Goal: Task Accomplishment & Management: Use online tool/utility

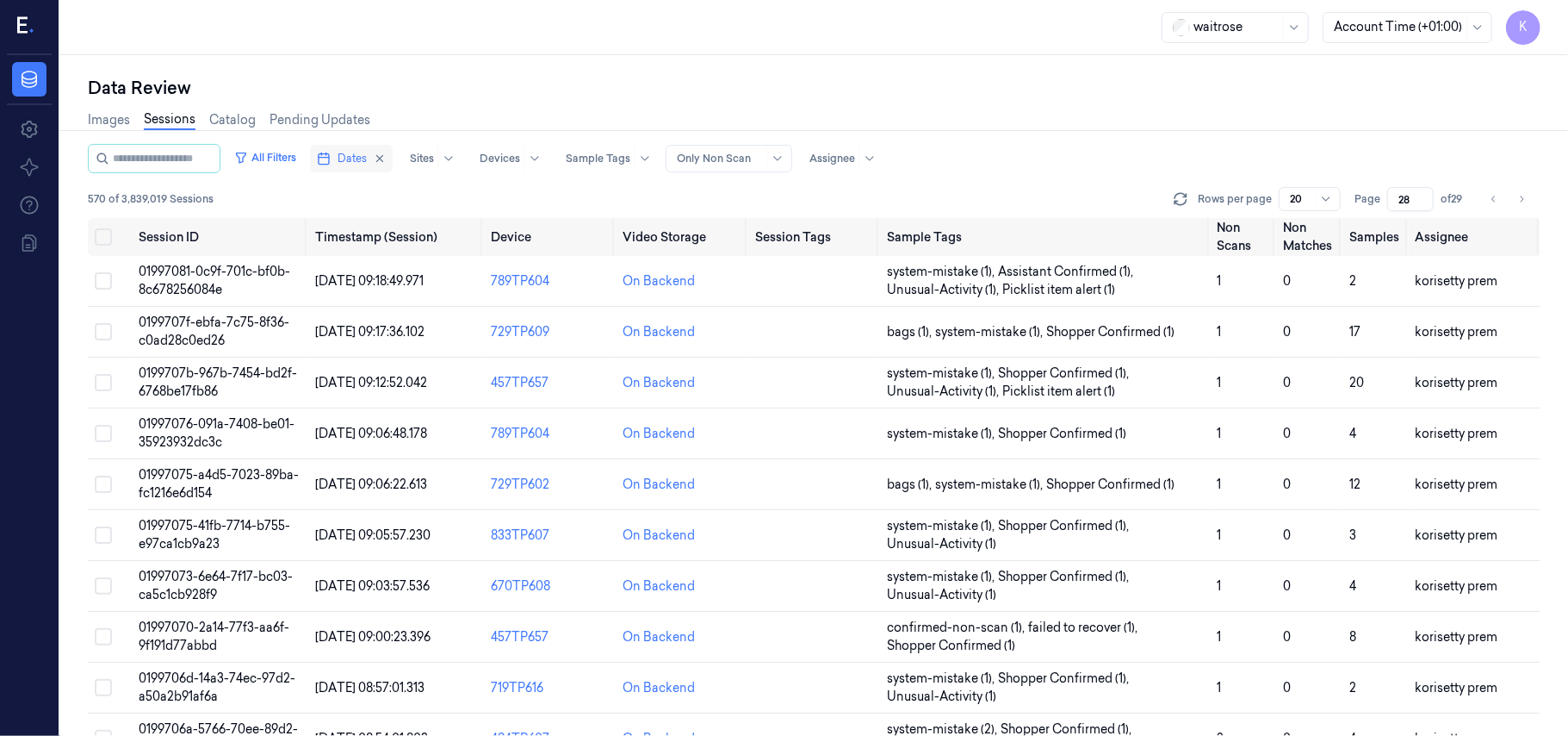
click at [366, 162] on span "Dates" at bounding box center [351, 158] width 29 height 16
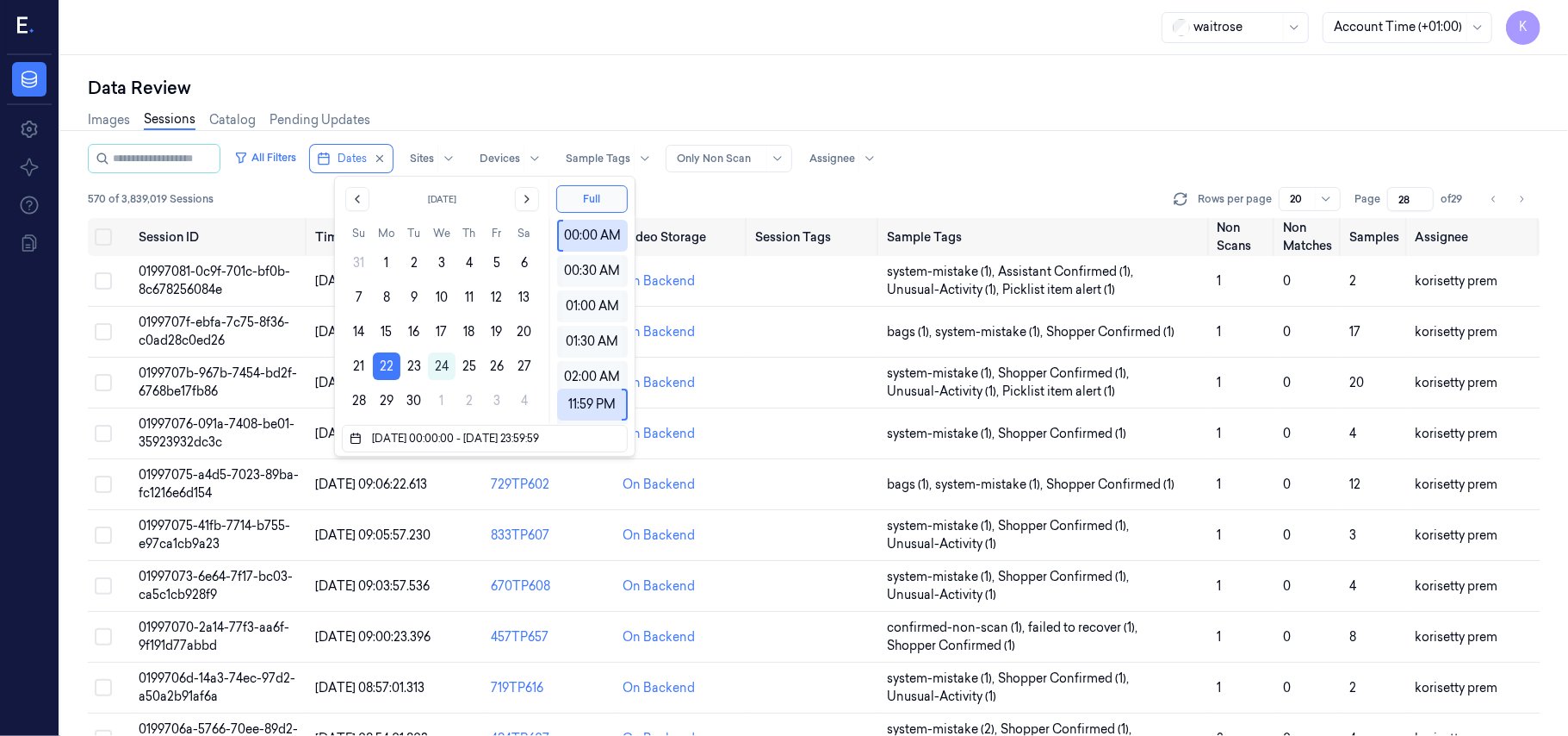
click at [1125, 87] on div "Data Review" at bounding box center [813, 88] width 1453 height 24
type input "1"
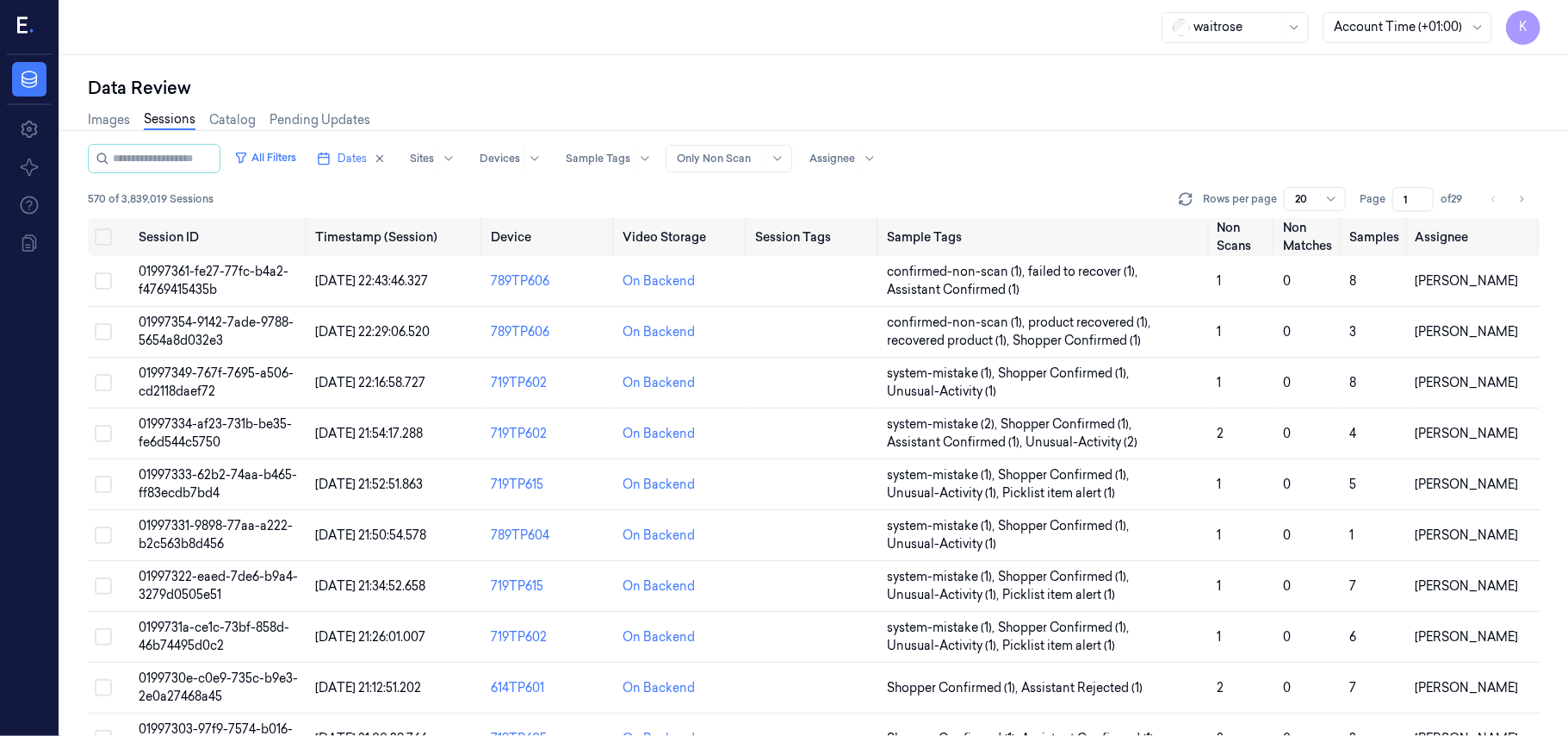
click at [1407, 191] on input "1" at bounding box center [1414, 199] width 42 height 24
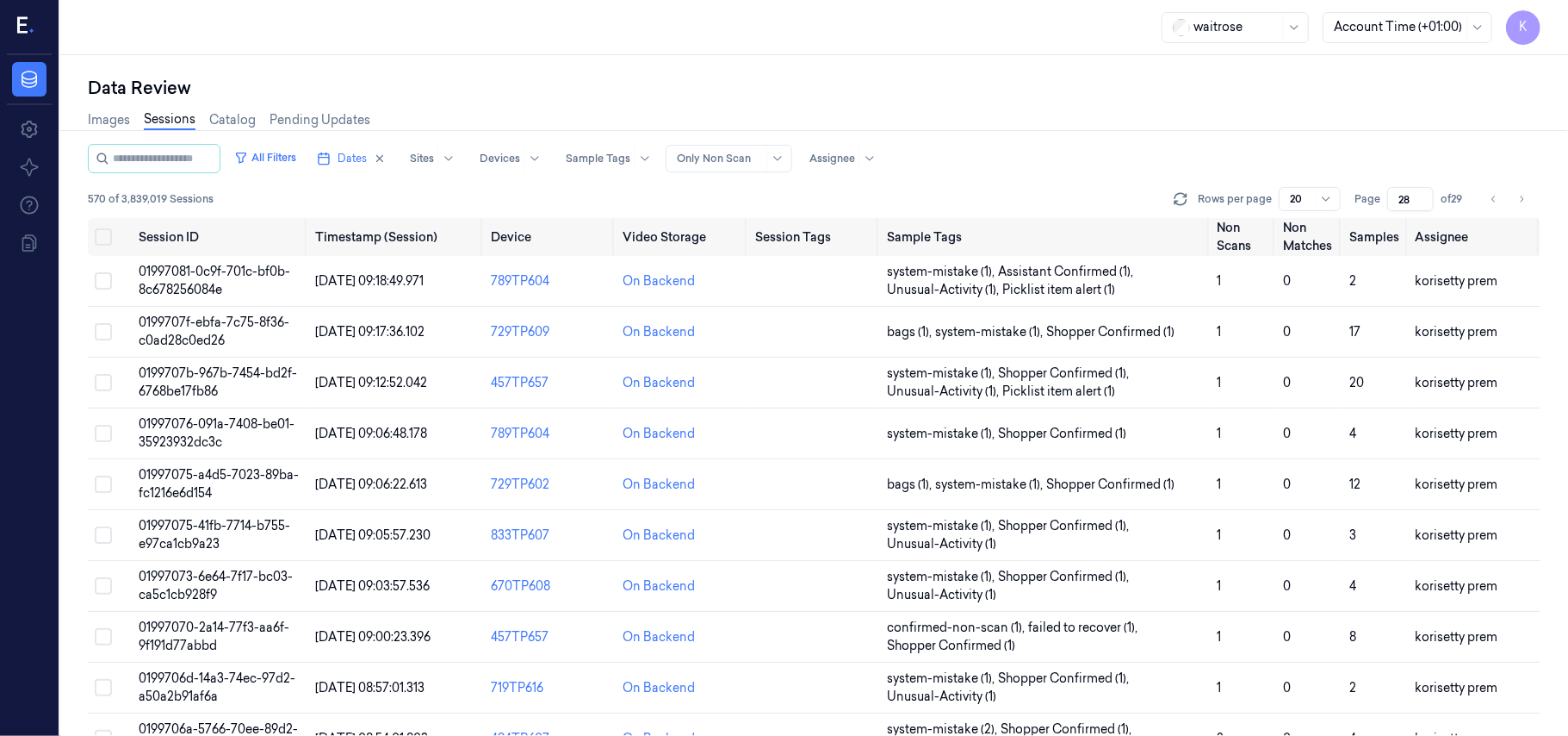
type input "28"
click at [1005, 74] on div "Data Review Images Sessions Catalog Pending Updates All Filters Dates Sites Dev…" at bounding box center [814, 394] width 1508 height 680
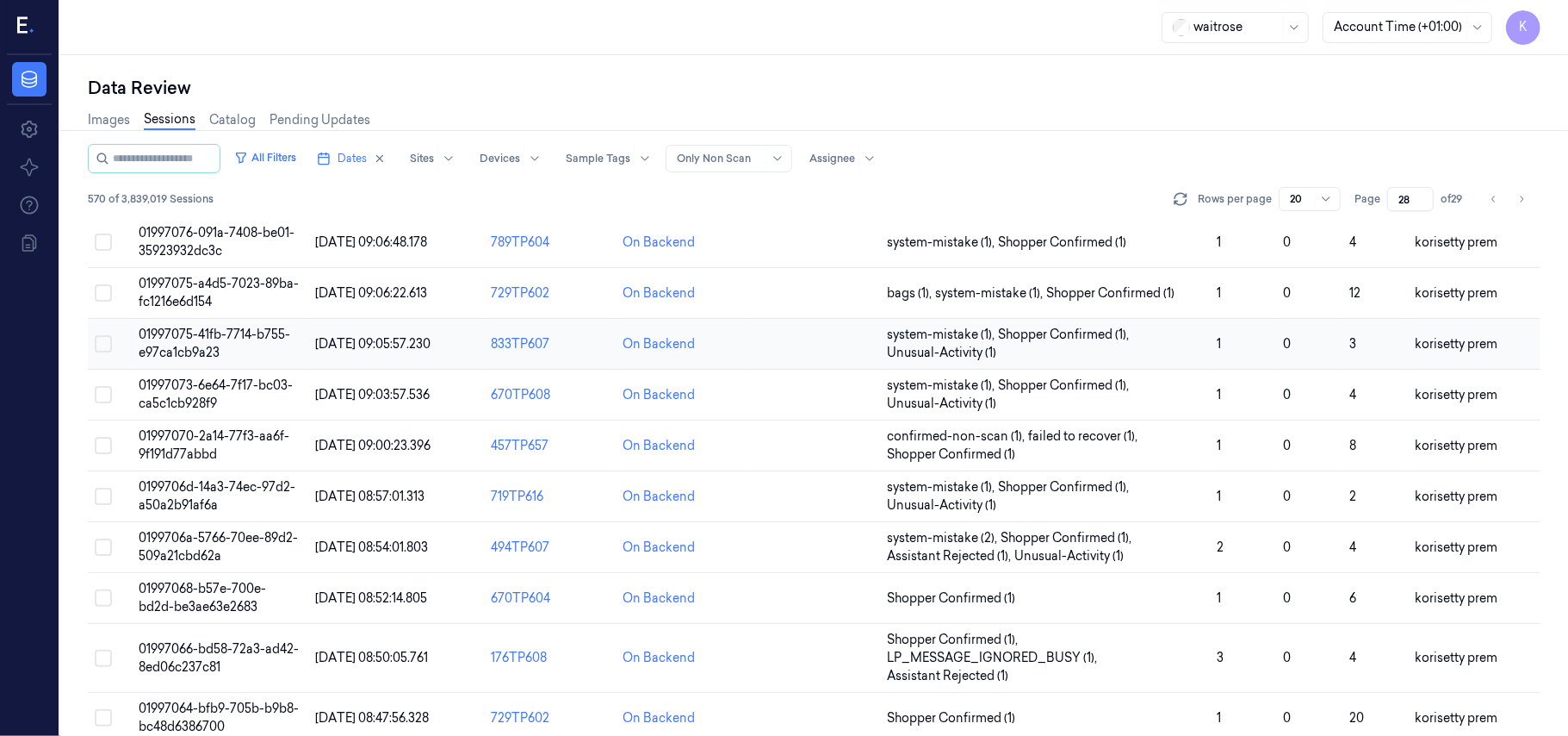
scroll to position [229, 0]
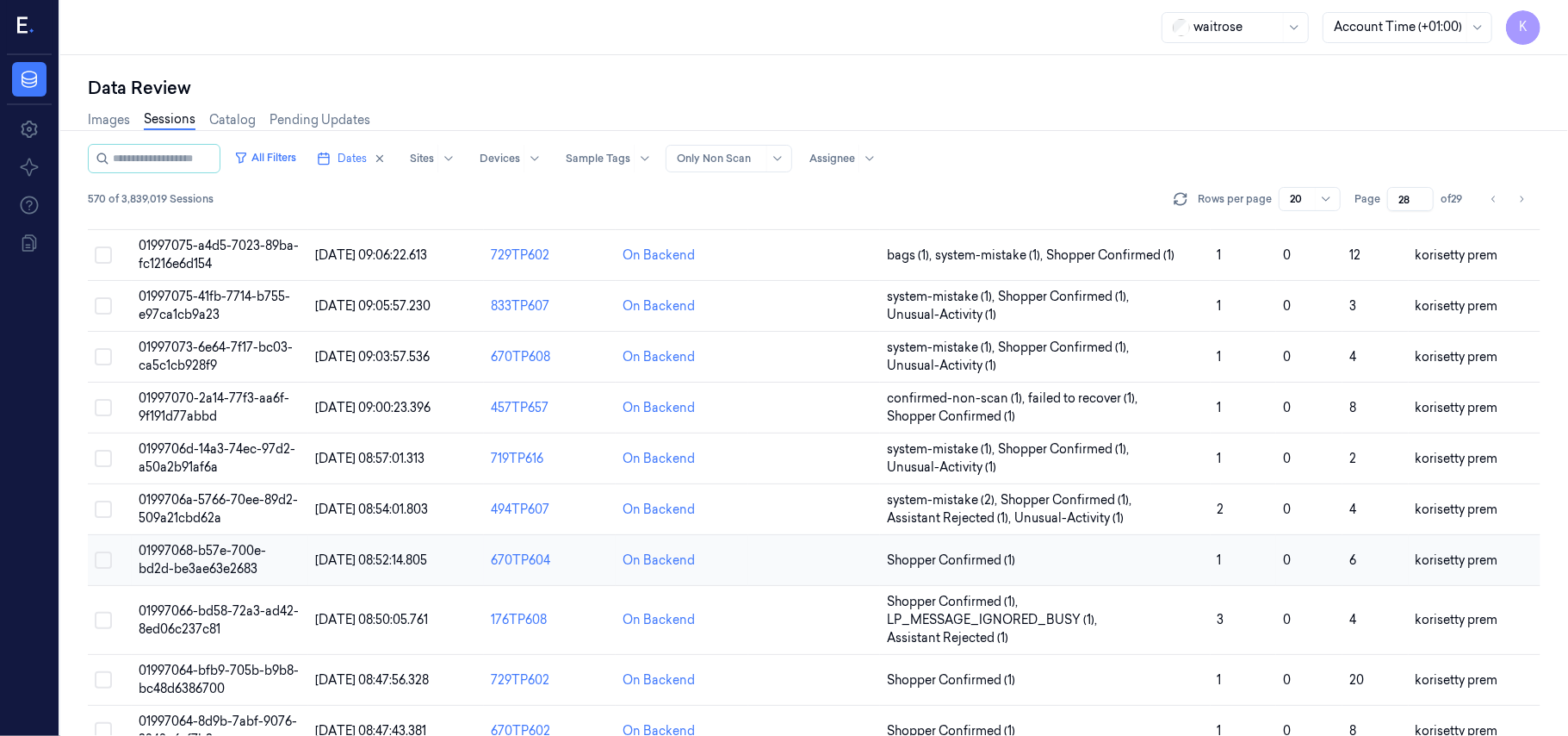
click at [189, 546] on span "01997068-b57e-700e-bd2d-be3ae63e2683" at bounding box center [202, 560] width 127 height 34
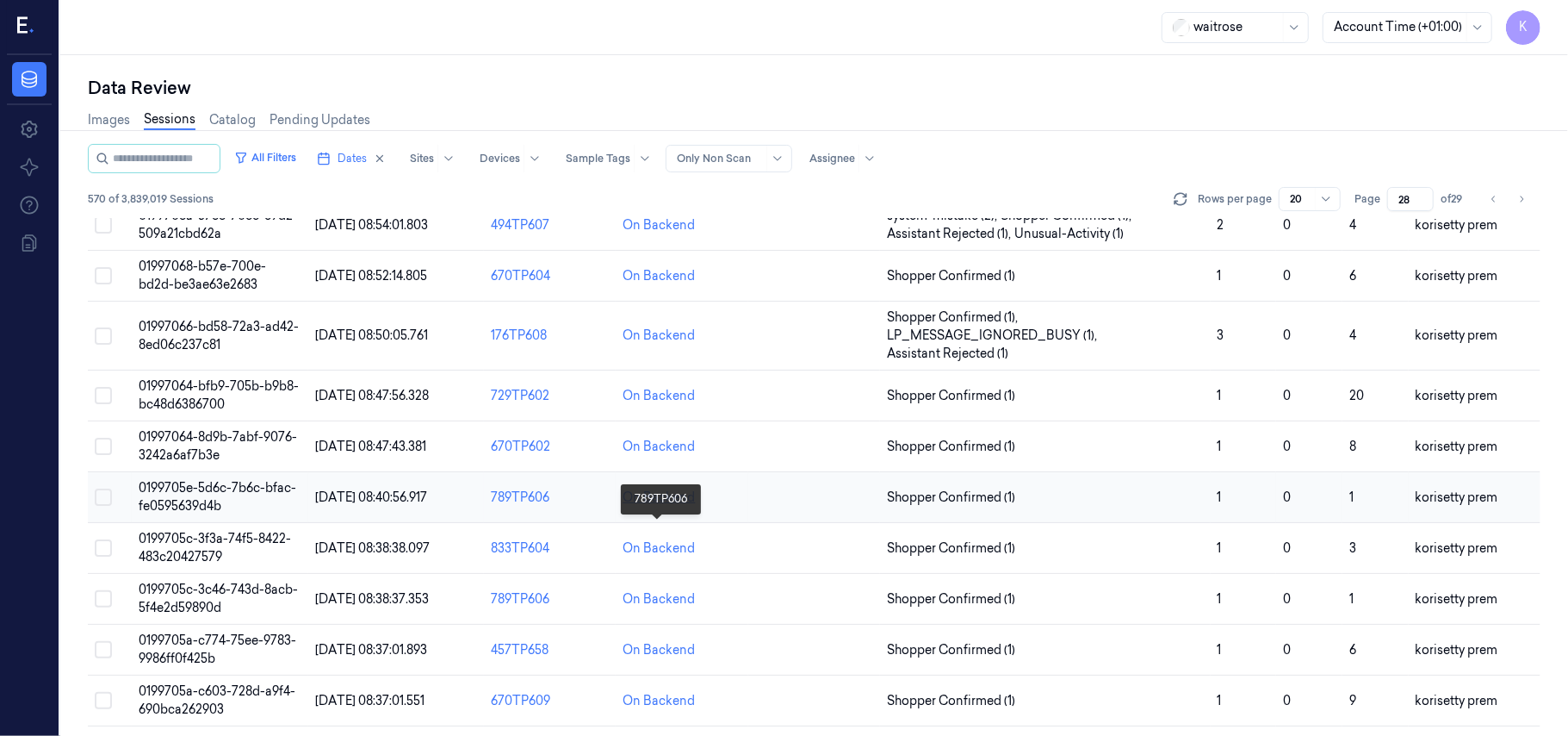
scroll to position [458, 0]
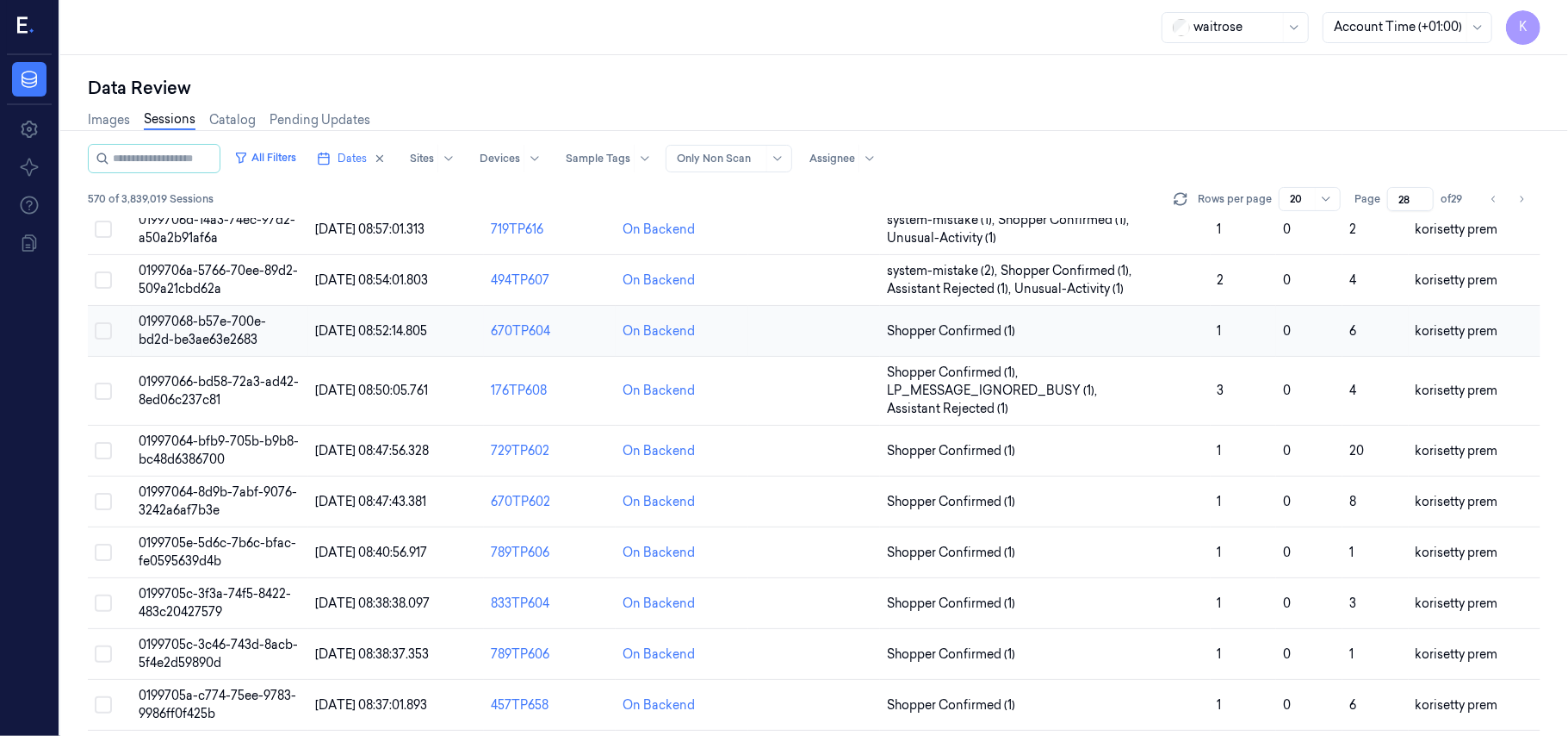
click at [197, 333] on td "01997068-b57e-700e-bd2d-be3ae63e2683" at bounding box center [219, 331] width 175 height 51
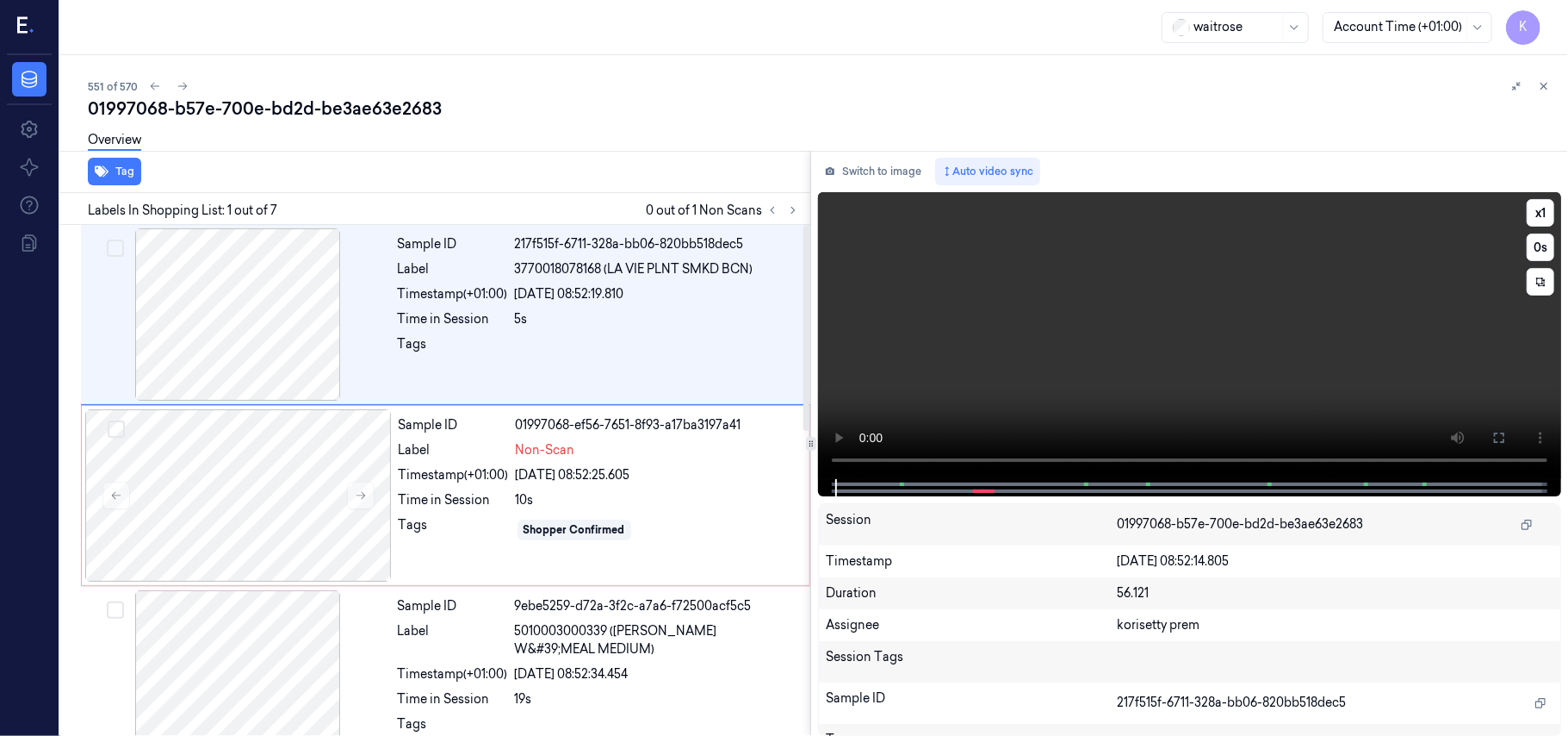
click at [965, 390] on video at bounding box center [1190, 336] width 743 height 287
click at [1003, 350] on video at bounding box center [1190, 336] width 743 height 287
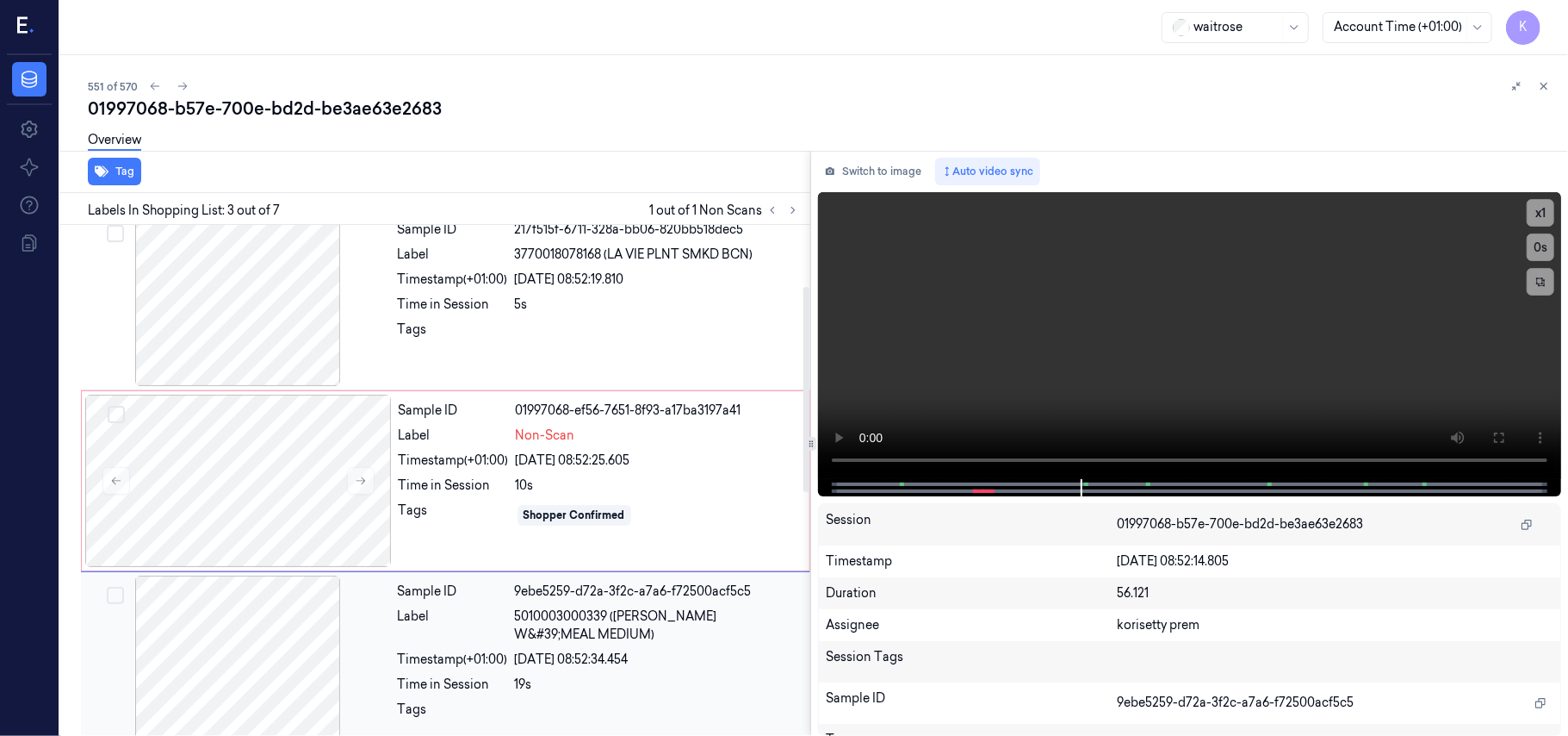
scroll to position [196, 0]
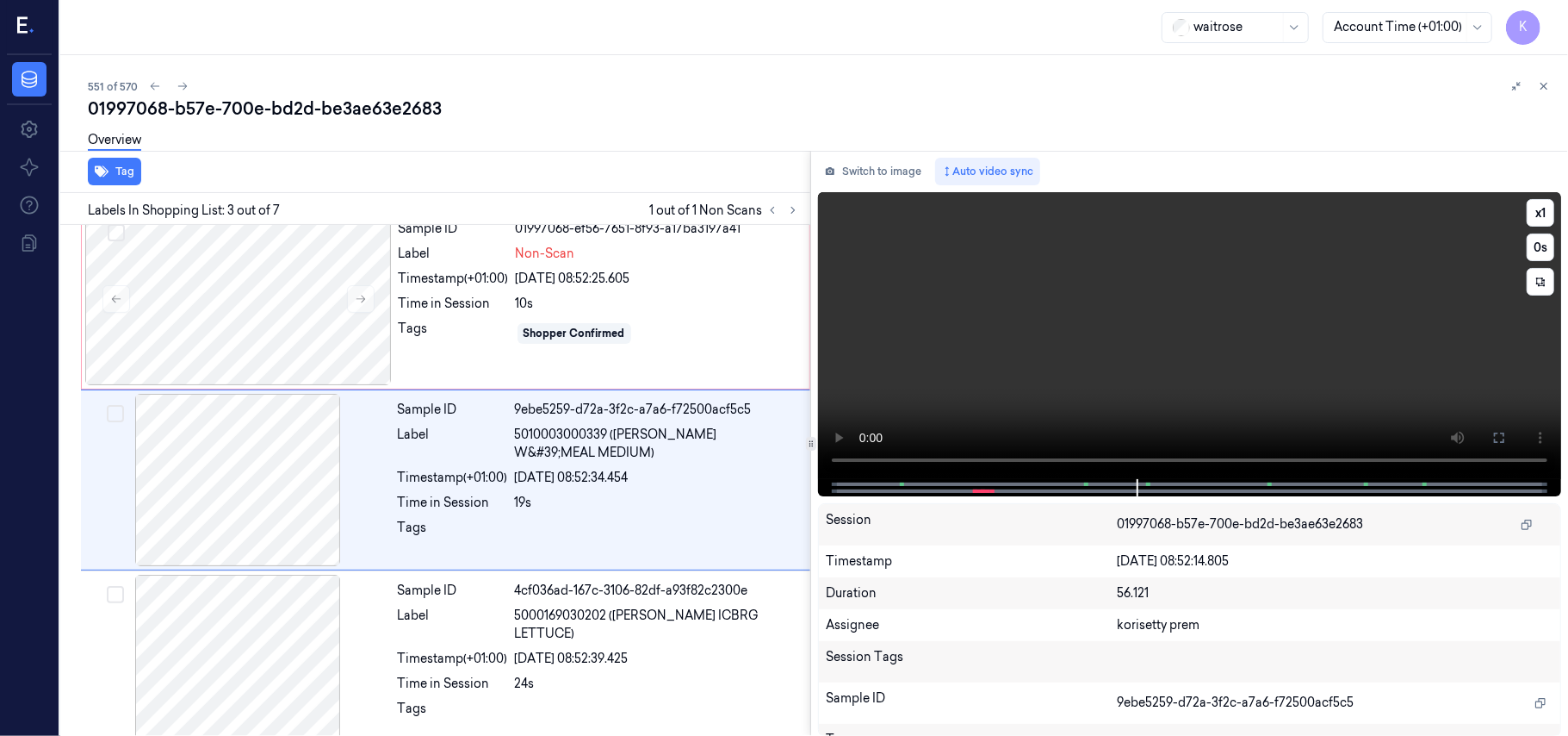
click at [1100, 329] on video at bounding box center [1190, 336] width 743 height 287
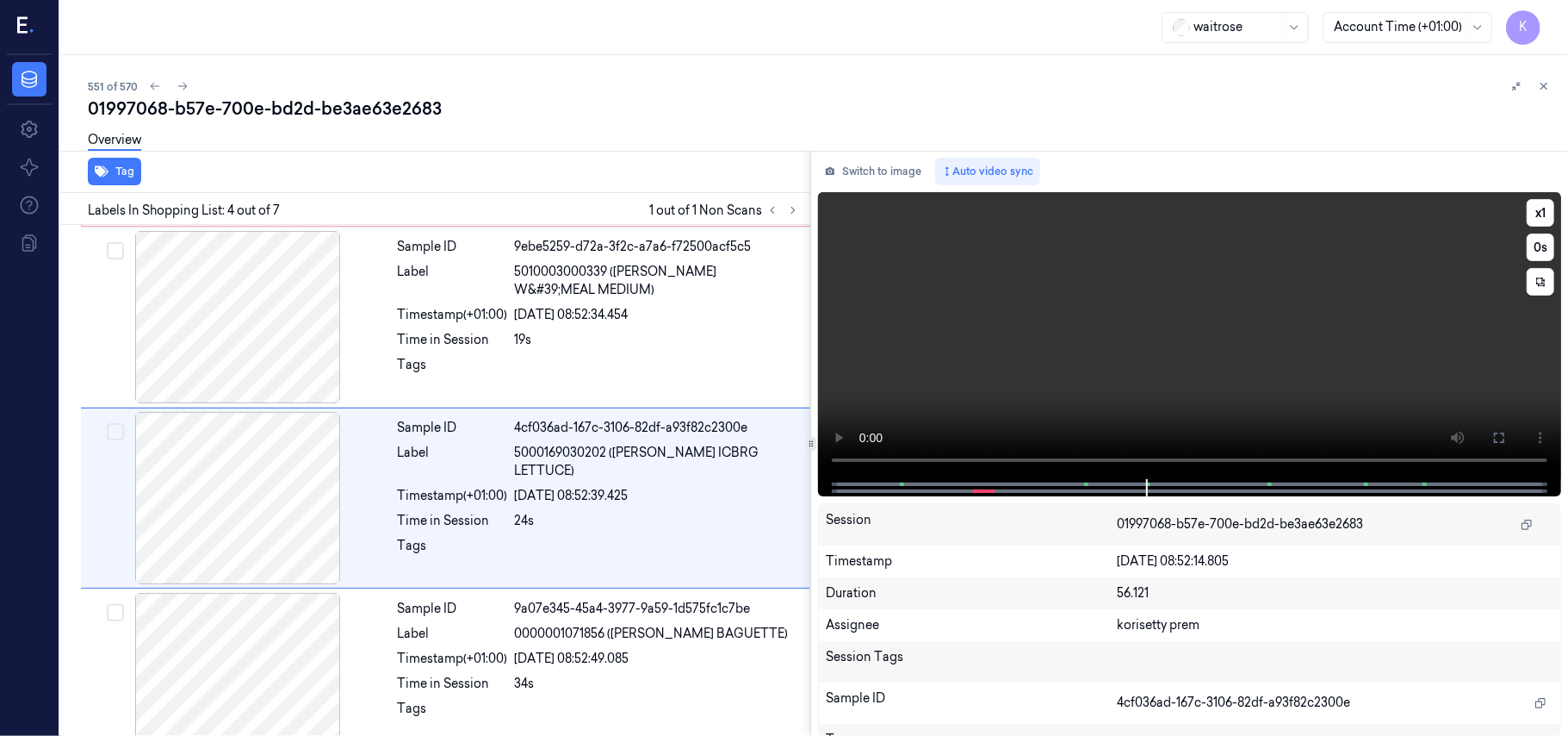
scroll to position [377, 0]
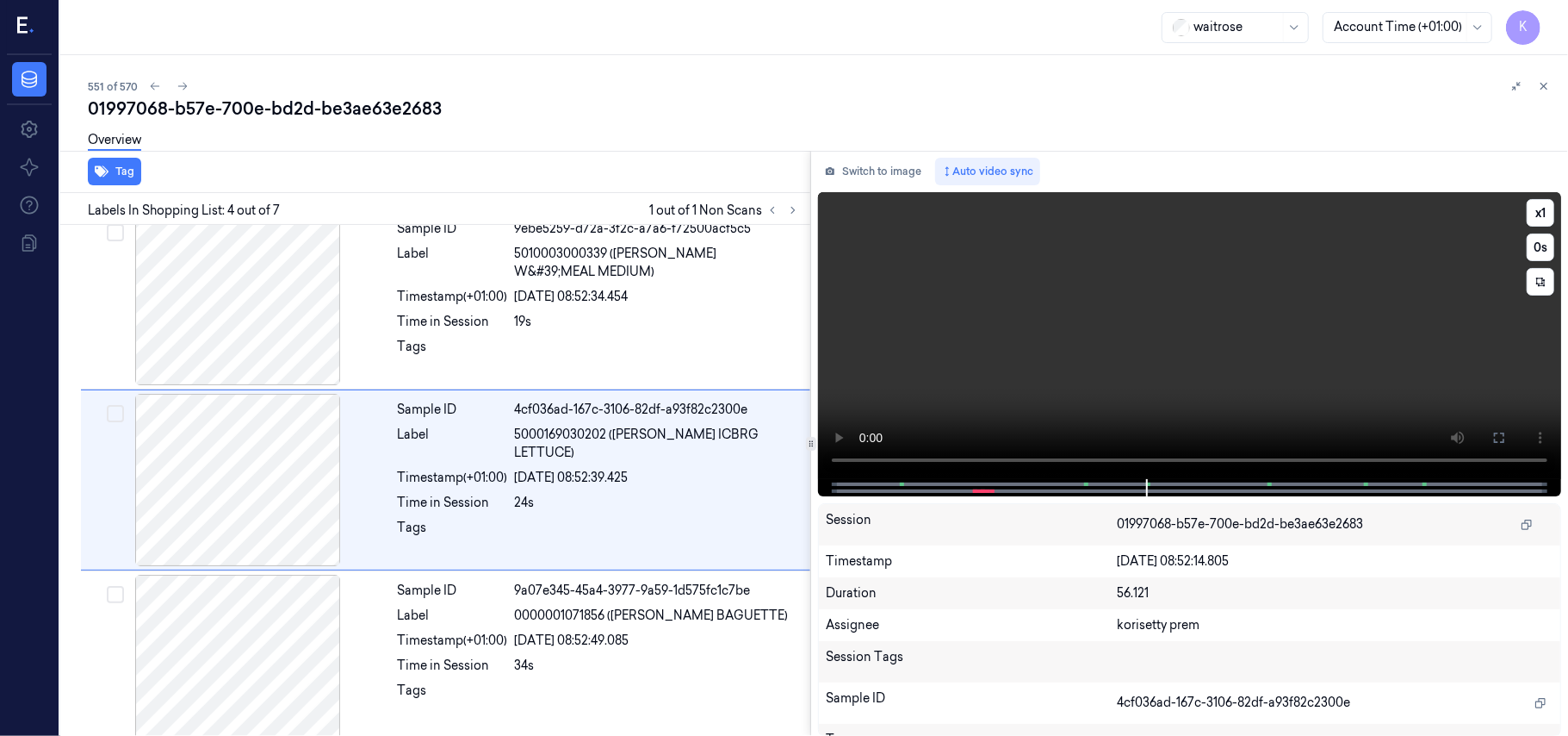
click at [1134, 362] on video at bounding box center [1190, 336] width 743 height 287
click at [1123, 362] on video at bounding box center [1190, 336] width 743 height 287
click at [599, 313] on div "19s" at bounding box center [657, 322] width 285 height 18
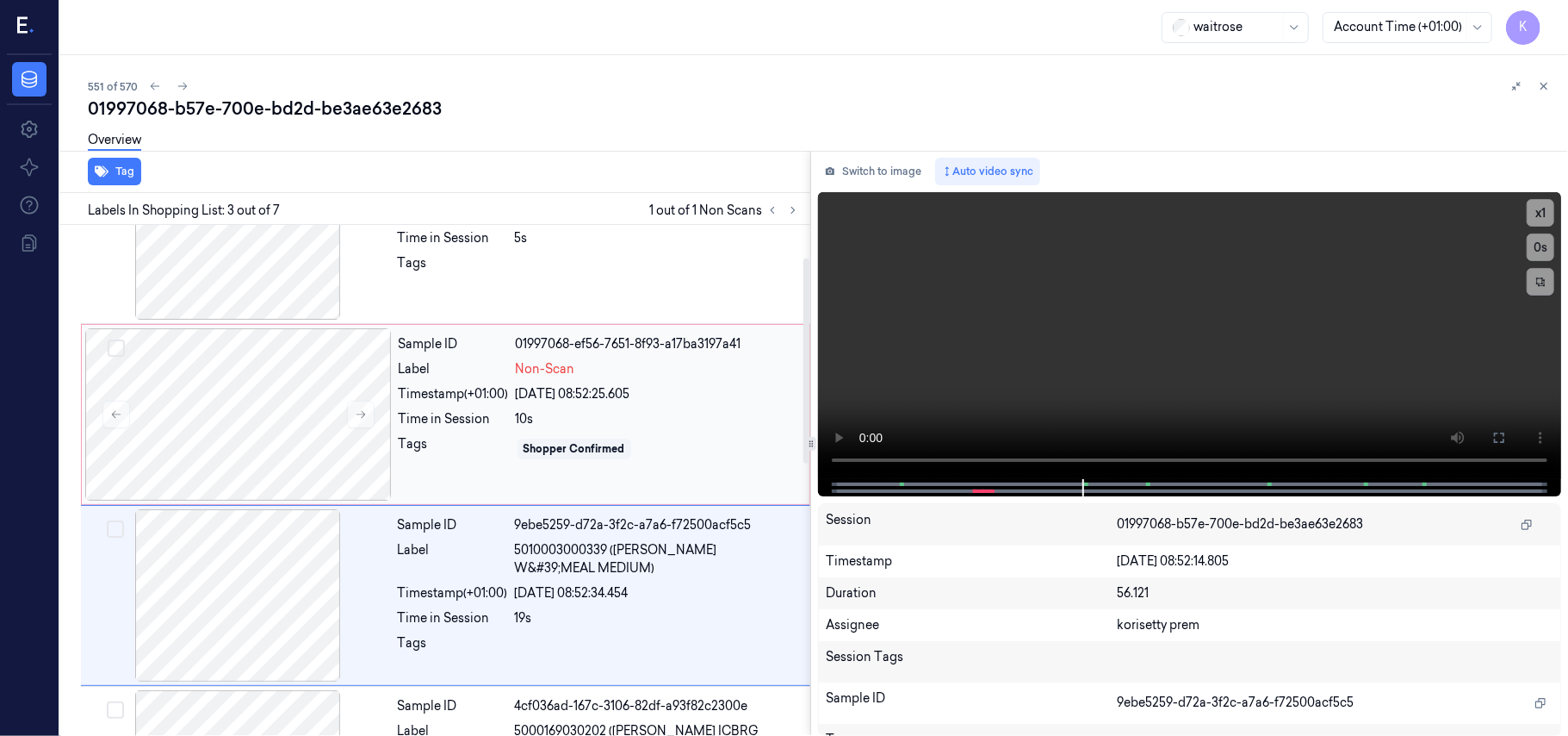
click at [573, 420] on div "10s" at bounding box center [657, 419] width 284 height 18
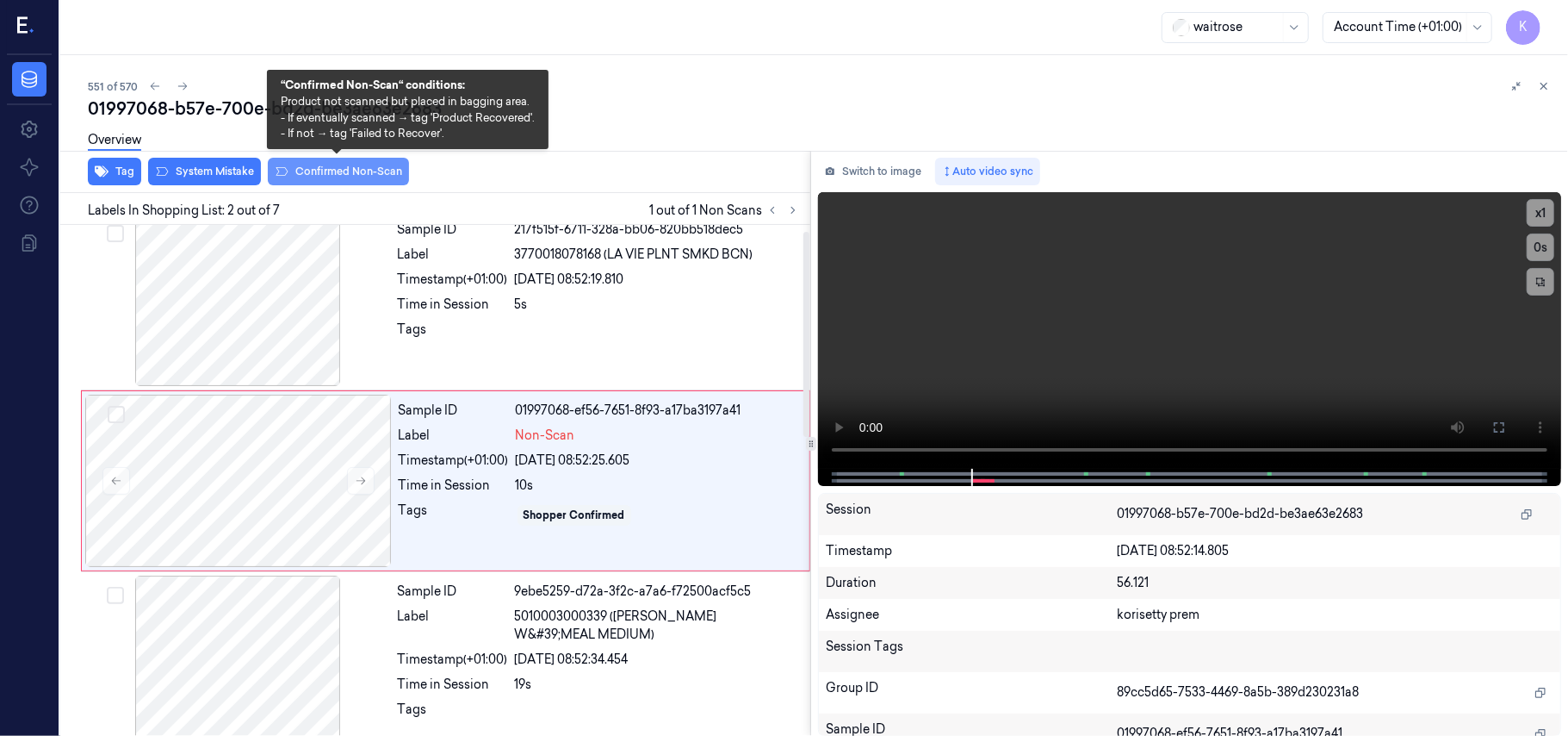
click at [370, 169] on button "Confirmed Non-Scan" at bounding box center [338, 171] width 141 height 28
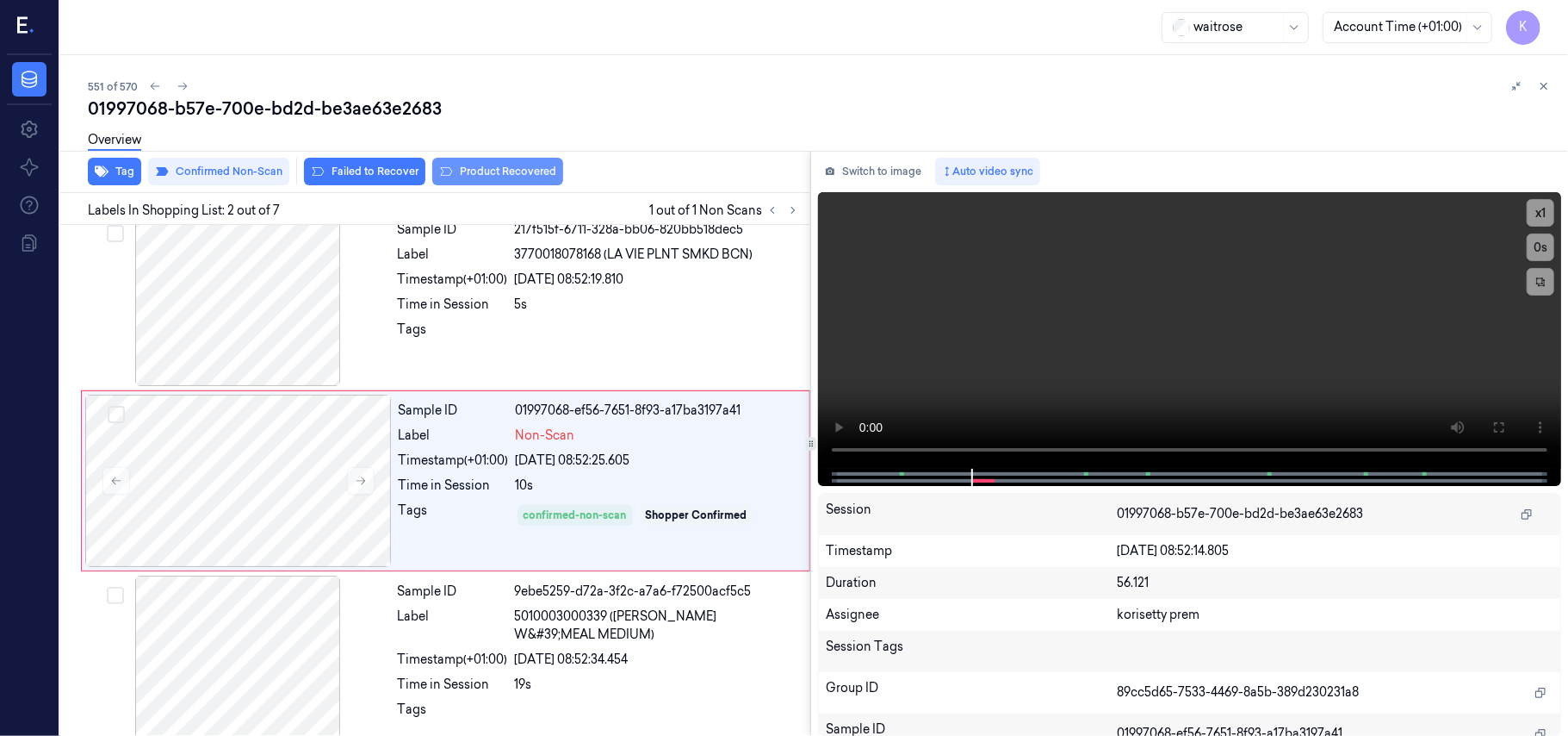
click at [514, 174] on button "Product Recovered" at bounding box center [497, 171] width 130 height 28
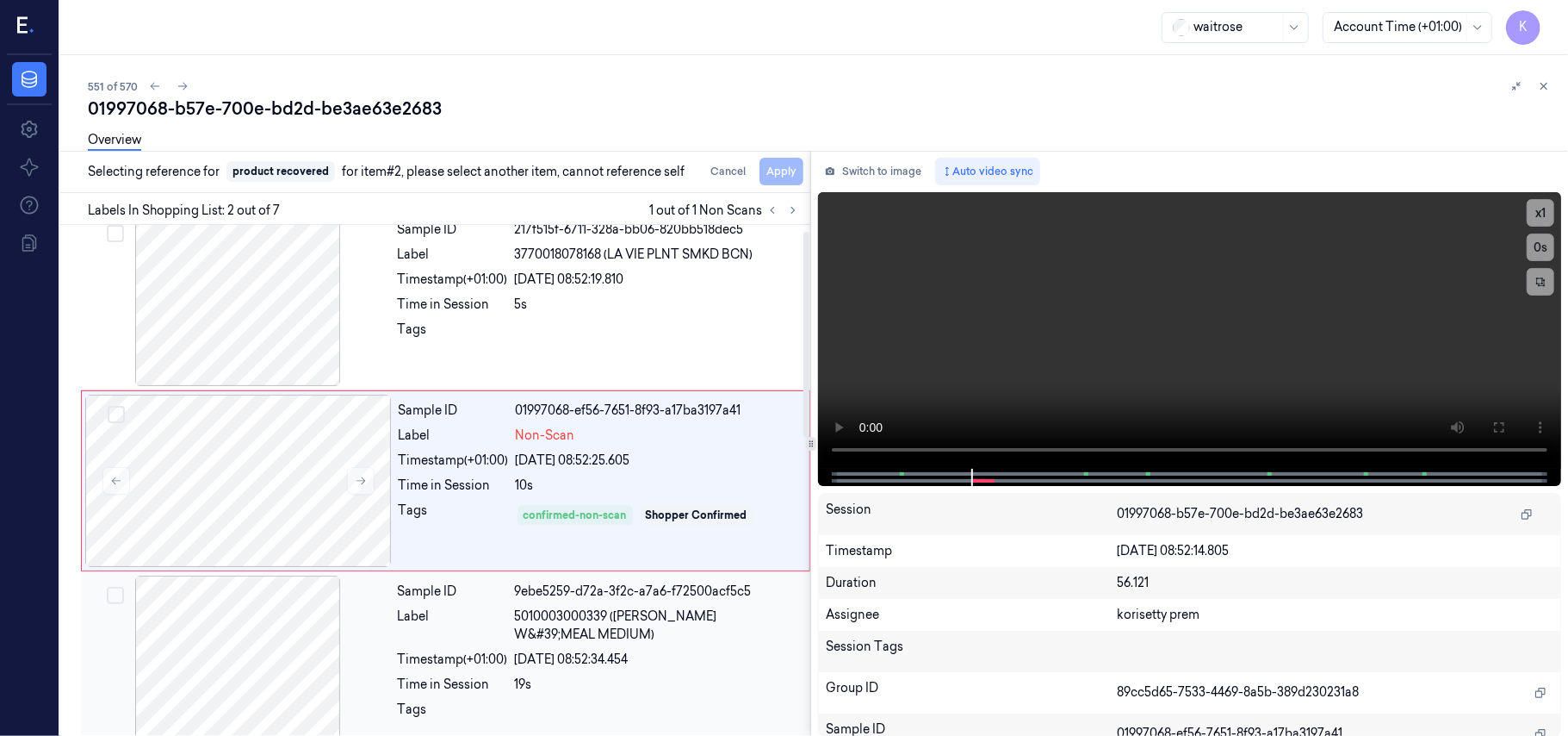
click at [578, 591] on div "9ebe5259-d72a-3f2c-a7a6-f72500acf5c5" at bounding box center [657, 592] width 285 height 18
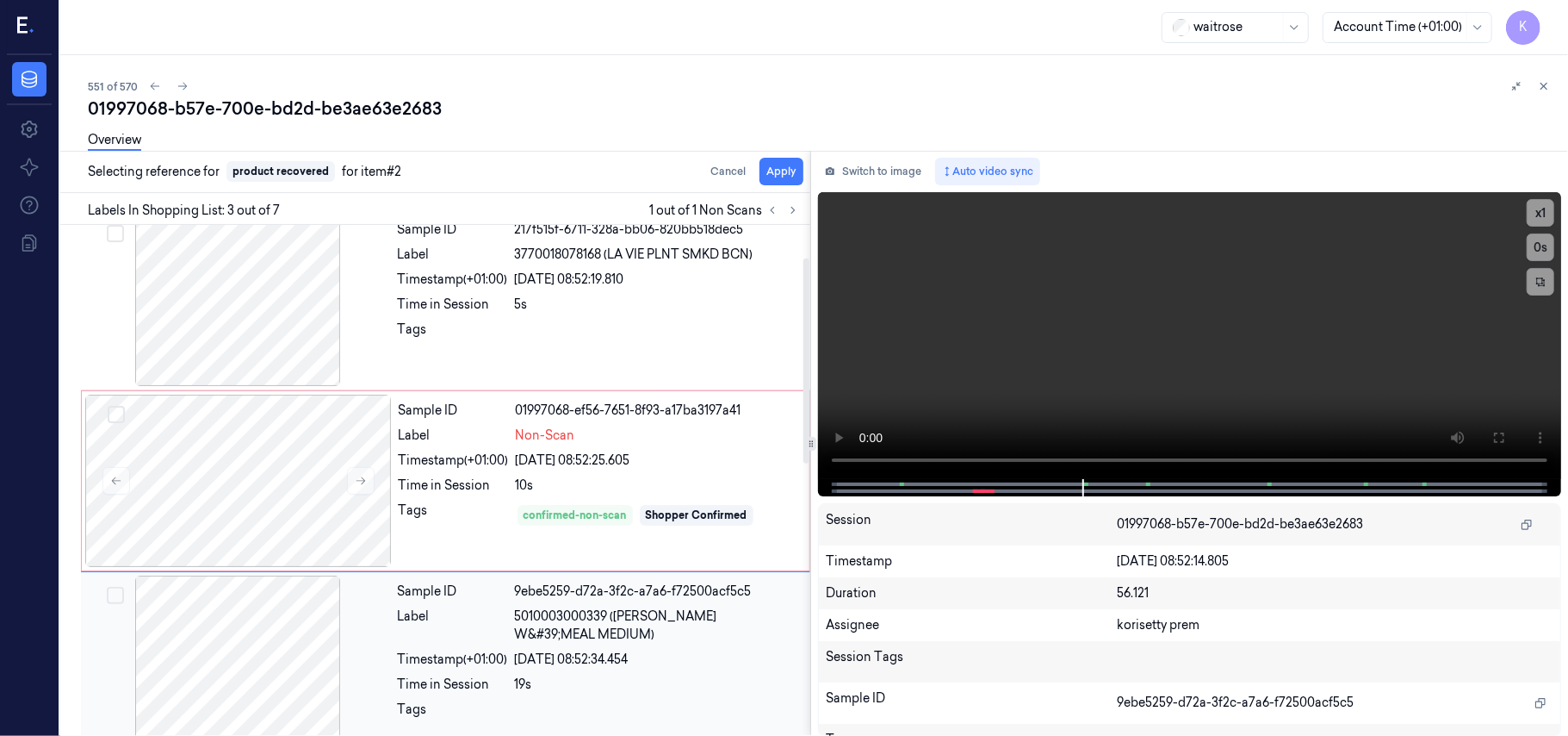
scroll to position [196, 0]
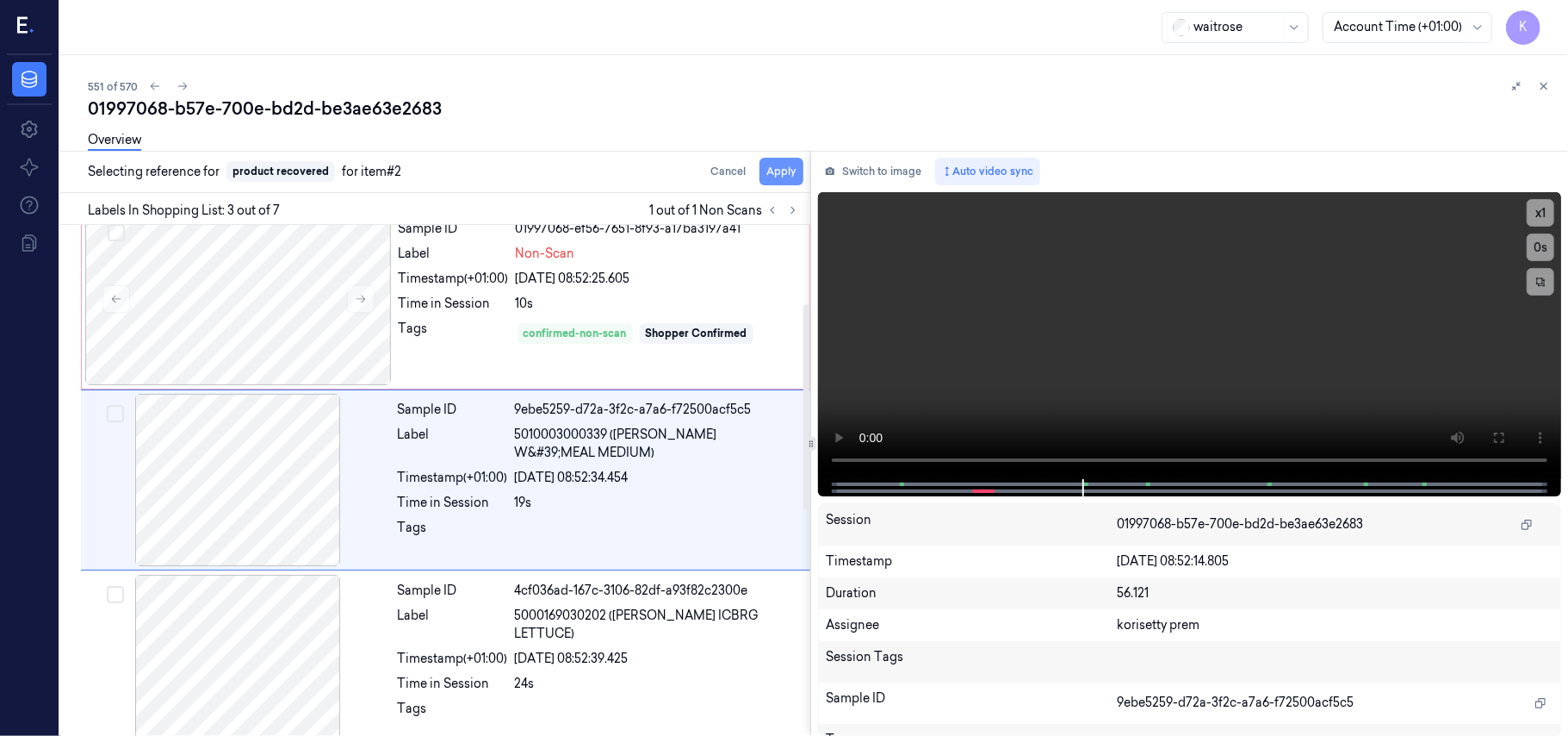
click at [777, 169] on button "Apply" at bounding box center [782, 171] width 44 height 28
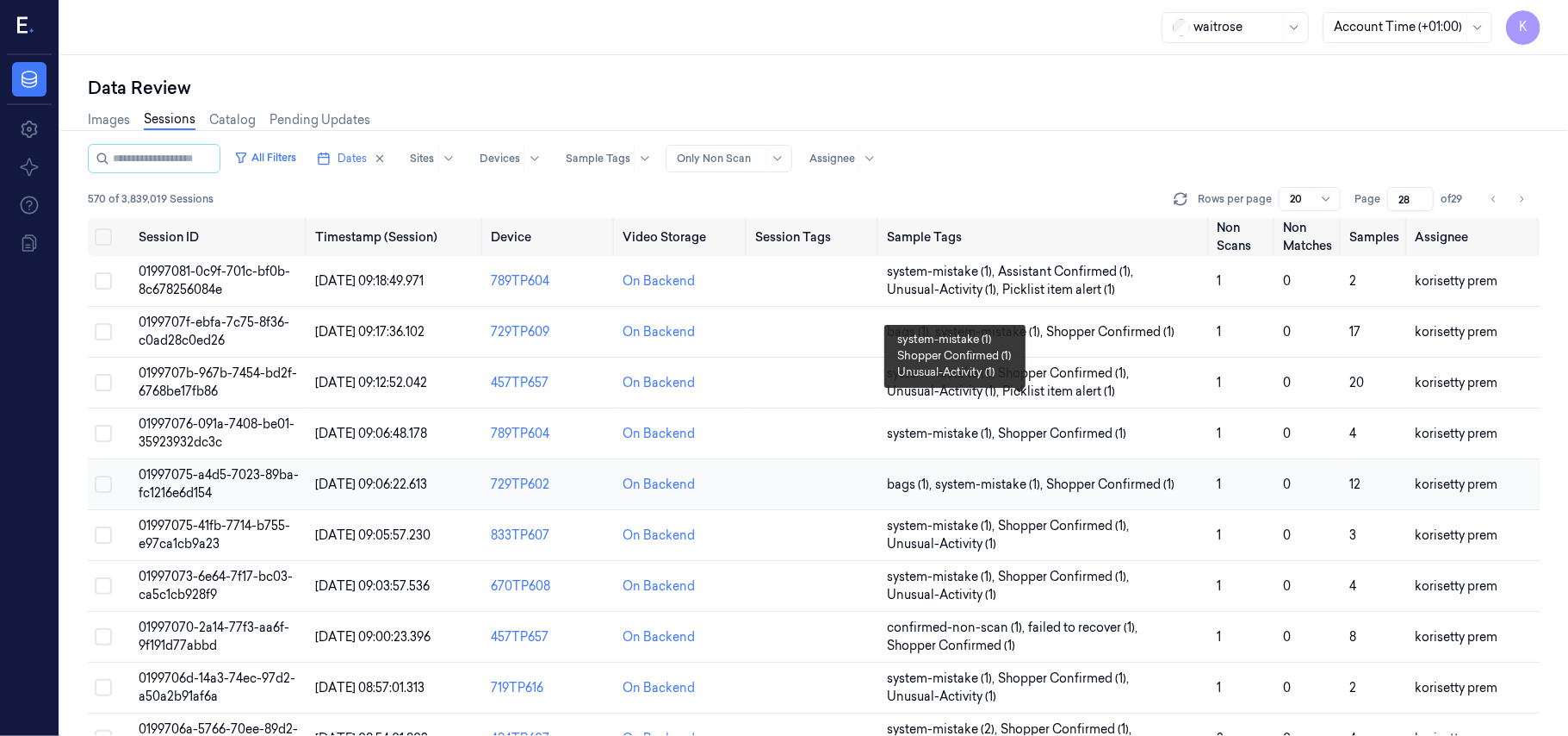
scroll to position [459, 0]
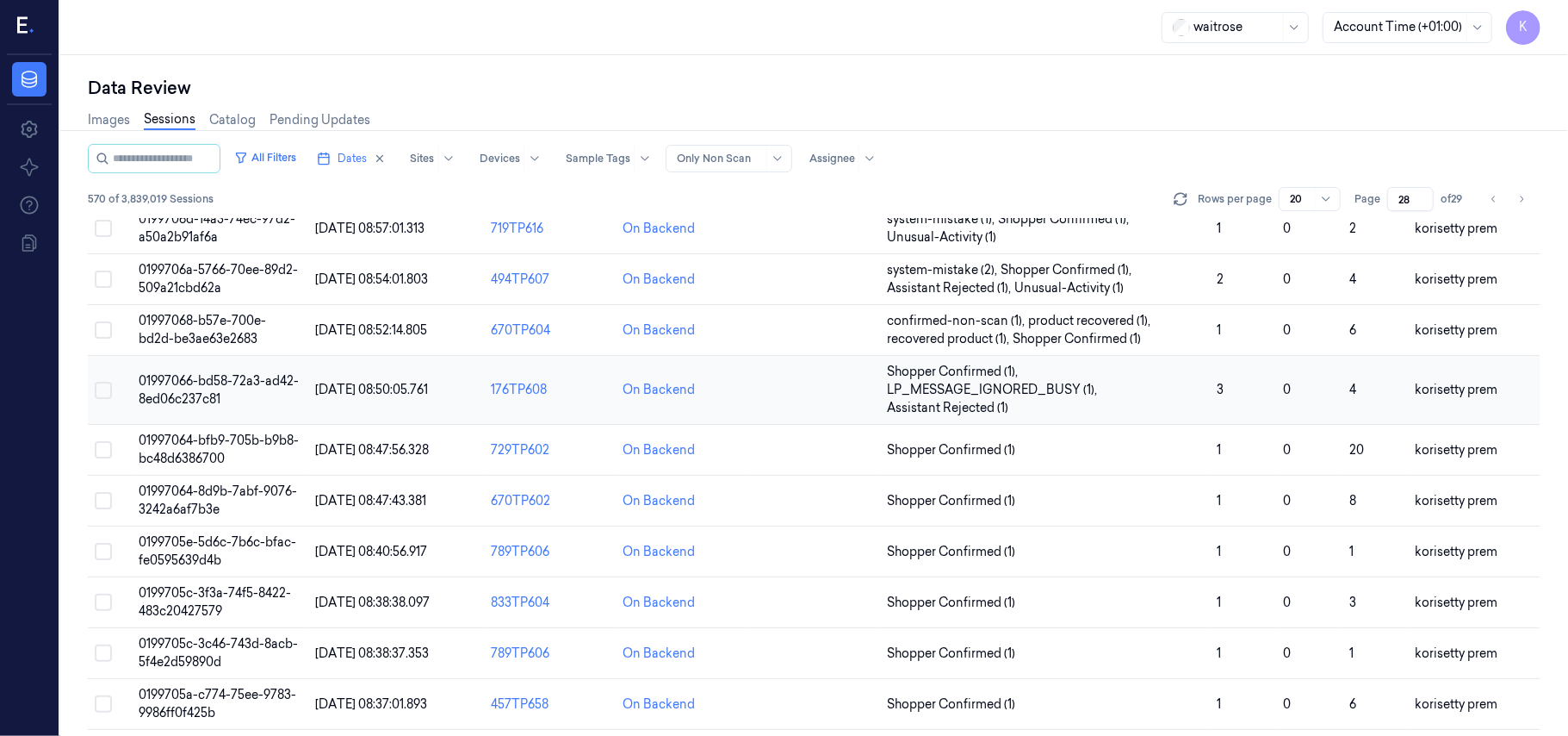
click at [228, 397] on td "01997066-bd58-72a3-ad42-8ed06c237c81" at bounding box center [219, 389] width 175 height 69
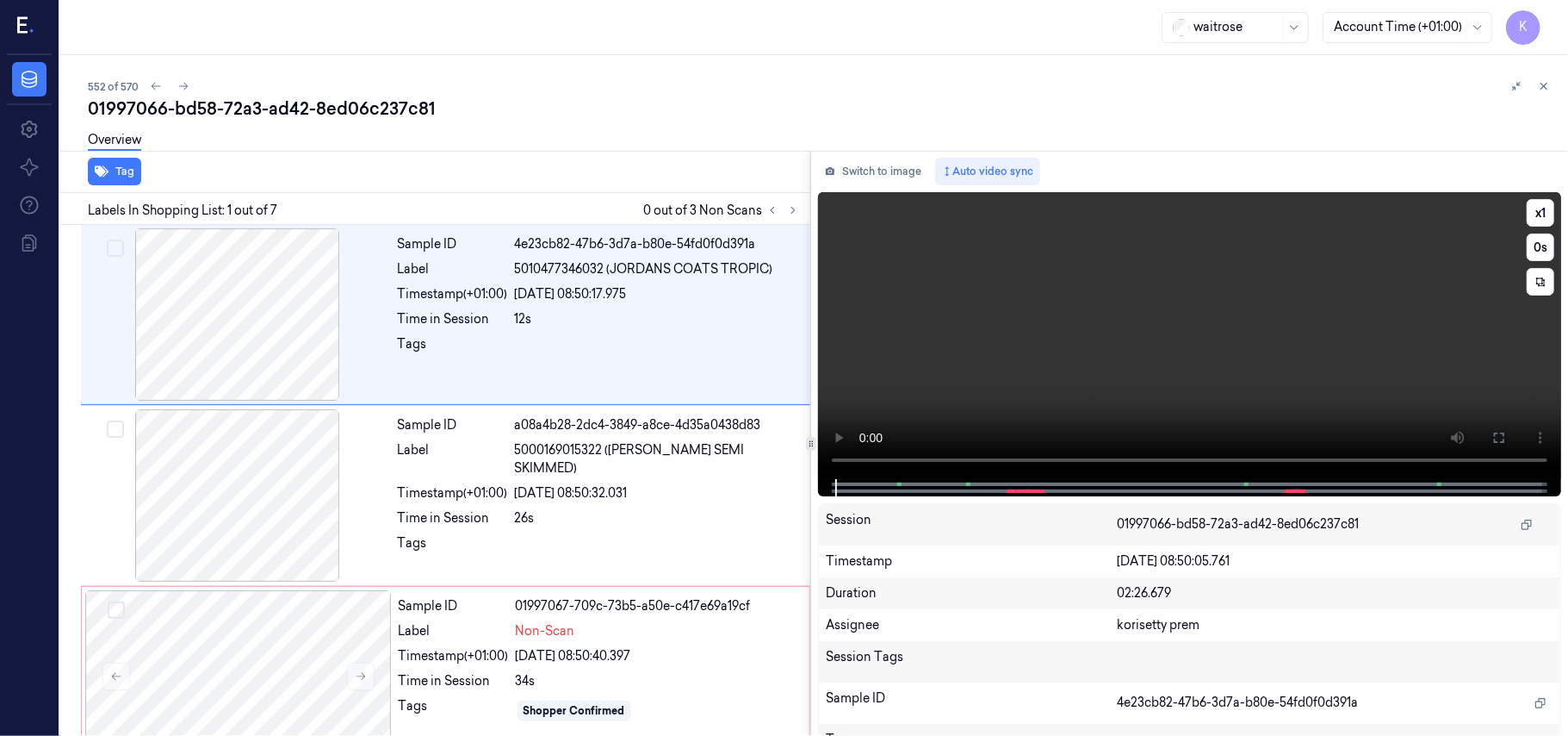
click at [1043, 383] on video at bounding box center [1190, 336] width 743 height 287
click at [592, 484] on div "22/09/2025 08:50:32.031" at bounding box center [657, 493] width 285 height 18
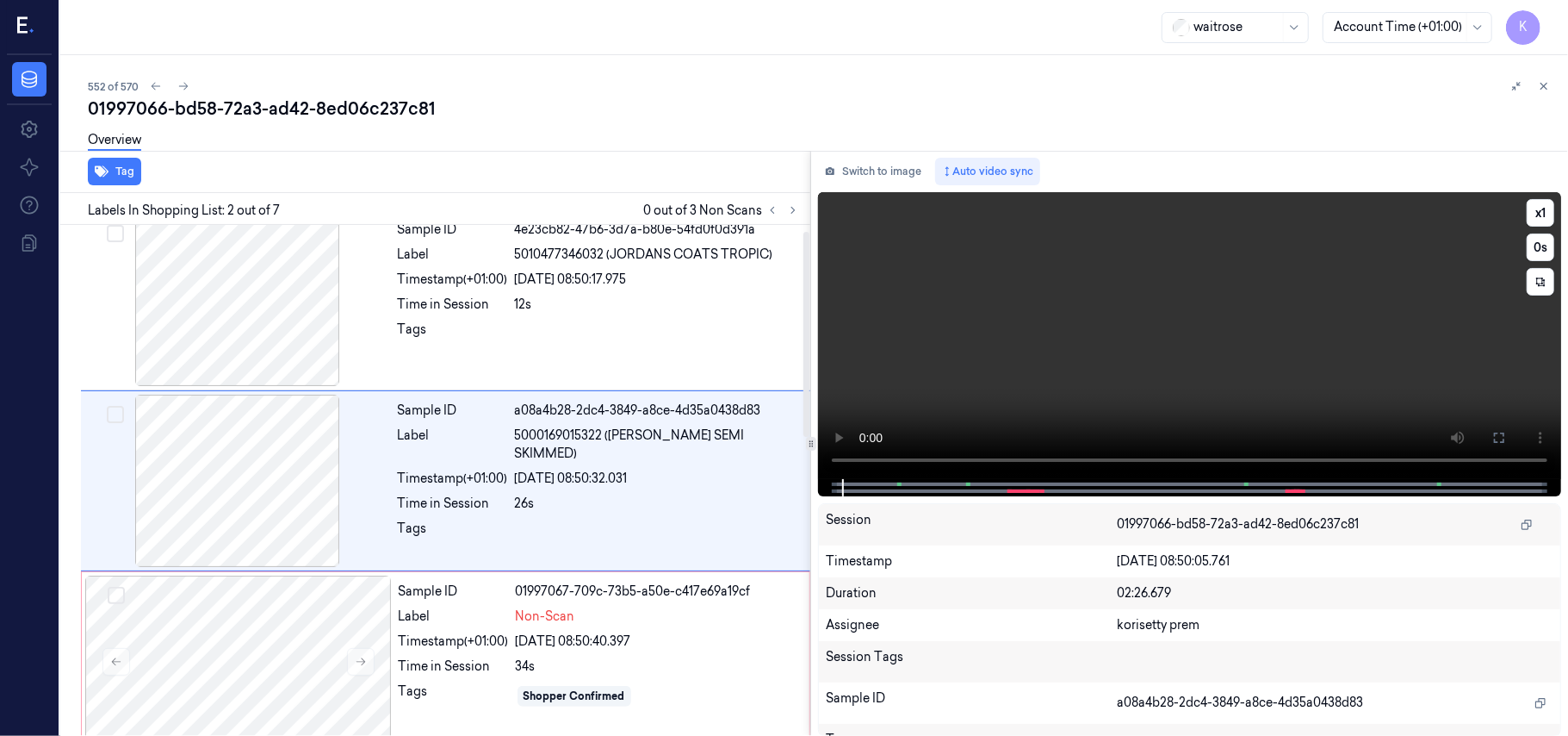
click at [1042, 367] on video at bounding box center [1190, 336] width 743 height 287
click at [1147, 383] on video at bounding box center [1190, 336] width 743 height 287
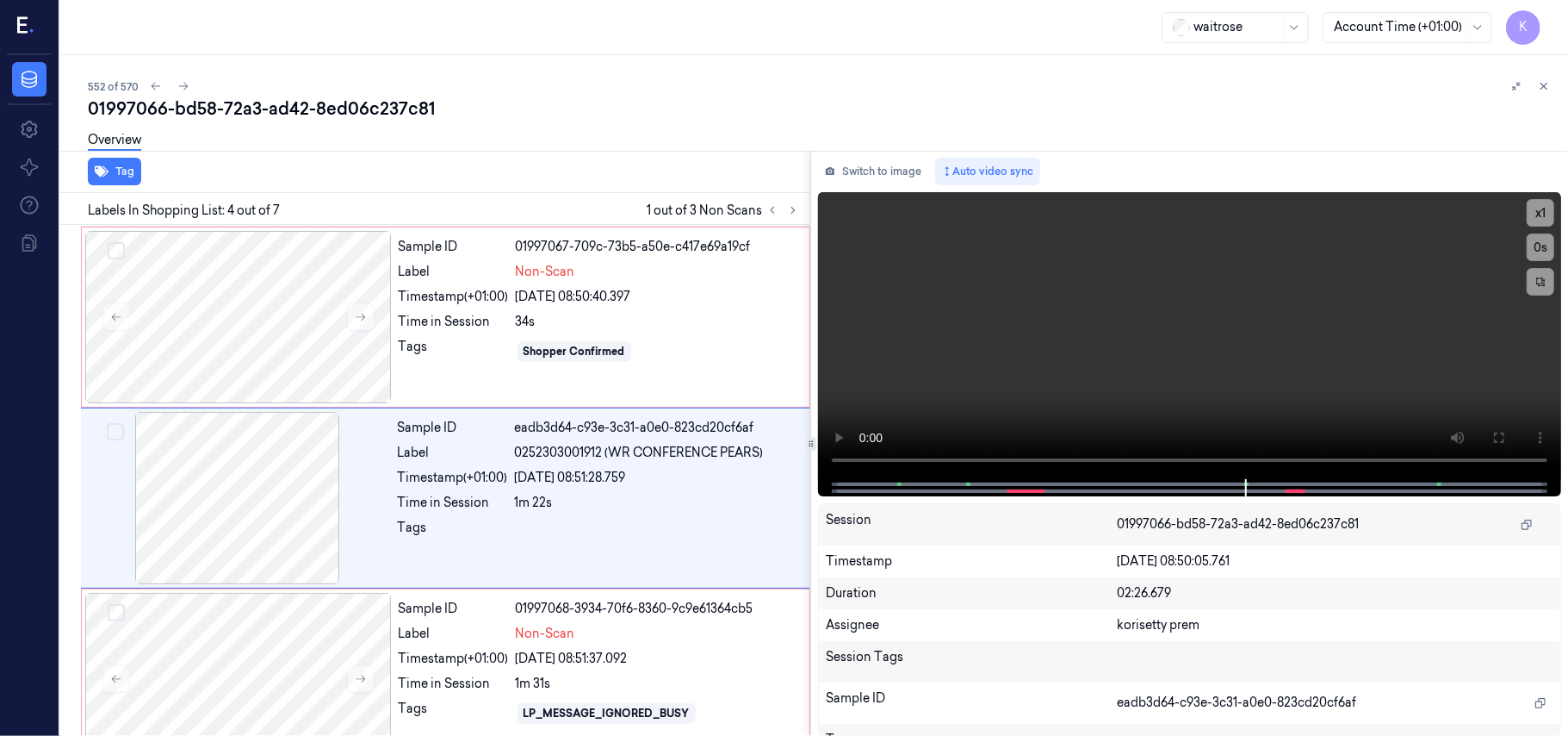
scroll to position [377, 0]
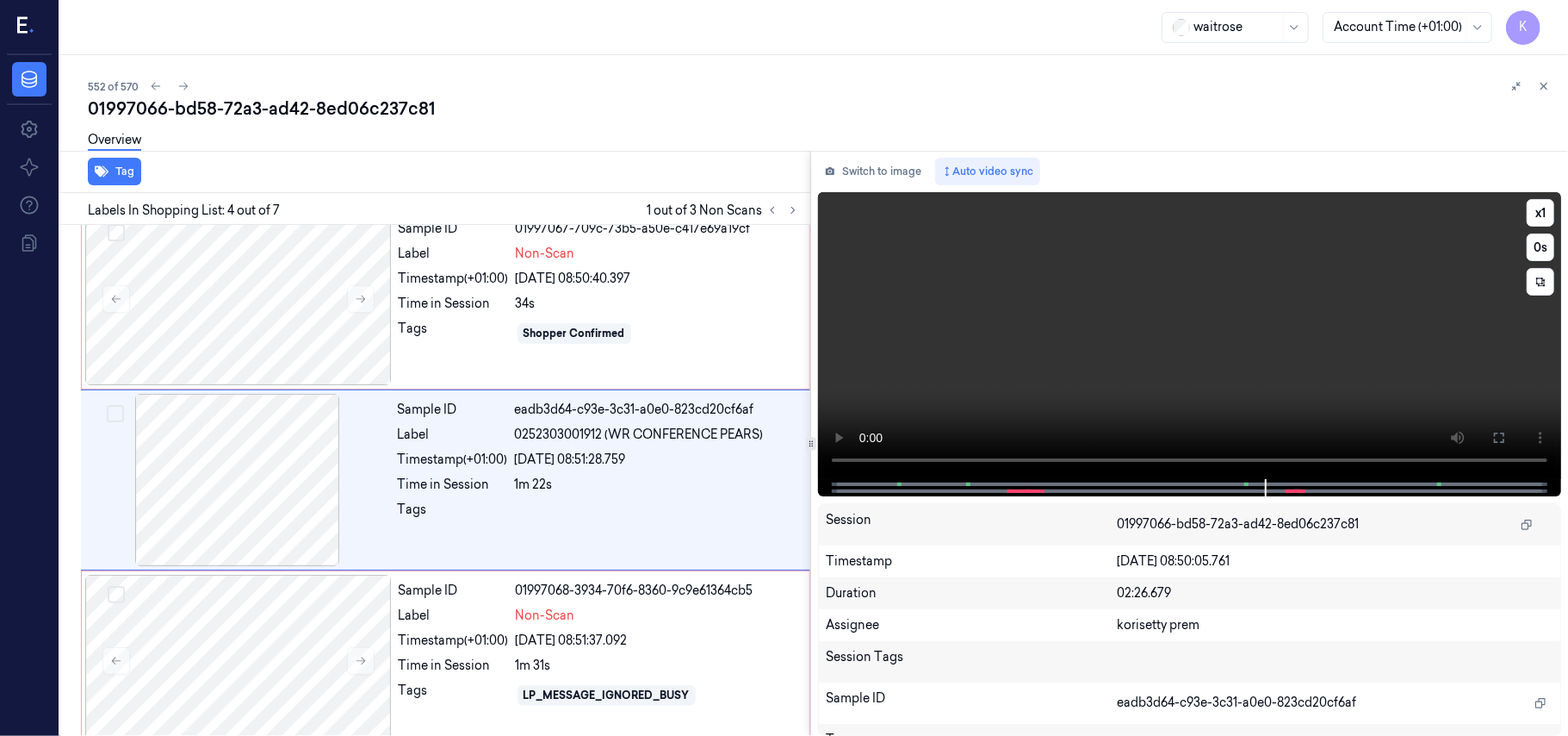
click at [1145, 347] on video at bounding box center [1190, 336] width 743 height 287
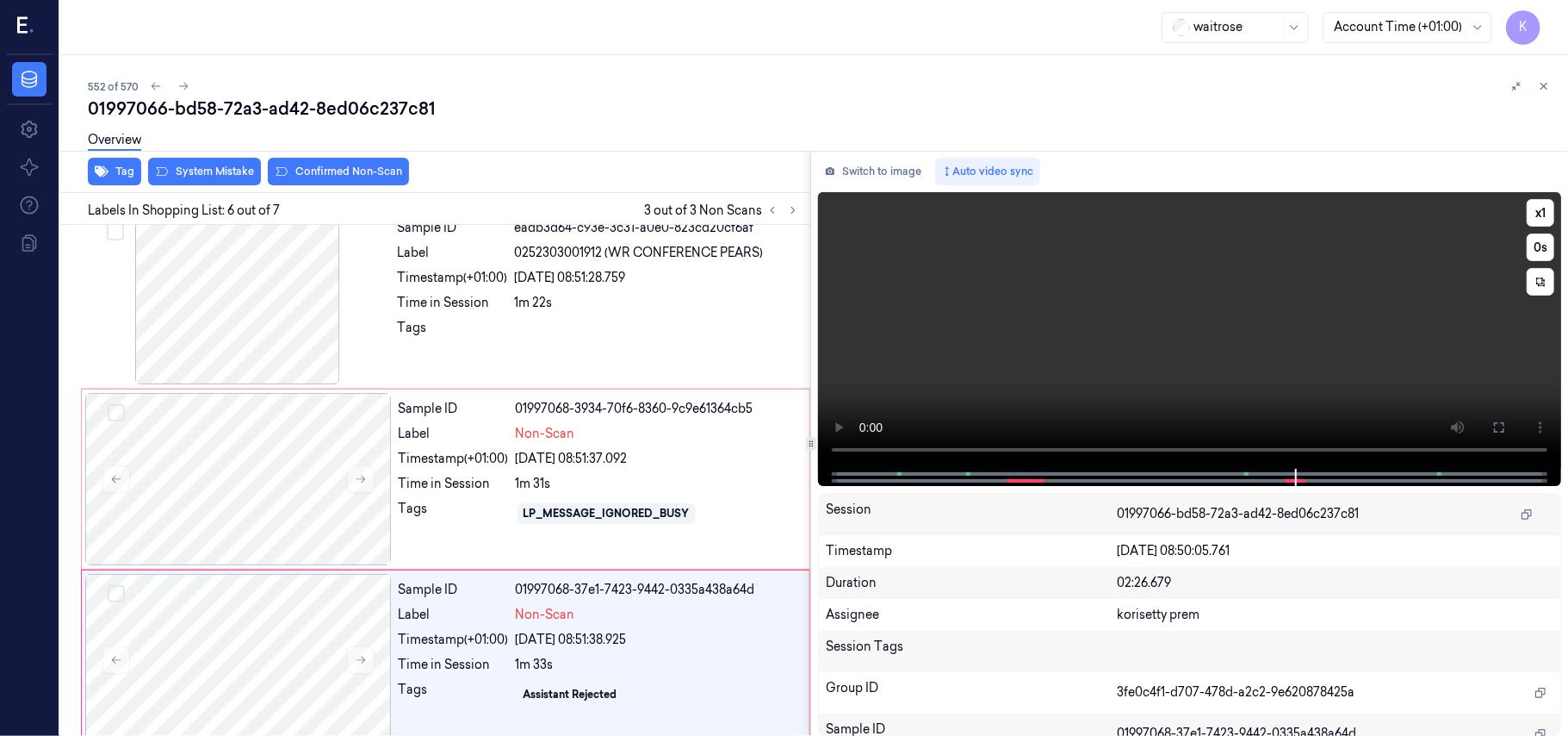
scroll to position [741, 0]
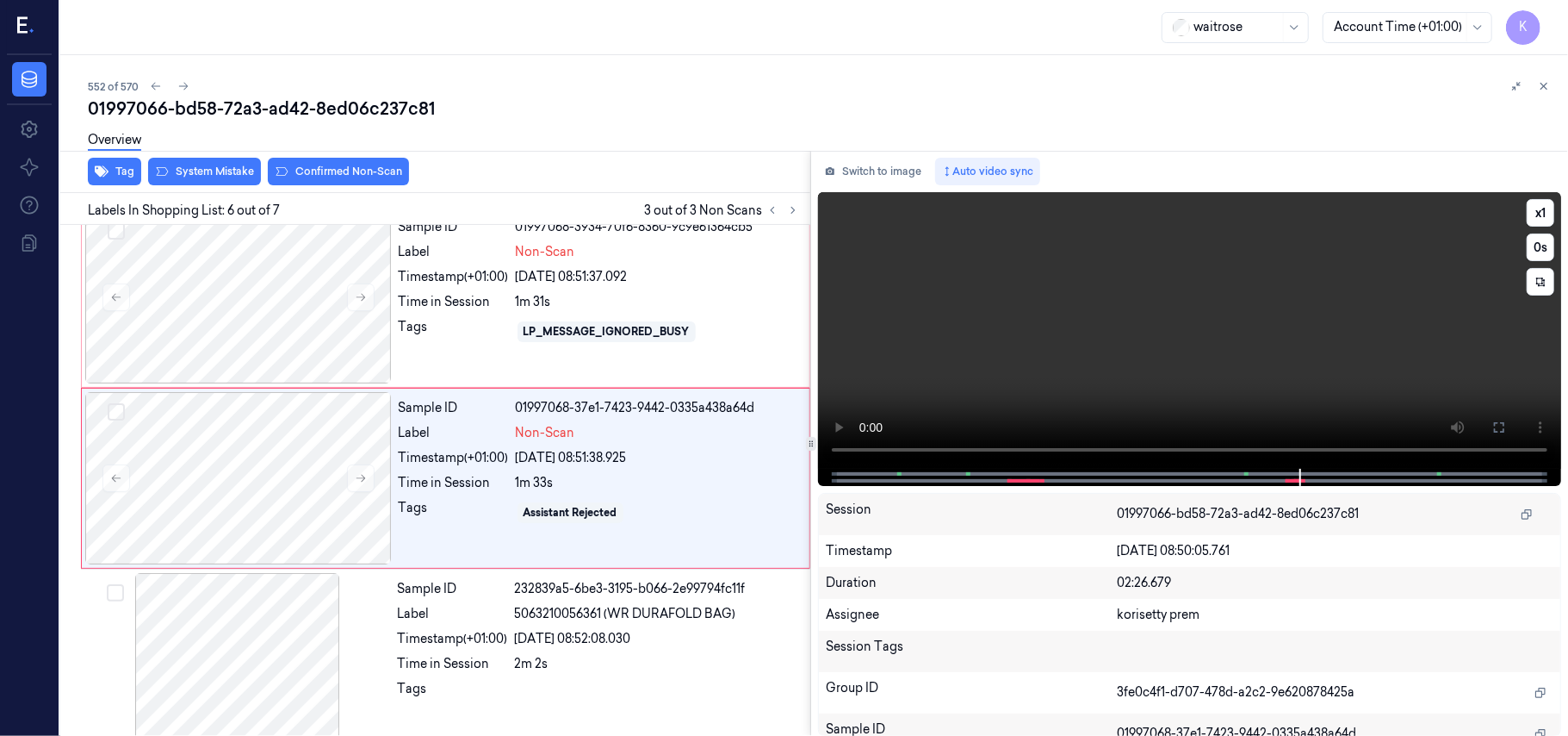
click at [1217, 301] on video at bounding box center [1190, 331] width 743 height 277
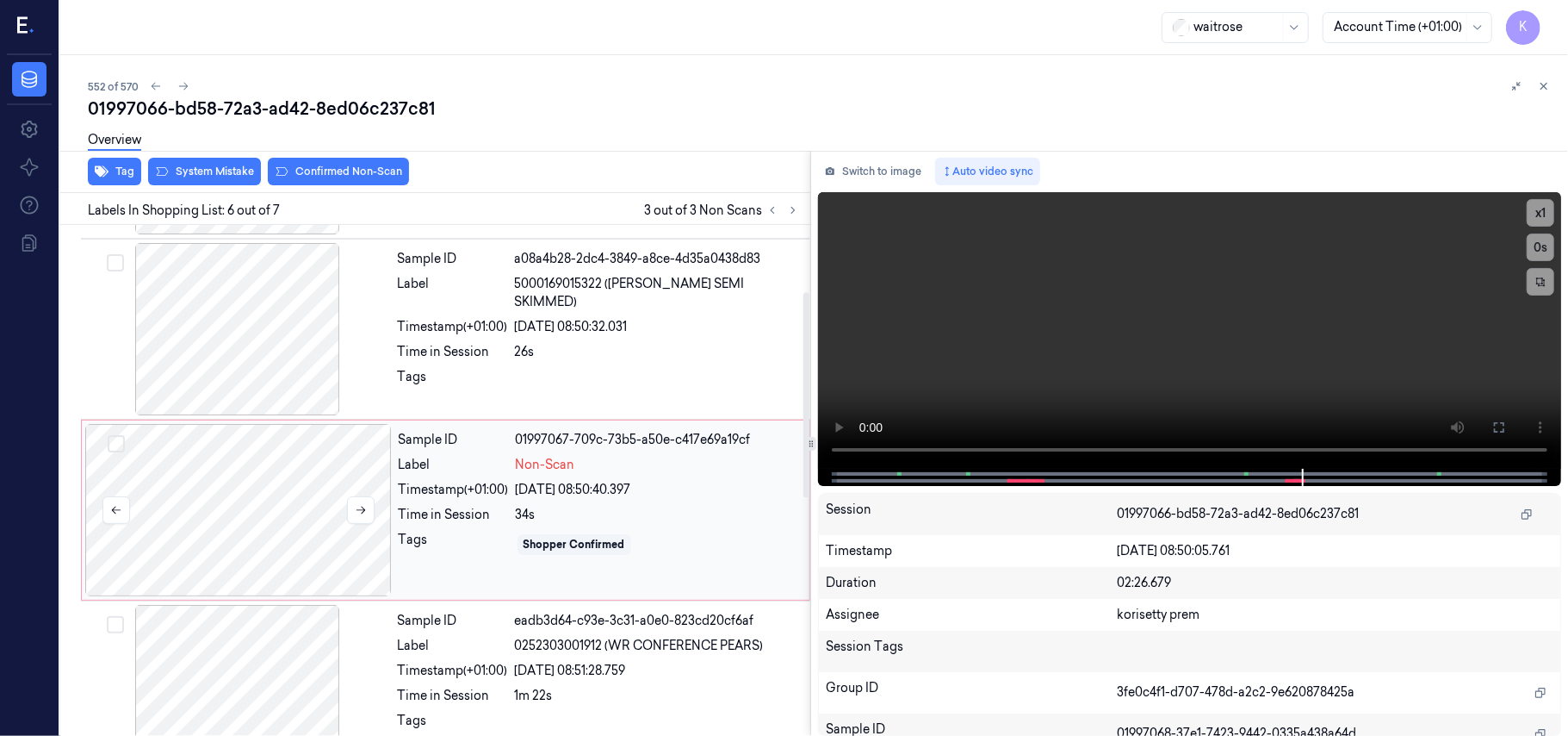
click at [249, 512] on div at bounding box center [239, 510] width 307 height 172
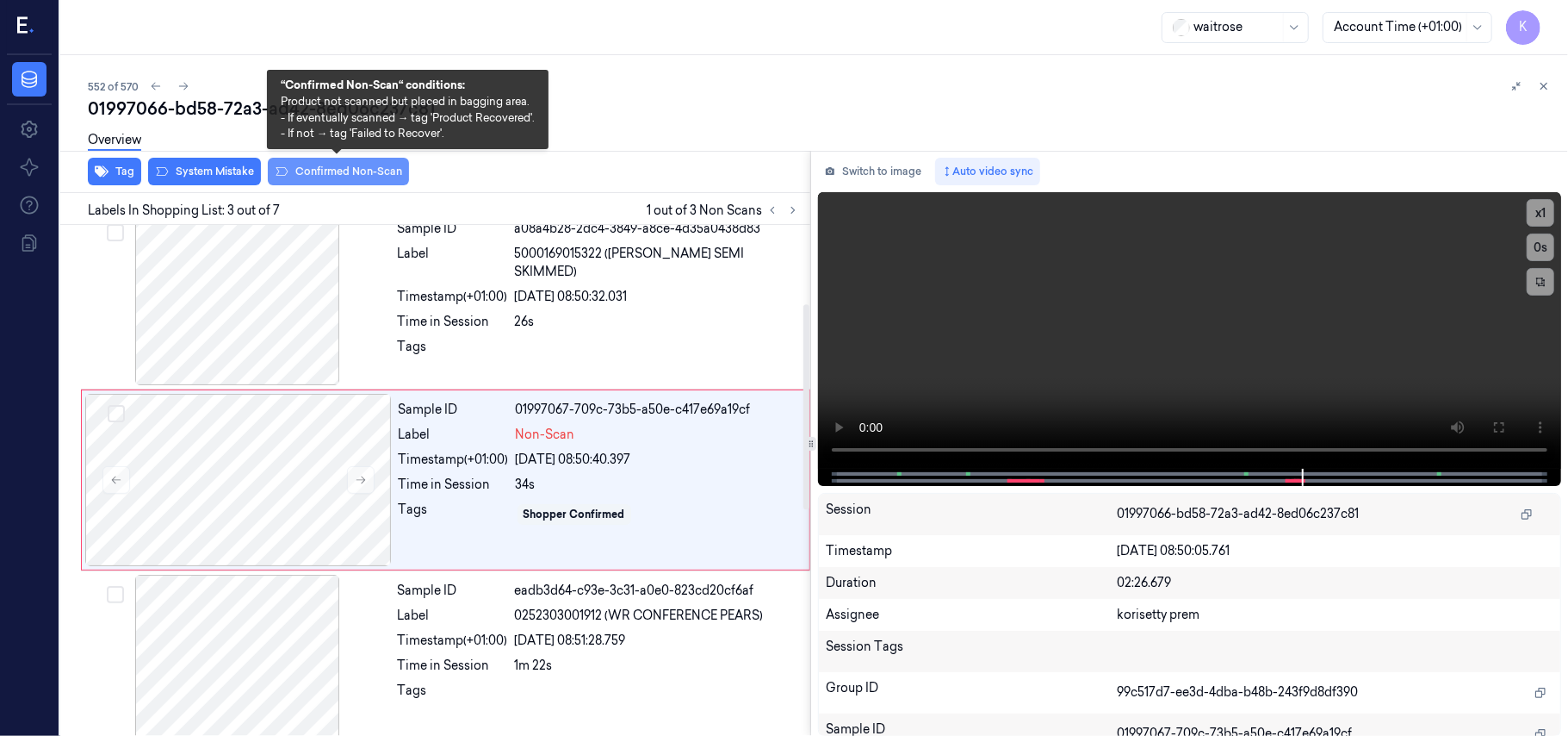
click at [333, 170] on button "Confirmed Non-Scan" at bounding box center [338, 171] width 141 height 28
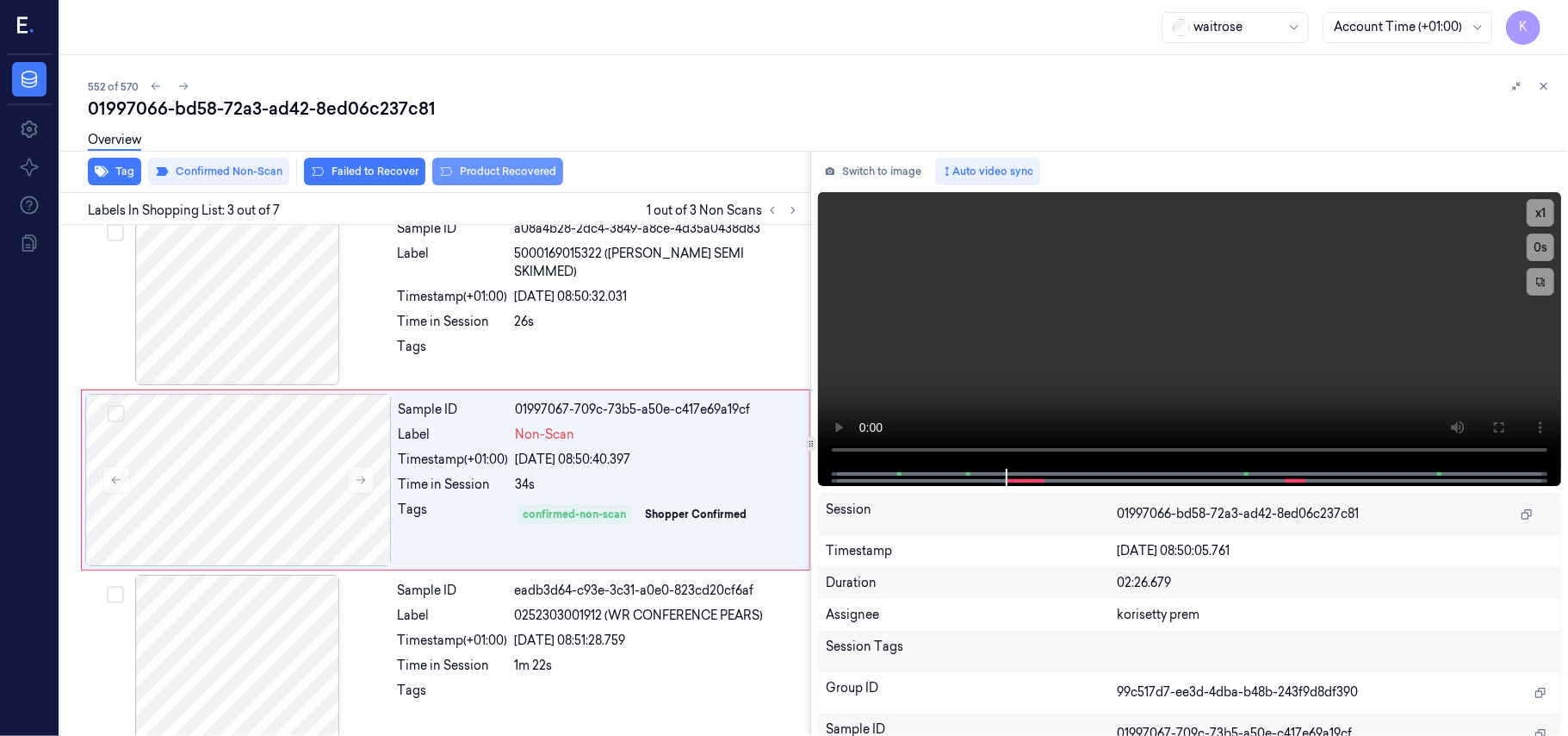
click at [483, 169] on button "Product Recovered" at bounding box center [497, 171] width 130 height 28
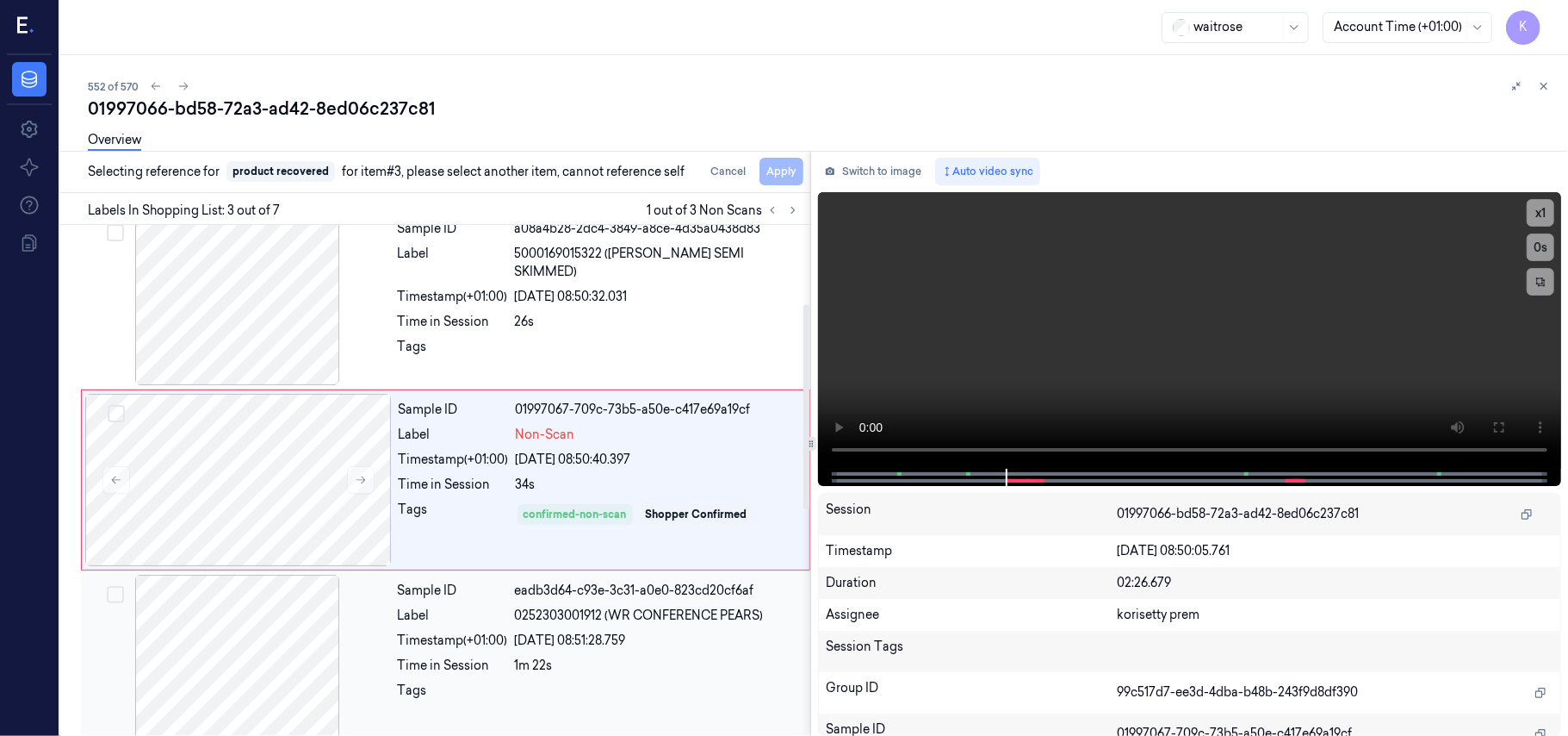
click at [653, 658] on div "1m 22s" at bounding box center [657, 665] width 285 height 18
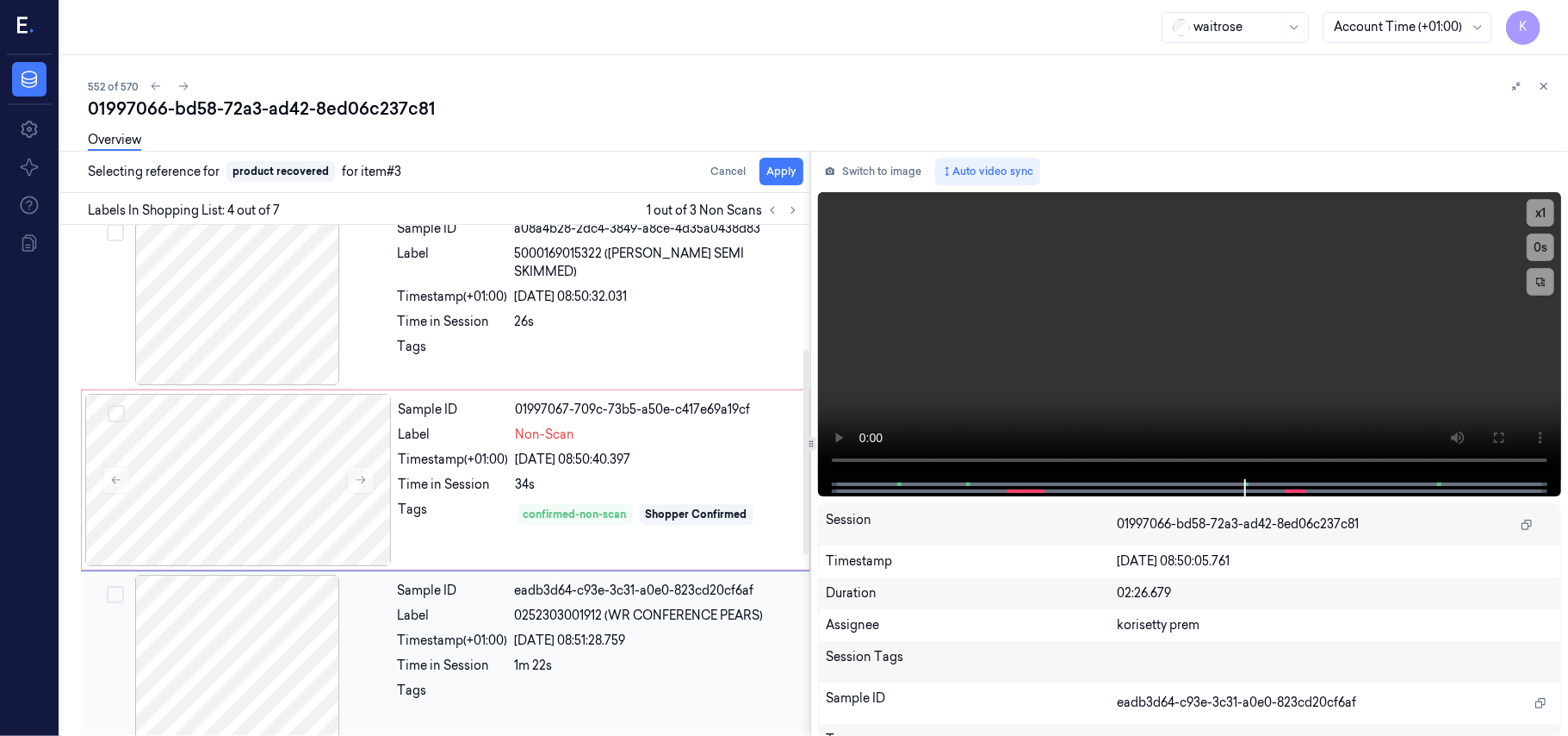
scroll to position [377, 0]
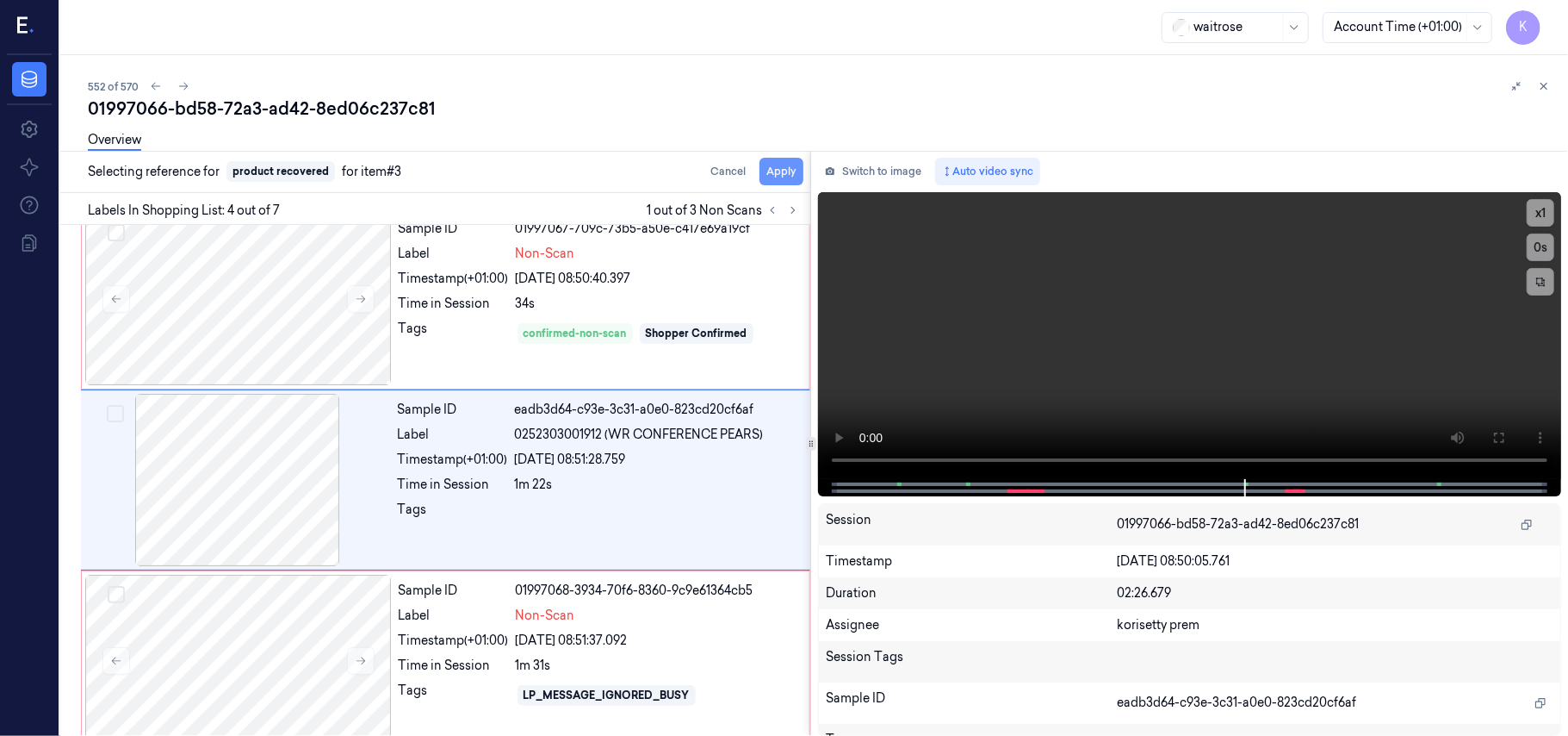
click at [783, 167] on button "Apply" at bounding box center [782, 171] width 44 height 28
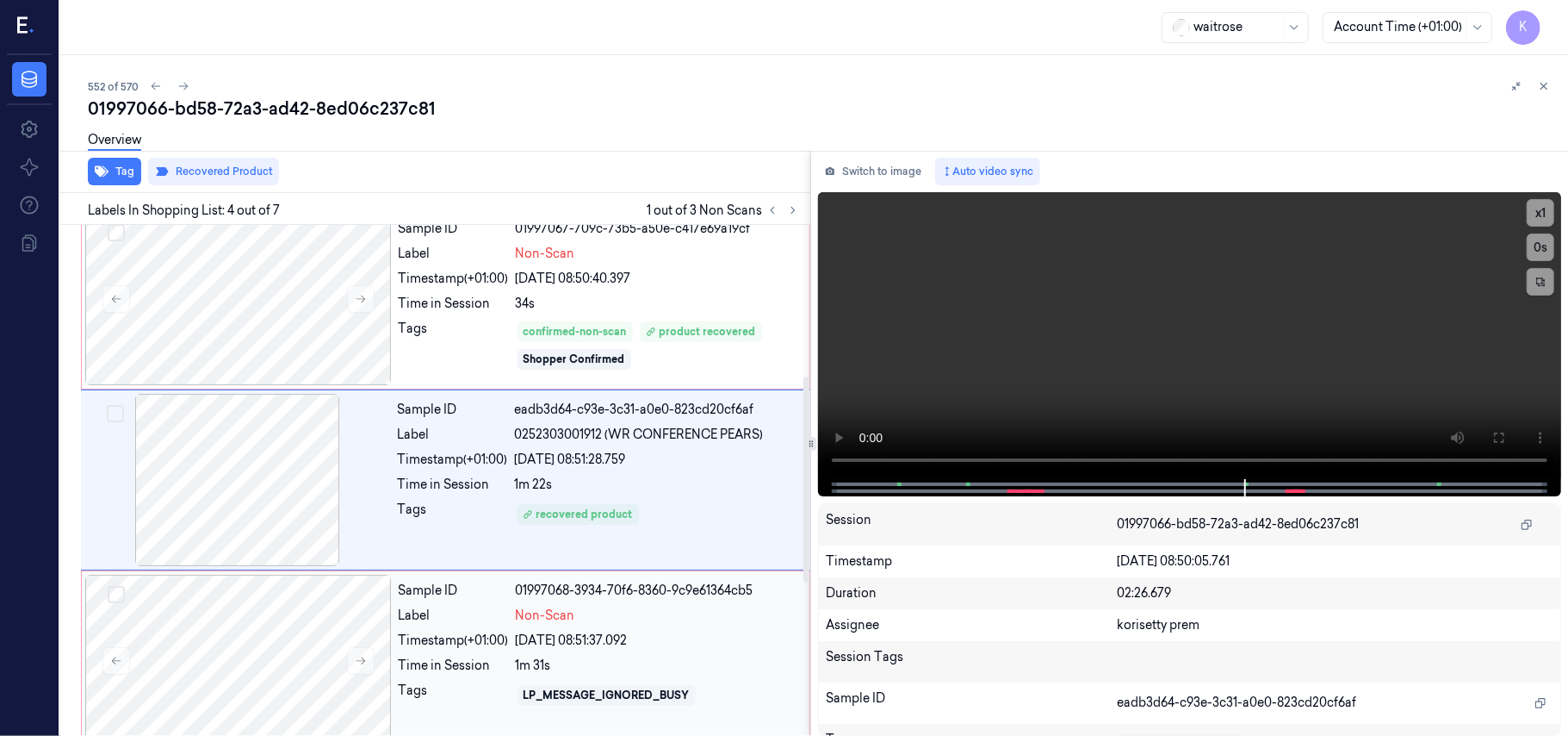
click at [539, 642] on div "22/09/2025 08:51:37.092" at bounding box center [657, 640] width 284 height 18
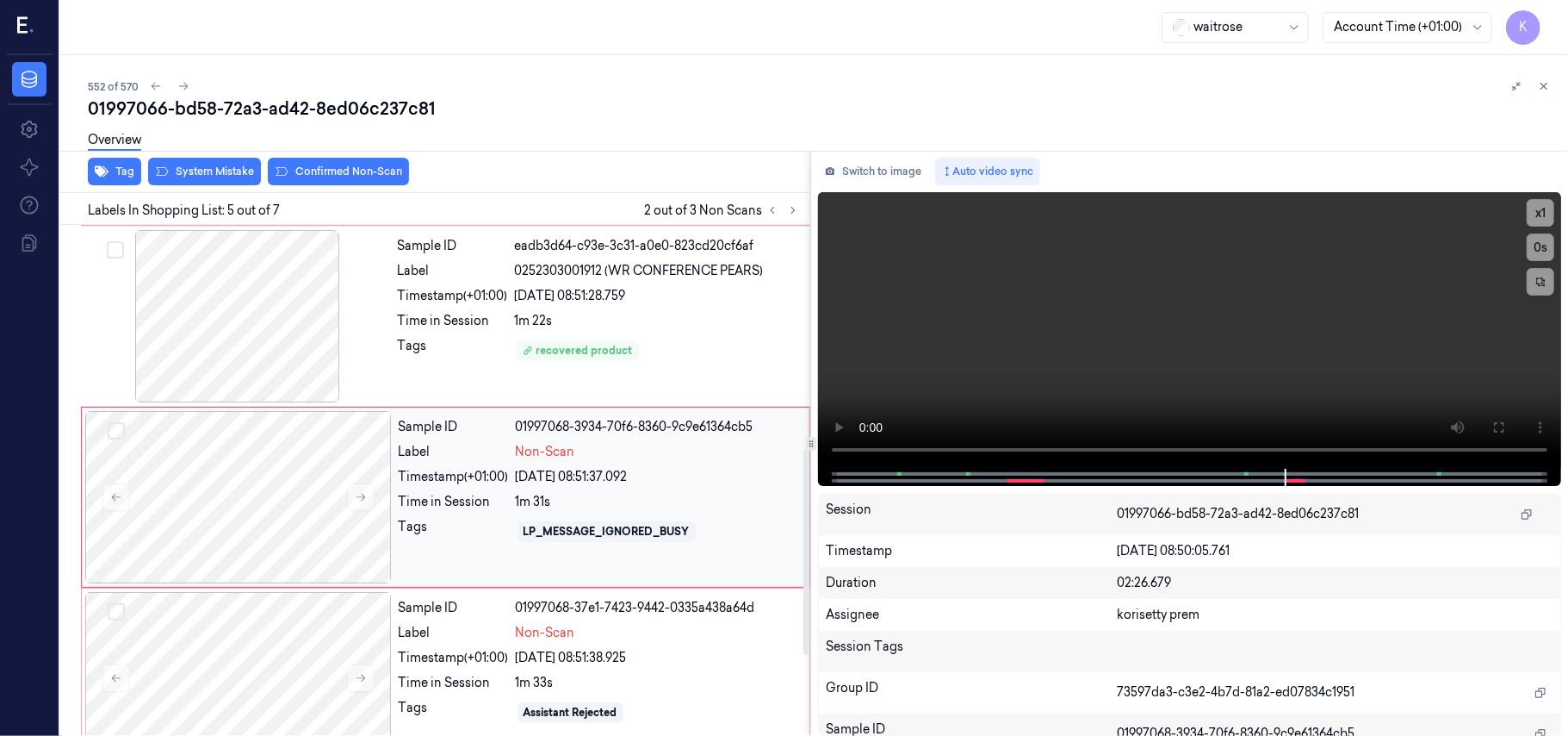
scroll to position [559, 0]
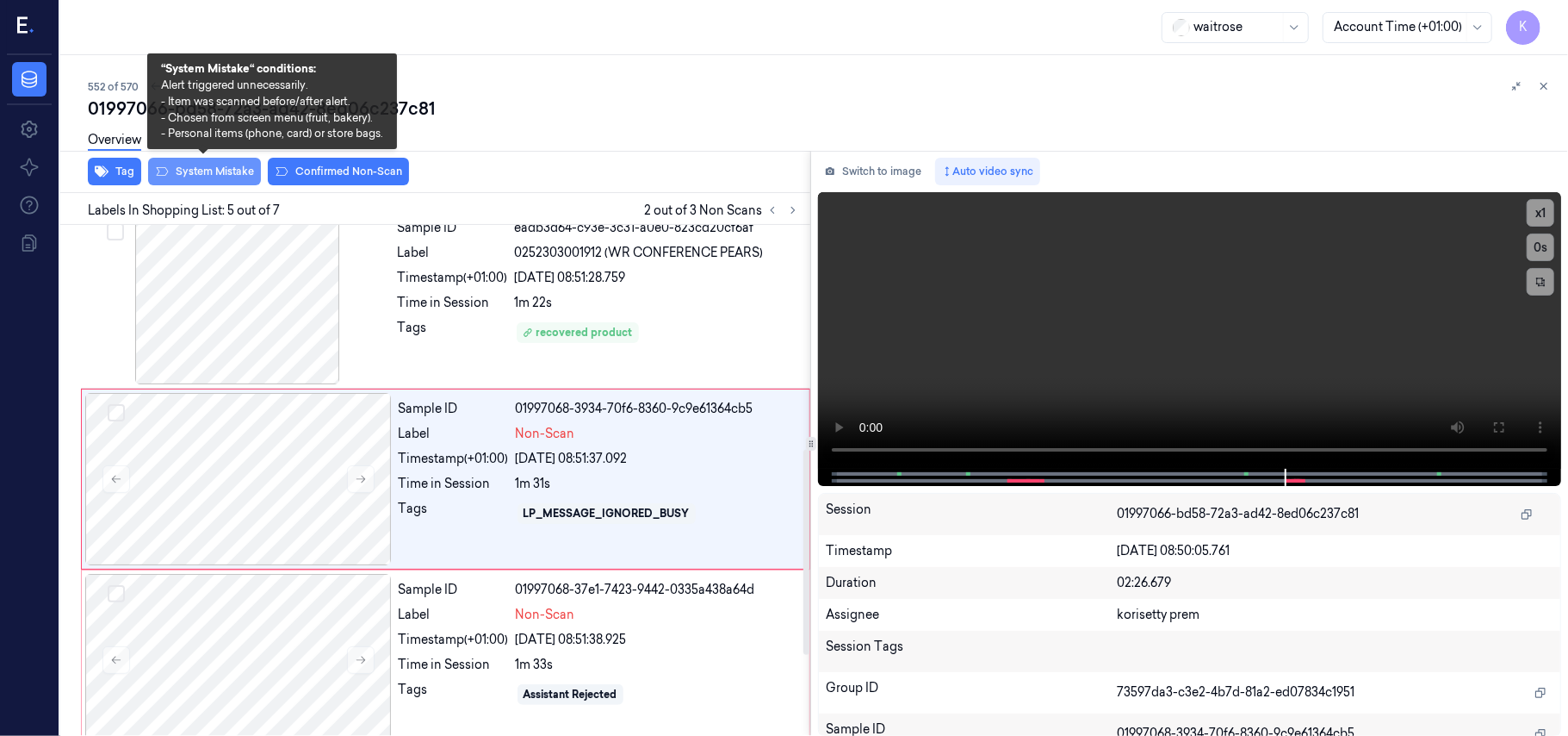
click at [196, 169] on button "System Mistake" at bounding box center [204, 171] width 112 height 28
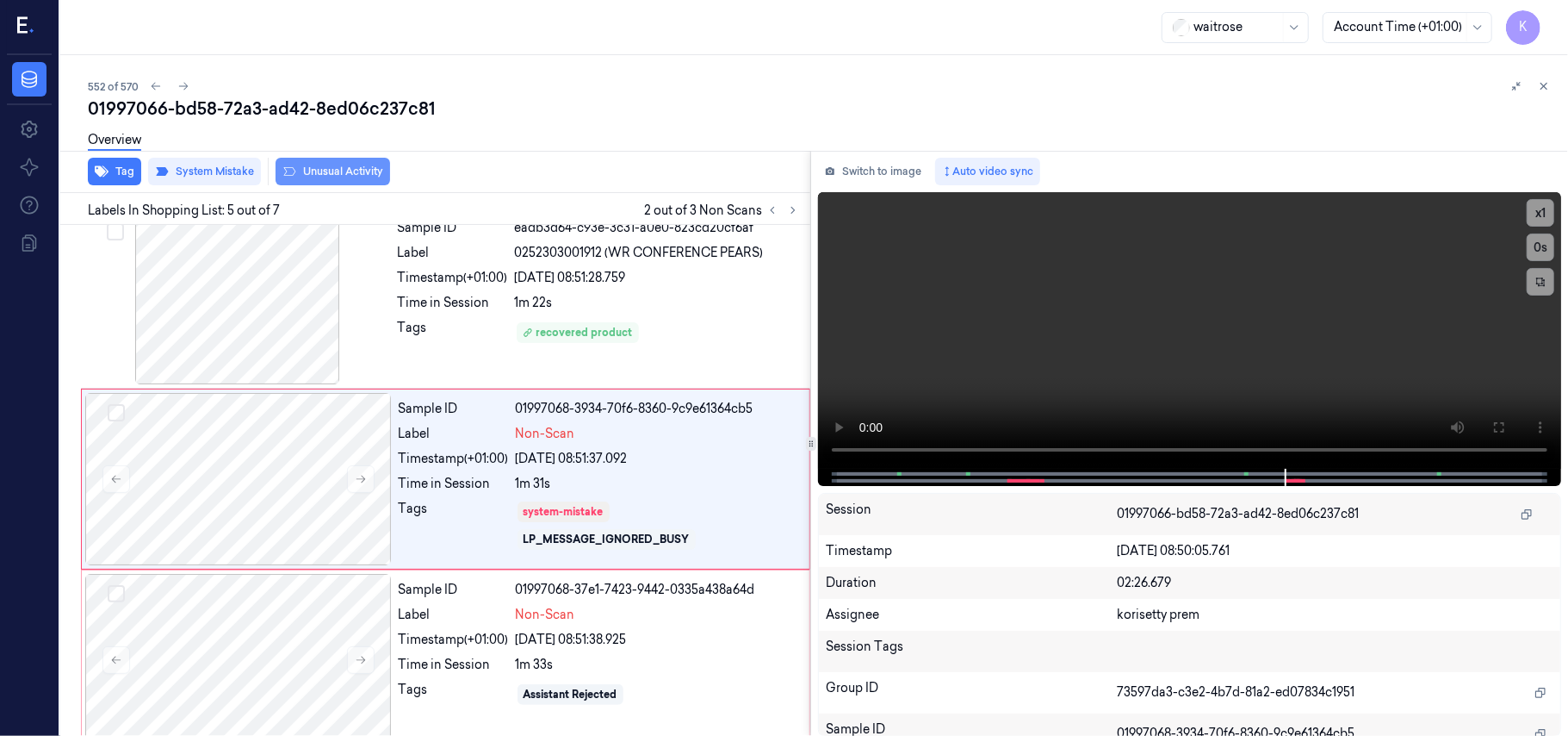
click at [359, 175] on button "Unusual Activity" at bounding box center [333, 171] width 114 height 28
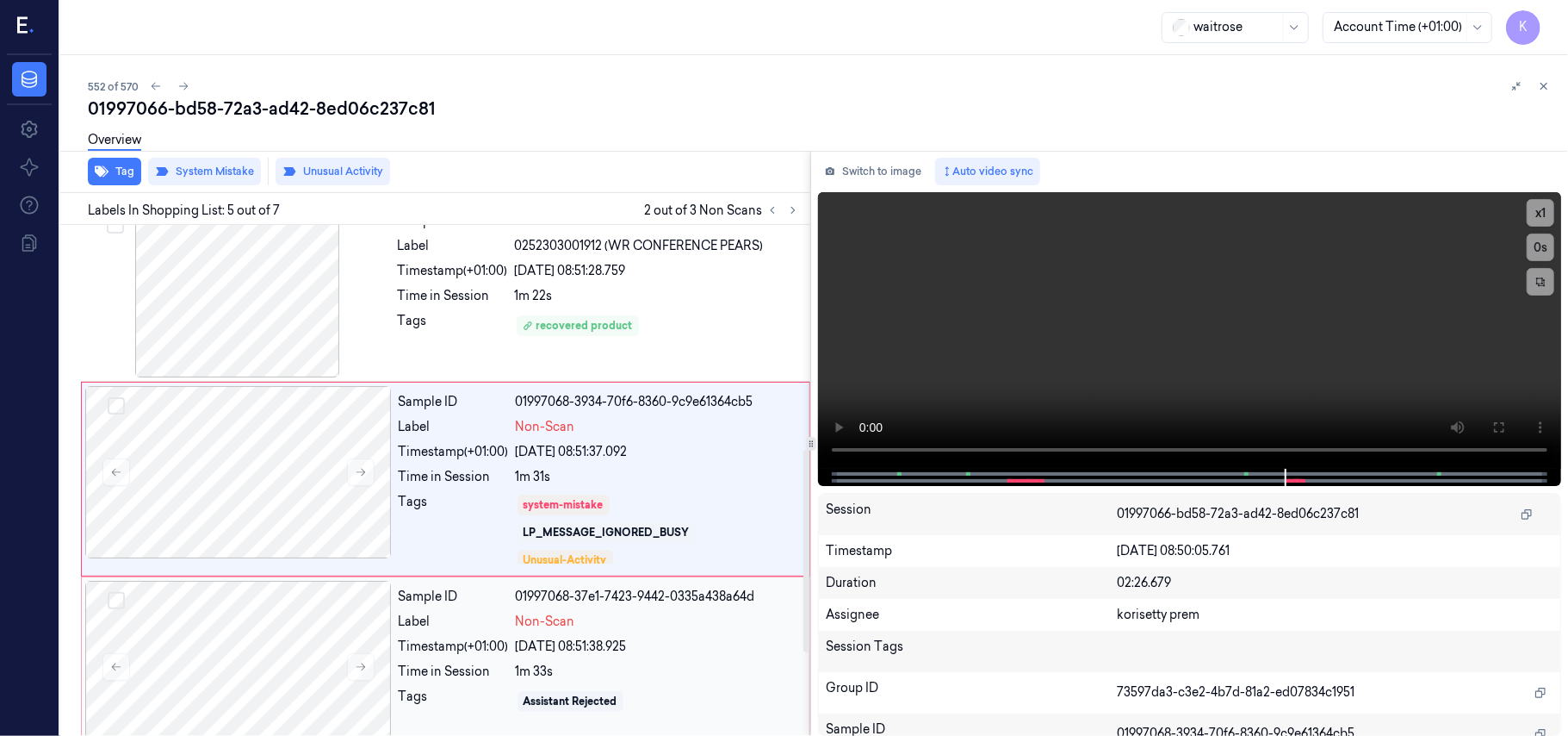
click at [495, 648] on div "Timestamp (+01:00)" at bounding box center [453, 646] width 111 height 18
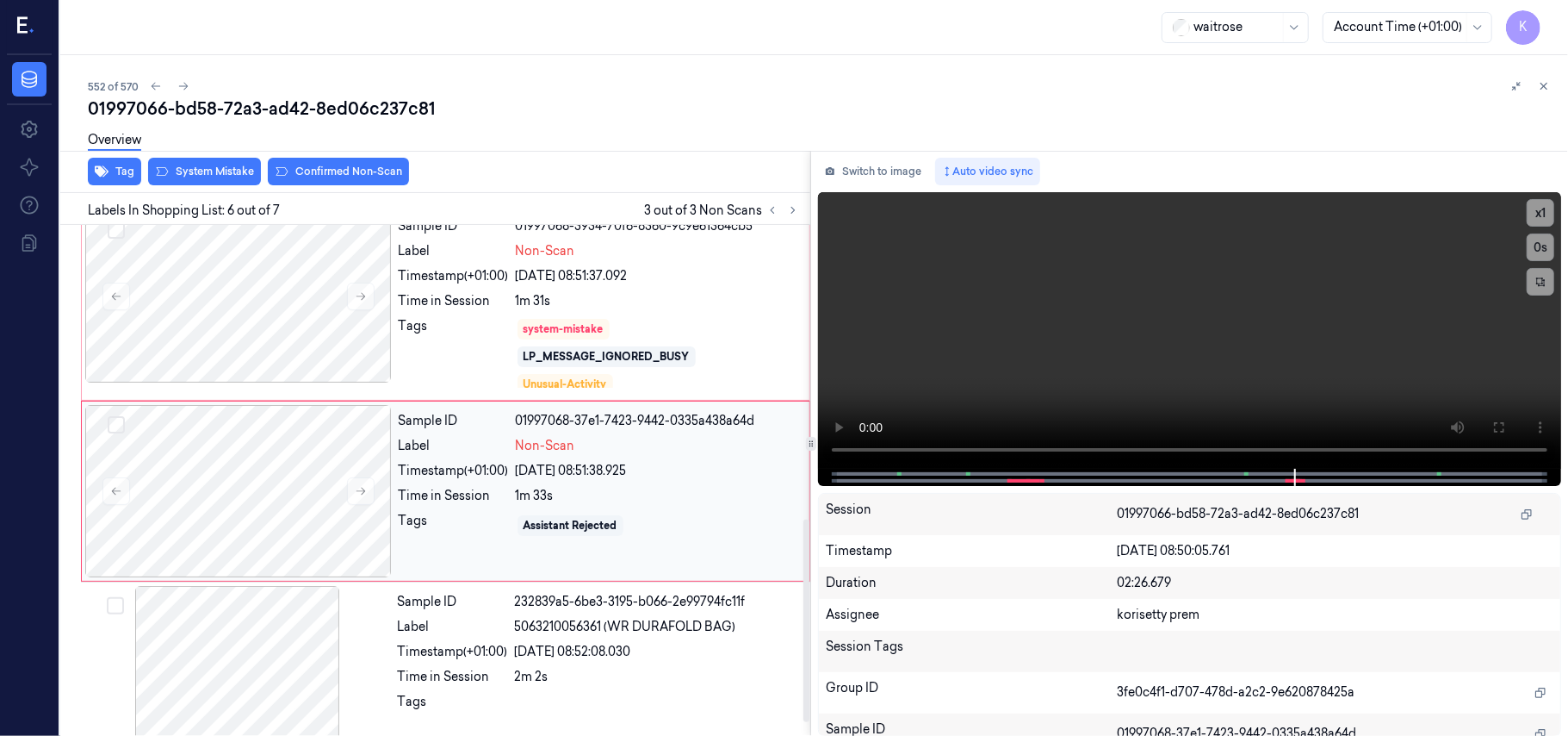
scroll to position [755, 0]
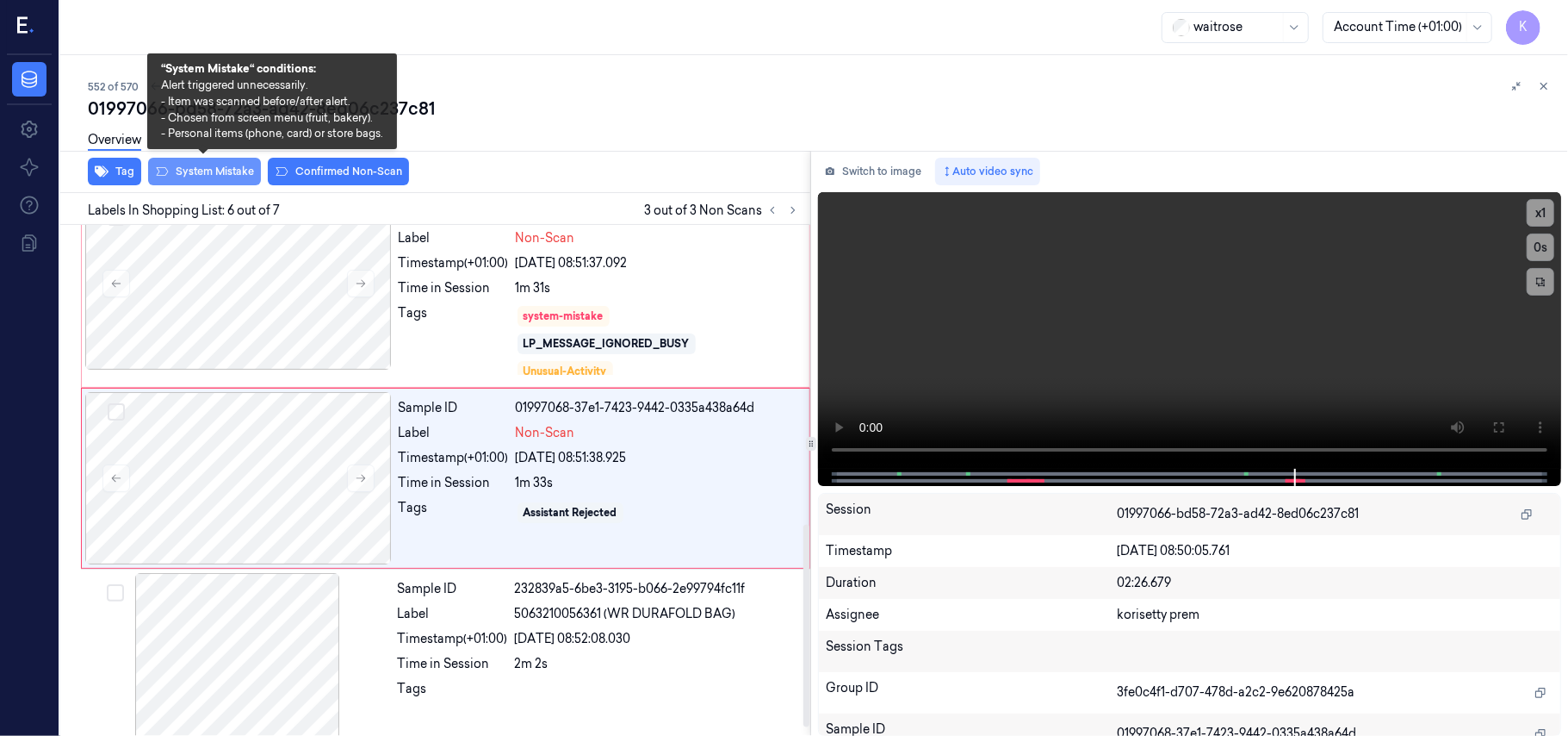
click at [224, 173] on button "System Mistake" at bounding box center [204, 171] width 112 height 28
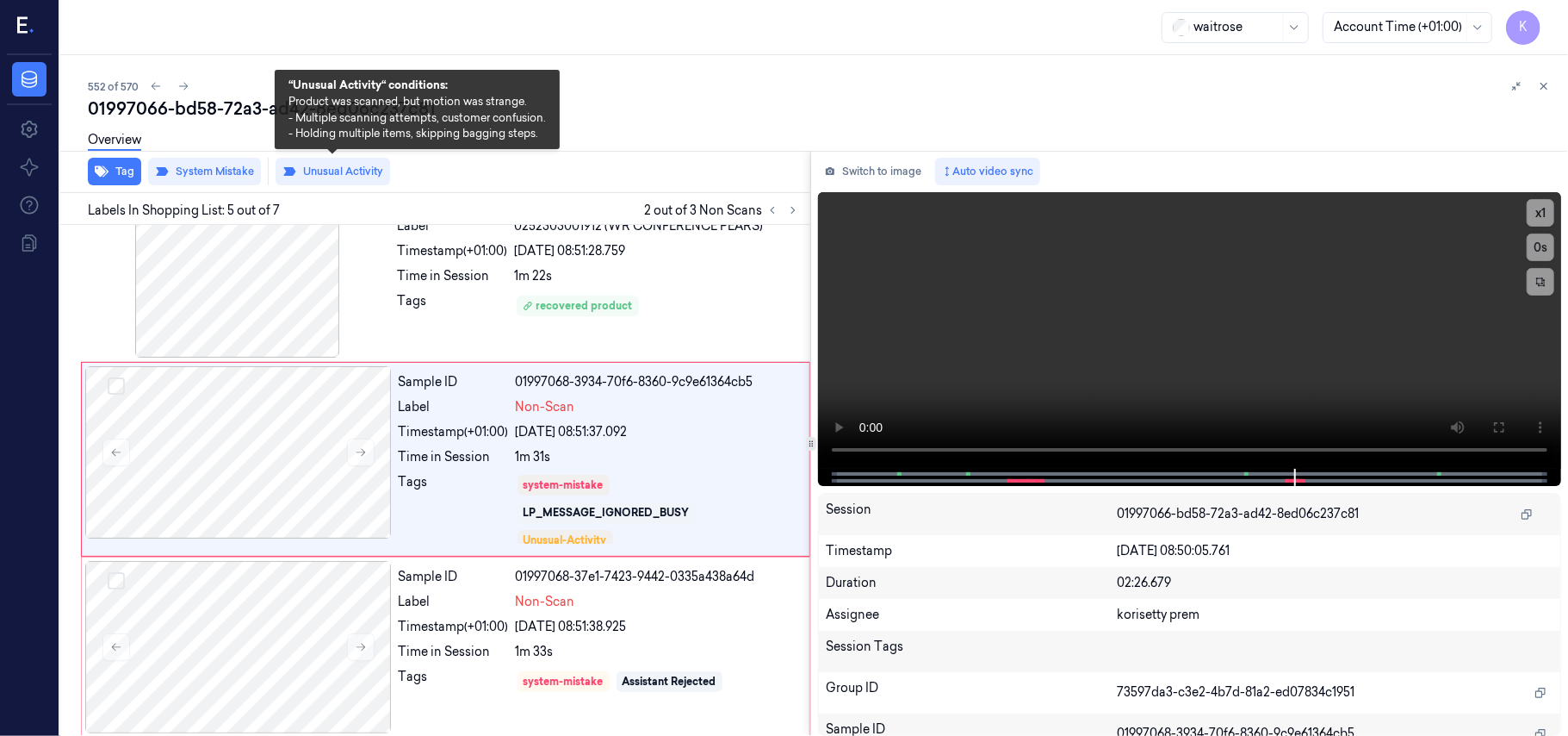
scroll to position [566, 0]
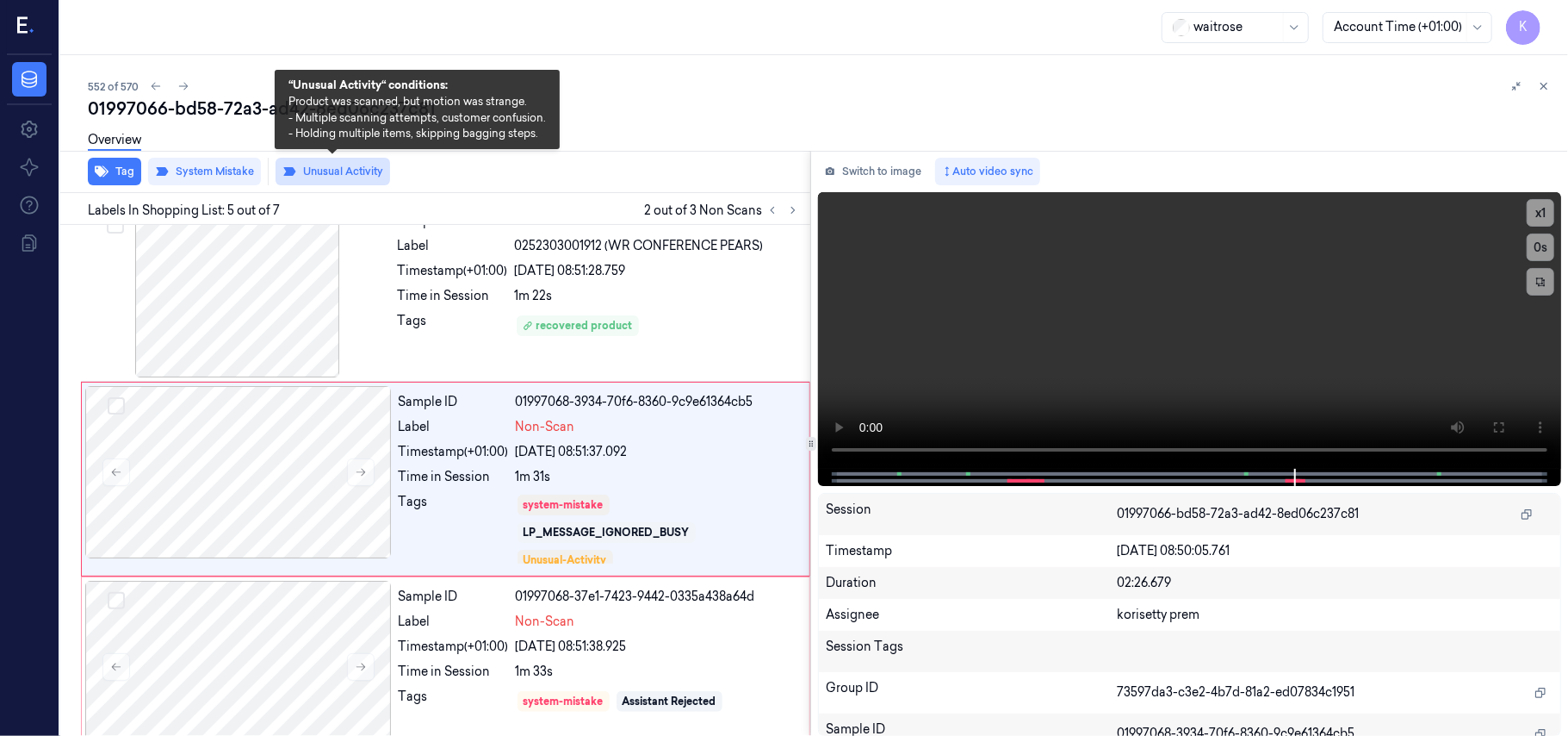
click at [341, 174] on button "Unusual Activity" at bounding box center [333, 171] width 114 height 28
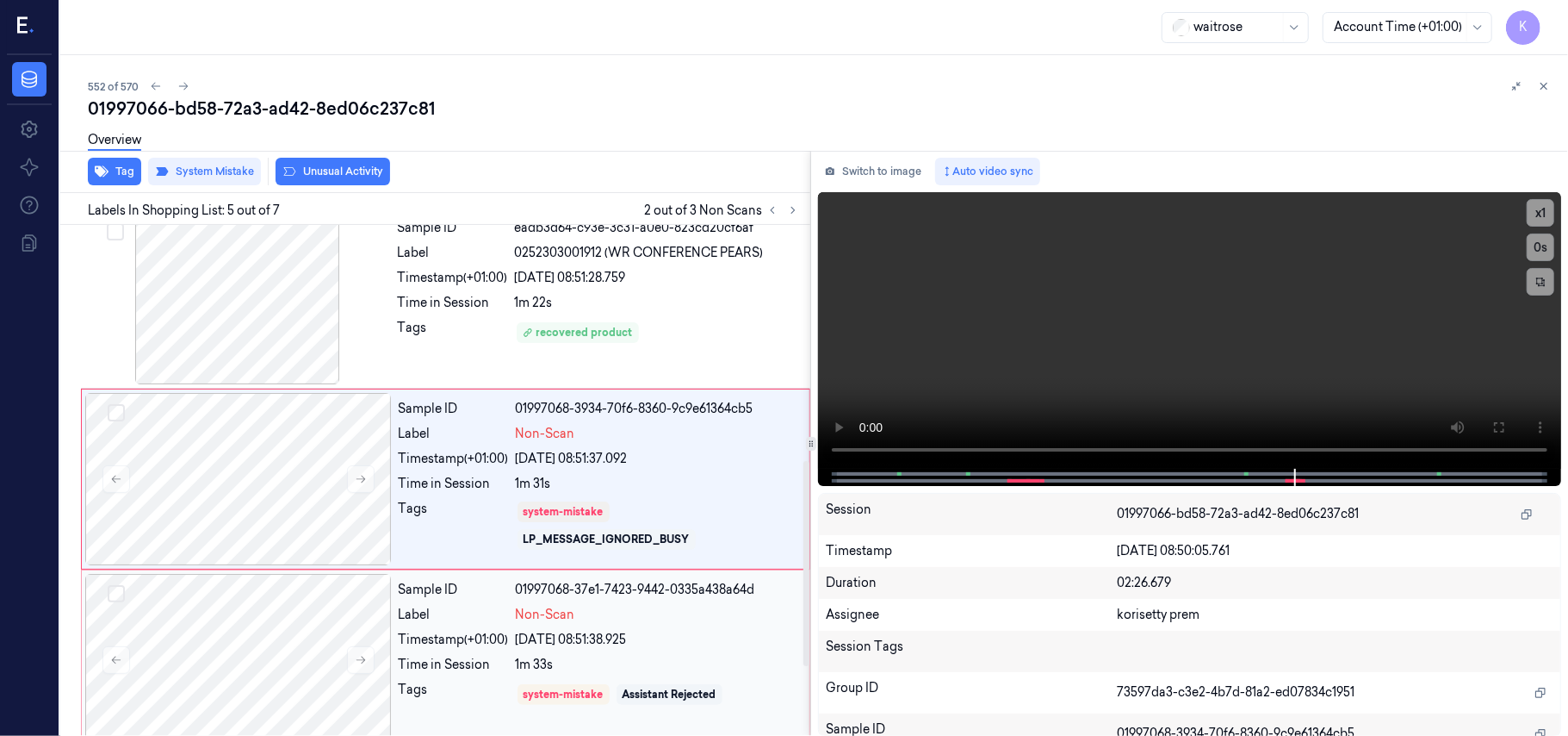
scroll to position [673, 0]
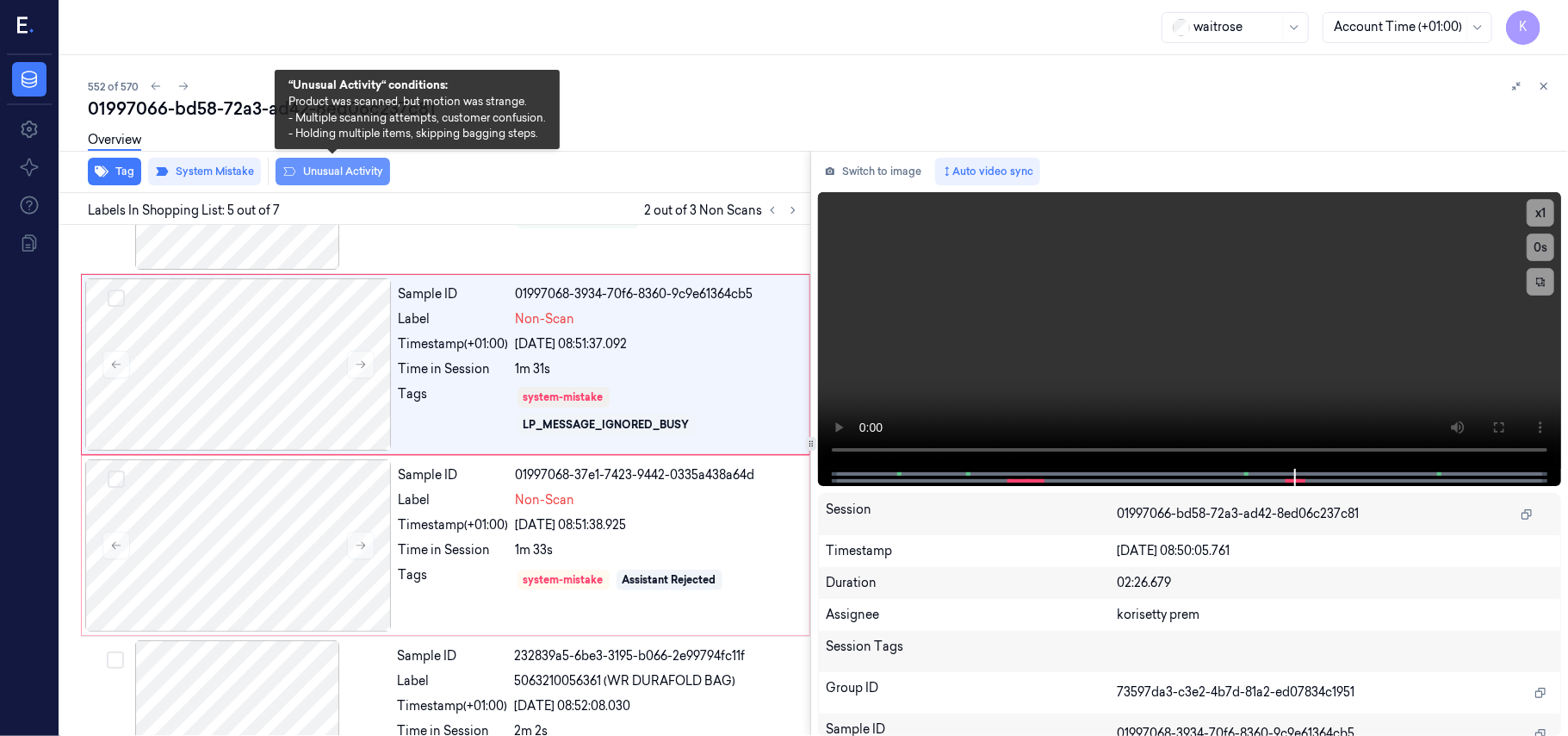
click at [328, 169] on button "Unusual Activity" at bounding box center [333, 171] width 114 height 28
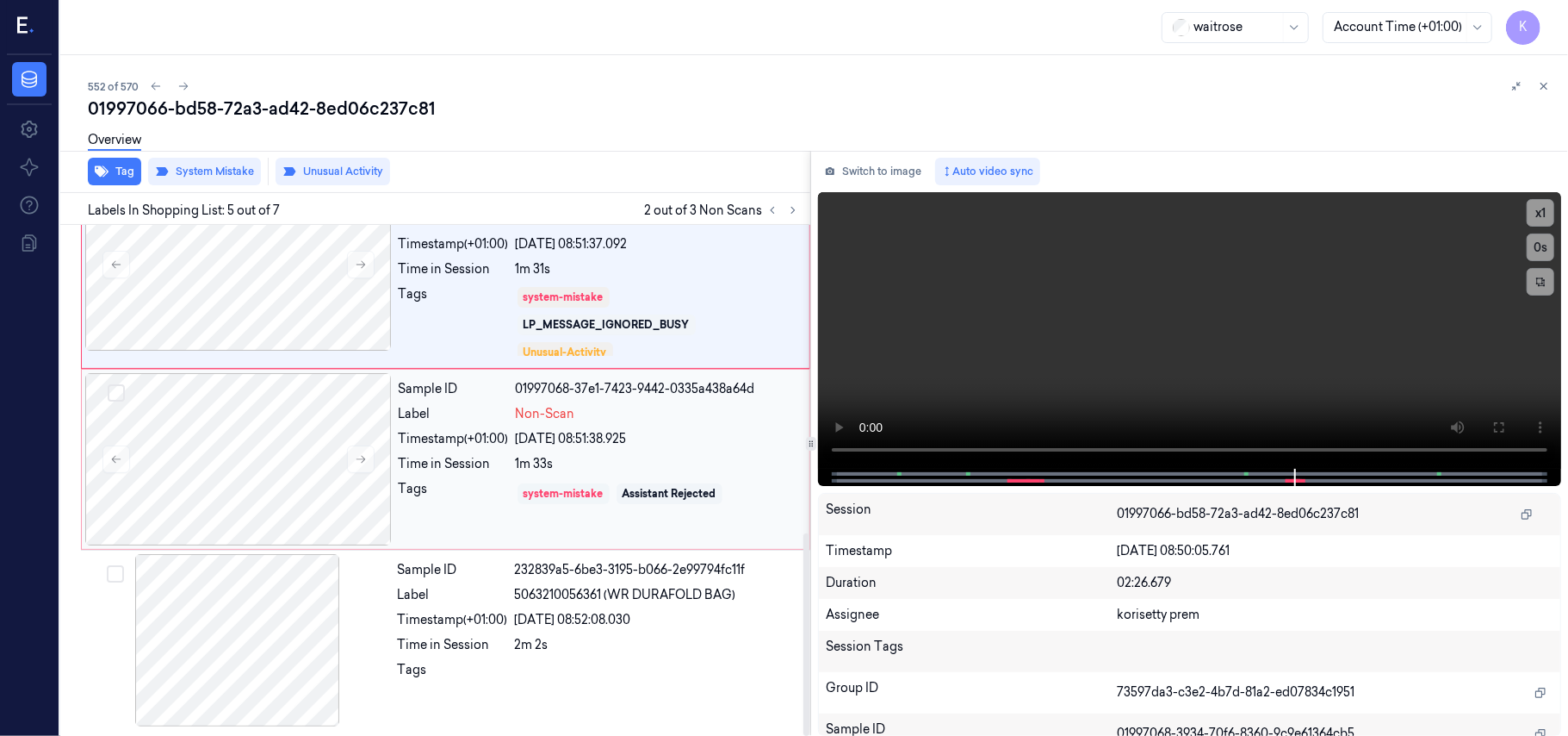
click at [520, 486] on div "system-mistake" at bounding box center [563, 493] width 93 height 21
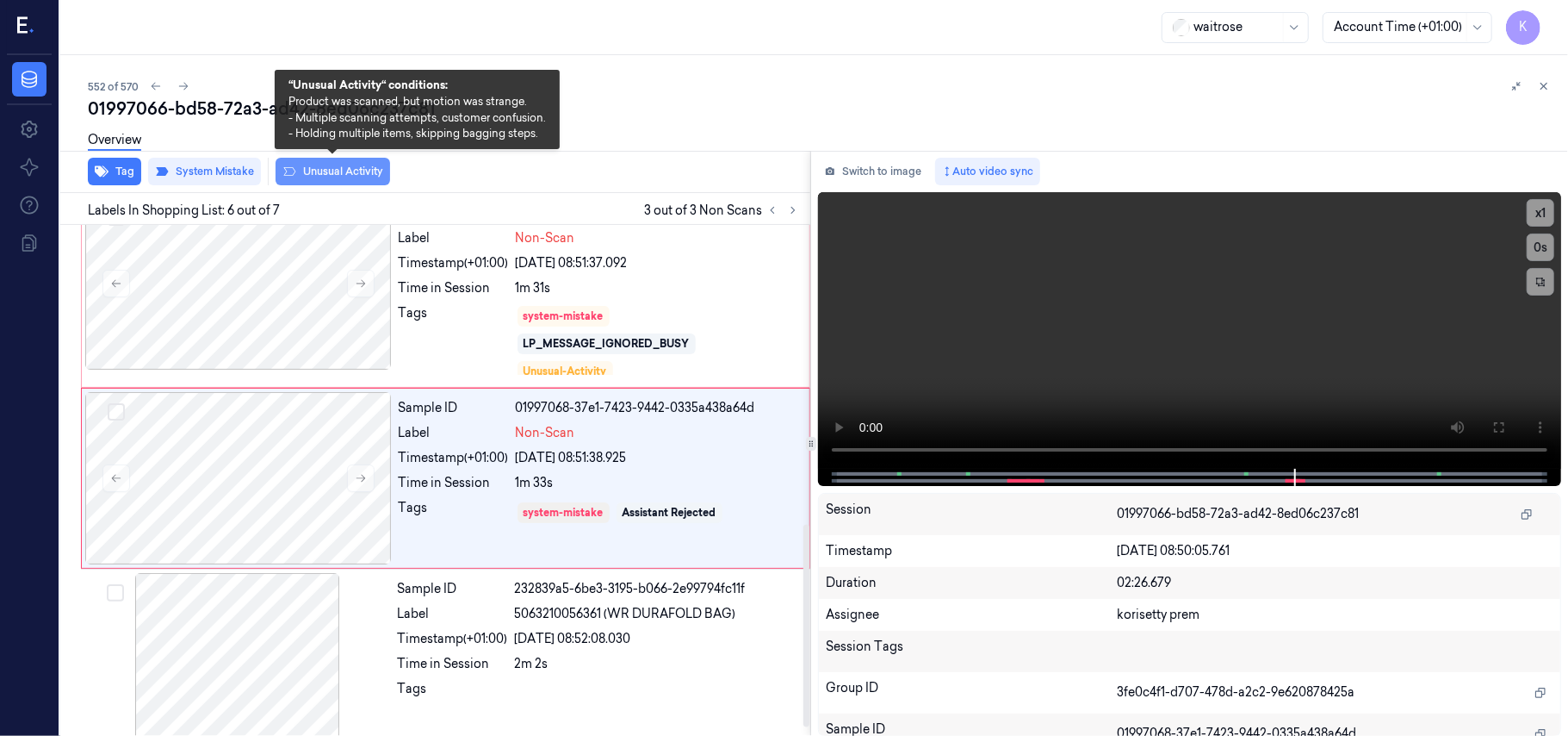
click at [310, 166] on button "Unusual Activity" at bounding box center [333, 171] width 114 height 28
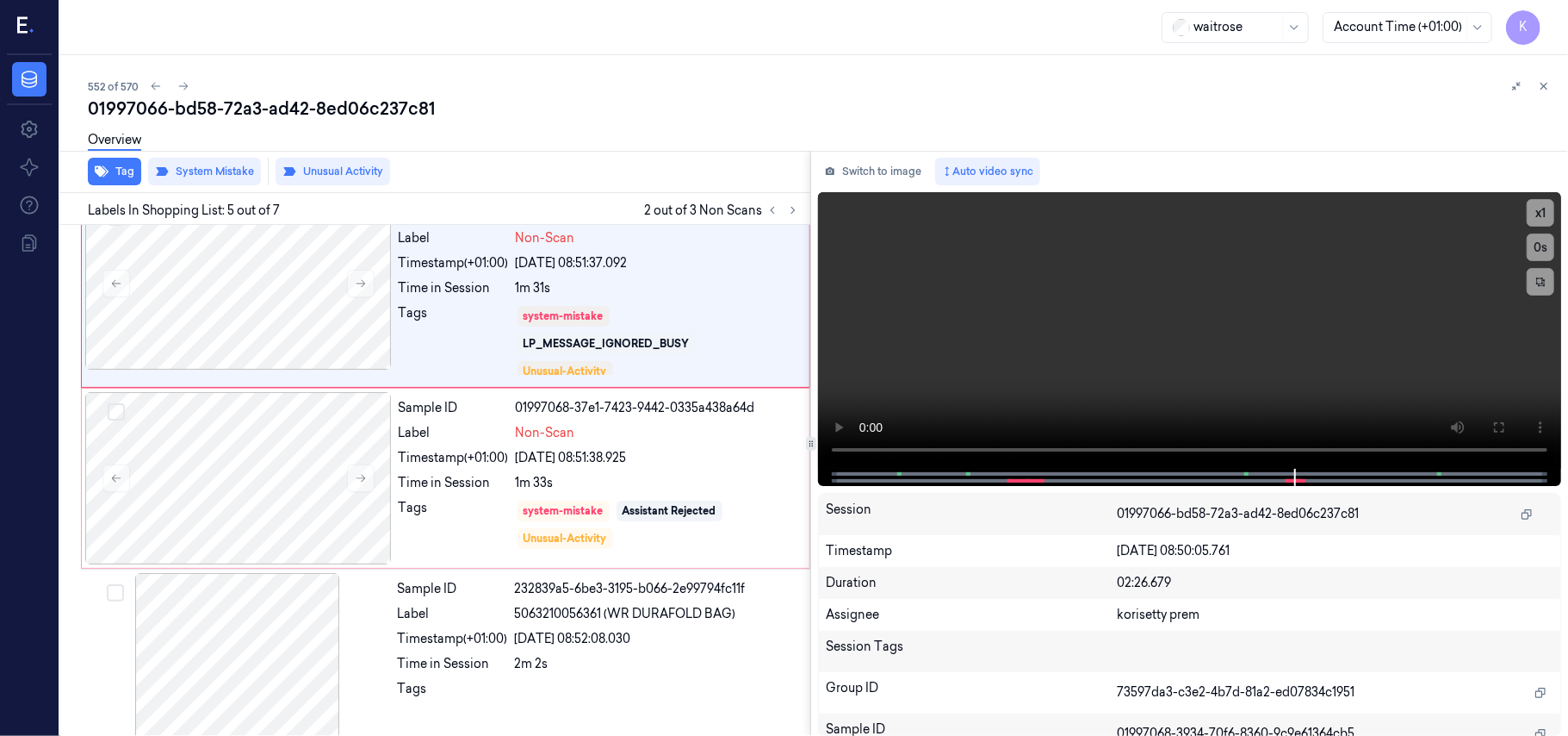
scroll to position [566, 0]
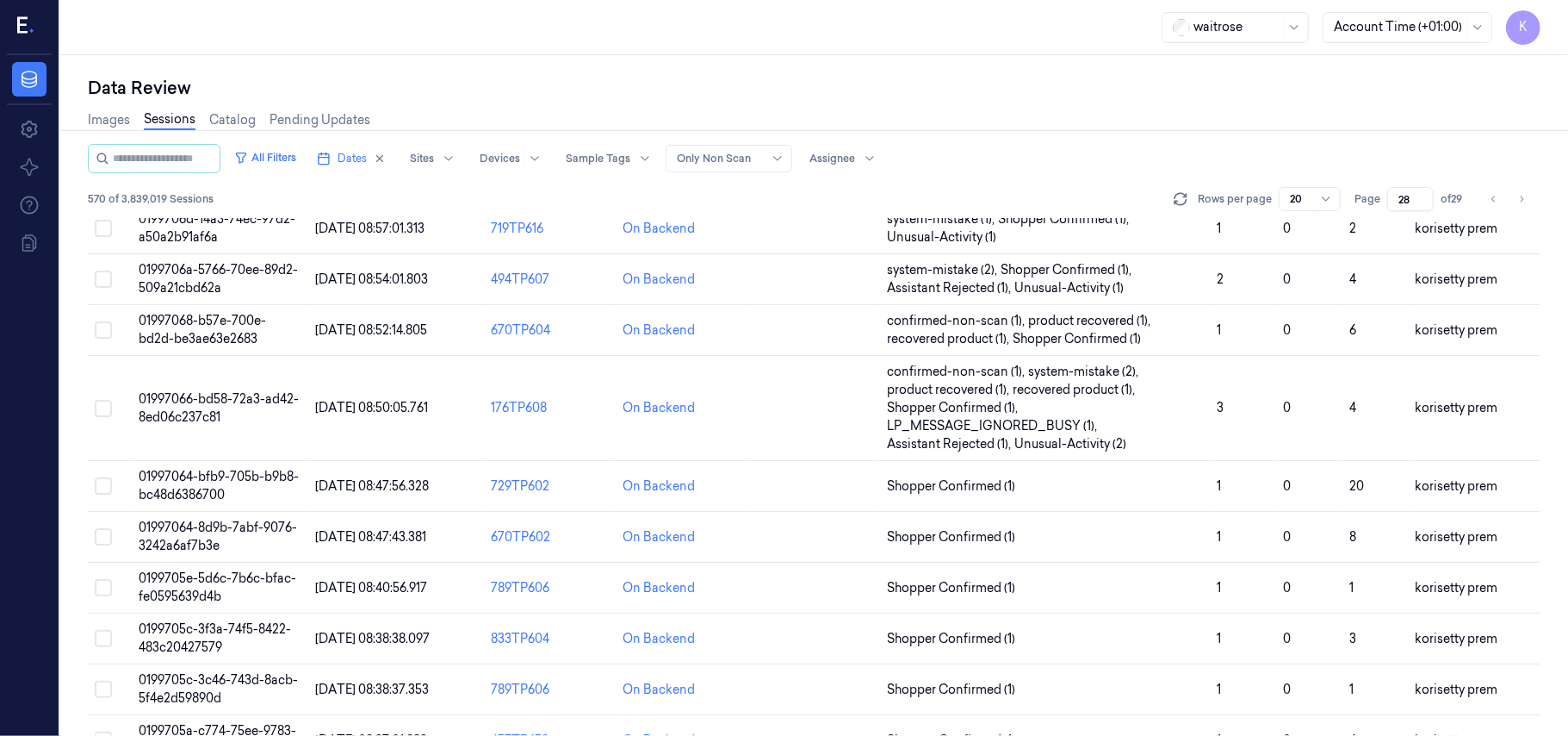
scroll to position [574, 0]
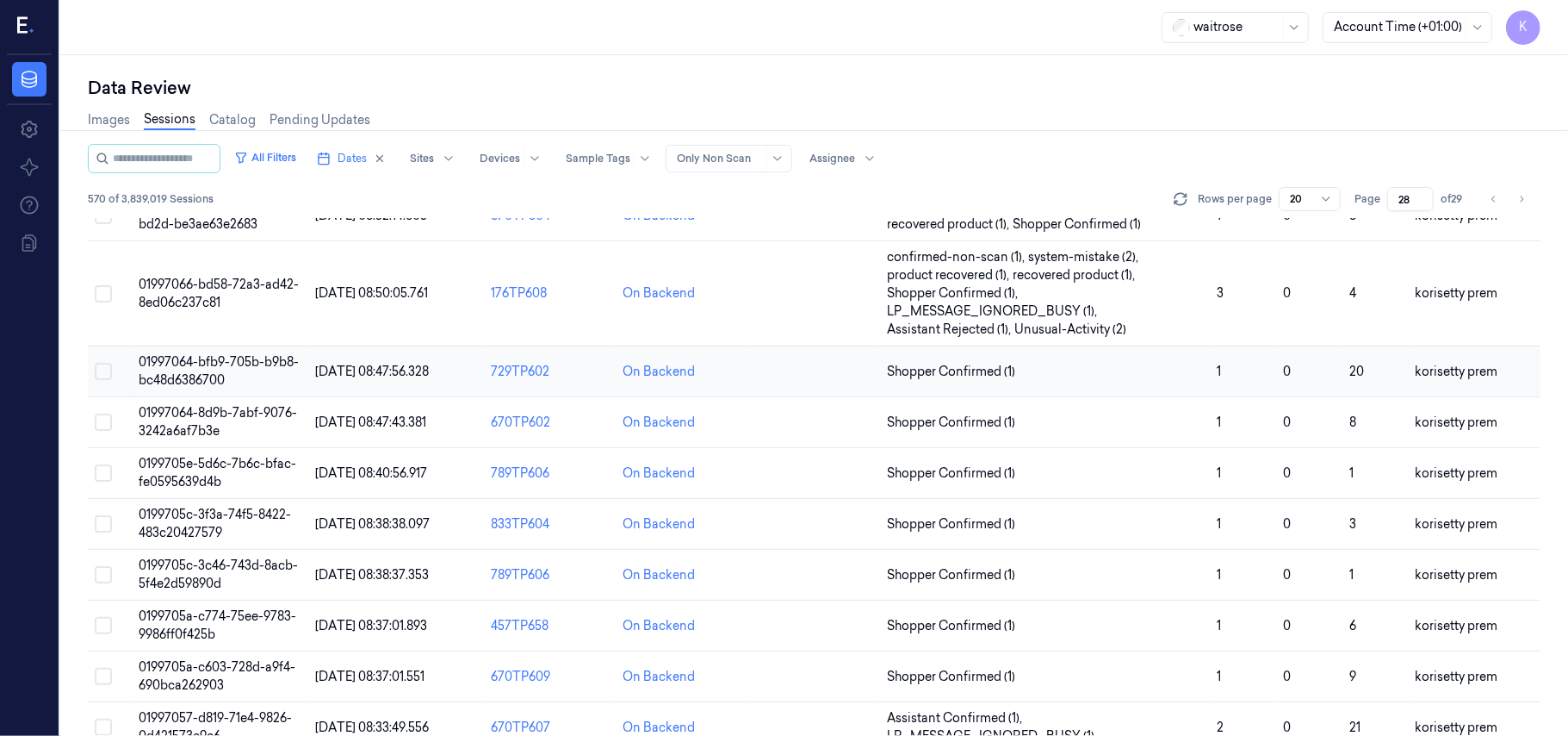
click at [215, 370] on span "01997064-bfb9-705b-b9b8-bc48d6386700" at bounding box center [218, 371] width 160 height 34
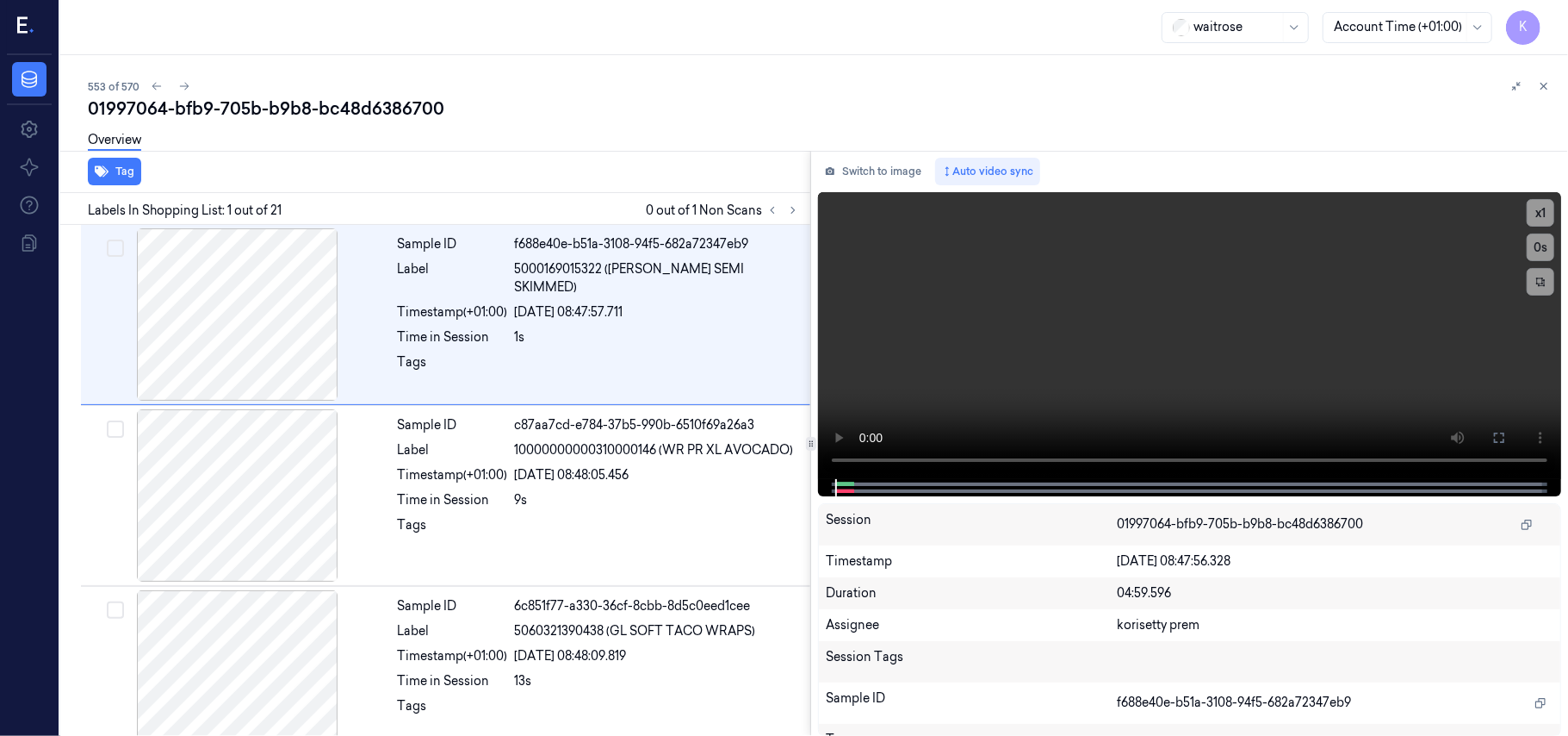
click at [670, 85] on div "553 of 570" at bounding box center [820, 86] width 1466 height 21
click at [794, 207] on icon at bounding box center [793, 210] width 12 height 12
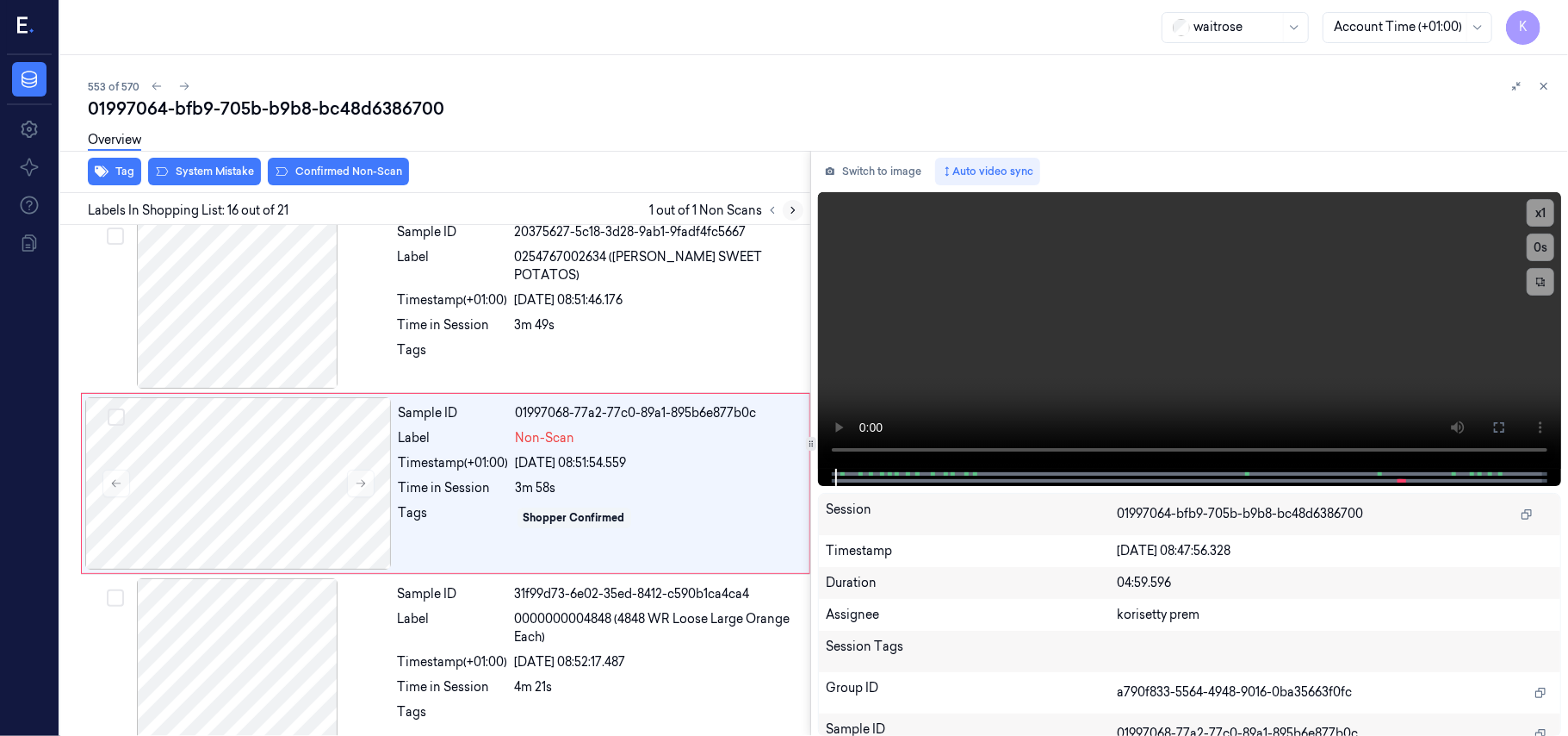
scroll to position [2556, 0]
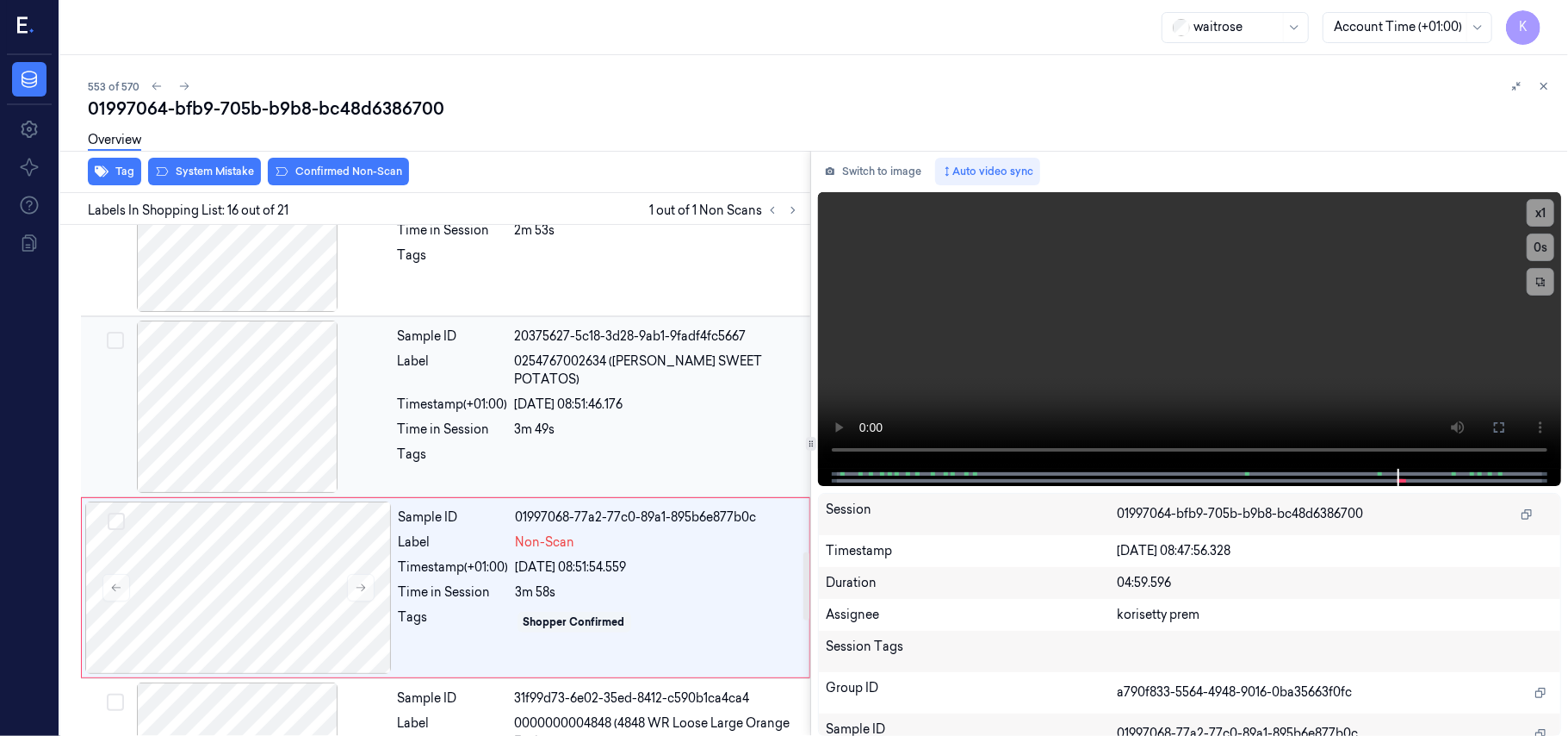
click at [488, 346] on div "Sample ID" at bounding box center [453, 337] width 111 height 18
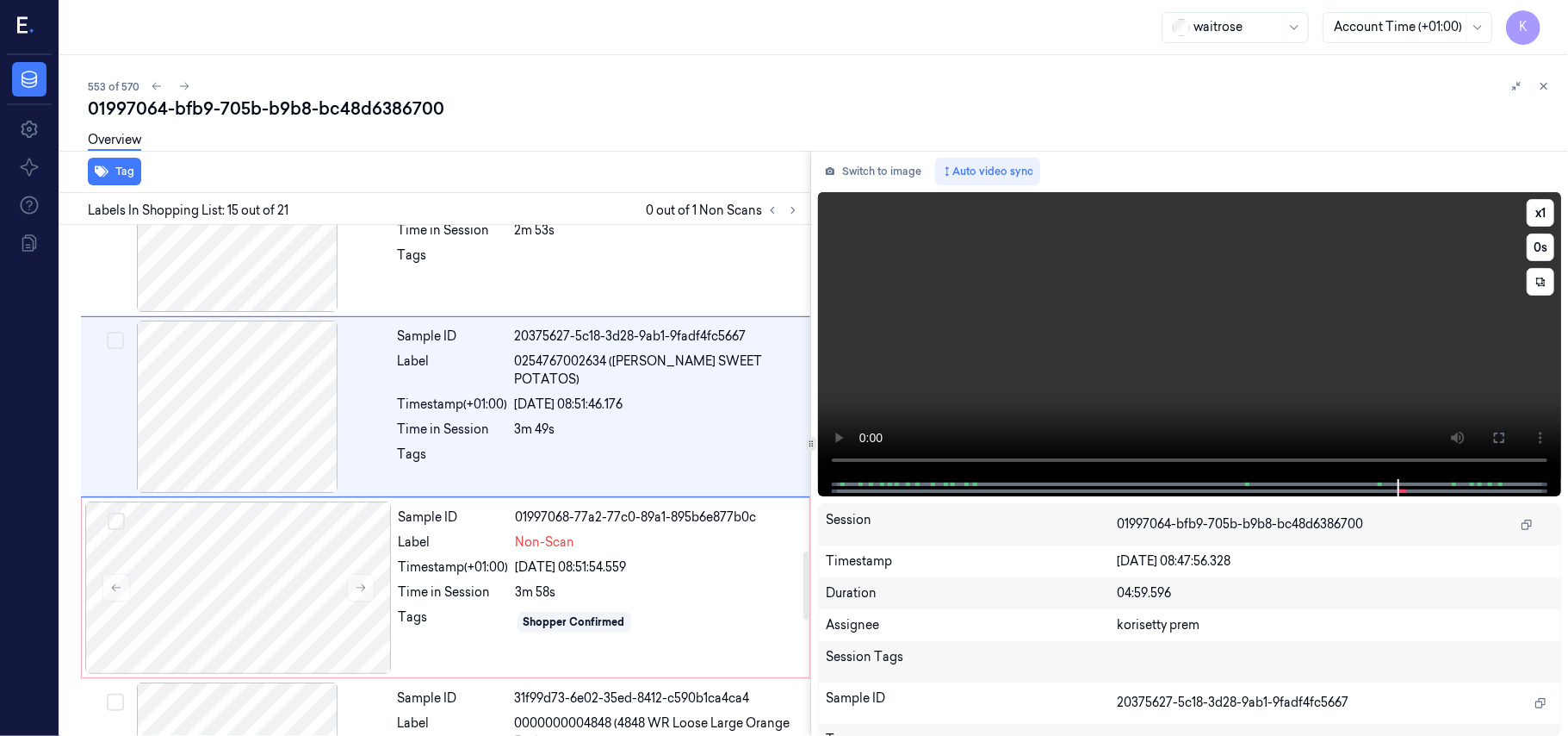
scroll to position [2374, 0]
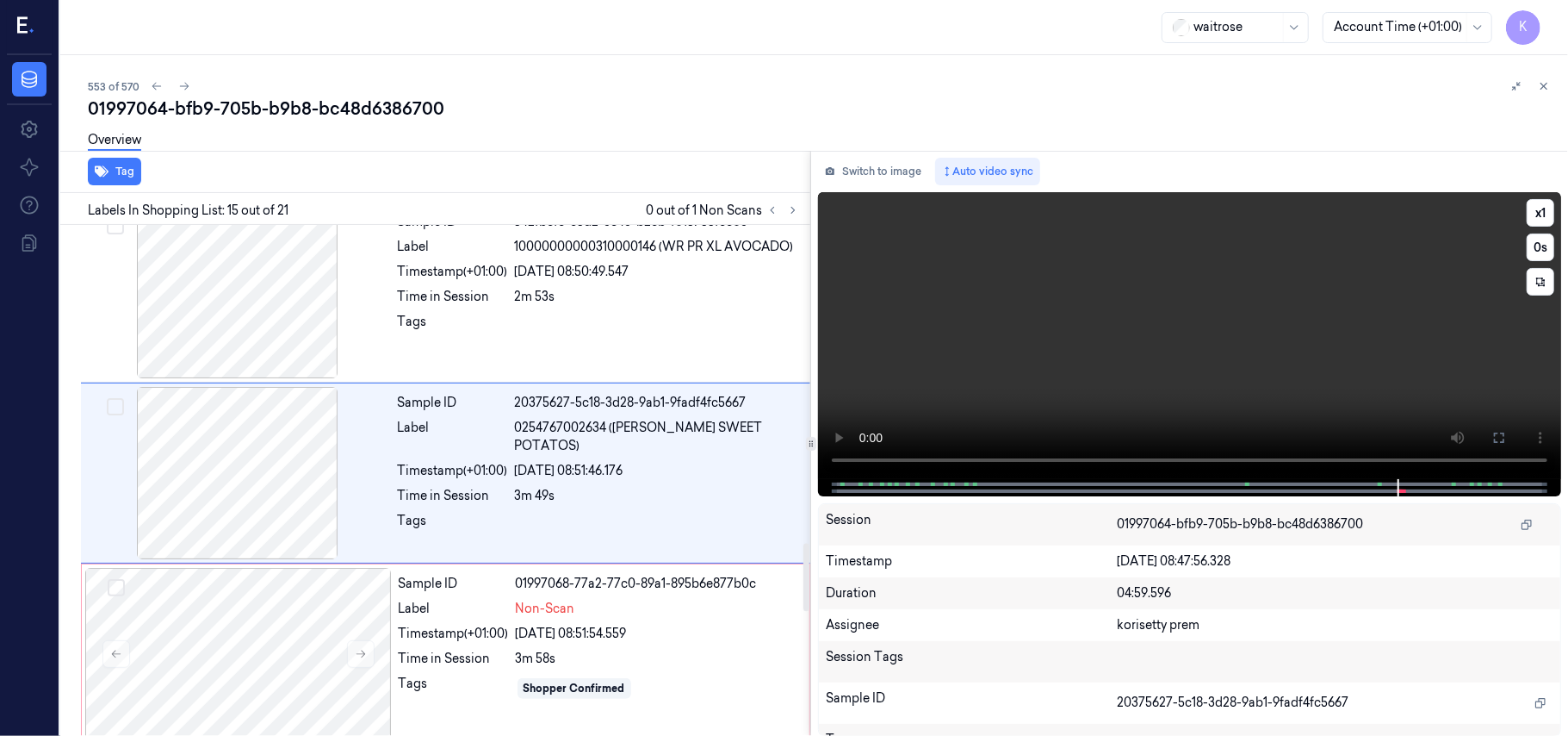
click at [1016, 366] on video at bounding box center [1190, 336] width 743 height 287
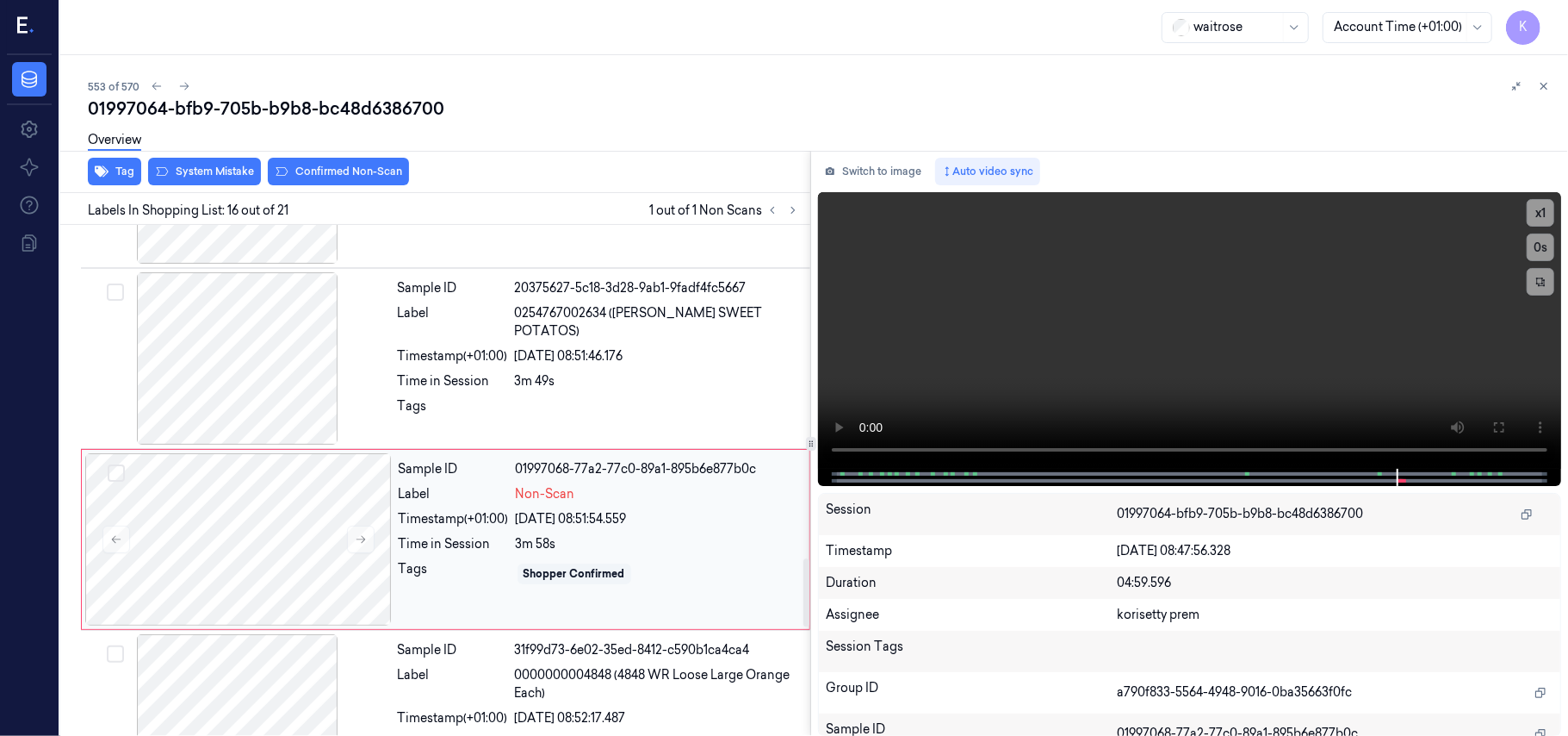
scroll to position [2556, 0]
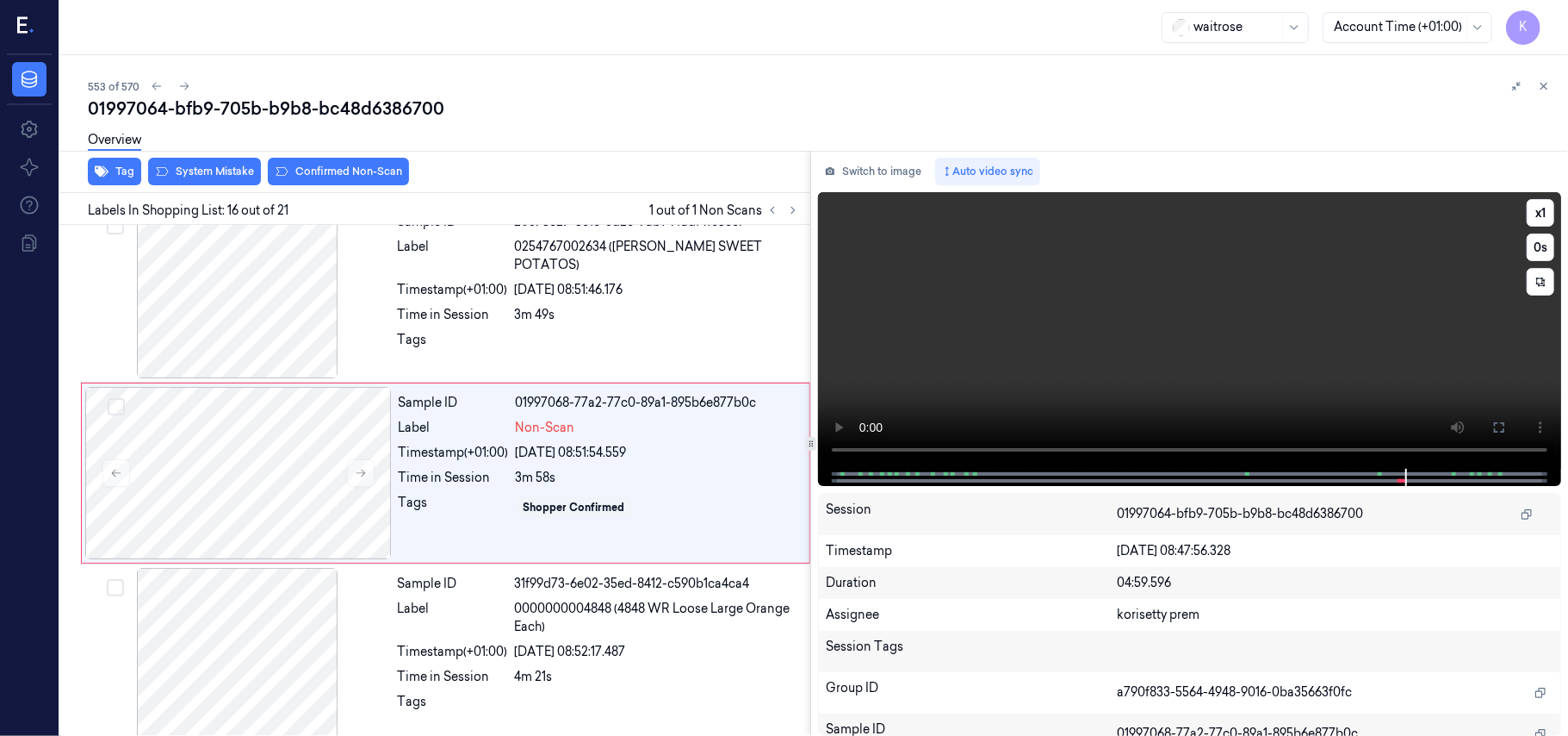
click at [1161, 361] on video at bounding box center [1190, 331] width 743 height 277
click at [1197, 350] on video at bounding box center [1190, 331] width 743 height 277
click at [1090, 349] on video at bounding box center [1190, 331] width 743 height 277
click at [448, 448] on div "Sample ID 01997068-77a2-77c0-89a1-895b6e877b0c Label Non-Scan Timestamp (+01:00…" at bounding box center [599, 472] width 414 height 172
click at [638, 306] on div "3m 49s" at bounding box center [657, 315] width 285 height 18
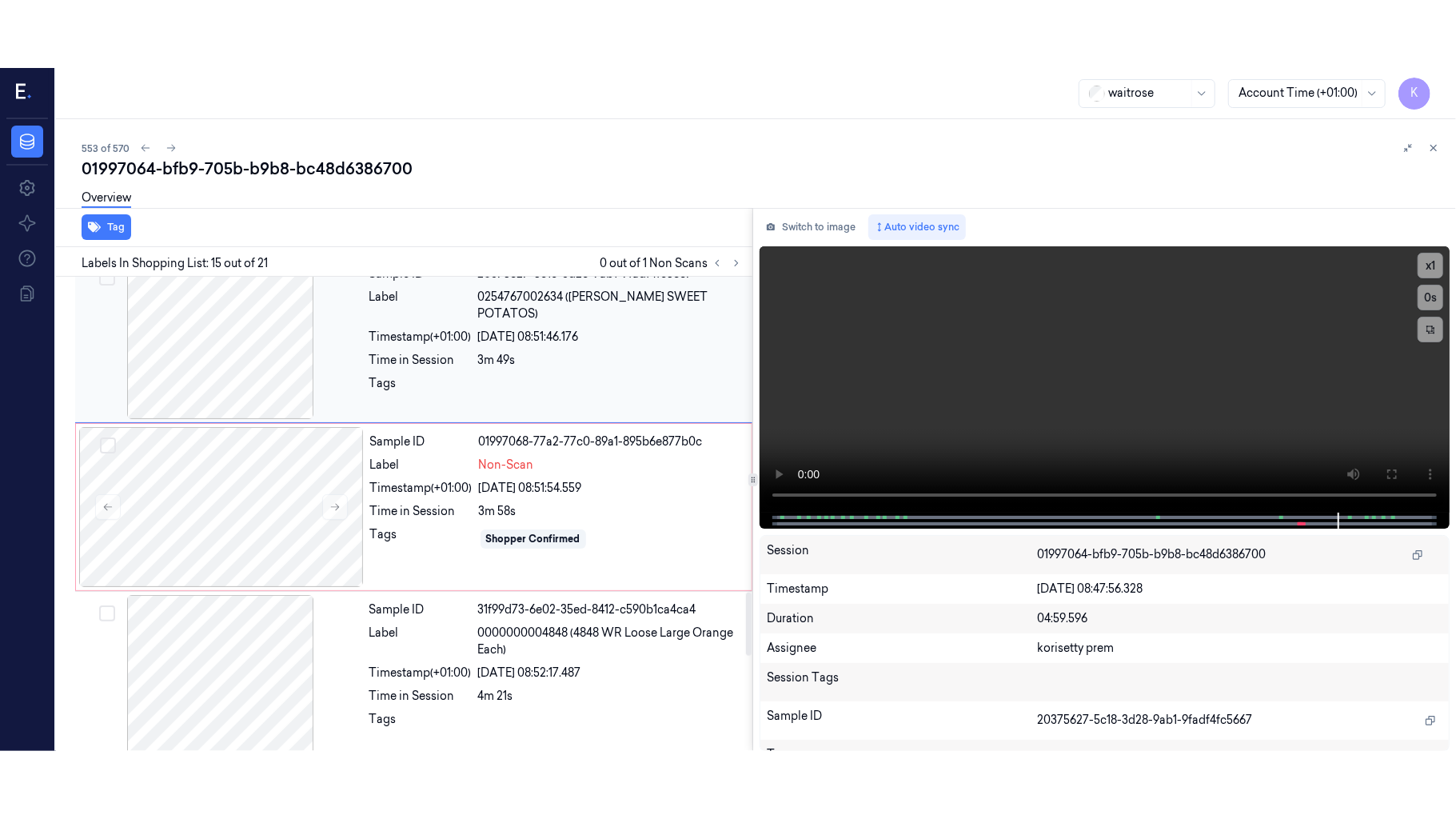
scroll to position [2204, 0]
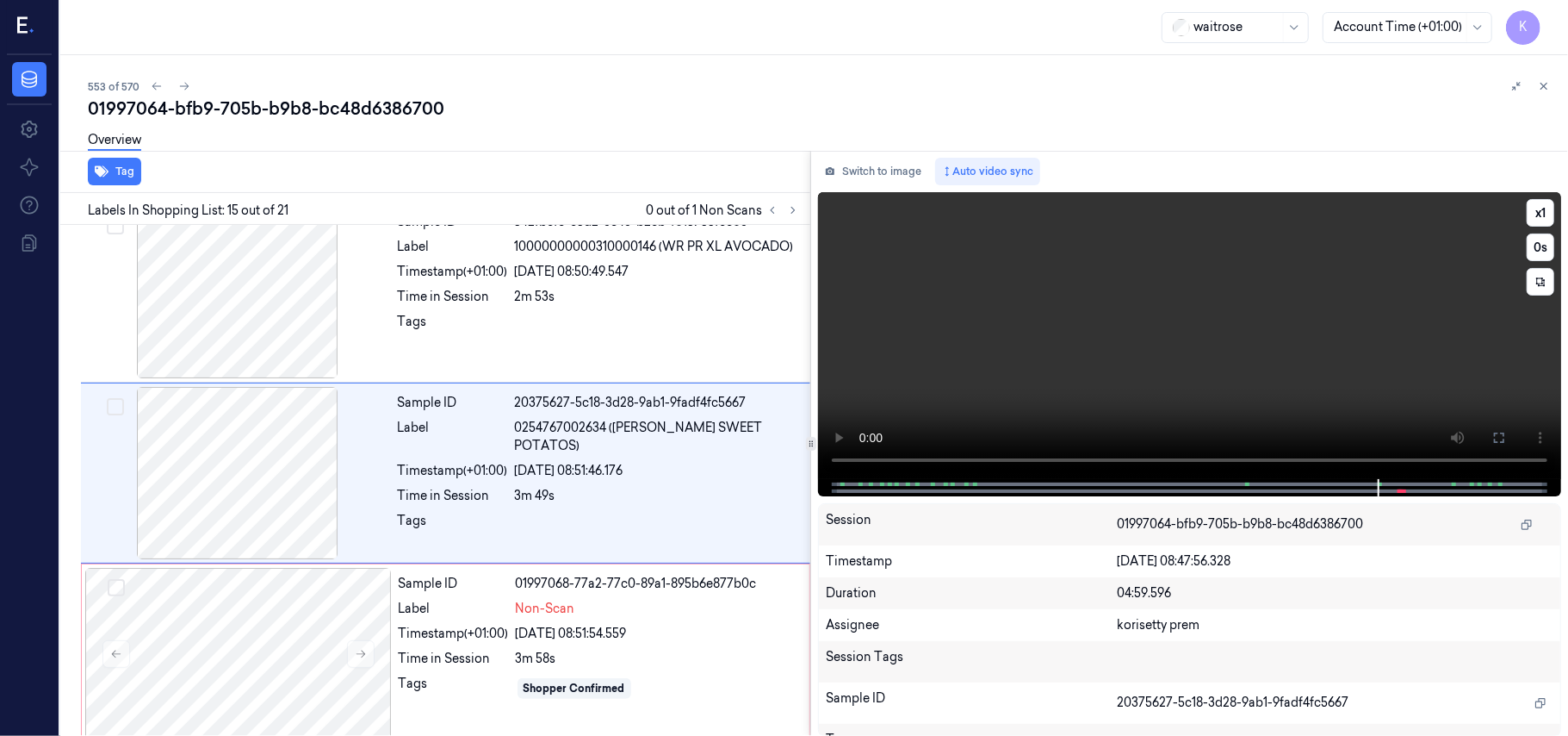
click at [1310, 353] on video at bounding box center [1190, 336] width 743 height 287
click at [1493, 438] on icon at bounding box center [1499, 437] width 14 height 14
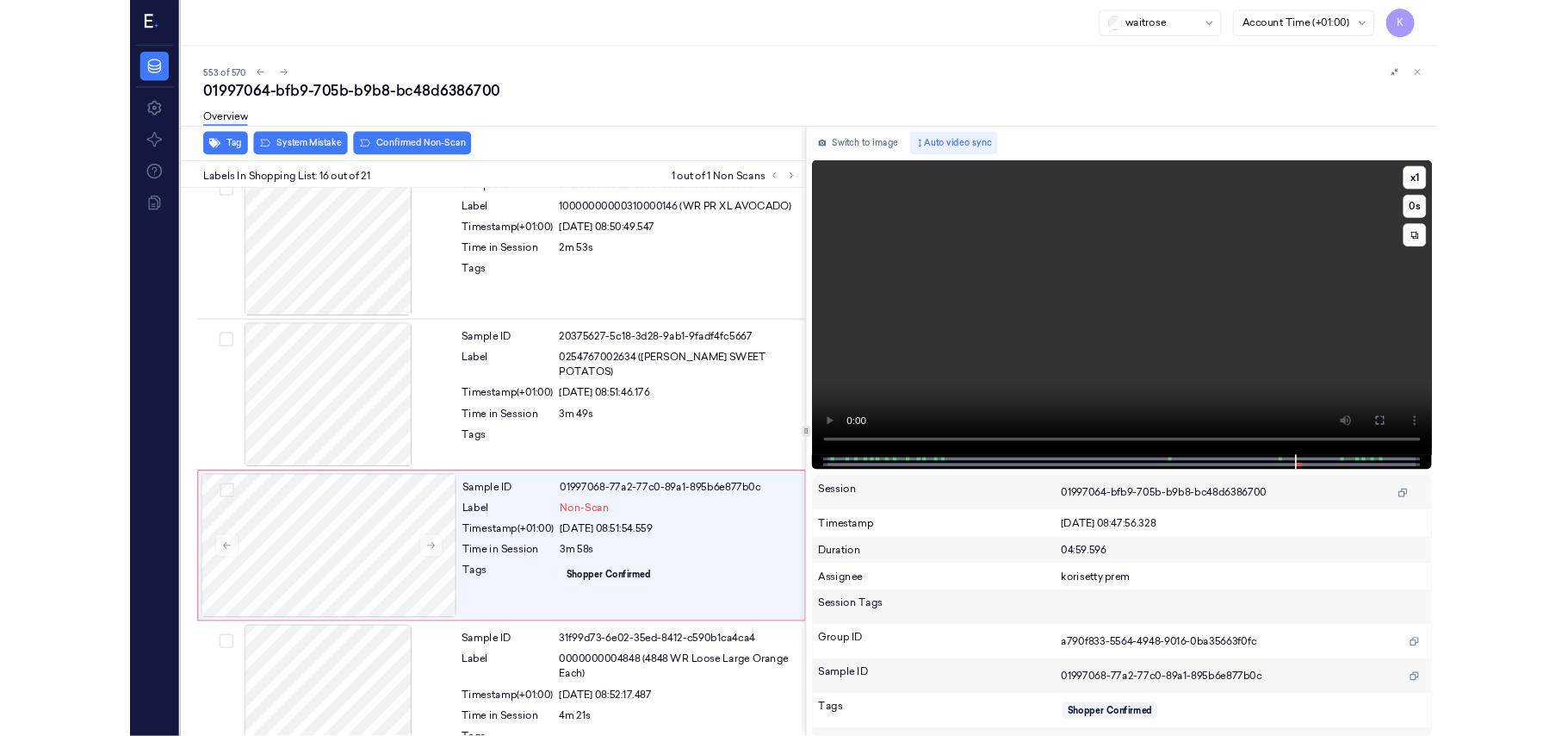
scroll to position [2483, 0]
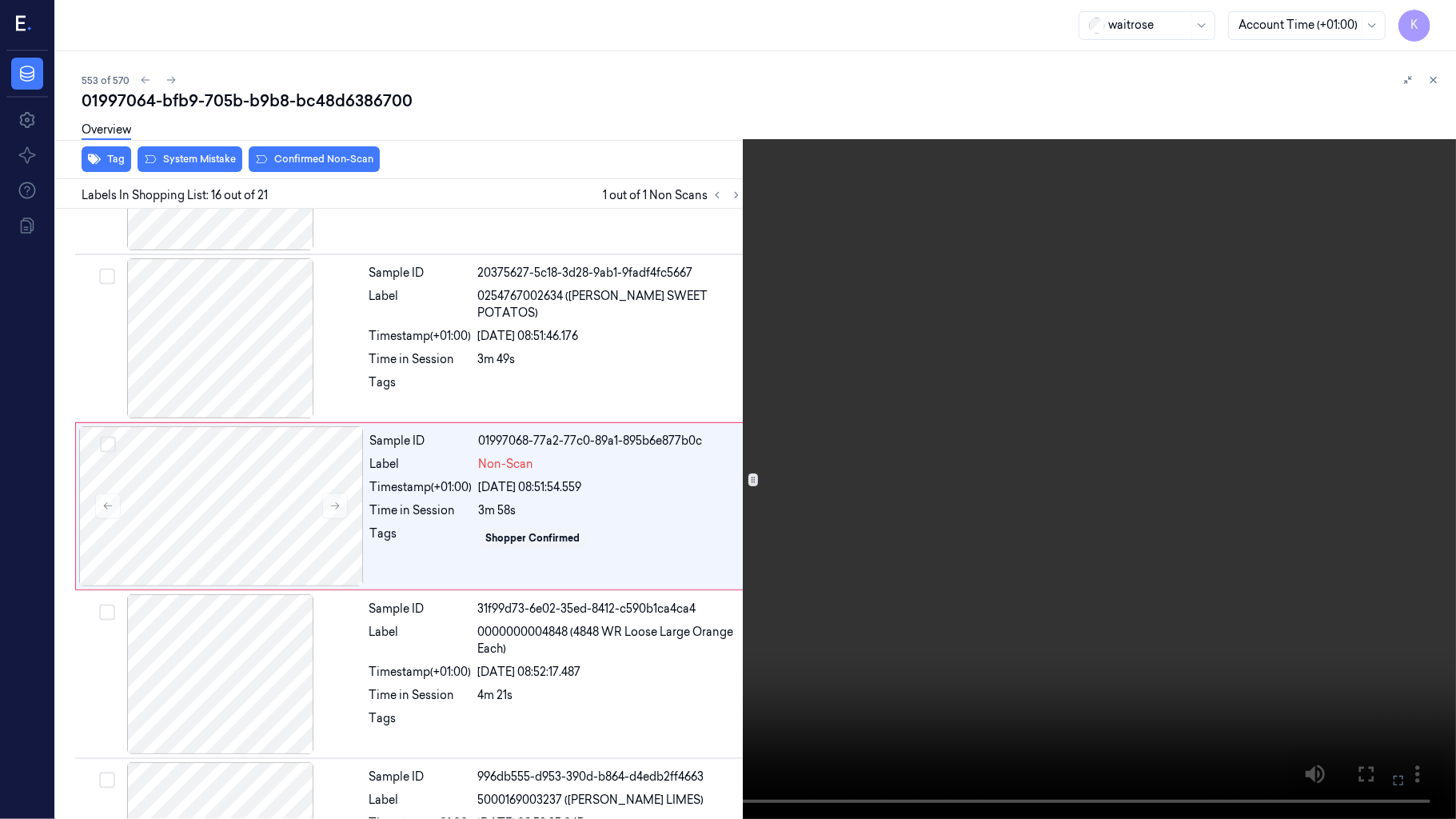
click at [0, 0] on icon at bounding box center [0, 0] width 0 height 0
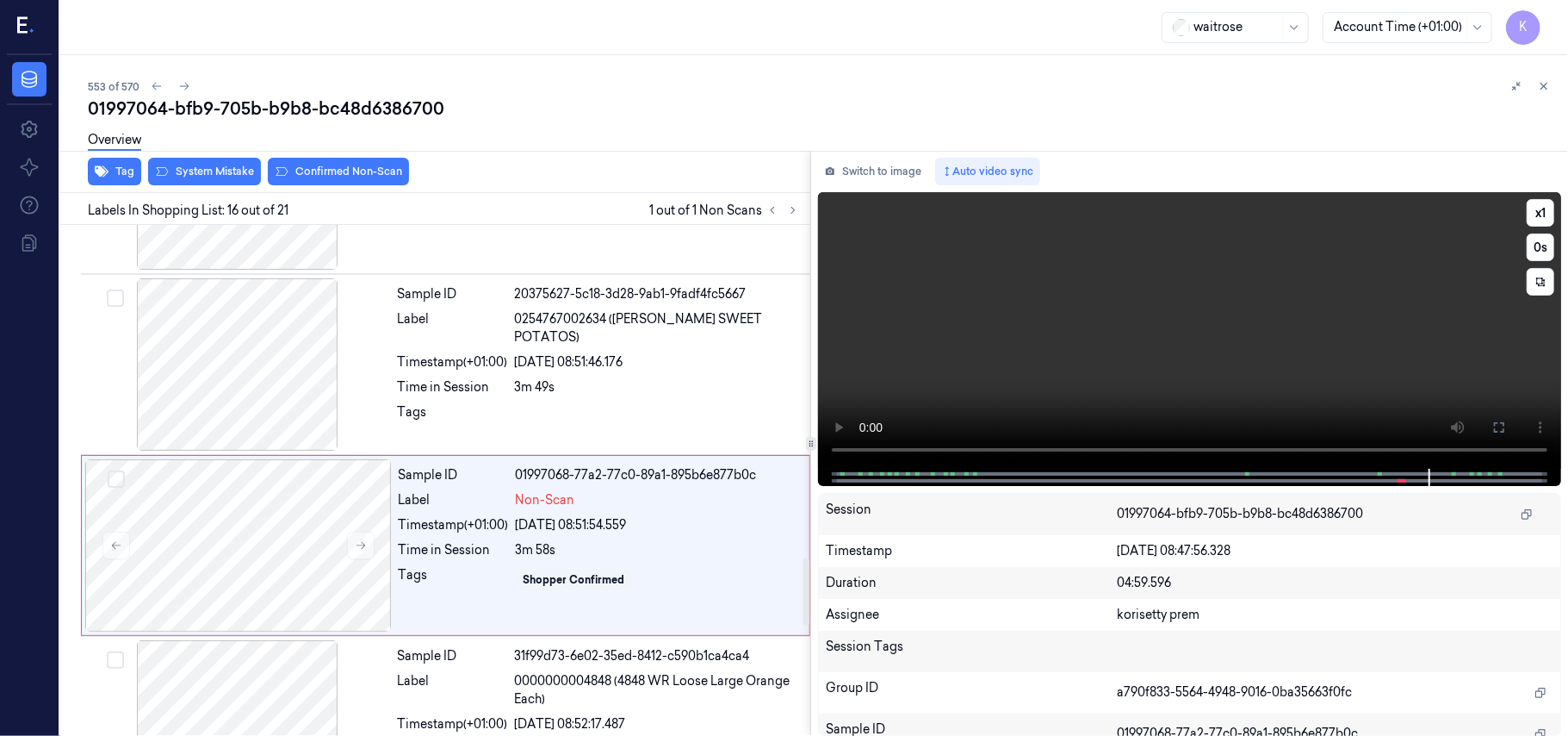
click at [986, 360] on video at bounding box center [1190, 331] width 743 height 277
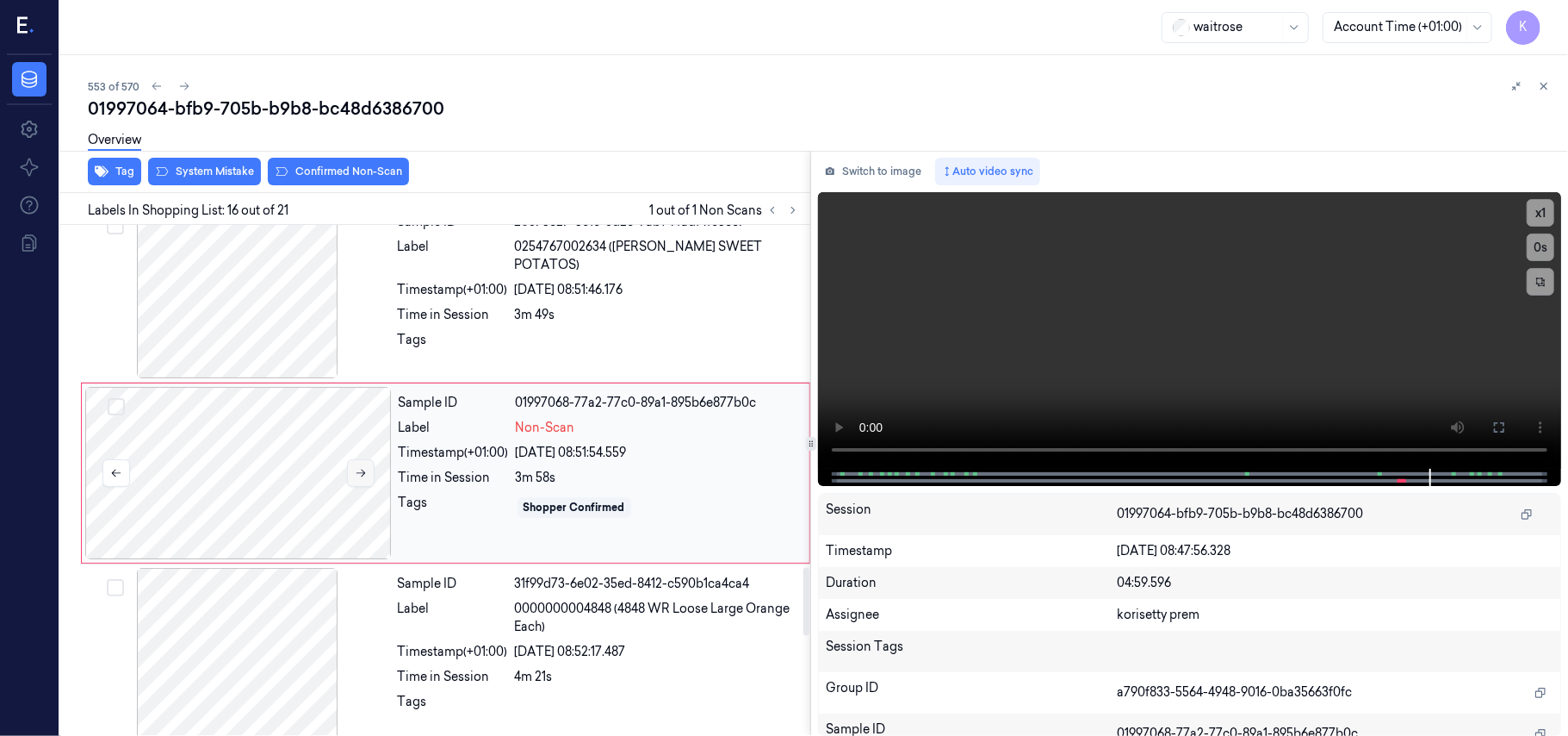
click at [362, 487] on button at bounding box center [361, 473] width 28 height 28
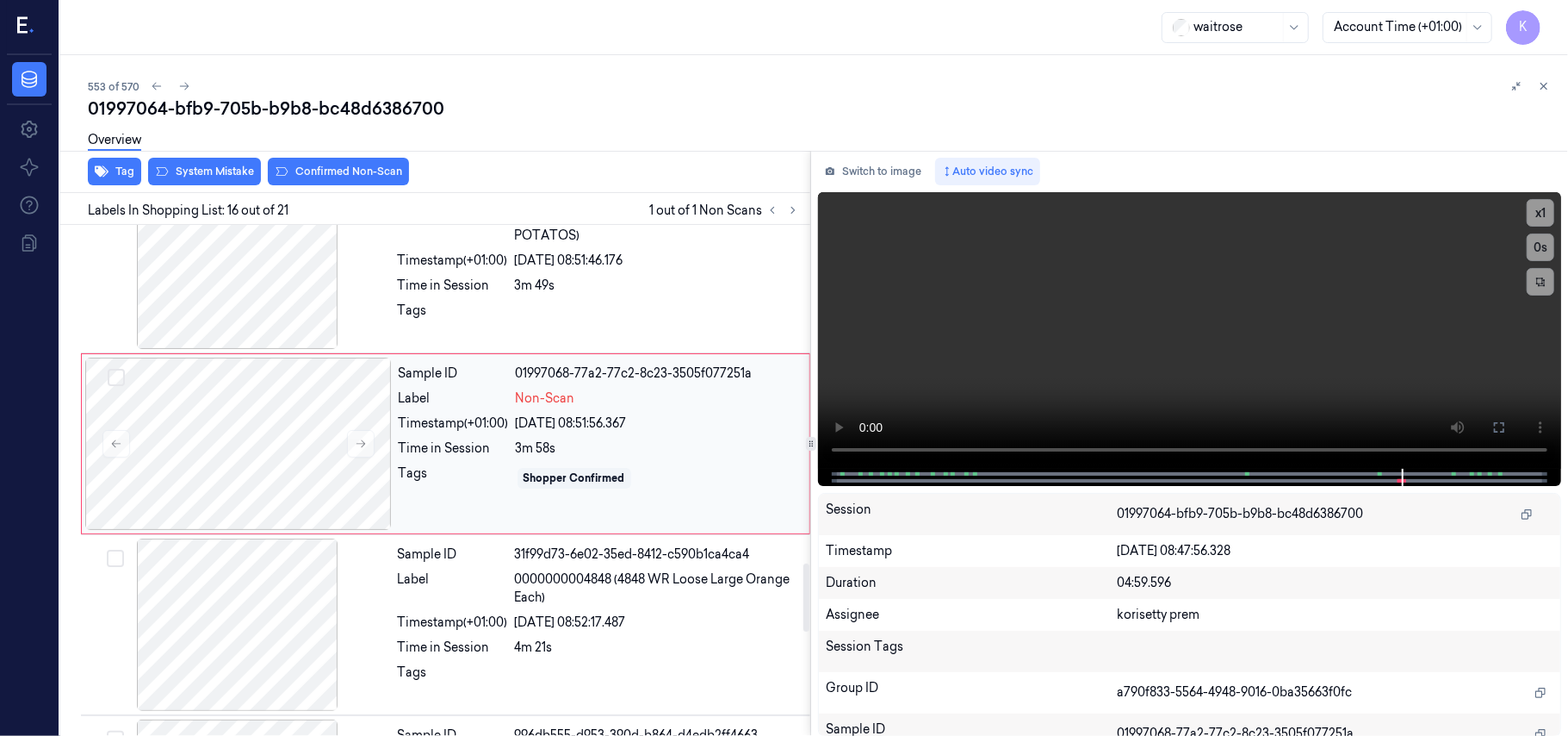
scroll to position [2615, 0]
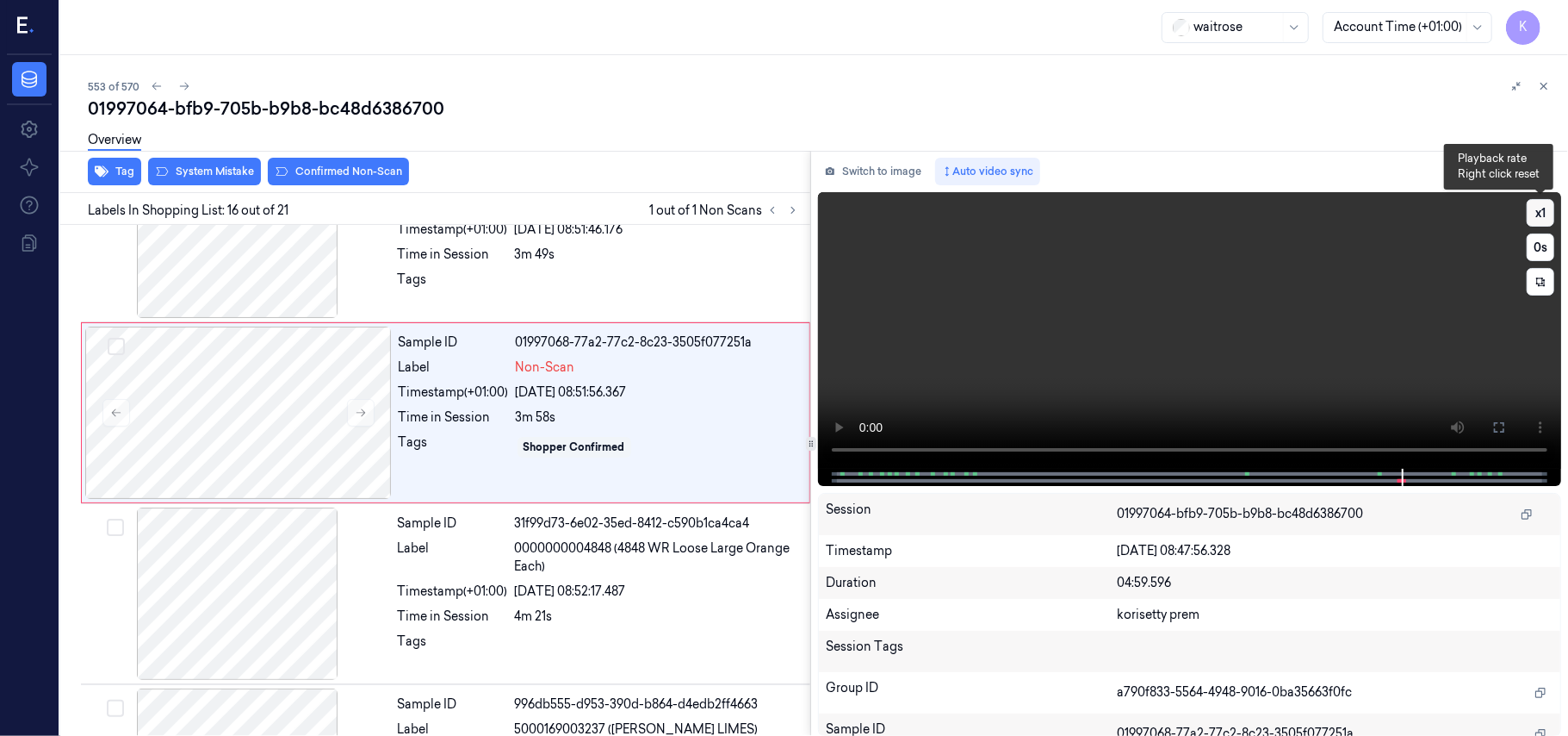
click at [1534, 214] on button "x 1" at bounding box center [1541, 213] width 28 height 28
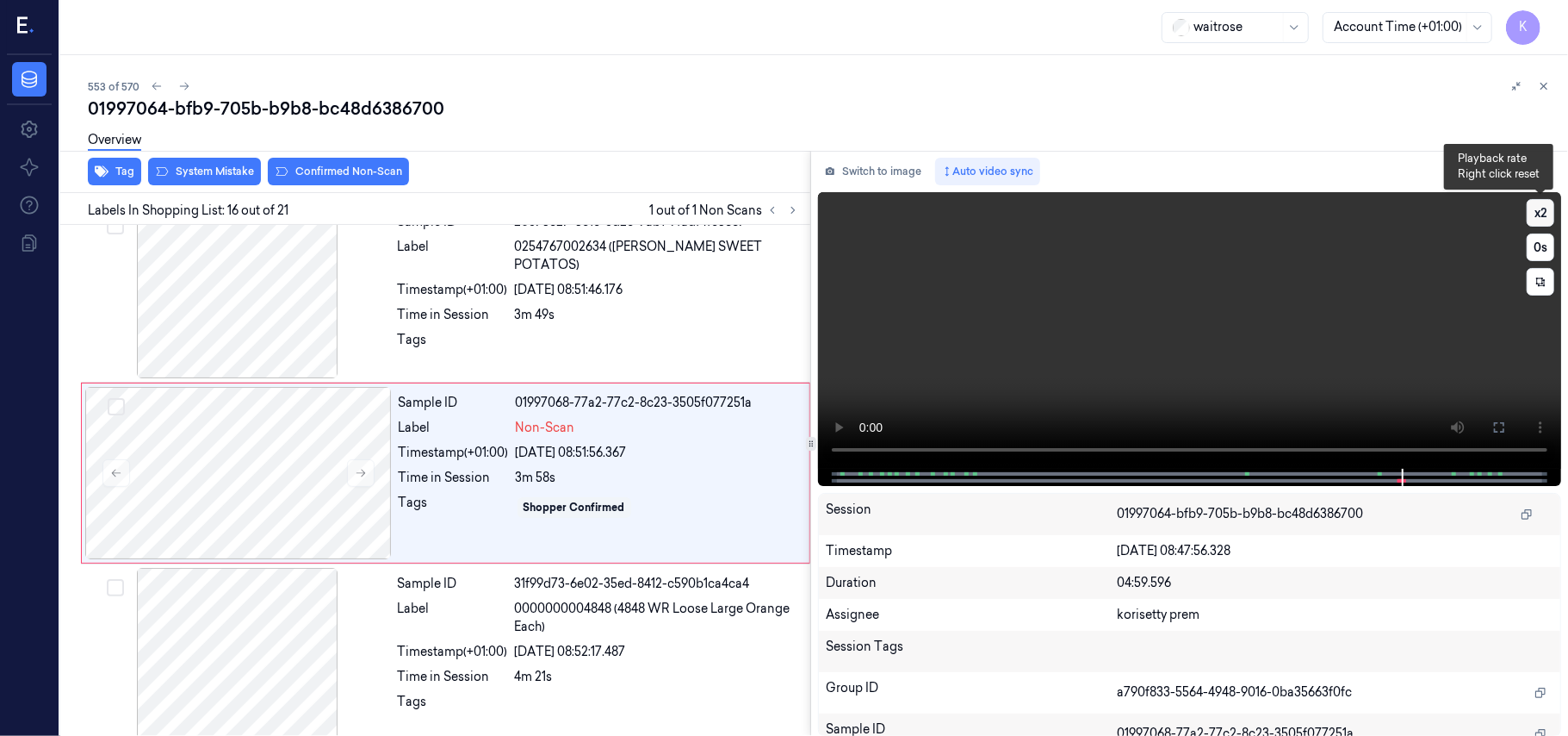
click at [1534, 214] on button "x 2" at bounding box center [1541, 213] width 28 height 28
click at [1380, 303] on video at bounding box center [1190, 331] width 743 height 277
click at [1533, 204] on button "x 4" at bounding box center [1541, 213] width 28 height 28
click at [1297, 349] on video at bounding box center [1190, 331] width 743 height 277
click at [1187, 338] on video at bounding box center [1190, 331] width 743 height 277
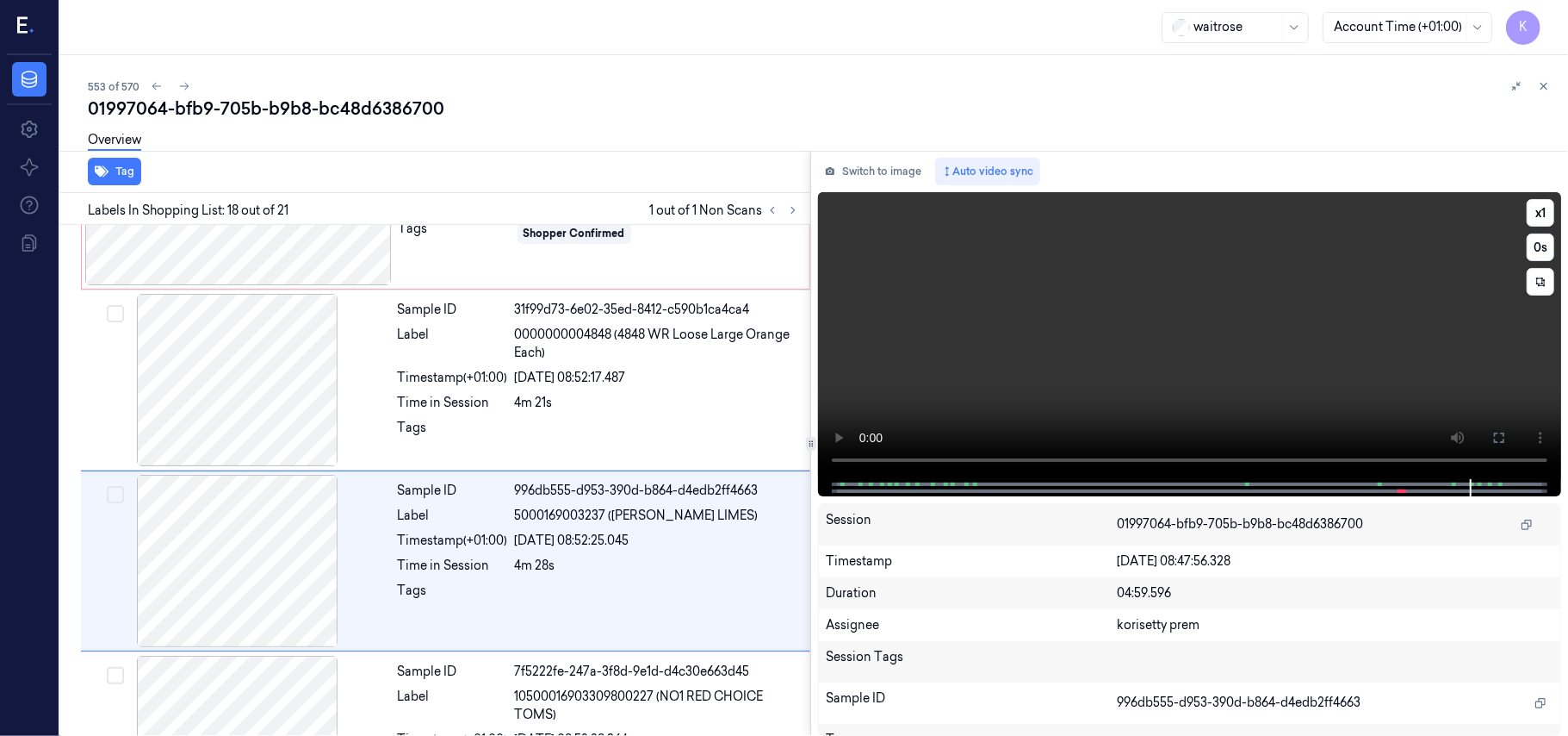
scroll to position [2919, 0]
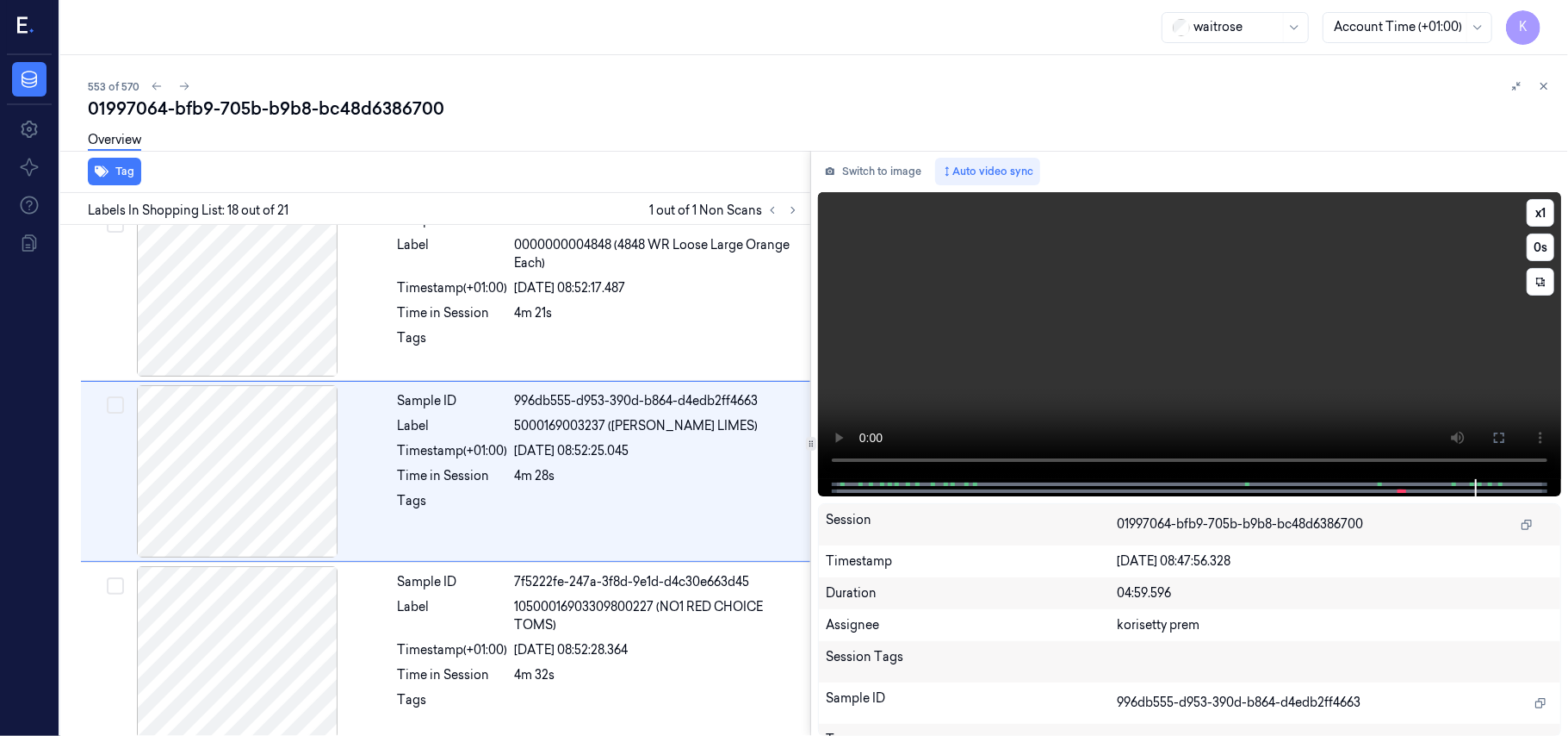
click at [1137, 314] on video at bounding box center [1190, 336] width 743 height 287
click at [1269, 347] on video at bounding box center [1190, 336] width 743 height 287
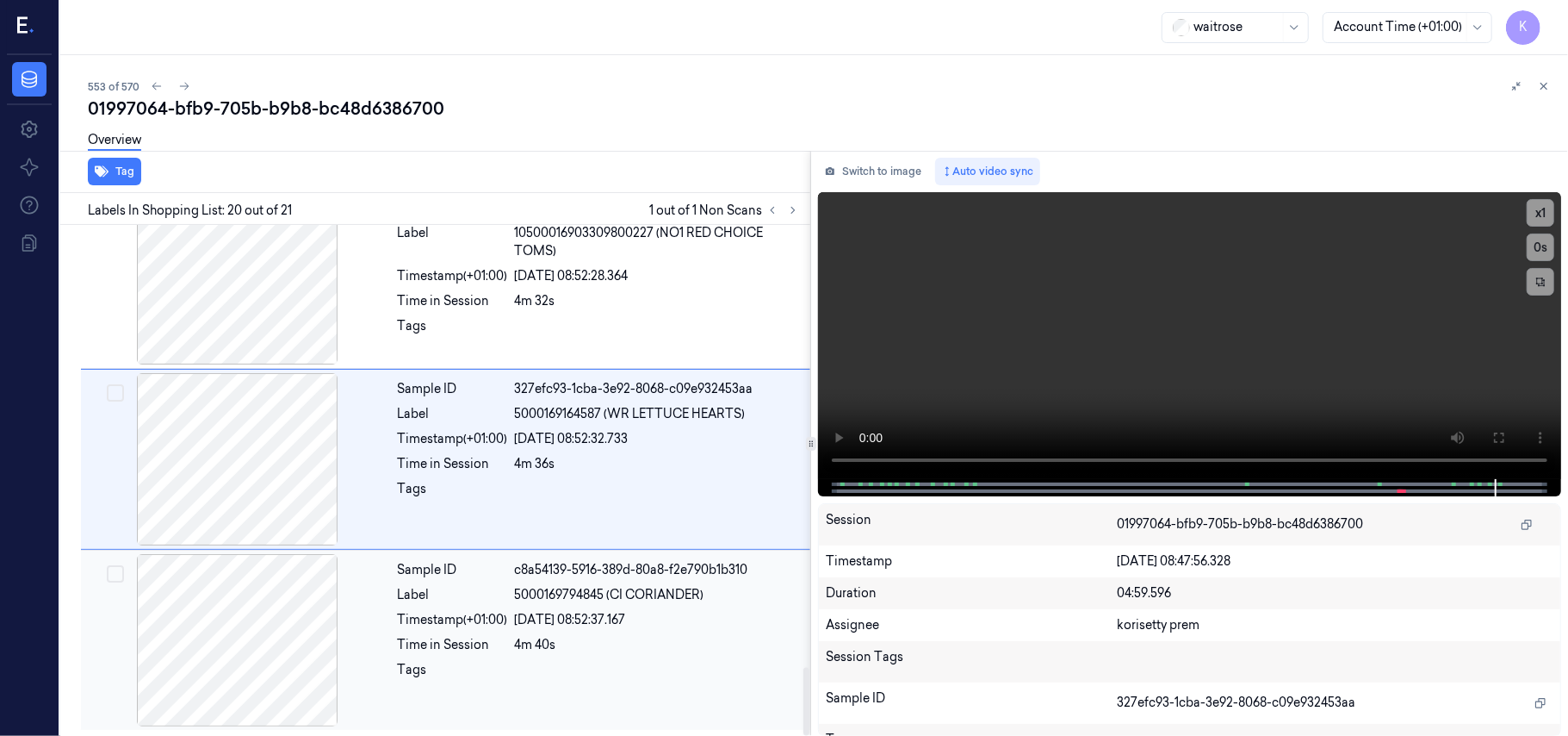
scroll to position [3305, 0]
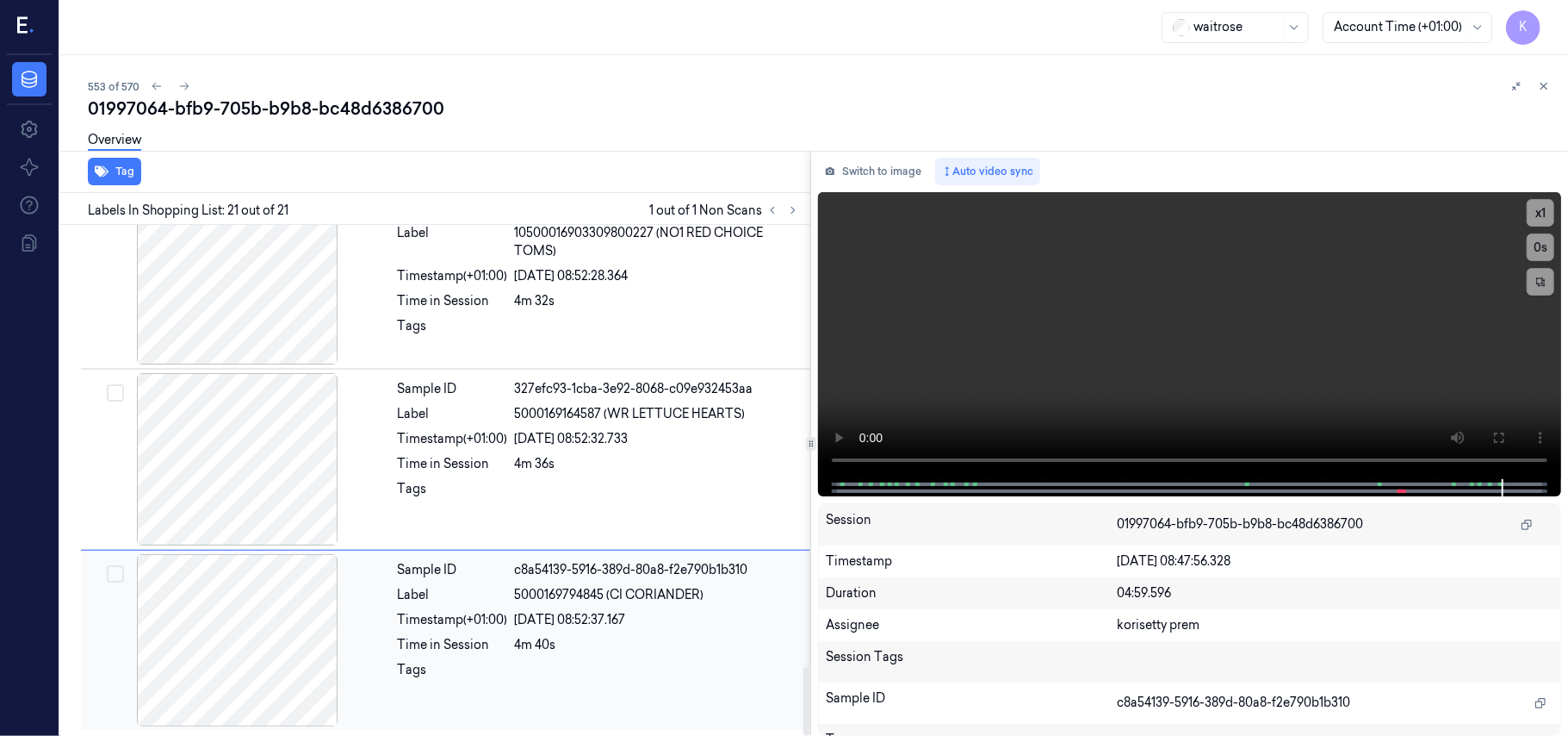
click at [585, 628] on div "Sample ID c8a54139-5916-389d-80a8-f2e790b1b310 Label 5000169794845 (CI CORIANDE…" at bounding box center [599, 639] width 416 height 172
click at [1272, 345] on video at bounding box center [1190, 336] width 743 height 287
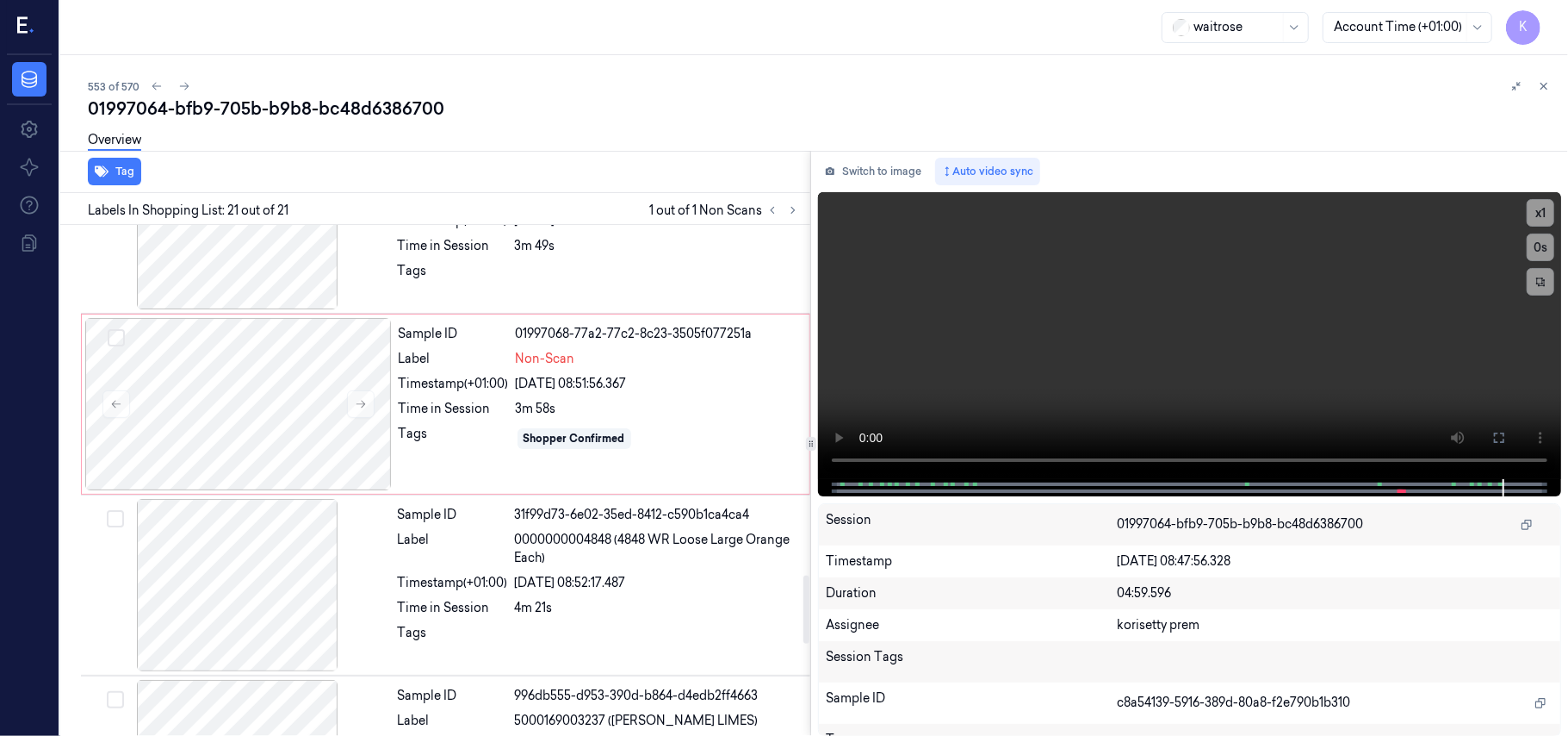
scroll to position [2615, 0]
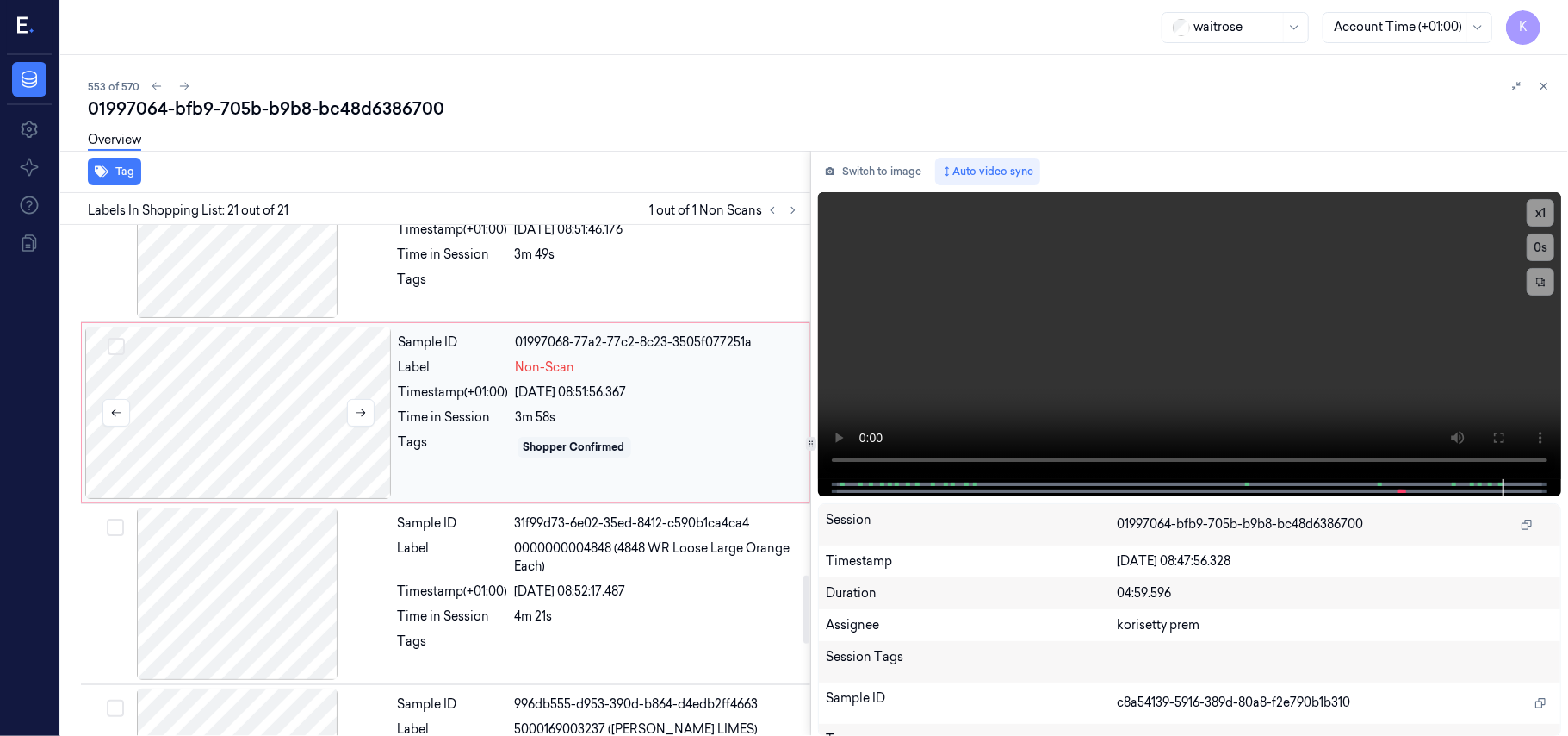
click at [305, 404] on div at bounding box center [239, 412] width 307 height 172
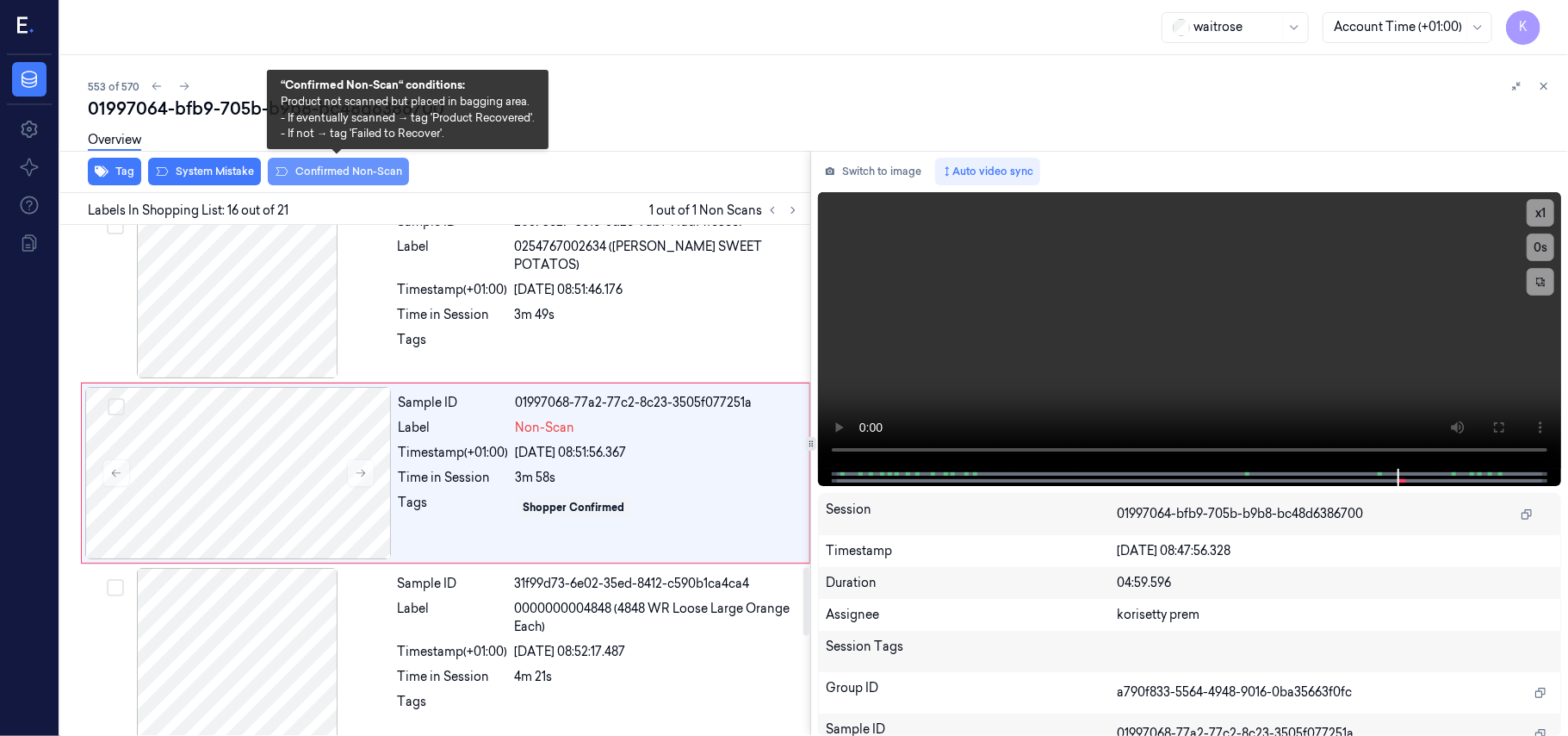
click at [315, 173] on button "Confirmed Non-Scan" at bounding box center [338, 171] width 141 height 28
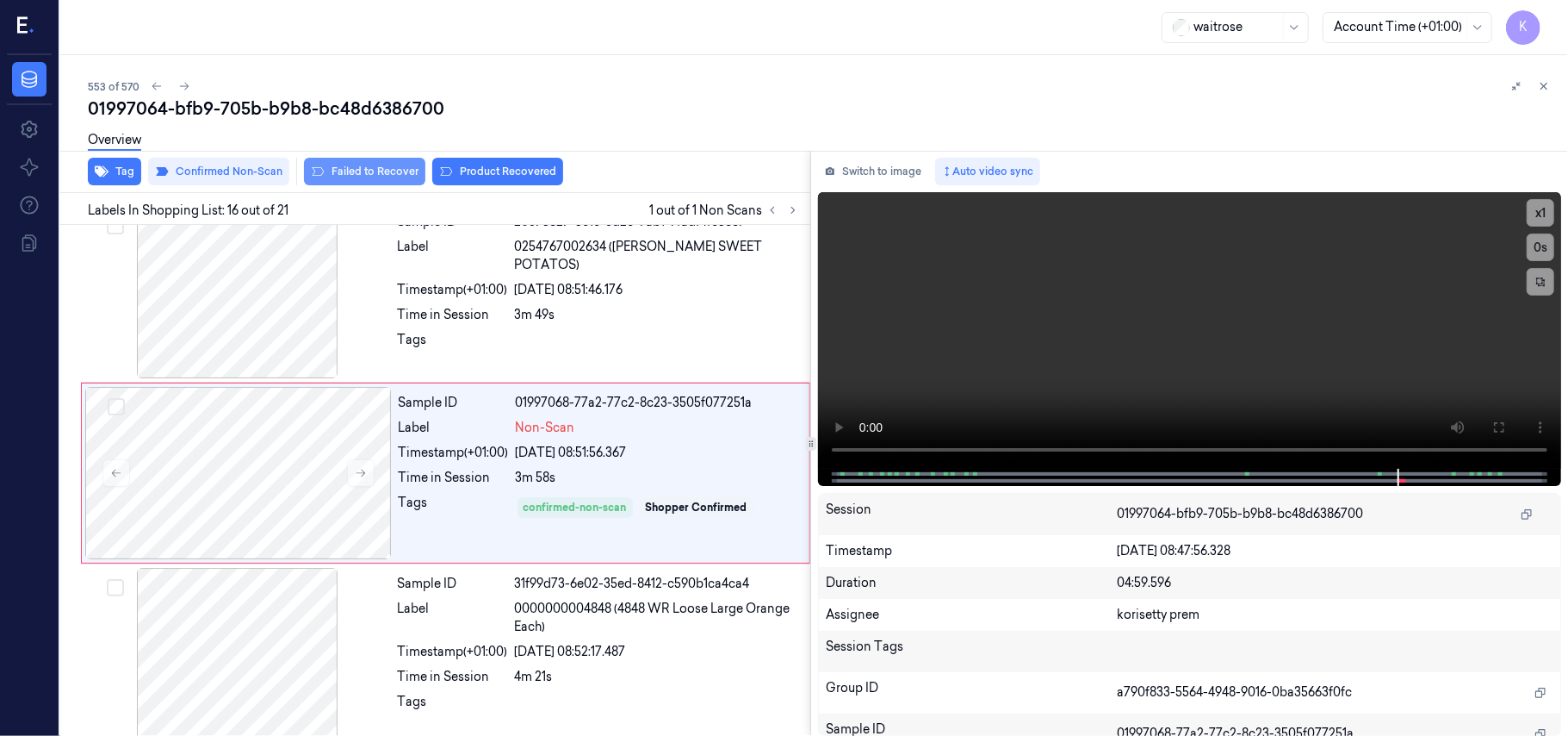
click at [387, 169] on button "Failed to Recover" at bounding box center [364, 171] width 121 height 28
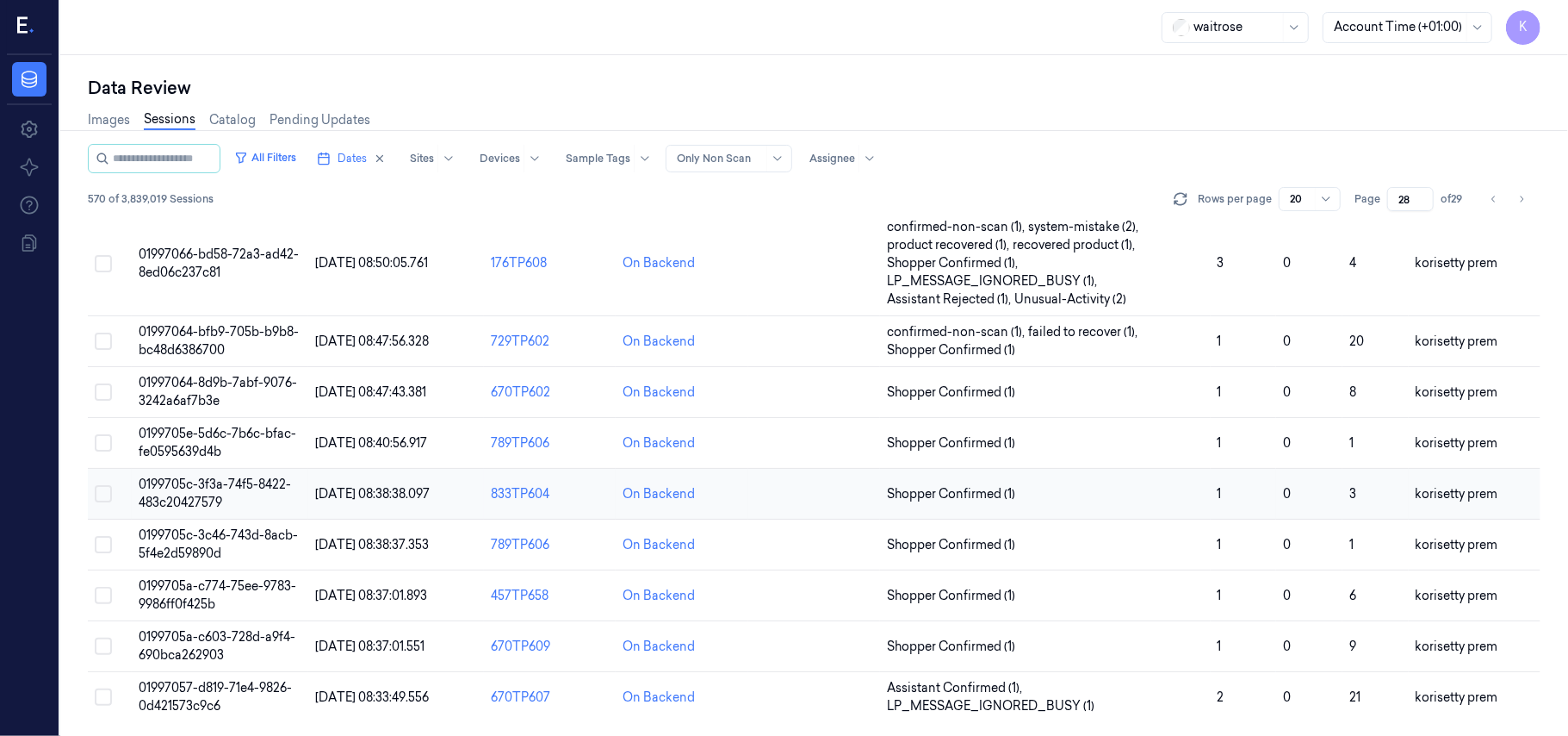
scroll to position [609, 0]
click at [245, 377] on span "01997064-8d9b-7abf-9076-3242a6af7b3e" at bounding box center [217, 391] width 158 height 34
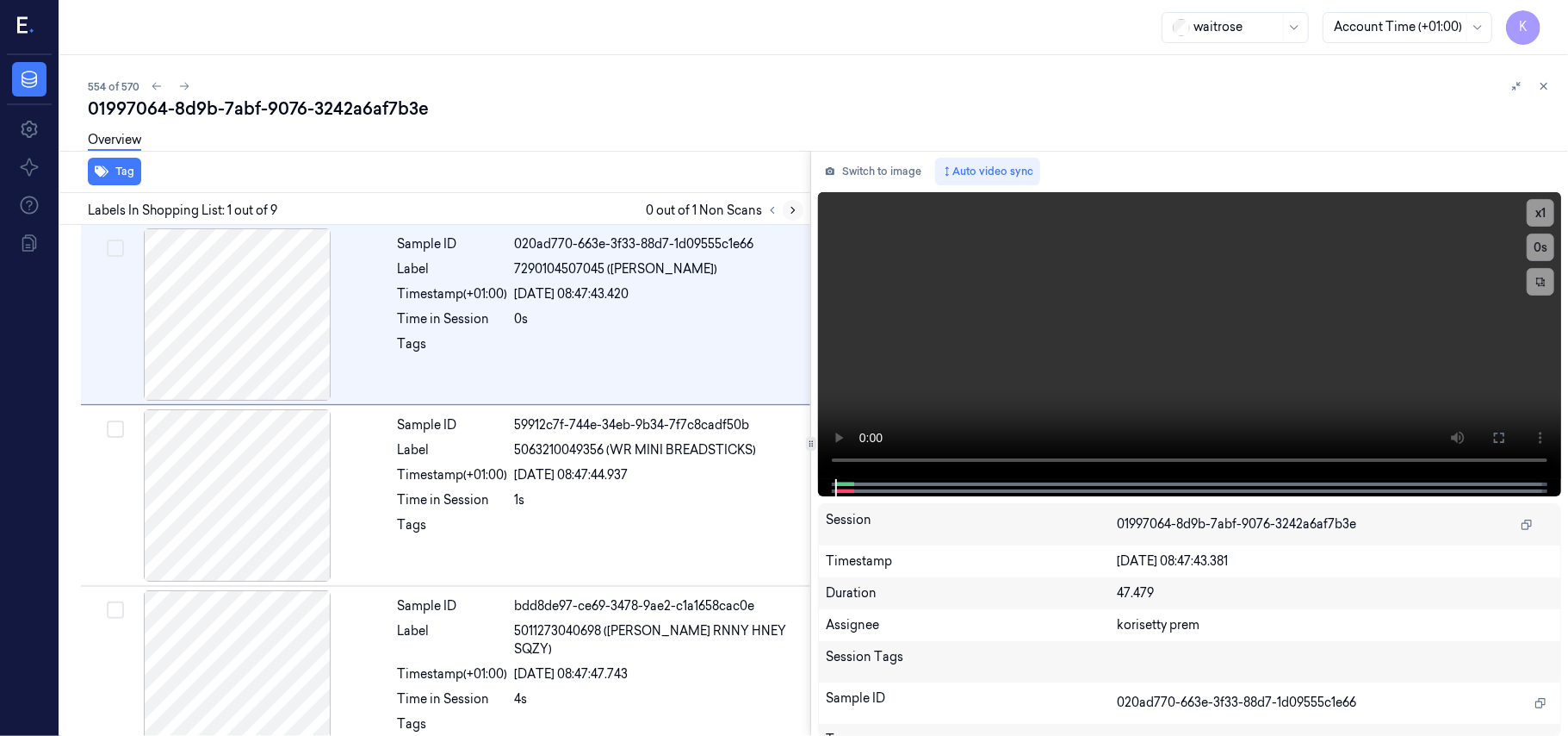
click at [789, 208] on icon at bounding box center [793, 210] width 12 height 12
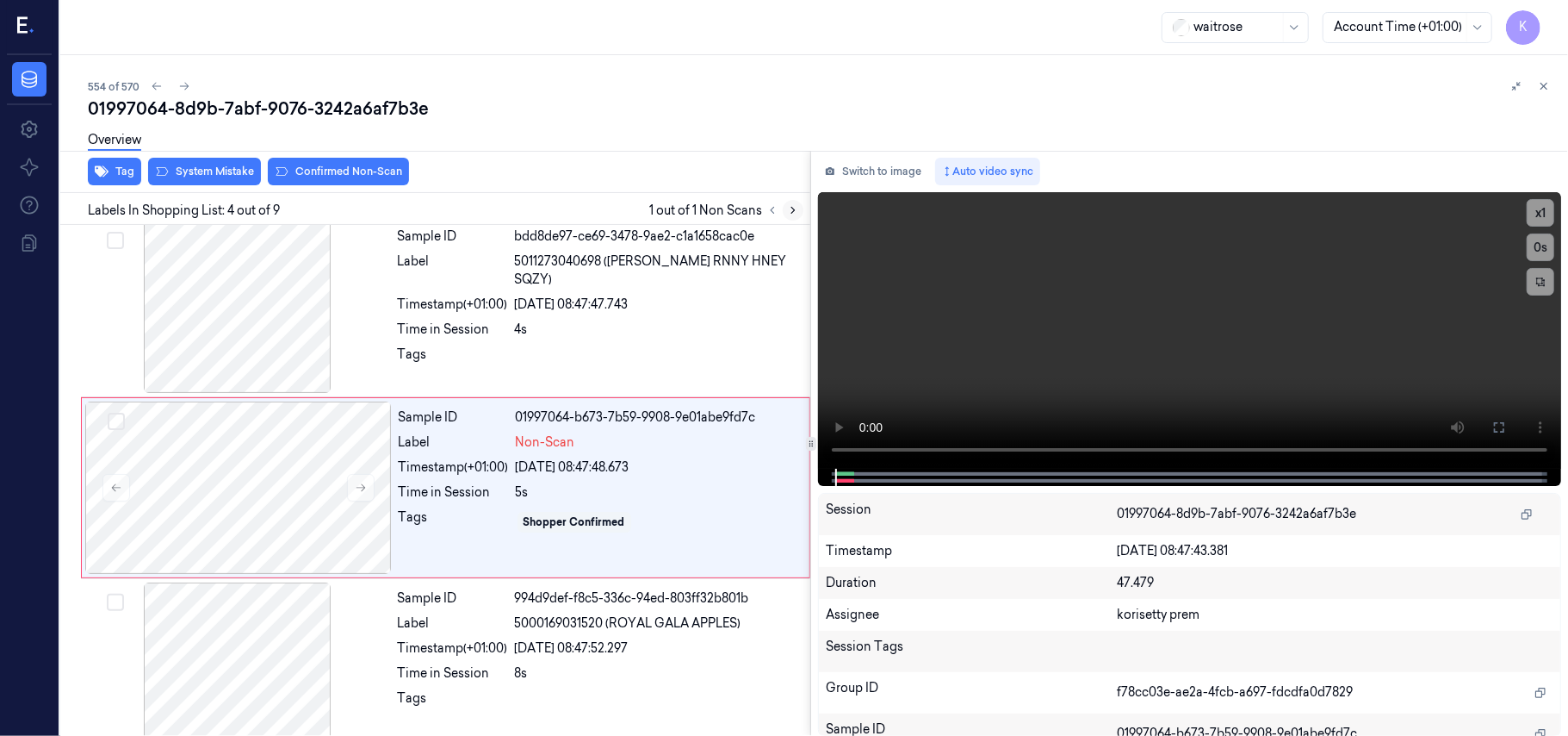
scroll to position [377, 0]
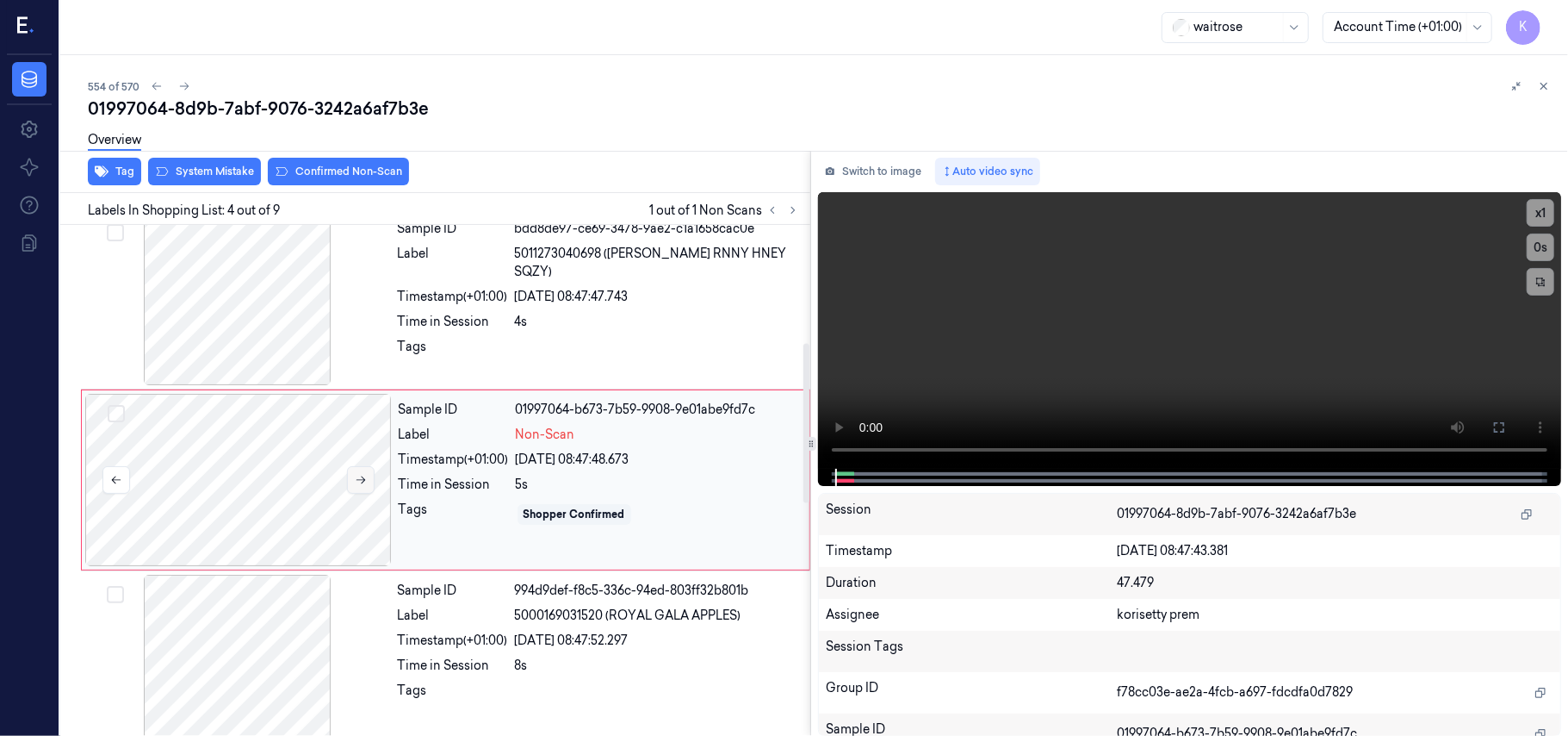
click at [352, 486] on button at bounding box center [361, 480] width 28 height 28
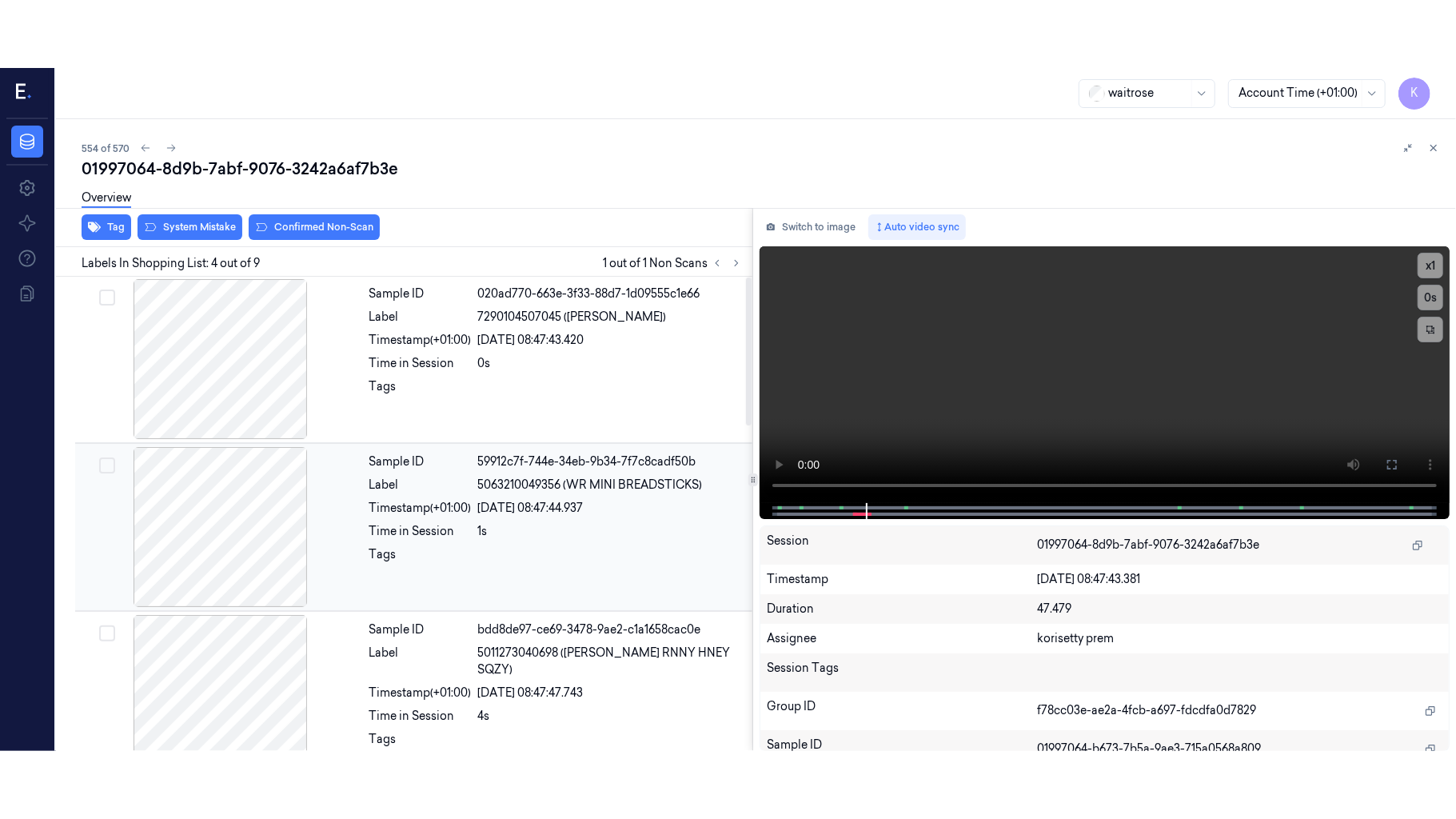
scroll to position [0, 0]
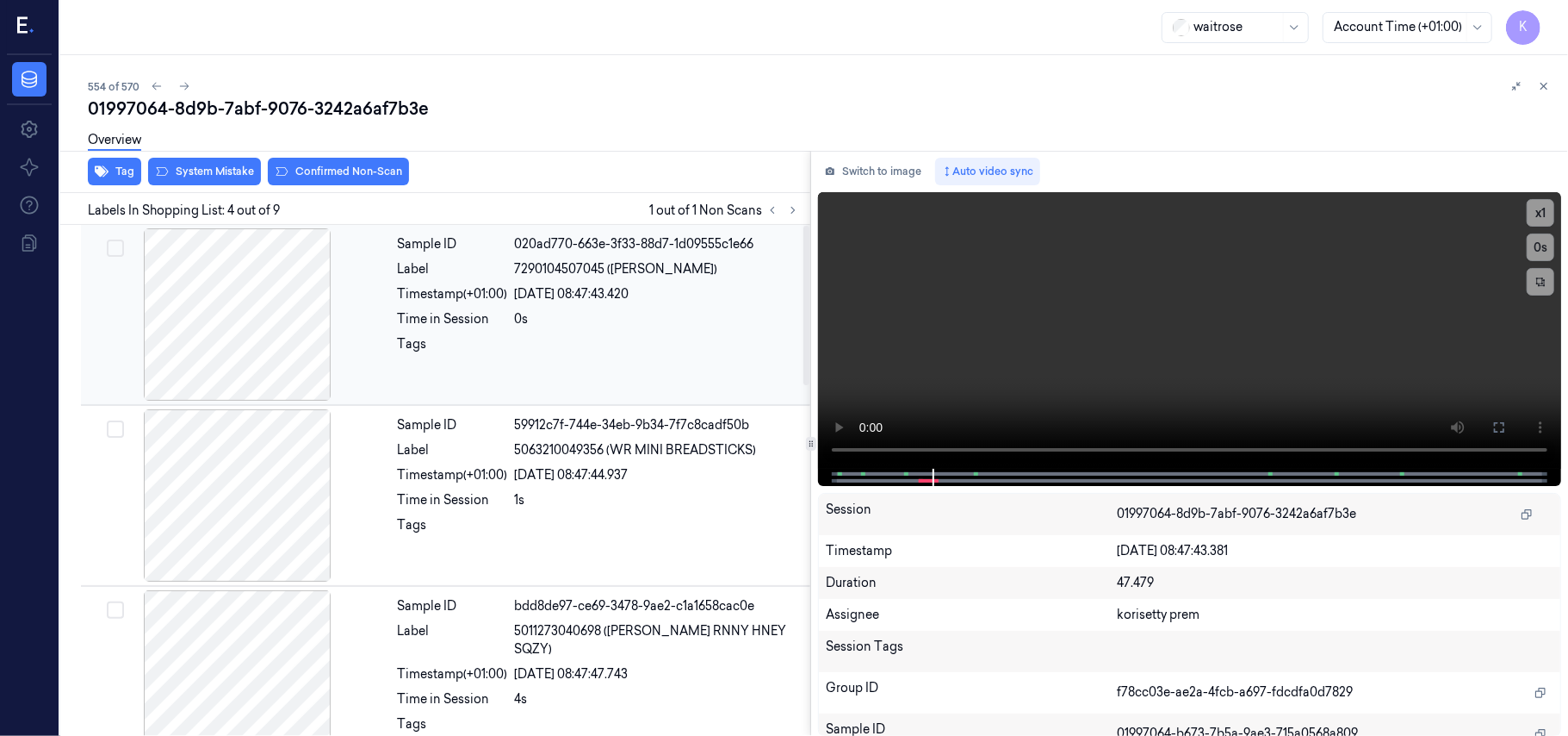
click at [559, 310] on div "0s" at bounding box center [657, 319] width 285 height 18
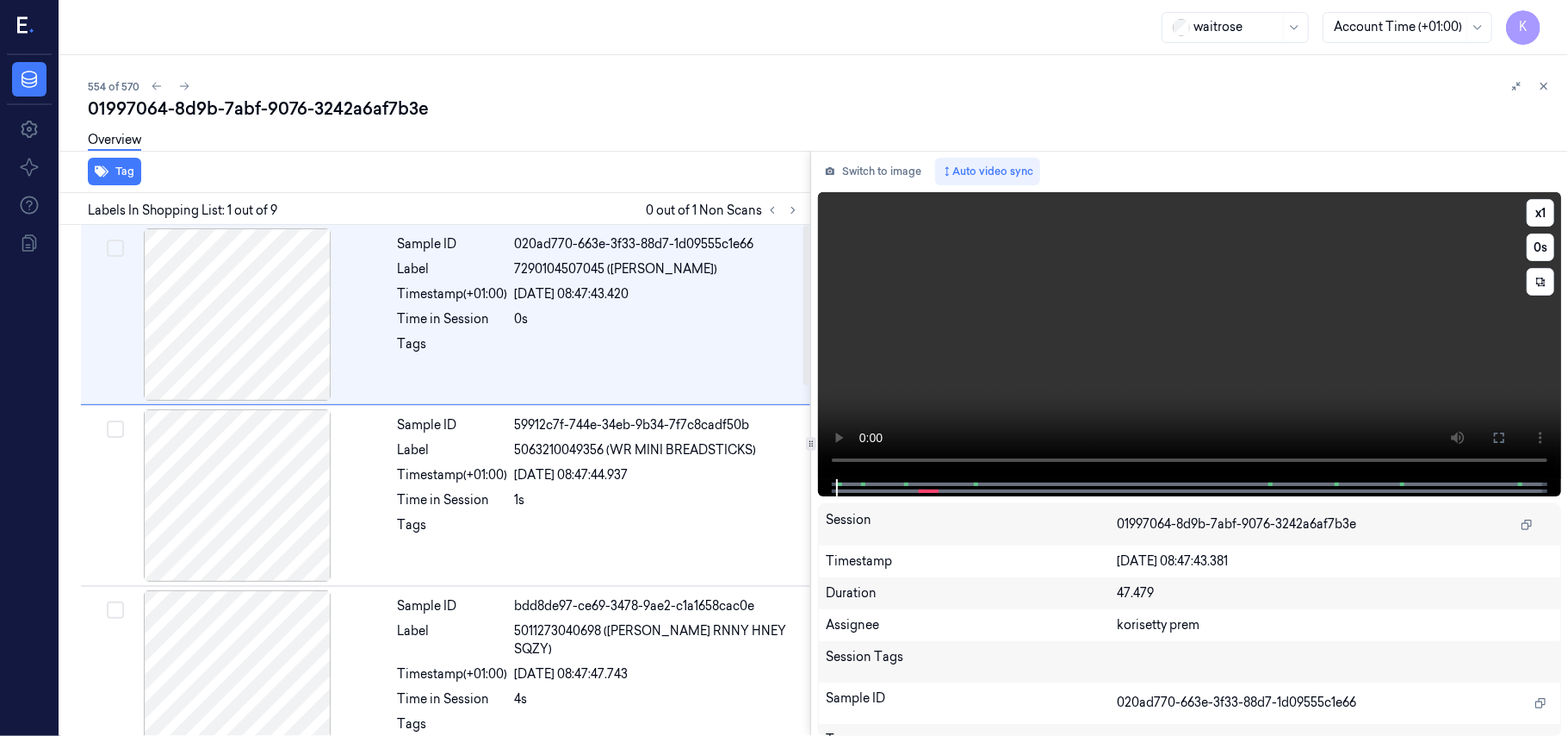
click at [1248, 338] on video at bounding box center [1190, 336] width 743 height 287
click at [1505, 436] on icon at bounding box center [1499, 437] width 14 height 14
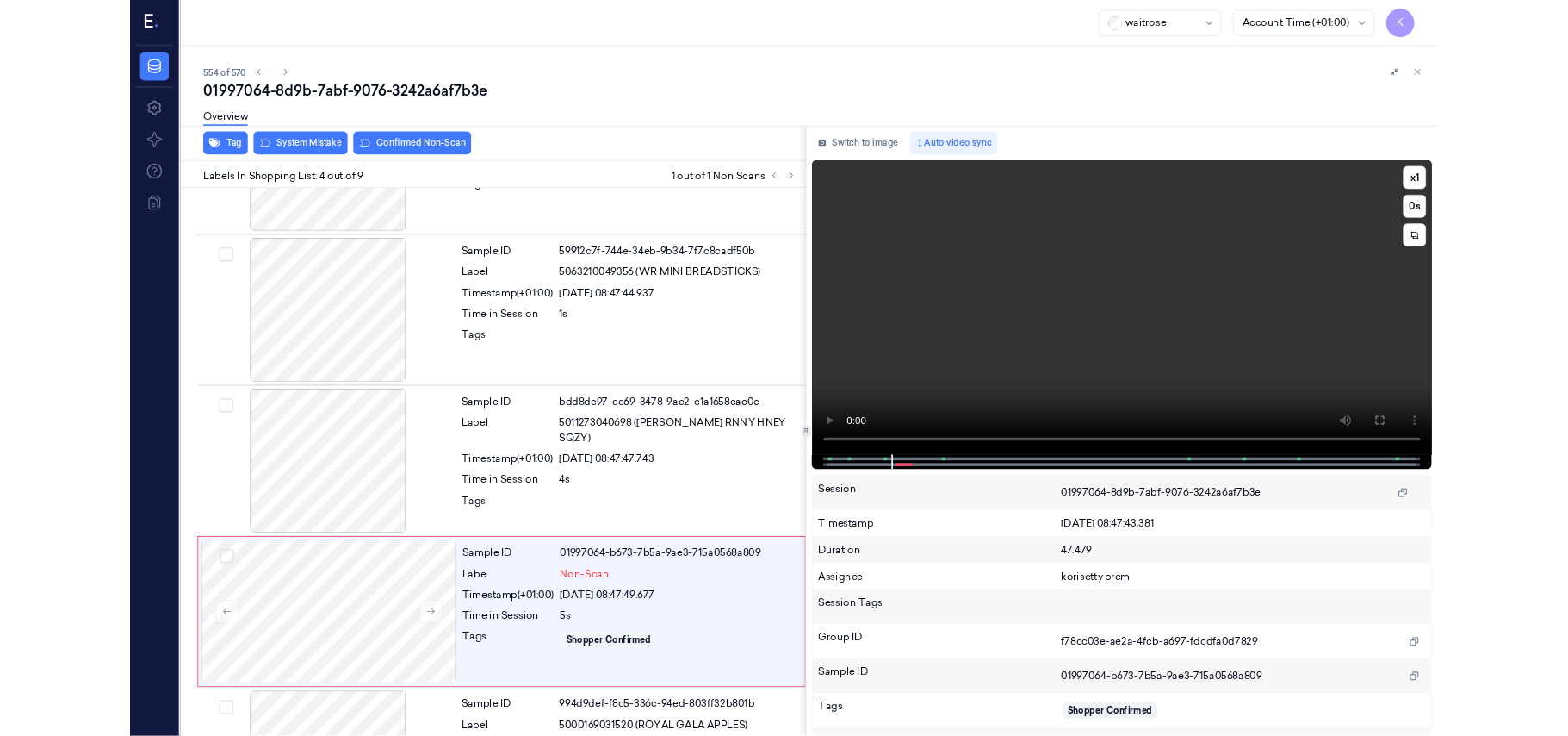
scroll to position [305, 0]
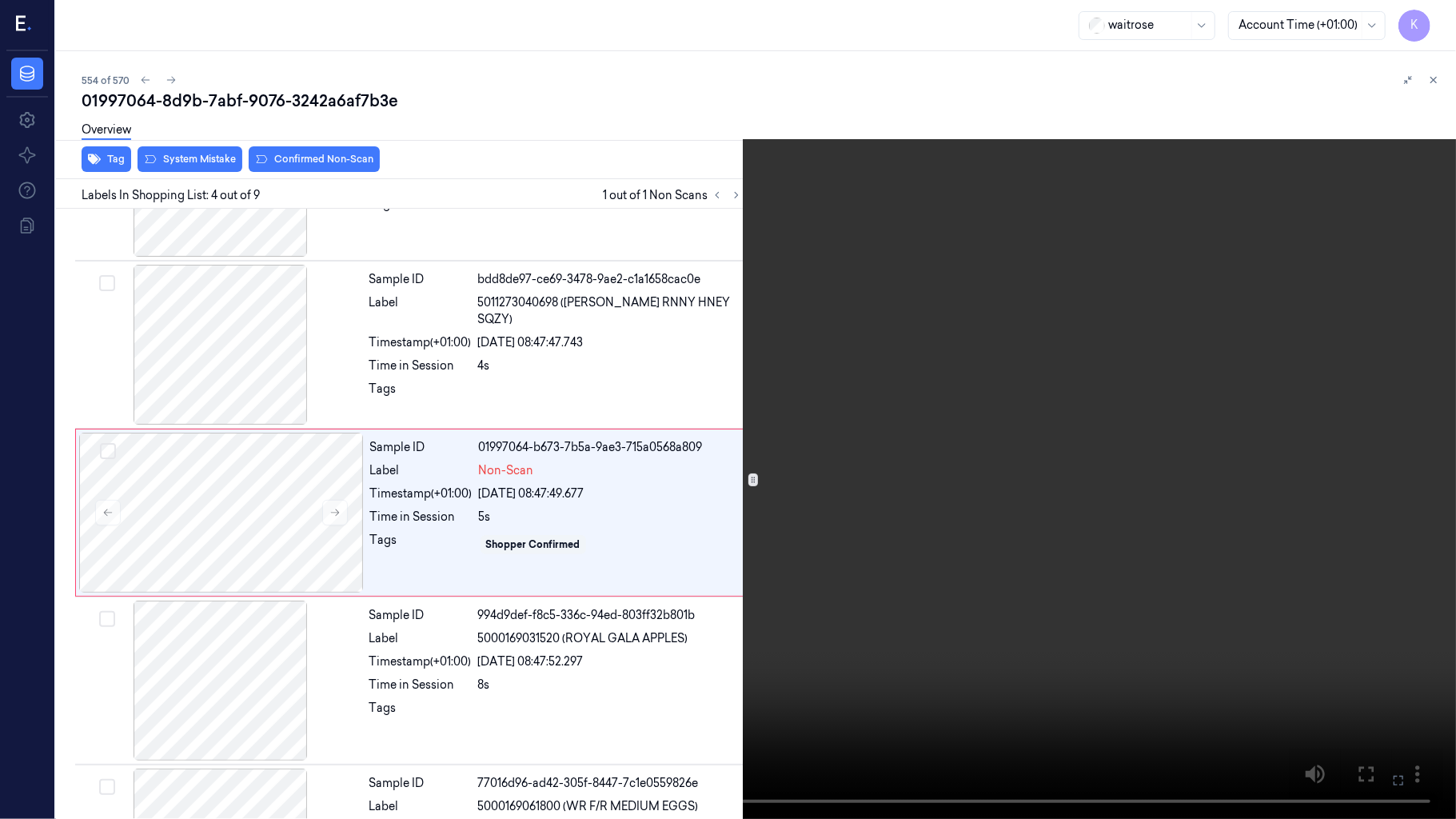
click at [0, 0] on icon at bounding box center [0, 0] width 0 height 0
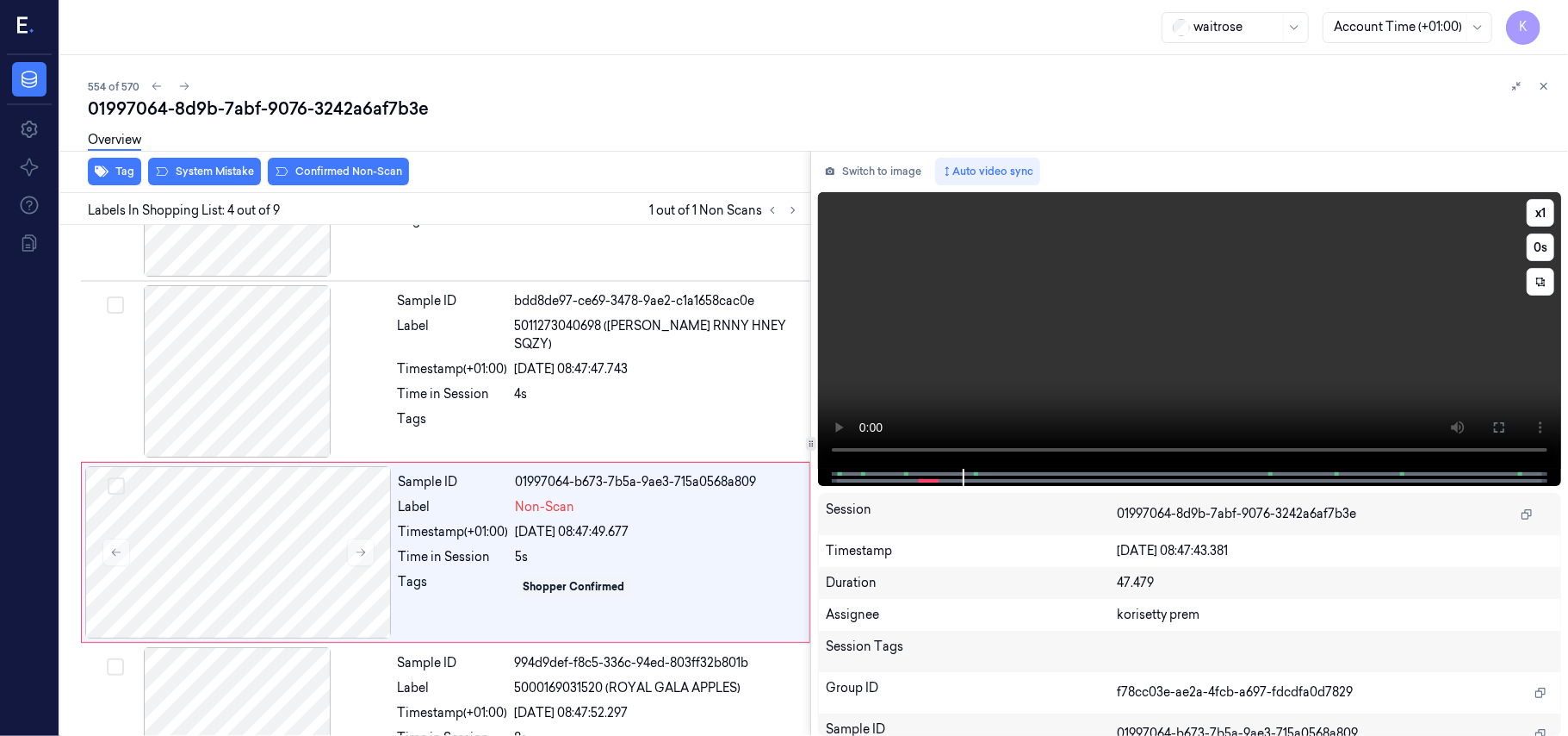
scroll to position [377, 0]
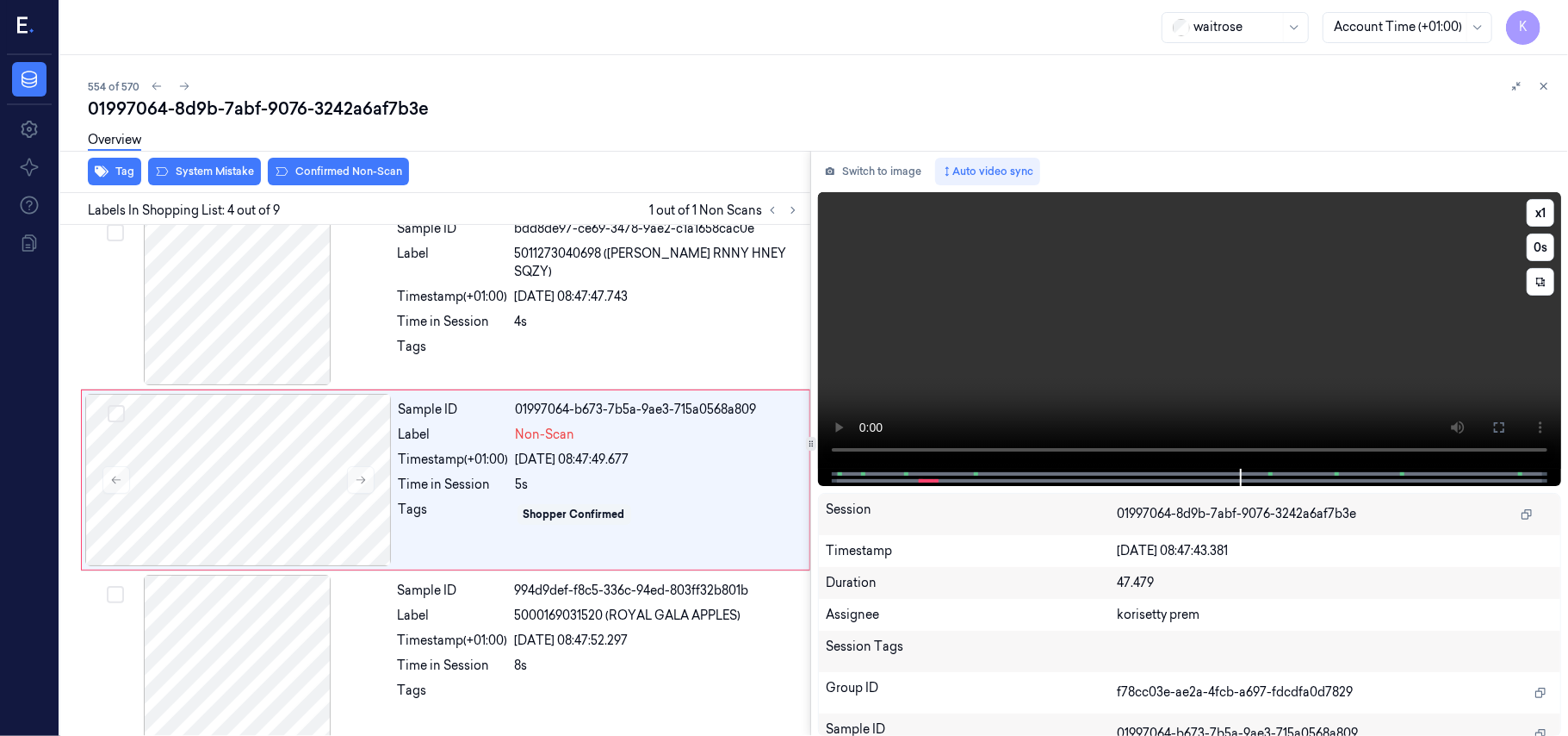
click at [1159, 333] on video at bounding box center [1190, 331] width 743 height 277
click at [515, 489] on div "Time in Session 5s" at bounding box center [598, 484] width 400 height 18
click at [1133, 295] on video at bounding box center [1190, 331] width 743 height 277
click at [1230, 329] on video at bounding box center [1190, 331] width 743 height 277
click at [1094, 340] on video at bounding box center [1190, 331] width 743 height 277
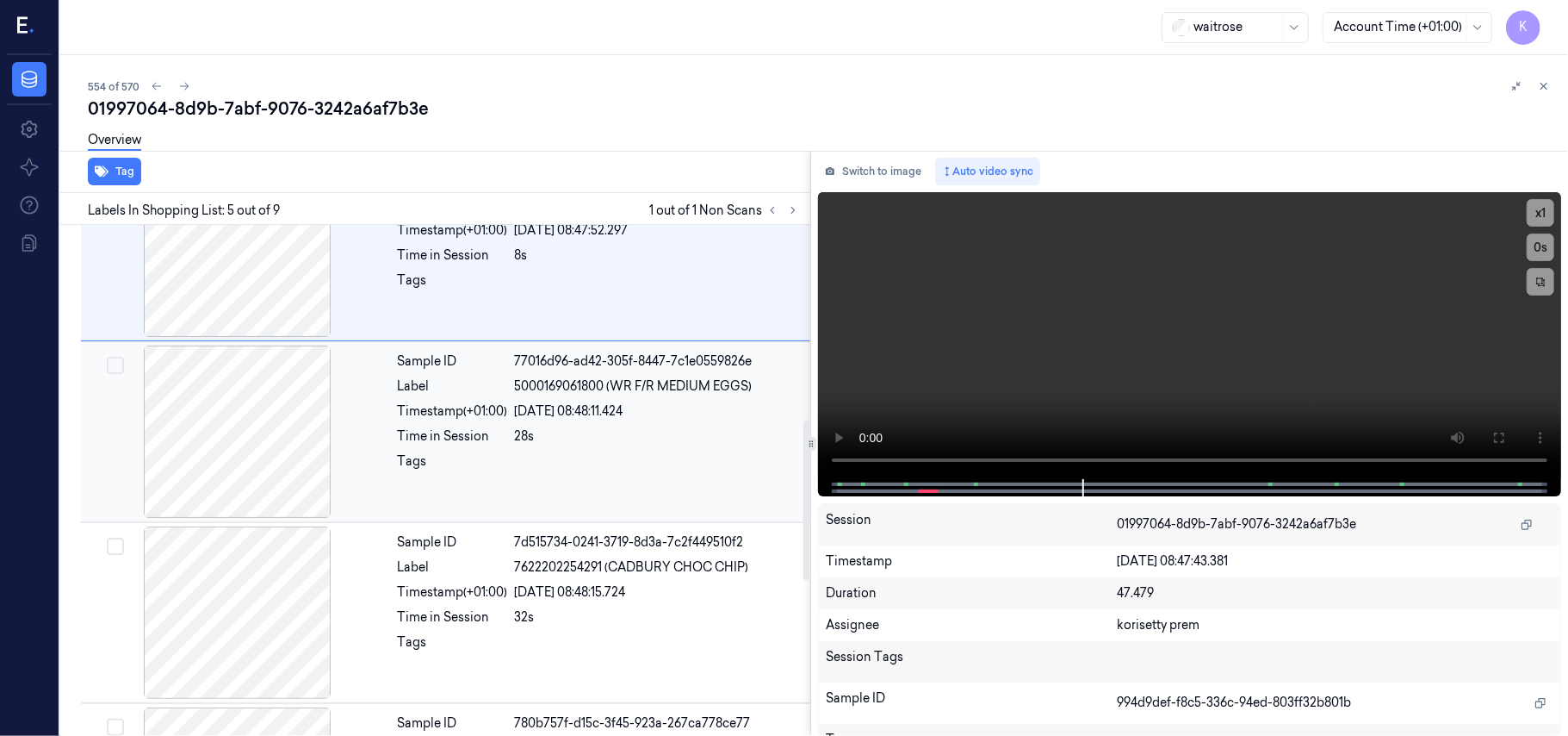
scroll to position [789, 0]
click at [620, 578] on div "Sample ID 7d515734-0241-3719-8d3a-7c2f449510f2 Label 7622202254291 (CADBURY CHO…" at bounding box center [599, 611] width 416 height 172
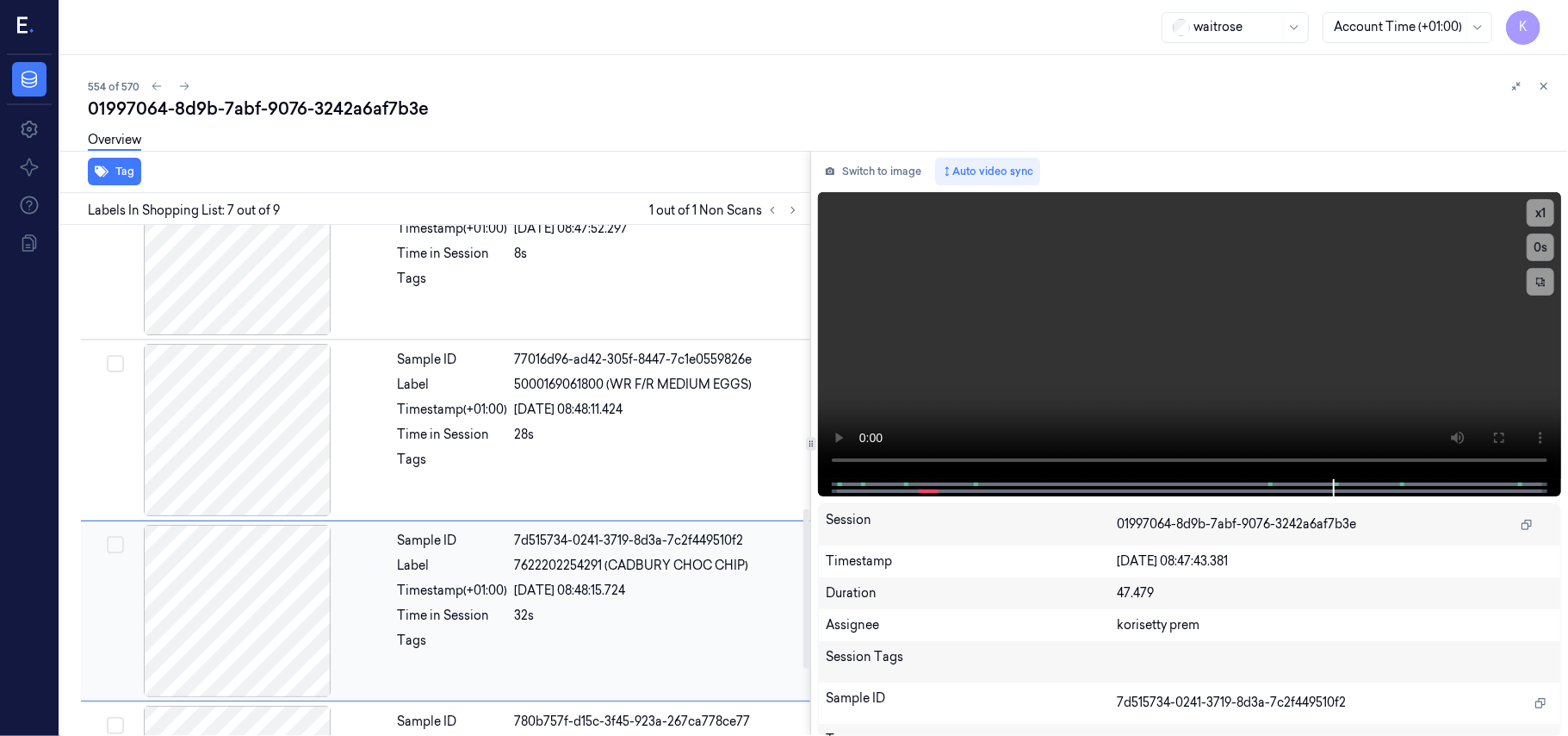
scroll to position [922, 0]
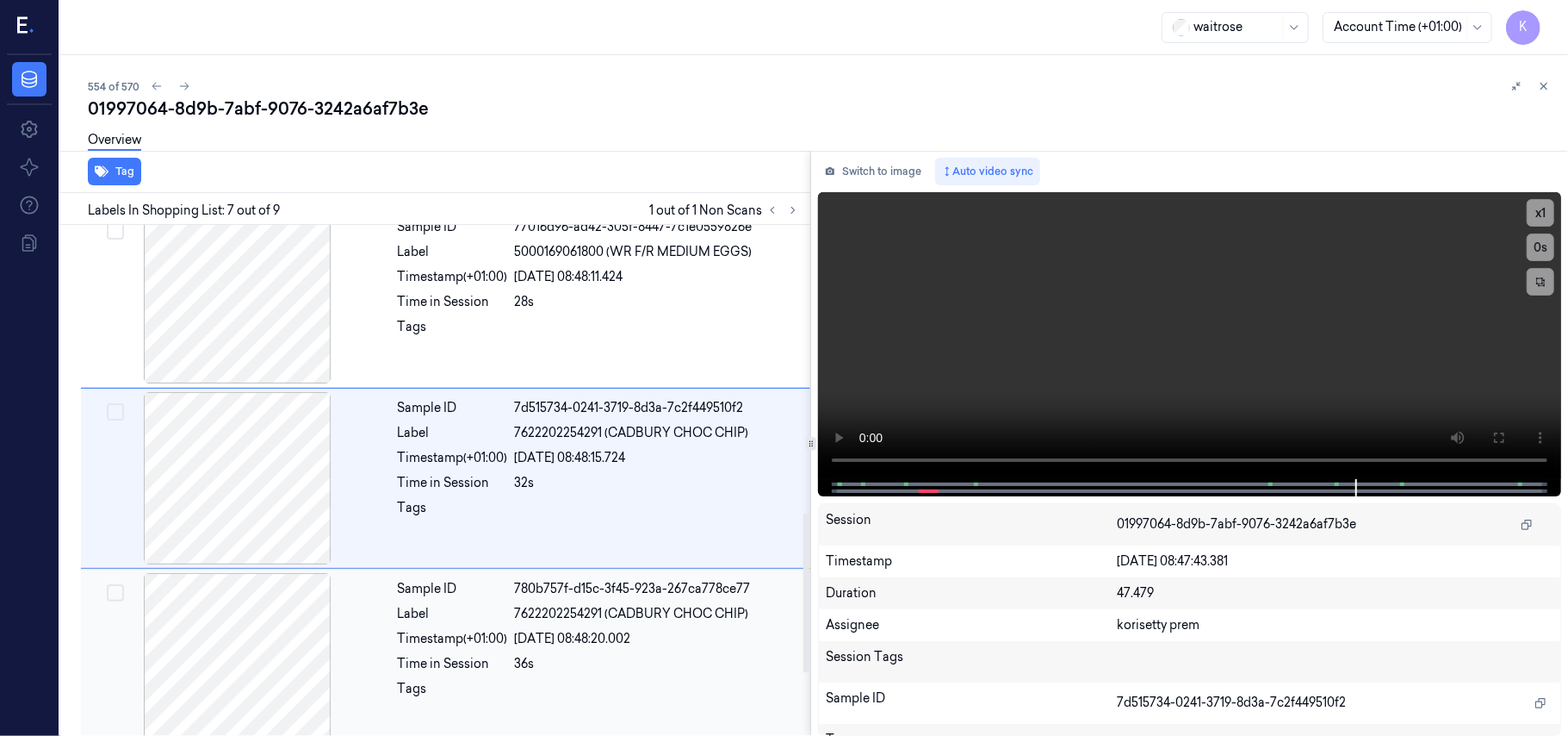
click at [632, 656] on div "Sample ID 780b757f-d15c-3f45-923a-267ca778ce77 Label 7622202254291 (CADBURY CHO…" at bounding box center [599, 658] width 416 height 172
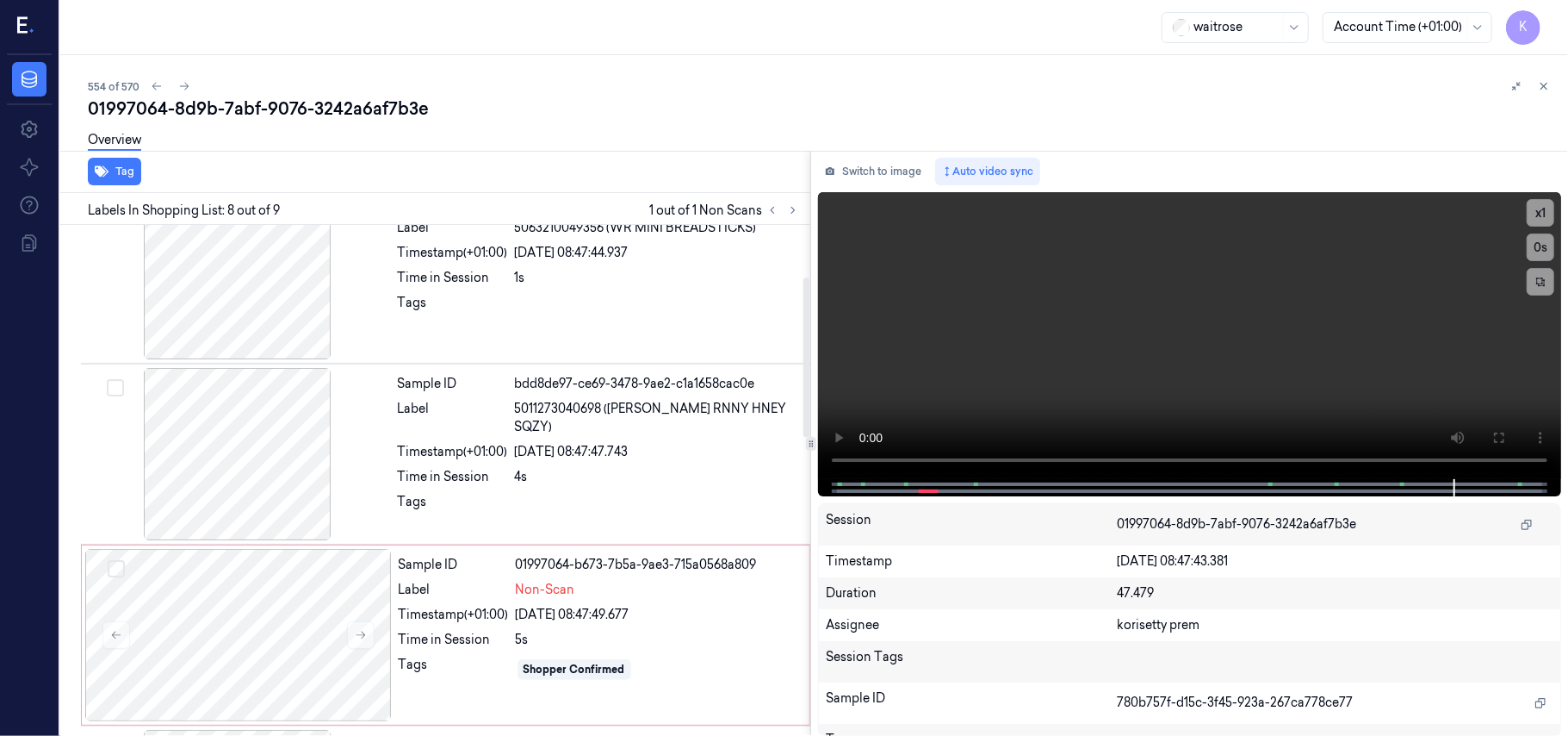
scroll to position [229, 0]
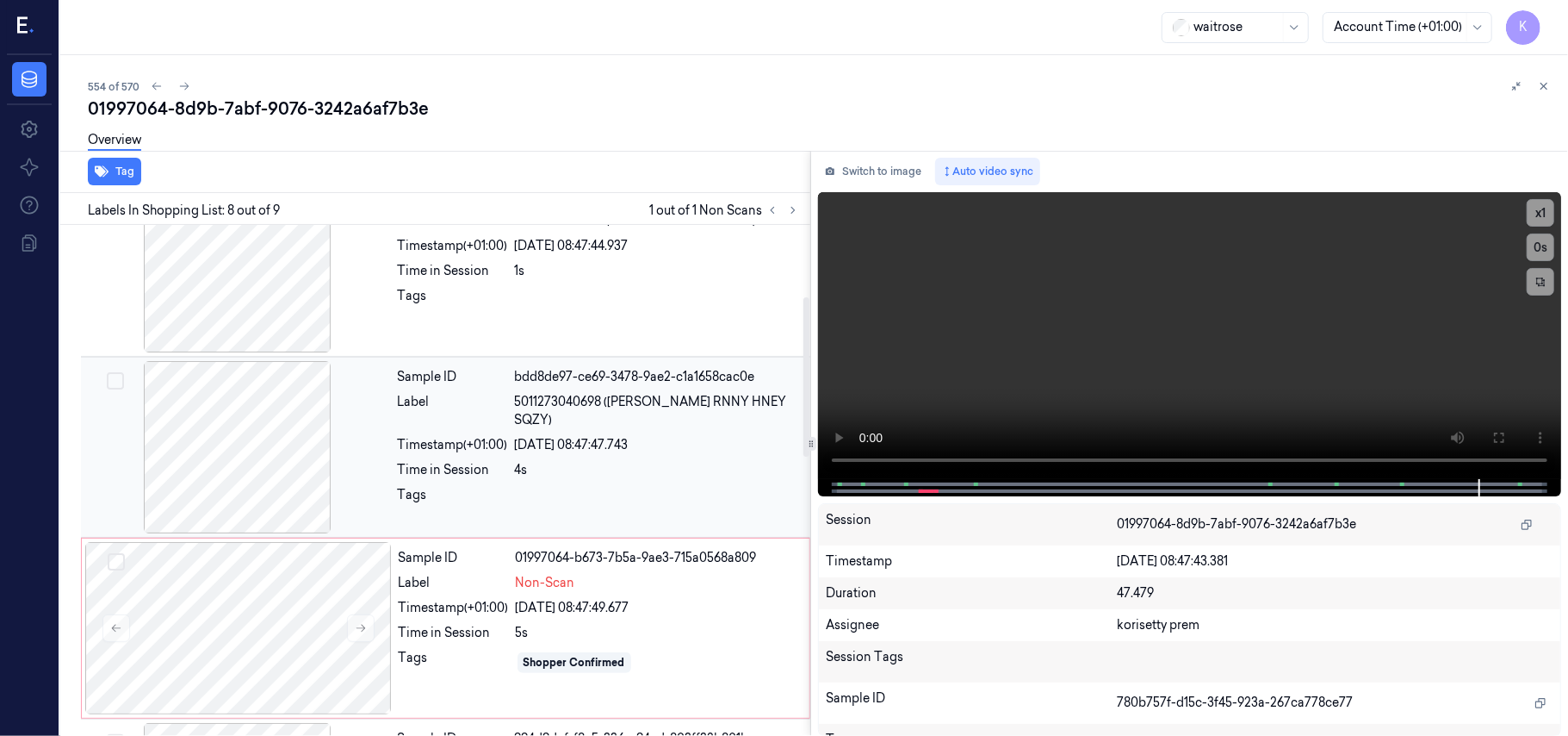
click at [480, 436] on div "Timestamp (+01:00)" at bounding box center [453, 445] width 111 height 18
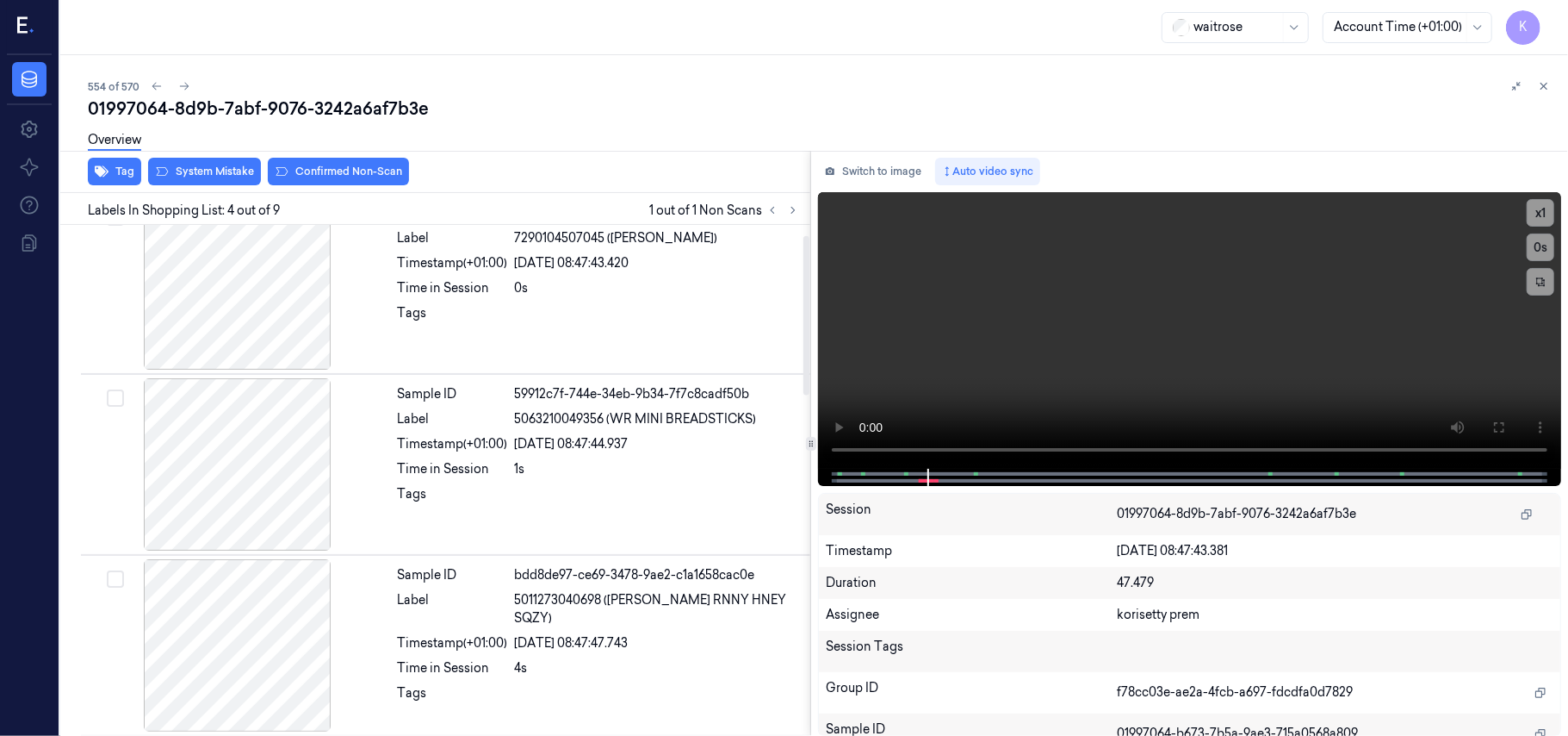
scroll to position [490, 0]
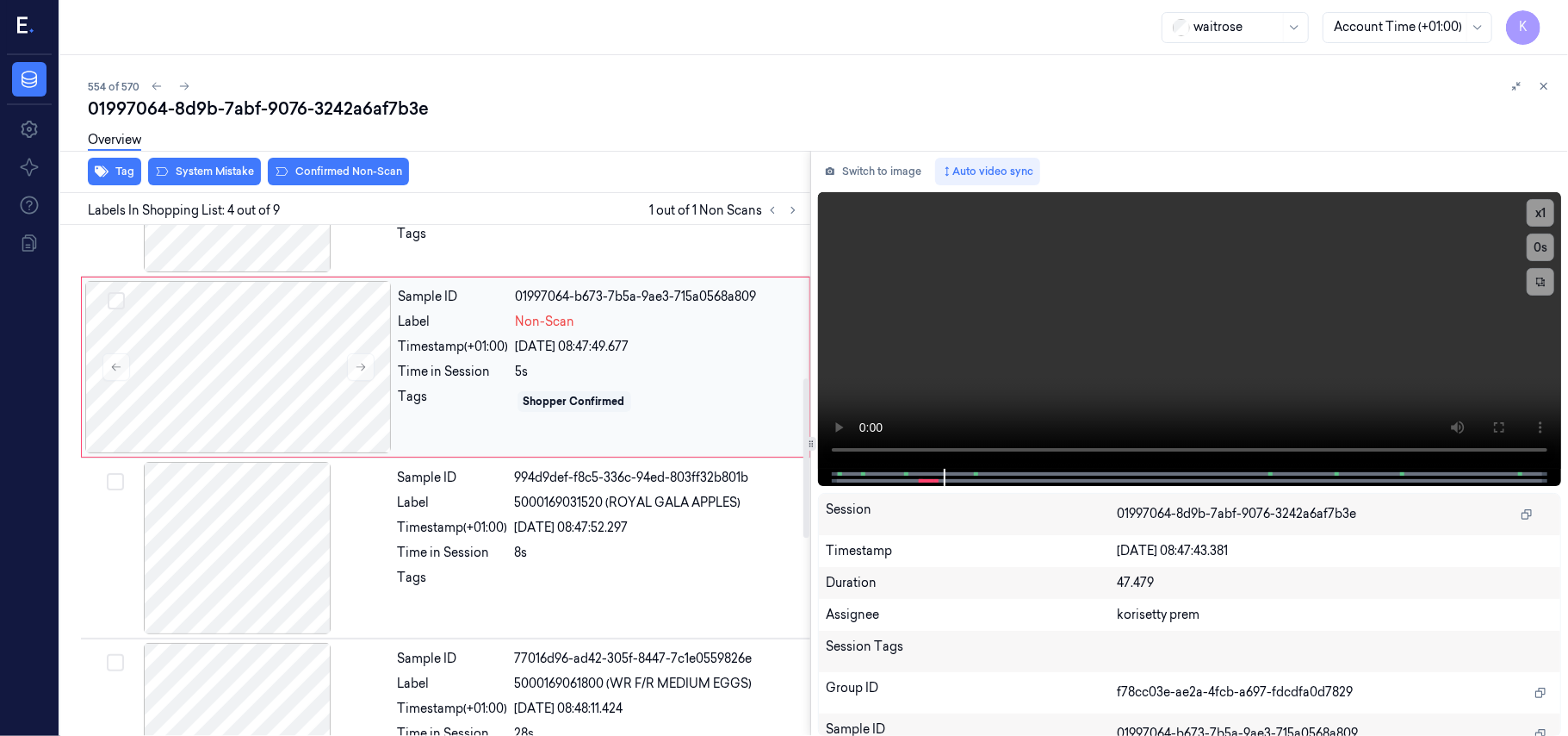
click at [556, 355] on div "22/09/2025 08:47:49.677" at bounding box center [657, 347] width 284 height 18
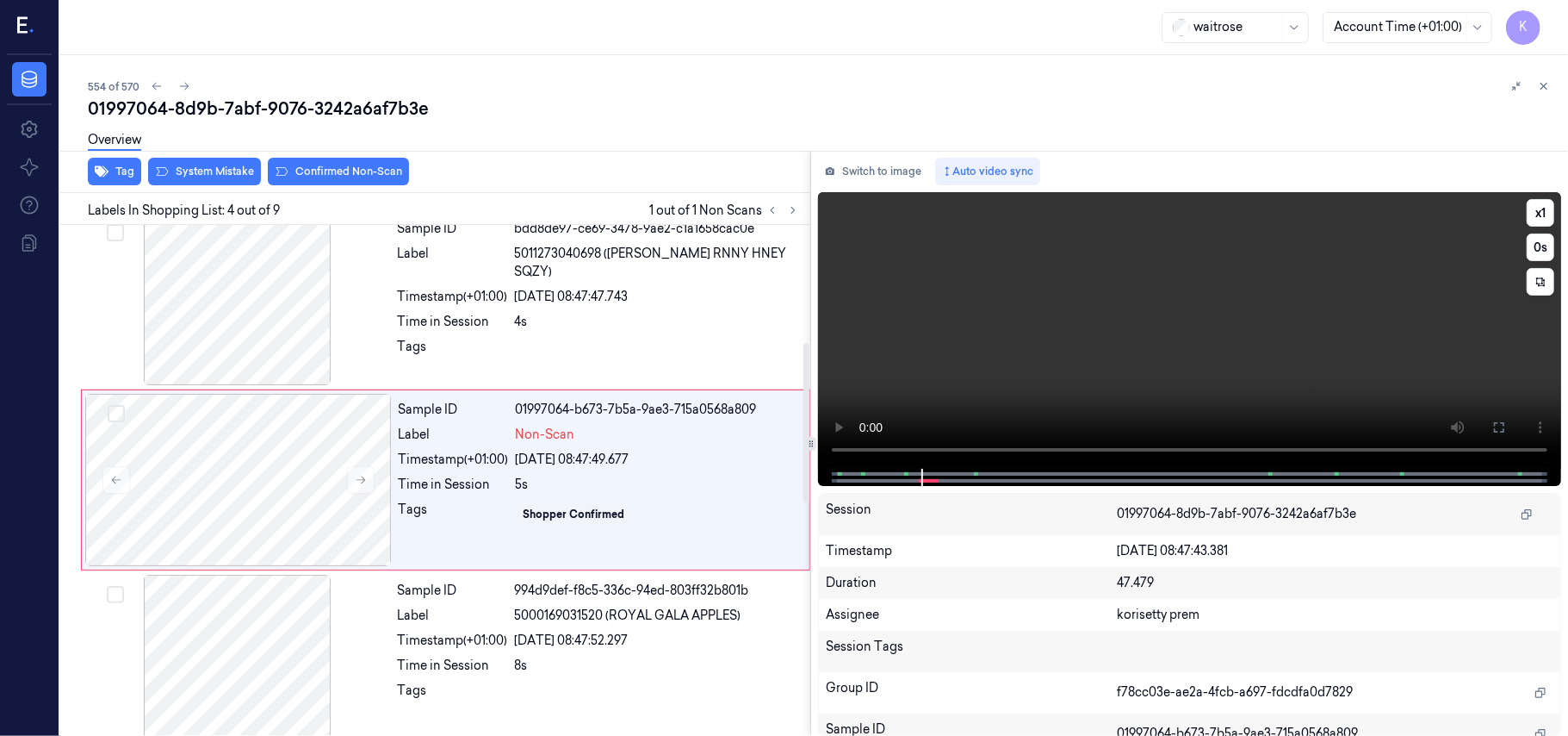
click at [1119, 352] on video at bounding box center [1190, 331] width 743 height 277
click at [592, 313] on div "4s" at bounding box center [657, 322] width 285 height 18
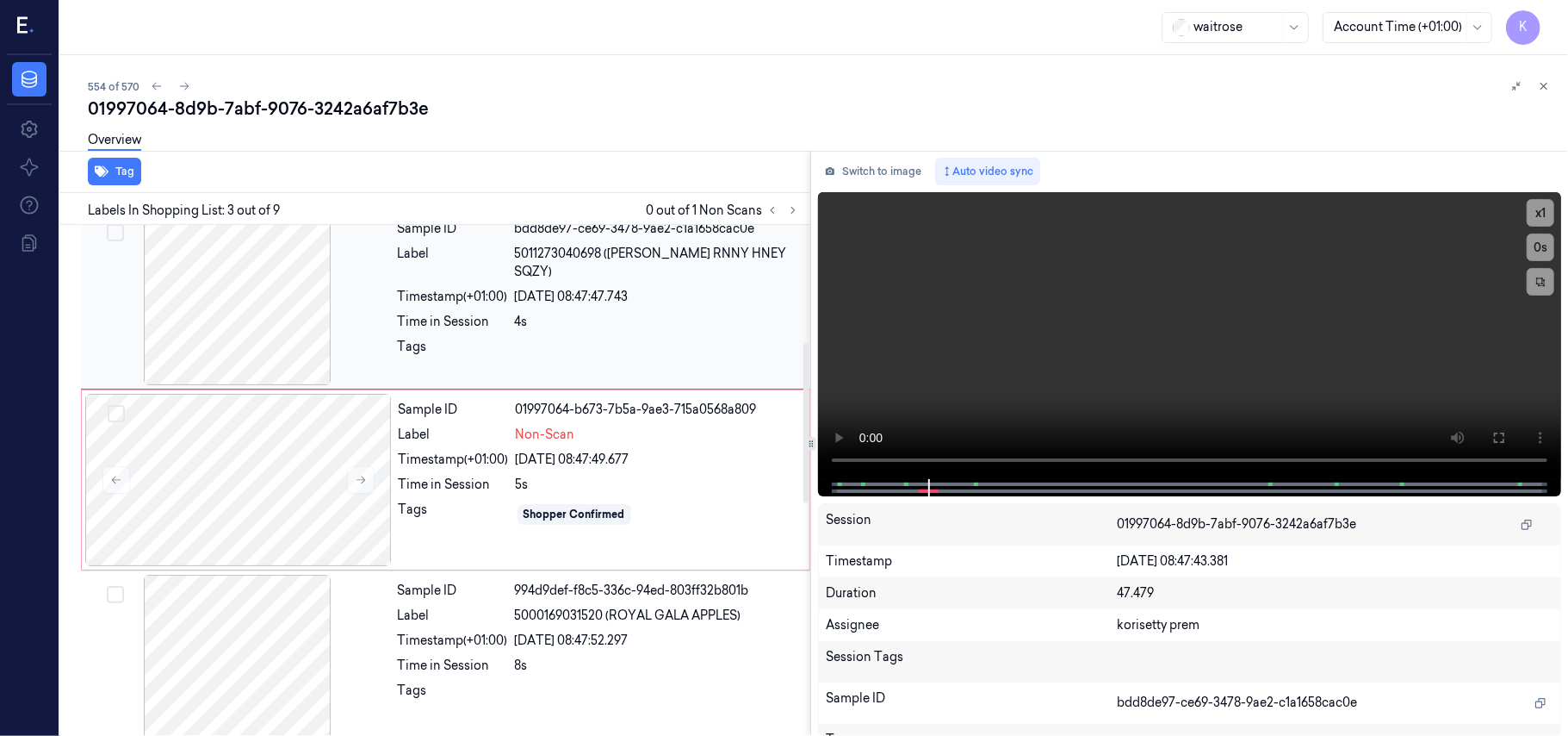
scroll to position [196, 0]
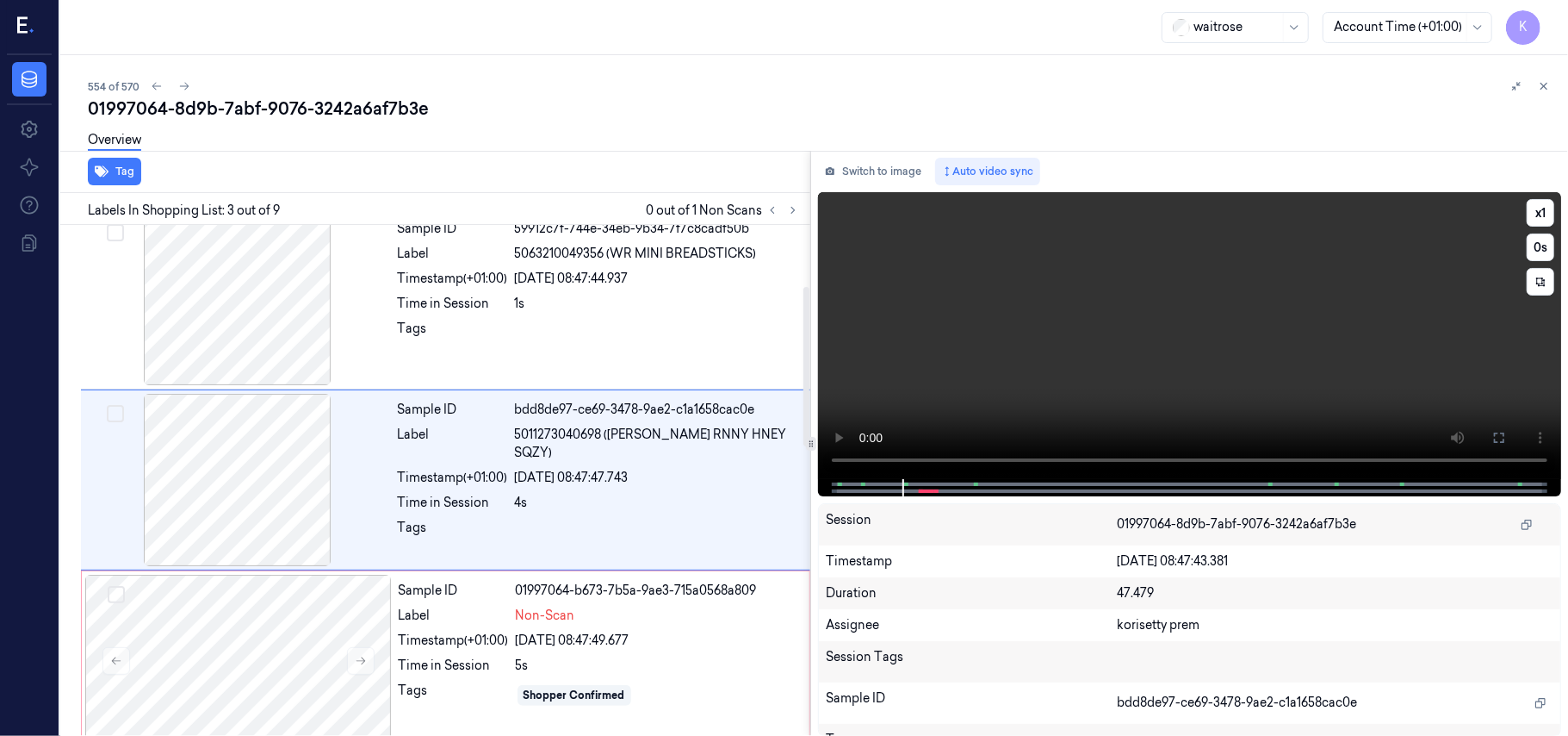
click at [1113, 301] on video at bounding box center [1190, 336] width 743 height 287
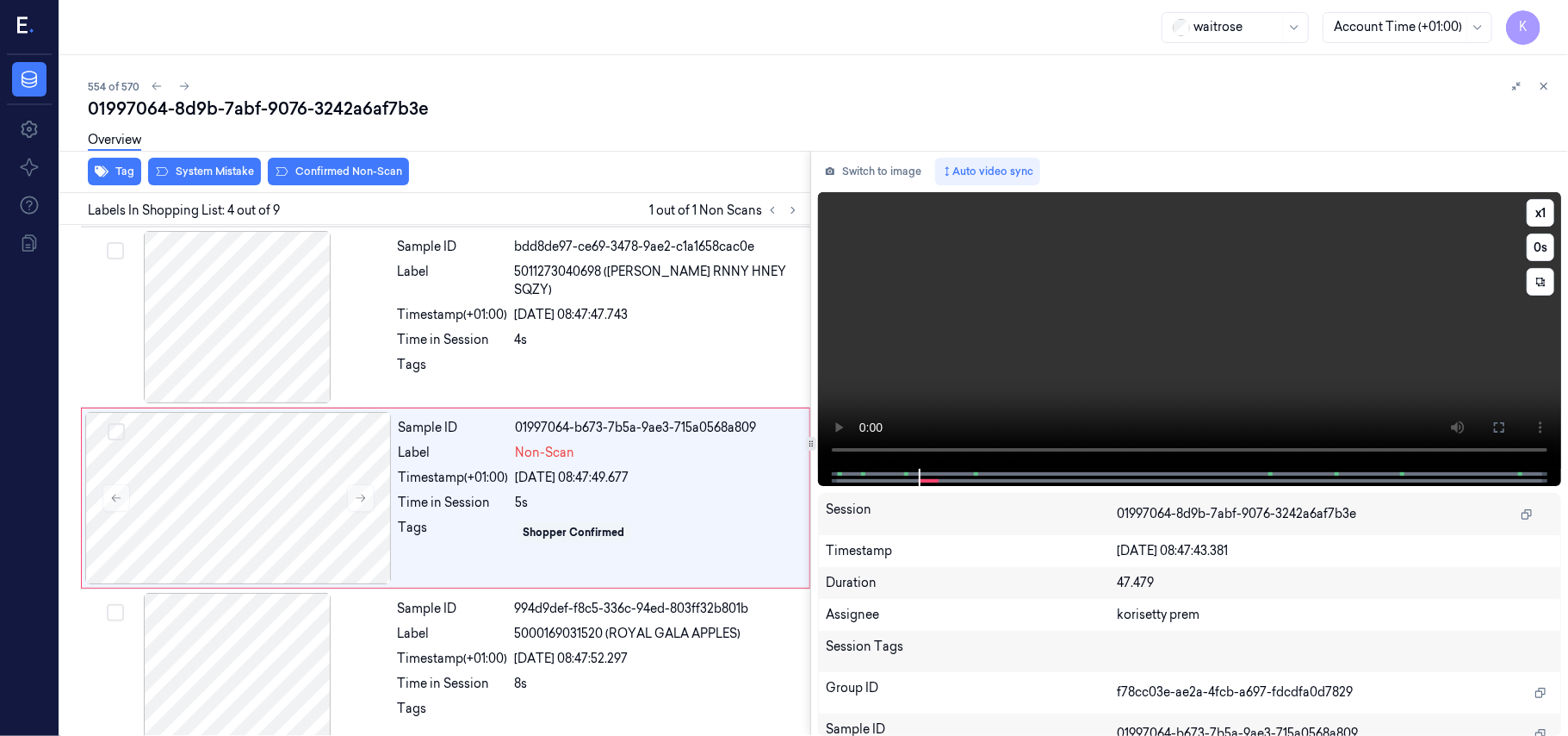
scroll to position [377, 0]
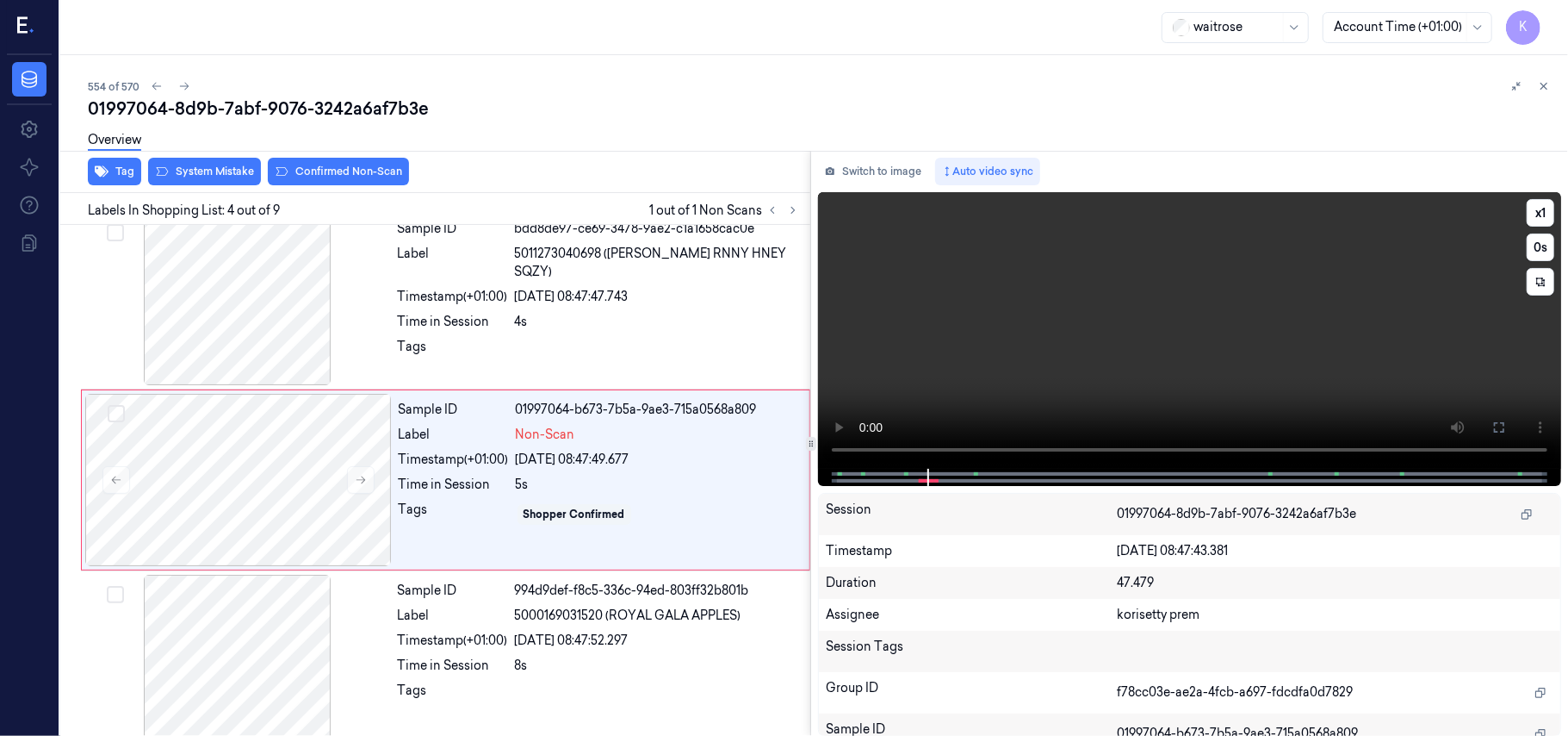
click at [1250, 297] on video at bounding box center [1190, 331] width 743 height 277
click at [218, 476] on div at bounding box center [239, 479] width 307 height 172
click at [649, 77] on div "554 of 570" at bounding box center [820, 86] width 1466 height 21
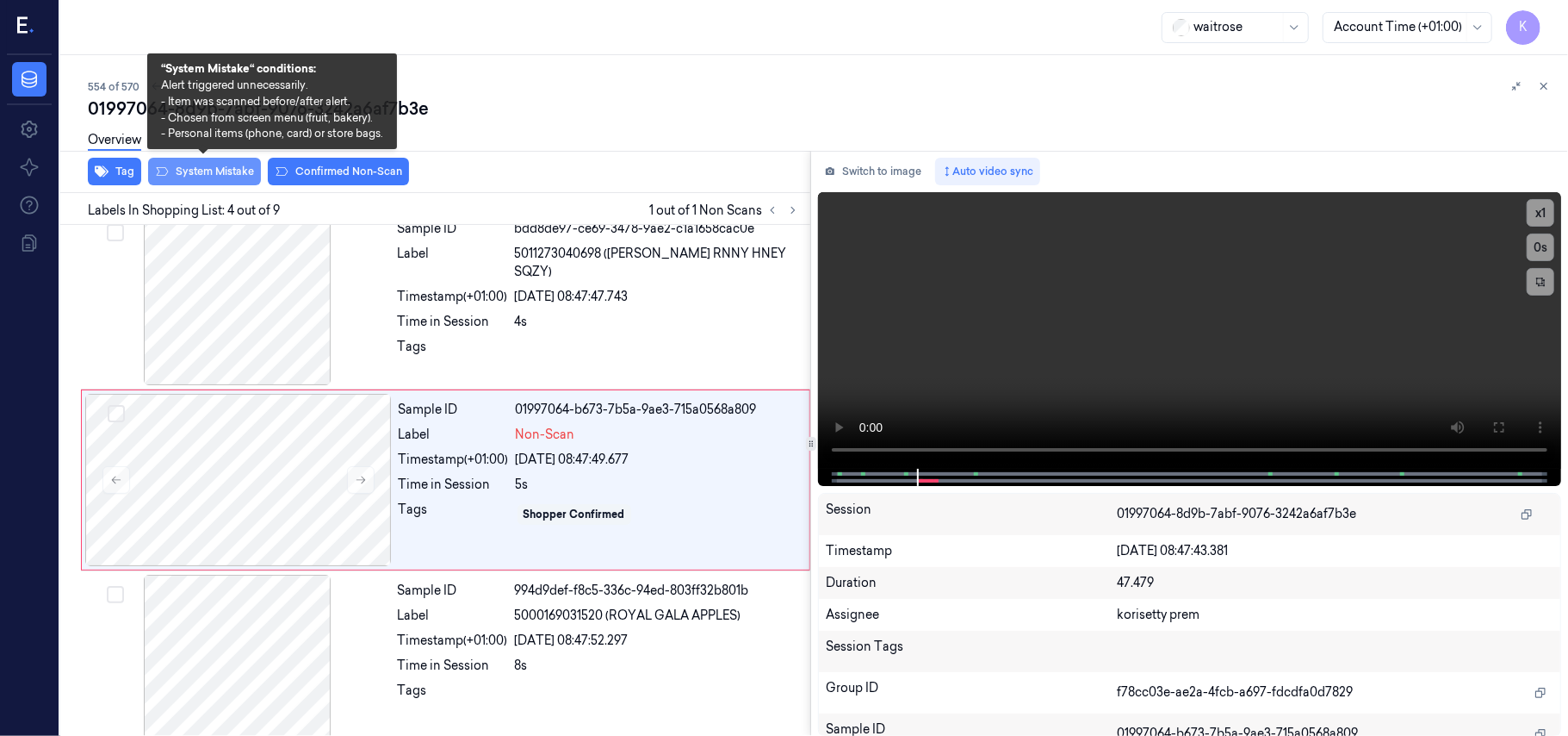
click at [186, 175] on button "System Mistake" at bounding box center [204, 171] width 112 height 28
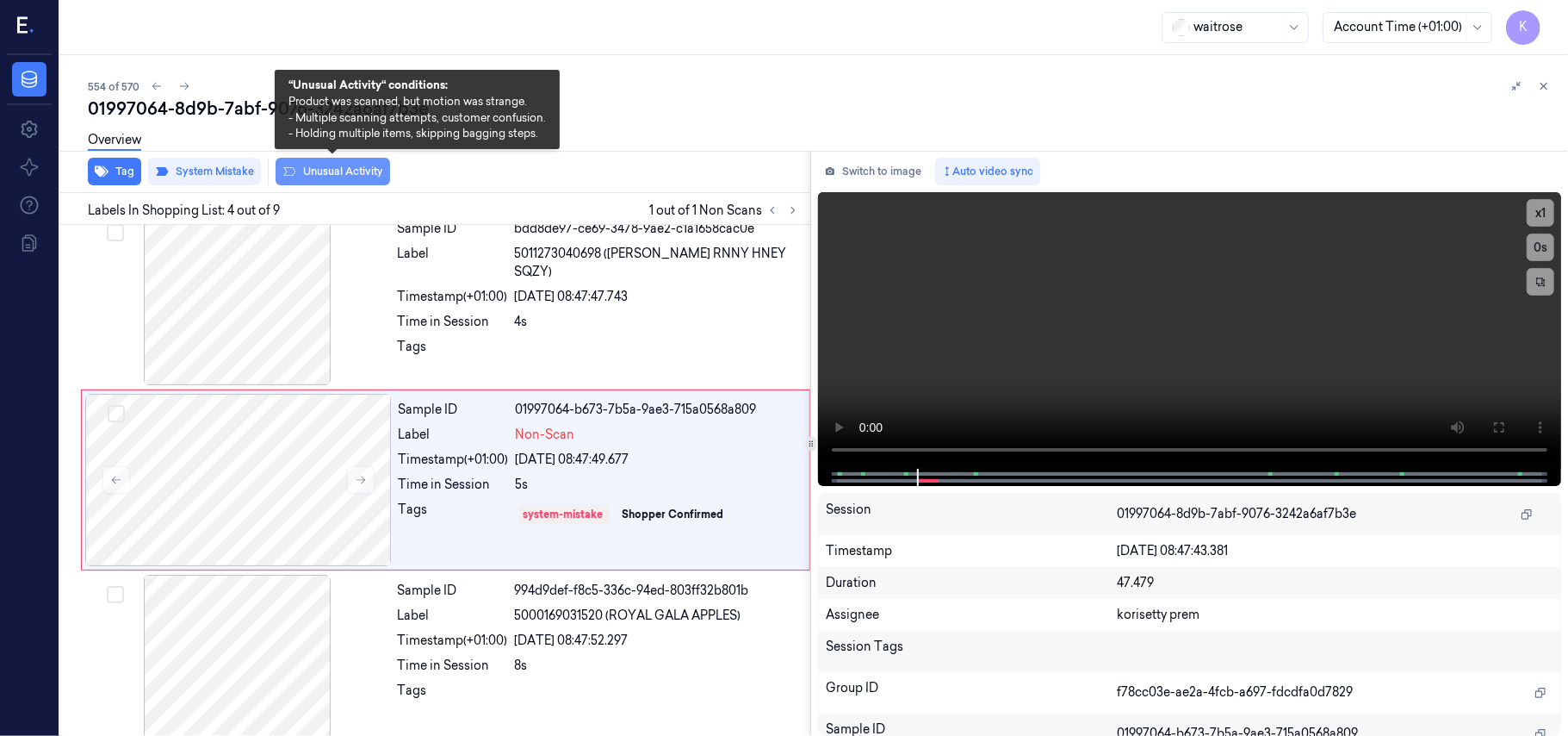
click at [335, 176] on button "Unusual Activity" at bounding box center [333, 171] width 114 height 28
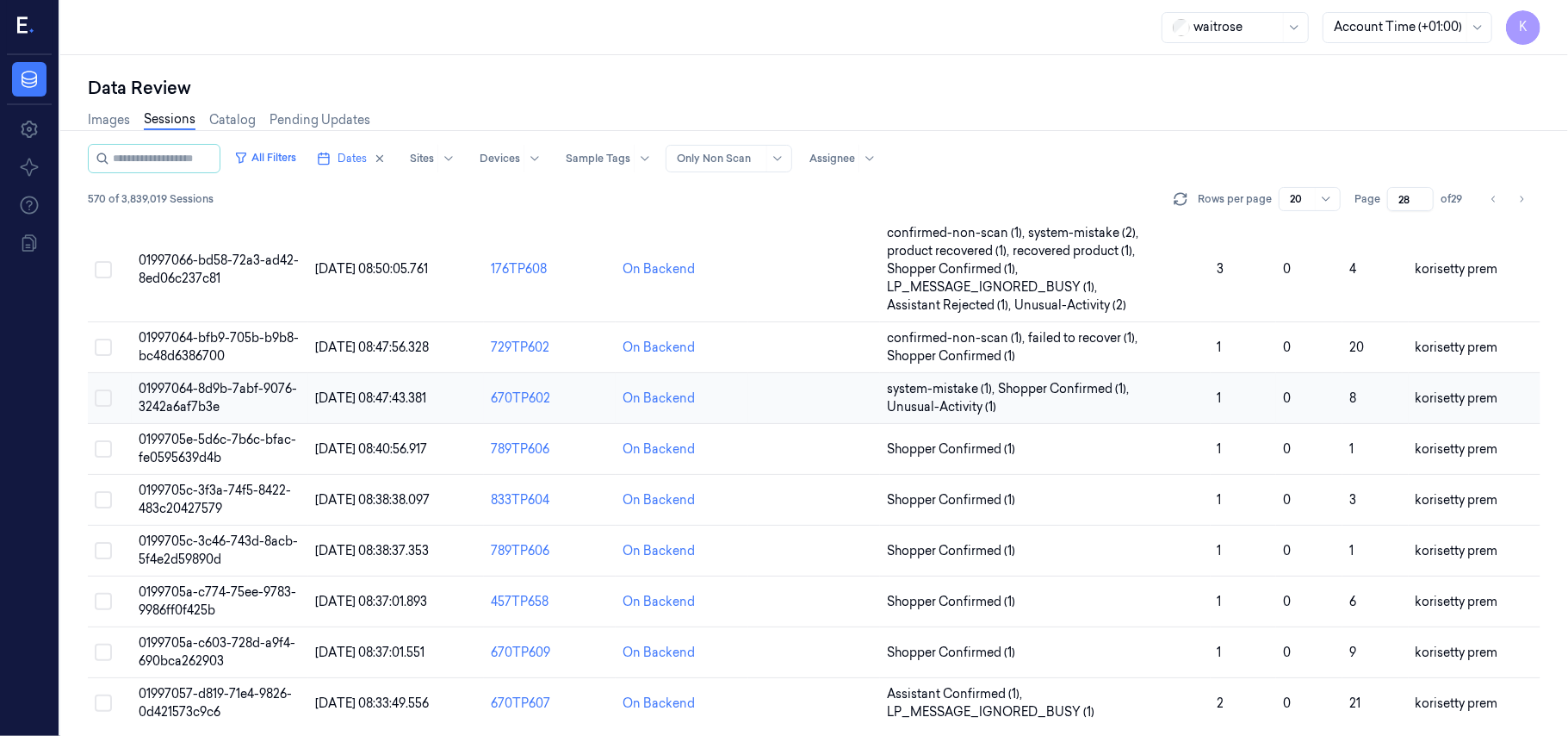
scroll to position [609, 0]
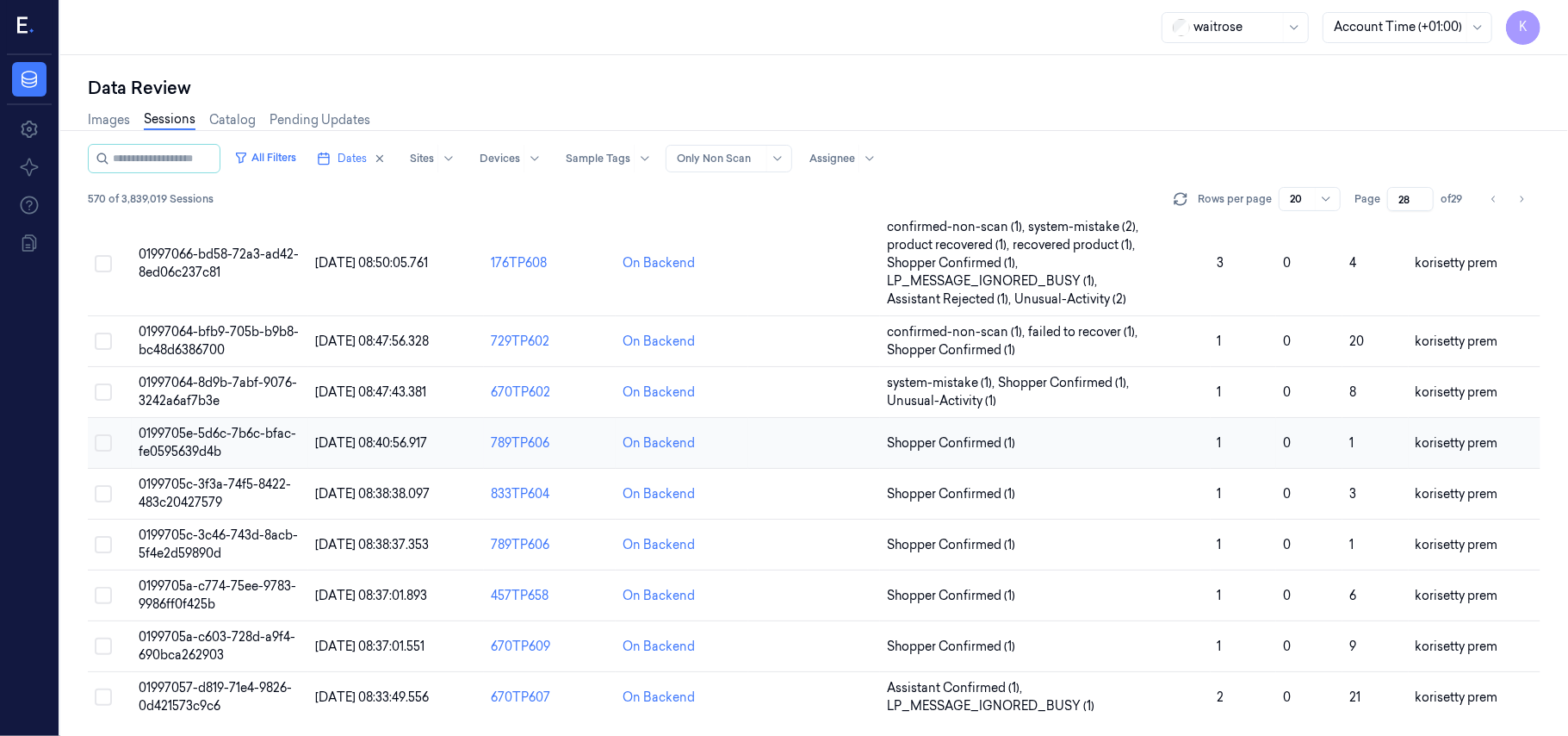
click at [225, 435] on span "0199705e-5d6c-7b6c-bfac-fe0595639d4b" at bounding box center [217, 442] width 157 height 34
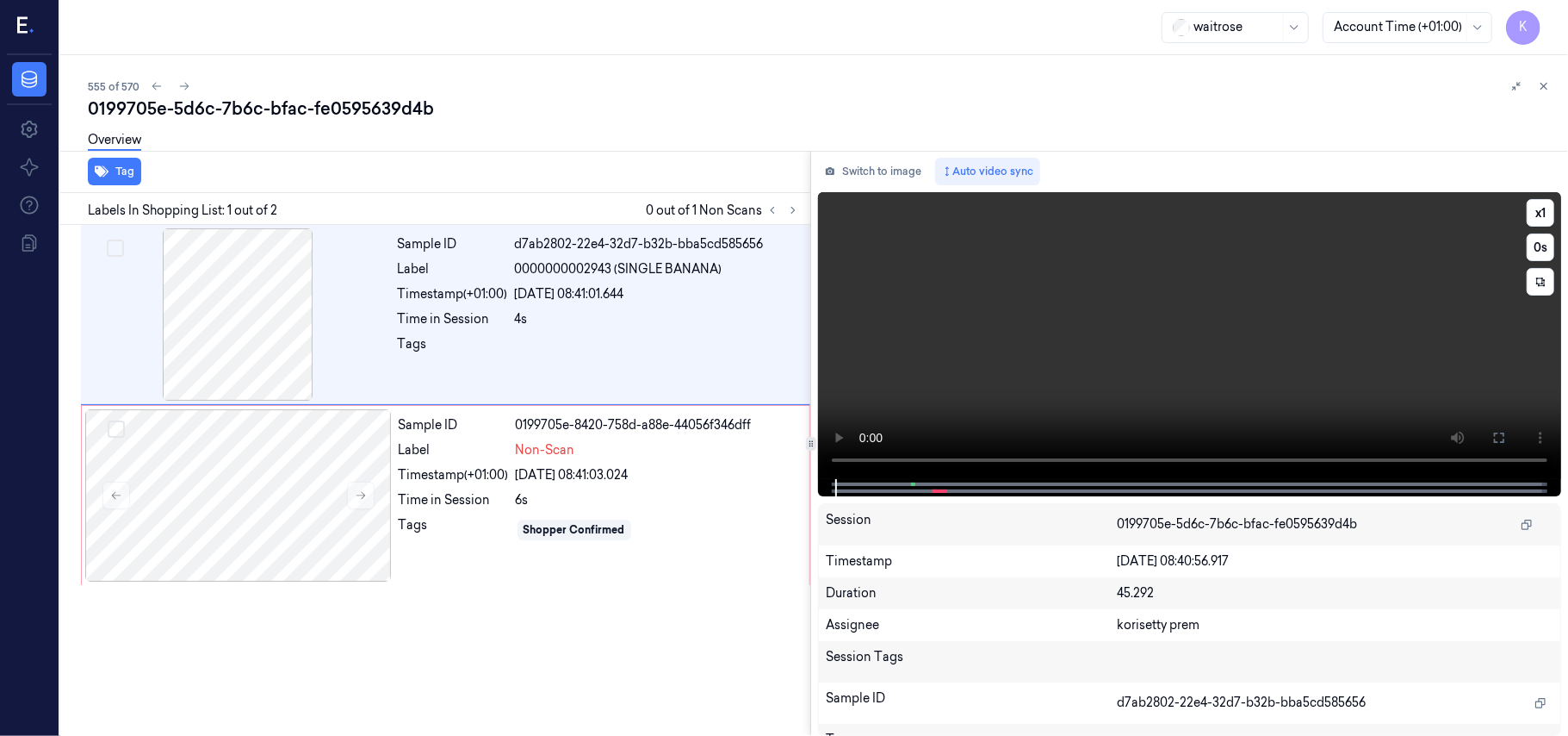
click at [1043, 336] on video at bounding box center [1190, 336] width 743 height 287
click at [611, 328] on div "4s" at bounding box center [657, 319] width 285 height 18
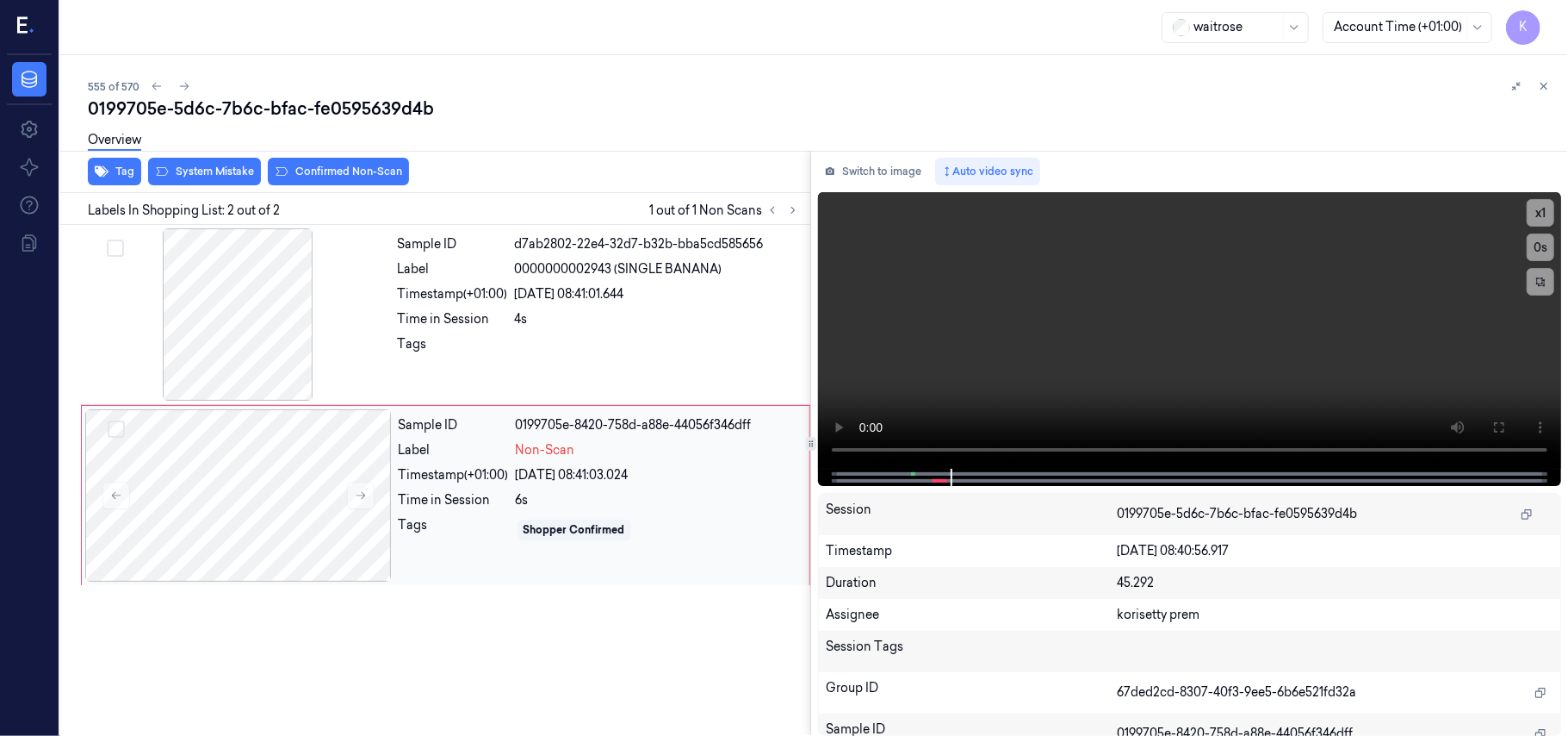
click at [587, 486] on div "Sample ID 0199705e-8420-758d-a88e-44056f346dff Label Non-Scan Timestamp (+01:00…" at bounding box center [599, 495] width 414 height 172
click at [1096, 403] on video at bounding box center [1190, 331] width 743 height 277
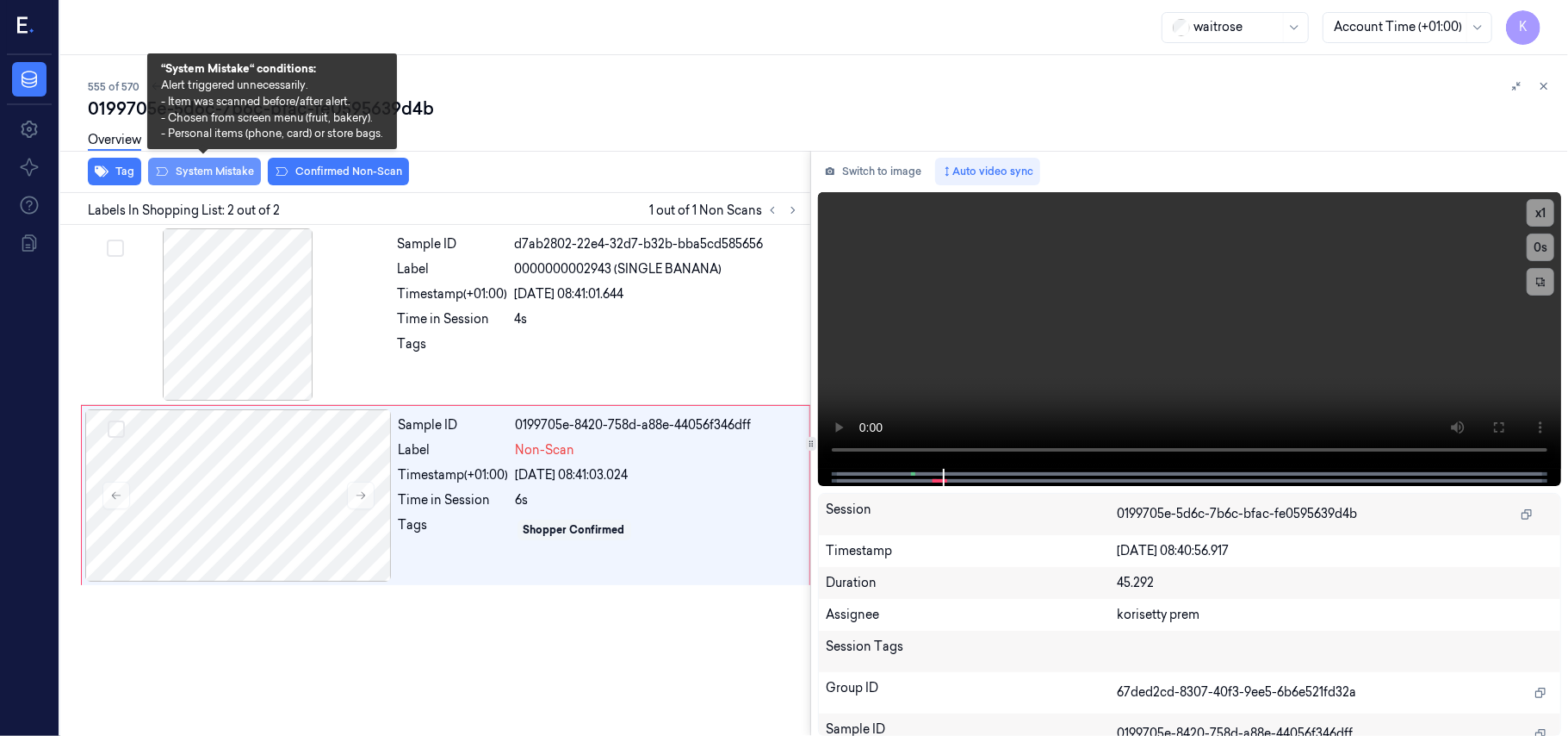
click at [191, 170] on button "System Mistake" at bounding box center [204, 171] width 112 height 28
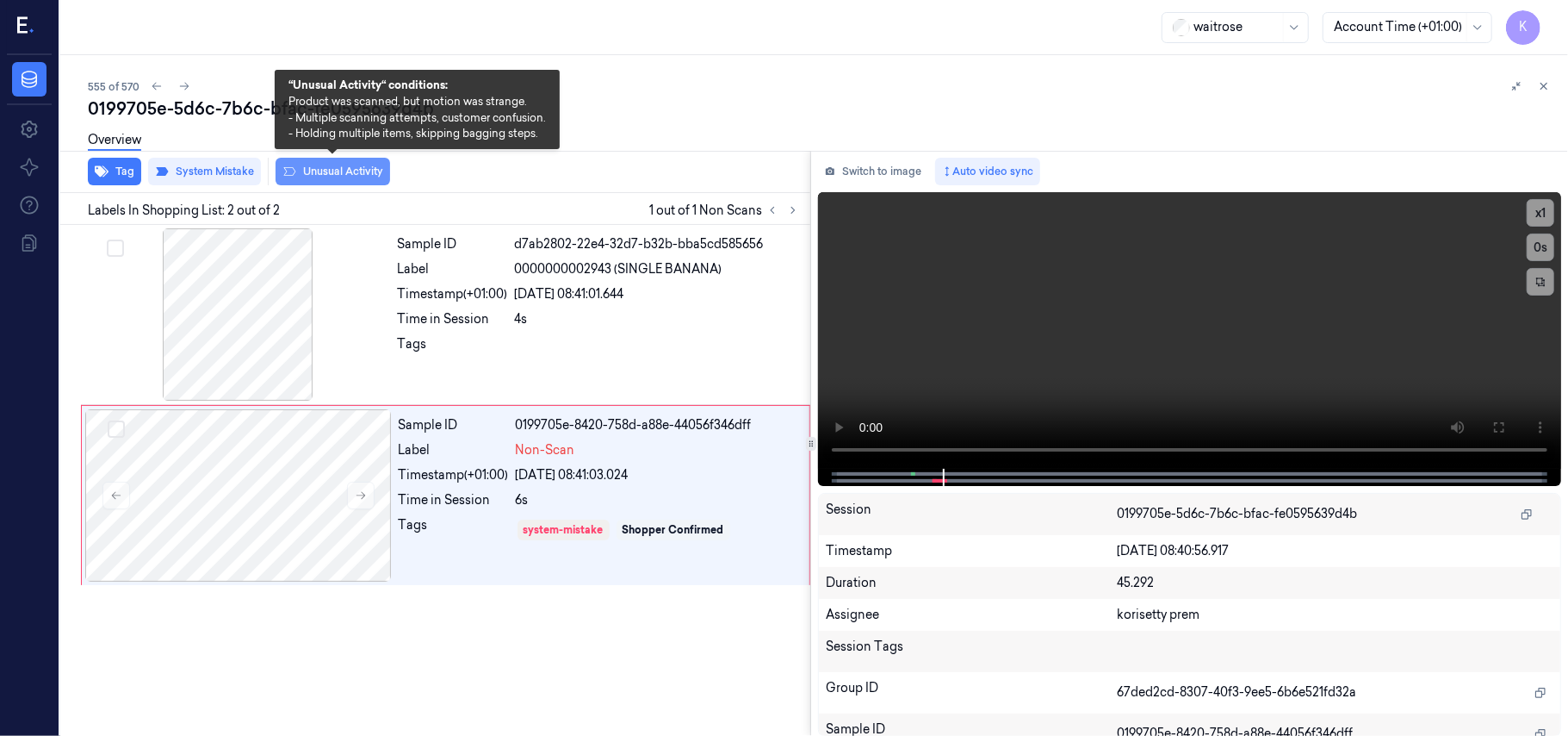
click at [326, 177] on button "Unusual Activity" at bounding box center [333, 171] width 114 height 28
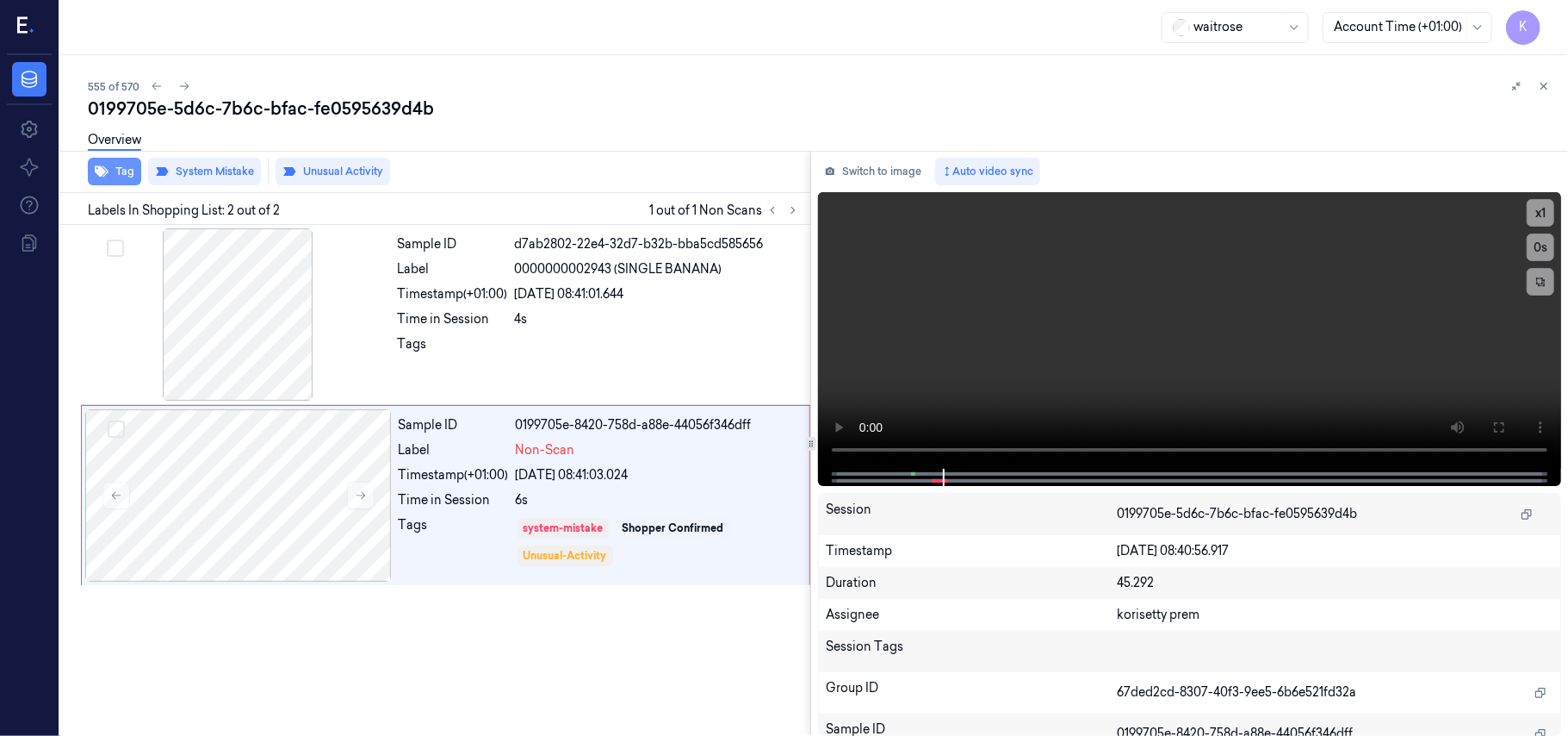
click at [112, 173] on button "Tag" at bounding box center [114, 171] width 54 height 28
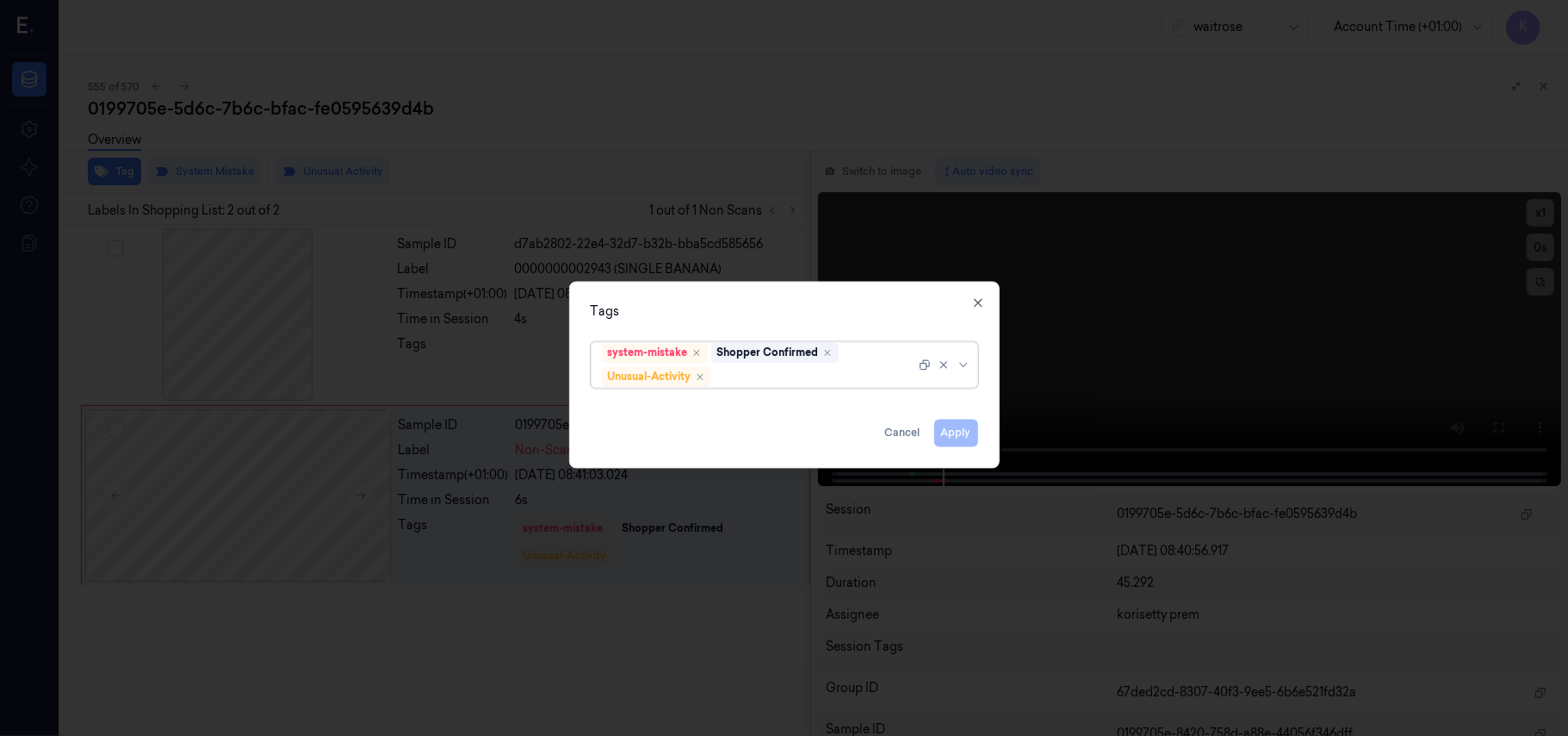
click at [743, 372] on div at bounding box center [815, 376] width 201 height 18
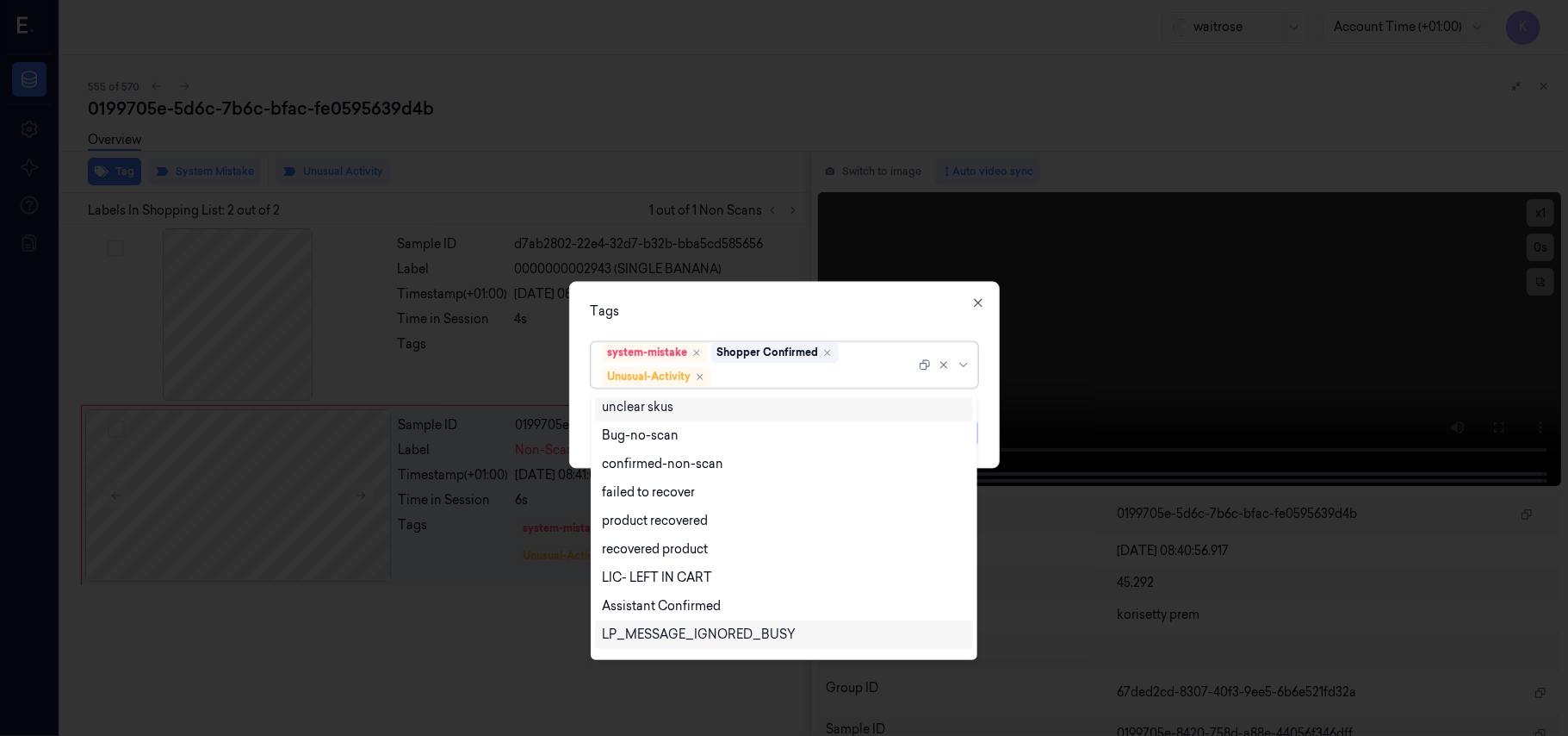
scroll to position [225, 0]
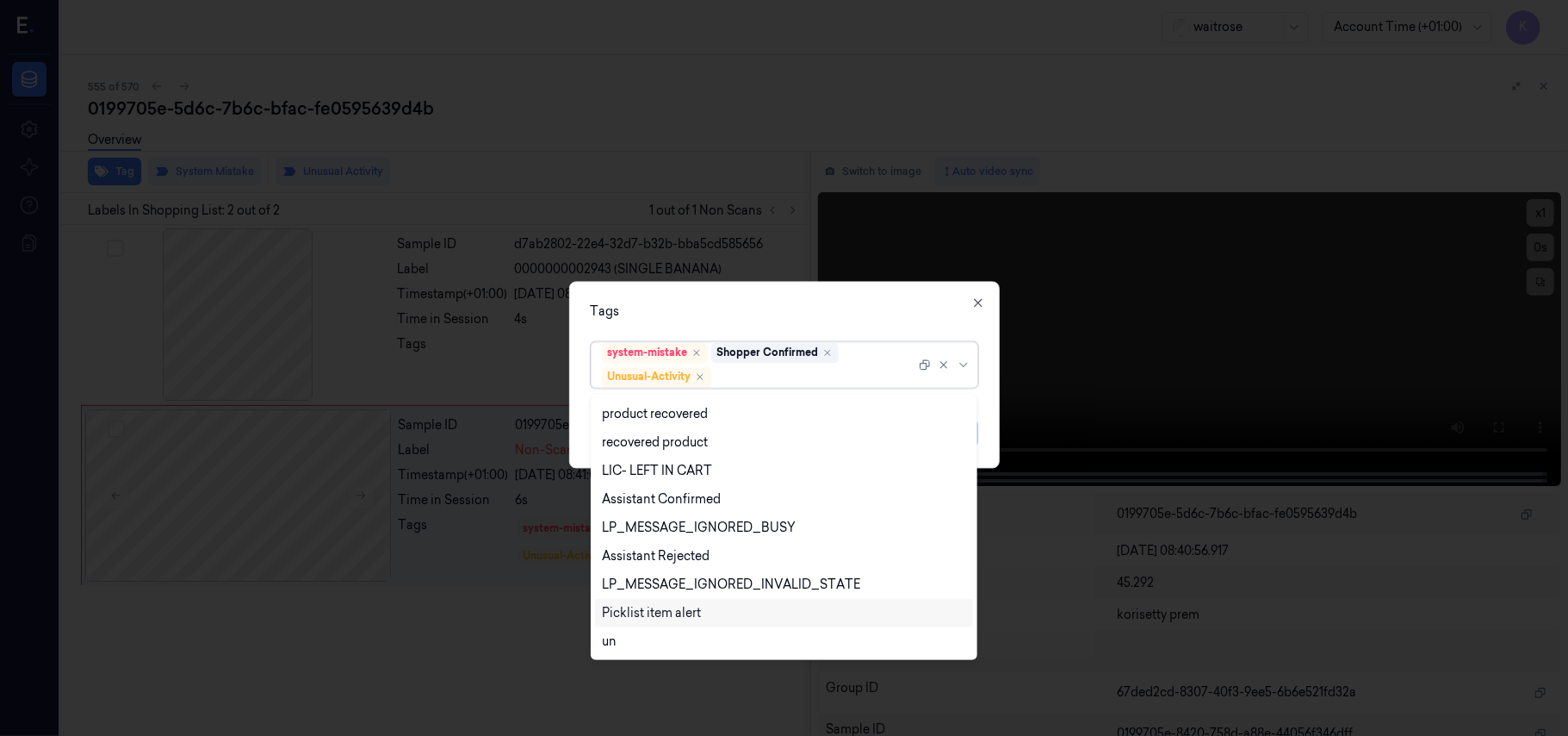
click at [653, 612] on div "Picklist item alert" at bounding box center [651, 613] width 99 height 18
click at [731, 311] on div "Tags" at bounding box center [784, 312] width 387 height 18
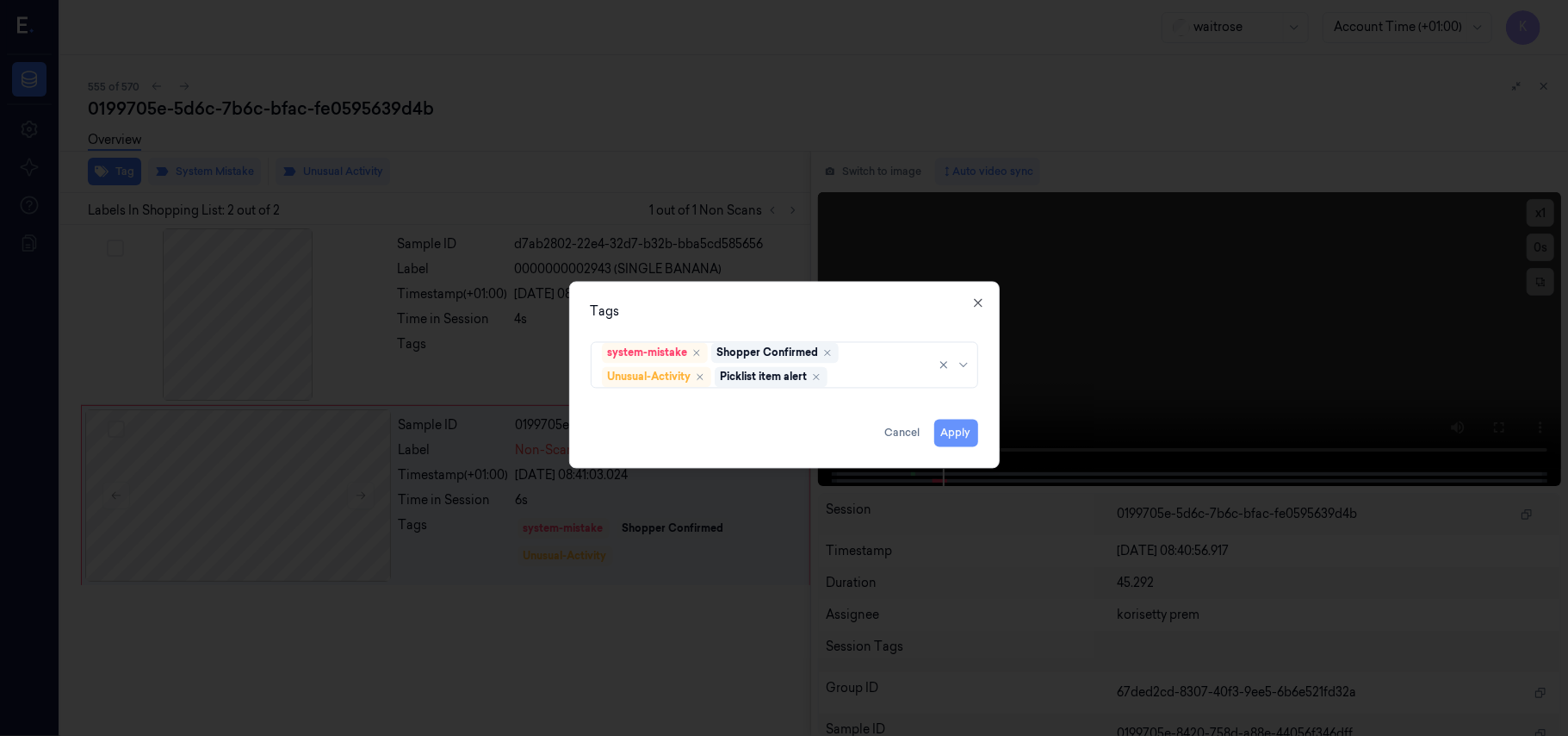
click at [956, 432] on button "Apply" at bounding box center [957, 433] width 44 height 28
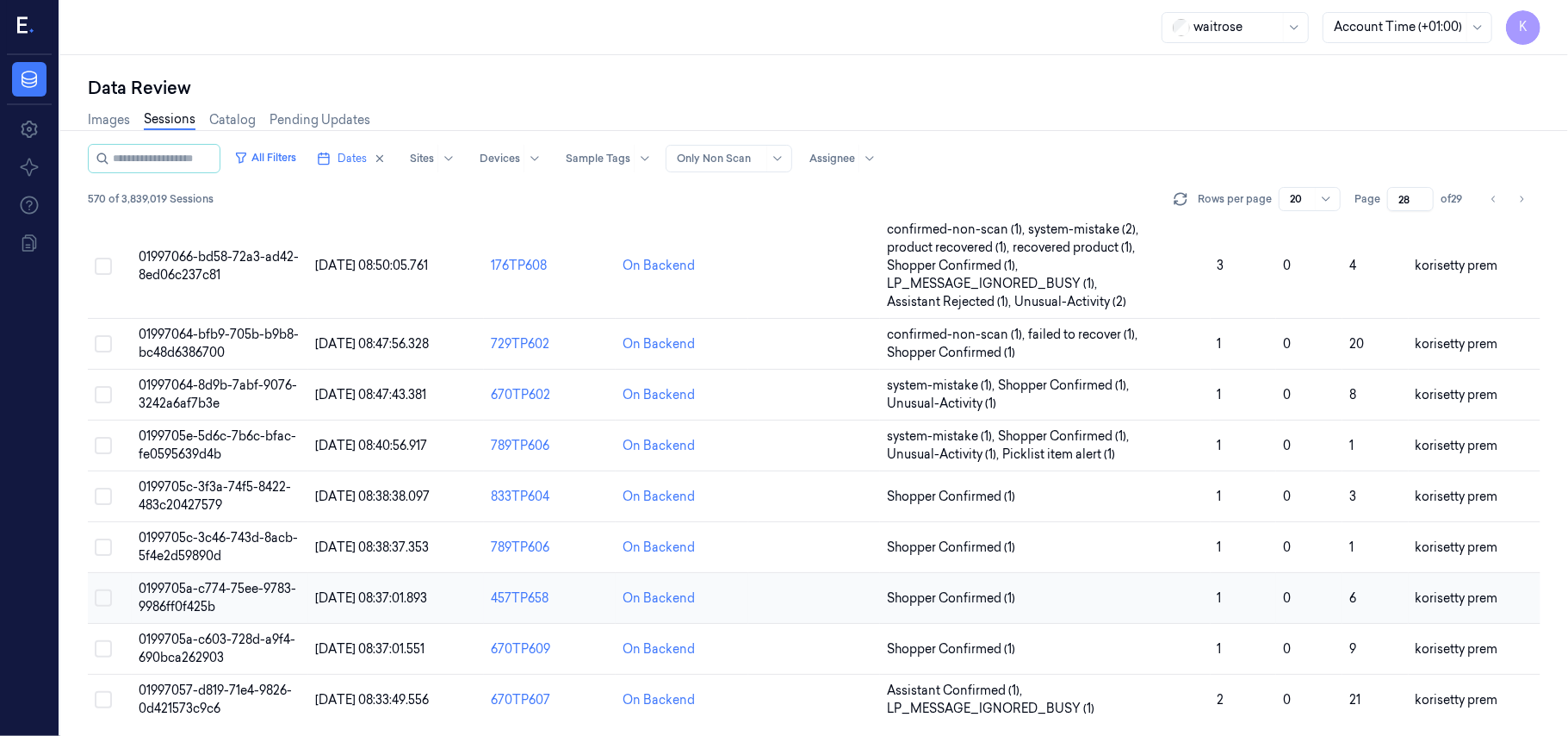
scroll to position [609, 0]
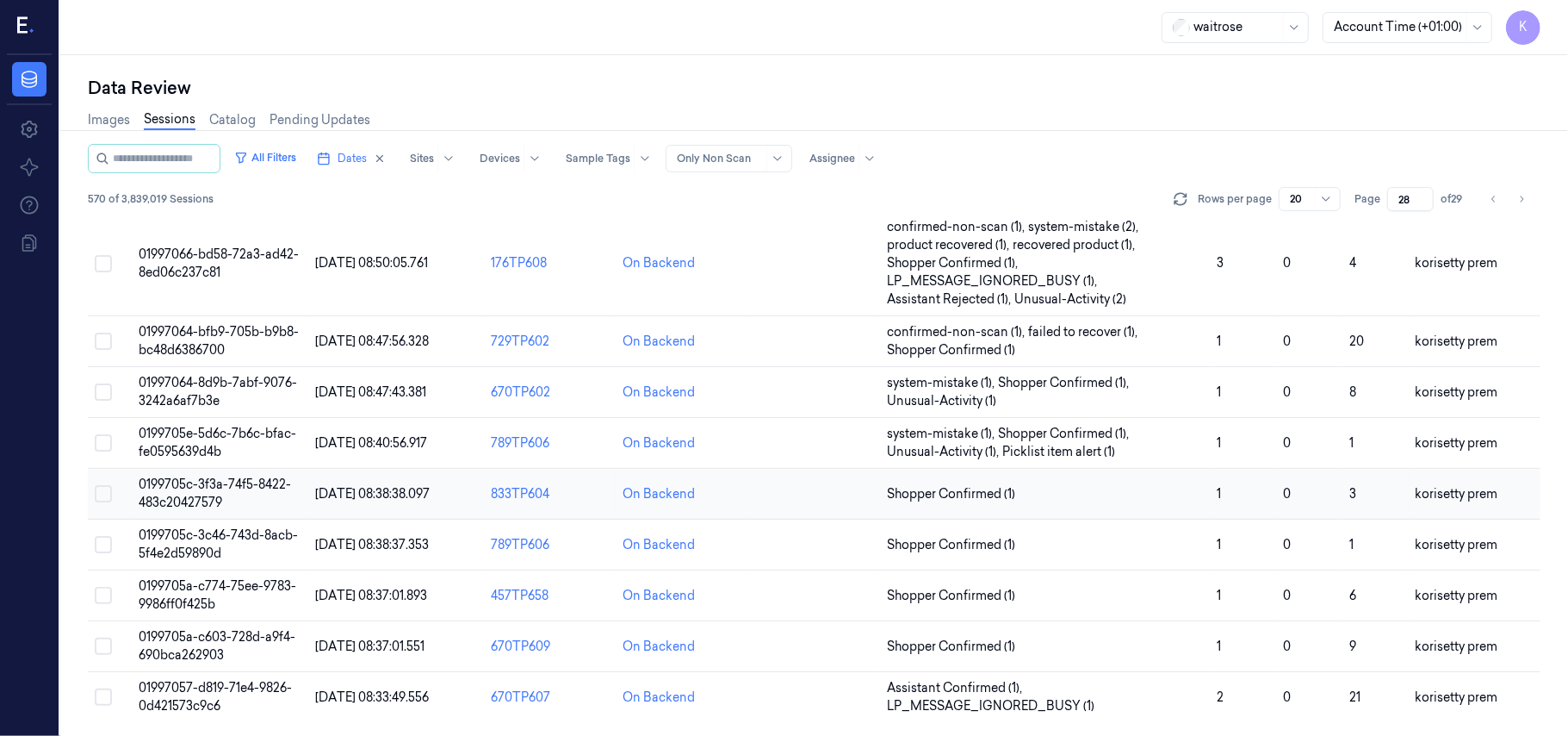
click at [207, 497] on span "0199705c-3f3a-74f5-8422-483c20427579" at bounding box center [214, 493] width 152 height 34
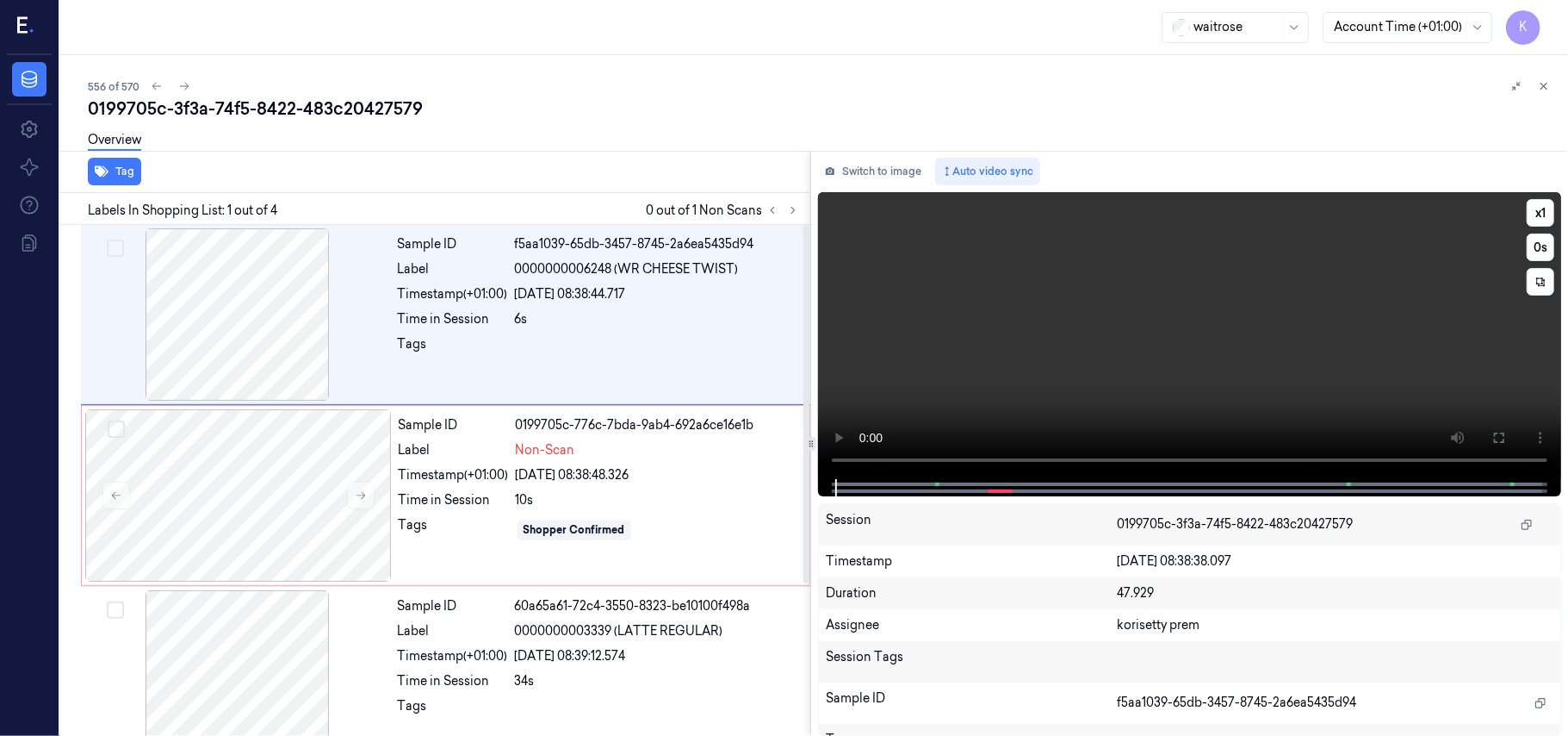
click at [1012, 349] on video at bounding box center [1190, 336] width 743 height 287
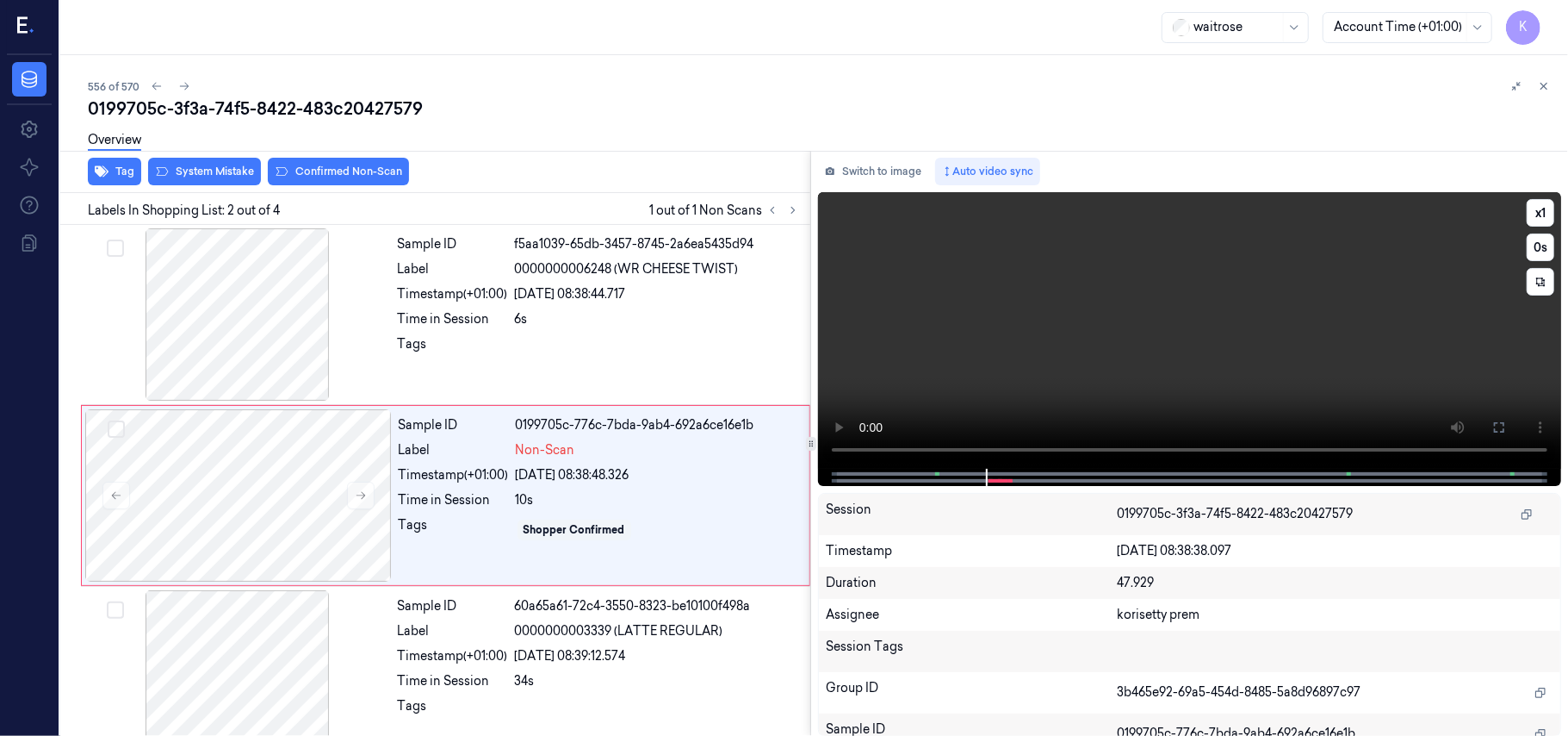
scroll to position [15, 0]
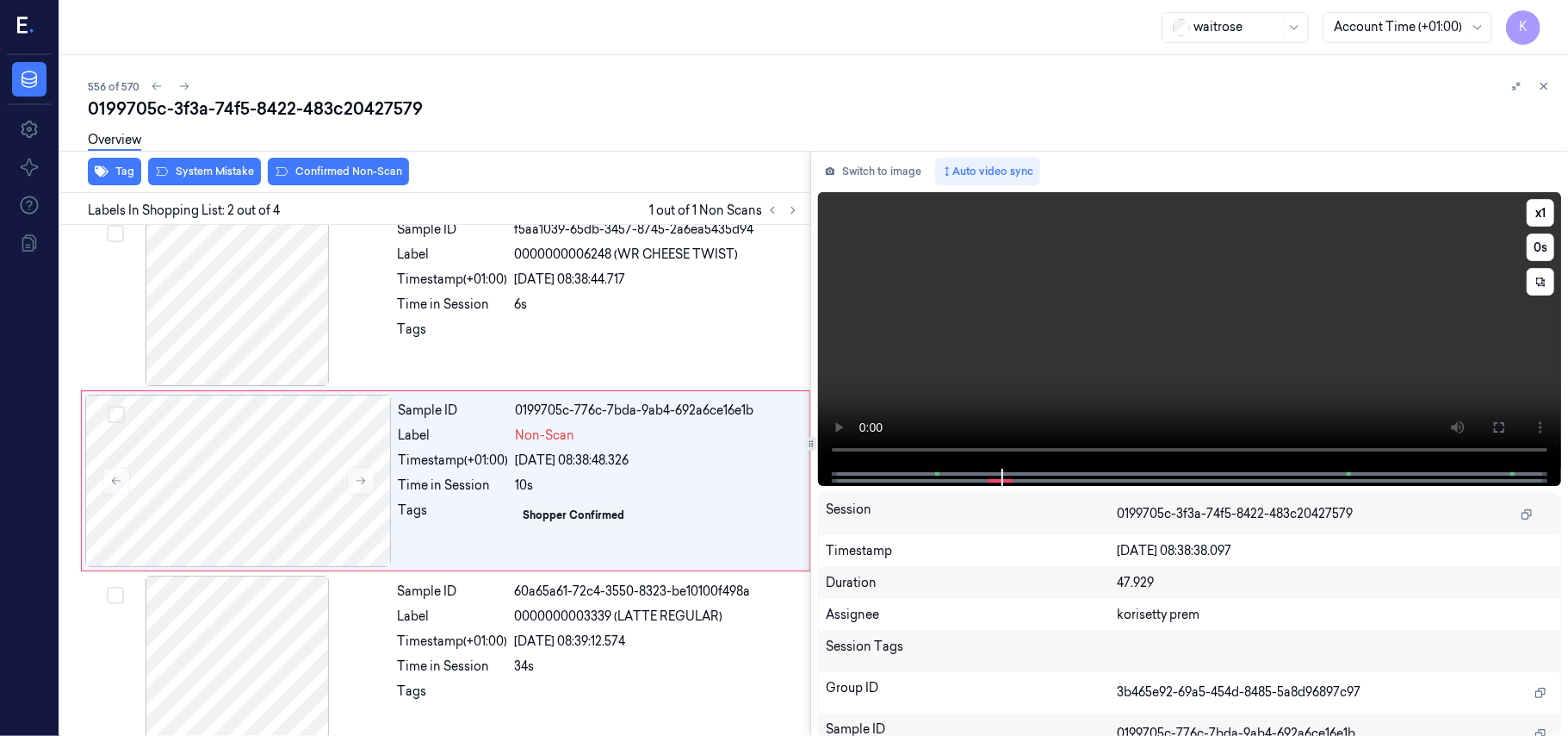
click at [1203, 361] on video at bounding box center [1190, 331] width 743 height 277
click at [603, 243] on div "Sample ID f5aa1039-65db-3457-8745-2a6ea5435d94 Label 0000000006248 (WR CHEESE T…" at bounding box center [599, 300] width 416 height 172
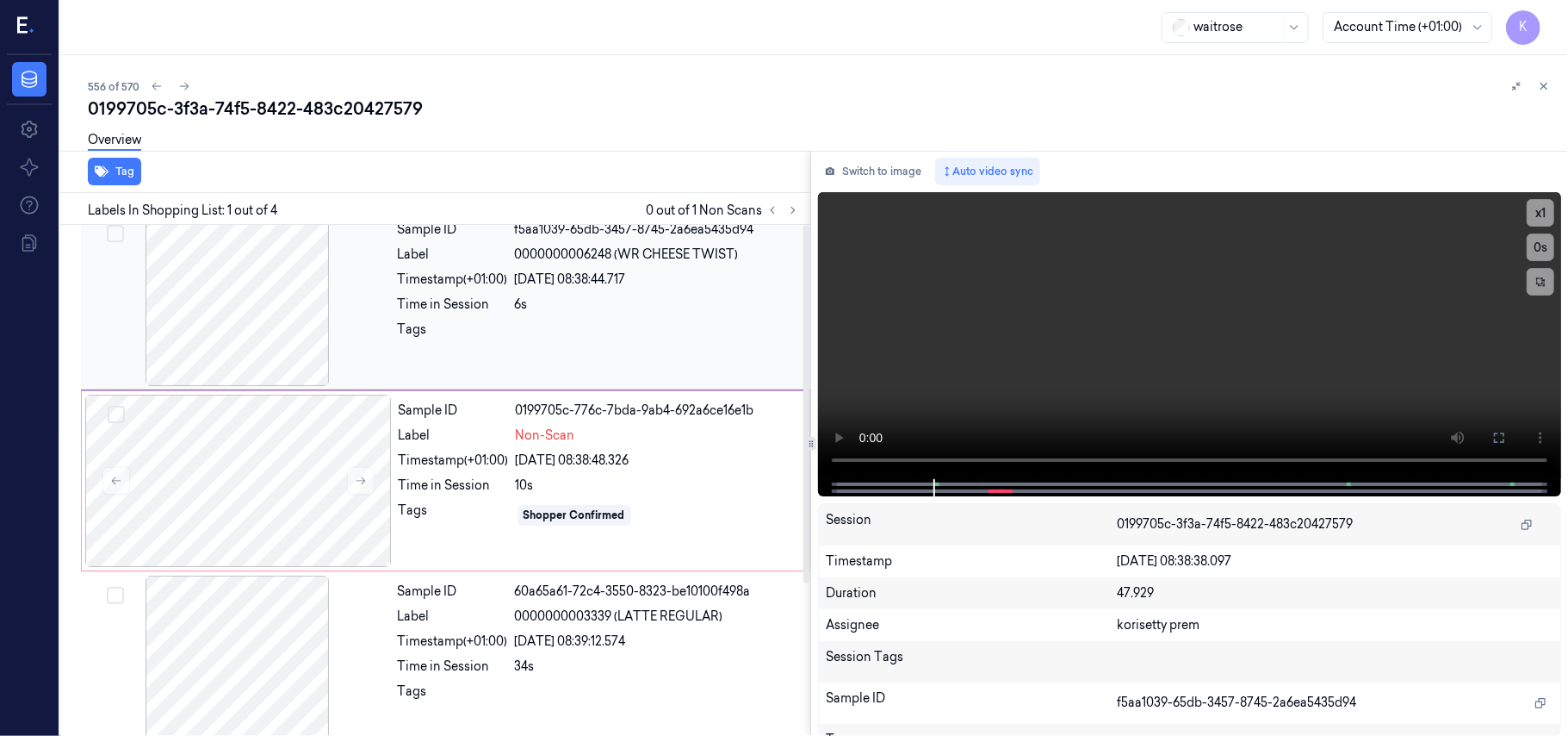
scroll to position [0, 0]
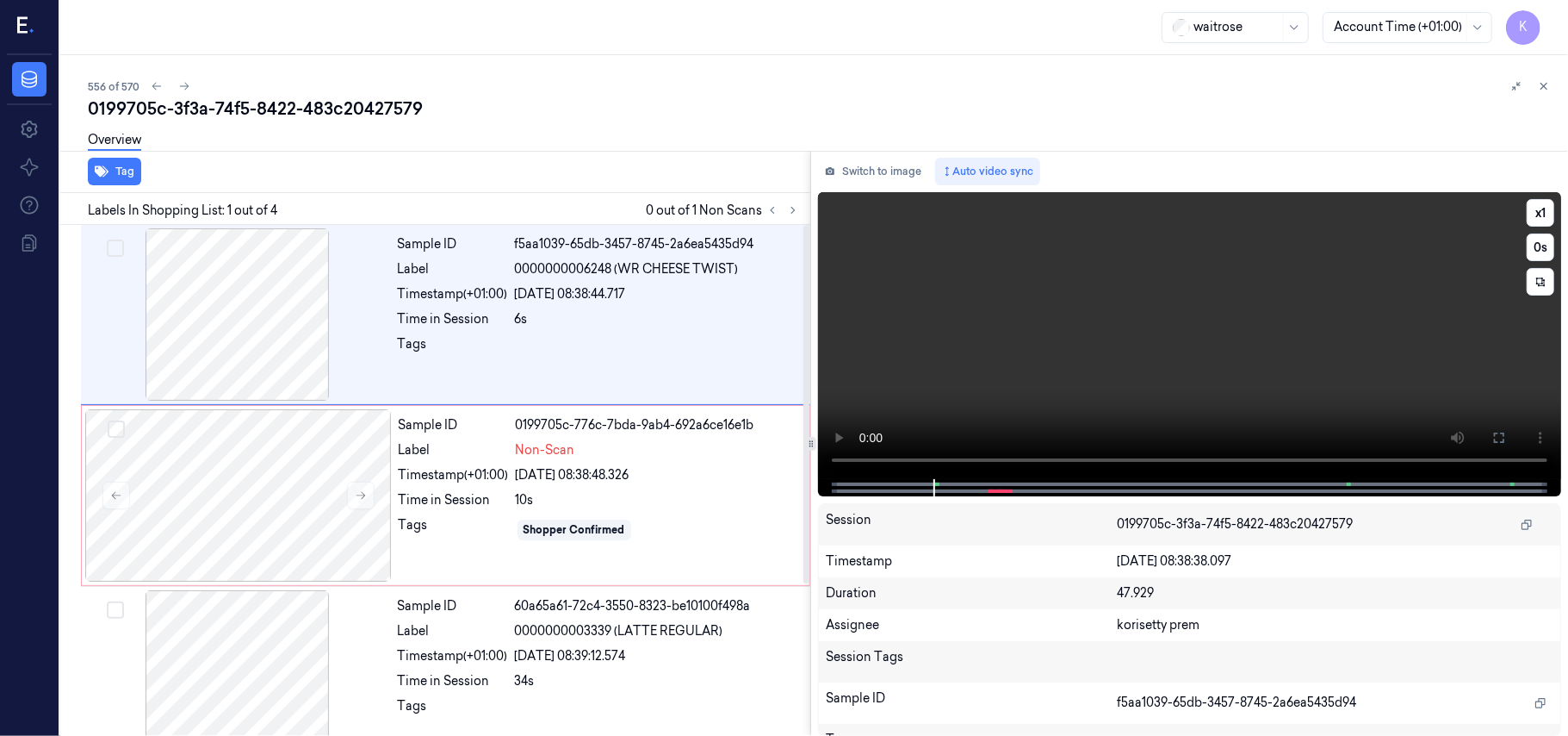
click at [1050, 360] on video at bounding box center [1190, 336] width 743 height 287
click at [1075, 356] on video at bounding box center [1190, 336] width 743 height 287
click at [960, 326] on video at bounding box center [1190, 336] width 743 height 287
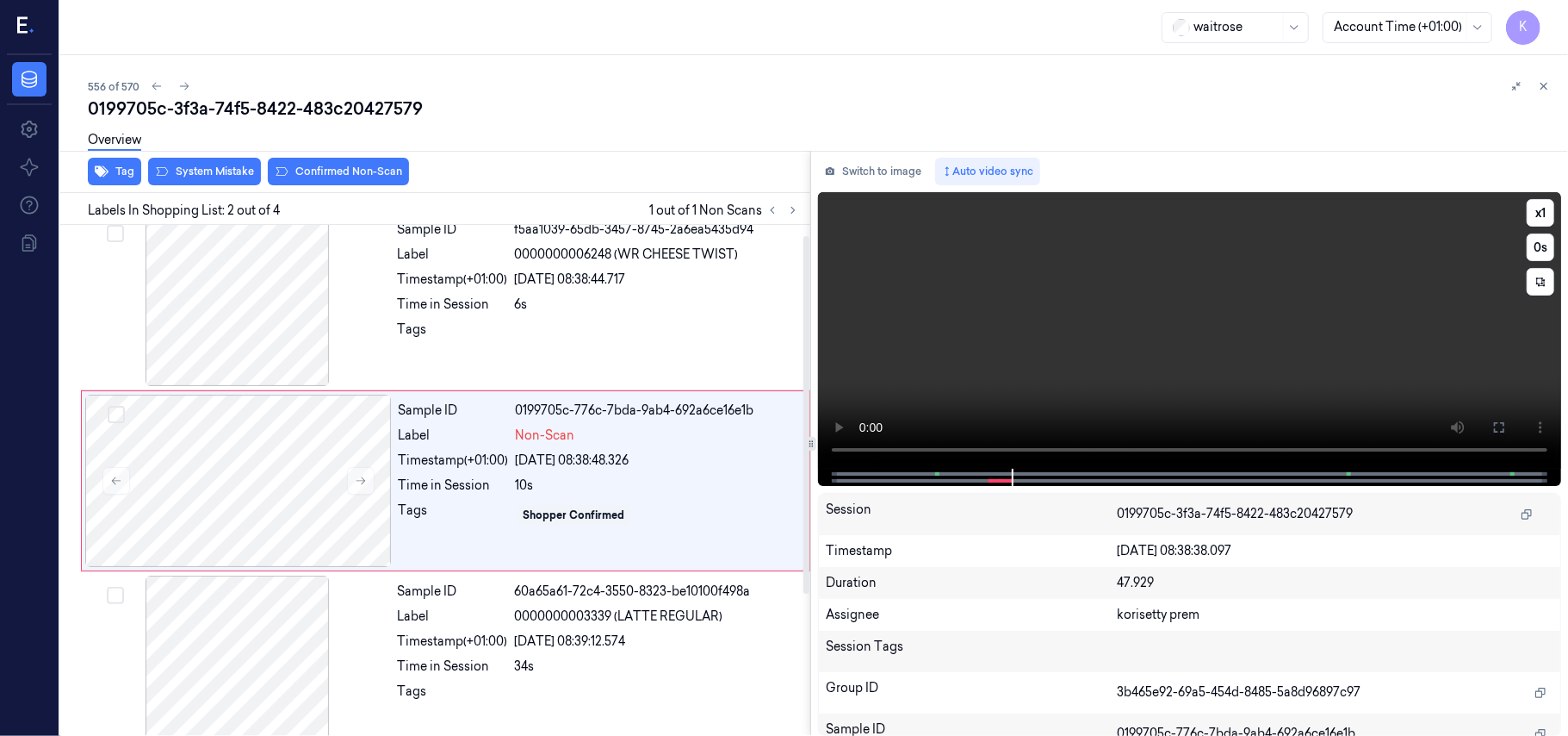
click at [1206, 335] on video at bounding box center [1190, 331] width 743 height 277
click at [301, 452] on div at bounding box center [239, 480] width 307 height 172
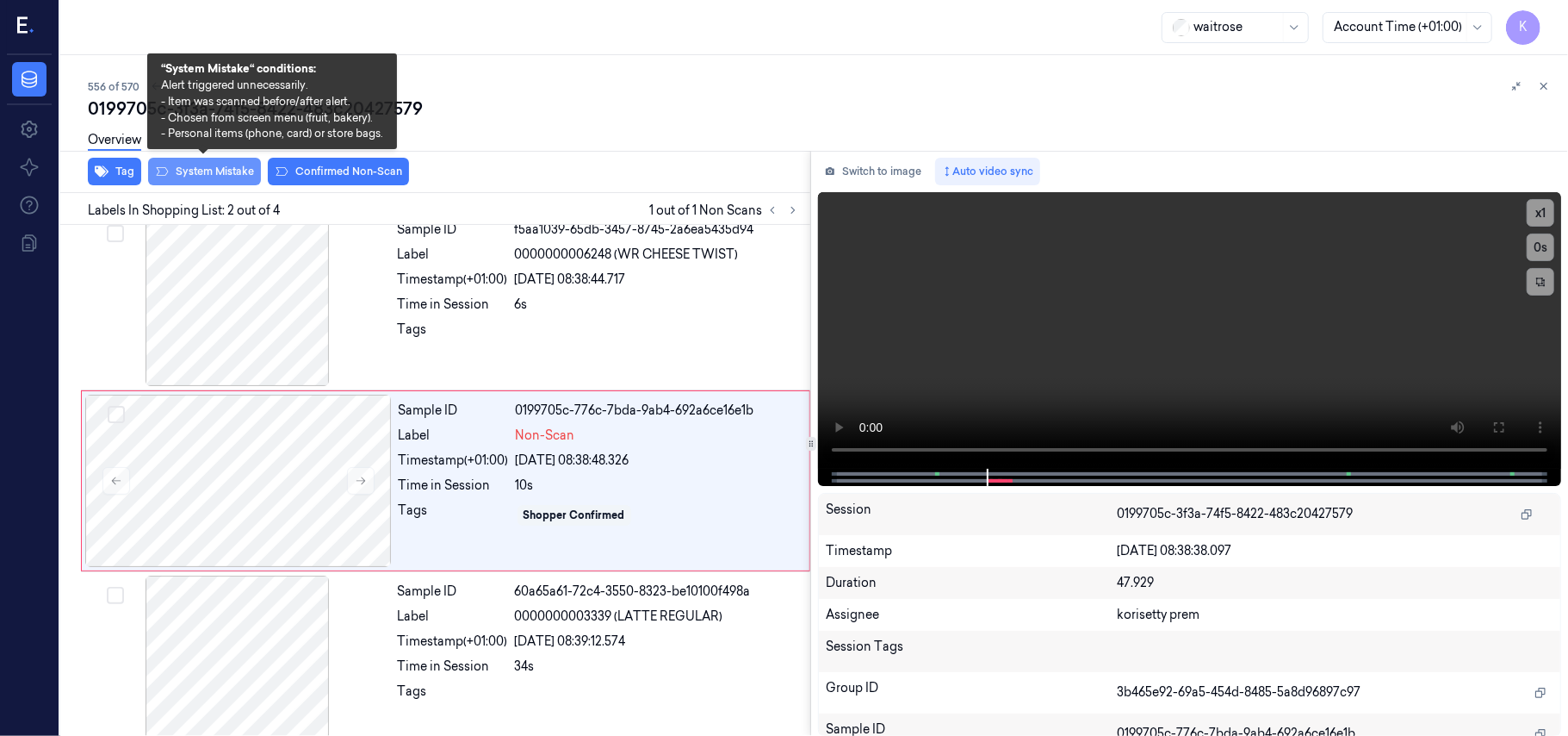
click at [249, 165] on button "System Mistake" at bounding box center [204, 171] width 112 height 28
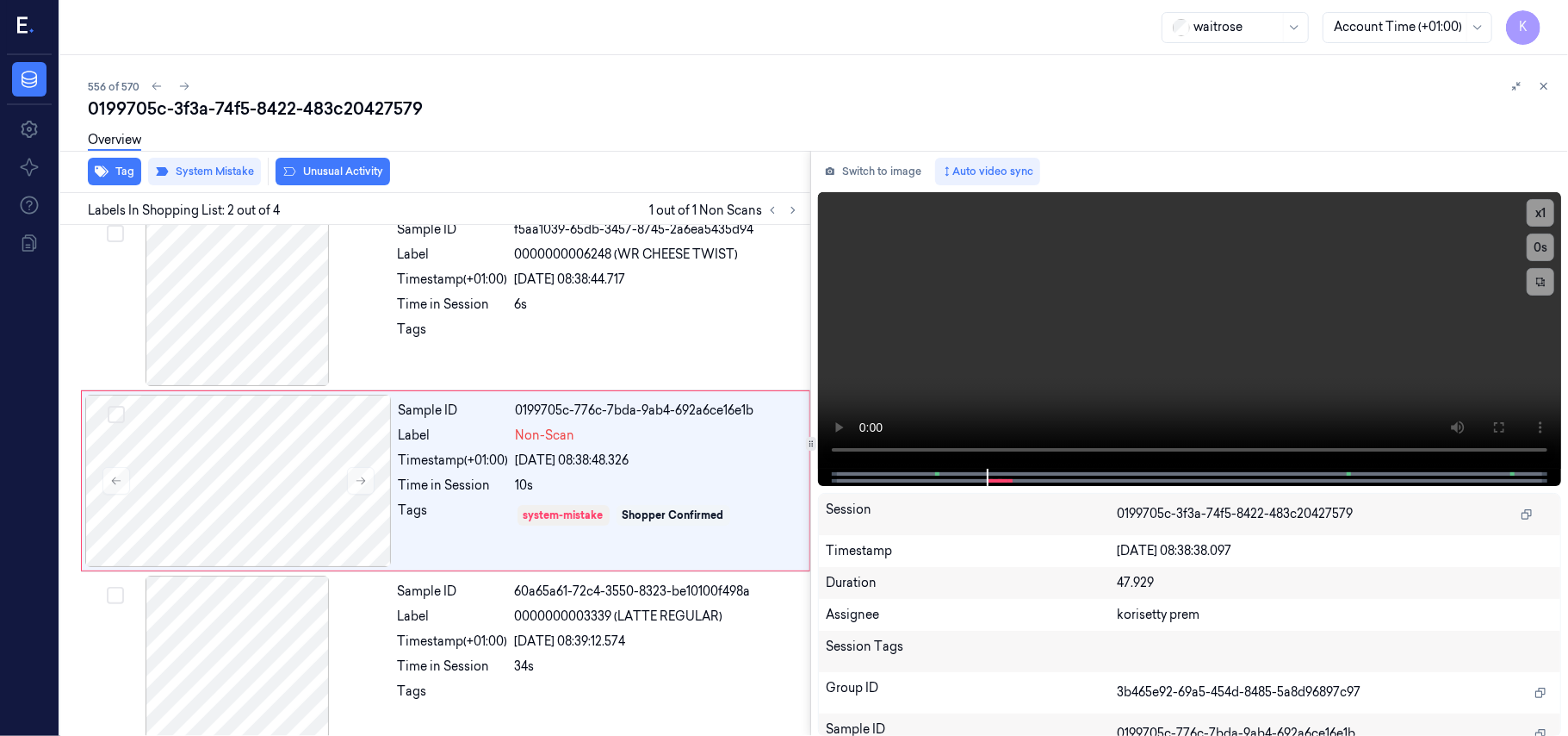
click at [335, 173] on button "Unusual Activity" at bounding box center [333, 171] width 114 height 28
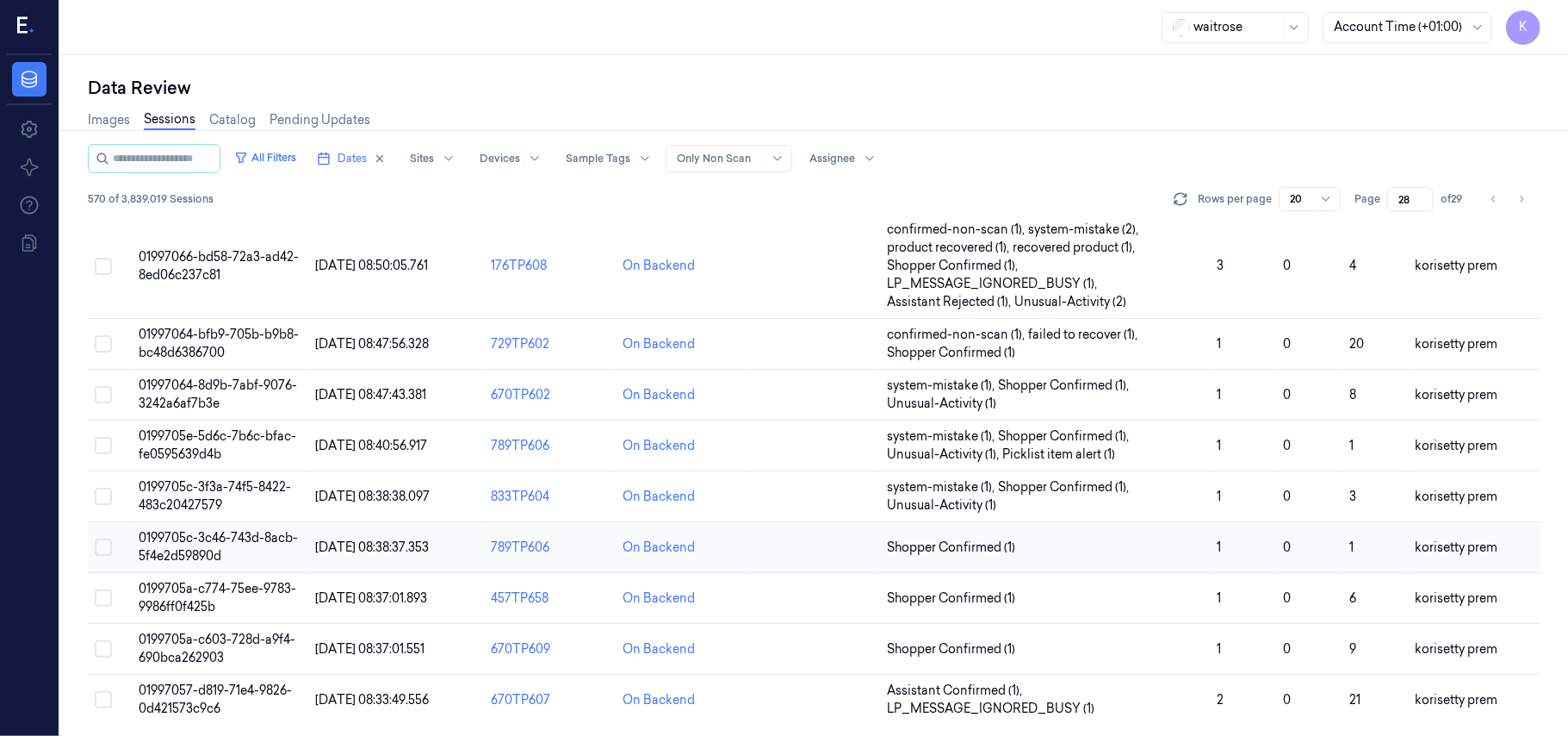
scroll to position [609, 0]
click at [225, 541] on span "0199705c-3c46-743d-8acb-5f4e2d59890d" at bounding box center [218, 544] width 159 height 34
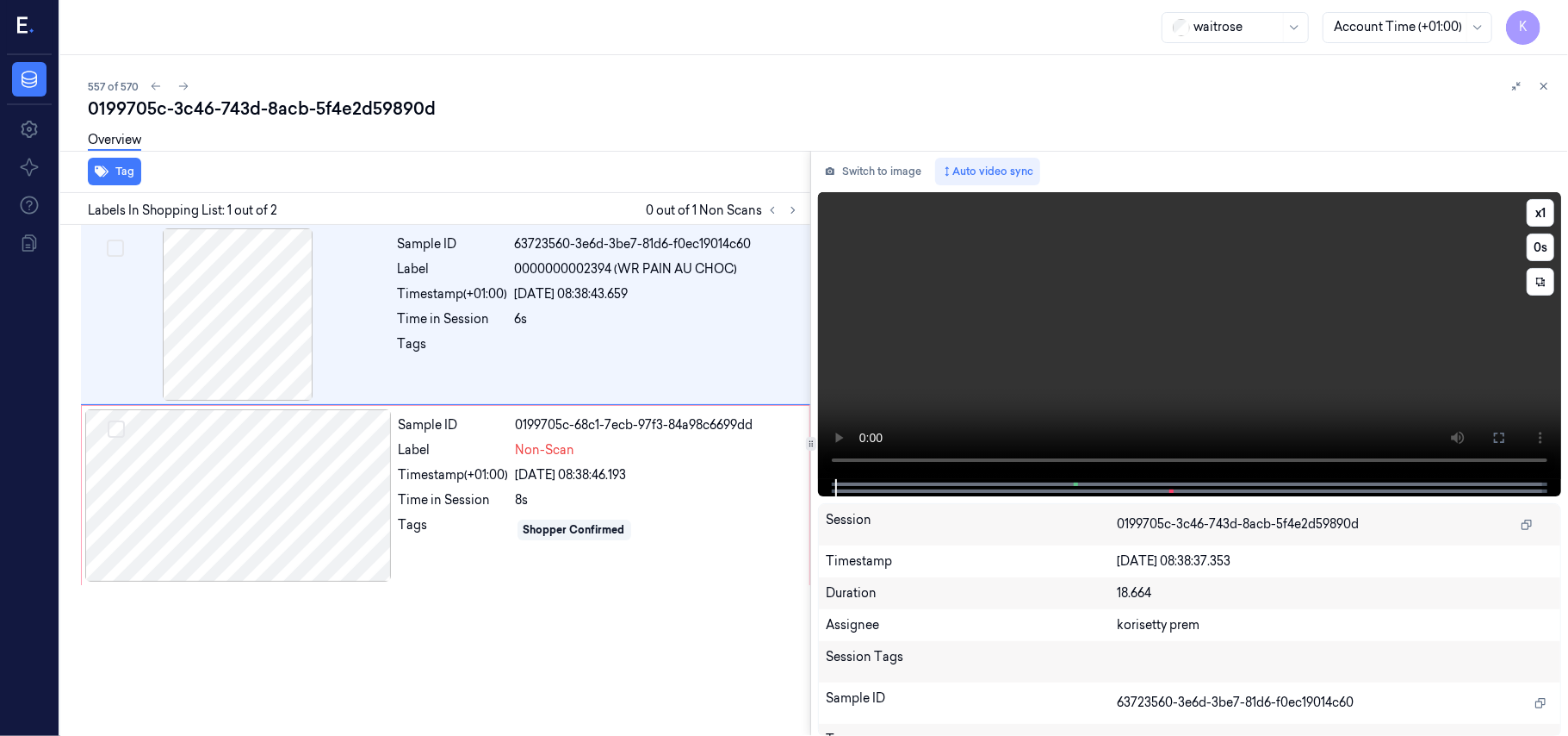
click at [1065, 283] on video at bounding box center [1190, 336] width 743 height 287
click at [984, 333] on video at bounding box center [1190, 336] width 743 height 287
click at [360, 507] on div at bounding box center [239, 495] width 307 height 172
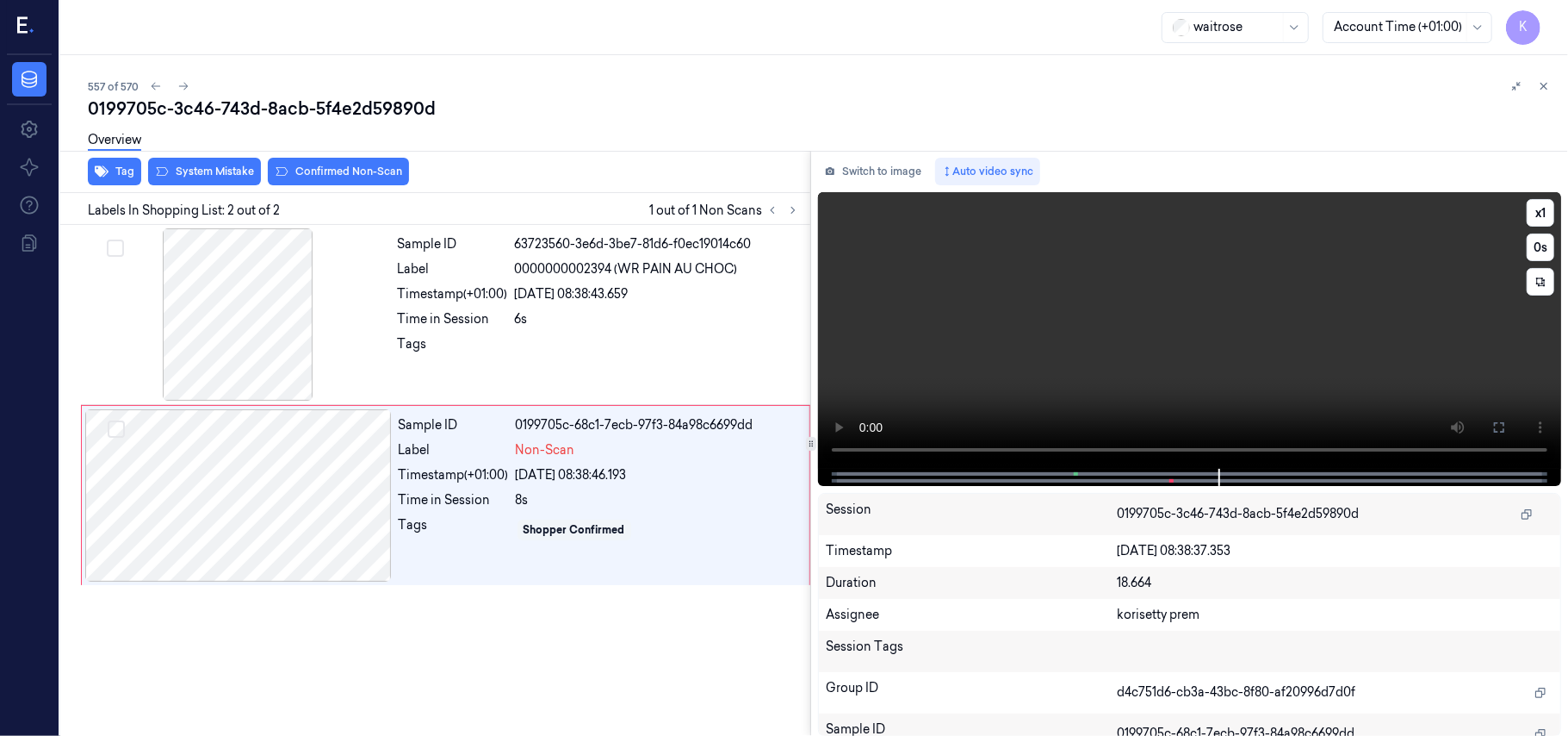
click at [1073, 308] on video at bounding box center [1190, 331] width 743 height 277
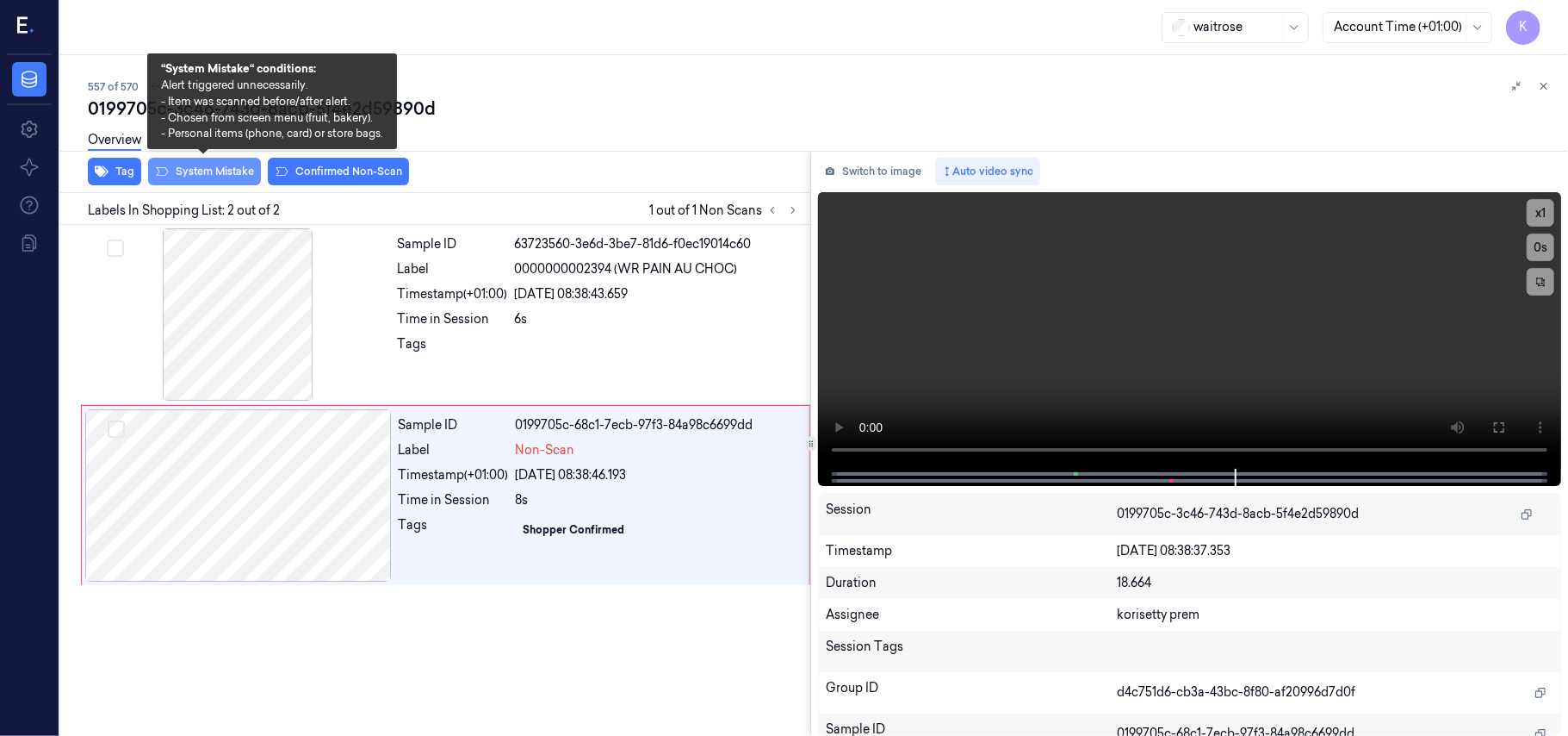
click at [188, 169] on button "System Mistake" at bounding box center [204, 171] width 112 height 28
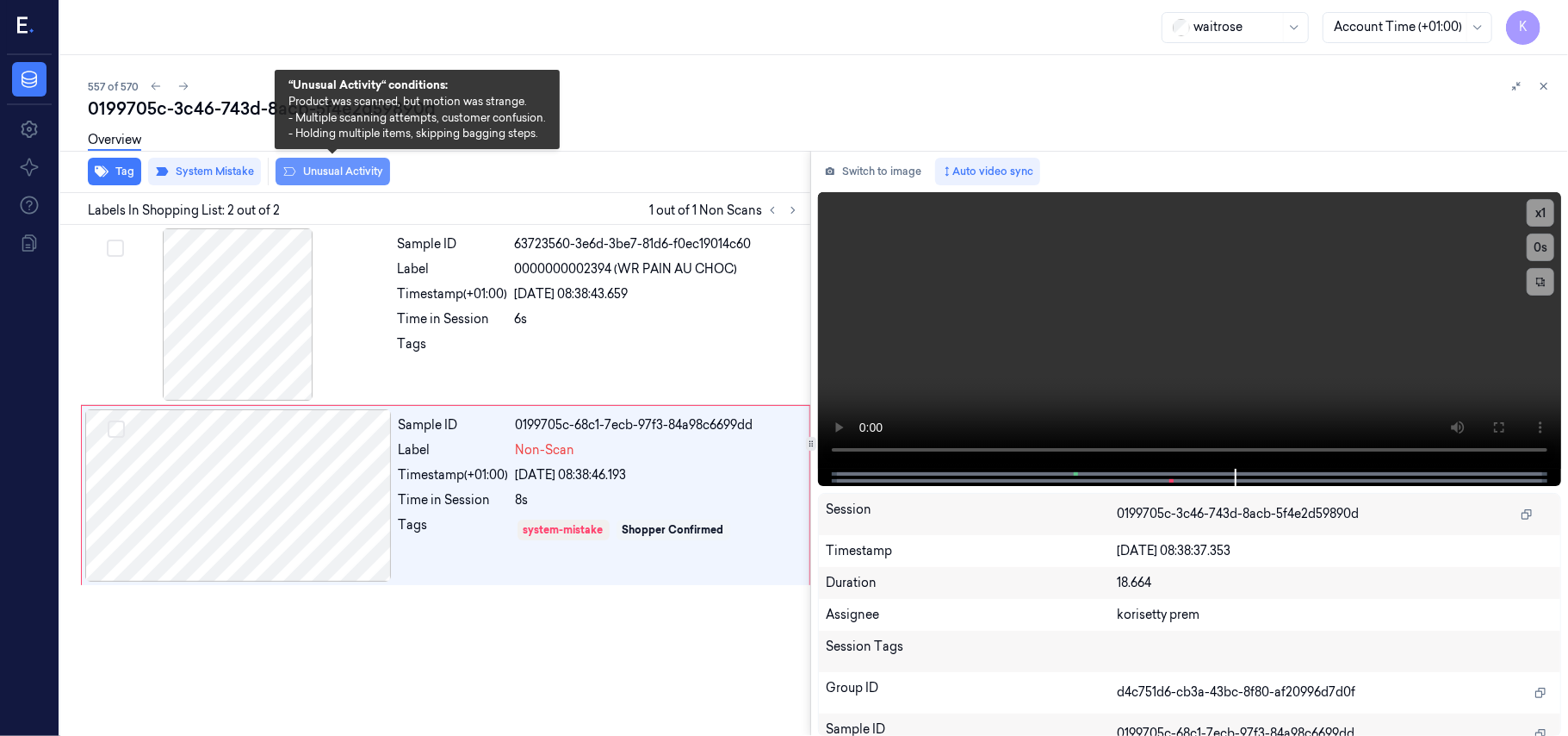
click at [328, 169] on button "Unusual Activity" at bounding box center [333, 171] width 114 height 28
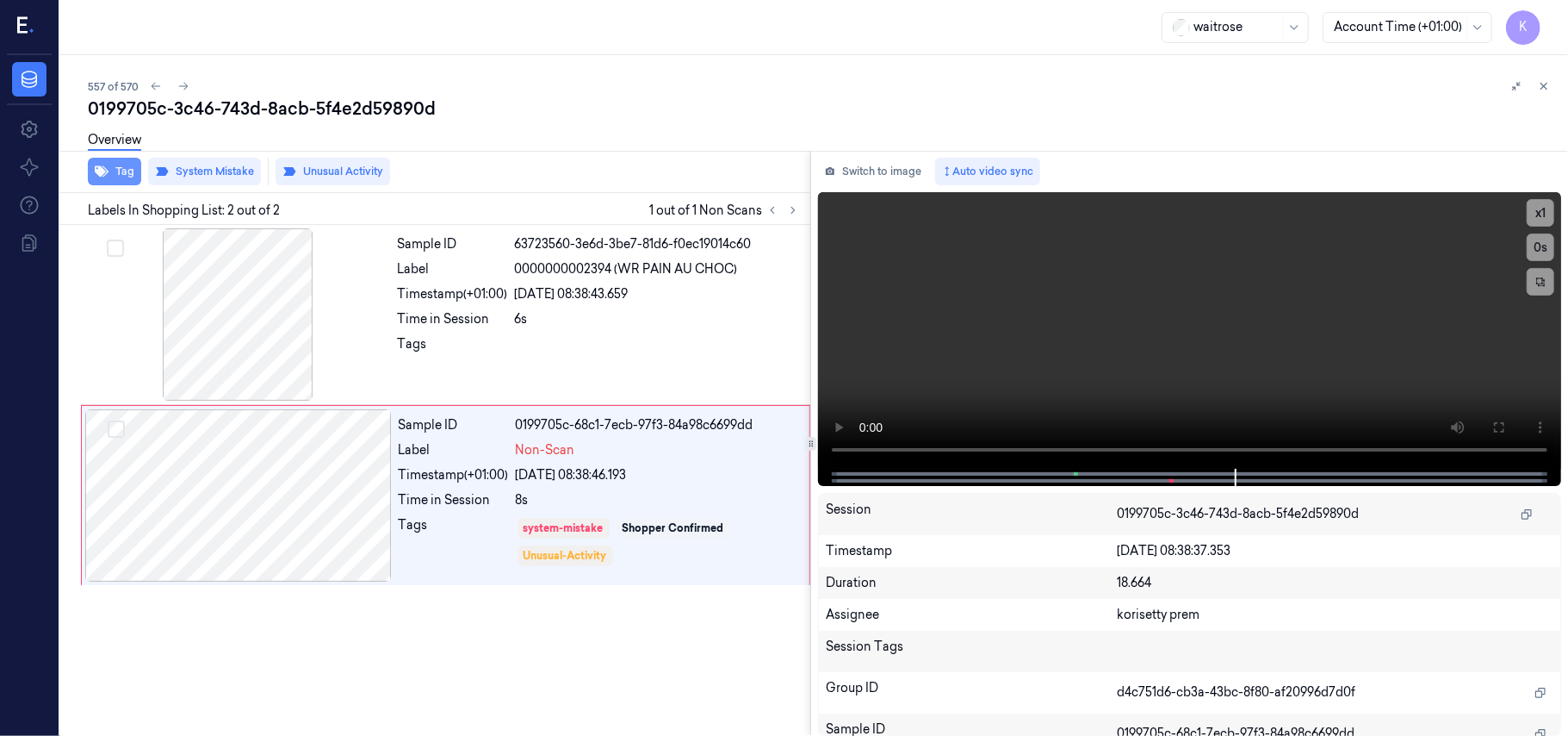
click at [117, 177] on button "Tag" at bounding box center [114, 171] width 54 height 28
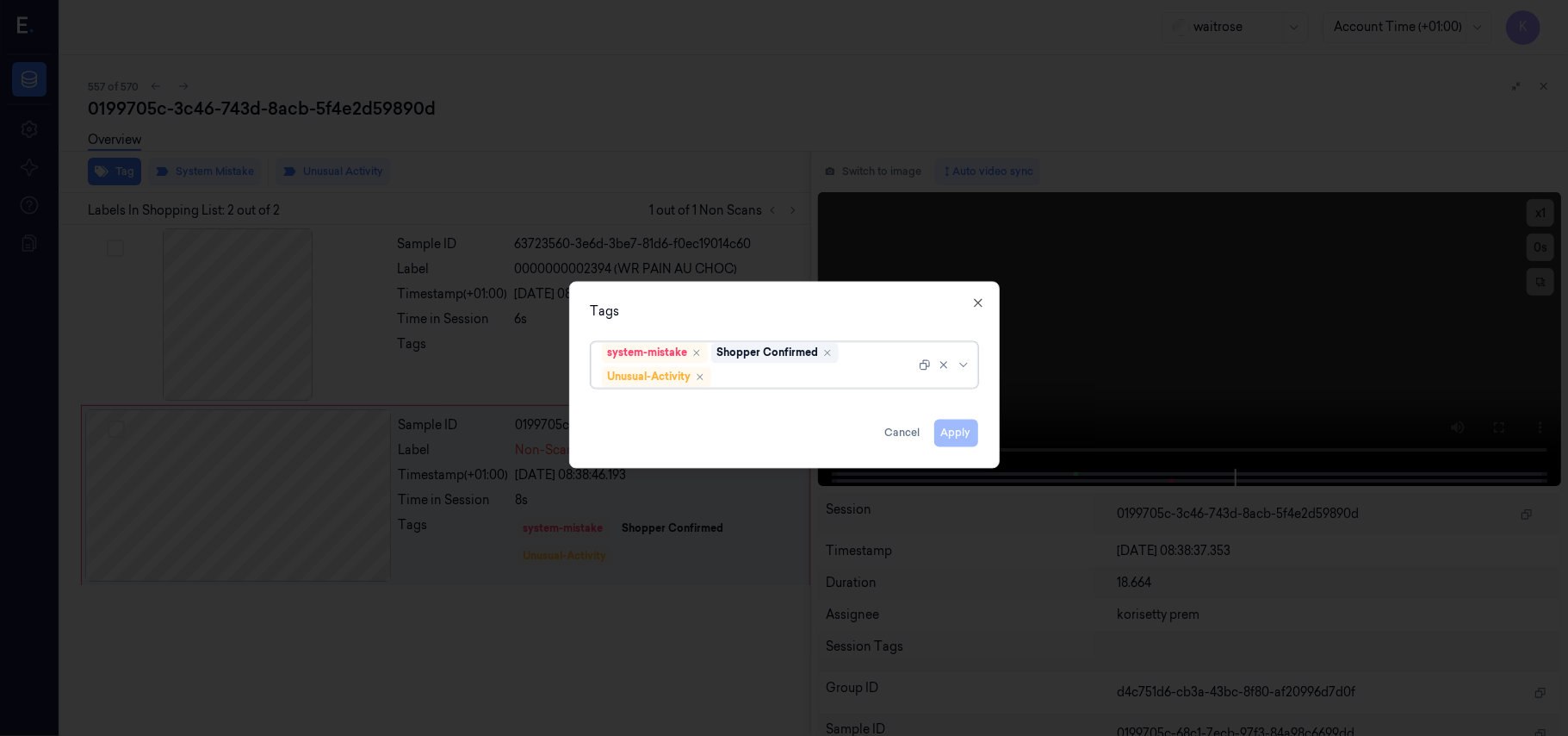
click at [759, 379] on div at bounding box center [815, 376] width 201 height 18
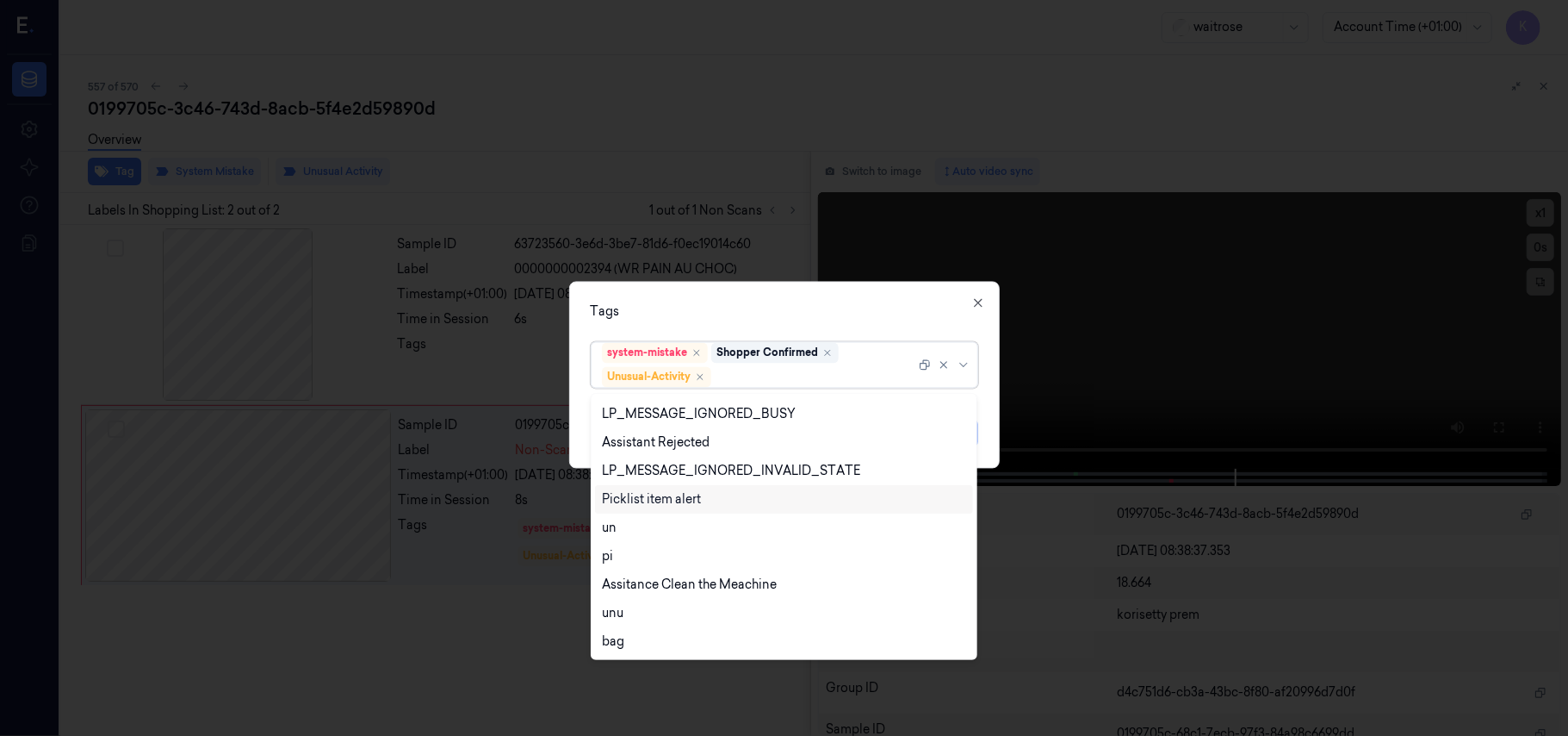
click at [648, 501] on div "Picklist item alert" at bounding box center [651, 499] width 99 height 18
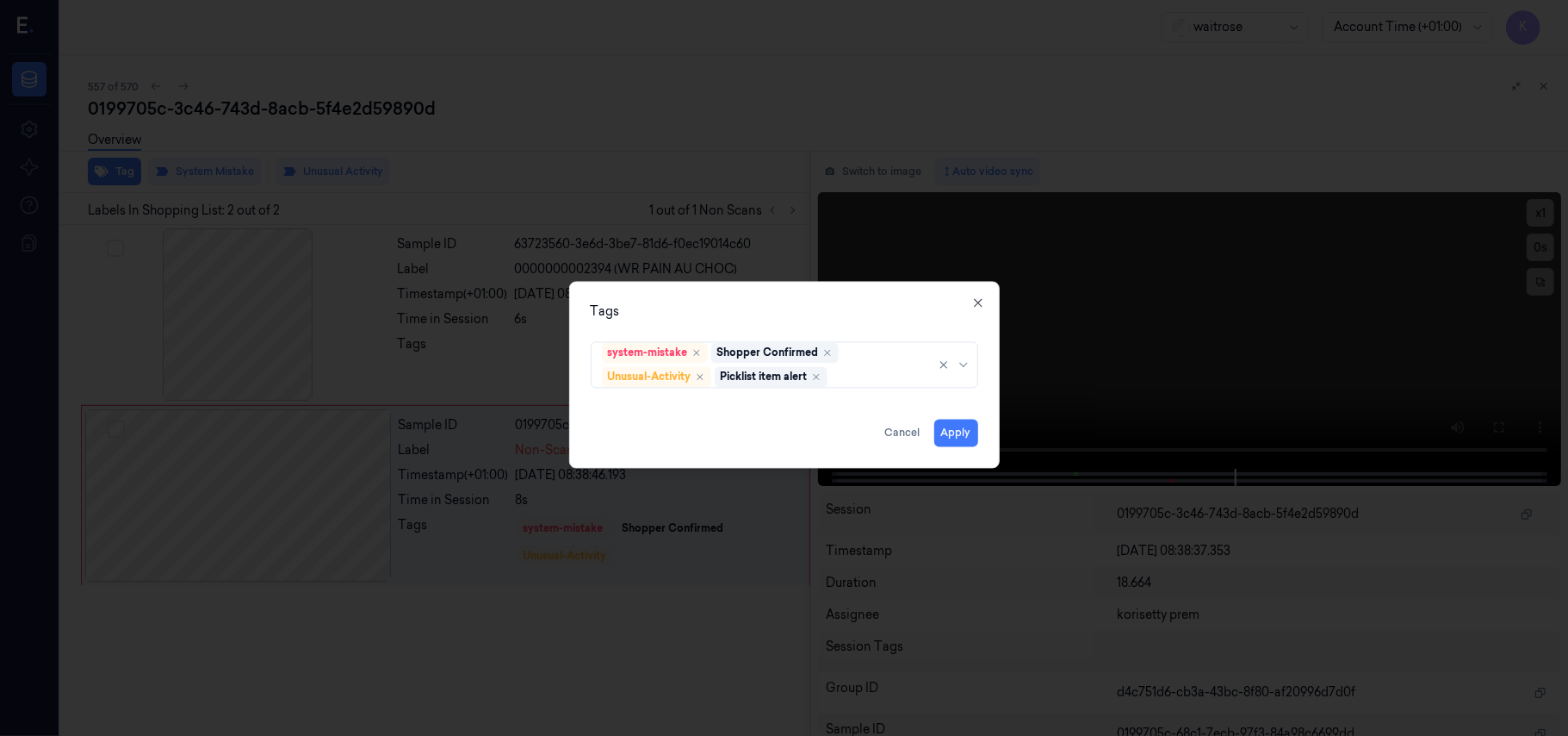
click at [851, 301] on div "Tags system-mistake Shopper Confirmed Unusual-Activity Picklist item alert Appl…" at bounding box center [784, 375] width 430 height 187
click at [952, 425] on button "Apply" at bounding box center [957, 433] width 44 height 28
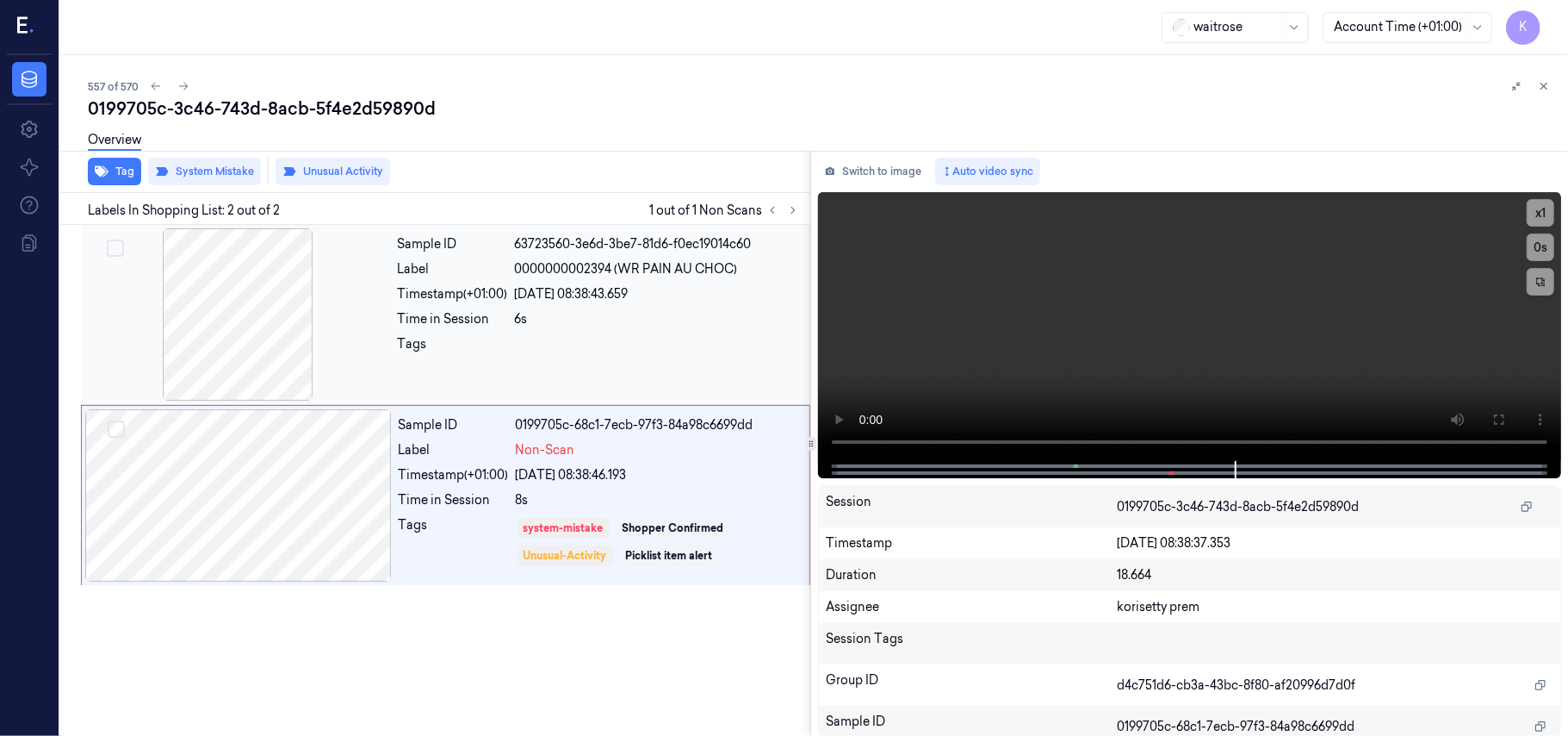
click at [469, 239] on div "Sample ID" at bounding box center [453, 244] width 111 height 18
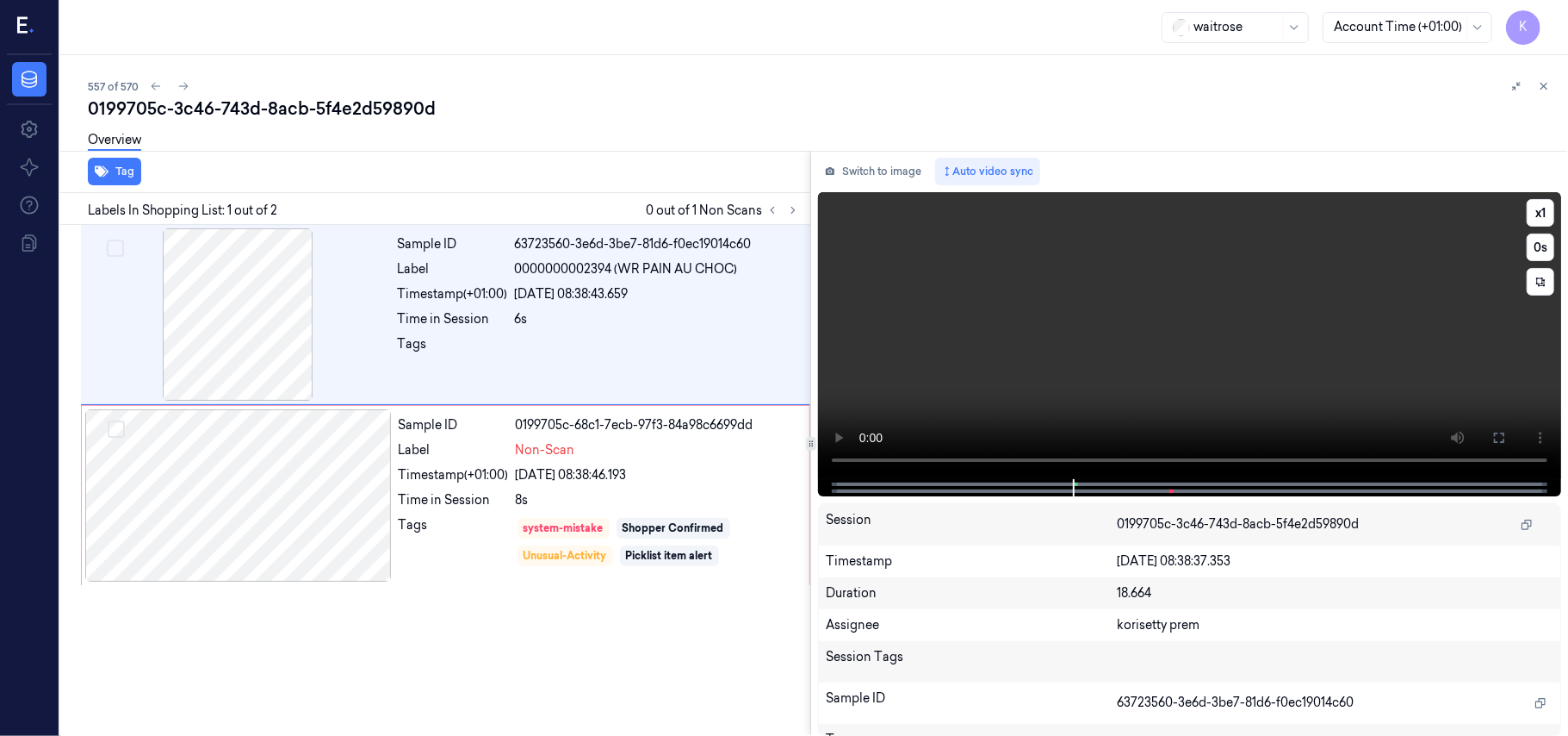
click at [1132, 367] on video at bounding box center [1190, 336] width 743 height 287
click at [642, 474] on div "22/09/2025 08:38:46.193" at bounding box center [657, 475] width 284 height 18
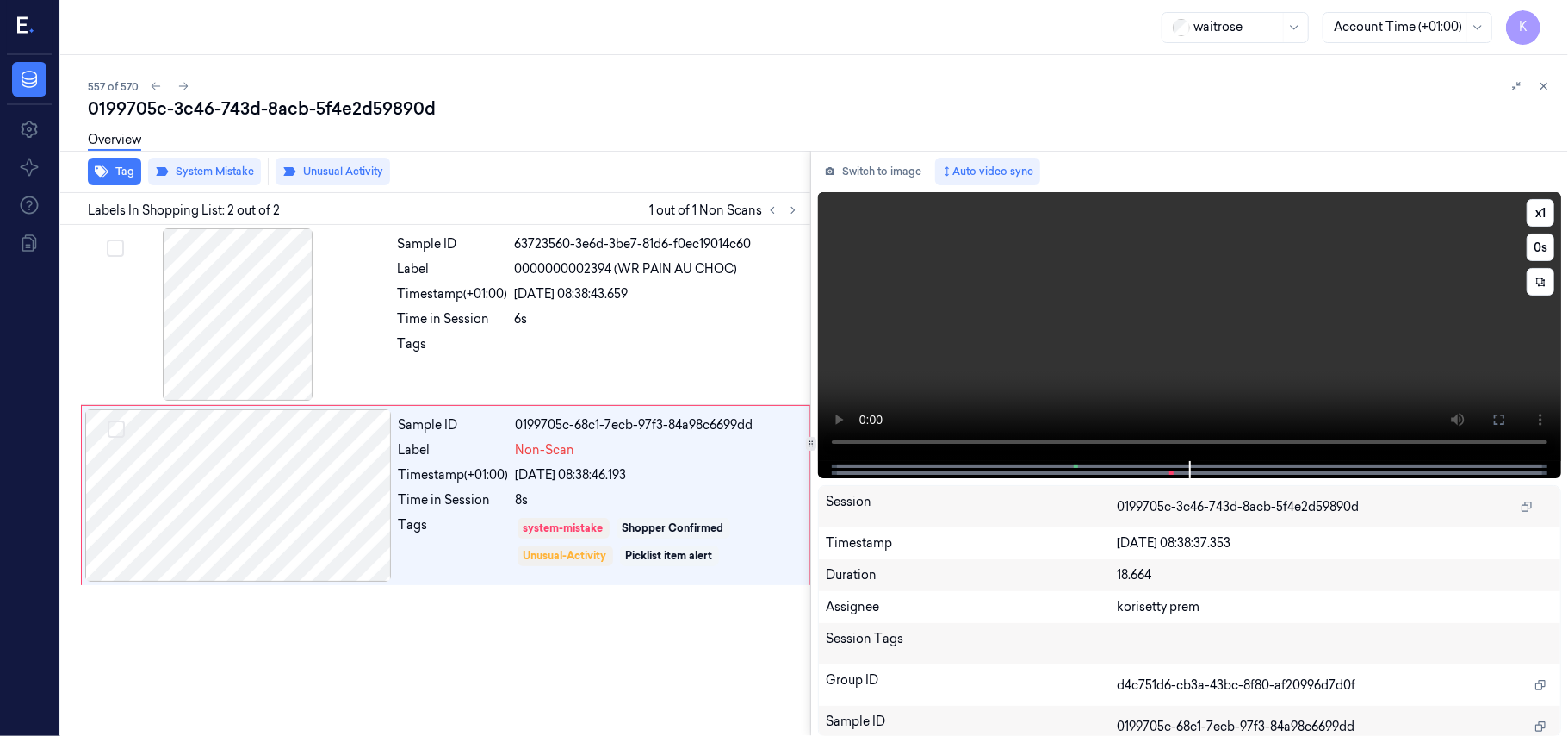
click at [1125, 329] on video at bounding box center [1190, 327] width 743 height 269
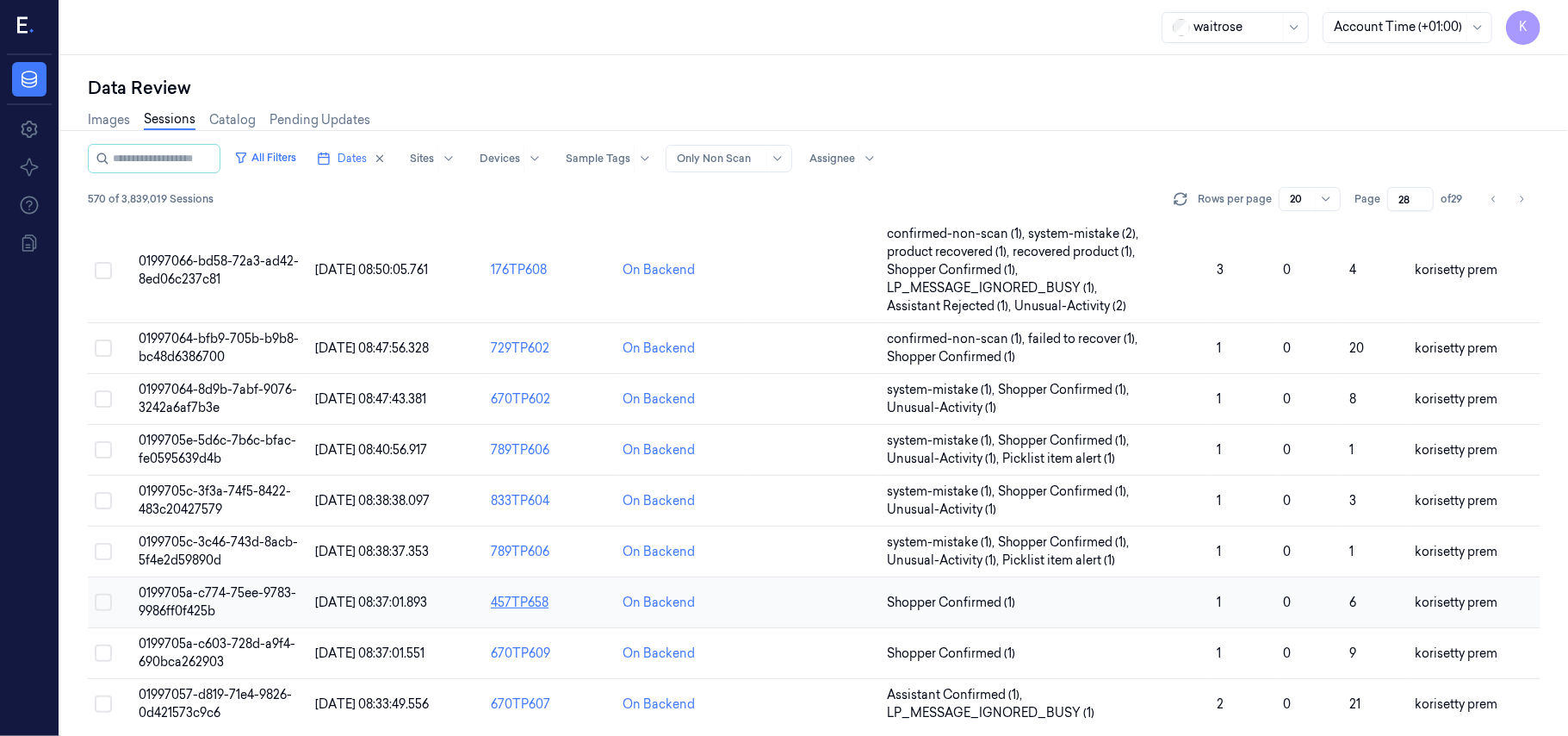
scroll to position [609, 0]
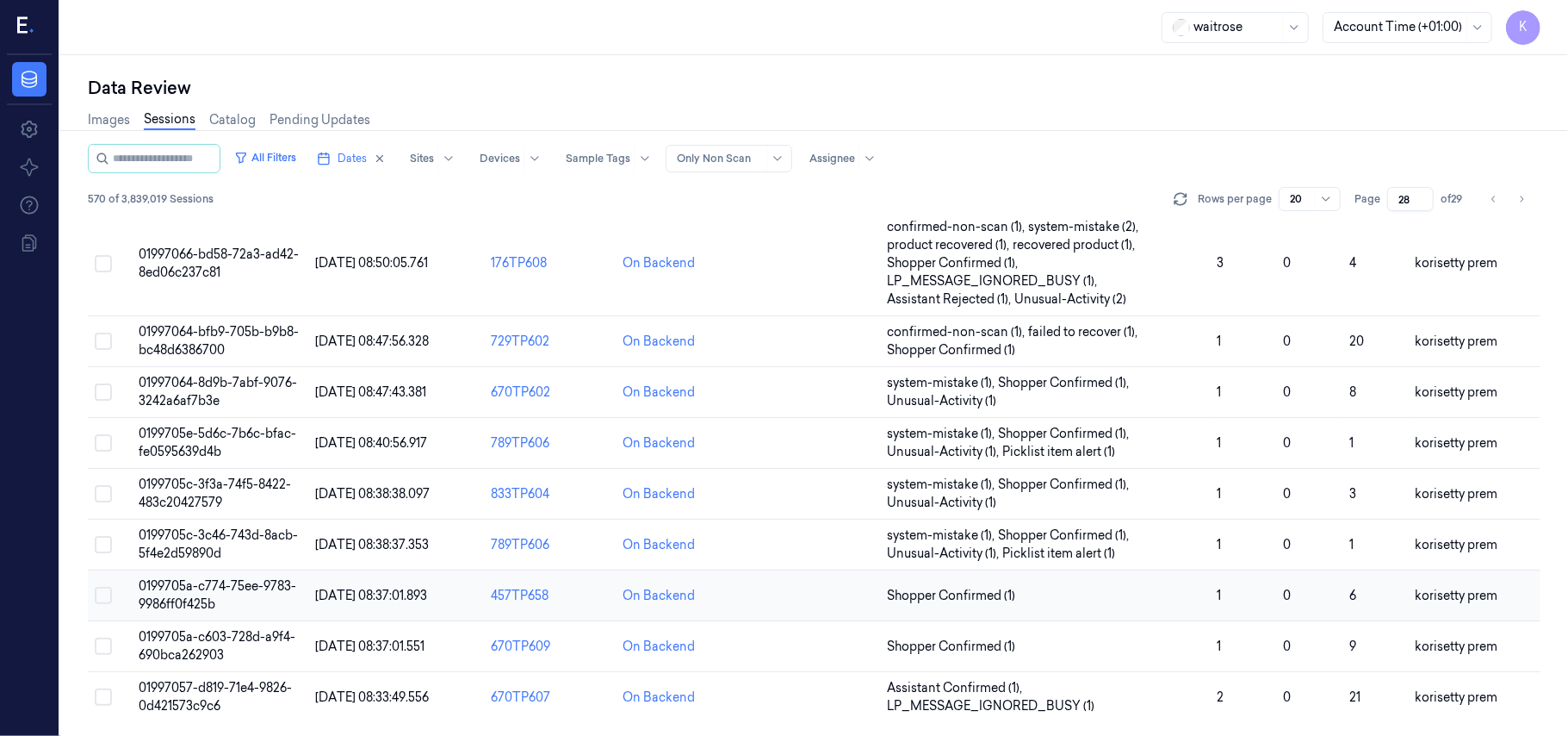
click at [231, 597] on td "0199705a-c774-75ee-9783-9986ff0f425b" at bounding box center [219, 596] width 175 height 51
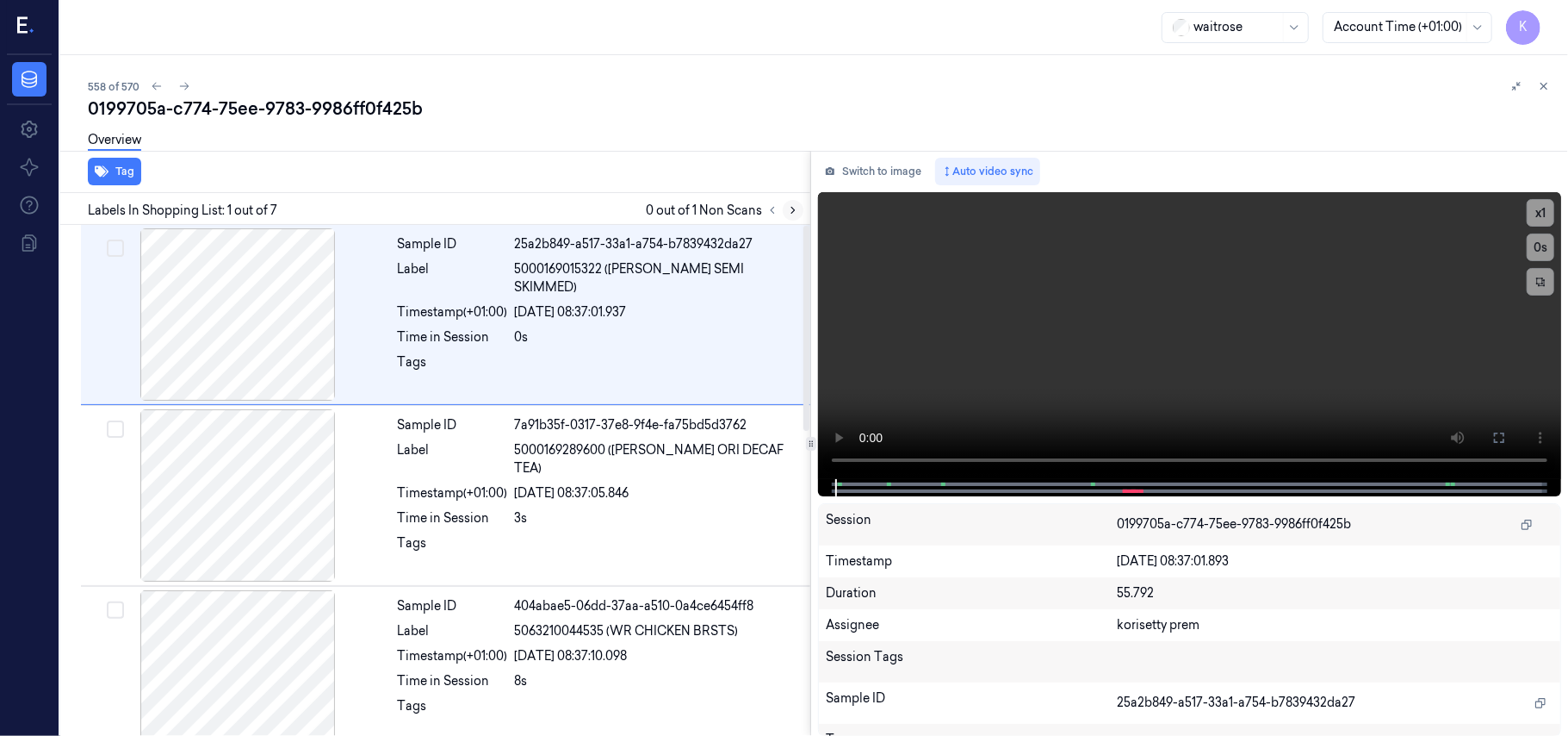
click at [794, 207] on icon at bounding box center [793, 210] width 12 height 12
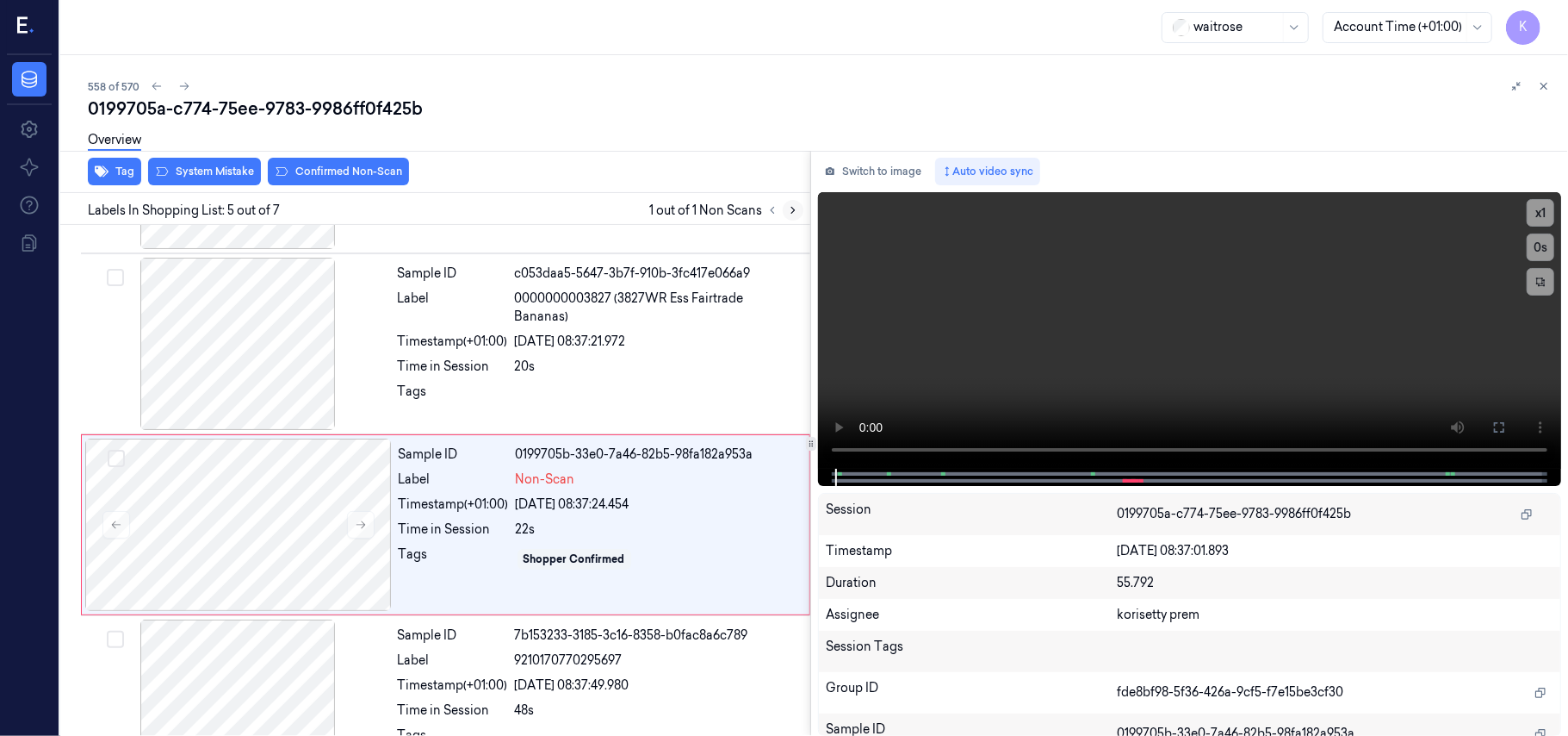
scroll to position [559, 0]
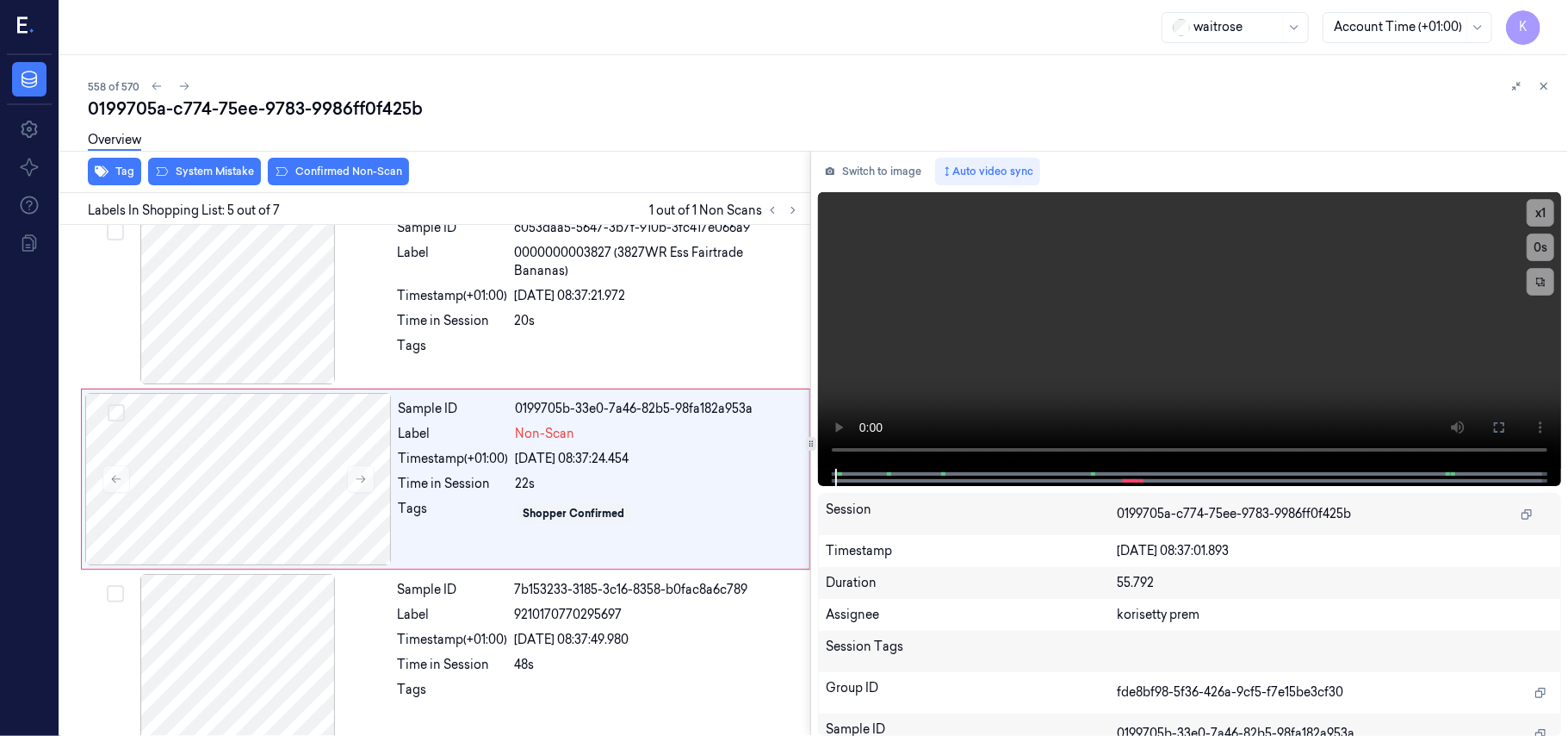
click at [572, 81] on div "558 of 570" at bounding box center [820, 86] width 1466 height 21
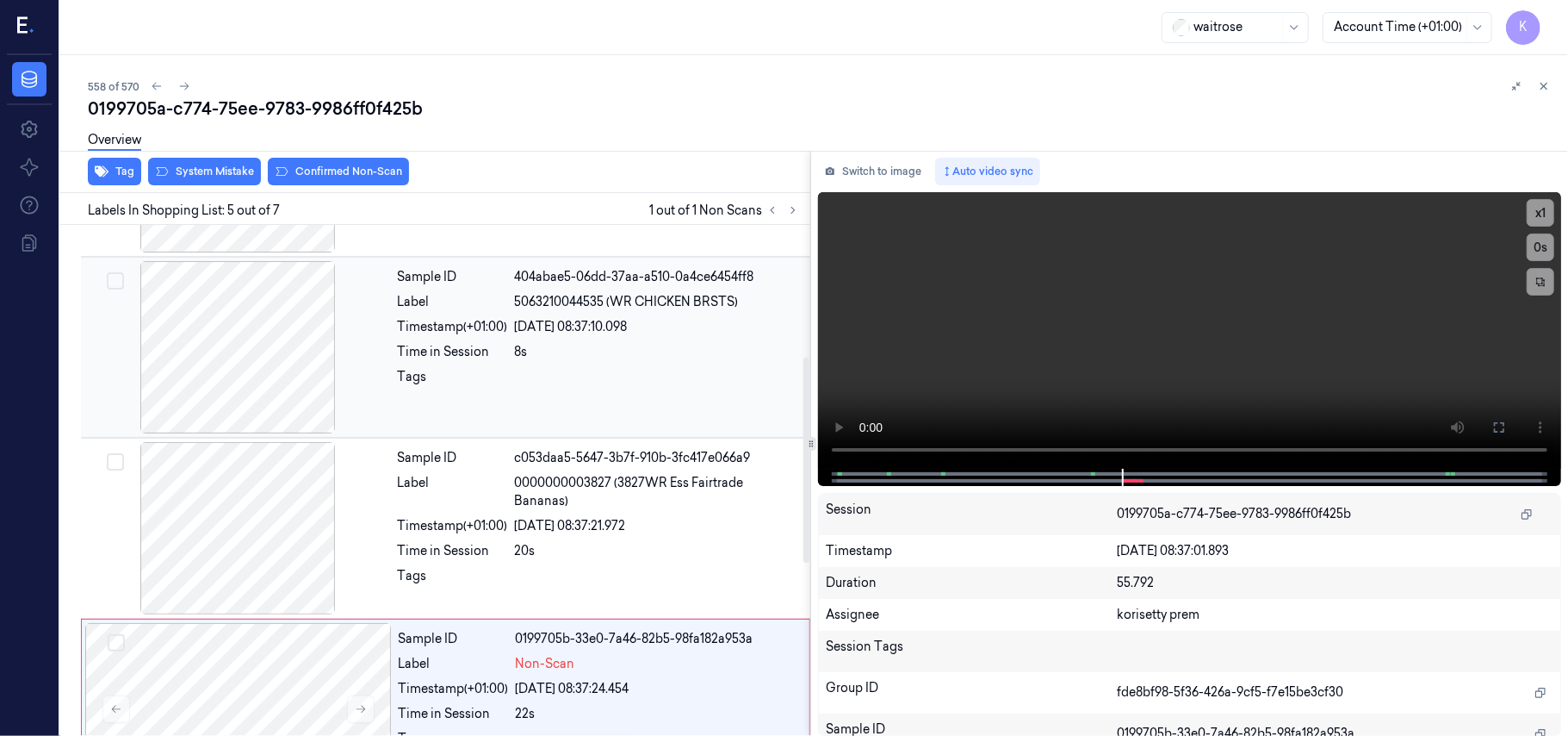
click at [585, 389] on div at bounding box center [657, 381] width 285 height 28
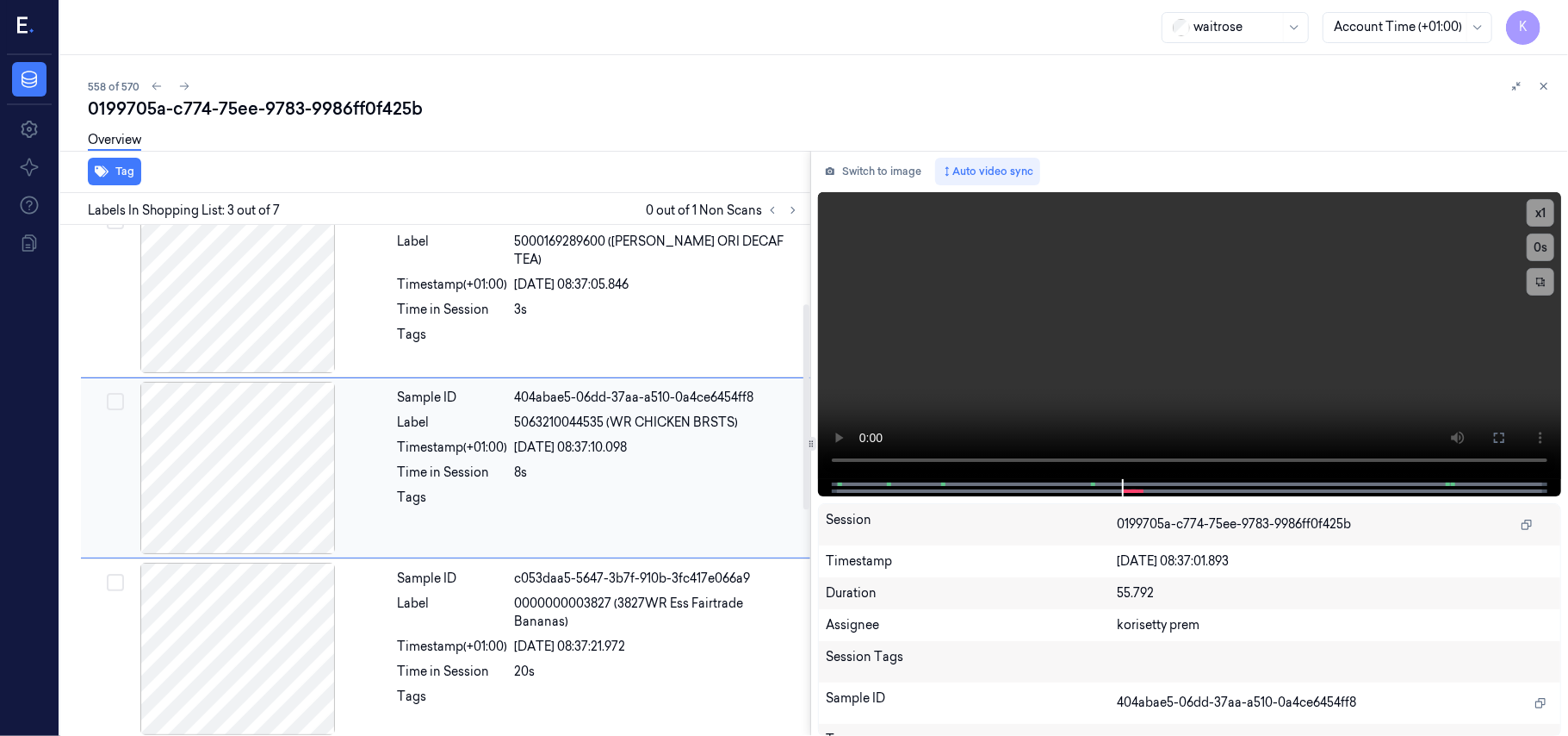
scroll to position [196, 0]
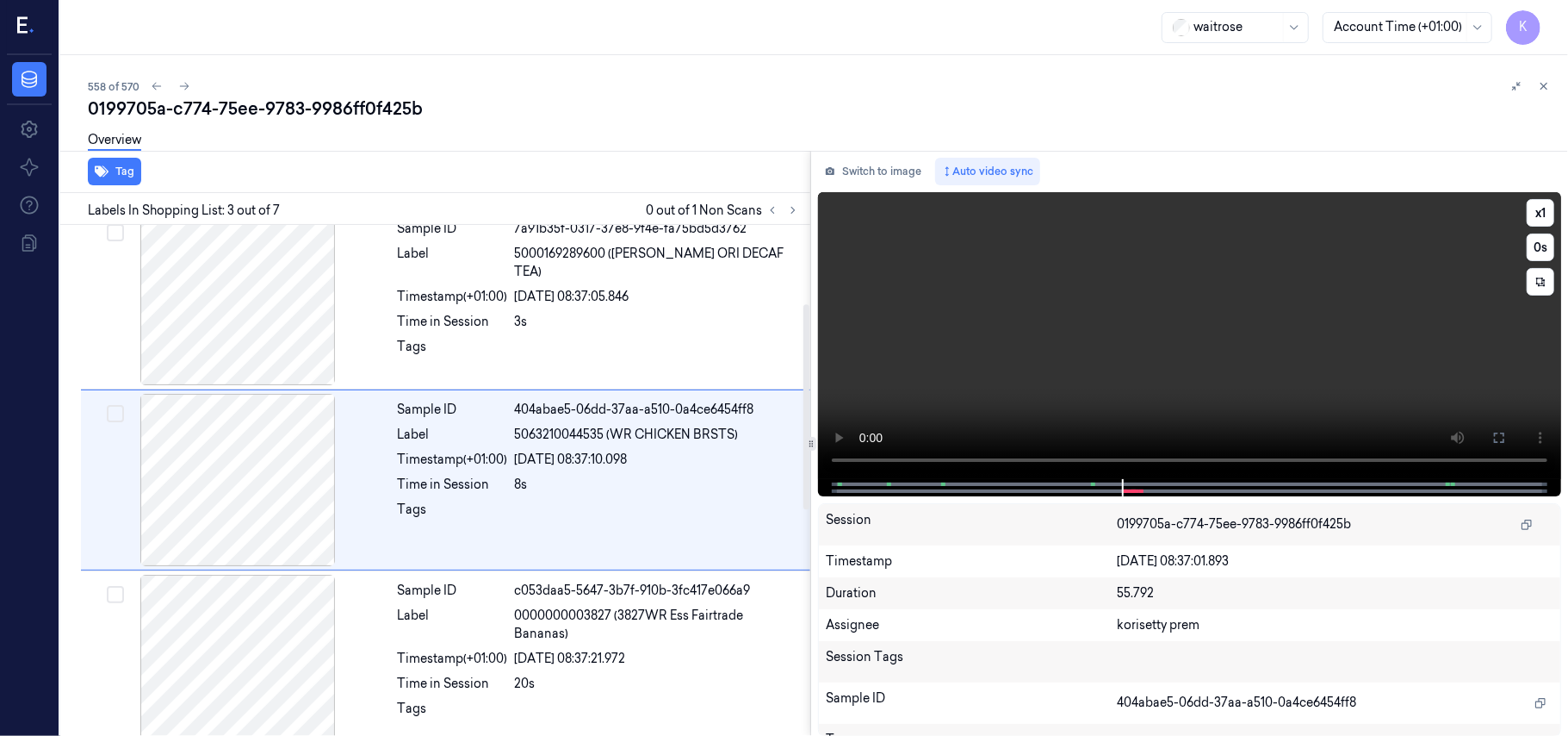
click at [1238, 338] on video at bounding box center [1190, 336] width 743 height 287
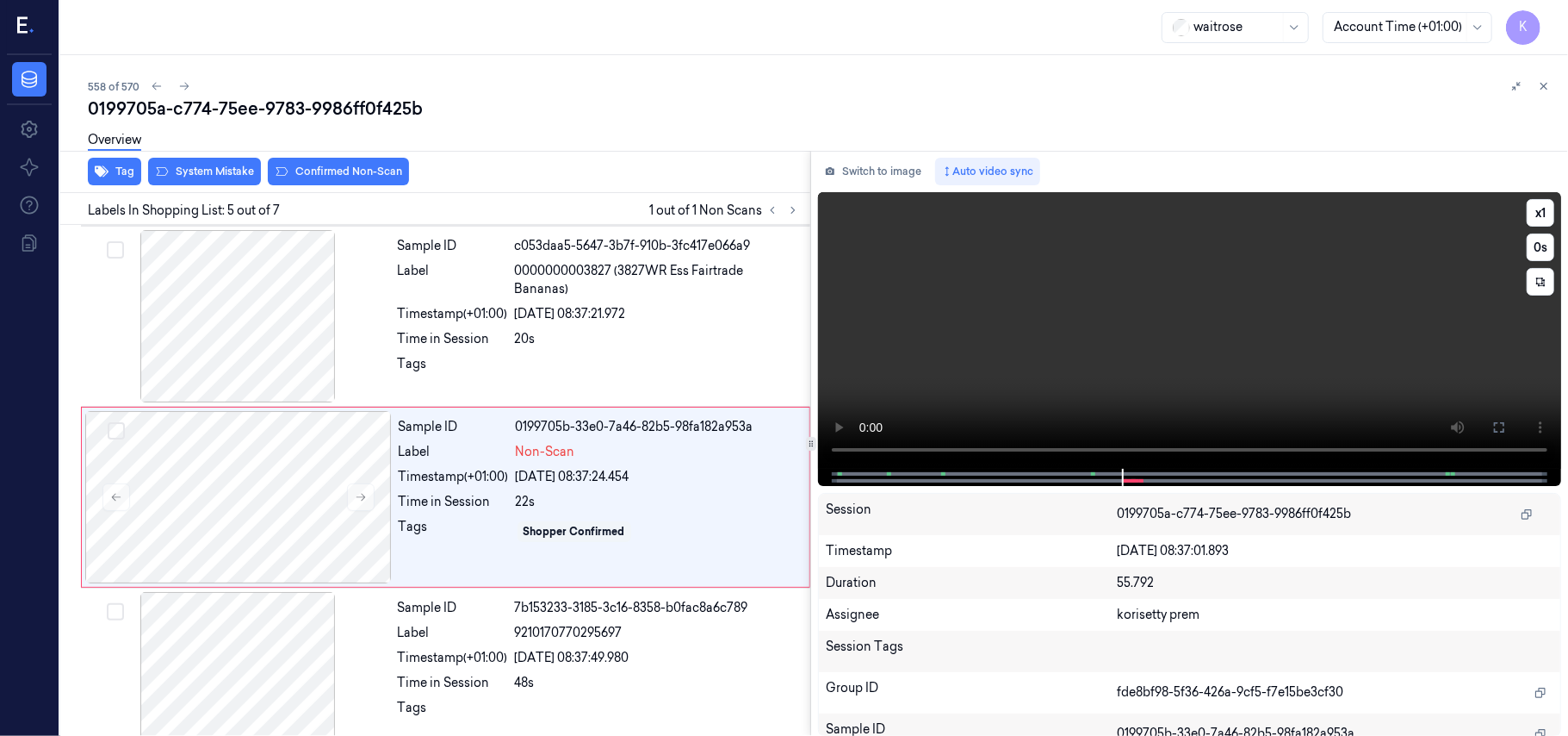
scroll to position [559, 0]
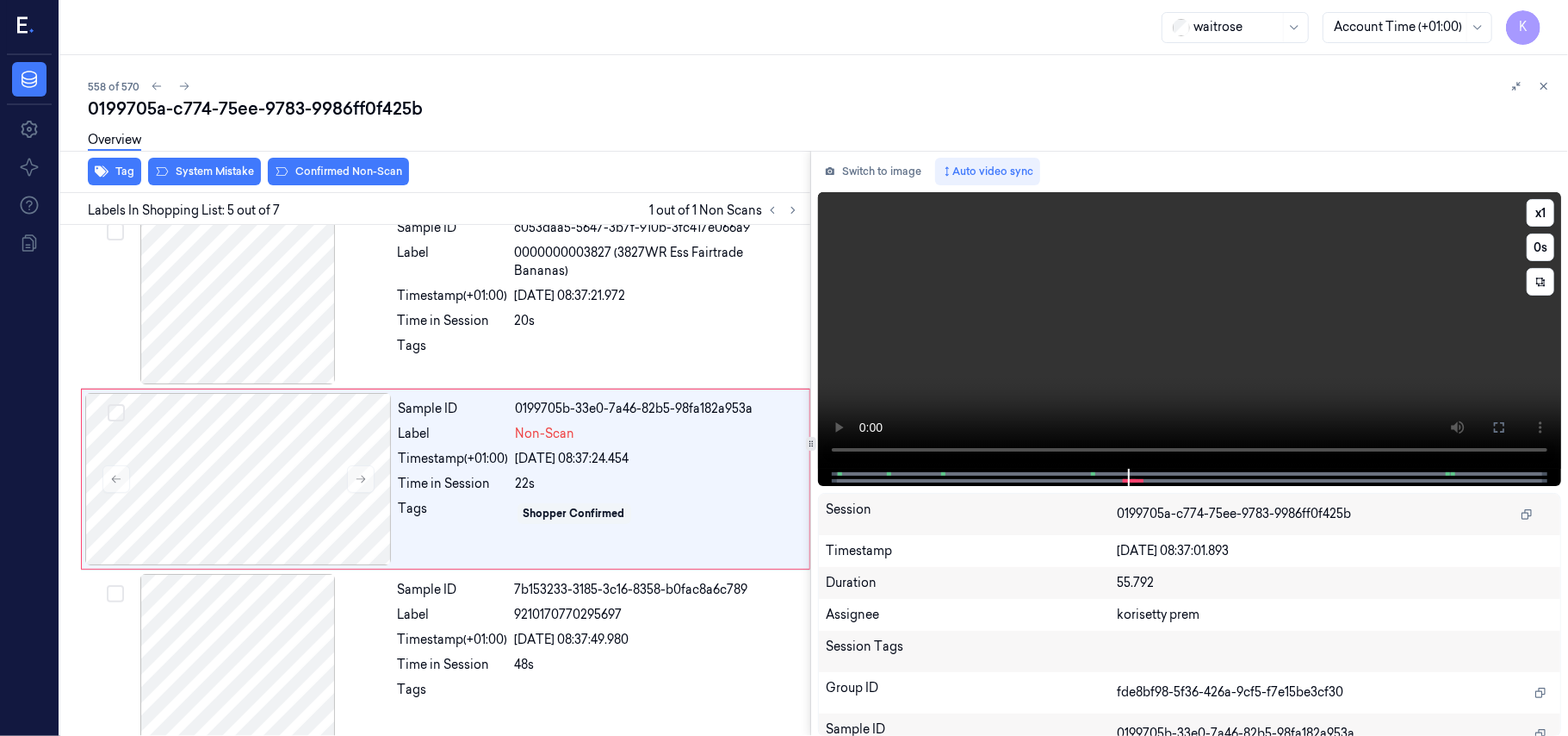
click at [1139, 277] on video at bounding box center [1190, 331] width 743 height 277
click at [222, 162] on div "Overview" at bounding box center [820, 142] width 1466 height 44
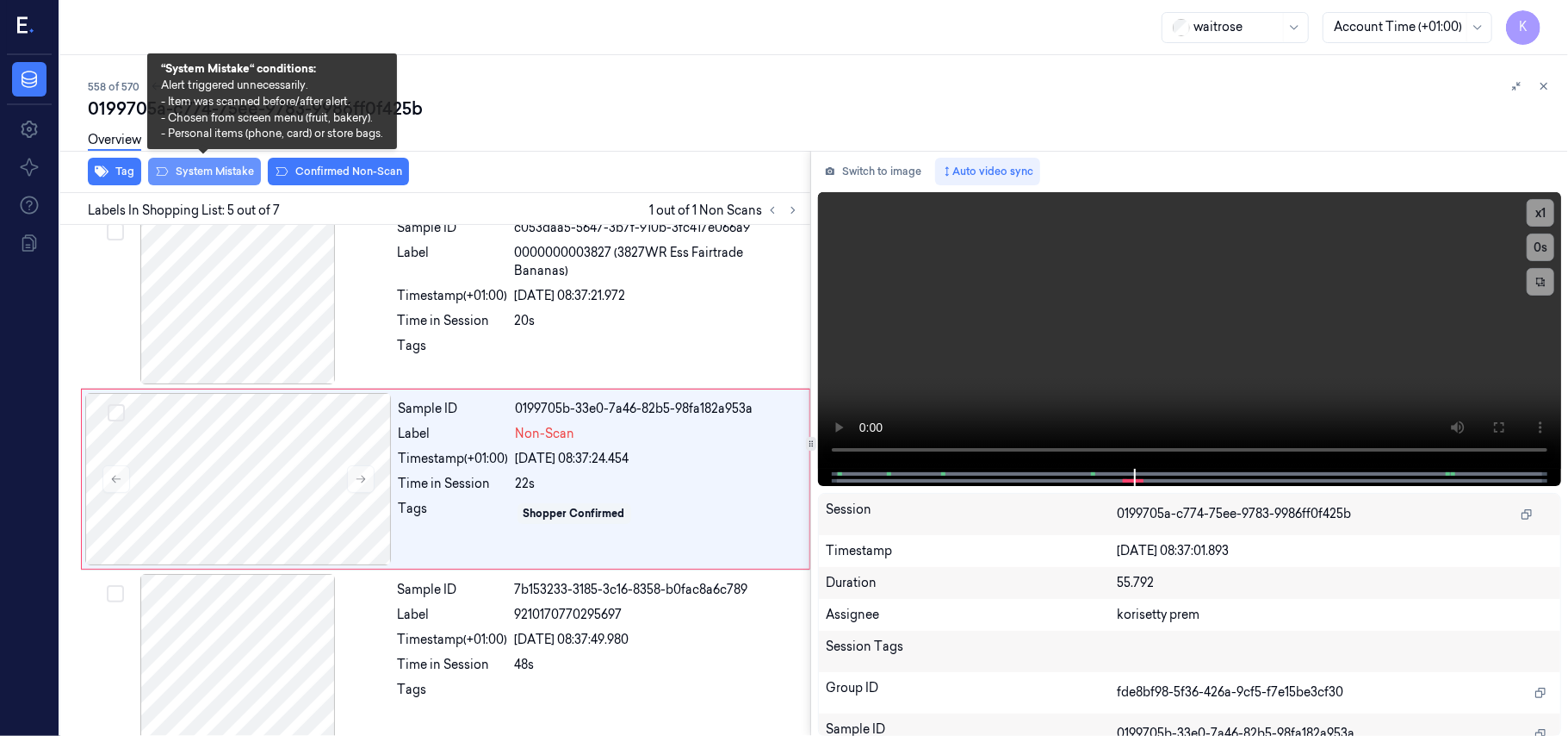
click at [222, 169] on button "System Mistake" at bounding box center [204, 171] width 112 height 28
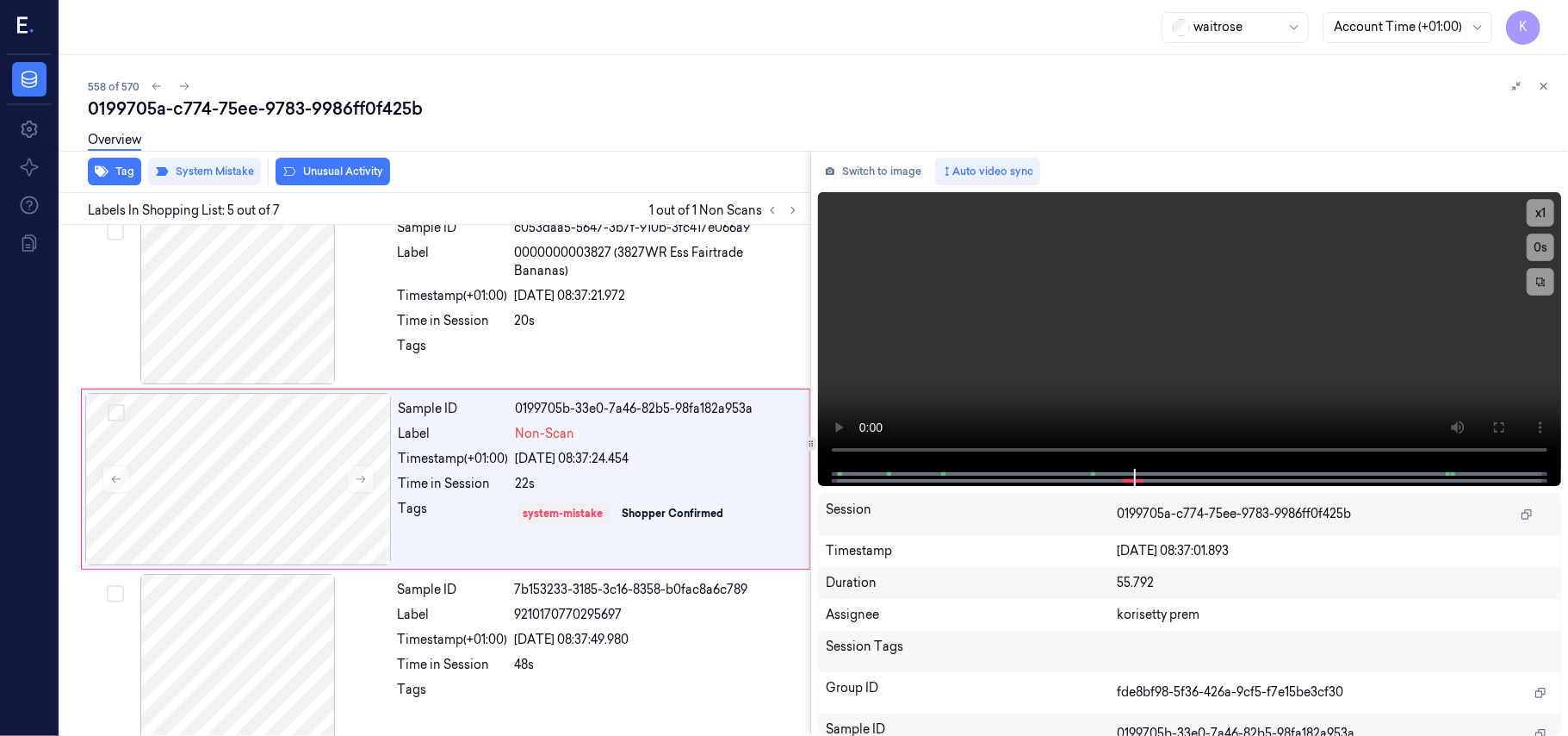
click at [317, 169] on button "Unusual Activity" at bounding box center [333, 171] width 114 height 28
click at [118, 182] on button "Tag" at bounding box center [114, 171] width 54 height 28
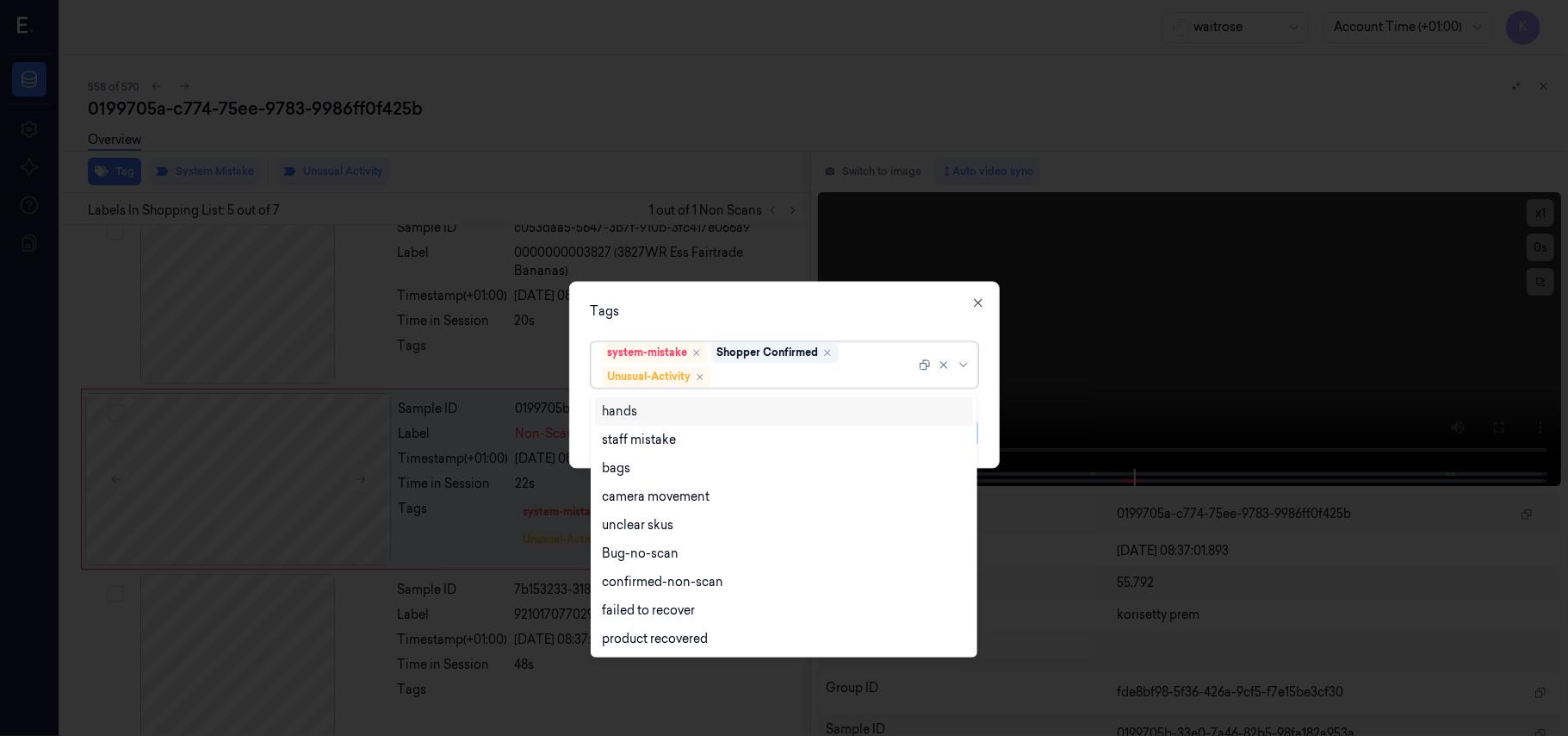
click at [749, 370] on div at bounding box center [815, 376] width 201 height 18
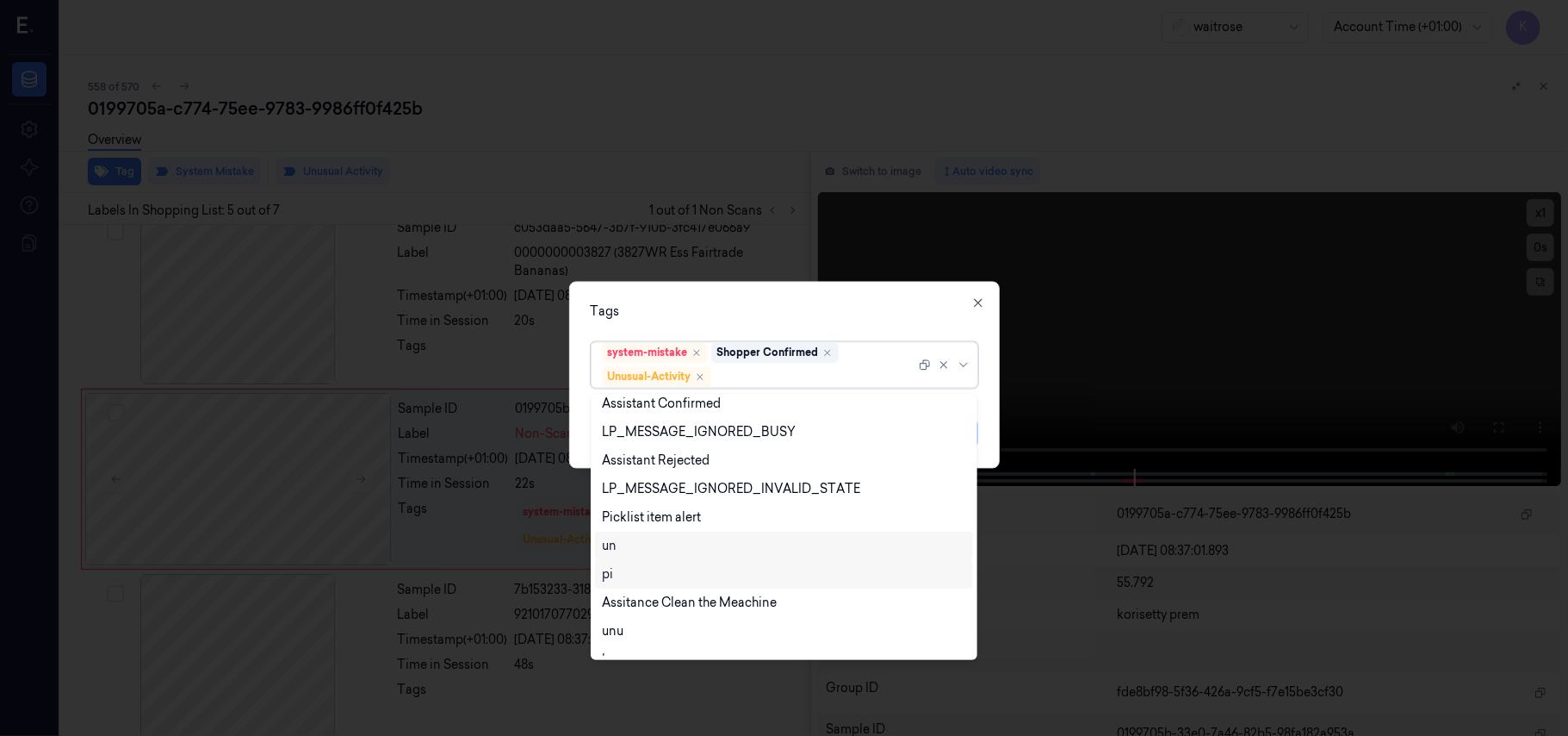
scroll to position [339, 0]
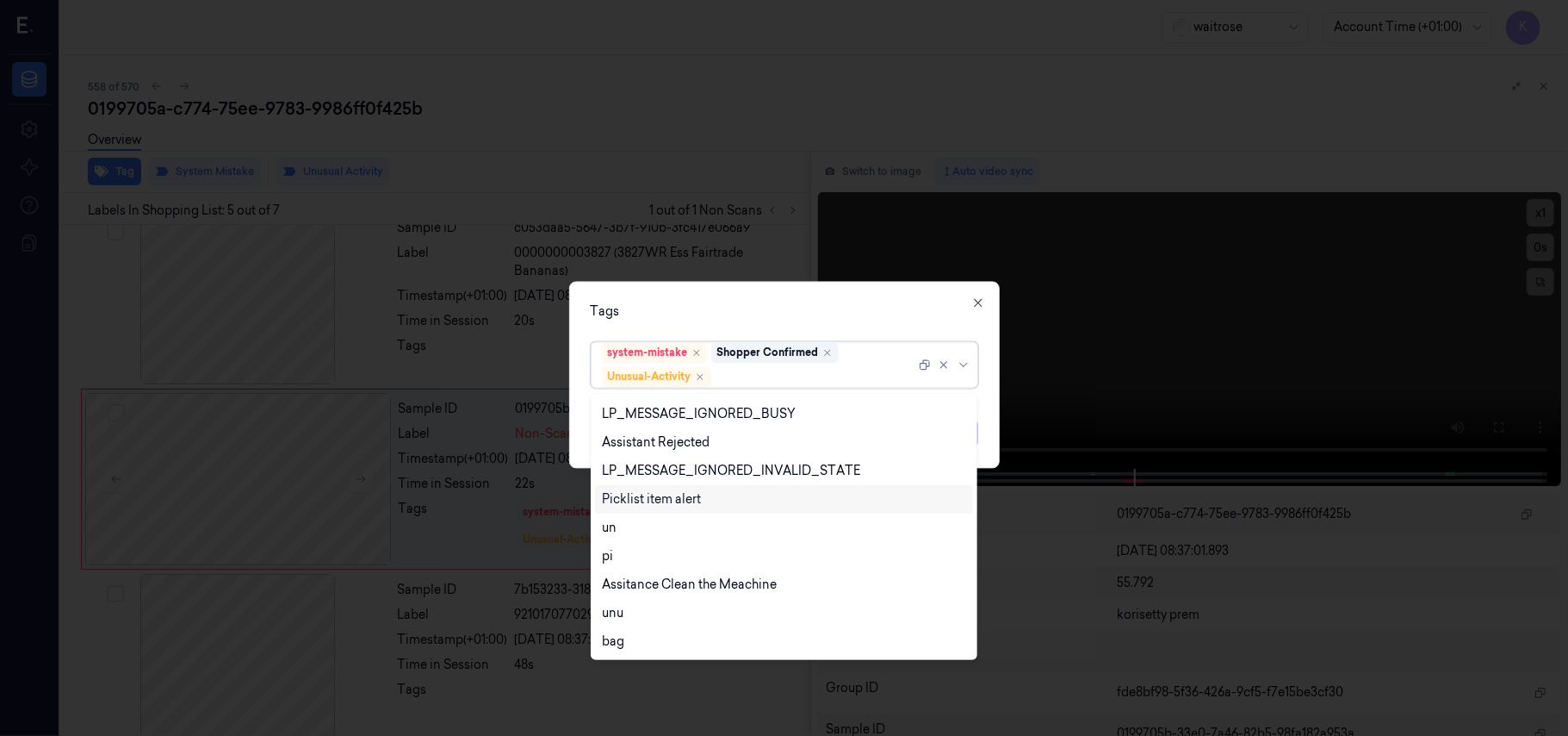
click at [679, 503] on div "Picklist item alert" at bounding box center [651, 499] width 99 height 18
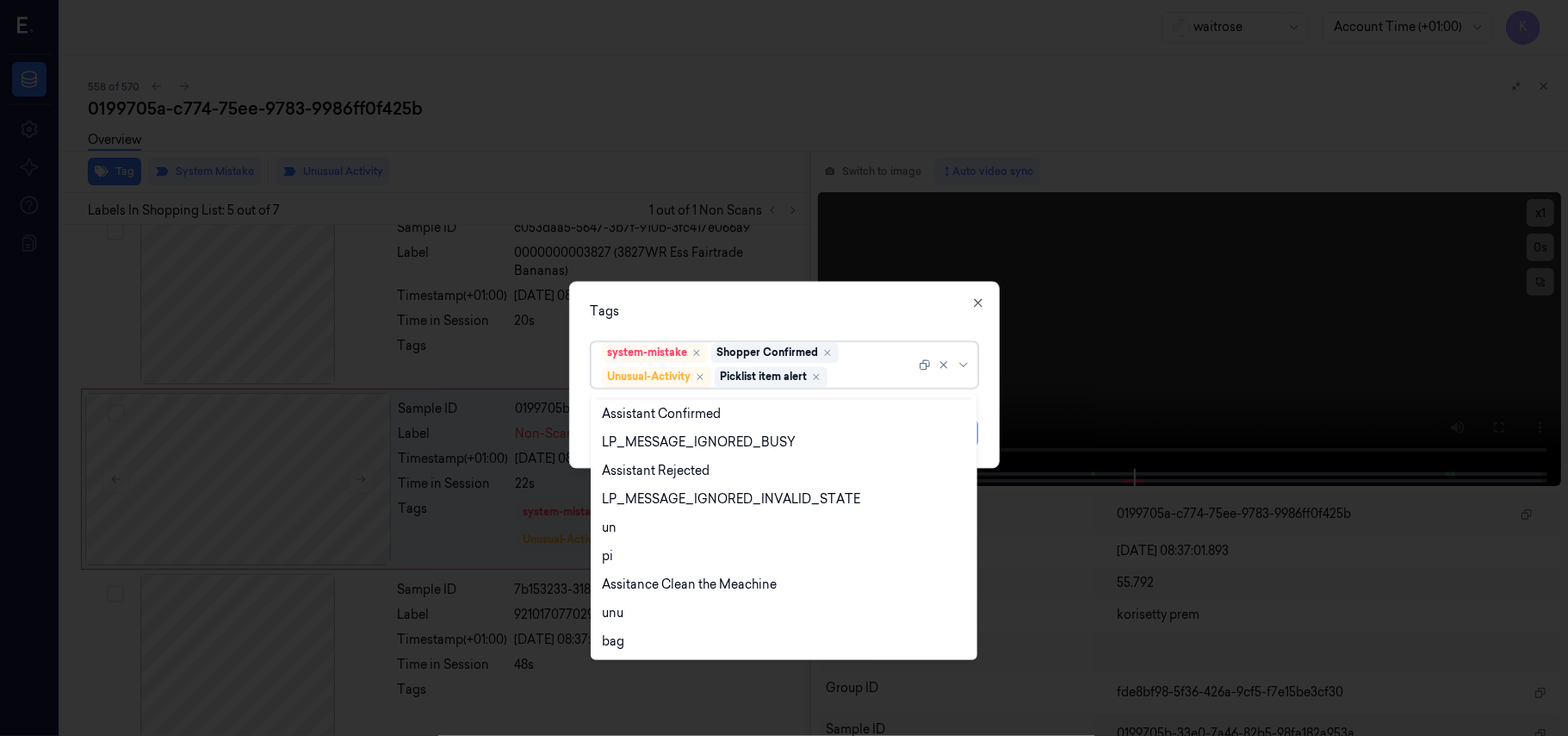
click at [869, 291] on div "Tags option Picklist item alert, selected. 20 results available. Use Up and Dow…" at bounding box center [784, 375] width 430 height 187
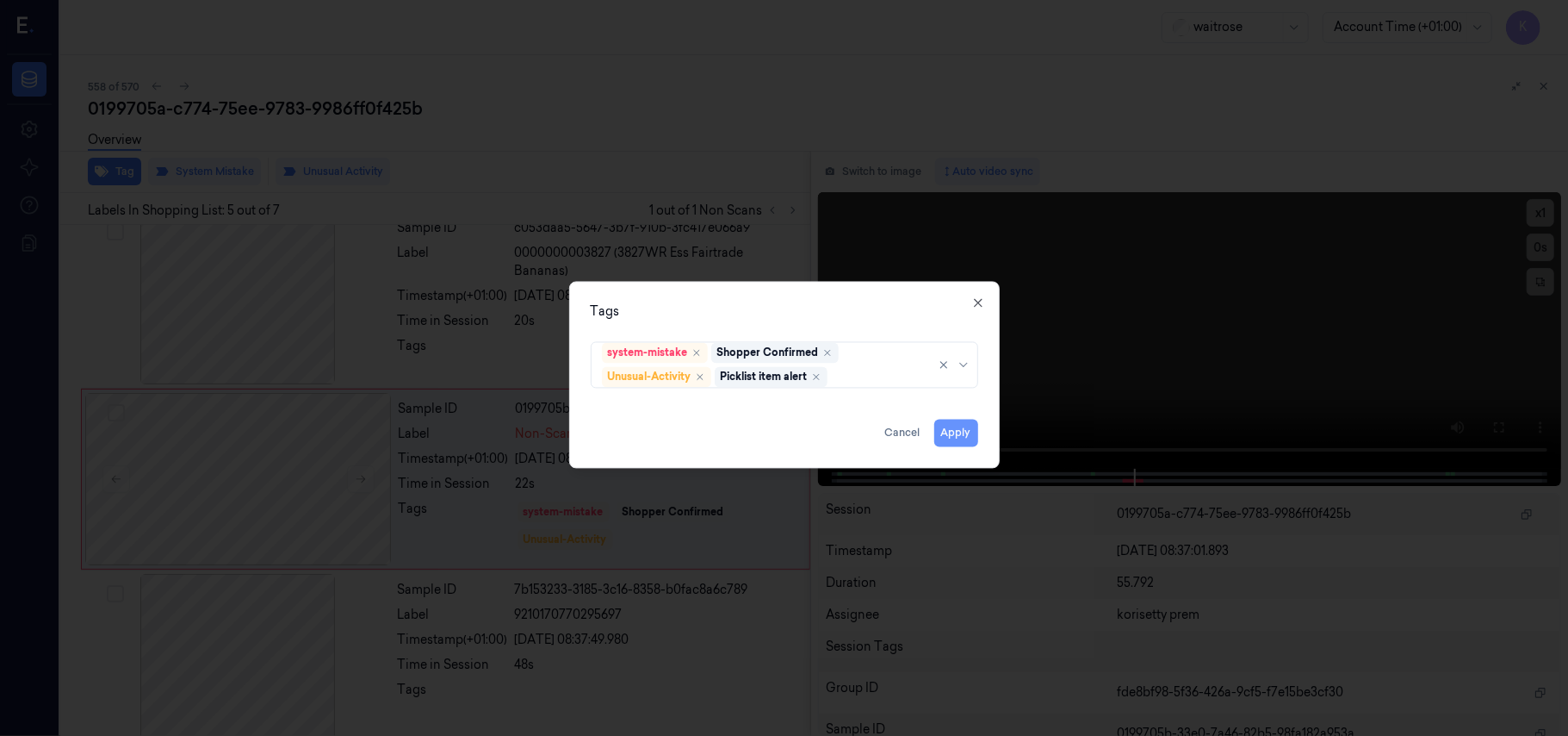
click at [956, 434] on button "Apply" at bounding box center [957, 433] width 44 height 28
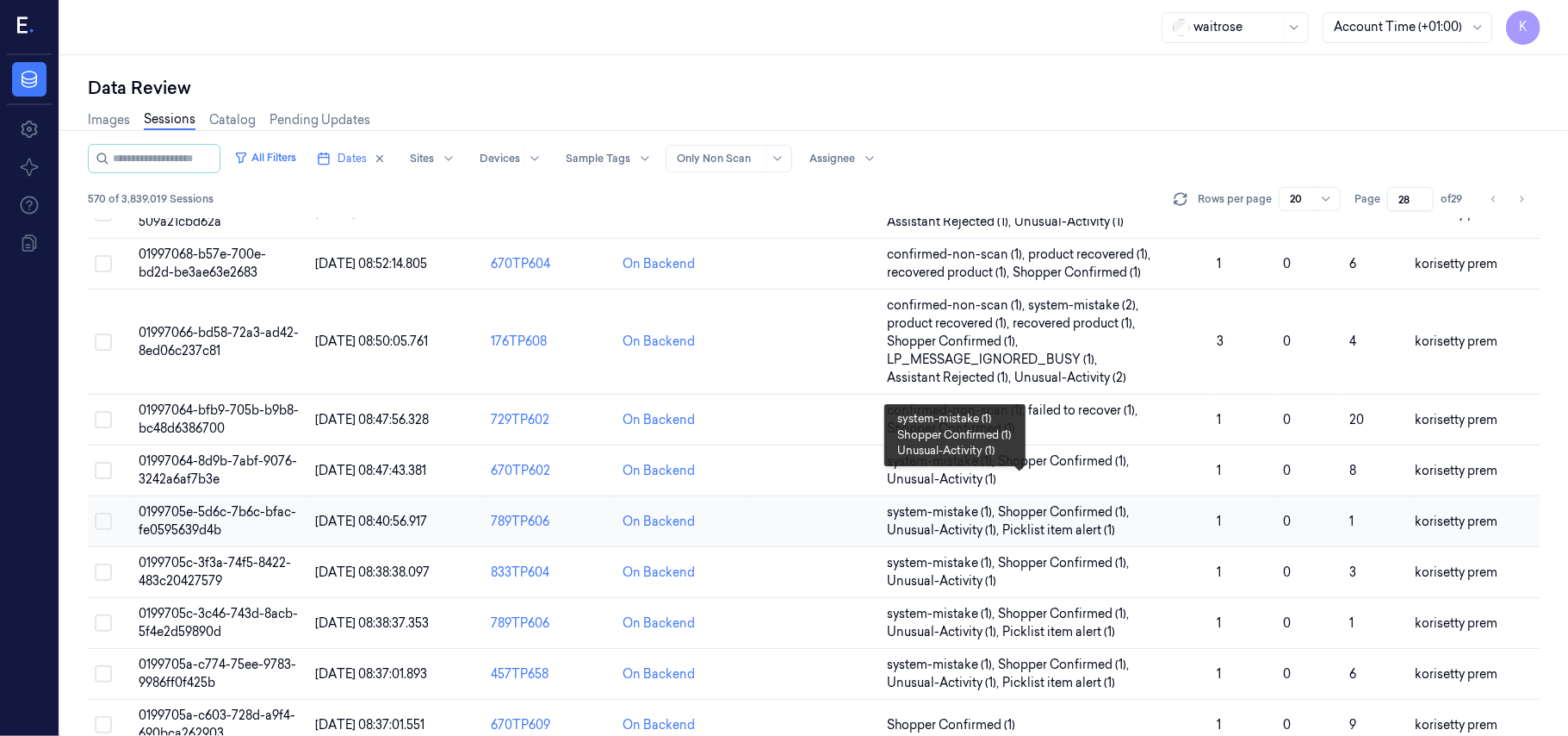
scroll to position [609, 0]
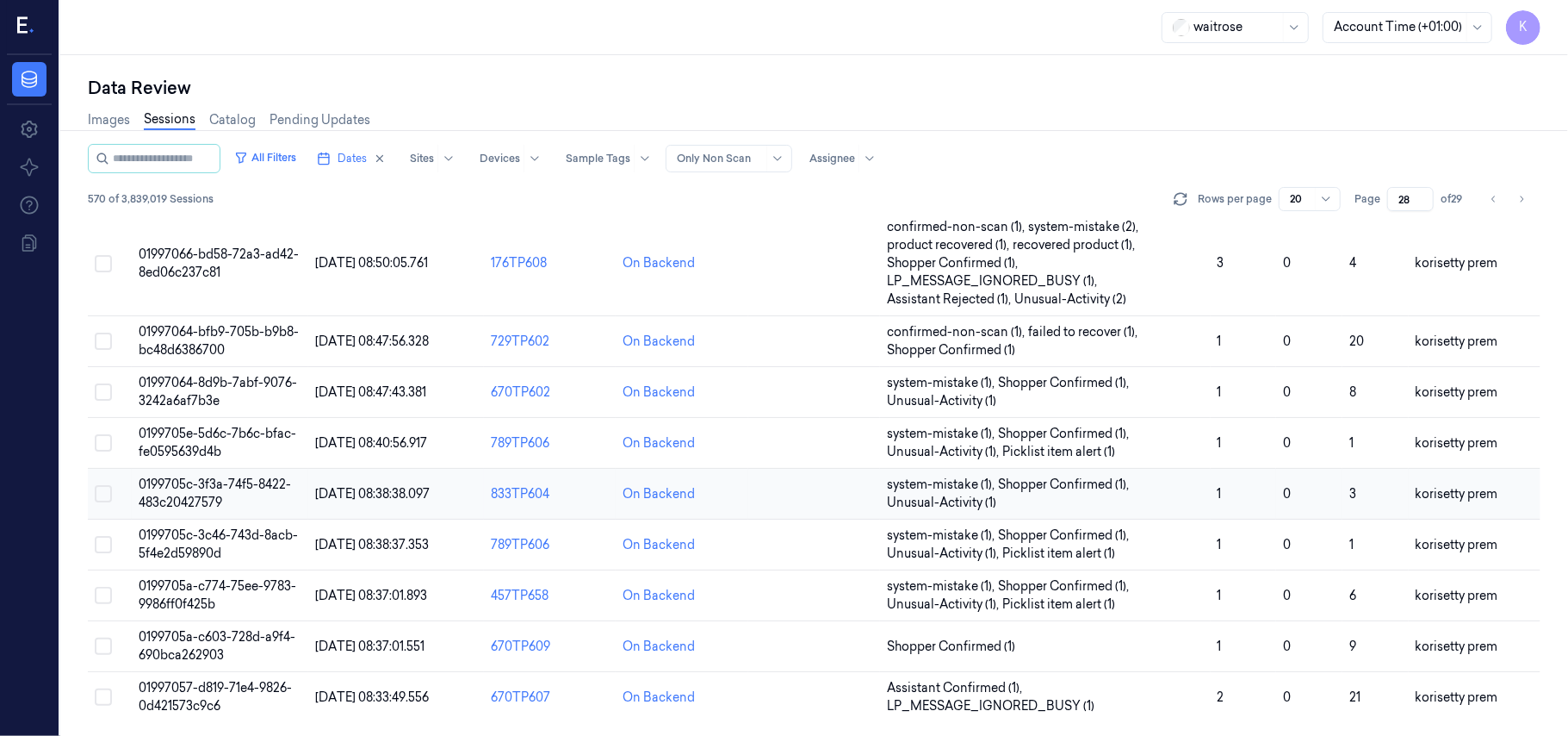
click at [169, 489] on span "0199705c-3f3a-74f5-8422-483c20427579" at bounding box center [214, 493] width 152 height 34
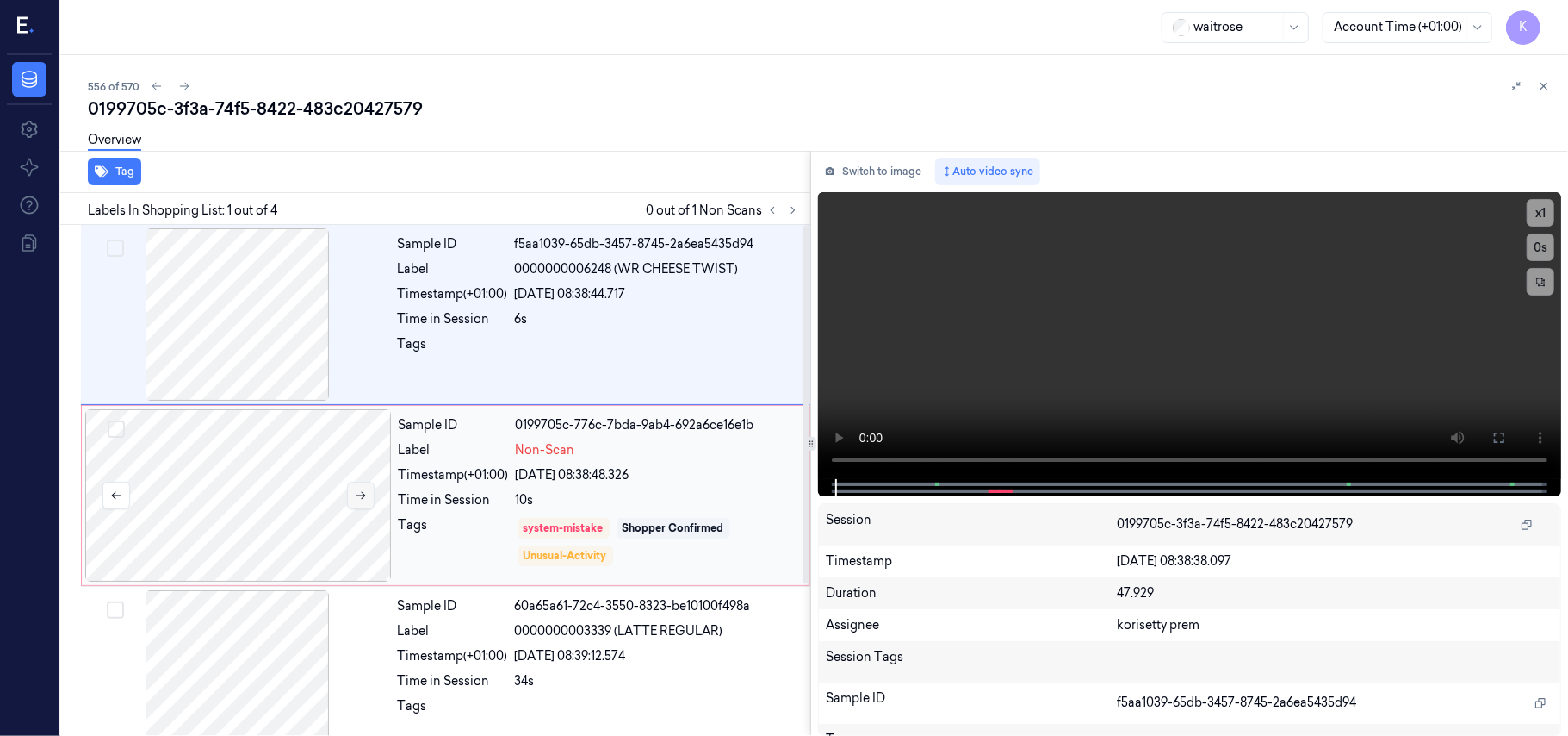
click at [355, 493] on icon at bounding box center [360, 495] width 12 height 12
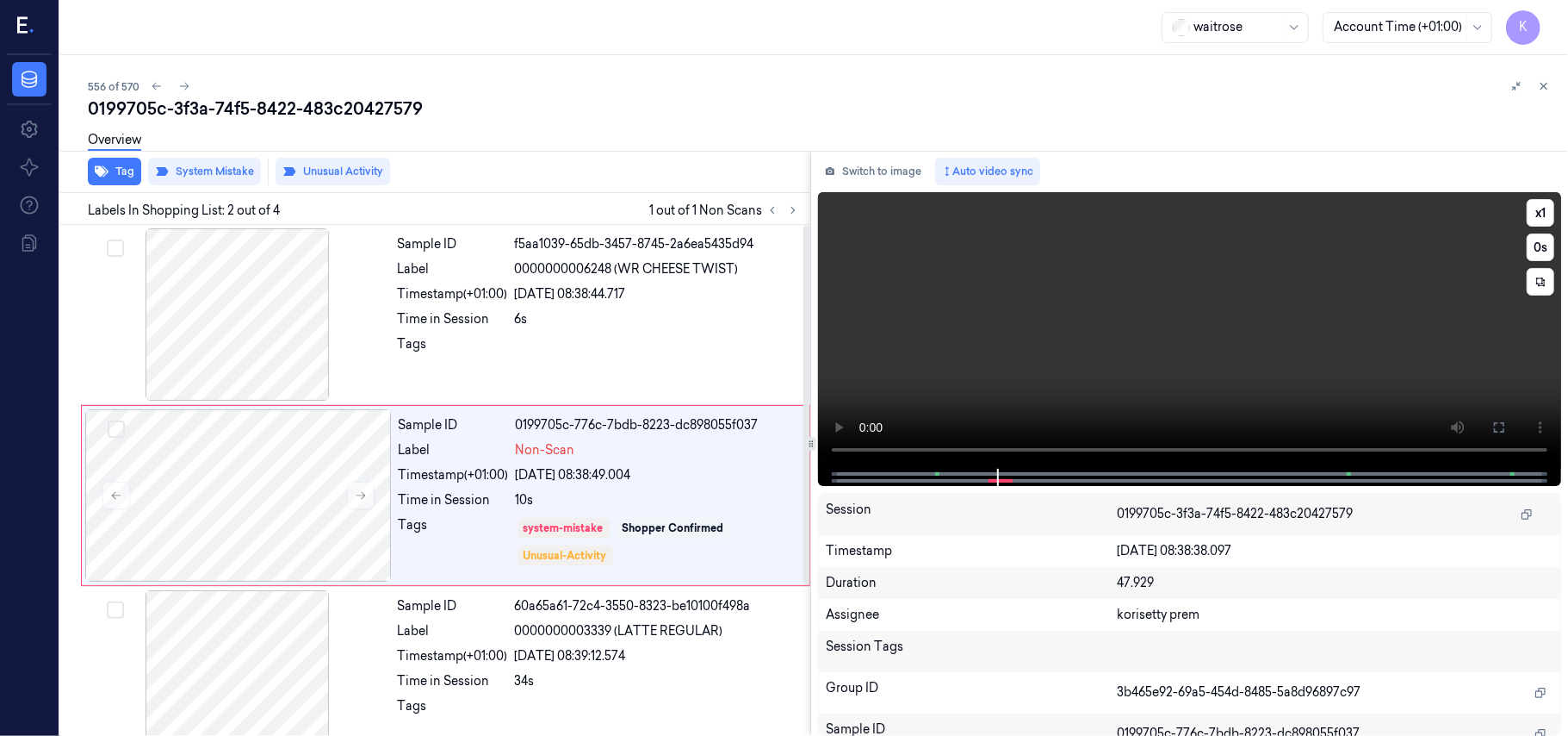
click at [1010, 335] on video at bounding box center [1190, 331] width 743 height 277
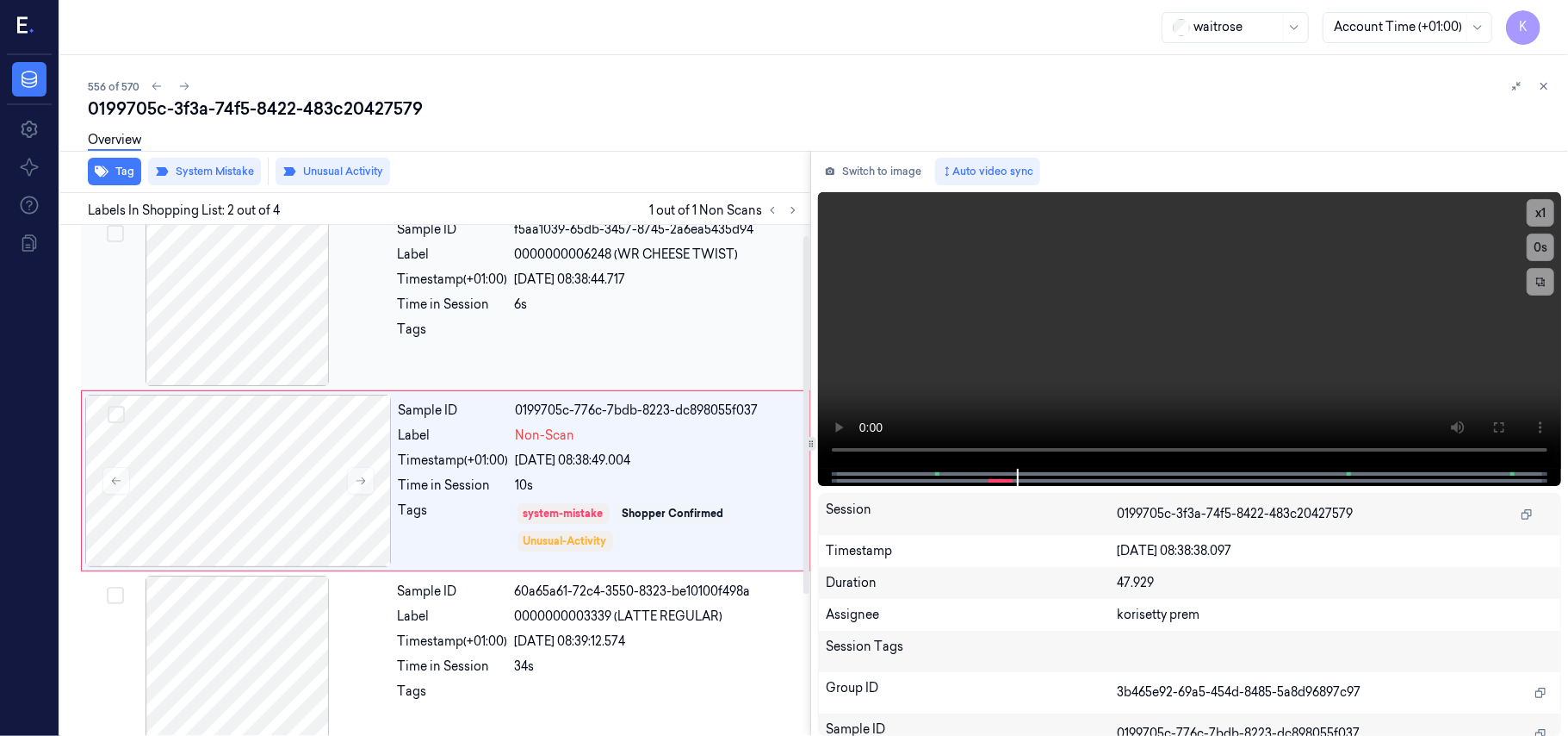
click at [310, 350] on div at bounding box center [238, 300] width 307 height 172
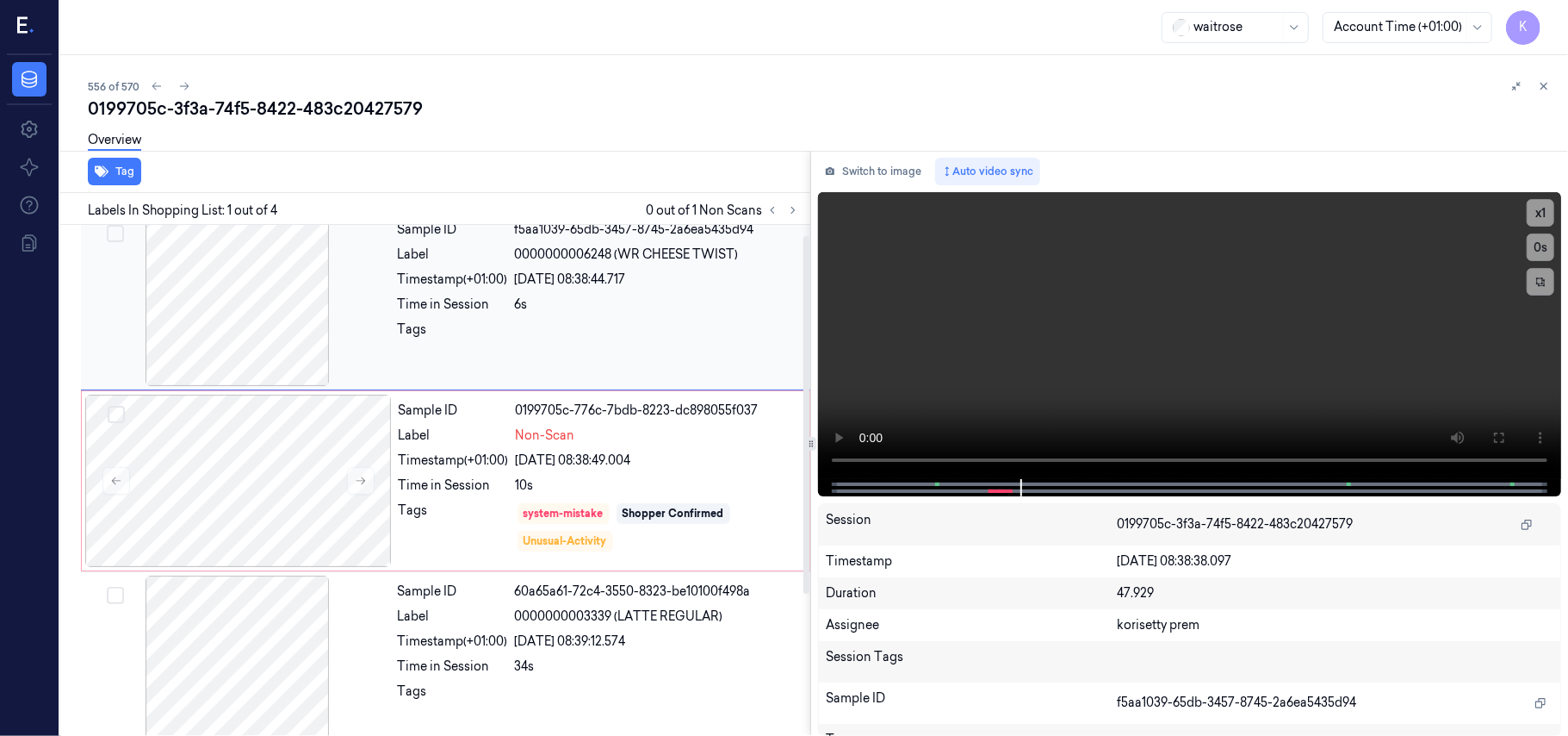
scroll to position [0, 0]
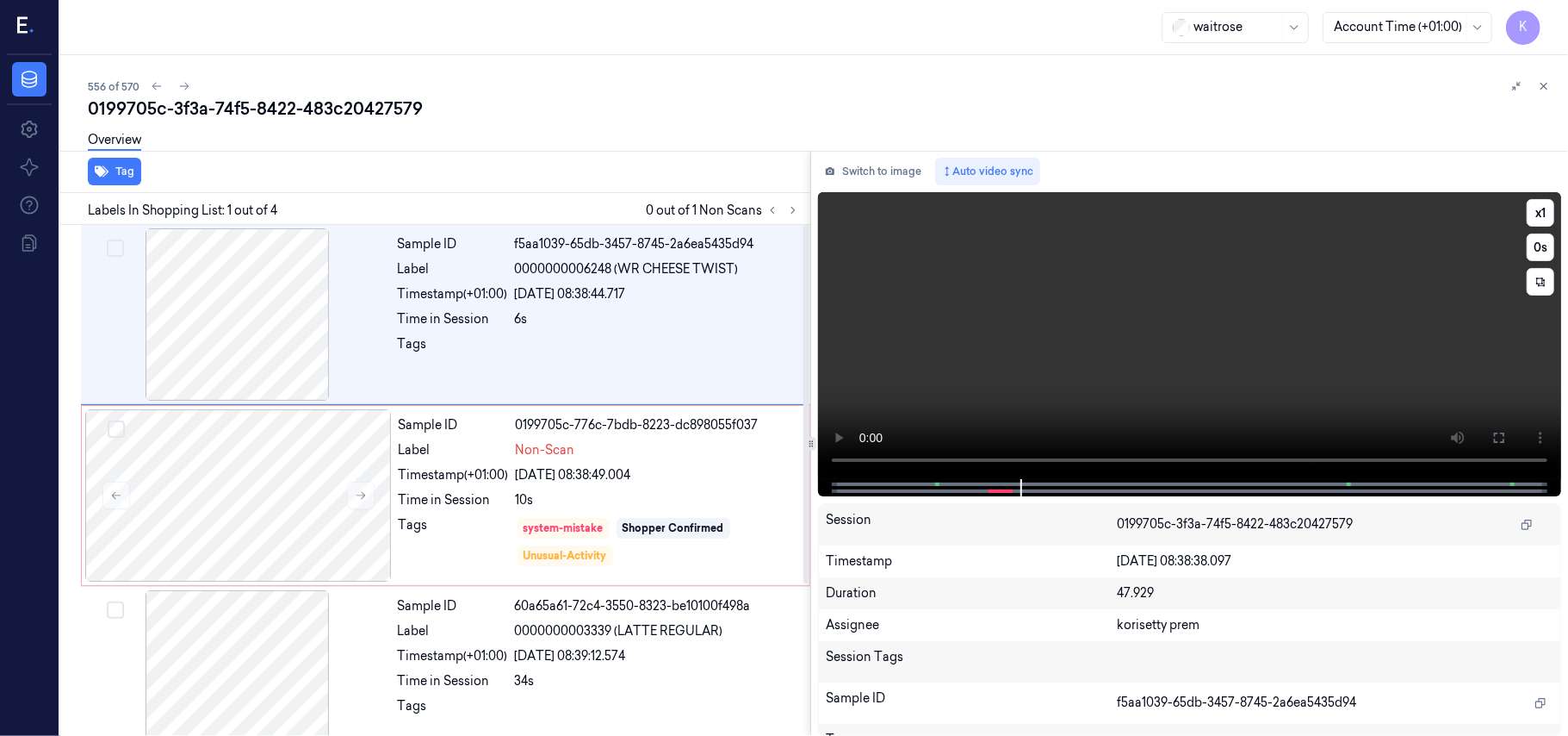
click at [1119, 323] on video at bounding box center [1190, 336] width 743 height 287
click at [1125, 335] on video at bounding box center [1190, 336] width 743 height 287
click at [1107, 379] on video at bounding box center [1190, 336] width 743 height 287
click at [302, 522] on div at bounding box center [239, 495] width 307 height 172
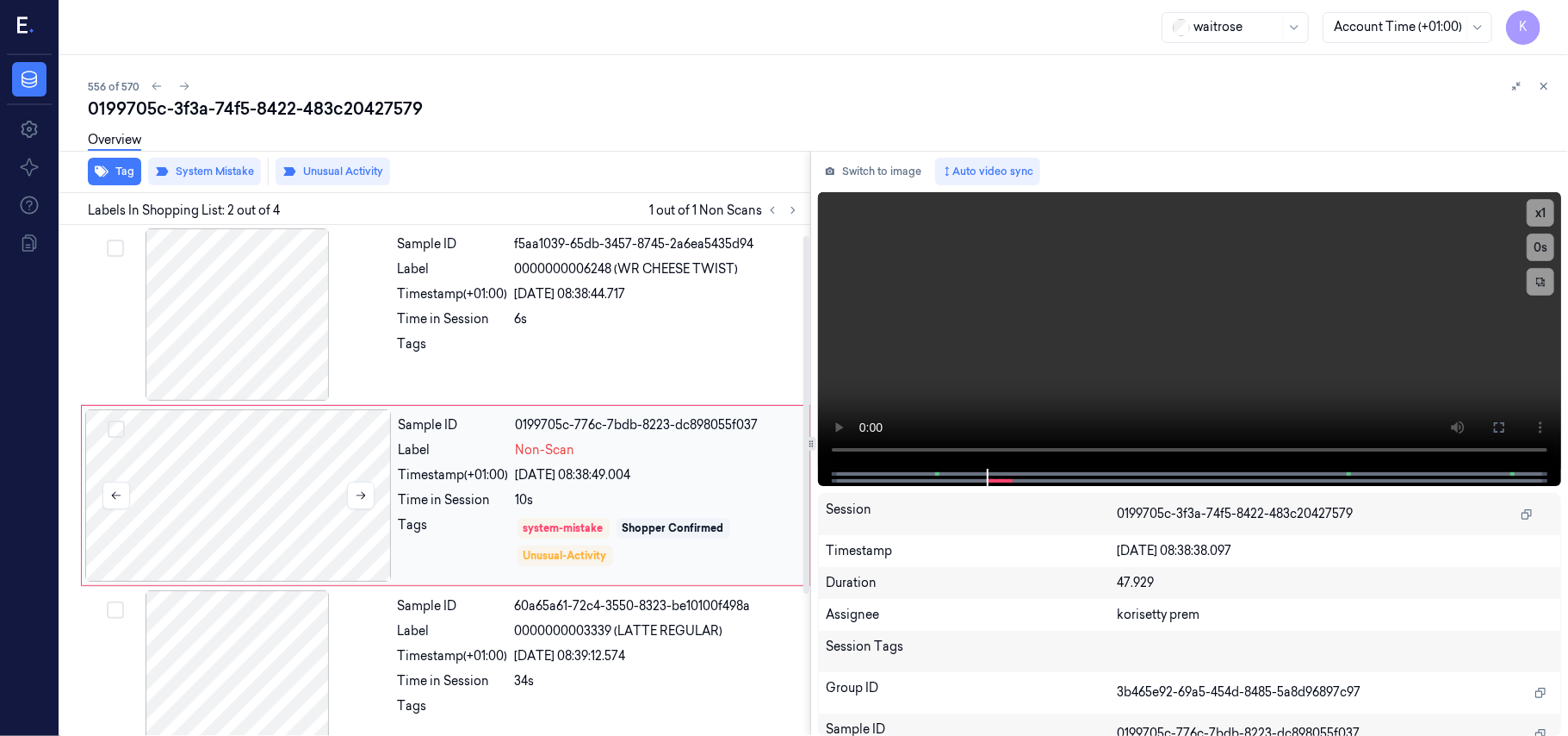
scroll to position [15, 0]
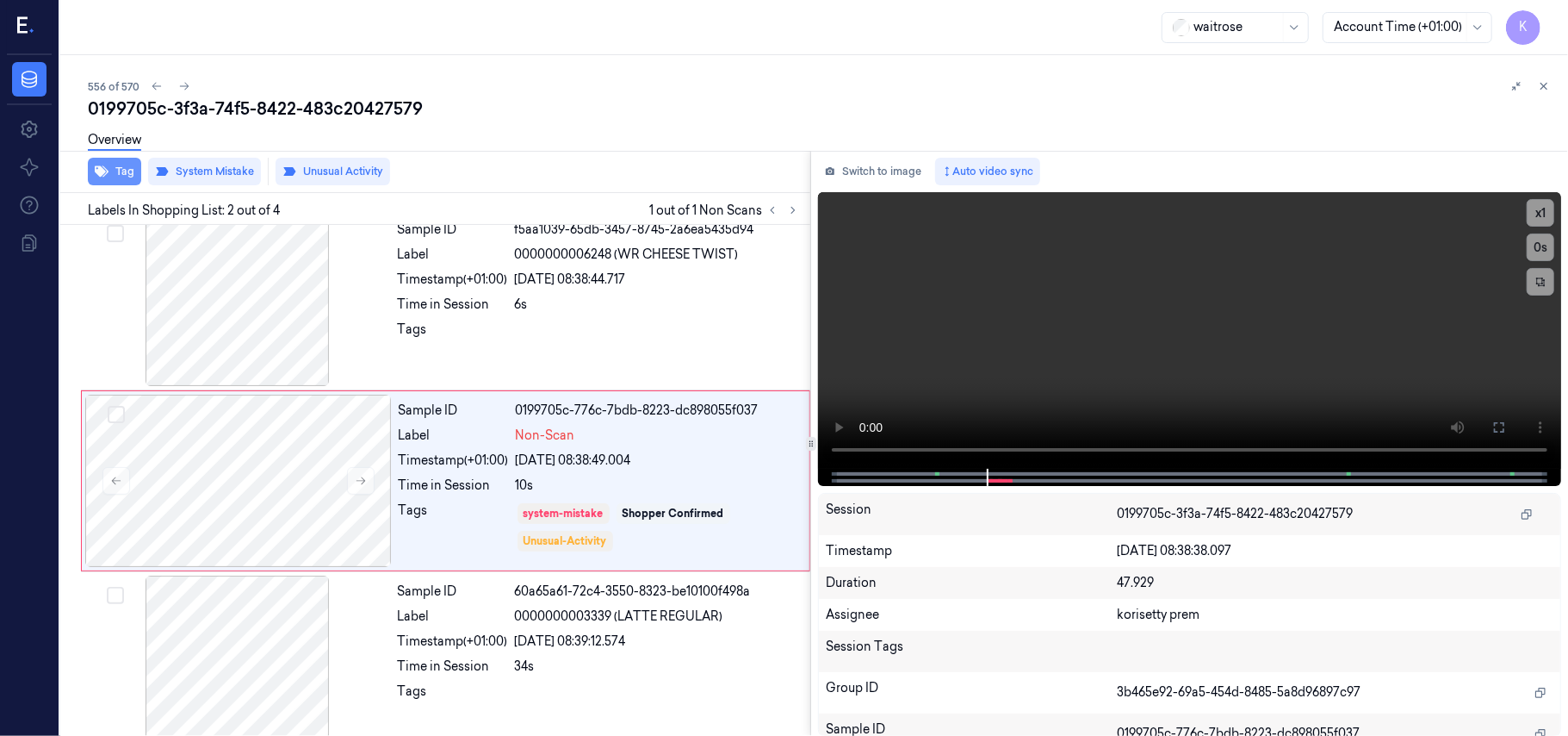
click at [90, 176] on button "Tag" at bounding box center [114, 171] width 54 height 28
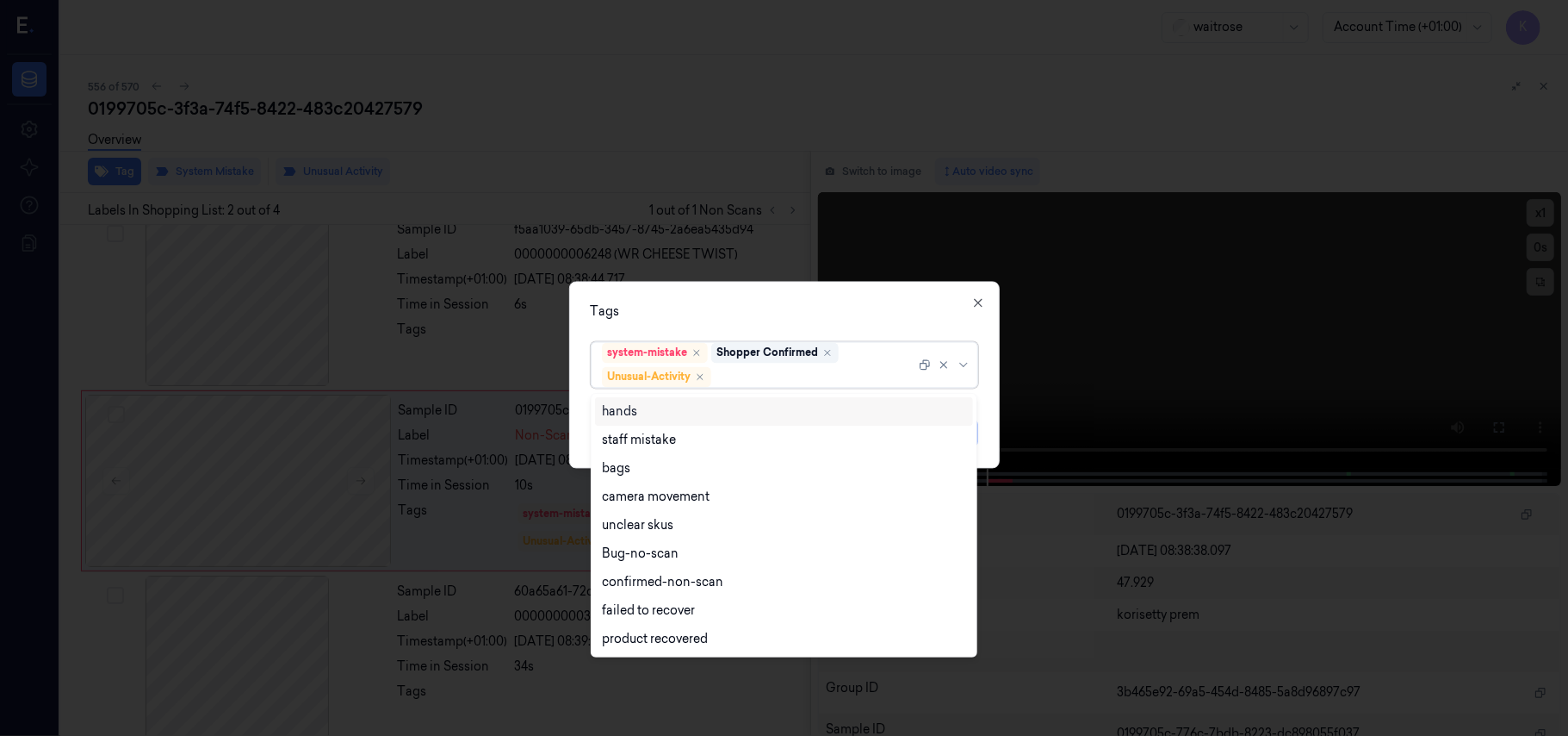
click at [790, 368] on div at bounding box center [815, 376] width 201 height 18
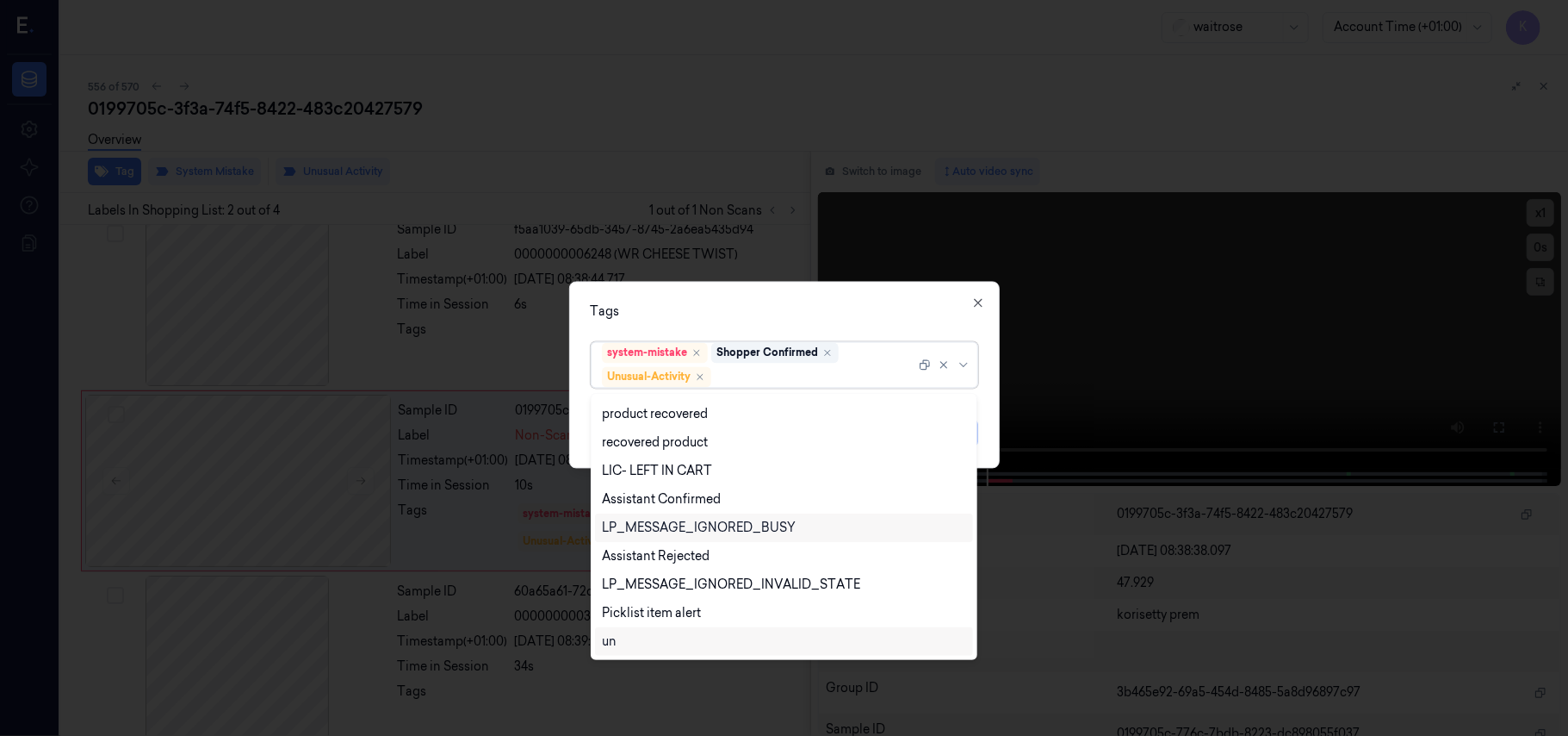
scroll to position [339, 0]
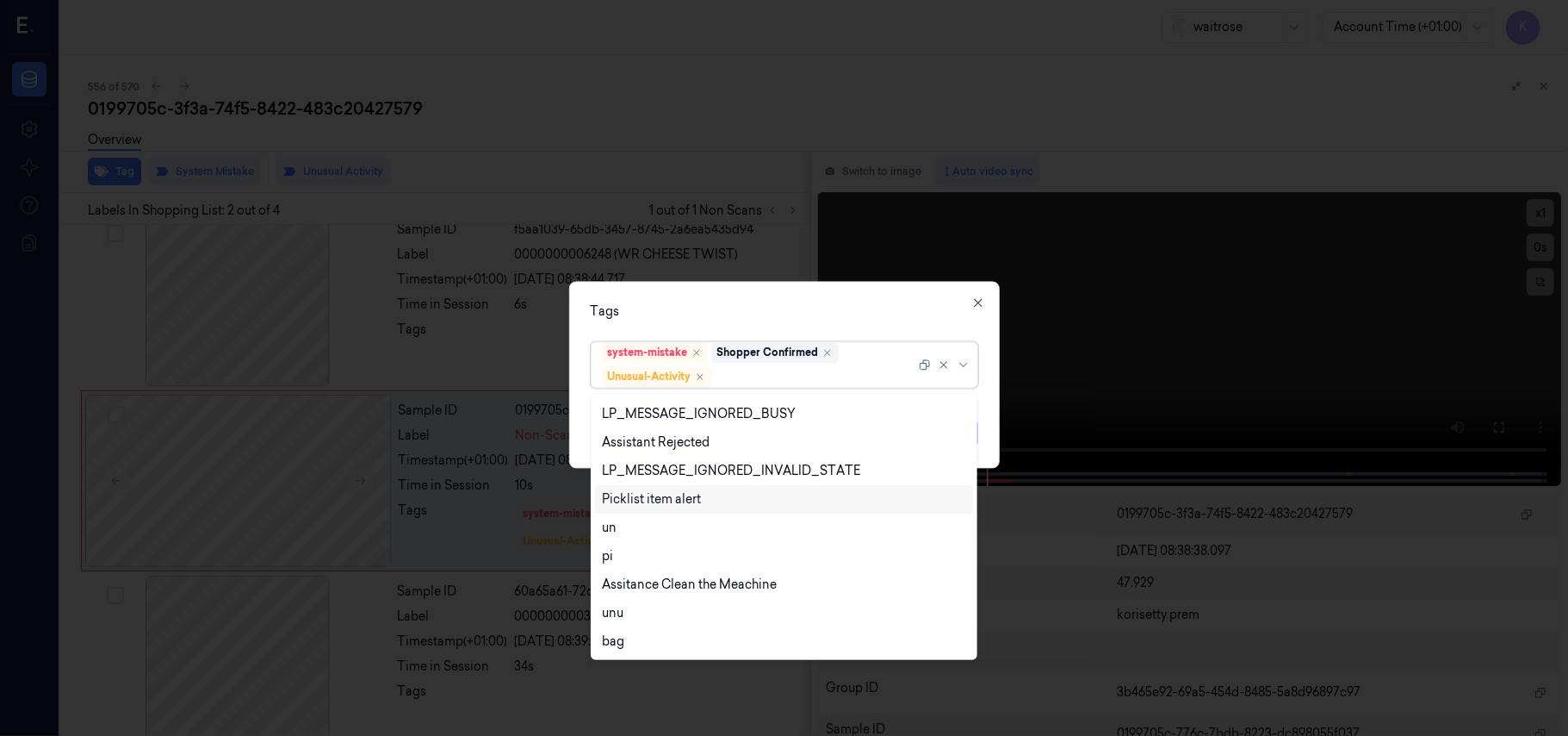
click at [673, 495] on div "Picklist item alert" at bounding box center [651, 499] width 99 height 18
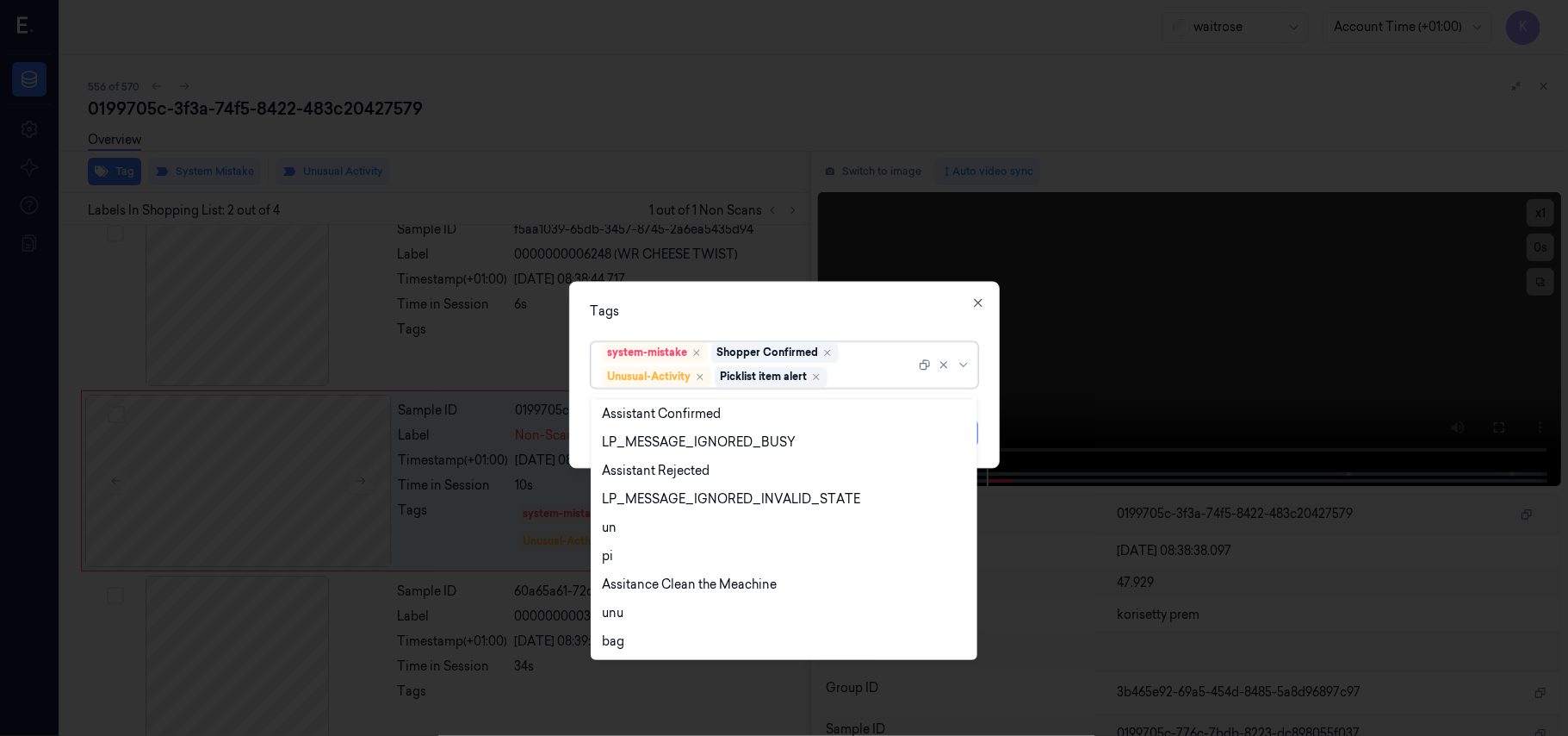
click at [796, 316] on div "Tags" at bounding box center [784, 312] width 387 height 18
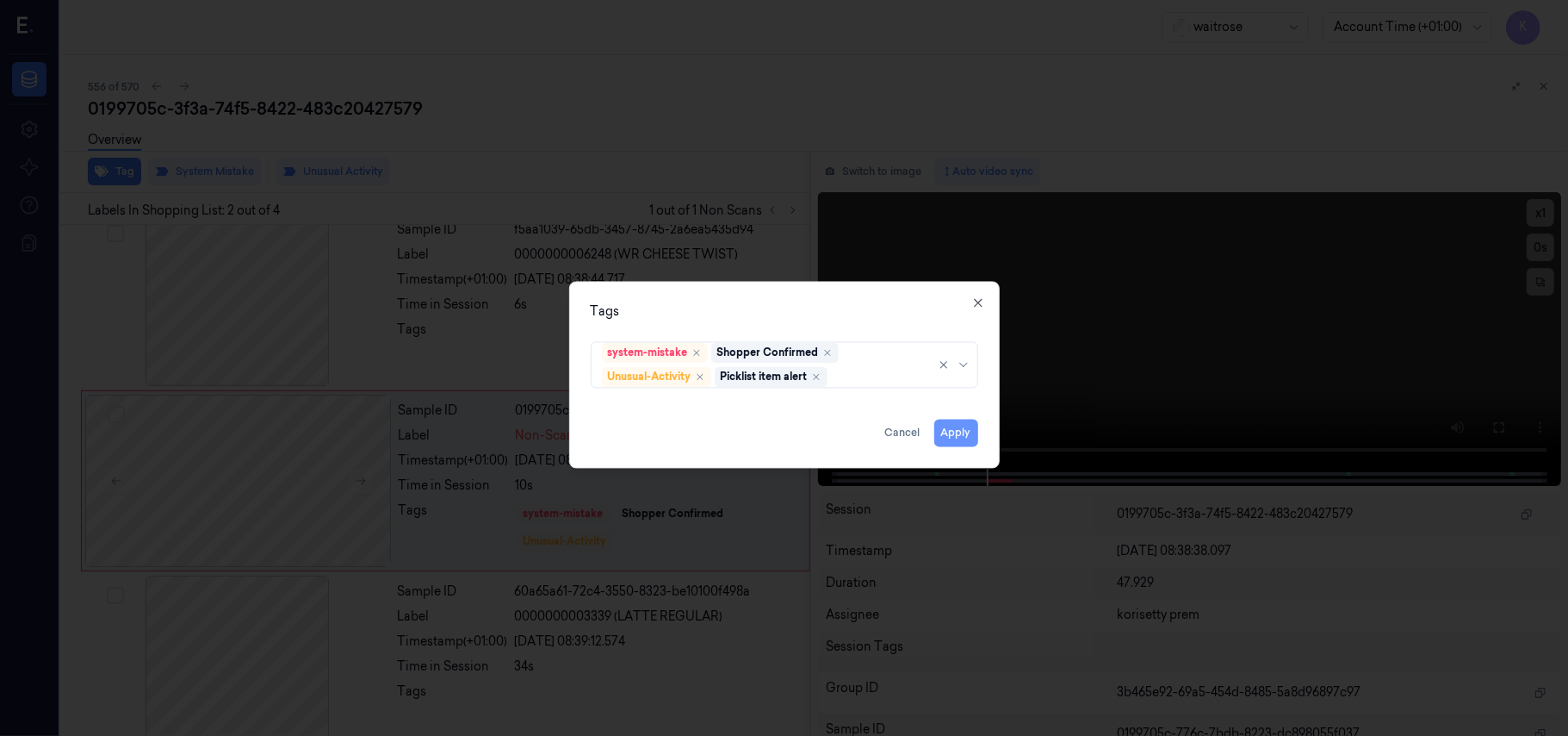
click at [942, 432] on button "Apply" at bounding box center [957, 433] width 44 height 28
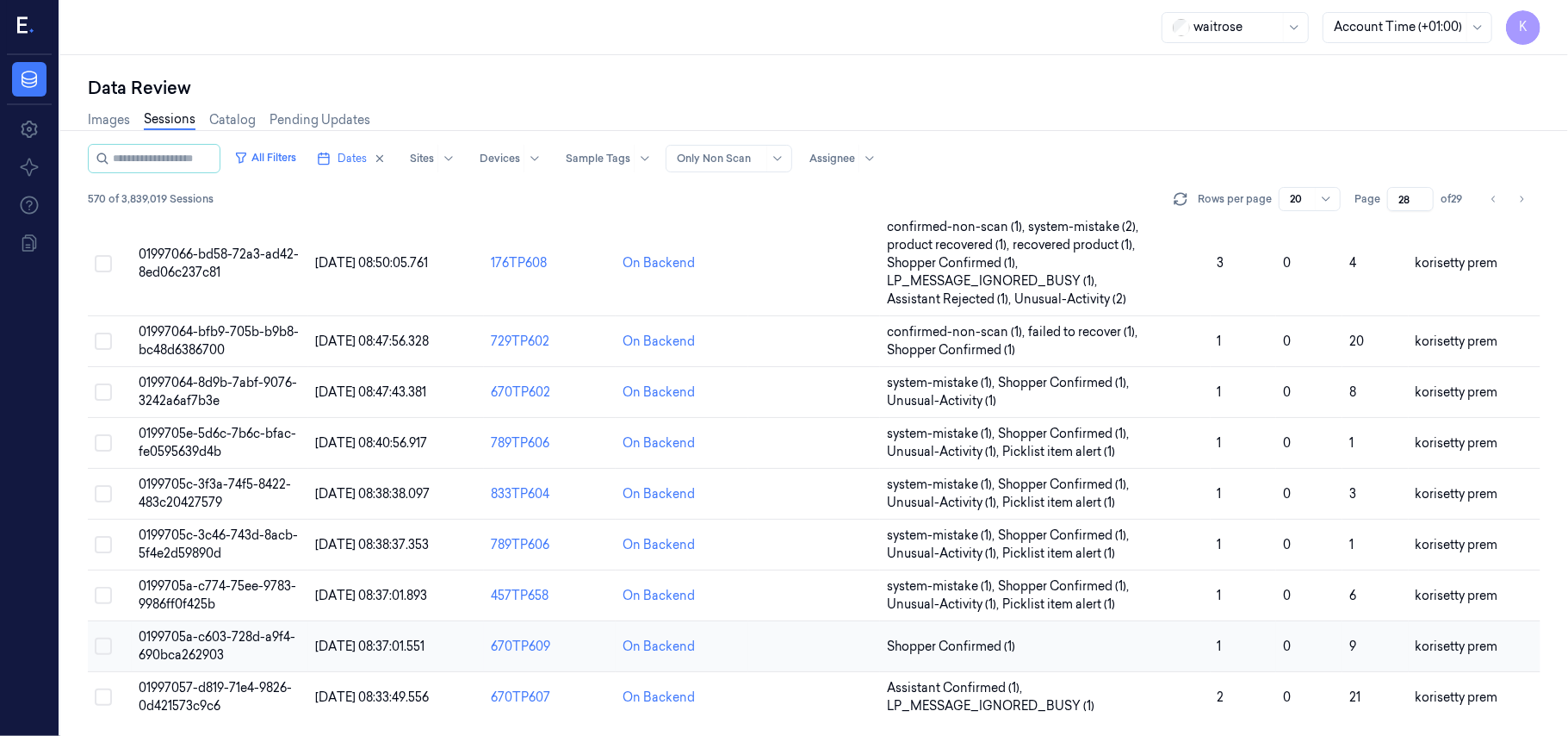
scroll to position [609, 0]
click at [207, 632] on span "0199705a-c603-728d-a9f4-690bca262903" at bounding box center [216, 645] width 156 height 34
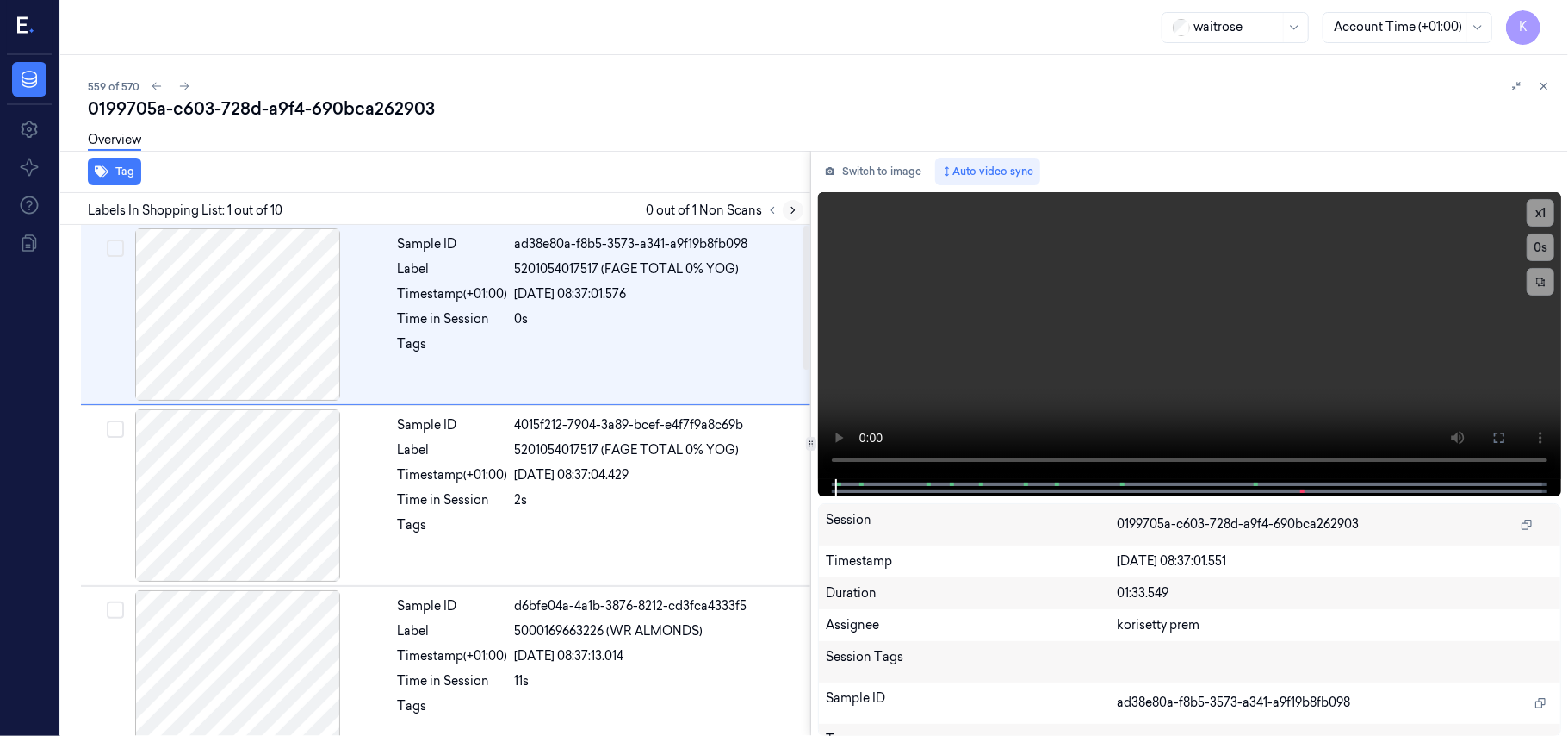
click at [792, 210] on icon at bounding box center [793, 210] width 12 height 12
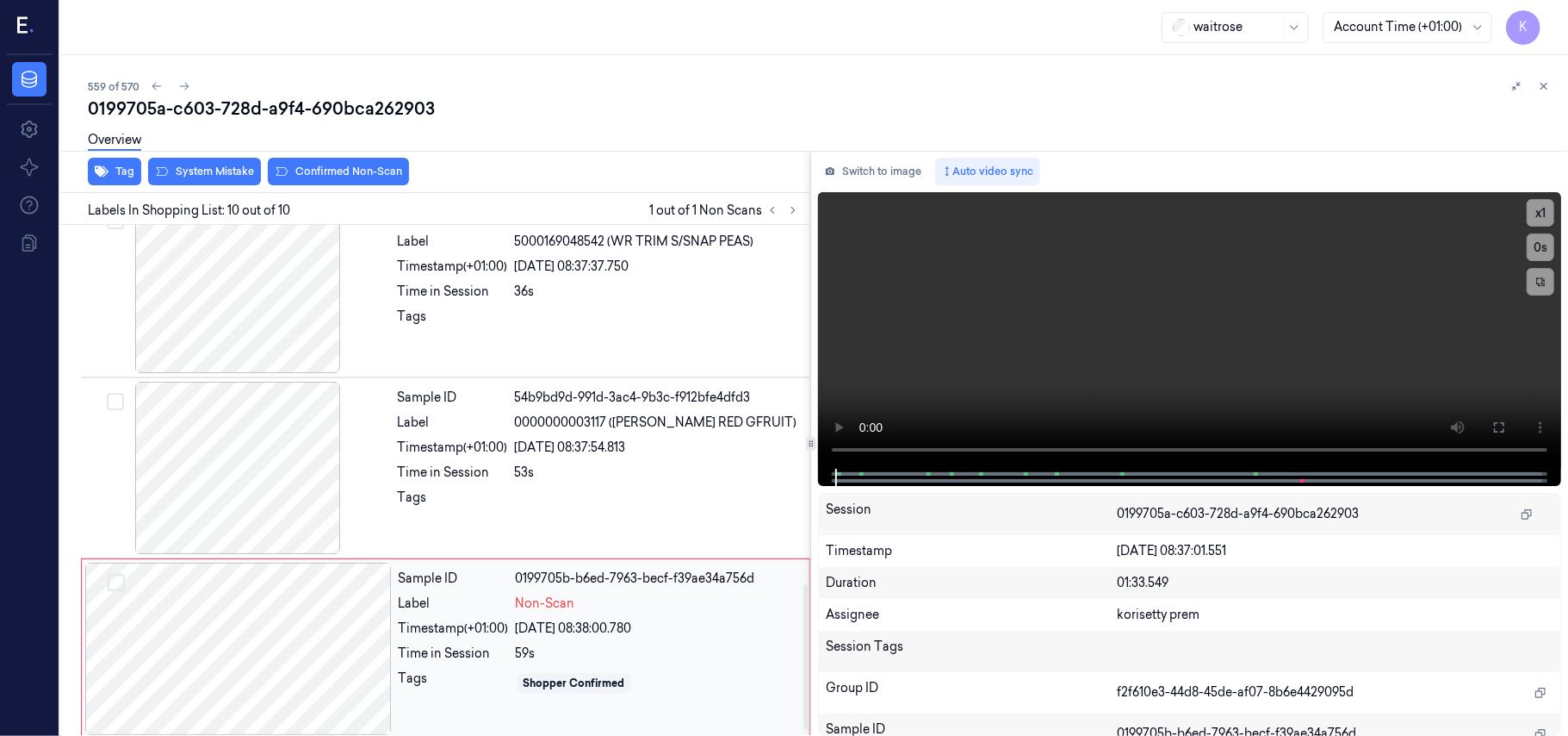
scroll to position [1308, 0]
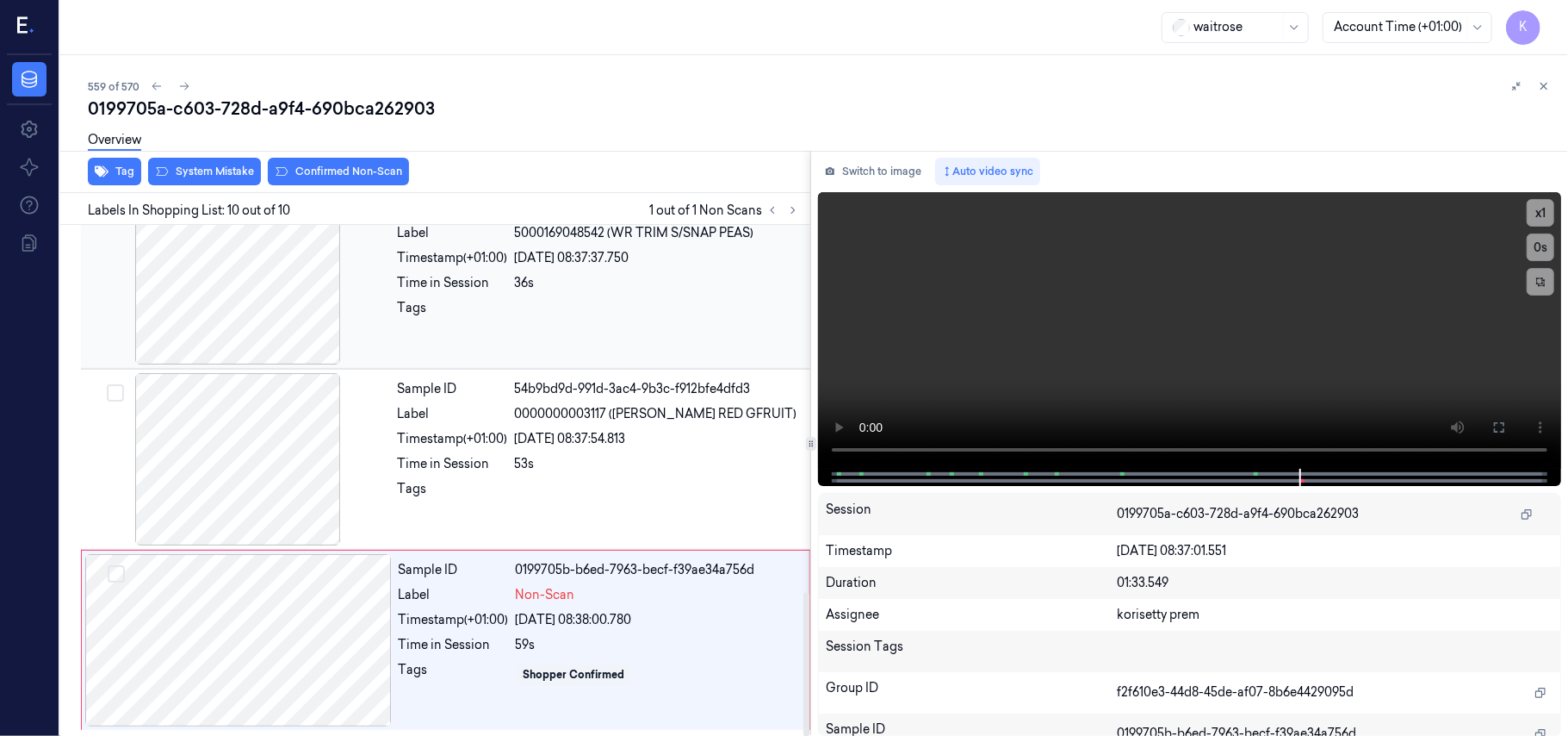
click at [545, 269] on div "Sample ID 9b67c7f4-fd2c-3b5b-9a28-7eca98bed12f Label 5000169048542 (WR TRIM S/S…" at bounding box center [599, 278] width 416 height 172
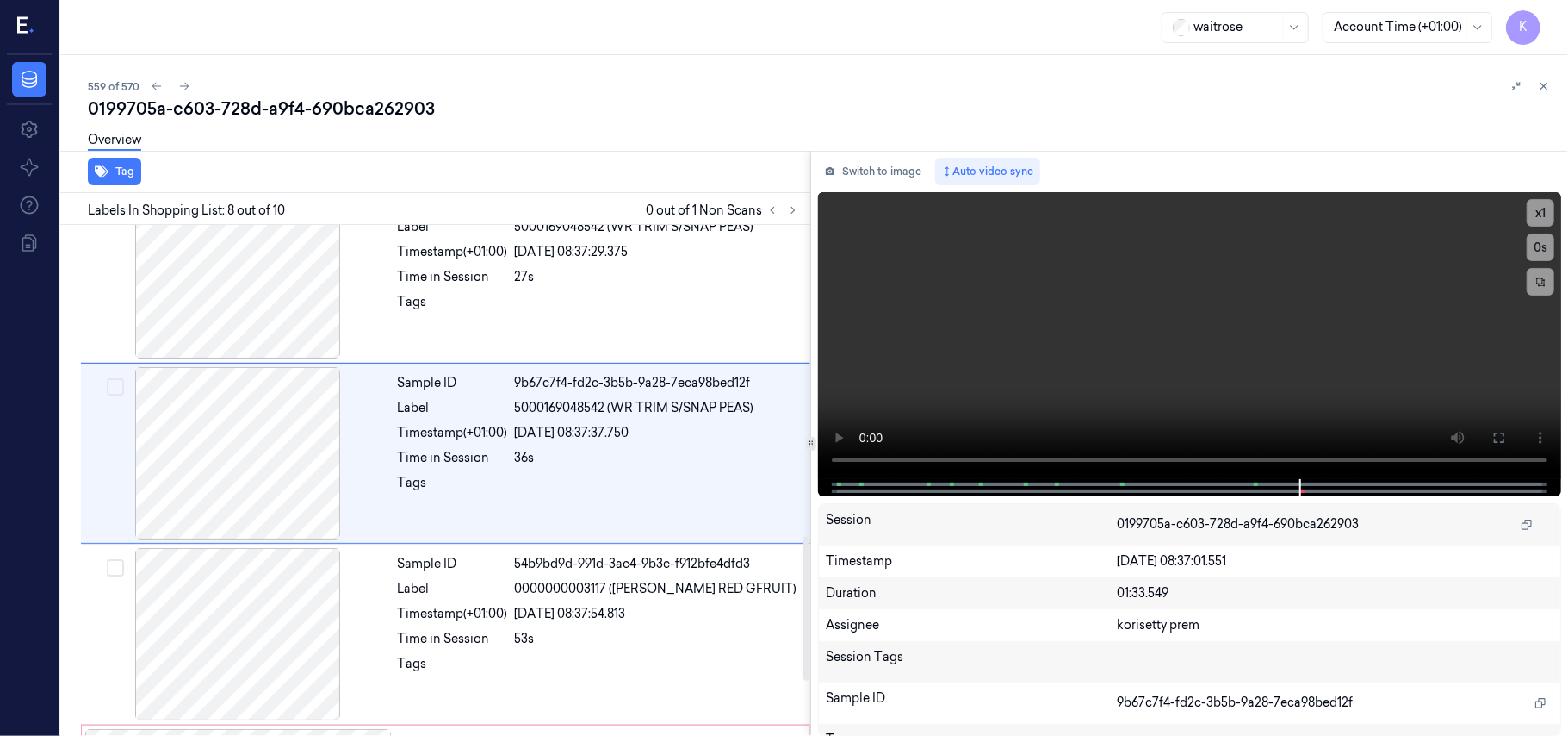
scroll to position [1104, 0]
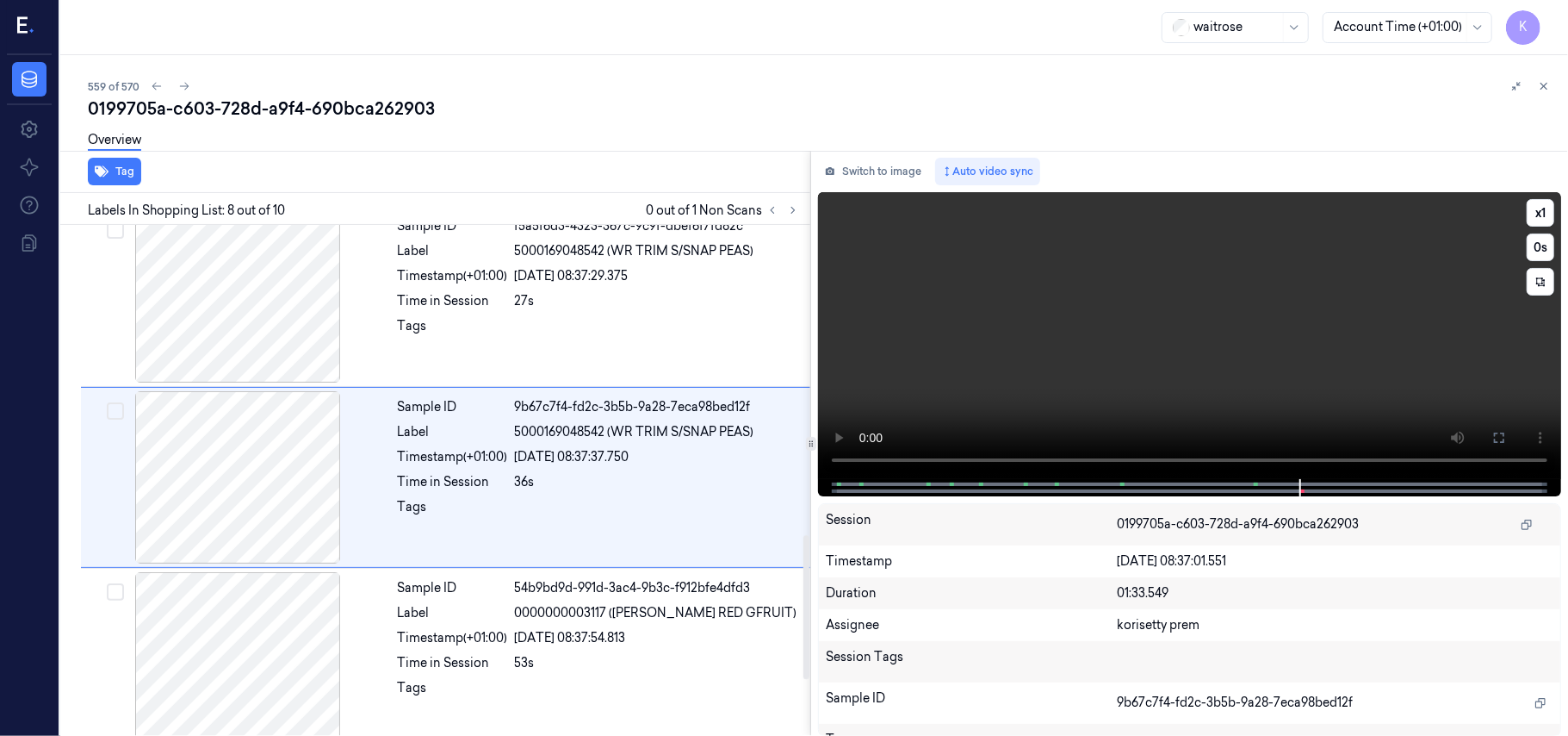
click at [999, 345] on video at bounding box center [1190, 336] width 743 height 287
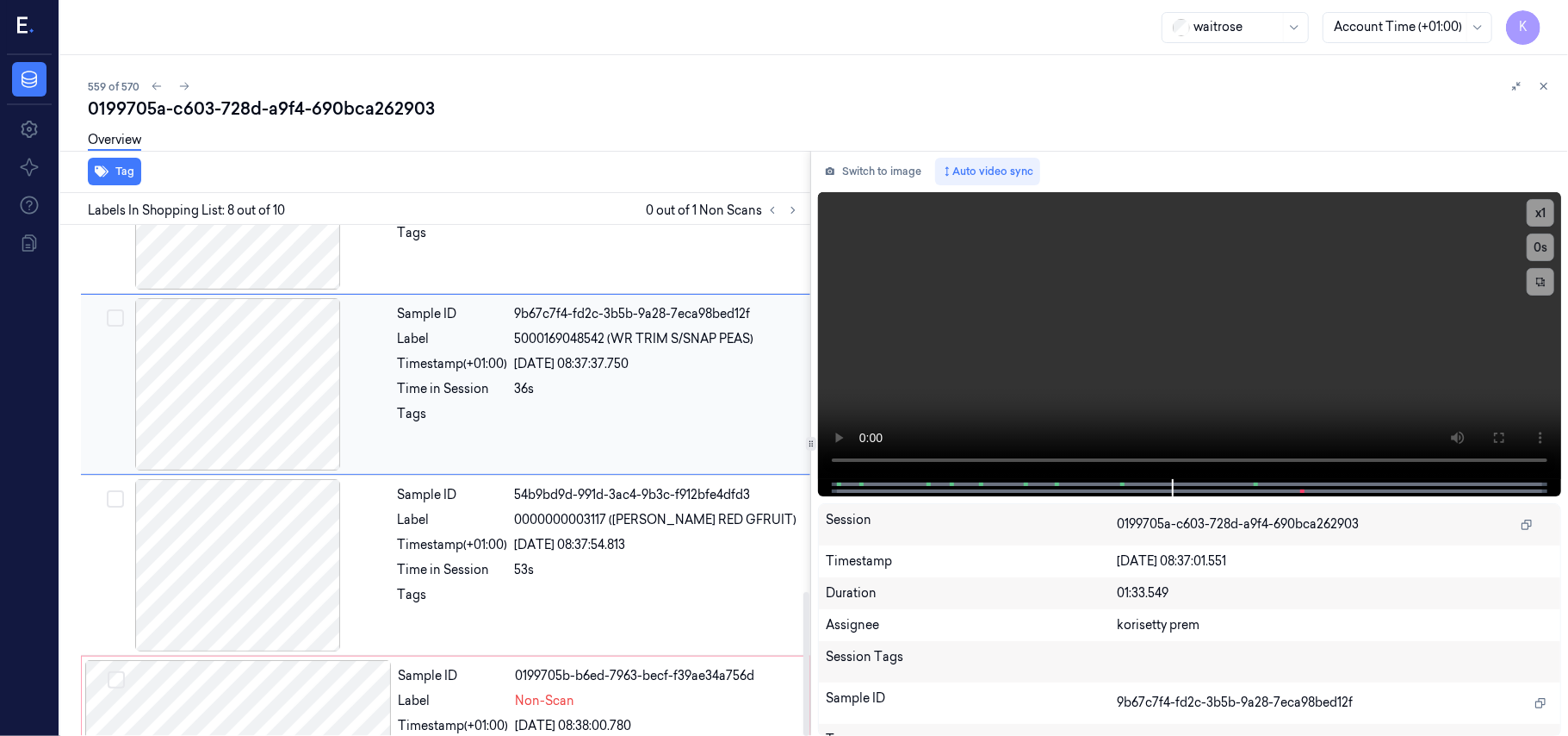
scroll to position [1308, 0]
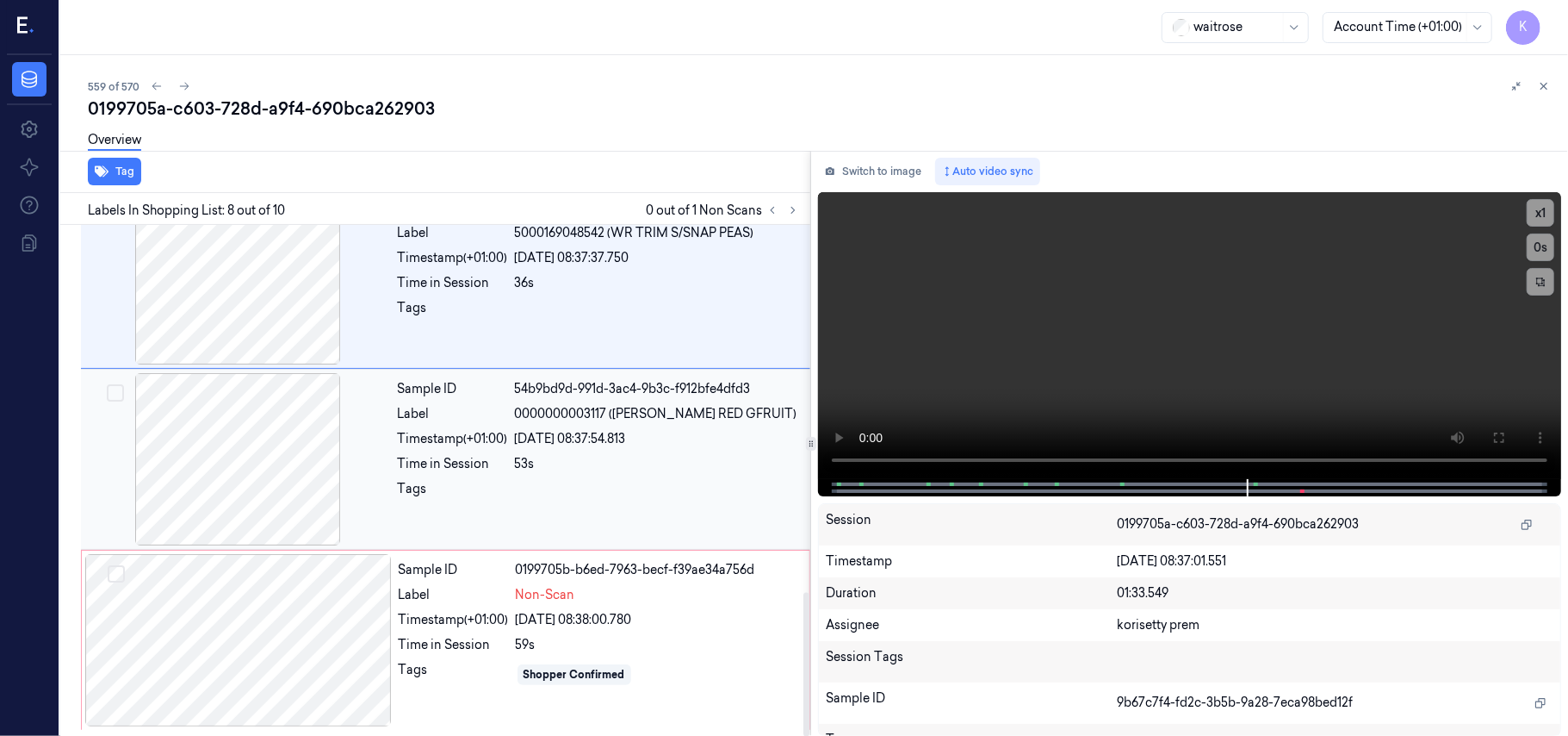
click at [573, 494] on div at bounding box center [657, 494] width 285 height 28
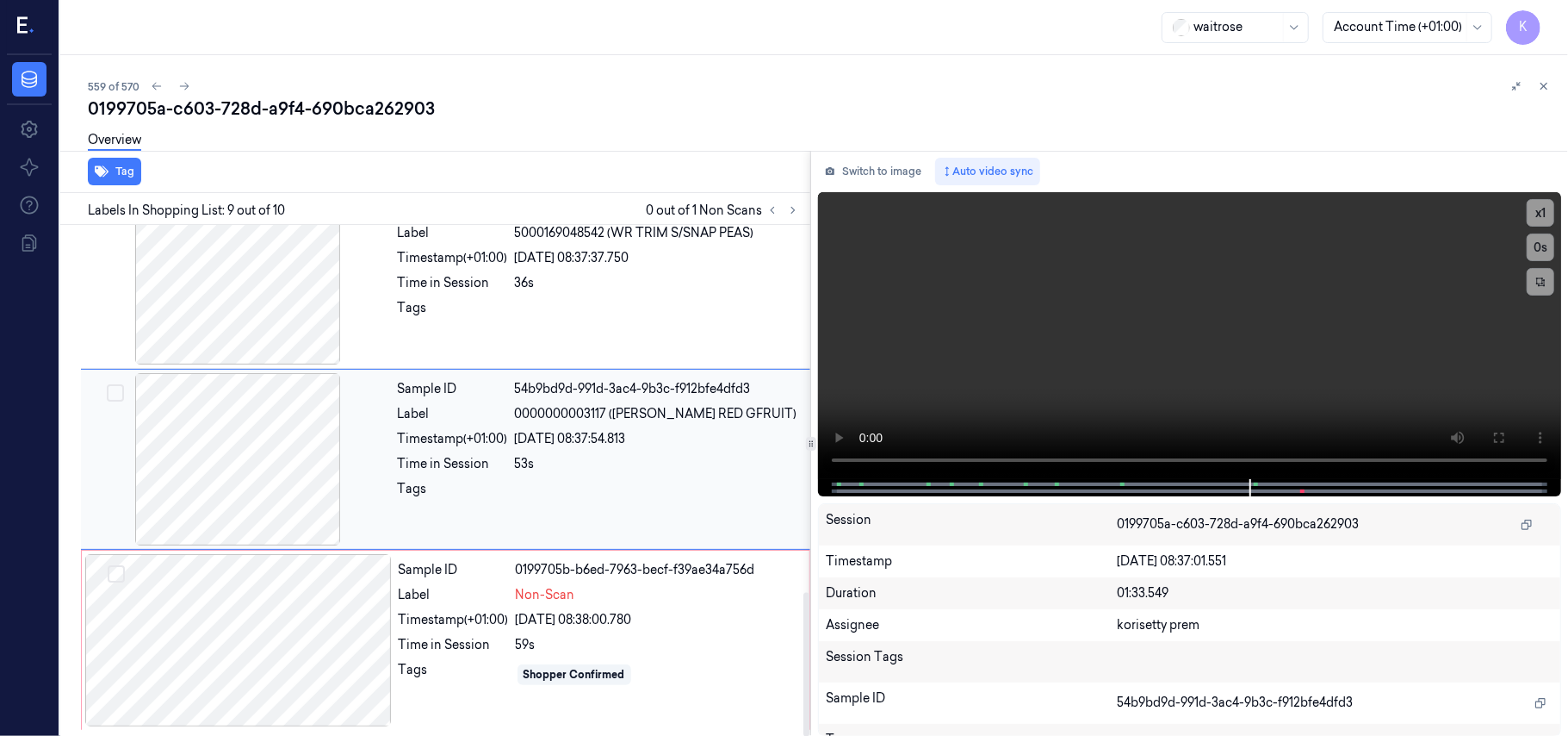
scroll to position [1286, 0]
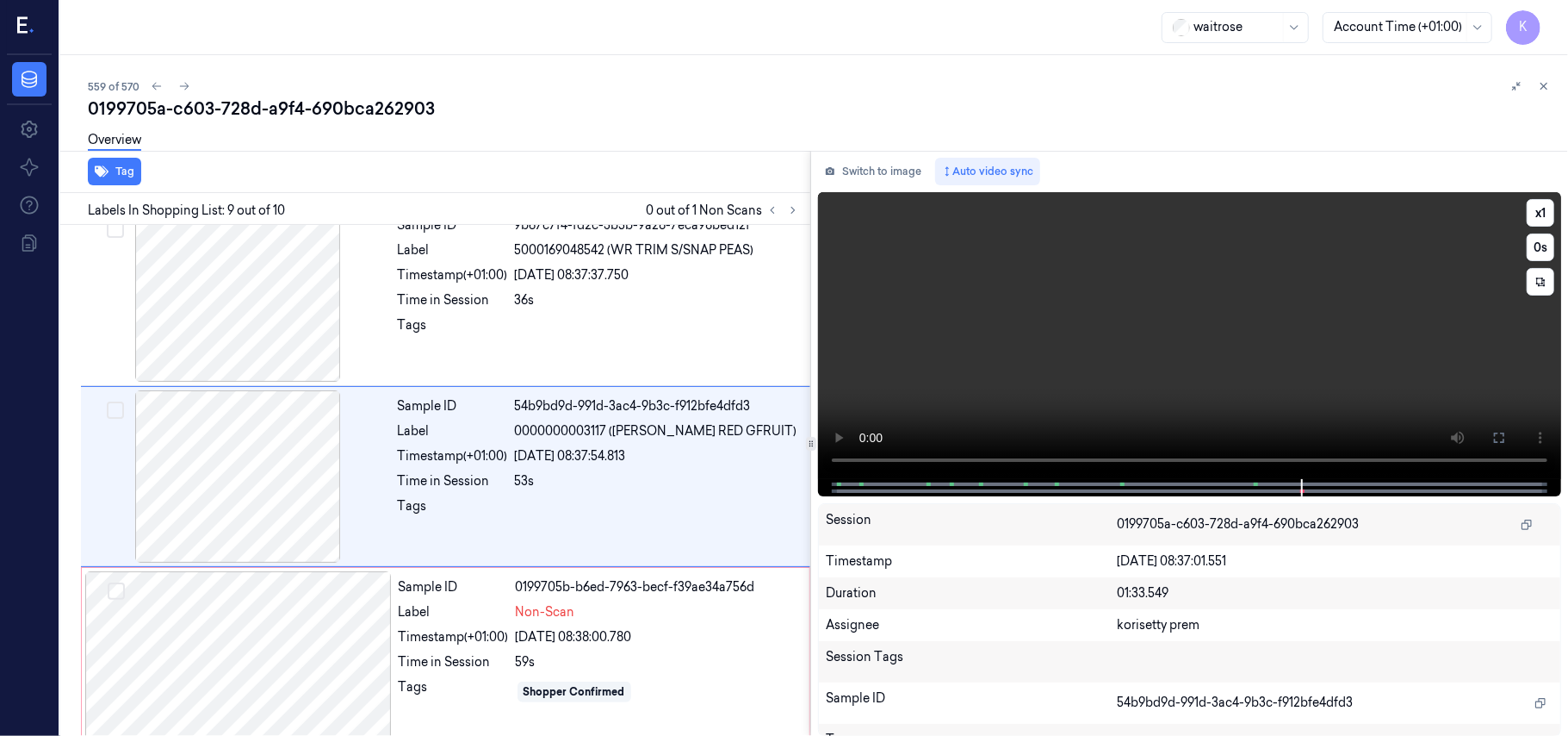
click at [1100, 367] on video at bounding box center [1190, 336] width 743 height 287
click at [548, 699] on div "Shopper Confirmed" at bounding box center [574, 692] width 102 height 16
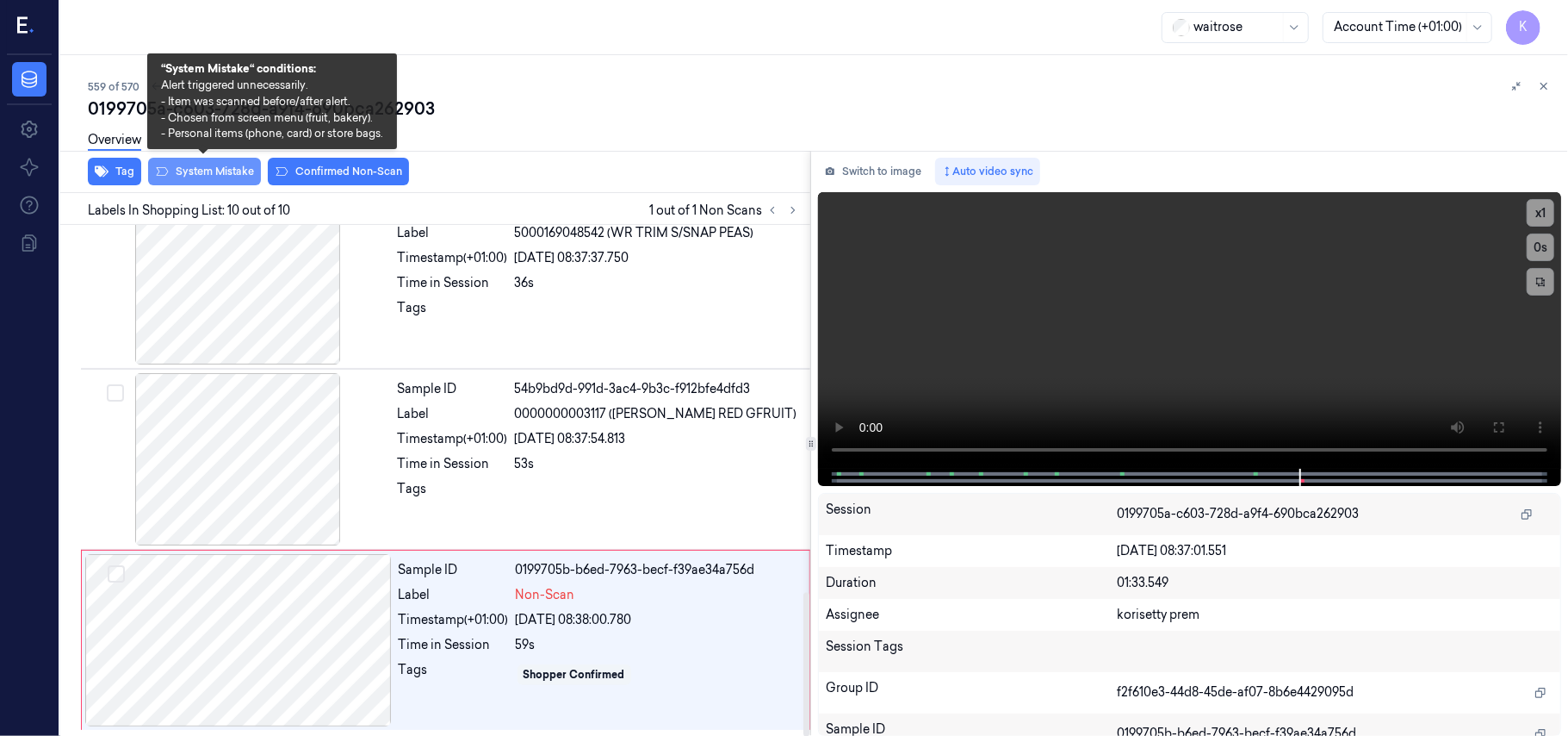
click at [222, 179] on button "System Mistake" at bounding box center [204, 171] width 112 height 28
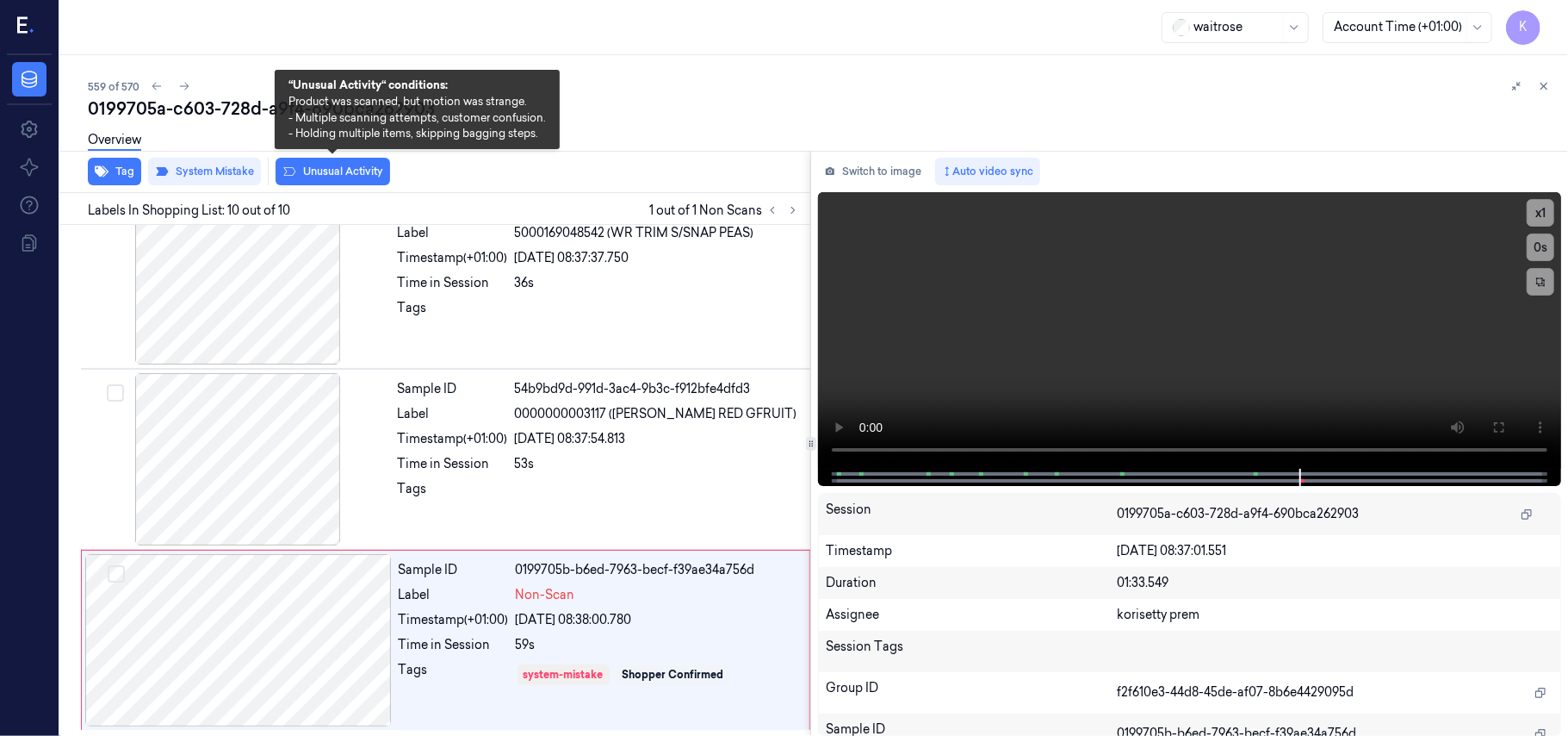
click at [301, 170] on button "Unusual Activity" at bounding box center [333, 171] width 114 height 28
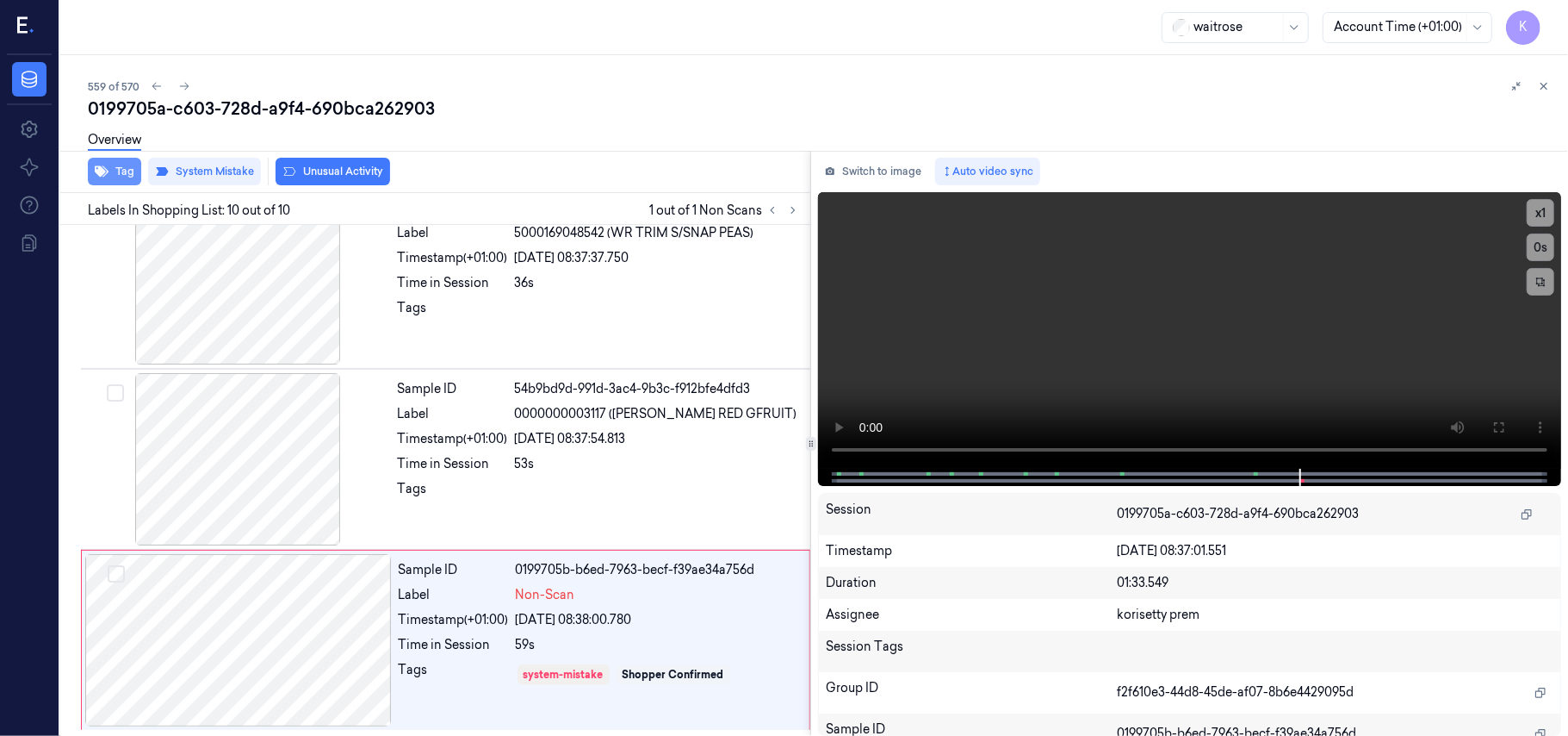
click at [121, 172] on button "Tag" at bounding box center [114, 171] width 54 height 28
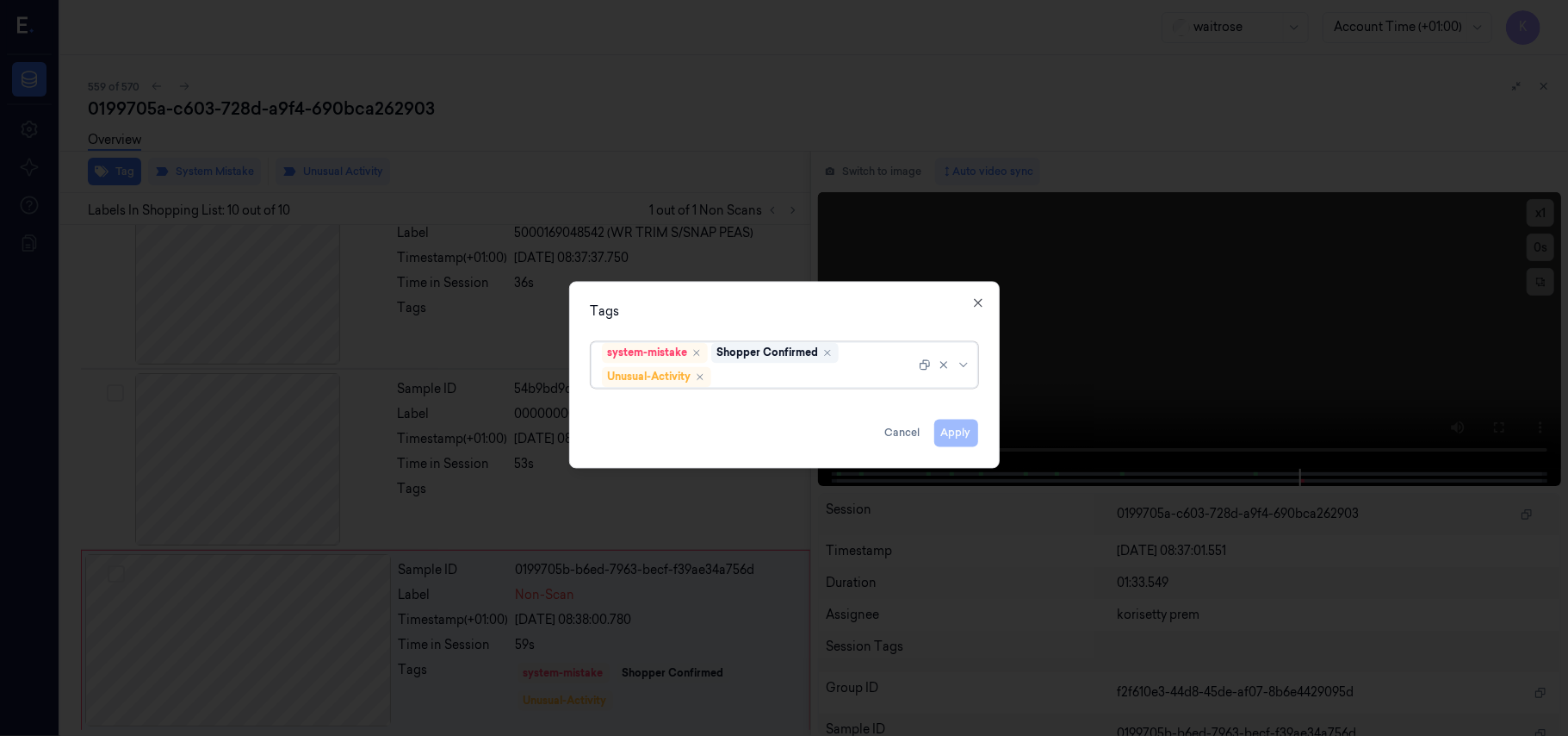
click at [762, 373] on div at bounding box center [815, 376] width 201 height 18
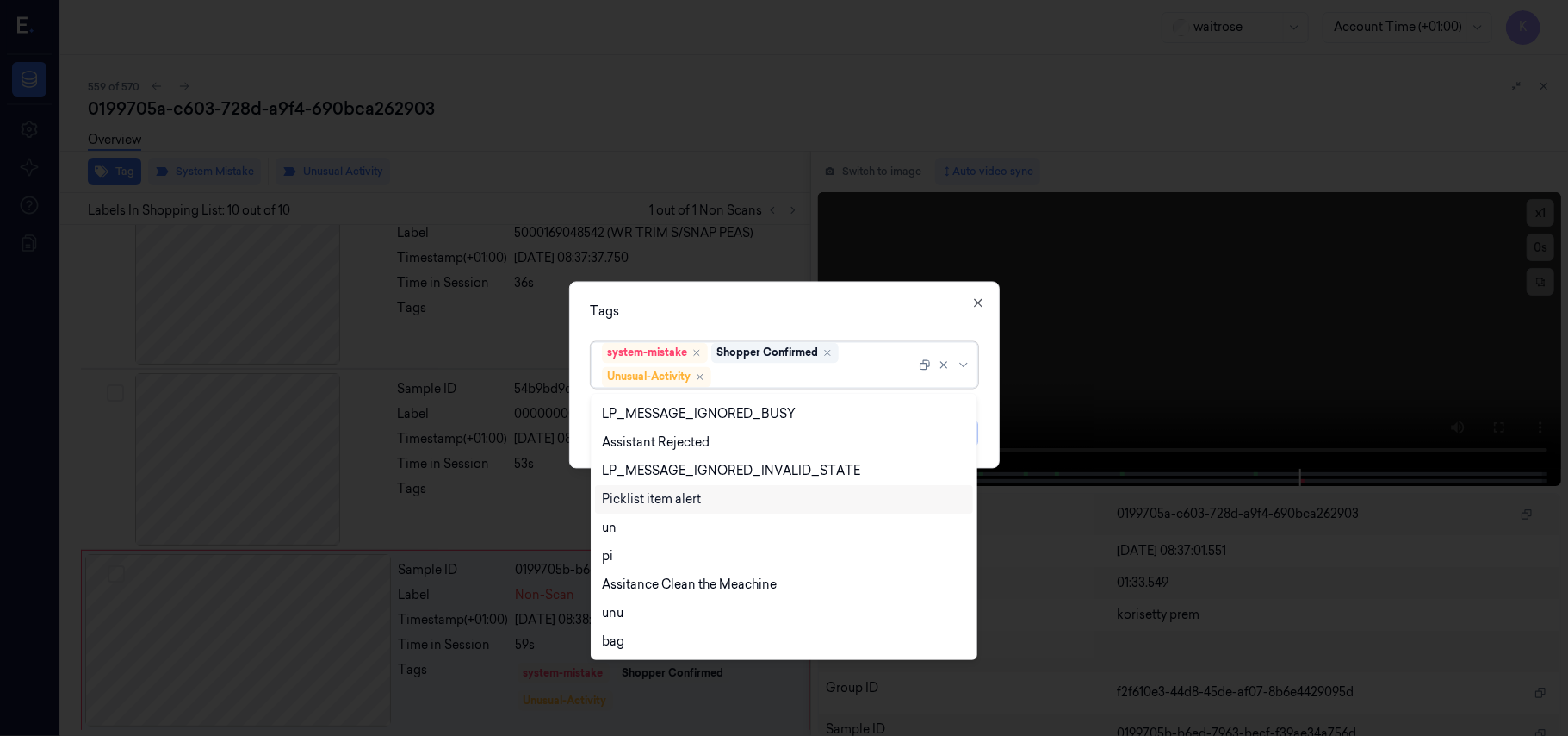
click at [680, 487] on div "Picklist item alert" at bounding box center [784, 499] width 378 height 29
click at [870, 308] on div "Tags" at bounding box center [784, 312] width 387 height 18
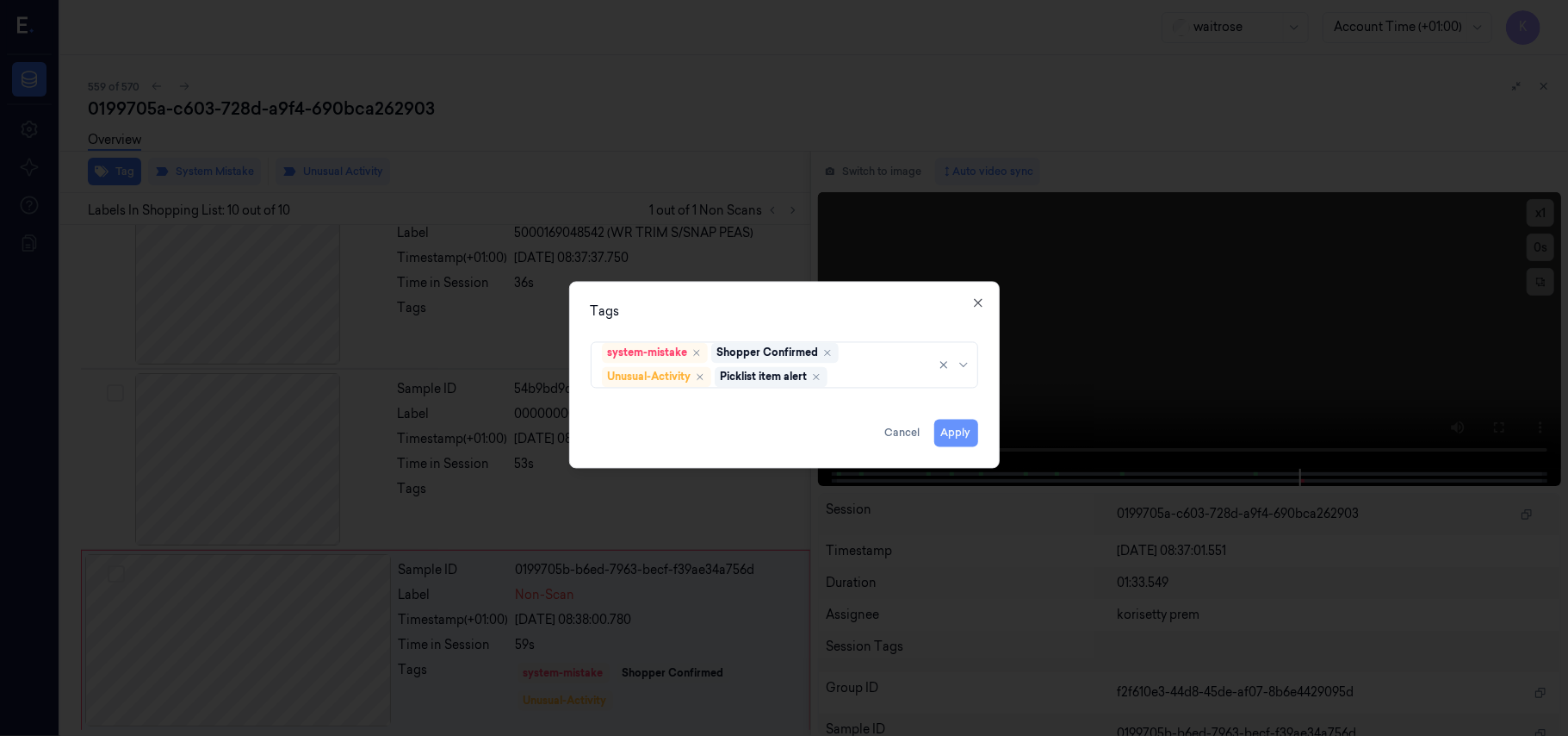
click at [952, 427] on button "Apply" at bounding box center [957, 433] width 44 height 28
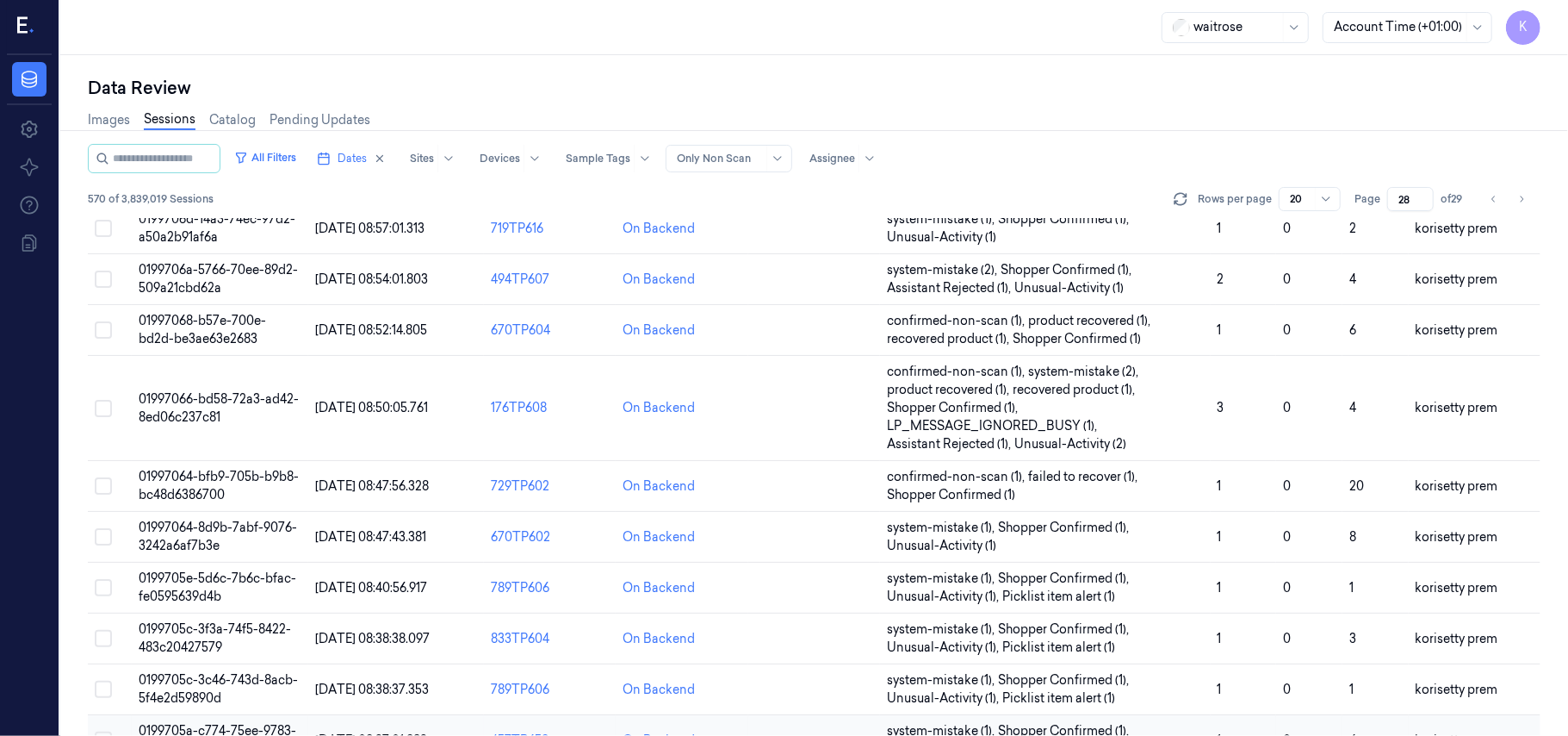
scroll to position [609, 0]
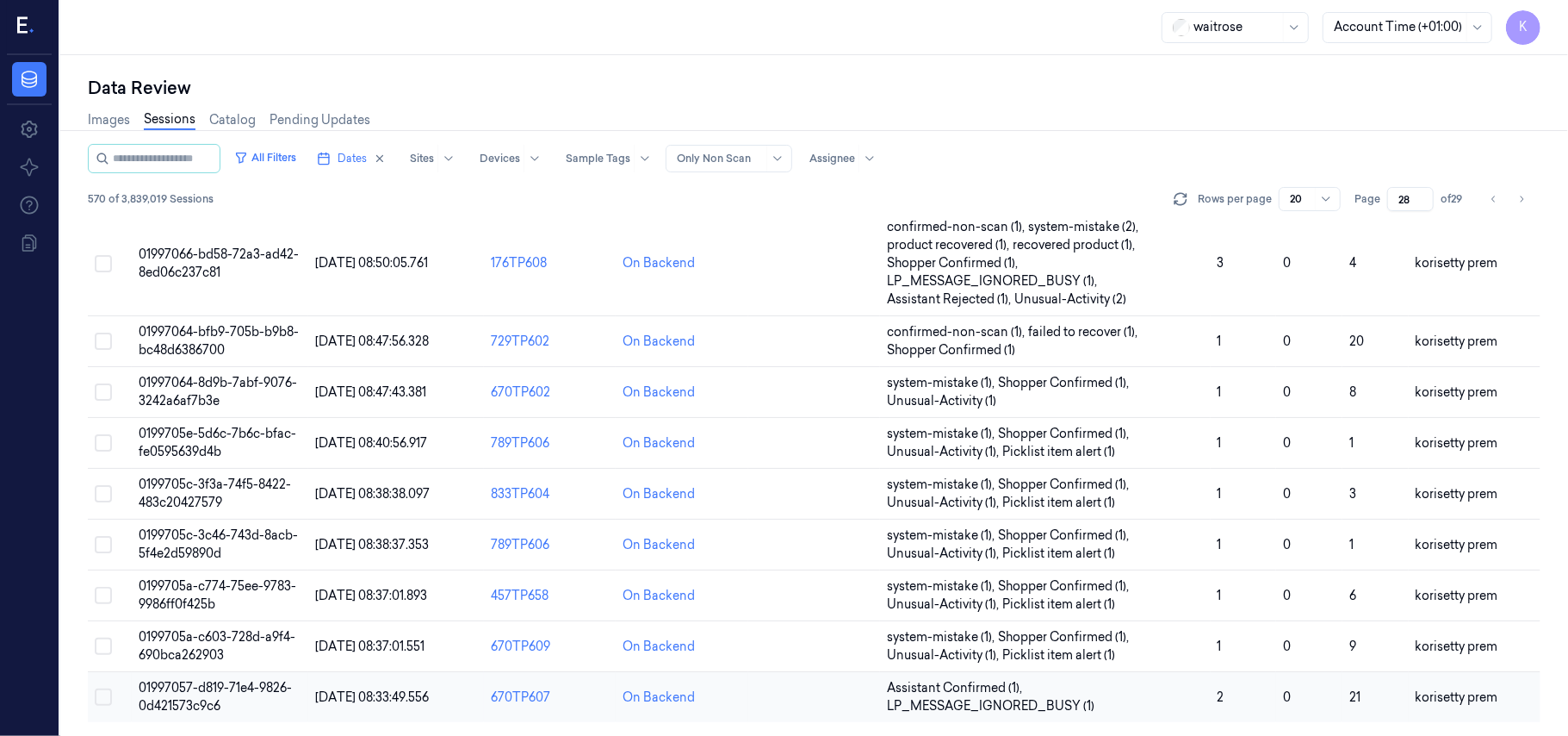
click at [188, 694] on span "01997057-d819-71e4-9826-0d421573c9c6" at bounding box center [215, 696] width 153 height 34
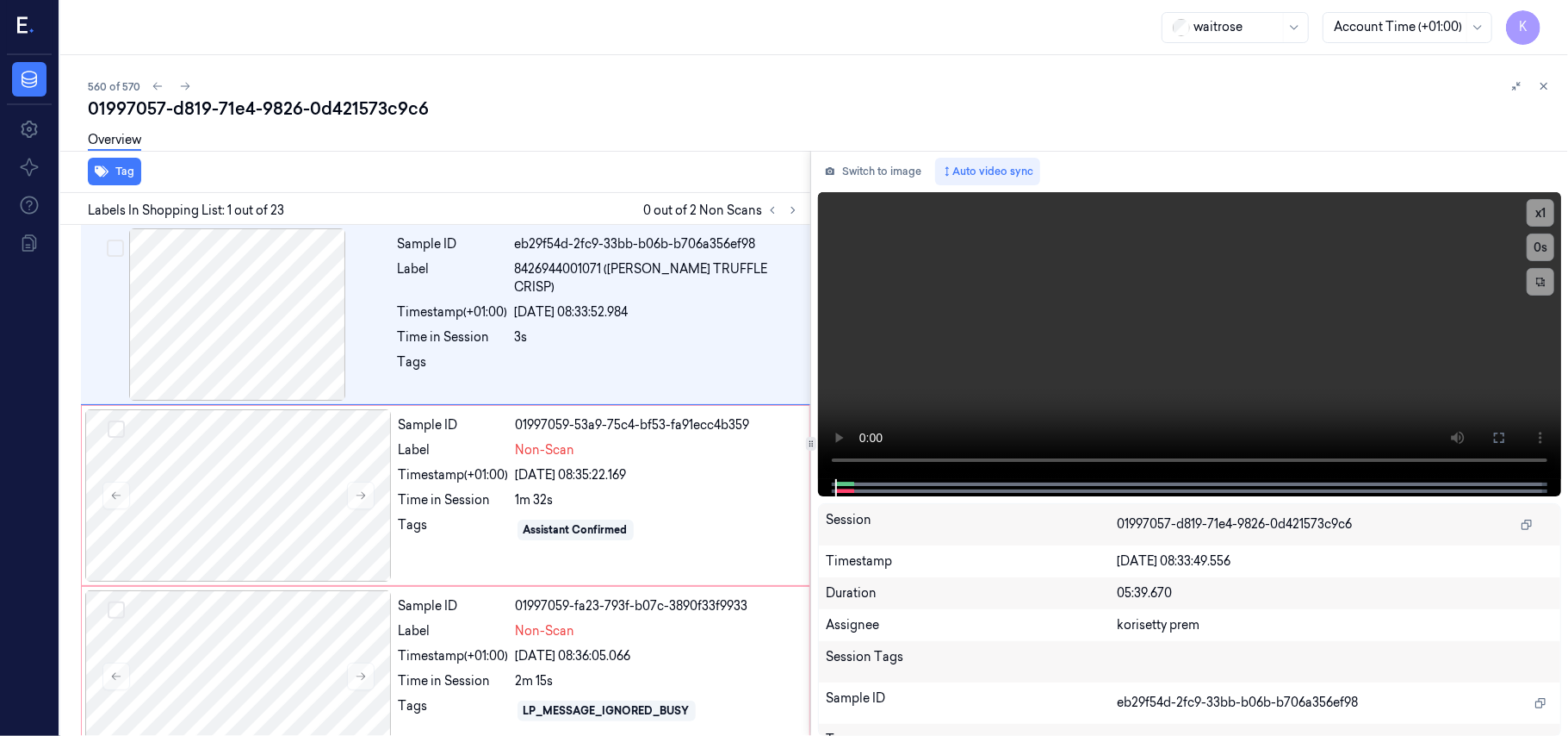
click at [776, 69] on div "560 of 570 01997057-d819-71e4-9826-0d421573c9c6 Overview Tag Labels In Shopping…" at bounding box center [814, 394] width 1508 height 680
click at [1076, 372] on video at bounding box center [1190, 336] width 743 height 287
click at [925, 373] on video at bounding box center [1190, 336] width 743 height 287
click at [563, 505] on div "1m 32s" at bounding box center [657, 500] width 284 height 18
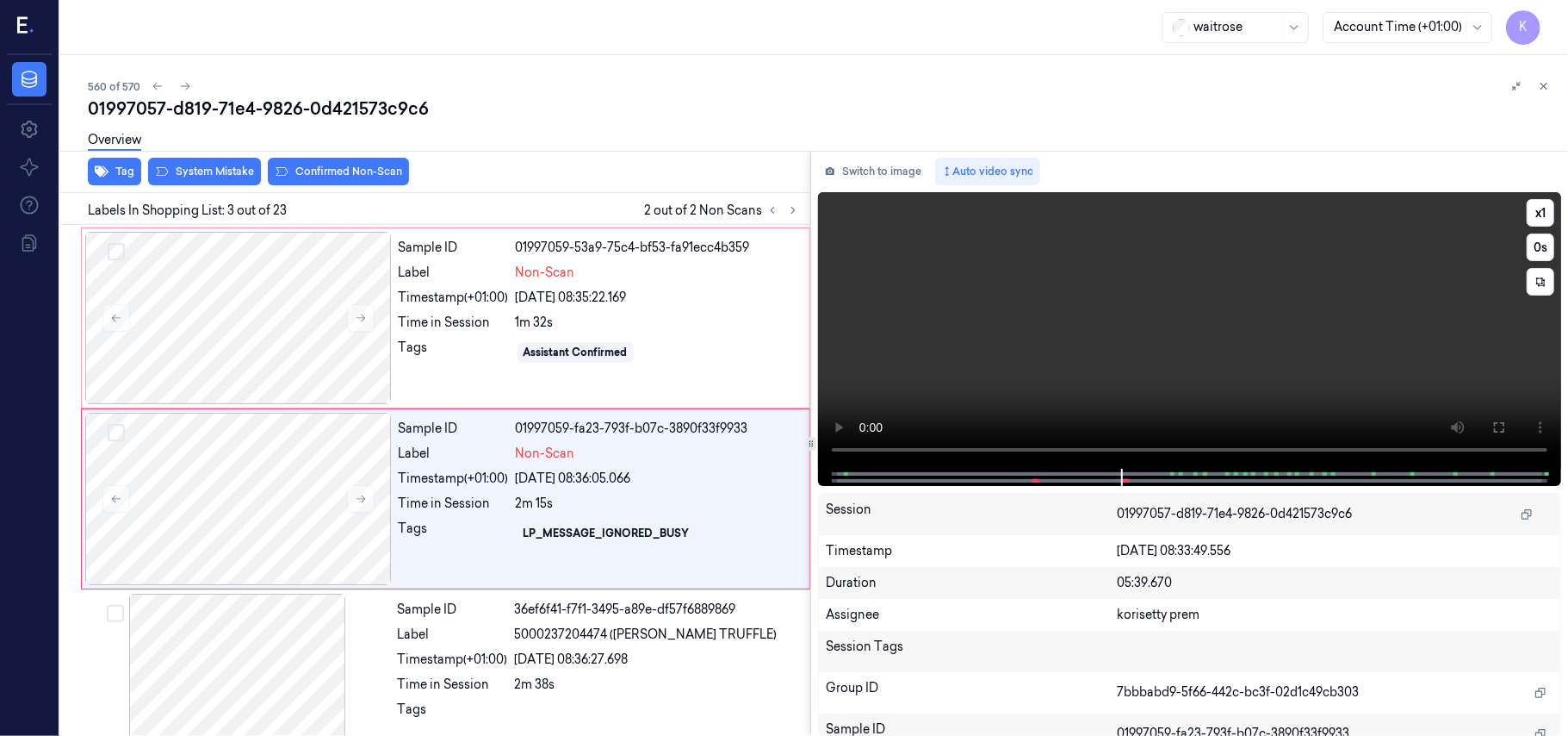
scroll to position [196, 0]
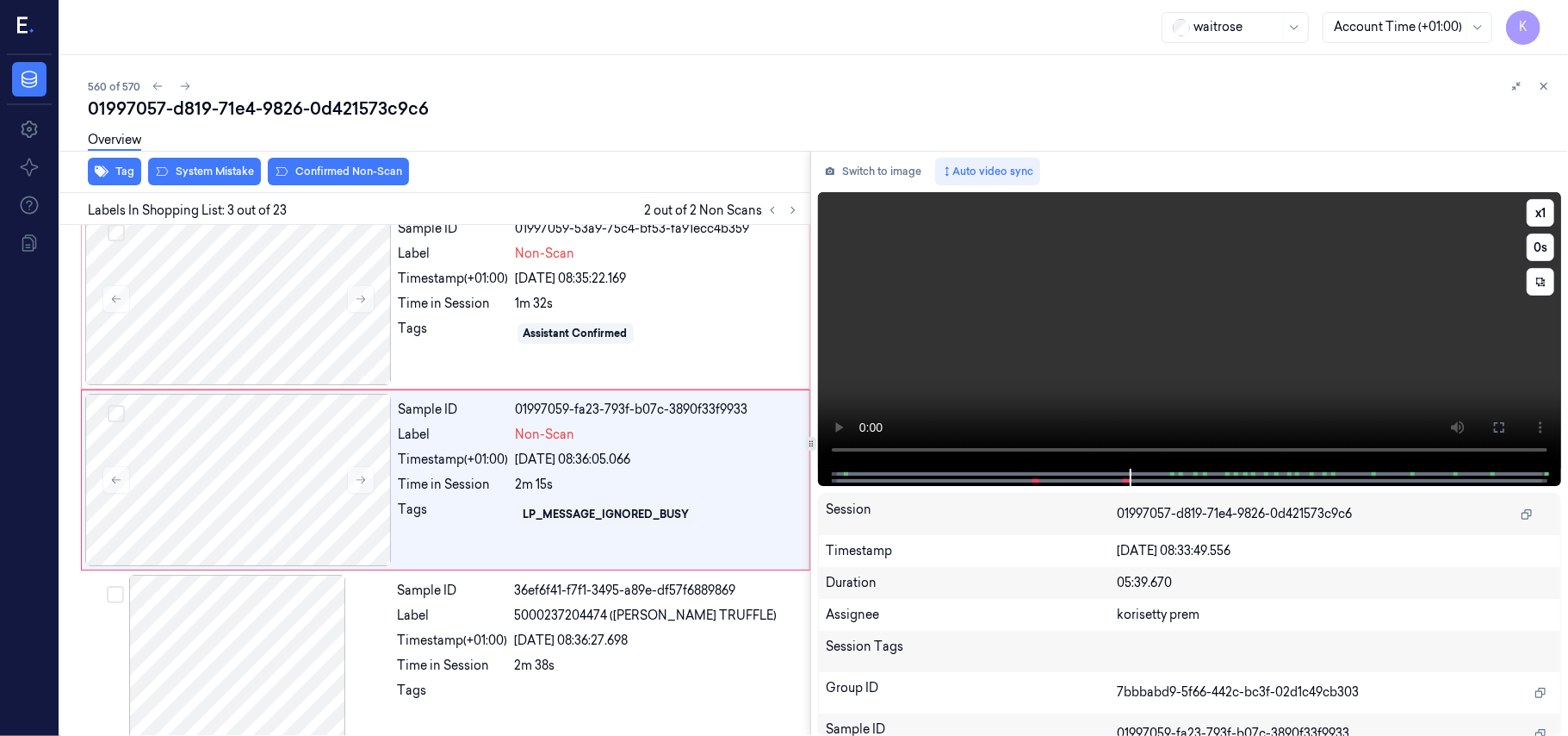
click at [1158, 353] on video at bounding box center [1190, 331] width 743 height 277
click at [507, 479] on div "Time in Session" at bounding box center [453, 484] width 111 height 18
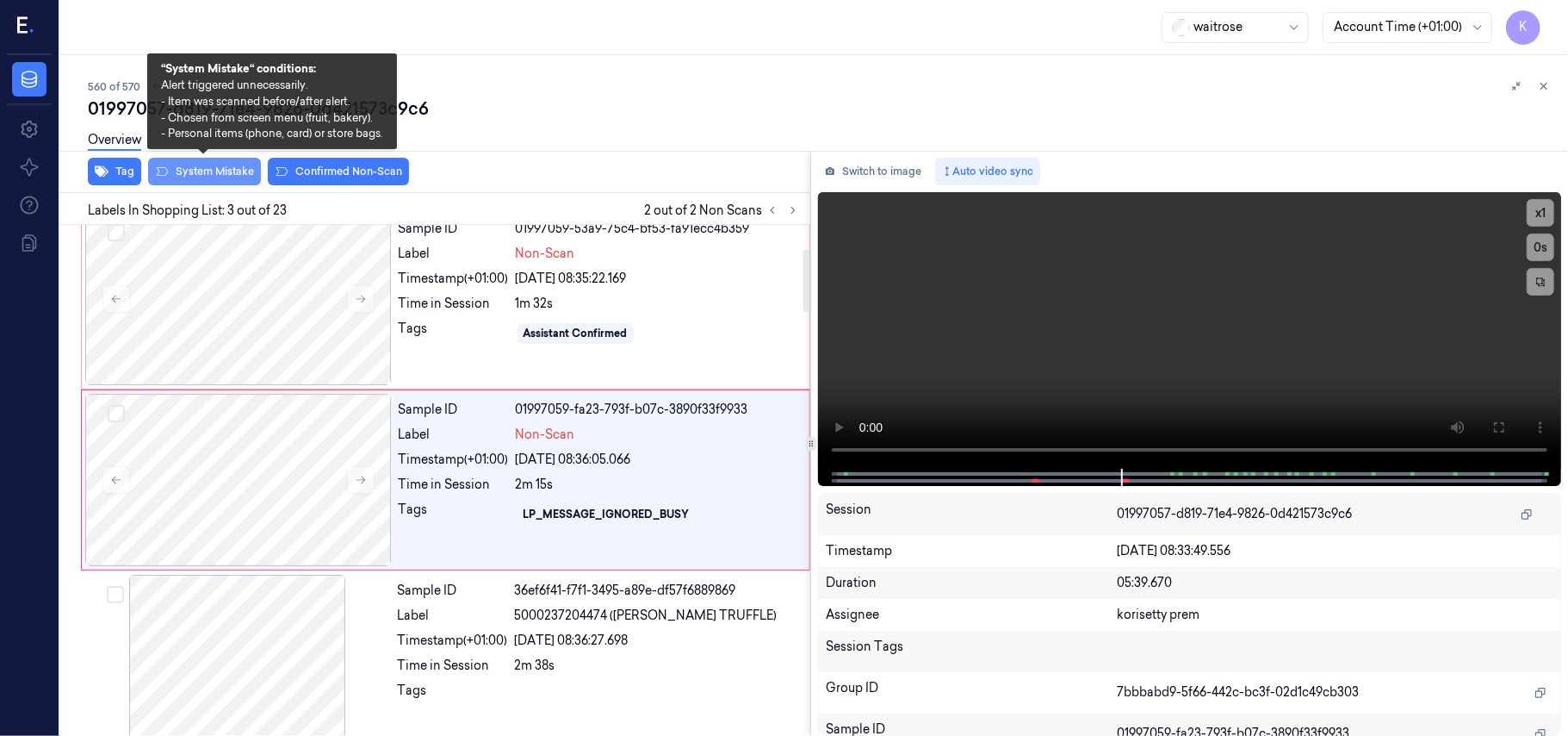
click at [203, 167] on button "System Mistake" at bounding box center [204, 171] width 112 height 28
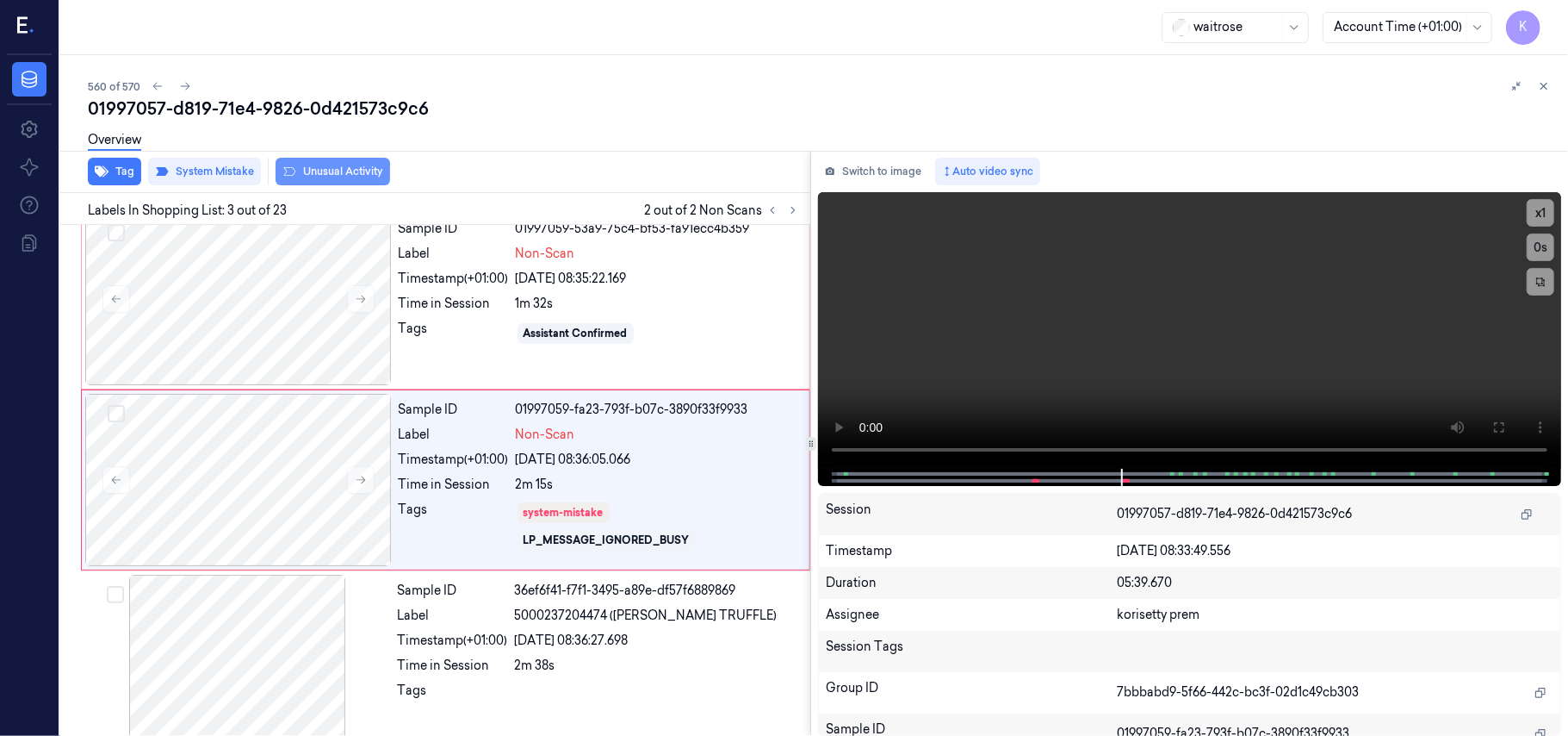
click at [309, 170] on button "Unusual Activity" at bounding box center [333, 171] width 114 height 28
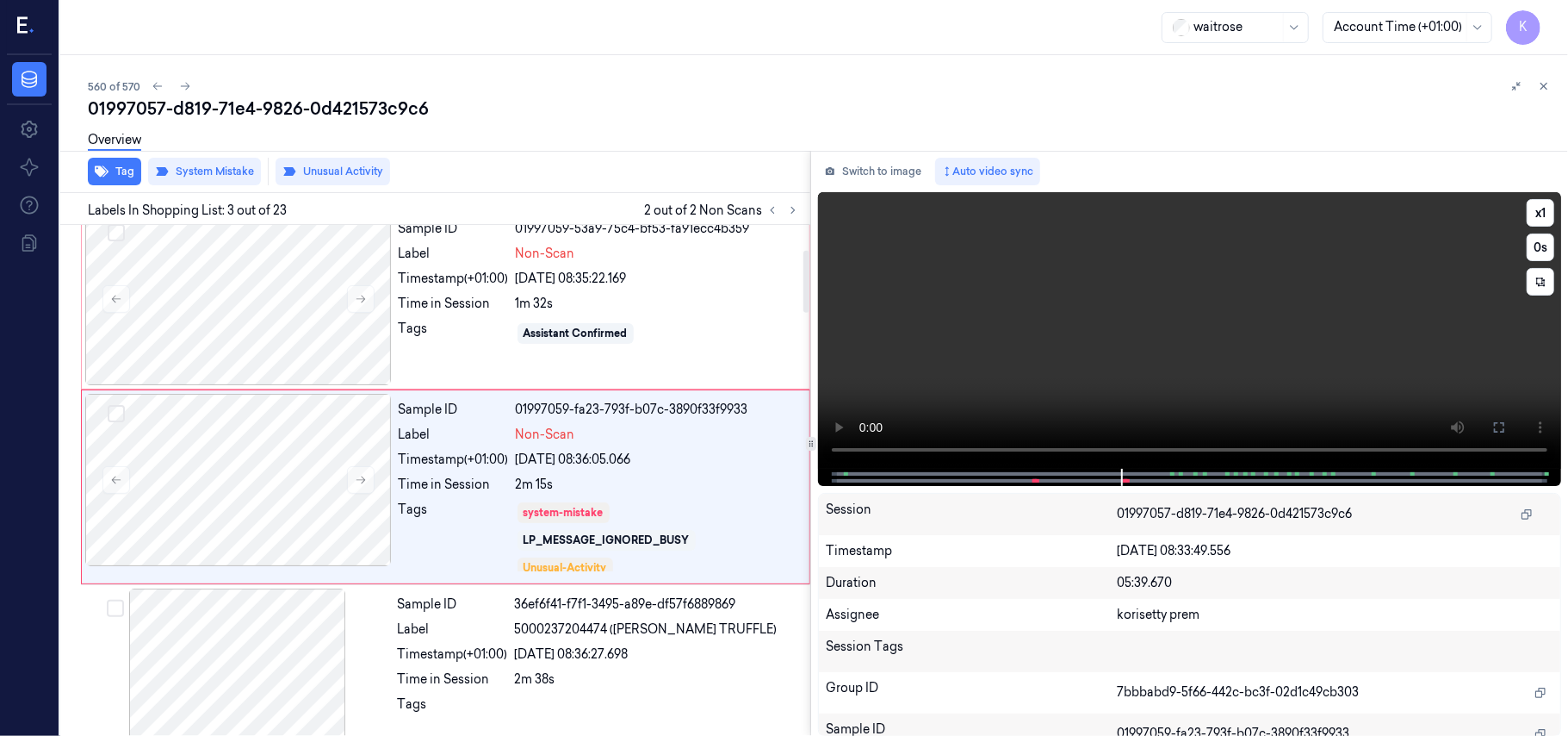
scroll to position [203, 0]
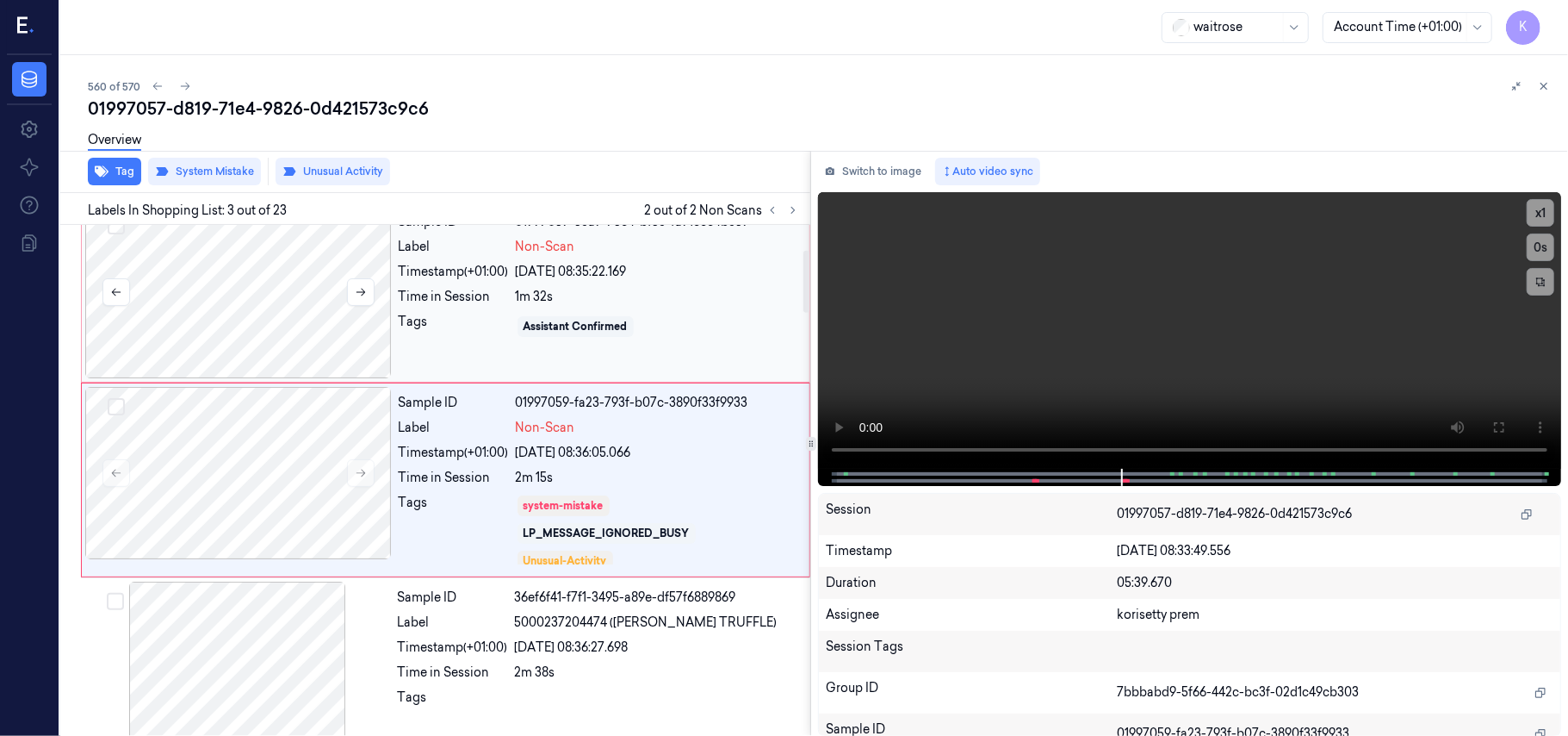
click at [212, 333] on div at bounding box center [239, 292] width 307 height 172
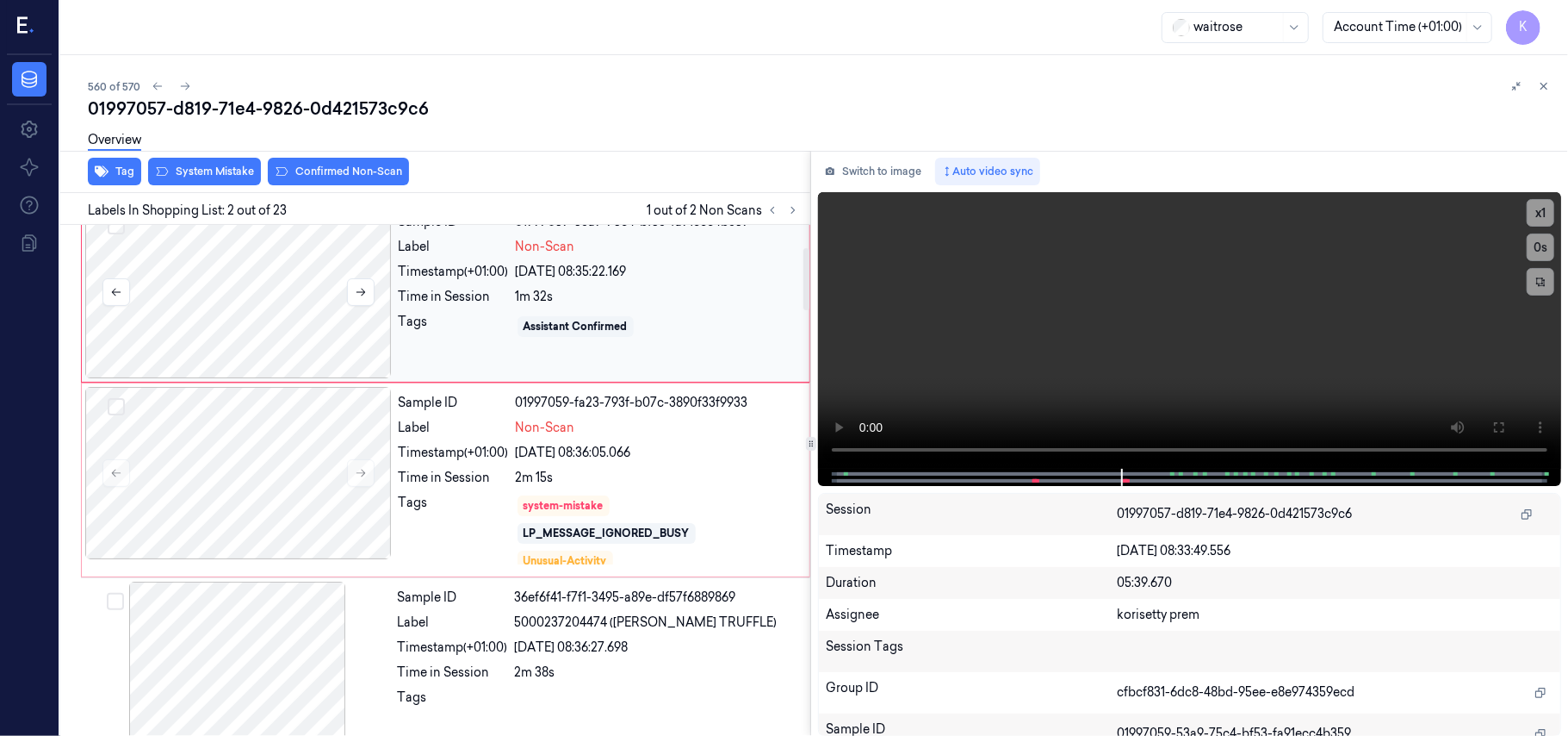
scroll to position [15, 0]
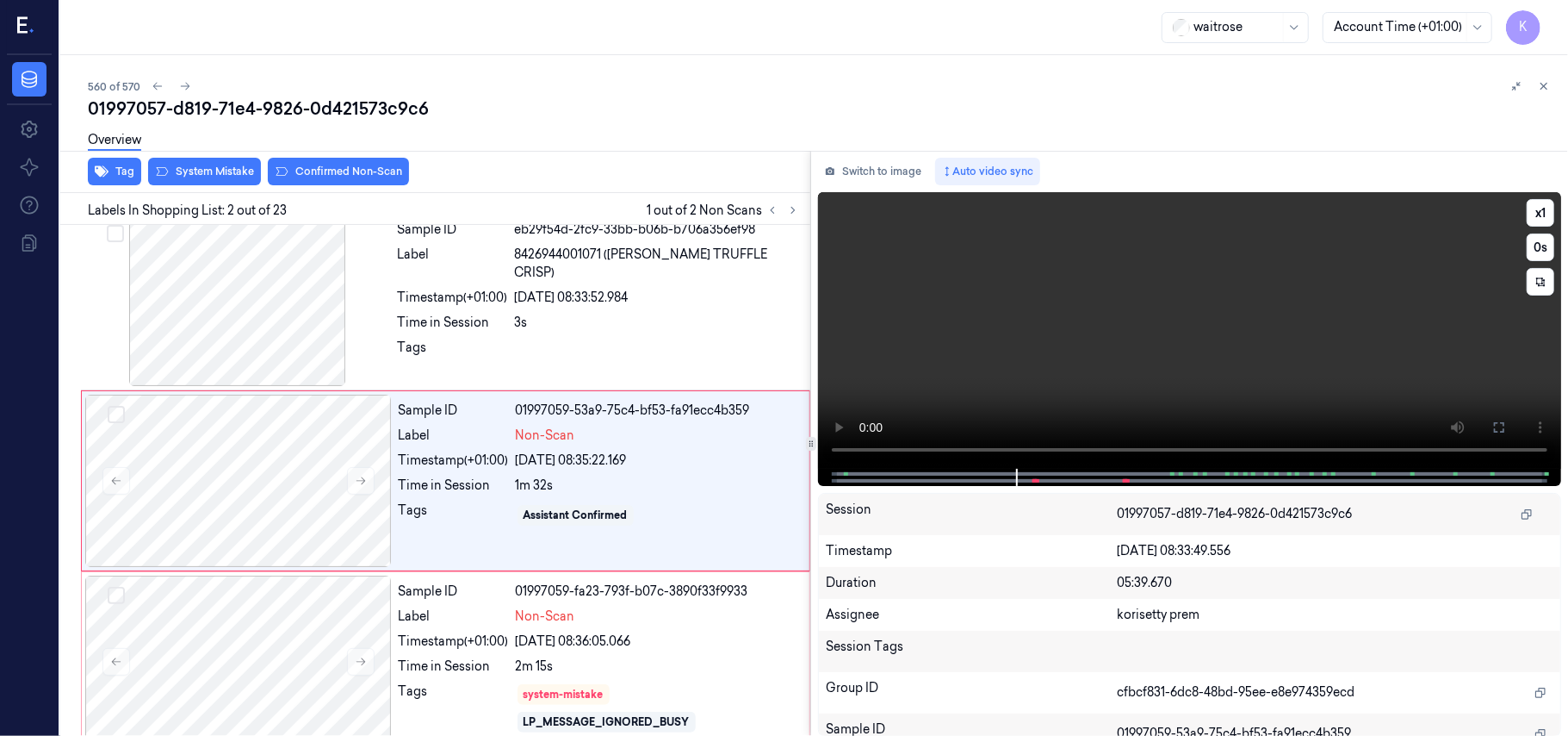
click at [1140, 345] on video at bounding box center [1190, 331] width 743 height 277
click at [1271, 339] on video at bounding box center [1190, 331] width 743 height 277
click at [1541, 207] on button "x 1" at bounding box center [1541, 213] width 28 height 28
click at [1416, 324] on video at bounding box center [1190, 331] width 743 height 277
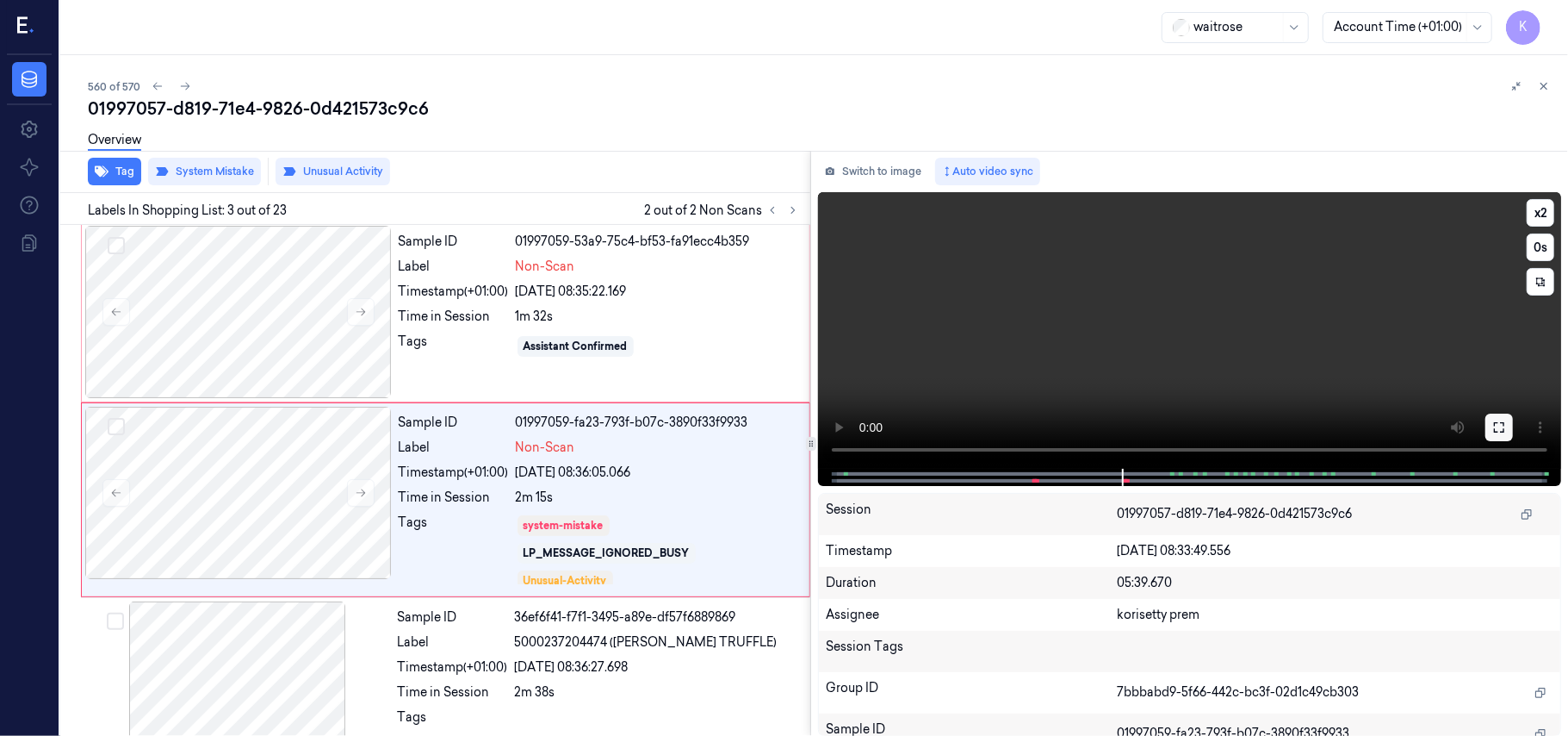
click at [1499, 414] on button at bounding box center [1499, 427] width 28 height 28
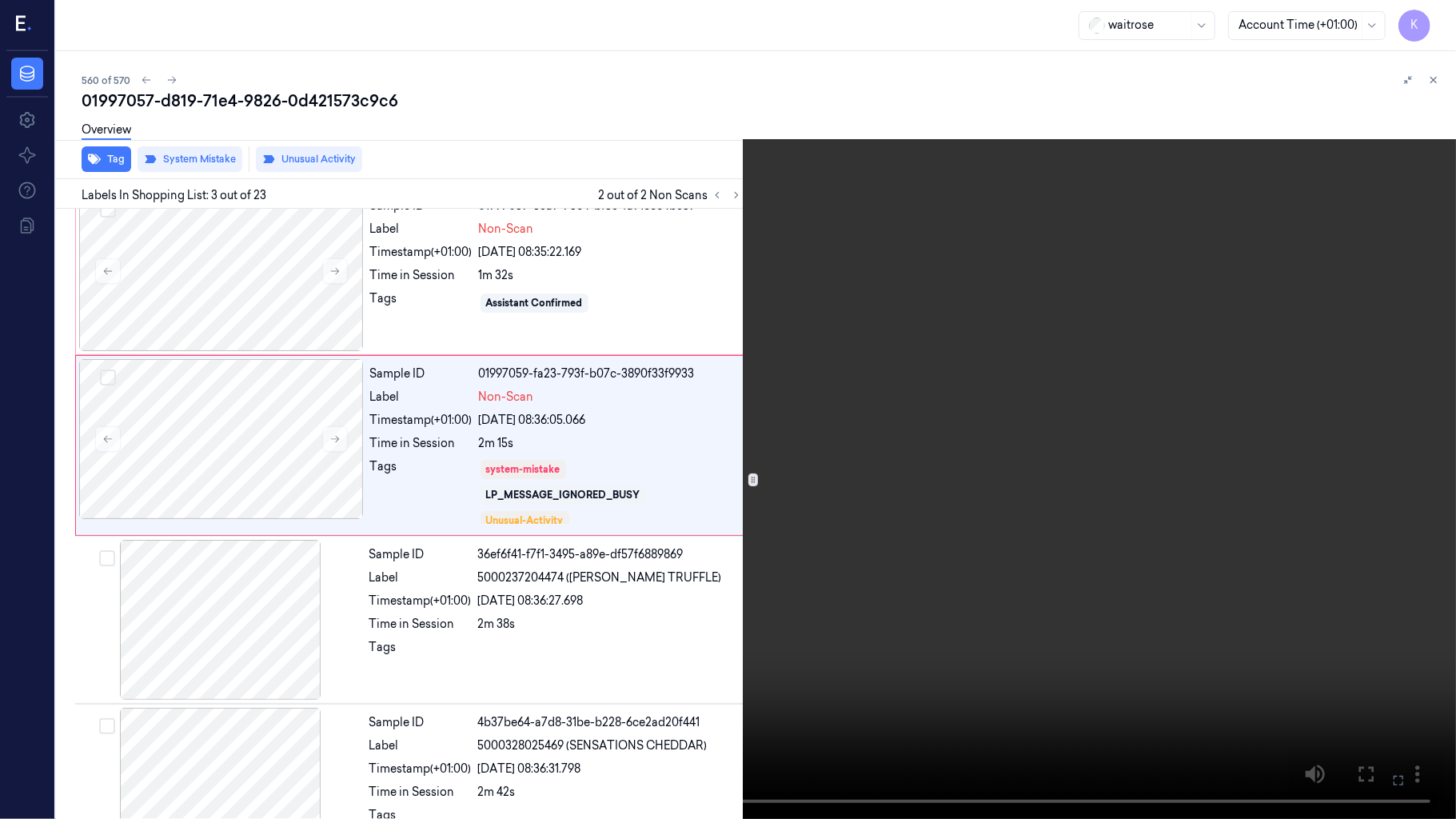
click at [0, 0] on icon at bounding box center [0, 0] width 0 height 0
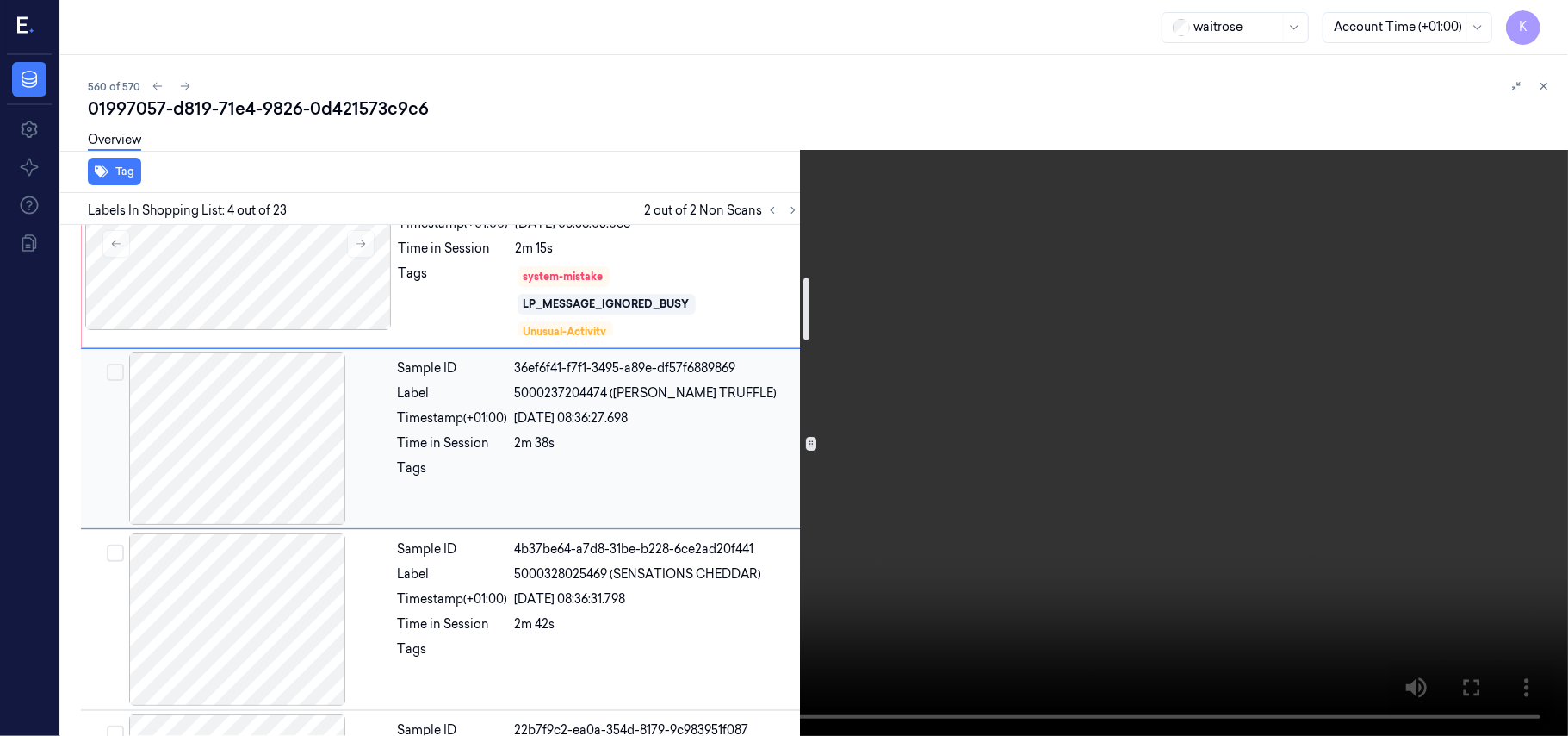
scroll to position [391, 0]
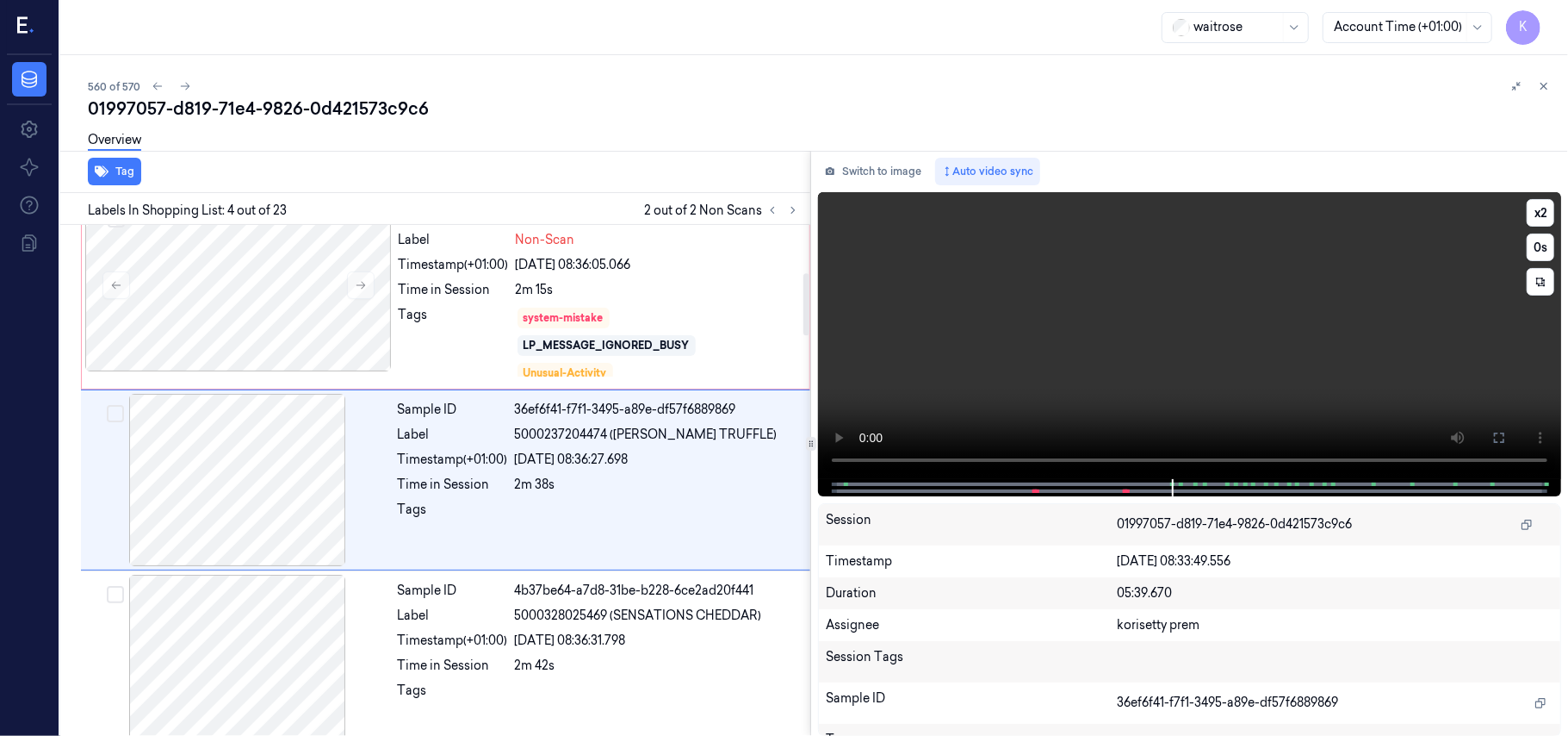
click at [1151, 311] on video at bounding box center [1190, 336] width 743 height 287
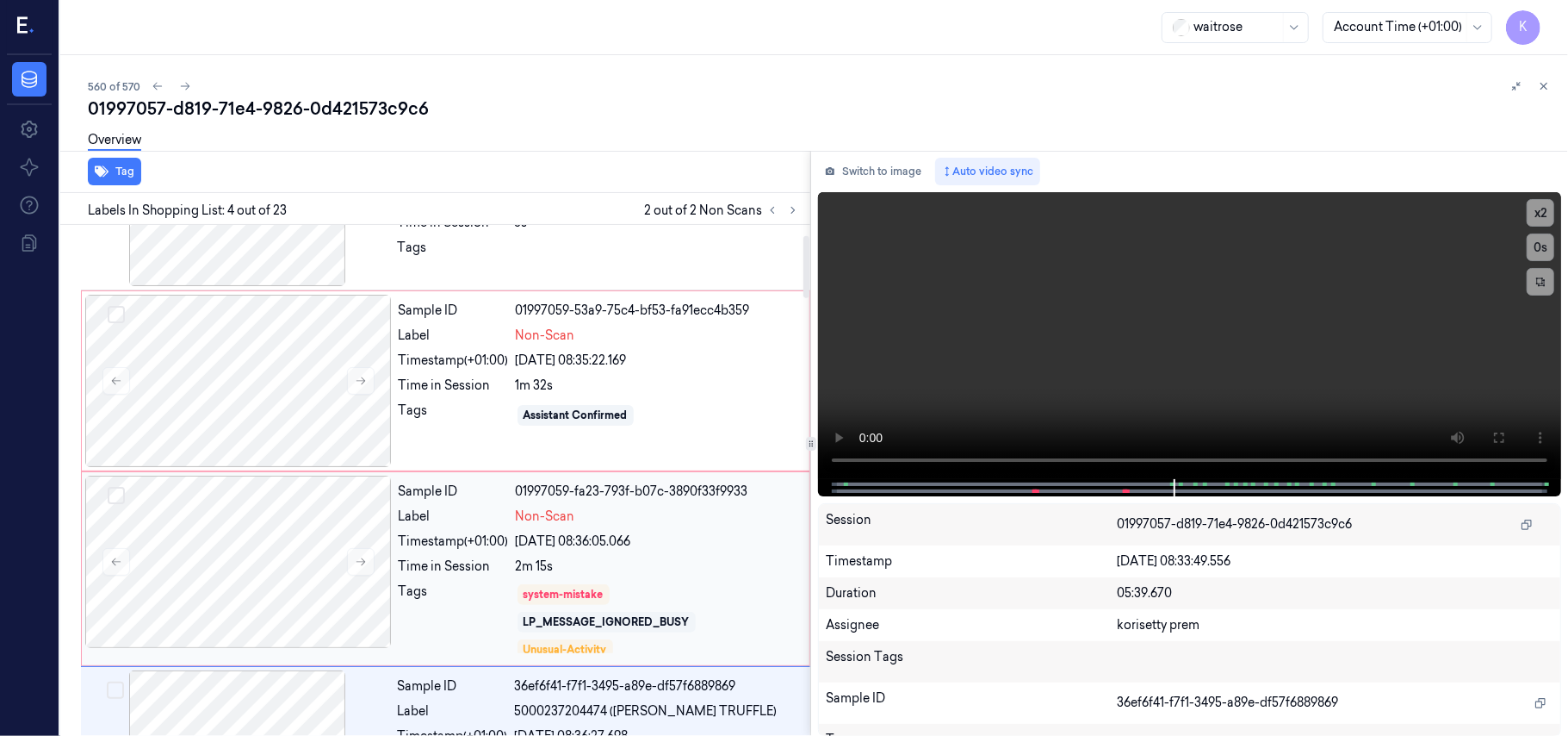
scroll to position [0, 0]
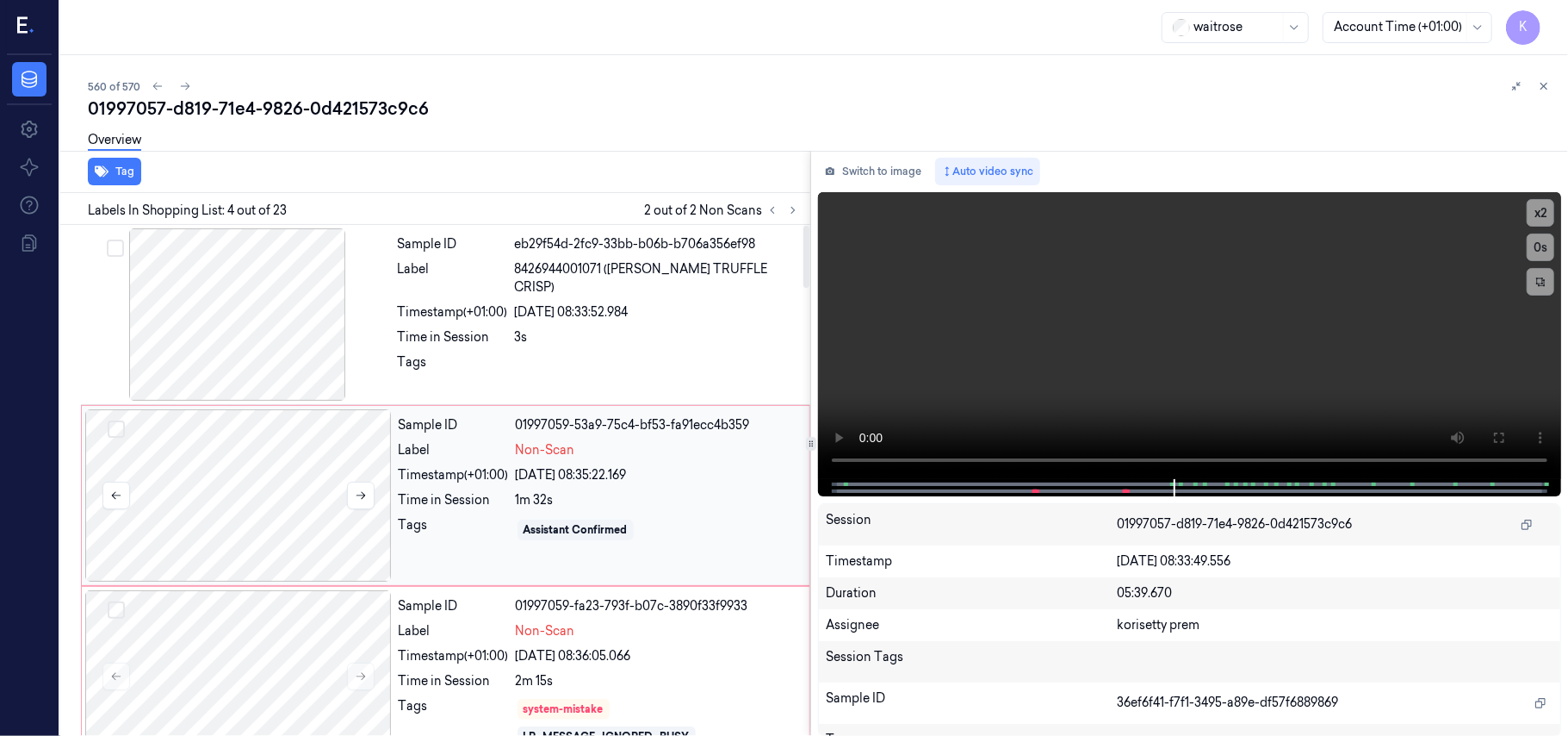
click at [214, 455] on div at bounding box center [239, 495] width 307 height 172
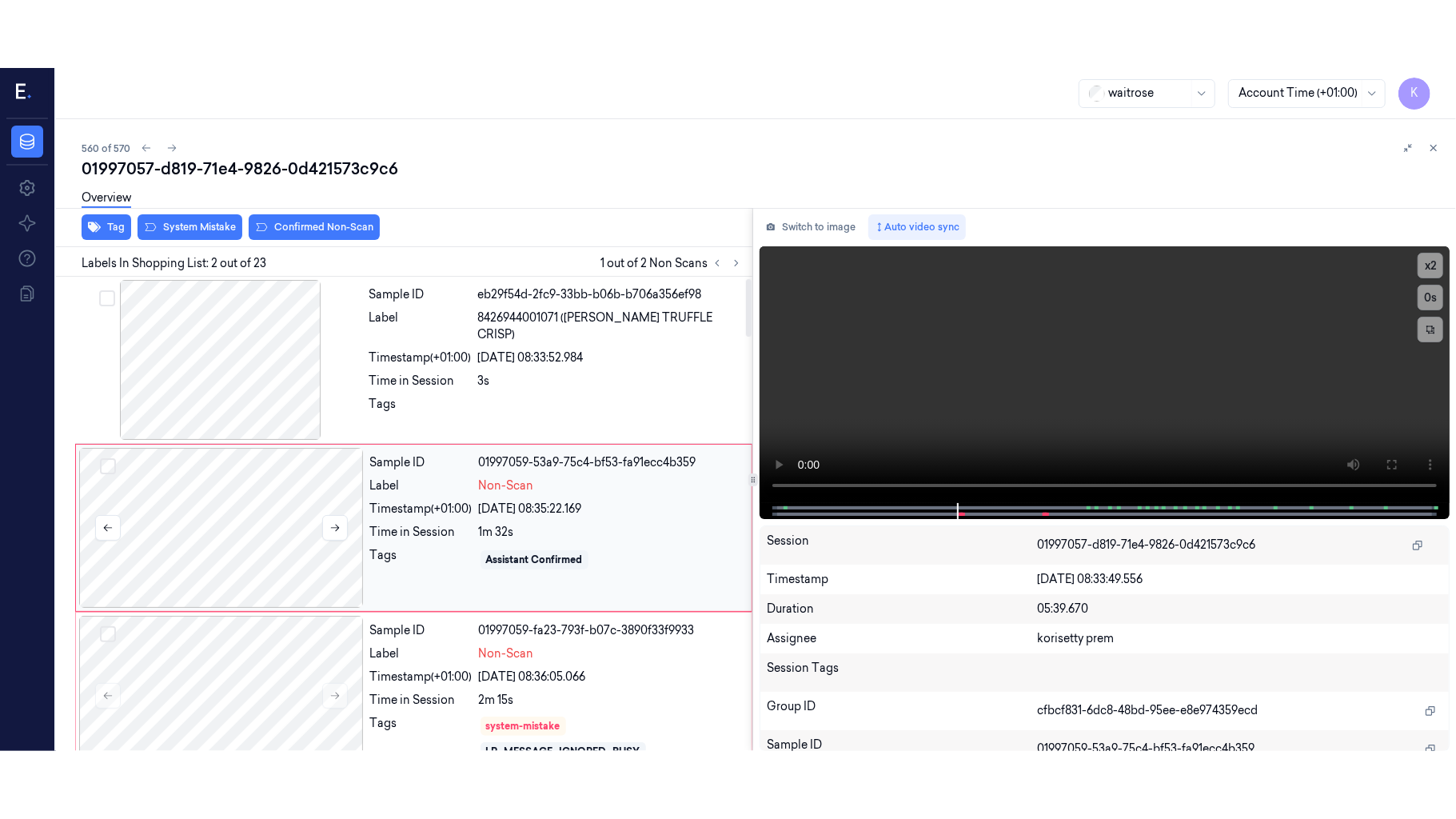
scroll to position [14, 0]
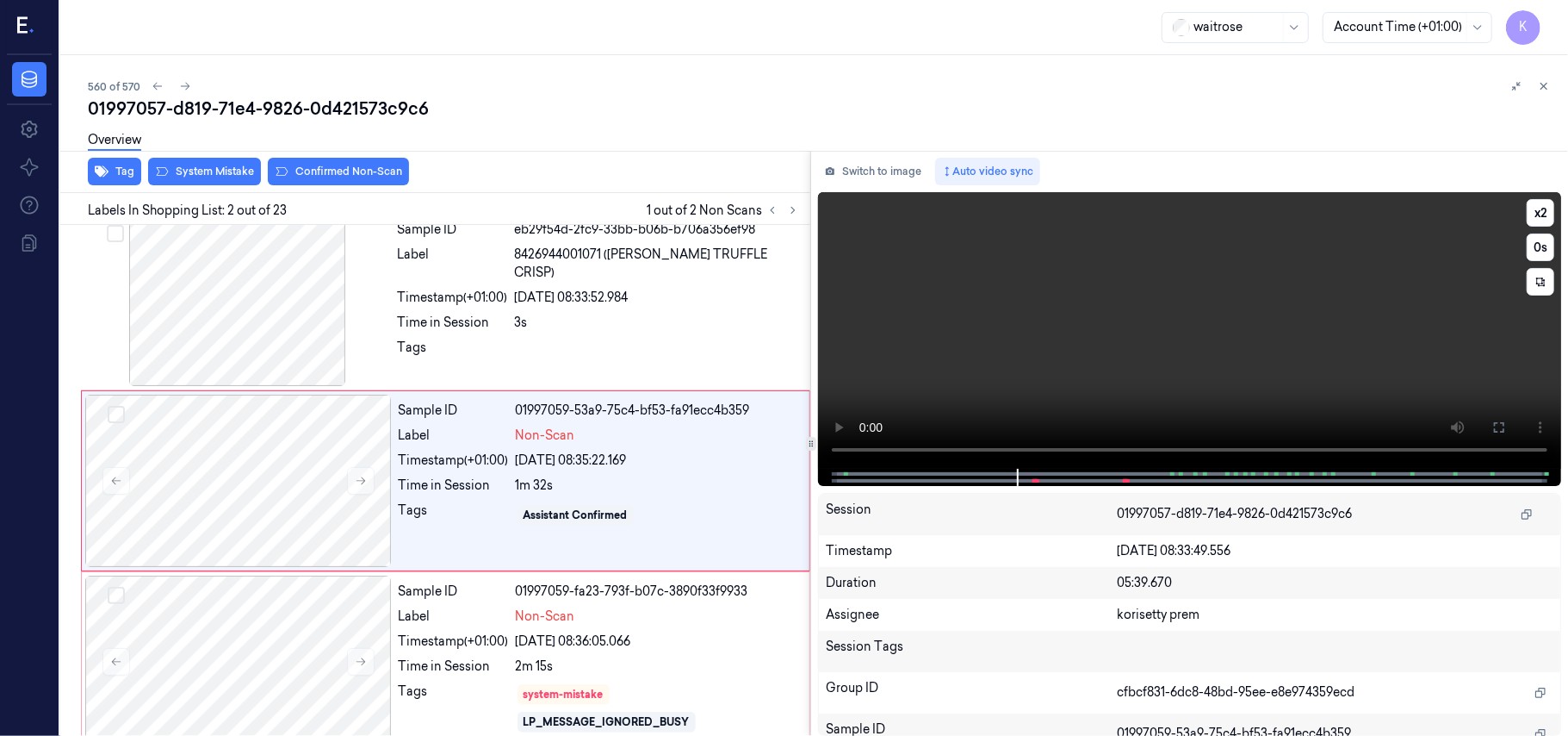
click at [1145, 321] on video at bounding box center [1190, 331] width 743 height 277
click at [1498, 422] on icon at bounding box center [1499, 427] width 10 height 10
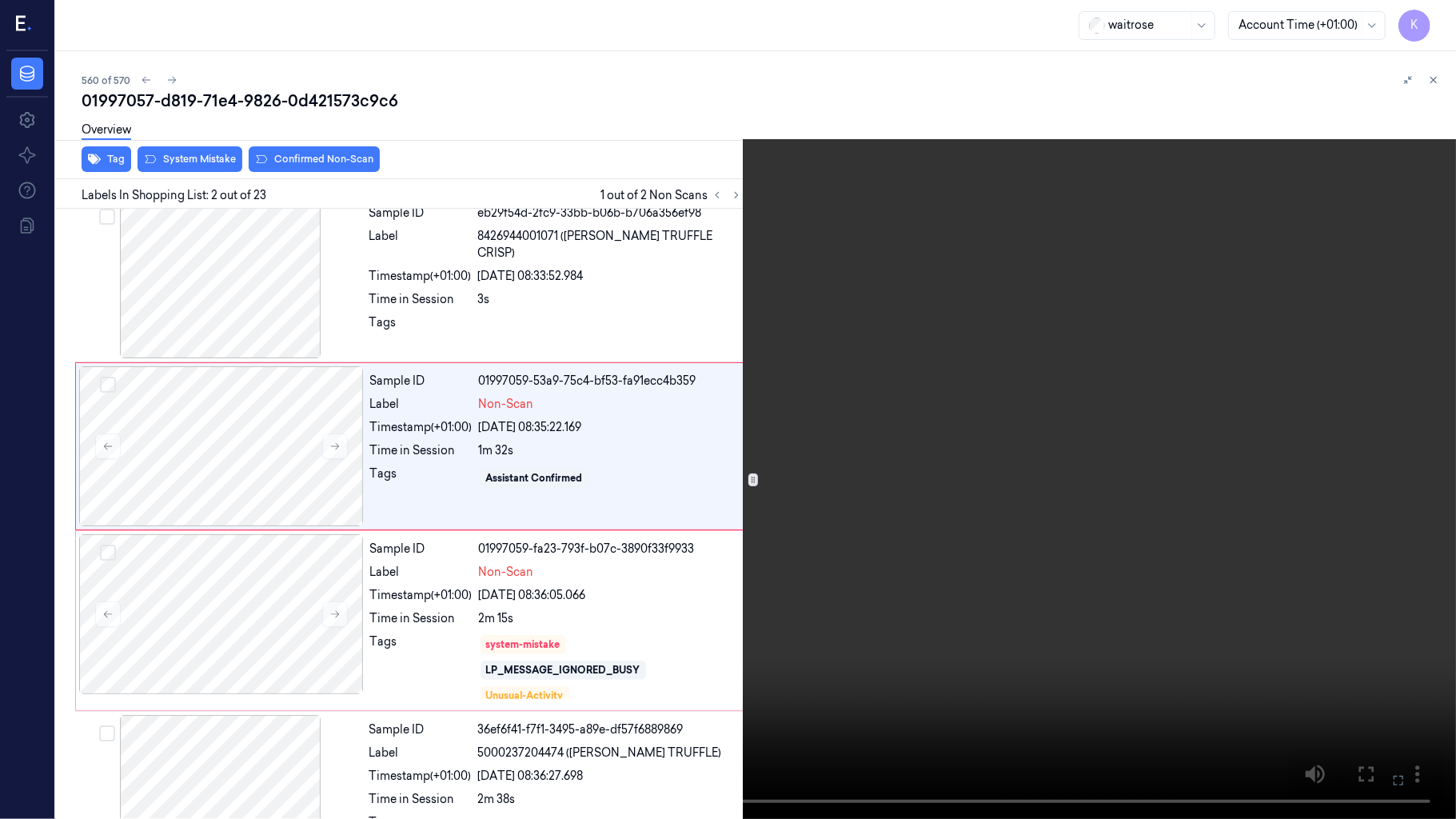
click at [785, 520] on video at bounding box center [728, 410] width 1456 height 819
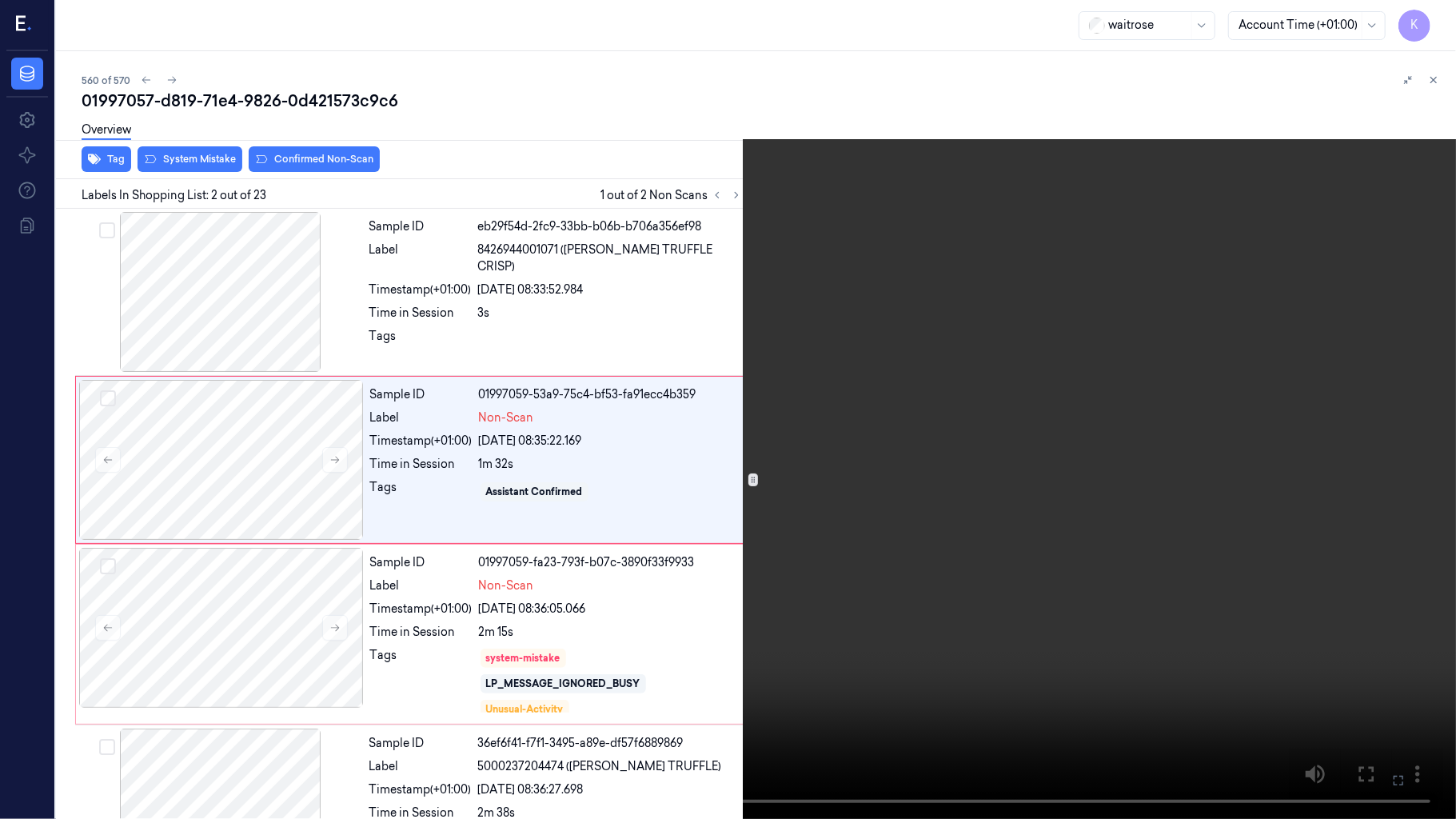
click at [785, 520] on video at bounding box center [728, 410] width 1456 height 819
click at [1433, 22] on button "x 2" at bounding box center [1438, 19] width 26 height 26
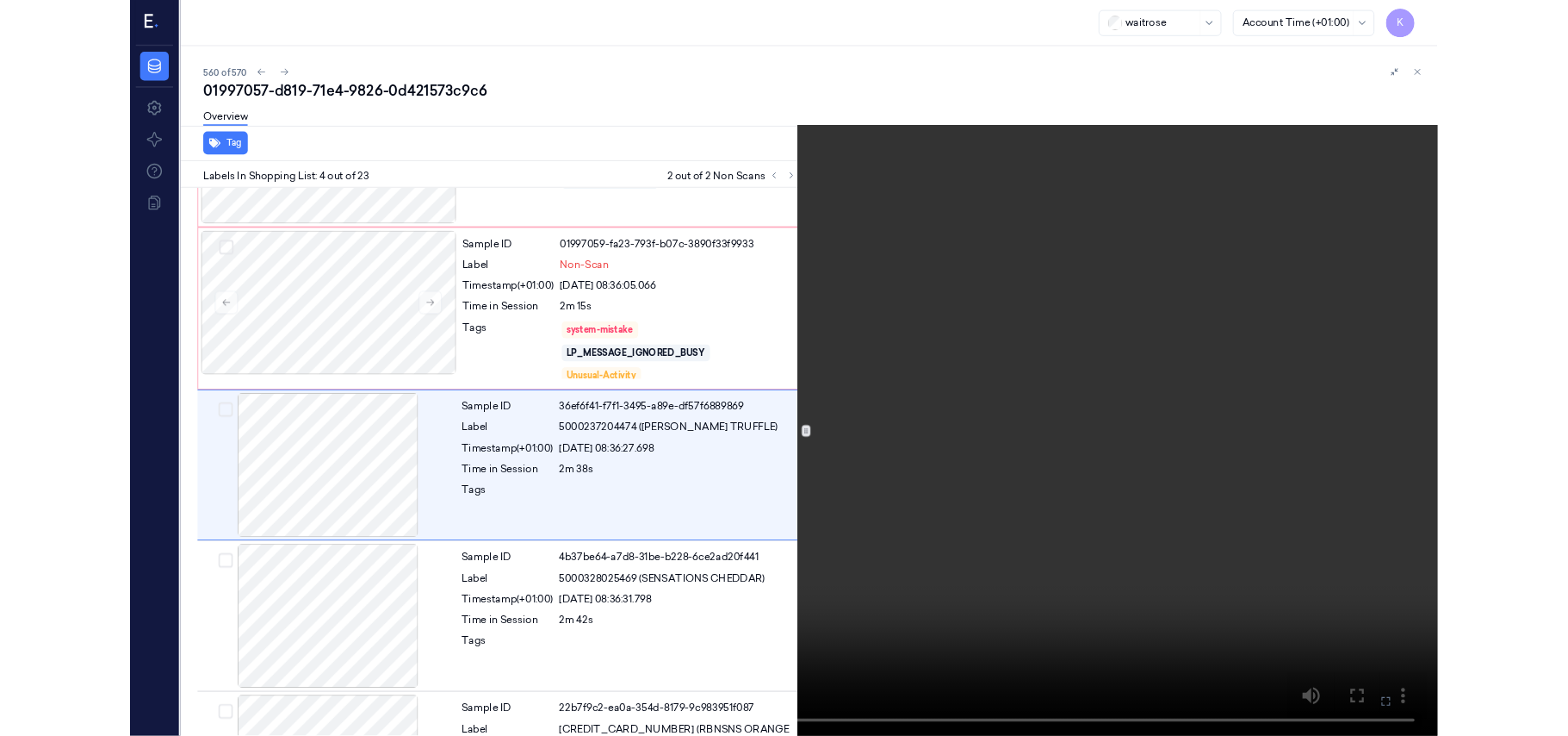
scroll to position [319, 0]
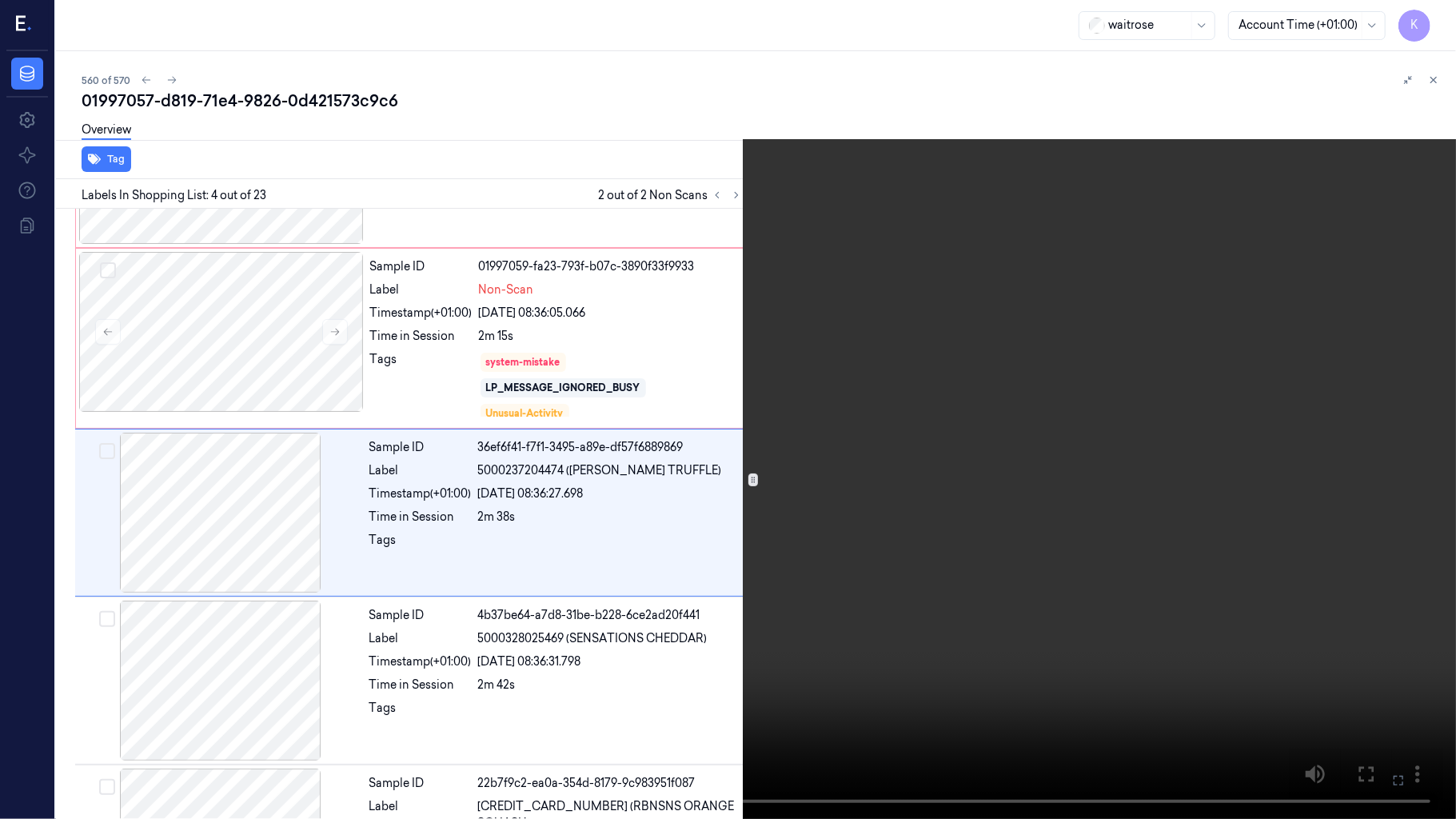
click at [747, 680] on video at bounding box center [728, 410] width 1456 height 819
click at [0, 0] on icon at bounding box center [0, 0] width 0 height 0
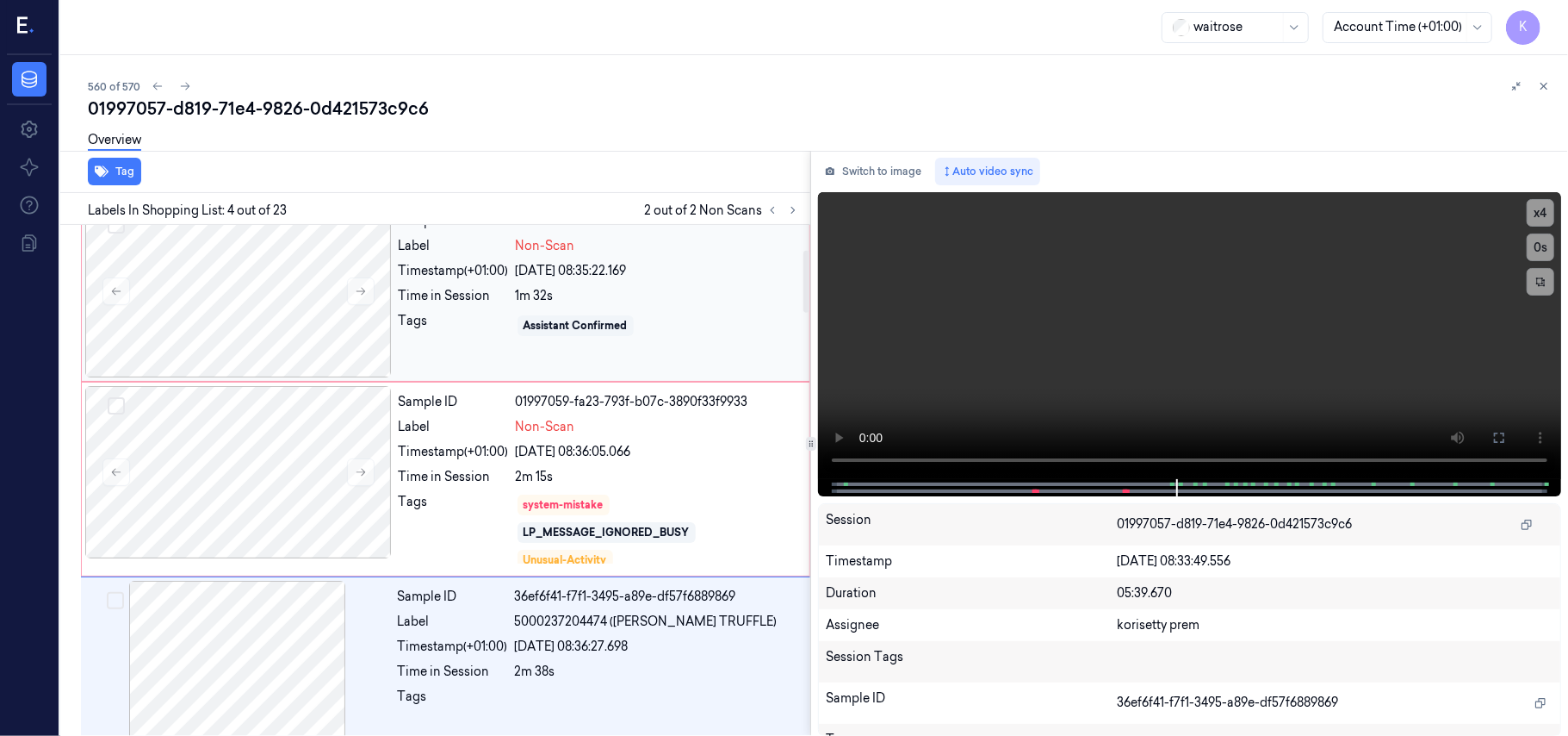
click at [539, 278] on div "22/09/2025 08:35:22.169" at bounding box center [657, 271] width 284 height 18
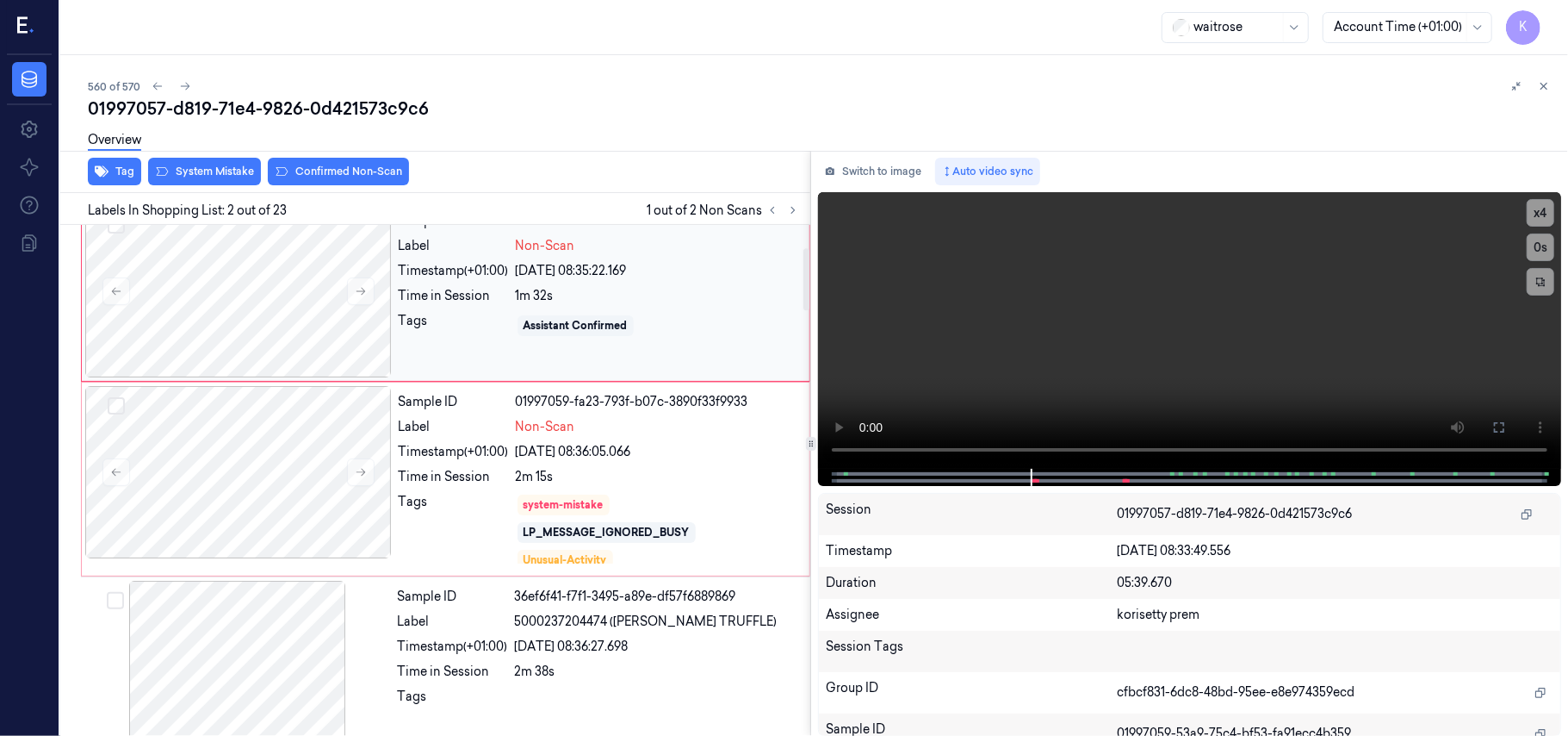
scroll to position [15, 0]
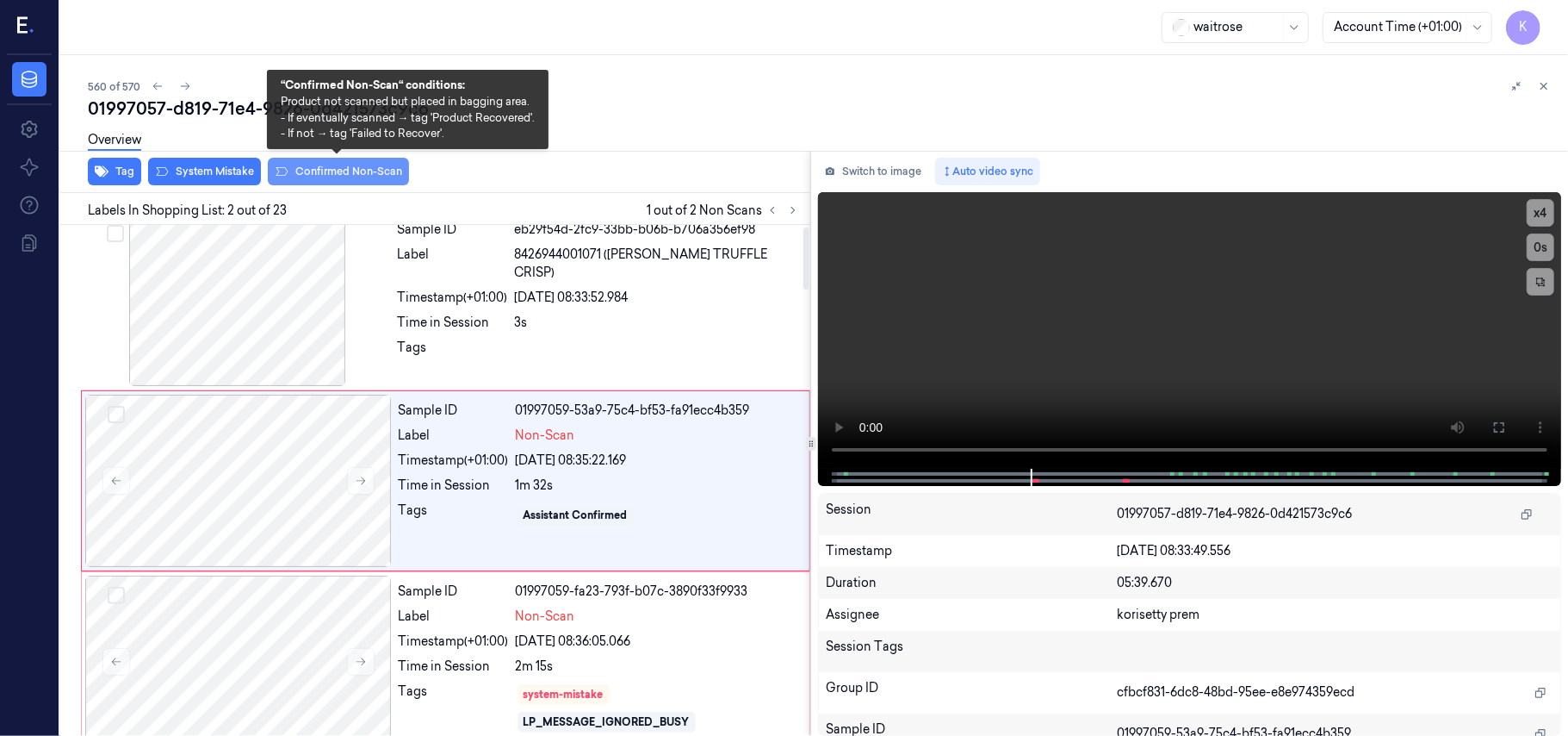
click at [379, 182] on button "Confirmed Non-Scan" at bounding box center [338, 171] width 141 height 28
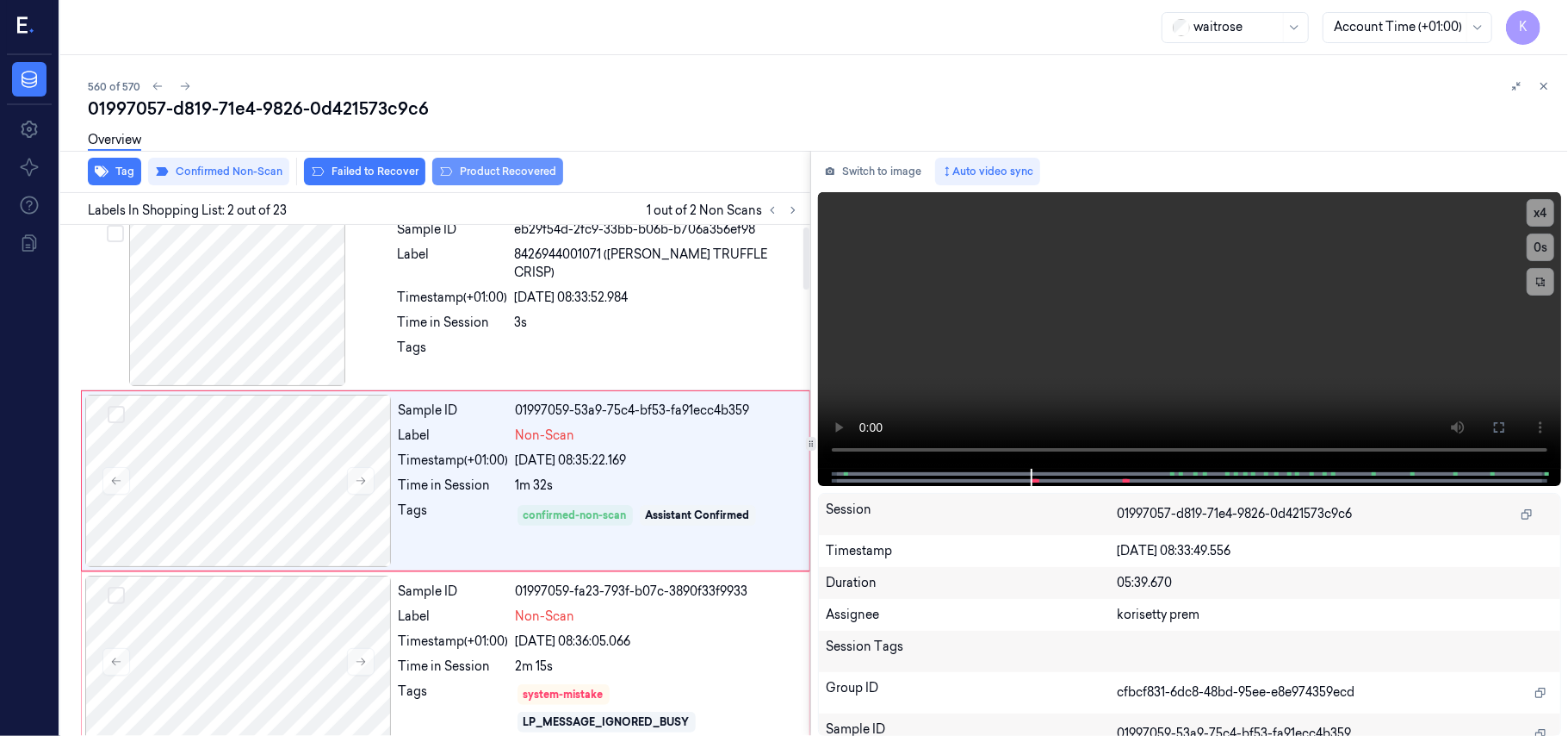
click at [487, 170] on button "Product Recovered" at bounding box center [497, 171] width 130 height 28
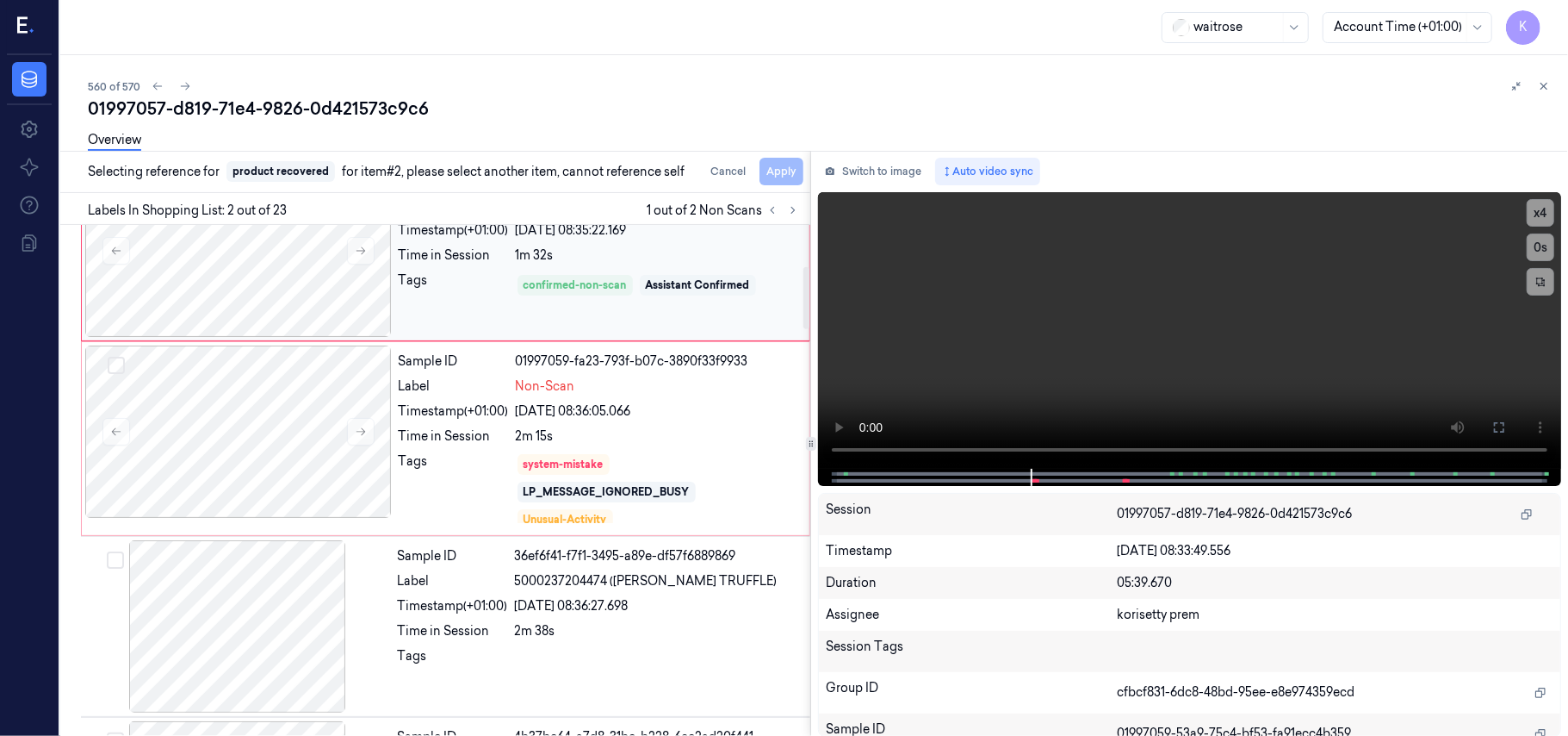
scroll to position [474, 0]
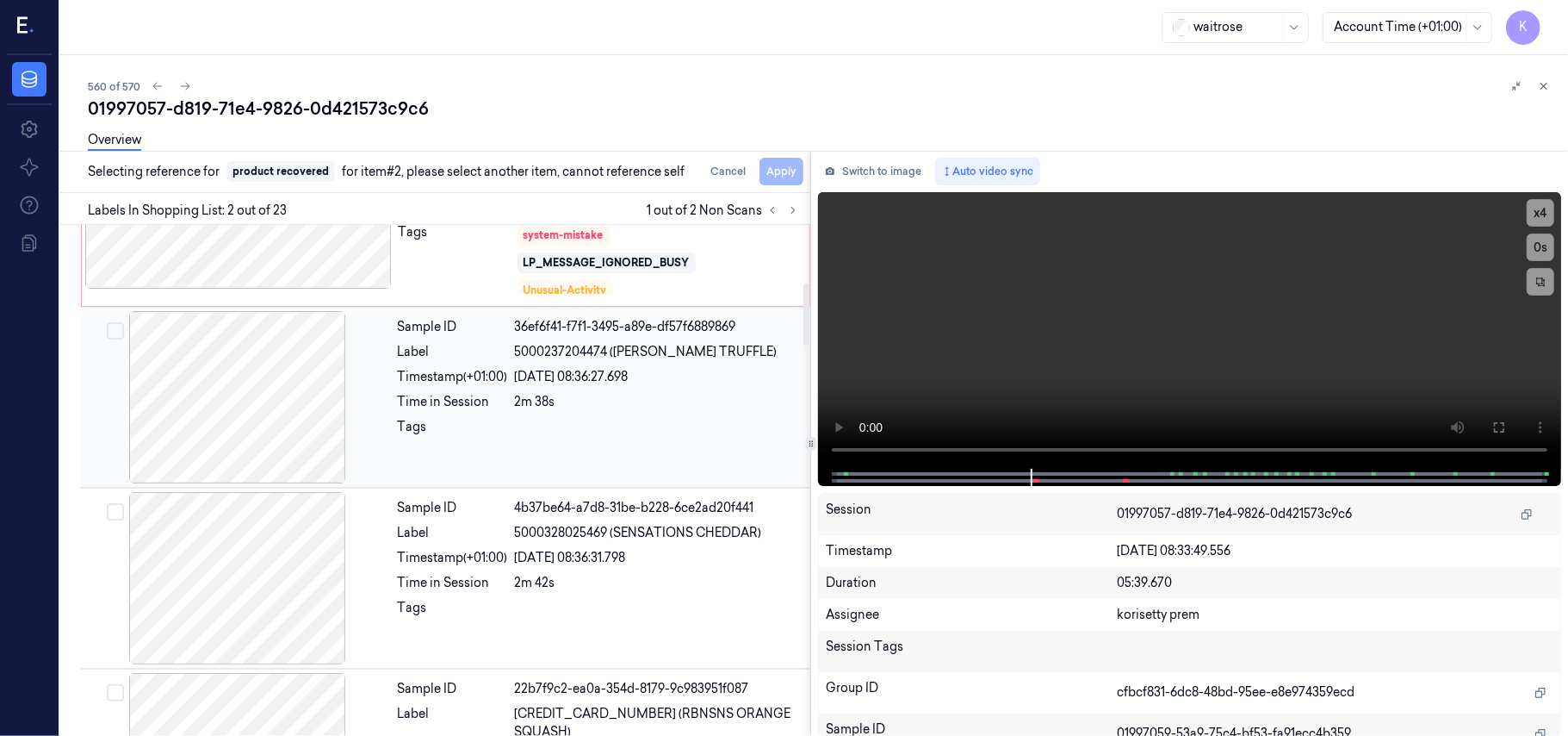
click at [637, 349] on span "5000237204474 (TYRRELLS TRUFFLE)" at bounding box center [646, 352] width 263 height 18
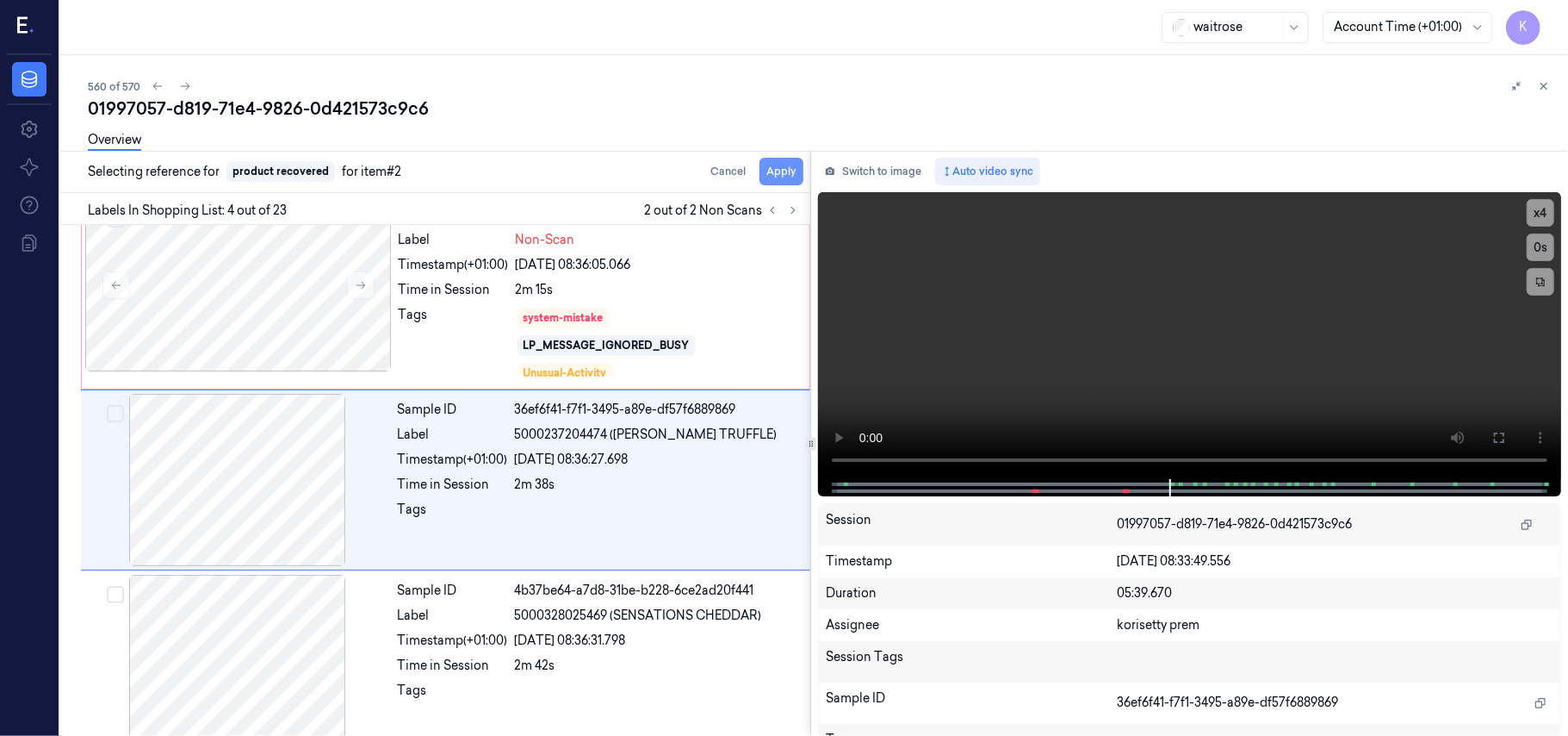
click at [780, 179] on button "Apply" at bounding box center [782, 171] width 44 height 28
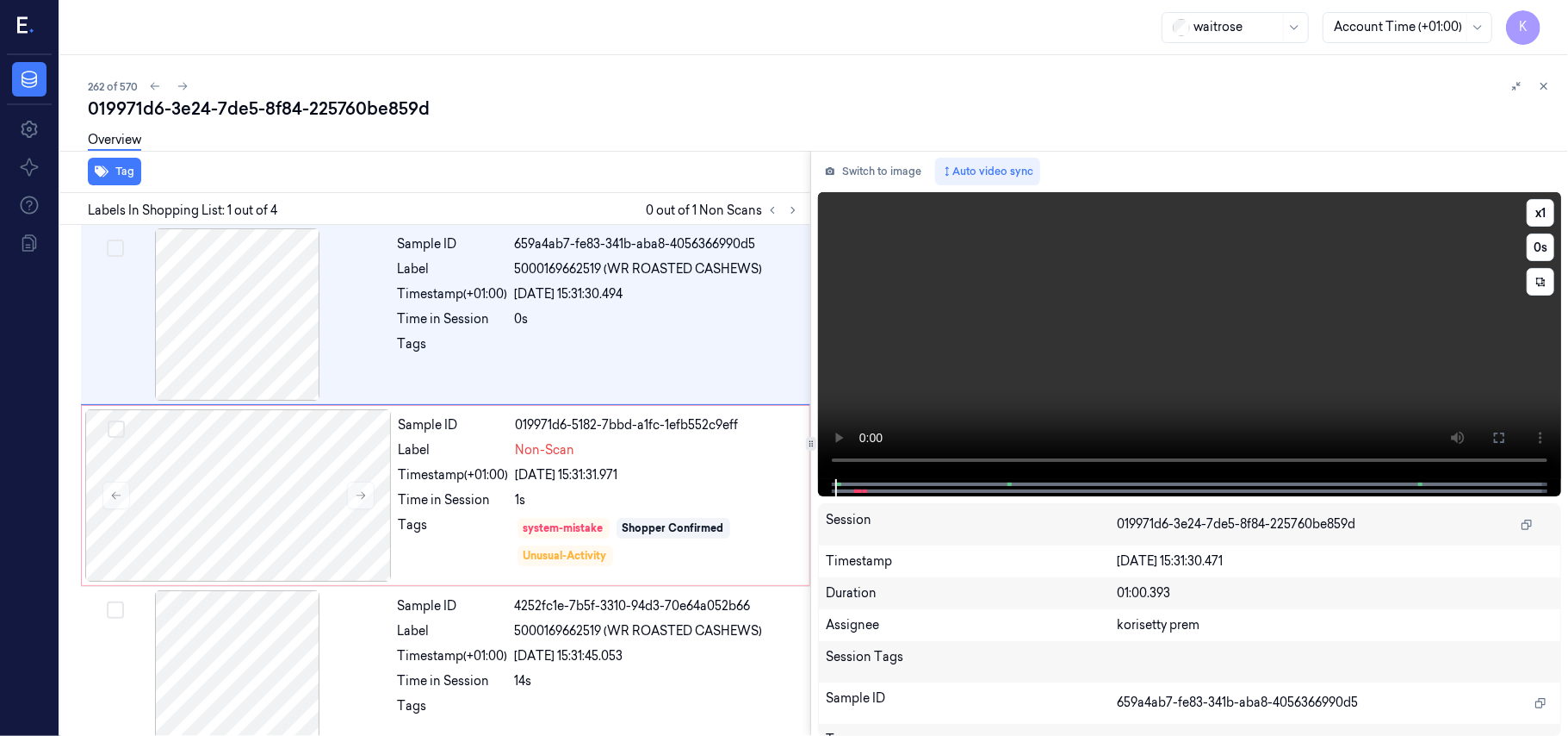
click at [858, 366] on video at bounding box center [1190, 336] width 743 height 287
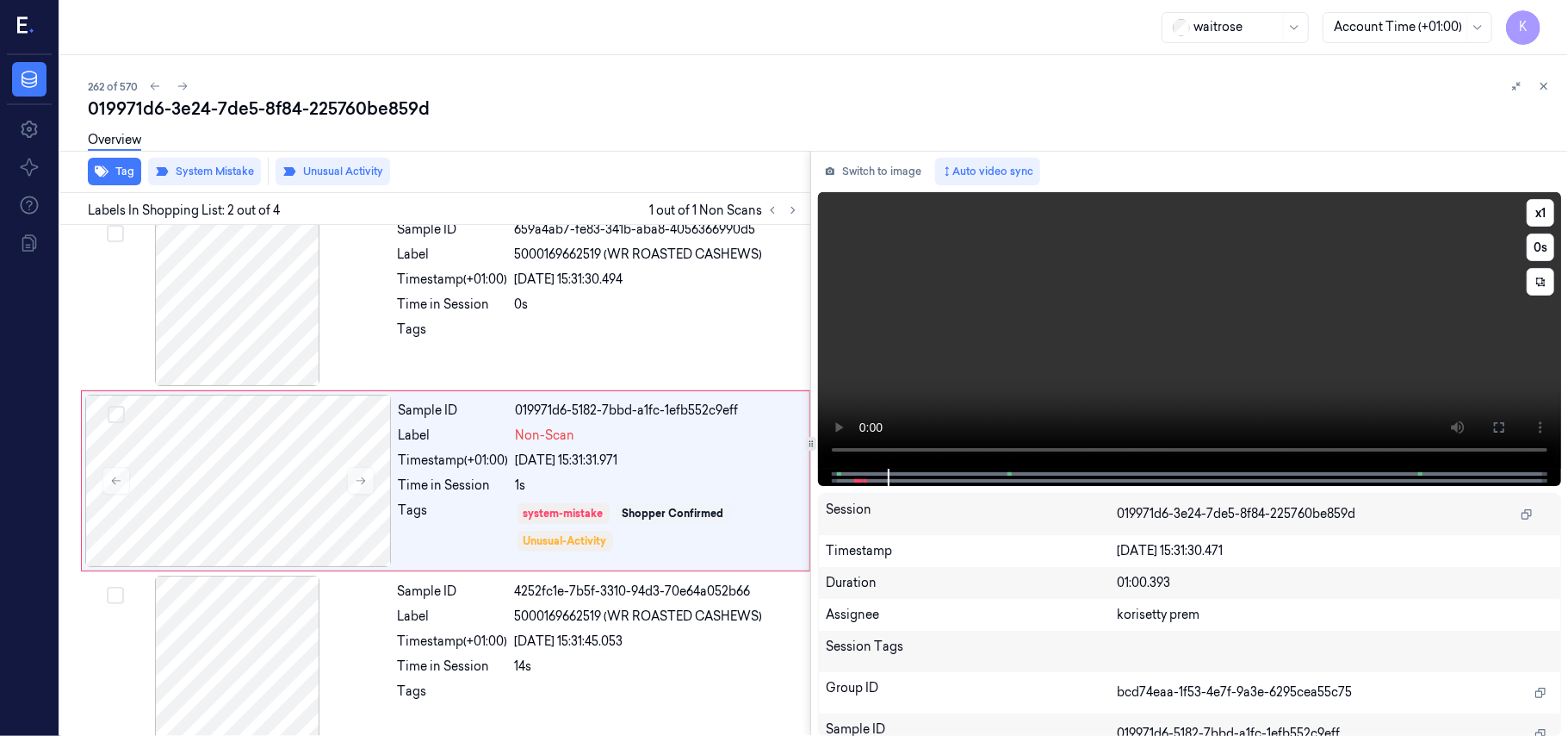
click at [1004, 325] on video at bounding box center [1190, 331] width 743 height 277
click at [520, 311] on div "0s" at bounding box center [657, 305] width 285 height 18
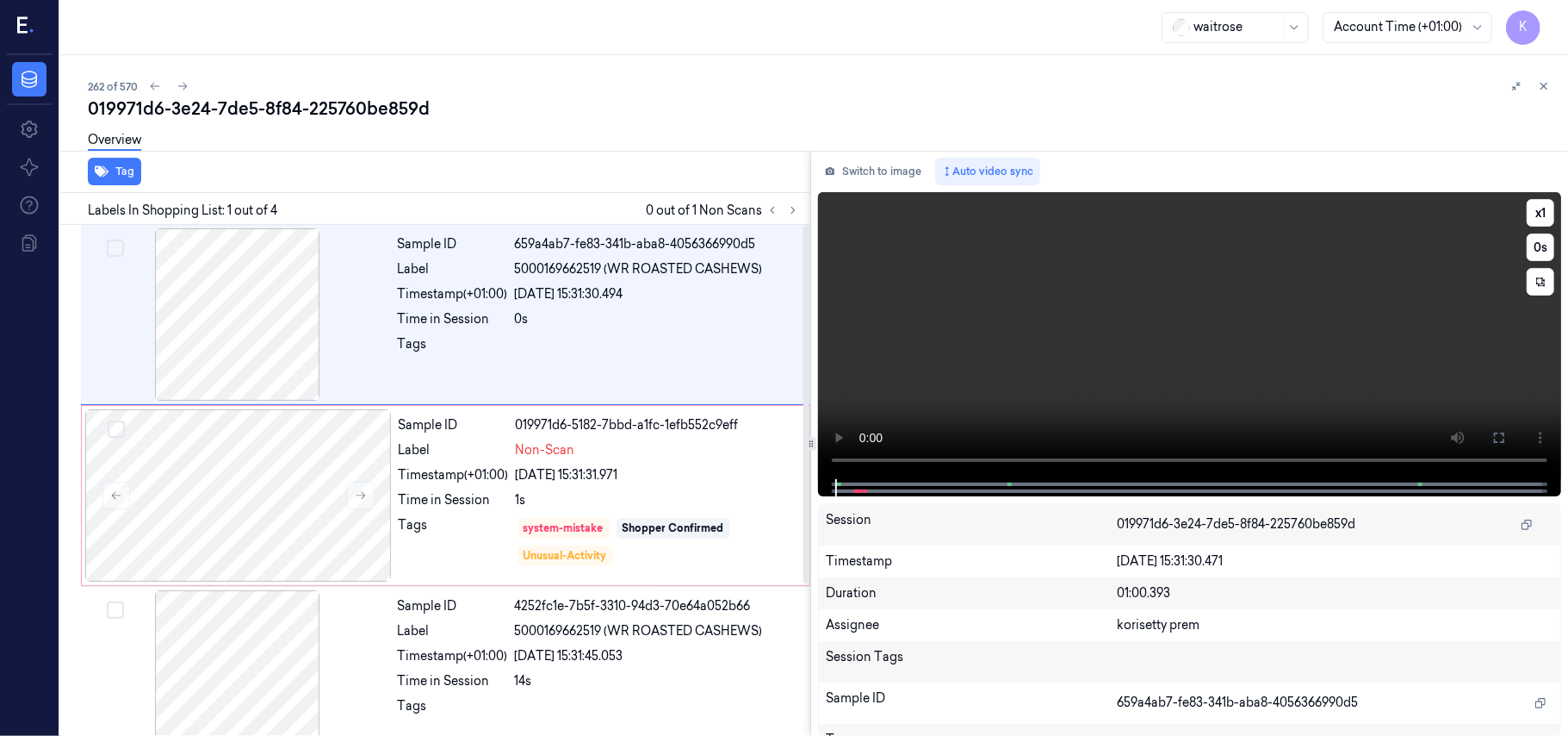
click at [986, 324] on video at bounding box center [1190, 336] width 743 height 287
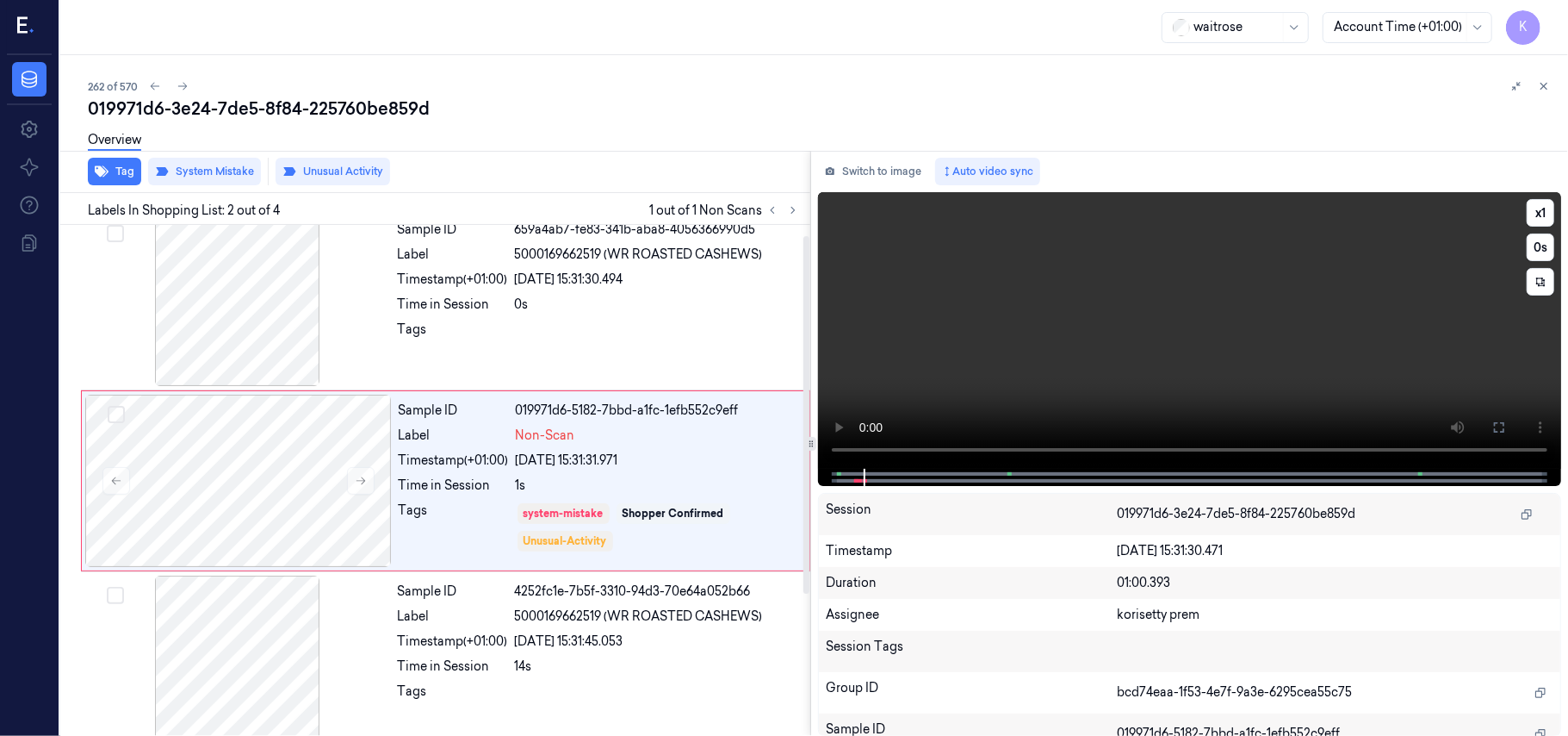
click at [1001, 380] on video at bounding box center [1190, 331] width 743 height 277
click at [118, 167] on button "Tag" at bounding box center [114, 171] width 54 height 28
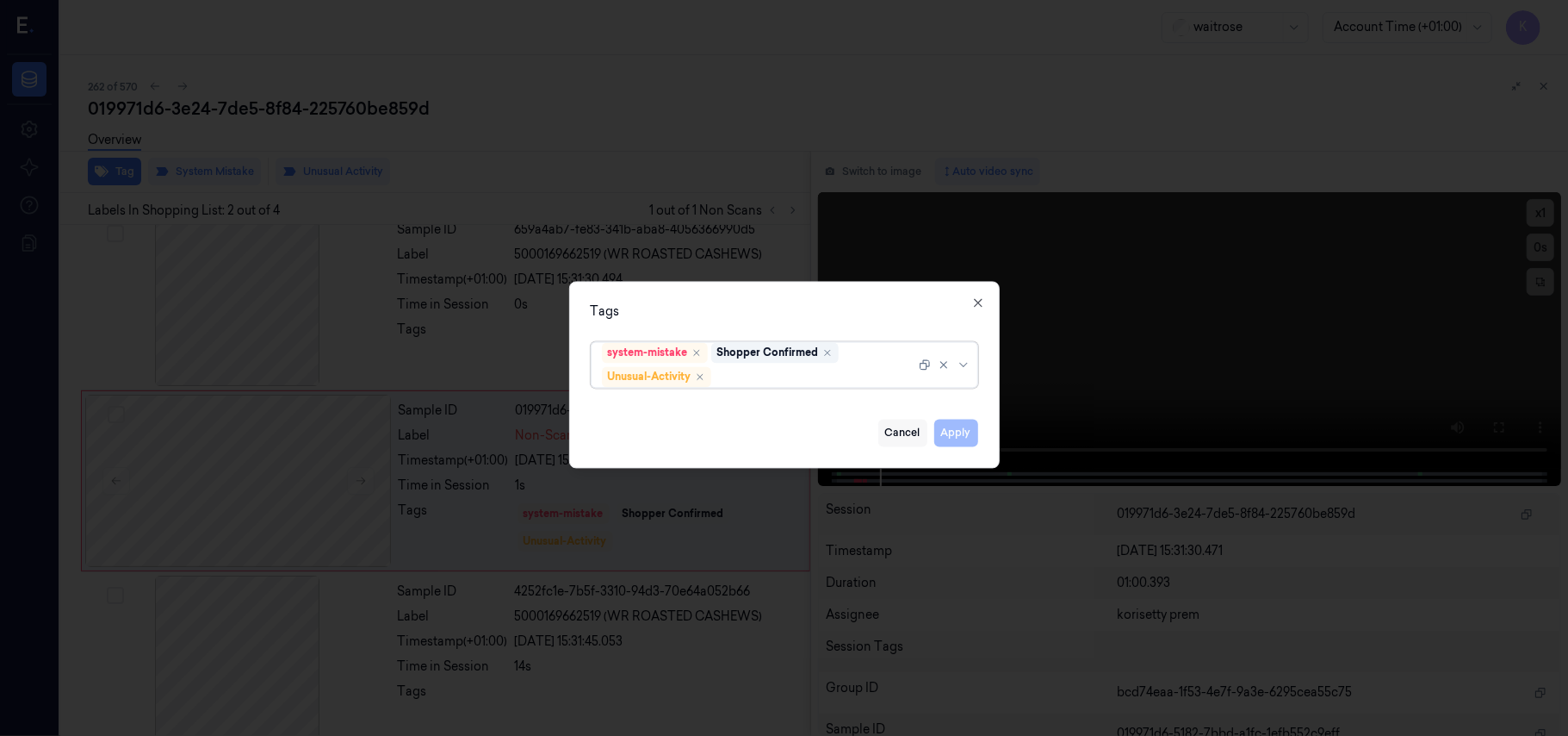
click at [896, 438] on button "Cancel" at bounding box center [902, 433] width 49 height 28
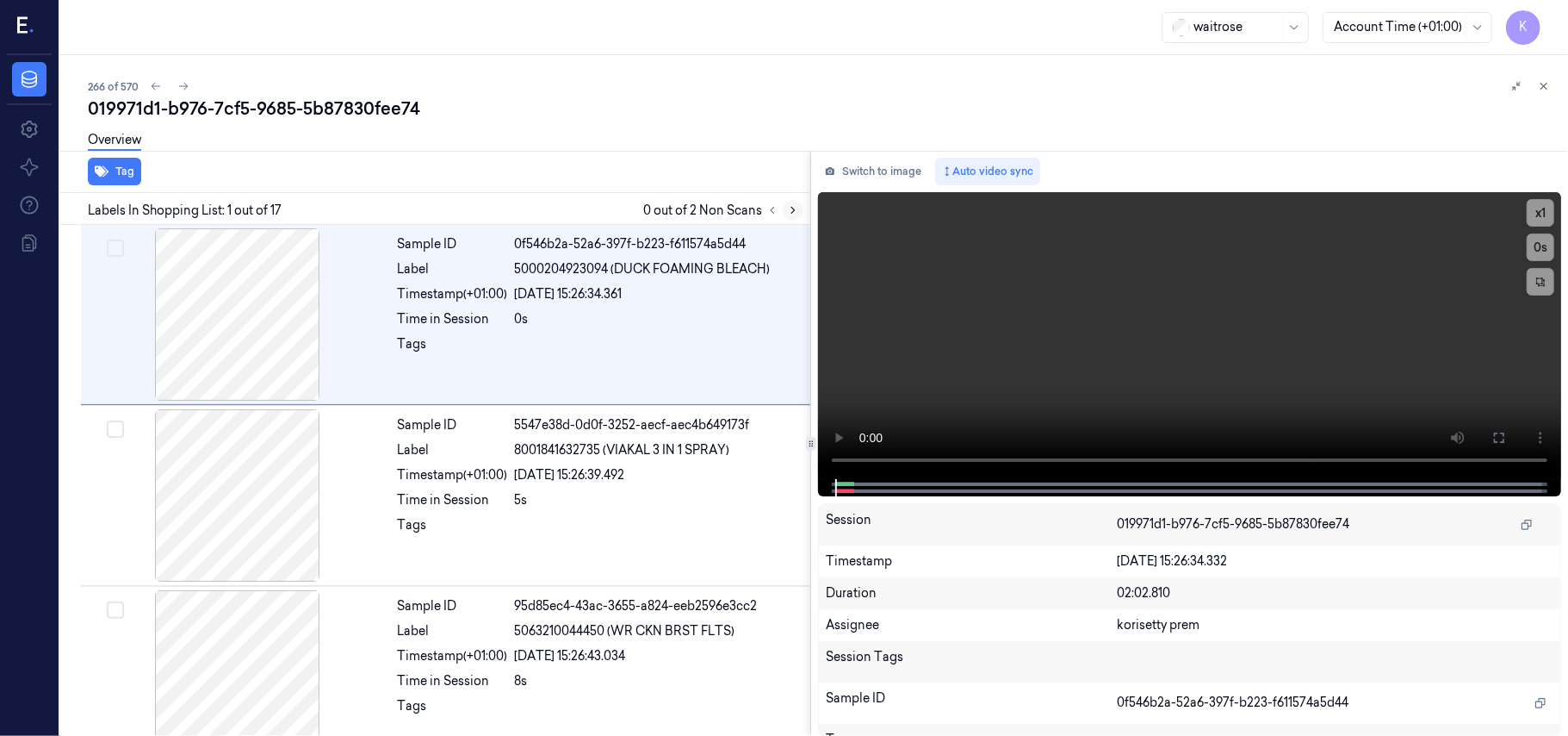
click at [789, 208] on icon at bounding box center [793, 210] width 12 height 12
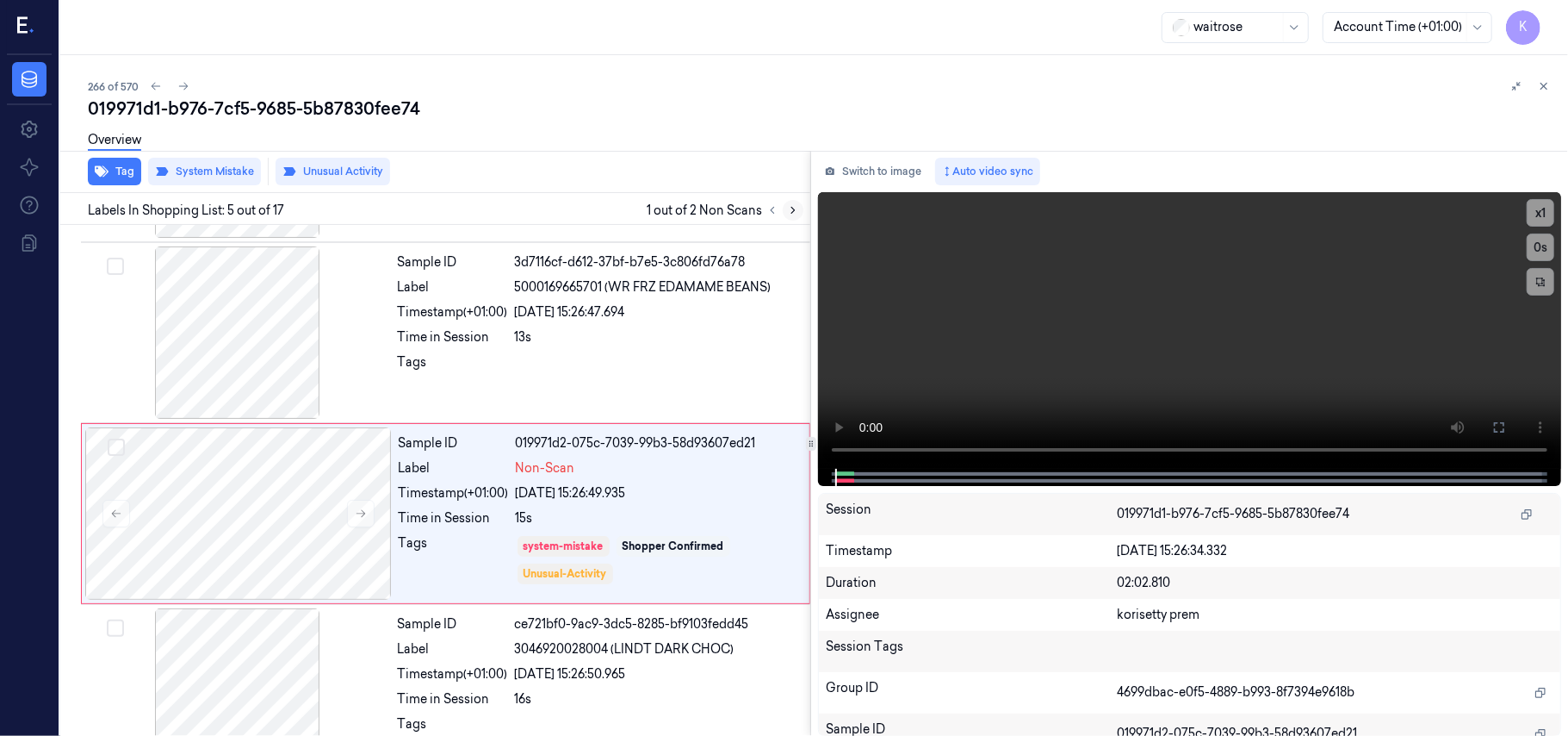
scroll to position [559, 0]
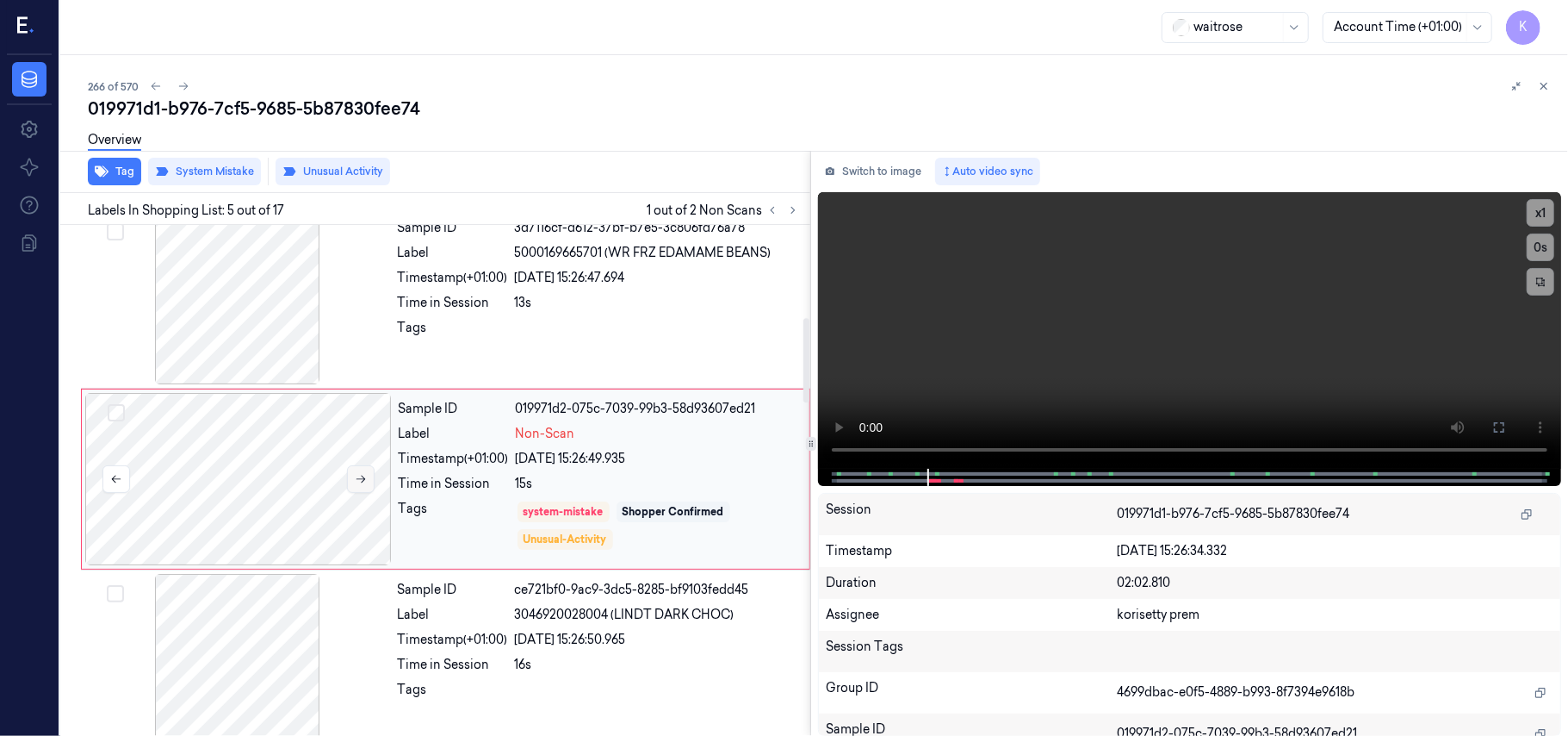
click at [373, 482] on button at bounding box center [361, 479] width 28 height 28
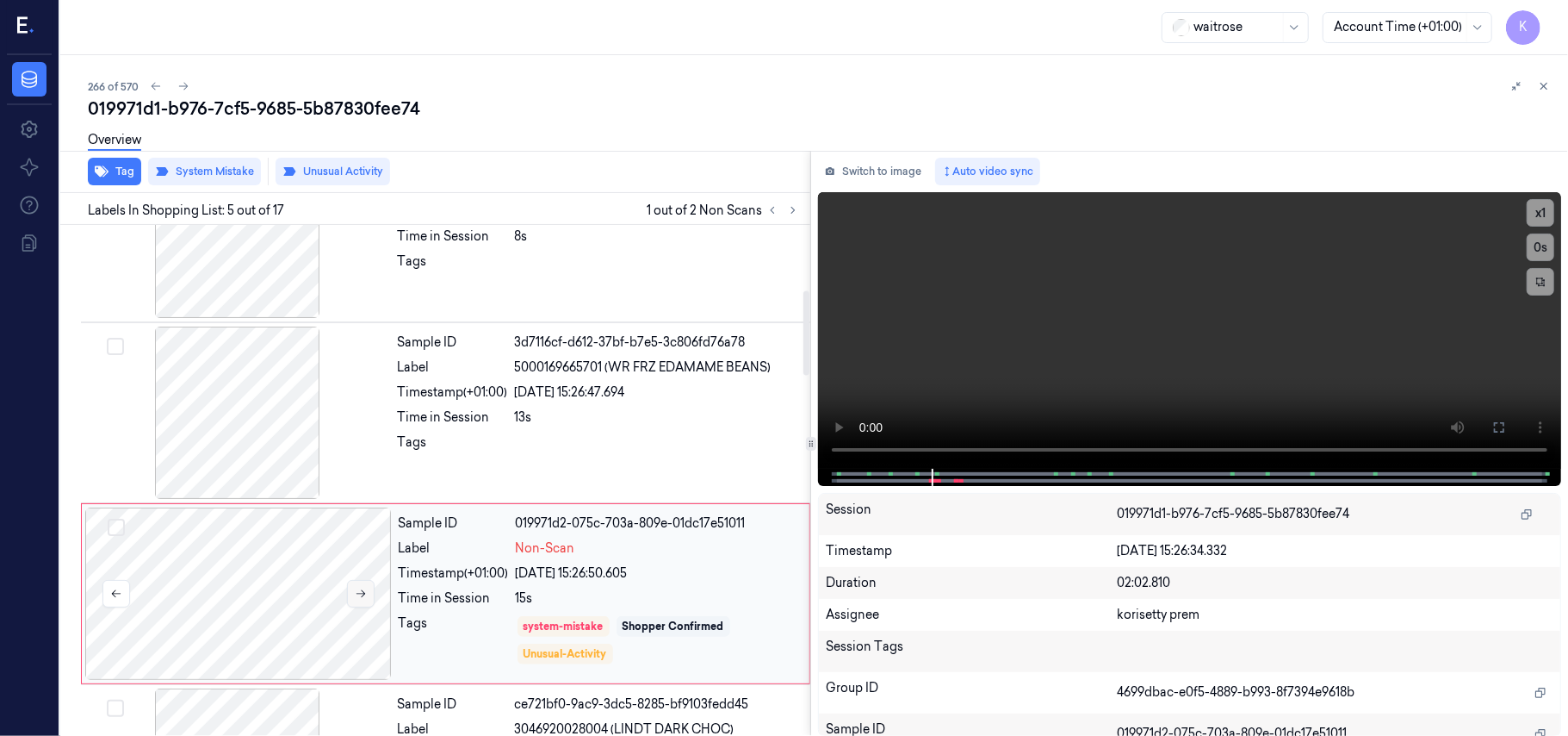
scroll to position [329, 0]
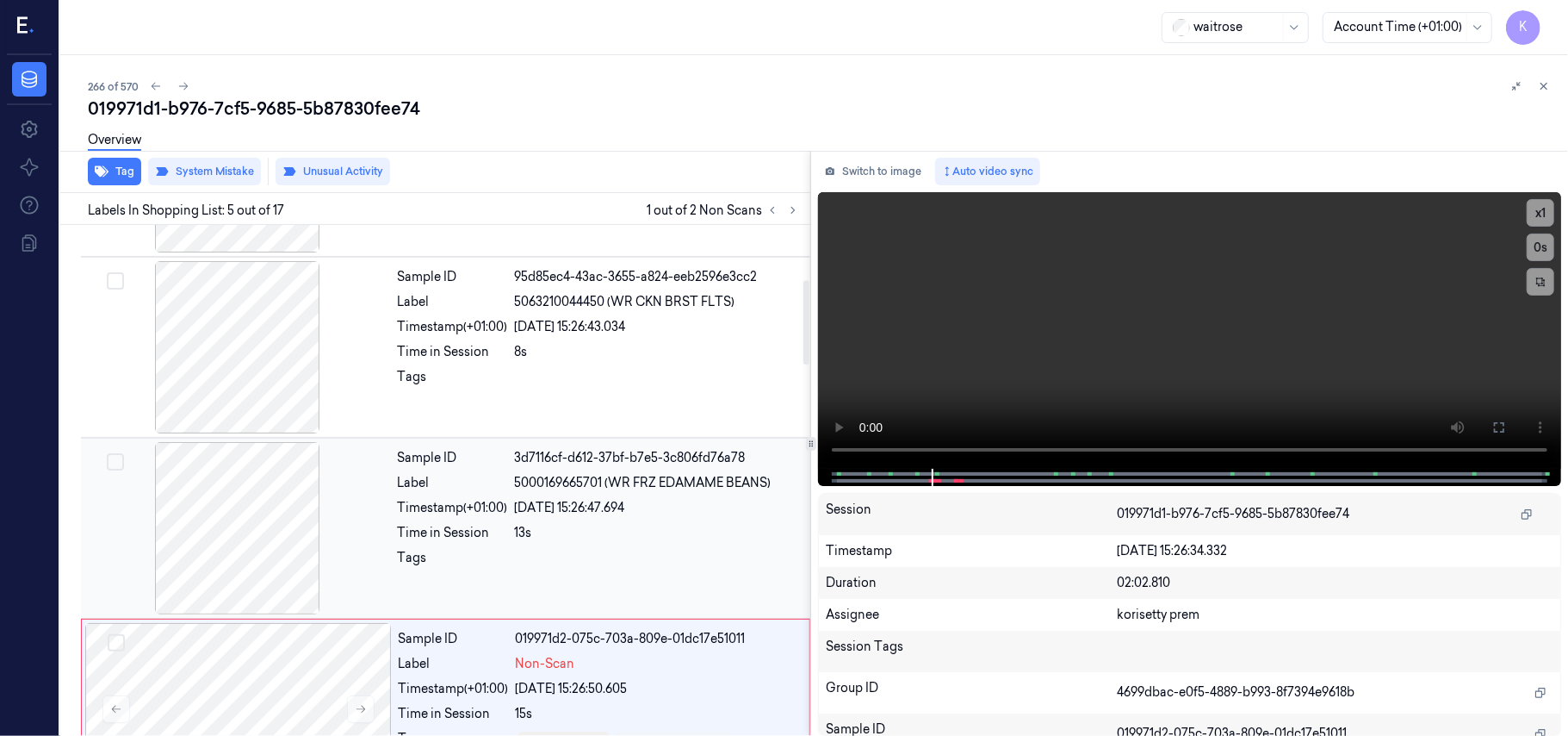
click at [597, 491] on span "5000169665701 (WR FRZ EDAMAME BEANS)" at bounding box center [643, 483] width 257 height 18
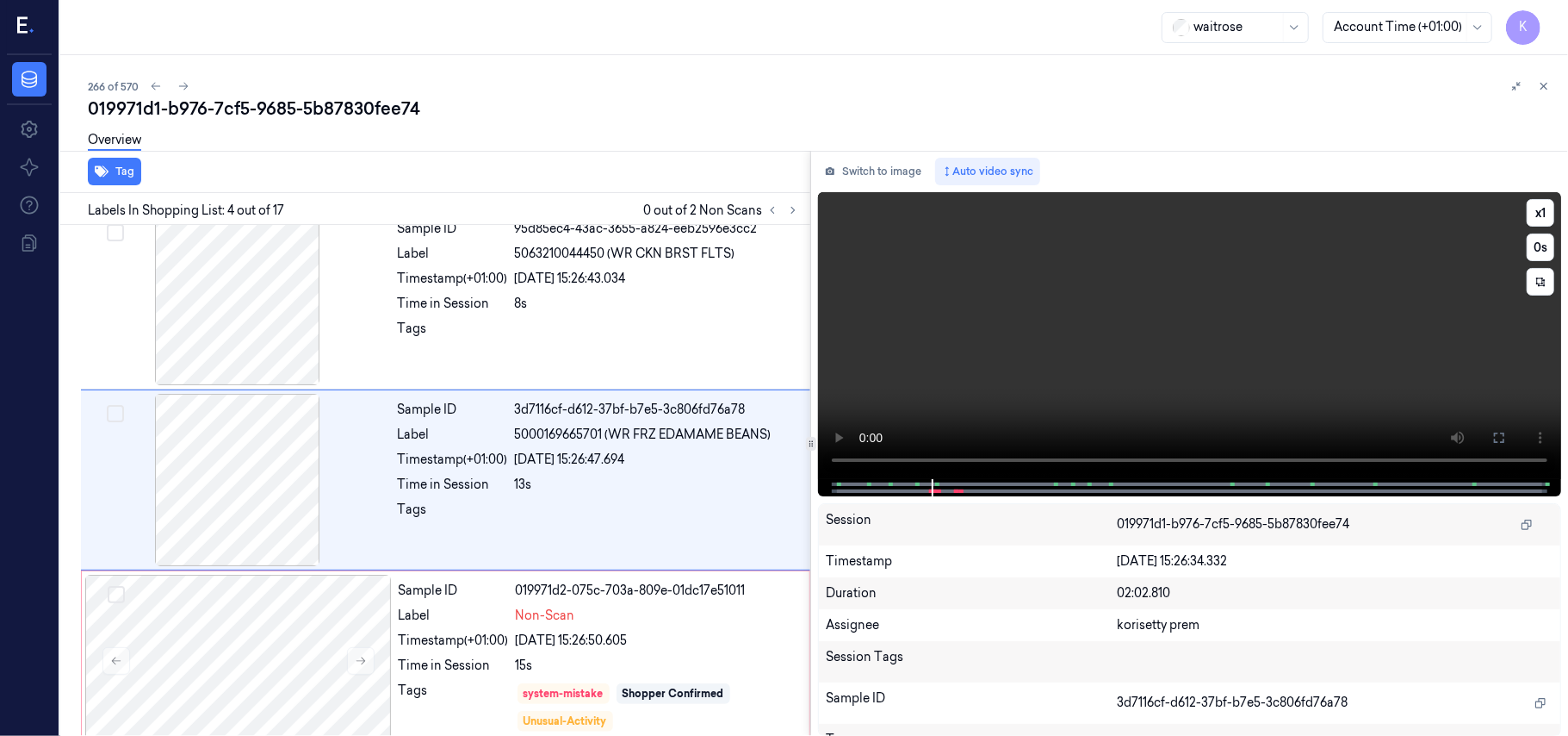
click at [1079, 352] on video at bounding box center [1190, 336] width 743 height 287
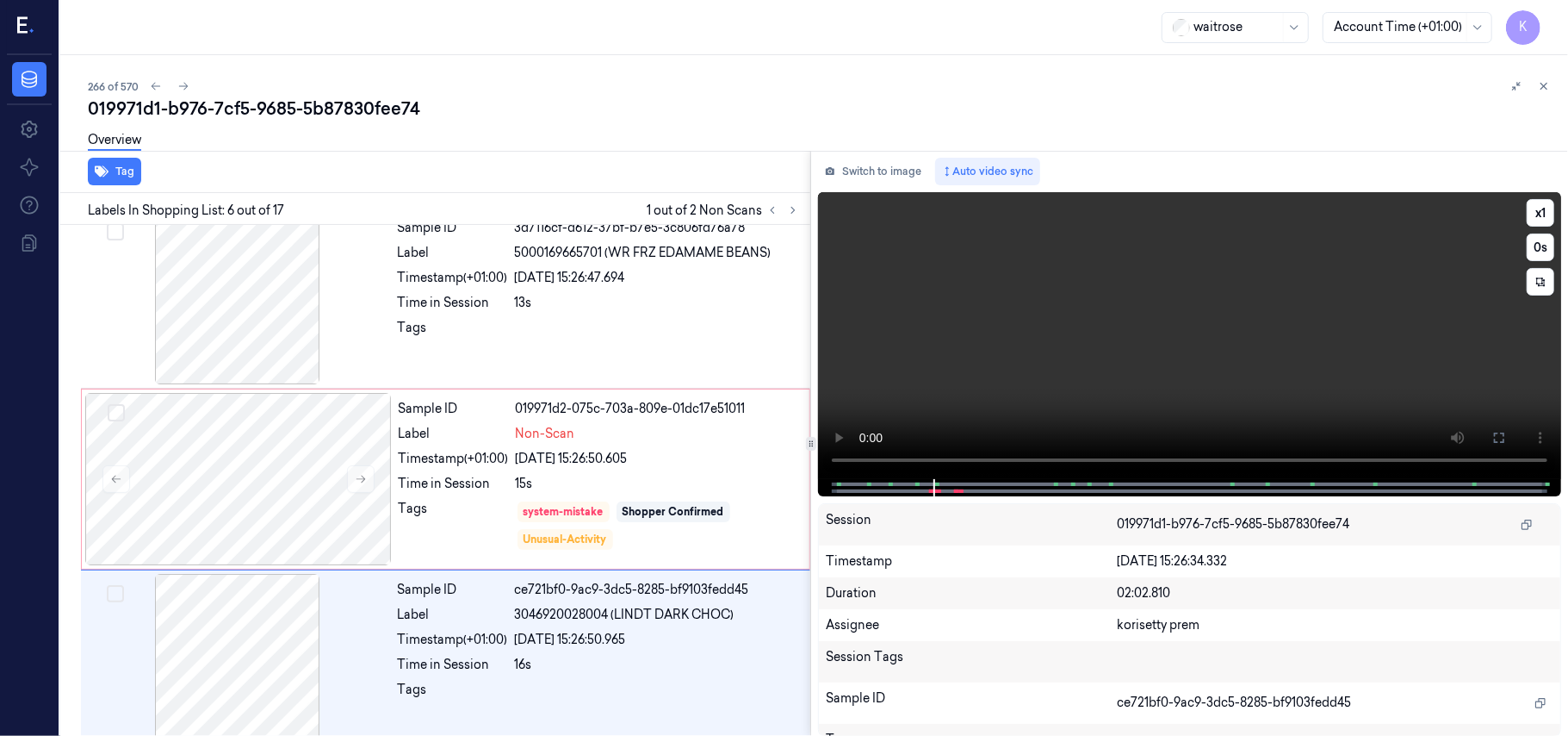
scroll to position [578, 0]
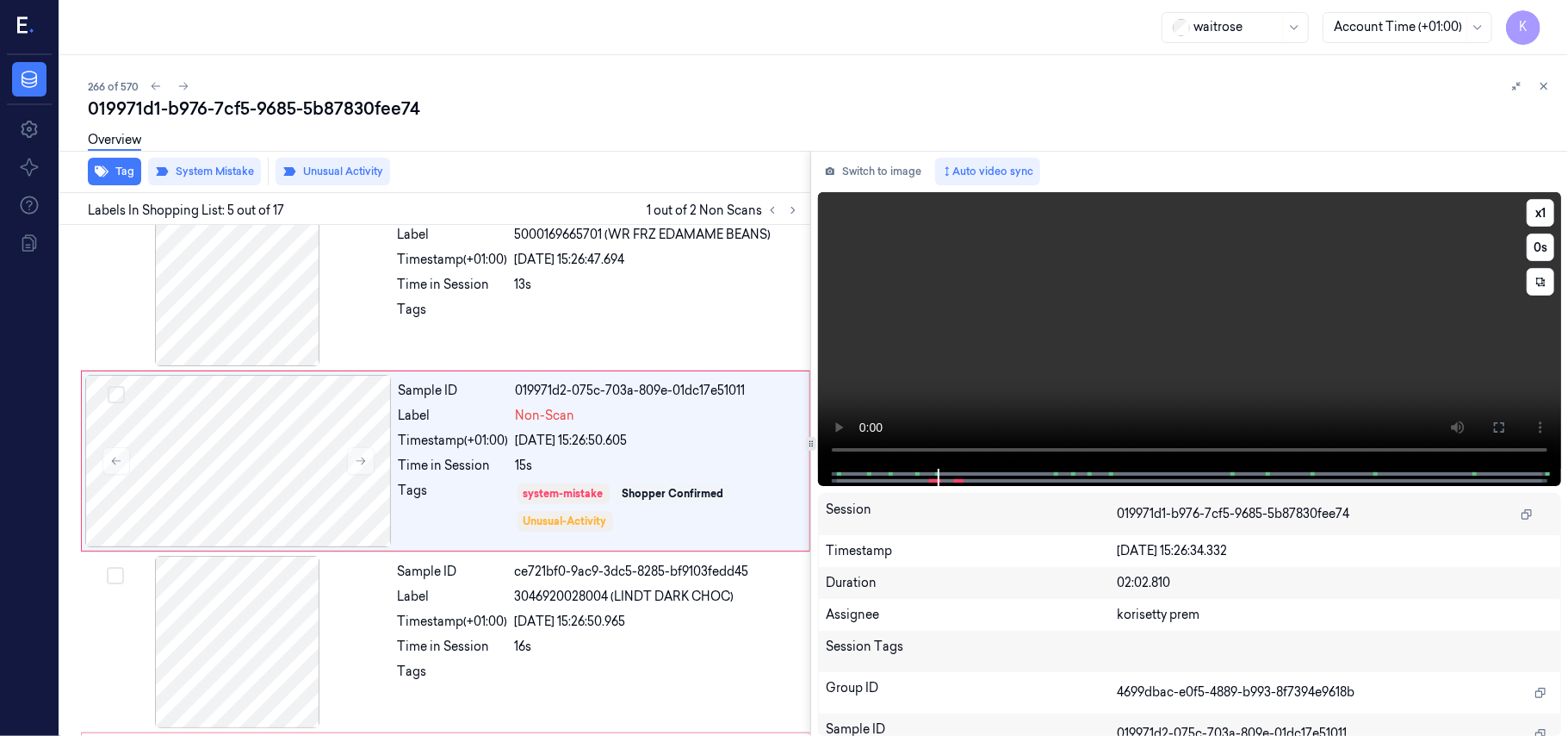
click at [1117, 329] on video at bounding box center [1190, 331] width 743 height 277
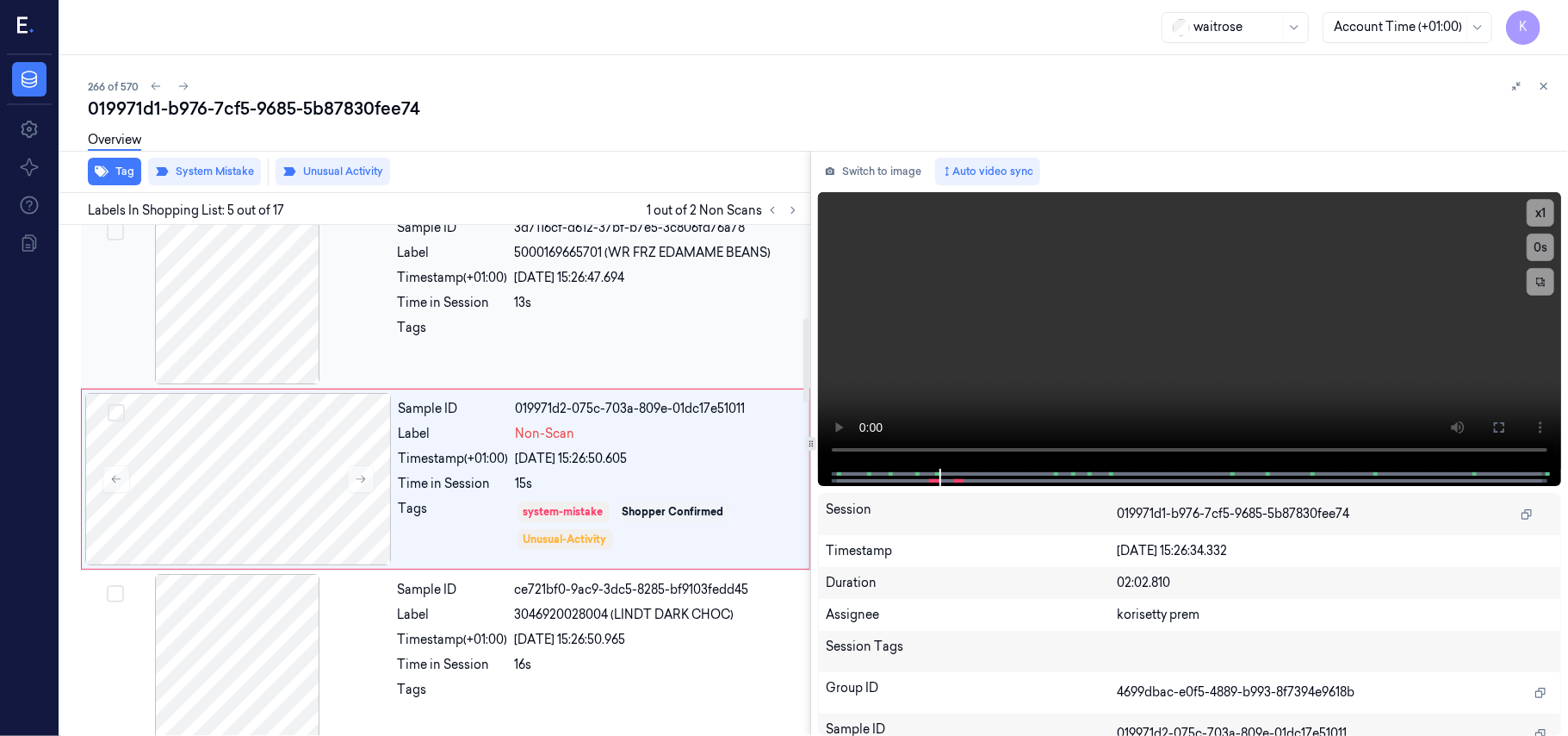
scroll to position [444, 0]
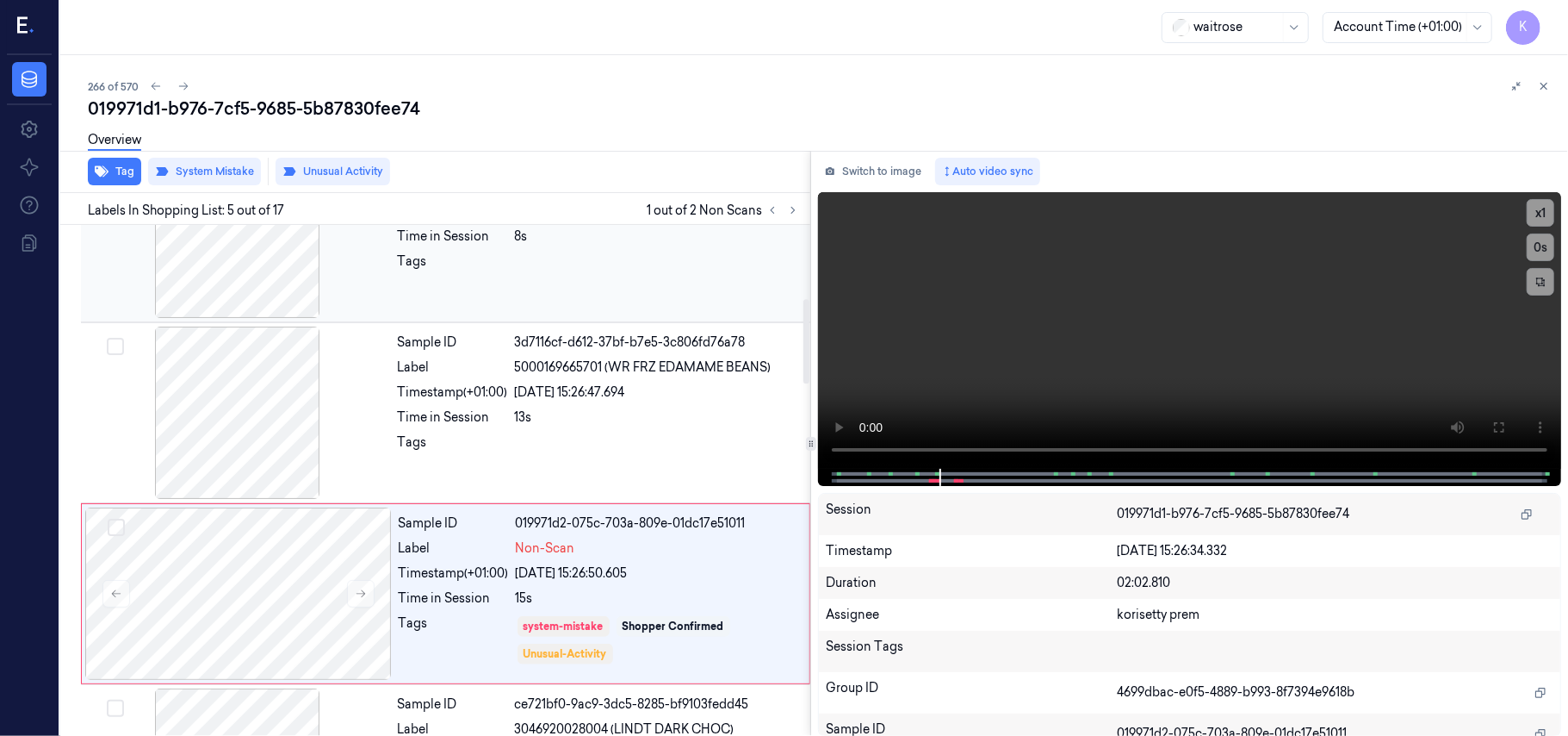
click at [449, 267] on div "Tags" at bounding box center [453, 266] width 111 height 28
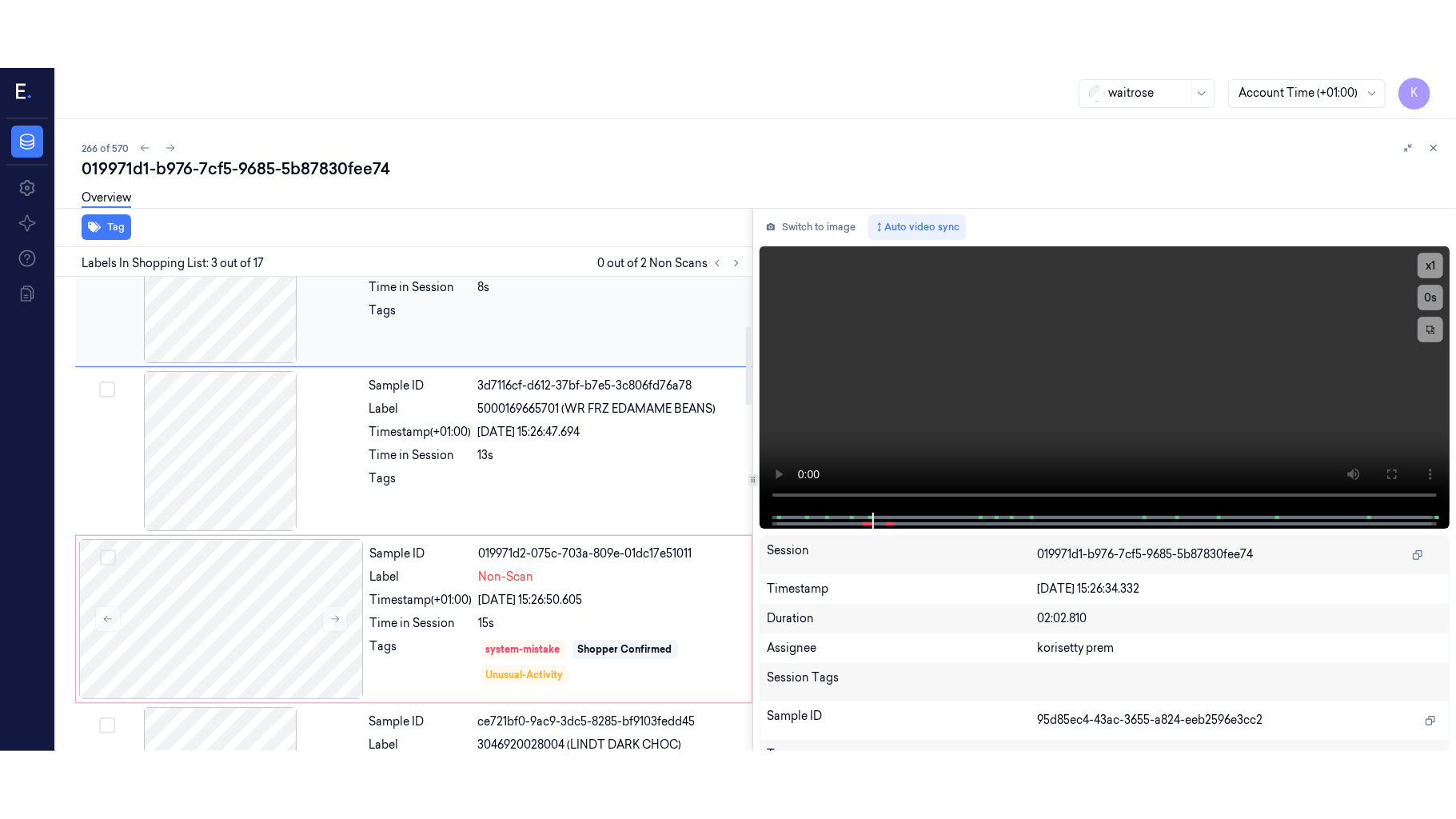
scroll to position [182, 0]
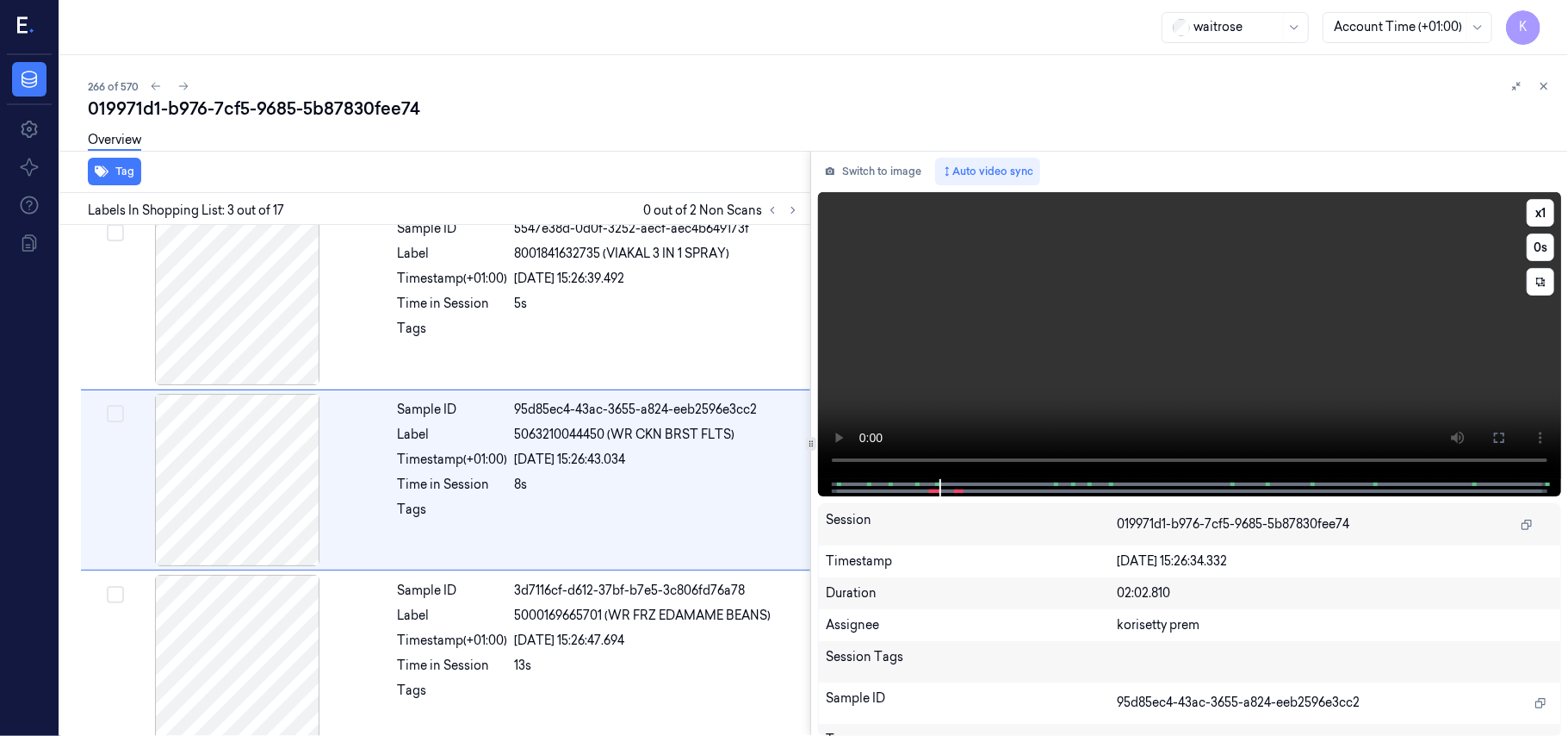
click at [1267, 380] on video at bounding box center [1190, 336] width 743 height 287
click at [1499, 434] on icon at bounding box center [1499, 437] width 14 height 14
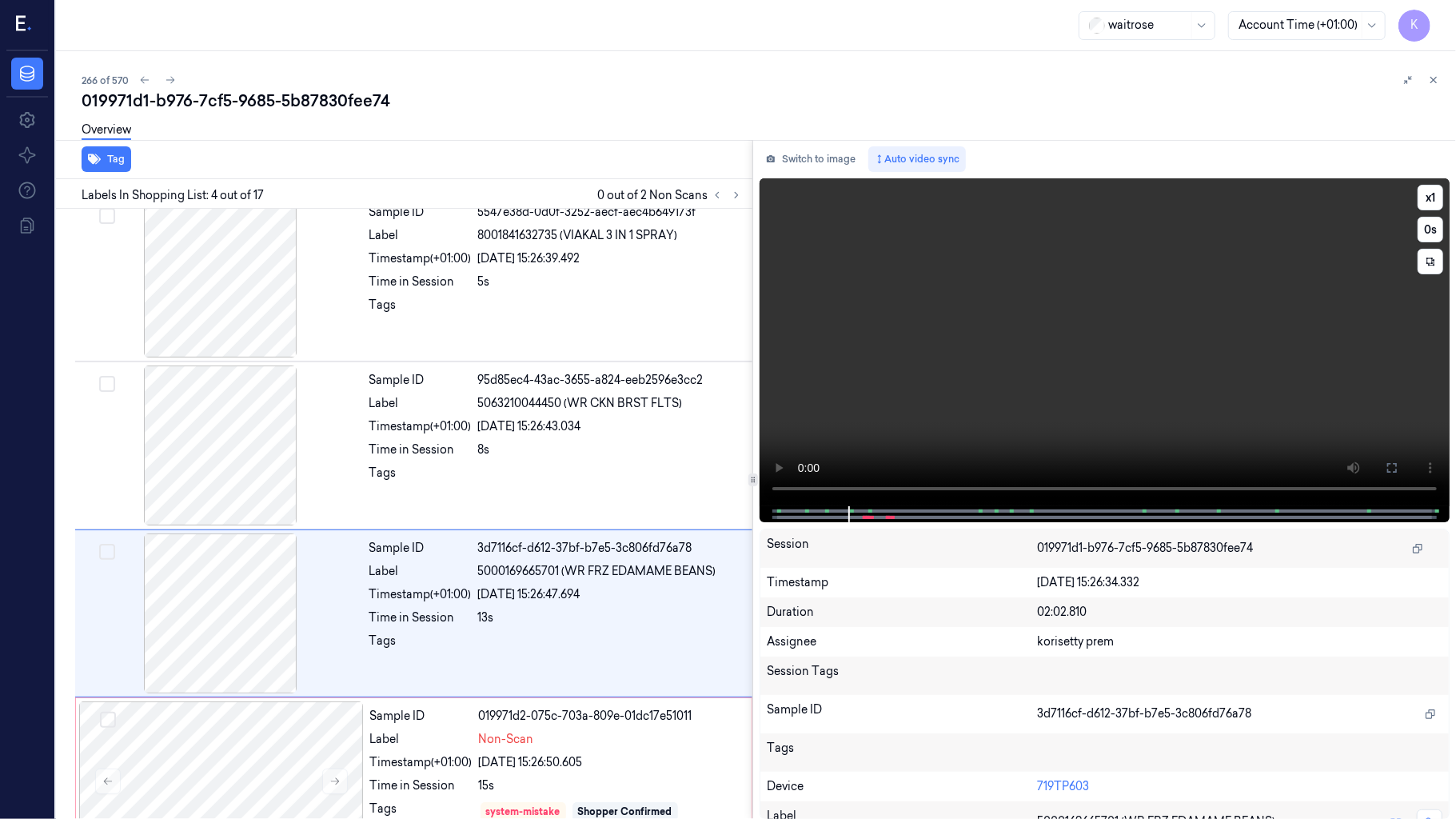
scroll to position [283, 0]
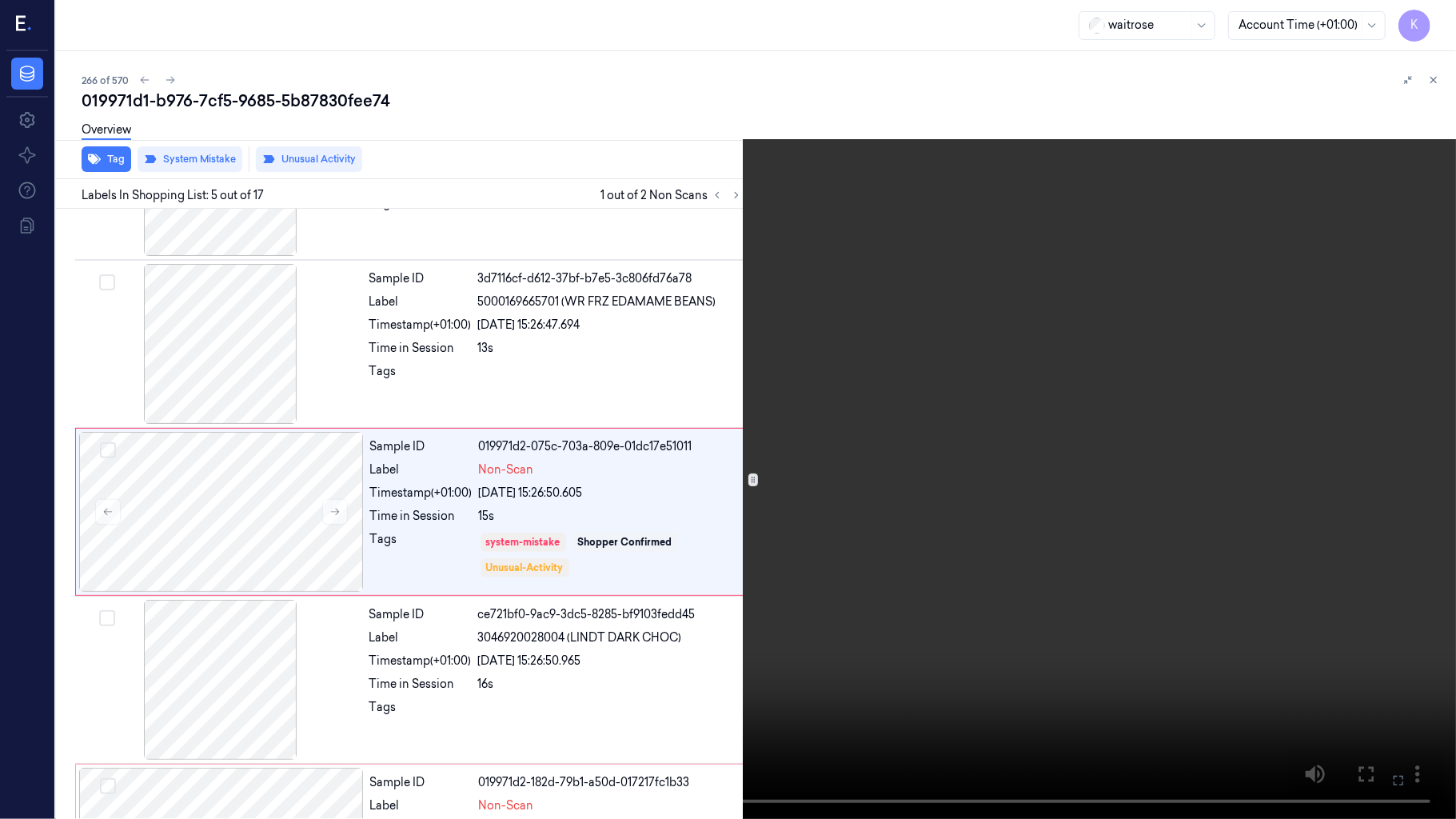
click at [0, 0] on icon at bounding box center [0, 0] width 0 height 0
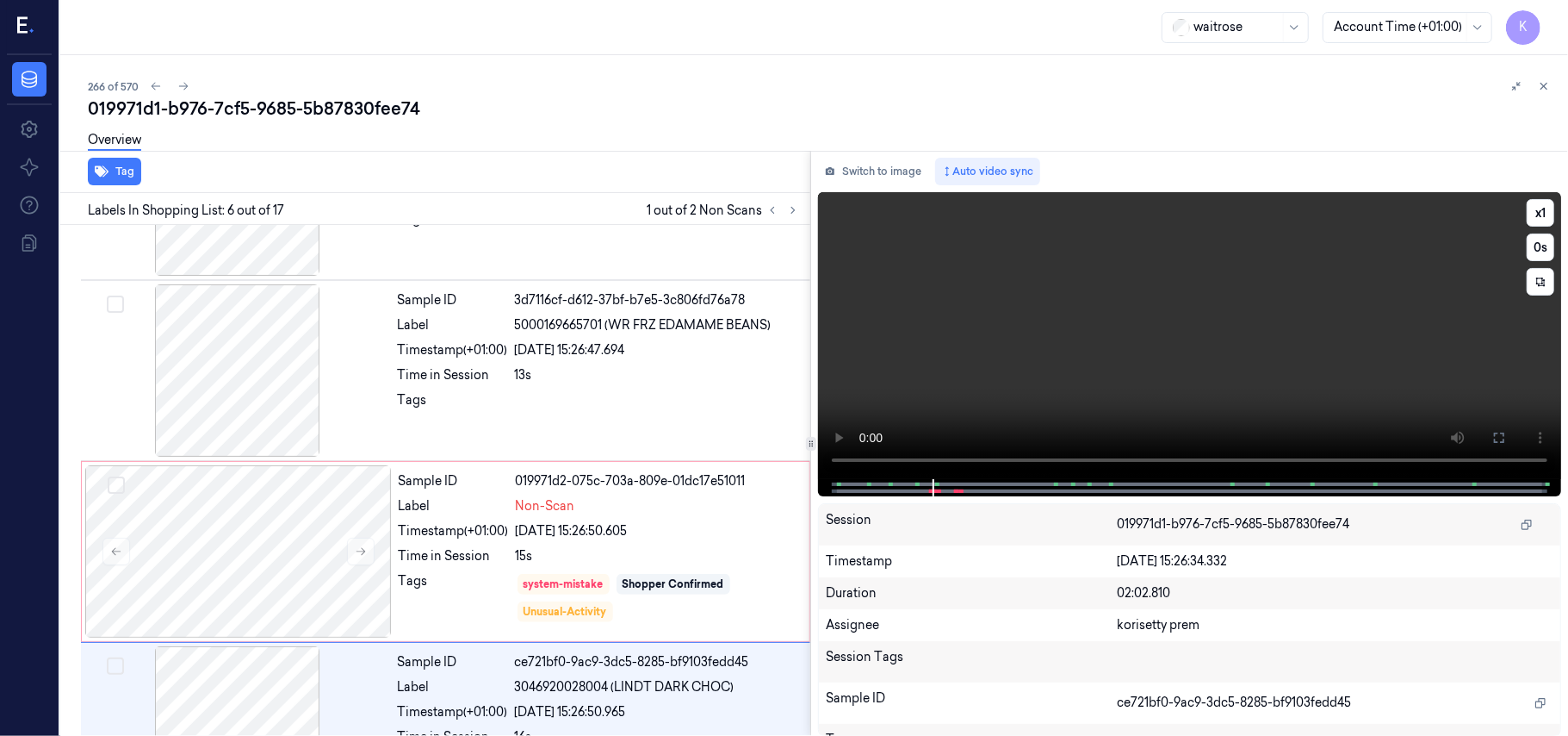
click at [1362, 321] on video at bounding box center [1190, 336] width 743 height 287
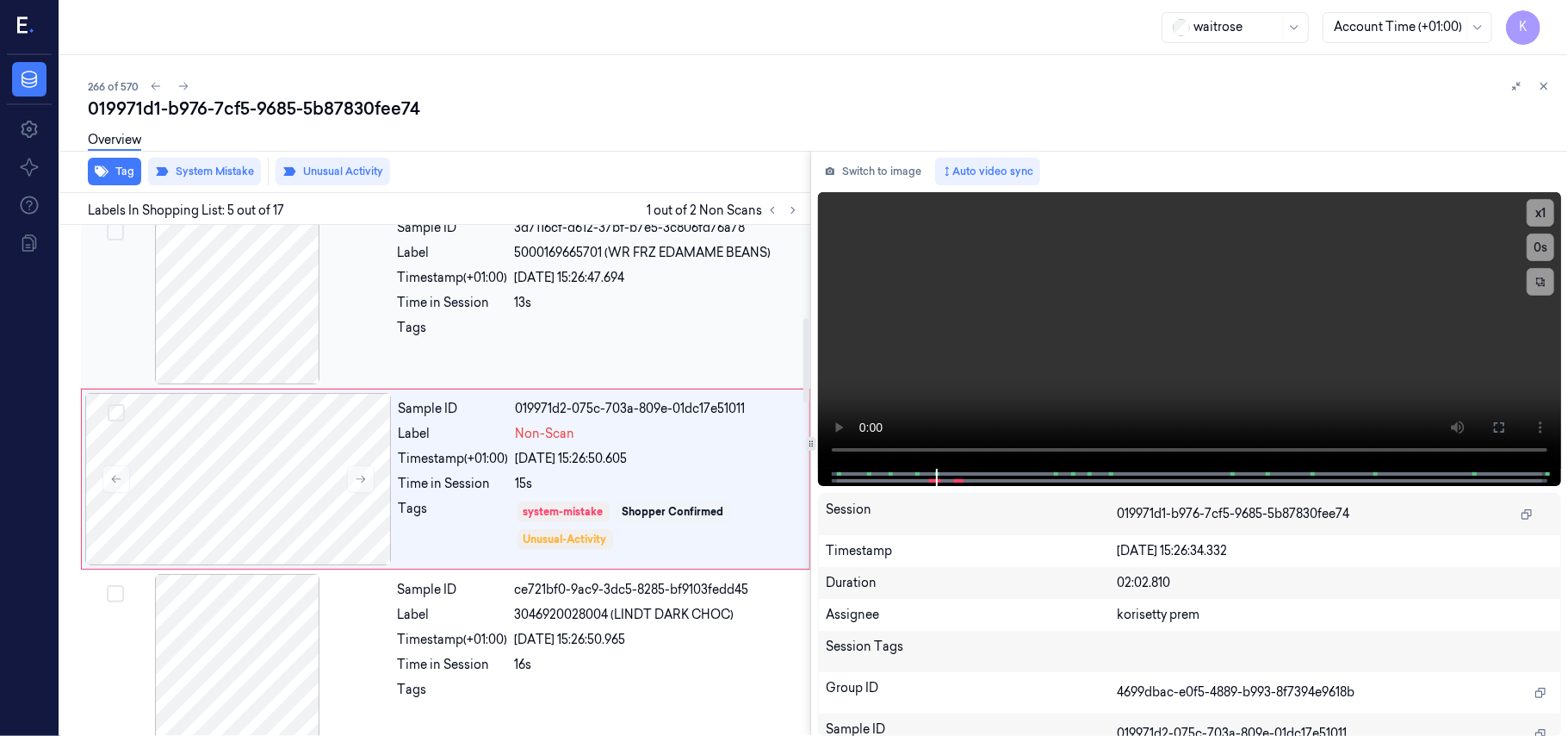
click at [613, 300] on div "13s" at bounding box center [657, 303] width 285 height 18
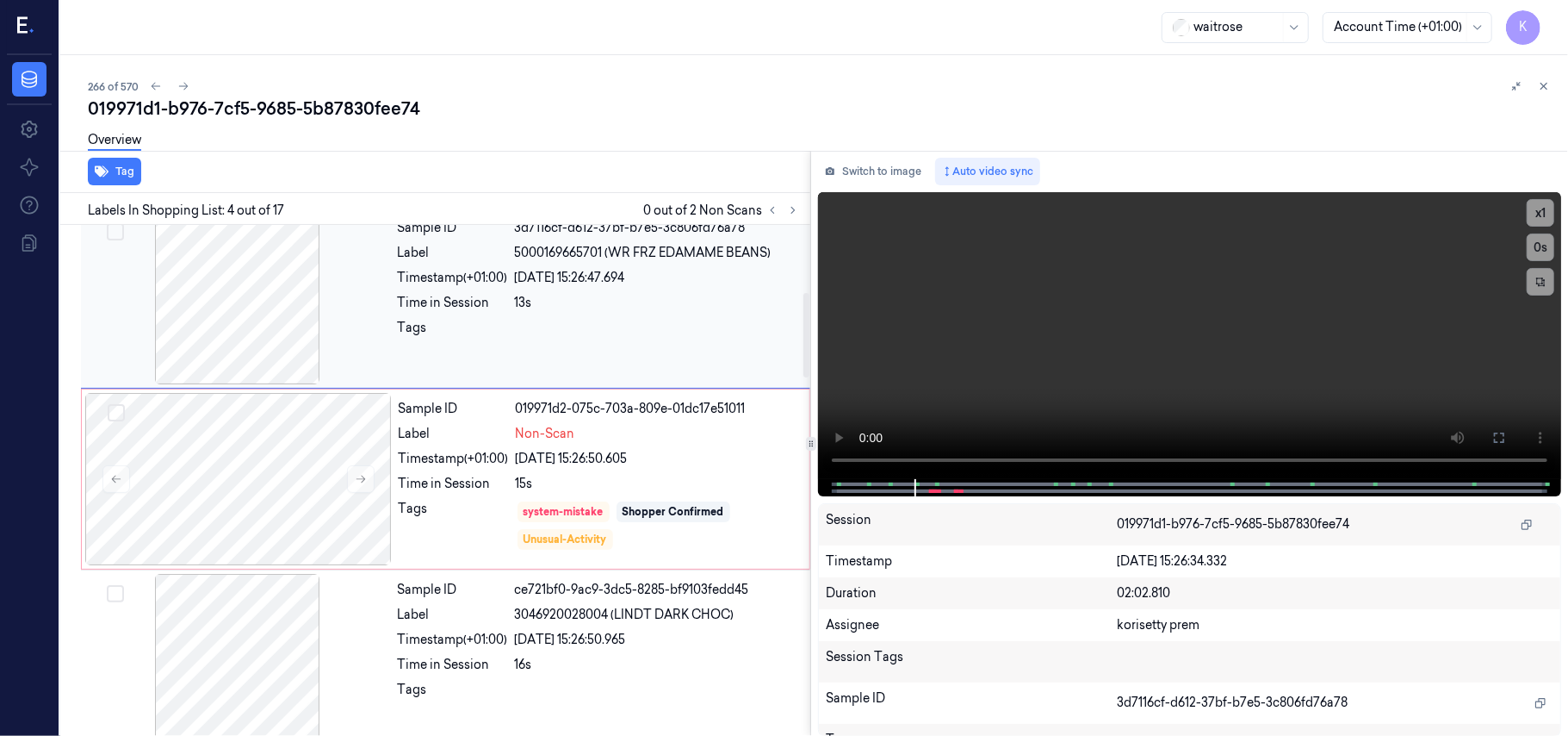
scroll to position [377, 0]
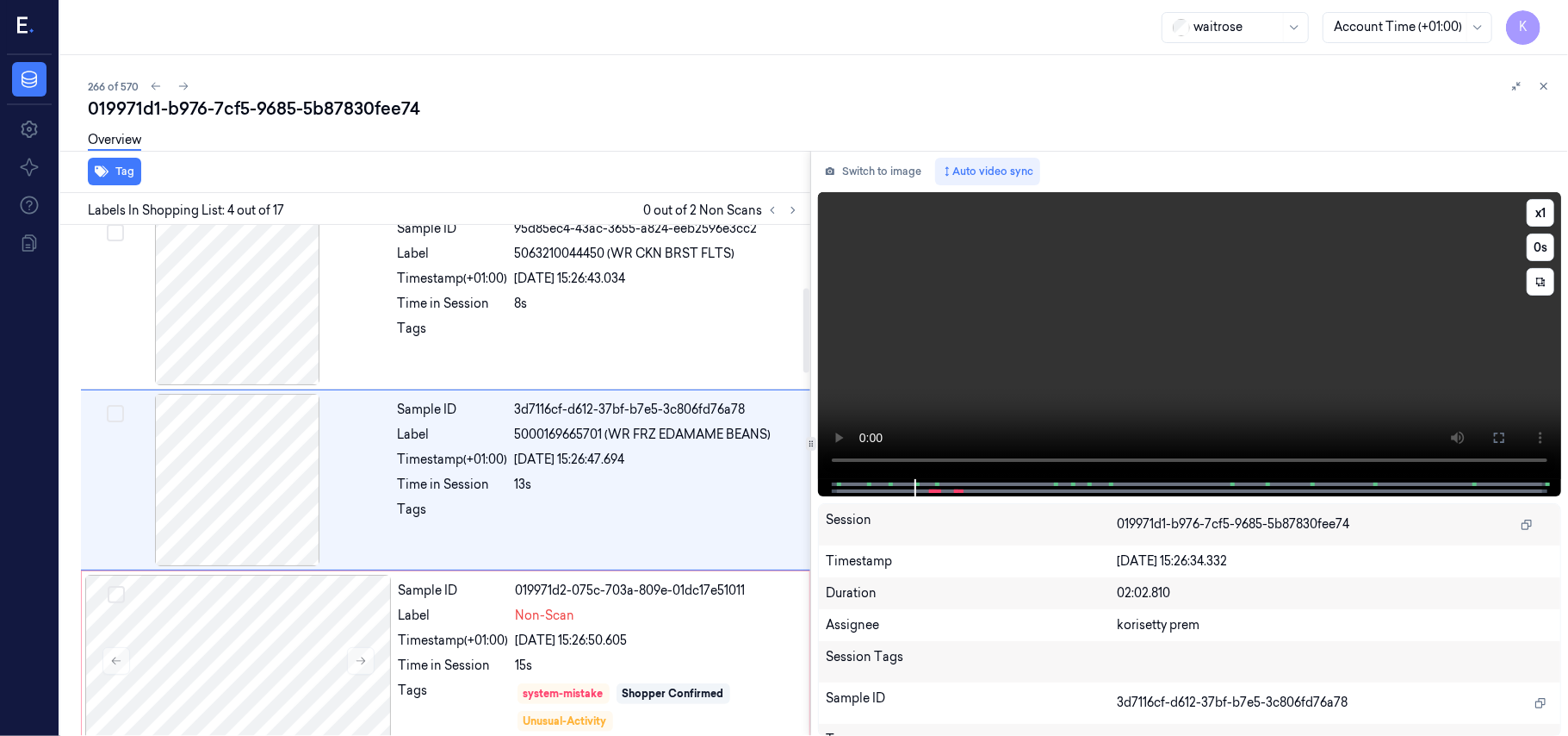
click at [1042, 321] on video at bounding box center [1190, 336] width 743 height 287
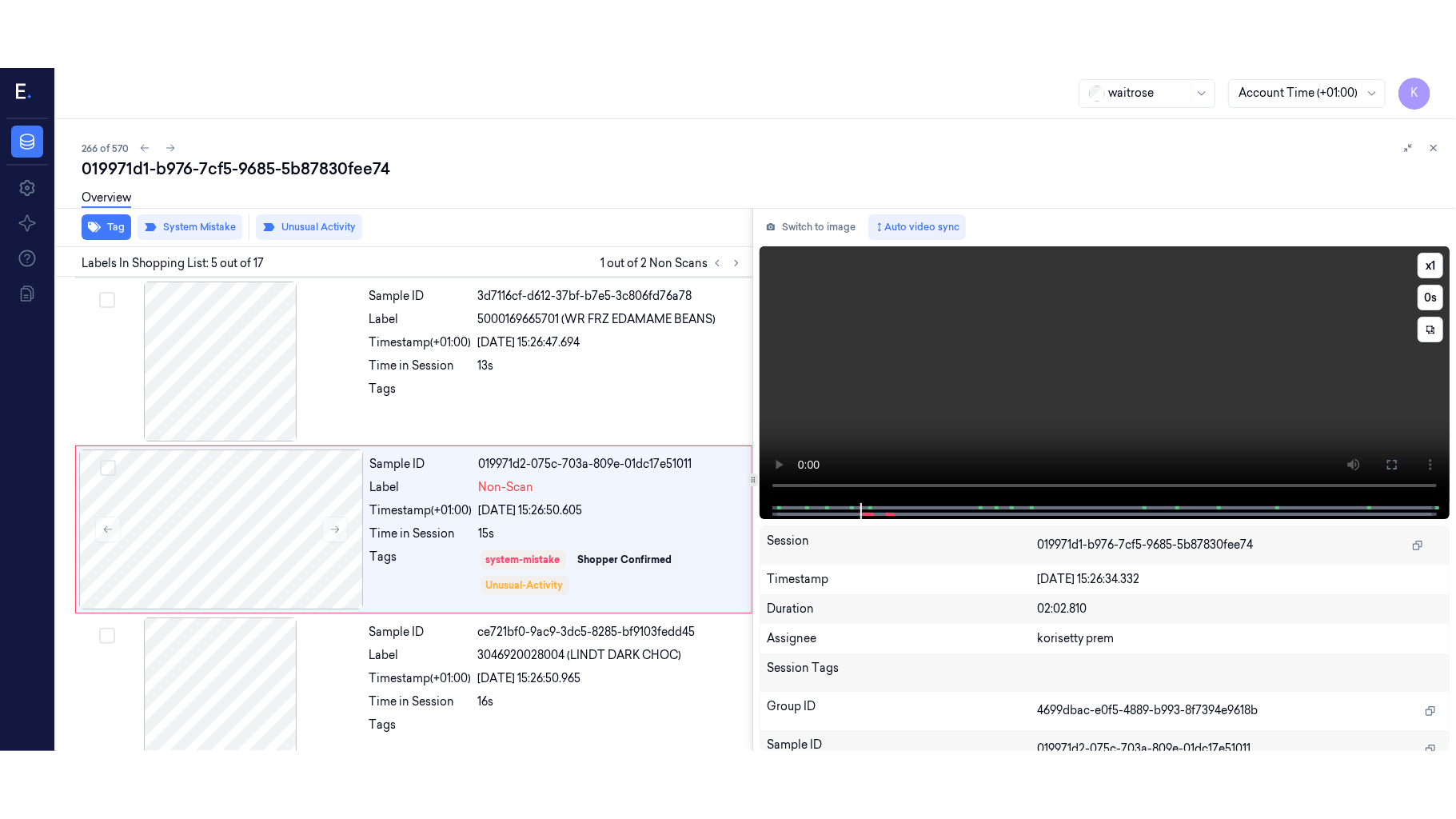
scroll to position [519, 0]
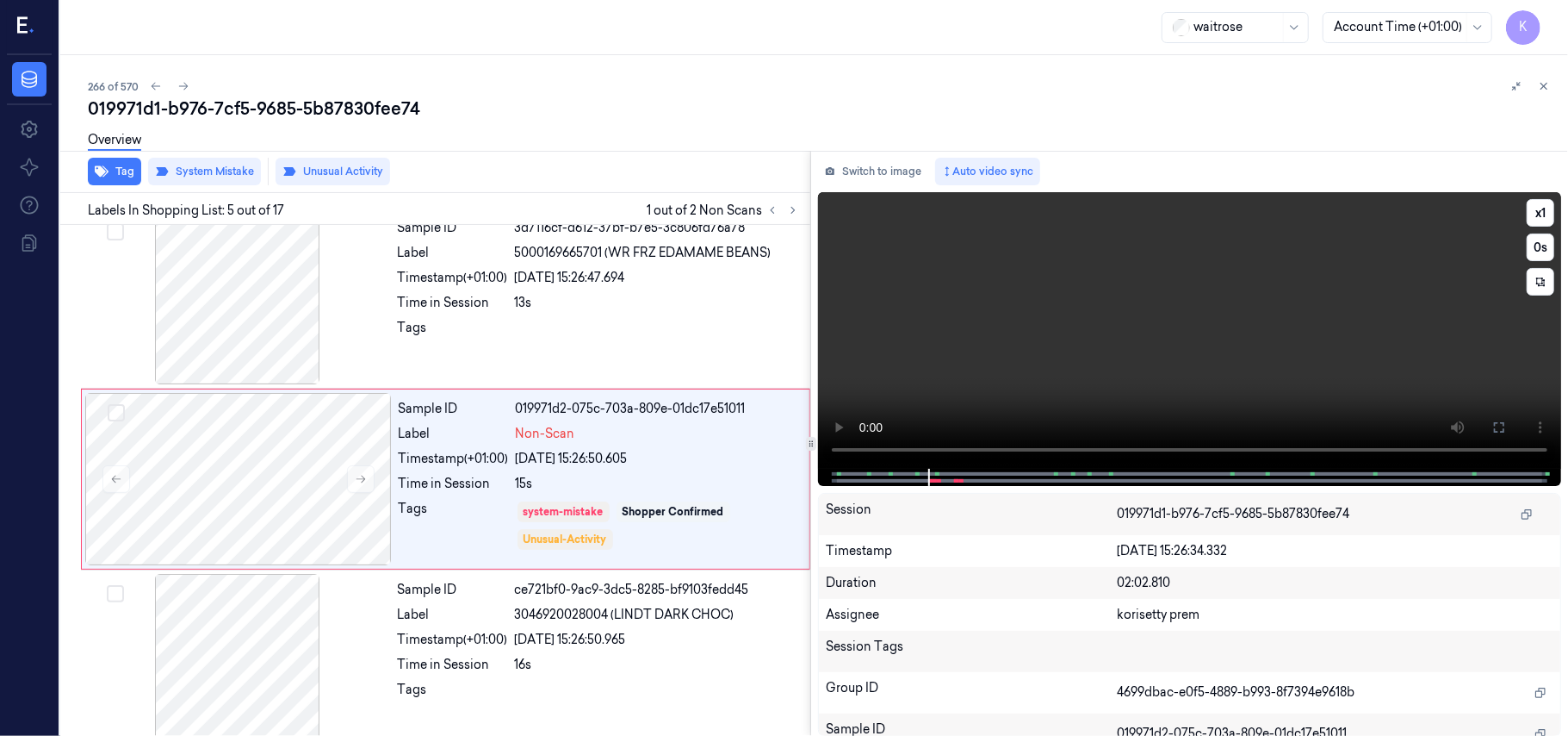
click at [1183, 331] on video at bounding box center [1190, 331] width 743 height 277
click at [1509, 422] on button at bounding box center [1499, 427] width 28 height 28
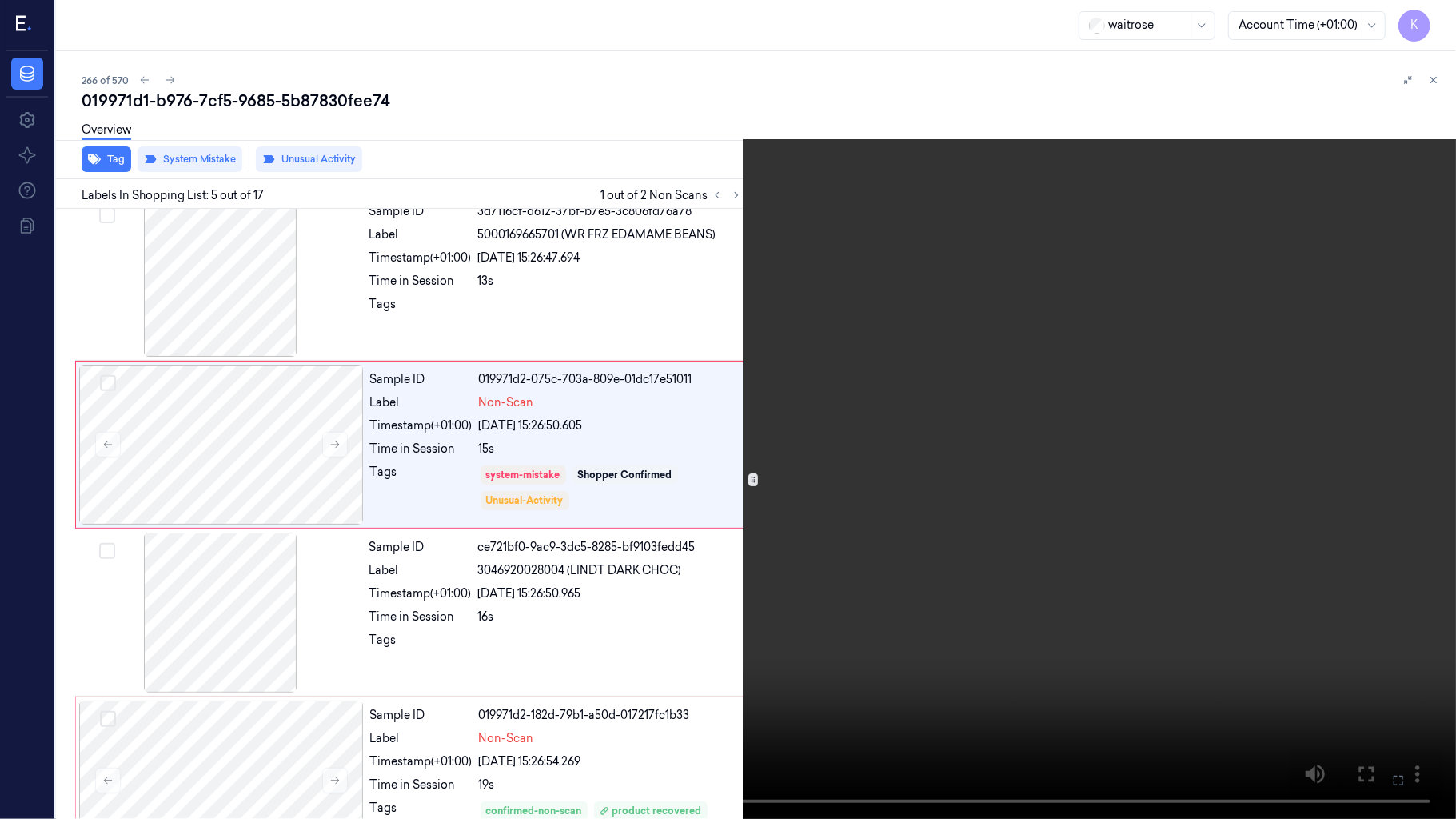
click at [1063, 499] on video at bounding box center [728, 410] width 1456 height 819
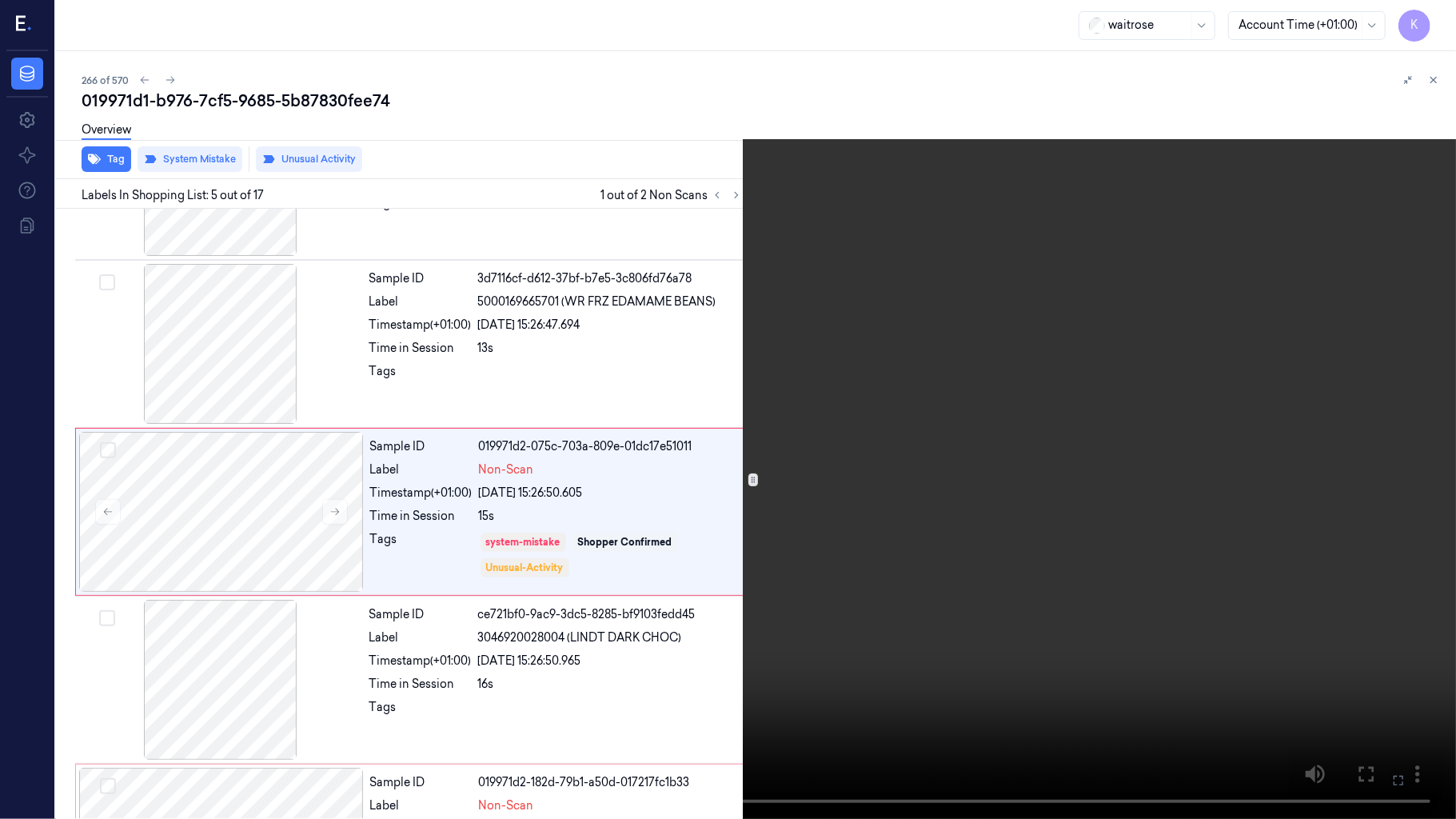
scroll to position [469, 0]
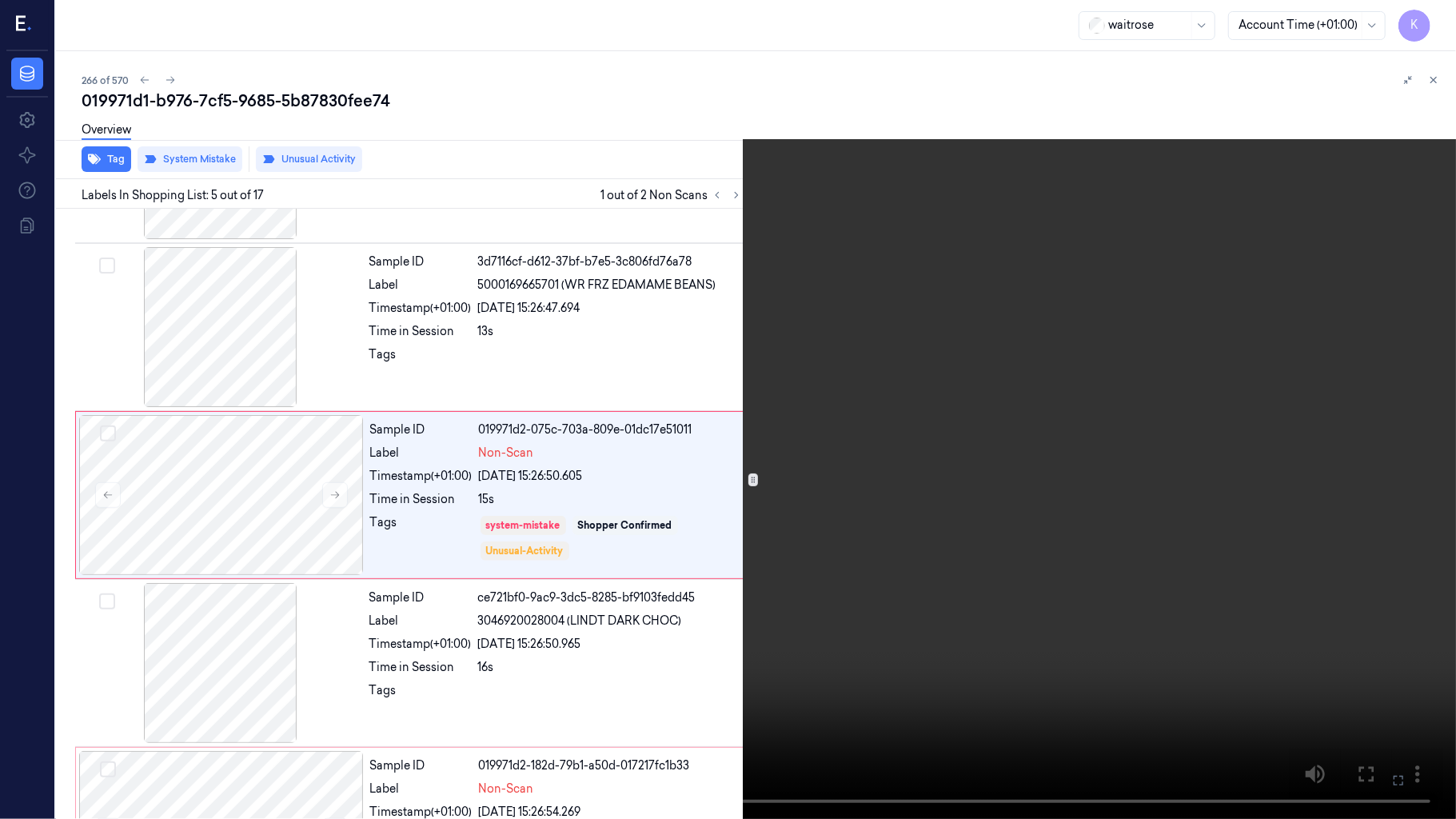
click at [1063, 499] on video at bounding box center [728, 410] width 1456 height 819
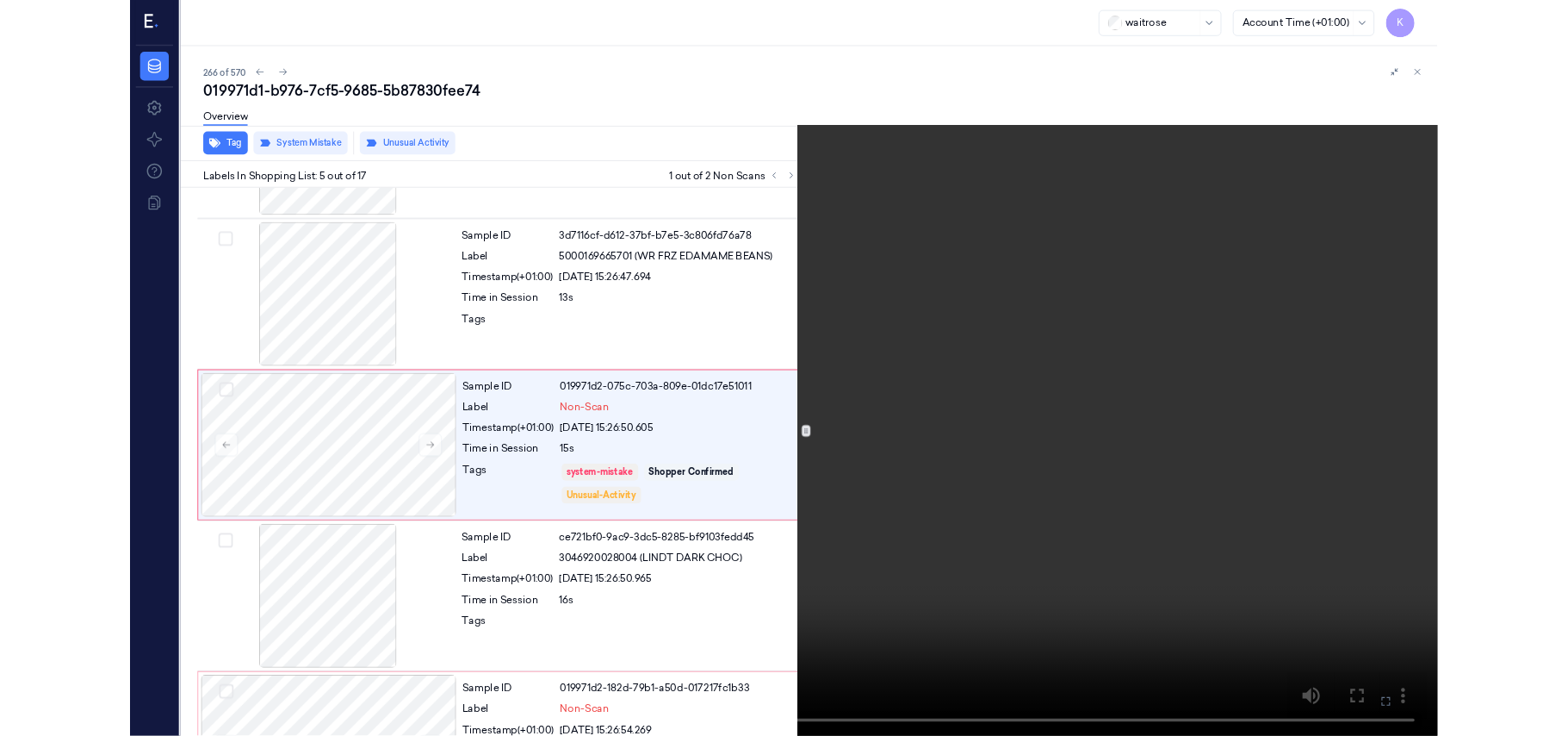
scroll to position [487, 0]
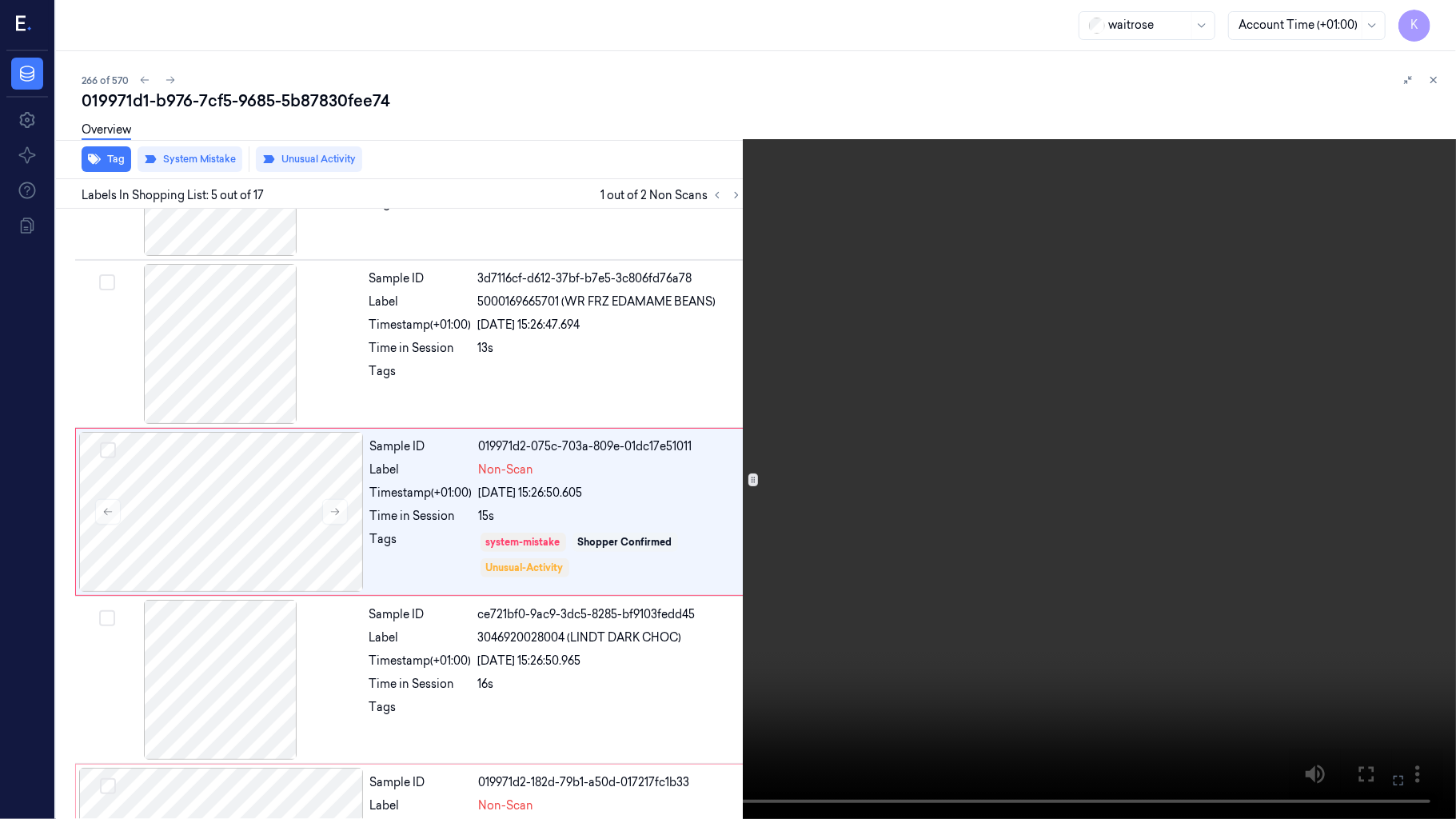
click at [0, 0] on icon at bounding box center [0, 0] width 0 height 0
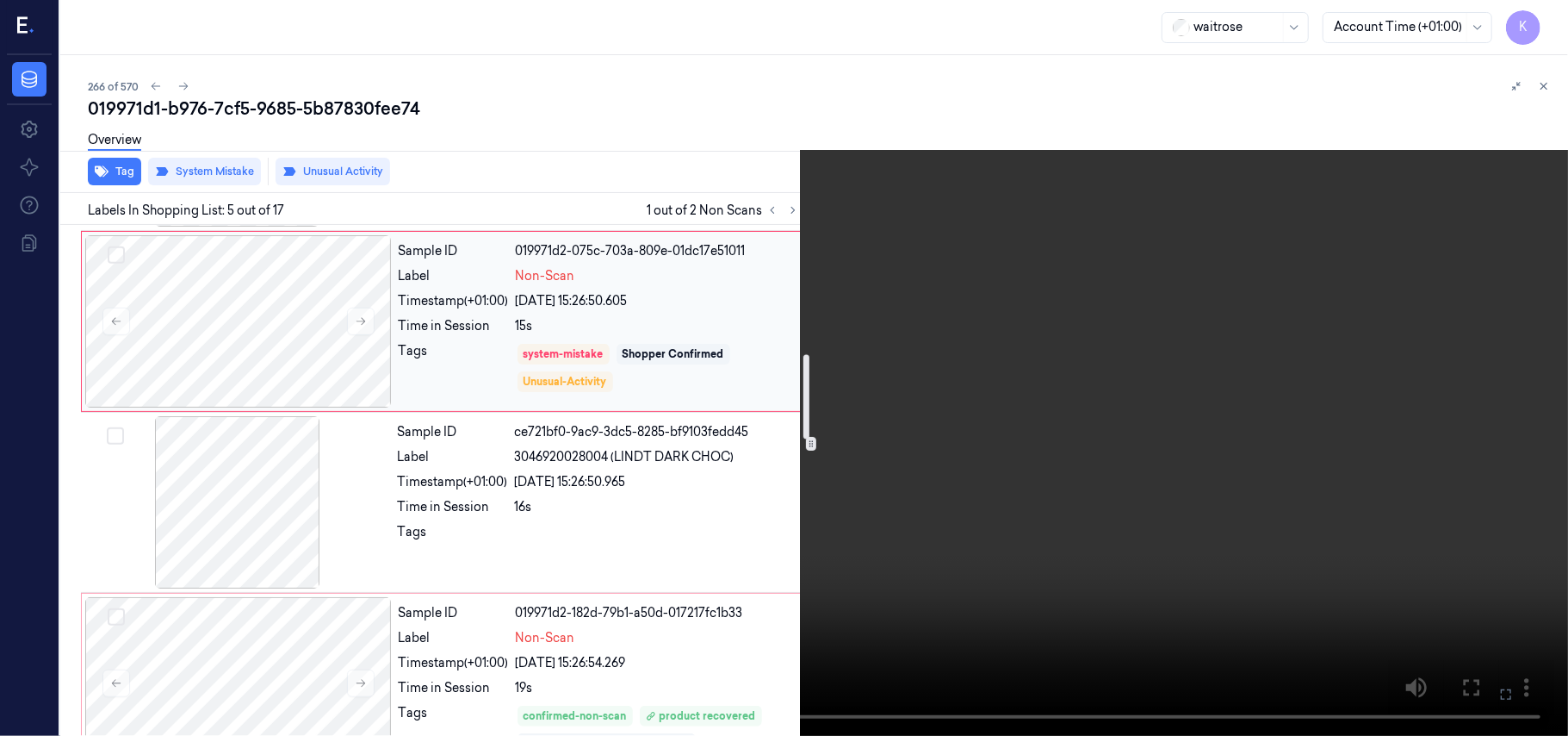
scroll to position [832, 0]
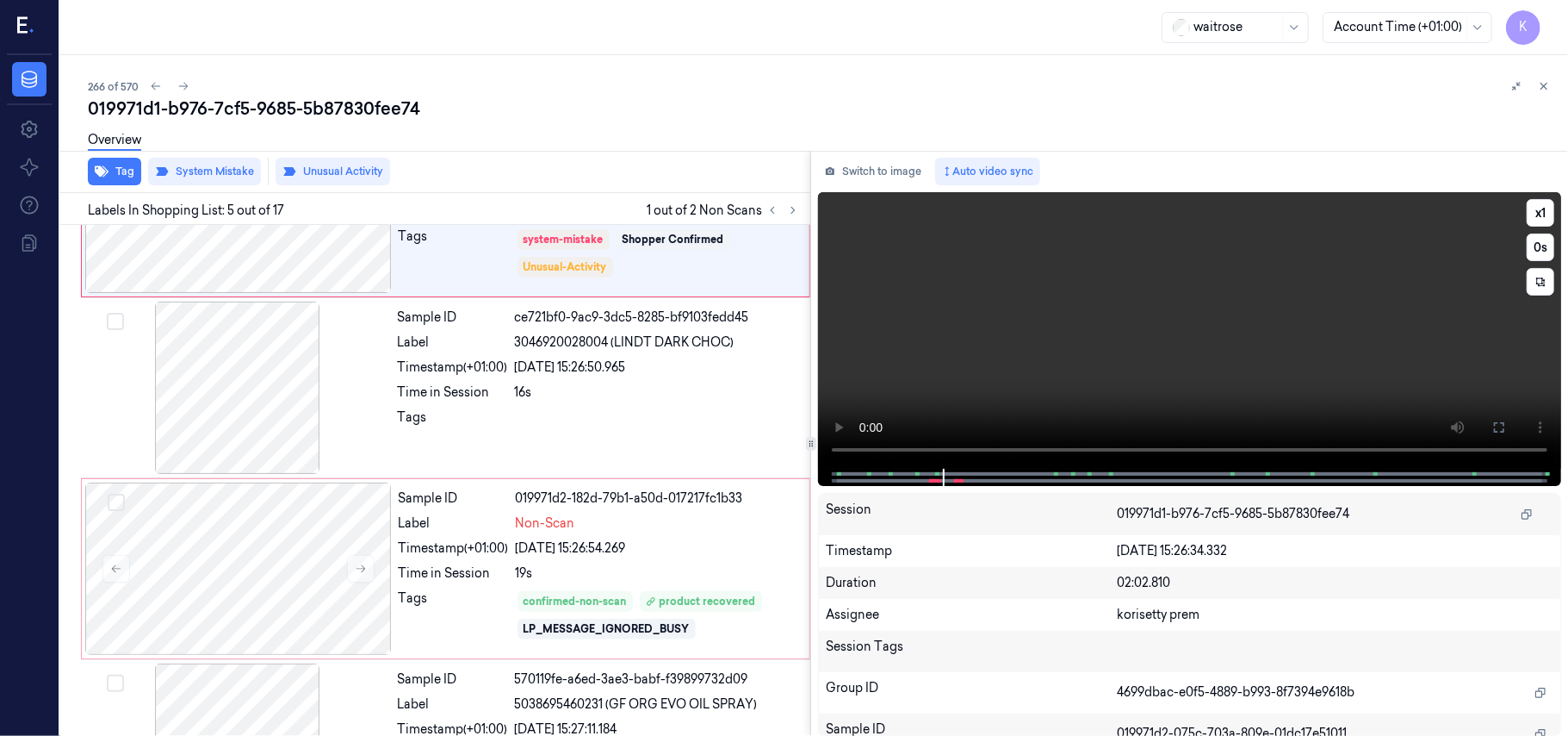
click at [1237, 305] on video at bounding box center [1190, 331] width 743 height 277
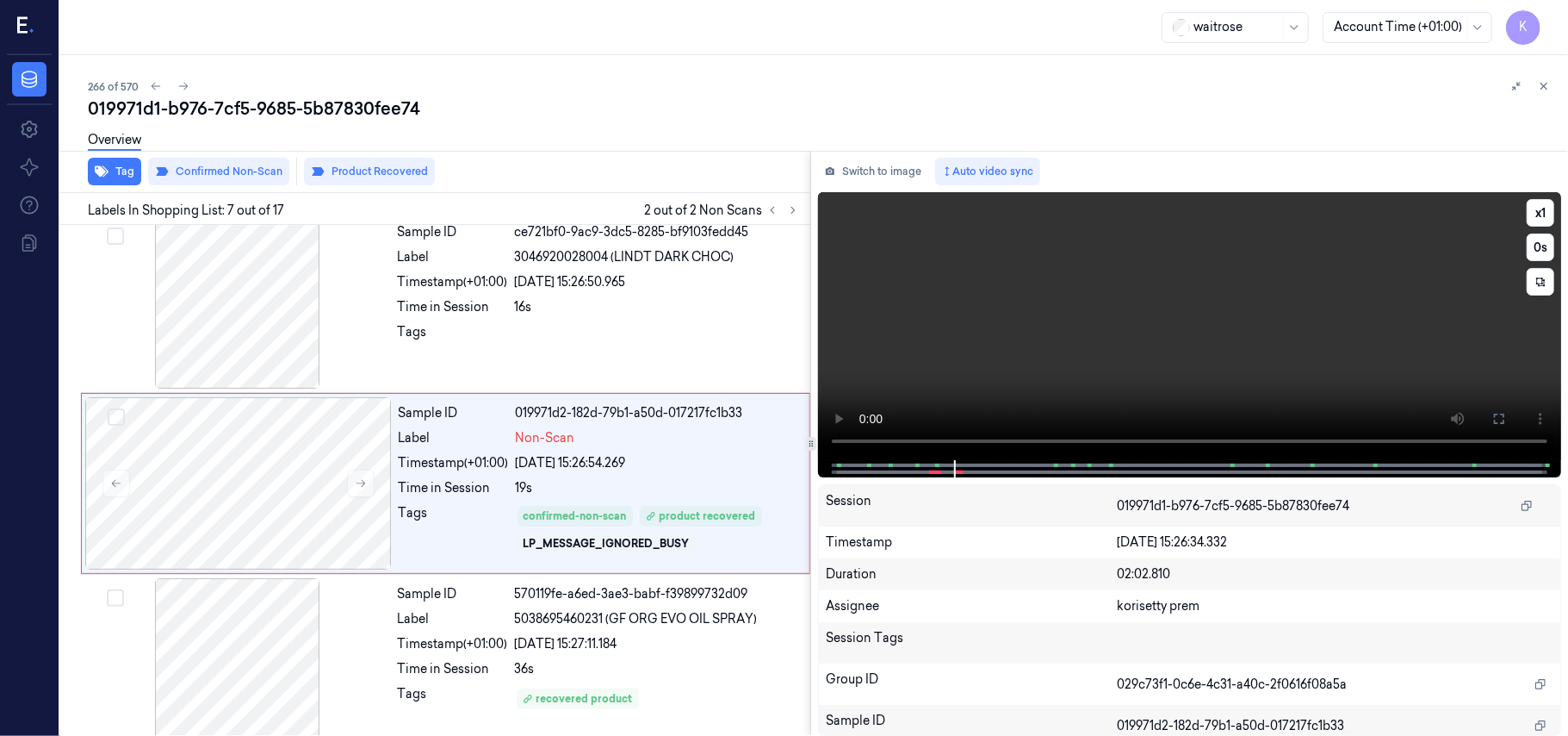
scroll to position [922, 0]
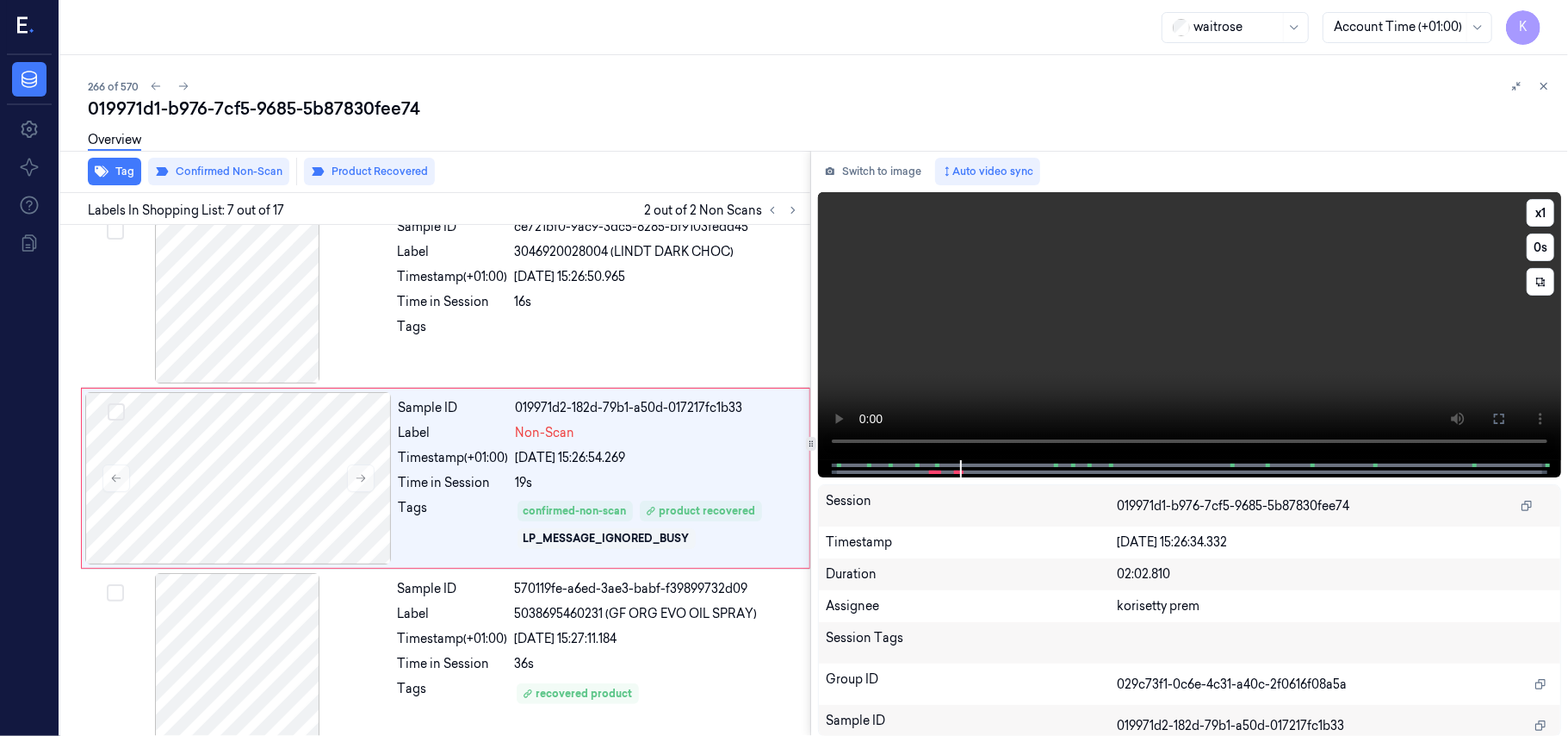
click at [1185, 291] on video at bounding box center [1190, 326] width 743 height 268
click at [587, 329] on div at bounding box center [657, 332] width 285 height 28
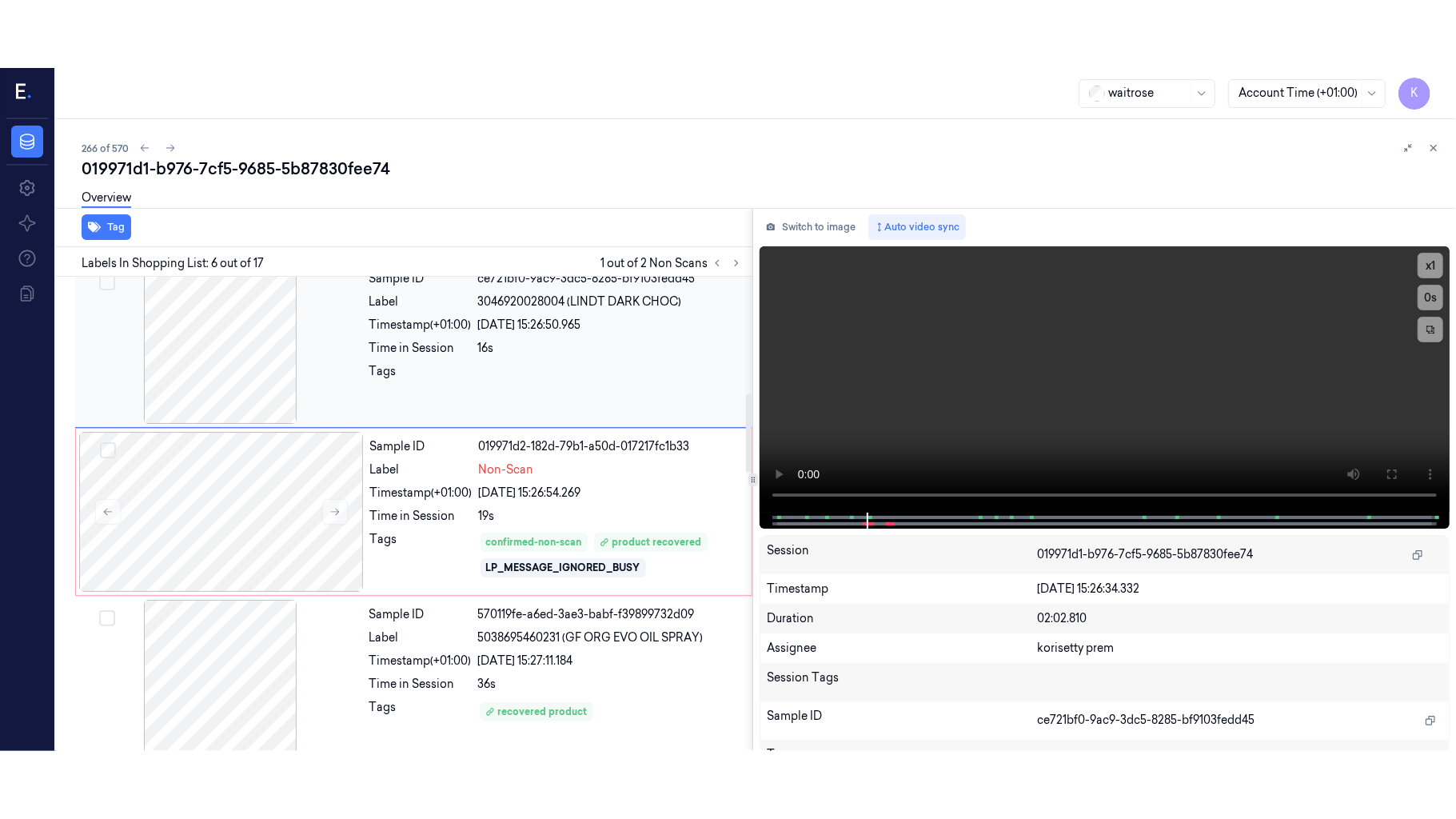
scroll to position [688, 0]
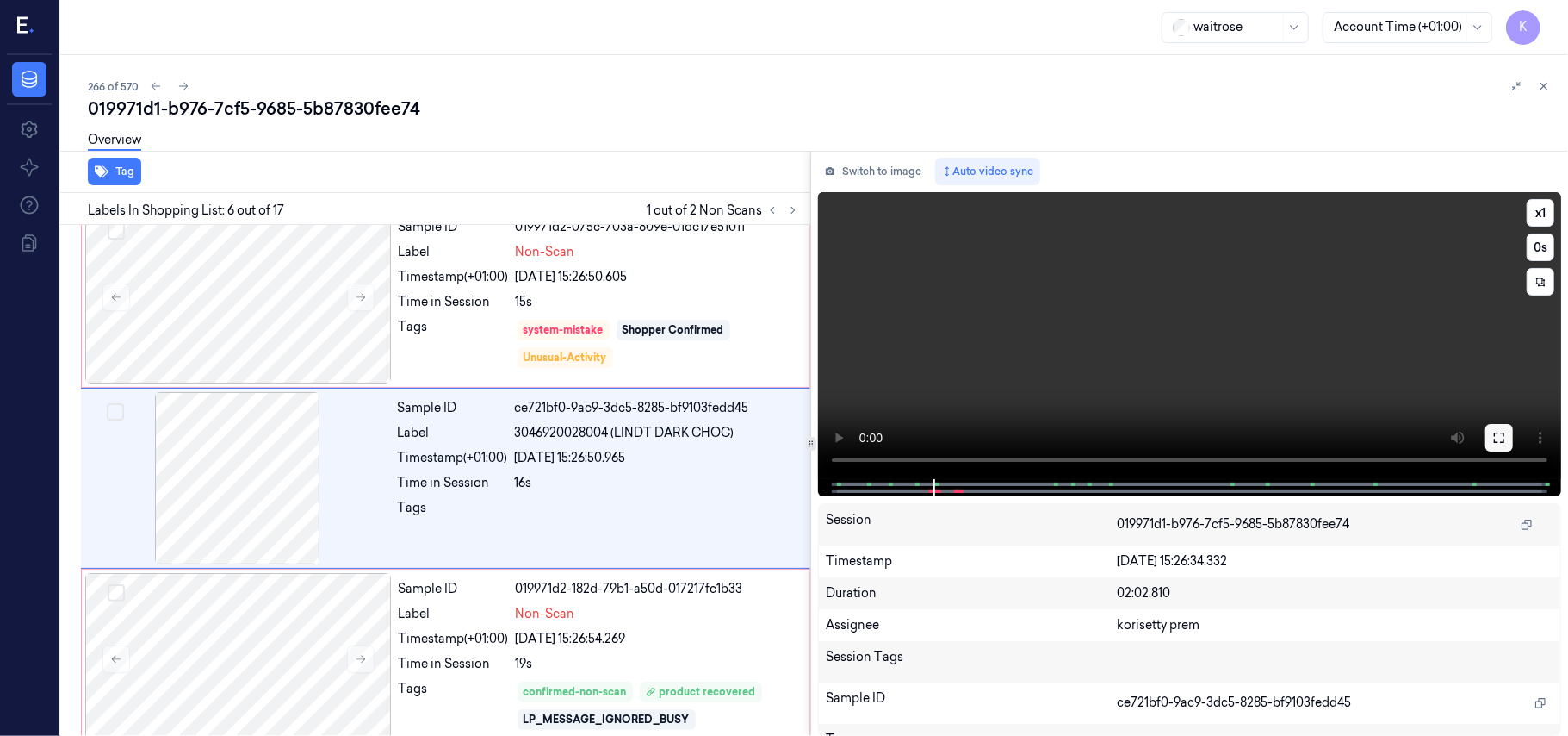
click at [1491, 438] on button at bounding box center [1499, 438] width 28 height 28
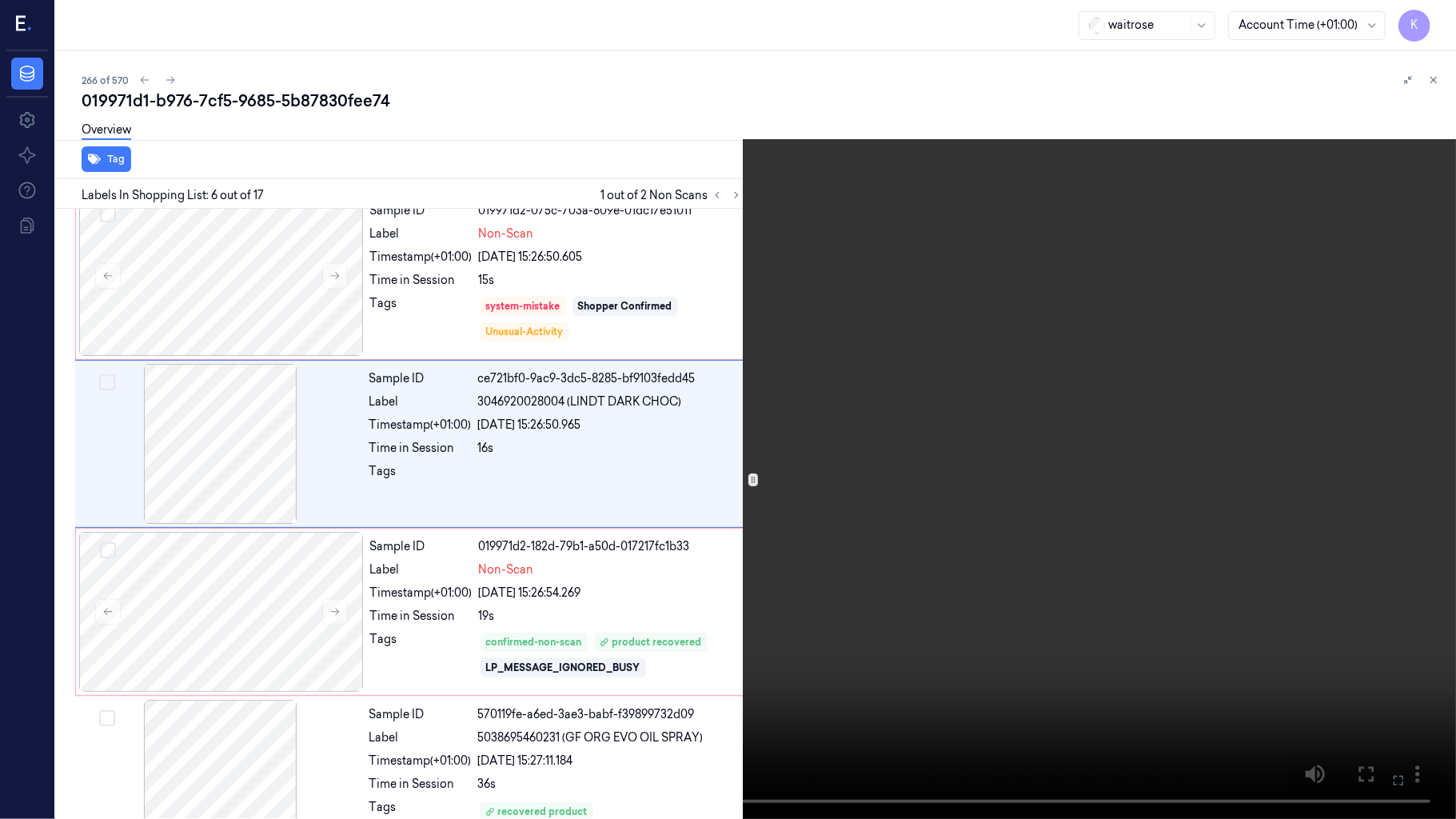
click at [1017, 417] on video at bounding box center [728, 410] width 1456 height 819
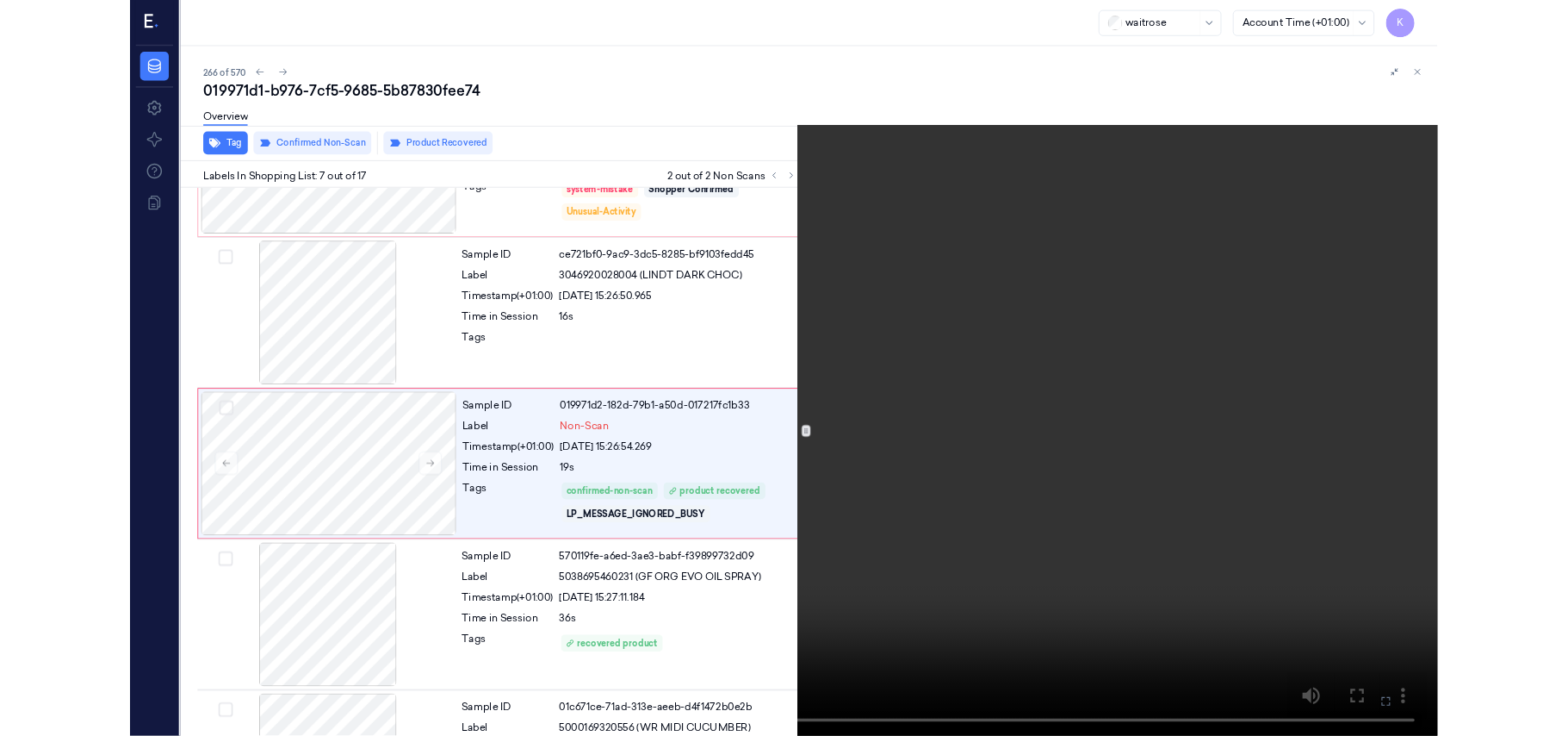
scroll to position [850, 0]
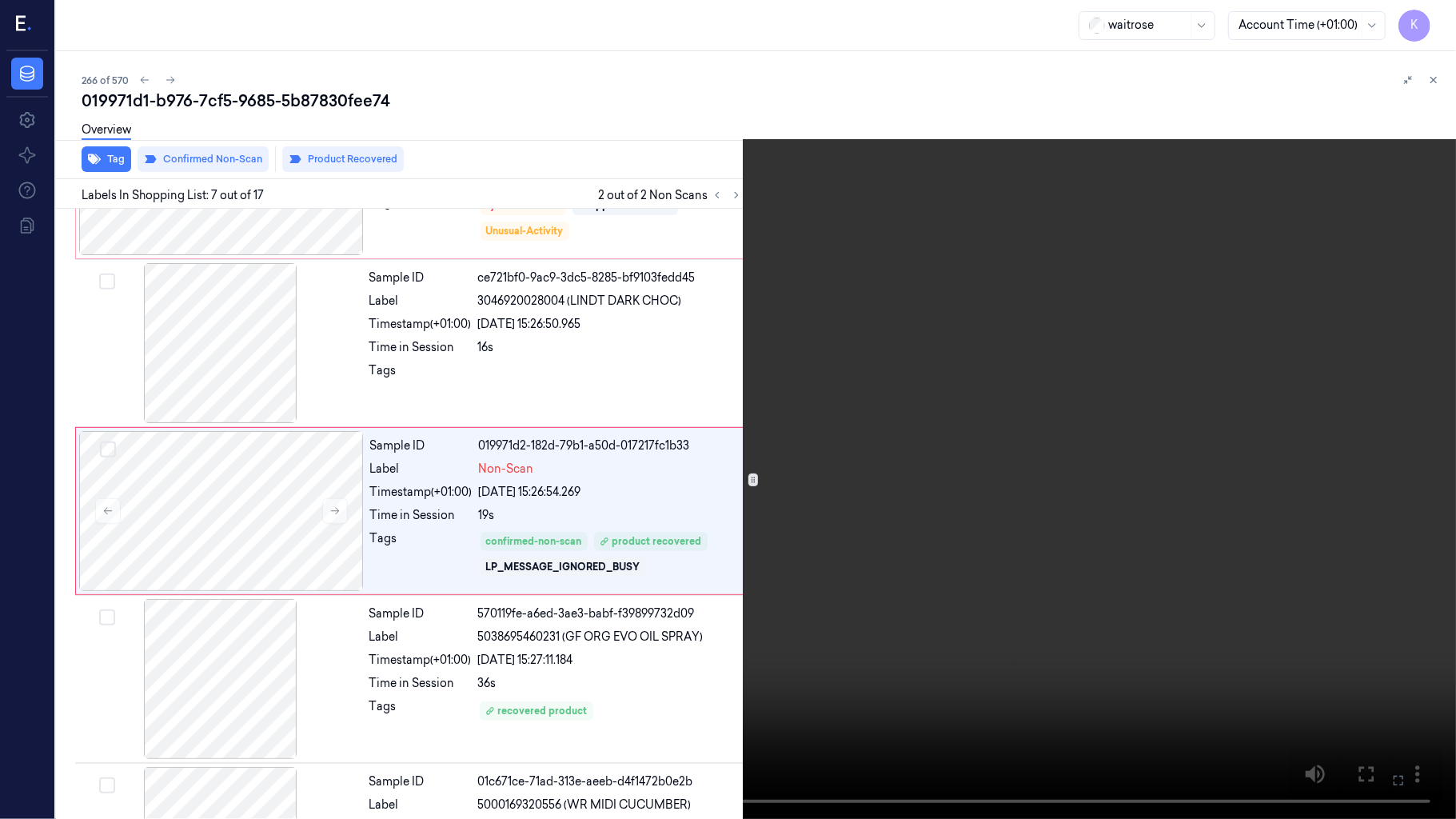
click at [0, 0] on icon at bounding box center [0, 0] width 0 height 0
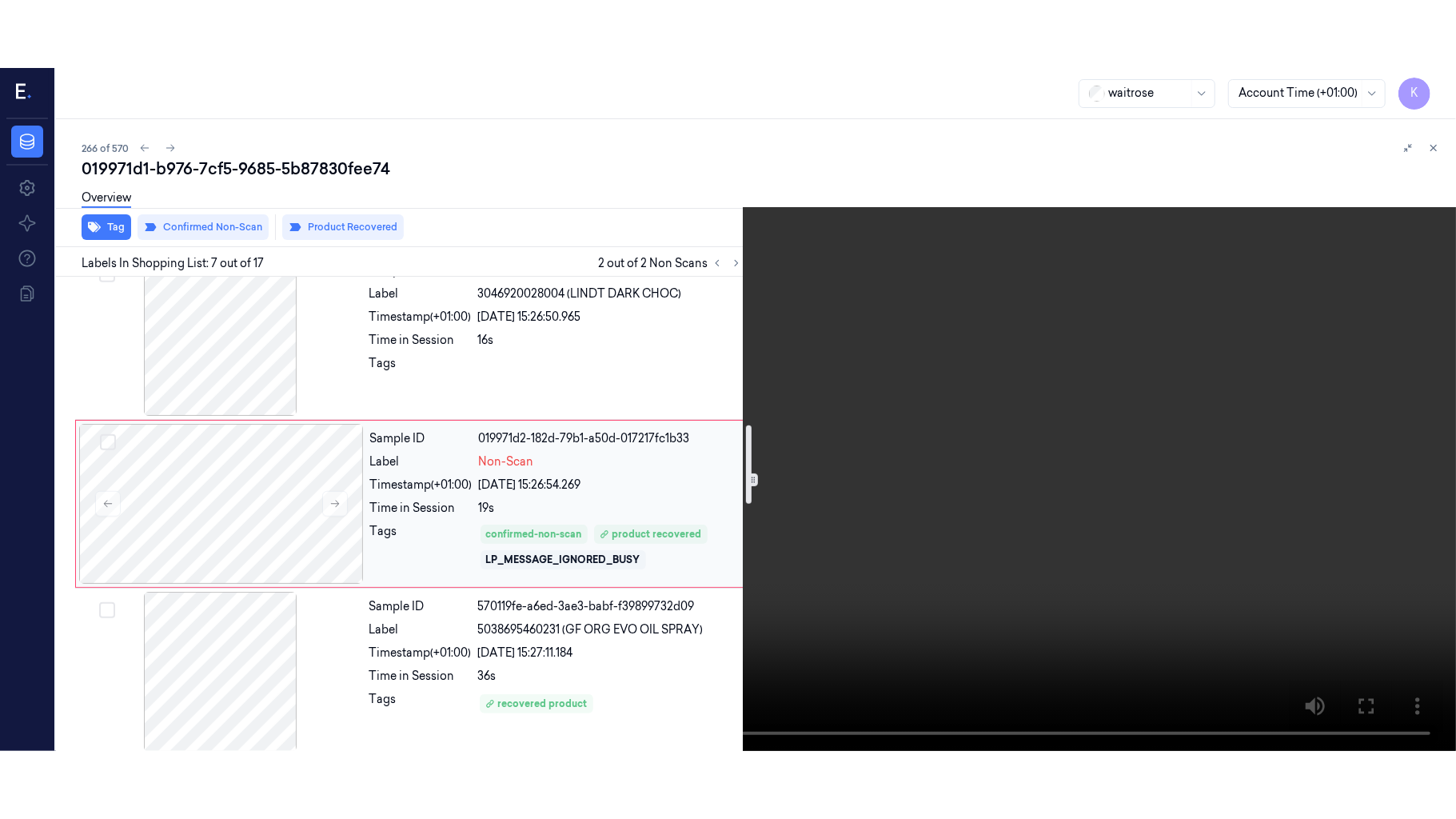
scroll to position [896, 0]
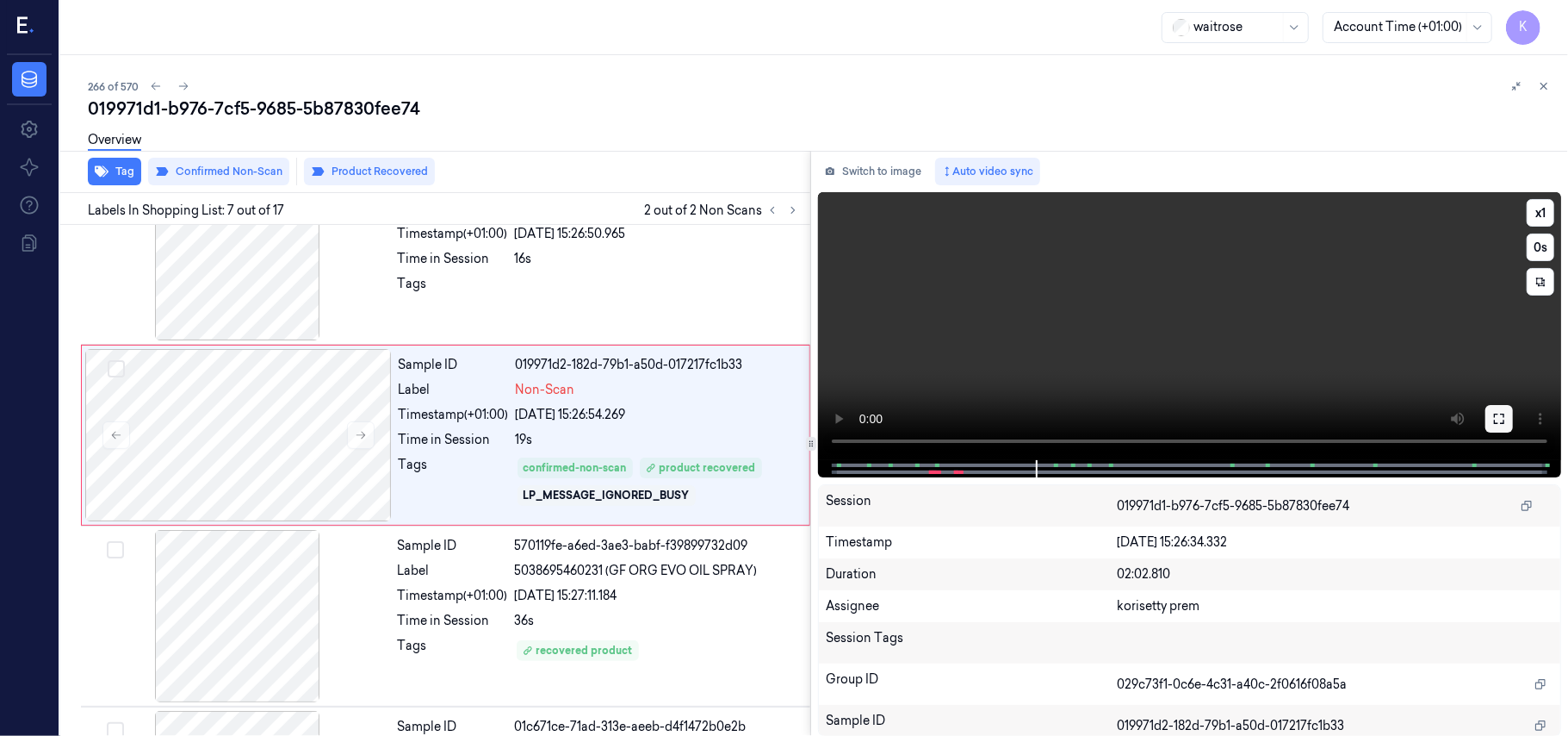
click at [1502, 422] on icon at bounding box center [1499, 418] width 10 height 10
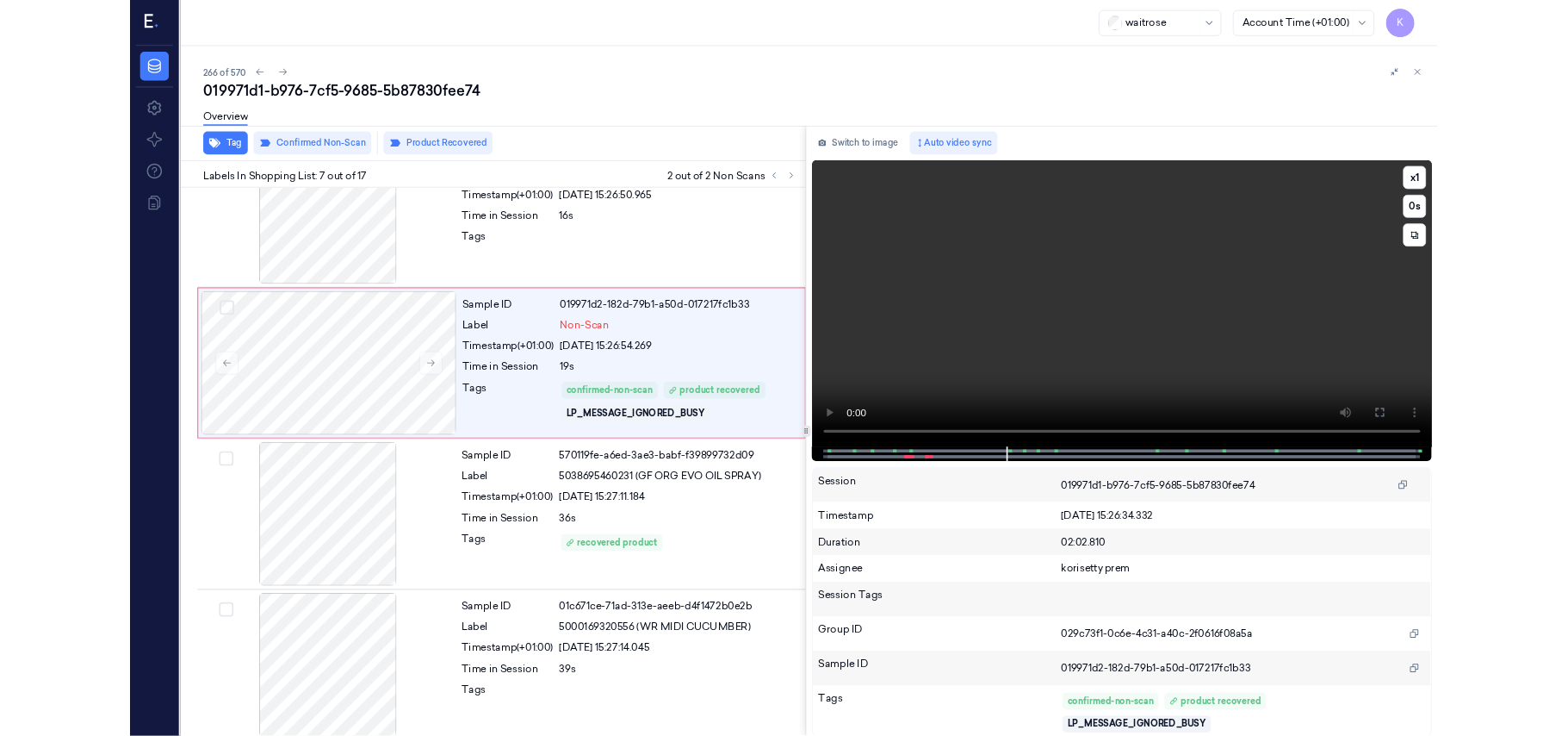
scroll to position [1031, 0]
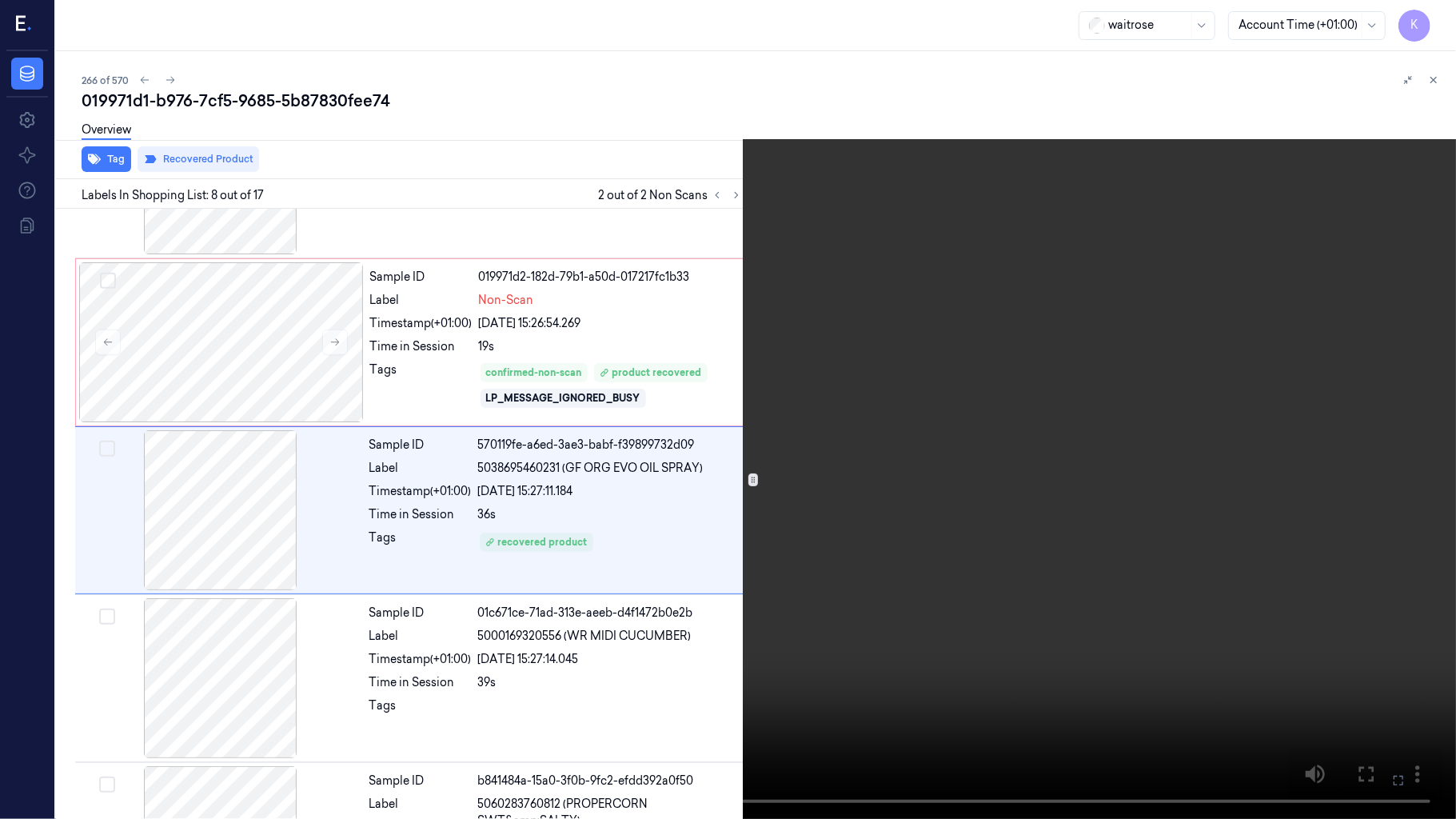
click at [1115, 536] on video at bounding box center [728, 410] width 1456 height 819
click at [0, 0] on button at bounding box center [0, 0] width 0 height 0
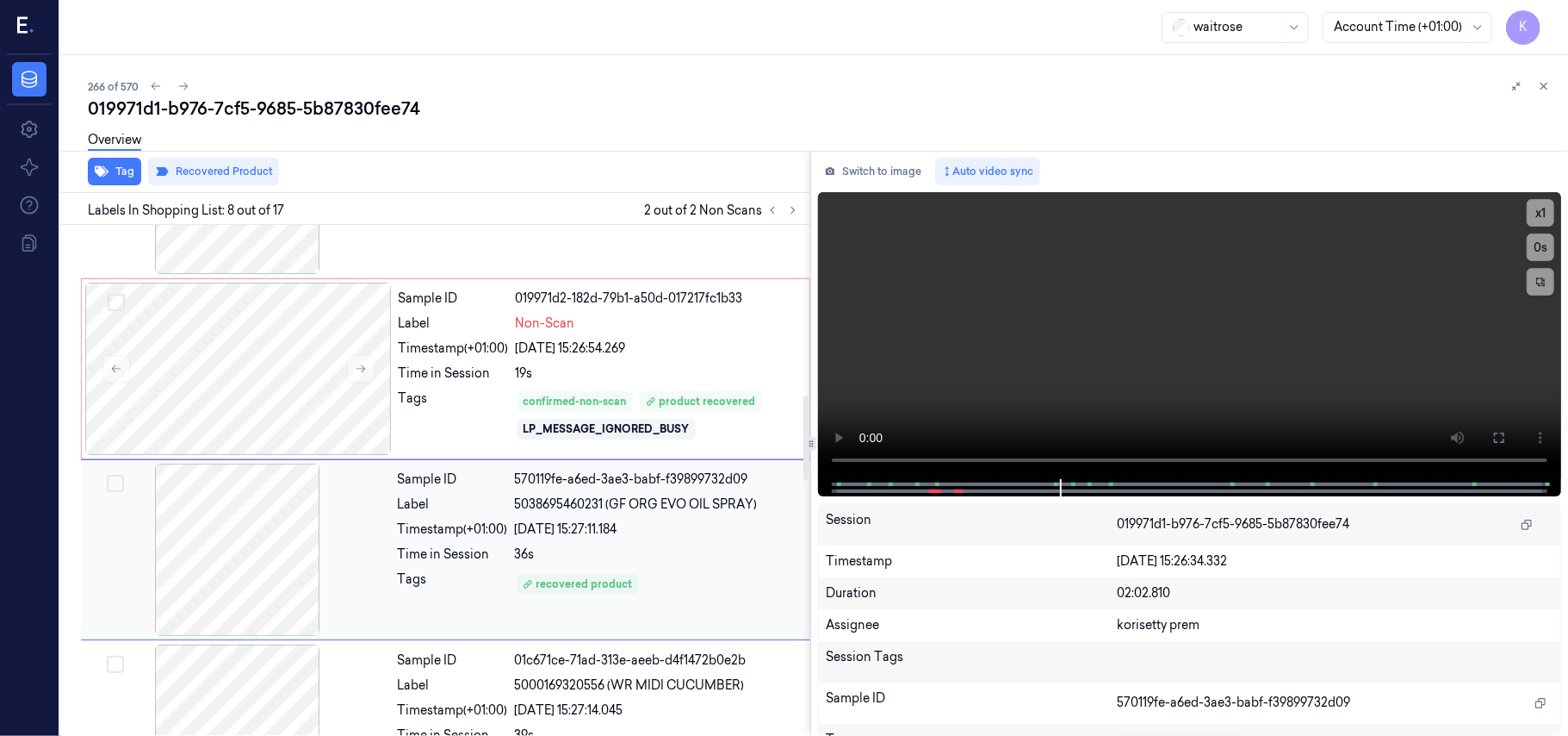
click at [587, 526] on div "22/09/2025 15:27:11.184" at bounding box center [657, 529] width 285 height 18
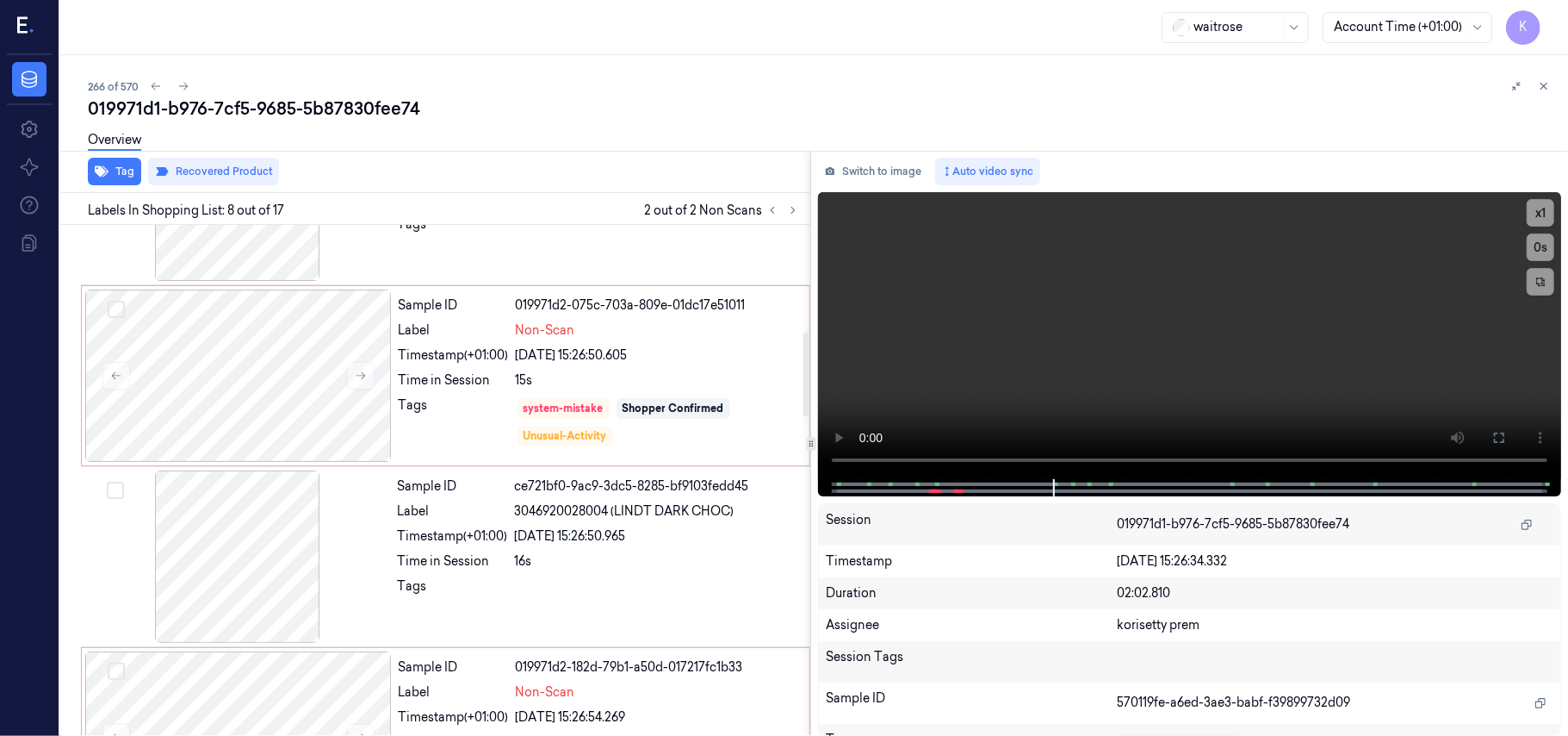
scroll to position [644, 0]
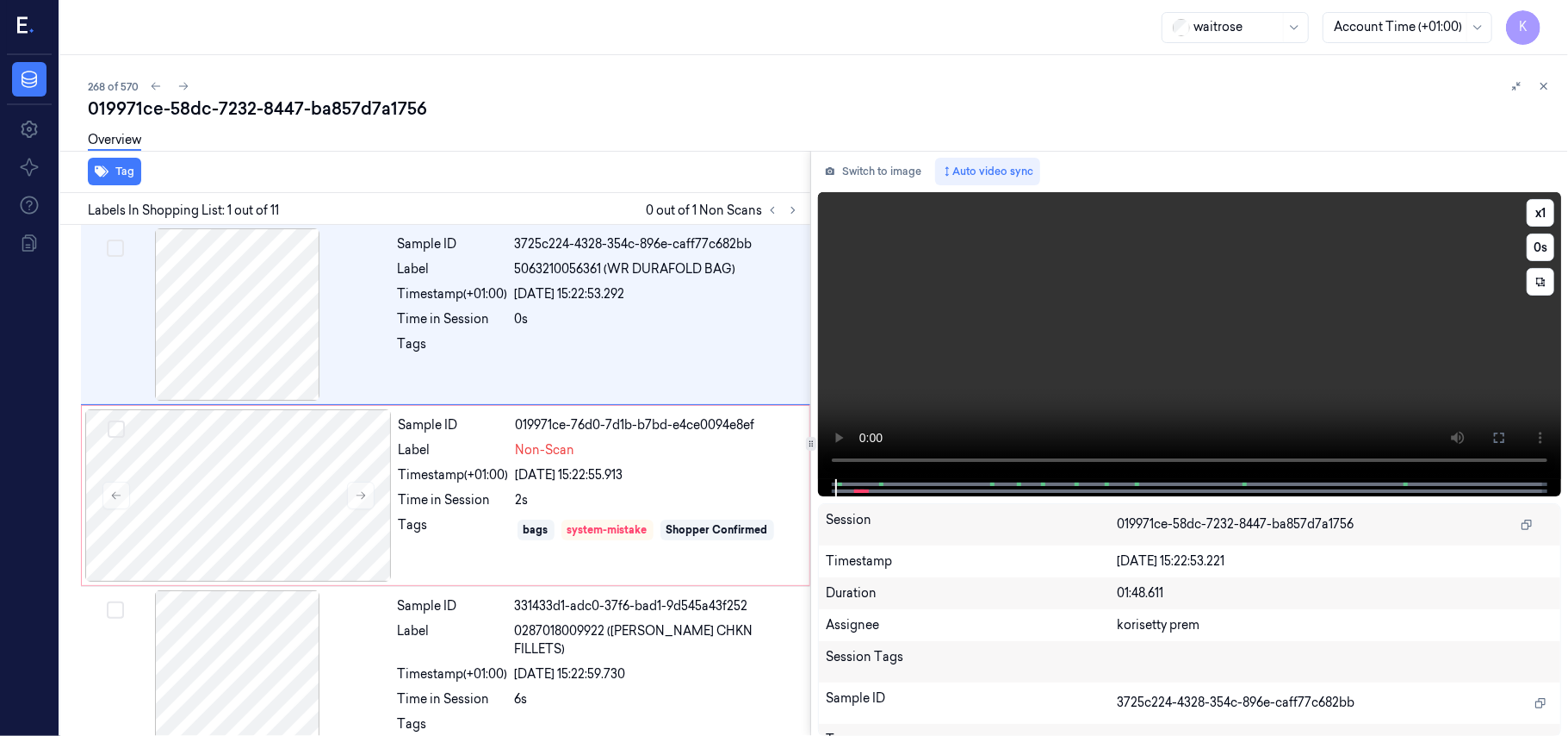
click at [951, 377] on video at bounding box center [1190, 336] width 743 height 287
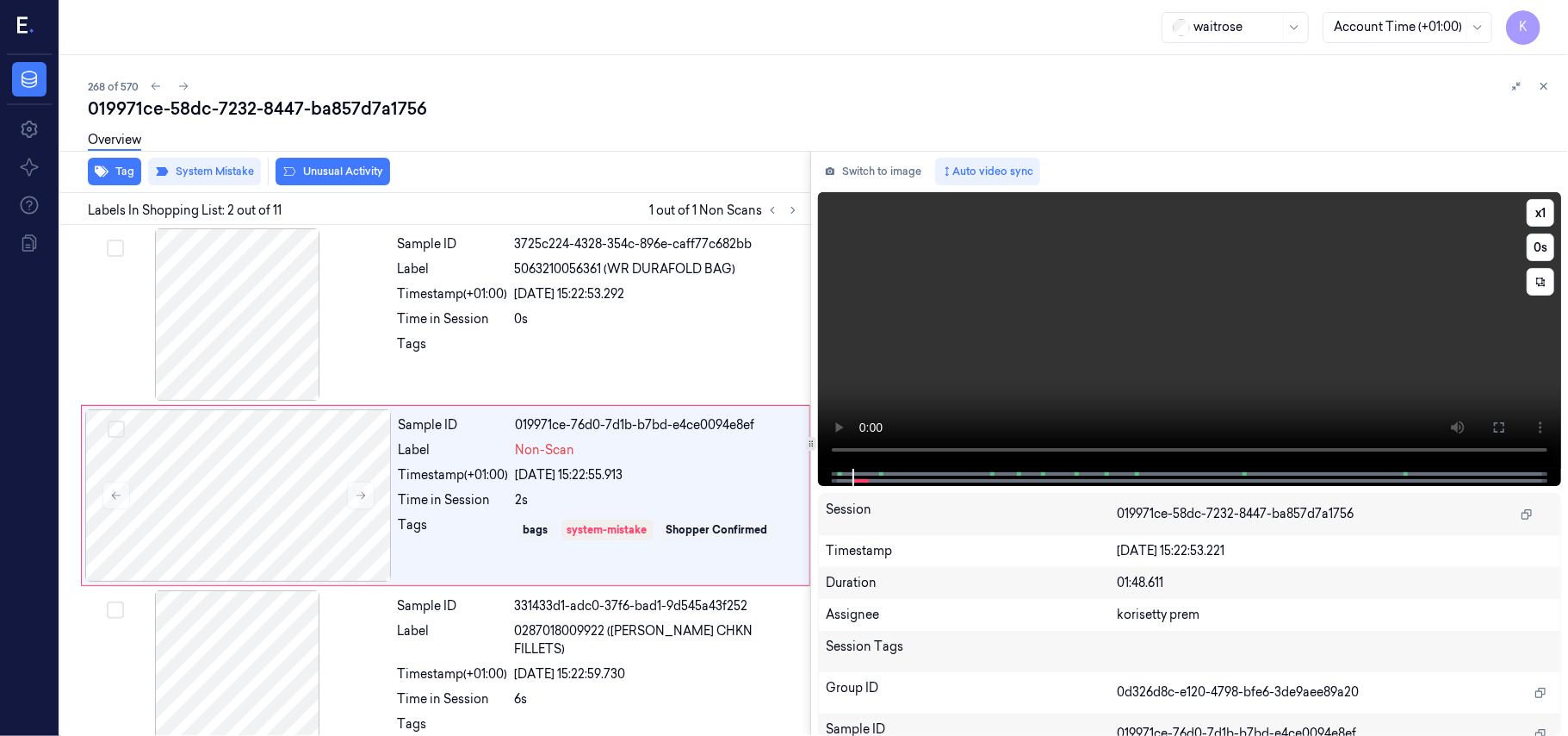
scroll to position [15, 0]
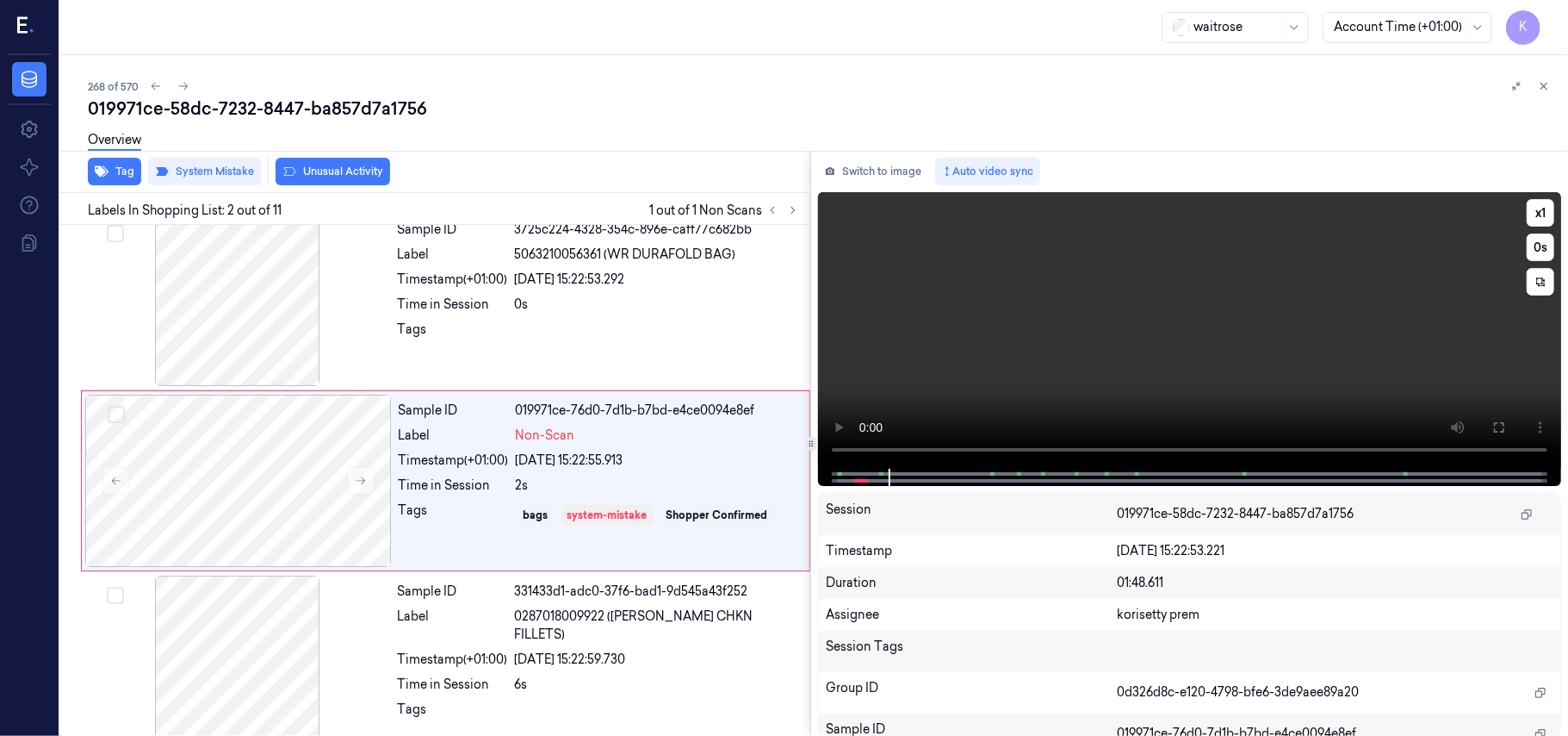
click at [1147, 259] on video at bounding box center [1190, 331] width 743 height 277
click at [536, 496] on div "Sample ID 019971ce-76d0-7d1b-b7bd-e4ce0094e8ef Label Non-Scan Timestamp (+01:00…" at bounding box center [599, 480] width 414 height 172
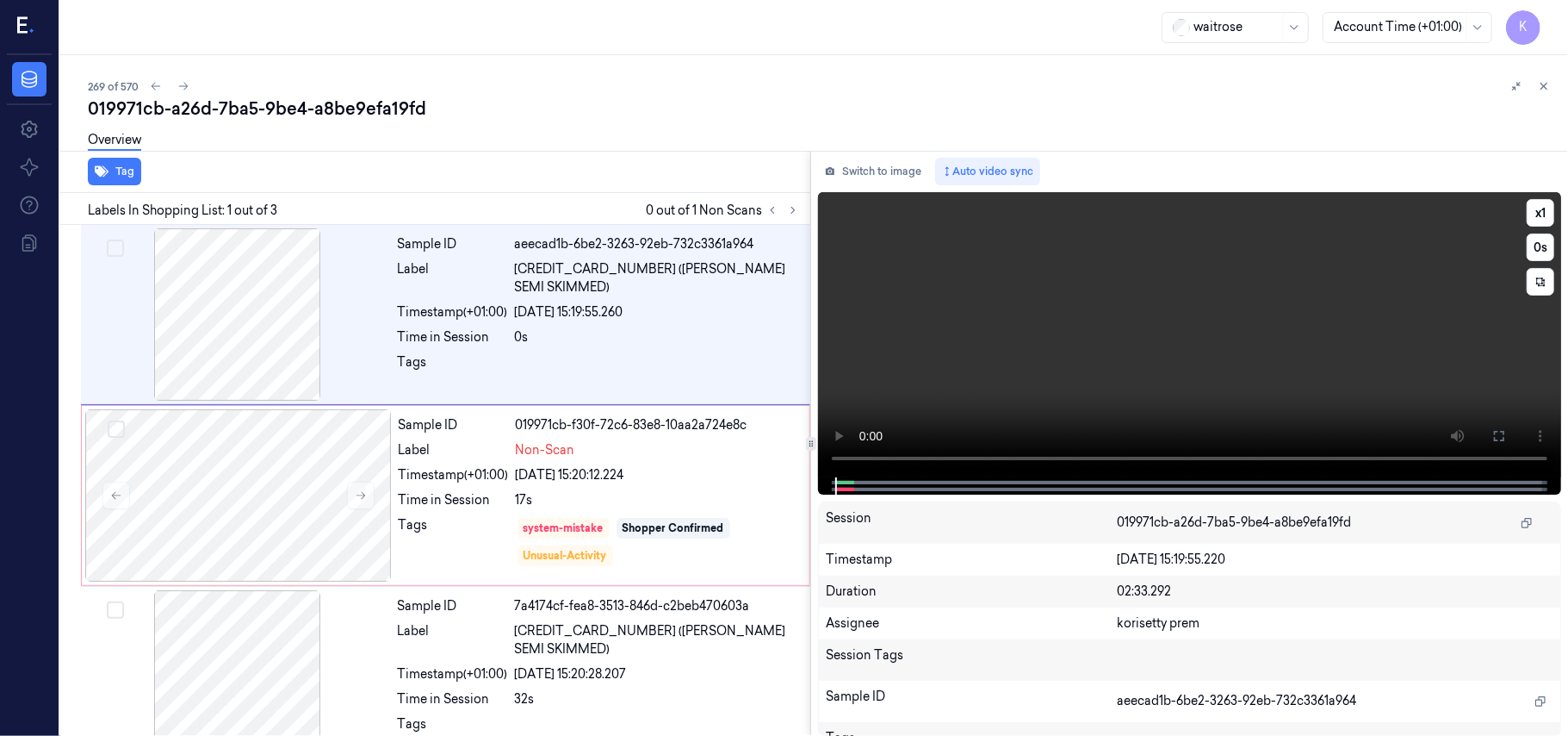
click at [1019, 350] on video at bounding box center [1190, 335] width 743 height 285
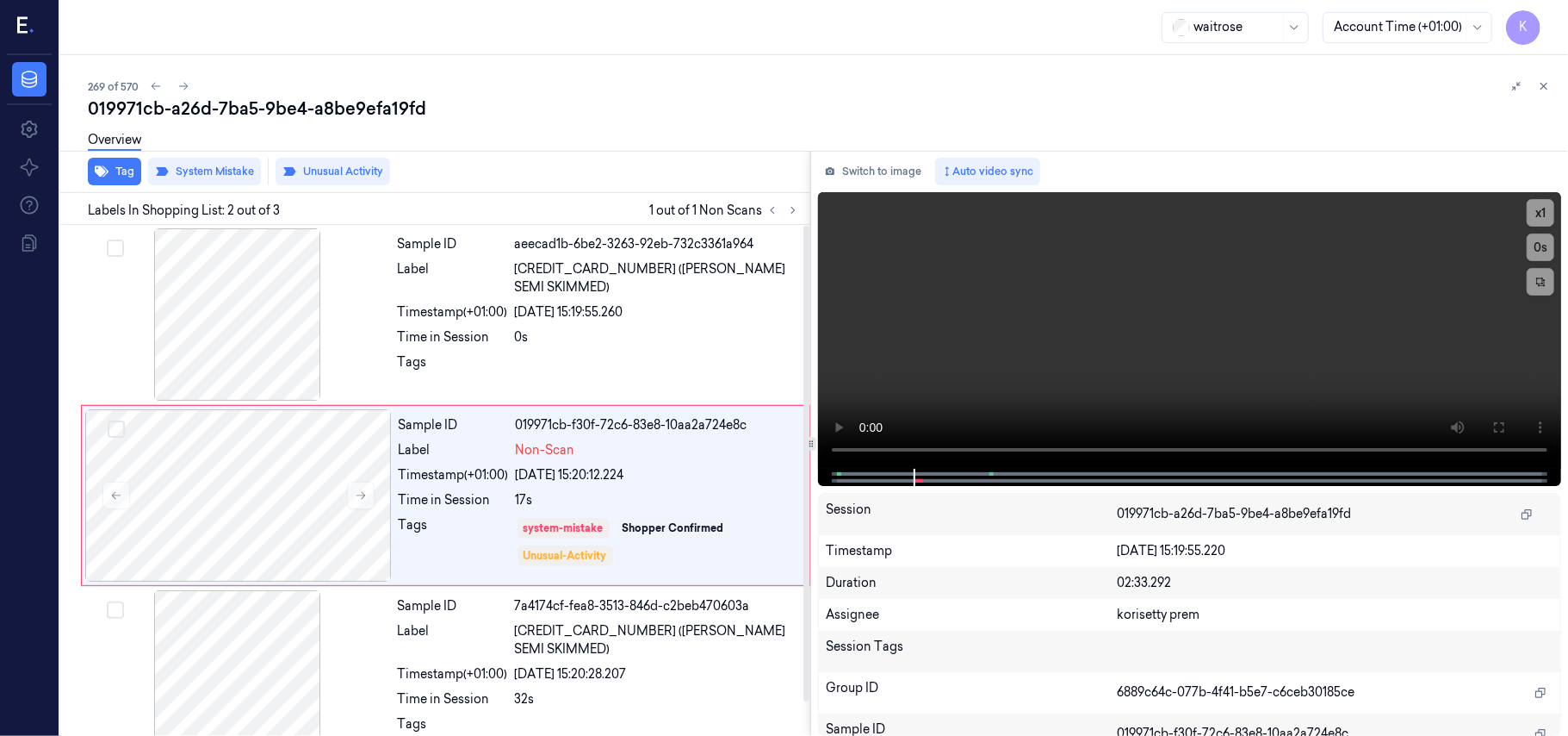
scroll to position [15, 0]
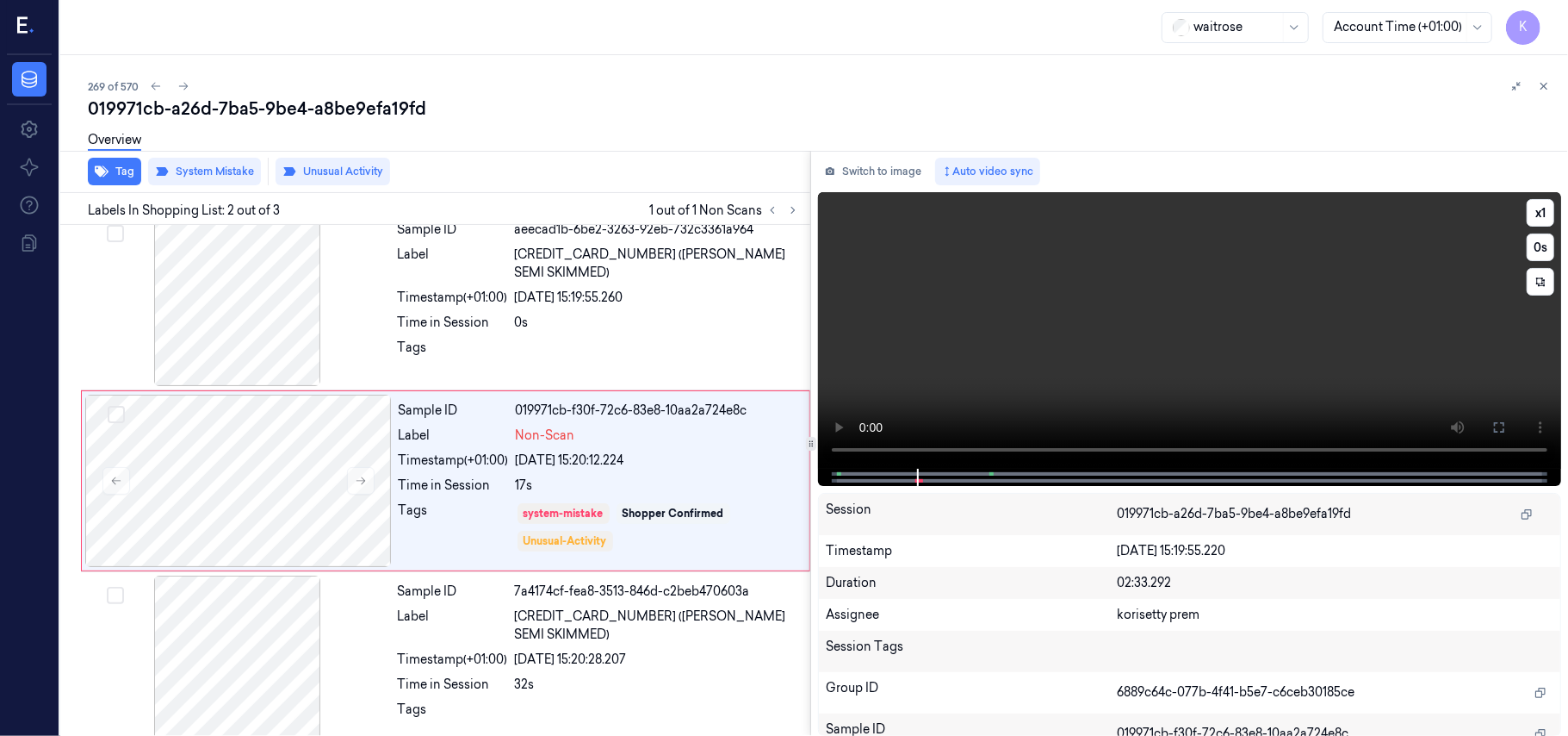
click at [1052, 246] on video at bounding box center [1190, 331] width 743 height 277
click at [604, 448] on div "Sample ID 019971cb-f30f-72c6-83e8-10aa2a724e8c Label Non-Scan Timestamp (+01:00…" at bounding box center [599, 480] width 414 height 172
click at [114, 179] on button "Tag" at bounding box center [114, 171] width 54 height 28
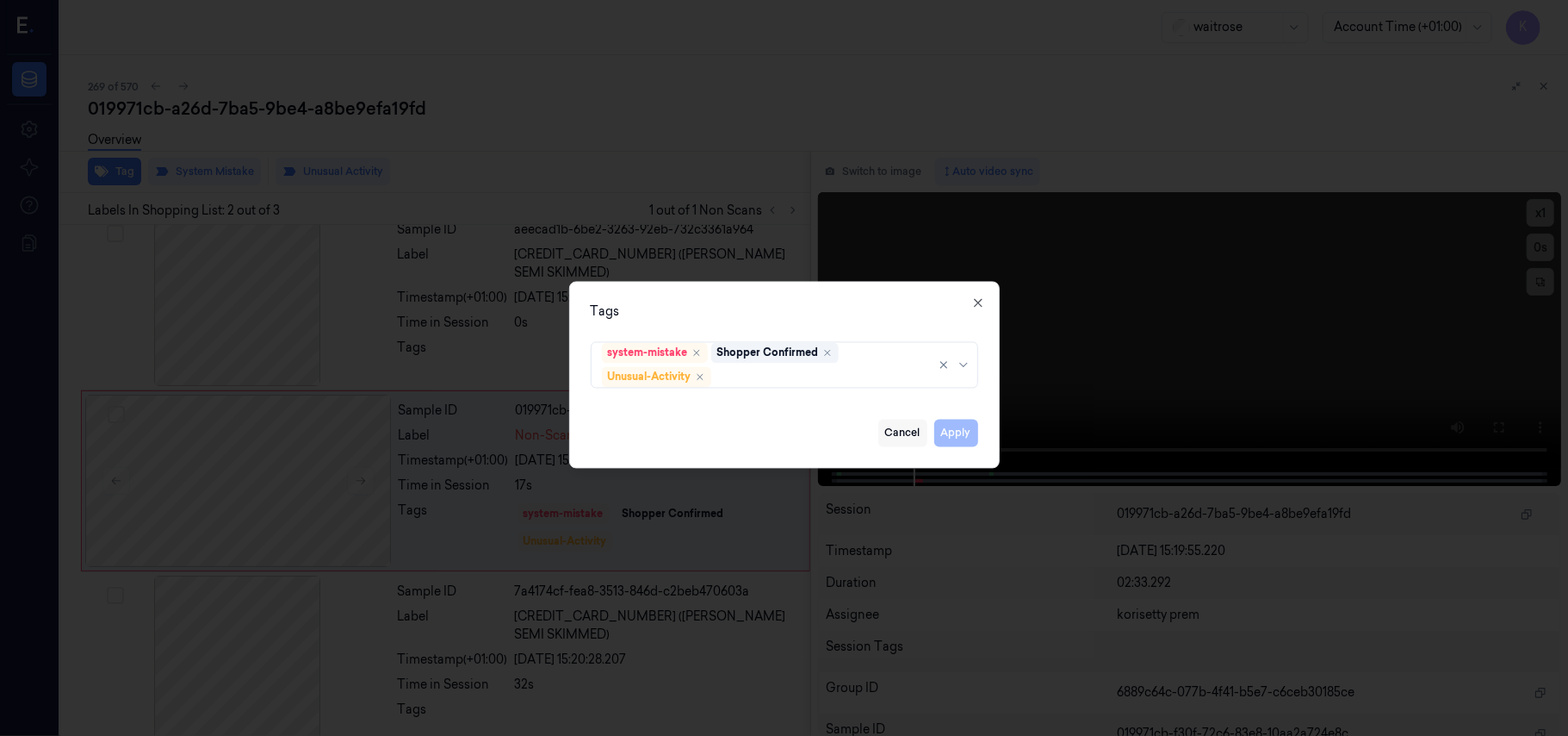
click at [914, 431] on button "Cancel" at bounding box center [902, 433] width 49 height 28
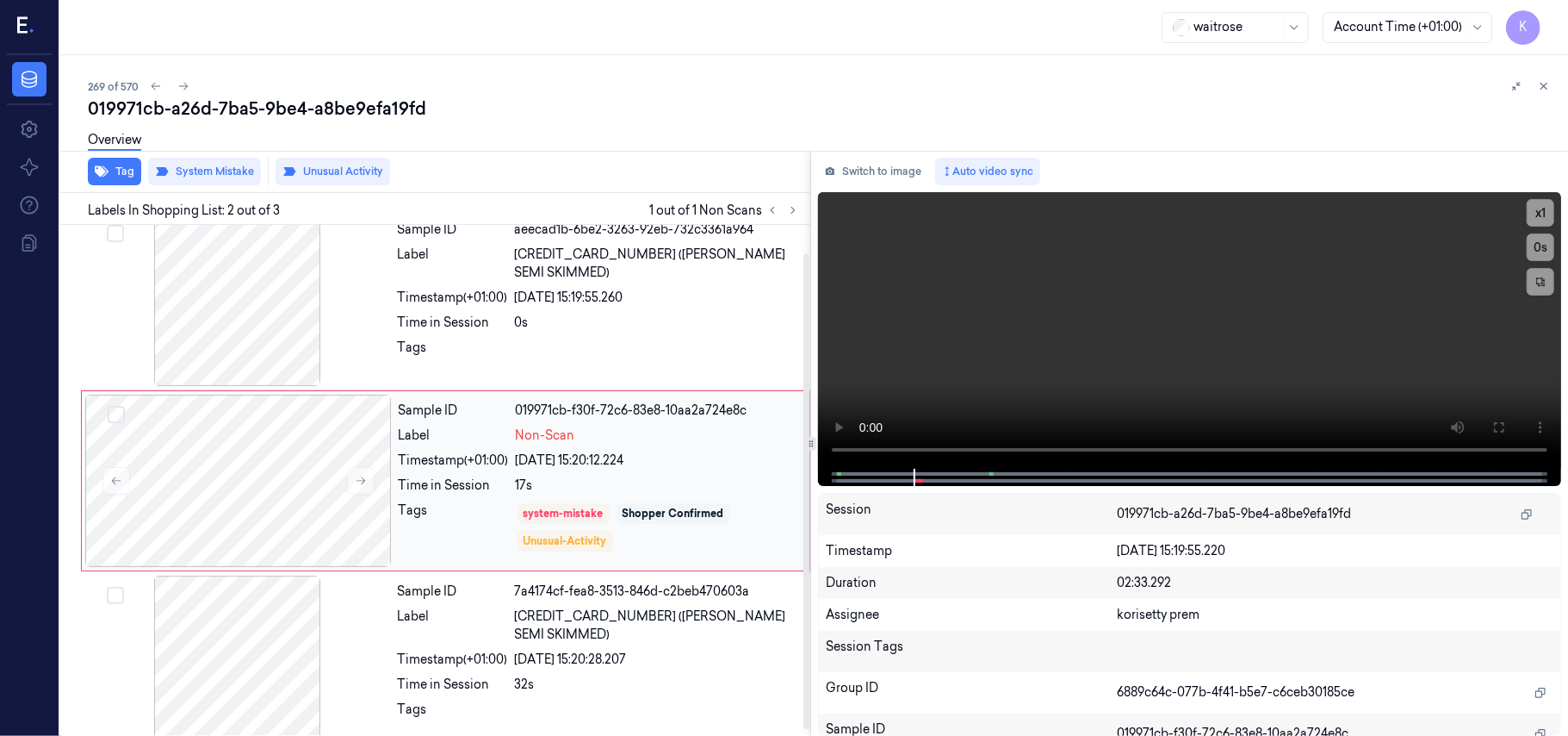
scroll to position [38, 0]
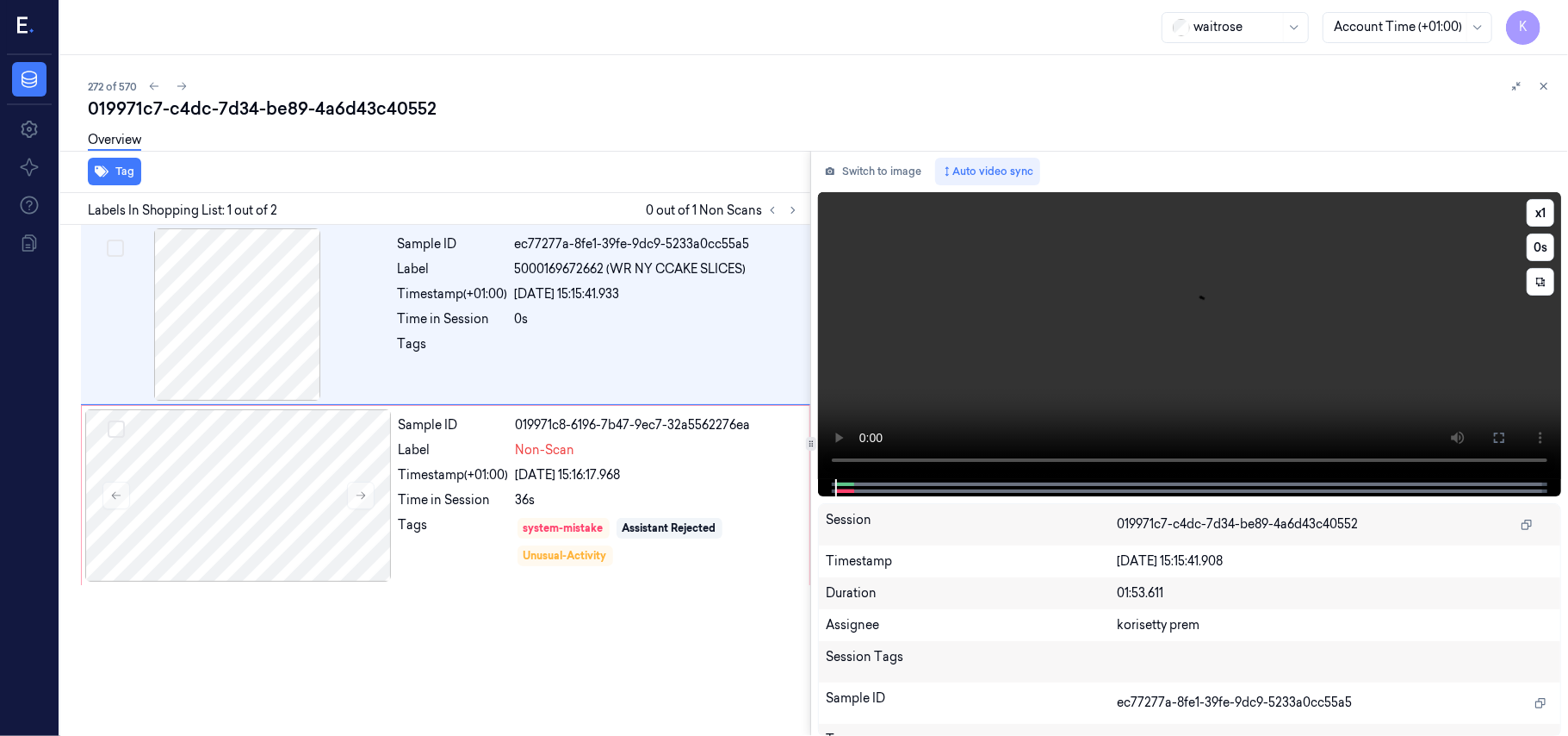
click at [1028, 350] on video at bounding box center [1190, 336] width 743 height 287
click at [511, 500] on div "Time in Session 36s" at bounding box center [598, 500] width 400 height 18
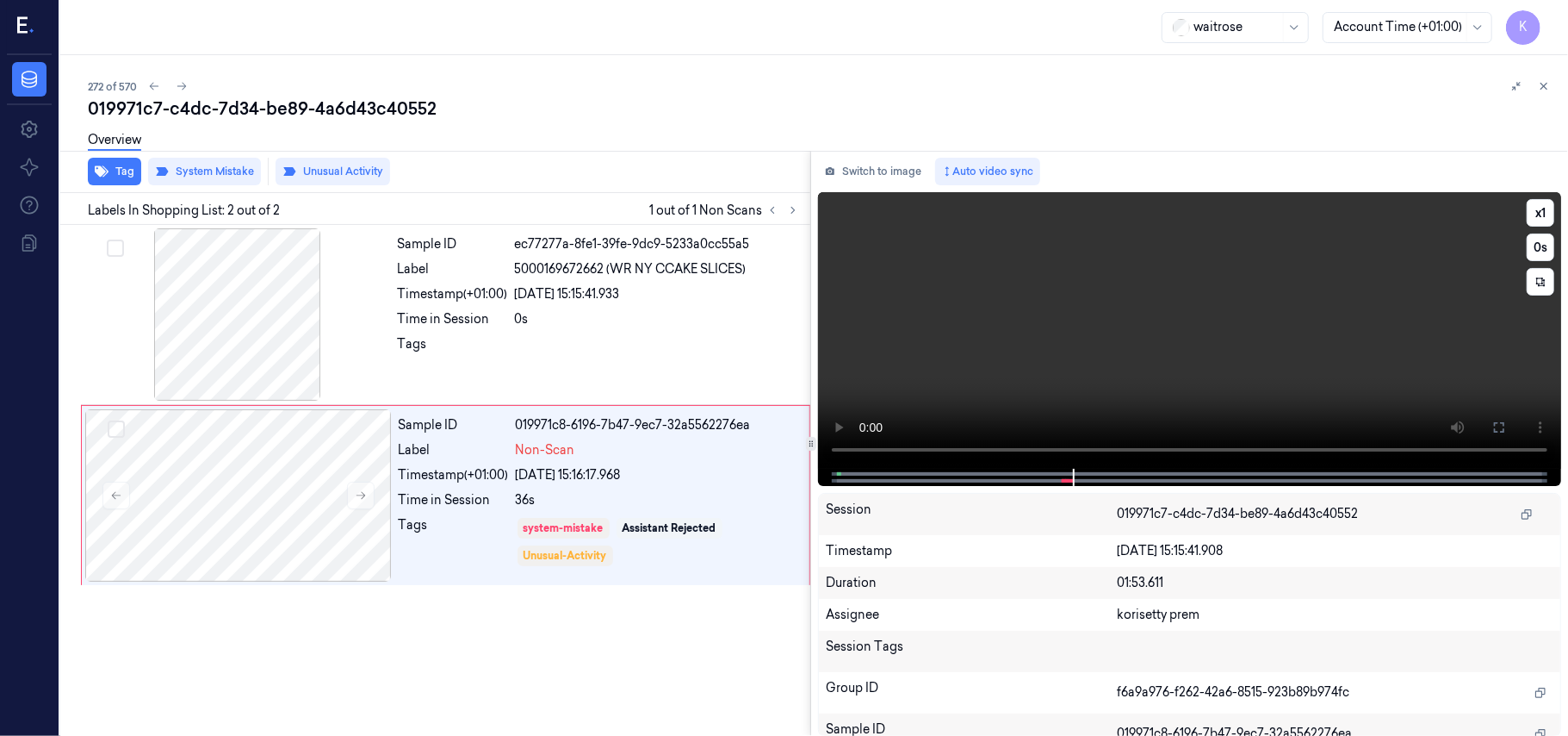
click at [982, 322] on video at bounding box center [1190, 331] width 743 height 277
click at [390, 539] on div at bounding box center [239, 495] width 307 height 172
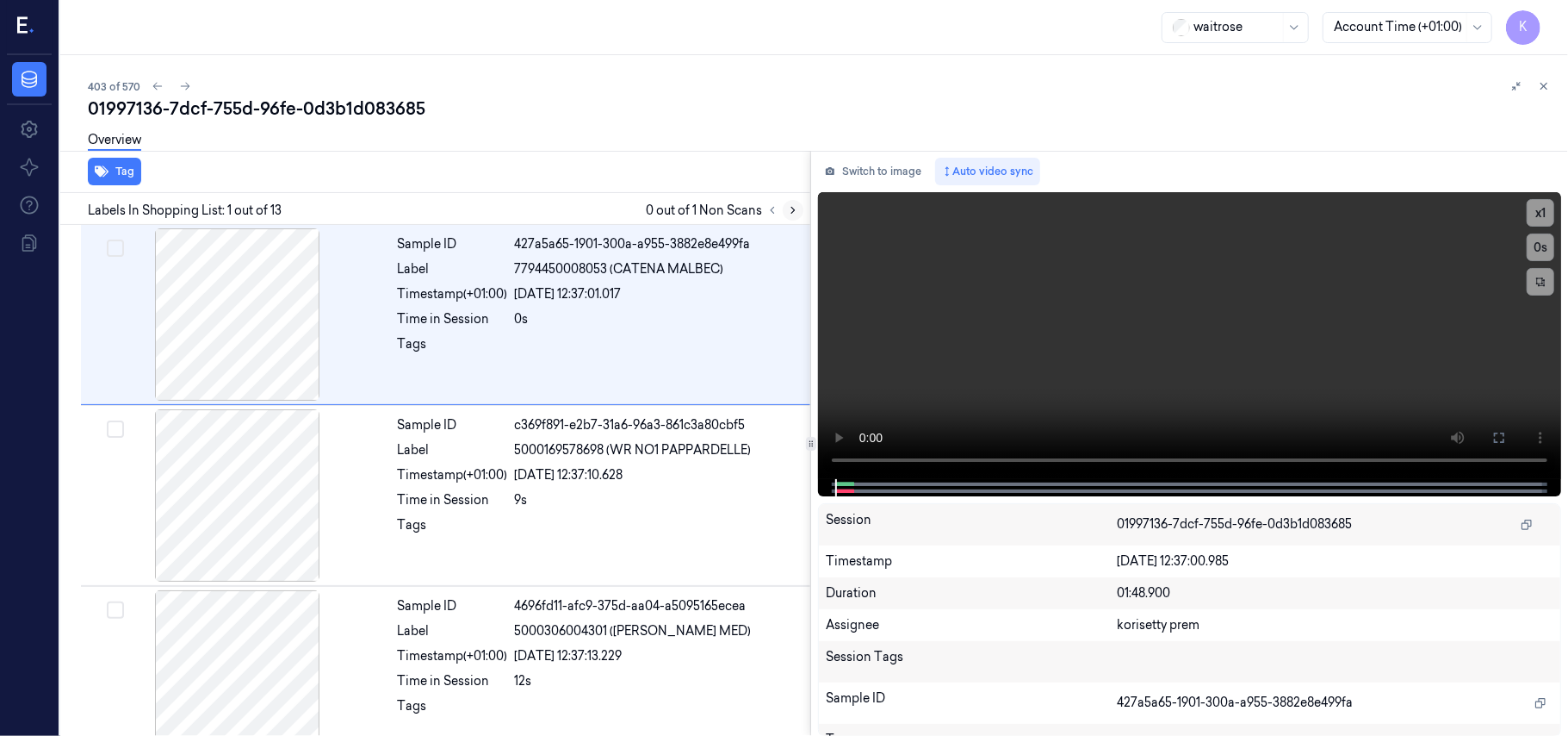
click at [792, 200] on button at bounding box center [792, 210] width 21 height 21
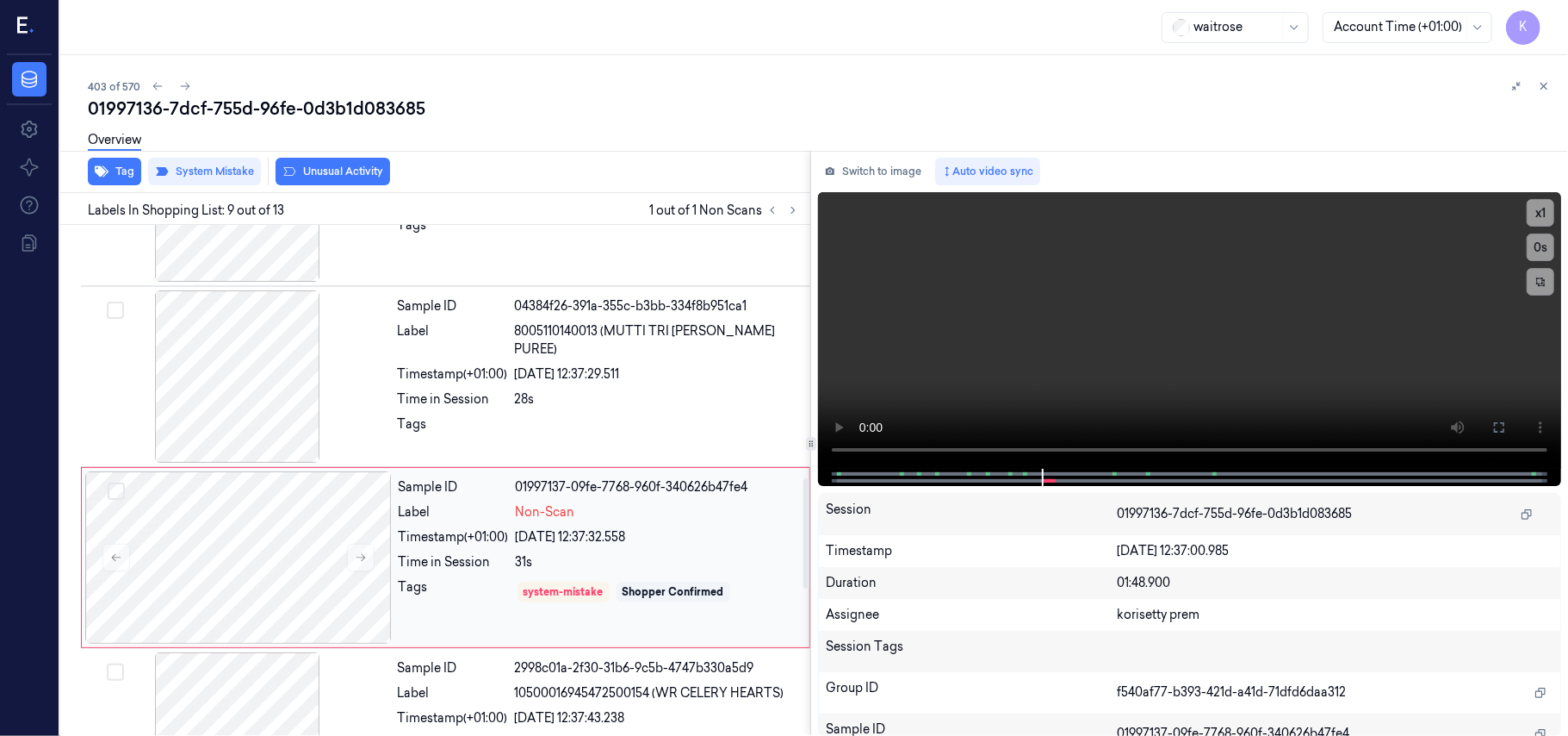
scroll to position [1170, 0]
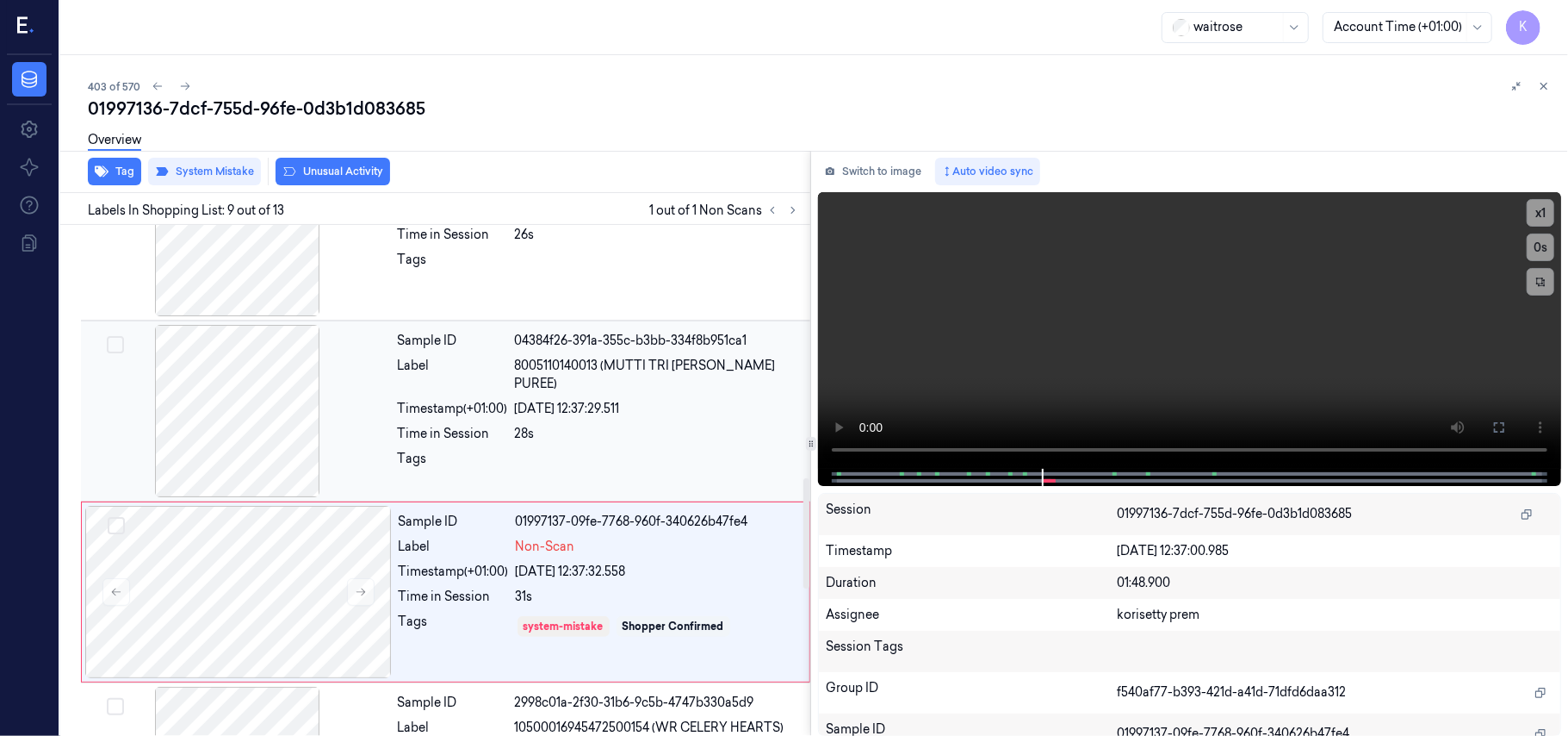
click at [533, 361] on span "8005110140013 (MUTTI TRI [PERSON_NAME] PUREE)" at bounding box center [657, 374] width 285 height 36
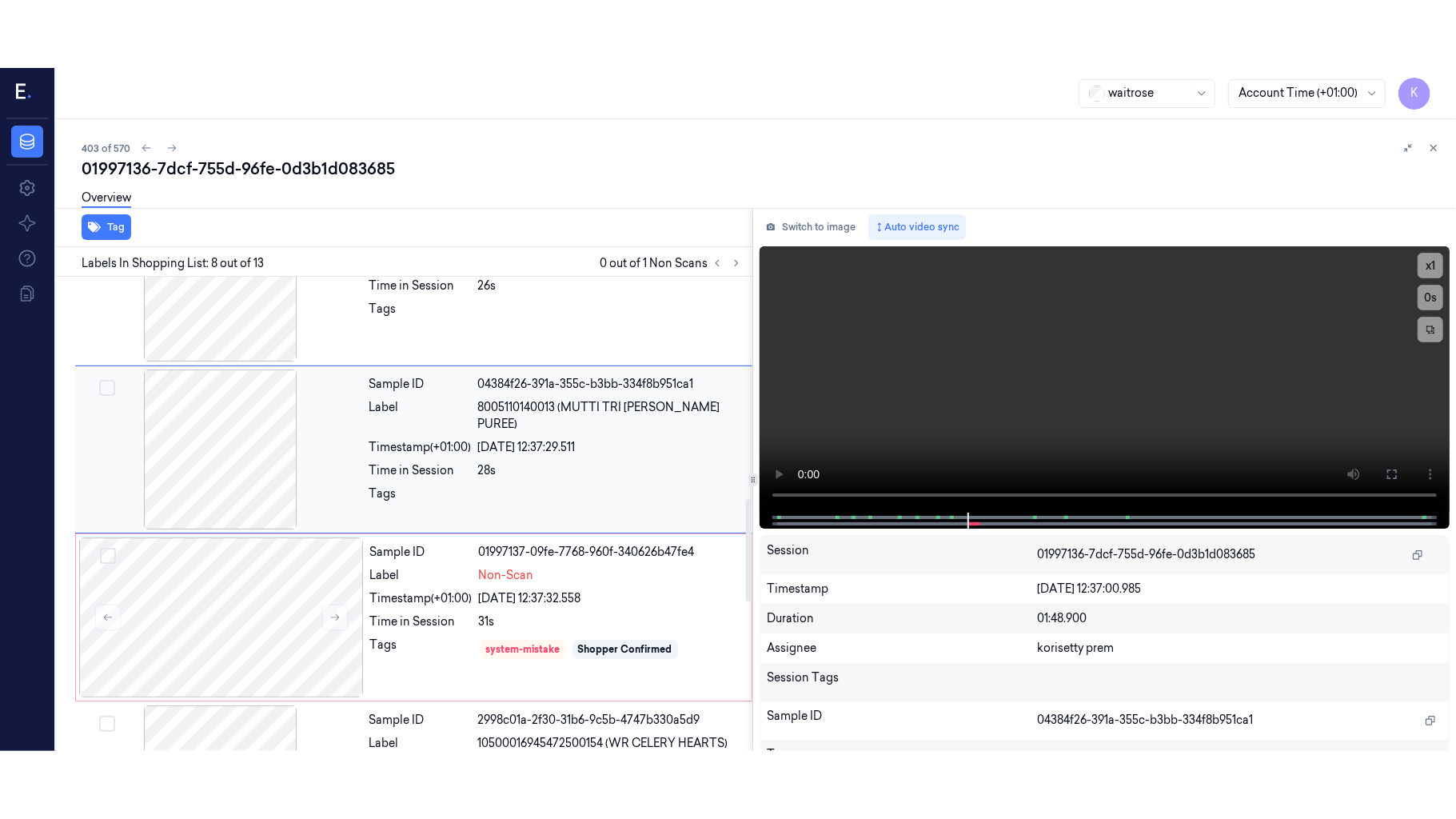
scroll to position [1024, 0]
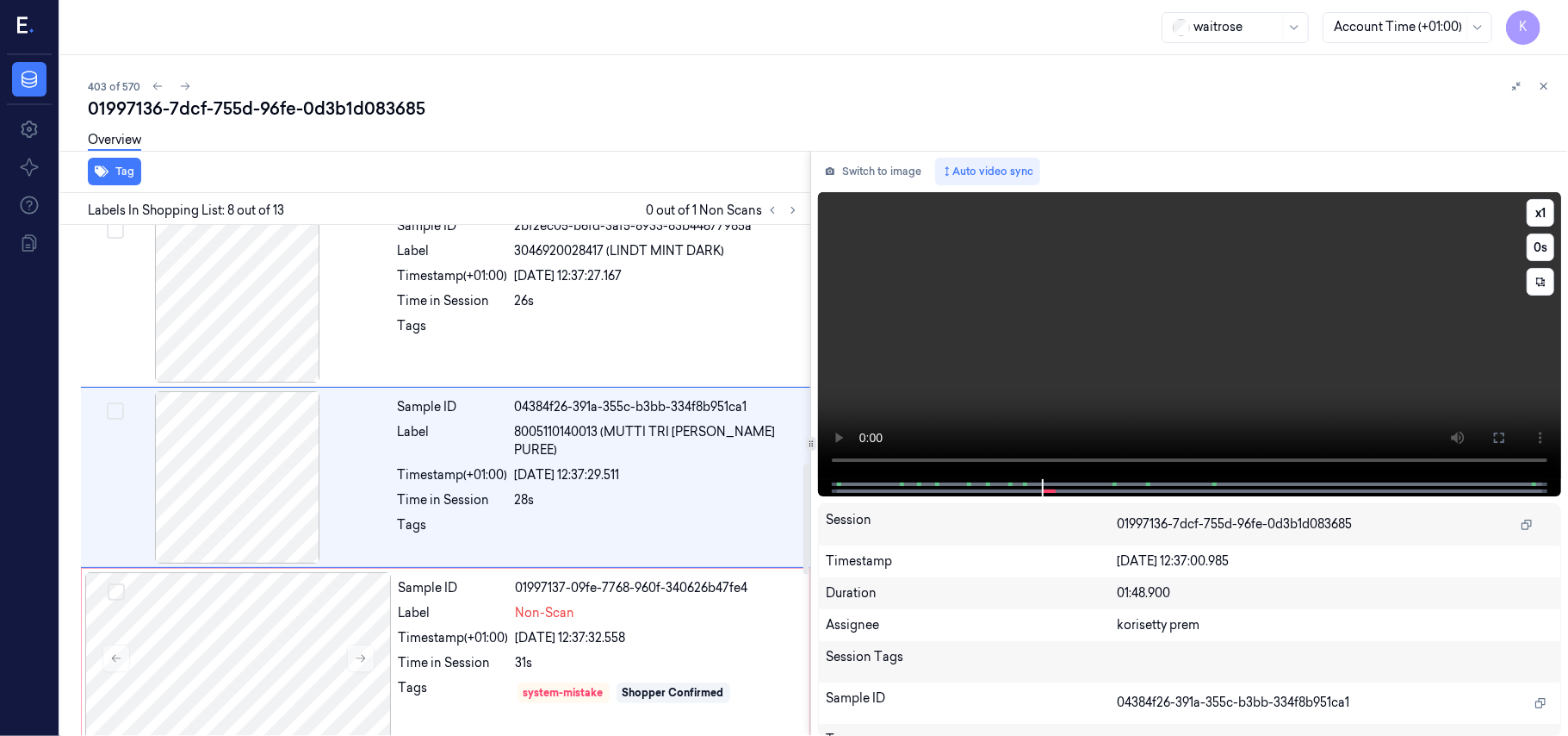
click at [1082, 279] on video at bounding box center [1190, 336] width 743 height 287
click at [1488, 439] on button at bounding box center [1499, 438] width 28 height 28
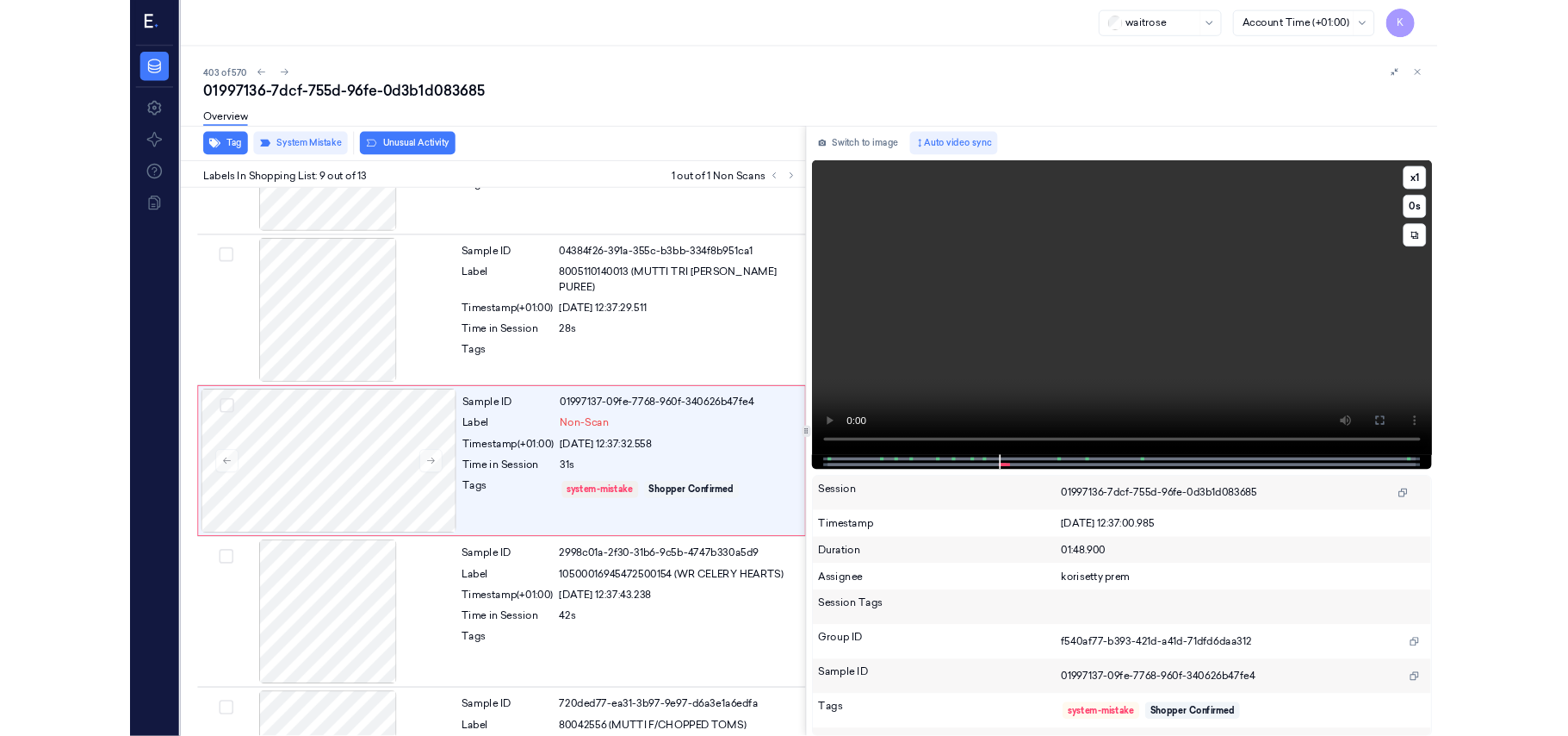
scroll to position [1213, 0]
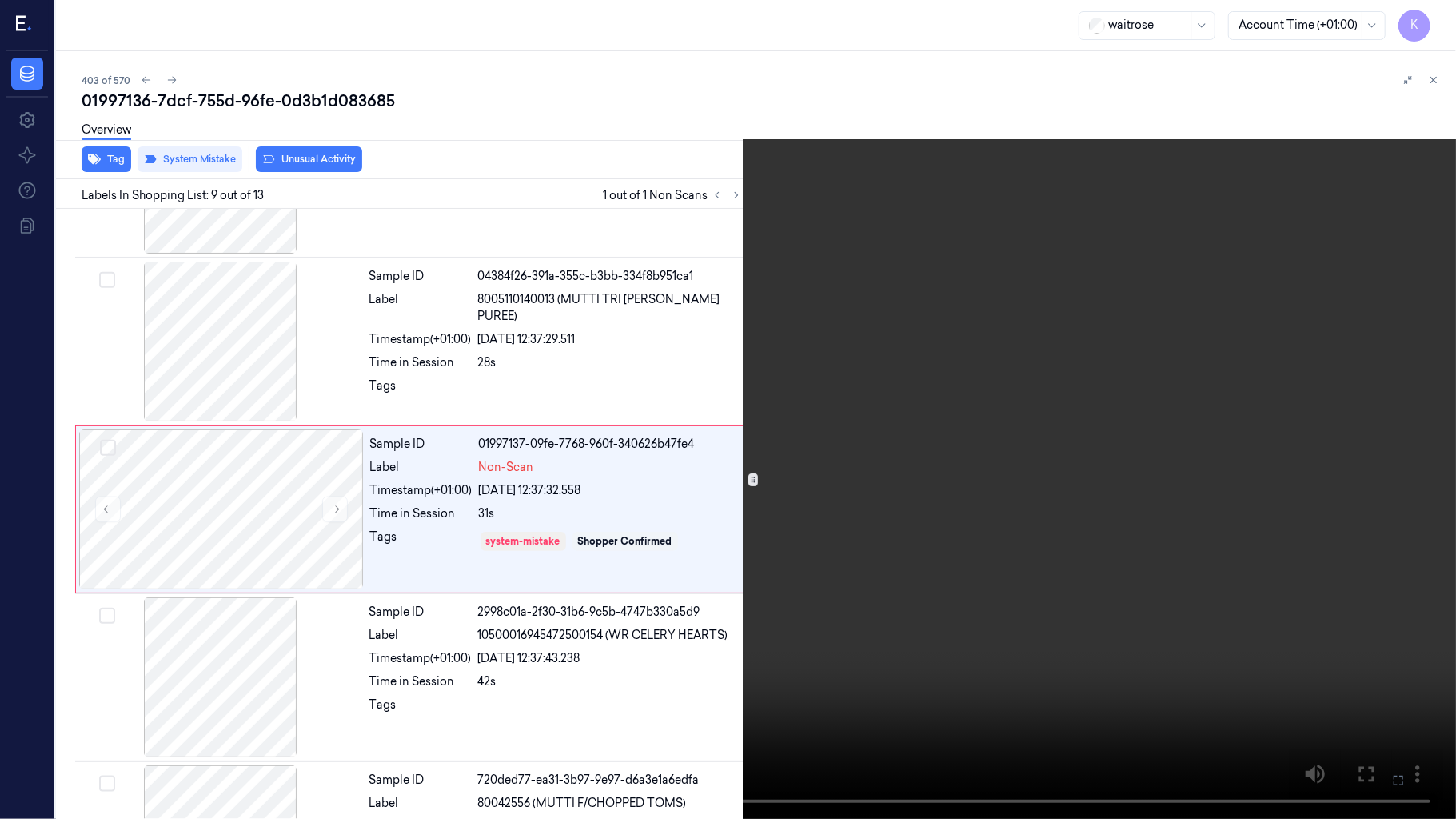
click at [1126, 542] on video at bounding box center [728, 410] width 1456 height 819
click at [0, 0] on icon at bounding box center [0, 0] width 0 height 0
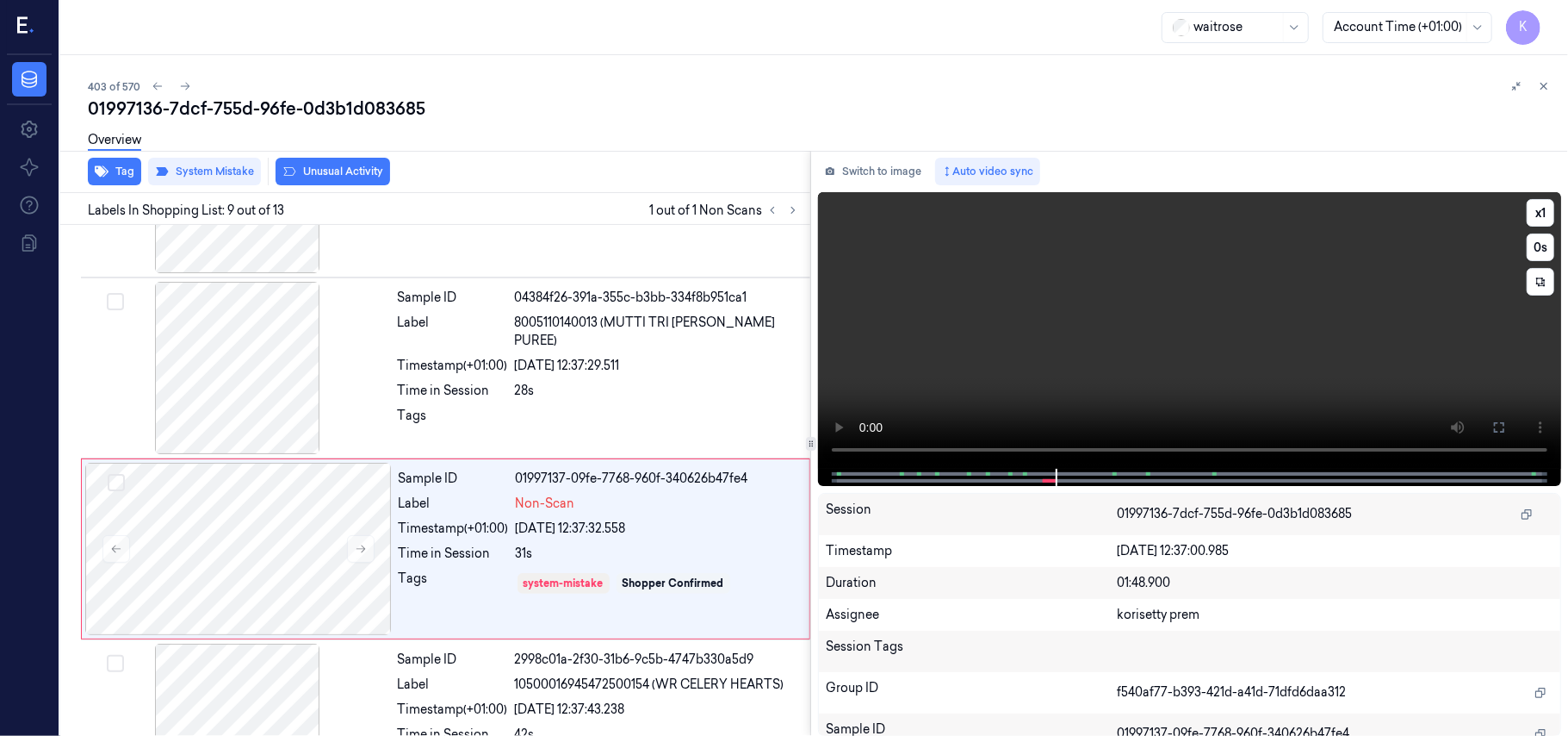
click at [1008, 318] on video at bounding box center [1190, 331] width 743 height 277
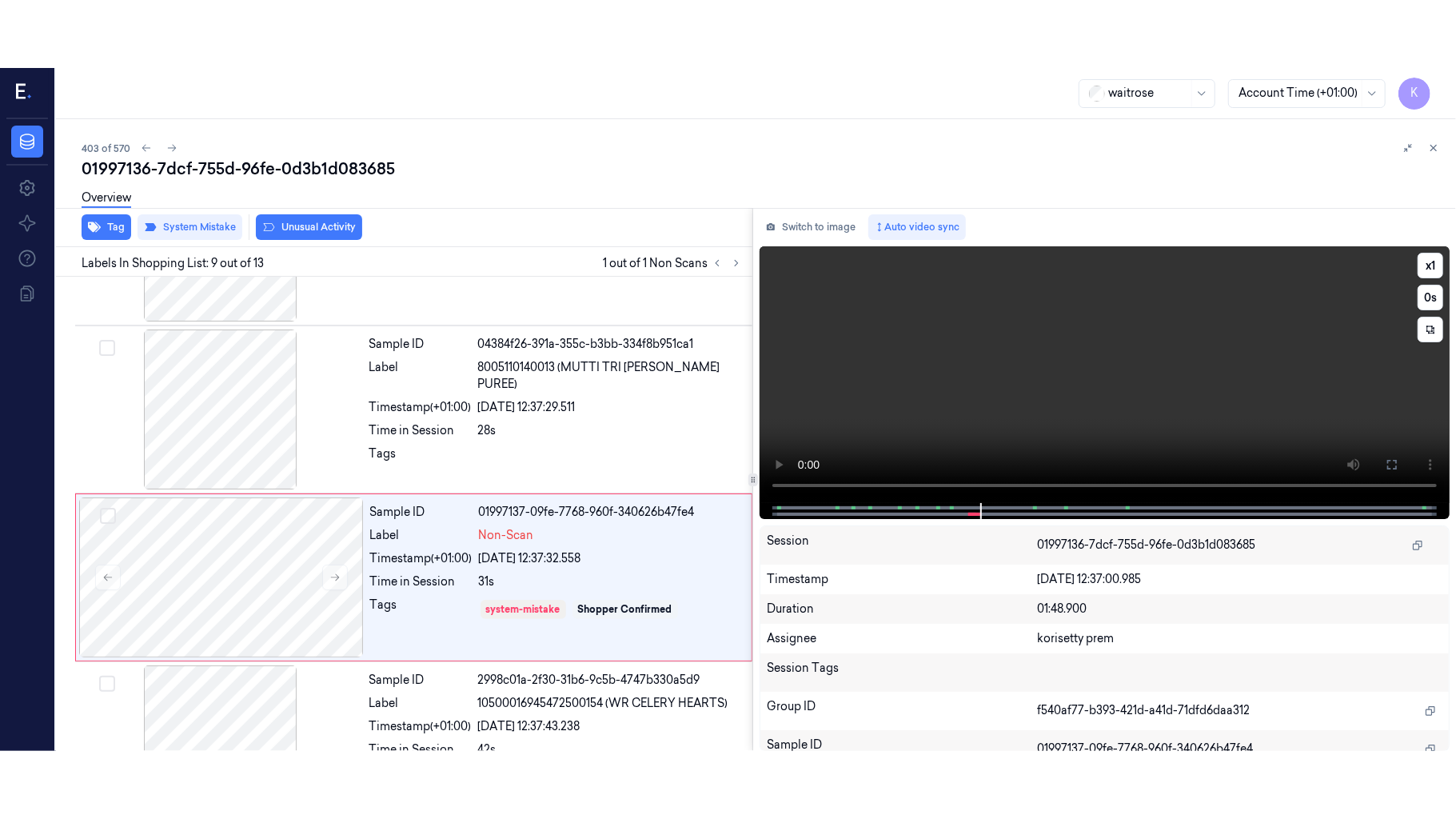
scroll to position [1193, 0]
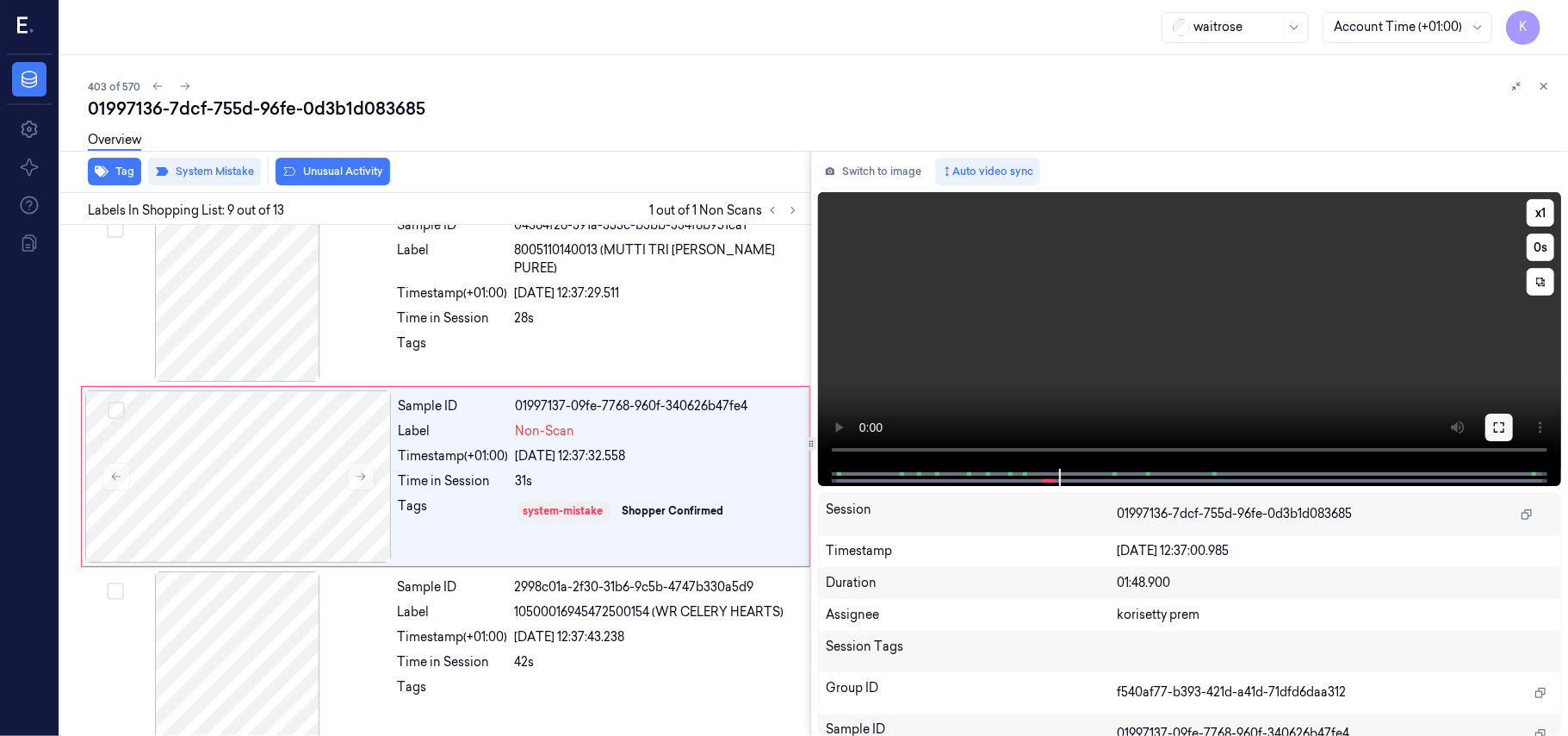
click at [1492, 424] on icon at bounding box center [1499, 427] width 14 height 14
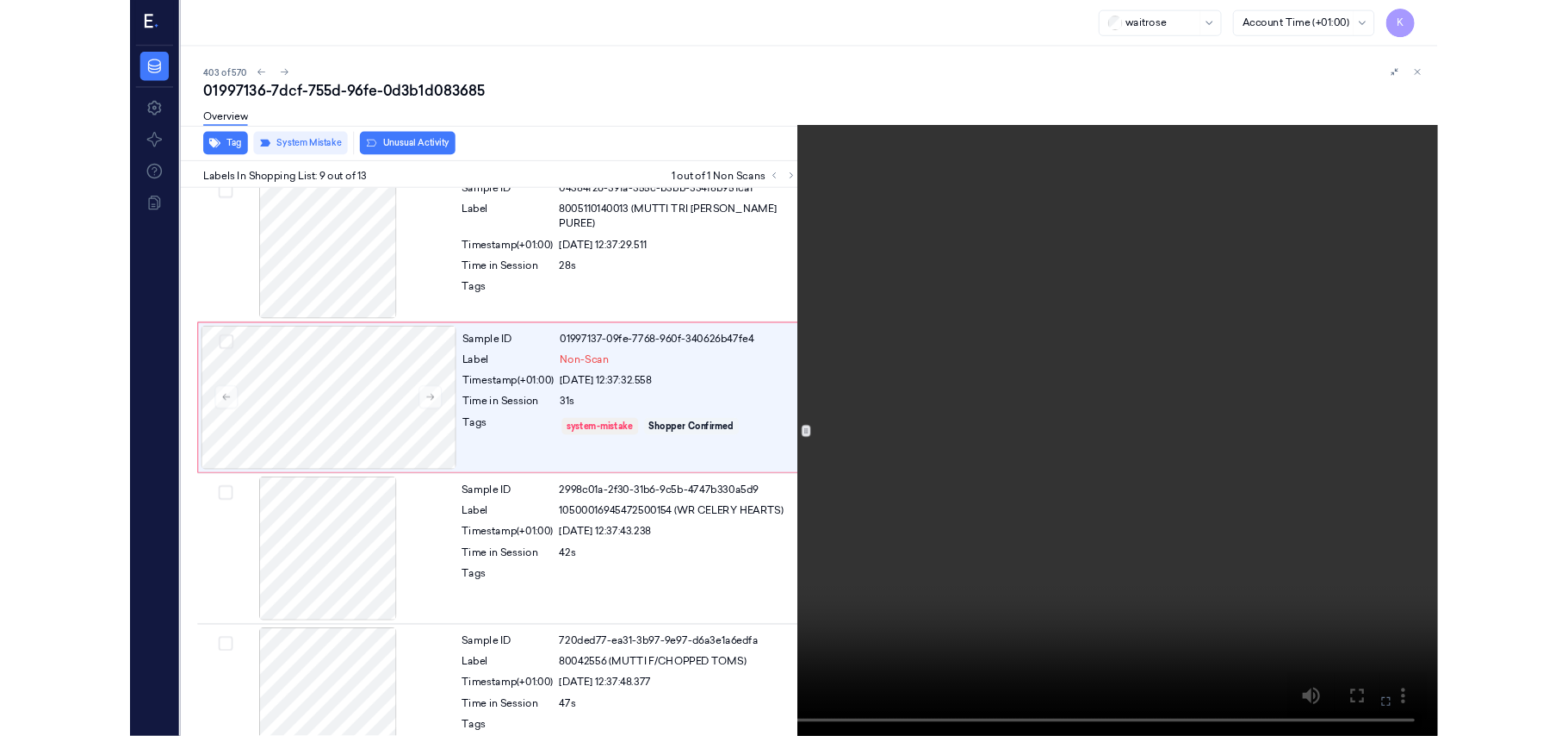
scroll to position [1213, 0]
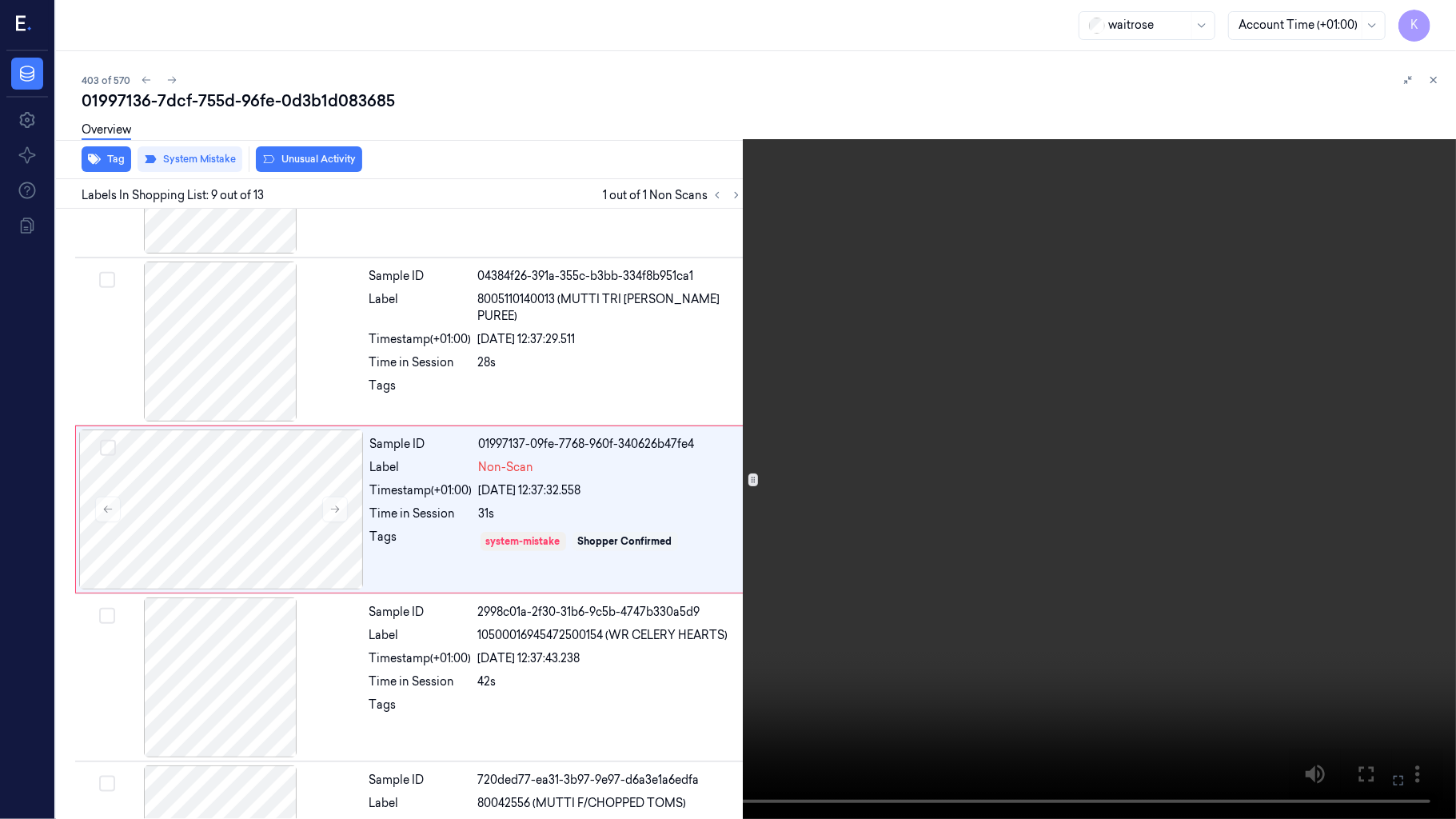
click at [0, 0] on button at bounding box center [0, 0] width 0 height 0
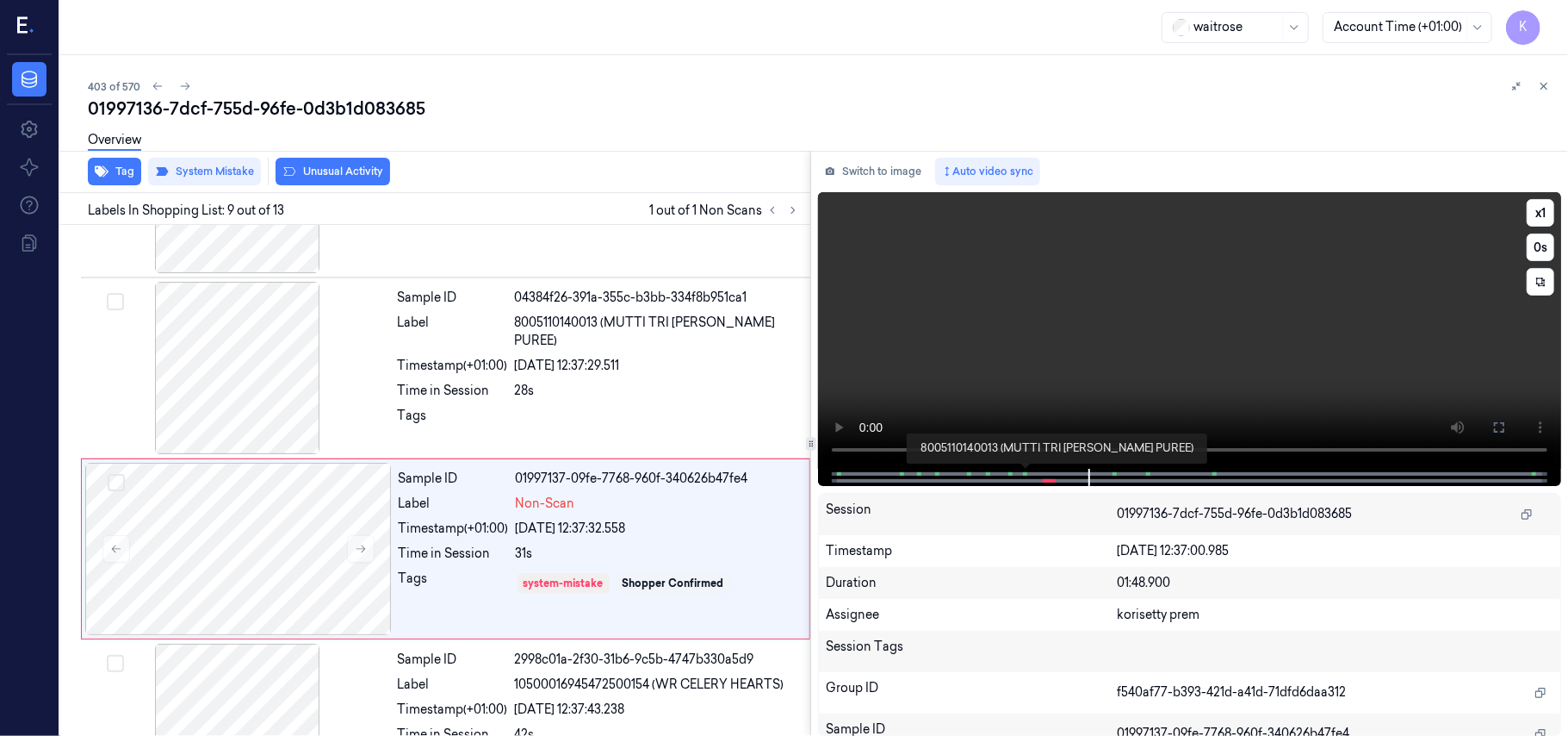
click at [1027, 472] on span at bounding box center [1026, 473] width 3 height 9
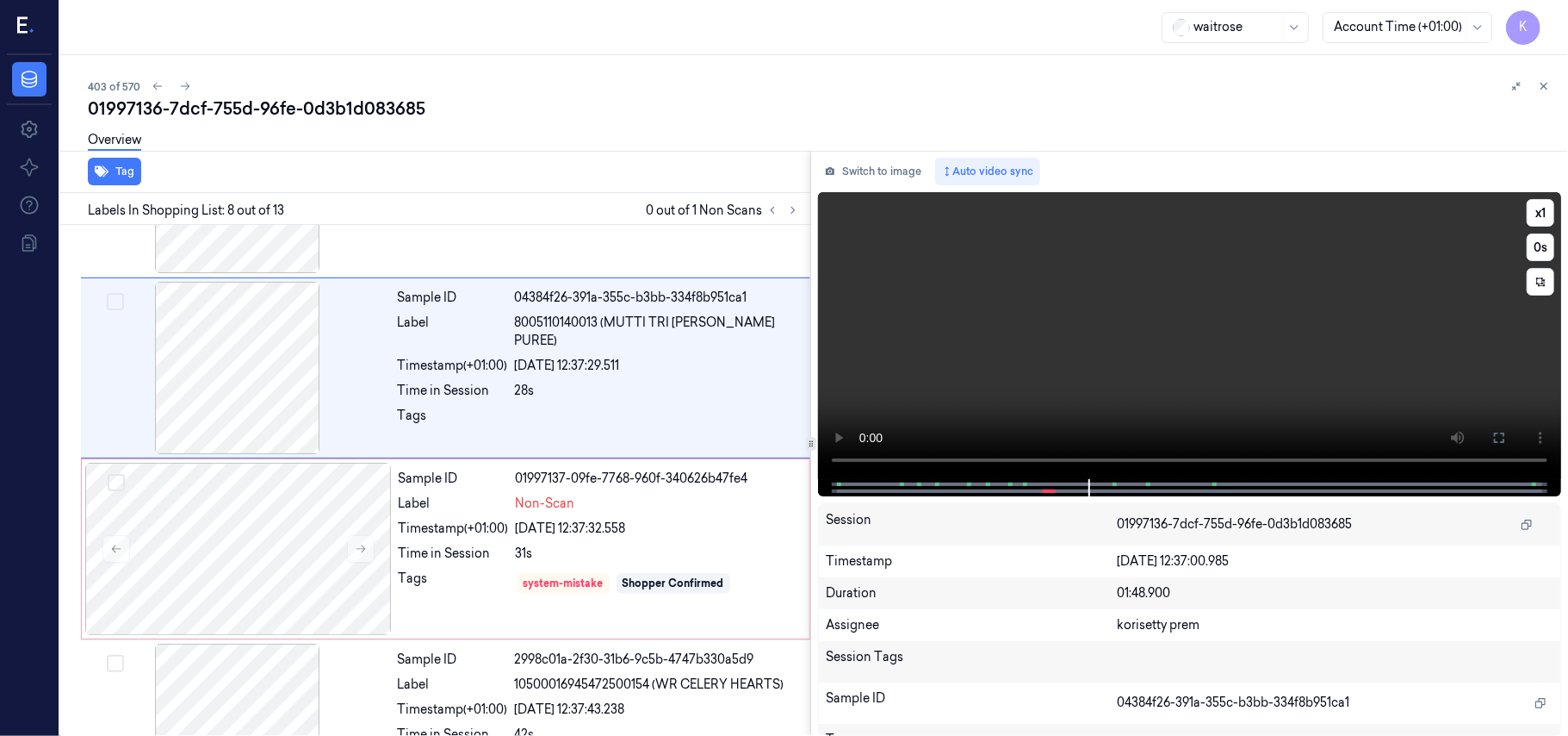
scroll to position [1104, 0]
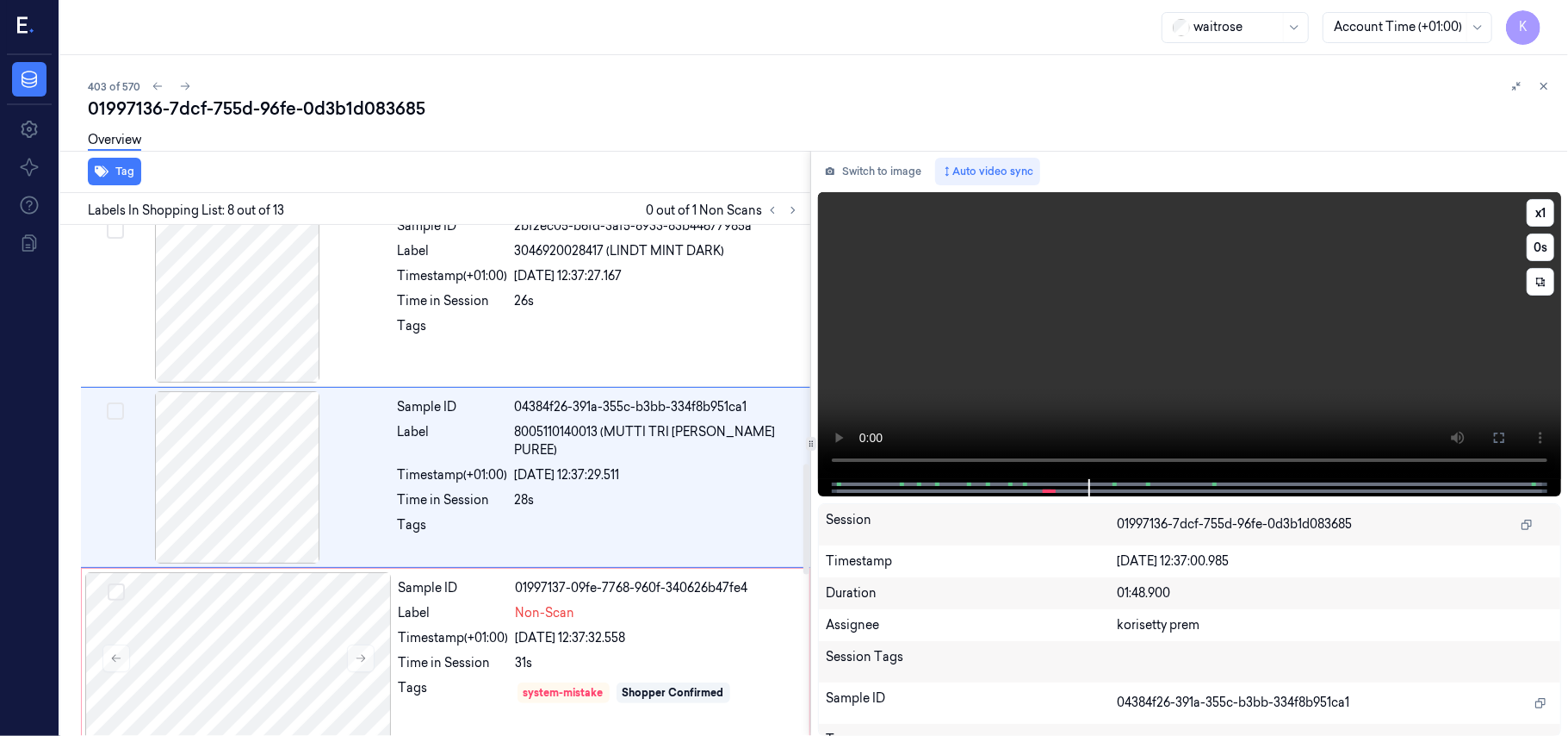
click at [1154, 332] on video at bounding box center [1190, 336] width 743 height 287
click at [1118, 355] on video at bounding box center [1190, 336] width 743 height 287
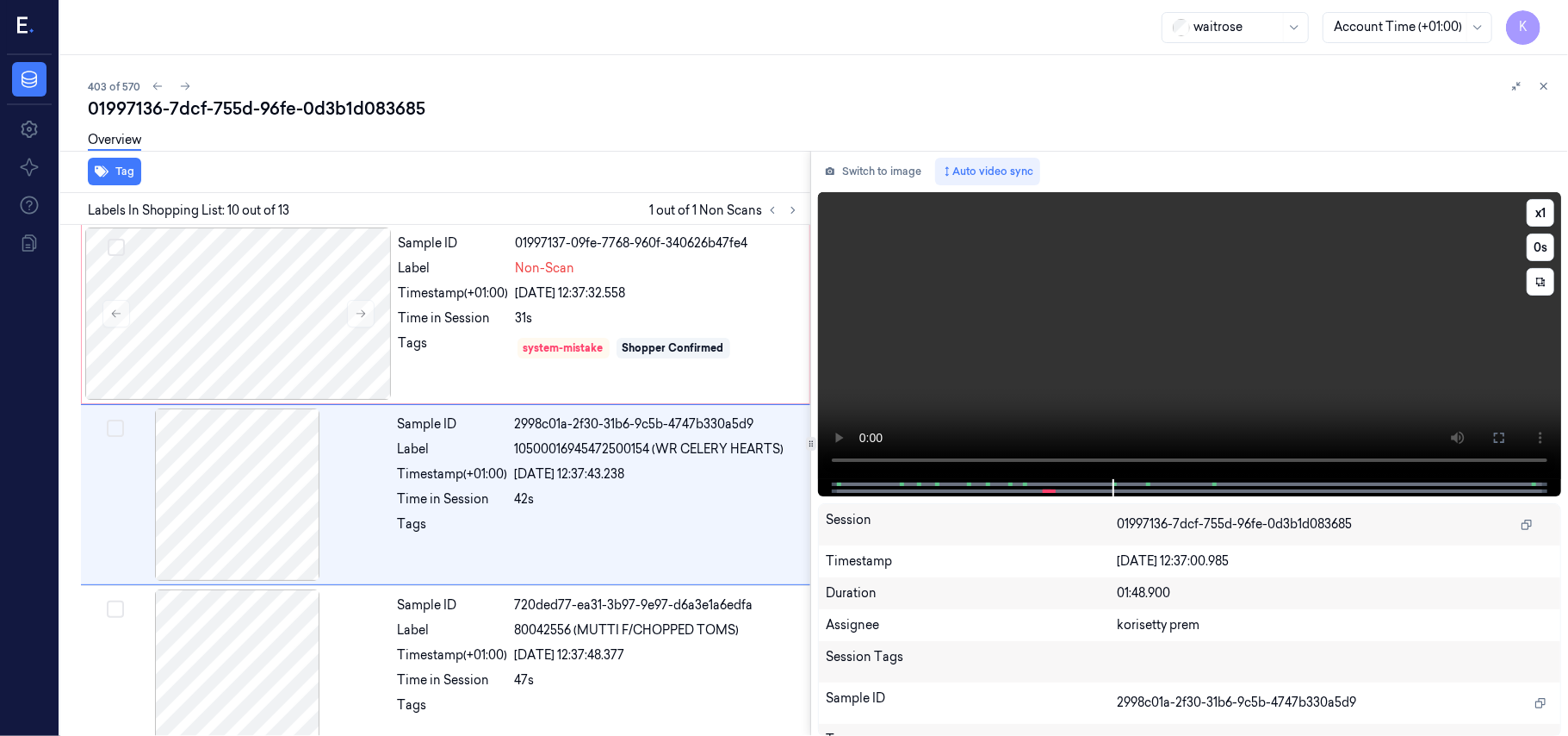
scroll to position [1466, 0]
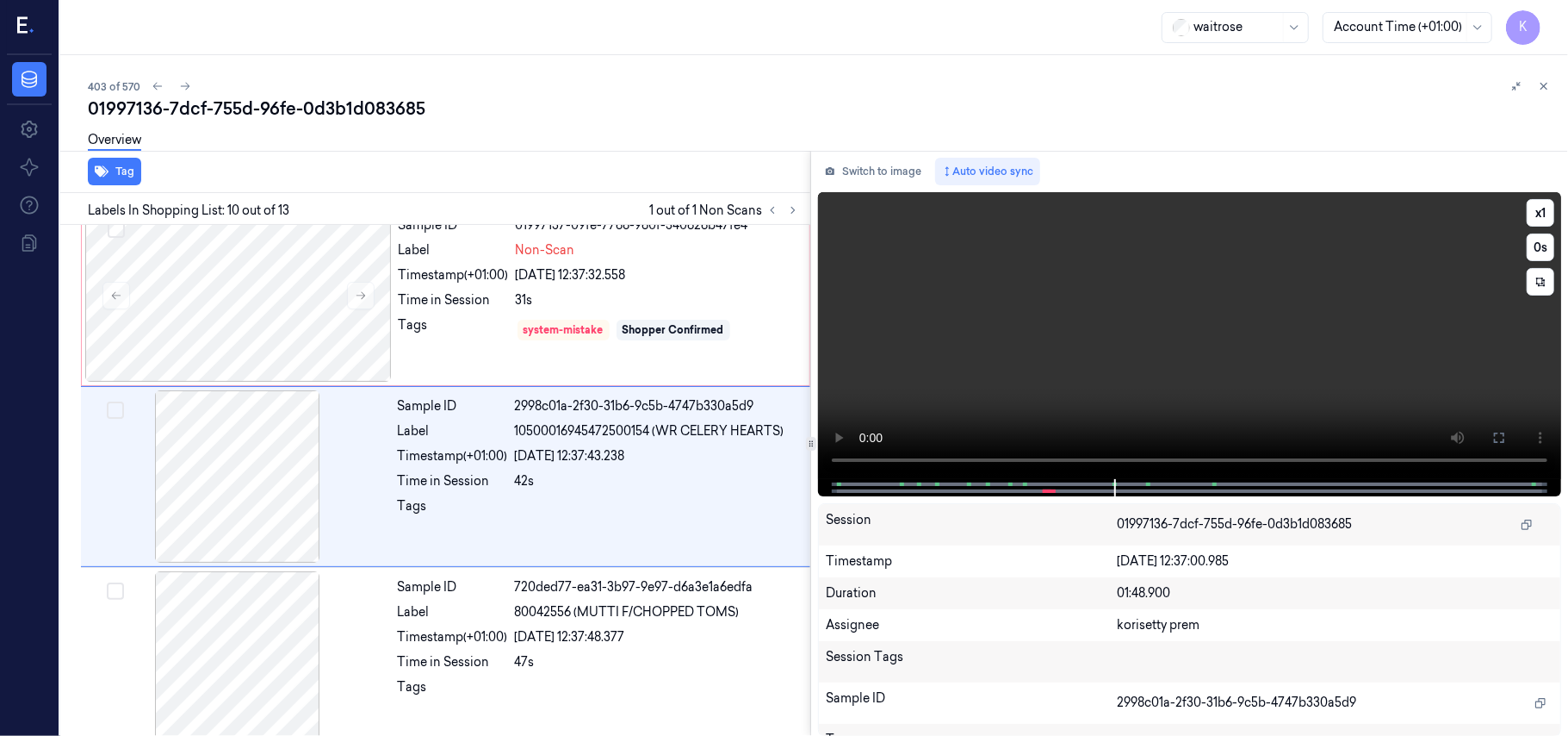
click at [1274, 301] on video at bounding box center [1190, 336] width 743 height 287
click at [280, 277] on div at bounding box center [239, 295] width 307 height 172
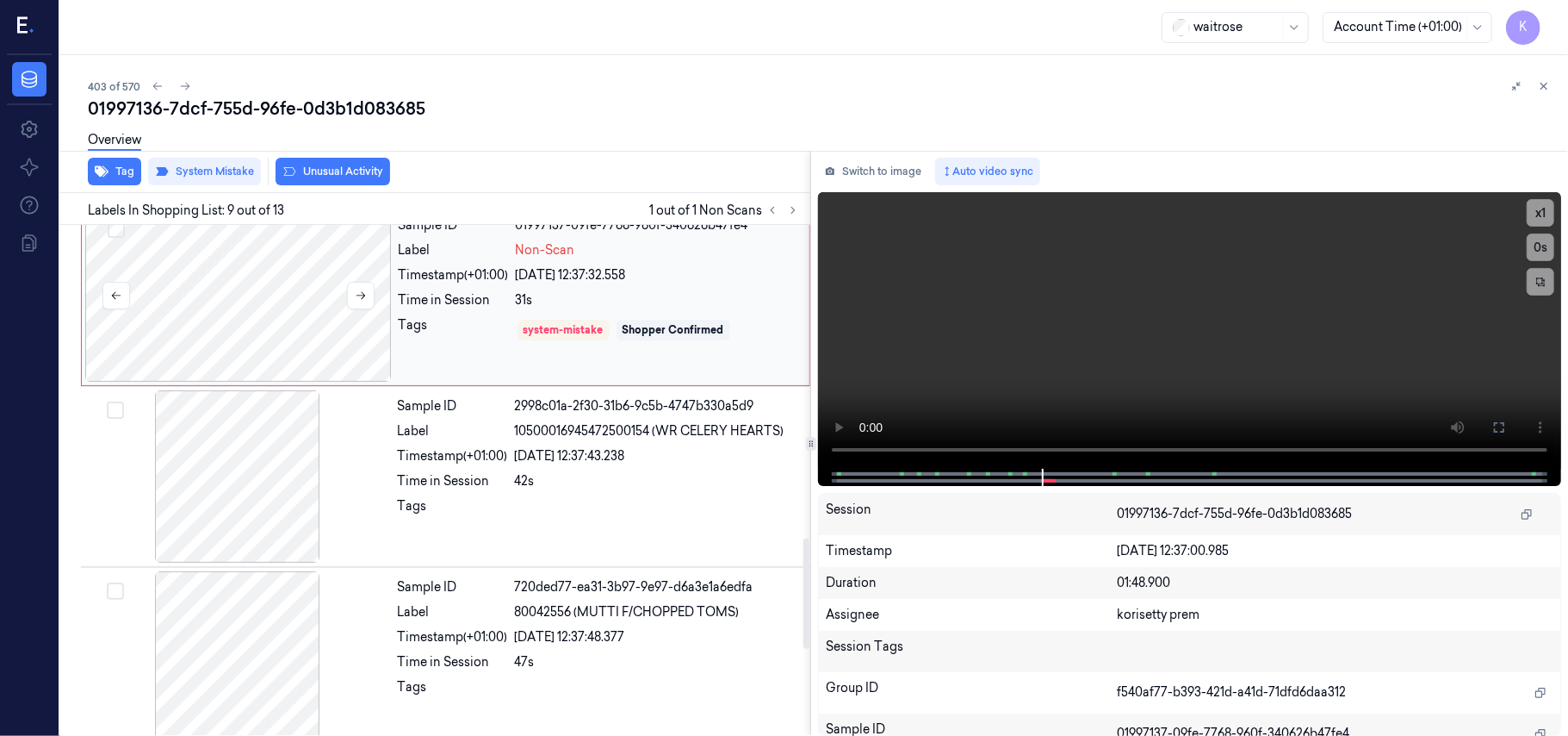
scroll to position [1286, 0]
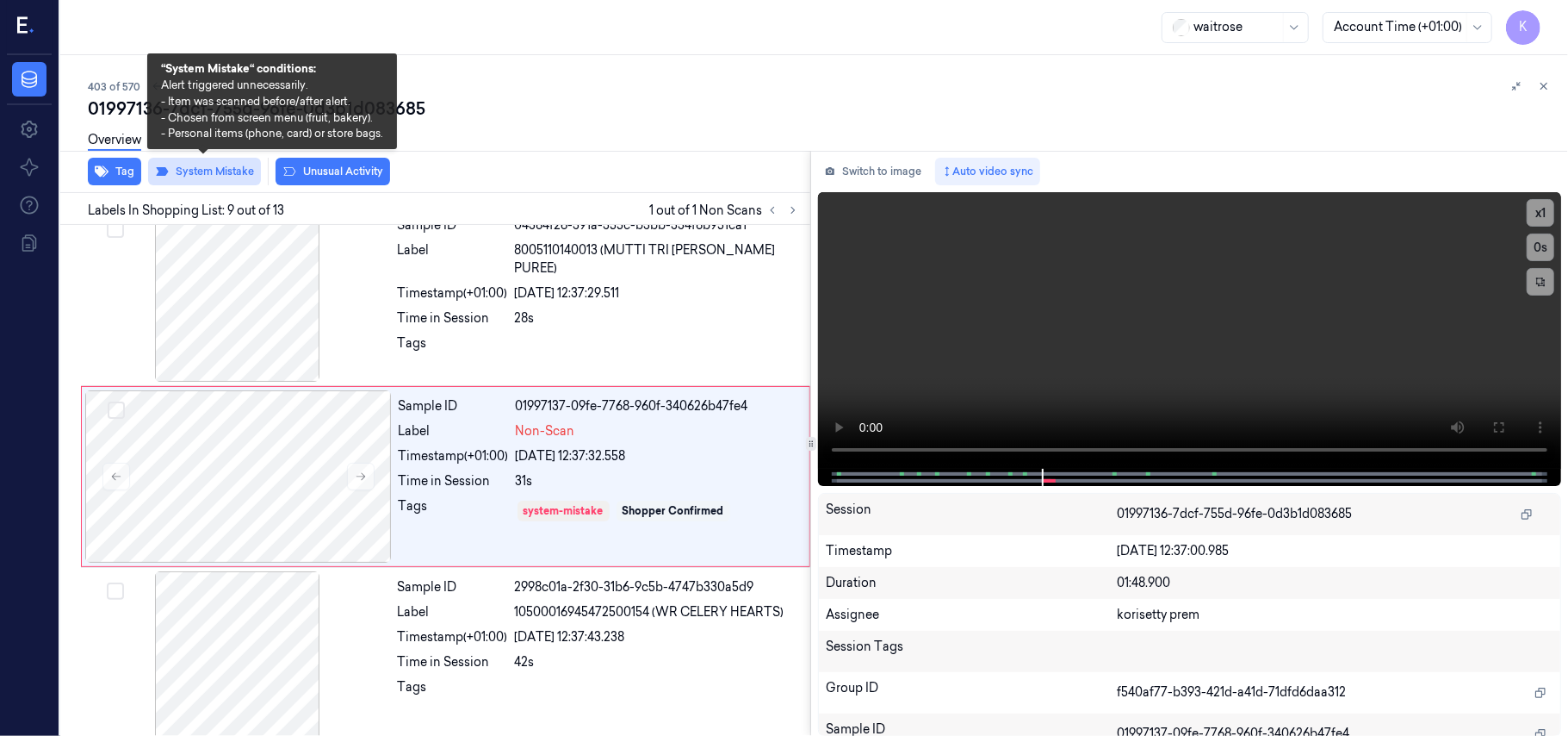
click at [177, 172] on button "System Mistake" at bounding box center [204, 171] width 112 height 28
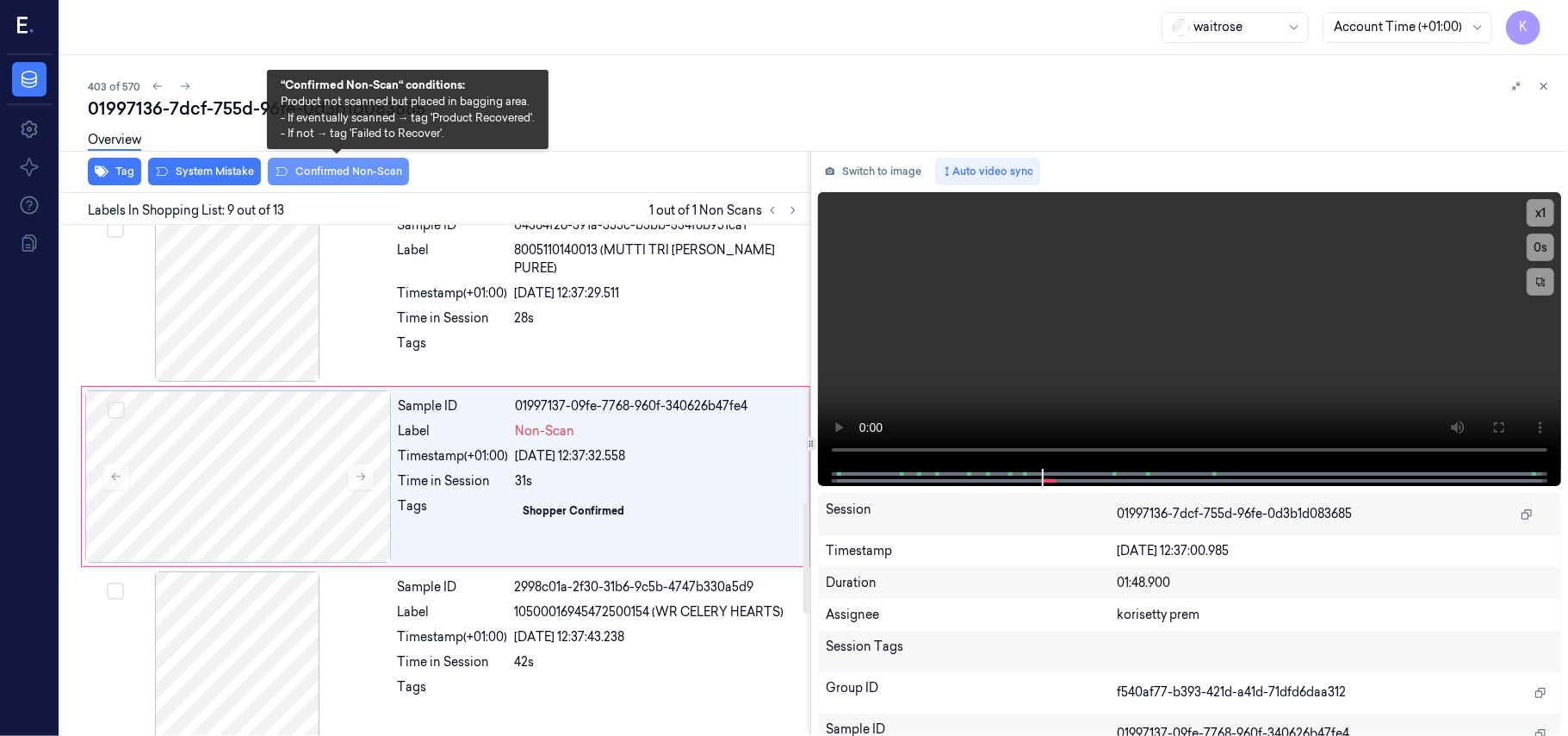
click at [341, 165] on button "Confirmed Non-Scan" at bounding box center [338, 171] width 141 height 28
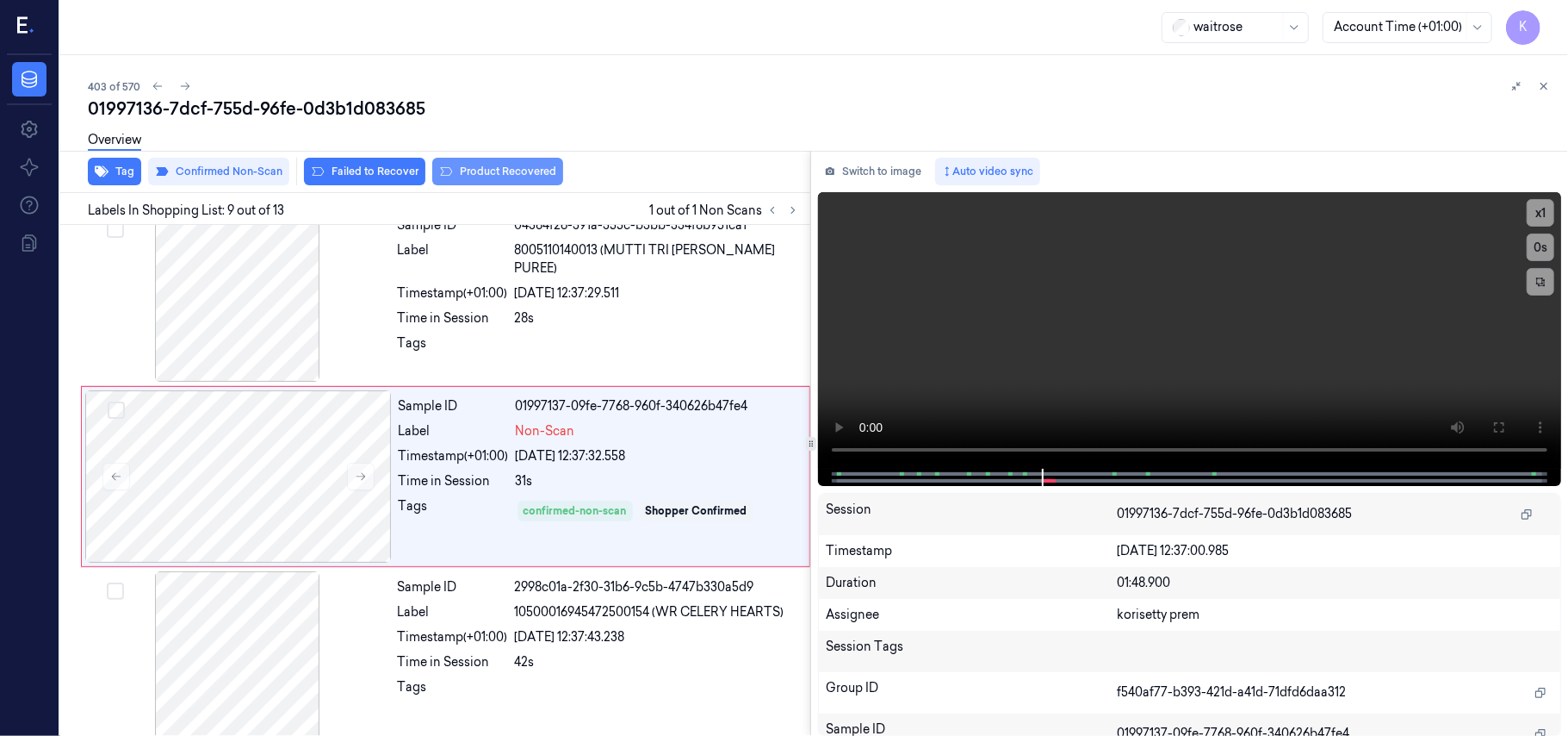
click at [491, 167] on button "Product Recovered" at bounding box center [497, 171] width 130 height 28
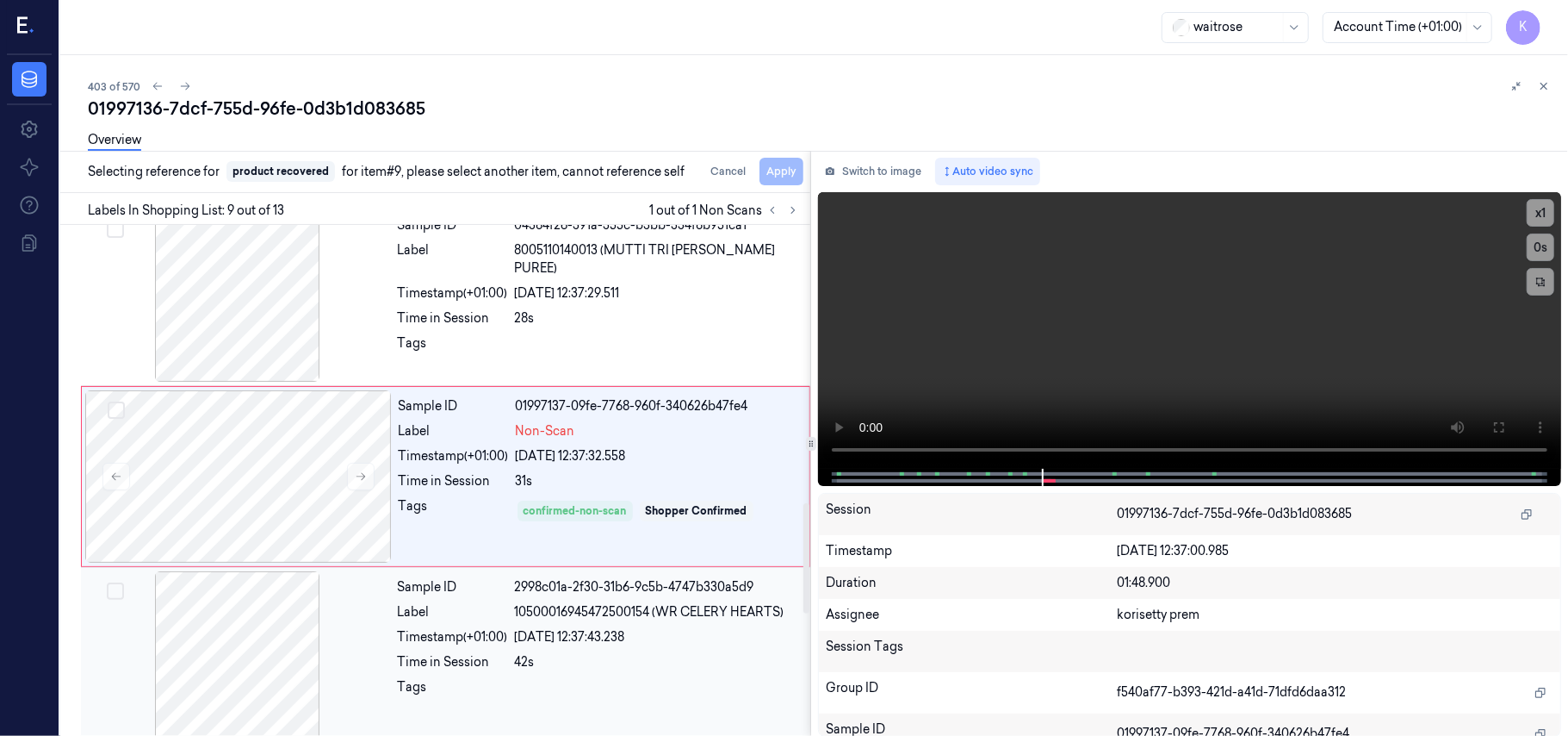
click at [538, 670] on div "42s" at bounding box center [657, 662] width 285 height 18
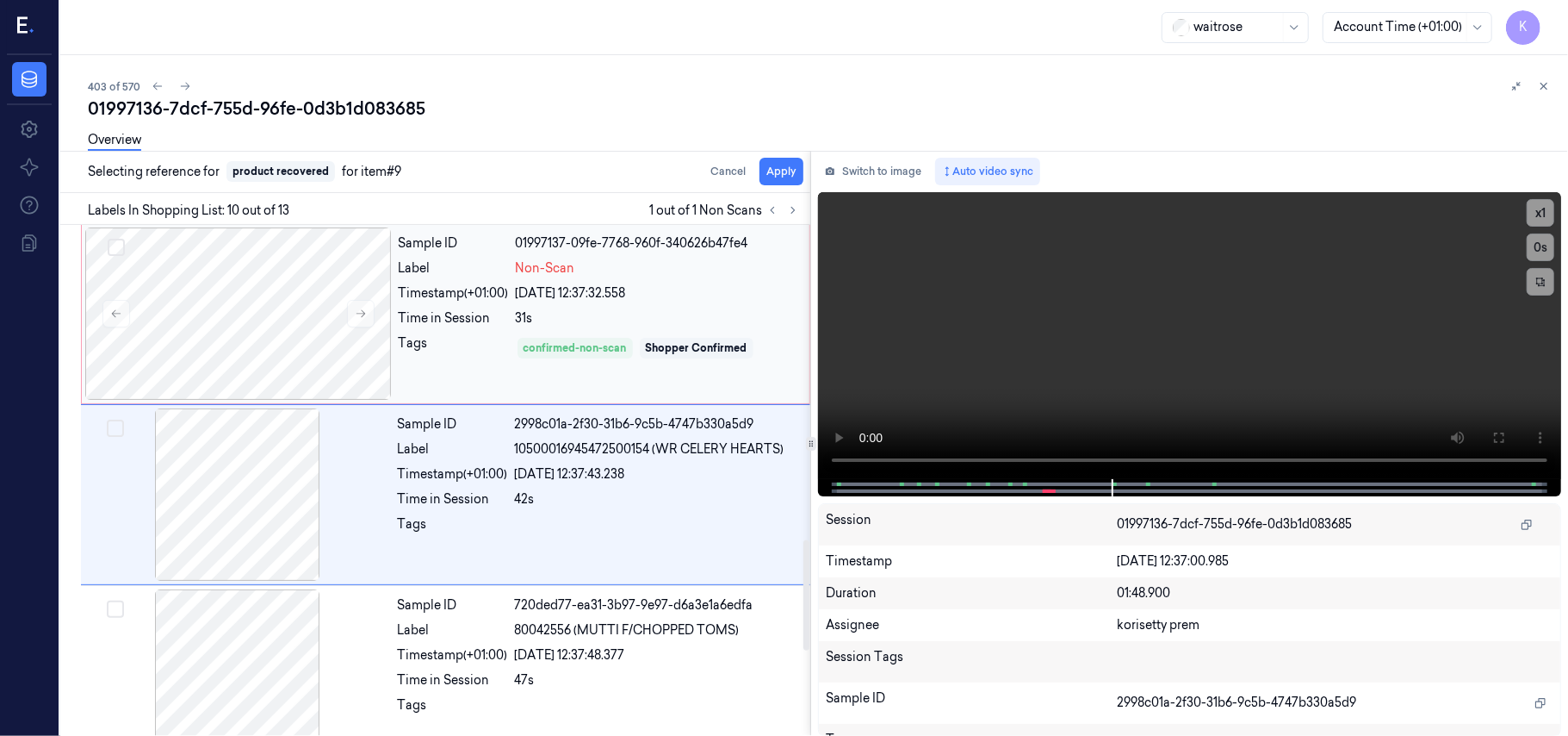
scroll to position [1466, 0]
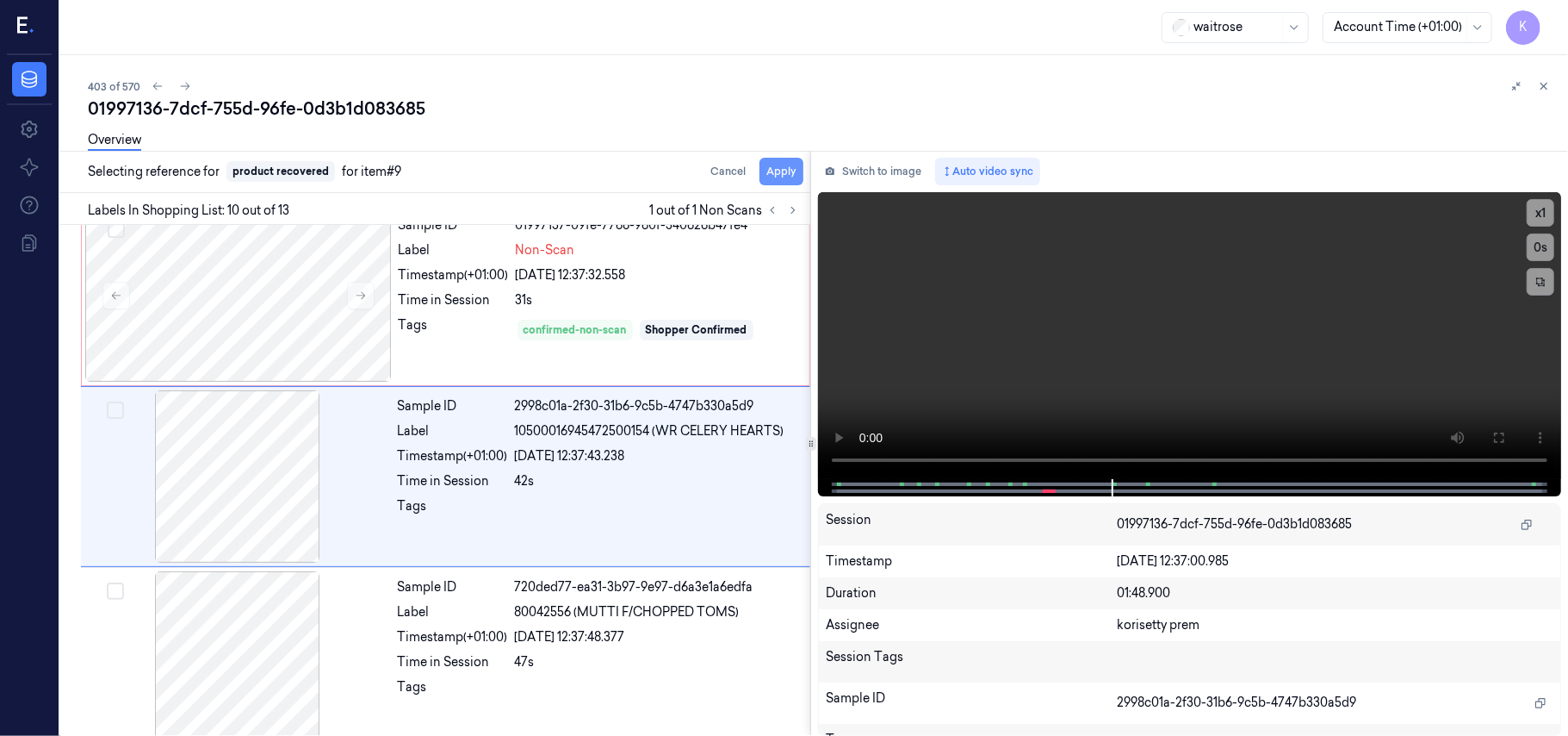
click at [777, 163] on button "Apply" at bounding box center [782, 171] width 44 height 28
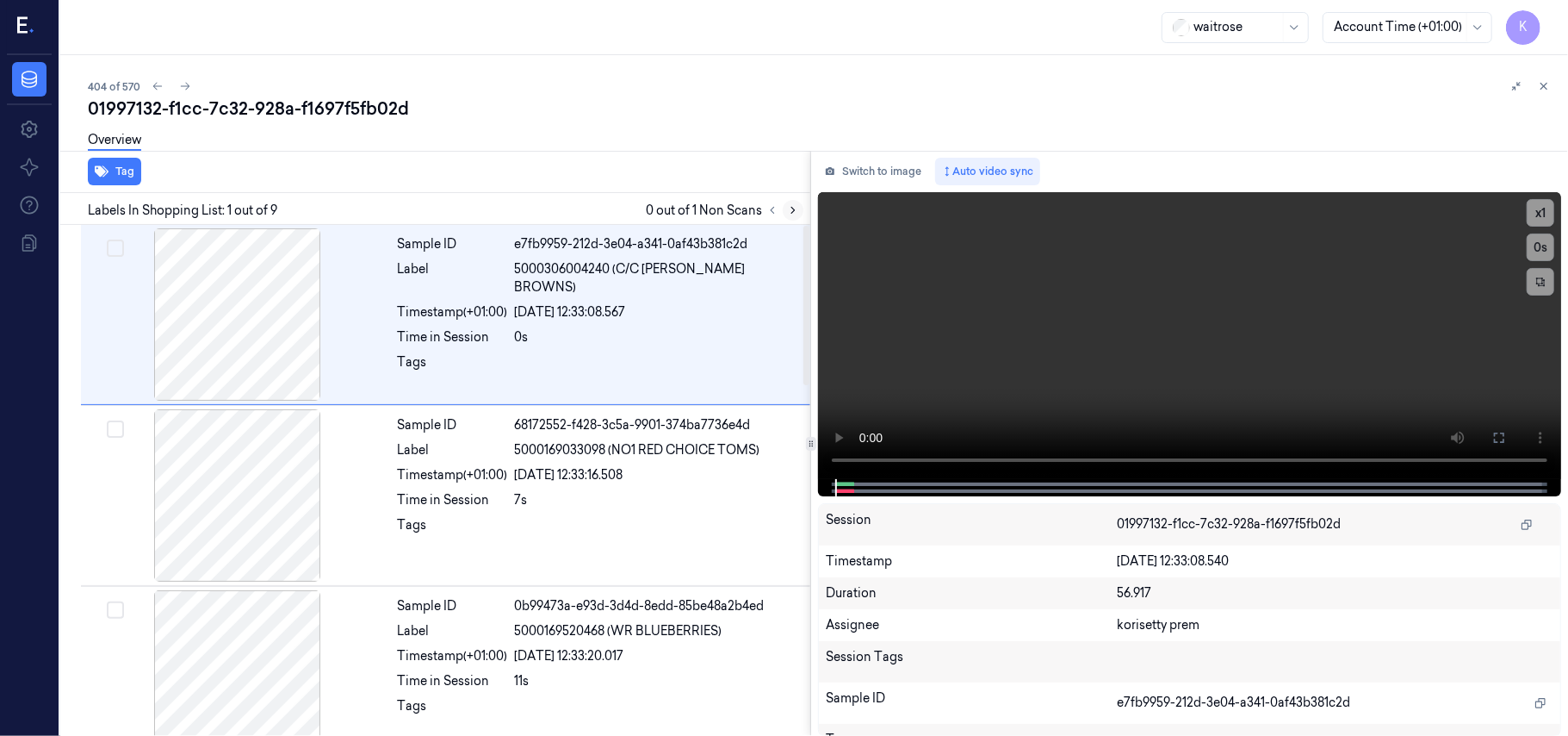
click at [793, 210] on icon at bounding box center [793, 210] width 12 height 12
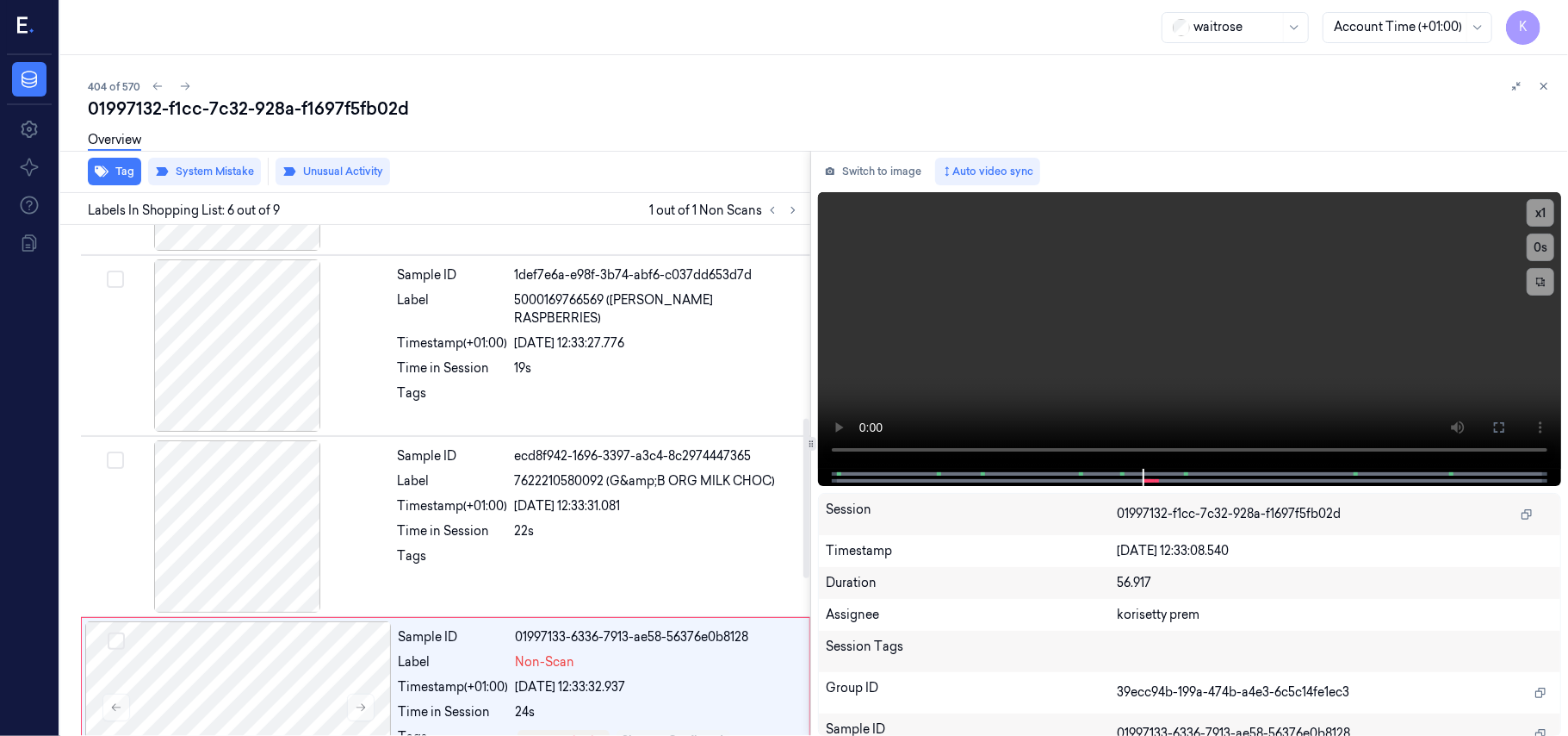
scroll to position [511, 0]
click at [656, 340] on div "Sample ID 1def7e6a-e98f-3b74-abf6-c037dd653d7d Label 5000169766569 ([PERSON_NAM…" at bounding box center [599, 346] width 416 height 172
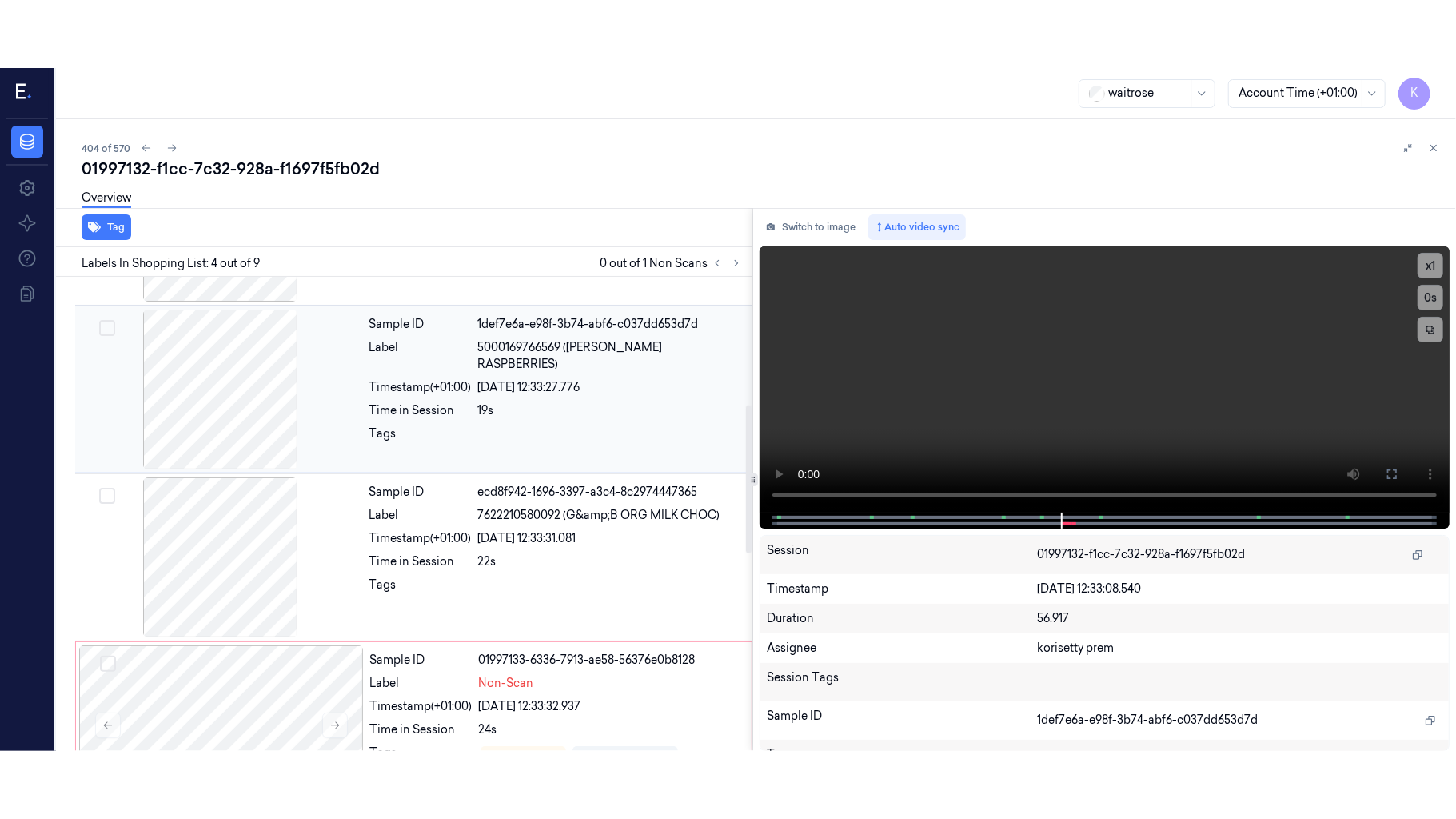
scroll to position [350, 0]
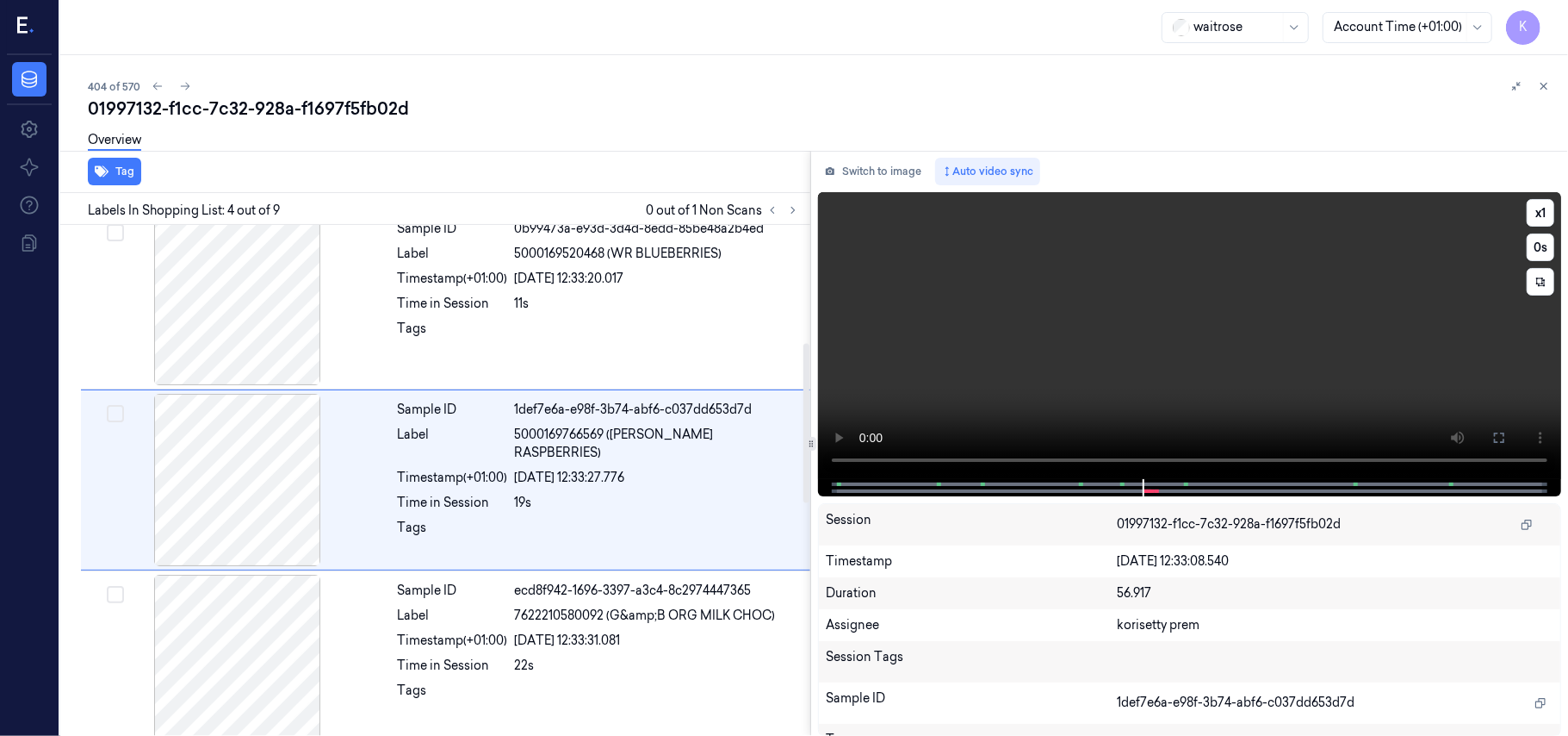
click at [1262, 391] on video at bounding box center [1190, 336] width 743 height 287
click at [1502, 432] on icon at bounding box center [1499, 437] width 10 height 10
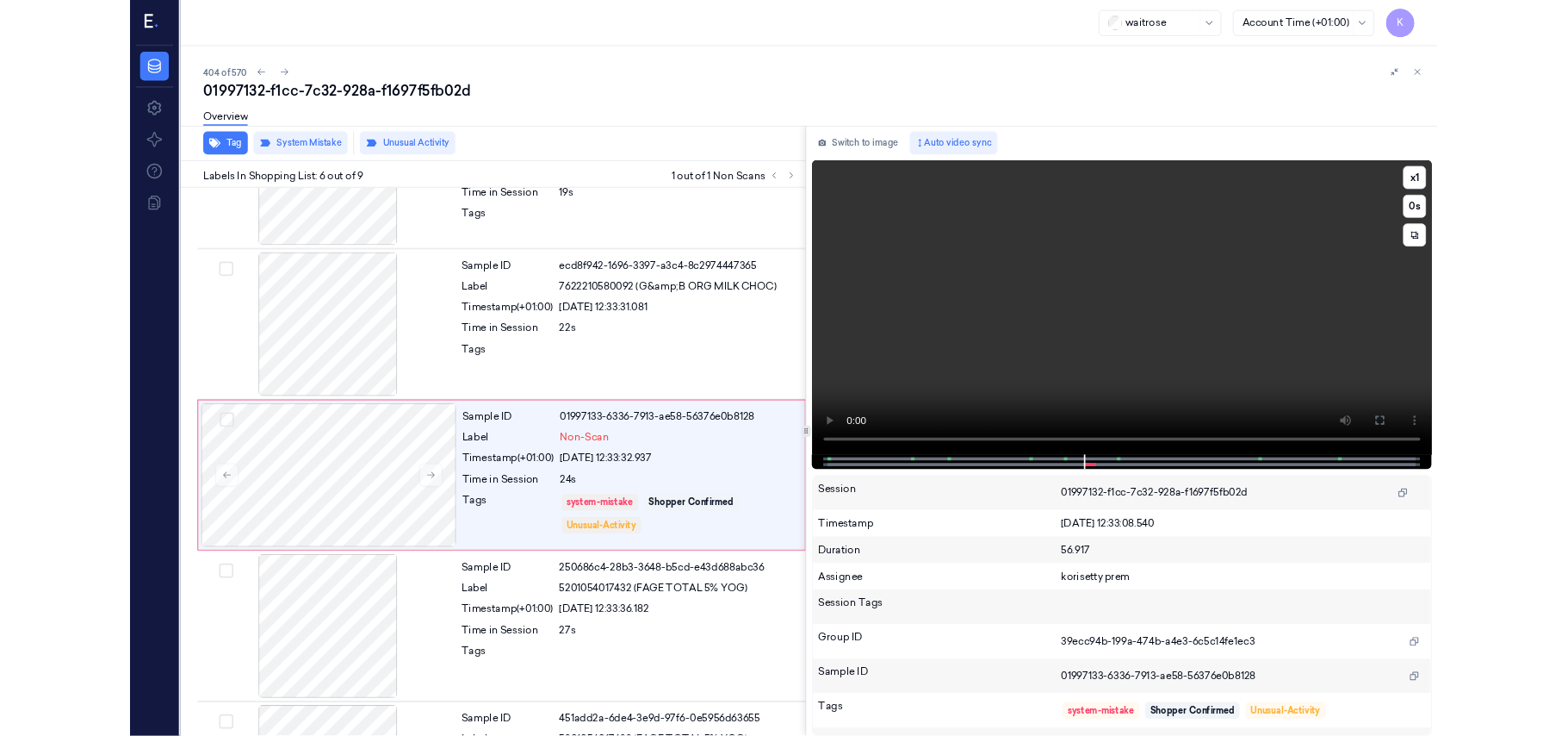
scroll to position [668, 0]
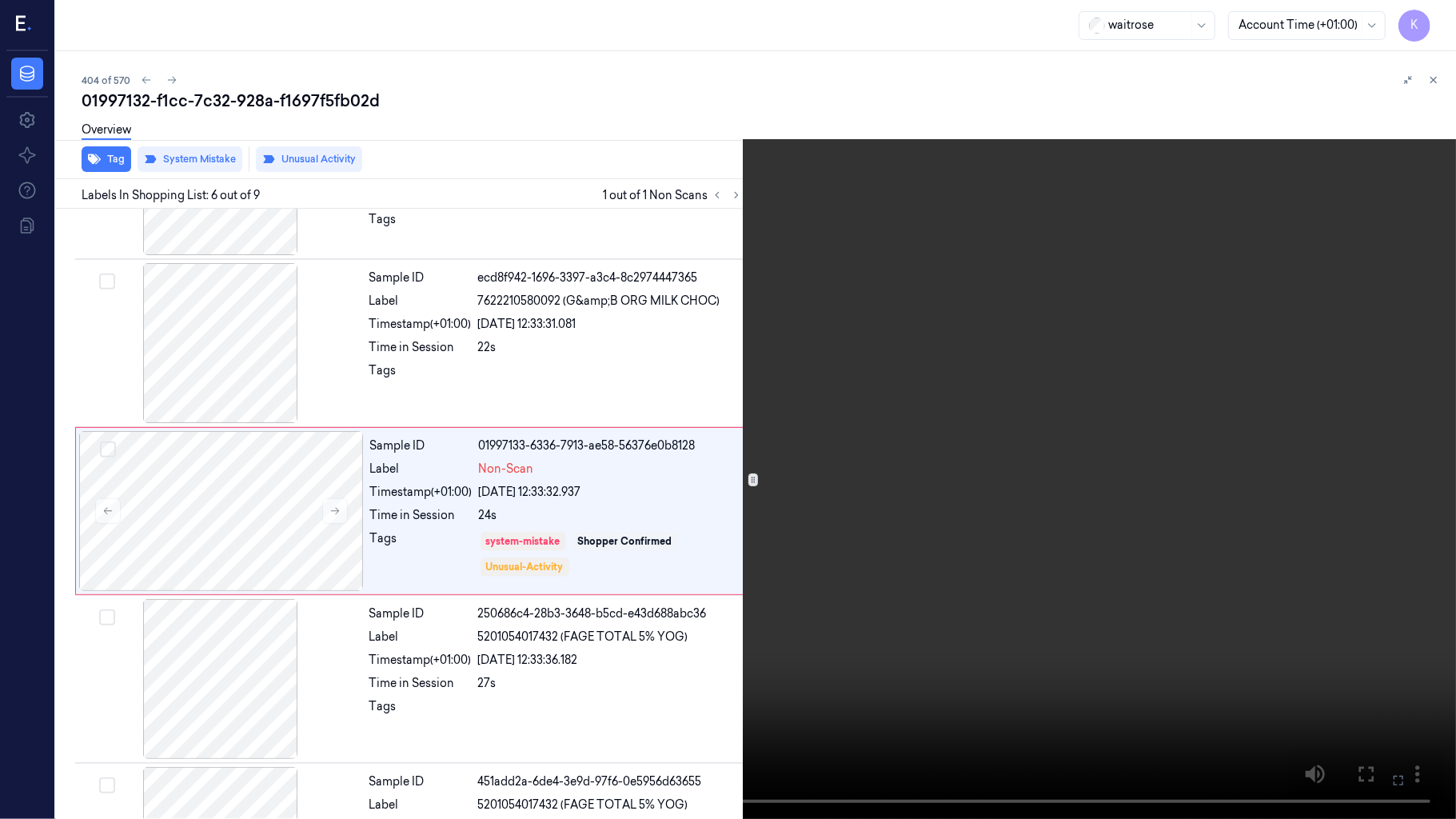
click at [1213, 605] on video at bounding box center [728, 410] width 1456 height 819
click at [0, 0] on icon at bounding box center [0, 0] width 0 height 0
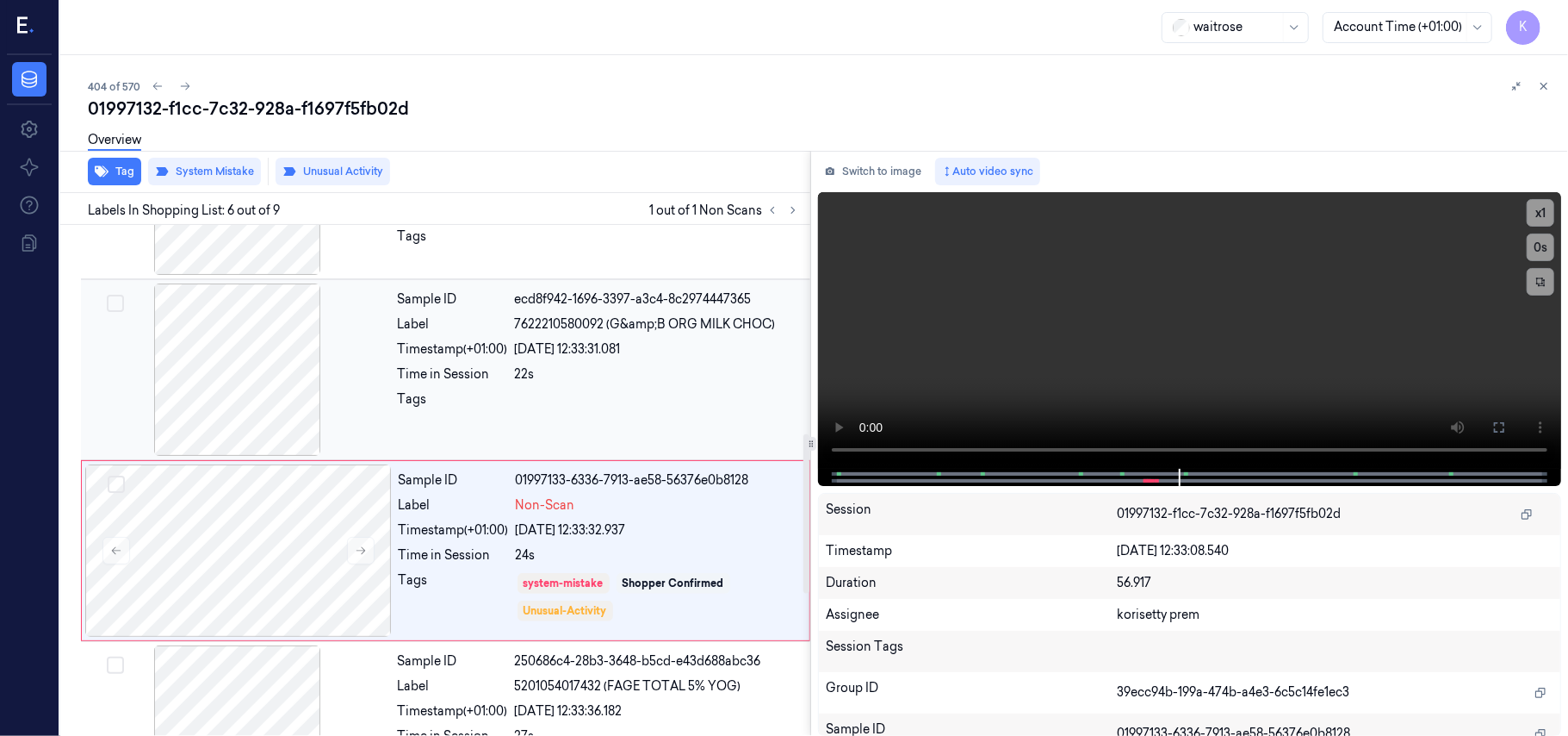
click at [622, 367] on div "Sample ID ecd8f942-1696-3397-a3c4-8c2974447365 Label 7622210580092 (G&amp;B ORG…" at bounding box center [599, 369] width 416 height 172
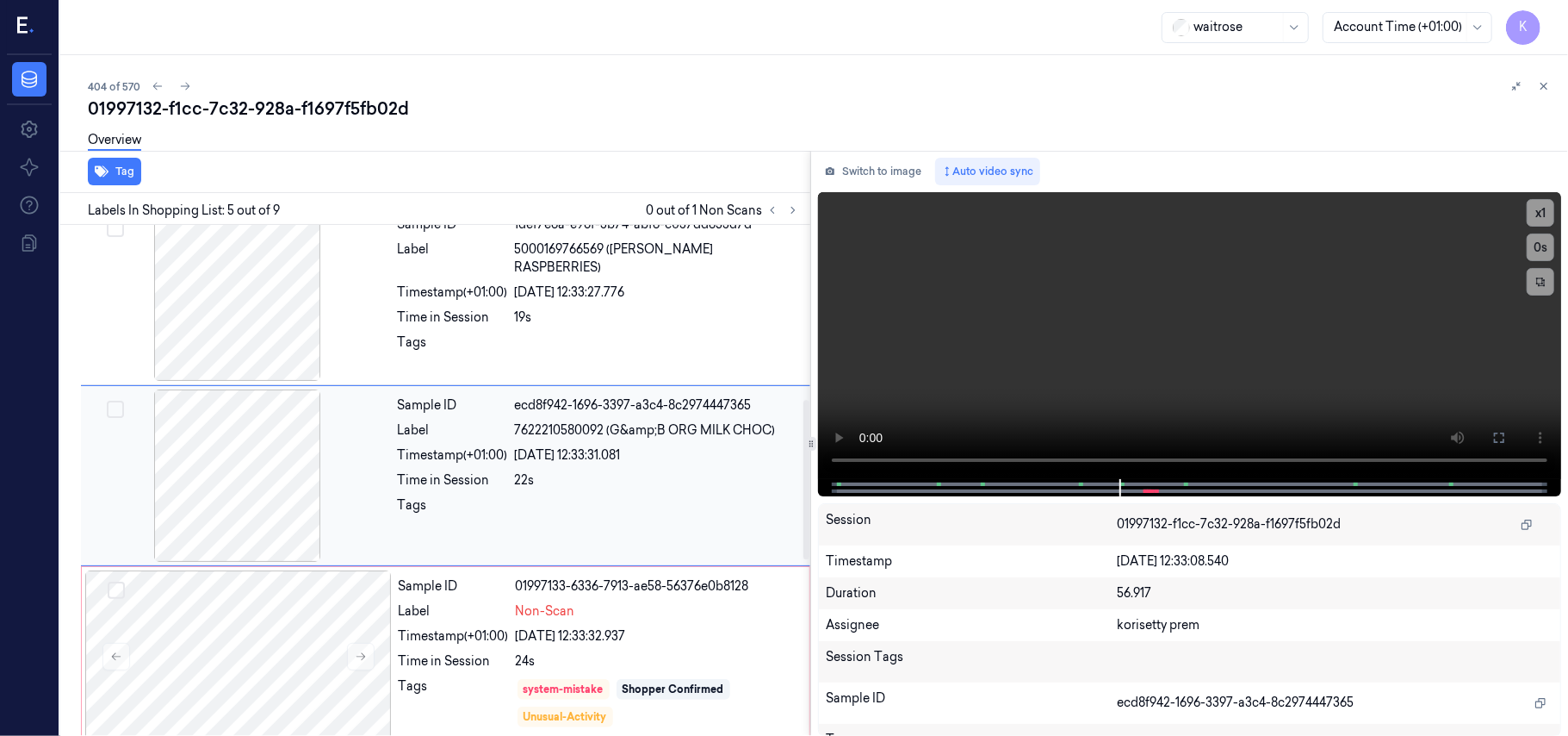
scroll to position [559, 0]
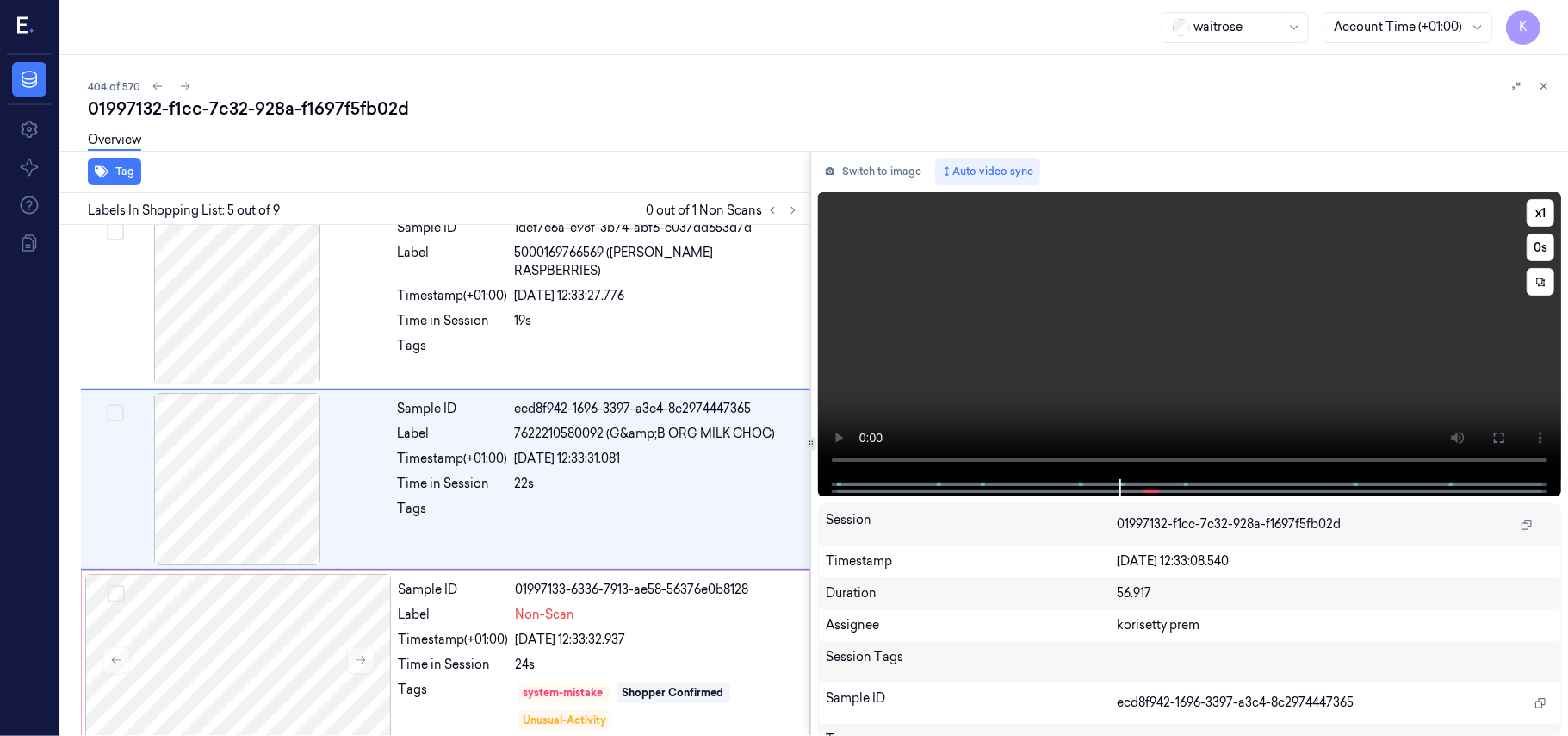
click at [1285, 328] on video at bounding box center [1190, 336] width 743 height 287
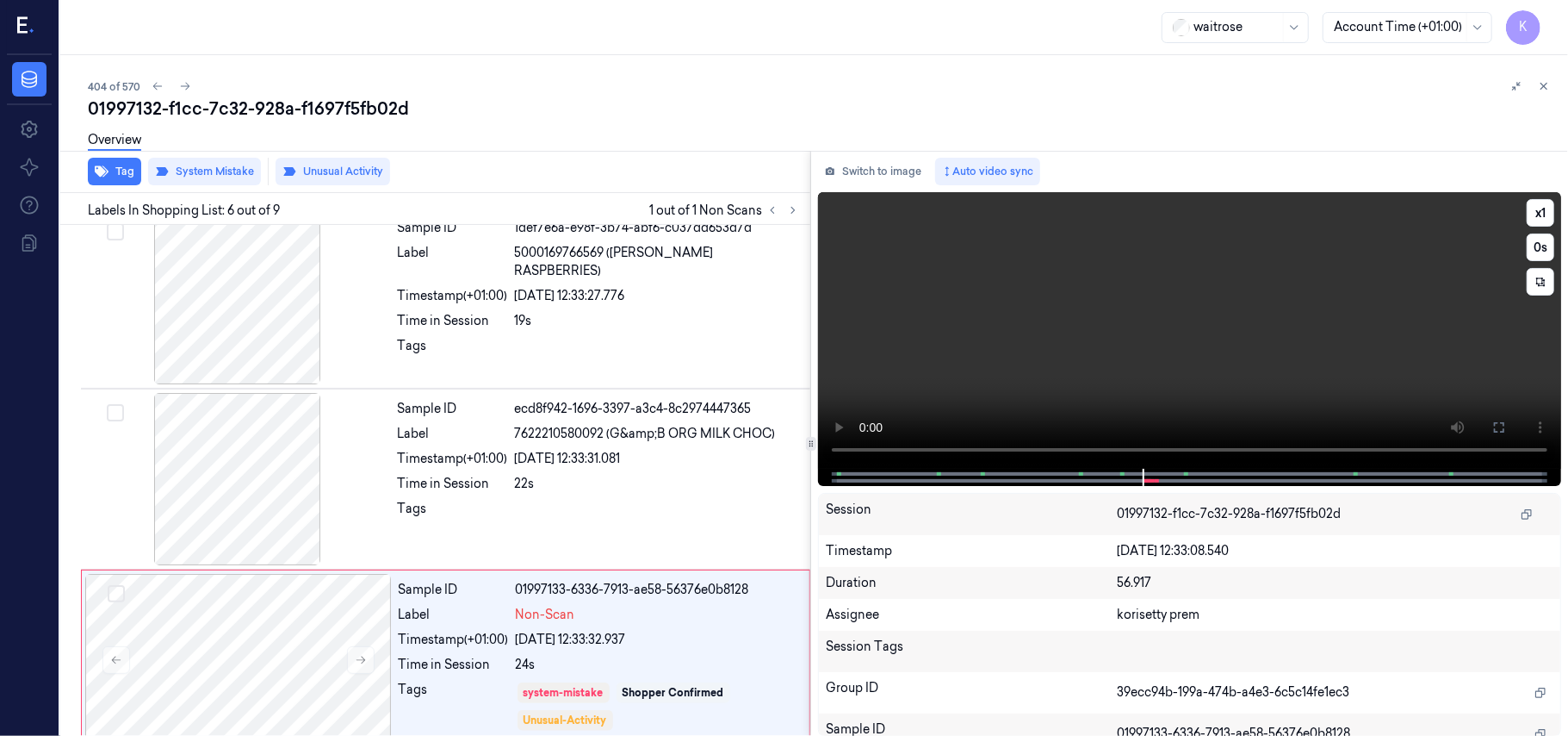
scroll to position [741, 0]
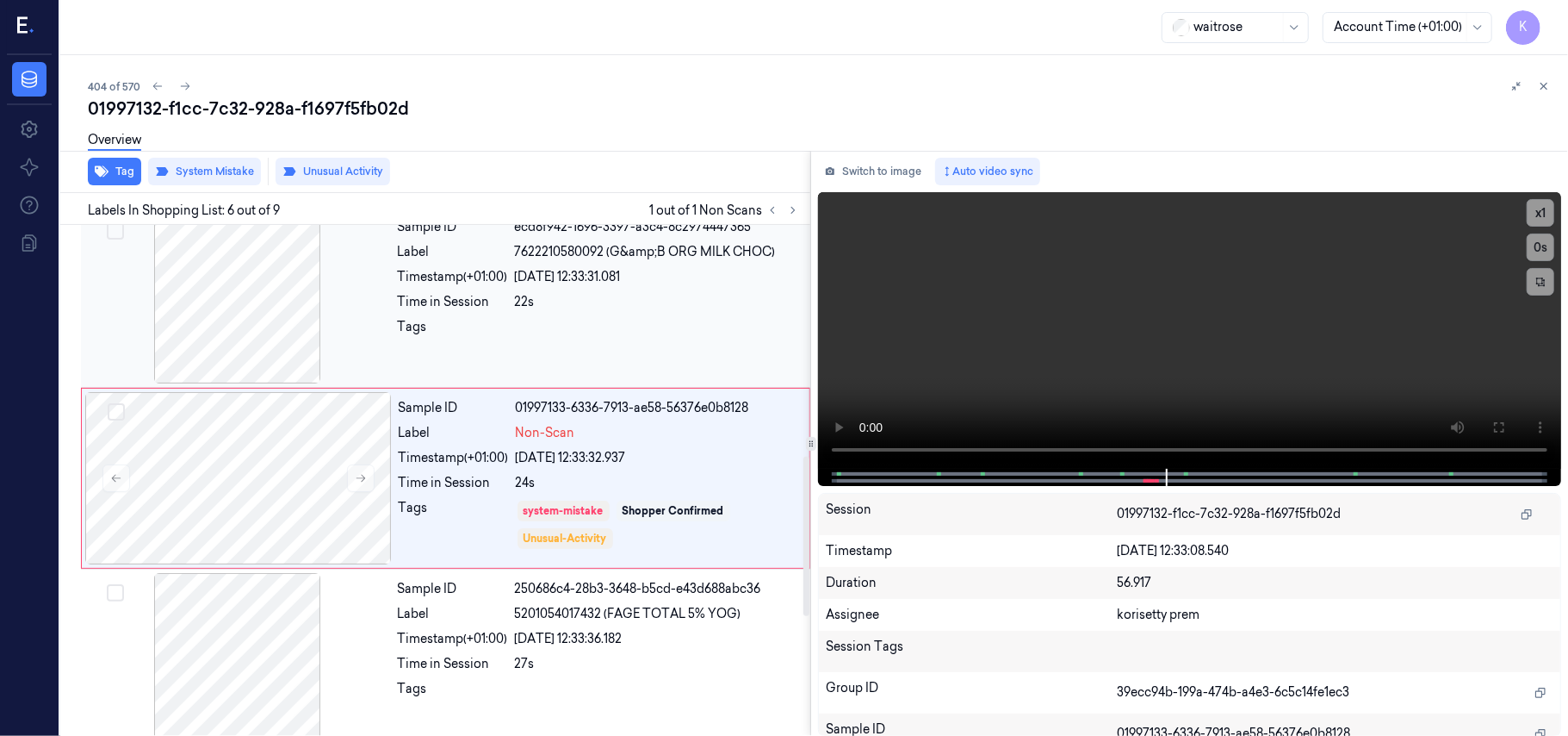
click at [389, 329] on div at bounding box center [238, 297] width 307 height 172
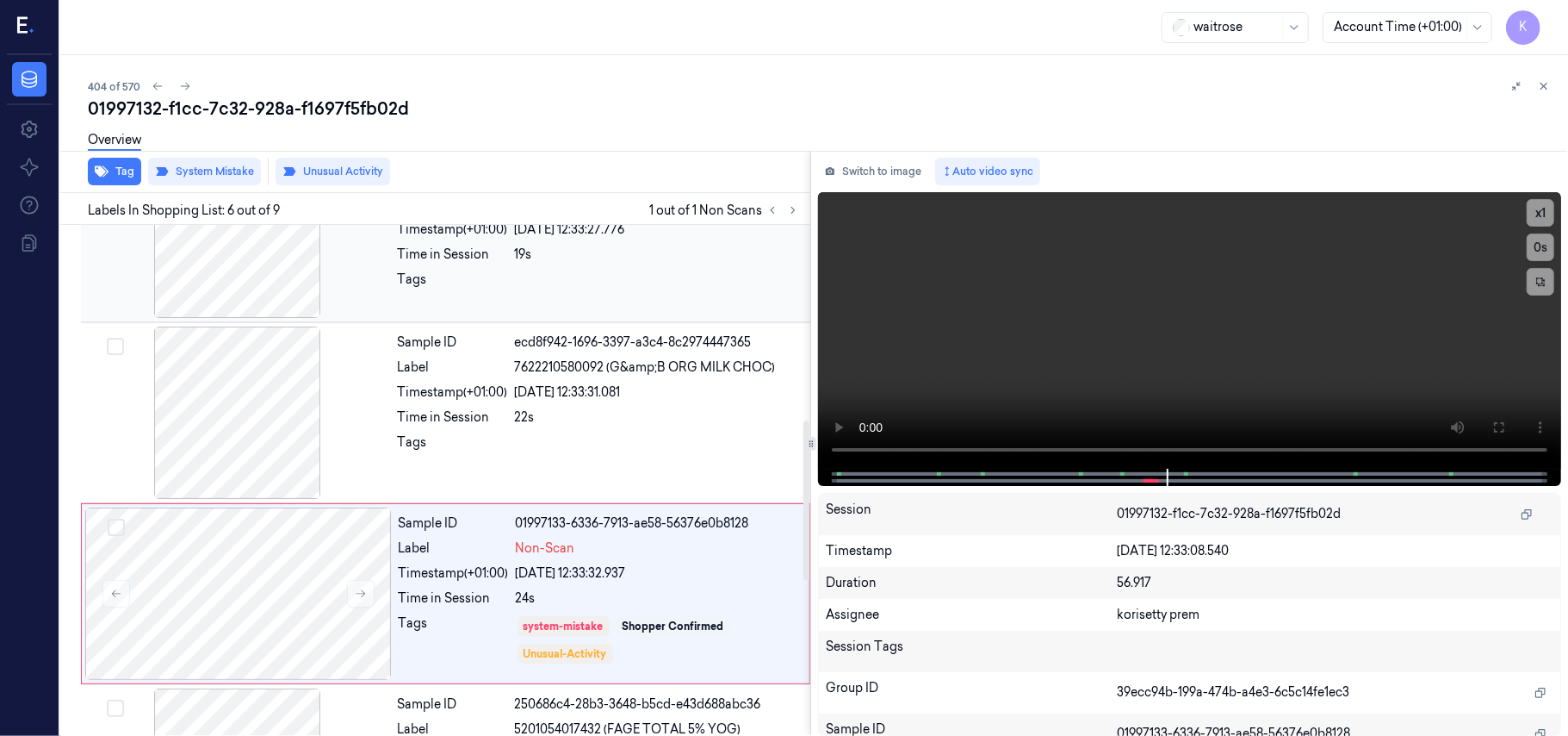
click at [489, 271] on div "Tags" at bounding box center [453, 285] width 111 height 28
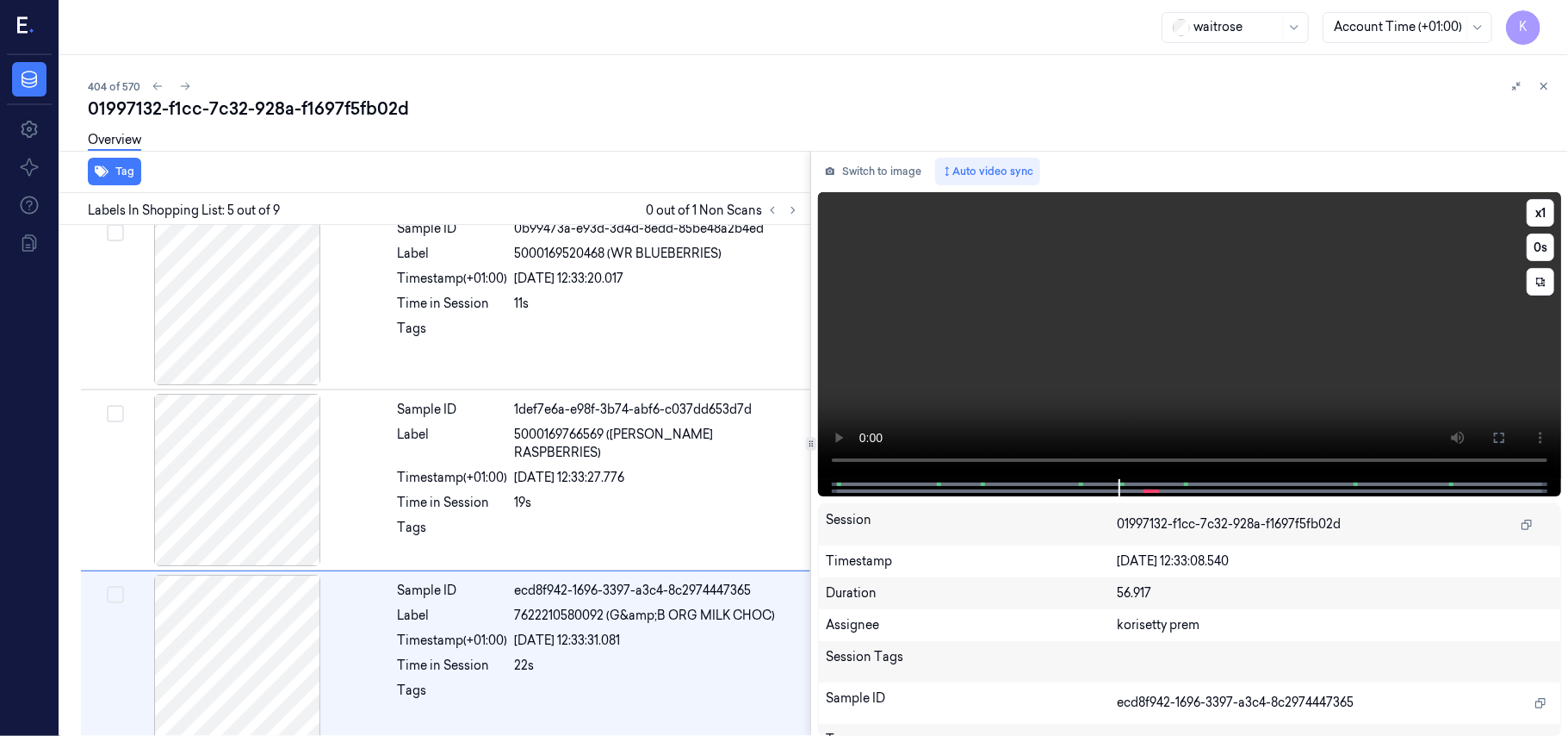
scroll to position [559, 0]
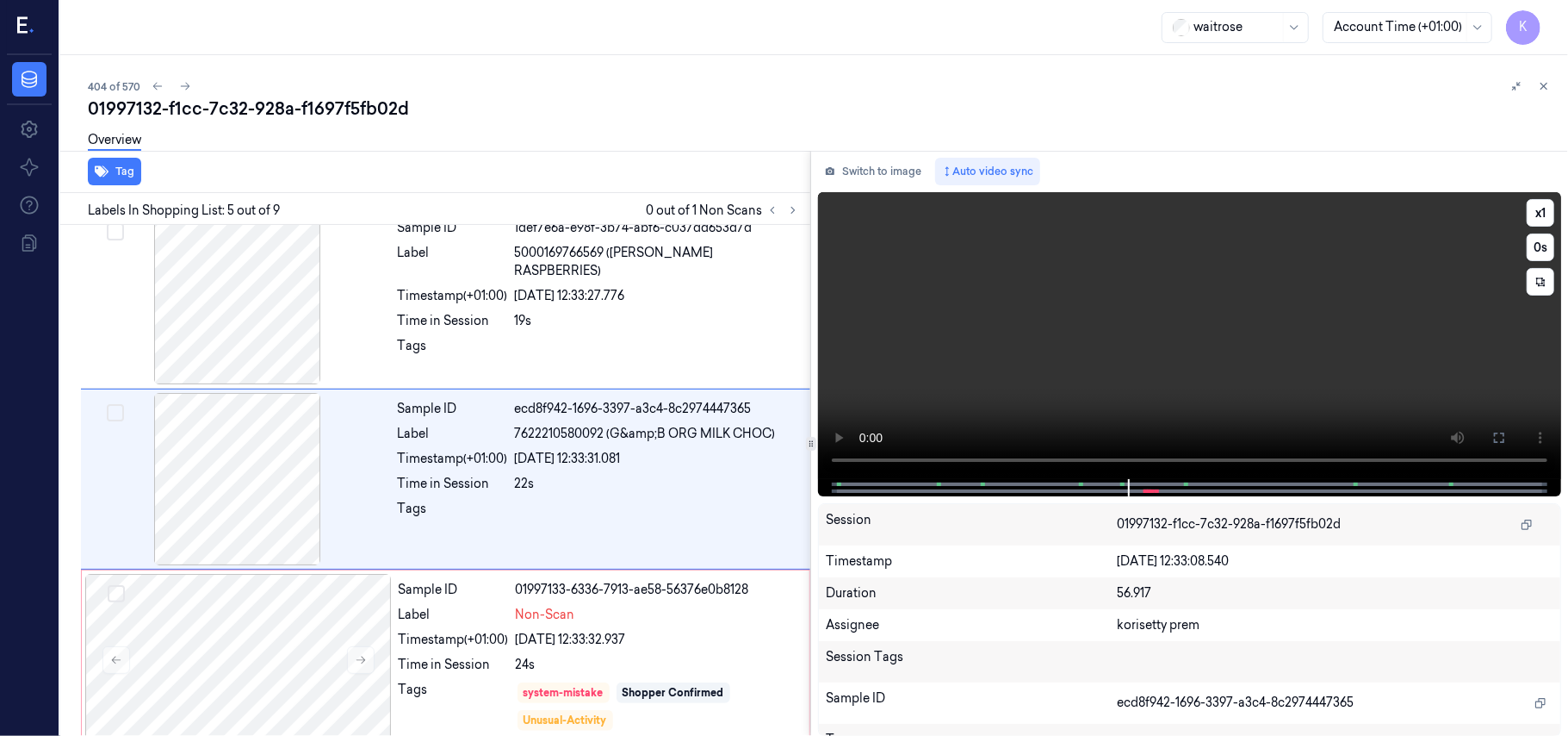
click at [1190, 354] on video at bounding box center [1190, 336] width 743 height 287
click at [993, 304] on video at bounding box center [1190, 336] width 743 height 287
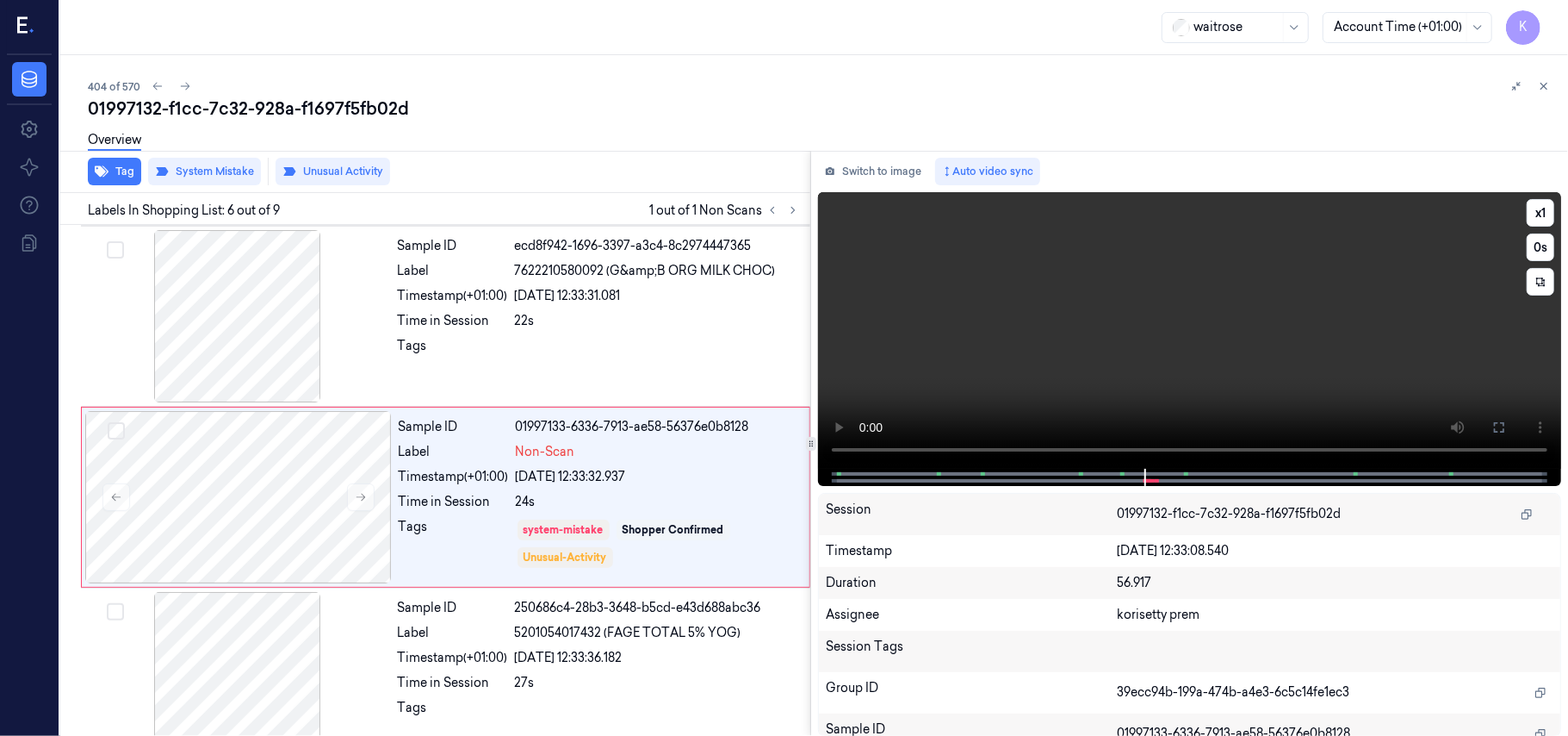
scroll to position [741, 0]
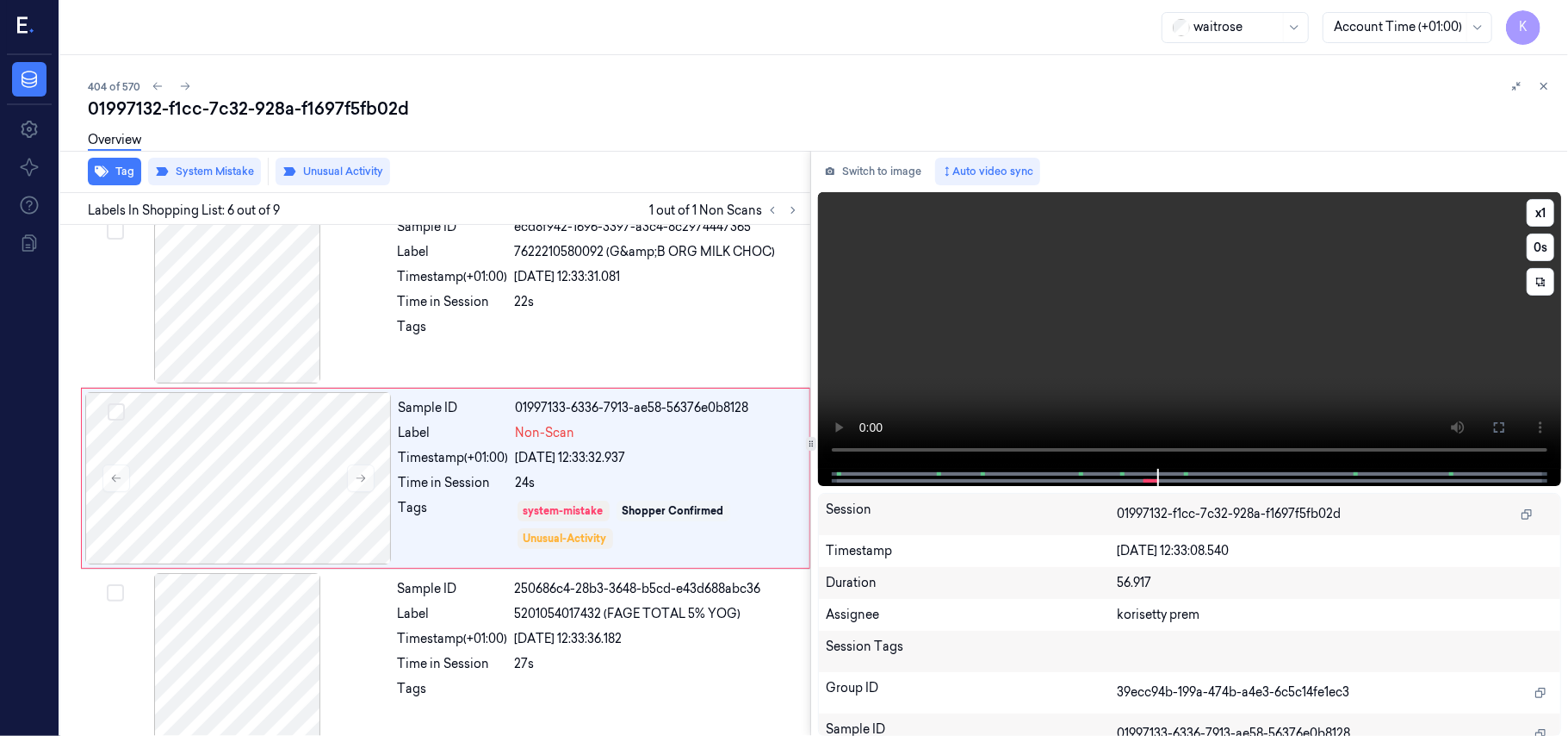
click at [1368, 347] on video at bounding box center [1190, 331] width 743 height 277
click at [1233, 364] on video at bounding box center [1190, 331] width 743 height 277
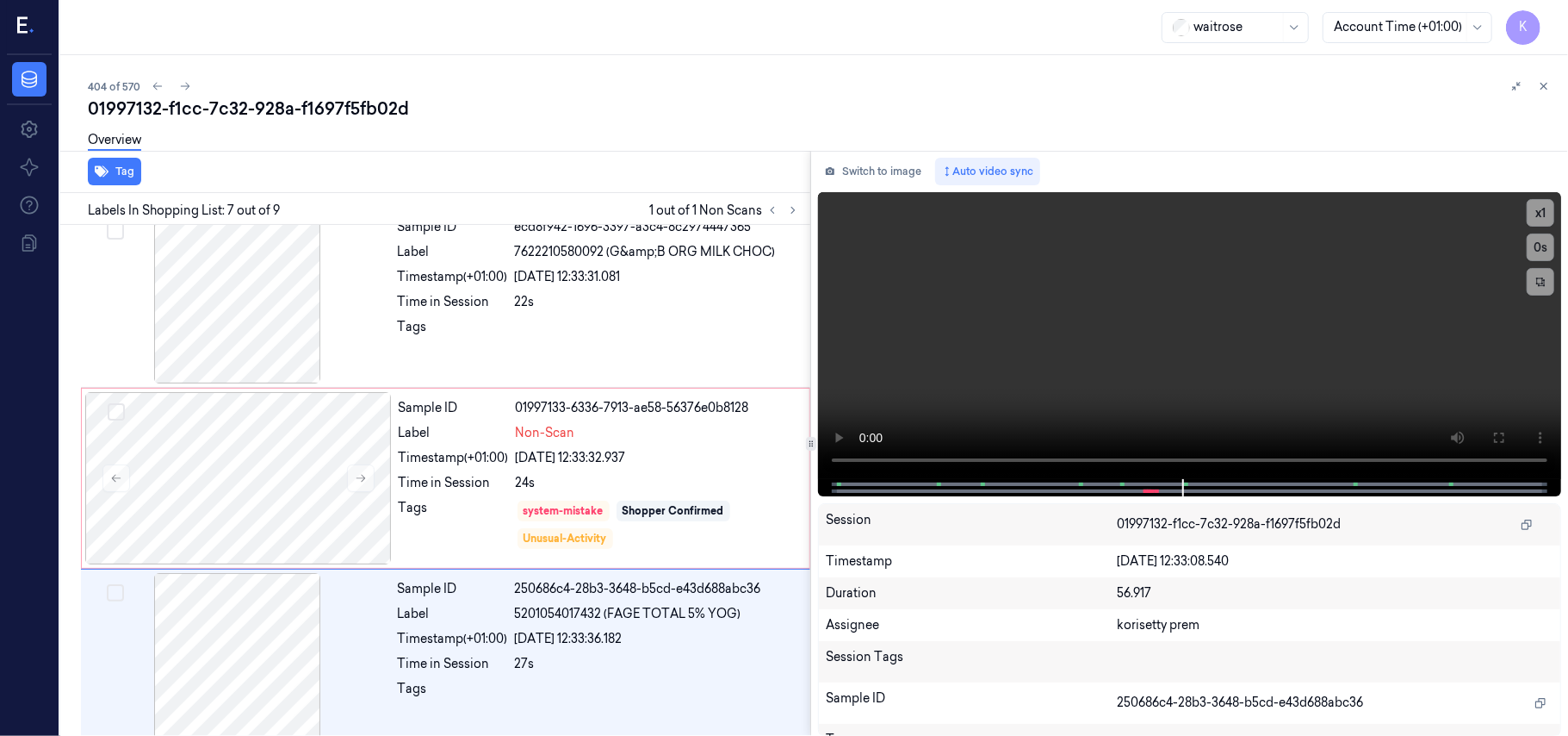
scroll to position [922, 0]
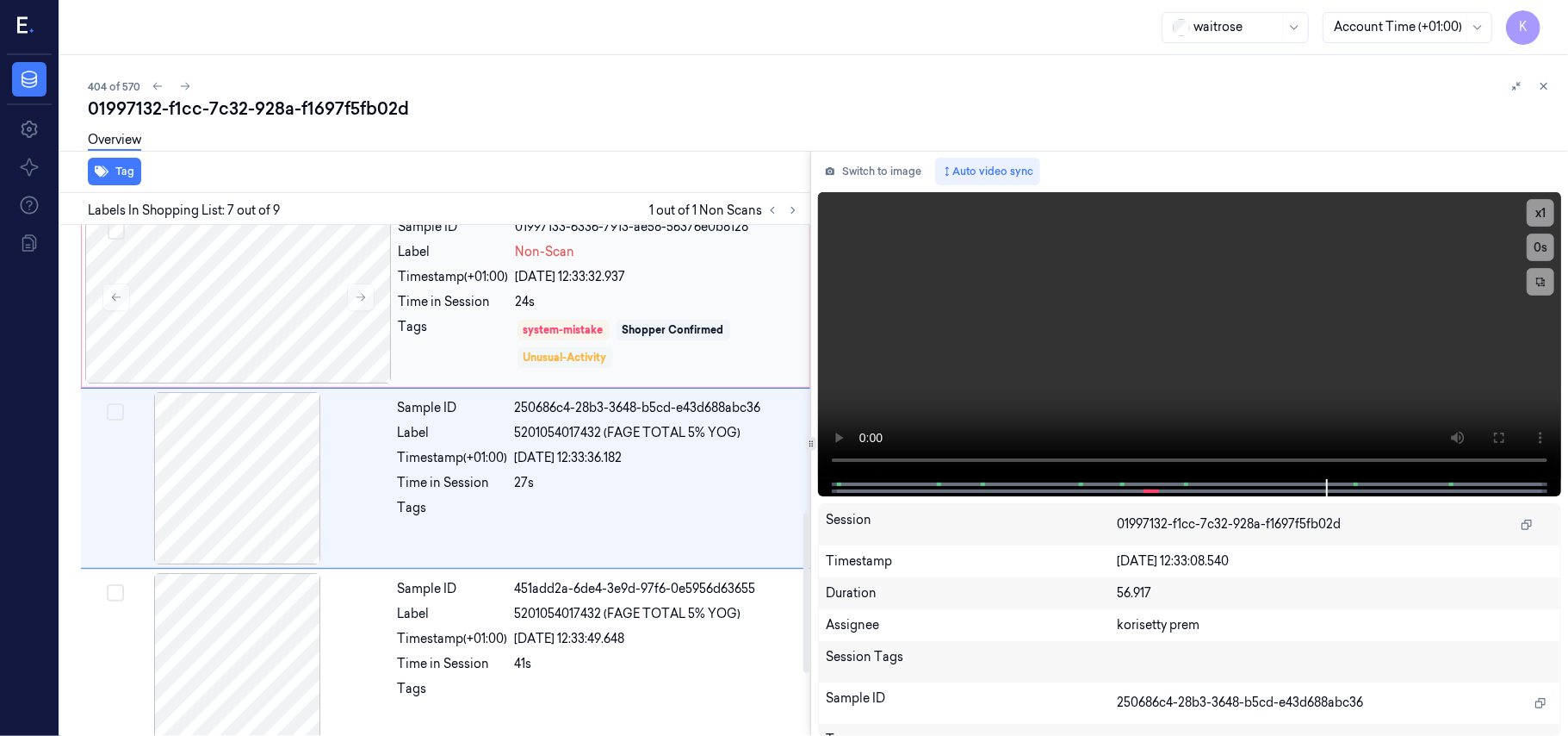
click at [556, 364] on div "Unusual-Activity" at bounding box center [565, 358] width 84 height 16
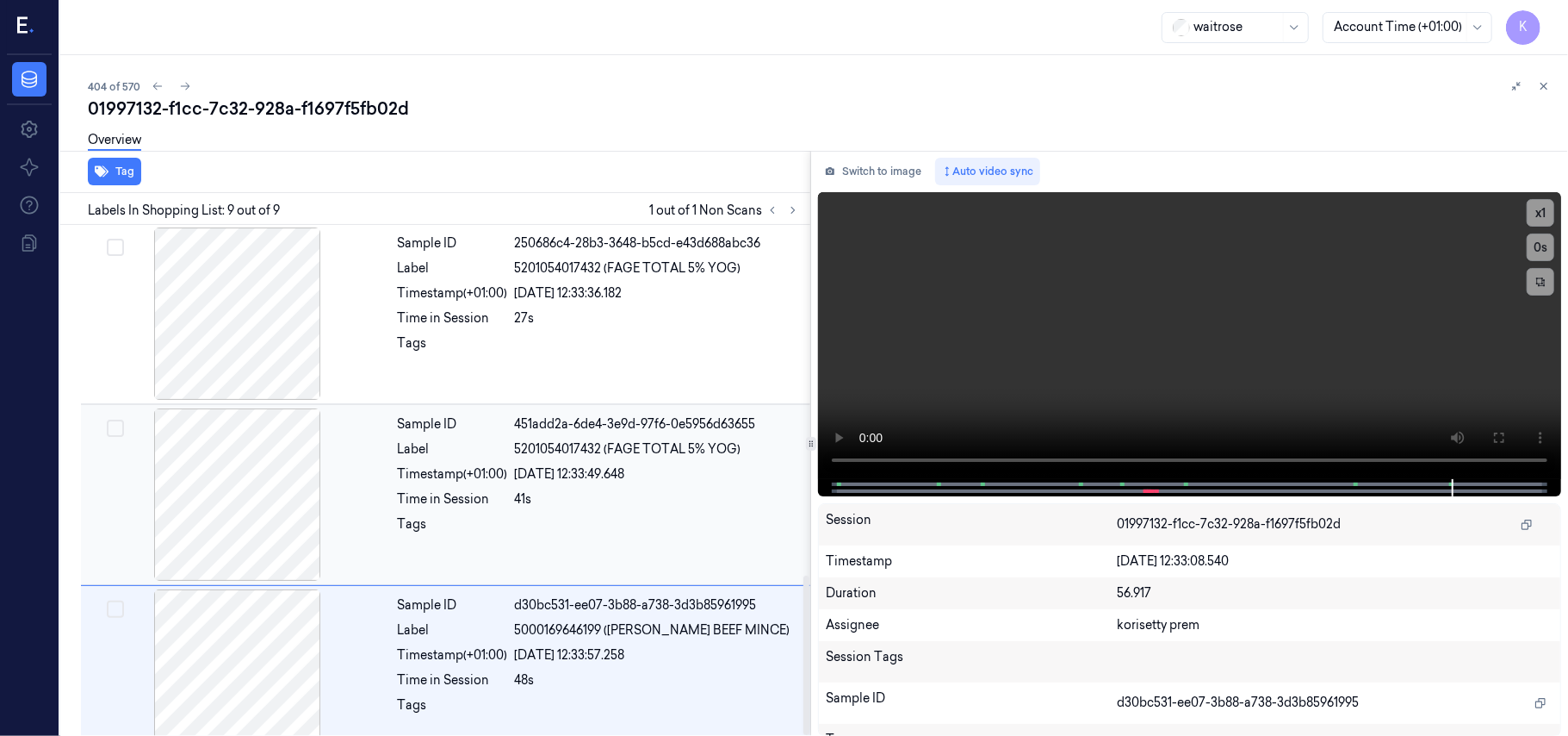
scroll to position [1126, 0]
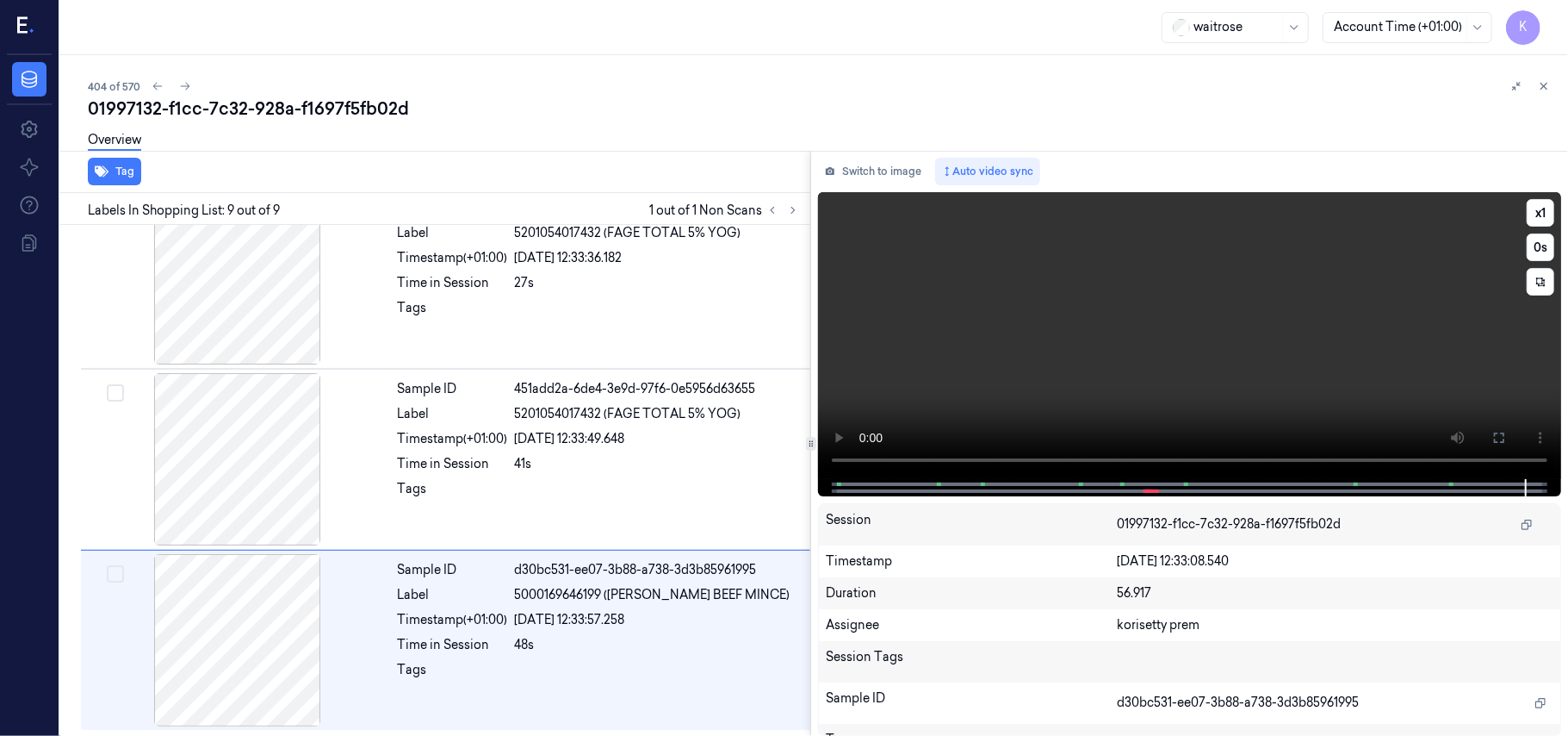
click at [1330, 329] on video at bounding box center [1190, 336] width 743 height 287
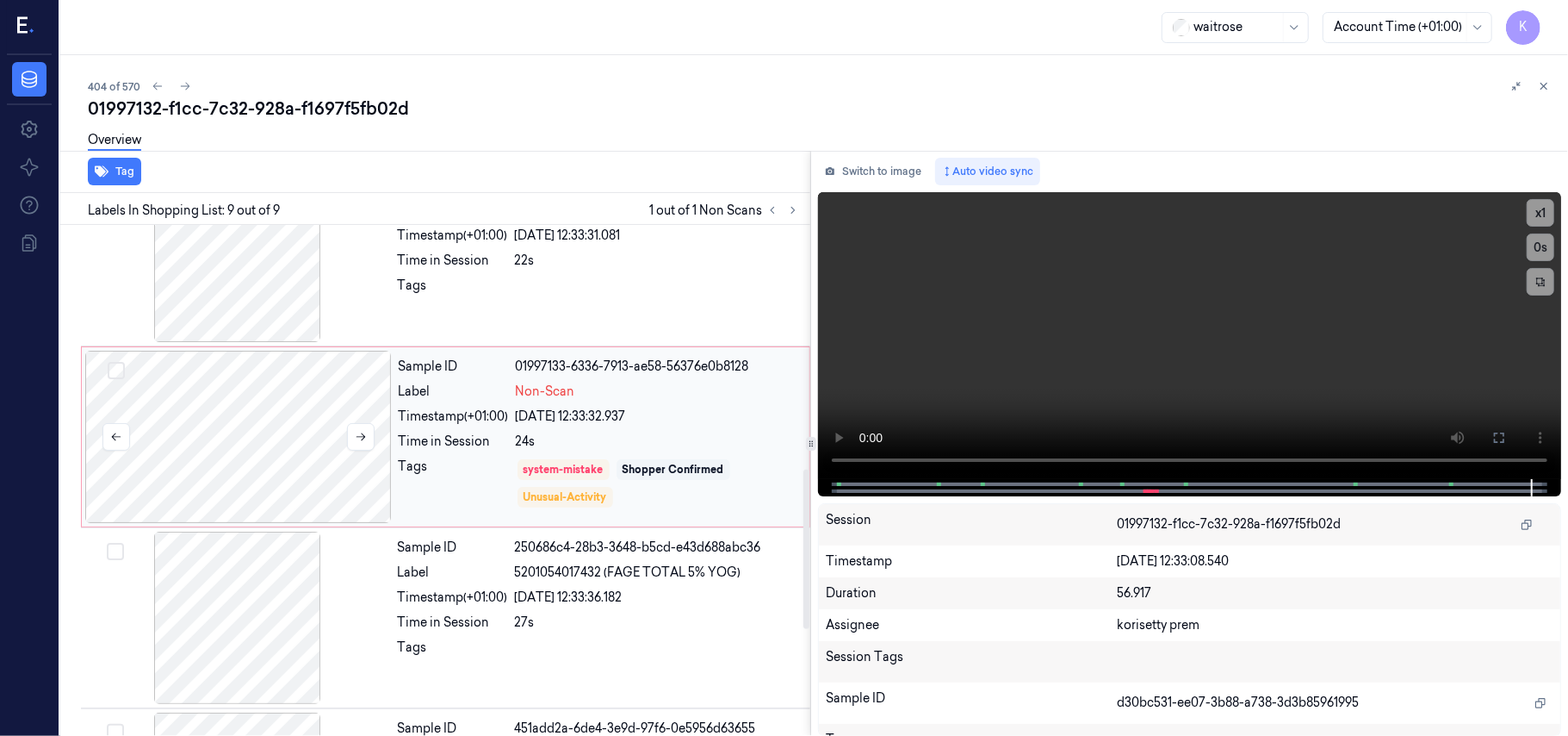
click at [338, 424] on div at bounding box center [239, 436] width 307 height 172
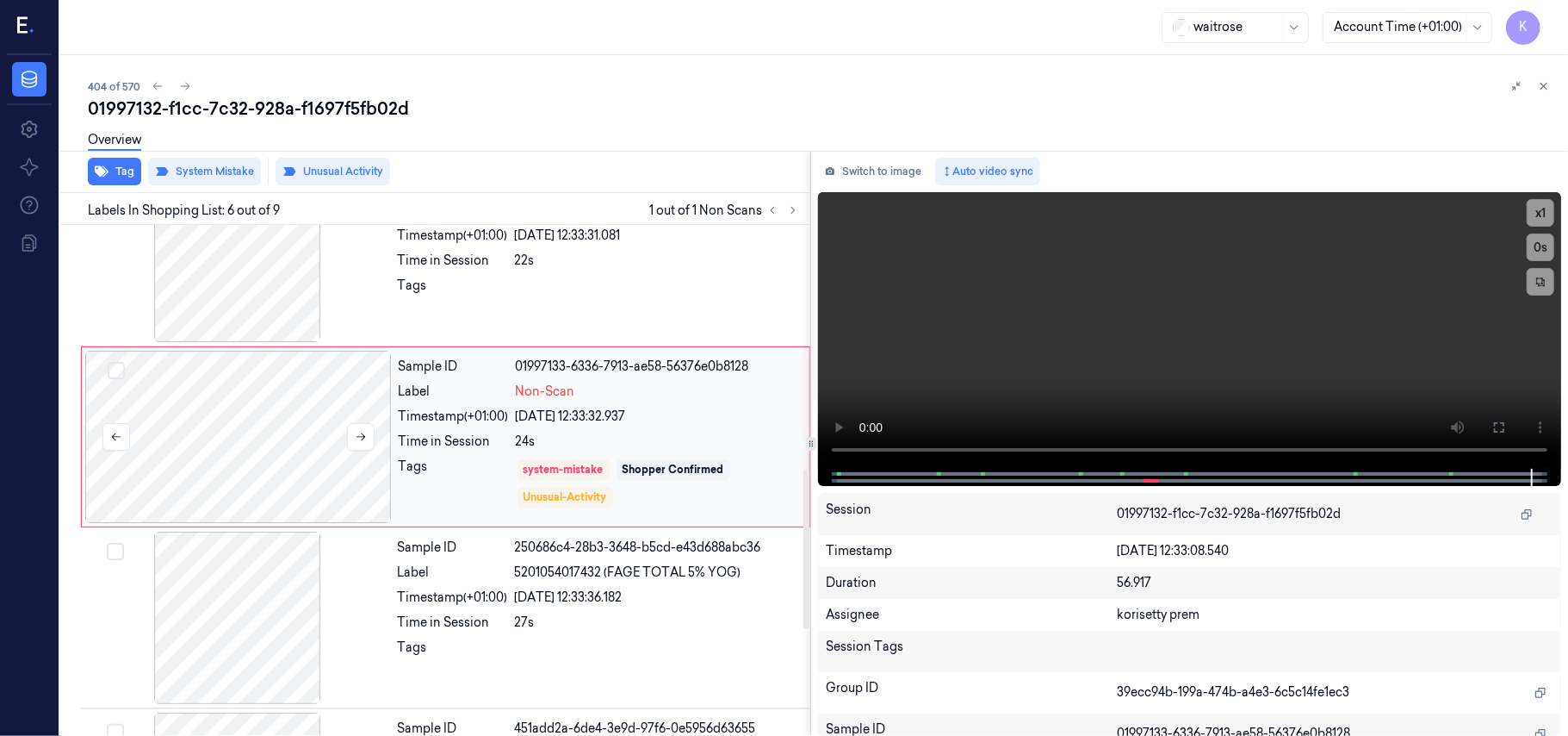
scroll to position [741, 0]
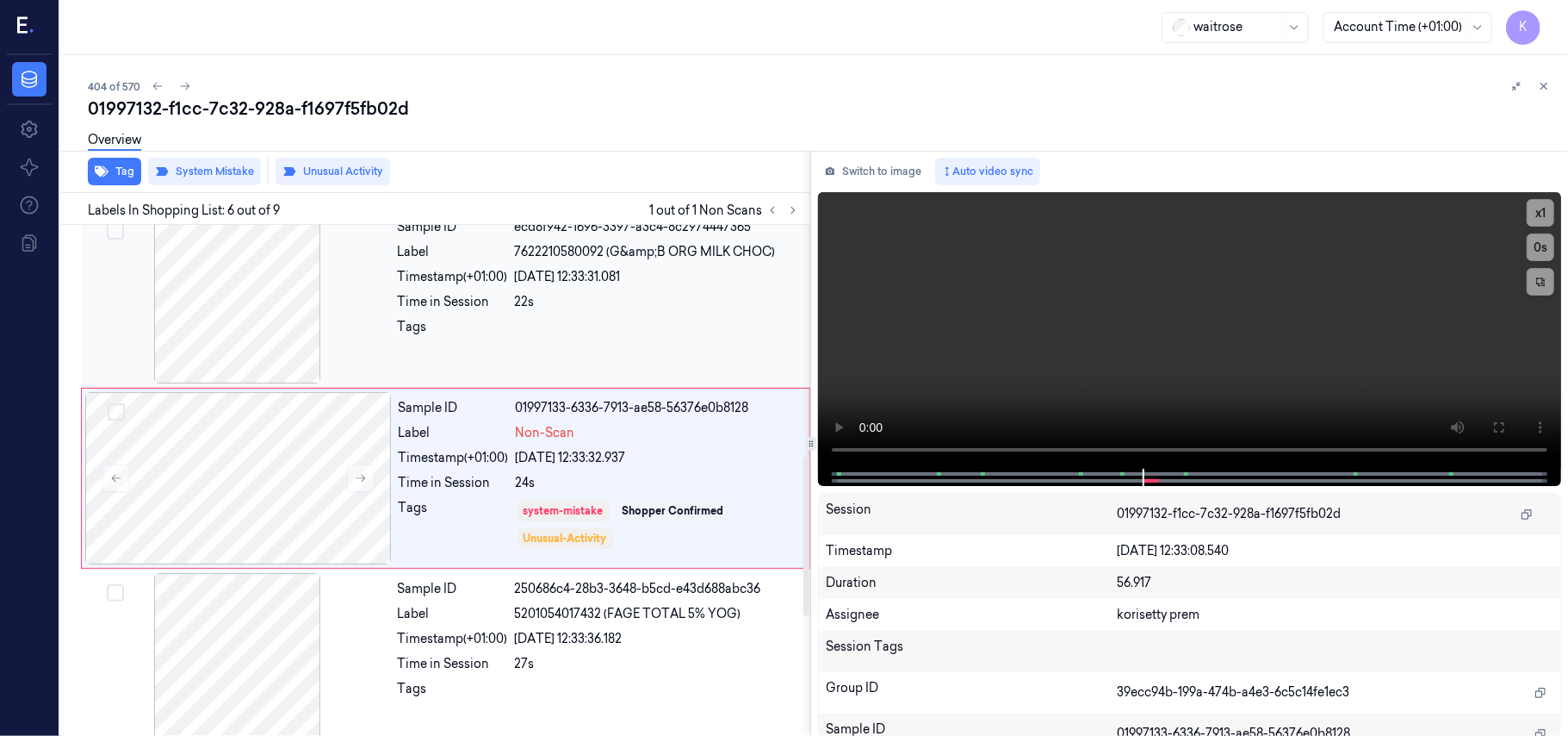
click at [466, 316] on div "Sample ID ecd8f942-1696-3397-a3c4-8c2974447365 Label 7622210580092 (G&amp;B ORG…" at bounding box center [599, 297] width 416 height 172
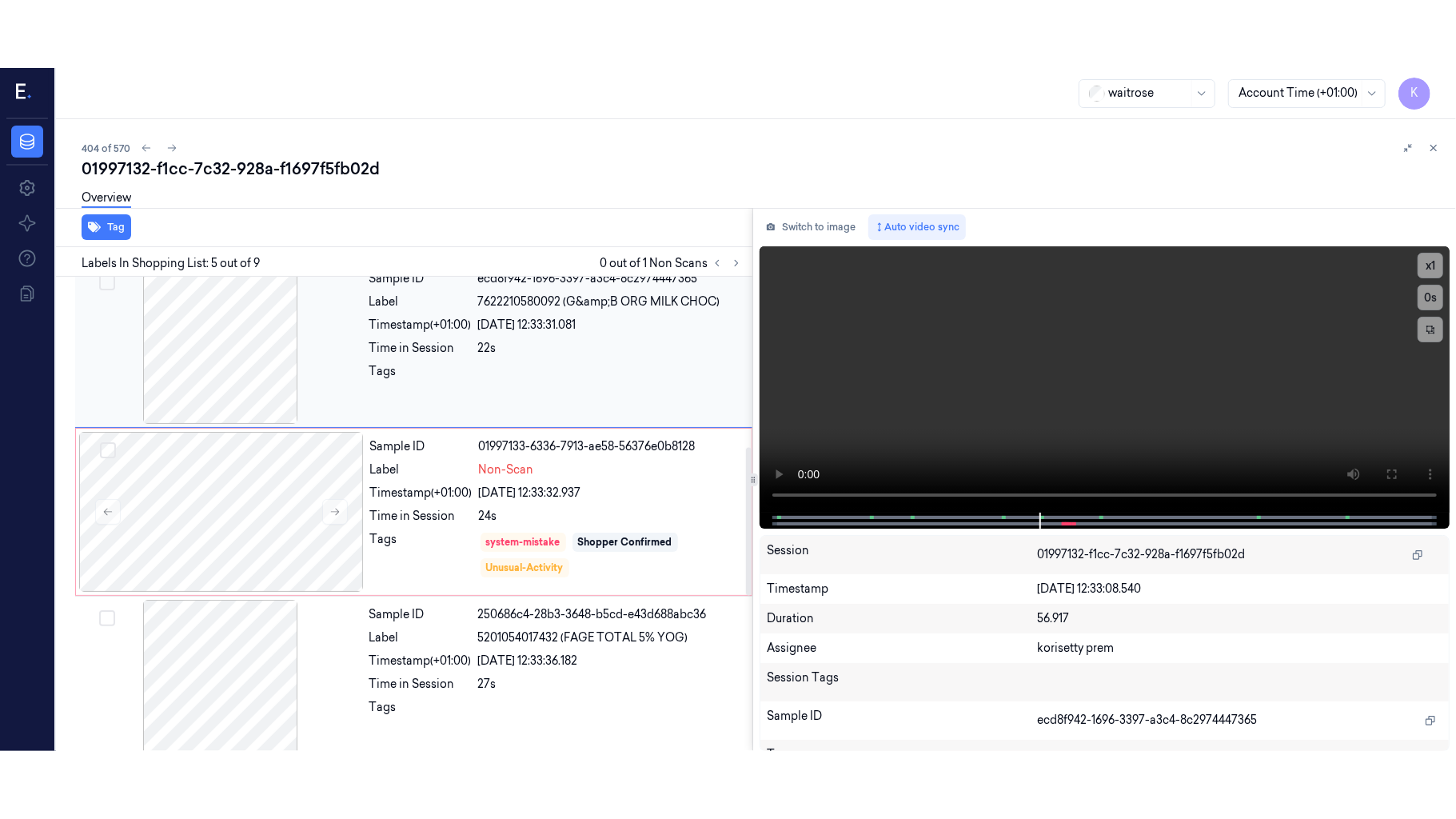
scroll to position [519, 0]
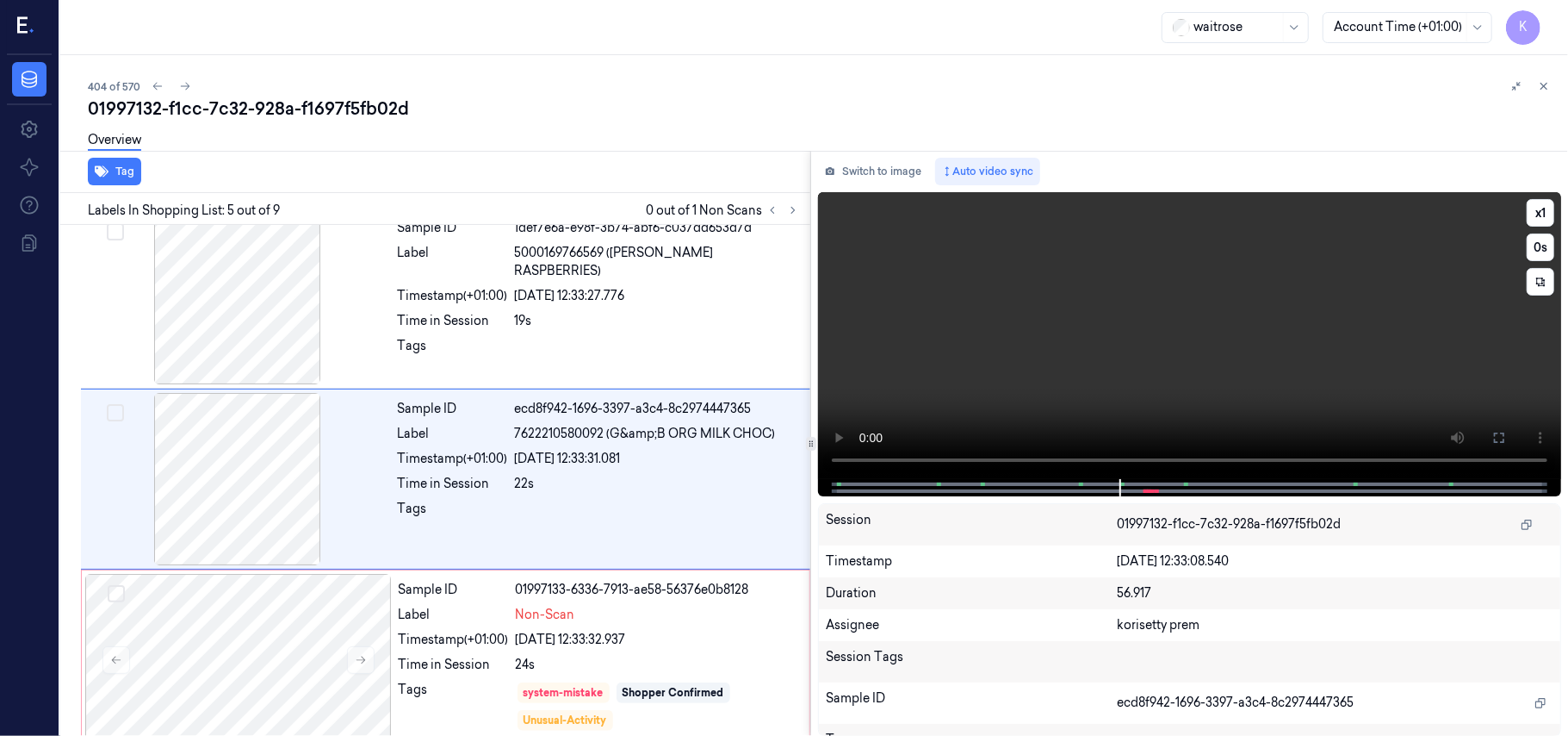
click at [1438, 364] on video at bounding box center [1190, 336] width 743 height 287
click at [1498, 432] on icon at bounding box center [1499, 437] width 14 height 14
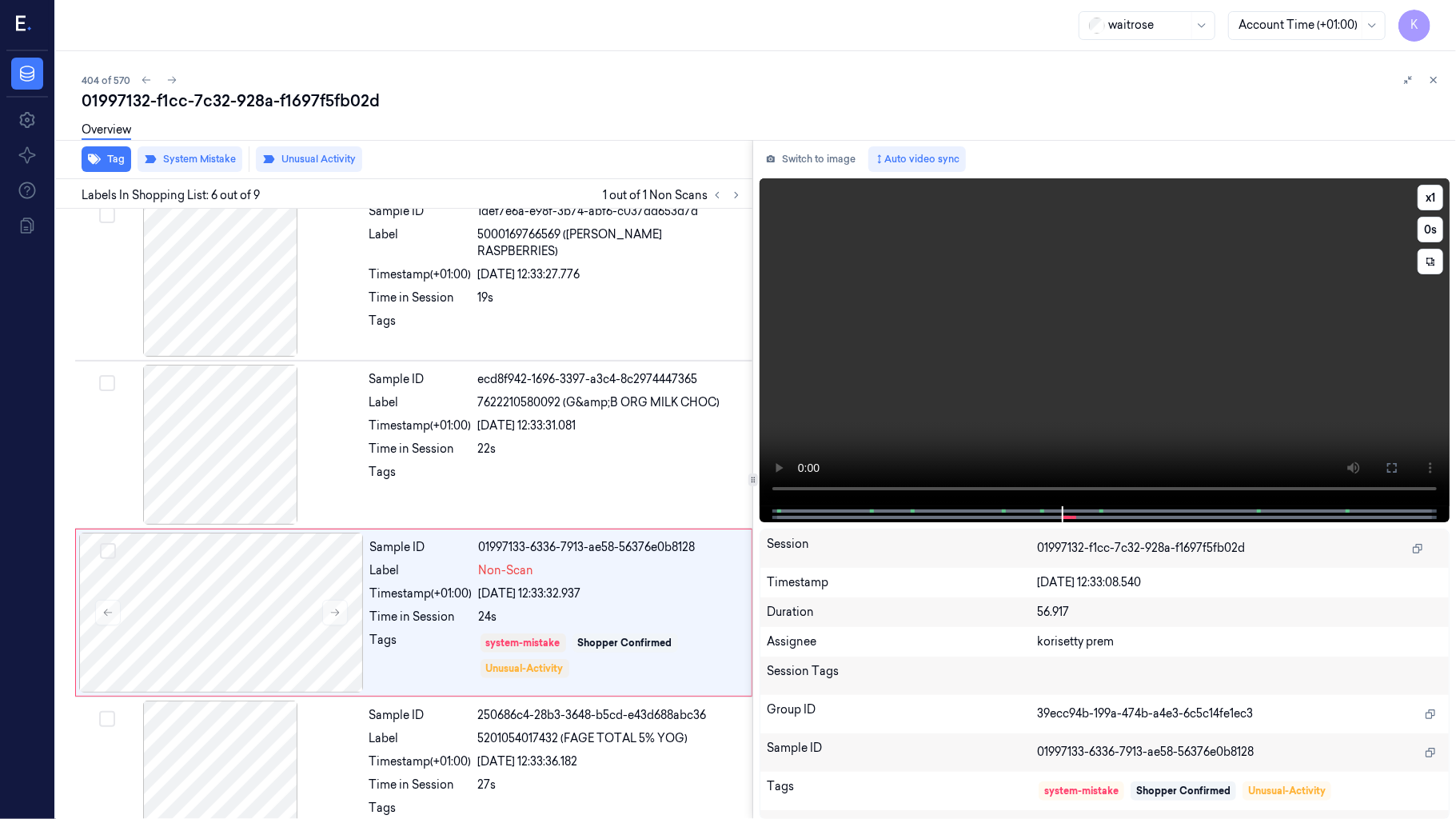
scroll to position [620, 0]
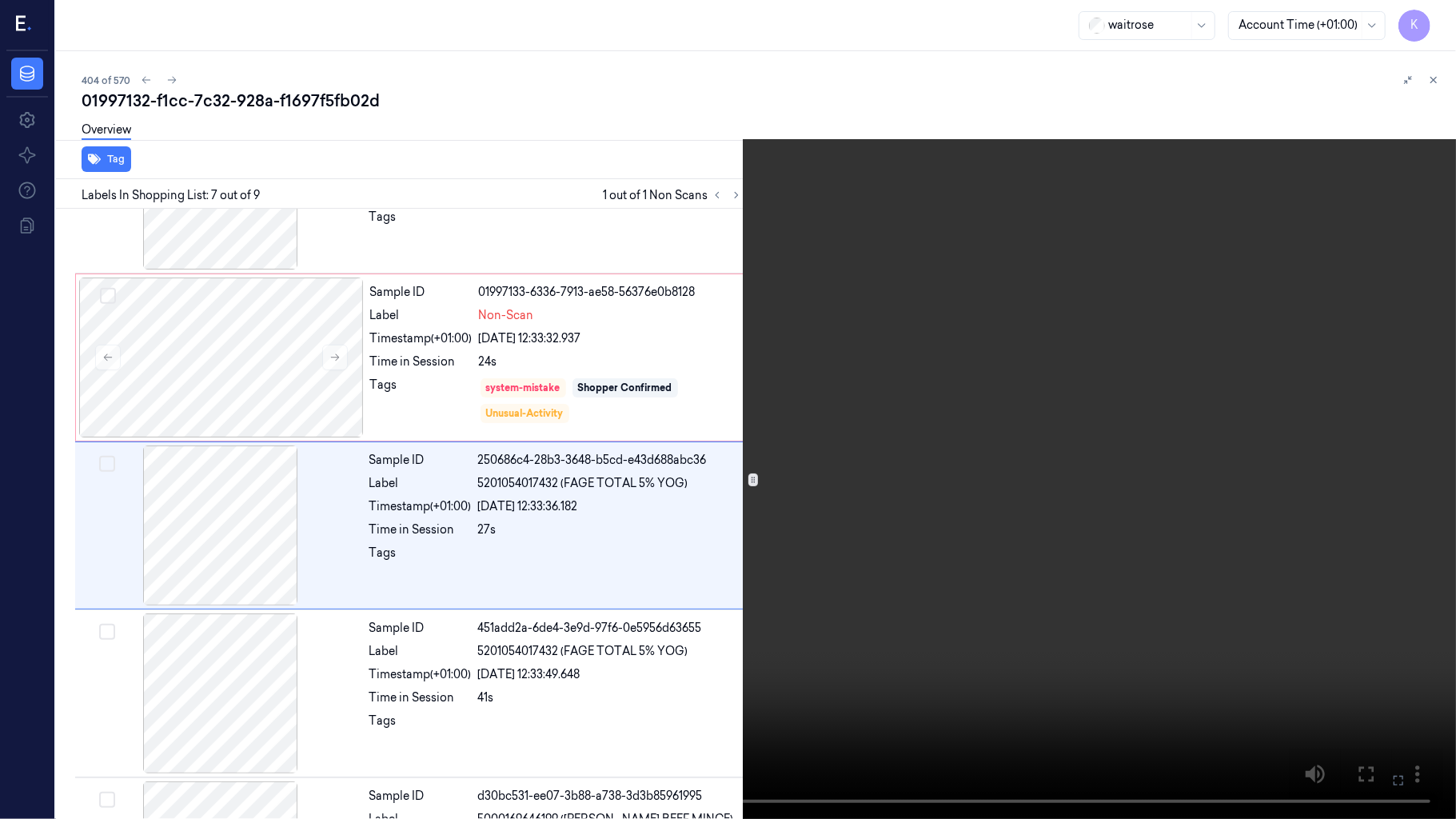
click at [0, 0] on icon at bounding box center [0, 0] width 0 height 0
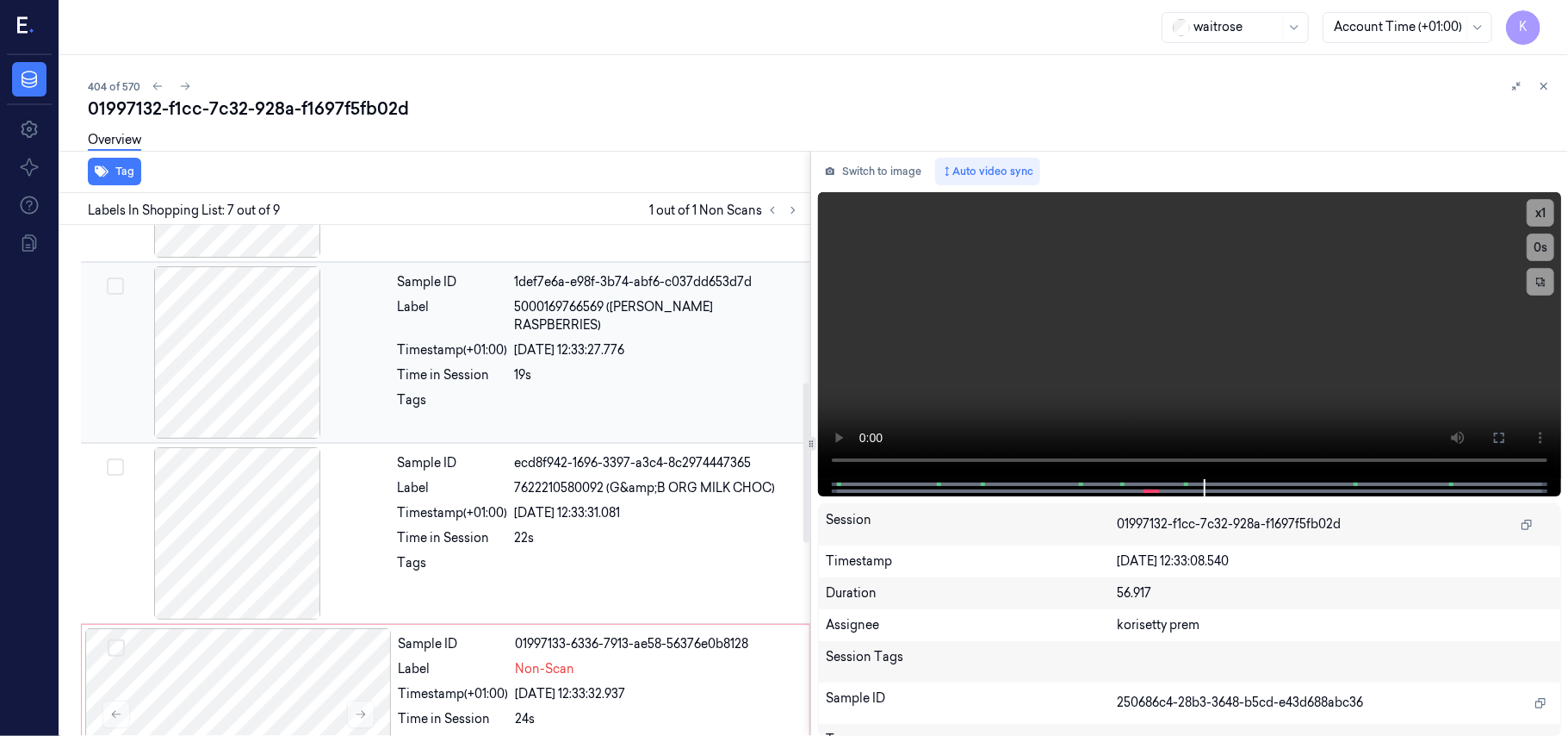
click at [504, 342] on div "Timestamp (+01:00)" at bounding box center [453, 351] width 111 height 18
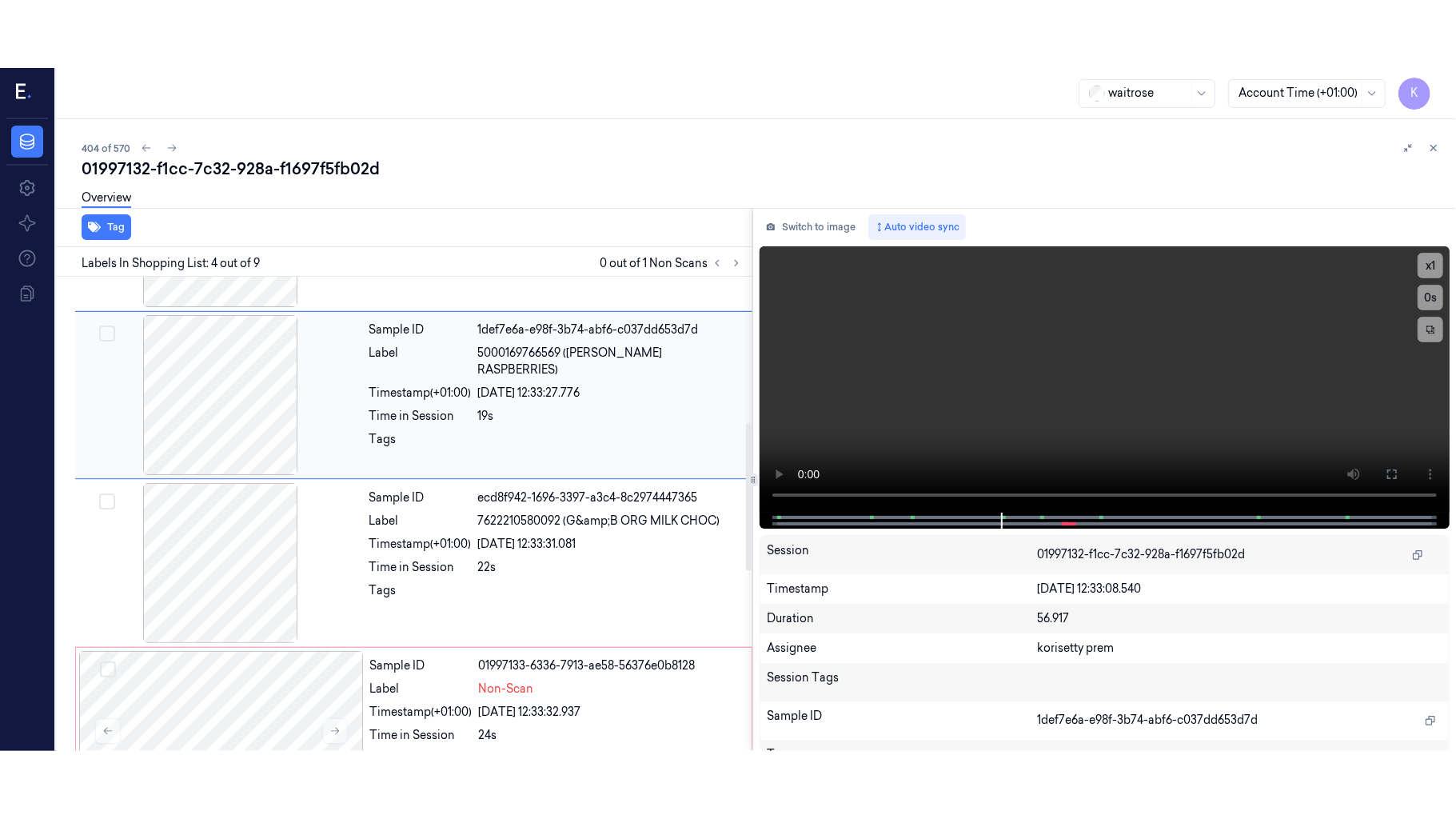
scroll to position [350, 0]
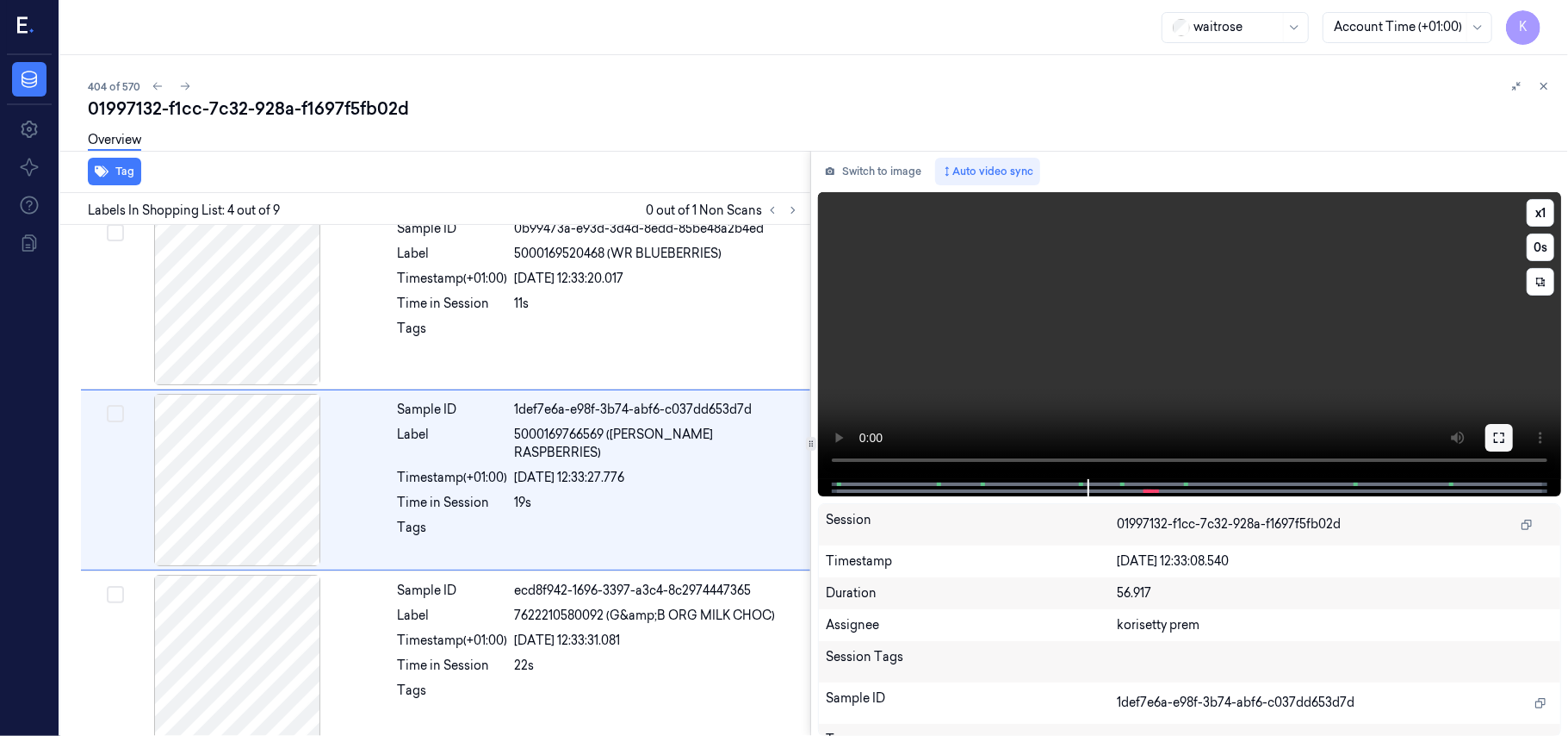
click at [1509, 437] on button at bounding box center [1499, 438] width 28 height 28
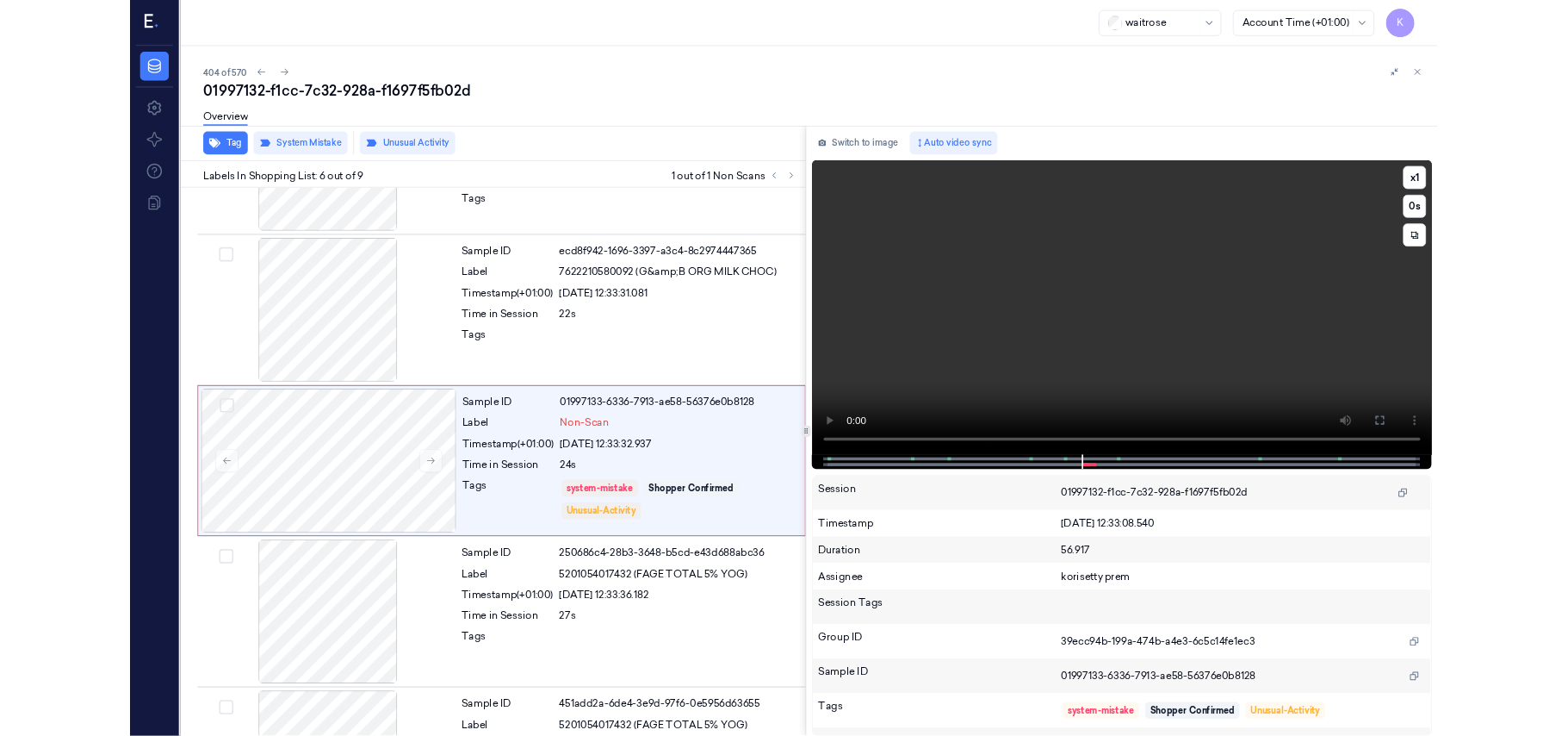
scroll to position [668, 0]
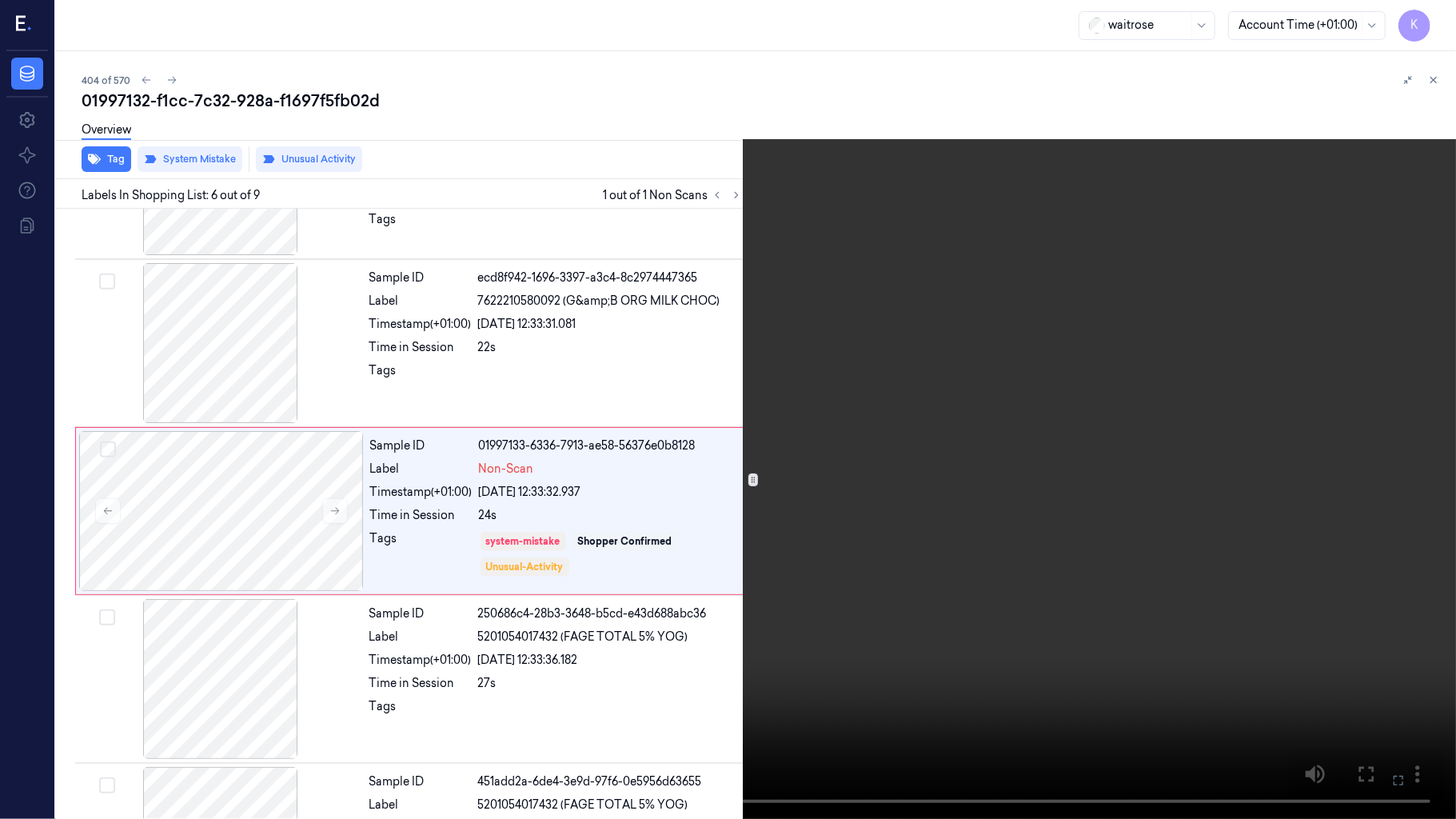
click at [0, 0] on icon at bounding box center [0, 0] width 0 height 0
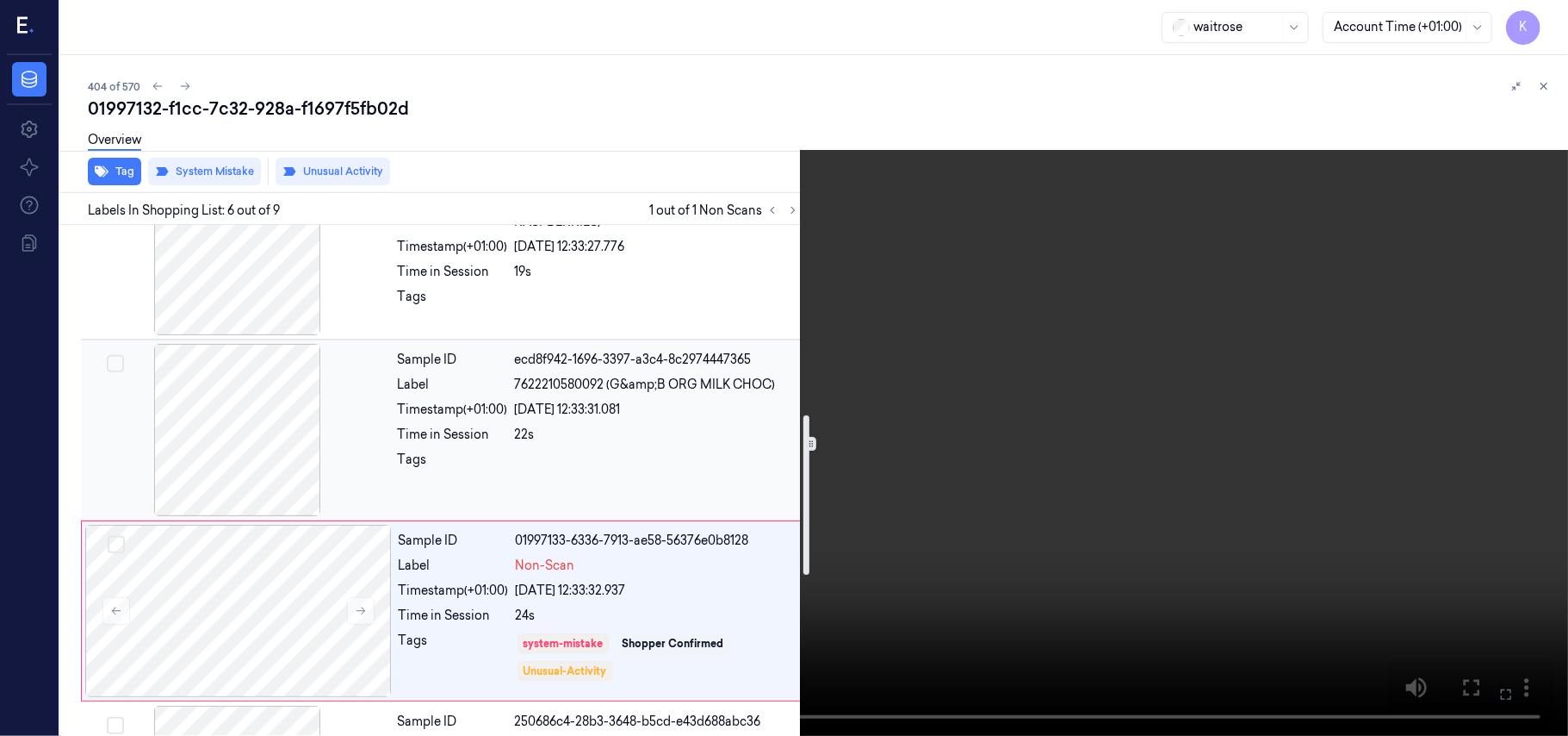
scroll to position [553, 0]
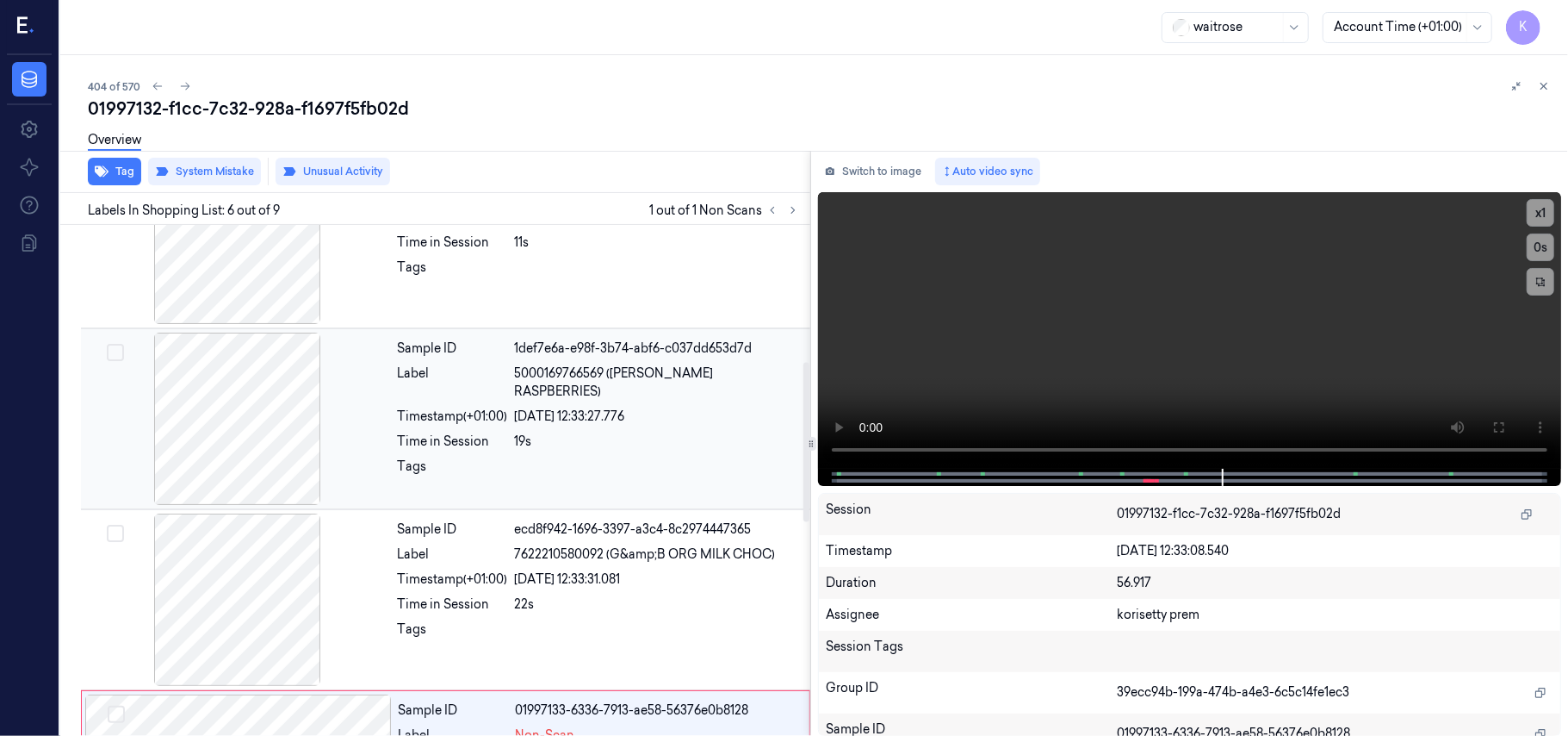
click at [430, 407] on div "Timestamp (+01:00)" at bounding box center [453, 416] width 111 height 18
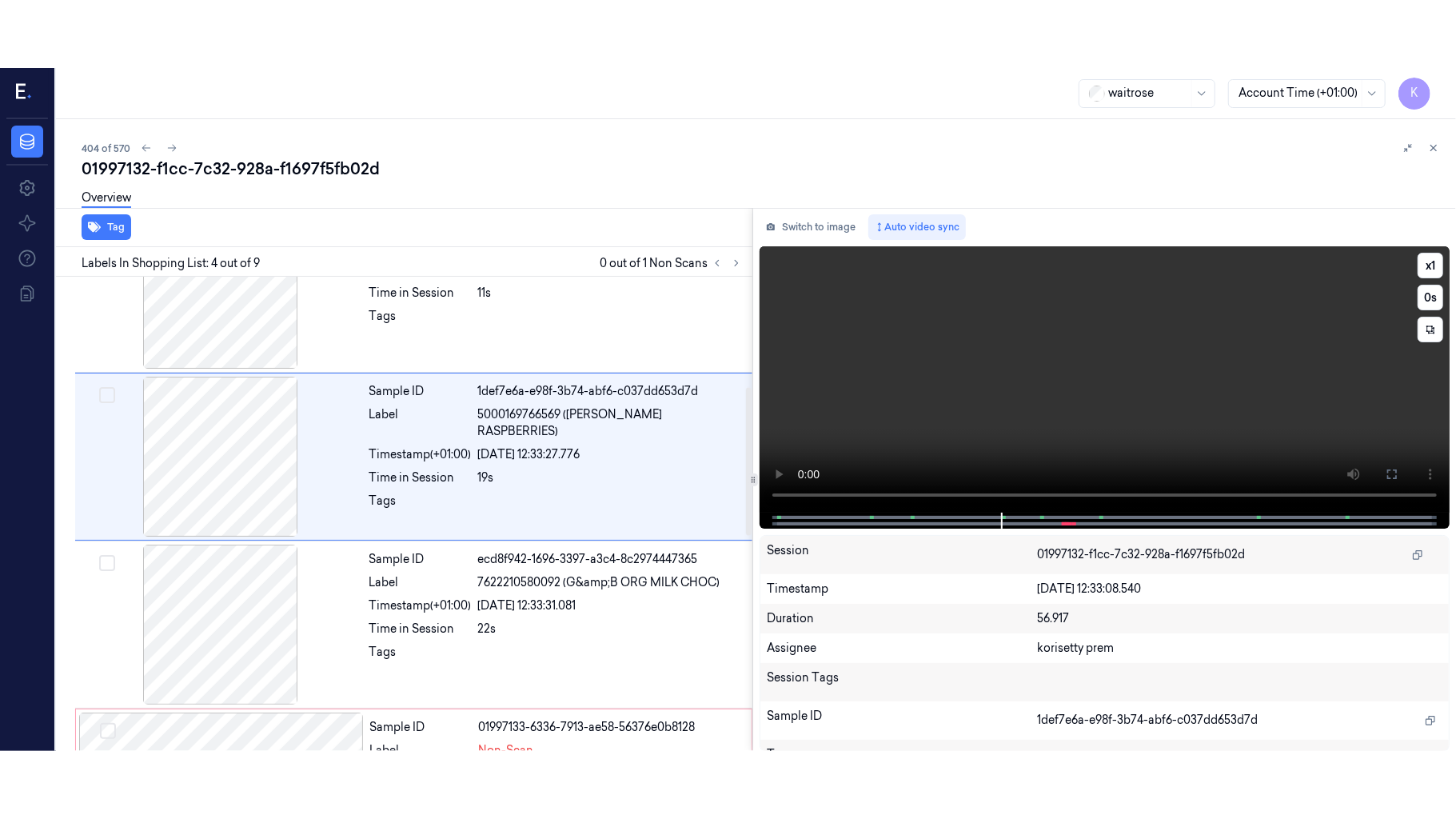
scroll to position [350, 0]
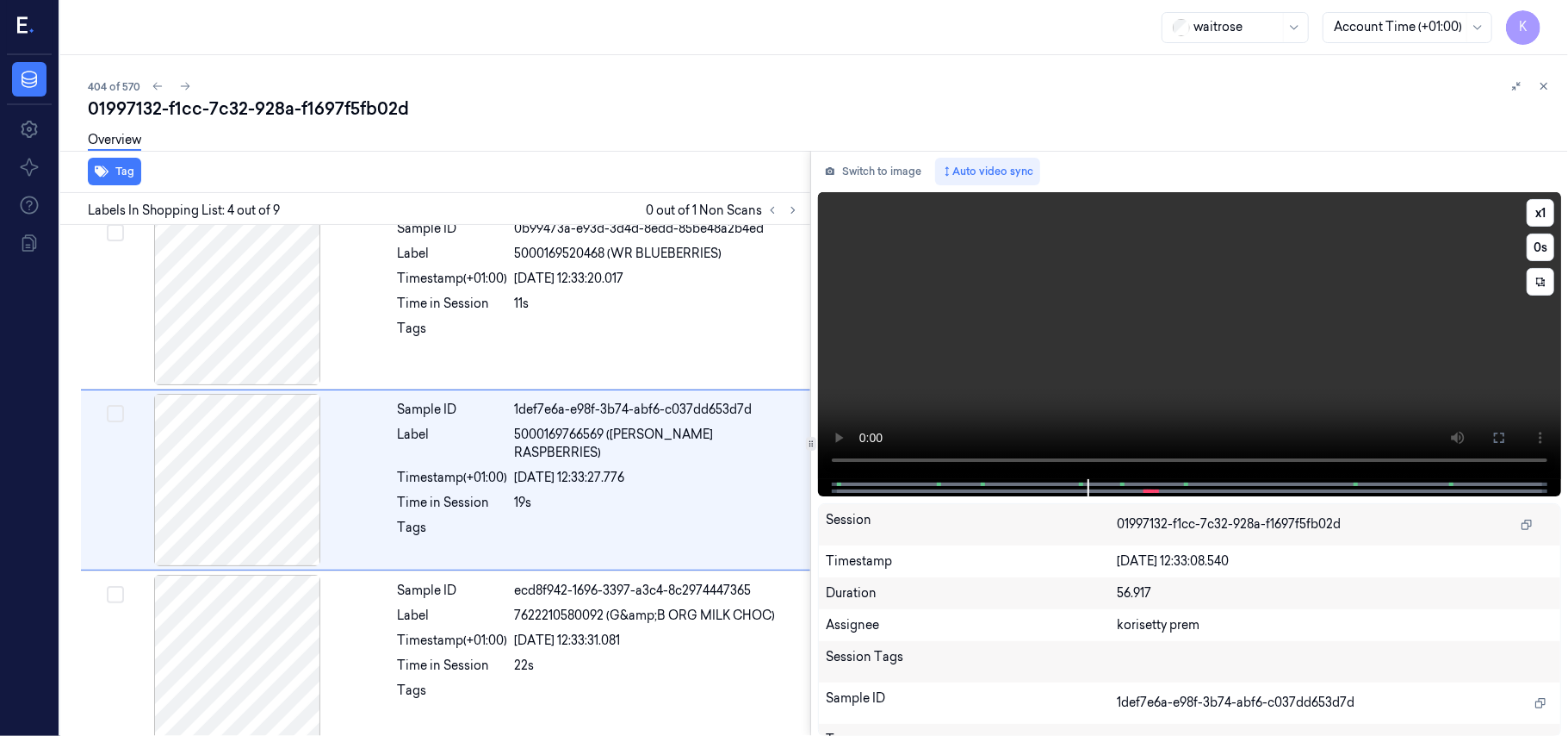
drag, startPoint x: 1495, startPoint y: 437, endPoint x: 1496, endPoint y: 538, distance: 101.0
click at [1496, 437] on icon at bounding box center [1499, 437] width 14 height 14
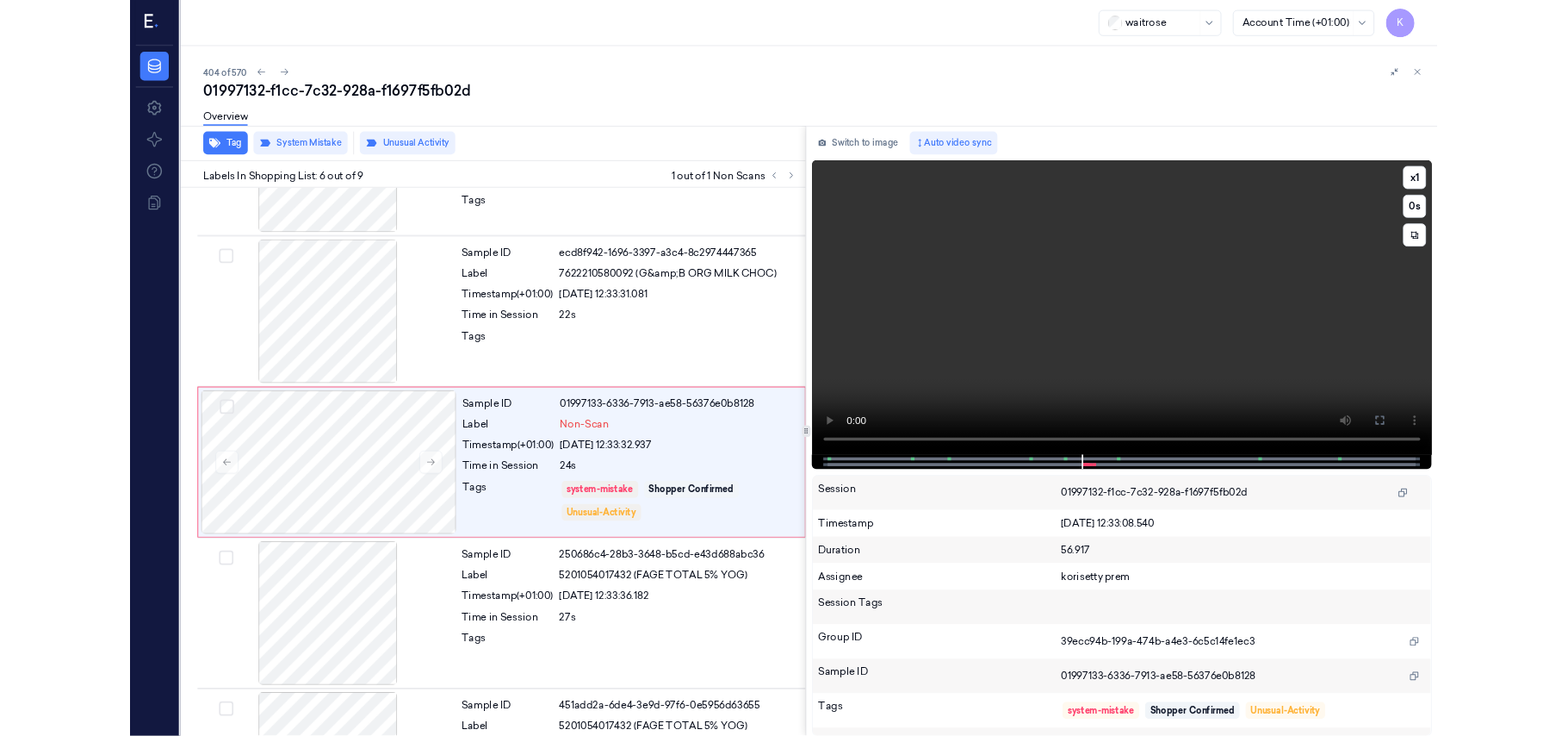
scroll to position [668, 0]
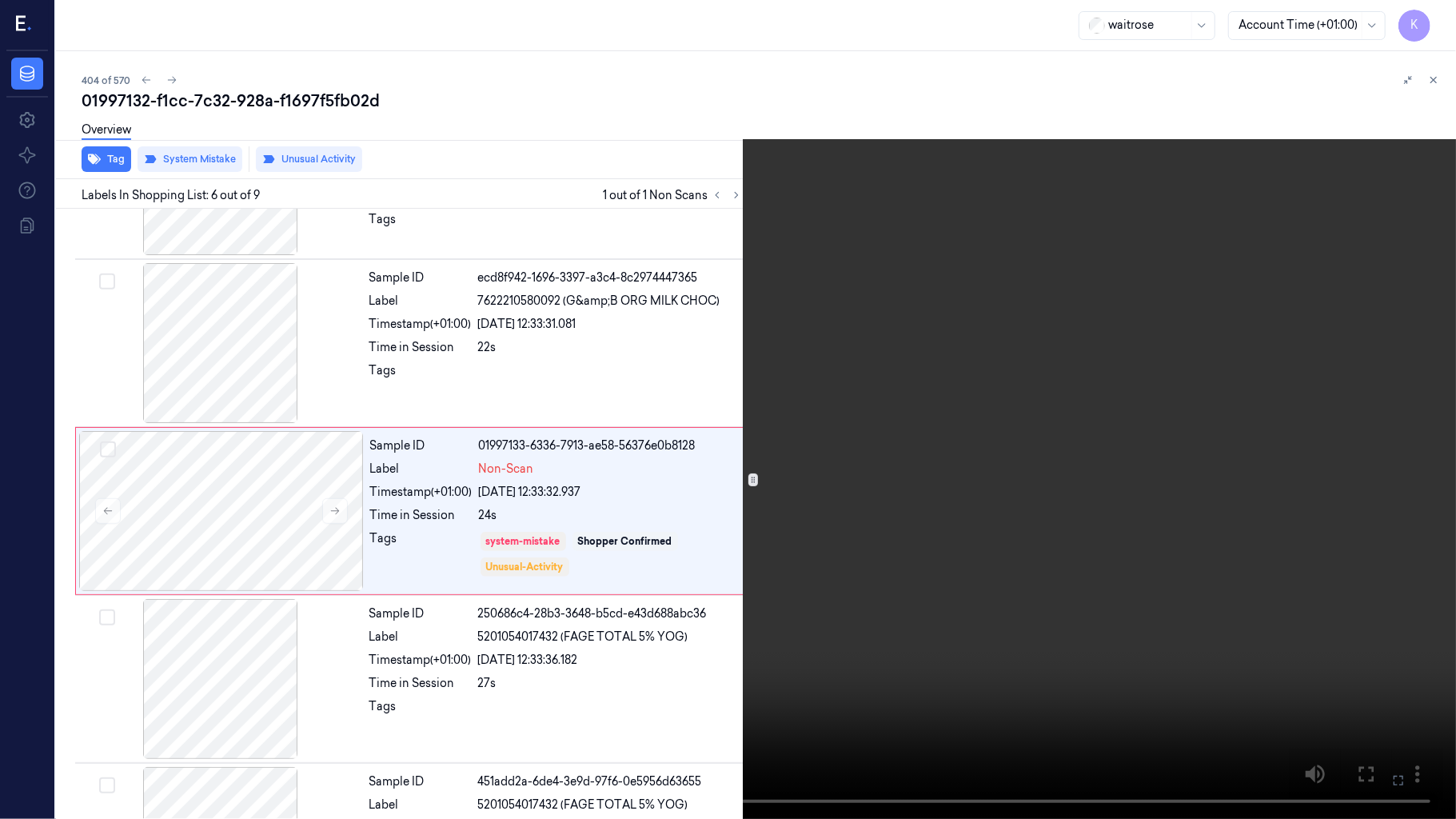
click at [0, 0] on icon at bounding box center [0, 0] width 0 height 0
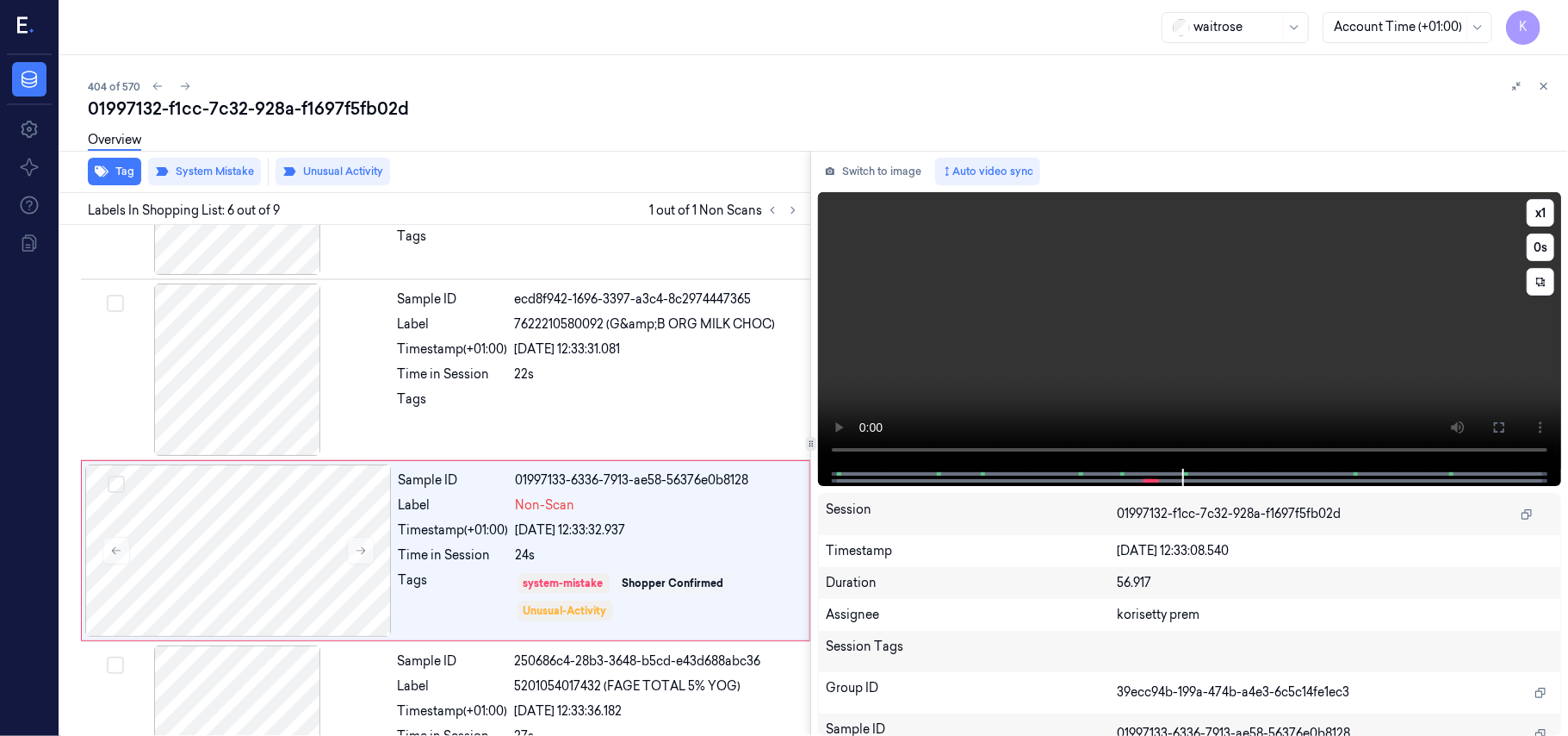
click at [1151, 318] on video at bounding box center [1190, 331] width 743 height 277
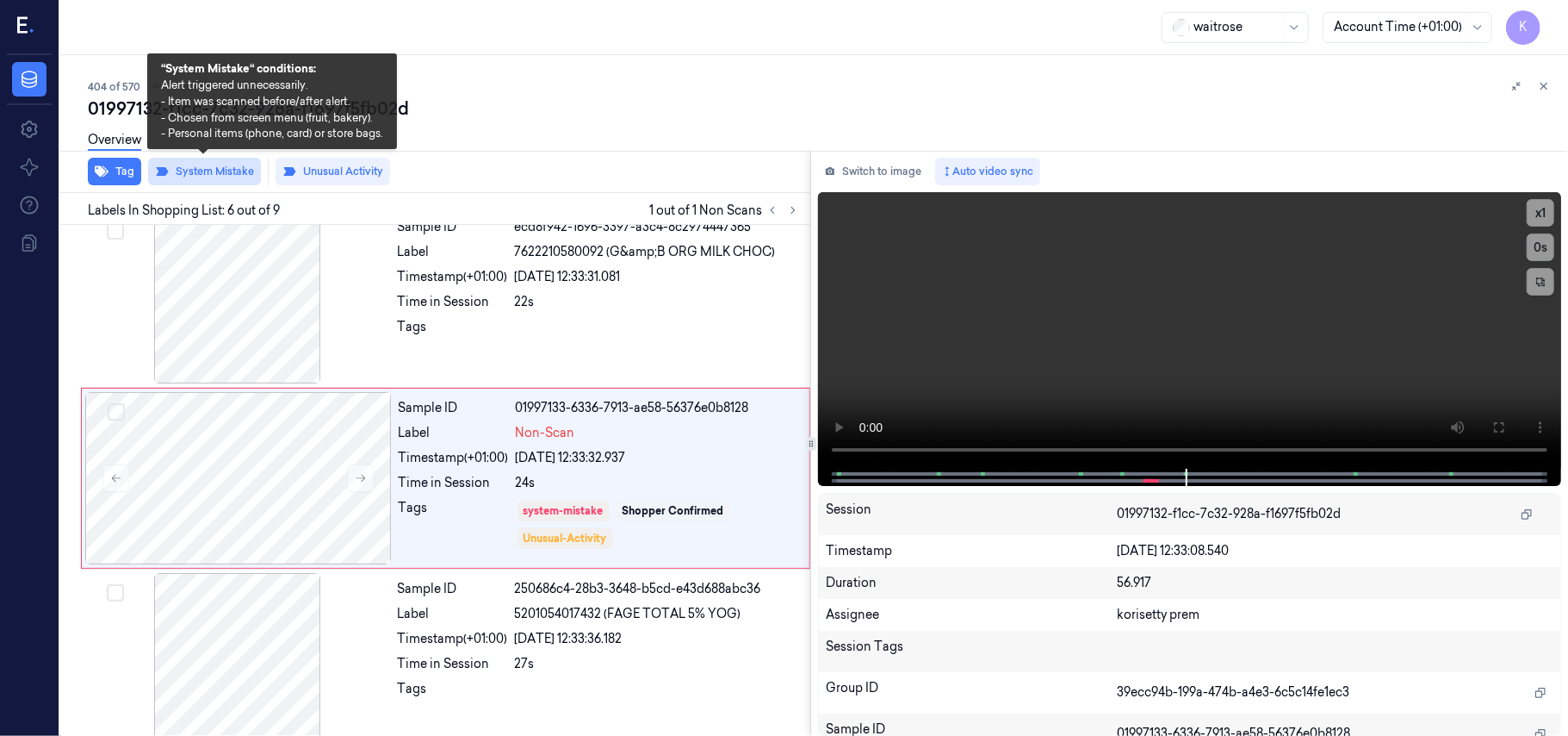
click at [207, 167] on button "System Mistake" at bounding box center [204, 171] width 112 height 28
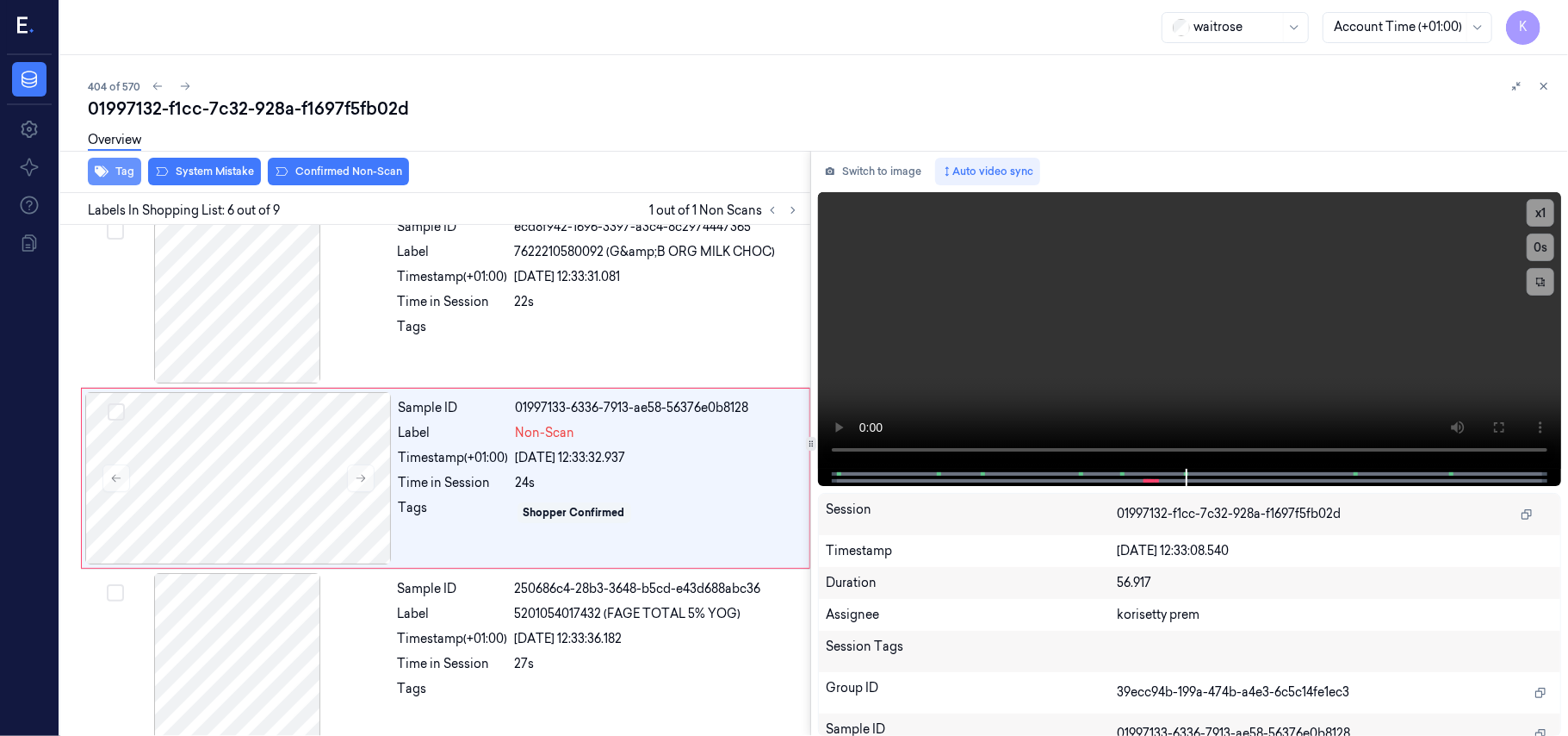
click at [121, 170] on button "Tag" at bounding box center [114, 171] width 54 height 28
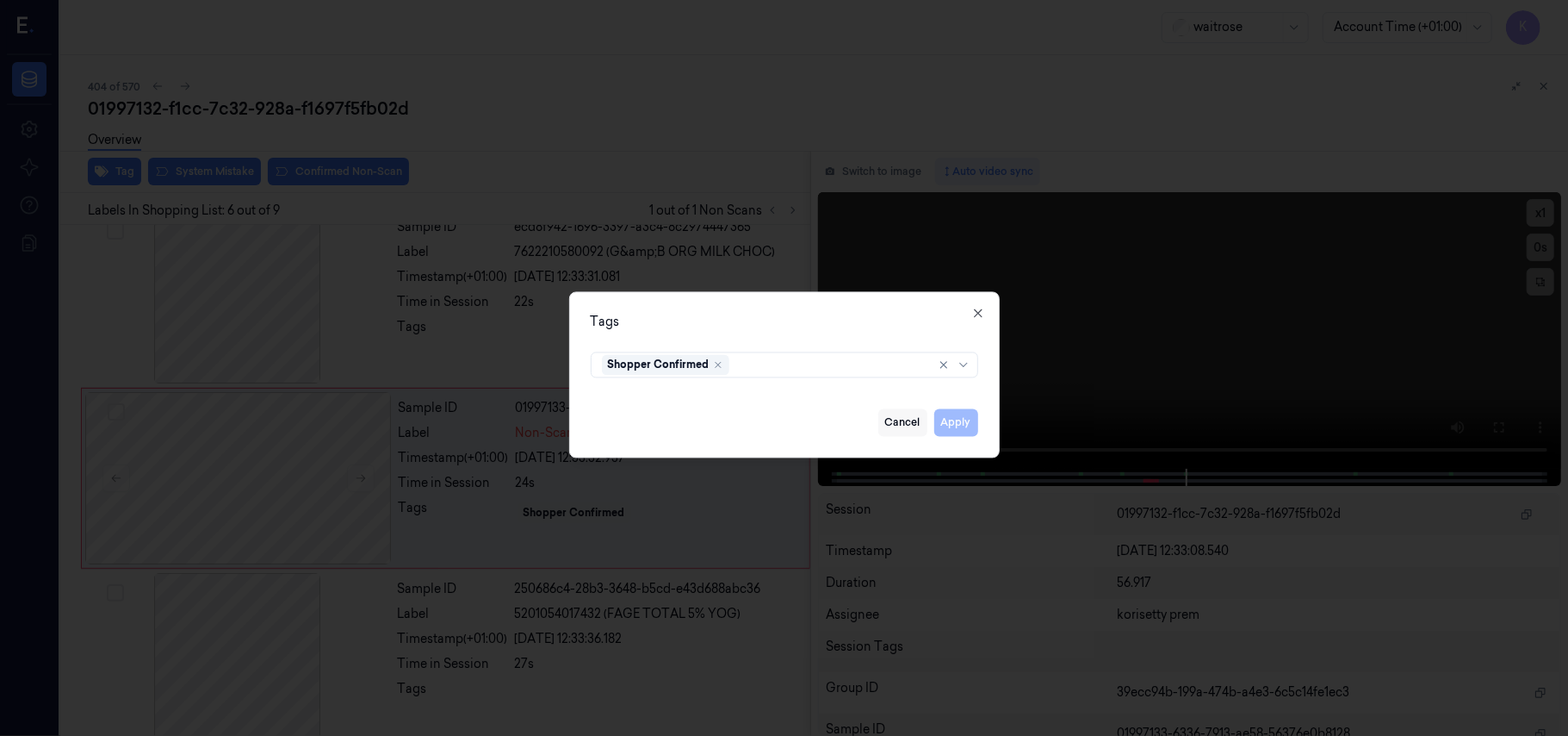
click at [911, 420] on button "Cancel" at bounding box center [902, 423] width 49 height 28
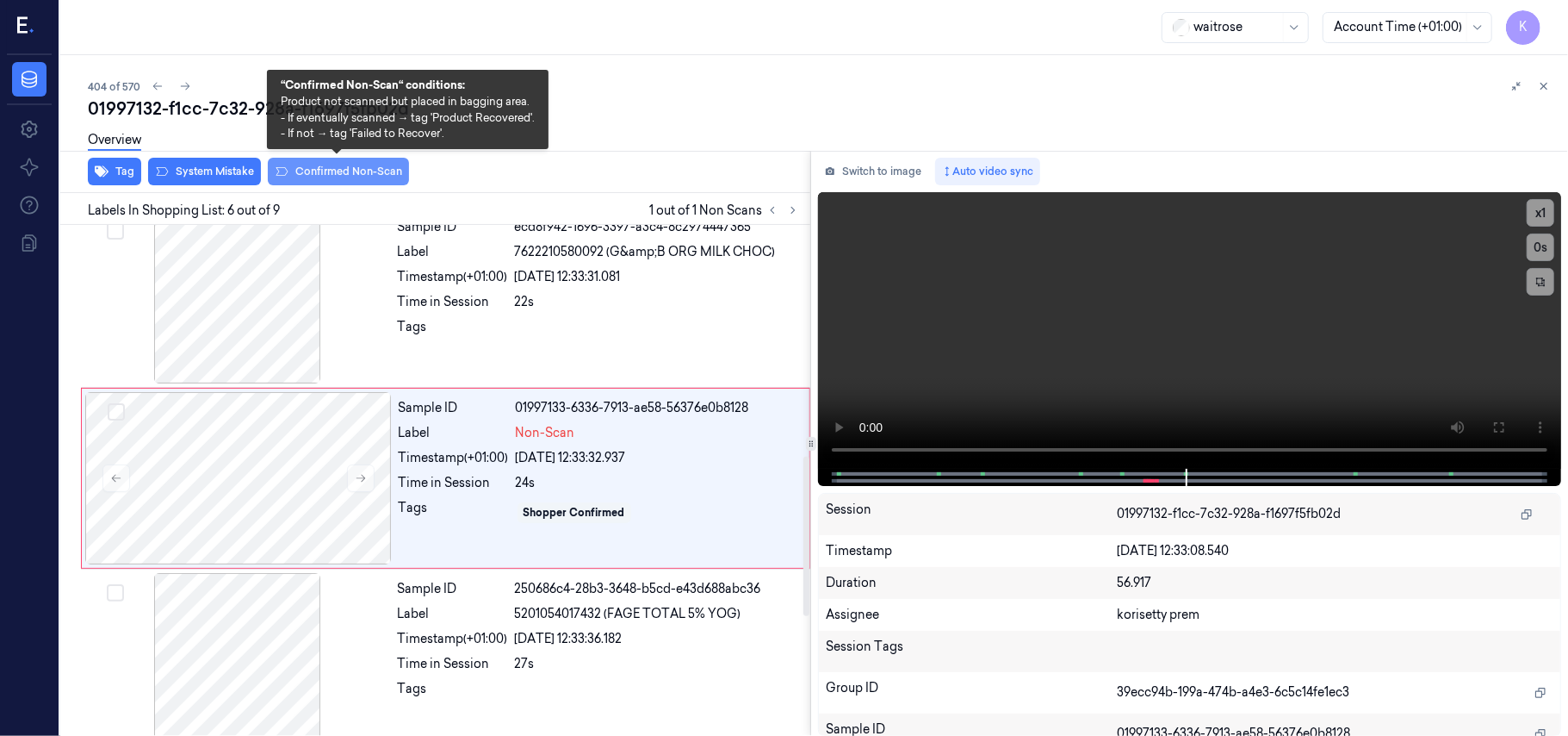
click at [335, 173] on button "Confirmed Non-Scan" at bounding box center [338, 171] width 141 height 28
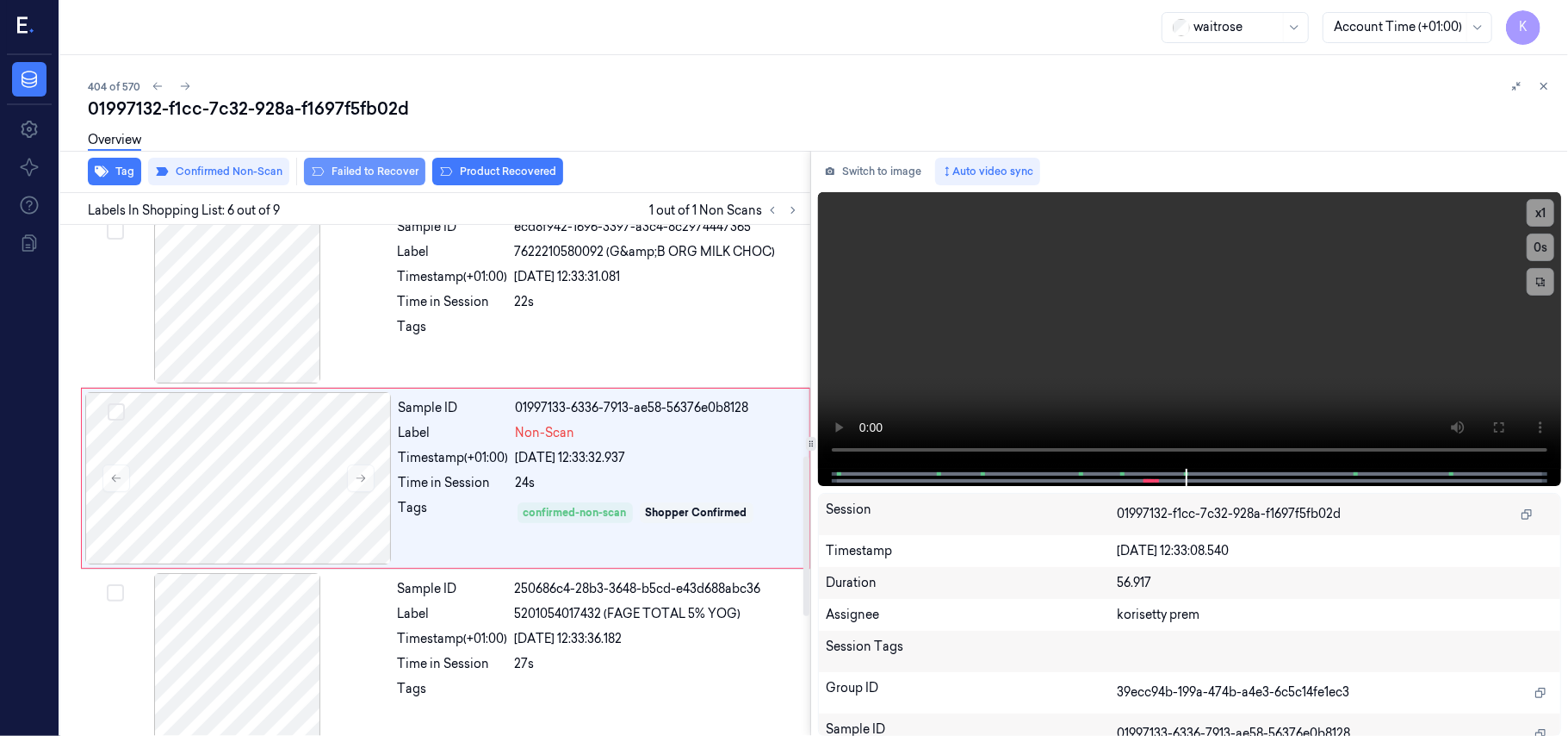
click at [353, 169] on button "Failed to Recover" at bounding box center [364, 171] width 121 height 28
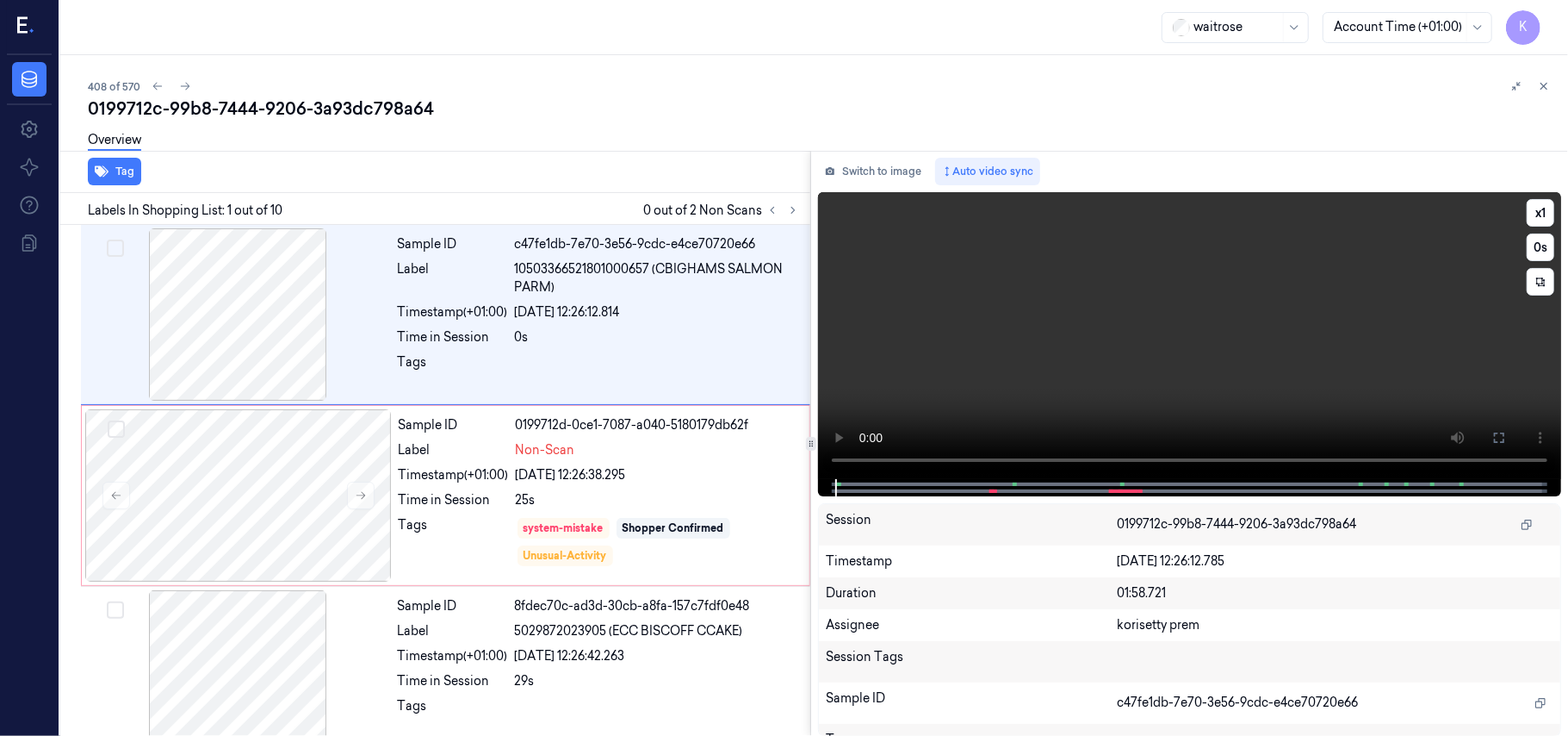
click at [935, 255] on video at bounding box center [1190, 336] width 743 height 287
click at [482, 317] on div "Timestamp (+01:00)" at bounding box center [453, 312] width 111 height 18
click at [600, 497] on div "25s" at bounding box center [657, 500] width 284 height 18
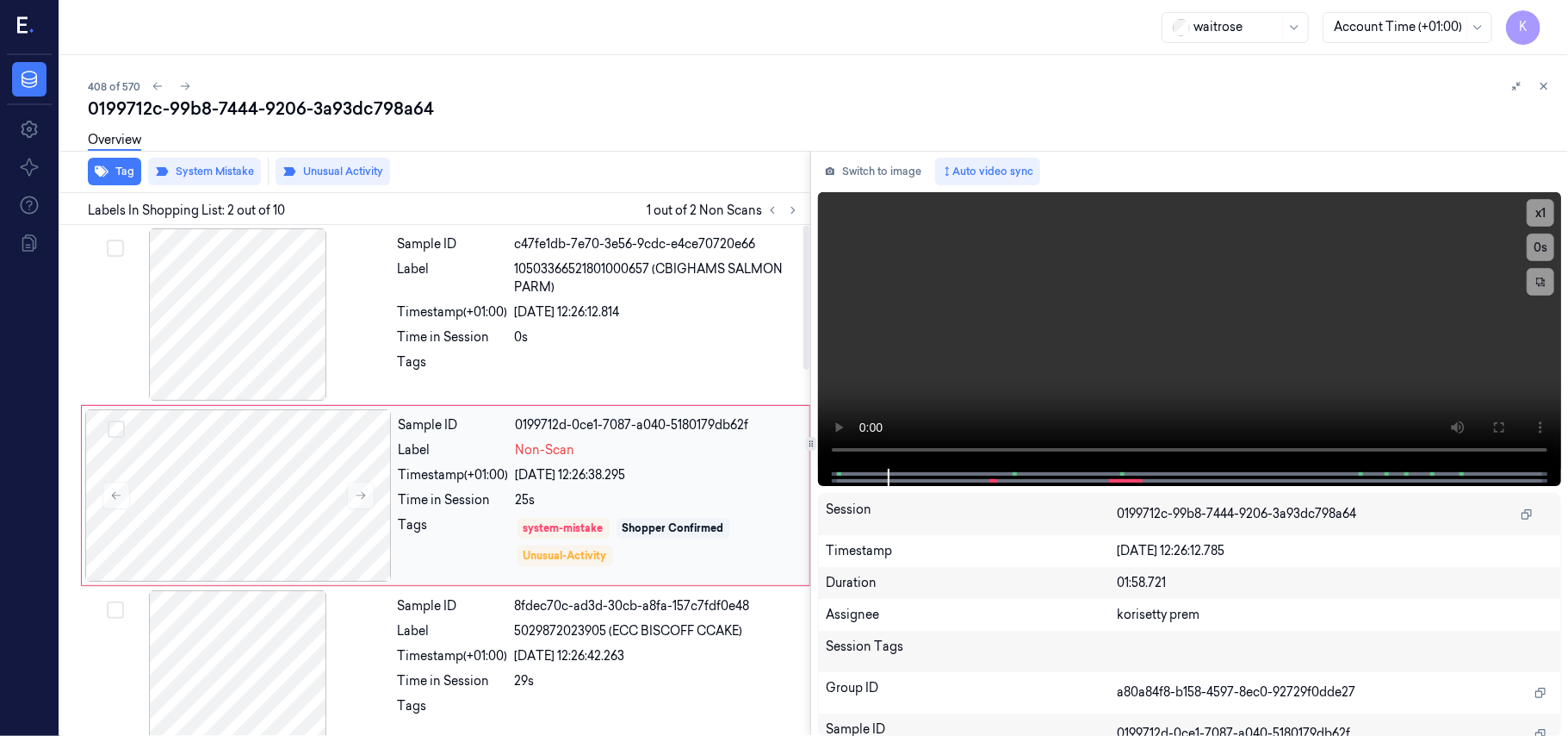
scroll to position [15, 0]
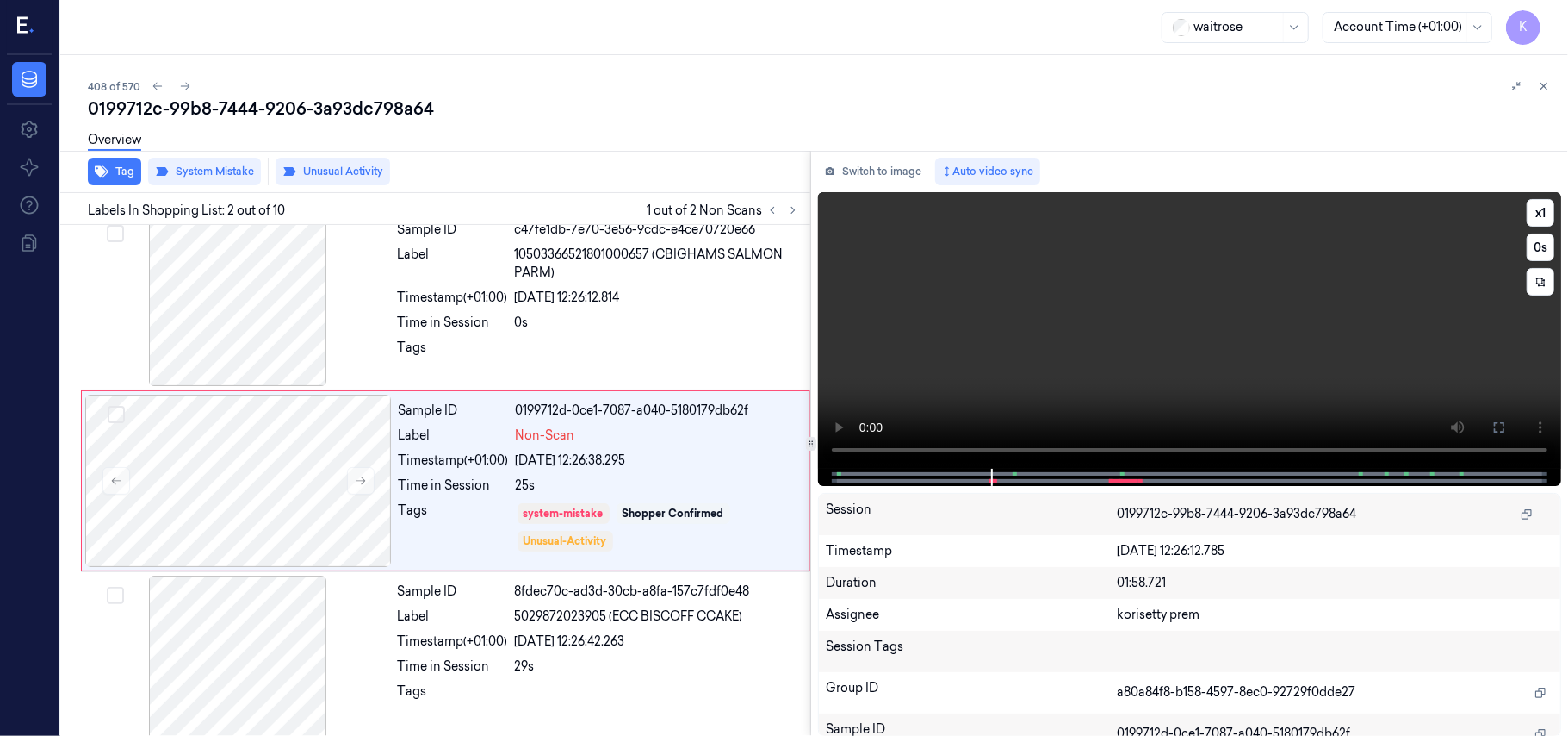
click at [1162, 333] on video at bounding box center [1190, 331] width 743 height 277
click at [1088, 347] on video at bounding box center [1190, 331] width 743 height 277
click at [790, 204] on icon at bounding box center [793, 210] width 12 height 12
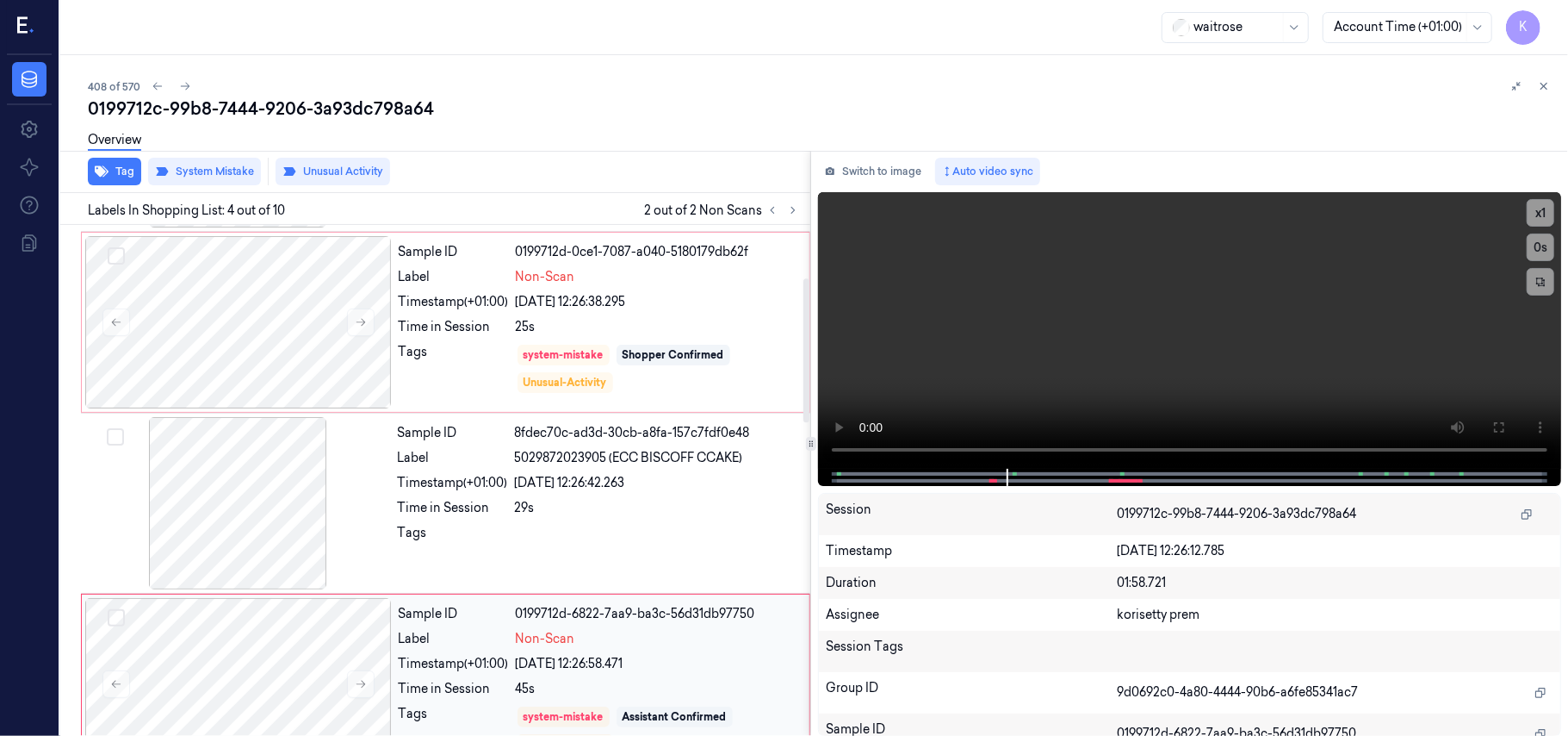
scroll to position [148, 0]
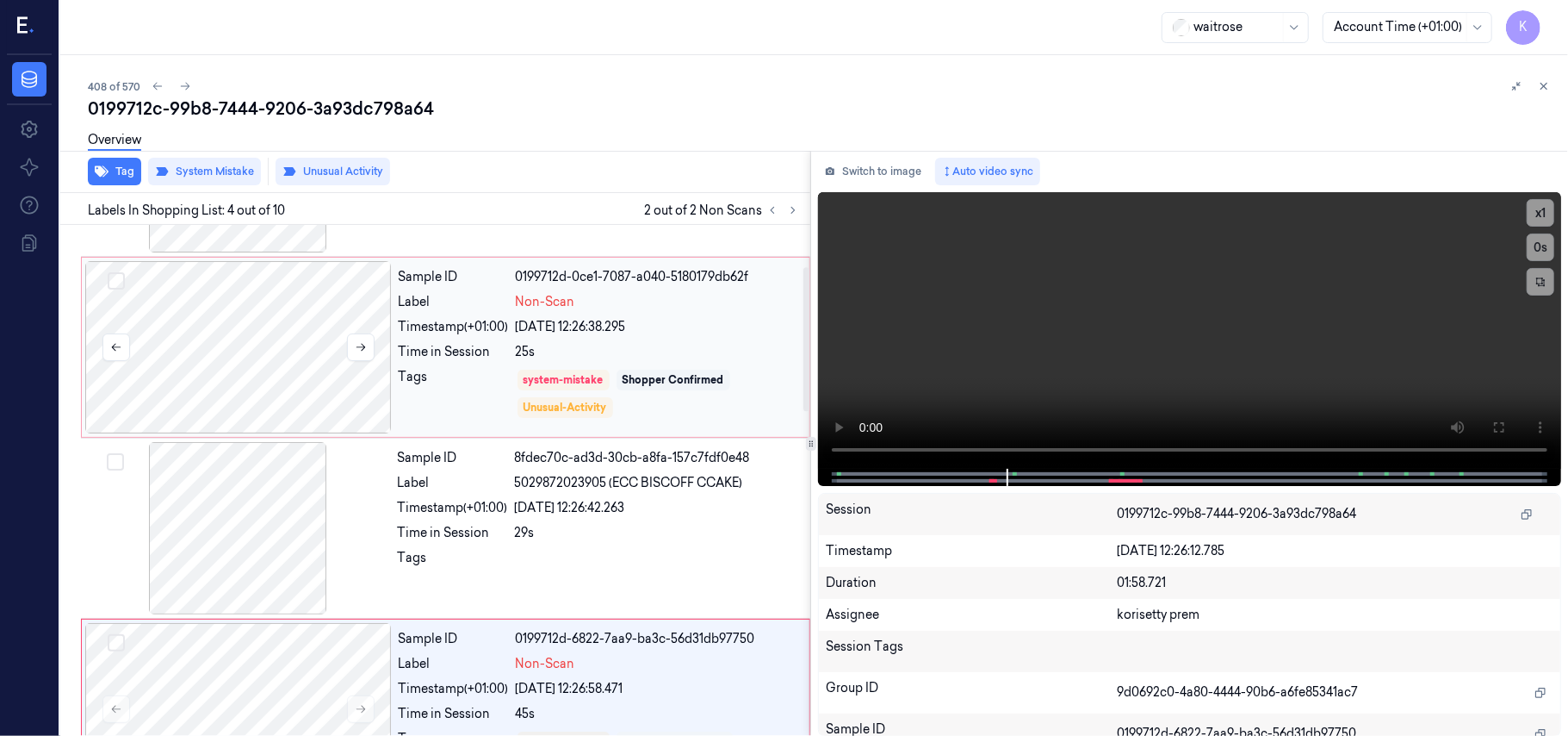
click at [250, 317] on div at bounding box center [239, 347] width 307 height 172
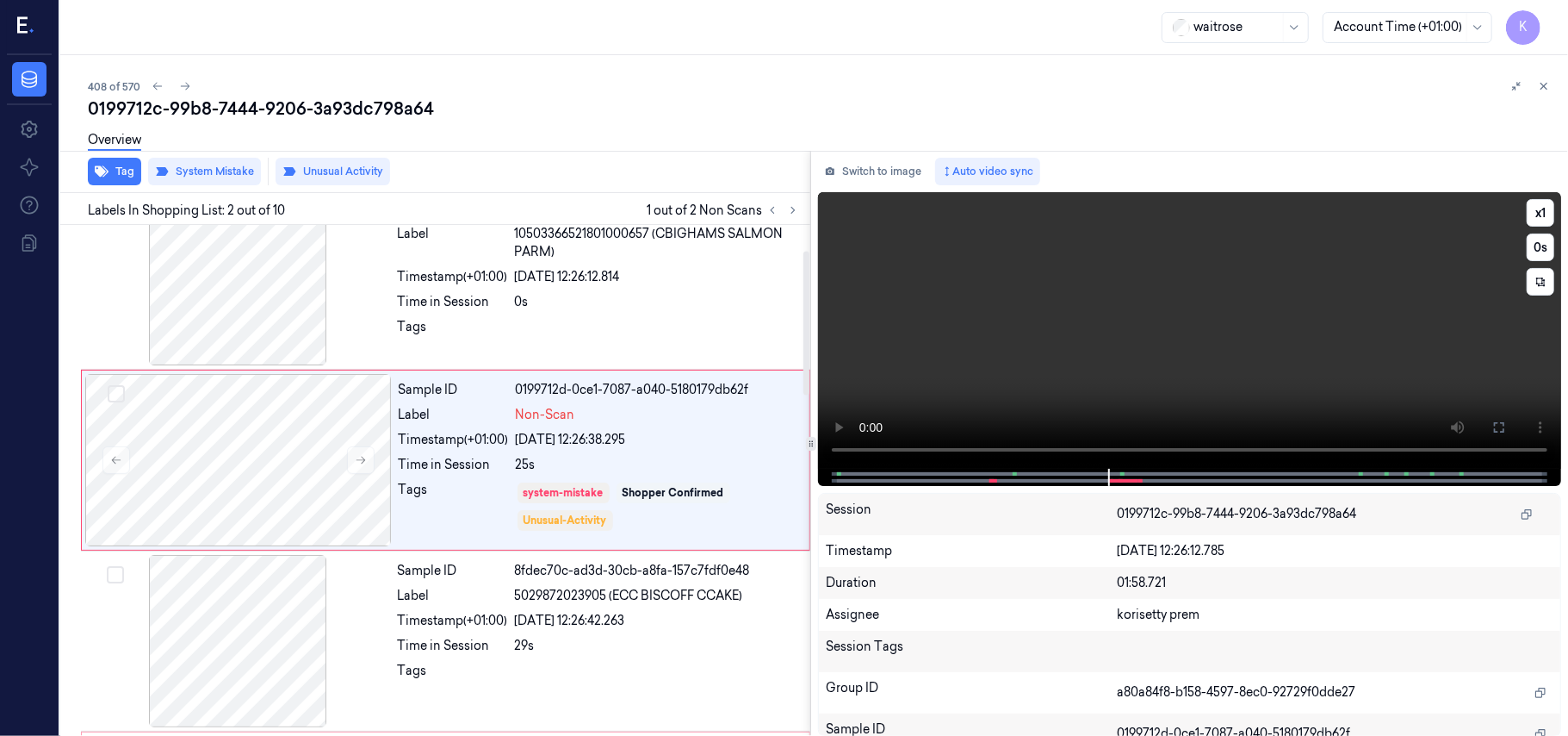
scroll to position [15, 0]
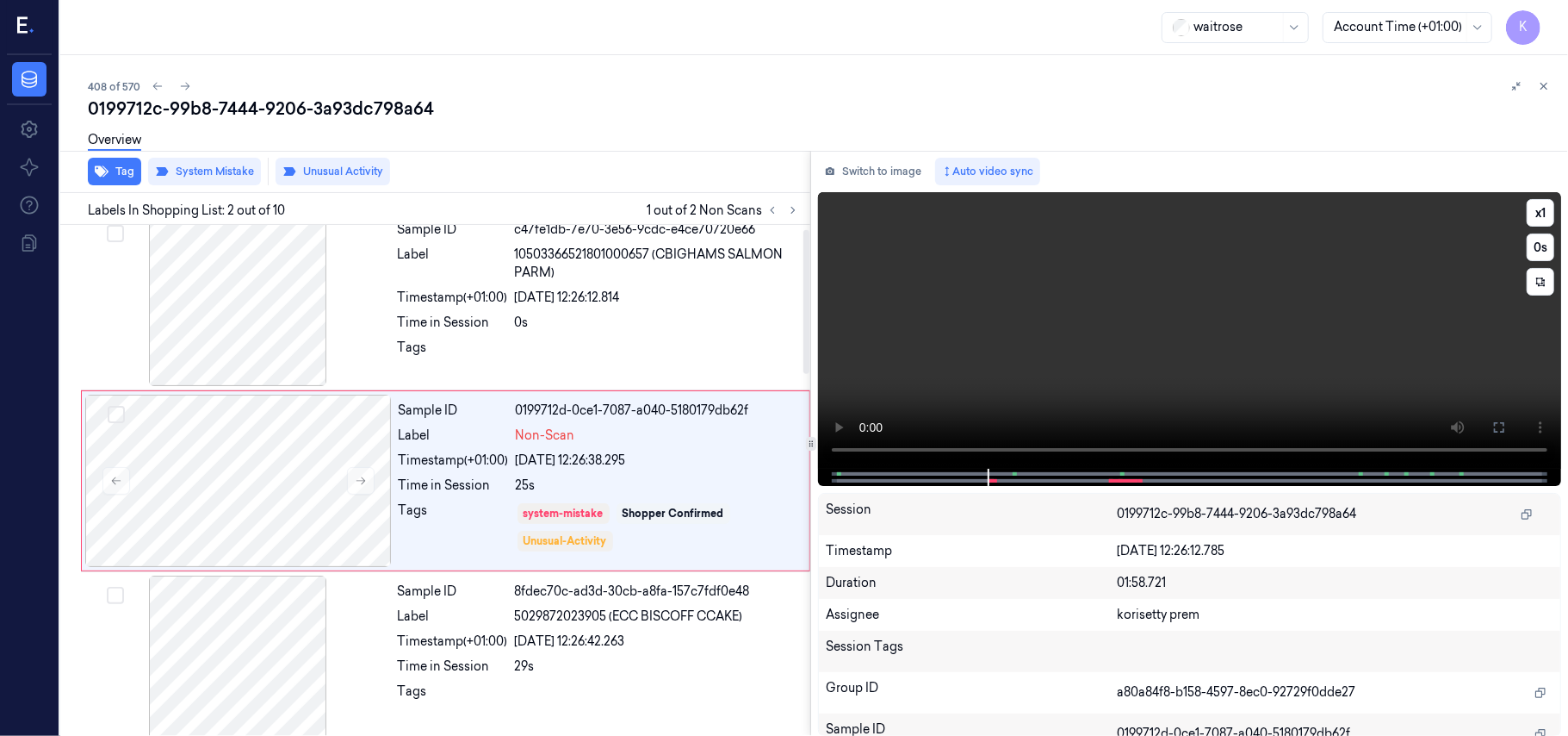
click at [1204, 359] on video at bounding box center [1190, 331] width 743 height 277
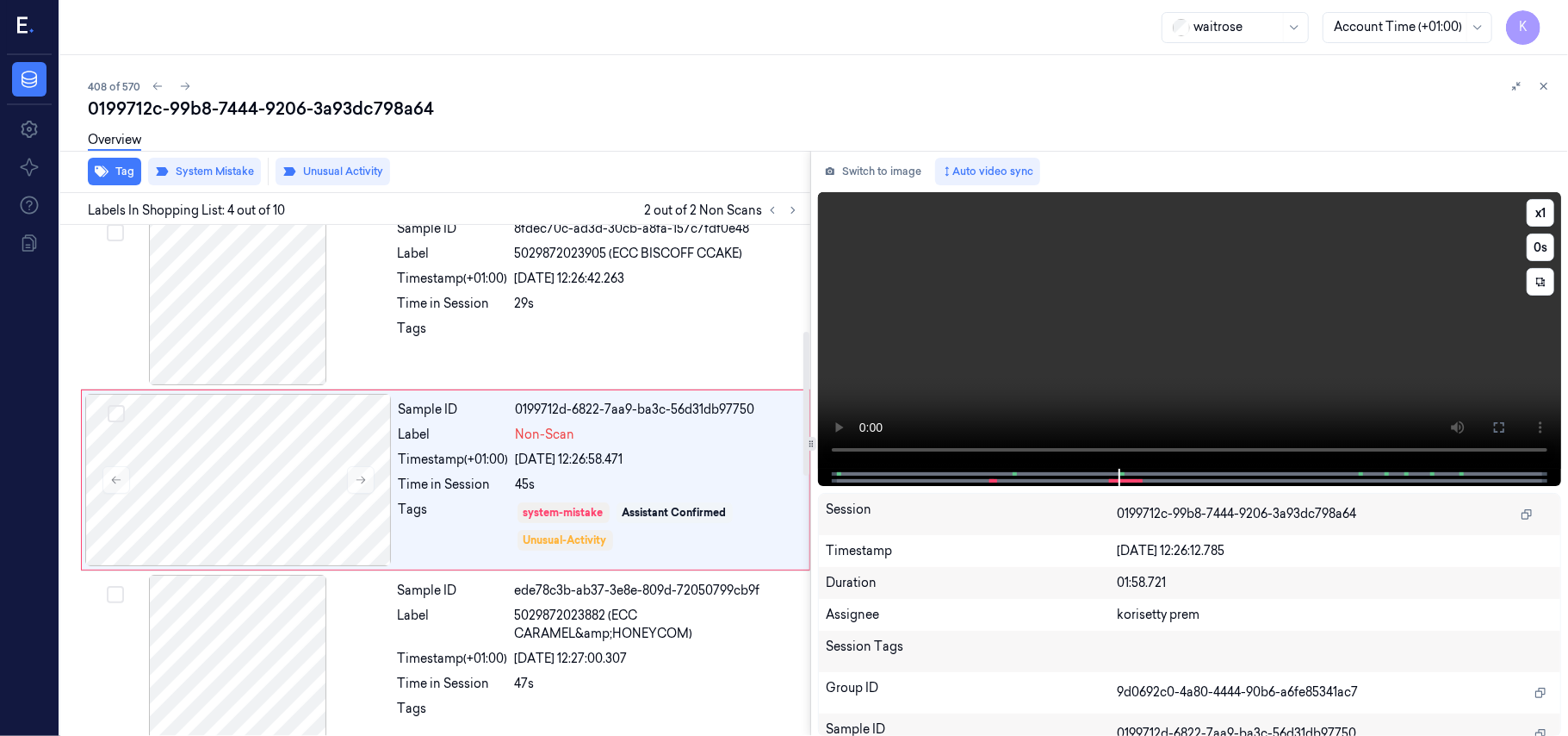
scroll to position [377, 0]
click at [1261, 336] on video at bounding box center [1190, 331] width 743 height 277
click at [568, 631] on span "5029872023882 (ECC CARAMEL&amp;HONEYCOM)" at bounding box center [657, 624] width 285 height 36
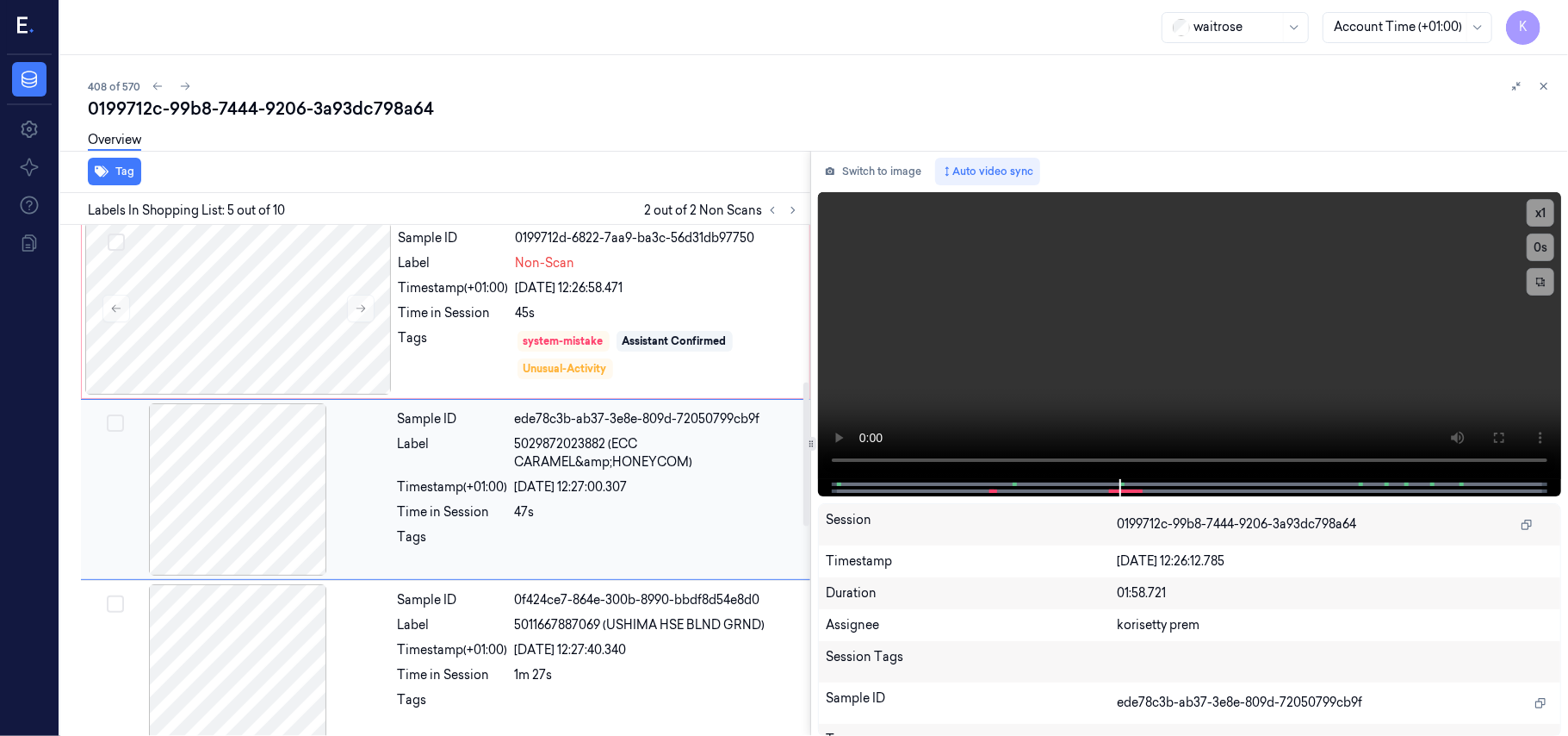
scroll to position [559, 0]
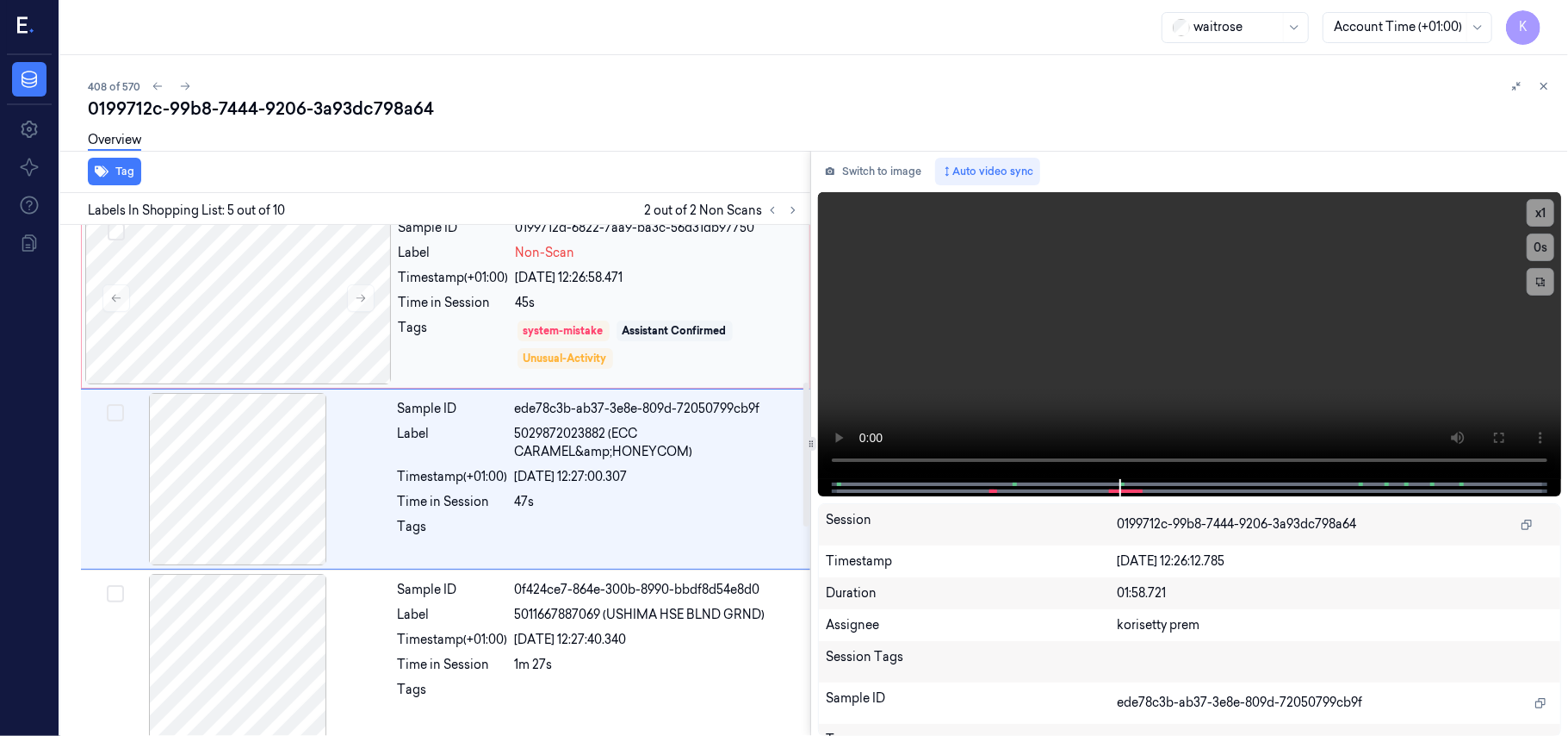
click at [403, 291] on div "Sample ID 0199712d-6822-7aa9-ba3c-56d31db97750 Label Non-Scan Timestamp (+01:00…" at bounding box center [599, 298] width 414 height 172
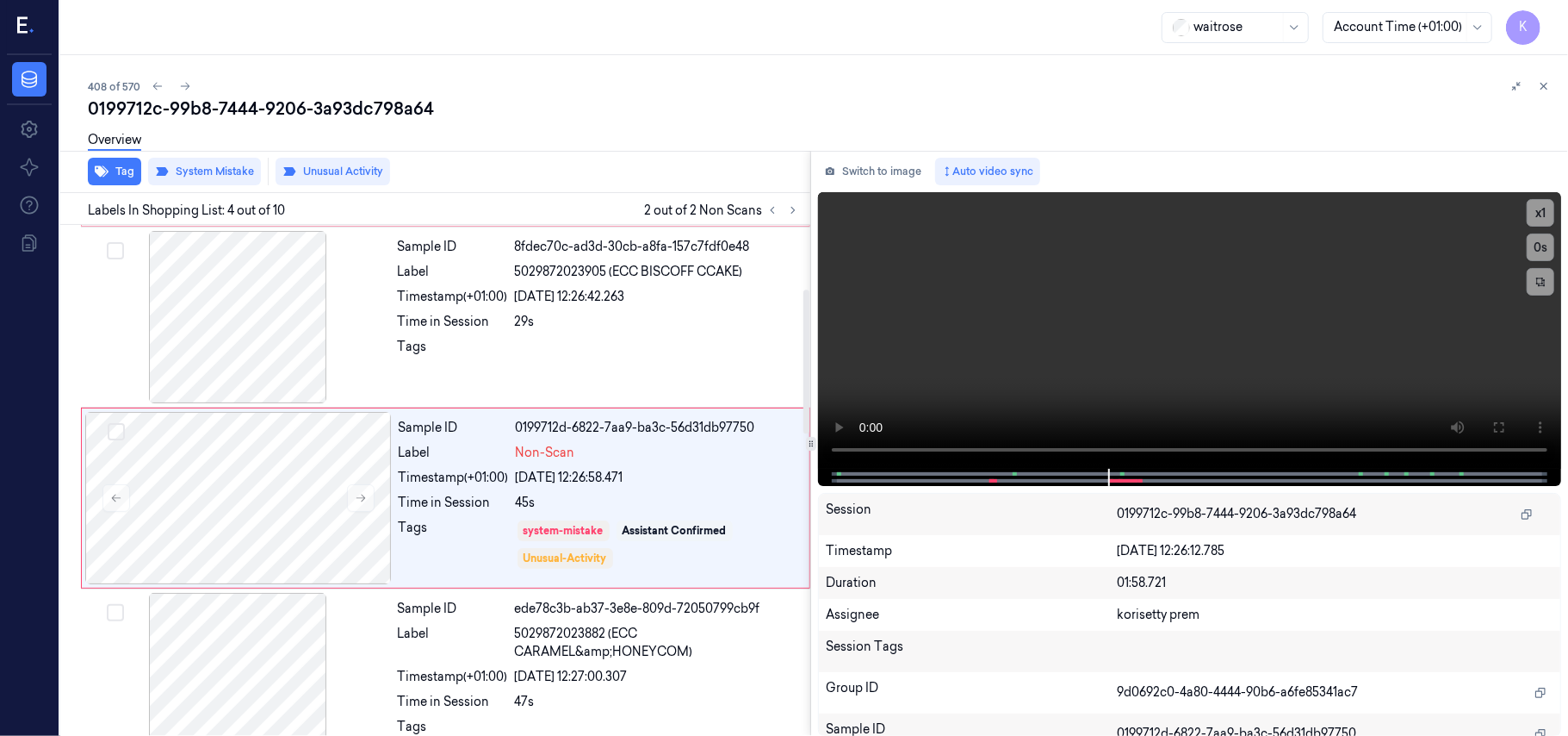
scroll to position [377, 0]
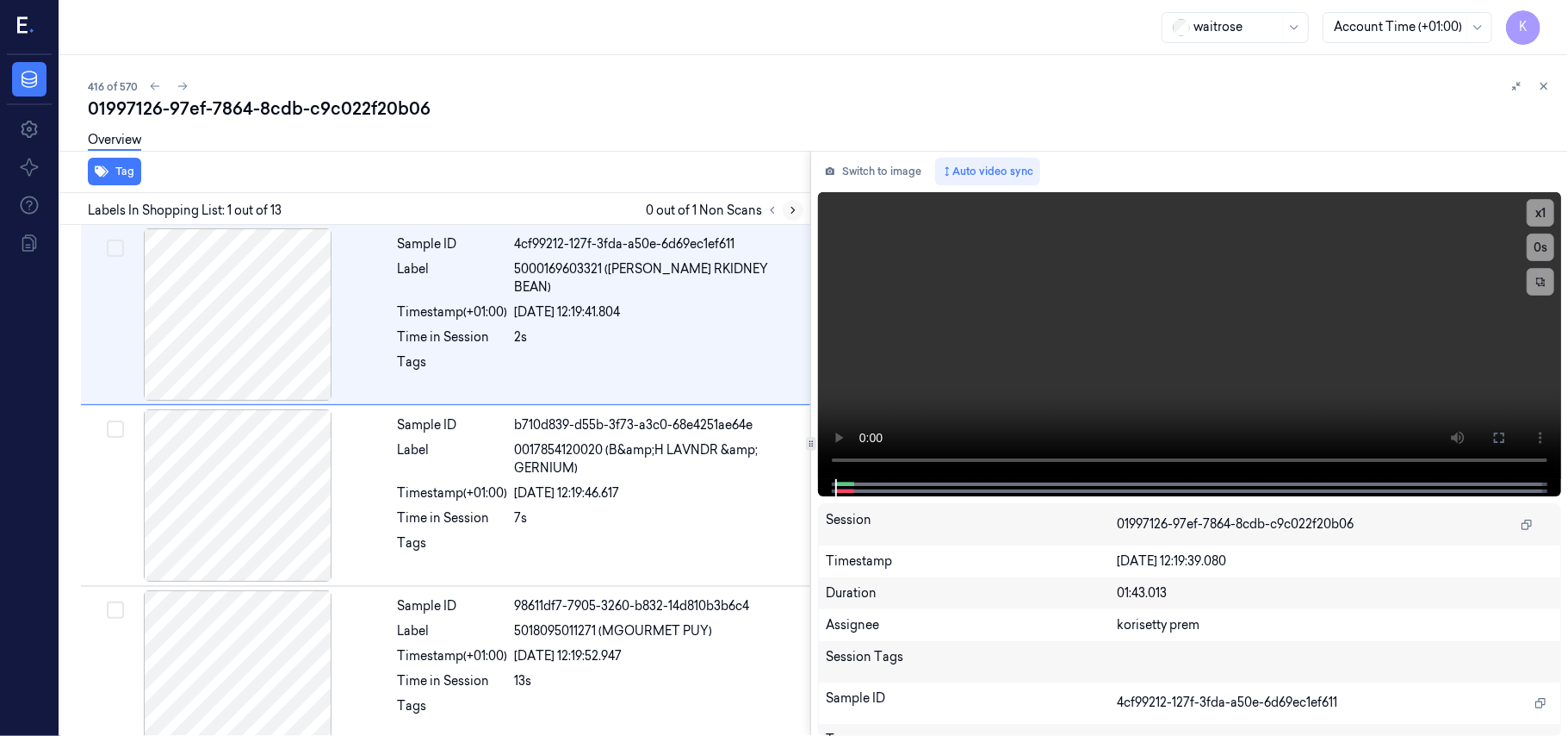
click at [795, 205] on icon at bounding box center [793, 210] width 12 height 12
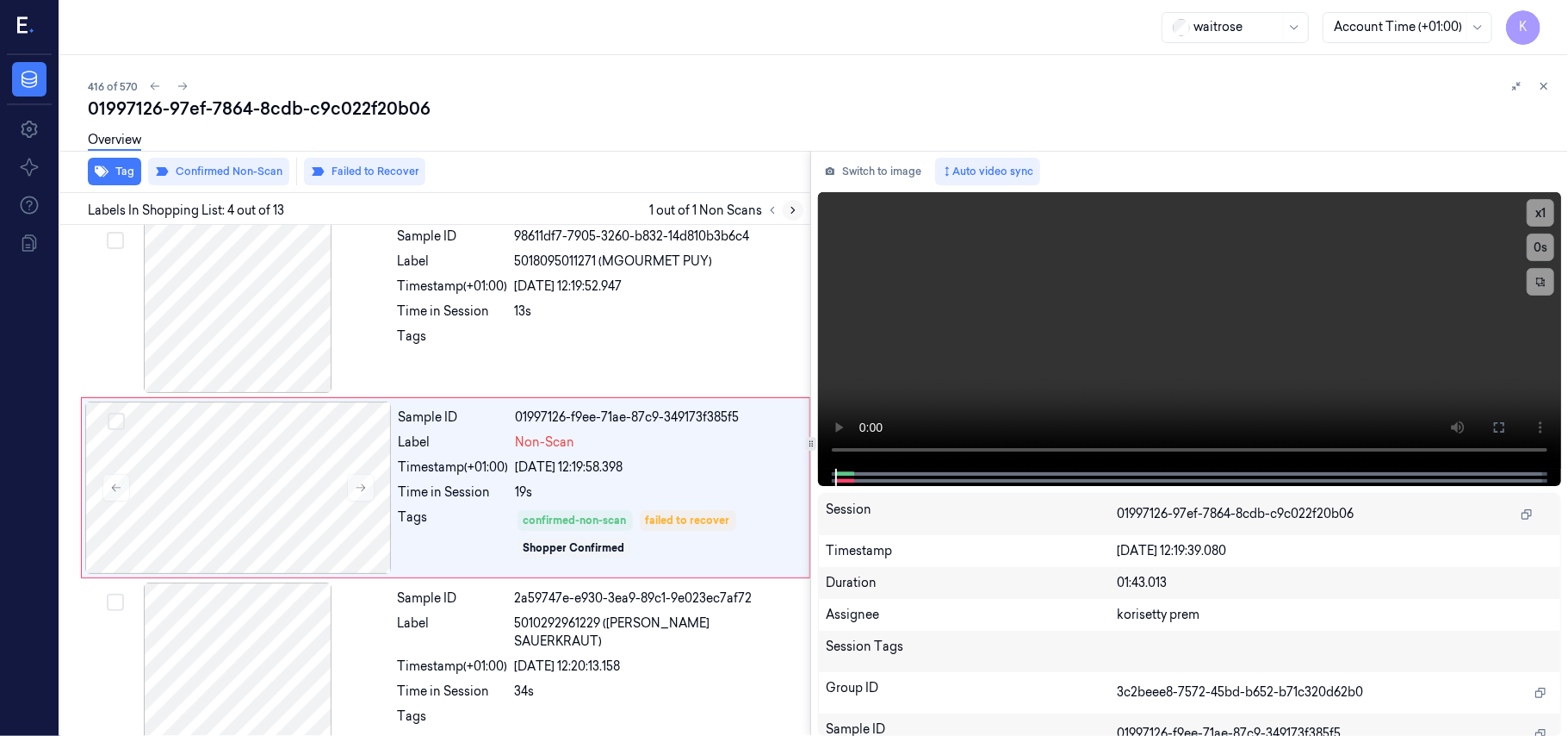
scroll to position [377, 0]
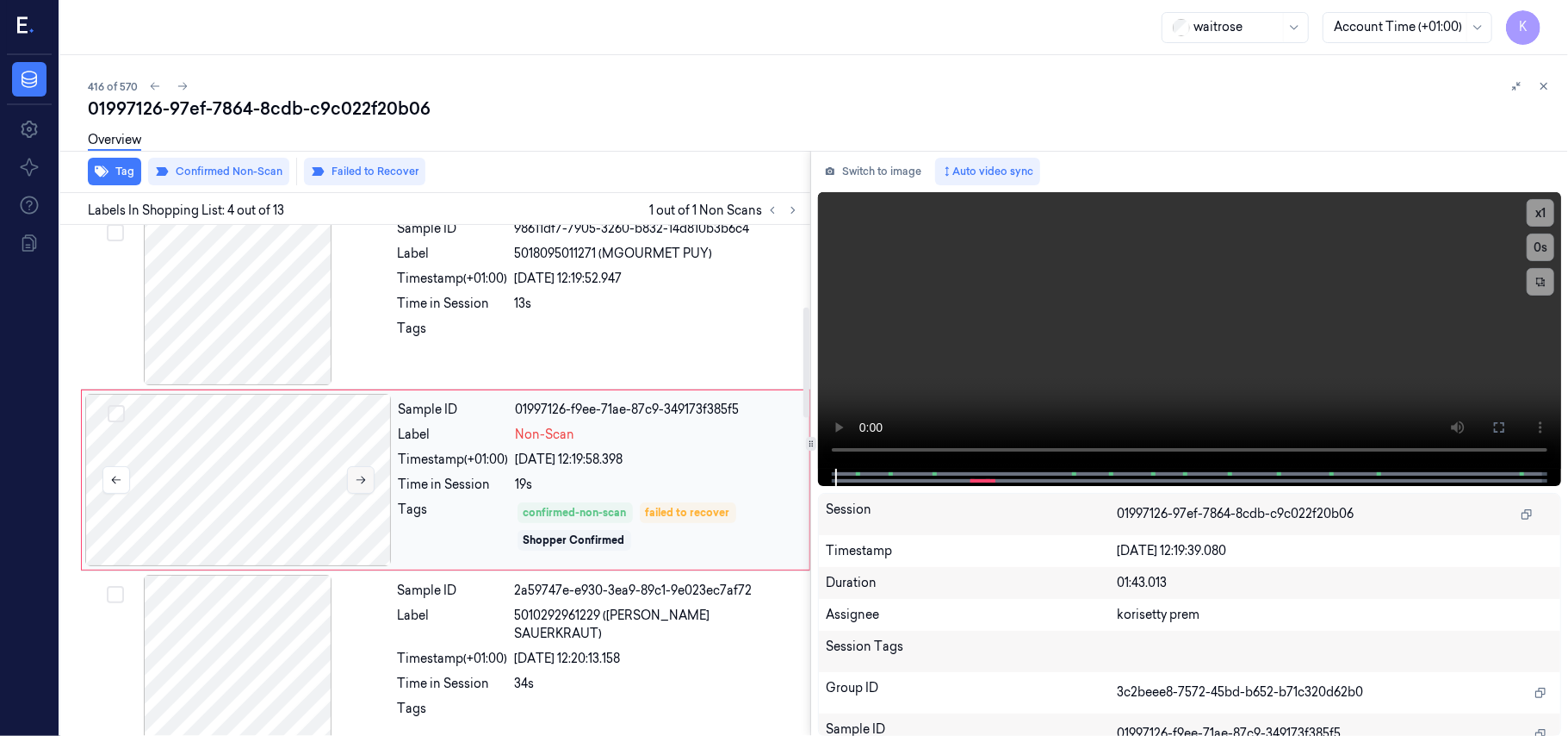
click at [352, 482] on button at bounding box center [361, 480] width 28 height 28
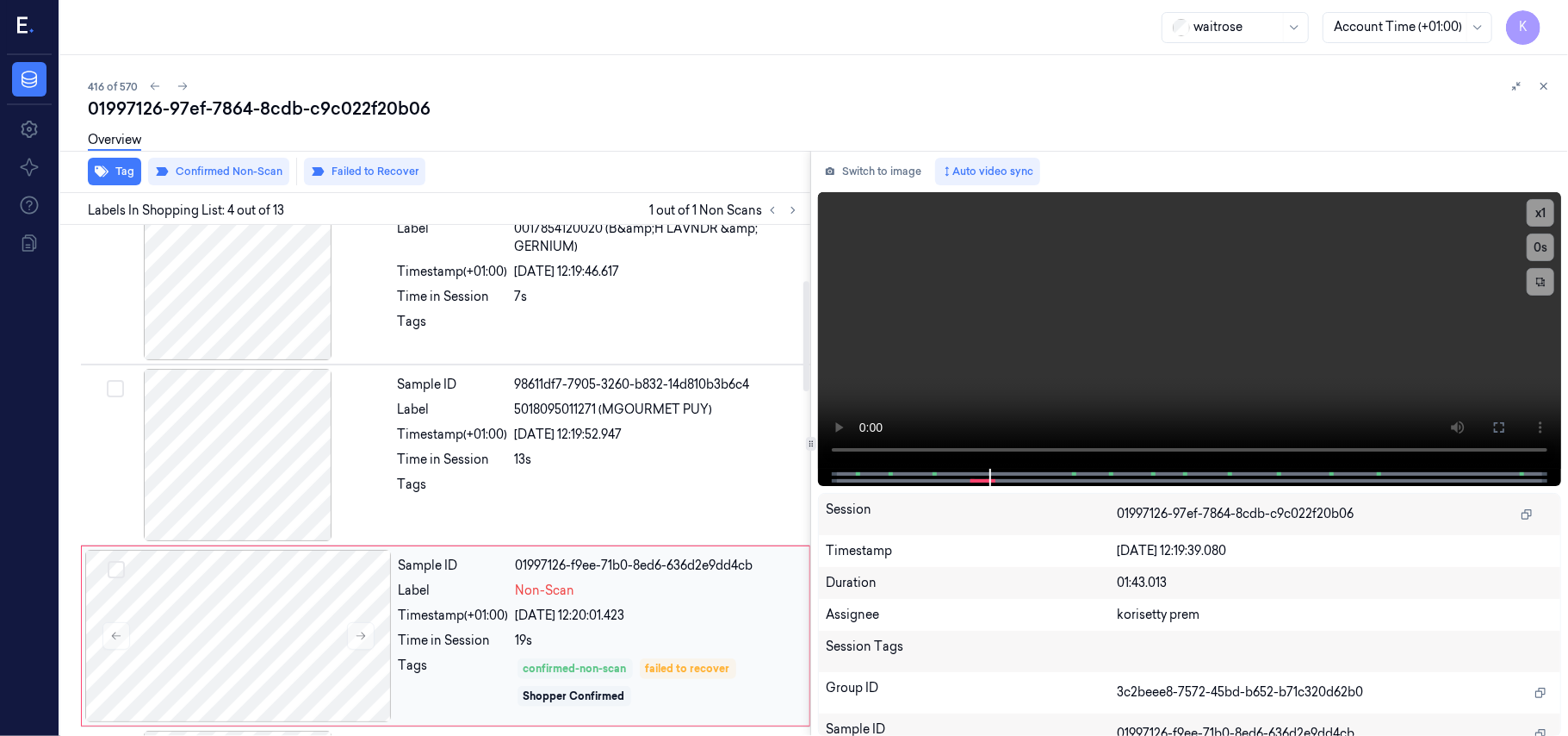
scroll to position [148, 0]
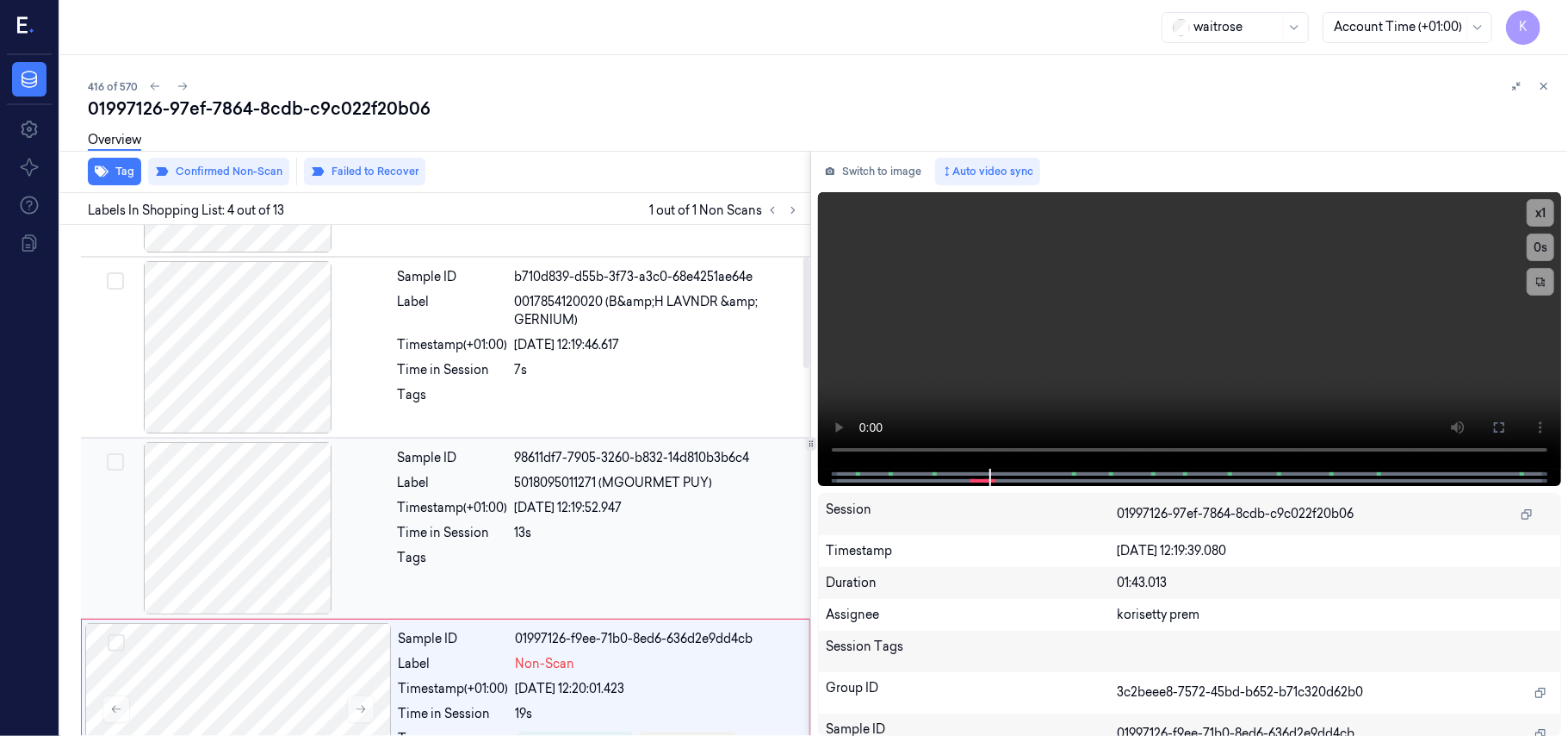
click at [615, 479] on span "5018095011271 (MGOURMET PUY)" at bounding box center [613, 483] width 198 height 18
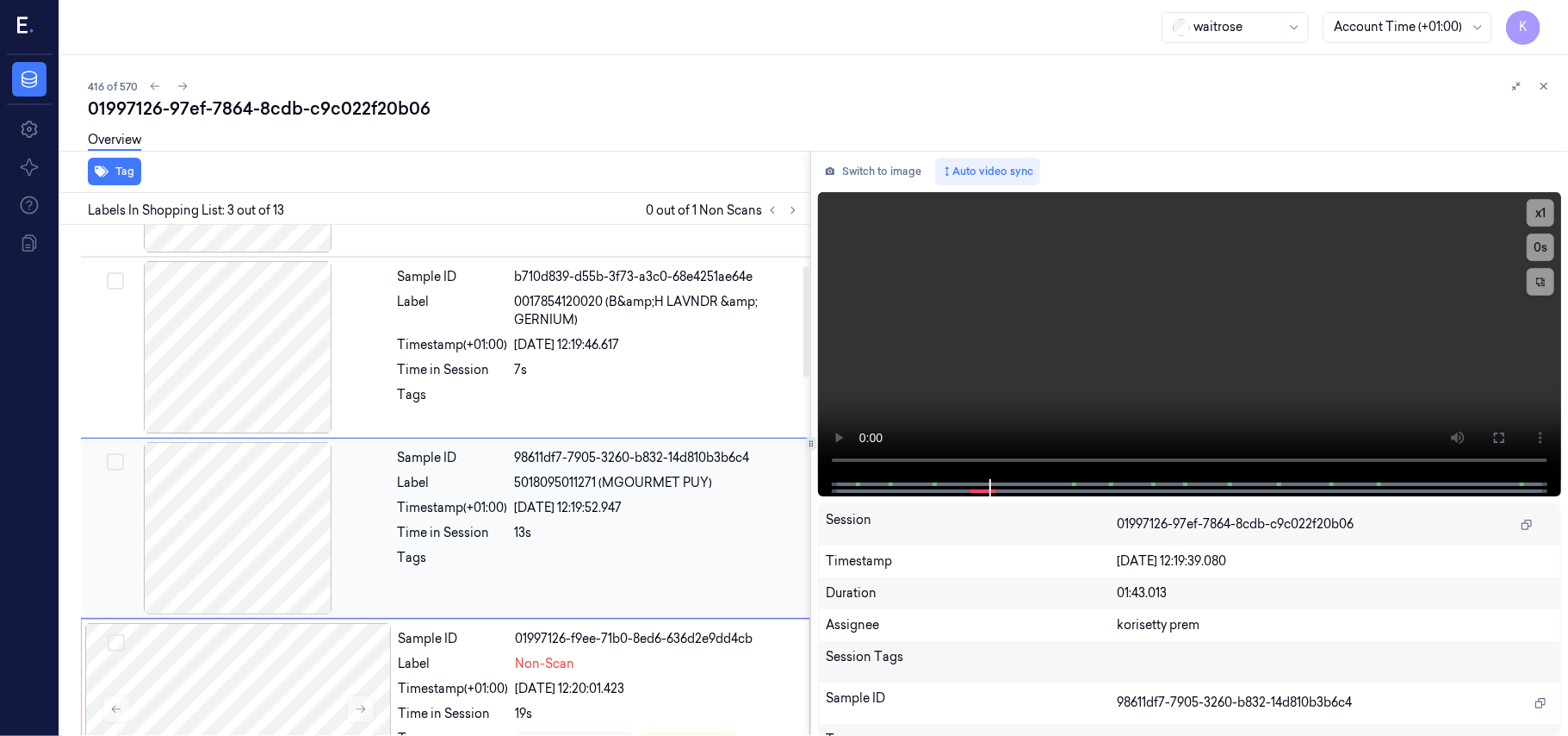
scroll to position [196, 0]
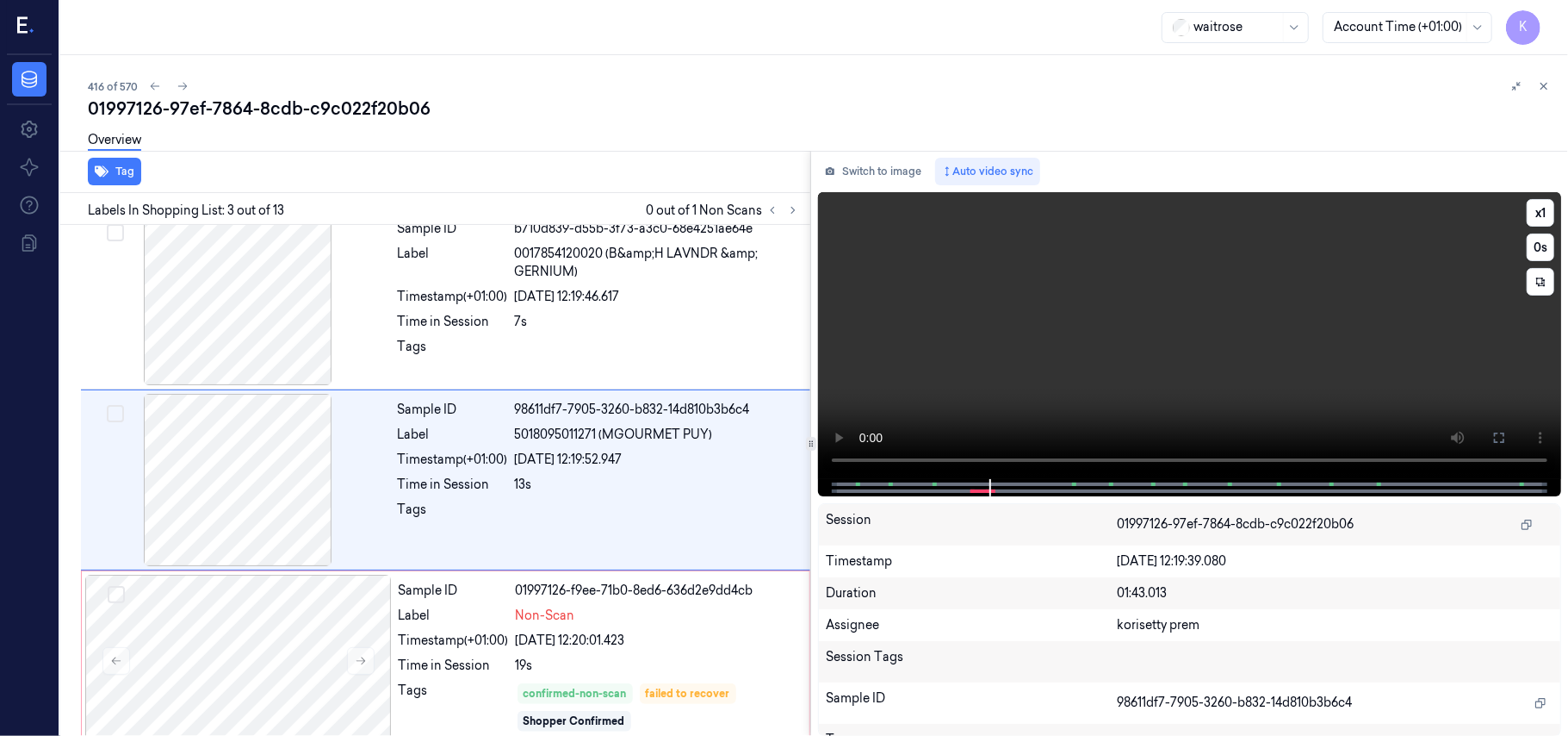
click at [1106, 326] on video at bounding box center [1190, 336] width 743 height 287
click at [528, 304] on div "[DATE] 12:19:46.617" at bounding box center [657, 297] width 285 height 18
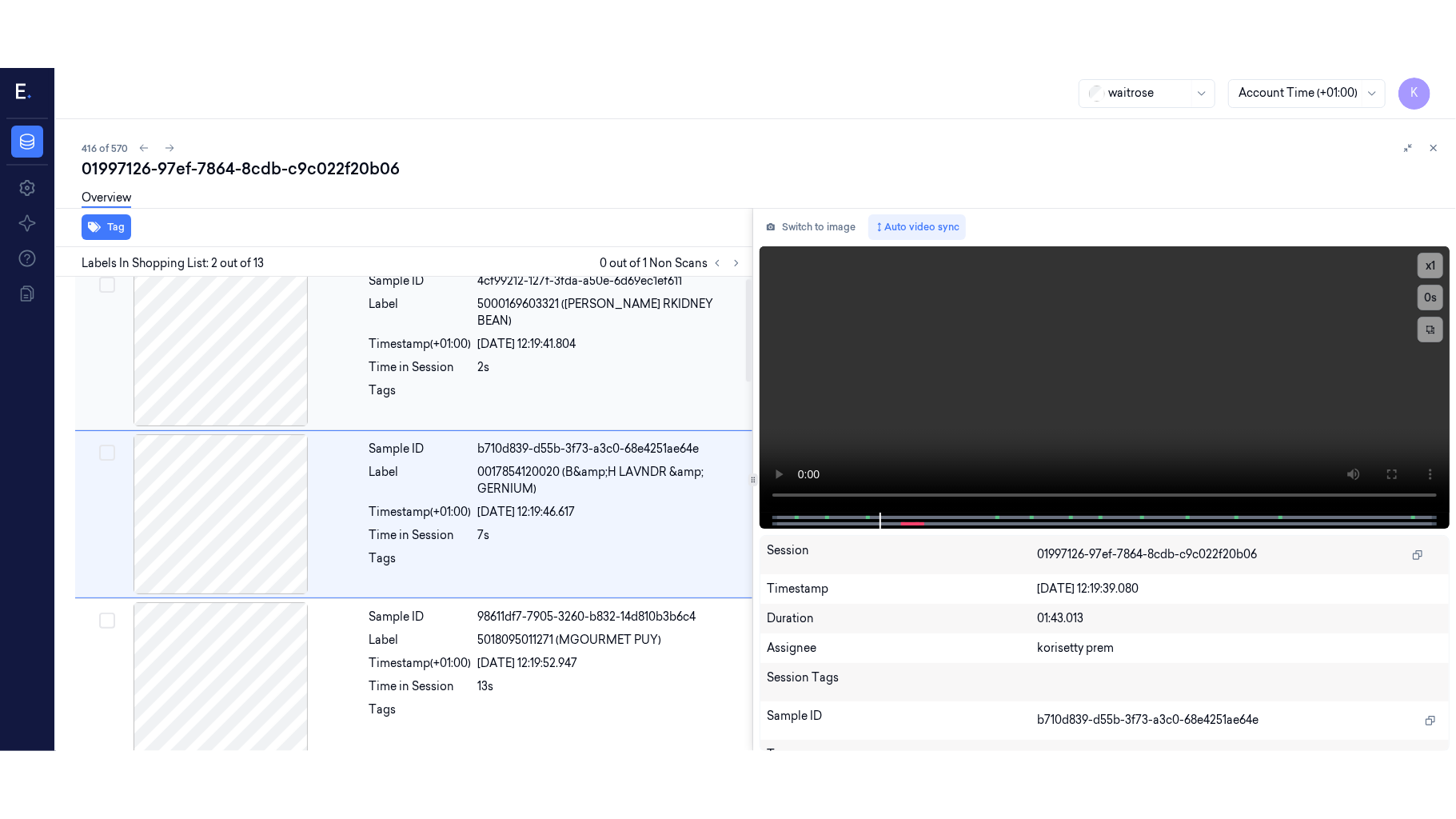
scroll to position [0, 0]
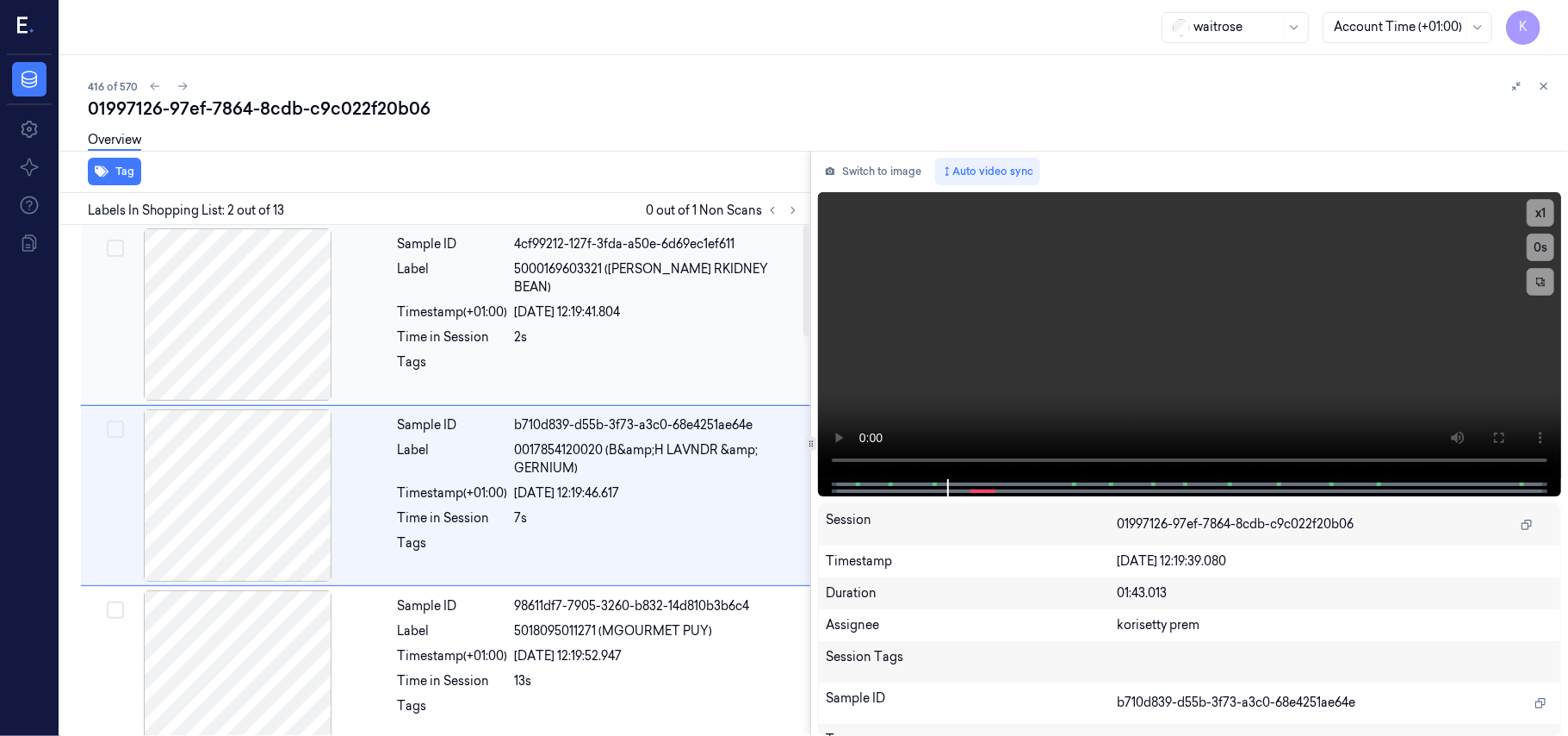
click at [535, 354] on div at bounding box center [657, 368] width 285 height 28
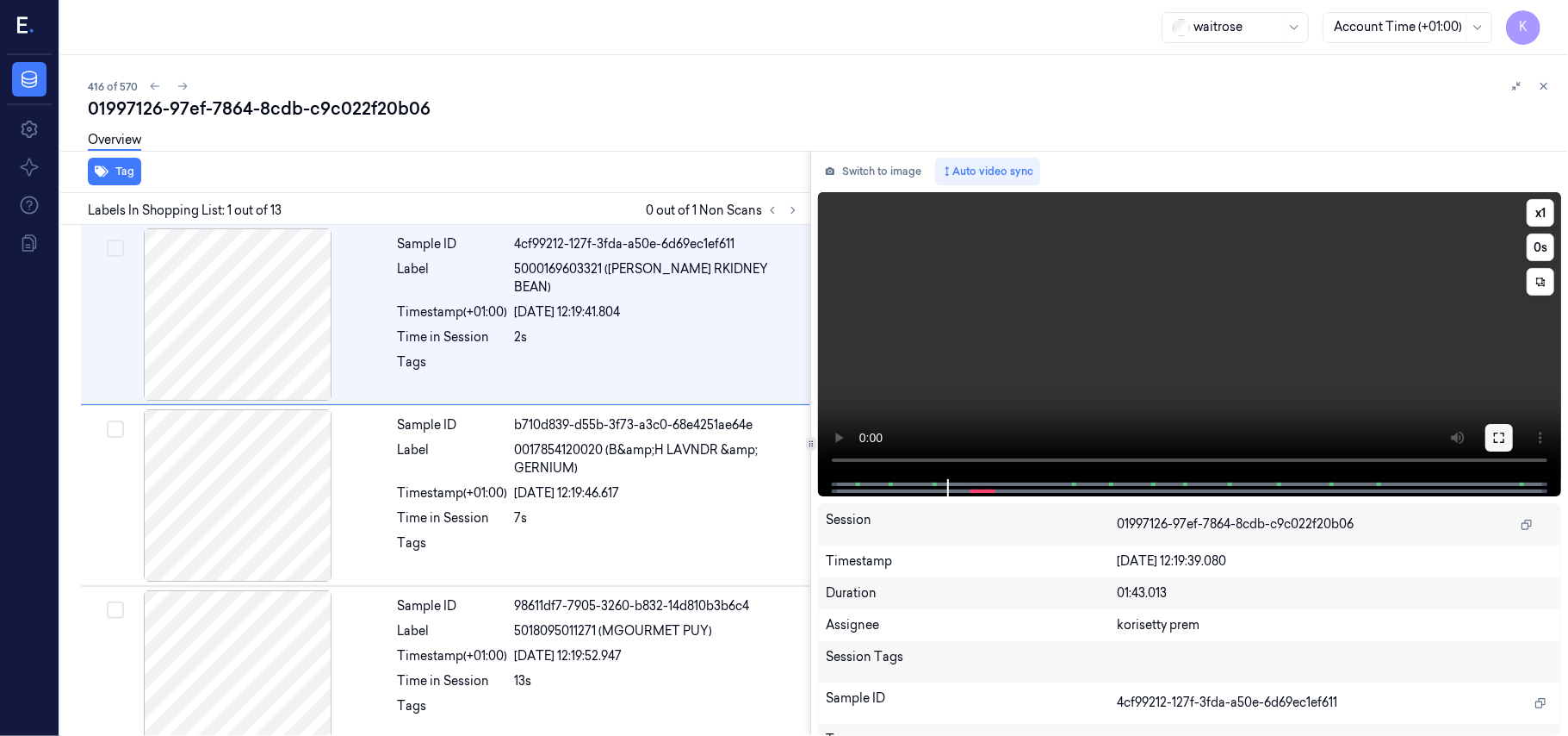
click at [1489, 430] on button at bounding box center [1499, 438] width 28 height 28
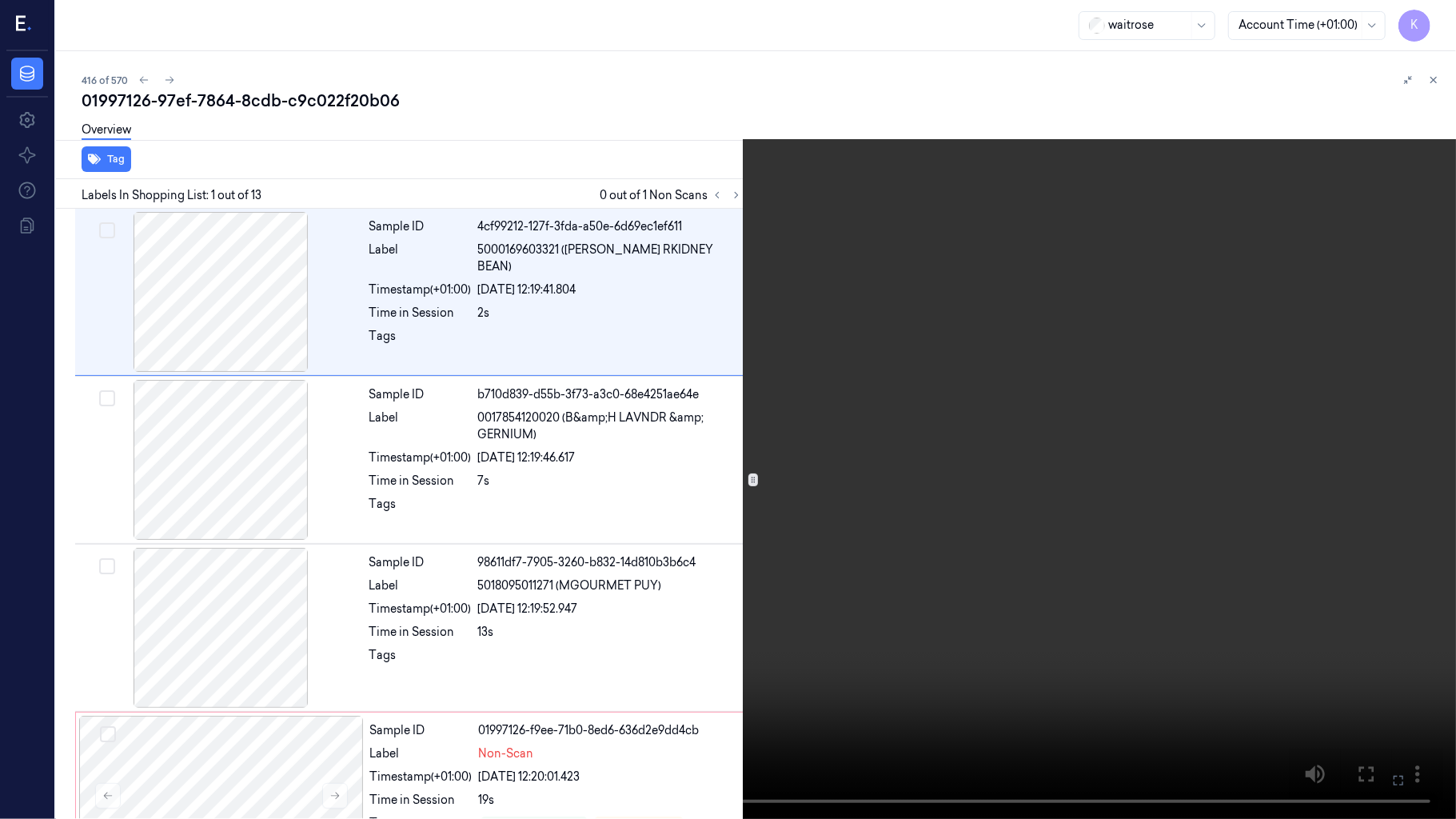
click at [622, 448] on video at bounding box center [728, 410] width 1456 height 819
click at [494, 672] on video at bounding box center [728, 410] width 1456 height 819
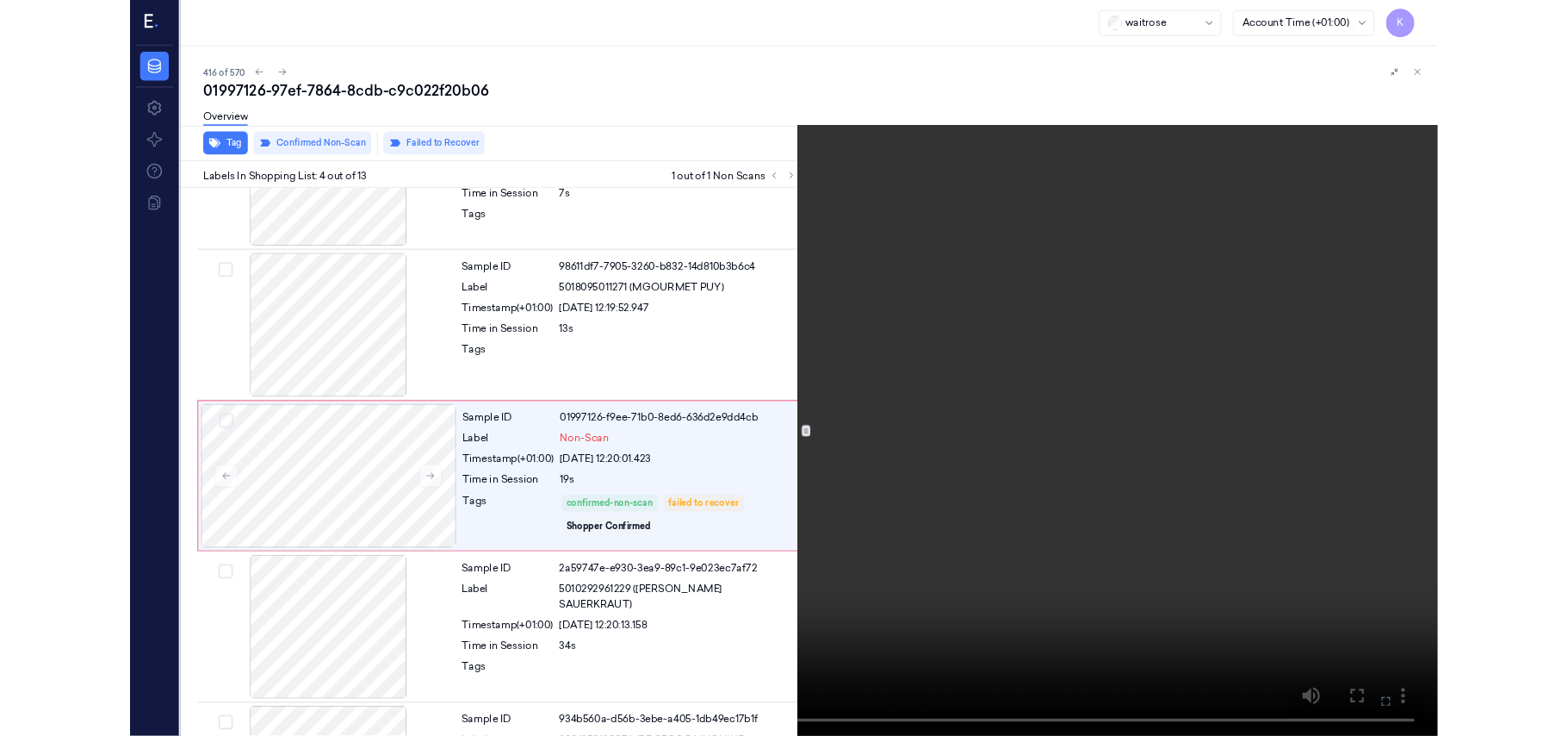
scroll to position [305, 0]
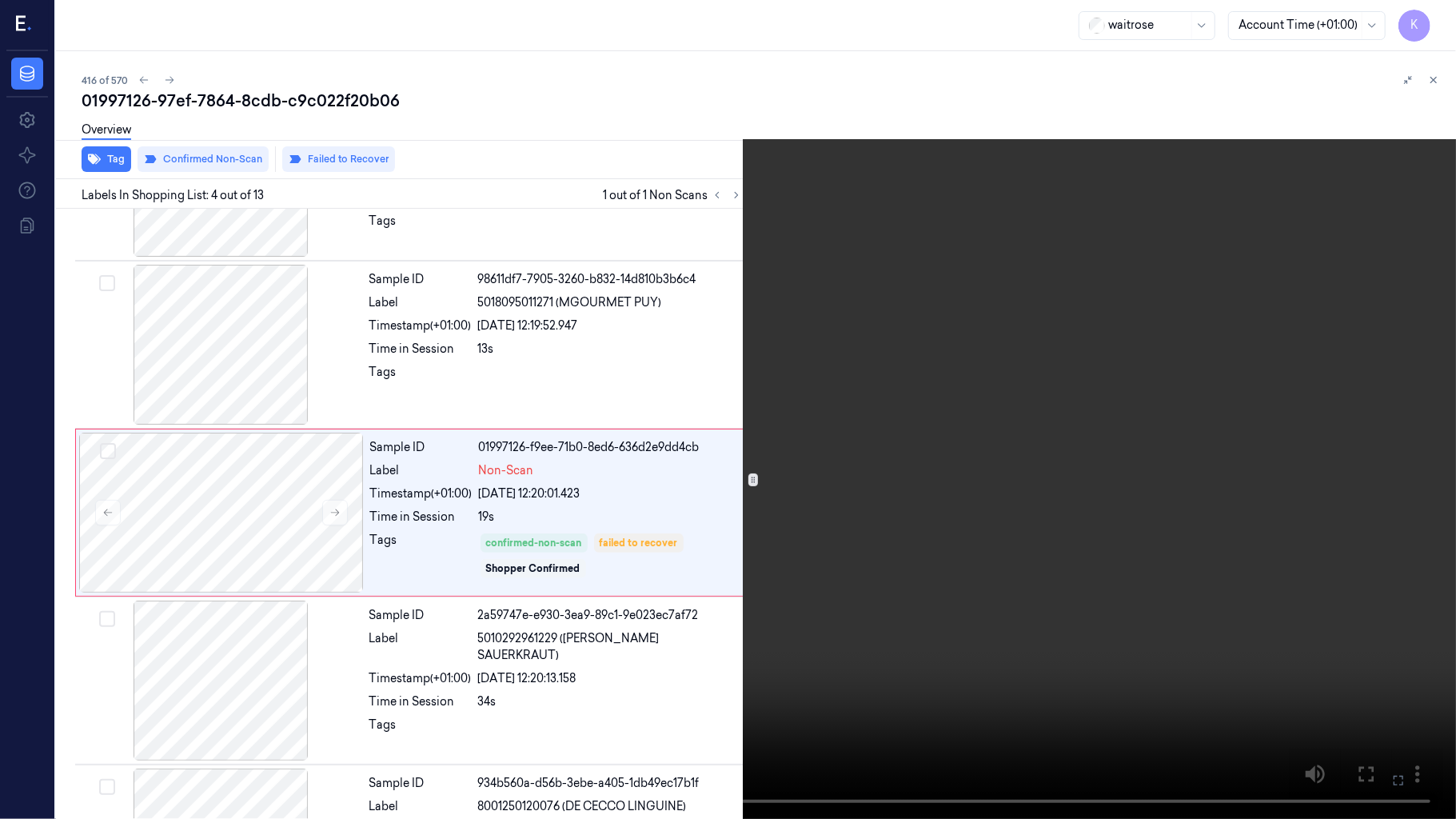
click at [1102, 603] on video at bounding box center [728, 410] width 1456 height 819
click at [0, 0] on icon at bounding box center [0, 0] width 0 height 0
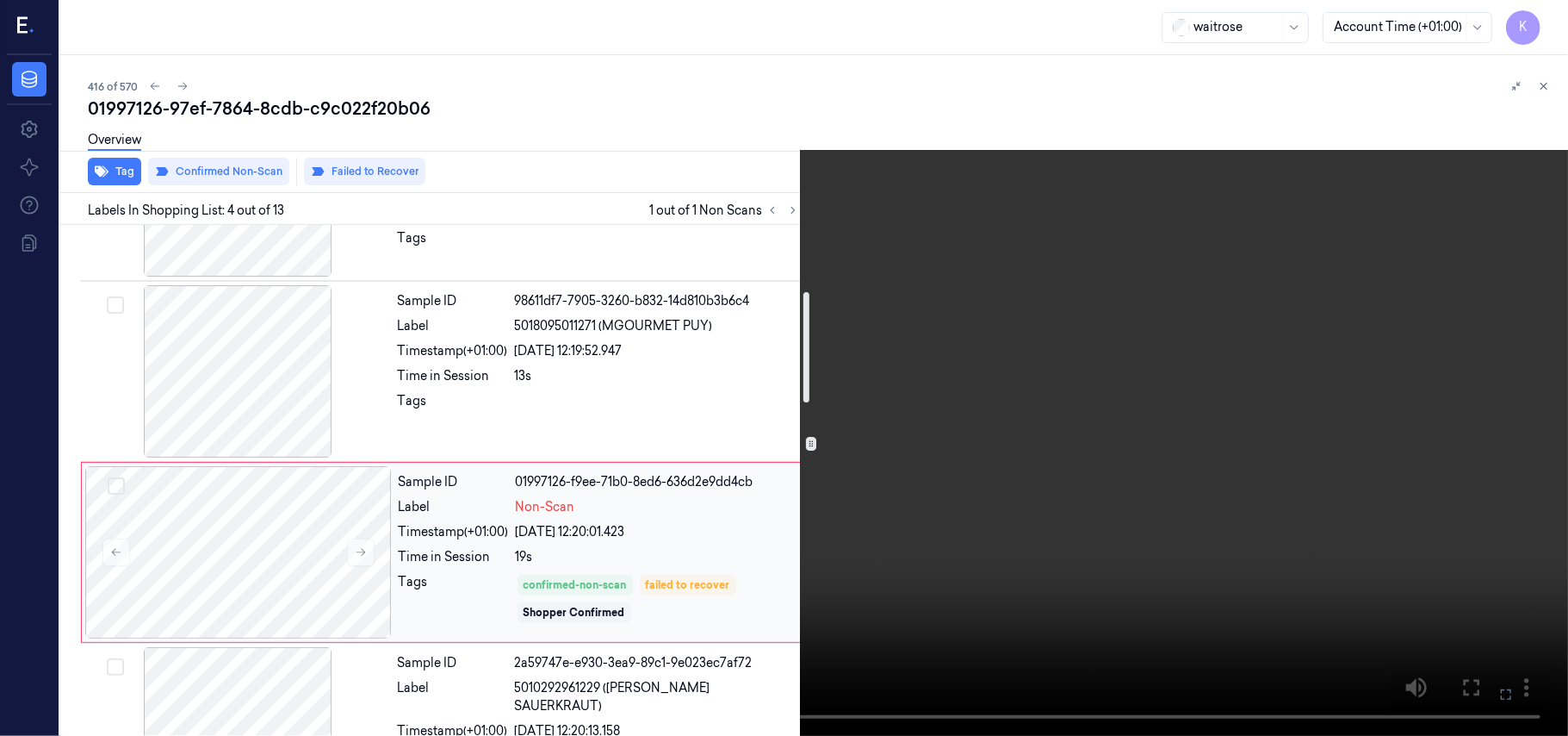
scroll to position [420, 0]
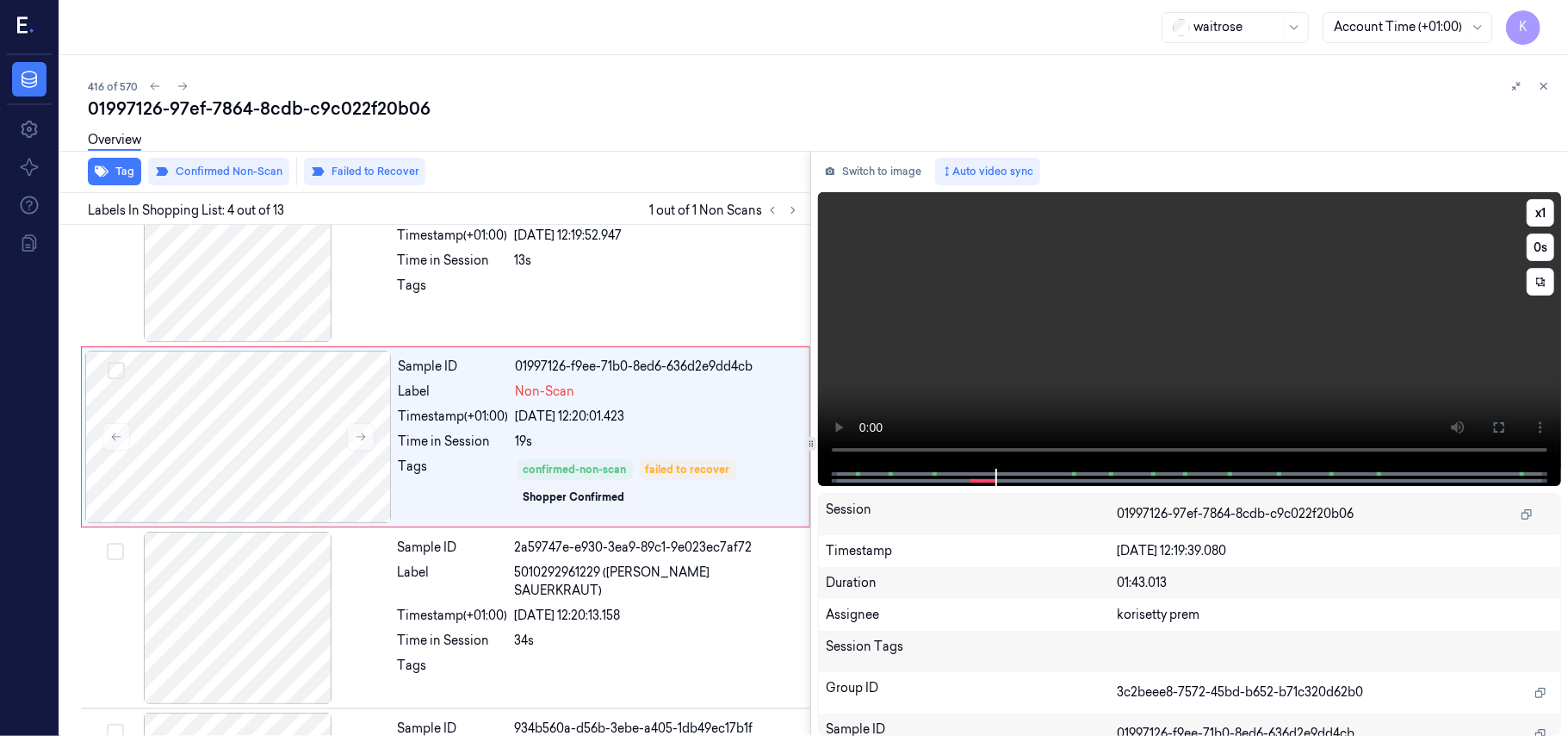
click at [1140, 377] on video at bounding box center [1190, 331] width 743 height 277
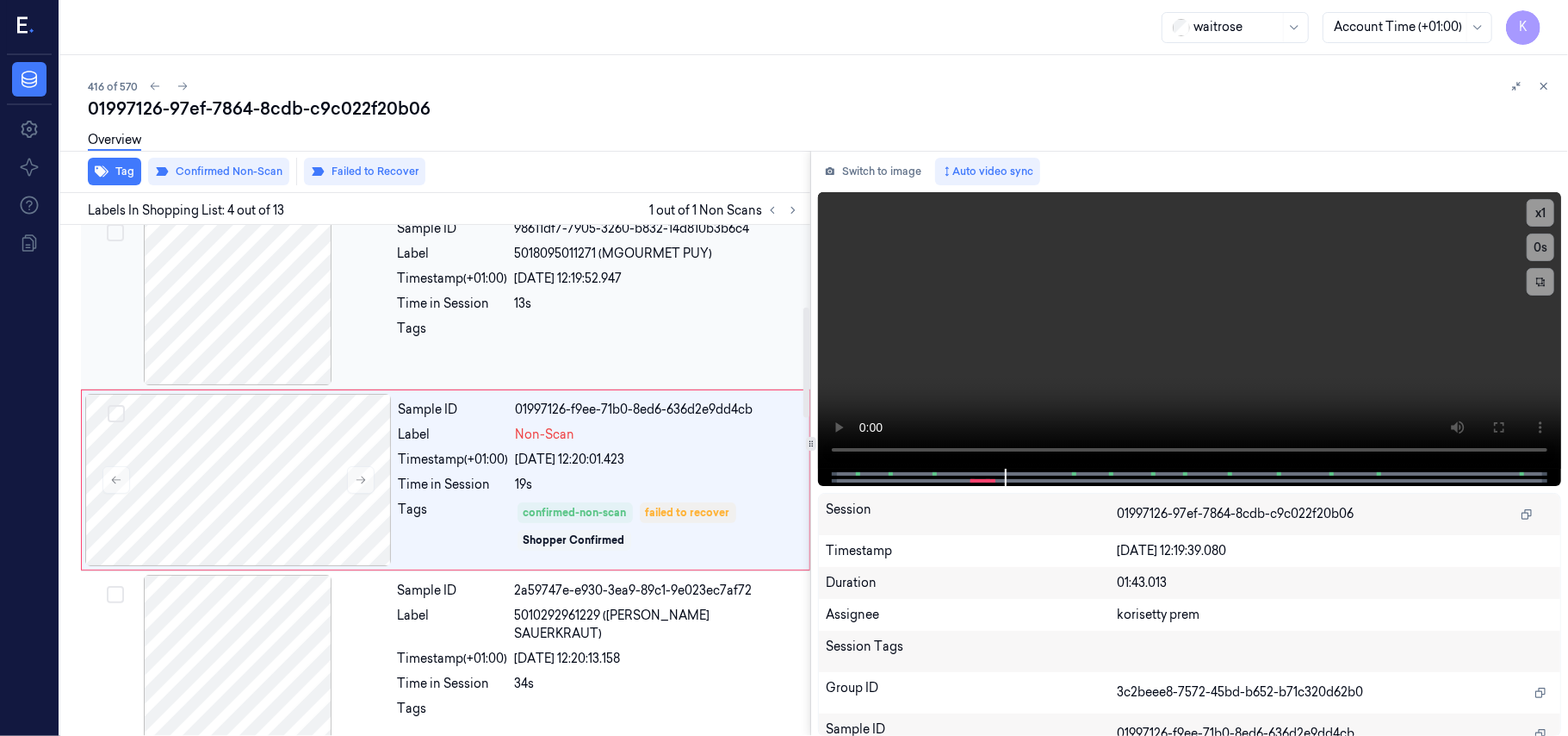
click at [609, 284] on div "[DATE] 12:19:52.947" at bounding box center [657, 279] width 285 height 18
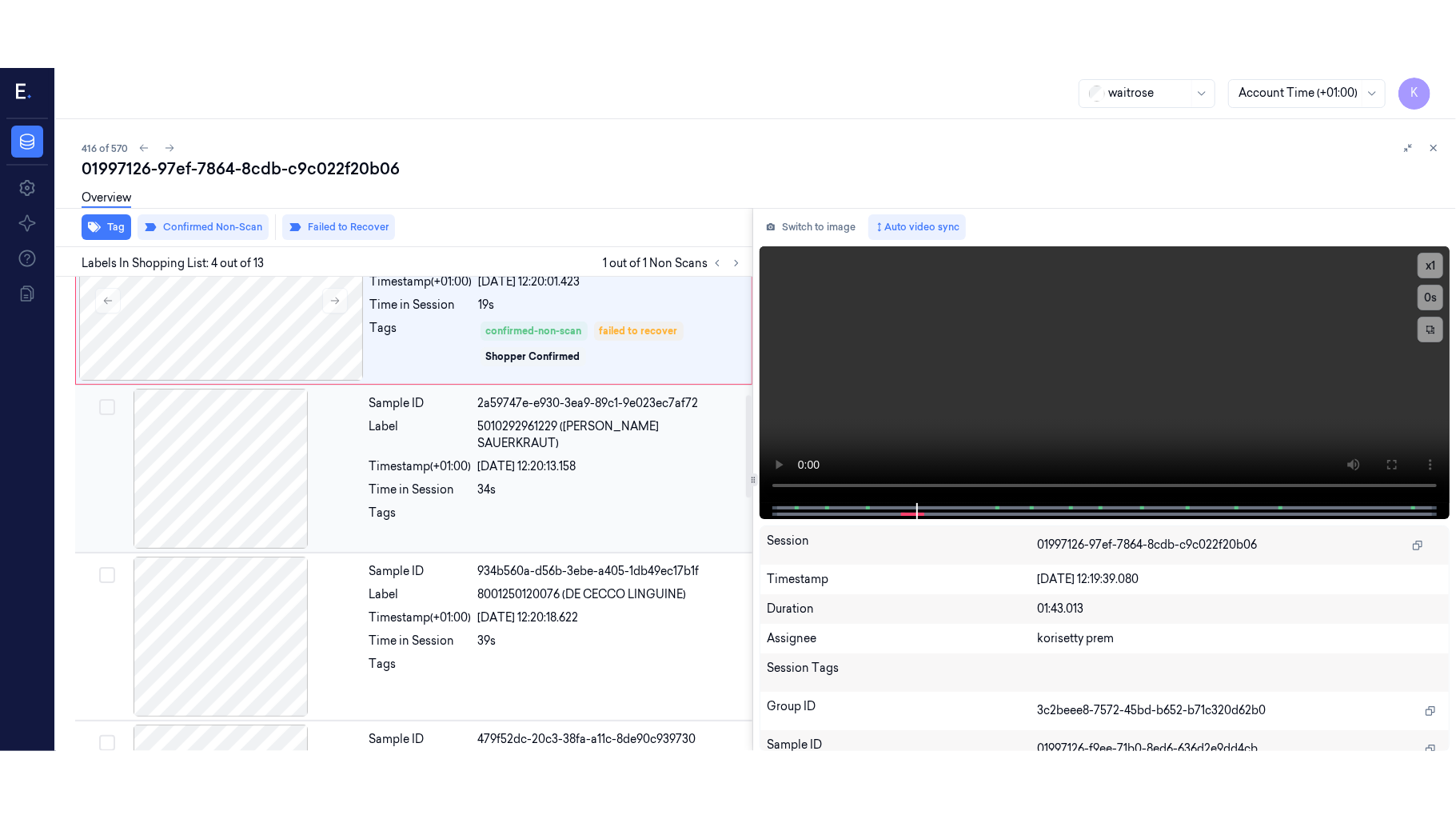
scroll to position [564, 0]
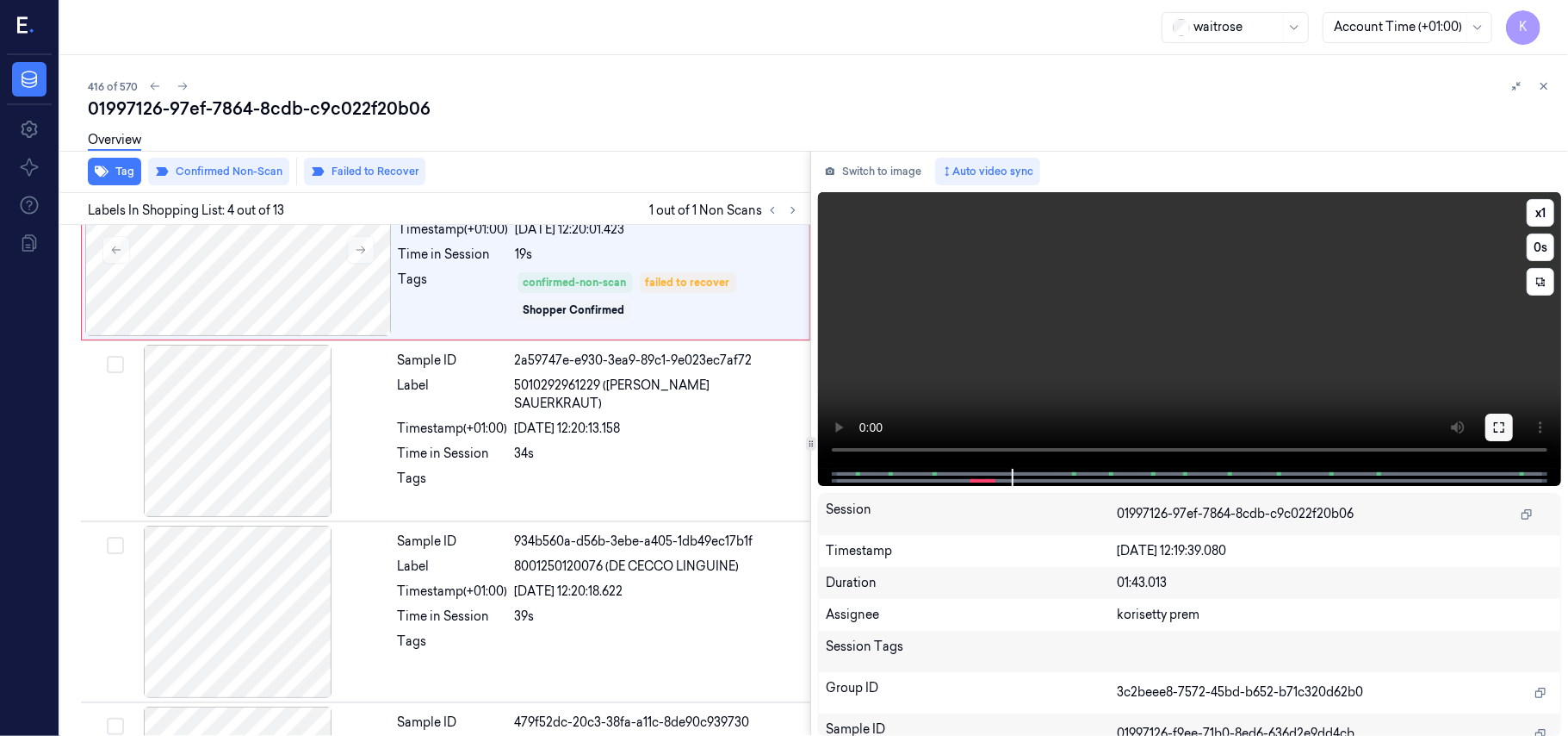
click at [1485, 415] on button at bounding box center [1499, 427] width 28 height 28
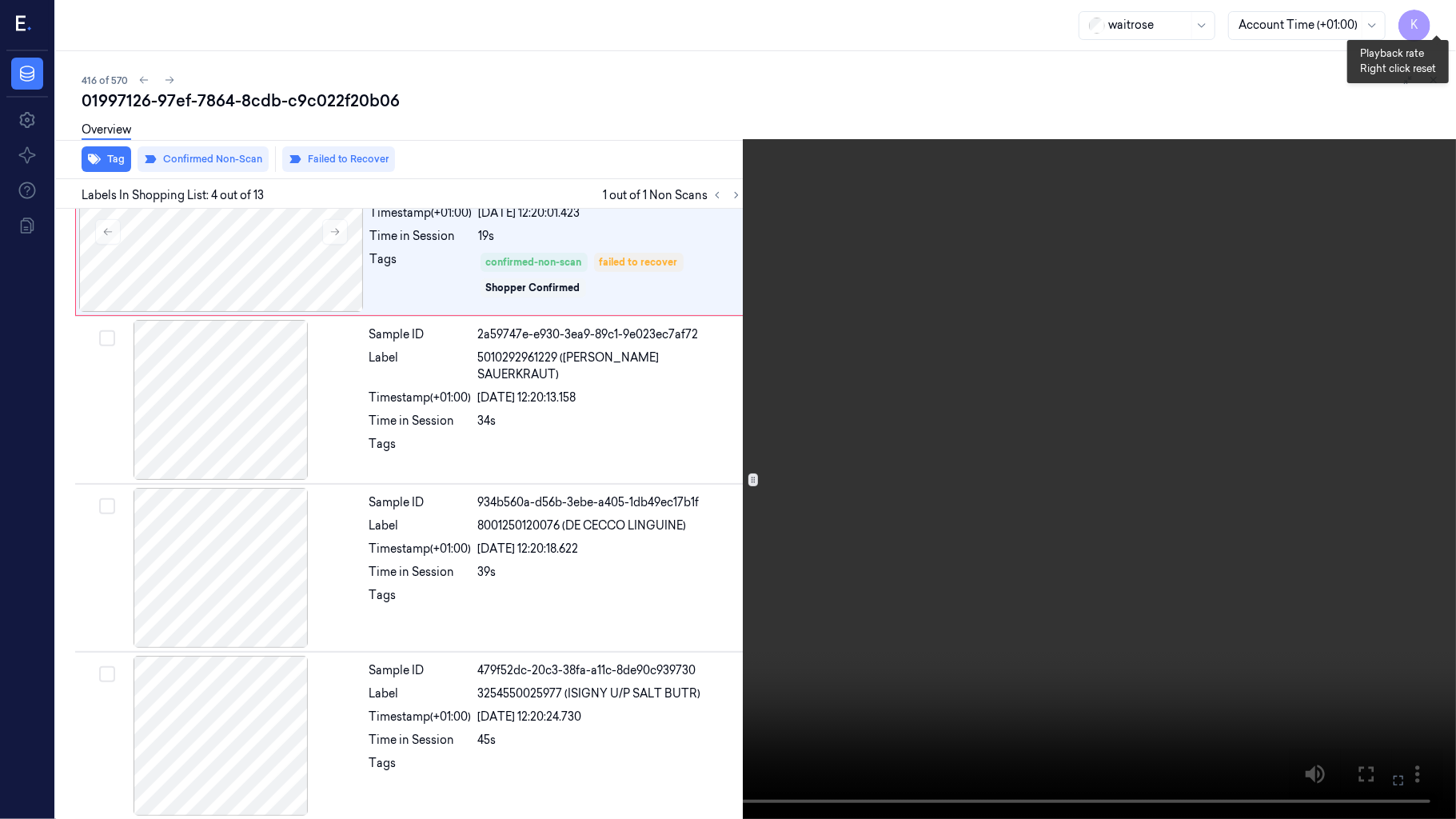
click at [1437, 20] on button "x 1" at bounding box center [1438, 19] width 26 height 26
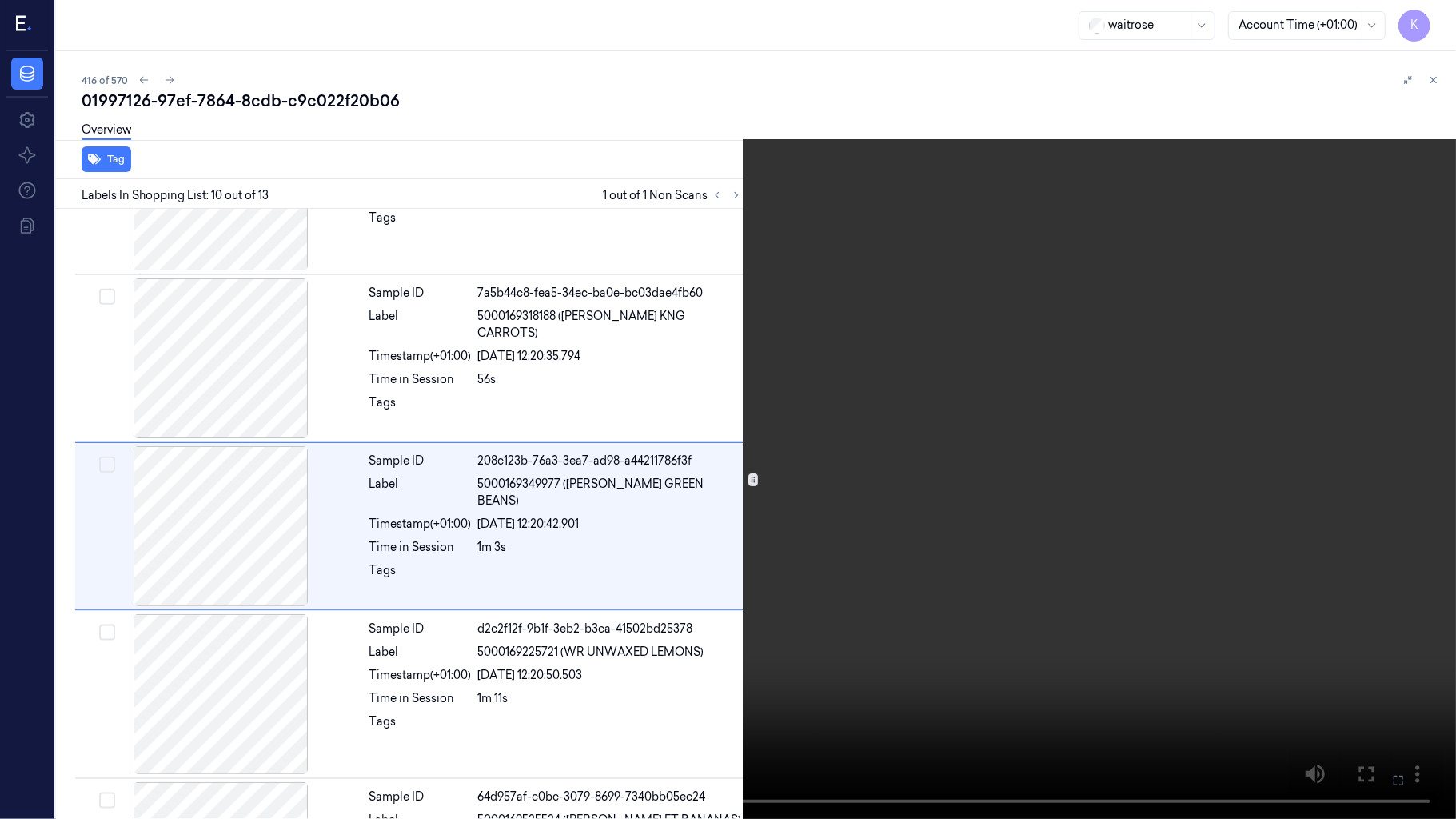
scroll to position [1294, 0]
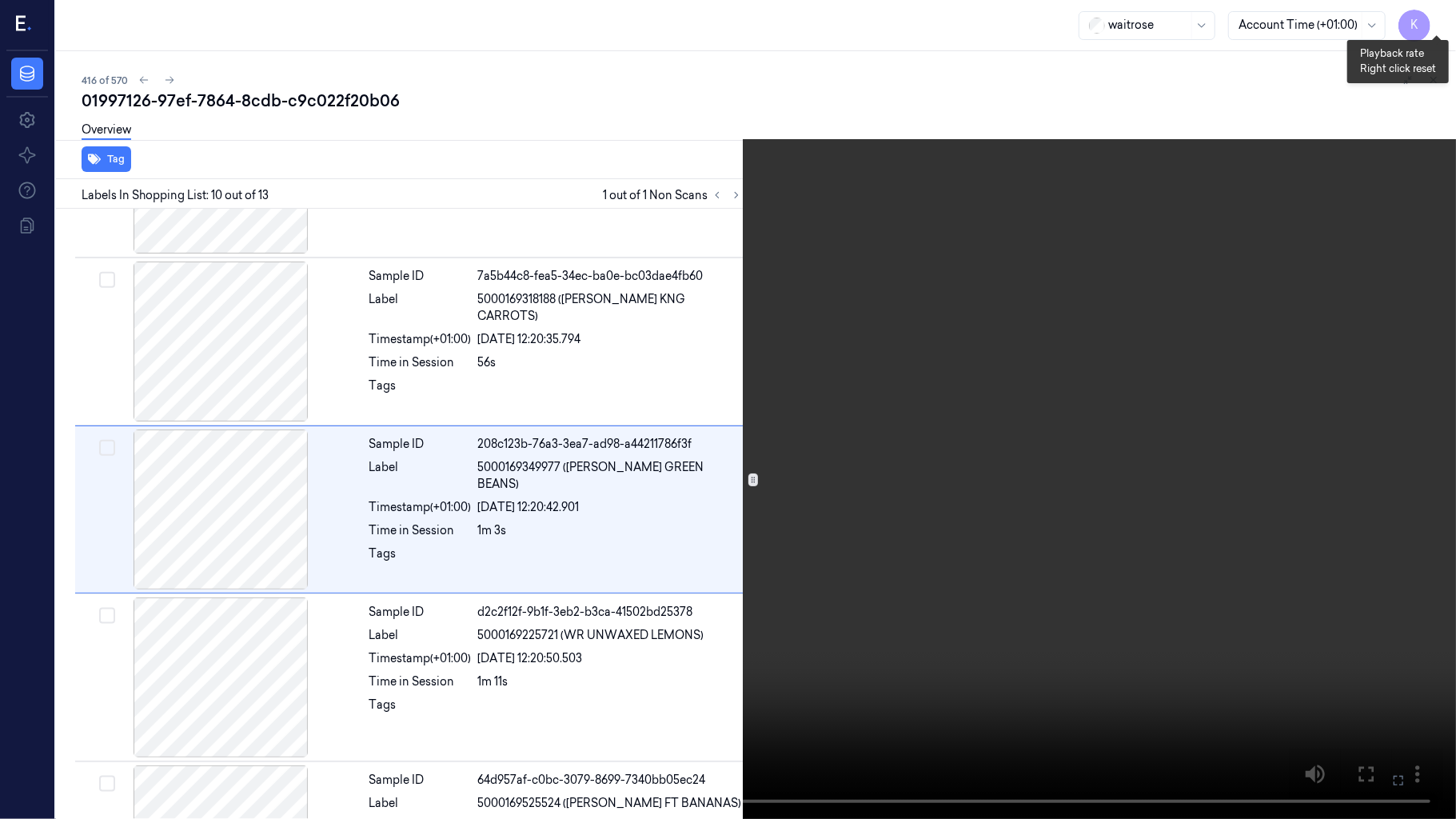
click at [1435, 23] on button "x 2" at bounding box center [1438, 19] width 26 height 26
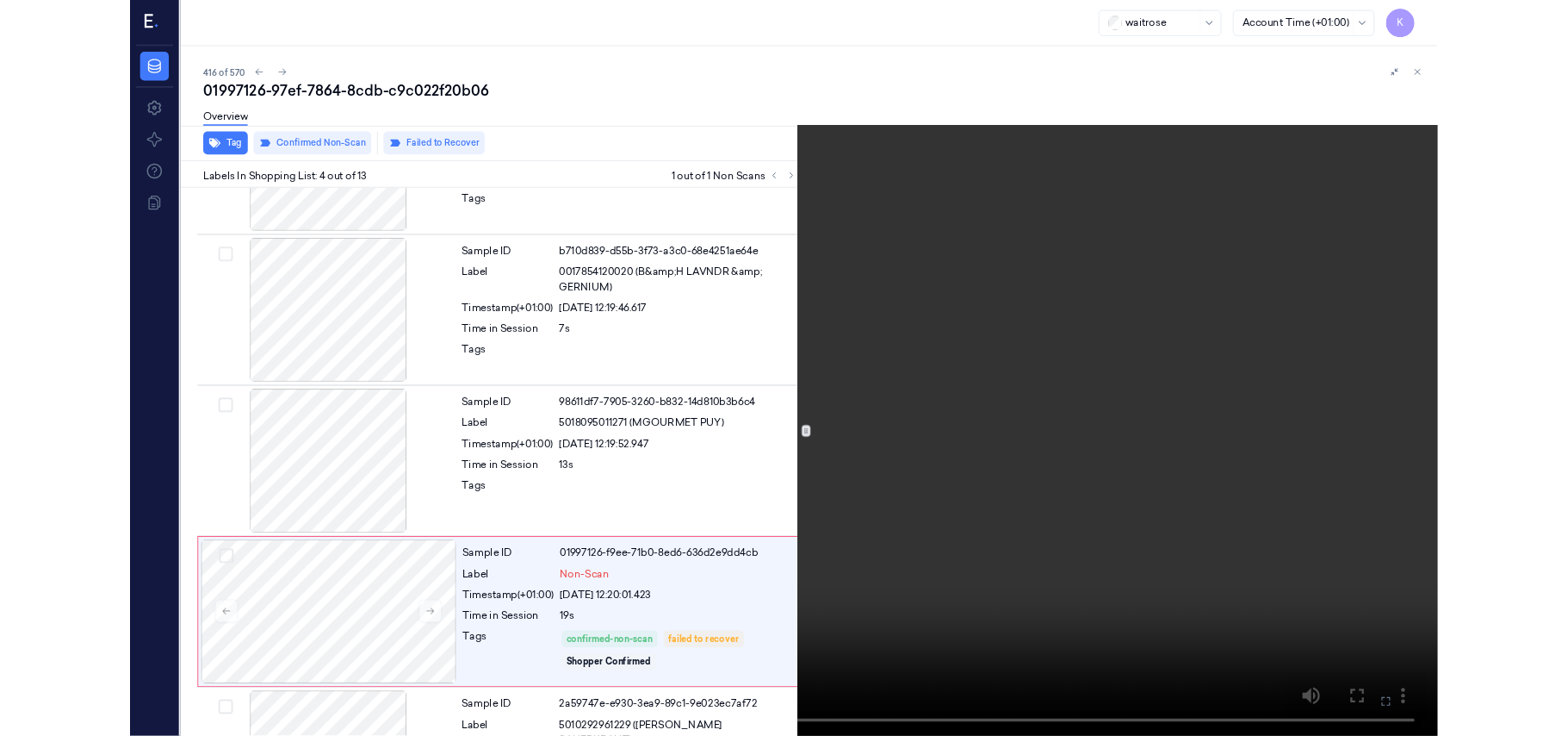
scroll to position [305, 0]
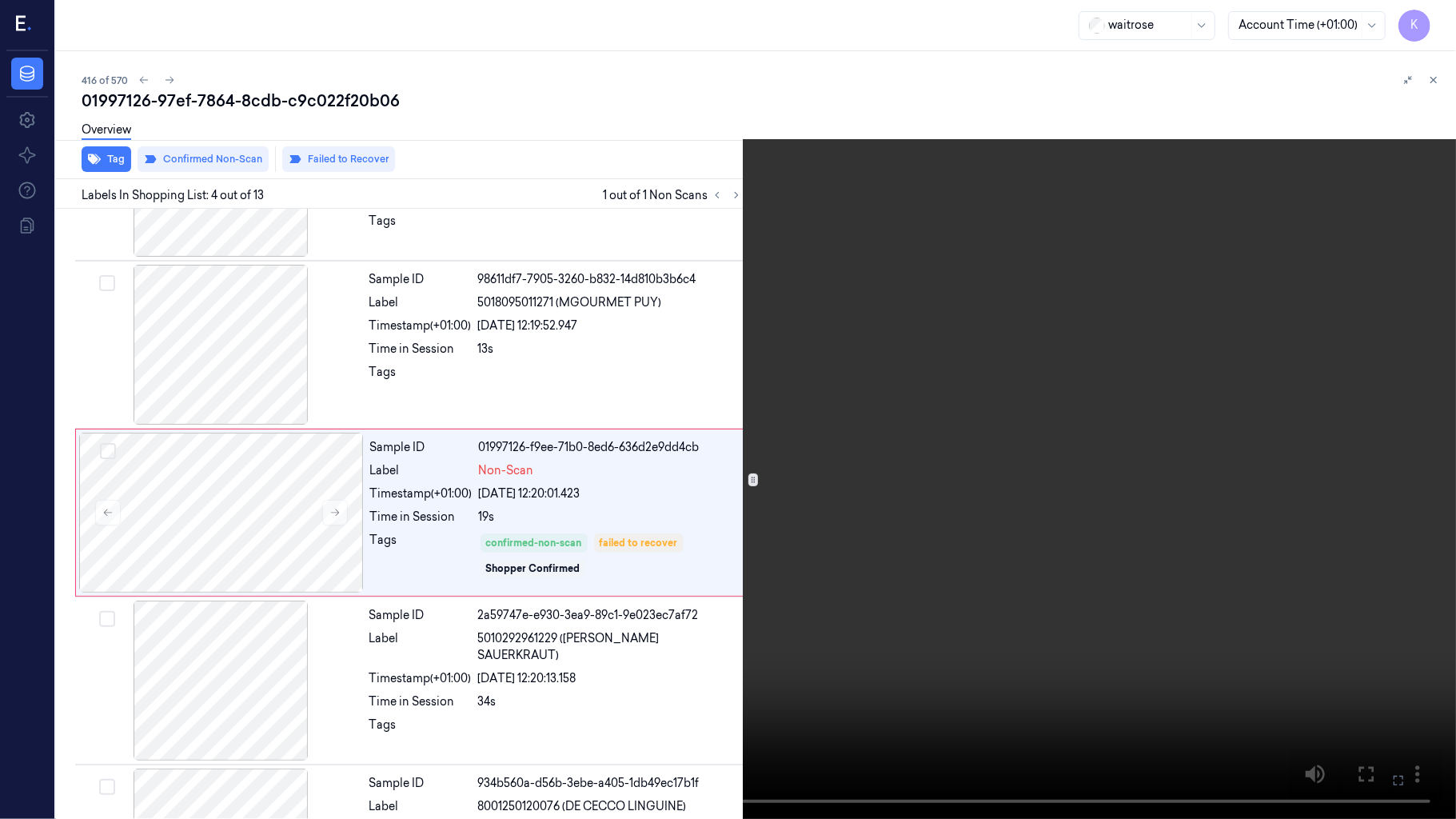
click at [0, 0] on button at bounding box center [0, 0] width 0 height 0
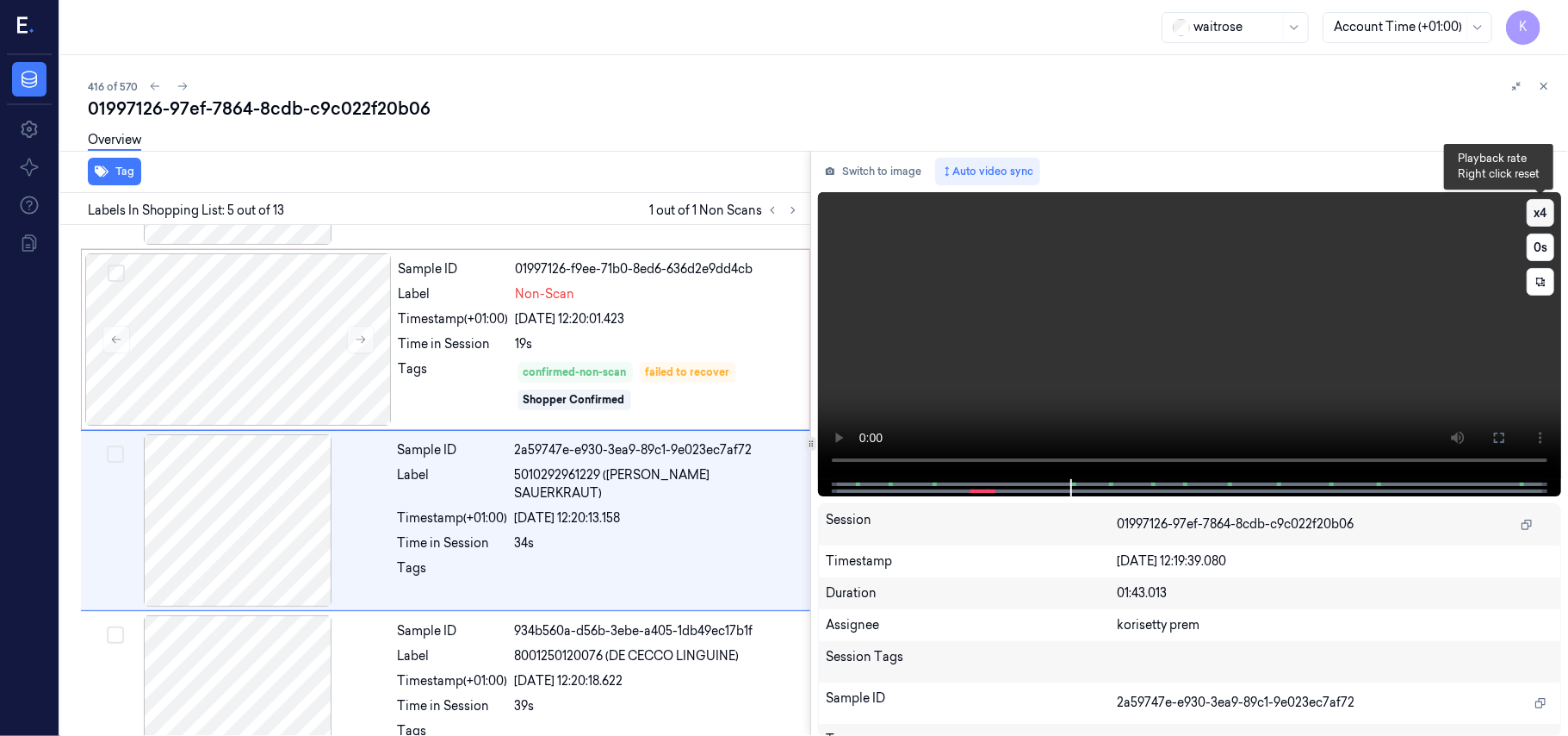
scroll to position [559, 0]
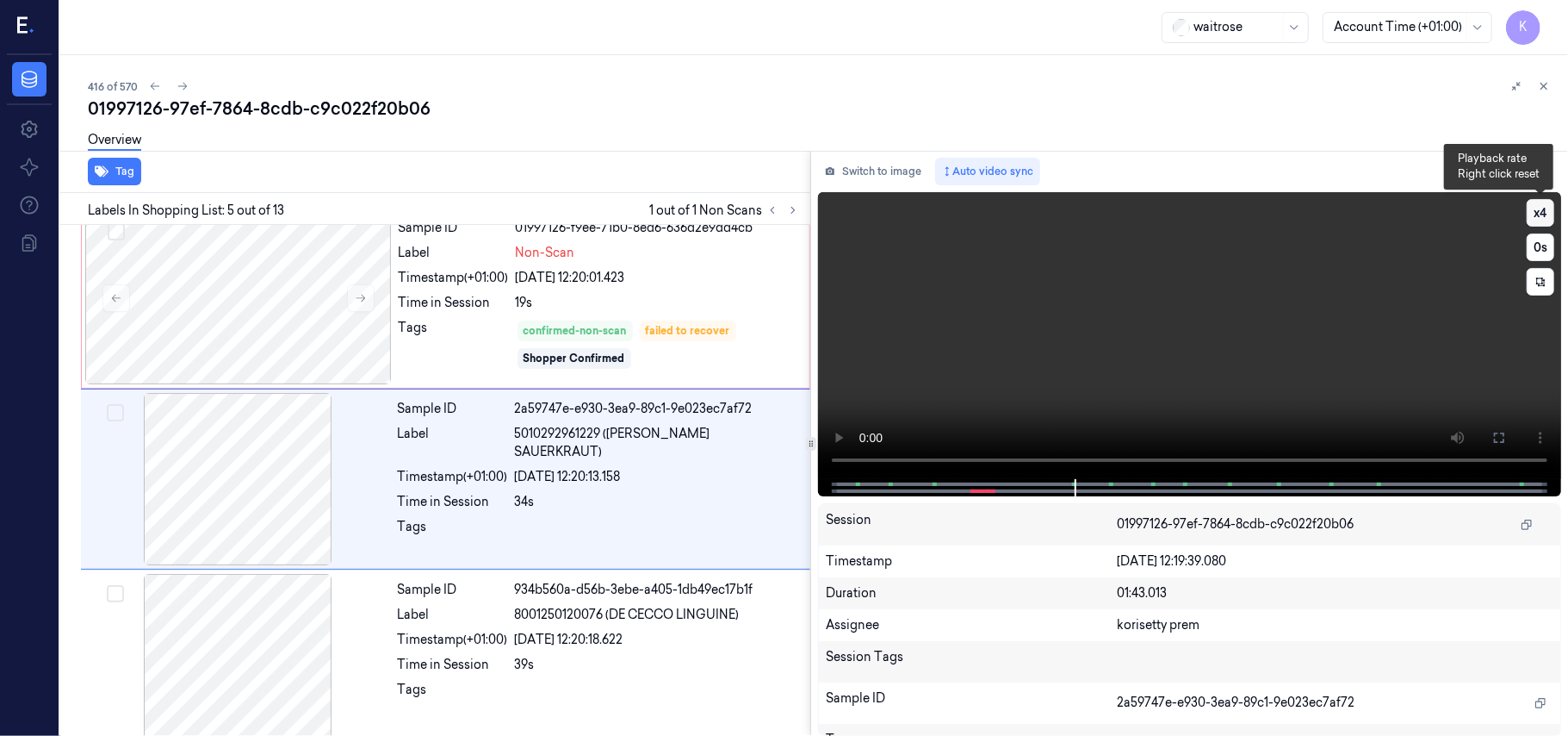
click at [1544, 201] on button "x 4" at bounding box center [1541, 213] width 28 height 28
click at [1257, 325] on video at bounding box center [1190, 336] width 743 height 287
click at [235, 363] on div at bounding box center [239, 298] width 307 height 172
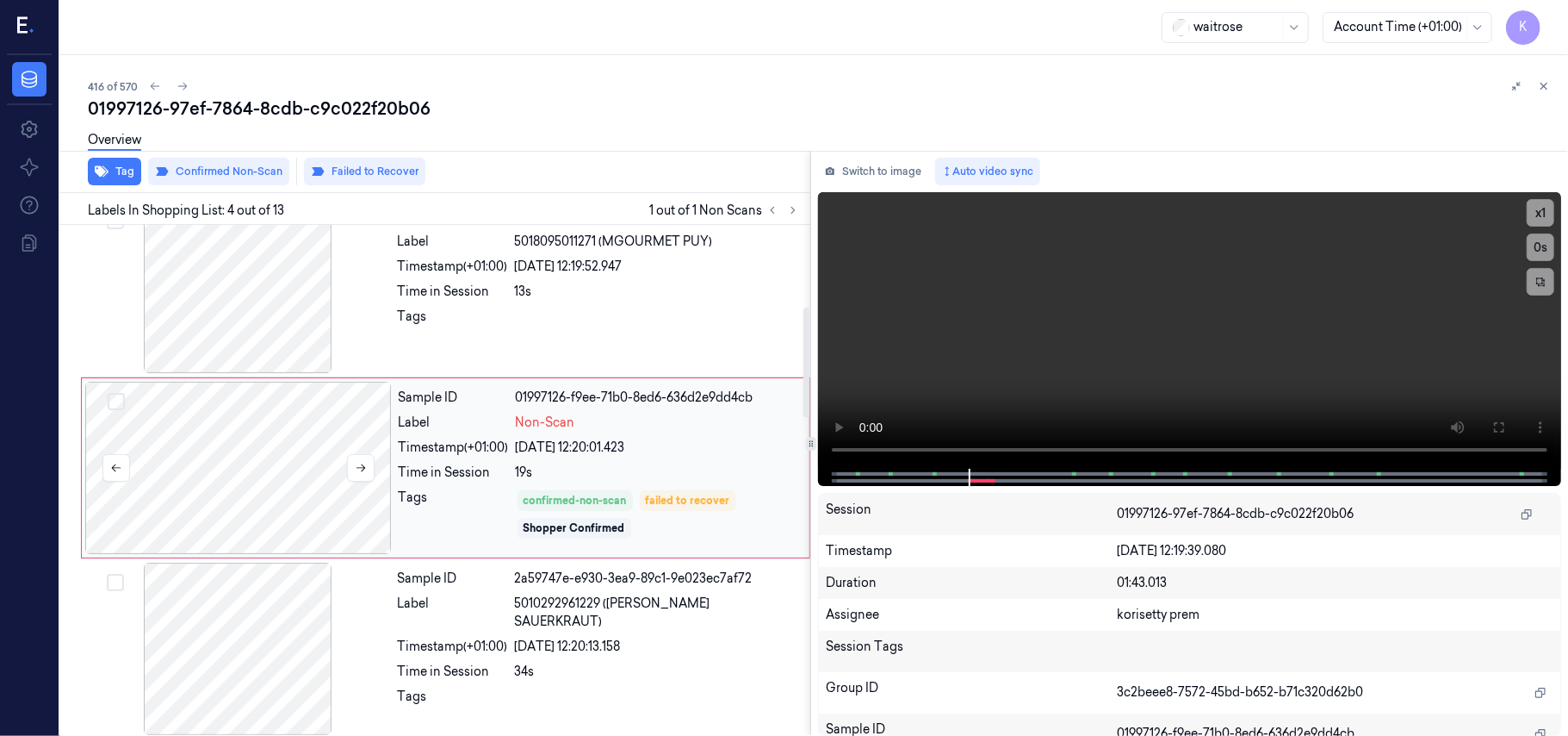
scroll to position [377, 0]
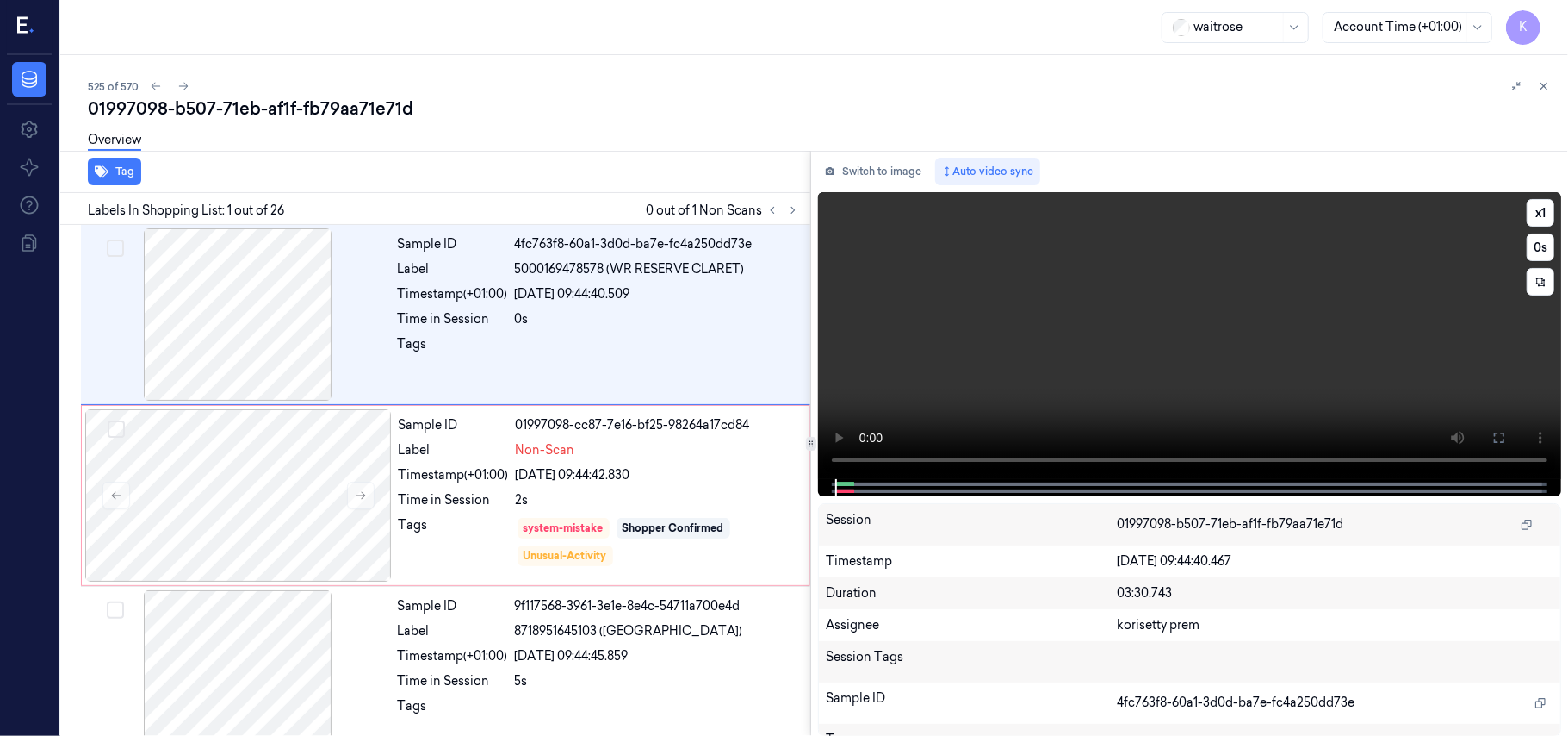
click at [1085, 333] on video at bounding box center [1190, 336] width 743 height 287
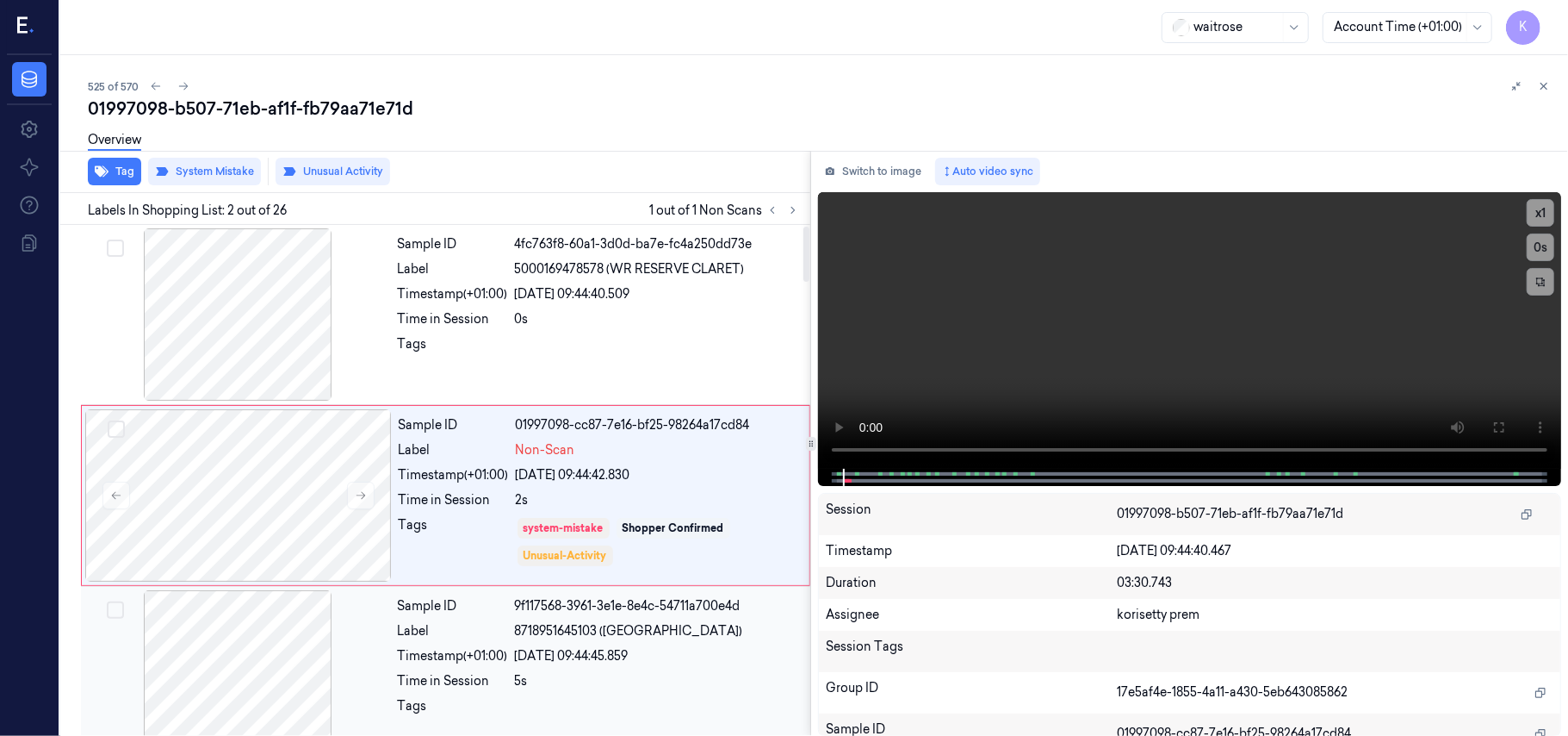
scroll to position [15, 0]
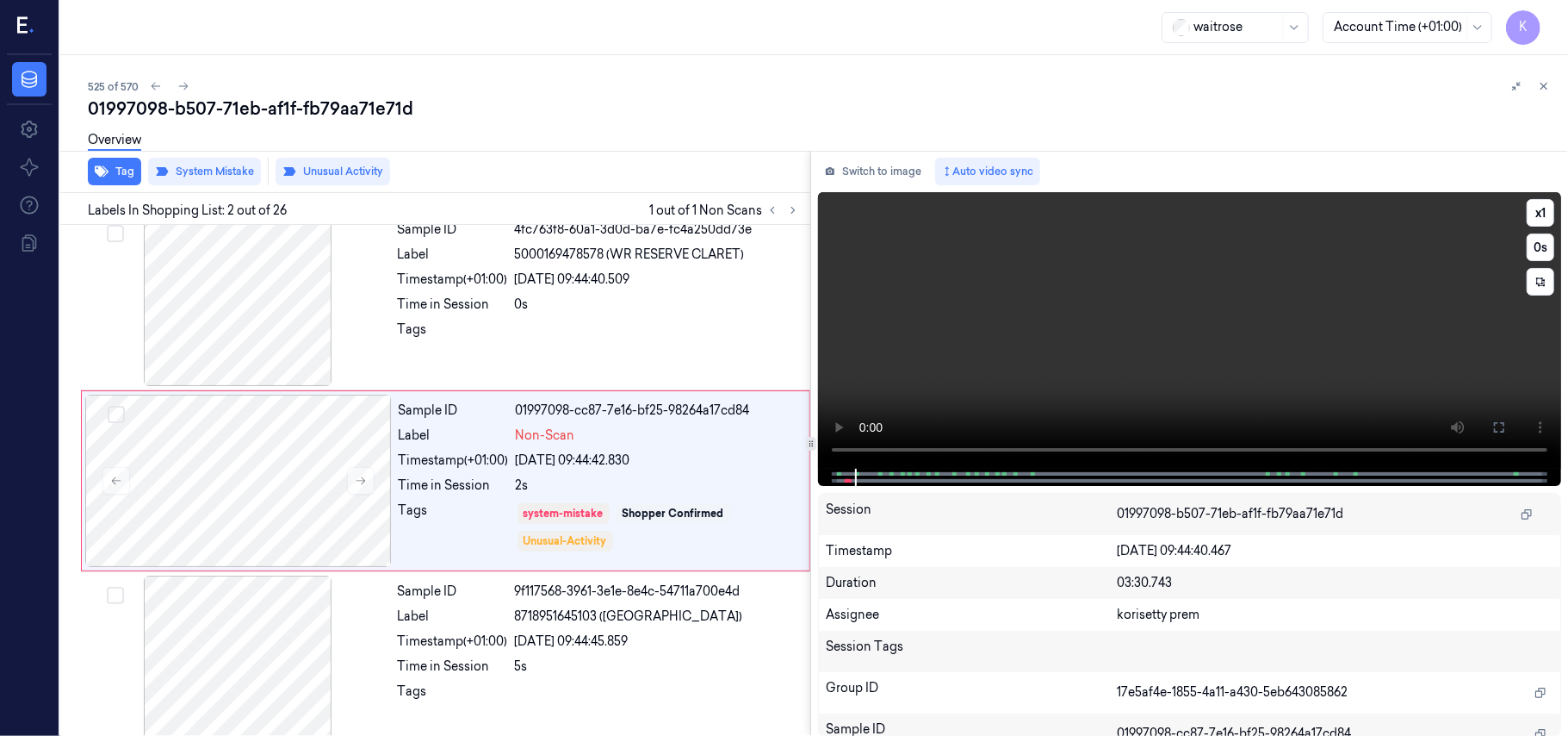
click at [1111, 322] on video at bounding box center [1190, 331] width 743 height 277
click at [284, 260] on div at bounding box center [238, 300] width 307 height 172
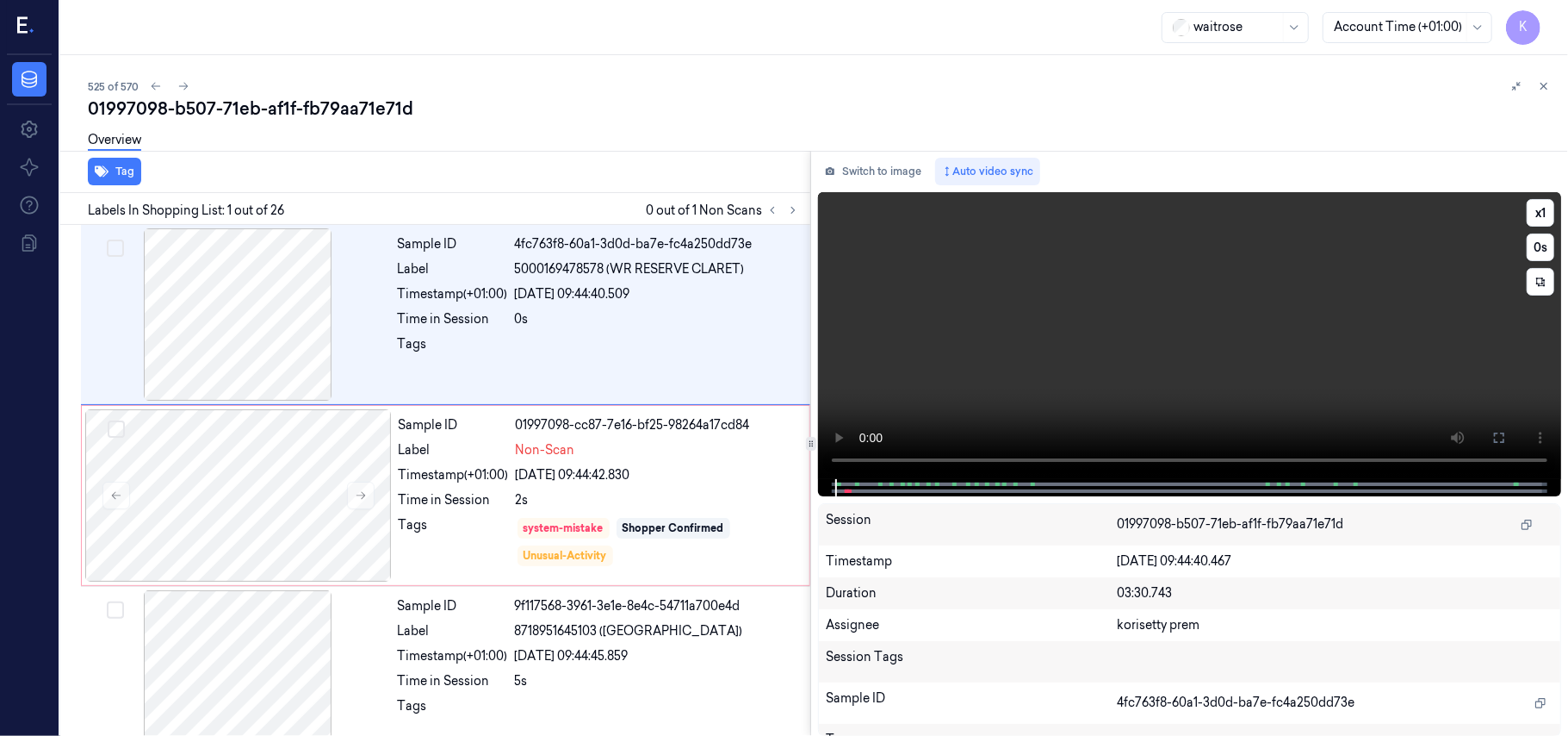
click at [1066, 350] on video at bounding box center [1190, 336] width 743 height 287
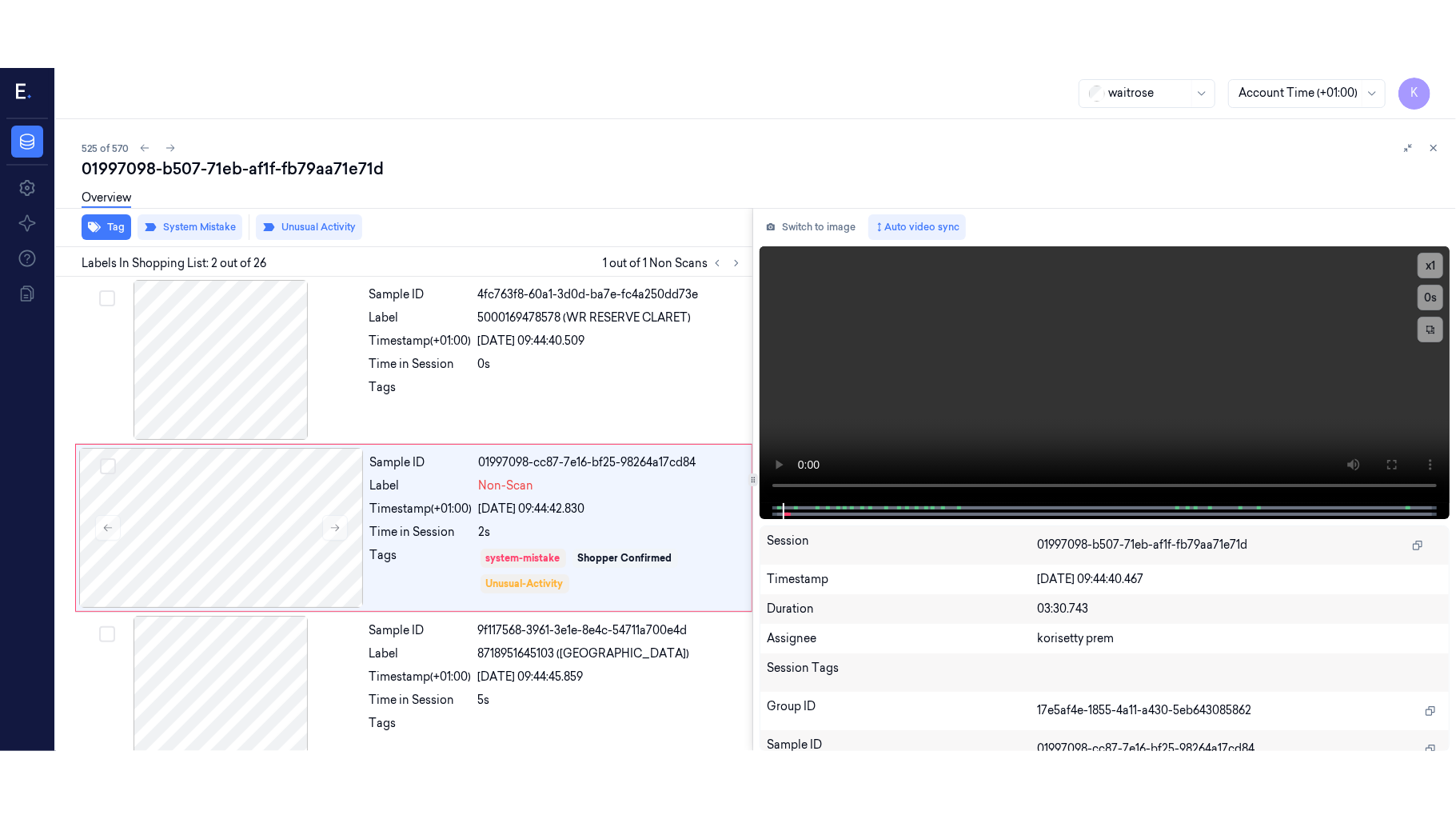
scroll to position [14, 0]
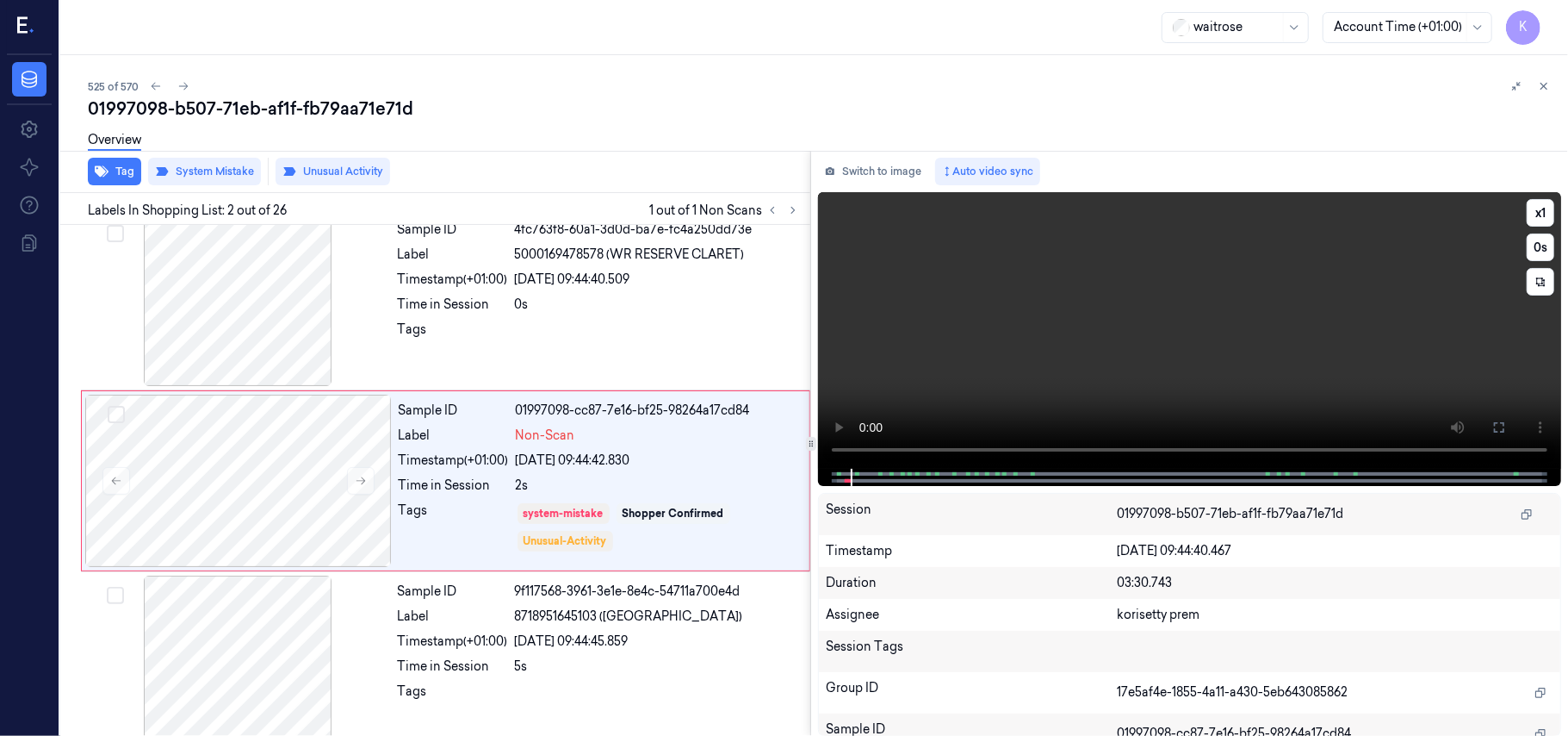
click at [1261, 349] on video at bounding box center [1190, 331] width 743 height 277
click at [1496, 429] on icon at bounding box center [1499, 427] width 14 height 14
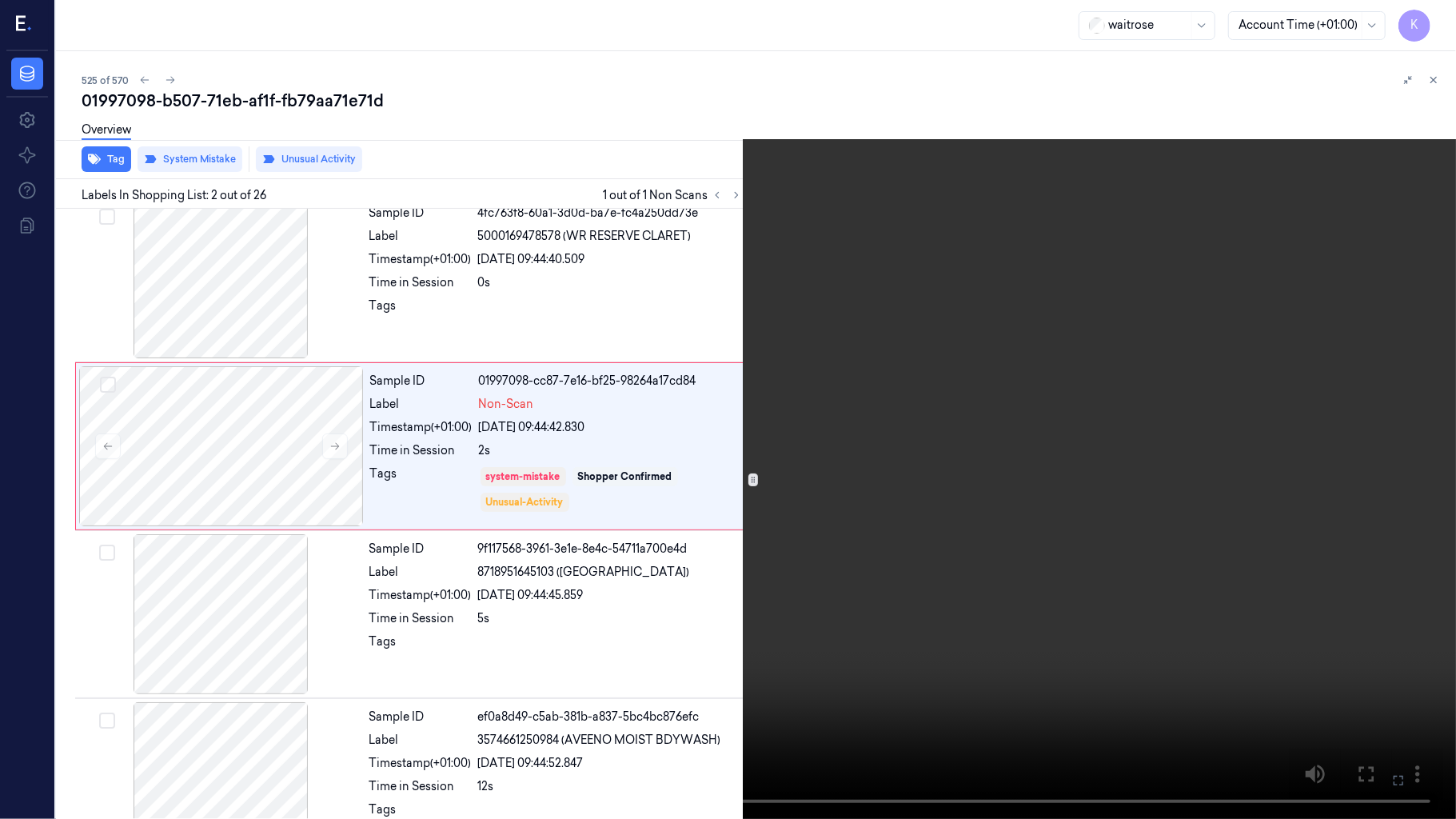
click at [938, 560] on video at bounding box center [728, 410] width 1456 height 819
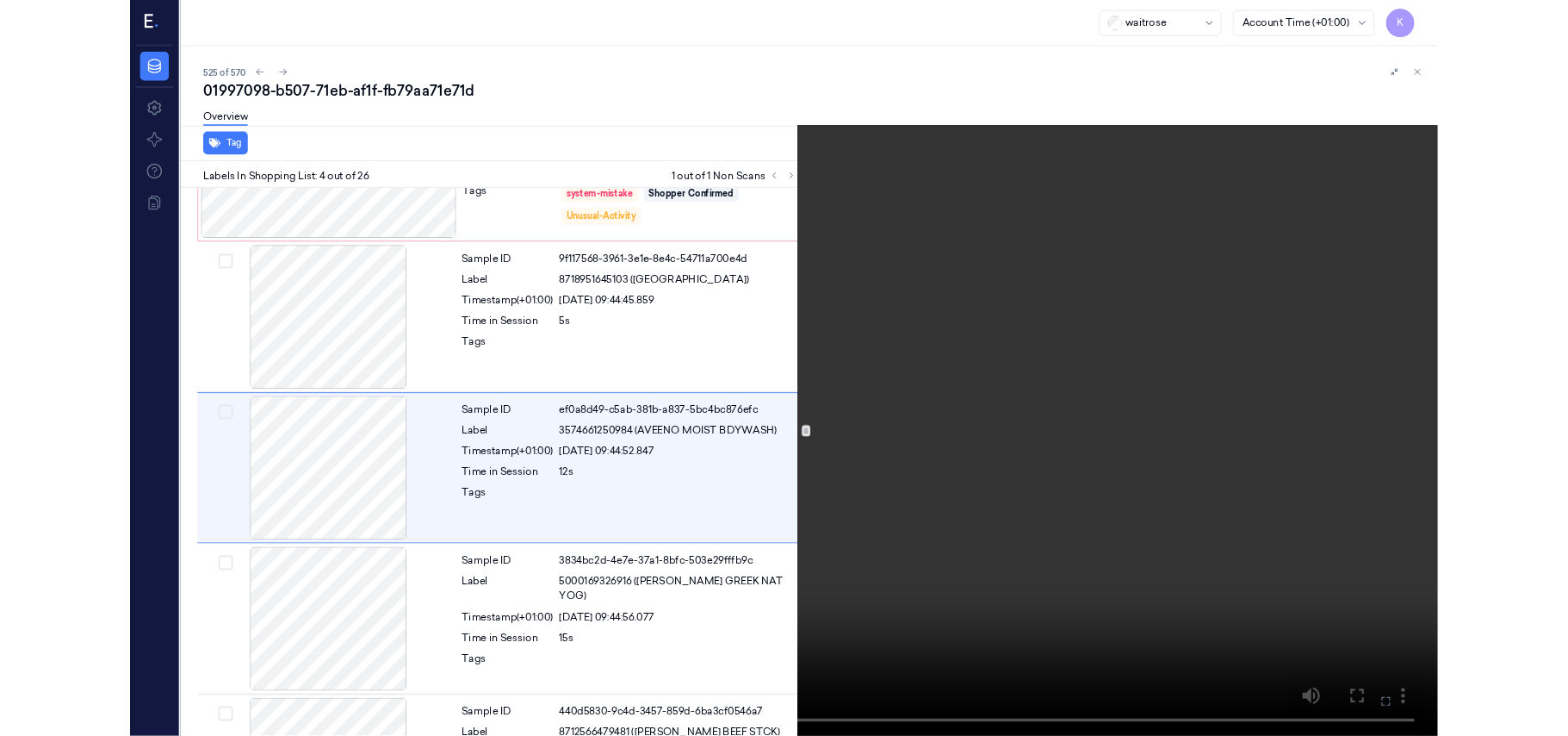
scroll to position [305, 0]
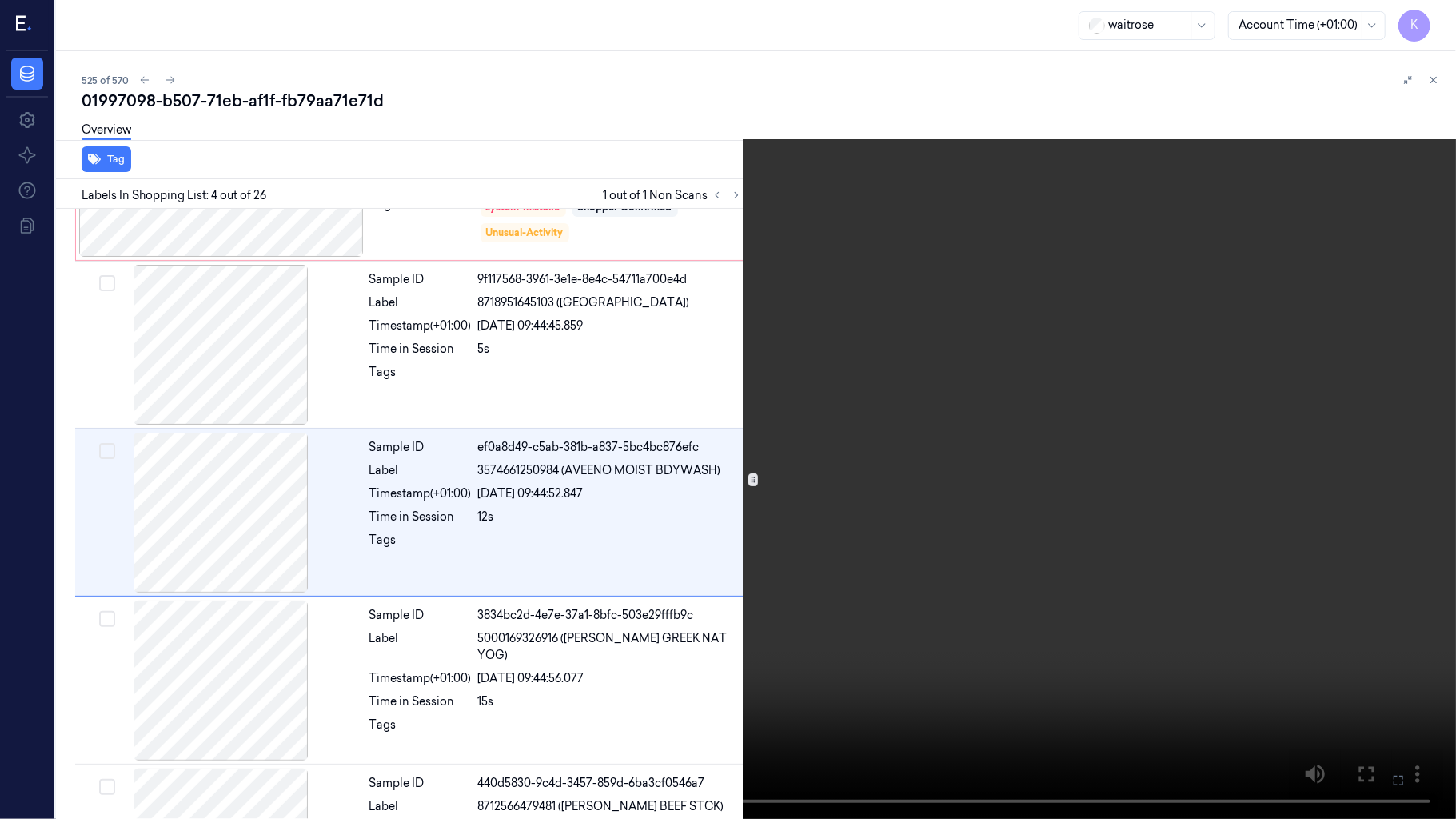
click at [0, 0] on icon at bounding box center [0, 0] width 0 height 0
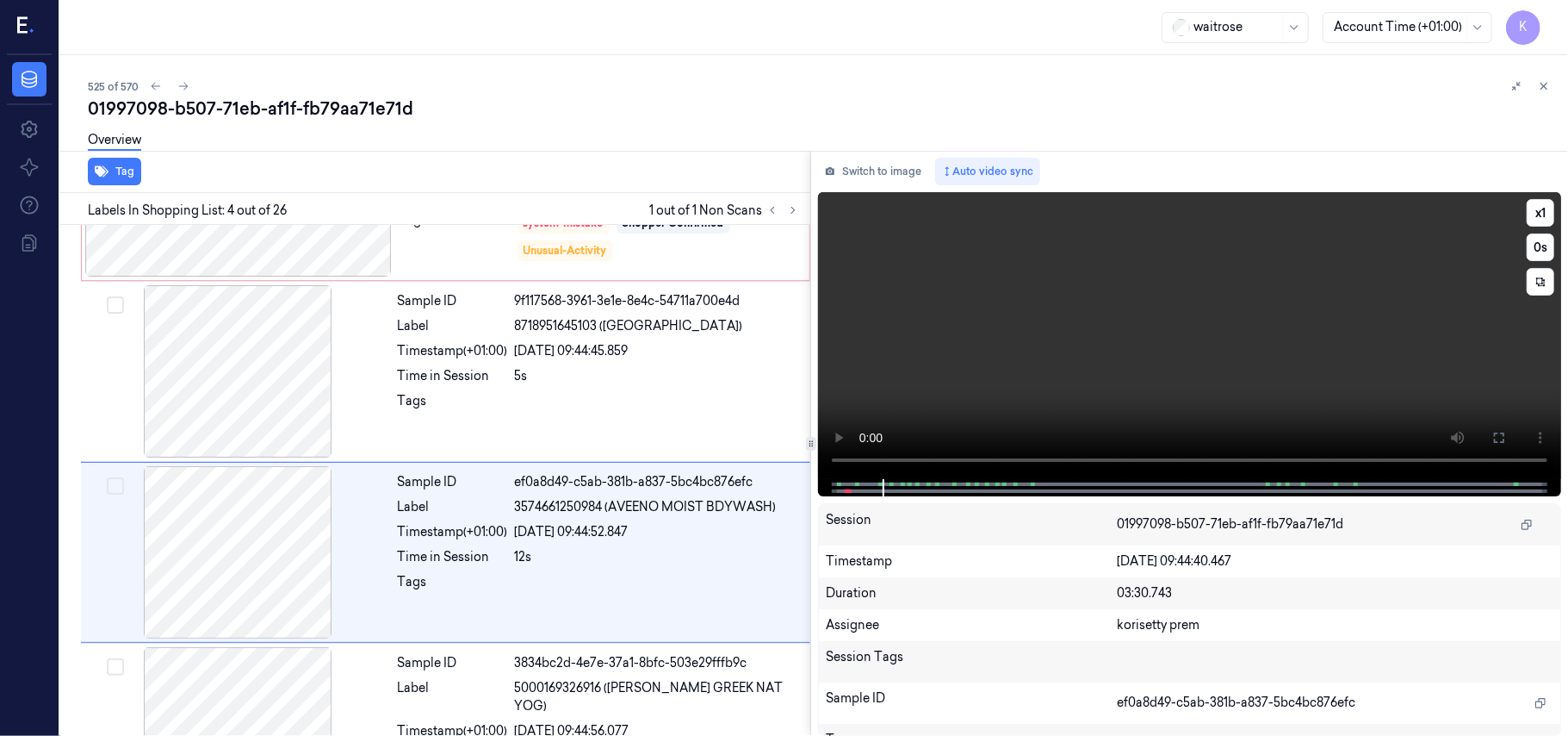
click at [1309, 342] on video at bounding box center [1190, 336] width 743 height 287
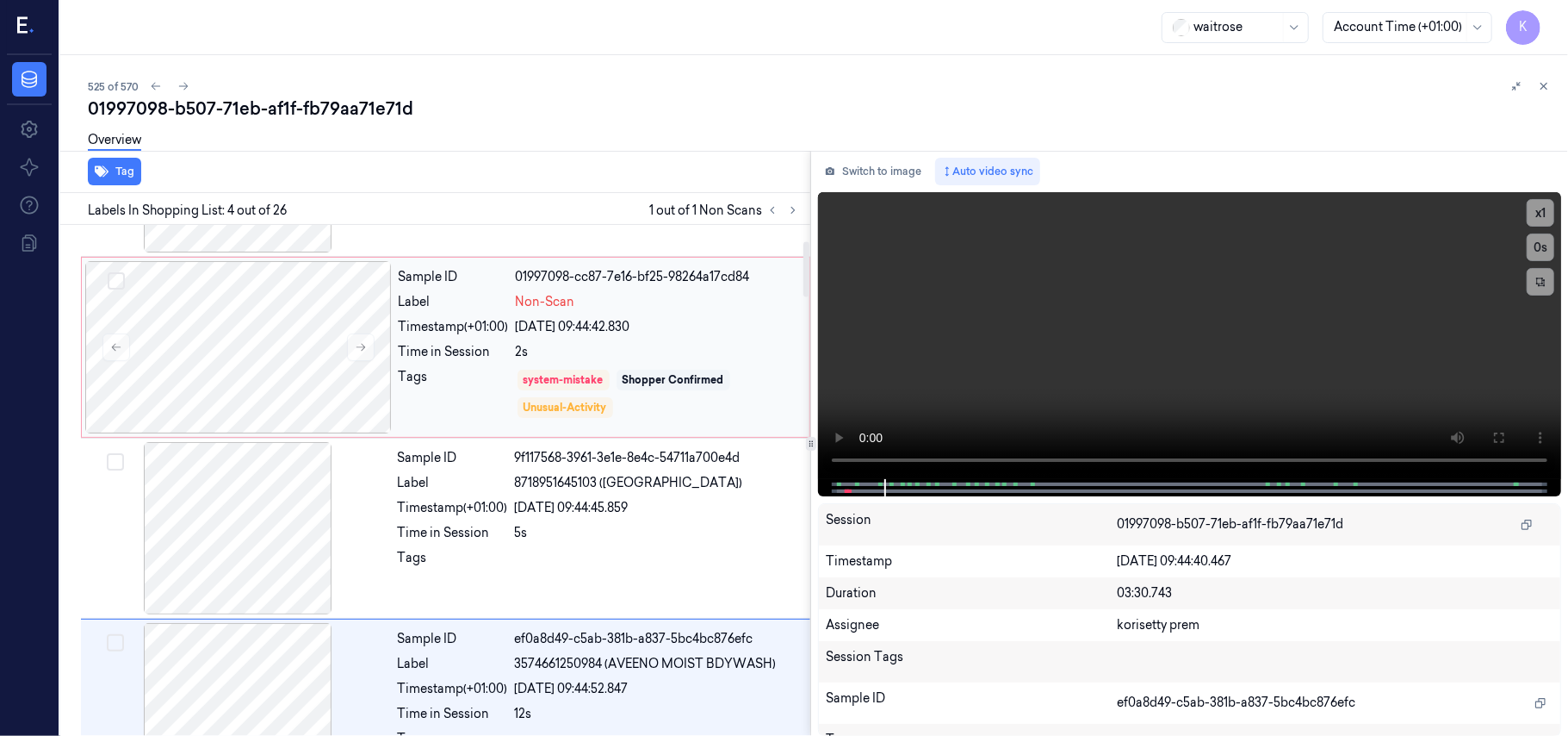
click at [600, 318] on div "[DATE] 09:44:42.830" at bounding box center [657, 327] width 284 height 18
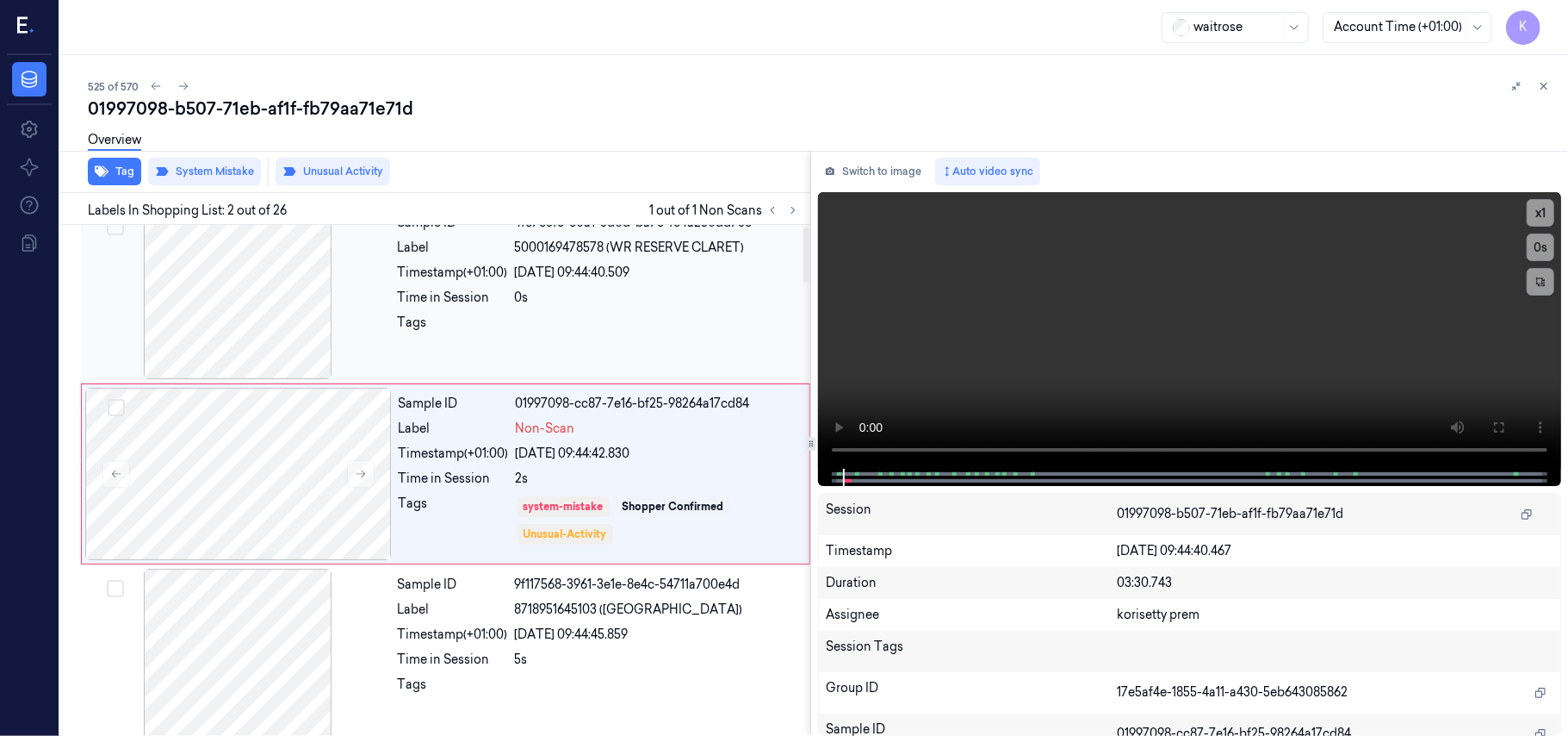
scroll to position [15, 0]
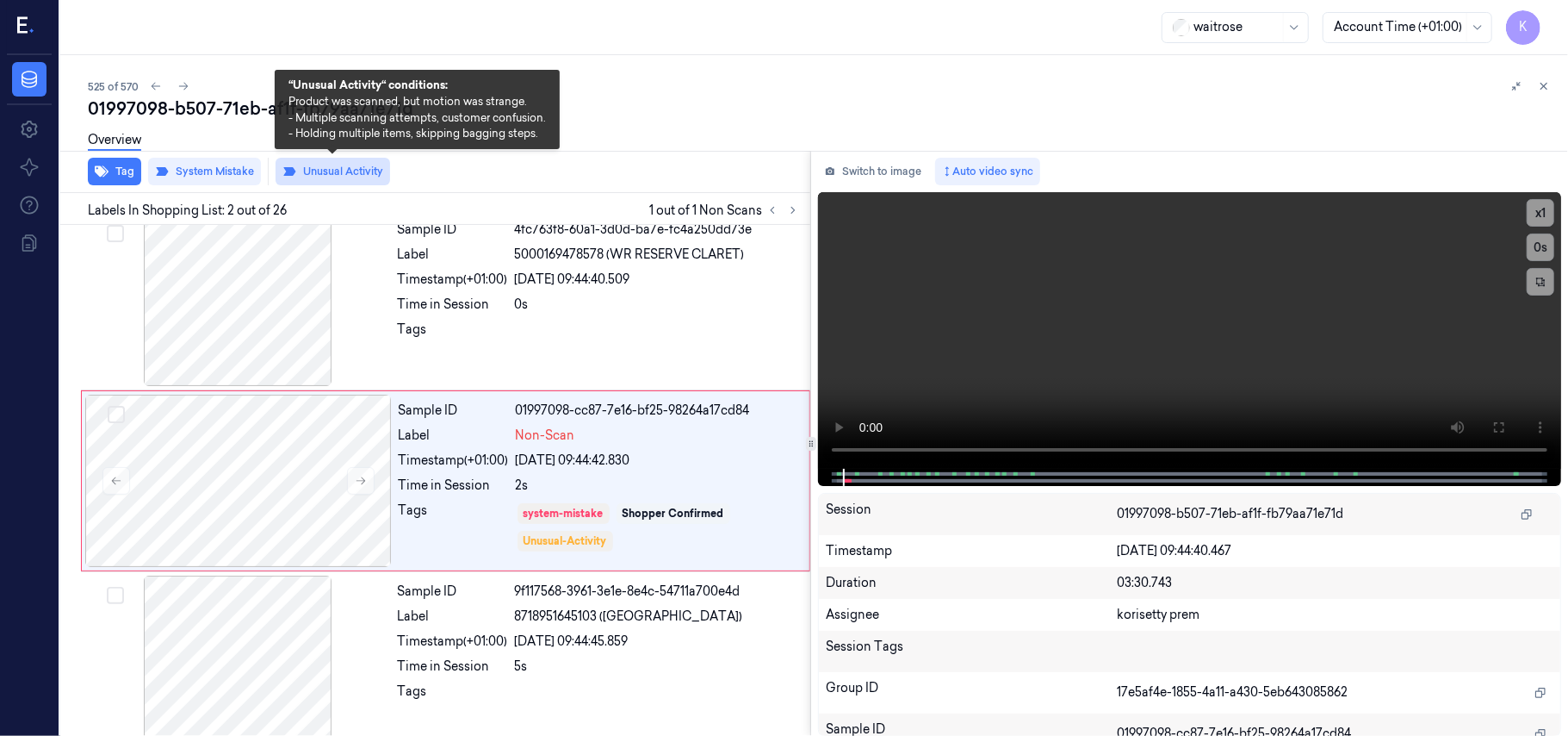
click at [332, 170] on button "Unusual Activity" at bounding box center [333, 171] width 114 height 28
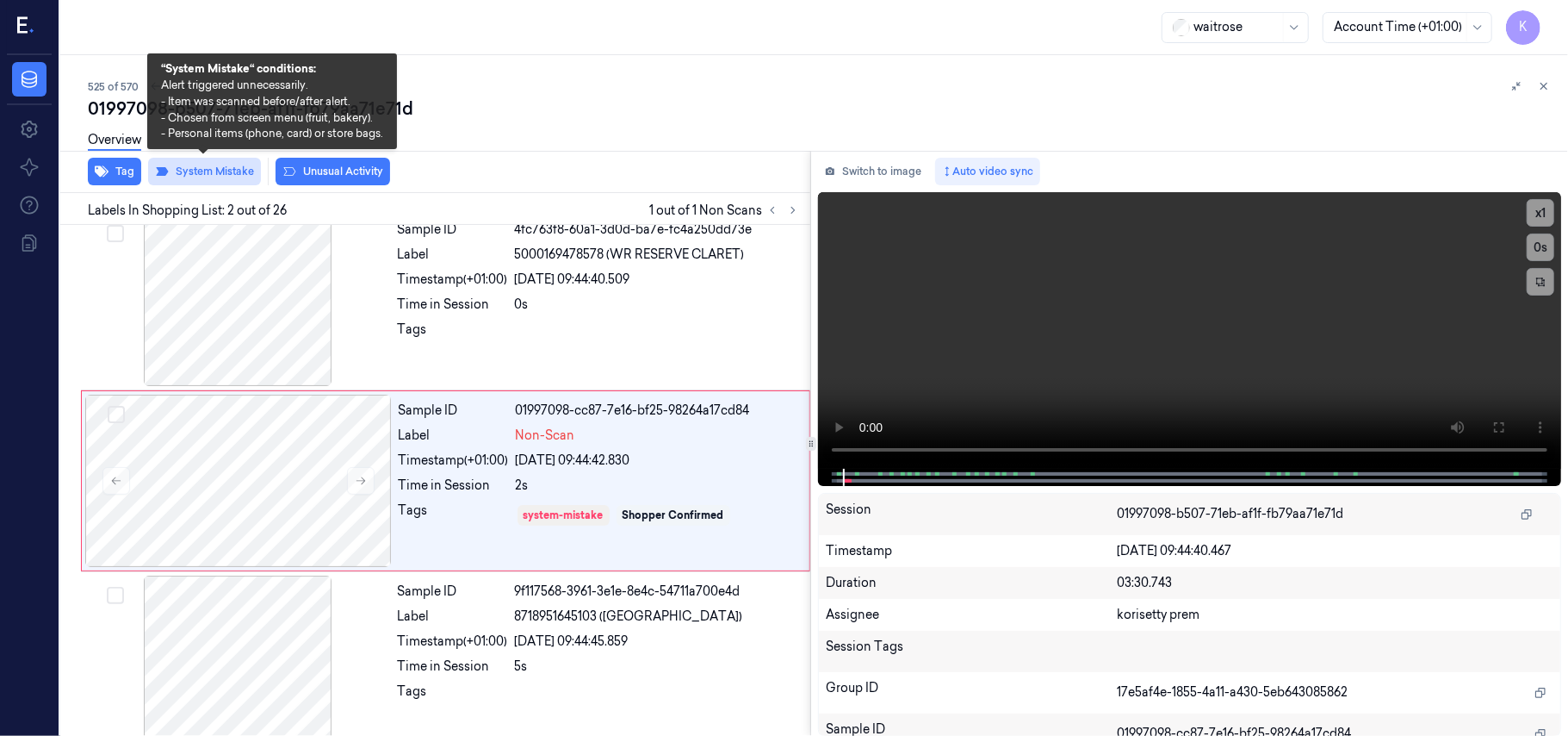
click at [211, 174] on button "System Mistake" at bounding box center [204, 171] width 112 height 28
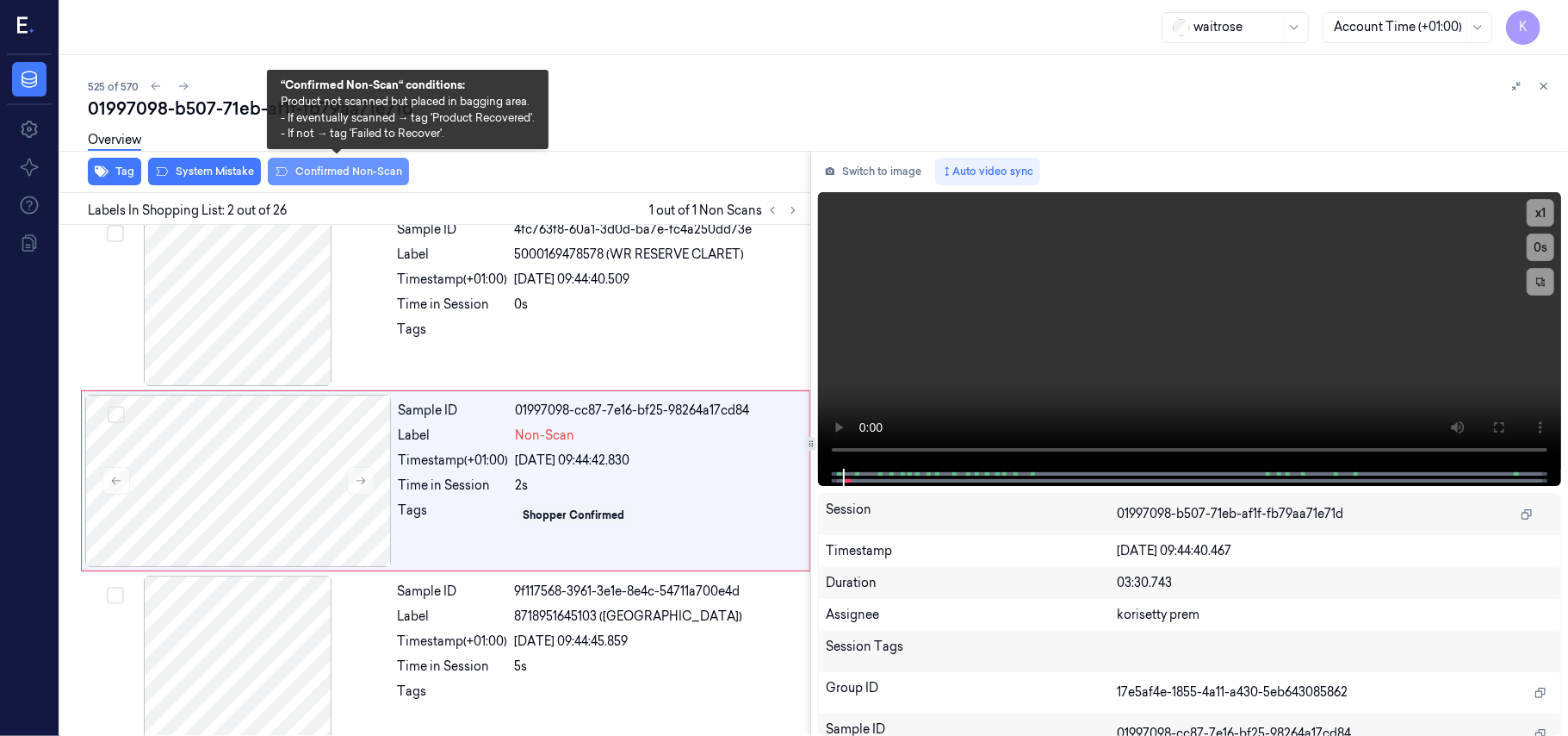
click at [317, 170] on button "Confirmed Non-Scan" at bounding box center [338, 171] width 141 height 28
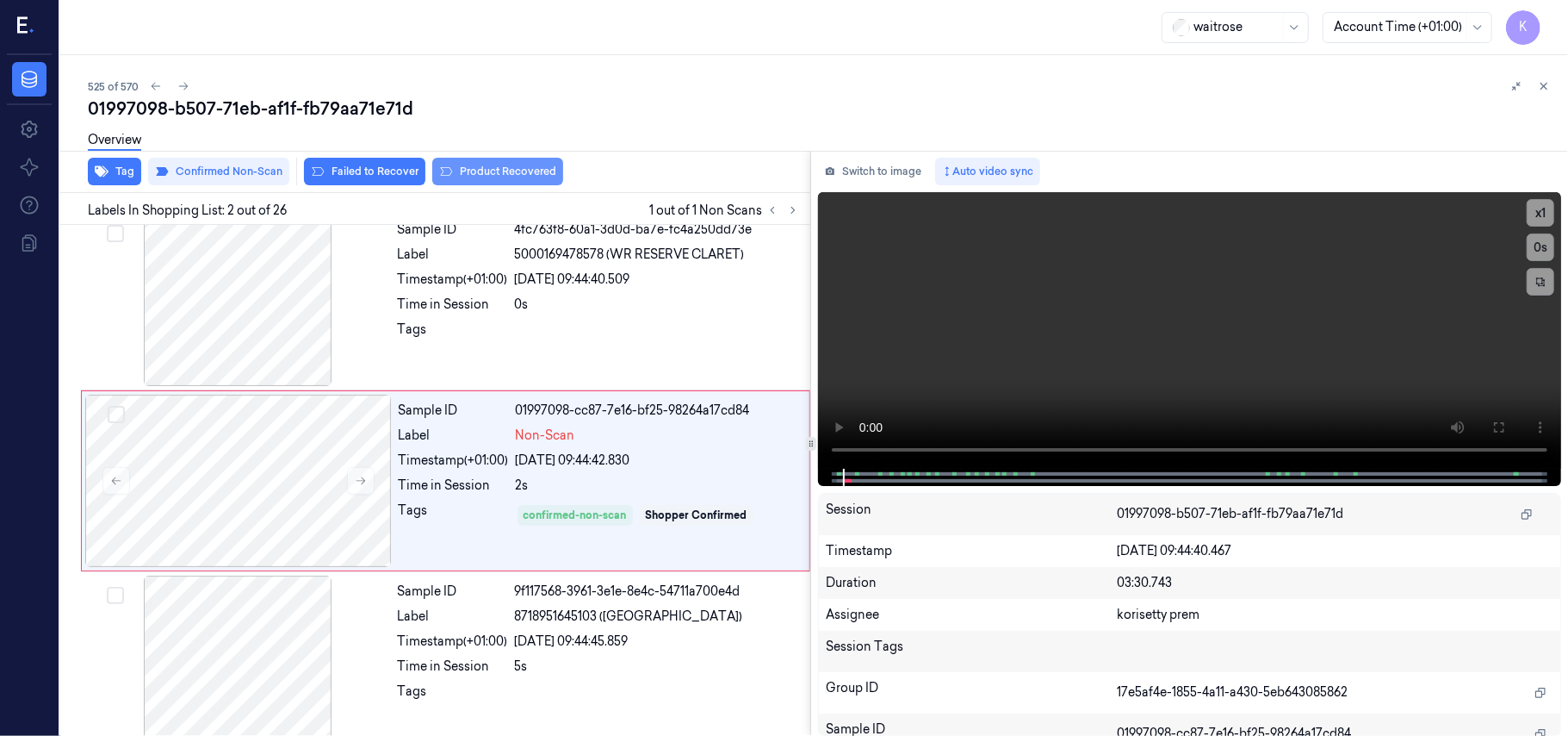
click at [529, 169] on button "Product Recovered" at bounding box center [497, 171] width 130 height 28
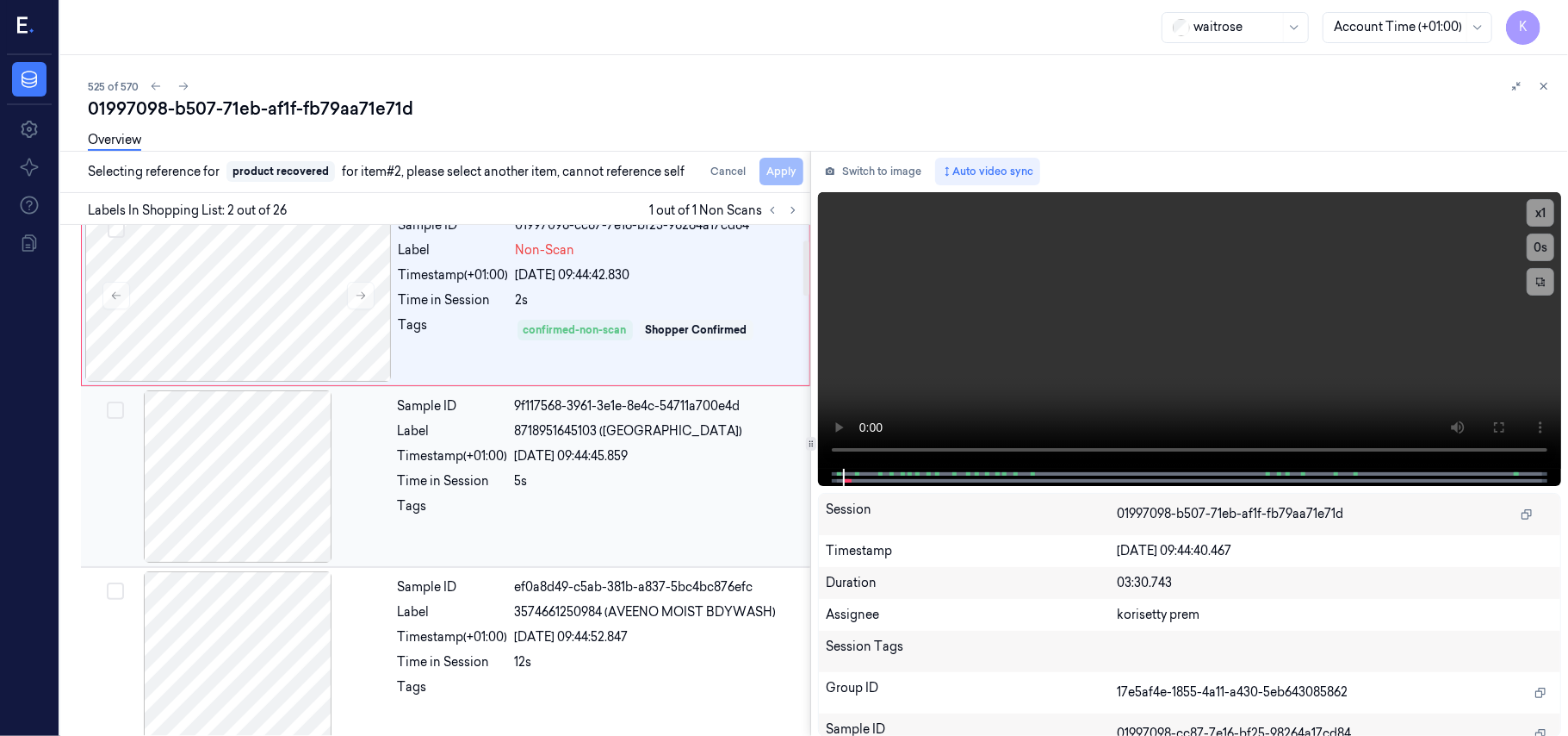
scroll to position [245, 0]
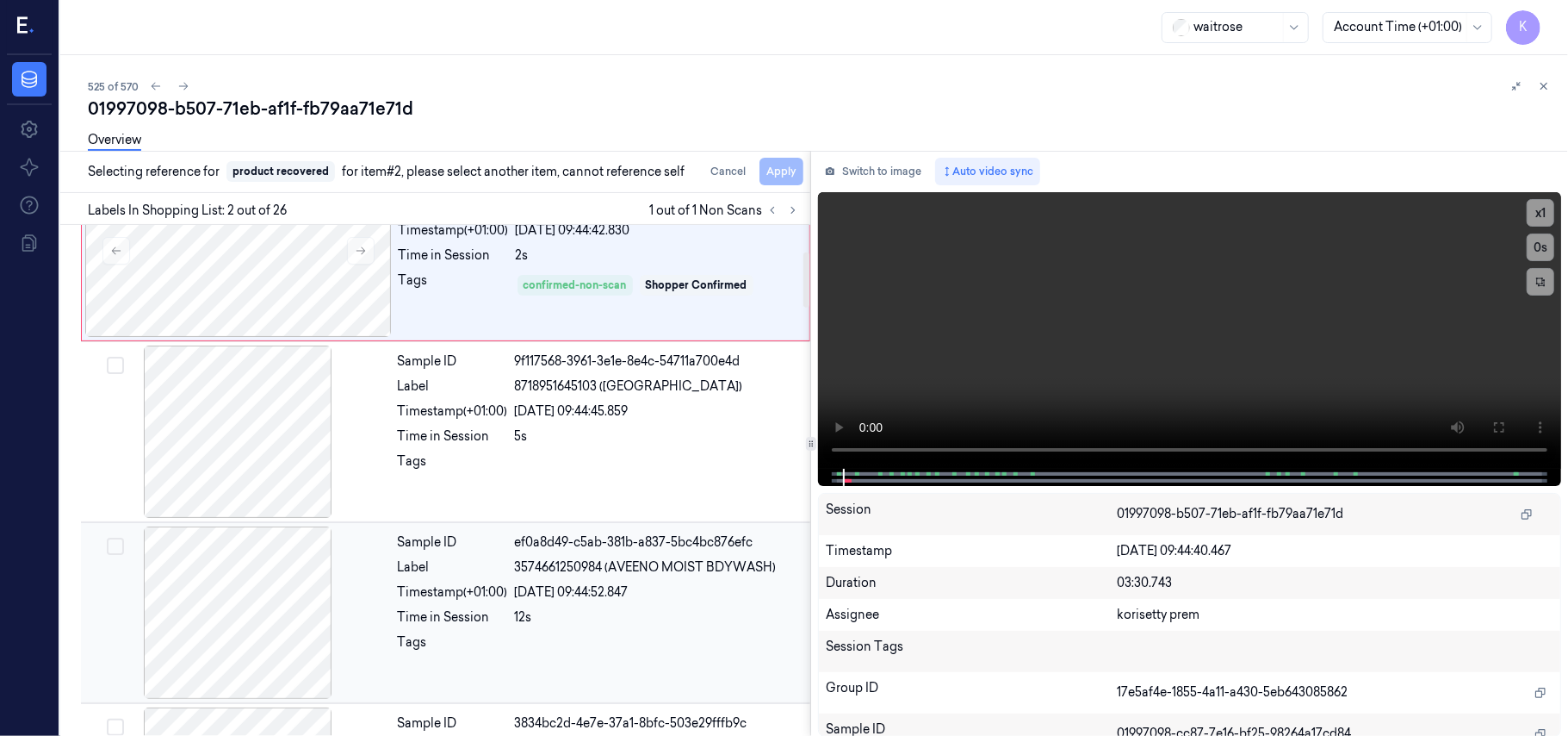
click at [568, 604] on div "Sample ID ef0a8d49-c5ab-381b-a837-5bc4bc876efc Label 3574661250984 (AVEENO MOIS…" at bounding box center [599, 613] width 416 height 172
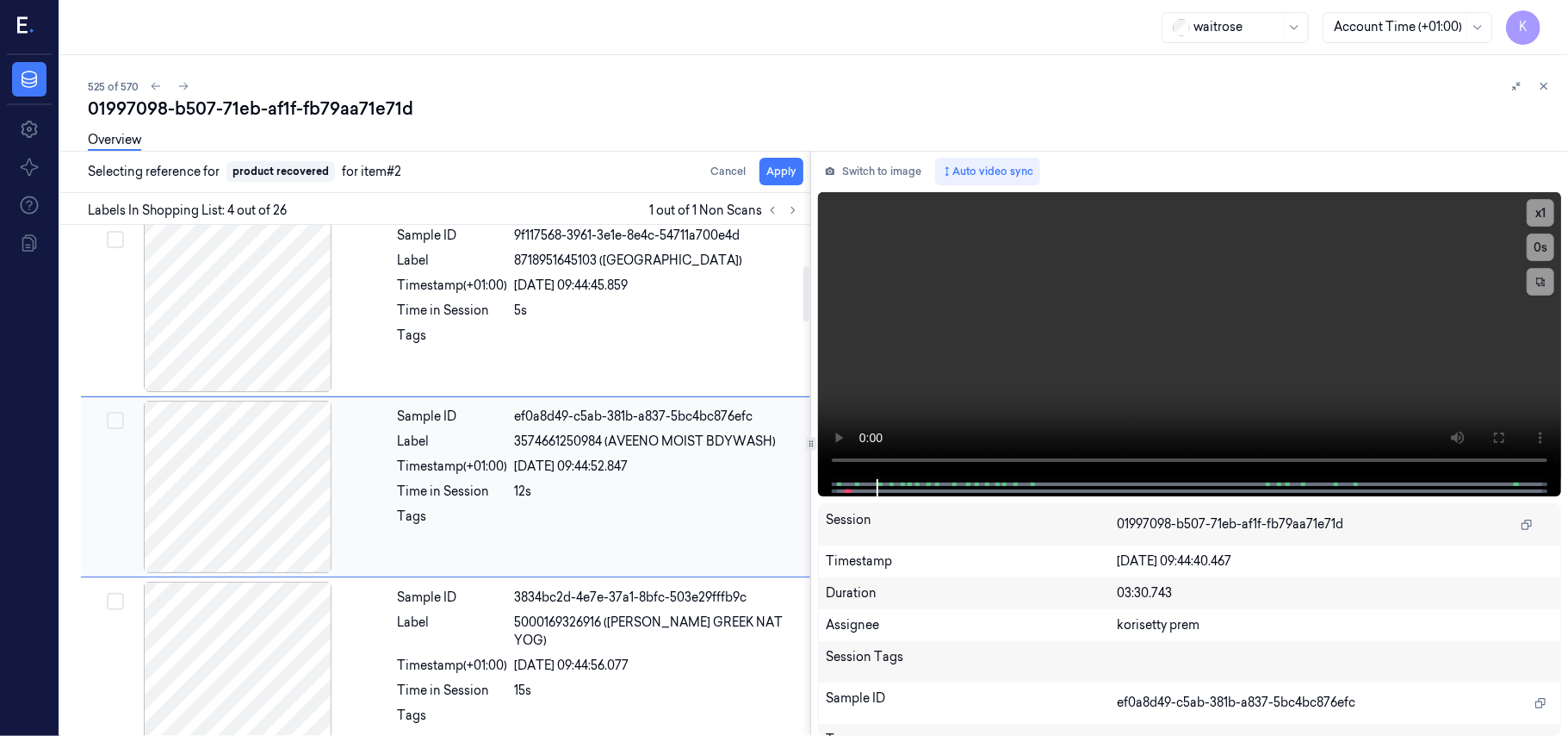
scroll to position [377, 0]
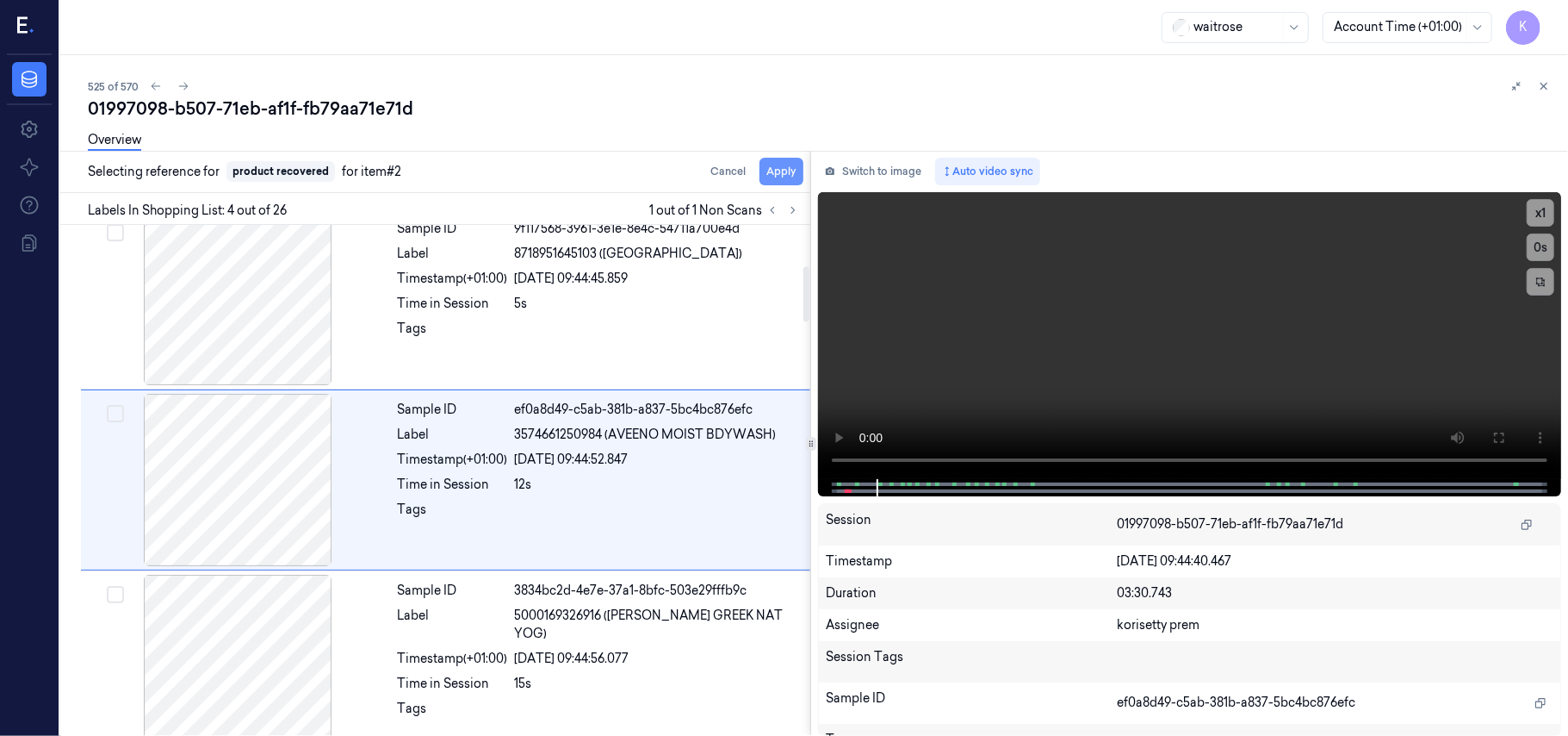
click at [770, 169] on button "Apply" at bounding box center [782, 171] width 44 height 28
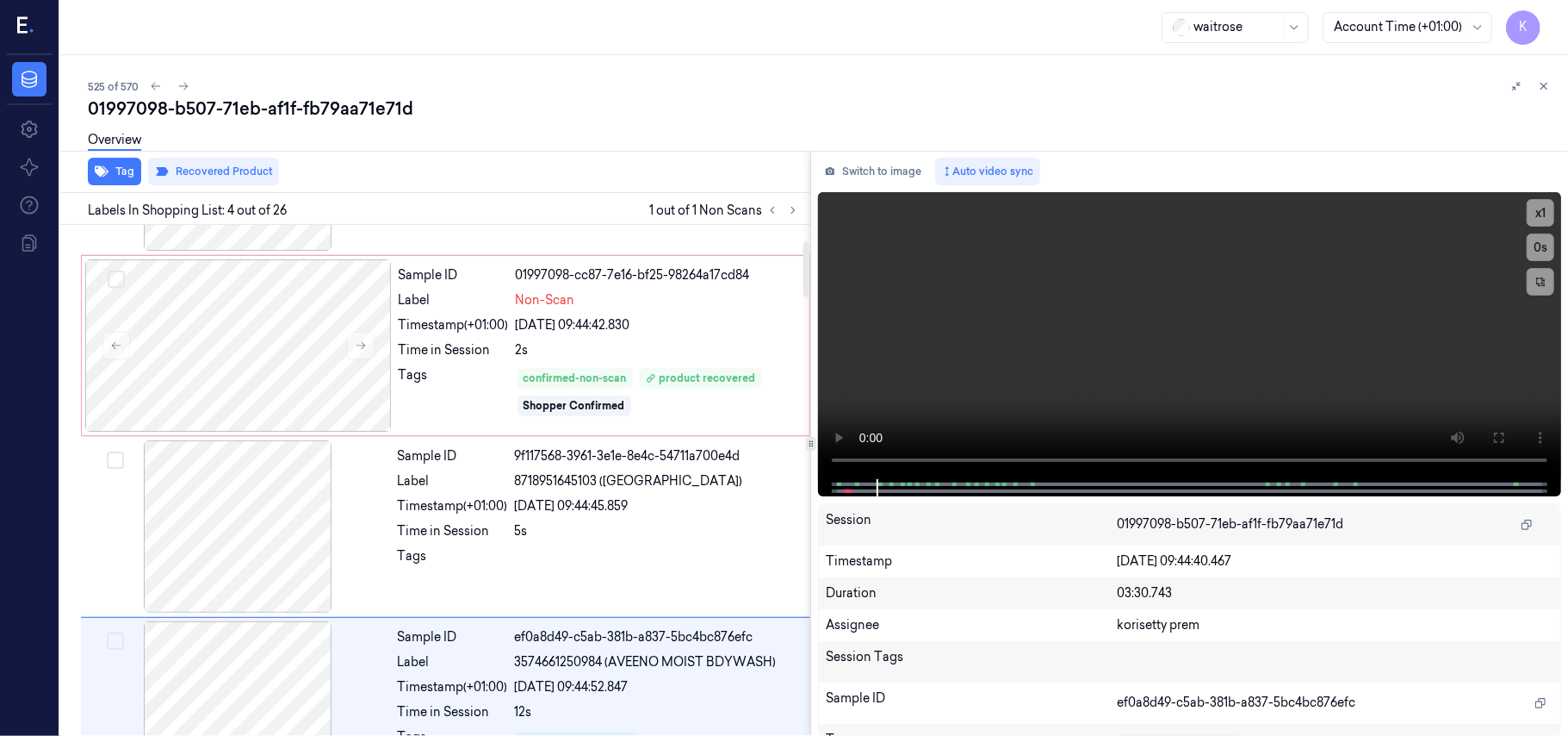
scroll to position [148, 0]
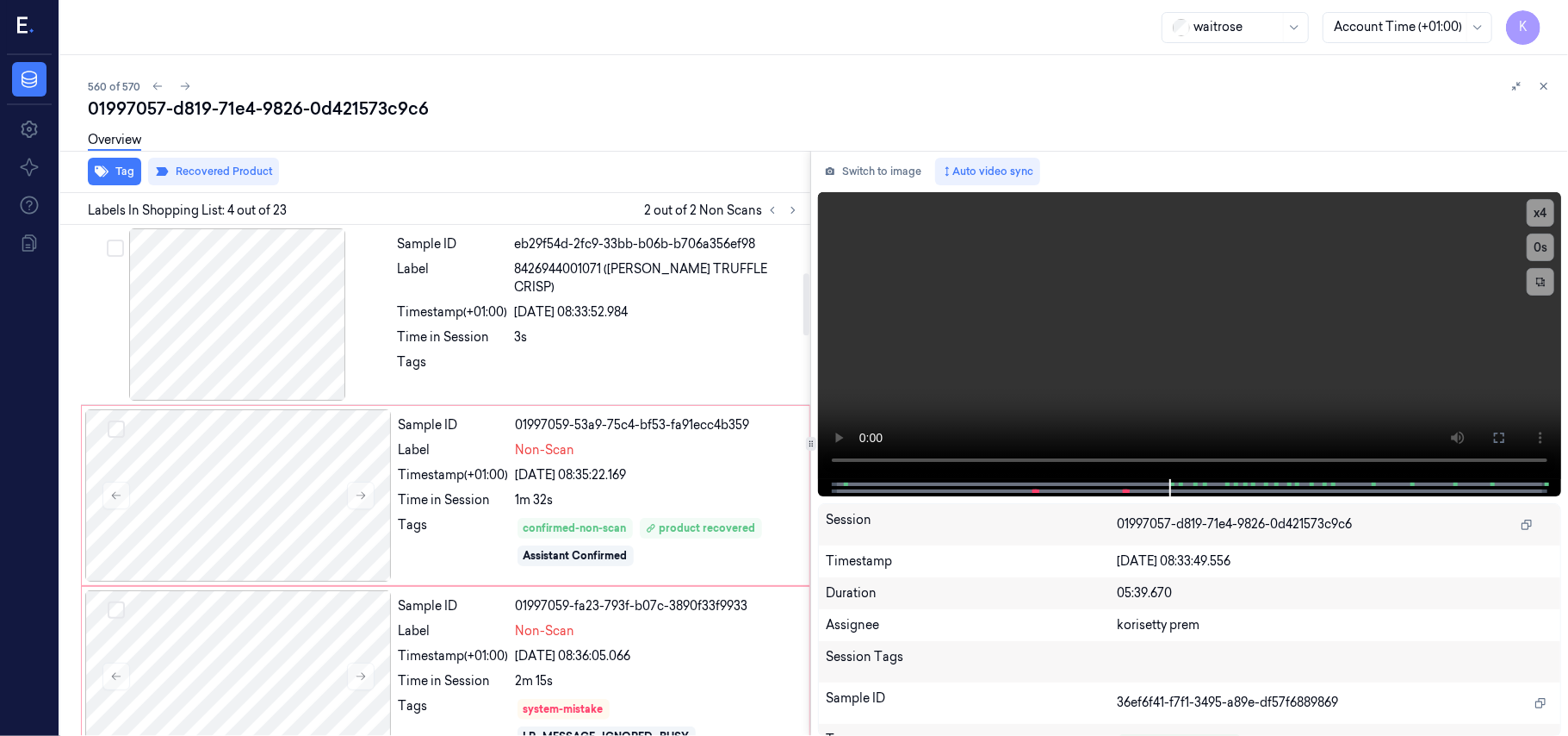
scroll to position [9, 0]
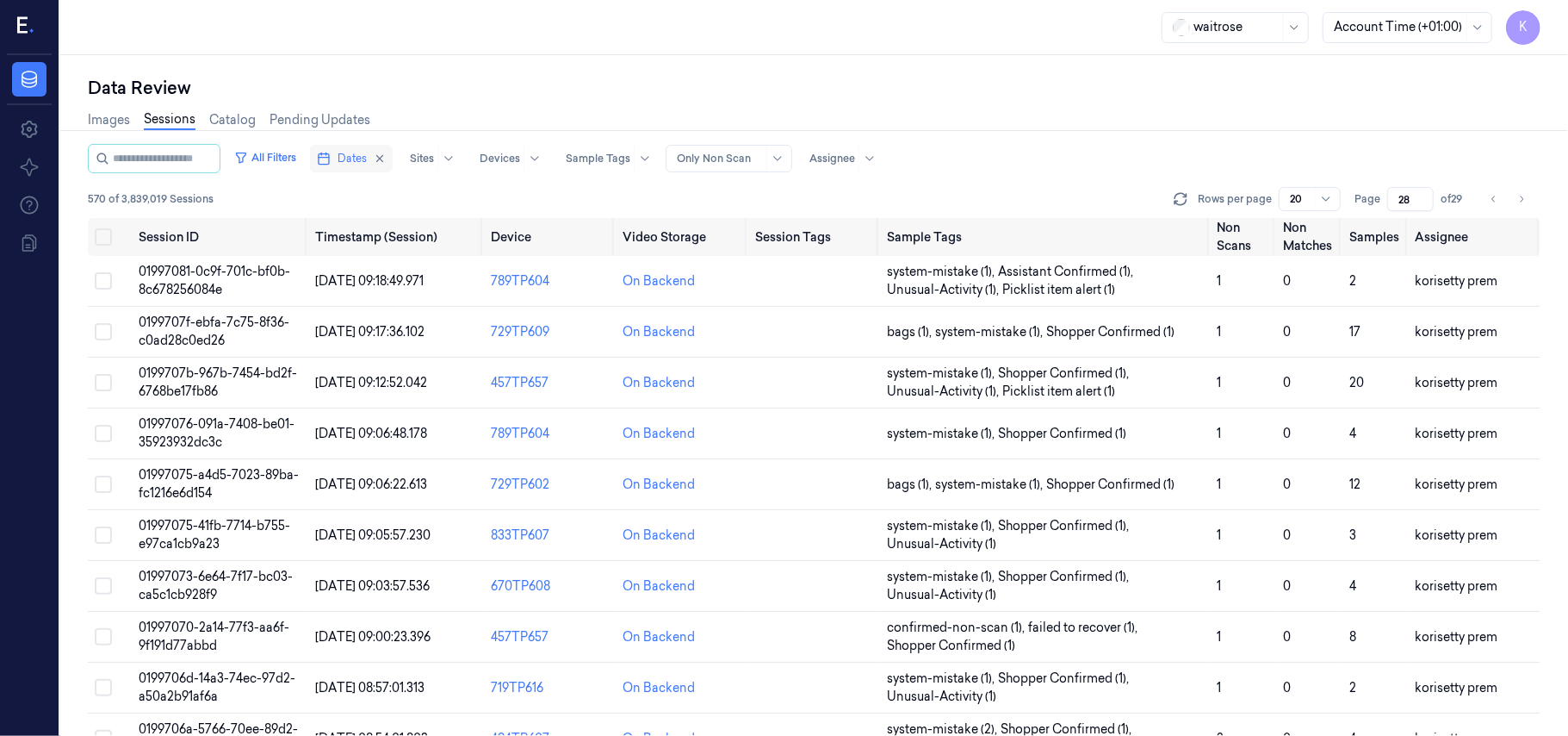
click at [366, 162] on span "Dates" at bounding box center [351, 158] width 29 height 16
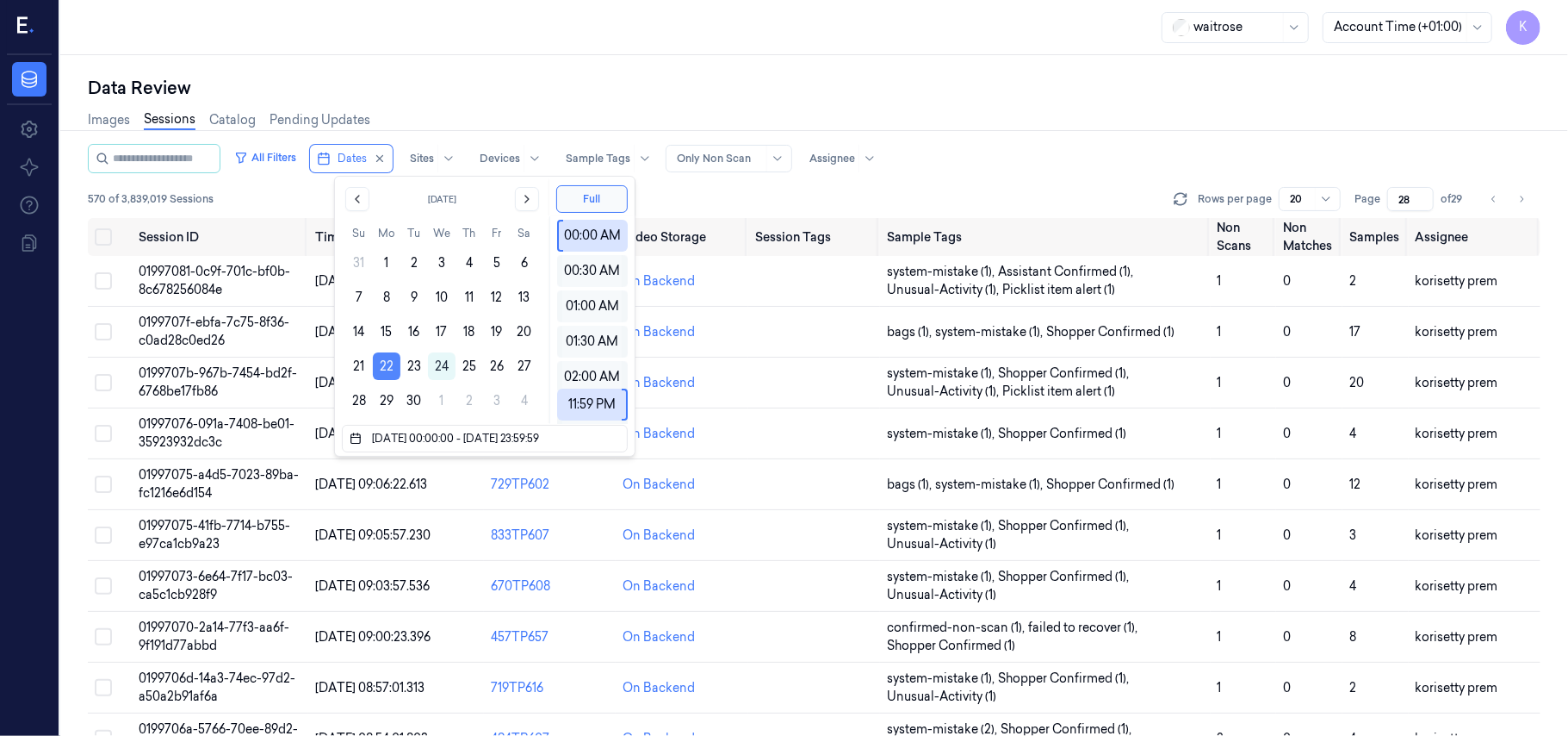
click at [392, 366] on button "22" at bounding box center [387, 367] width 28 height 28
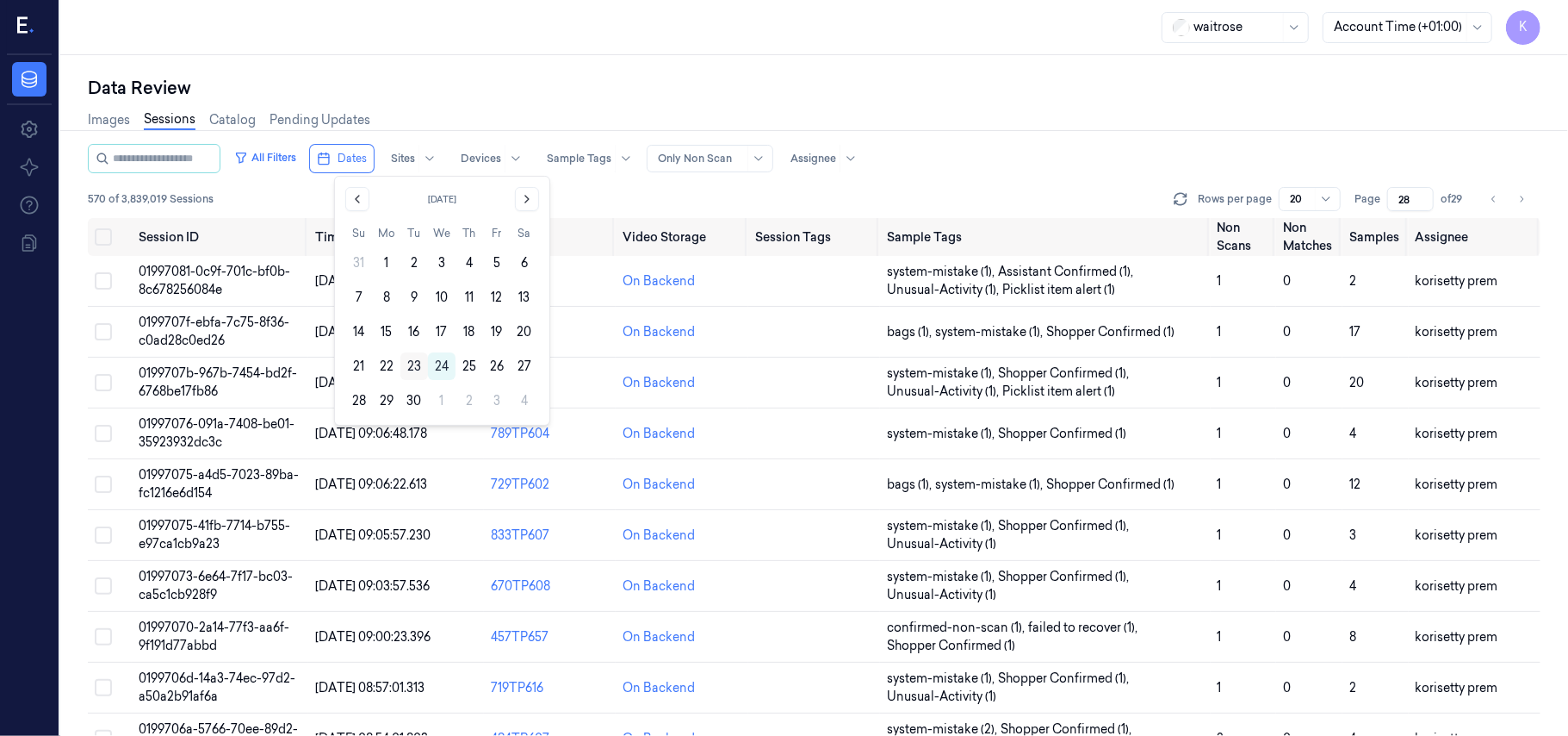
click at [417, 359] on button "23" at bounding box center [414, 367] width 28 height 28
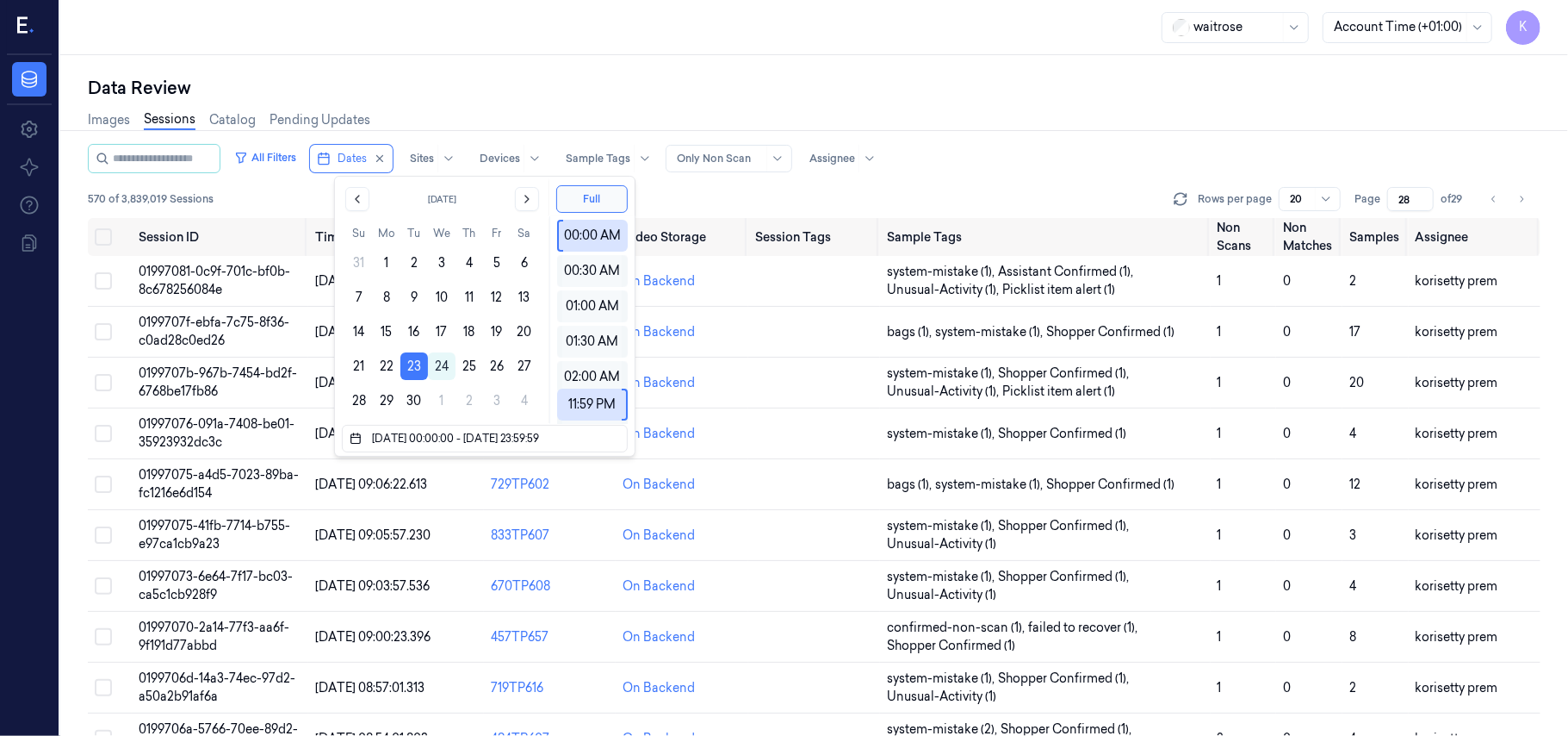
click at [1197, 97] on div "Data Review" at bounding box center [813, 88] width 1453 height 24
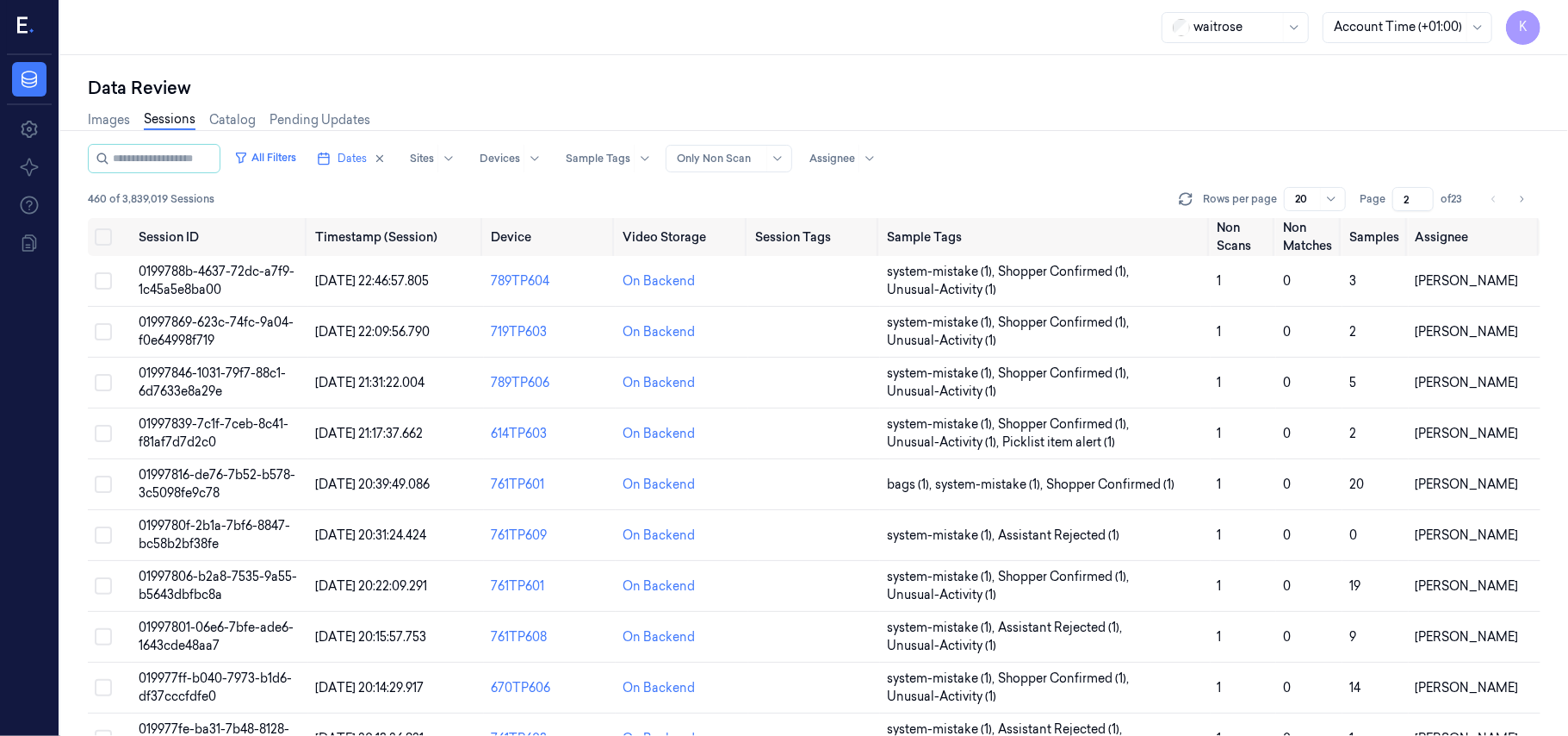
click at [1425, 194] on input "2" at bounding box center [1414, 199] width 42 height 24
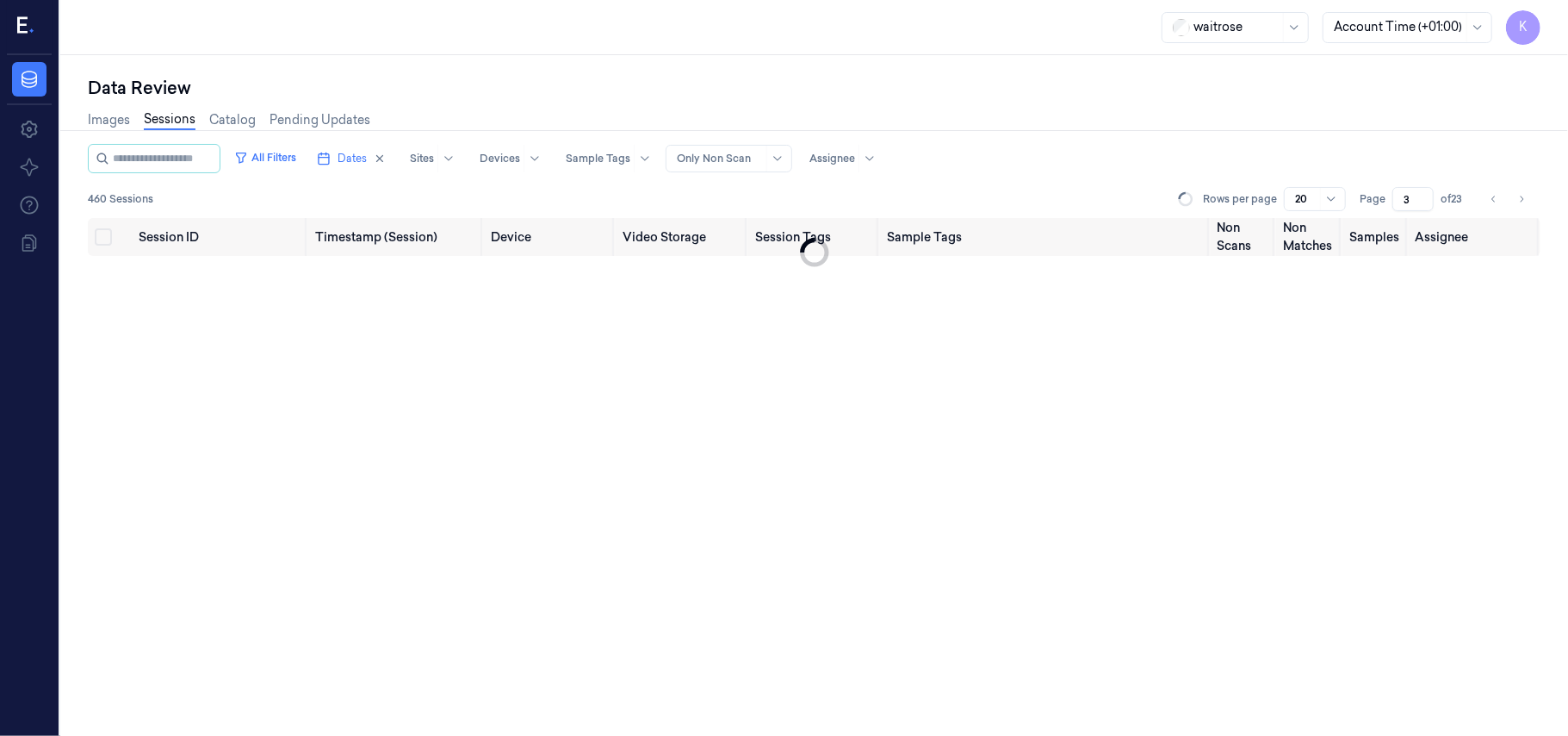
click at [1425, 194] on input "3" at bounding box center [1414, 199] width 42 height 24
click at [1425, 194] on input "4" at bounding box center [1414, 199] width 42 height 24
click at [1425, 194] on input "5" at bounding box center [1414, 199] width 42 height 24
click at [1231, 134] on div "Images Sessions Catalog Pending Updates" at bounding box center [813, 122] width 1453 height 44
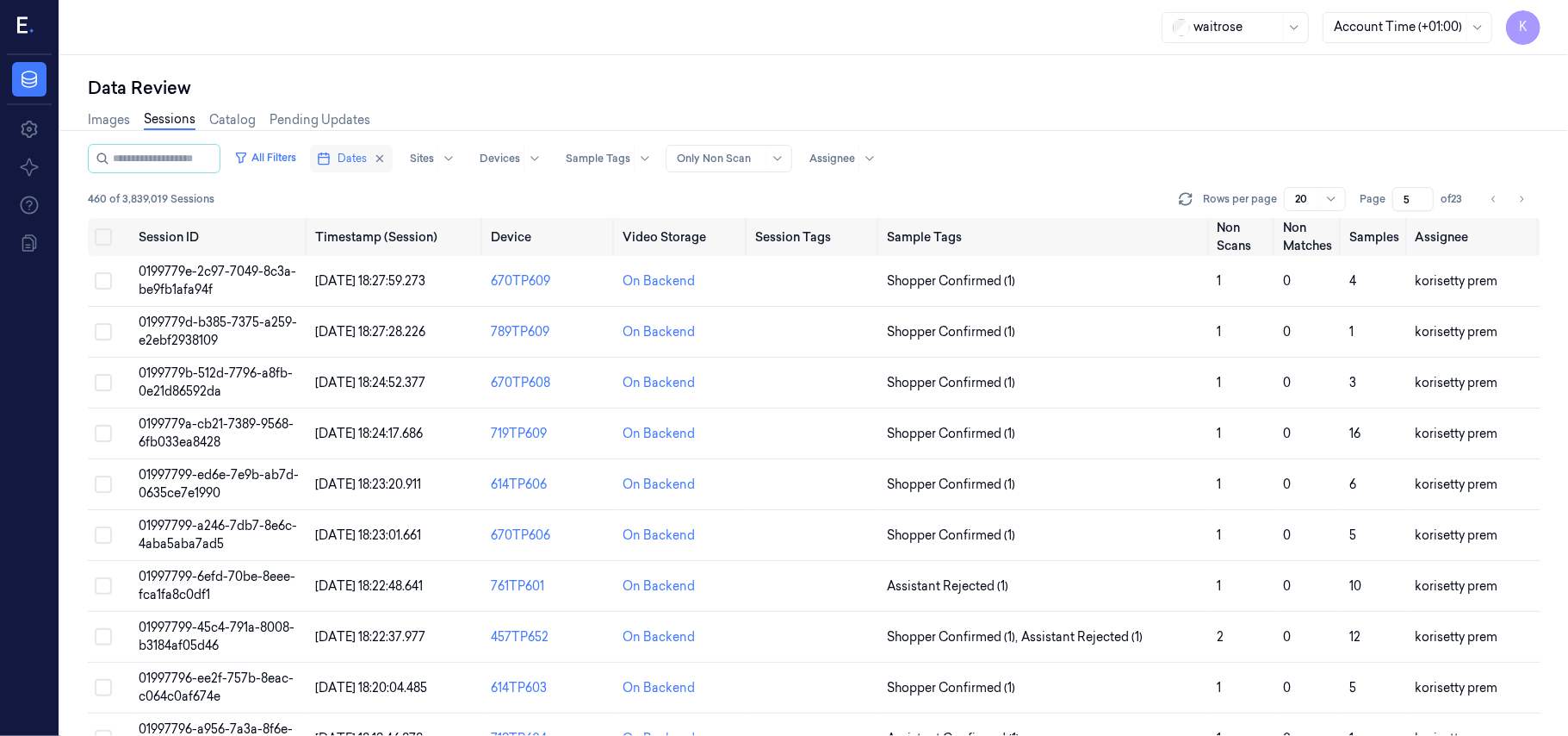
click at [359, 163] on button "Dates" at bounding box center [350, 158] width 83 height 28
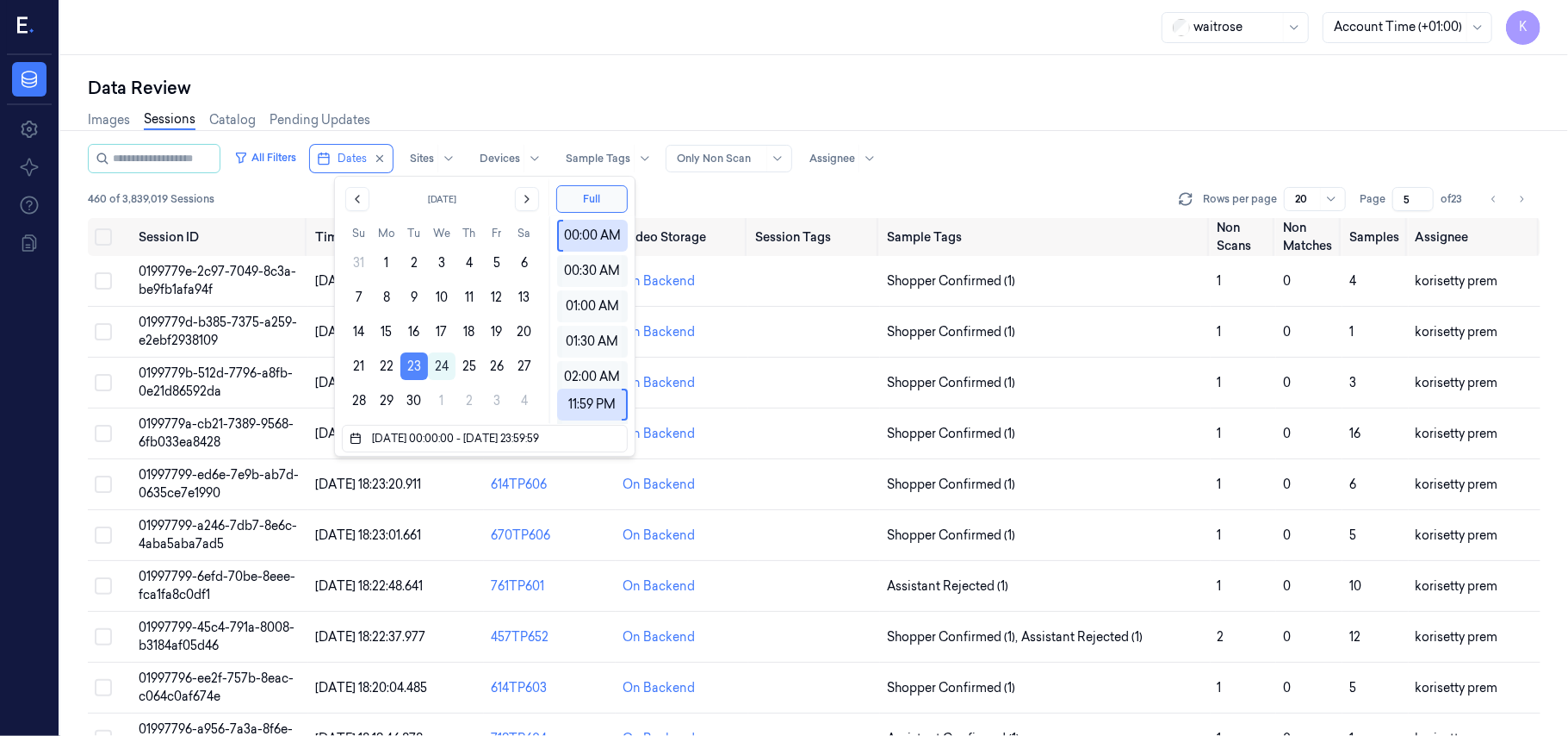
click at [413, 367] on button "23" at bounding box center [414, 367] width 28 height 28
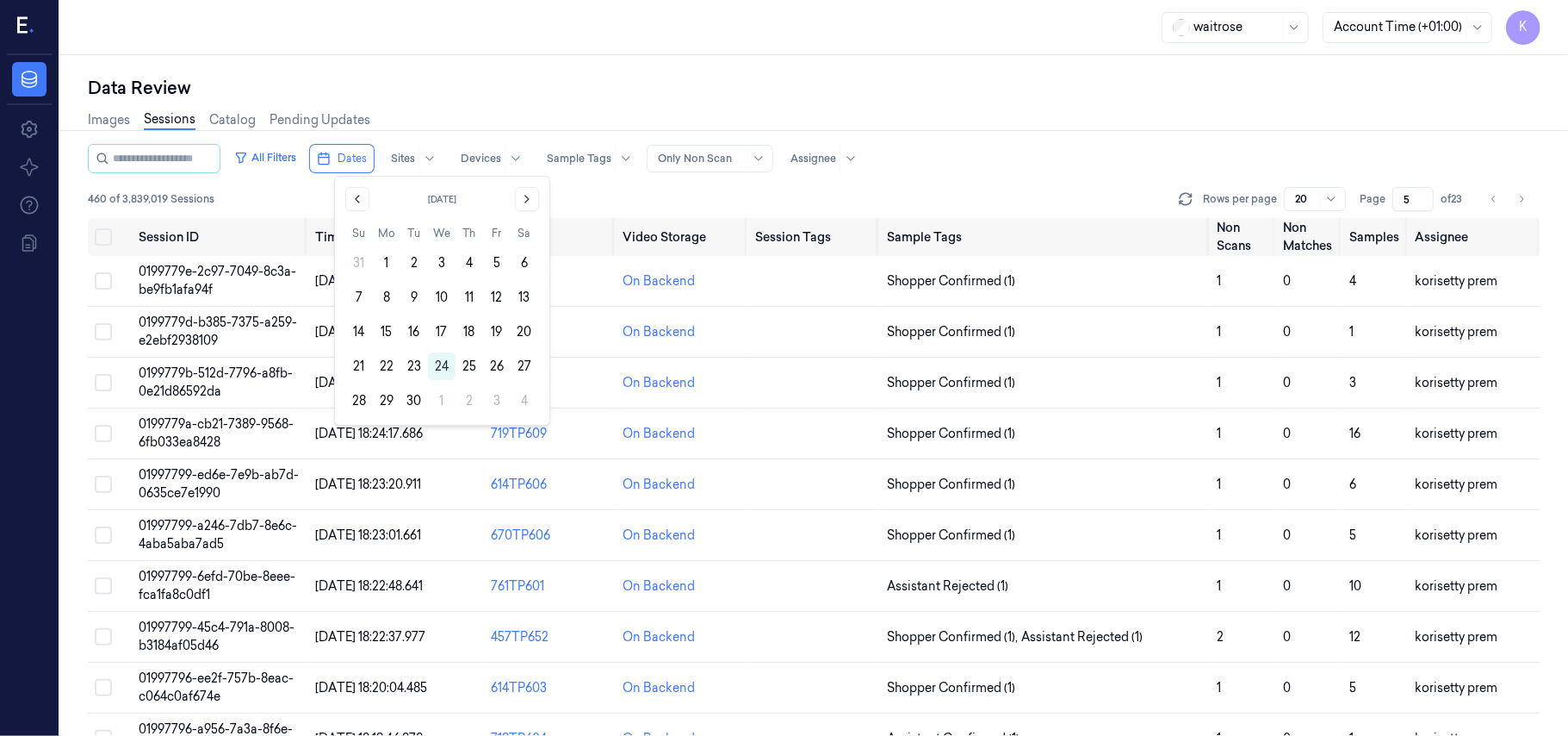
click at [413, 367] on button "23" at bounding box center [414, 367] width 28 height 28
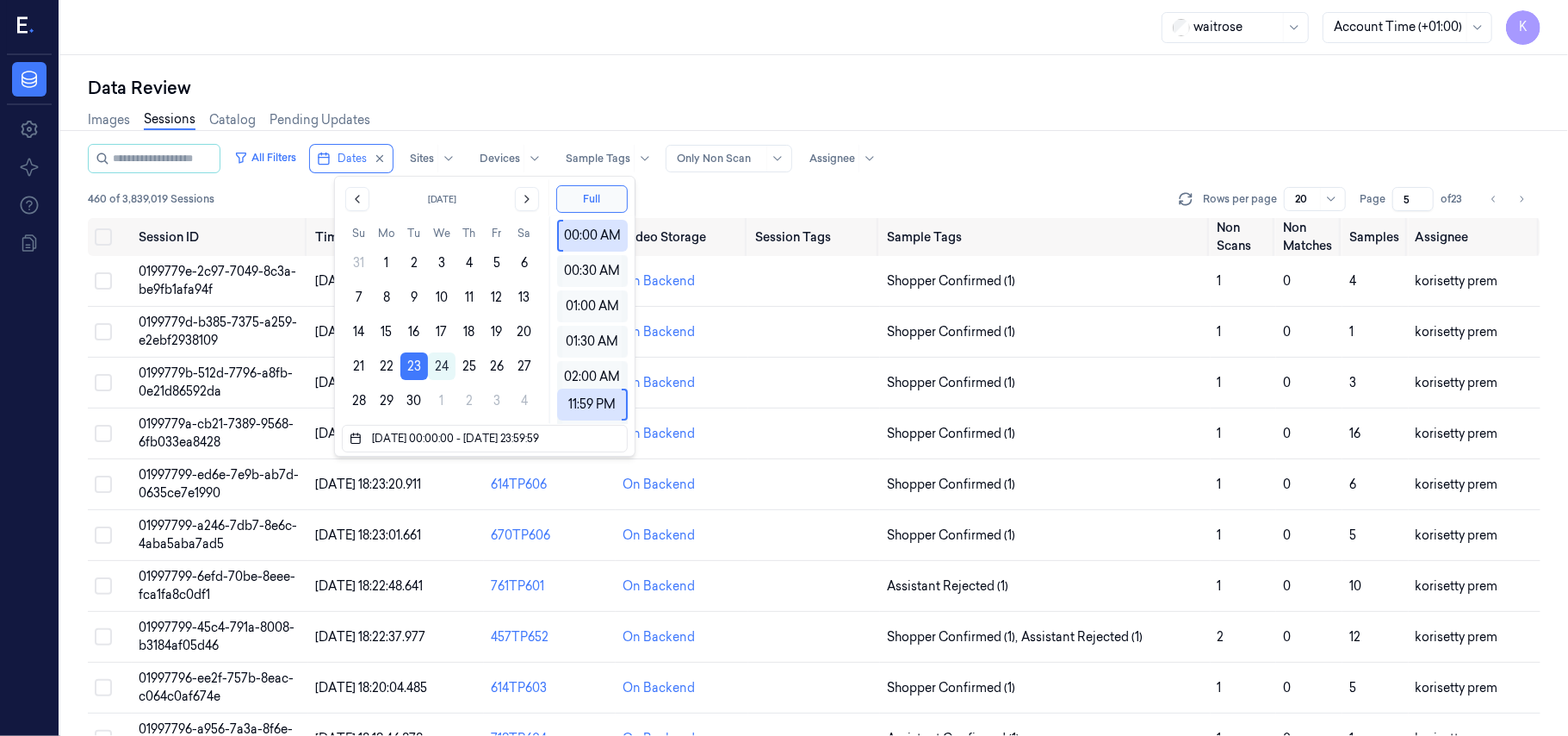
click at [984, 80] on div "Data Review" at bounding box center [813, 88] width 1453 height 24
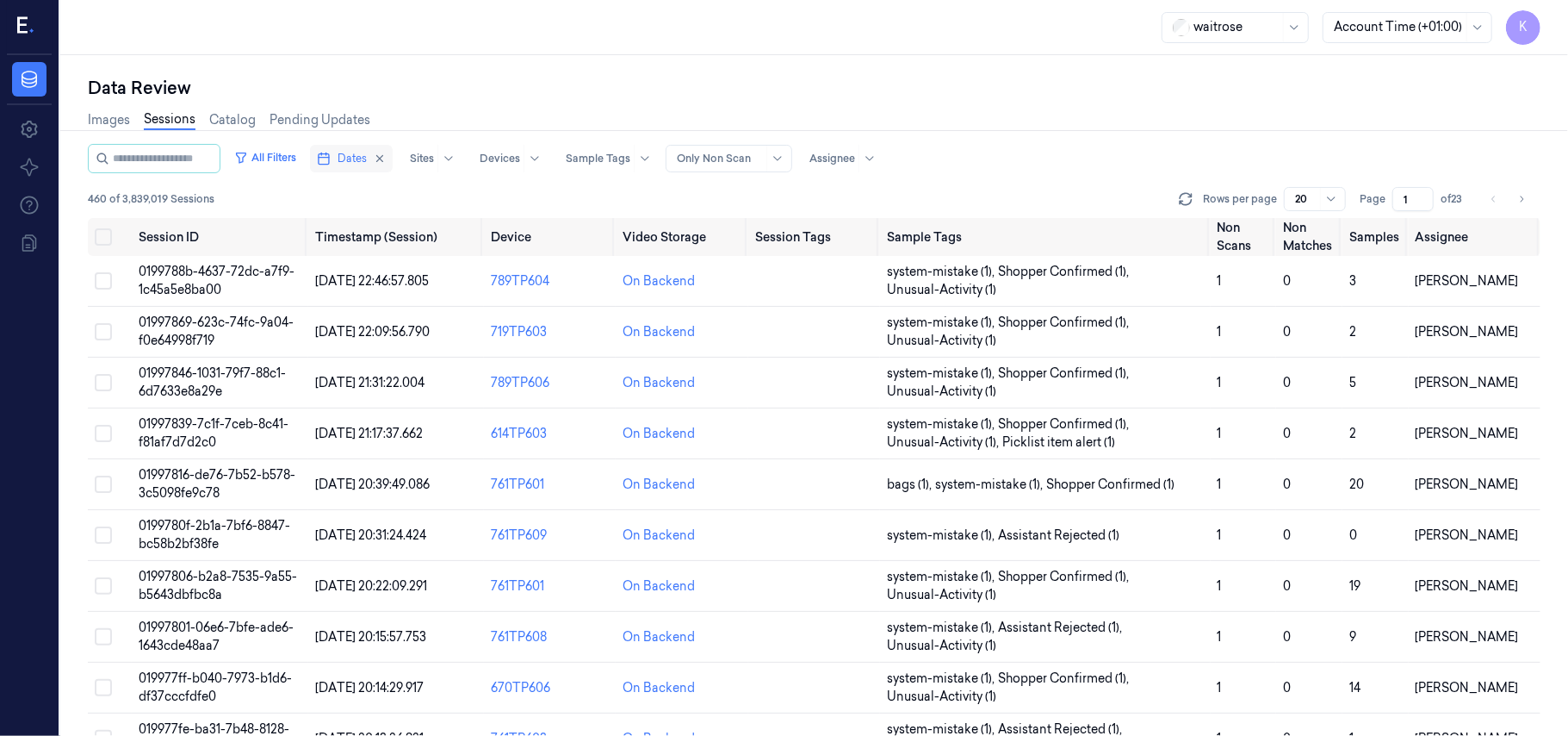
click at [329, 160] on rect "button" at bounding box center [324, 159] width 10 height 10
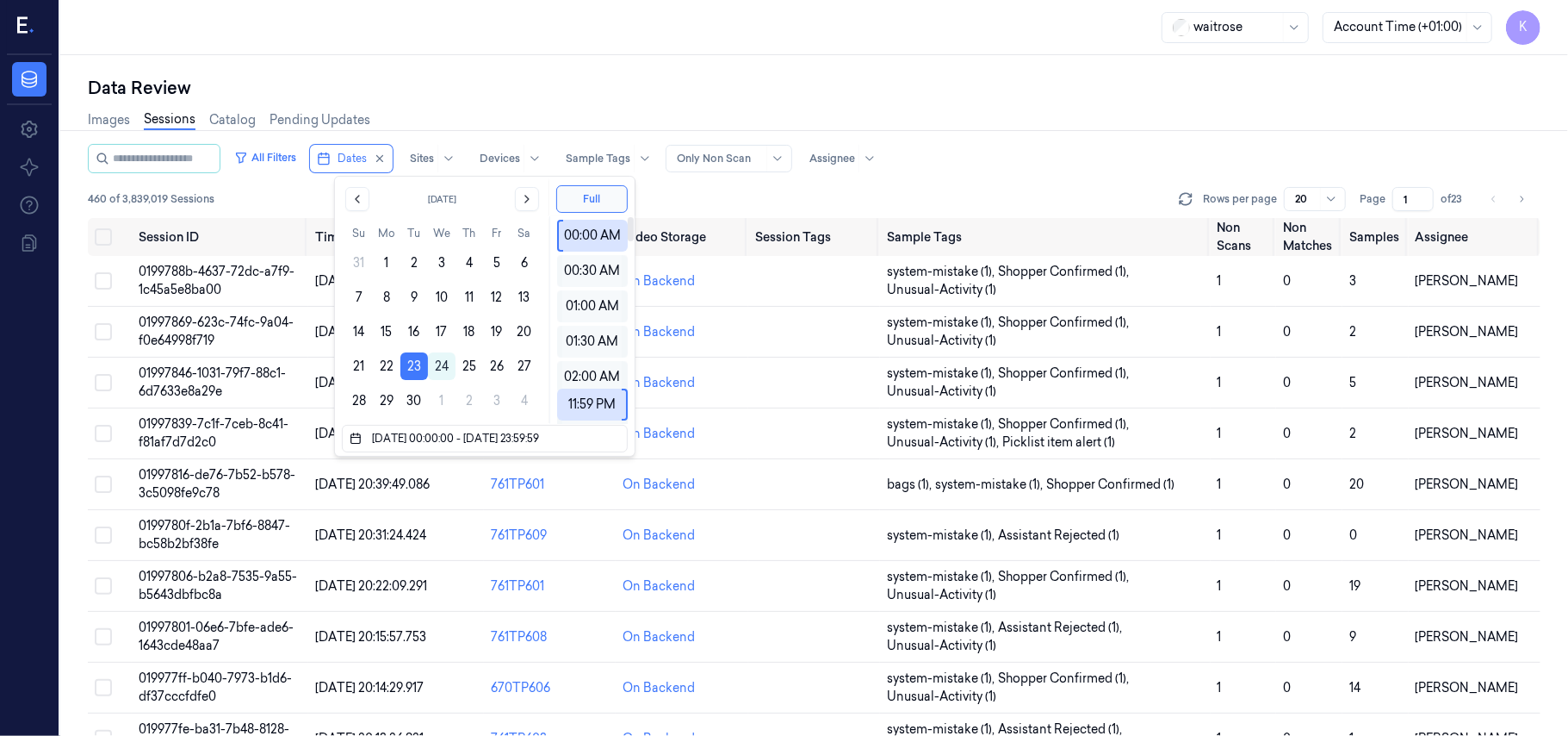
click at [823, 107] on div "Images Sessions Catalog Pending Updates" at bounding box center [813, 122] width 1453 height 44
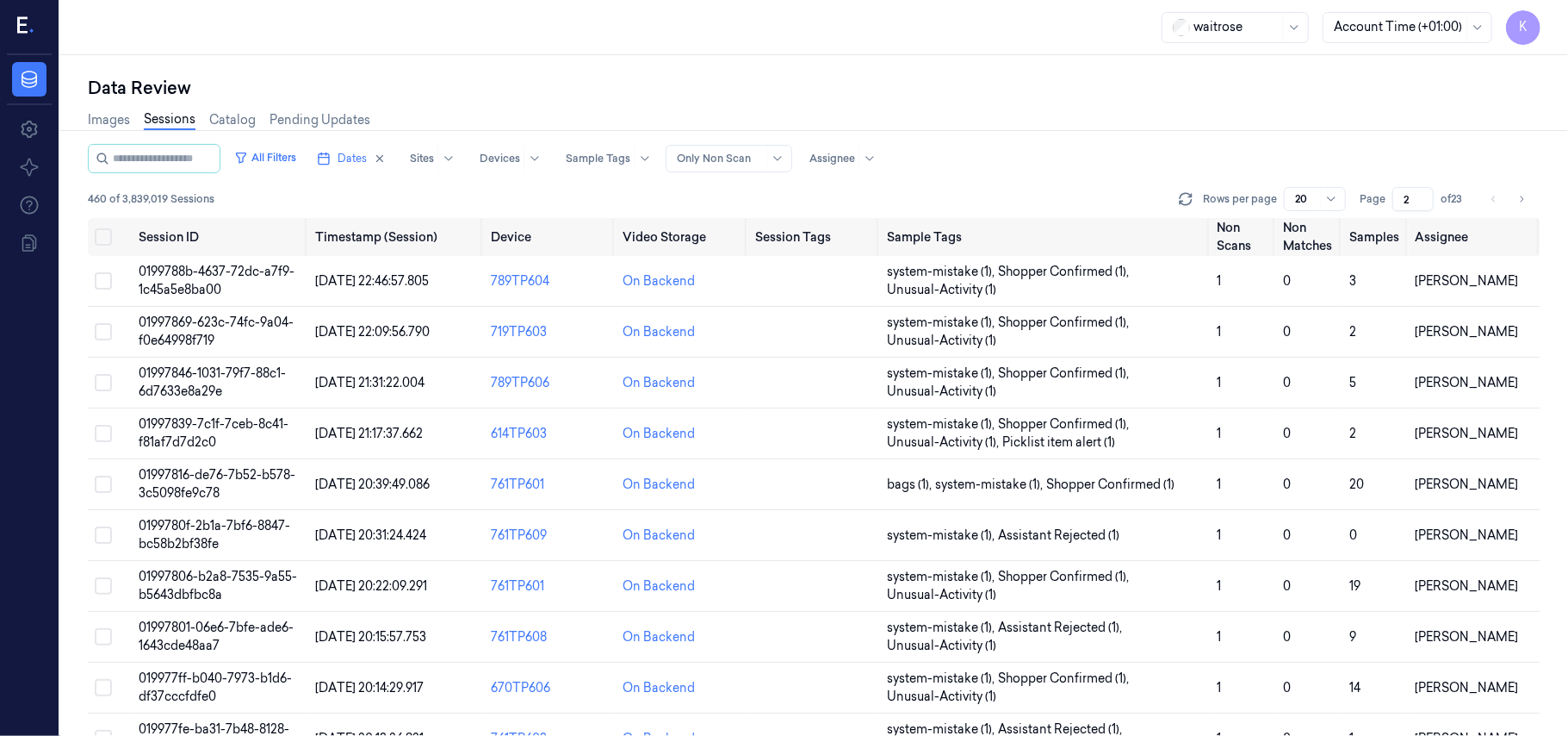
click at [1424, 191] on input "2" at bounding box center [1414, 199] width 42 height 24
click at [1424, 191] on input "3" at bounding box center [1414, 199] width 42 height 24
click at [1424, 191] on input "4" at bounding box center [1414, 199] width 42 height 24
type input "5"
click at [1424, 191] on input "5" at bounding box center [1414, 199] width 42 height 24
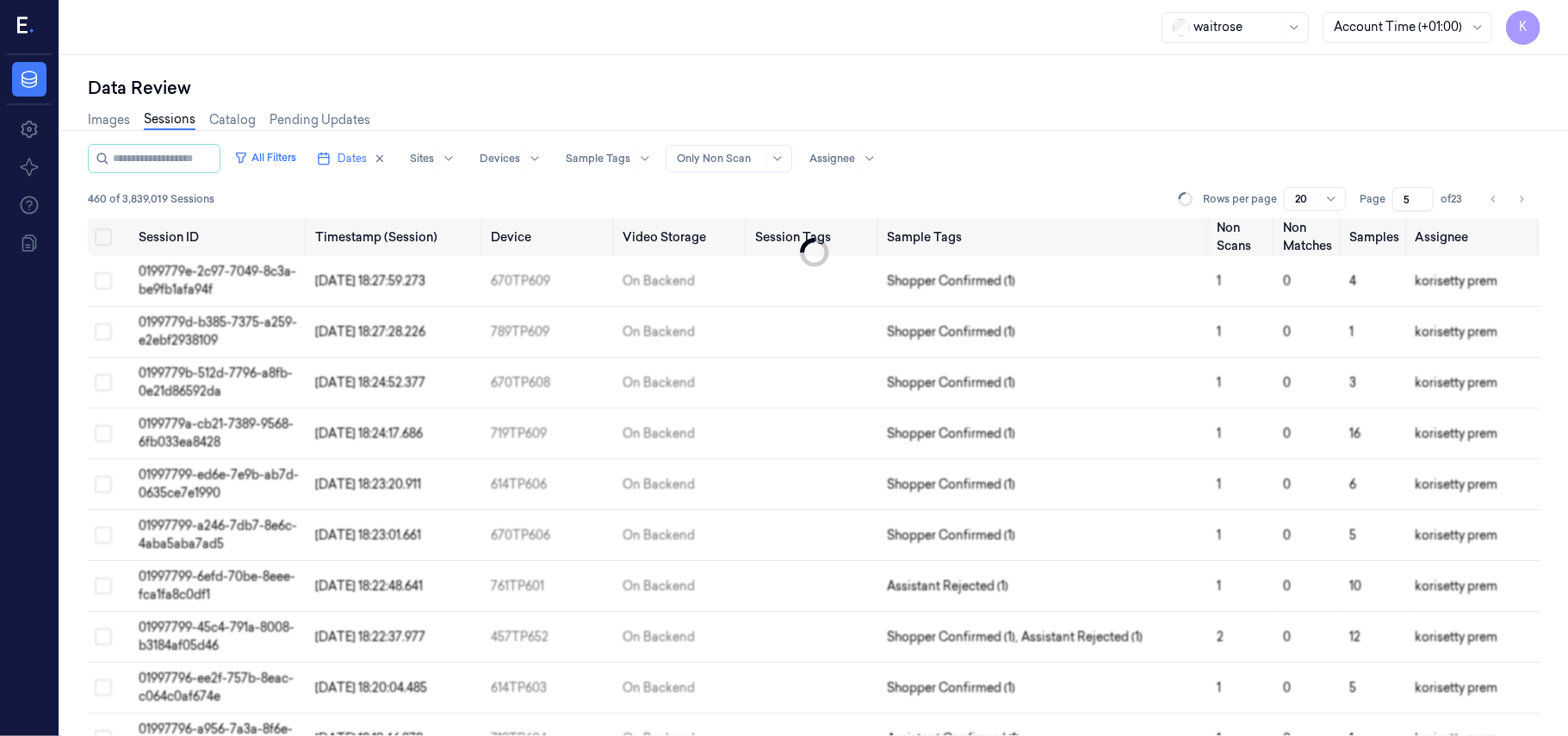
click at [1208, 150] on div "All Filters Dates Sites Devices Sample Tags Alert Type Only Non Scan Assignee" at bounding box center [813, 157] width 1453 height 29
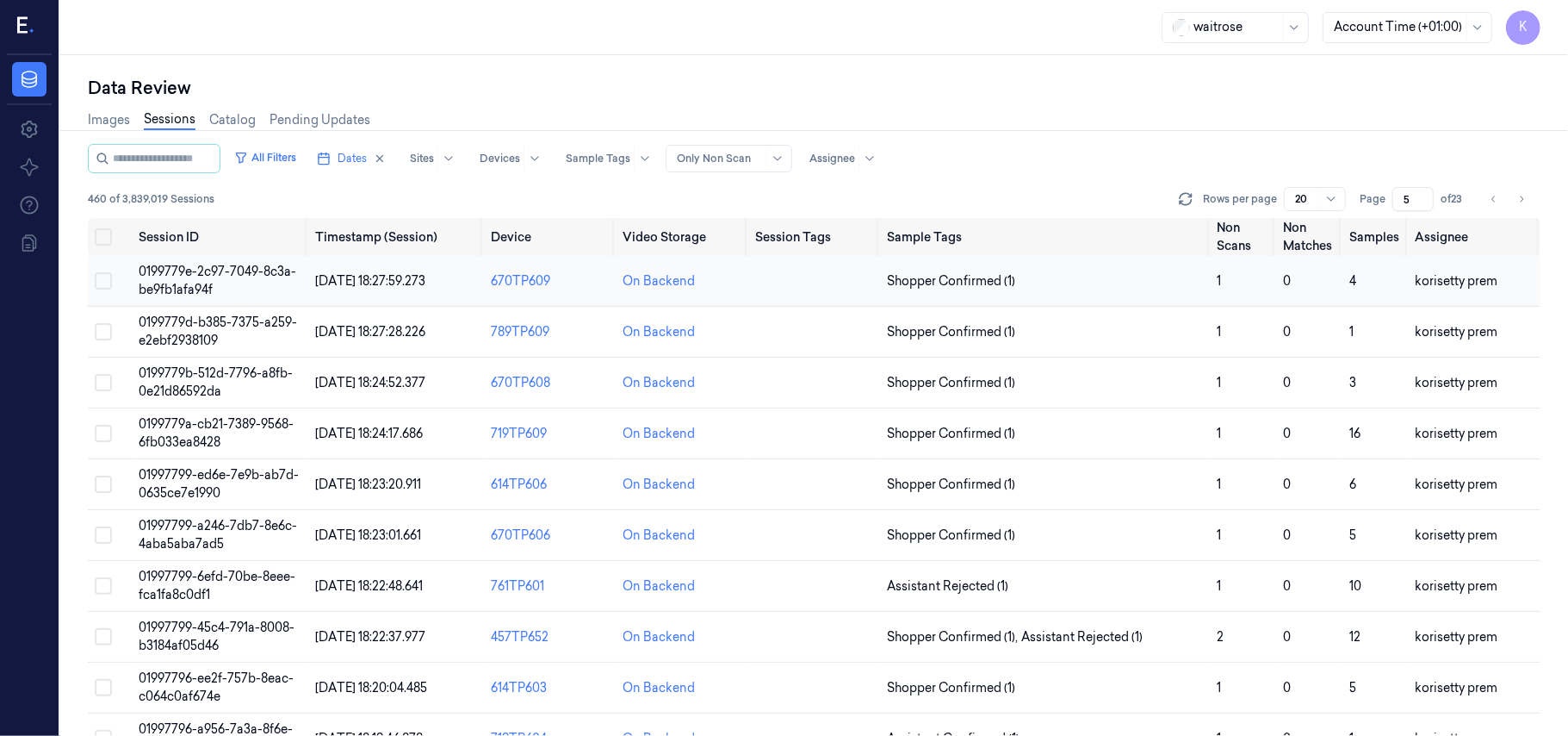
click at [186, 264] on span "0199779e-2c97-7049-8c3a-be9fb1afa94f" at bounding box center [217, 281] width 157 height 34
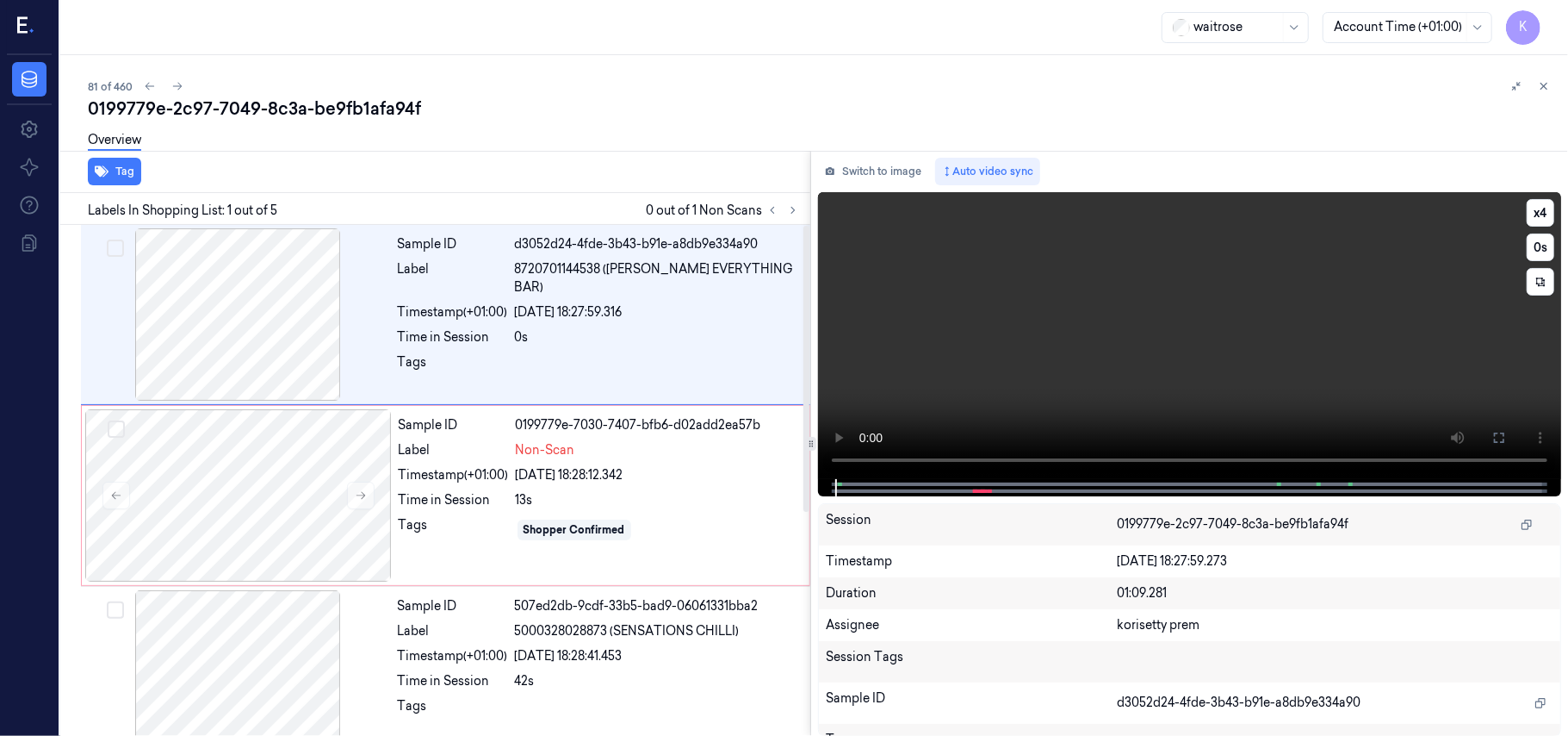
click at [1036, 347] on video at bounding box center [1190, 336] width 743 height 287
click at [1547, 210] on button "x 4" at bounding box center [1541, 213] width 28 height 28
click at [1545, 208] on button "x 2" at bounding box center [1541, 213] width 28 height 28
click at [1545, 208] on button "x 4" at bounding box center [1541, 213] width 28 height 28
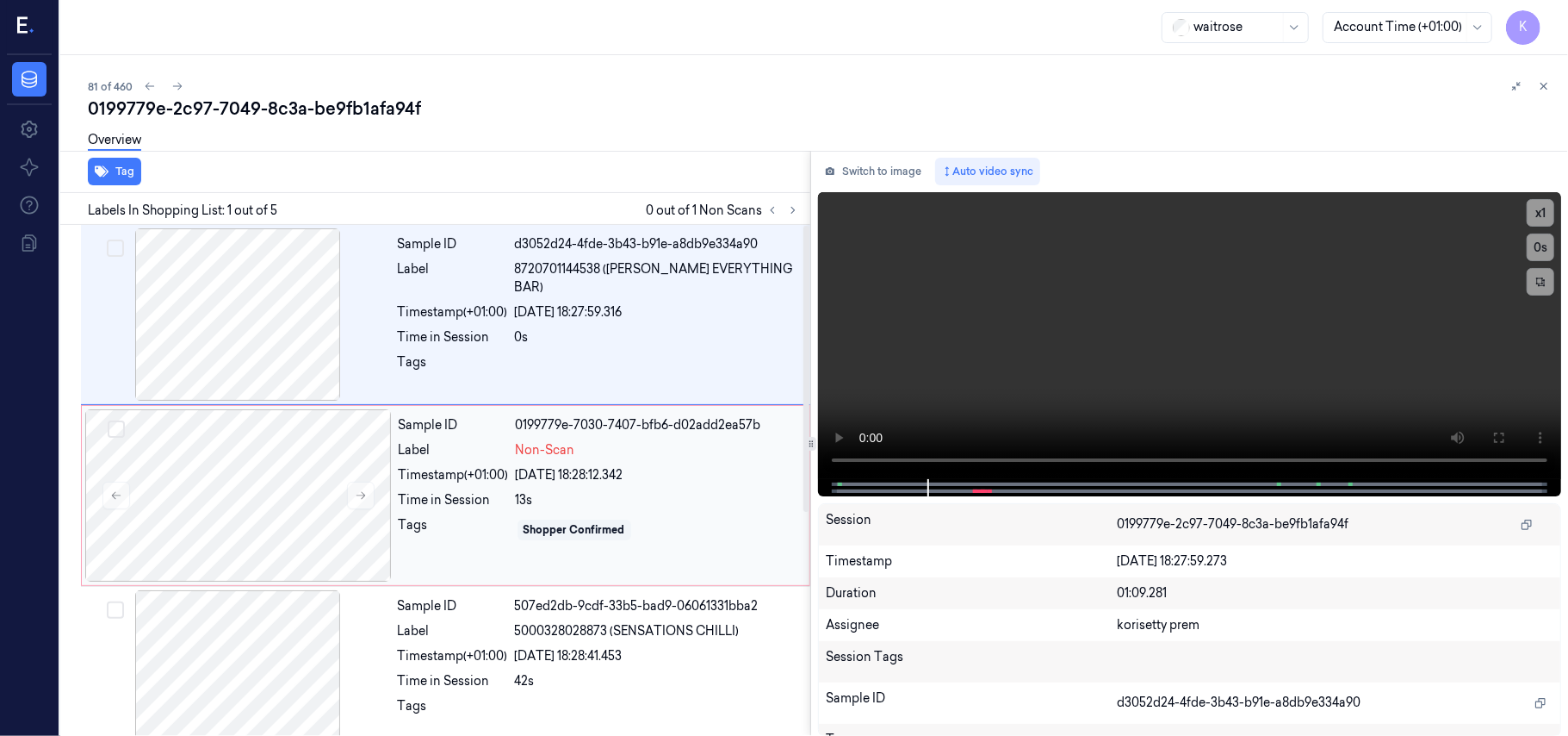
click at [408, 501] on div "Time in Session" at bounding box center [453, 500] width 111 height 18
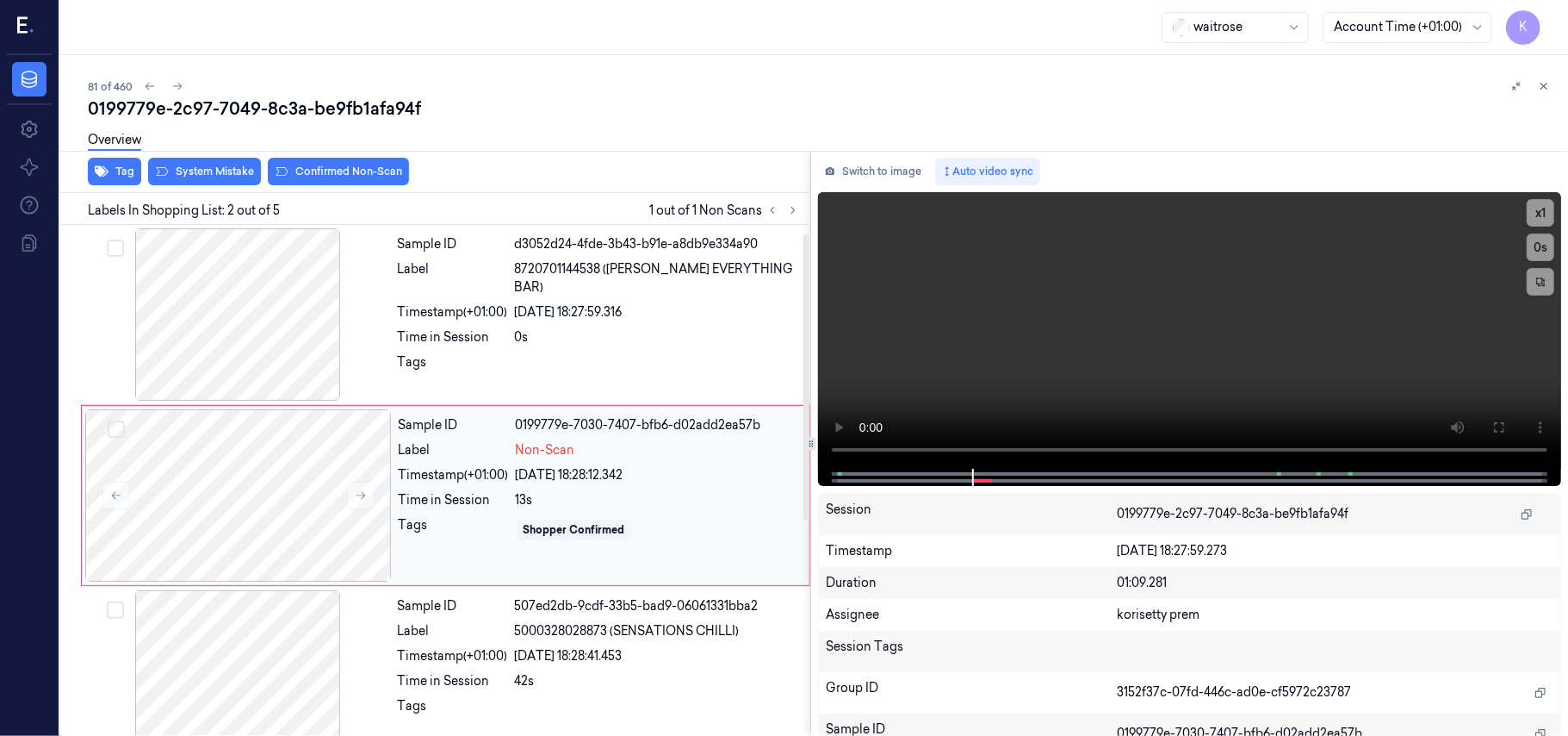
scroll to position [15, 0]
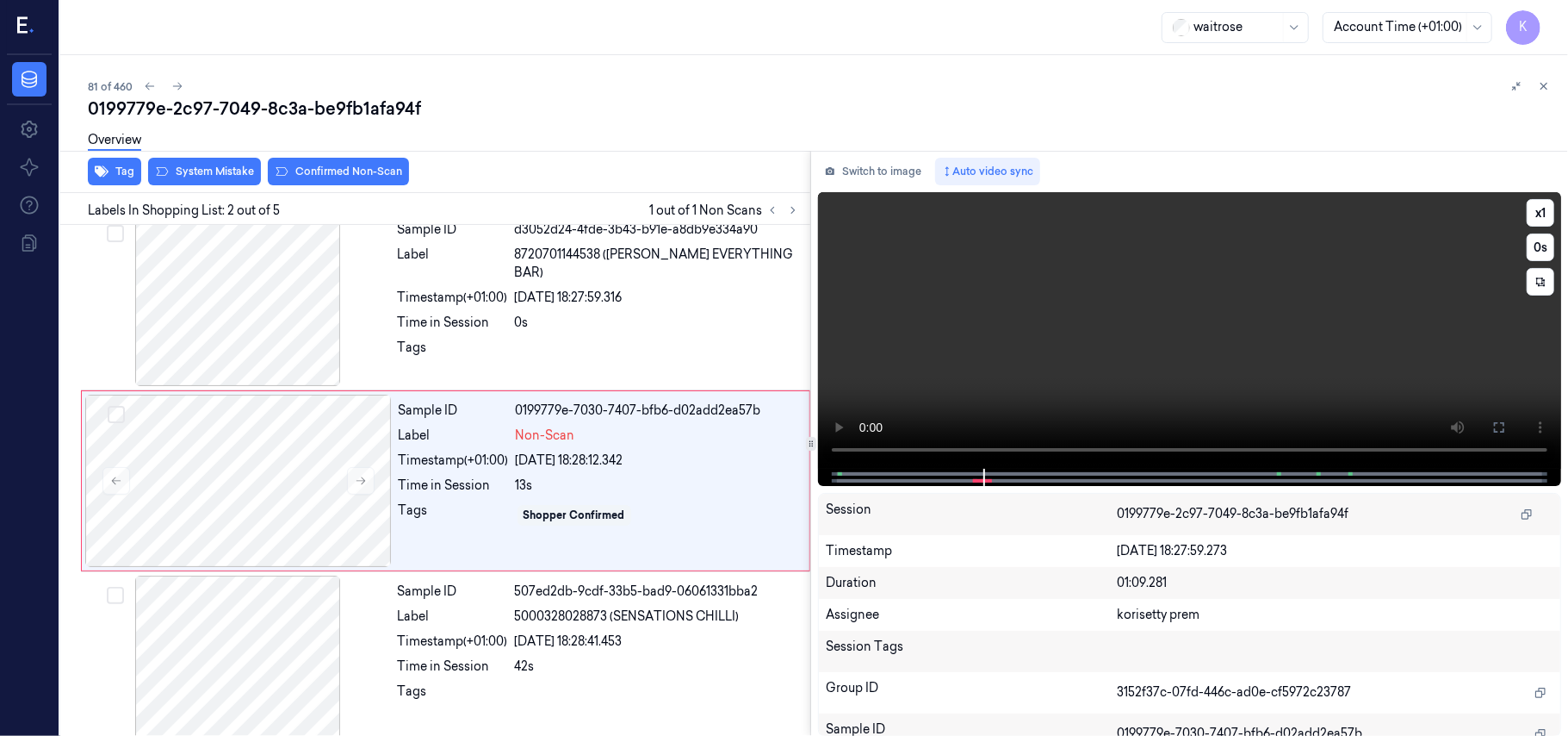
click at [1144, 340] on video at bounding box center [1190, 331] width 743 height 277
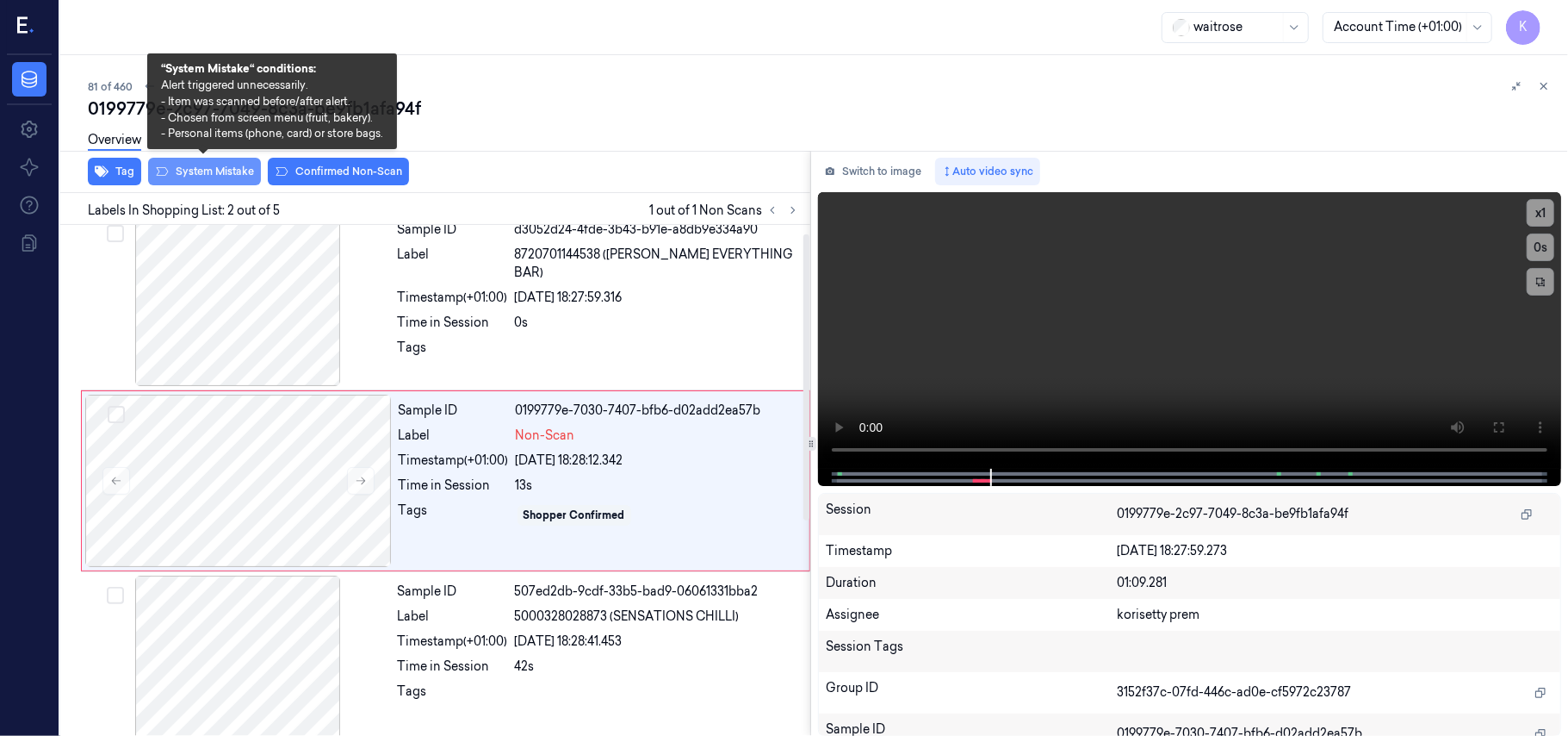
click at [207, 177] on button "System Mistake" at bounding box center [204, 171] width 112 height 28
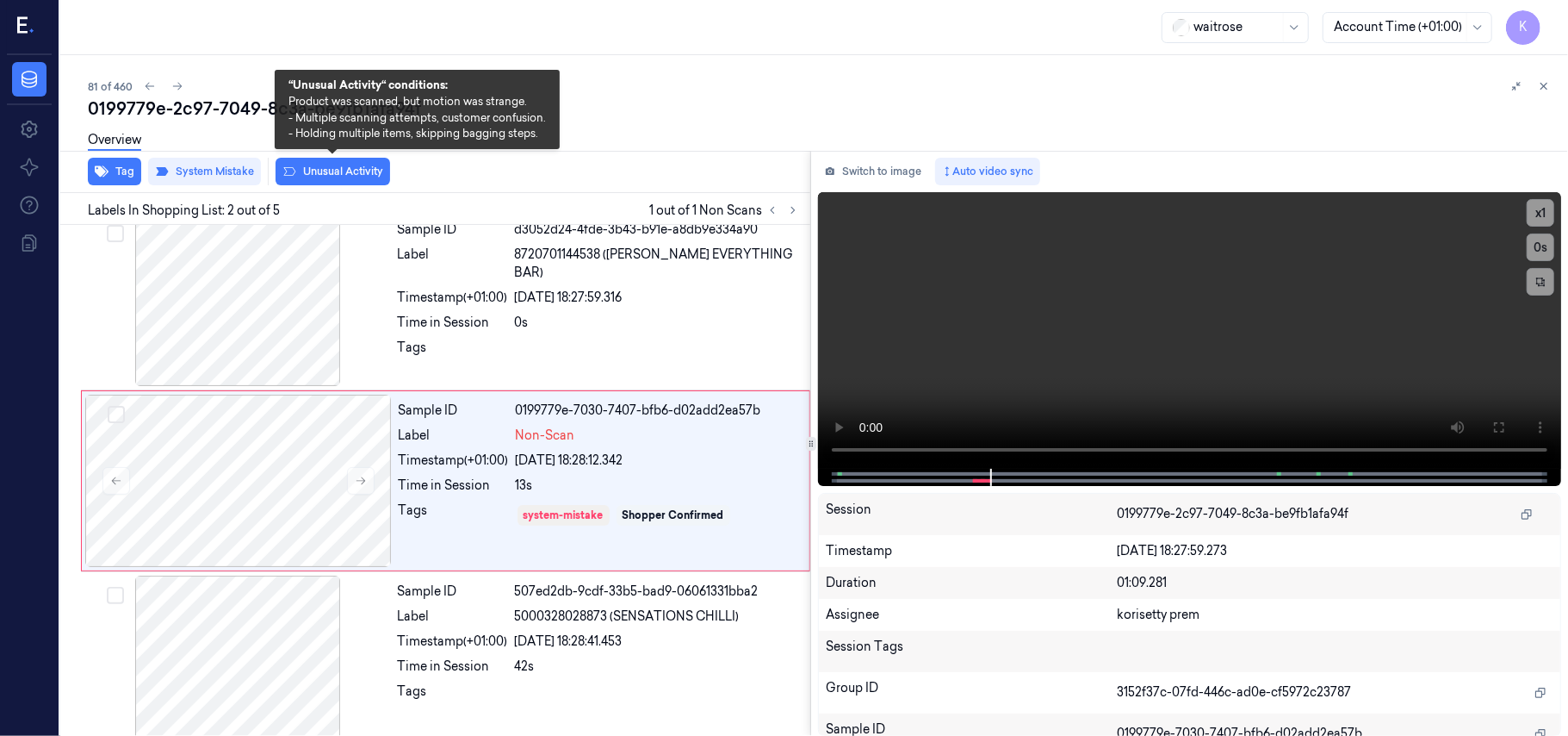
click at [321, 167] on button "Unusual Activity" at bounding box center [333, 171] width 114 height 28
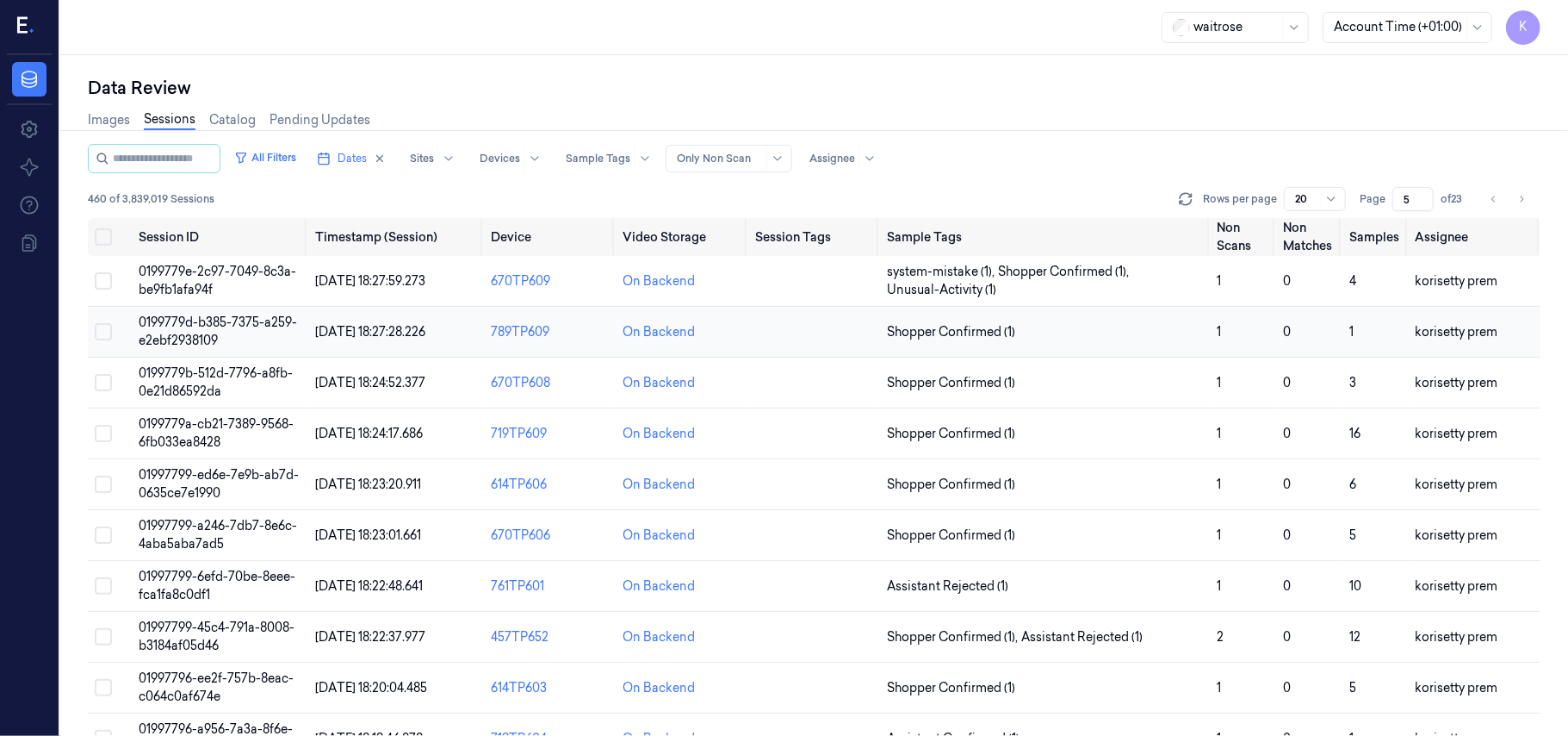
click at [238, 335] on td "0199779d-b385-7375-a259-e2ebf2938109" at bounding box center [219, 332] width 175 height 51
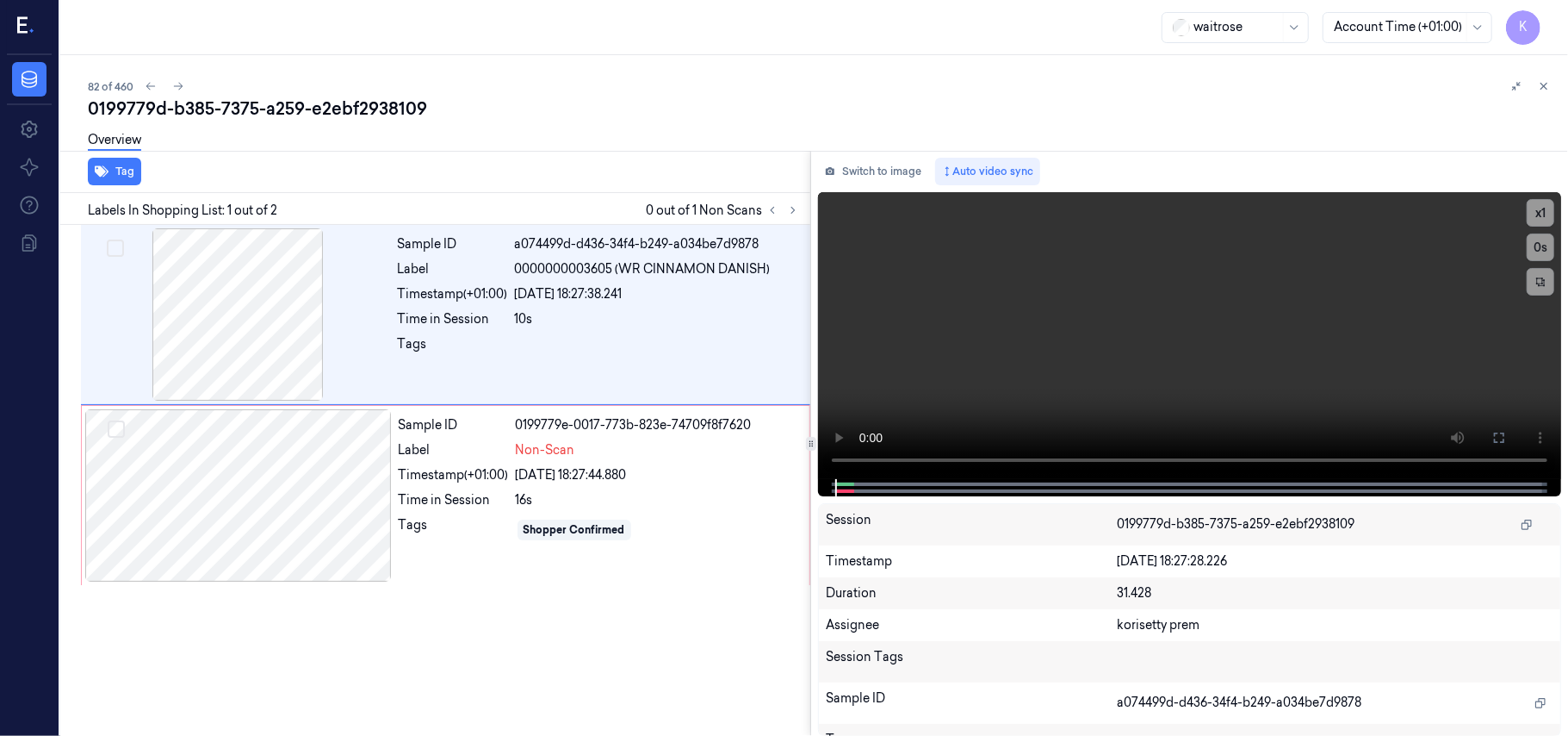
click at [616, 102] on div "0199779d-b385-7375-a259-e2ebf2938109" at bounding box center [820, 109] width 1466 height 24
click at [1073, 346] on video at bounding box center [1190, 336] width 743 height 287
click at [512, 342] on div "Tags" at bounding box center [599, 349] width 402 height 28
click at [601, 472] on div "[DATE] 18:27:44.880" at bounding box center [657, 475] width 284 height 18
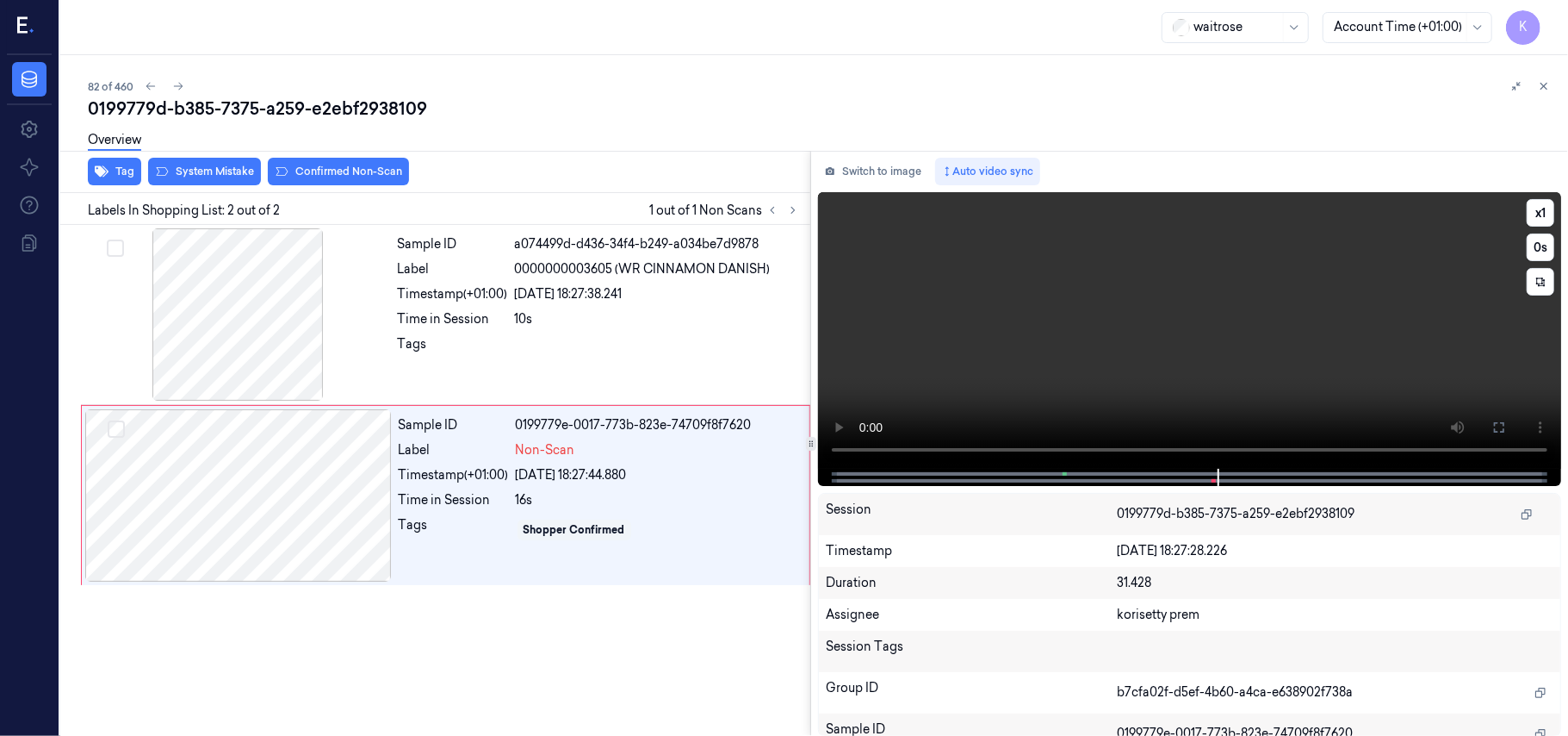
click at [1232, 364] on video at bounding box center [1190, 331] width 743 height 277
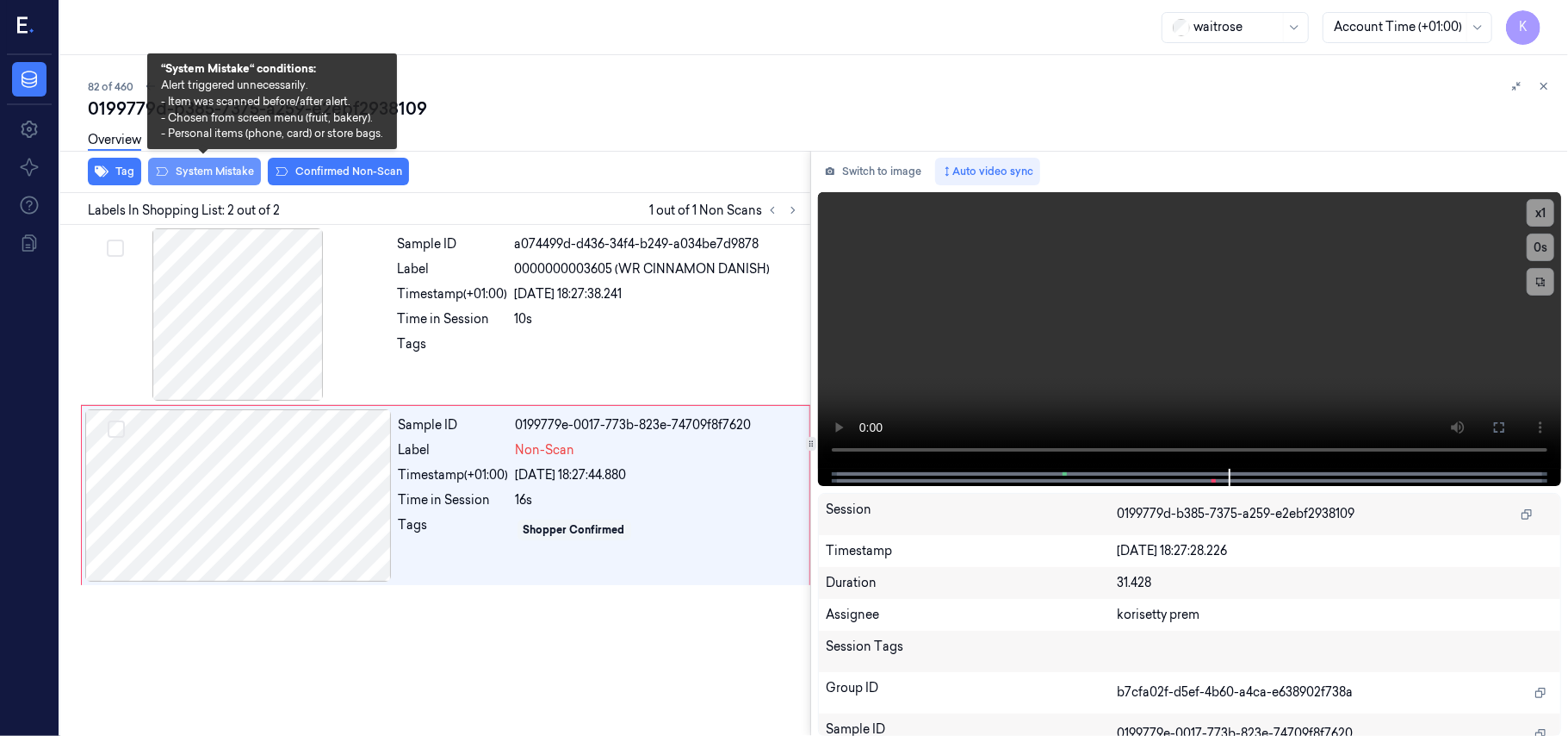
click at [224, 166] on button "System Mistake" at bounding box center [204, 171] width 112 height 28
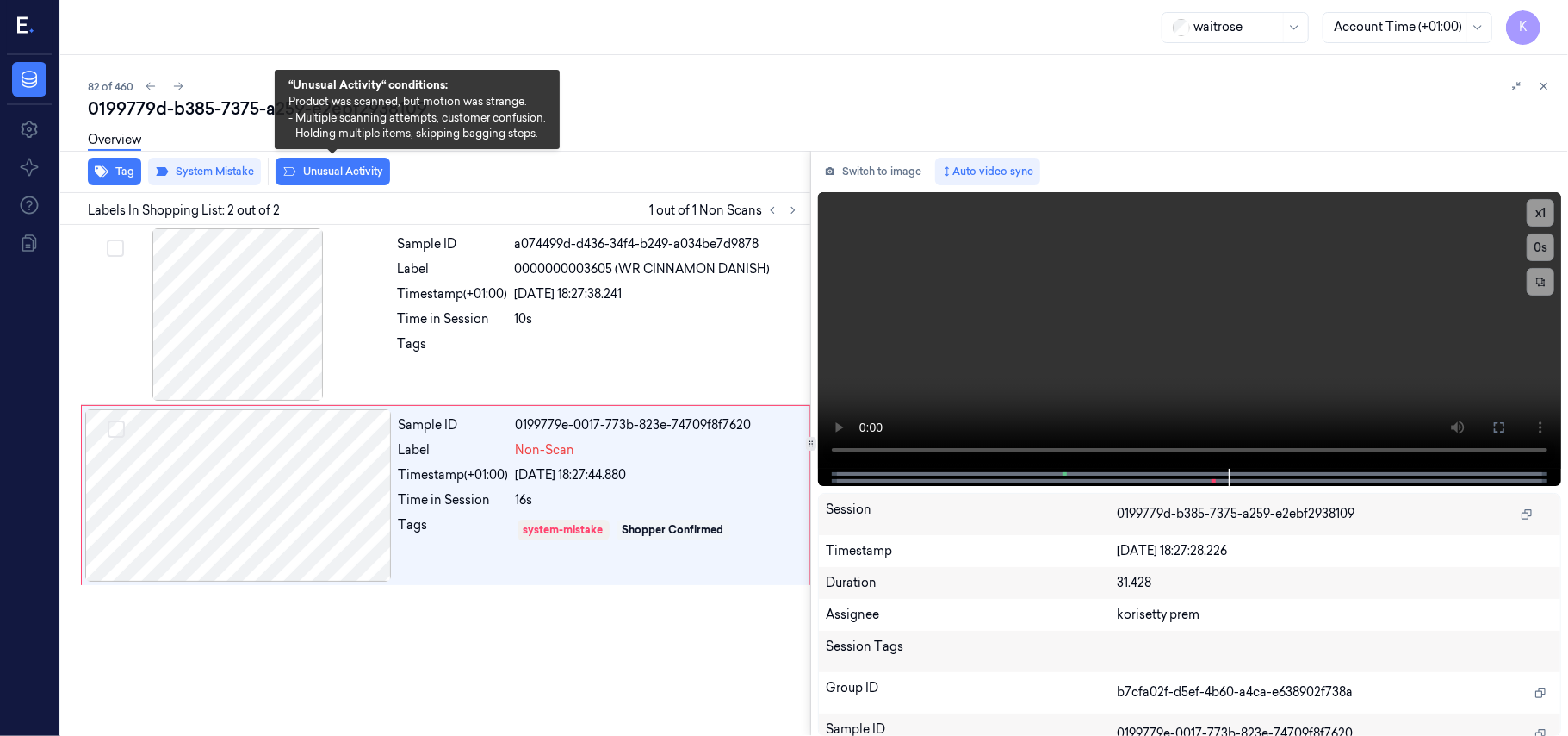
click at [321, 173] on button "Unusual Activity" at bounding box center [333, 171] width 114 height 28
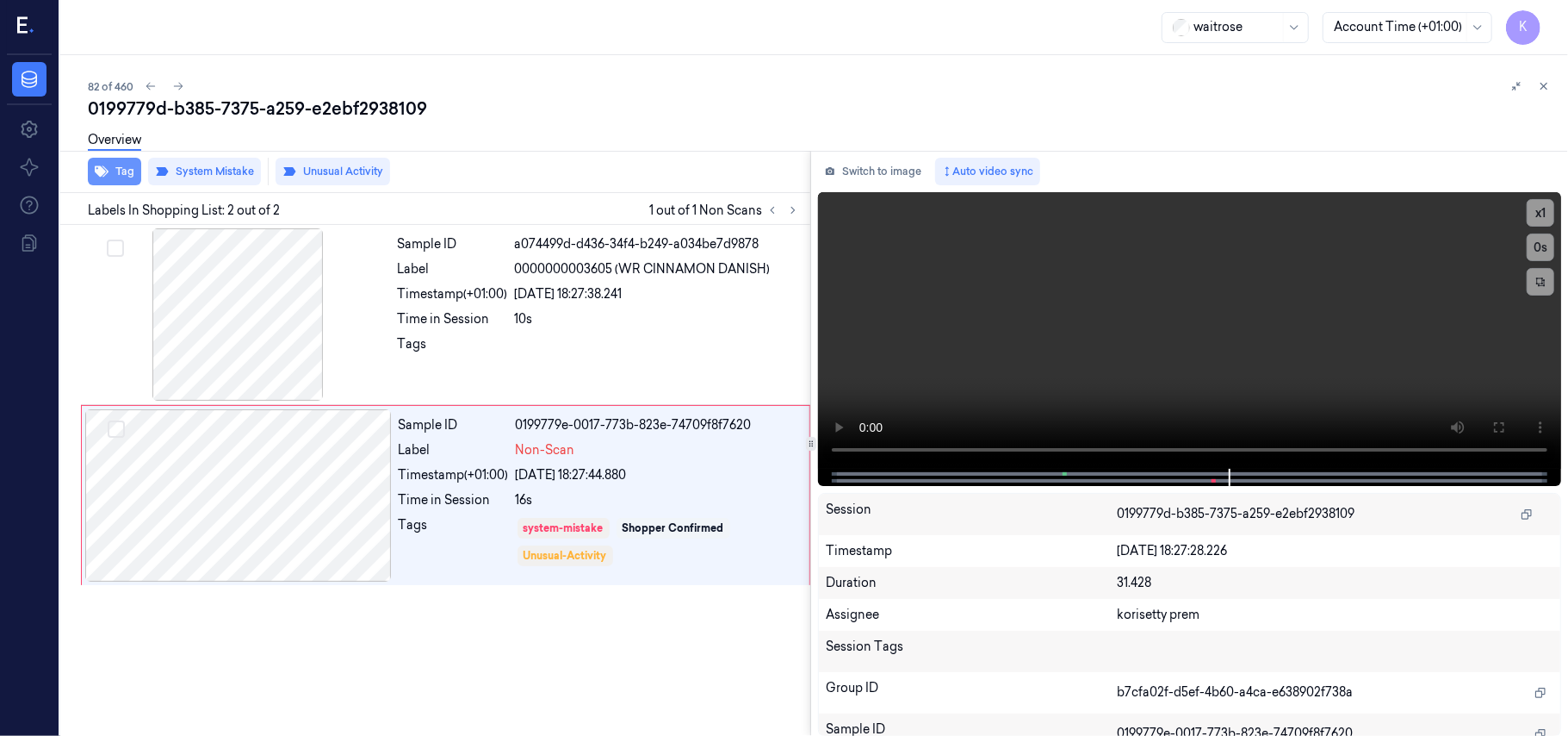
click at [104, 174] on icon "button" at bounding box center [102, 171] width 14 height 14
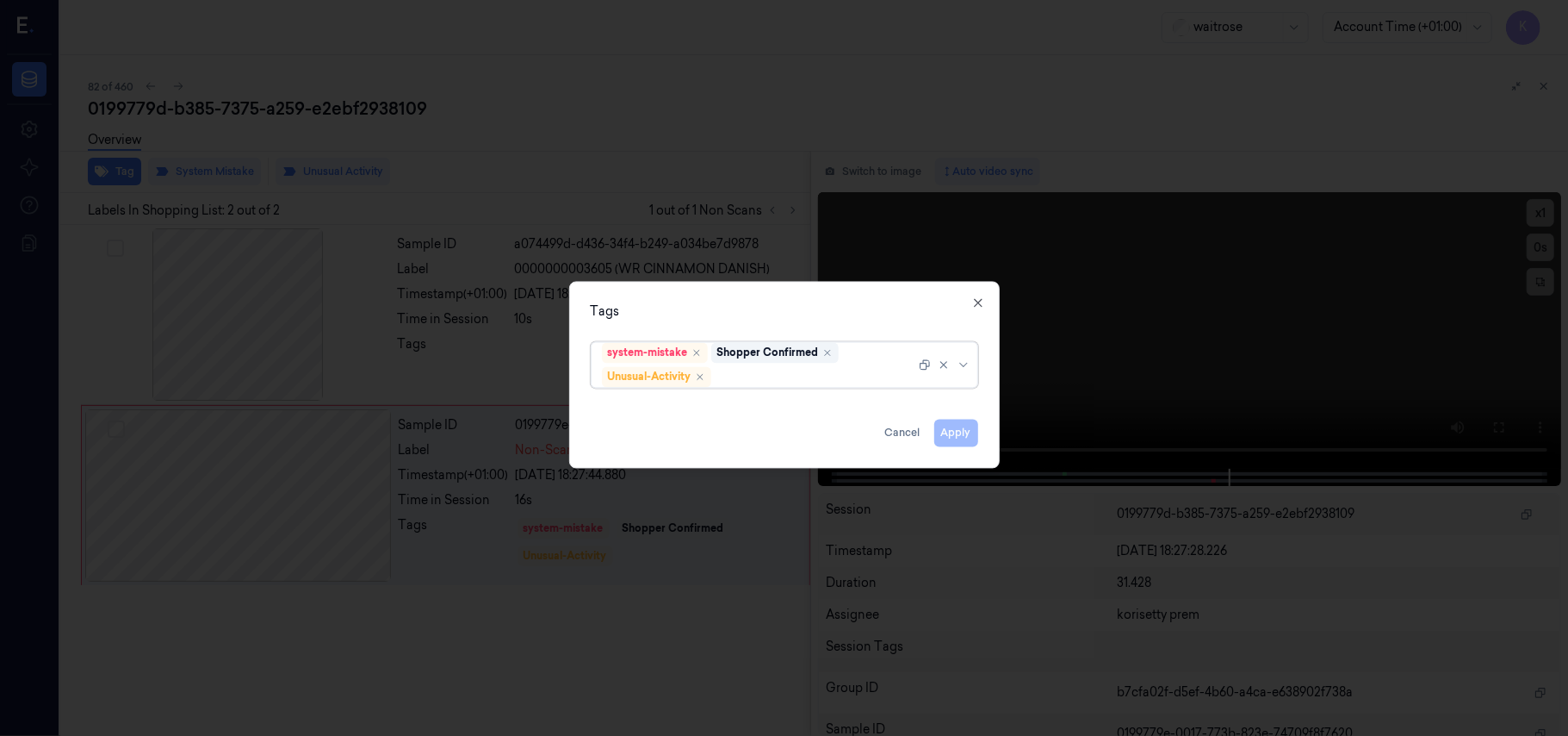
click at [818, 387] on div "system-mistake Shopper Confirmed Unusual-Activity" at bounding box center [784, 365] width 387 height 47
click at [818, 375] on div at bounding box center [823, 376] width 218 height 18
click at [800, 379] on div at bounding box center [815, 376] width 201 height 18
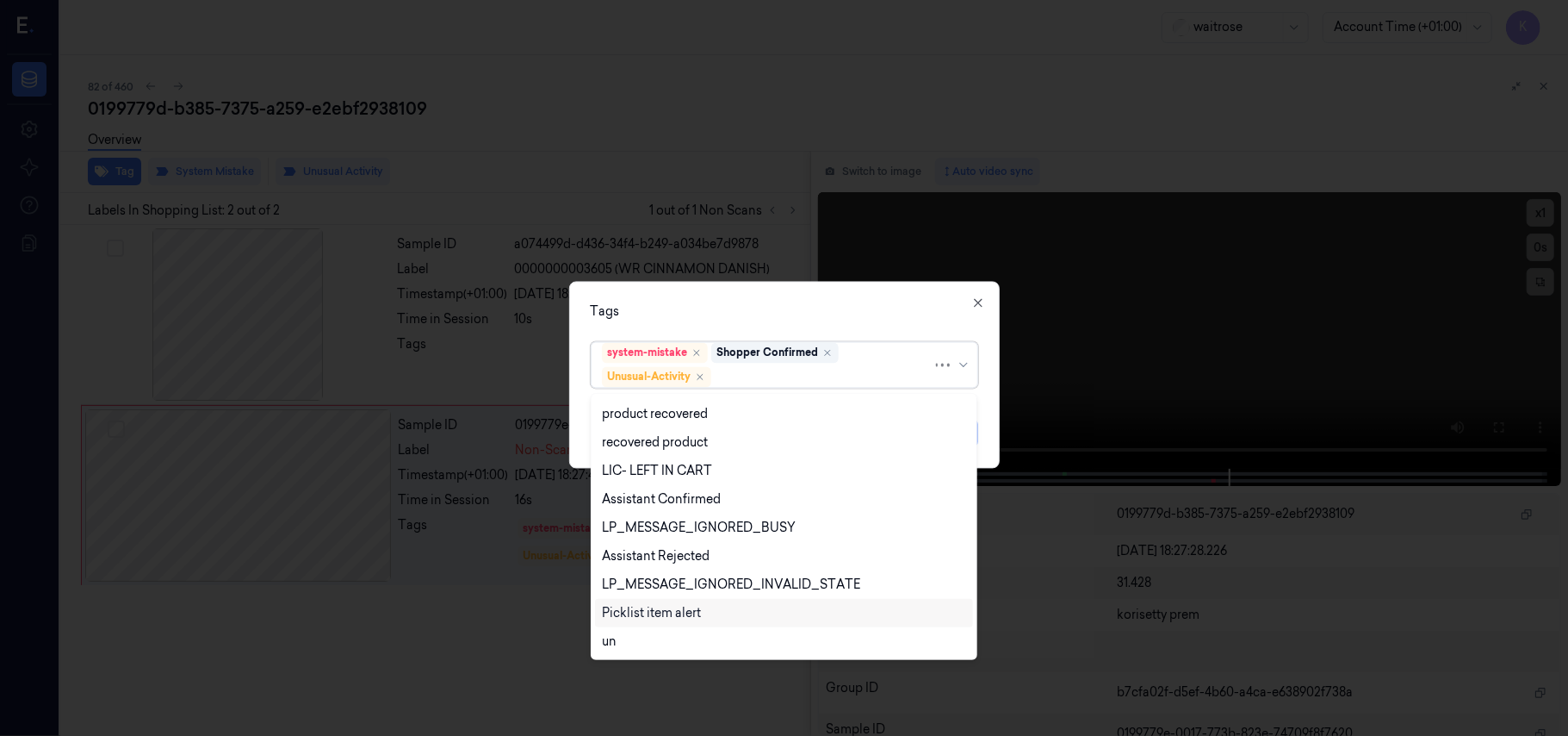
click at [641, 609] on div "Picklist item alert" at bounding box center [651, 613] width 99 height 18
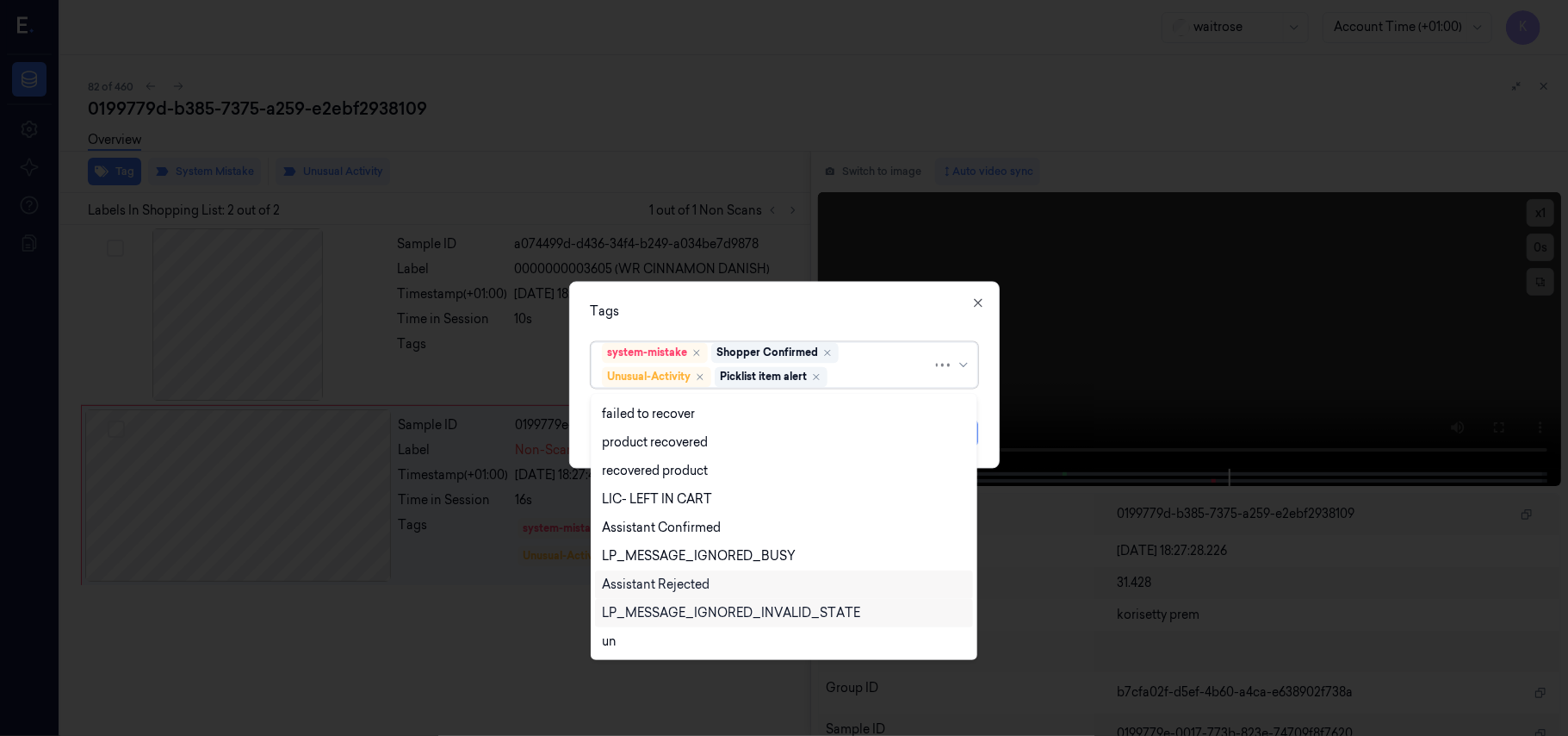
scroll to position [196, 0]
click at [832, 310] on div "Tags" at bounding box center [784, 312] width 387 height 18
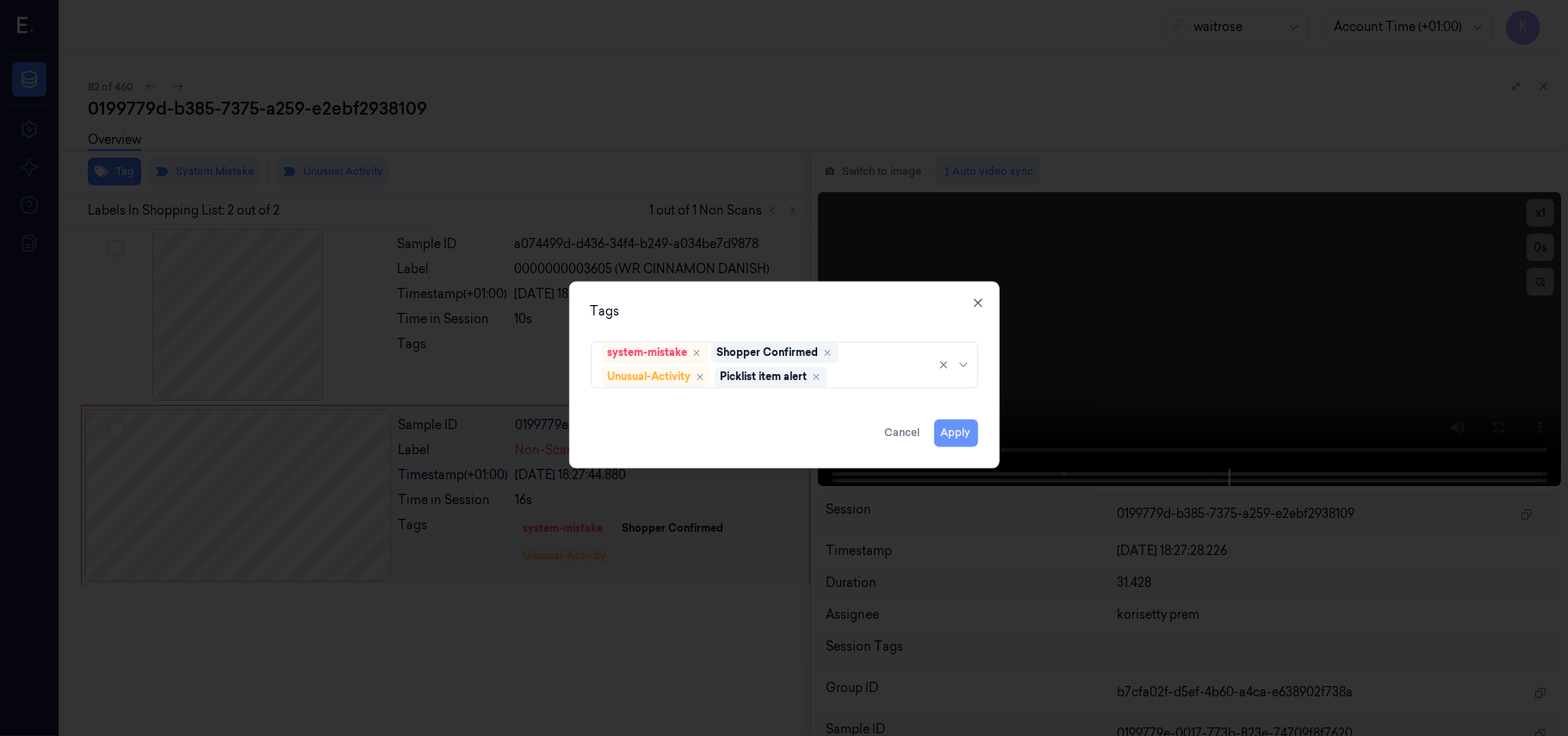
click at [951, 435] on button "Apply" at bounding box center [957, 433] width 44 height 28
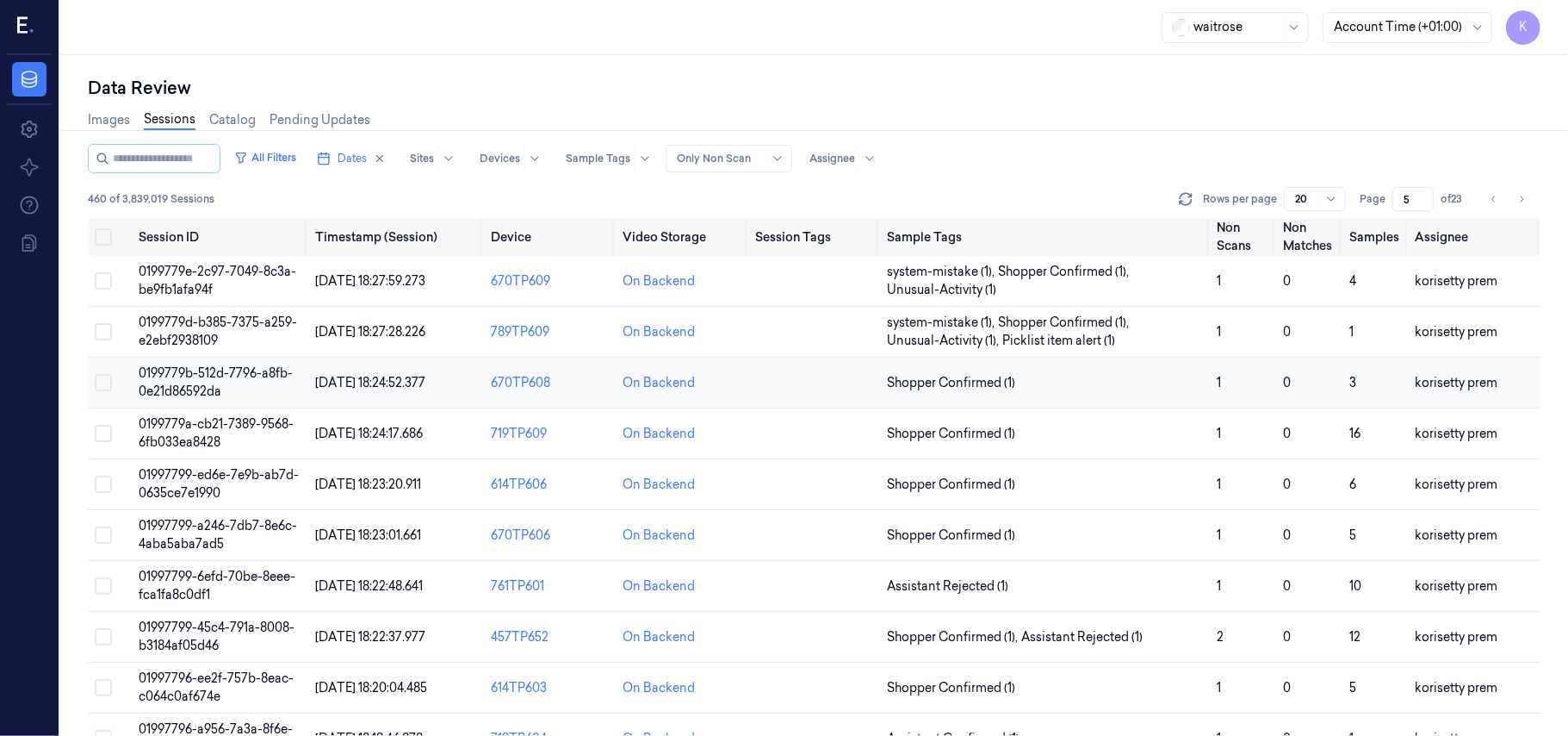
click at [252, 369] on span "0199779b-512d-7796-a8fb-0e21d86592da" at bounding box center [215, 382] width 154 height 34
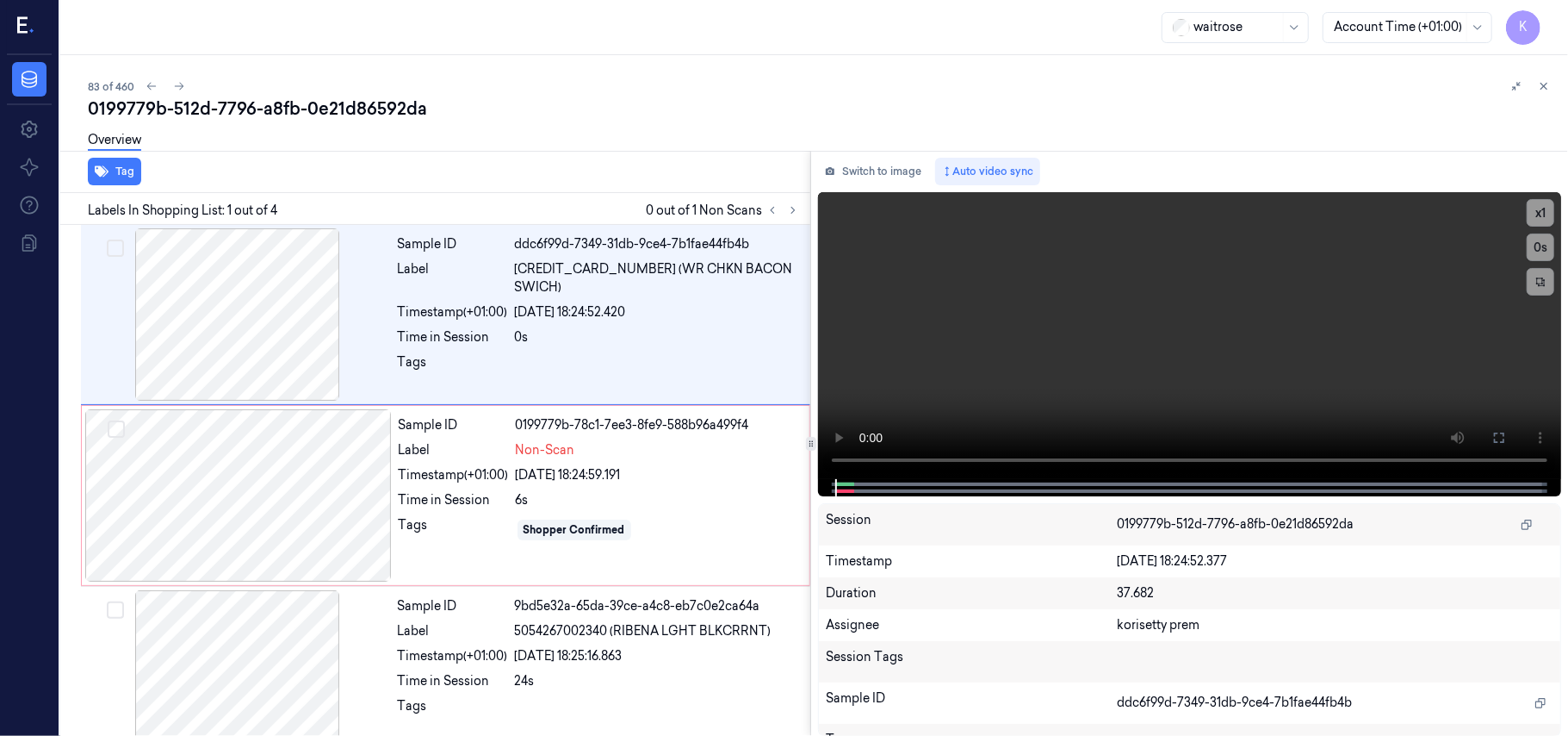
click at [489, 83] on div "83 of 460" at bounding box center [820, 86] width 1466 height 21
click at [928, 333] on video at bounding box center [1190, 336] width 743 height 287
click at [1154, 352] on video at bounding box center [1190, 336] width 743 height 287
click at [427, 514] on div "Sample ID 0199779b-78c1-7ee3-8fe9-588b96a499f4 Label Non-Scan Timestamp (+01:00…" at bounding box center [599, 495] width 414 height 172
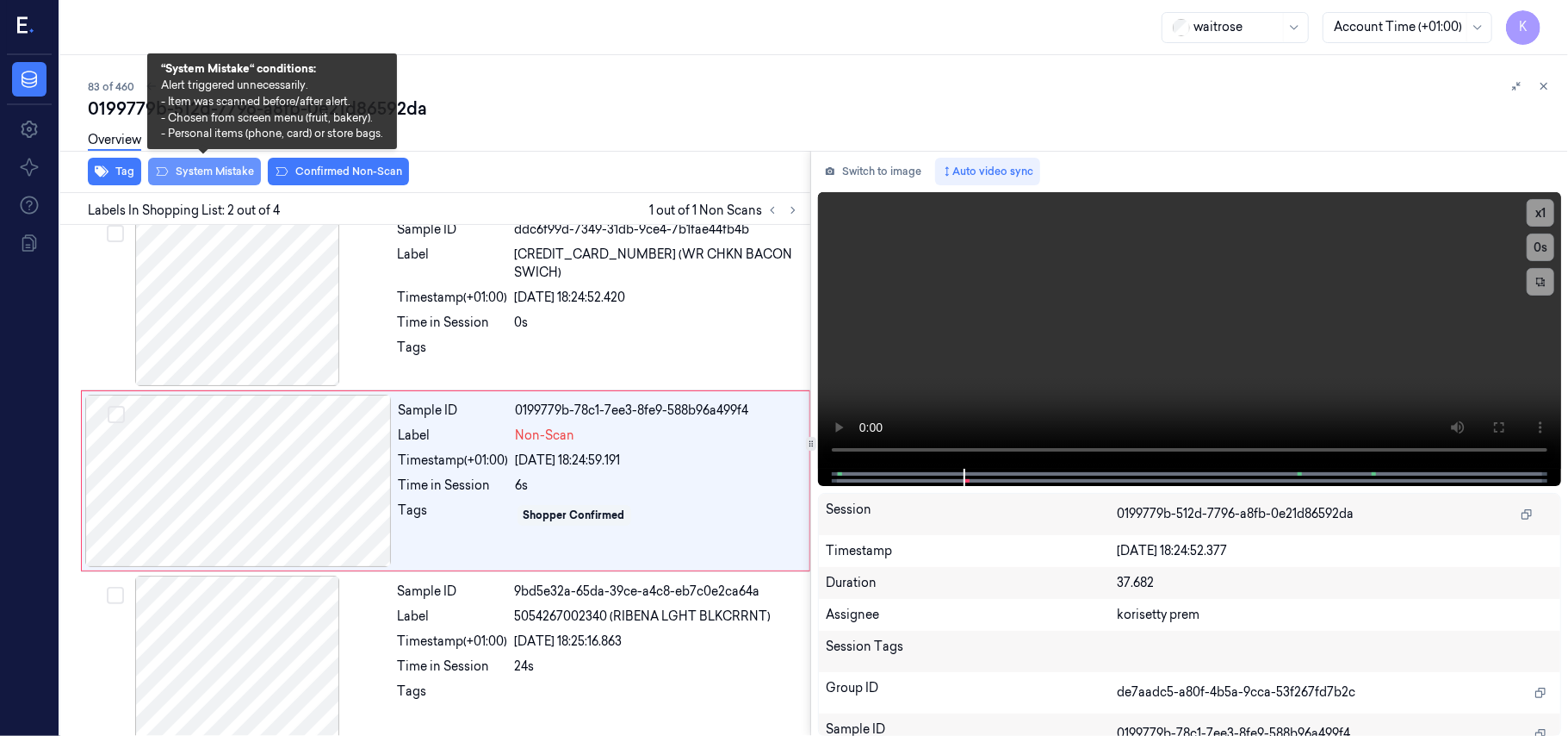
click at [200, 169] on button "System Mistake" at bounding box center [204, 171] width 112 height 28
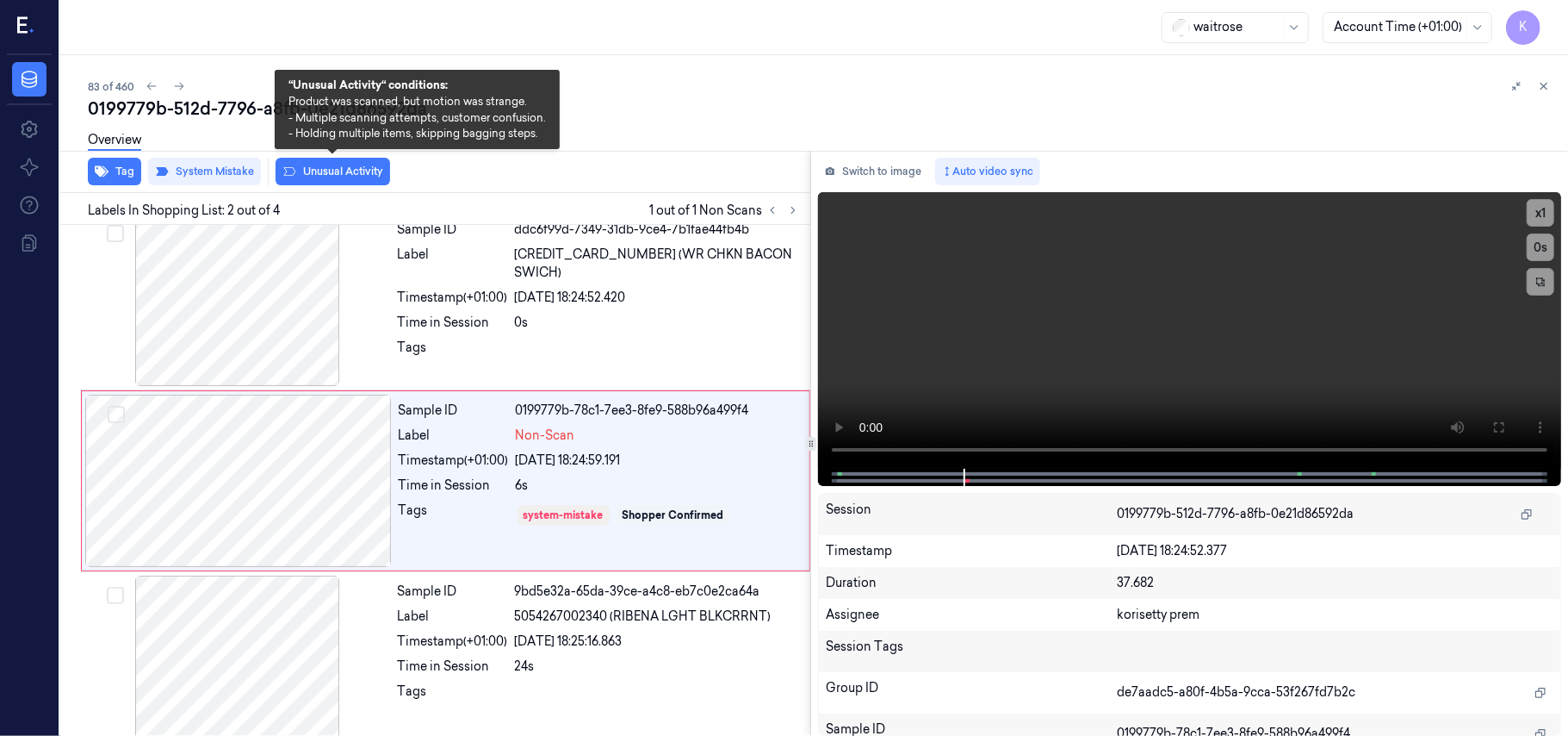
click at [319, 175] on button "Unusual Activity" at bounding box center [333, 171] width 114 height 28
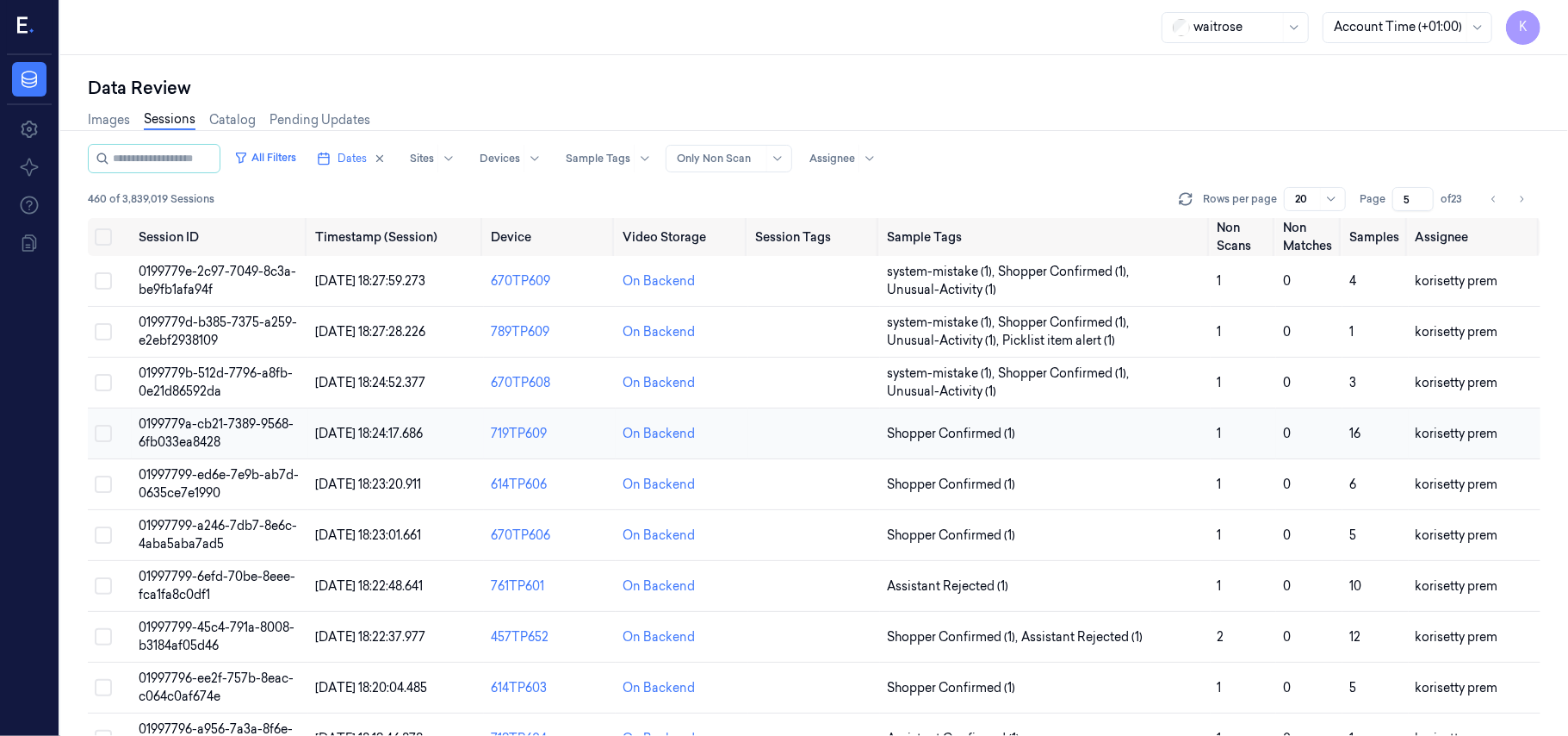
click at [181, 432] on td "0199779a-cb21-7389-9568-6fb033ea8428" at bounding box center [219, 433] width 175 height 51
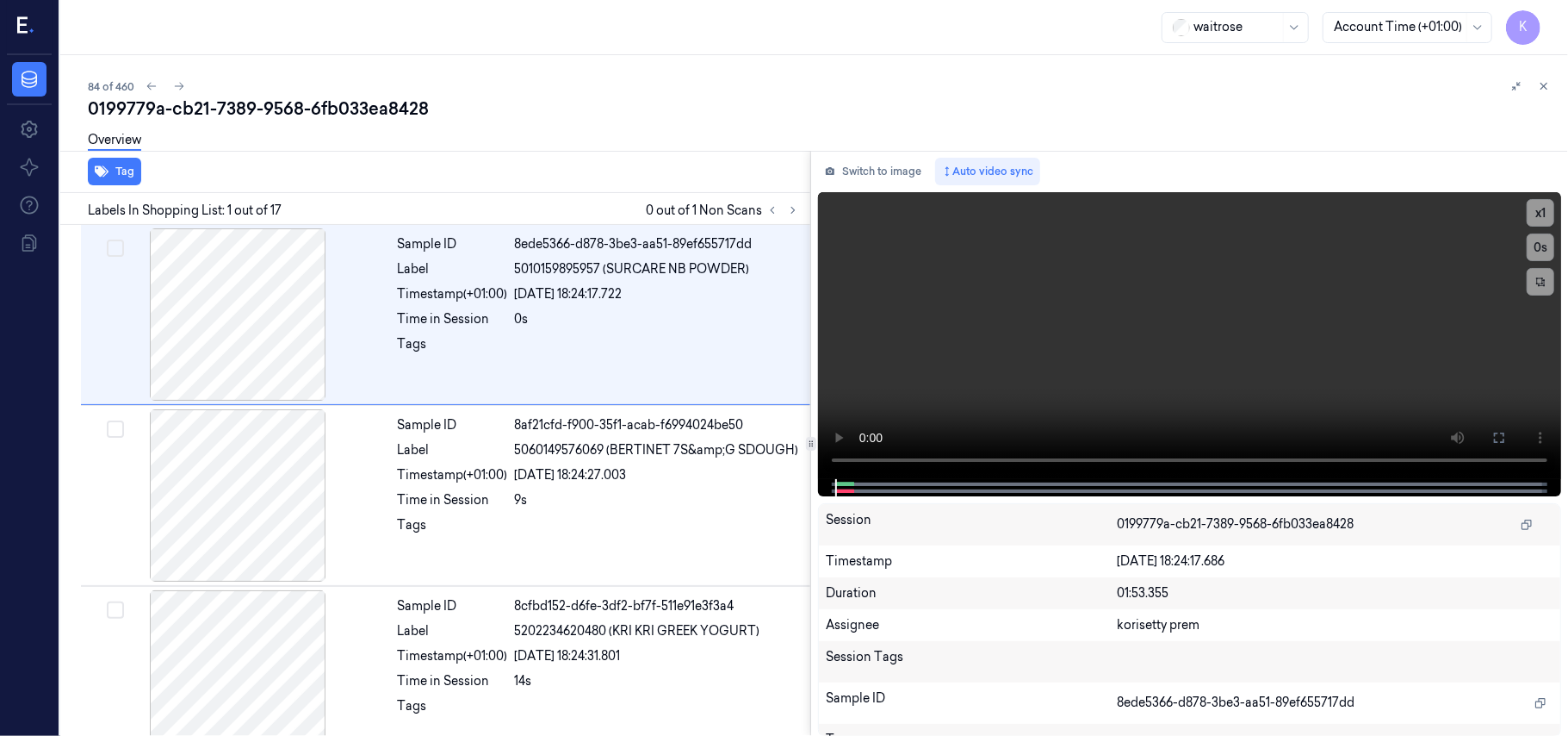
click at [680, 69] on div "84 of 460 0199779a-cb21-7389-9568-6fb033ea8428 Overview Tag Labels In Shopping …" at bounding box center [814, 394] width 1508 height 680
click at [794, 207] on icon at bounding box center [793, 210] width 12 height 12
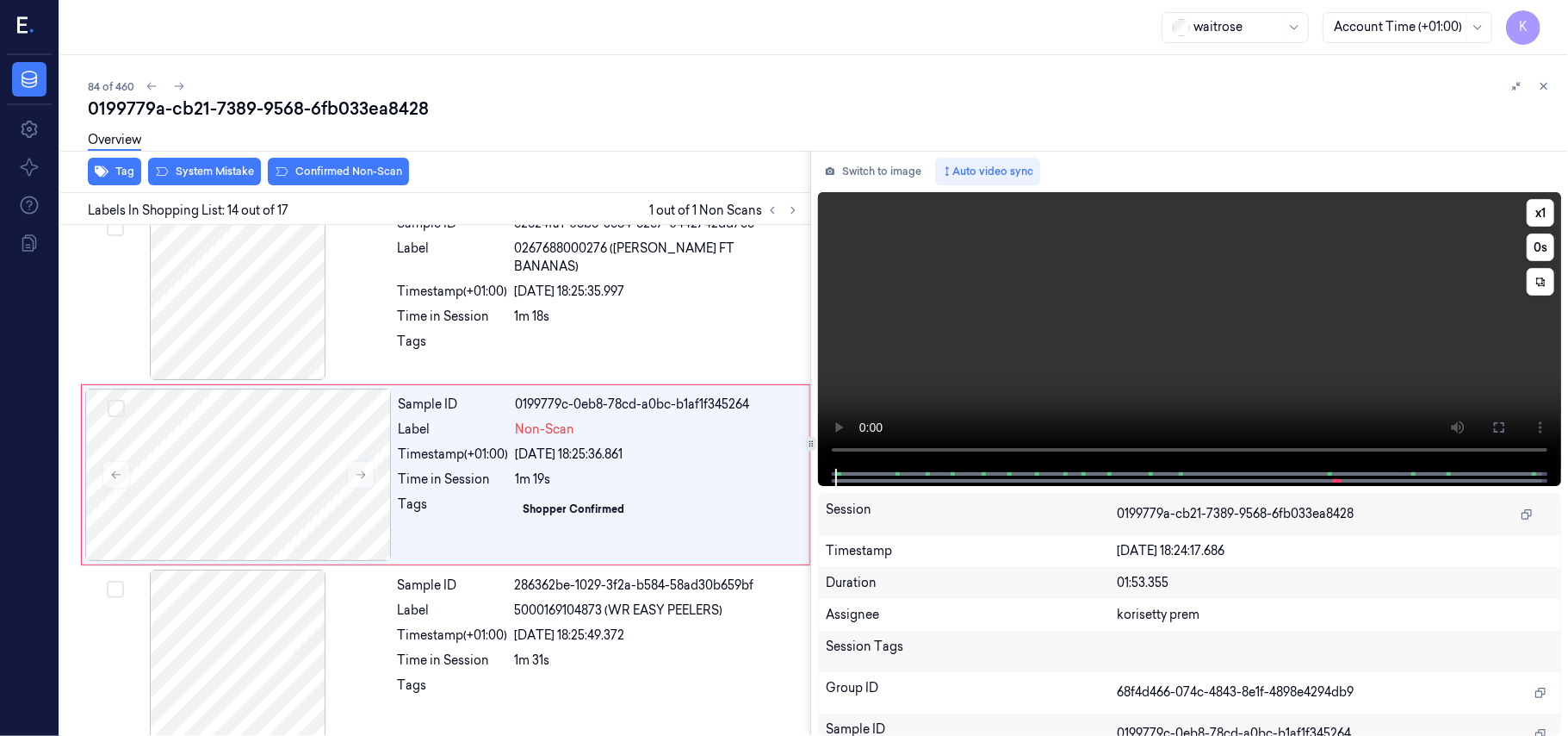
scroll to position [2192, 0]
click at [363, 478] on icon at bounding box center [361, 474] width 10 height 8
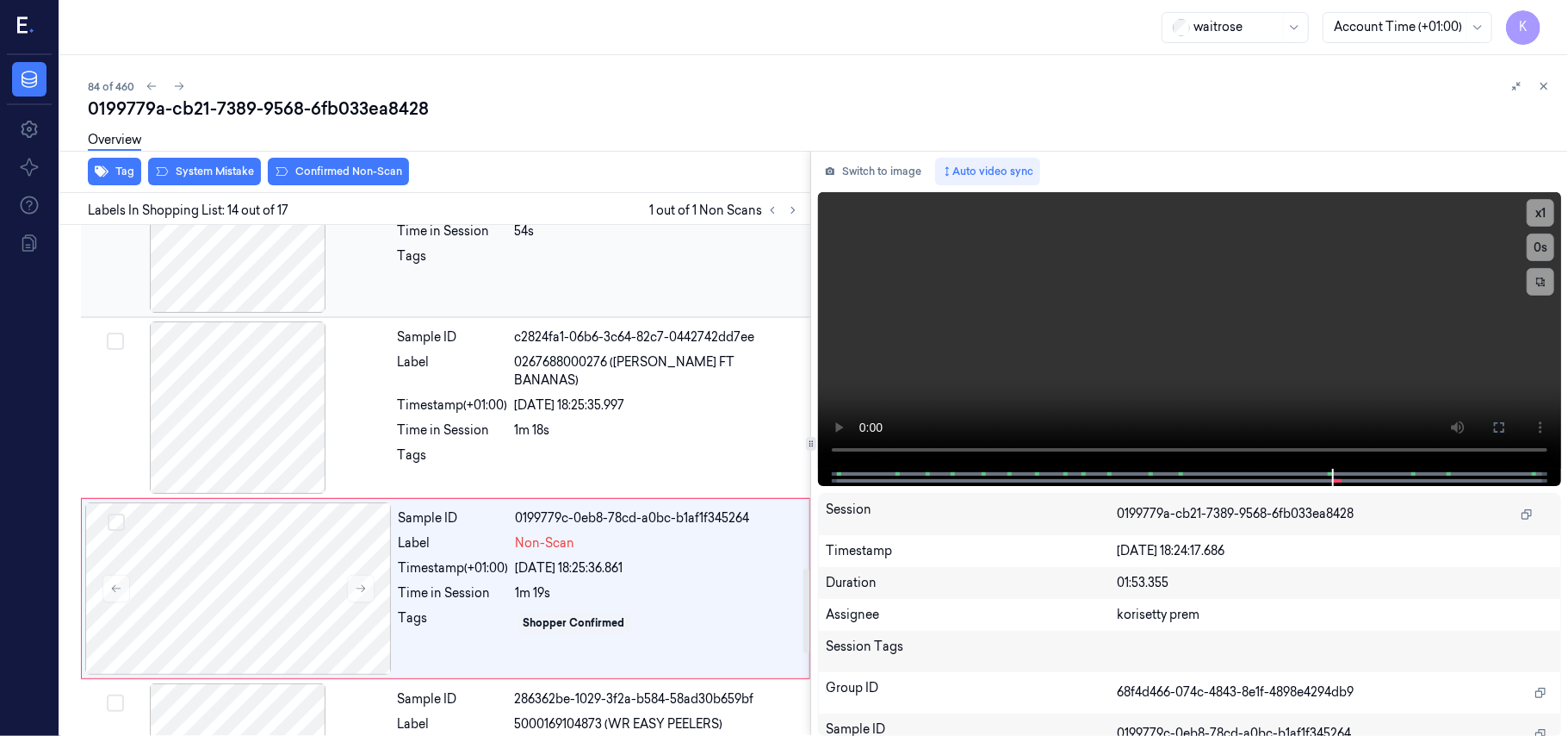
click at [288, 273] on div at bounding box center [238, 226] width 307 height 172
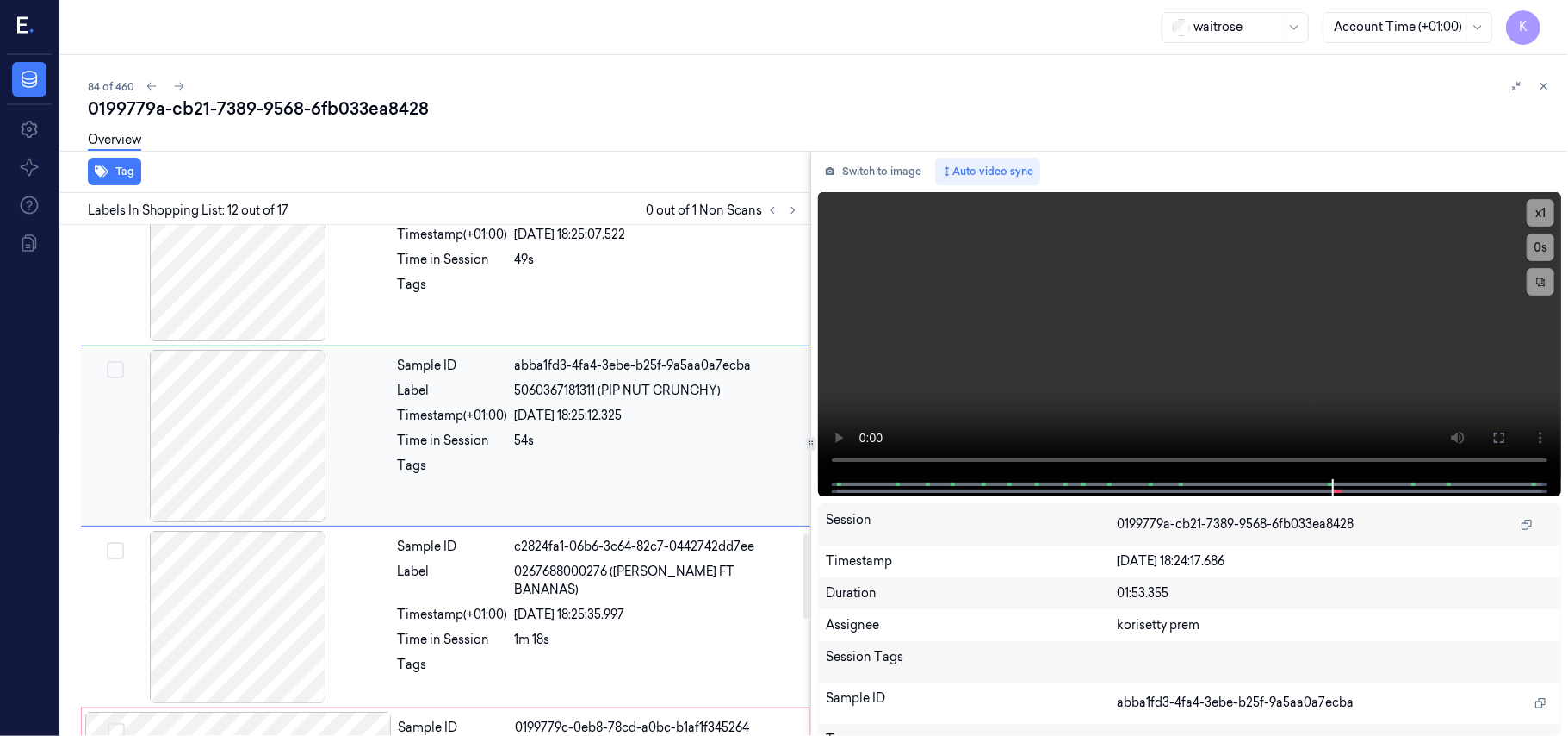
scroll to position [1830, 0]
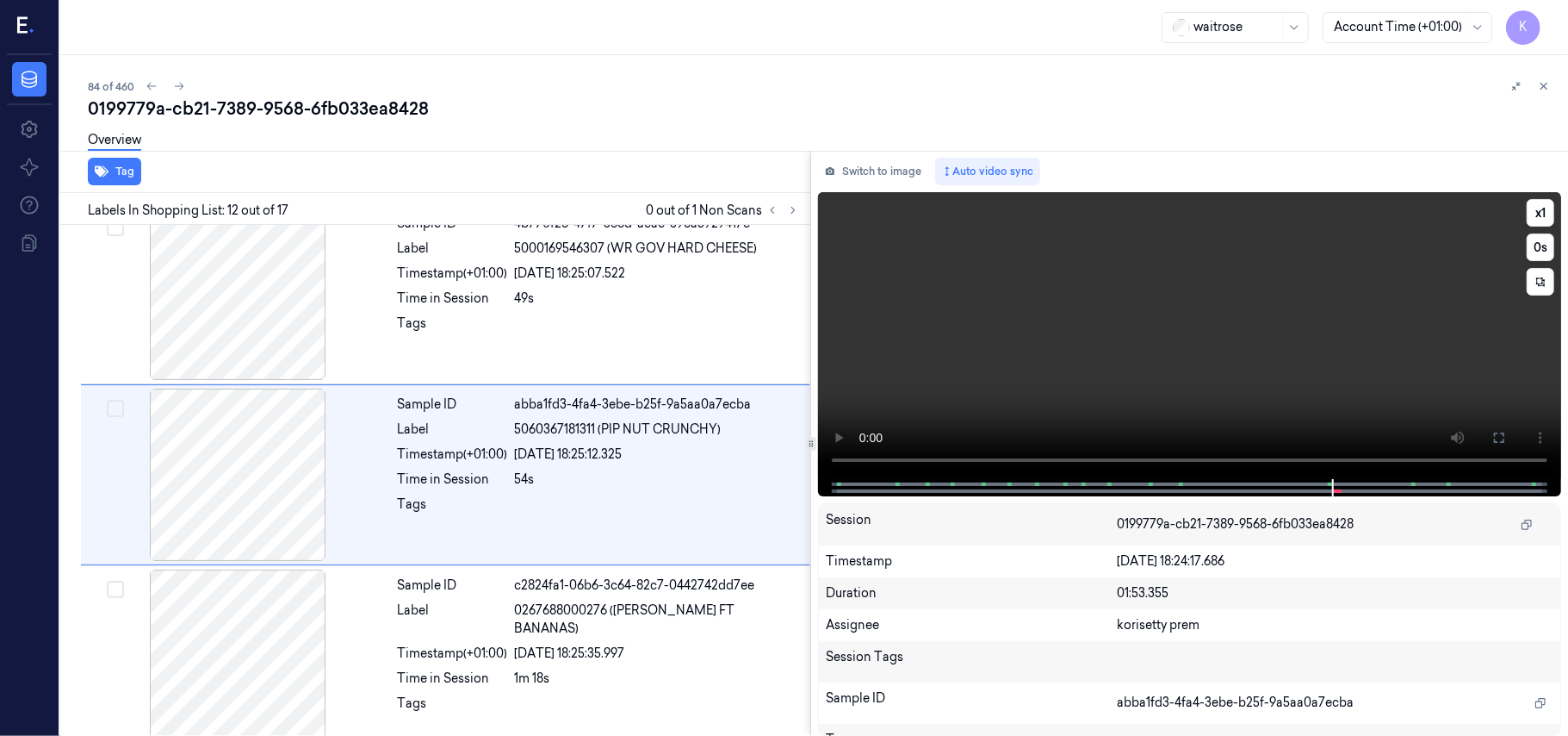
click at [1095, 391] on video at bounding box center [1190, 336] width 743 height 287
click at [1049, 336] on video at bounding box center [1190, 336] width 743 height 287
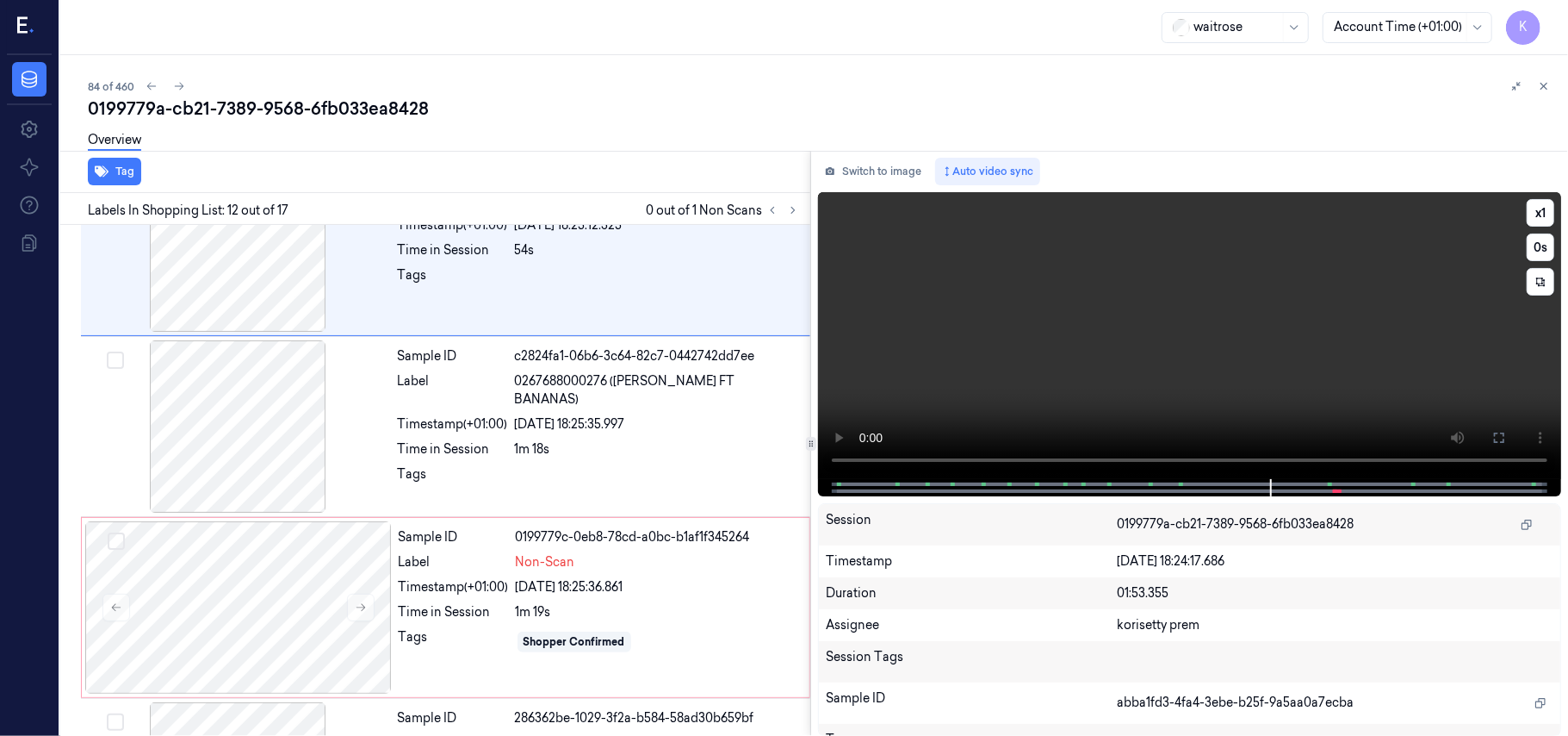
click at [1170, 349] on video at bounding box center [1190, 336] width 743 height 287
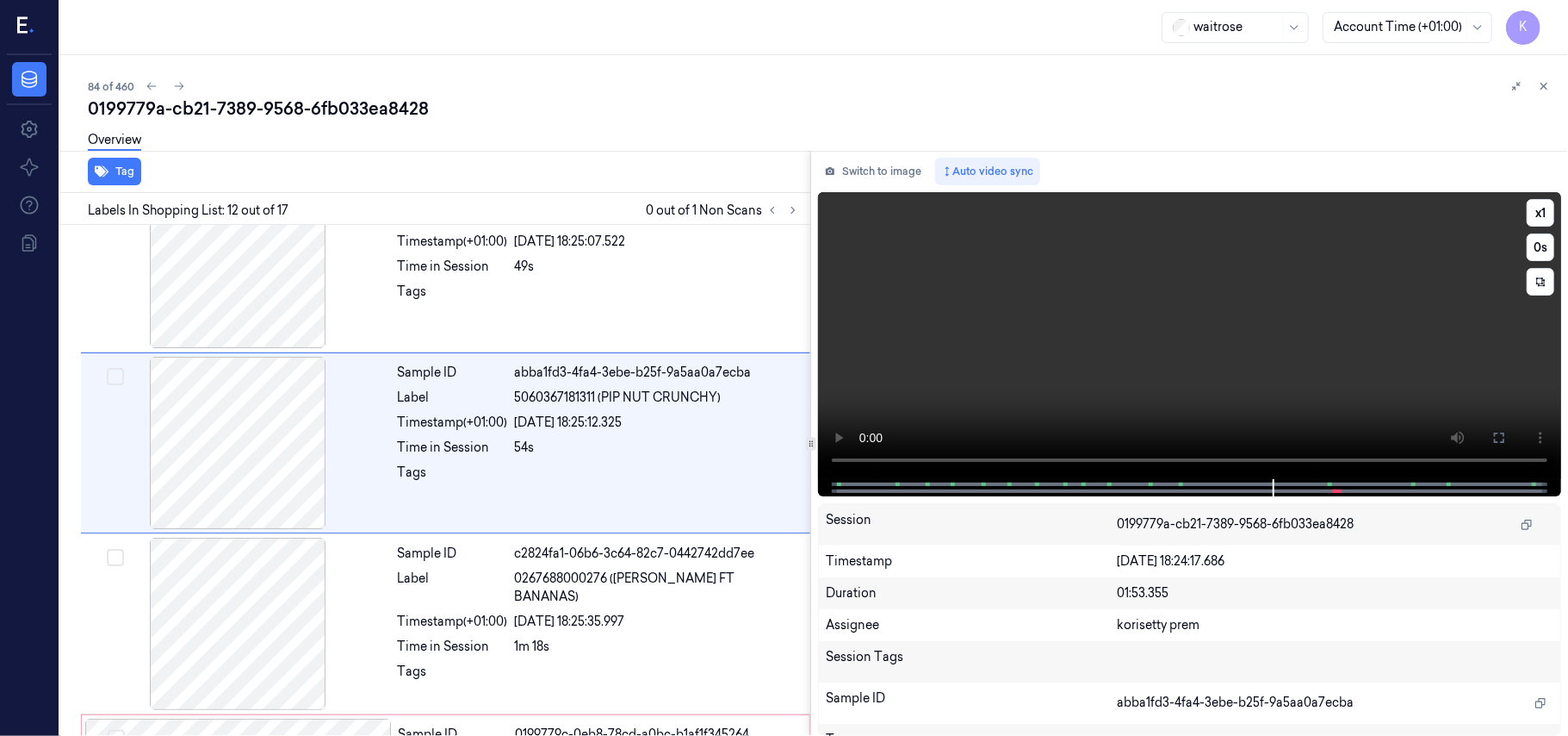
scroll to position [1830, 0]
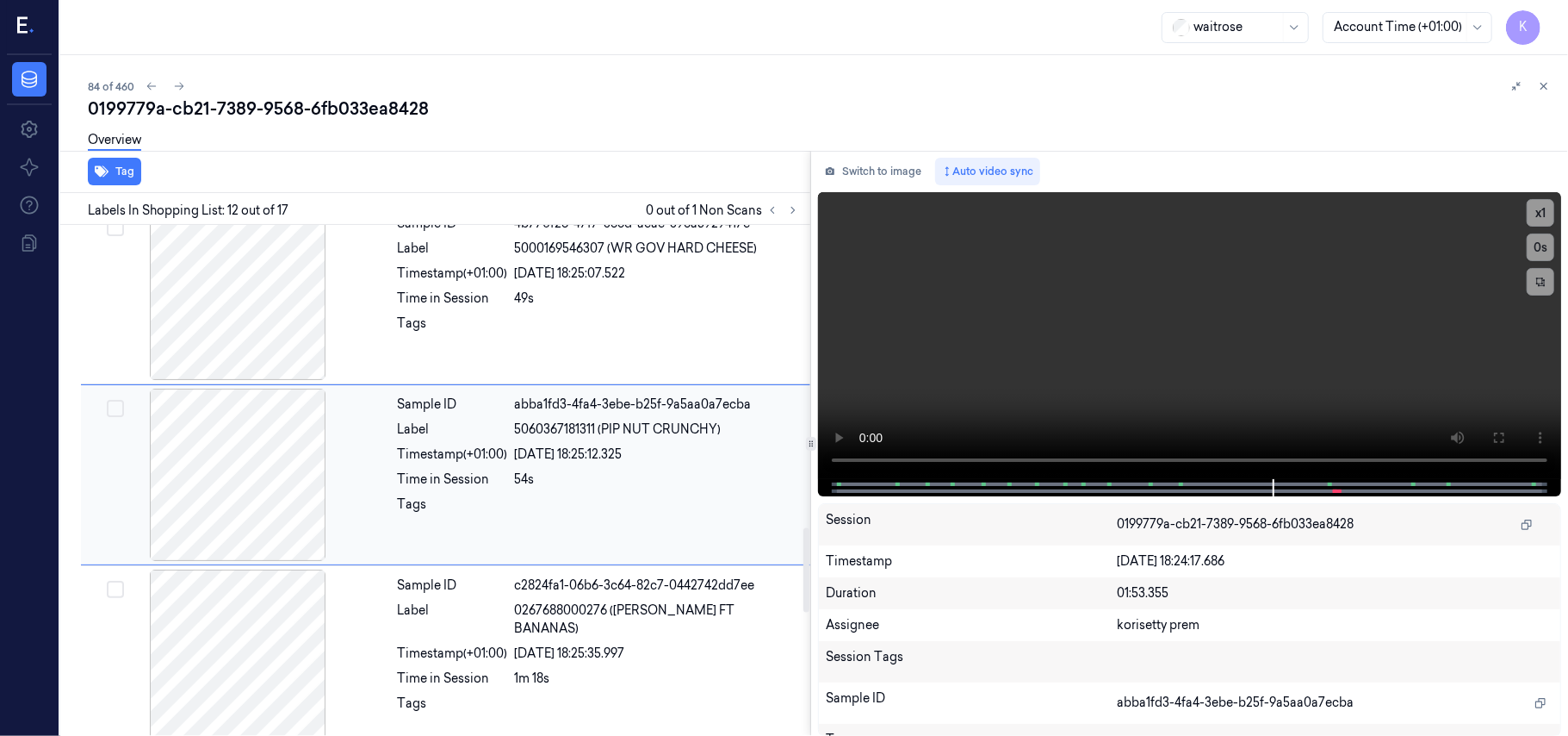
click at [550, 497] on div "Sample ID abba1fd3-4fa4-3ebe-b25f-9a5aa0a7ecba Label 5060367181311 (PIP NUT CRU…" at bounding box center [599, 474] width 416 height 172
click at [1050, 377] on video at bounding box center [1190, 336] width 743 height 287
click at [1020, 338] on video at bounding box center [1190, 336] width 743 height 287
click at [1125, 359] on video at bounding box center [1190, 336] width 743 height 287
click at [1538, 203] on button "x 1" at bounding box center [1541, 213] width 28 height 28
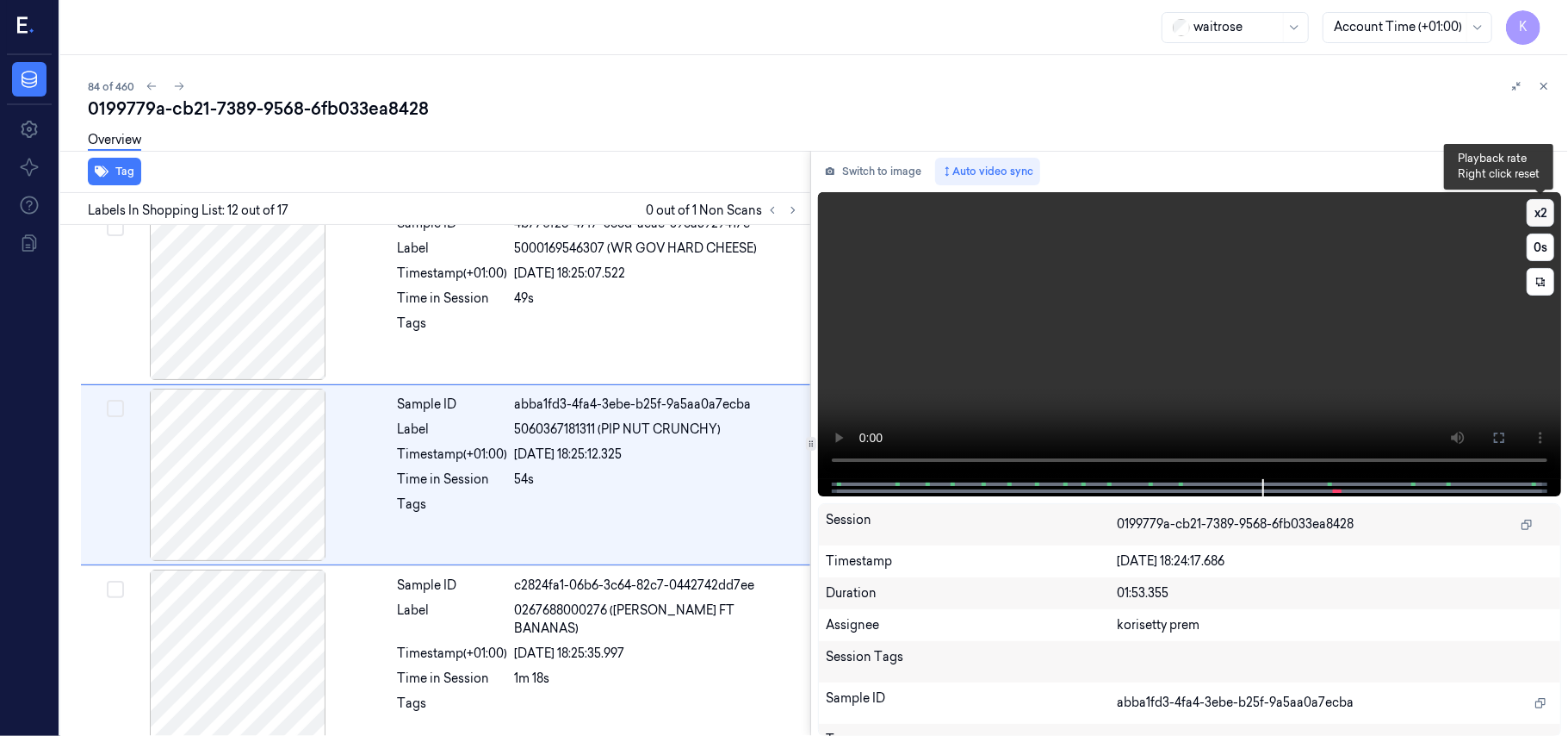
click at [1543, 205] on button "x 2" at bounding box center [1541, 213] width 28 height 28
click at [1543, 205] on button "x 4" at bounding box center [1541, 213] width 28 height 28
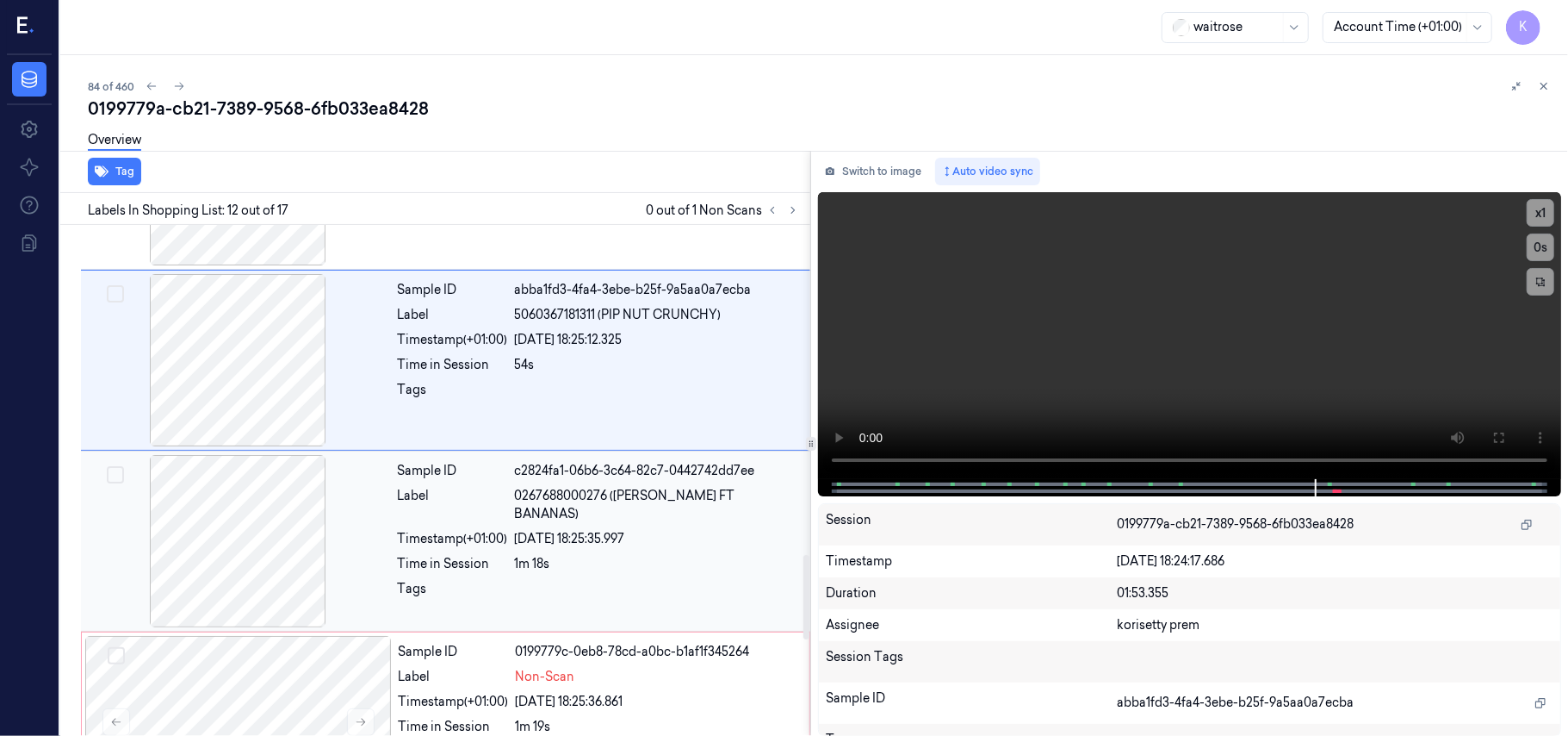
scroll to position [2059, 0]
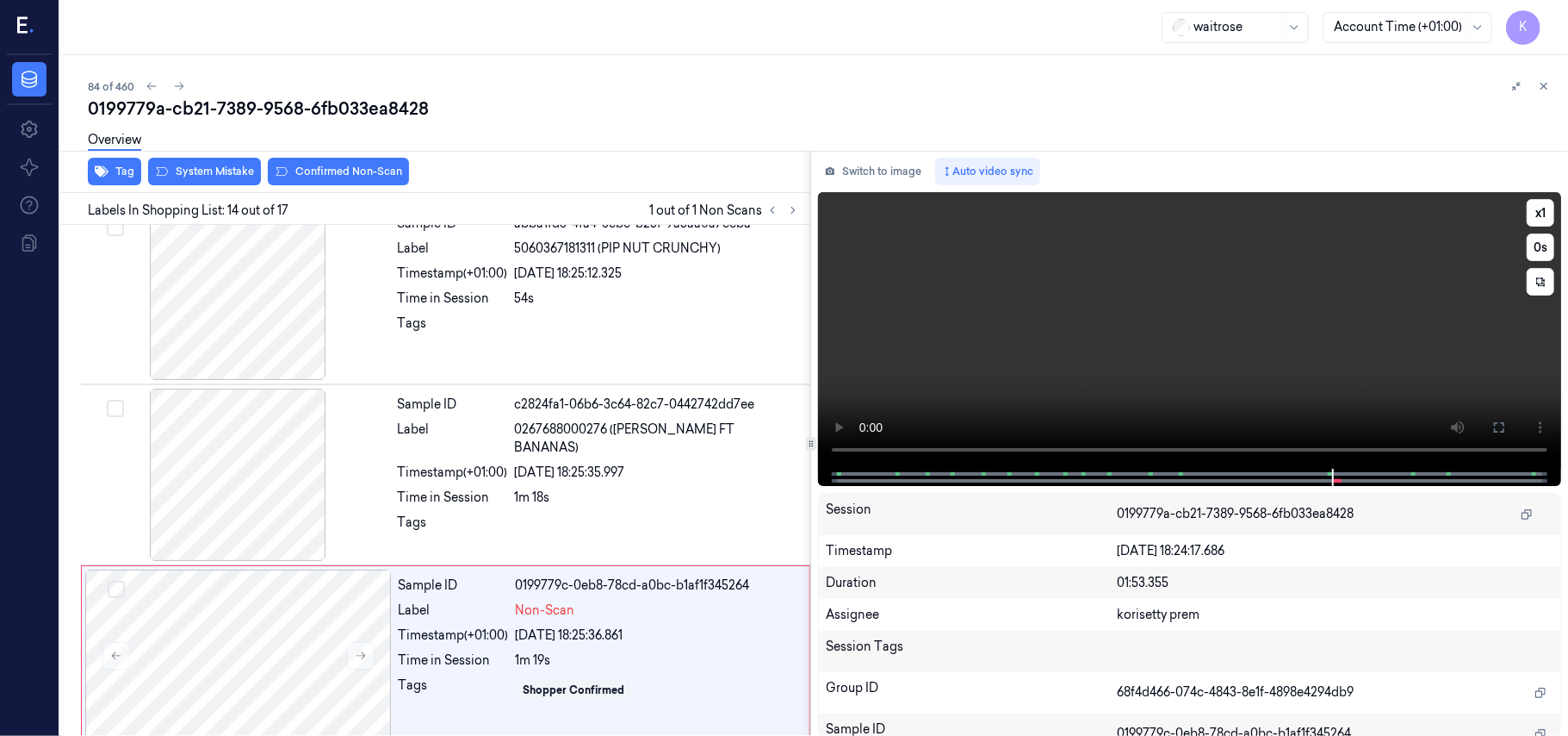
click at [1258, 322] on video at bounding box center [1190, 331] width 743 height 277
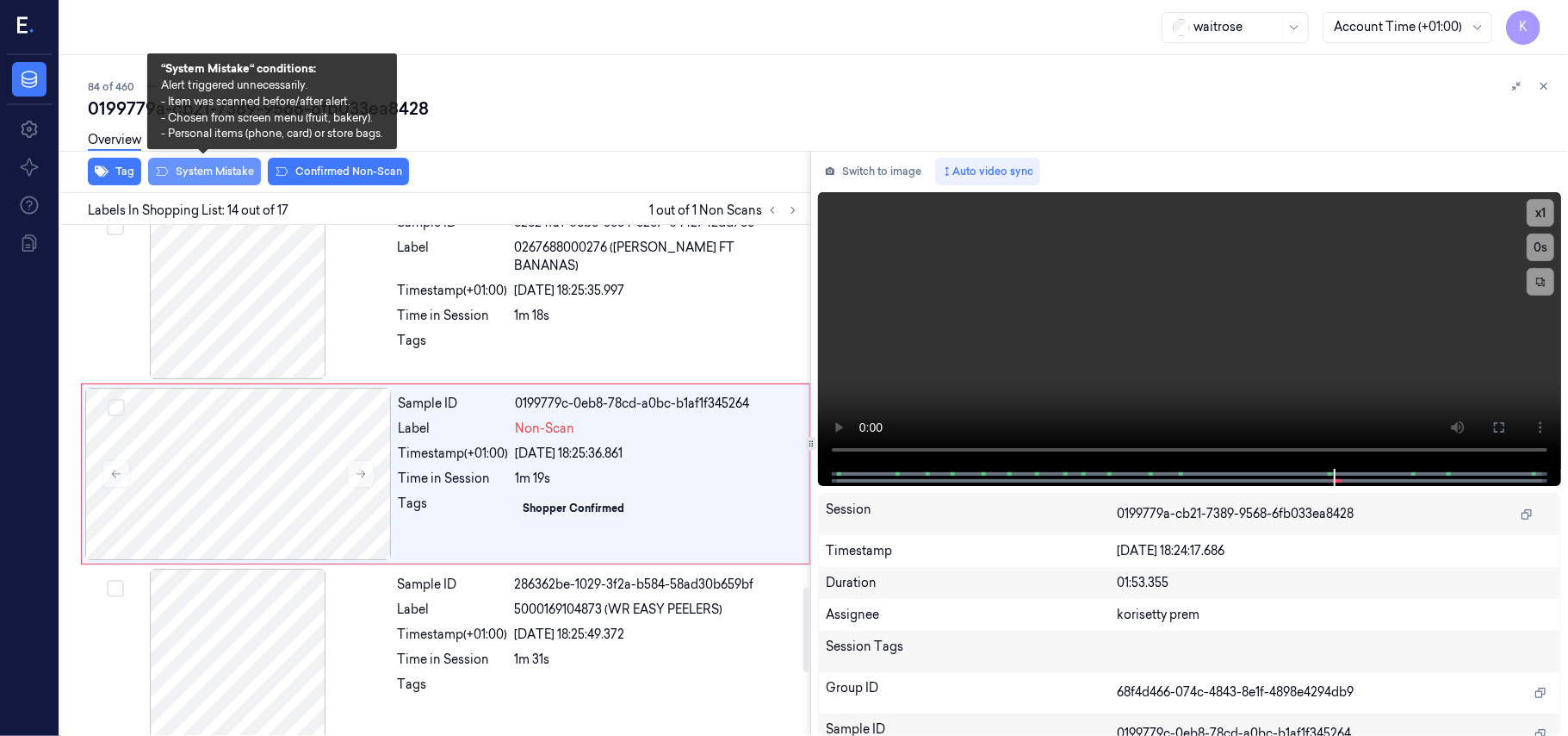
click at [228, 172] on button "System Mistake" at bounding box center [204, 171] width 112 height 28
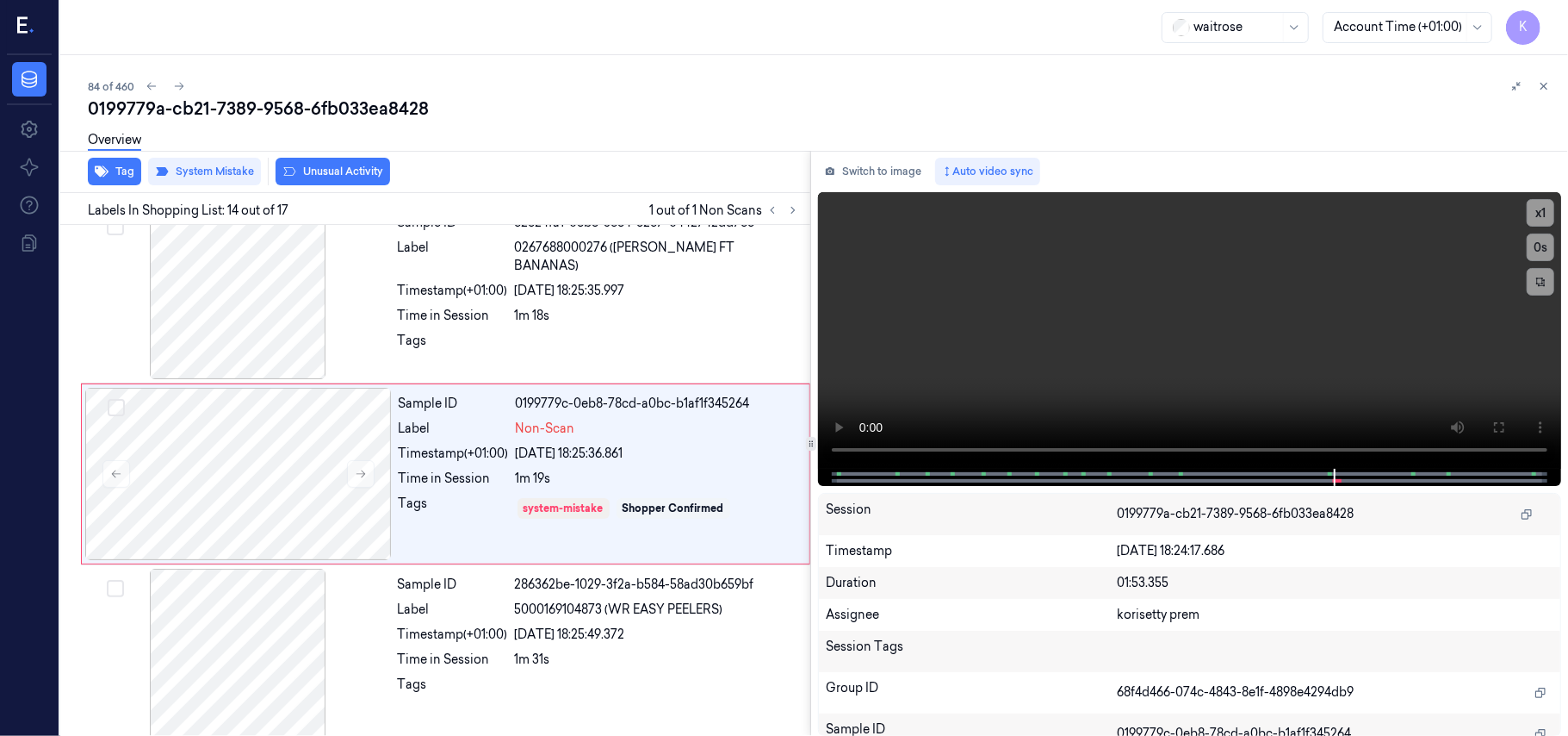
click at [347, 169] on button "Unusual Activity" at bounding box center [333, 171] width 114 height 28
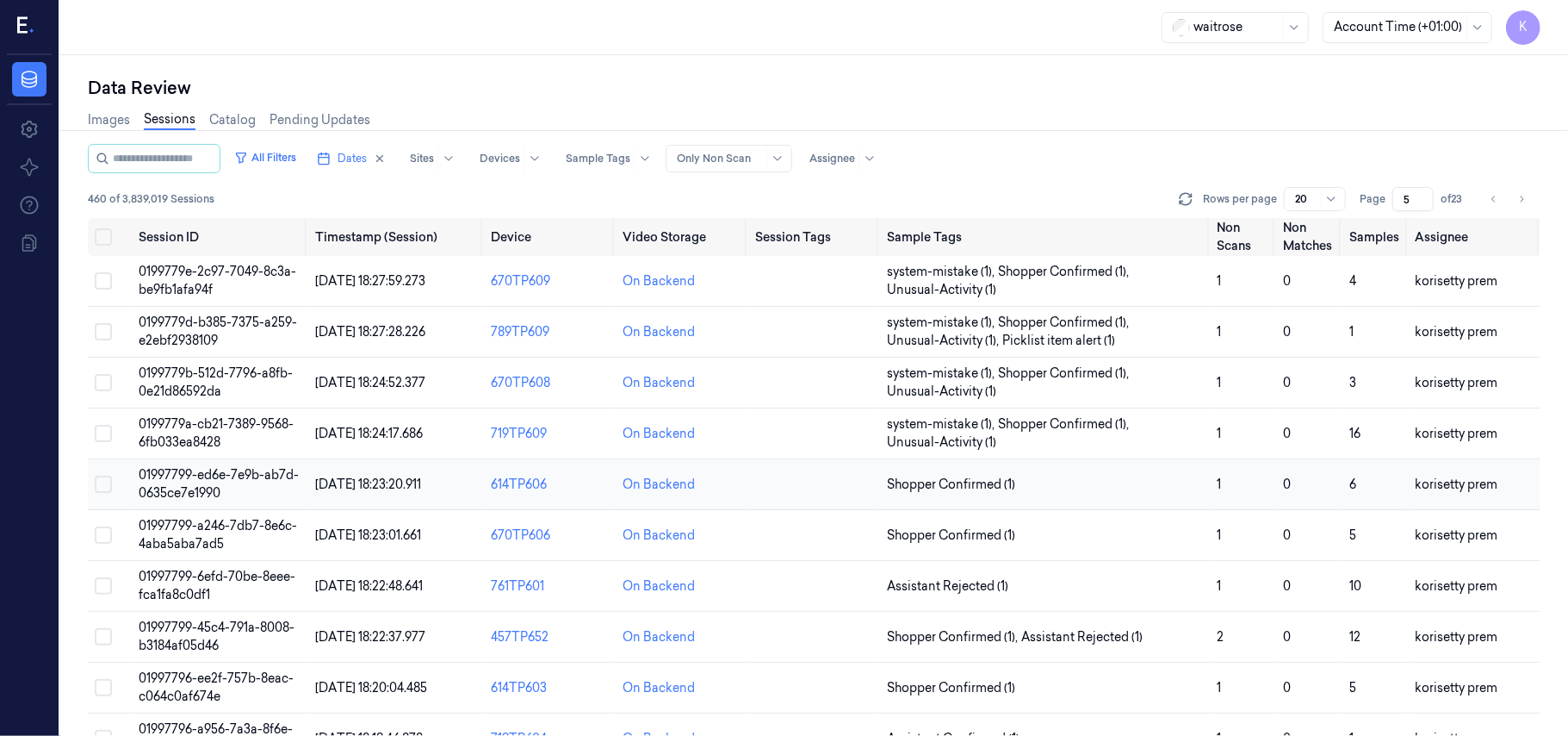
click at [201, 493] on span "01997799-ed6e-7e9b-ab7d-0635ce7e1990" at bounding box center [218, 484] width 160 height 34
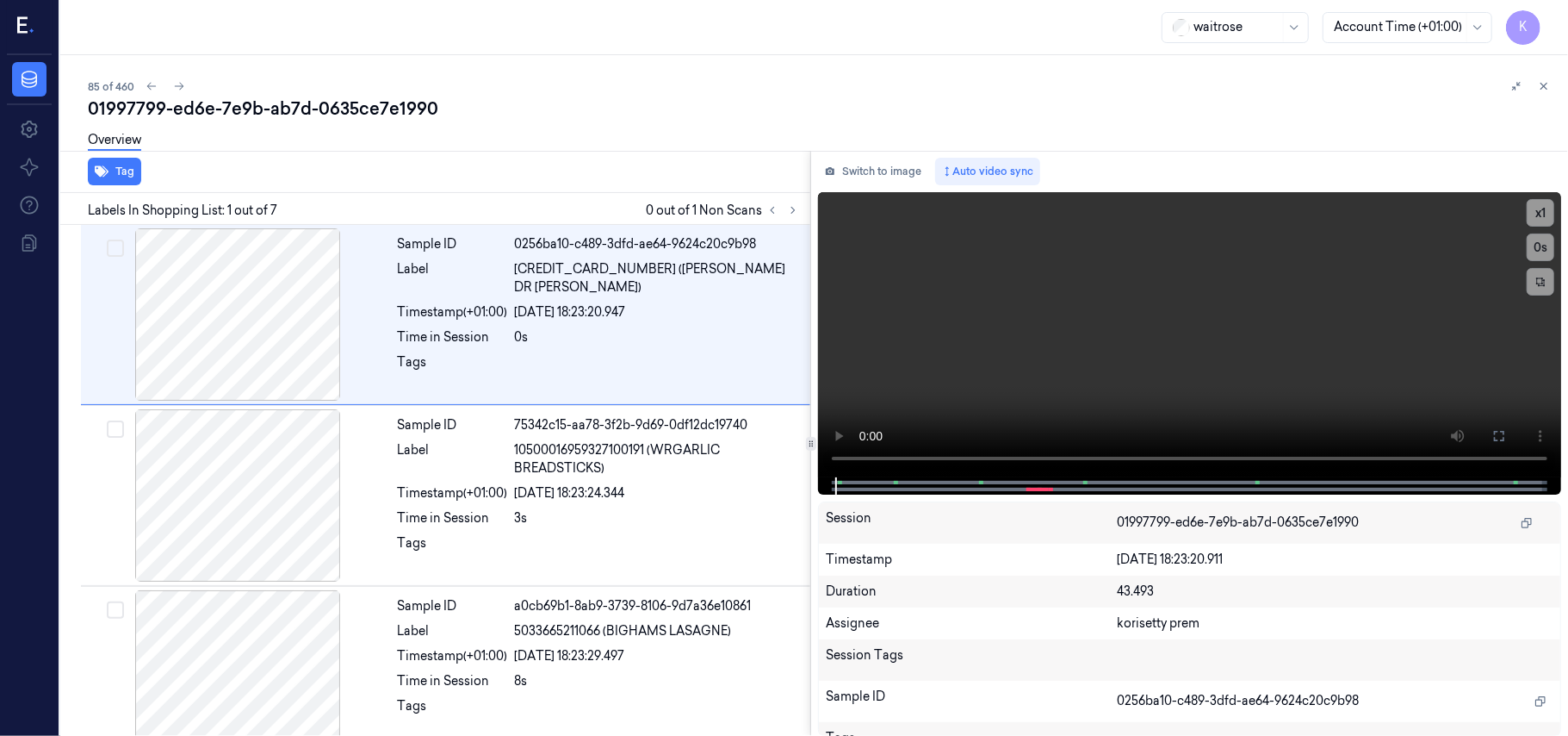
click at [727, 84] on div "85 of 460" at bounding box center [820, 86] width 1466 height 21
click at [795, 208] on icon at bounding box center [793, 210] width 12 height 12
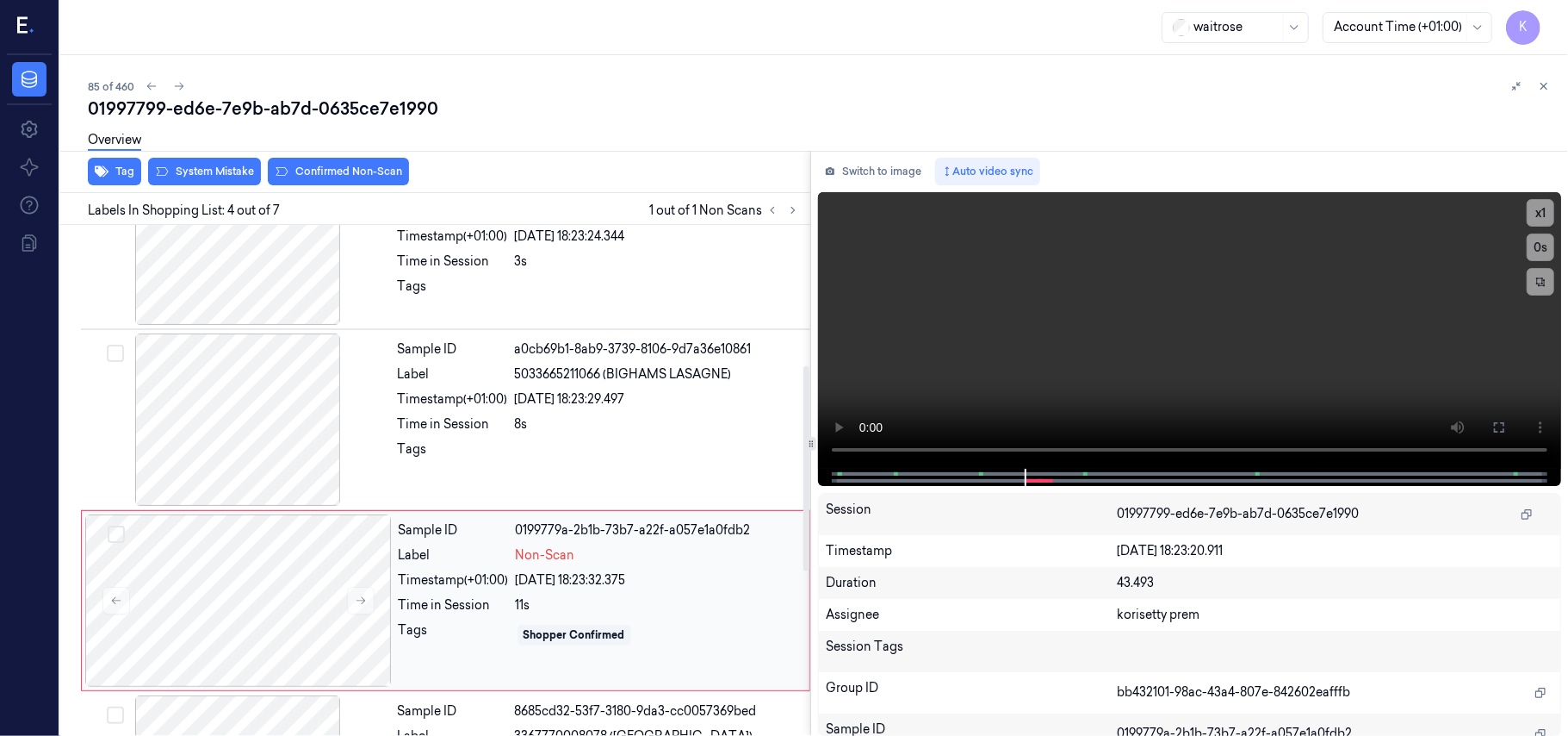
scroll to position [229, 0]
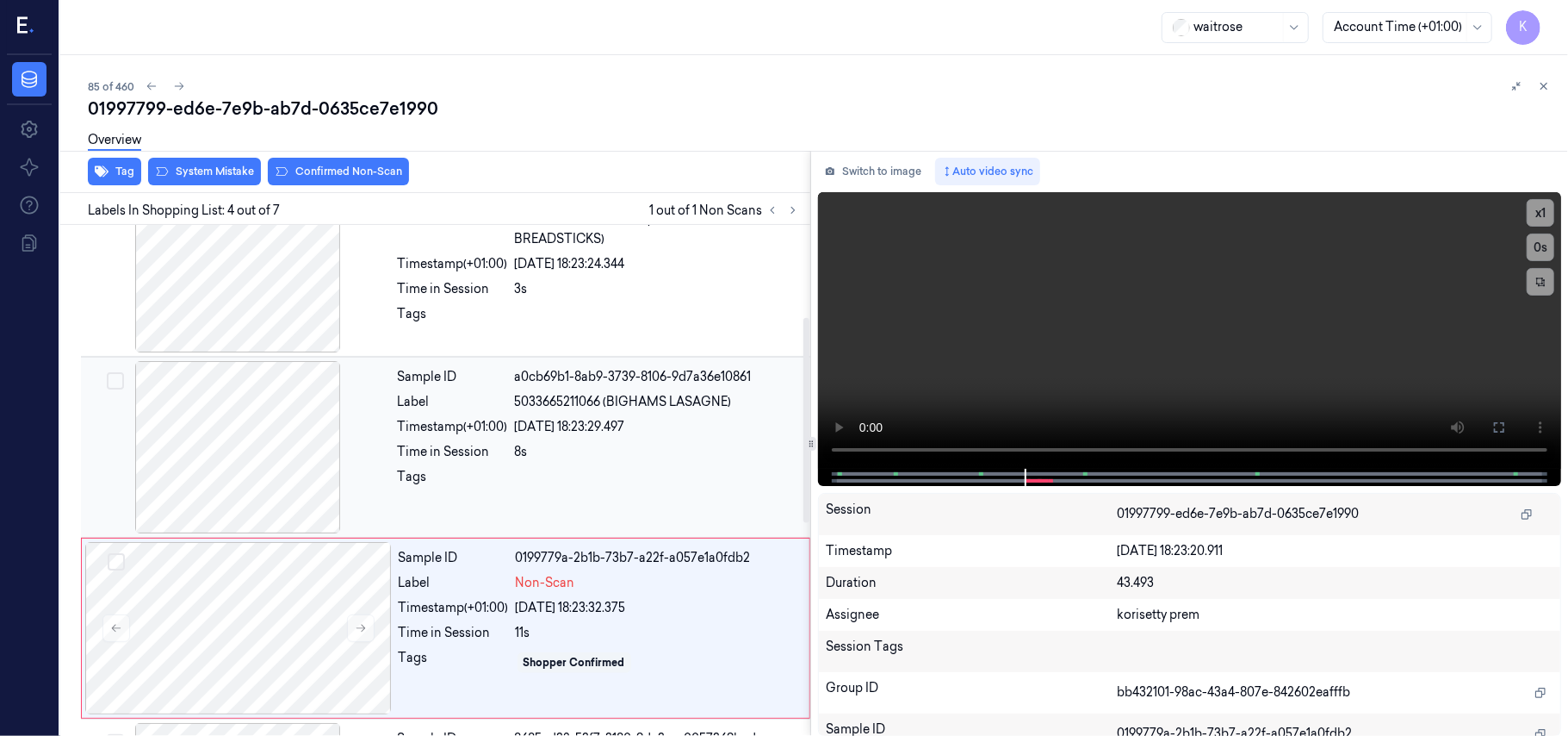
click at [580, 405] on span "5033665211066 (BIGHAMS LASAGNE)" at bounding box center [623, 401] width 217 height 18
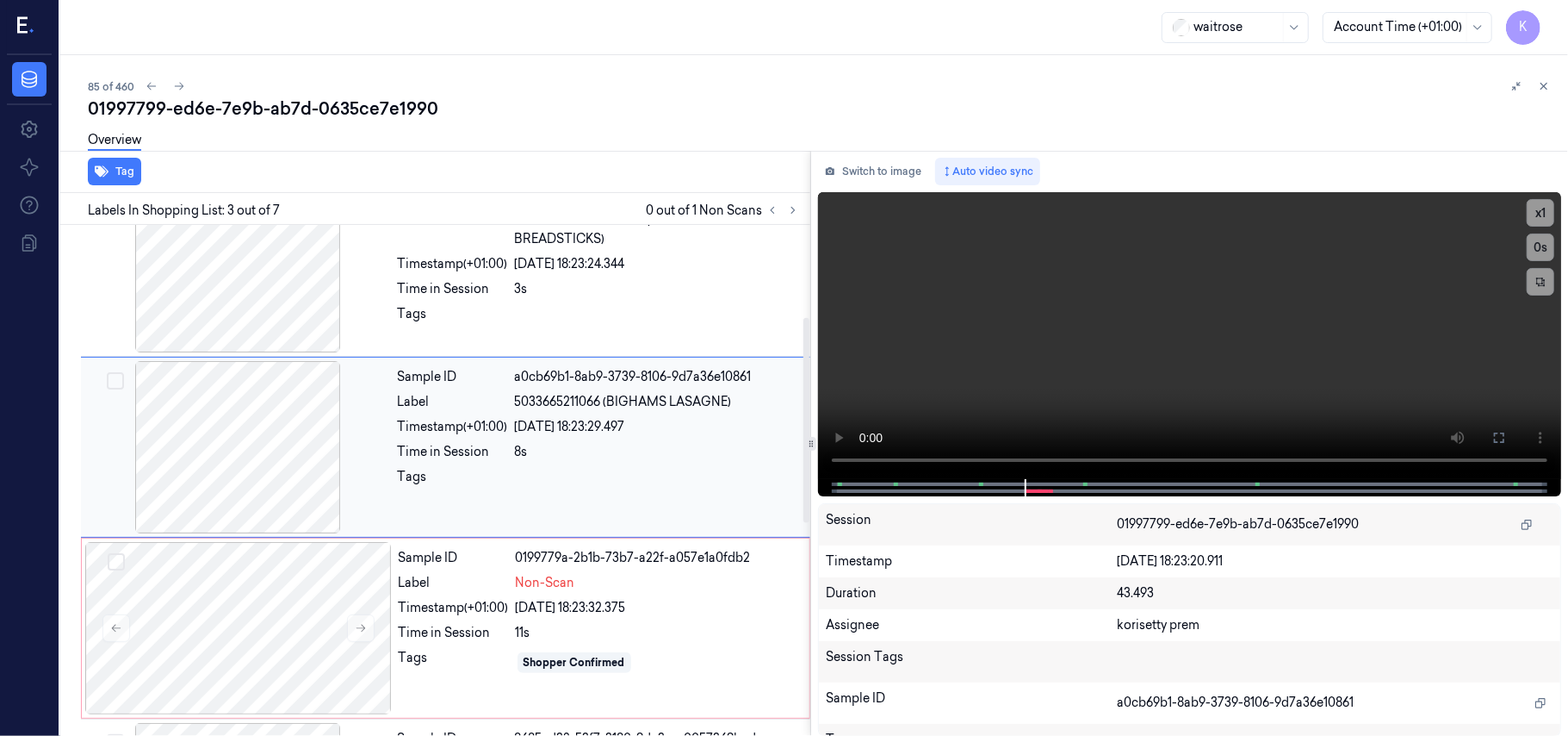
scroll to position [196, 0]
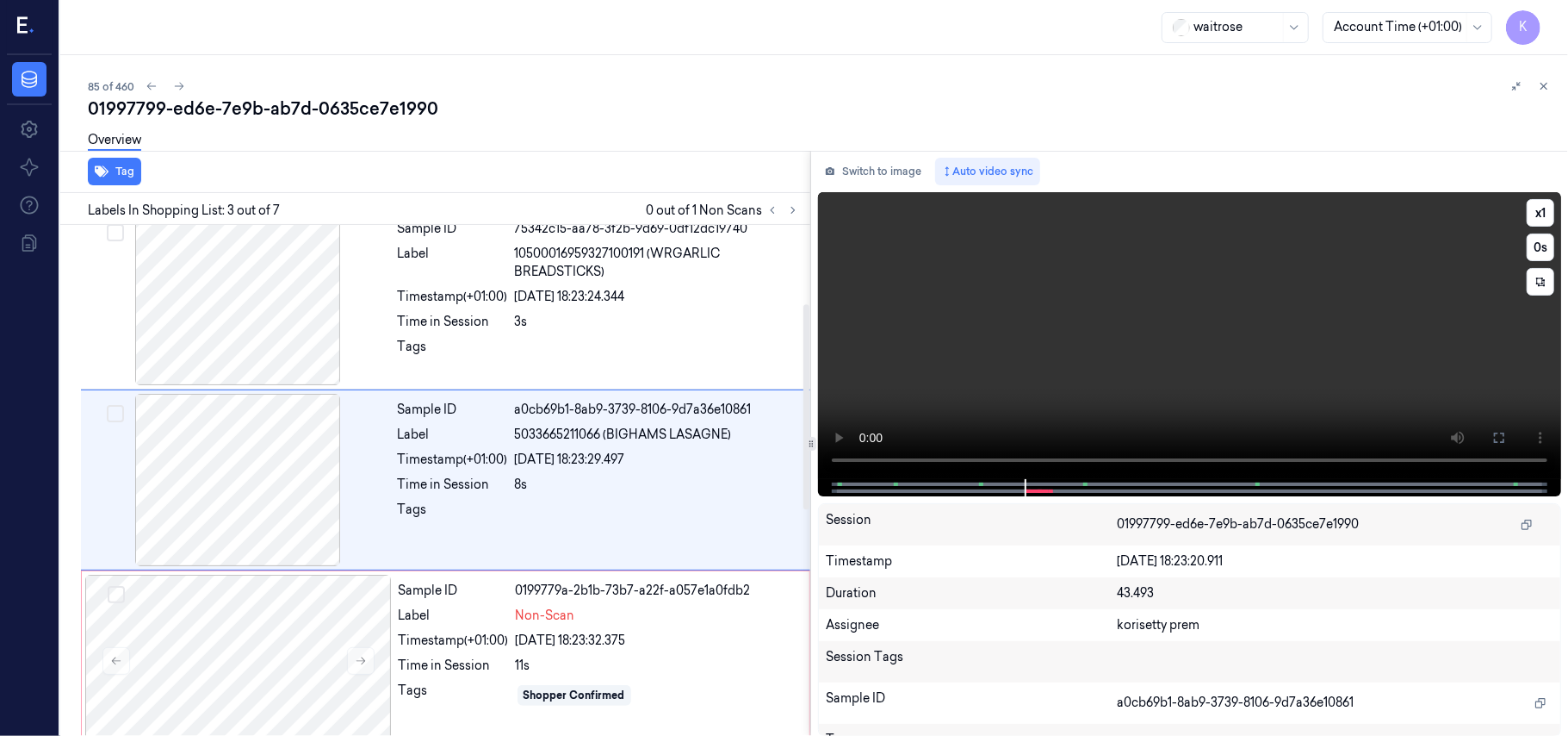
click at [1096, 312] on video at bounding box center [1190, 336] width 743 height 287
click at [589, 294] on div "23/09/2025 18:23:24.344" at bounding box center [657, 297] width 285 height 18
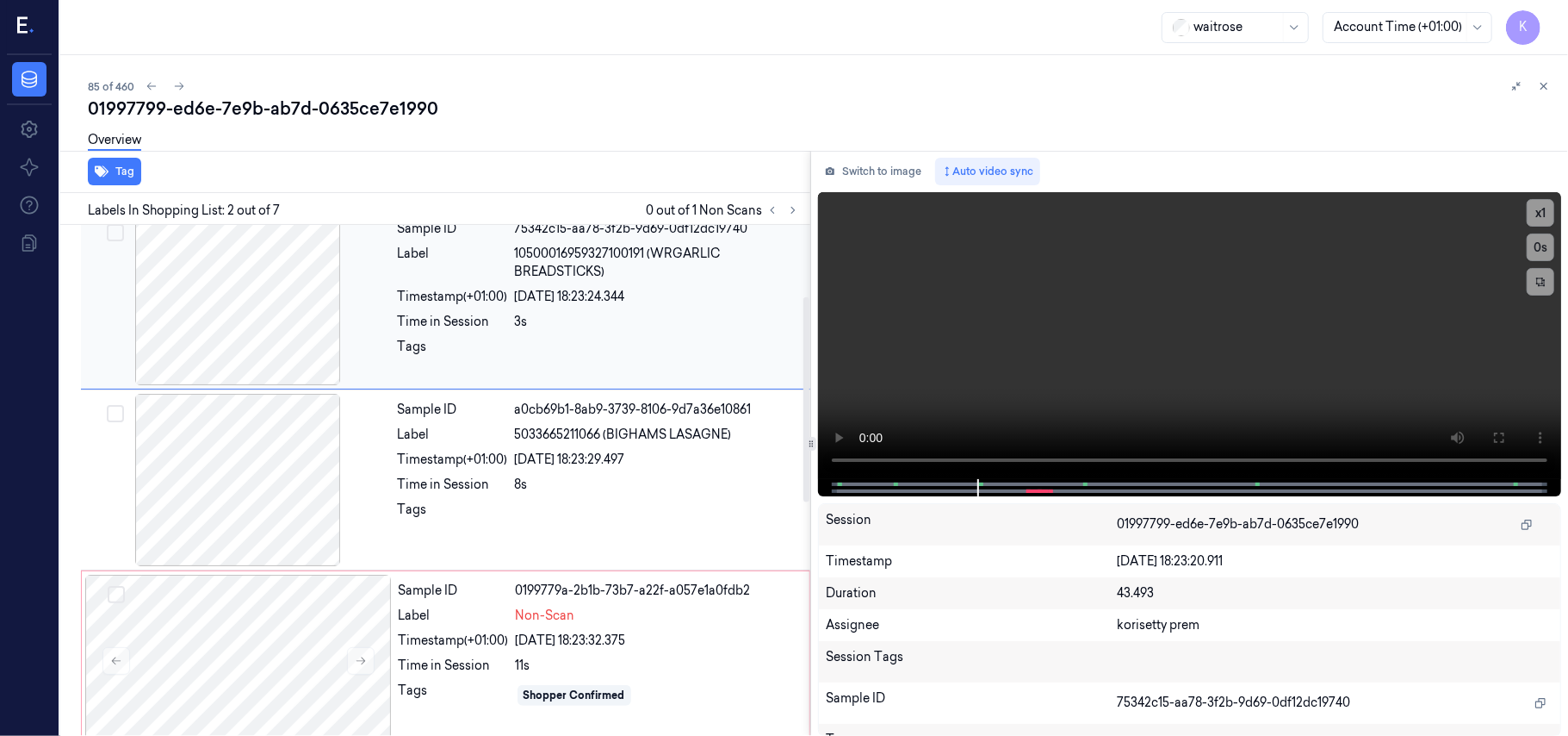
scroll to position [15, 0]
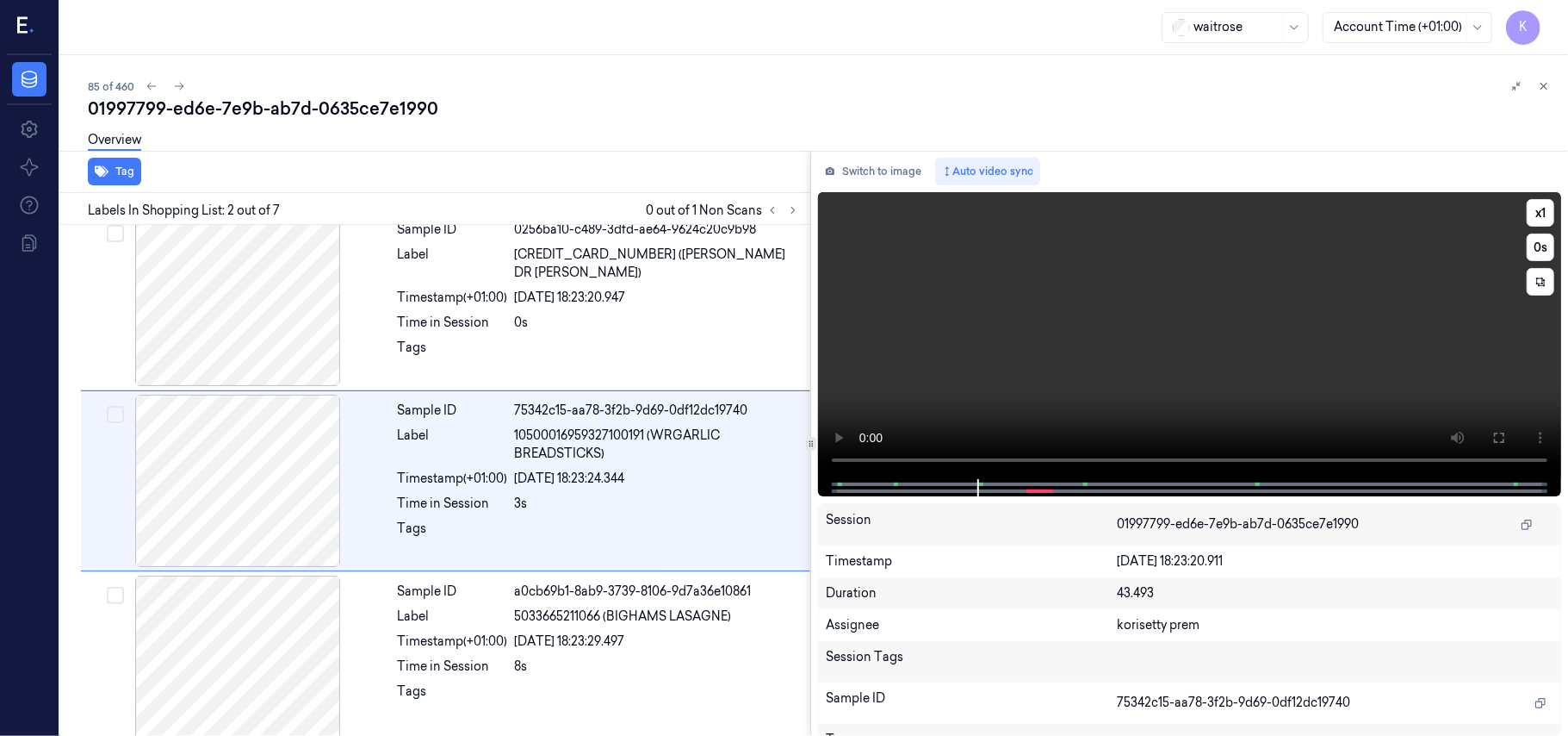
click at [1240, 367] on video at bounding box center [1190, 336] width 743 height 287
click at [1234, 366] on video at bounding box center [1190, 336] width 743 height 287
click at [1065, 359] on video at bounding box center [1190, 336] width 743 height 287
click at [1151, 338] on video at bounding box center [1190, 336] width 743 height 287
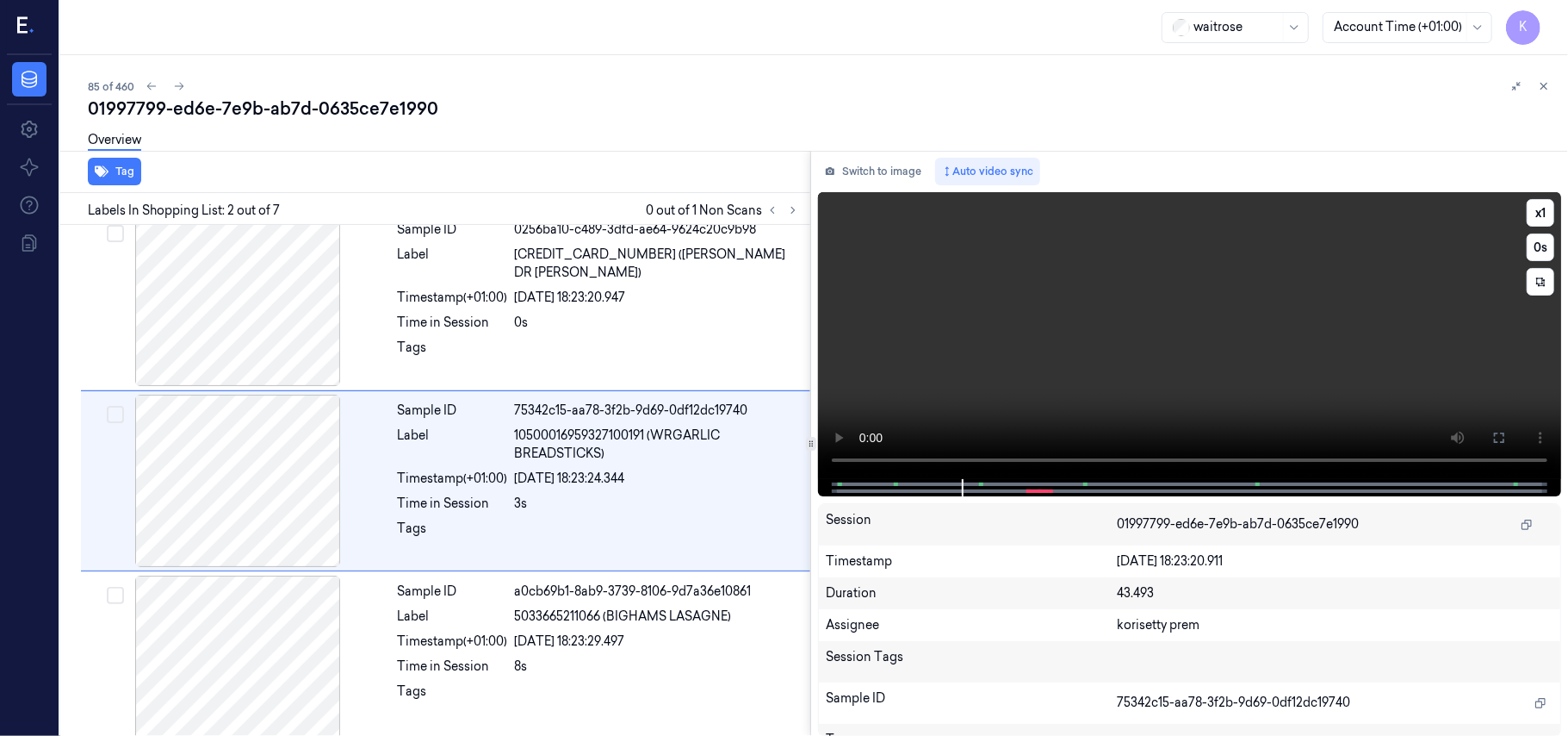
click at [1196, 290] on video at bounding box center [1190, 336] width 743 height 287
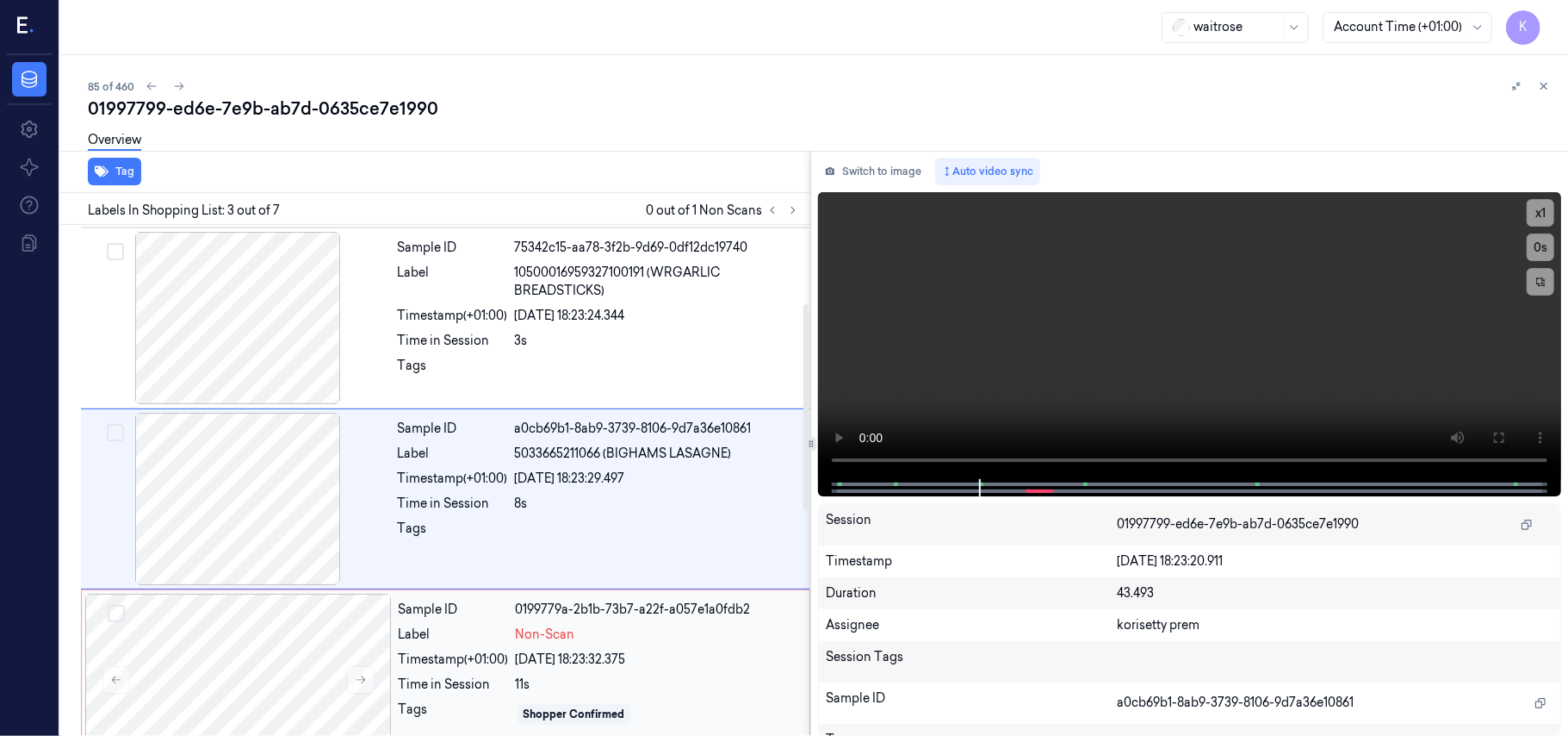
scroll to position [196, 0]
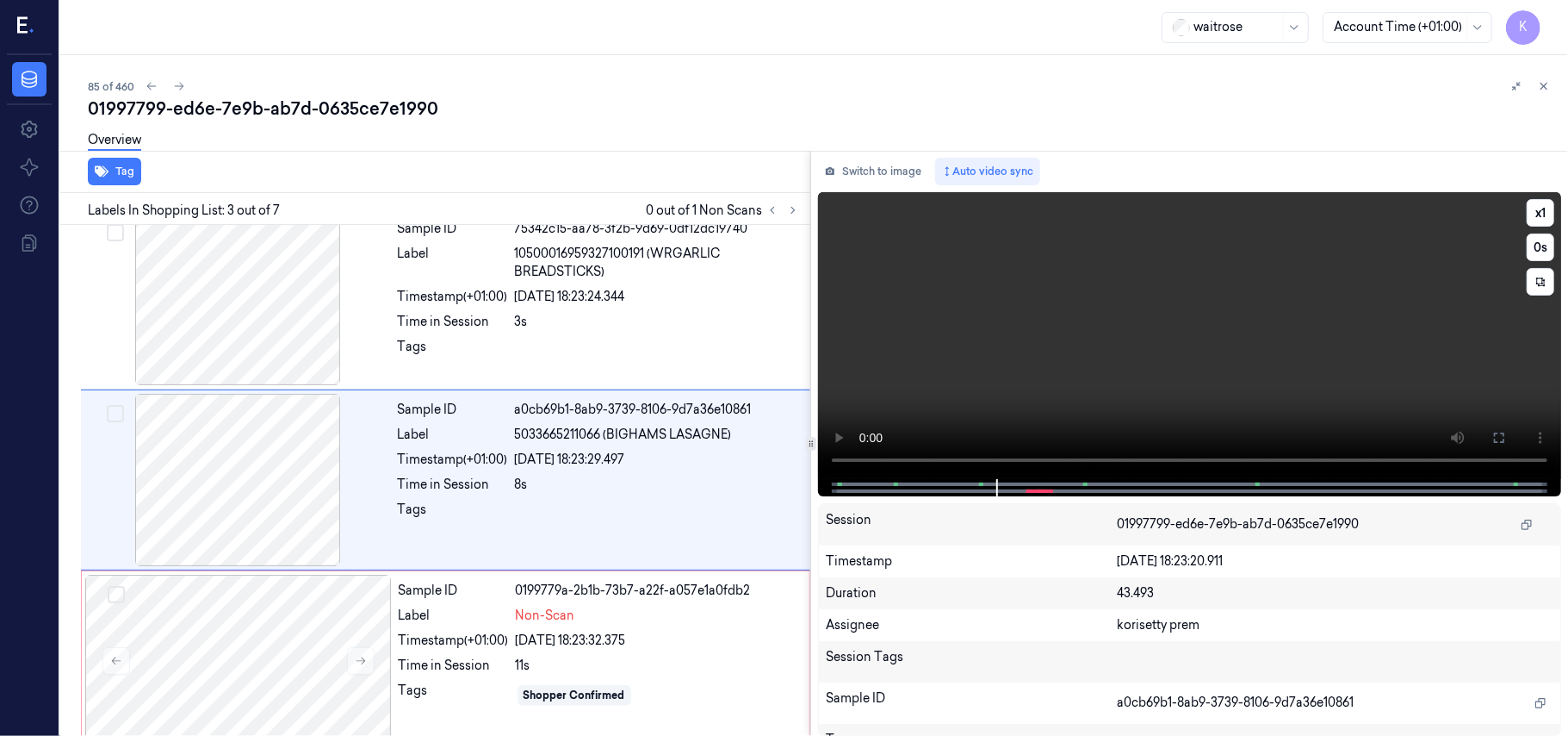
click at [1230, 367] on video at bounding box center [1190, 336] width 743 height 287
click at [505, 474] on div "Sample ID a0cb69b1-8ab9-3739-8106-9d7a36e10861 Label 5033665211066 (BIGHAMS LAS…" at bounding box center [599, 479] width 416 height 172
click at [1132, 361] on video at bounding box center [1190, 336] width 743 height 287
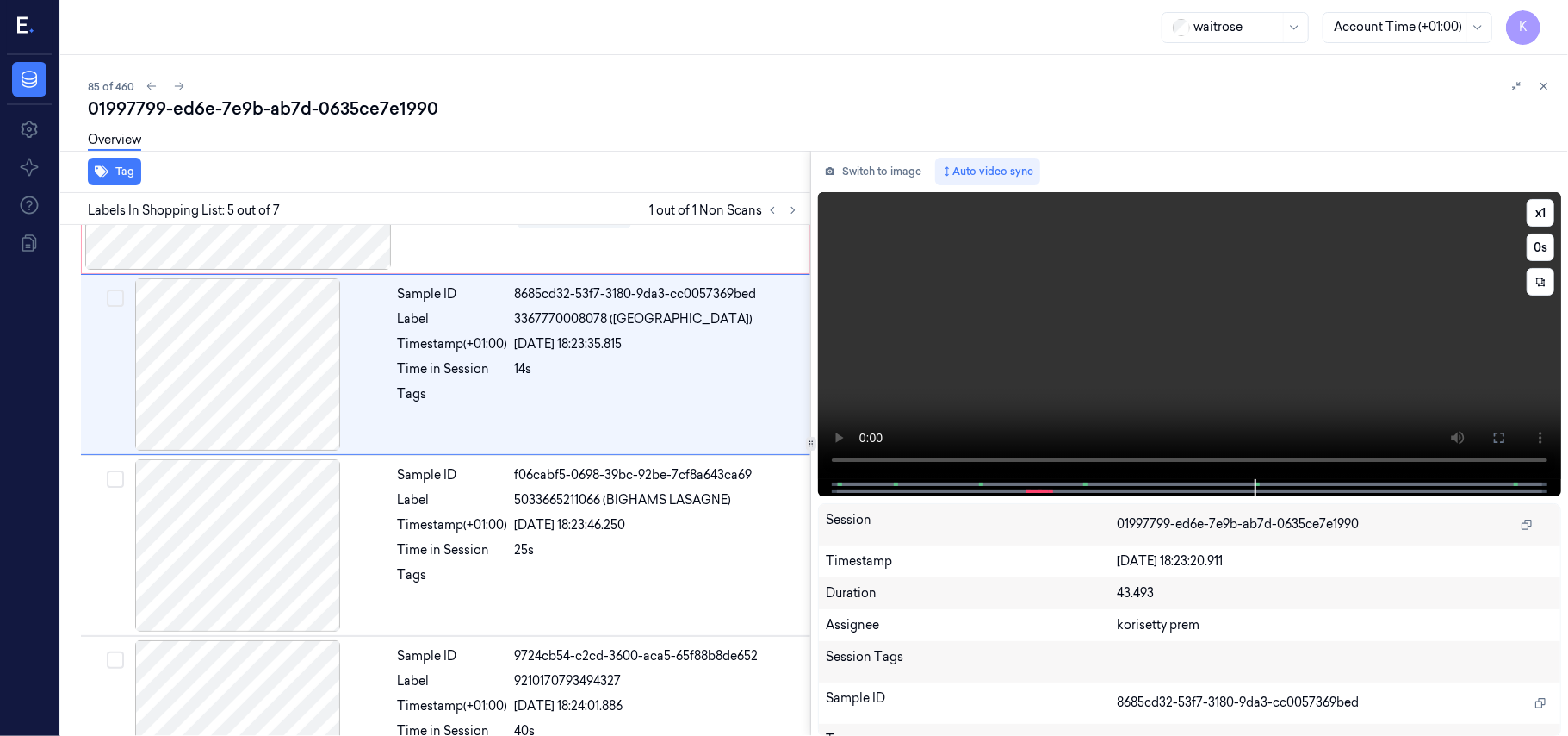
scroll to position [741, 0]
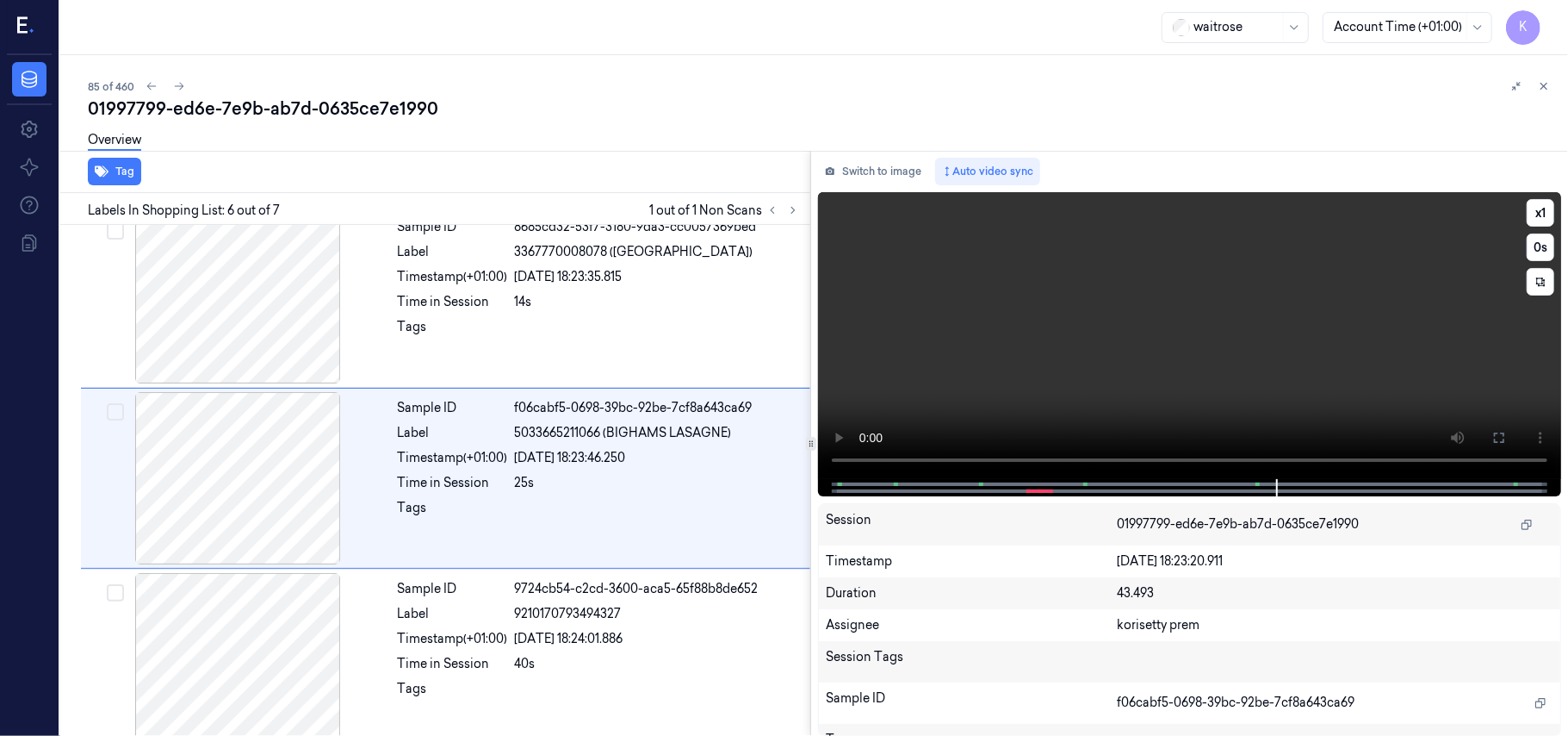
click at [1099, 347] on video at bounding box center [1190, 336] width 743 height 287
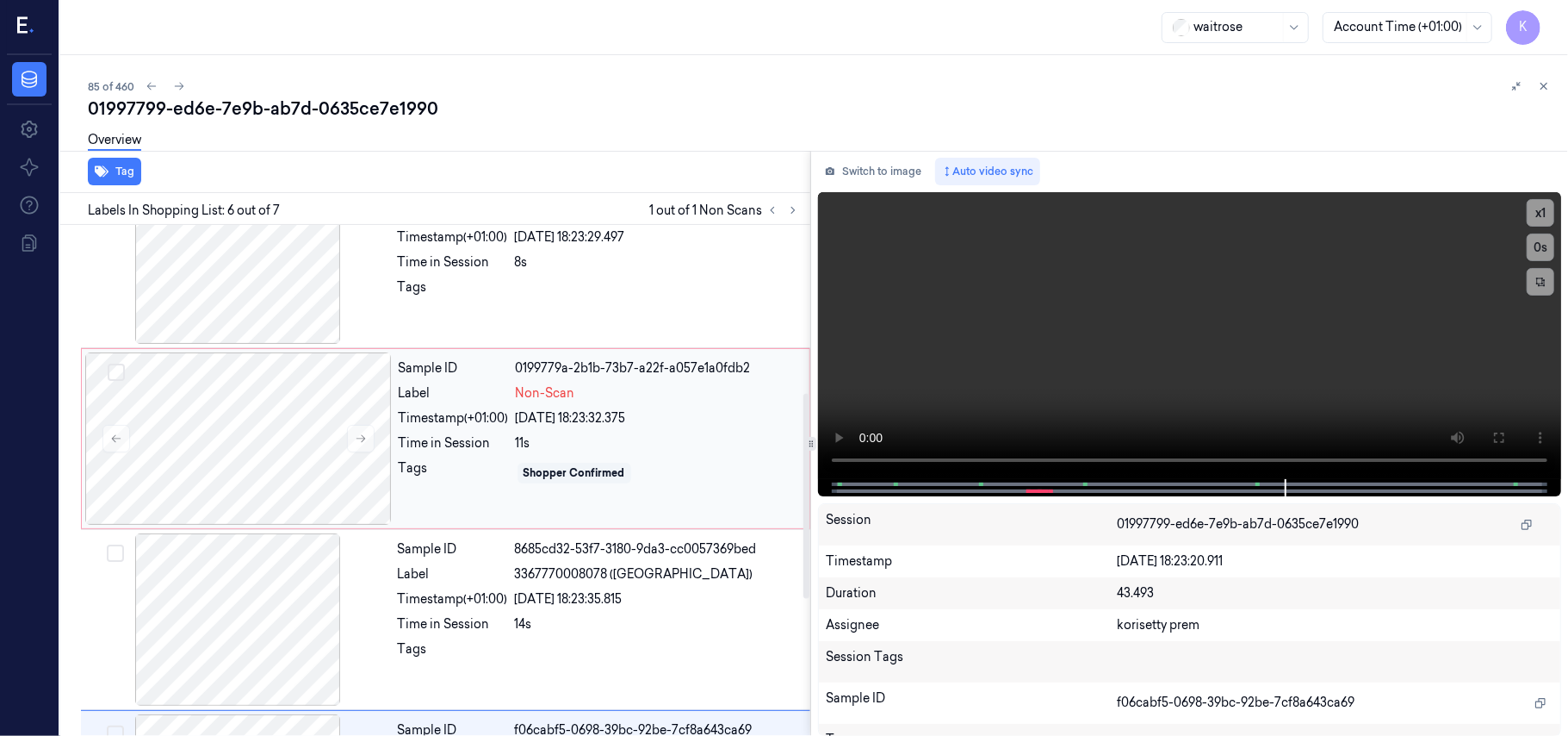
click at [484, 462] on div "Tags" at bounding box center [453, 473] width 111 height 28
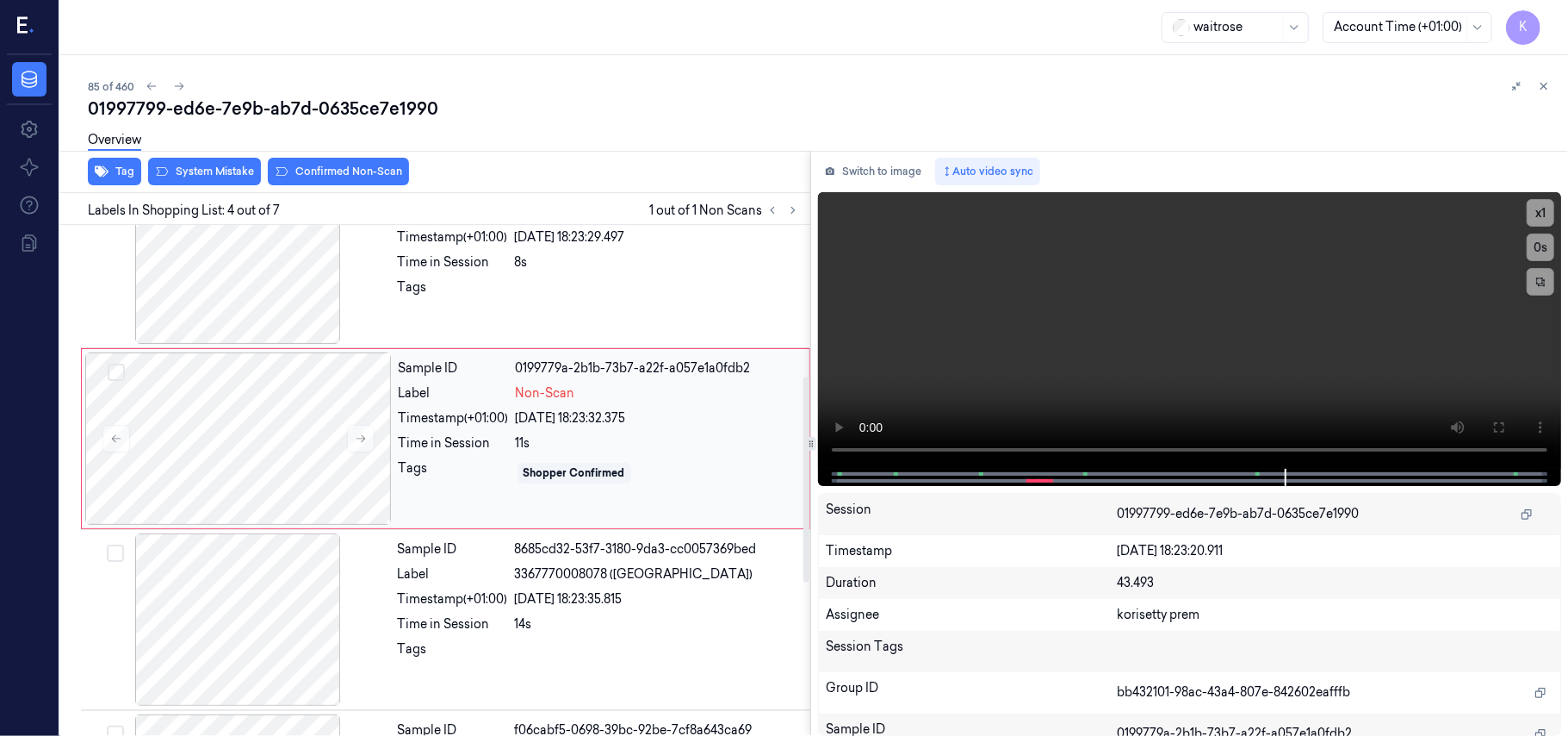
scroll to position [377, 0]
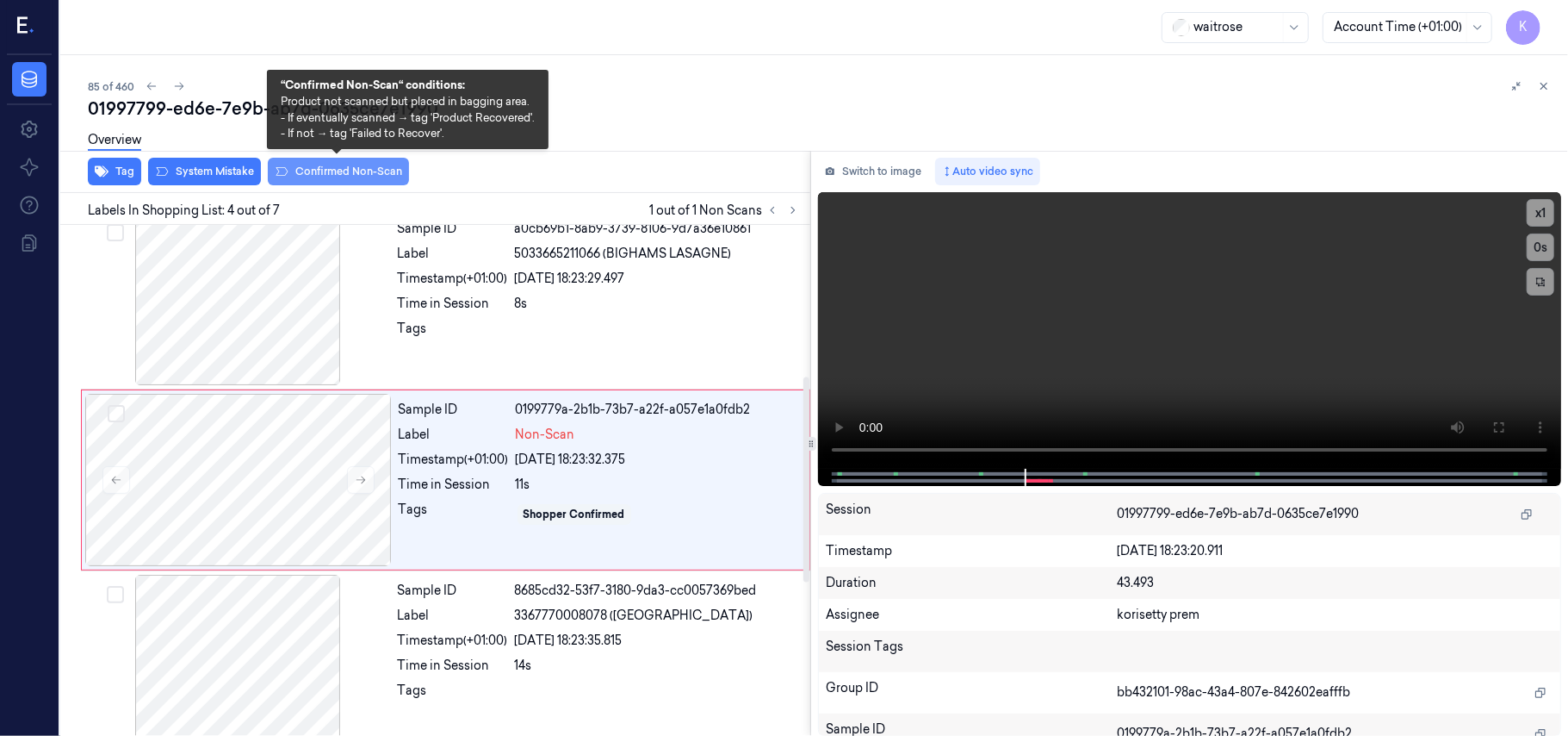
click at [332, 173] on button "Confirmed Non-Scan" at bounding box center [338, 171] width 141 height 28
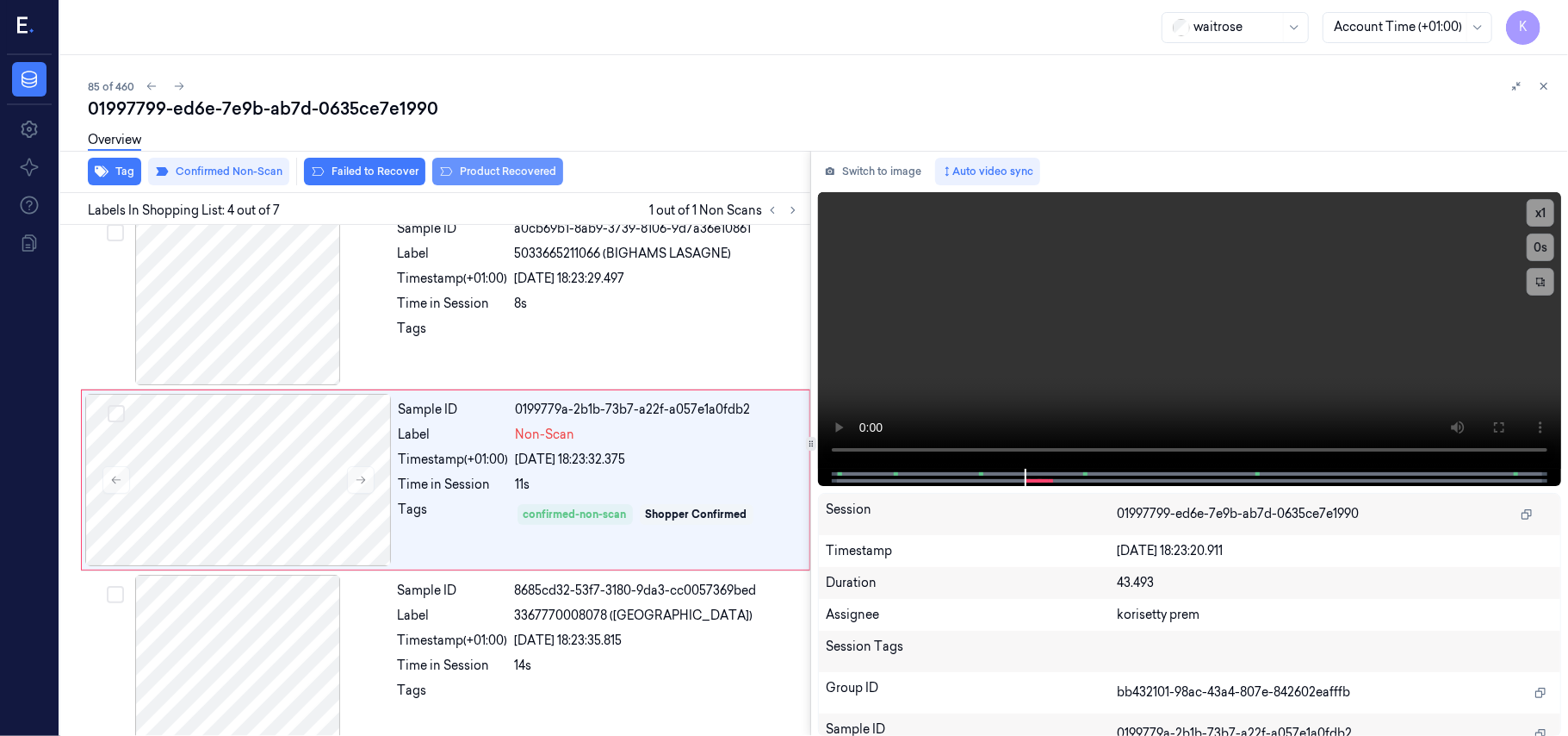
click at [496, 173] on button "Product Recovered" at bounding box center [497, 171] width 130 height 28
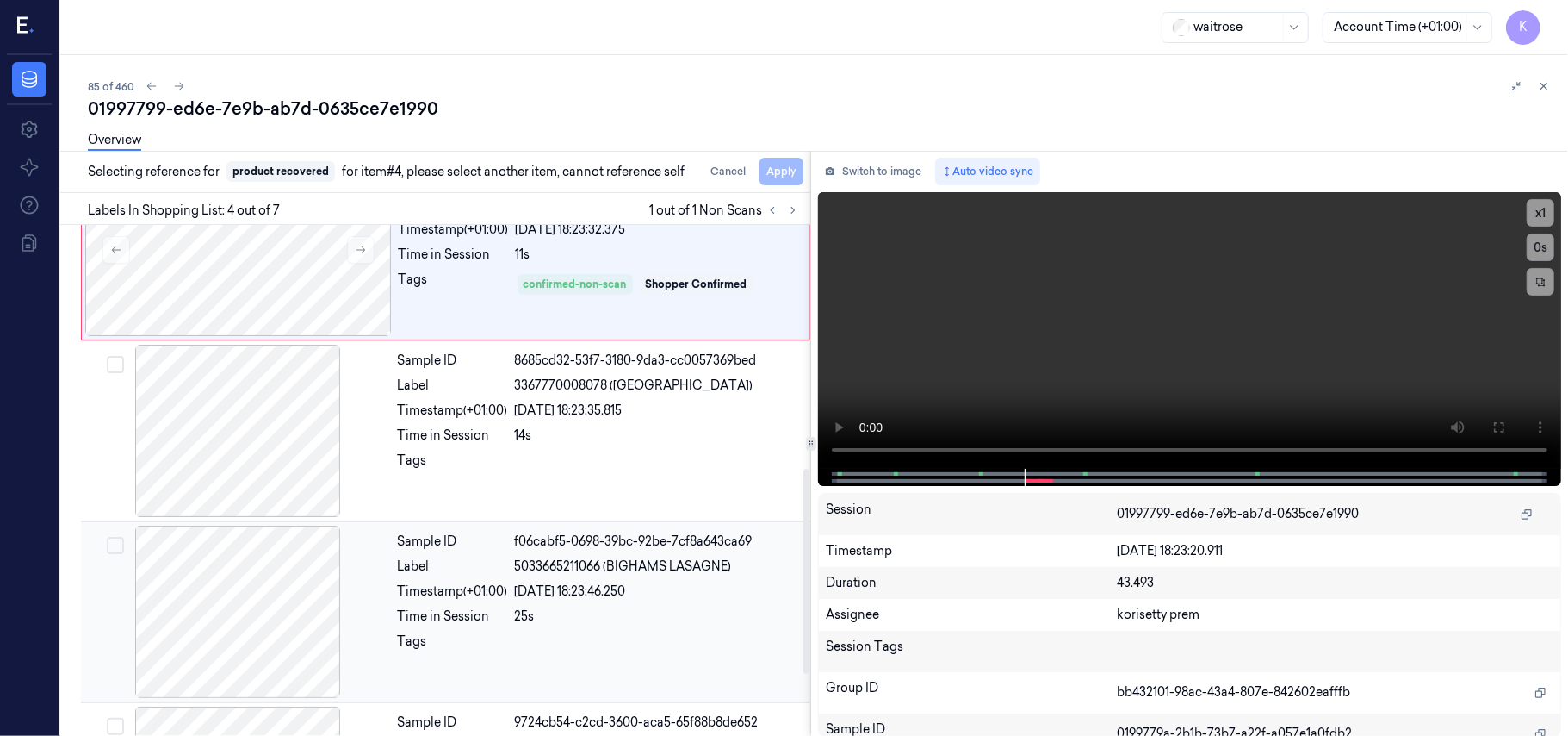
click at [649, 615] on div "25s" at bounding box center [657, 616] width 285 height 18
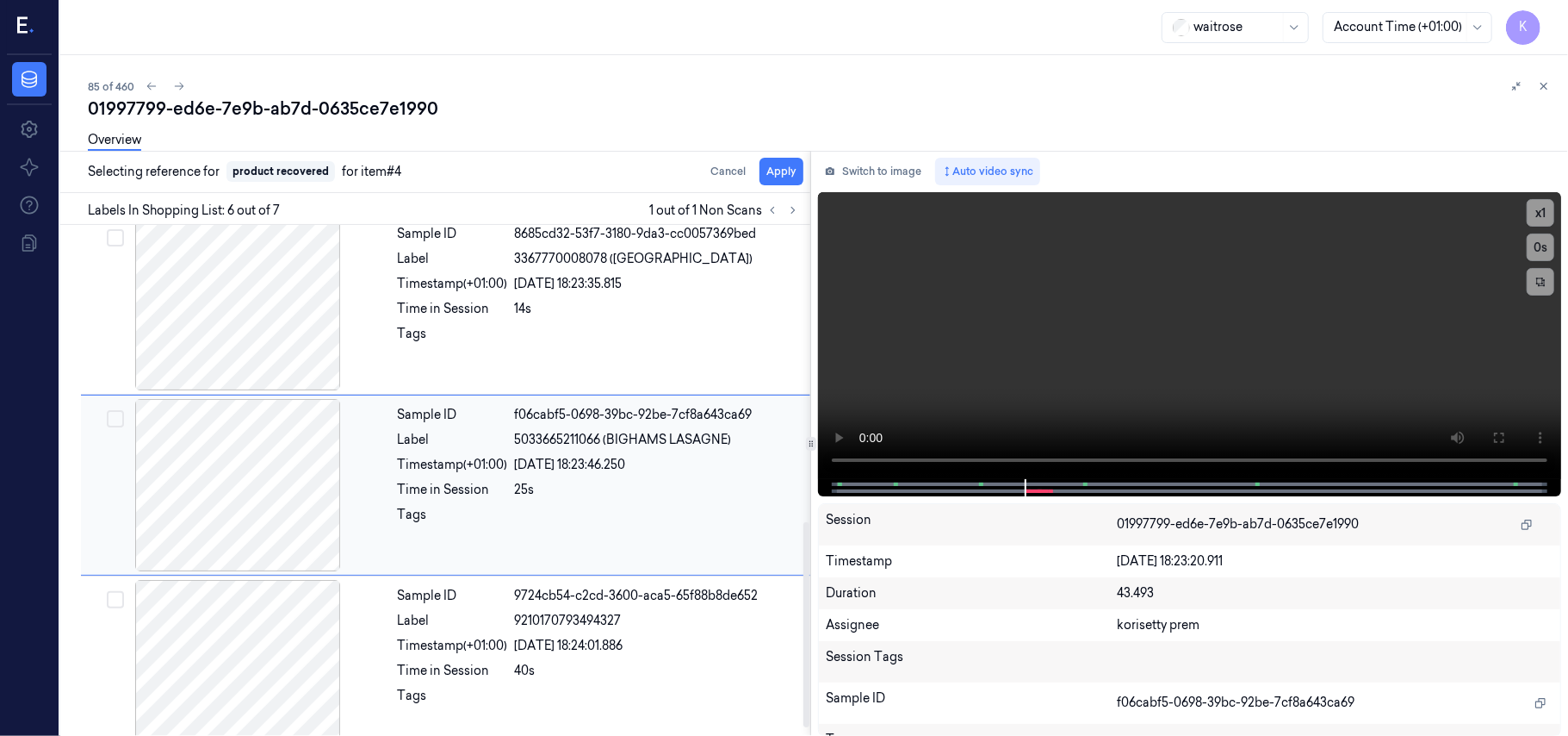
scroll to position [741, 0]
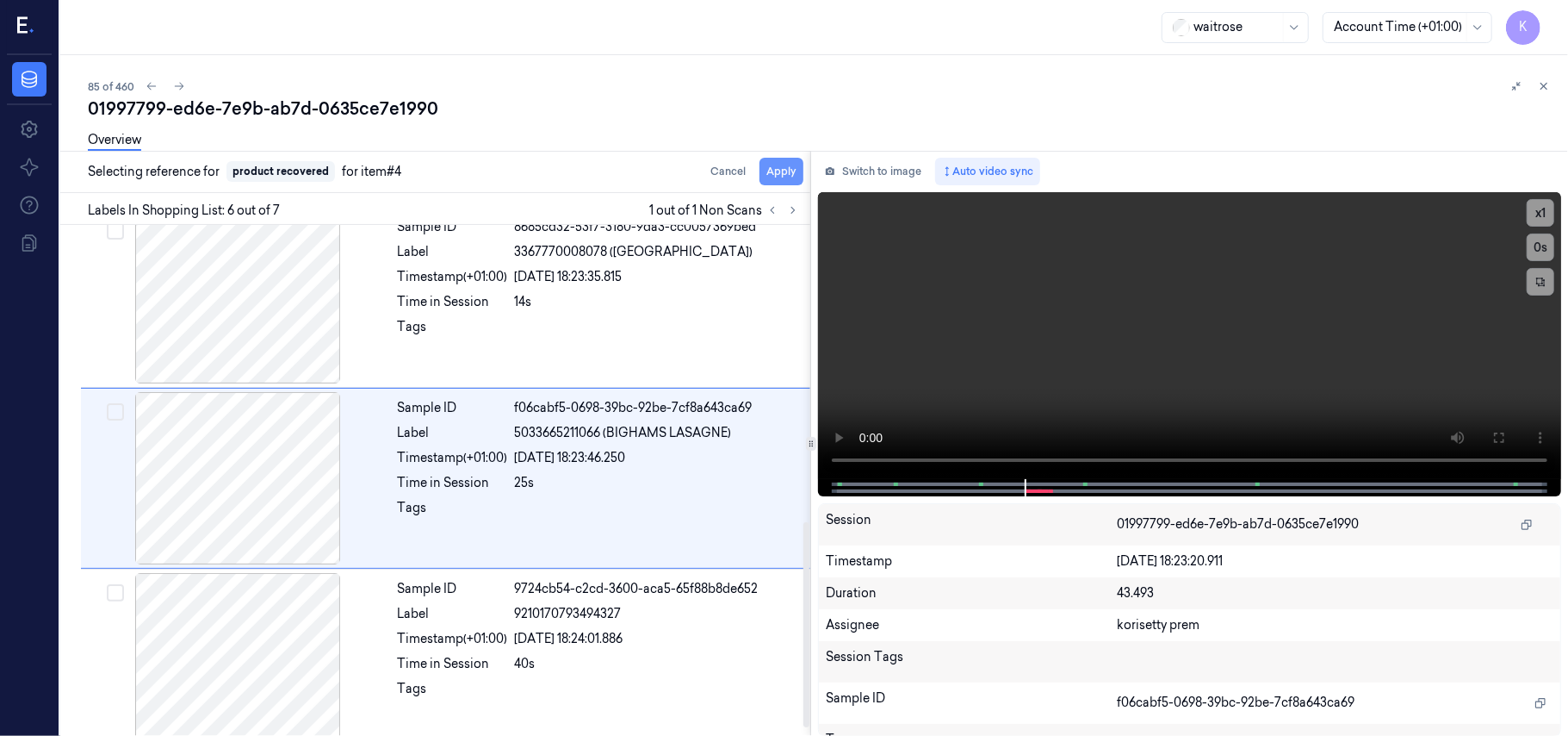
click at [782, 165] on button "Apply" at bounding box center [782, 171] width 44 height 28
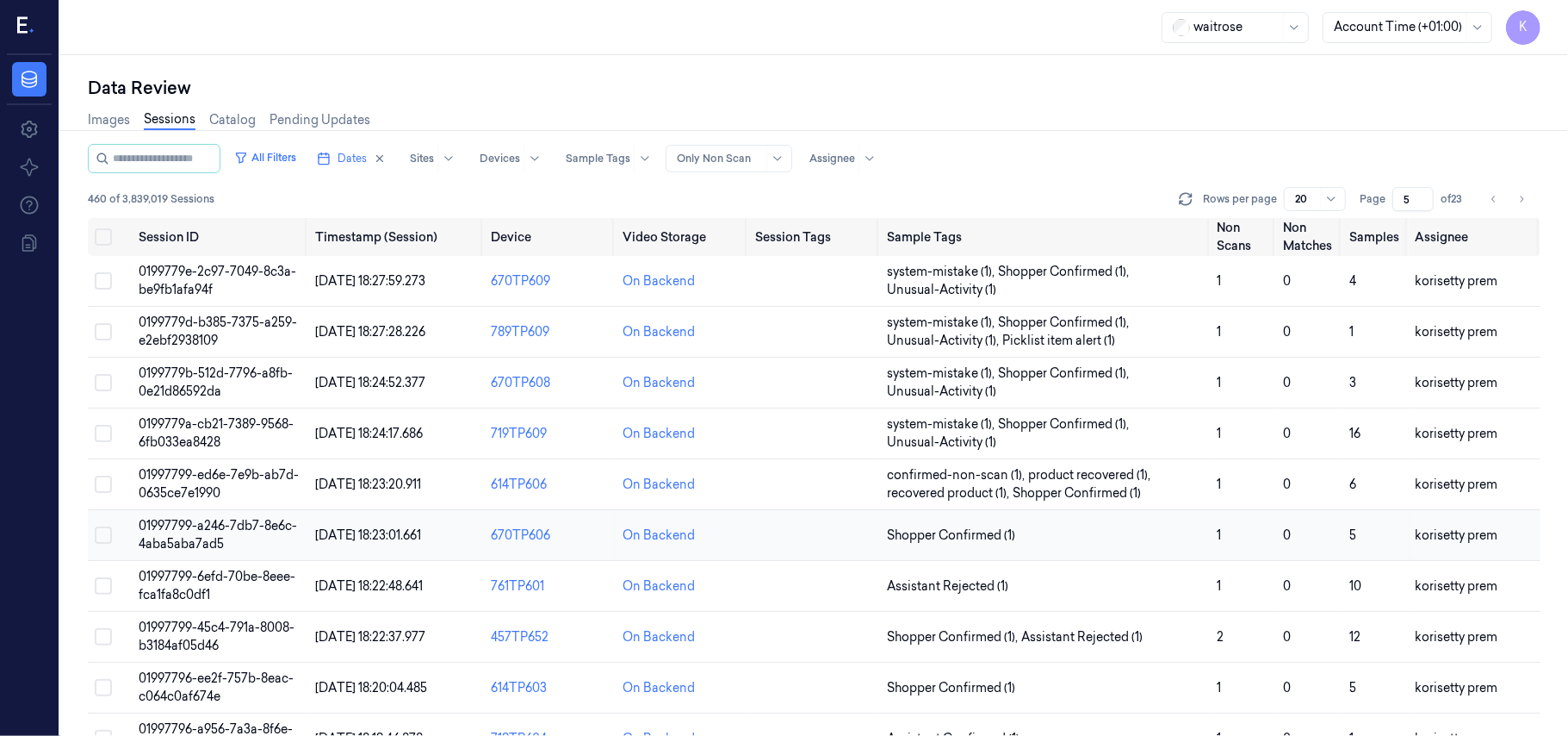
click at [169, 531] on span "01997799-a246-7db7-8e6c-4aba5aba7ad5" at bounding box center [217, 535] width 158 height 34
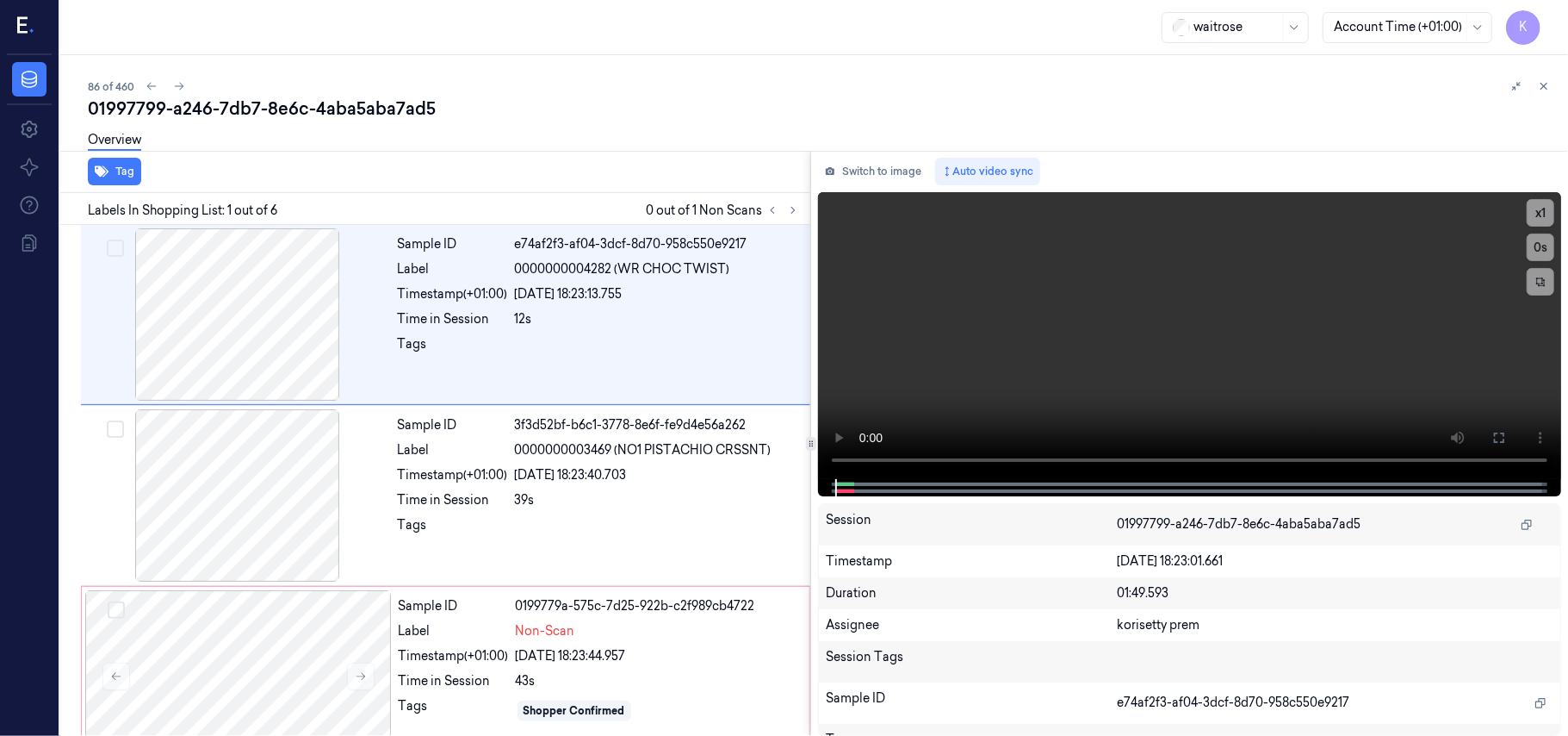
click at [718, 92] on div "86 of 460" at bounding box center [820, 86] width 1466 height 21
click at [604, 504] on div "39s" at bounding box center [657, 500] width 285 height 18
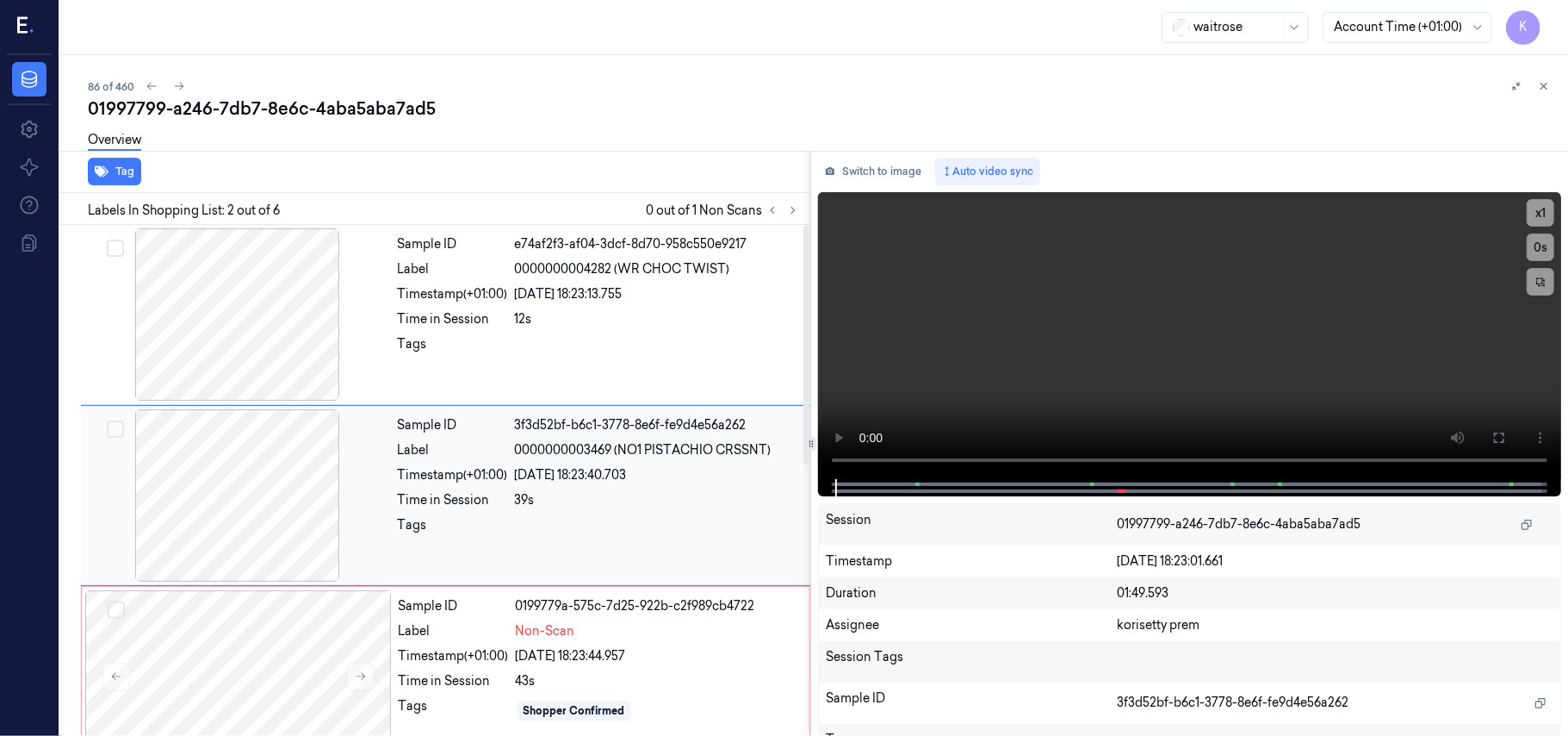
scroll to position [15, 0]
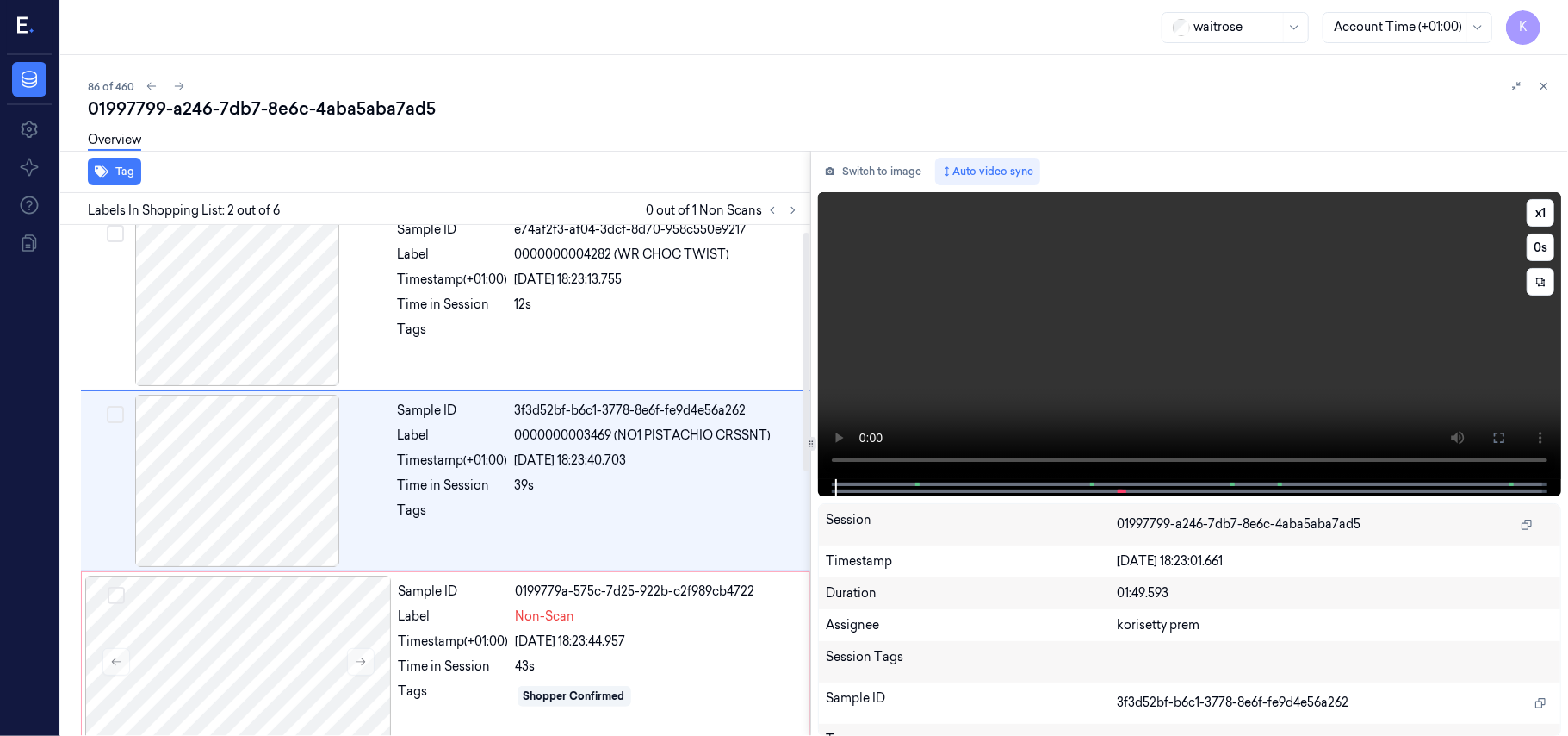
click at [1218, 352] on video at bounding box center [1190, 336] width 743 height 287
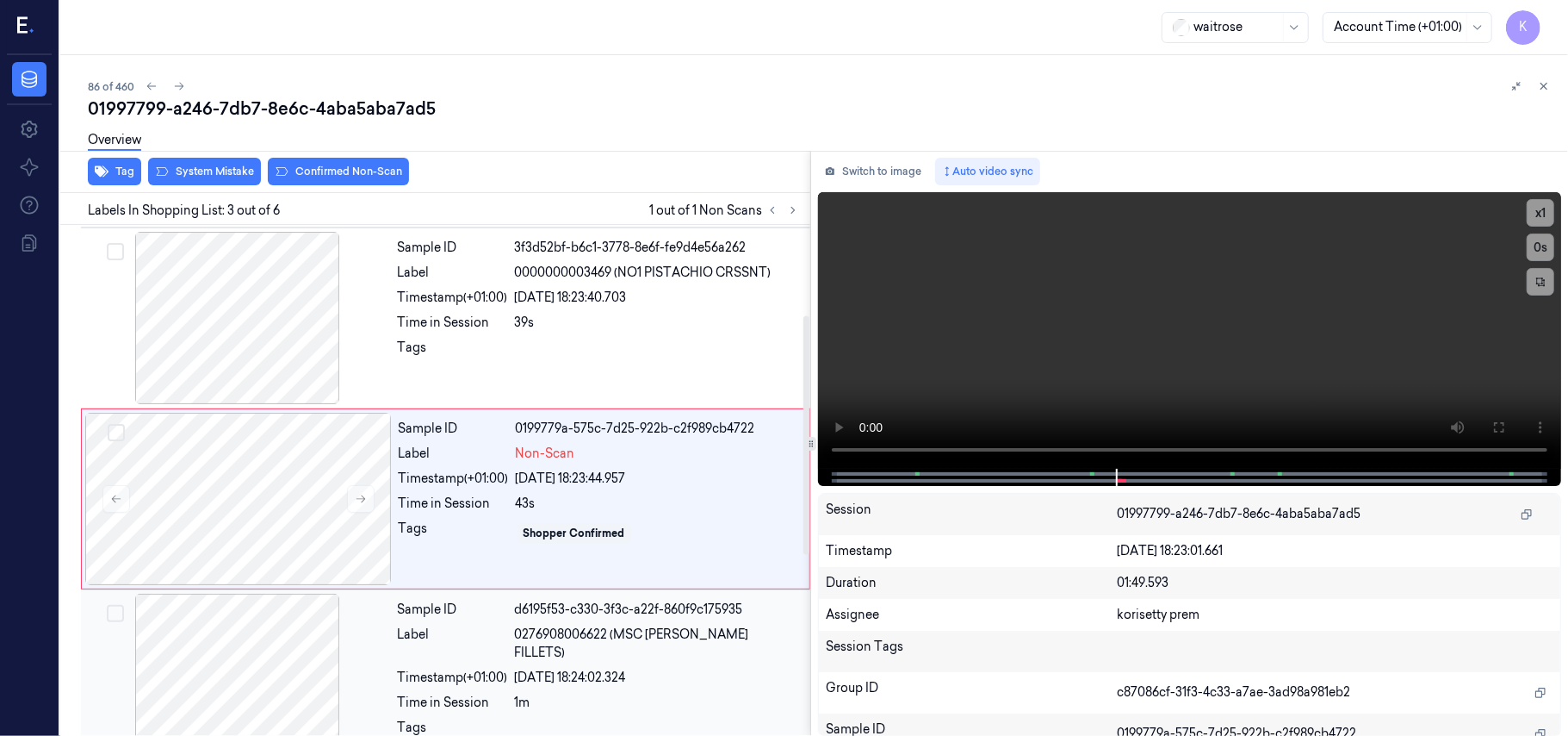
scroll to position [196, 0]
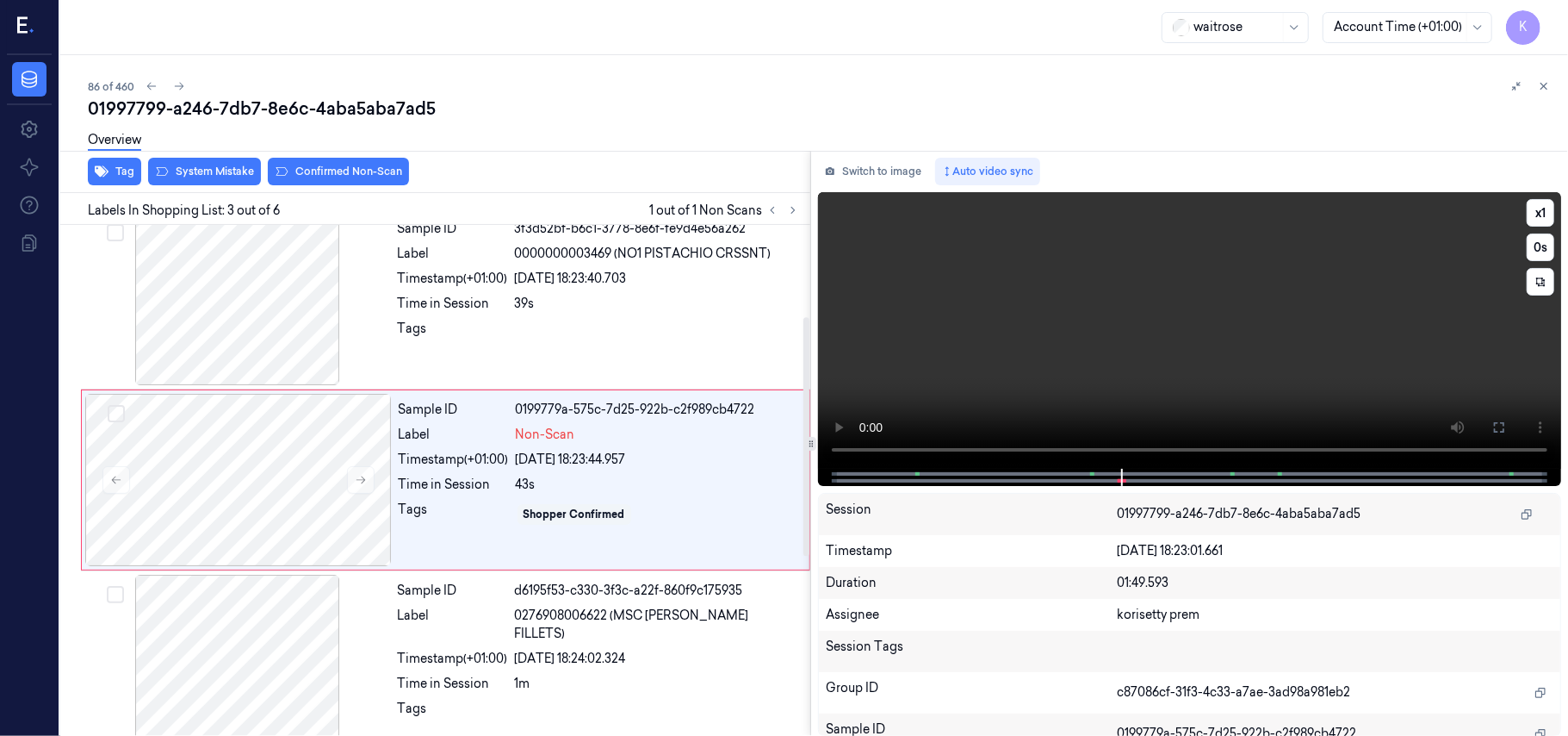
click at [1055, 362] on video at bounding box center [1190, 331] width 743 height 277
click at [562, 314] on div "Sample ID 3f3d52bf-b6c1-3778-8e6f-fe9d4e56a262 Label 0000000003469 (NO1 PISTACH…" at bounding box center [599, 299] width 416 height 172
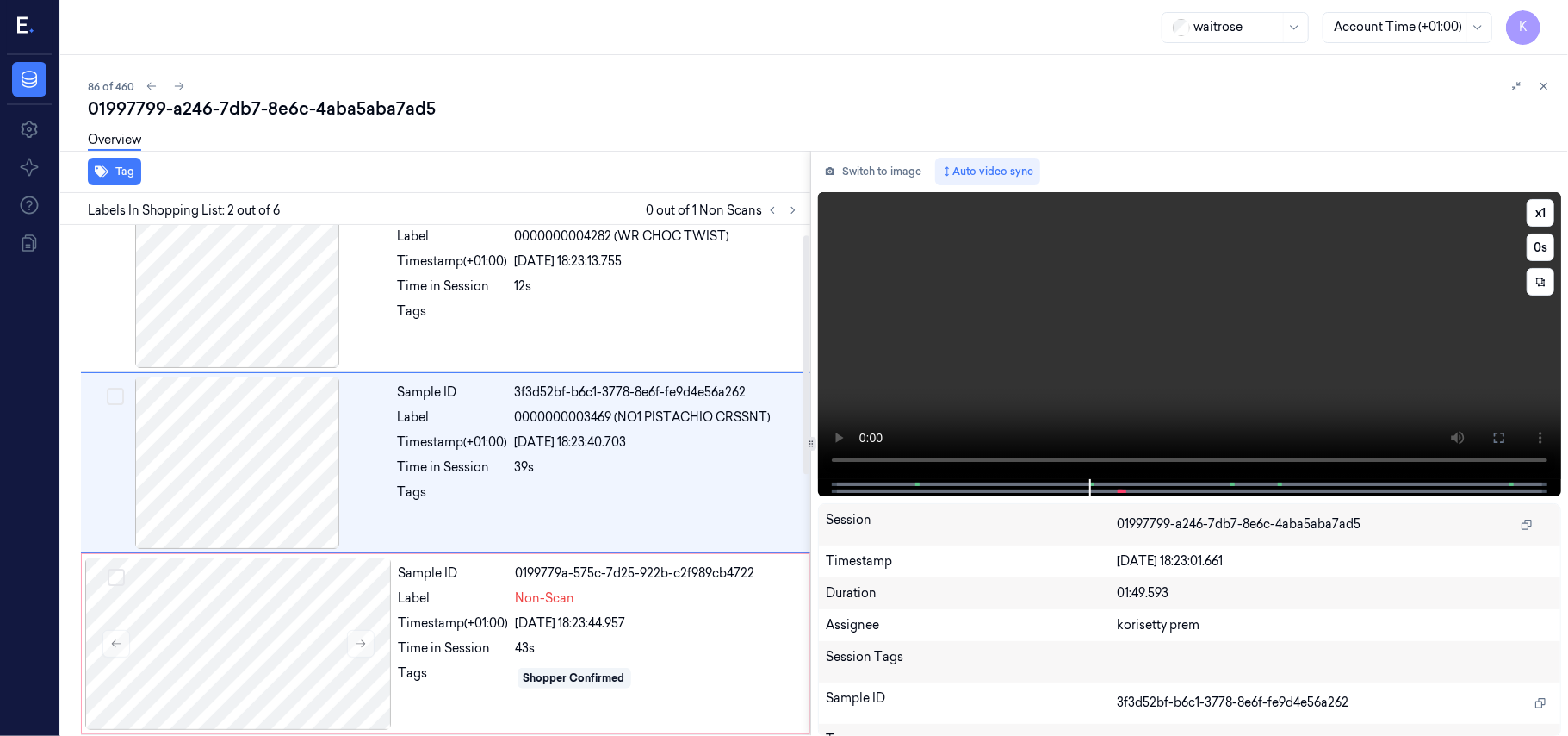
scroll to position [15, 0]
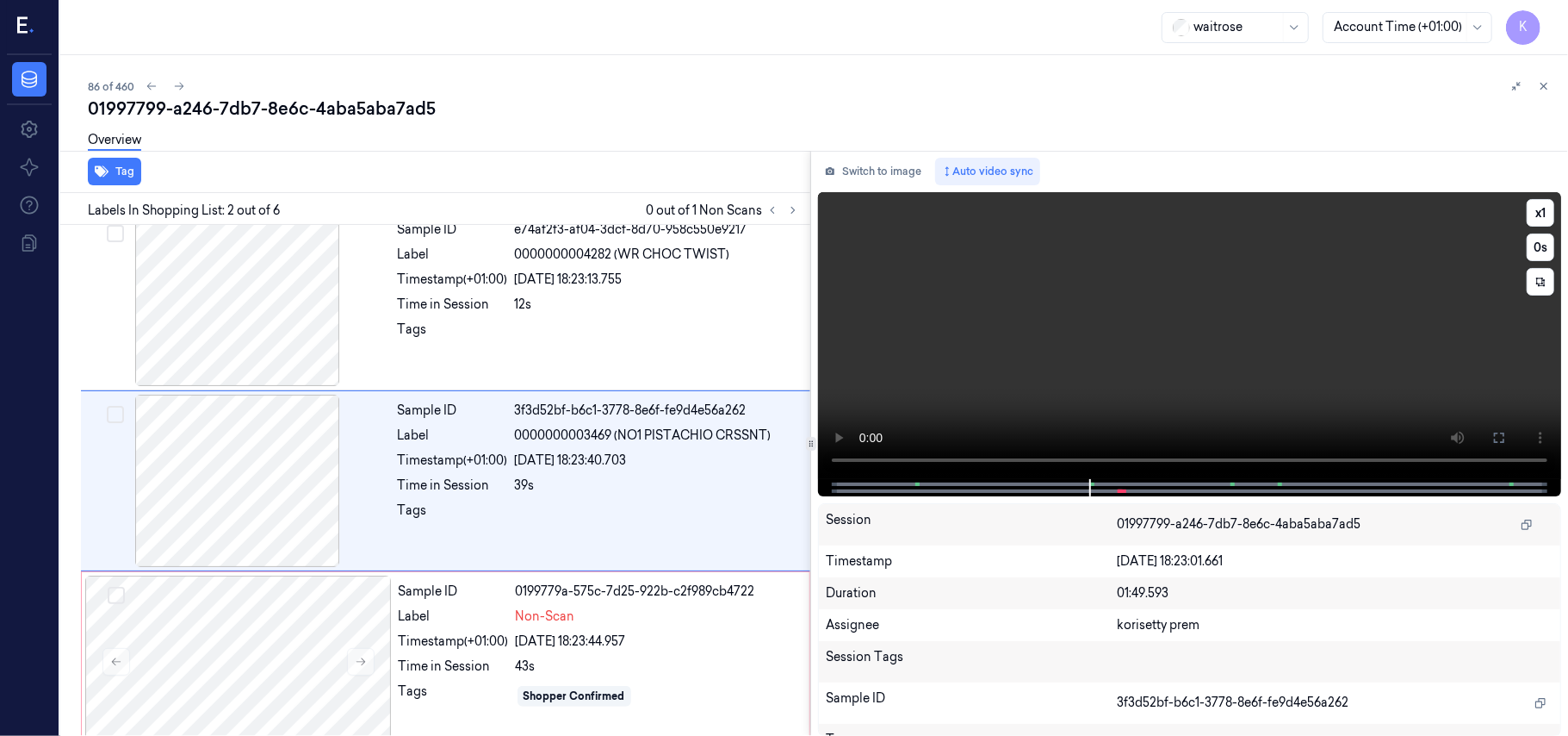
click at [1190, 369] on video at bounding box center [1190, 336] width 743 height 287
click at [952, 311] on video at bounding box center [1190, 336] width 743 height 287
click at [503, 679] on div "Sample ID 0199779a-575c-7d25-922b-c2f989cb4722 Label Non-Scan Timestamp (+01:00…" at bounding box center [599, 661] width 414 height 172
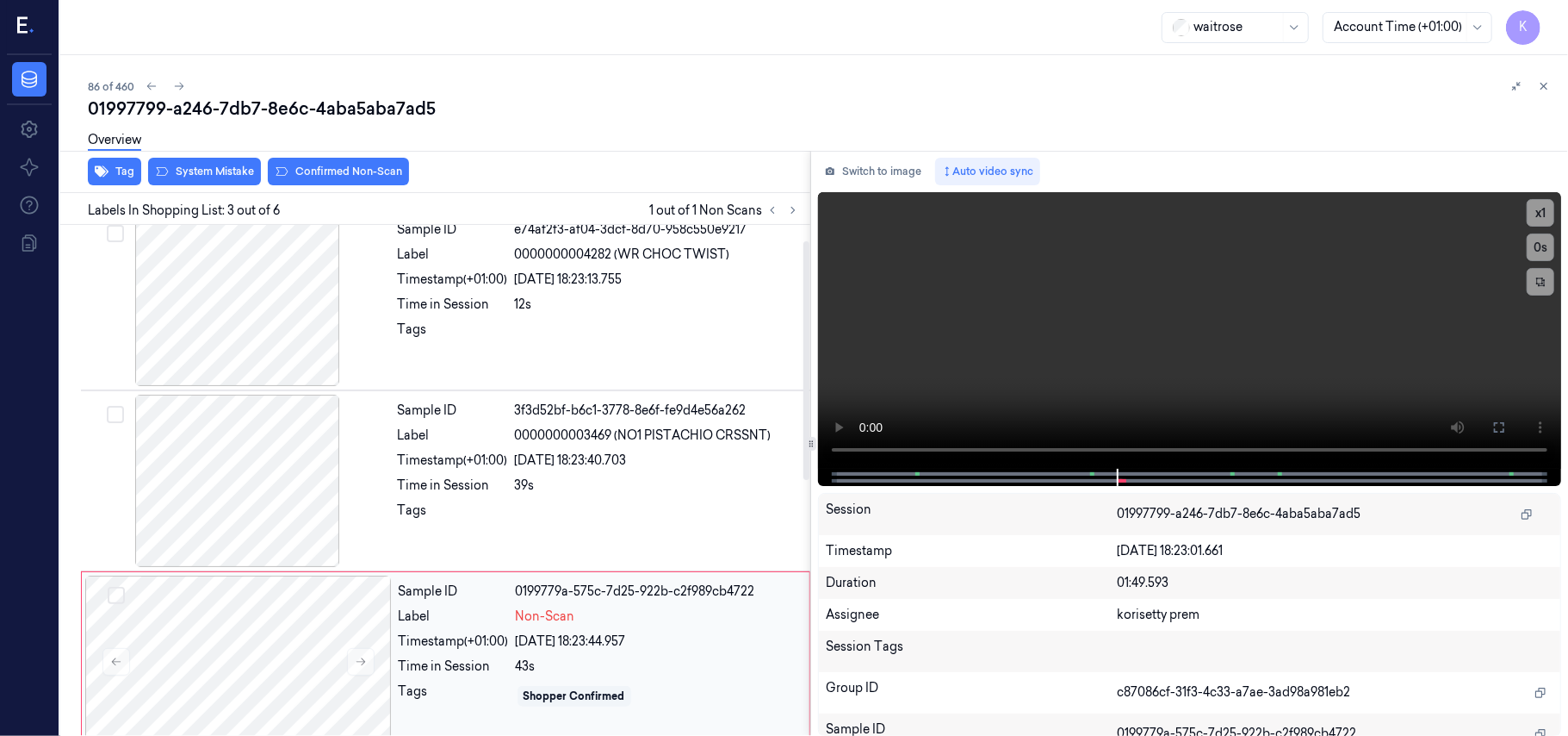
scroll to position [196, 0]
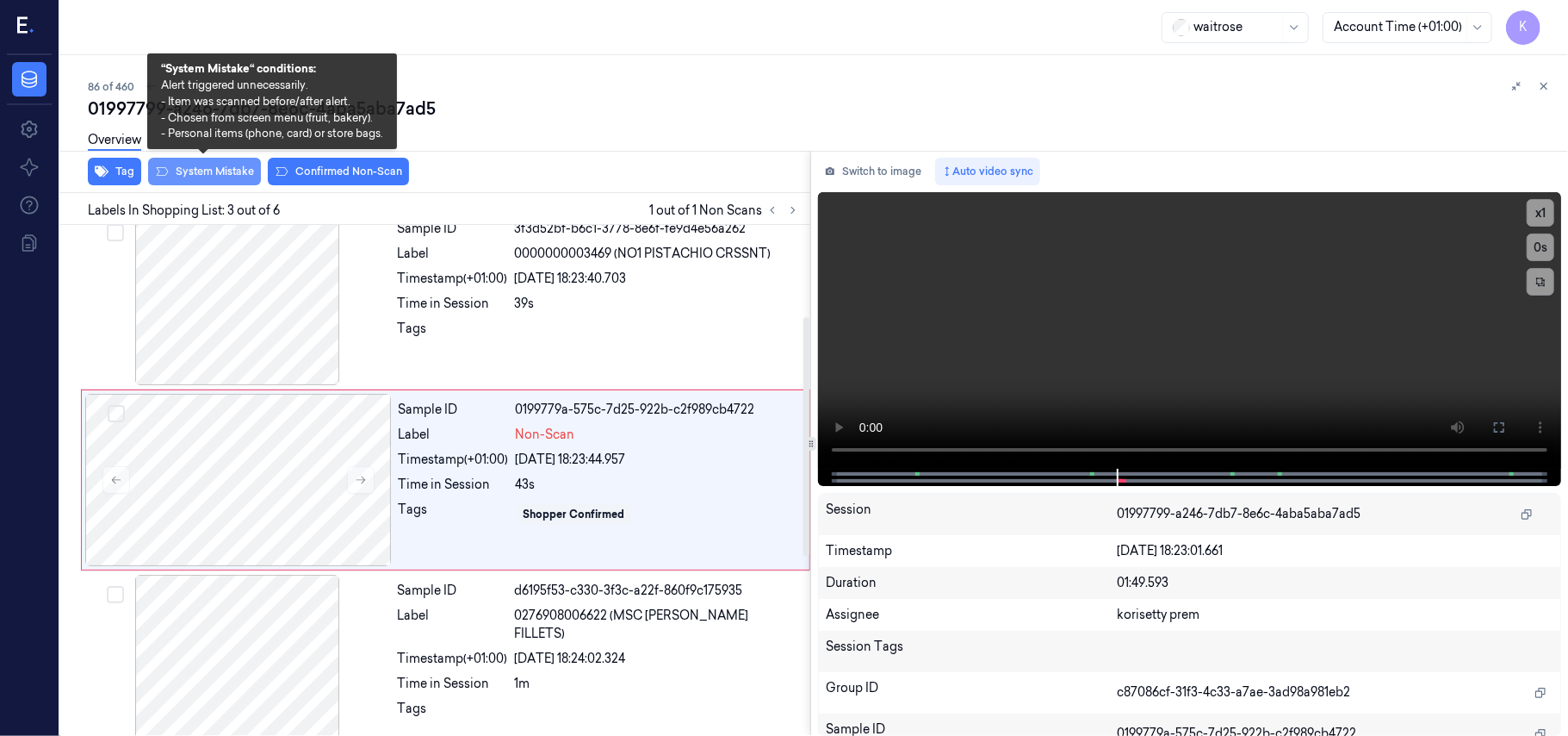
click at [169, 172] on button "System Mistake" at bounding box center [204, 171] width 112 height 28
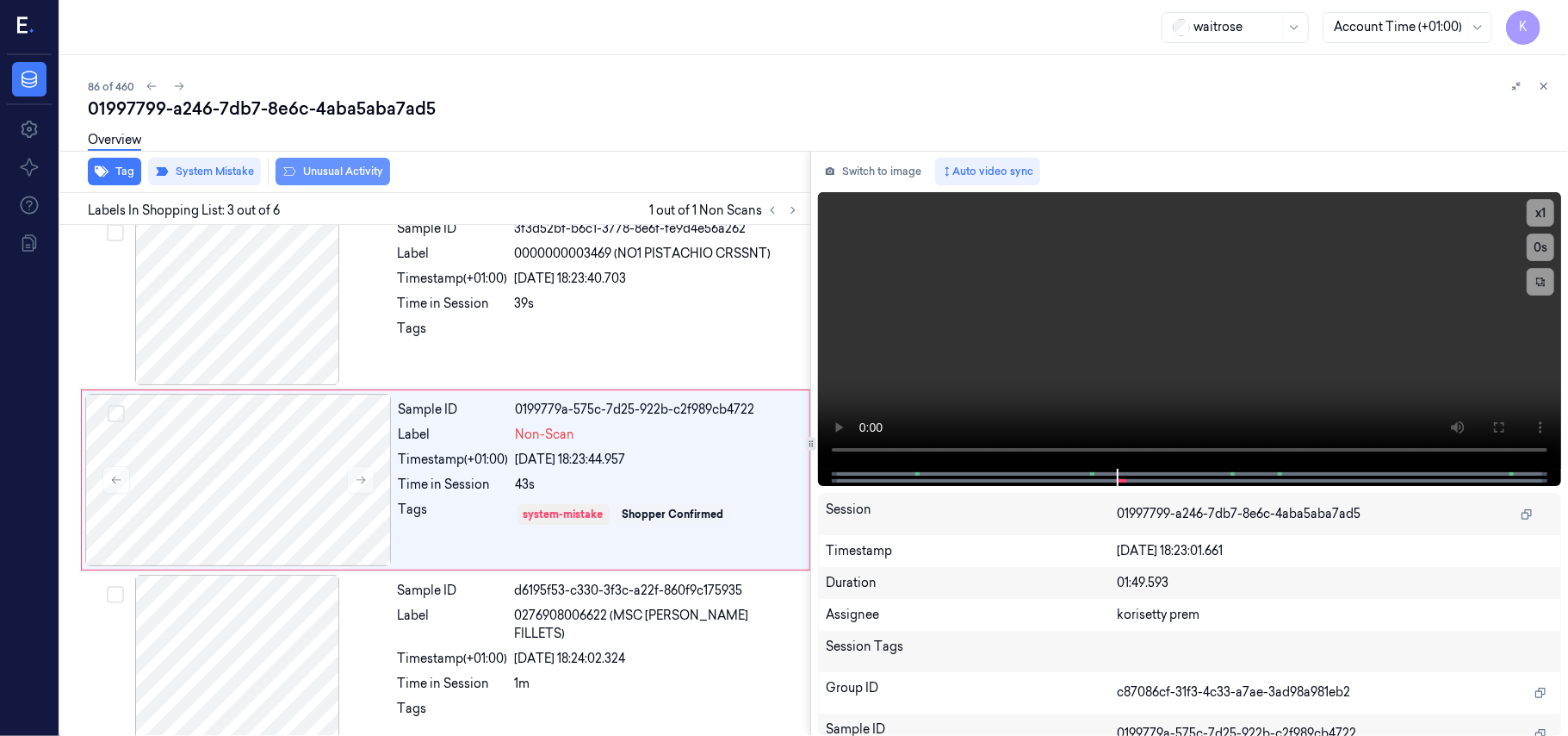
click at [361, 169] on button "Unusual Activity" at bounding box center [333, 171] width 114 height 28
click at [97, 177] on button "Tag" at bounding box center [114, 171] width 54 height 28
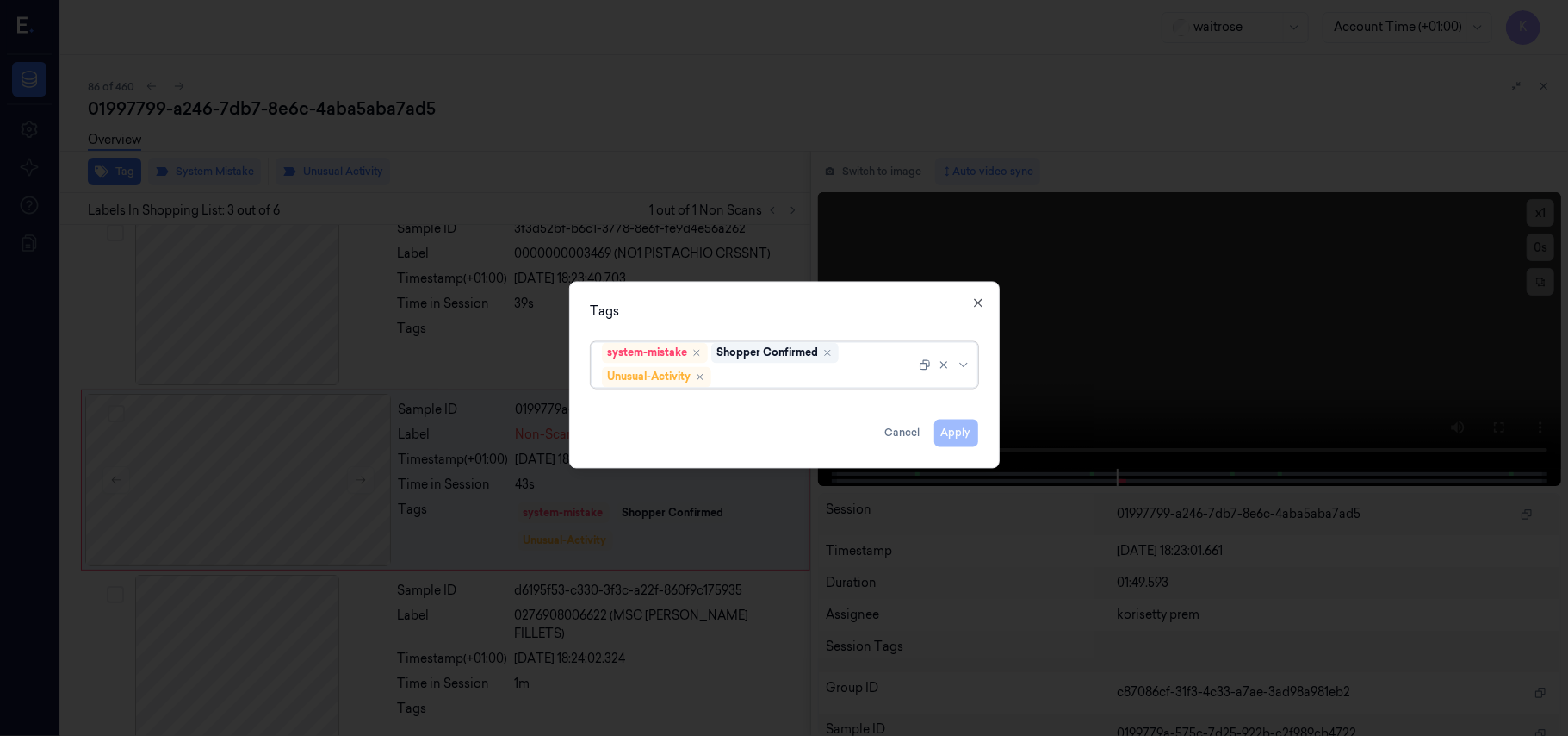
click at [763, 379] on div at bounding box center [815, 376] width 201 height 18
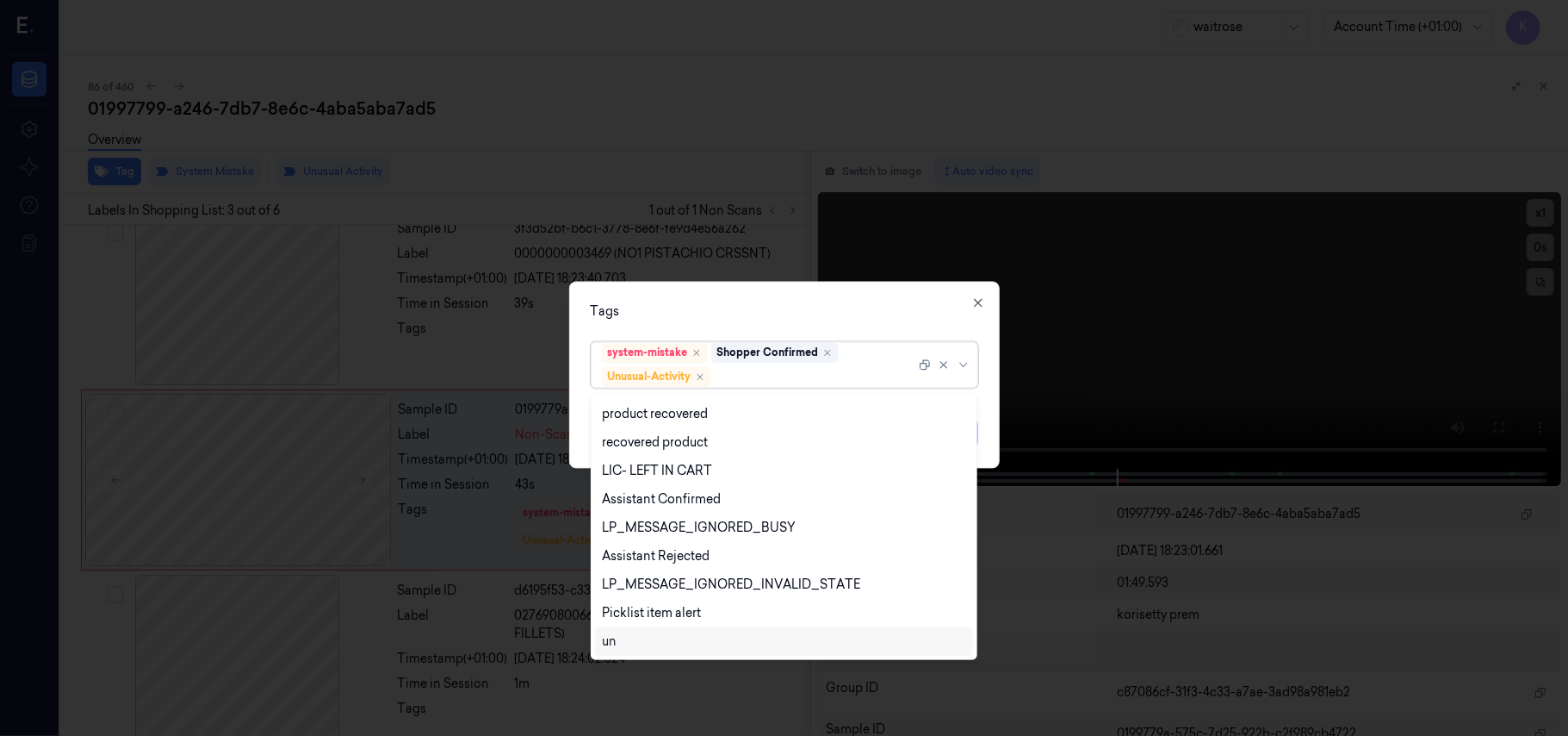
scroll to position [0, 0]
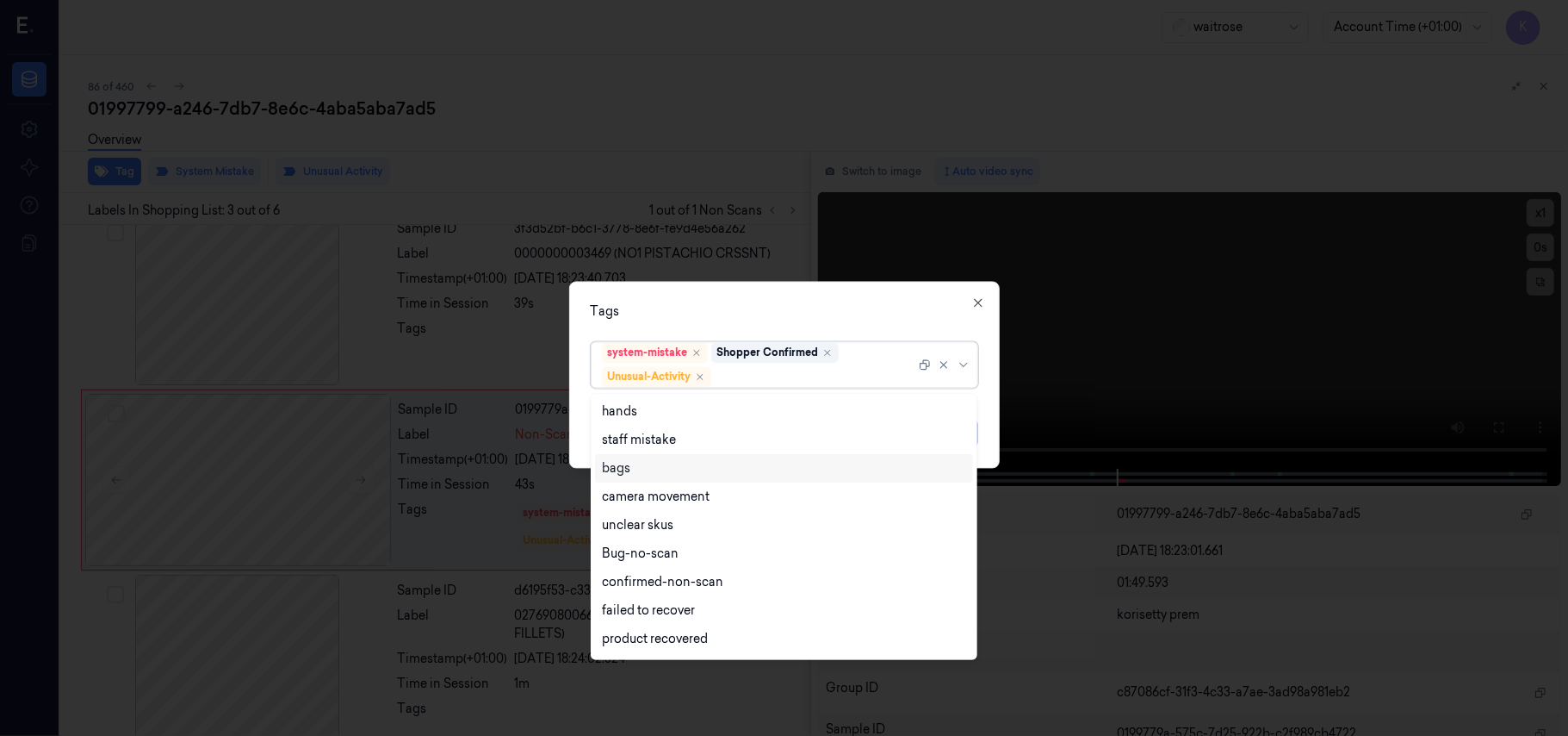
click at [637, 467] on div "bags" at bounding box center [784, 468] width 364 height 18
click at [782, 304] on div "Tags" at bounding box center [784, 312] width 387 height 18
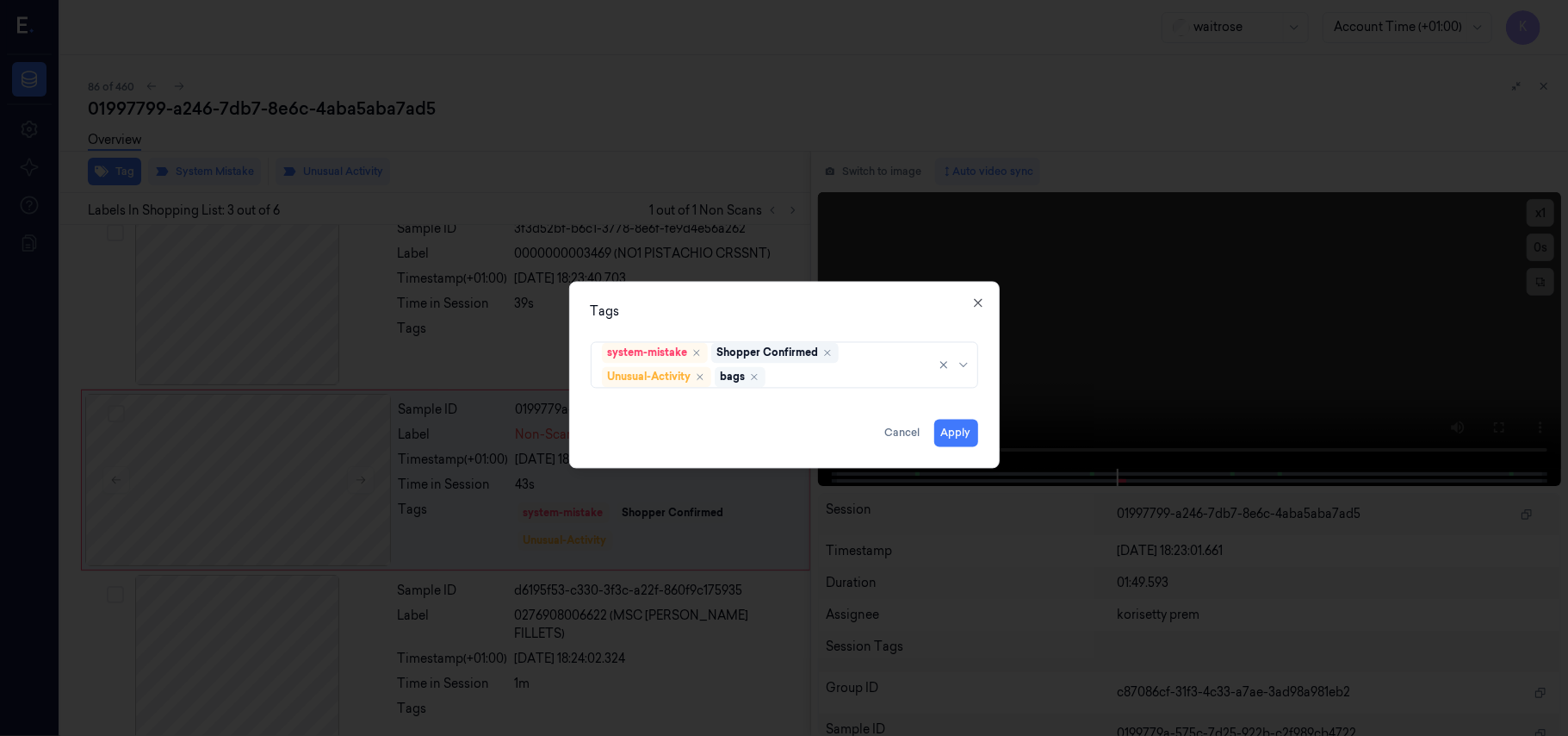
click at [750, 377] on div "bags" at bounding box center [740, 376] width 51 height 21
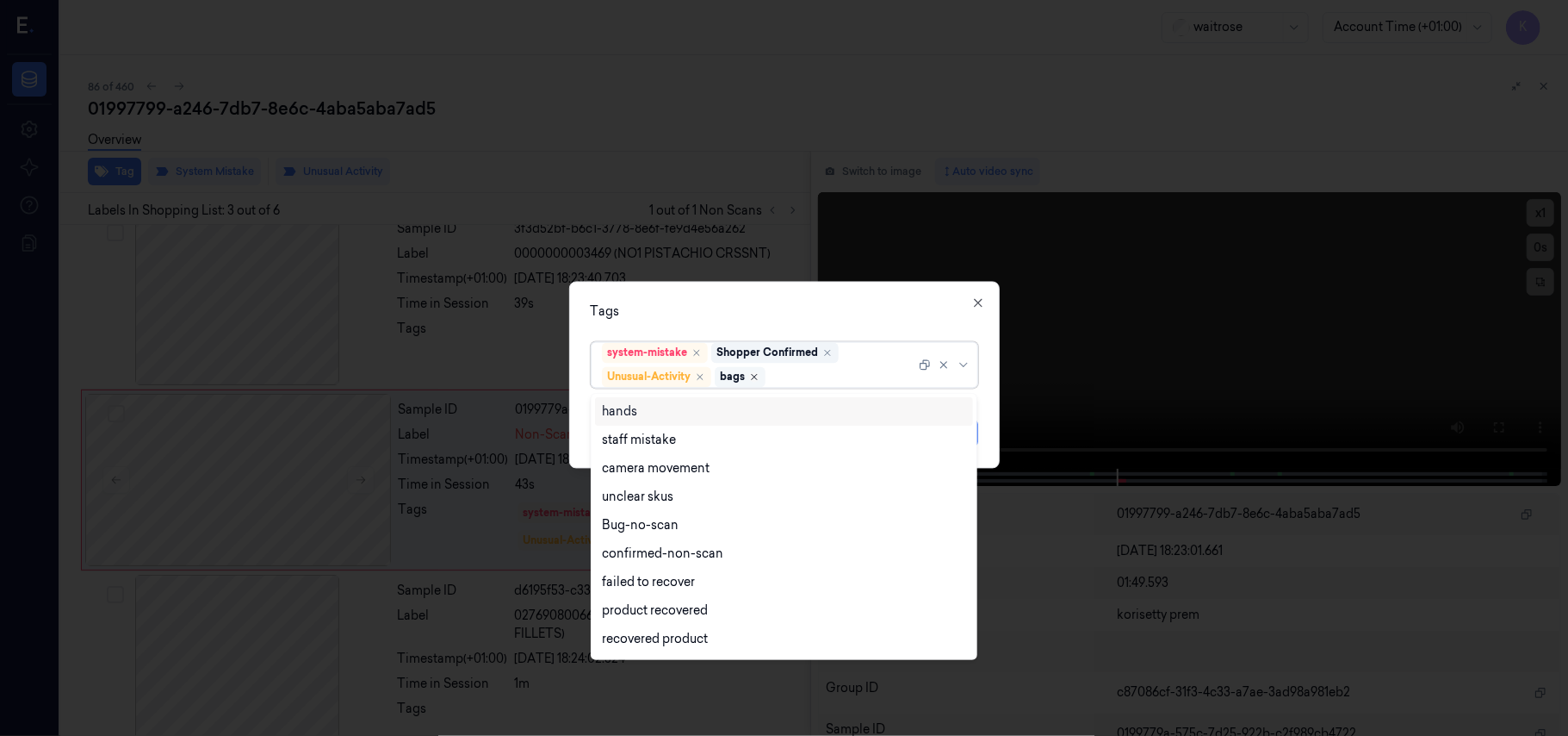
click at [756, 377] on icon "Remove ,bags" at bounding box center [754, 376] width 5 height 5
click at [762, 376] on div at bounding box center [815, 376] width 201 height 18
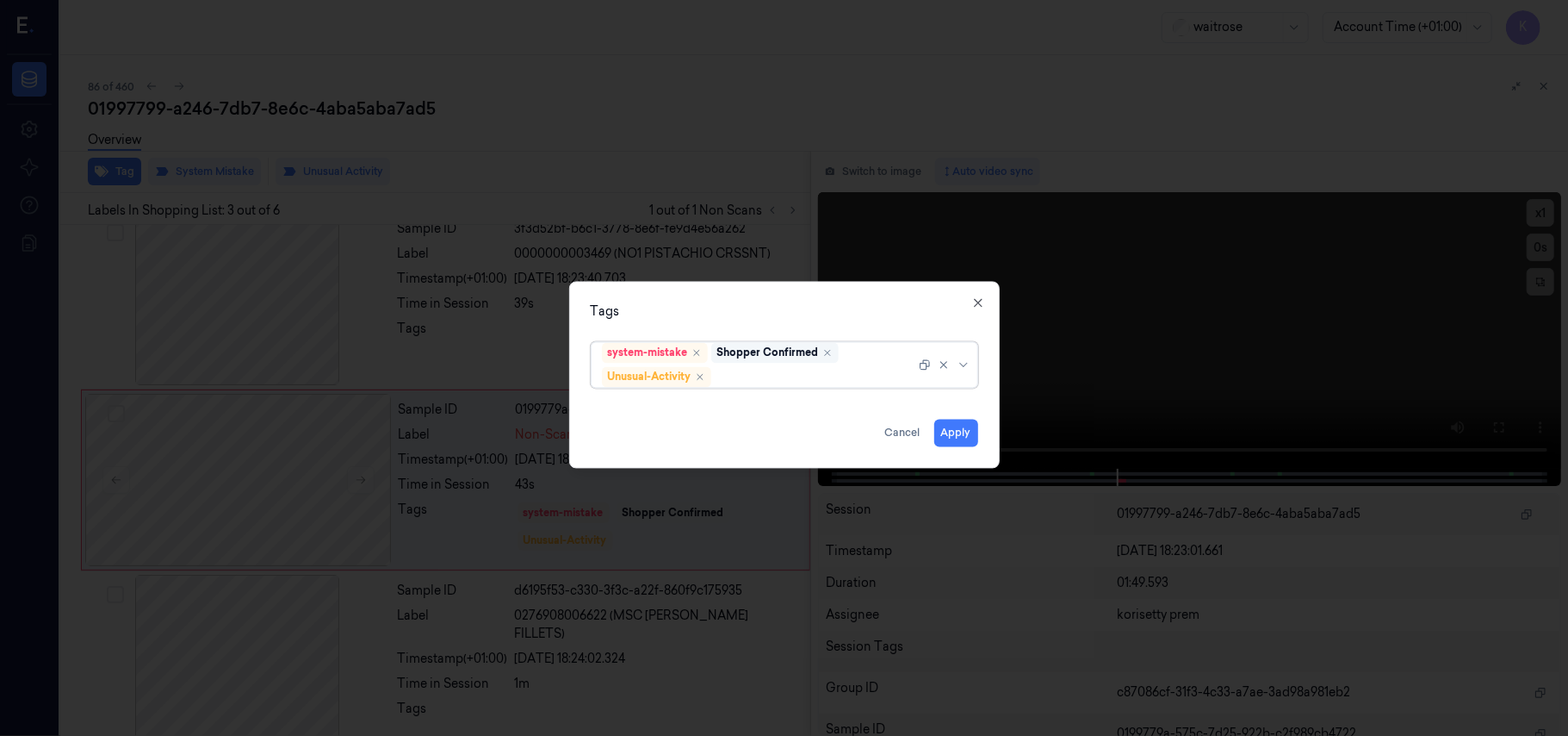
click at [750, 356] on div "Shopper Confirmed" at bounding box center [769, 354] width 102 height 16
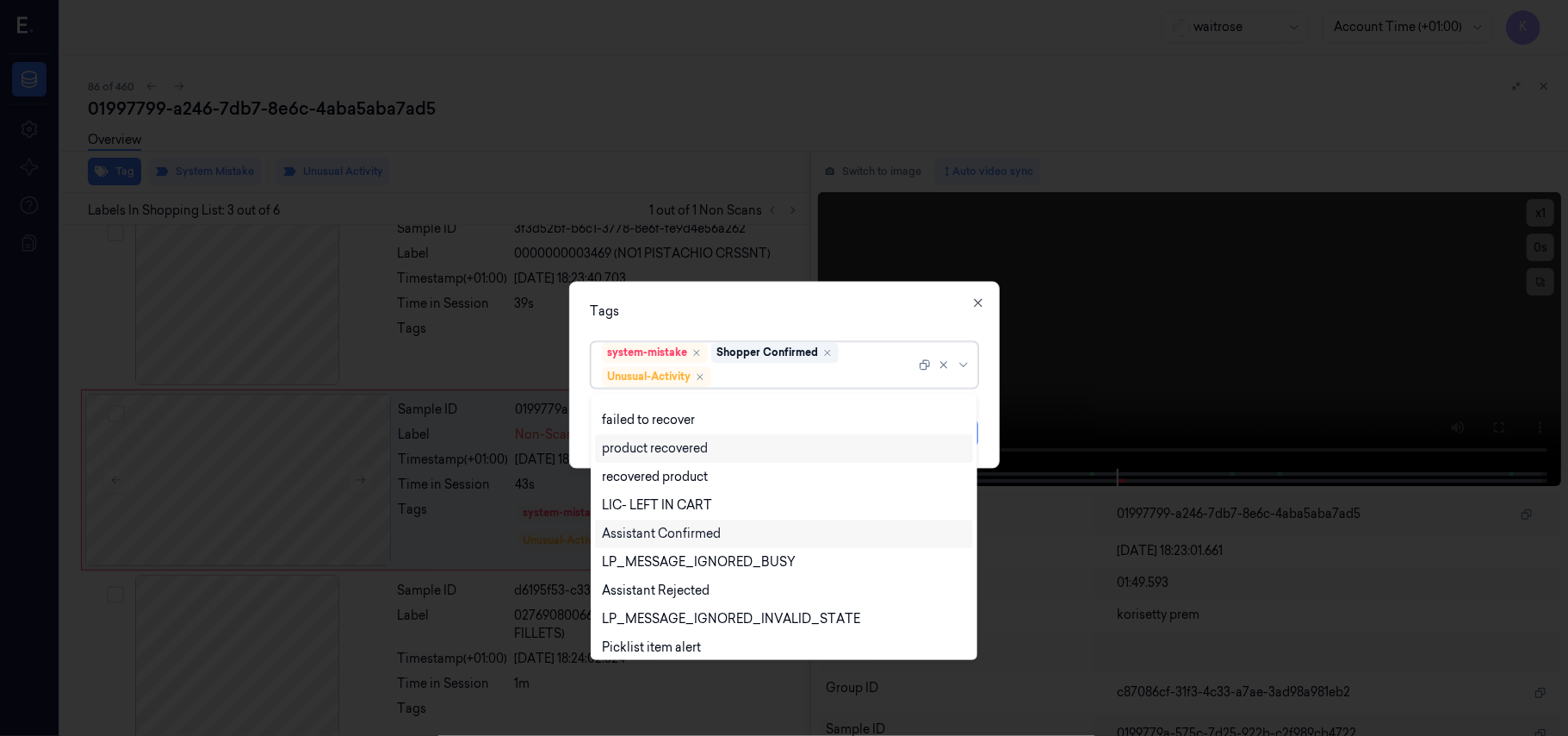
scroll to position [339, 0]
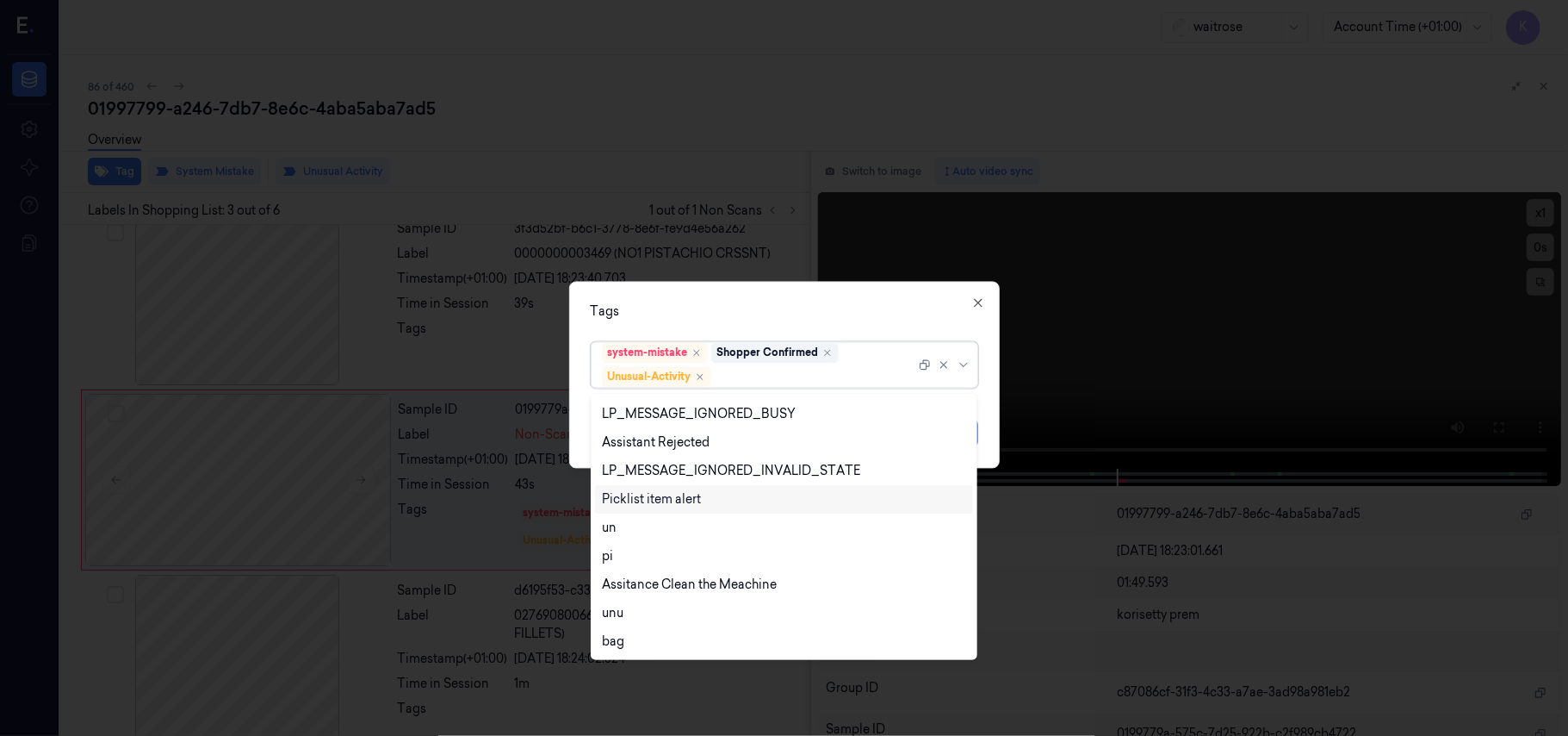
click at [660, 496] on div "Picklist item alert" at bounding box center [651, 499] width 99 height 18
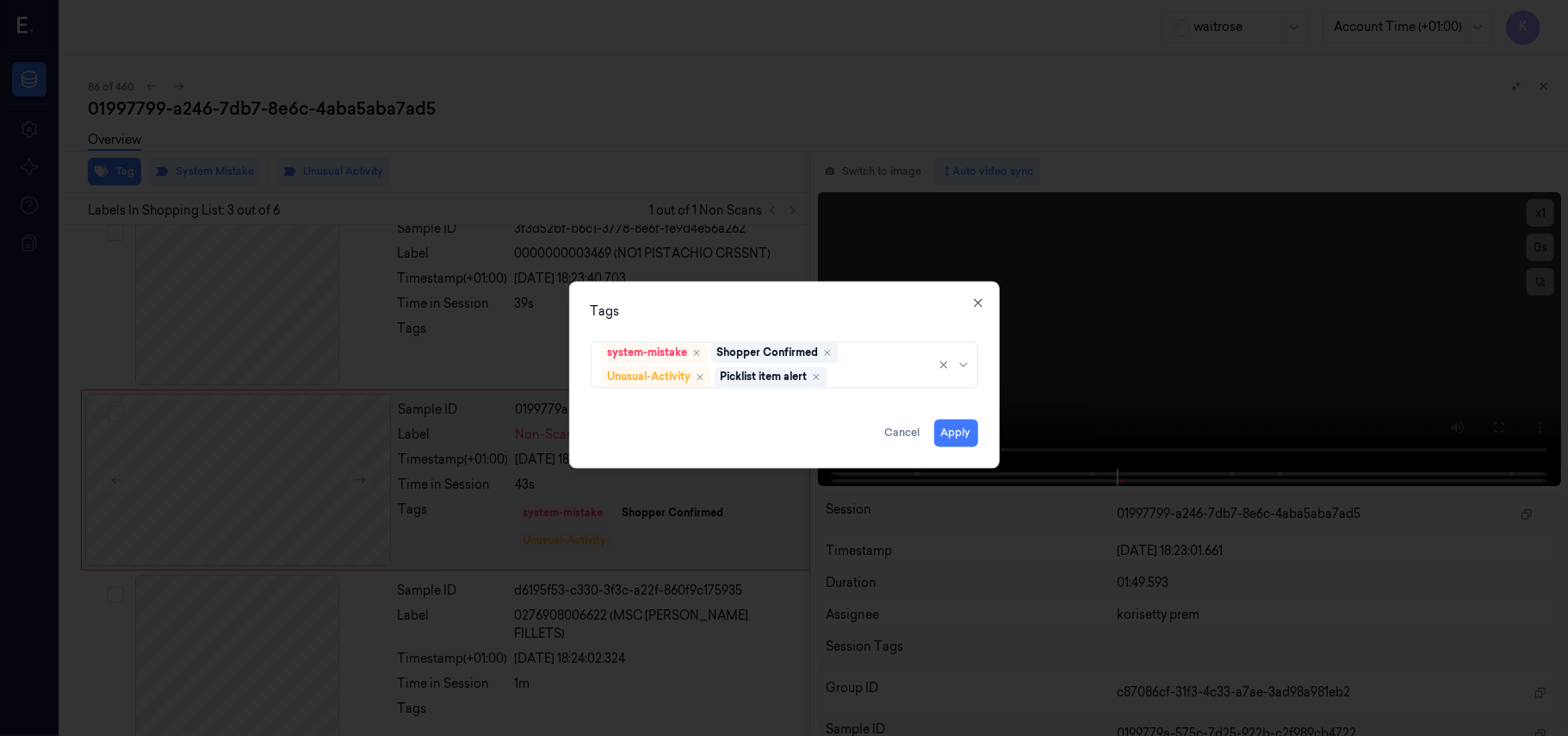
click at [883, 315] on div "Tags" at bounding box center [784, 312] width 387 height 18
click at [951, 439] on button "Apply" at bounding box center [957, 433] width 44 height 28
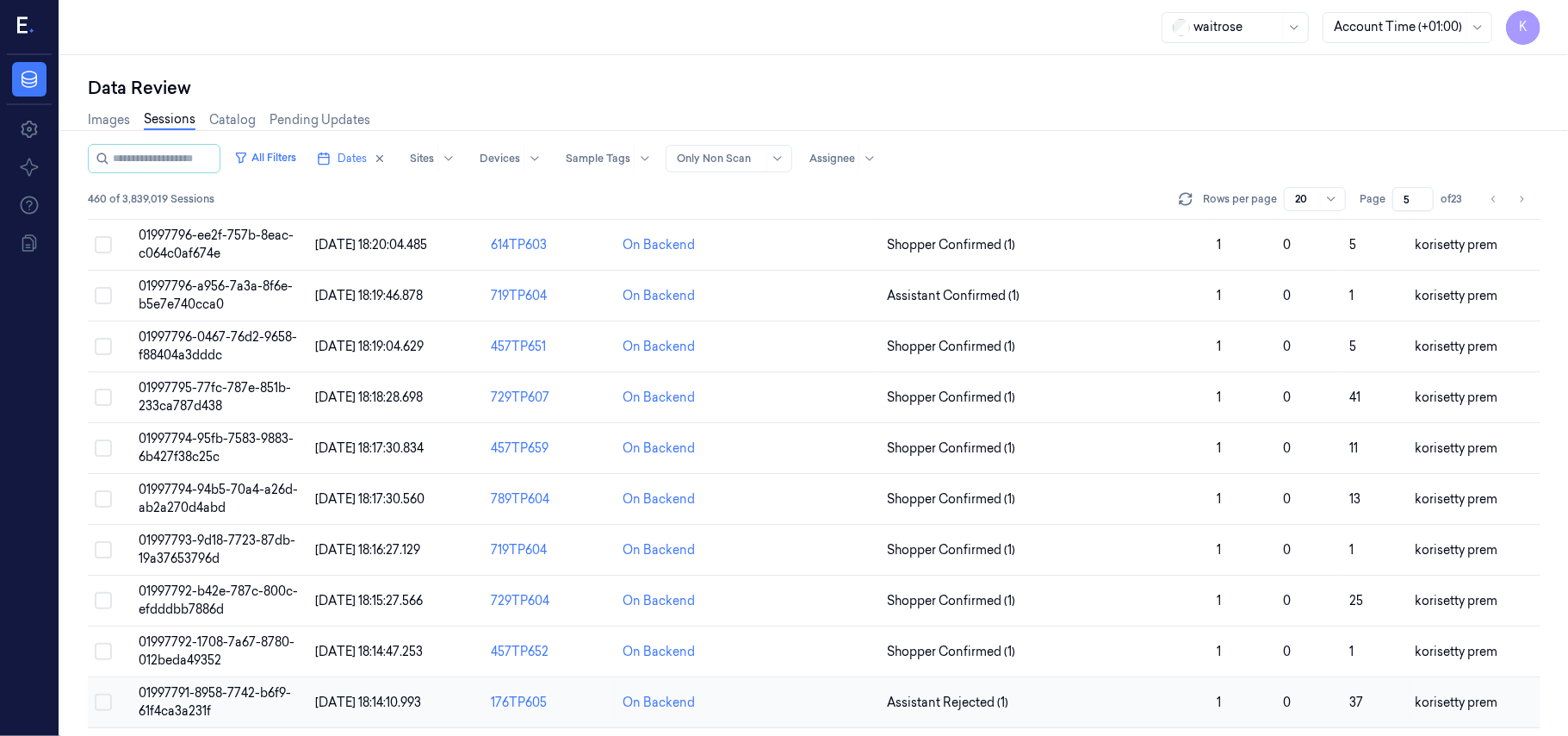
scroll to position [95, 0]
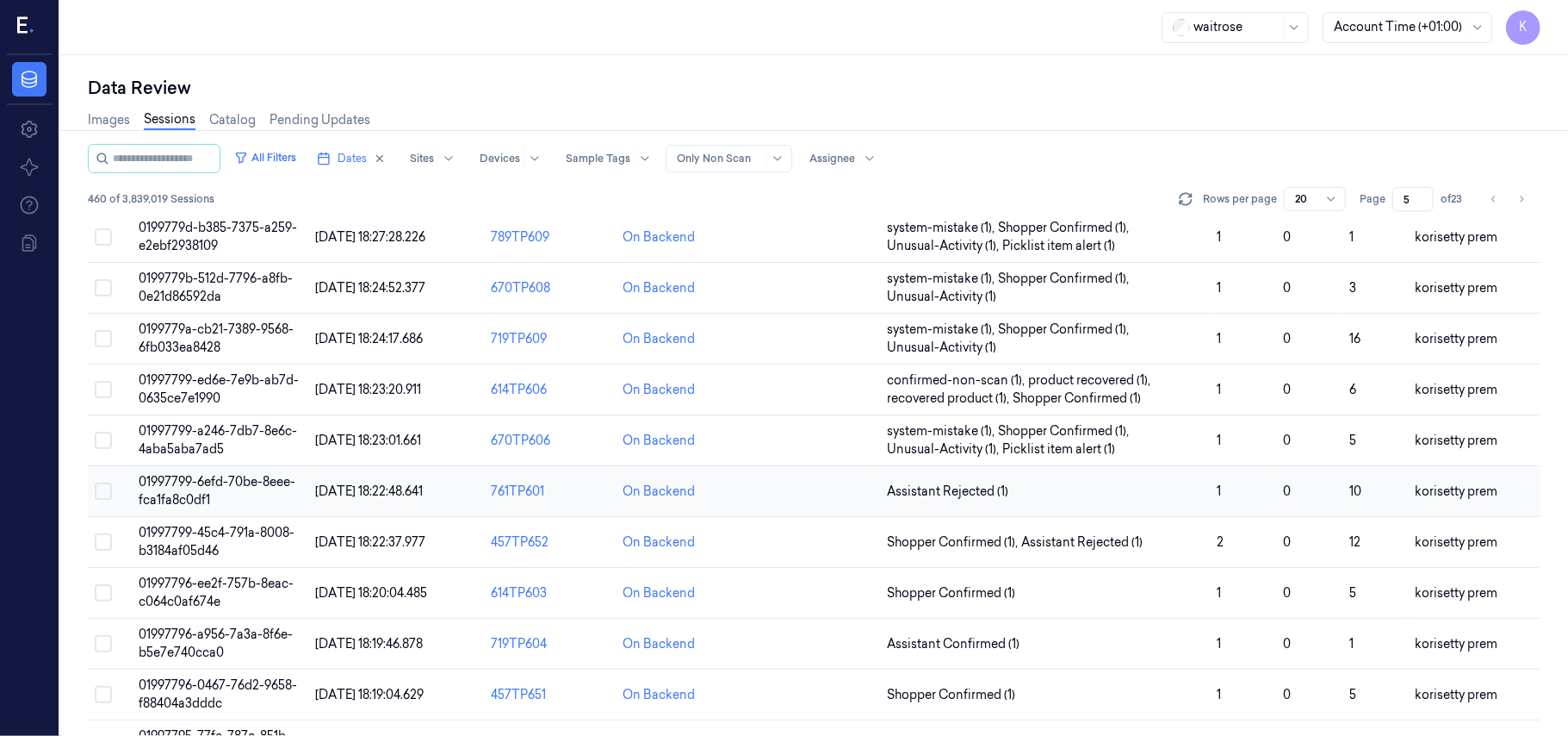
click at [238, 483] on span "01997799-6efd-70be-8eee-fca1fa8c0df1" at bounding box center [216, 491] width 156 height 34
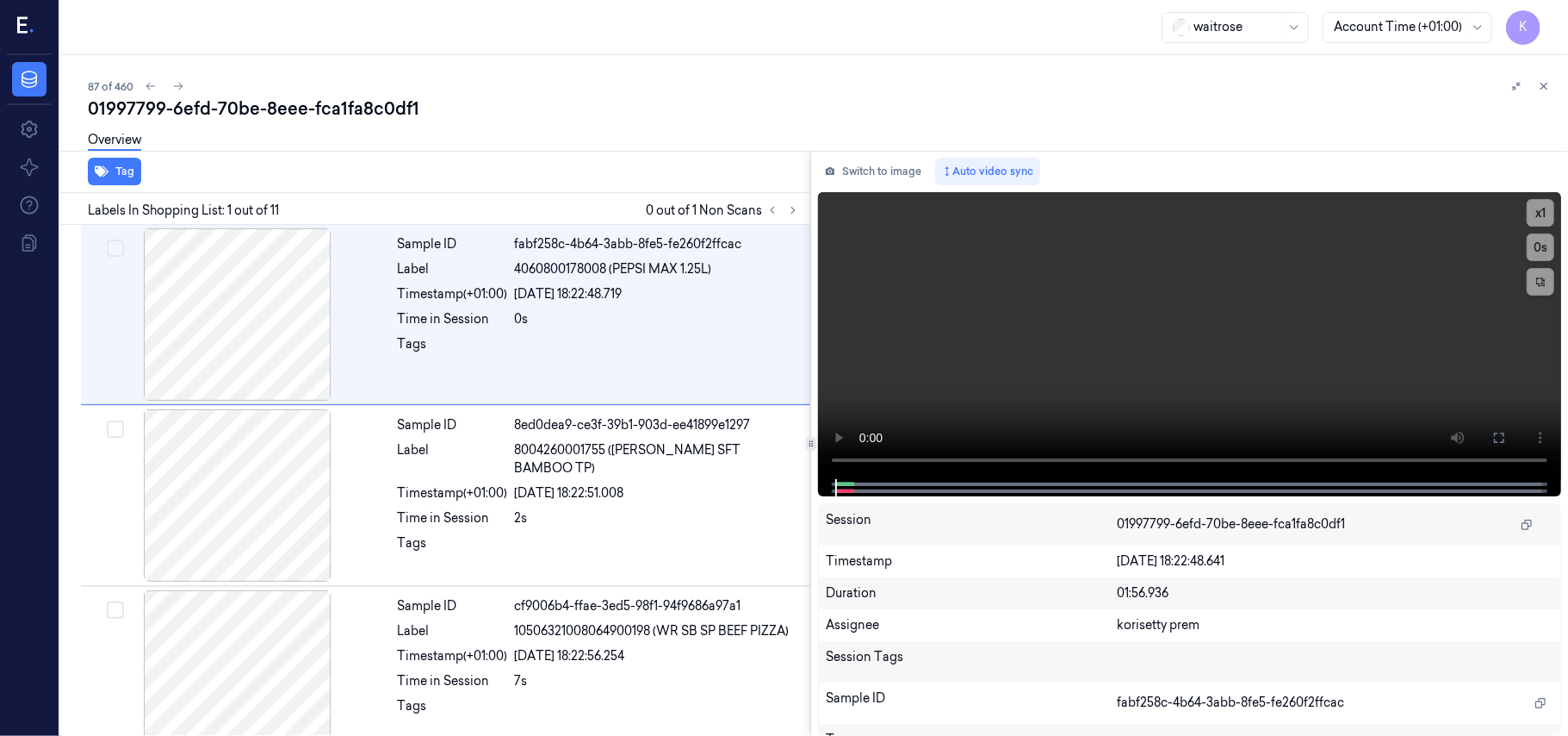
click at [675, 57] on div "87 of 460 01997799-6efd-70be-8eee-fca1fa8c0df1 Overview Tag Labels In Shopping …" at bounding box center [814, 394] width 1508 height 680
click at [793, 207] on icon at bounding box center [793, 210] width 12 height 12
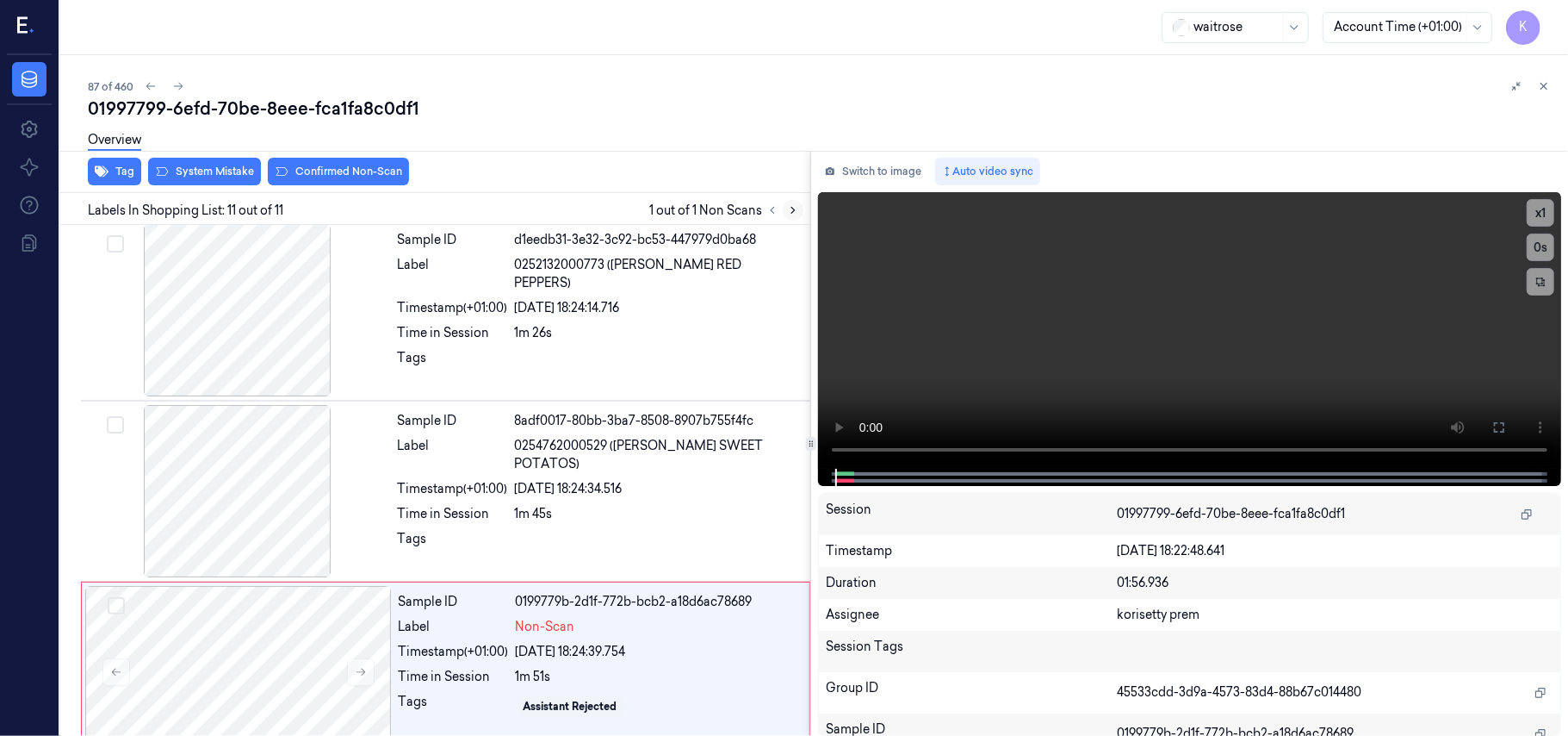
scroll to position [1490, 0]
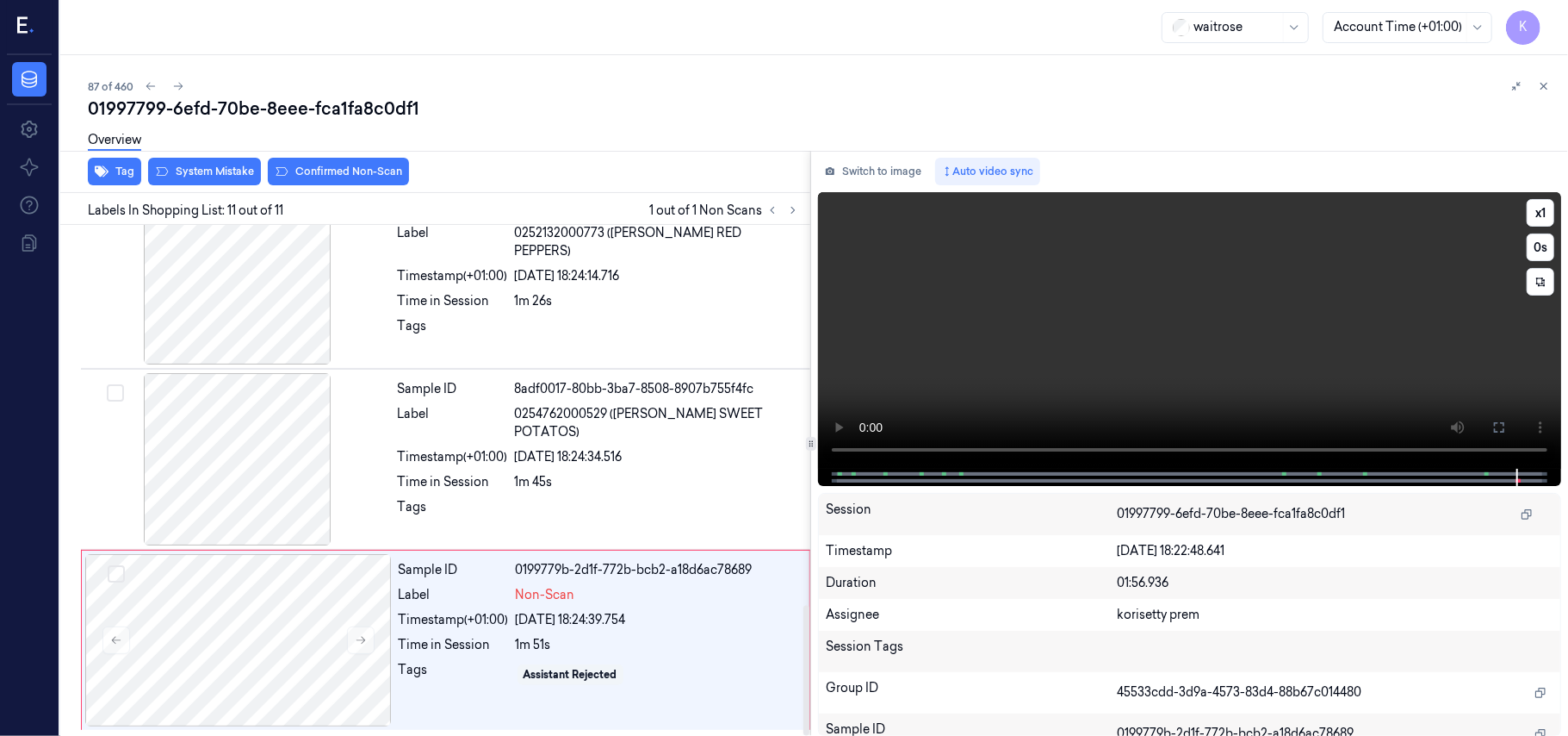
click at [1118, 321] on video at bounding box center [1190, 331] width 743 height 277
click at [324, 432] on div at bounding box center [238, 459] width 307 height 172
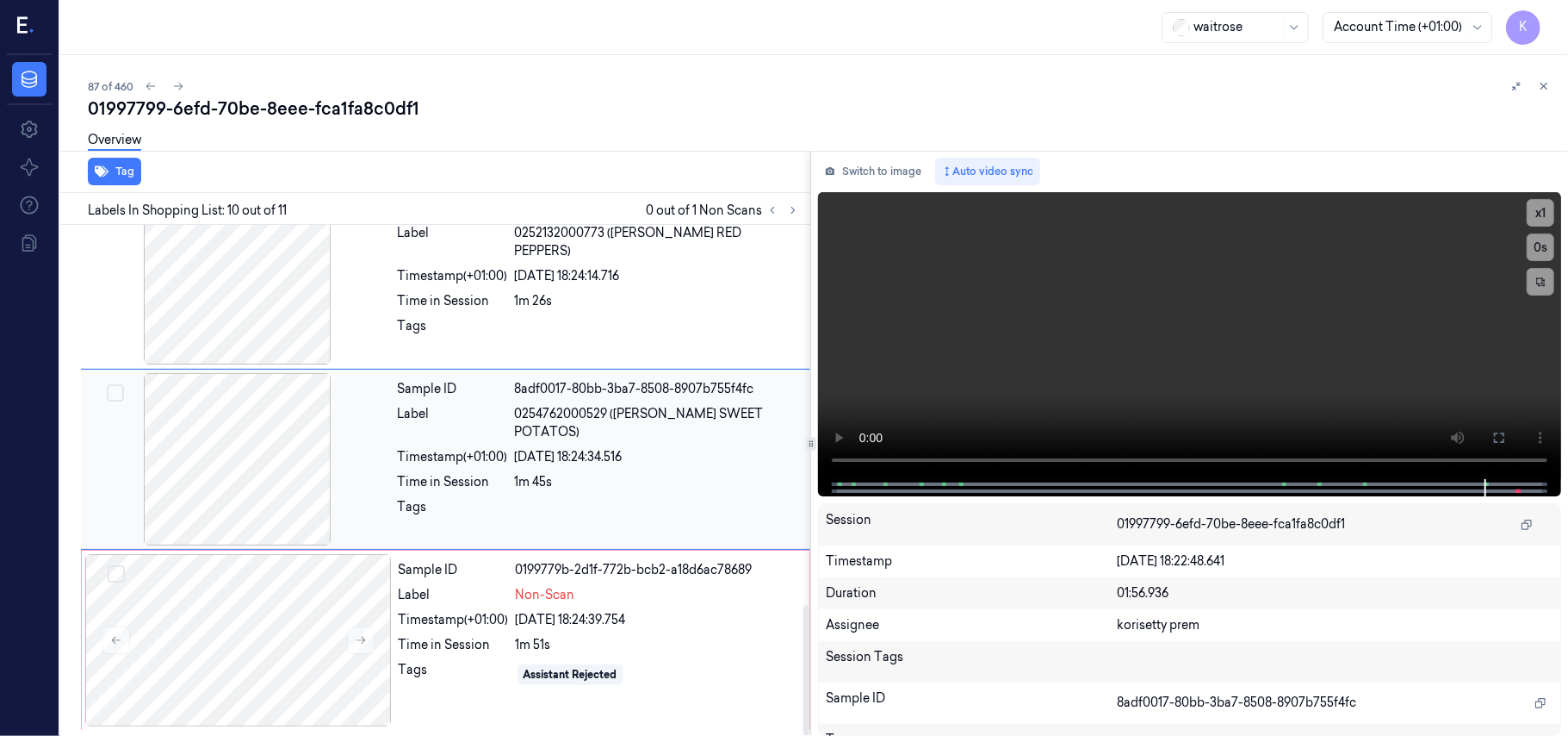
click at [546, 448] on div "23/09/2025 18:24:34.516" at bounding box center [657, 457] width 285 height 18
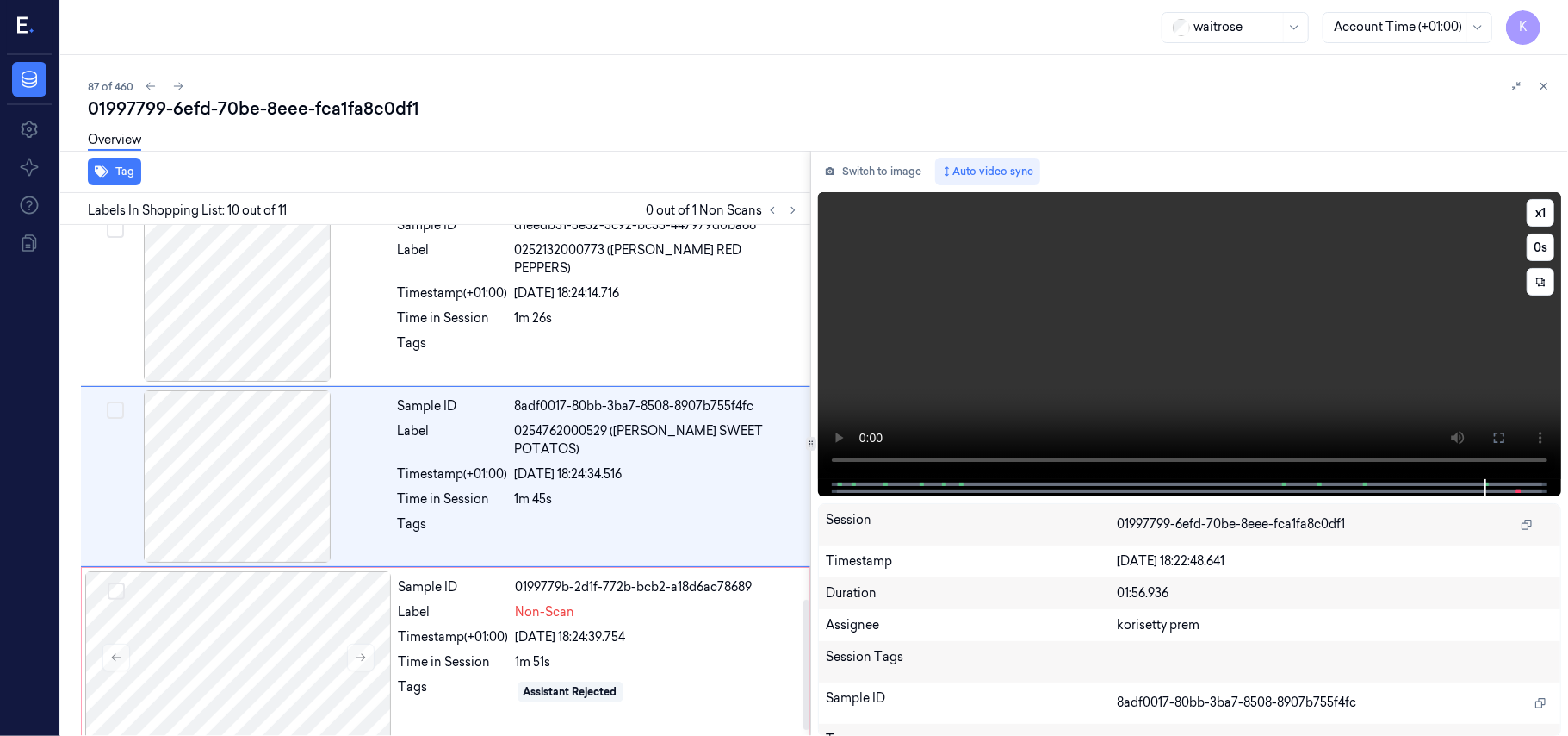
click at [1199, 317] on video at bounding box center [1190, 336] width 743 height 287
click at [456, 336] on div "Tags" at bounding box center [453, 349] width 111 height 28
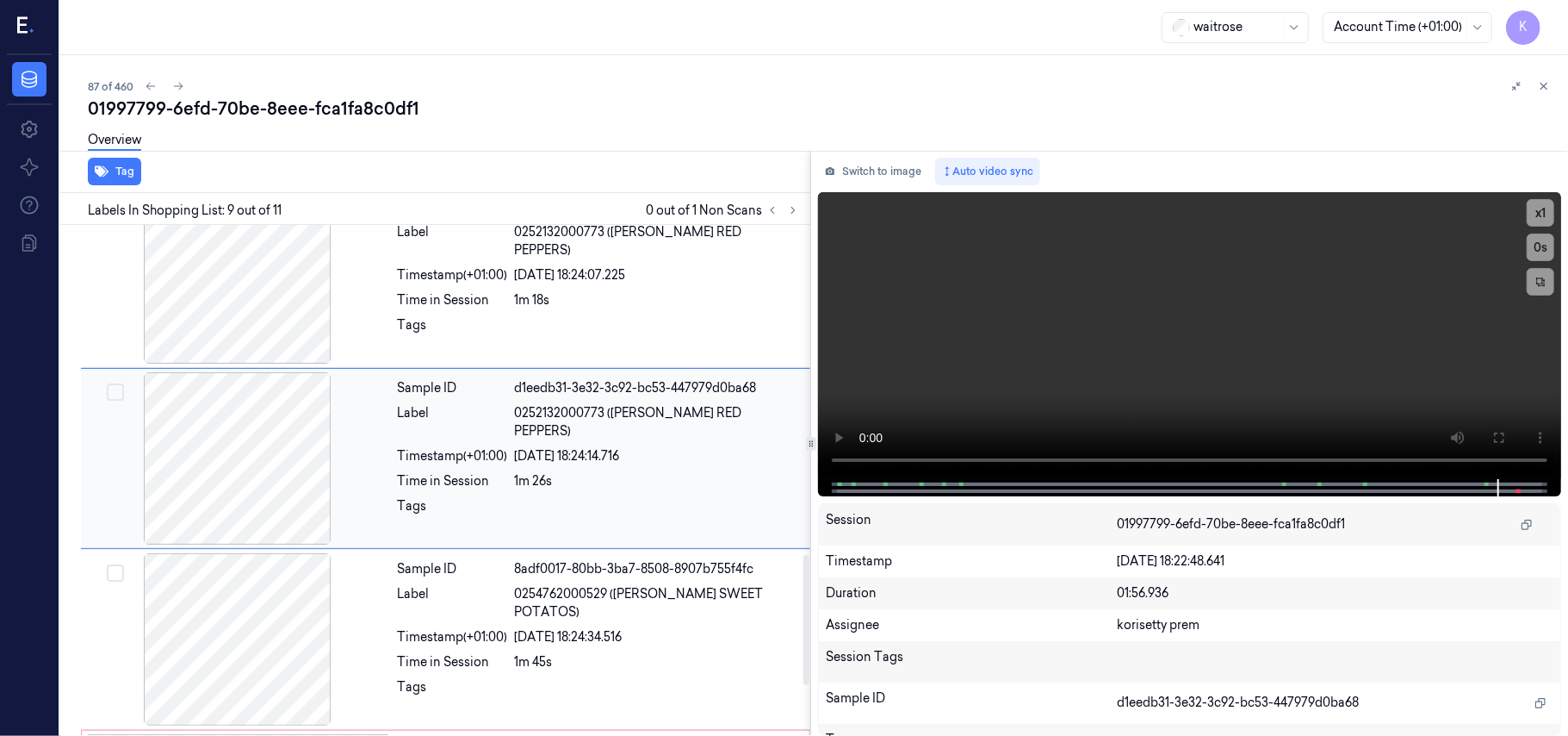
scroll to position [1286, 0]
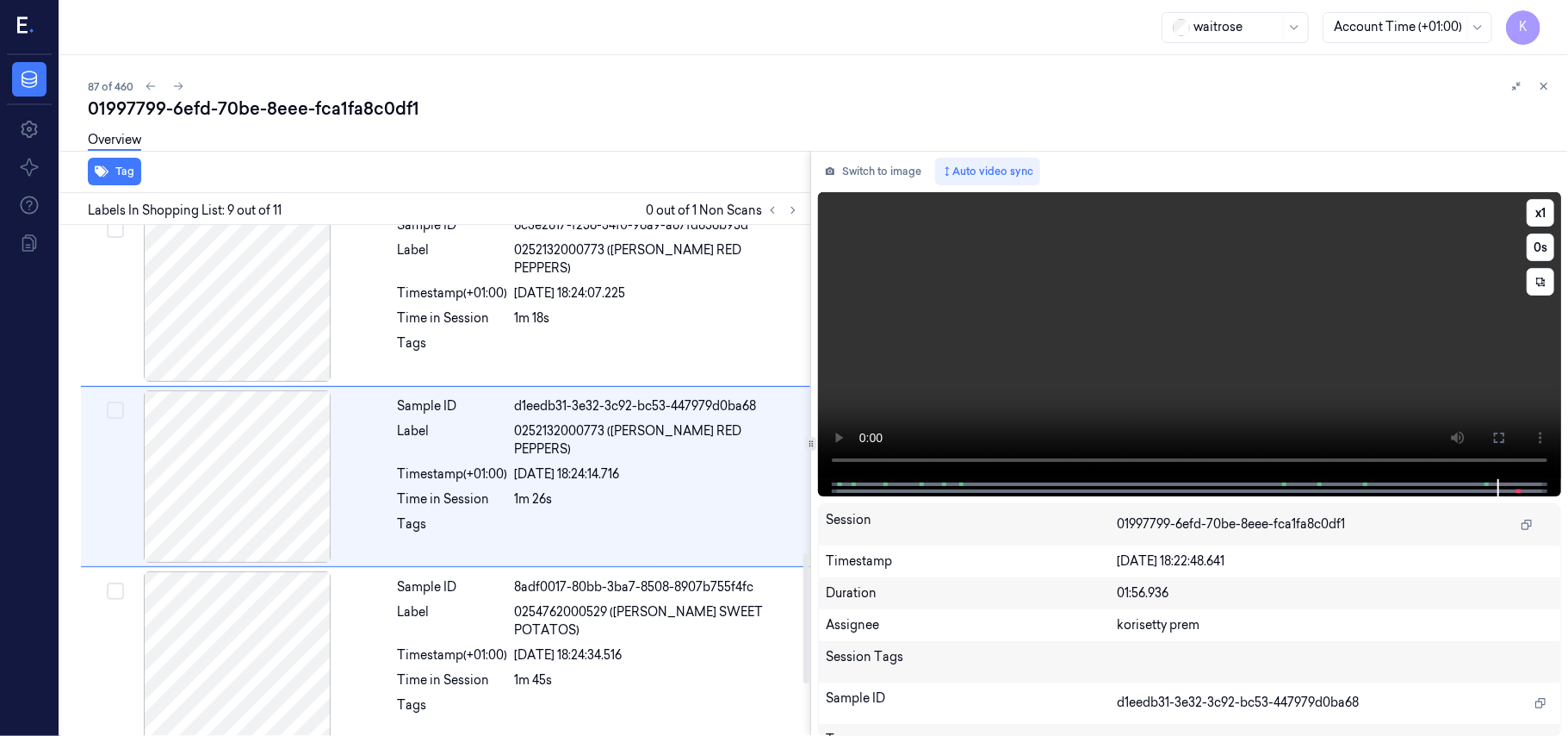
click at [1310, 356] on video at bounding box center [1190, 336] width 743 height 287
click at [1311, 356] on video at bounding box center [1190, 336] width 743 height 287
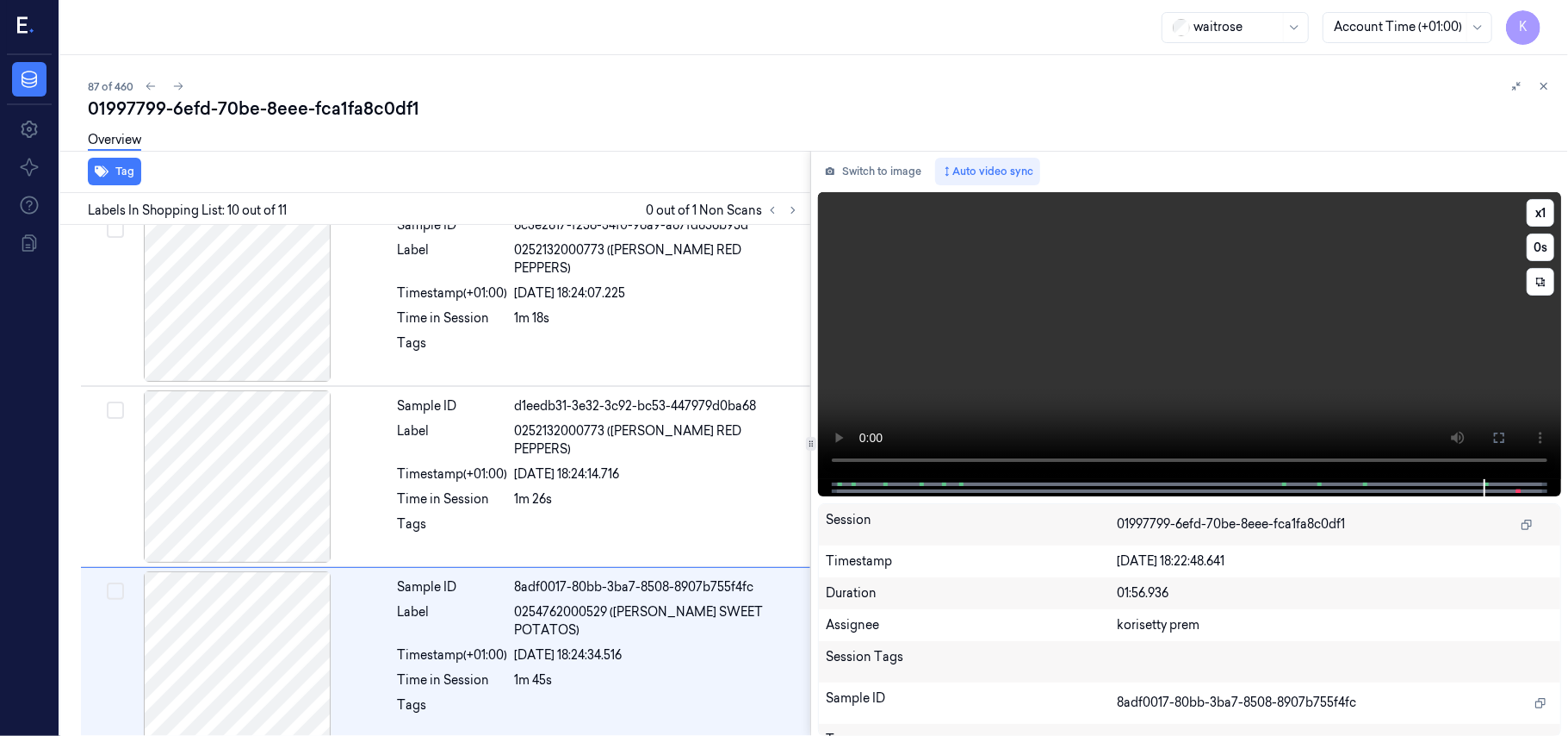
scroll to position [1466, 0]
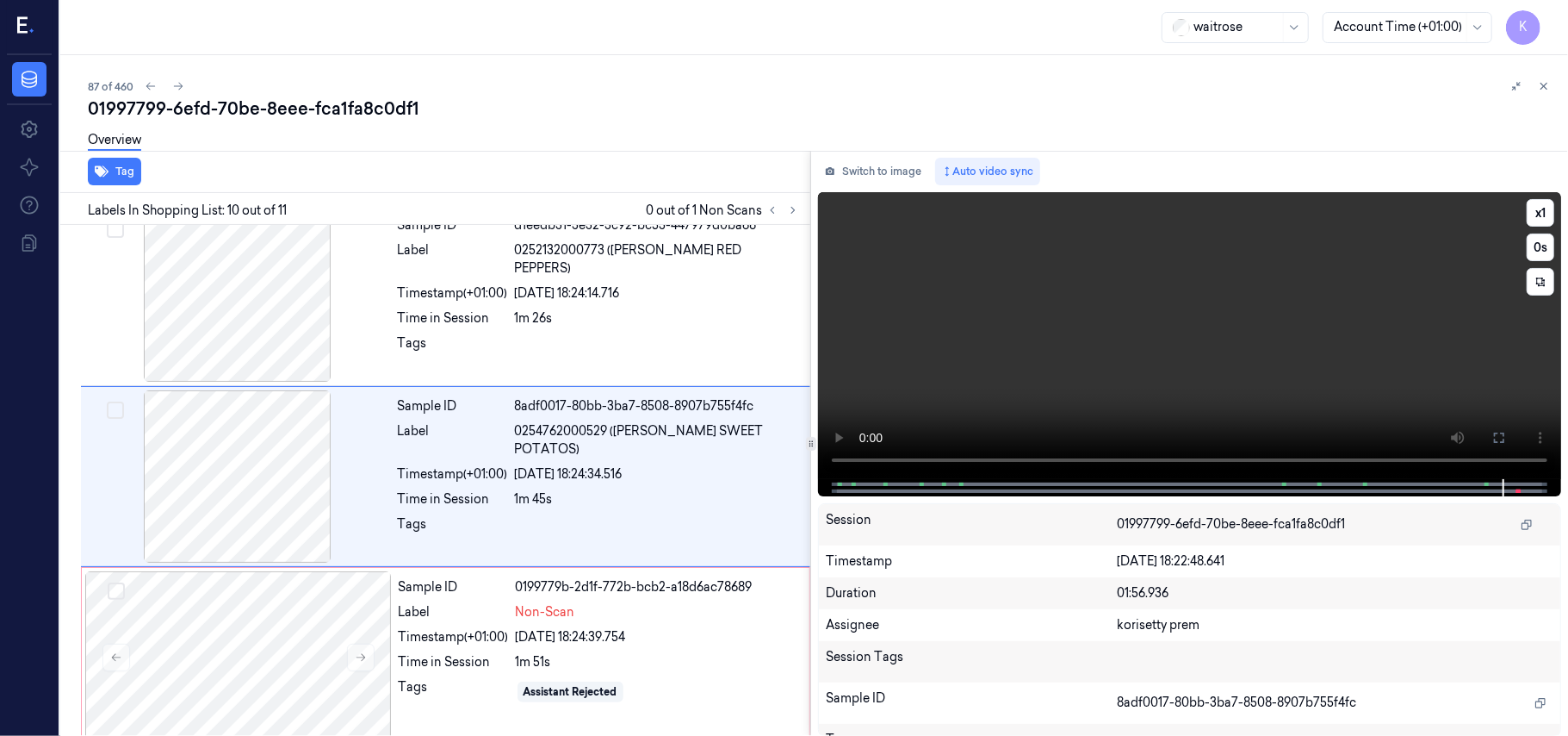
click at [956, 357] on video at bounding box center [1190, 336] width 743 height 287
click at [539, 621] on span "Non-Scan" at bounding box center [546, 612] width 60 height 18
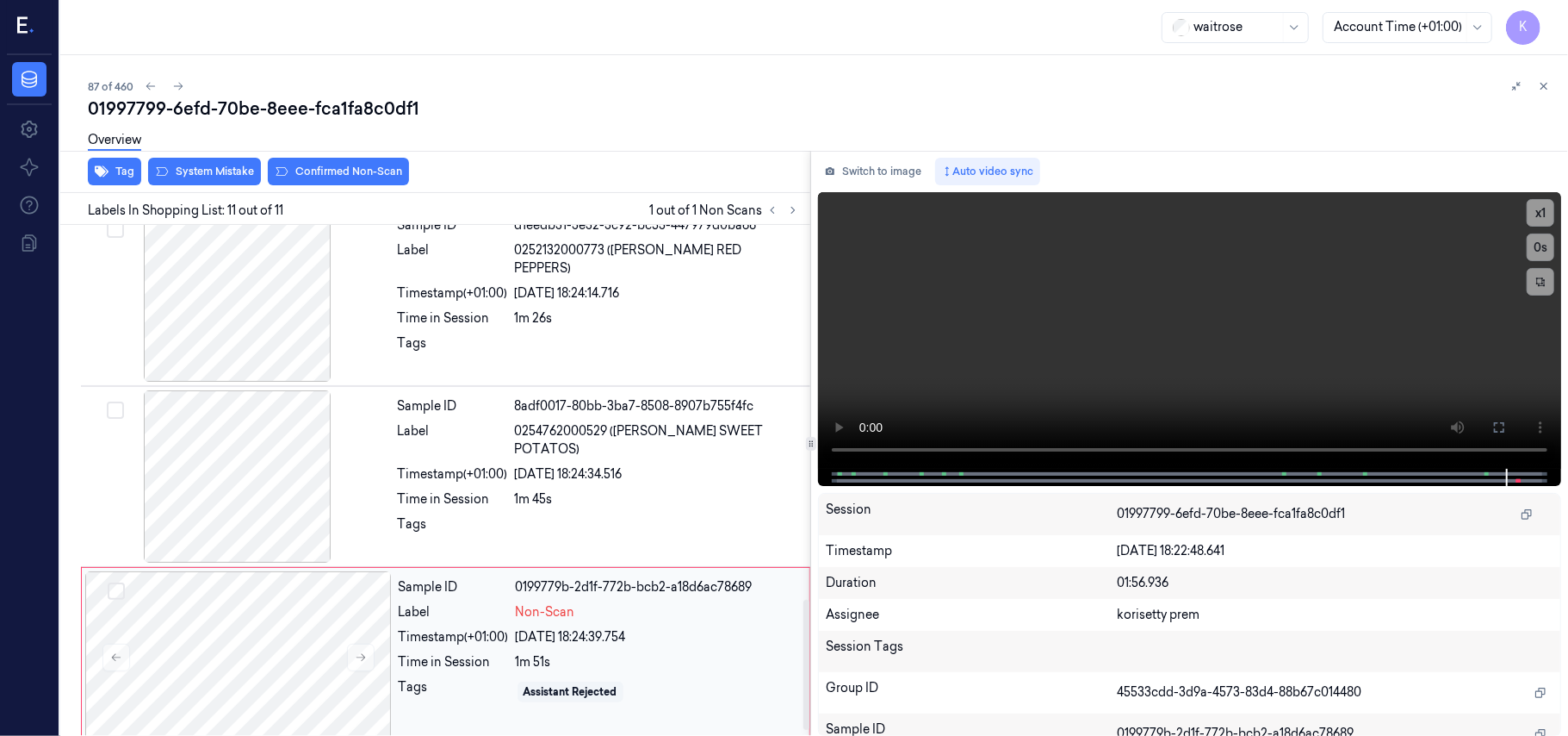
scroll to position [1490, 0]
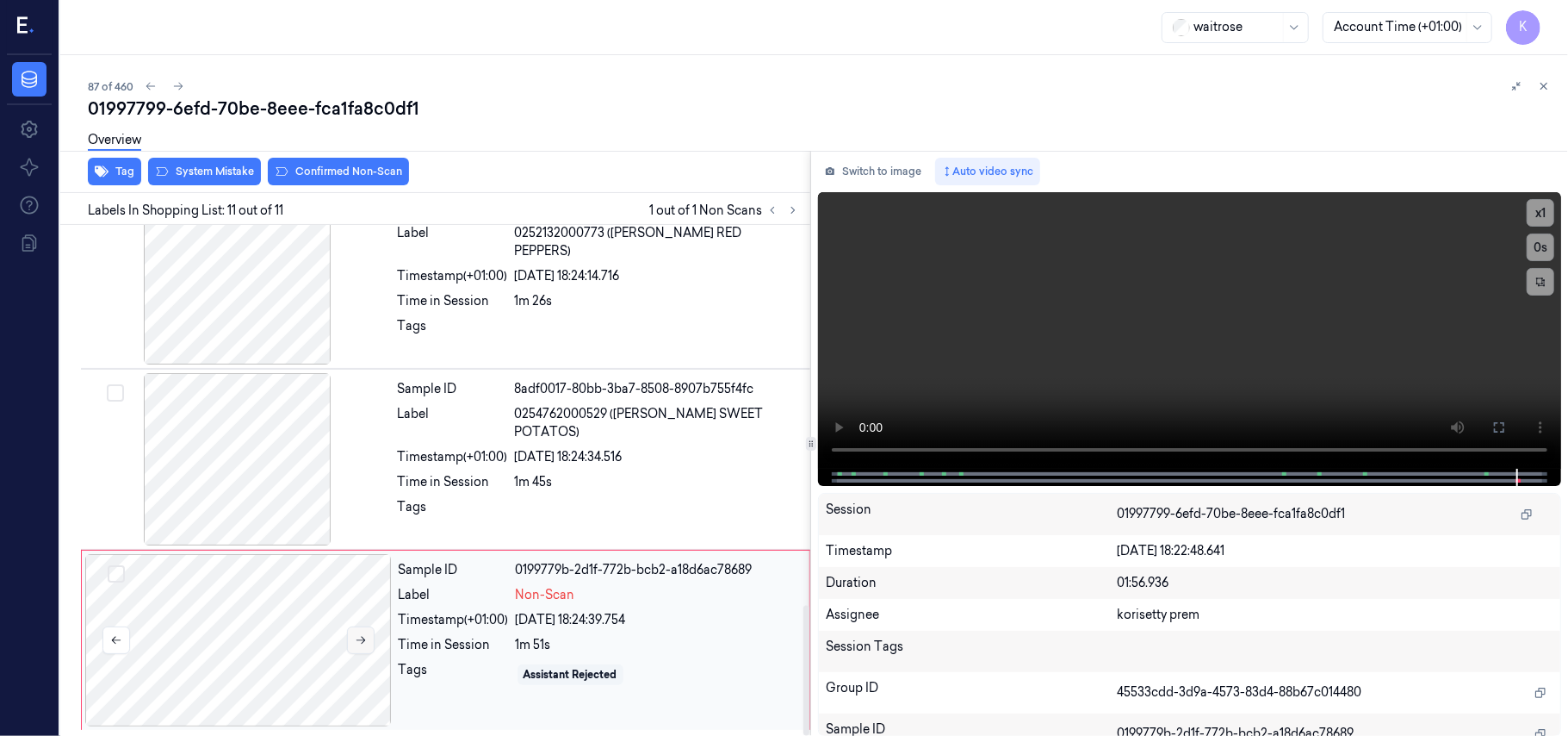
click at [355, 644] on icon at bounding box center [360, 640] width 12 height 12
click at [613, 624] on div "23/09/2025 18:24:39.817" at bounding box center [657, 619] width 284 height 18
click at [1036, 353] on video at bounding box center [1190, 331] width 743 height 277
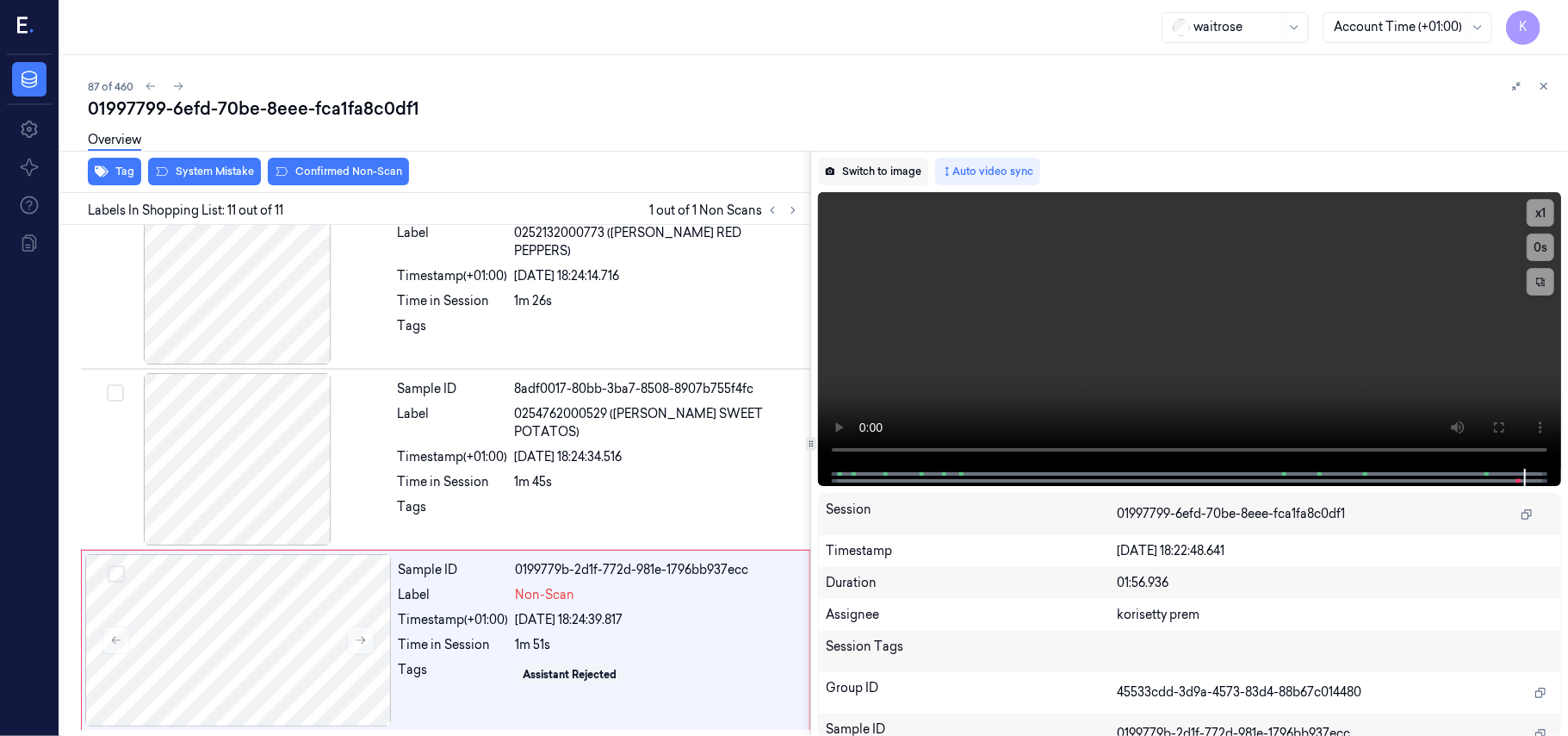
click at [873, 167] on button "Switch to image" at bounding box center [873, 171] width 111 height 28
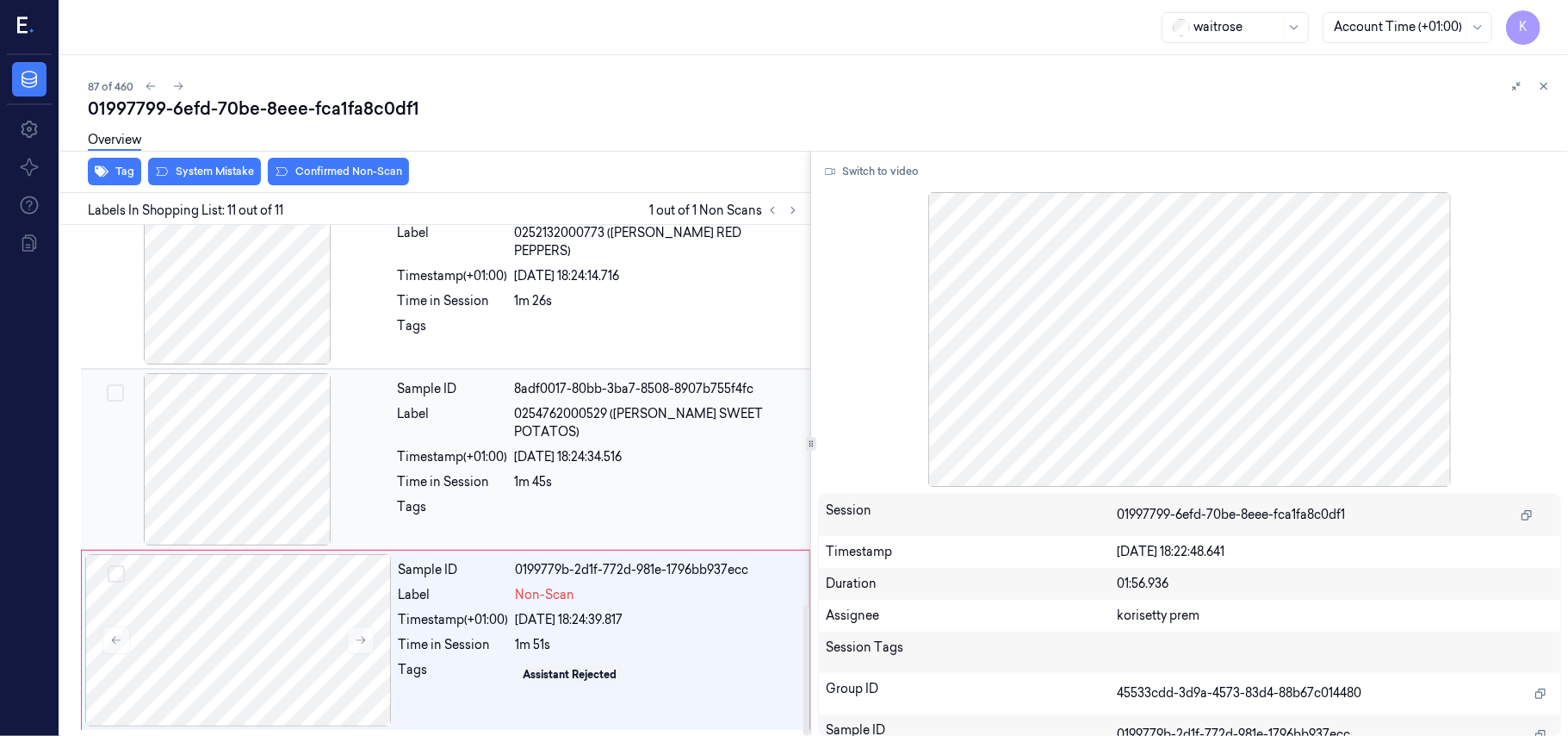
click at [297, 498] on div at bounding box center [238, 459] width 307 height 172
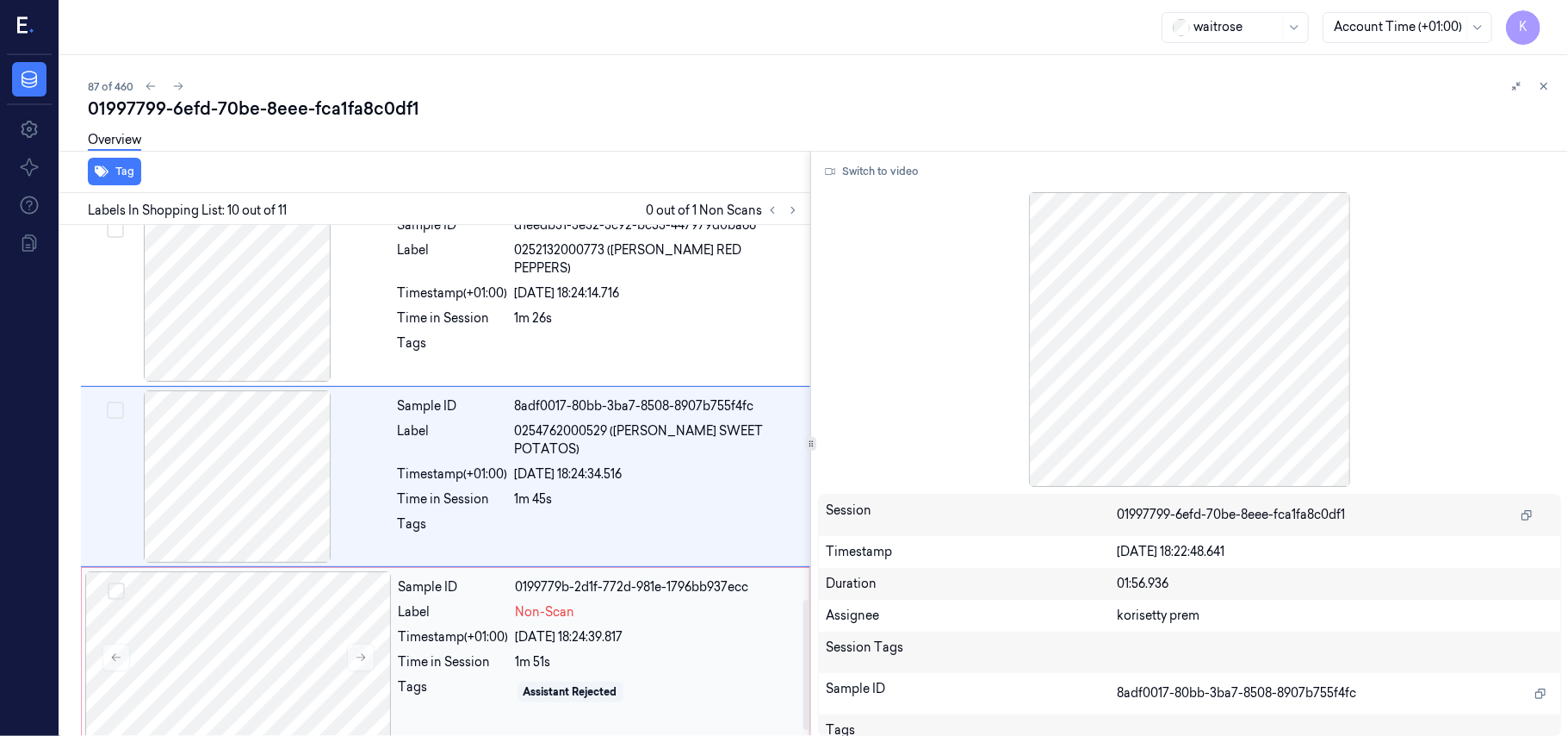
click at [406, 634] on div "Timestamp (+01:00)" at bounding box center [453, 637] width 111 height 18
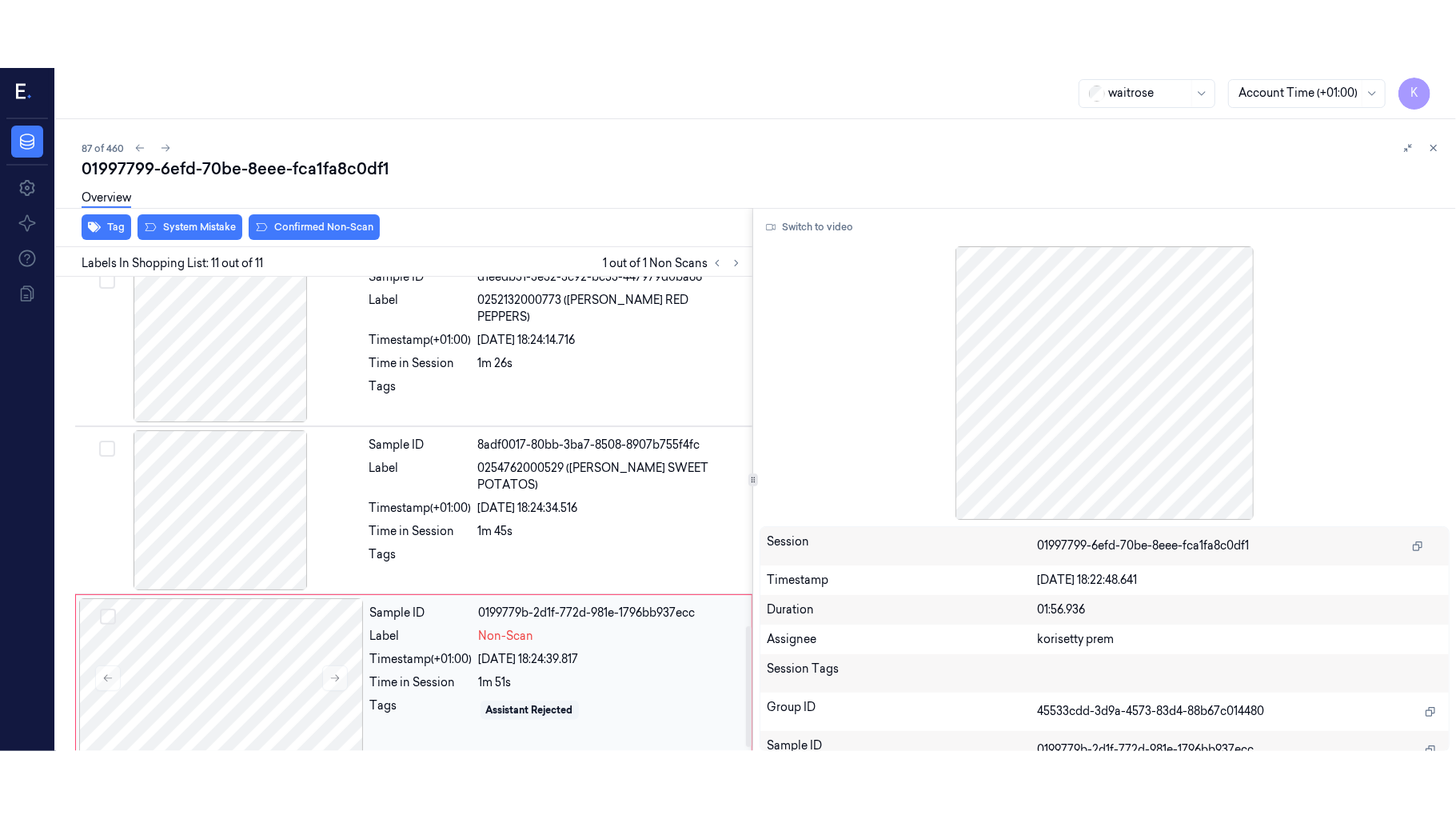
scroll to position [1383, 0]
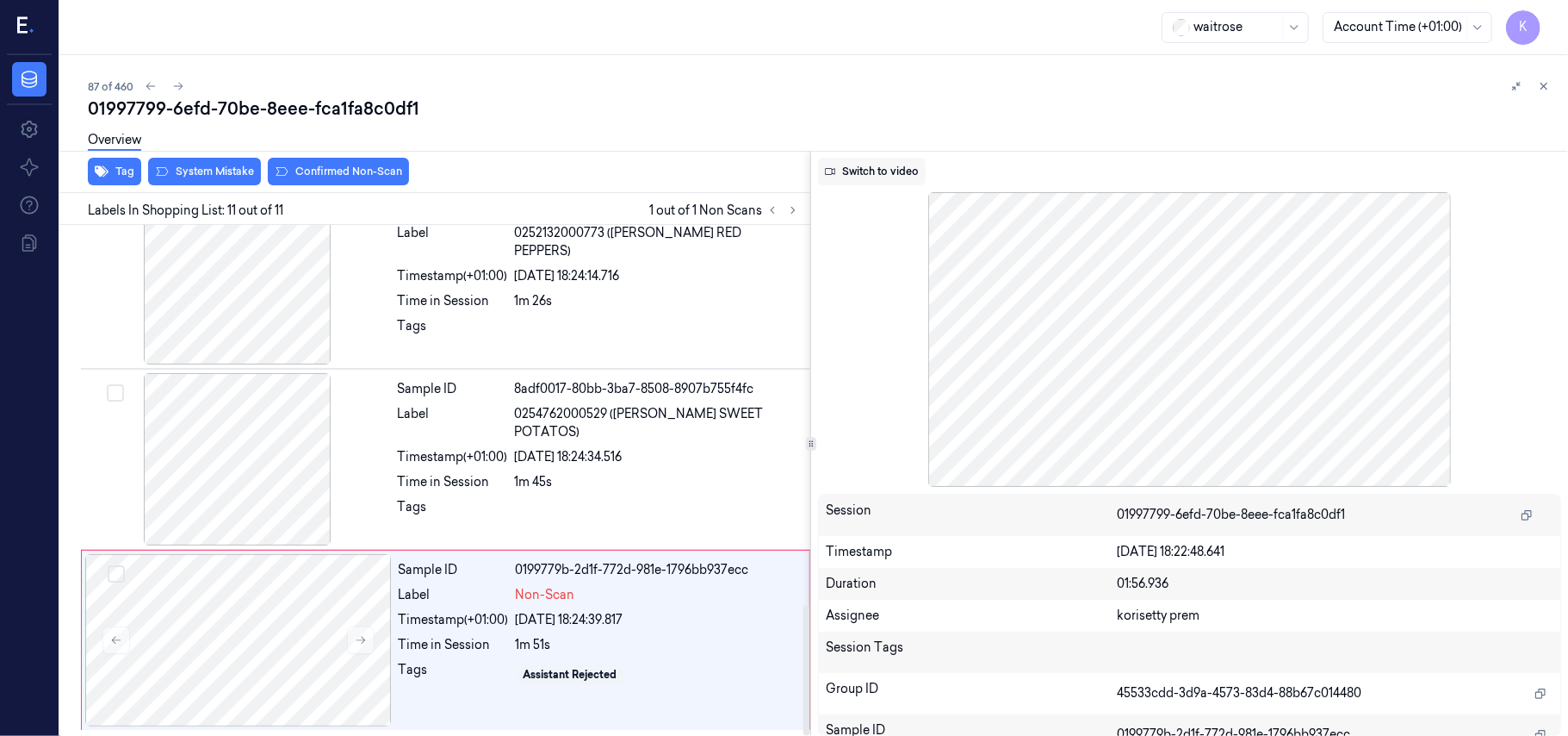
click at [865, 172] on button "Switch to video" at bounding box center [872, 171] width 108 height 28
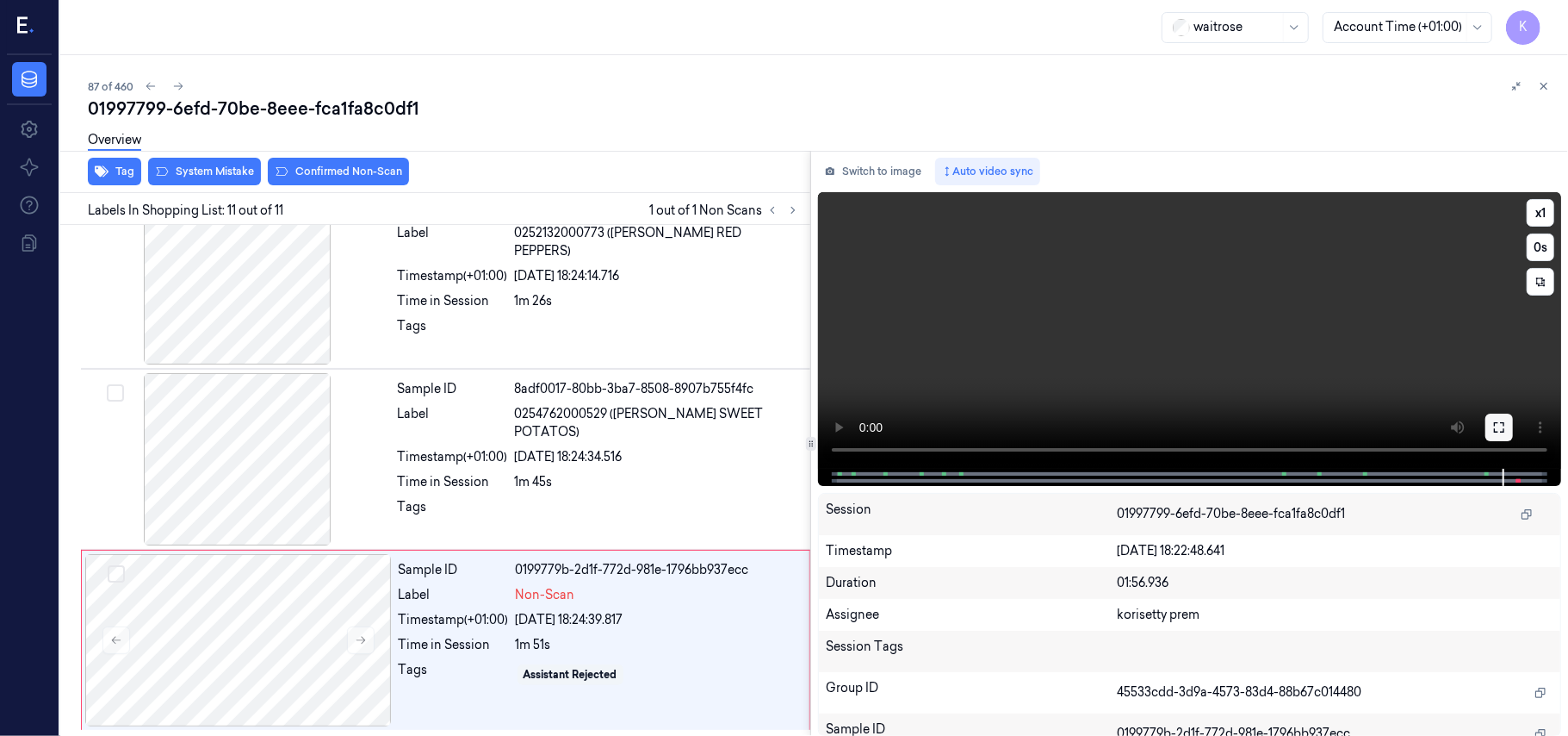
click at [1498, 428] on icon at bounding box center [1499, 427] width 14 height 14
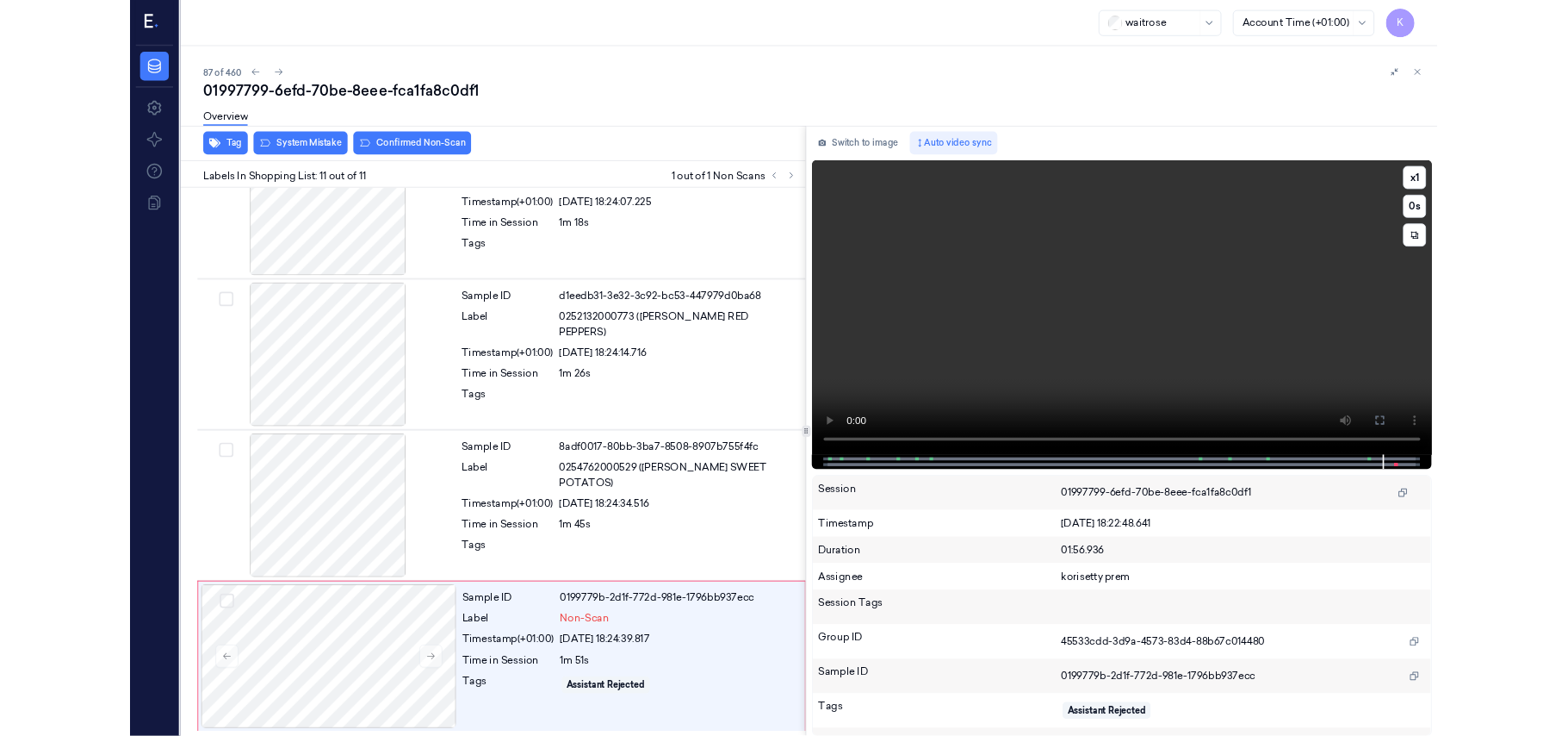
scroll to position [1344, 0]
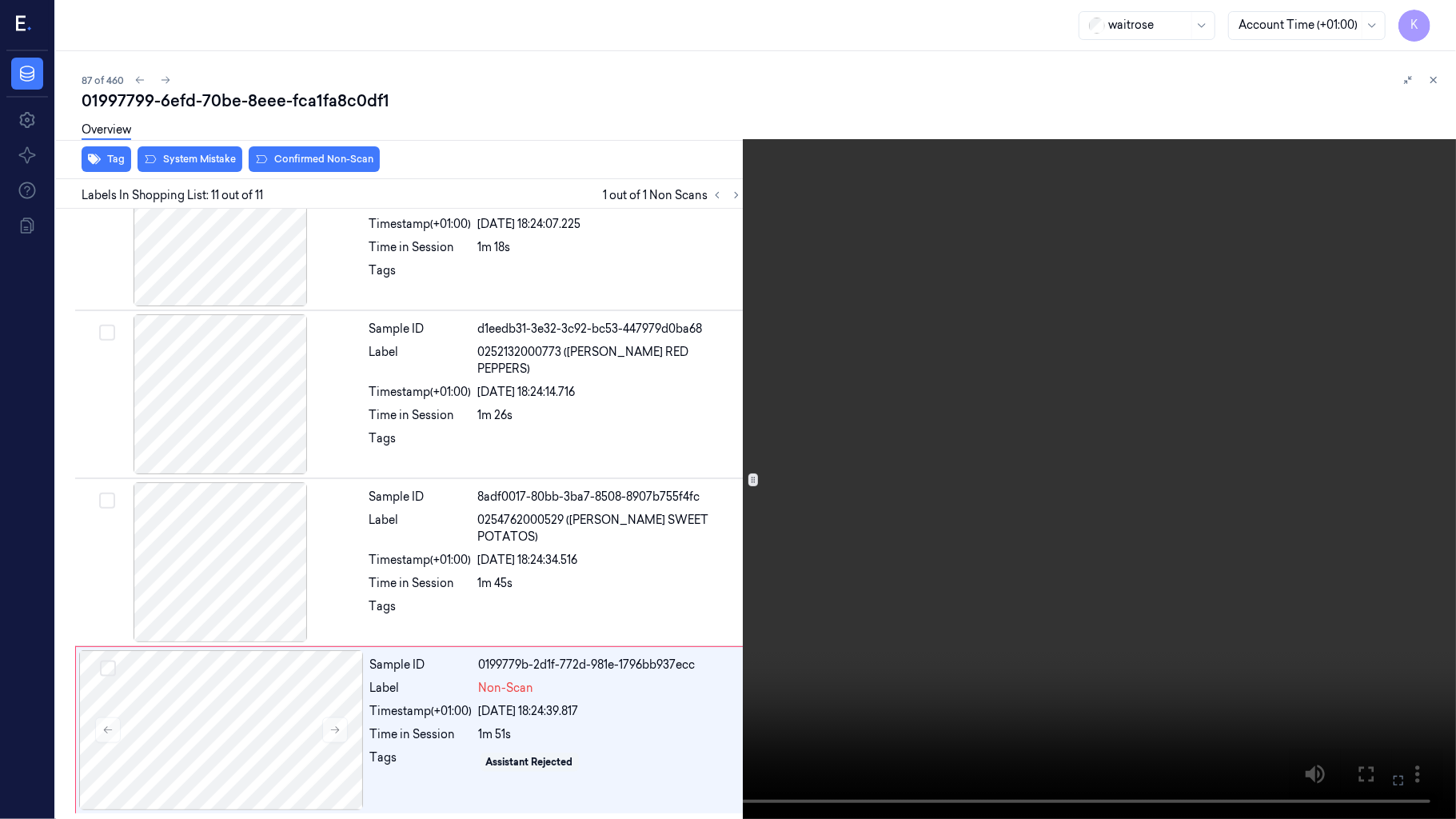
click at [851, 532] on video at bounding box center [728, 410] width 1456 height 819
click at [496, 586] on video at bounding box center [728, 410] width 1456 height 819
click at [0, 0] on icon at bounding box center [0, 0] width 0 height 0
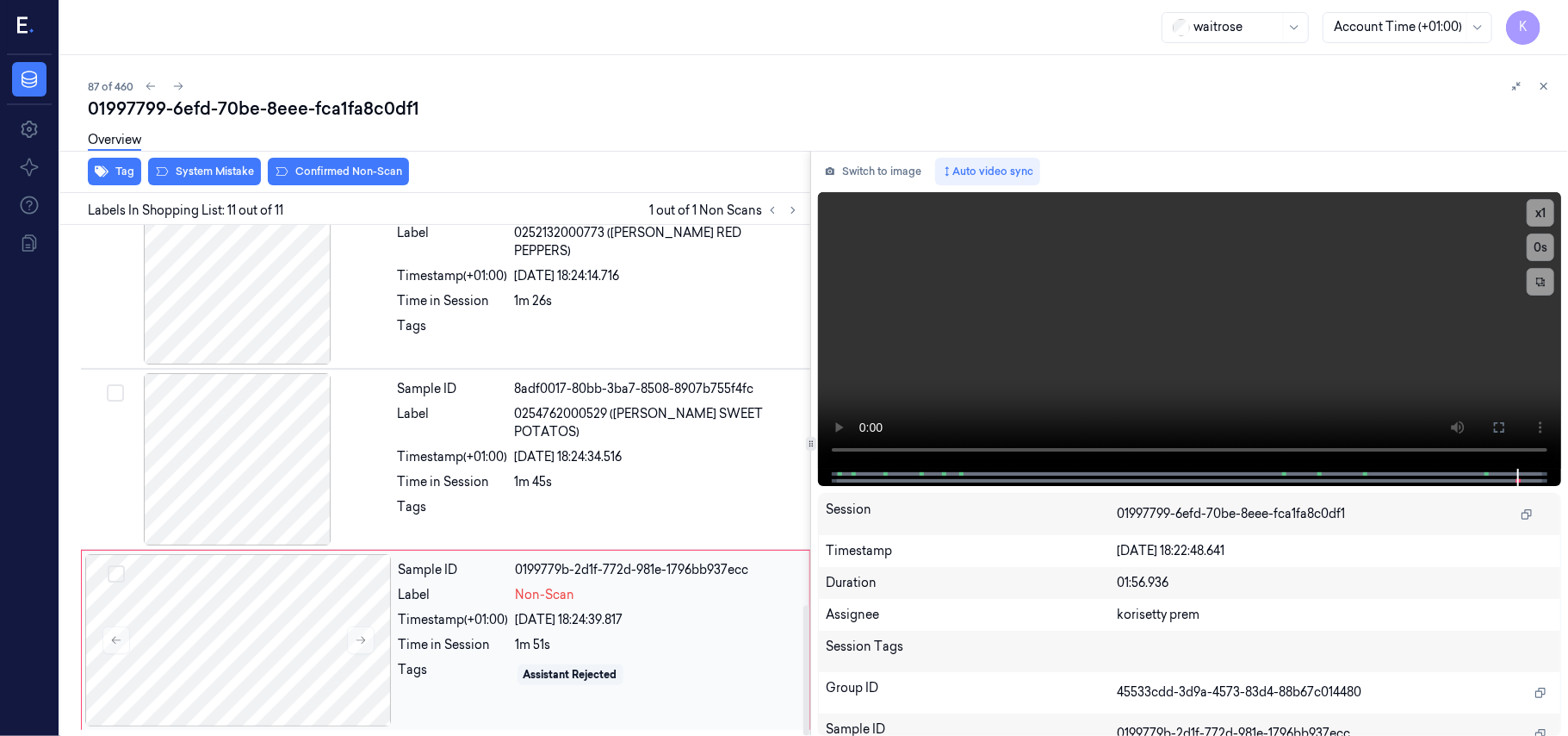
click at [482, 642] on div "Time in Session" at bounding box center [453, 644] width 111 height 18
click at [1417, 355] on video at bounding box center [1190, 331] width 743 height 277
click at [1500, 427] on icon at bounding box center [1499, 427] width 14 height 14
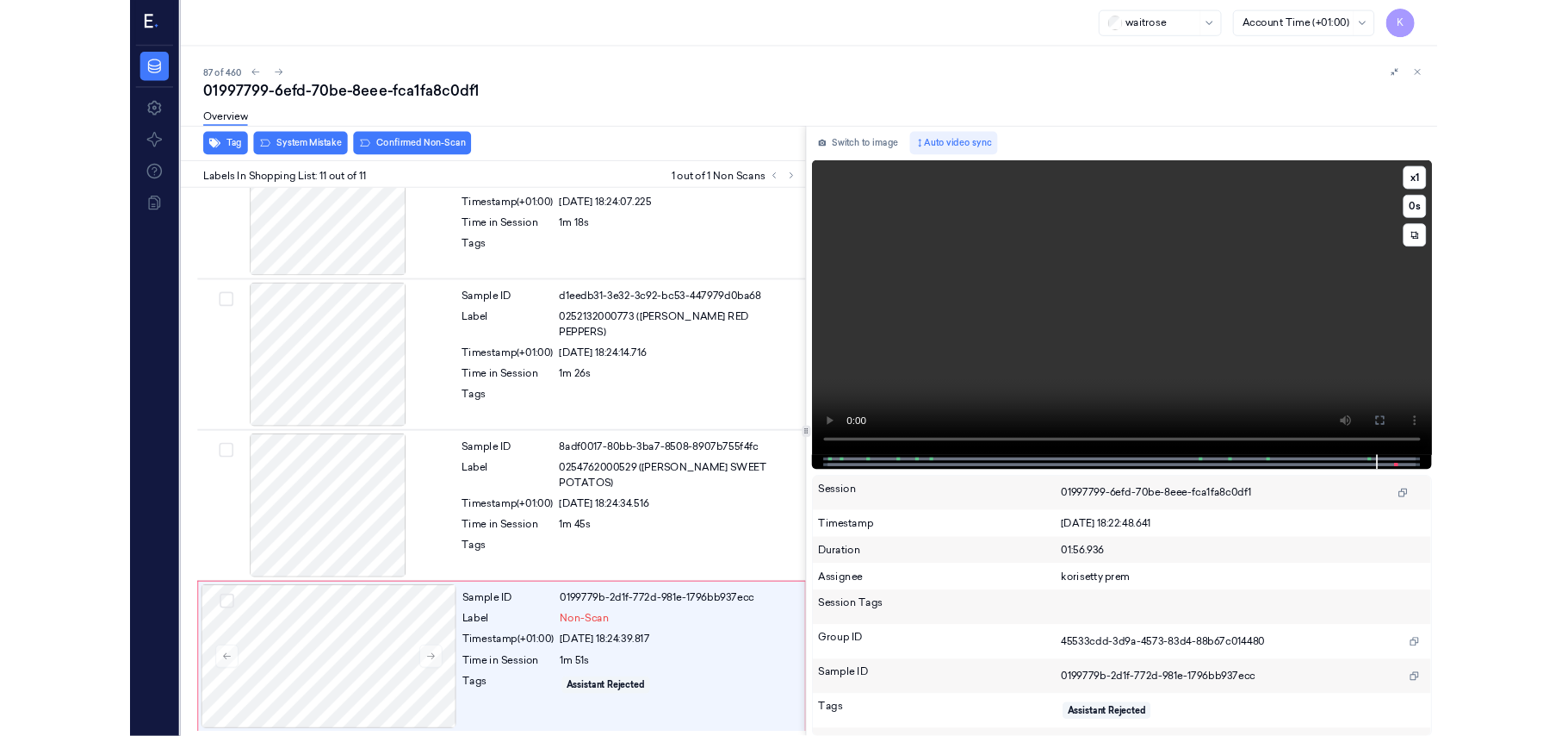
scroll to position [1344, 0]
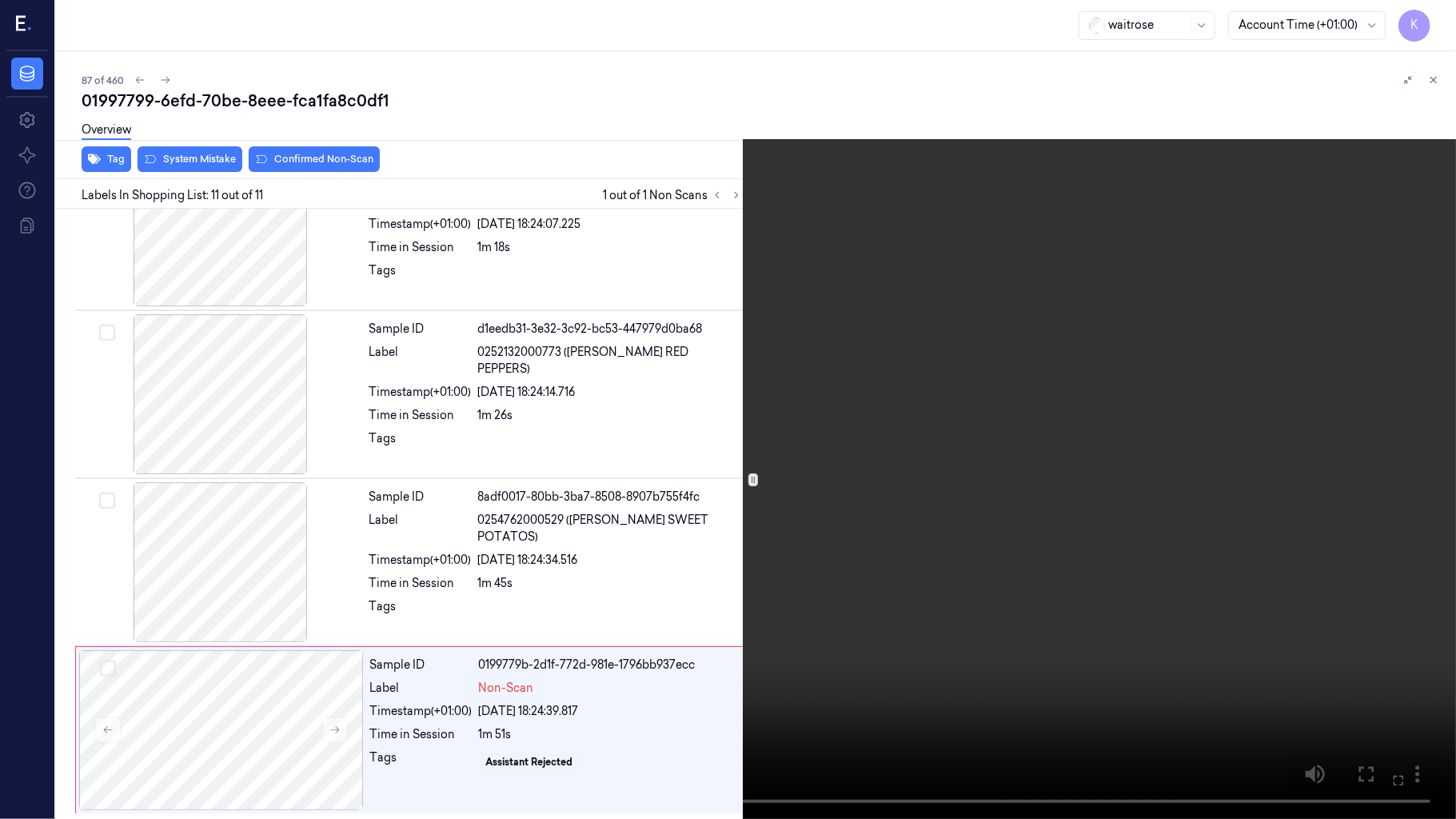
click at [0, 0] on icon at bounding box center [0, 0] width 0 height 0
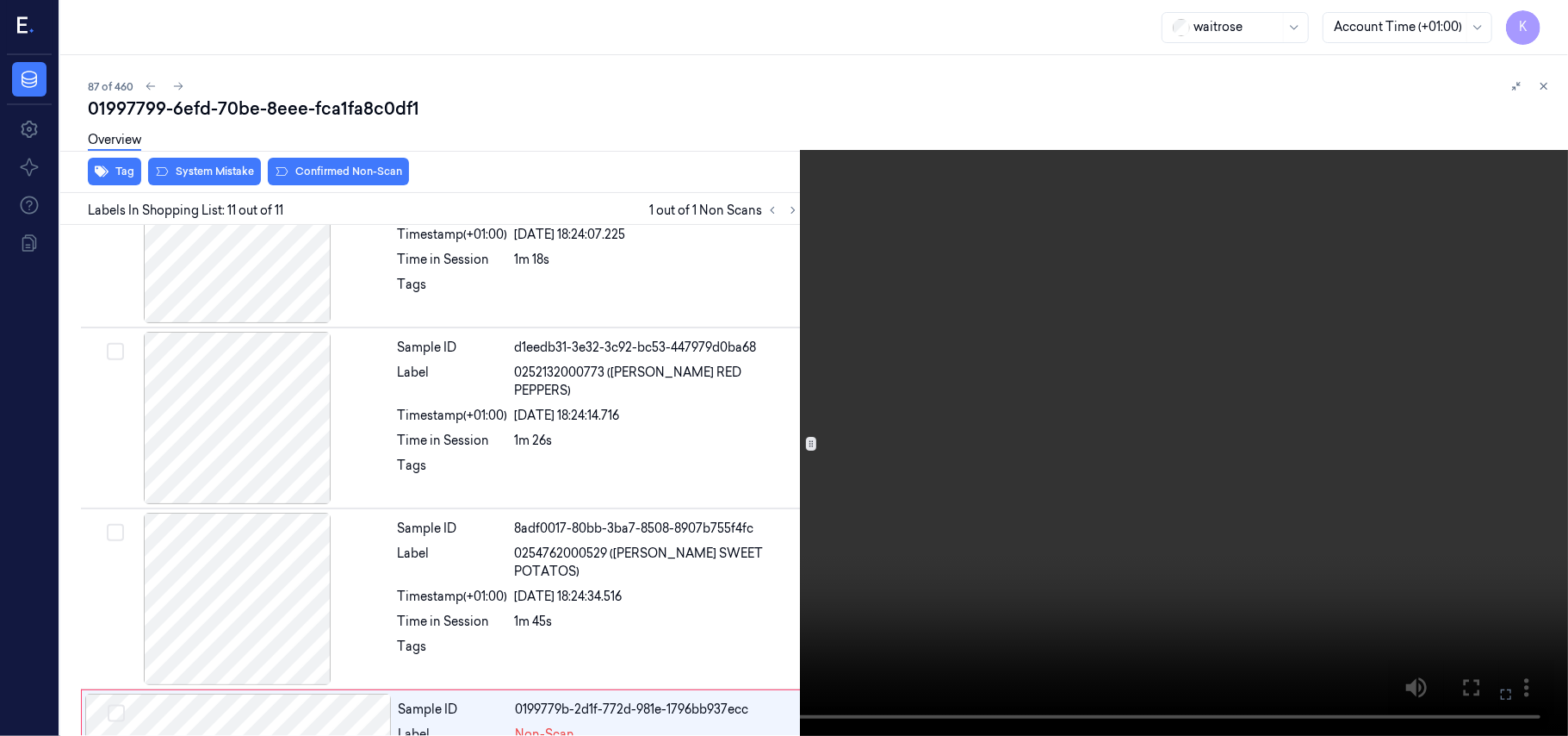
scroll to position [1490, 0]
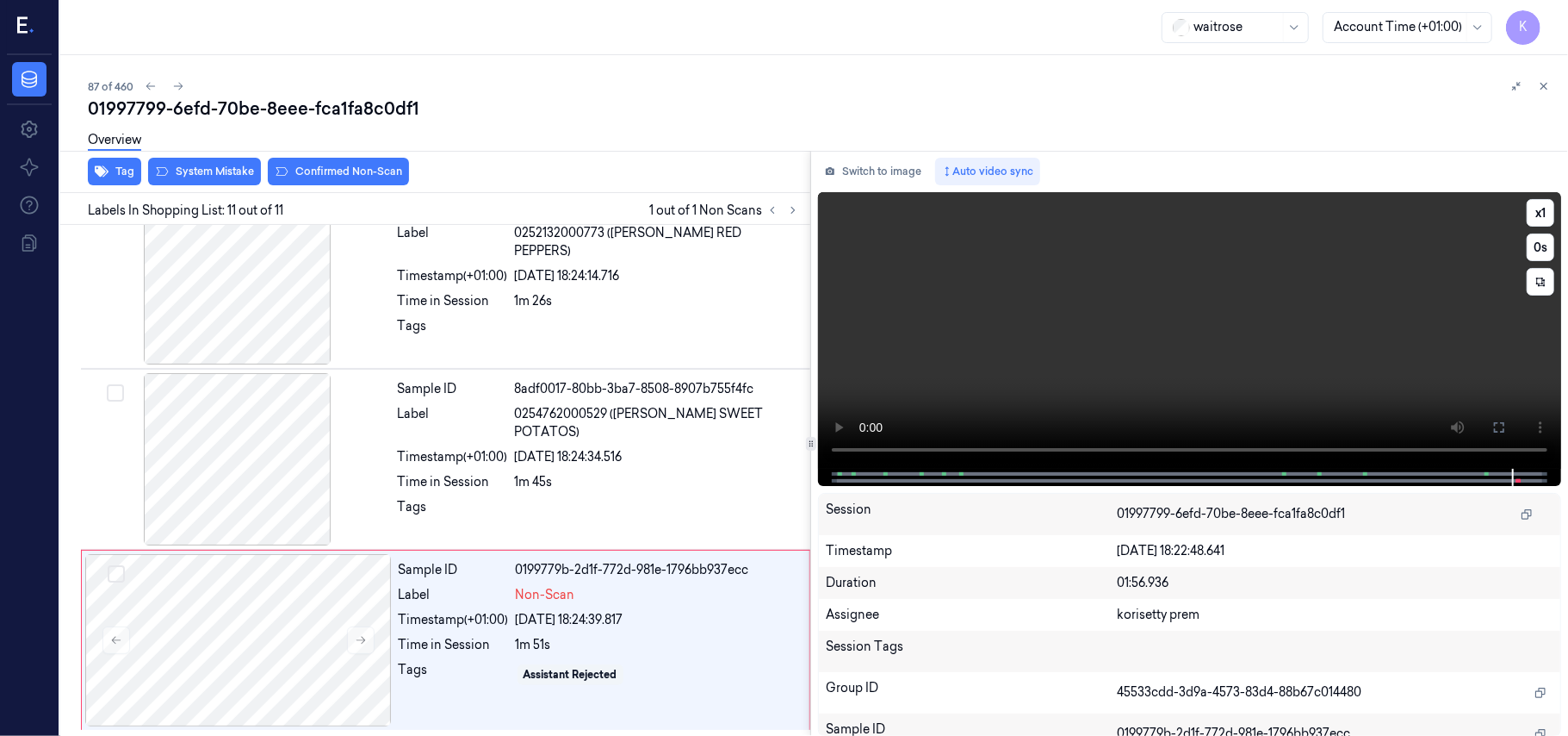
click at [1320, 389] on video at bounding box center [1190, 331] width 743 height 277
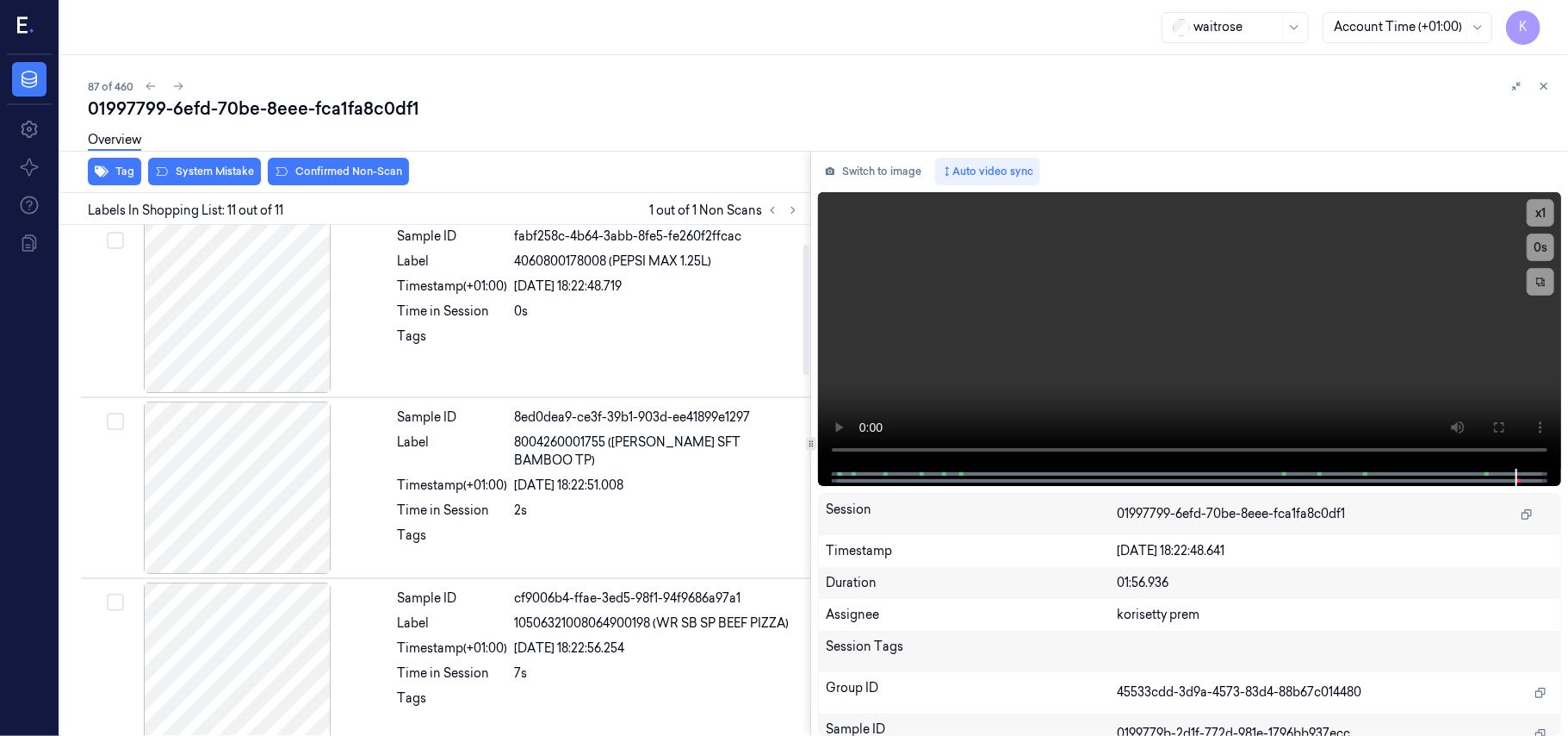
scroll to position [0, 0]
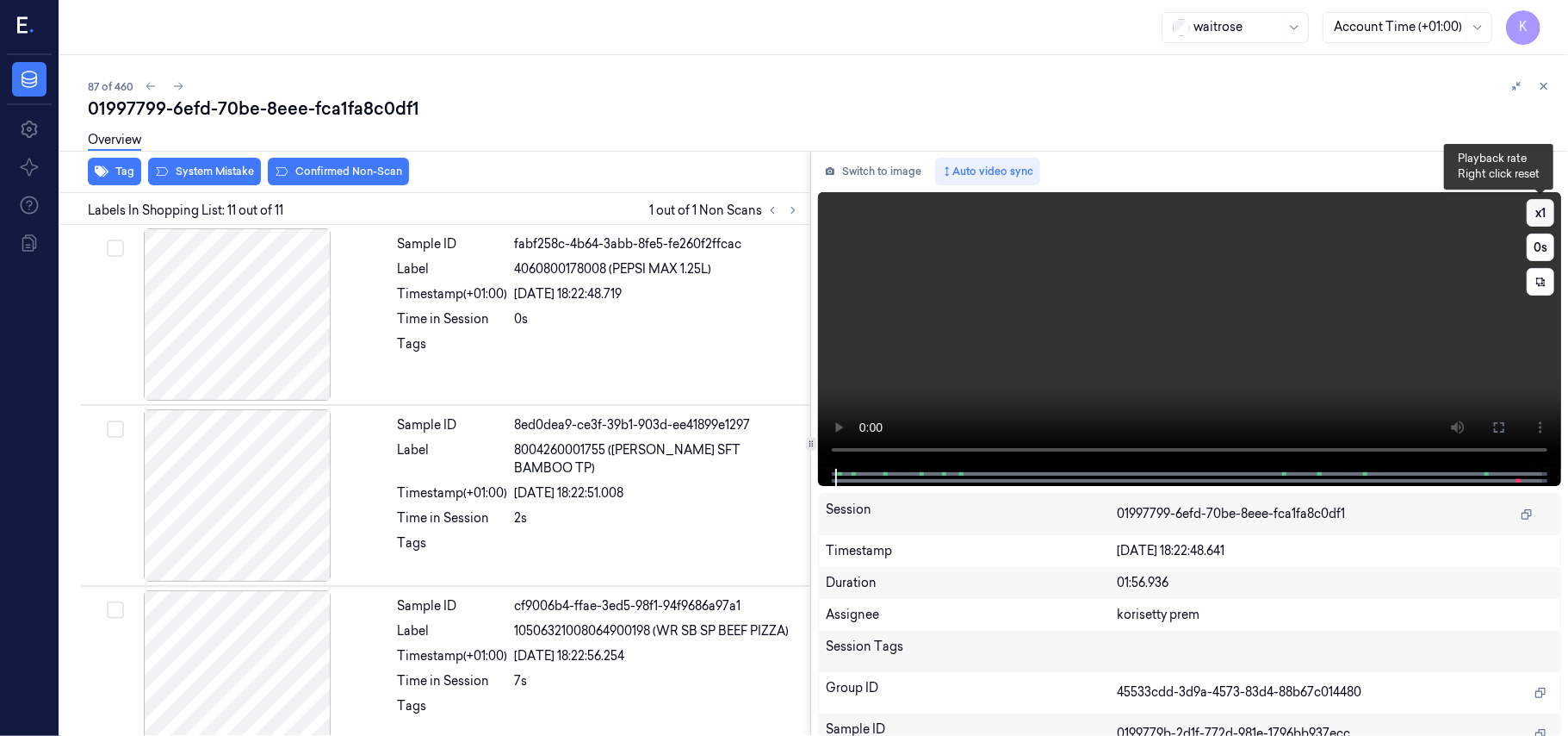
click at [1538, 215] on button "x 1" at bounding box center [1541, 213] width 28 height 28
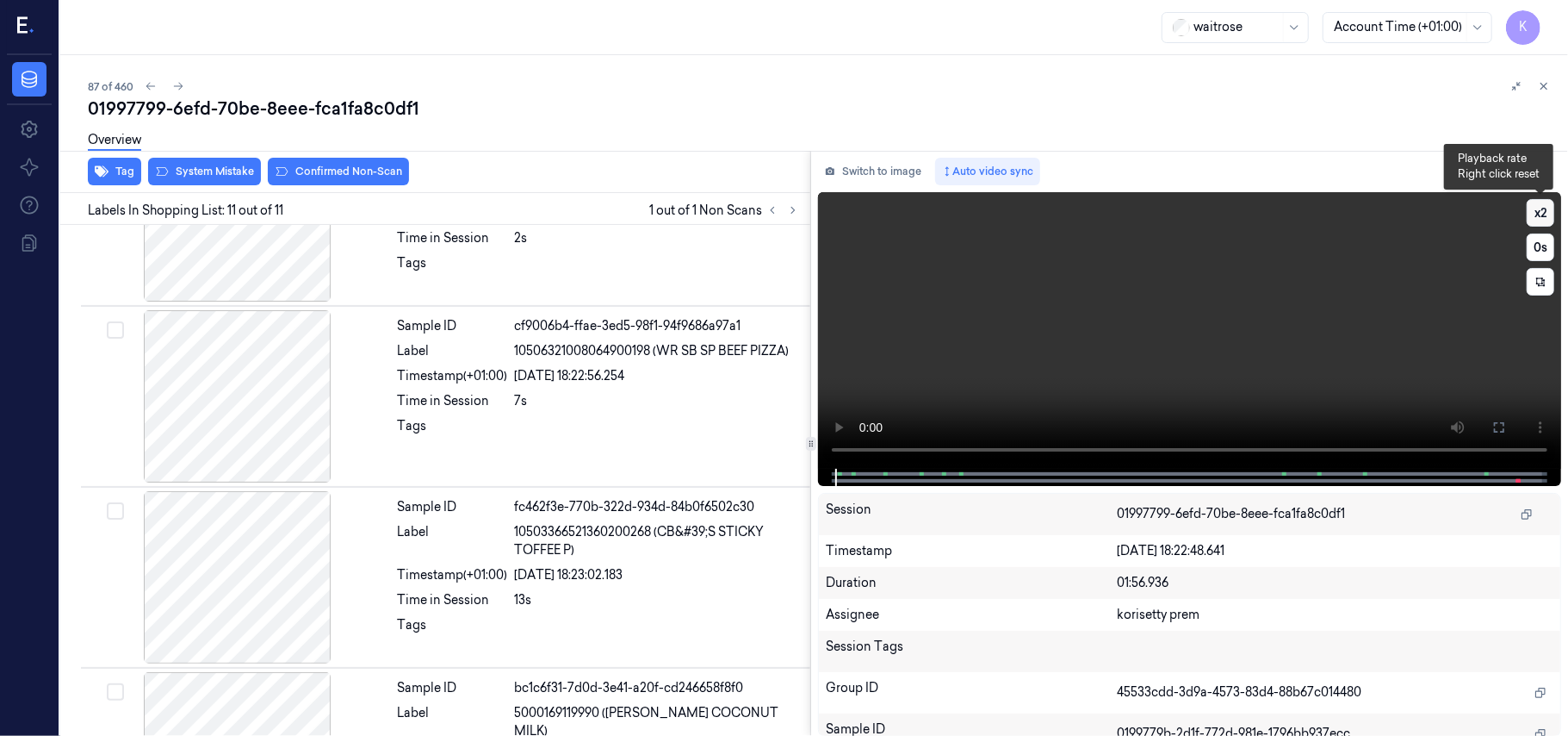
click at [1538, 215] on button "x 2" at bounding box center [1541, 213] width 28 height 28
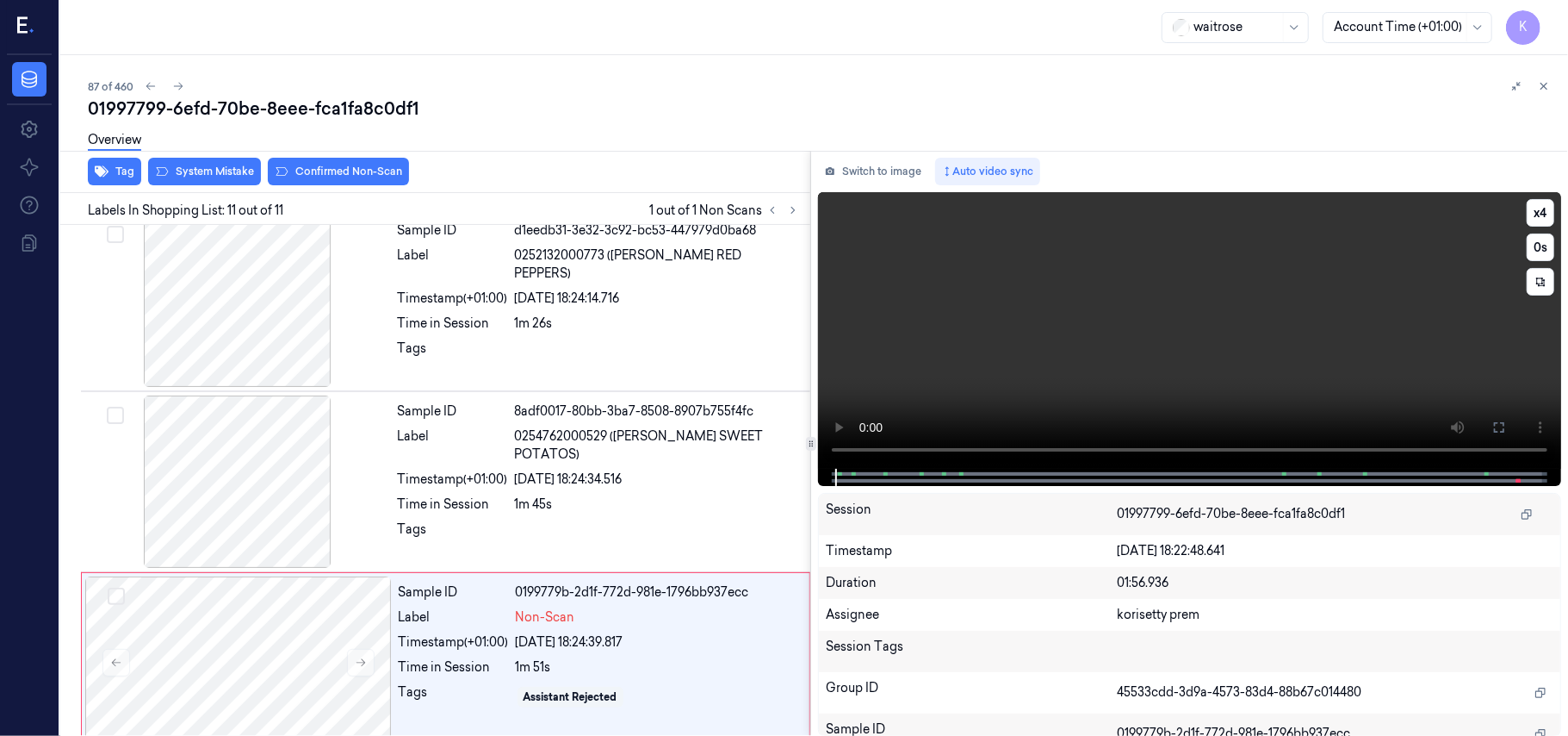
scroll to position [1490, 0]
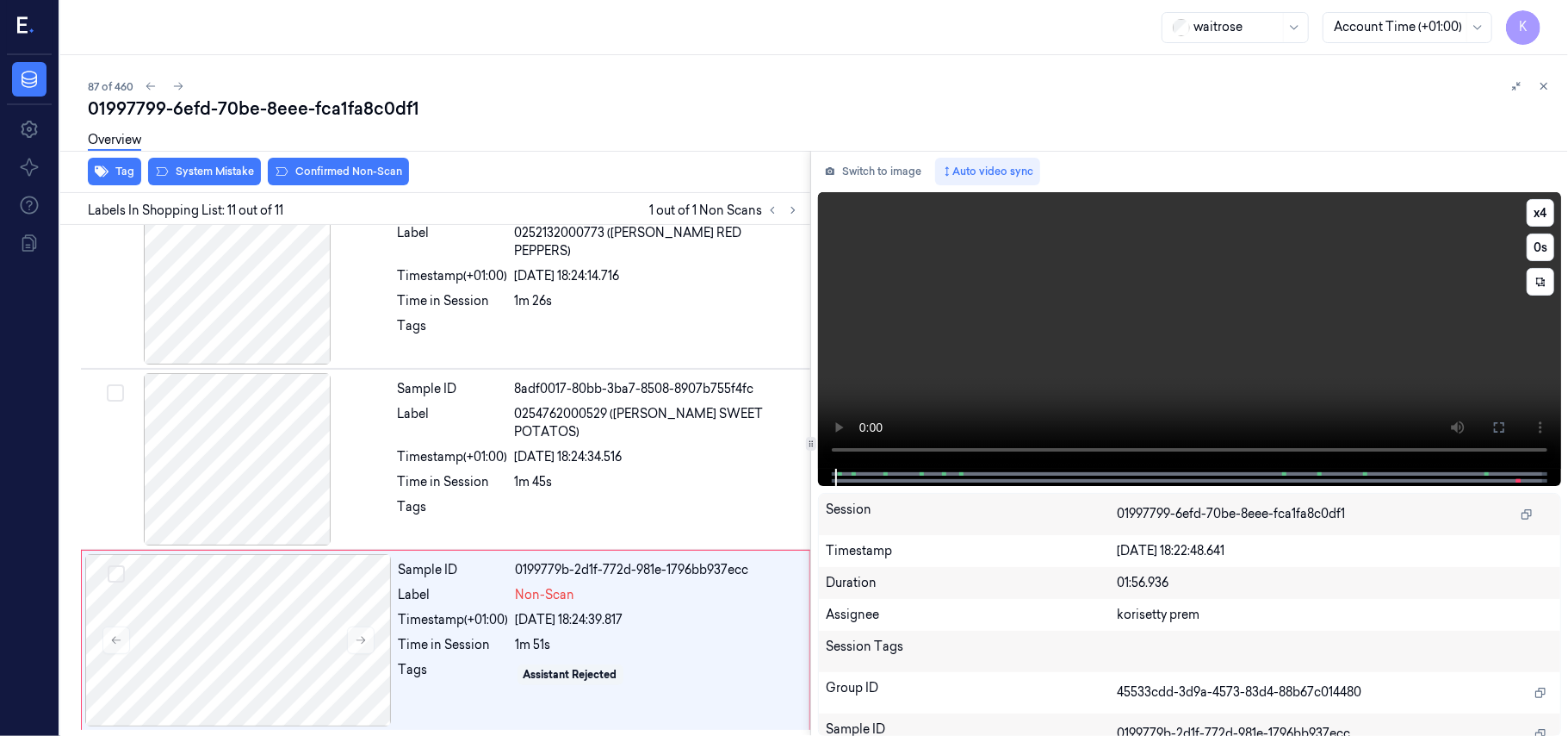
click at [1442, 367] on video at bounding box center [1190, 331] width 743 height 277
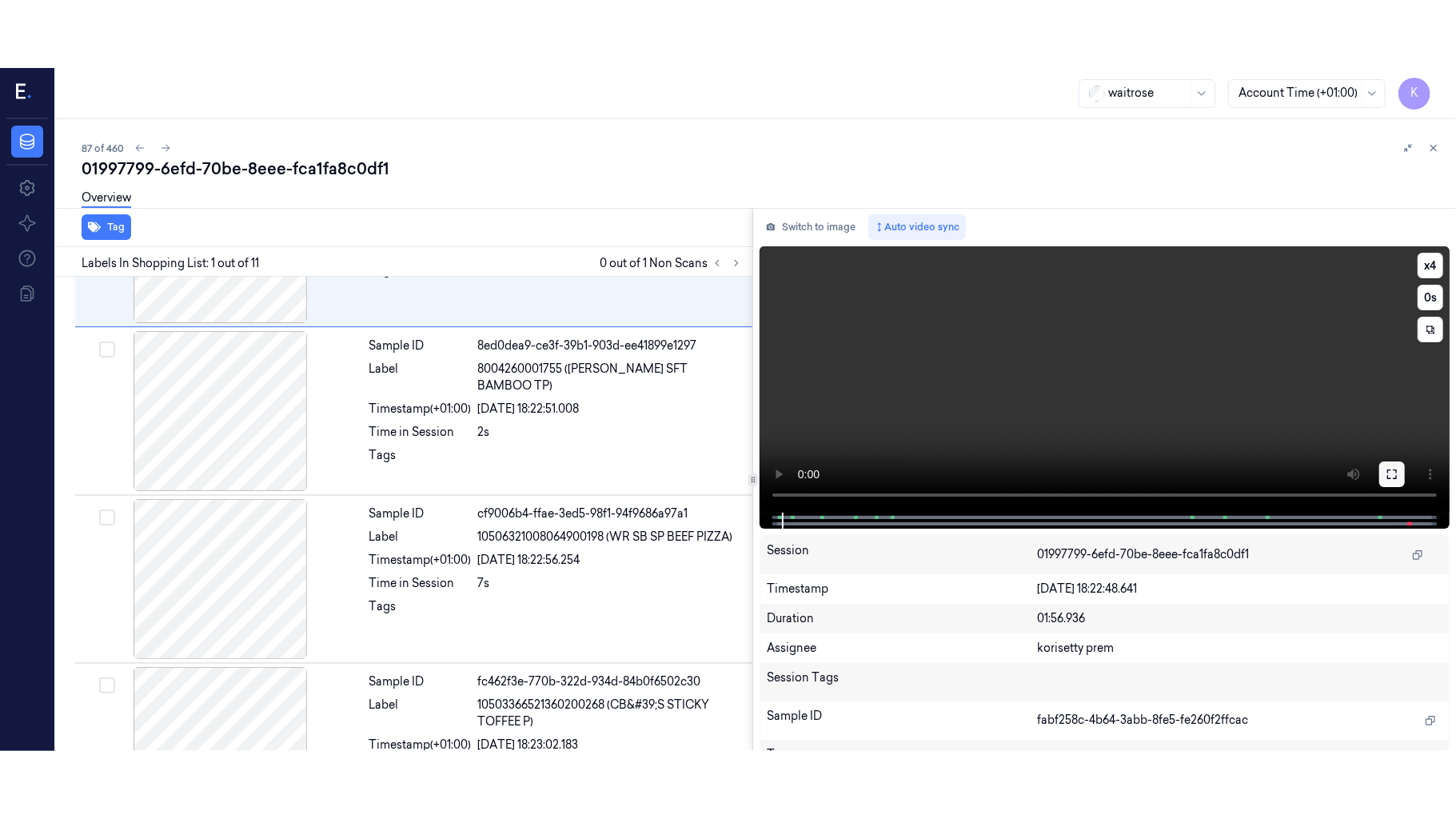
scroll to position [6, 0]
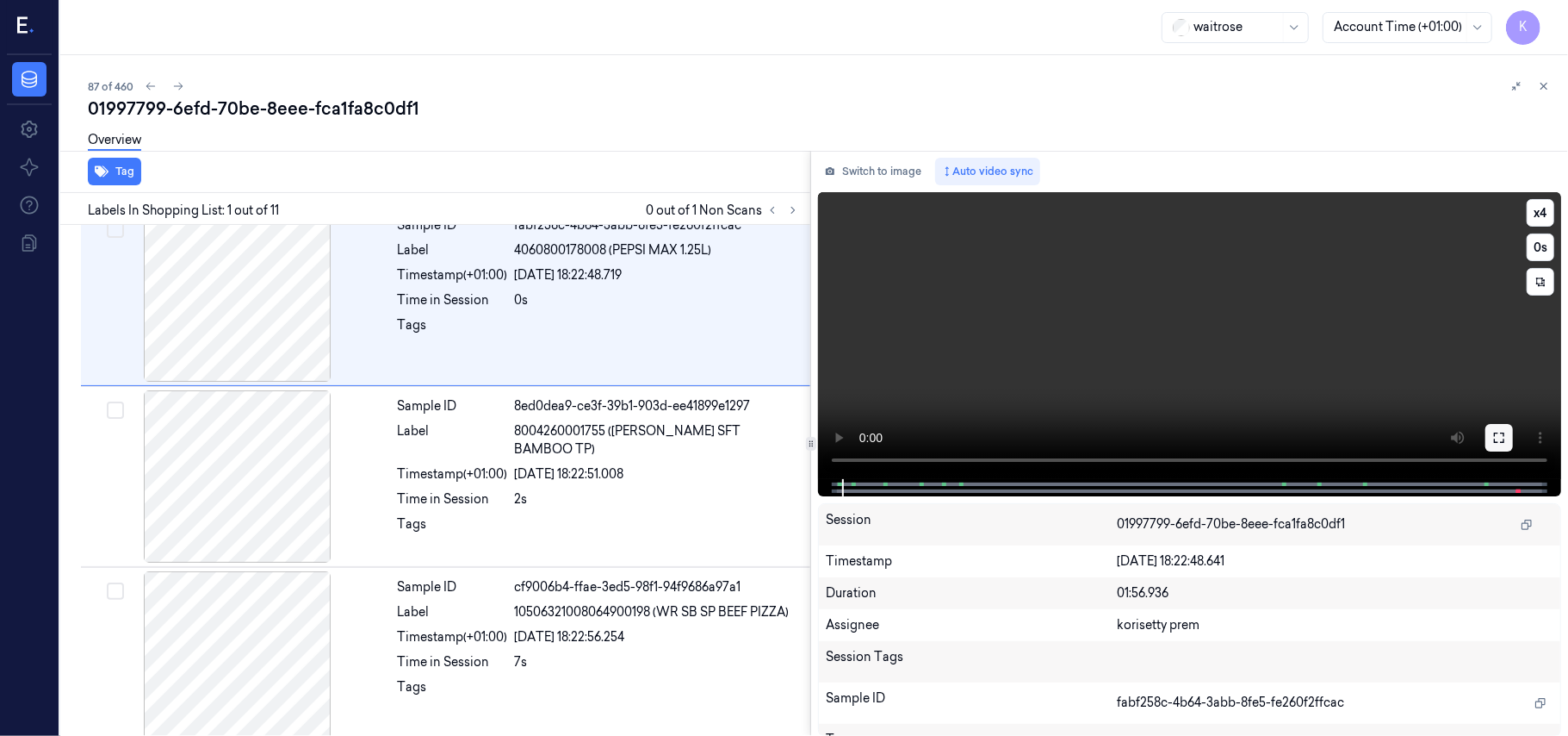
click at [1499, 431] on icon at bounding box center [1499, 437] width 14 height 14
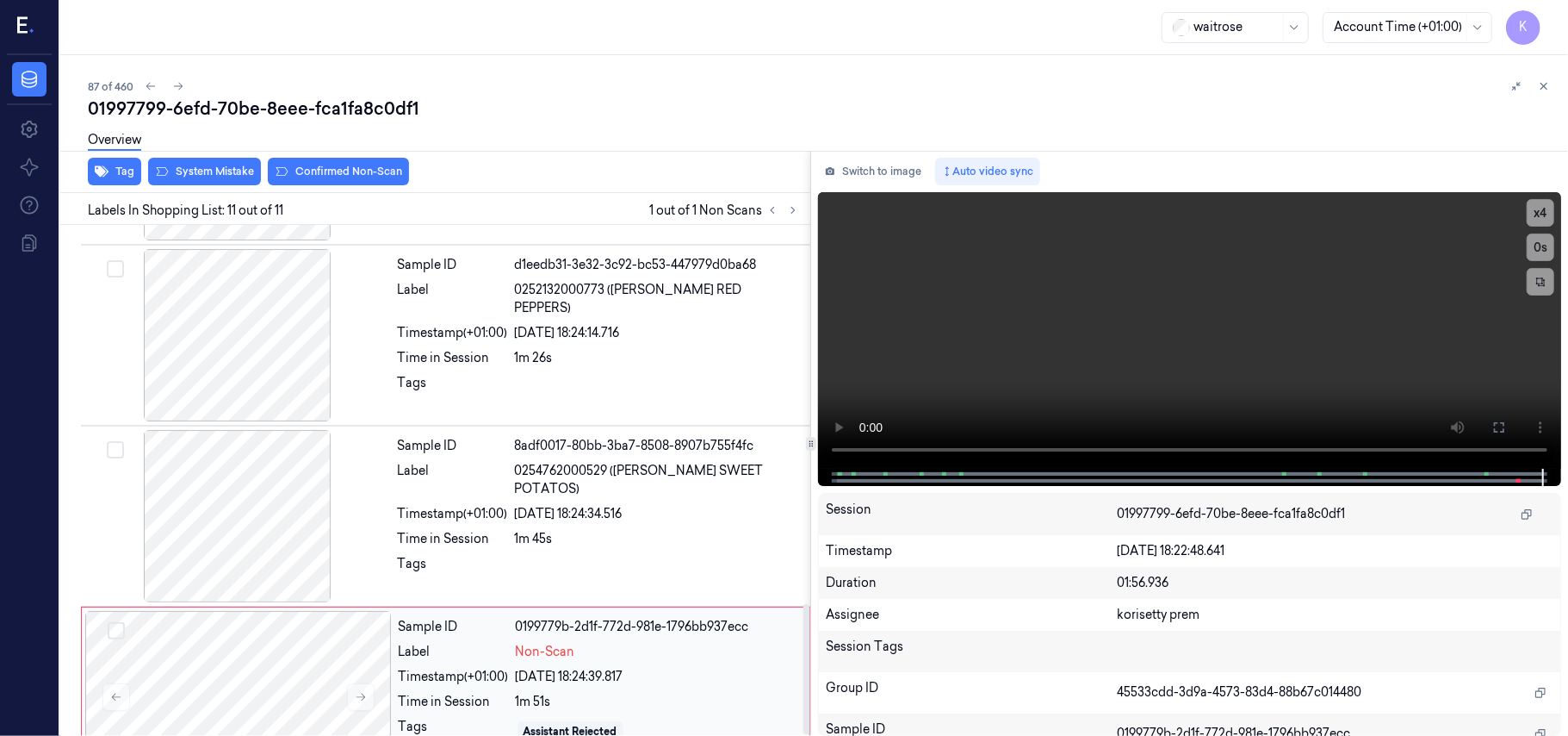
scroll to position [1490, 0]
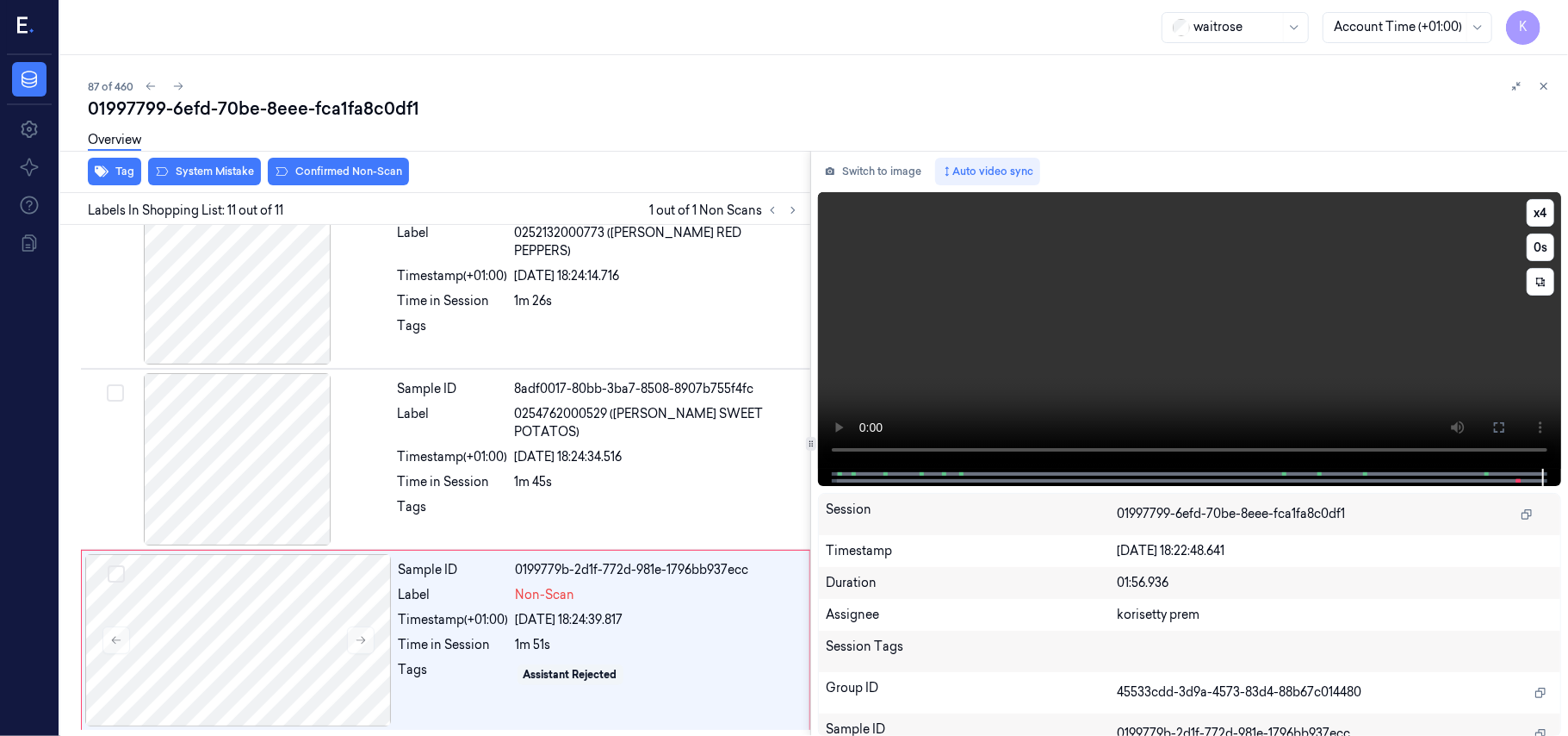
click at [1073, 391] on video at bounding box center [1190, 331] width 743 height 277
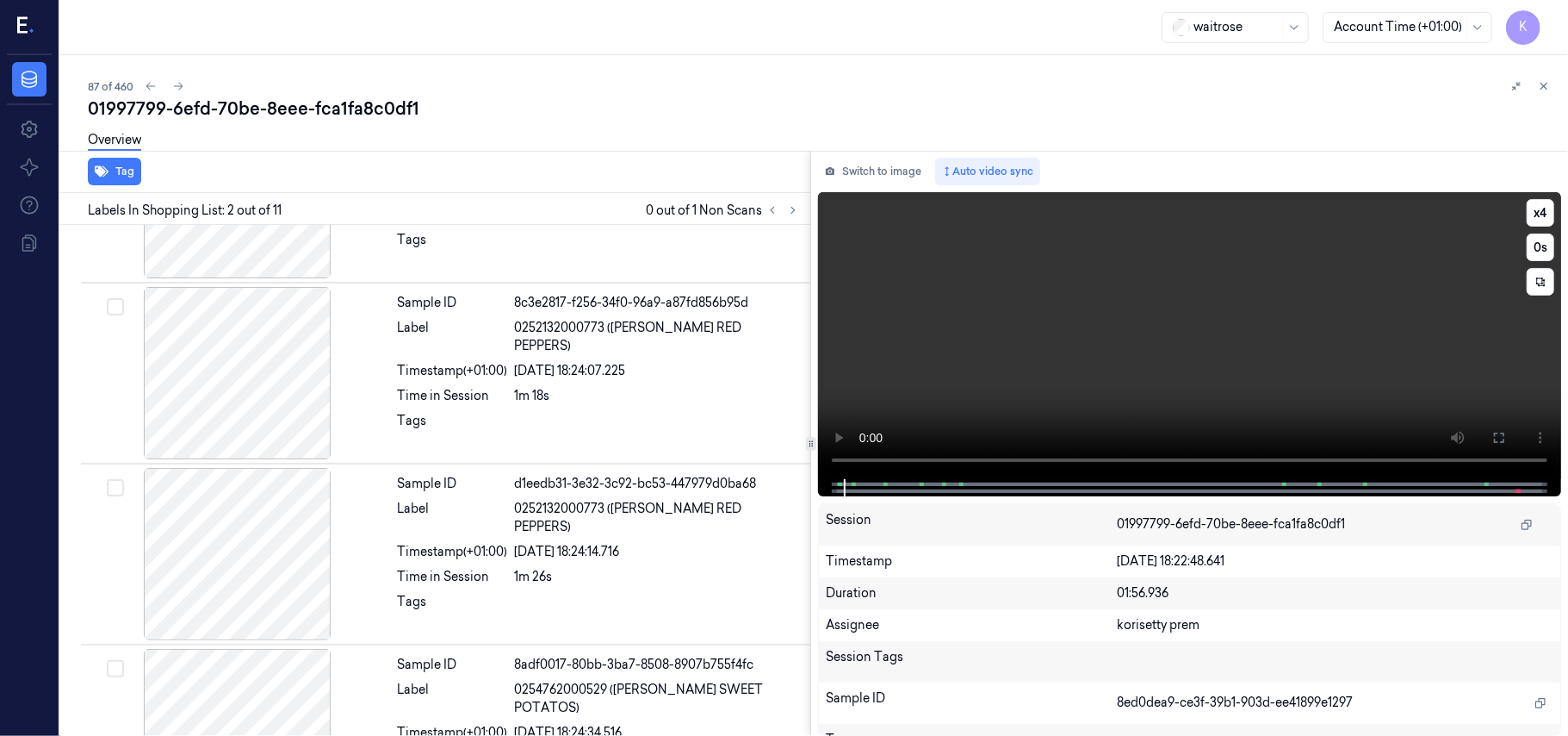
click at [1285, 364] on video at bounding box center [1190, 336] width 743 height 287
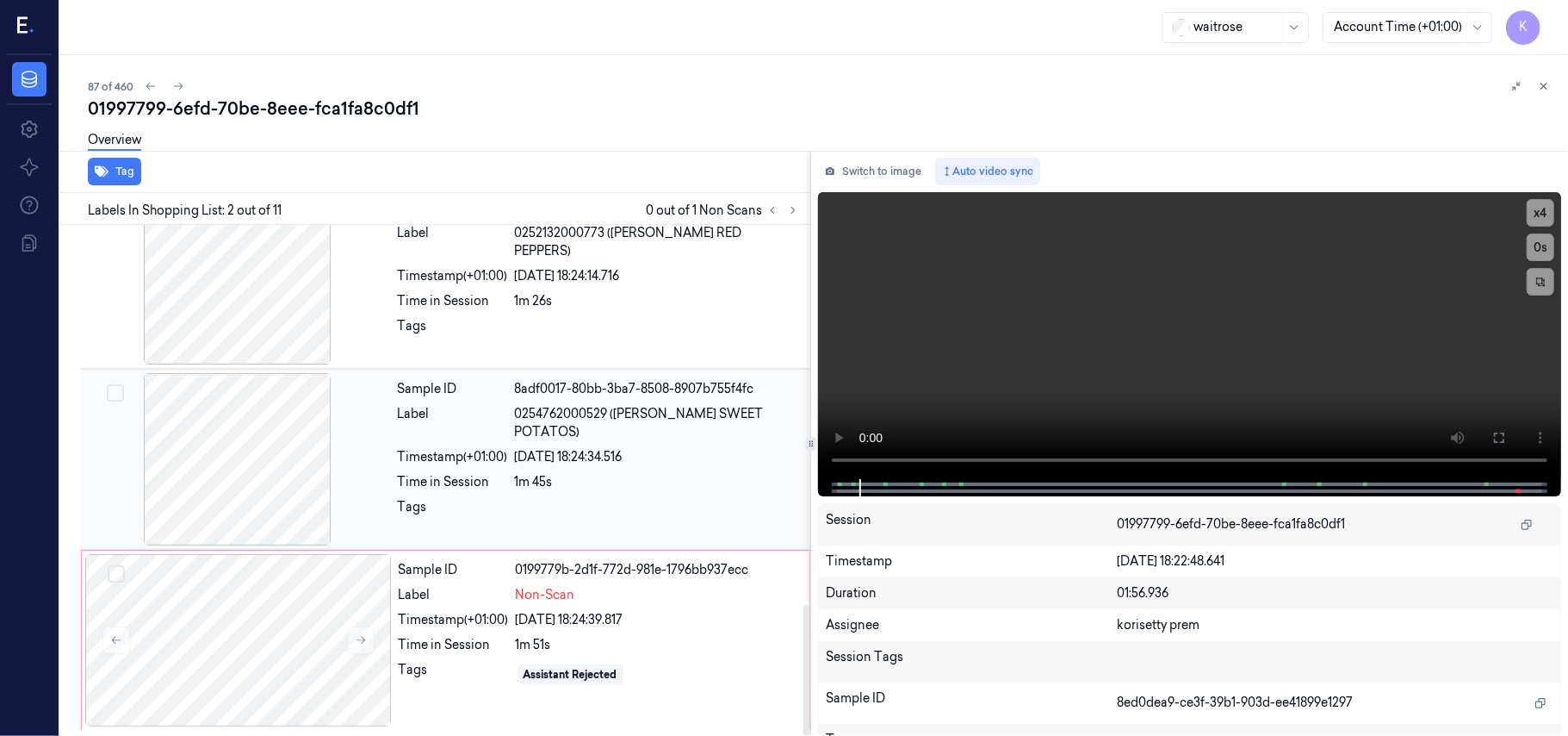
click at [575, 448] on div "23/09/2025 18:24:34.516" at bounding box center [657, 457] width 285 height 18
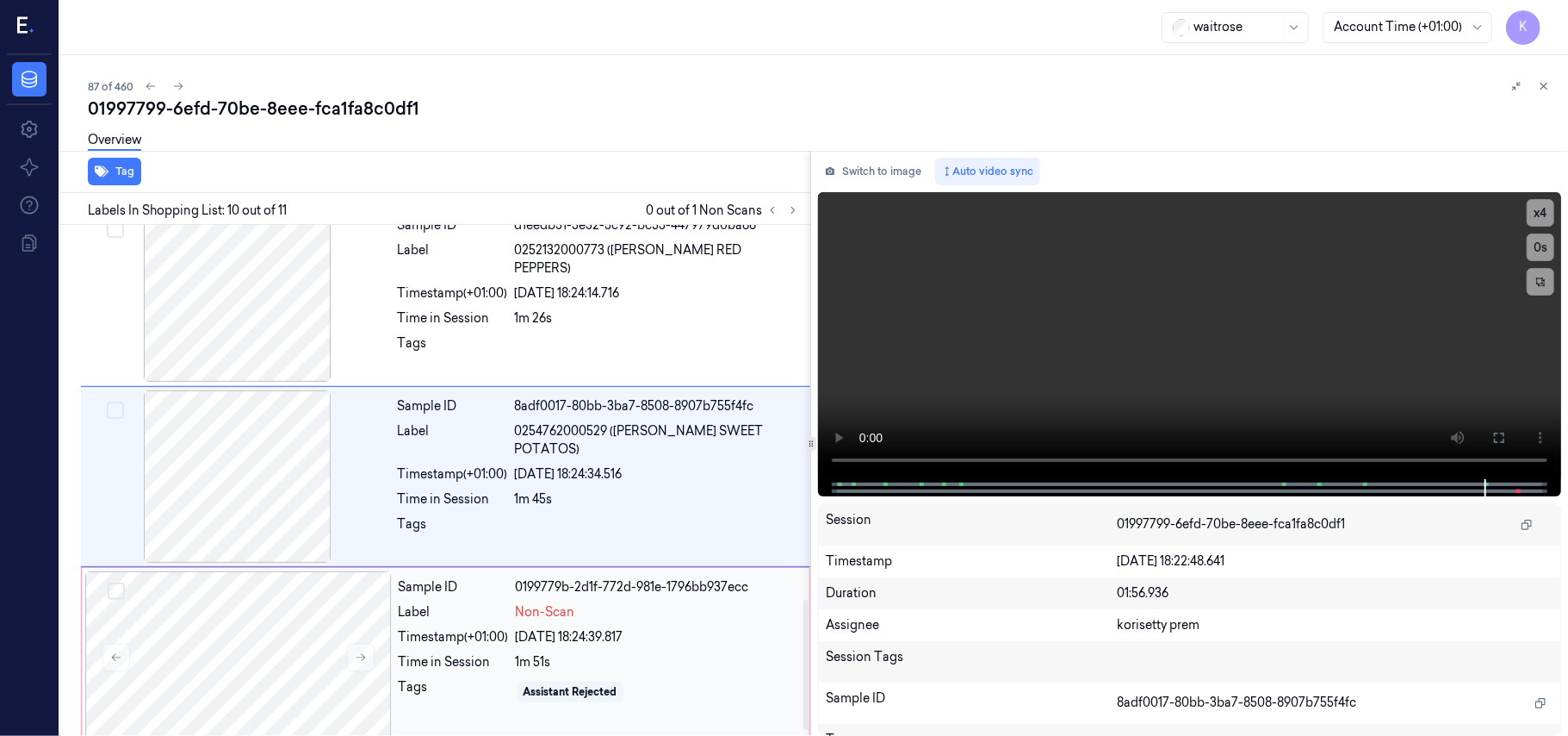
click at [479, 644] on div "Timestamp (+01:00)" at bounding box center [453, 637] width 111 height 18
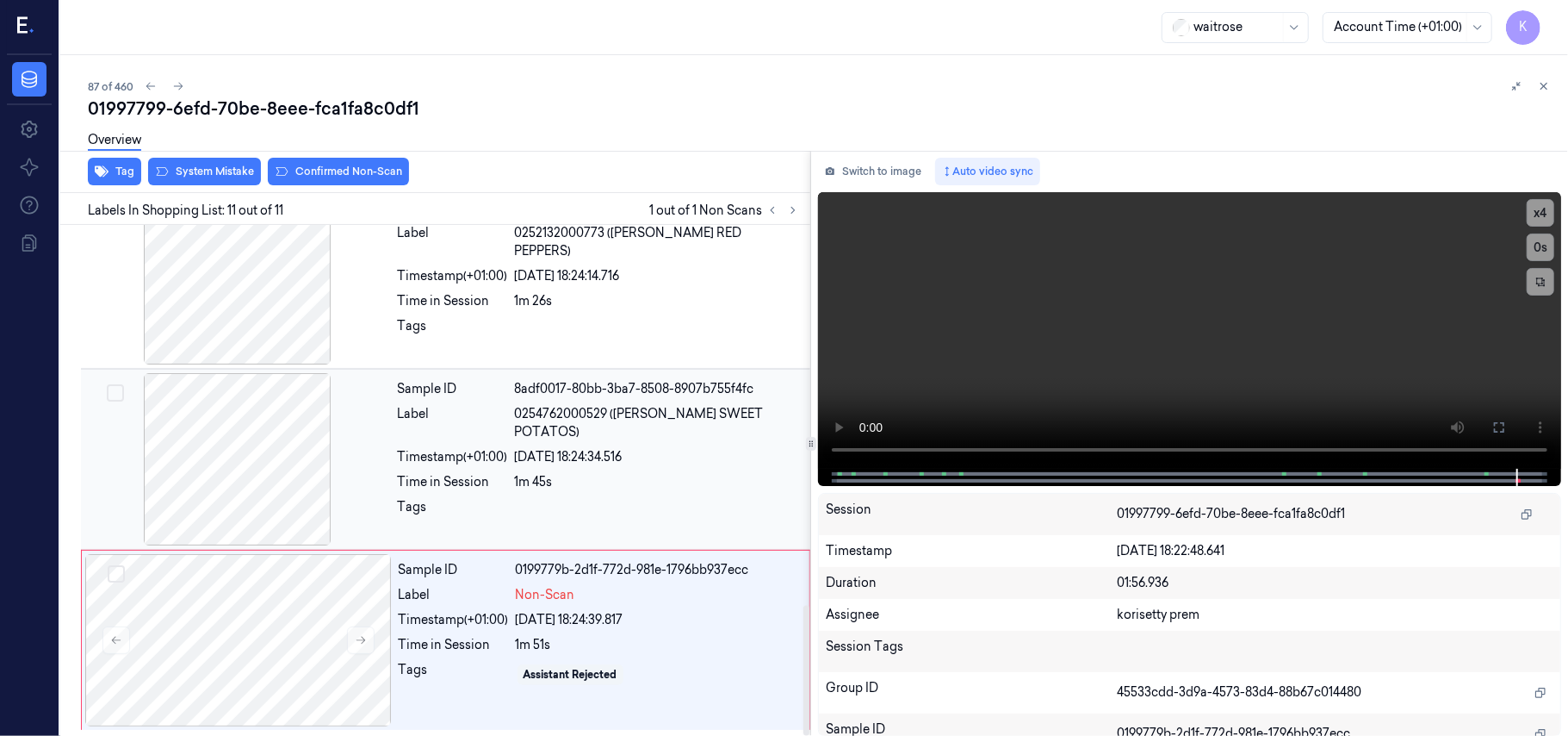
click at [590, 405] on span "0254762000529 (WR ESS SWEET POTATOS)" at bounding box center [657, 423] width 285 height 36
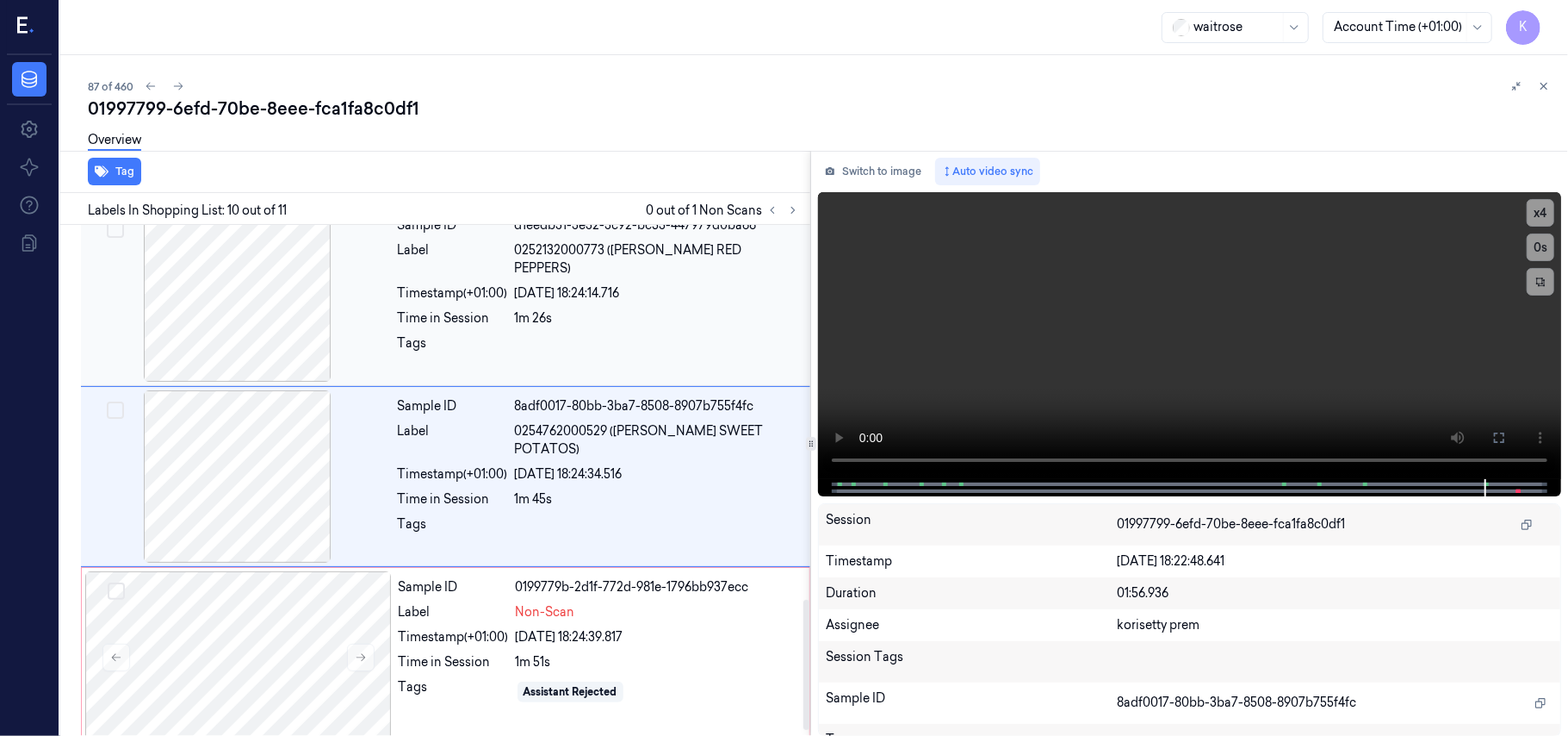
click at [609, 310] on div "1m 26s" at bounding box center [657, 319] width 285 height 18
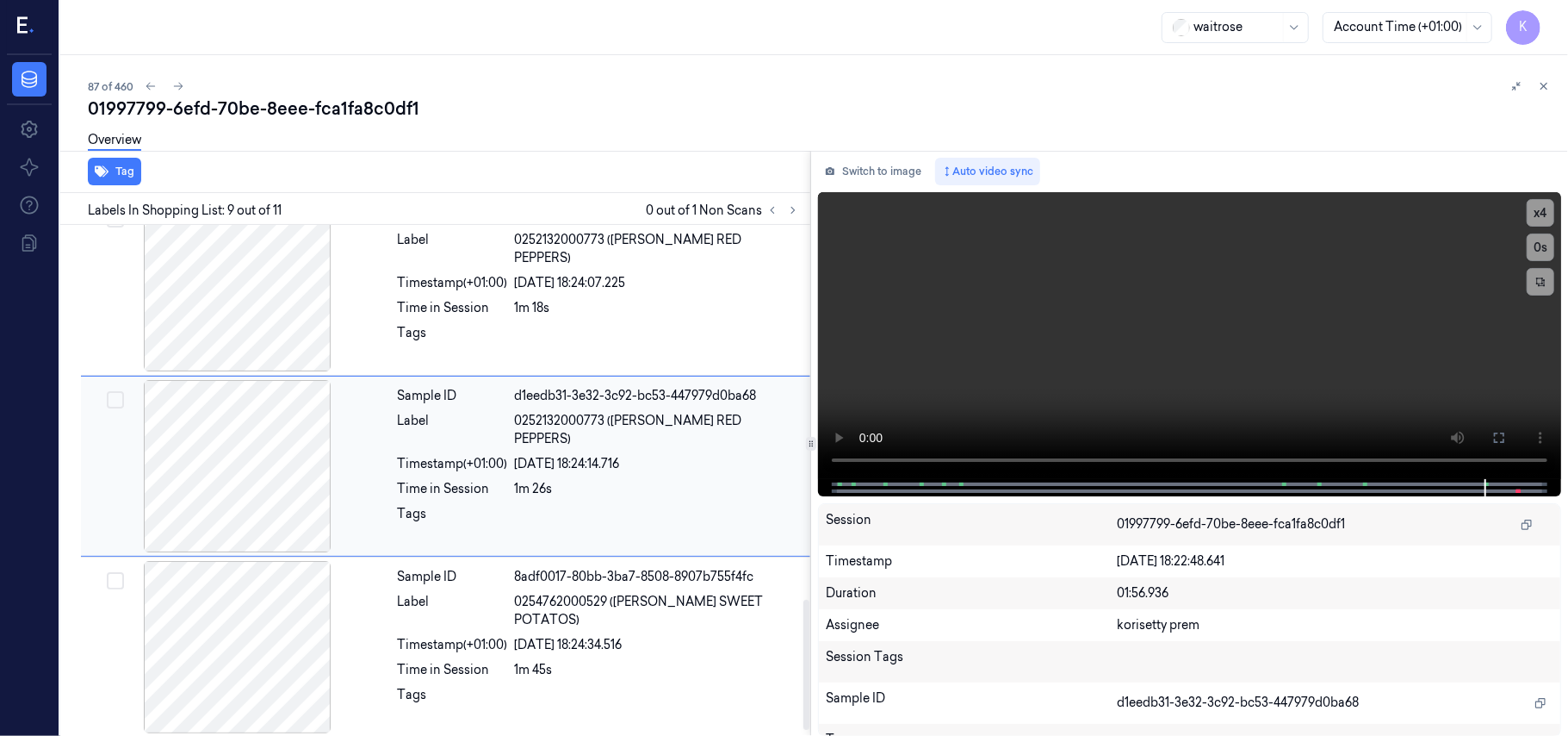
scroll to position [1286, 0]
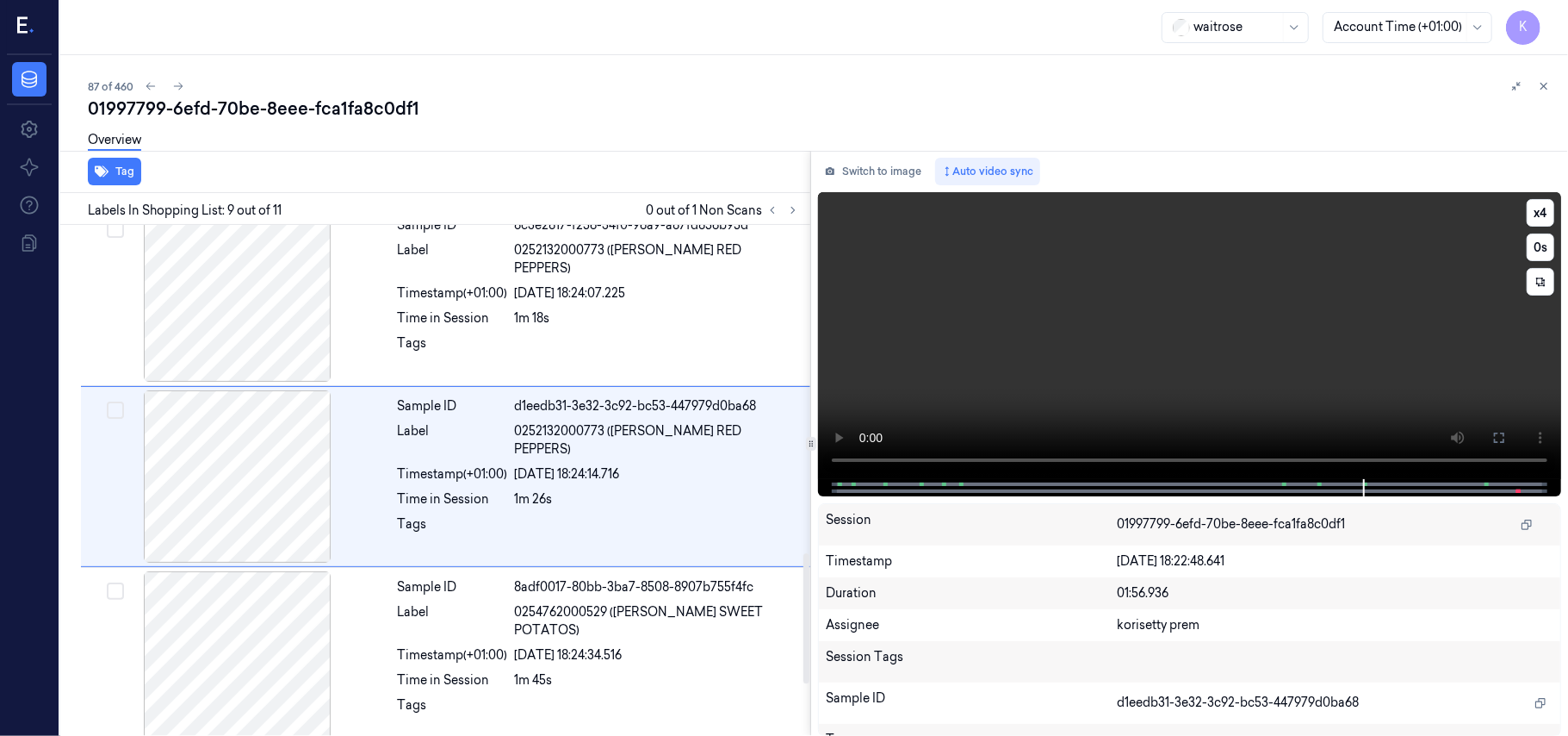
click at [1312, 336] on video at bounding box center [1190, 336] width 743 height 287
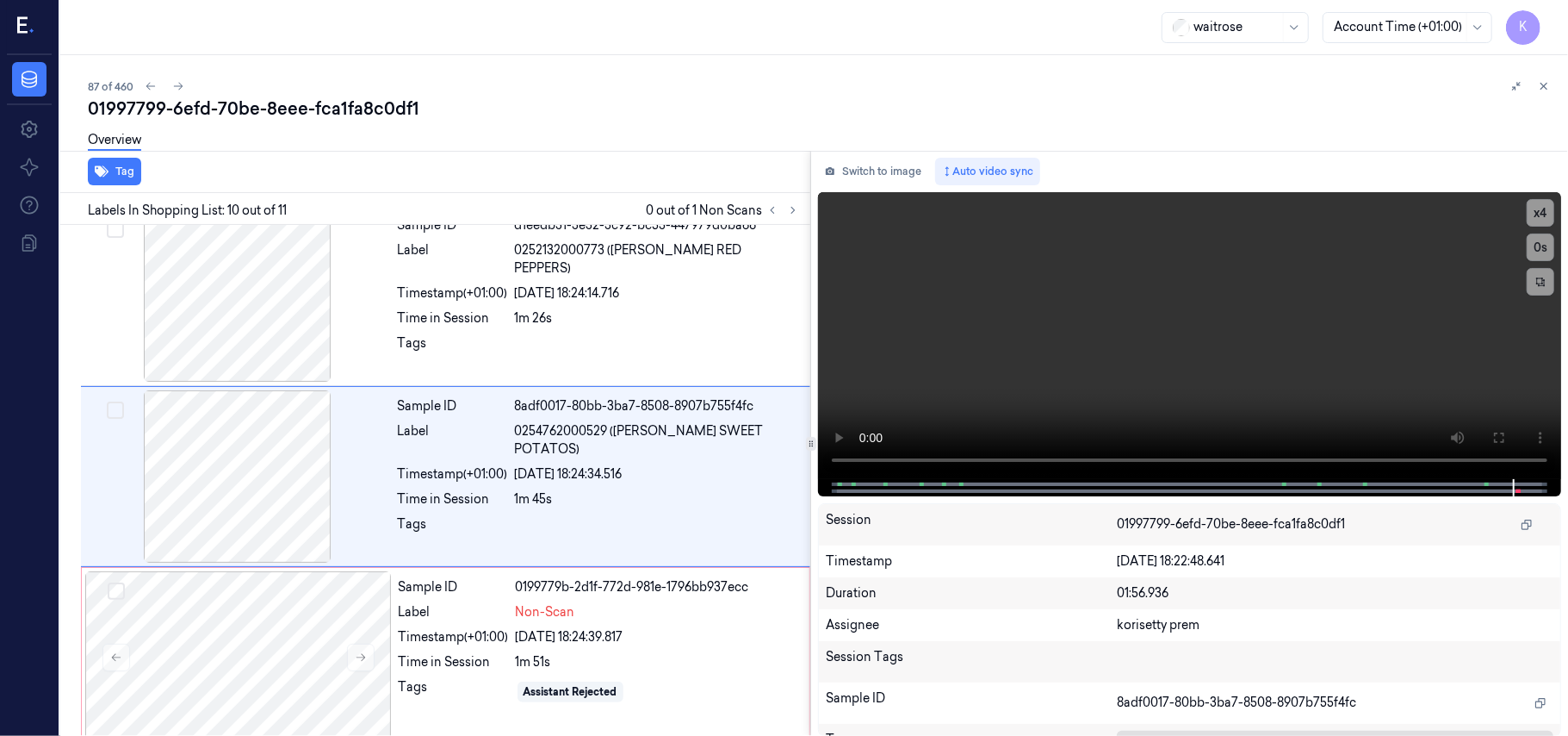
scroll to position [1490, 0]
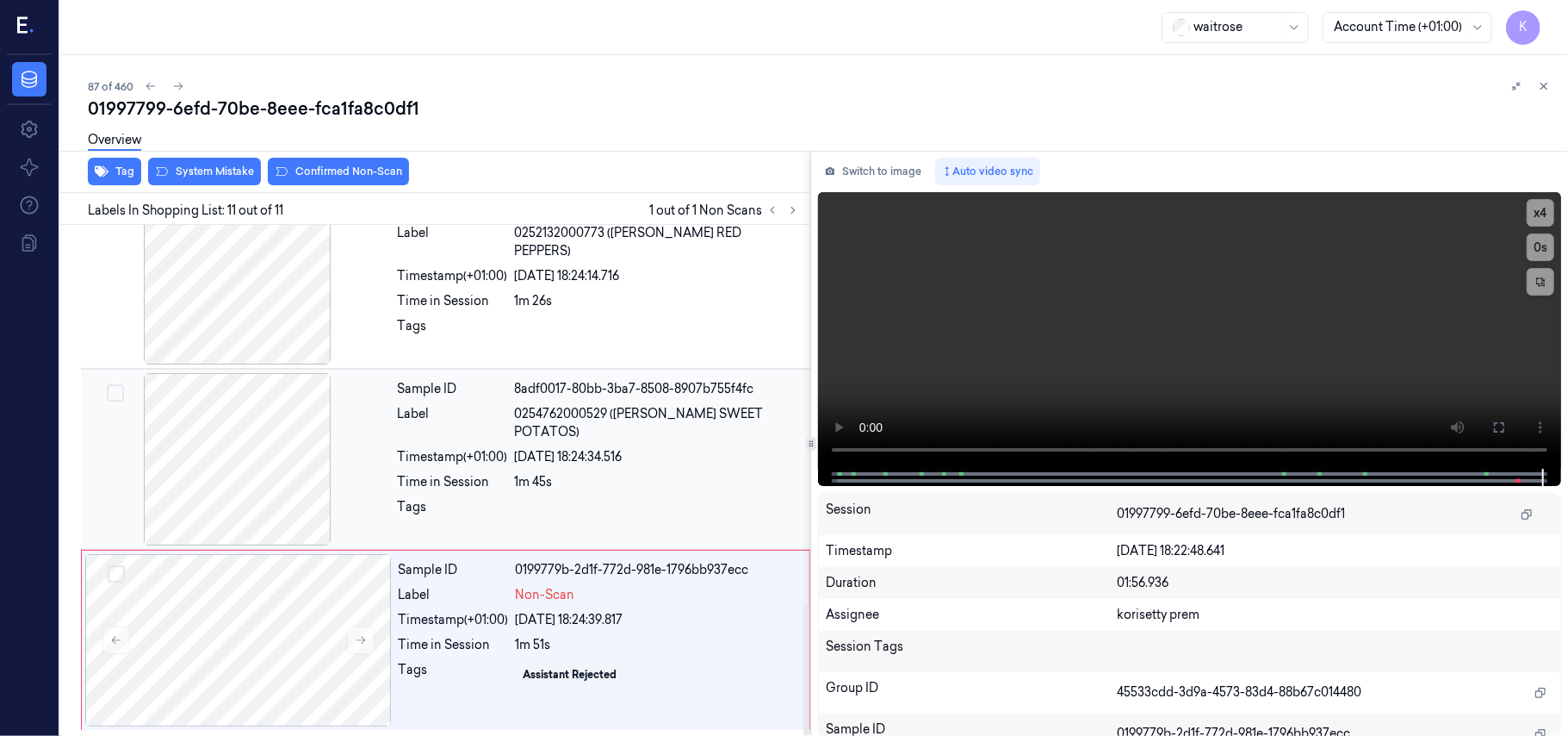
click at [496, 522] on div "Sample ID 8adf0017-80bb-3ba7-8508-8907b755f4fc Label 0254762000529 (WR ESS SWEE…" at bounding box center [599, 459] width 416 height 172
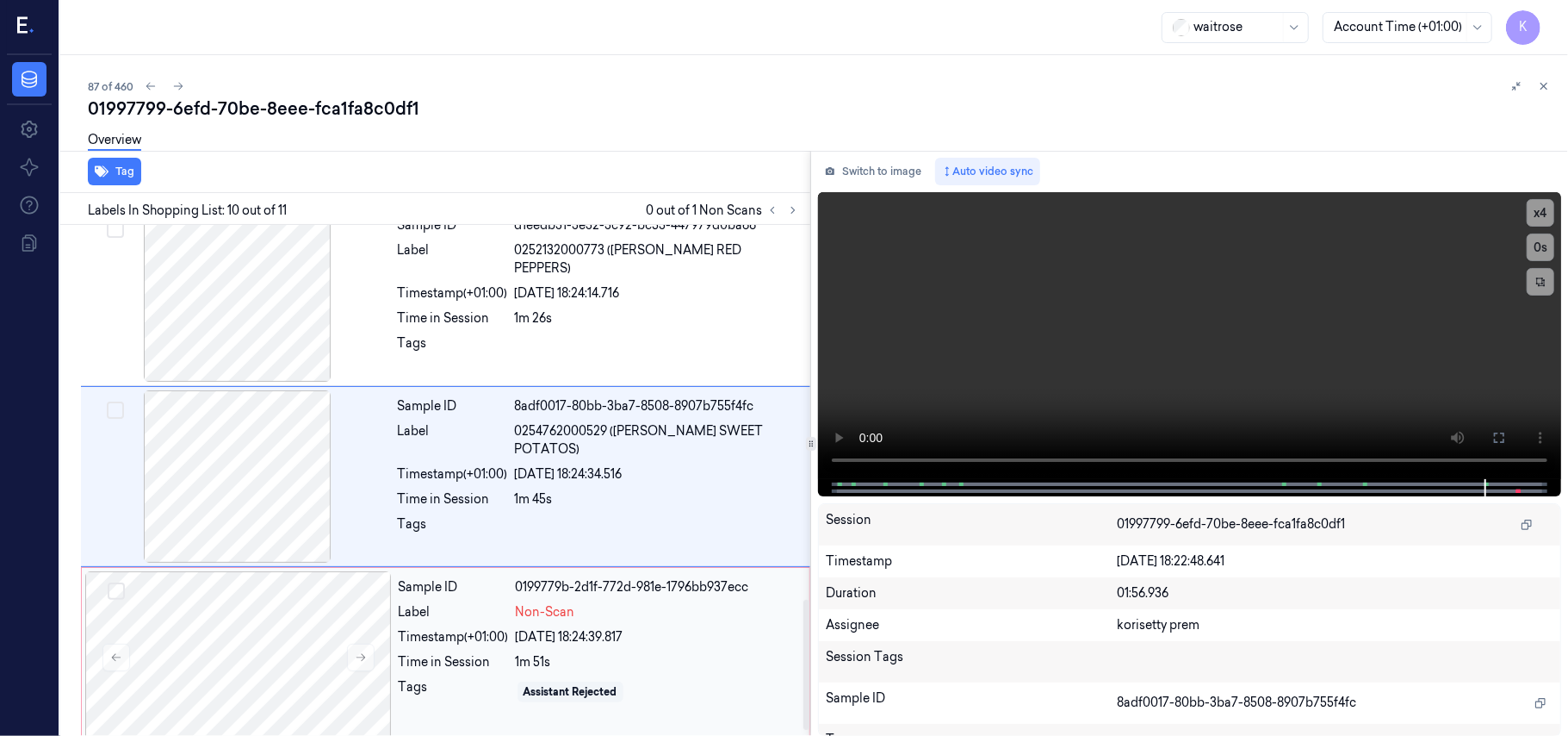
click at [500, 586] on div "Sample ID" at bounding box center [453, 587] width 111 height 18
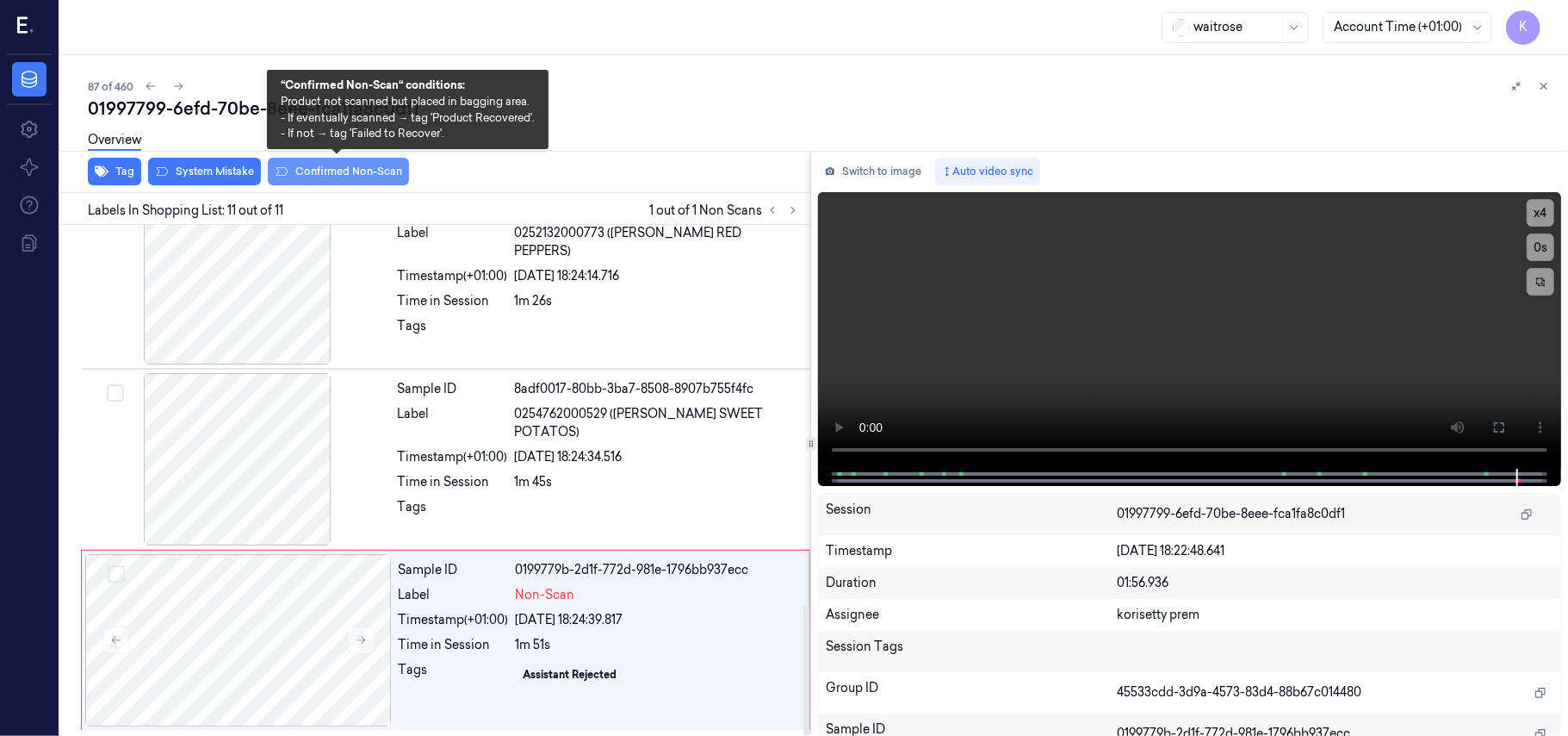
click at [344, 163] on button "Confirmed Non-Scan" at bounding box center [338, 171] width 141 height 28
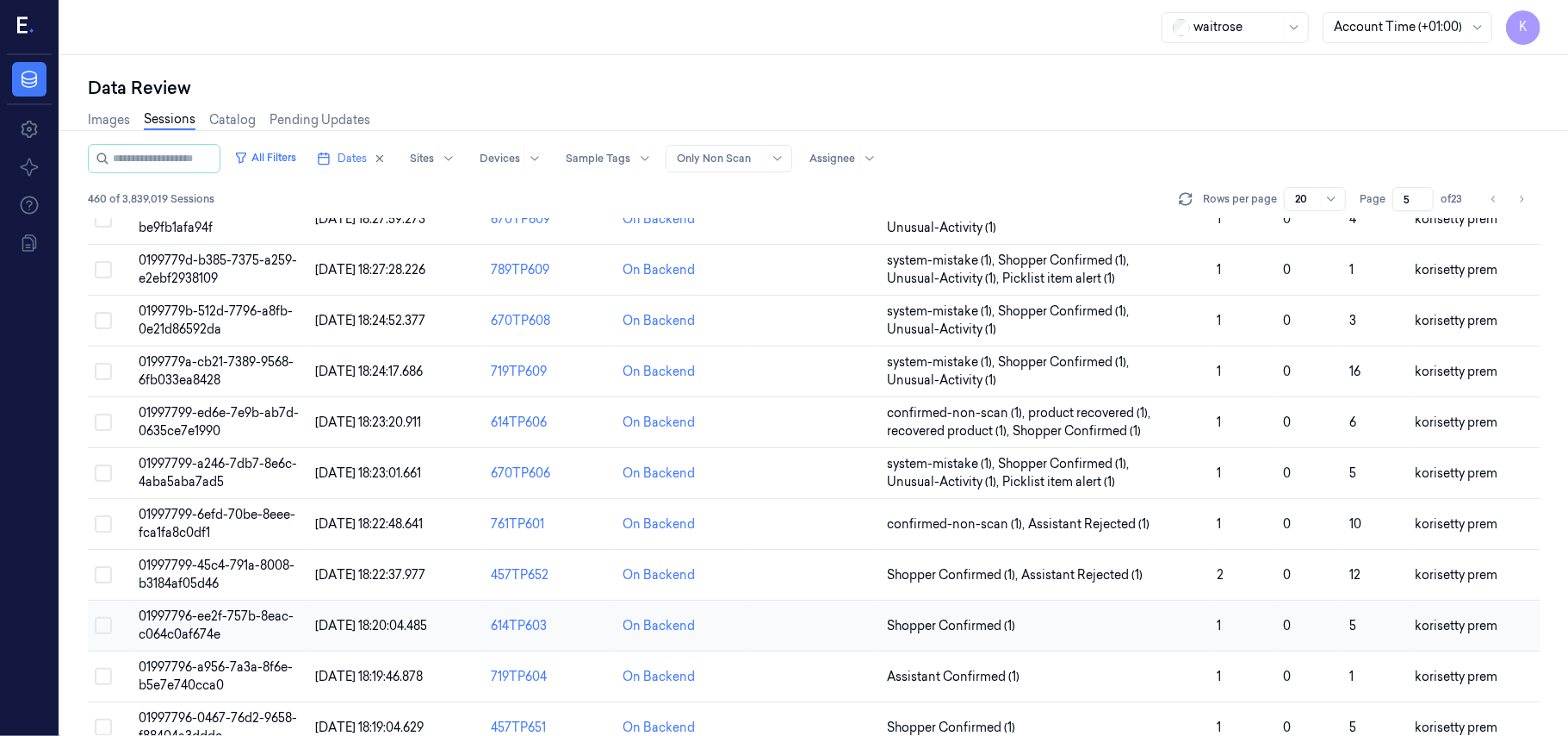
scroll to position [115, 0]
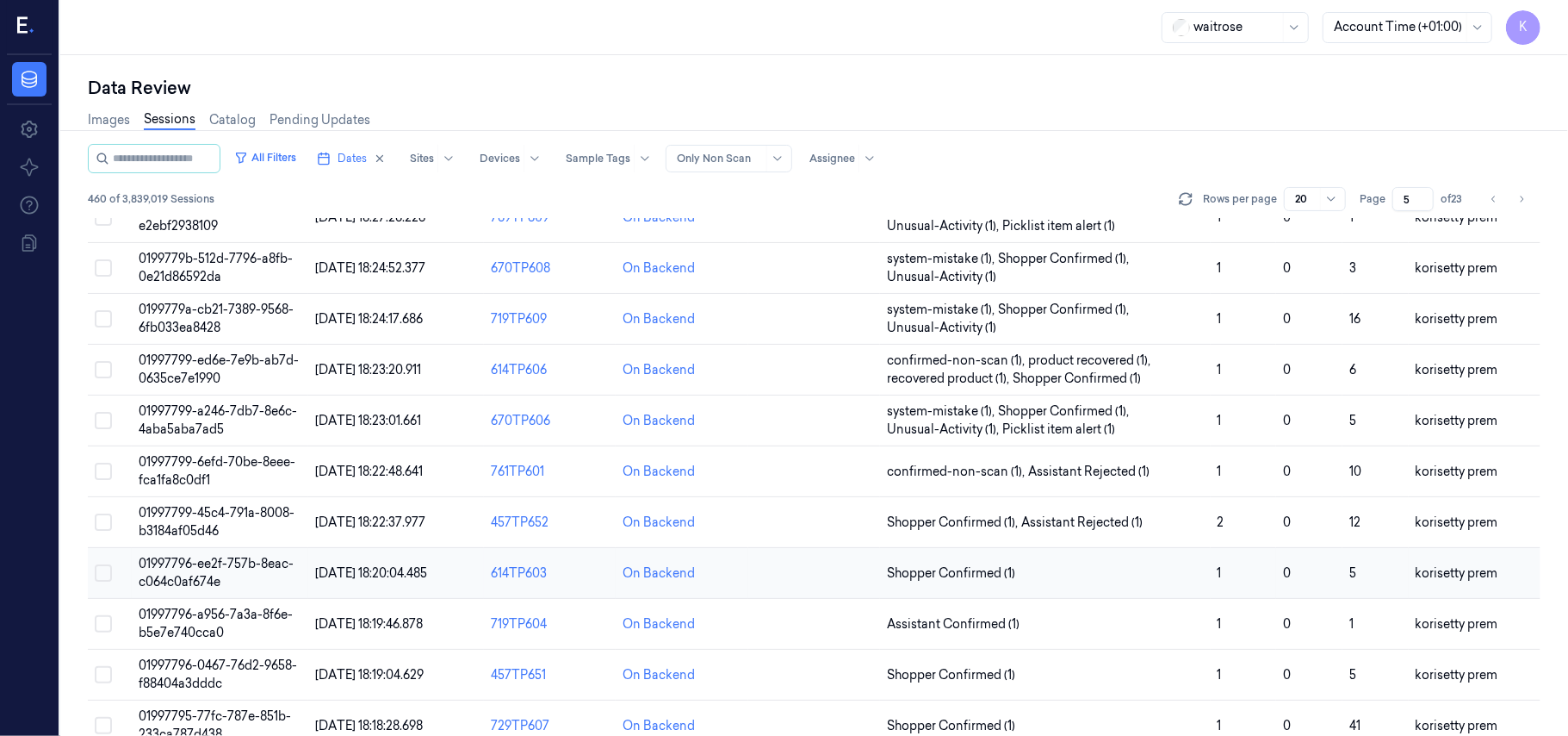
drag, startPoint x: 226, startPoint y: 574, endPoint x: 214, endPoint y: 584, distance: 15.6
click at [225, 576] on td "01997796-ee2f-757b-8eac-c064c0af674e" at bounding box center [219, 573] width 175 height 51
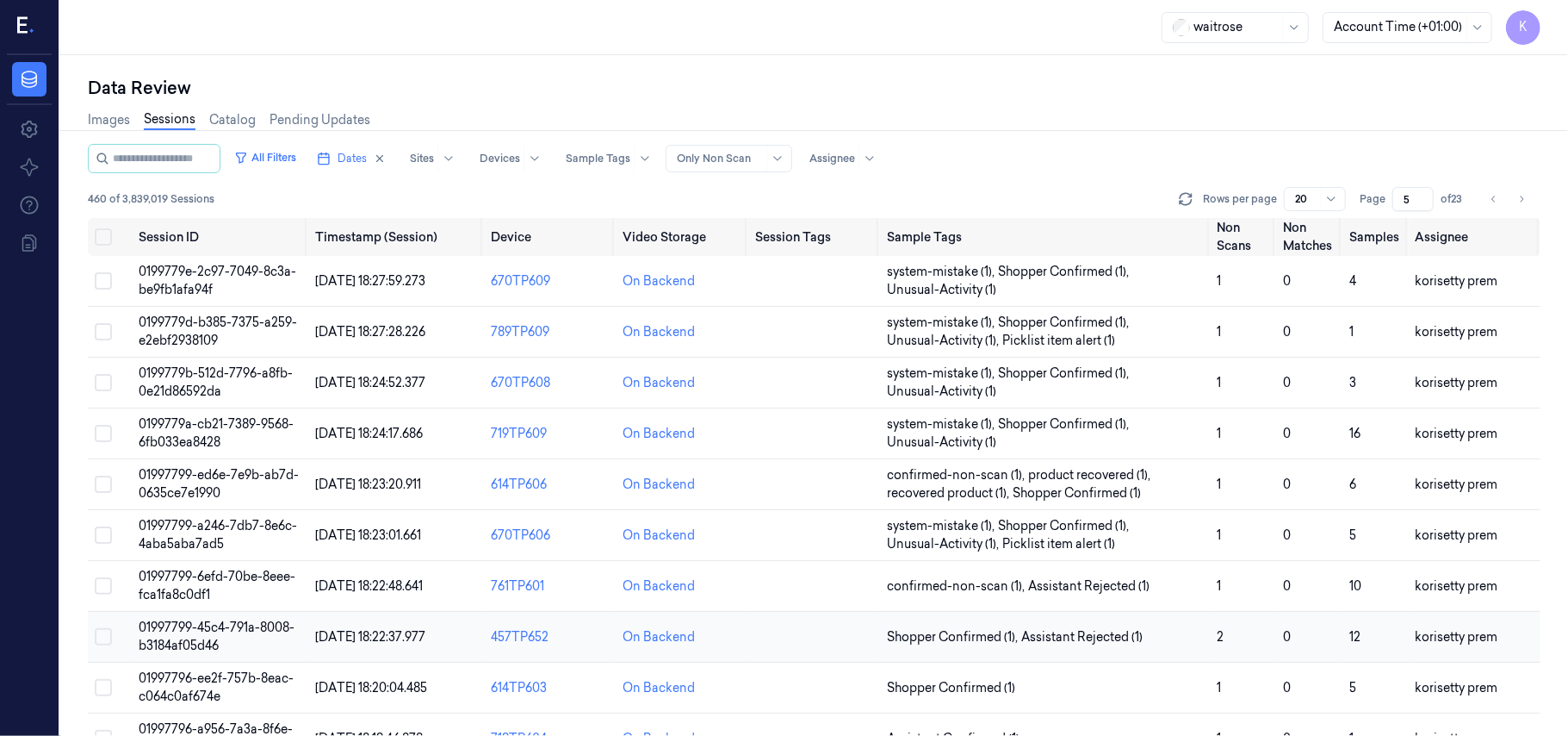
click at [246, 630] on span "01997799-45c4-791a-8008-b3184af05d46" at bounding box center [216, 636] width 156 height 34
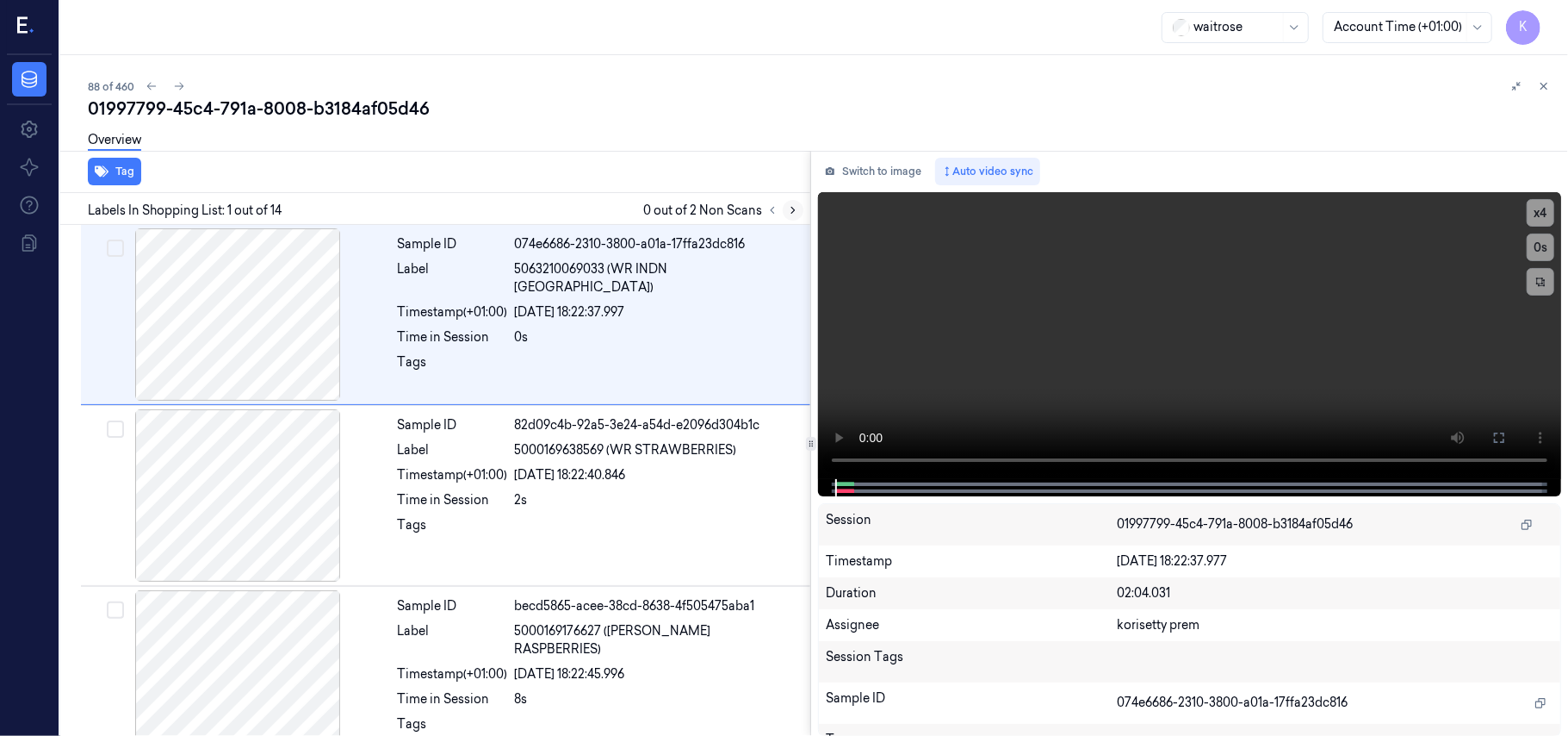
click at [790, 214] on icon at bounding box center [793, 210] width 12 height 12
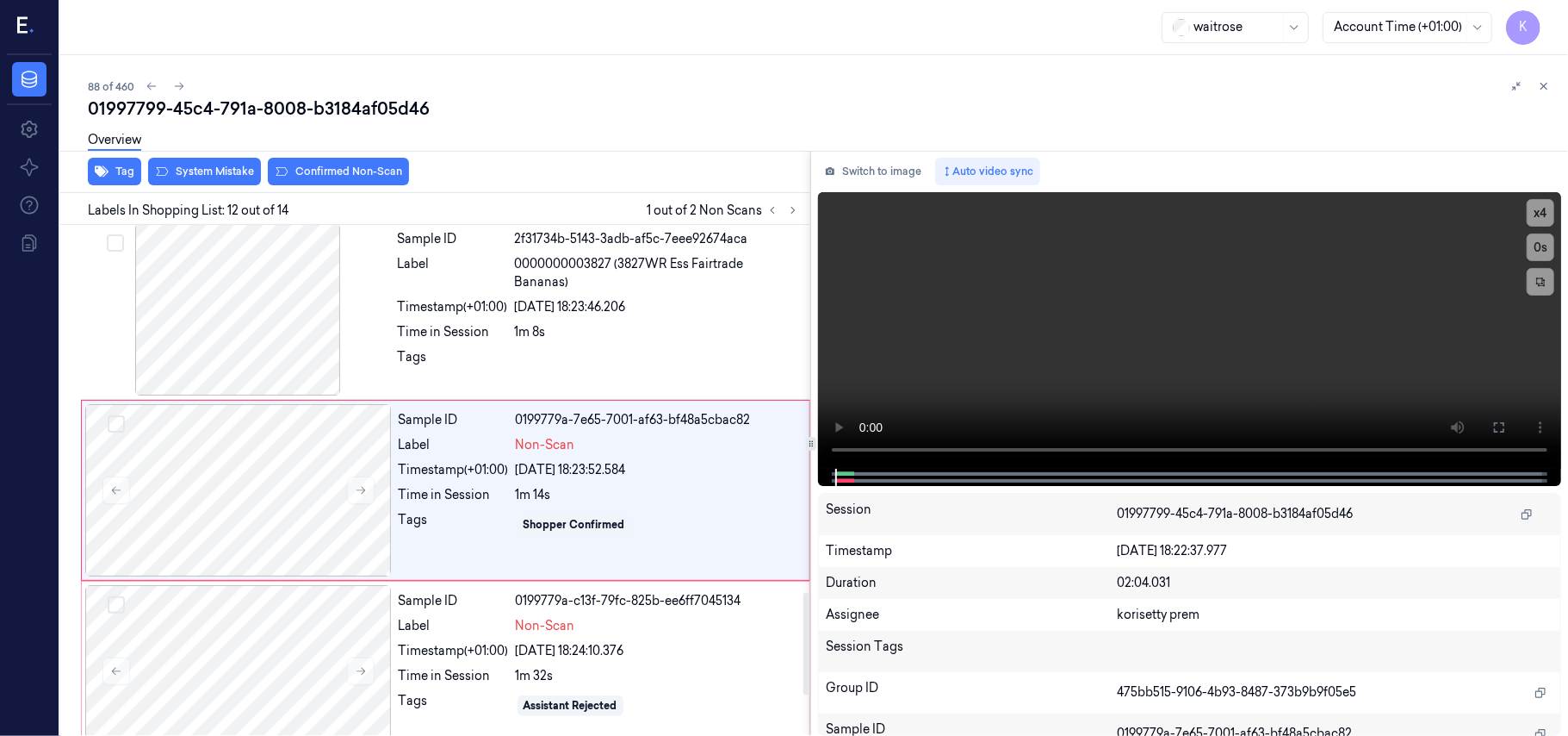
scroll to position [1830, 0]
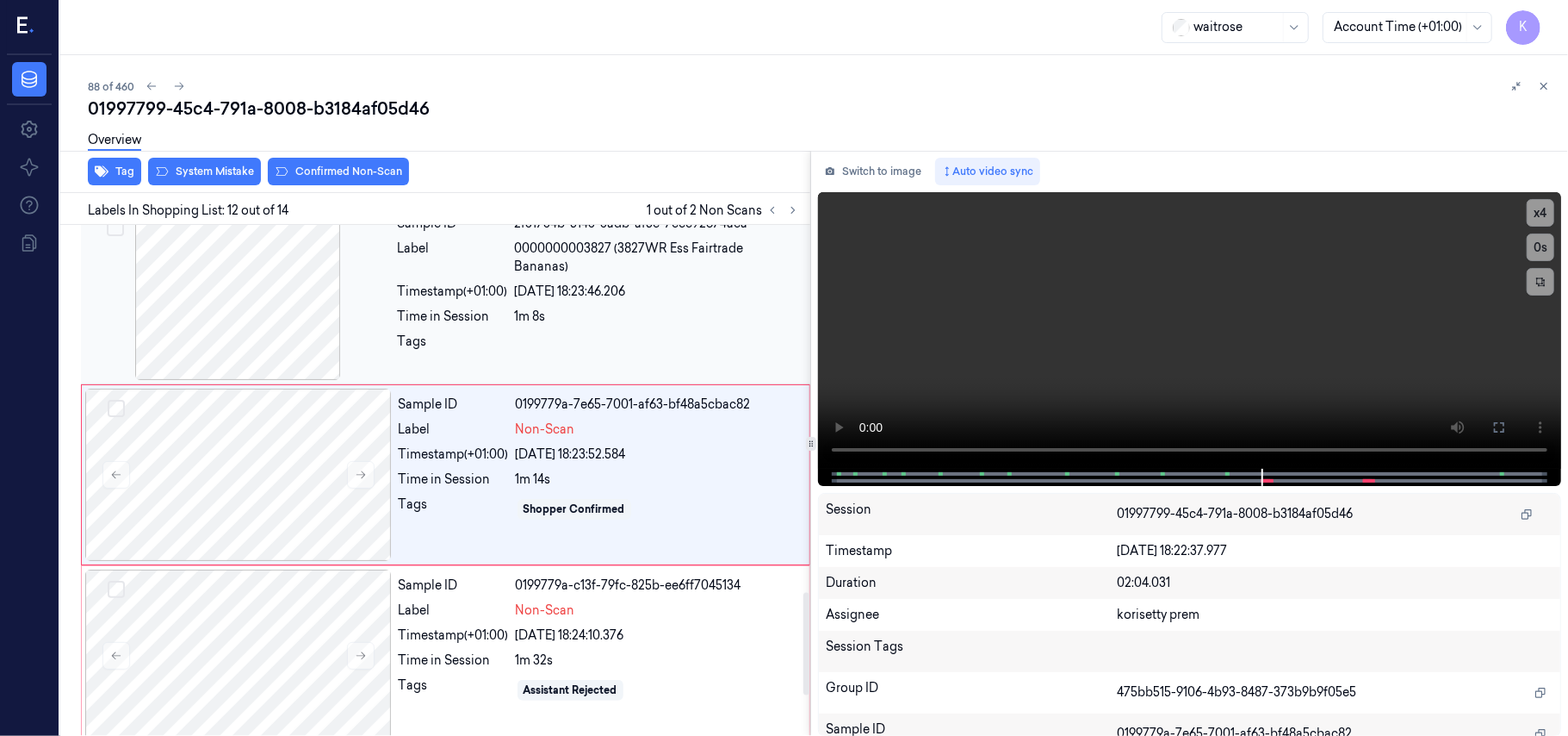
click at [329, 291] on div at bounding box center [238, 293] width 307 height 172
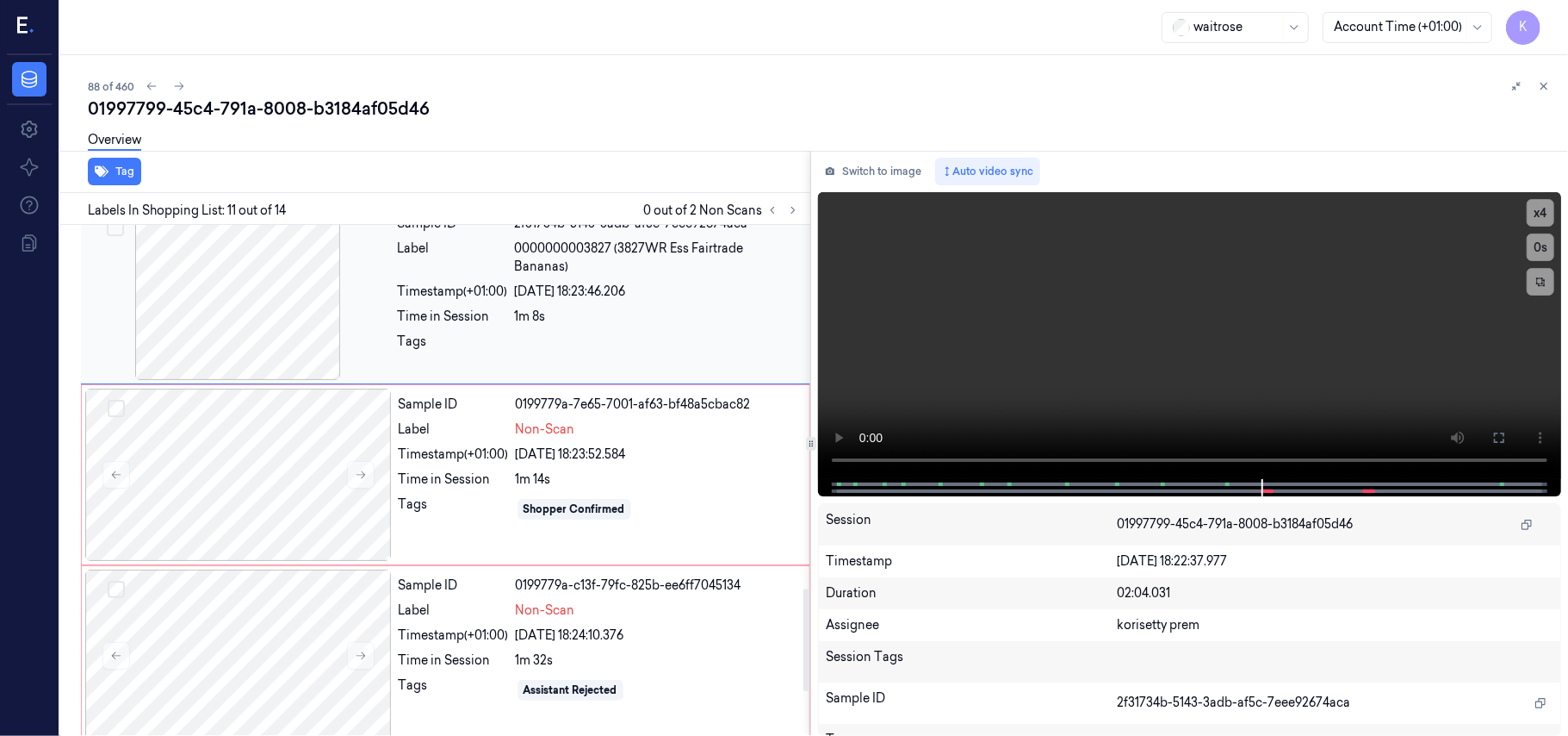
scroll to position [1648, 0]
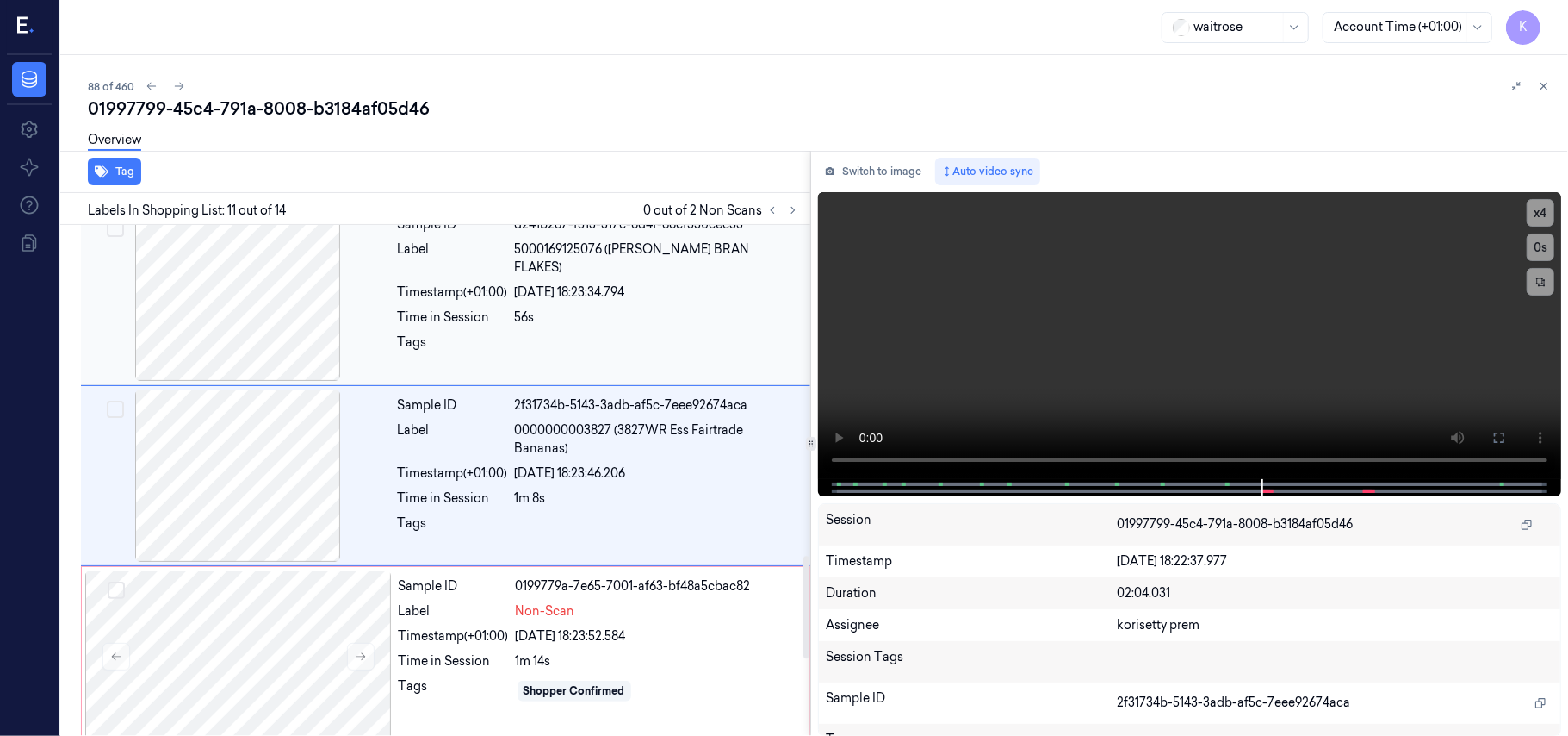
click at [539, 248] on span "5000169125076 (WR ESS BRAN FLAKES)" at bounding box center [657, 258] width 285 height 36
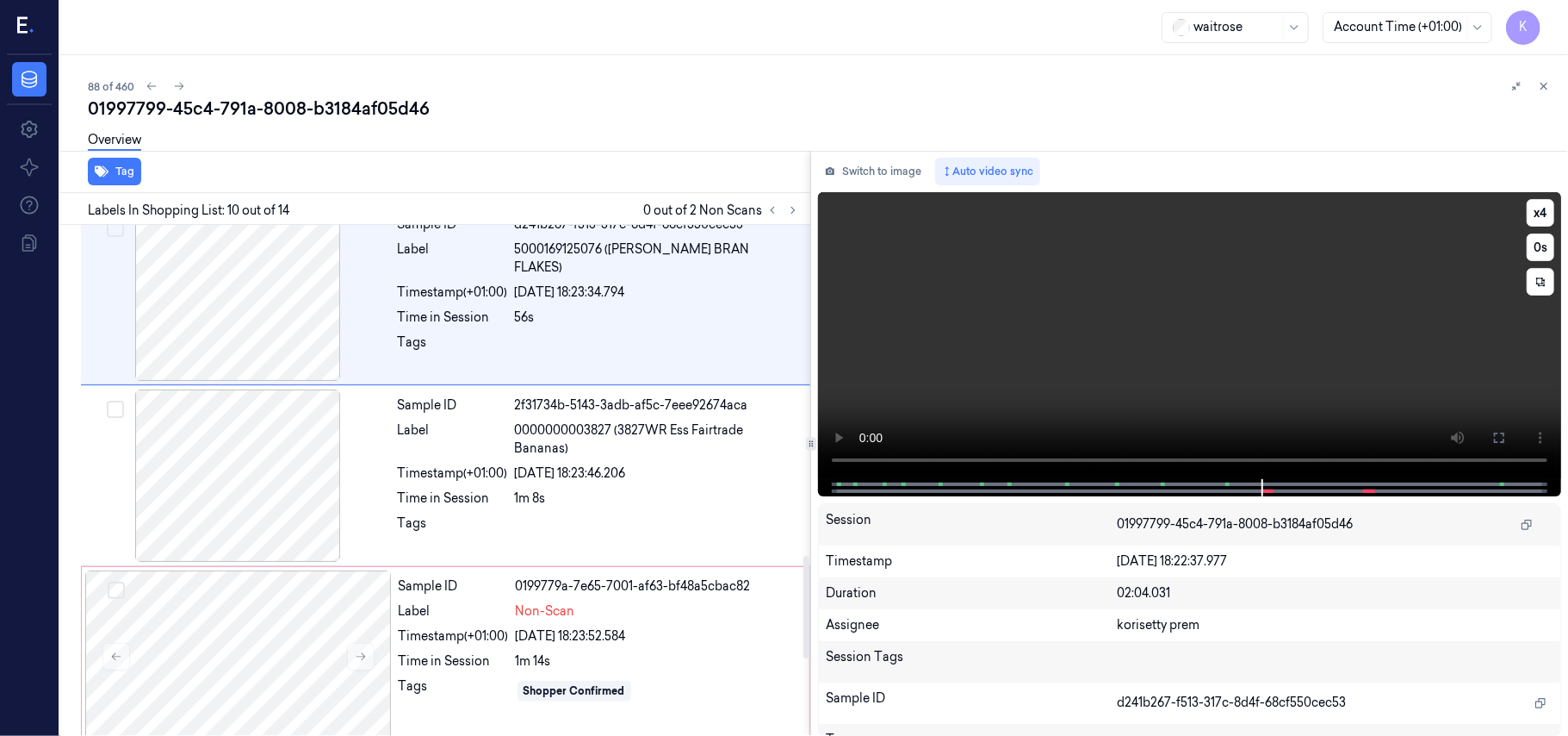
scroll to position [1466, 0]
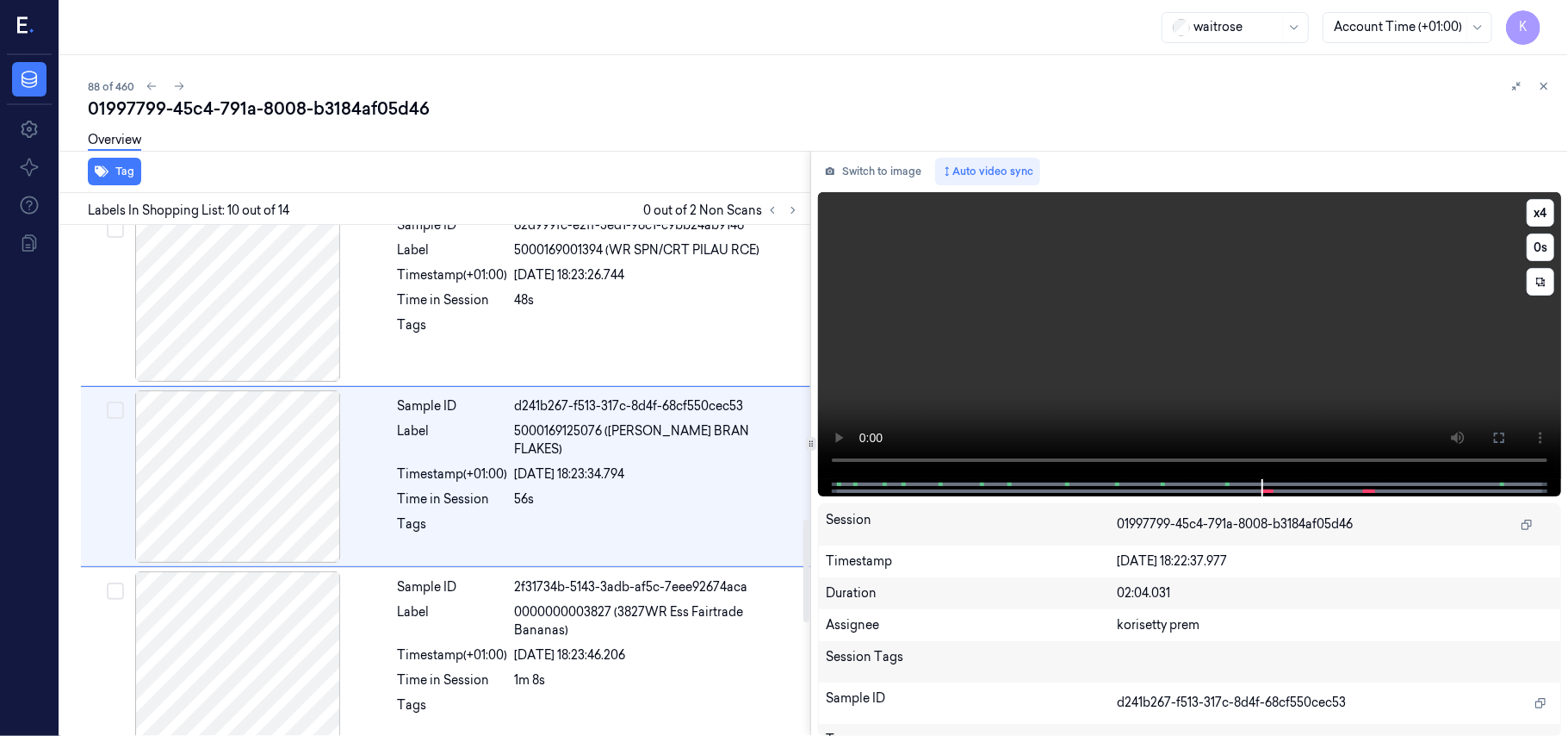
click at [1182, 347] on video at bounding box center [1190, 336] width 743 height 287
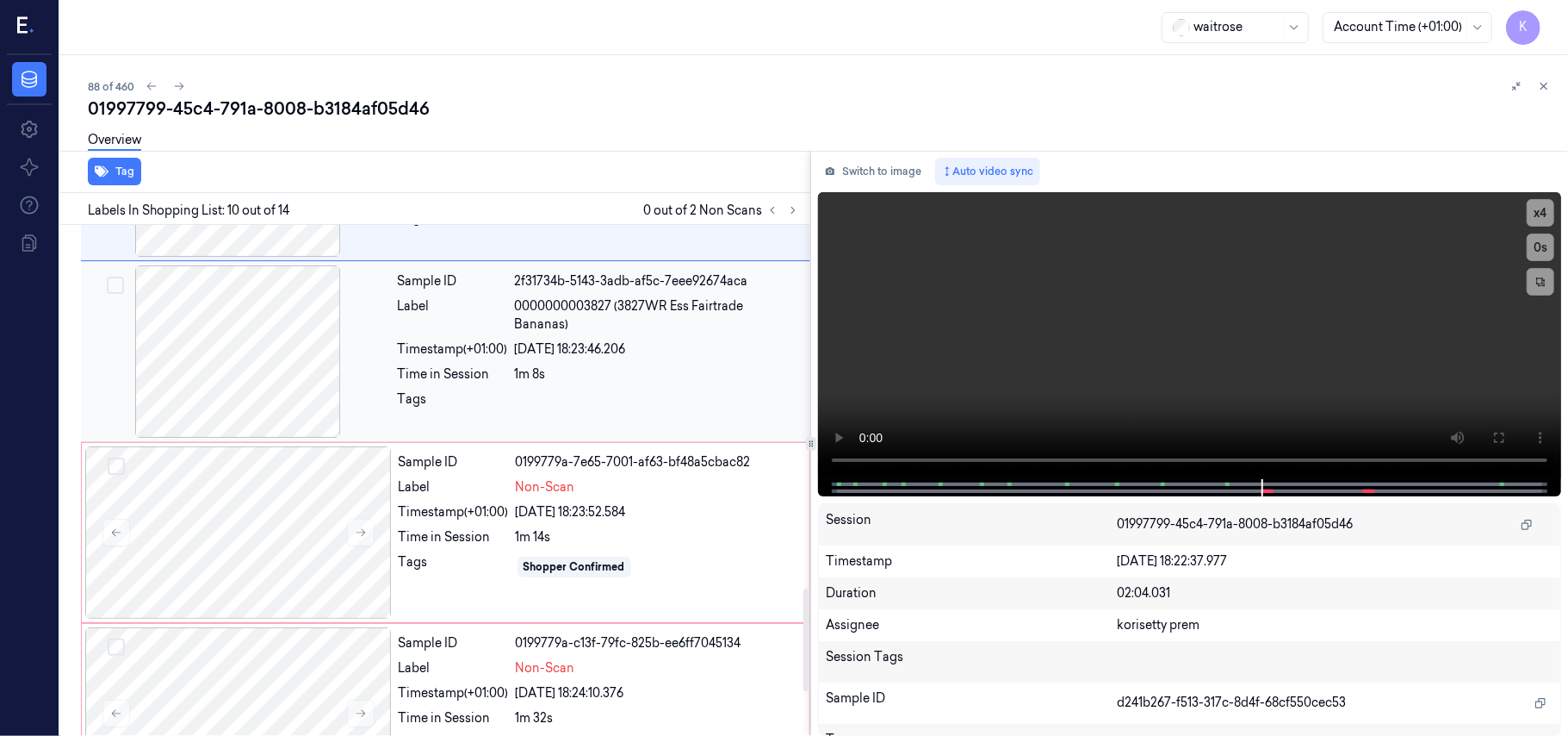
scroll to position [1811, 0]
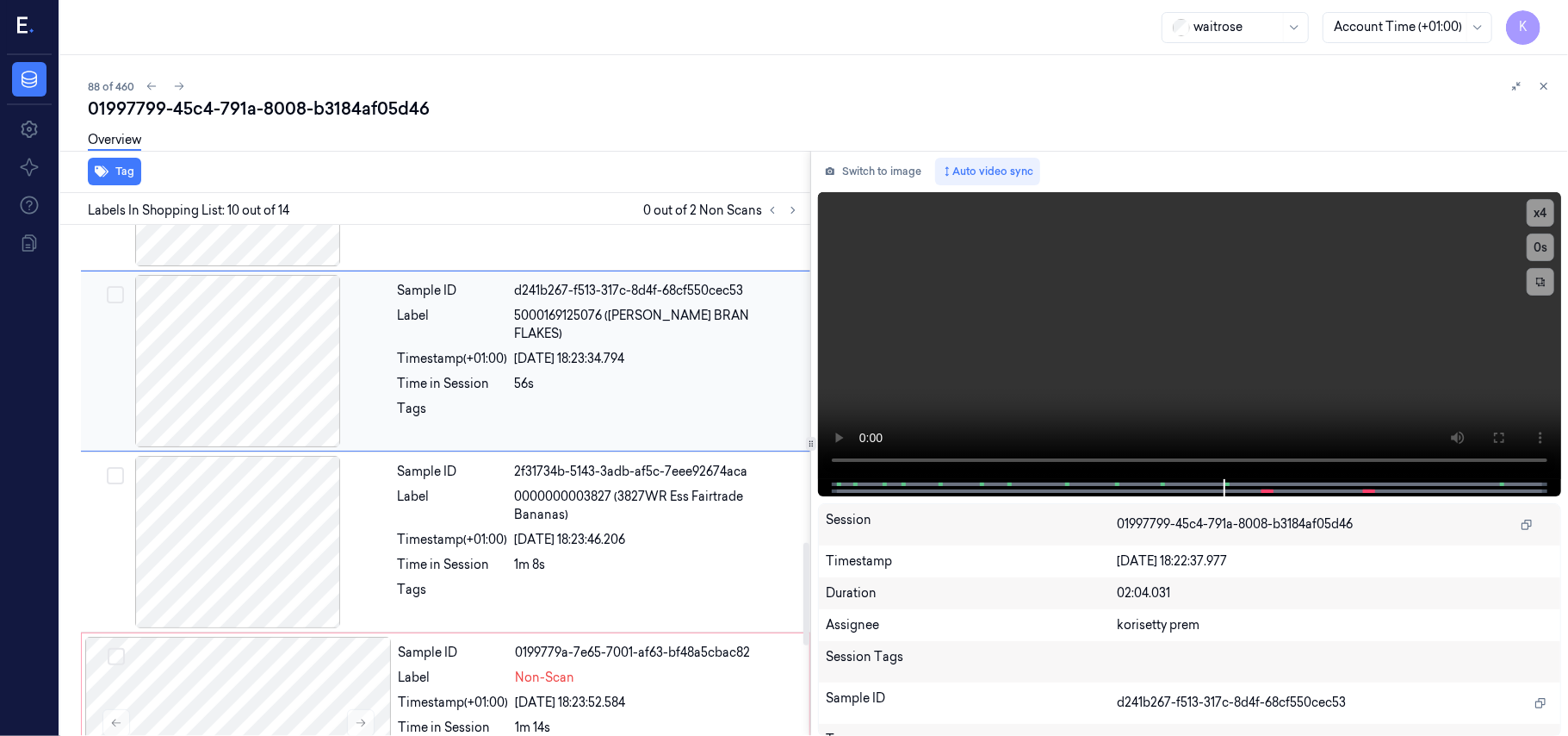
click at [533, 406] on div at bounding box center [657, 413] width 285 height 28
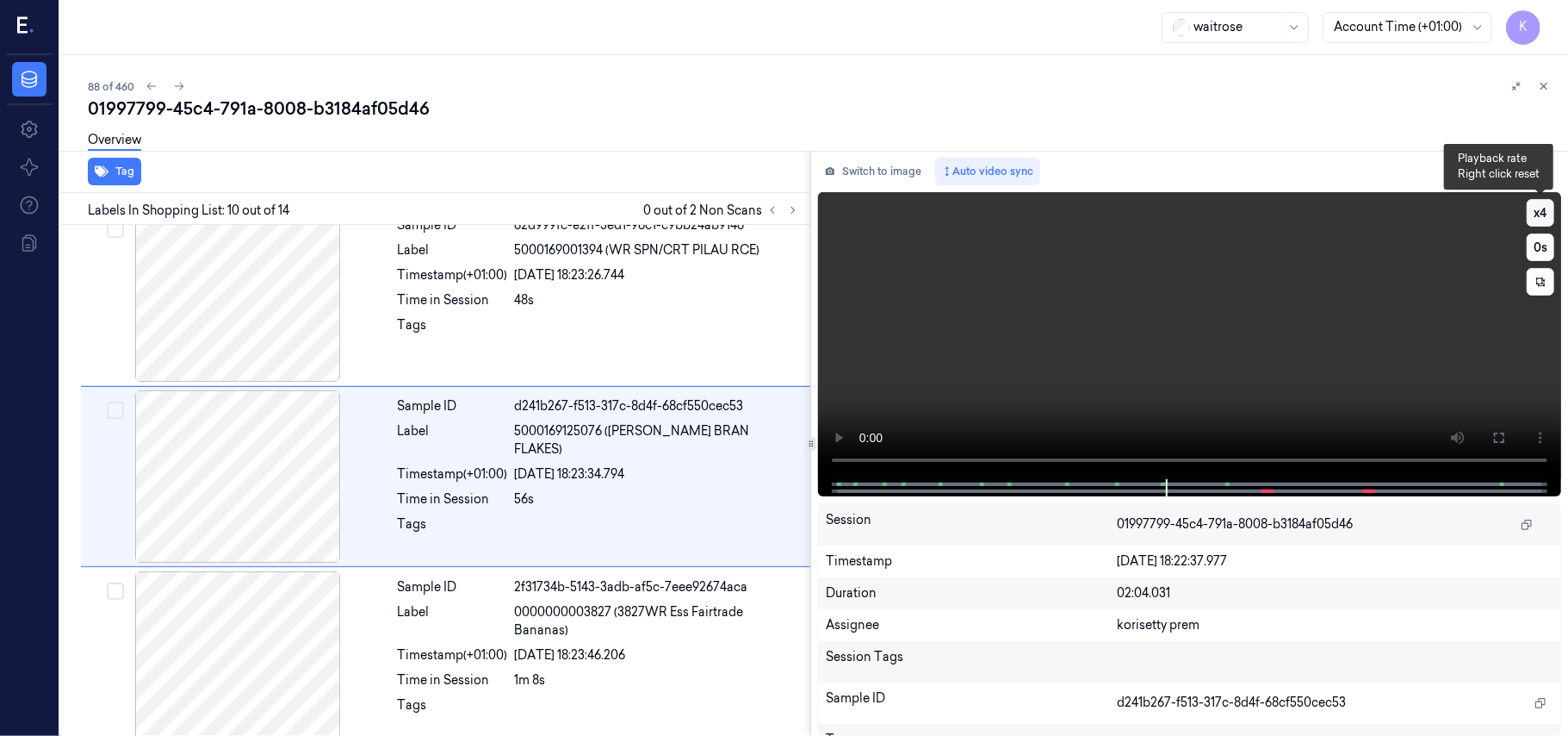
click at [1548, 214] on button "x 4" at bounding box center [1541, 213] width 28 height 28
click at [1548, 214] on button "x 1" at bounding box center [1541, 213] width 28 height 28
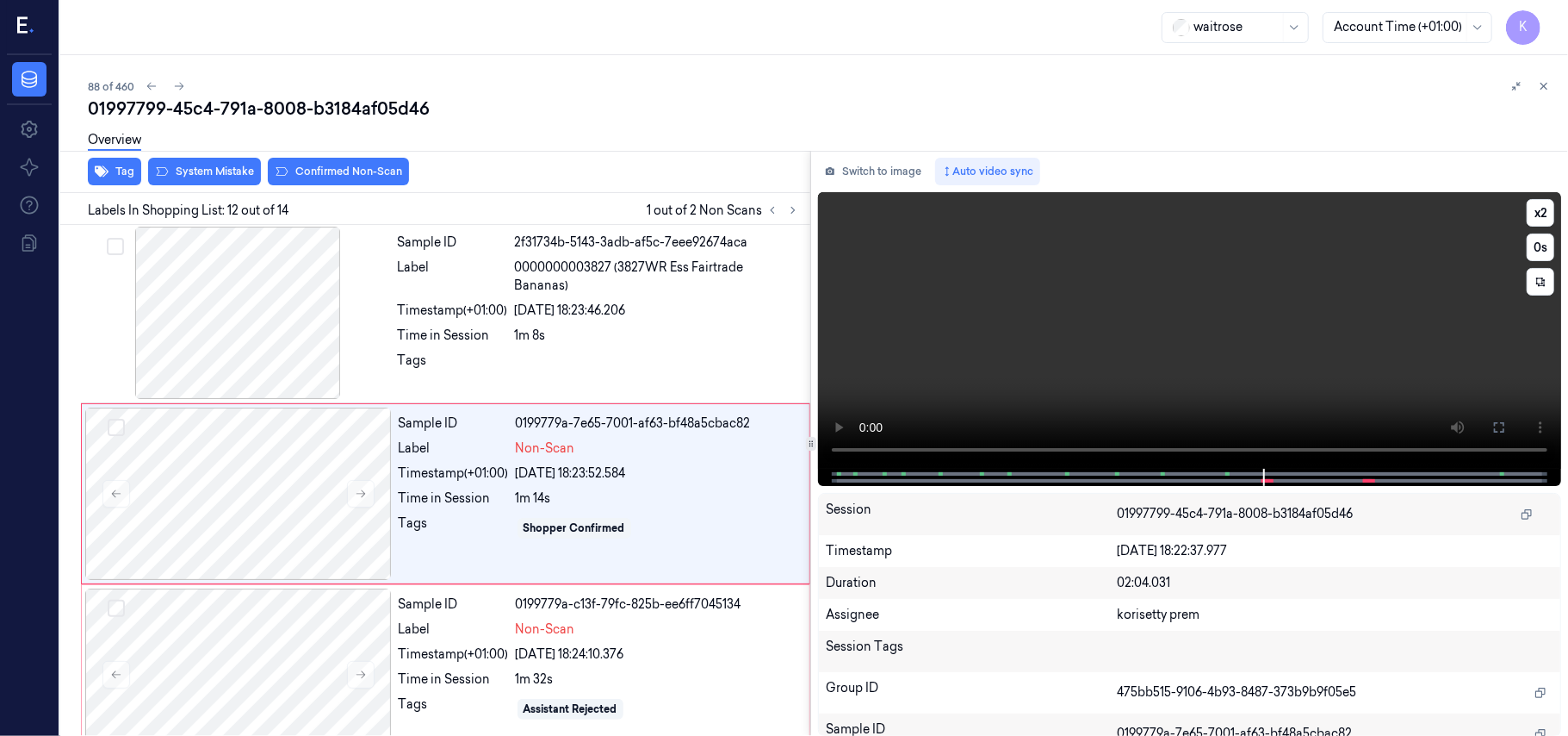
scroll to position [1830, 0]
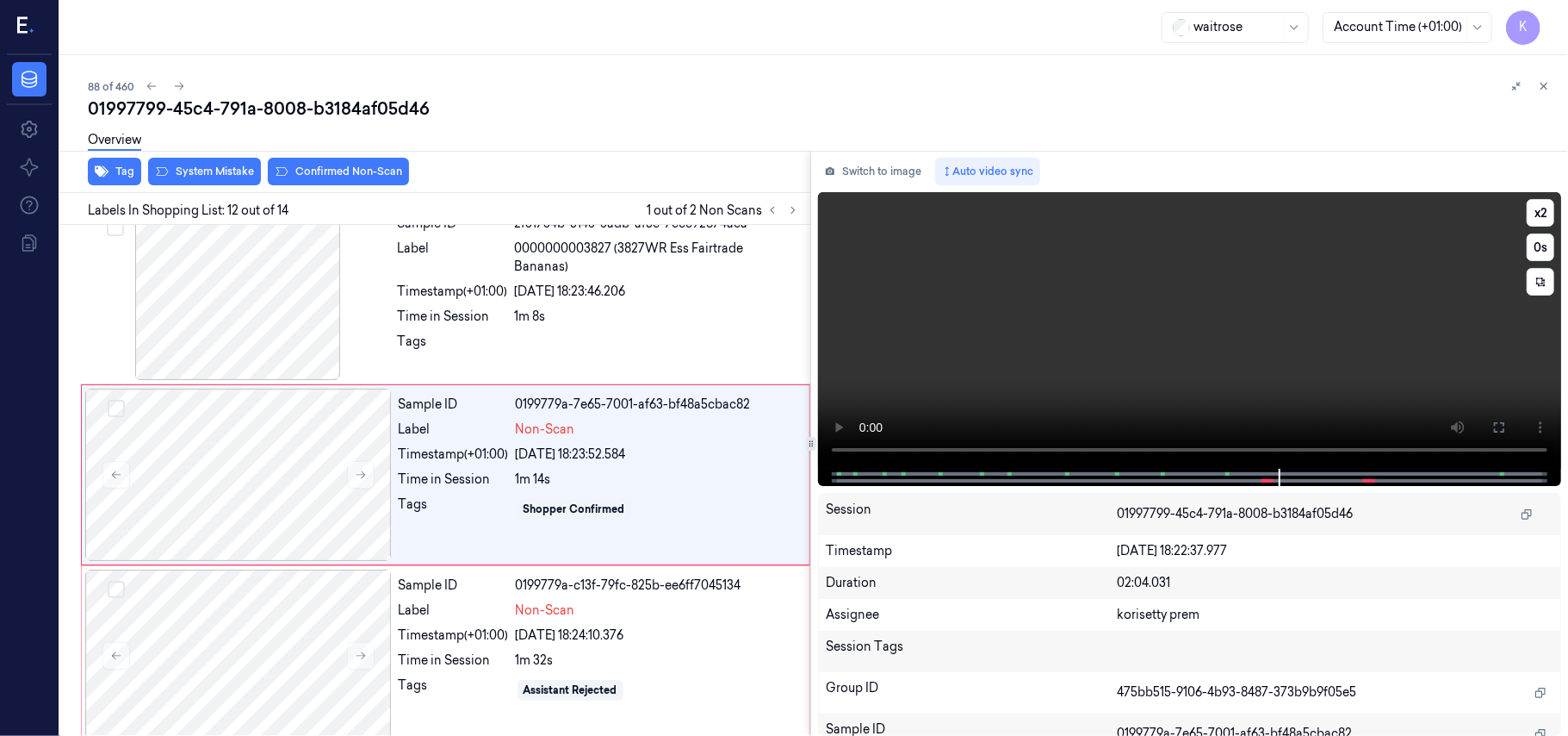
click at [1019, 366] on video at bounding box center [1190, 331] width 743 height 277
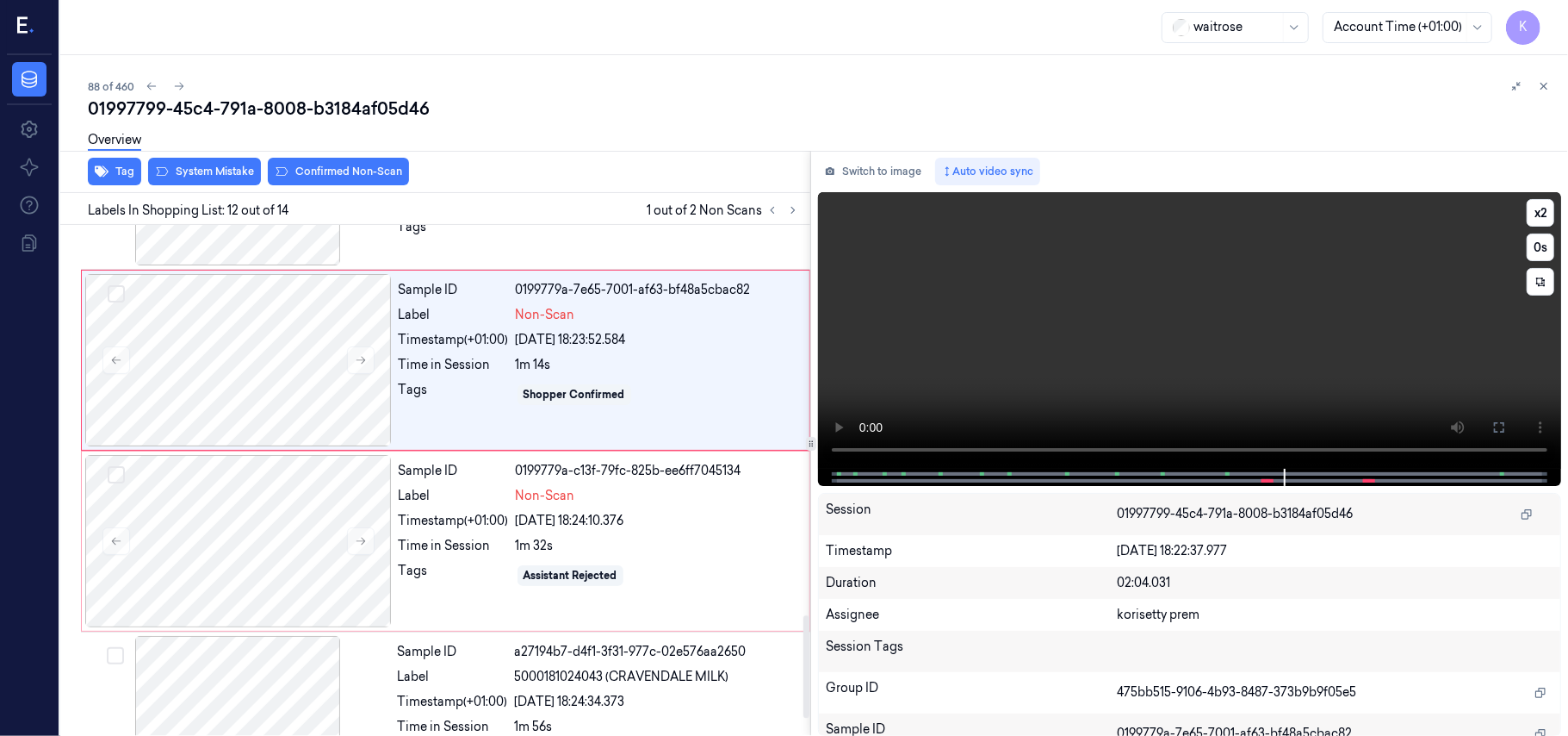
click at [1114, 333] on video at bounding box center [1190, 331] width 743 height 277
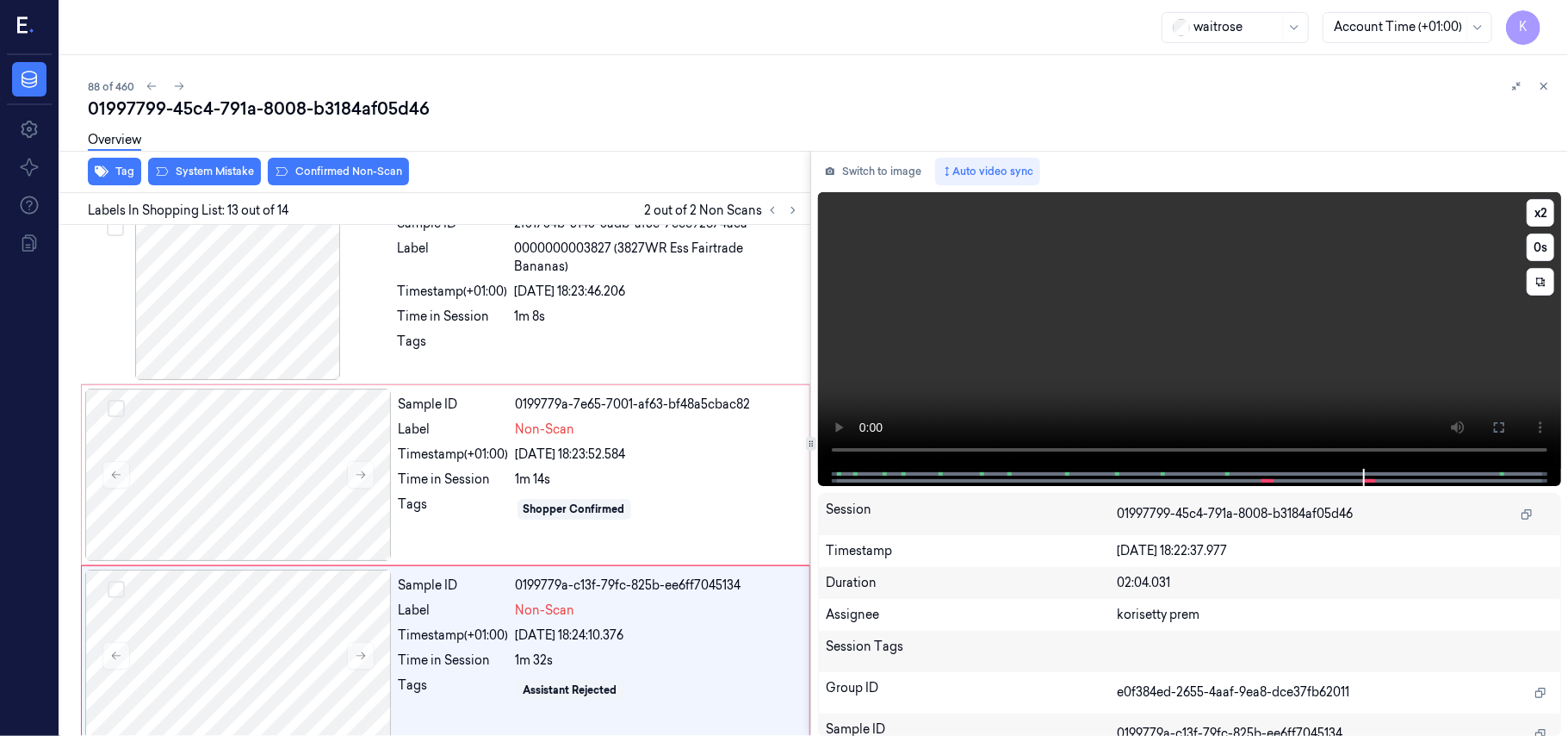
scroll to position [2011, 0]
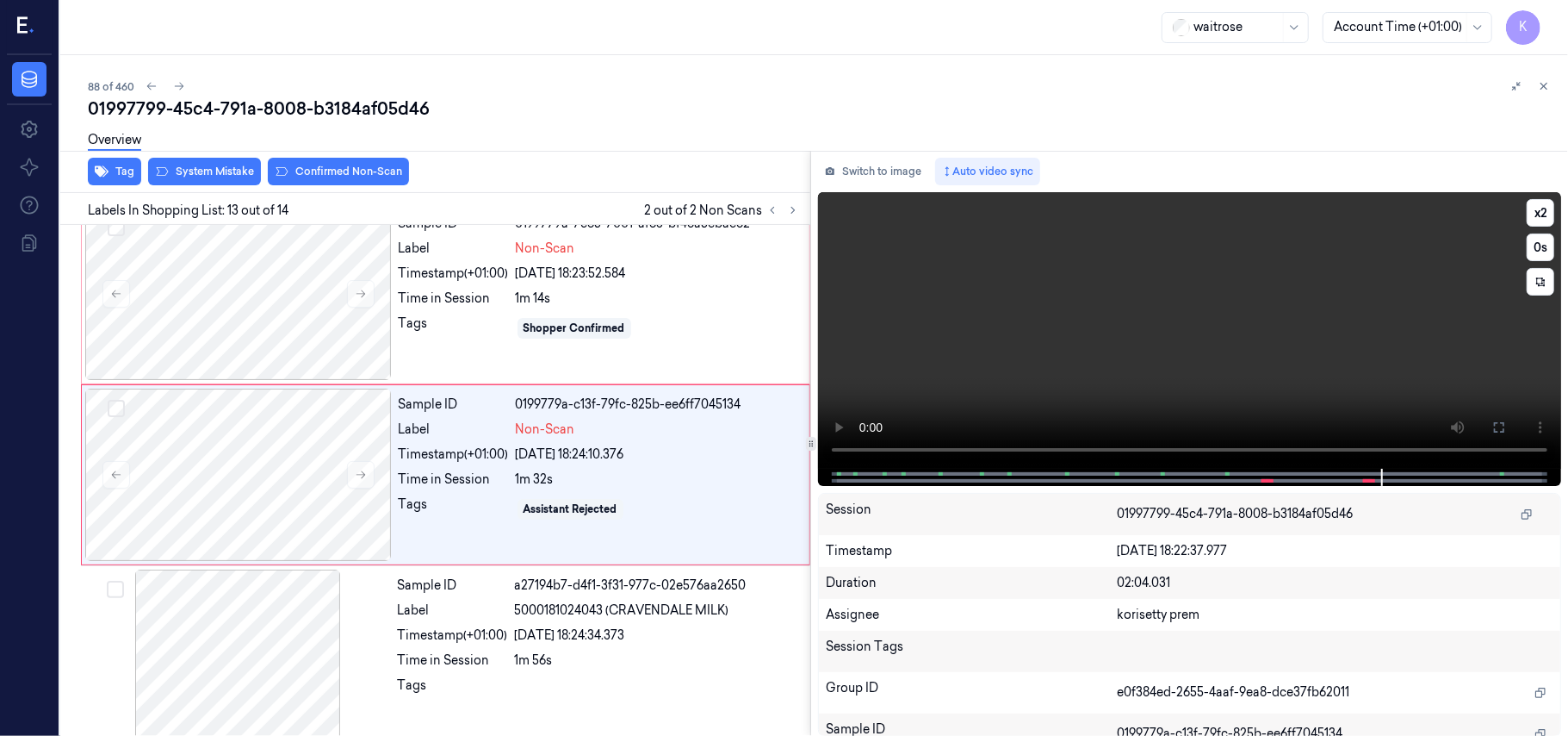
click at [1113, 389] on video at bounding box center [1190, 331] width 743 height 277
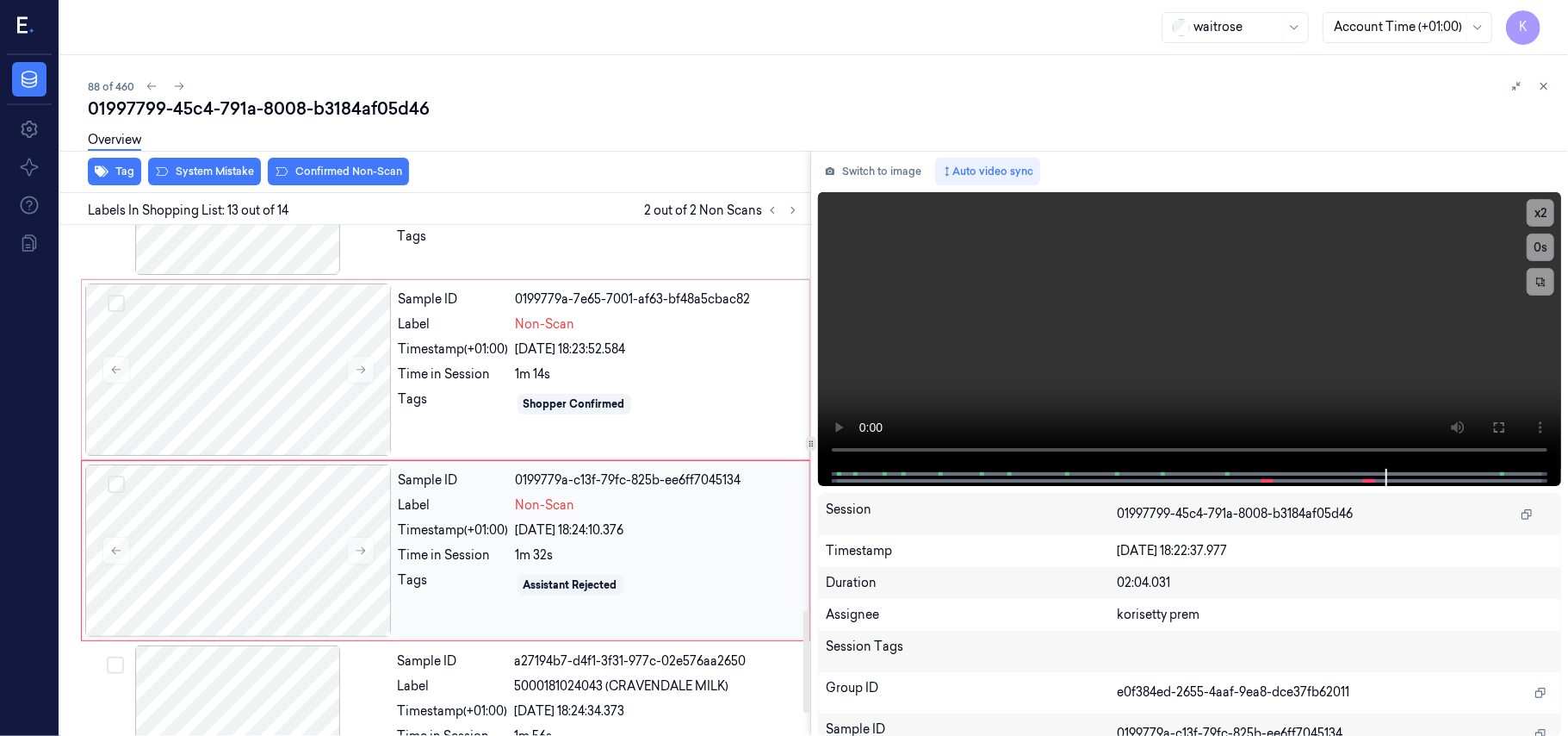
scroll to position [1896, 0]
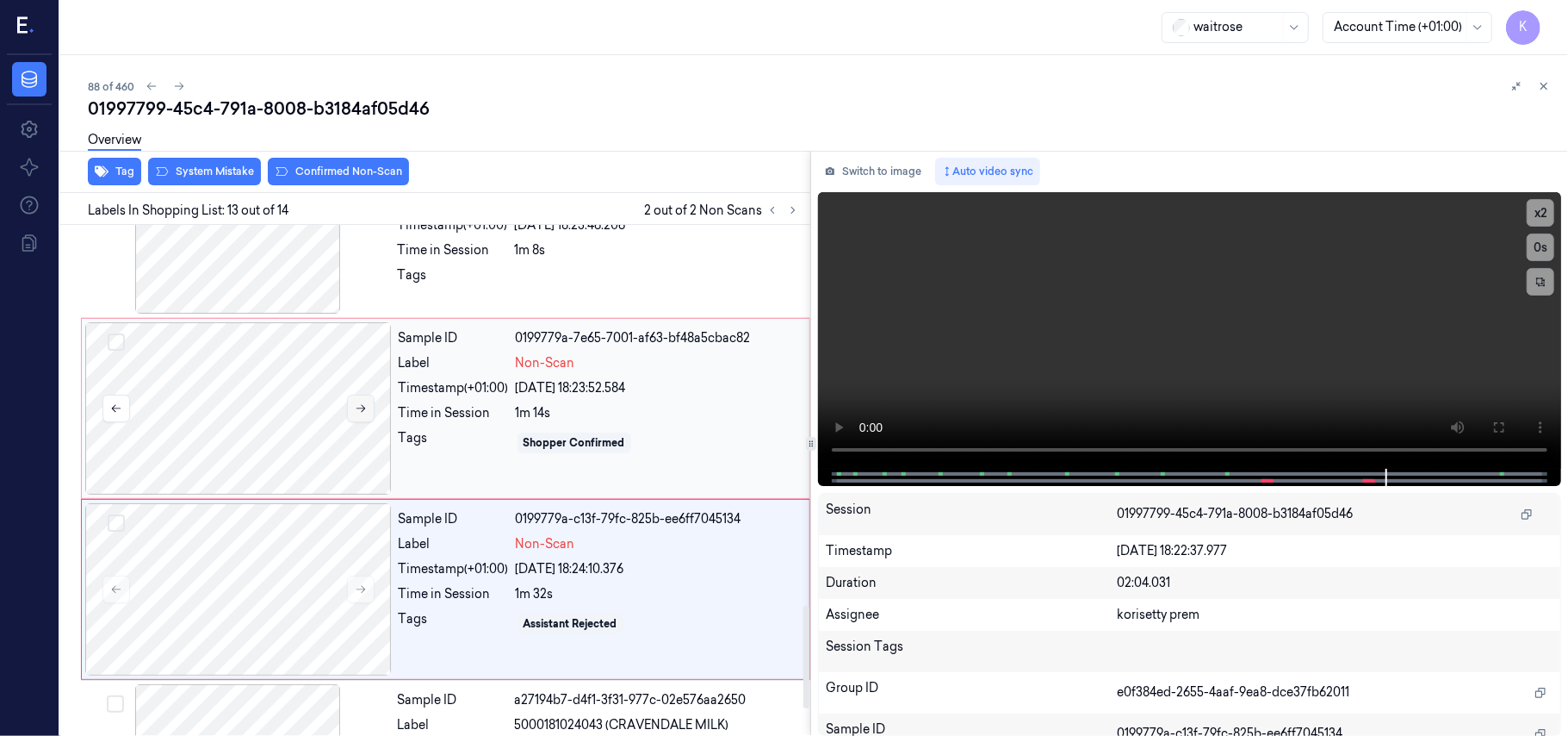
click at [348, 413] on button at bounding box center [361, 408] width 28 height 28
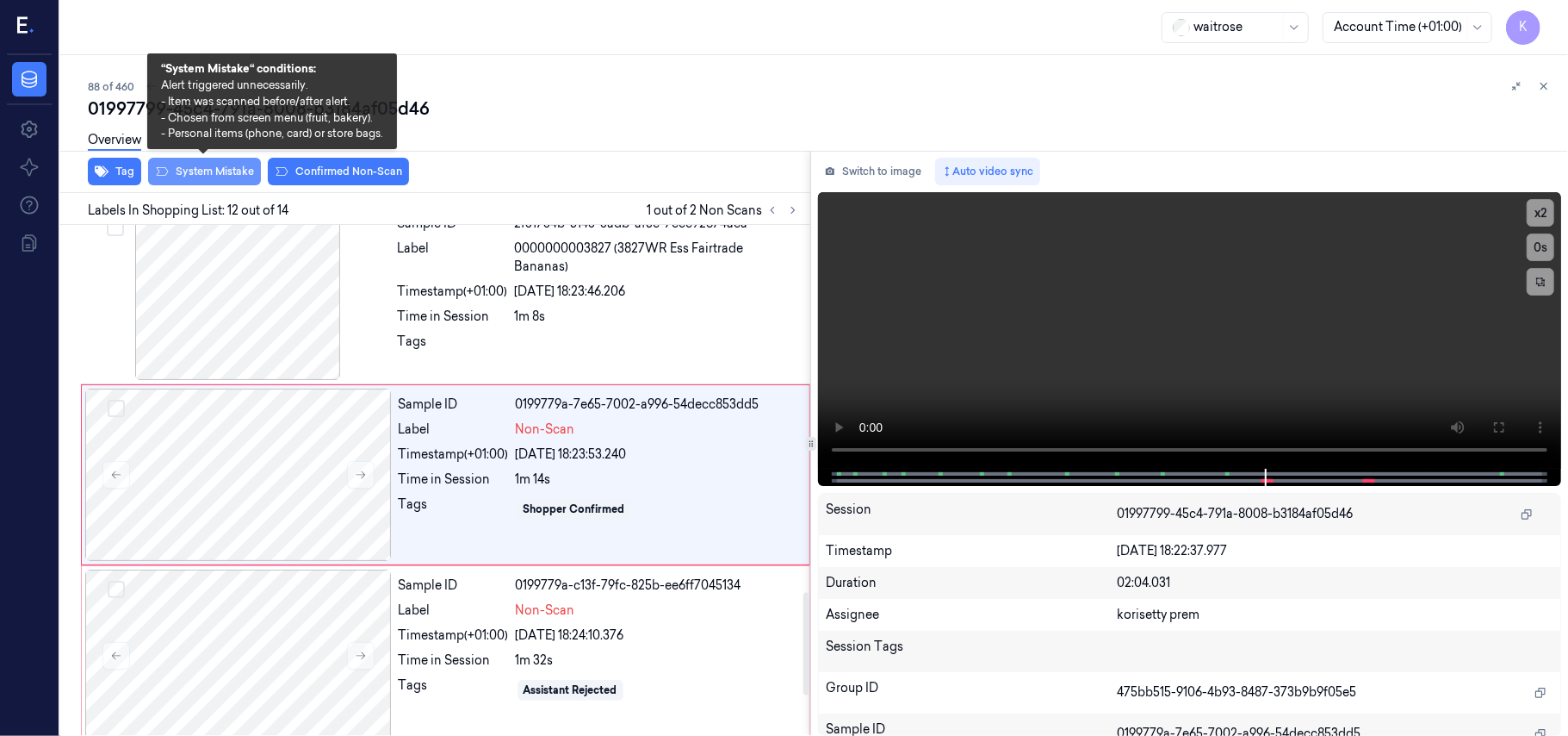
click at [221, 173] on button "System Mistake" at bounding box center [204, 171] width 112 height 28
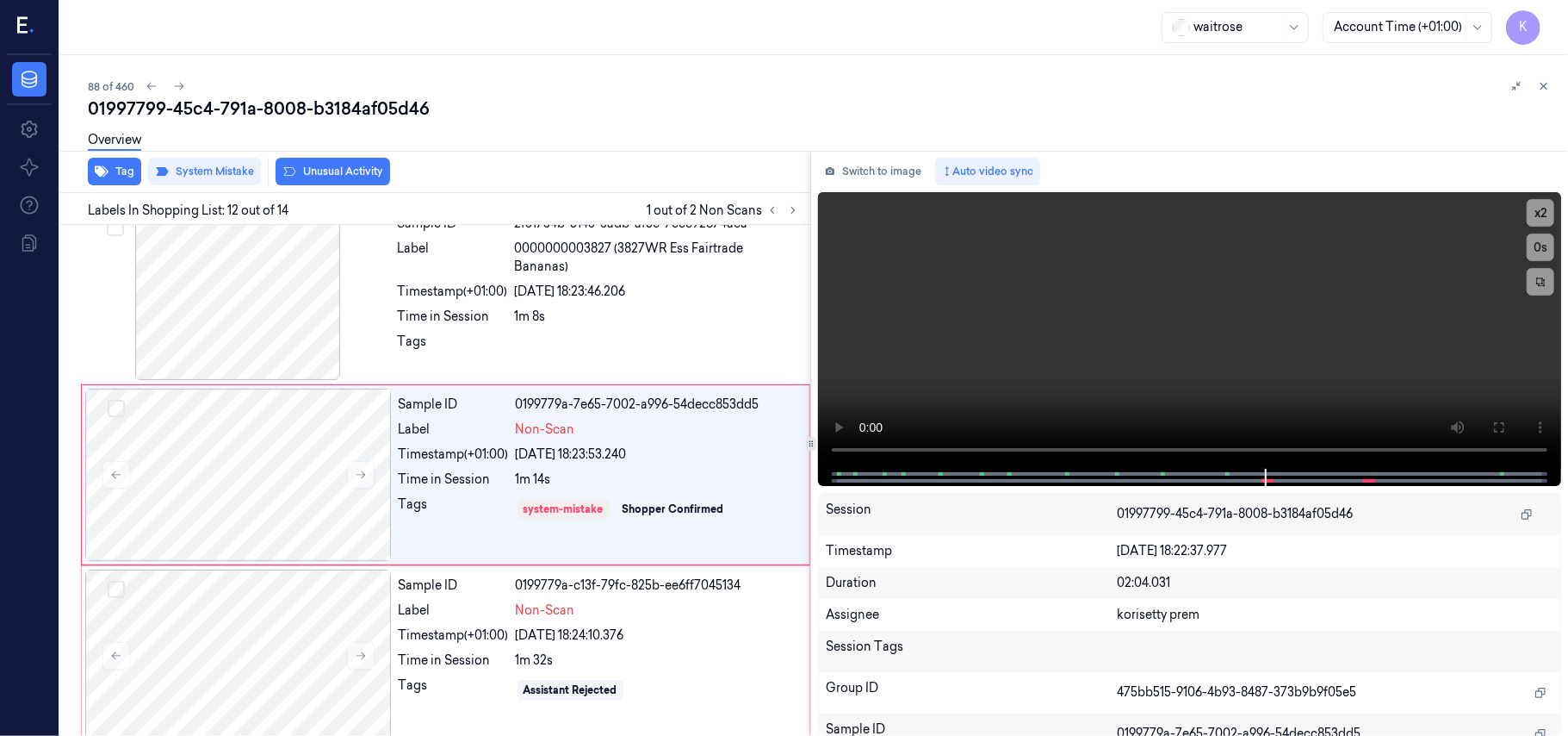
click at [342, 173] on button "Unusual Activity" at bounding box center [333, 171] width 114 height 28
click at [112, 170] on button "Tag" at bounding box center [114, 171] width 54 height 28
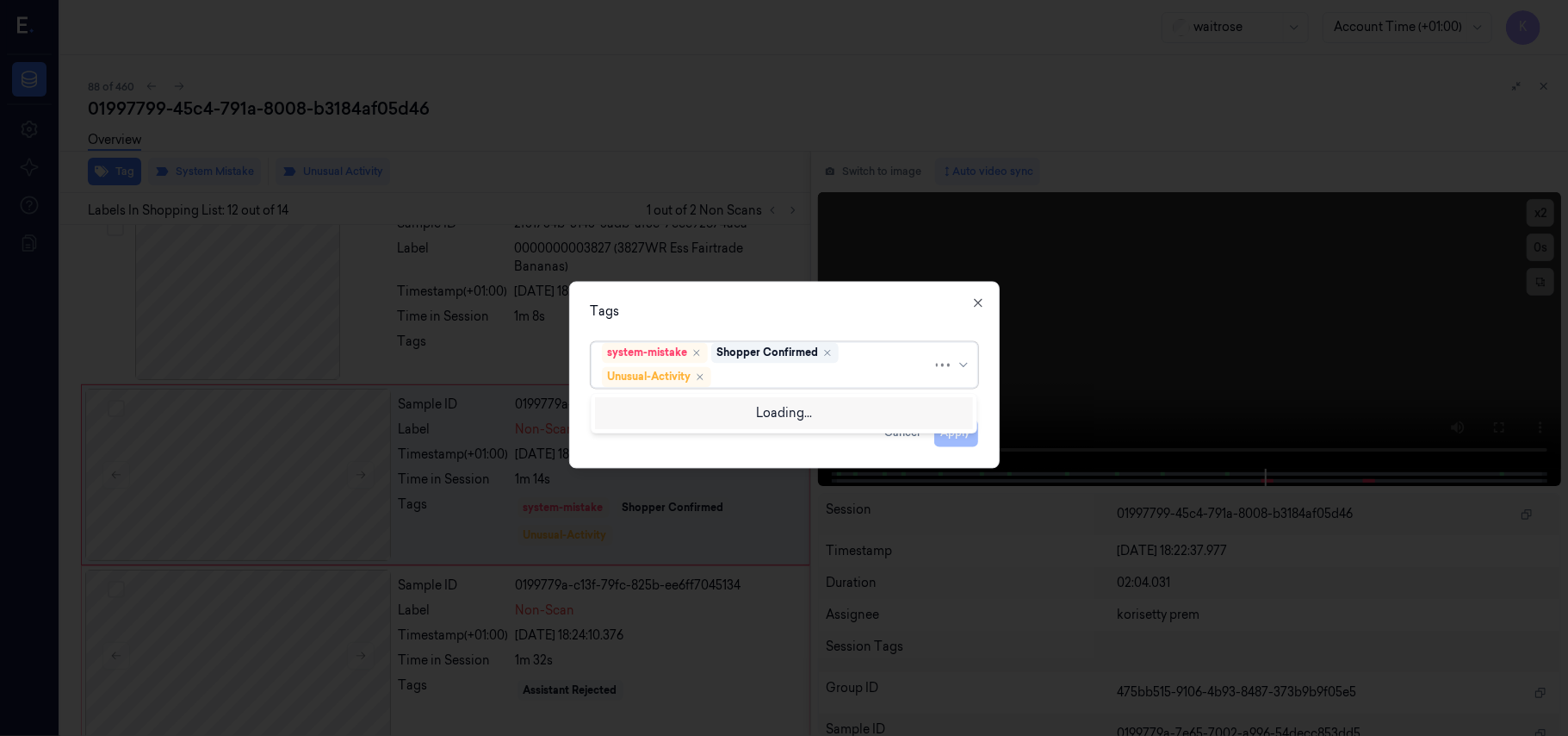
click at [783, 377] on div at bounding box center [823, 376] width 218 height 18
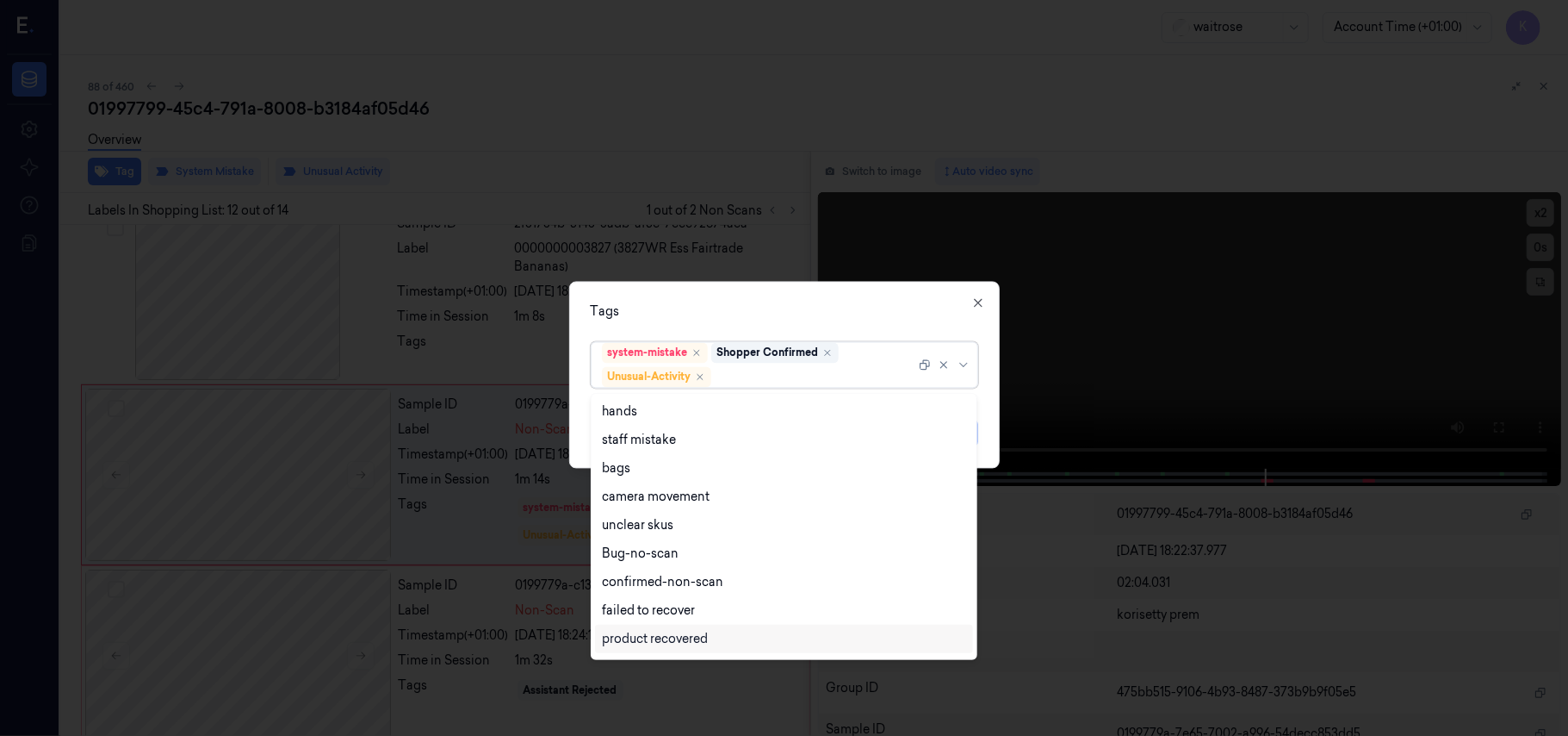
scroll to position [225, 0]
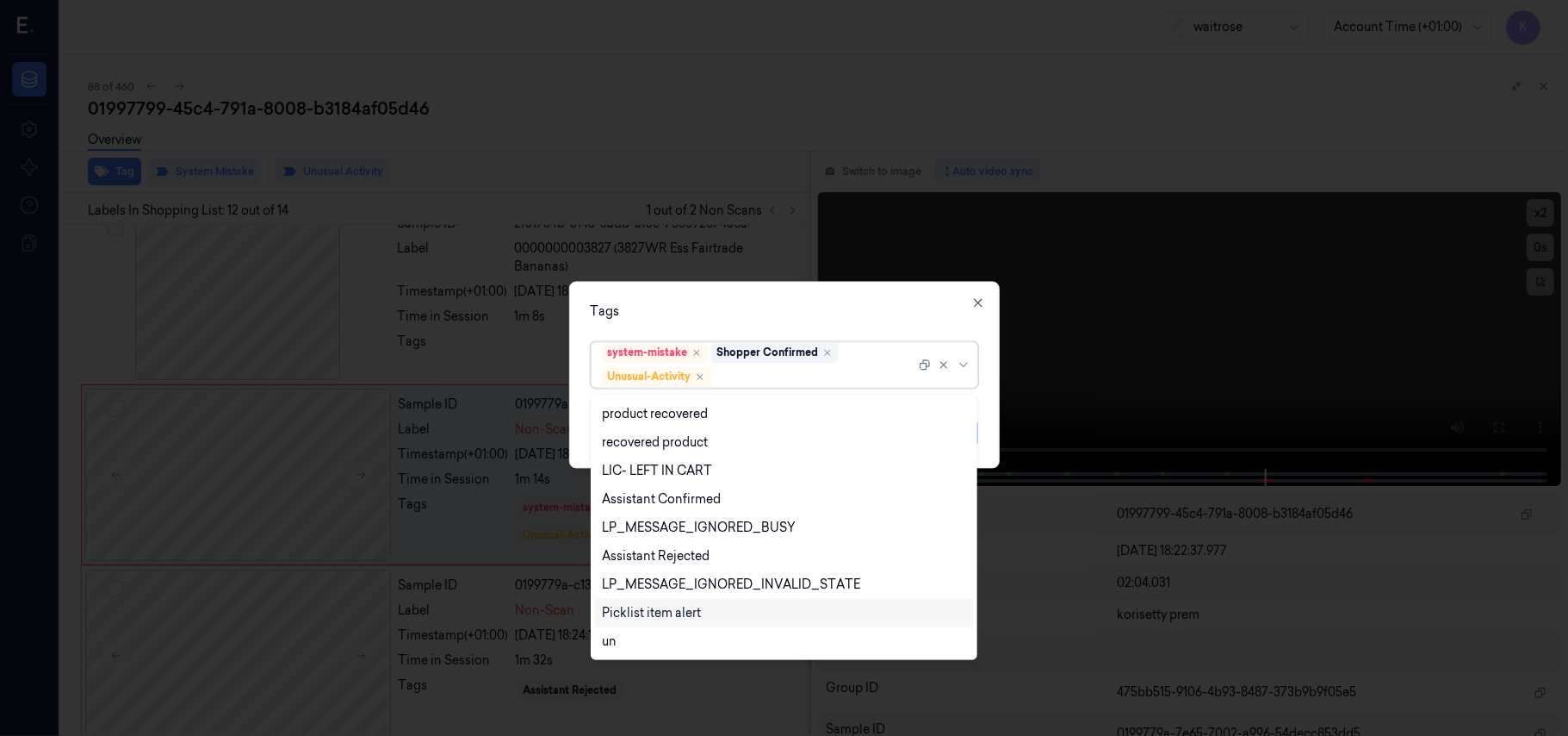
click at [686, 613] on div "Picklist item alert" at bounding box center [651, 613] width 99 height 18
click at [802, 303] on div "Tags" at bounding box center [784, 312] width 387 height 18
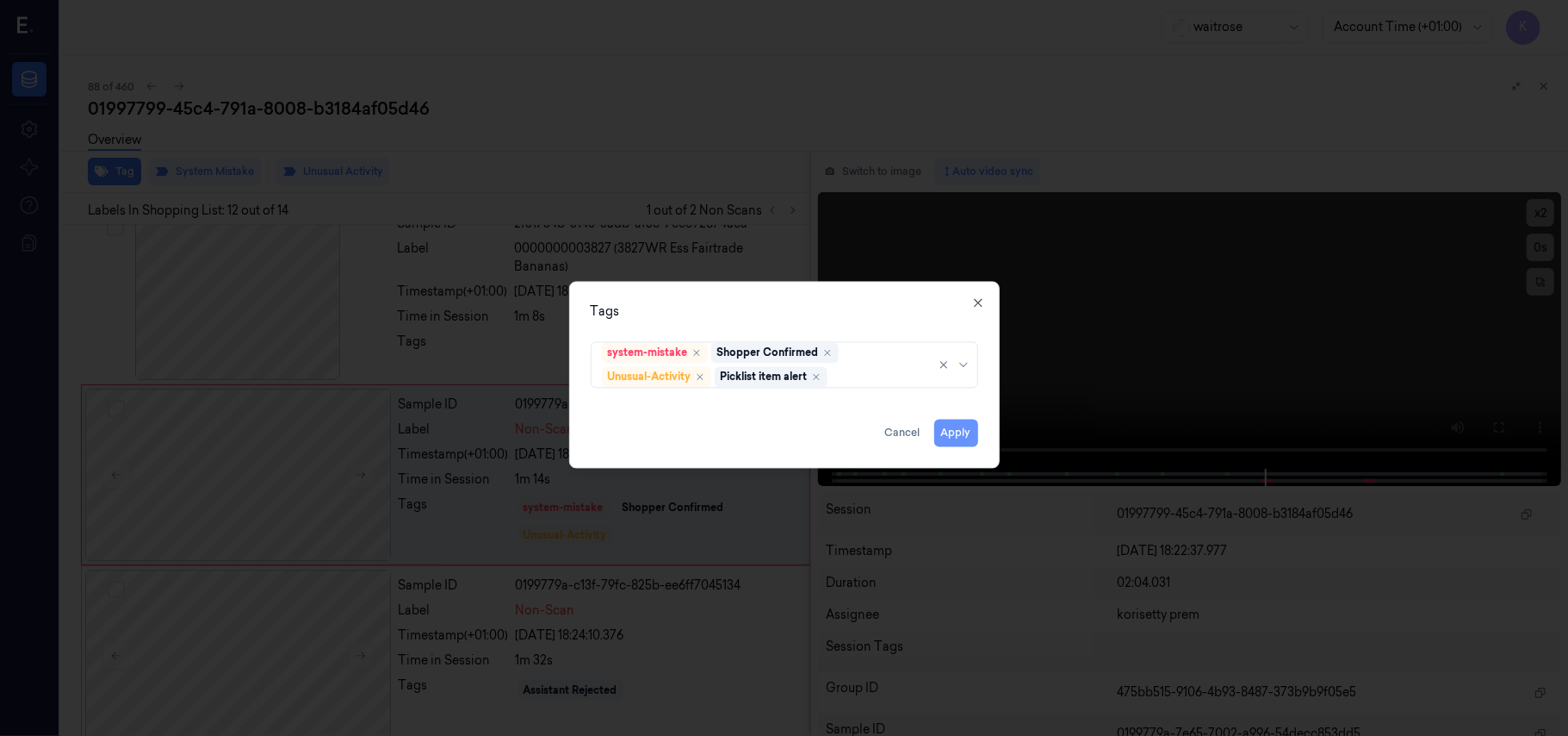
click at [945, 436] on button "Apply" at bounding box center [957, 433] width 44 height 28
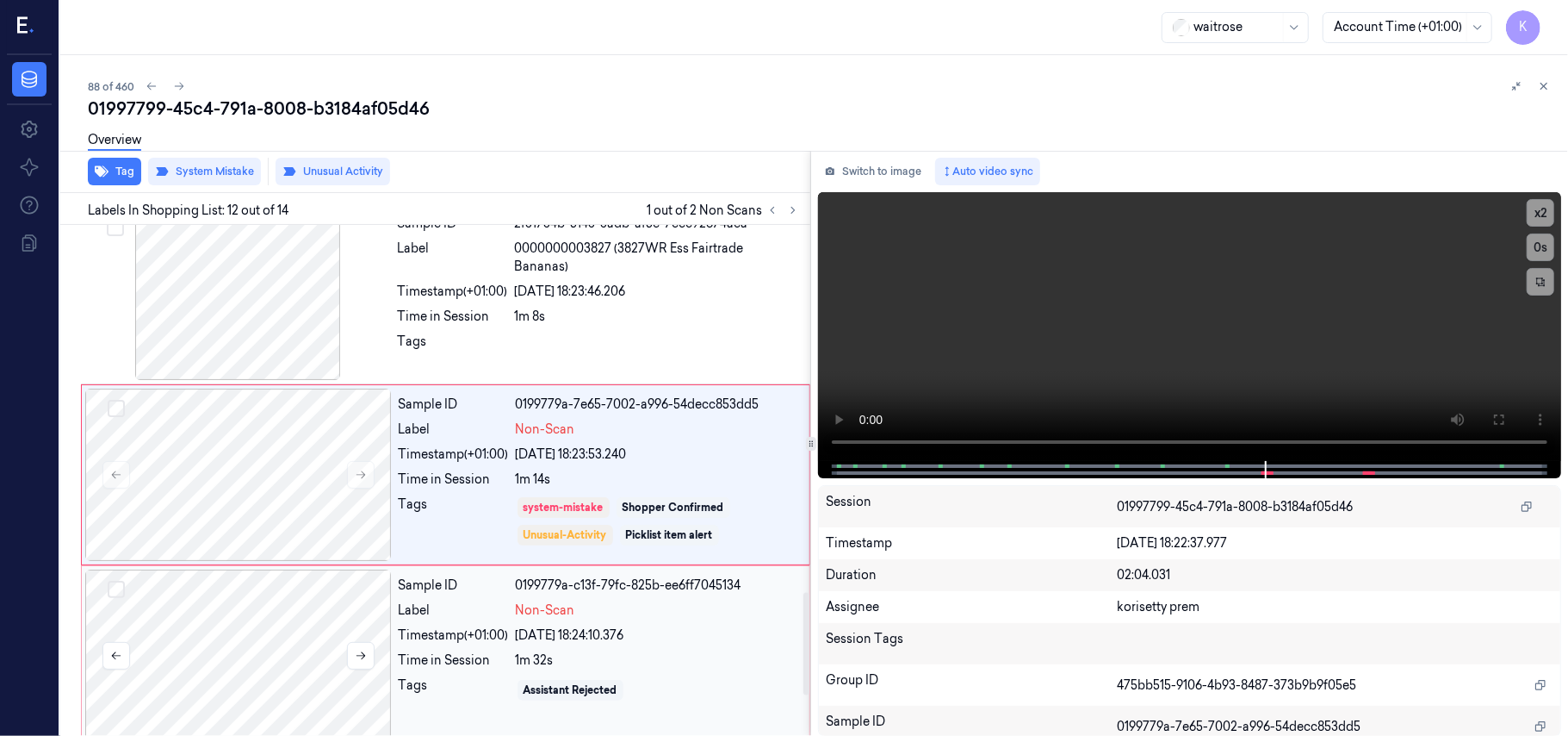
click at [328, 649] on div at bounding box center [239, 655] width 307 height 172
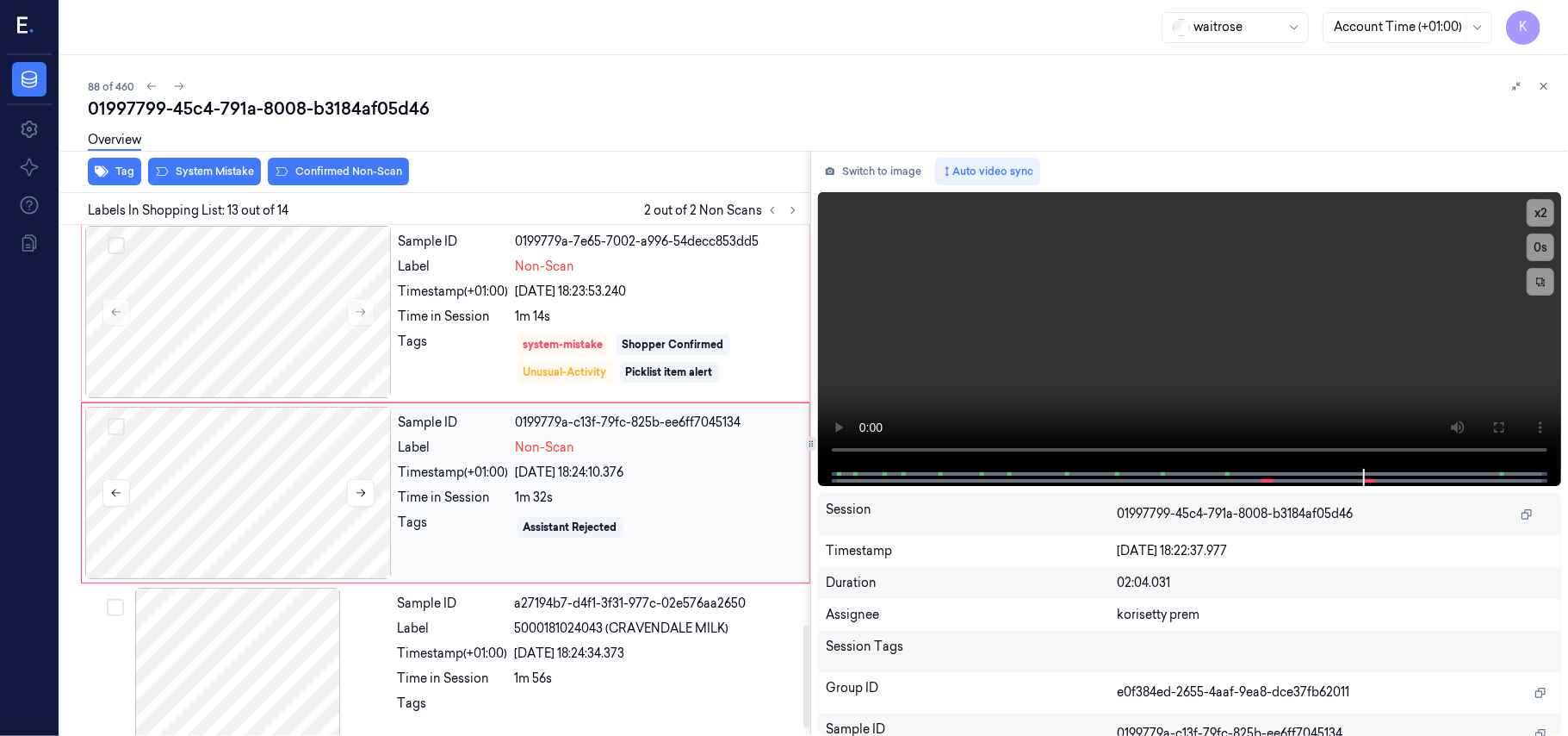
scroll to position [2011, 0]
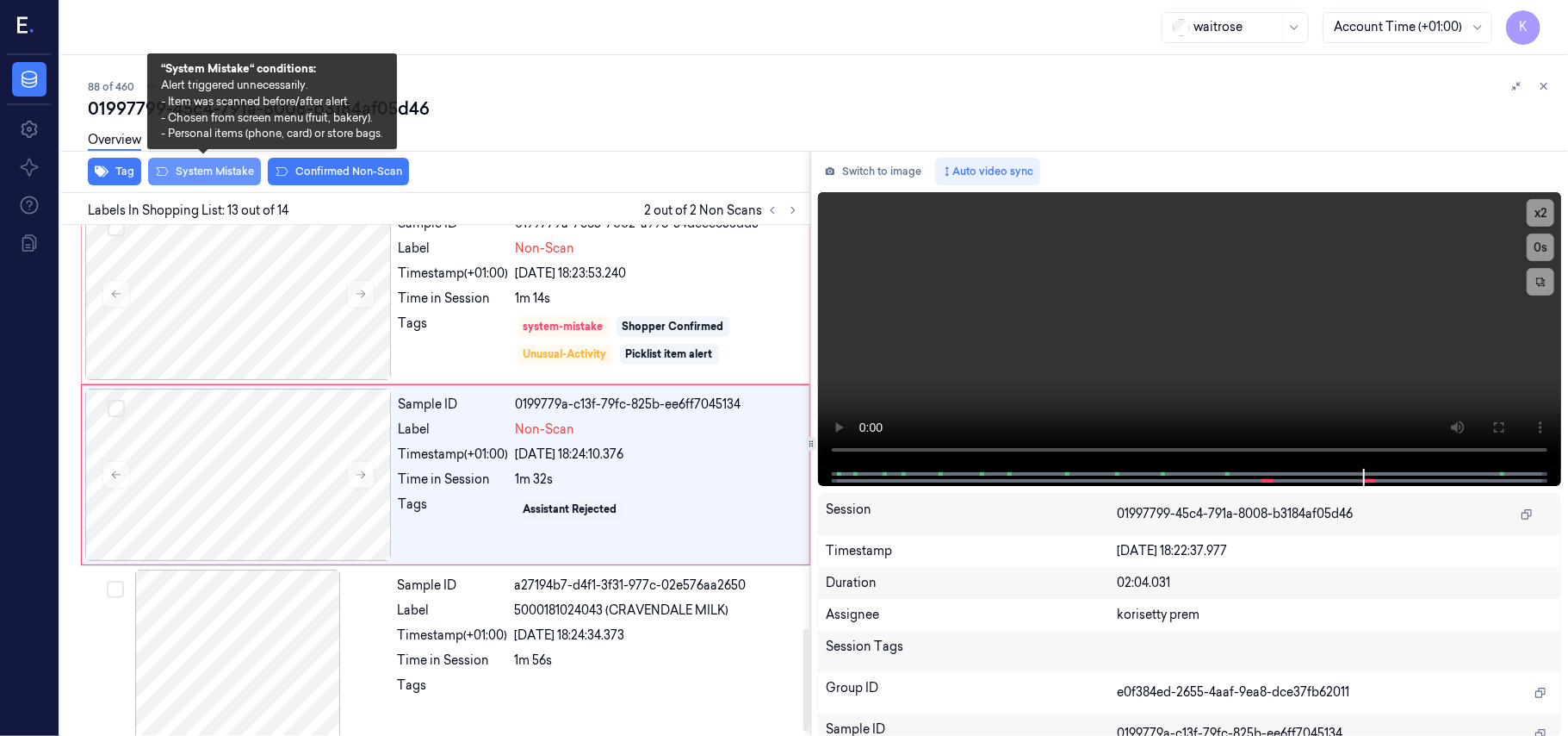
click at [224, 181] on button "System Mistake" at bounding box center [204, 171] width 112 height 28
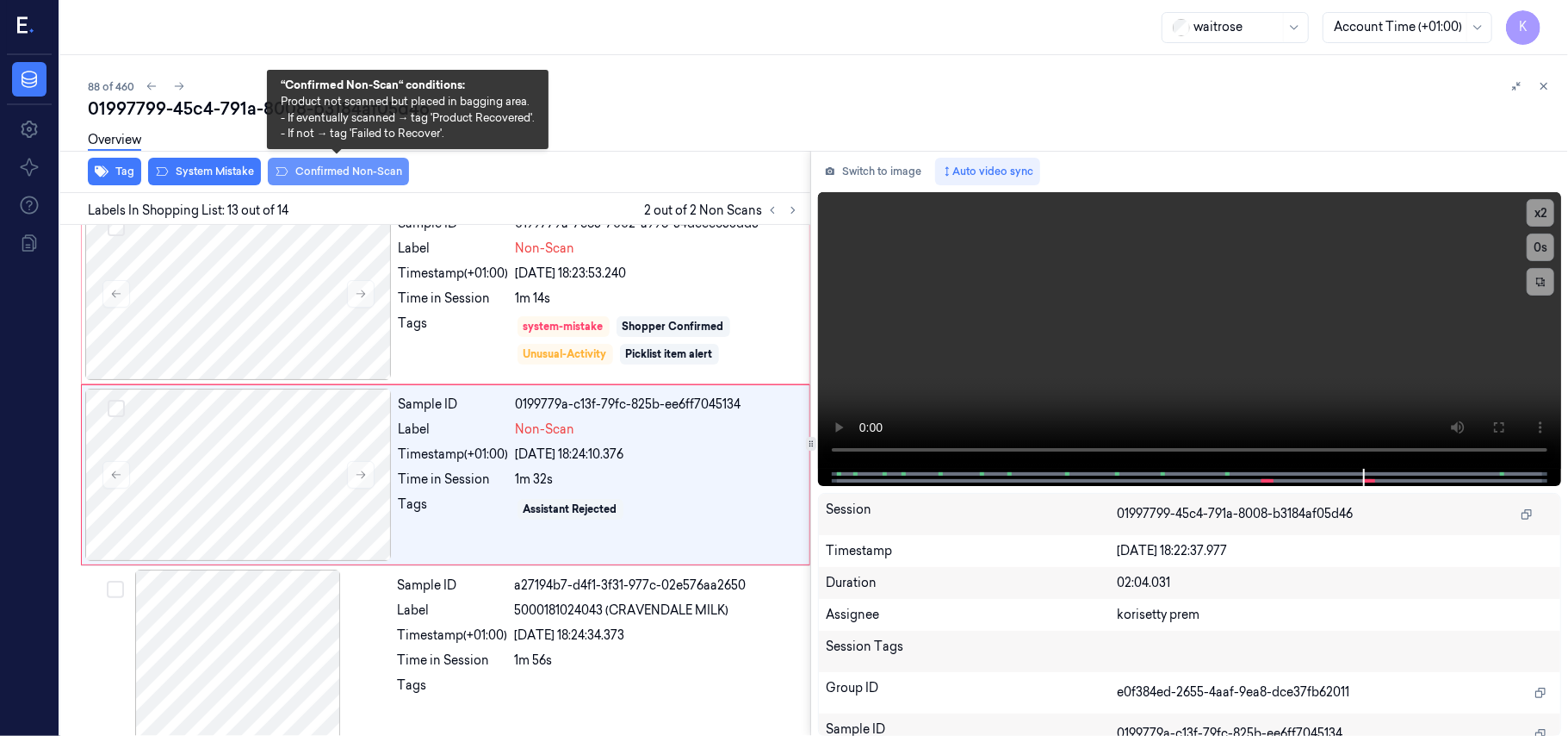
click at [329, 173] on button "Confirmed Non-Scan" at bounding box center [338, 171] width 141 height 28
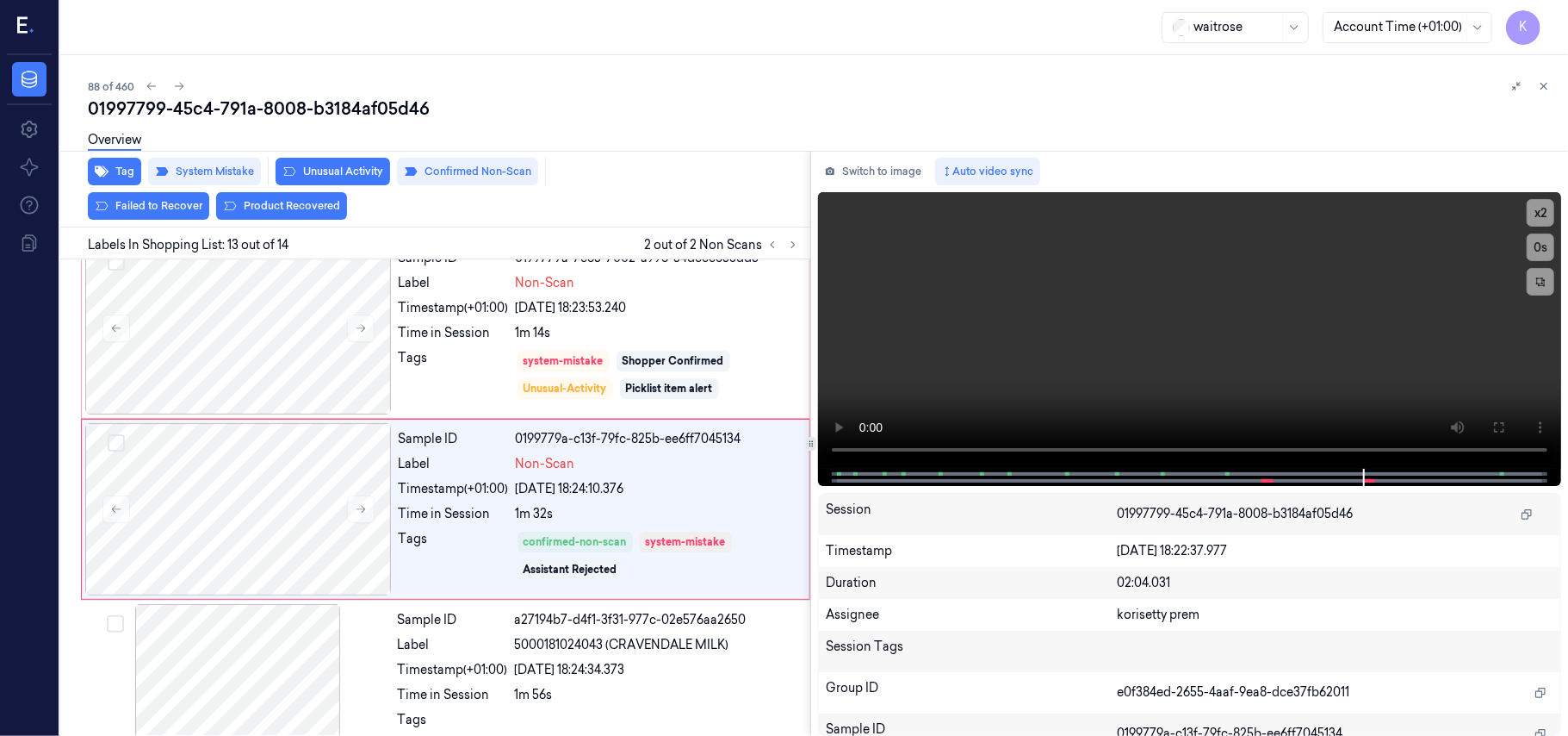
scroll to position [2028, 0]
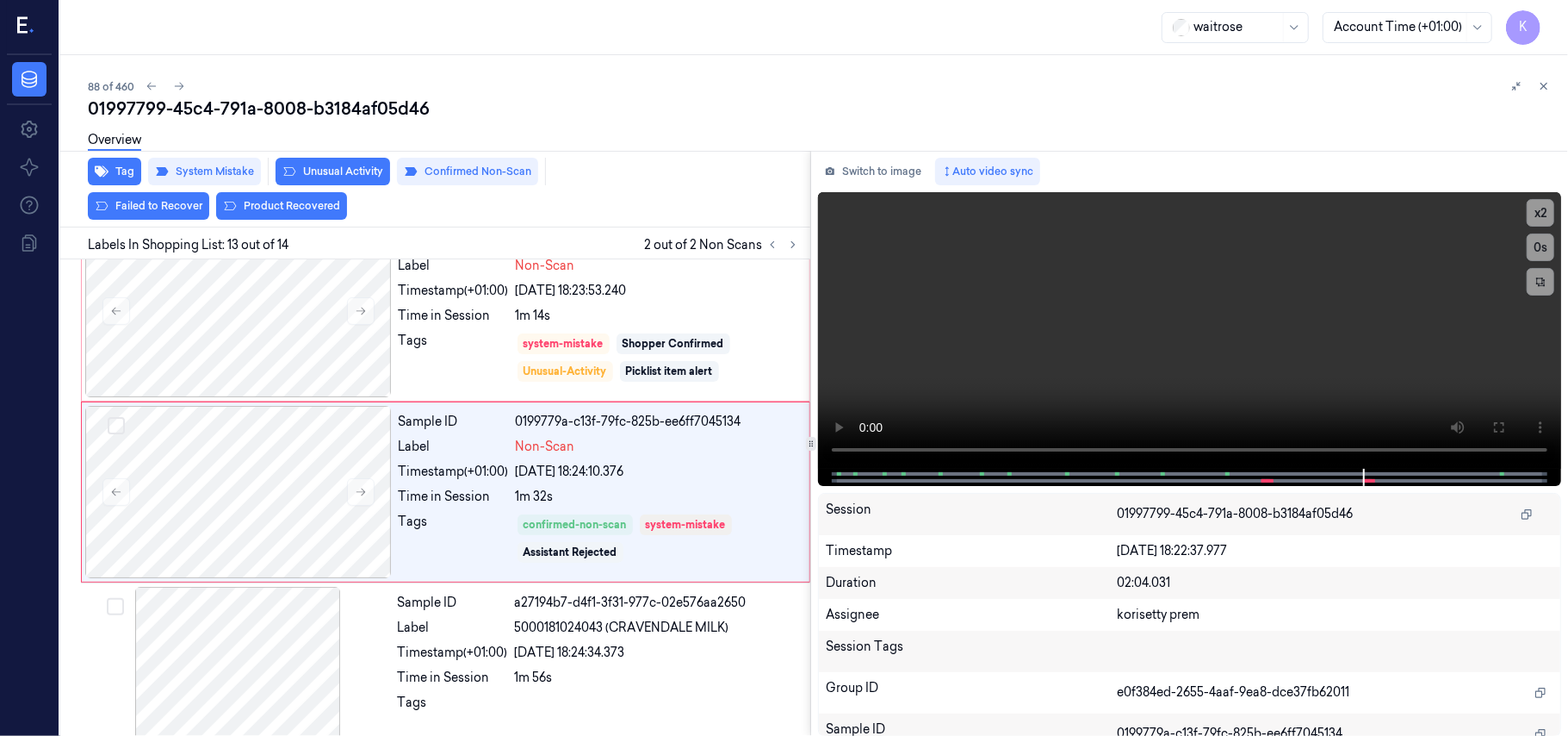
click at [329, 173] on button "Unusual Activity" at bounding box center [333, 171] width 114 height 28
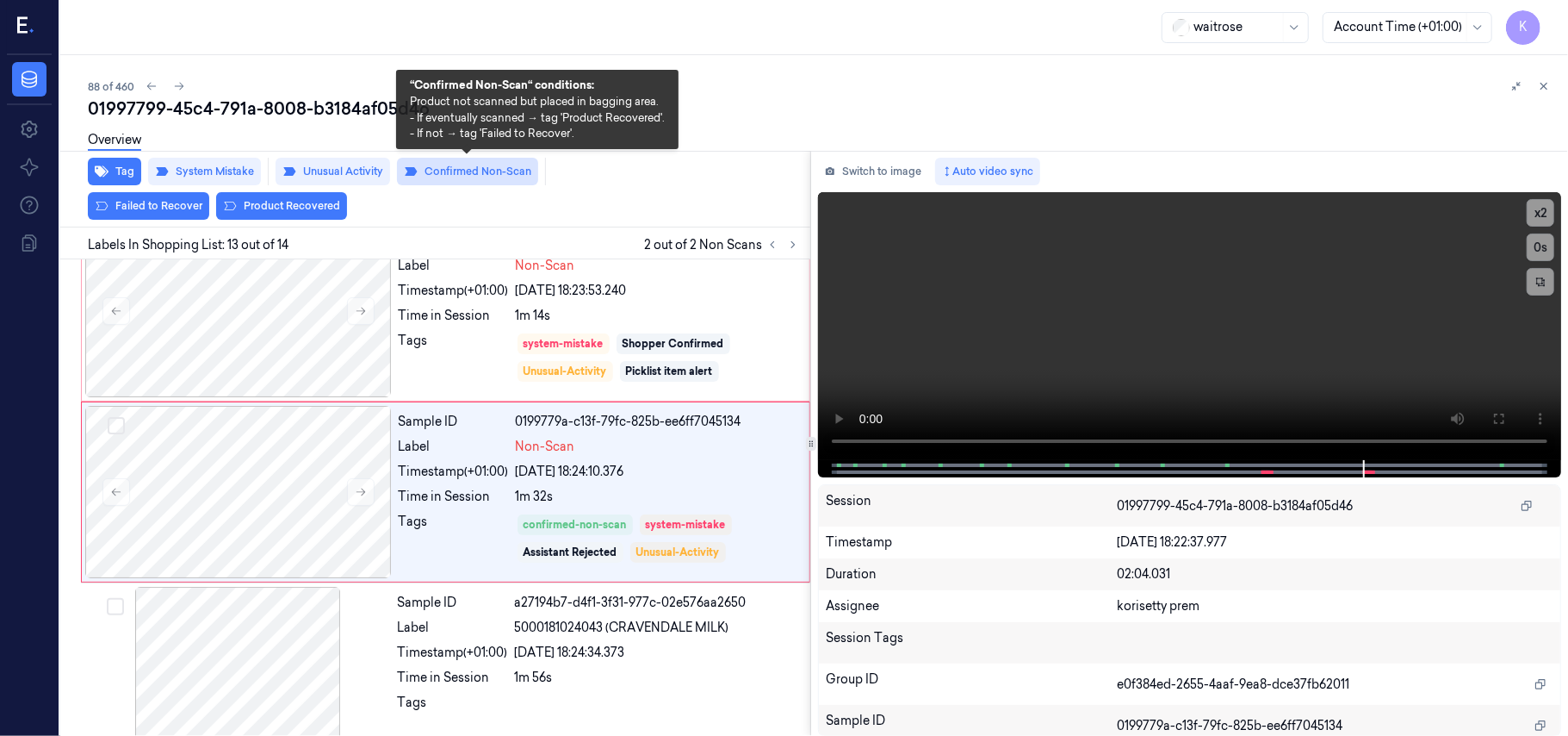
click at [482, 165] on button "Confirmed Non-Scan" at bounding box center [468, 171] width 141 height 28
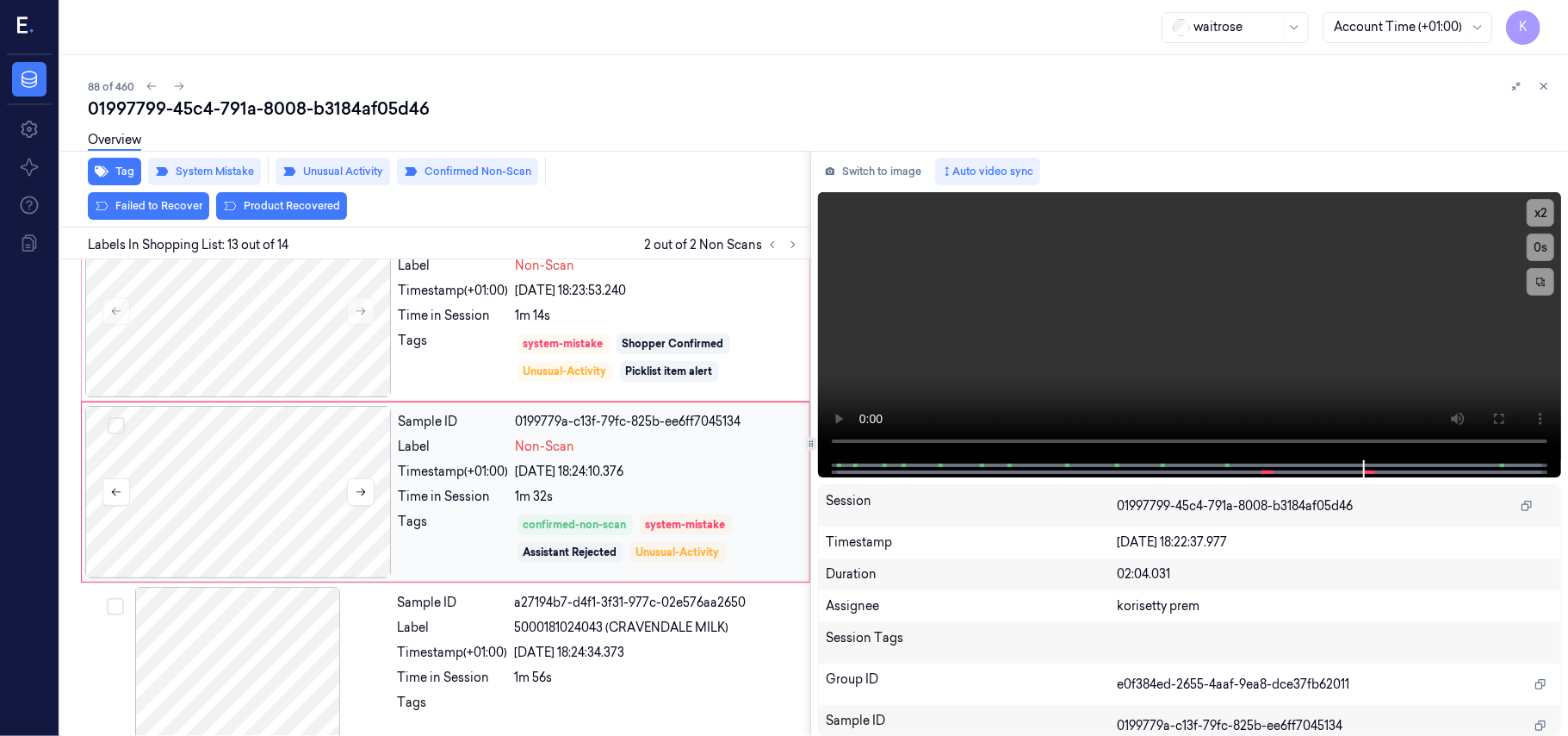
scroll to position [2011, 0]
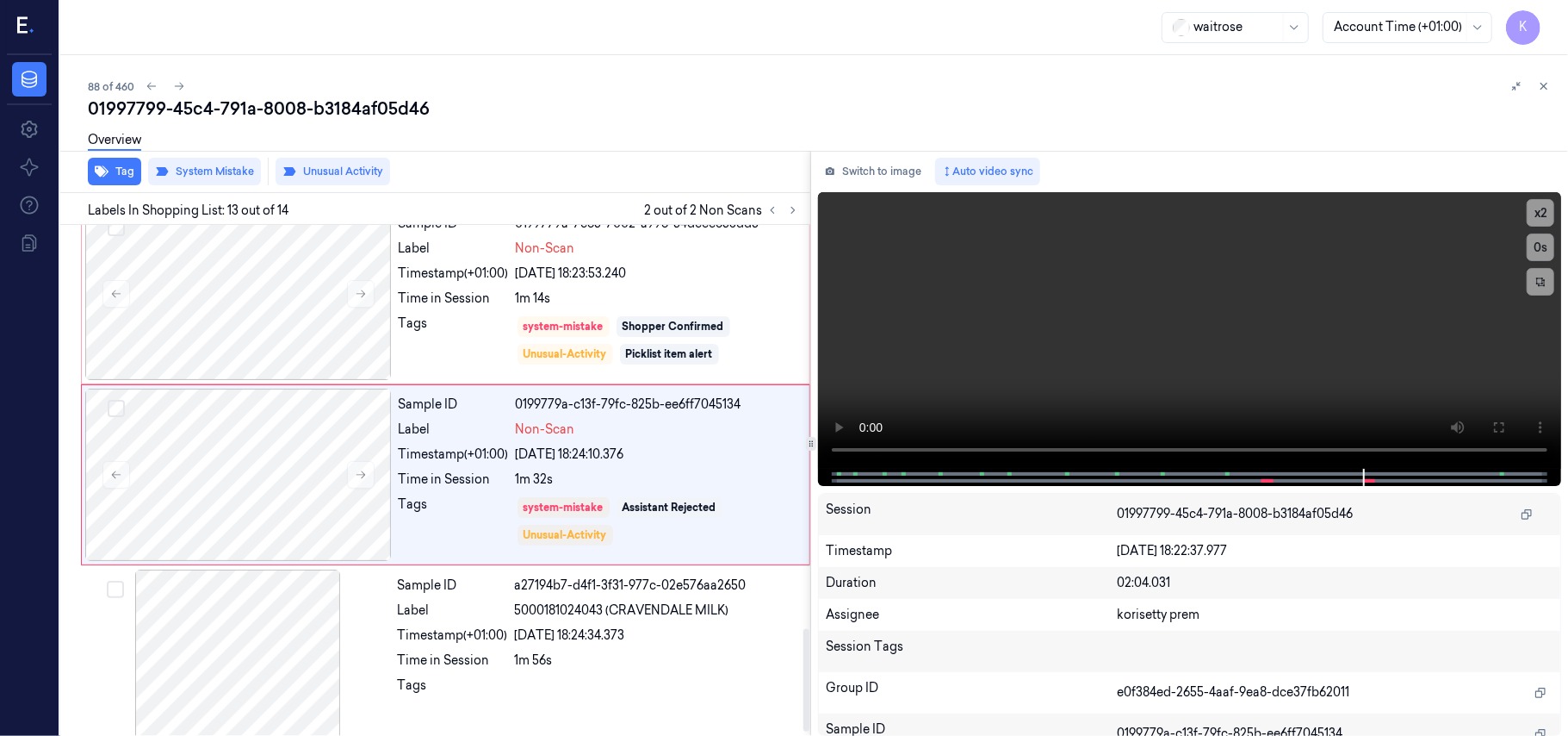
click at [112, 152] on div "Overview" at bounding box center [114, 142] width 54 height 44
click at [113, 165] on button "Tag" at bounding box center [114, 171] width 54 height 28
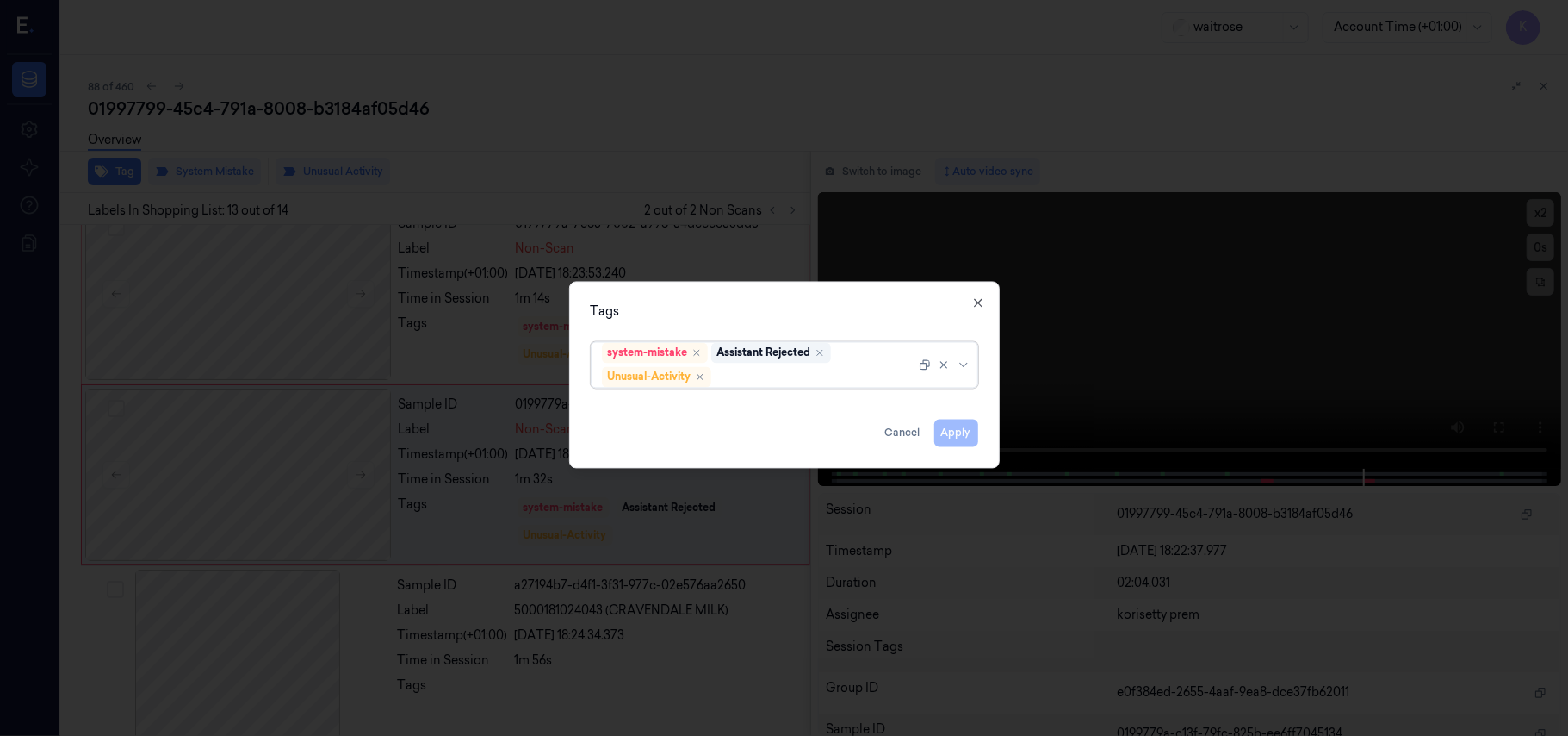
click at [787, 379] on div at bounding box center [815, 376] width 201 height 18
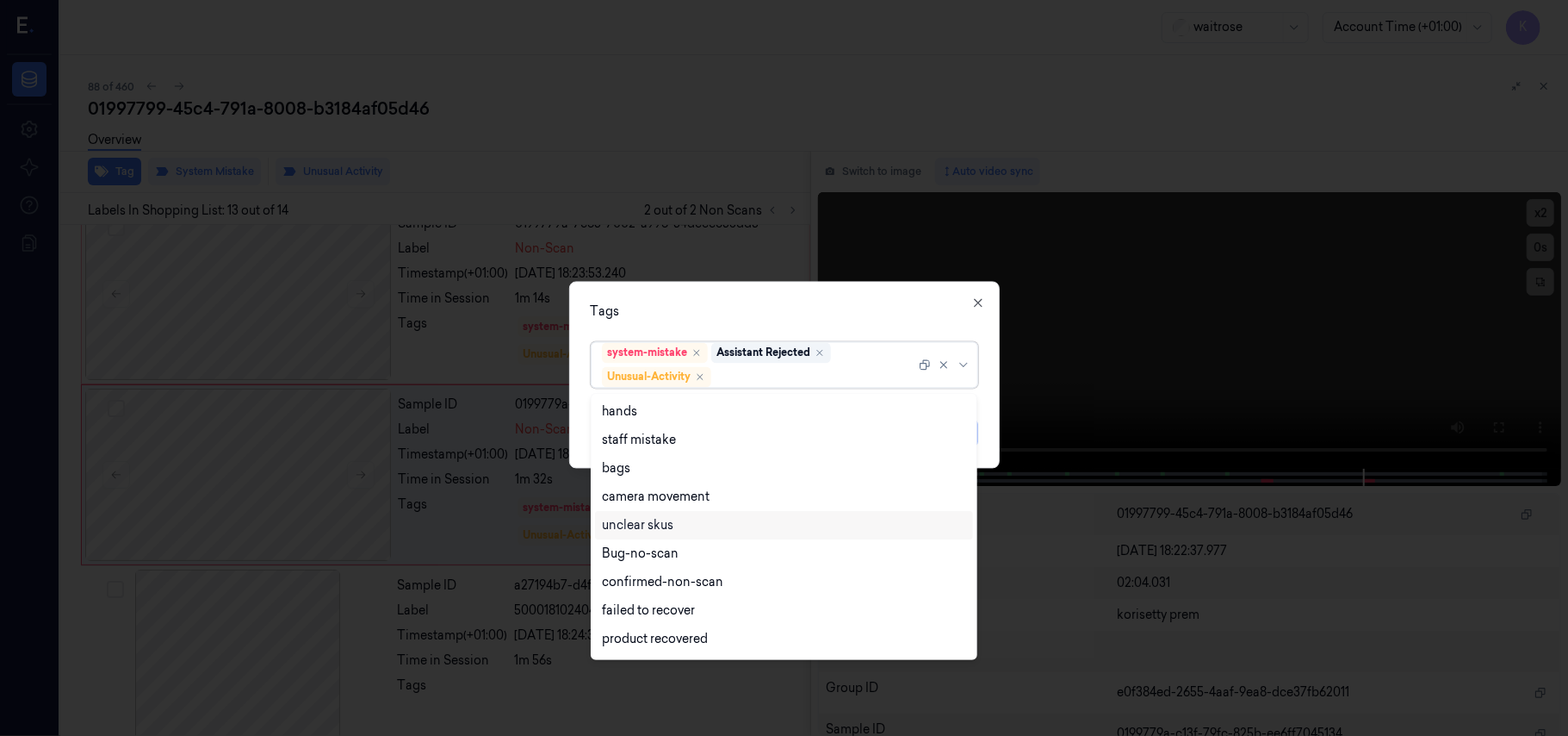
scroll to position [225, 0]
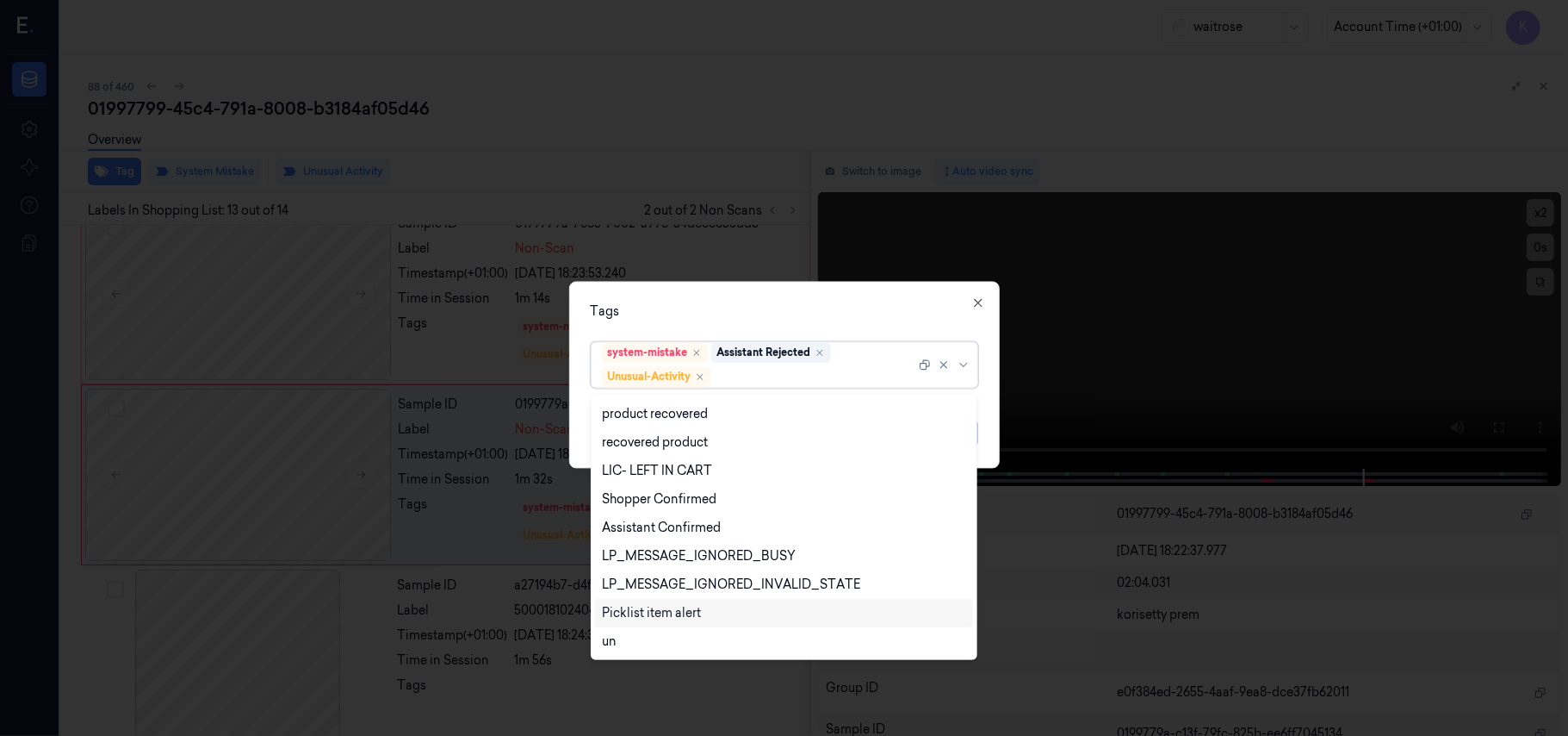
click at [621, 609] on div "Picklist item alert" at bounding box center [651, 613] width 99 height 18
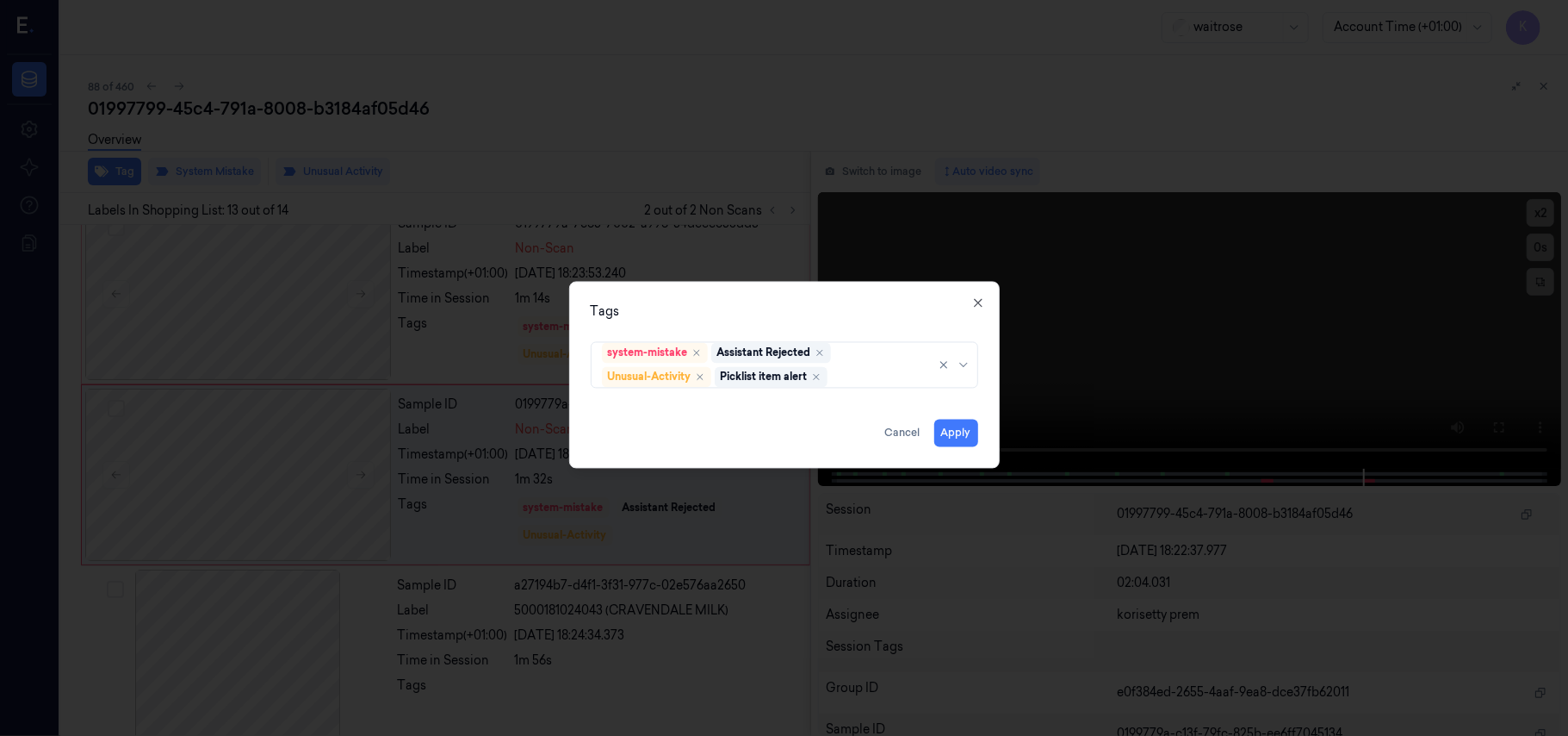
click at [873, 331] on div "Tags system-mistake Assistant Rejected Unusual-Activity Picklist item alert App…" at bounding box center [784, 375] width 430 height 187
click at [951, 437] on button "Apply" at bounding box center [957, 433] width 44 height 28
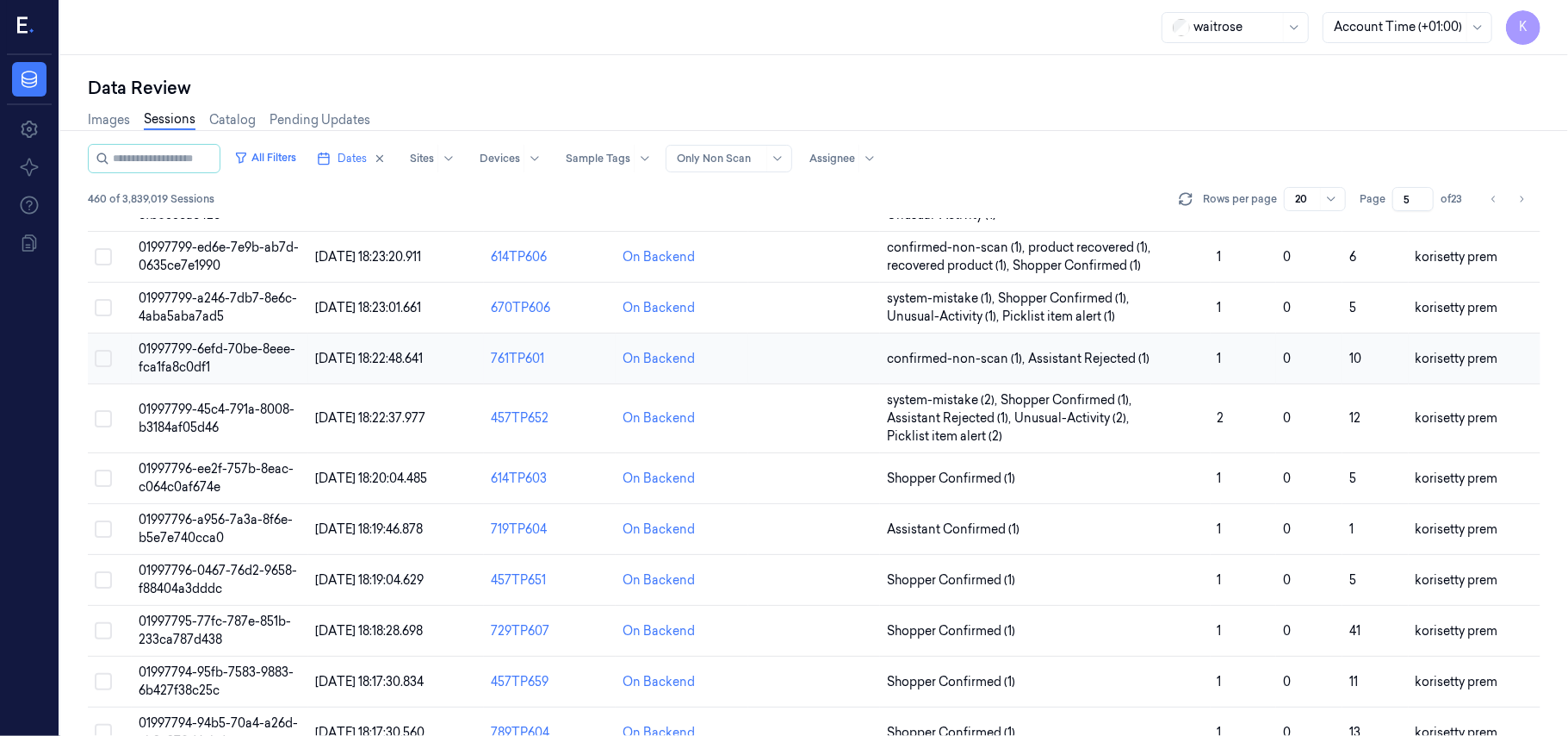
scroll to position [229, 0]
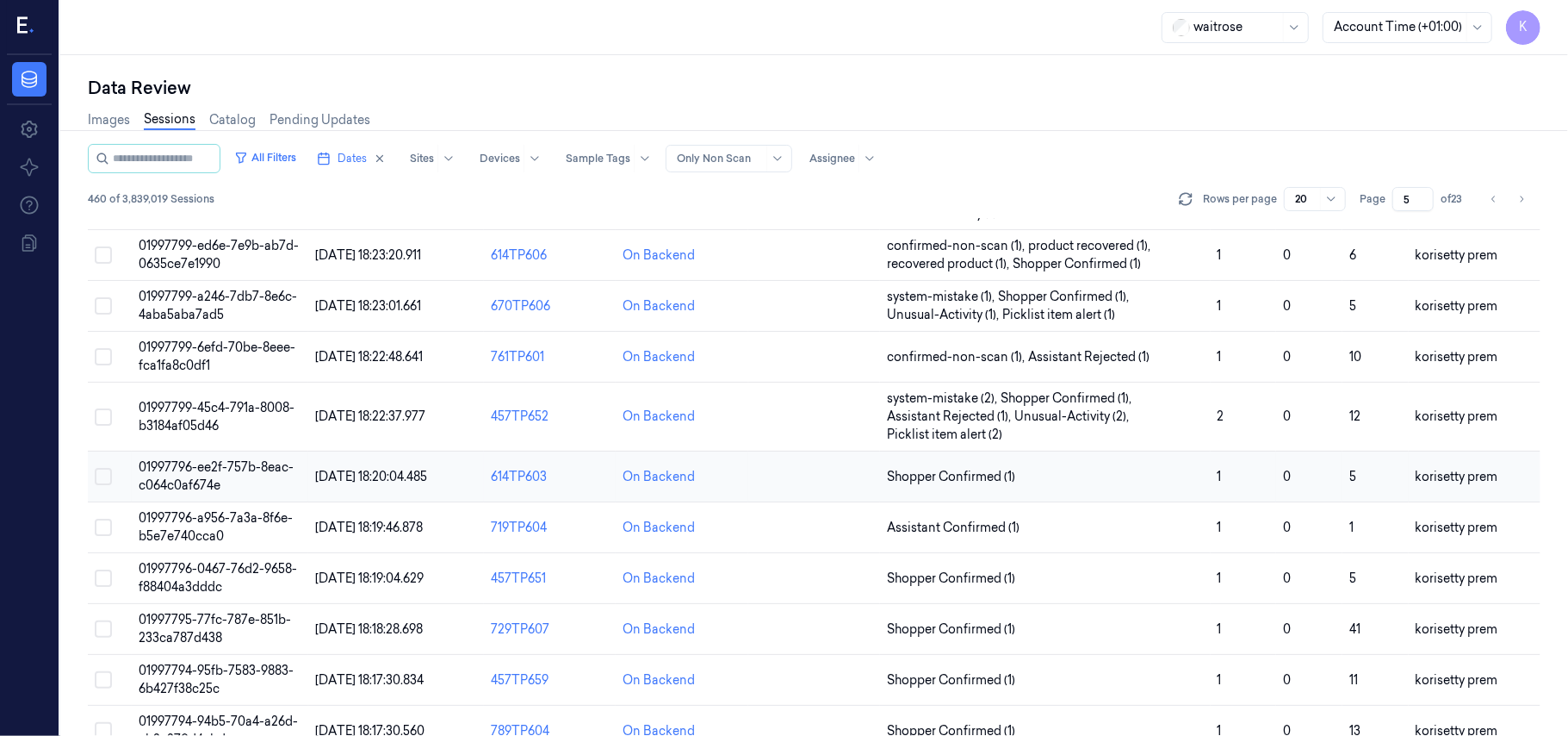
click at [207, 483] on span "01997796-ee2f-757b-8eac-c064c0af674e" at bounding box center [216, 476] width 155 height 34
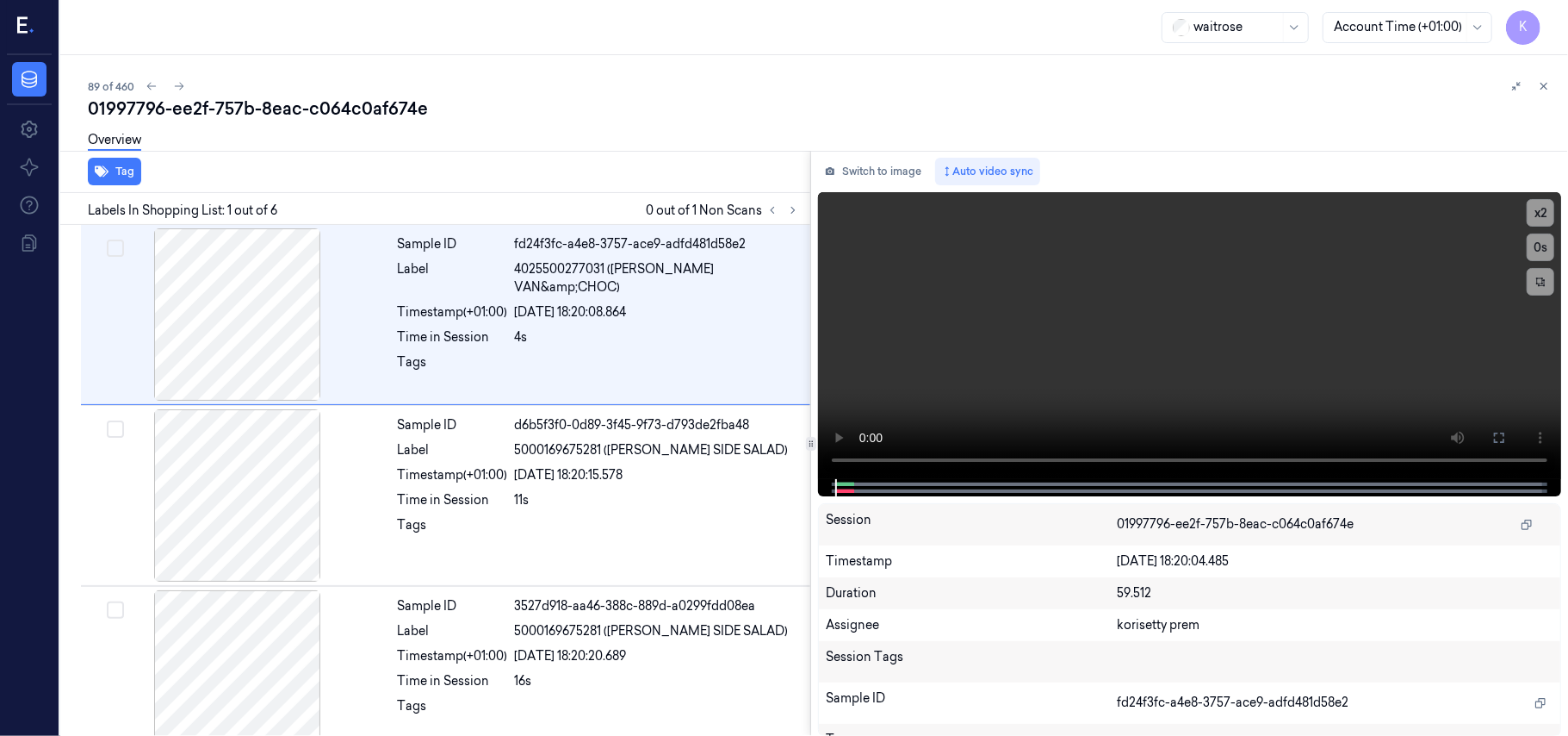
click at [673, 122] on div "Overview" at bounding box center [820, 142] width 1466 height 44
click at [793, 205] on icon at bounding box center [793, 210] width 12 height 12
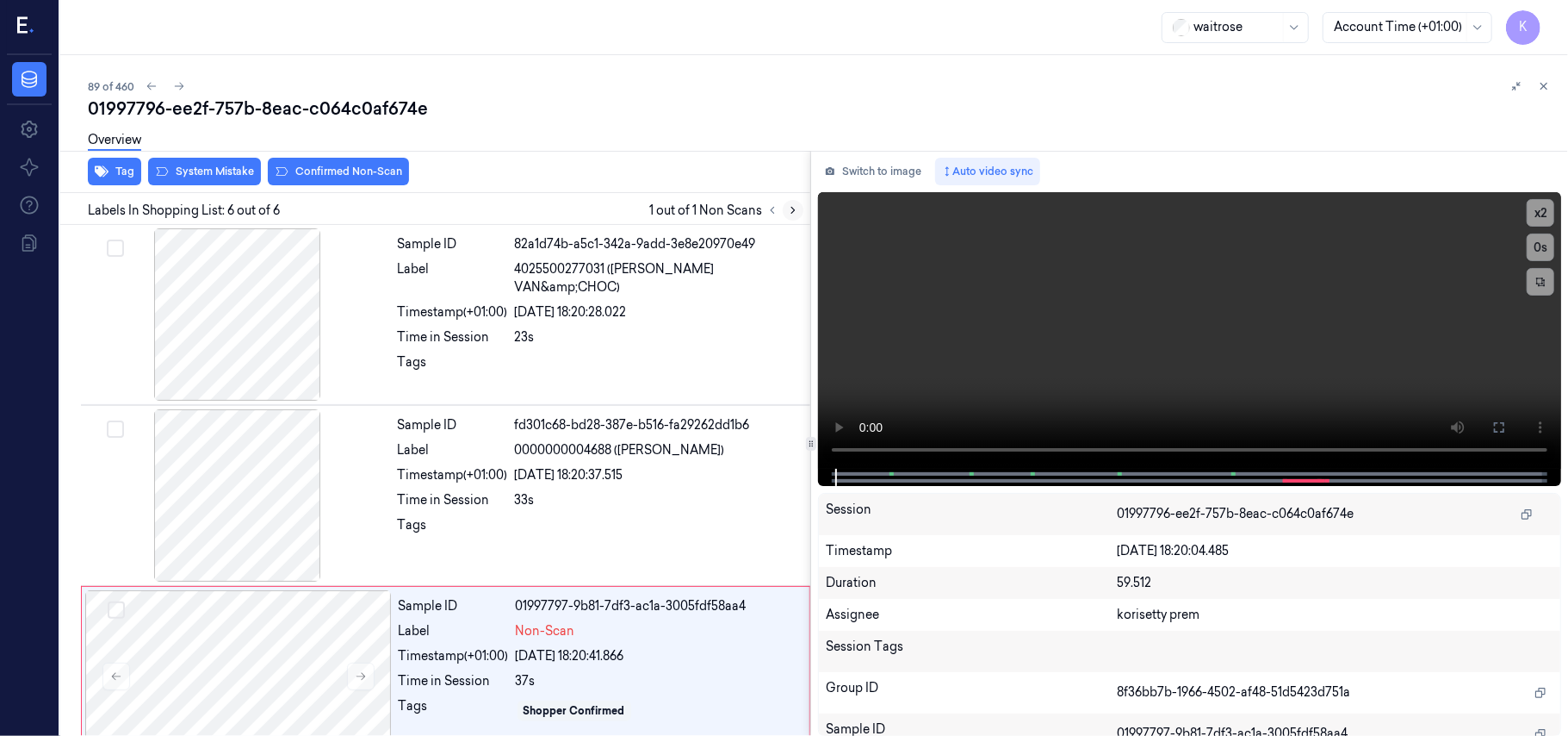
scroll to position [583, 0]
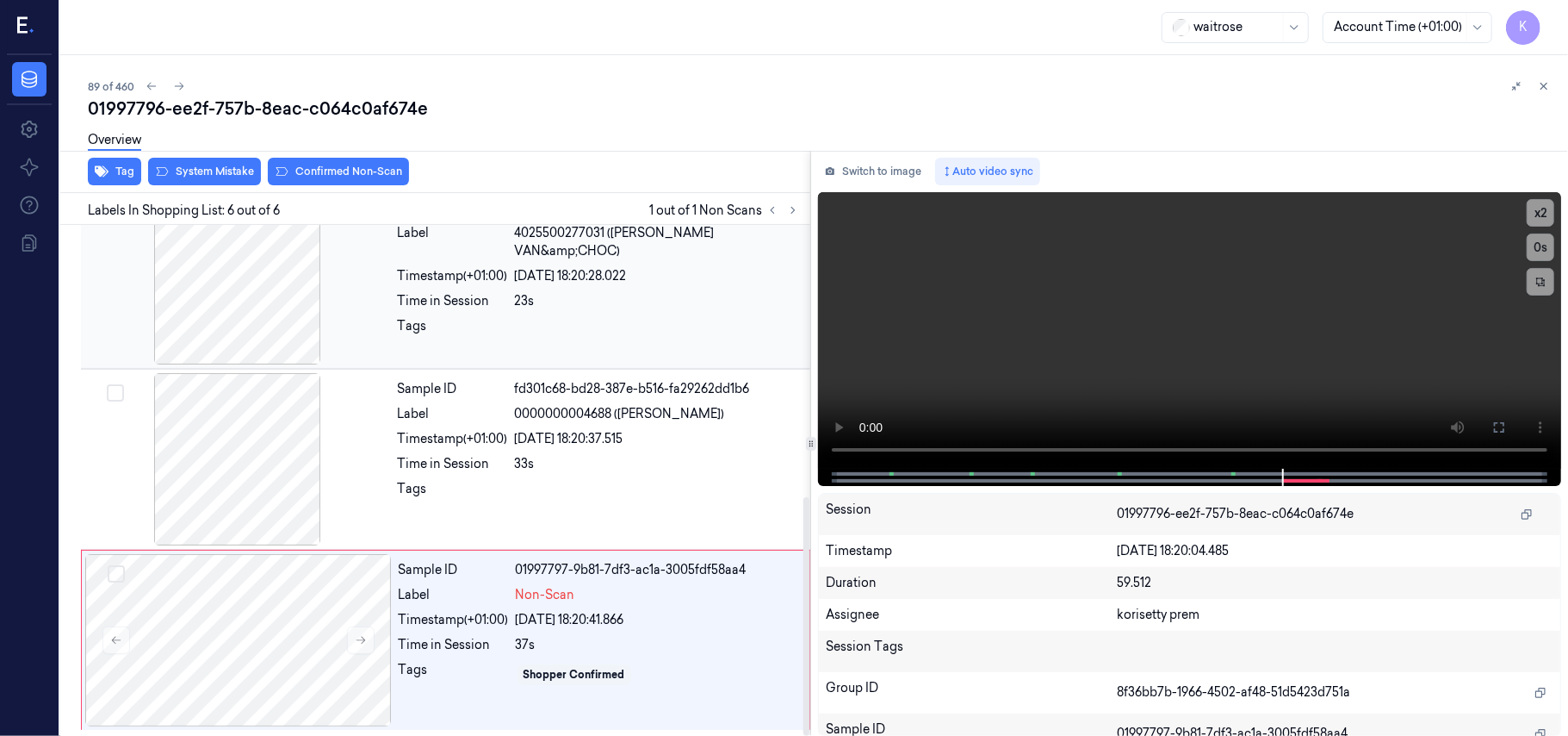
click at [291, 314] on div at bounding box center [238, 278] width 307 height 172
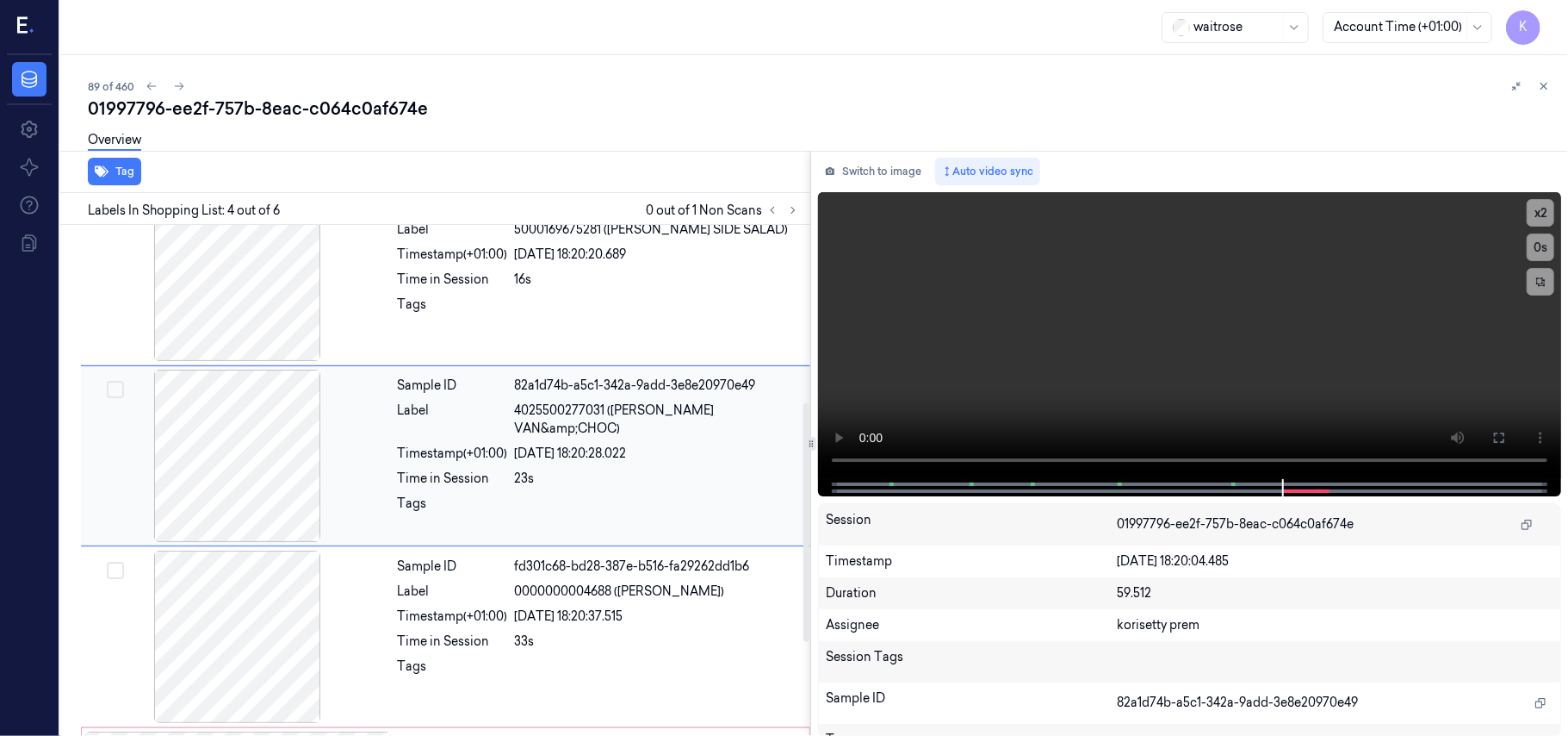
scroll to position [377, 0]
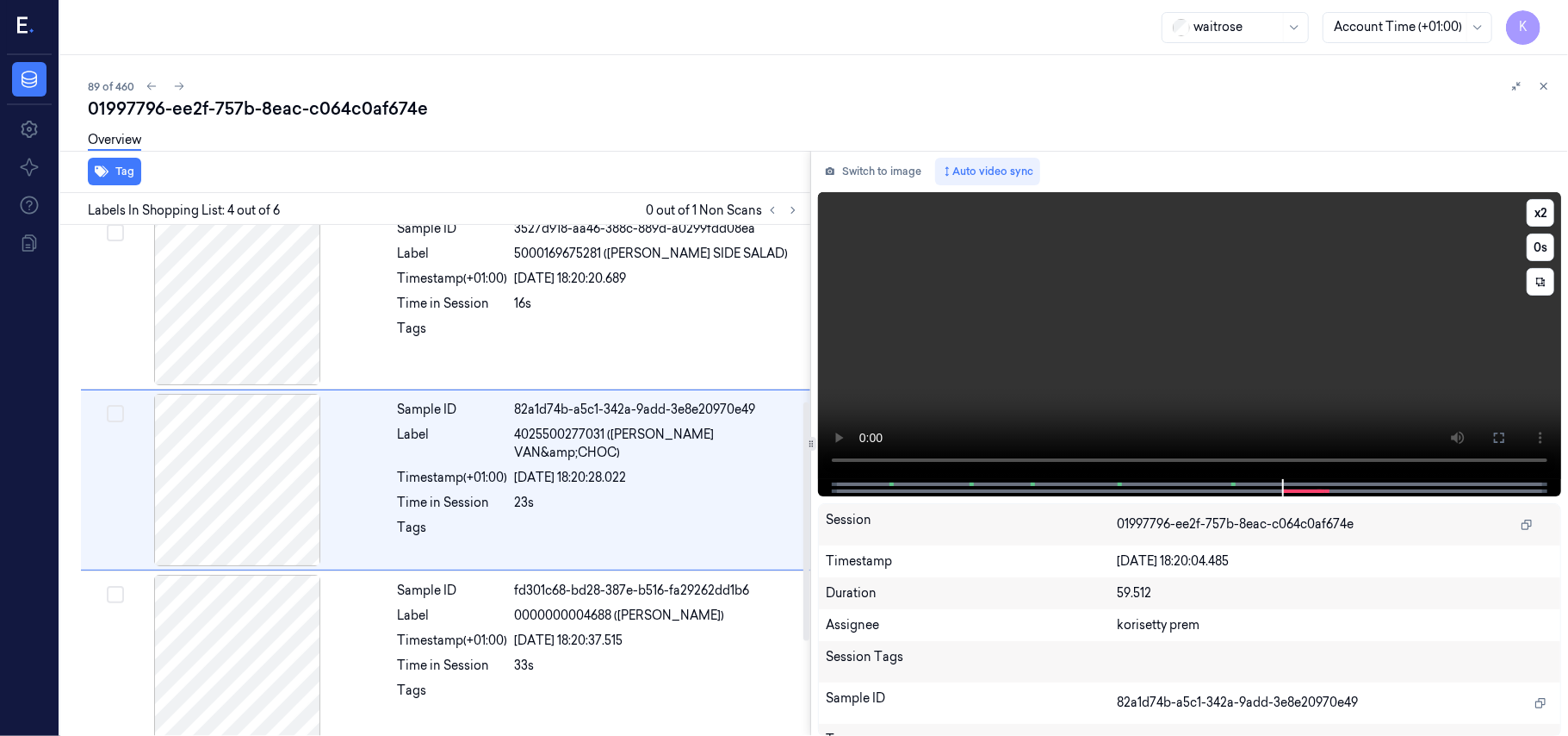
click at [1062, 366] on video at bounding box center [1190, 336] width 743 height 287
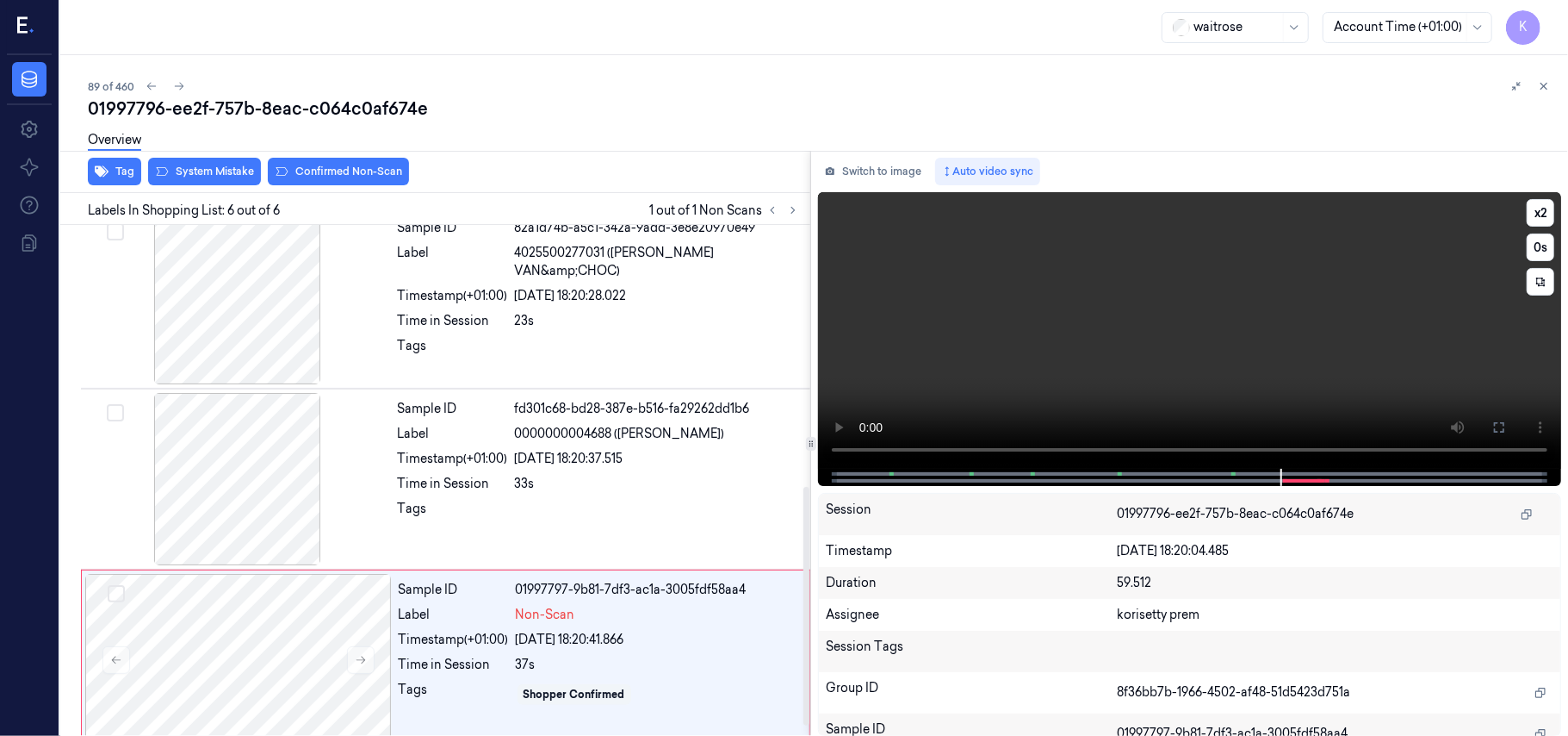
scroll to position [583, 0]
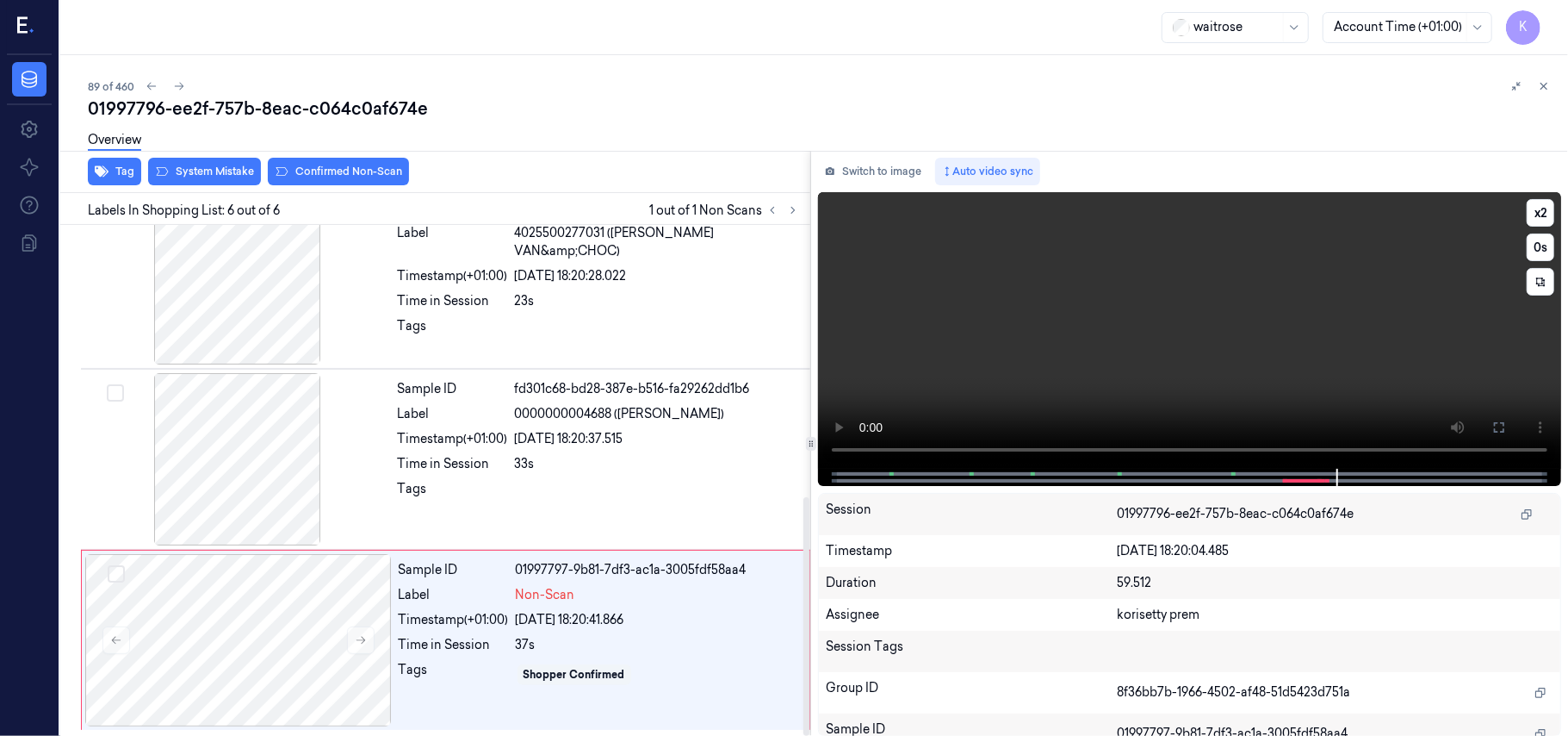
click at [1016, 366] on video at bounding box center [1190, 331] width 743 height 277
click at [484, 602] on div "Label" at bounding box center [453, 595] width 111 height 18
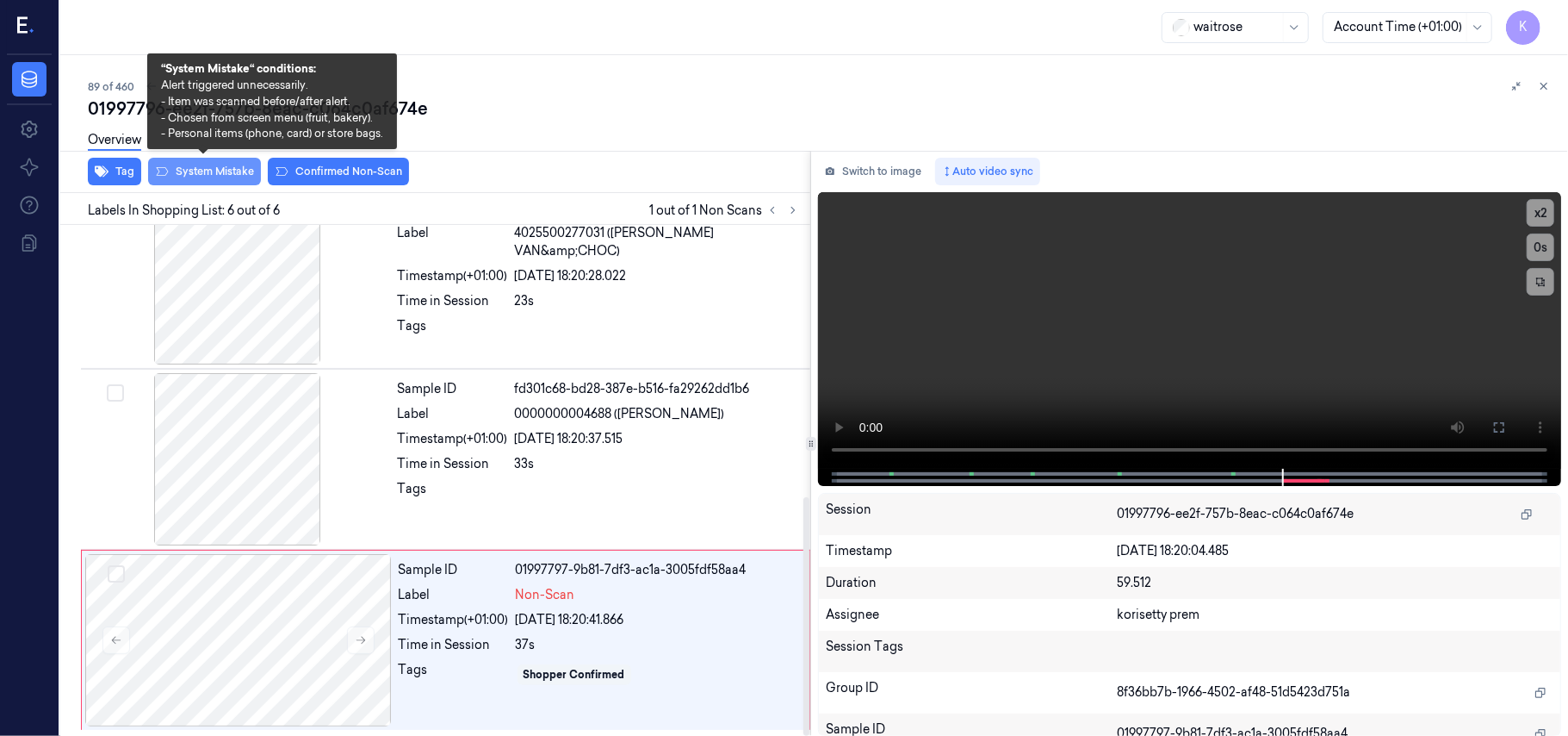
click at [222, 169] on button "System Mistake" at bounding box center [204, 171] width 112 height 28
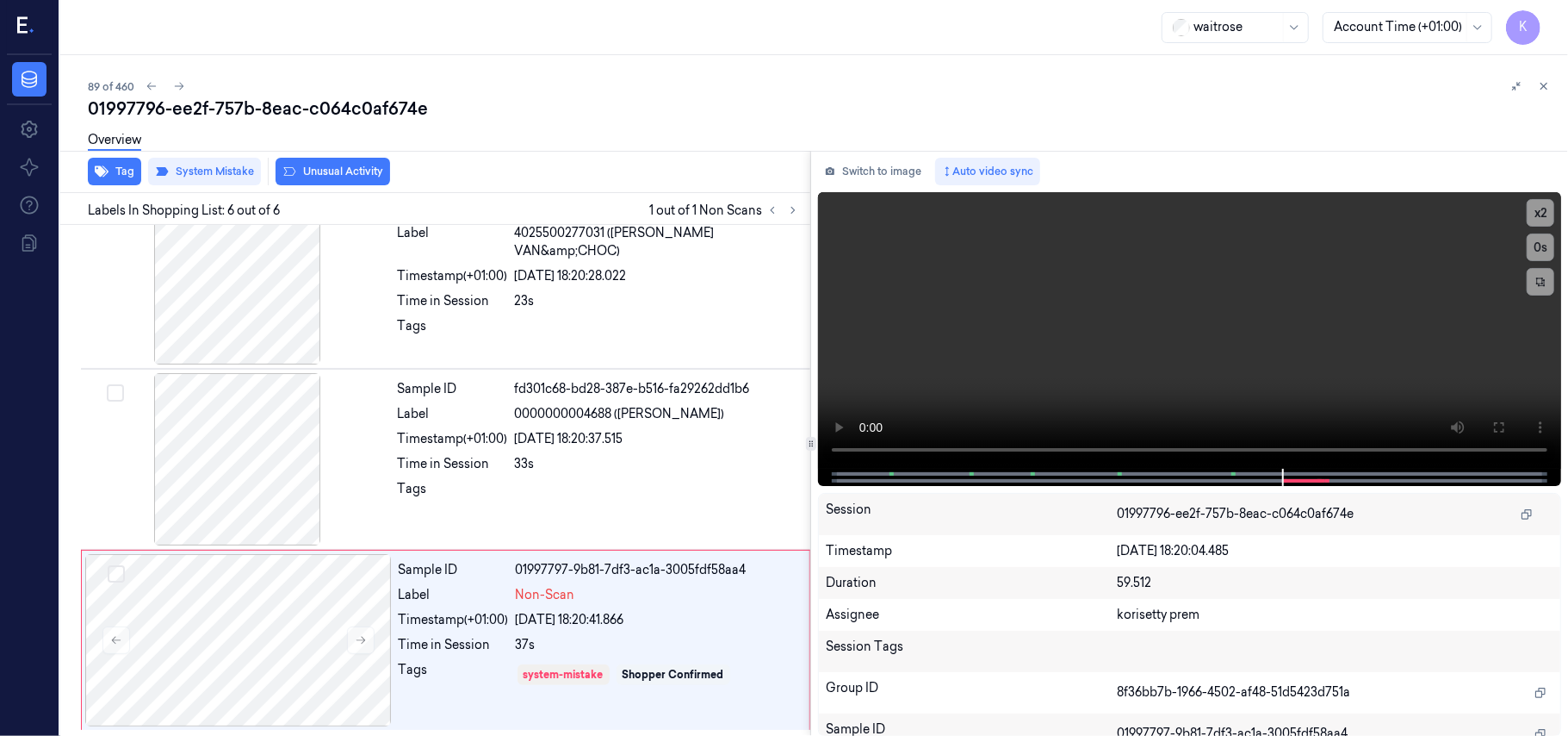
click at [339, 169] on button "Unusual Activity" at bounding box center [333, 171] width 114 height 28
click at [121, 167] on button "Tag" at bounding box center [114, 171] width 54 height 28
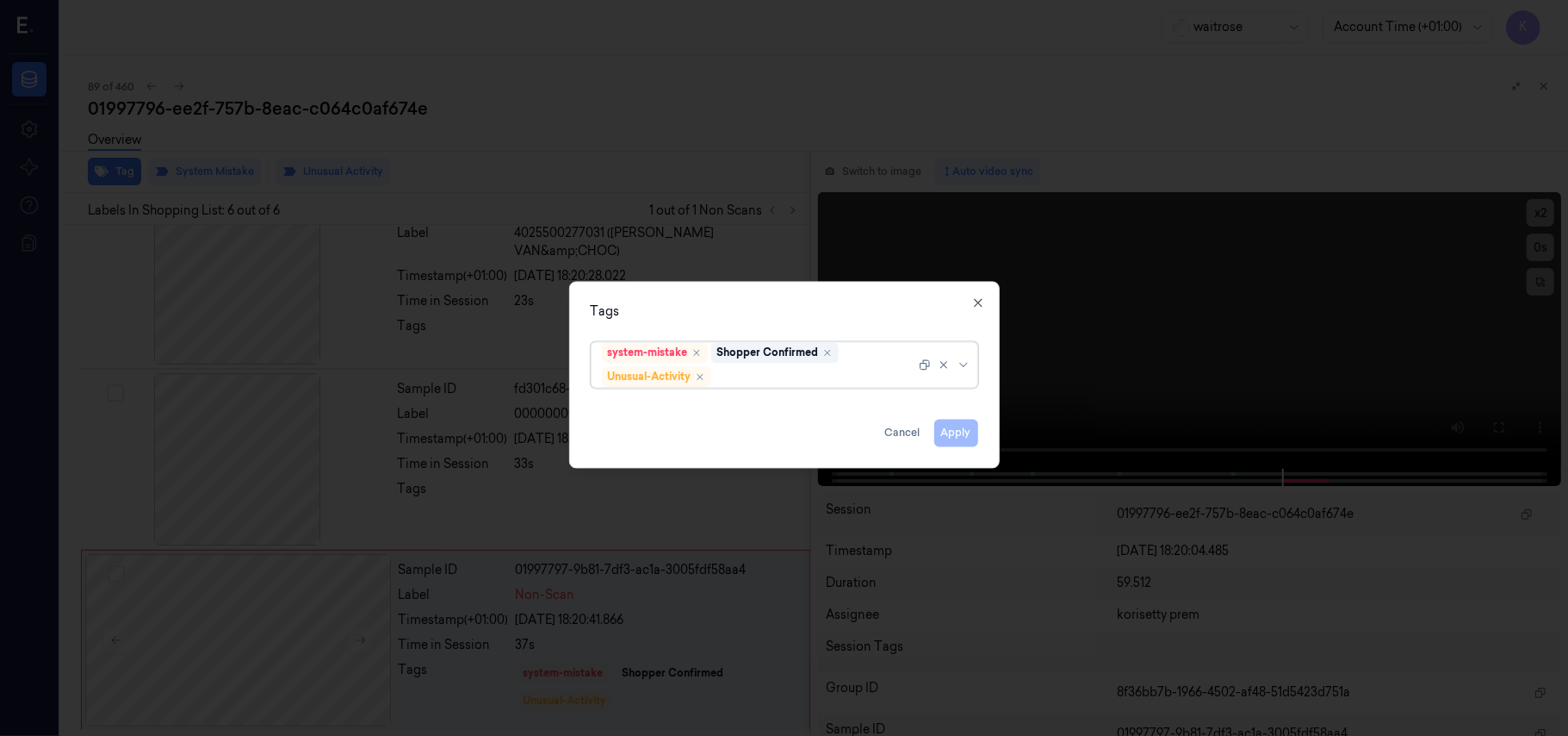
click at [734, 369] on div at bounding box center [815, 376] width 201 height 18
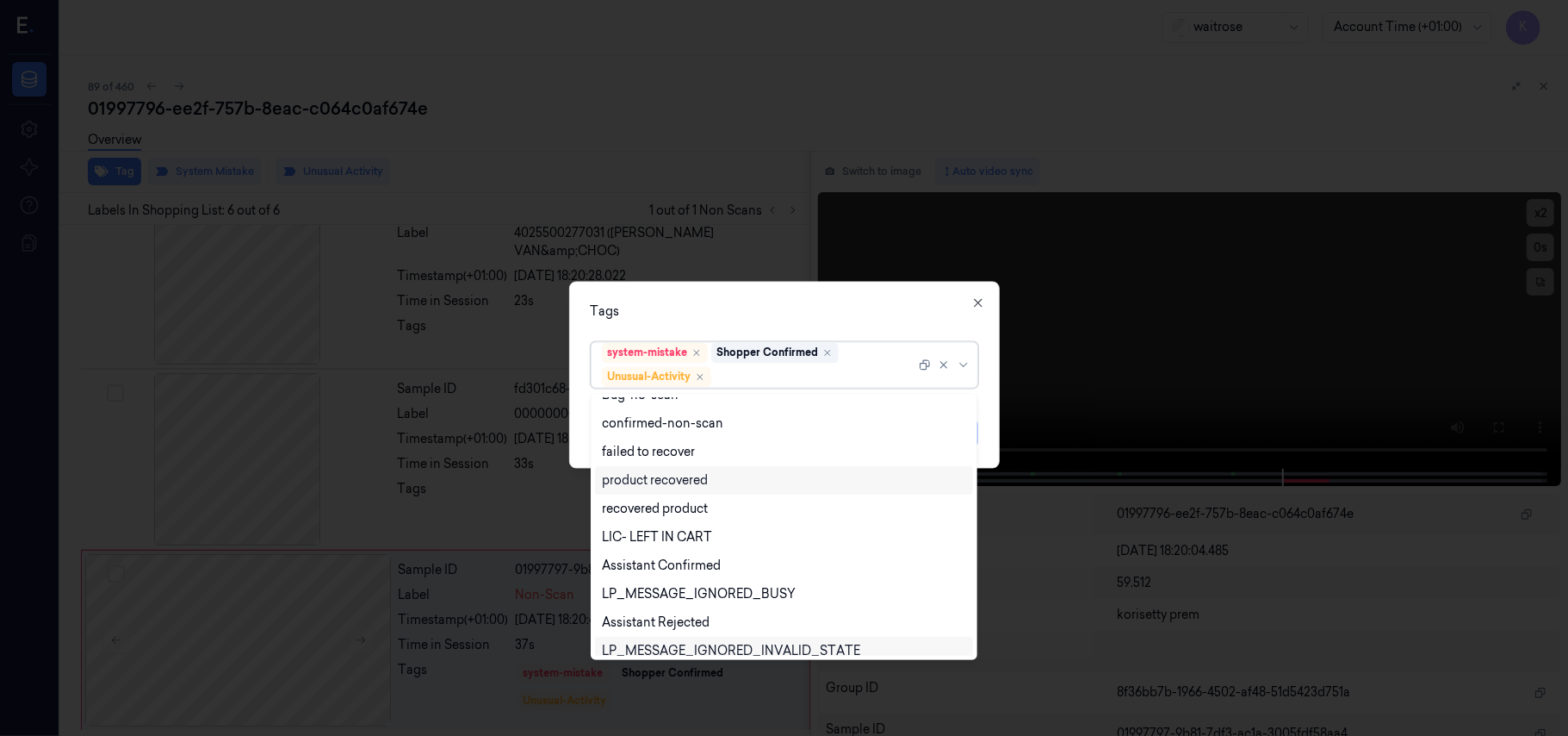
scroll to position [225, 0]
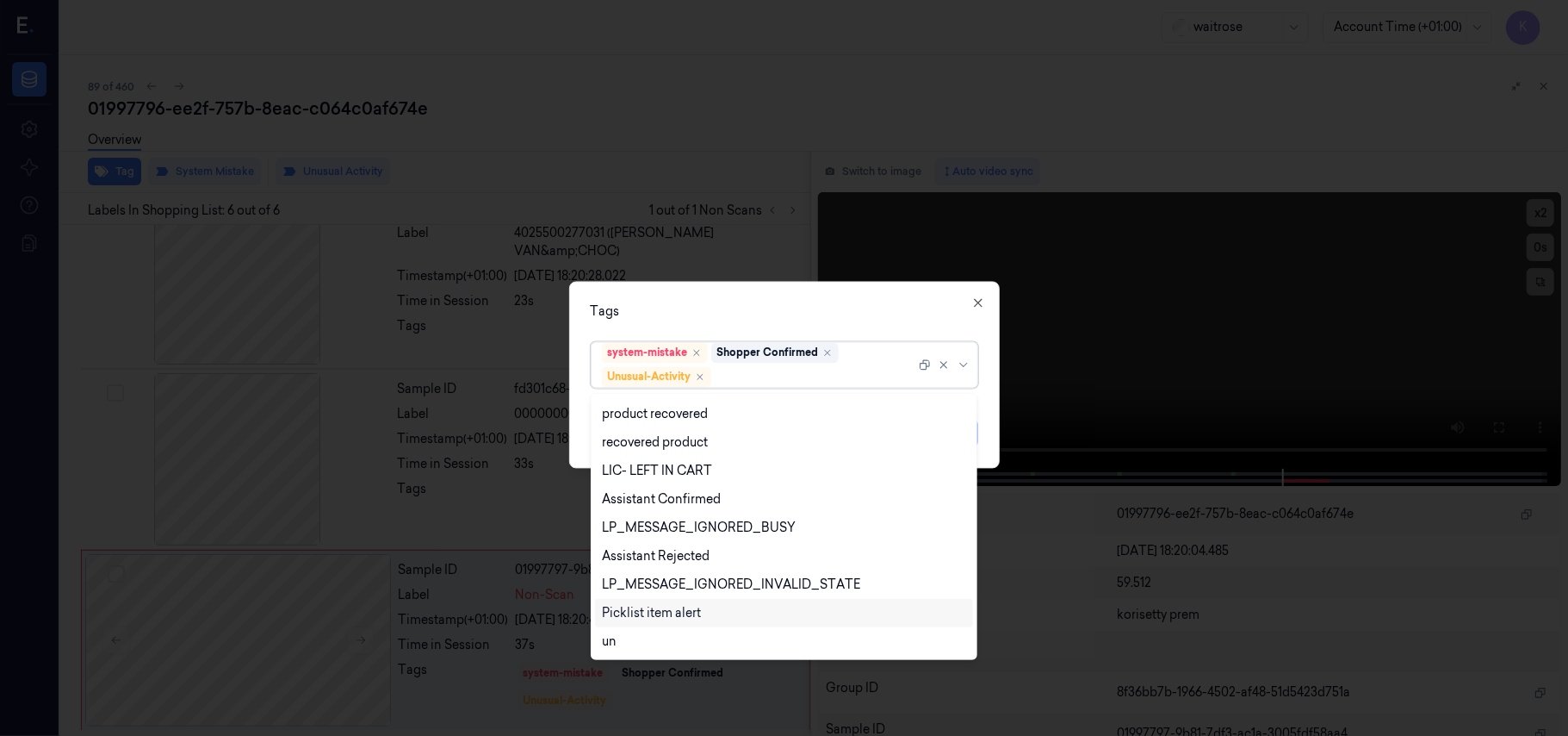
click at [682, 613] on div "Picklist item alert" at bounding box center [651, 613] width 99 height 18
click at [861, 288] on div "Tags option Picklist item alert, selected. 20 results available. Use Up and Dow…" at bounding box center [784, 375] width 430 height 187
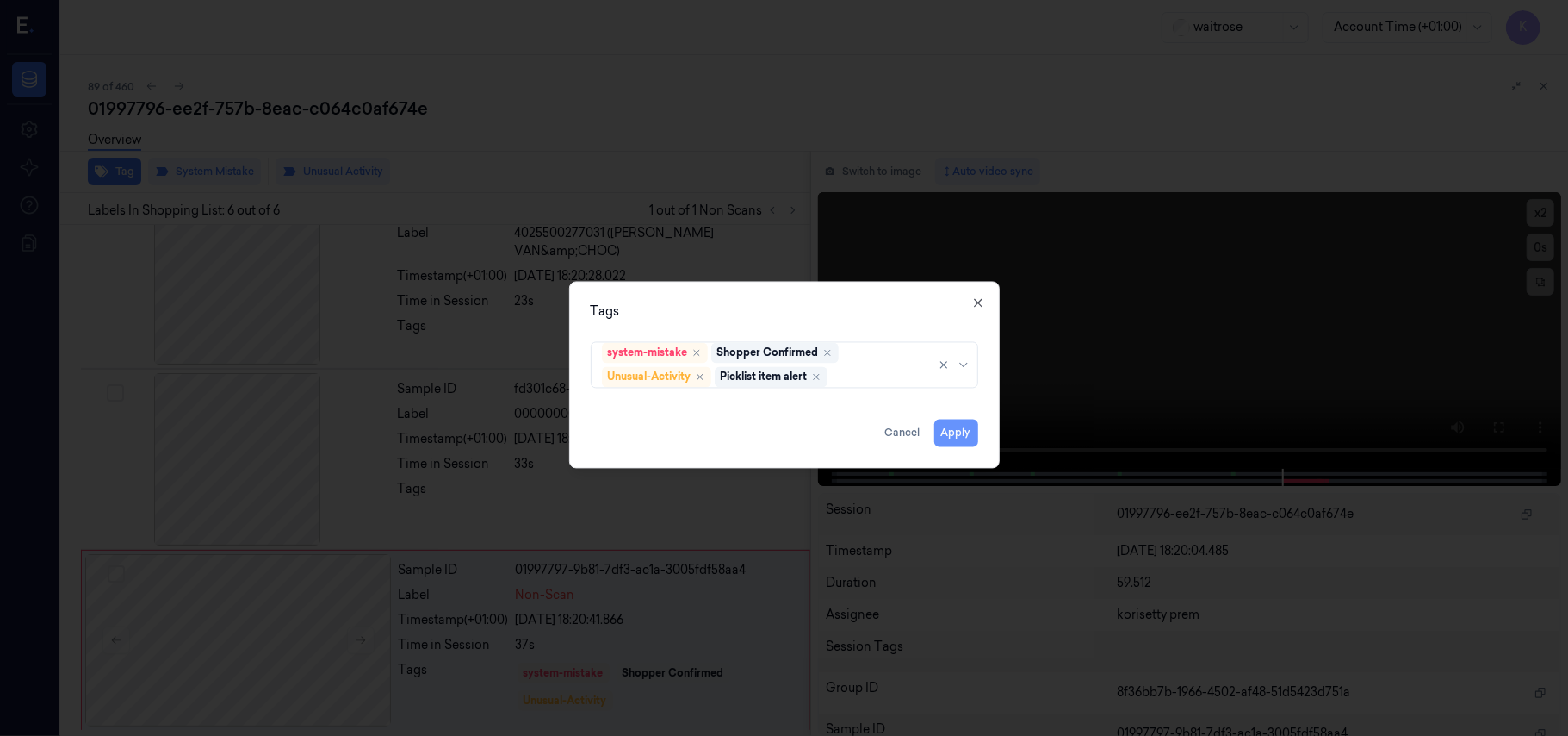
click at [944, 439] on button "Apply" at bounding box center [957, 433] width 44 height 28
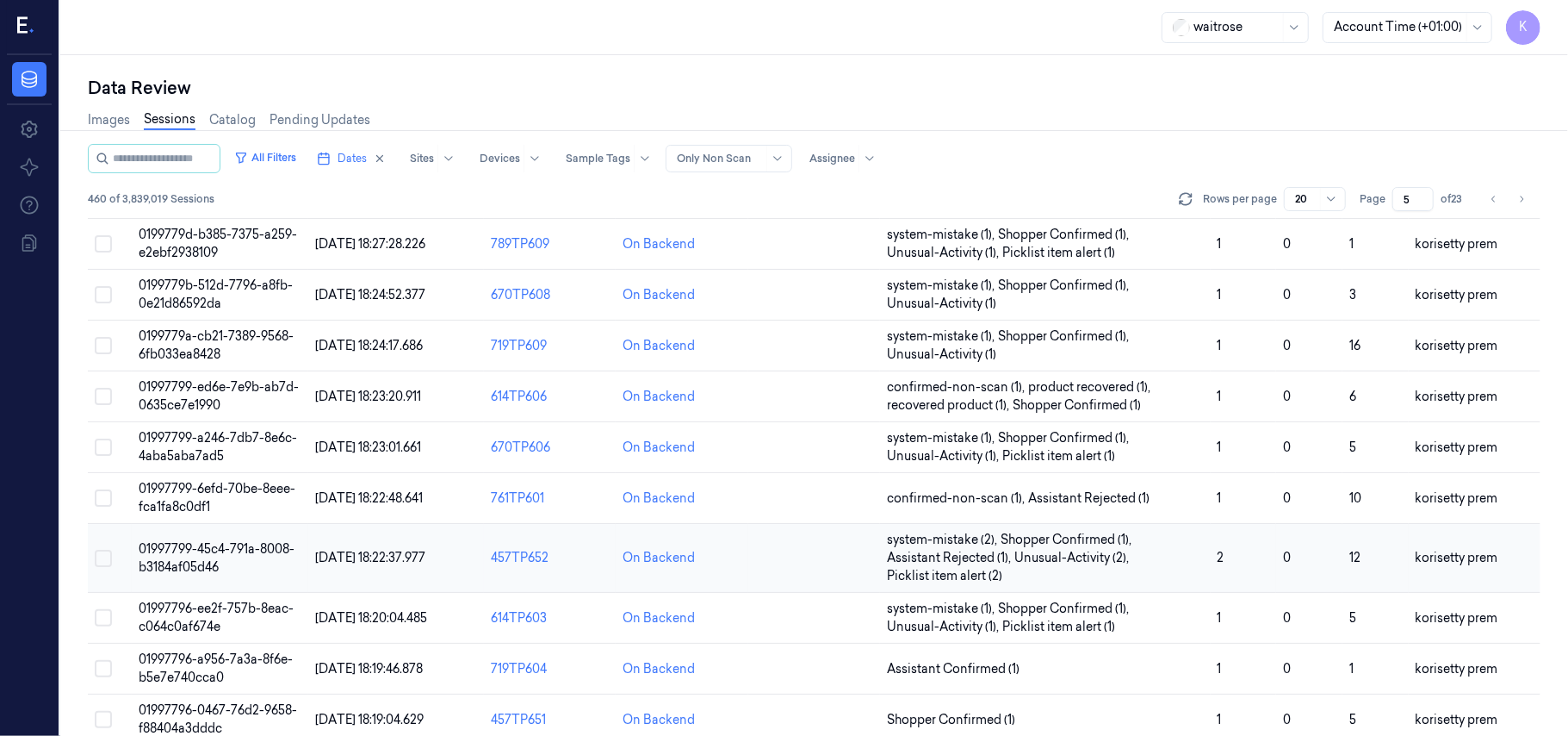
scroll to position [229, 0]
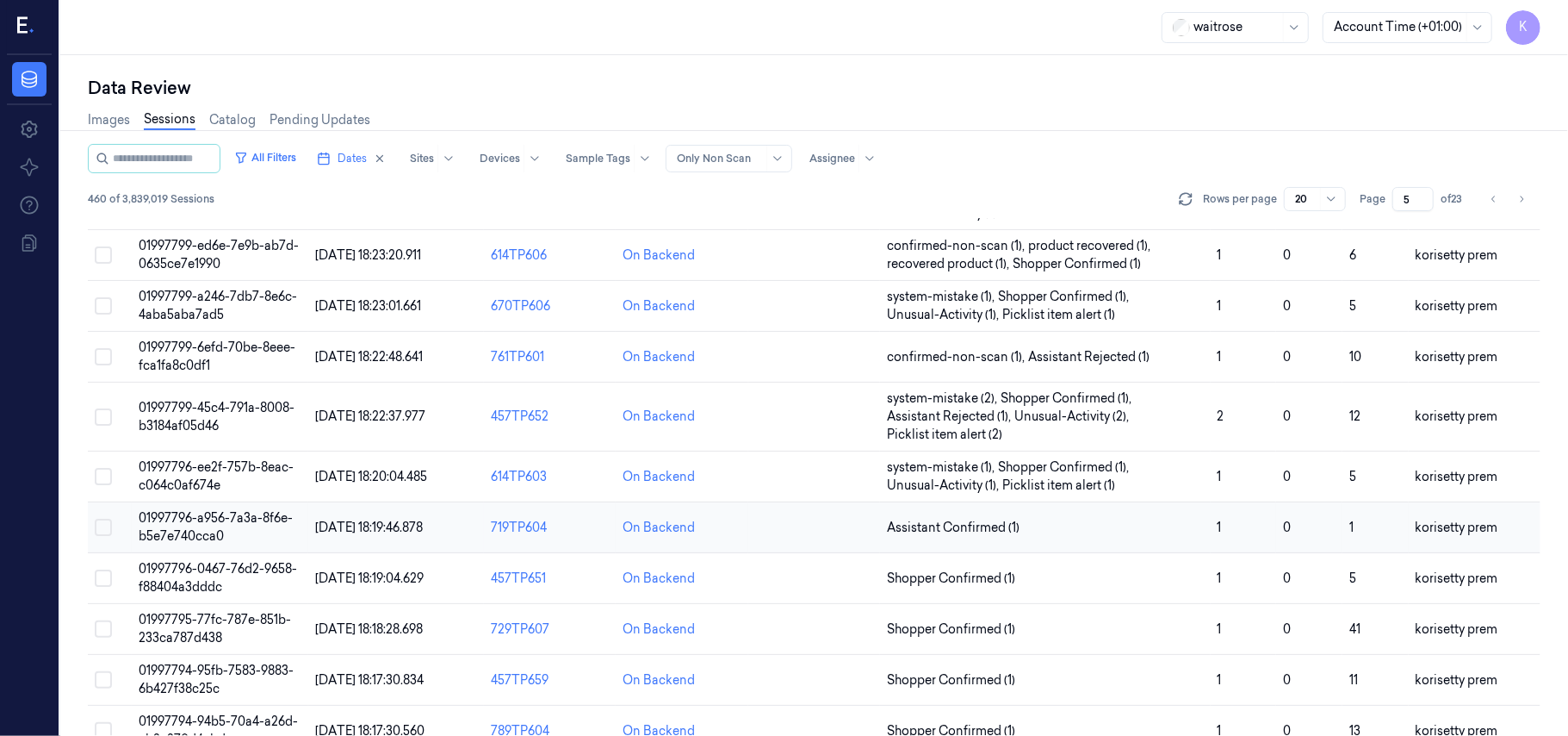
click at [201, 527] on td "01997796-a956-7a3a-8f6e-b5e7e740cca0" at bounding box center [219, 527] width 175 height 51
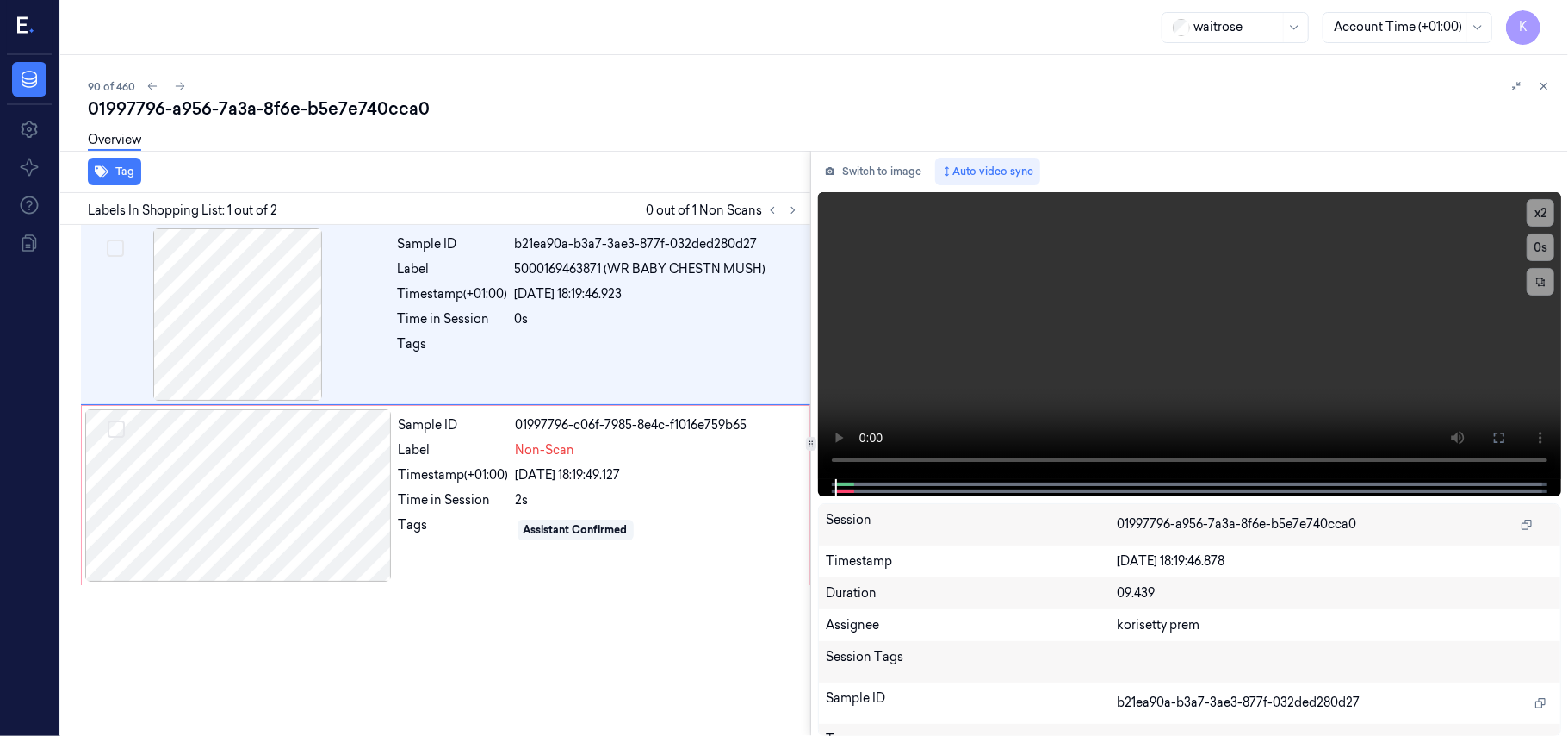
click at [703, 85] on div "90 of 460" at bounding box center [820, 86] width 1466 height 21
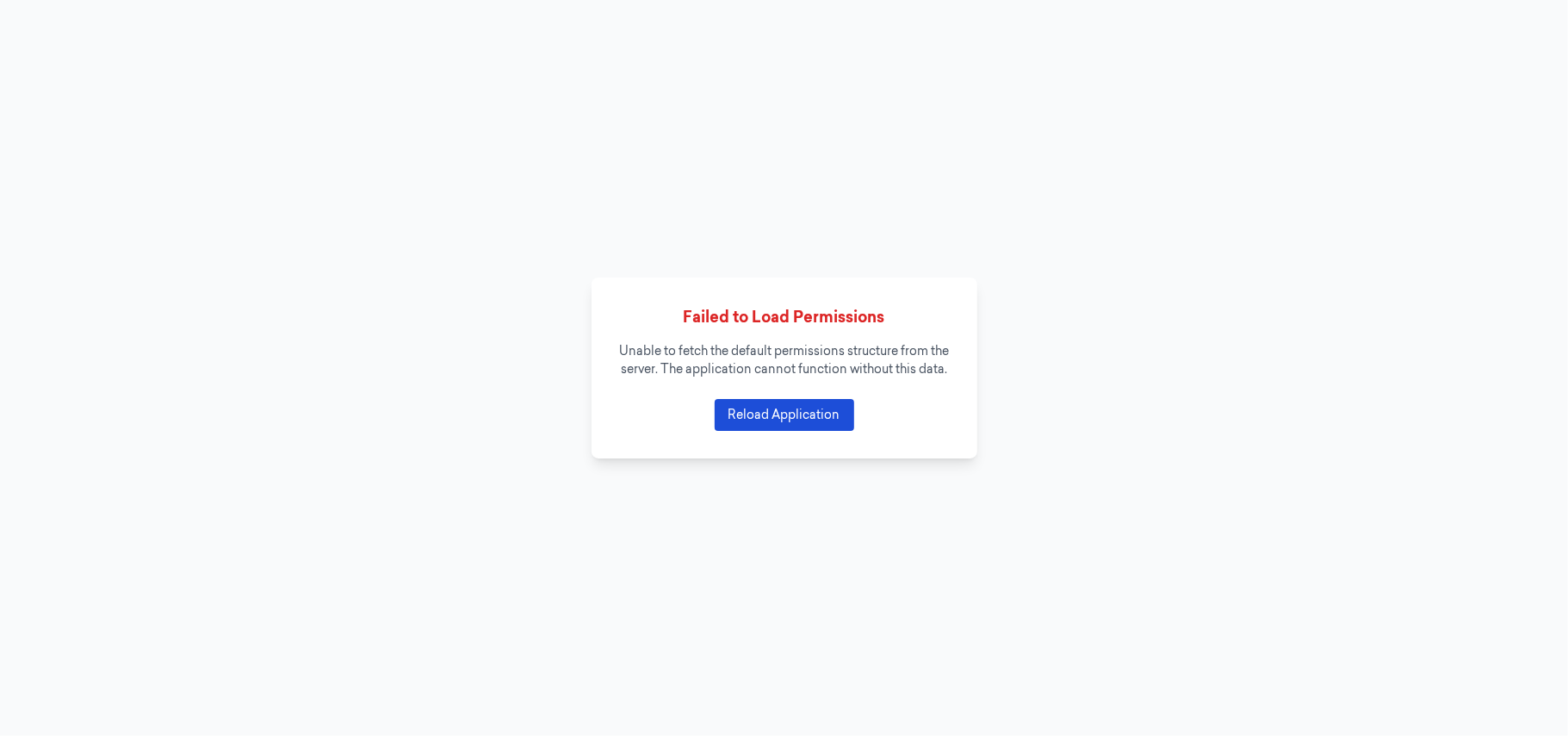
click at [782, 417] on button "Reload Application" at bounding box center [784, 414] width 139 height 32
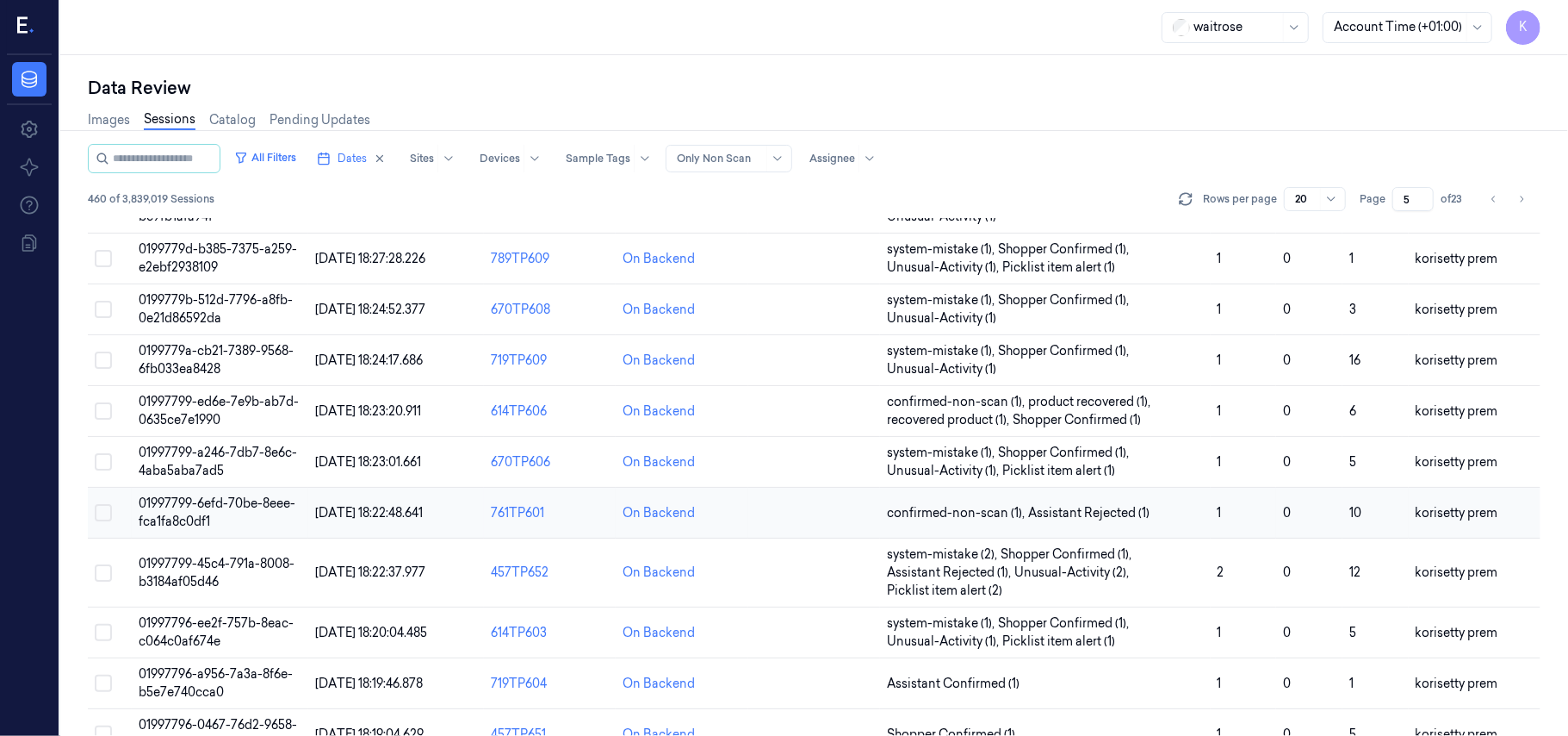
scroll to position [229, 0]
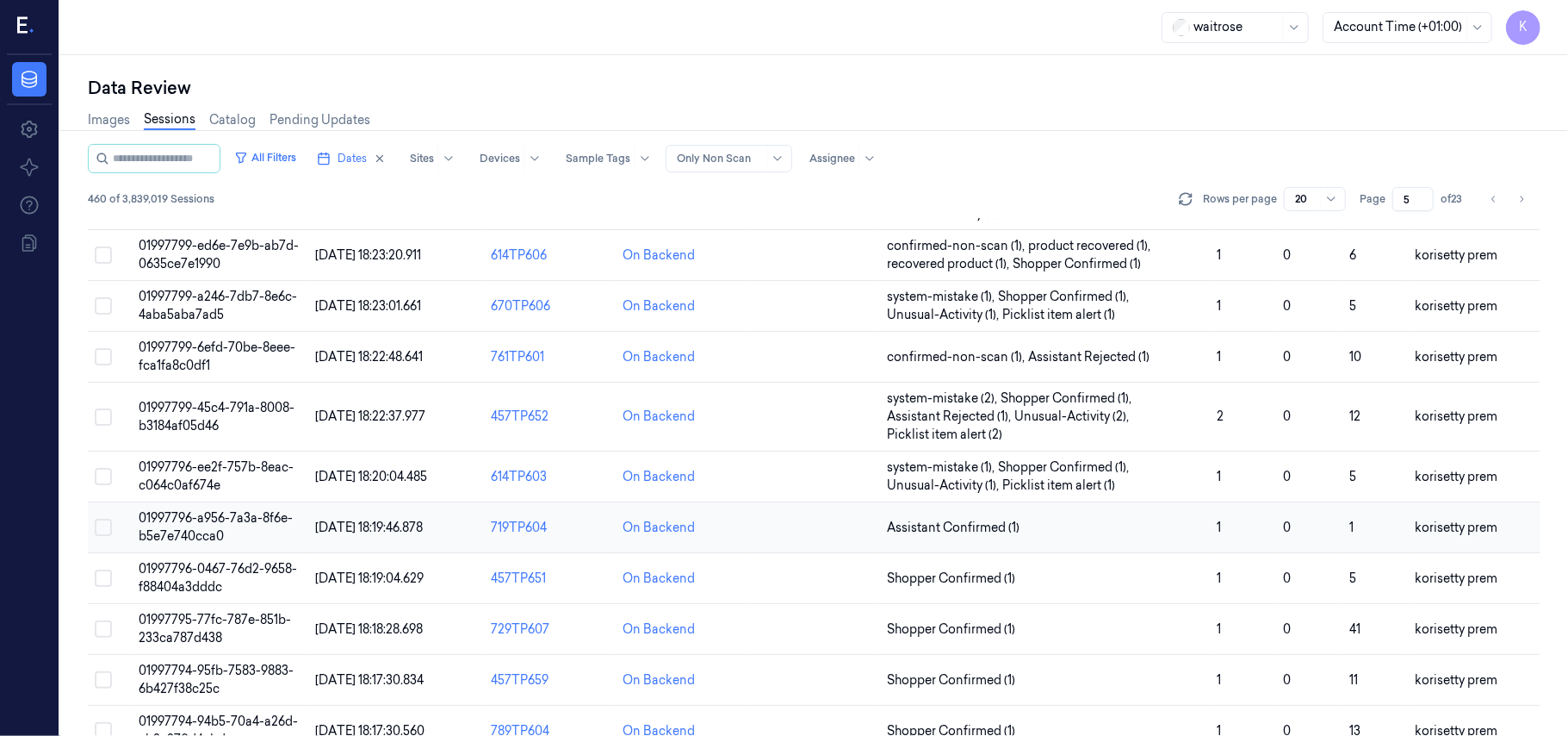
click at [220, 532] on span "01997796-a956-7a3a-8f6e-b5e7e740cca0" at bounding box center [215, 527] width 154 height 34
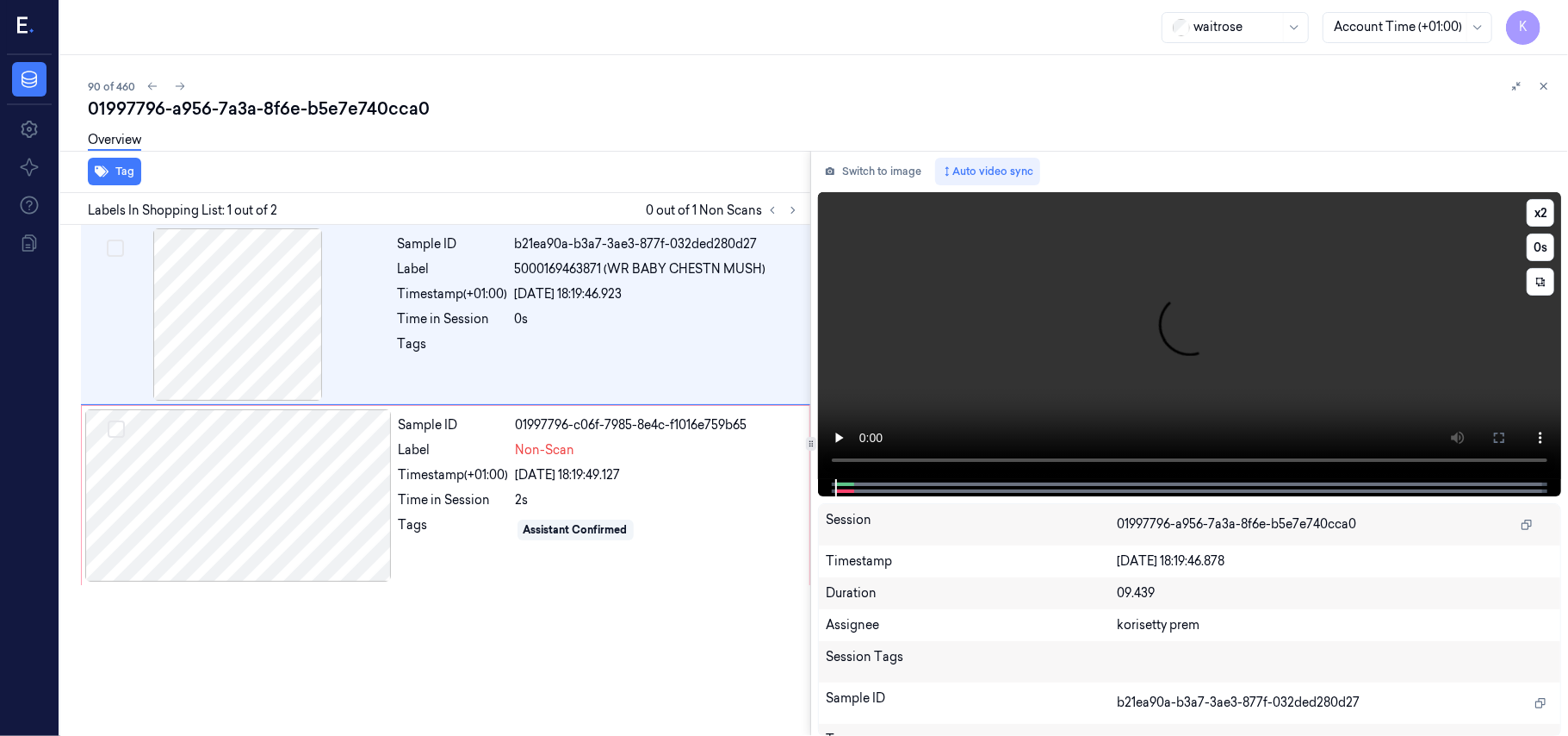
click at [1049, 373] on video at bounding box center [1190, 336] width 743 height 287
click at [820, 274] on video at bounding box center [1190, 336] width 743 height 287
click at [1552, 201] on button "x 2" at bounding box center [1541, 213] width 28 height 28
click at [1552, 201] on button "x 4" at bounding box center [1541, 213] width 28 height 28
click at [1407, 317] on video at bounding box center [1190, 336] width 743 height 287
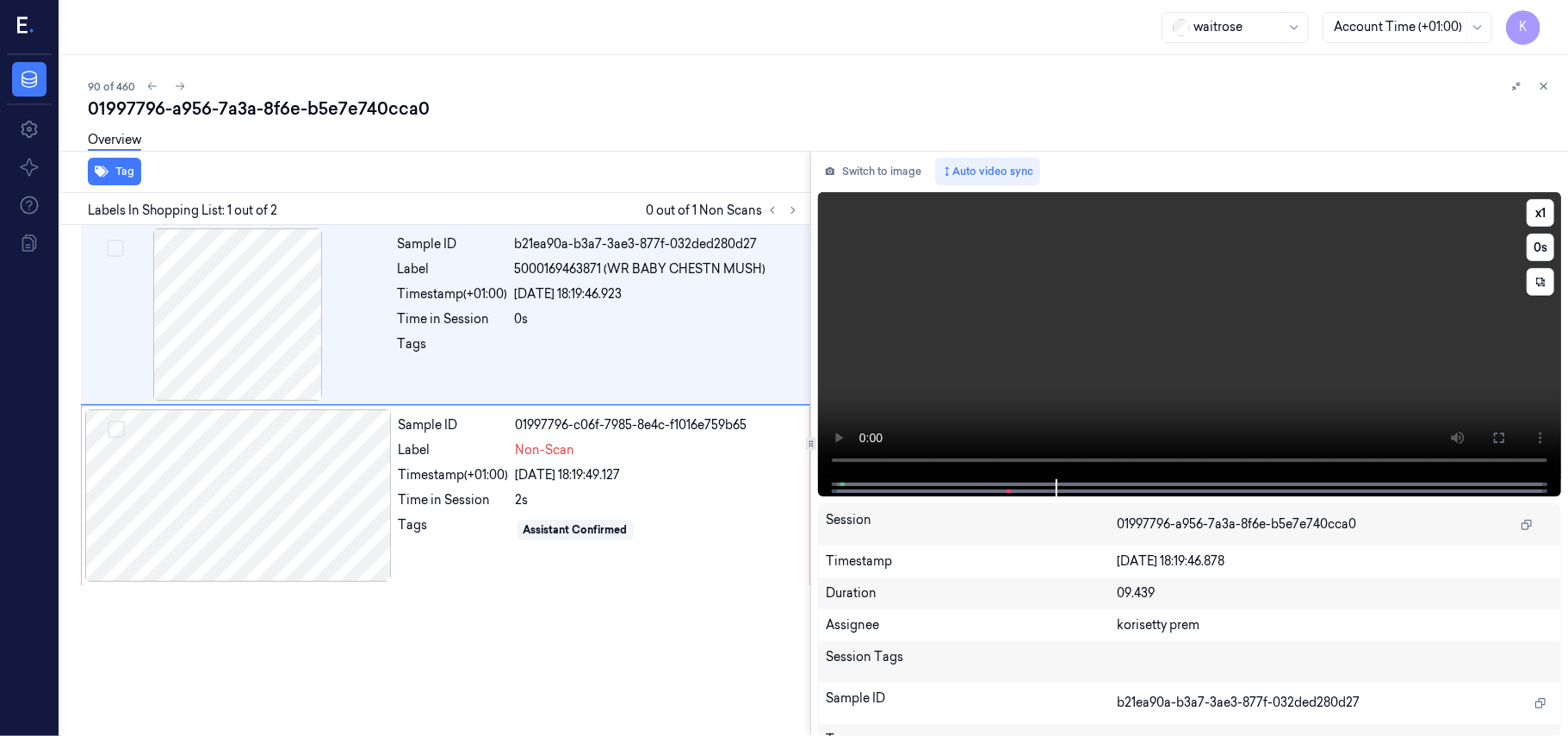
click at [945, 347] on video at bounding box center [1190, 336] width 743 height 287
click at [442, 505] on div "Time in Session" at bounding box center [453, 500] width 111 height 18
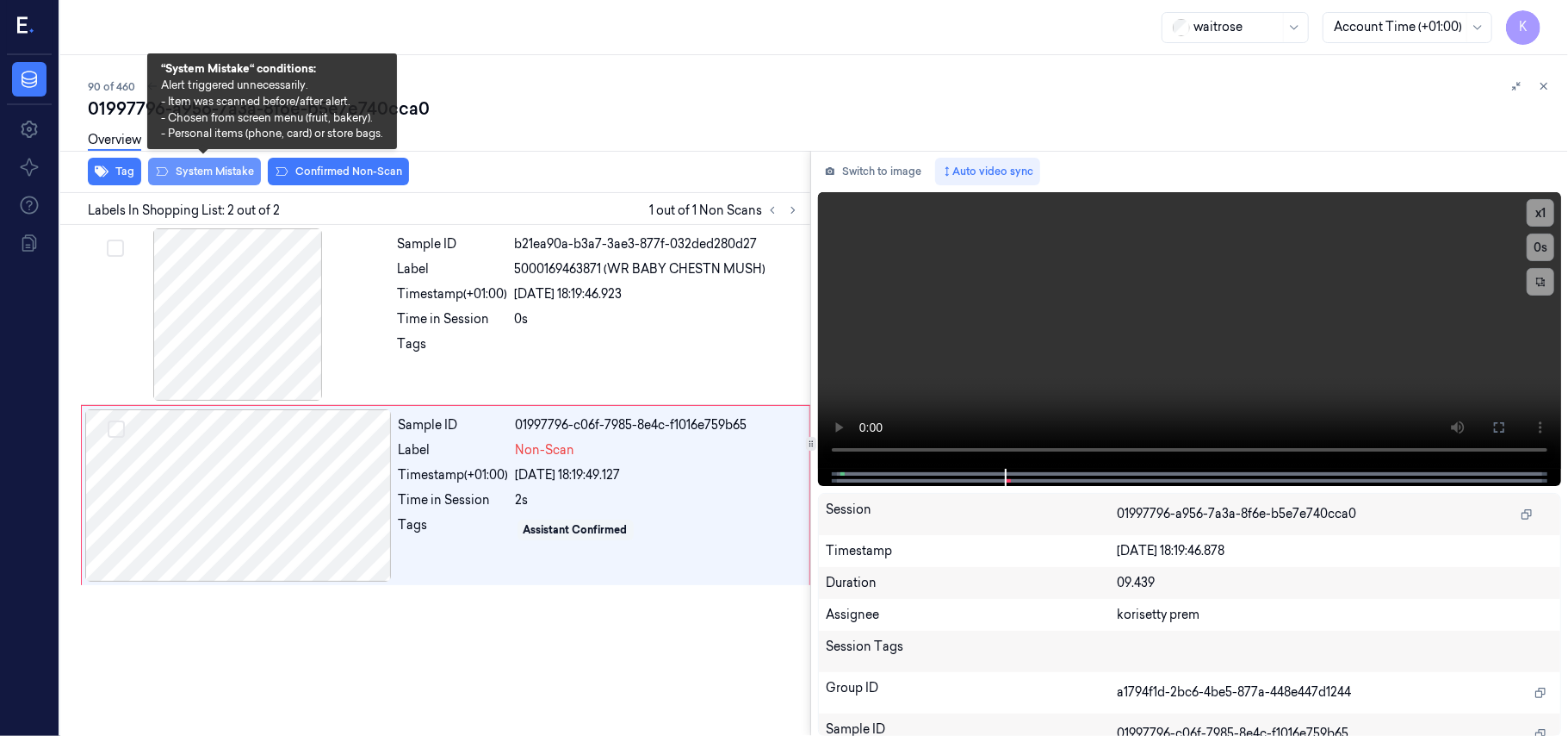
click at [214, 176] on button "System Mistake" at bounding box center [204, 171] width 112 height 28
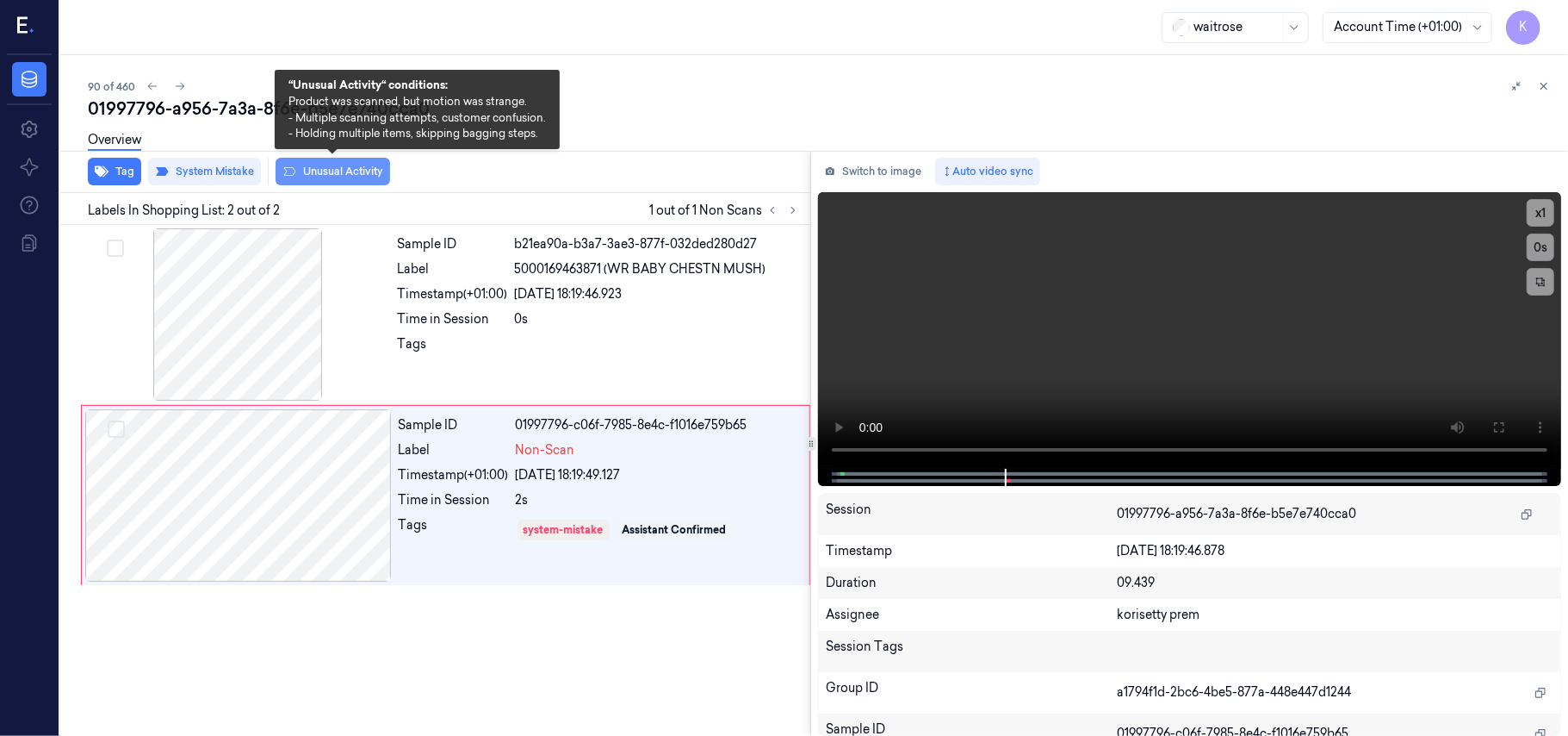
click at [325, 169] on button "Unusual Activity" at bounding box center [333, 171] width 114 height 28
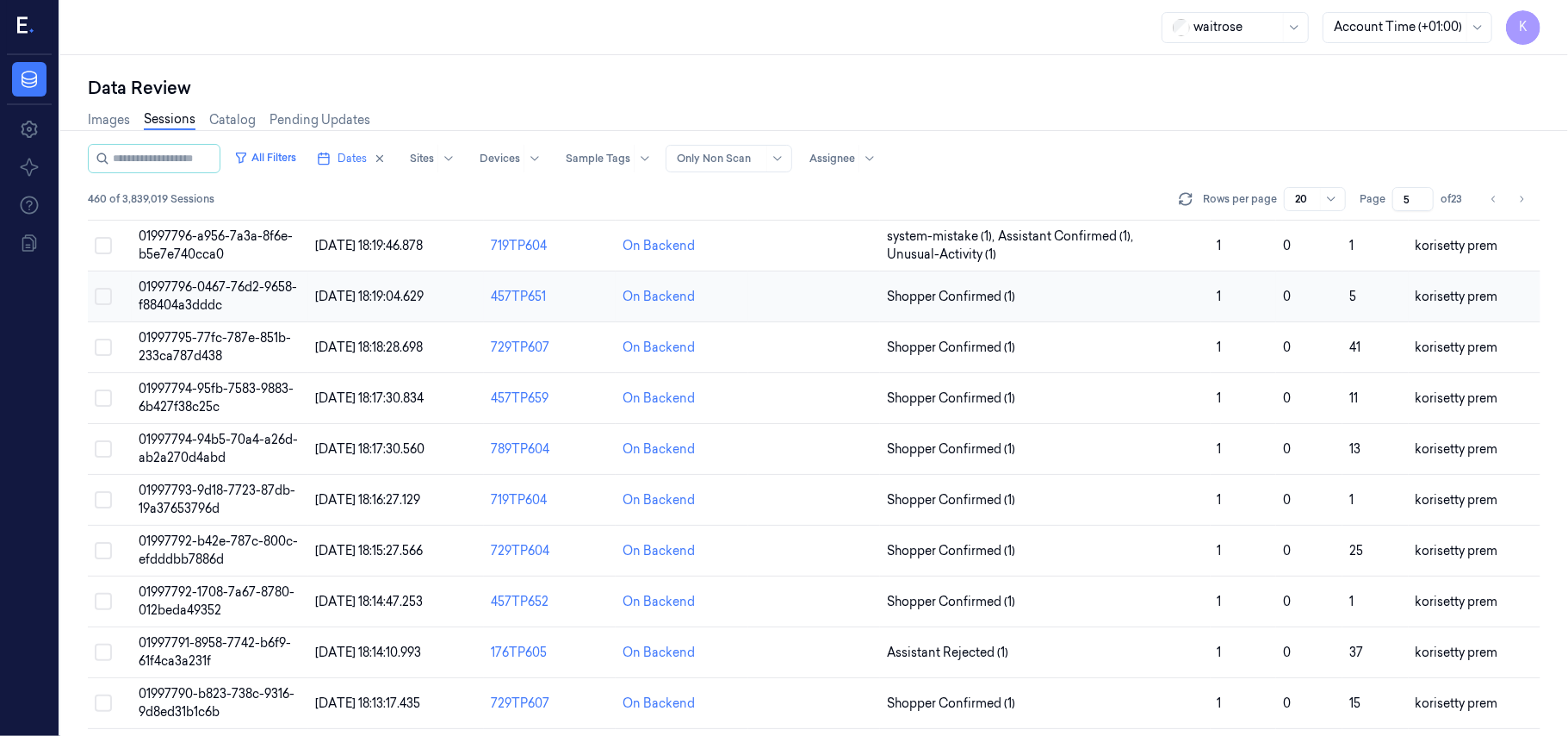
scroll to position [458, 0]
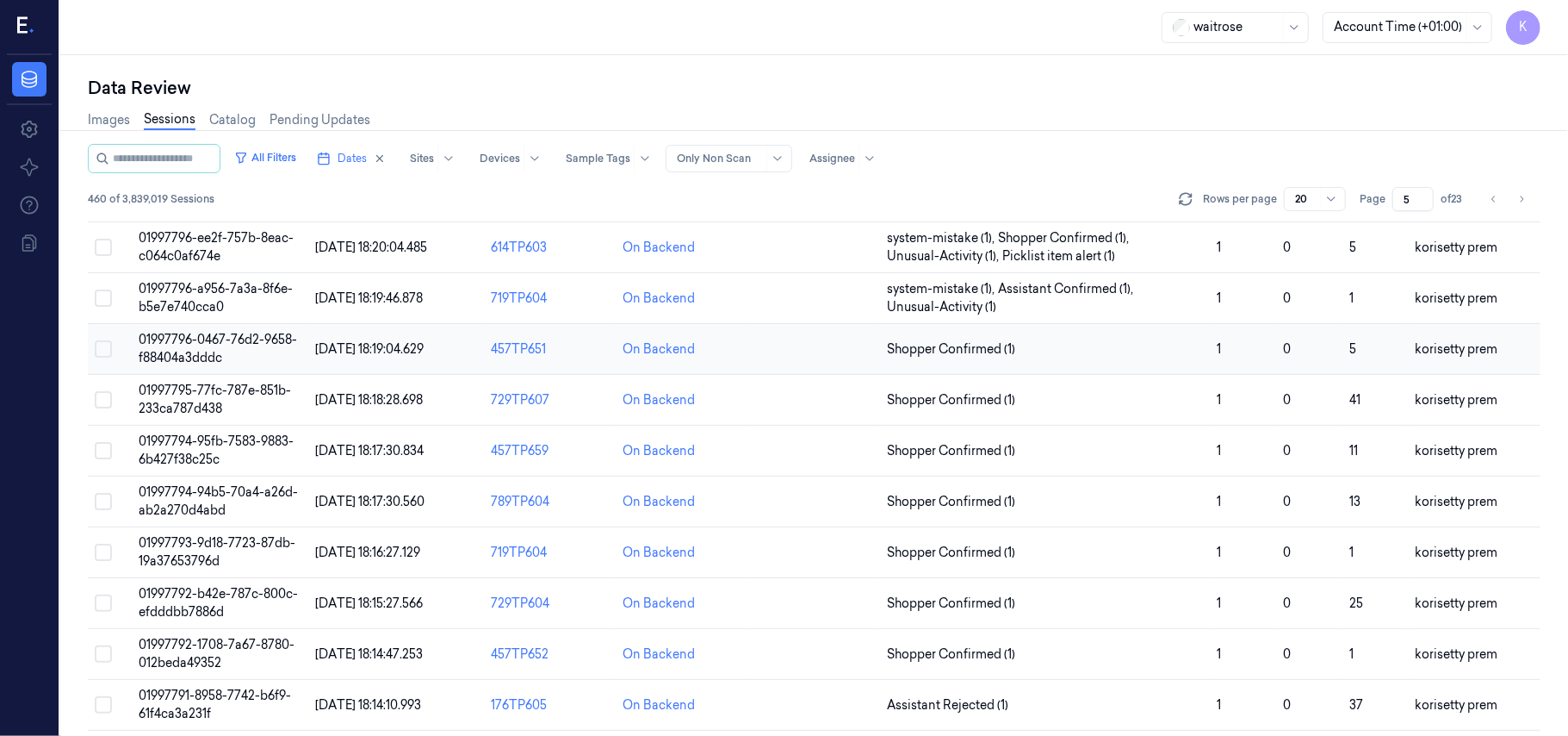
click at [190, 360] on span "01997796-0467-76d2-9658-f88404a3dddc" at bounding box center [217, 349] width 158 height 34
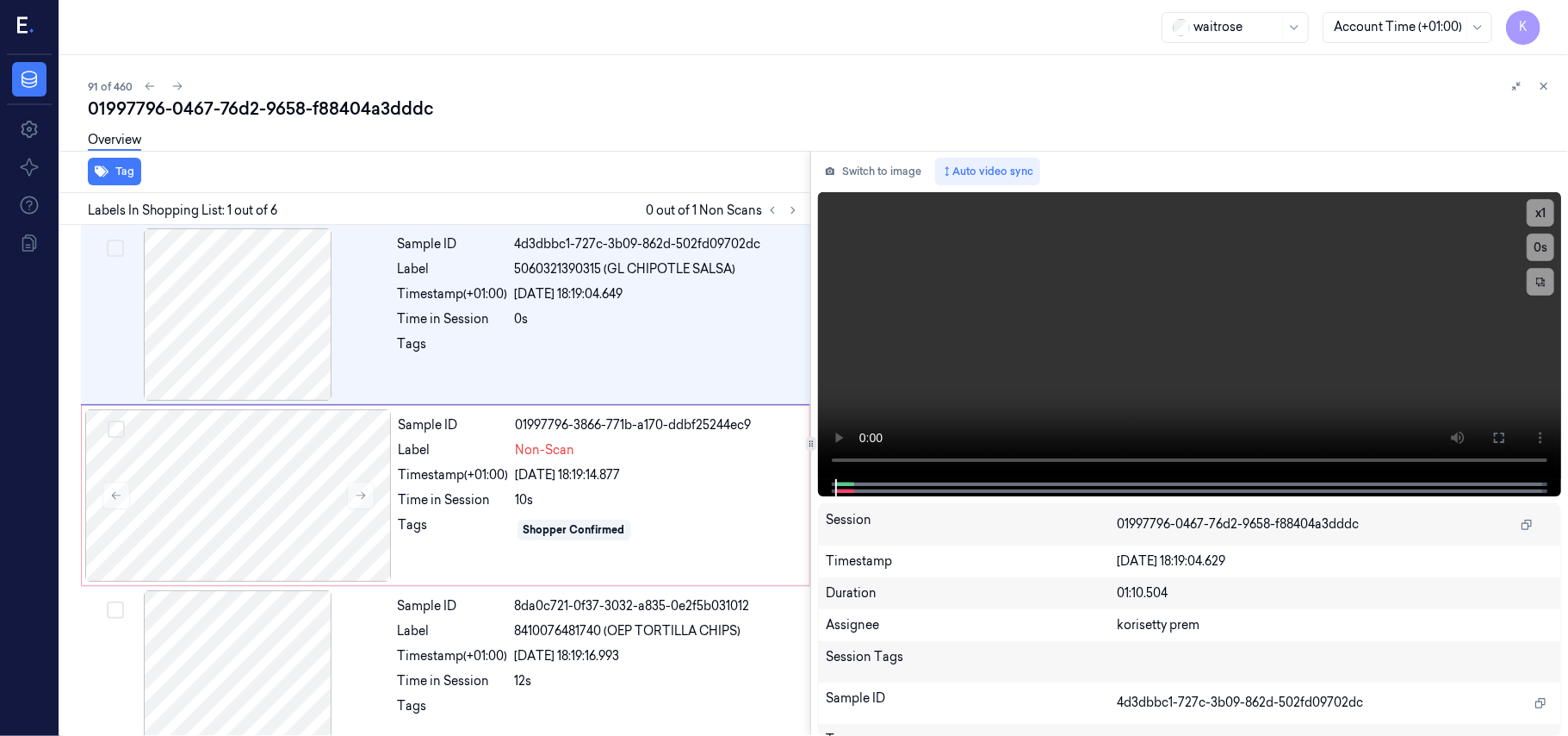
click at [528, 119] on div "01997796-0467-76d2-9658-f88404a3dddc" at bounding box center [820, 109] width 1466 height 24
click at [986, 362] on video at bounding box center [1190, 336] width 743 height 287
click at [993, 356] on video at bounding box center [1190, 336] width 743 height 287
click at [997, 353] on video at bounding box center [1190, 336] width 743 height 287
click at [290, 297] on div at bounding box center [238, 314] width 307 height 172
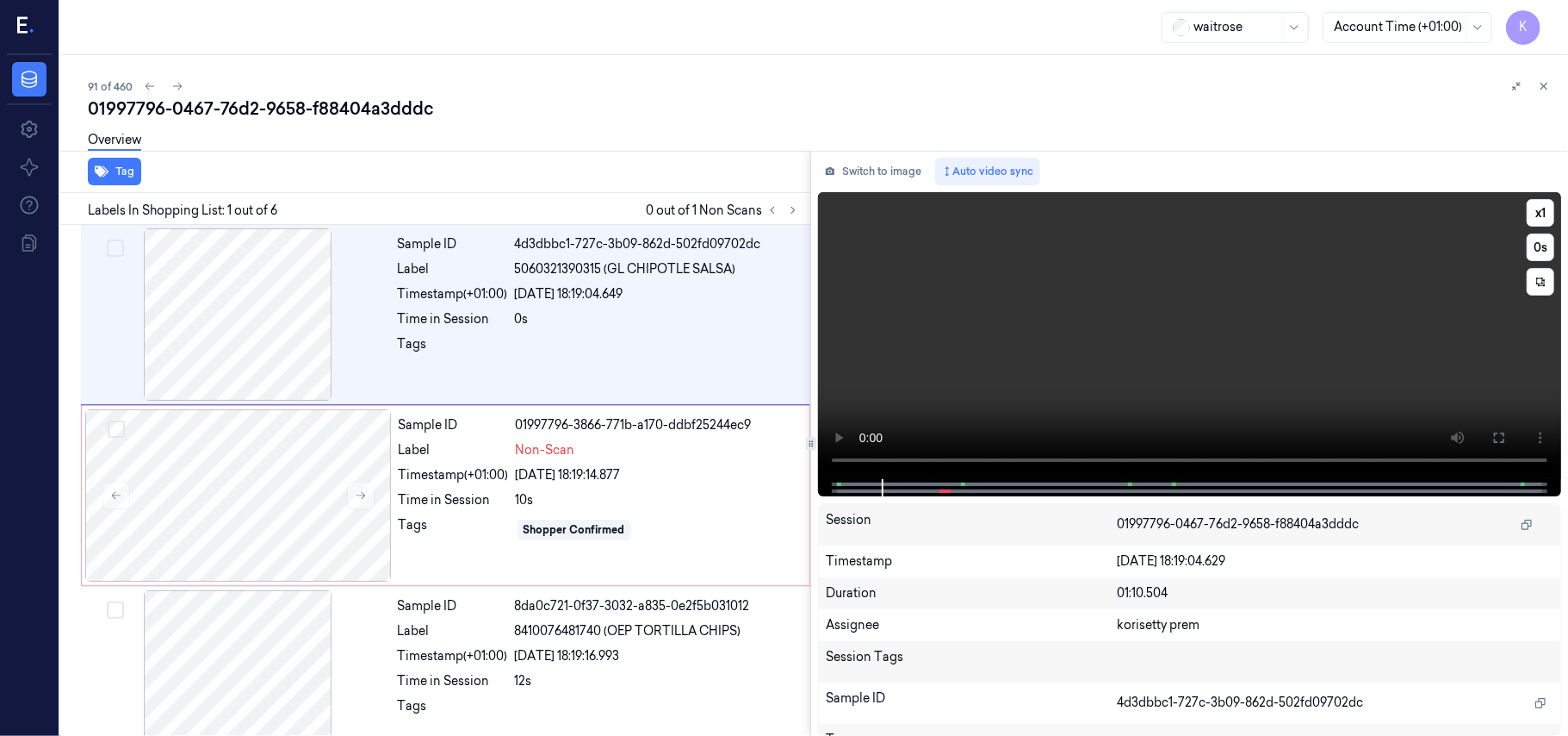
click at [1190, 325] on video at bounding box center [1190, 336] width 743 height 287
click at [1285, 354] on video at bounding box center [1190, 336] width 743 height 287
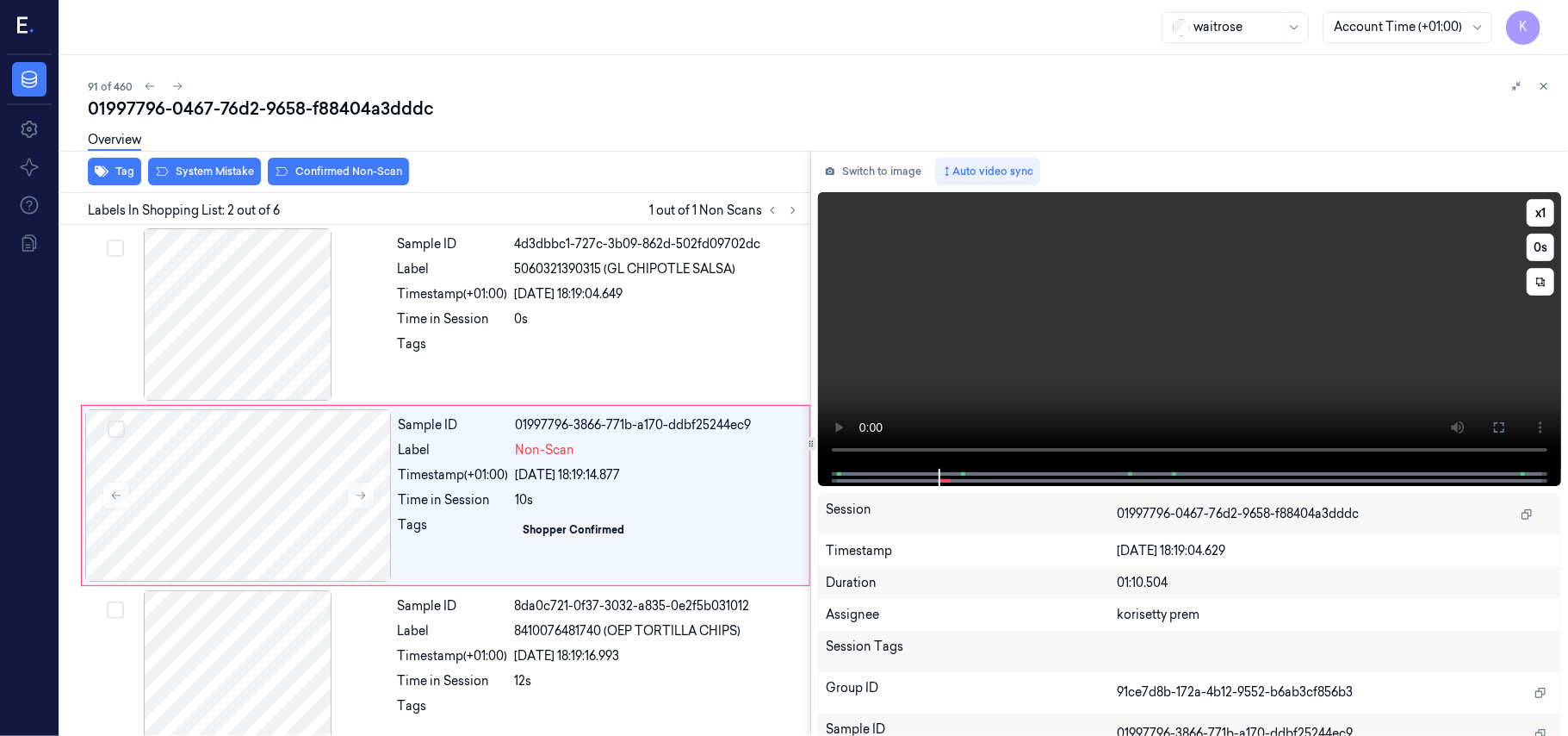
scroll to position [15, 0]
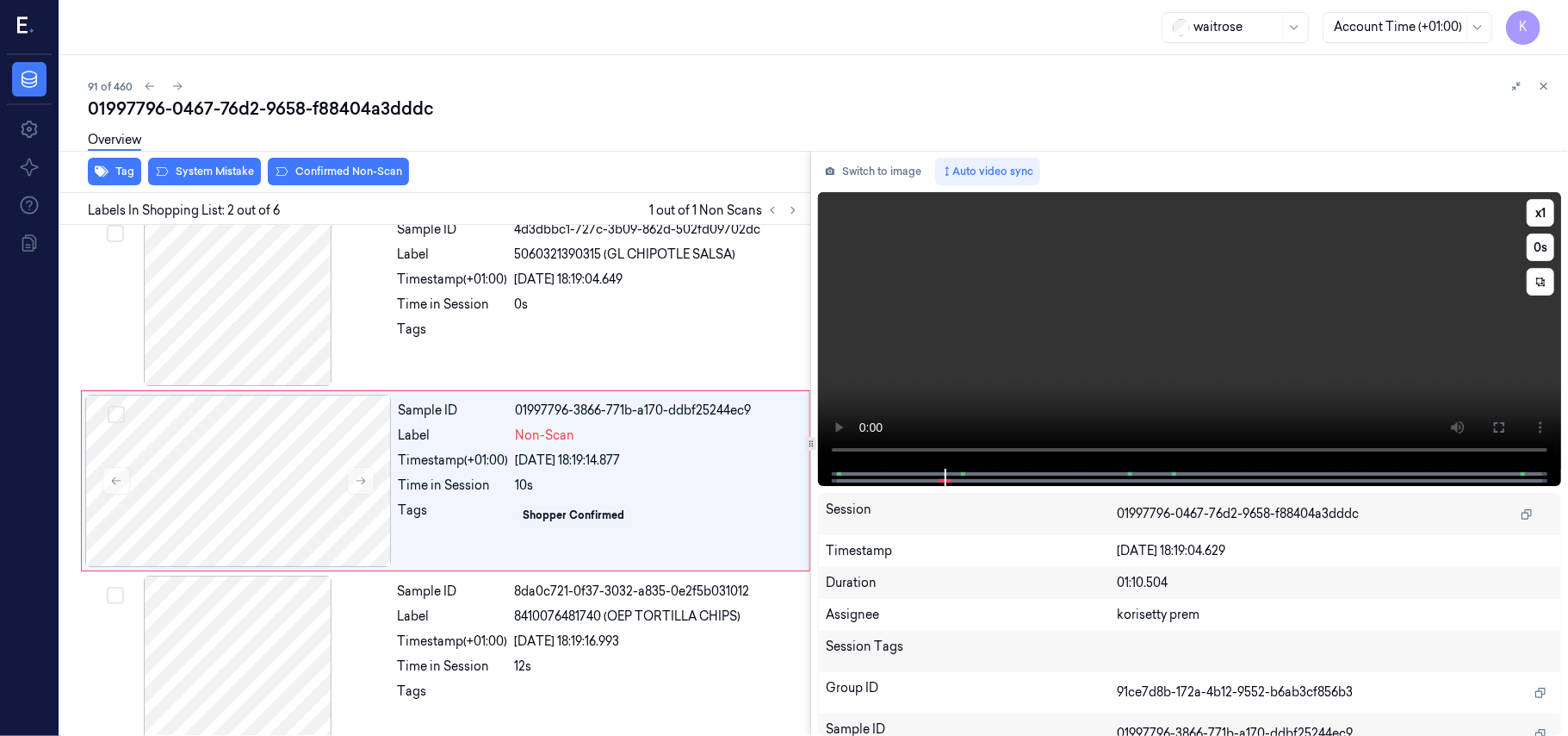
click at [1123, 347] on video at bounding box center [1190, 331] width 743 height 277
click at [450, 469] on div "Sample ID 01997796-3866-771b-a170-ddbf25244ec9 Label Non-Scan Timestamp (+01:00…" at bounding box center [599, 480] width 414 height 172
click at [222, 162] on div "Overview" at bounding box center [820, 142] width 1466 height 44
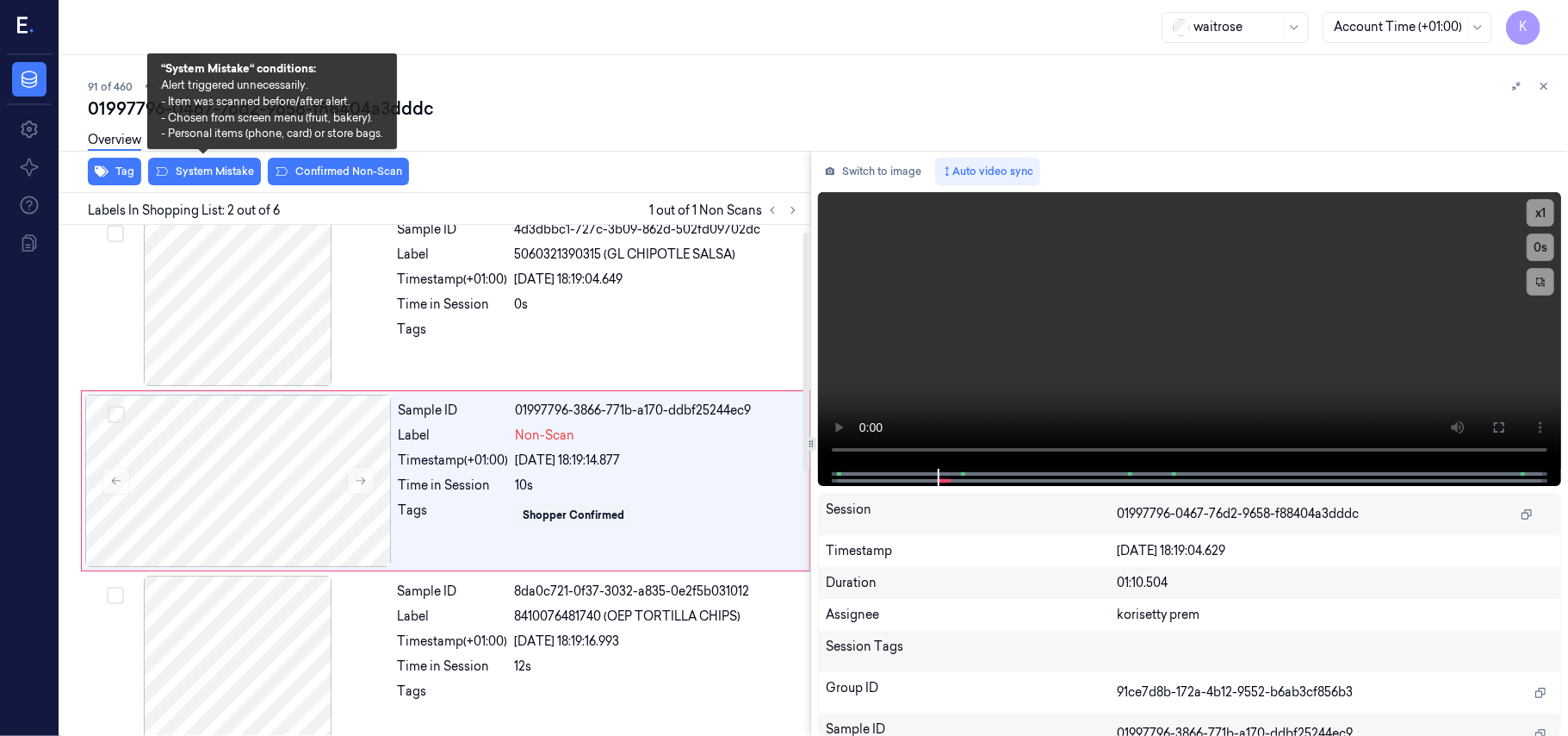
click at [181, 150] on div at bounding box center [811, 150] width 1515 height 1
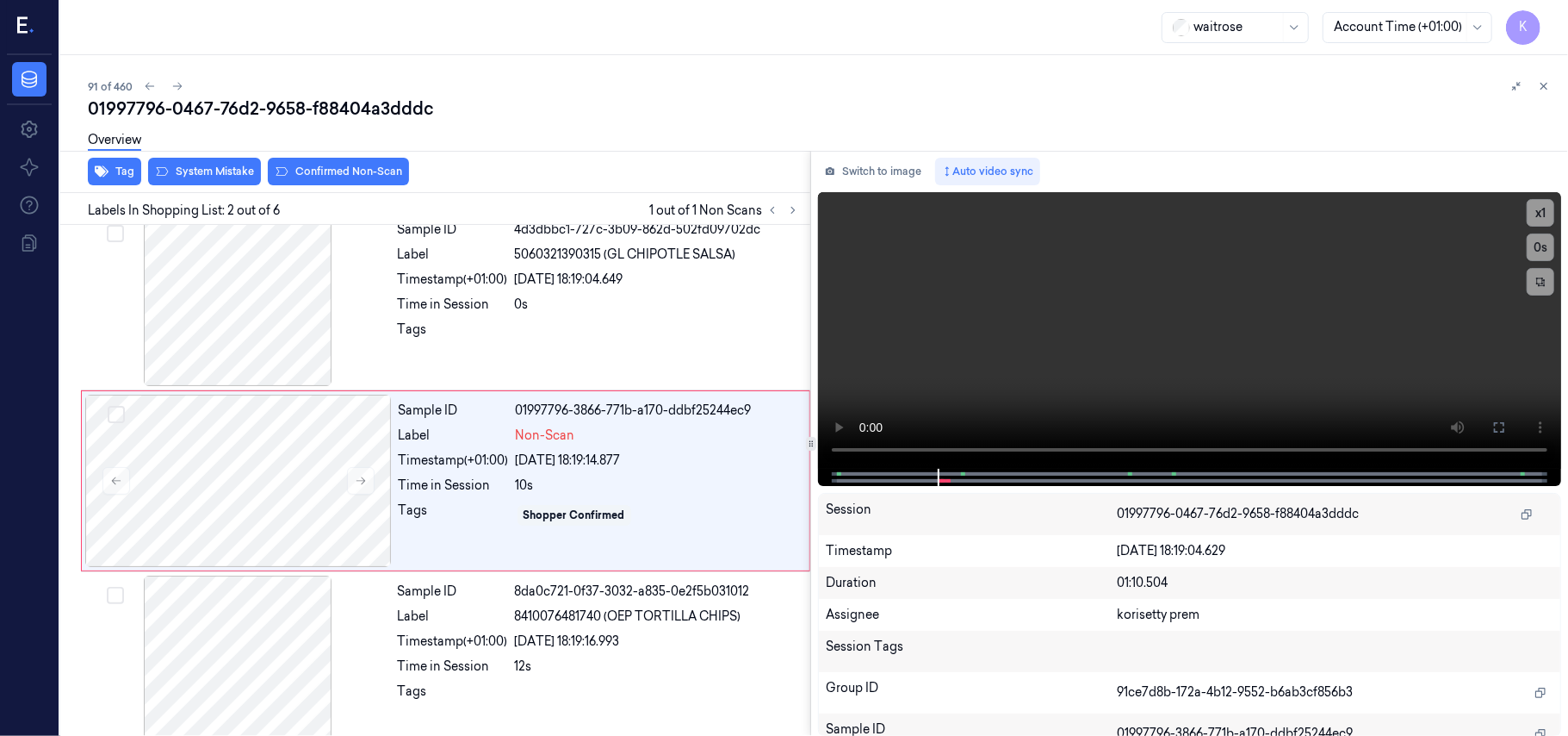
click at [187, 155] on div "Overview" at bounding box center [820, 142] width 1466 height 44
click at [204, 162] on div "Overview" at bounding box center [820, 142] width 1466 height 44
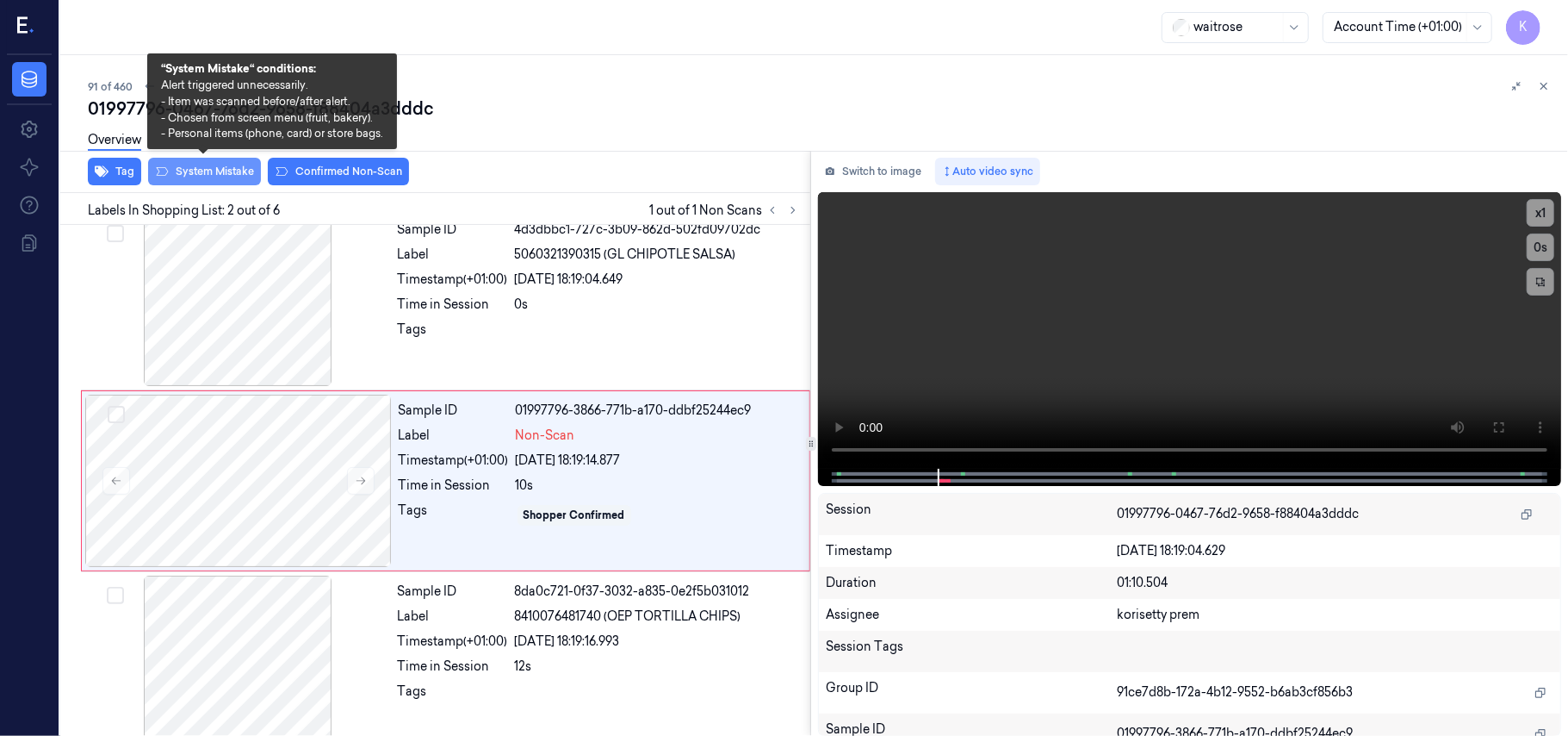
click at [231, 172] on button "System Mistake" at bounding box center [204, 171] width 112 height 28
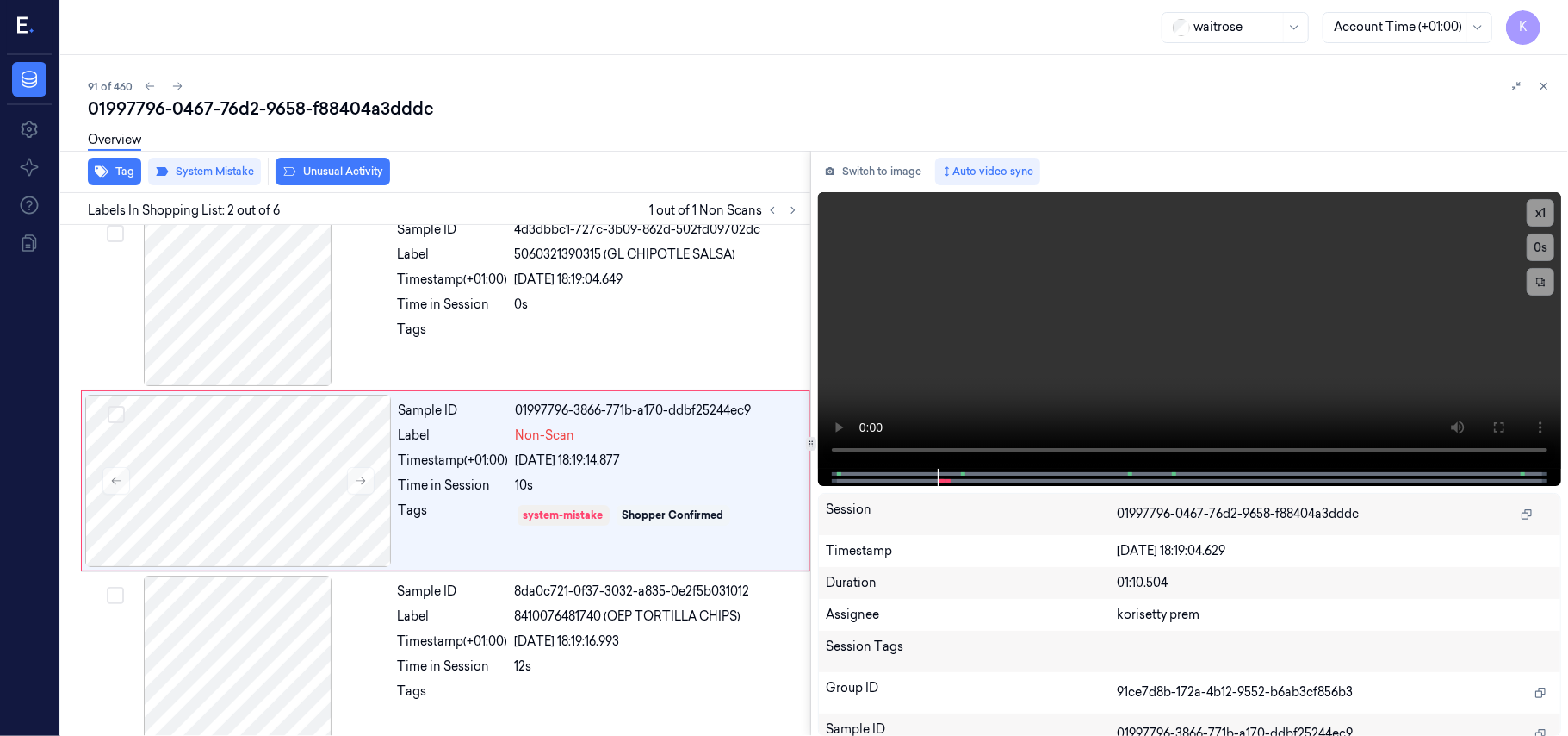
click at [321, 174] on button "Unusual Activity" at bounding box center [333, 171] width 114 height 28
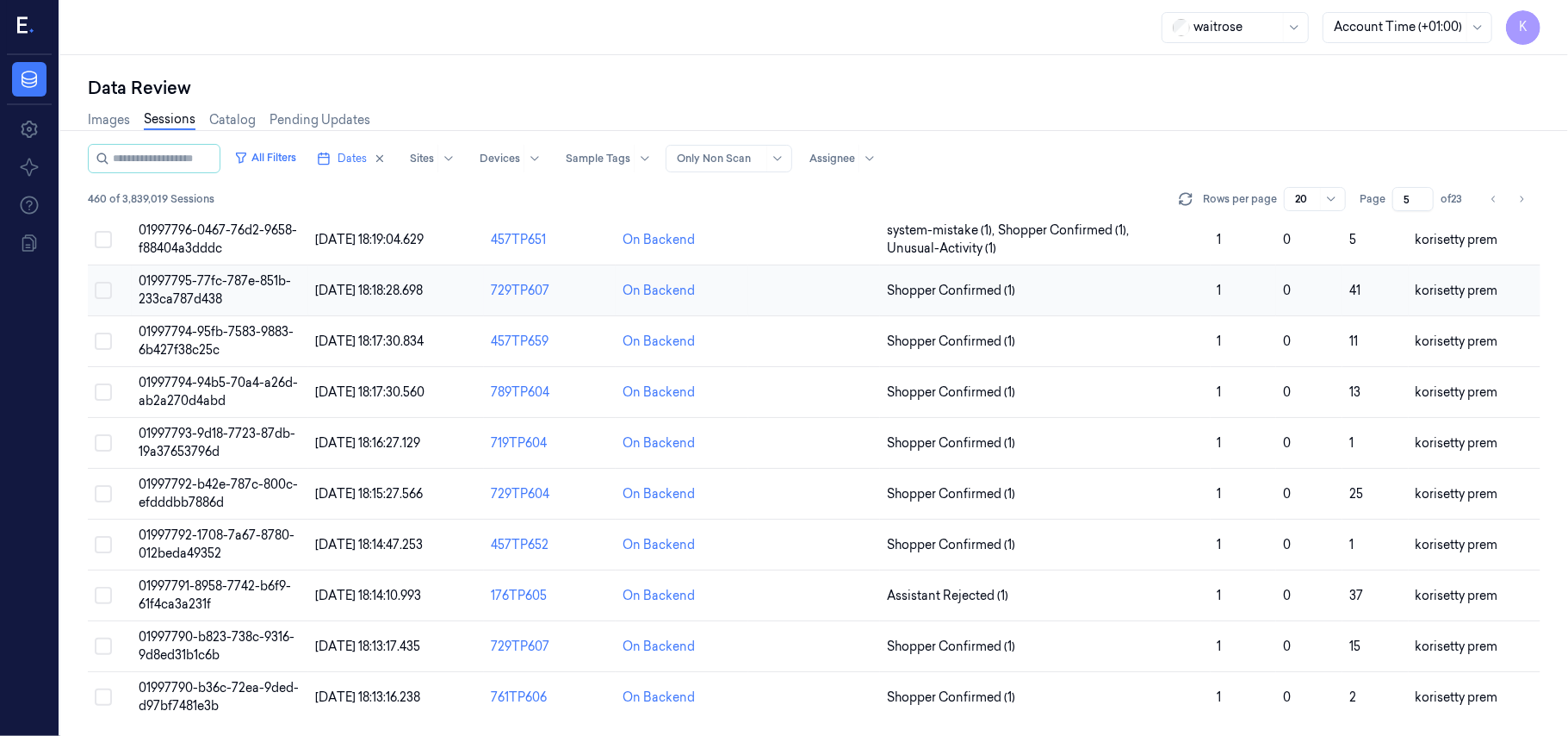
scroll to position [573, 0]
click at [194, 284] on span "01997795-77fc-787e-851b-233ca787d438" at bounding box center [214, 290] width 152 height 34
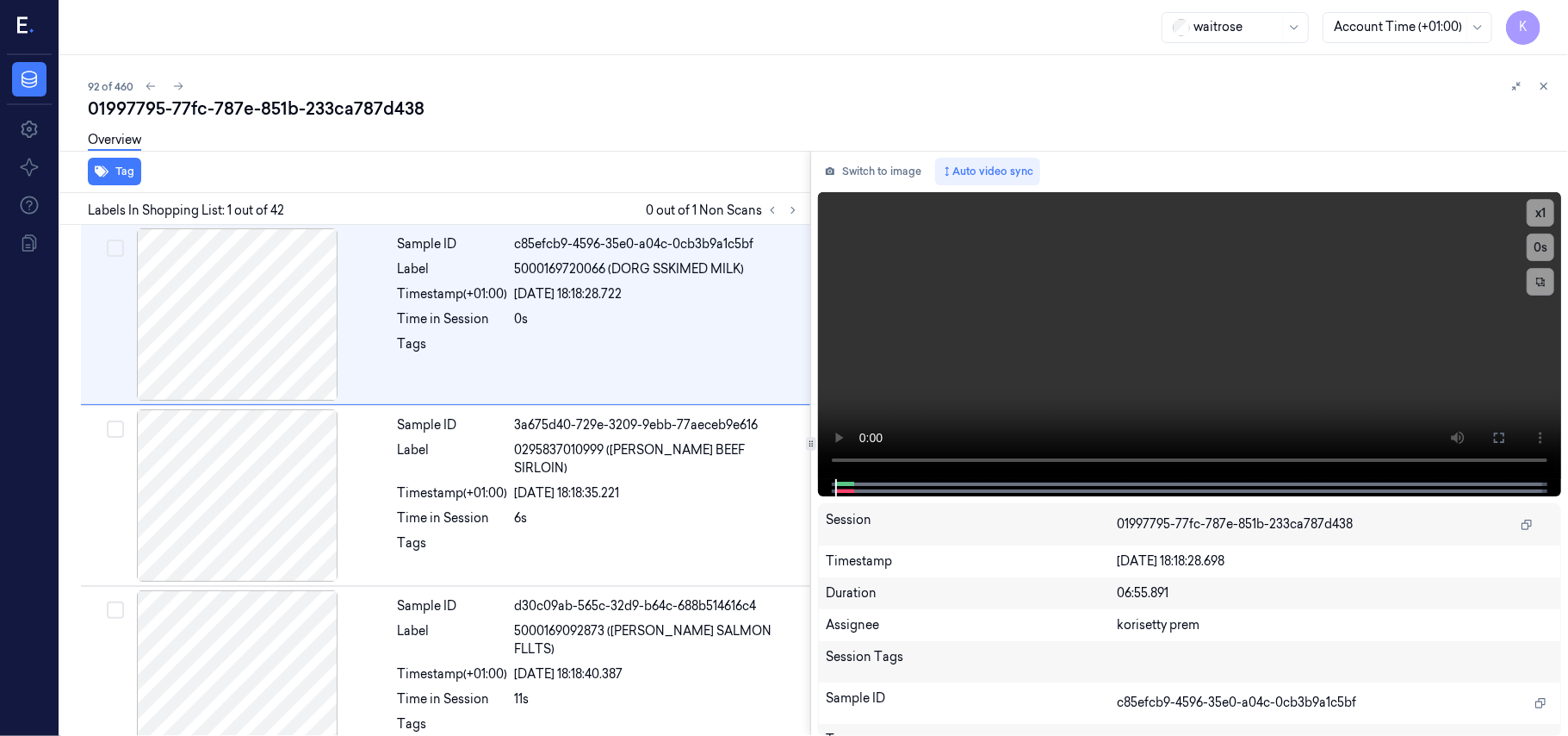
click at [692, 90] on div "92 of 460" at bounding box center [820, 86] width 1466 height 21
click at [792, 211] on icon at bounding box center [793, 210] width 12 height 12
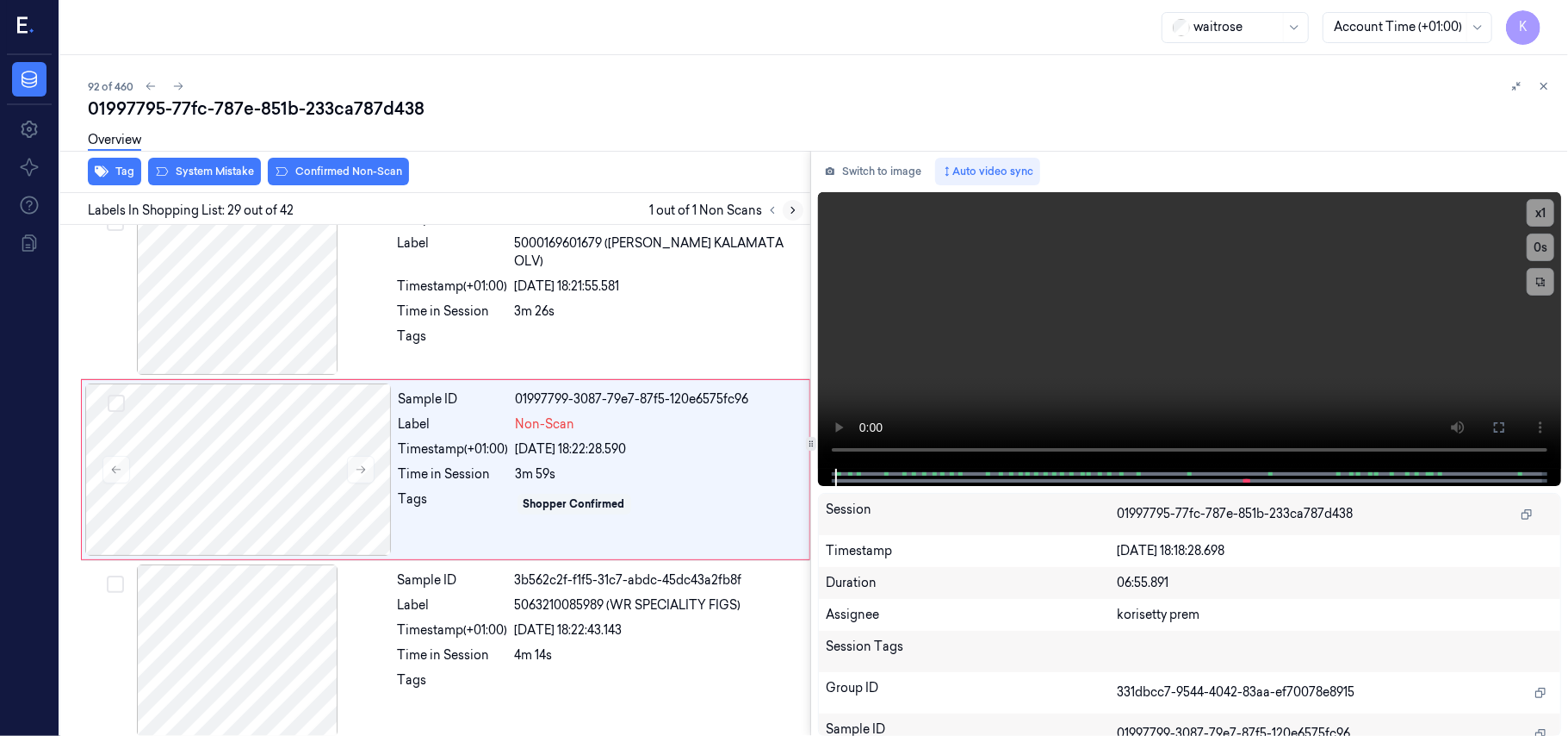
scroll to position [4915, 0]
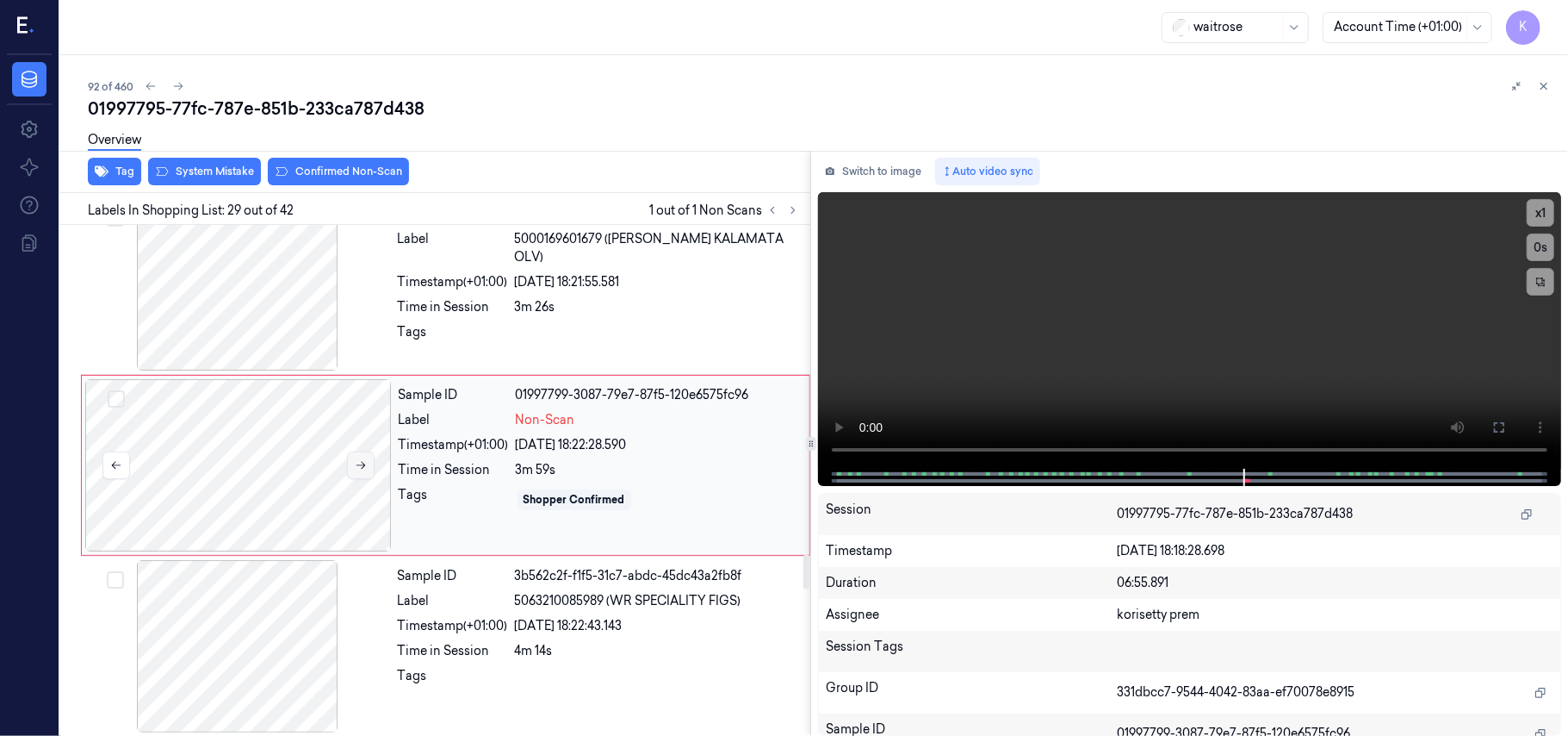
click at [352, 479] on button at bounding box center [361, 465] width 28 height 28
click at [345, 480] on div at bounding box center [239, 465] width 307 height 172
click at [354, 471] on icon at bounding box center [360, 465] width 12 height 12
click at [570, 677] on div "Sample ID 3b562c2f-f1f5-31c7-abdc-45dc43a2fb8f Label 5063210085989 (WR SPECIALI…" at bounding box center [599, 645] width 416 height 172
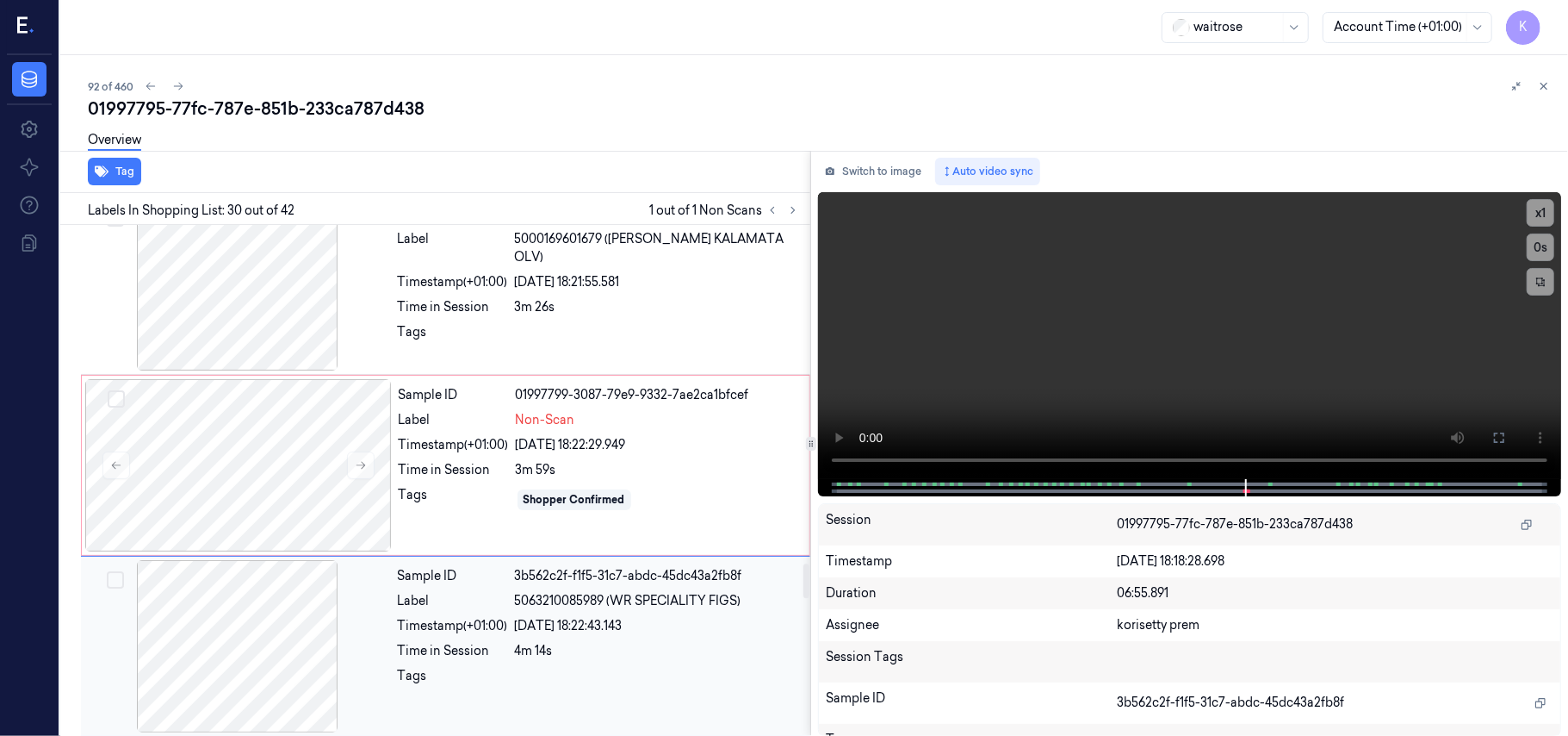
scroll to position [5096, 0]
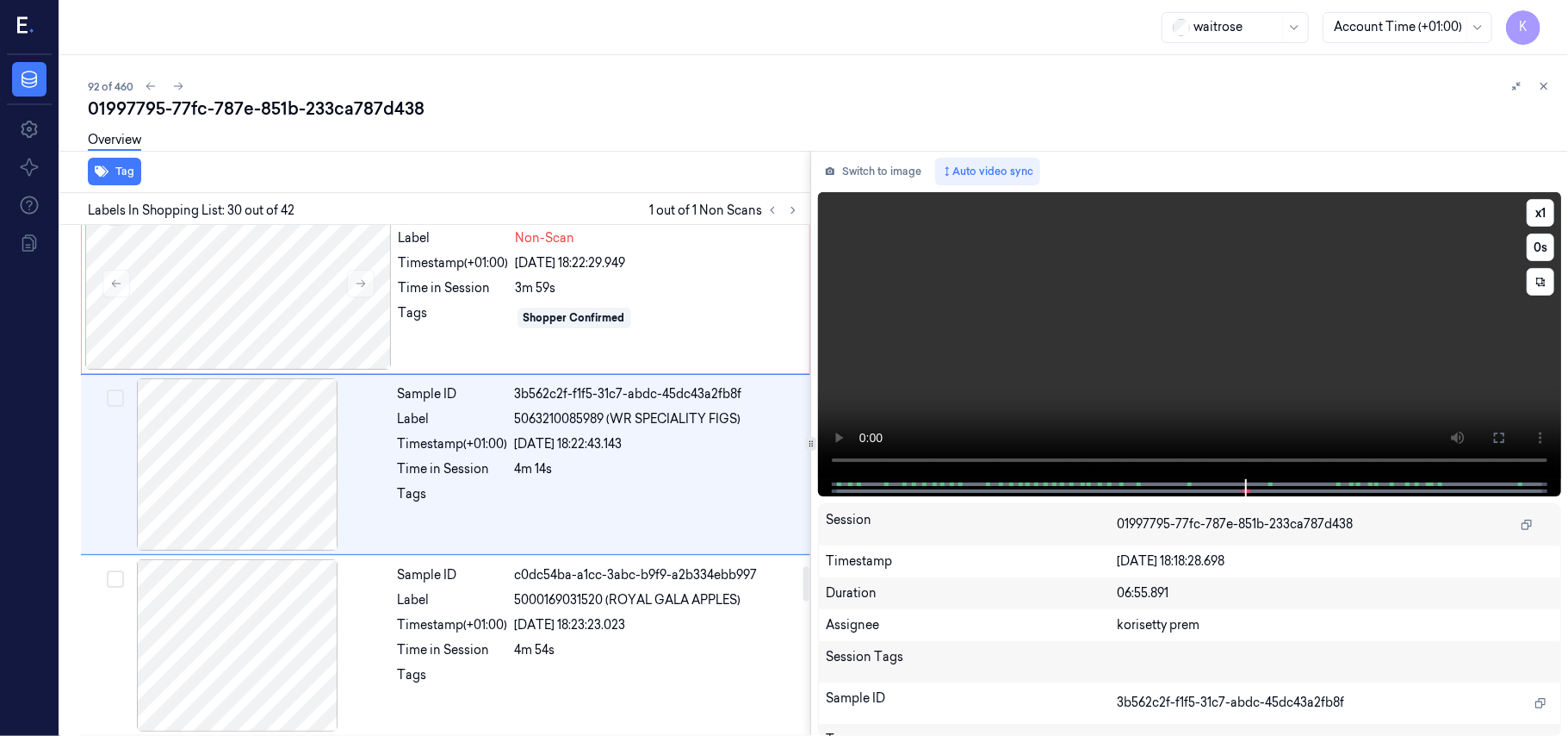
click at [1089, 383] on video at bounding box center [1190, 336] width 743 height 287
click at [220, 342] on div at bounding box center [239, 283] width 307 height 172
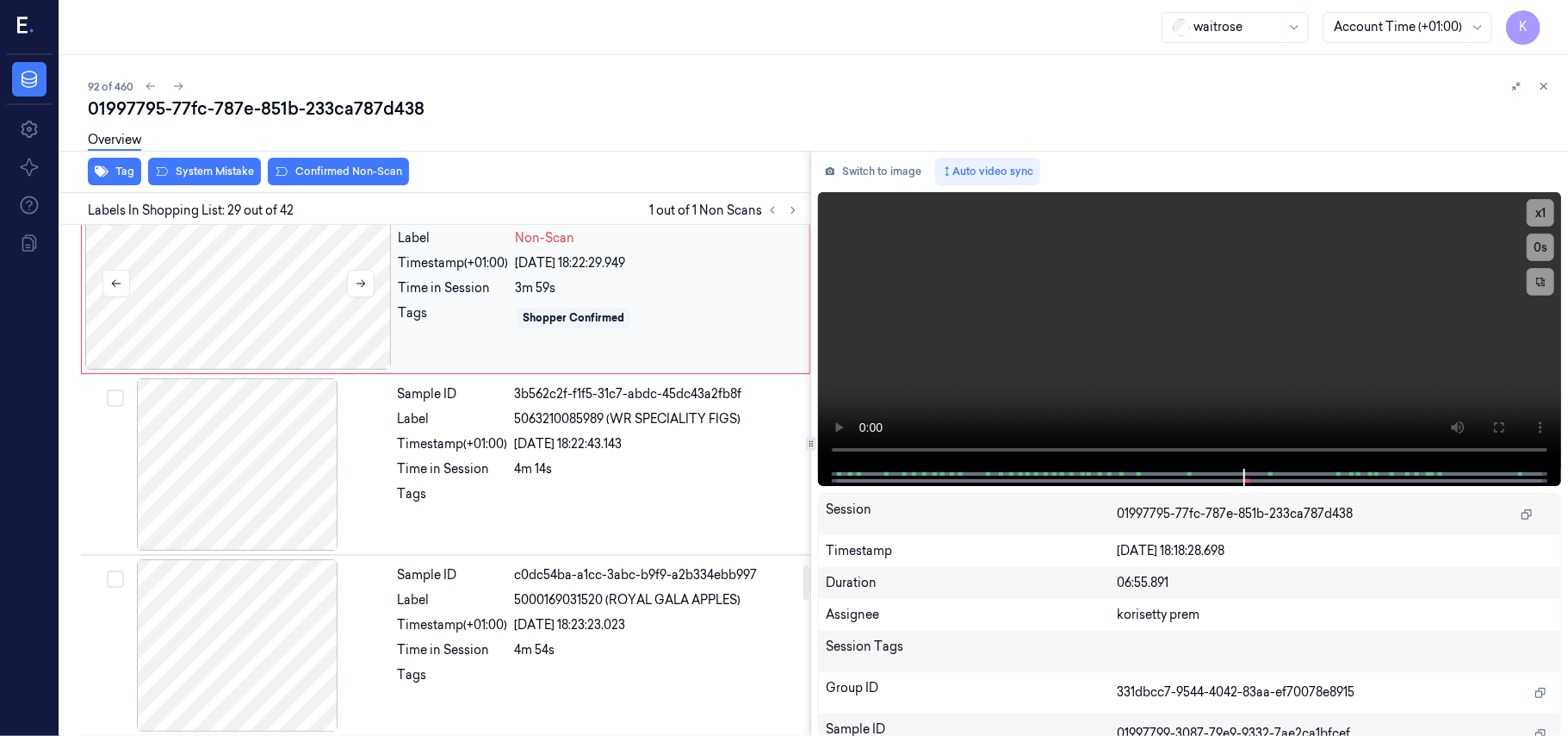
scroll to position [4915, 0]
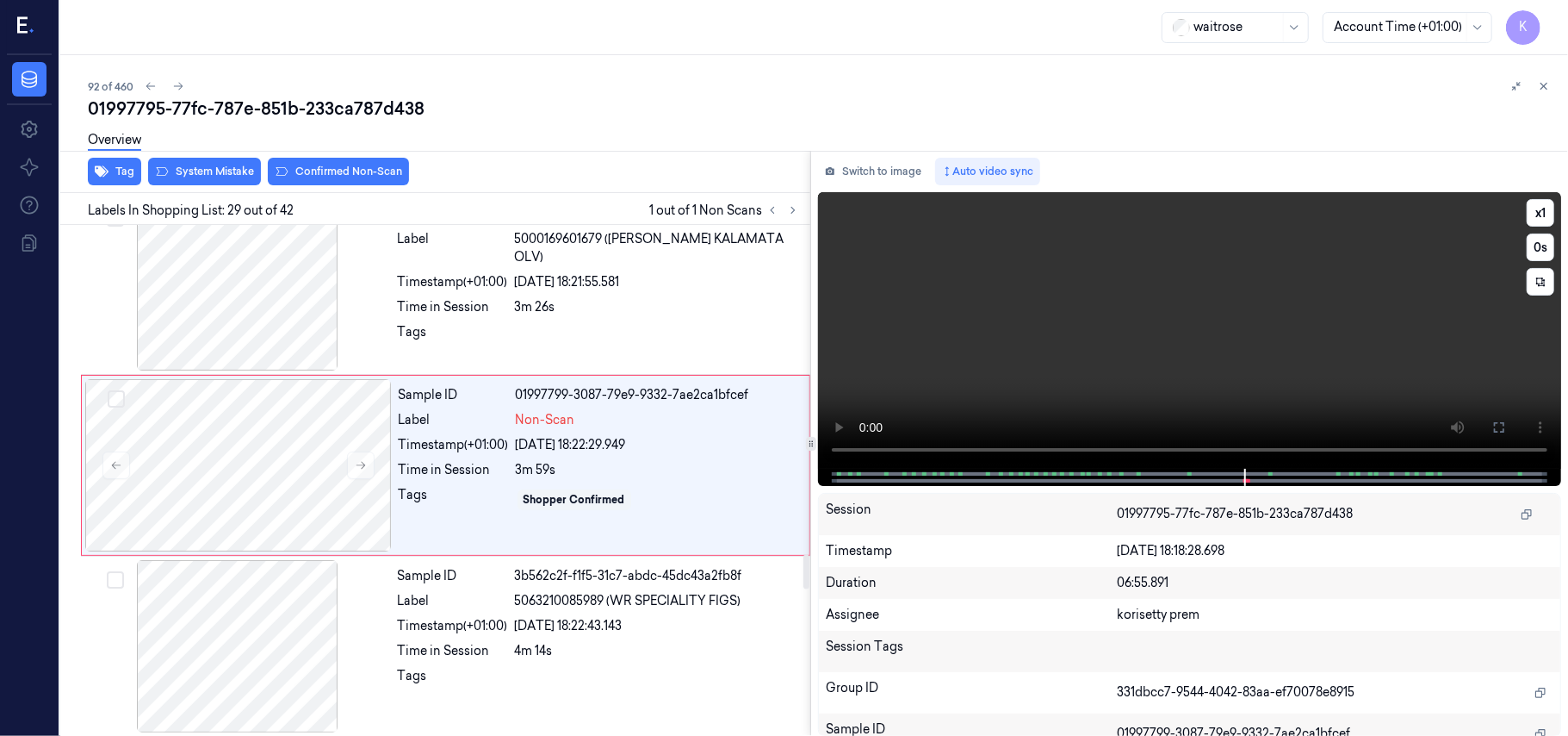
click at [928, 316] on video at bounding box center [1190, 331] width 743 height 277
click at [287, 305] on div at bounding box center [238, 284] width 307 height 172
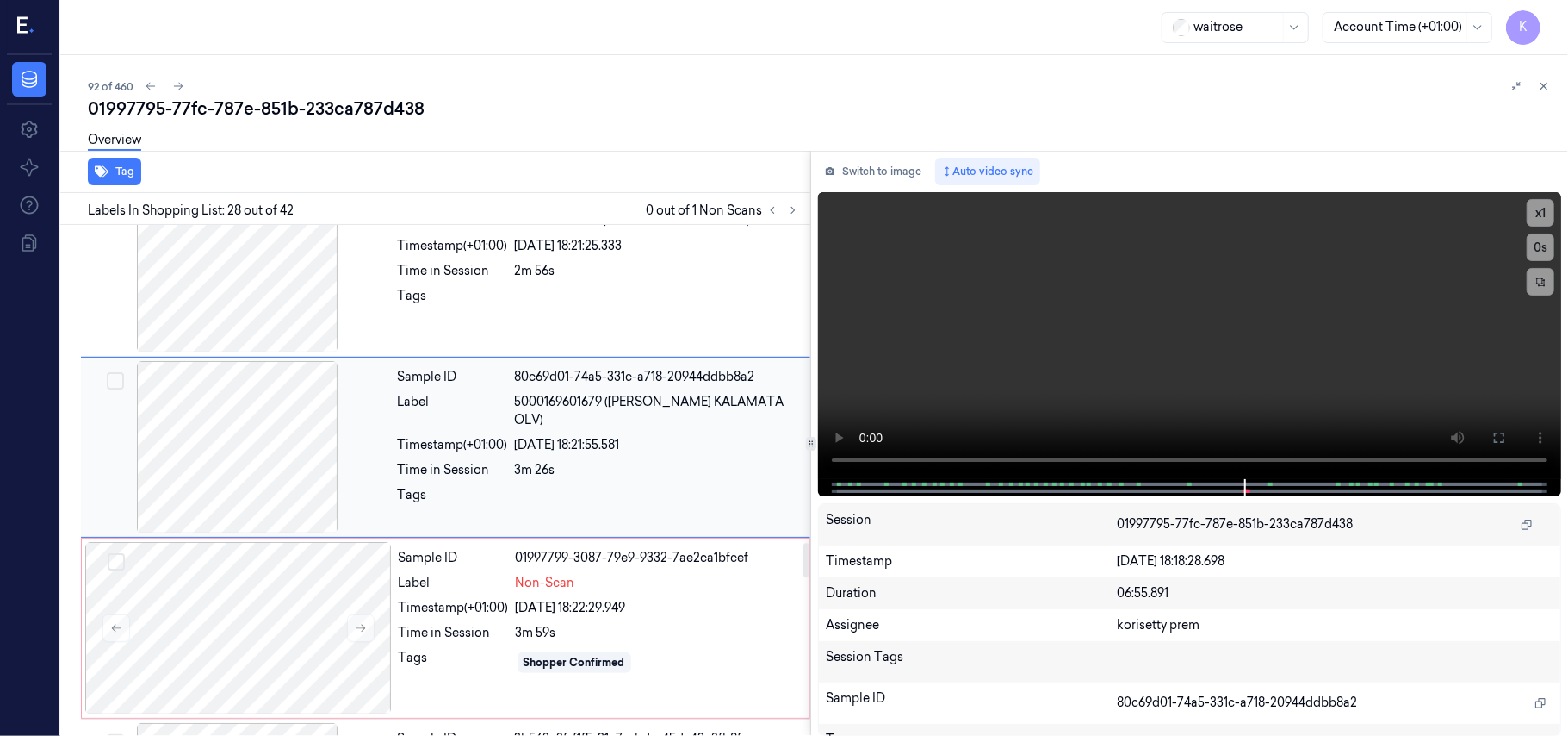
scroll to position [4733, 0]
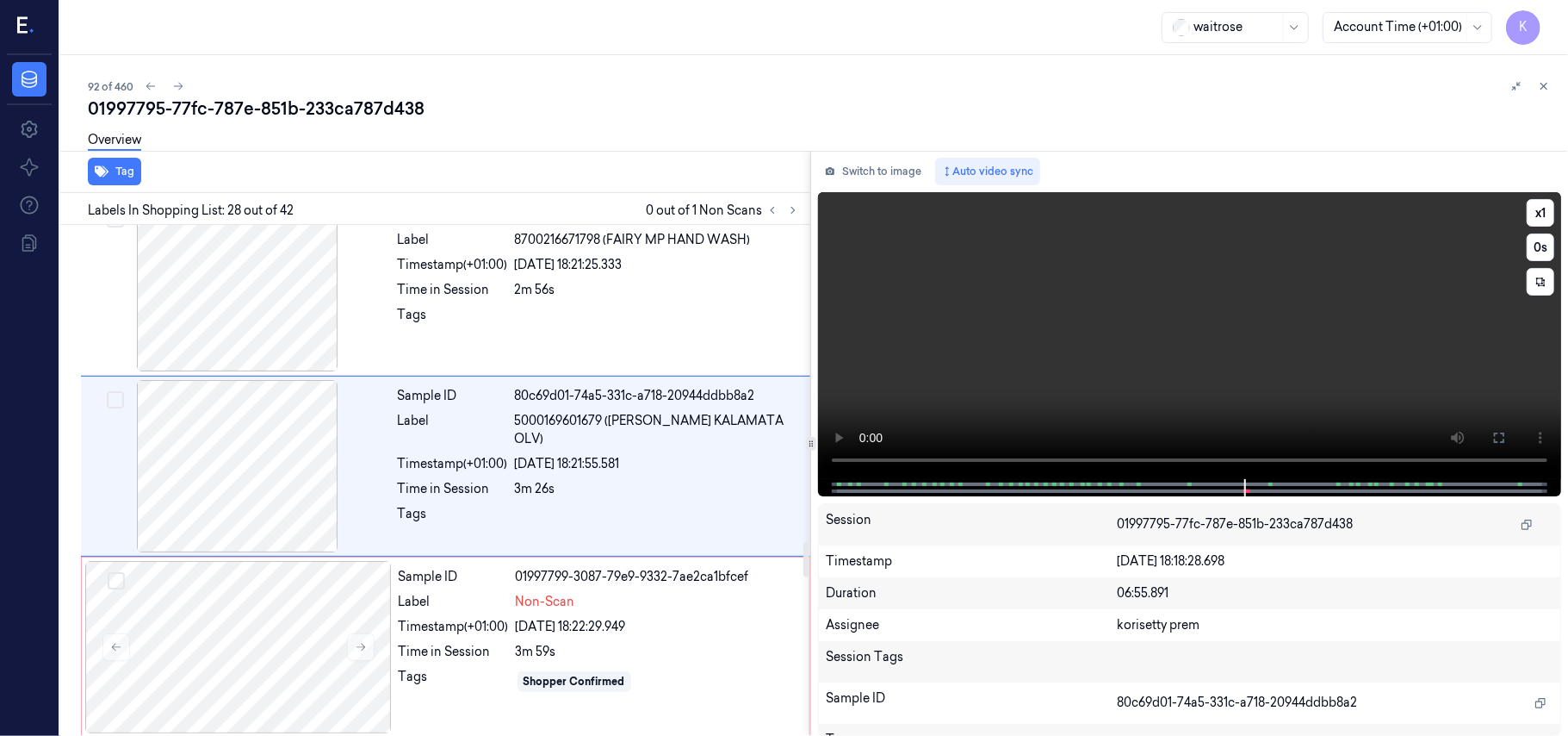
click at [1126, 332] on video at bounding box center [1190, 336] width 743 height 287
click at [252, 625] on div at bounding box center [239, 646] width 307 height 172
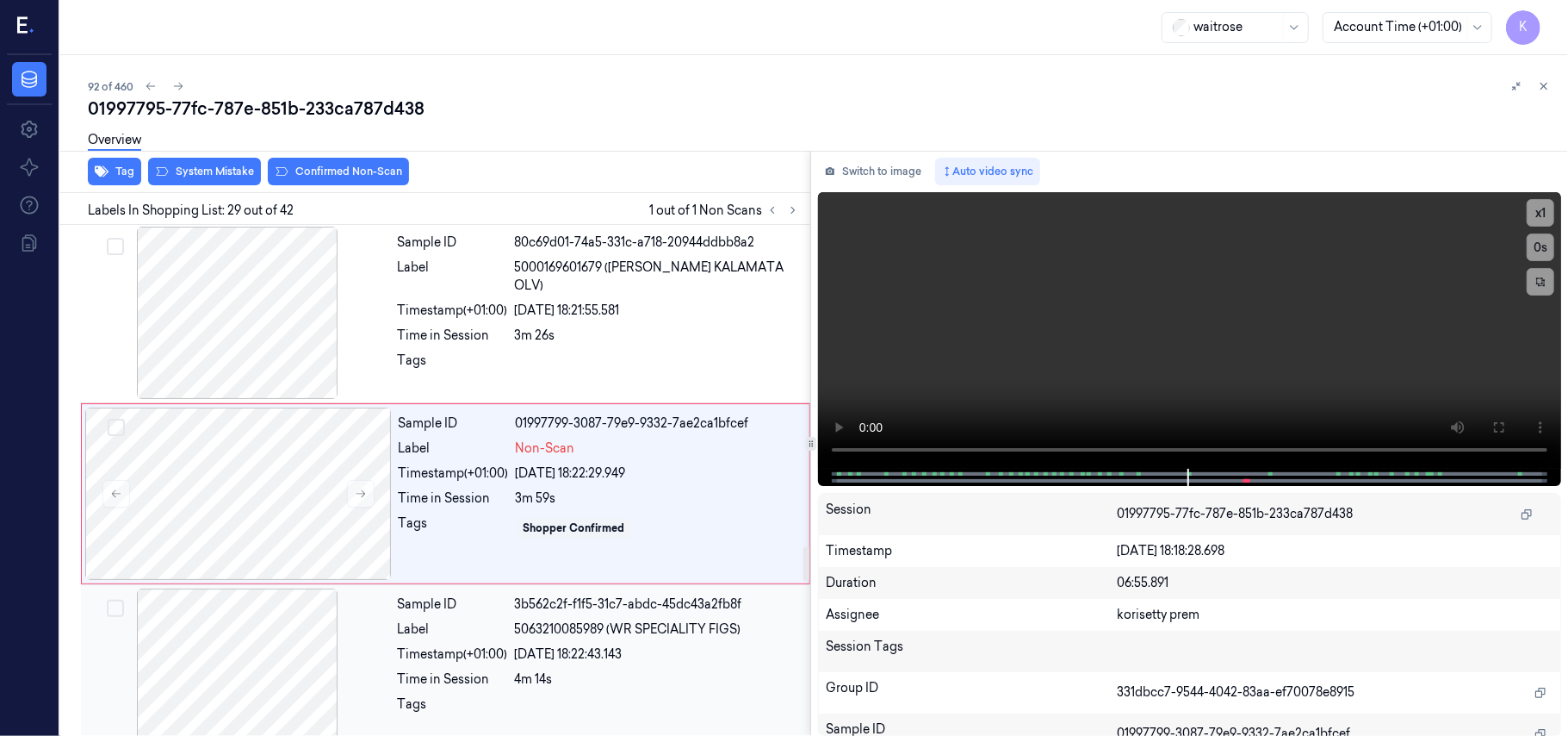
scroll to position [4915, 0]
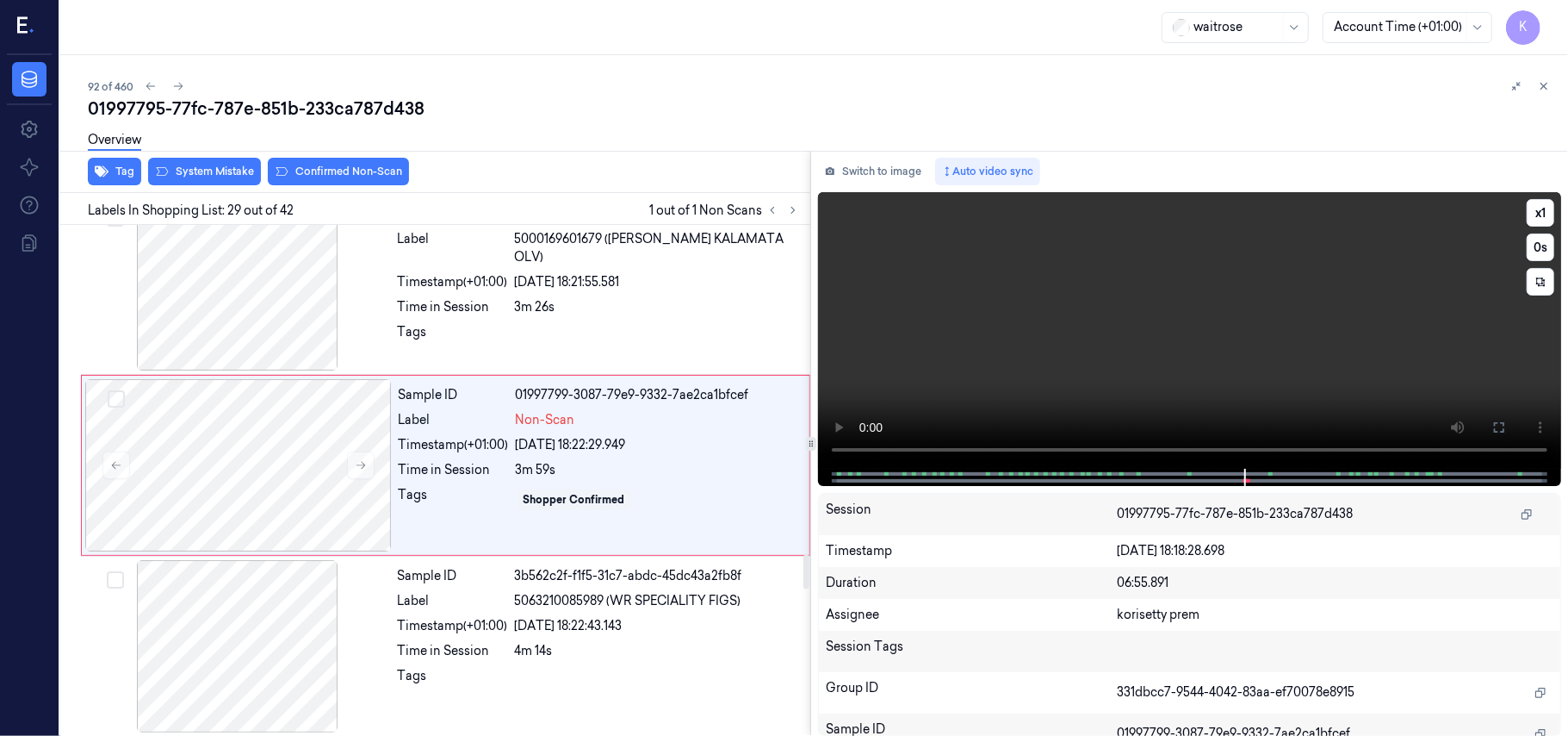
click at [1103, 301] on video at bounding box center [1190, 331] width 743 height 277
click at [359, 471] on icon at bounding box center [360, 465] width 12 height 12
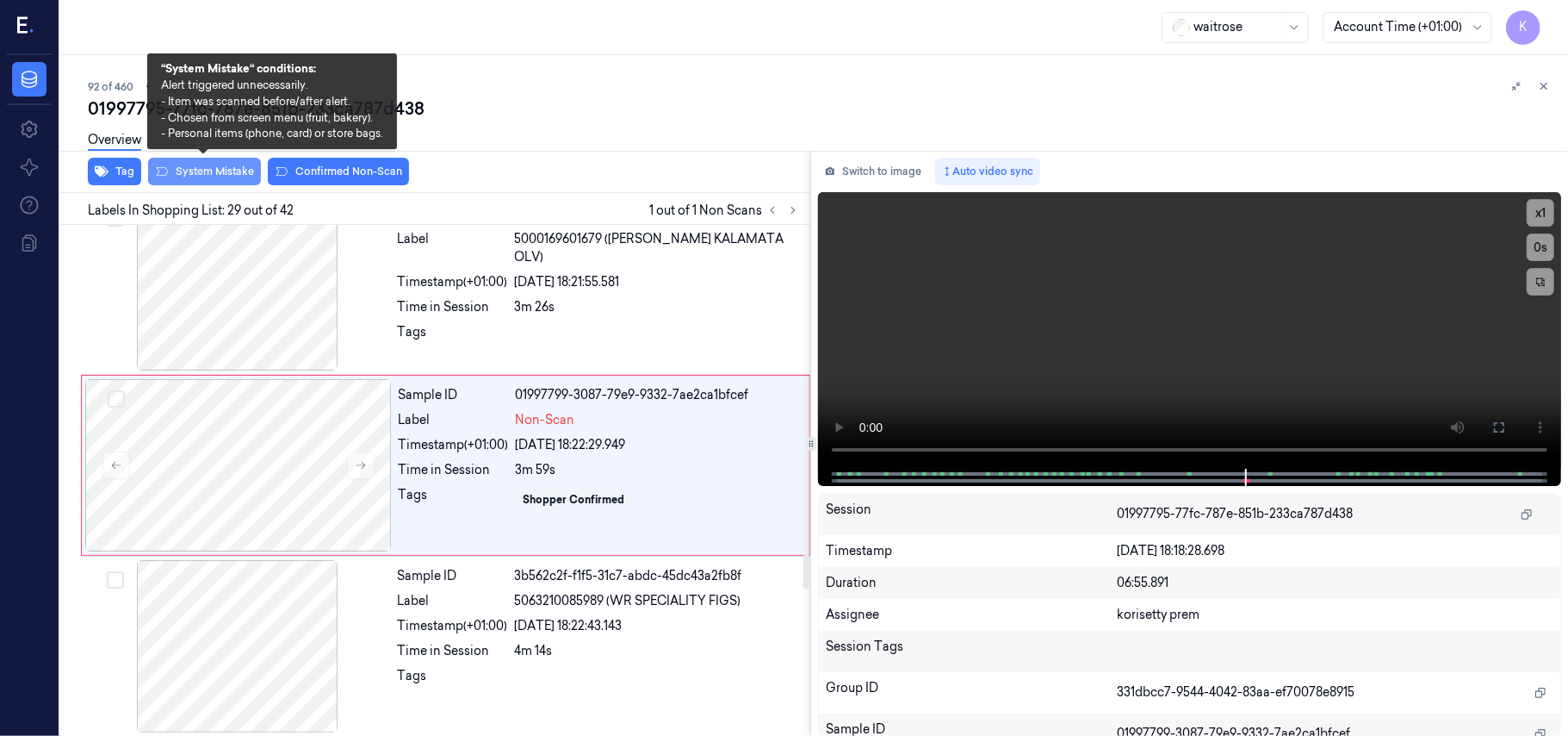
click at [191, 169] on button "System Mistake" at bounding box center [204, 171] width 112 height 28
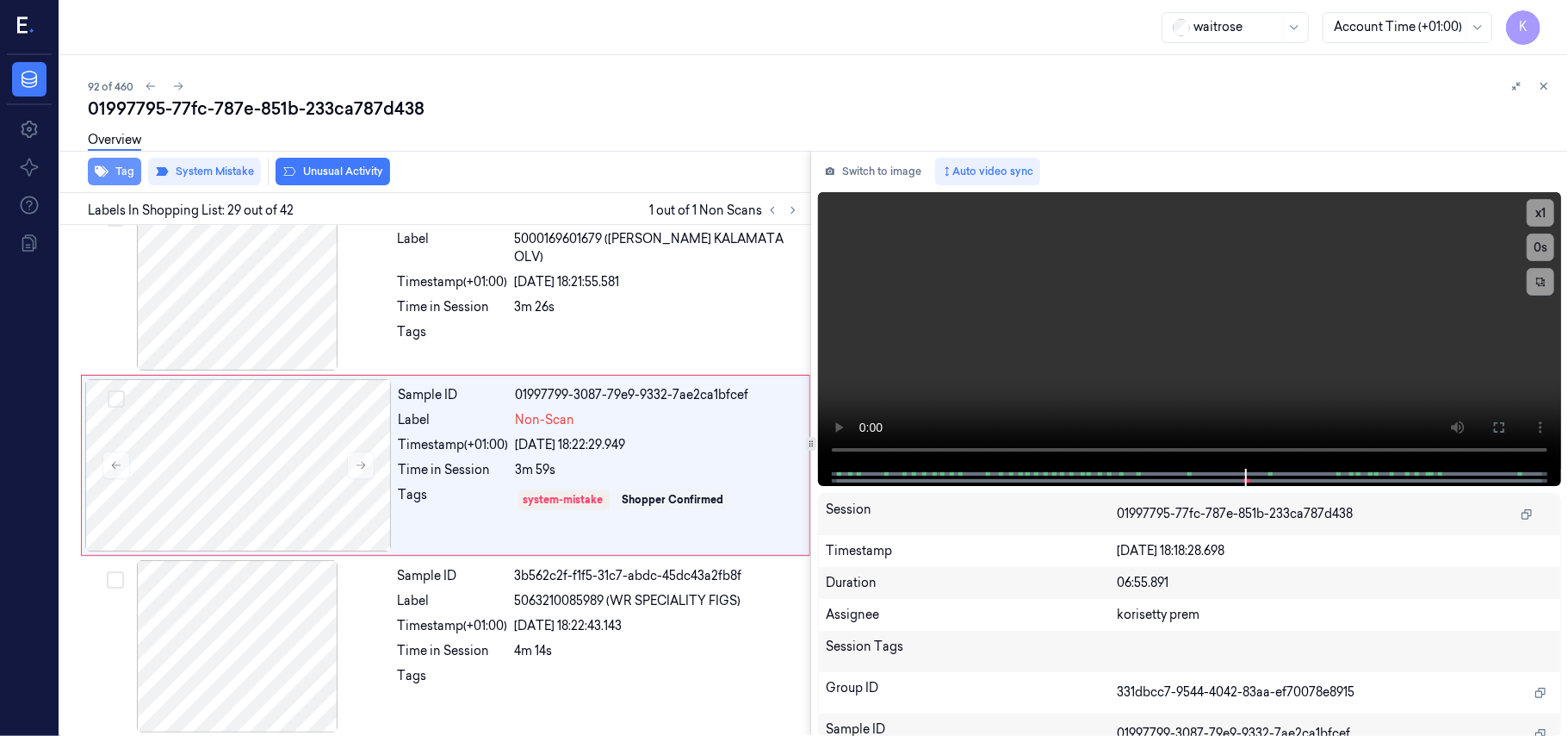
click at [114, 169] on button "Tag" at bounding box center [114, 171] width 54 height 28
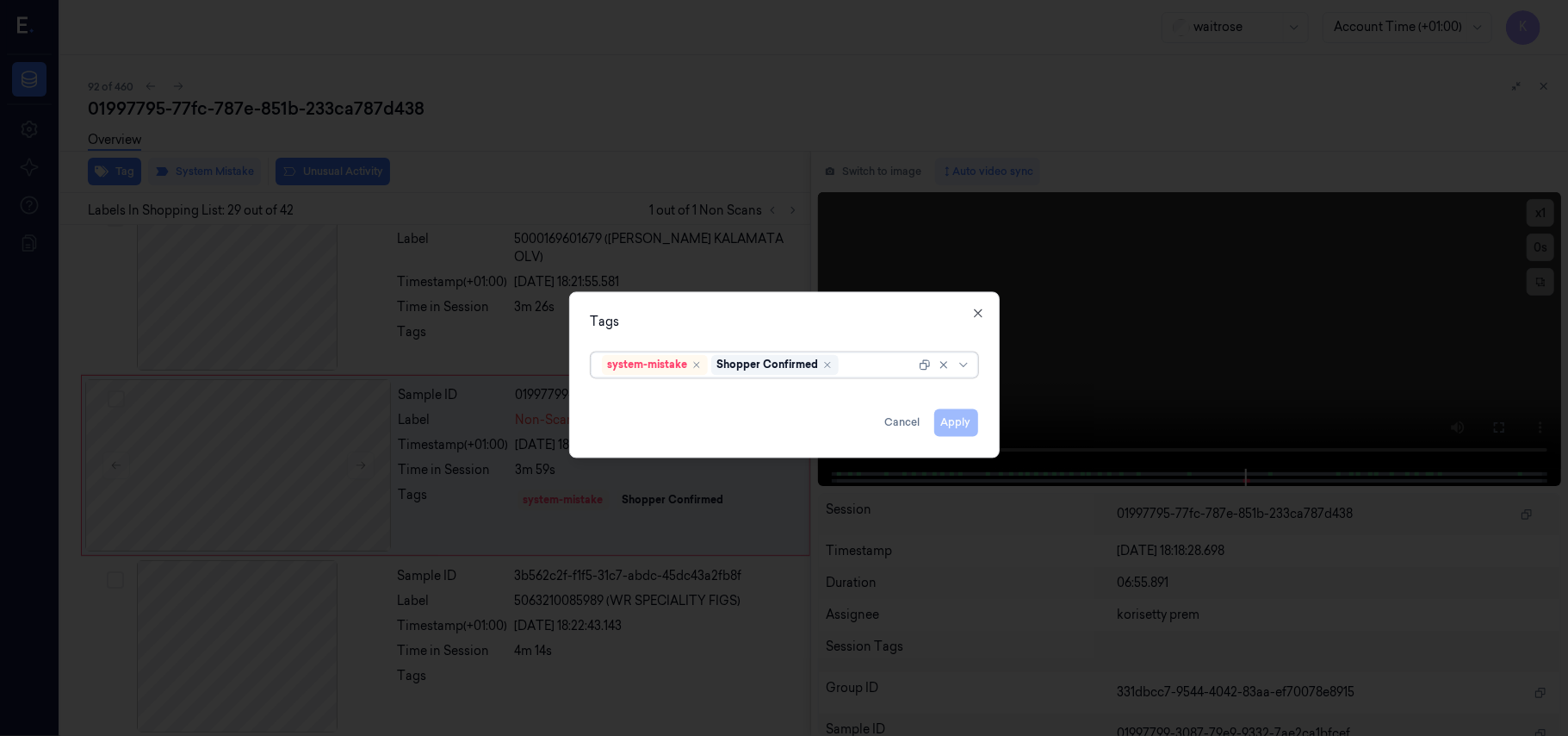
click at [845, 361] on input "text" at bounding box center [843, 365] width 3 height 18
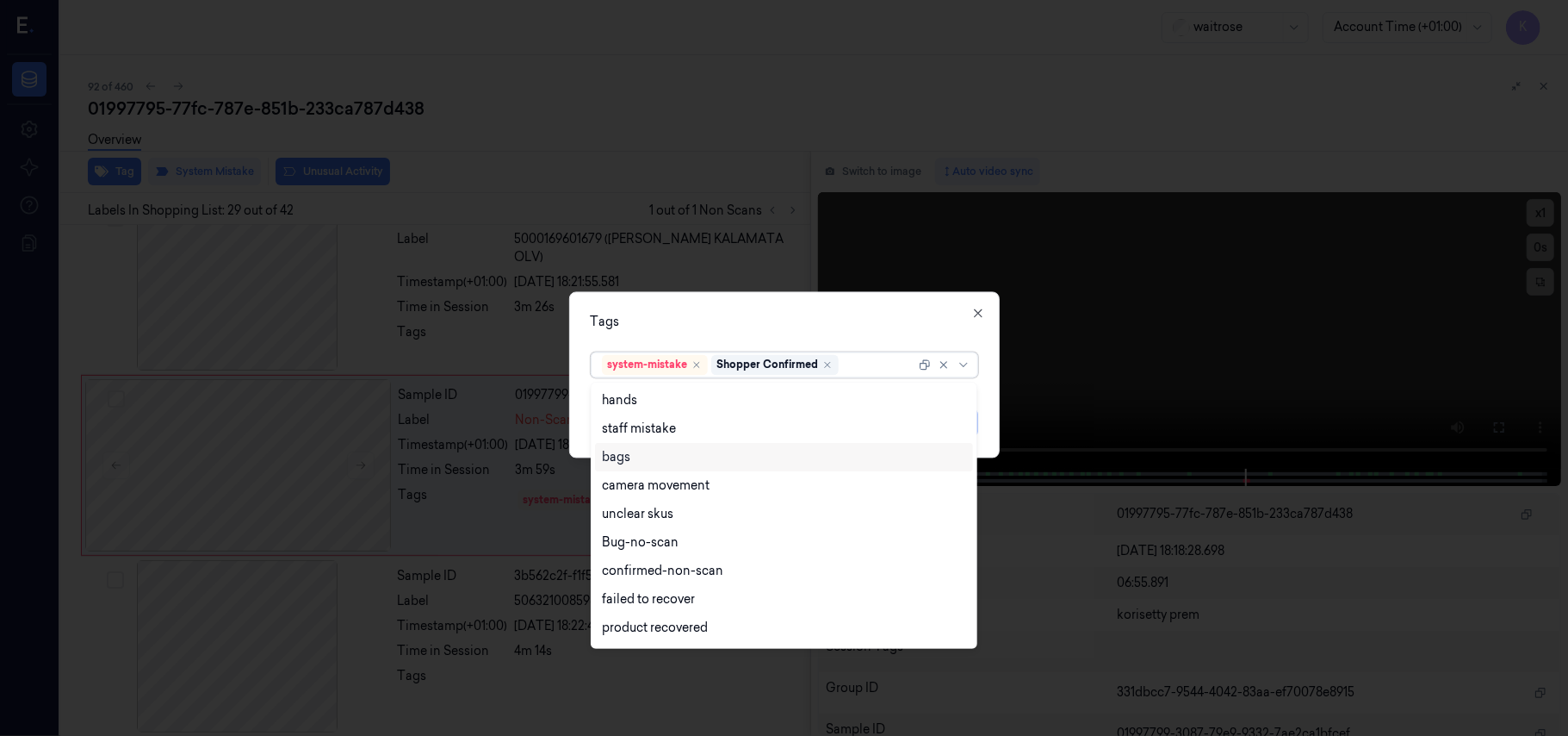
click at [645, 459] on div "bags" at bounding box center [784, 457] width 364 height 18
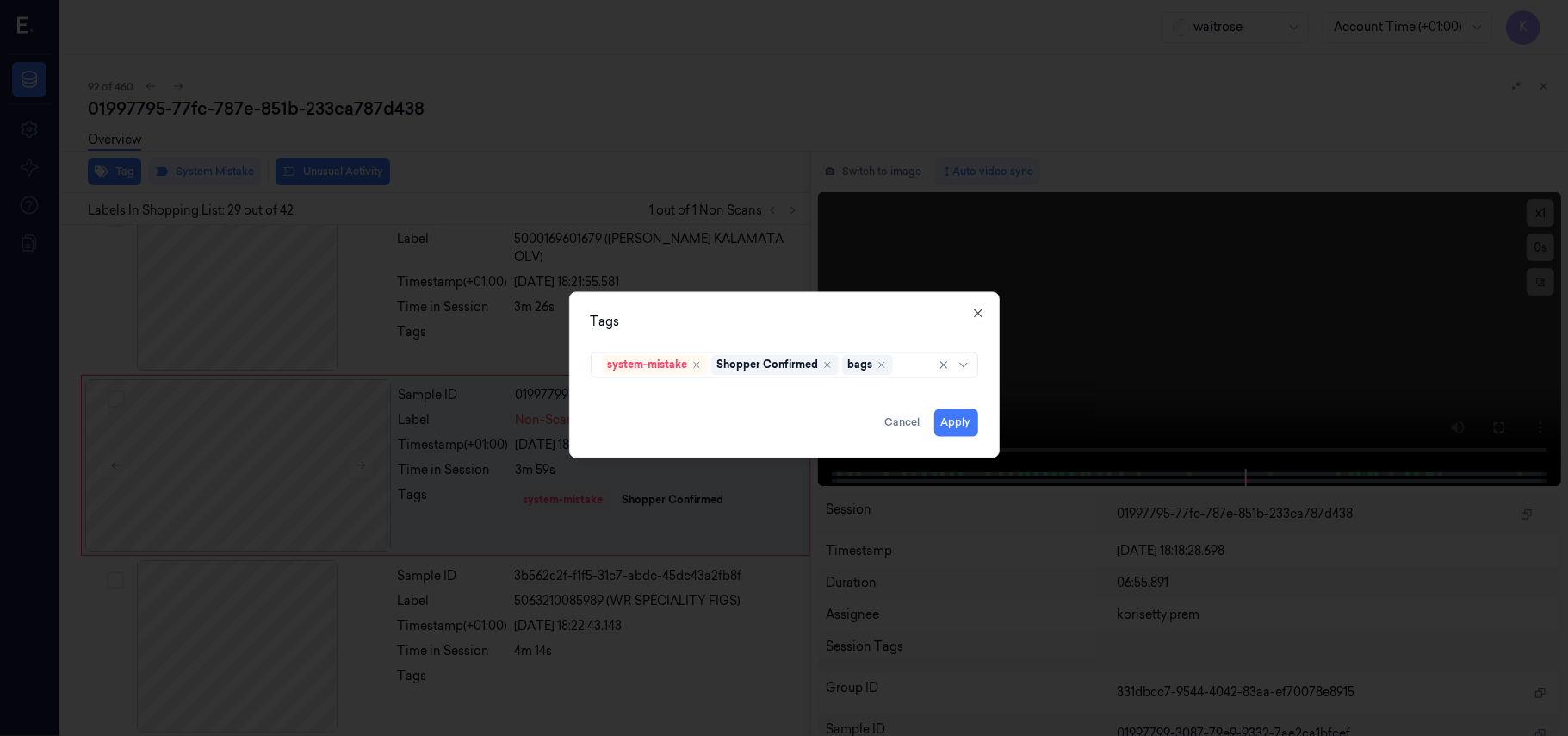
click at [788, 329] on div "Tags" at bounding box center [784, 323] width 387 height 18
click at [947, 418] on button "Apply" at bounding box center [957, 423] width 44 height 28
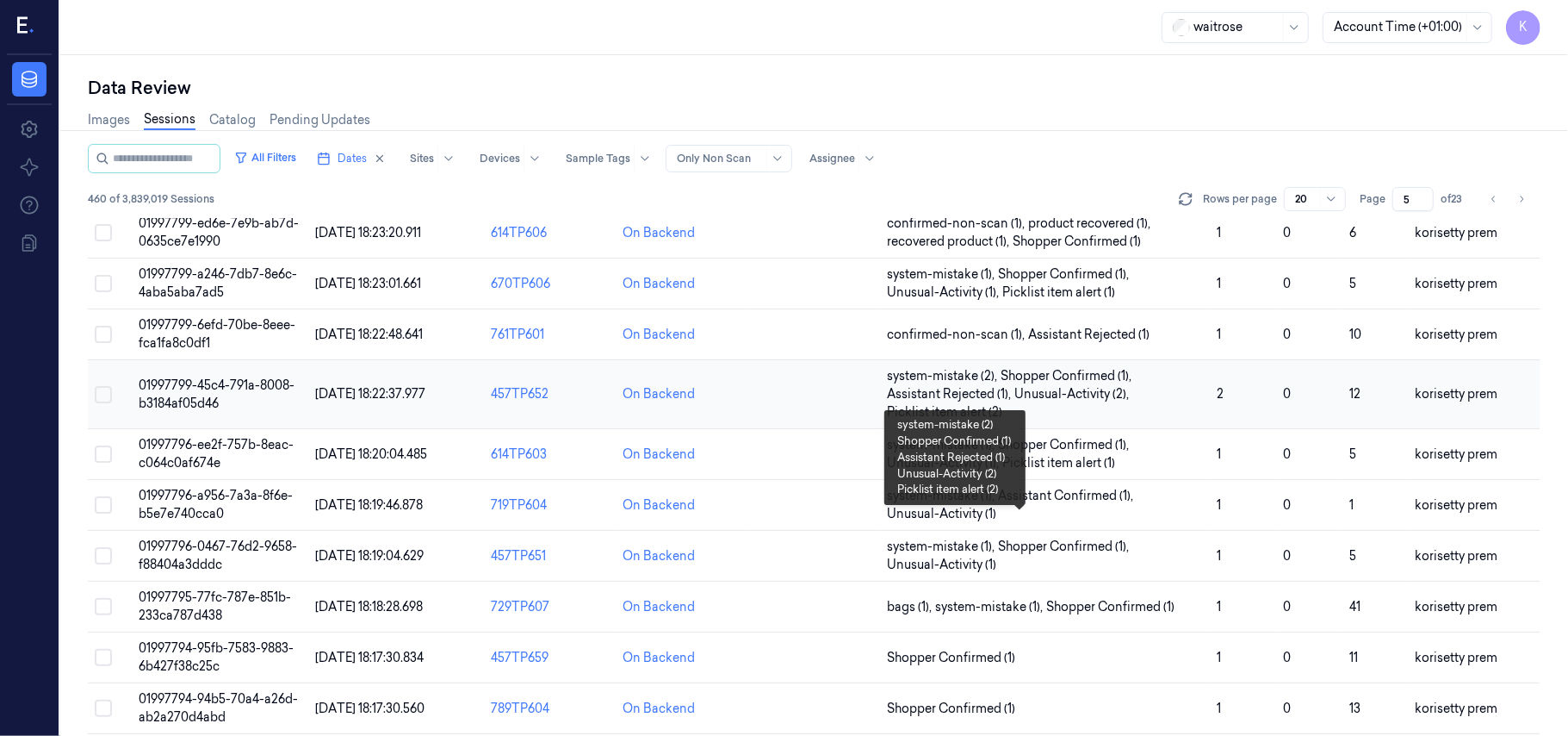
scroll to position [459, 0]
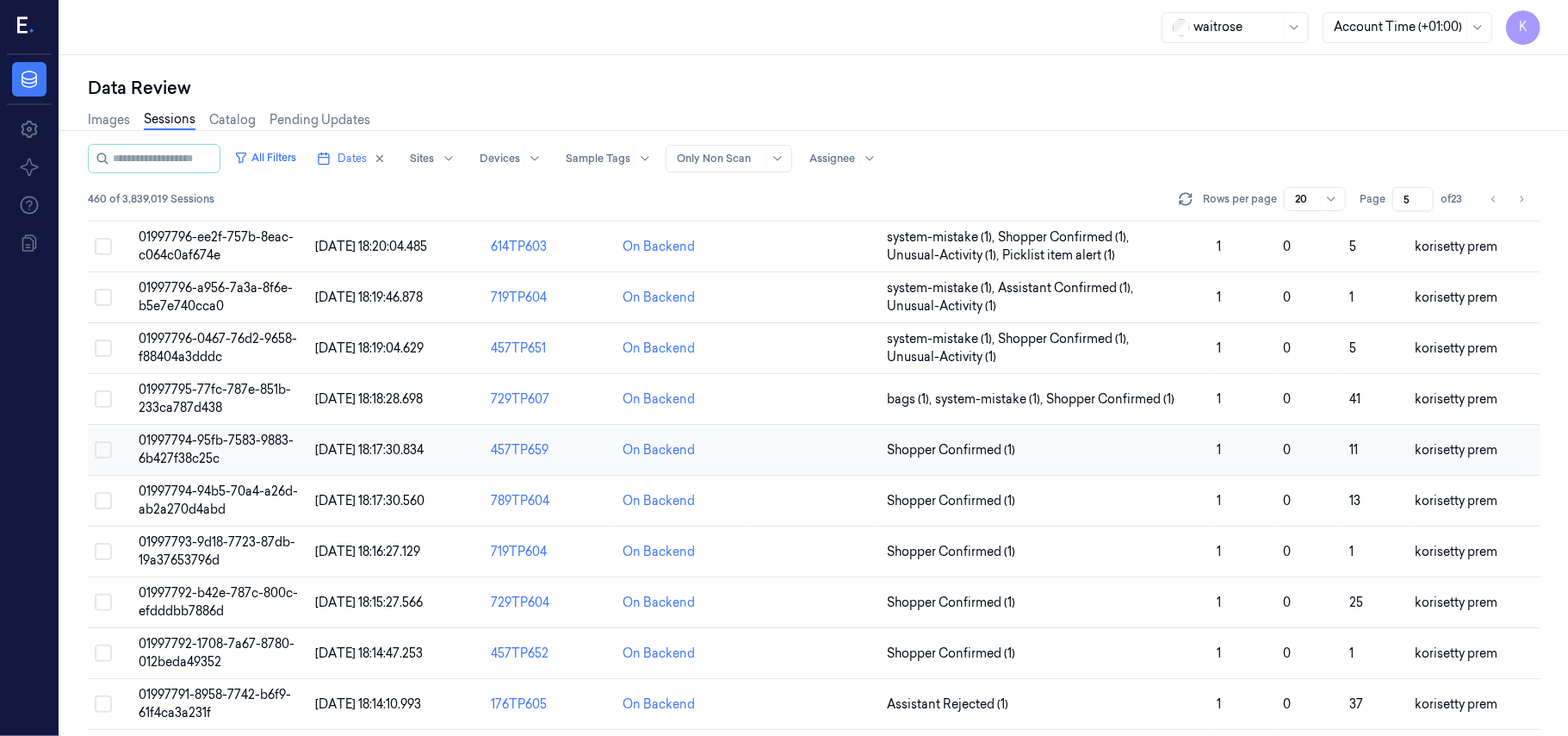
click at [241, 449] on span "01997794-95fb-7583-9883-6b427f38c25c" at bounding box center [216, 449] width 155 height 34
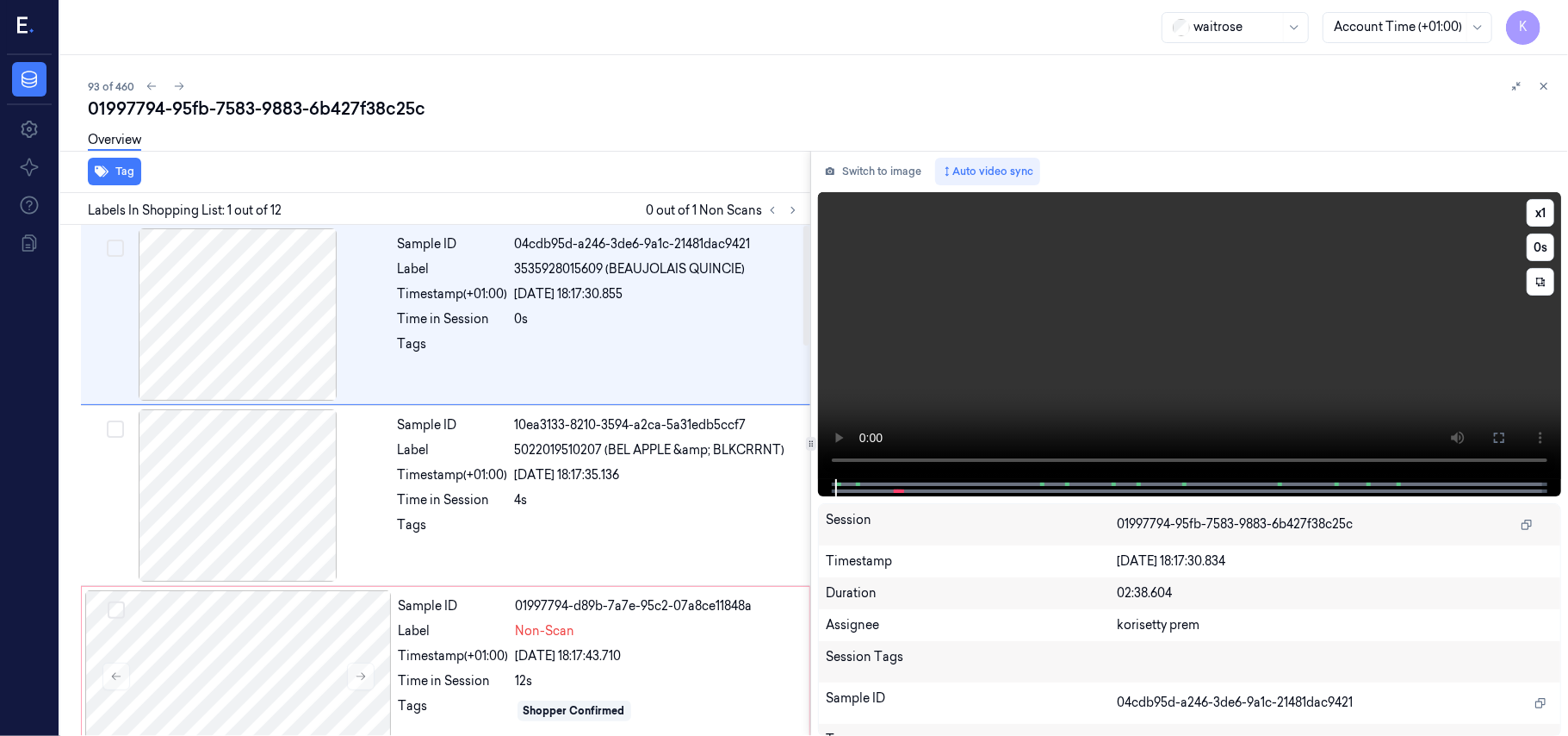
click at [952, 373] on video at bounding box center [1190, 336] width 743 height 287
click at [539, 362] on div at bounding box center [657, 349] width 285 height 28
click at [552, 479] on div "[DATE] 18:17:35.136" at bounding box center [657, 475] width 285 height 18
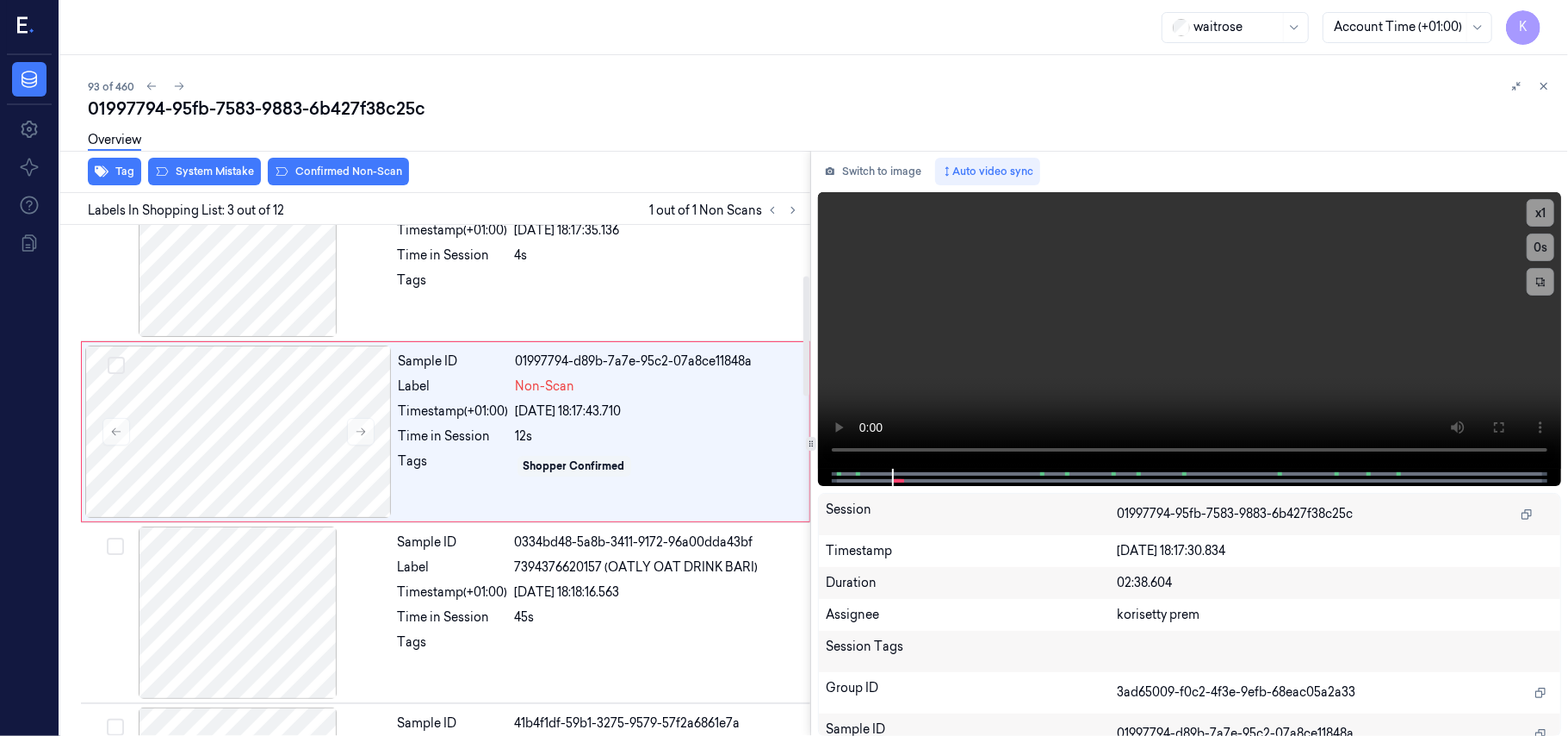
scroll to position [196, 0]
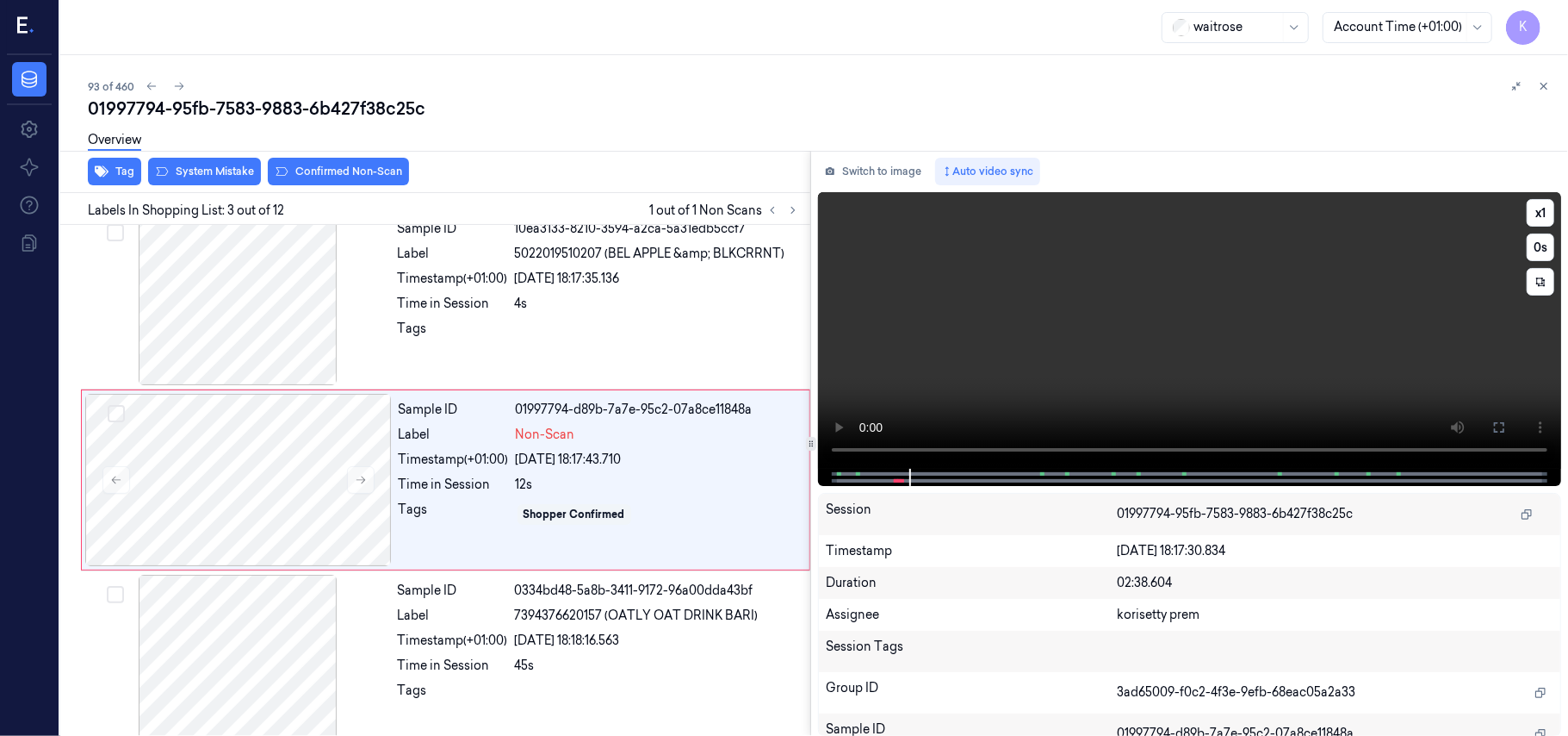
click at [1052, 304] on video at bounding box center [1190, 331] width 743 height 277
click at [649, 338] on div at bounding box center [657, 334] width 285 height 28
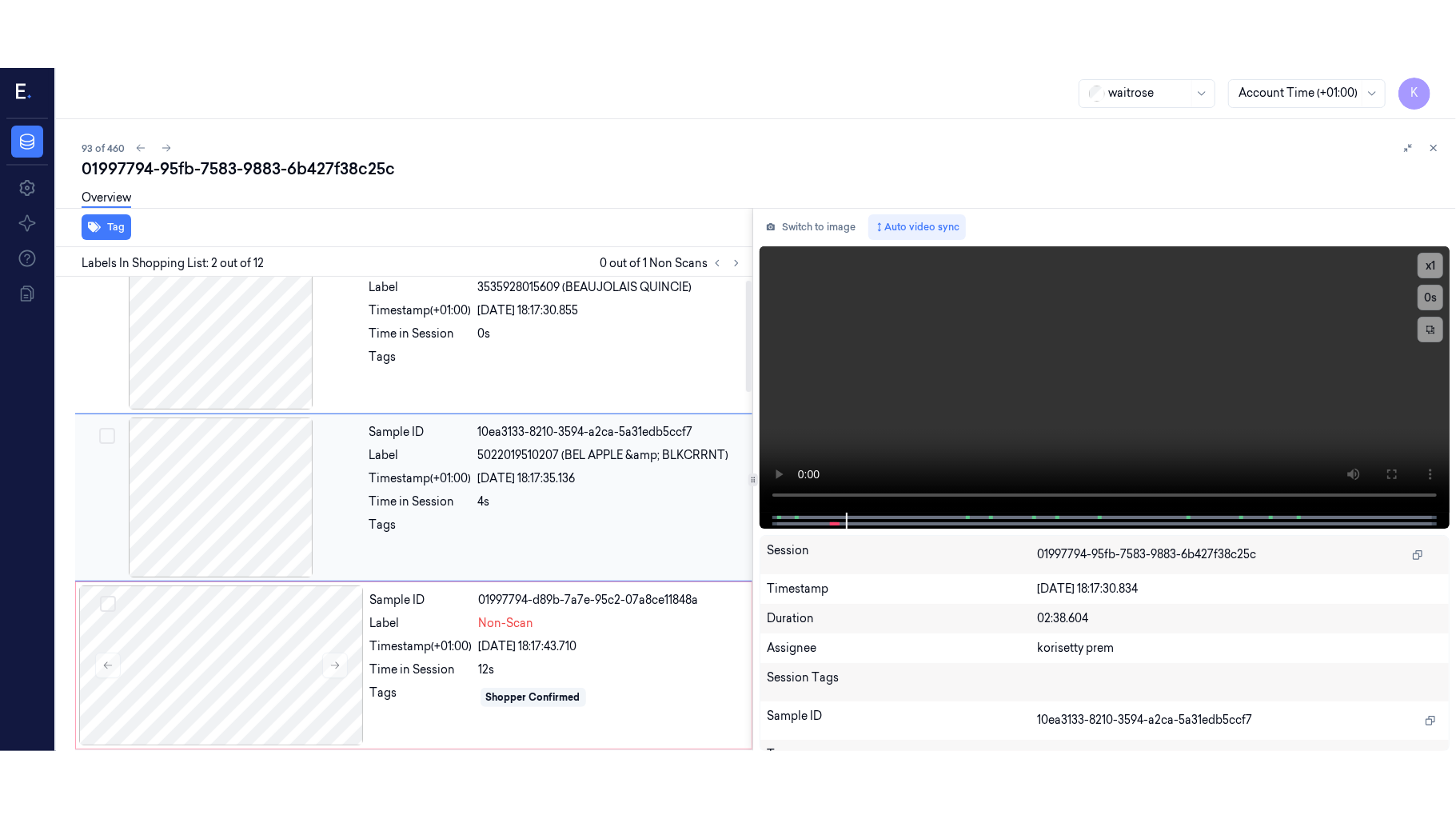
scroll to position [14, 0]
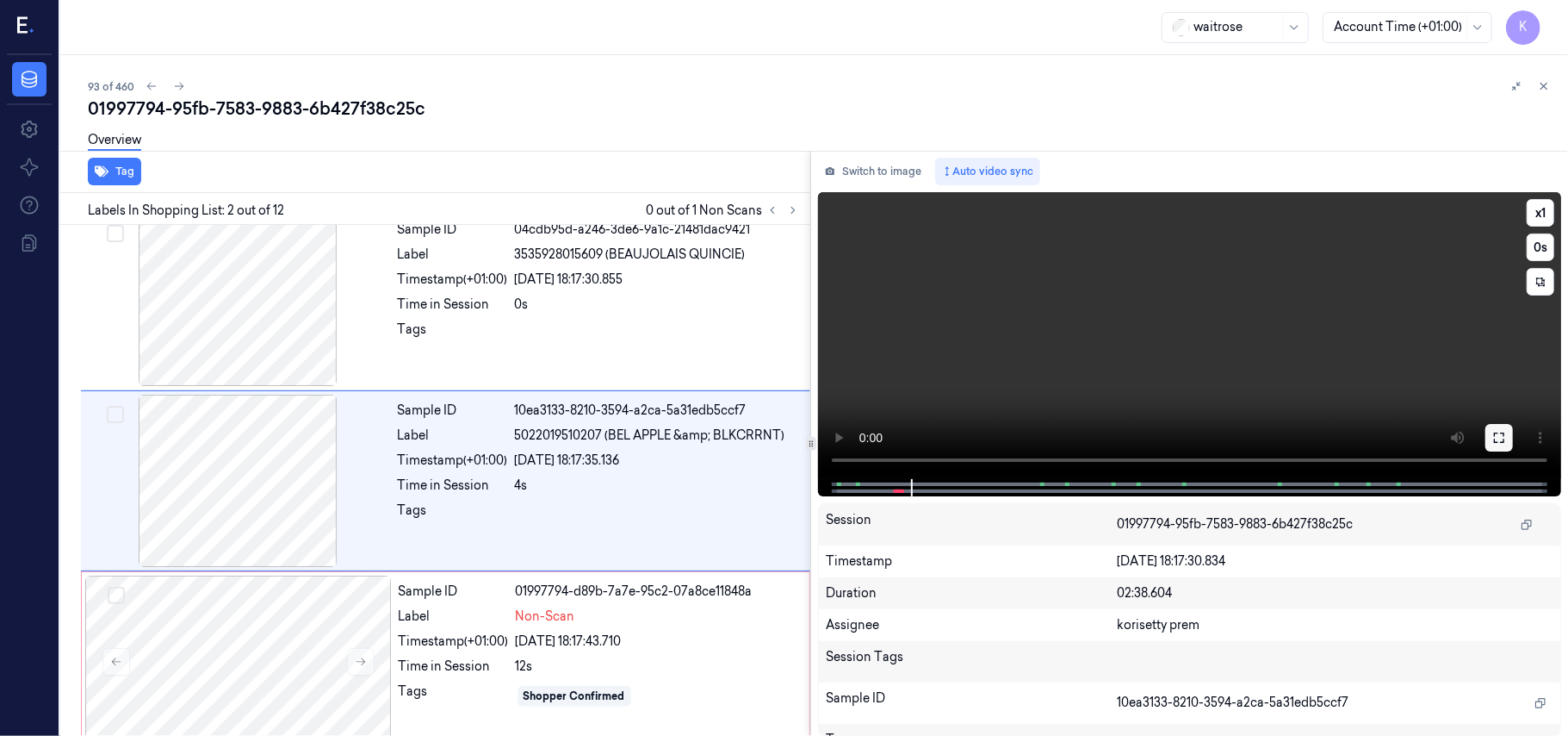
click at [1491, 424] on button at bounding box center [1499, 438] width 28 height 28
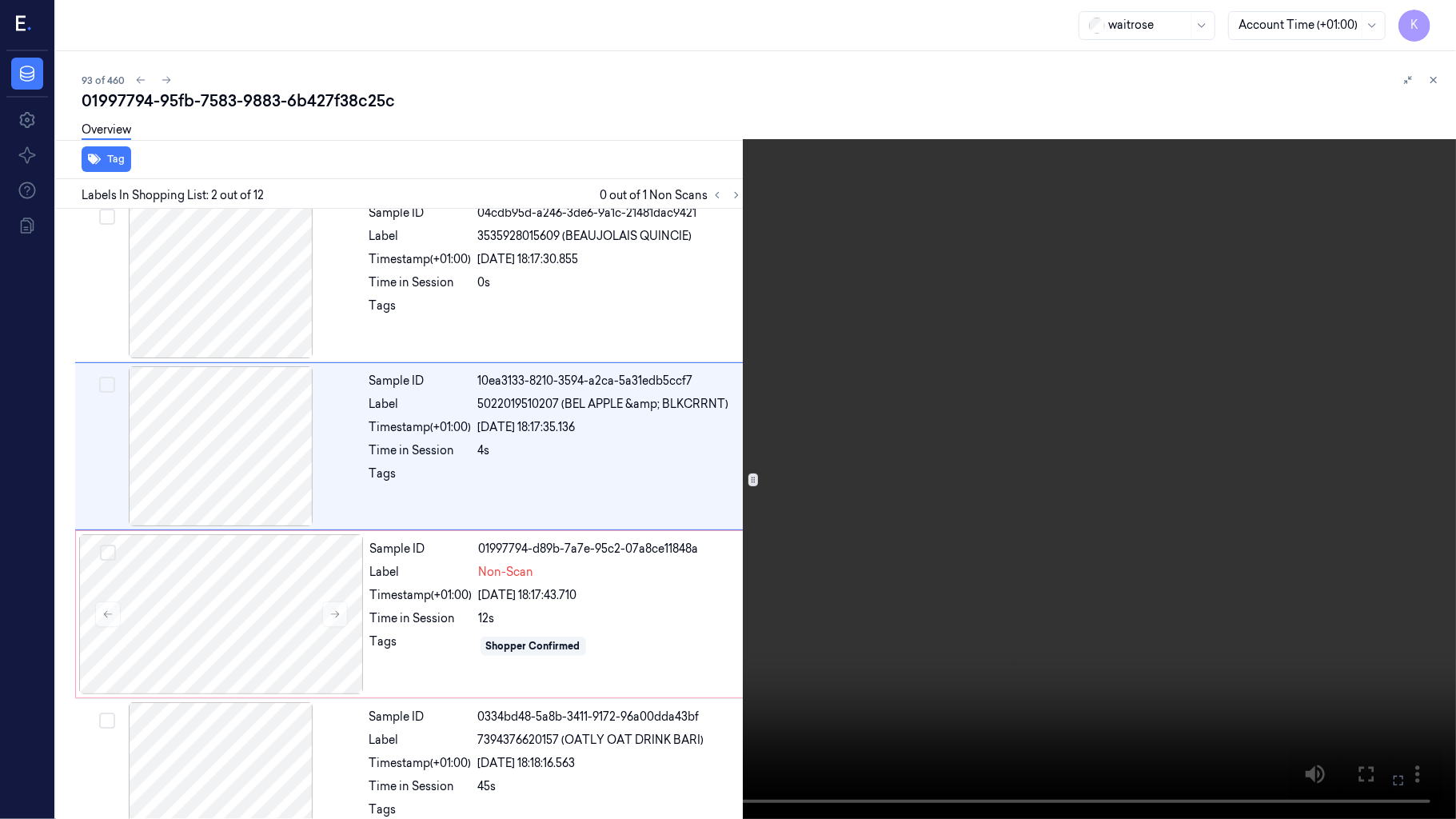
click at [990, 582] on video at bounding box center [728, 410] width 1456 height 819
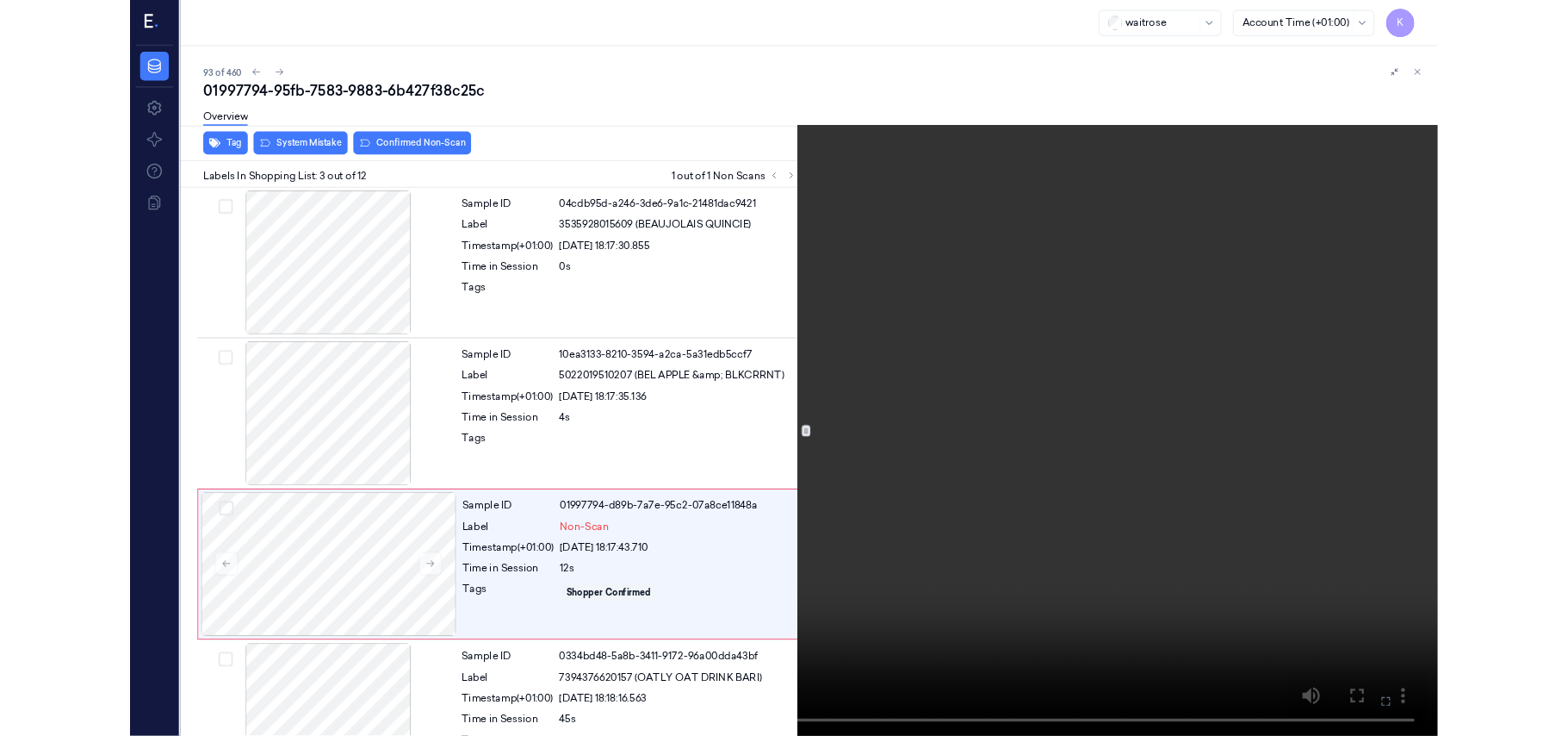
scroll to position [124, 0]
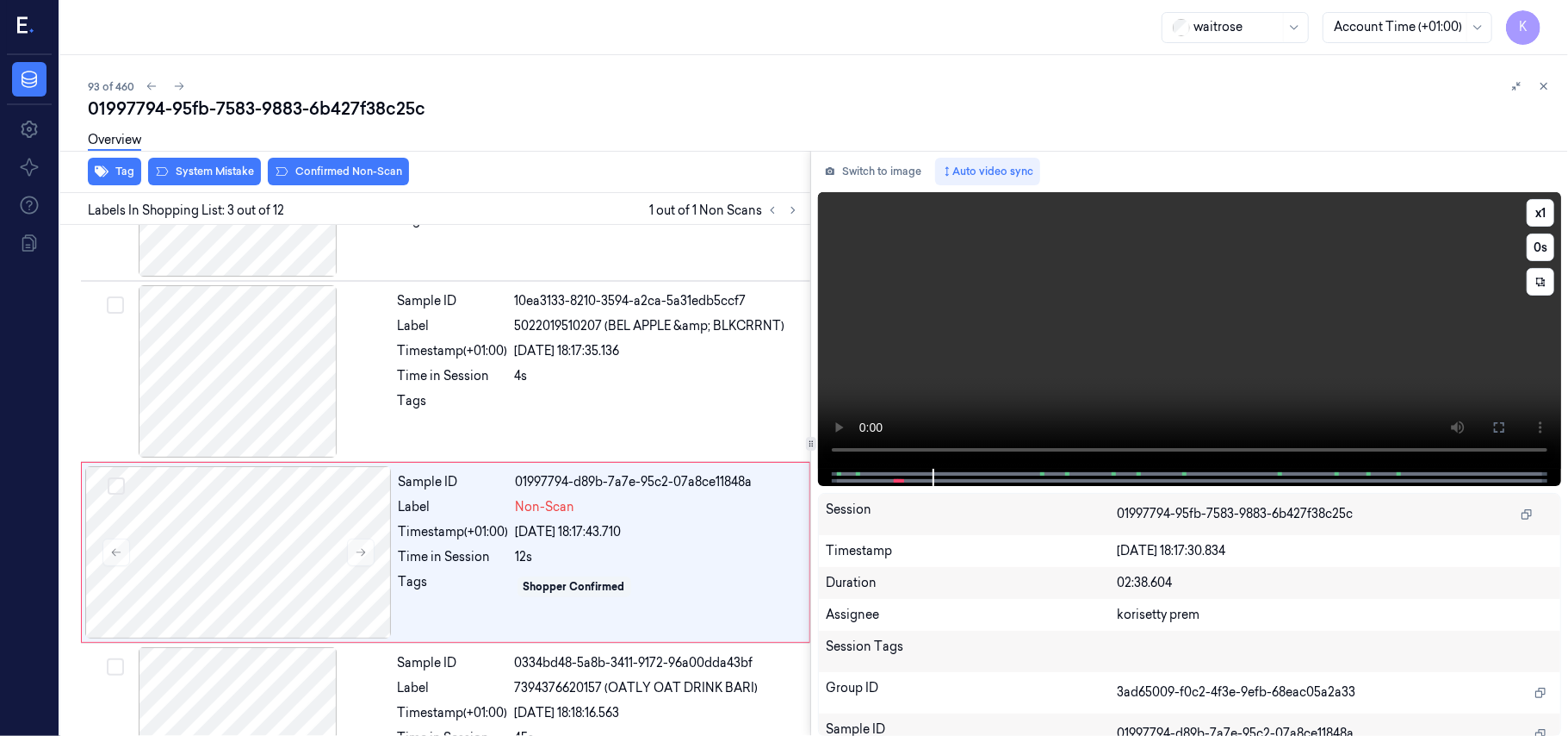
click at [1113, 291] on video at bounding box center [1190, 331] width 743 height 277
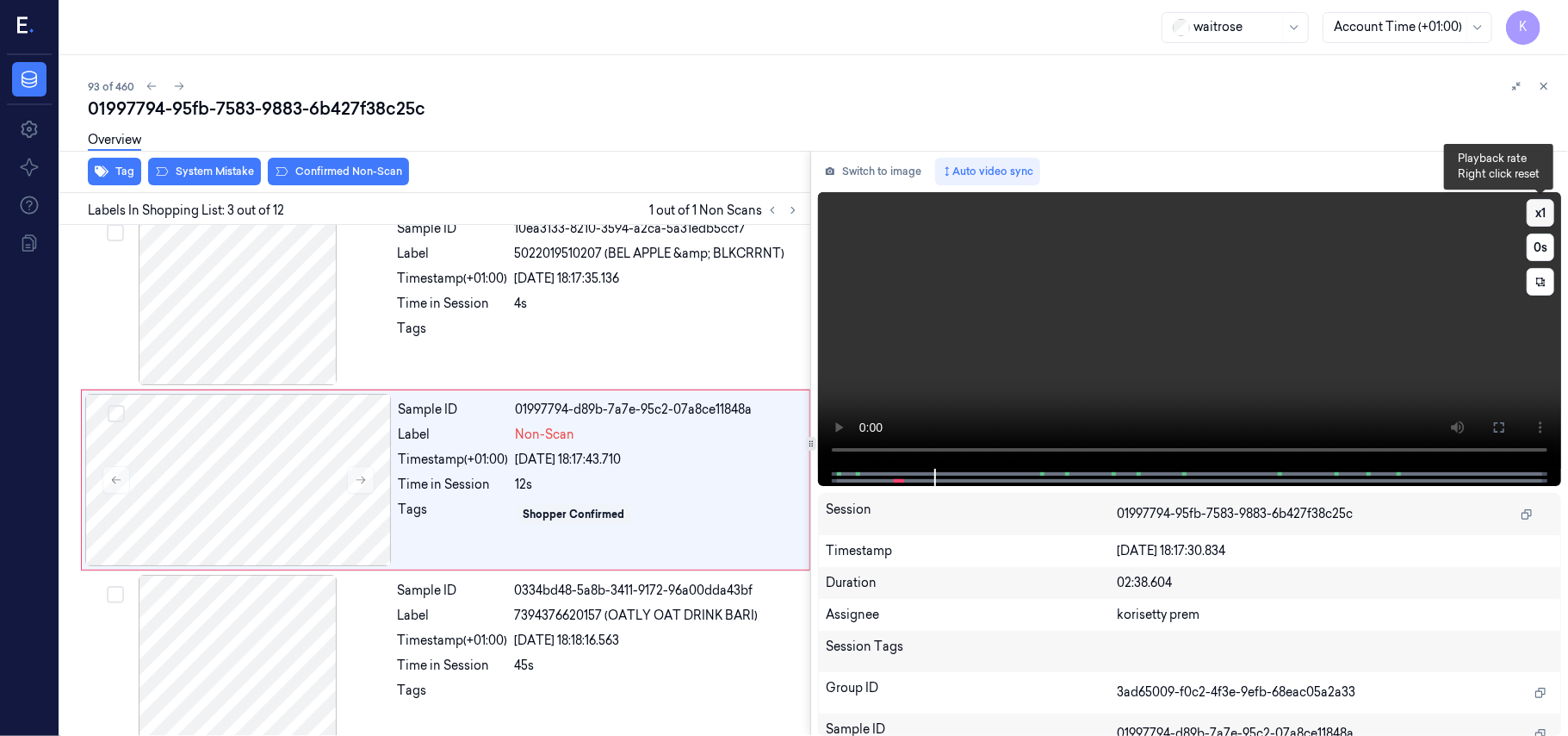
click at [1545, 217] on button "x 1" at bounding box center [1541, 213] width 28 height 28
click at [1232, 343] on video at bounding box center [1190, 331] width 743 height 277
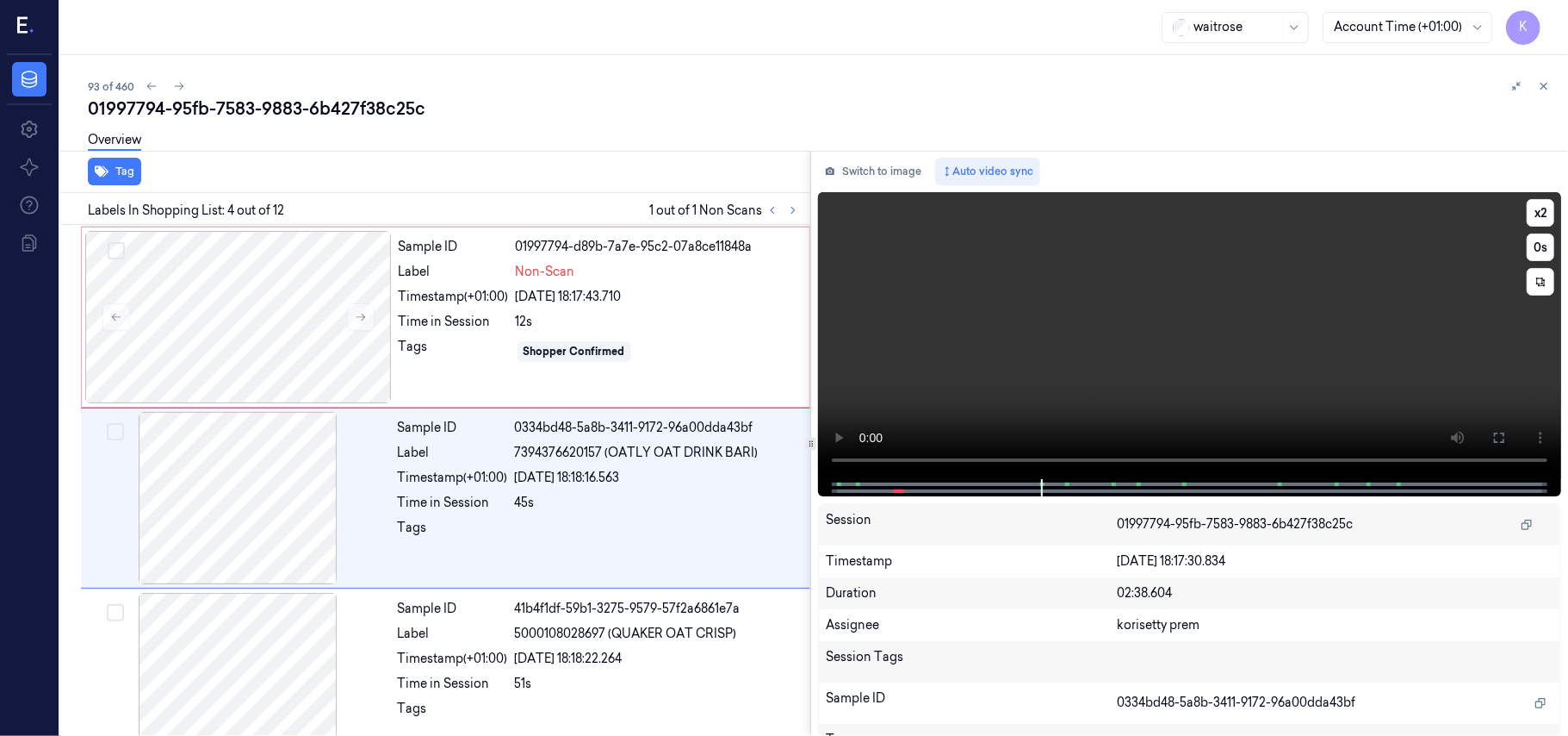
scroll to position [377, 0]
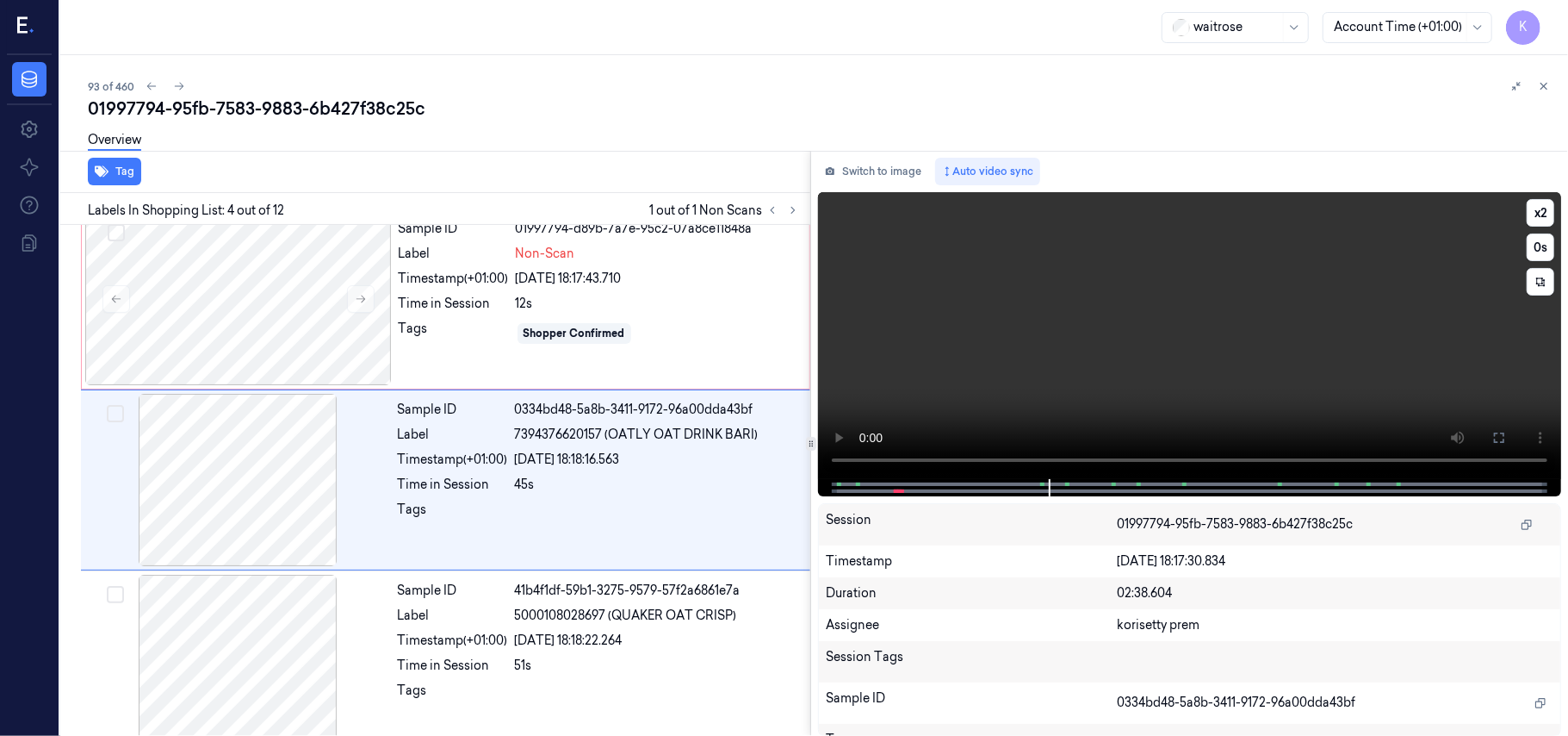
click at [1043, 367] on video at bounding box center [1190, 336] width 743 height 287
click at [307, 347] on div at bounding box center [239, 299] width 307 height 172
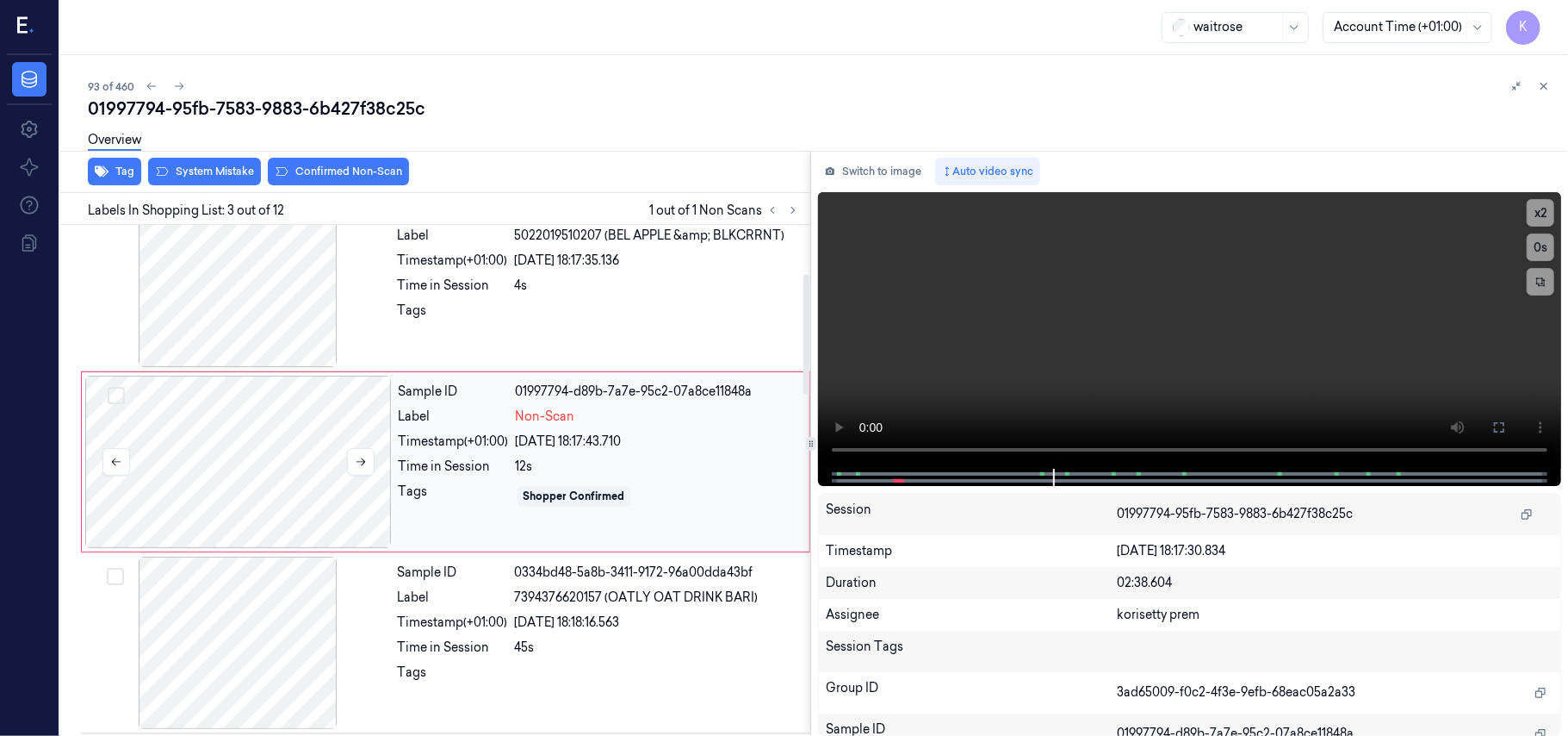
scroll to position [196, 0]
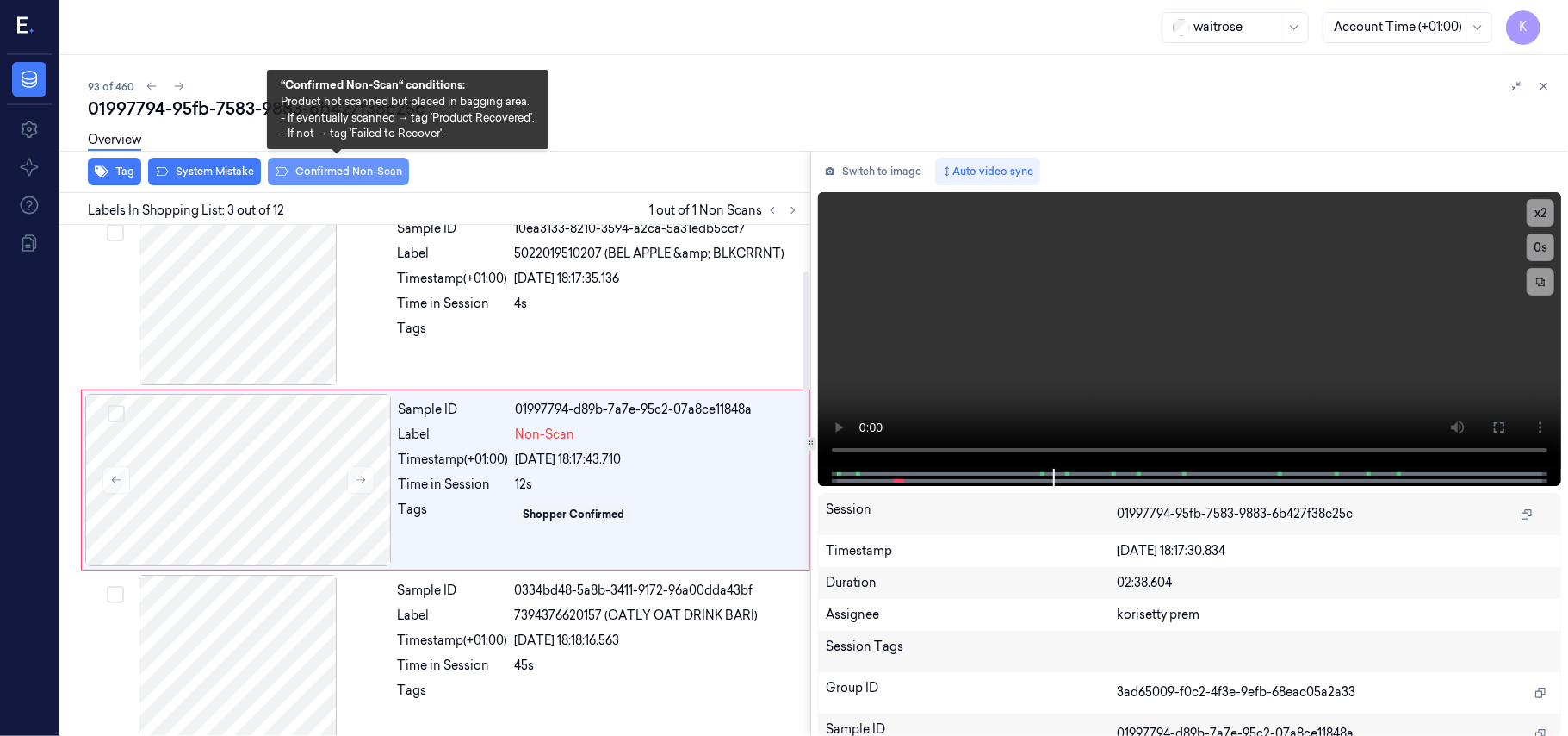
click at [316, 175] on button "Confirmed Non-Scan" at bounding box center [338, 171] width 141 height 28
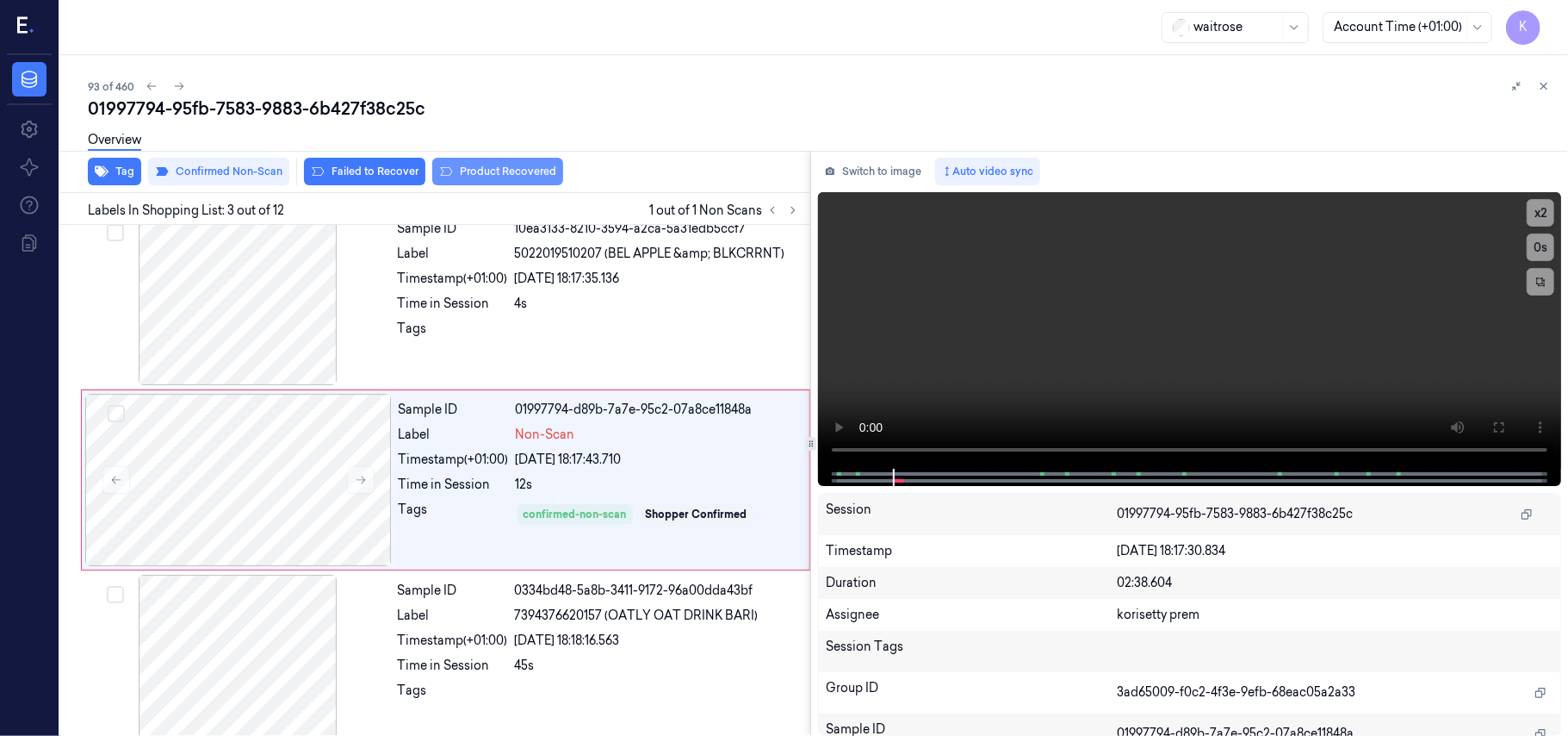
click at [482, 175] on button "Product Recovered" at bounding box center [497, 171] width 130 height 28
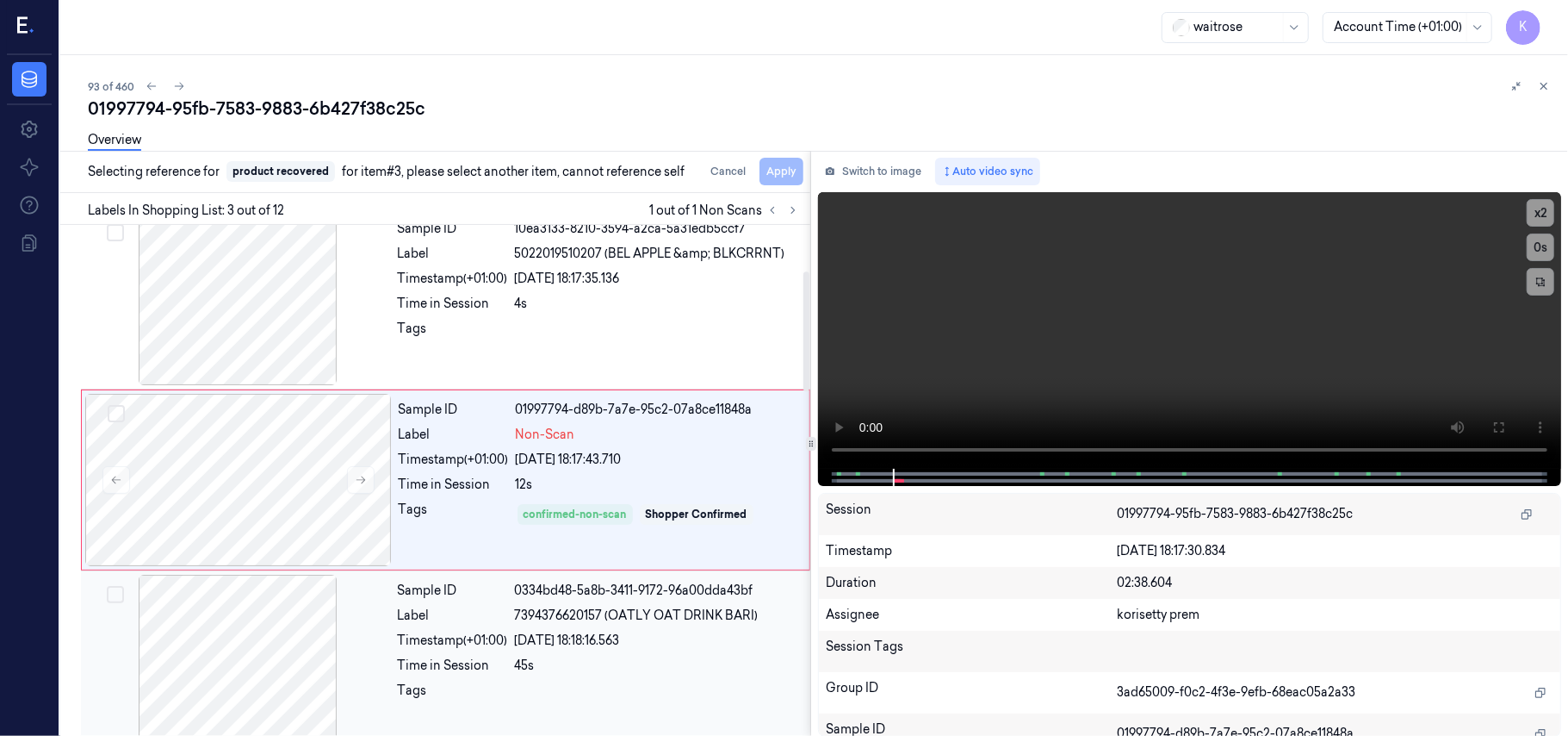
click at [559, 618] on span "7394376620157 (OATLY OAT DRINK BARI)" at bounding box center [636, 615] width 244 height 18
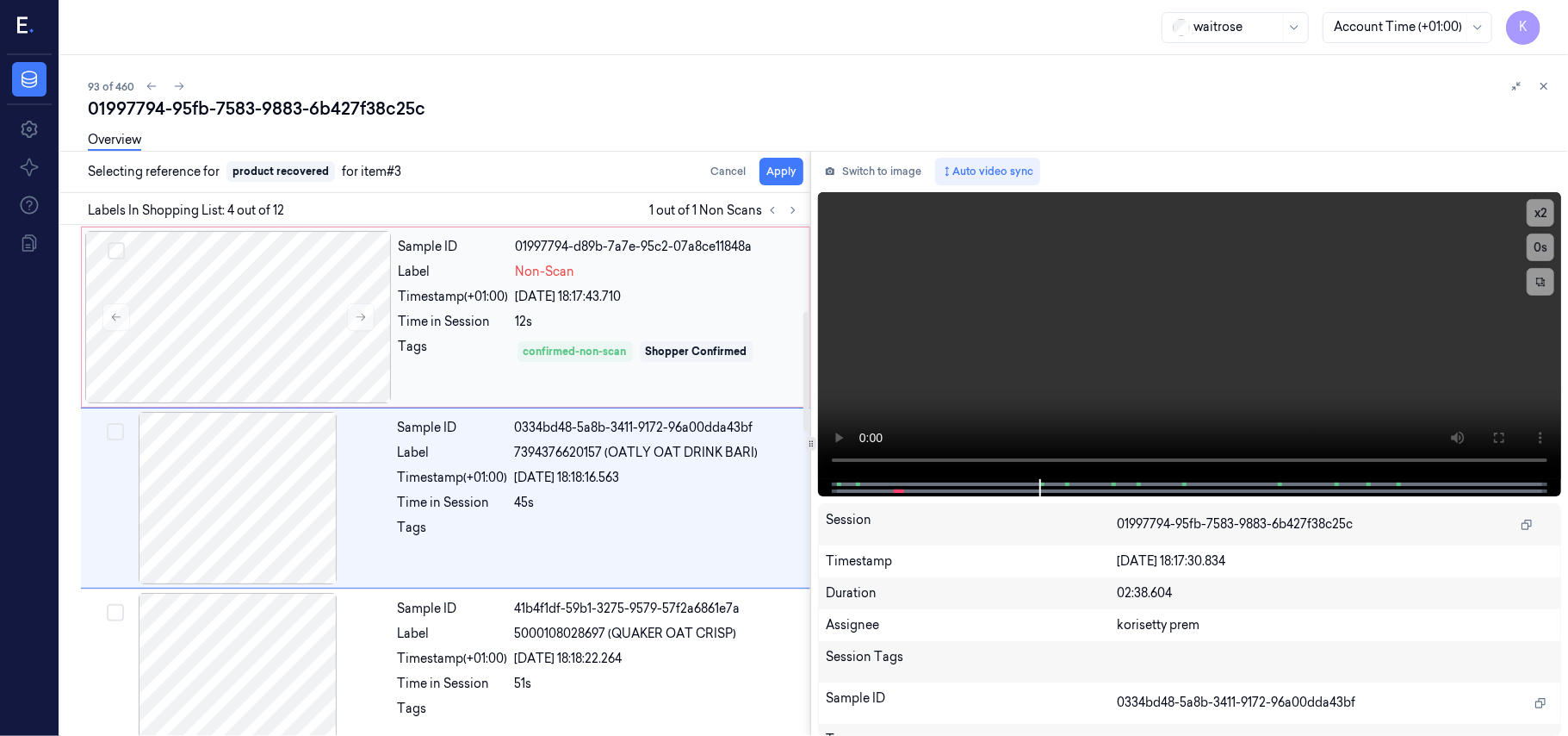
scroll to position [377, 0]
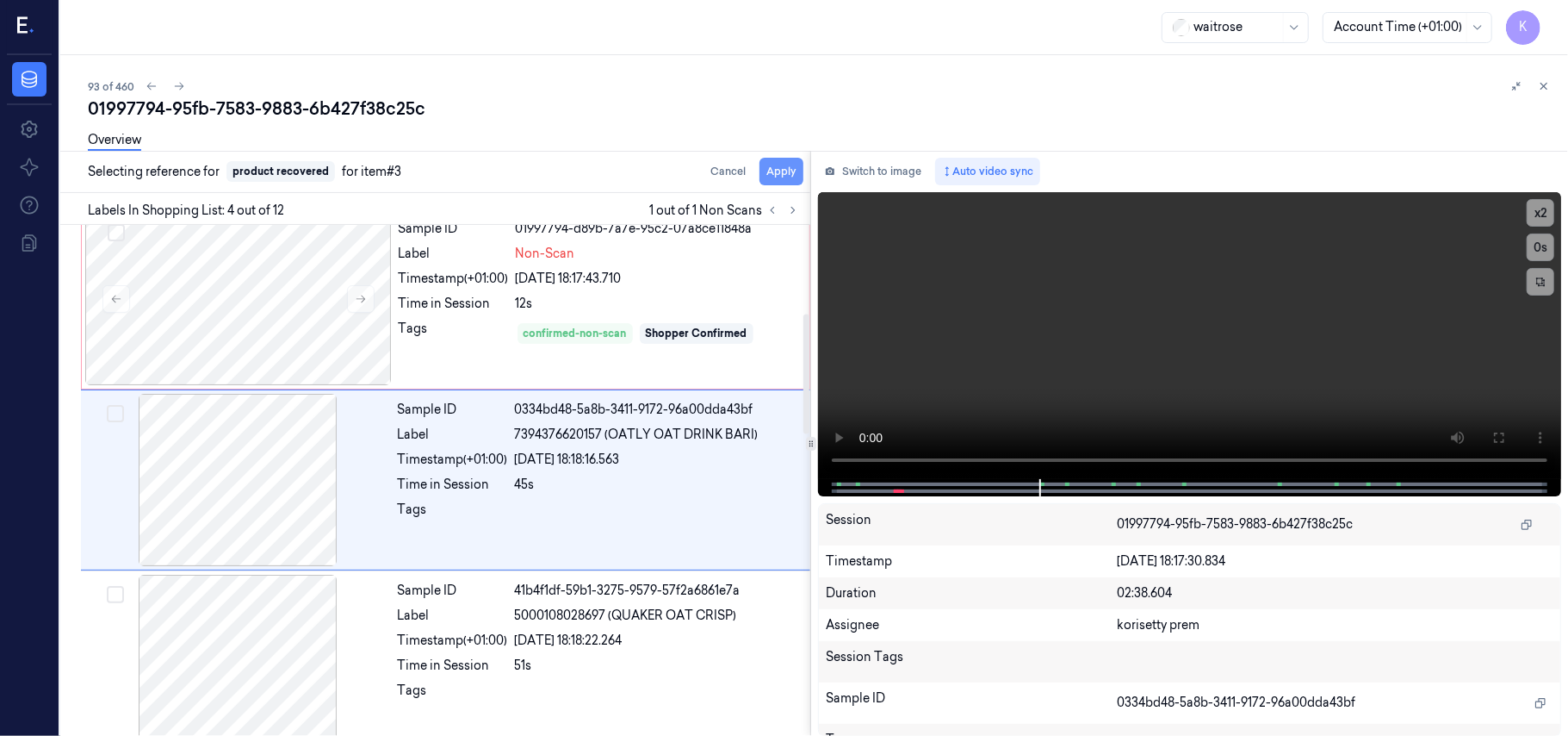
click at [785, 169] on button "Apply" at bounding box center [782, 171] width 44 height 28
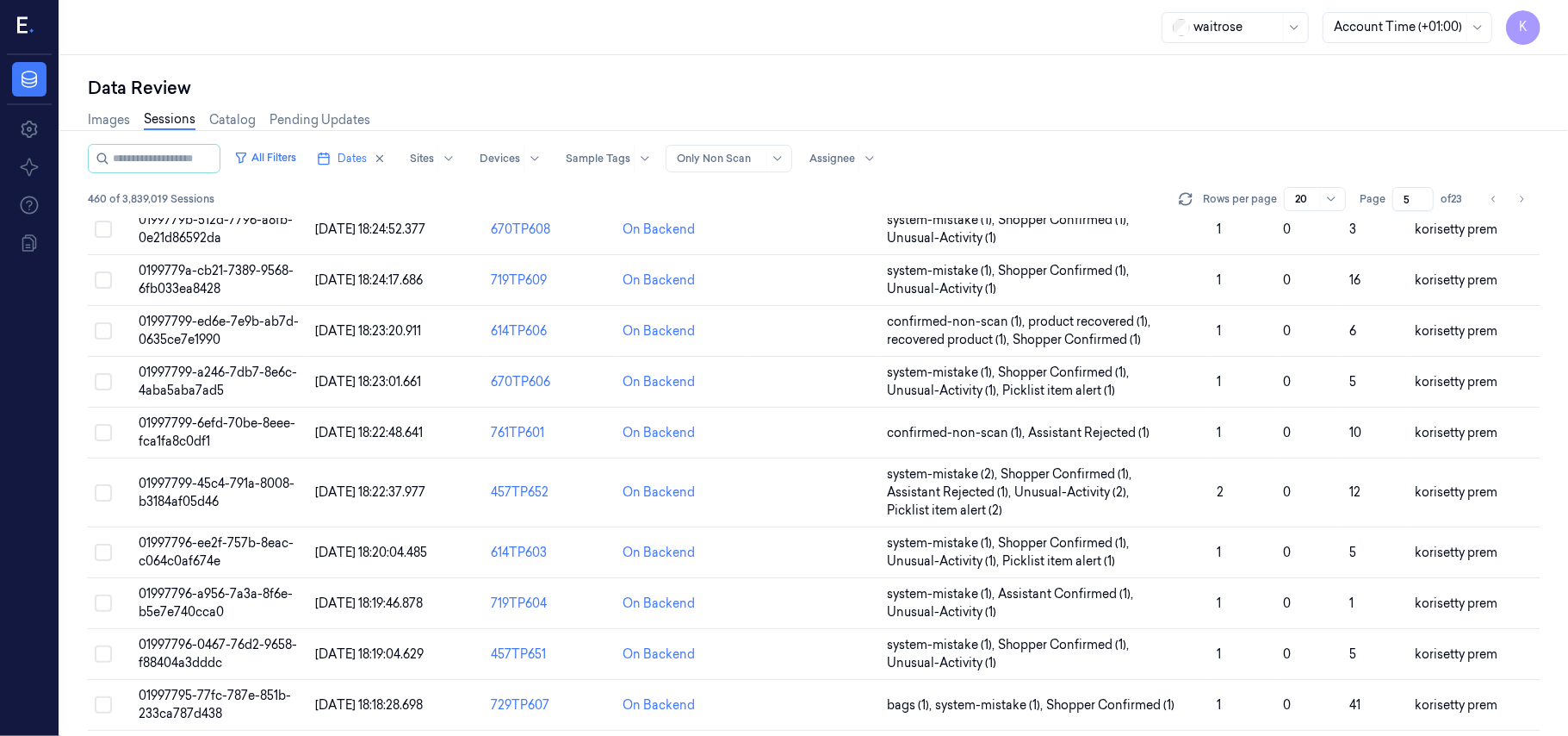
scroll to position [573, 0]
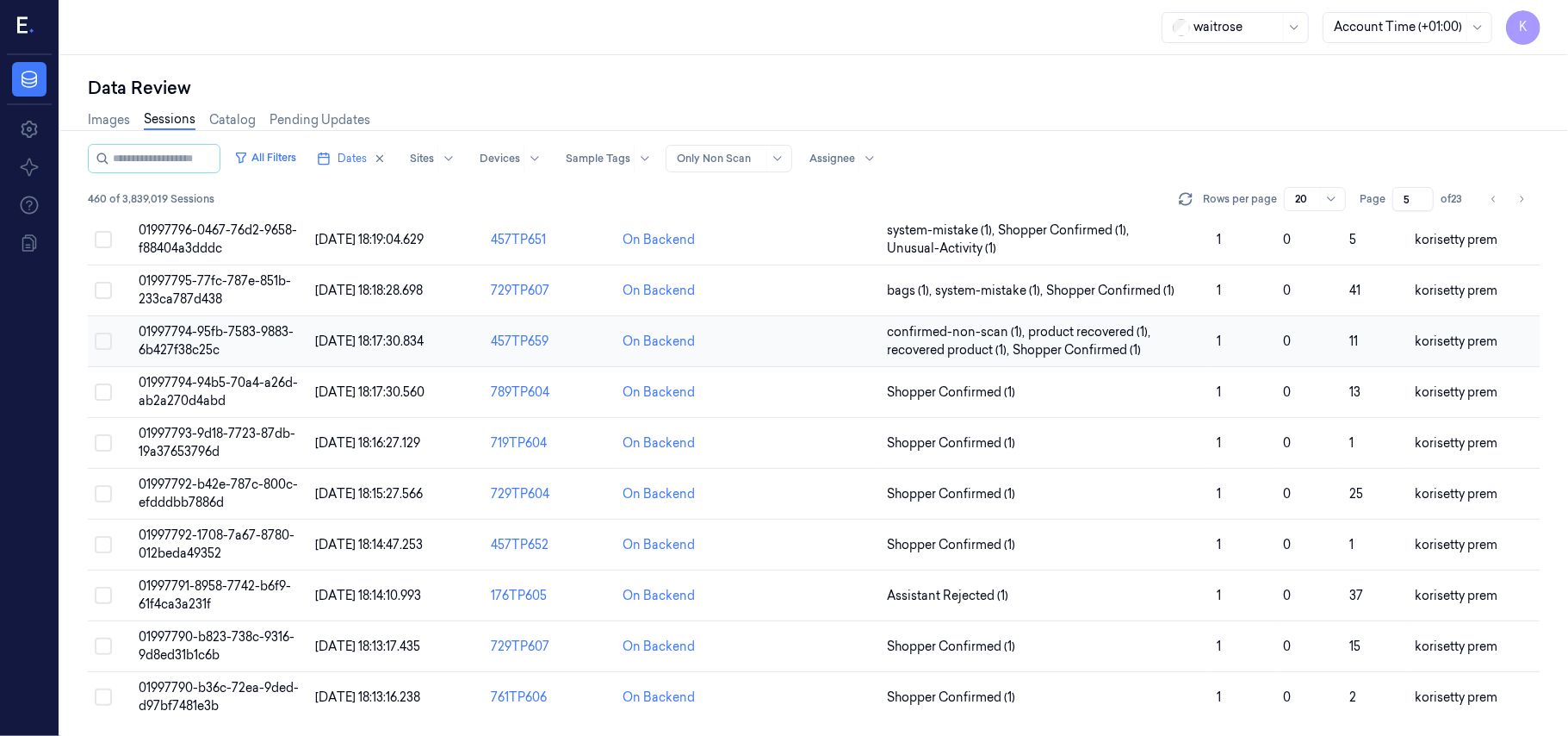
click at [256, 342] on td "01997794-95fb-7583-9883-6b427f38c25c" at bounding box center [219, 341] width 175 height 51
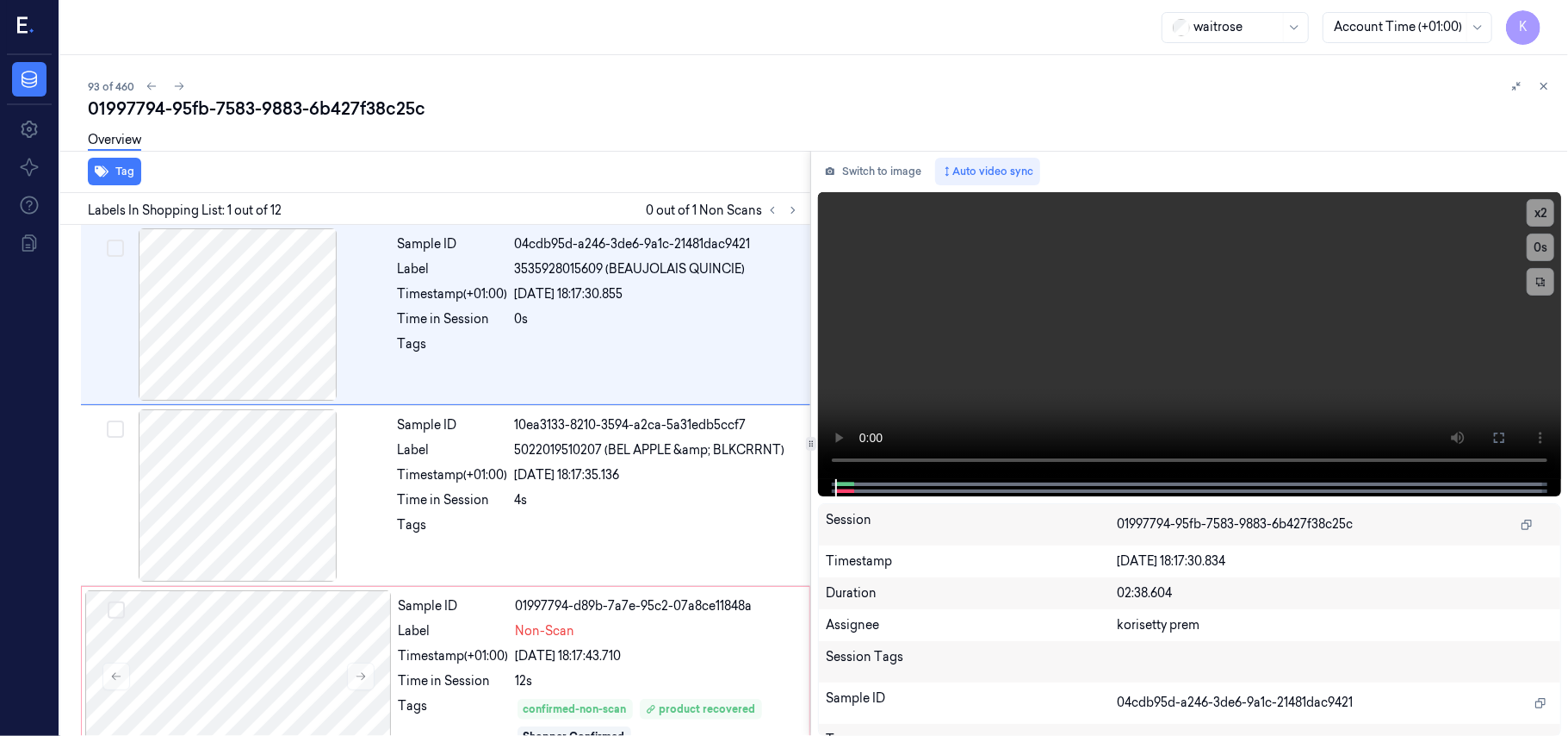
click at [575, 107] on div "01997794-95fb-7583-9883-6b427f38c25c" at bounding box center [820, 109] width 1466 height 24
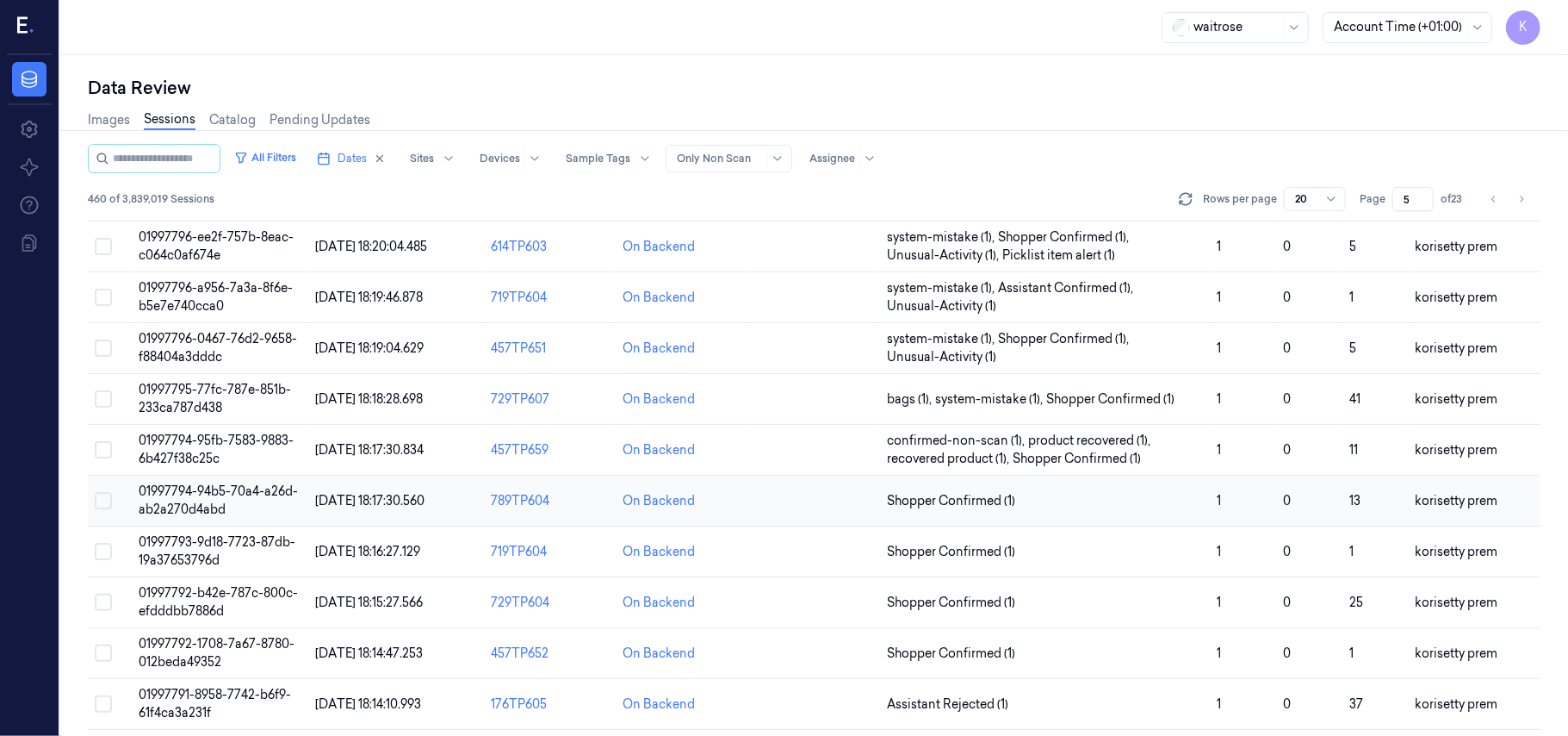
scroll to position [573, 0]
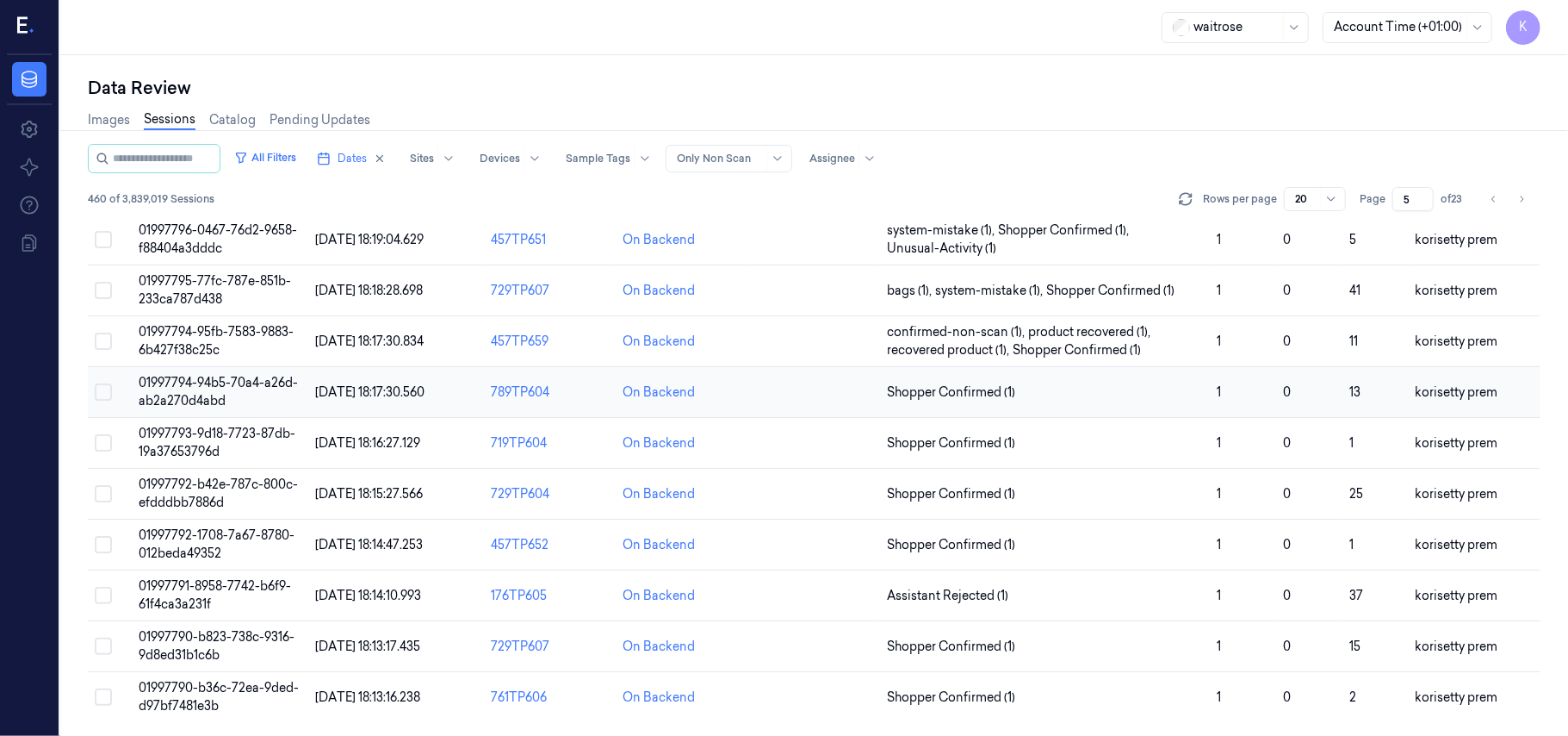
click at [181, 375] on span "01997794-94b5-70a4-a26d-ab2a270d4abd" at bounding box center [218, 391] width 159 height 34
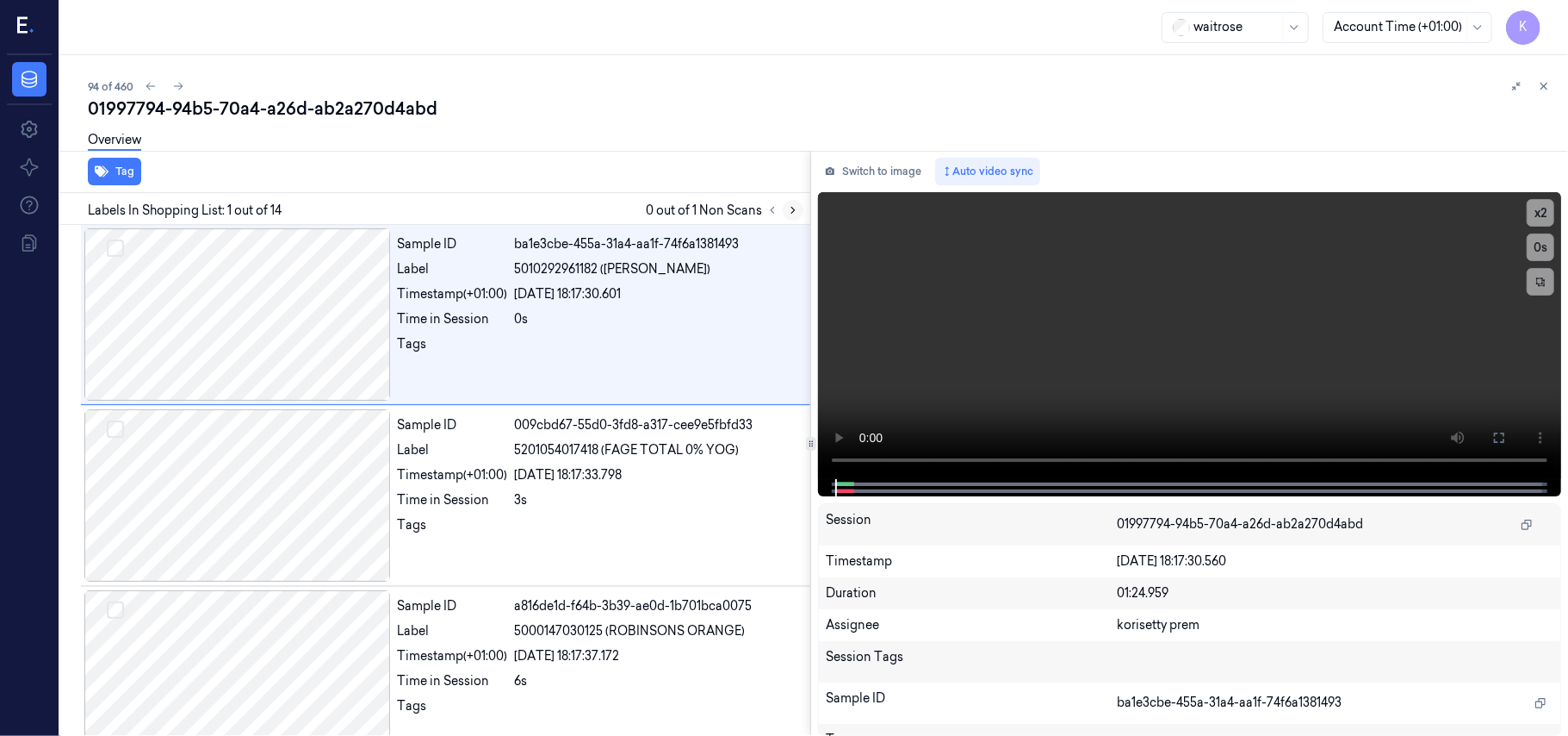
click at [790, 214] on icon at bounding box center [793, 210] width 12 height 12
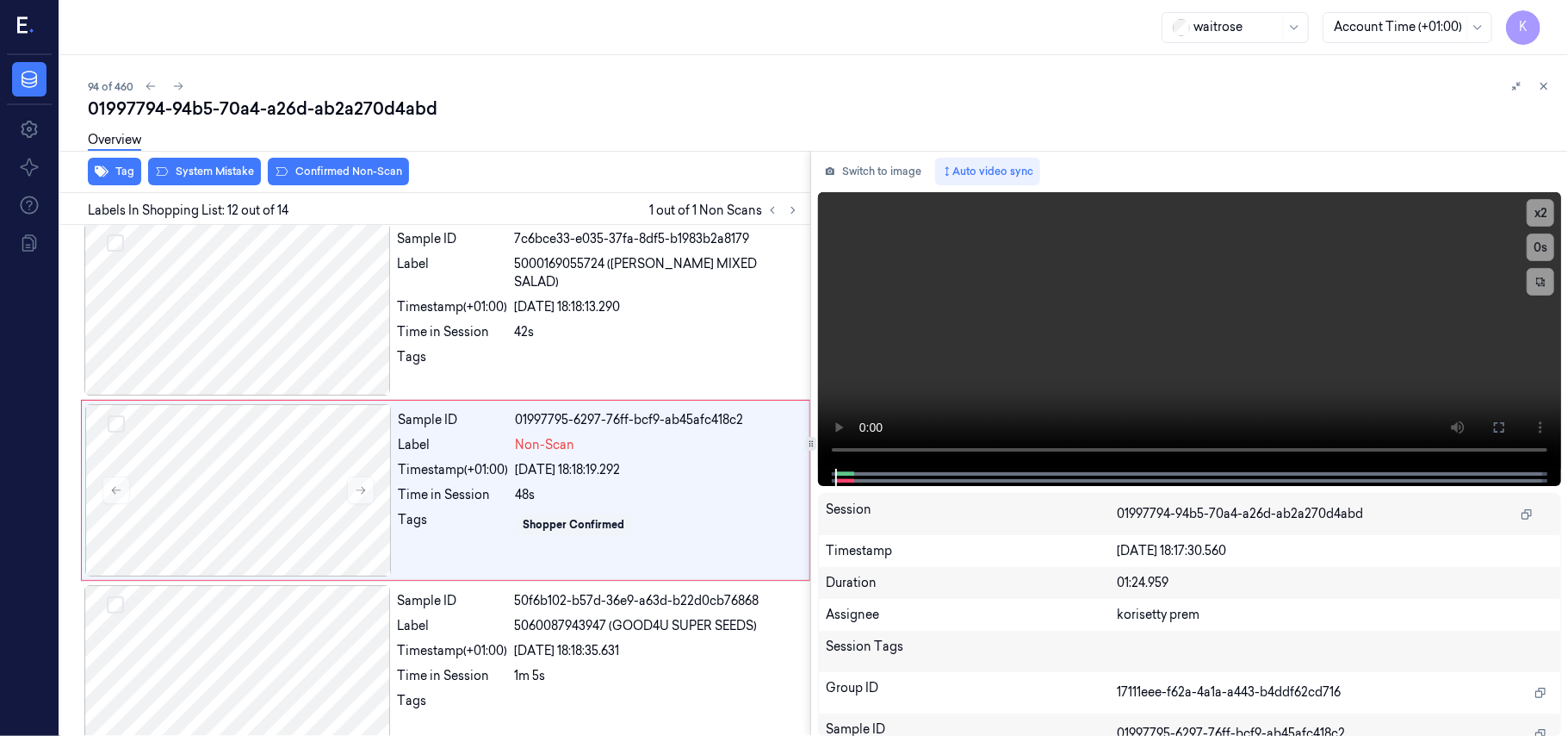
scroll to position [1830, 0]
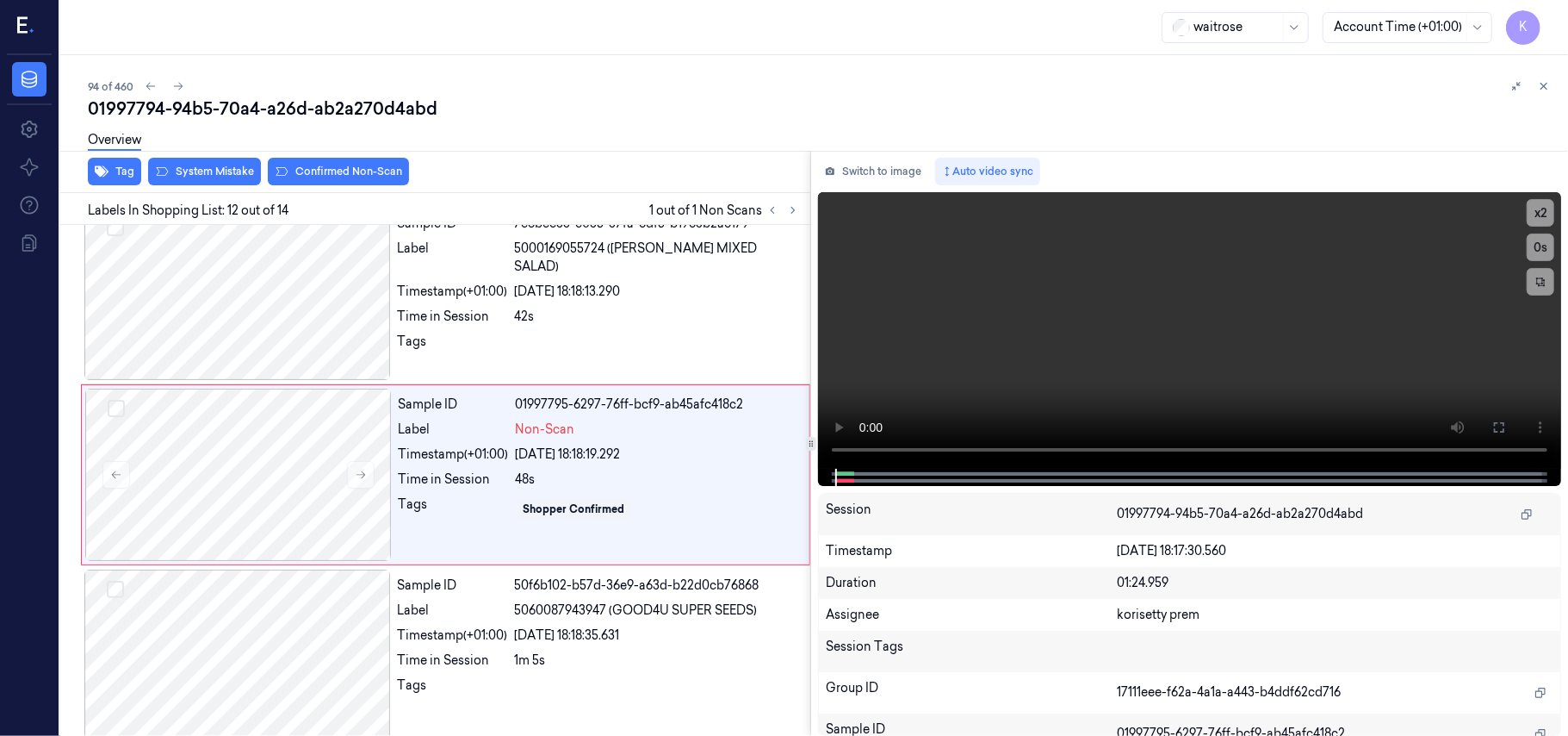
click at [679, 87] on div "94 of 460" at bounding box center [820, 86] width 1466 height 21
click at [353, 486] on button at bounding box center [361, 475] width 28 height 28
click at [354, 481] on icon at bounding box center [360, 475] width 12 height 12
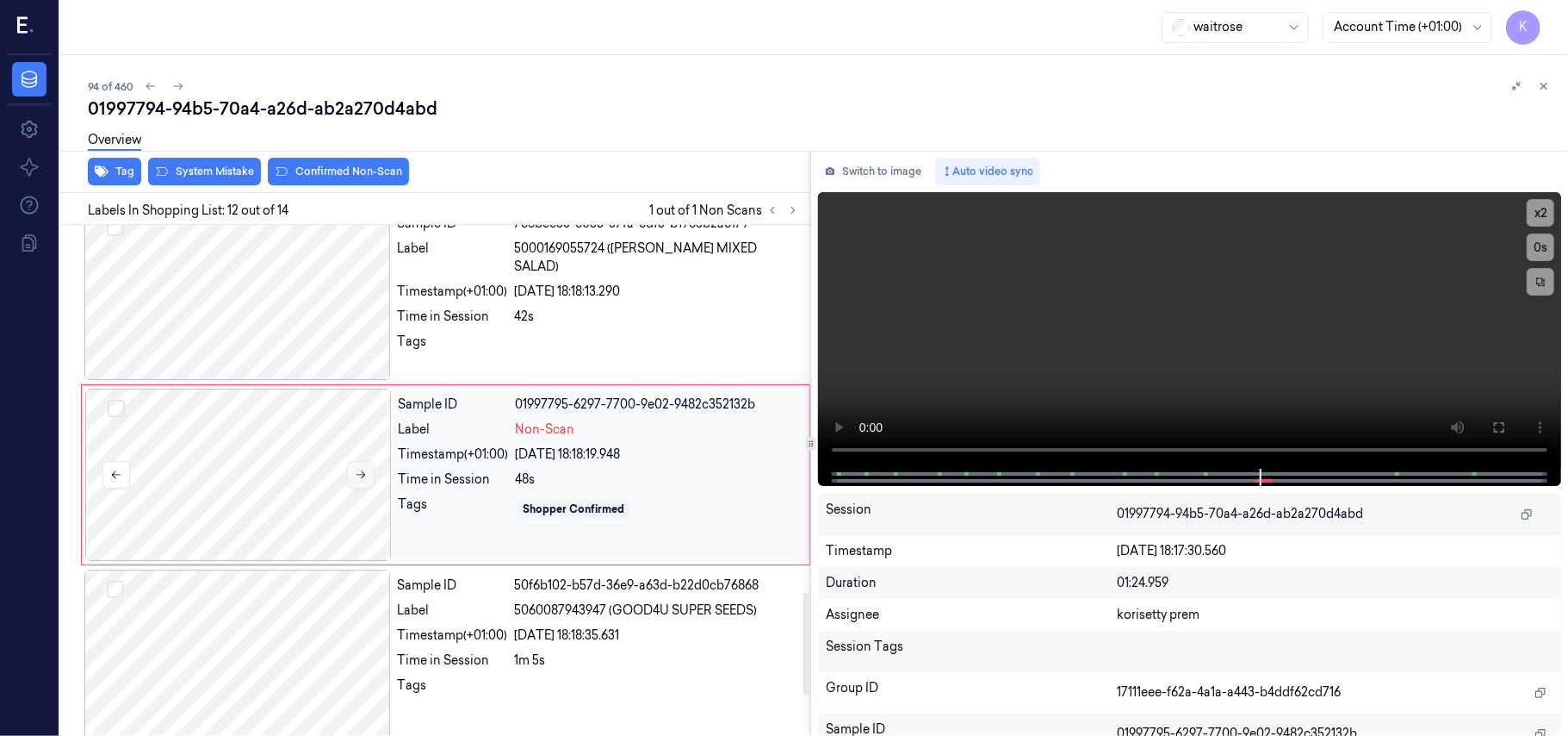
click at [354, 481] on icon at bounding box center [360, 475] width 12 height 12
click at [284, 284] on div at bounding box center [238, 293] width 307 height 172
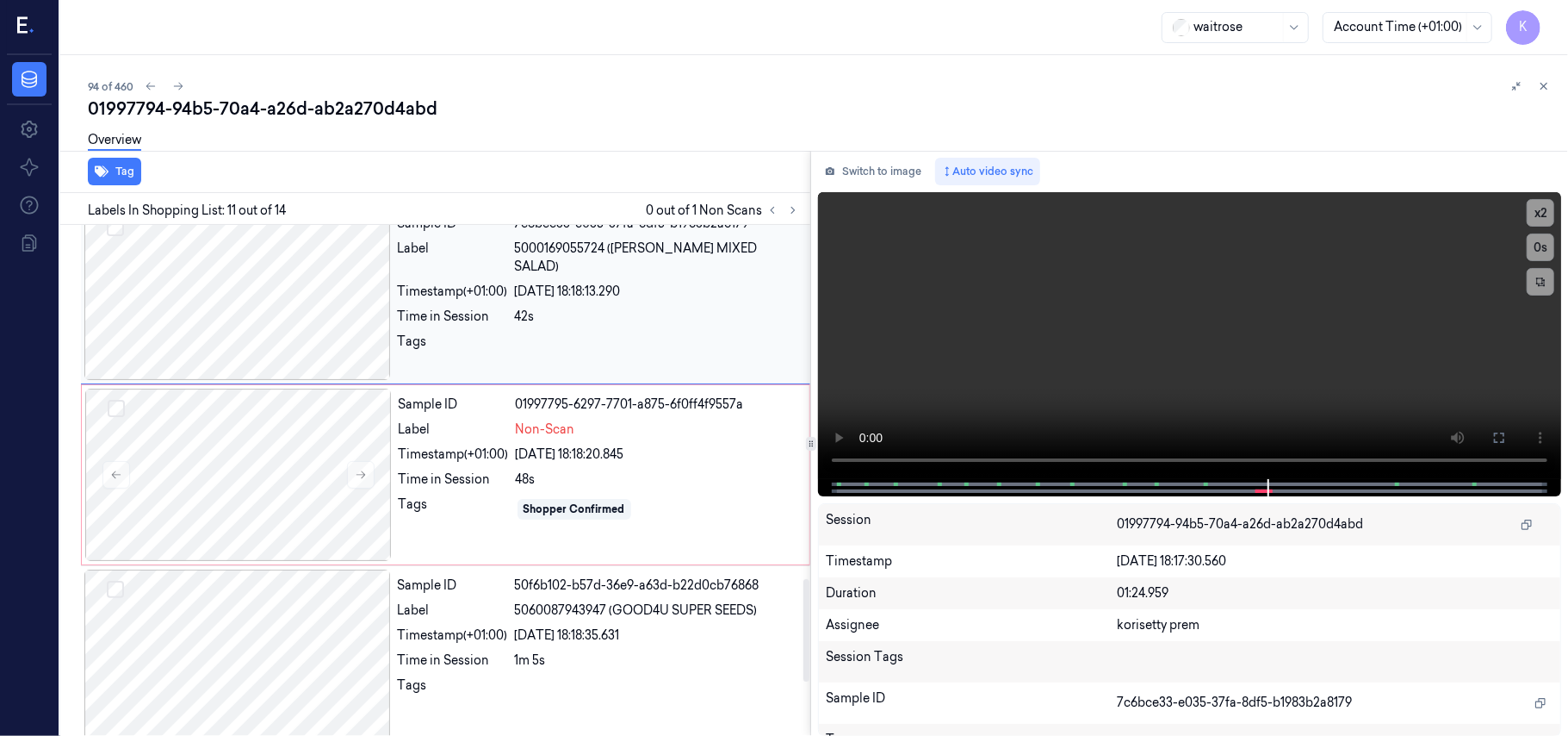
scroll to position [1648, 0]
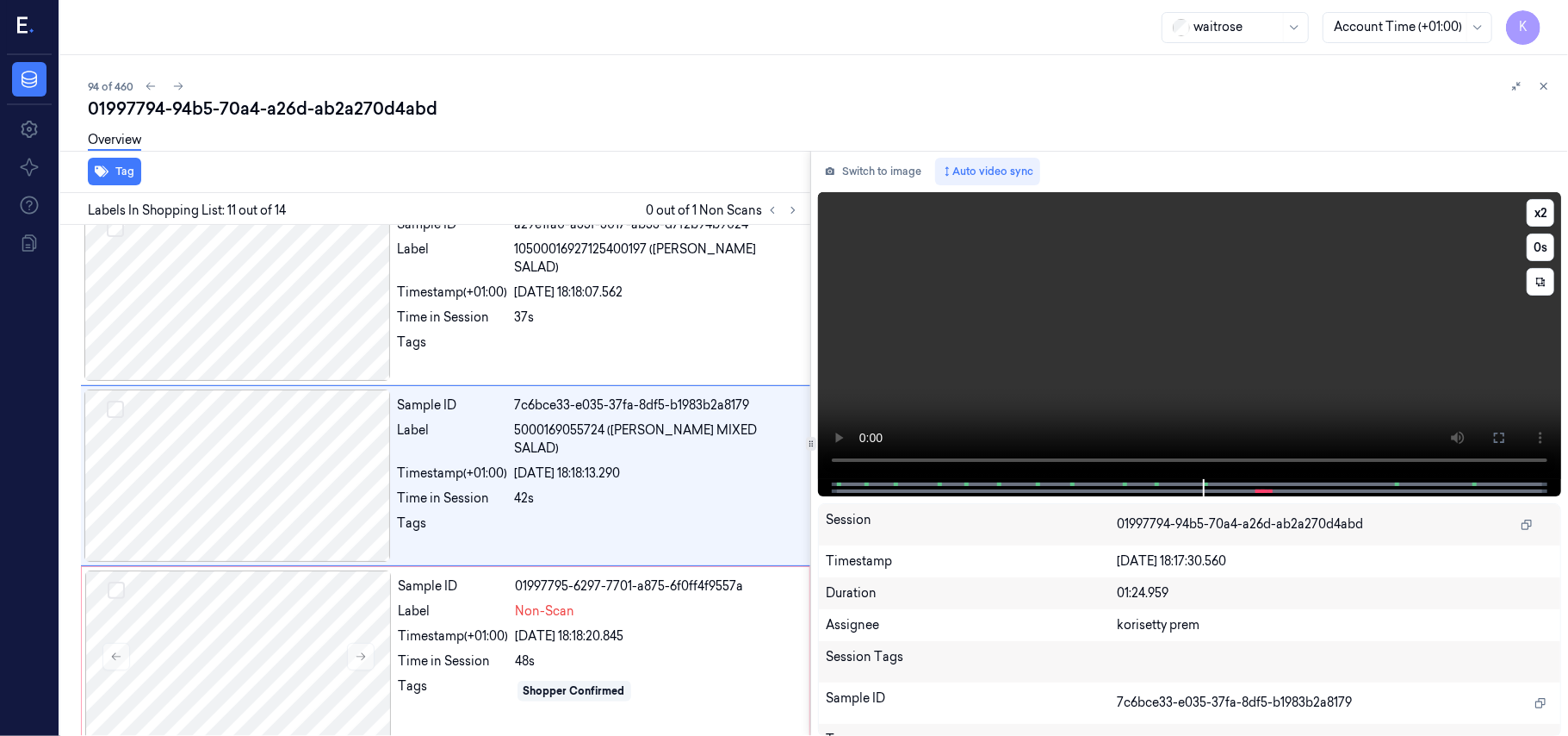
click at [1171, 319] on video at bounding box center [1190, 336] width 743 height 287
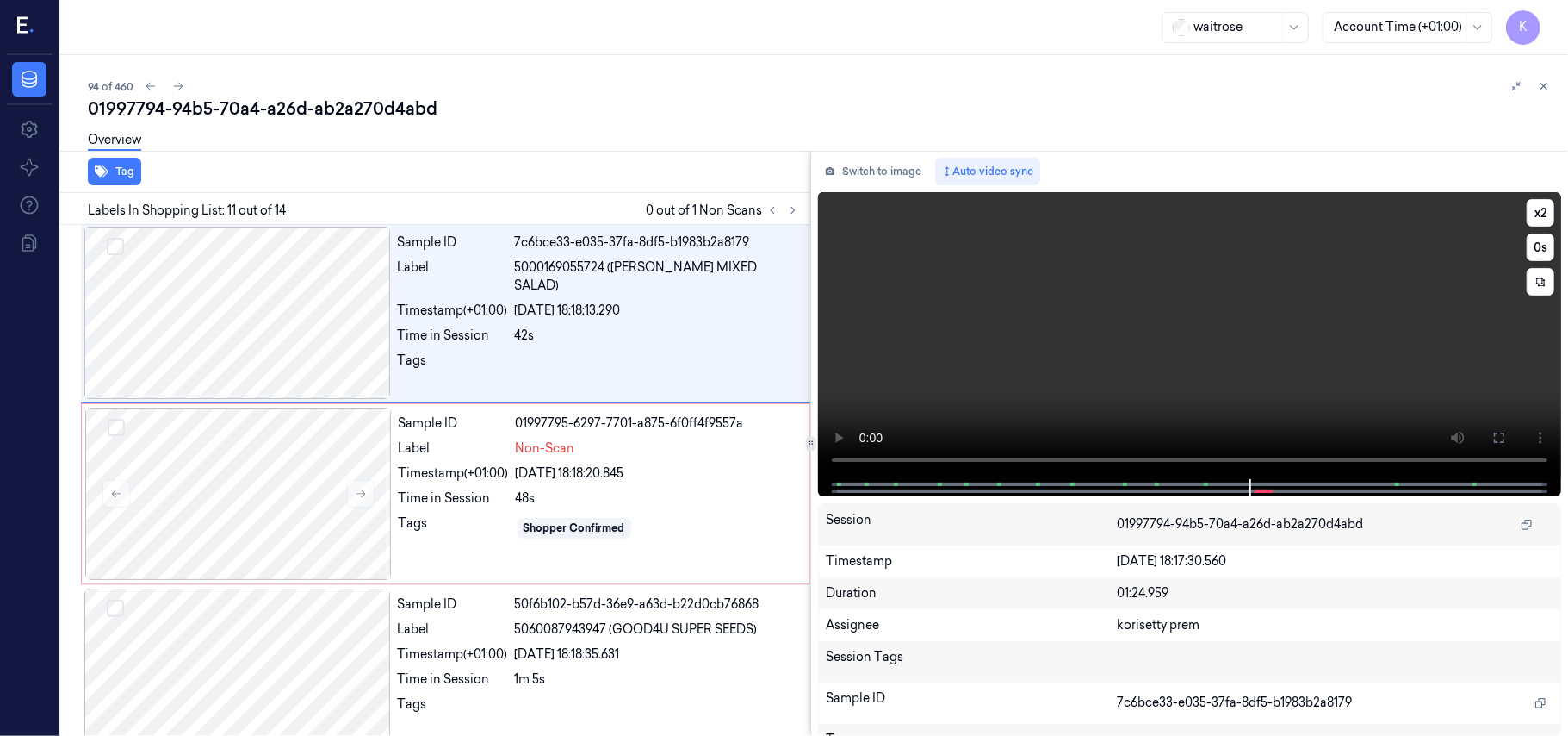
click at [1215, 308] on video at bounding box center [1190, 336] width 743 height 287
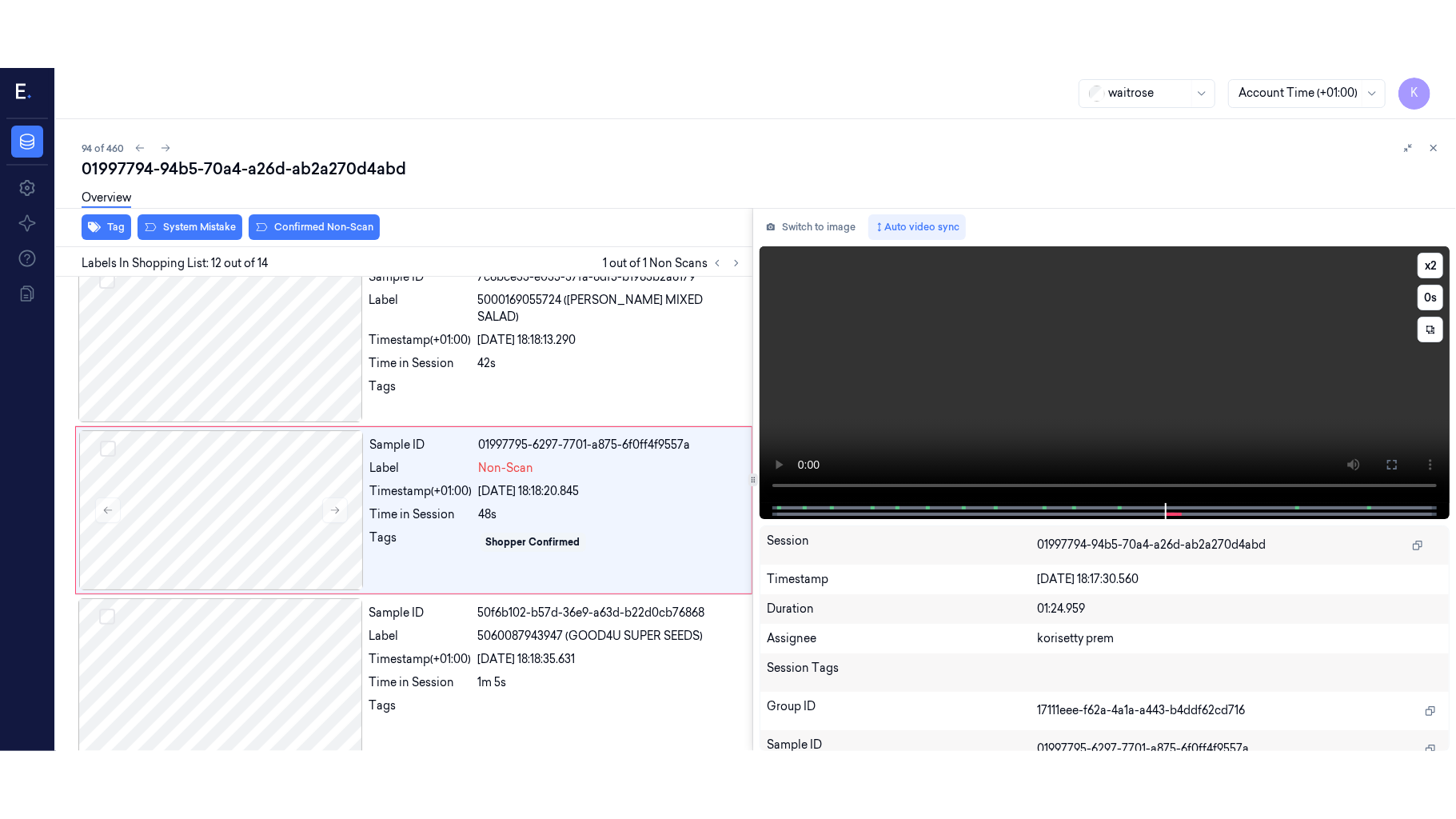
scroll to position [1698, 0]
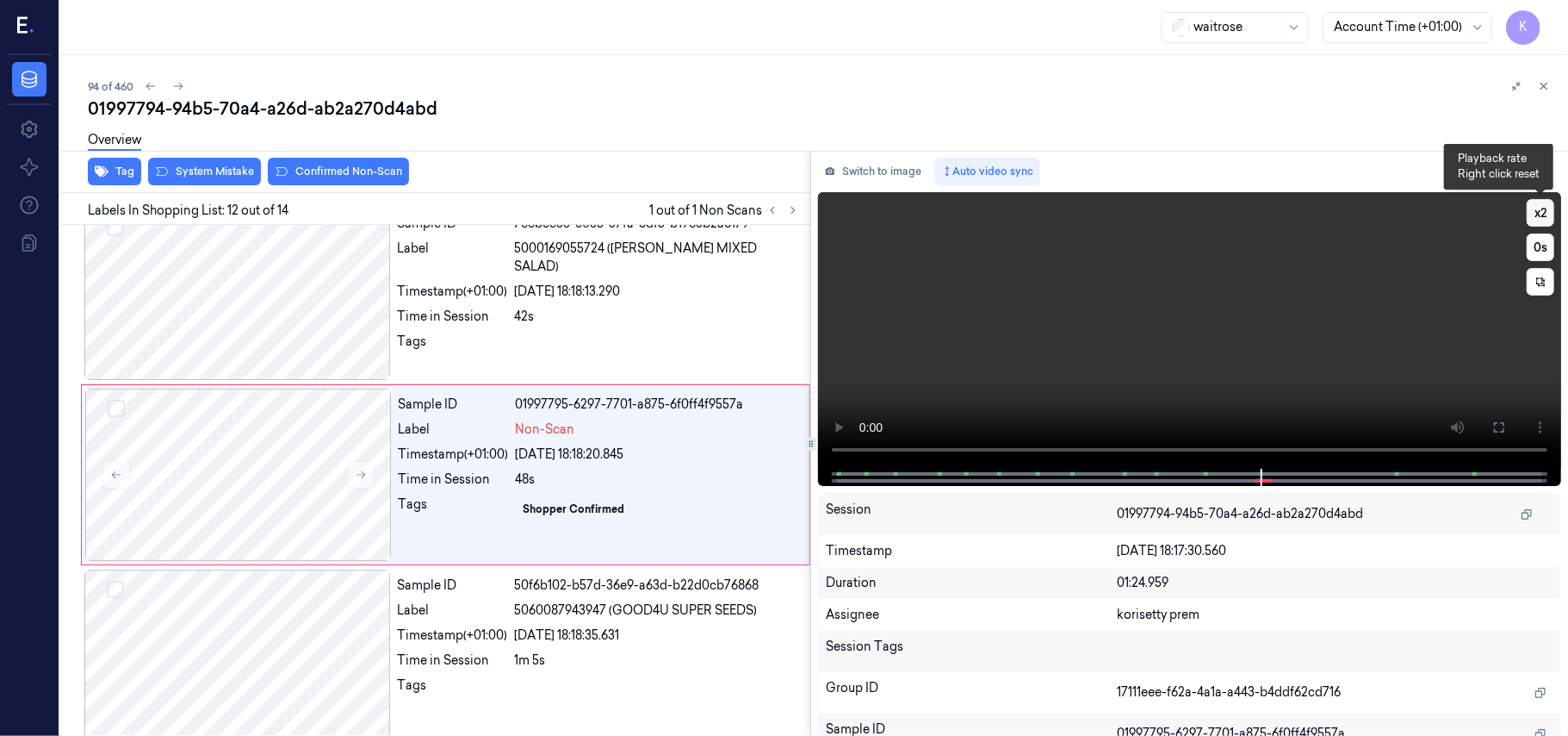
click at [1537, 212] on button "x 2" at bounding box center [1541, 213] width 28 height 28
click at [1537, 212] on button "x 4" at bounding box center [1541, 213] width 28 height 28
click at [1503, 425] on icon at bounding box center [1499, 427] width 14 height 14
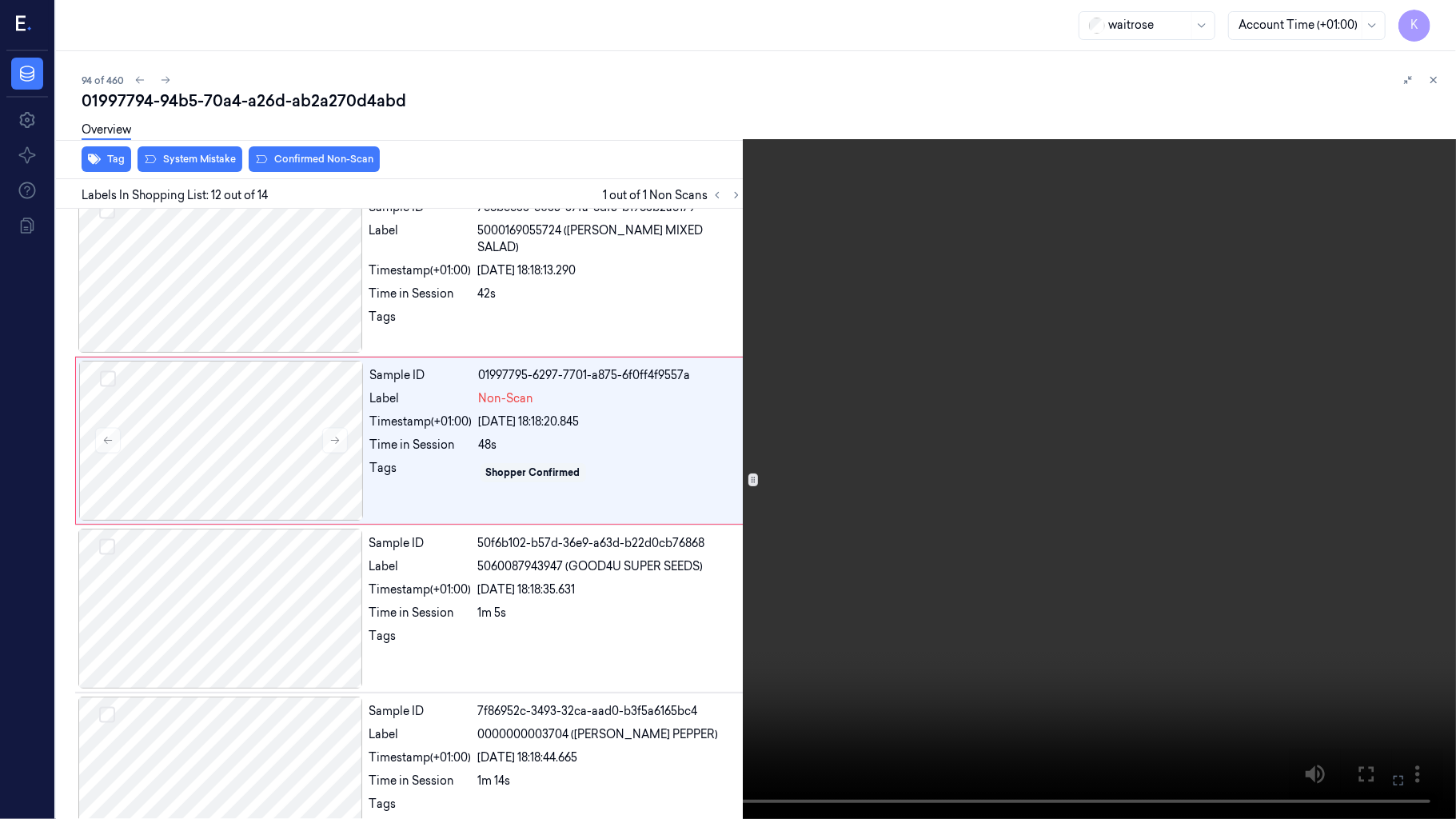
click at [870, 621] on video at bounding box center [728, 410] width 1456 height 819
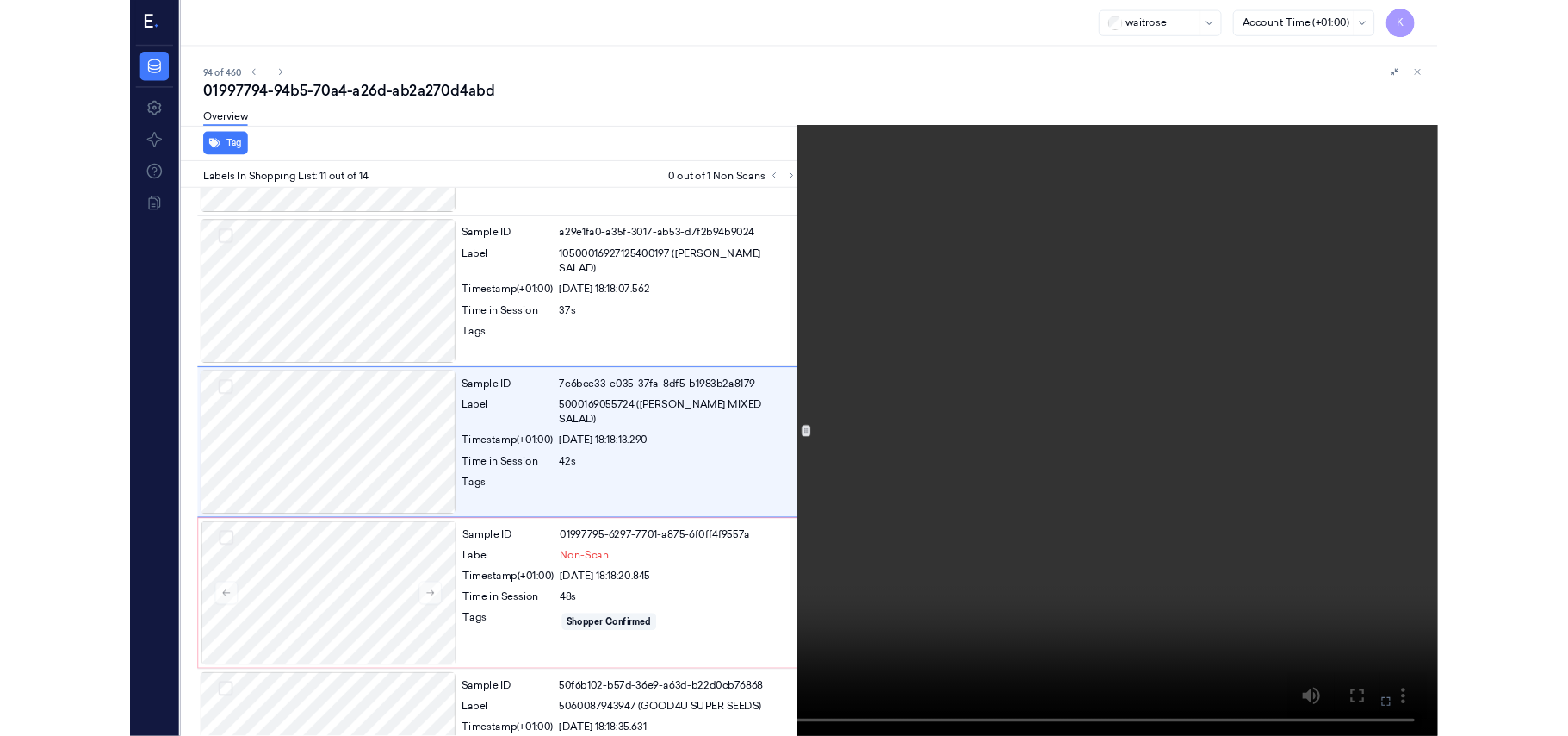
scroll to position [1576, 0]
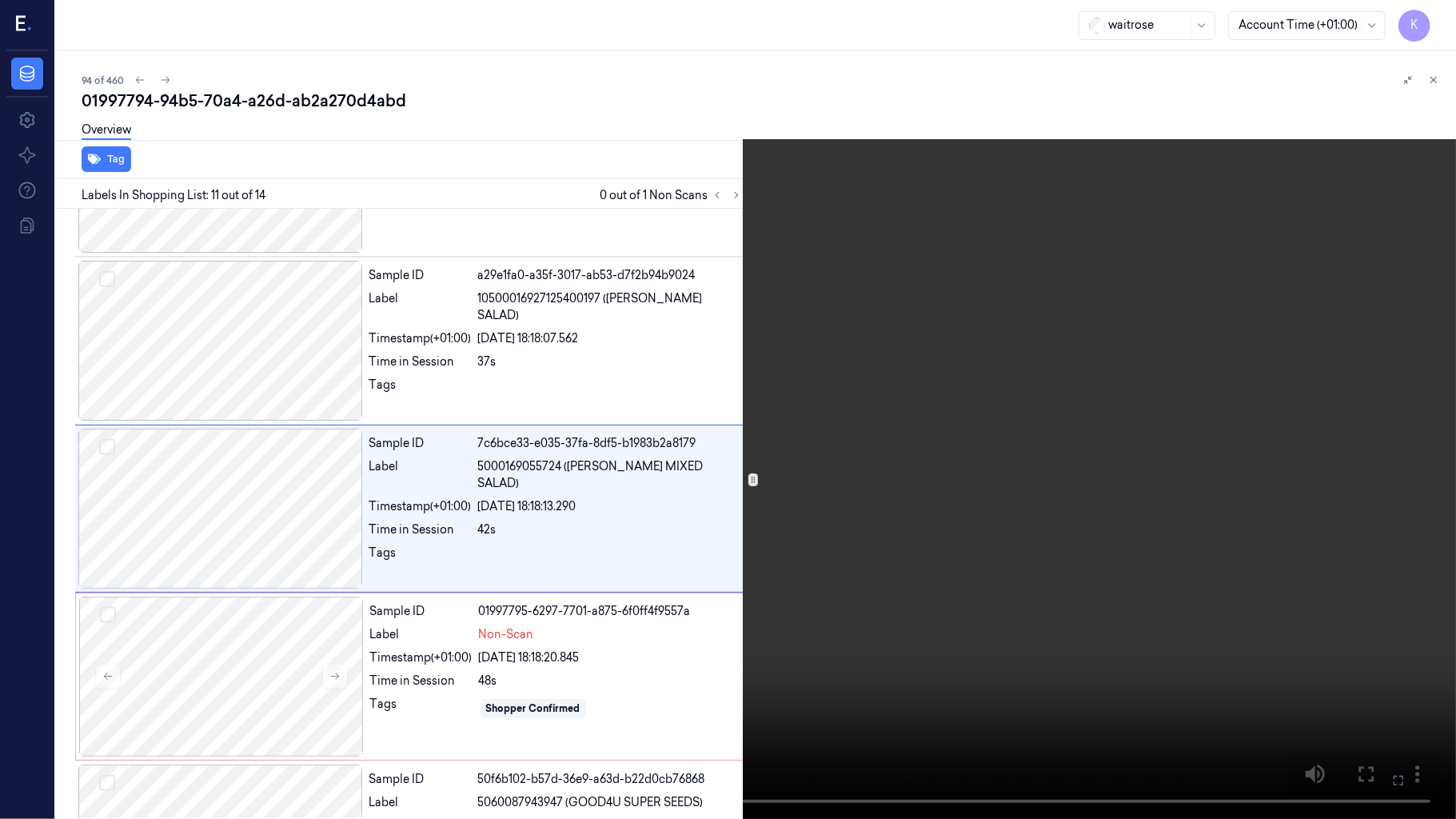
click at [0, 0] on icon at bounding box center [0, 0] width 0 height 0
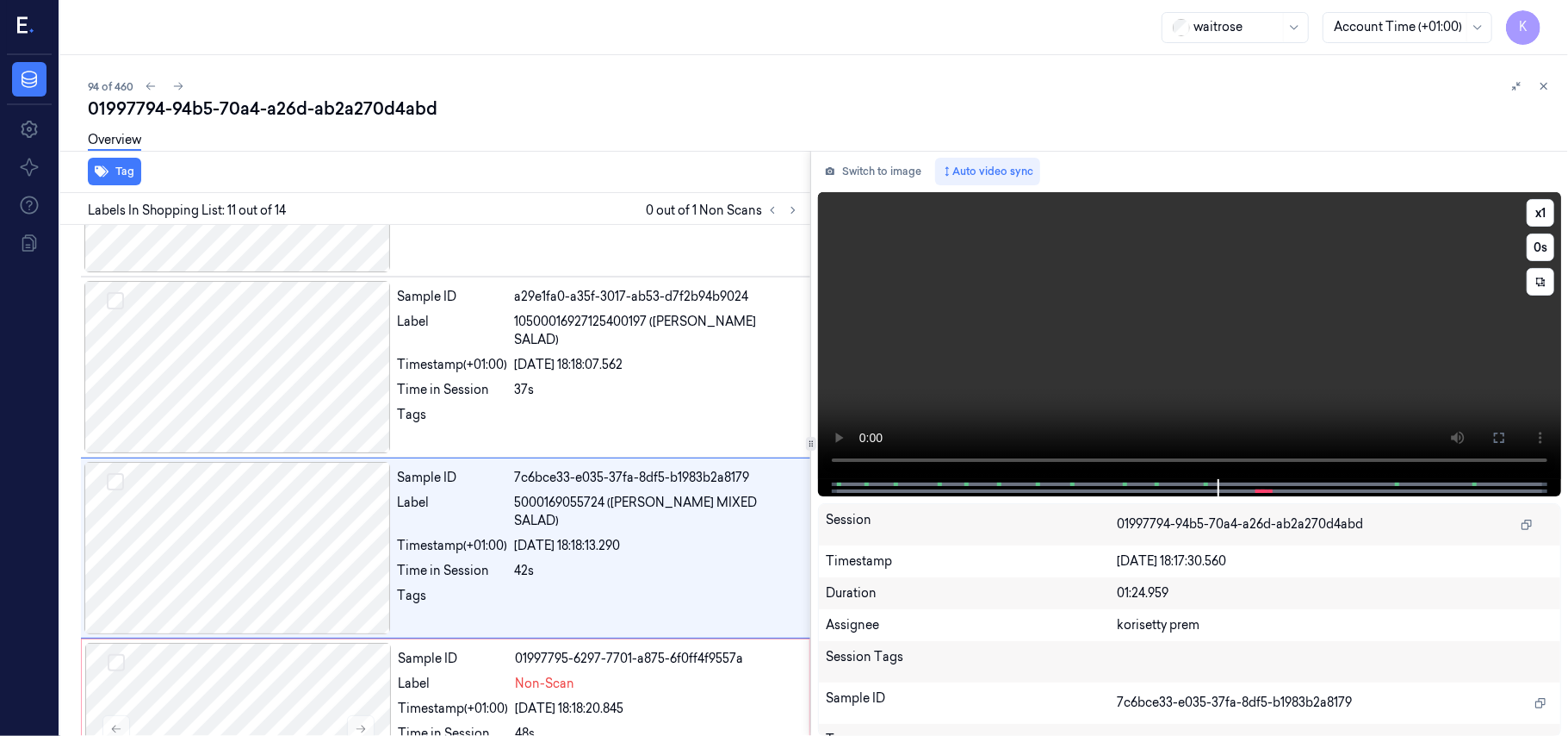
click at [1083, 362] on video at bounding box center [1190, 336] width 743 height 287
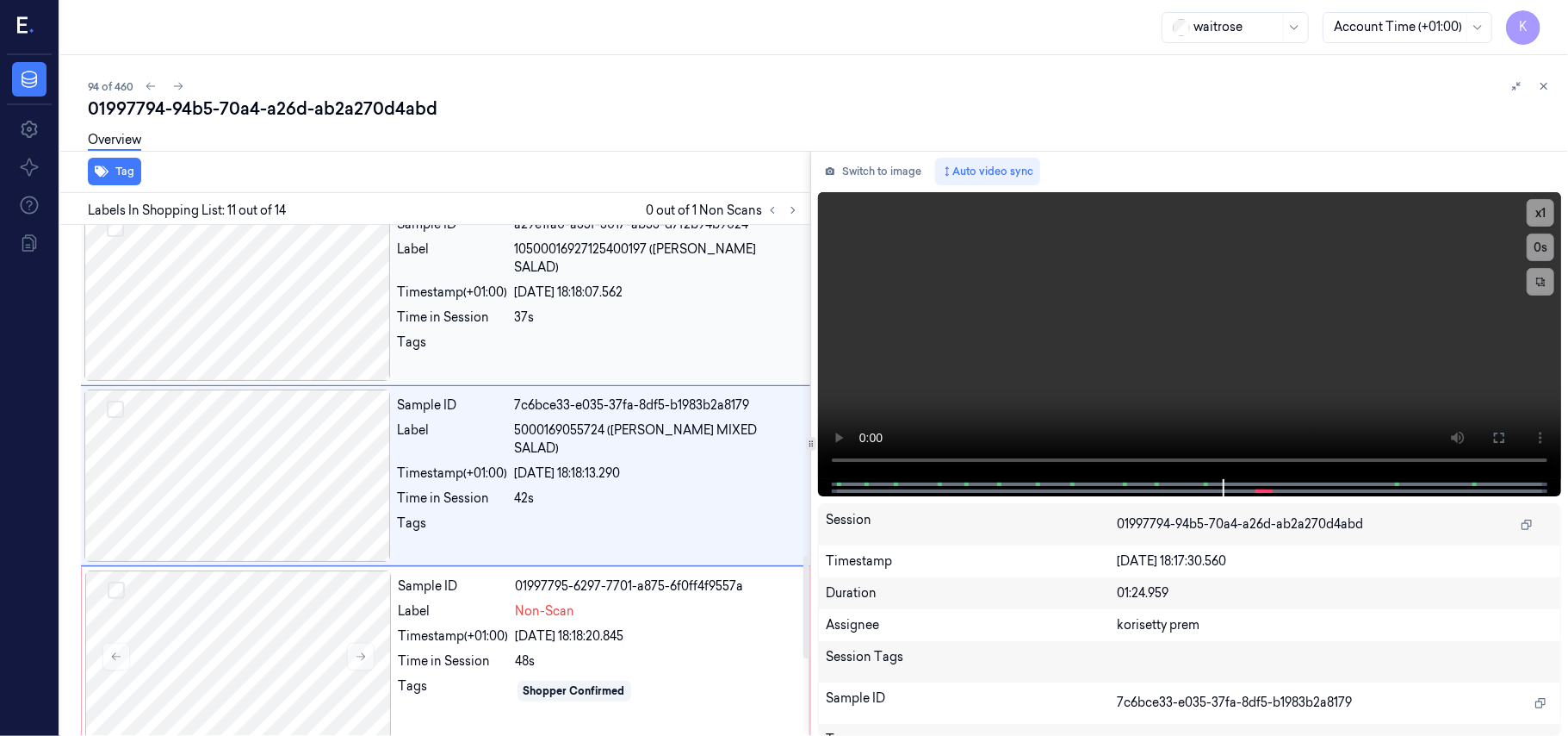
click at [541, 334] on div at bounding box center [657, 348] width 285 height 28
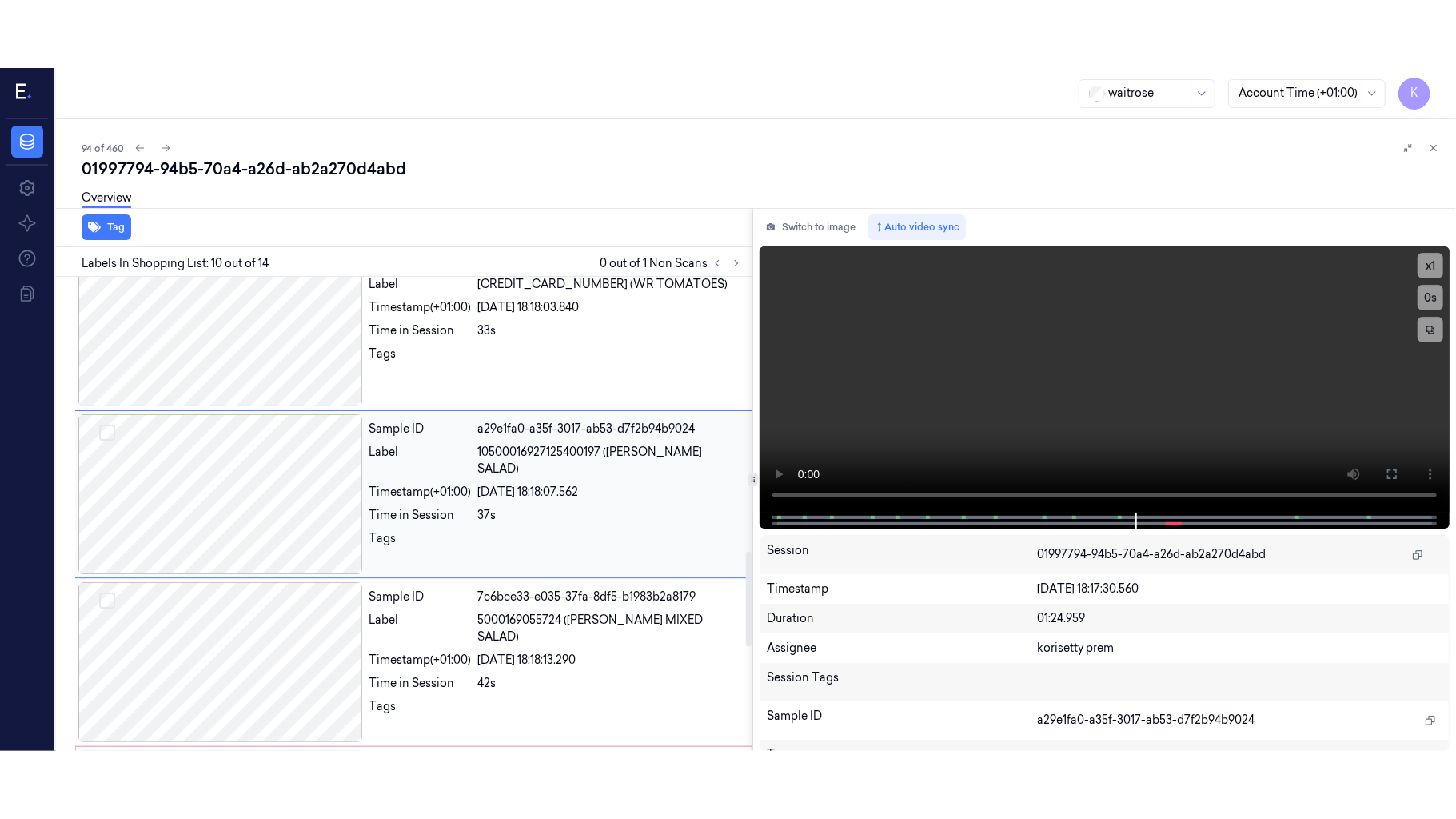
scroll to position [1361, 0]
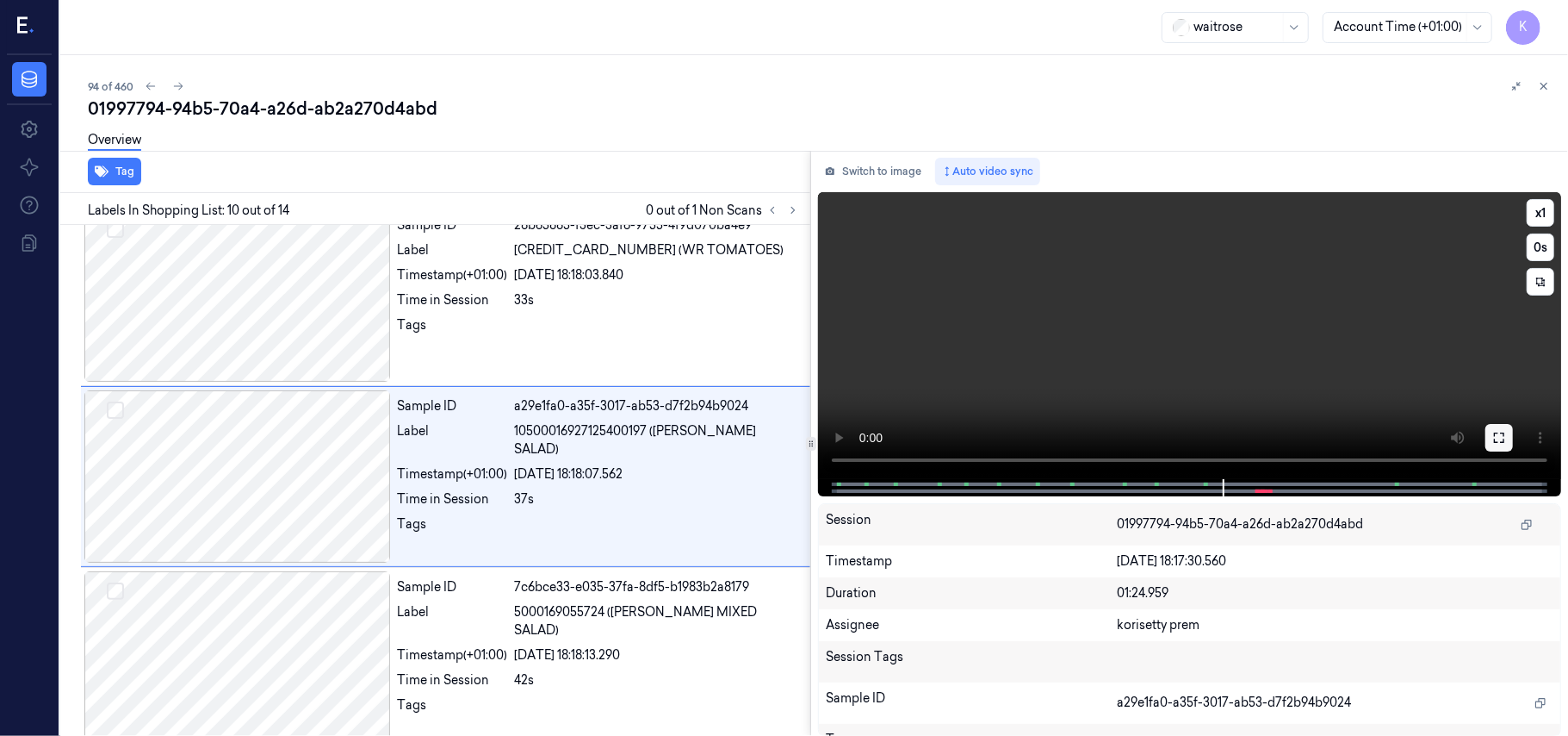
click at [1503, 442] on icon at bounding box center [1499, 437] width 14 height 14
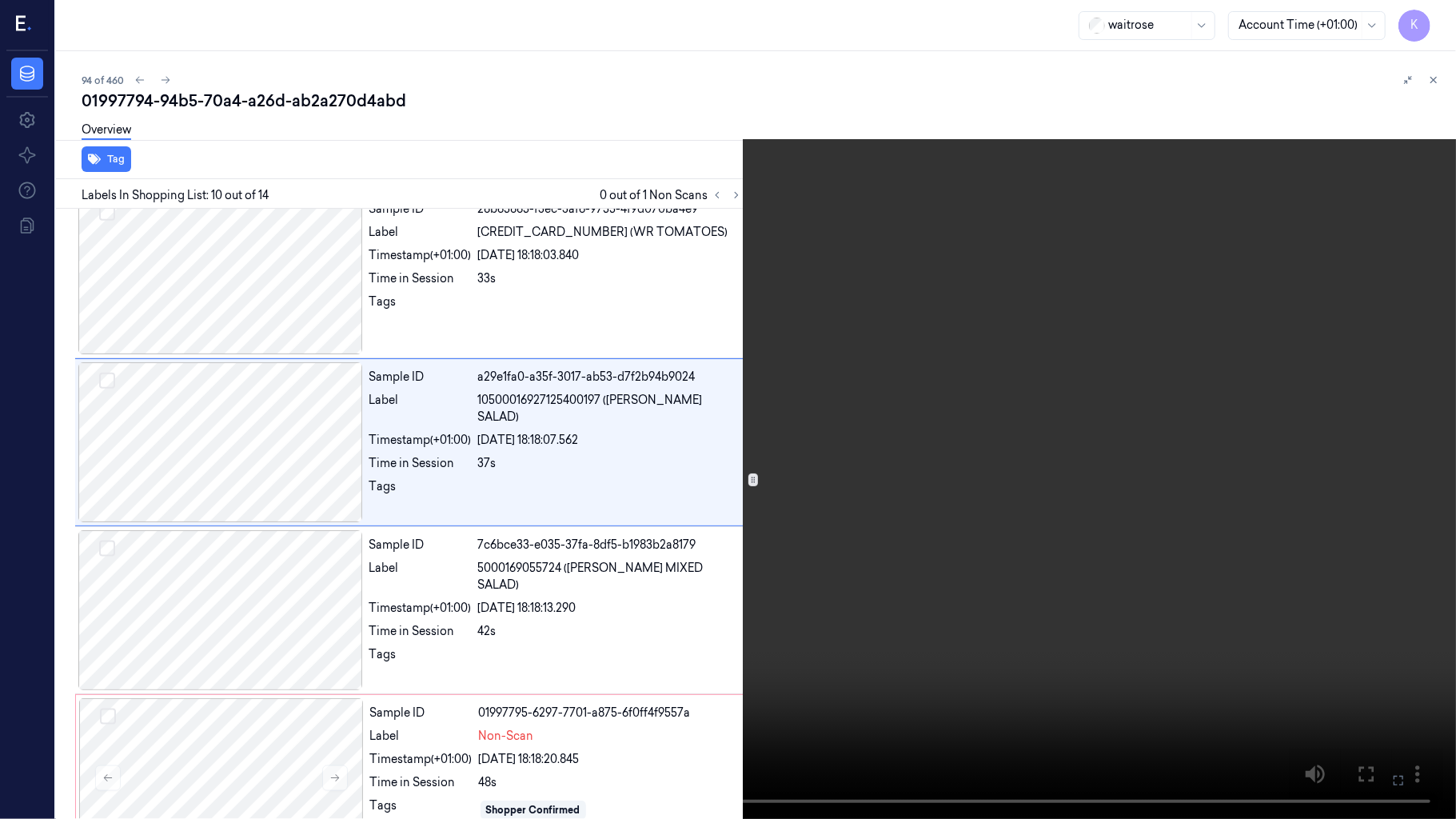
click at [850, 483] on video at bounding box center [728, 410] width 1456 height 819
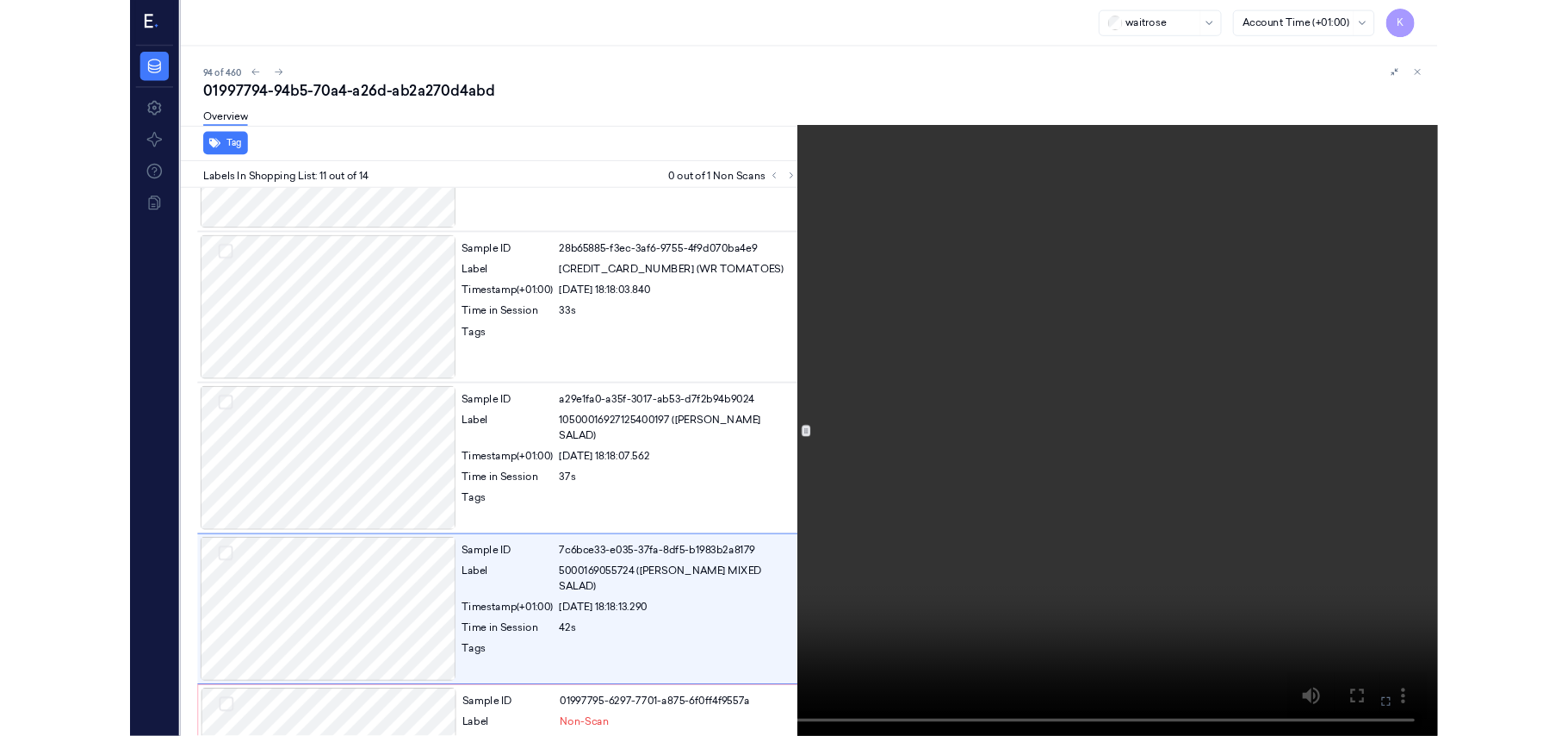
scroll to position [1576, 0]
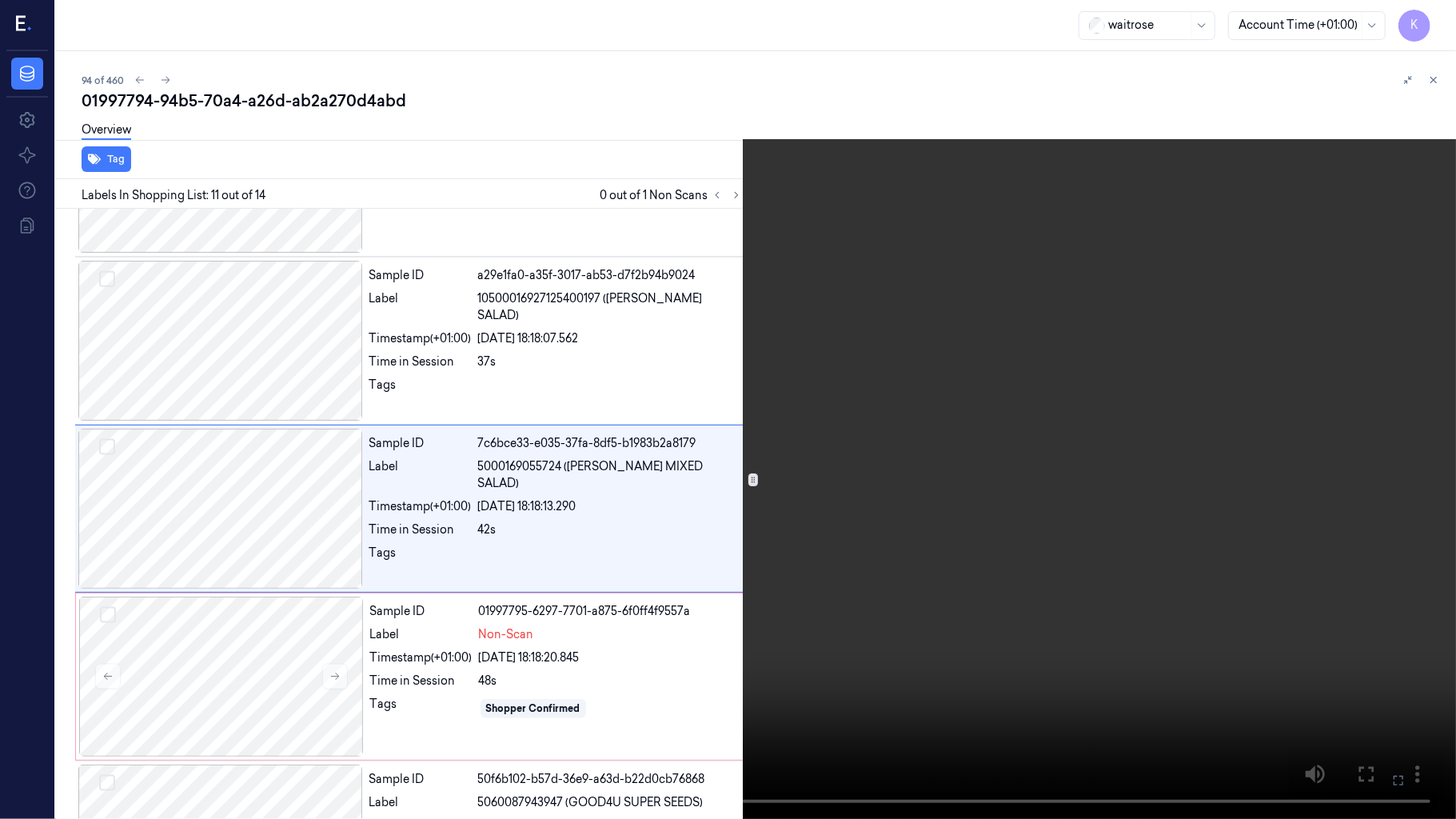
click at [876, 504] on video at bounding box center [728, 410] width 1456 height 819
click at [0, 0] on icon at bounding box center [0, 0] width 0 height 0
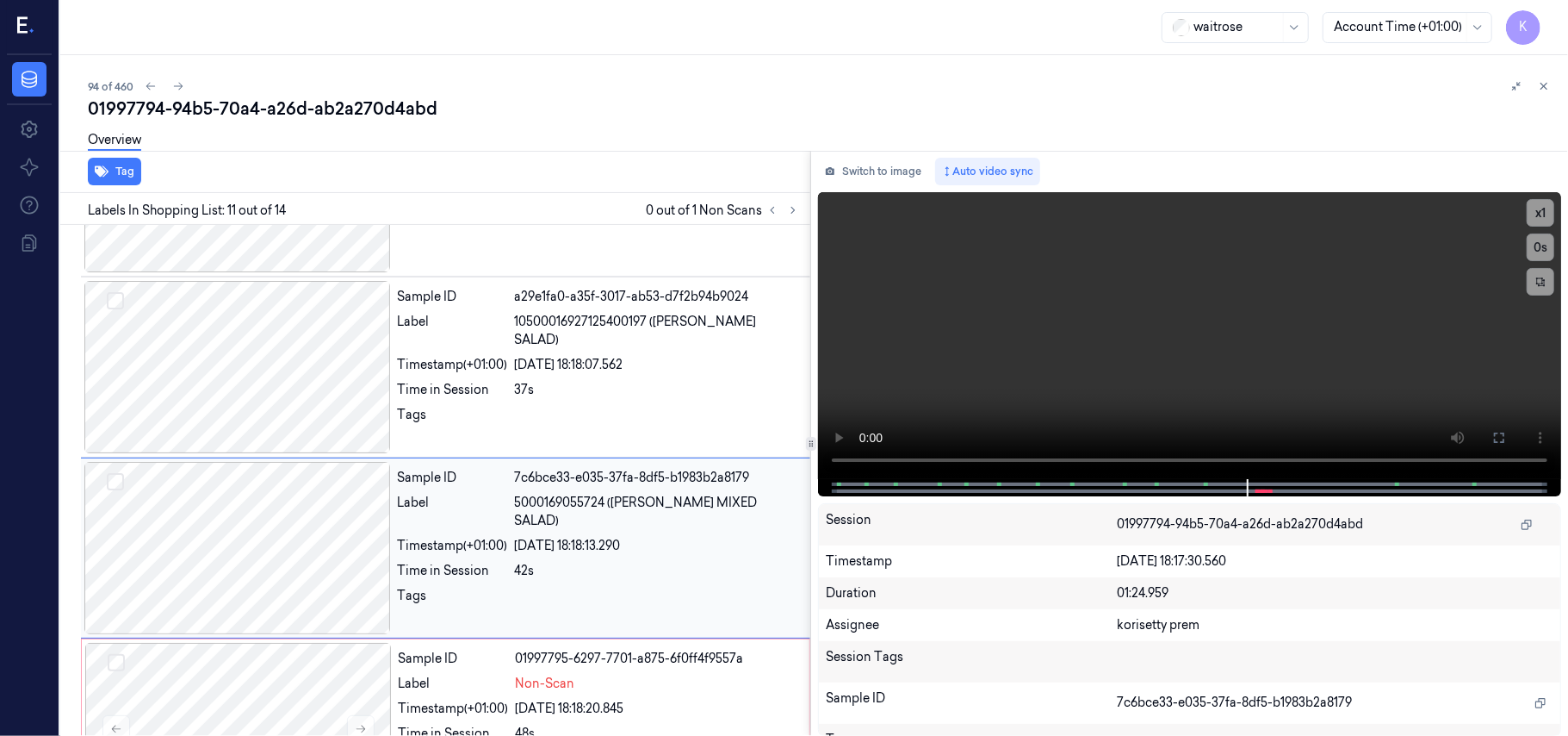
click at [576, 520] on div "Sample ID 7c6bce33-e035-37fa-8df5-b1983b2a8179 Label 5000169055724 ([PERSON_NAM…" at bounding box center [599, 548] width 416 height 172
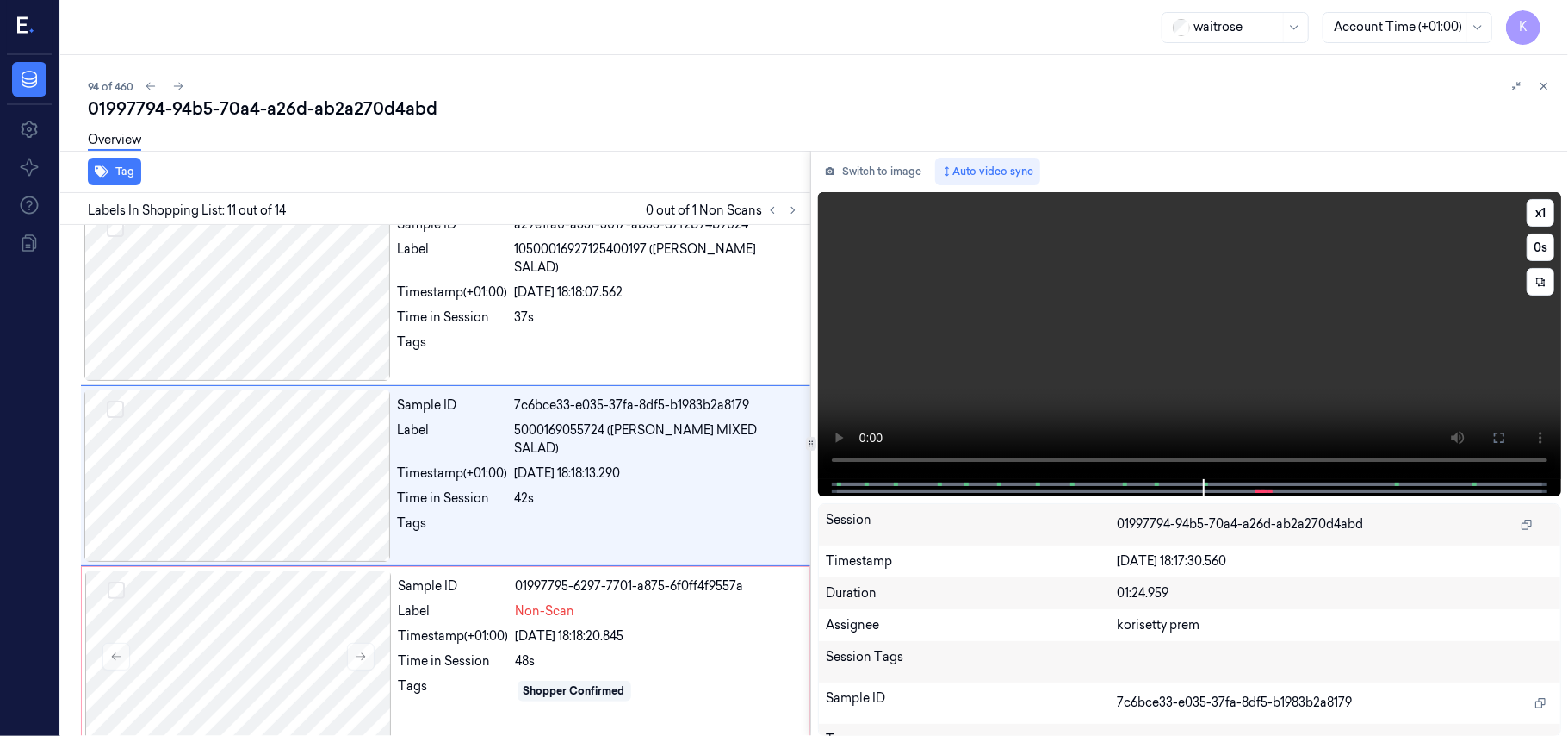
click at [1034, 302] on video at bounding box center [1190, 336] width 743 height 287
click at [989, 303] on video at bounding box center [1190, 336] width 743 height 287
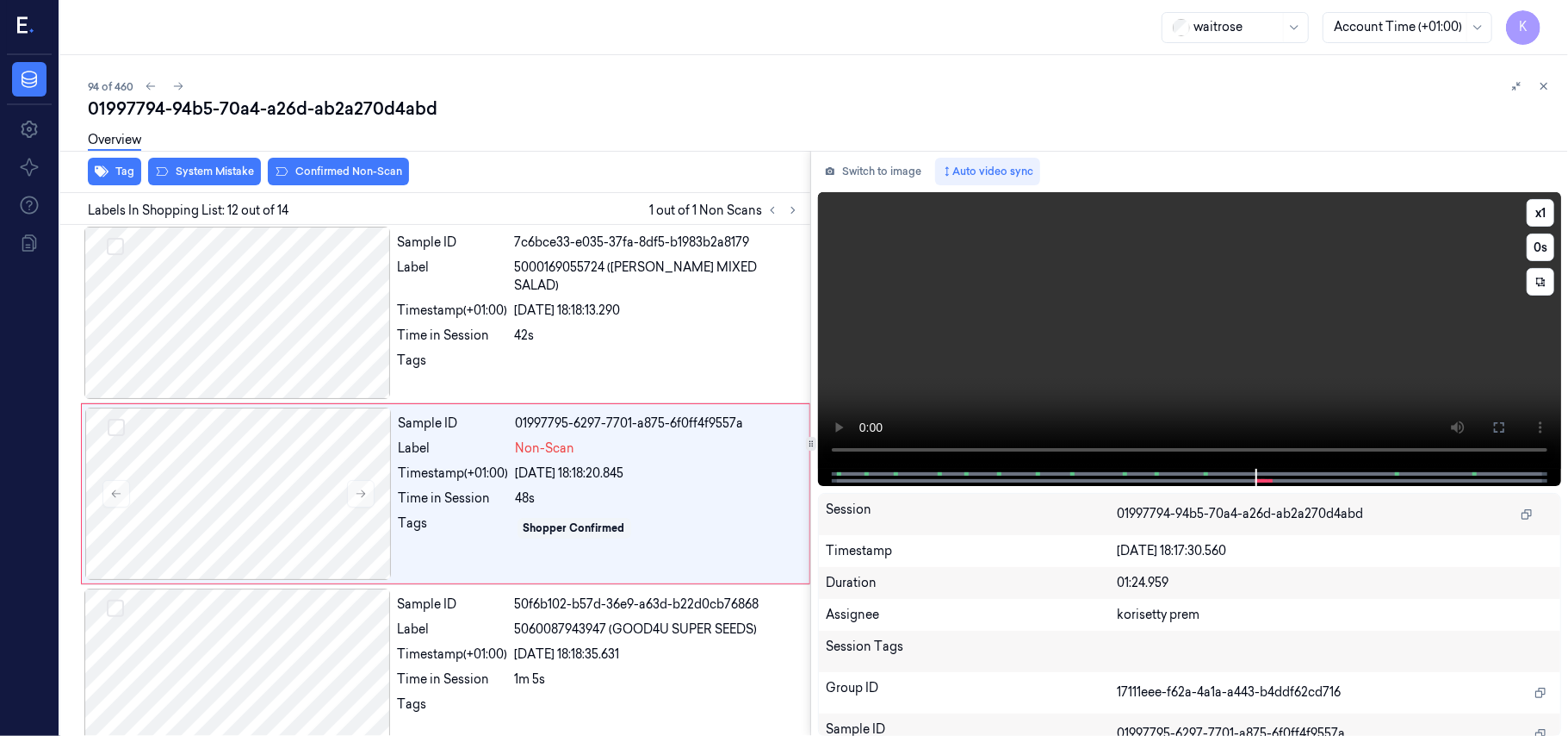
scroll to position [1830, 0]
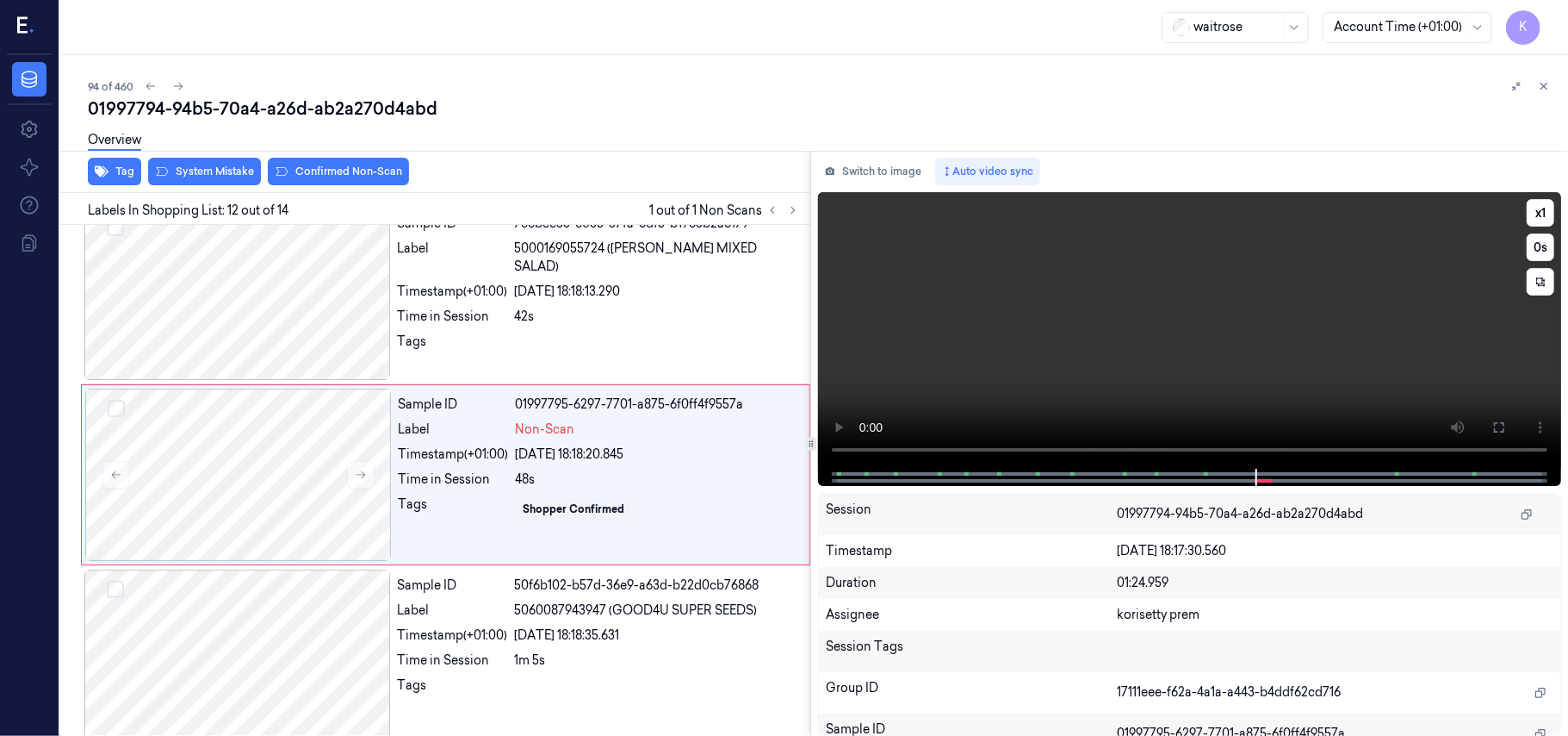
click at [1068, 343] on video at bounding box center [1190, 331] width 743 height 277
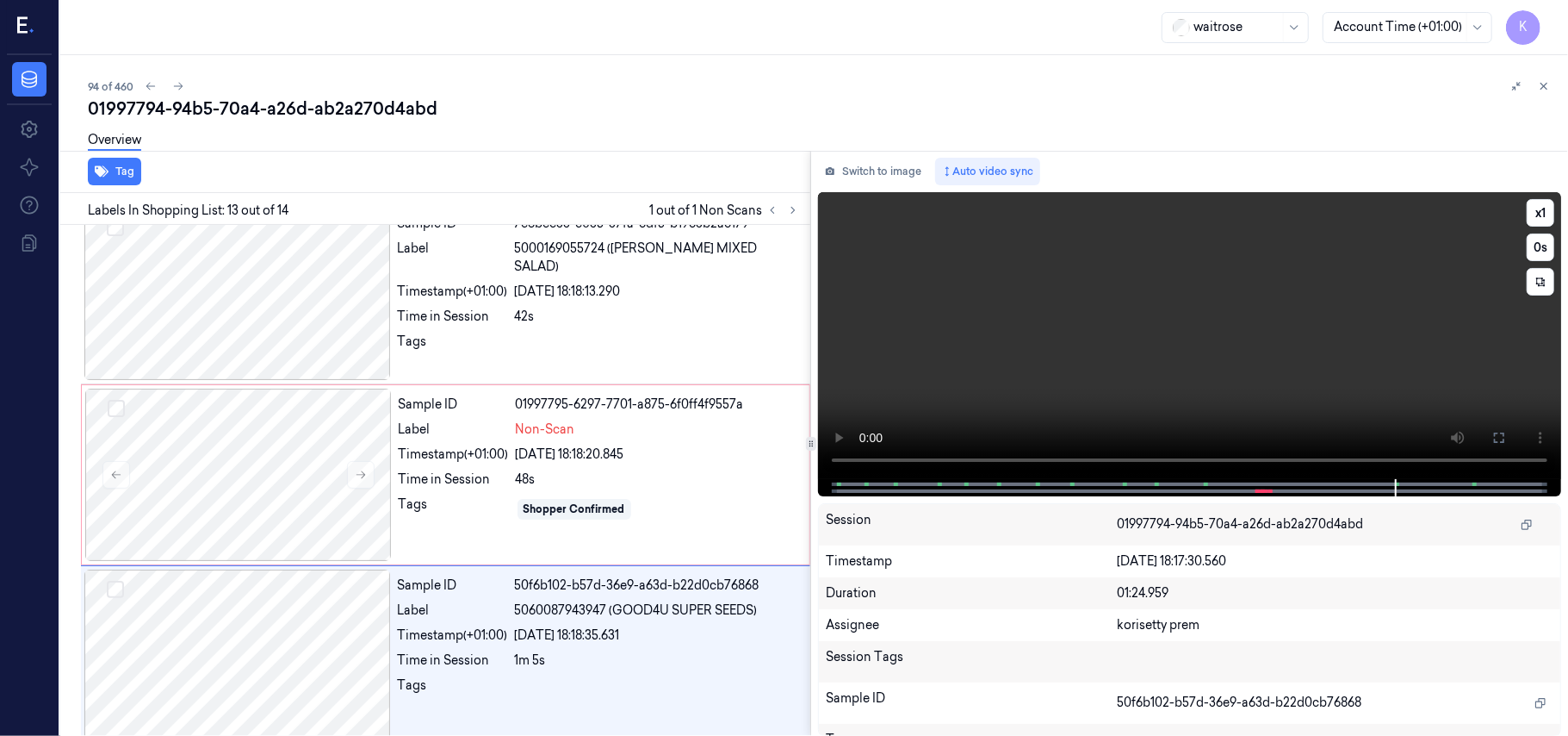
scroll to position [2011, 0]
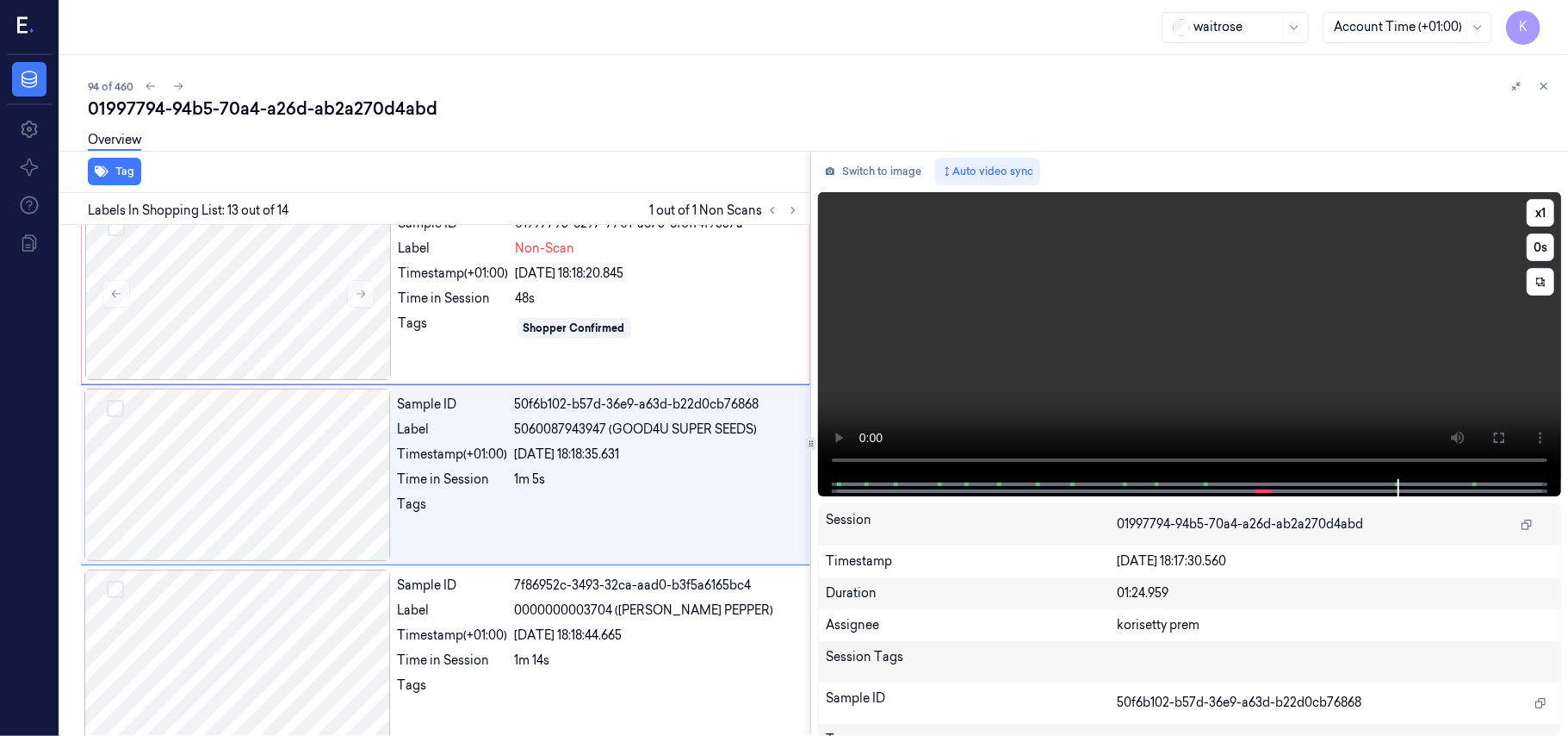
click at [1079, 350] on video at bounding box center [1190, 336] width 743 height 287
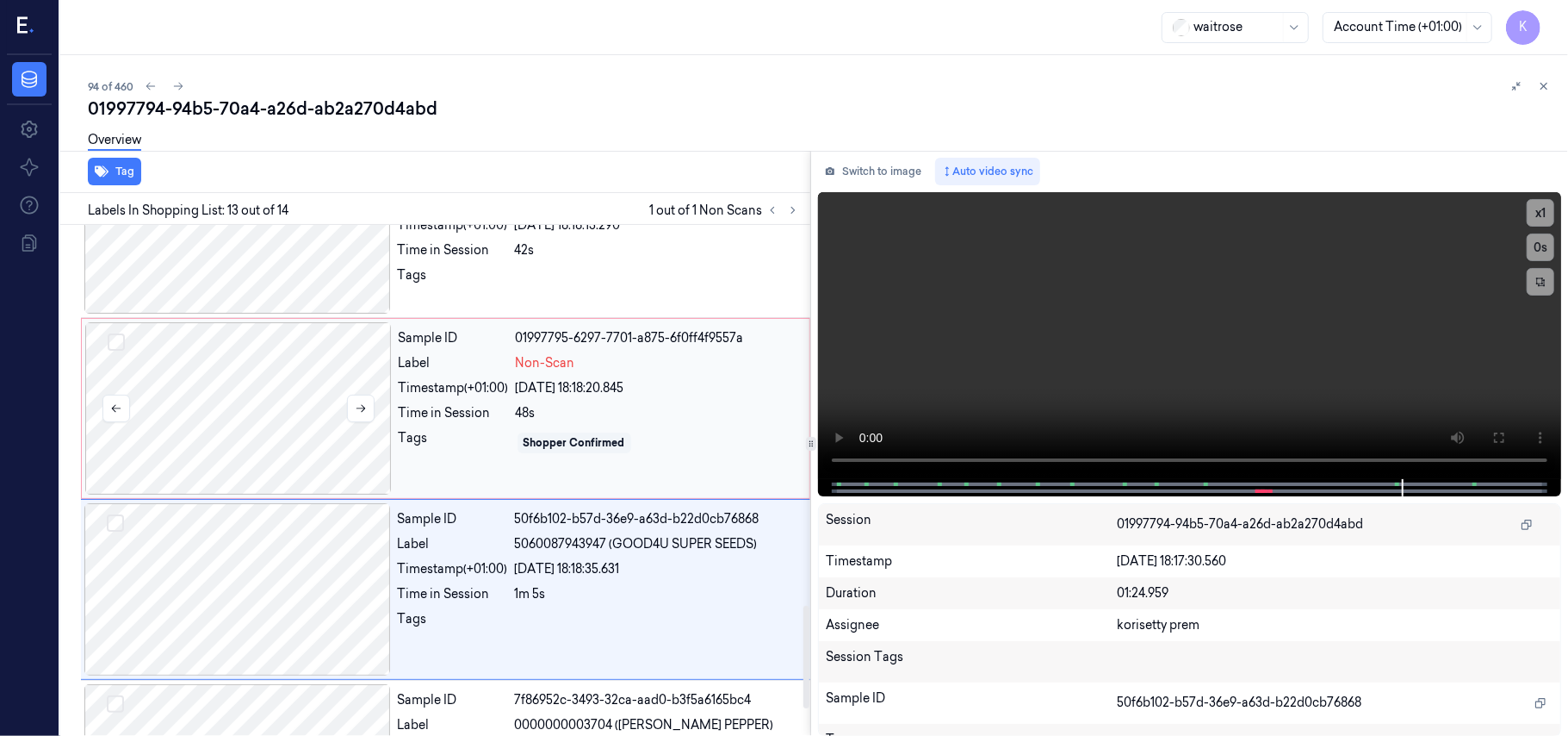
click at [270, 392] on div at bounding box center [239, 408] width 307 height 172
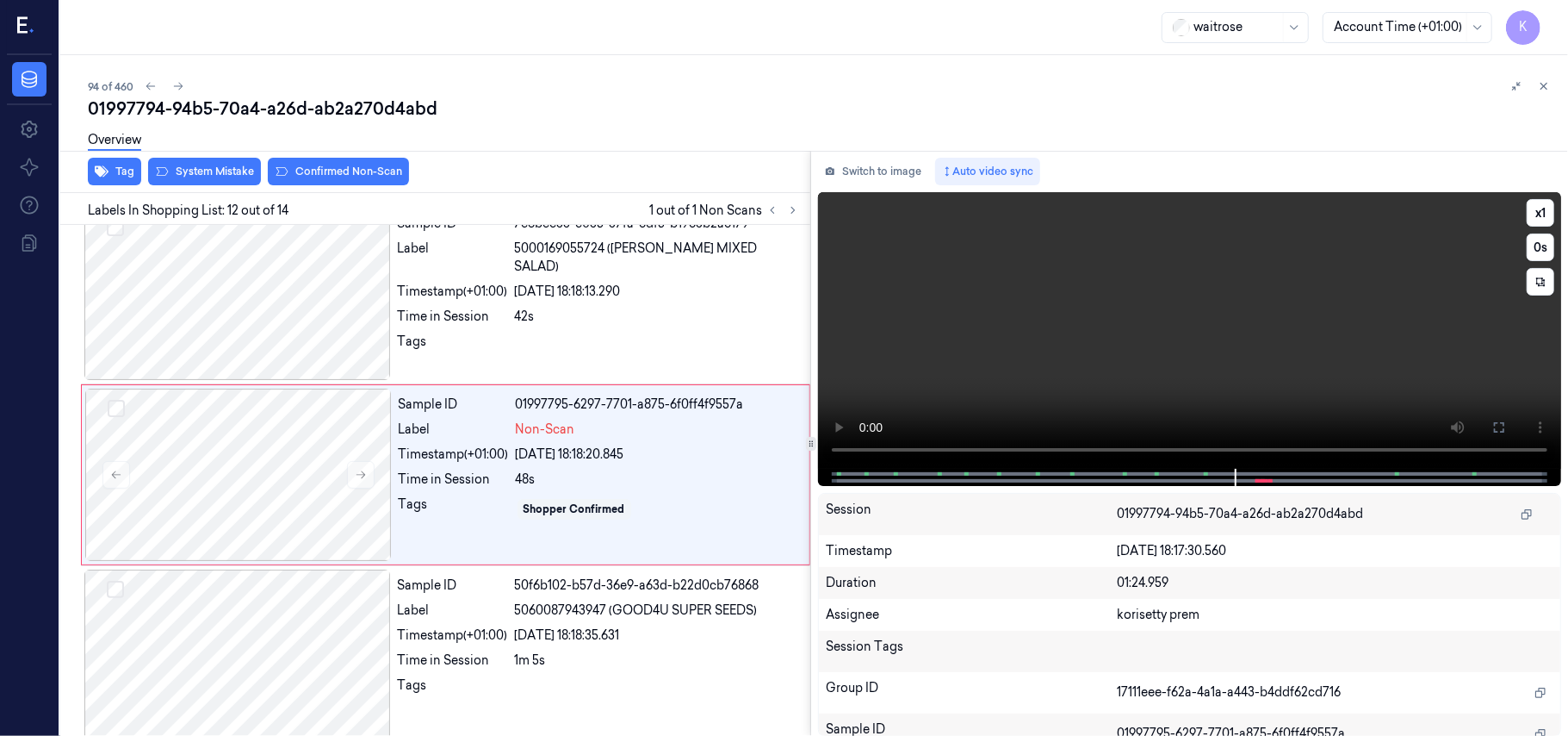
click at [1253, 321] on video at bounding box center [1190, 331] width 743 height 277
click at [616, 635] on div "[DATE] 18:18:35.631" at bounding box center [657, 635] width 285 height 18
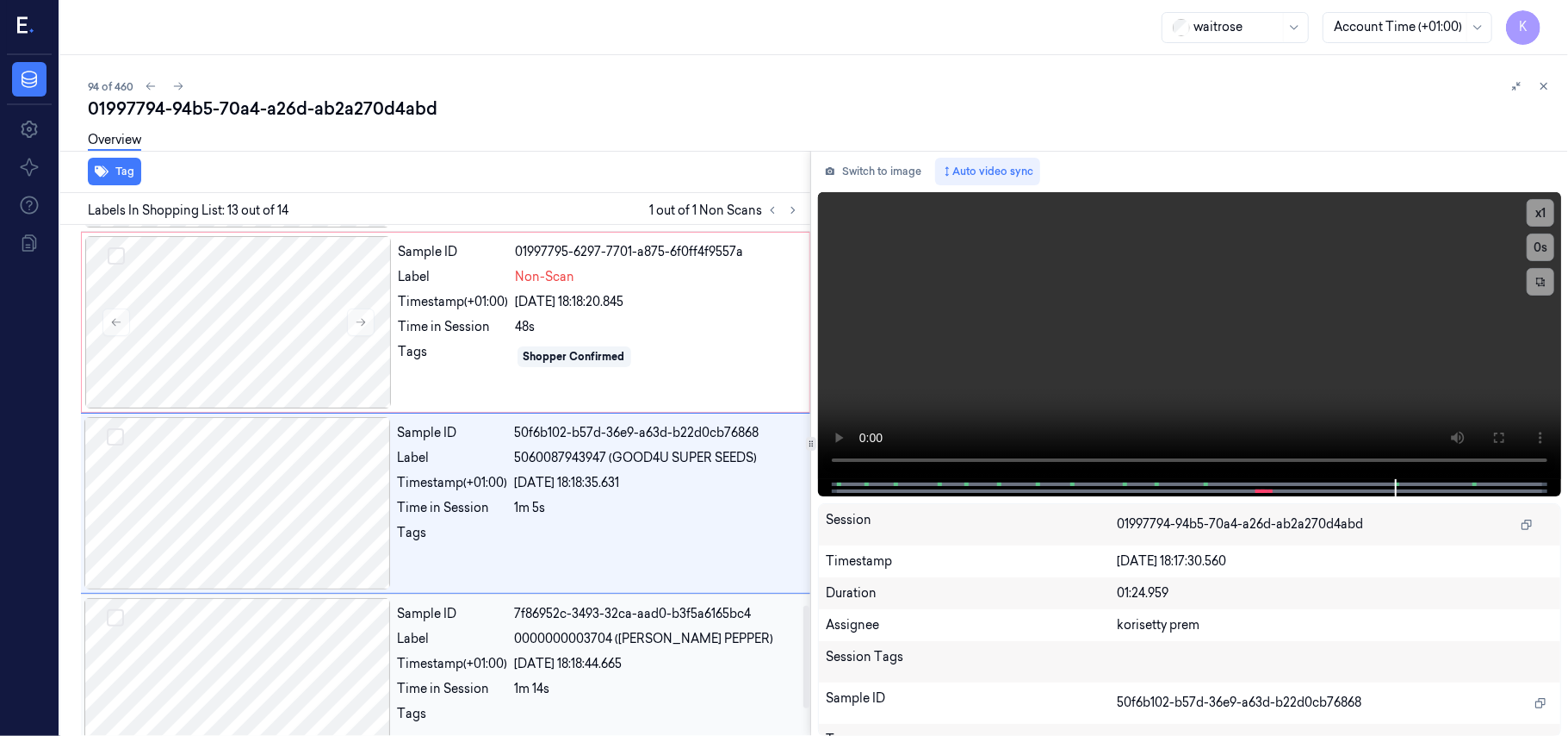
scroll to position [2011, 0]
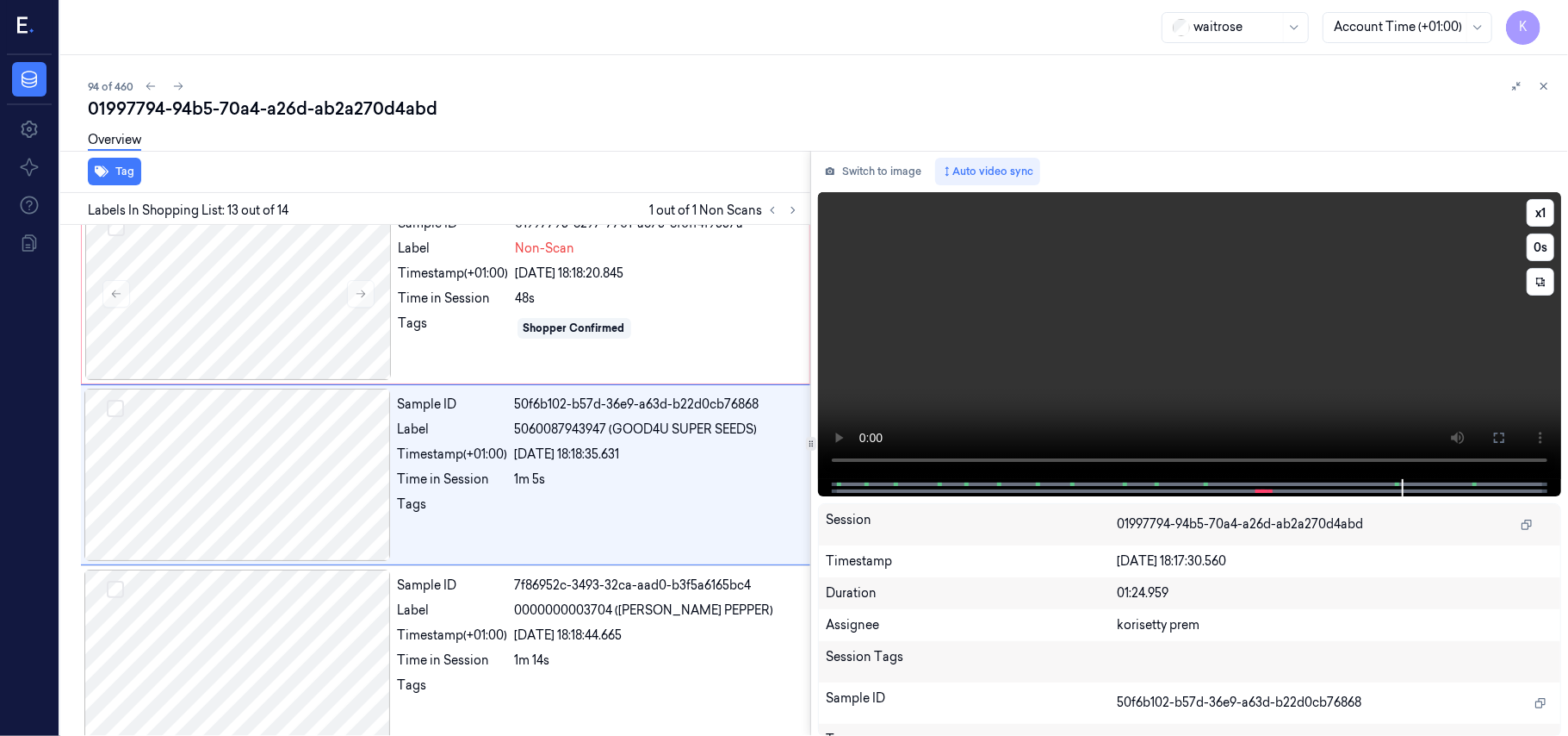
click at [1238, 342] on video at bounding box center [1190, 336] width 743 height 287
click at [434, 318] on div "Sample ID 01997795-6297-7701-a875-6f0ff4f9557a Label Non-Scan Timestamp (+01:00…" at bounding box center [599, 293] width 414 height 172
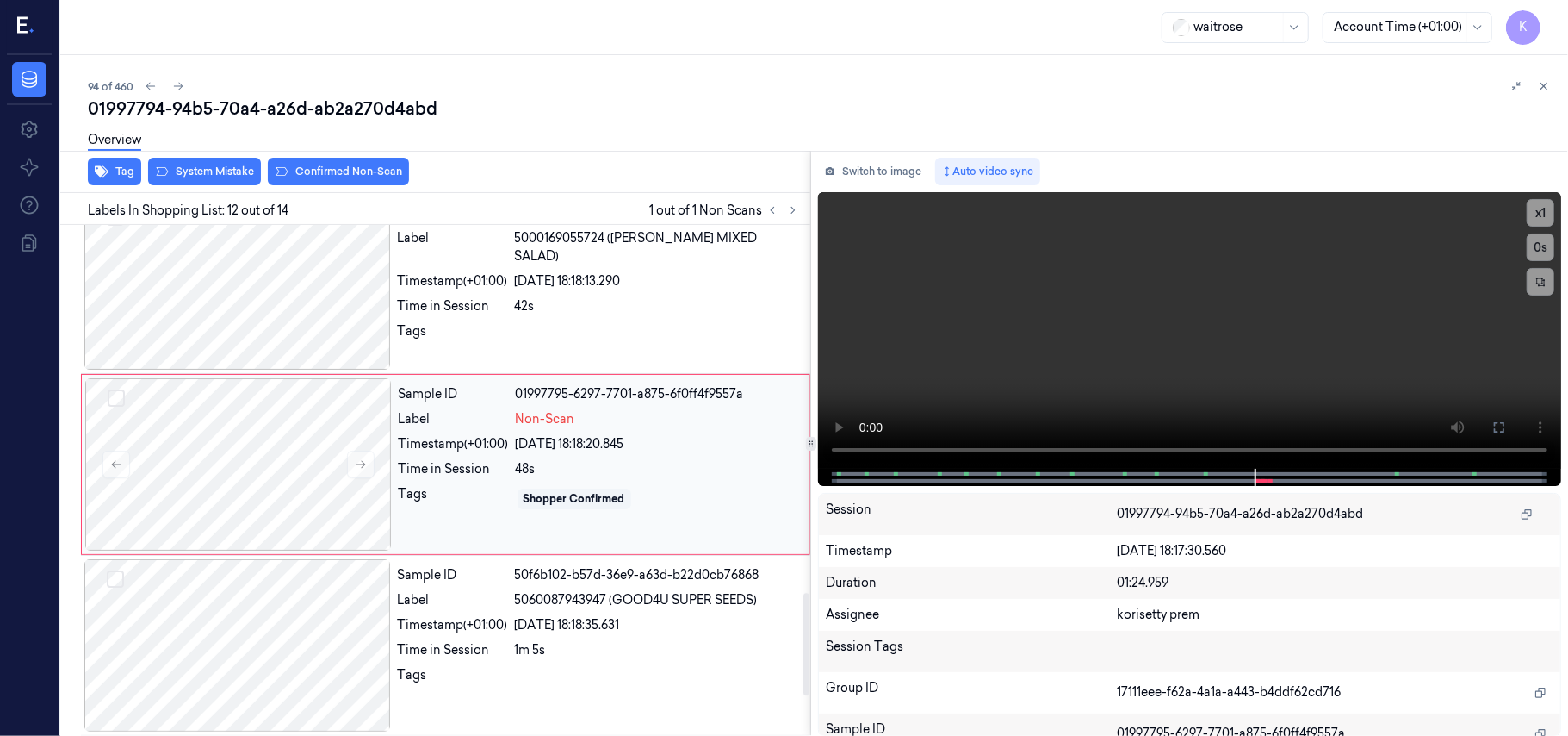
scroll to position [1830, 0]
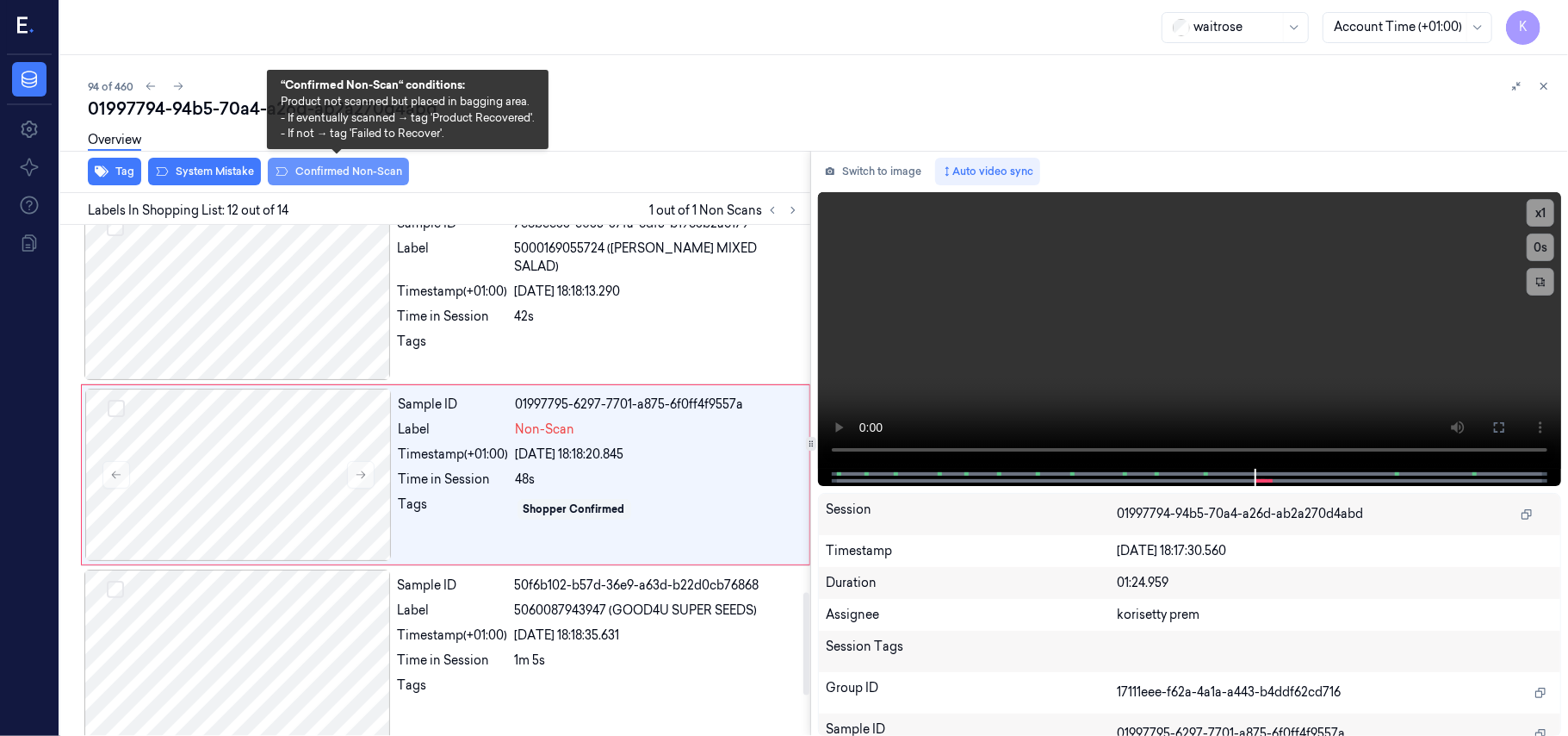
click at [329, 177] on button "Confirmed Non-Scan" at bounding box center [338, 171] width 141 height 28
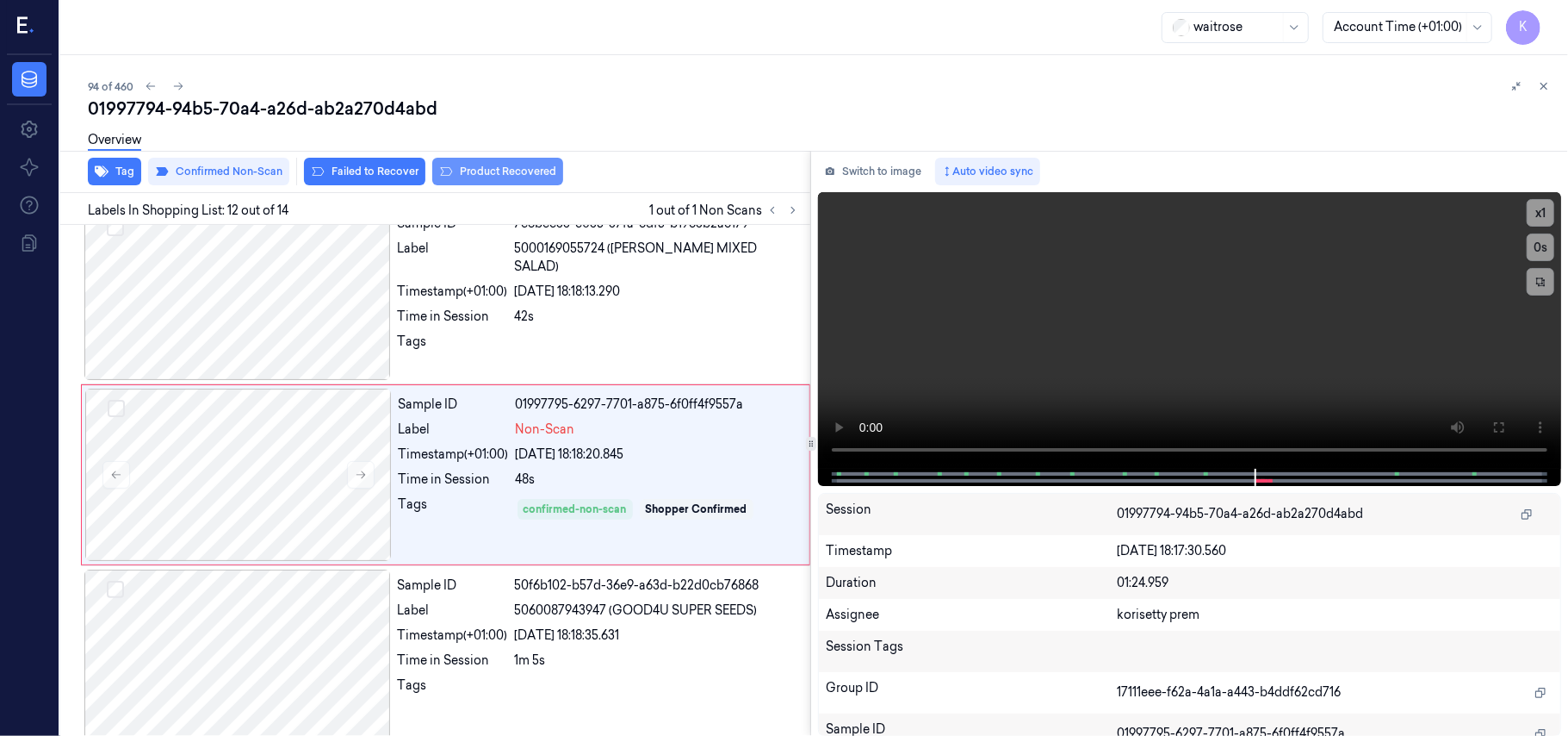
click at [487, 179] on button "Product Recovered" at bounding box center [497, 171] width 130 height 28
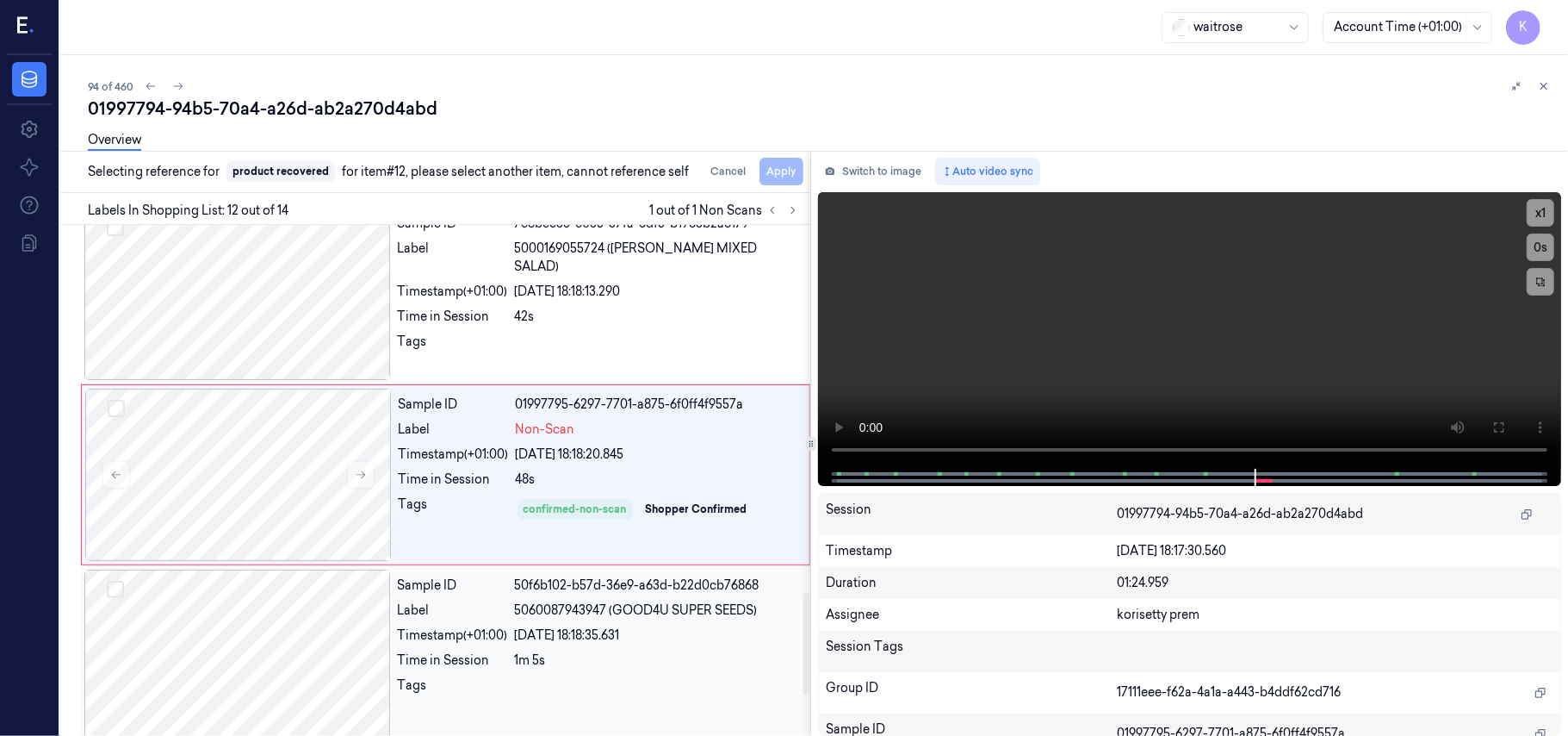
click at [579, 651] on div "Sample ID 50f6b102-b57d-36e9-a63d-b22d0cb76868 Label 5060087943947 (GOOD4U SUPE…" at bounding box center [599, 655] width 416 height 172
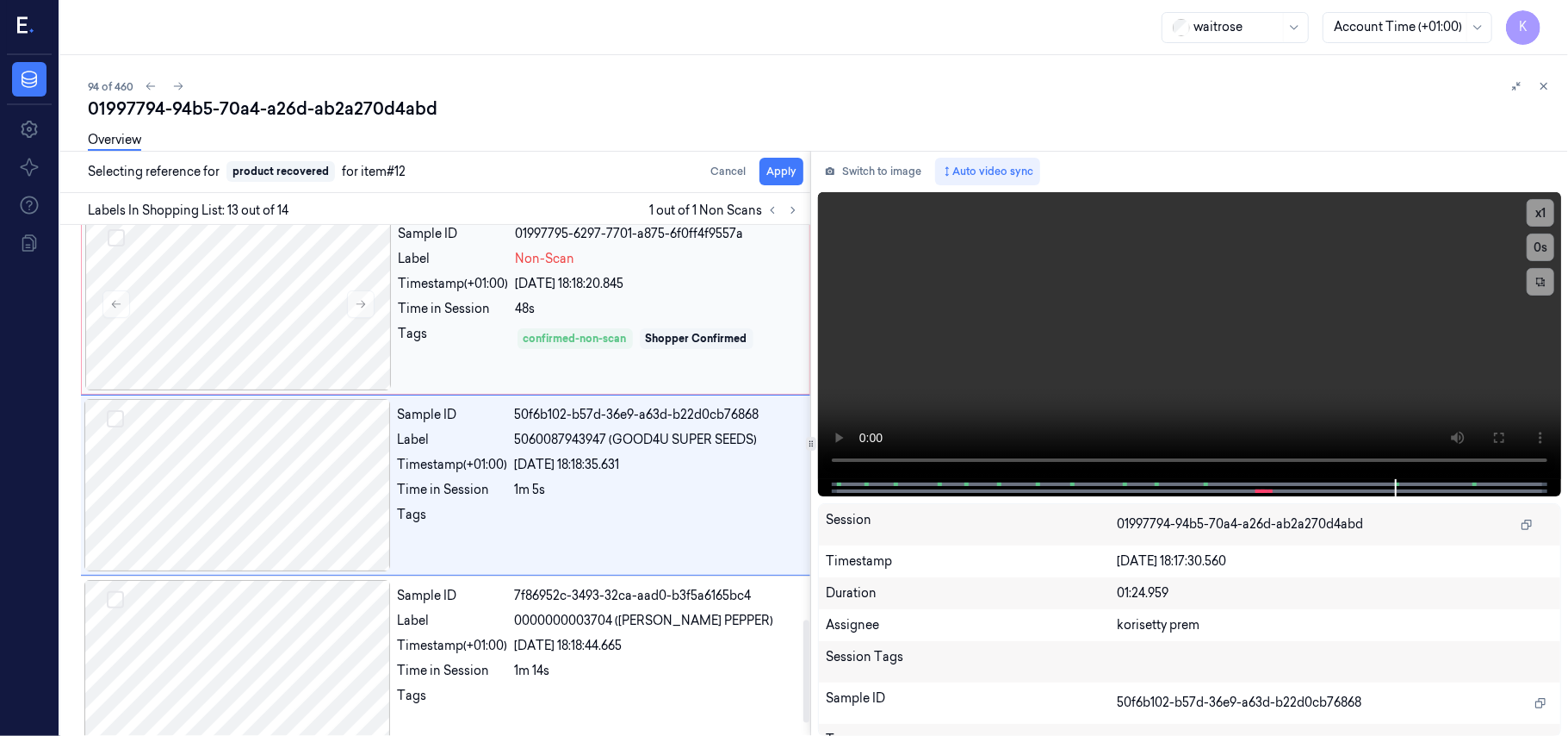
scroll to position [2011, 0]
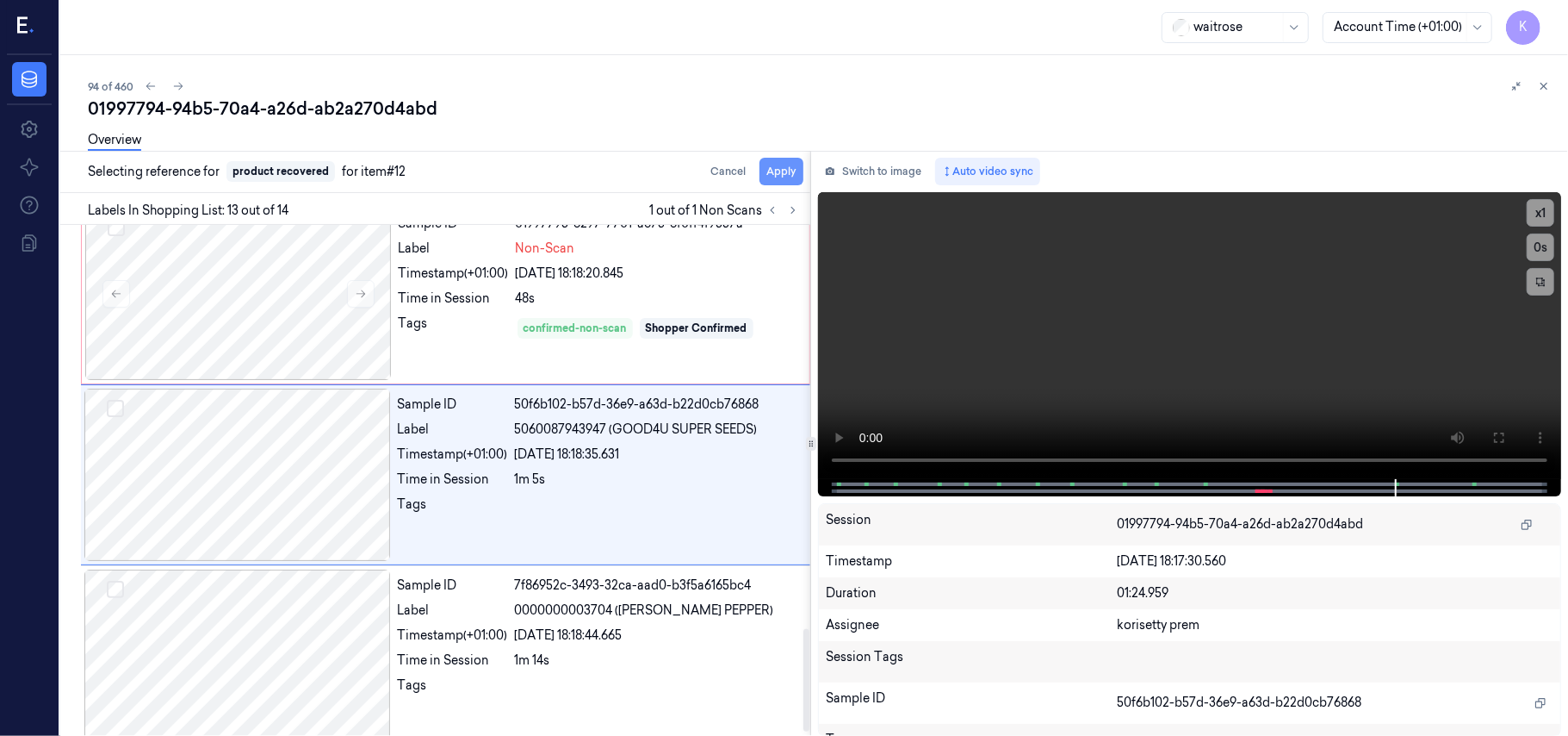
click at [783, 167] on button "Apply" at bounding box center [782, 171] width 44 height 28
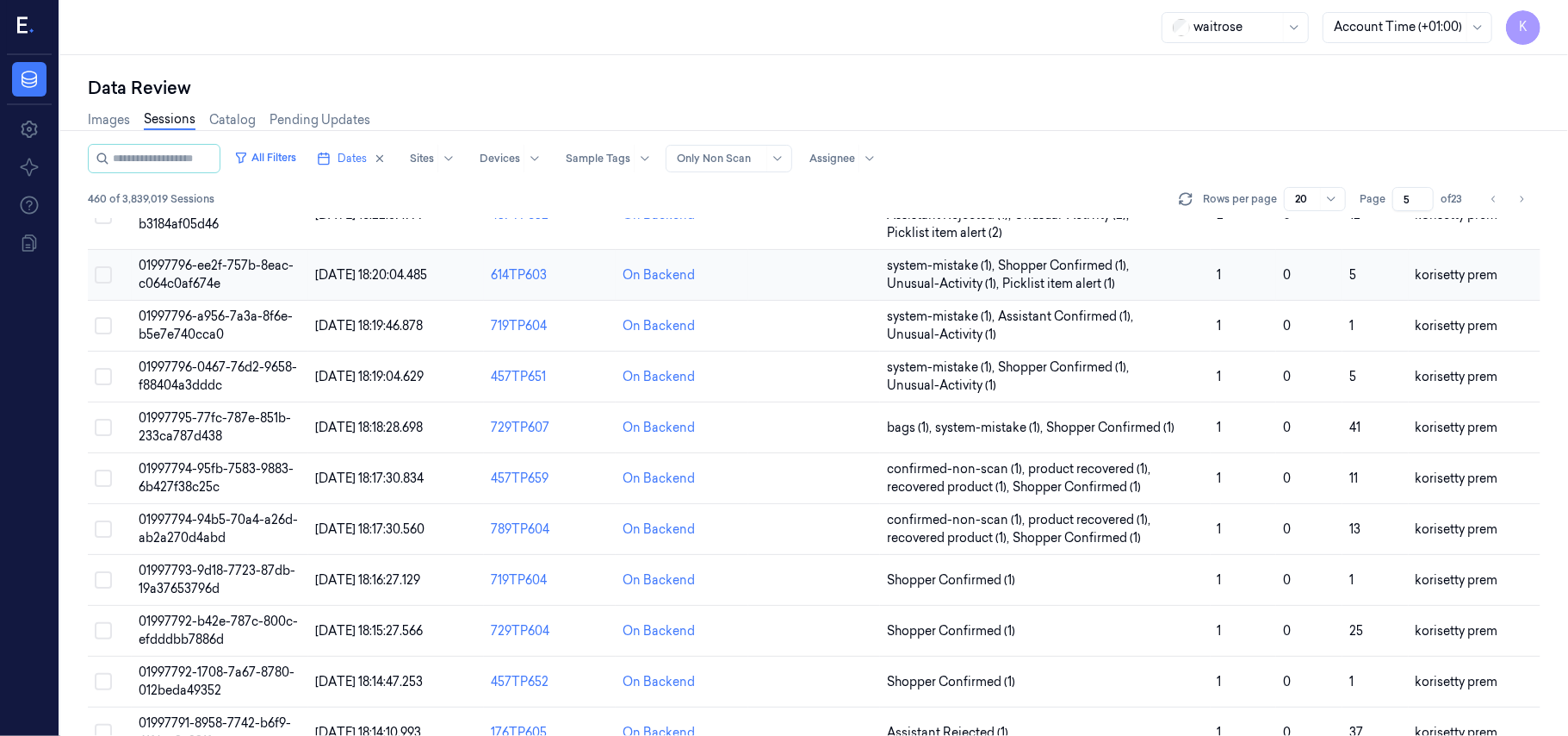
scroll to position [459, 0]
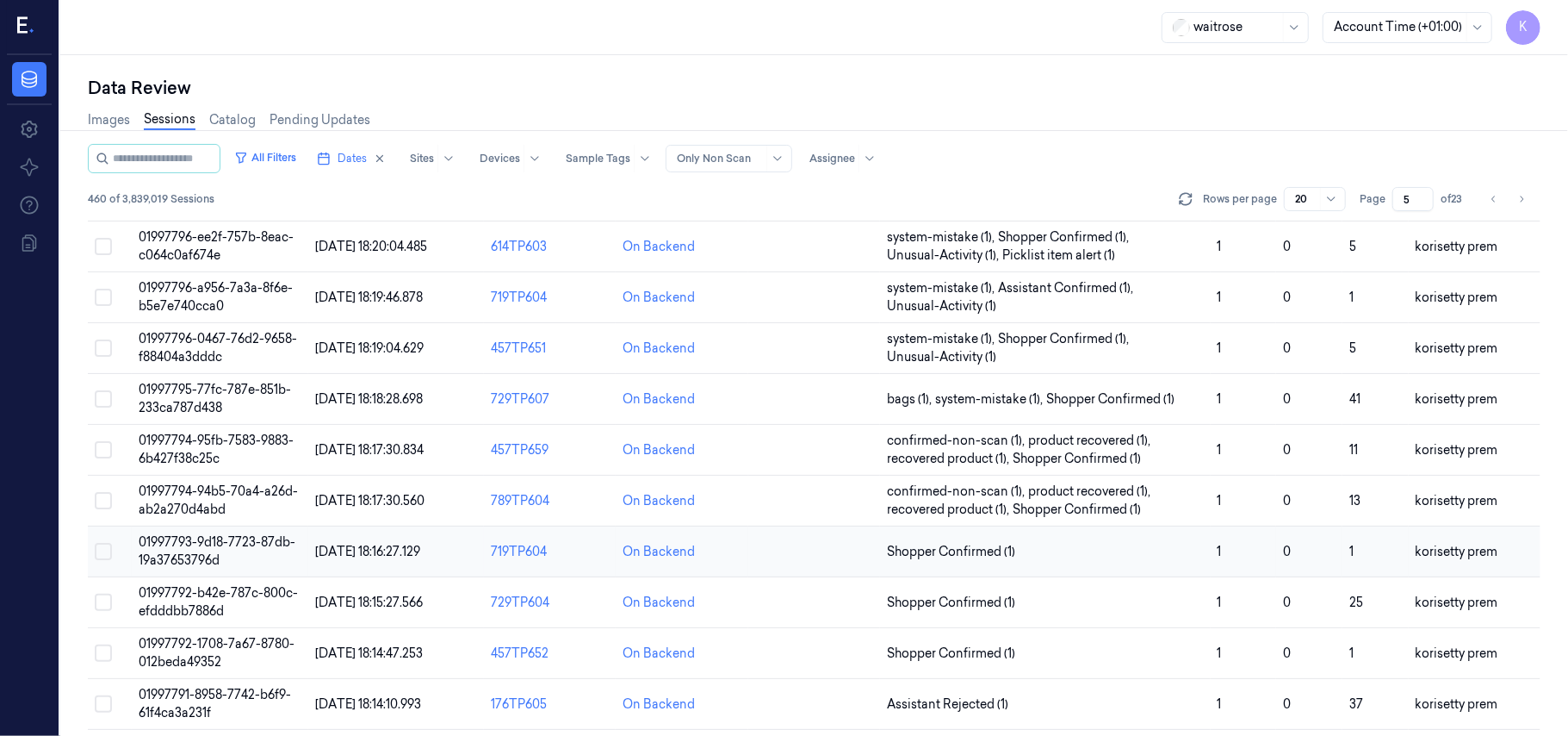
click at [246, 545] on span "01997793-9d18-7723-87db-19a37653796d" at bounding box center [216, 551] width 156 height 34
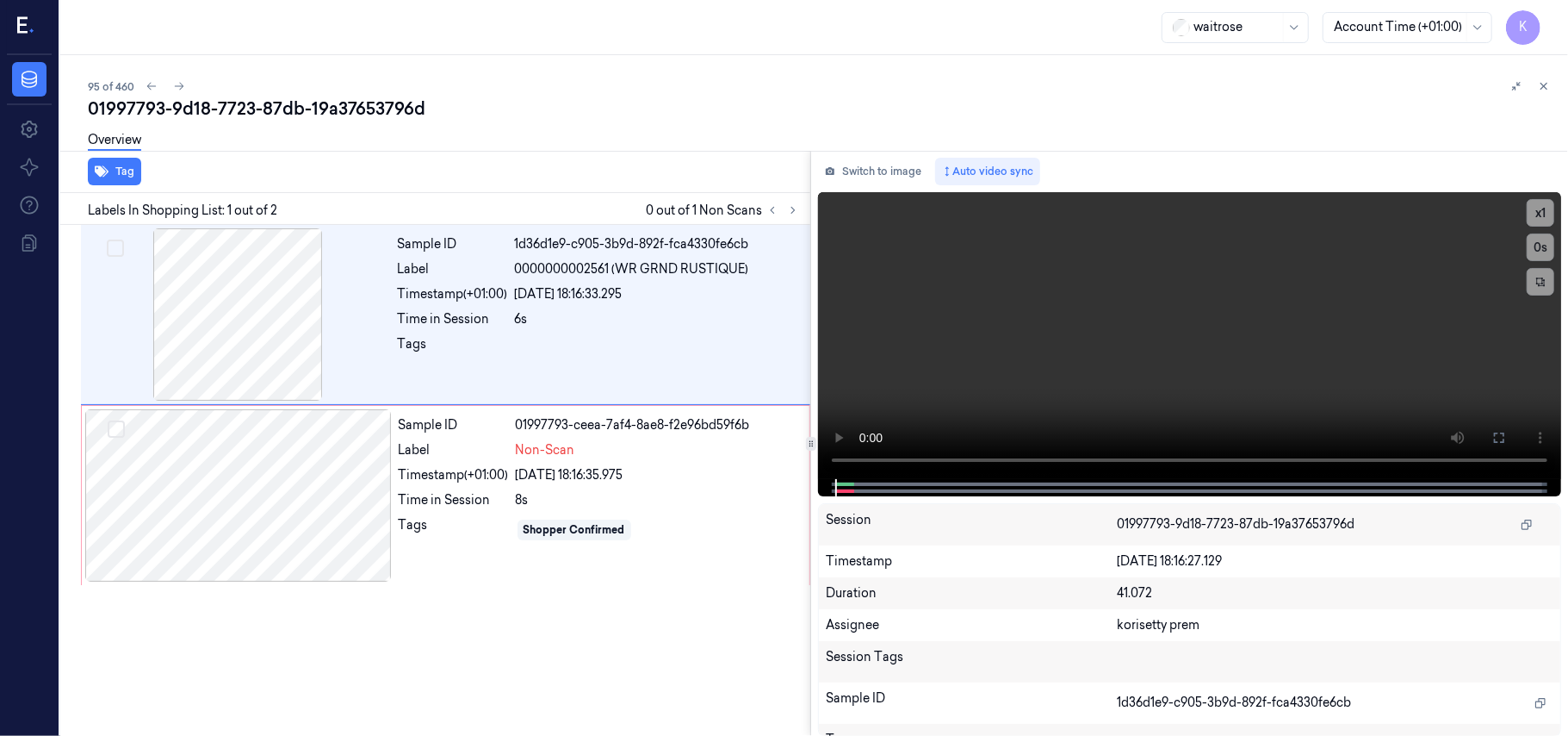
click at [632, 95] on div "95 of 460" at bounding box center [820, 86] width 1466 height 21
click at [1141, 307] on video at bounding box center [1190, 336] width 743 height 287
click at [641, 474] on div "[DATE] 18:16:35.975" at bounding box center [657, 475] width 284 height 18
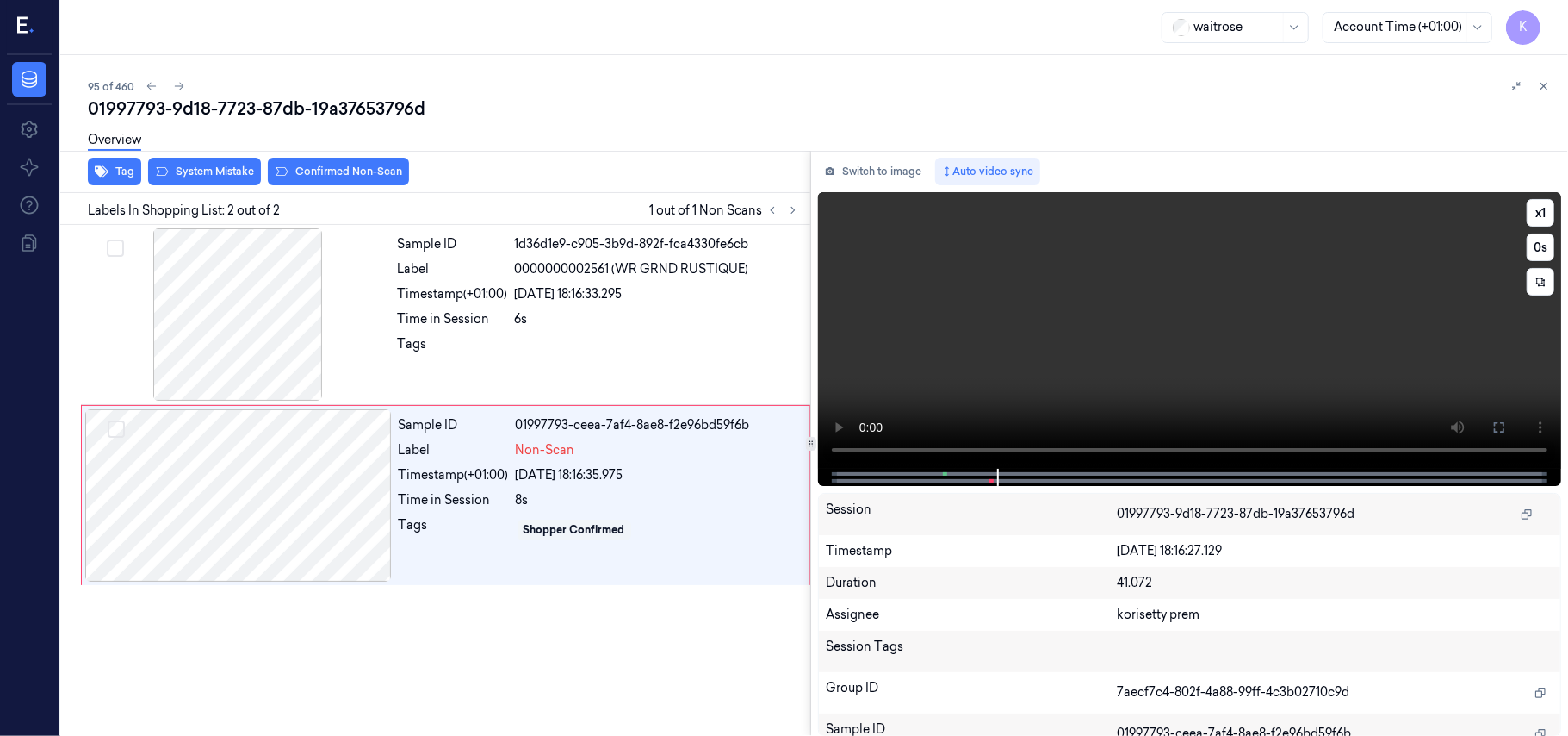
click at [1095, 311] on video at bounding box center [1190, 331] width 743 height 277
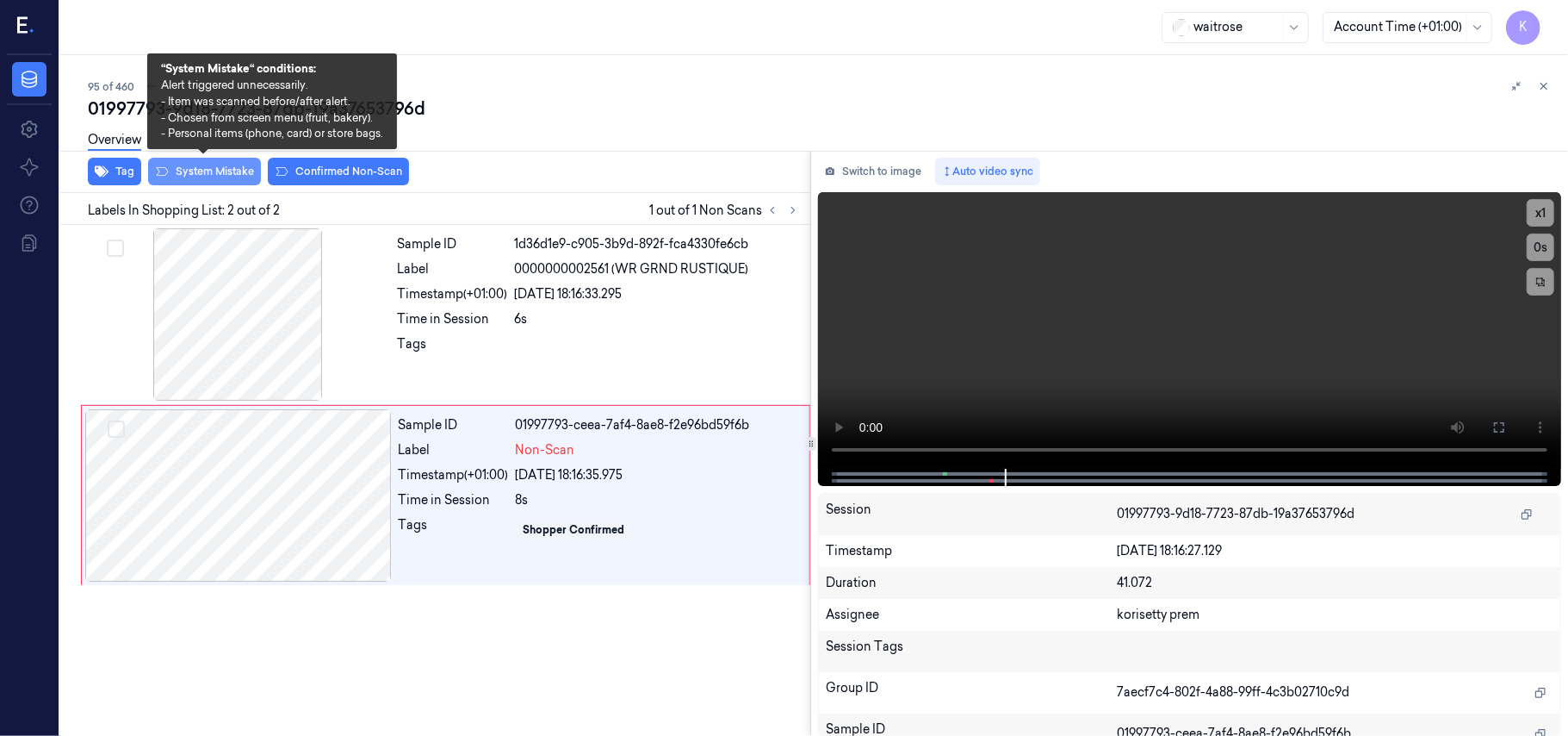
click at [226, 176] on button "System Mistake" at bounding box center [204, 171] width 112 height 28
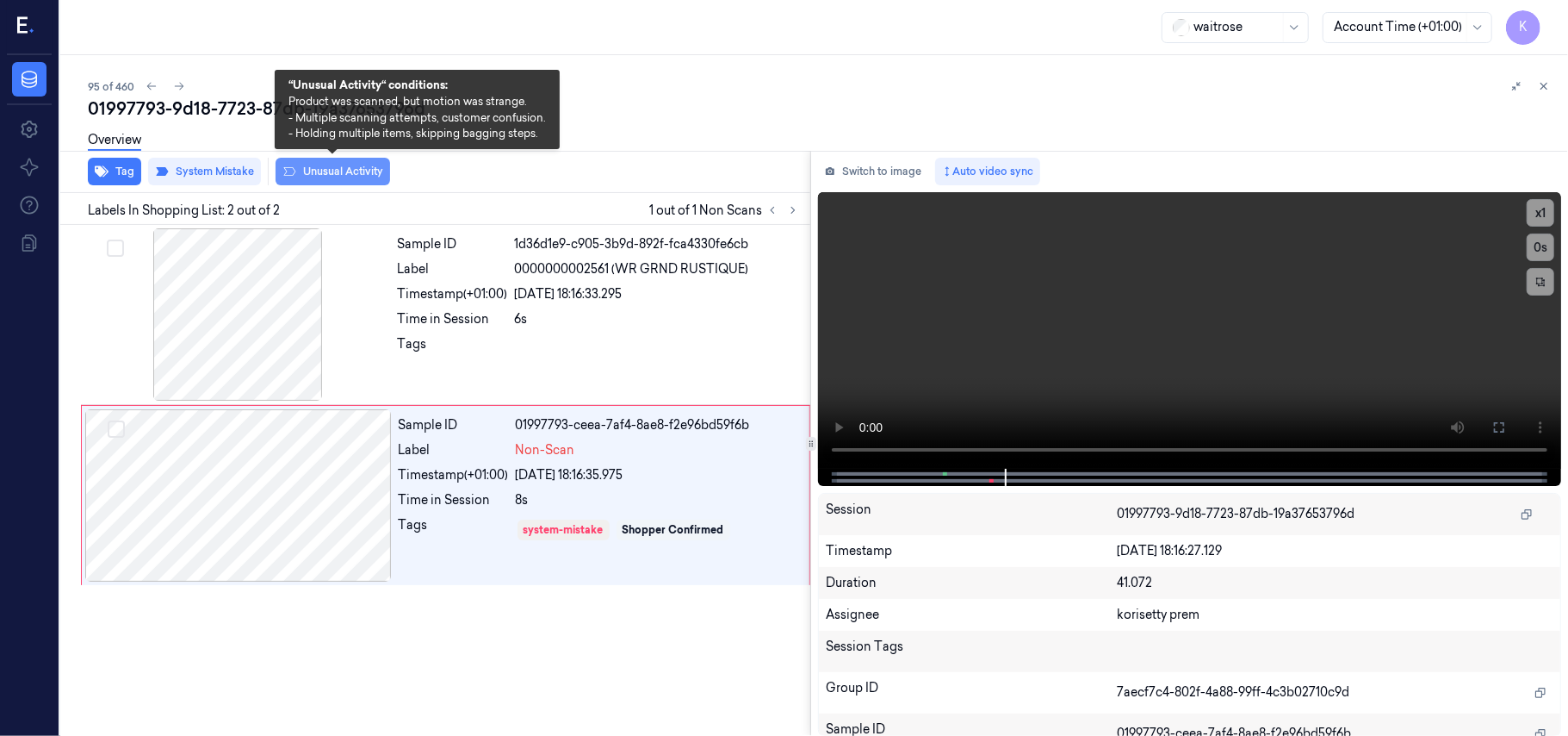
click at [349, 173] on button "Unusual Activity" at bounding box center [333, 171] width 114 height 28
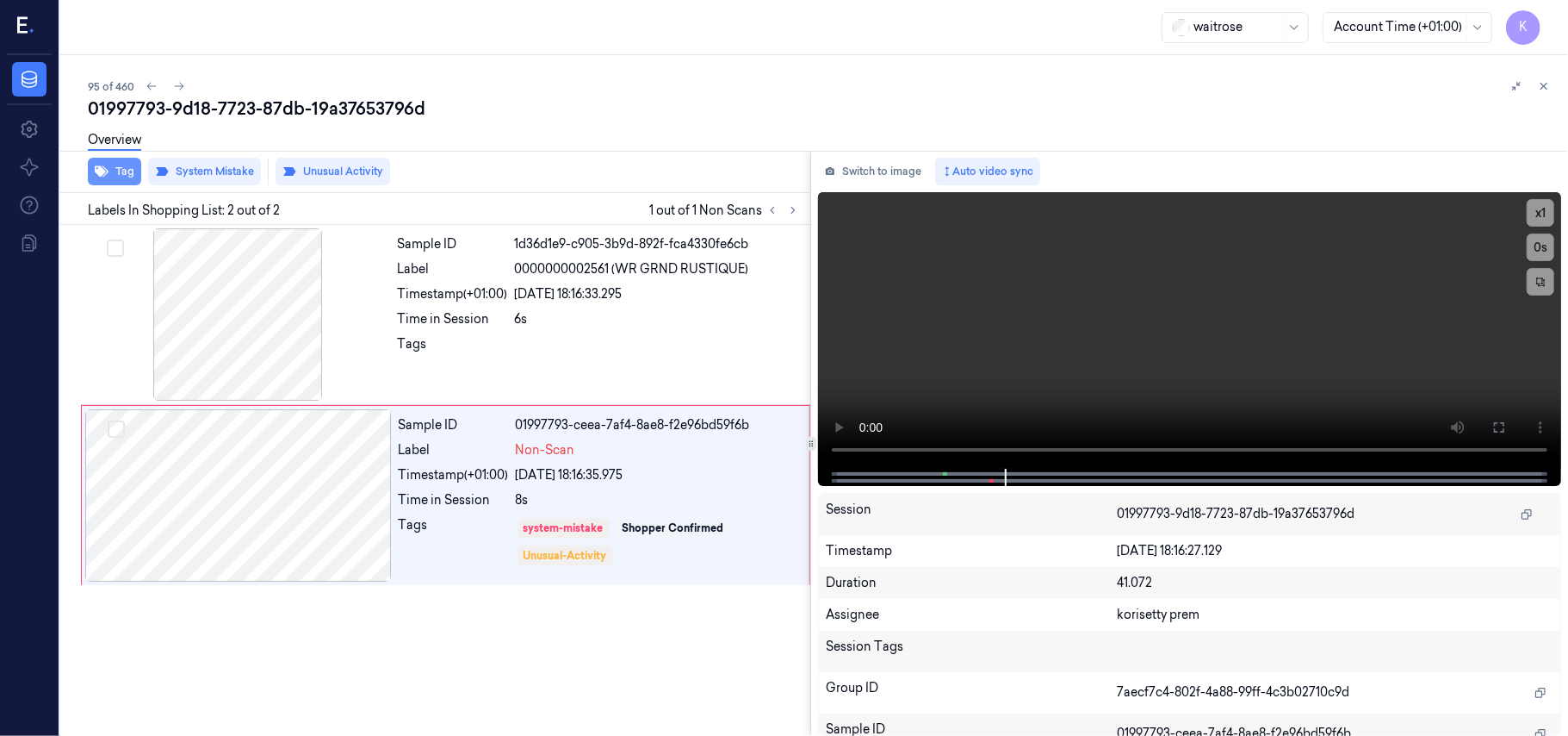
click at [122, 169] on button "Tag" at bounding box center [114, 171] width 54 height 28
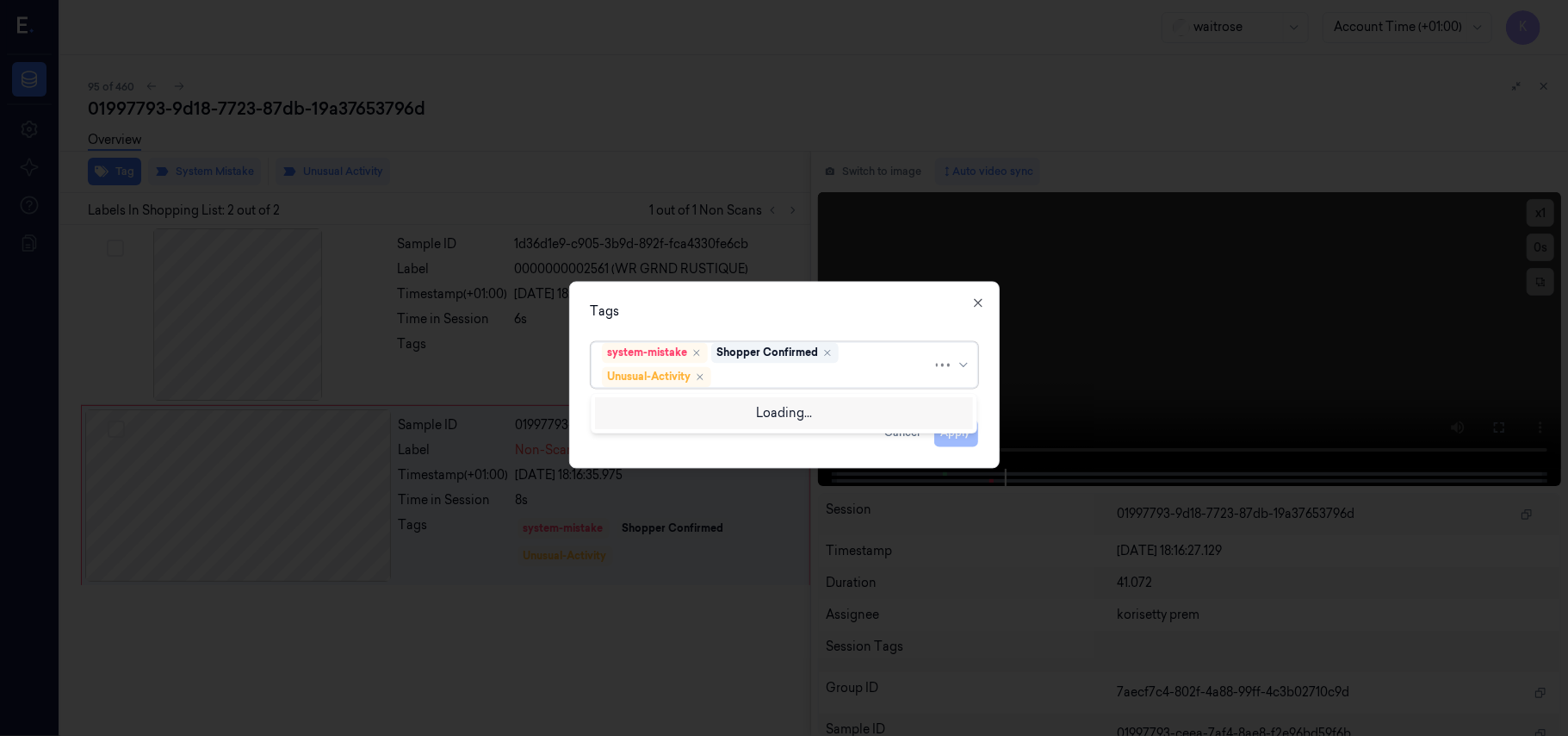
click at [765, 373] on div at bounding box center [823, 376] width 218 height 18
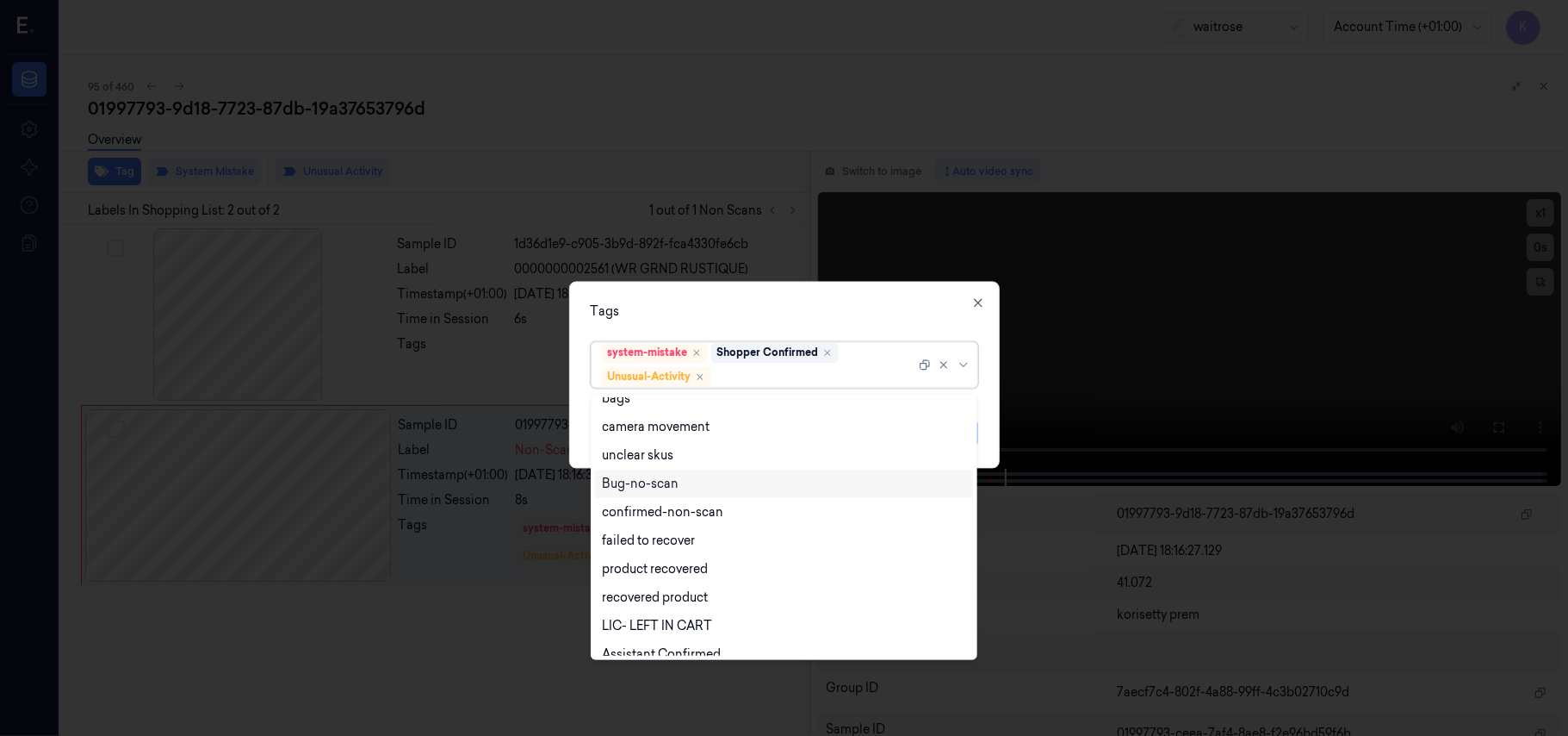
scroll to position [225, 0]
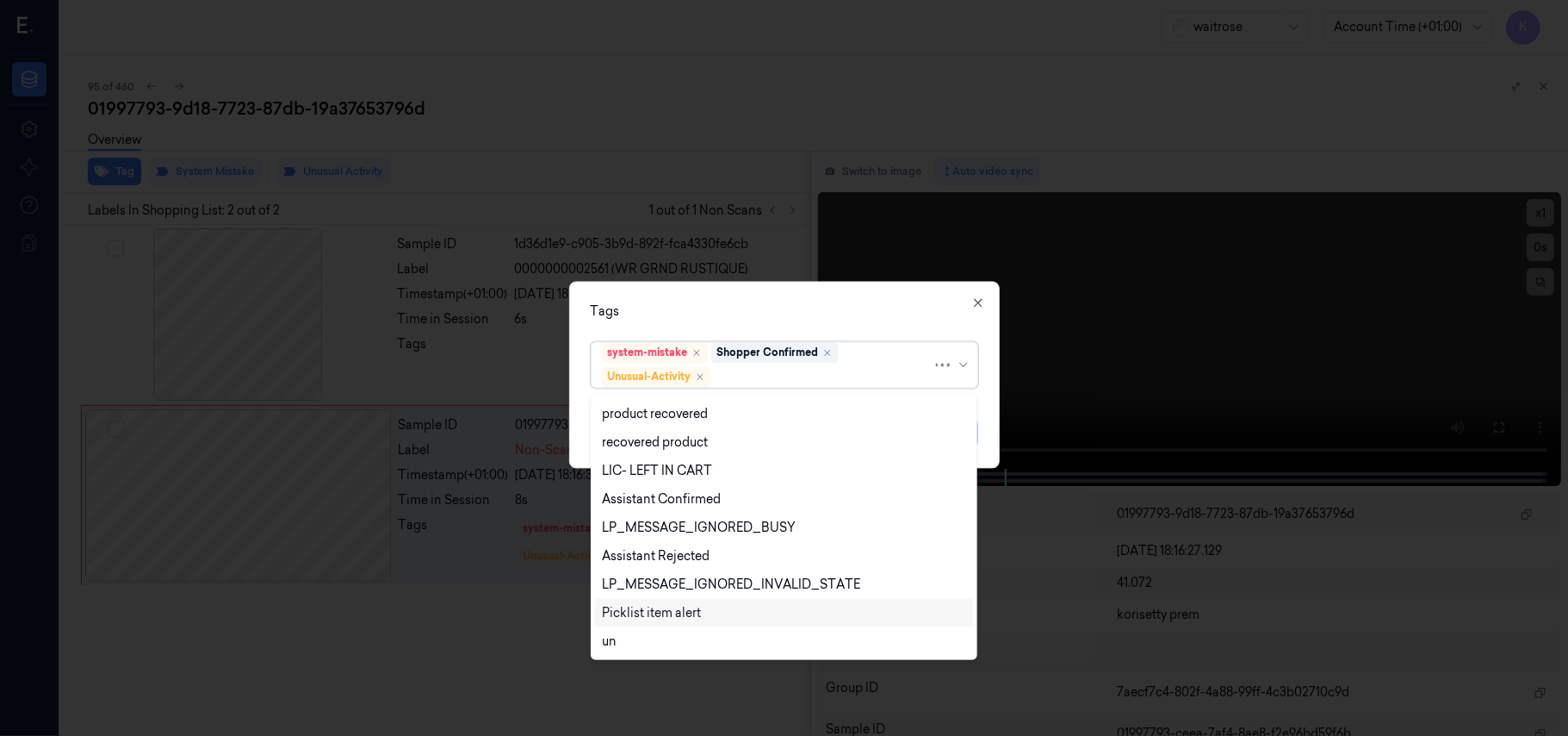
click at [677, 618] on div "Picklist item alert" at bounding box center [651, 613] width 99 height 18
click at [841, 324] on div "Tags option Picklist item alert, selected. 20 results available. Use Up and Dow…" at bounding box center [784, 375] width 430 height 187
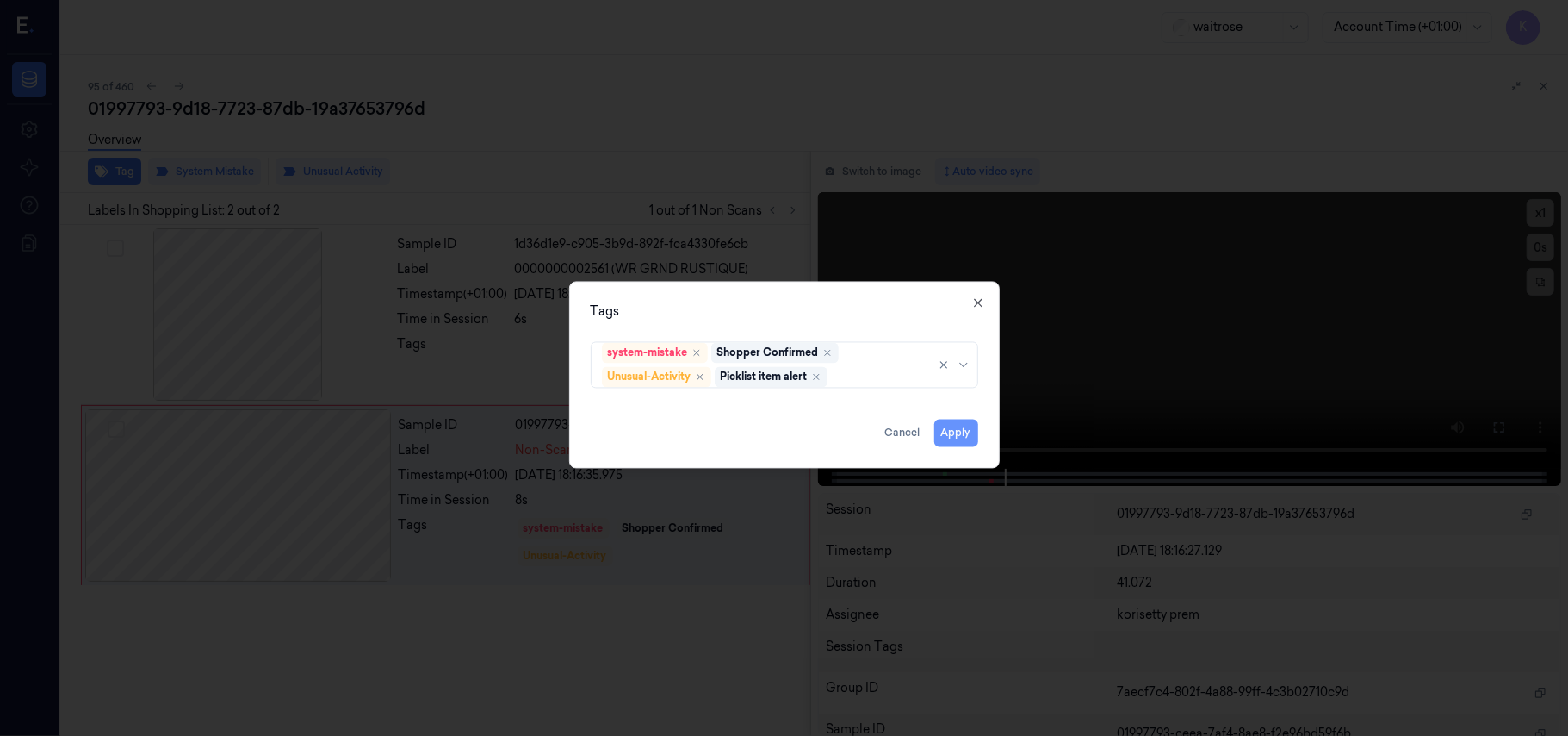
click at [962, 432] on button "Apply" at bounding box center [957, 433] width 44 height 28
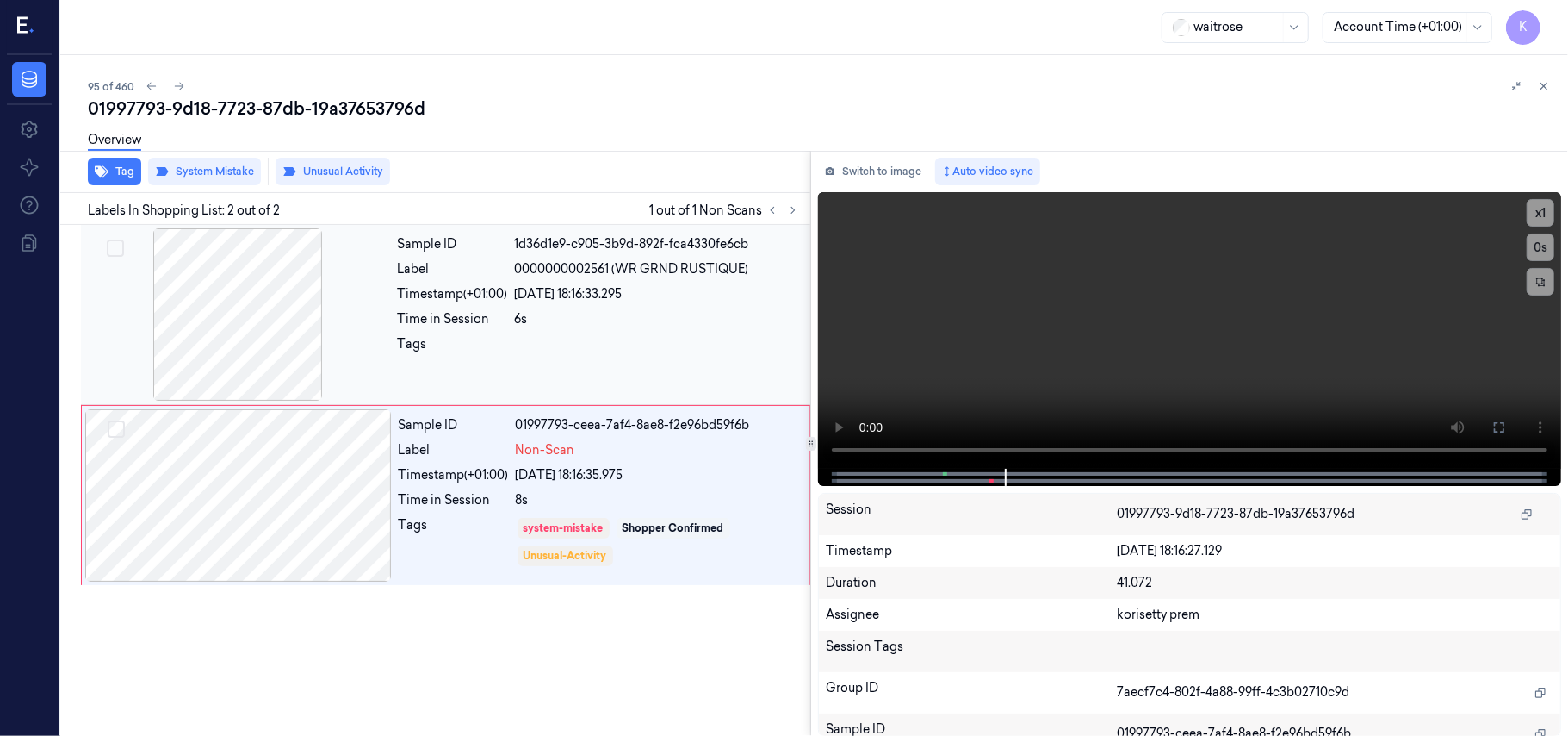
click at [249, 276] on div at bounding box center [238, 314] width 307 height 172
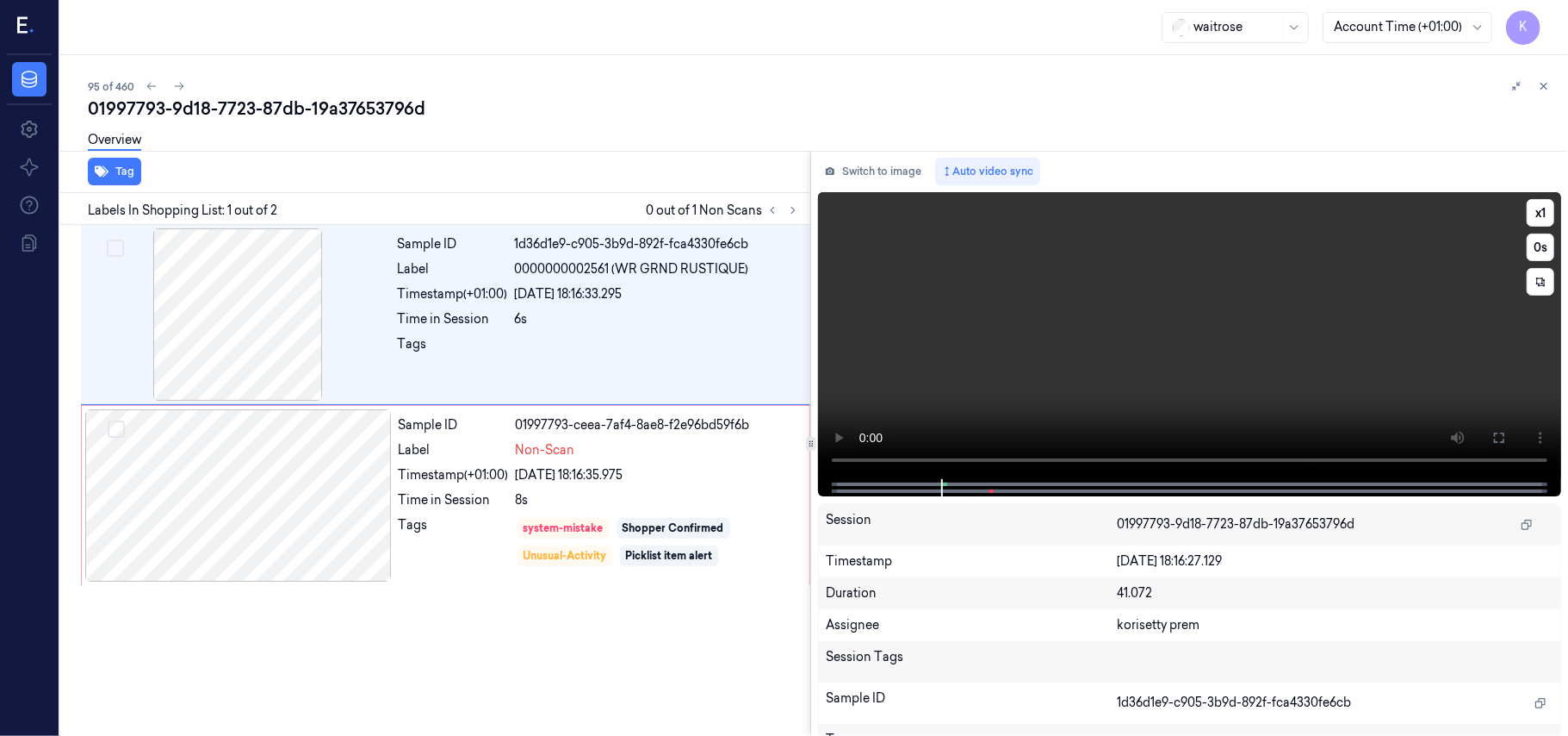
click at [1072, 367] on video at bounding box center [1190, 336] width 743 height 287
click at [1092, 356] on video at bounding box center [1190, 336] width 743 height 287
click at [1072, 104] on div "01997793-9d18-7723-87db-19a37653796d" at bounding box center [820, 109] width 1466 height 24
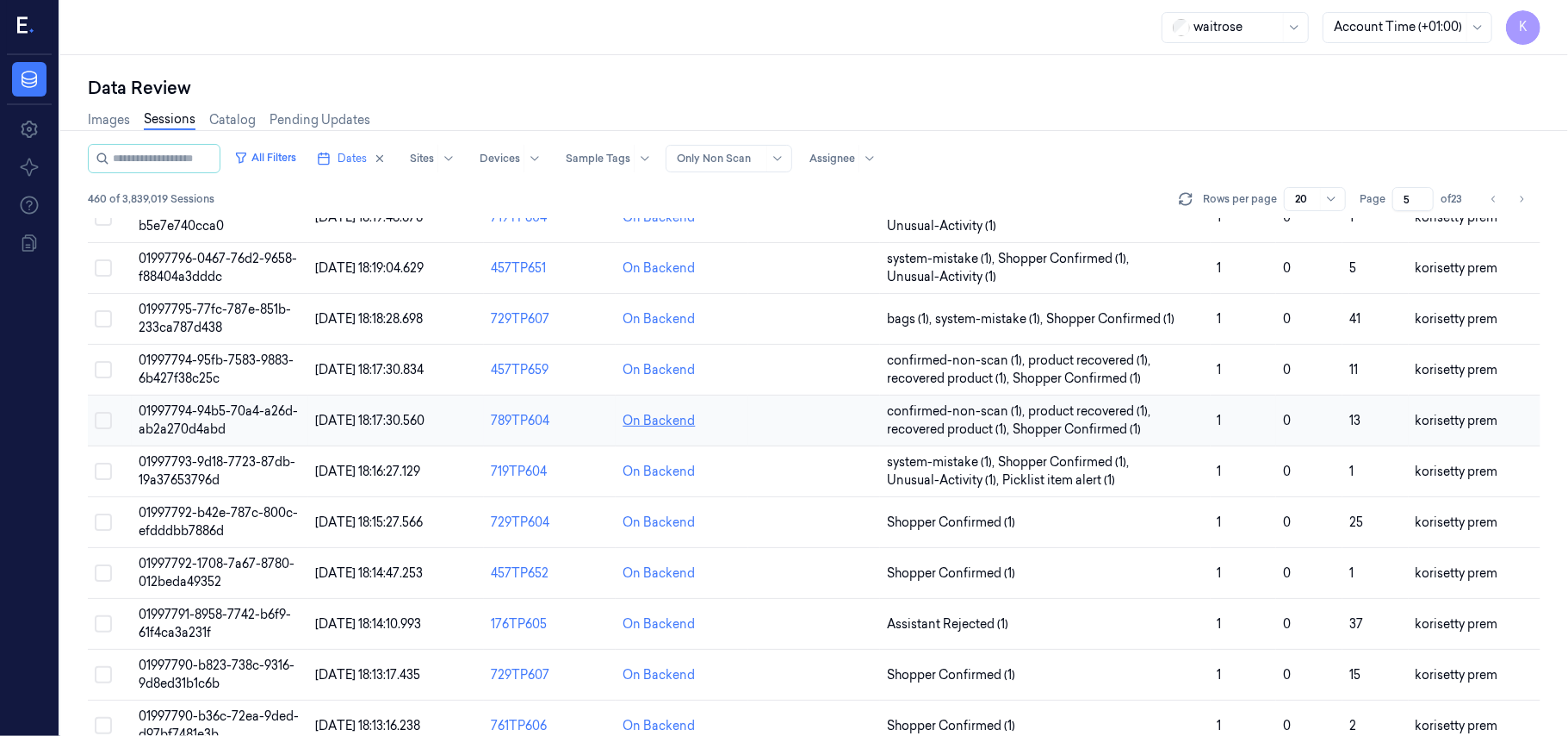
scroll to position [573, 0]
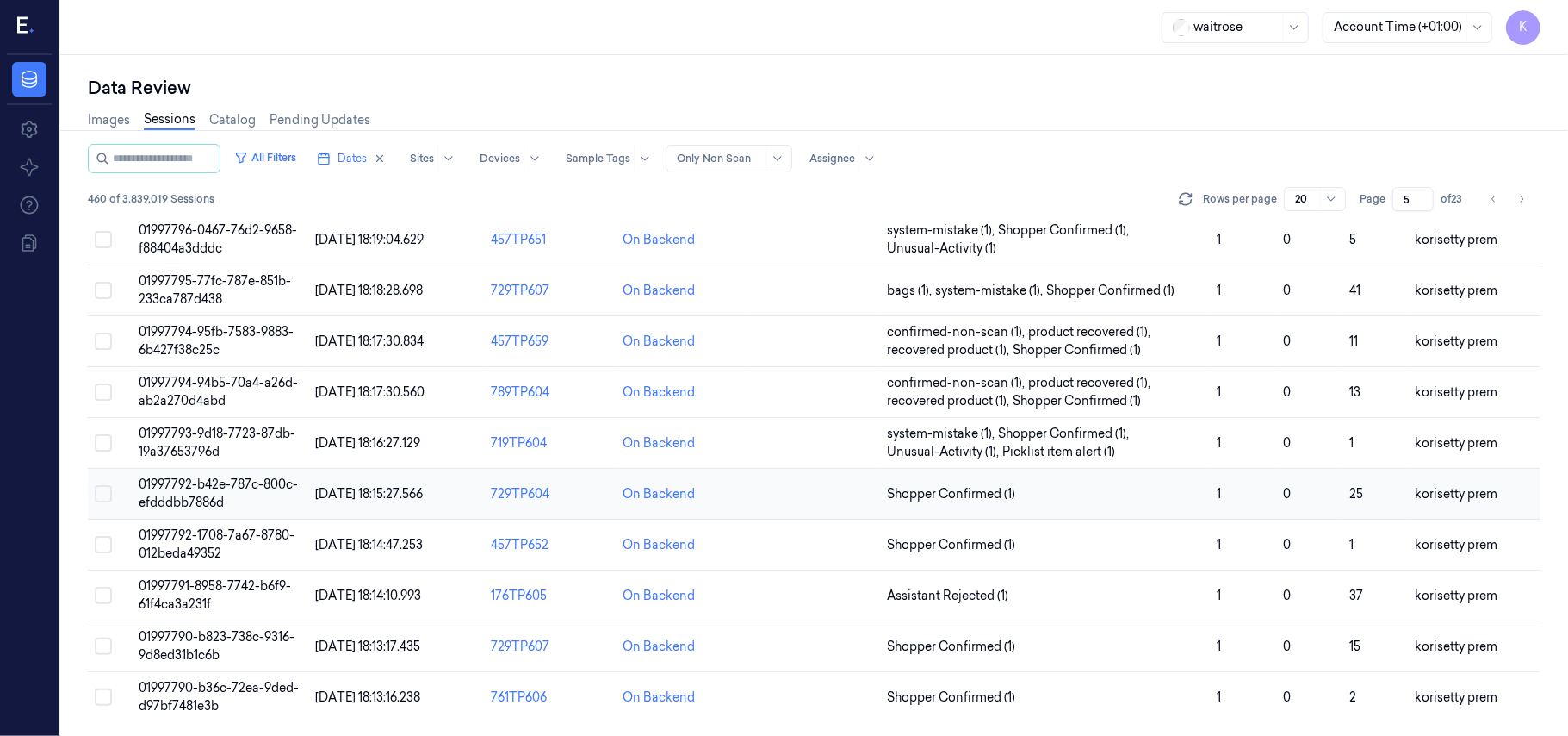
click at [221, 495] on span "01997792-b42e-787c-800c-efdddbb7886d" at bounding box center [218, 493] width 159 height 34
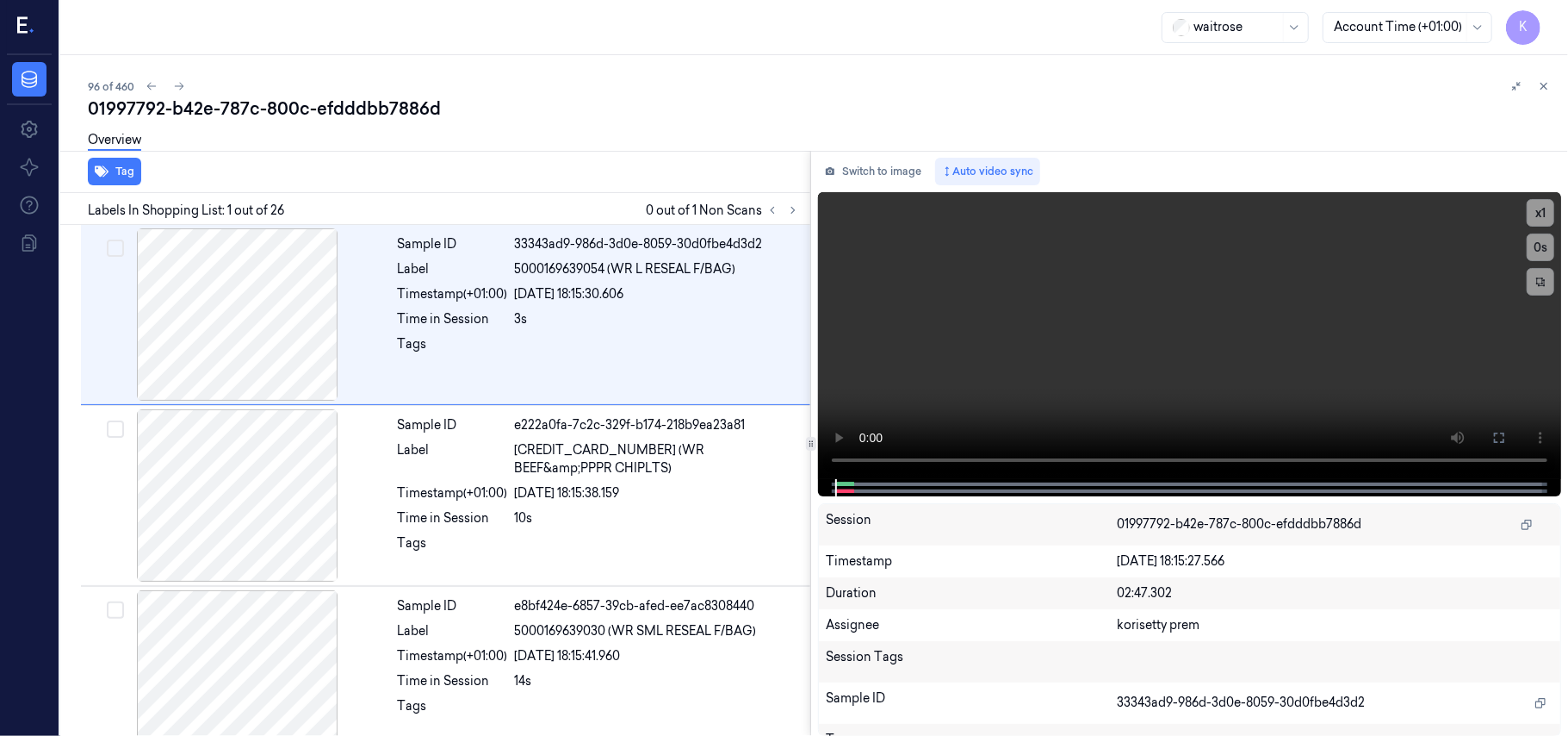
click at [483, 80] on div "96 of 460" at bounding box center [820, 86] width 1466 height 21
click at [793, 207] on icon at bounding box center [793, 210] width 12 height 12
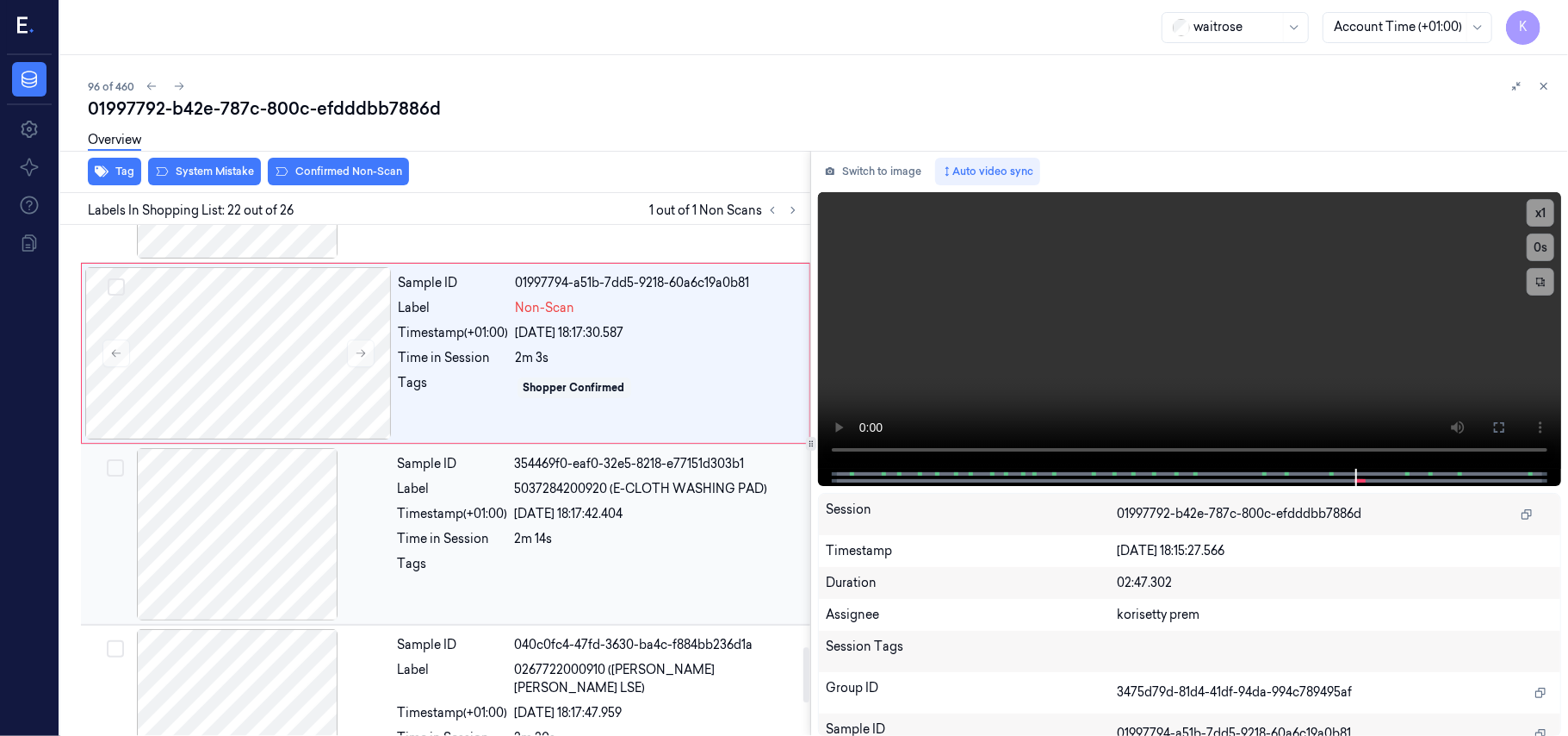
scroll to position [3760, 0]
click at [361, 361] on icon at bounding box center [360, 354] width 12 height 12
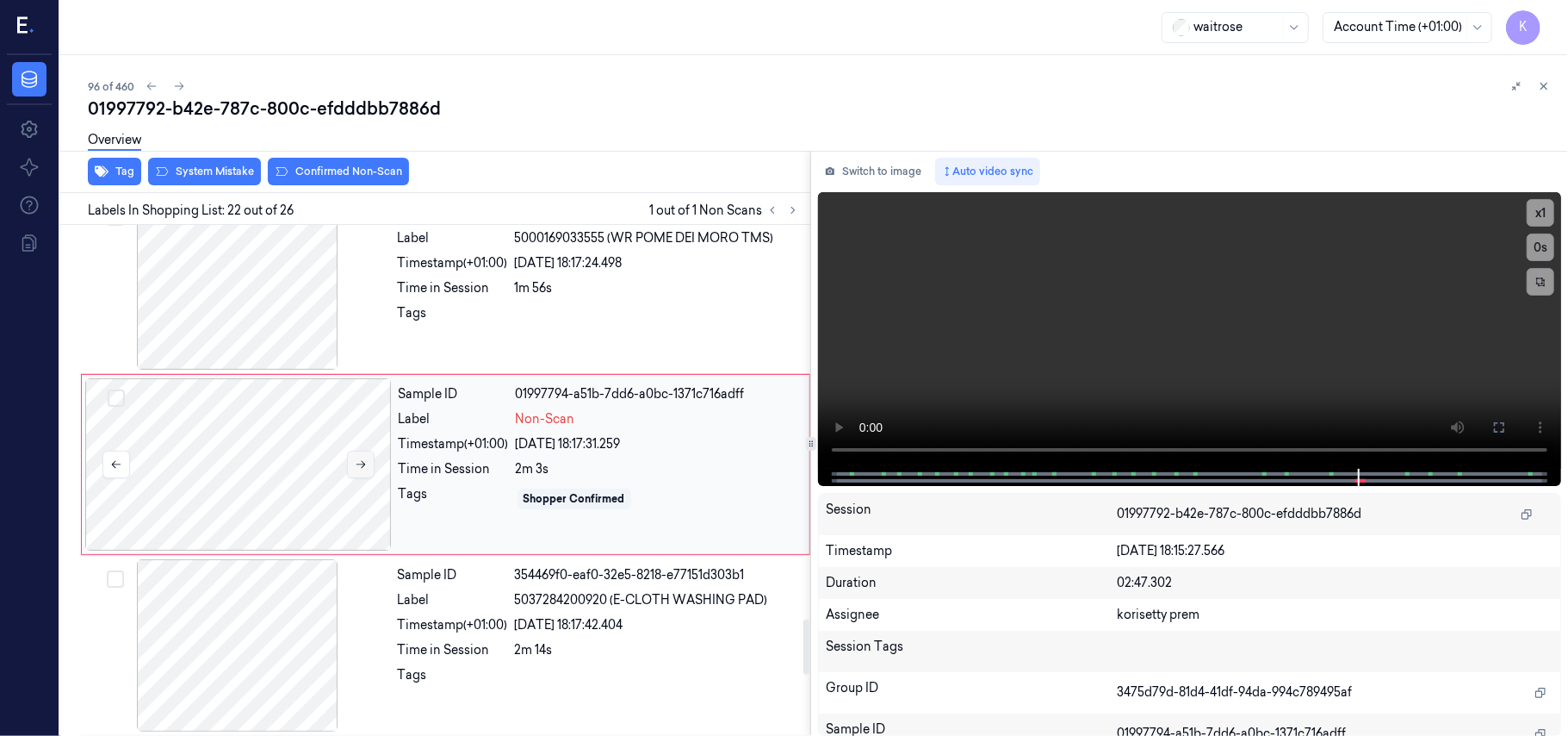
scroll to position [3644, 0]
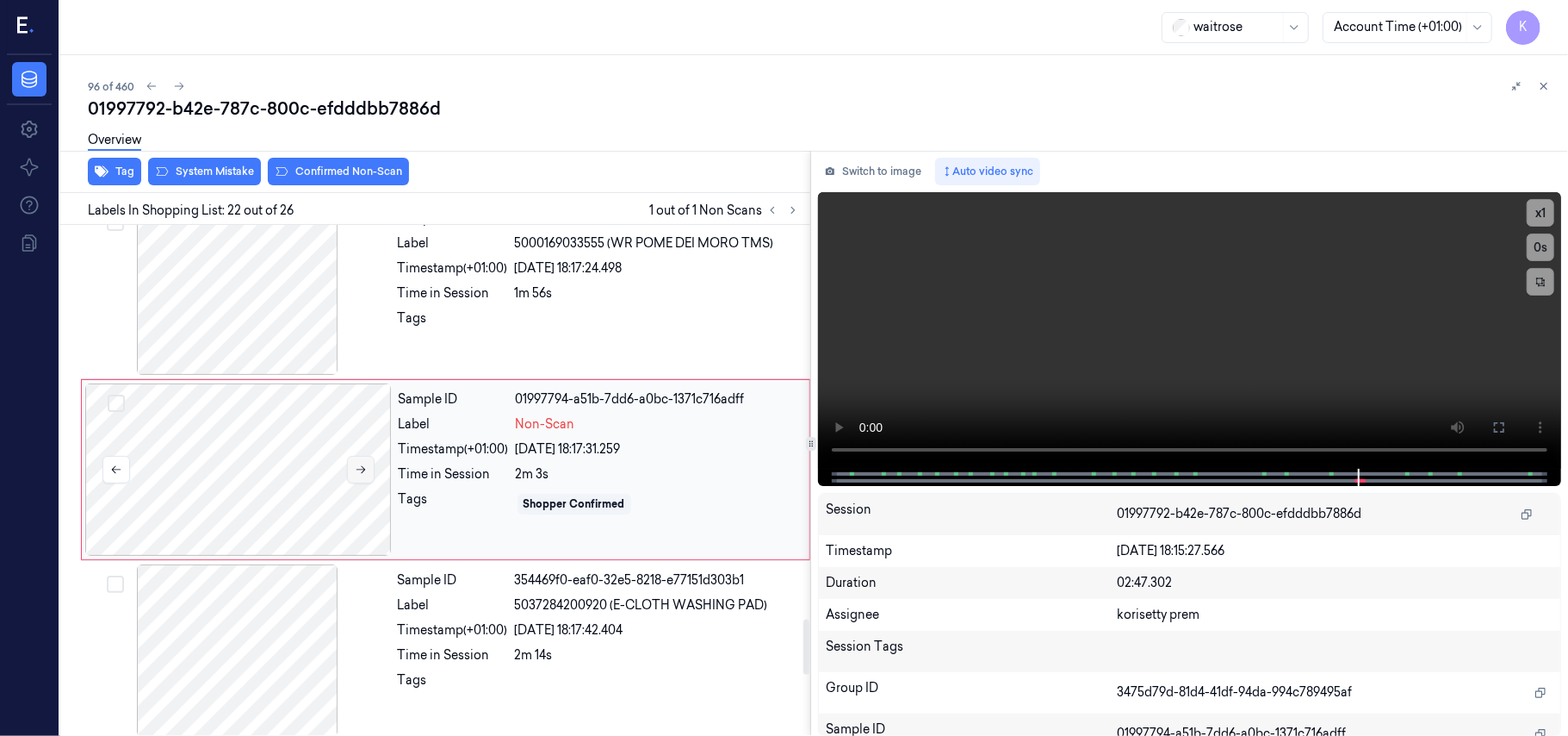
click at [360, 475] on icon at bounding box center [360, 469] width 12 height 12
click at [323, 314] on div at bounding box center [238, 288] width 307 height 172
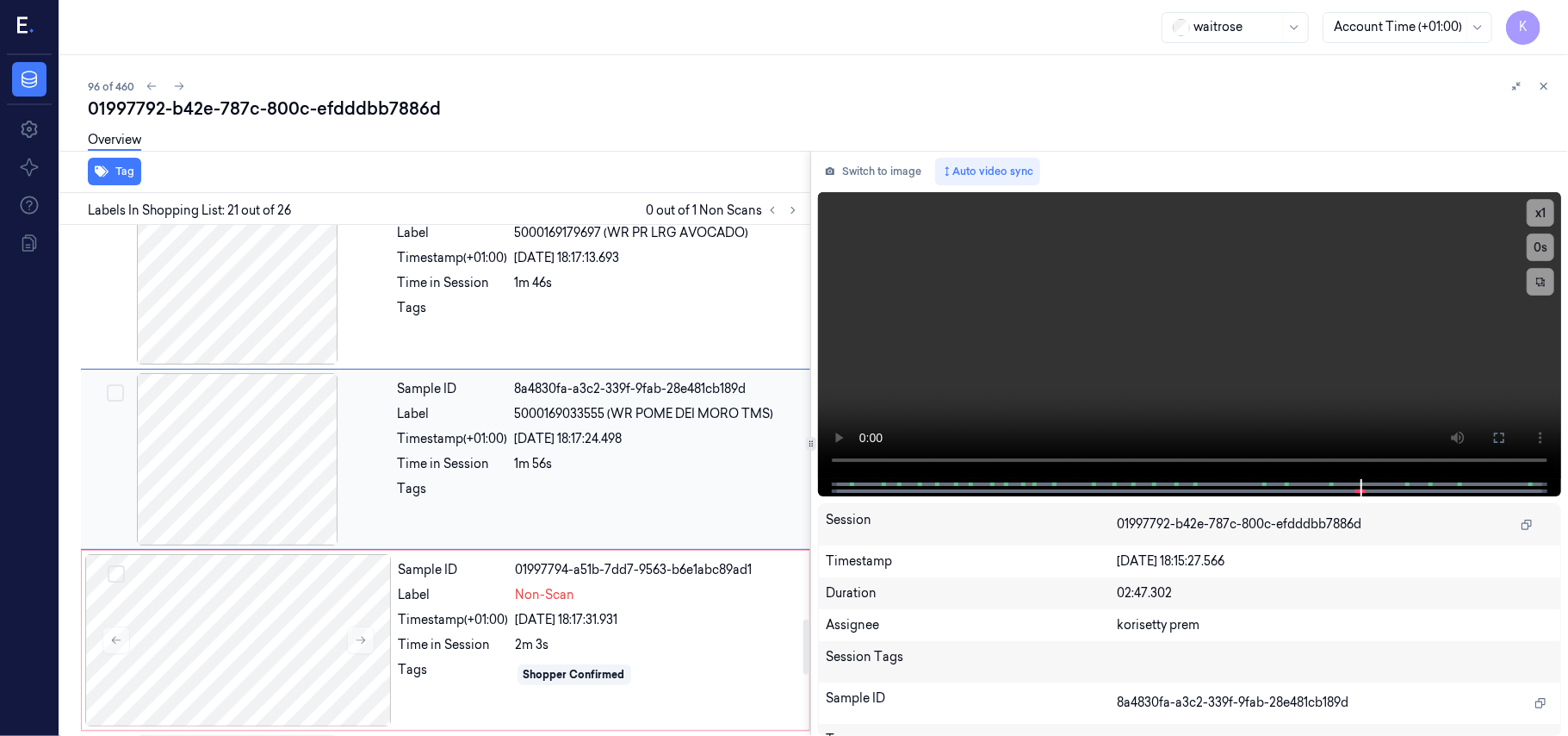
scroll to position [3463, 0]
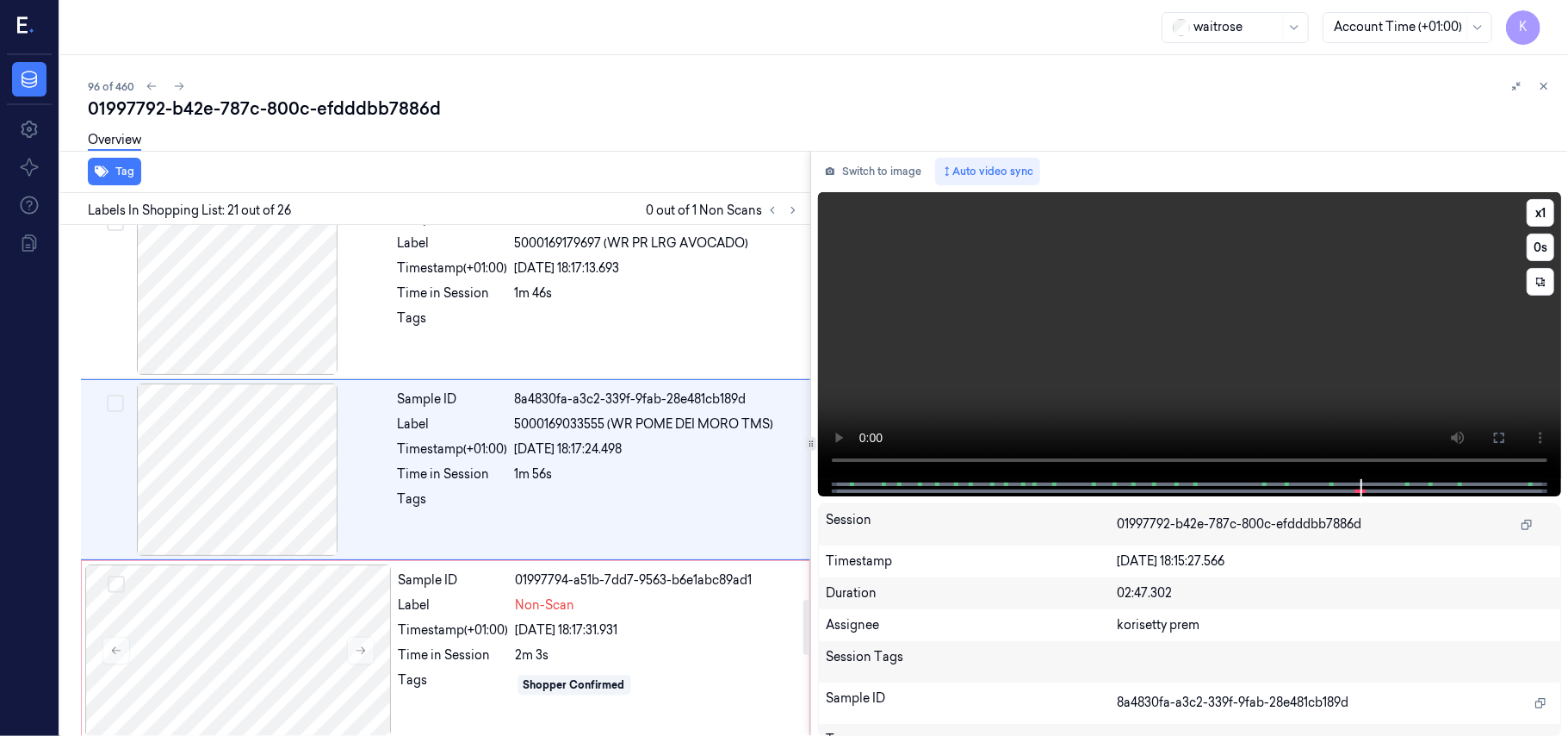
click at [1055, 333] on video at bounding box center [1190, 336] width 743 height 287
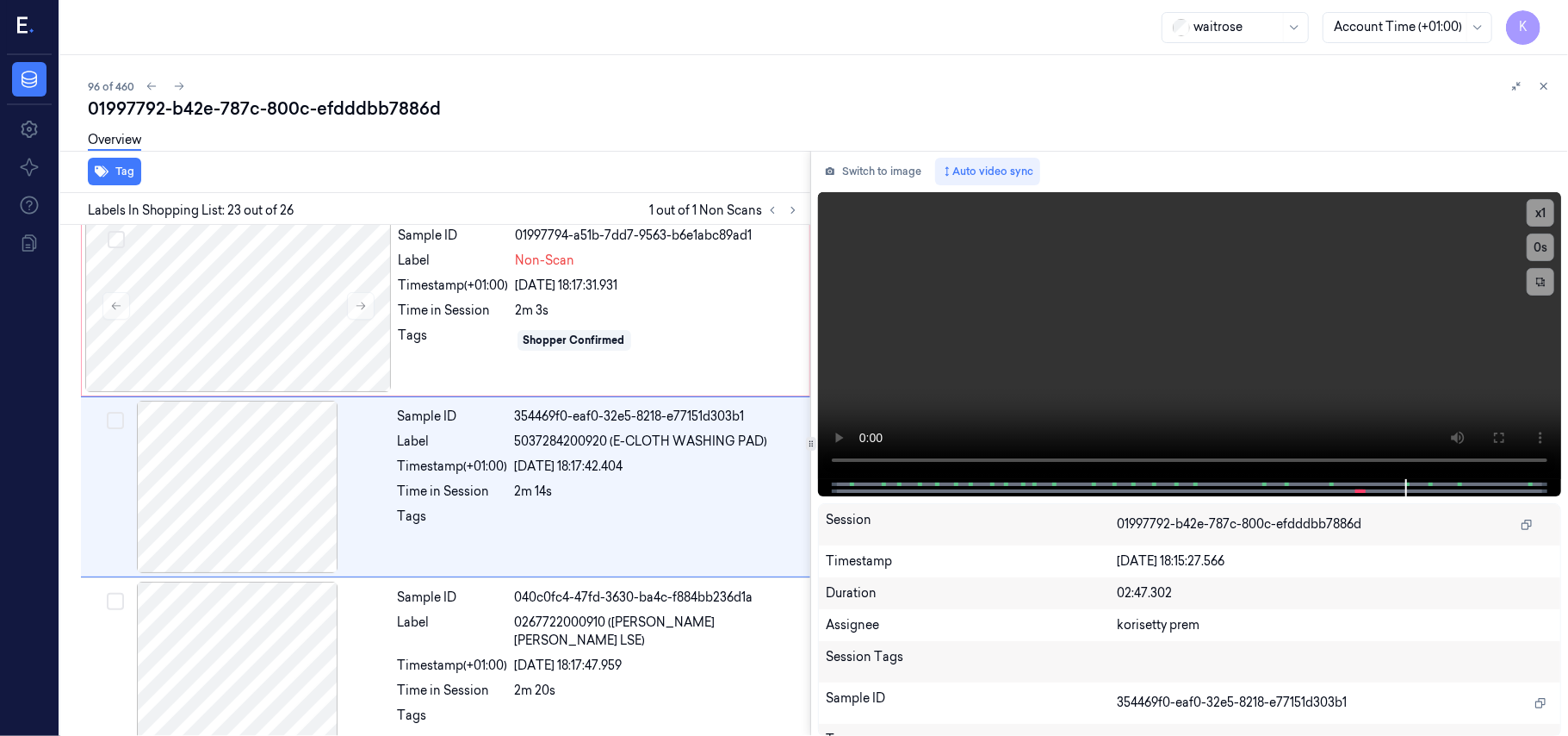
scroll to position [3825, 0]
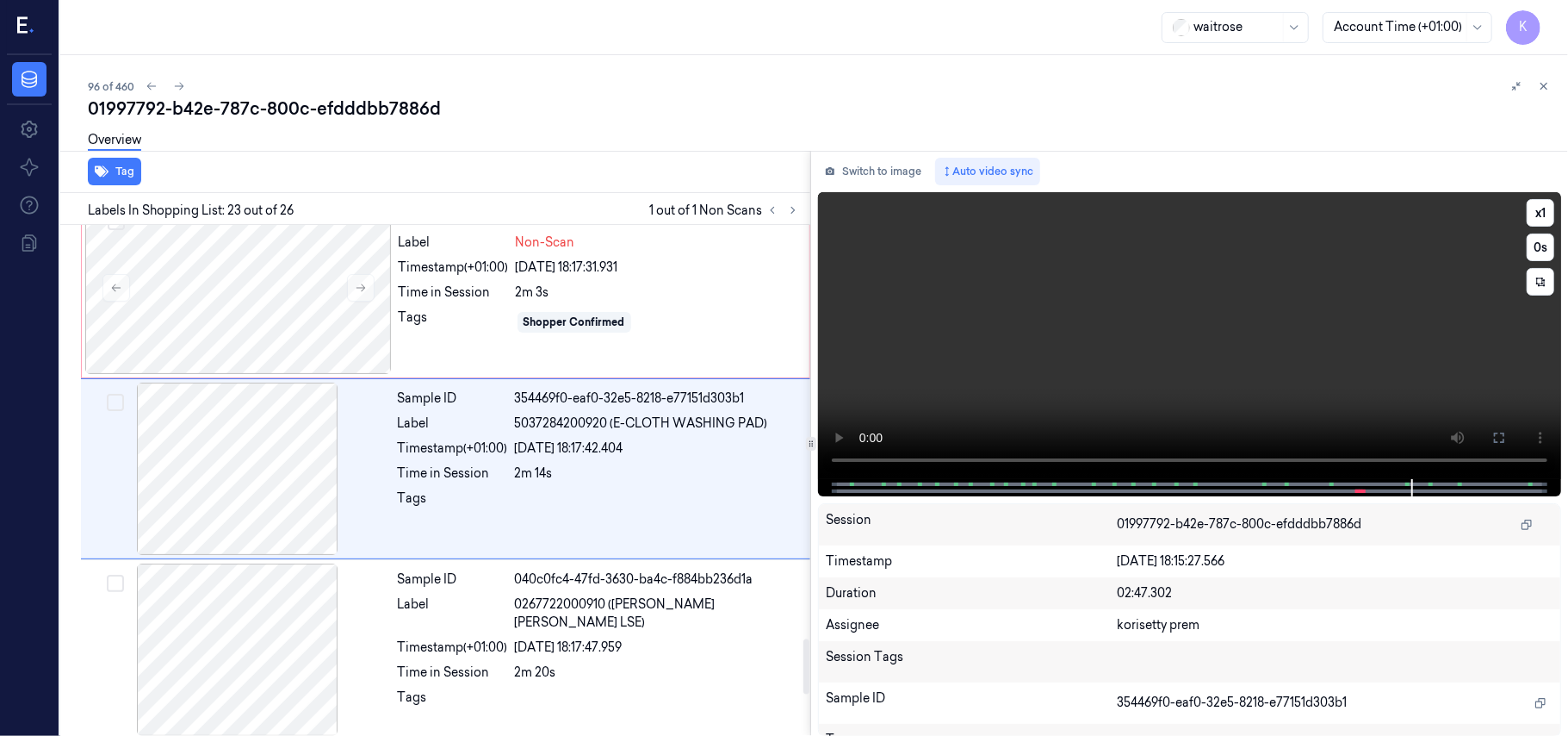
click at [1059, 329] on video at bounding box center [1190, 336] width 743 height 287
click at [552, 470] on div "Sample ID 354469f0-eaf0-32e5-8218-e77151d303b1 Label 5037284200920 (E-CLOTH WAS…" at bounding box center [599, 468] width 416 height 172
click at [1009, 335] on video at bounding box center [1190, 336] width 743 height 287
click at [1003, 329] on video at bounding box center [1190, 336] width 743 height 287
click at [559, 297] on div "2m 3s" at bounding box center [657, 293] width 284 height 18
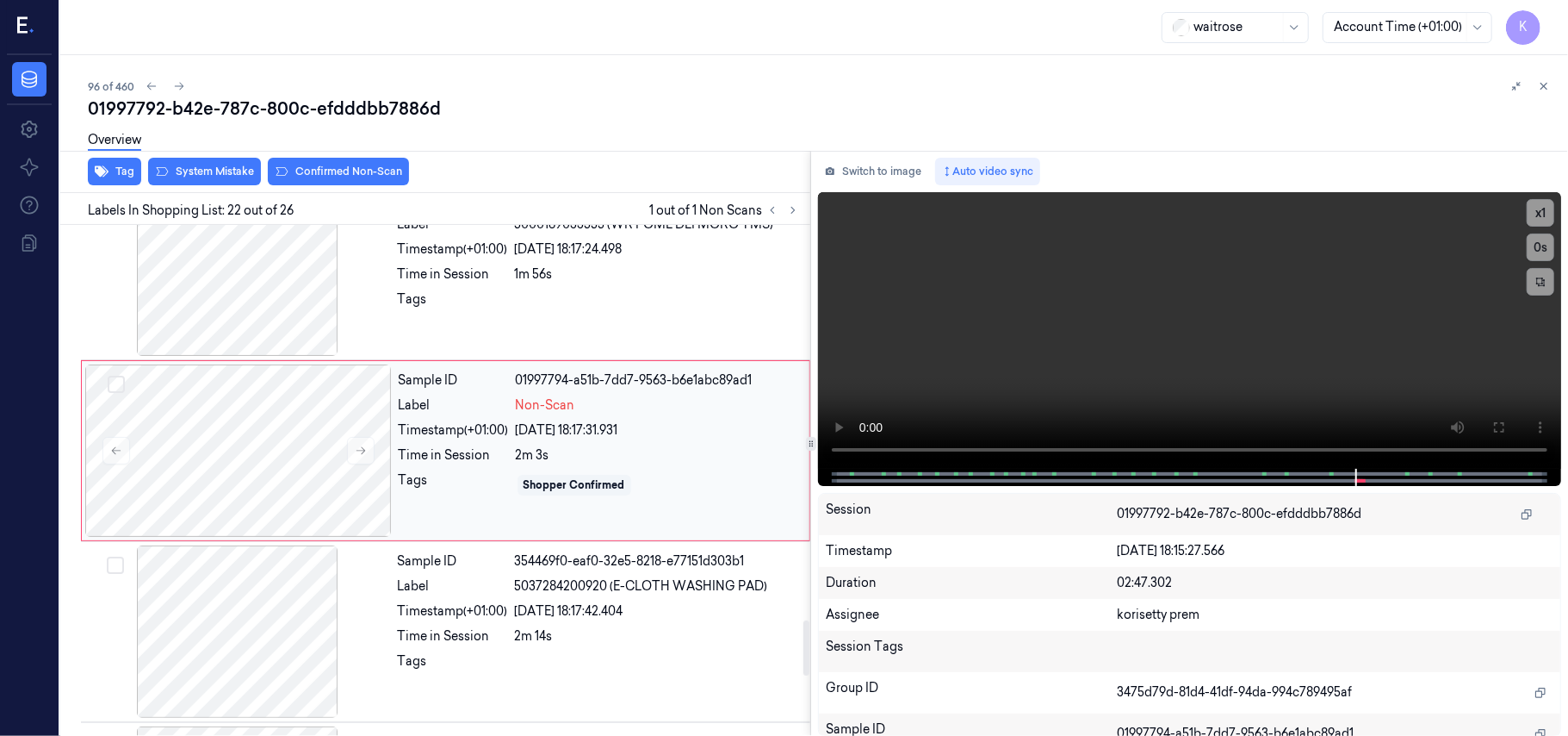
scroll to position [3644, 0]
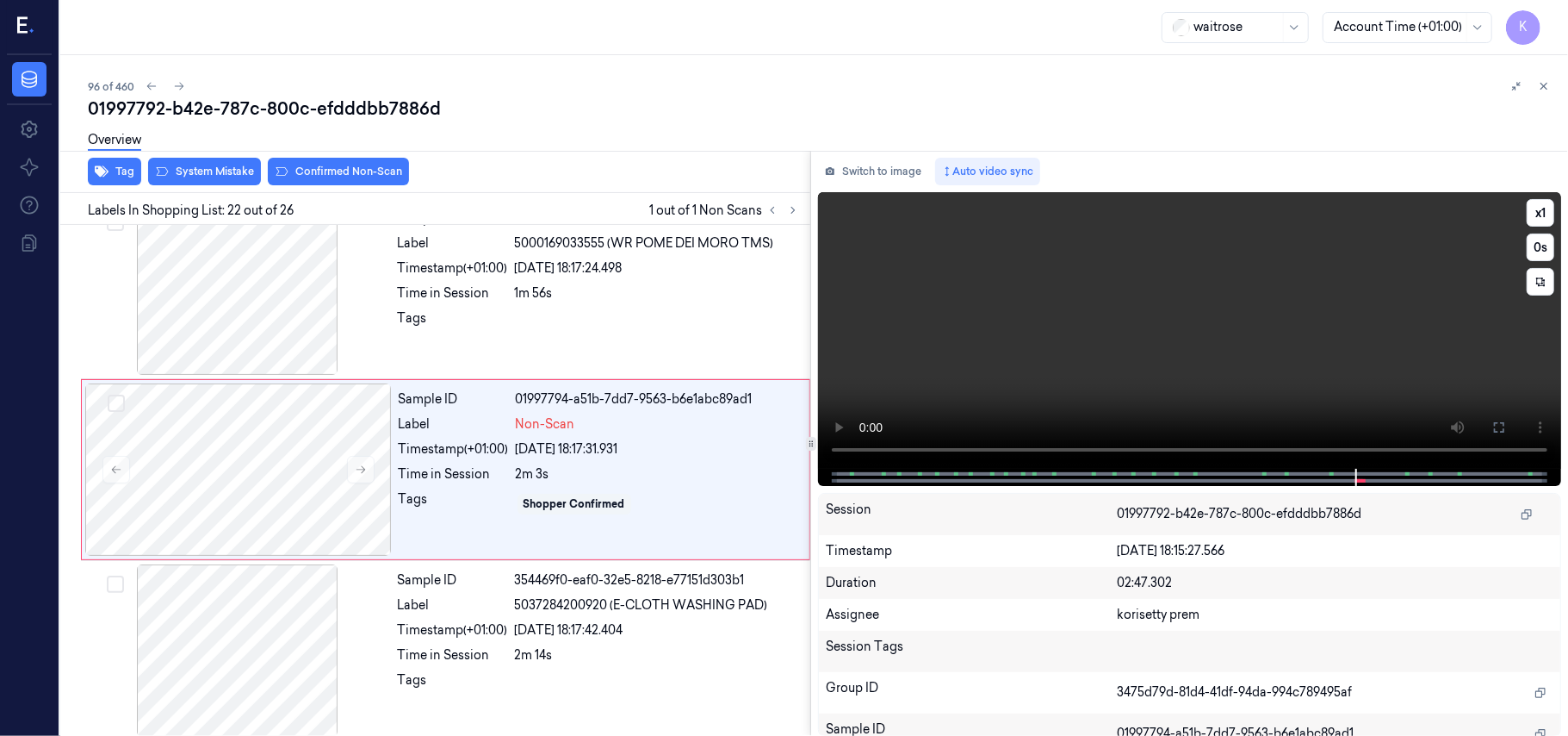
click at [1094, 342] on video at bounding box center [1190, 331] width 743 height 277
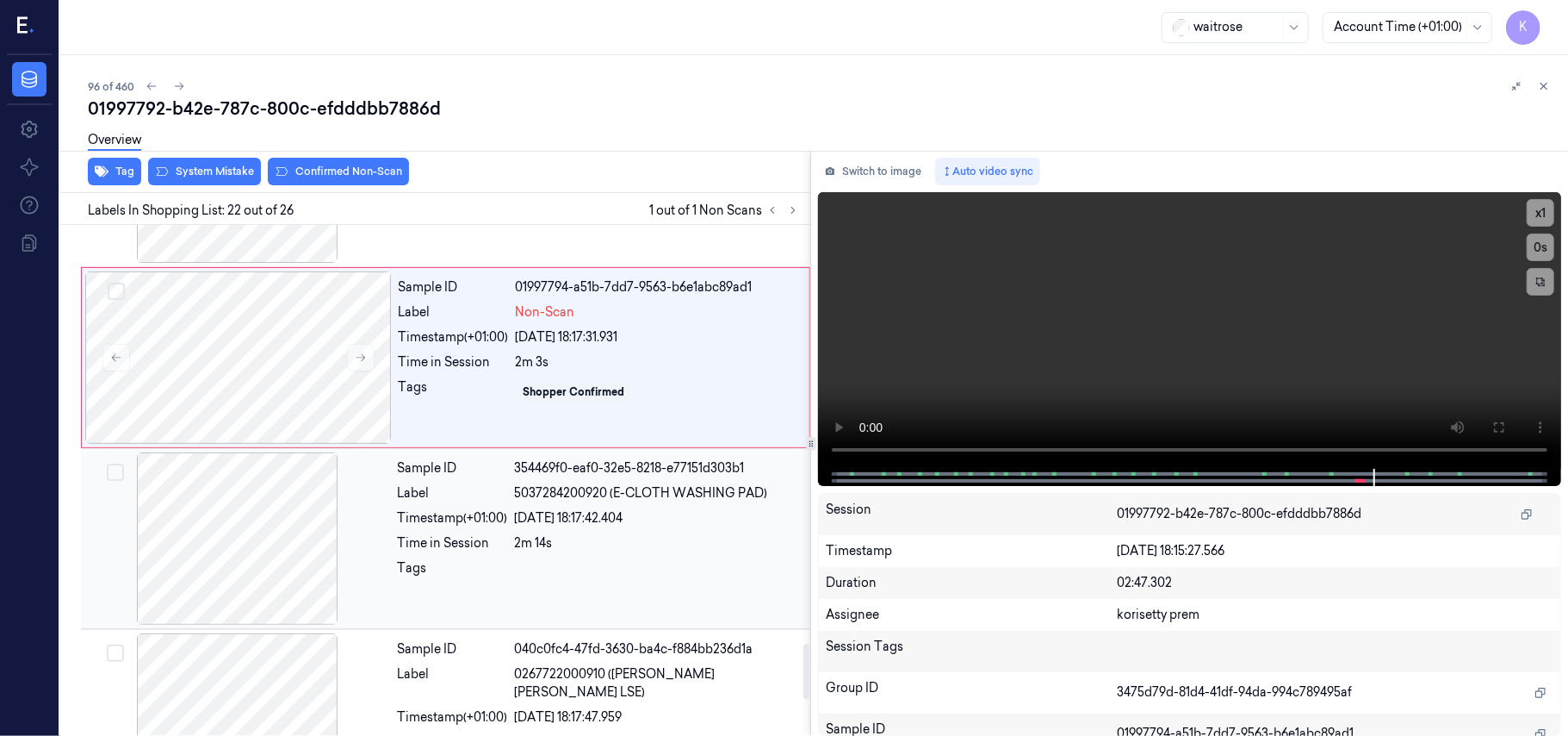
scroll to position [3874, 0]
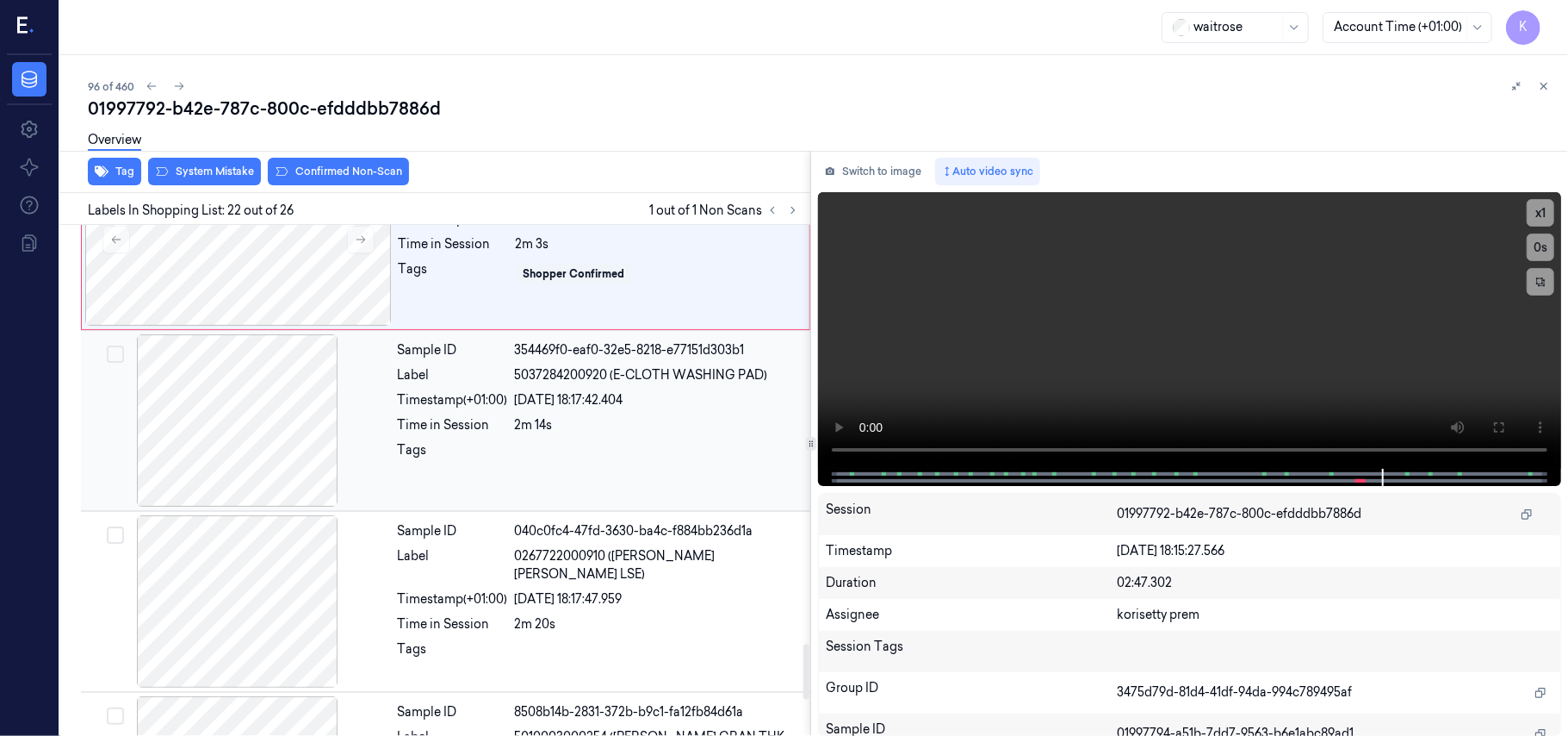
click at [669, 594] on div "[DATE] 18:17:47.959" at bounding box center [657, 600] width 285 height 18
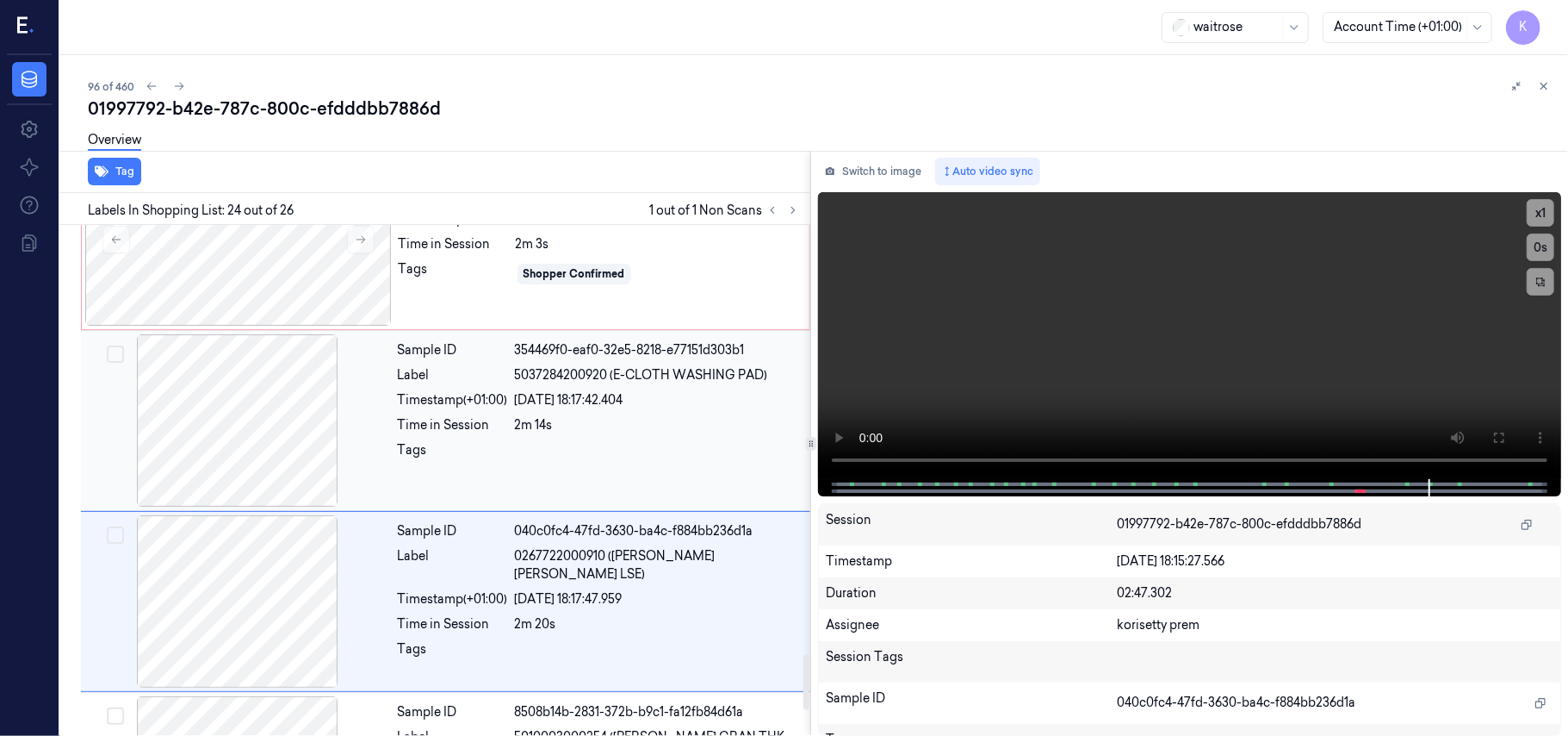
scroll to position [4008, 0]
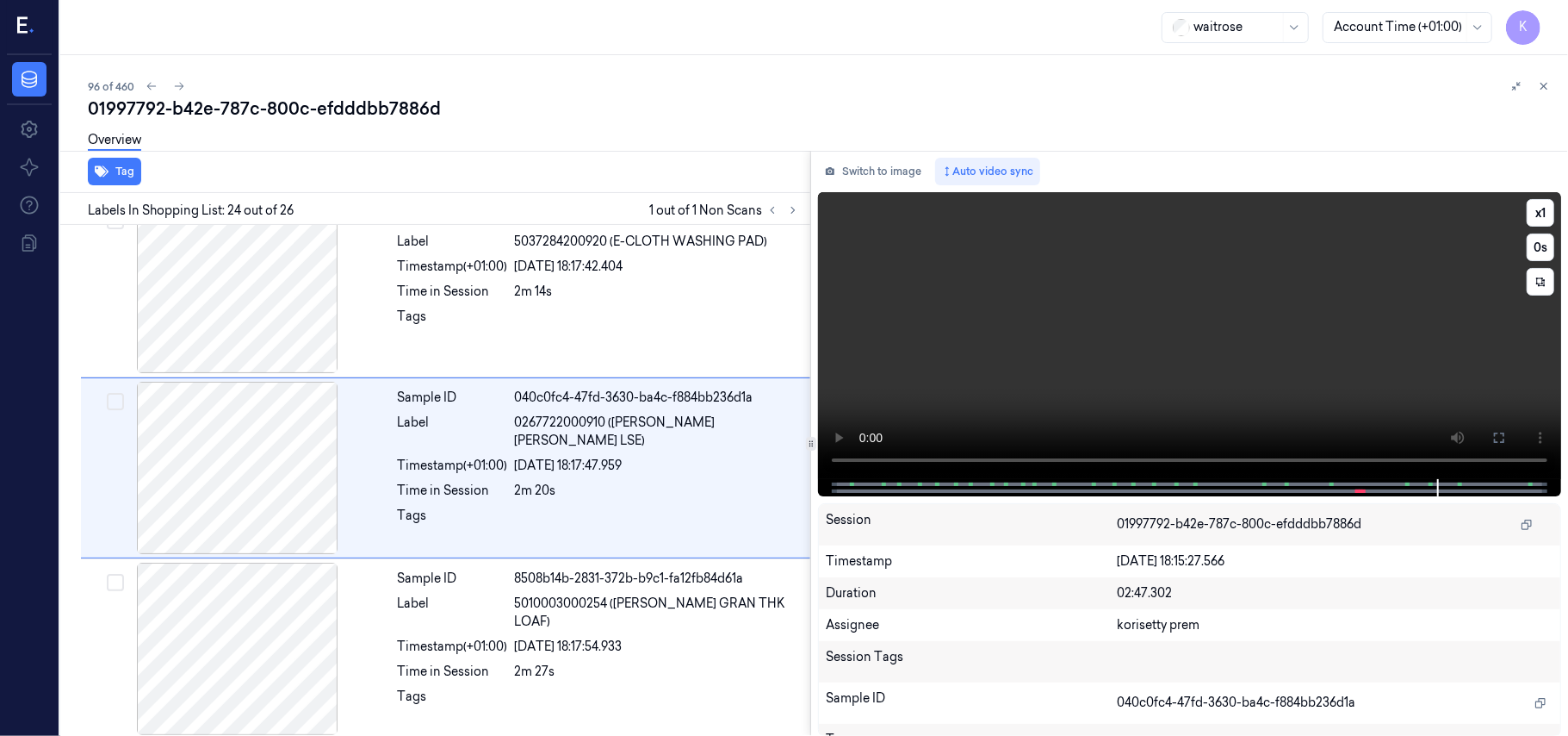
click at [1093, 342] on video at bounding box center [1190, 336] width 743 height 287
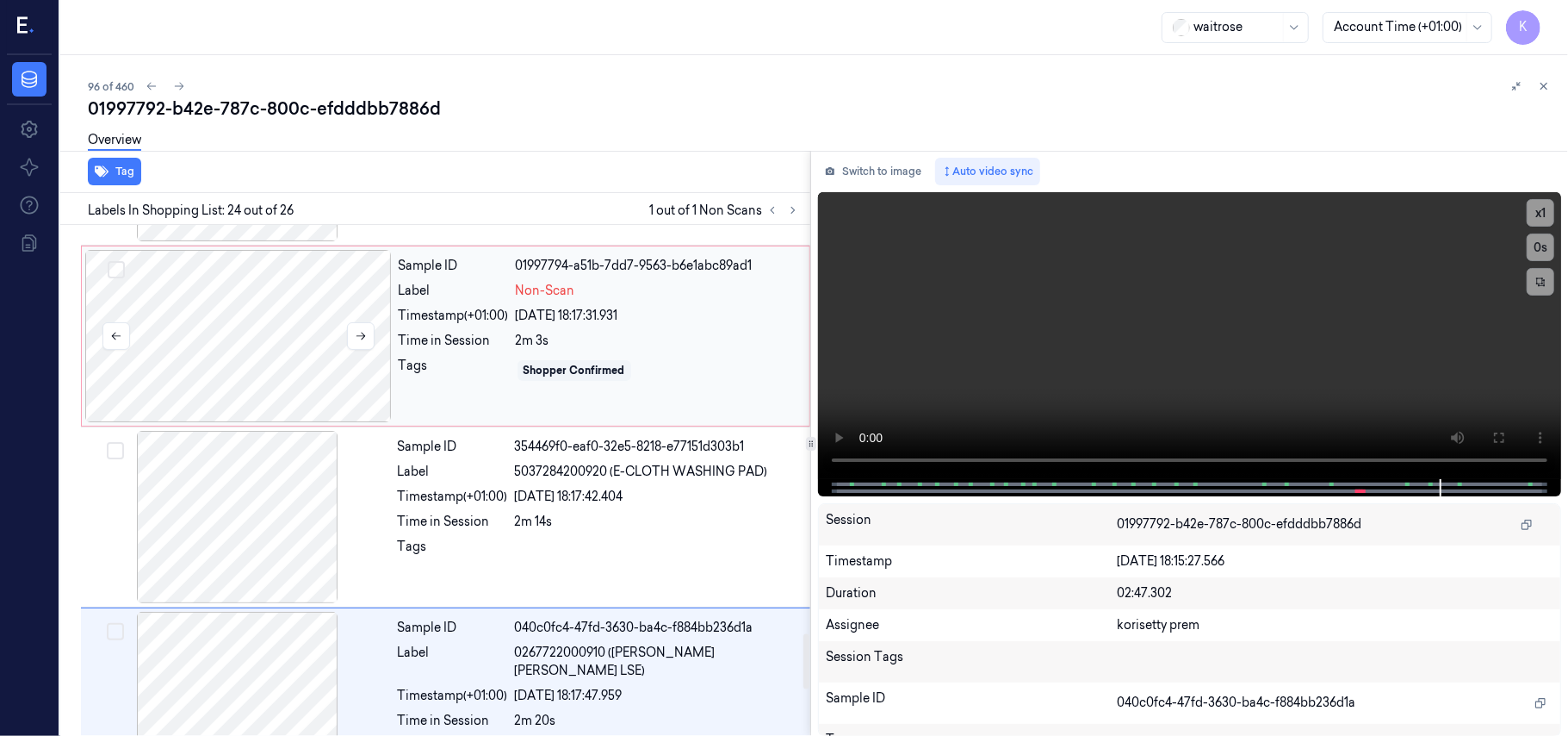
click at [265, 367] on div at bounding box center [239, 336] width 307 height 172
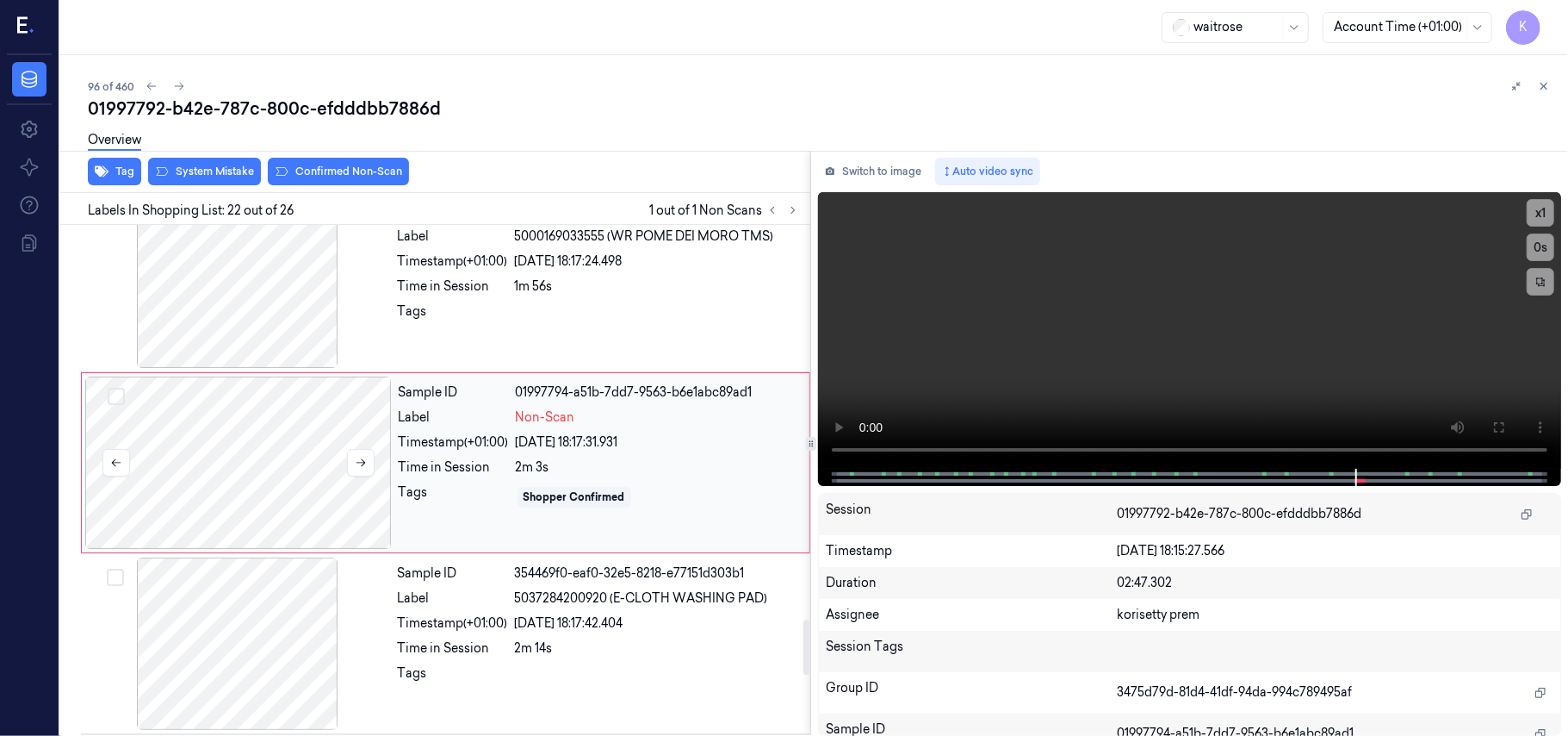
scroll to position [3644, 0]
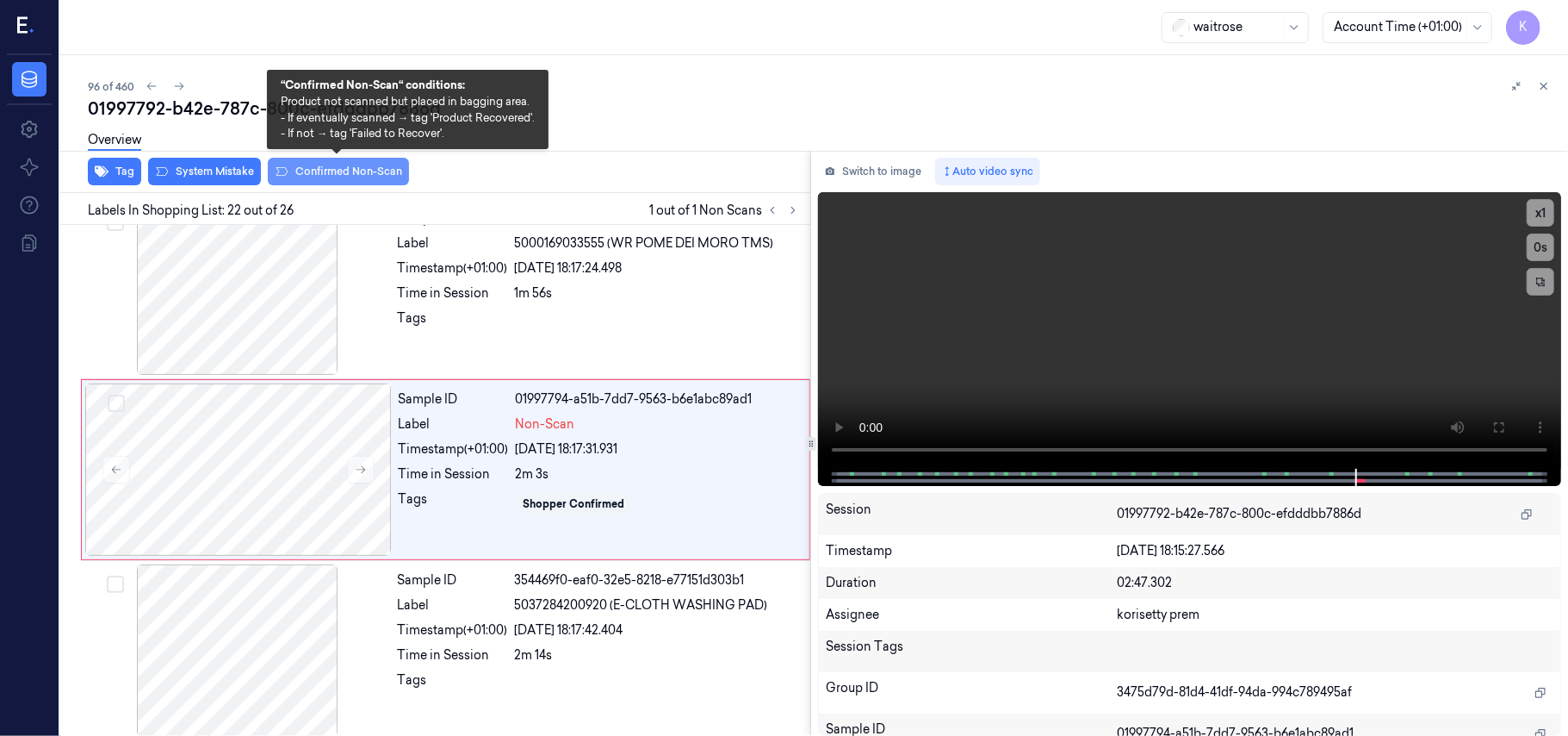
click at [369, 169] on button "Confirmed Non-Scan" at bounding box center [338, 171] width 141 height 28
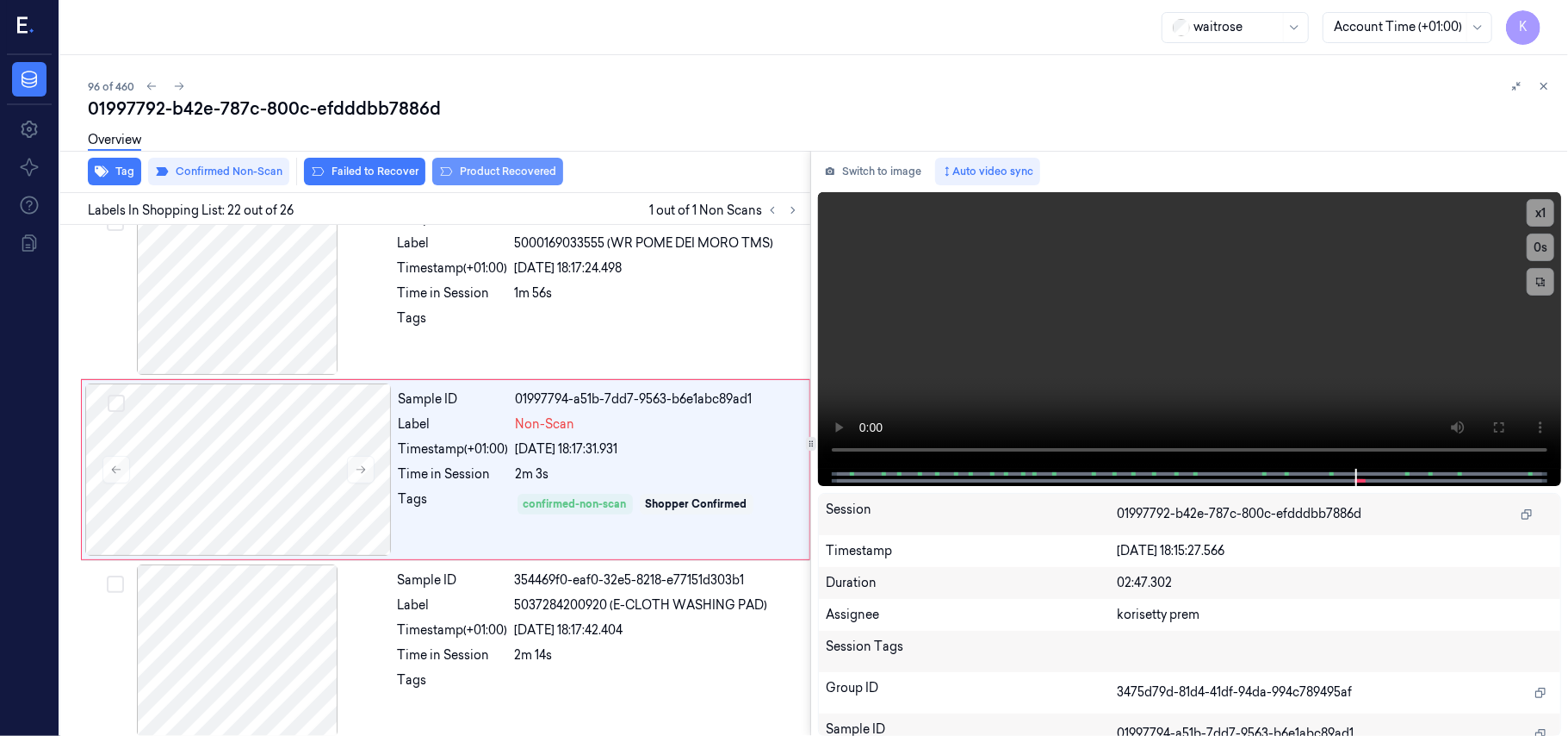
click at [479, 174] on button "Product Recovered" at bounding box center [497, 171] width 130 height 28
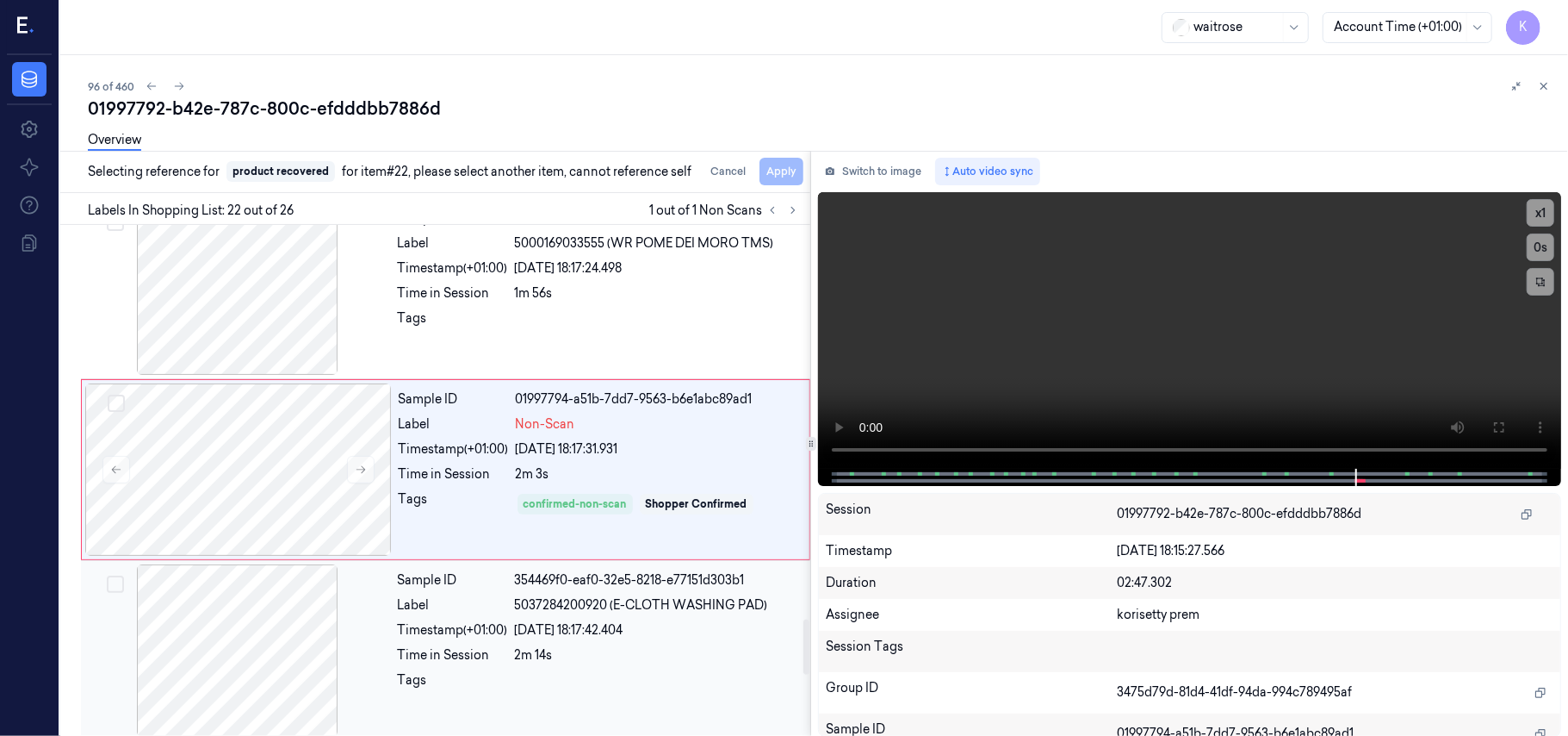
click at [314, 624] on div at bounding box center [238, 650] width 307 height 172
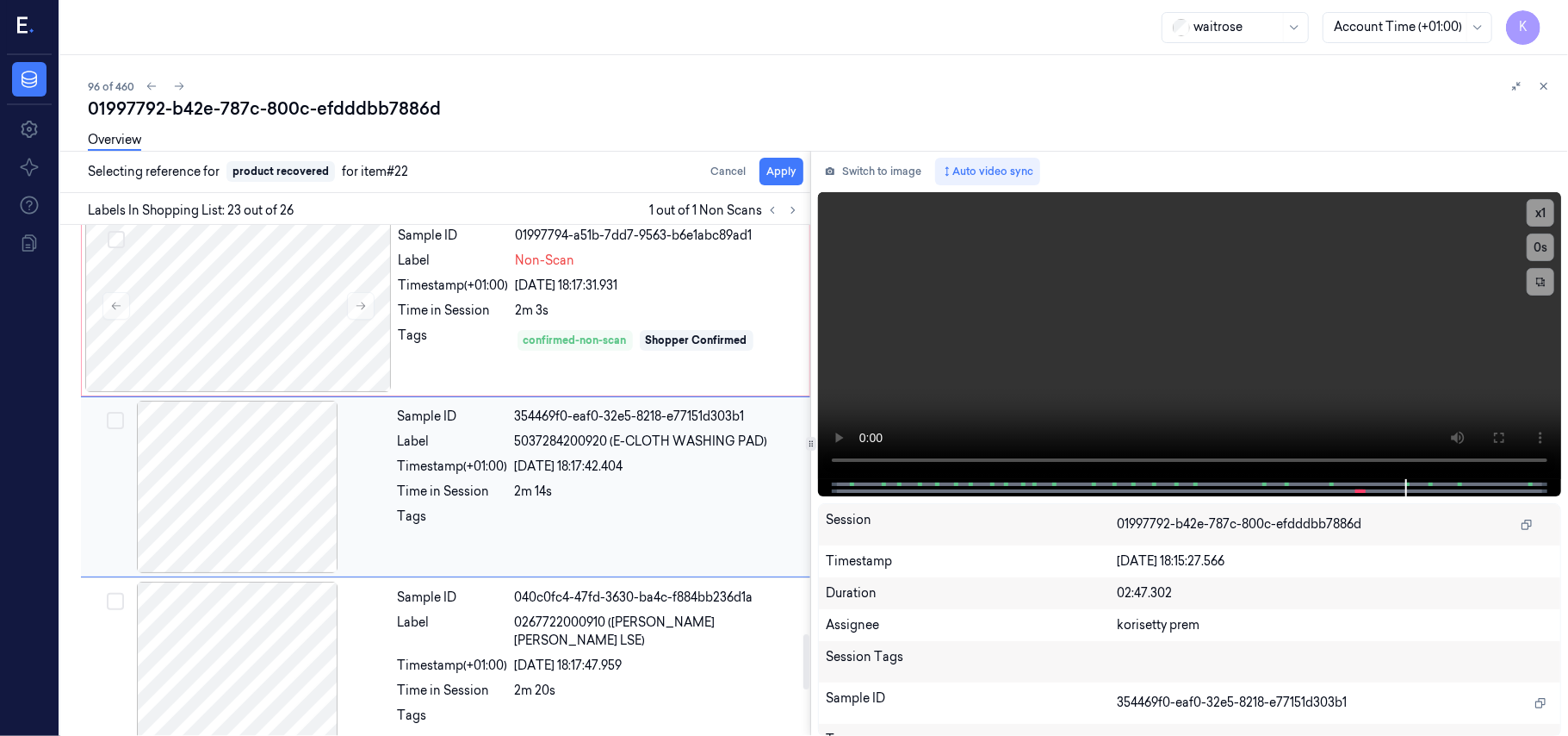
scroll to position [3825, 0]
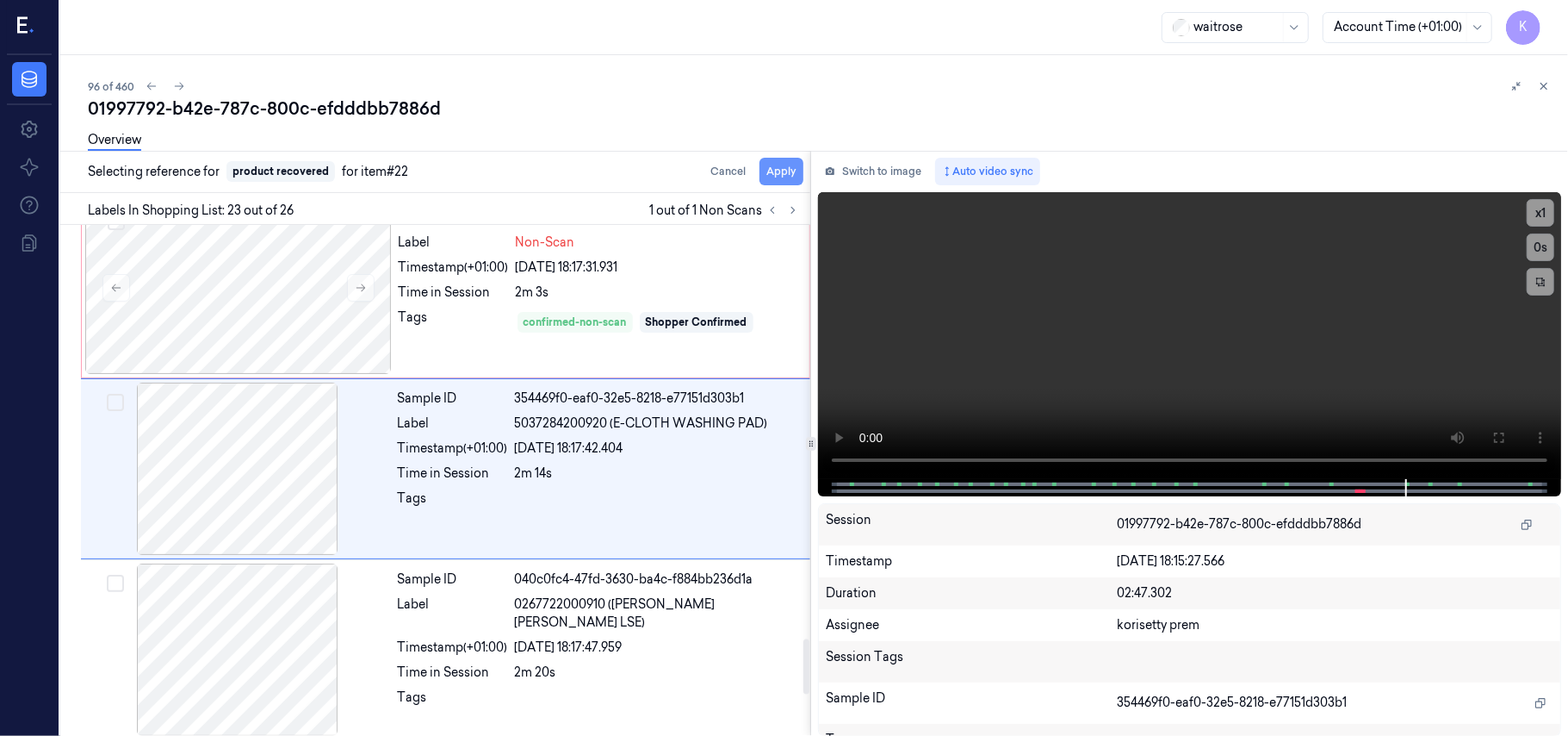
click at [785, 174] on button "Apply" at bounding box center [782, 171] width 44 height 28
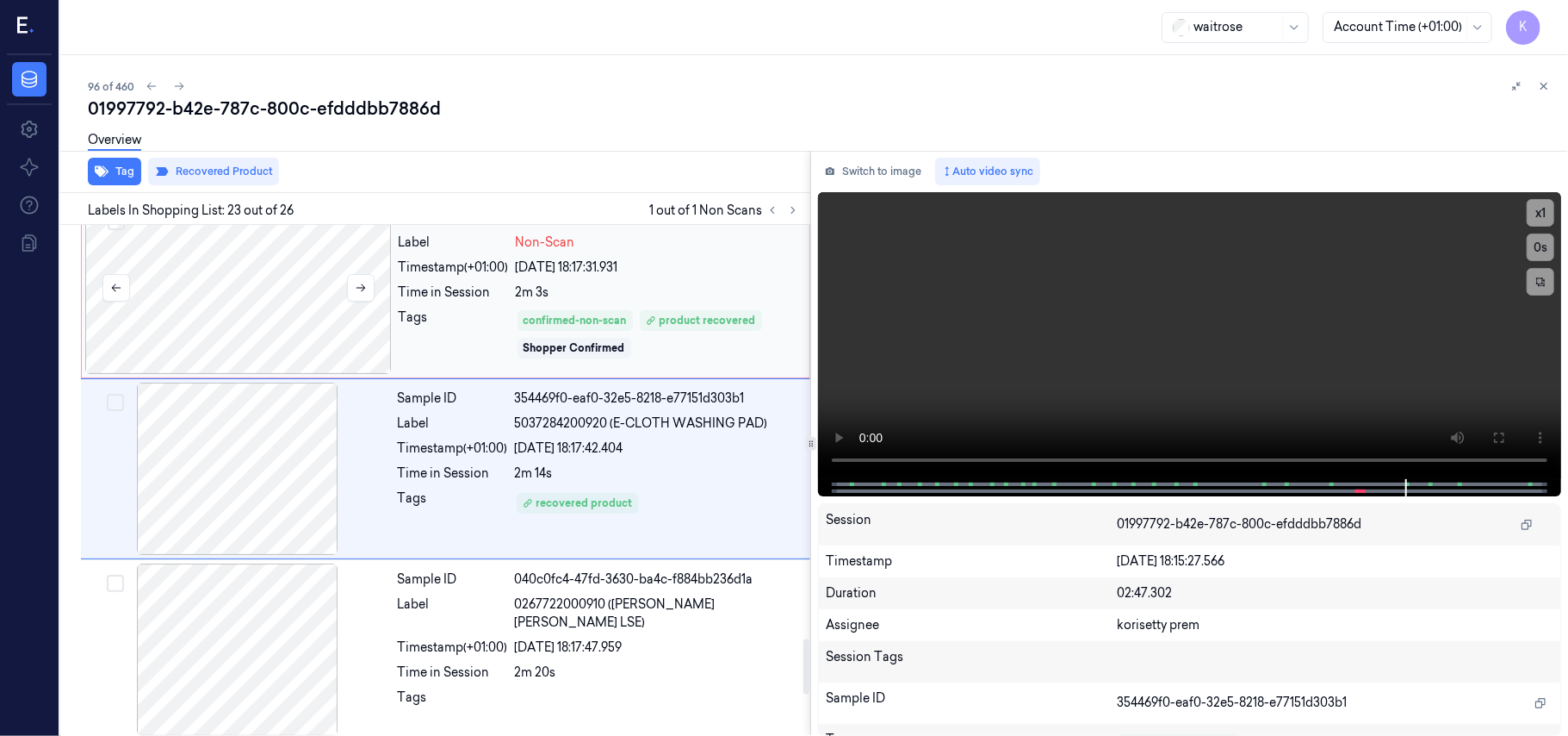
click at [218, 316] on div at bounding box center [239, 287] width 307 height 172
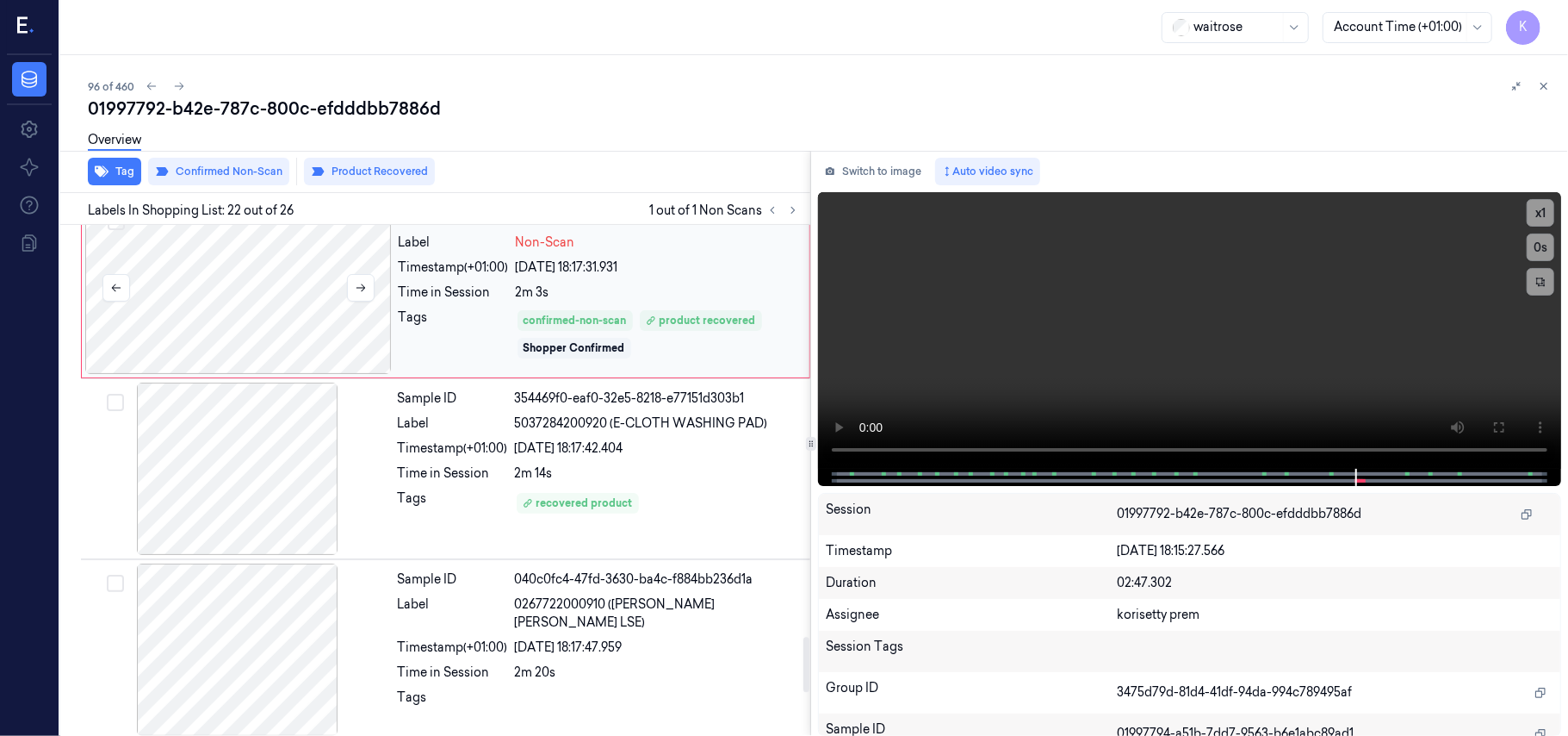
scroll to position [3644, 0]
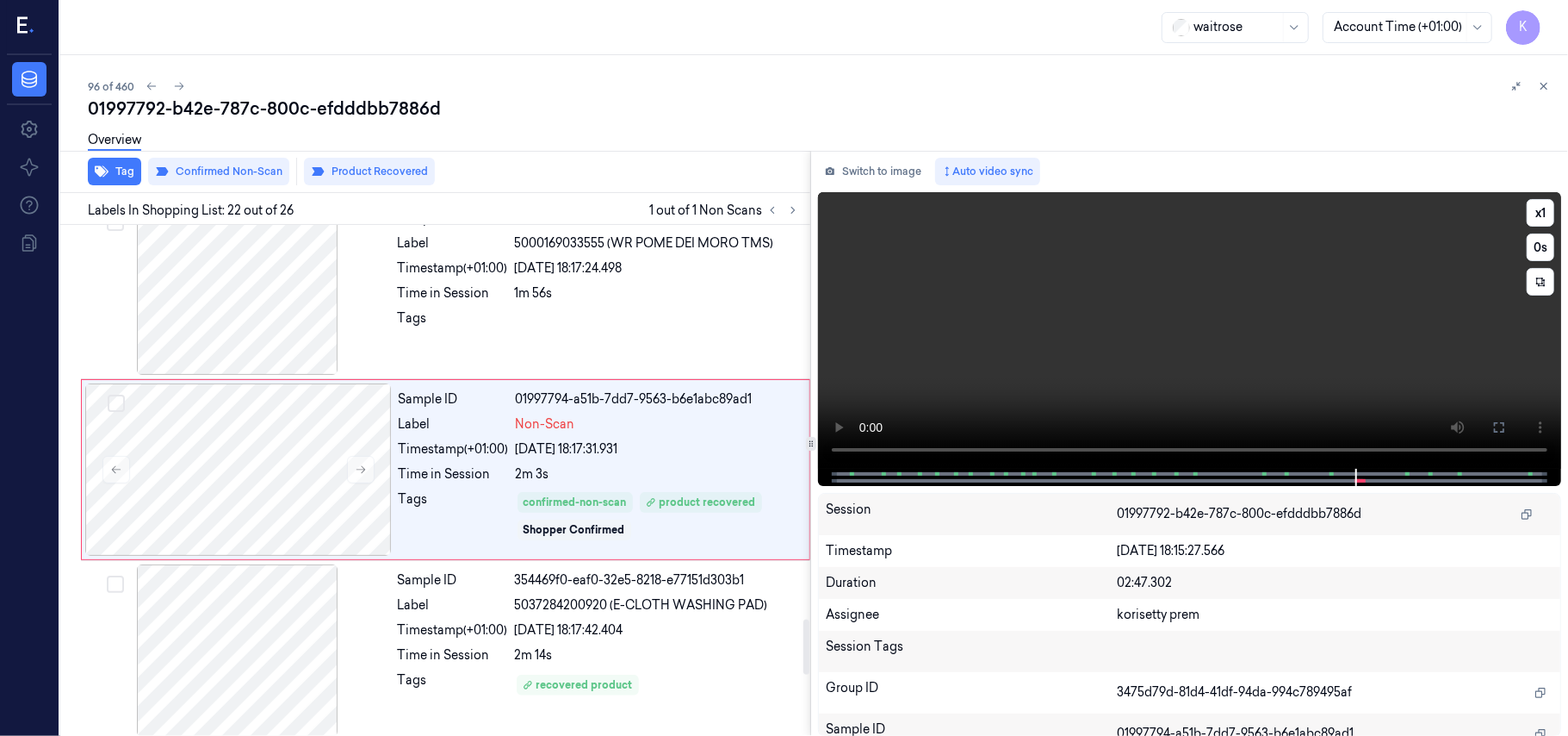
click at [1148, 331] on video at bounding box center [1190, 331] width 743 height 277
click at [1118, 373] on video at bounding box center [1190, 331] width 743 height 277
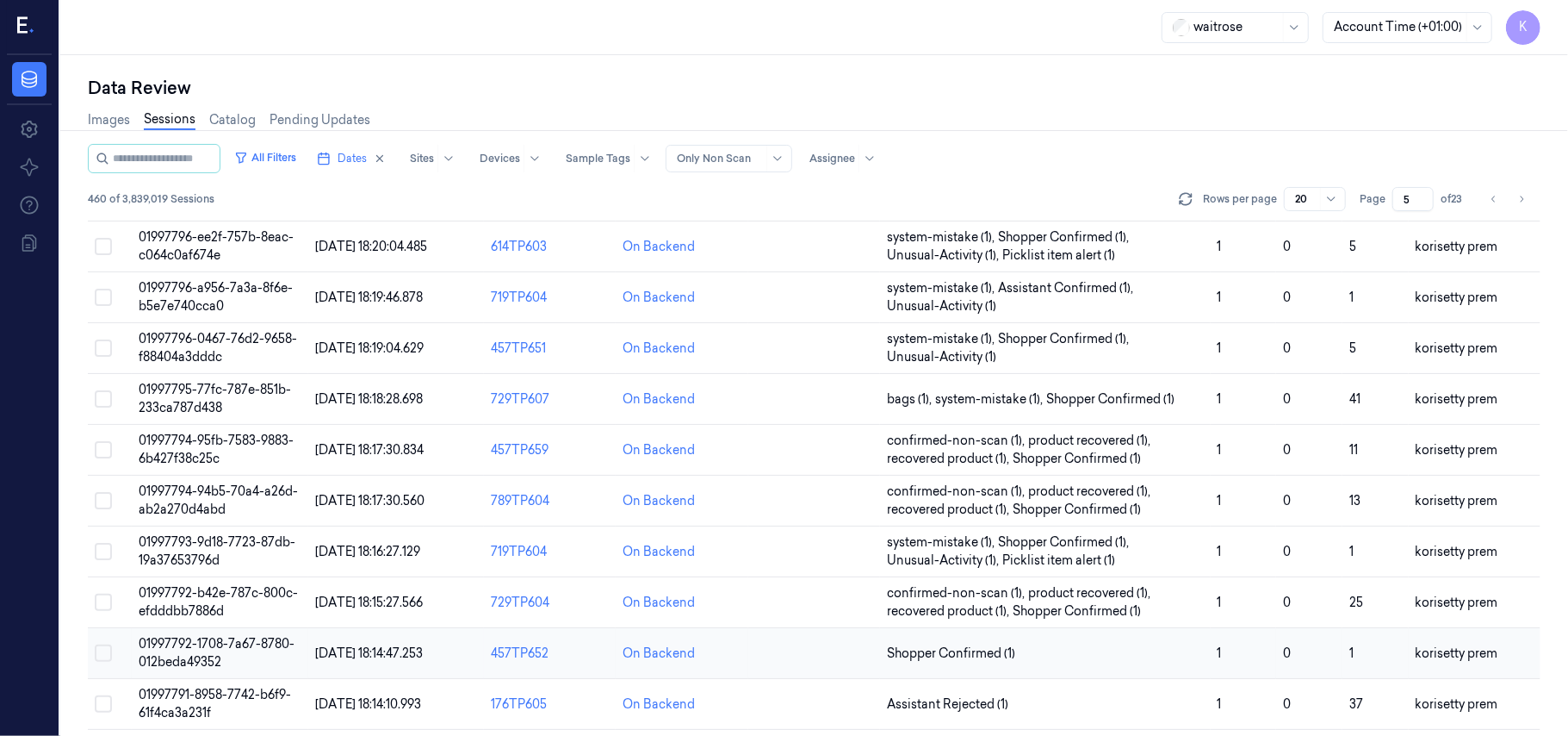
scroll to position [573, 0]
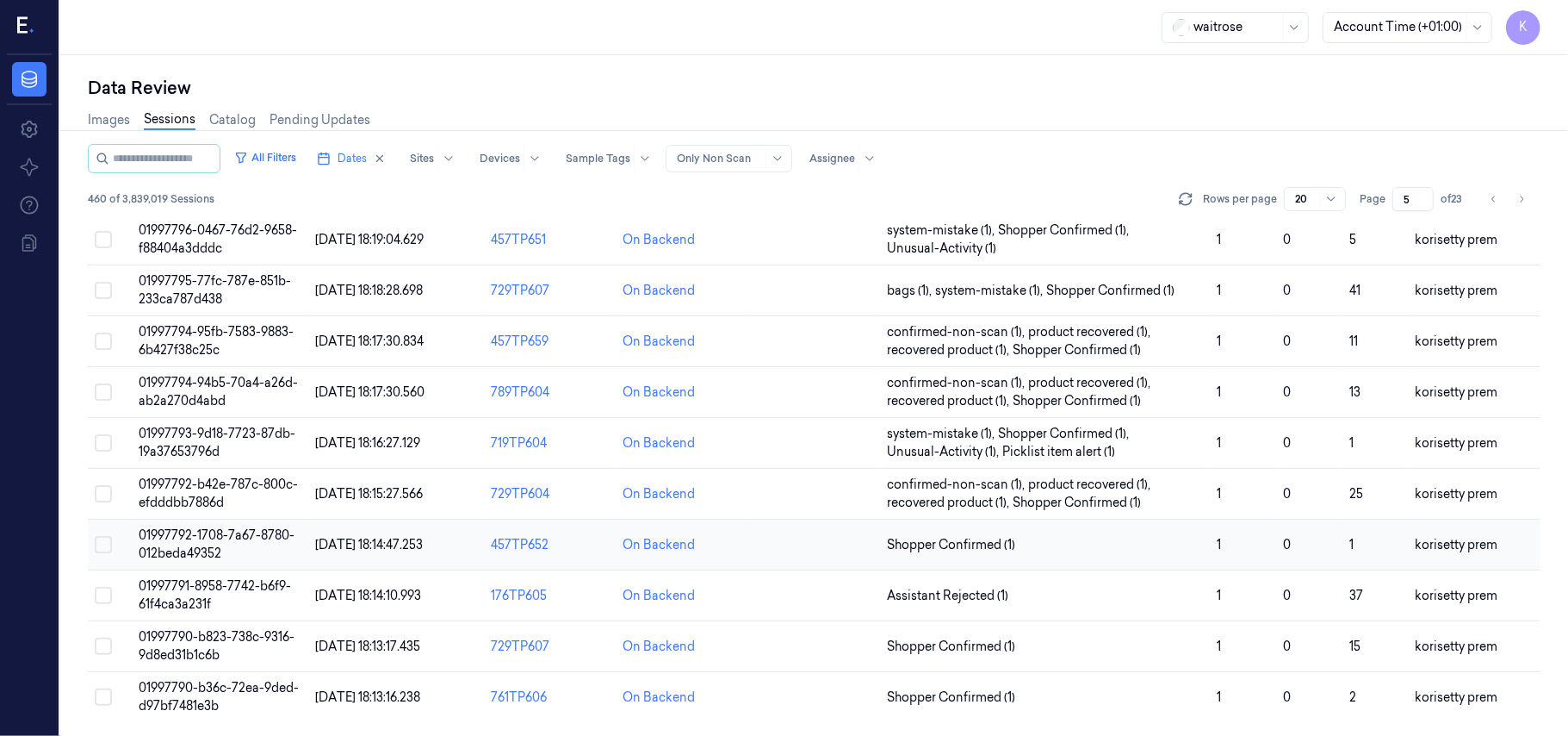
click at [264, 539] on span "01997792-1708-7a67-8780-012beda49352" at bounding box center [216, 544] width 156 height 34
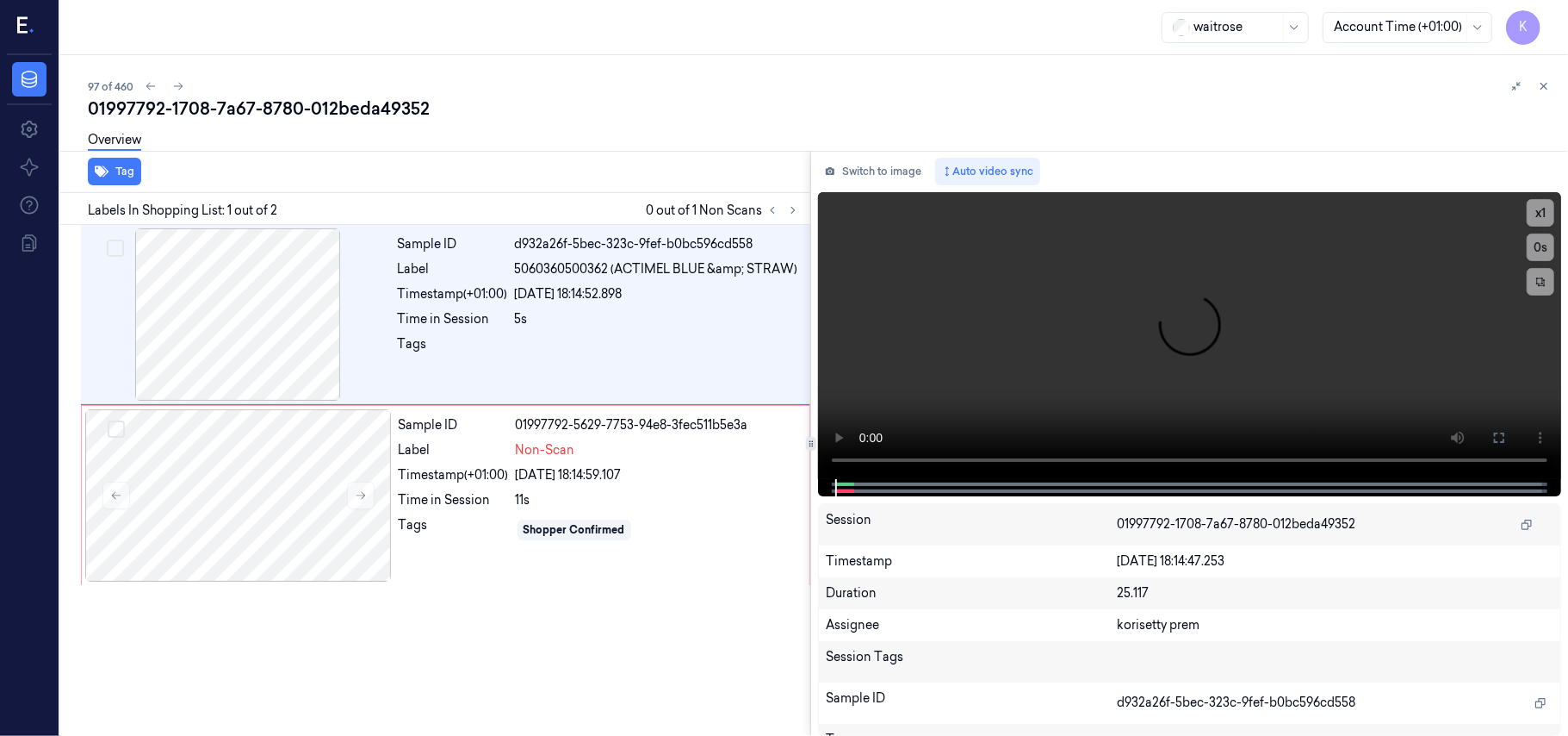
click at [639, 132] on div "Overview" at bounding box center [820, 142] width 1466 height 44
click at [935, 321] on video at bounding box center [1190, 336] width 743 height 287
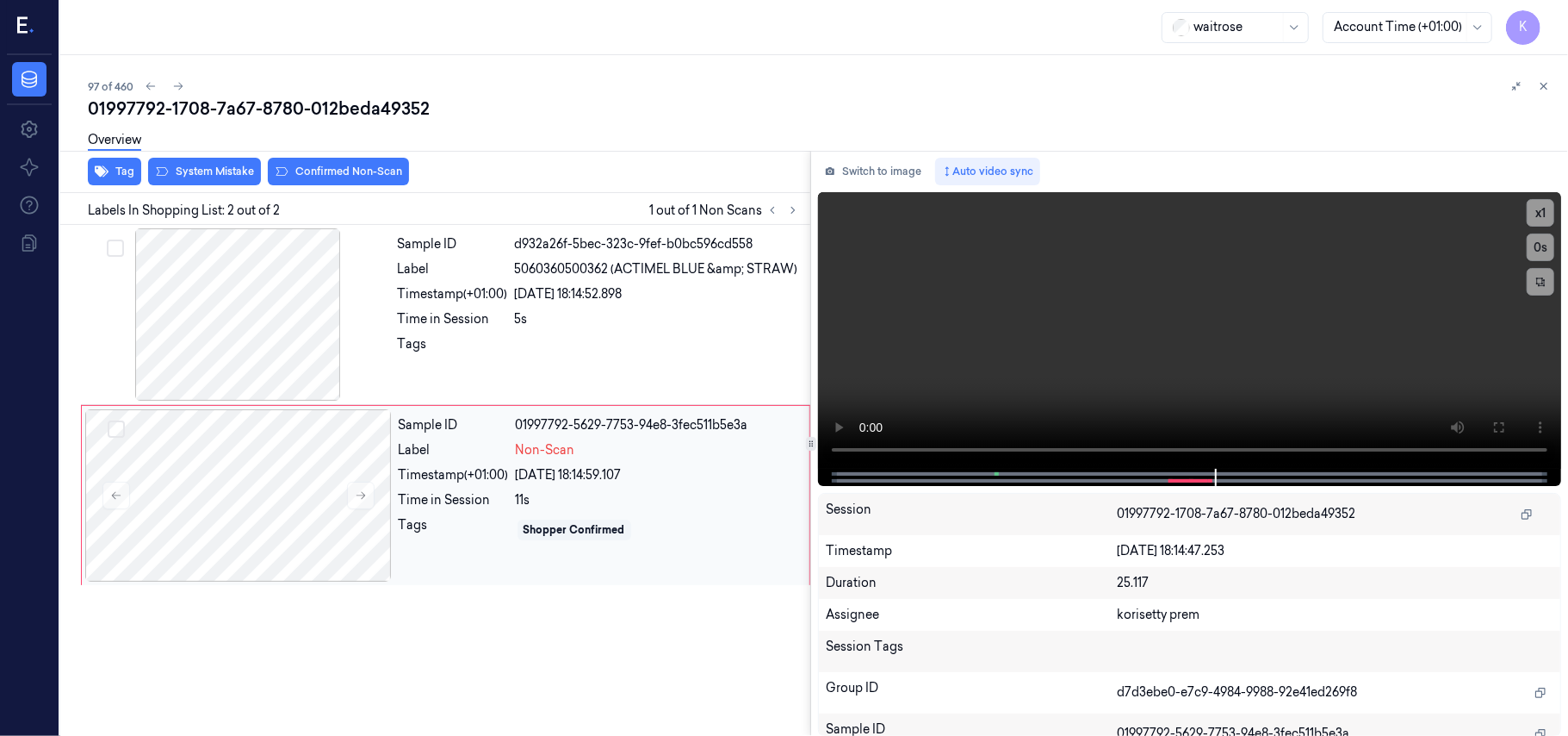
click at [529, 462] on div "Sample ID 01997792-5629-7753-94e8-3fec511b5e3a Label Non-Scan Timestamp (+01:00…" at bounding box center [599, 495] width 414 height 172
click at [1144, 325] on video at bounding box center [1190, 331] width 743 height 277
click at [450, 434] on div "Sample ID" at bounding box center [453, 425] width 111 height 18
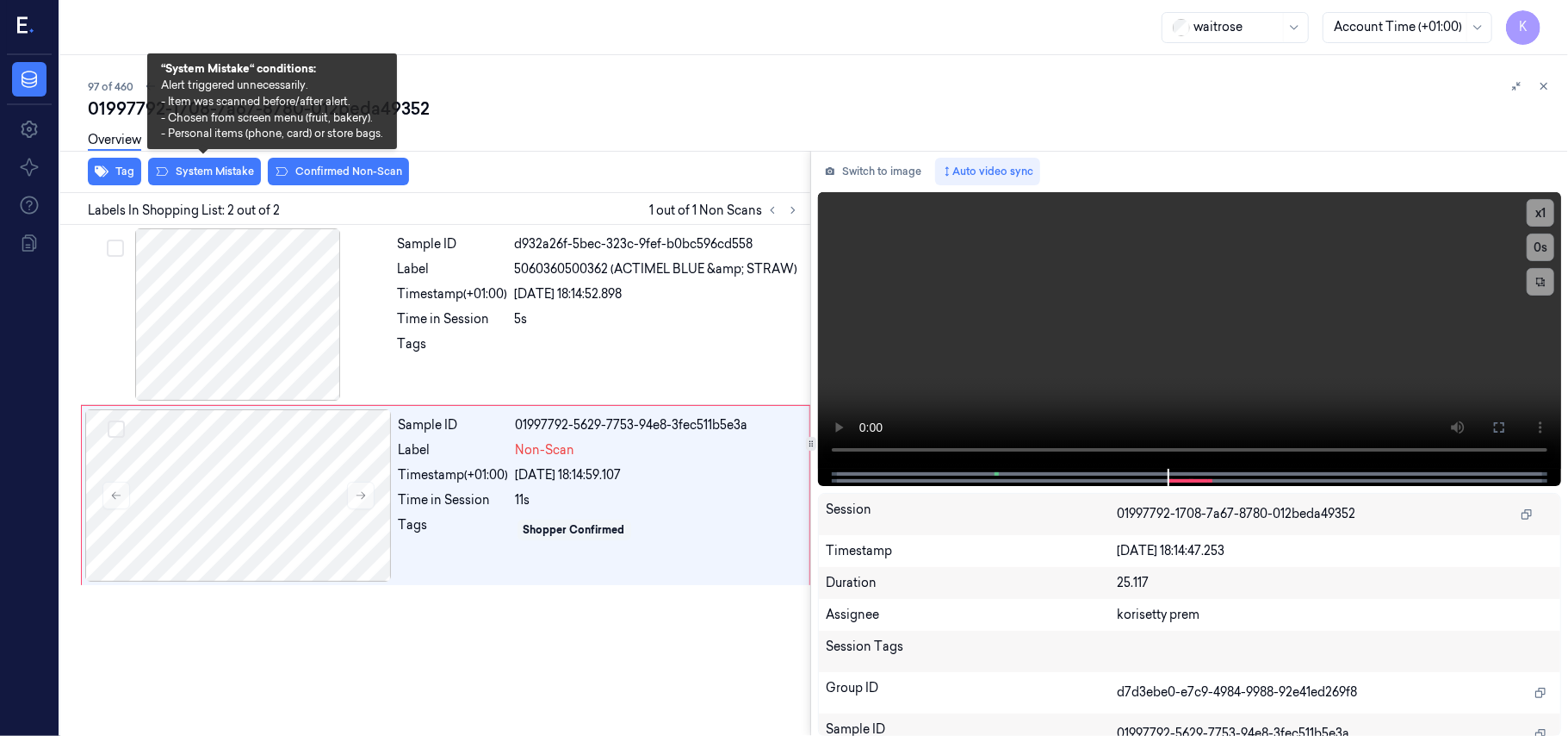
click at [201, 152] on div "Overview" at bounding box center [820, 142] width 1466 height 44
click at [212, 172] on button "System Mistake" at bounding box center [204, 171] width 112 height 28
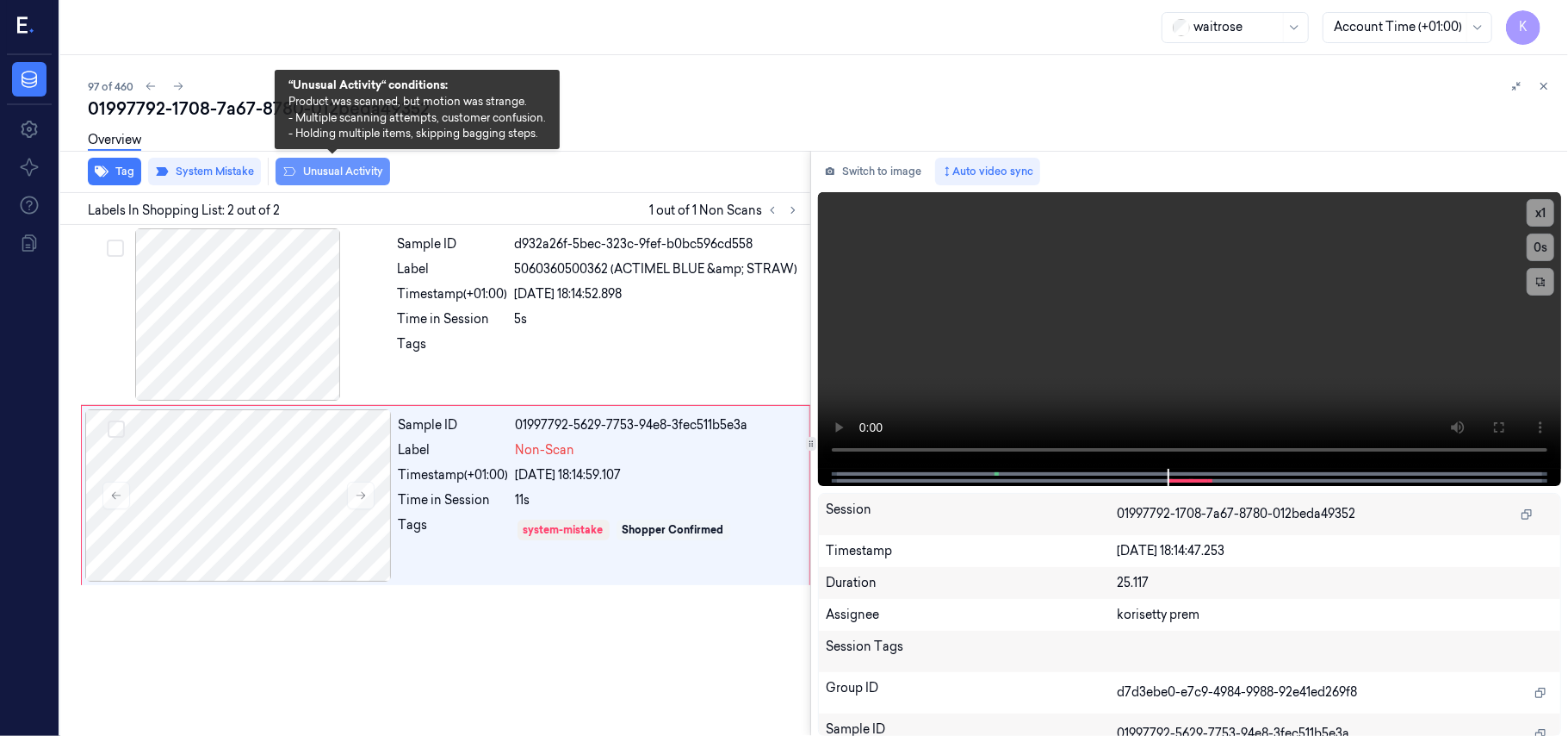
click at [356, 175] on button "Unusual Activity" at bounding box center [333, 171] width 114 height 28
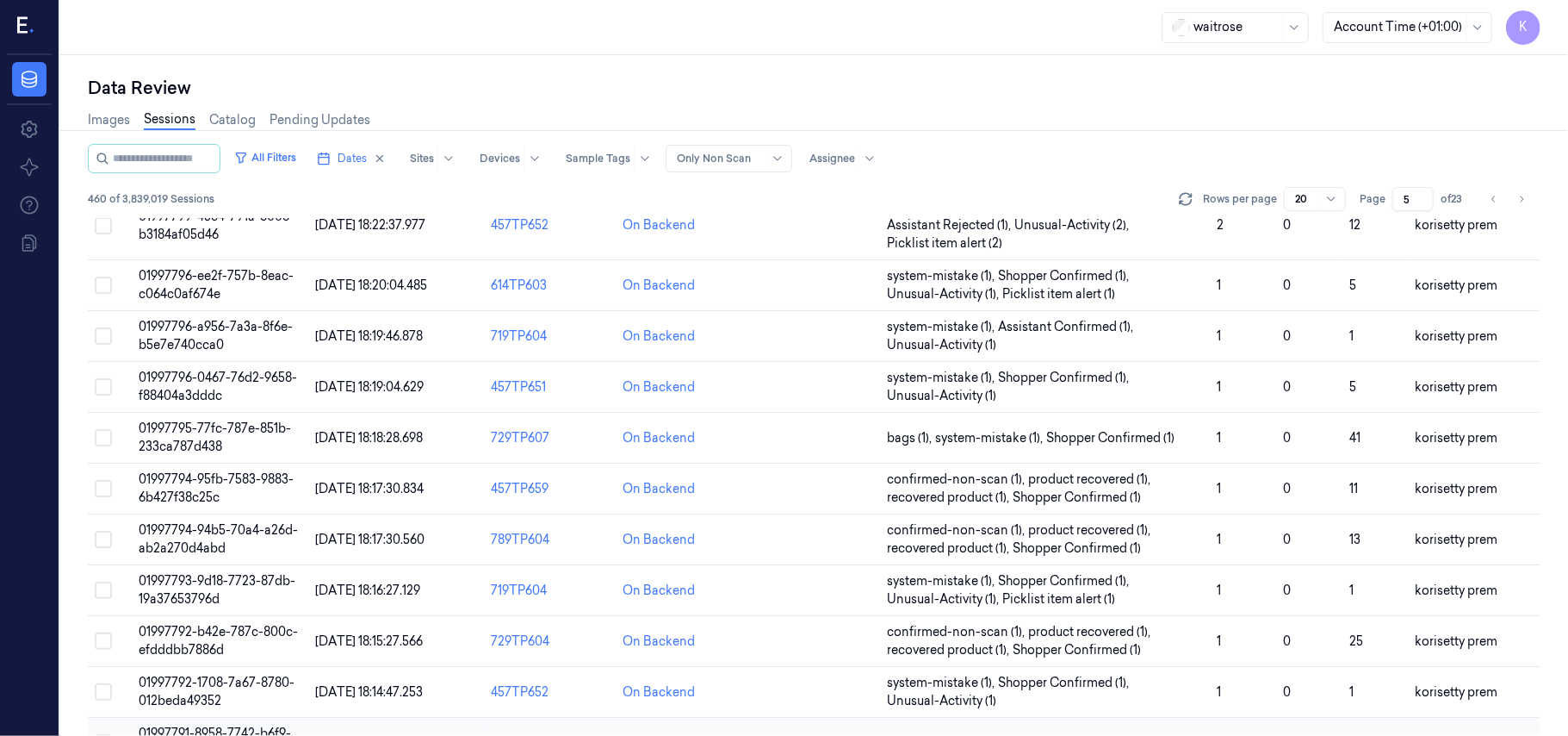
scroll to position [573, 0]
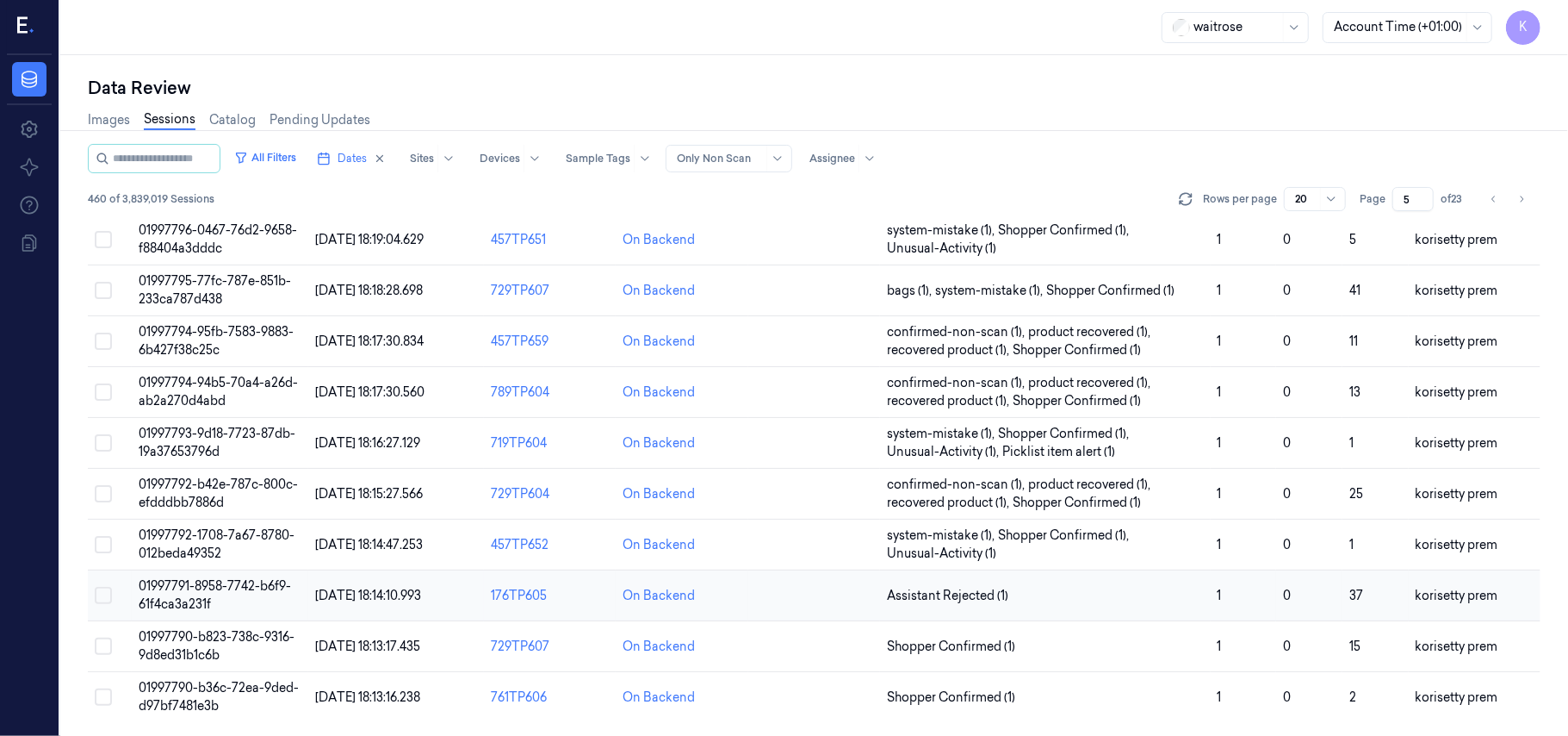
click at [194, 583] on span "01997791-8958-7742-b6f9-61f4ca3a231f" at bounding box center [214, 595] width 152 height 34
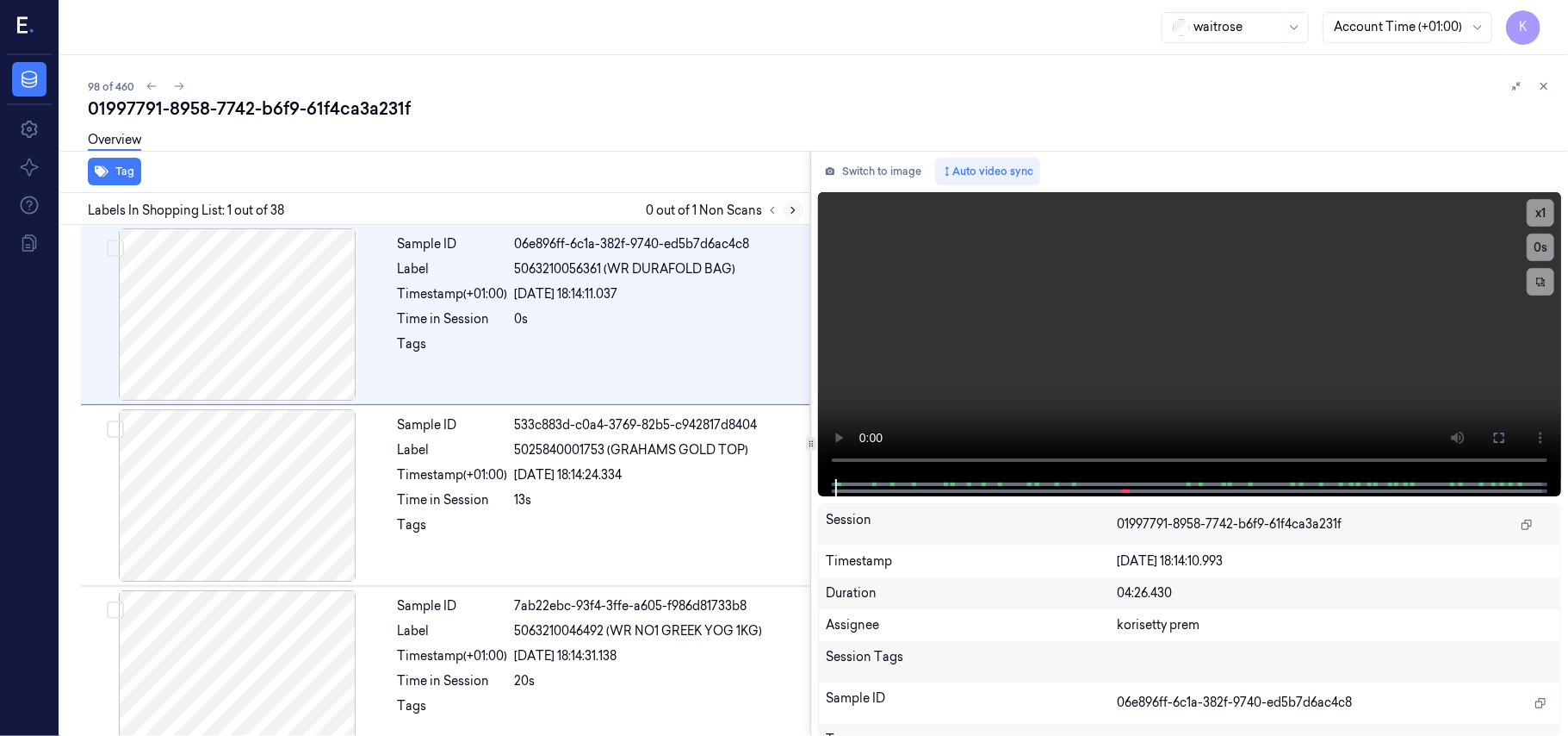
click at [797, 207] on icon at bounding box center [793, 210] width 12 height 12
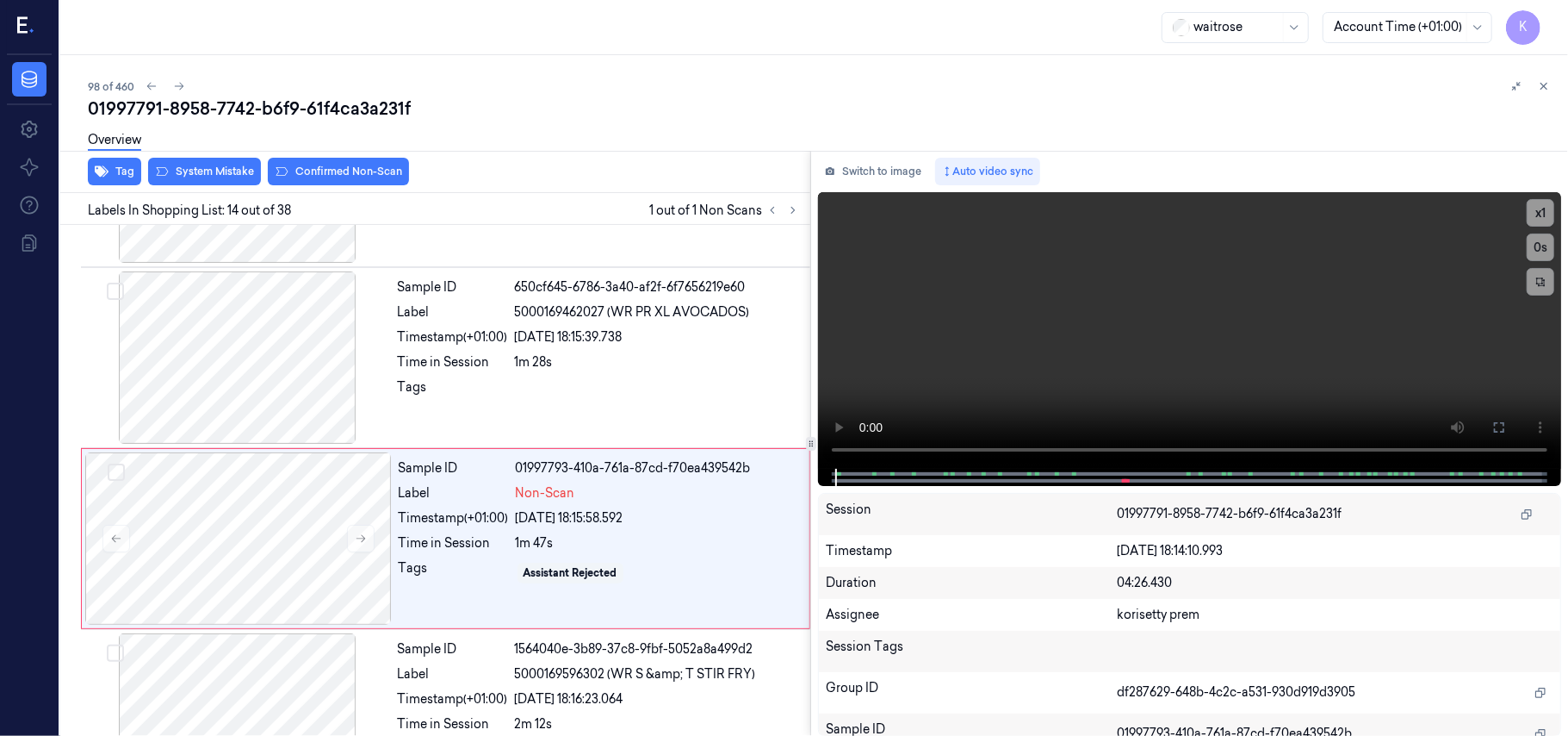
scroll to position [2192, 0]
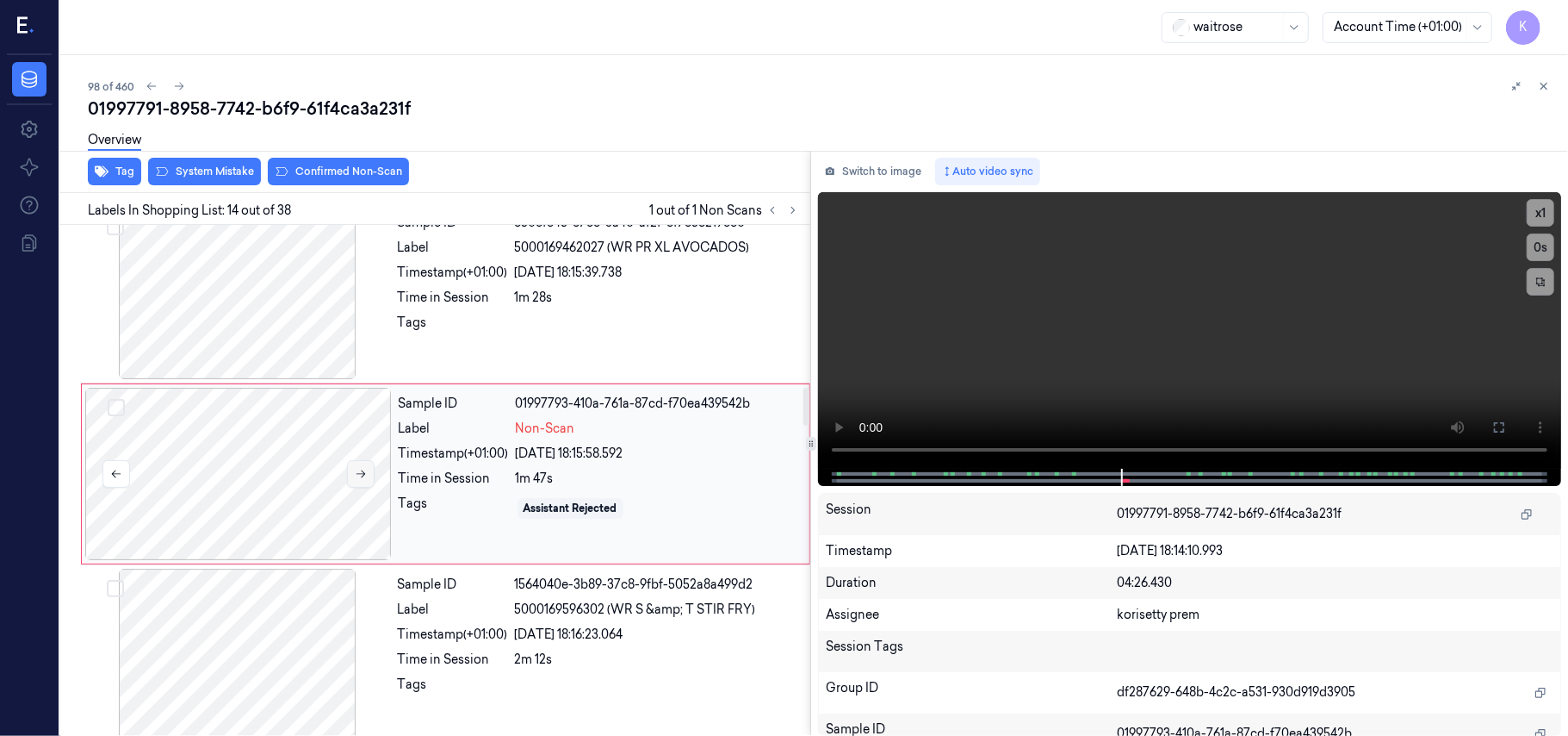
click at [360, 480] on icon at bounding box center [360, 474] width 12 height 12
click at [365, 480] on icon at bounding box center [360, 474] width 12 height 12
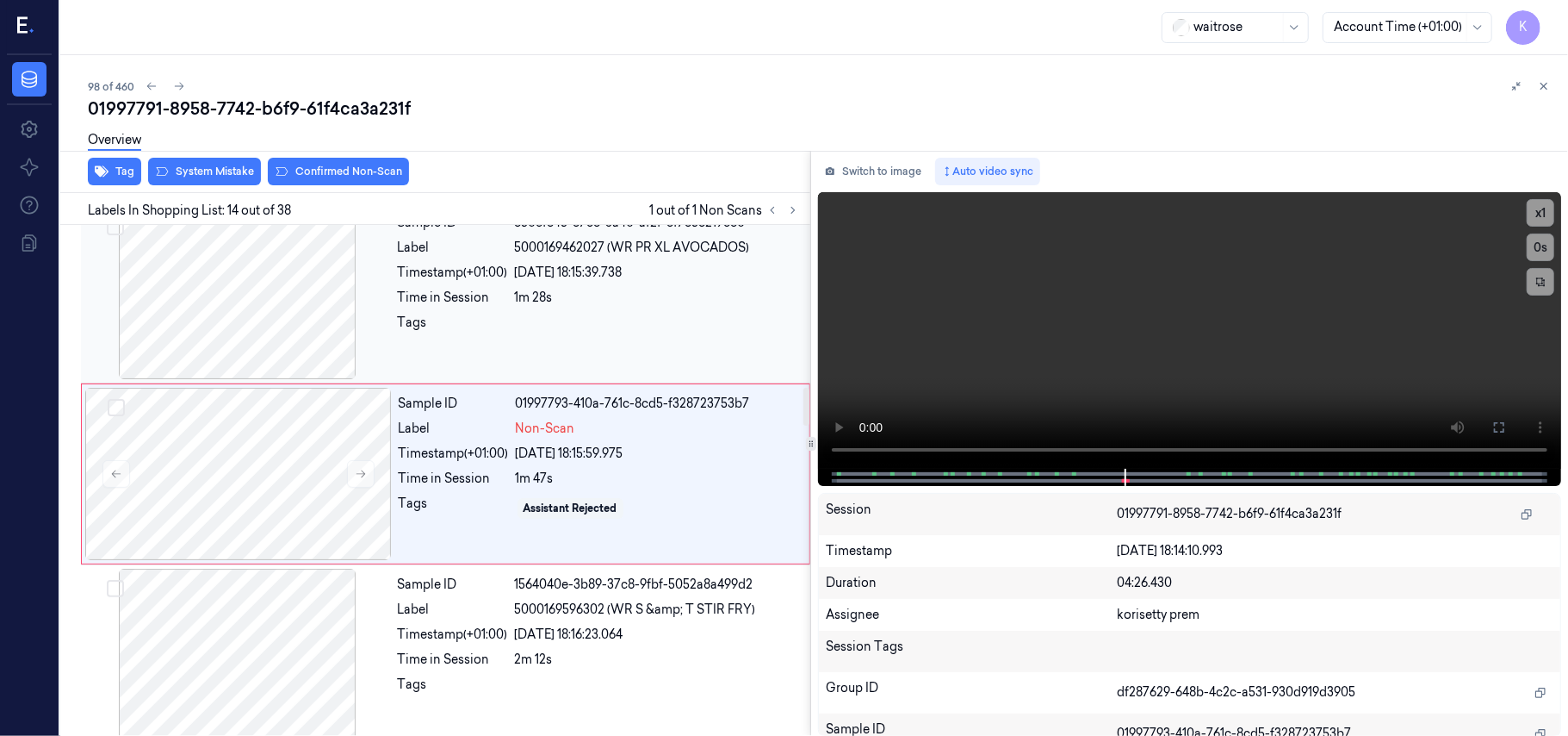
click at [314, 329] on div at bounding box center [238, 293] width 307 height 172
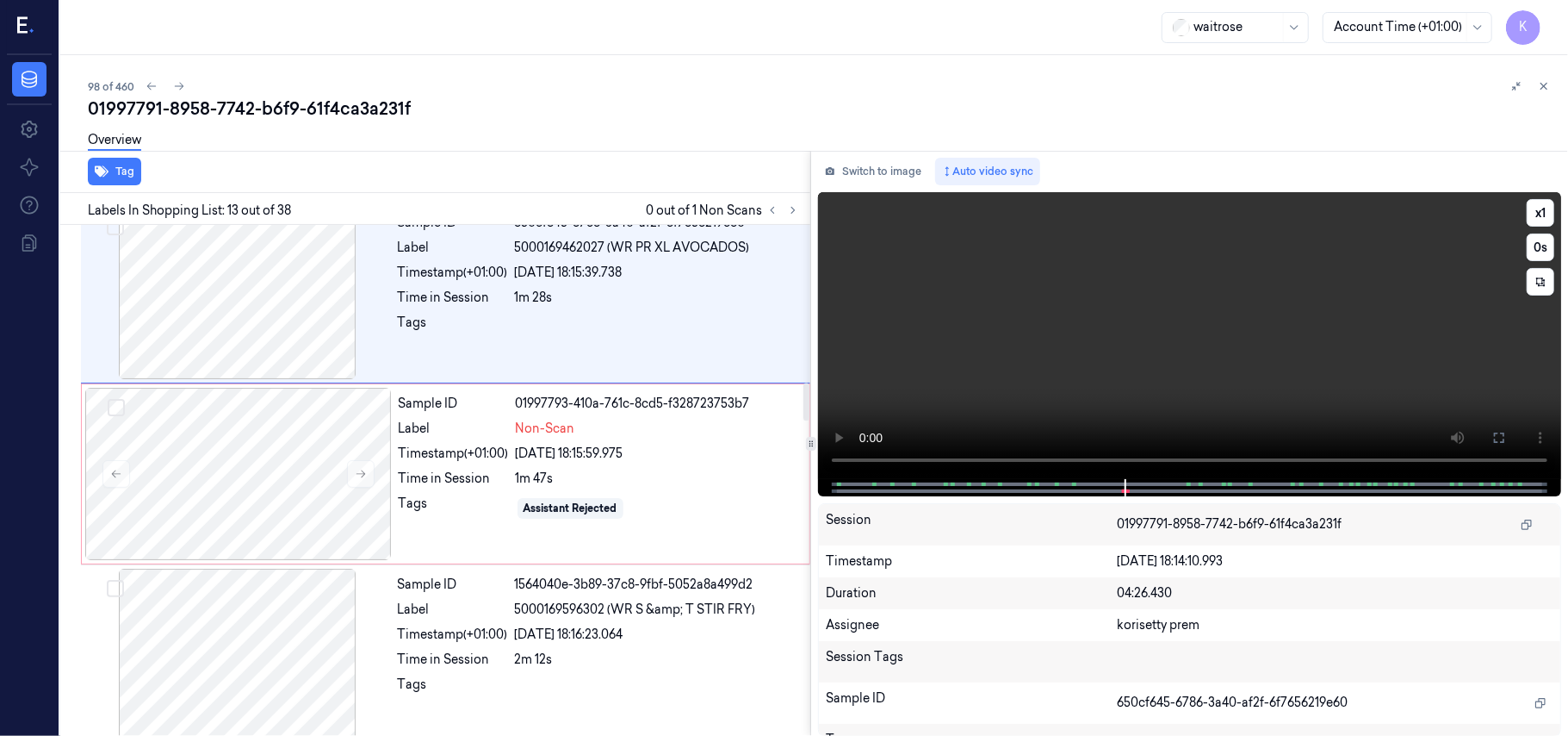
scroll to position [2011, 0]
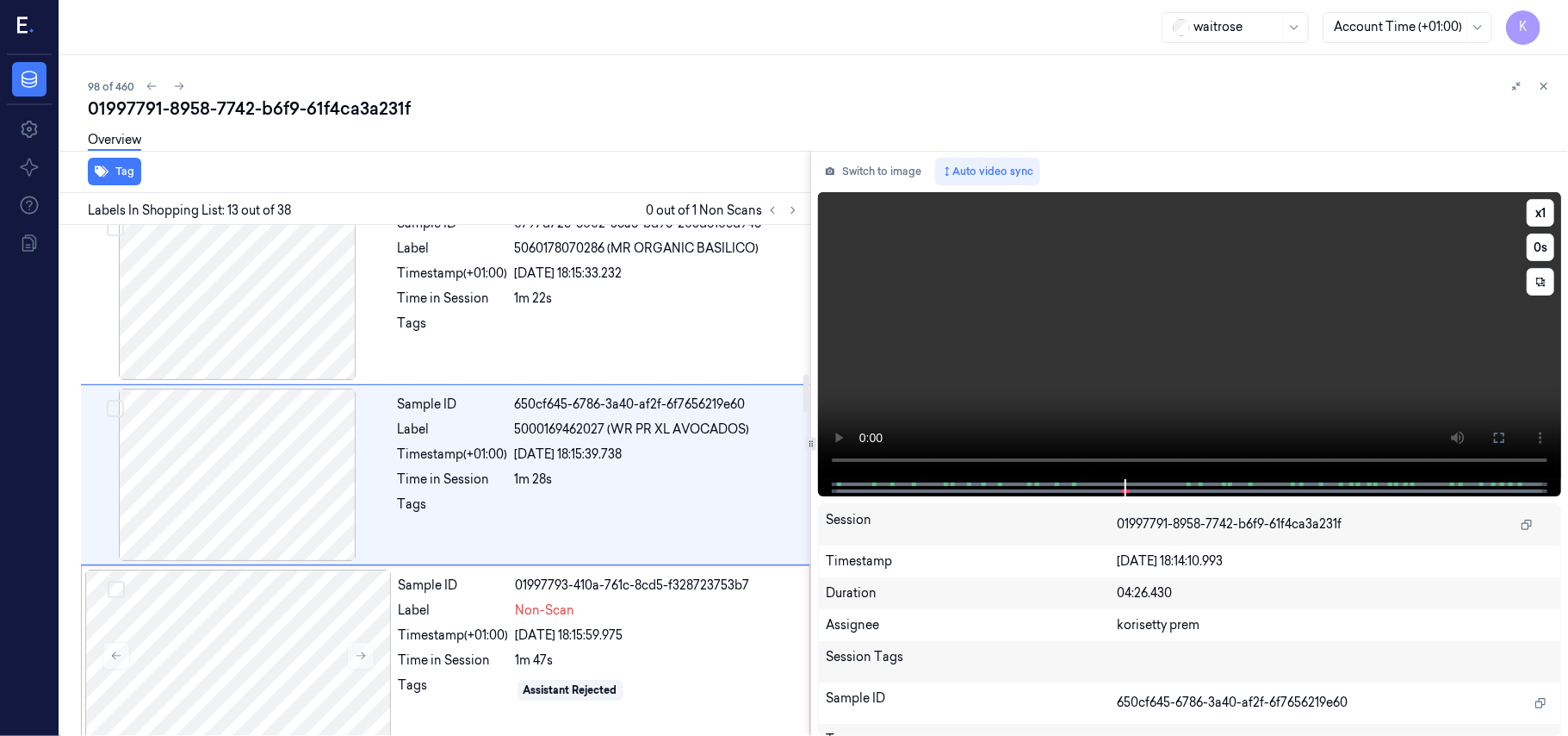
click at [1080, 352] on video at bounding box center [1190, 336] width 743 height 287
click at [1545, 210] on button "x 1" at bounding box center [1541, 213] width 28 height 28
click at [1034, 390] on video at bounding box center [1190, 336] width 743 height 287
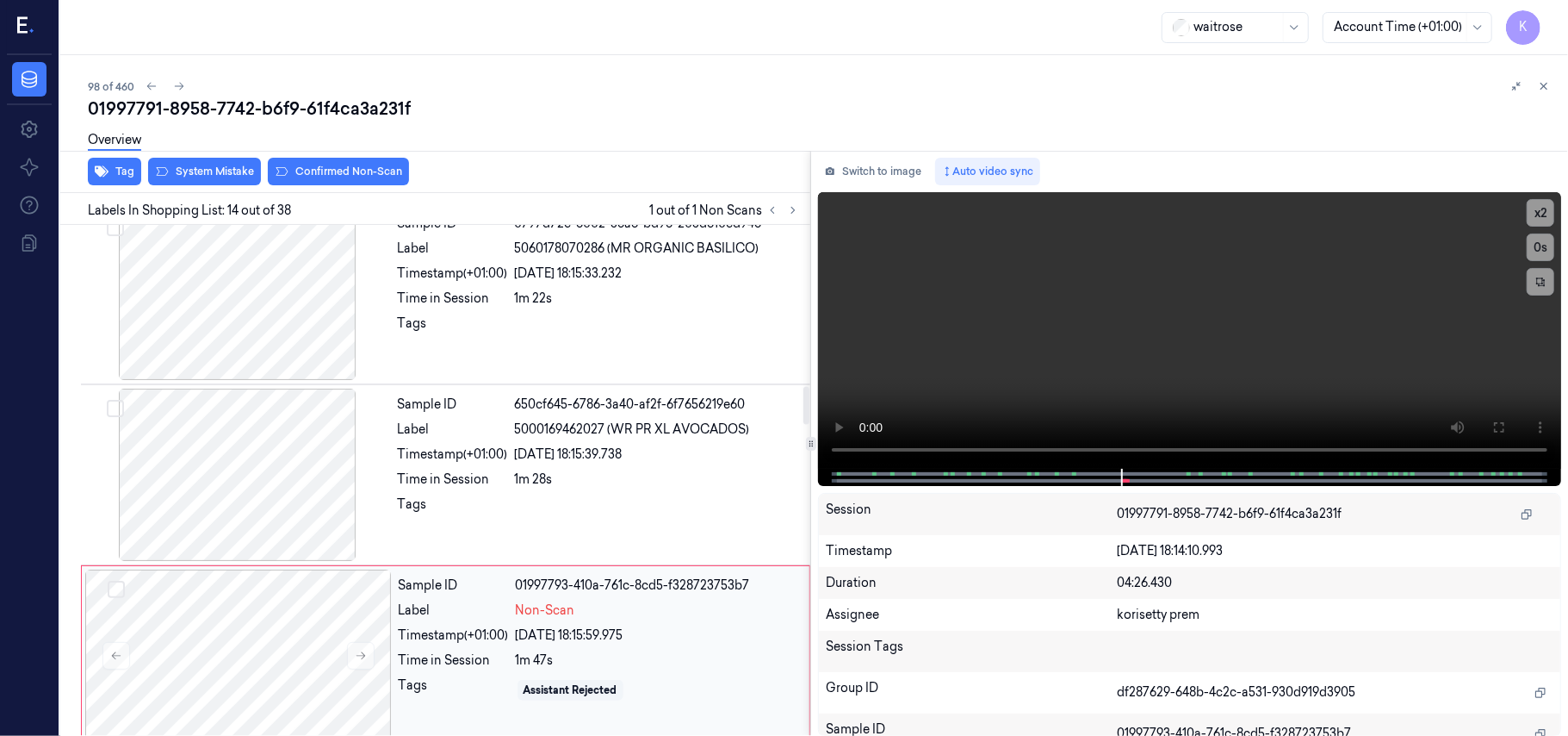
scroll to position [2192, 0]
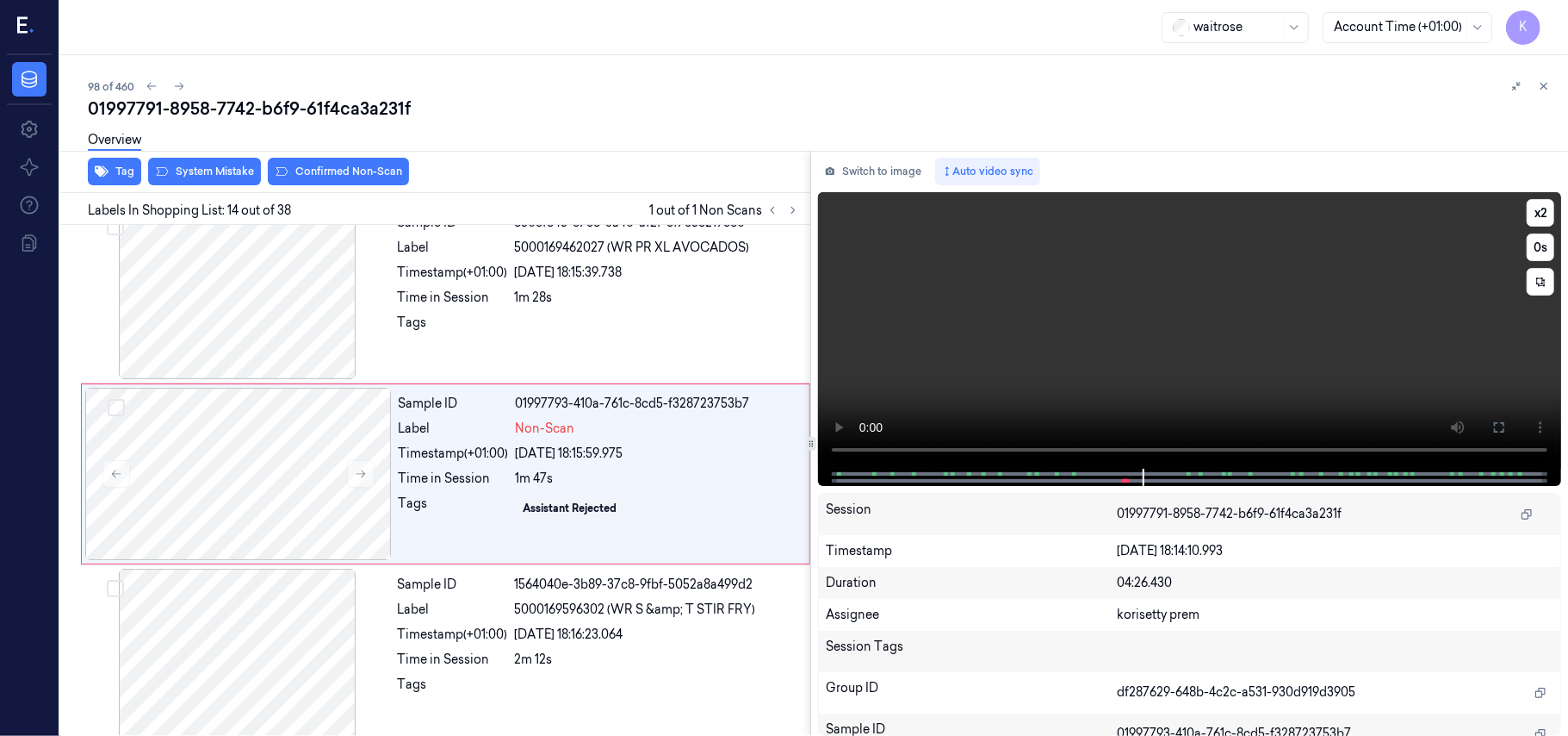
click at [1244, 311] on video at bounding box center [1190, 331] width 743 height 277
click at [1133, 360] on video at bounding box center [1190, 331] width 743 height 277
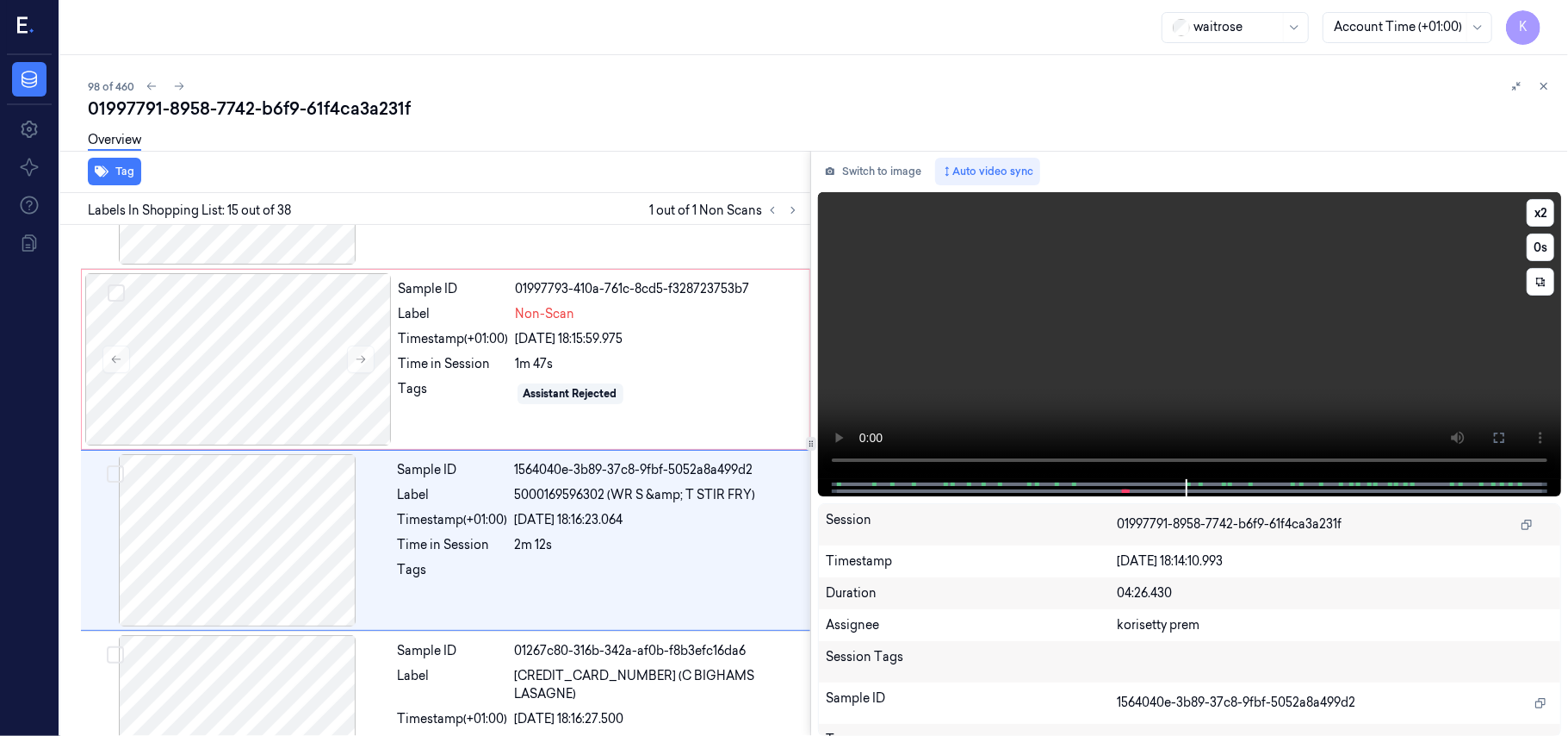
scroll to position [2374, 0]
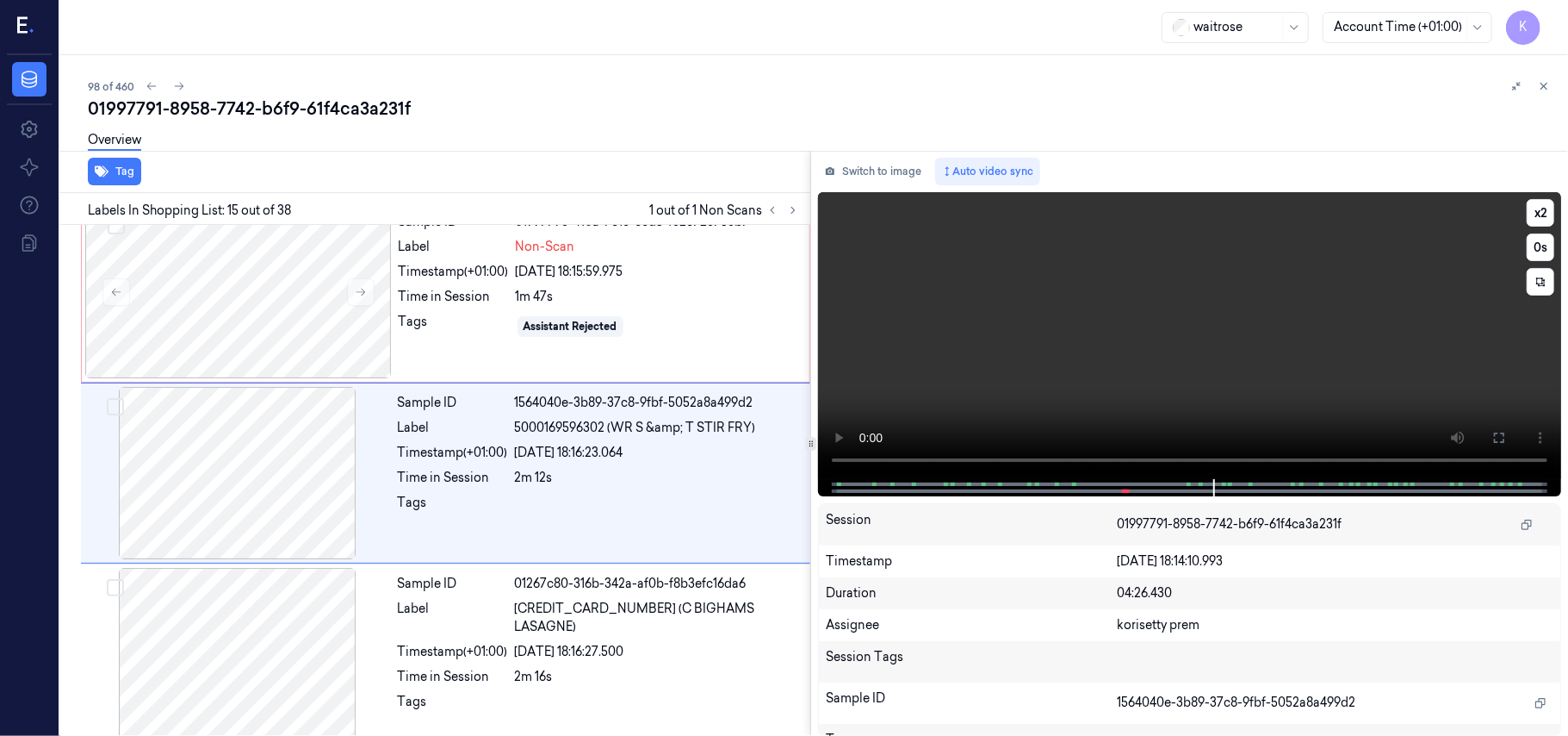
click at [1286, 329] on video at bounding box center [1190, 336] width 743 height 287
click at [200, 331] on div at bounding box center [239, 292] width 307 height 172
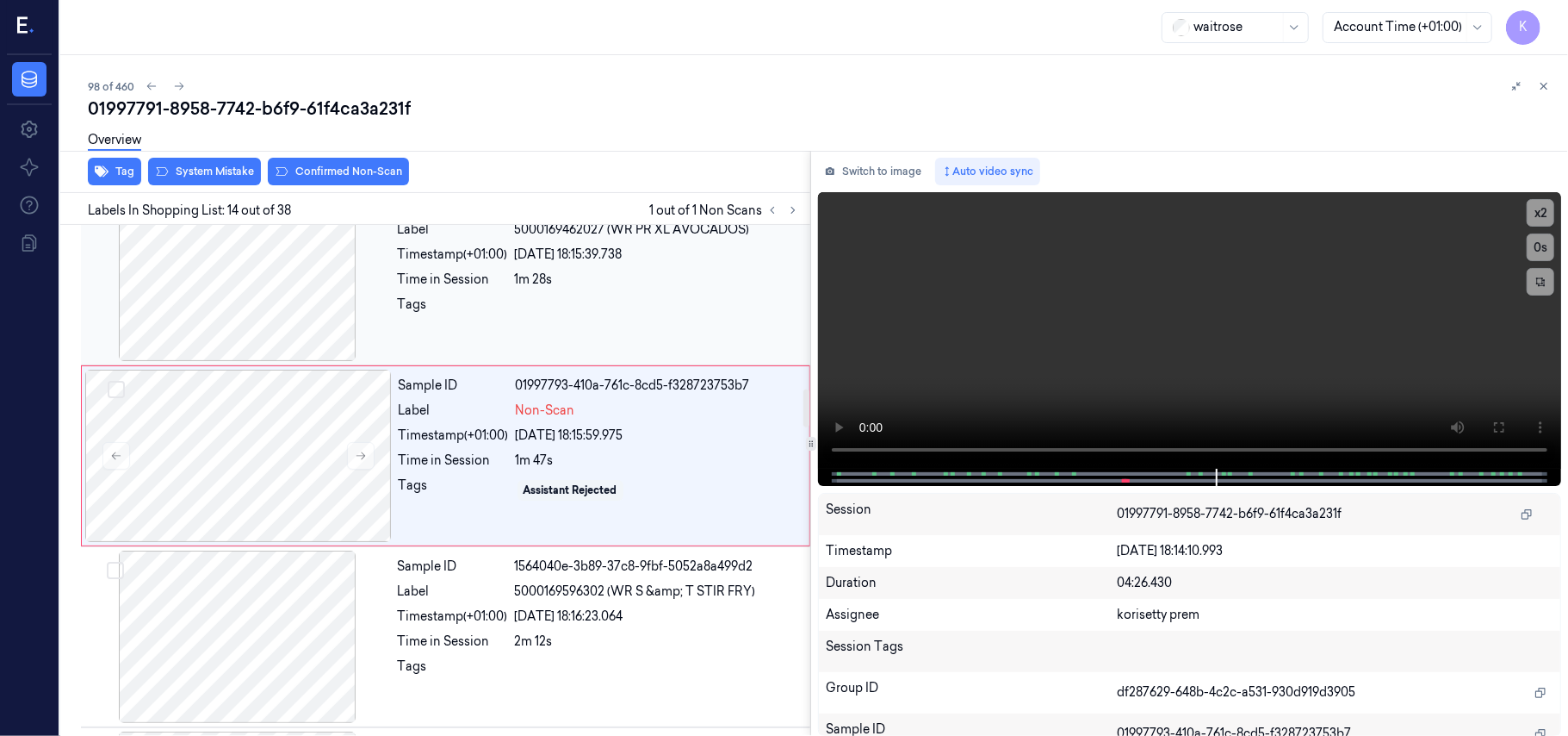
scroll to position [2192, 0]
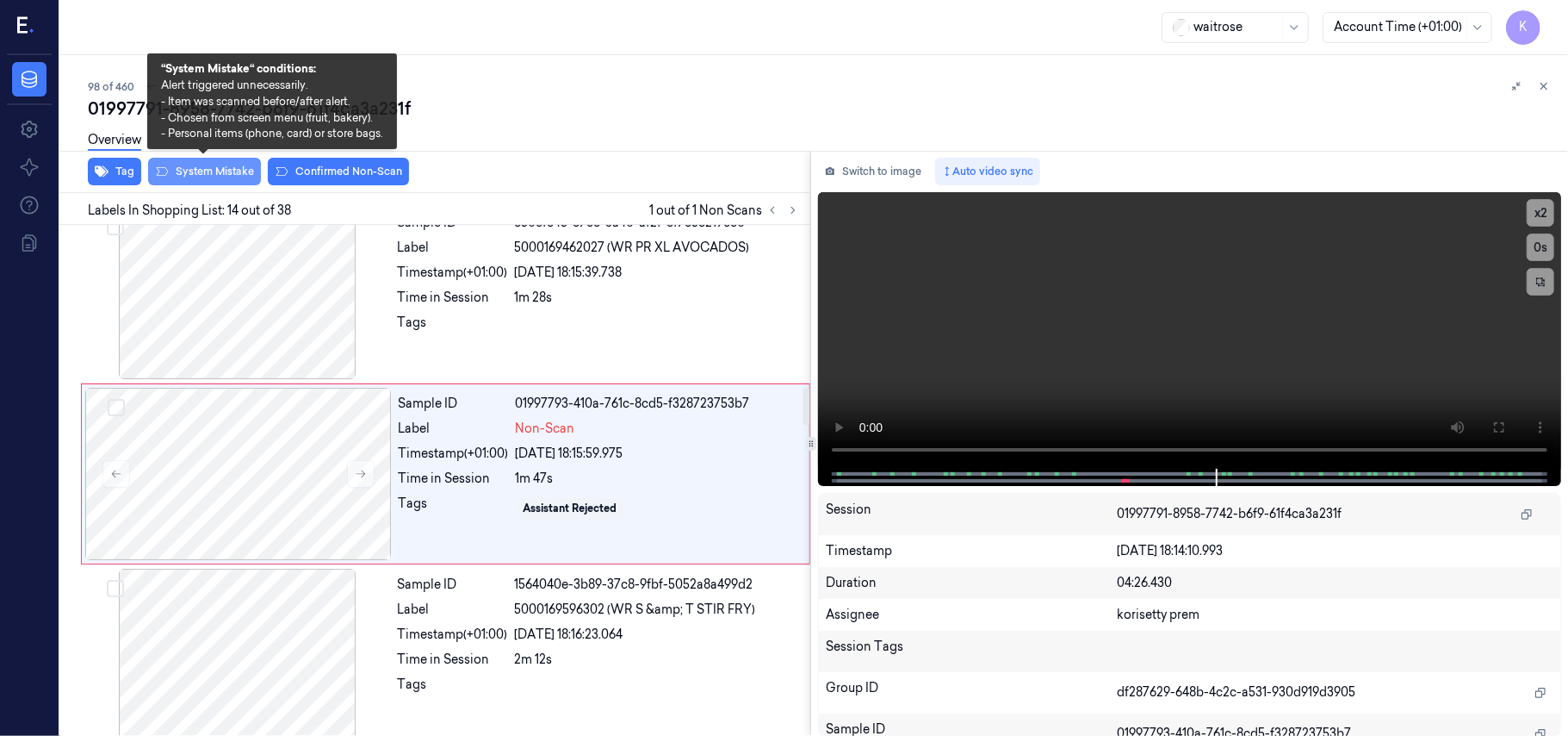
click at [189, 179] on button "System Mistake" at bounding box center [204, 171] width 112 height 28
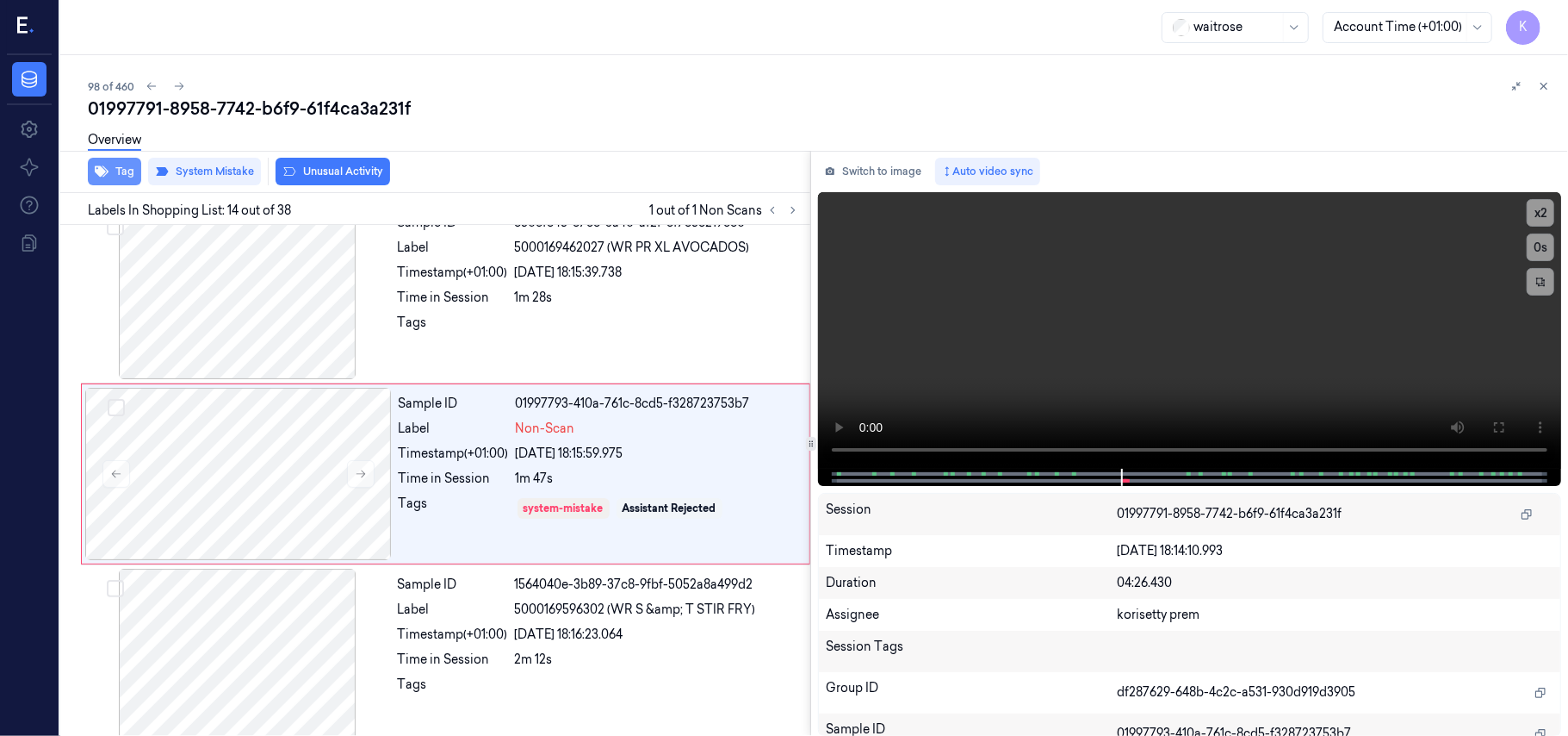
click at [112, 182] on button "Tag" at bounding box center [114, 171] width 54 height 28
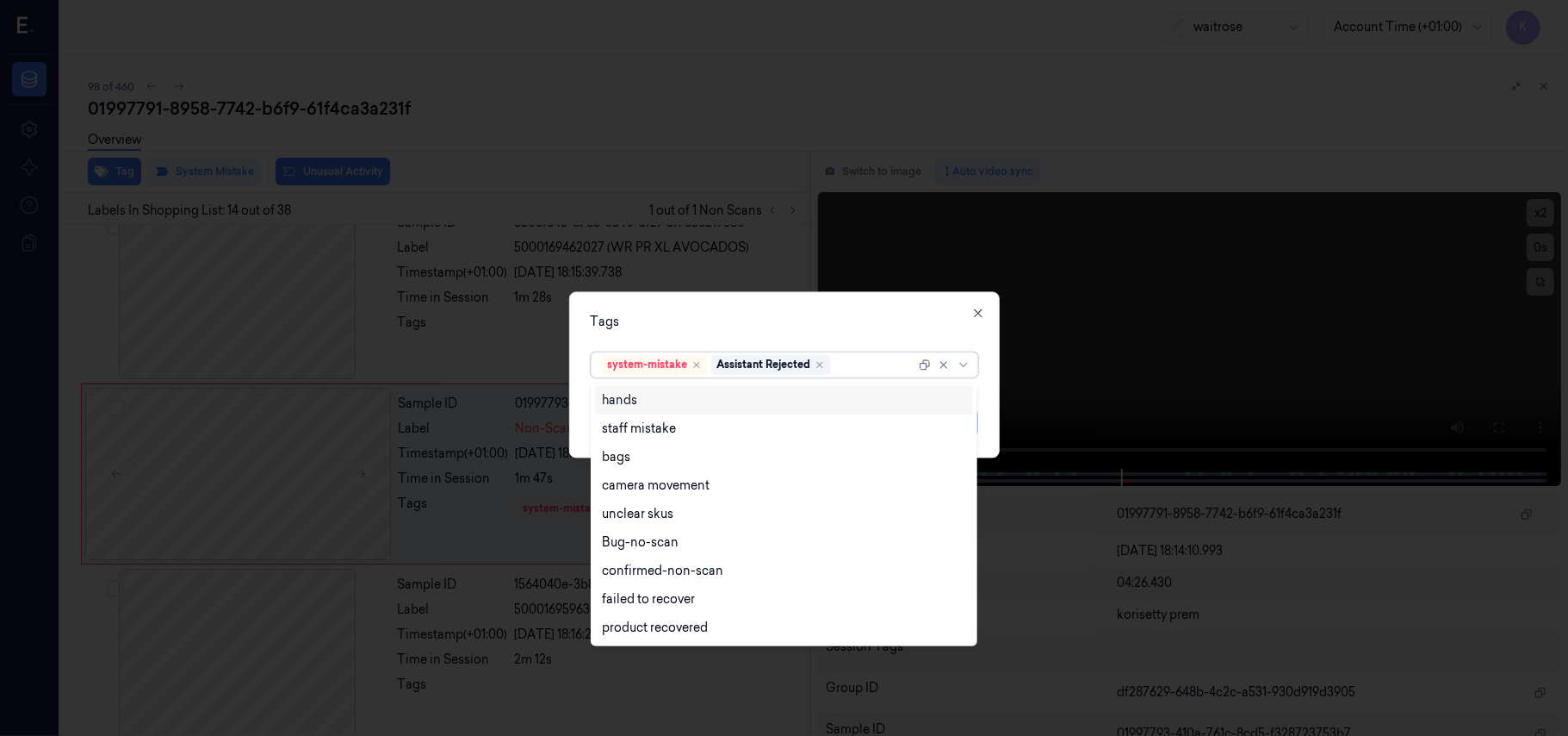
click at [880, 359] on div at bounding box center [874, 365] width 81 height 18
click at [656, 445] on div "bags" at bounding box center [784, 457] width 378 height 29
click at [838, 326] on div "Tags" at bounding box center [784, 323] width 387 height 18
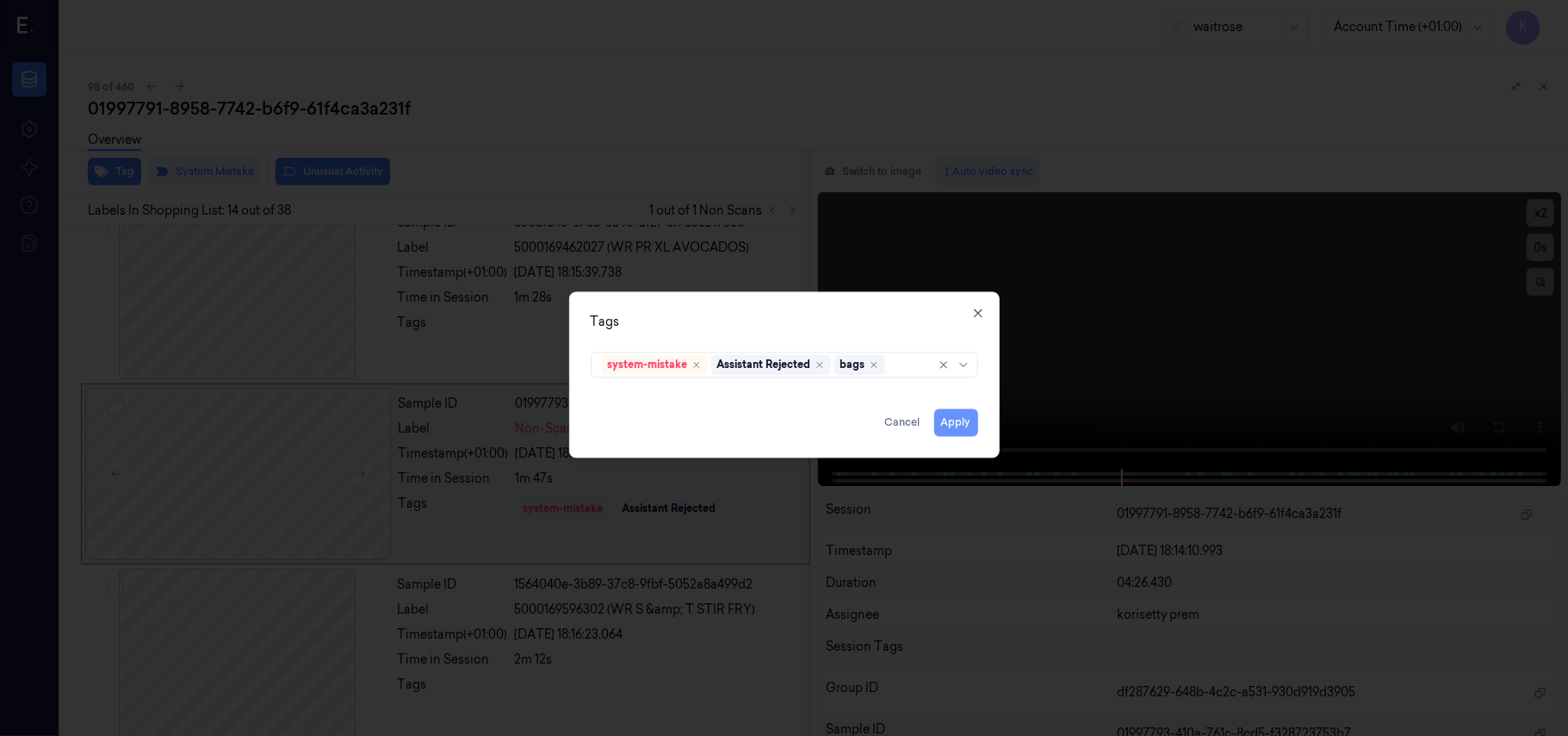
click at [947, 430] on button "Apply" at bounding box center [957, 423] width 44 height 28
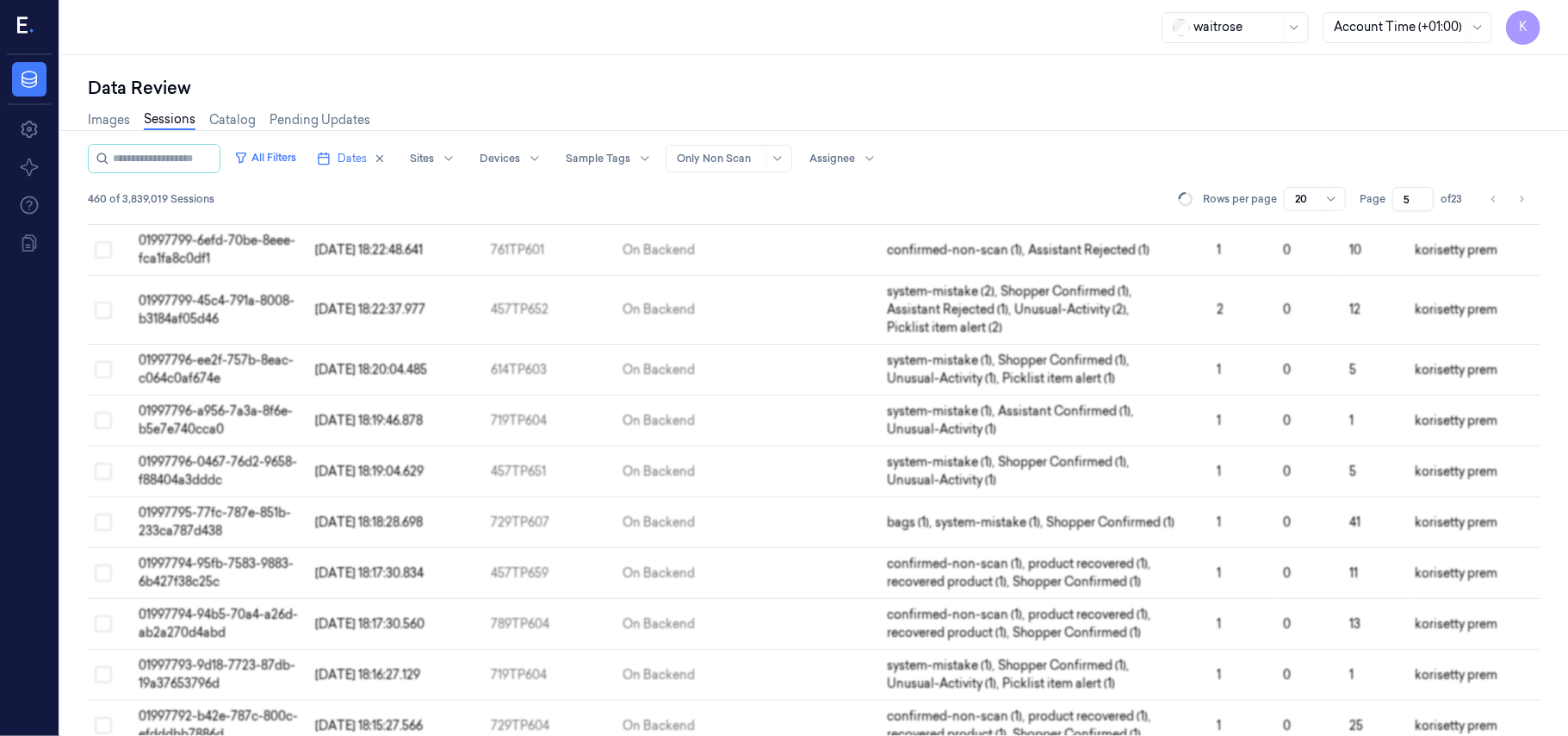
scroll to position [573, 0]
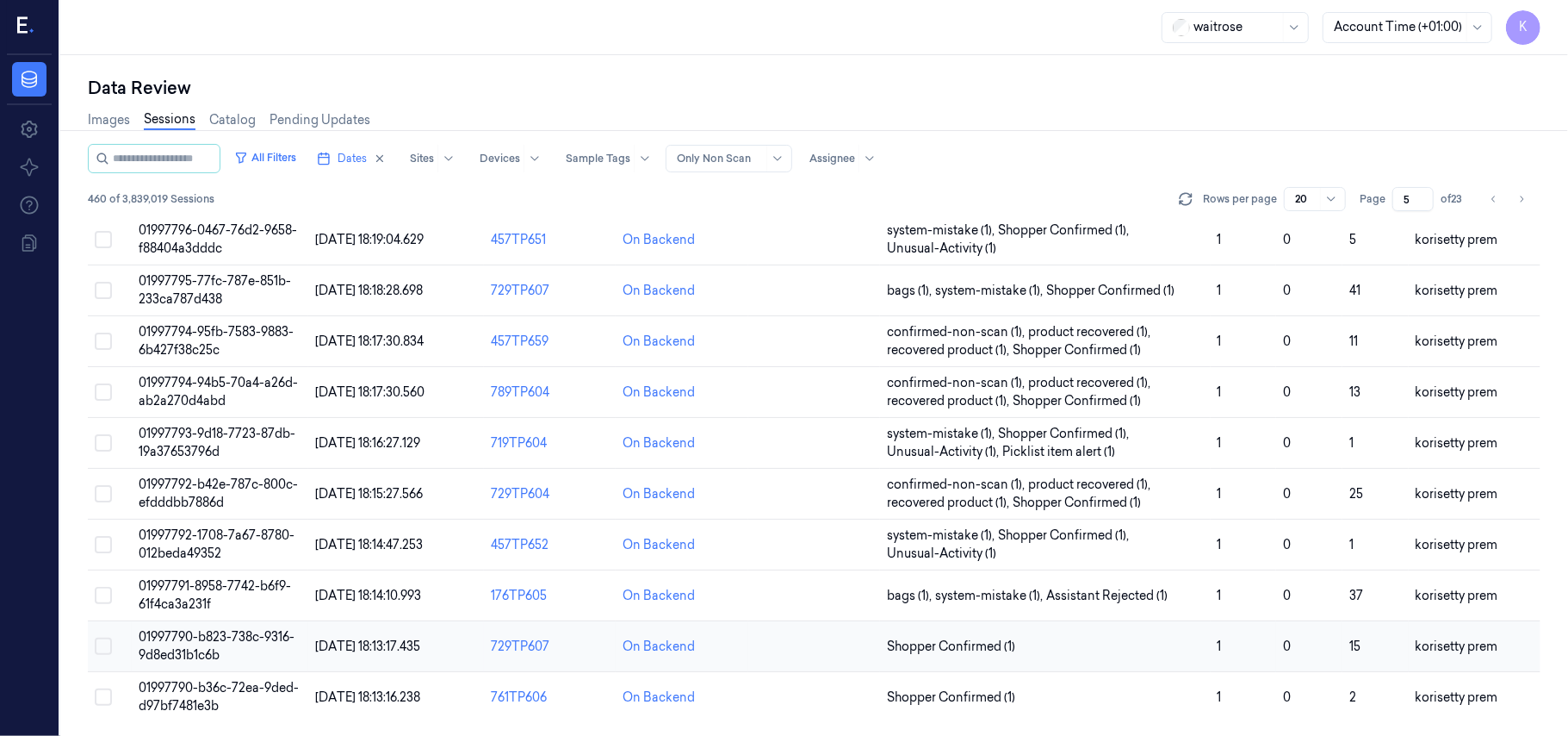
click at [177, 639] on span "01997790-b823-738c-9316-9d8ed31b1c6b" at bounding box center [216, 645] width 156 height 34
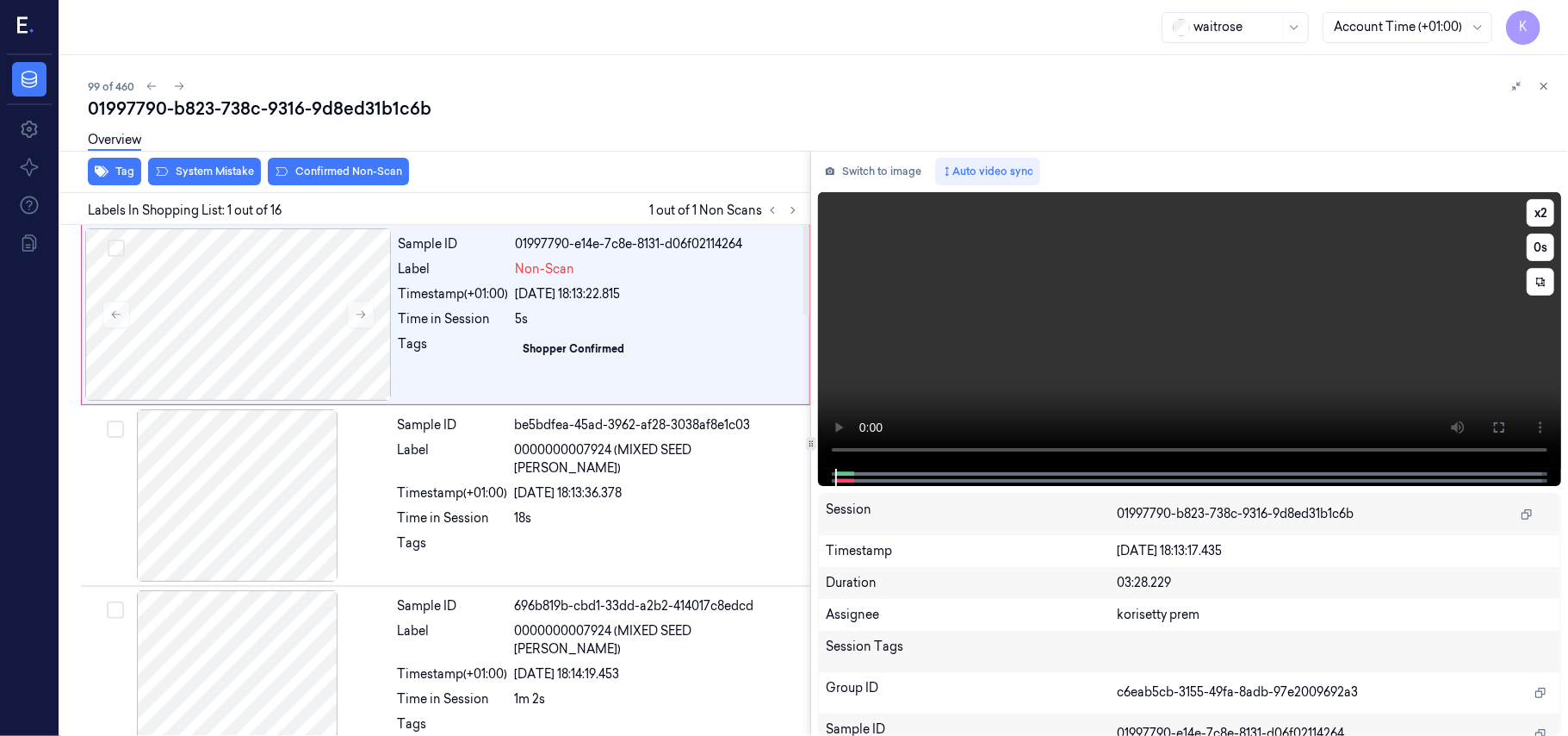
click at [1177, 336] on video at bounding box center [1190, 331] width 743 height 277
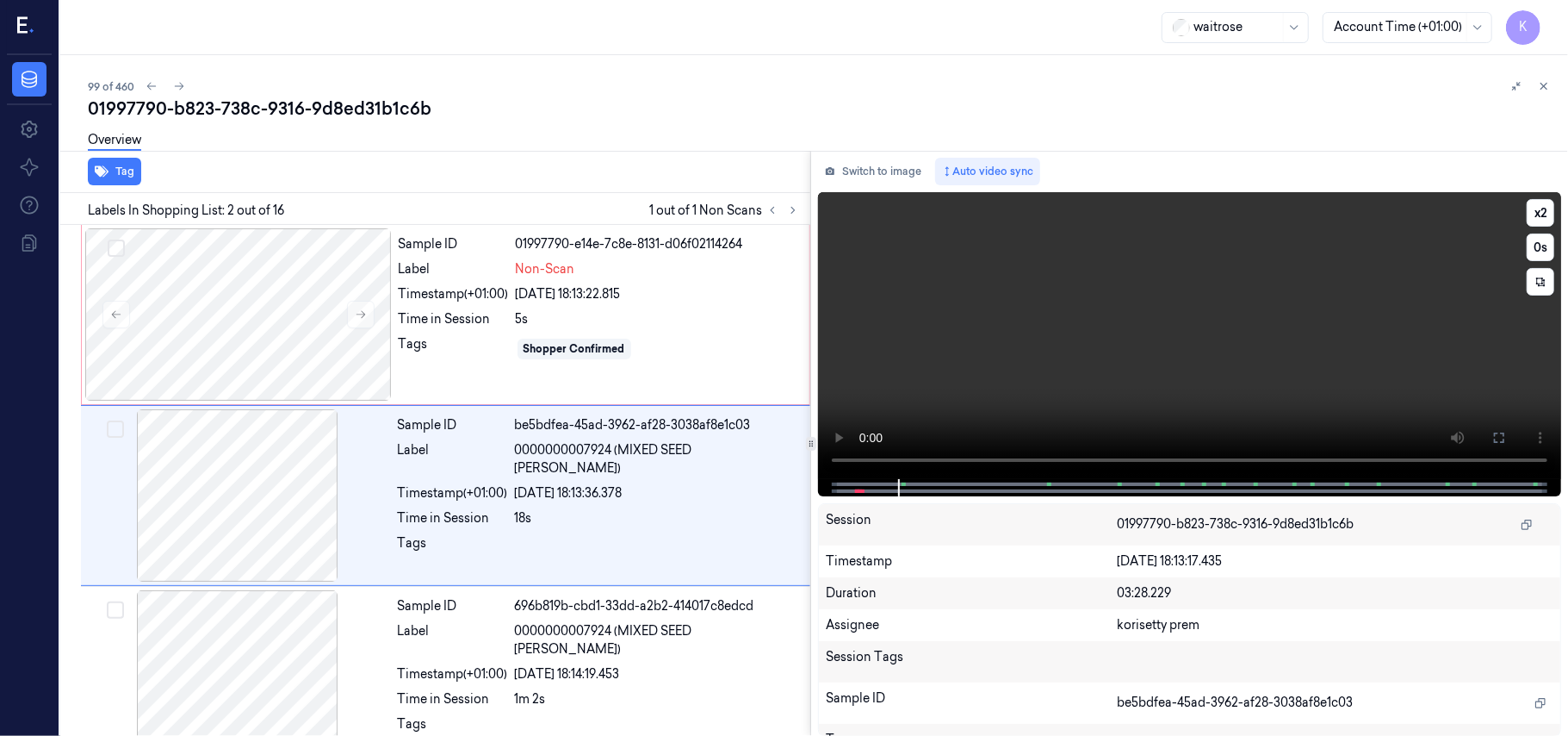
scroll to position [15, 0]
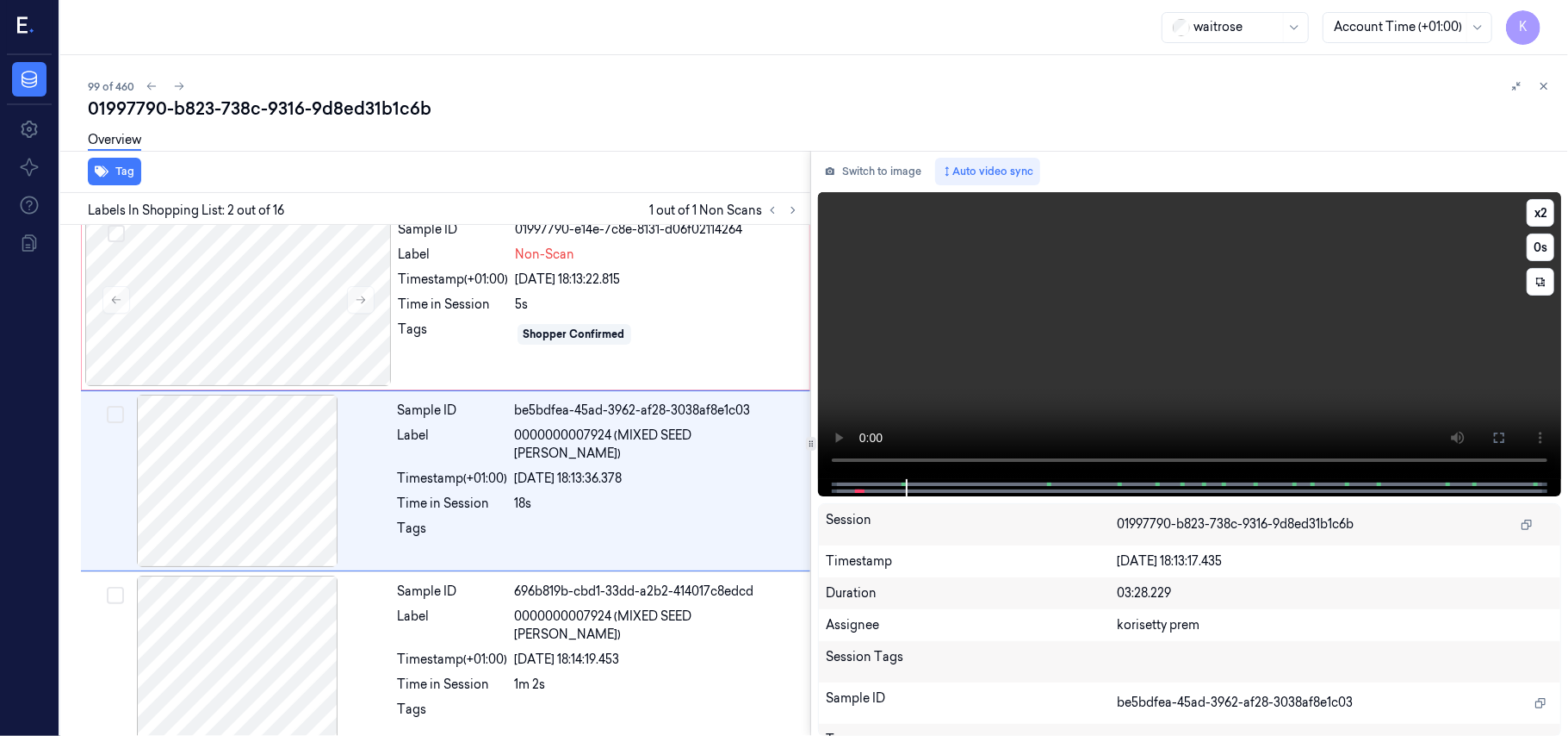
click at [818, 470] on video at bounding box center [1190, 336] width 743 height 287
click at [315, 321] on div at bounding box center [239, 300] width 307 height 172
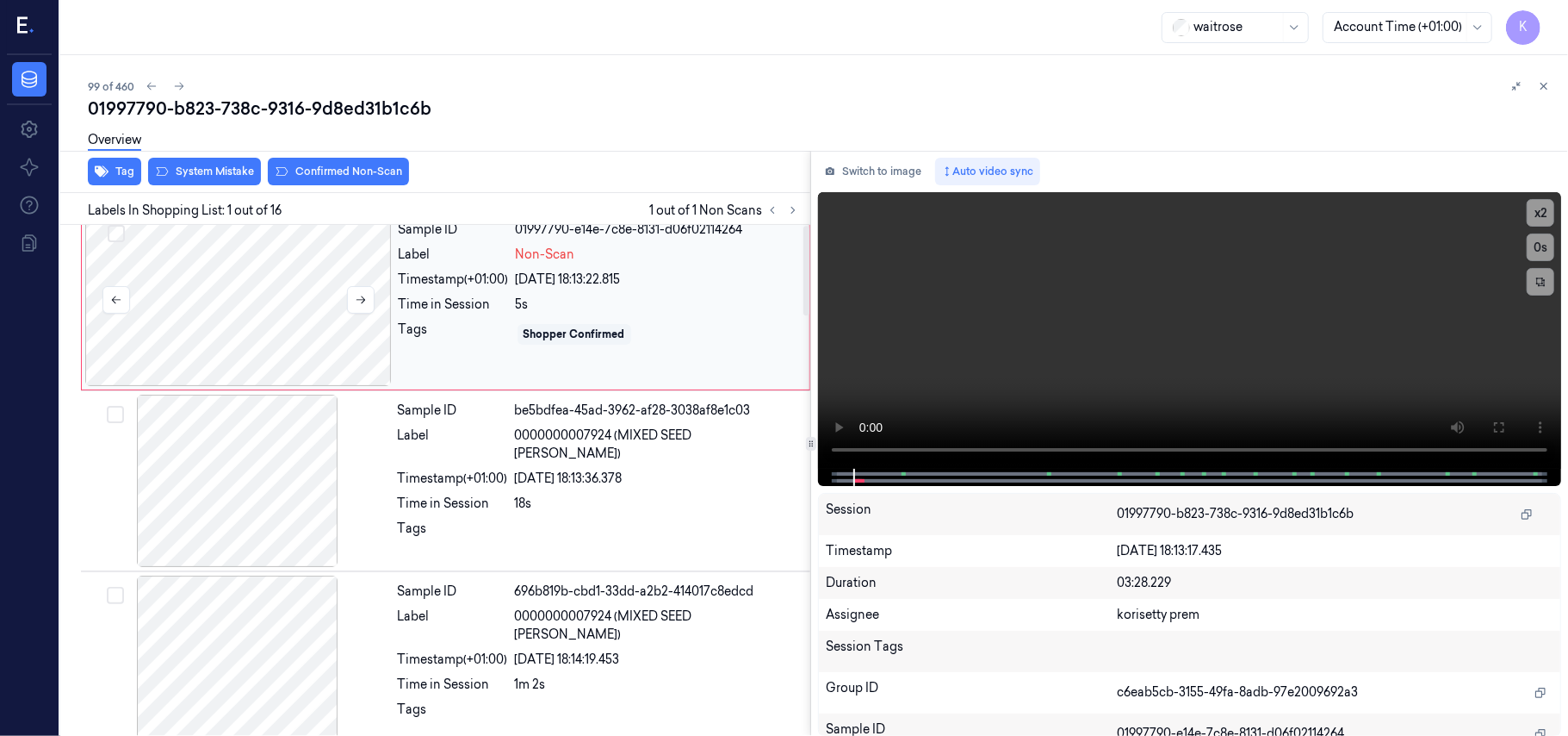
scroll to position [0, 0]
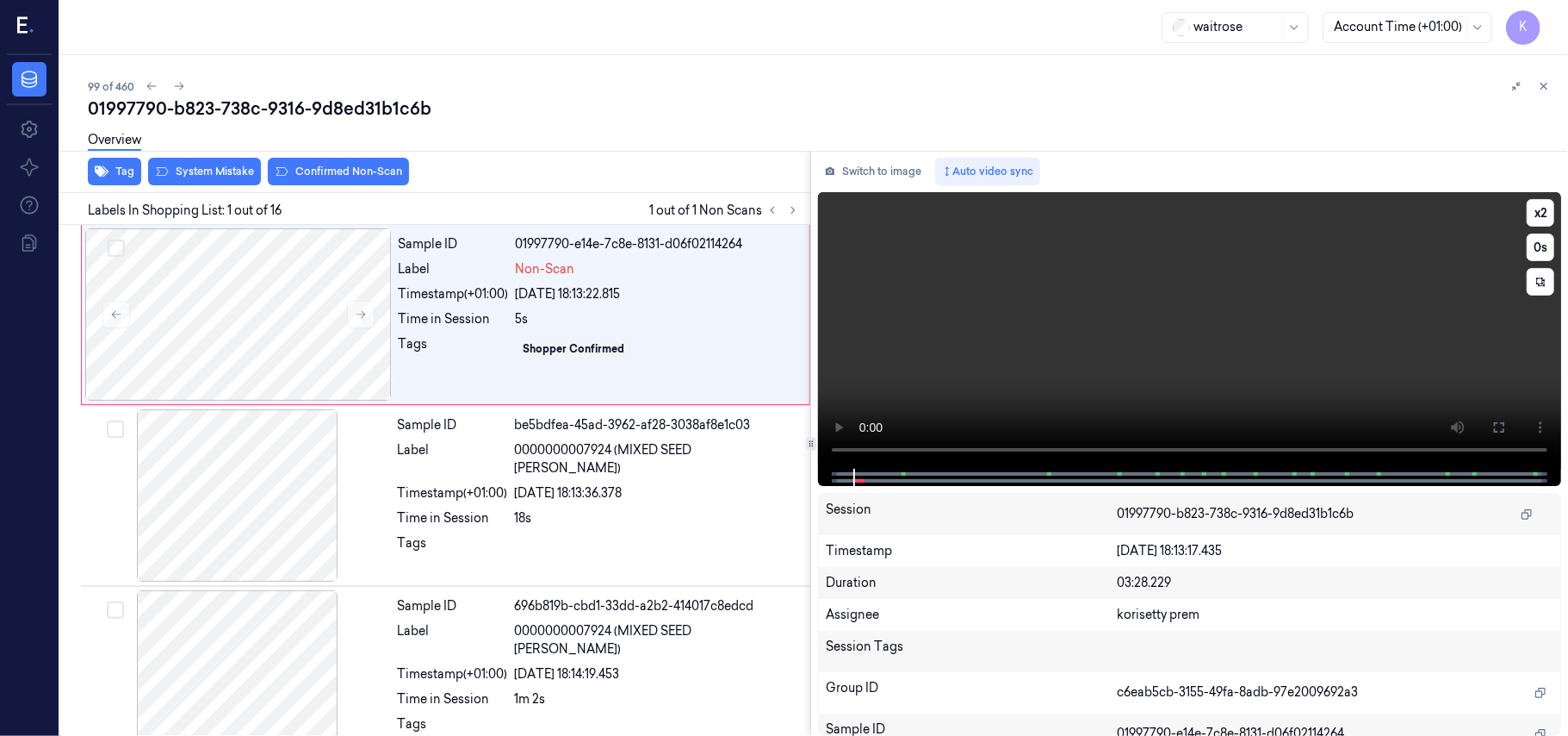
click at [953, 314] on video at bounding box center [1190, 331] width 743 height 277
click at [954, 314] on video at bounding box center [1190, 331] width 743 height 277
click at [1530, 219] on button "x 2" at bounding box center [1541, 213] width 28 height 28
click at [1530, 219] on button "x 4" at bounding box center [1541, 213] width 28 height 28
click at [1092, 349] on video at bounding box center [1190, 331] width 743 height 277
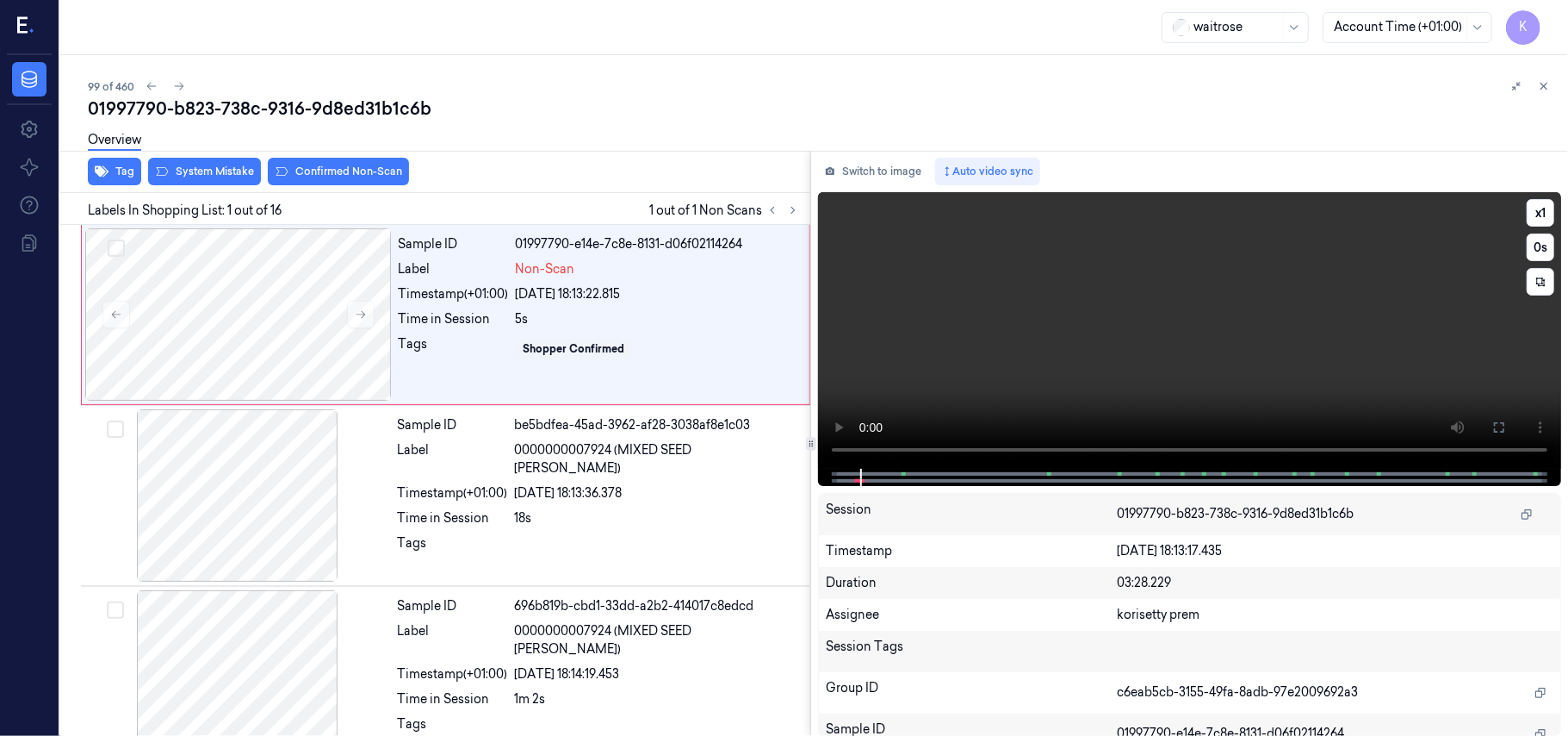
click at [997, 369] on video at bounding box center [1190, 331] width 743 height 277
click at [975, 364] on video at bounding box center [1190, 331] width 743 height 277
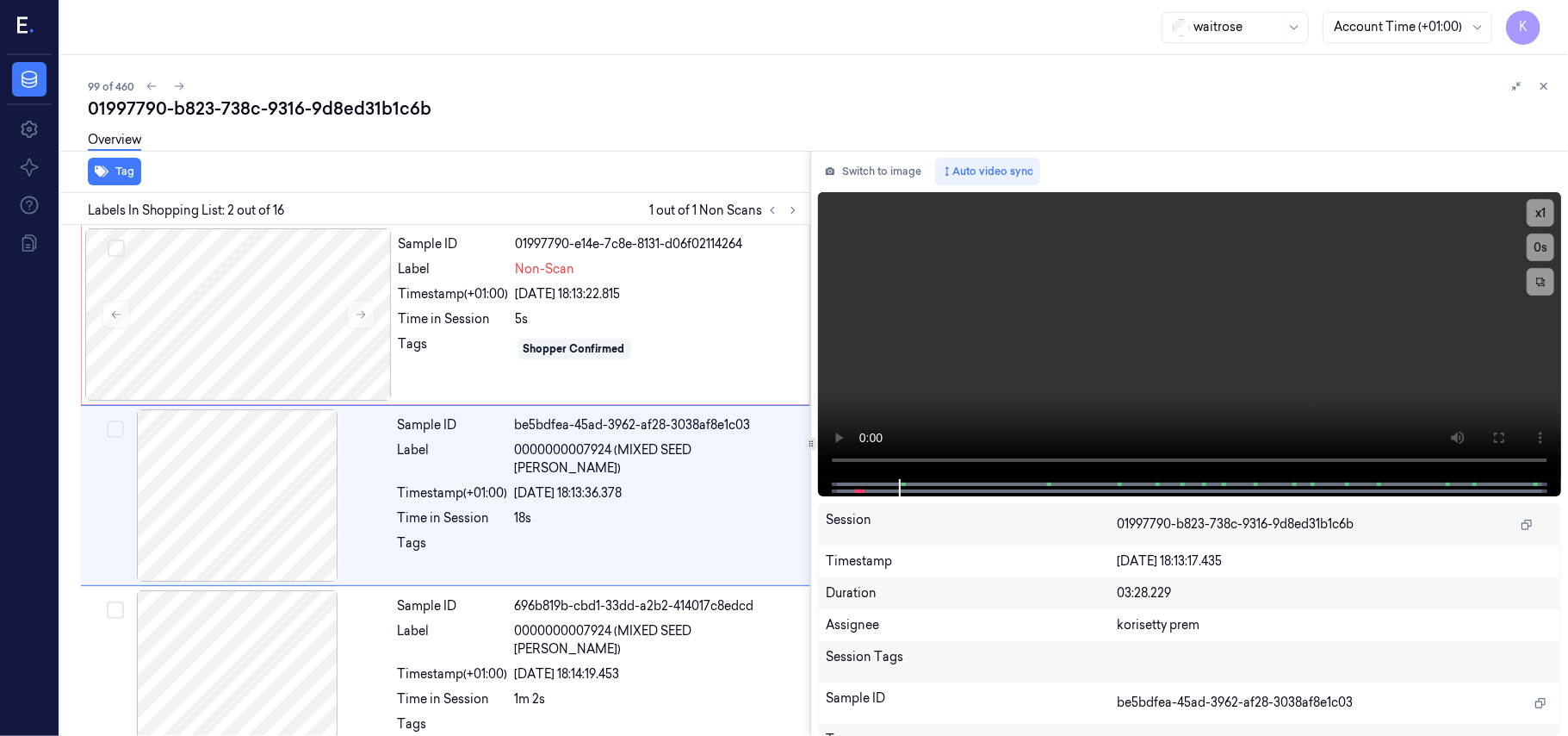
scroll to position [15, 0]
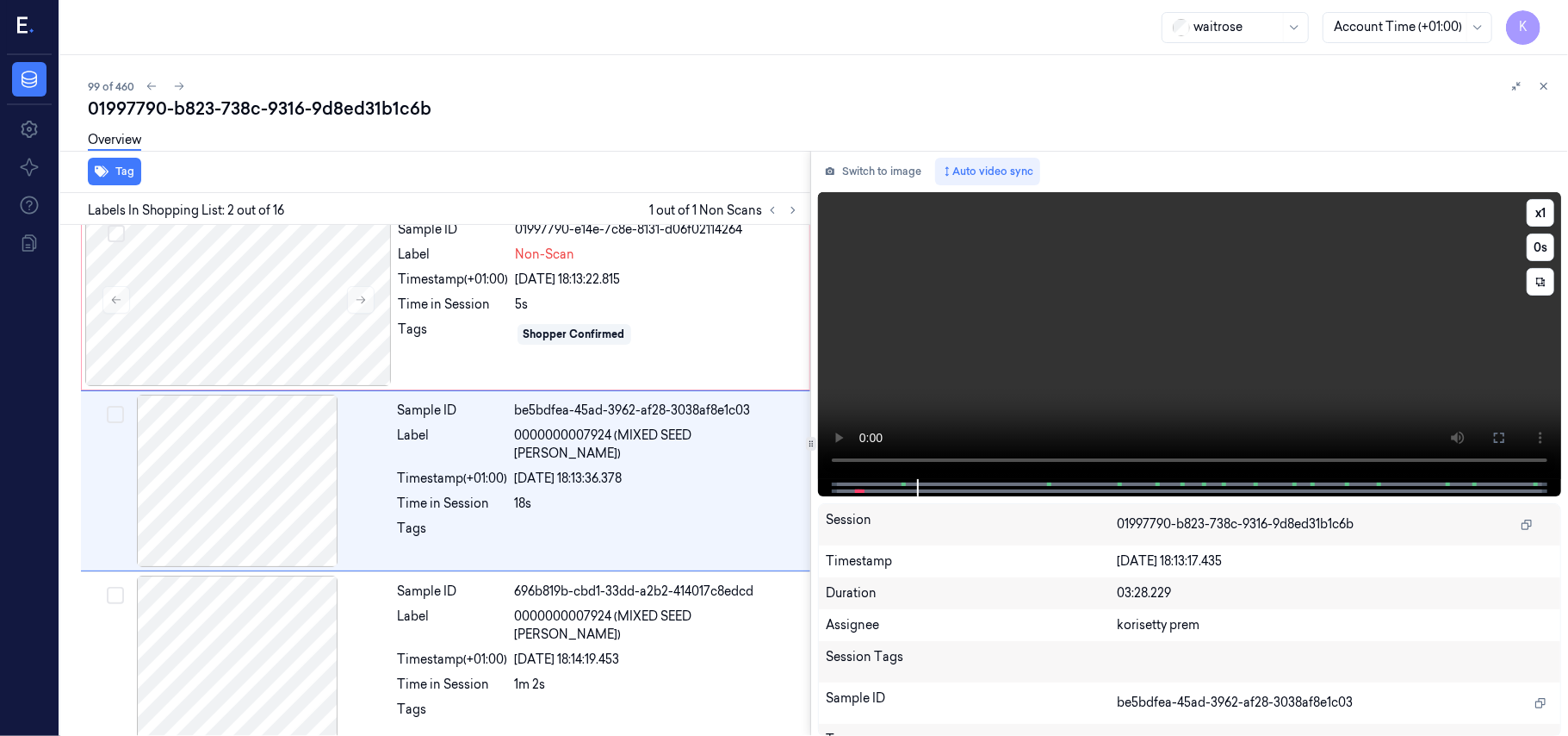
click at [1021, 329] on video at bounding box center [1190, 336] width 743 height 287
click at [414, 284] on div "Timestamp (+01:00)" at bounding box center [453, 280] width 111 height 18
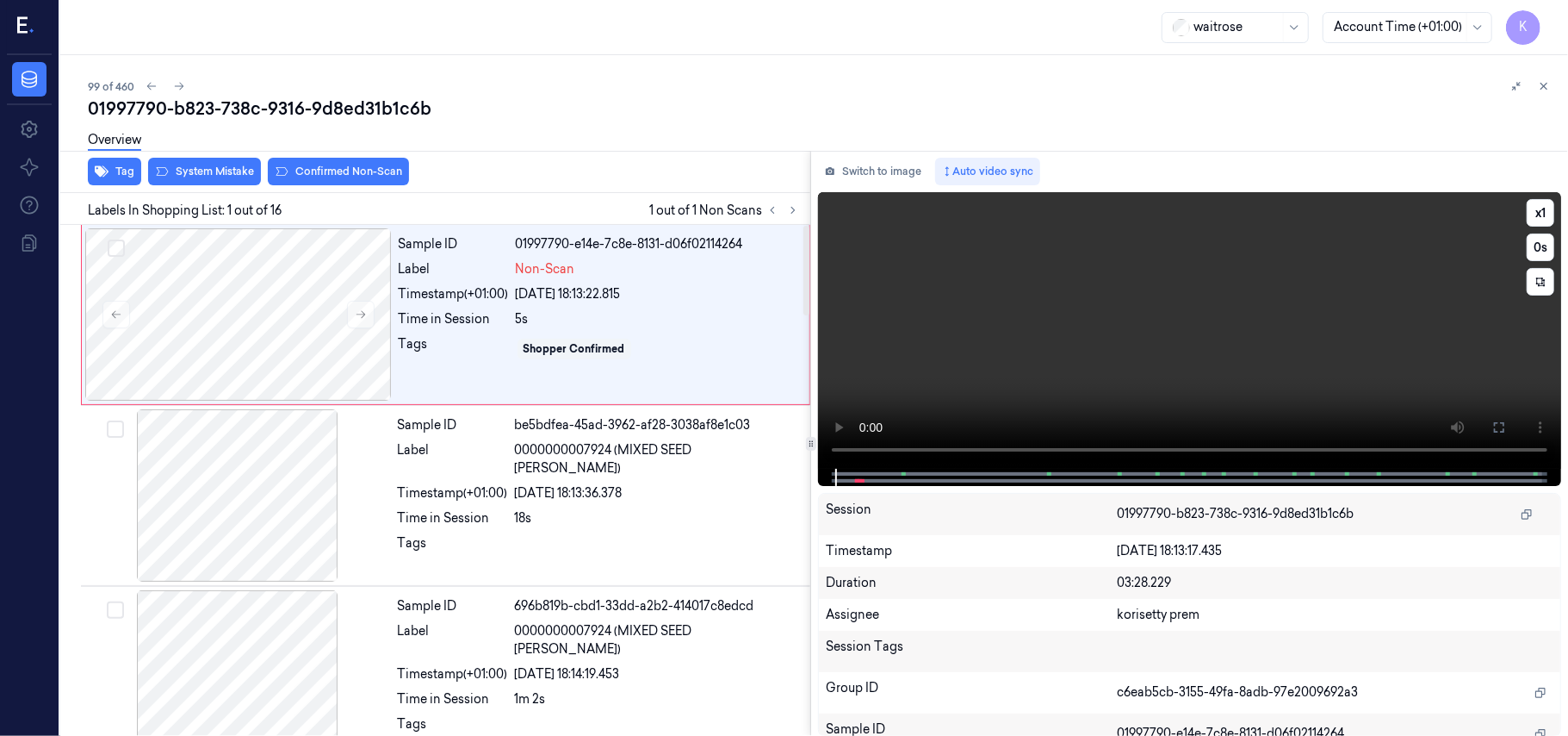
click at [1123, 367] on video at bounding box center [1190, 331] width 743 height 277
click at [1093, 314] on video at bounding box center [1190, 331] width 743 height 277
click at [222, 363] on div at bounding box center [239, 314] width 307 height 172
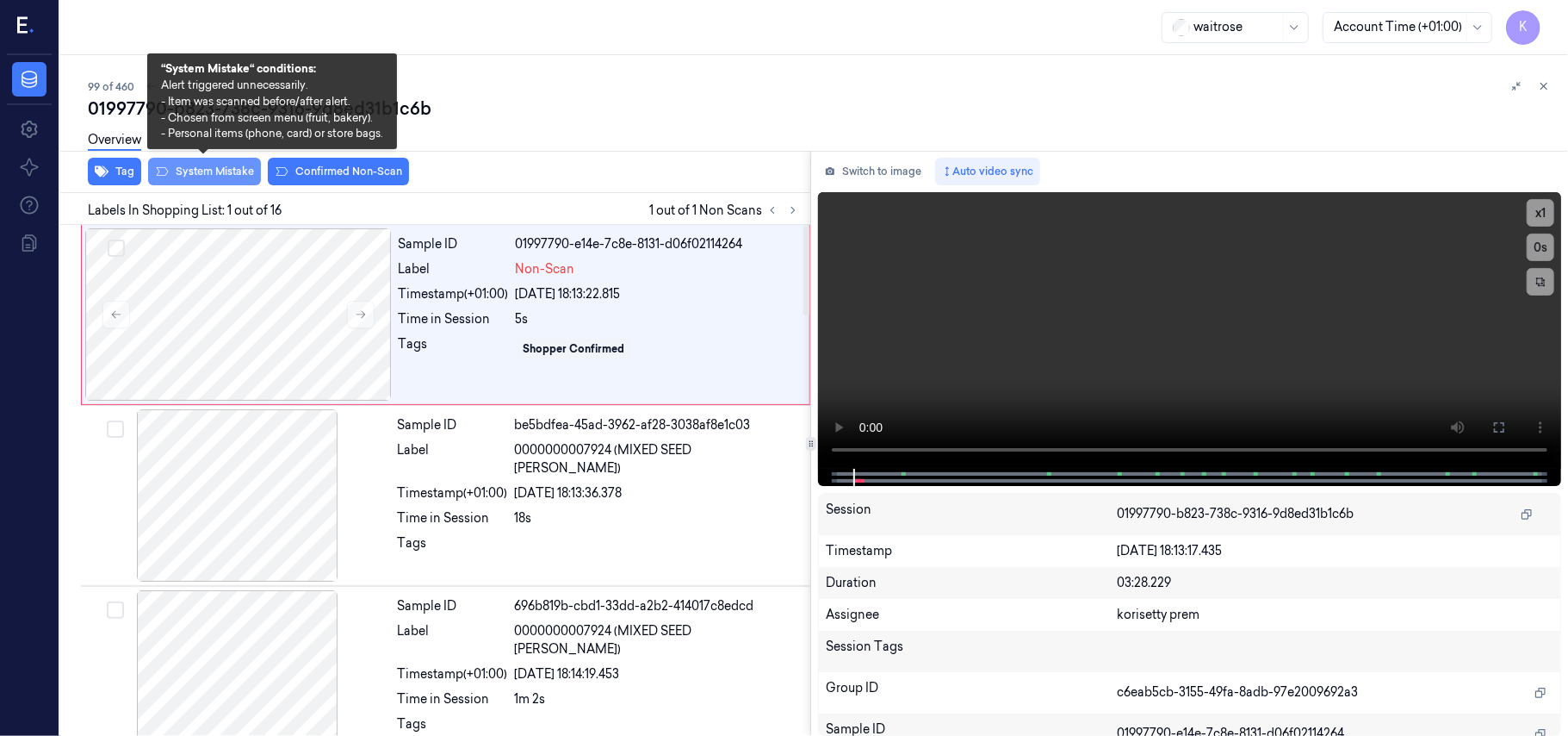
click at [214, 173] on button "System Mistake" at bounding box center [204, 171] width 112 height 28
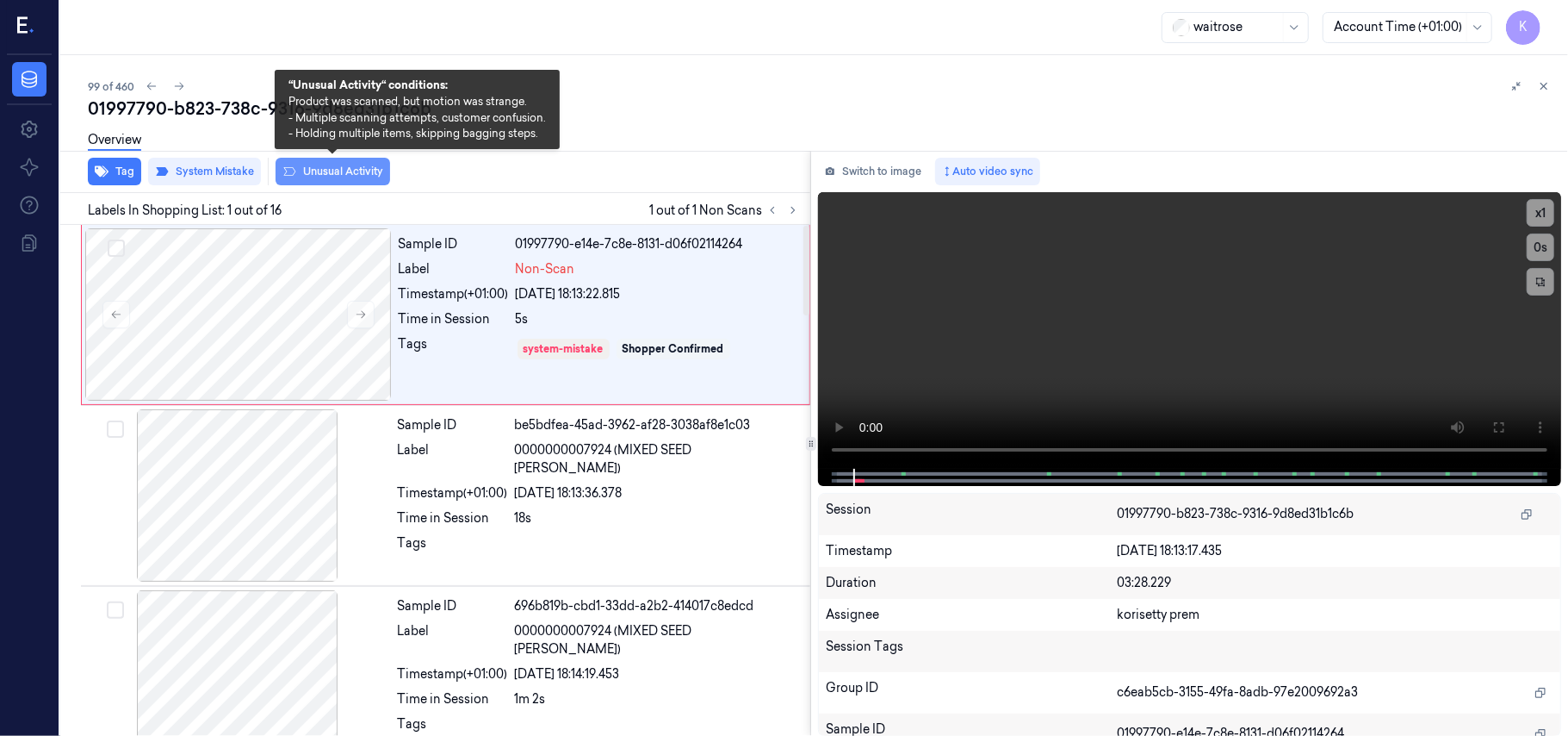
click at [358, 172] on button "Unusual Activity" at bounding box center [333, 171] width 114 height 28
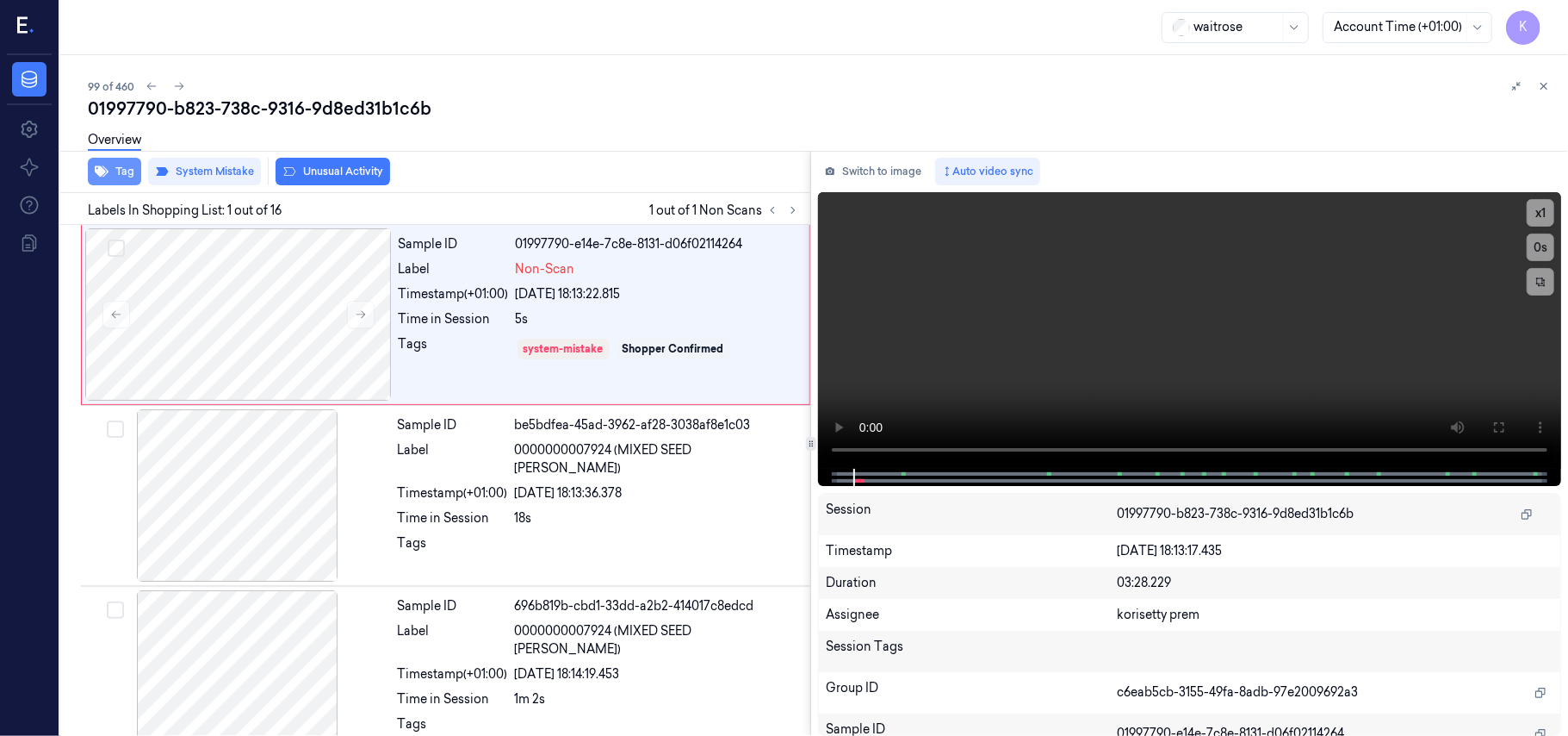
click at [115, 163] on button "Tag" at bounding box center [114, 171] width 54 height 28
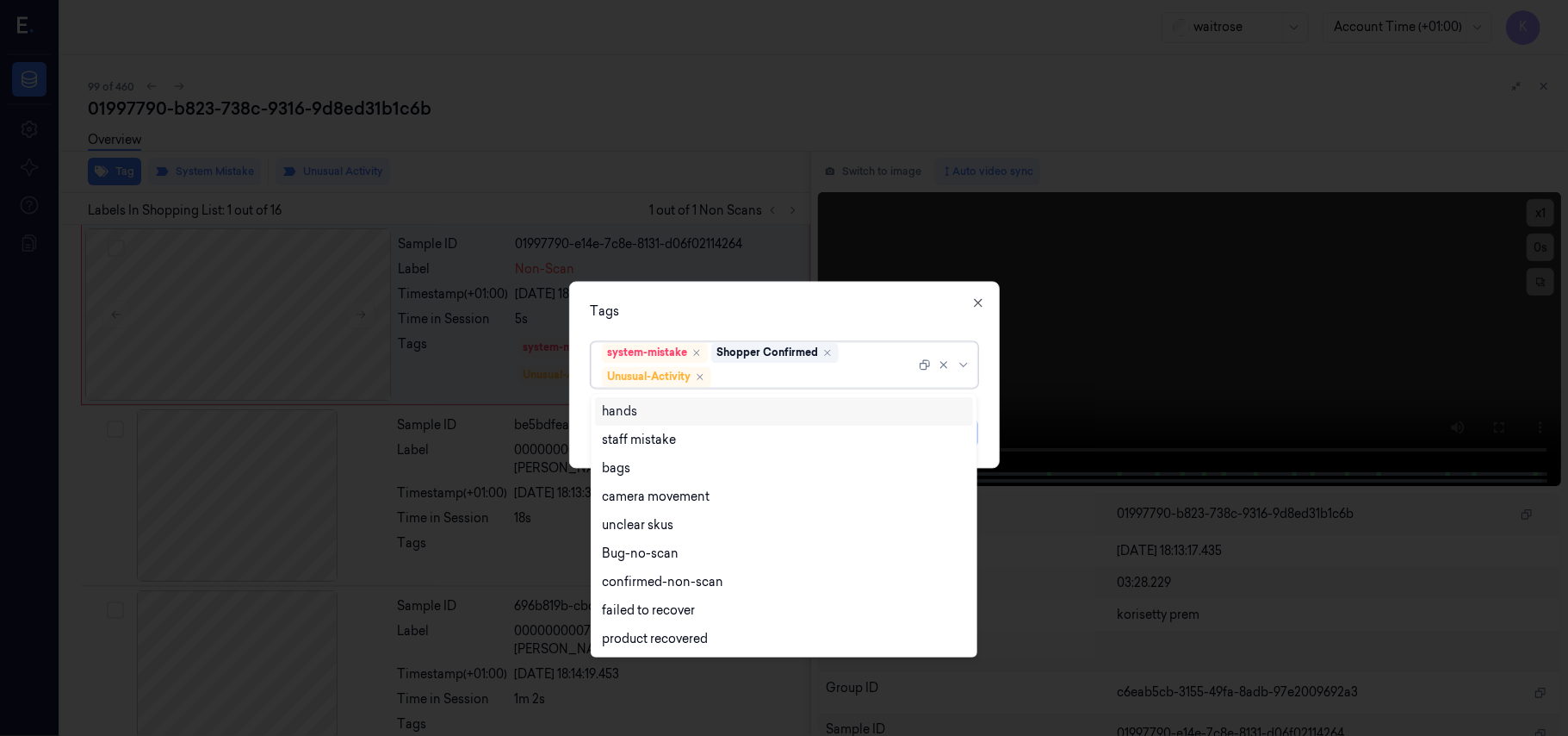
click at [774, 382] on div at bounding box center [815, 376] width 201 height 18
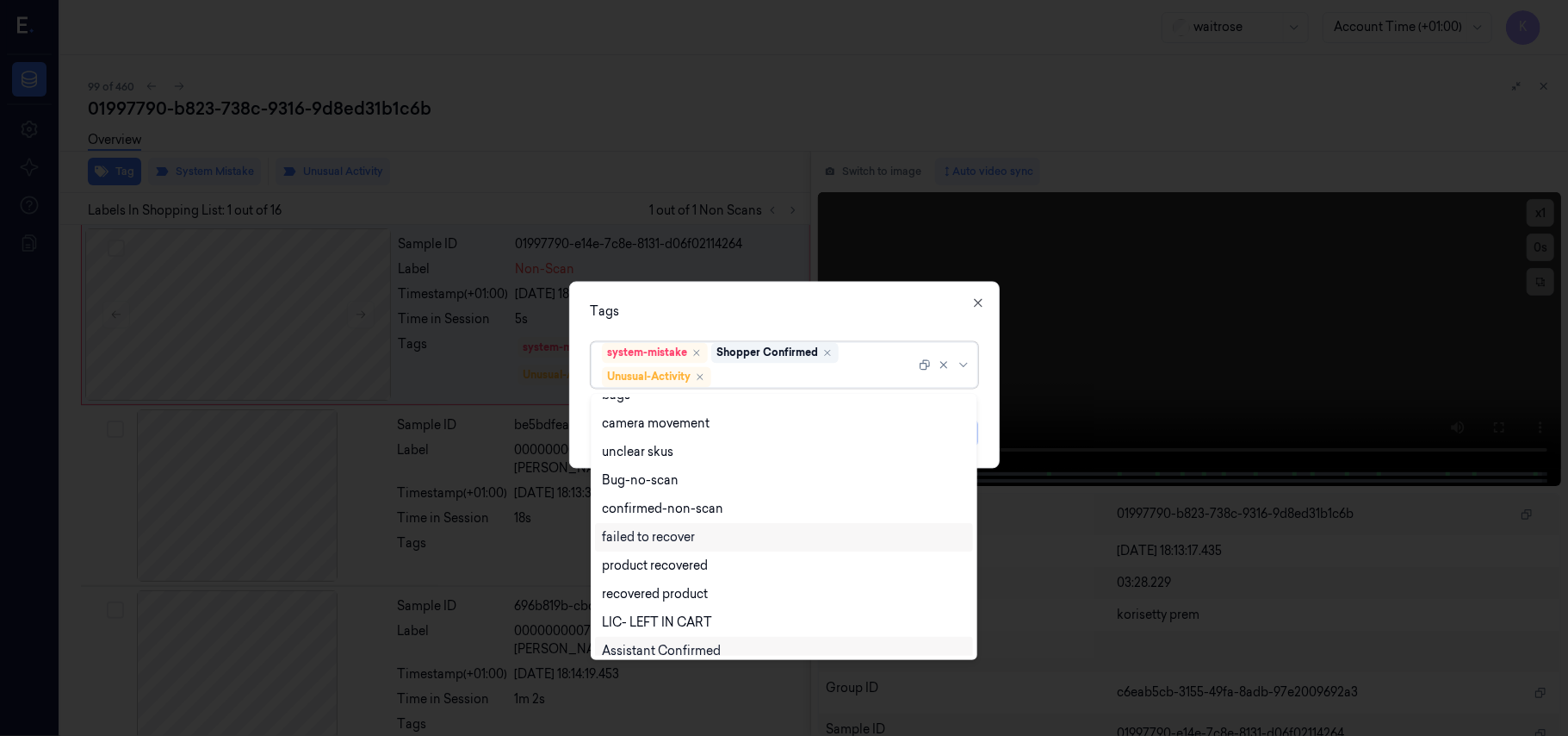
scroll to position [225, 0]
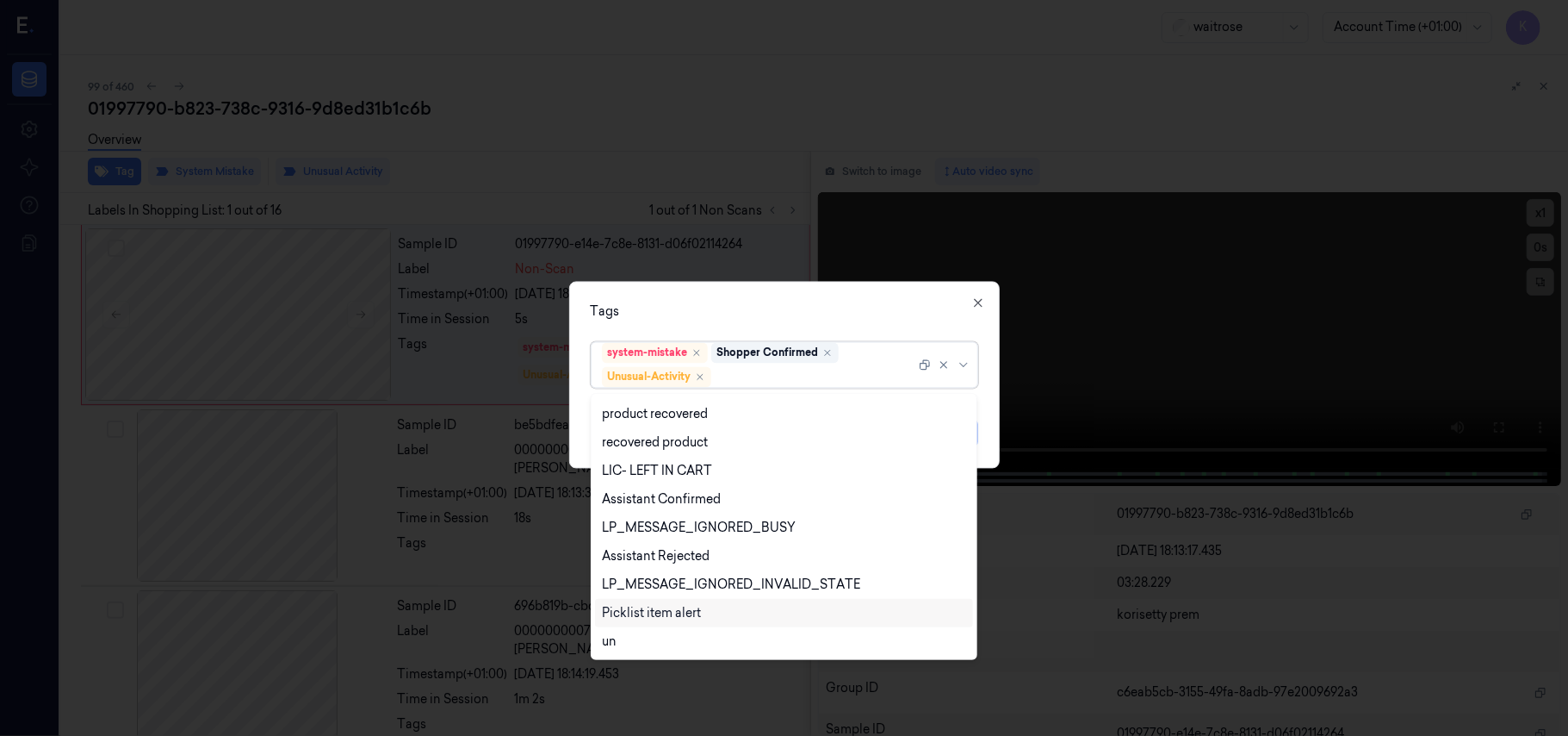
click at [646, 611] on div "Picklist item alert" at bounding box center [651, 613] width 99 height 18
click at [774, 293] on div "Tags option Picklist item alert, selected. 20 results available. Use Up and Dow…" at bounding box center [784, 375] width 430 height 187
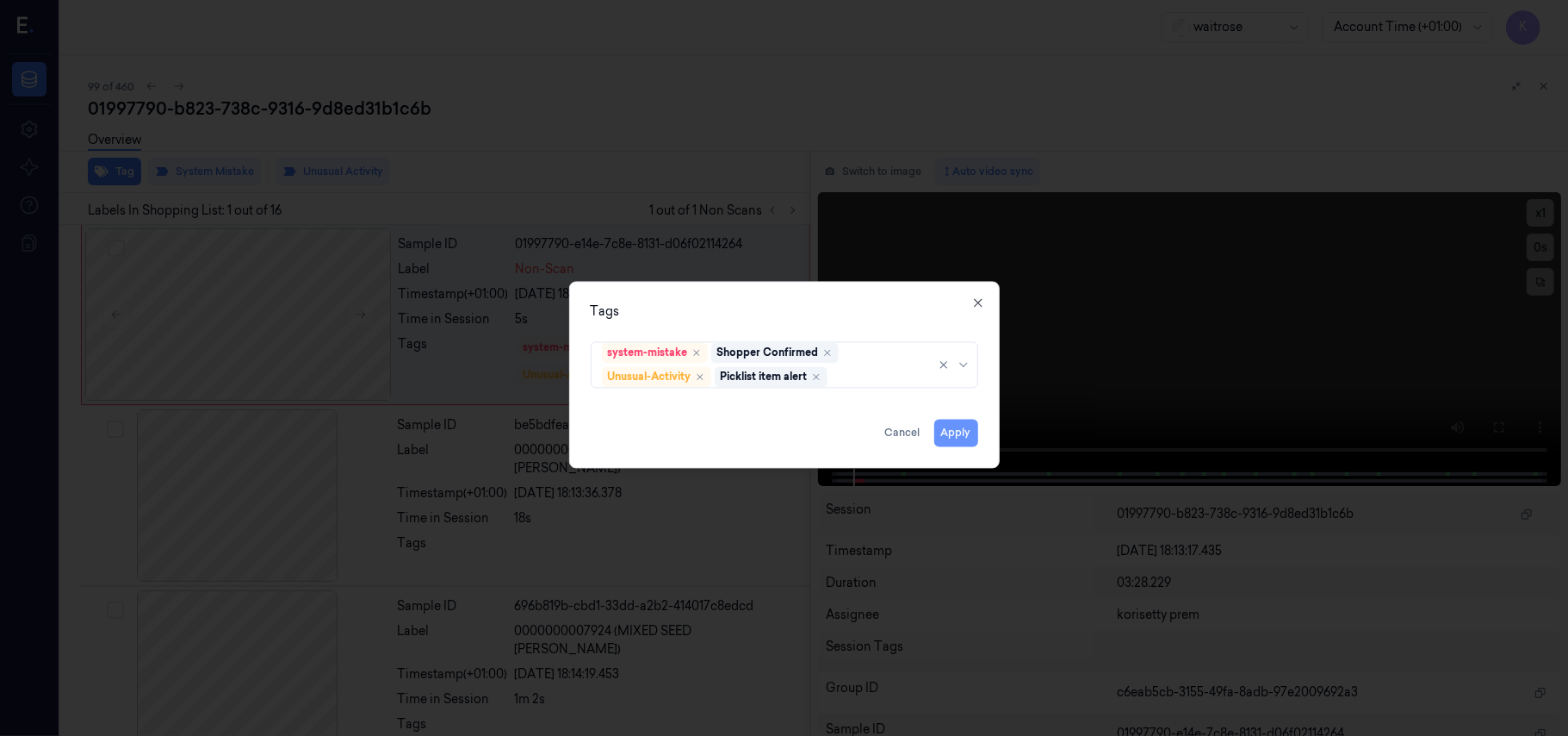
click at [962, 429] on button "Apply" at bounding box center [957, 433] width 44 height 28
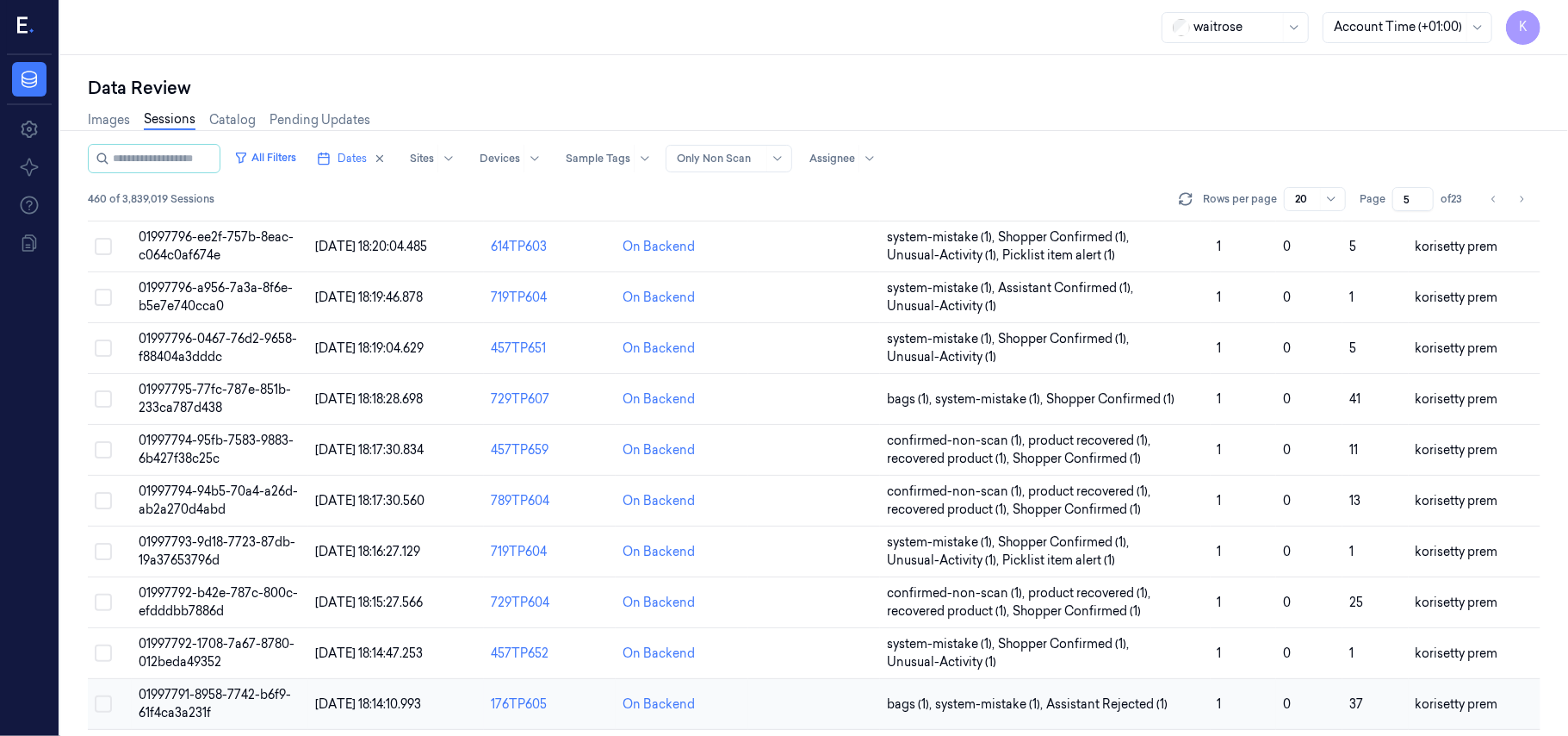
scroll to position [573, 0]
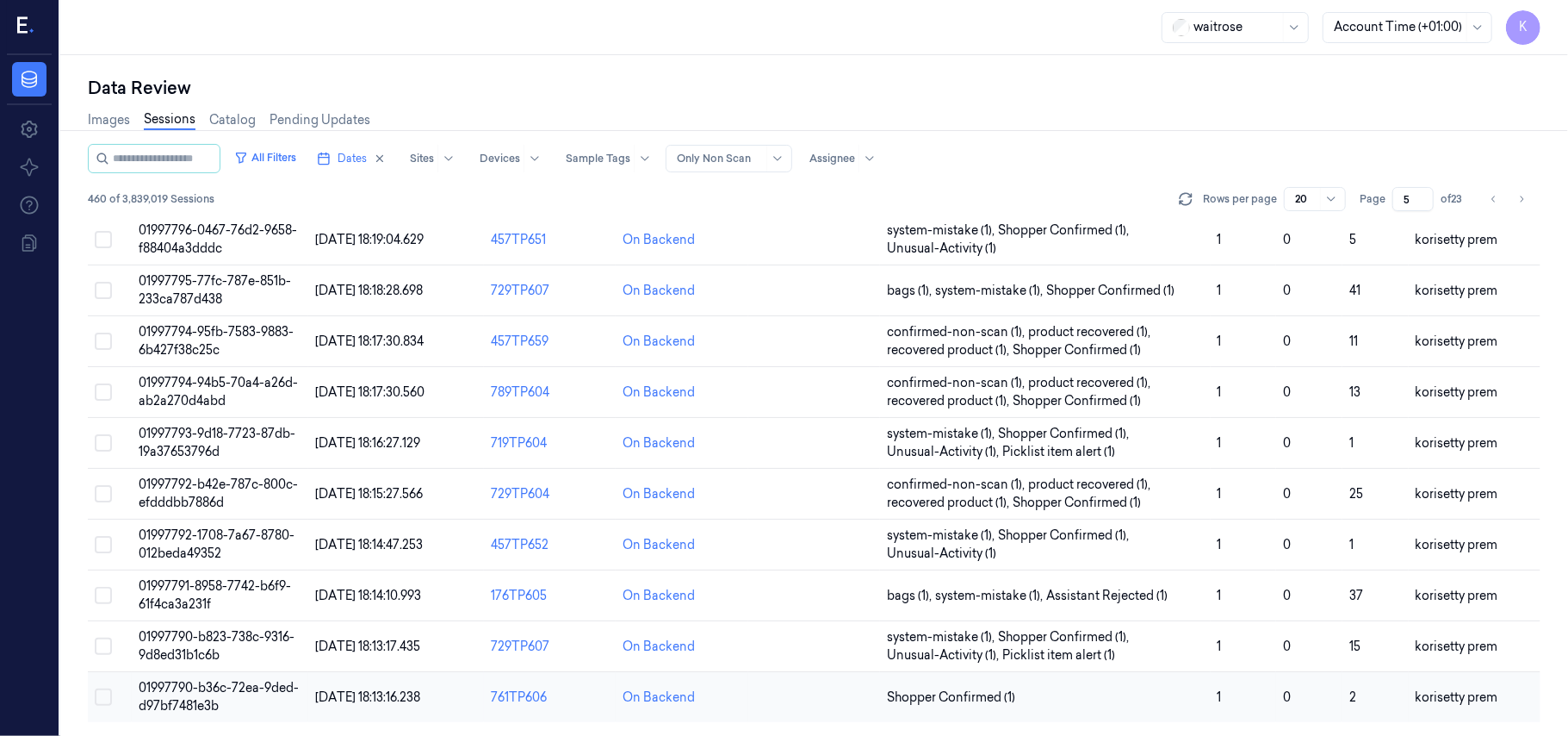
click at [194, 701] on span "01997790-b36c-72ea-9ded-d97bf7481e3b" at bounding box center [218, 696] width 160 height 34
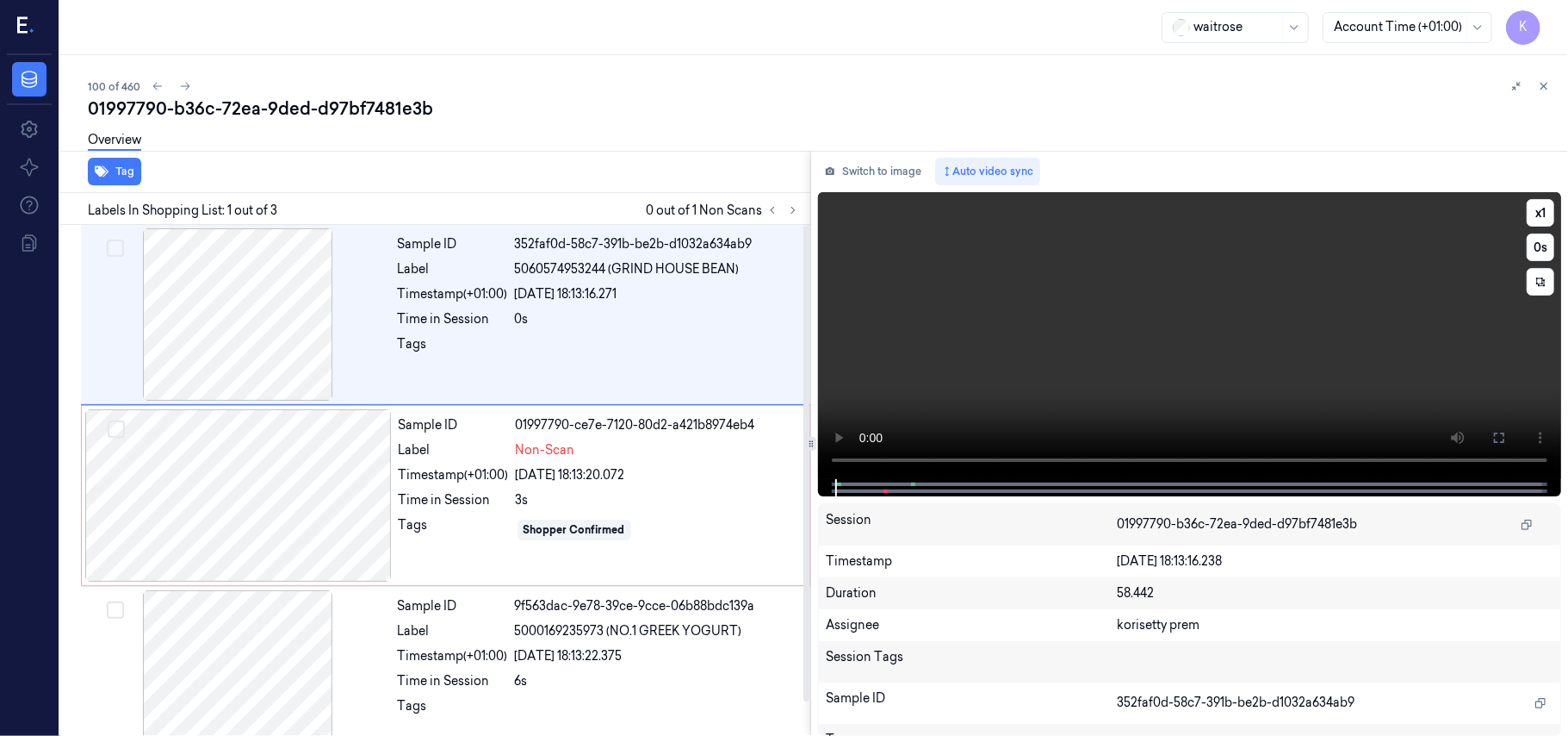
click at [1062, 359] on video at bounding box center [1190, 336] width 743 height 287
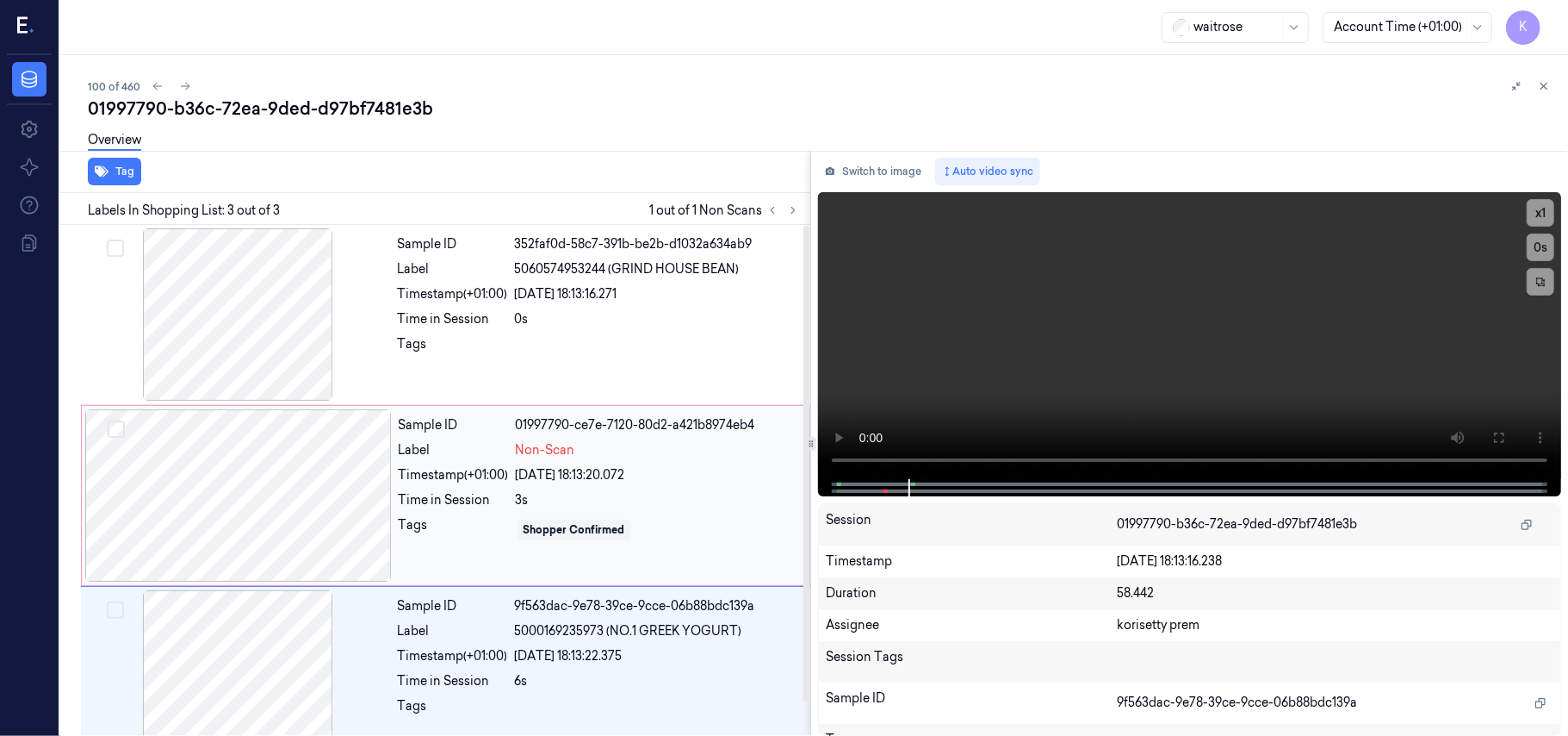
scroll to position [38, 0]
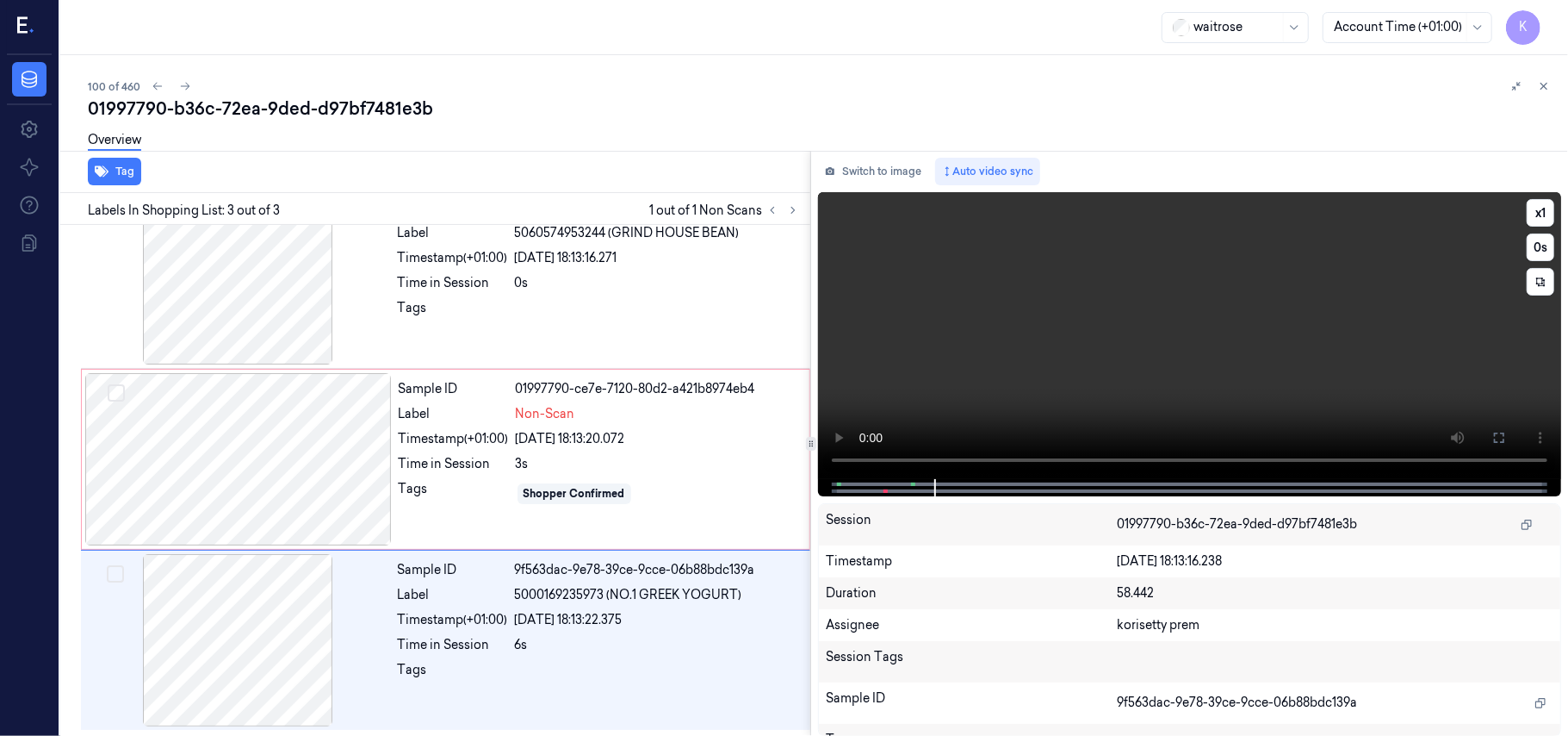
click at [1234, 336] on video at bounding box center [1190, 336] width 743 height 287
click at [592, 287] on div "0s" at bounding box center [657, 283] width 285 height 18
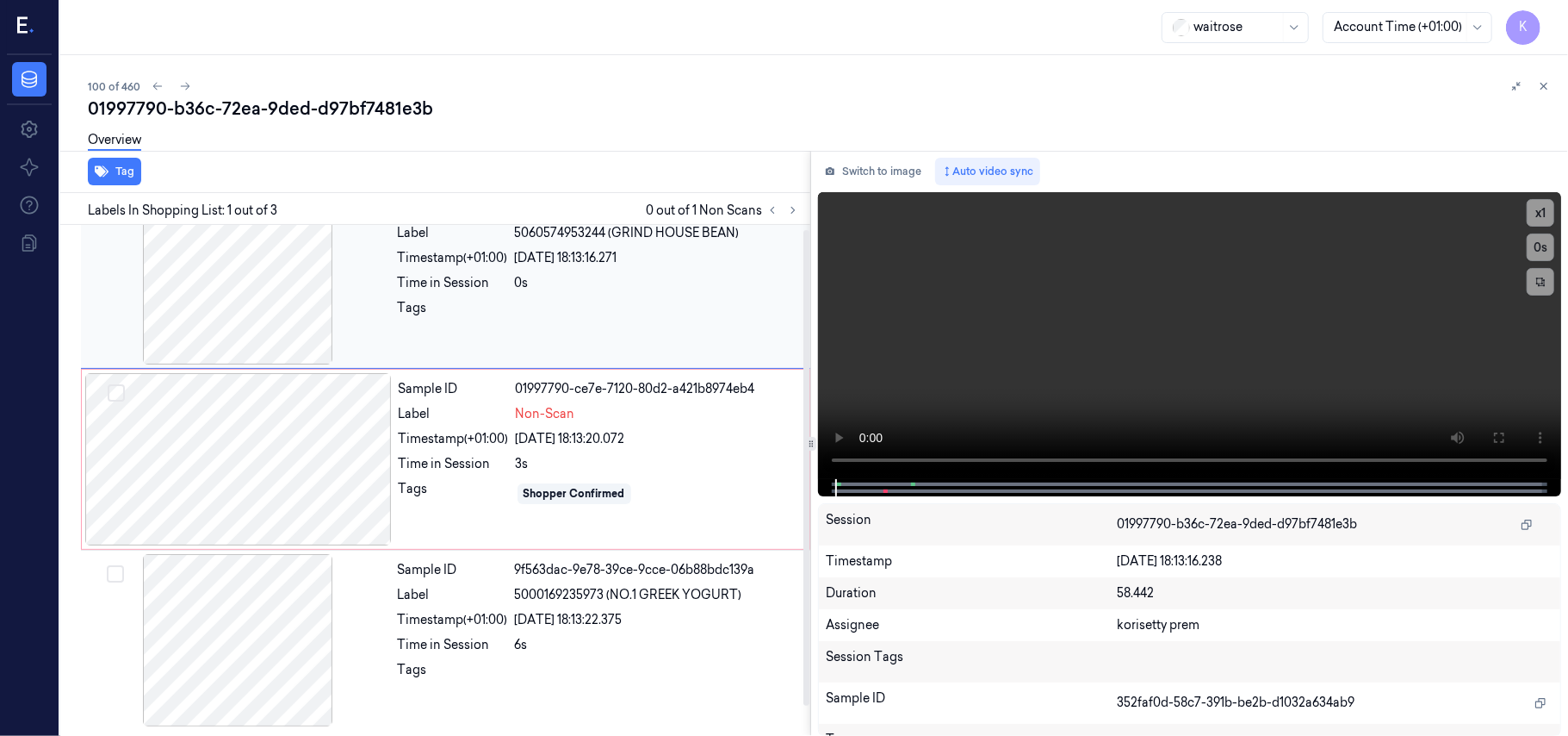
scroll to position [0, 0]
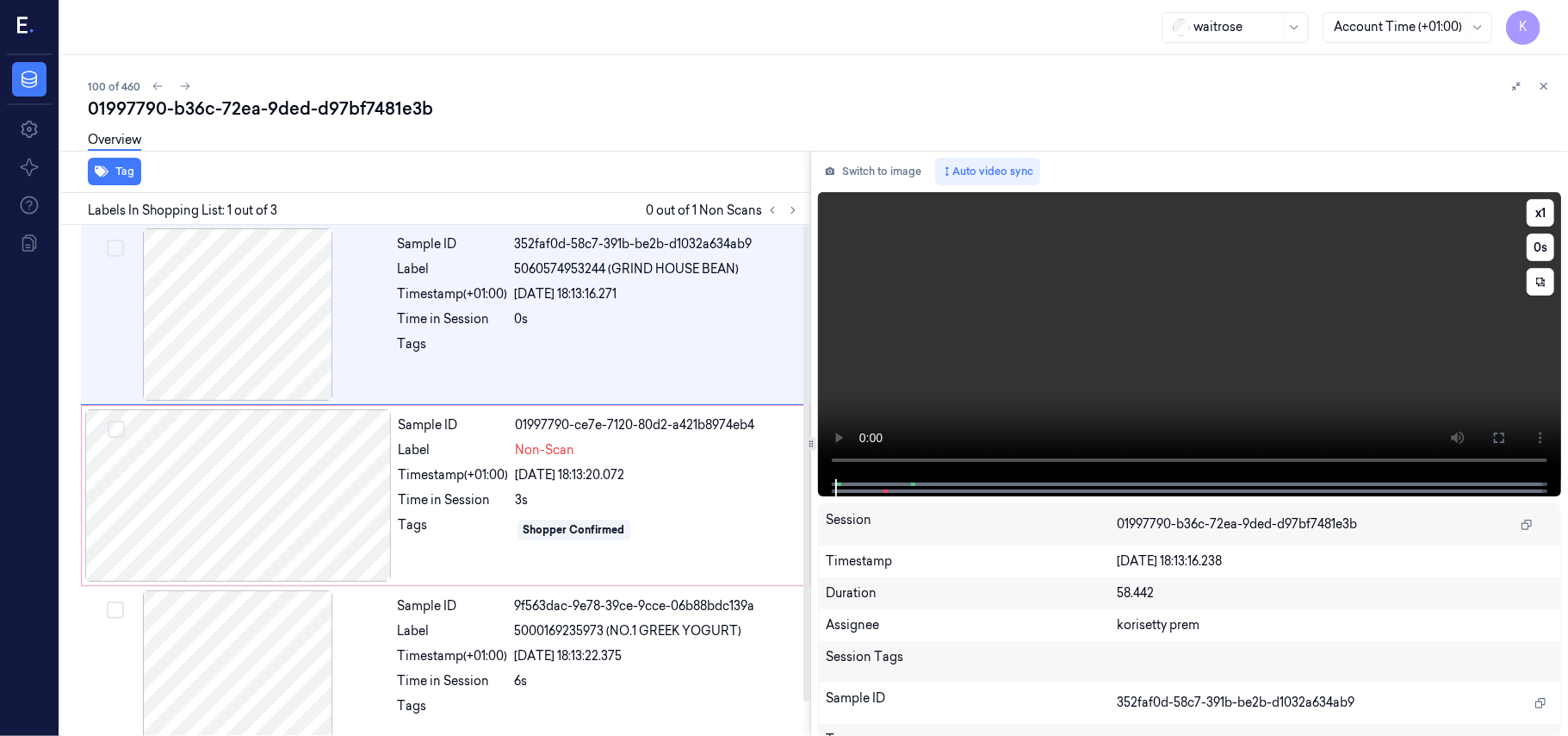
click at [1179, 287] on video at bounding box center [1190, 336] width 743 height 287
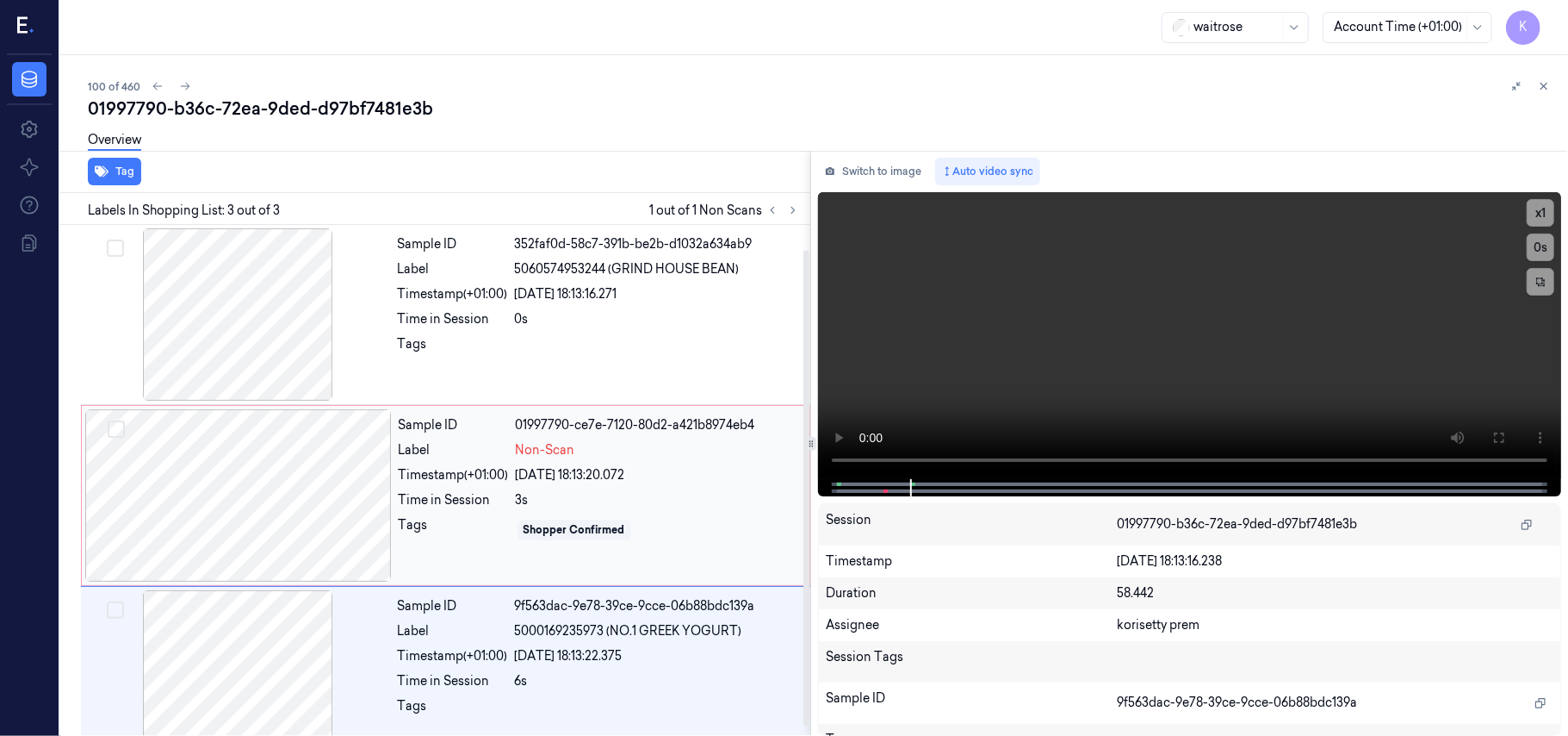
scroll to position [38, 0]
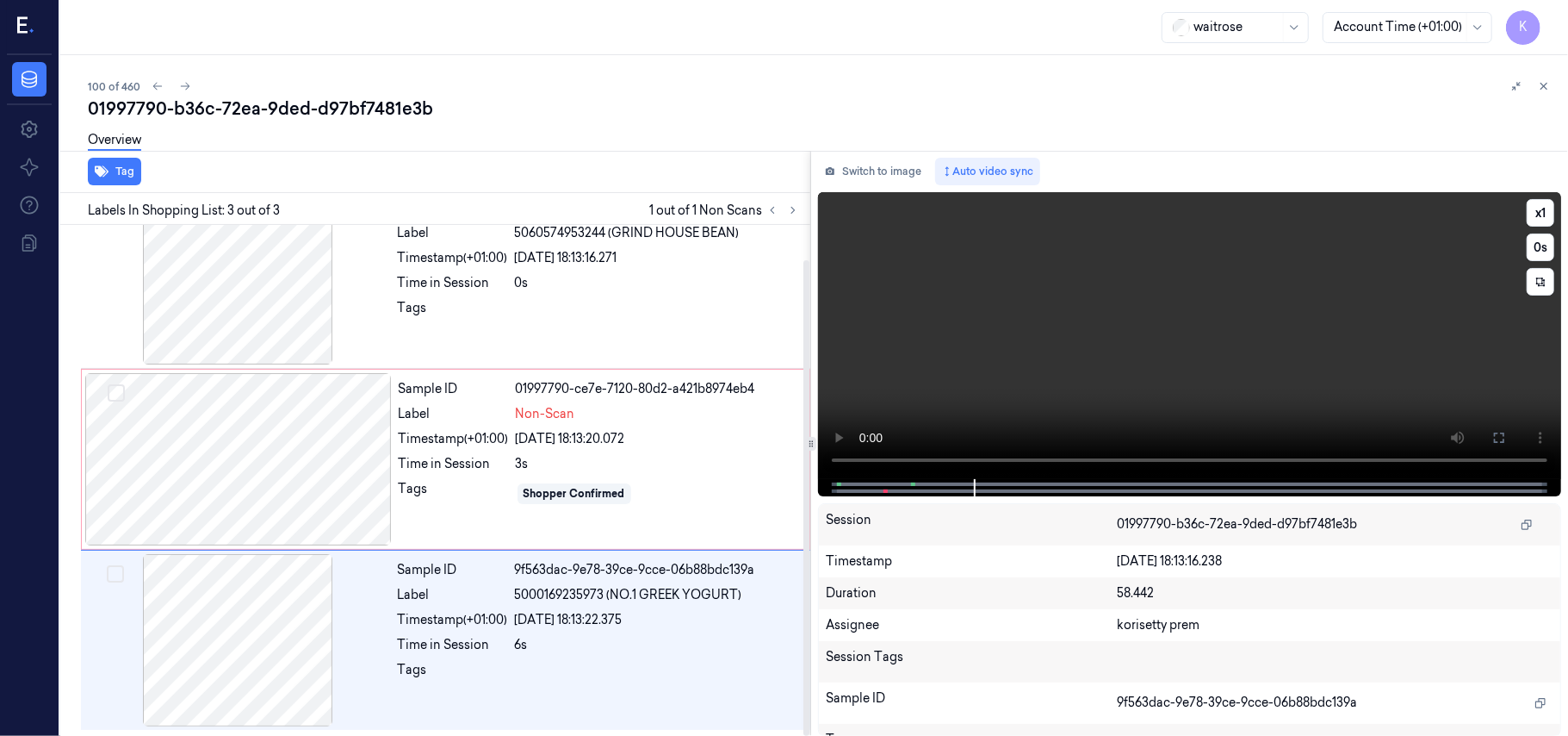
click at [1410, 328] on video at bounding box center [1190, 336] width 743 height 287
click at [590, 466] on div "3s" at bounding box center [657, 464] width 284 height 18
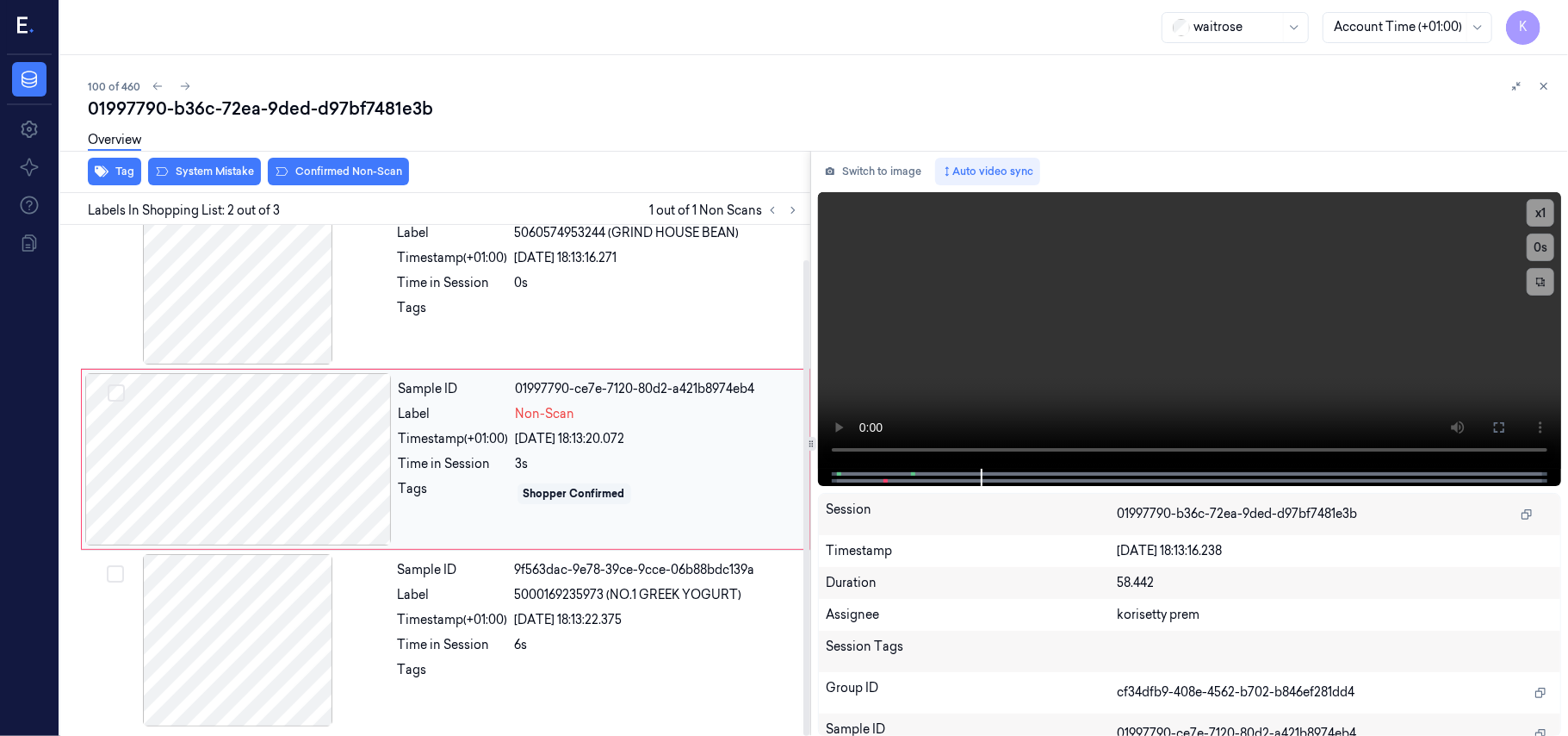
scroll to position [15, 0]
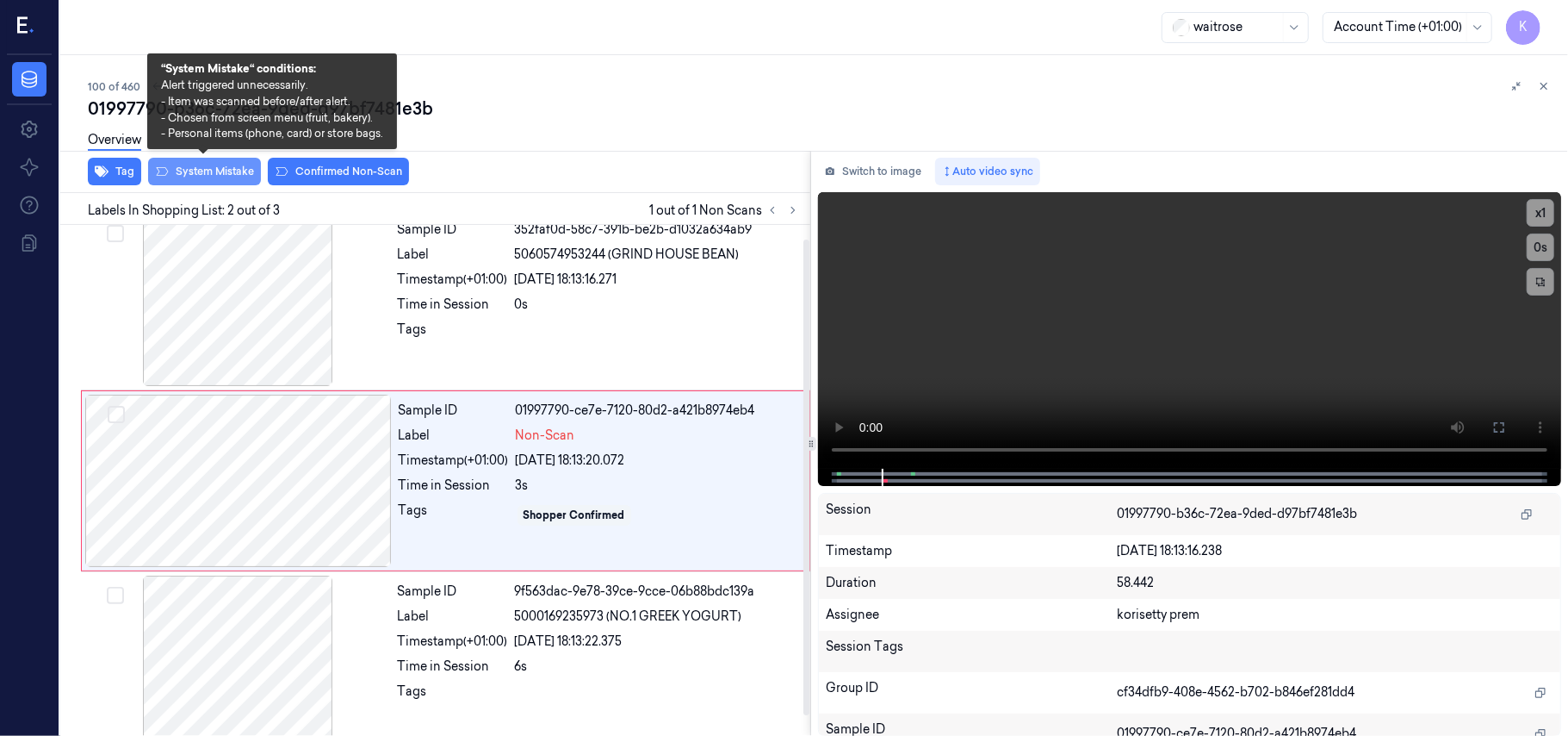
click at [179, 170] on button "System Mistake" at bounding box center [204, 171] width 112 height 28
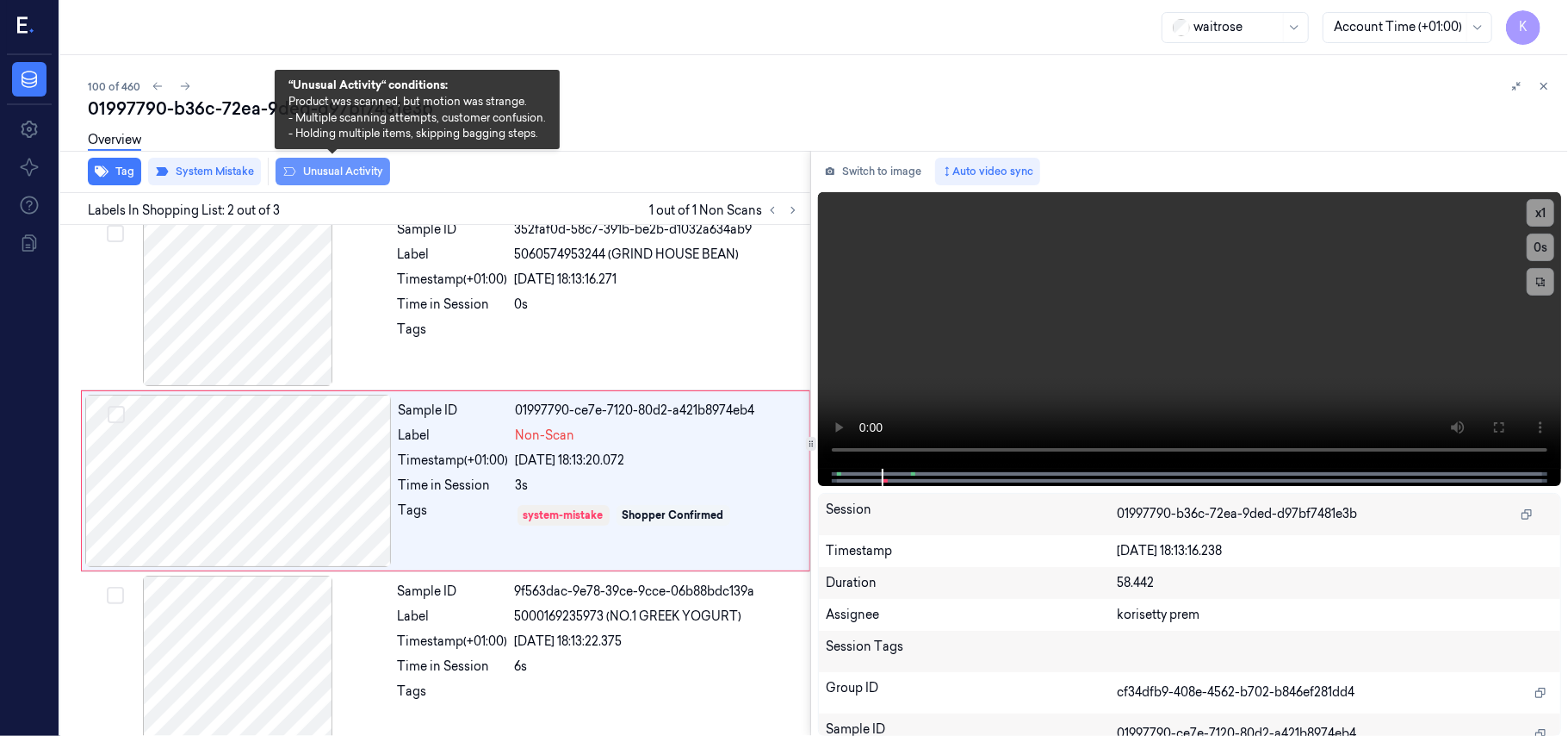
click at [345, 169] on button "Unusual Activity" at bounding box center [333, 171] width 114 height 28
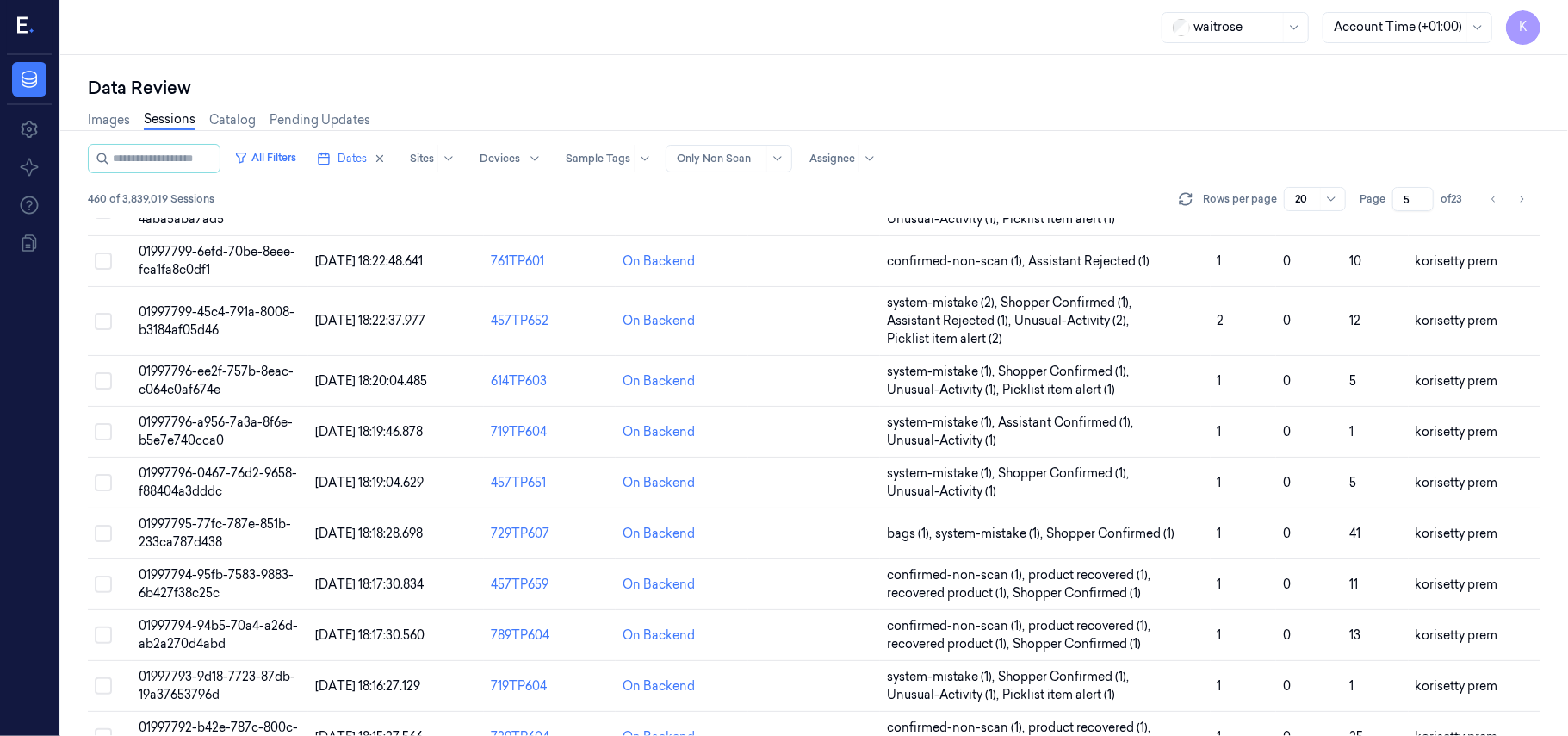
scroll to position [573, 0]
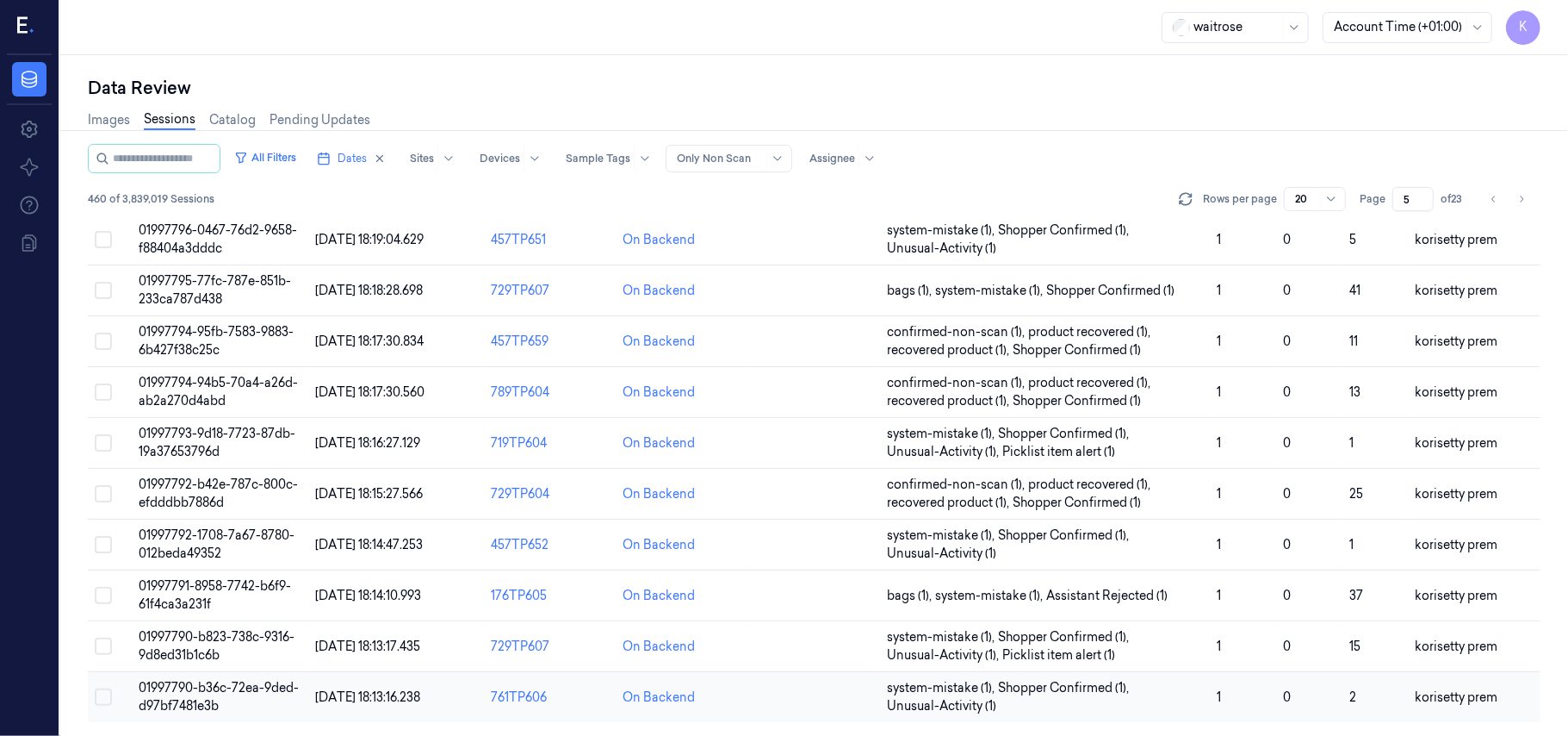
click at [219, 710] on td "01997790-b36c-72ea-9ded-d97bf7481e3b" at bounding box center [219, 697] width 175 height 51
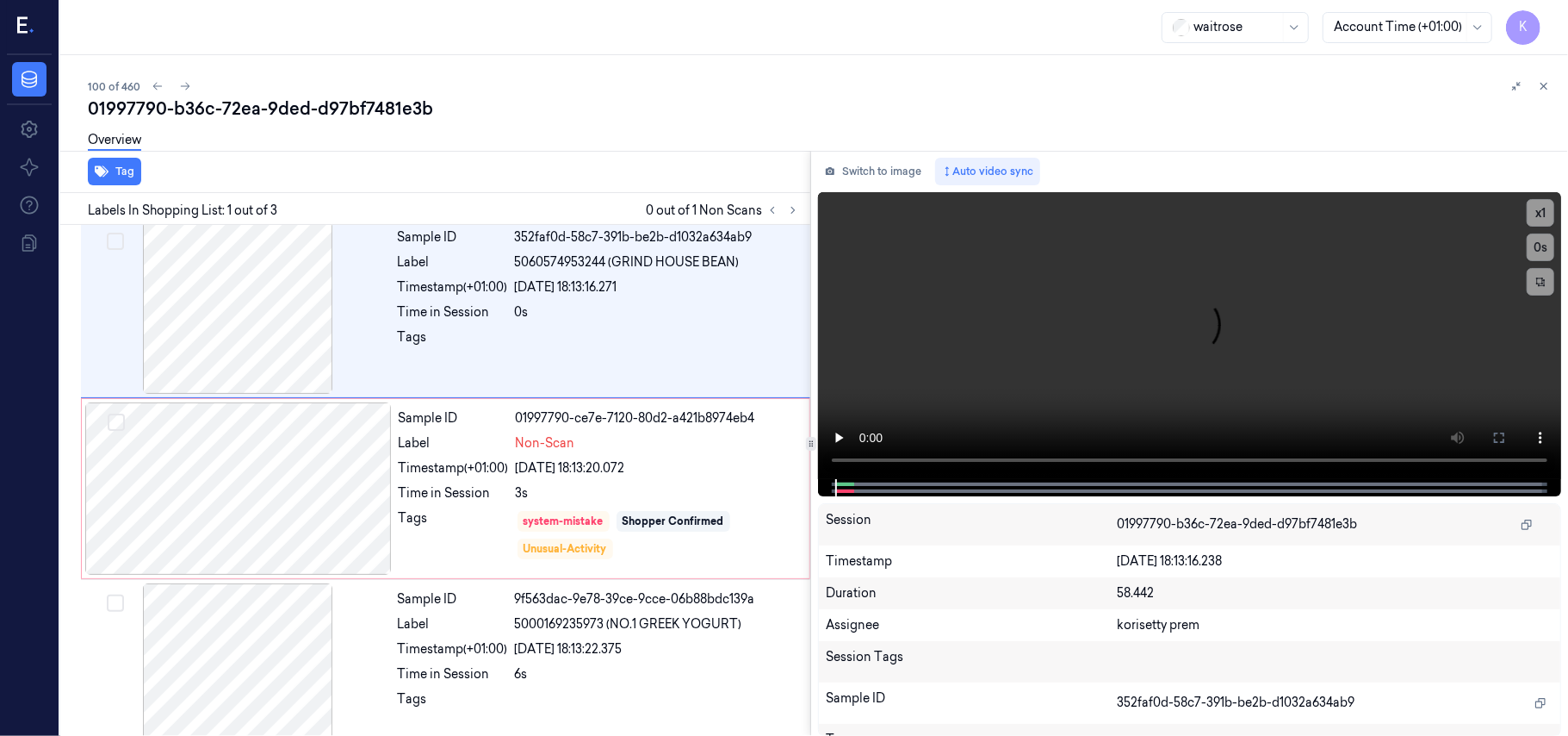
scroll to position [7, 0]
click at [596, 112] on div "01997790-b36c-72ea-9ded-d97bf7481e3b" at bounding box center [820, 109] width 1466 height 24
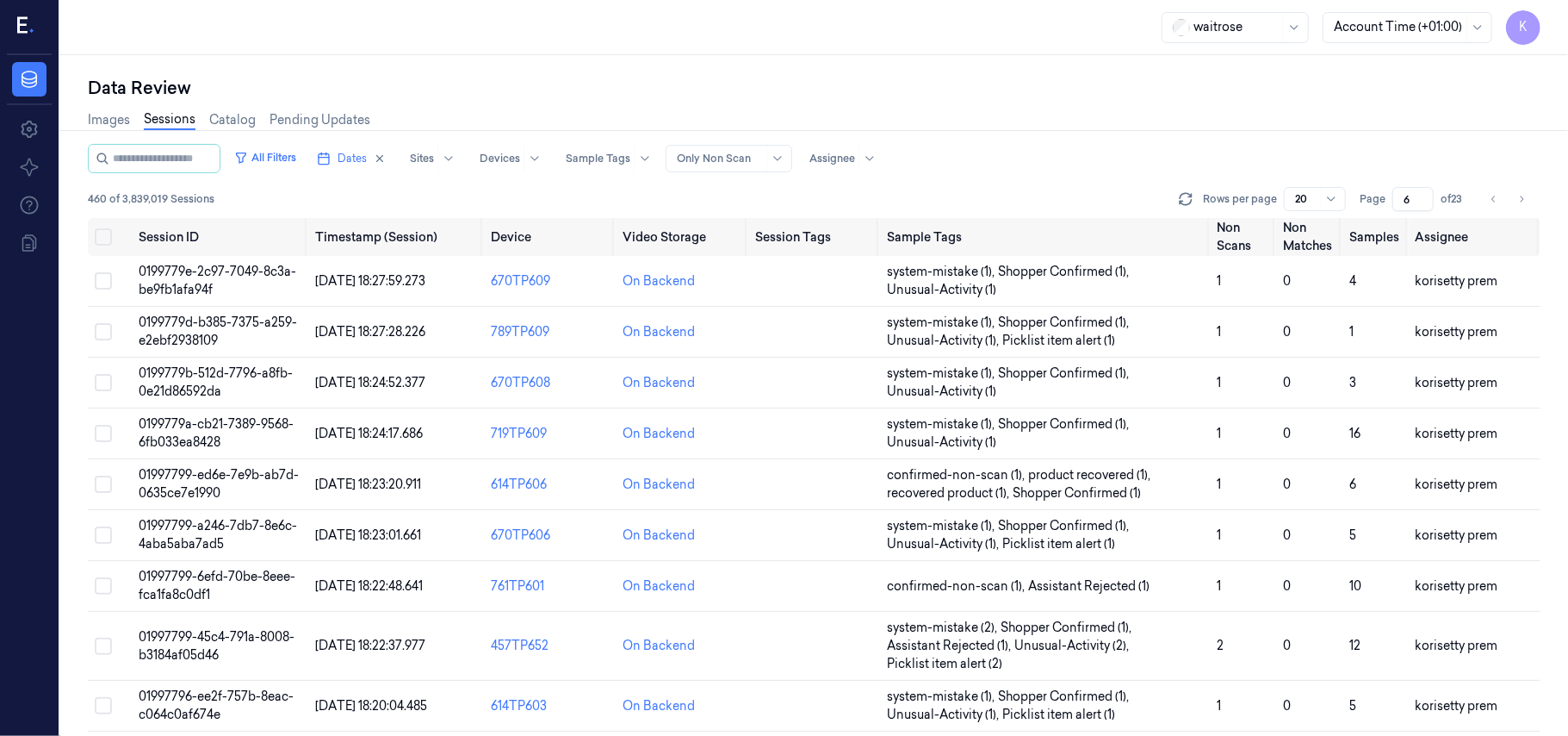
click at [1423, 191] on input "6" at bounding box center [1414, 199] width 42 height 24
click at [1423, 191] on input "7" at bounding box center [1414, 199] width 42 height 24
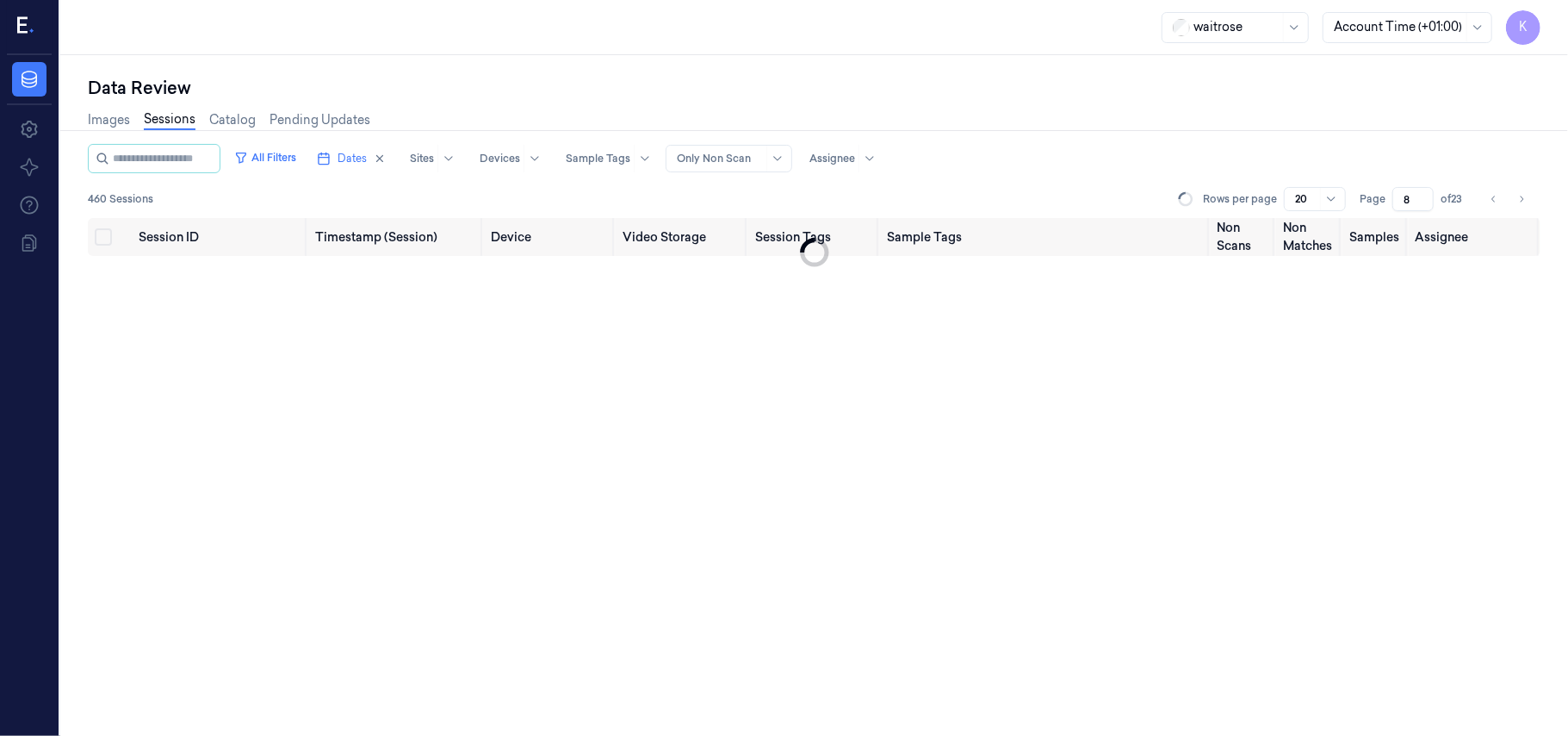
click at [1423, 191] on input "8" at bounding box center [1414, 199] width 42 height 24
click at [1423, 191] on input "9" at bounding box center [1414, 199] width 42 height 24
click at [1424, 191] on input "10" at bounding box center [1414, 199] width 42 height 24
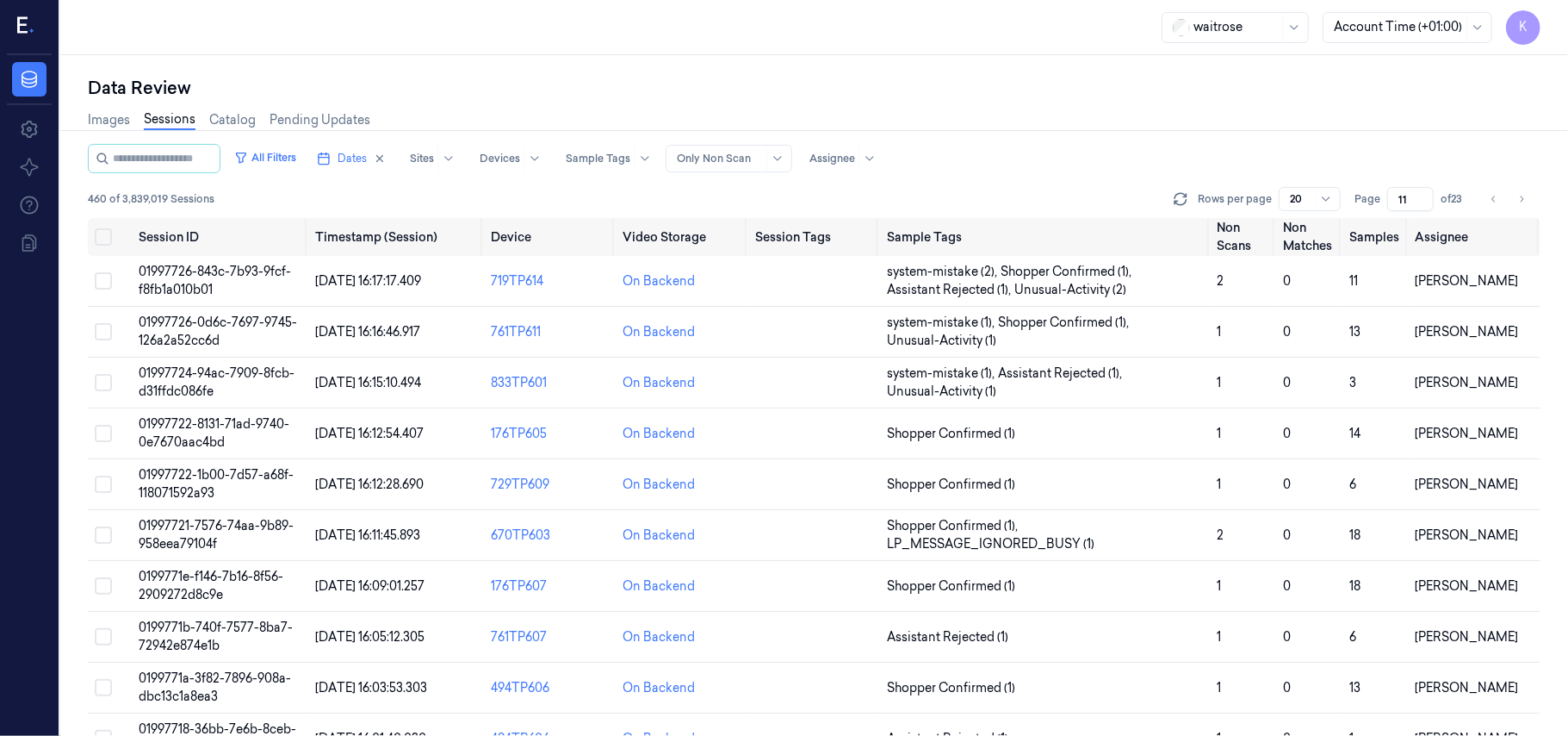
type input "11"
click at [1427, 197] on input "11" at bounding box center [1410, 199] width 47 height 24
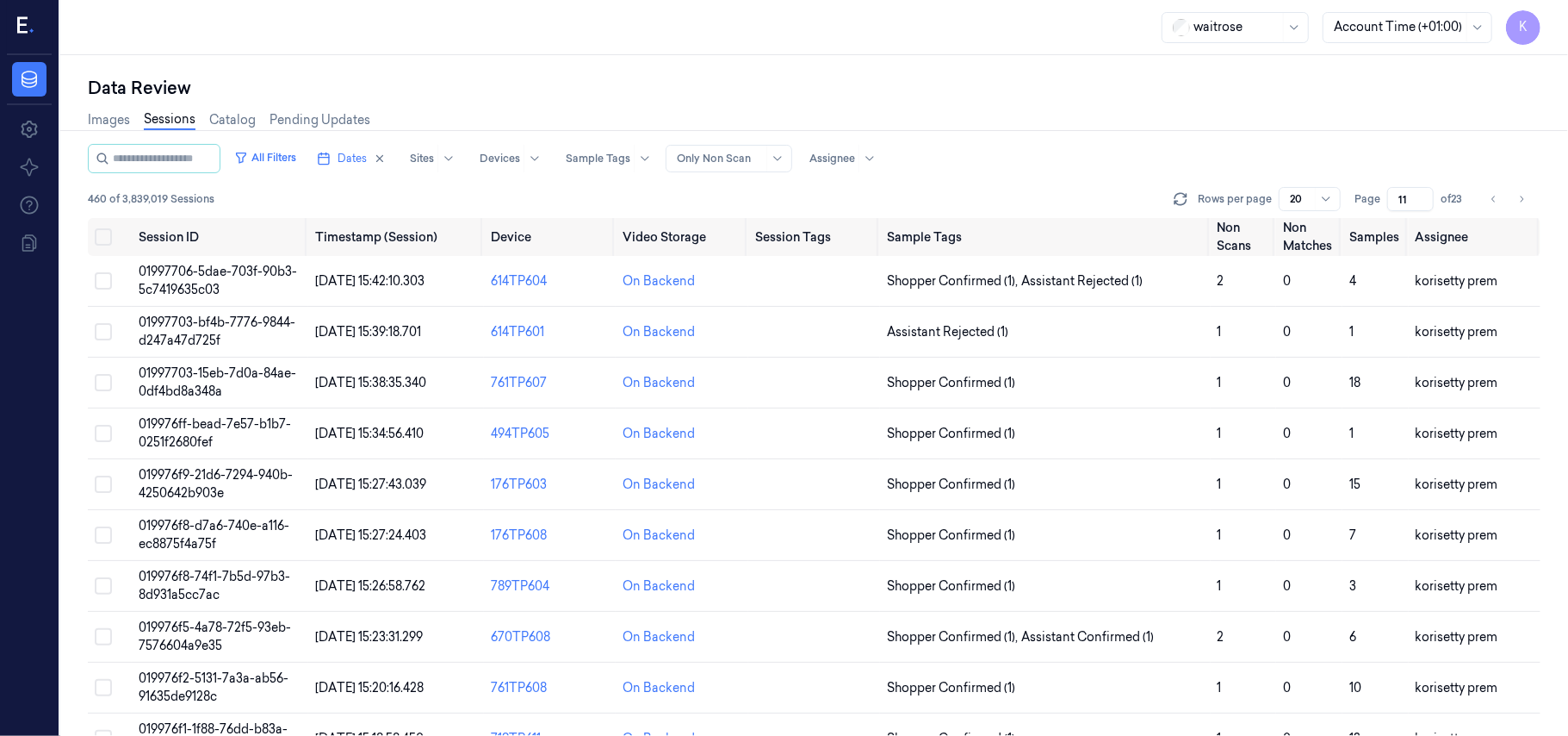
click at [1075, 114] on div "Images Sessions Catalog Pending Updates" at bounding box center [813, 122] width 1453 height 44
click at [194, 267] on span "01997706-5dae-703f-90b3-5c7419635c03" at bounding box center [217, 281] width 158 height 34
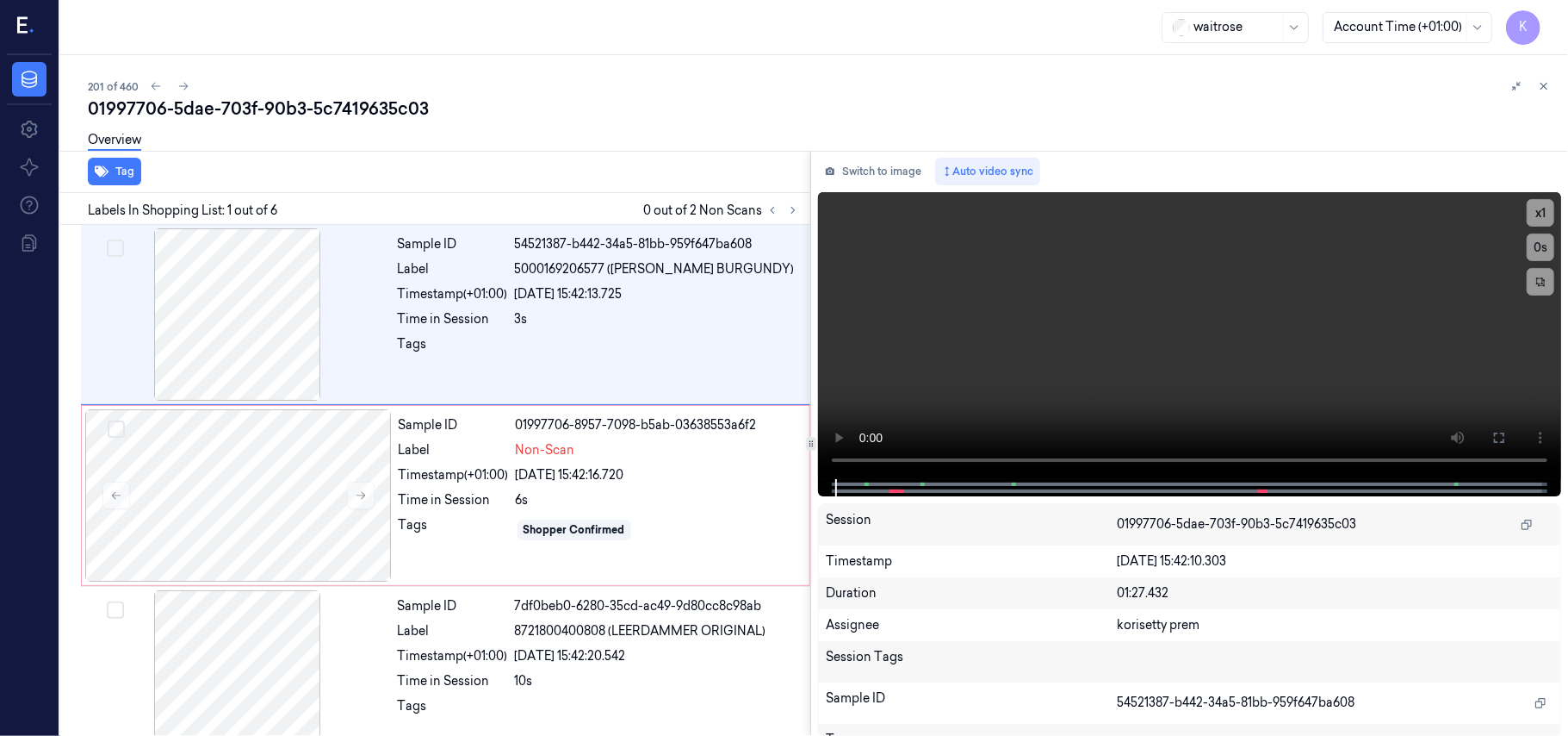
click at [755, 144] on div "Overview" at bounding box center [820, 142] width 1466 height 44
click at [1175, 272] on video at bounding box center [1190, 336] width 743 height 287
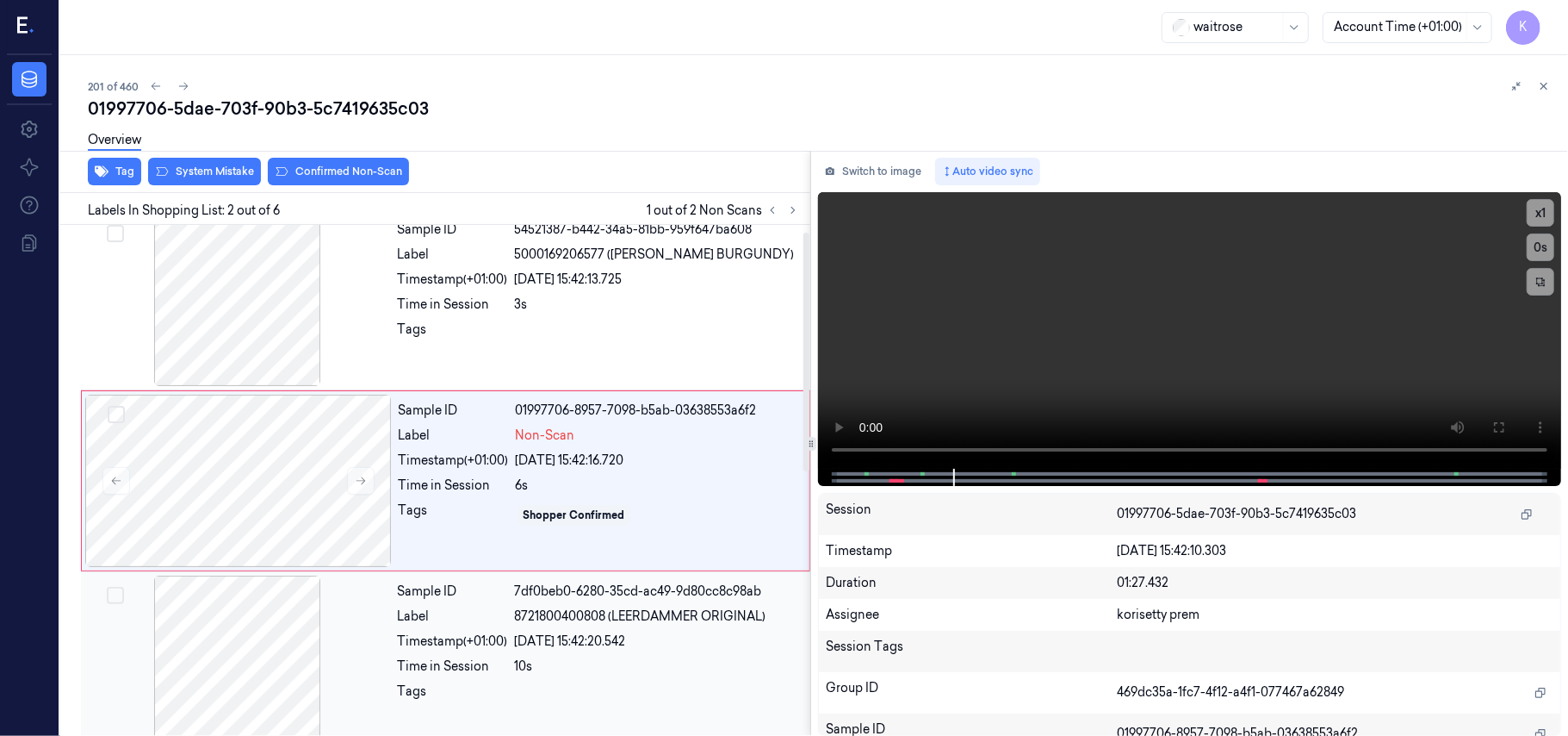
click at [539, 618] on span "8721800400808 (LEERDAMMER ORIGINAL)" at bounding box center [640, 616] width 252 height 18
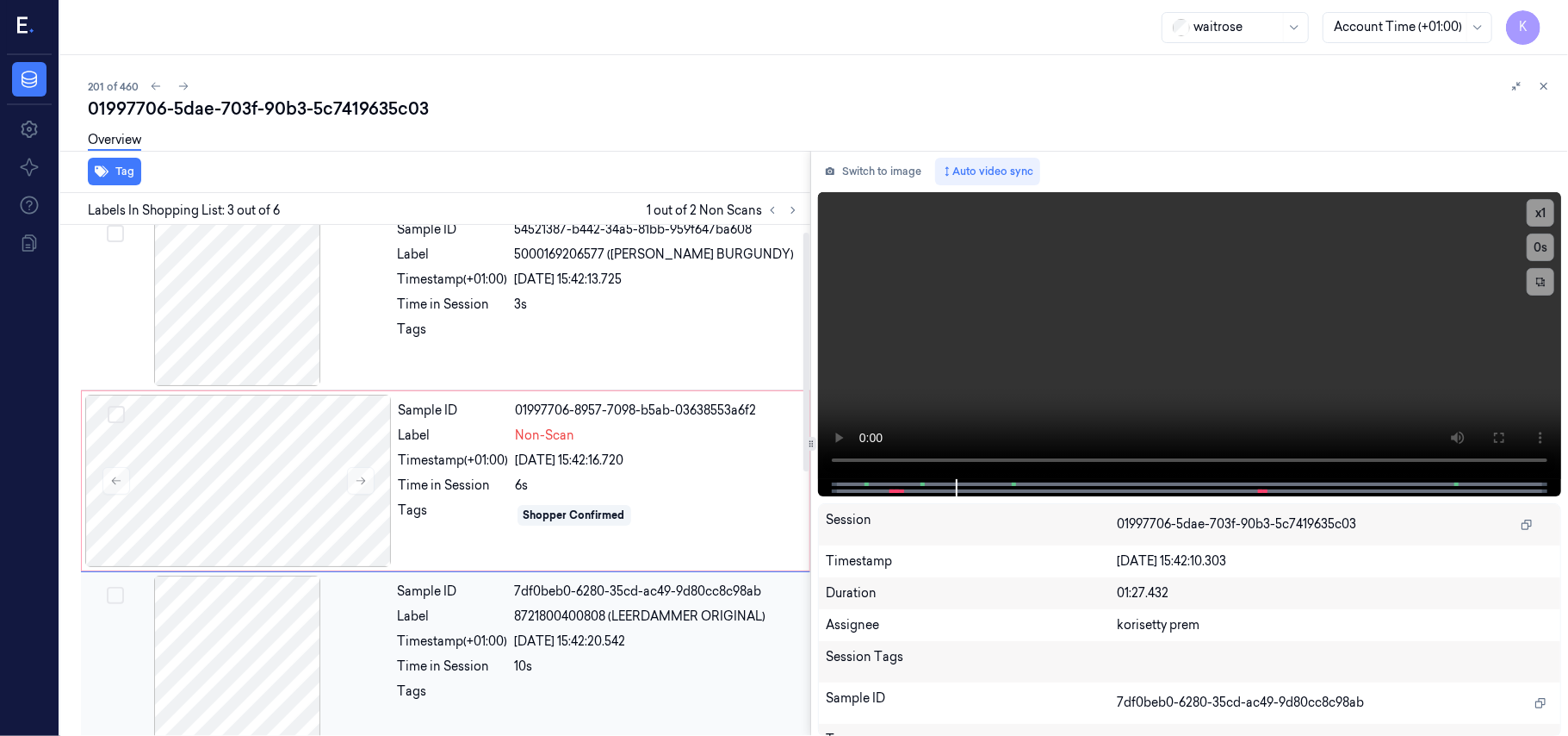
scroll to position [196, 0]
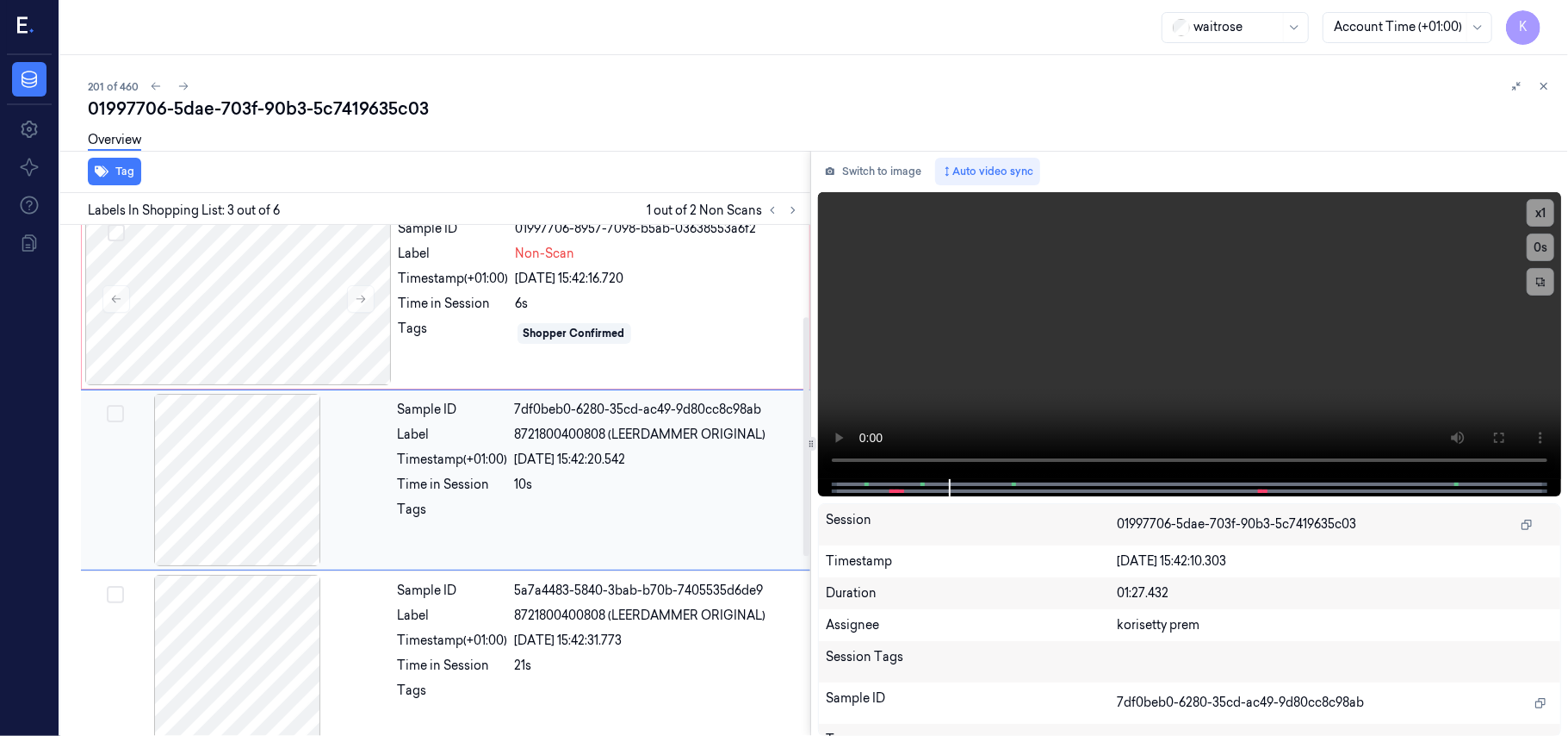
click at [272, 508] on div at bounding box center [238, 479] width 307 height 172
click at [666, 638] on div "23/09/2025 15:42:31.773" at bounding box center [657, 640] width 285 height 18
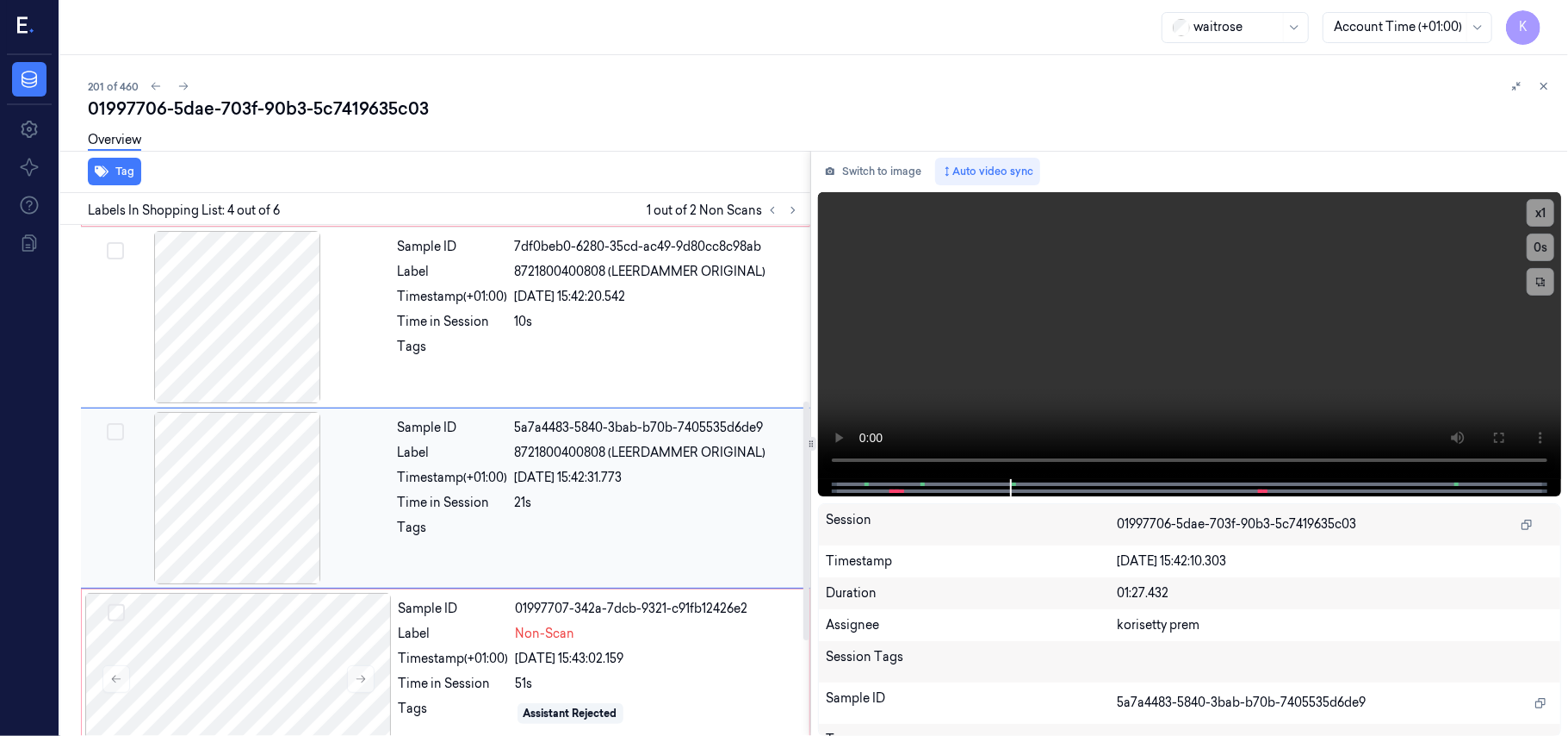
scroll to position [377, 0]
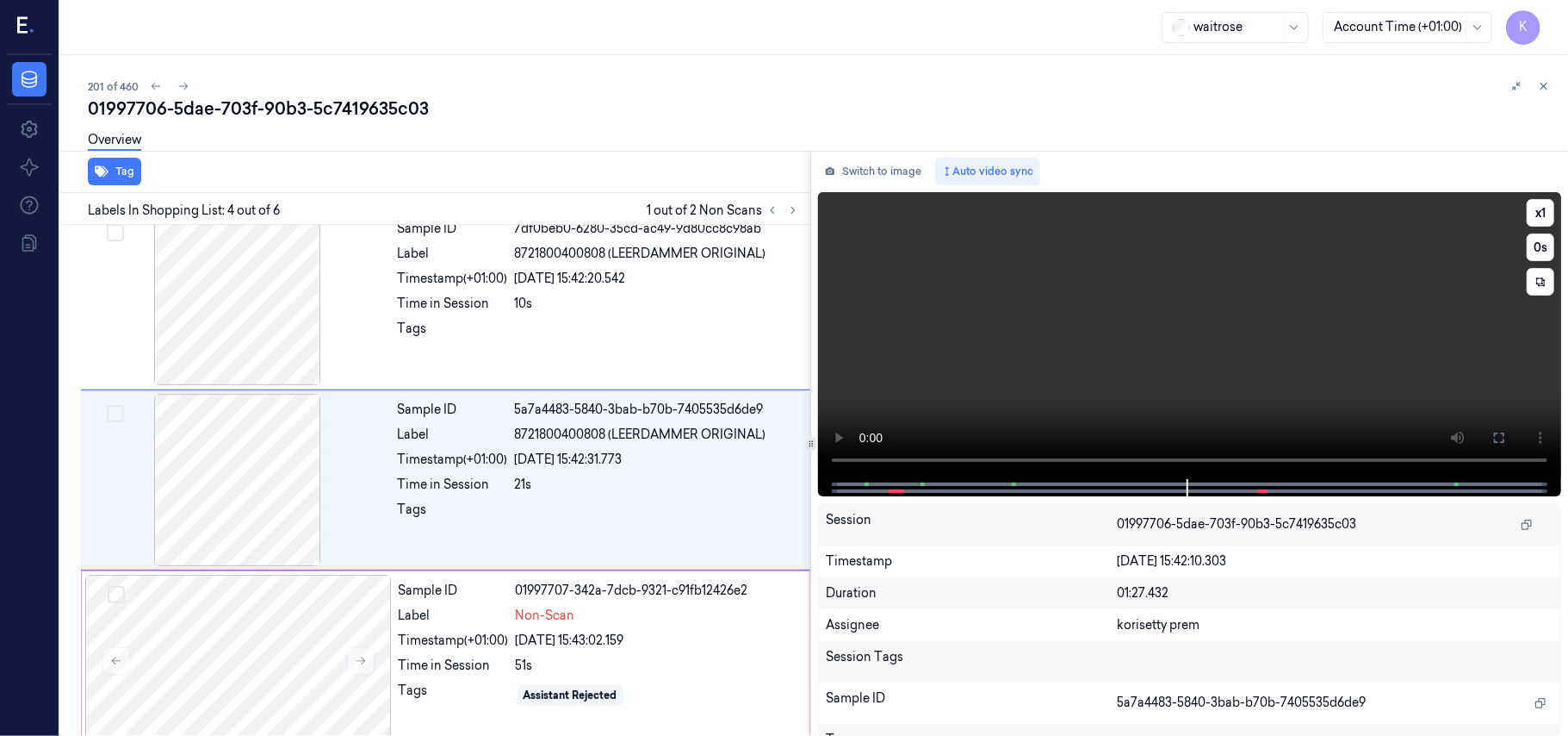
click at [1165, 360] on video at bounding box center [1190, 336] width 743 height 287
click at [882, 359] on video at bounding box center [1190, 336] width 743 height 287
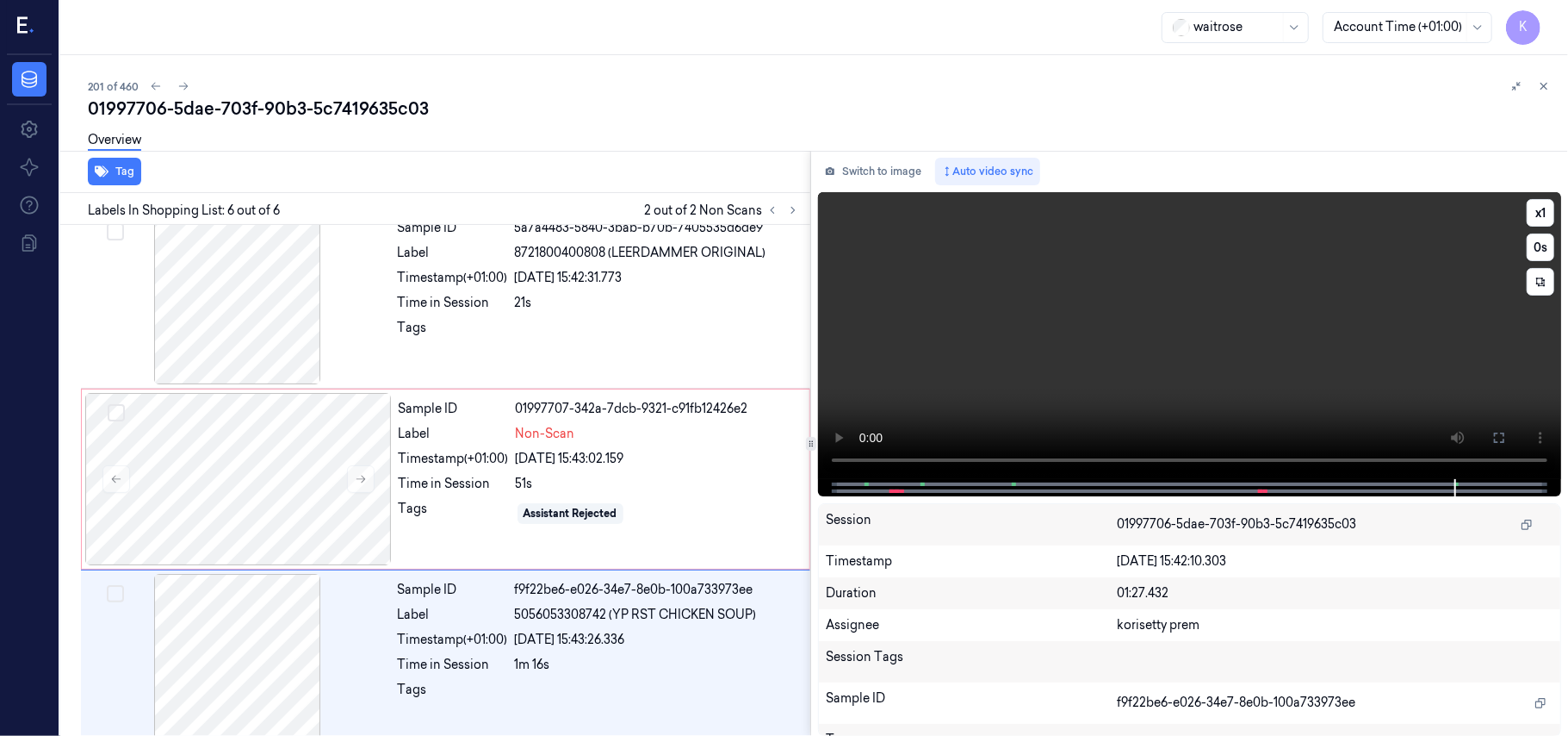
scroll to position [583, 0]
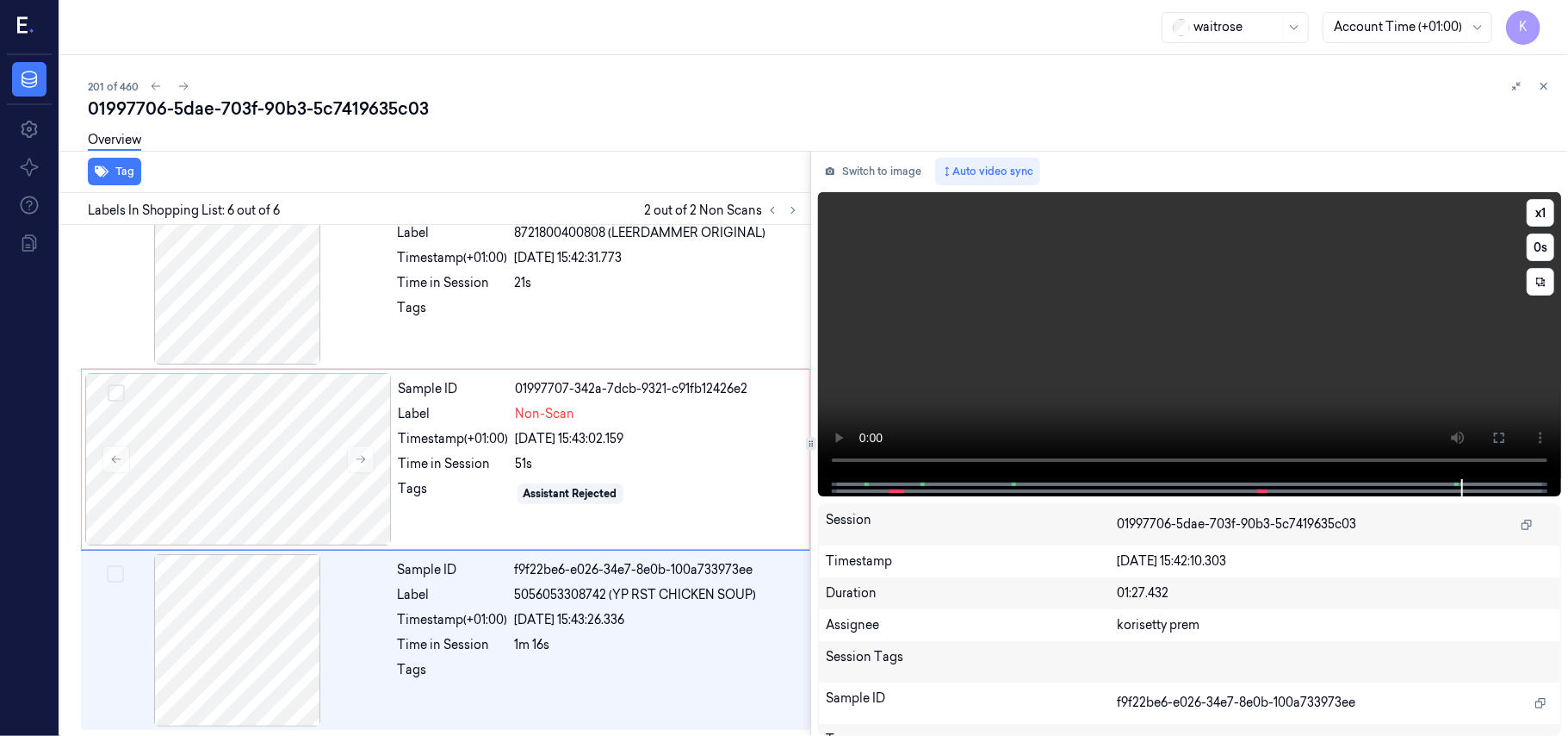
click at [1228, 265] on video at bounding box center [1190, 336] width 743 height 287
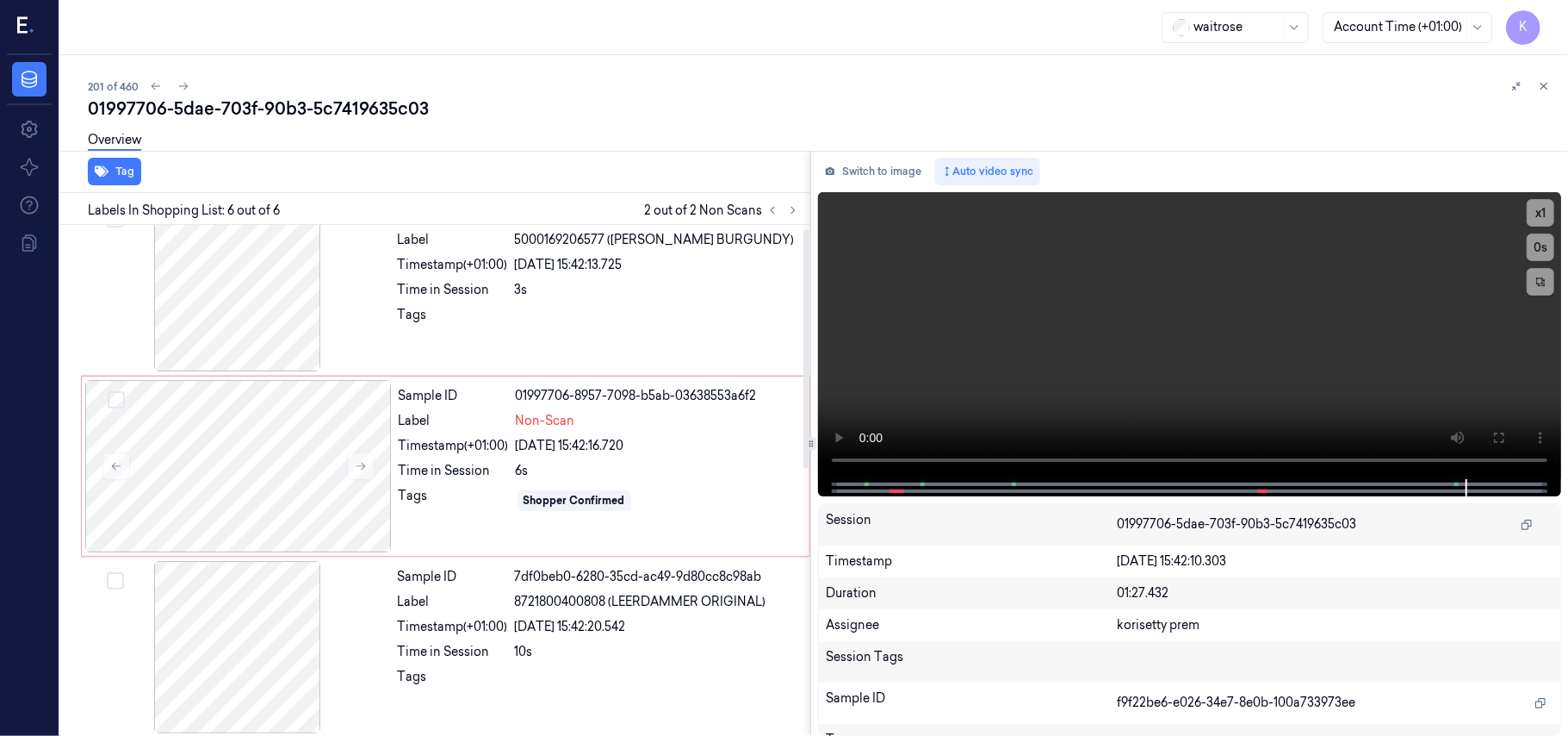
scroll to position [8, 0]
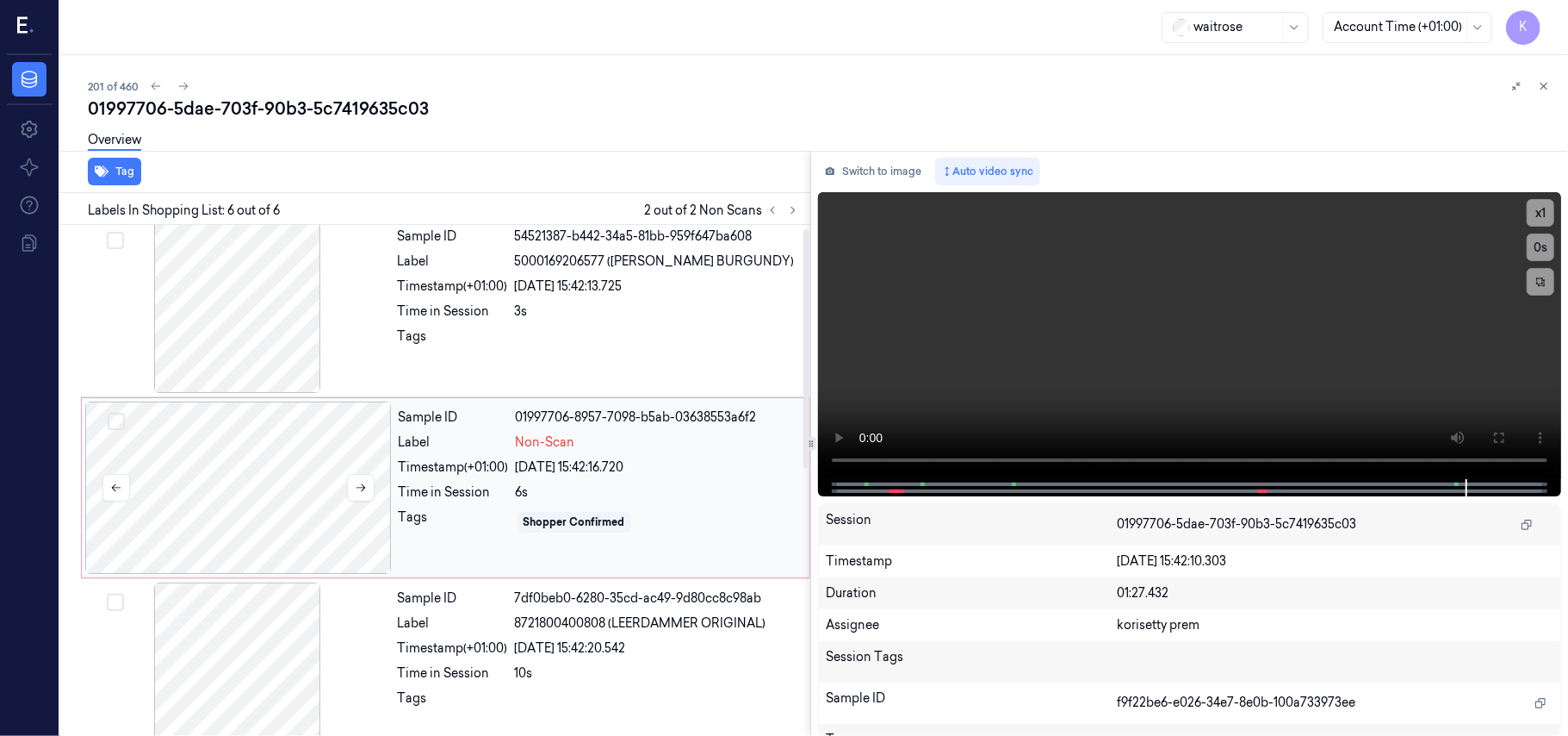
click at [272, 500] on div at bounding box center [239, 487] width 307 height 172
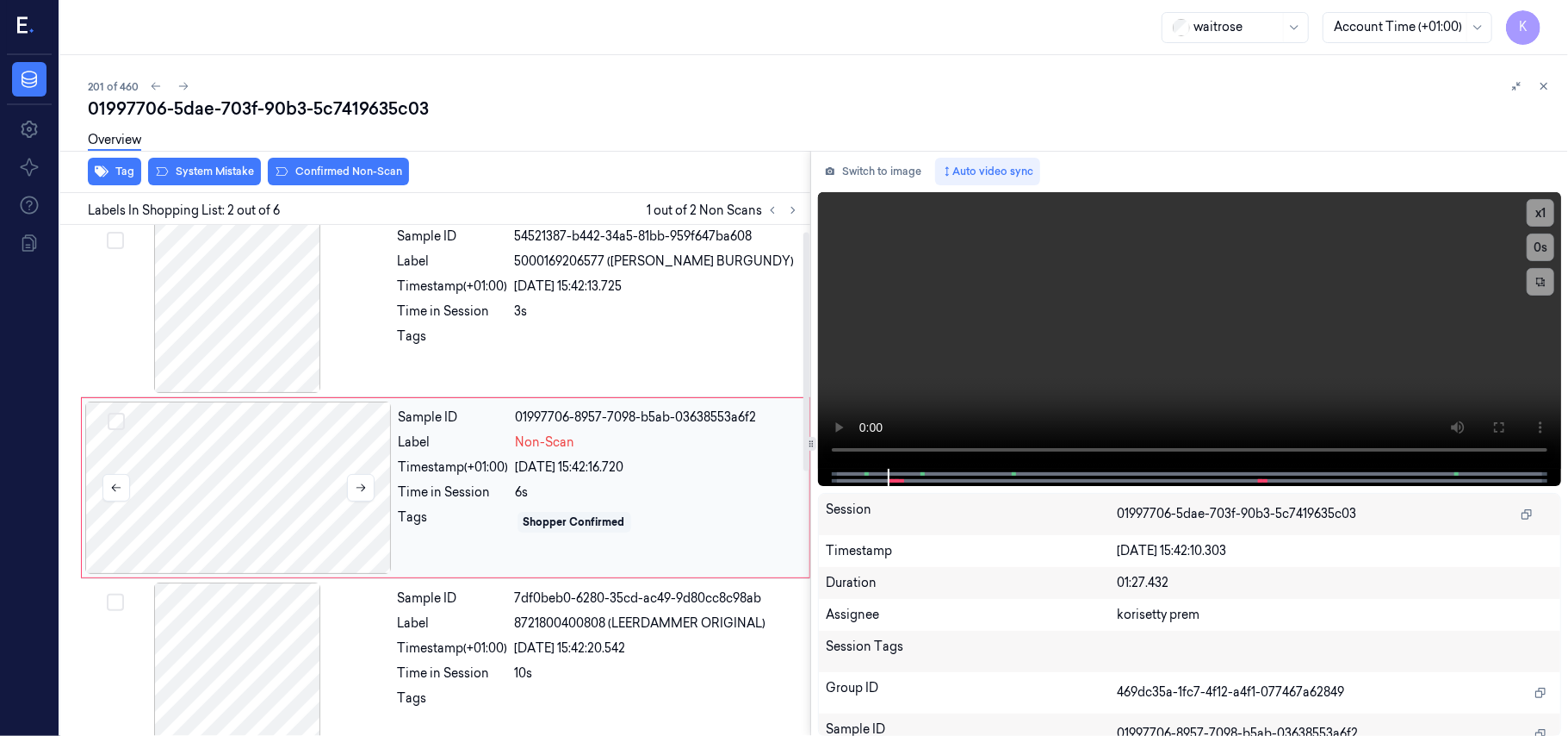
scroll to position [15, 0]
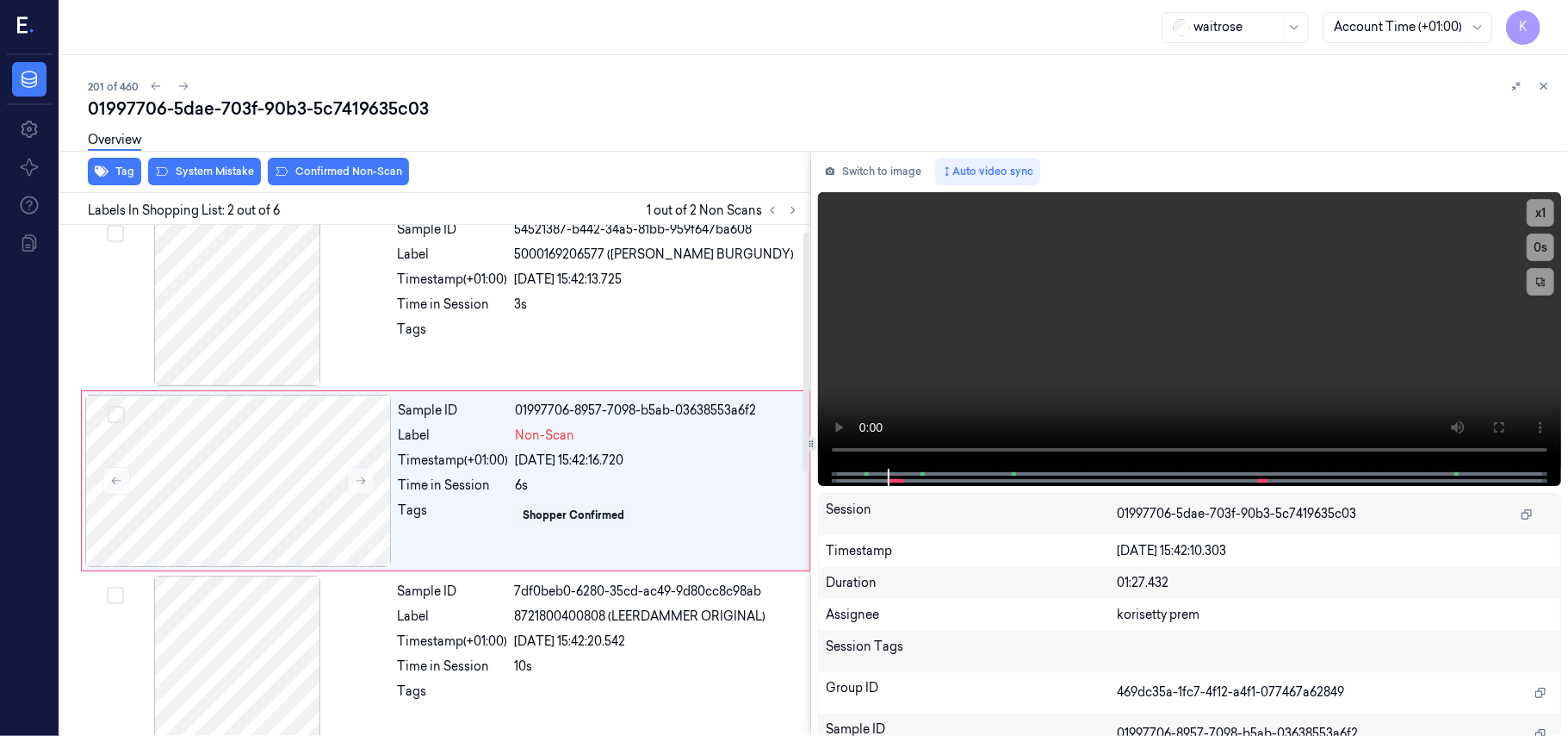
click at [308, 162] on div "Overview" at bounding box center [820, 142] width 1466 height 44
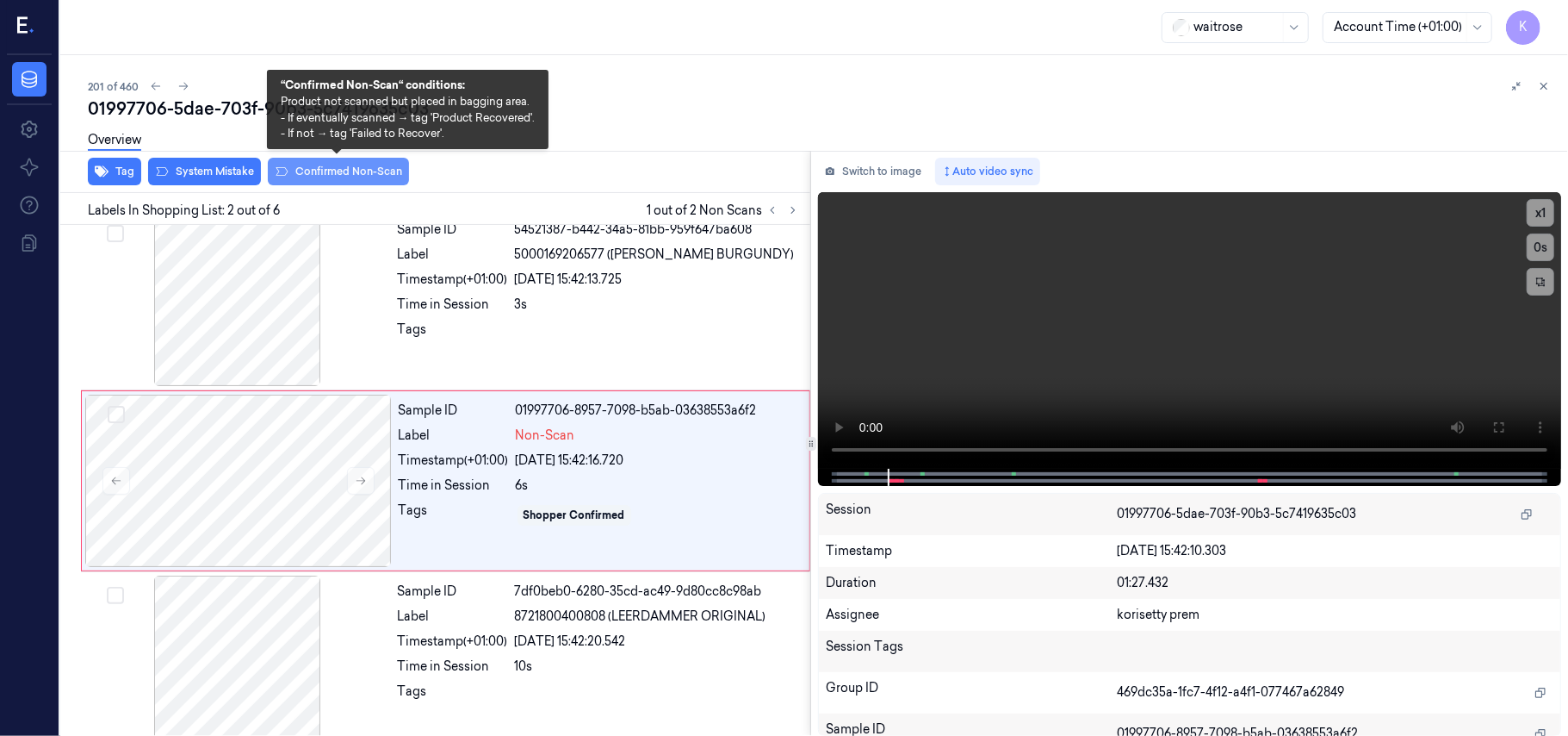
click at [314, 169] on button "Confirmed Non-Scan" at bounding box center [338, 171] width 141 height 28
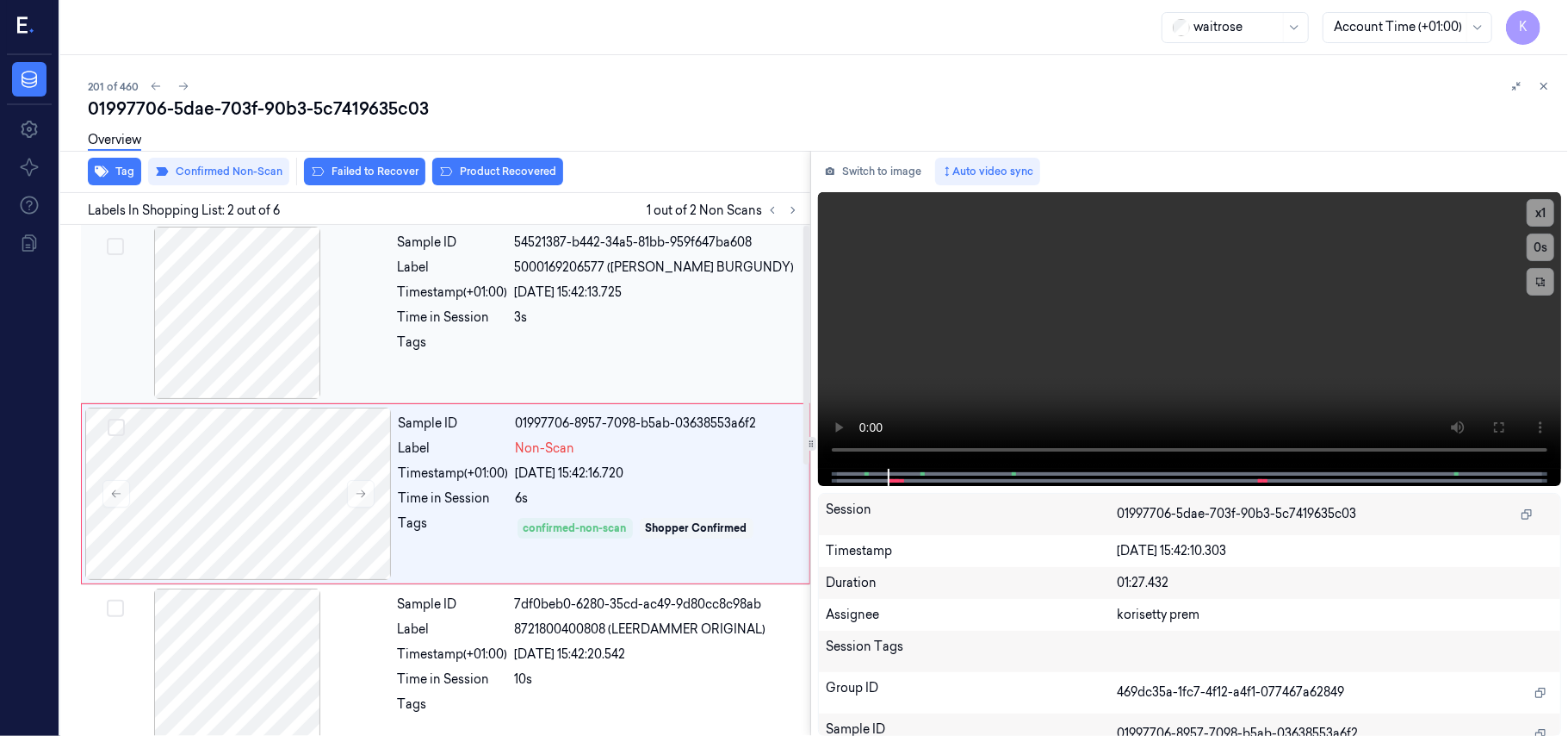
scroll to position [0, 0]
click at [614, 389] on div "Sample ID 54521387-b442-34a5-81bb-959f647ba608 Label 5000169206577 (WR WHITE BU…" at bounding box center [599, 314] width 416 height 172
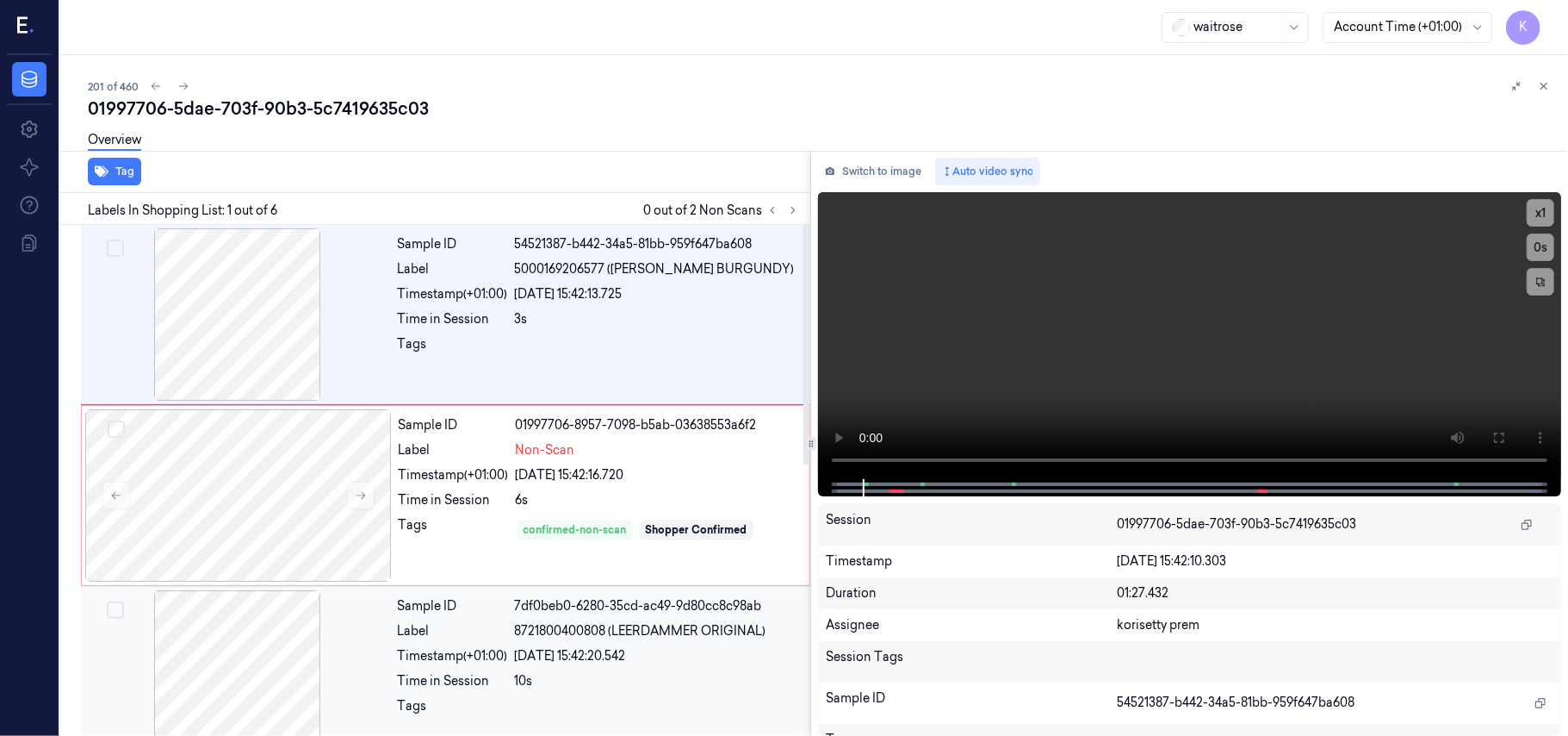
click at [617, 635] on span "8721800400808 (LEERDAMMER ORIGINAL)" at bounding box center [640, 631] width 252 height 18
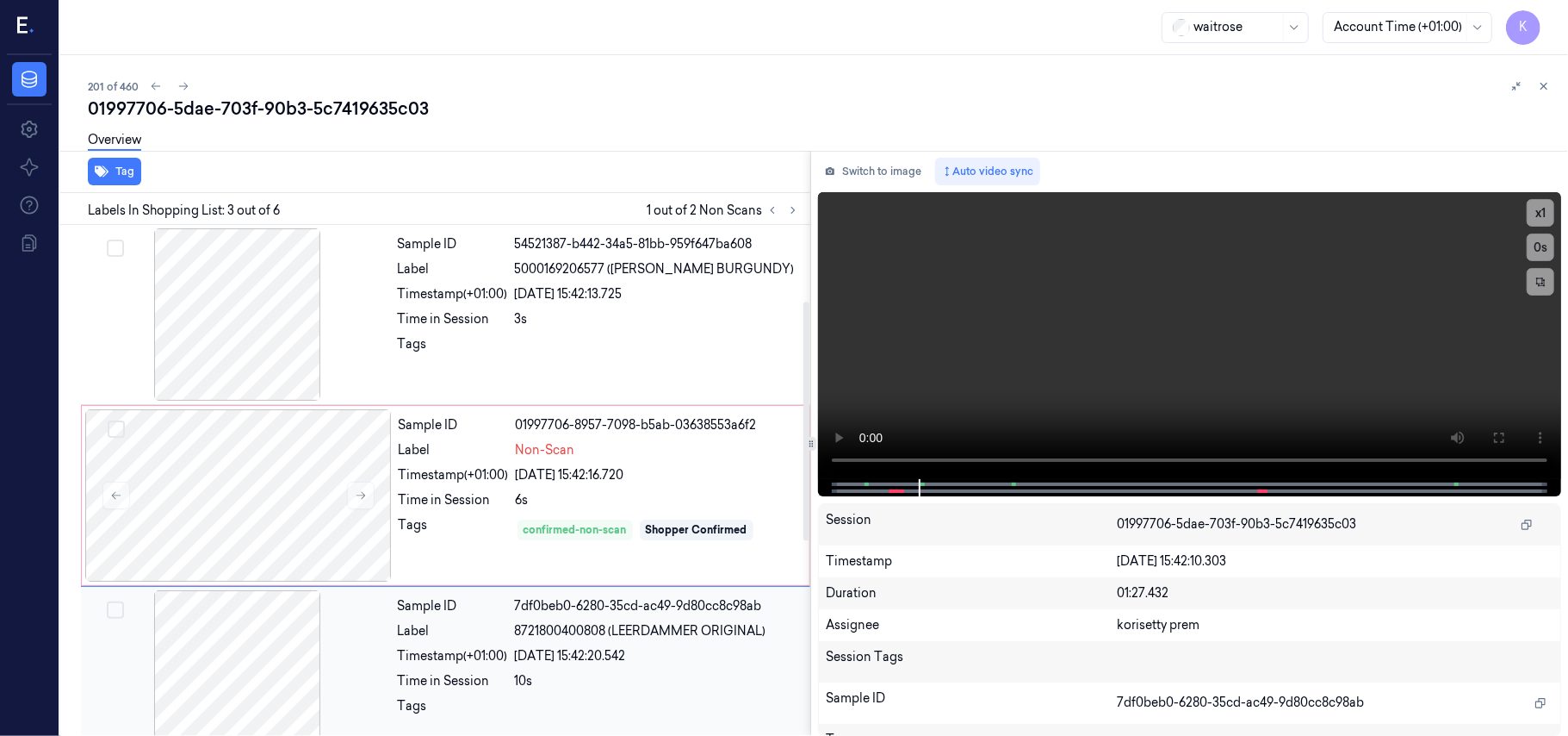
scroll to position [196, 0]
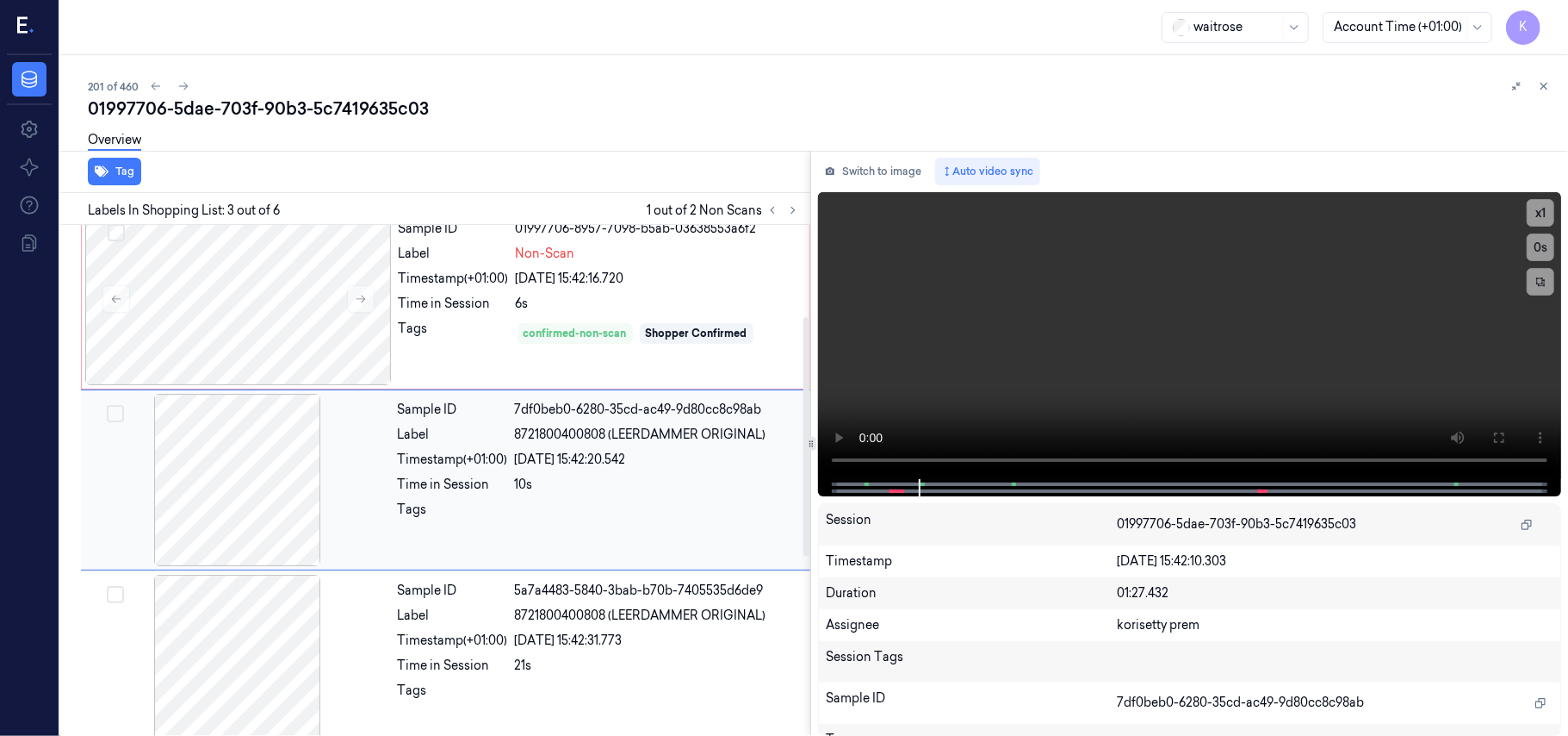
click at [524, 472] on div "Sample ID 7df0beb0-6280-35cd-ac49-9d80cc8c98ab Label 8721800400808 (LEERDAMMER …" at bounding box center [599, 479] width 416 height 172
click at [508, 239] on div "Sample ID 01997706-8957-7098-b5ab-03638553a6f2 Label Non-Scan Timestamp (+01:00…" at bounding box center [599, 299] width 414 height 172
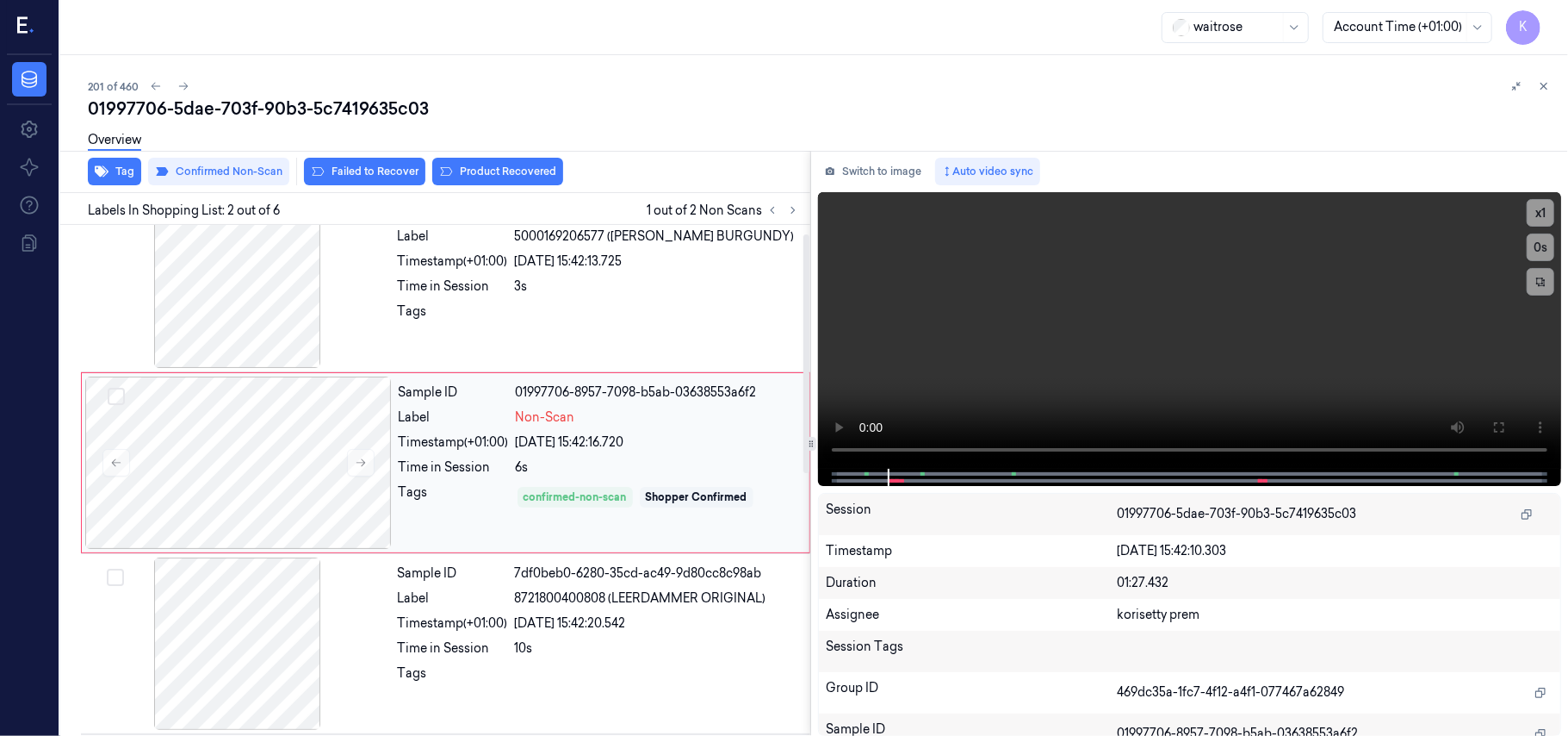
scroll to position [15, 0]
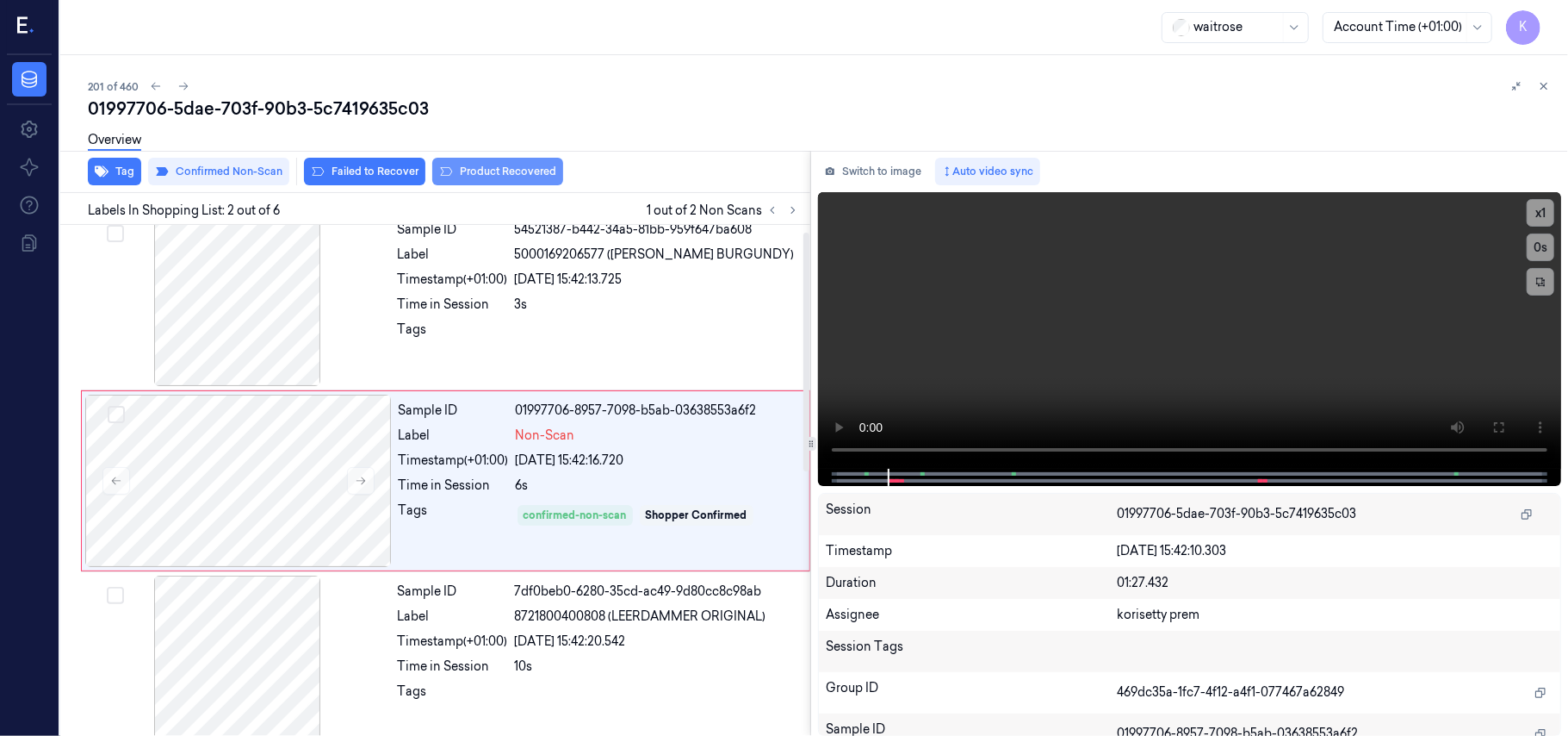
click at [507, 173] on button "Product Recovered" at bounding box center [497, 171] width 130 height 28
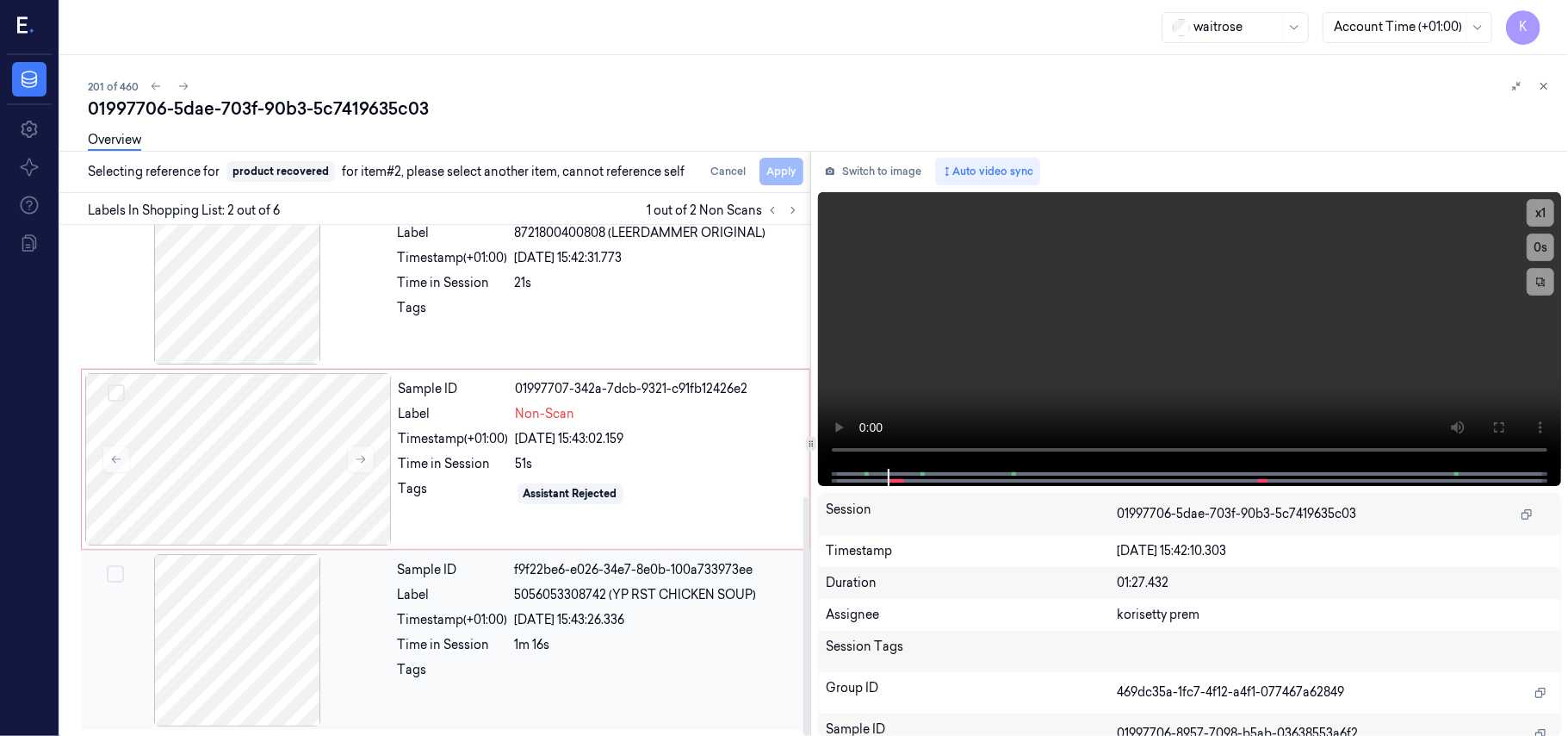
scroll to position [583, 0]
click at [525, 679] on div at bounding box center [657, 674] width 285 height 28
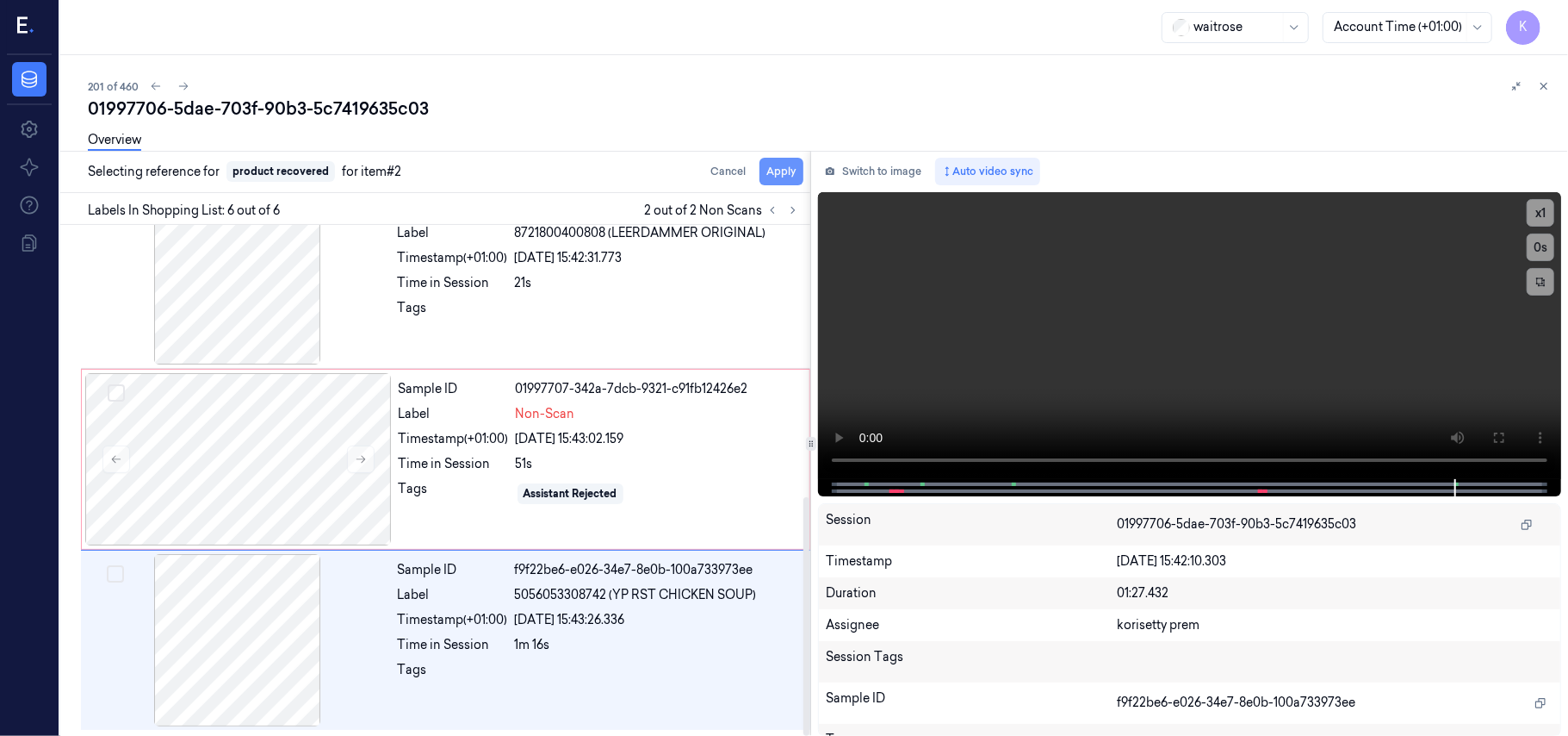
click at [777, 180] on button "Apply" at bounding box center [782, 171] width 44 height 28
click at [229, 434] on div at bounding box center [239, 459] width 307 height 172
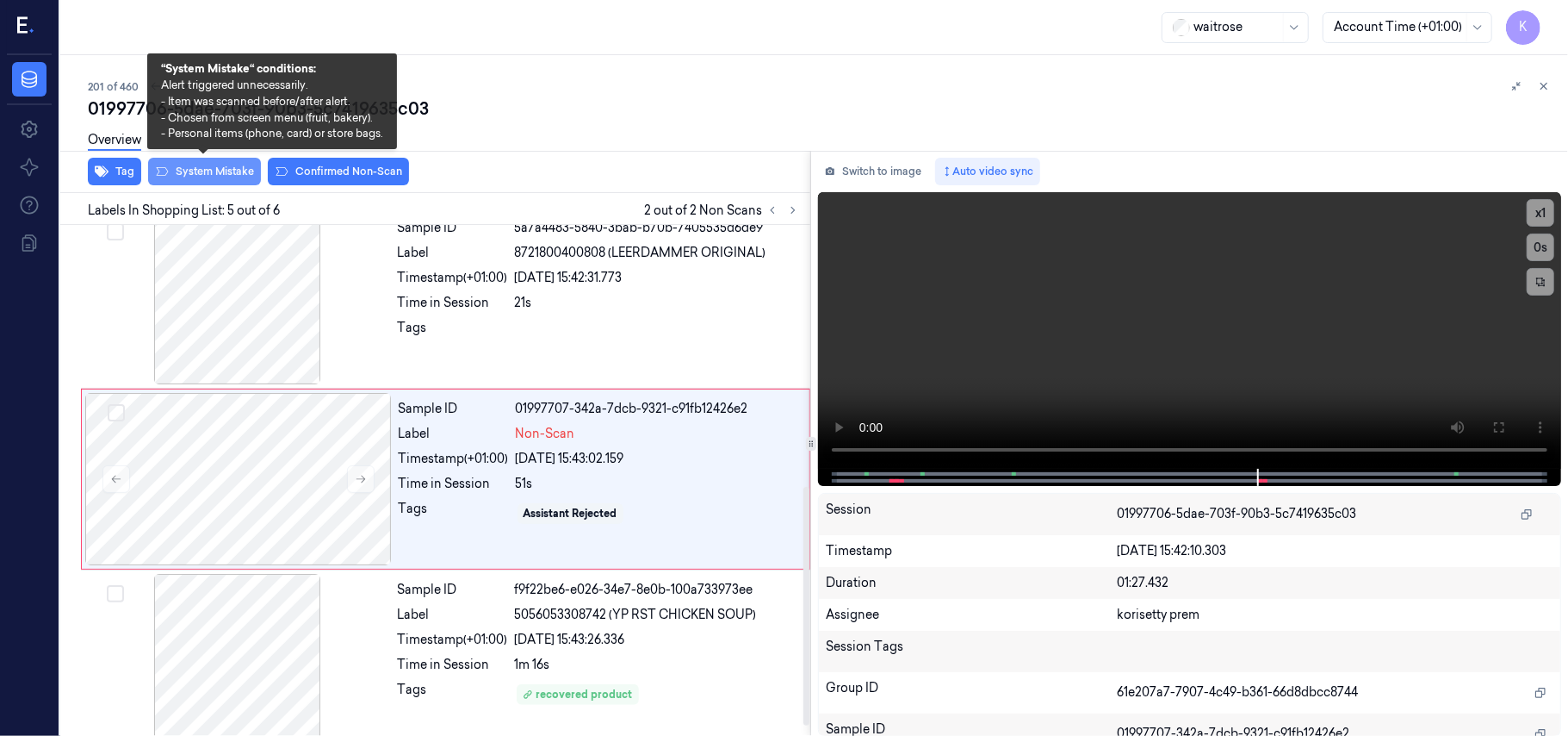
click at [194, 170] on button "System Mistake" at bounding box center [204, 171] width 112 height 28
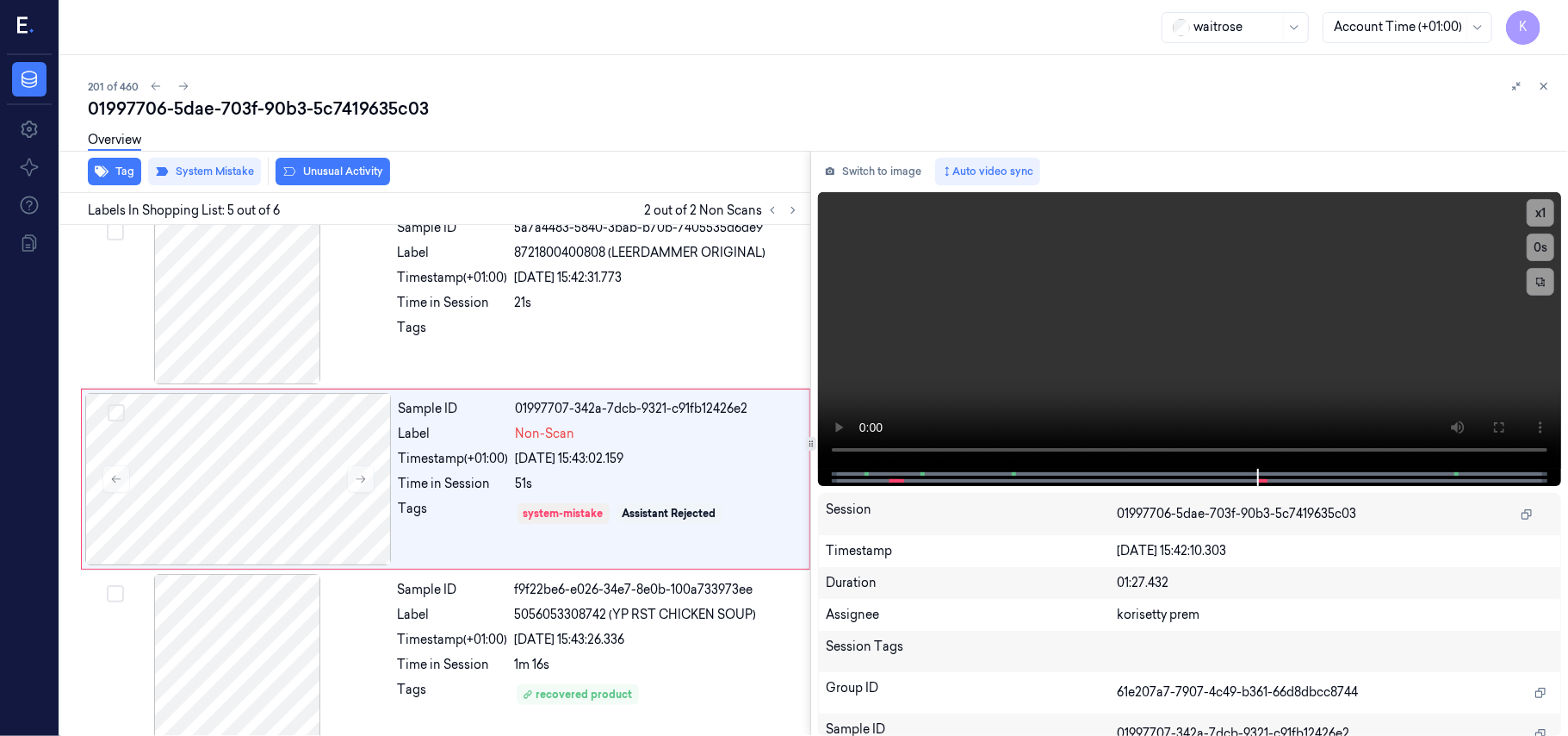
click at [335, 169] on button "Unusual Activity" at bounding box center [333, 171] width 114 height 28
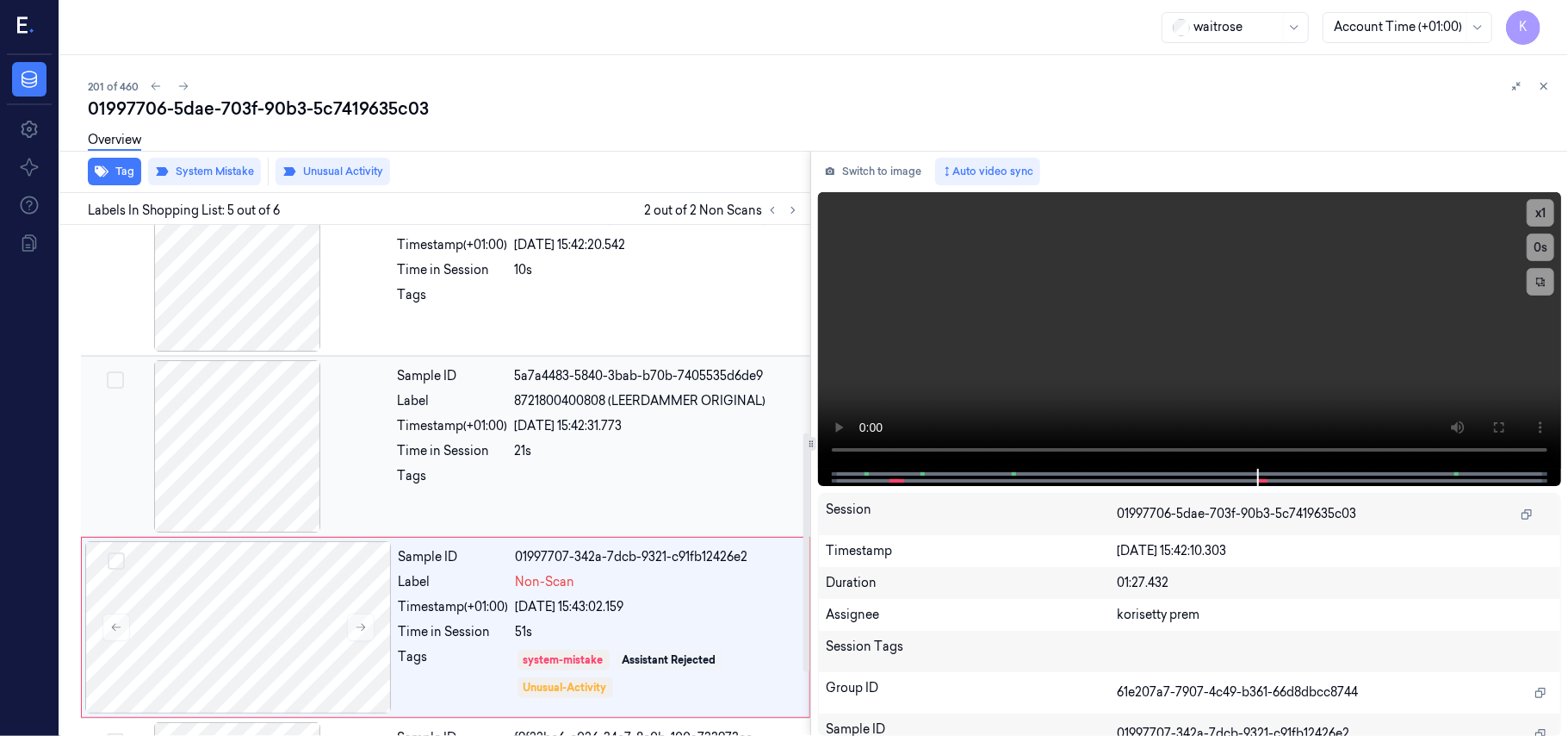
scroll to position [444, 0]
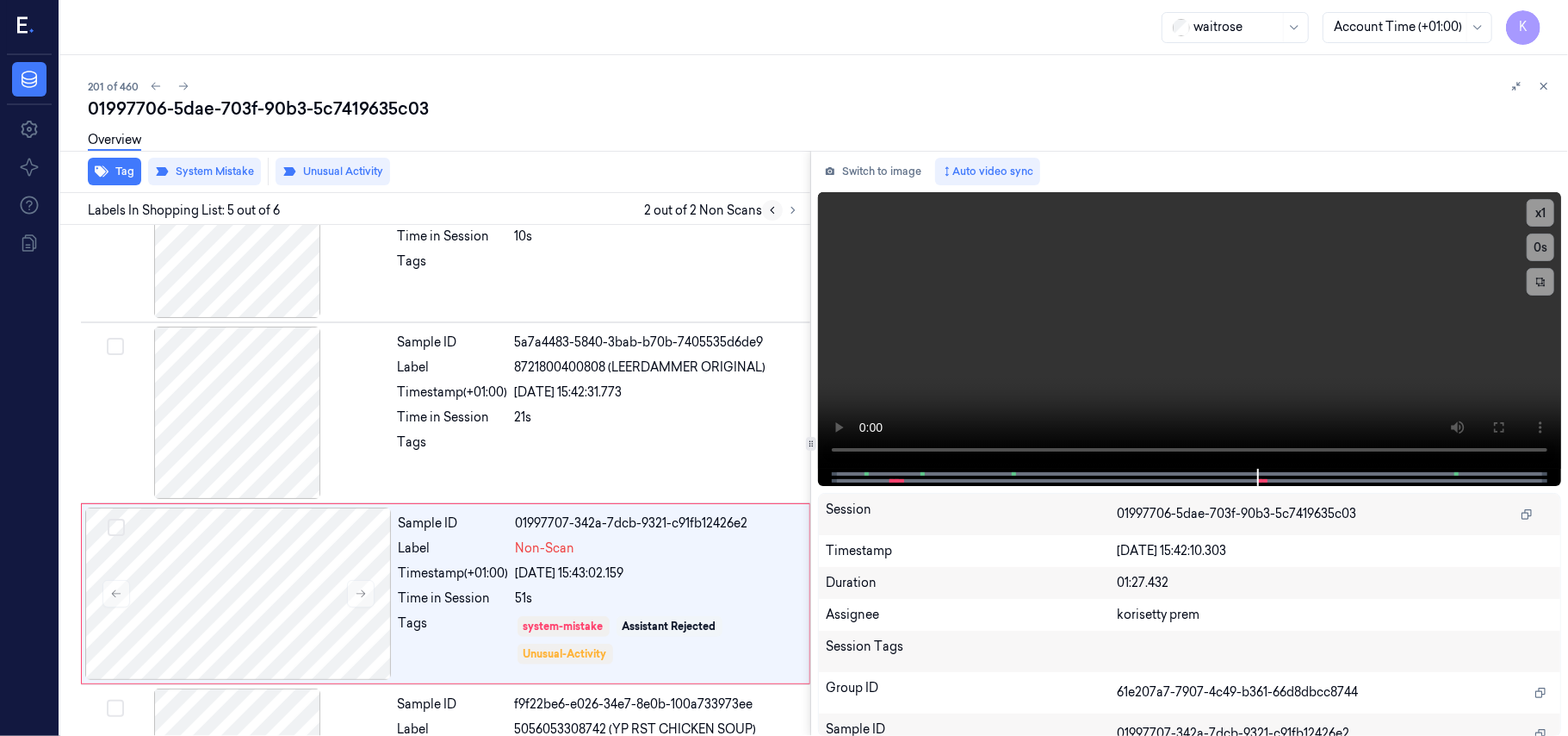
click at [769, 211] on icon at bounding box center [773, 210] width 12 height 12
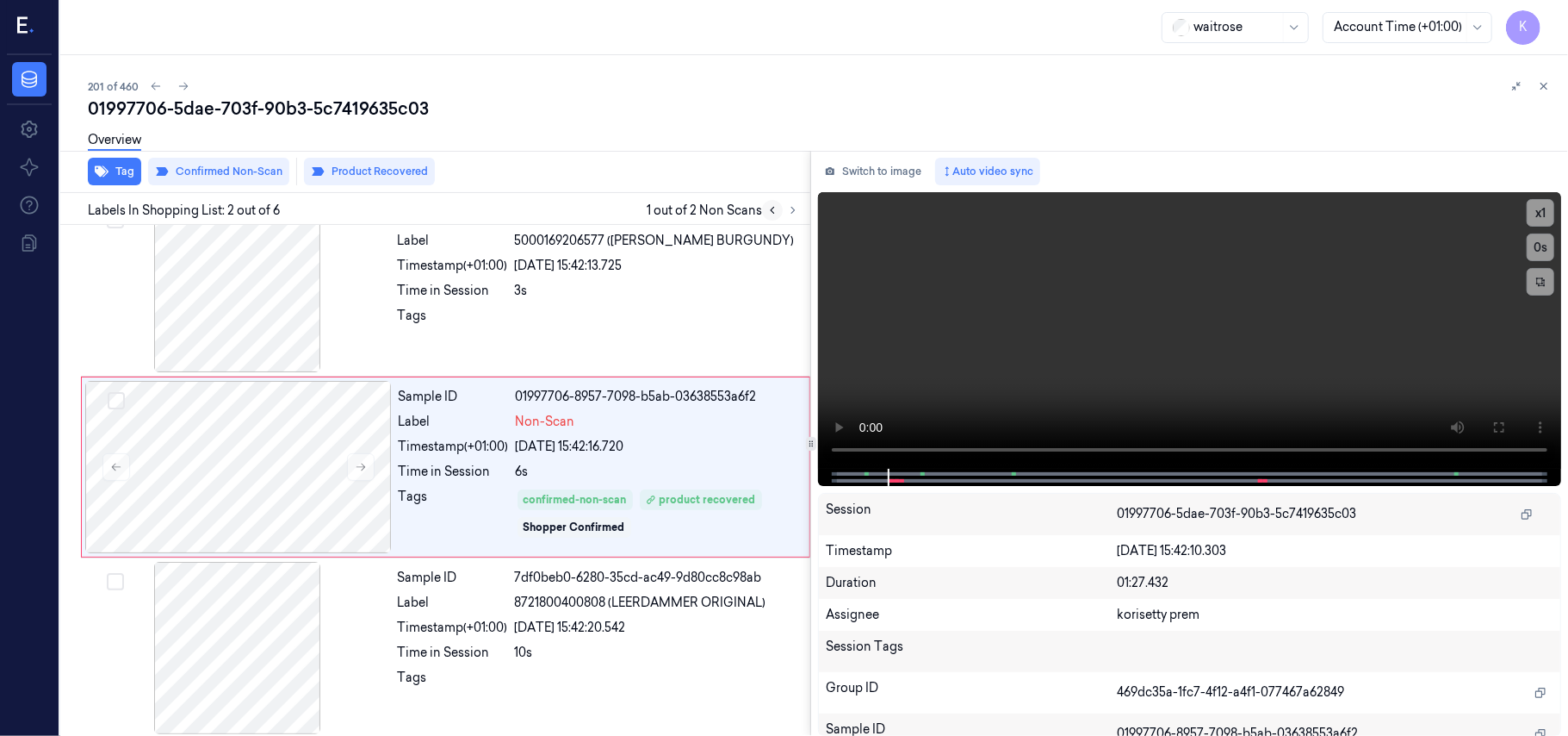
scroll to position [15, 0]
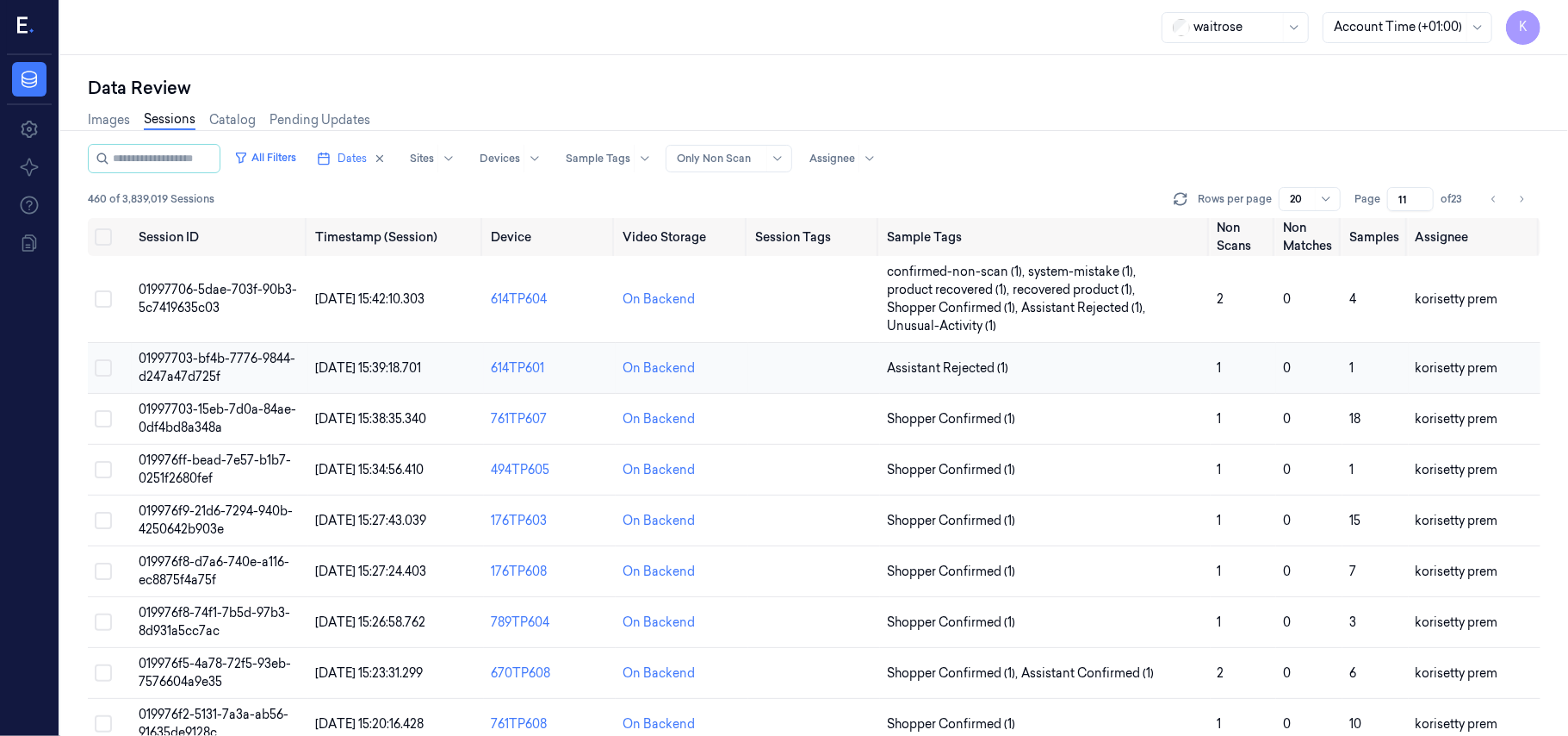
click at [232, 361] on span "01997703-bf4b-7776-9844-d247a47d725f" at bounding box center [216, 368] width 156 height 34
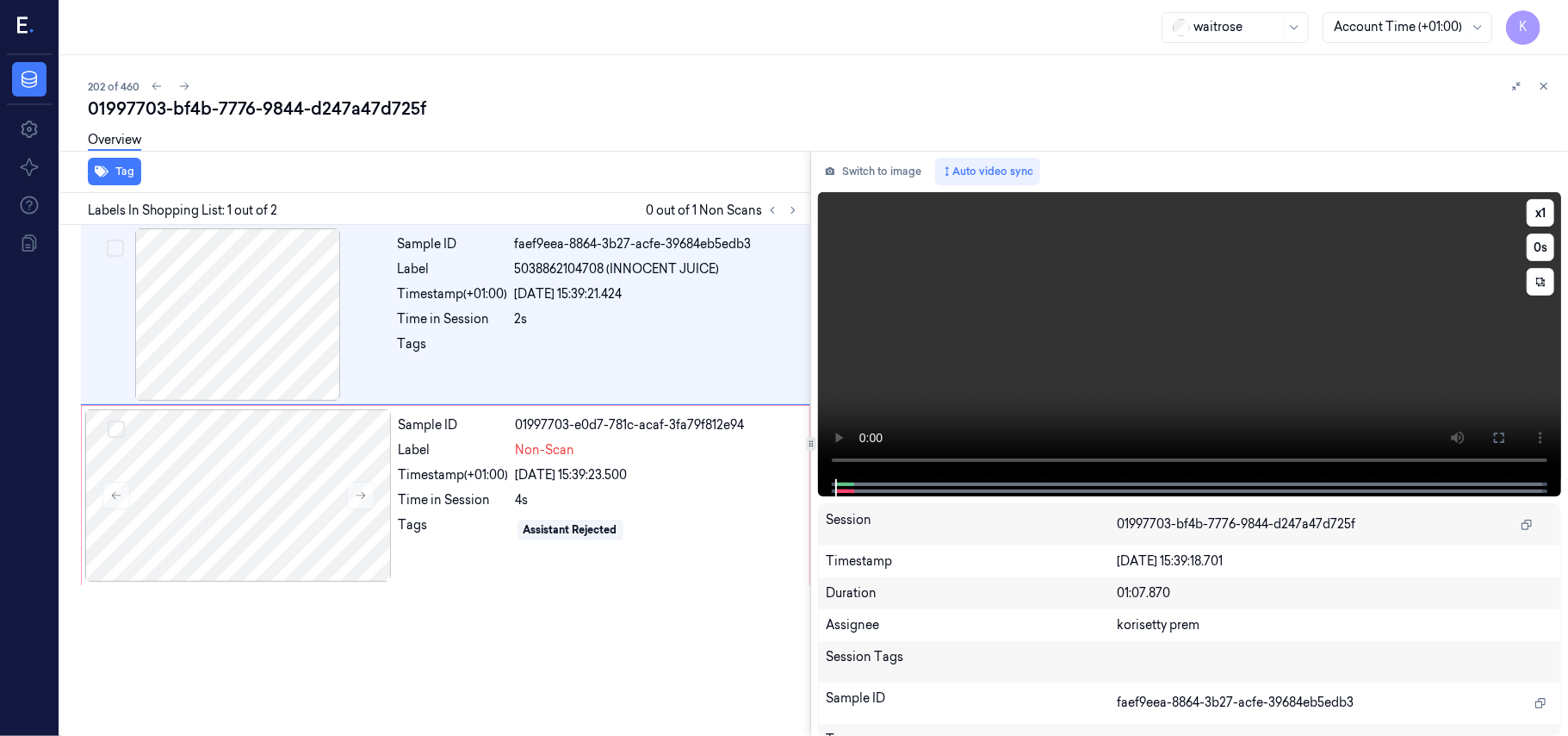
click at [1250, 354] on video at bounding box center [1190, 336] width 743 height 287
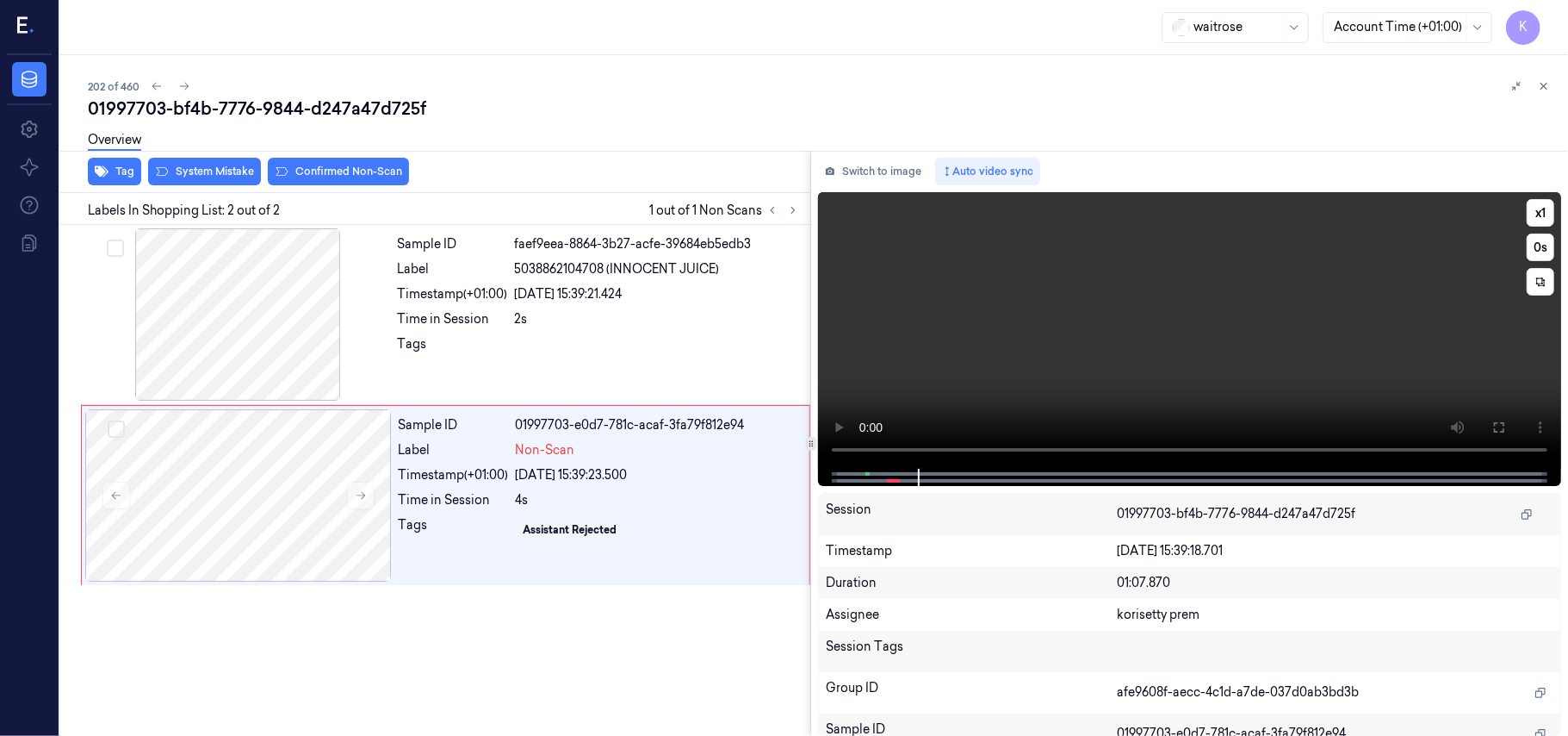
click at [1369, 267] on video at bounding box center [1190, 331] width 743 height 277
click at [1165, 360] on video at bounding box center [1190, 331] width 743 height 277
click at [1177, 317] on video at bounding box center [1190, 331] width 743 height 277
click at [368, 505] on button at bounding box center [361, 496] width 28 height 28
click at [231, 156] on div "Overview" at bounding box center [820, 142] width 1466 height 44
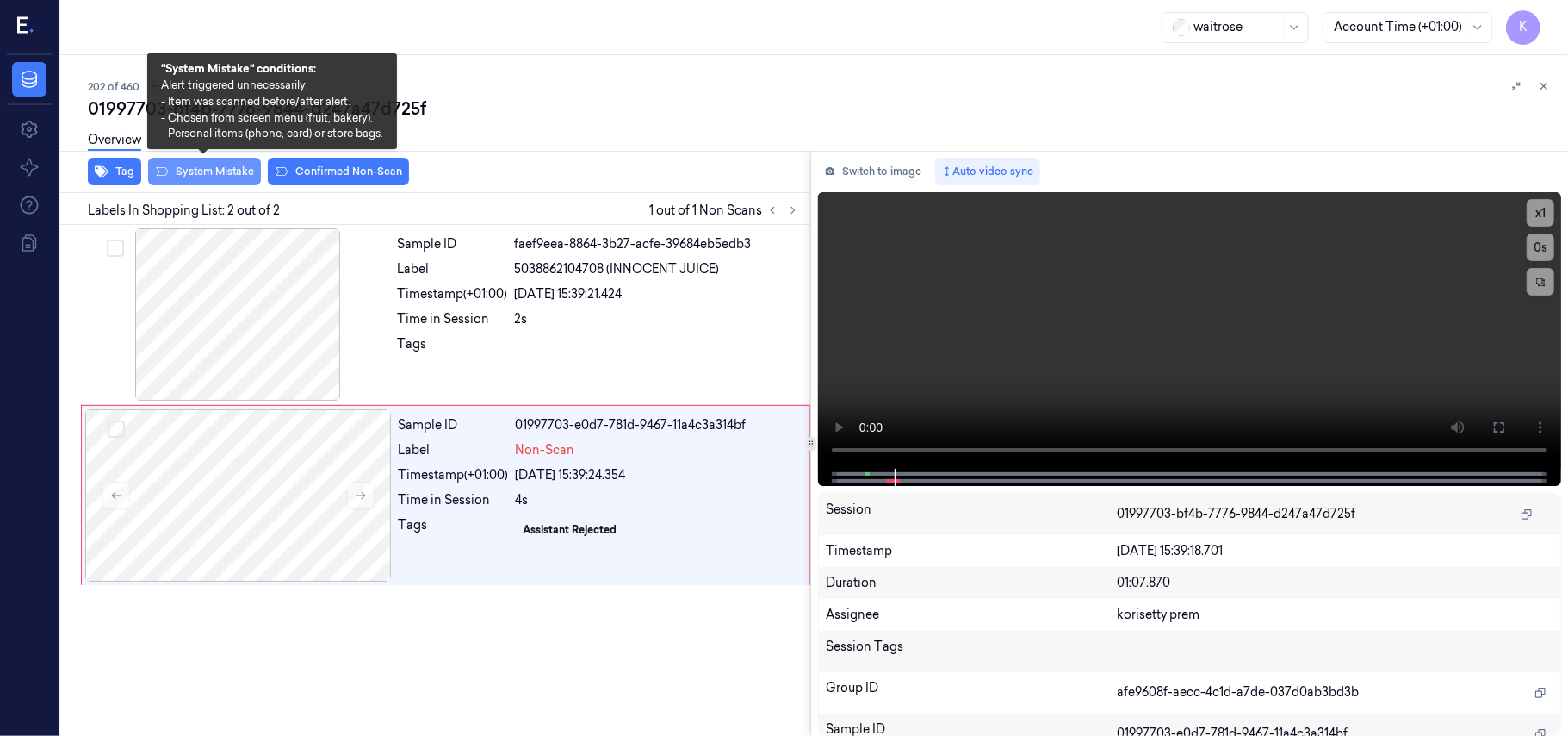
click at [229, 166] on button "System Mistake" at bounding box center [204, 171] width 112 height 28
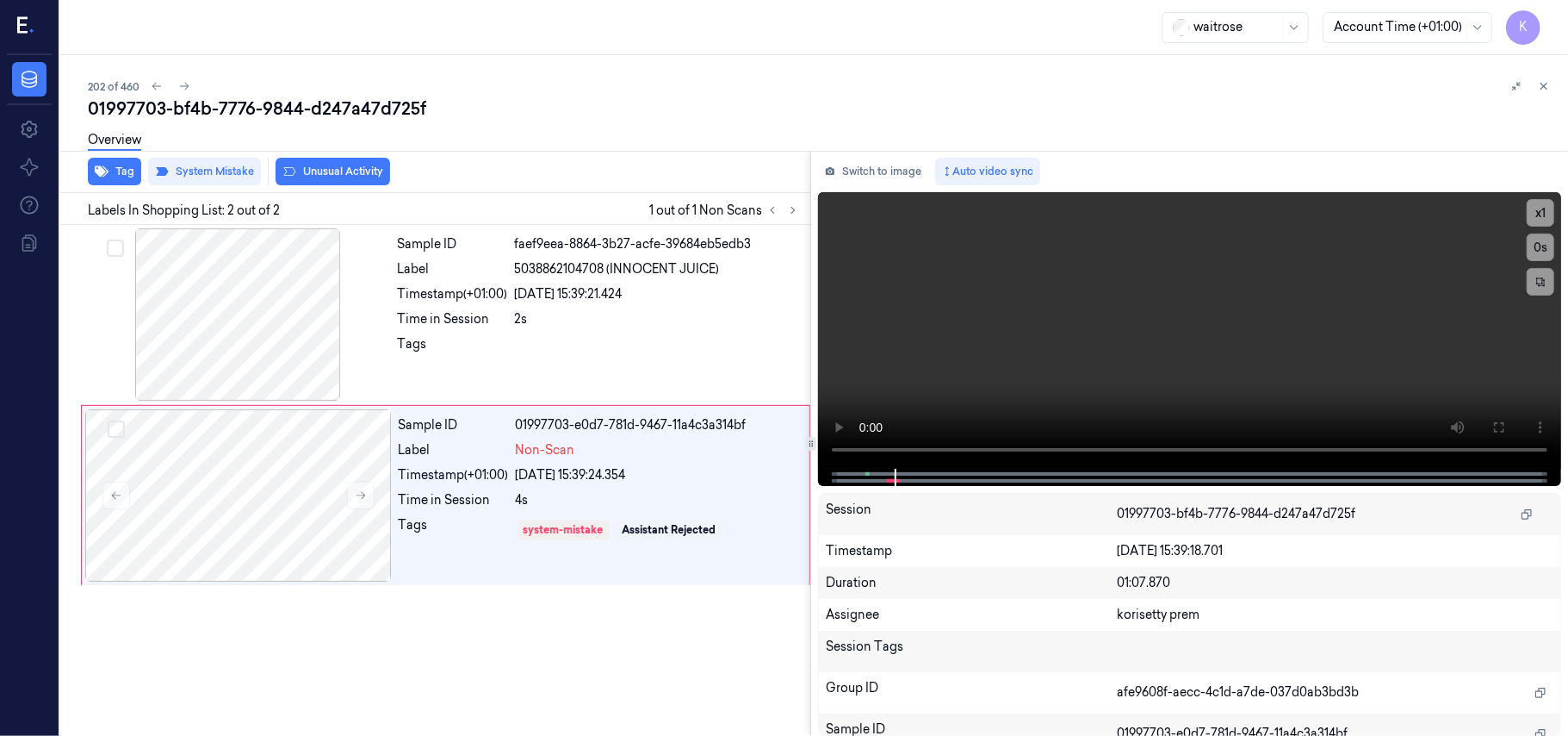
click at [310, 169] on button "Unusual Activity" at bounding box center [333, 171] width 114 height 28
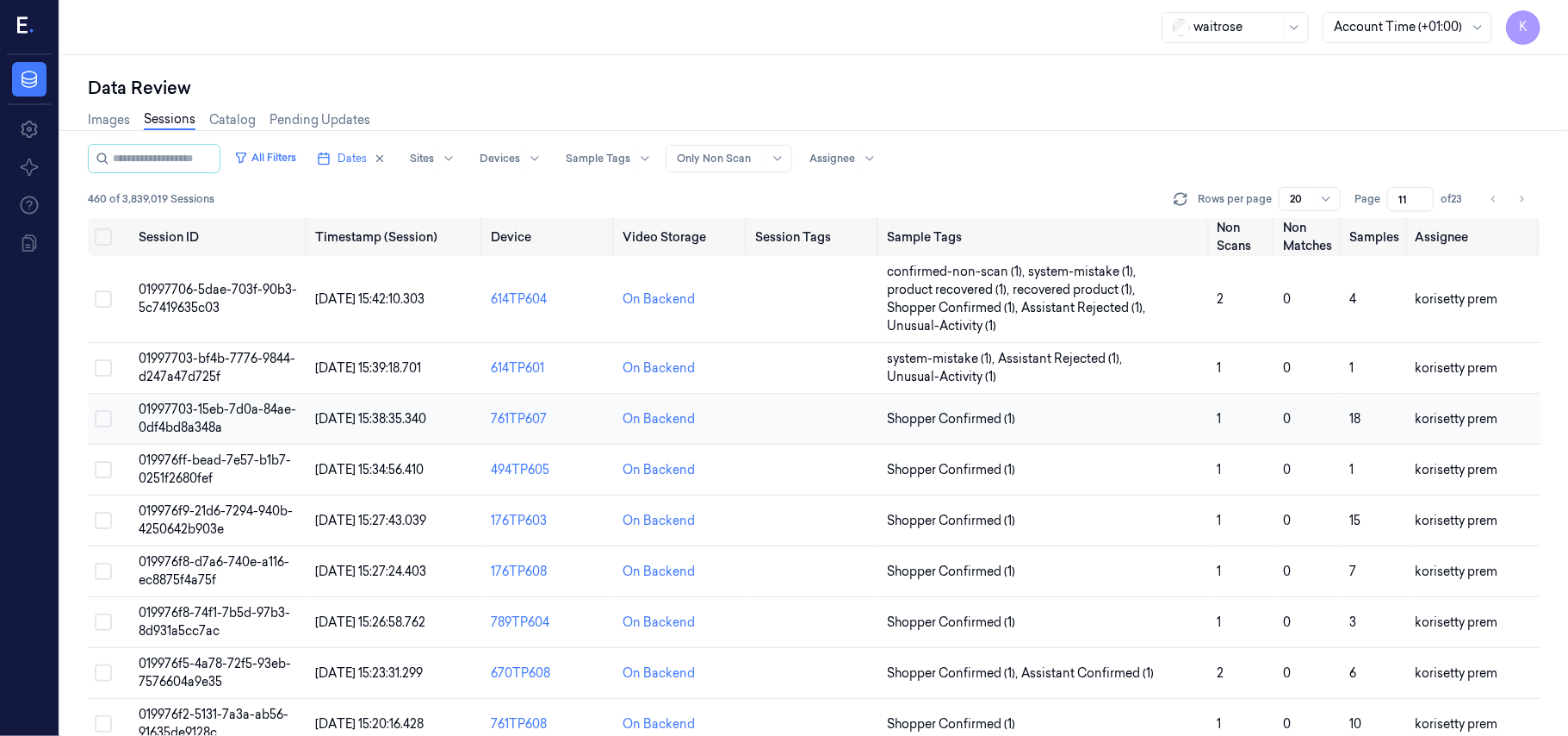
click at [219, 414] on span "01997703-15eb-7d0a-84ae-0df4bd8a348a" at bounding box center [217, 418] width 157 height 34
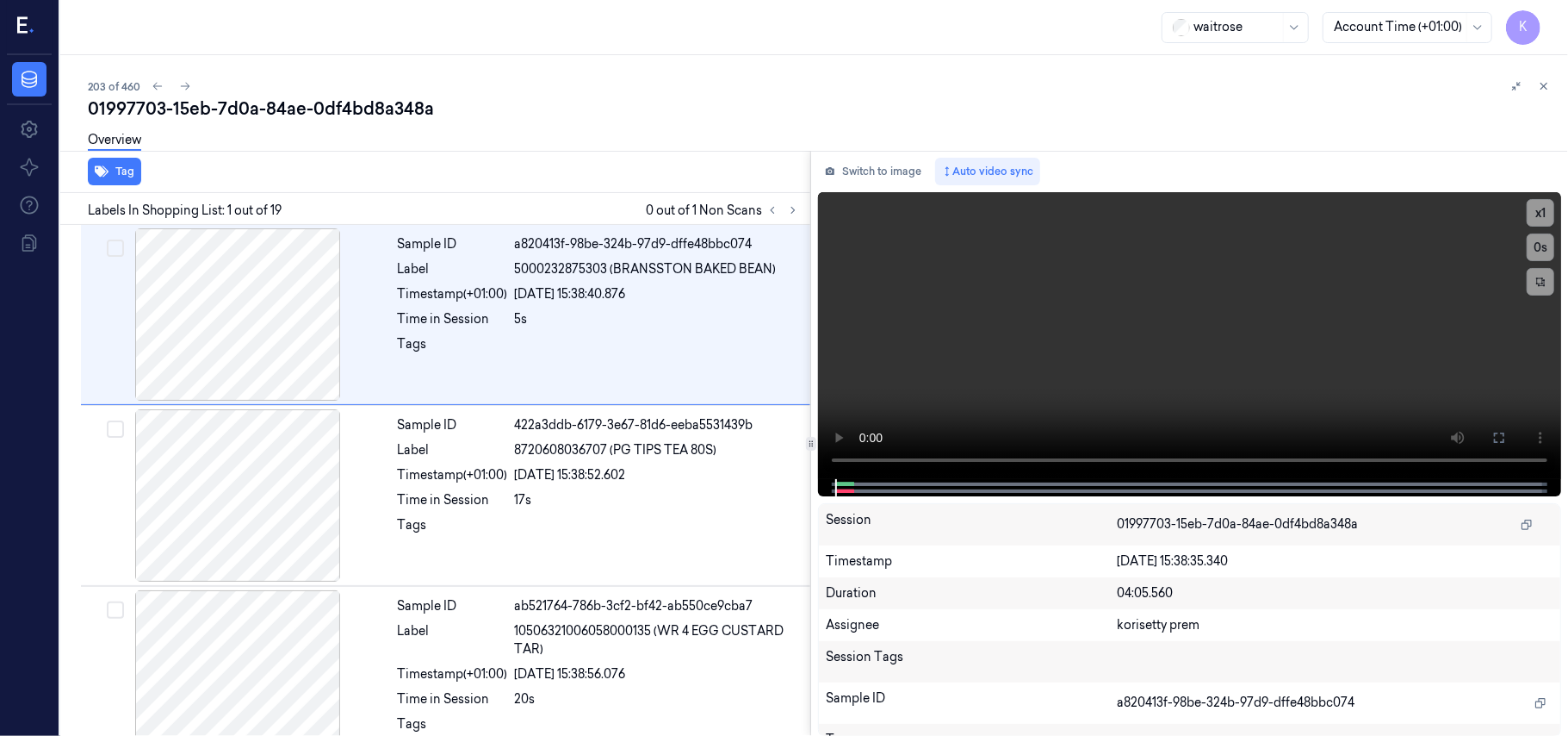
click at [572, 81] on div "203 of 460" at bounding box center [820, 86] width 1466 height 21
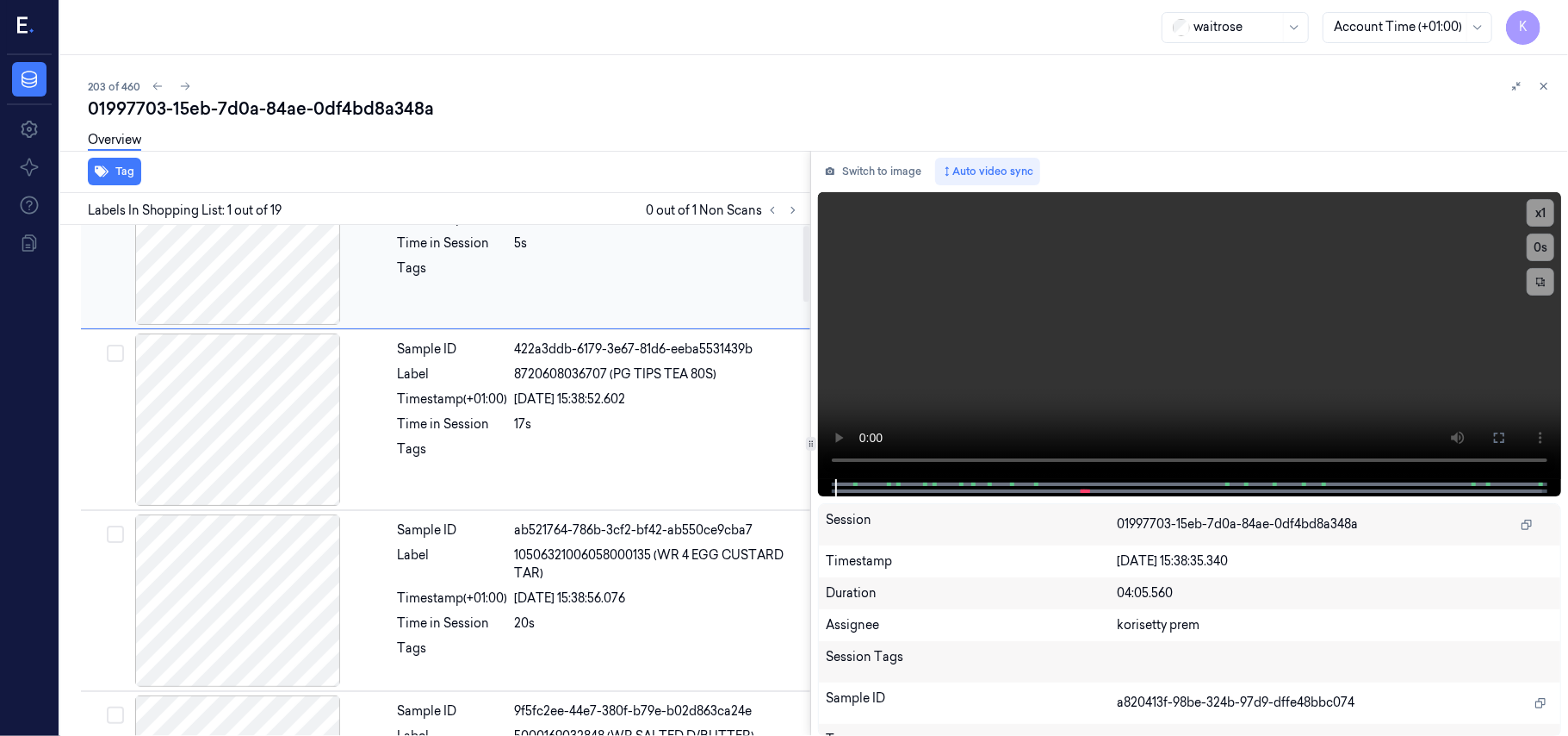
scroll to position [115, 0]
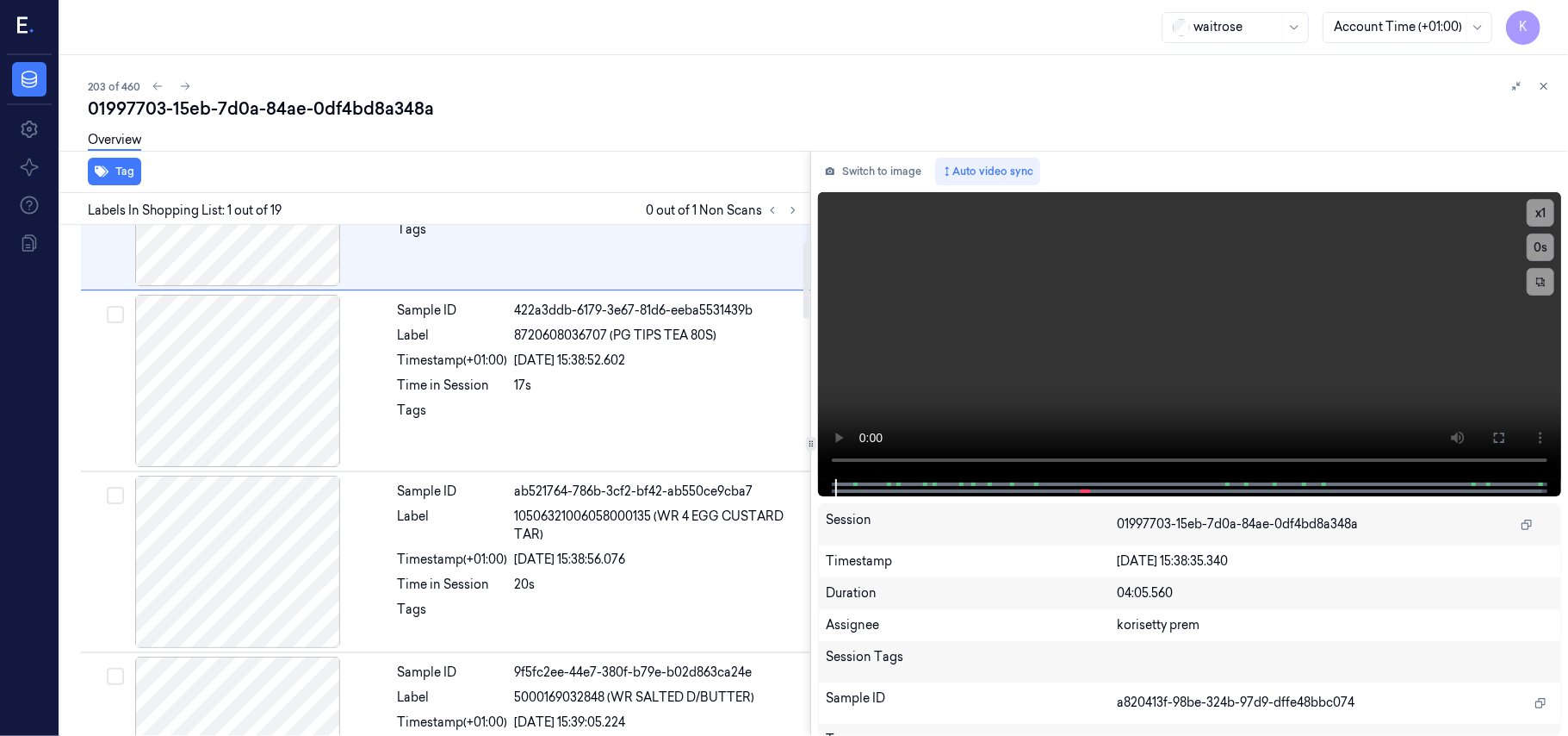
click at [800, 218] on div at bounding box center [784, 210] width 42 height 21
click at [795, 211] on icon at bounding box center [793, 210] width 12 height 12
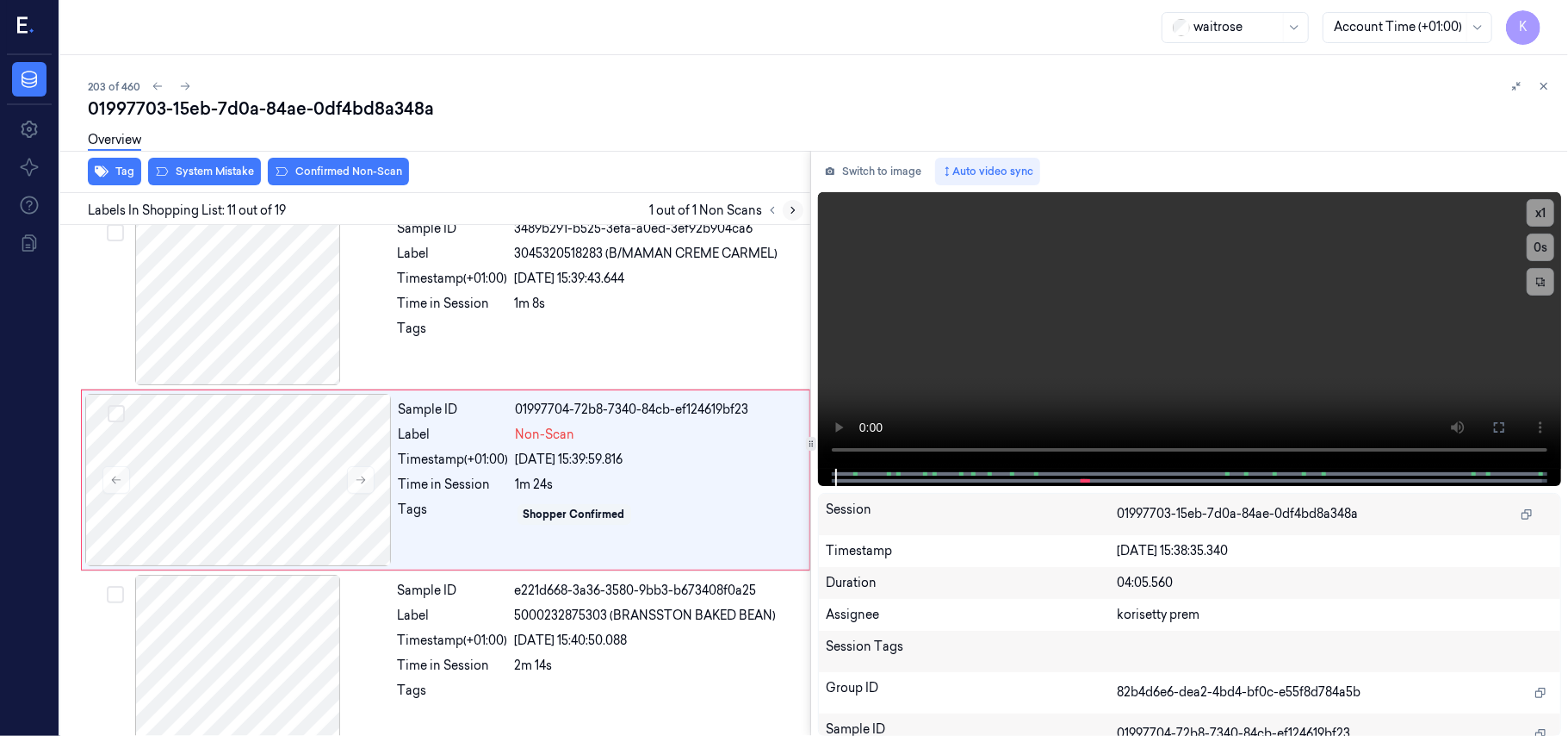
scroll to position [1648, 0]
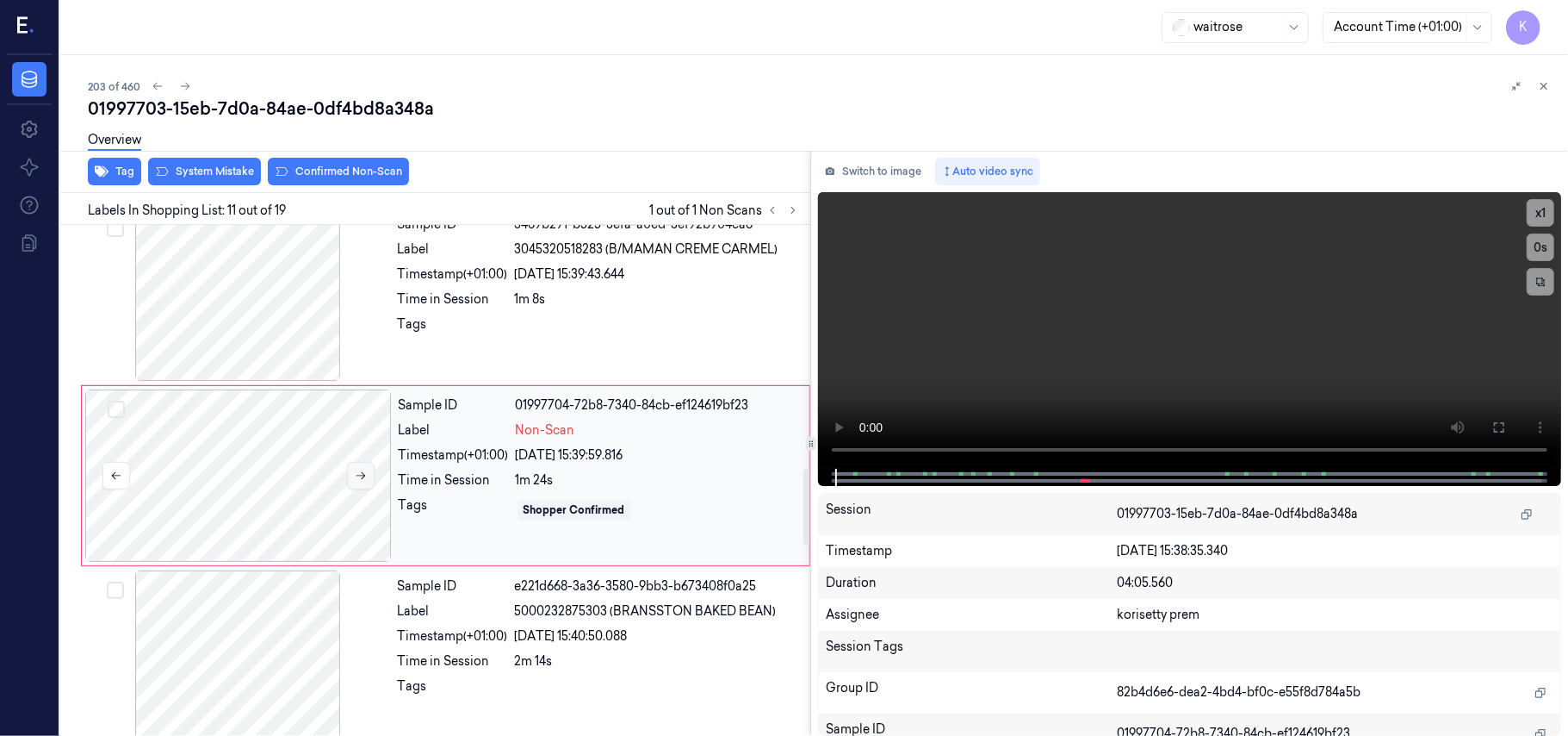
click at [366, 481] on button at bounding box center [361, 476] width 28 height 28
click at [271, 452] on div at bounding box center [239, 475] width 307 height 172
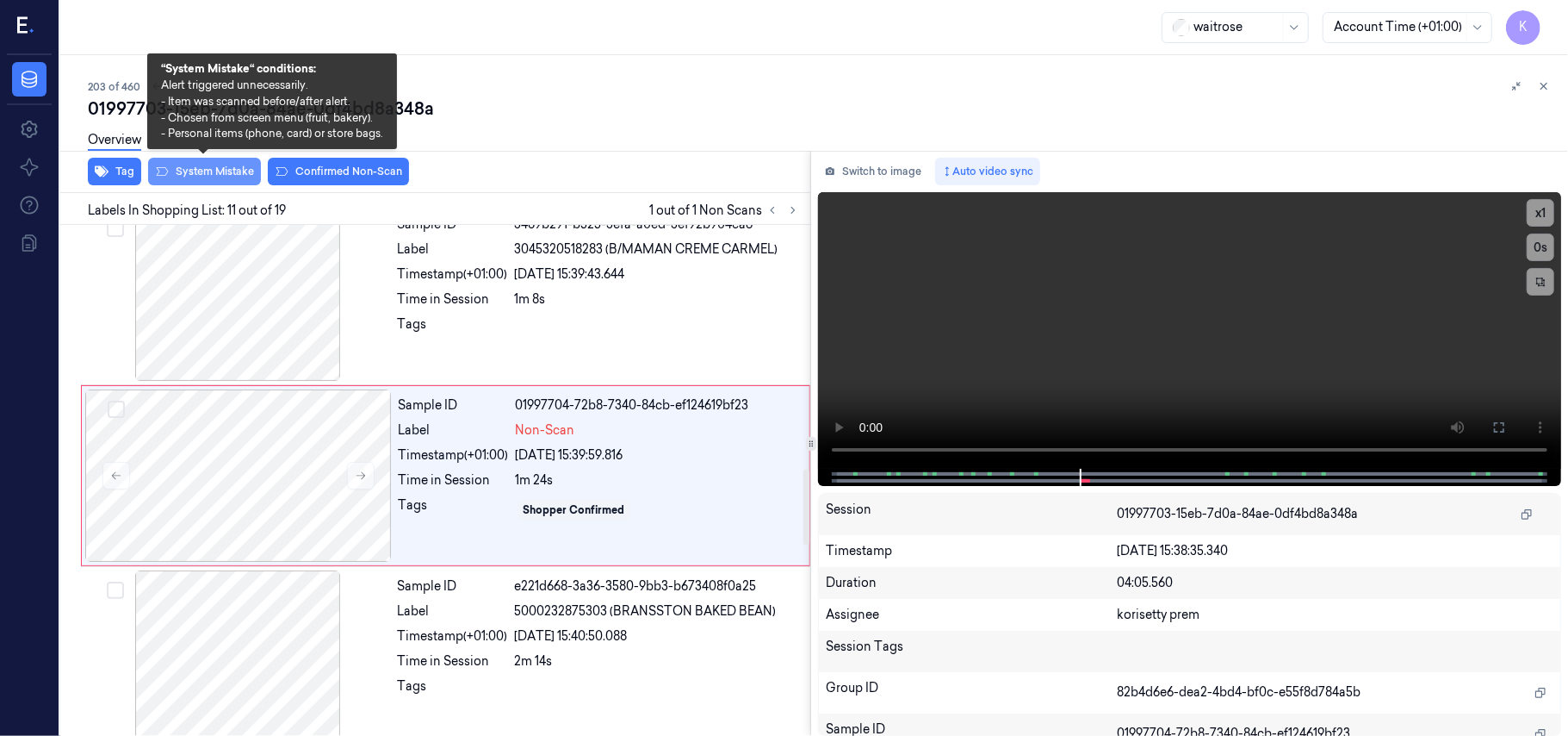
click at [222, 170] on button "System Mistake" at bounding box center [204, 171] width 112 height 28
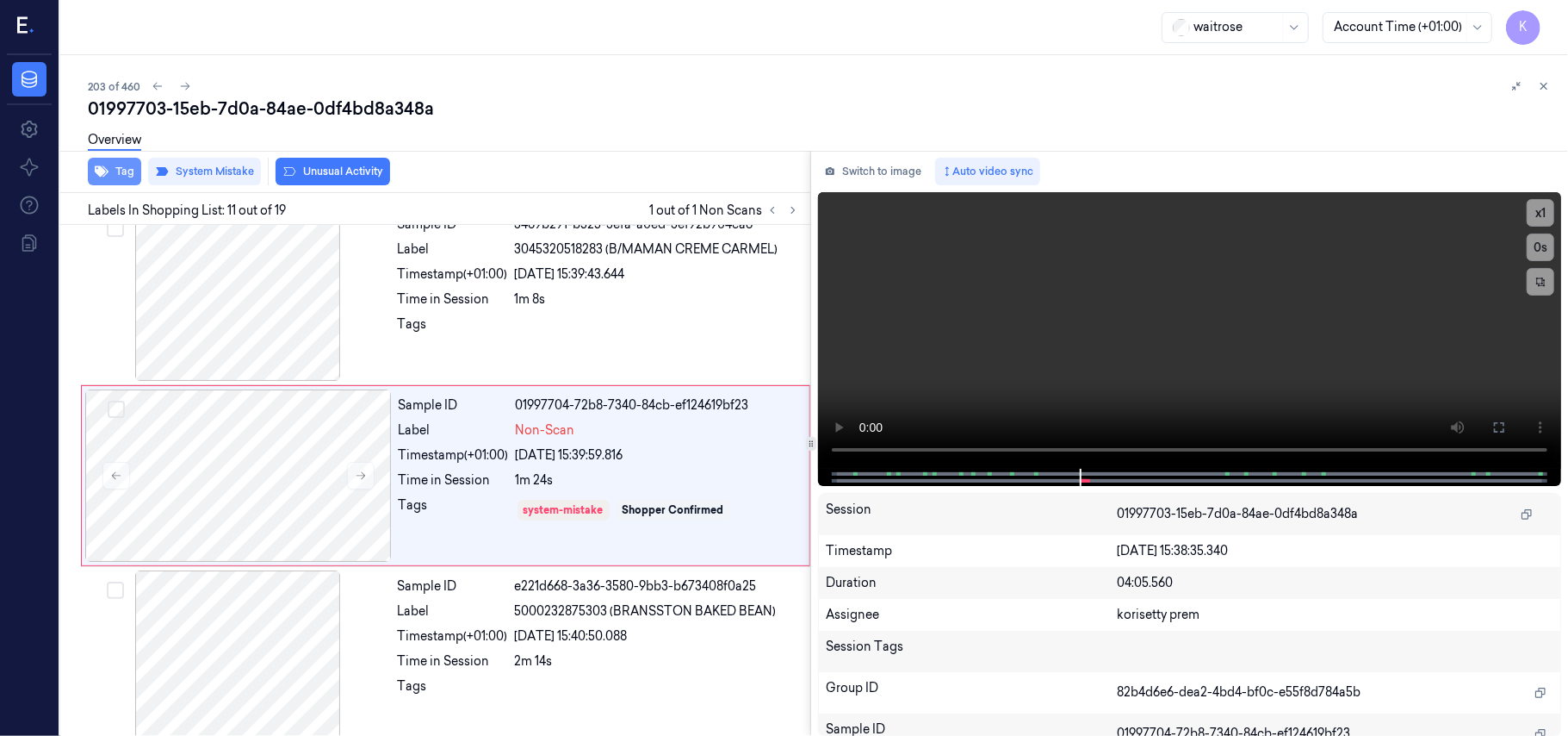
click at [112, 166] on button "Tag" at bounding box center [114, 171] width 54 height 28
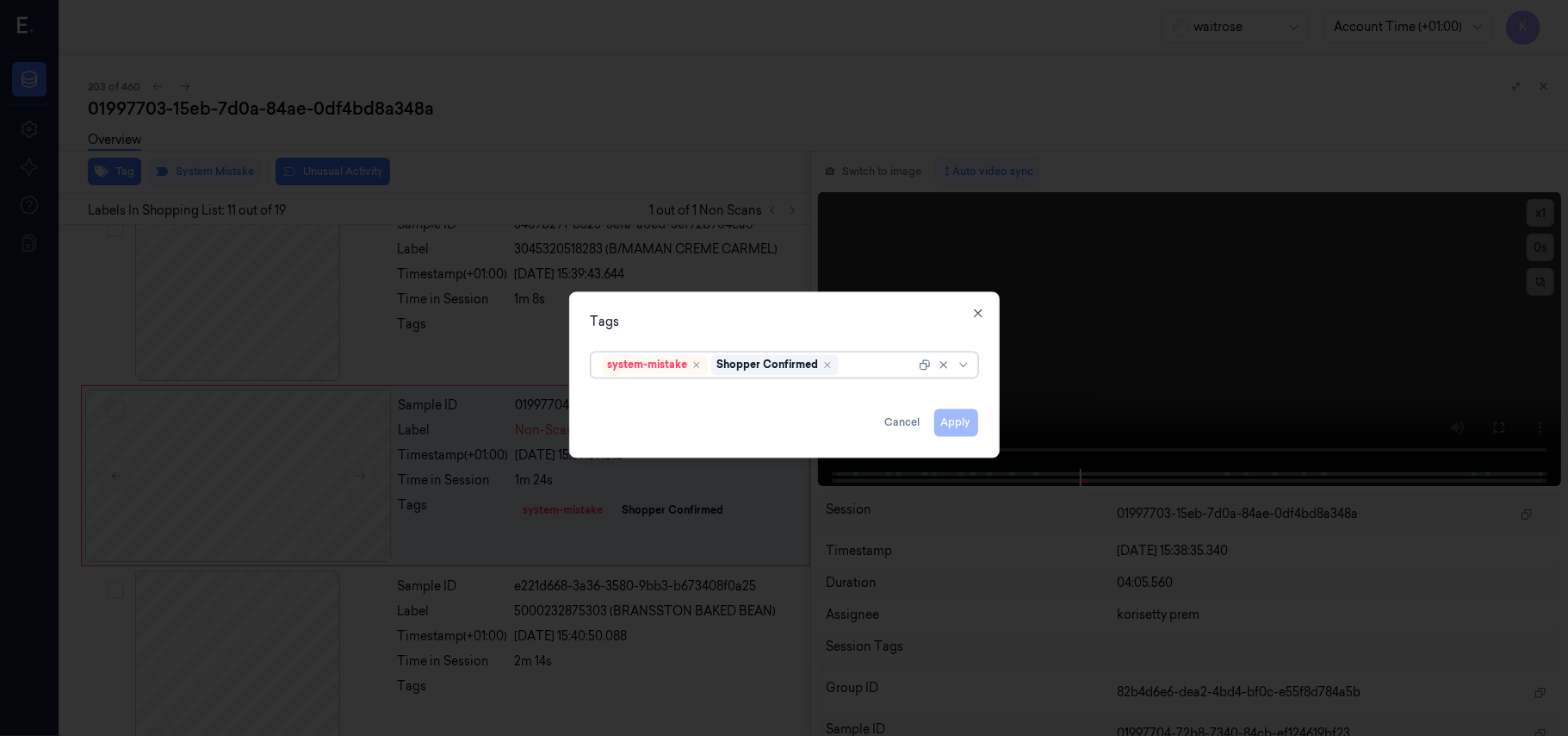
click at [893, 364] on div at bounding box center [879, 365] width 74 height 18
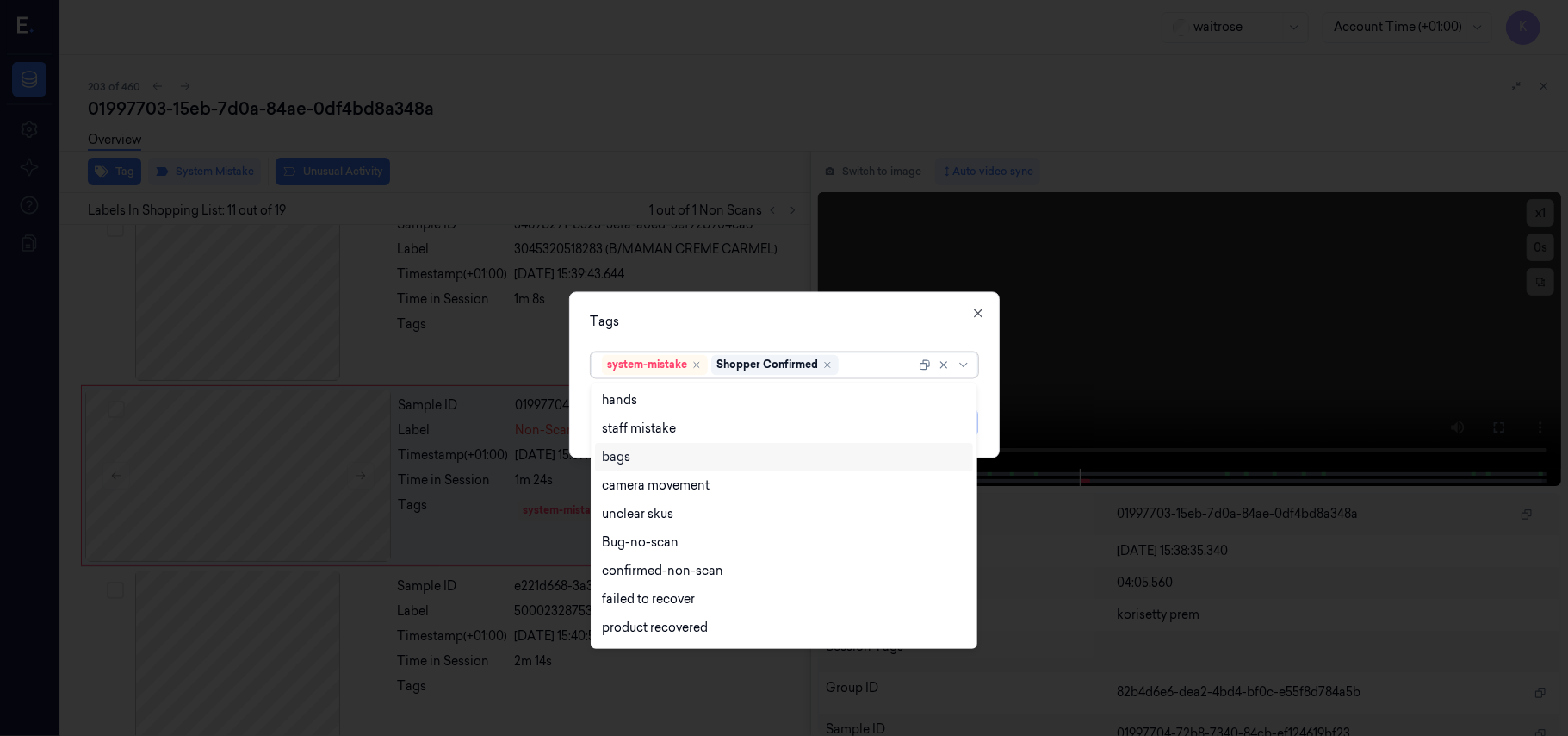
click at [649, 450] on div "bags" at bounding box center [784, 457] width 364 height 18
click at [824, 323] on div "Tags" at bounding box center [784, 323] width 387 height 18
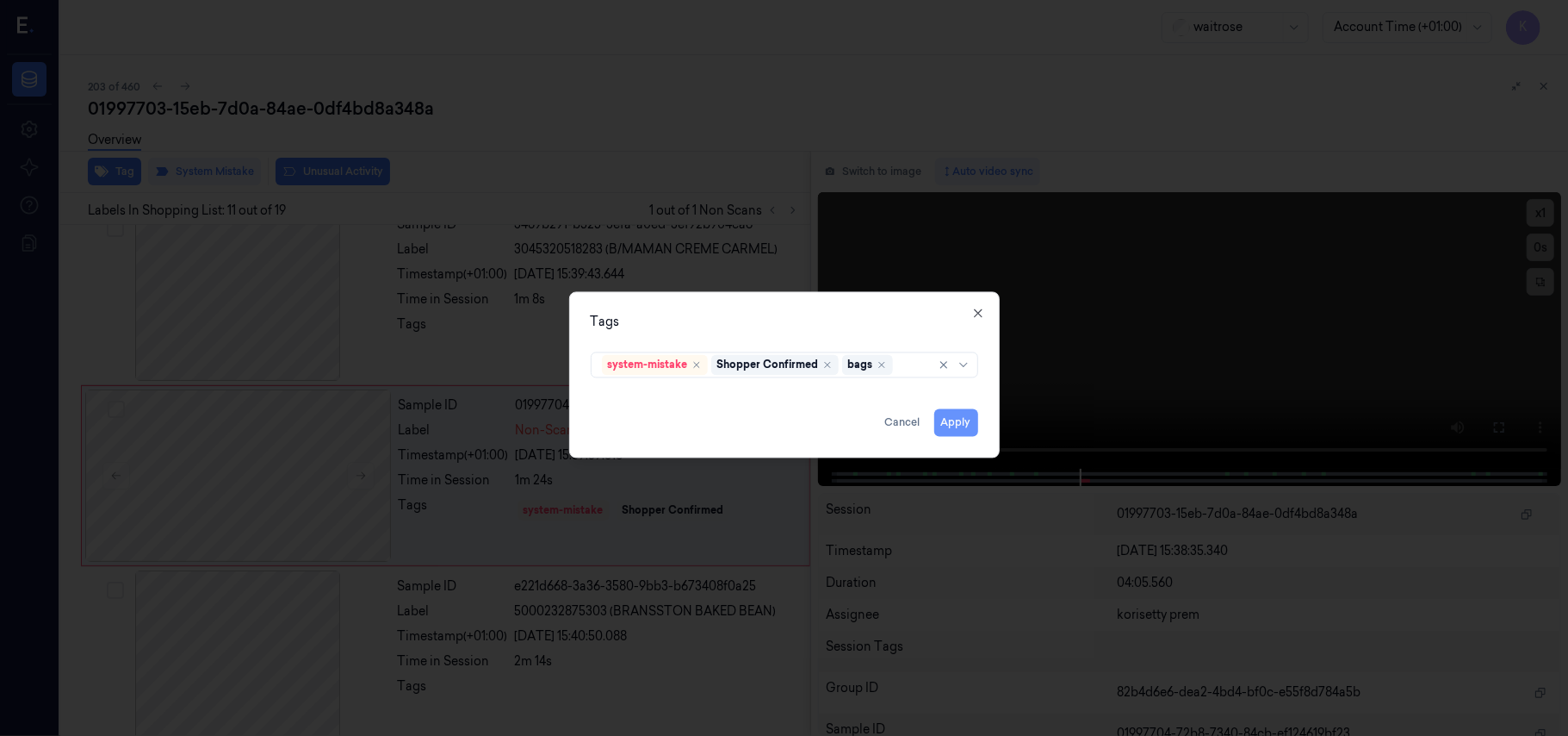
click at [961, 432] on button "Apply" at bounding box center [957, 423] width 44 height 28
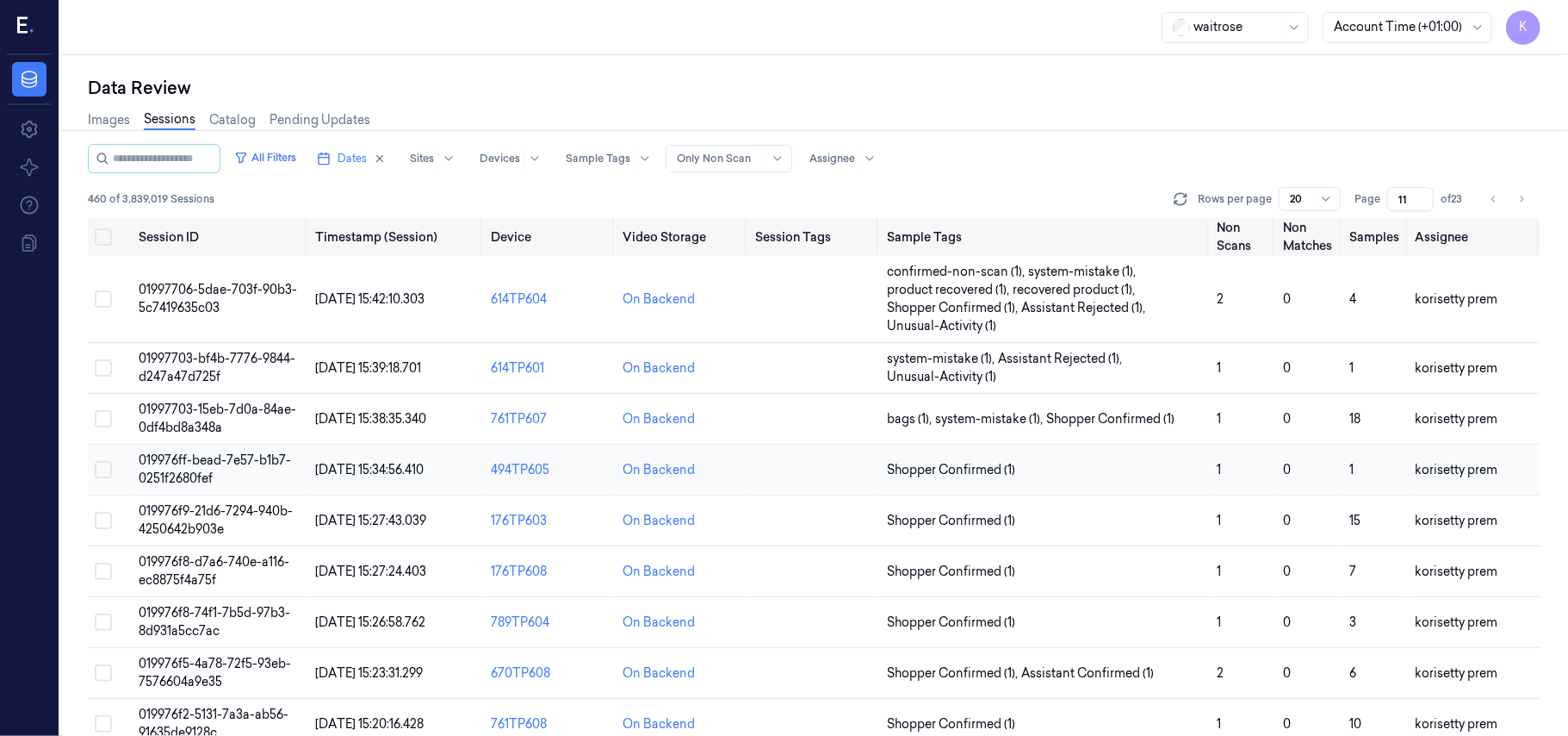
click at [222, 465] on span "019976ff-bead-7e57-b1b7-0251f2680fef" at bounding box center [214, 469] width 152 height 34
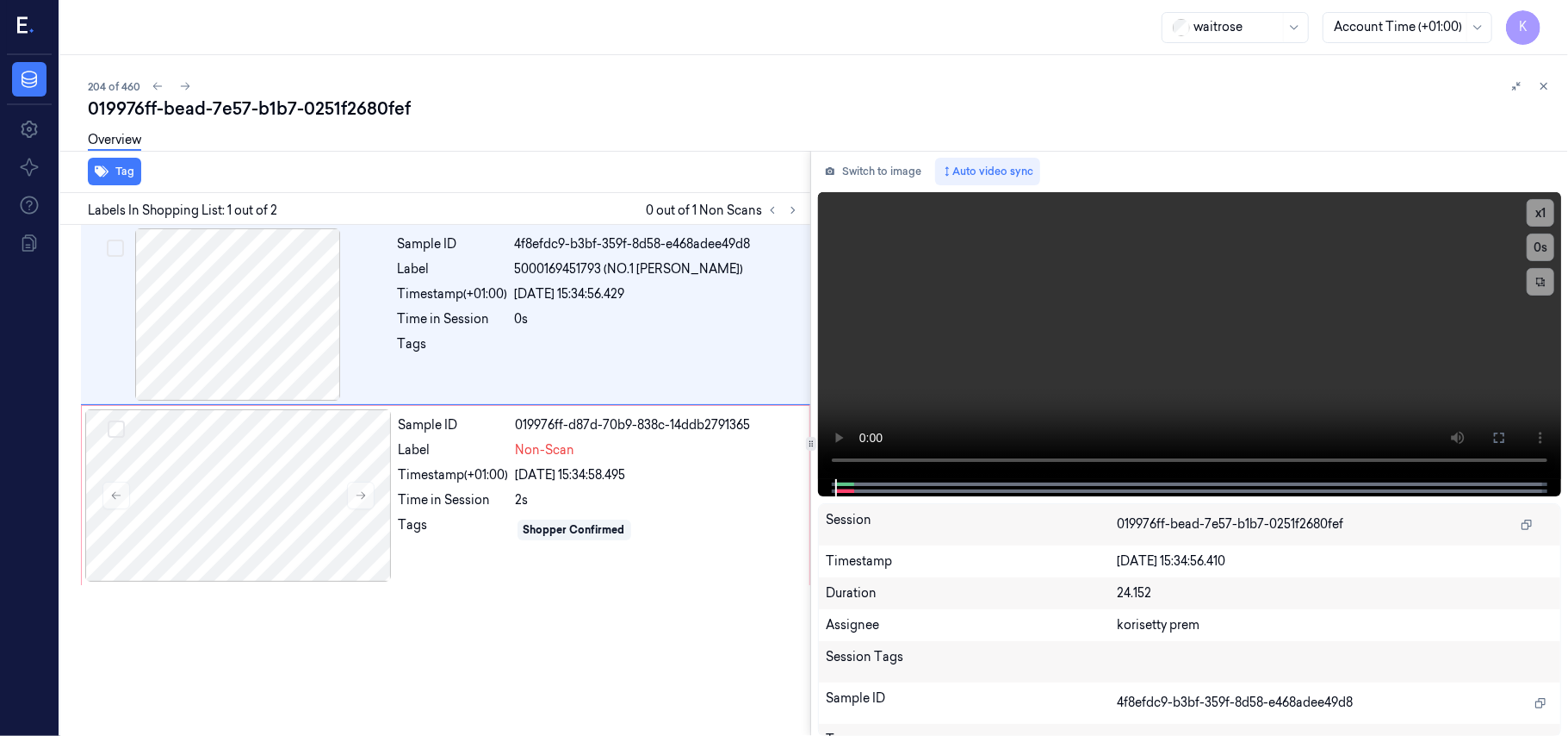
click at [602, 125] on div "Overview" at bounding box center [820, 142] width 1466 height 44
click at [972, 376] on video at bounding box center [1190, 336] width 743 height 287
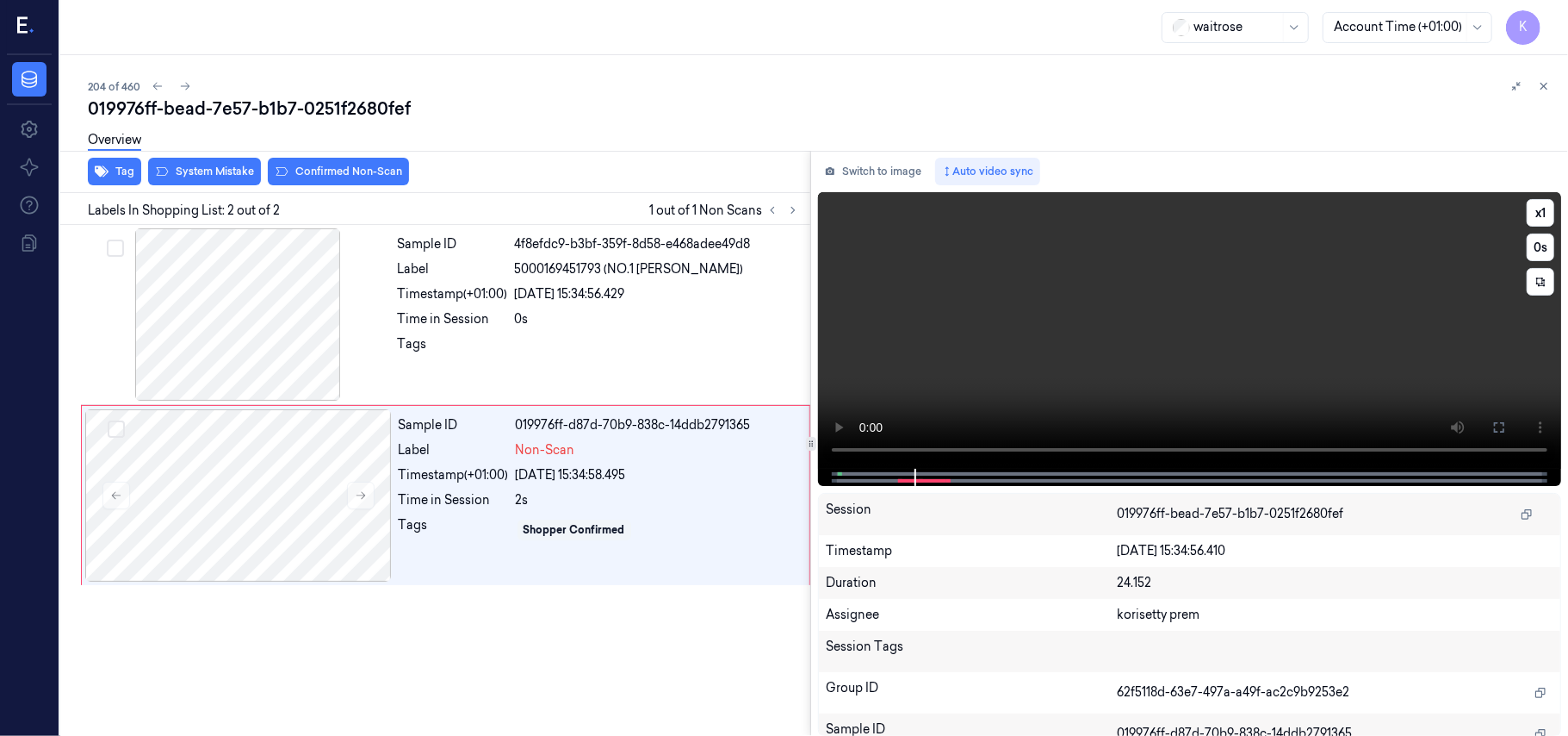
click at [973, 375] on video at bounding box center [1190, 331] width 743 height 277
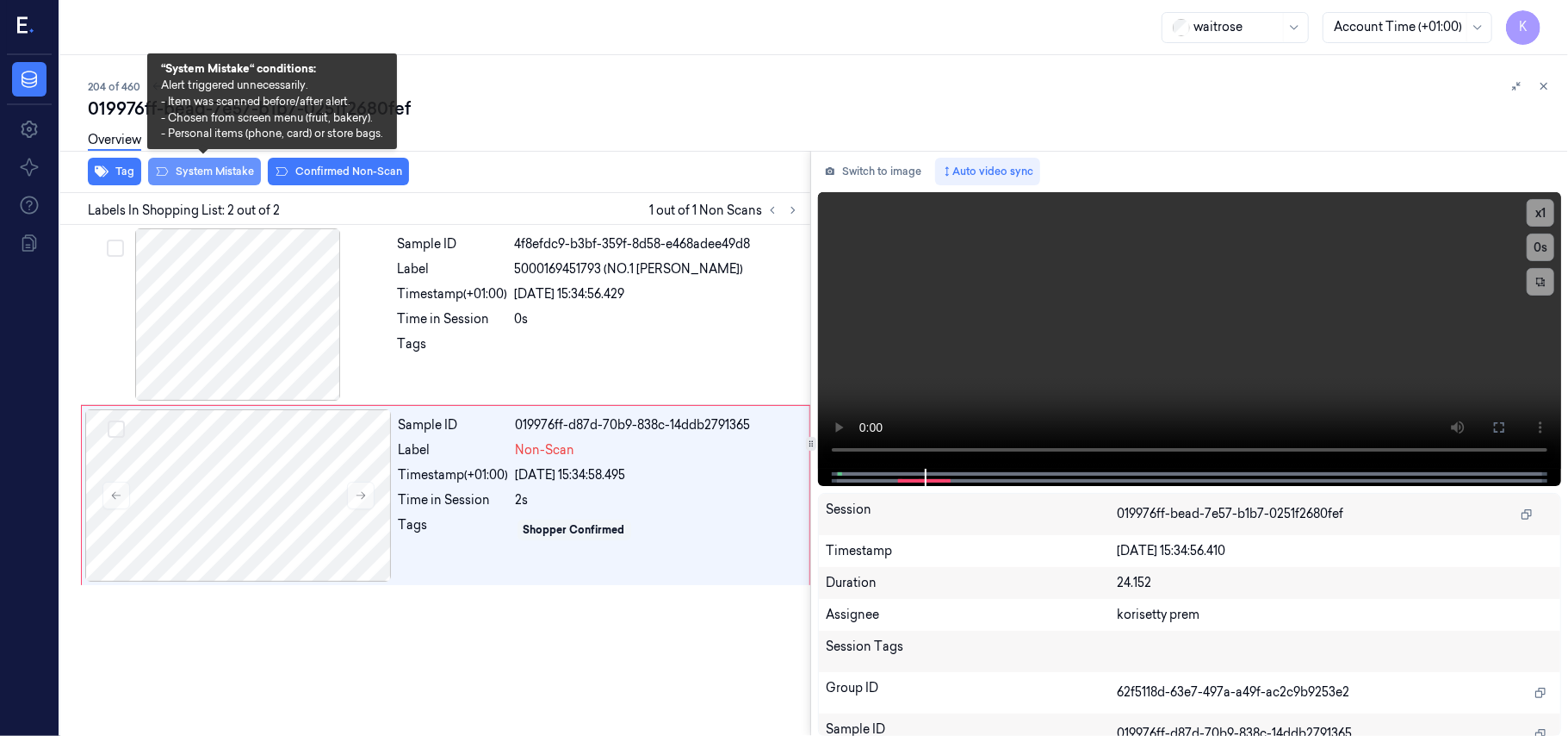
click at [204, 183] on button "System Mistake" at bounding box center [204, 171] width 112 height 28
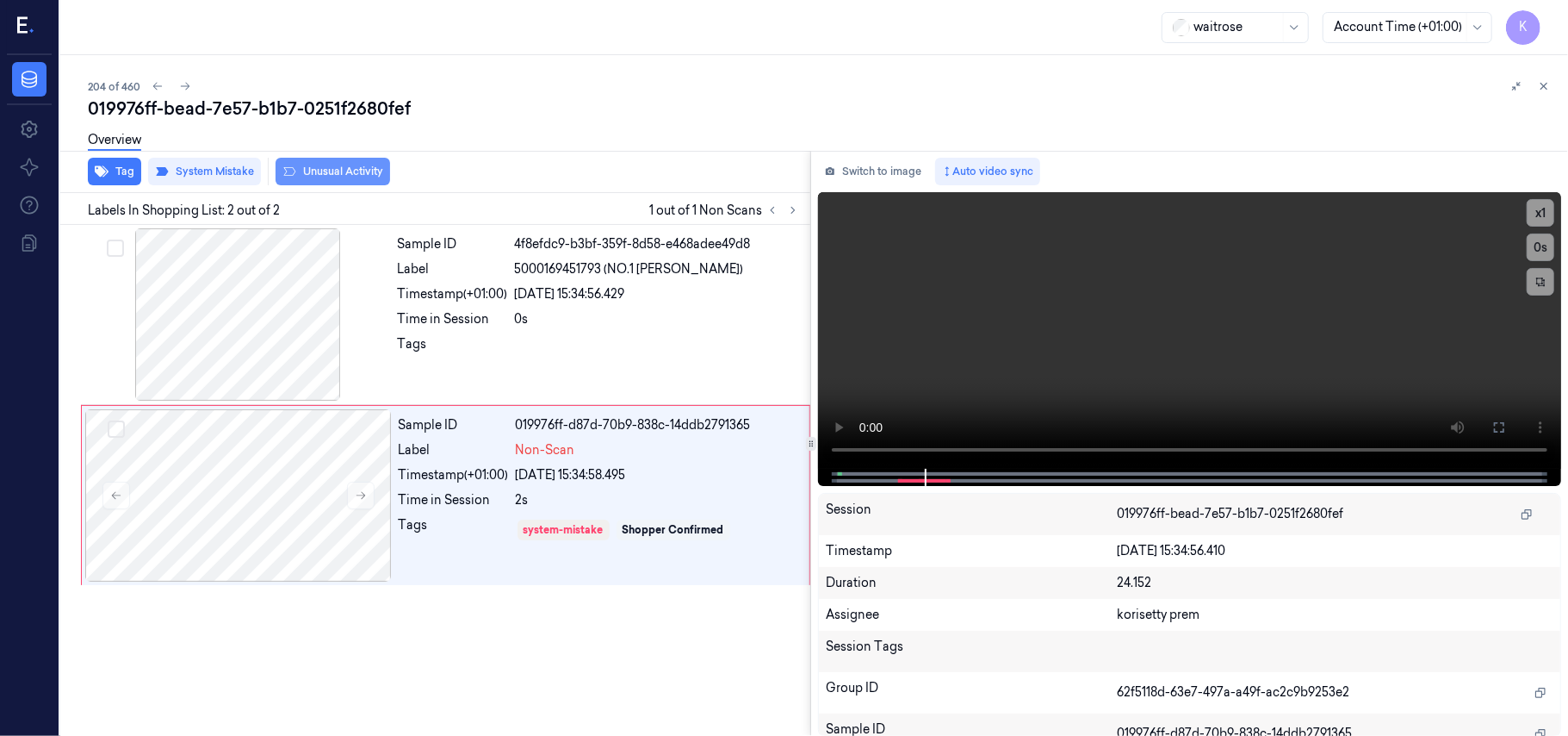
click at [349, 173] on button "Unusual Activity" at bounding box center [333, 171] width 114 height 28
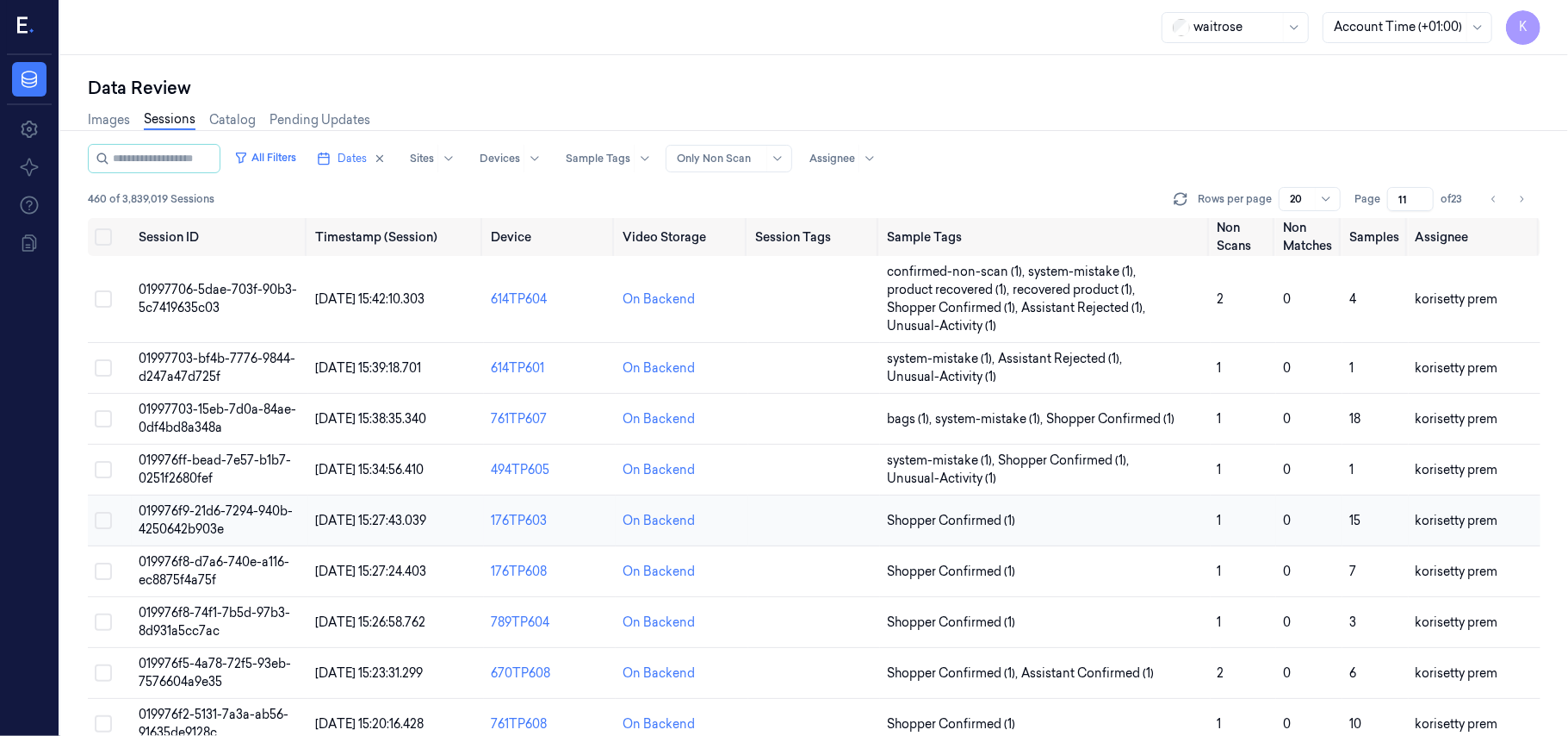
click at [214, 510] on span "019976f9-21d6-7294-940b-4250642b903e" at bounding box center [215, 520] width 154 height 34
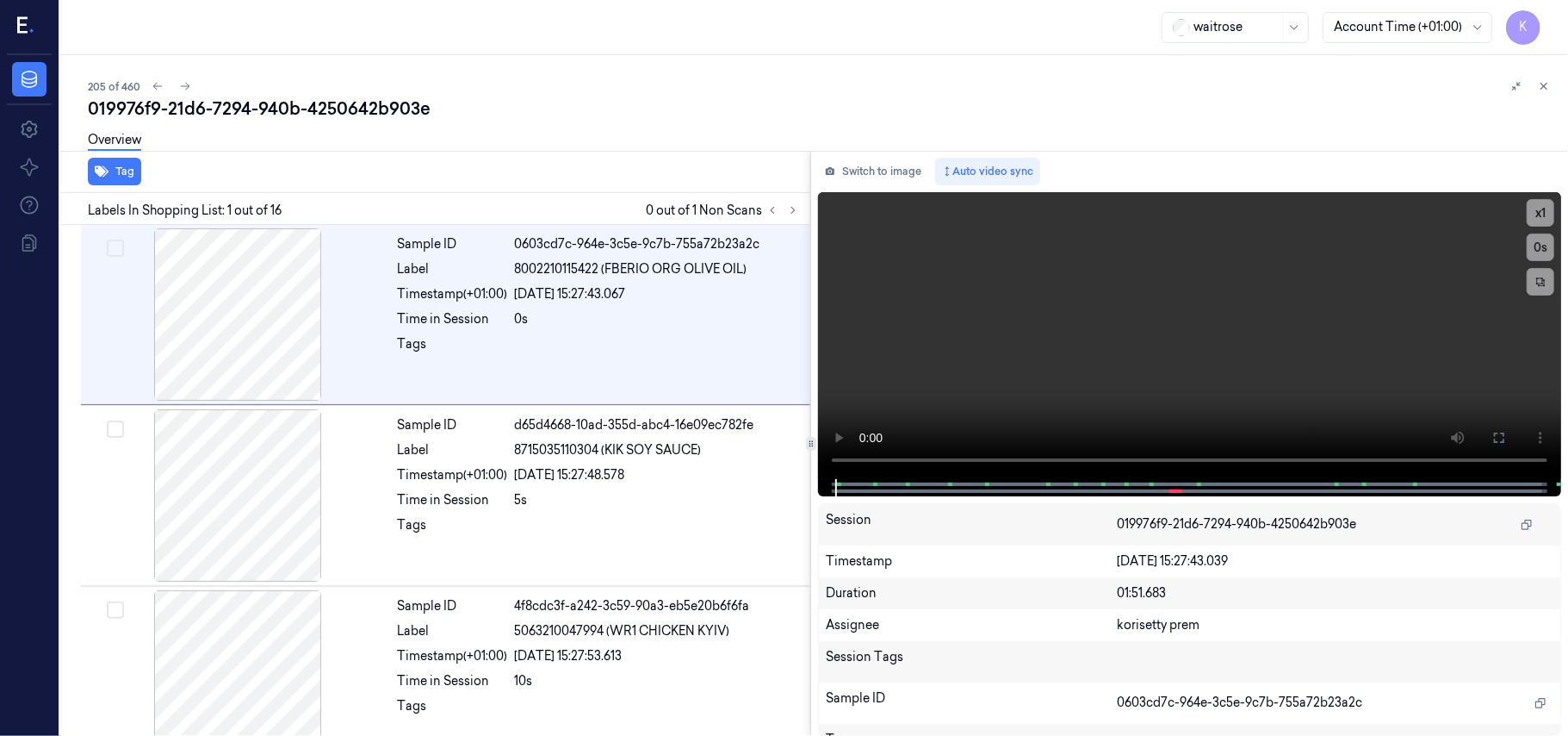
click at [548, 91] on div "205 of 460" at bounding box center [820, 86] width 1466 height 21
click at [795, 208] on icon at bounding box center [793, 210] width 12 height 12
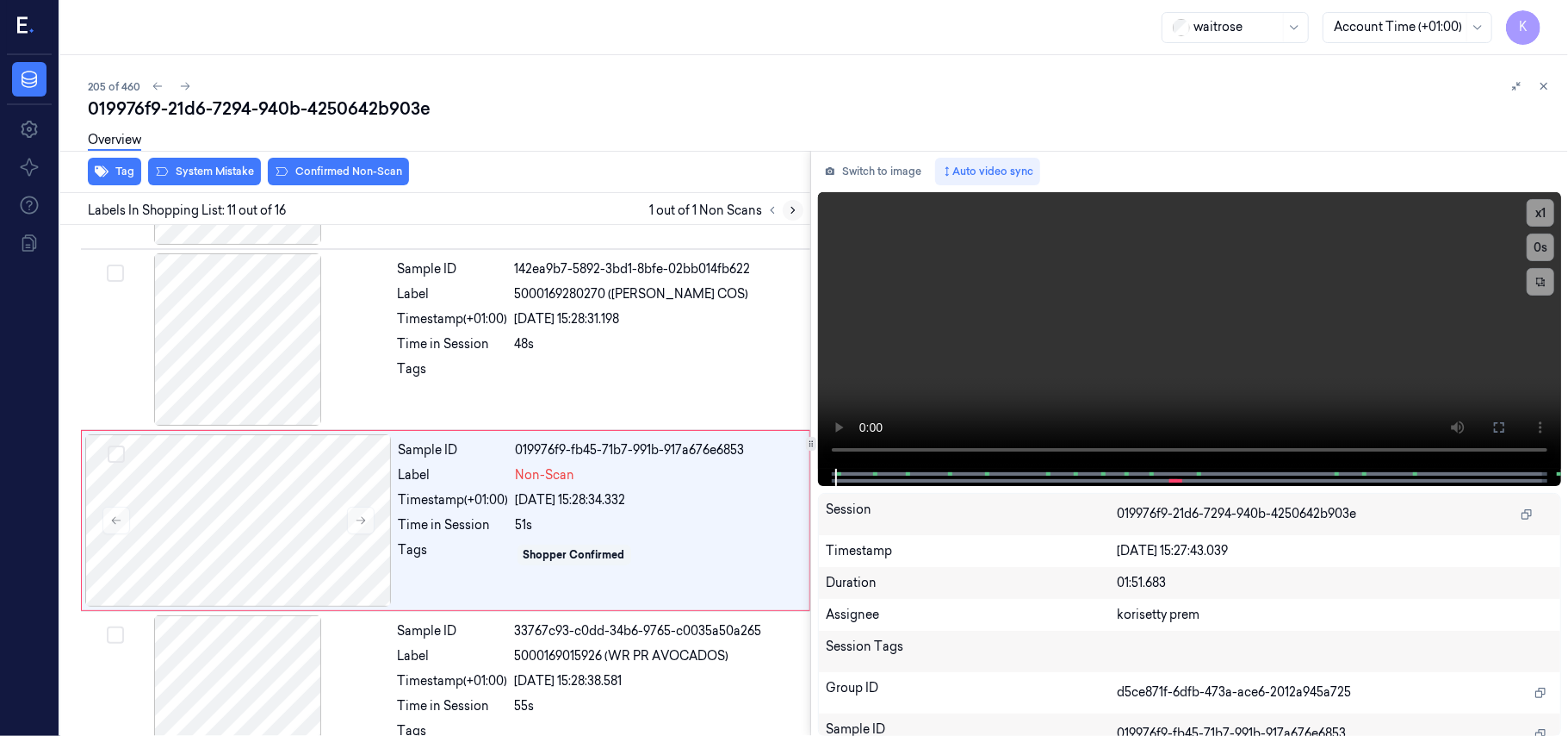
scroll to position [1648, 0]
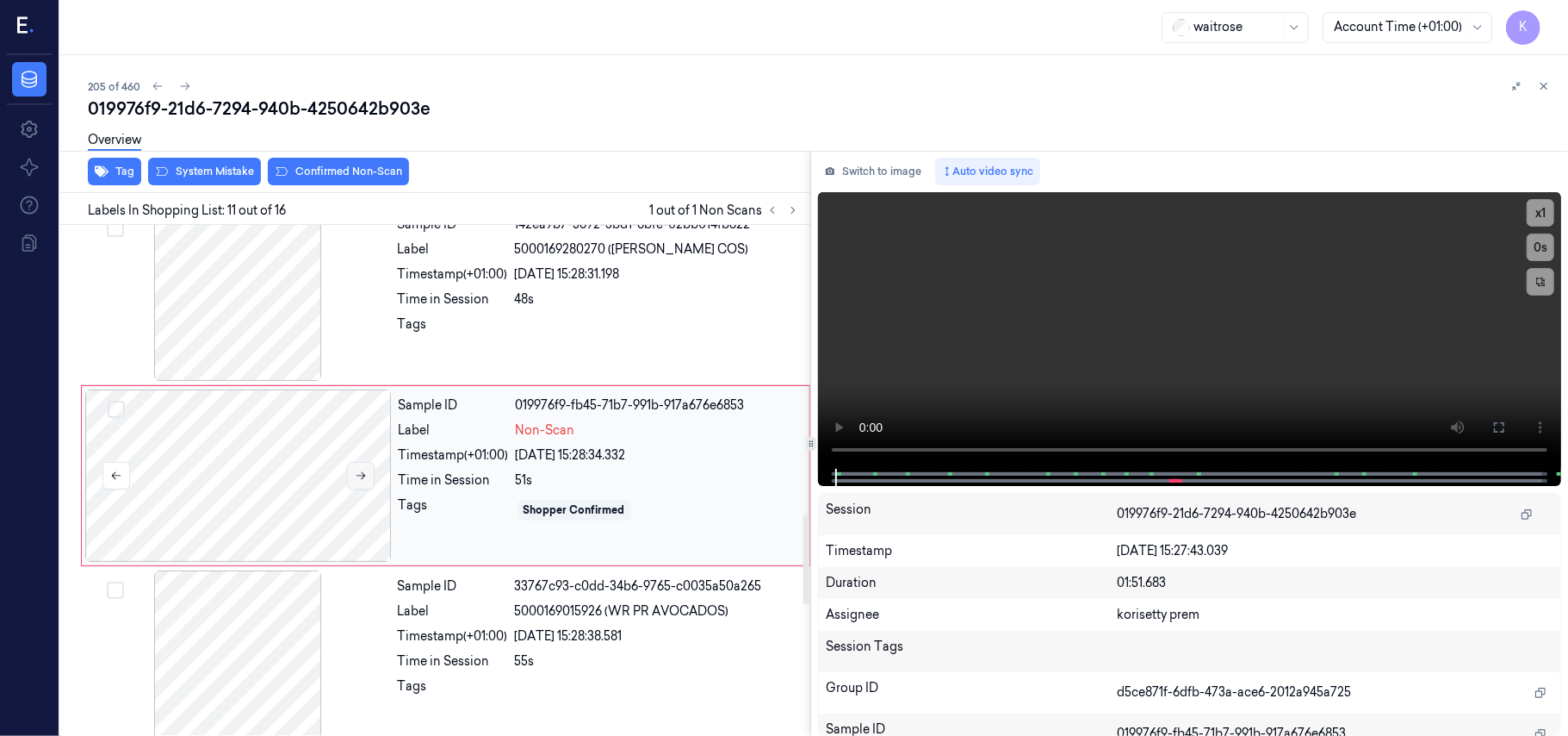
click at [351, 481] on button at bounding box center [361, 476] width 28 height 28
click at [352, 479] on button at bounding box center [361, 476] width 28 height 28
click at [308, 274] on div at bounding box center [238, 294] width 307 height 172
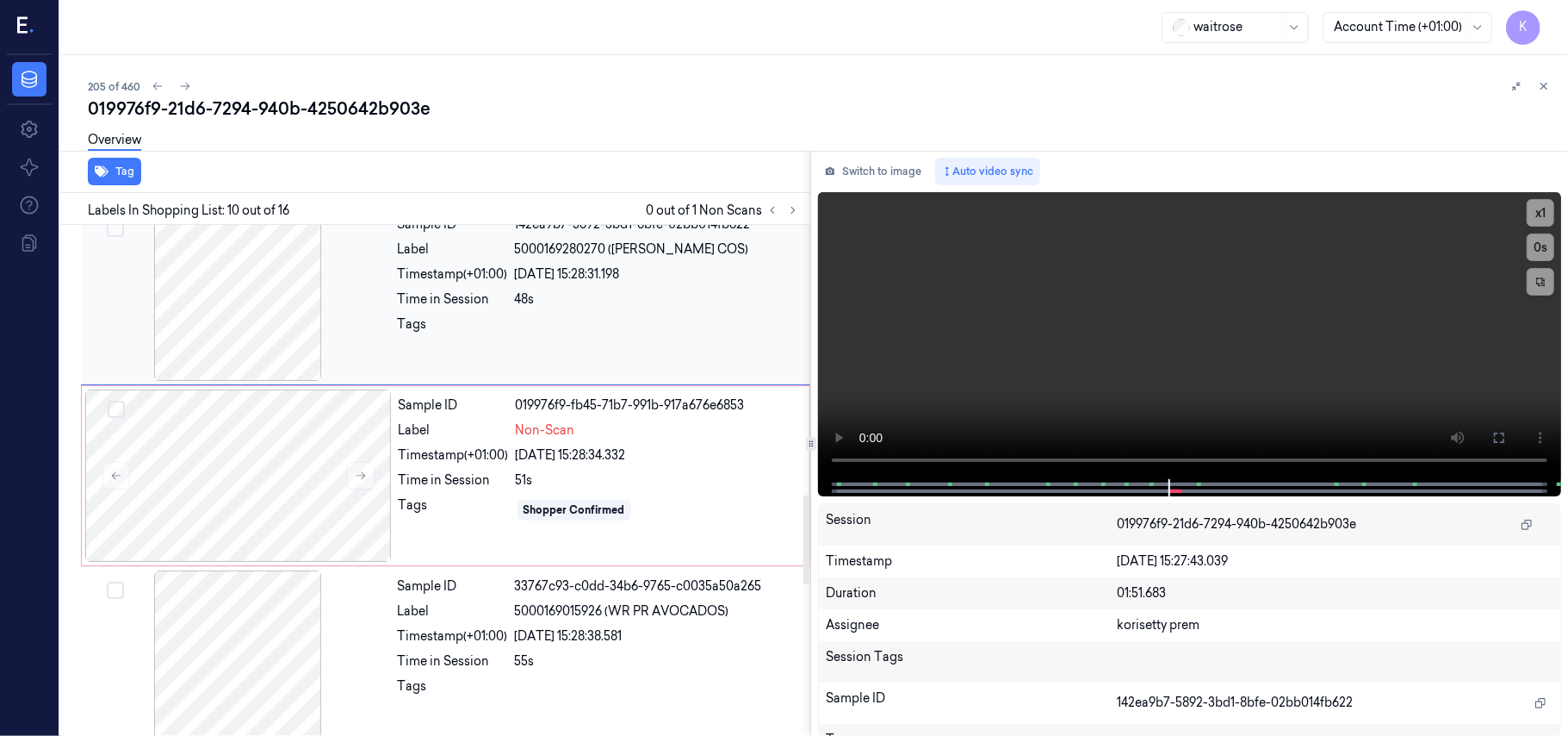
scroll to position [1466, 0]
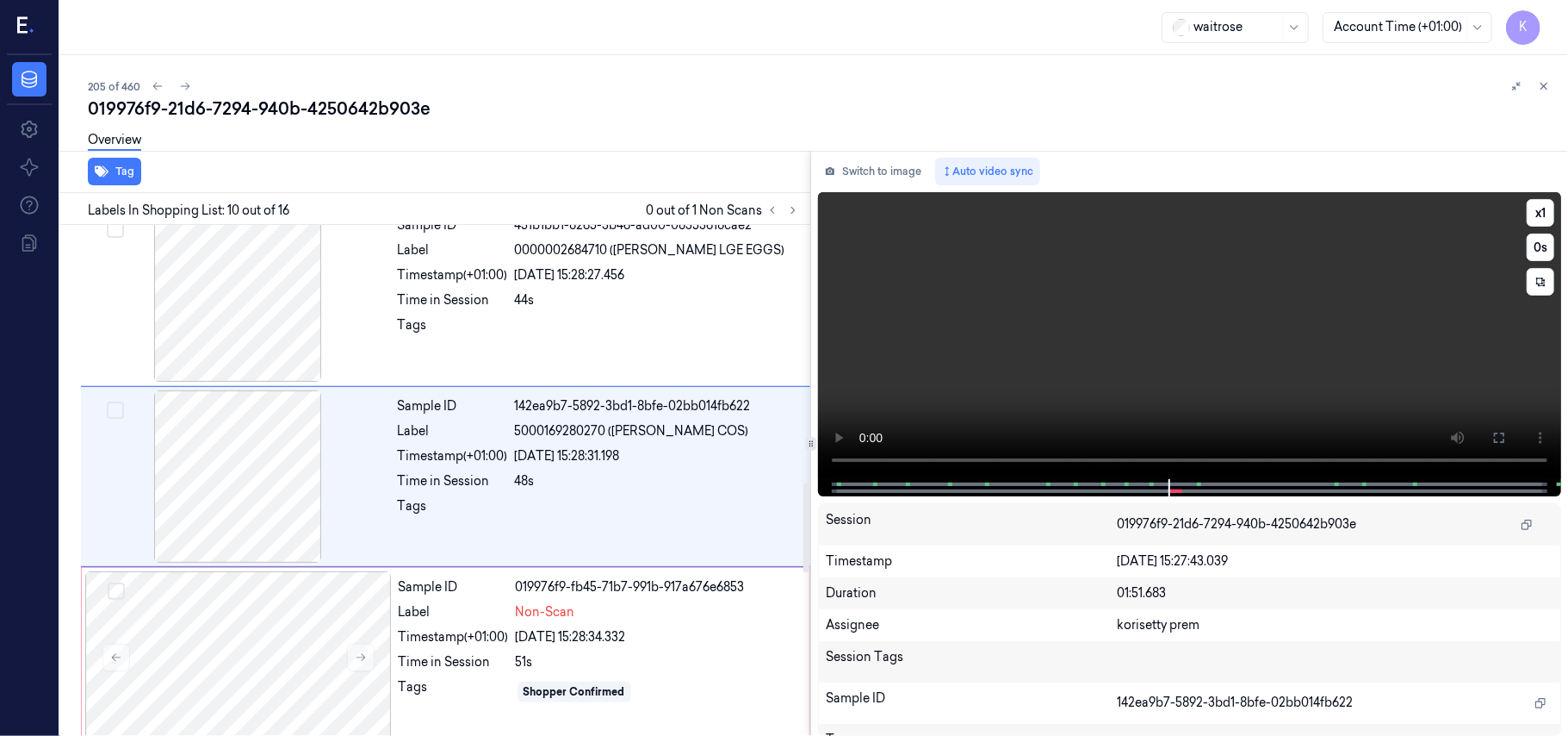
click at [1214, 332] on video at bounding box center [1190, 336] width 743 height 287
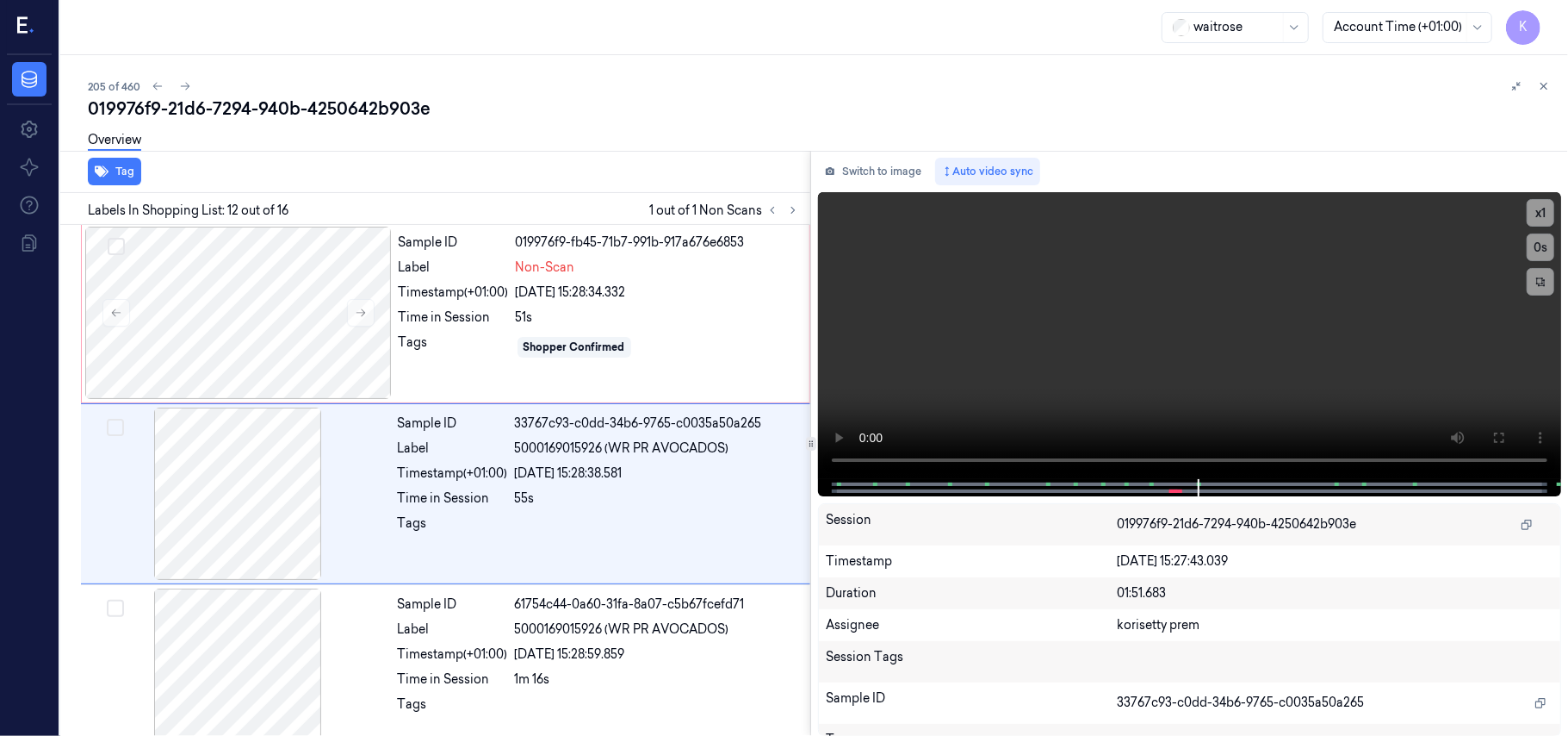
scroll to position [1830, 0]
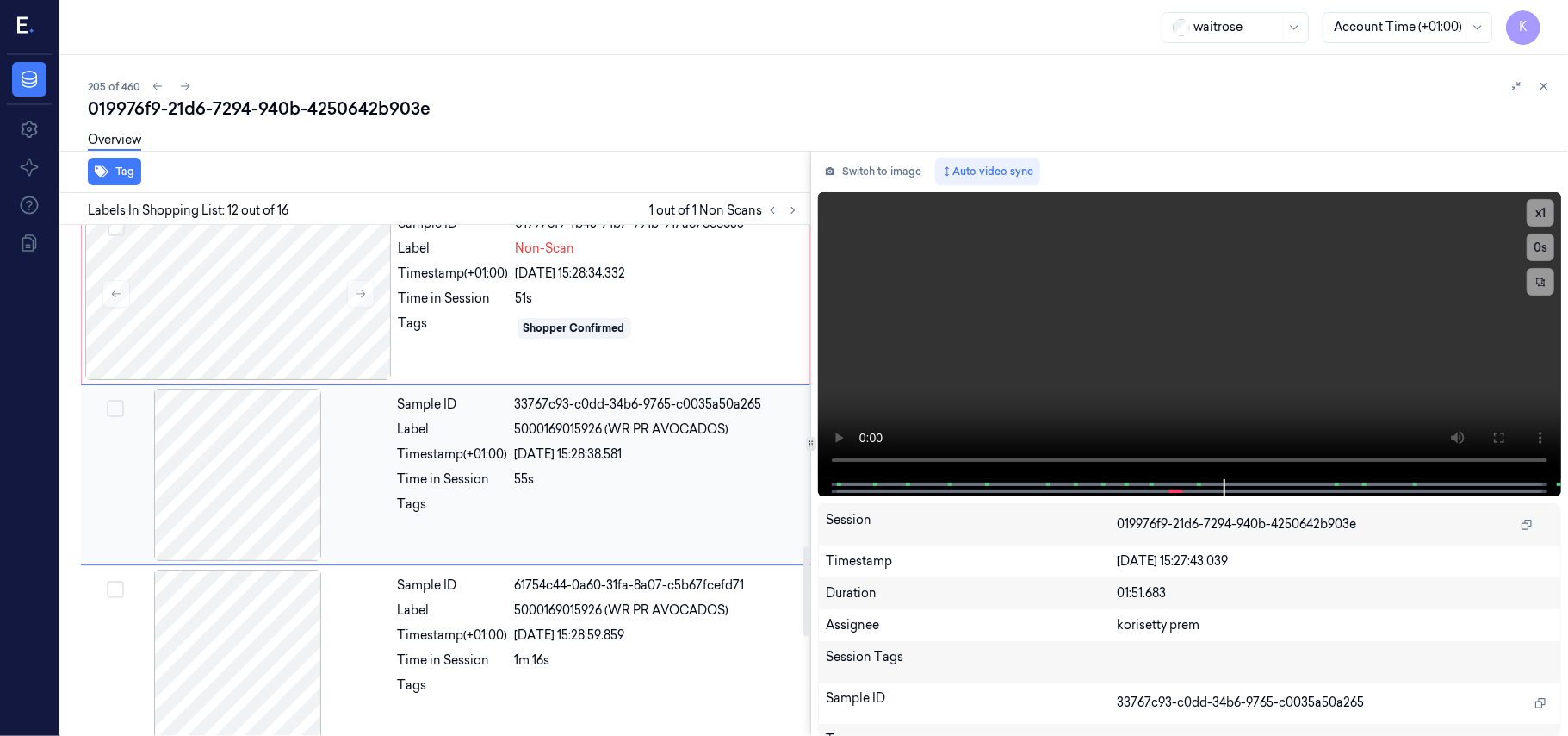
click at [562, 481] on div "55s" at bounding box center [657, 479] width 285 height 18
click at [552, 611] on span "5000169015926 (WR PR AVOCADOS)" at bounding box center [621, 611] width 214 height 18
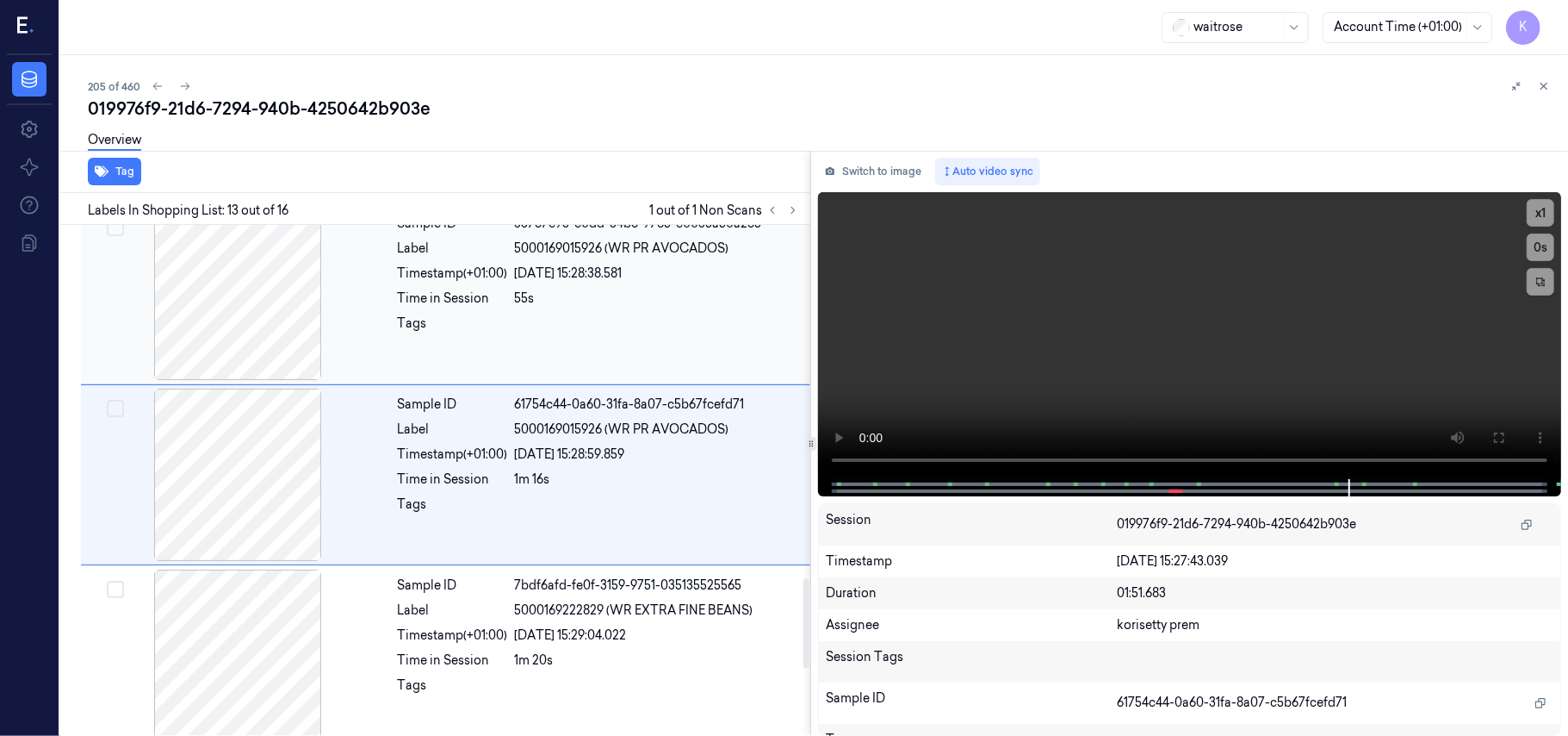
click at [615, 281] on div "23/09/2025 15:28:38.581" at bounding box center [657, 274] width 285 height 18
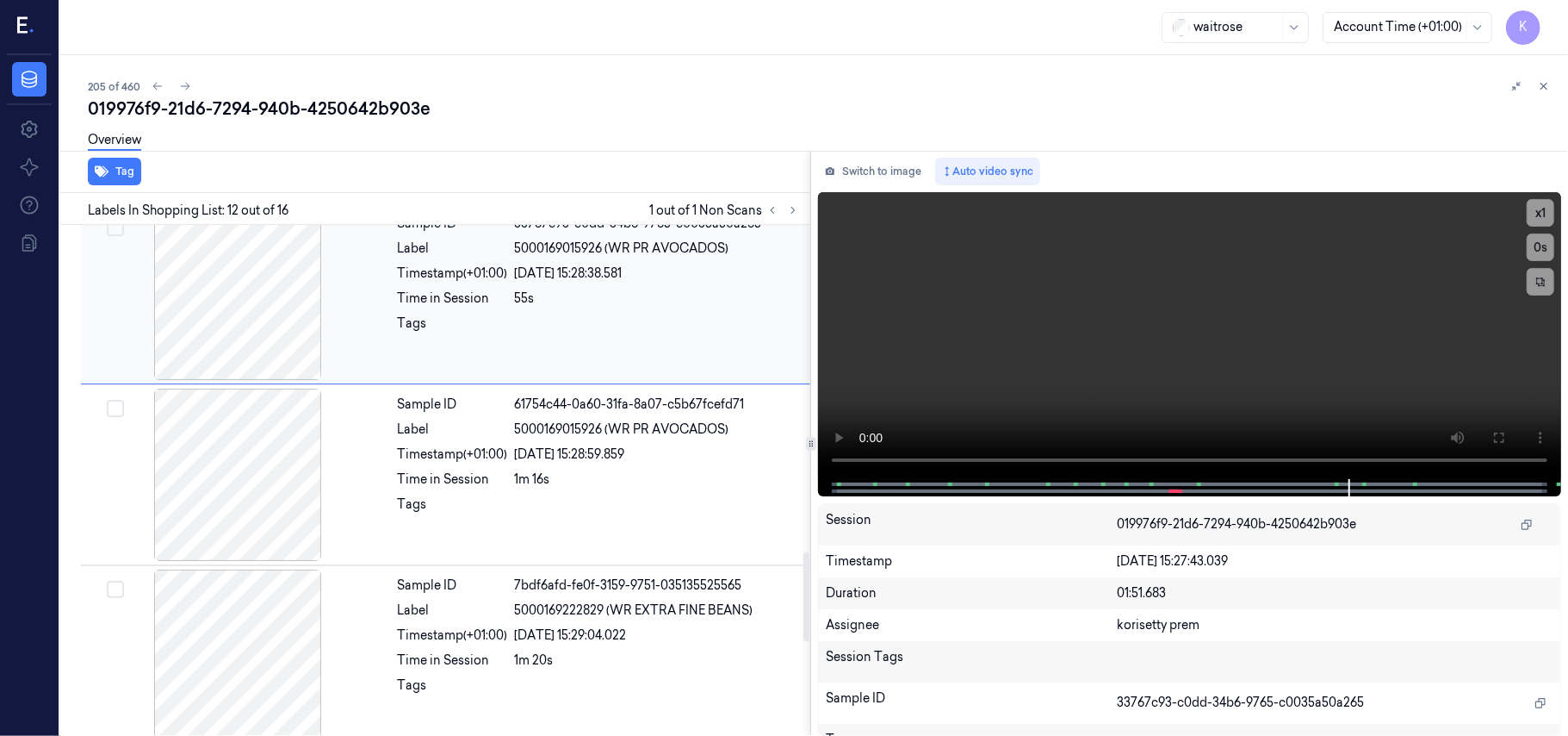
scroll to position [1830, 0]
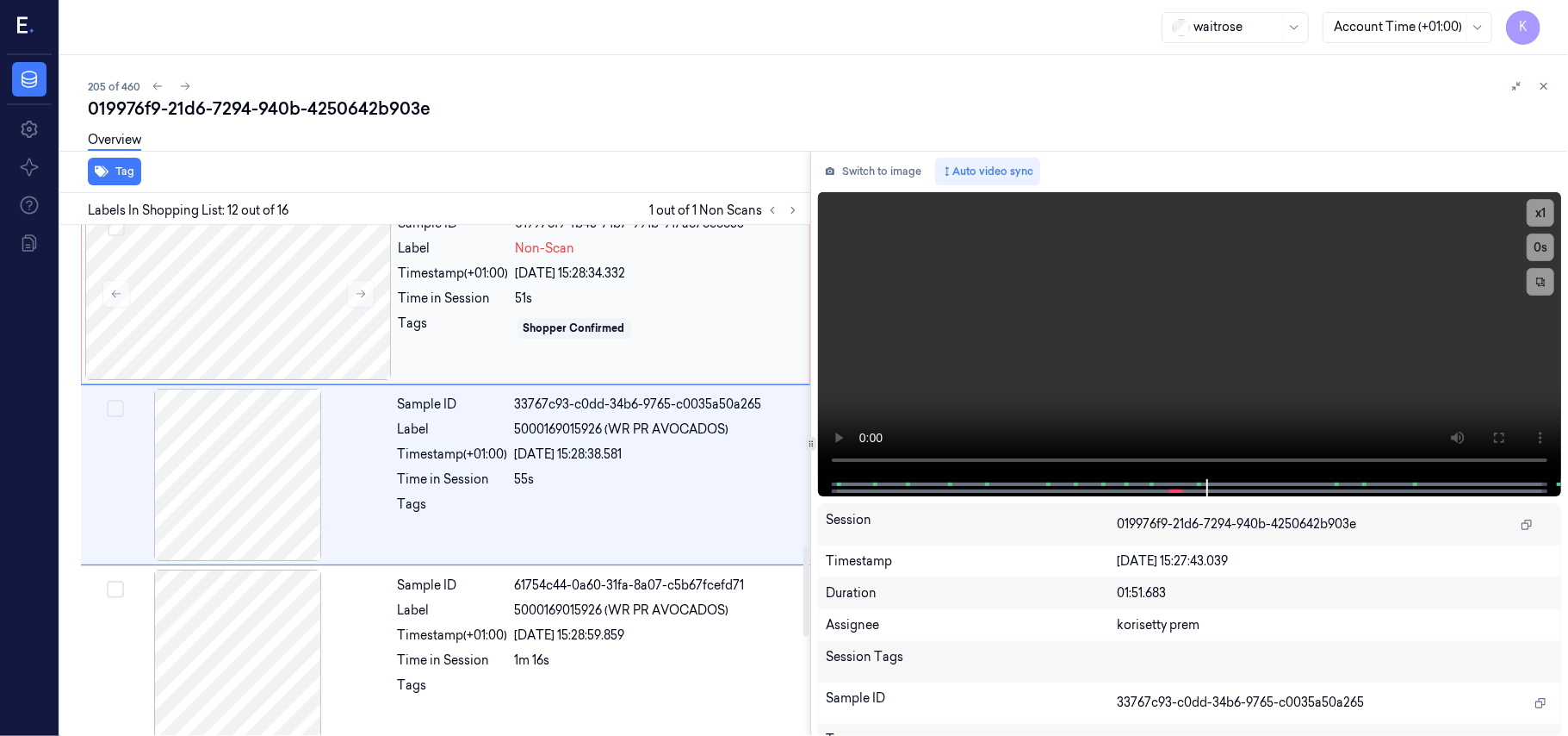
click at [559, 274] on div "23/09/2025 15:28:34.332" at bounding box center [657, 274] width 284 height 18
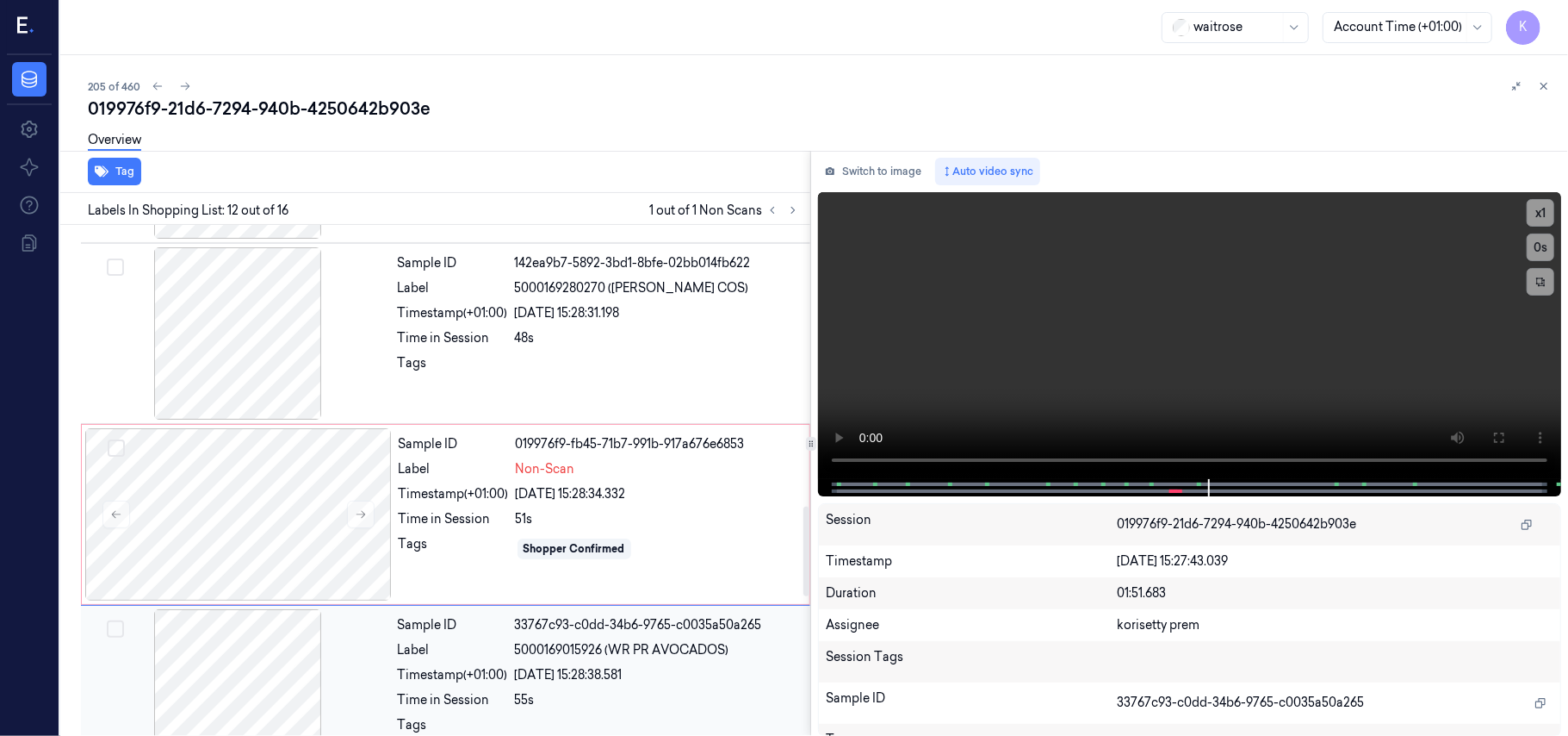
scroll to position [1599, 0]
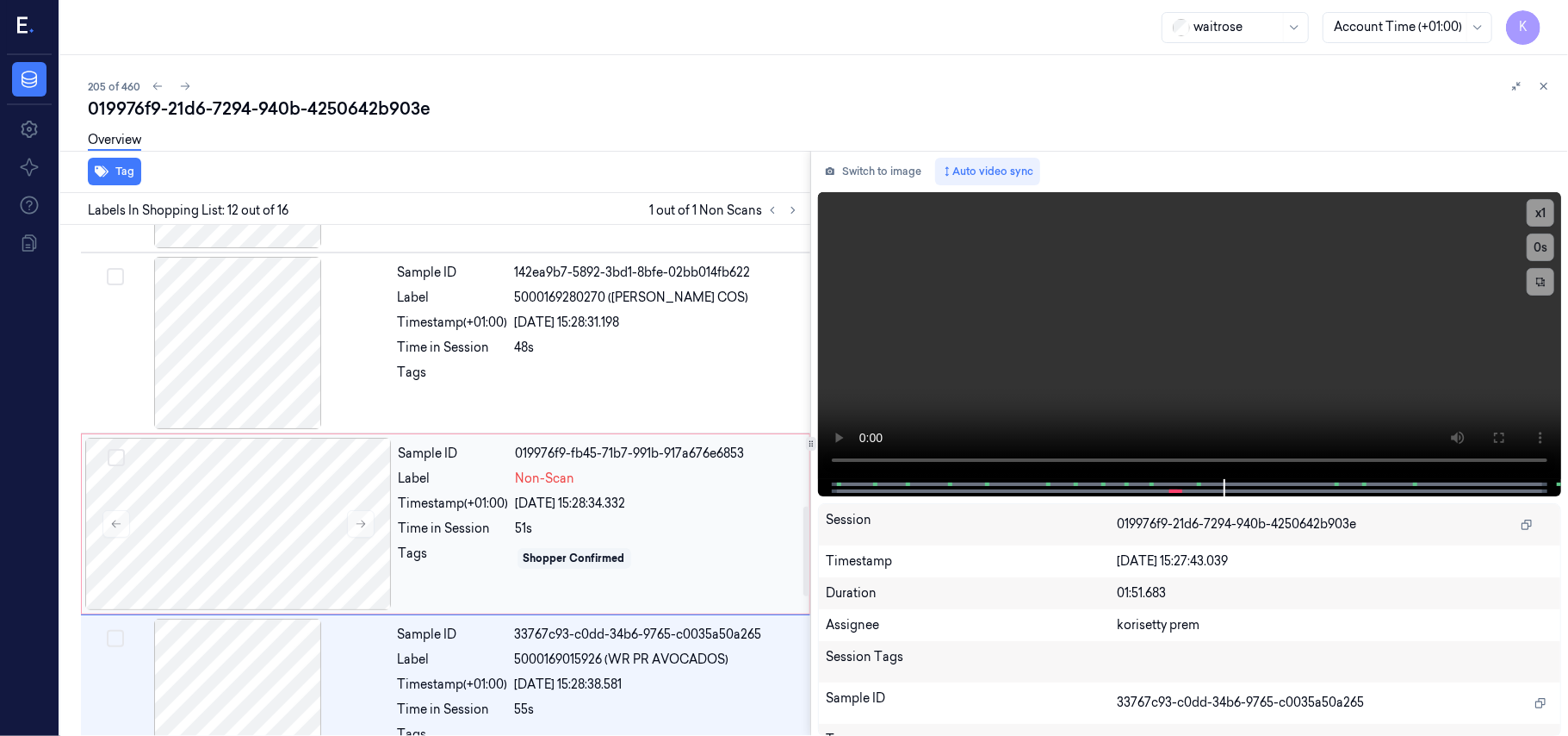
click at [603, 483] on div "Non-Scan" at bounding box center [657, 478] width 284 height 18
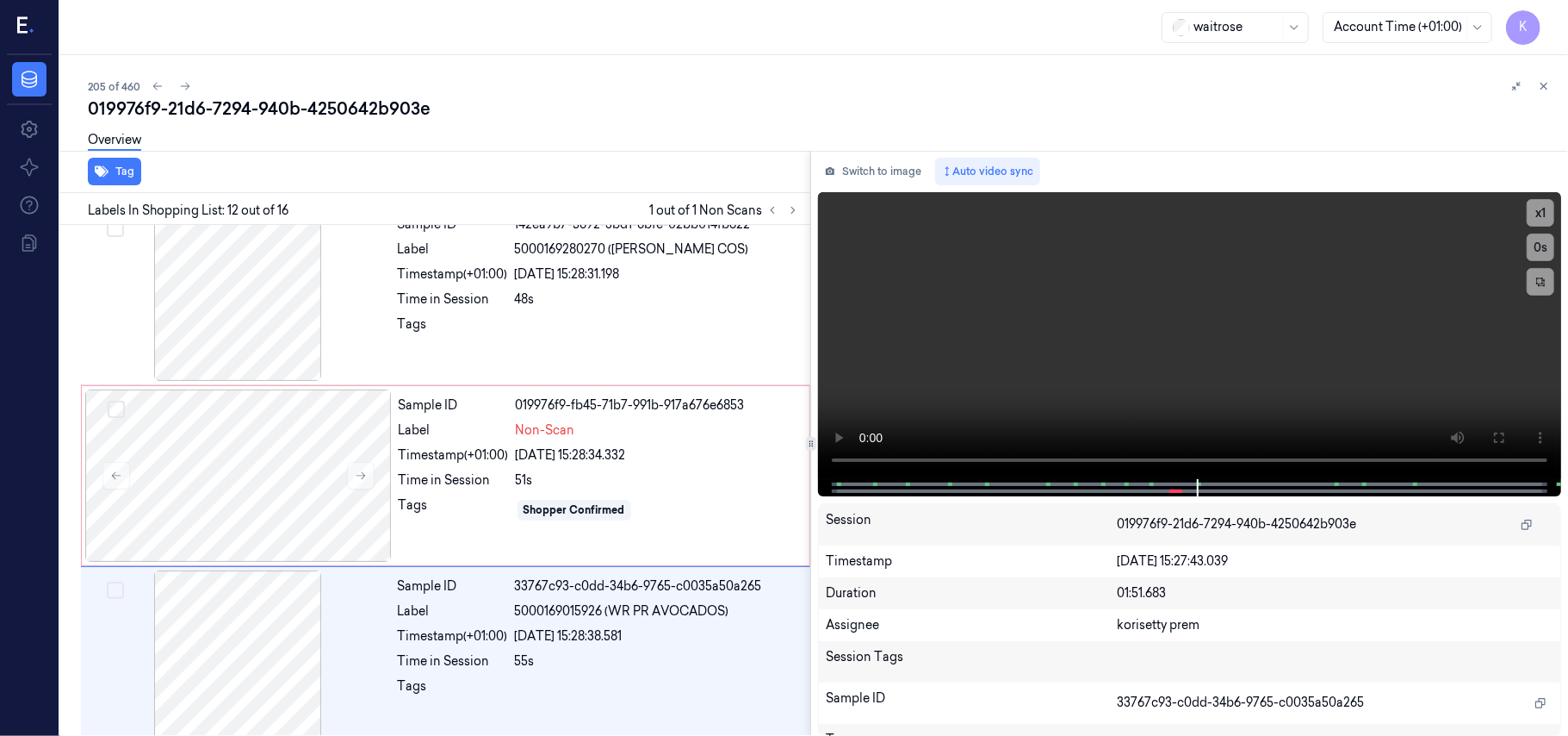
scroll to position [1830, 0]
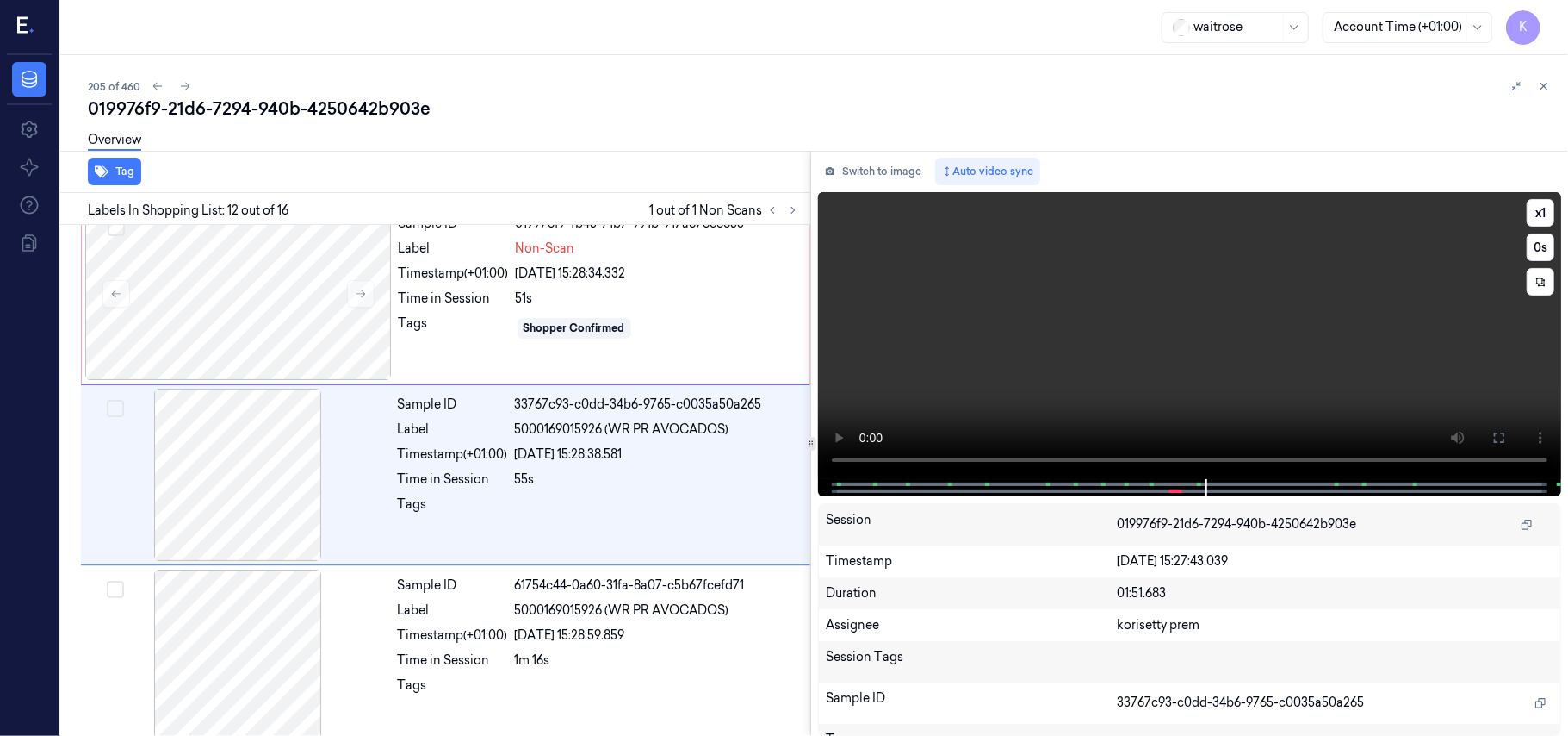
click at [1078, 347] on video at bounding box center [1190, 336] width 743 height 287
click at [437, 459] on div "Timestamp (+01:00)" at bounding box center [453, 454] width 111 height 18
click at [1040, 290] on video at bounding box center [1190, 336] width 743 height 287
click at [1540, 214] on button "x 1" at bounding box center [1541, 213] width 28 height 28
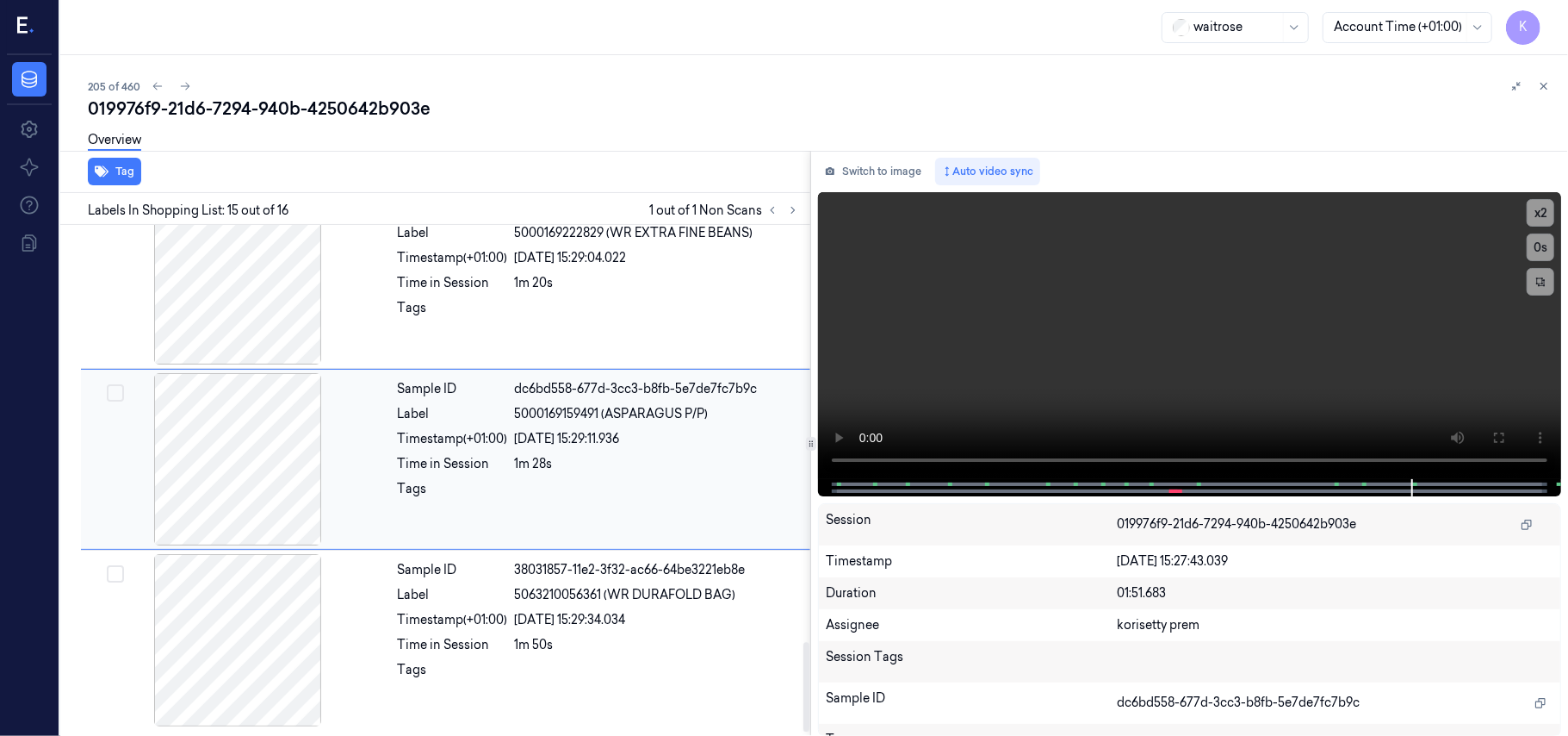
scroll to position [2374, 0]
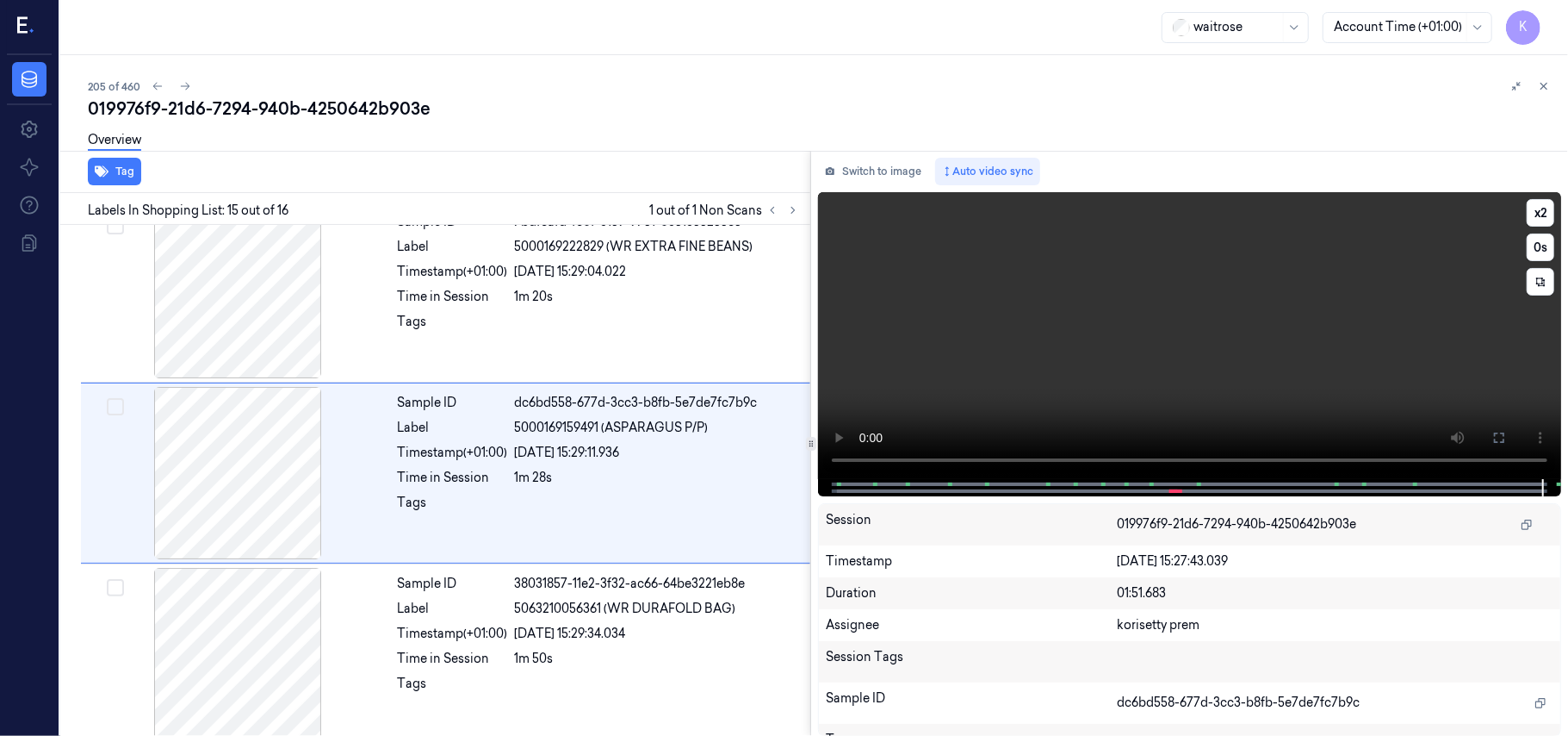
click at [992, 354] on video at bounding box center [1190, 336] width 743 height 287
click at [968, 373] on video at bounding box center [1190, 336] width 743 height 287
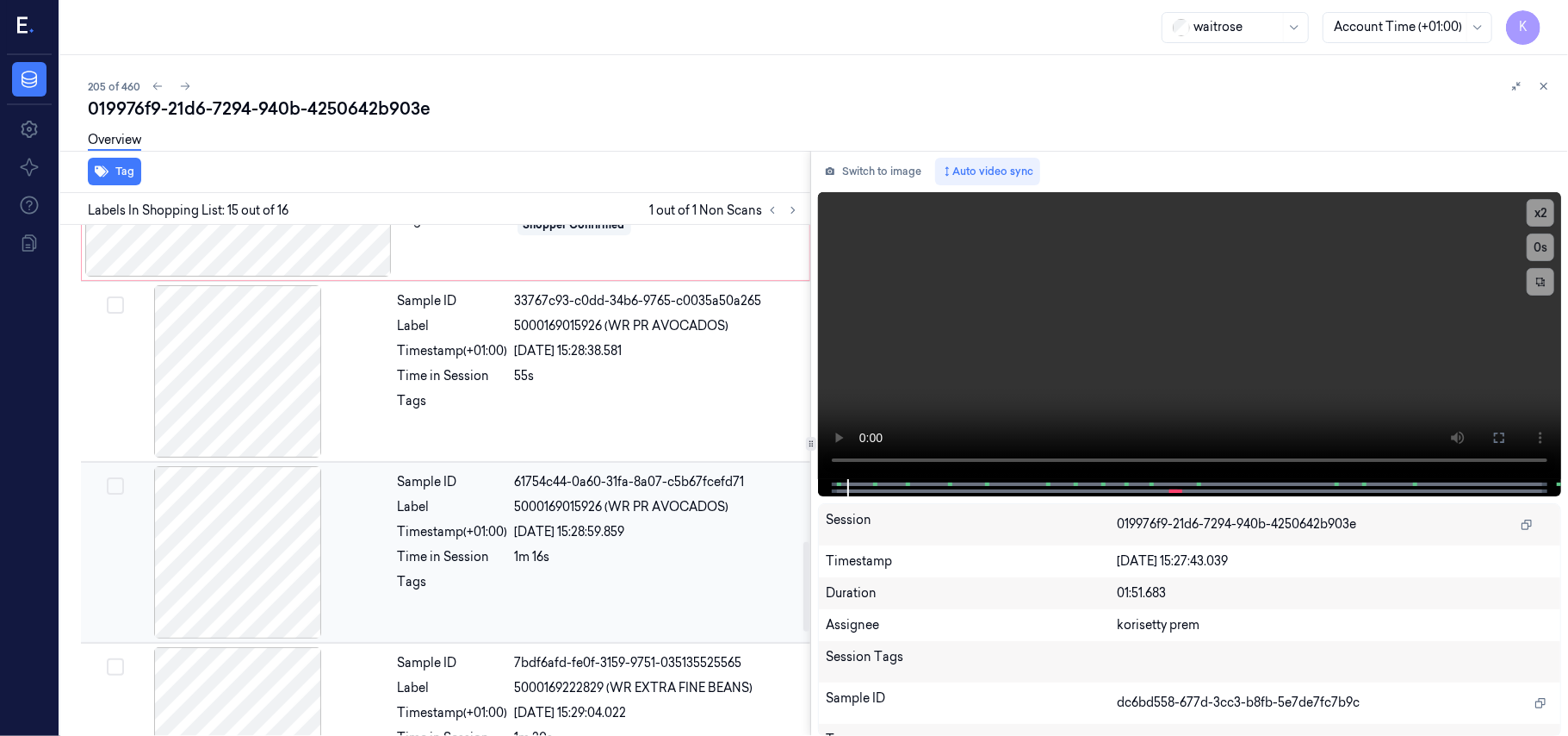
scroll to position [1800, 0]
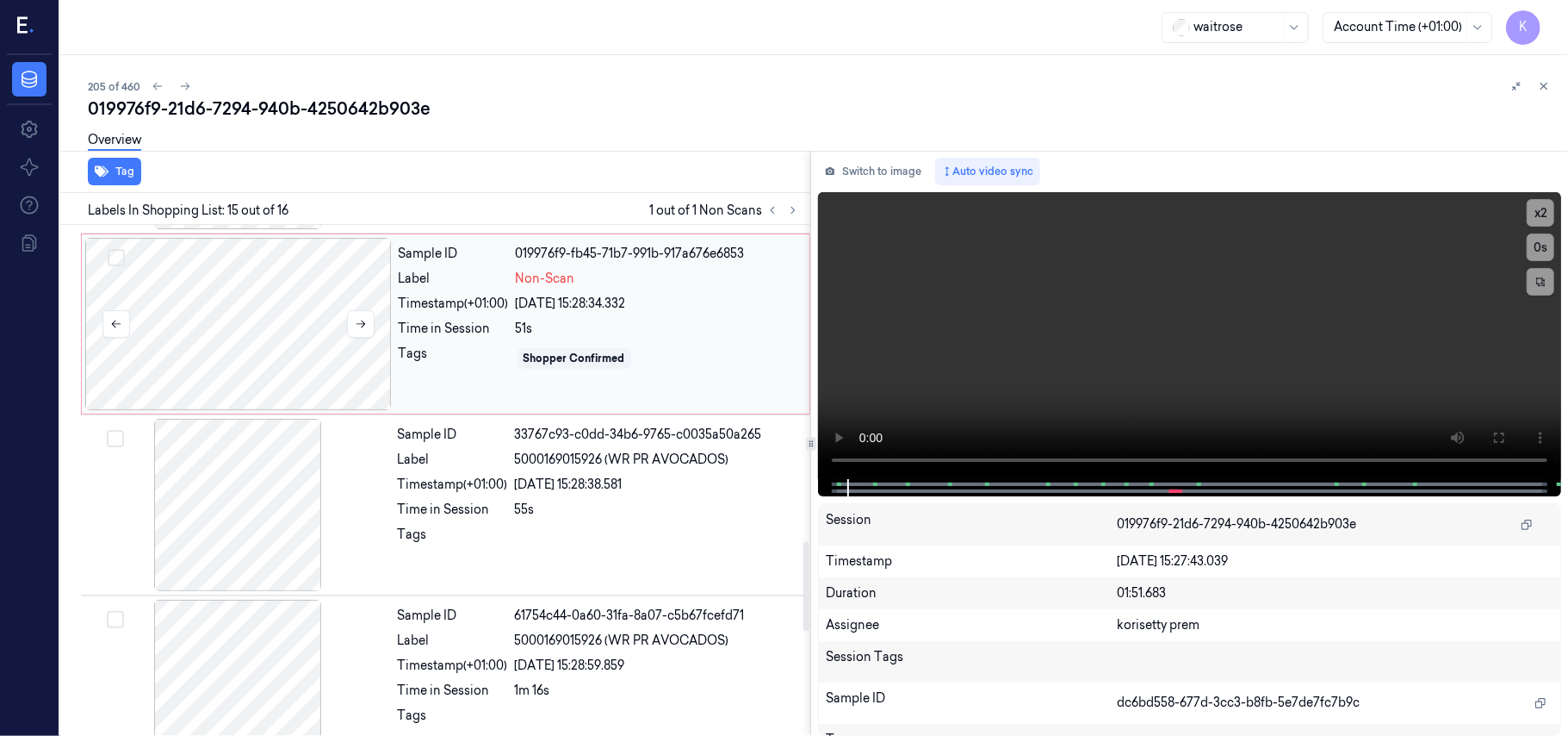
click at [214, 340] on div at bounding box center [239, 324] width 307 height 172
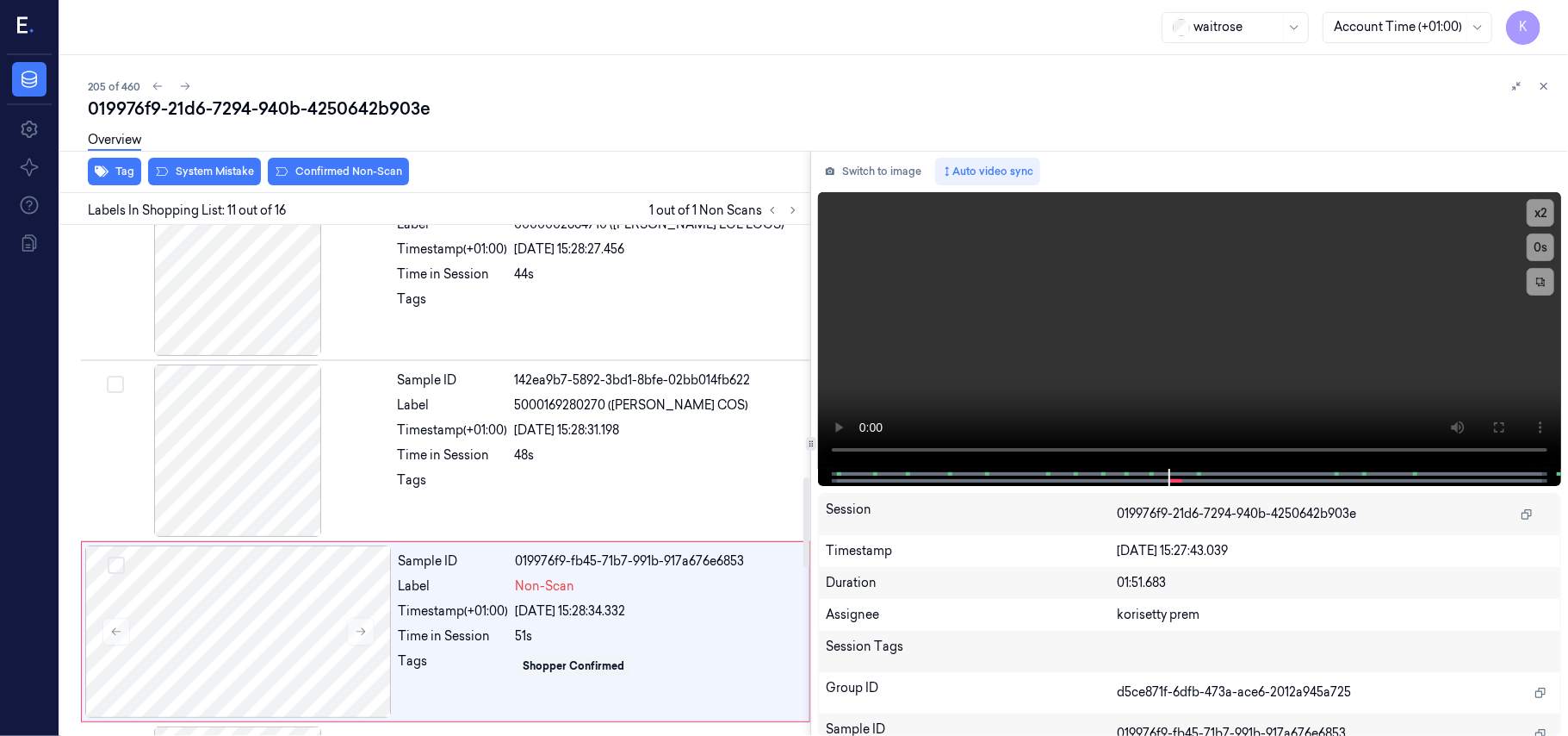
scroll to position [1493, 0]
click at [560, 270] on div "44s" at bounding box center [657, 274] width 285 height 18
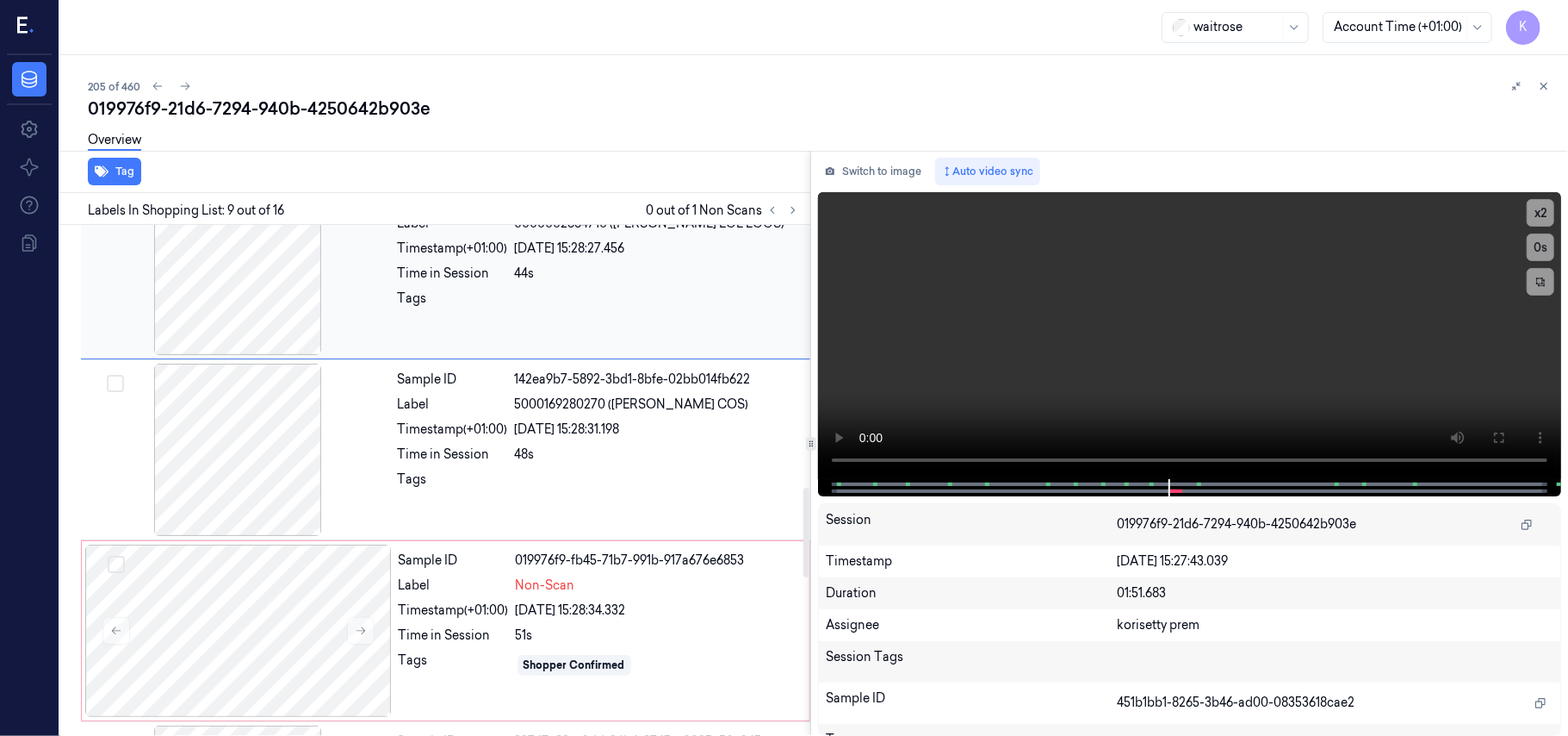
scroll to position [1286, 0]
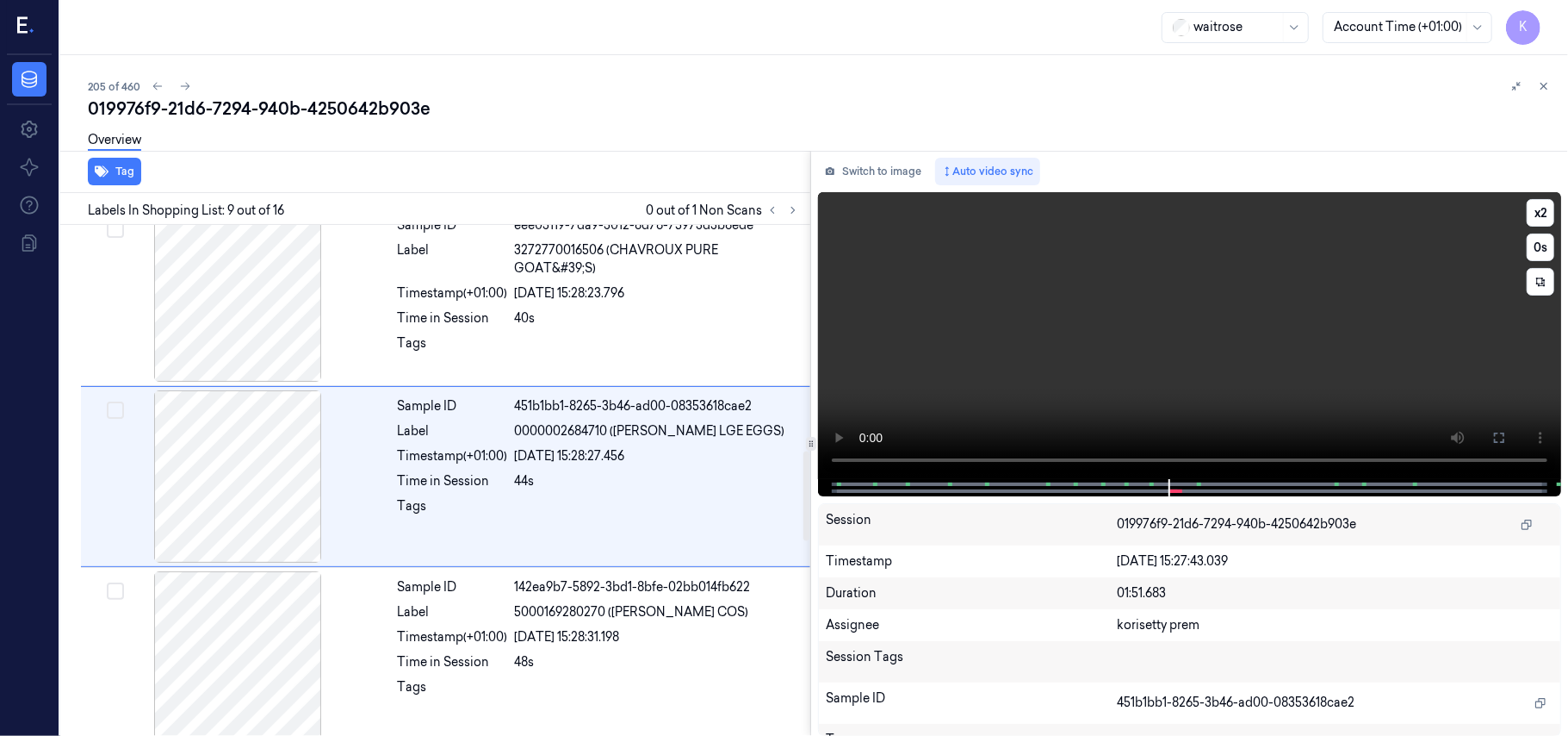
click at [1049, 317] on video at bounding box center [1190, 336] width 743 height 287
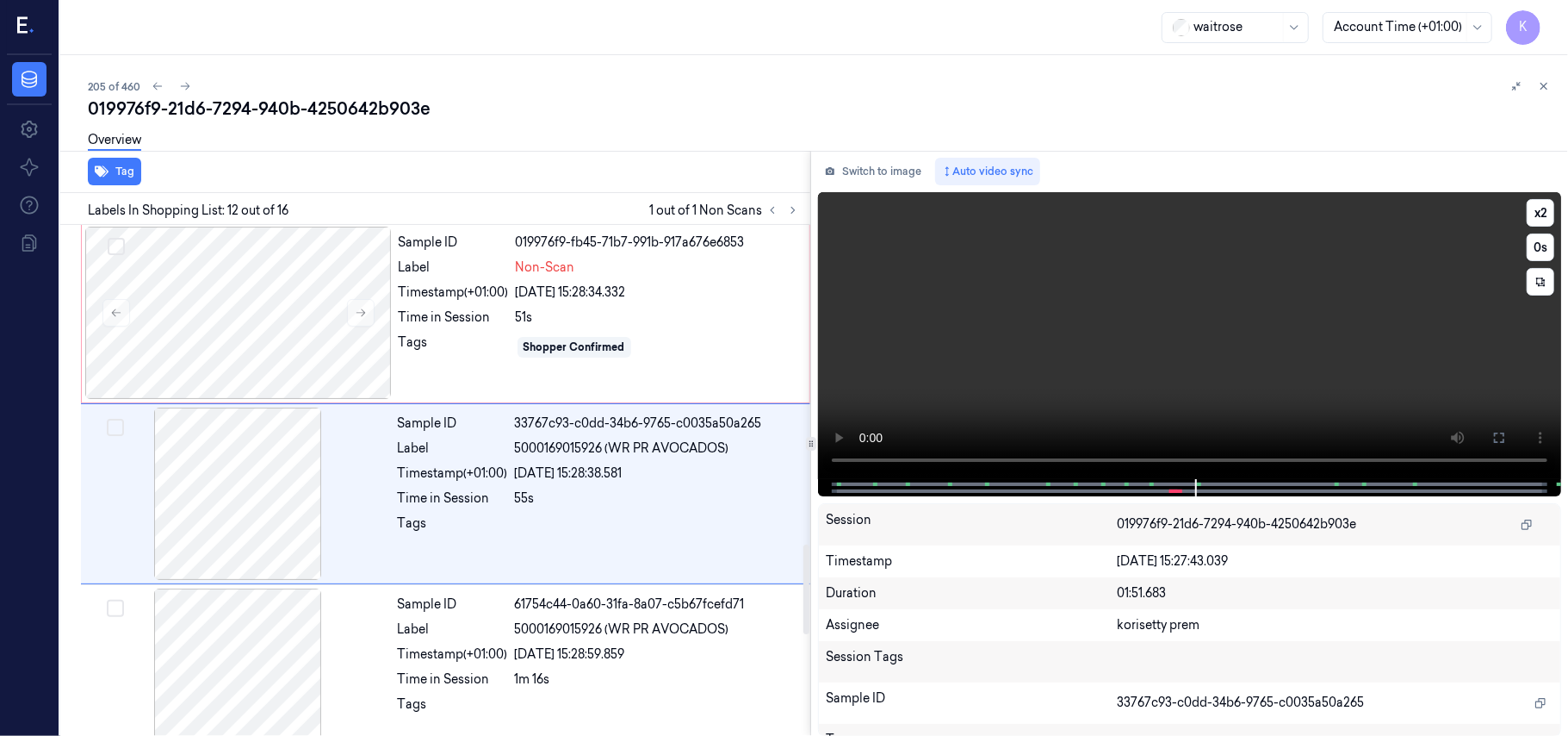
scroll to position [1830, 0]
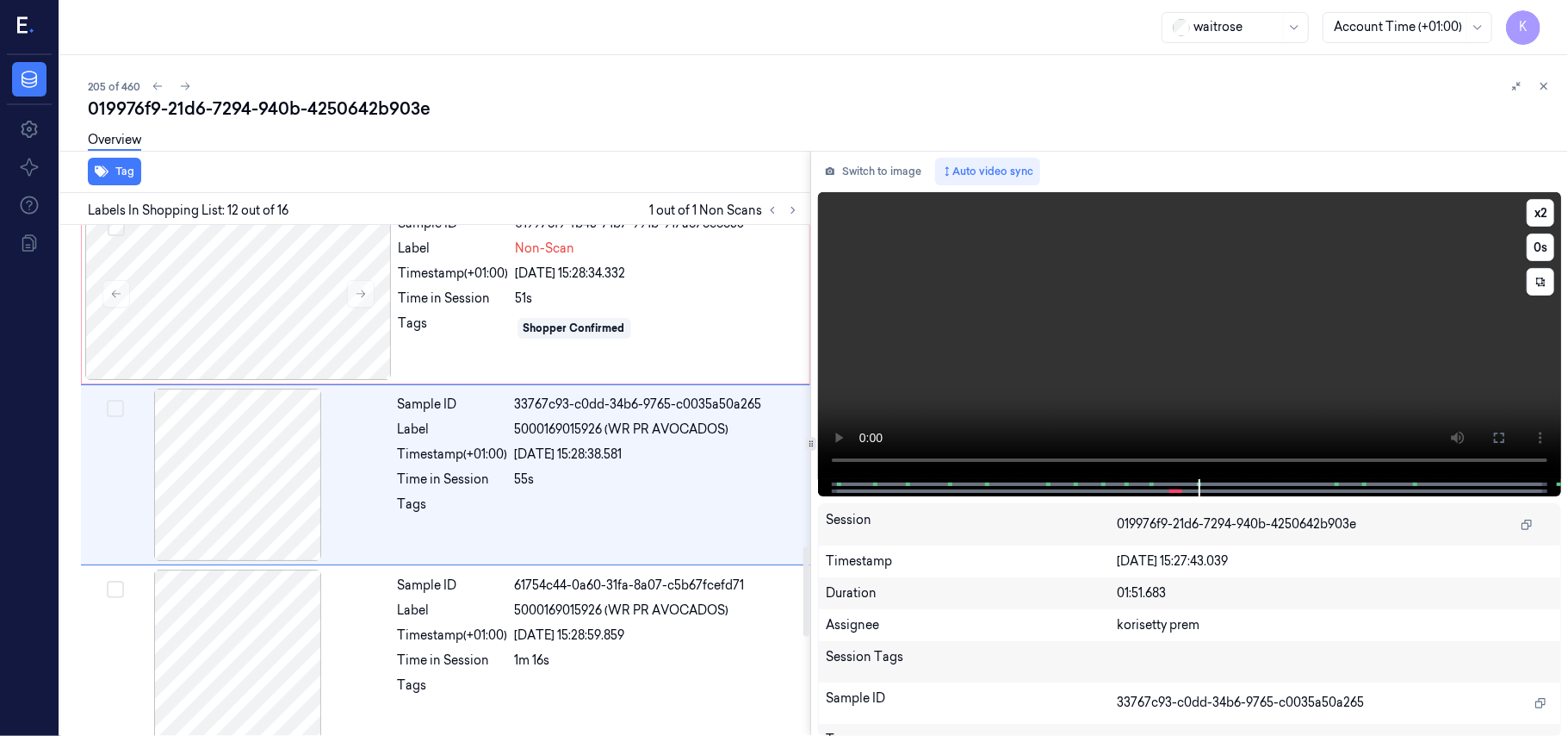
click at [1100, 373] on video at bounding box center [1190, 336] width 743 height 287
click at [877, 176] on button "Switch to image" at bounding box center [873, 171] width 111 height 28
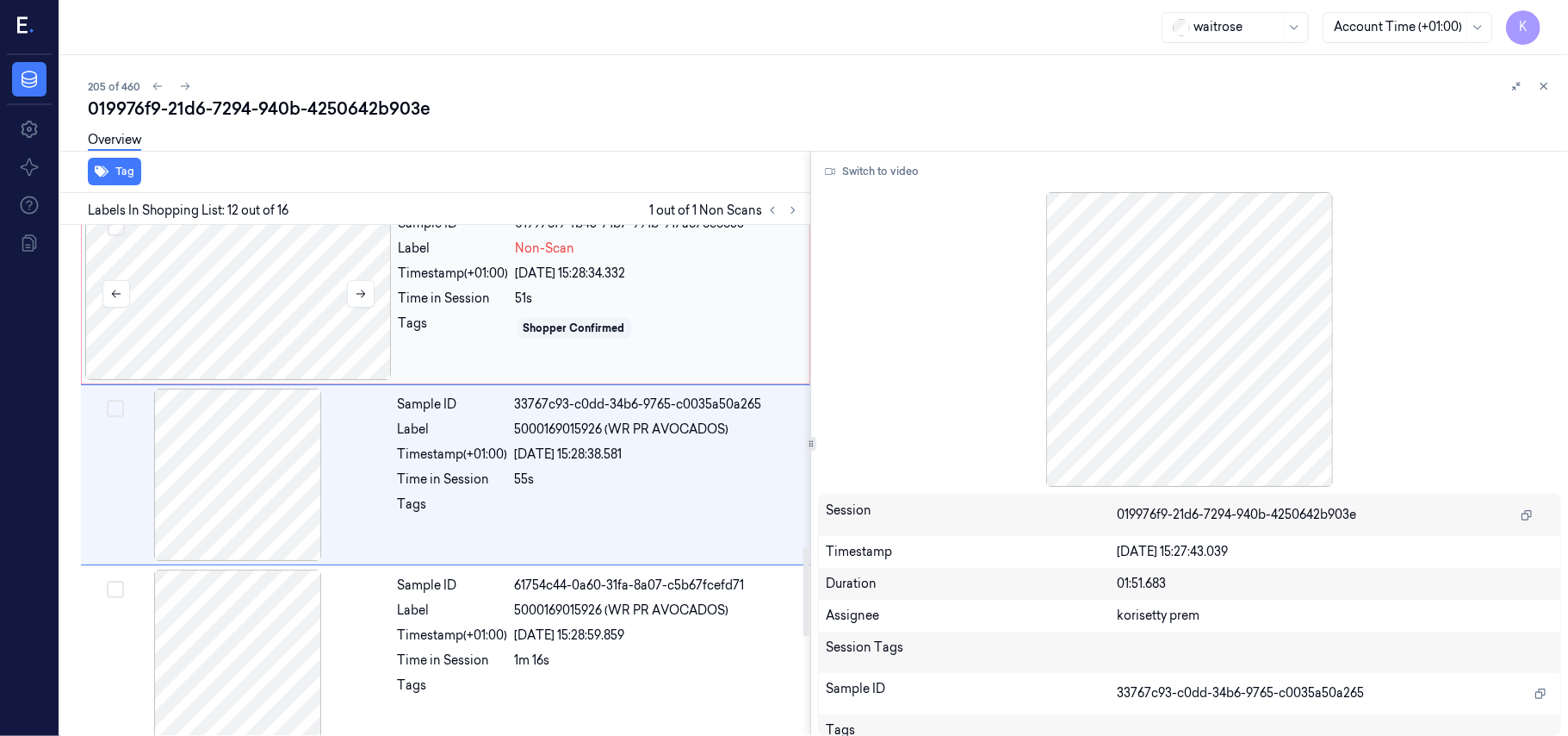
click at [258, 290] on div at bounding box center [239, 293] width 307 height 172
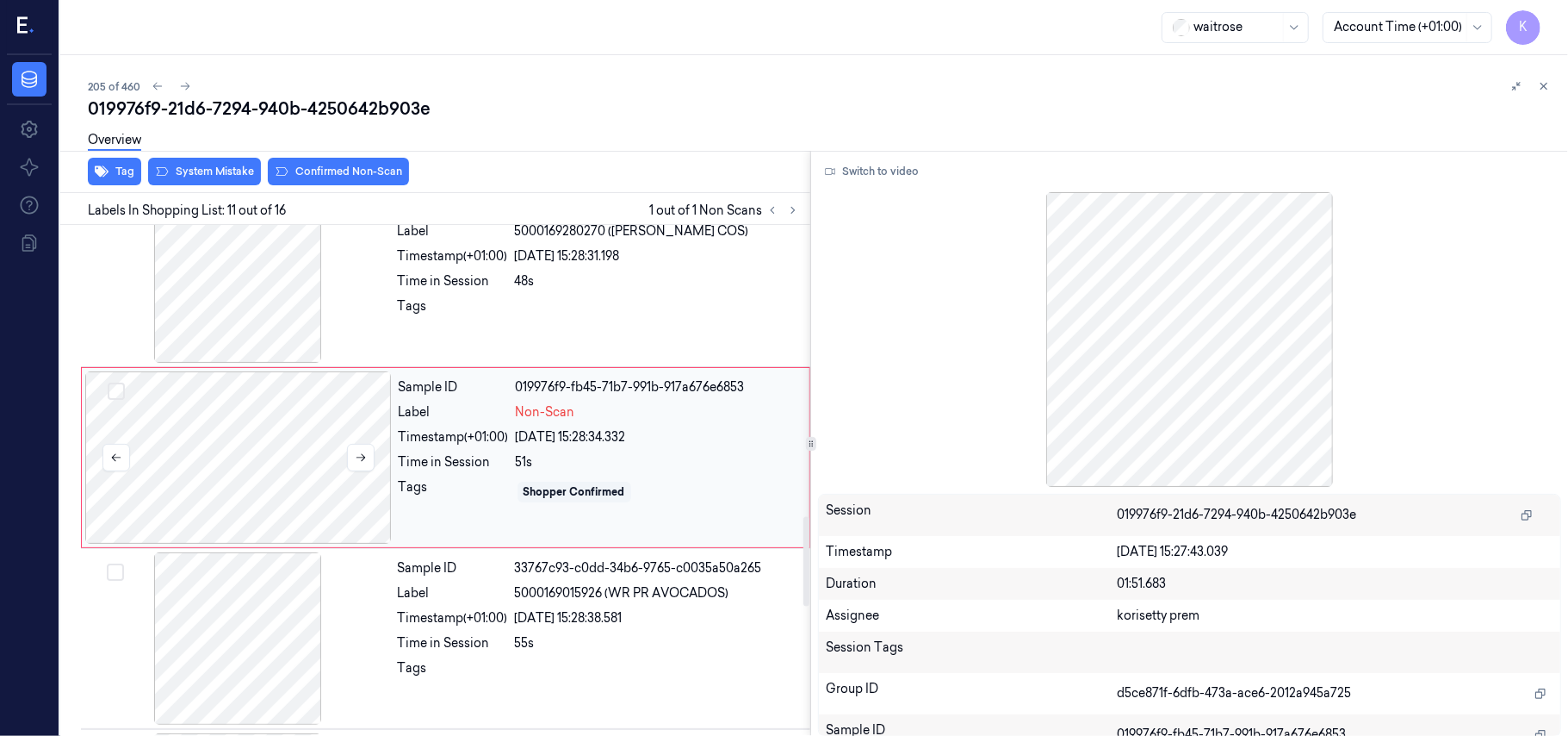
scroll to position [1648, 0]
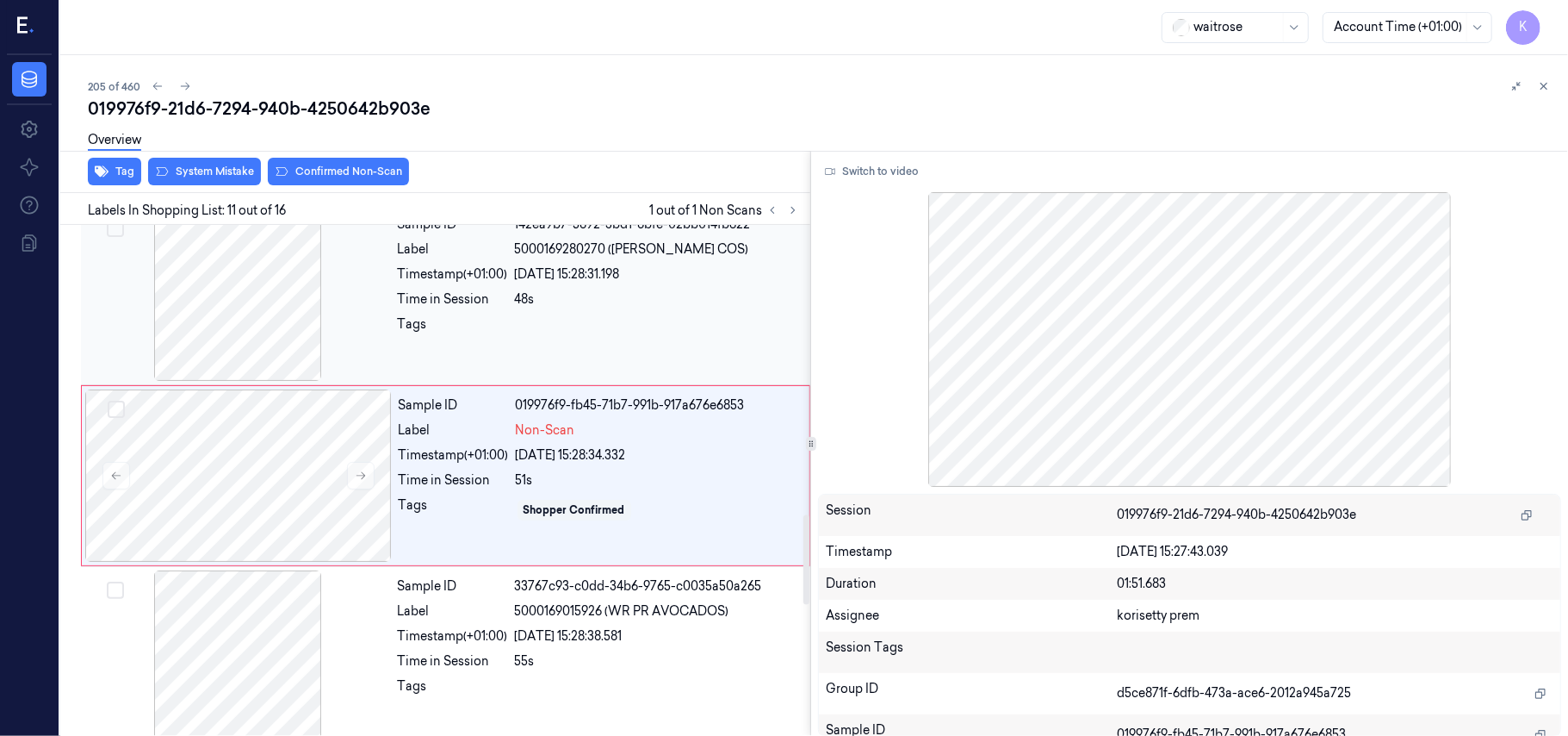
click at [193, 274] on div at bounding box center [238, 294] width 307 height 172
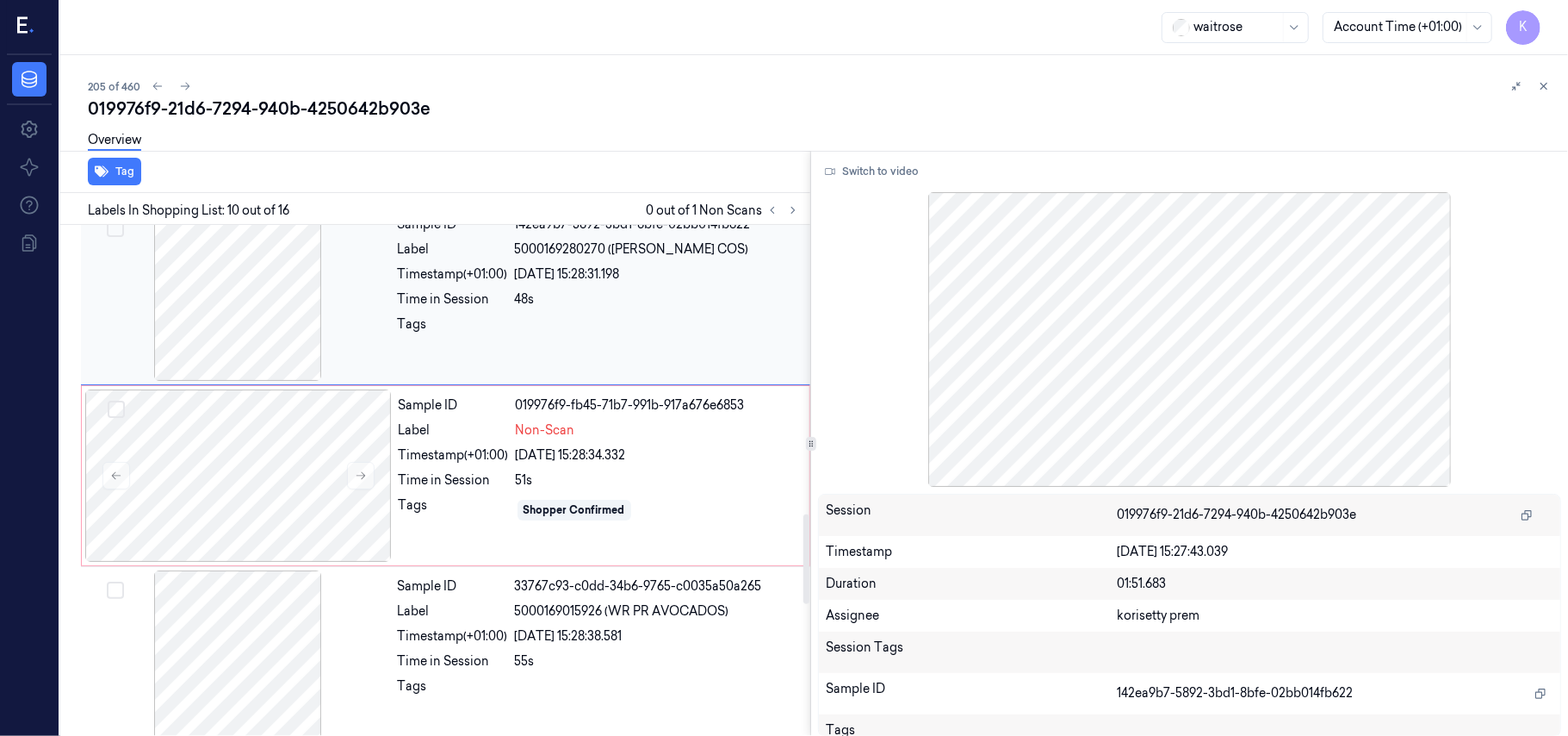
scroll to position [1466, 0]
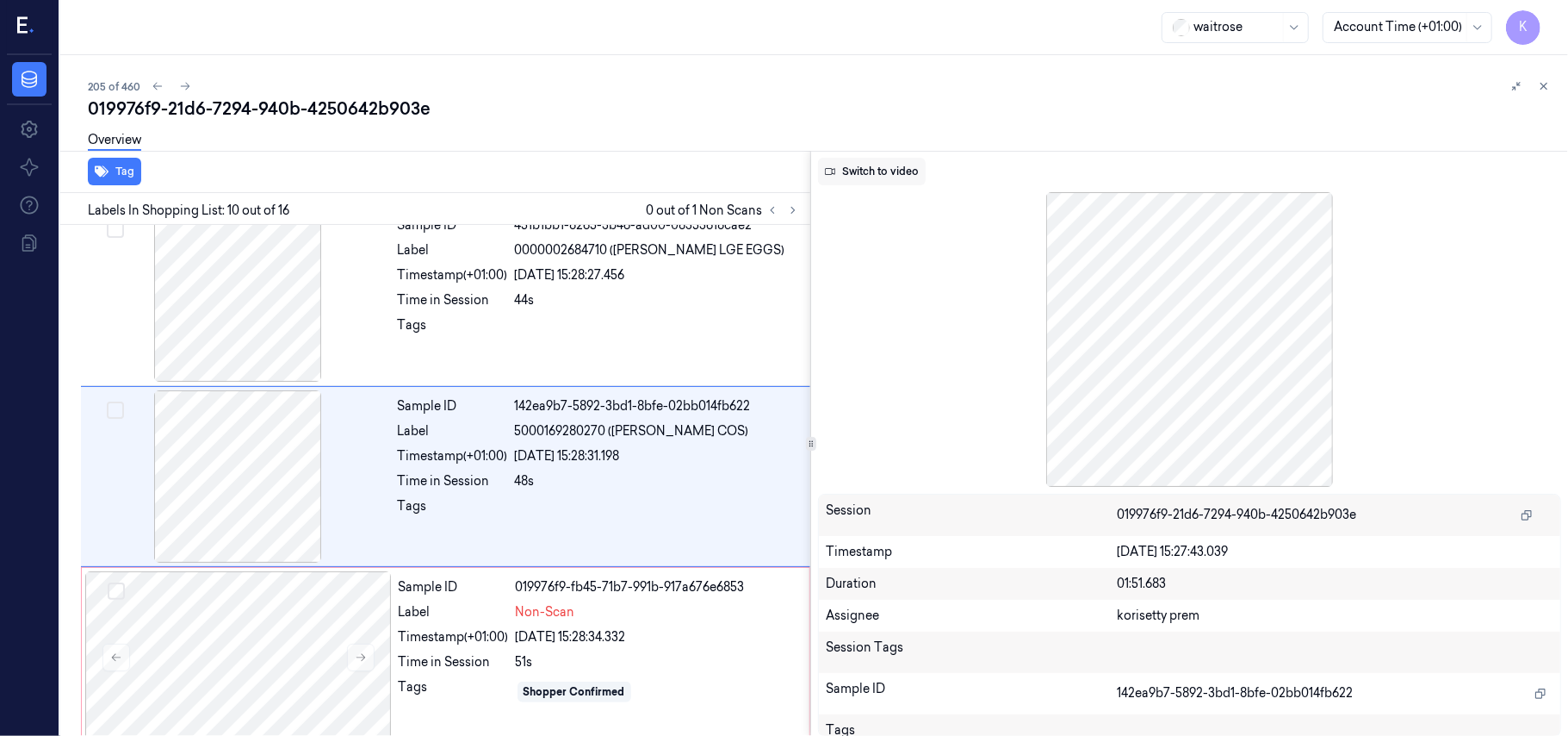
click at [880, 166] on button "Switch to video" at bounding box center [872, 171] width 108 height 28
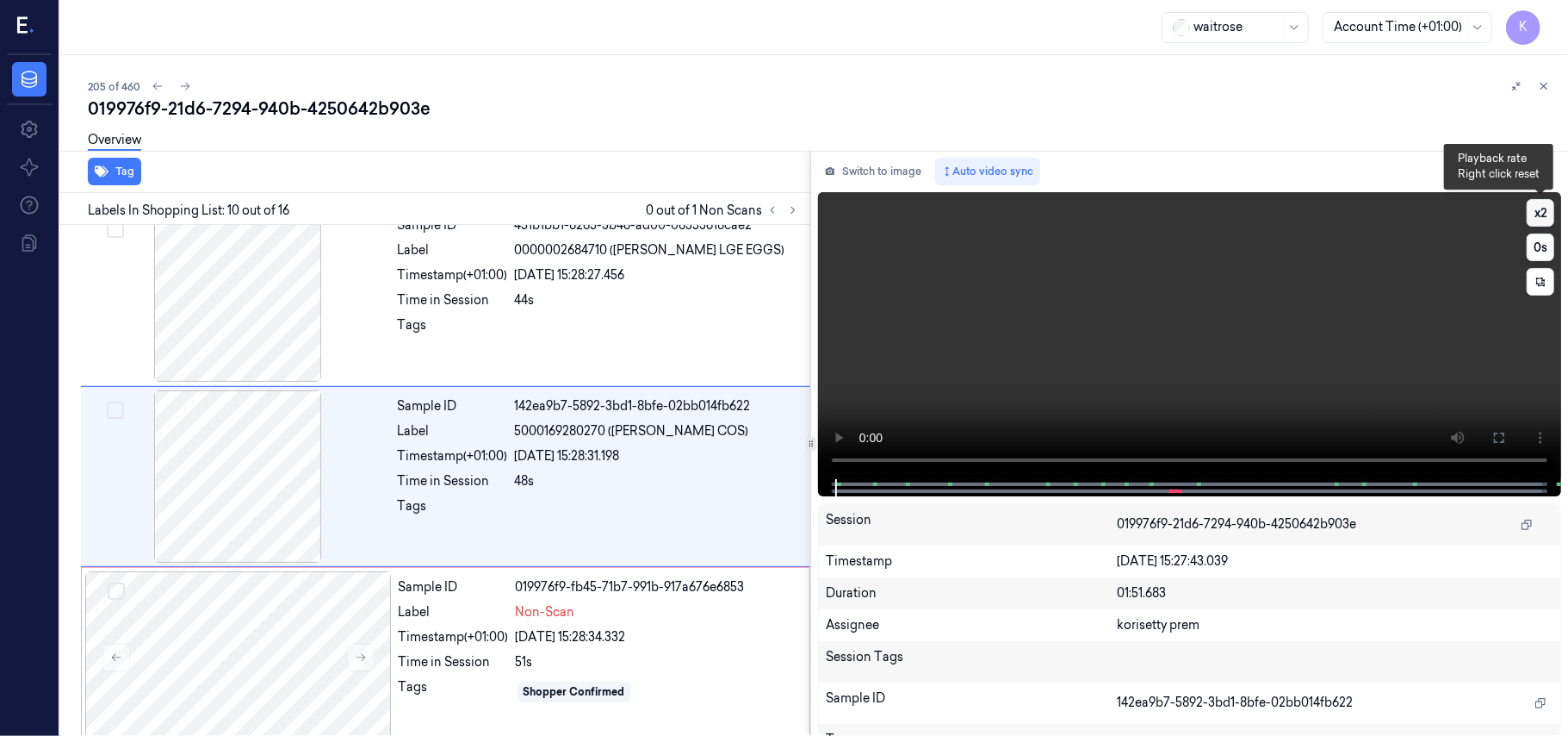
click at [1540, 211] on button "x 2" at bounding box center [1541, 213] width 28 height 28
click at [1540, 211] on button "x 4" at bounding box center [1541, 213] width 28 height 28
click at [1080, 359] on video at bounding box center [1190, 336] width 743 height 287
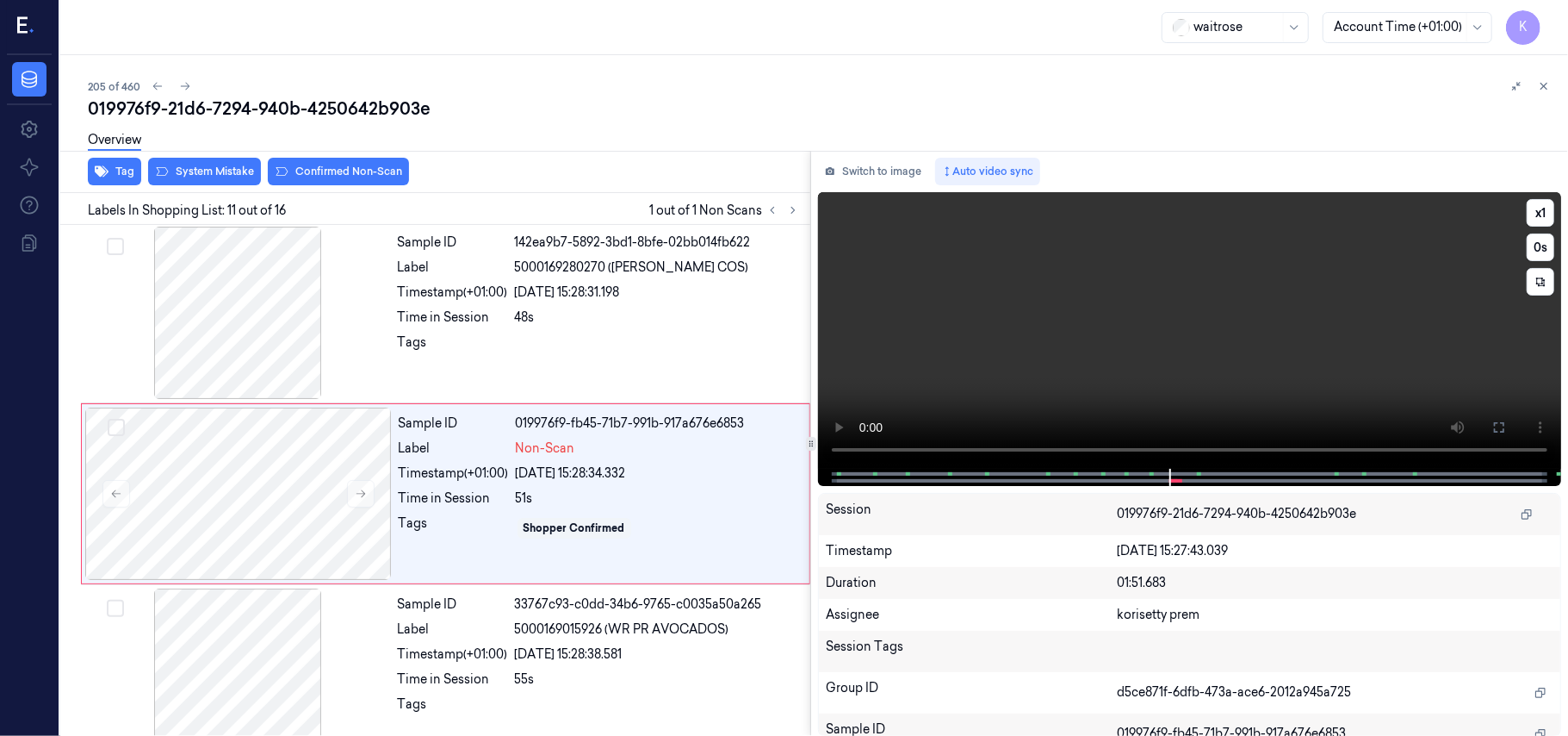
scroll to position [1648, 0]
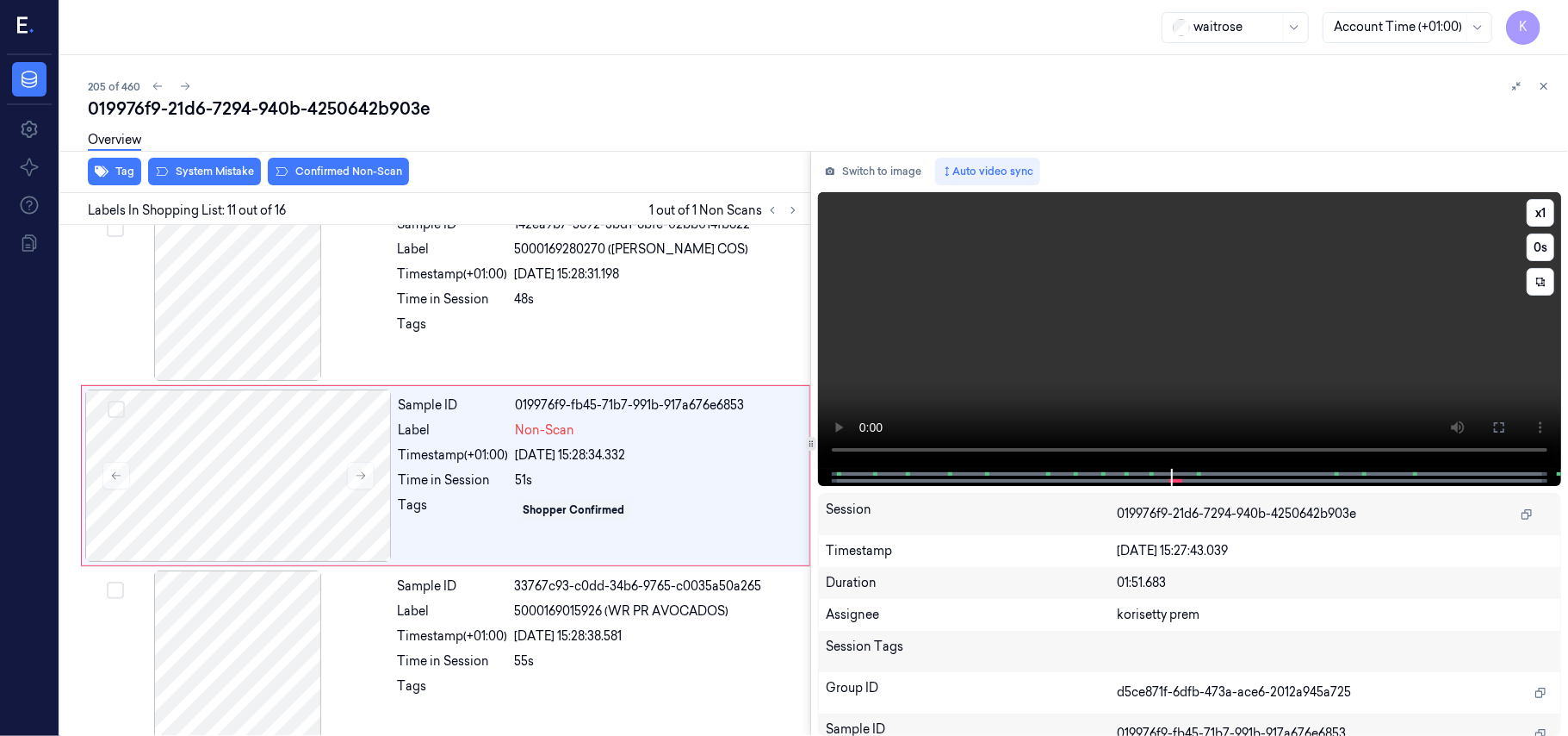
click at [1080, 359] on video at bounding box center [1190, 331] width 743 height 277
click at [351, 159] on div "Overview" at bounding box center [820, 142] width 1466 height 44
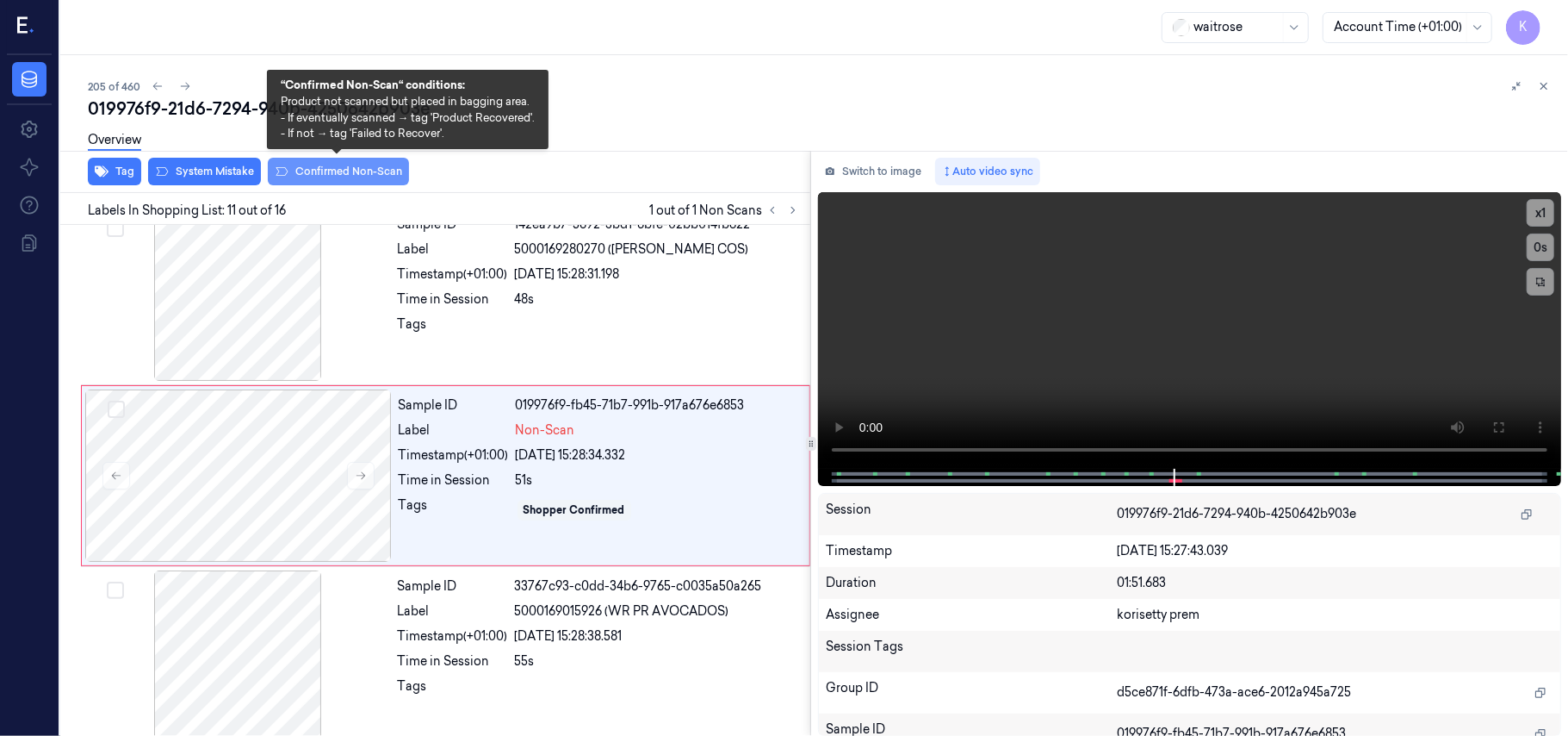
click at [347, 176] on button "Confirmed Non-Scan" at bounding box center [338, 171] width 141 height 28
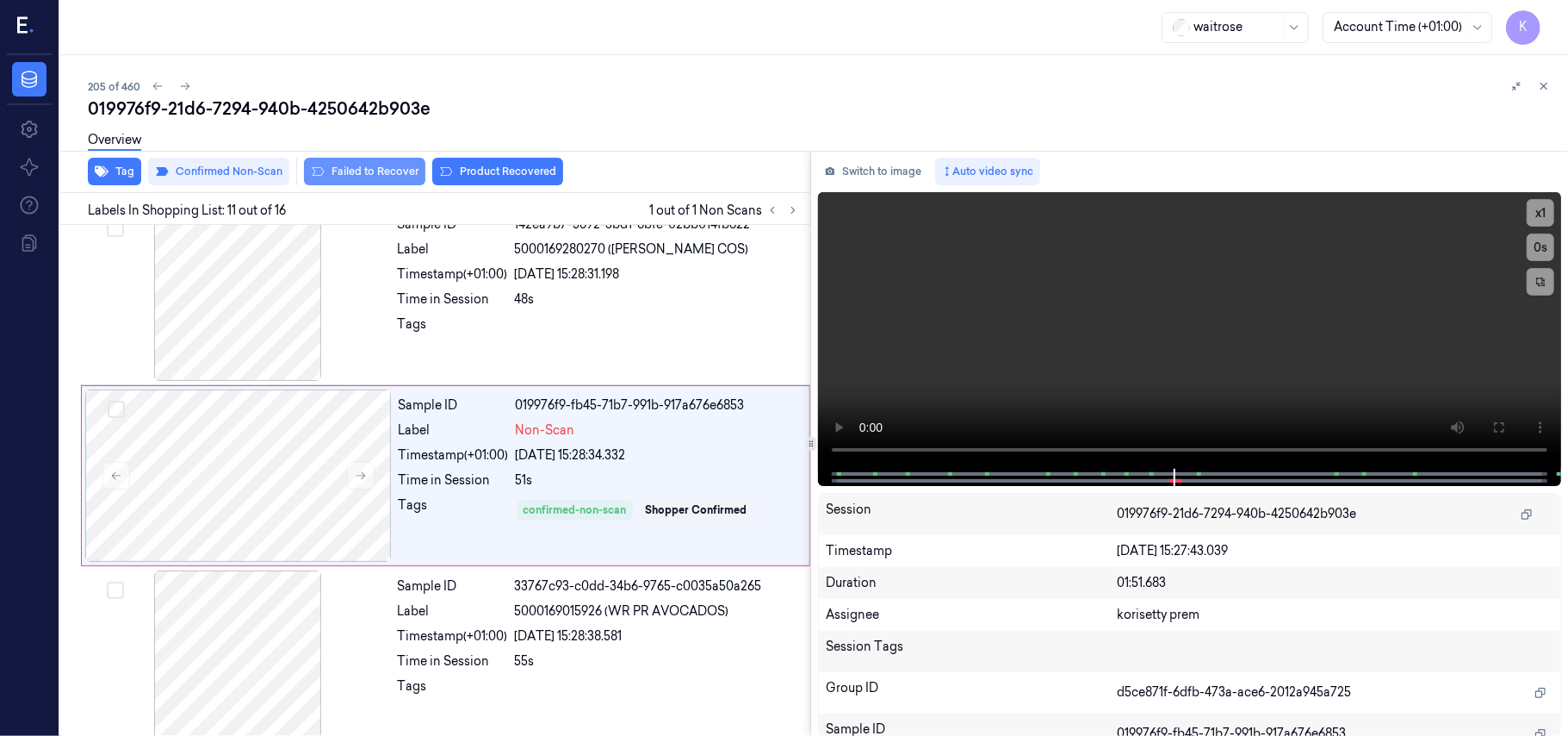
click at [351, 172] on button "Failed to Recover" at bounding box center [364, 171] width 121 height 28
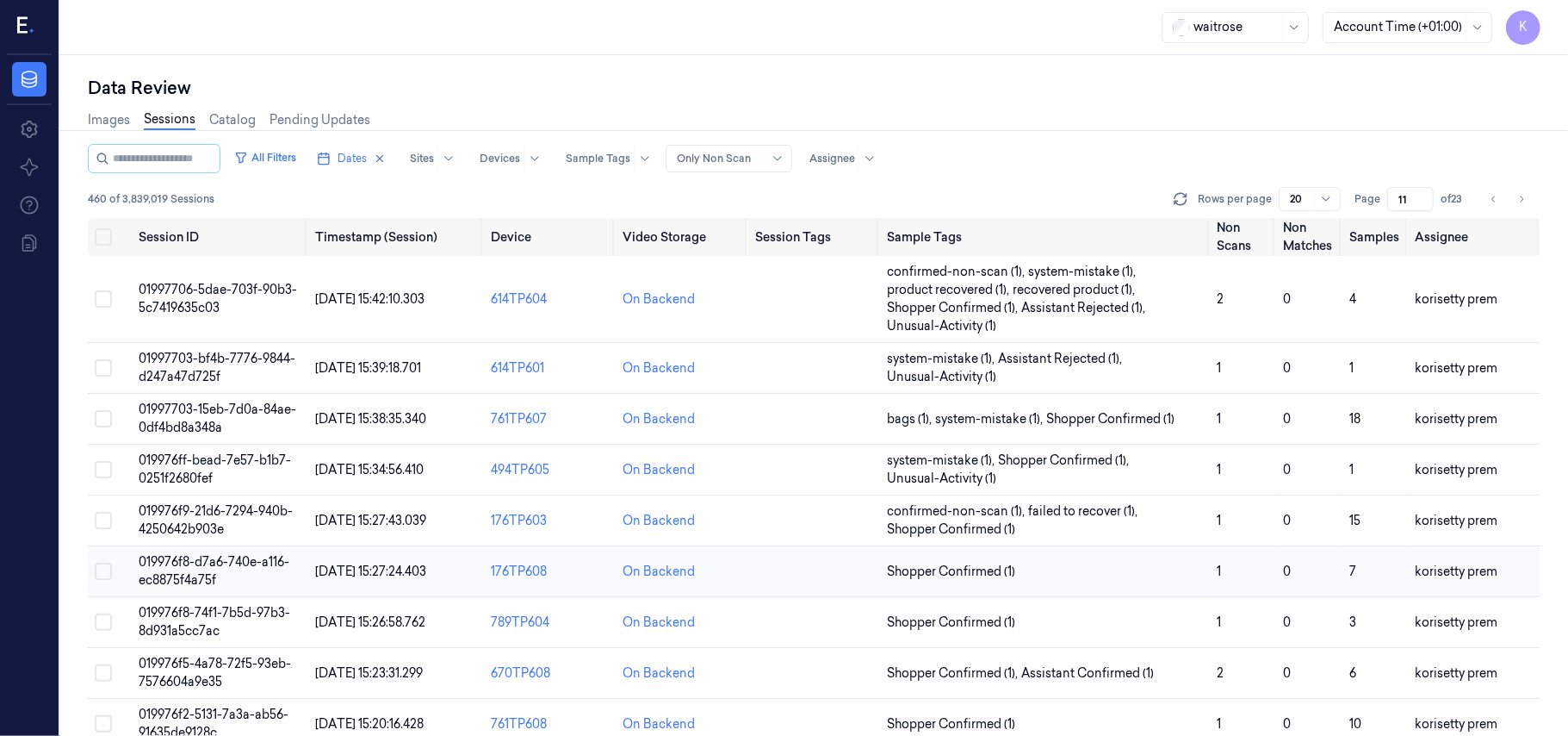
click at [162, 562] on span "019976f8-d7a6-740e-a116-ec8875f4a75f" at bounding box center [213, 571] width 150 height 34
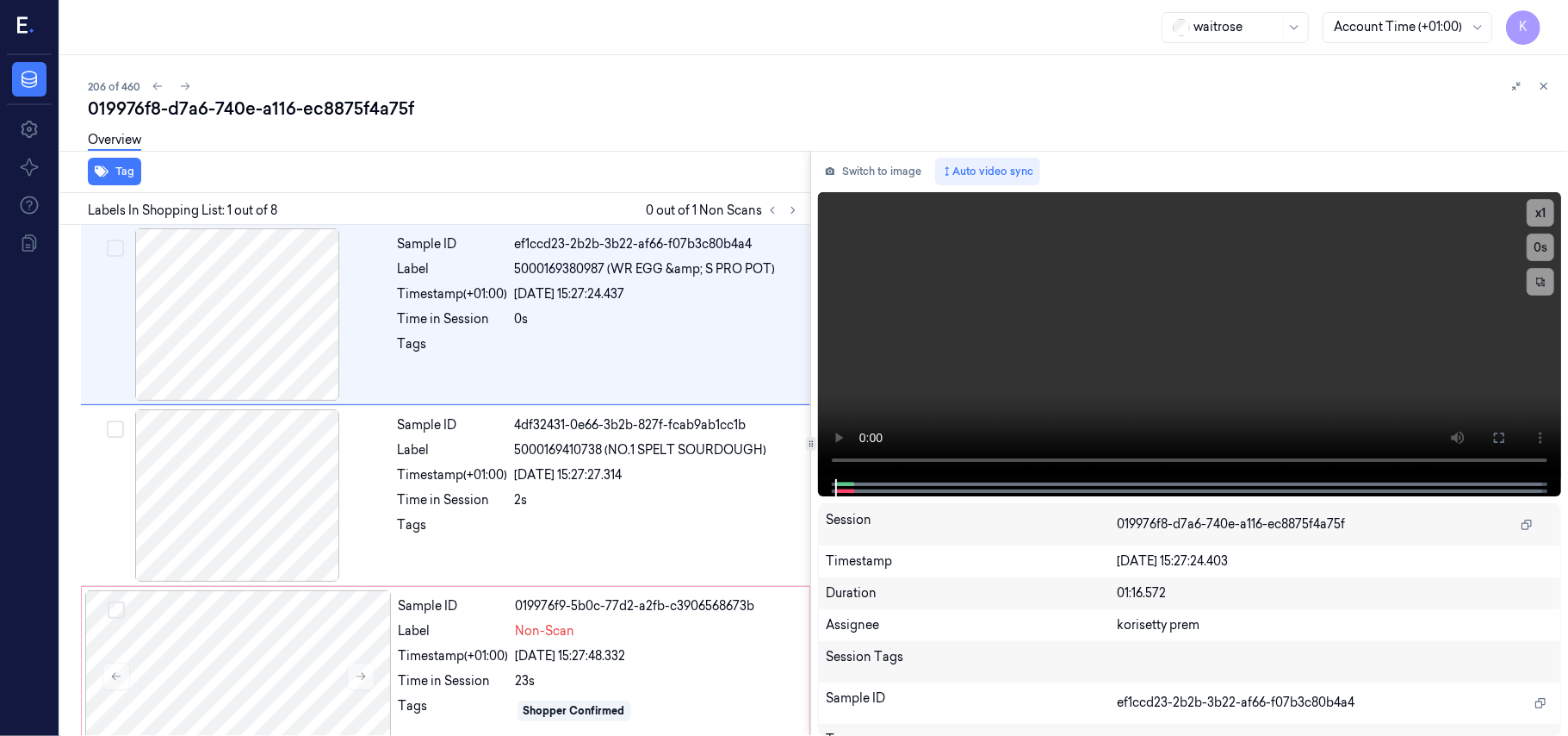
click at [497, 86] on div "206 of 460" at bounding box center [820, 86] width 1466 height 21
click at [1008, 317] on video at bounding box center [1190, 336] width 743 height 287
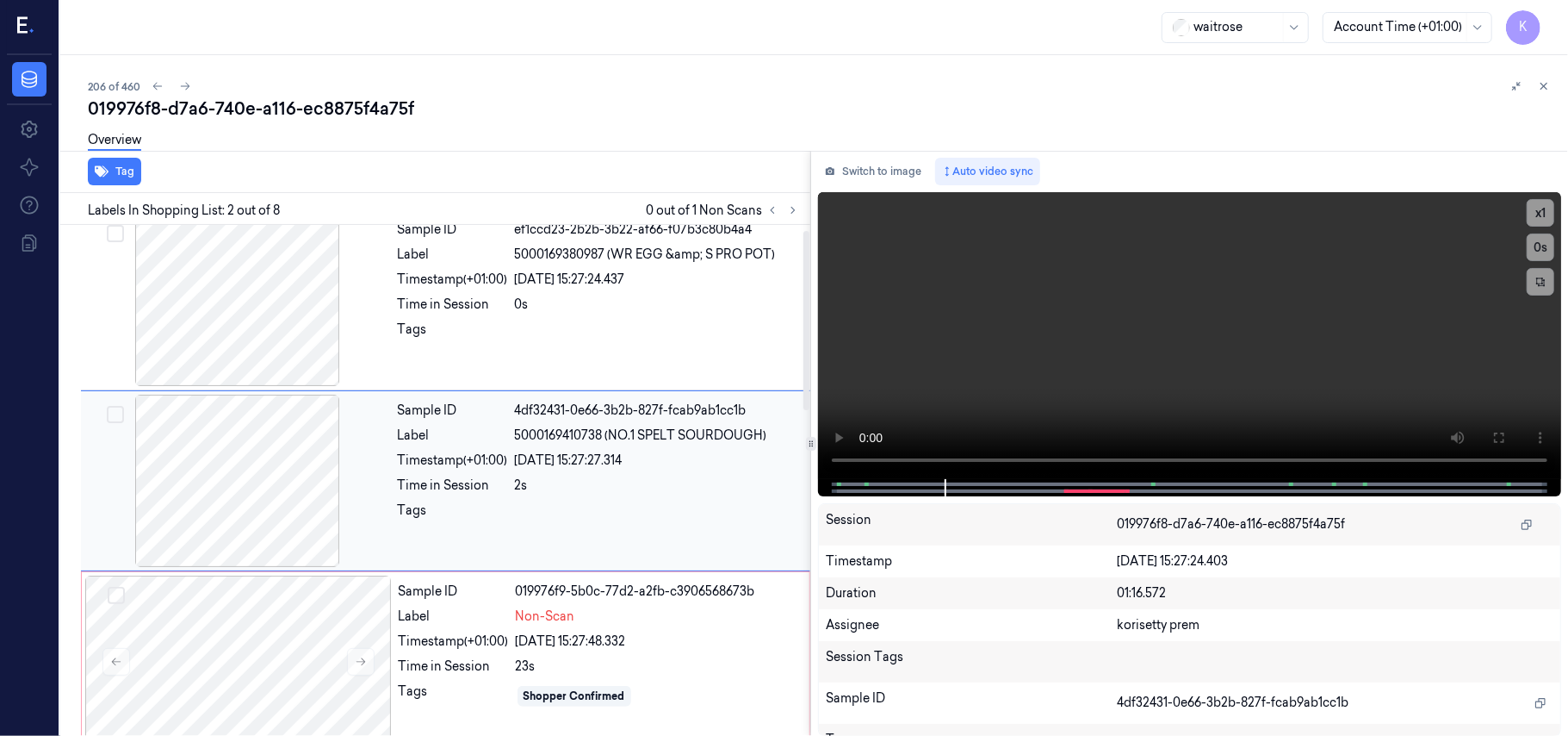
click at [566, 497] on div "Sample ID 4df32431-0e66-3b2b-827f-fcab9ab1cc1b Label 5000169410738 (NO.1 SPELT …" at bounding box center [599, 480] width 416 height 172
click at [484, 283] on div "Timestamp (+01:00)" at bounding box center [453, 280] width 111 height 18
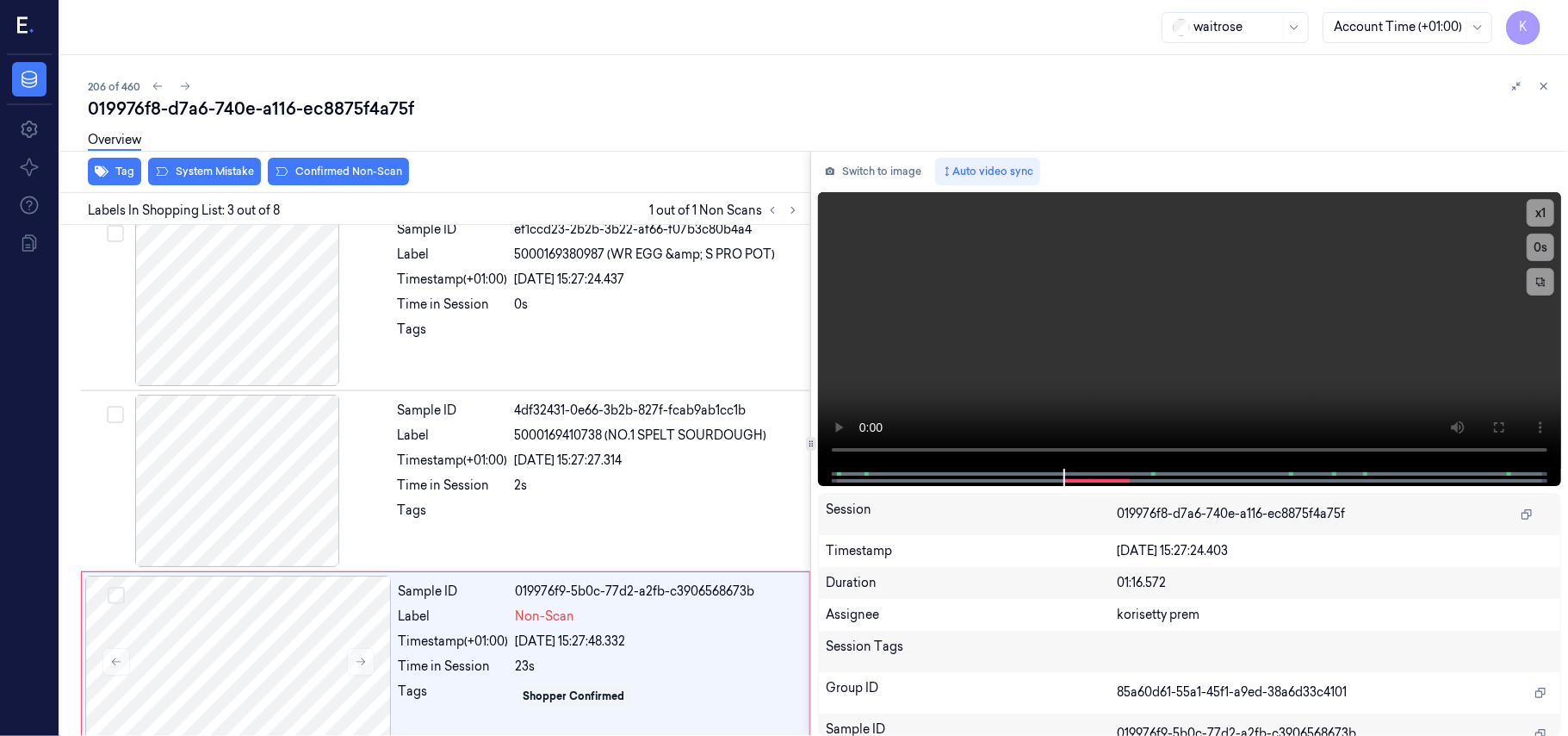
scroll to position [196, 0]
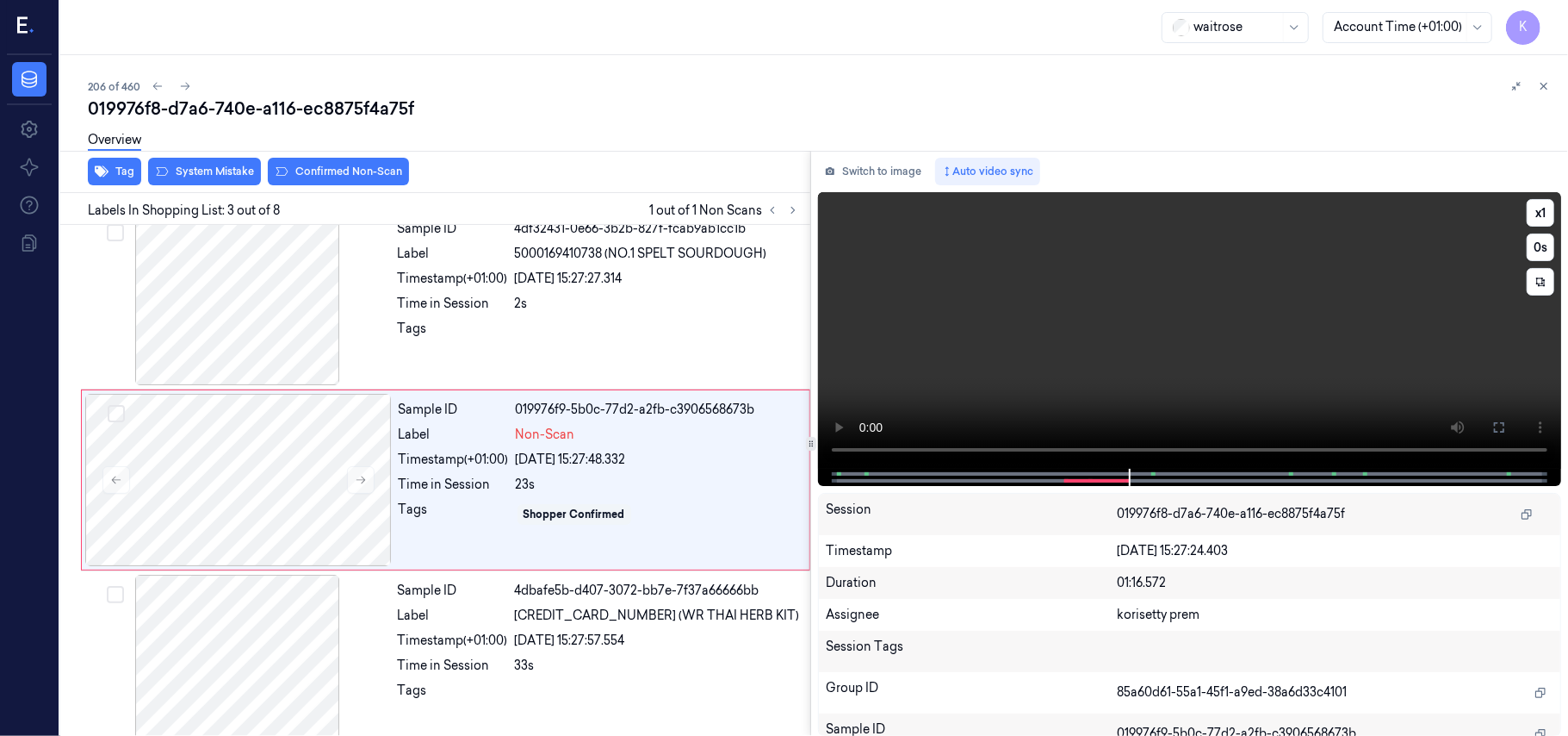
click at [1055, 267] on video at bounding box center [1190, 331] width 743 height 277
click at [1055, 280] on video at bounding box center [1190, 331] width 743 height 277
click at [1062, 336] on video at bounding box center [1190, 331] width 743 height 277
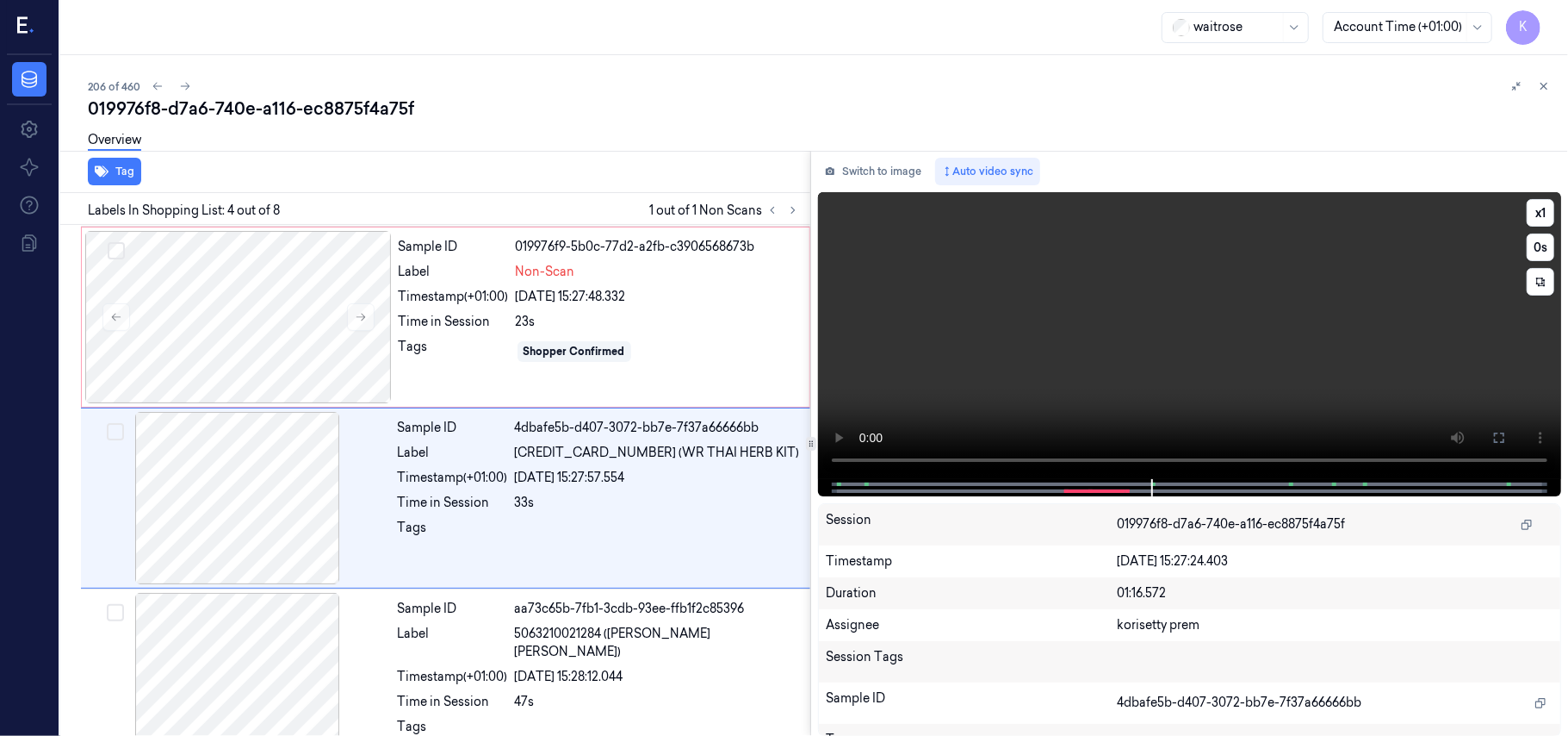
scroll to position [377, 0]
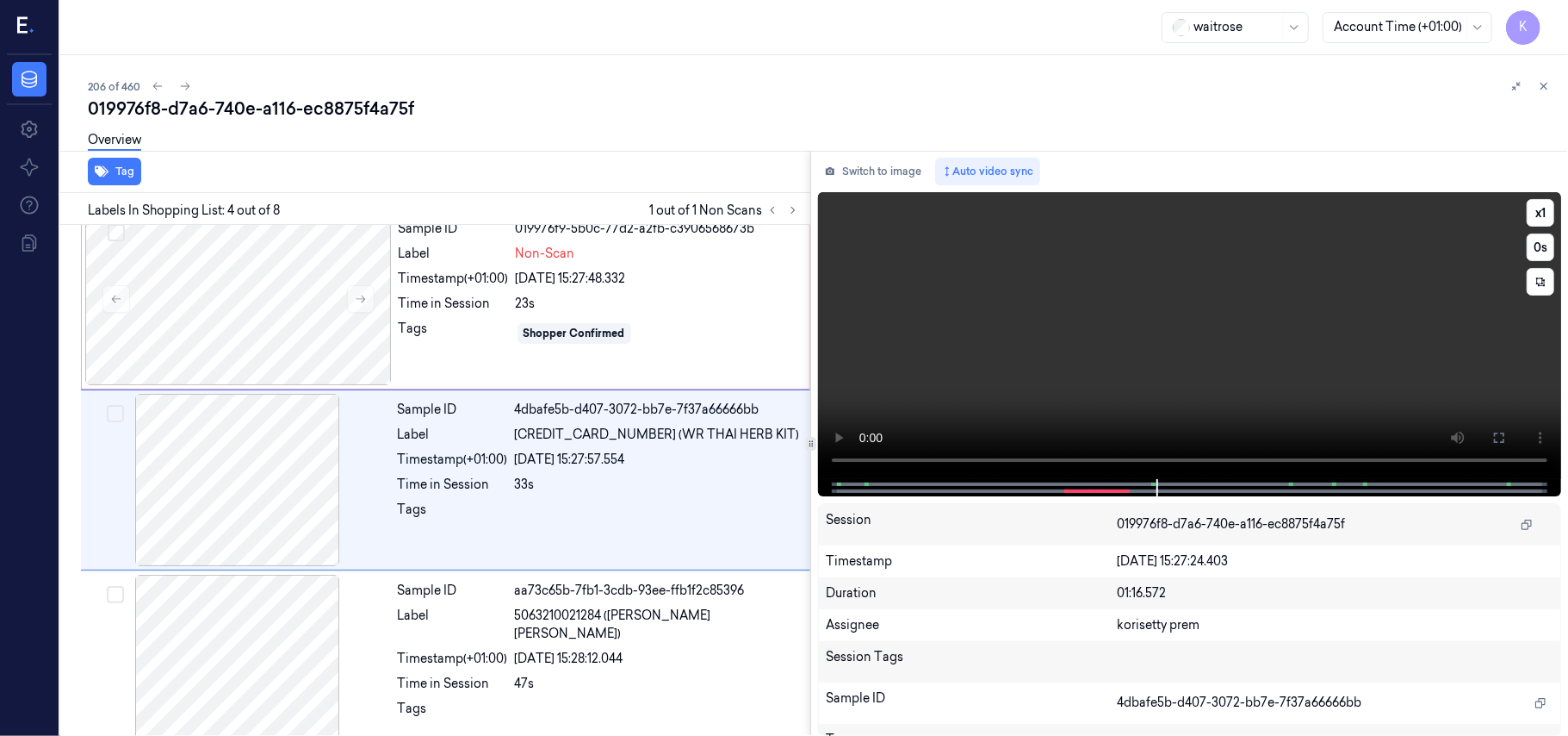
click at [1068, 336] on video at bounding box center [1190, 336] width 743 height 287
click at [1255, 380] on video at bounding box center [1190, 336] width 743 height 287
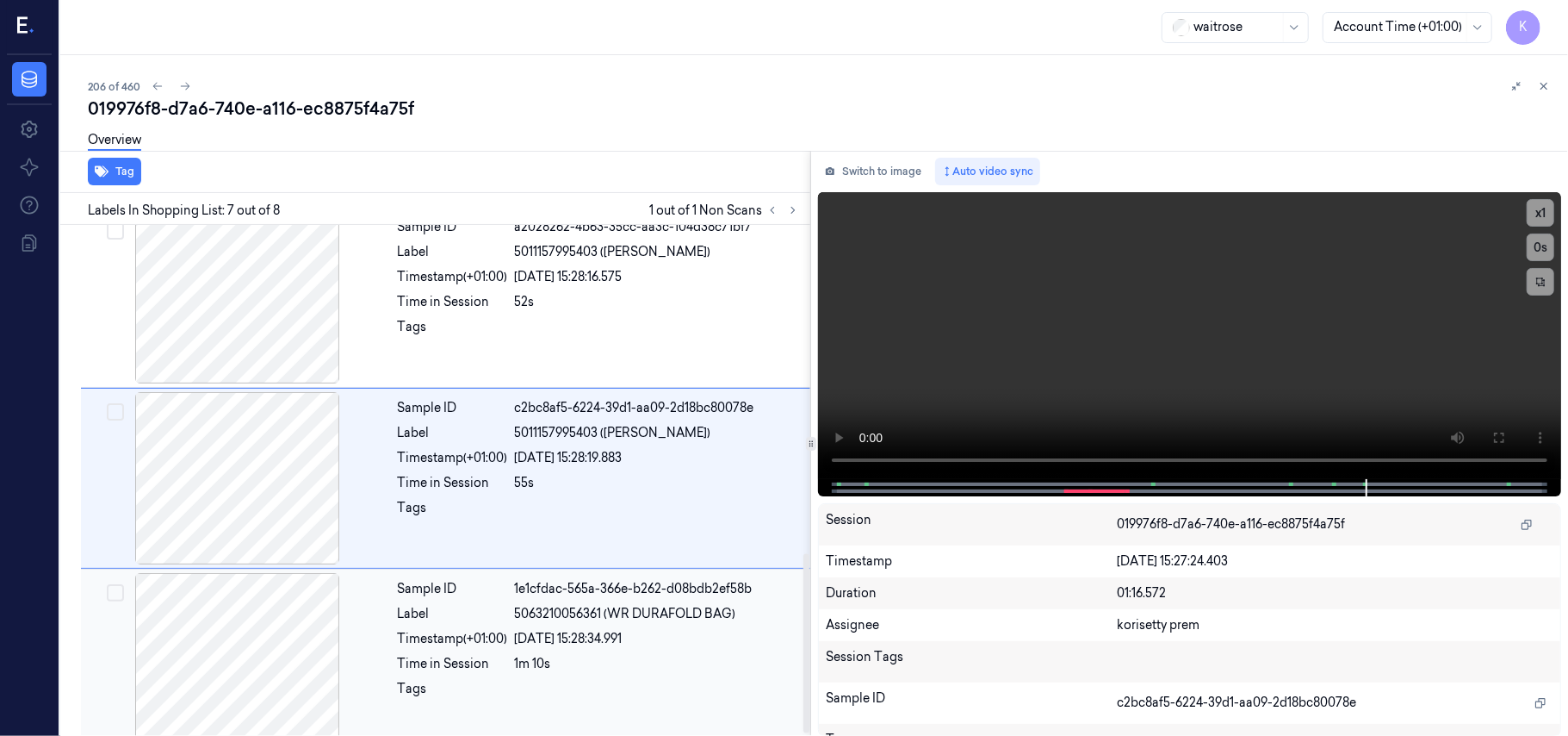
scroll to position [945, 0]
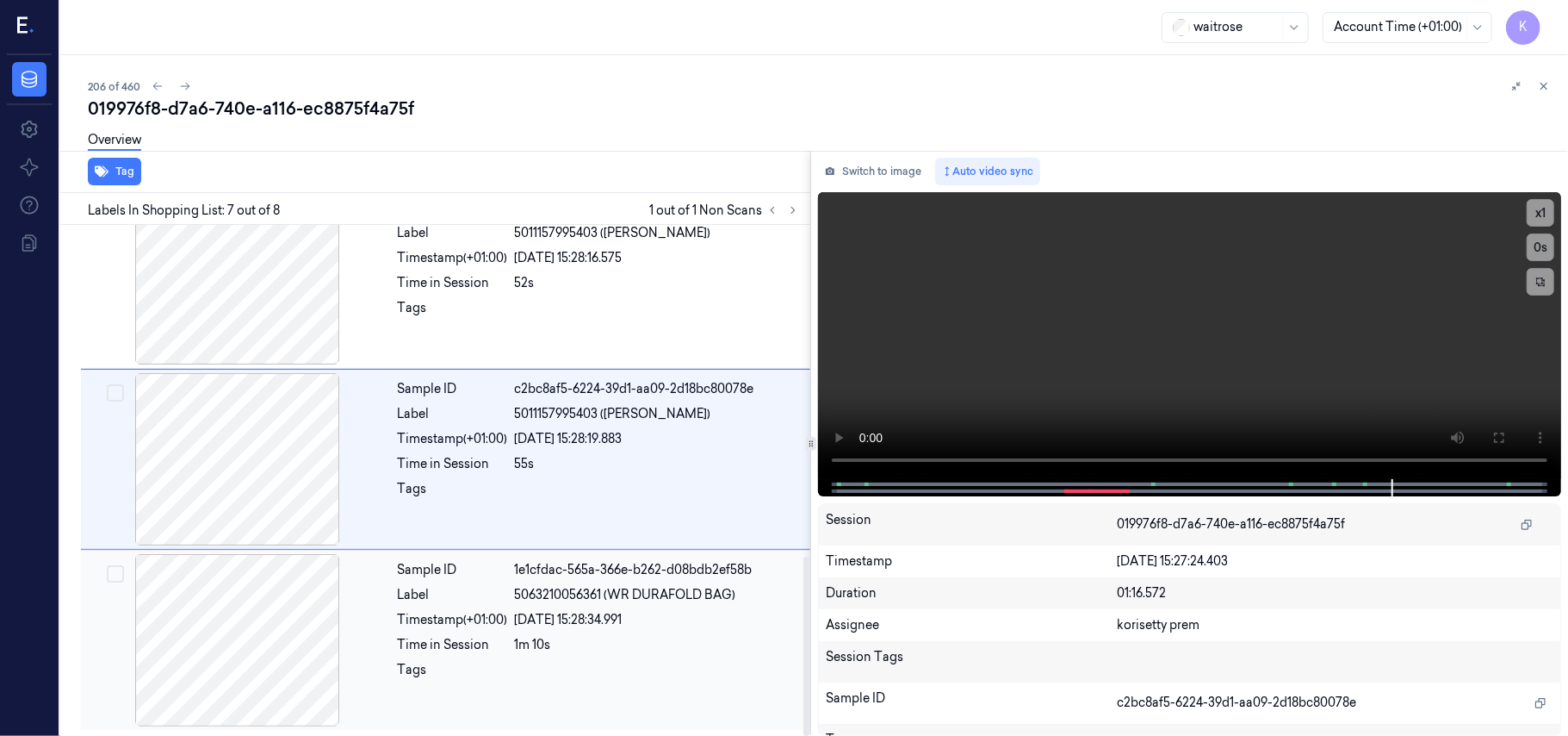
click at [670, 649] on div "1m 10s" at bounding box center [657, 644] width 285 height 18
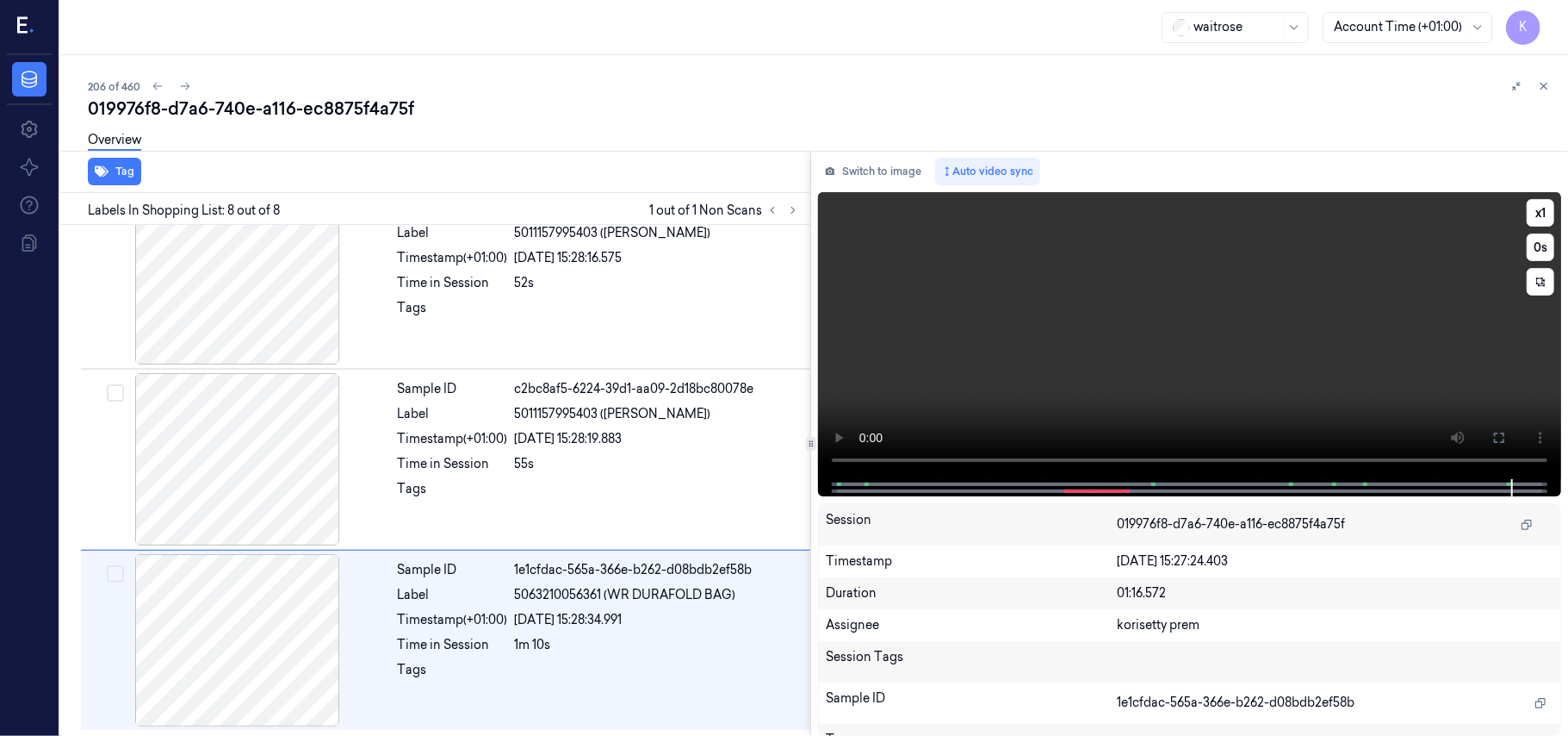
click at [1097, 386] on video at bounding box center [1190, 336] width 743 height 287
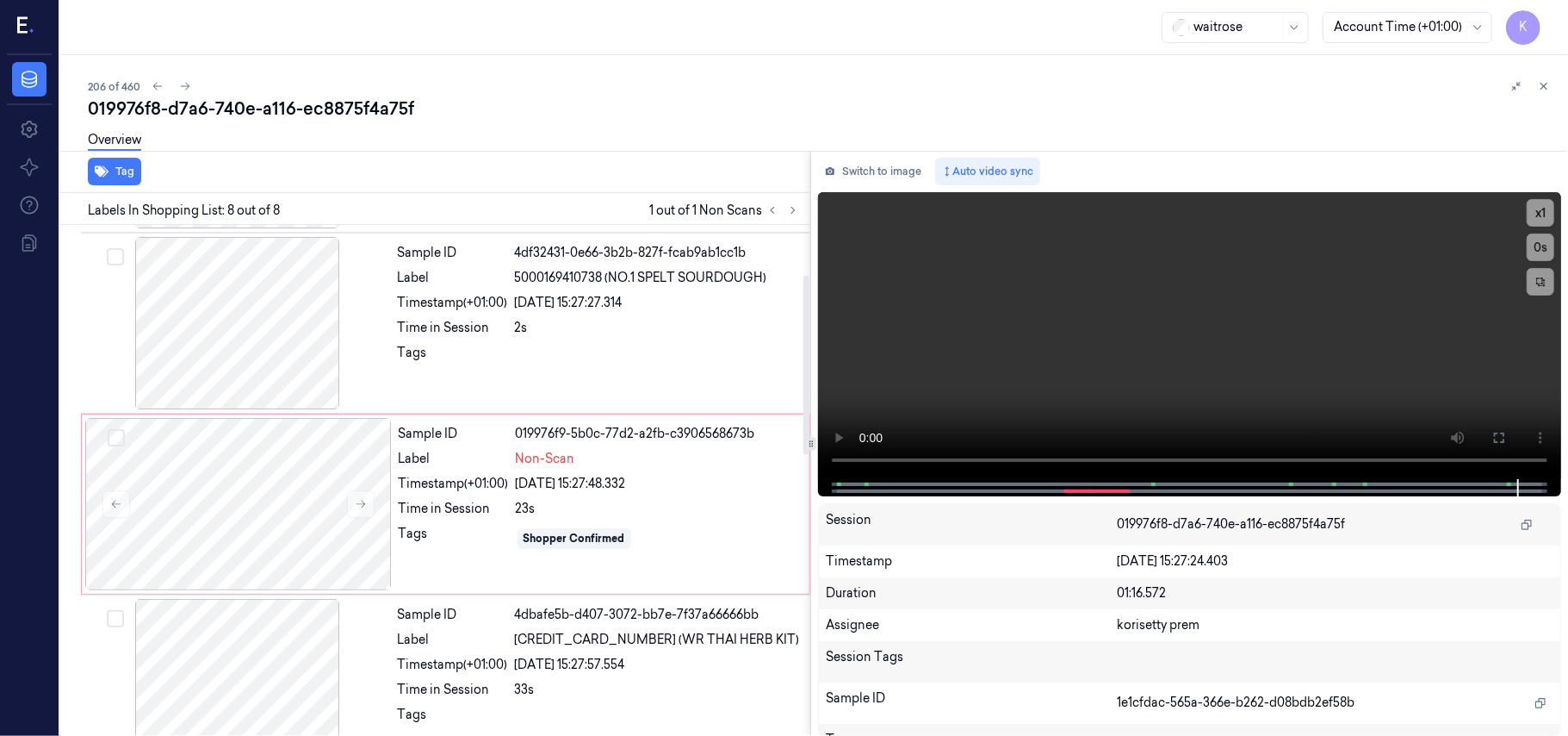
scroll to position [141, 0]
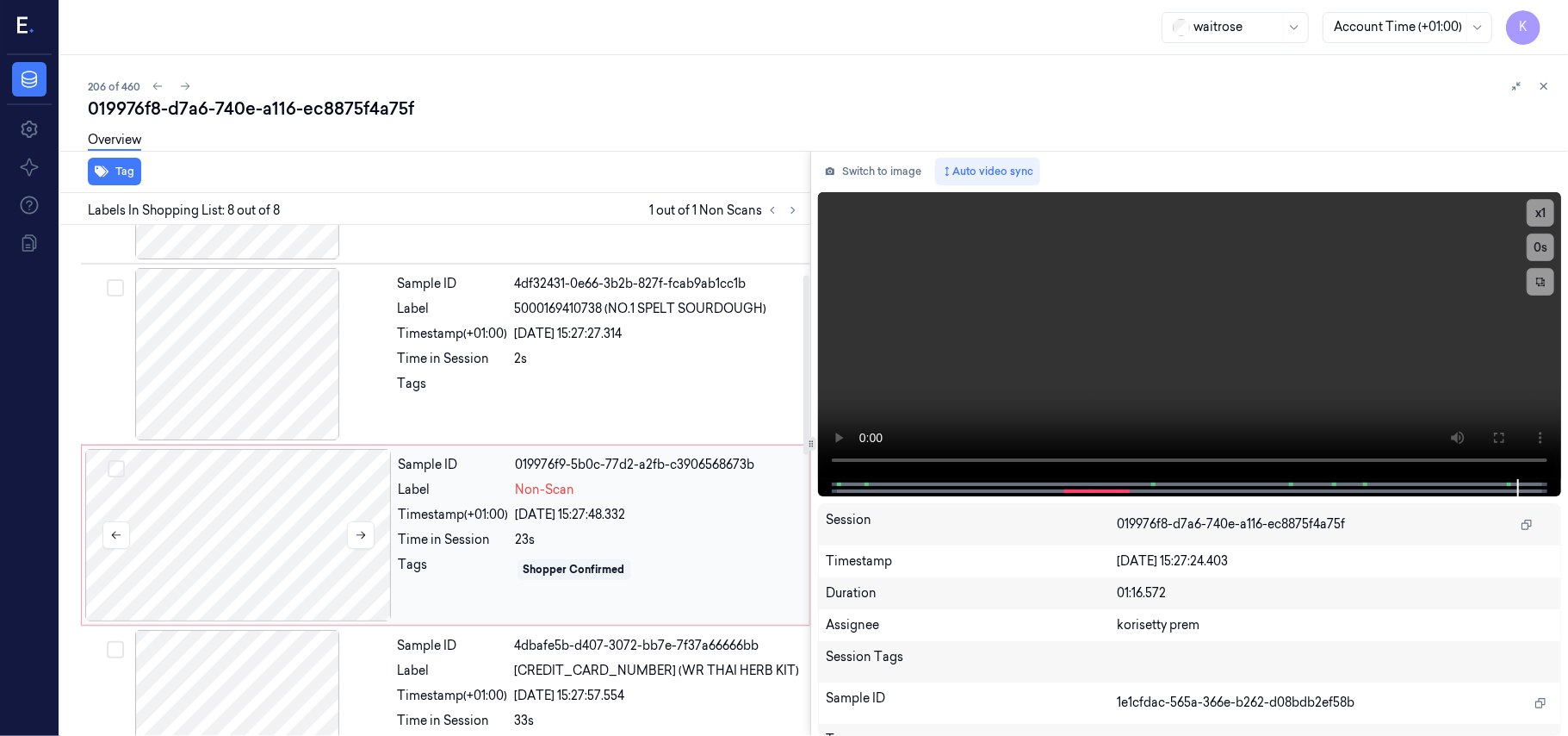
click at [284, 539] on div at bounding box center [239, 535] width 307 height 172
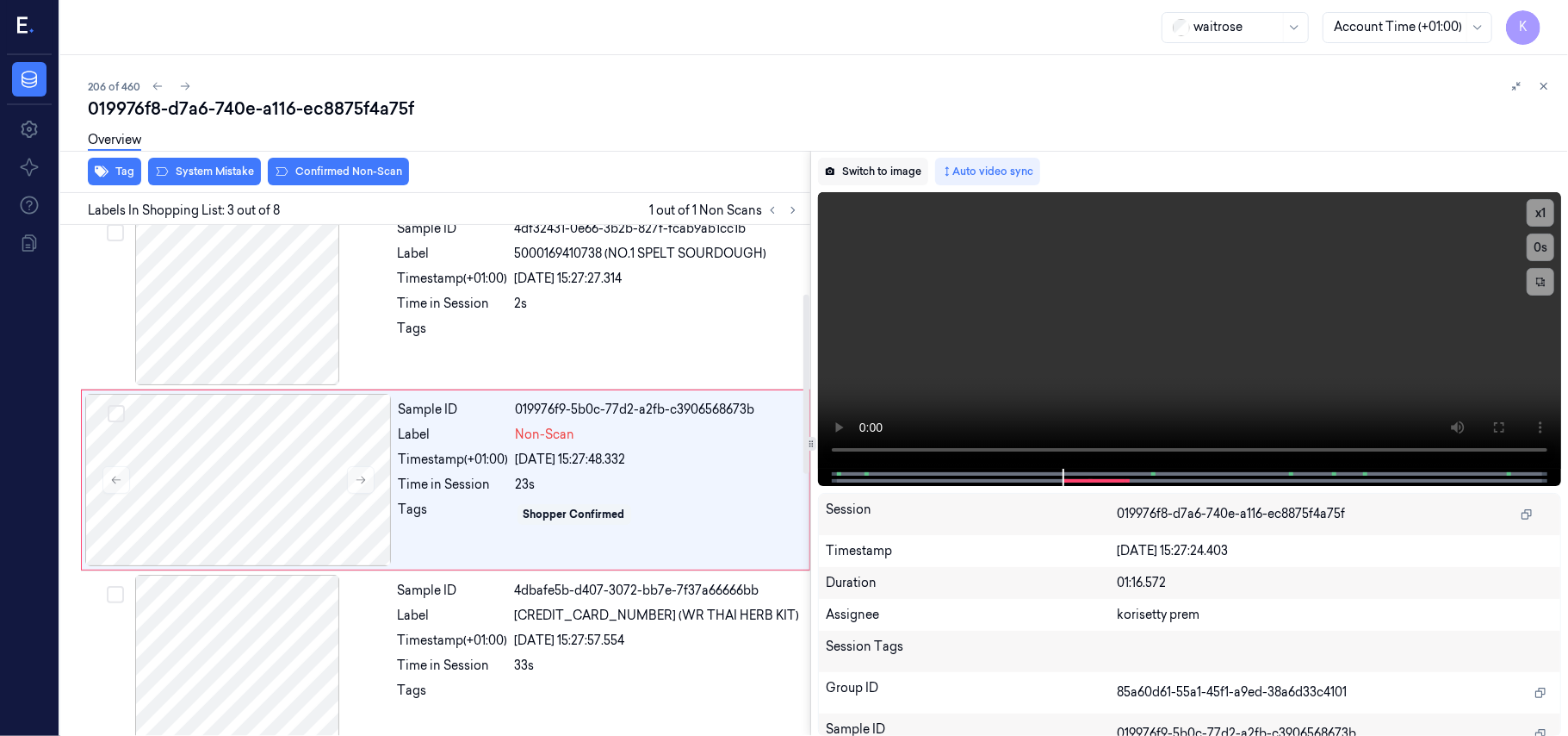
click at [903, 174] on button "Switch to image" at bounding box center [873, 171] width 111 height 28
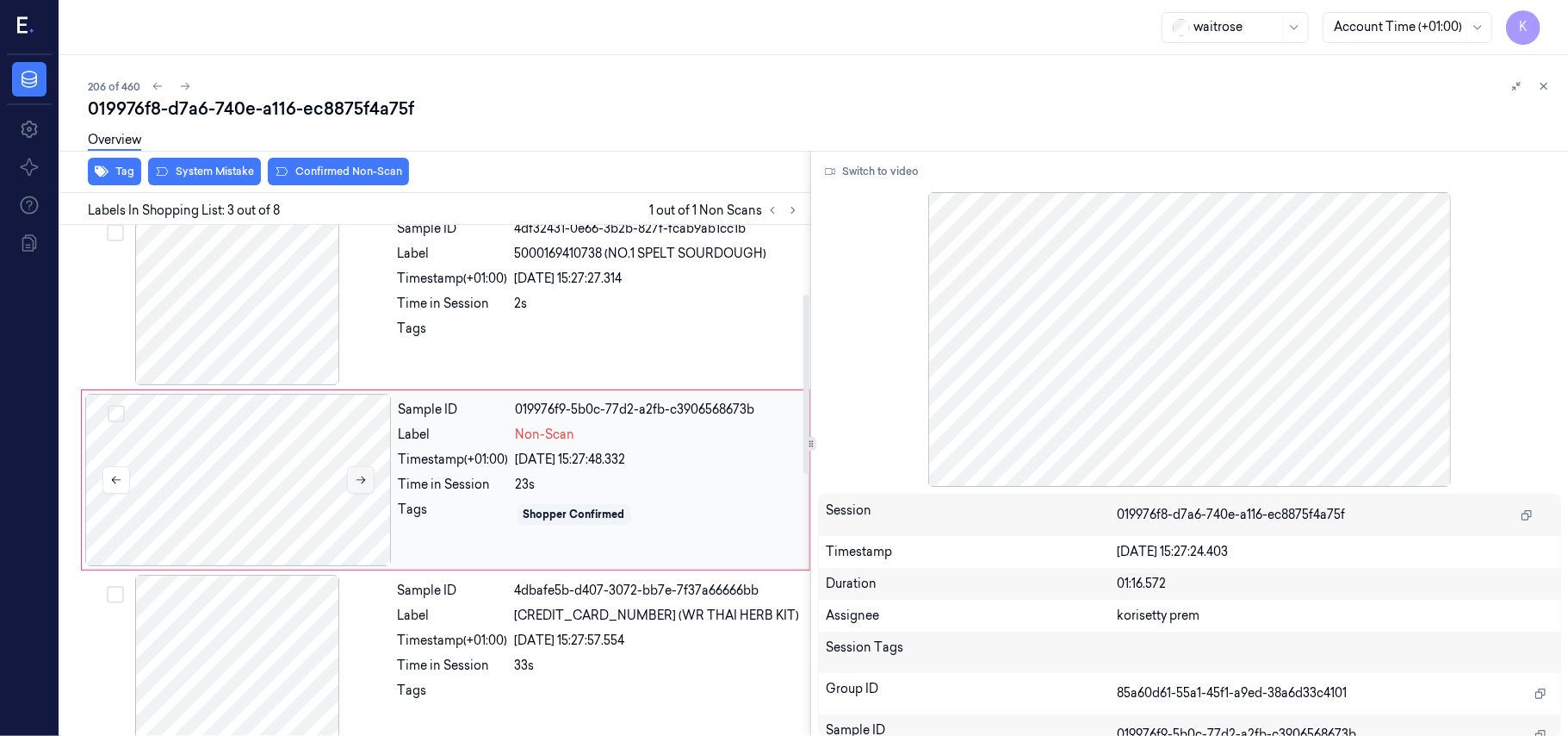
click at [359, 479] on icon at bounding box center [360, 480] width 12 height 12
click at [358, 479] on icon at bounding box center [360, 480] width 12 height 12
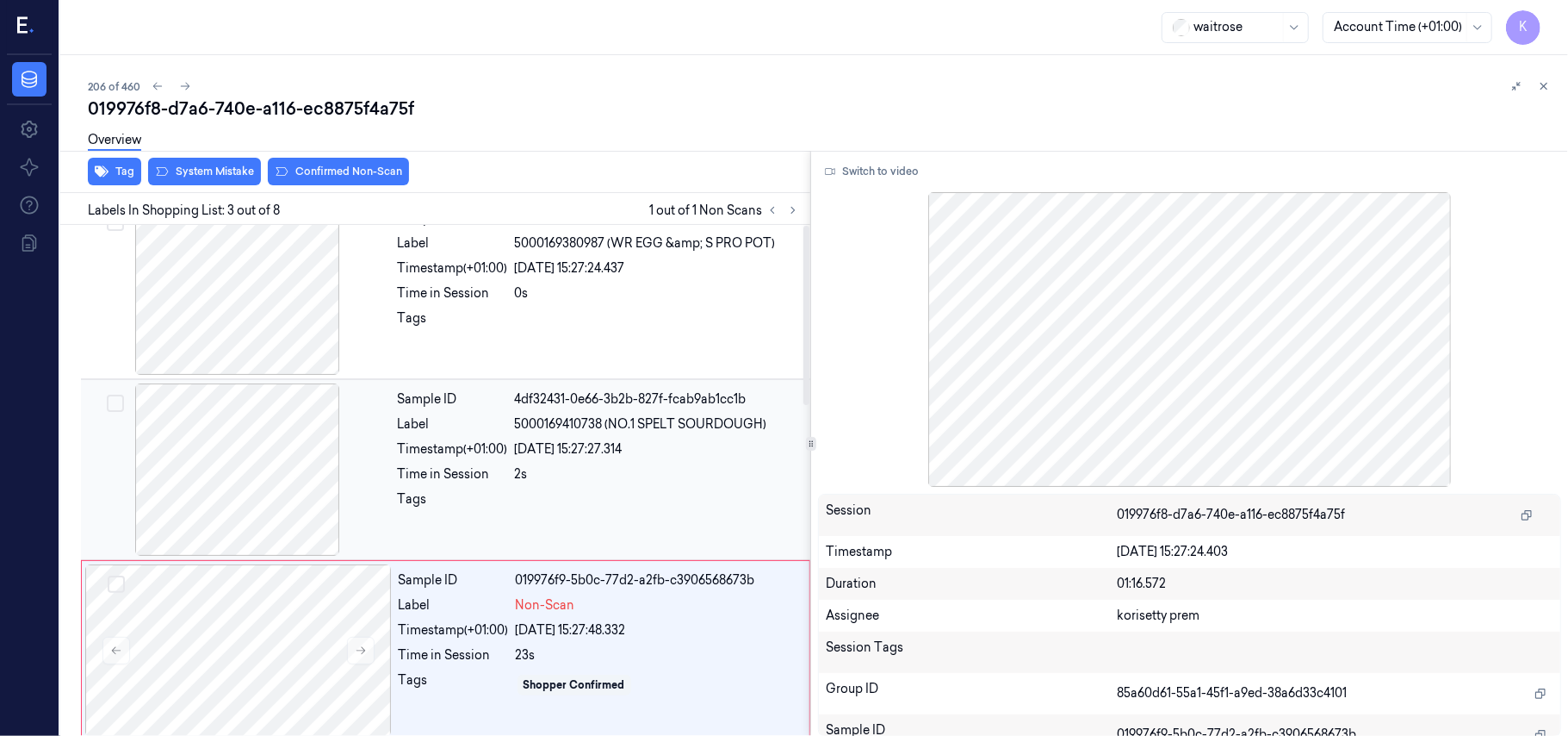
scroll to position [0, 0]
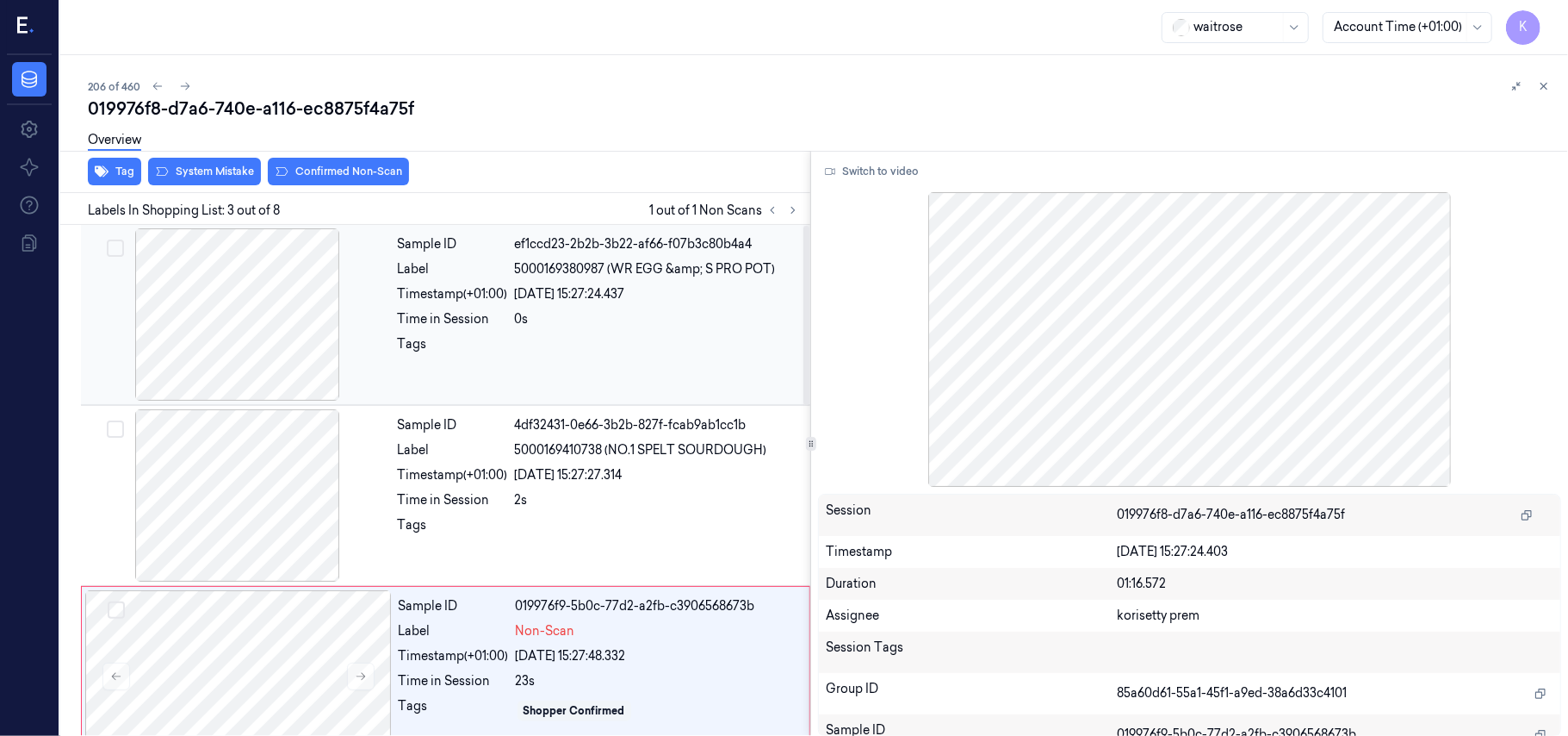
click at [243, 352] on div at bounding box center [238, 314] width 307 height 172
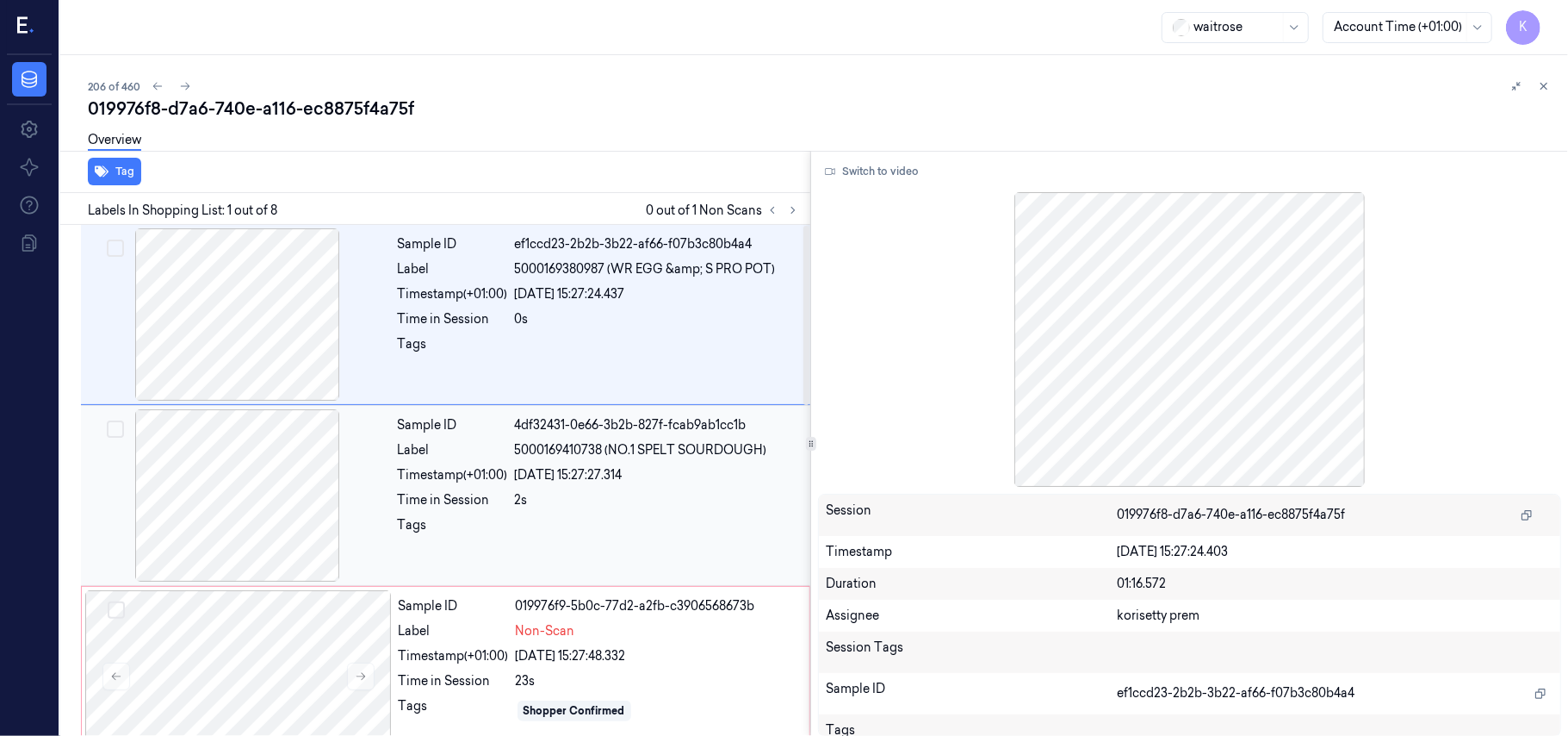
click at [173, 494] on div at bounding box center [238, 495] width 307 height 172
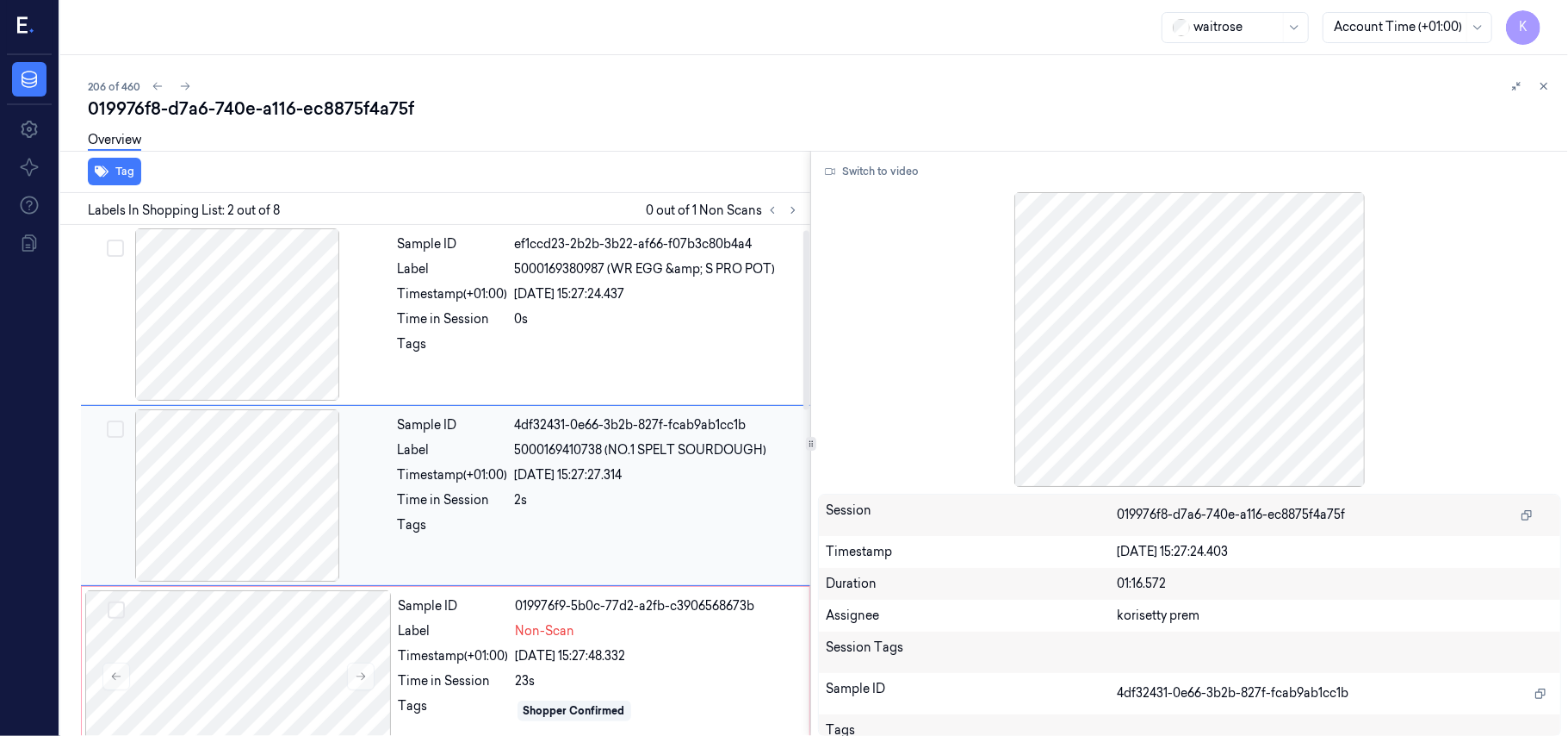
scroll to position [15, 0]
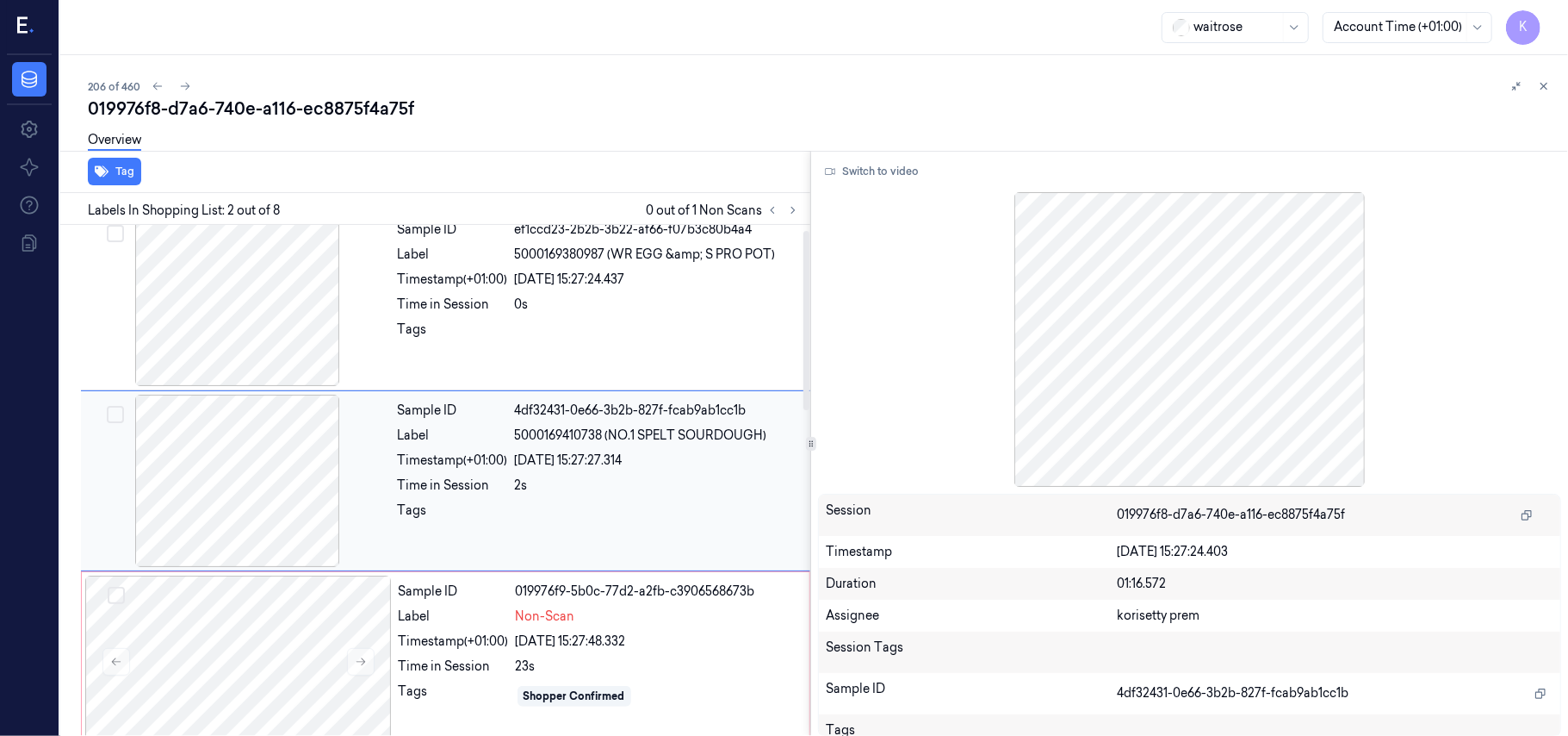
click at [259, 501] on div at bounding box center [238, 480] width 307 height 172
click at [863, 158] on button "Switch to video" at bounding box center [872, 171] width 108 height 28
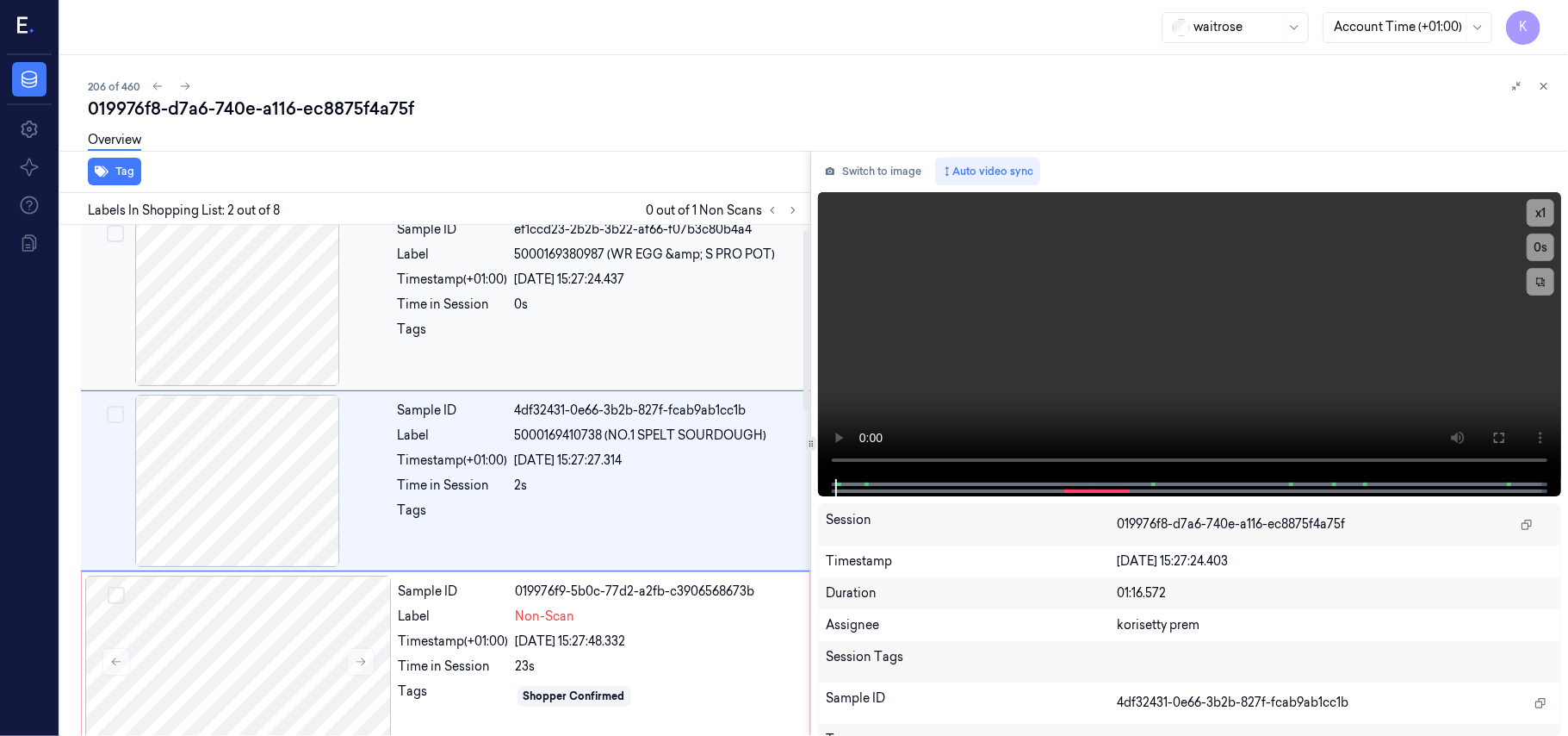
click at [302, 339] on div at bounding box center [238, 300] width 307 height 172
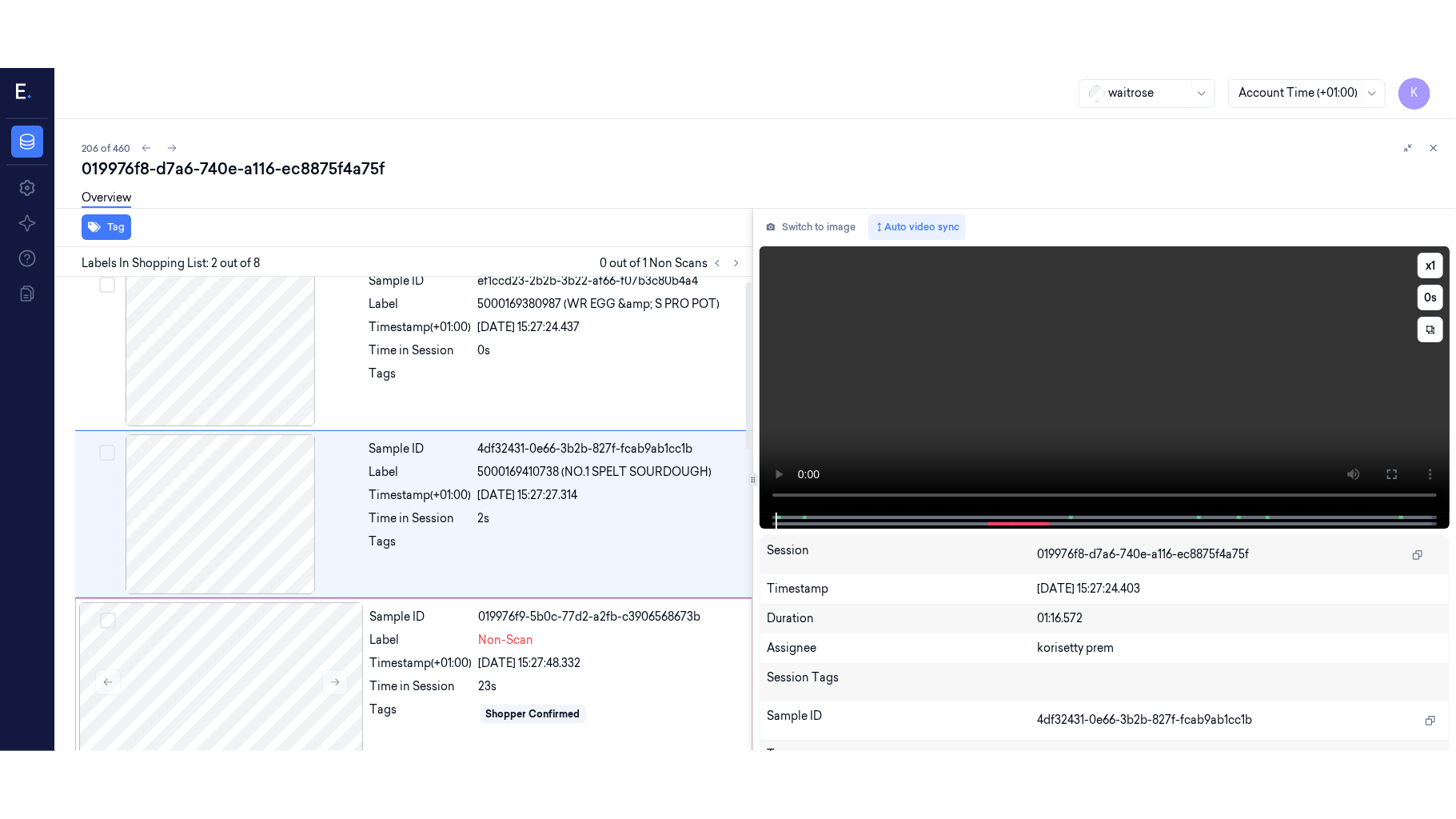
scroll to position [0, 0]
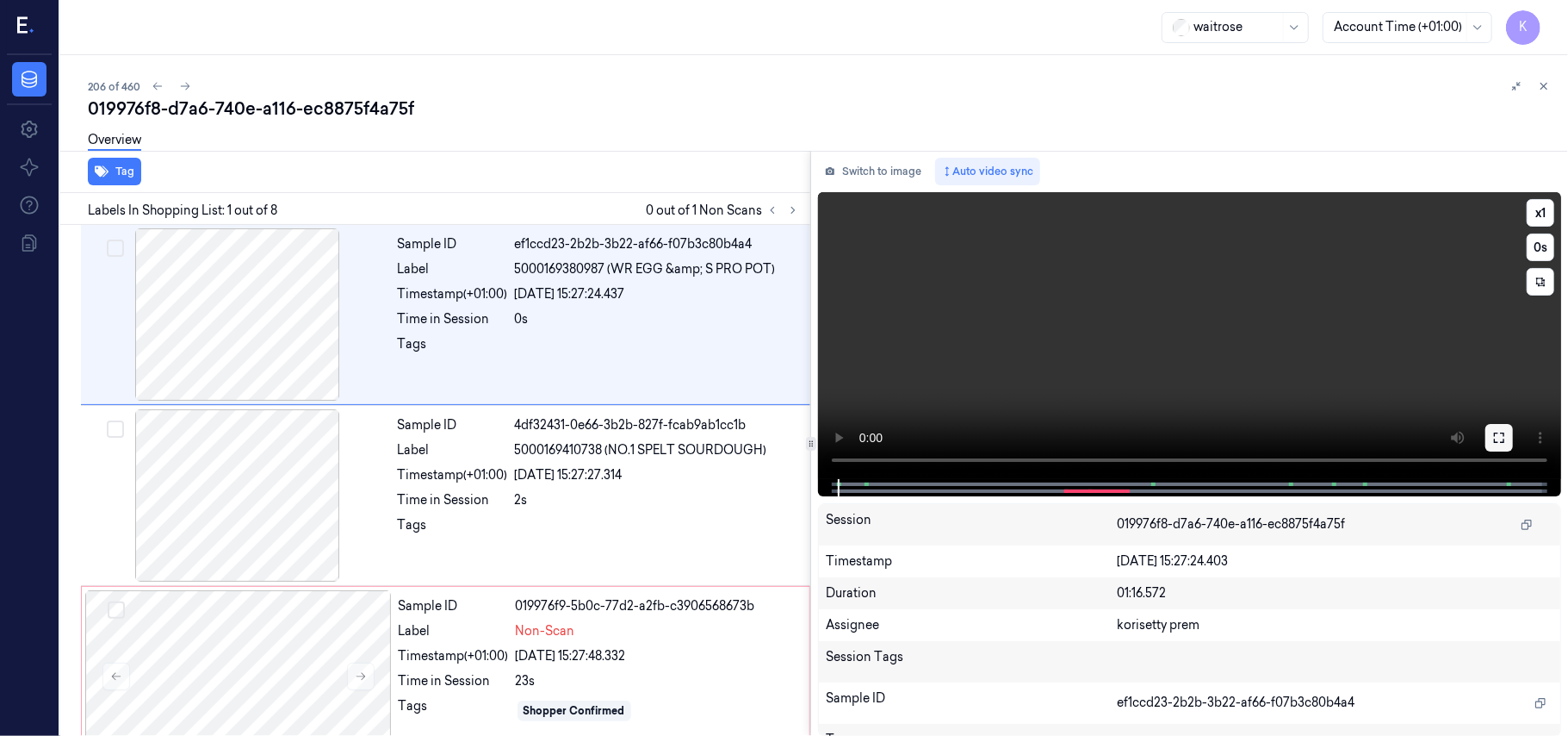
click at [1509, 428] on button at bounding box center [1499, 438] width 28 height 28
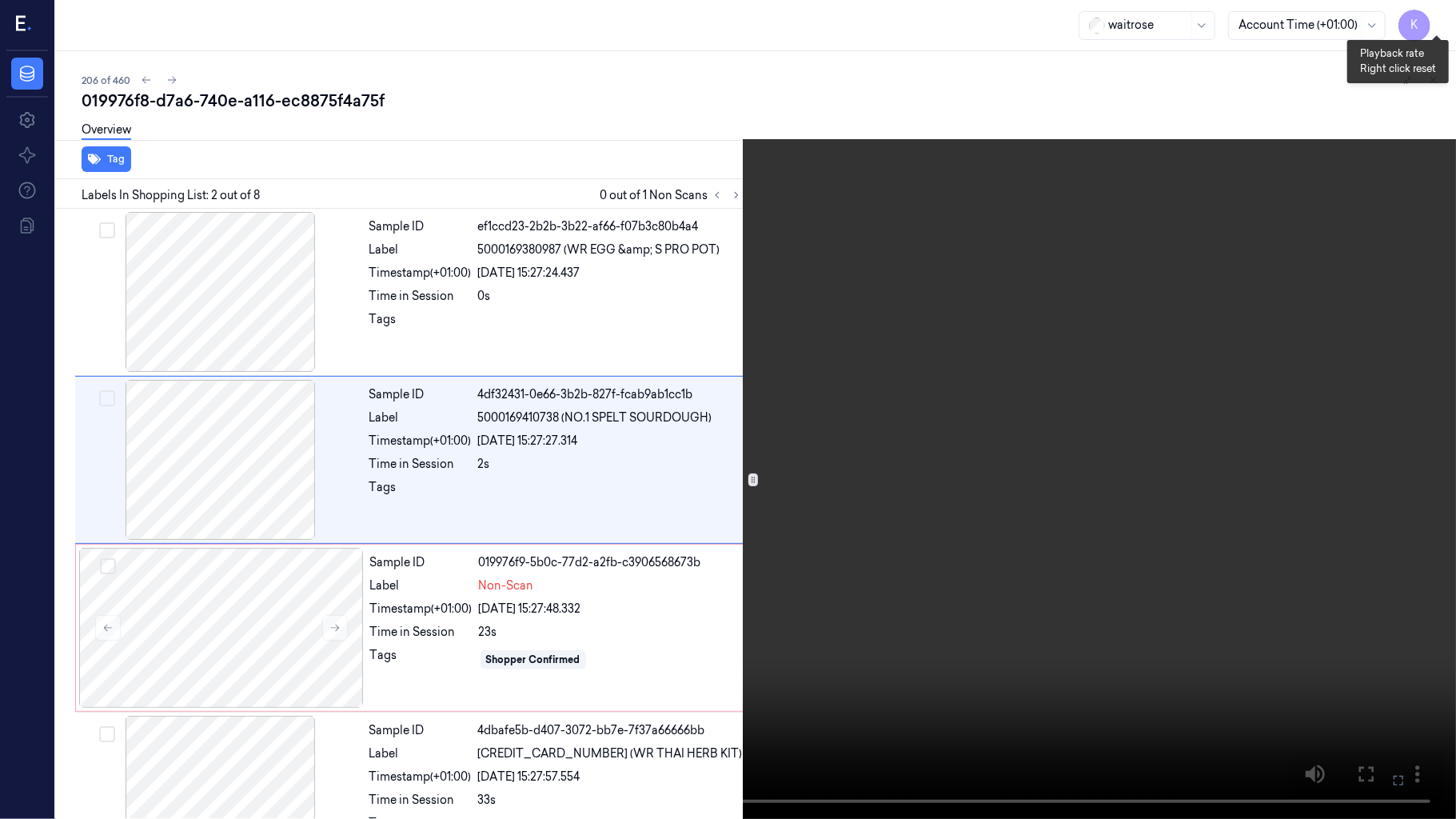
click at [1430, 20] on button "x 1" at bounding box center [1438, 19] width 26 height 26
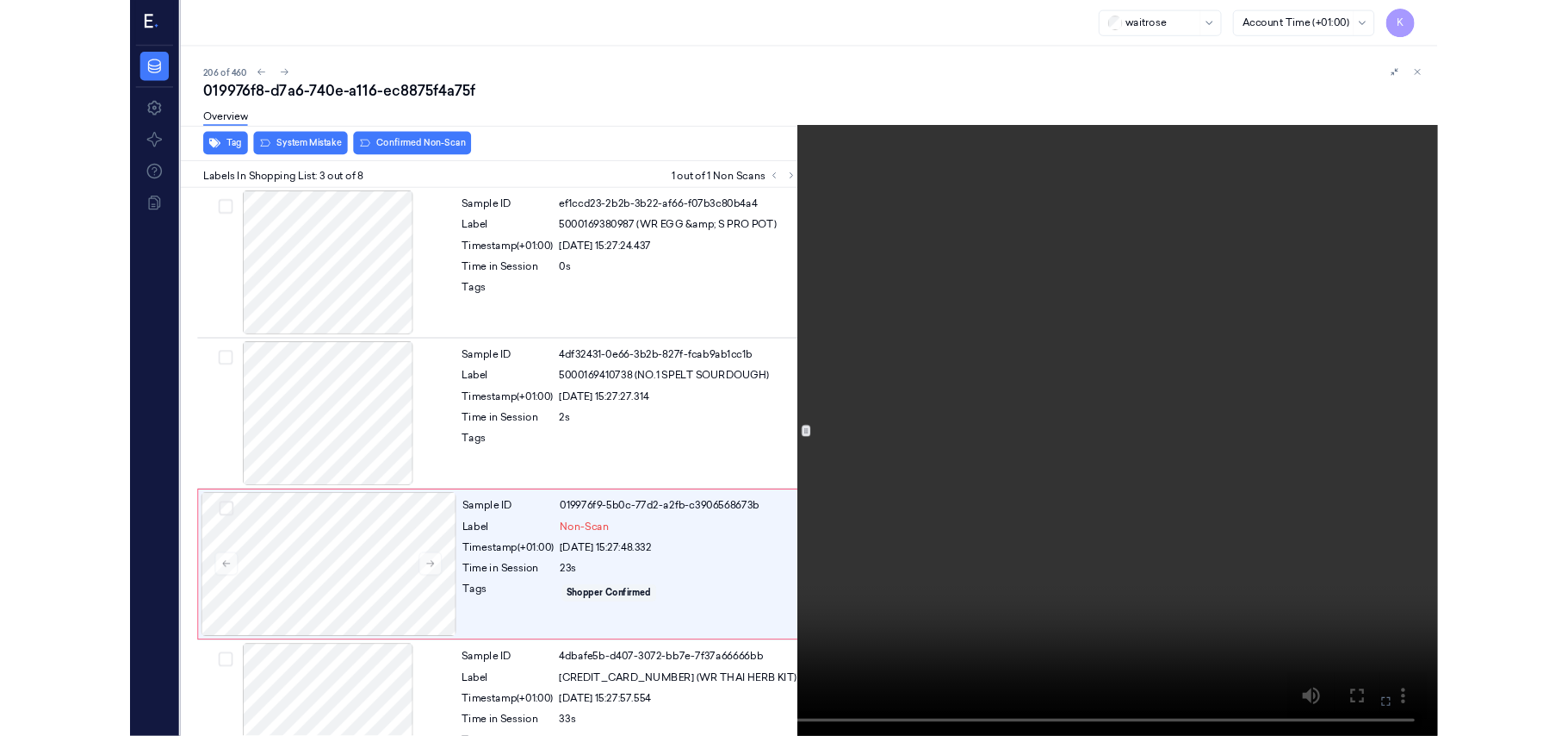
scroll to position [124, 0]
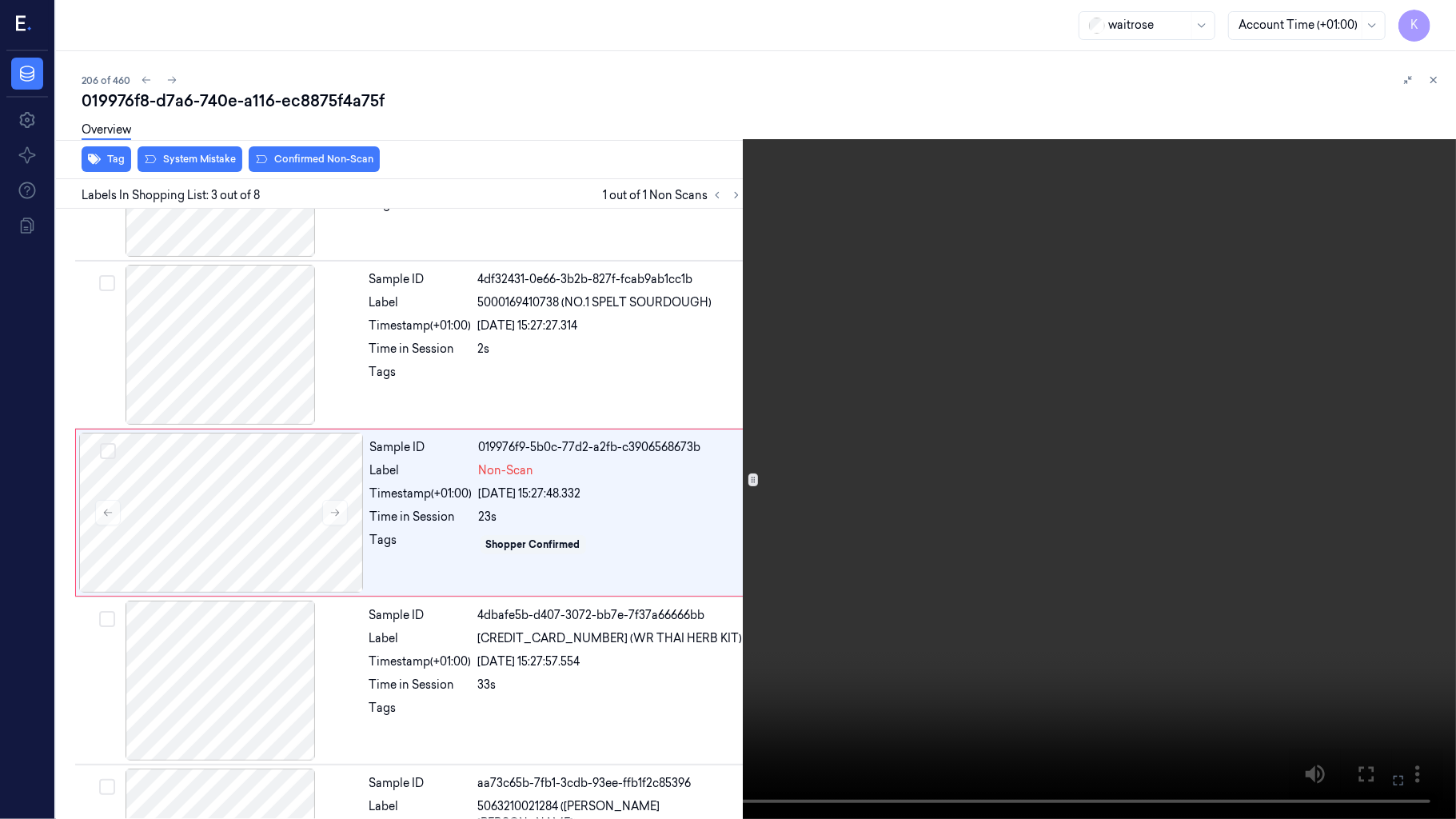
click at [0, 0] on icon at bounding box center [0, 0] width 0 height 0
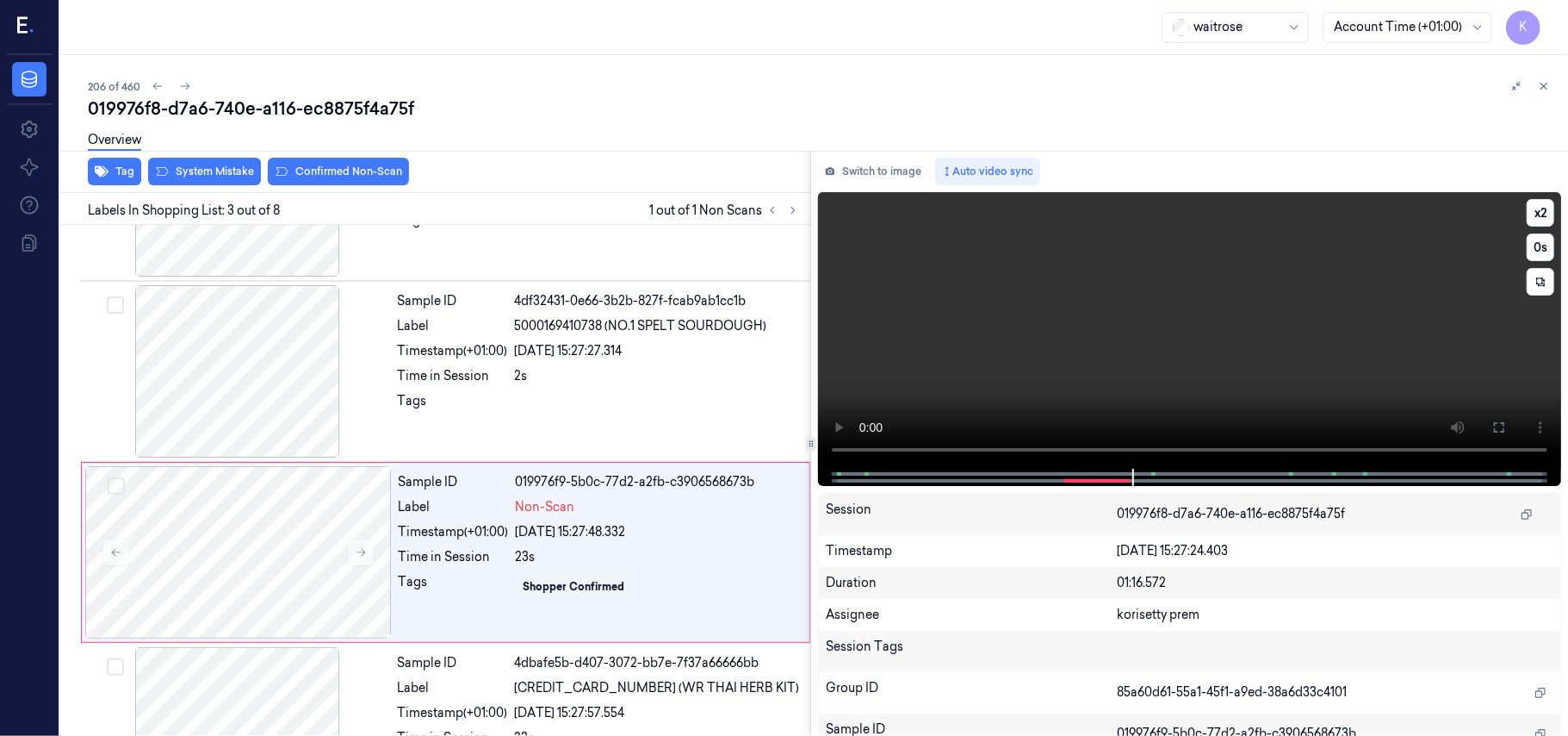
click at [1106, 339] on video at bounding box center [1190, 331] width 743 height 277
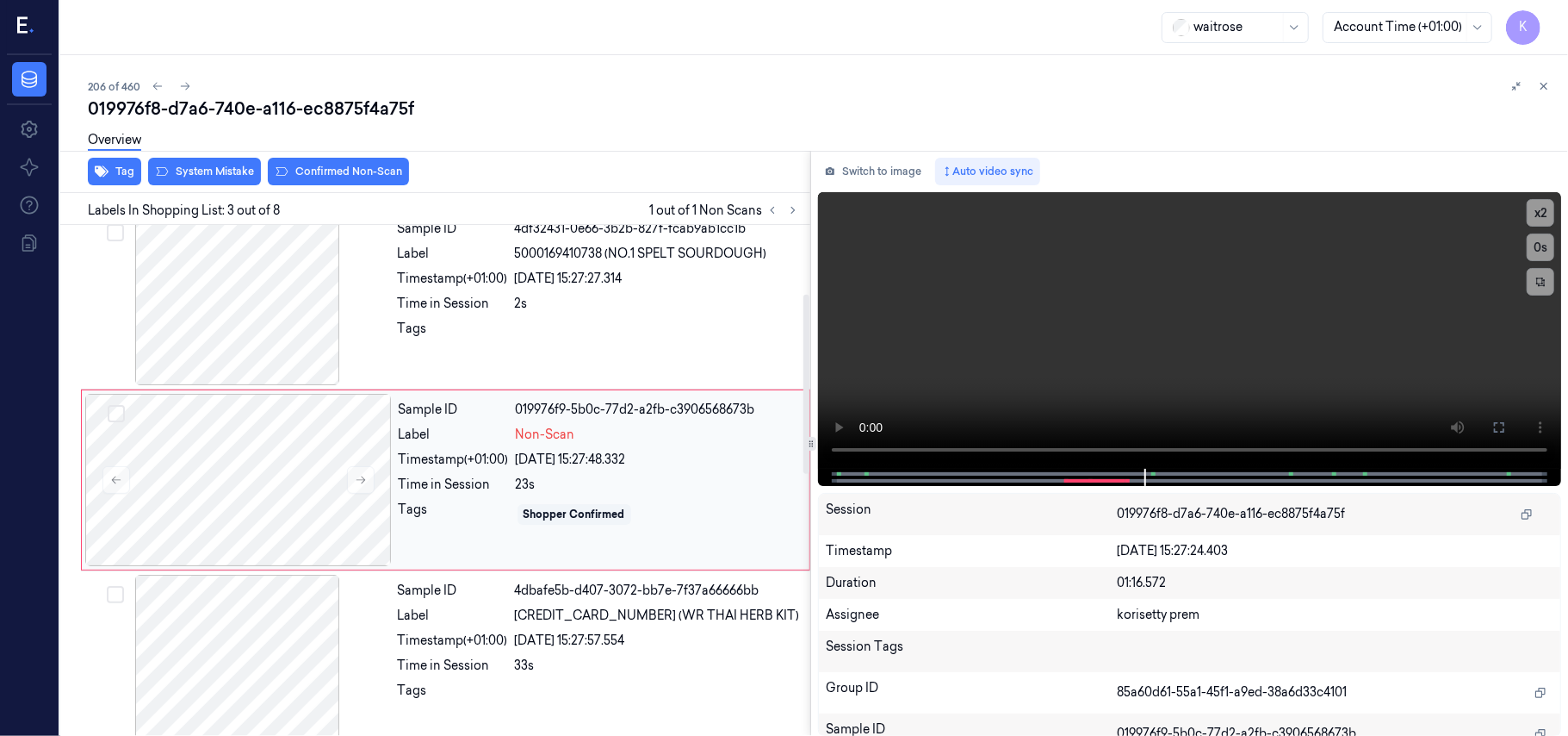
click at [436, 505] on div "Tags" at bounding box center [453, 515] width 111 height 28
click at [356, 494] on button at bounding box center [361, 480] width 28 height 28
click at [914, 163] on button "Switch to image" at bounding box center [873, 171] width 111 height 28
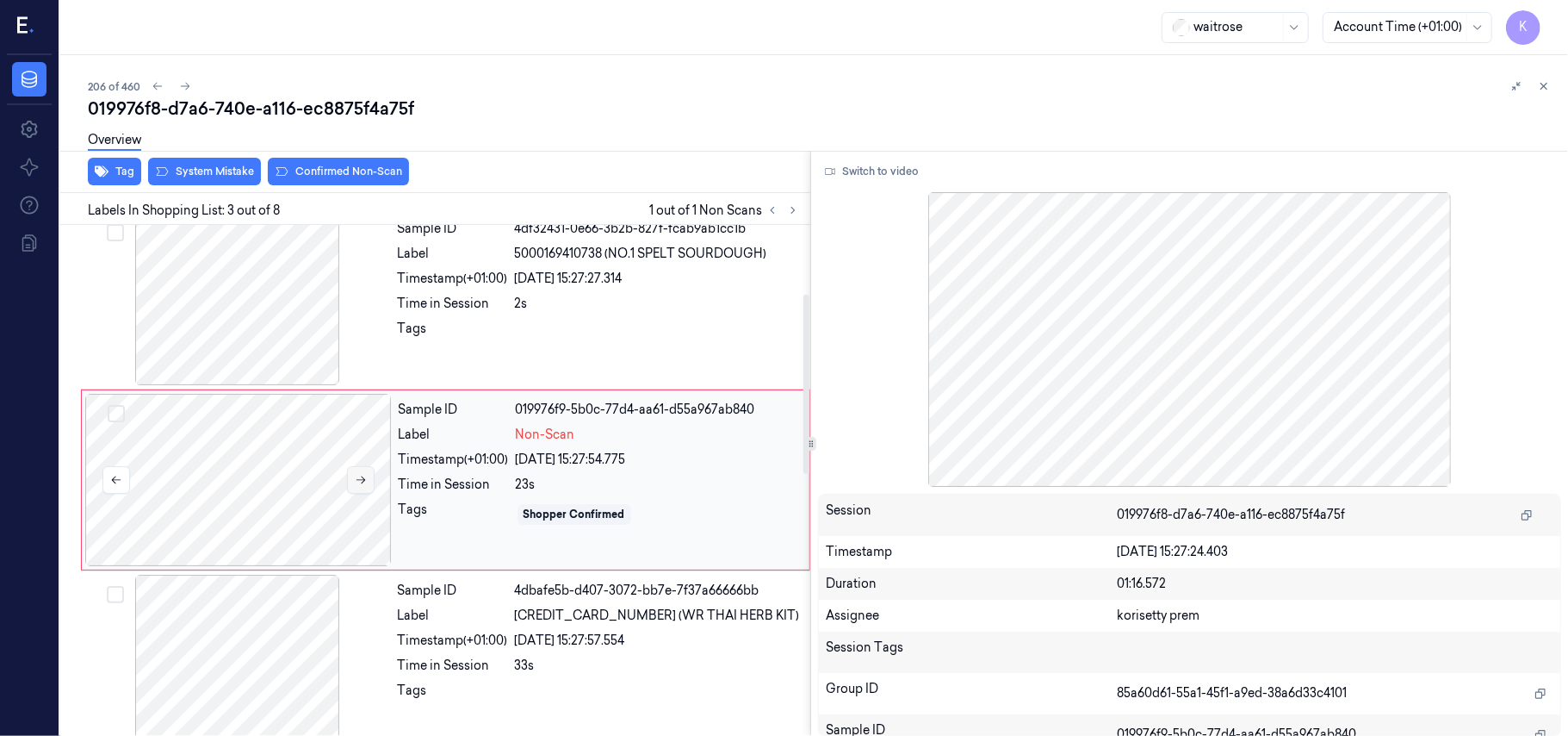
click at [360, 480] on icon at bounding box center [360, 480] width 12 height 12
click at [496, 458] on div "Timestamp (+01:00)" at bounding box center [453, 459] width 111 height 18
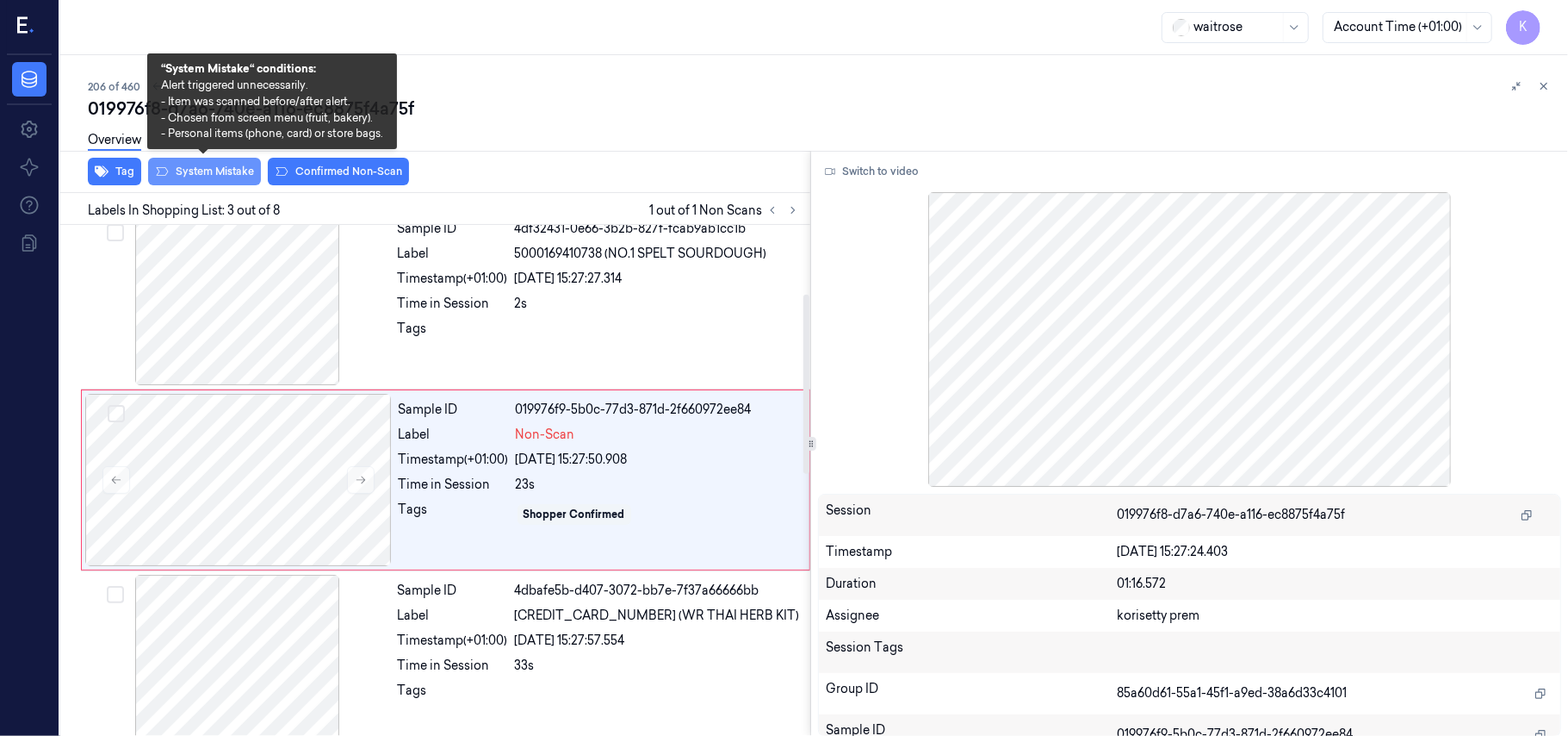
click at [220, 170] on button "System Mistake" at bounding box center [204, 171] width 112 height 28
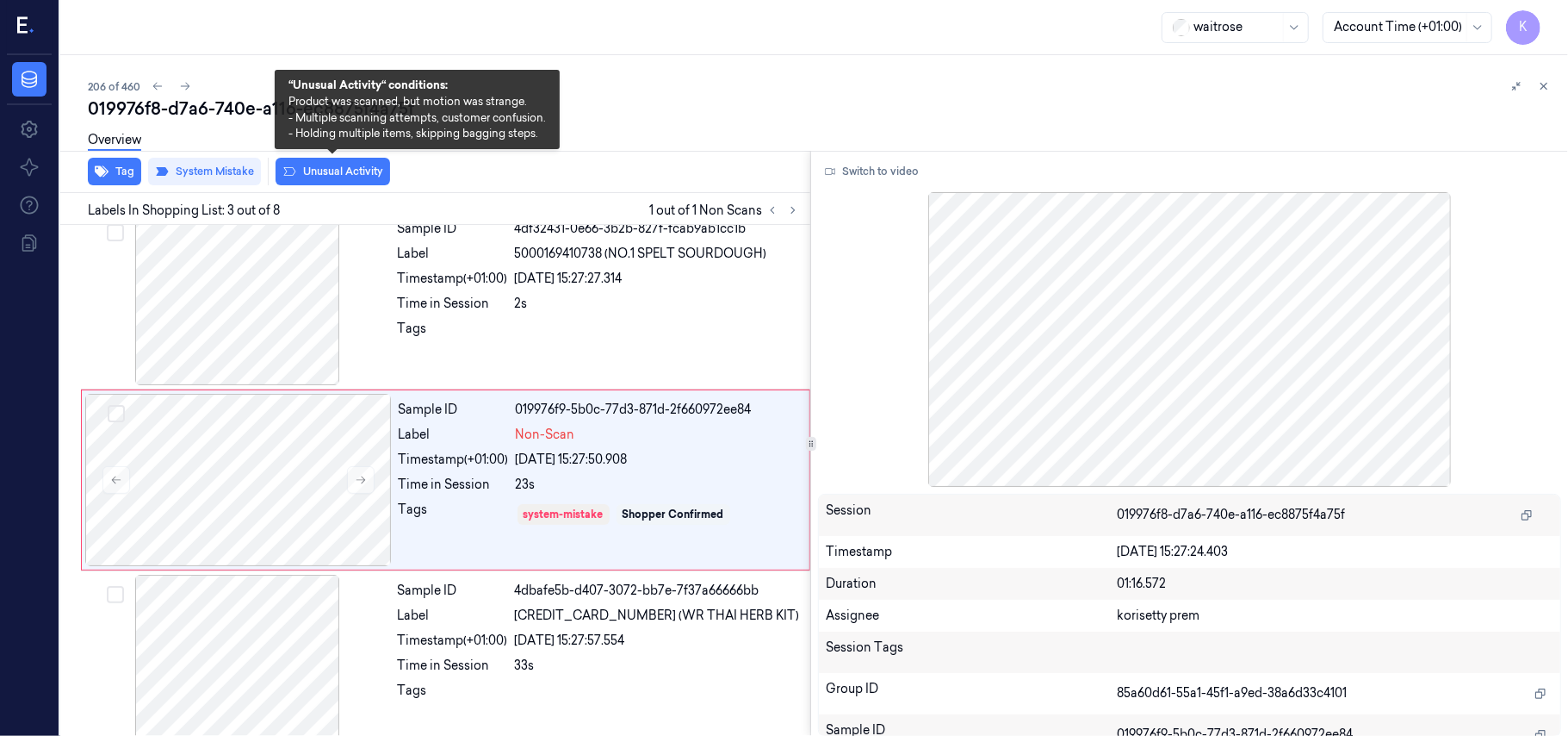
click at [335, 172] on button "Unusual Activity" at bounding box center [333, 171] width 114 height 28
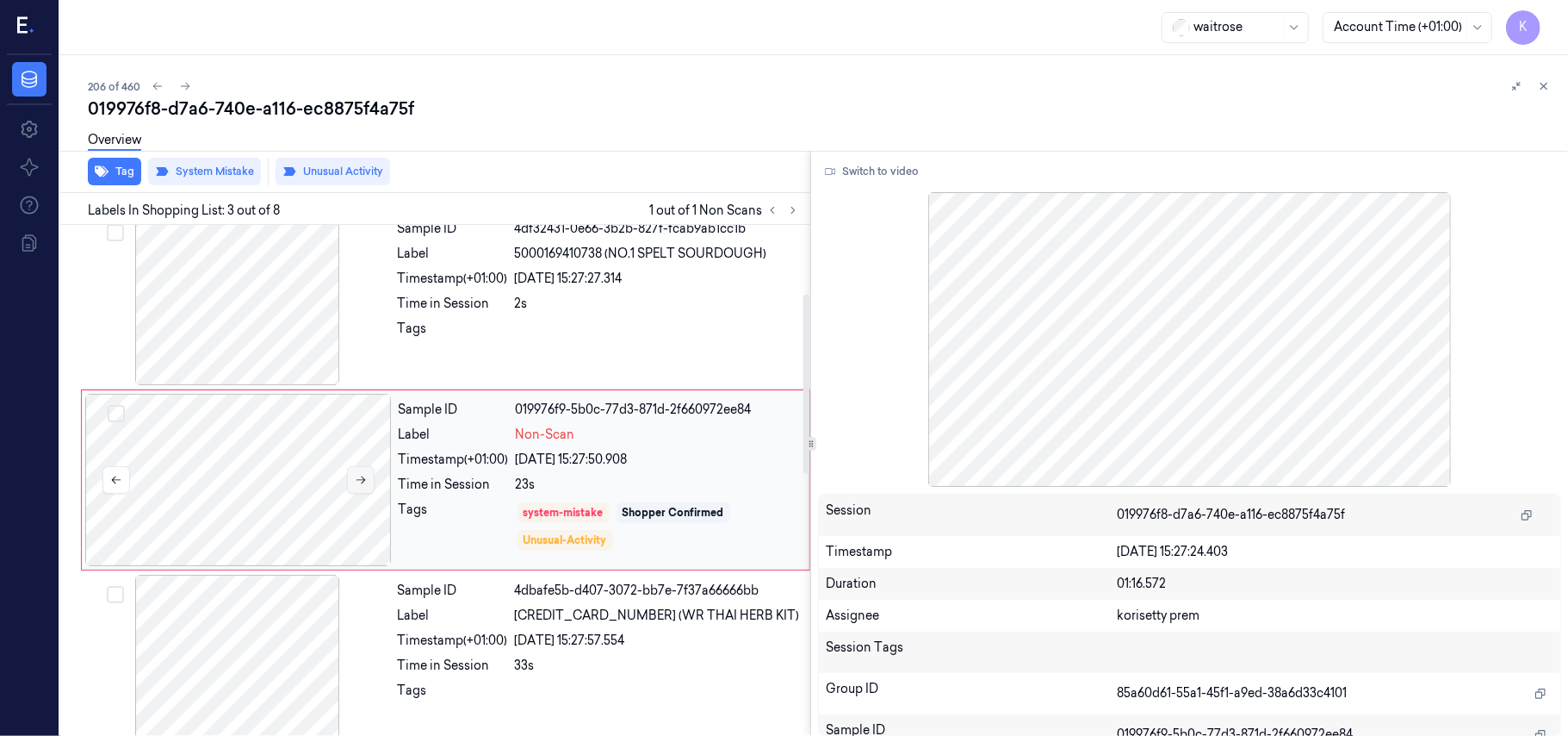
click at [362, 476] on icon at bounding box center [360, 480] width 12 height 12
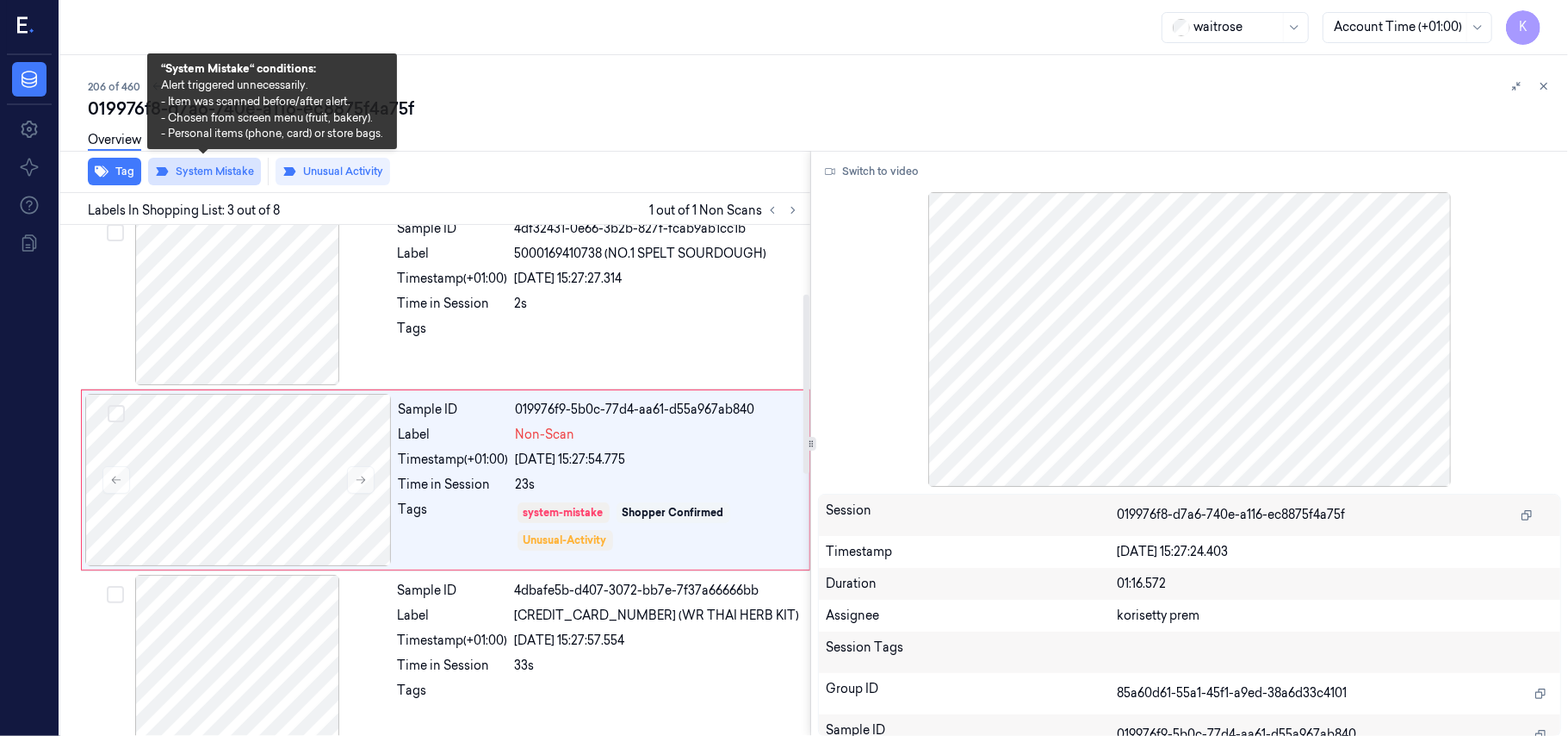
click at [200, 174] on button "System Mistake" at bounding box center [204, 171] width 112 height 28
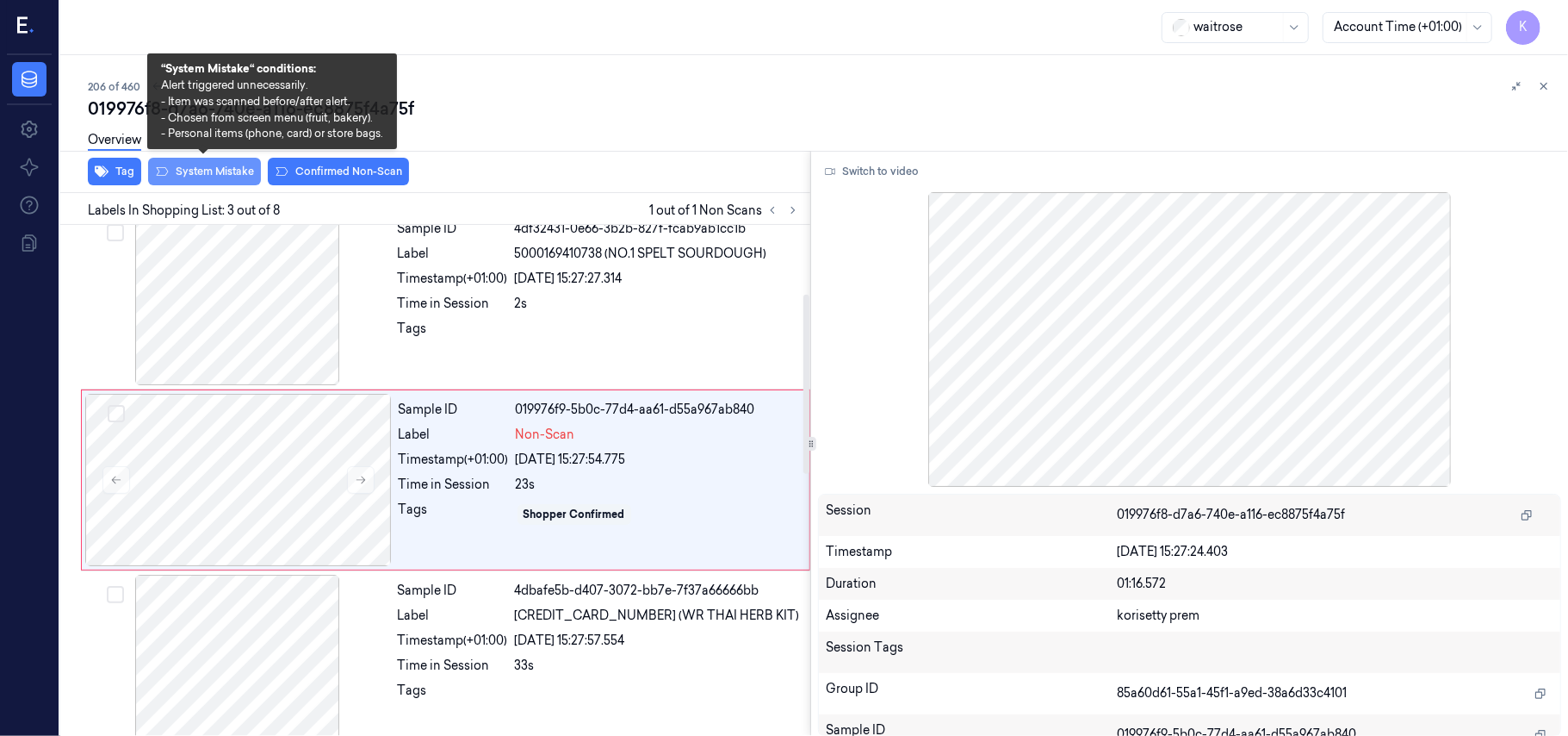
click at [179, 179] on button "System Mistake" at bounding box center [204, 171] width 112 height 28
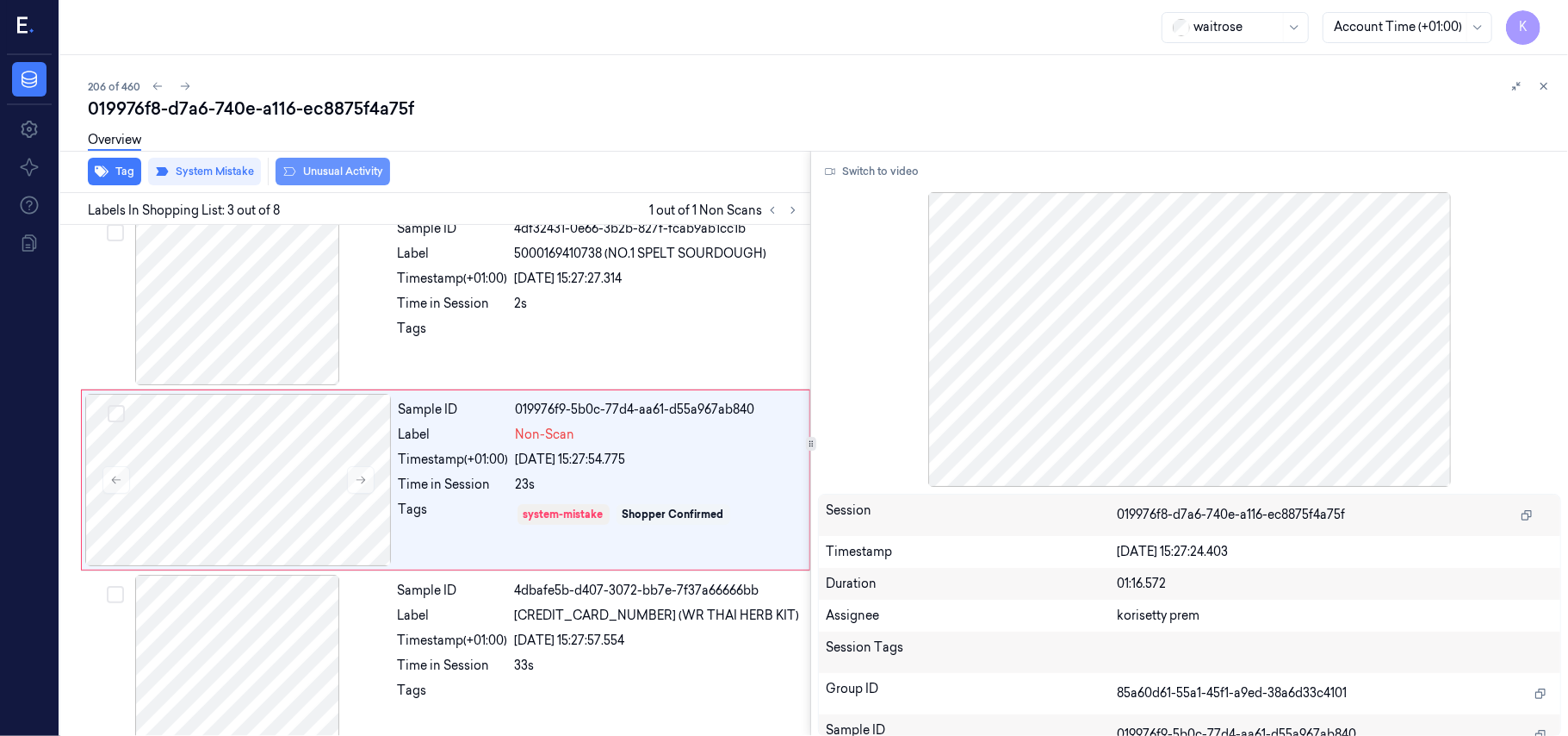
click at [319, 174] on button "Unusual Activity" at bounding box center [333, 171] width 114 height 28
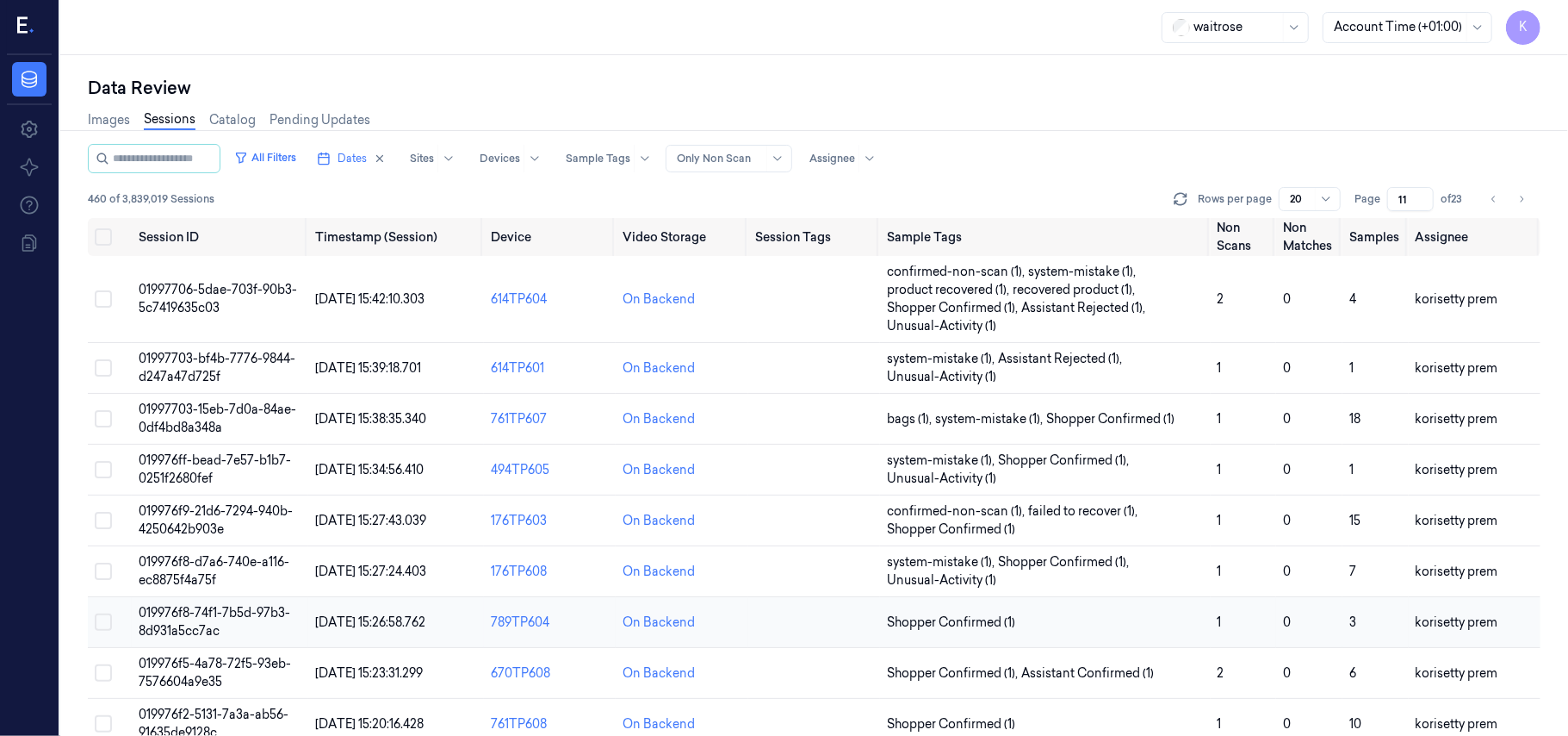
click at [203, 618] on span "019976f8-74f1-7b5d-97b3-8d931a5cc7ac" at bounding box center [214, 621] width 151 height 34
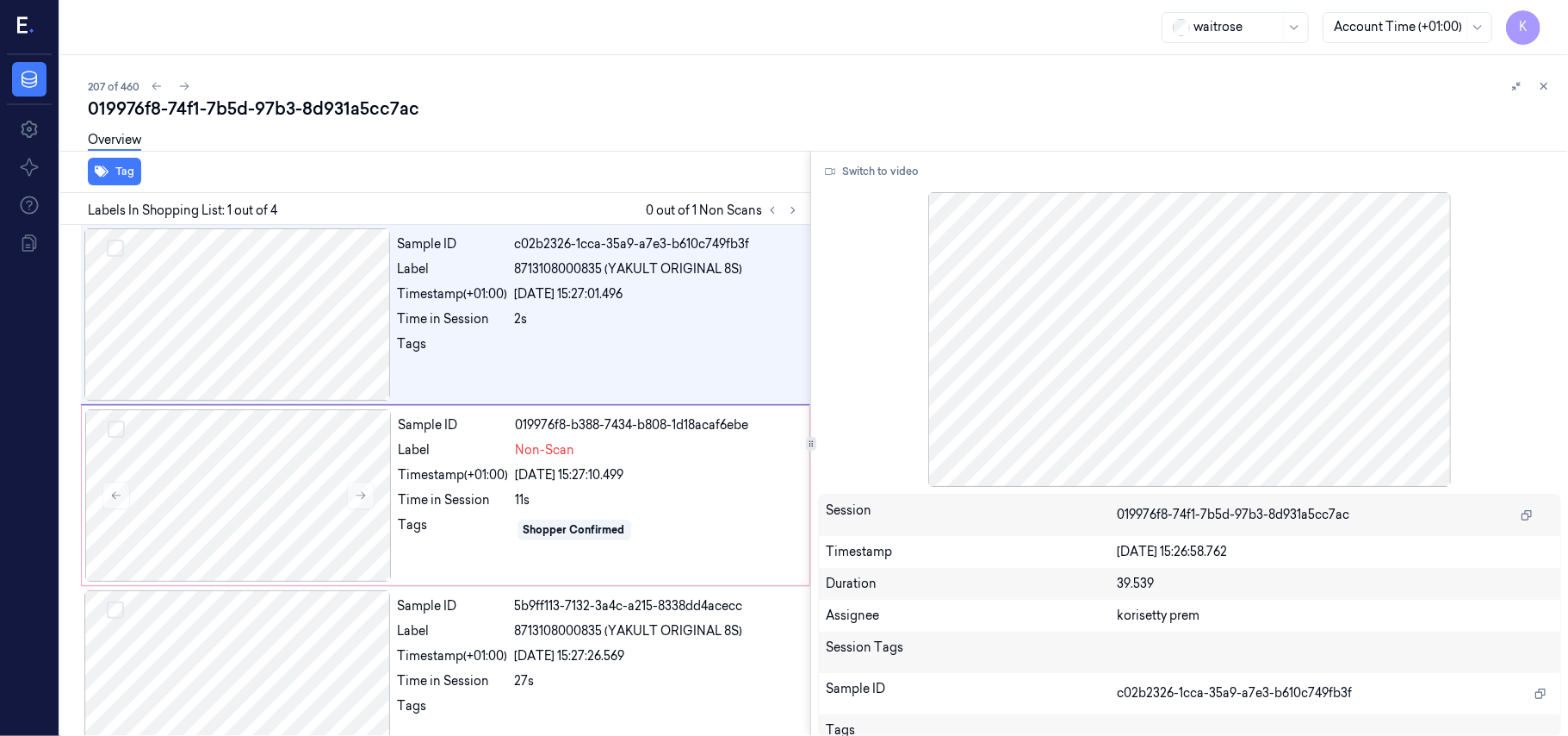
click at [617, 130] on div "Overview" at bounding box center [820, 142] width 1466 height 44
click at [866, 167] on button "Switch to video" at bounding box center [872, 171] width 108 height 28
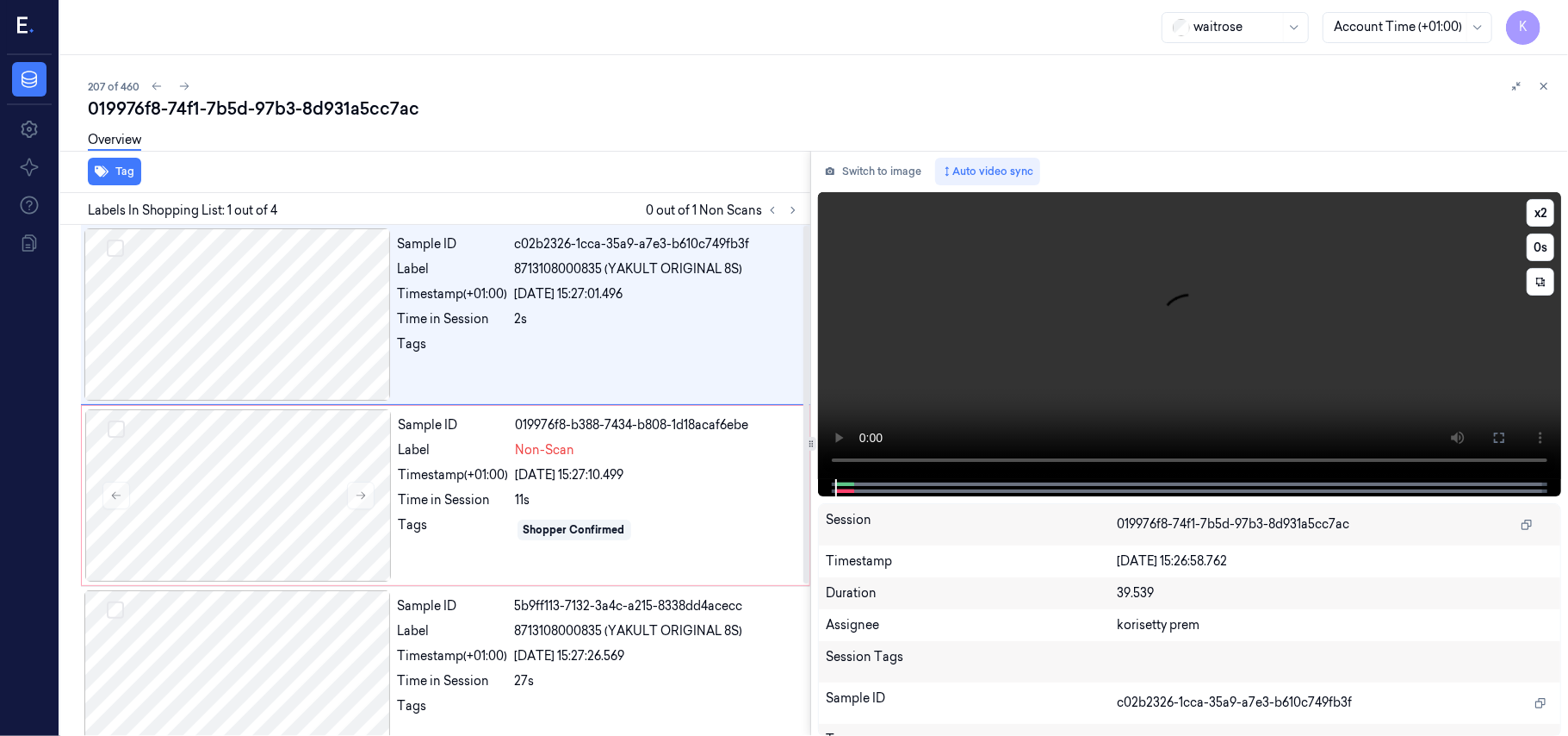
click at [942, 363] on video at bounding box center [1190, 336] width 743 height 287
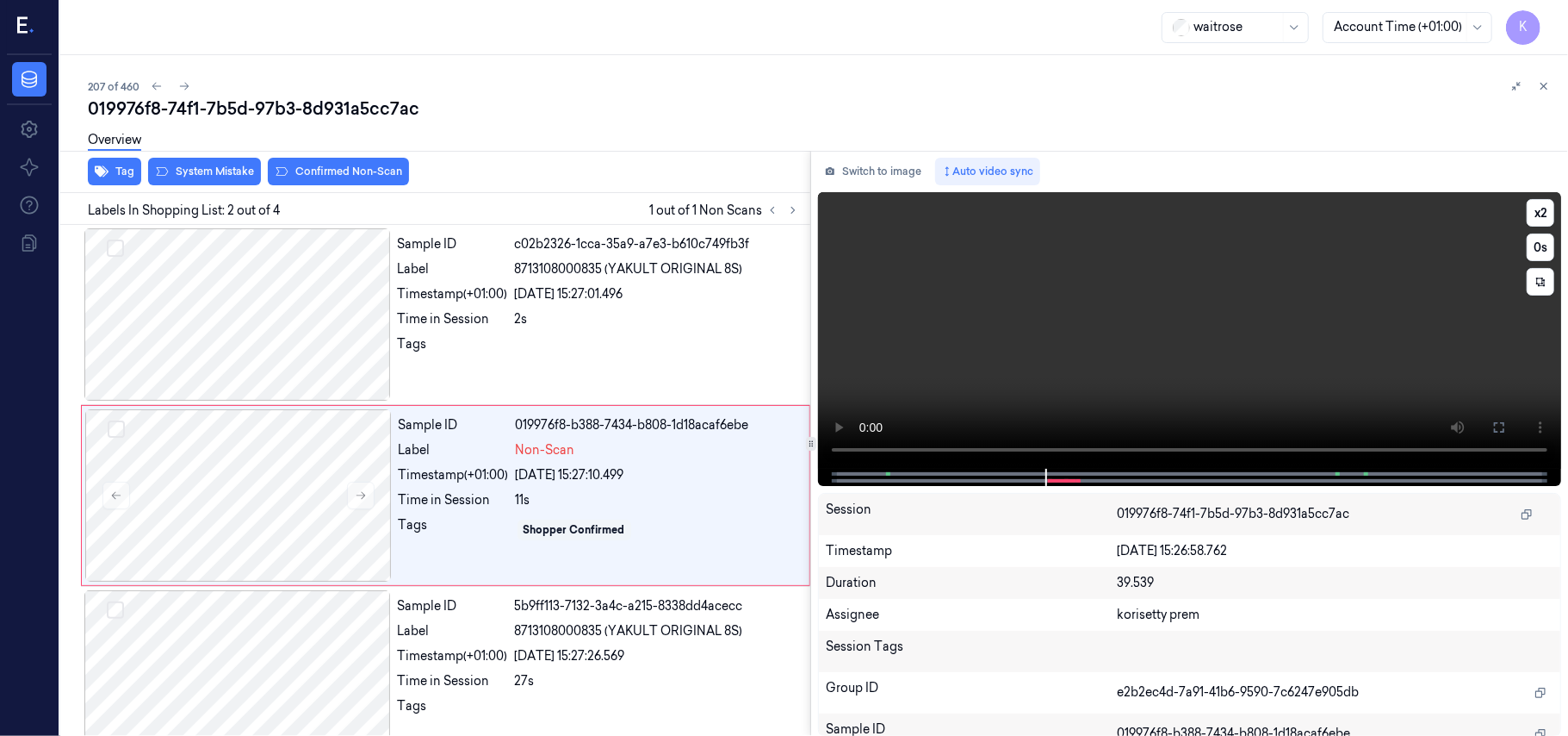
scroll to position [15, 0]
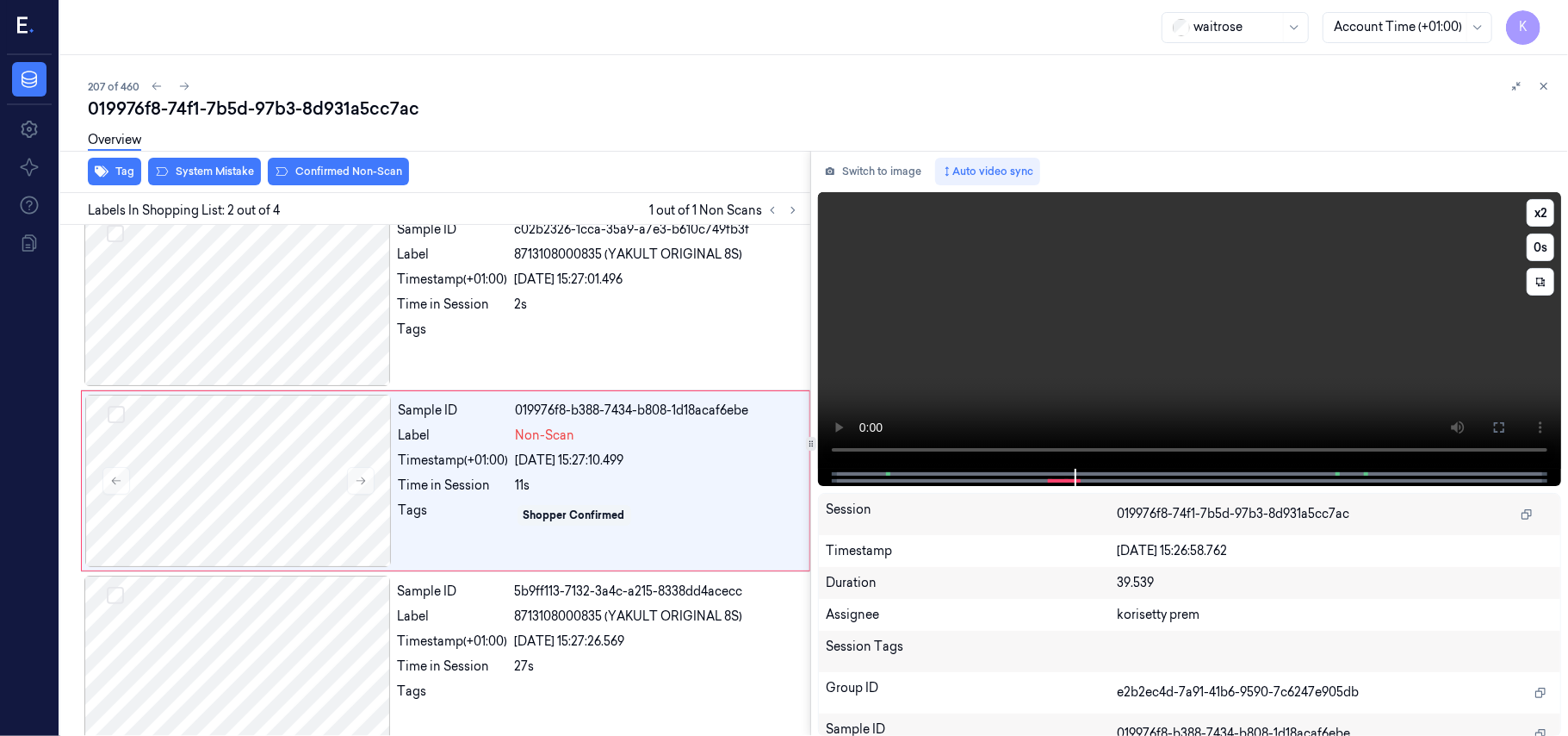
click at [1169, 325] on video at bounding box center [1190, 331] width 743 height 277
click at [487, 507] on div "Tags" at bounding box center [453, 515] width 111 height 28
click at [1068, 304] on video at bounding box center [1190, 331] width 743 height 277
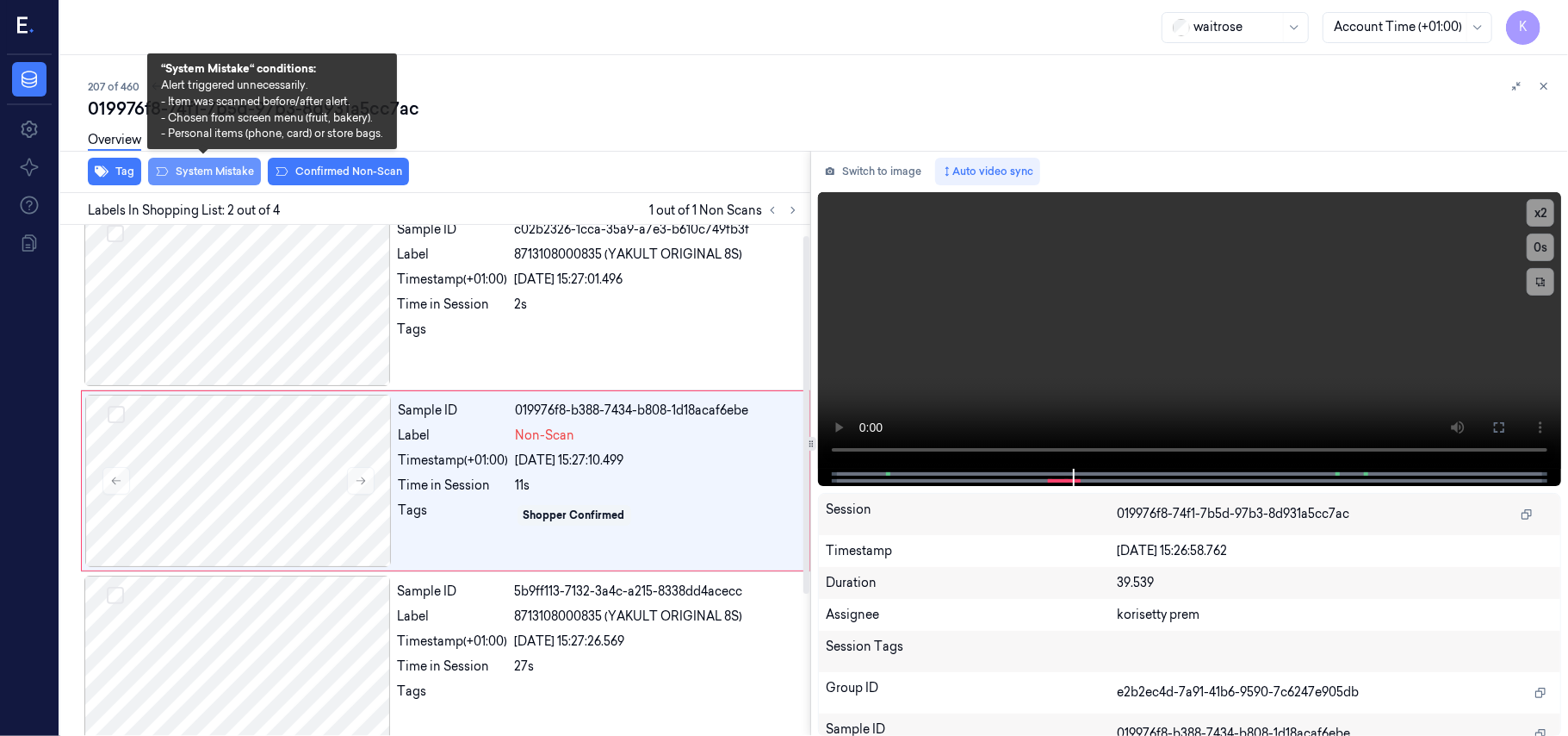
click at [212, 172] on button "System Mistake" at bounding box center [204, 171] width 112 height 28
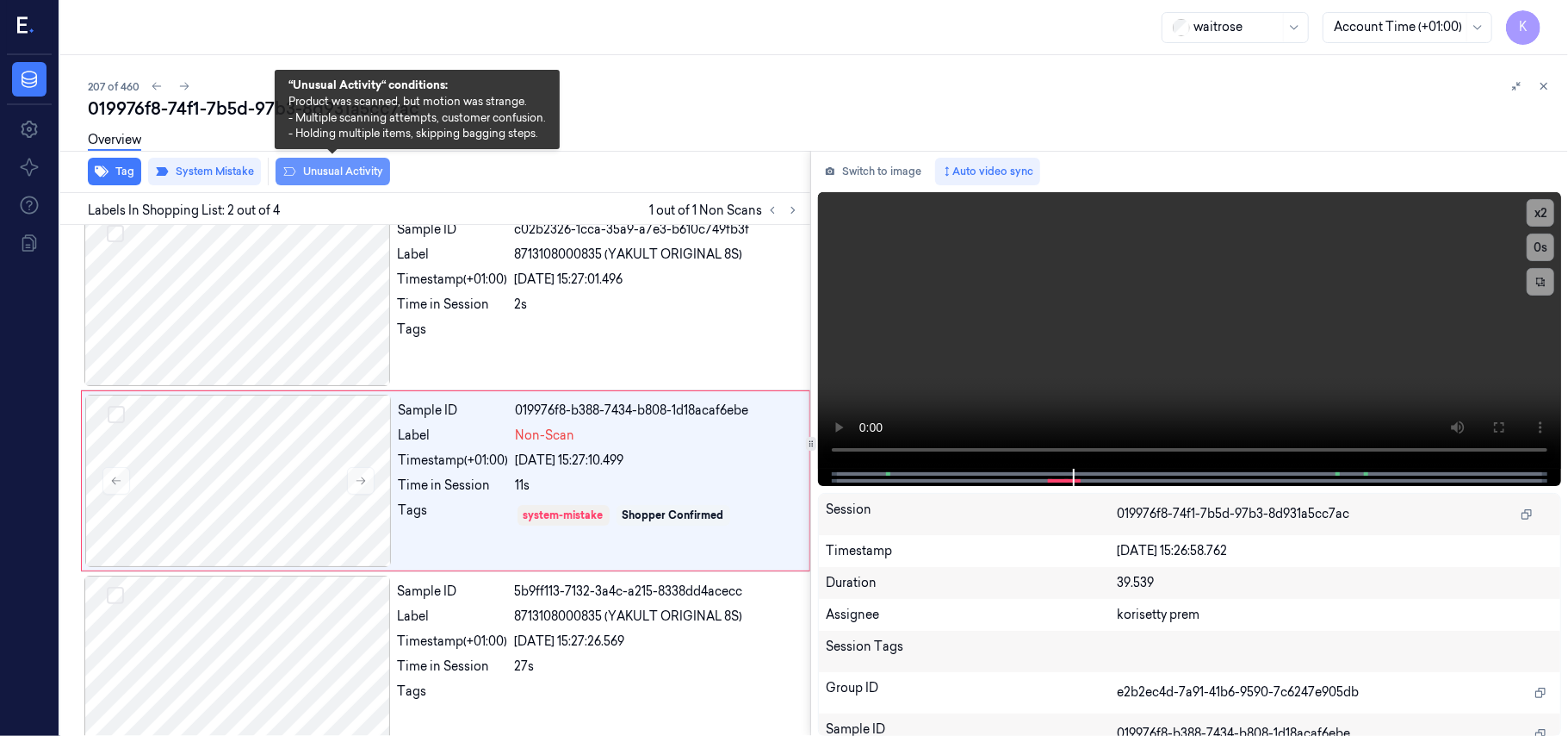
click at [377, 166] on button "Unusual Activity" at bounding box center [333, 171] width 114 height 28
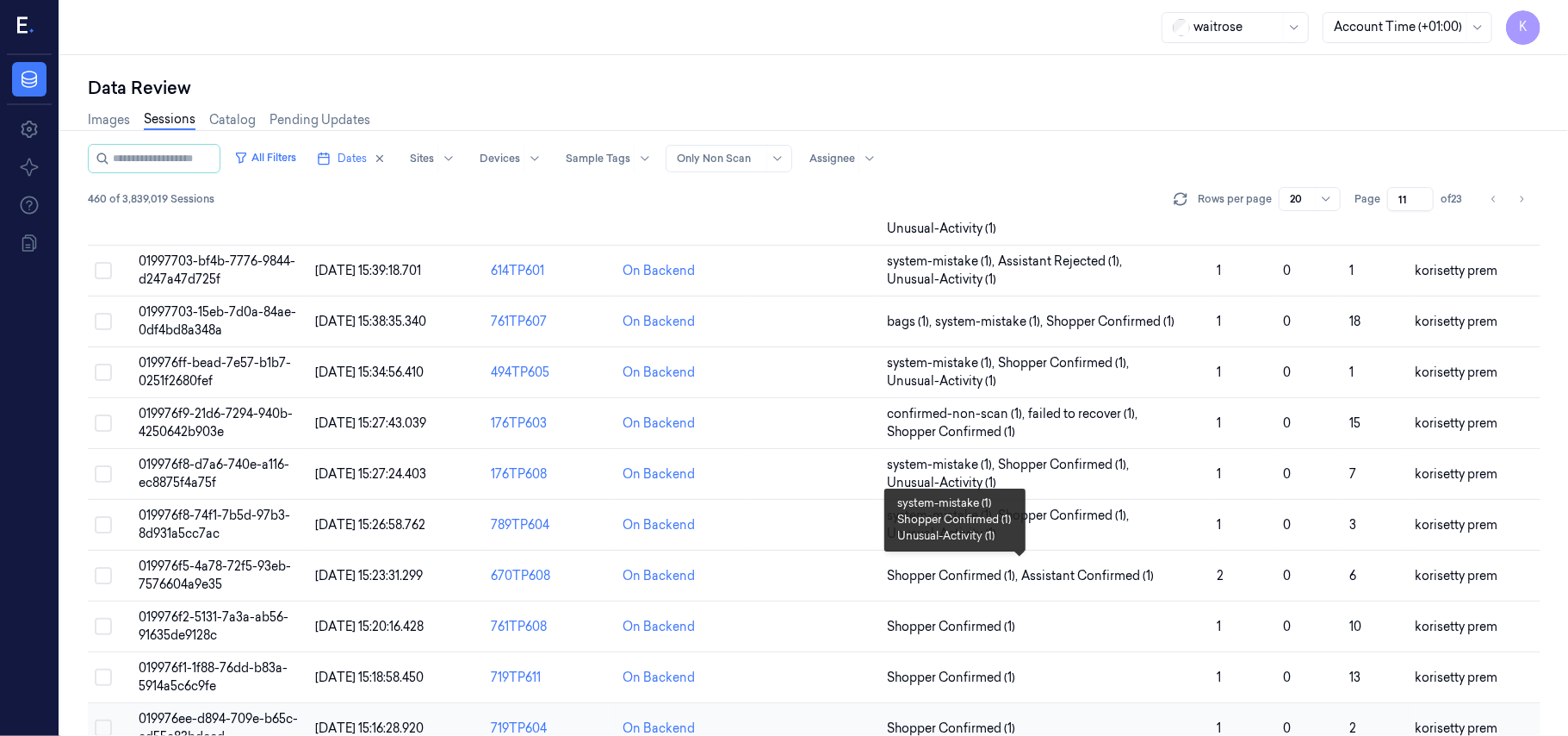
scroll to position [229, 0]
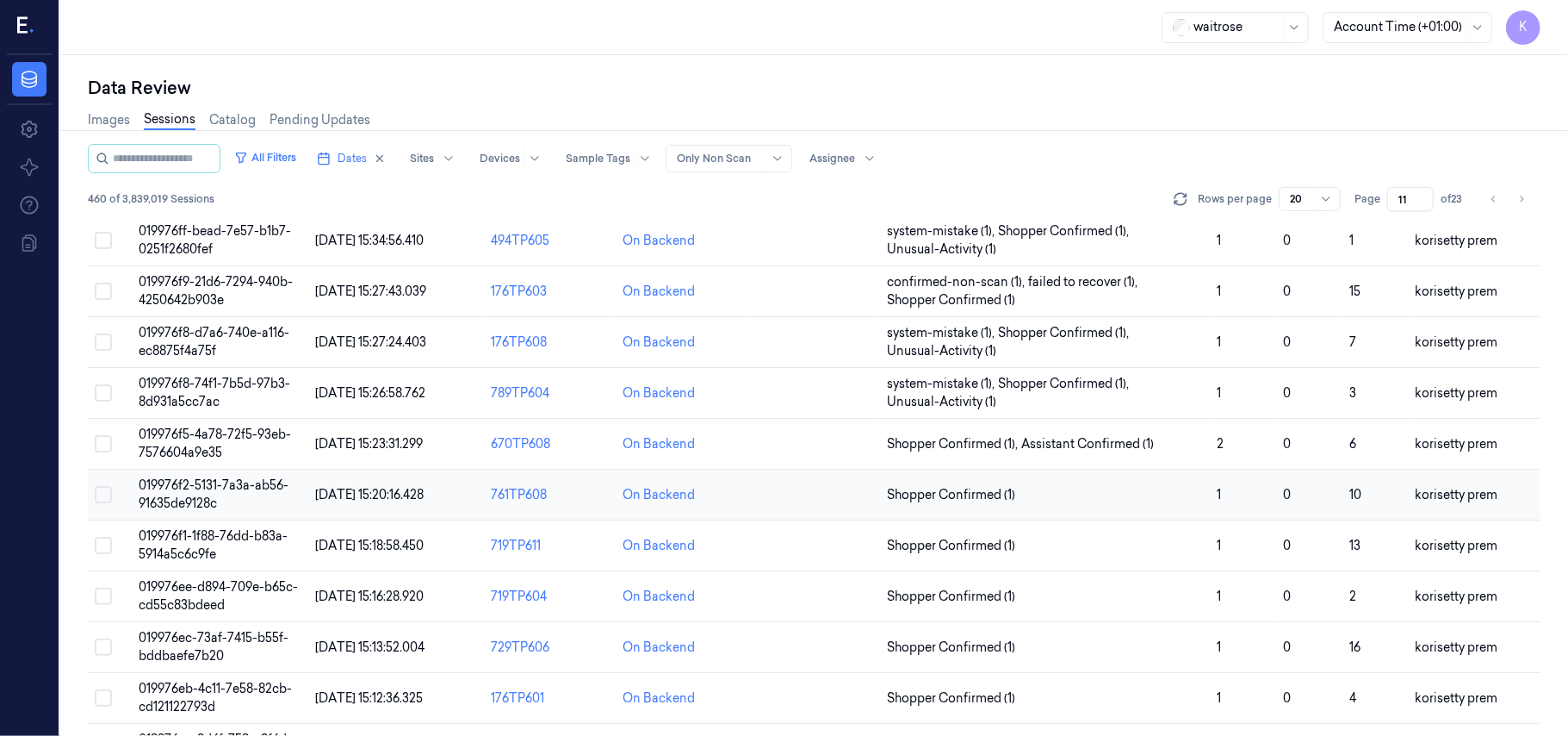
click at [220, 491] on span "019976f2-5131-7a3a-ab56-91635de9128c" at bounding box center [213, 494] width 150 height 34
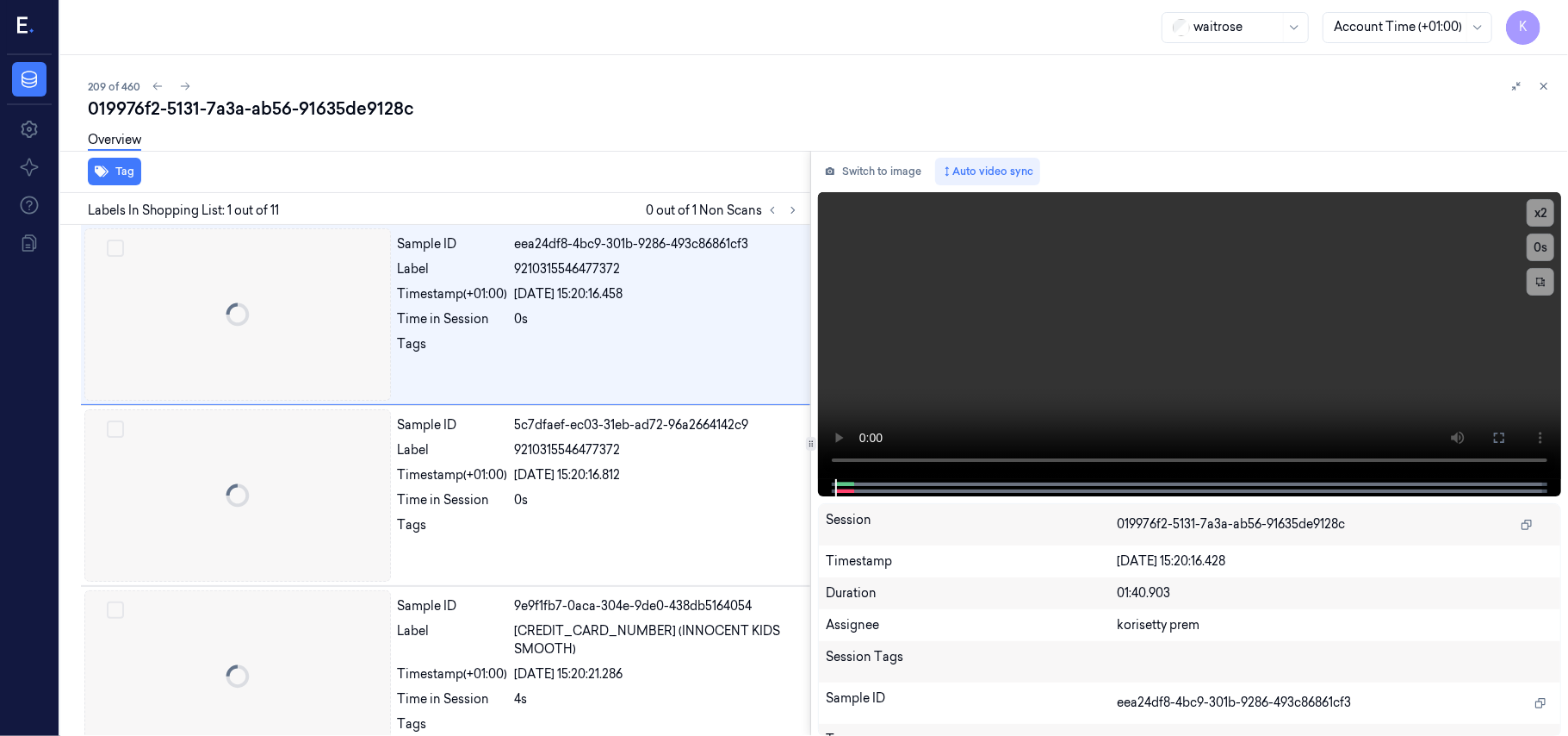
click at [743, 87] on div "209 of 460" at bounding box center [820, 86] width 1466 height 21
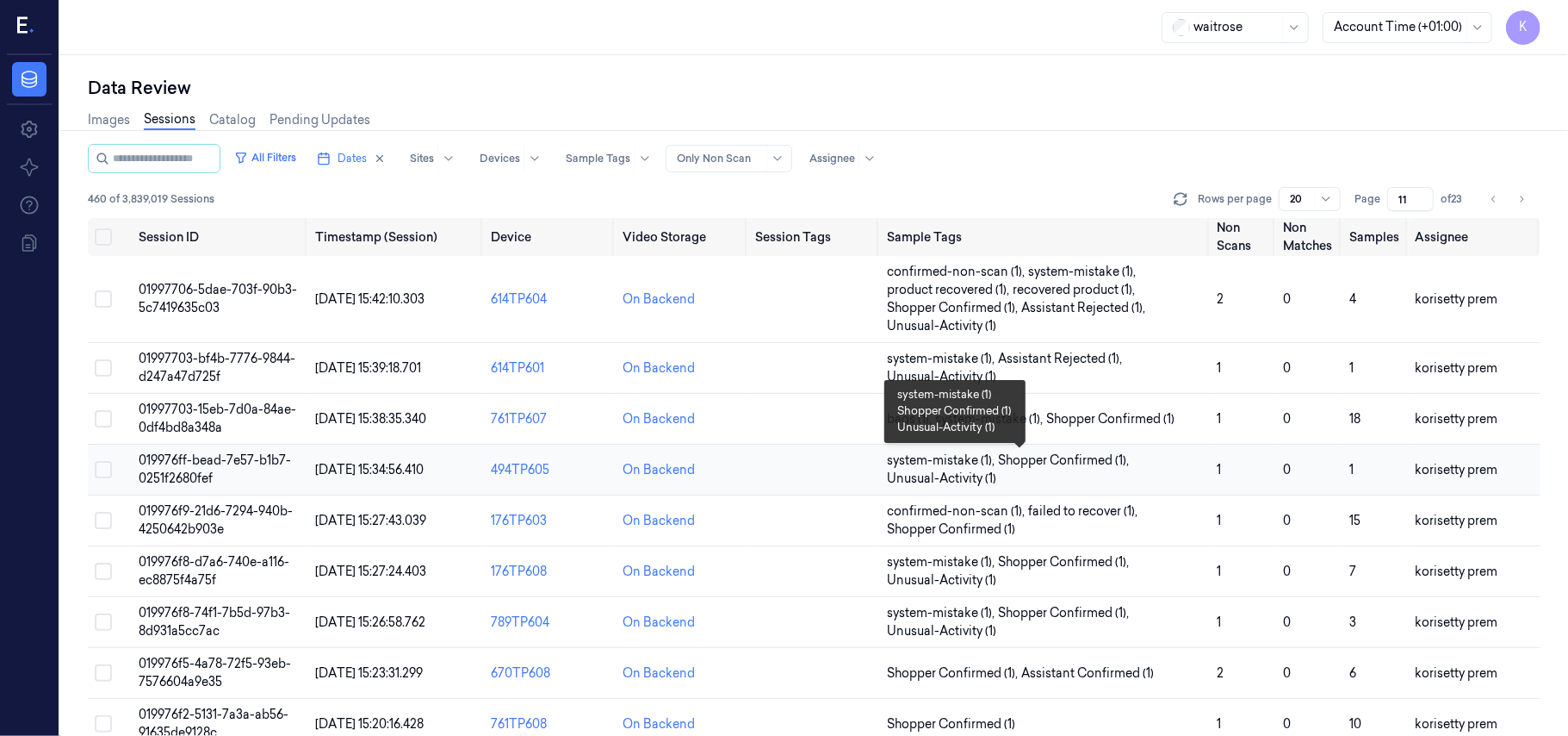
scroll to position [115, 0]
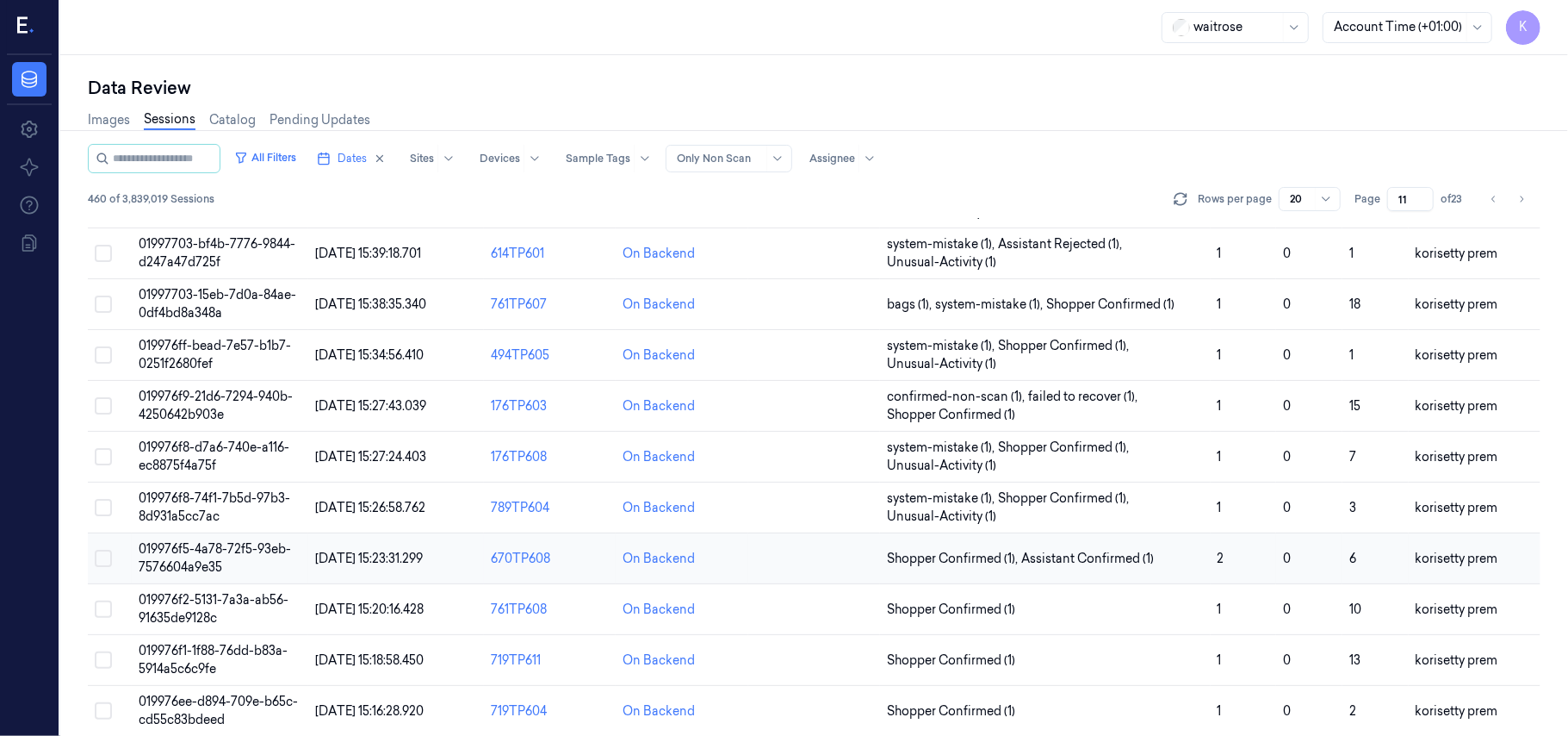
click at [259, 560] on td "019976f5-4a78-72f5-93eb-7576604a9e35" at bounding box center [219, 558] width 175 height 51
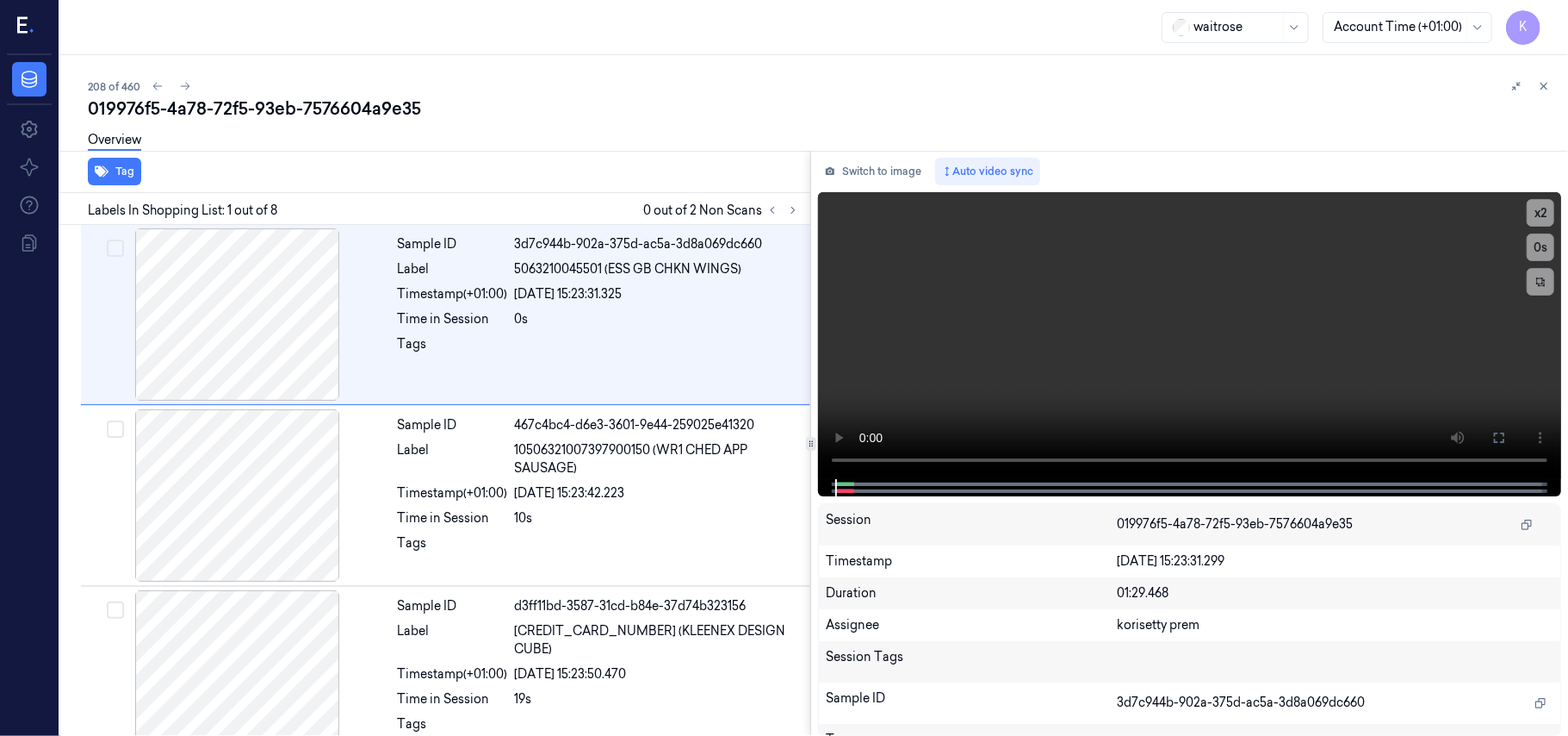
click at [514, 76] on div "208 of 460" at bounding box center [820, 86] width 1466 height 21
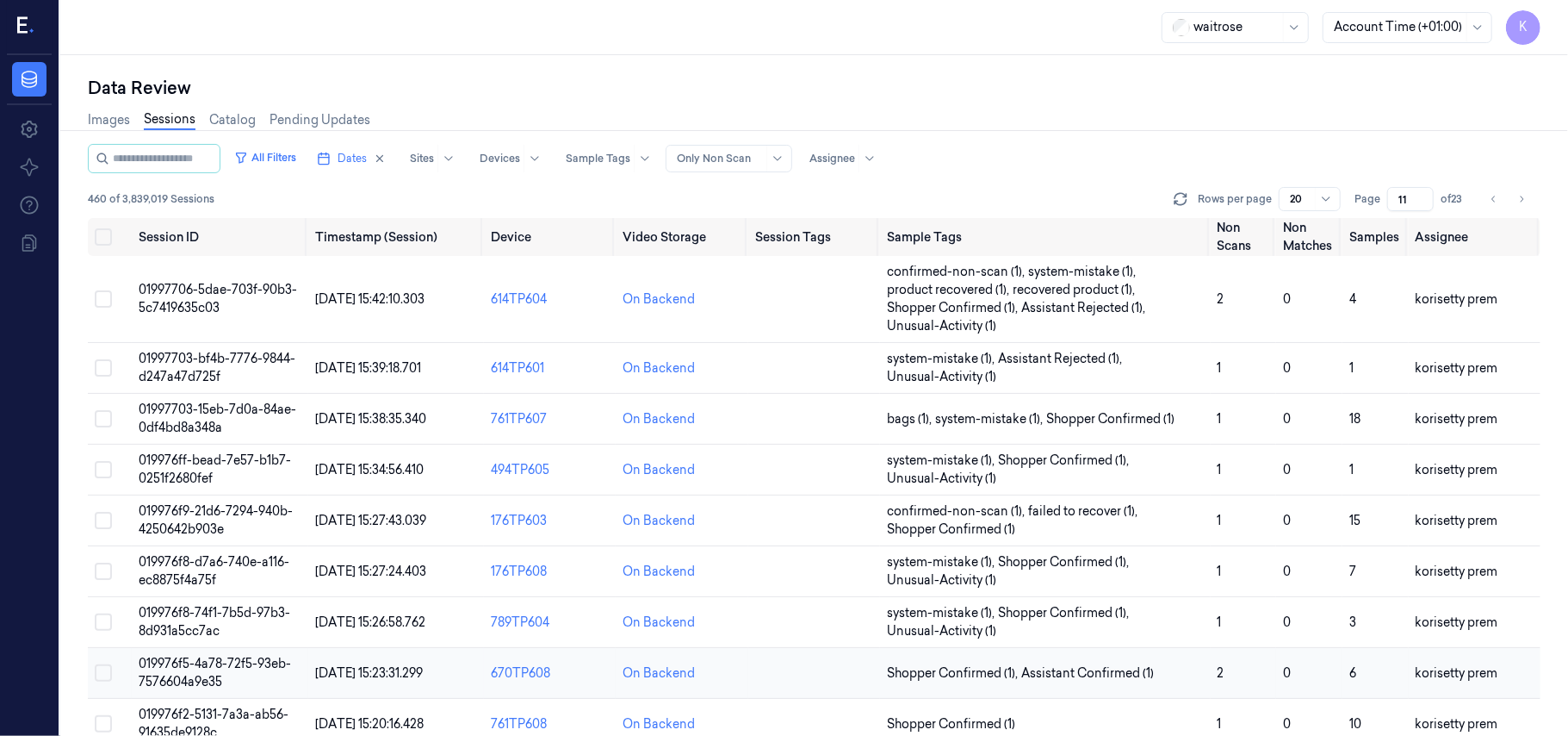
click at [187, 680] on span "019976f5-4a78-72f5-93eb-7576604a9e35" at bounding box center [214, 672] width 152 height 34
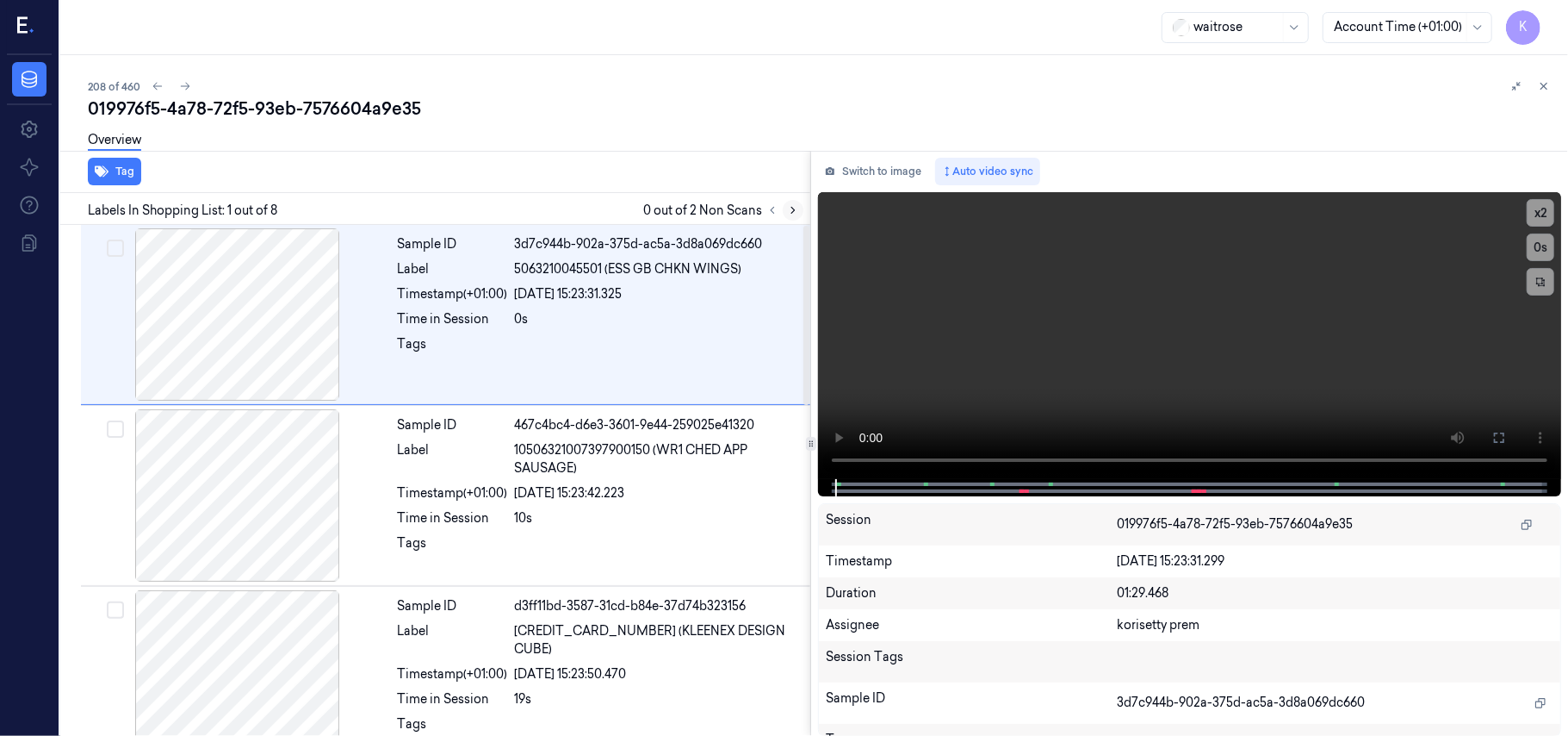
click at [788, 208] on icon at bounding box center [793, 210] width 12 height 12
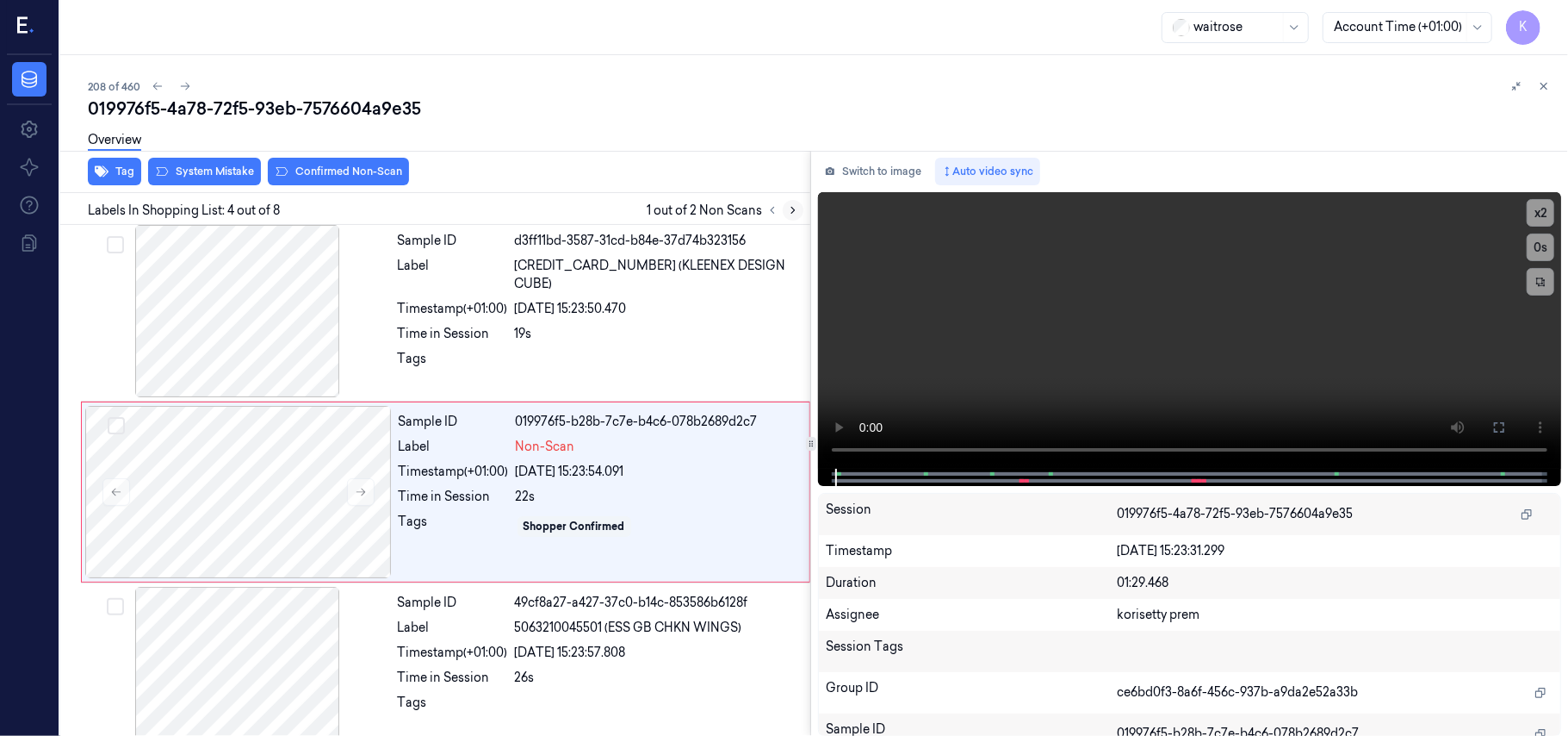
scroll to position [377, 0]
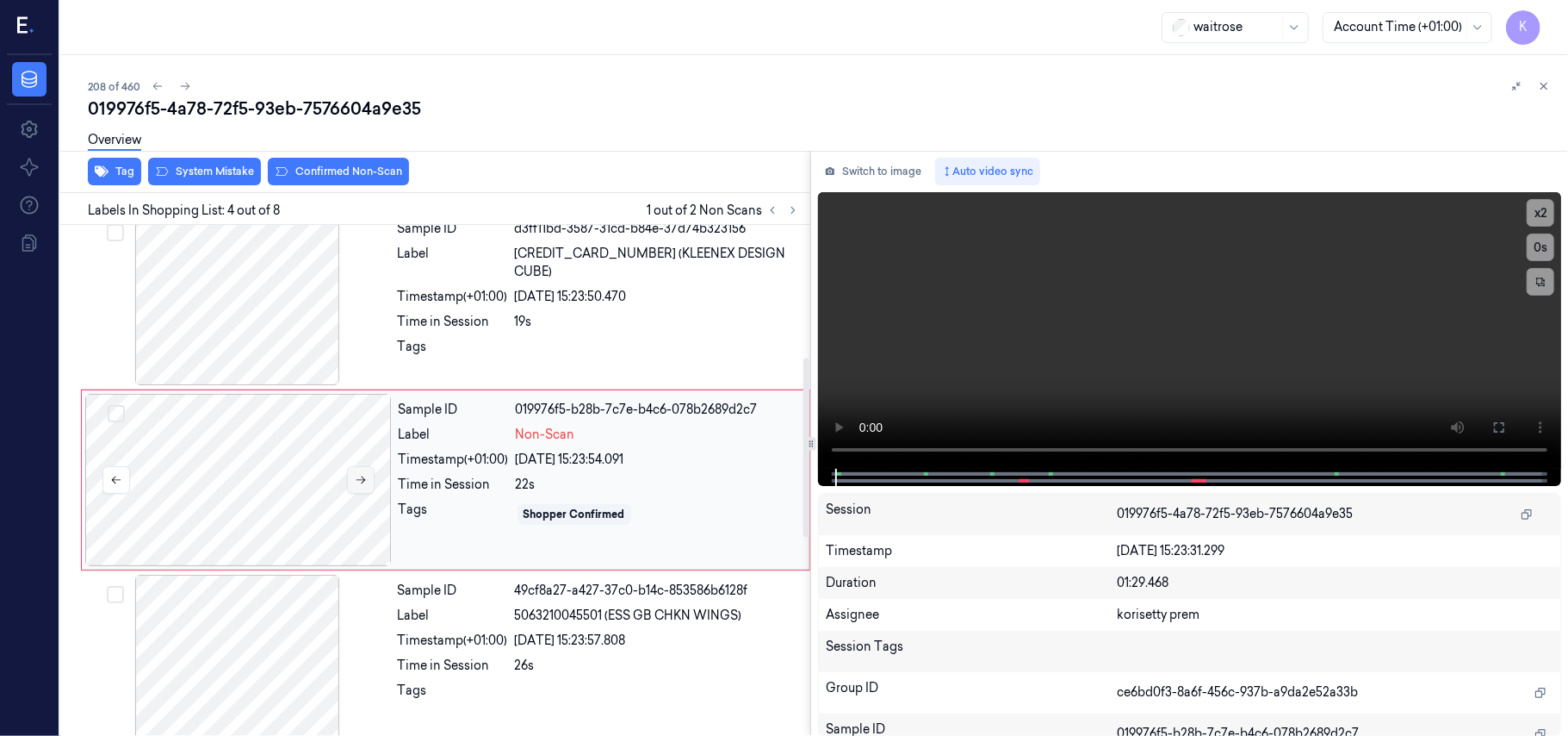
click at [368, 482] on button at bounding box center [361, 480] width 28 height 28
click at [354, 284] on div at bounding box center [238, 299] width 307 height 172
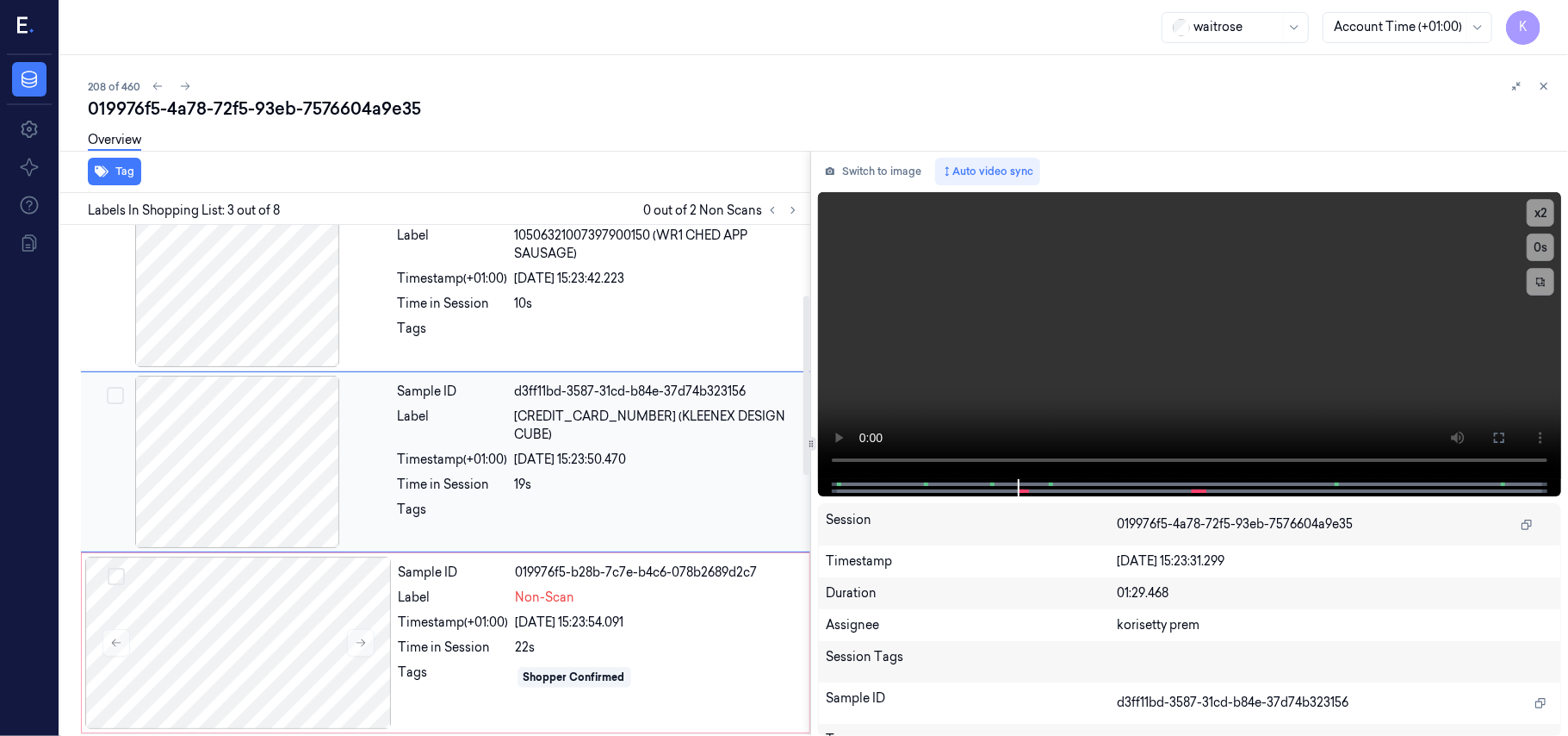
scroll to position [196, 0]
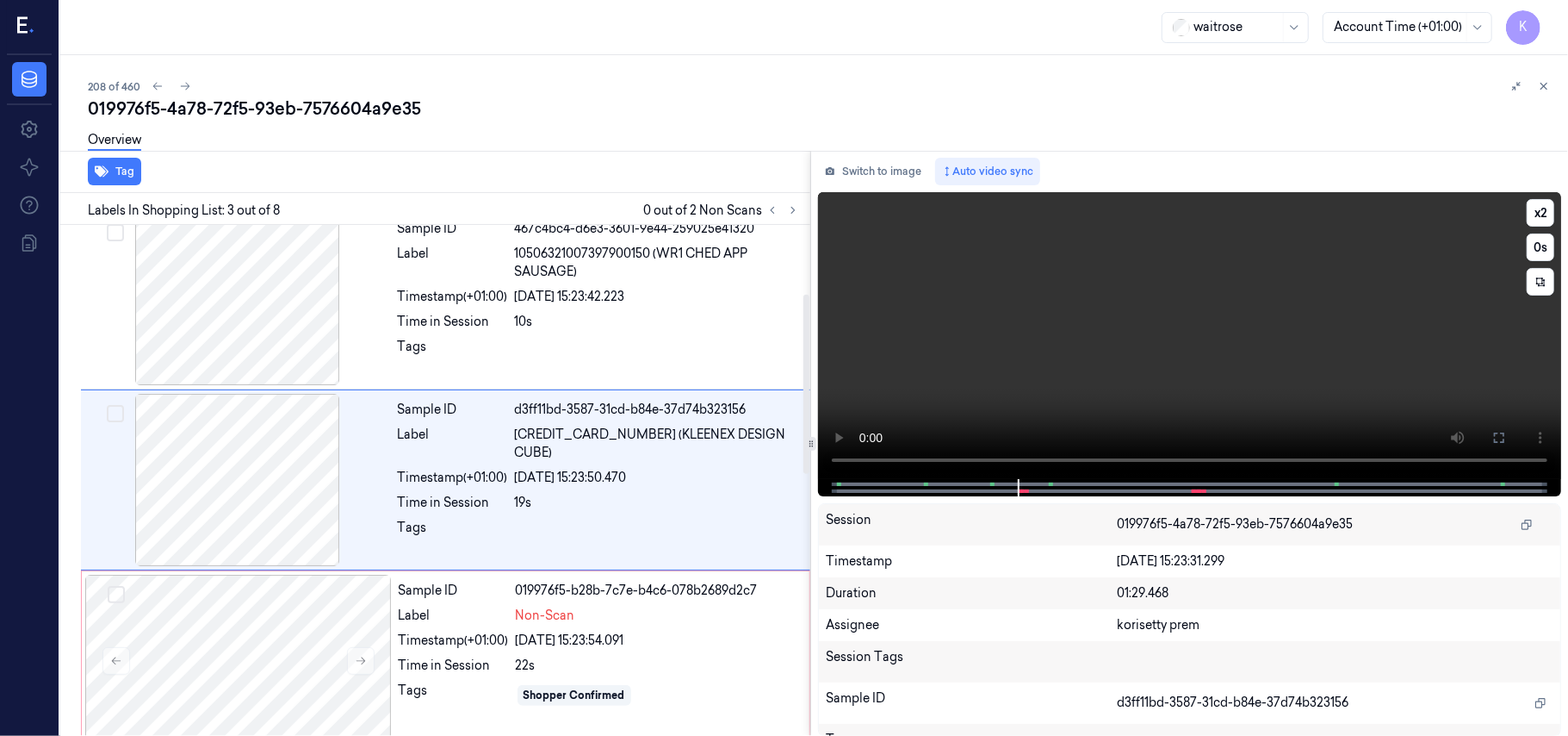
click at [1234, 246] on video at bounding box center [1190, 336] width 743 height 287
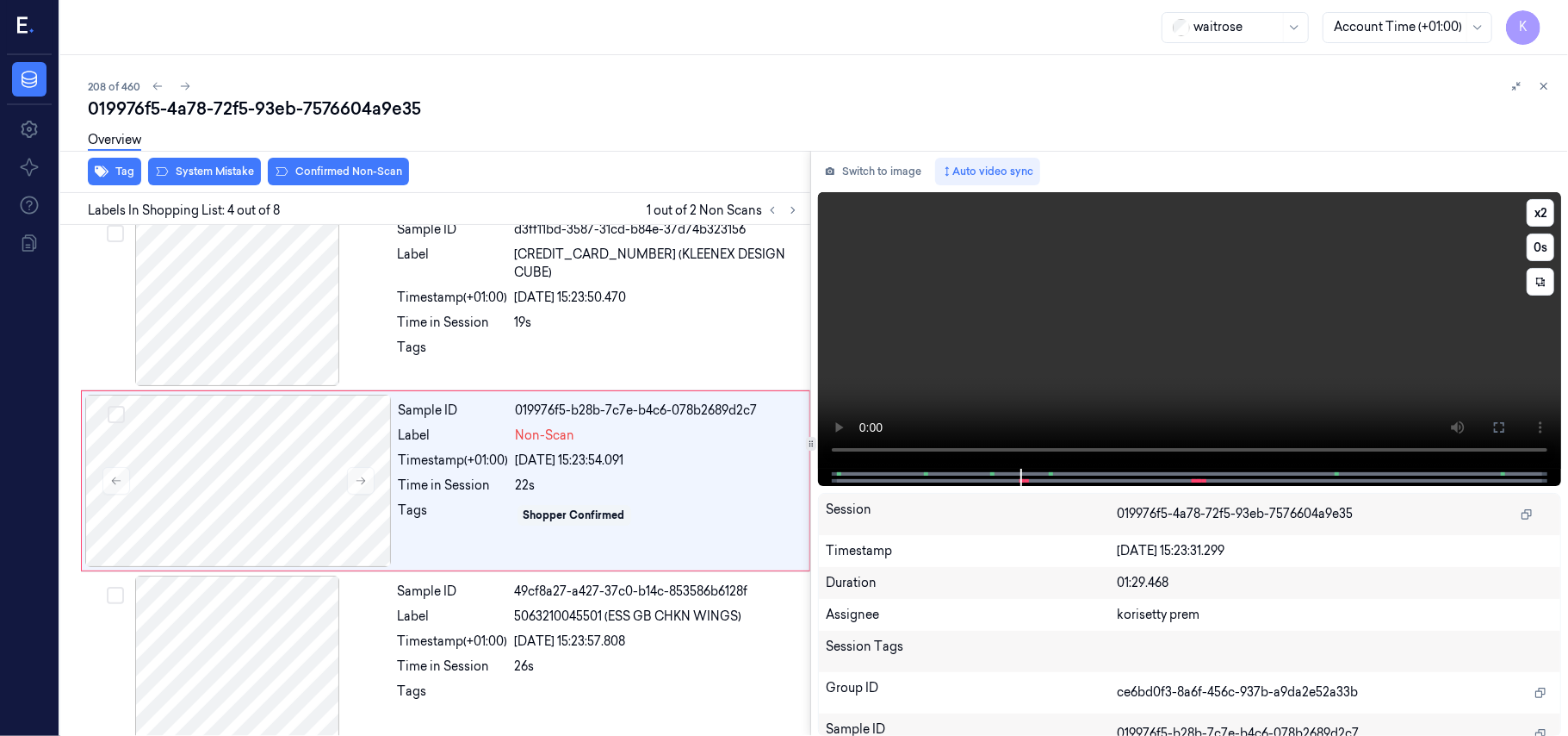
scroll to position [377, 0]
click at [214, 297] on div at bounding box center [238, 299] width 307 height 172
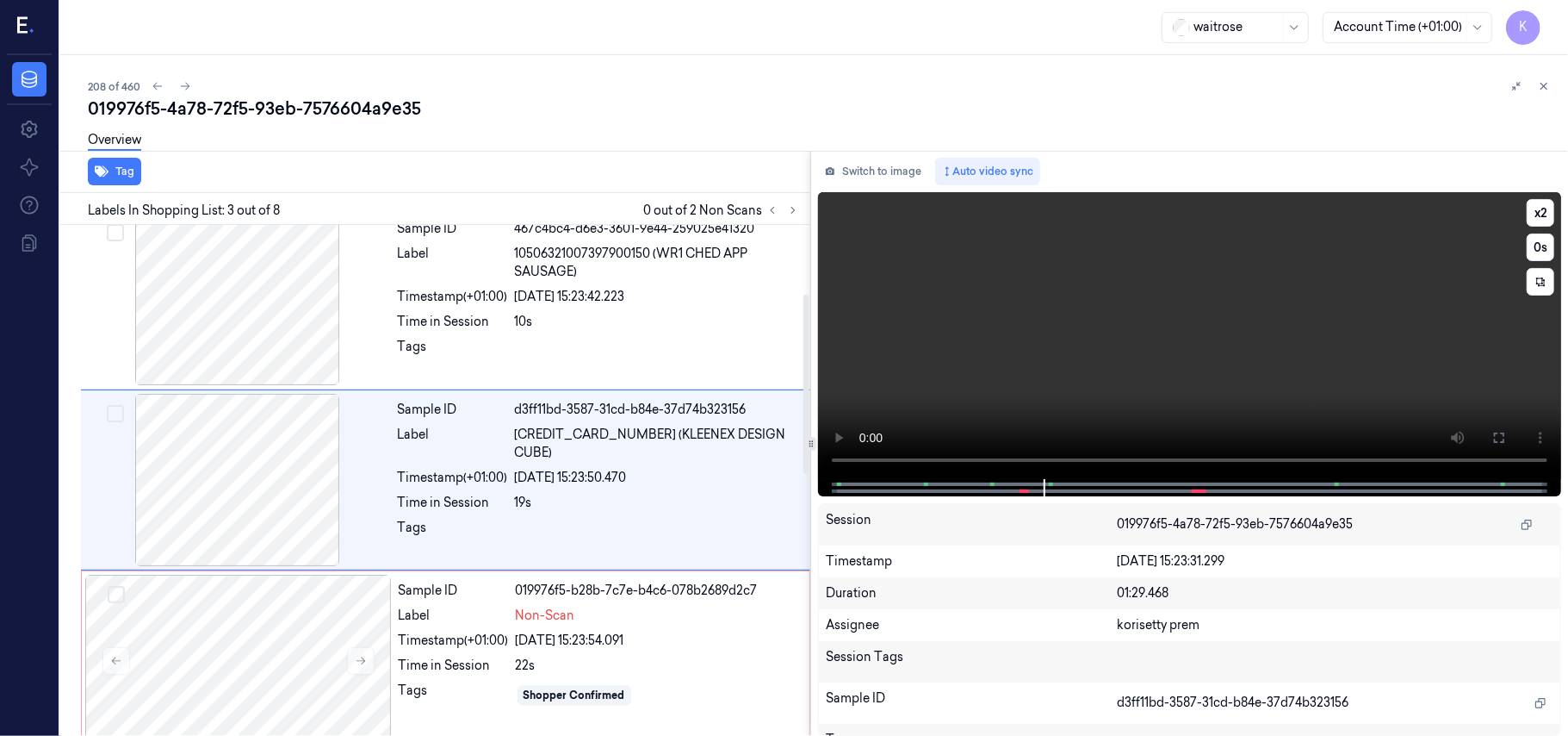
click at [1175, 393] on video at bounding box center [1190, 336] width 743 height 287
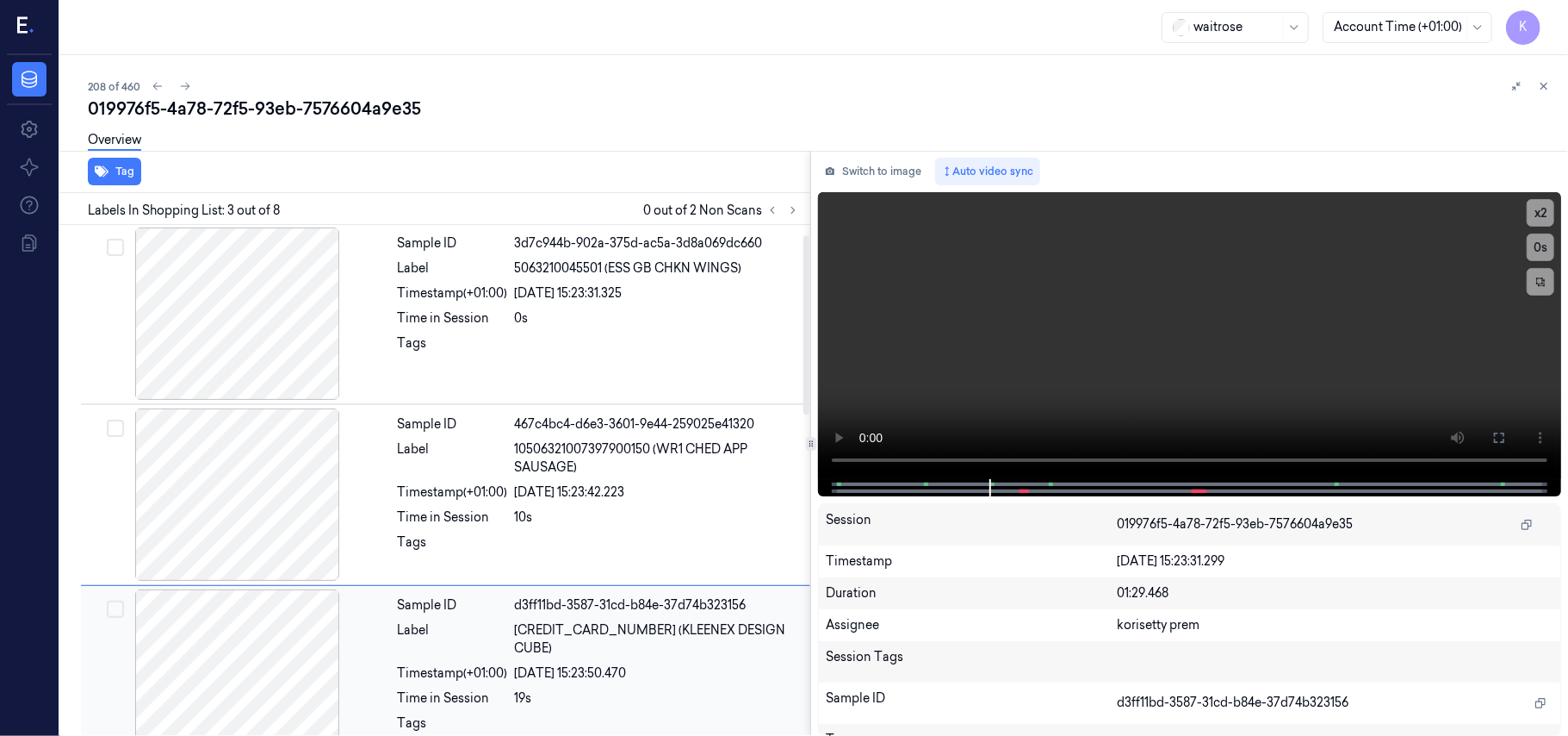
scroll to position [0, 0]
click at [271, 349] on div at bounding box center [238, 314] width 307 height 172
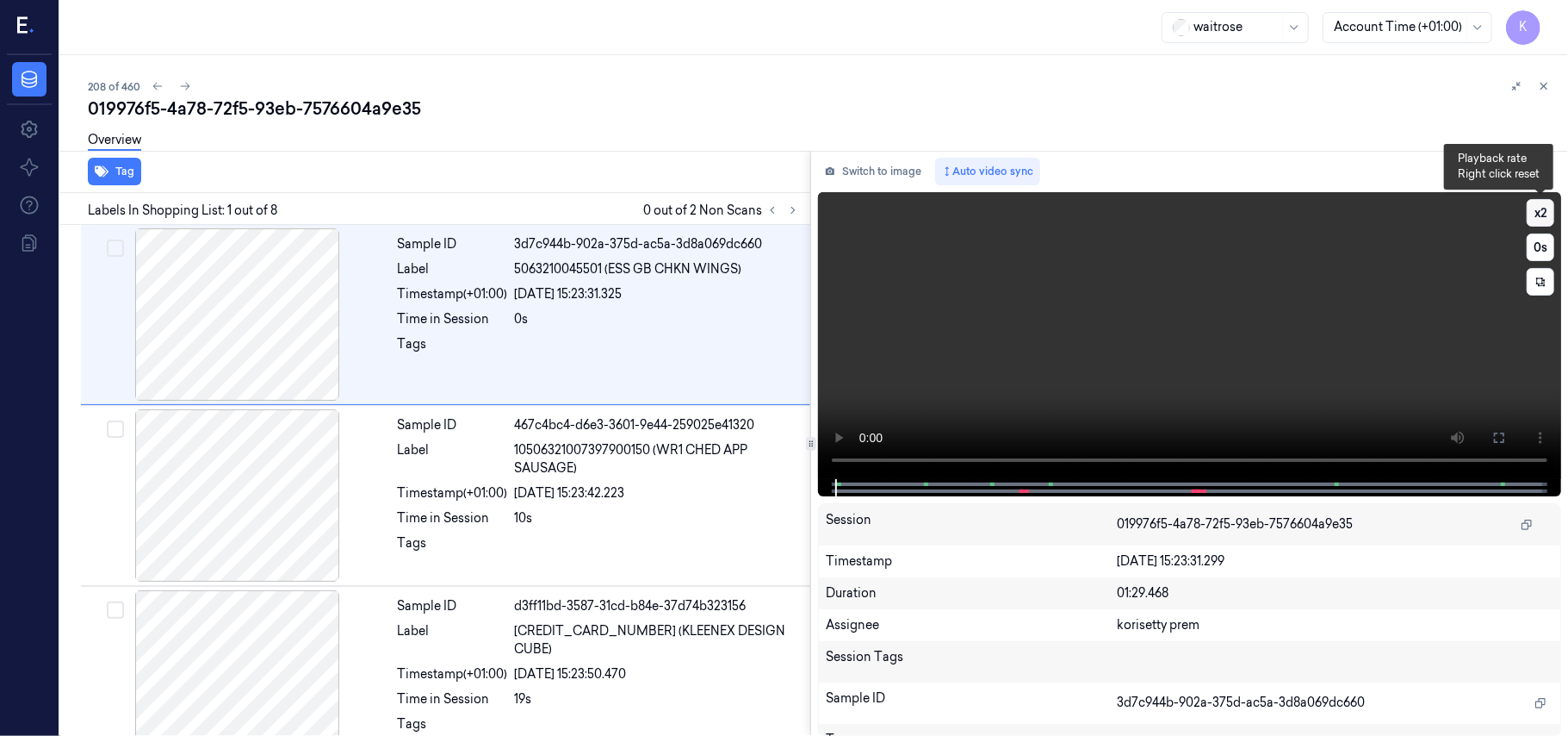
click at [1538, 214] on button "x 2" at bounding box center [1541, 213] width 28 height 28
click at [1538, 214] on button "x 4" at bounding box center [1541, 213] width 28 height 28
click at [1496, 436] on icon at bounding box center [1499, 437] width 14 height 14
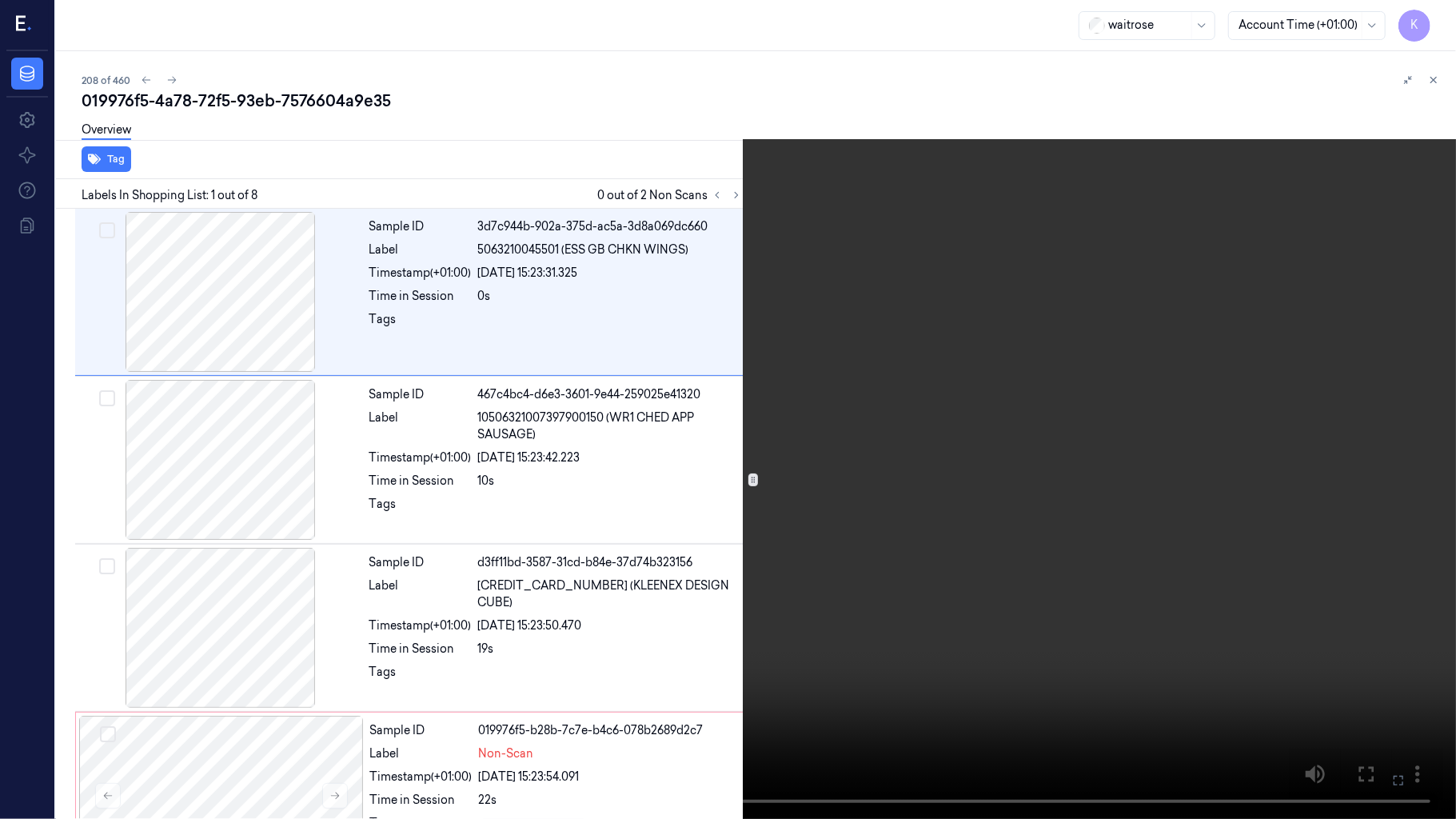
click at [655, 618] on video at bounding box center [728, 410] width 1456 height 819
click at [0, 0] on icon at bounding box center [0, 0] width 0 height 0
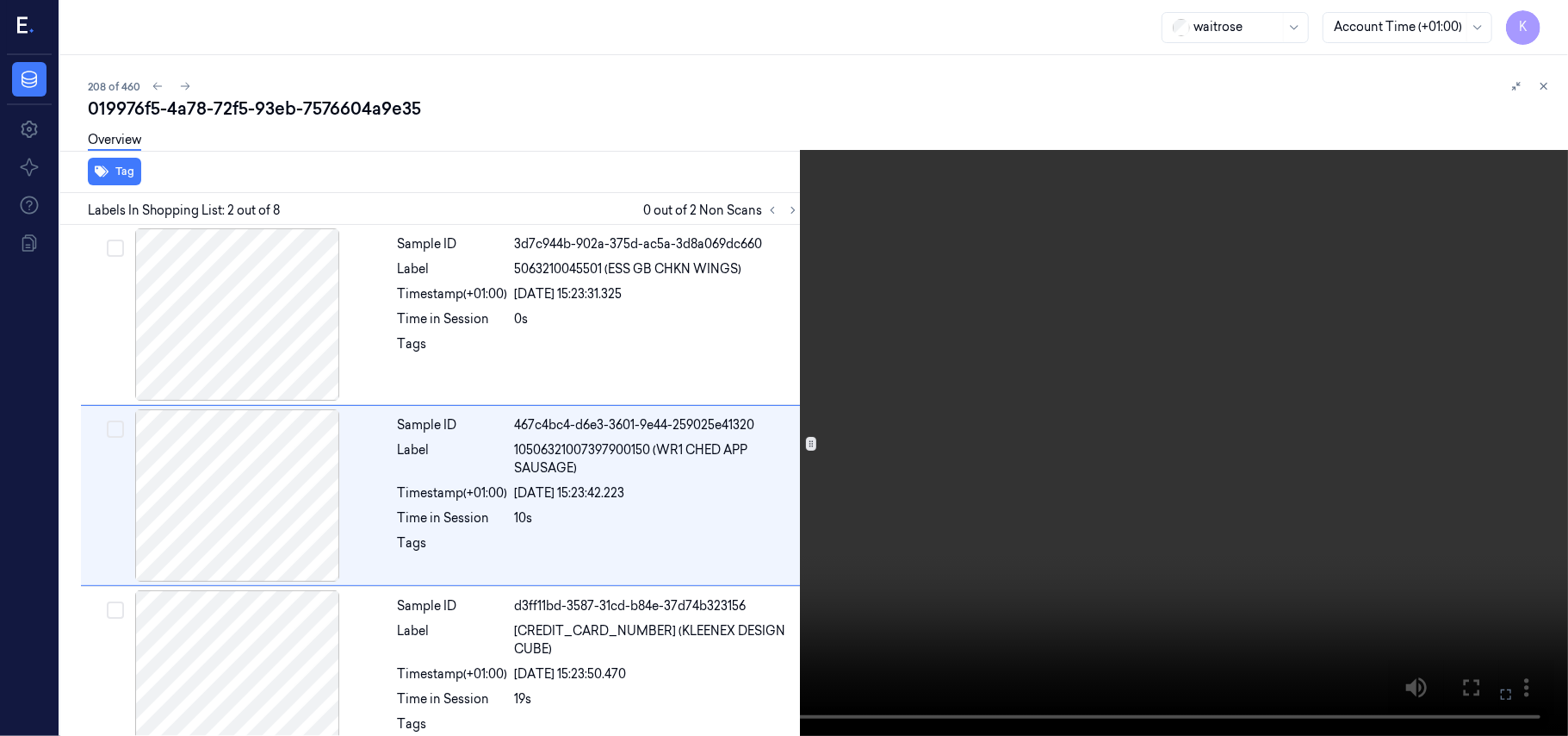
scroll to position [15, 0]
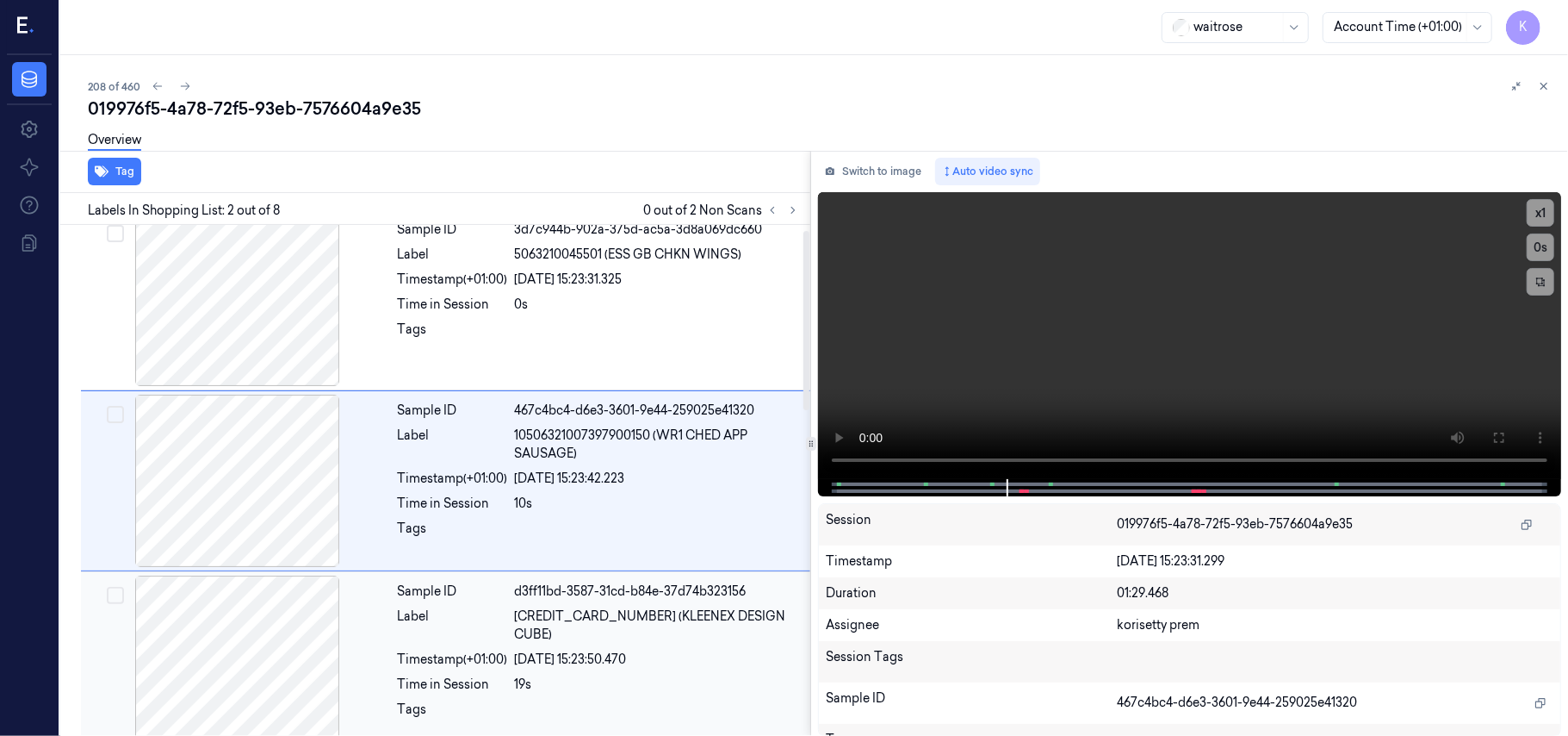
click at [634, 700] on div at bounding box center [657, 714] width 285 height 28
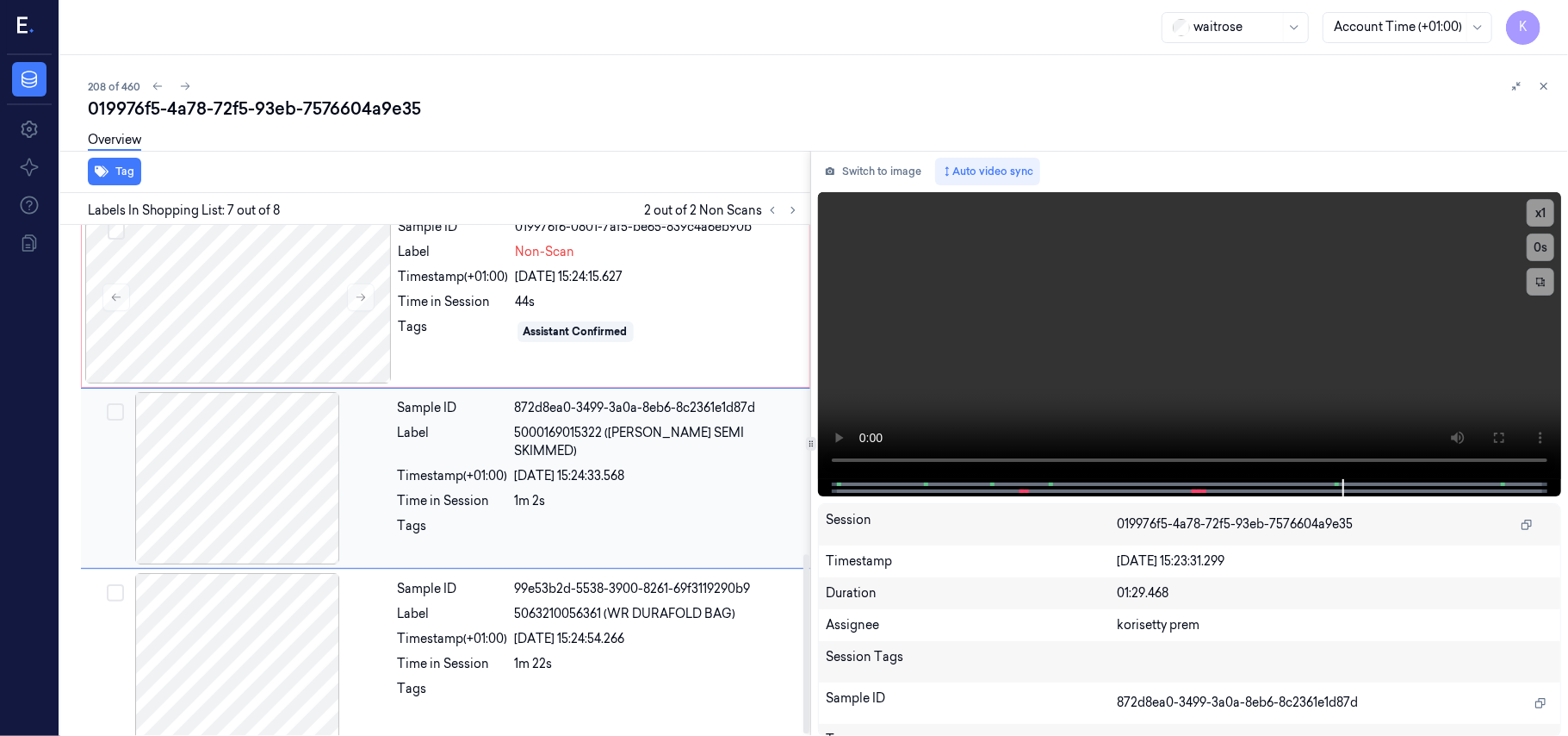
scroll to position [945, 0]
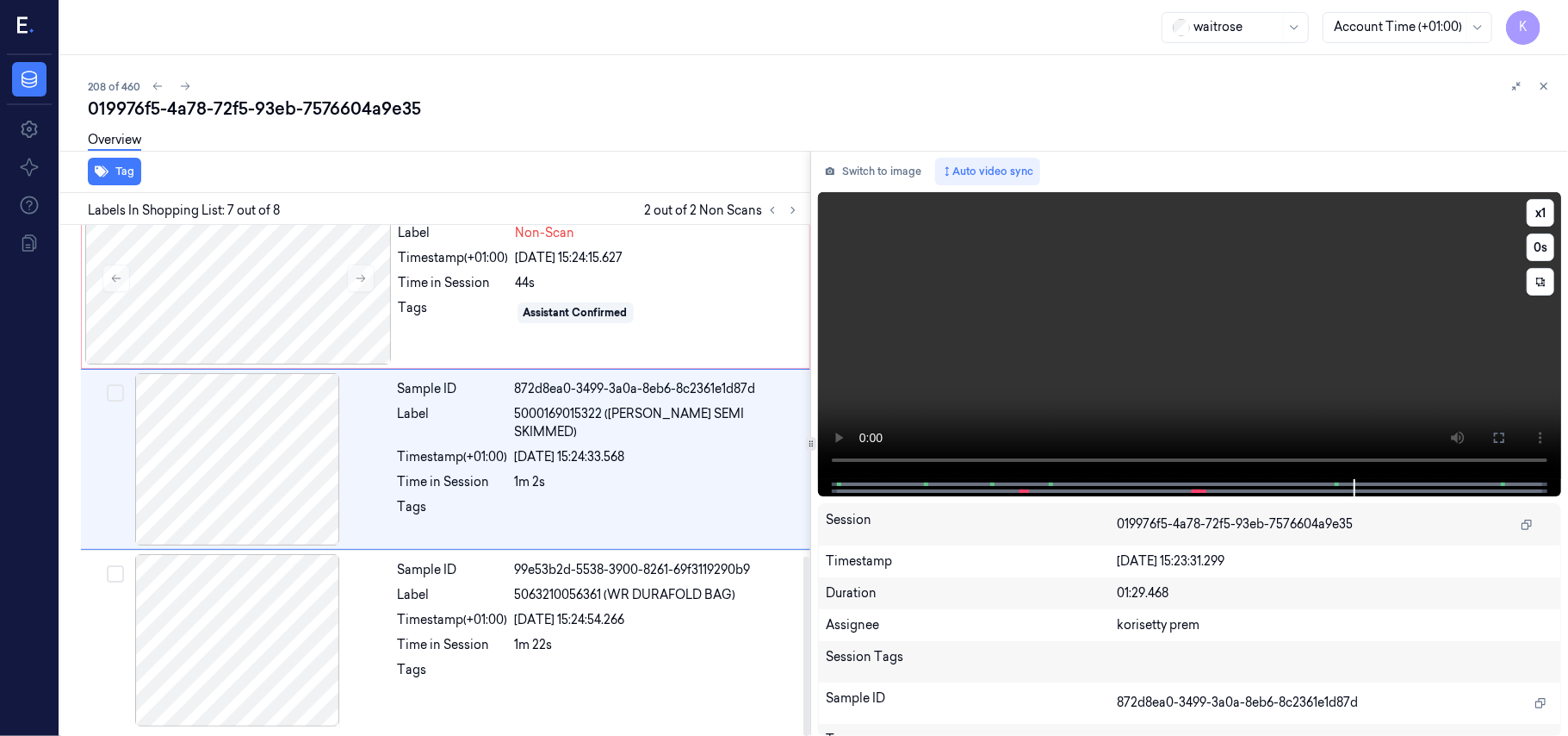
click at [980, 310] on video at bounding box center [1190, 336] width 743 height 287
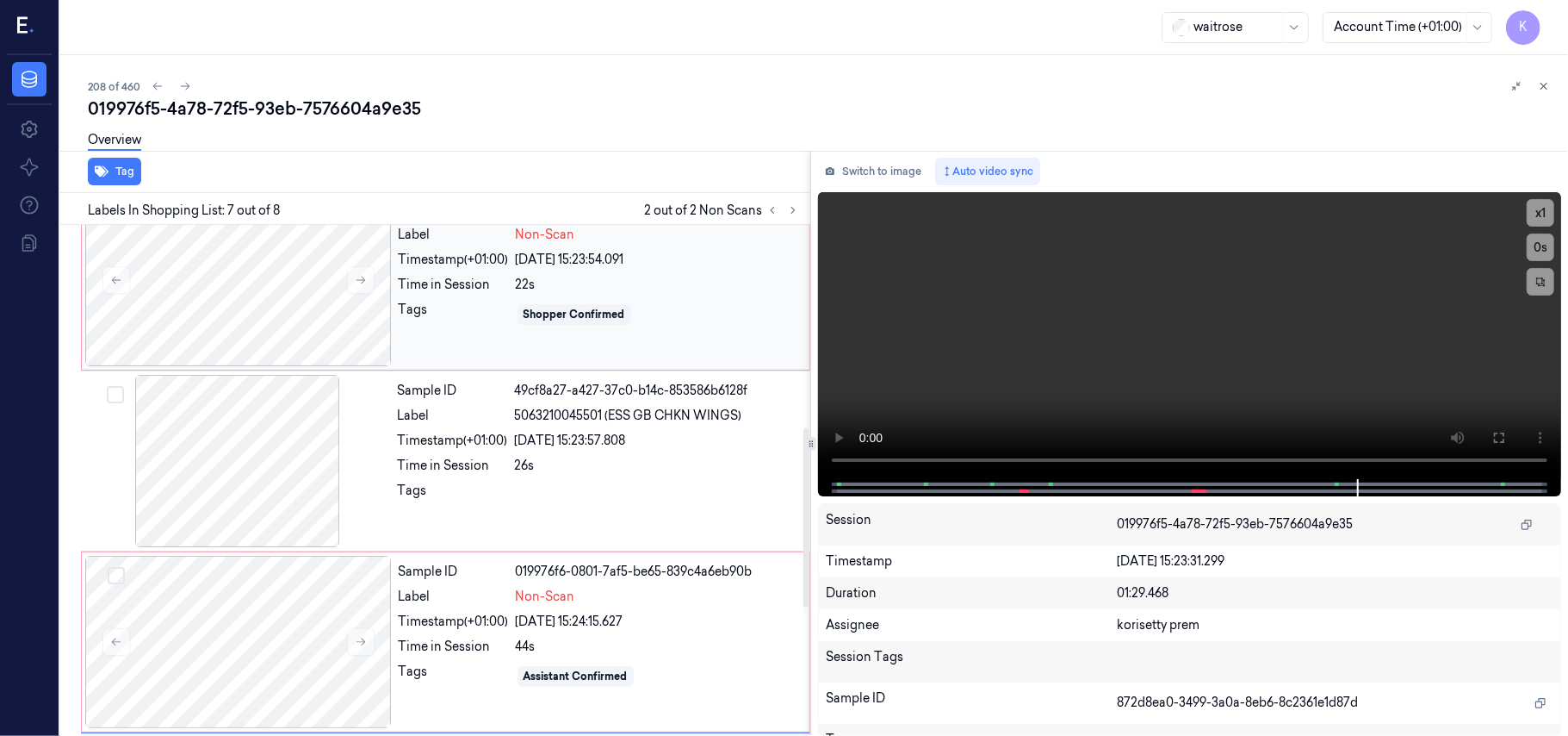
scroll to position [348, 0]
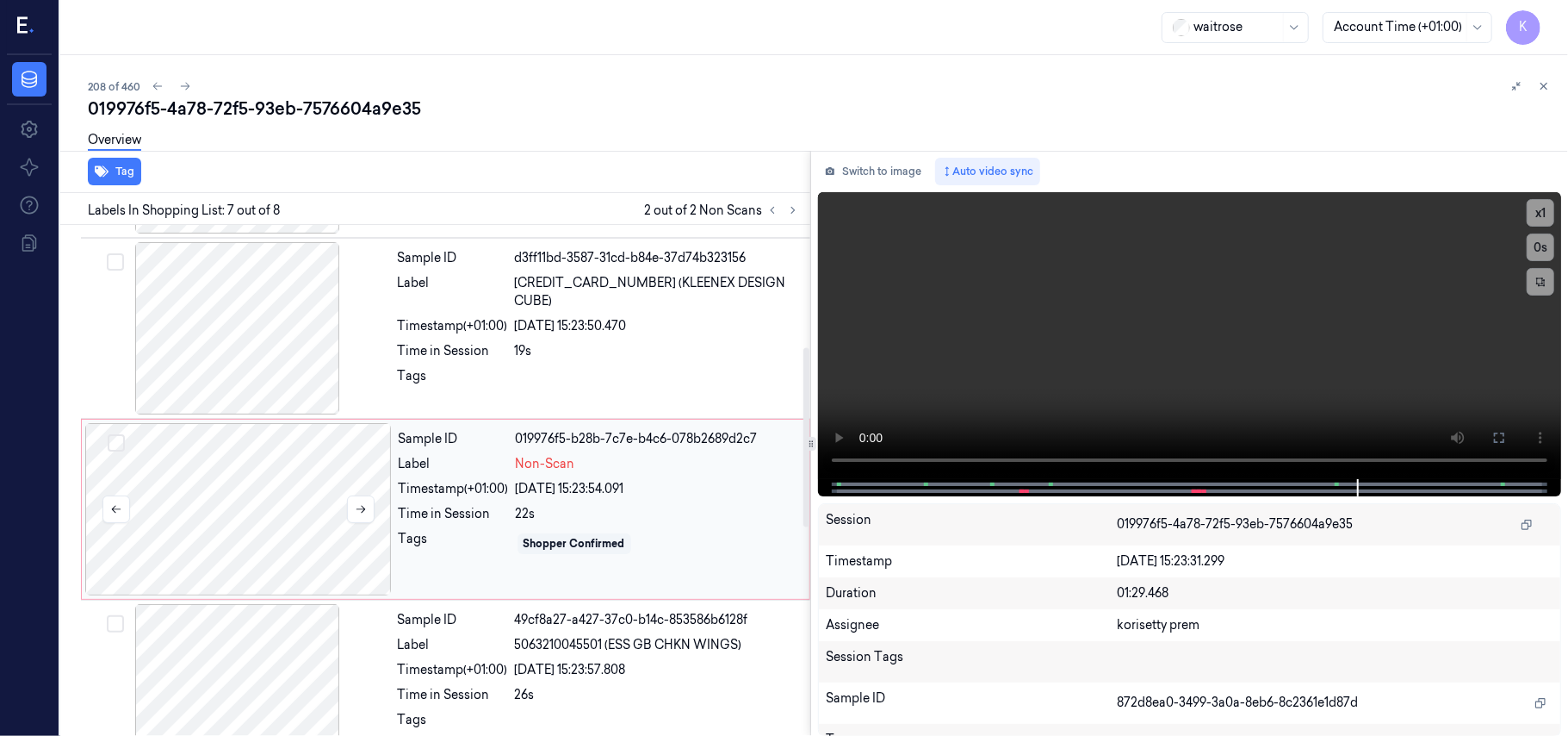
click at [175, 490] on div at bounding box center [239, 509] width 307 height 172
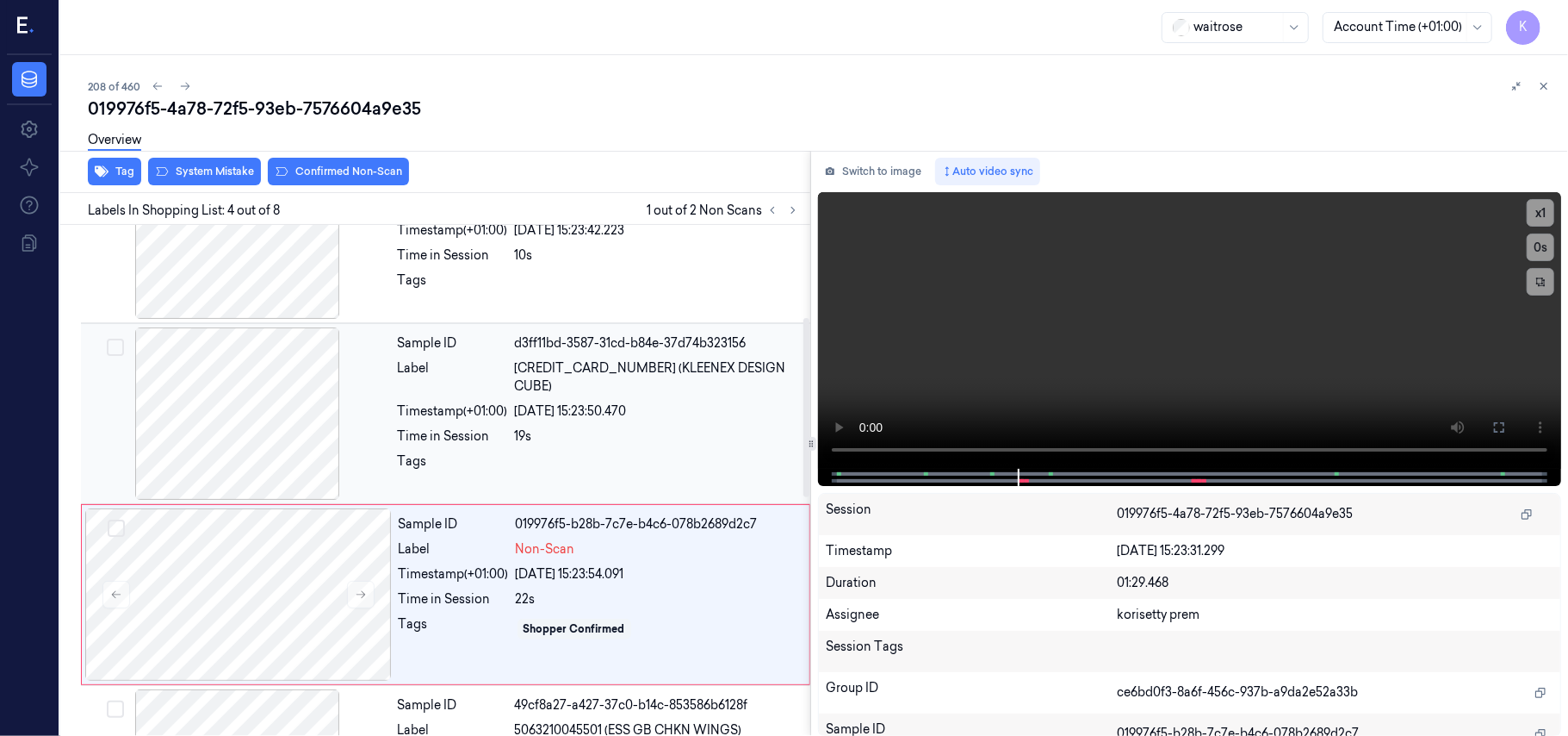
click at [514, 406] on div "Sample ID d3ff11bd-3587-31cd-b84e-37d74b323156 Label 5029053584003 (KLEENEX DES…" at bounding box center [599, 413] width 416 height 172
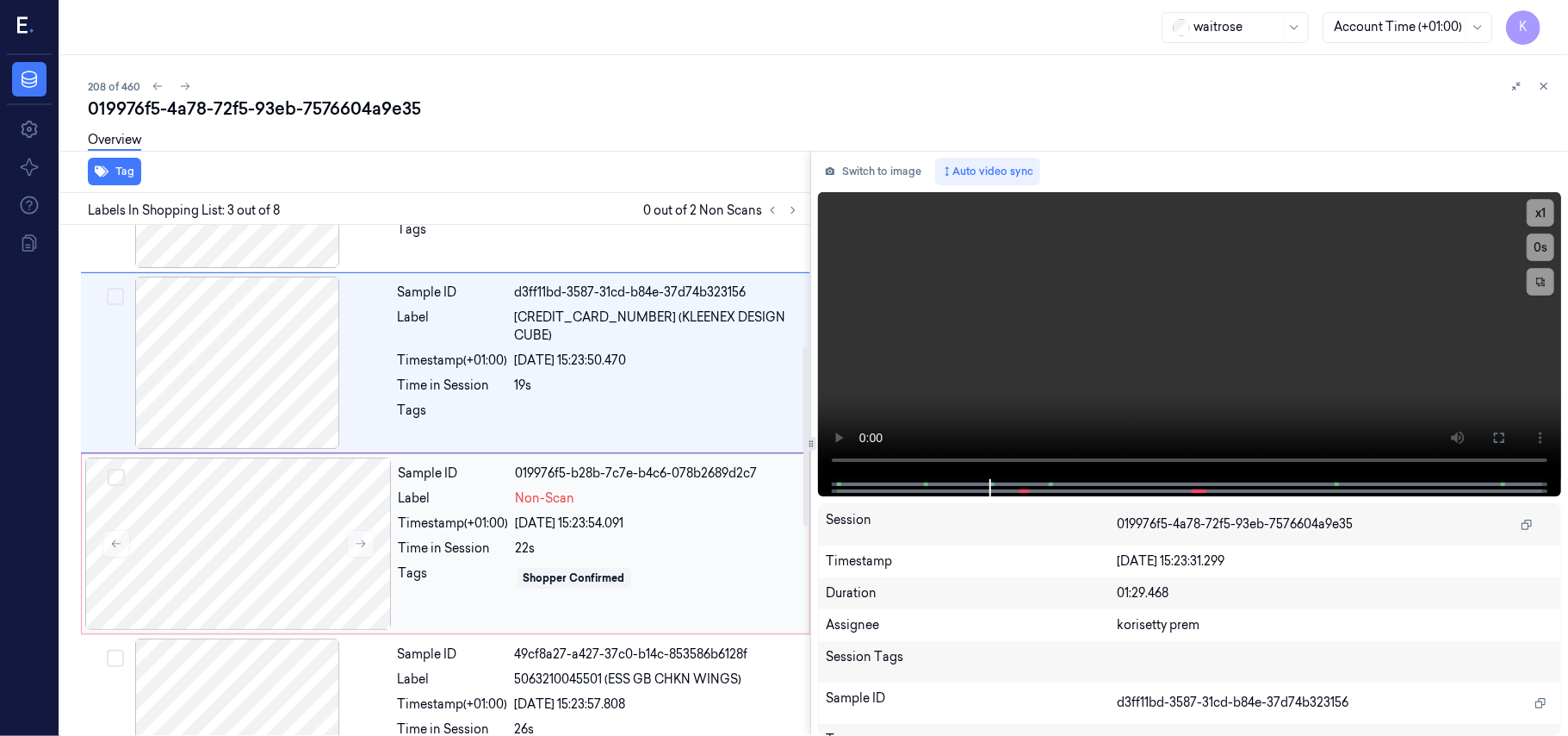
scroll to position [345, 0]
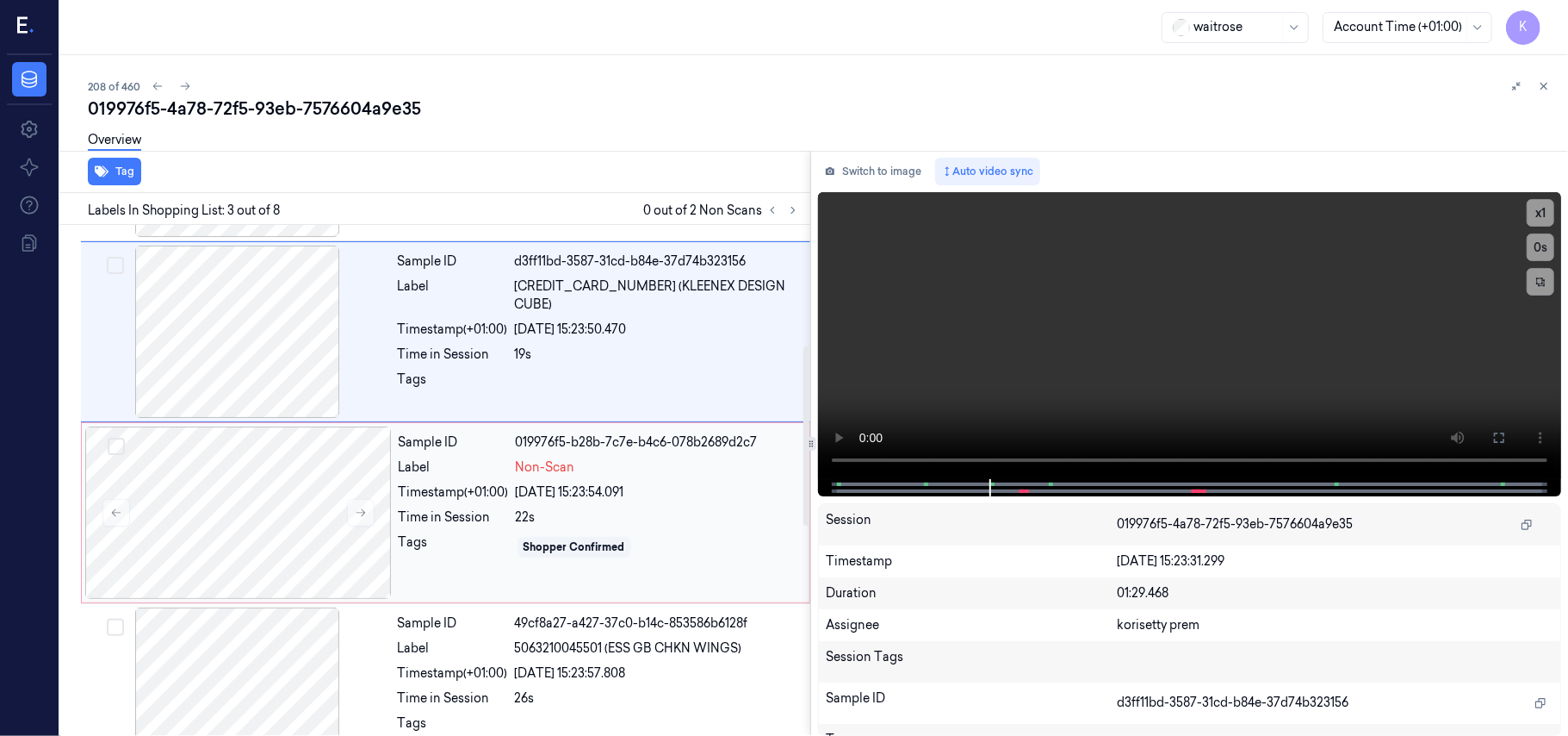
click at [601, 490] on div "23/09/2025 15:23:54.091" at bounding box center [657, 492] width 284 height 18
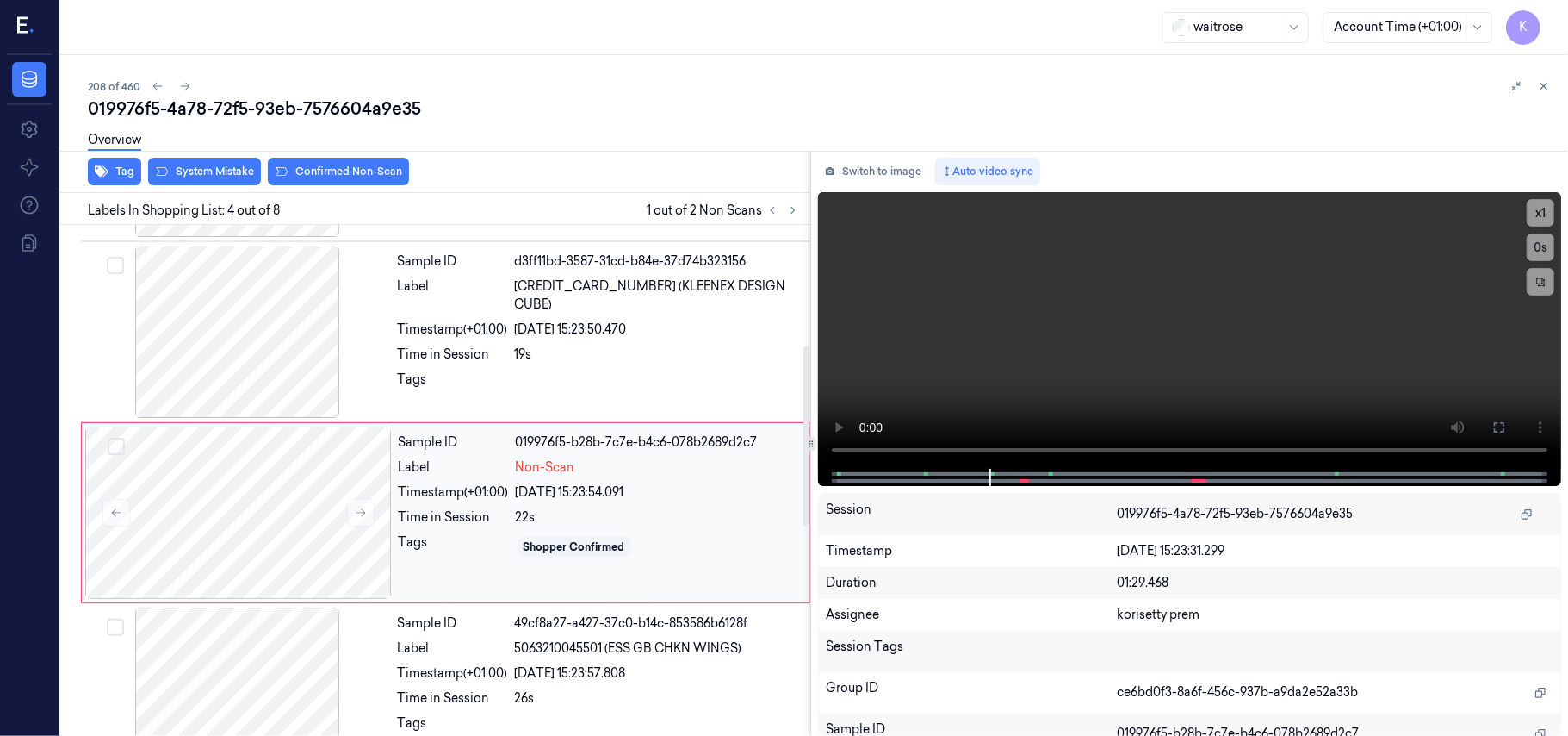
scroll to position [377, 0]
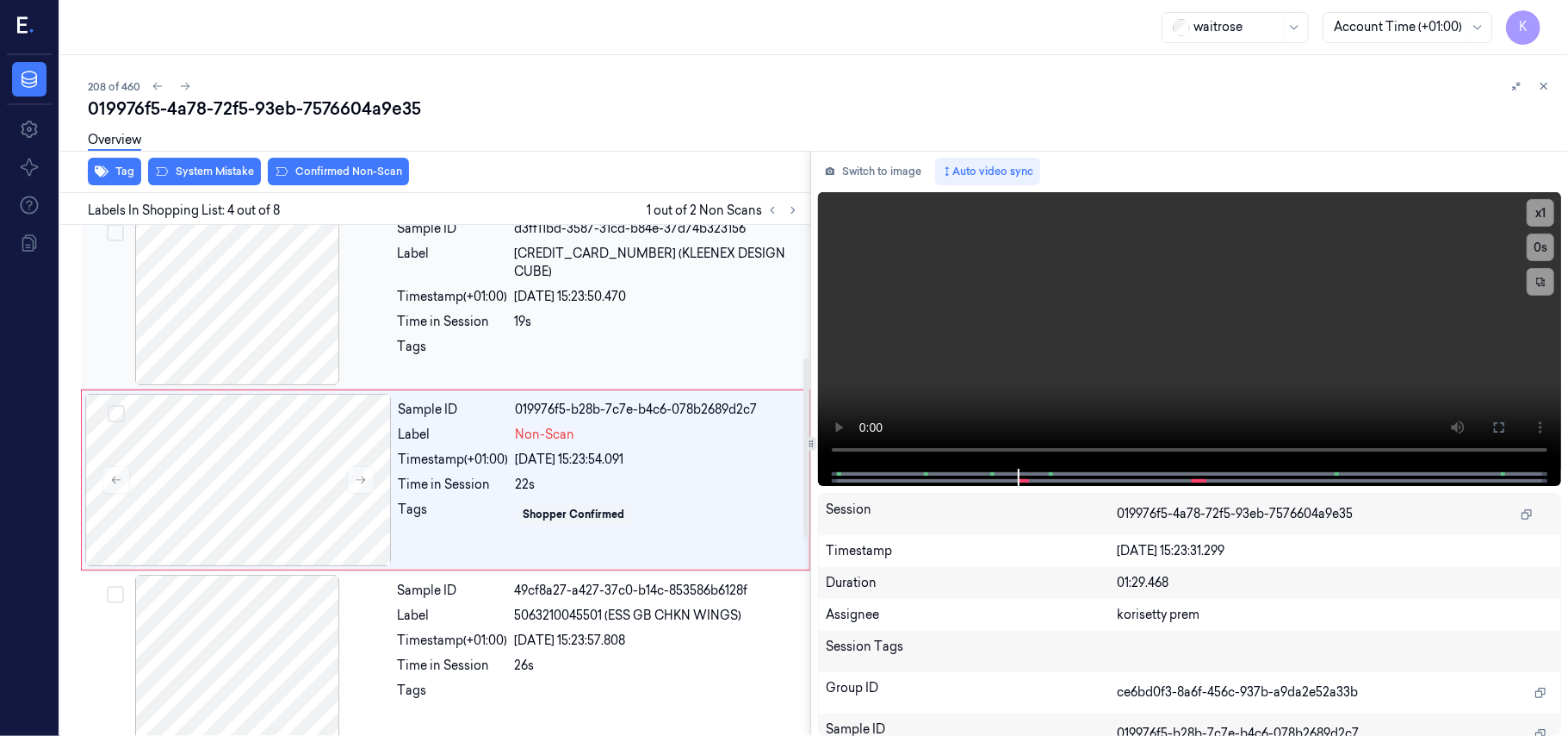
click at [488, 338] on div "Tags" at bounding box center [453, 352] width 111 height 28
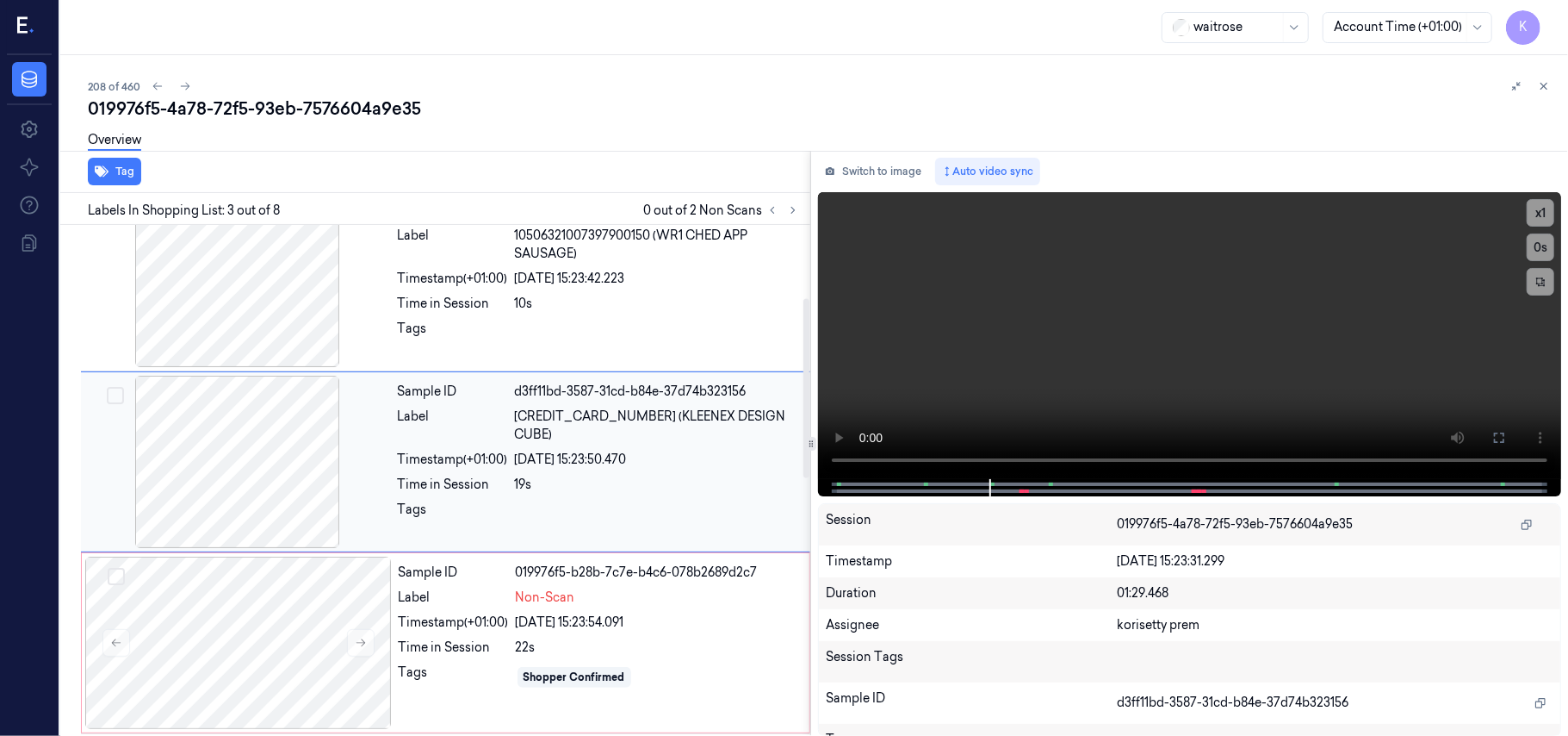
scroll to position [196, 0]
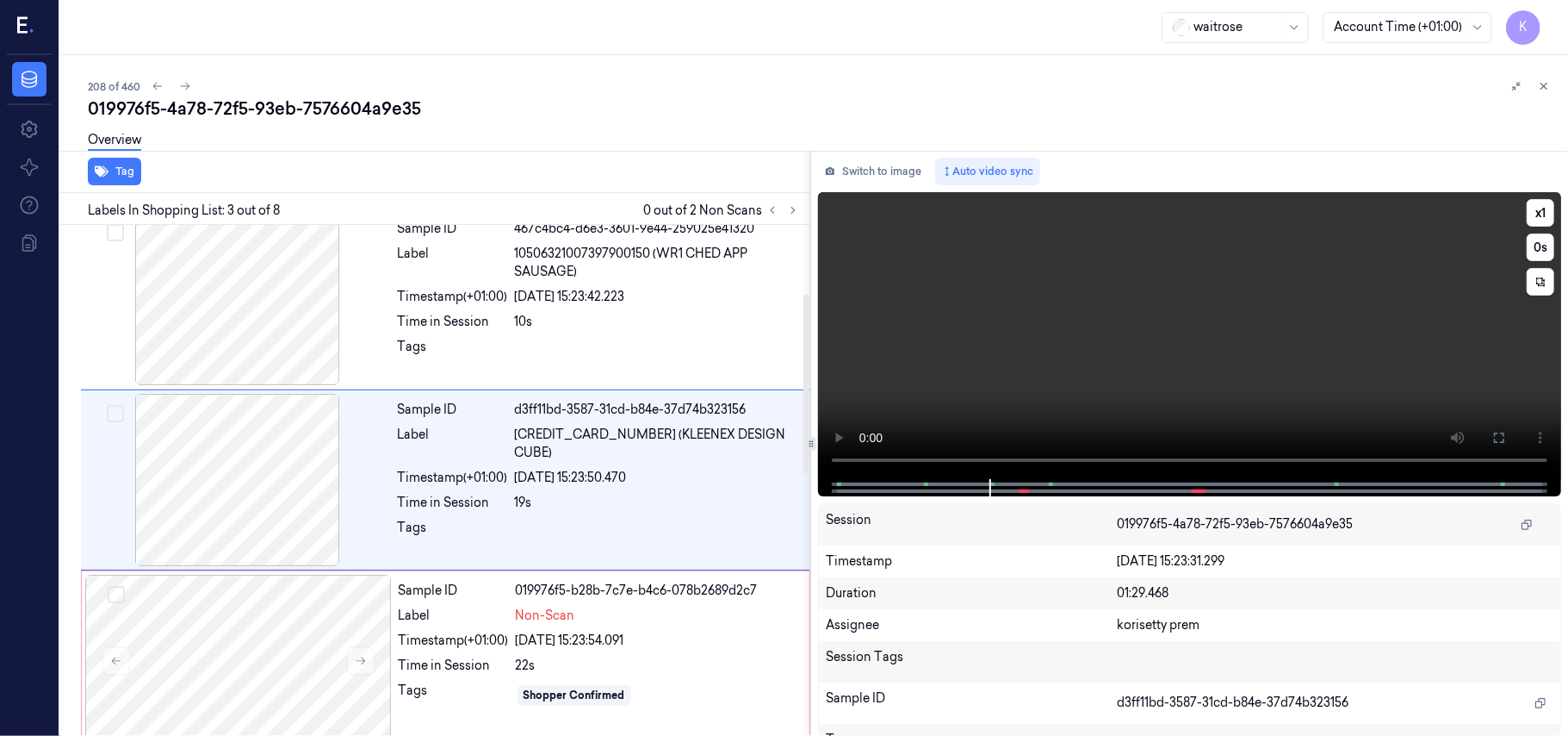
click at [1293, 329] on video at bounding box center [1190, 336] width 743 height 287
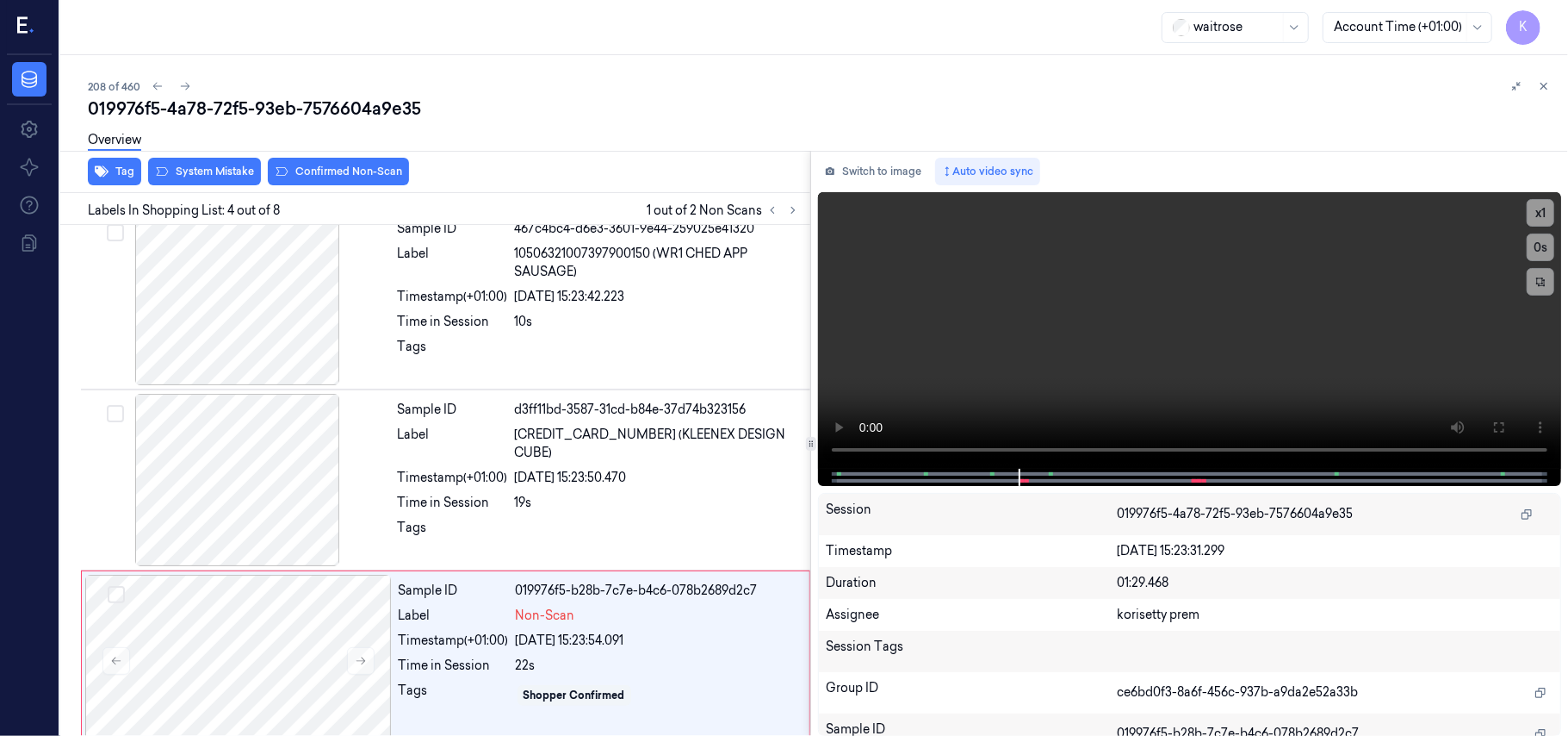
scroll to position [377, 0]
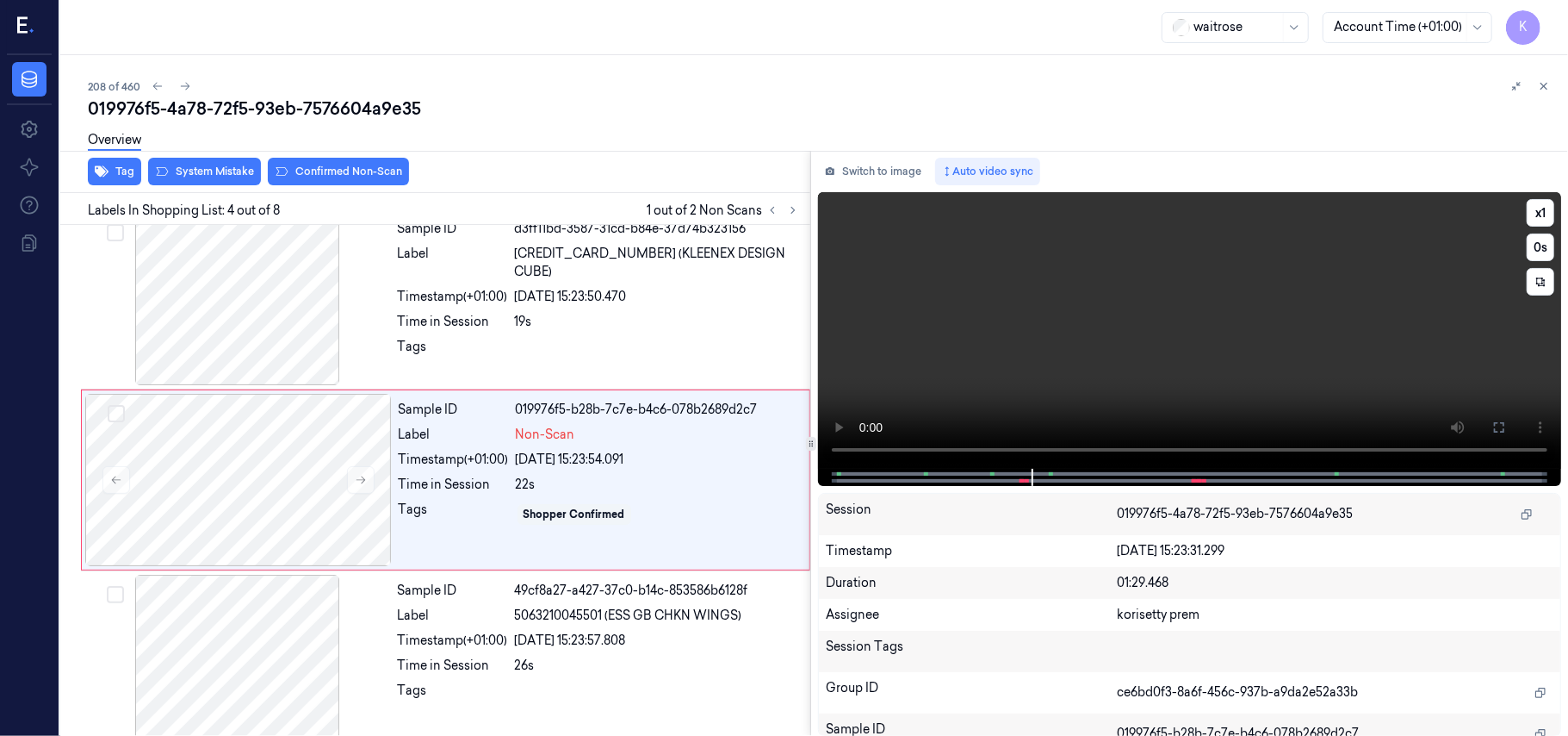
click at [1130, 319] on video at bounding box center [1190, 331] width 743 height 277
click at [616, 487] on div "22s" at bounding box center [657, 484] width 284 height 18
click at [362, 488] on button at bounding box center [361, 480] width 28 height 28
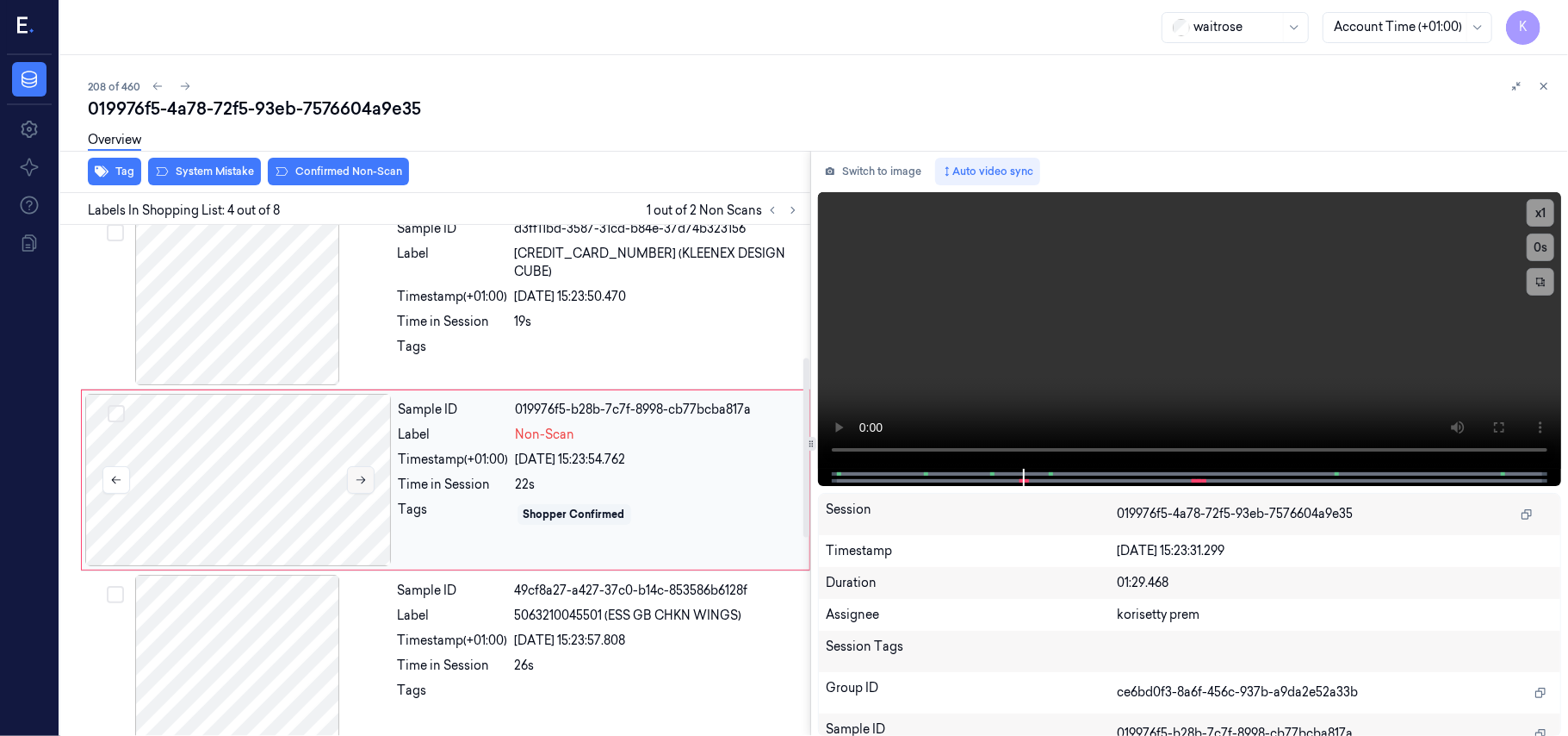
click at [362, 488] on button at bounding box center [361, 480] width 28 height 28
click at [903, 158] on button "Switch to image" at bounding box center [873, 171] width 111 height 28
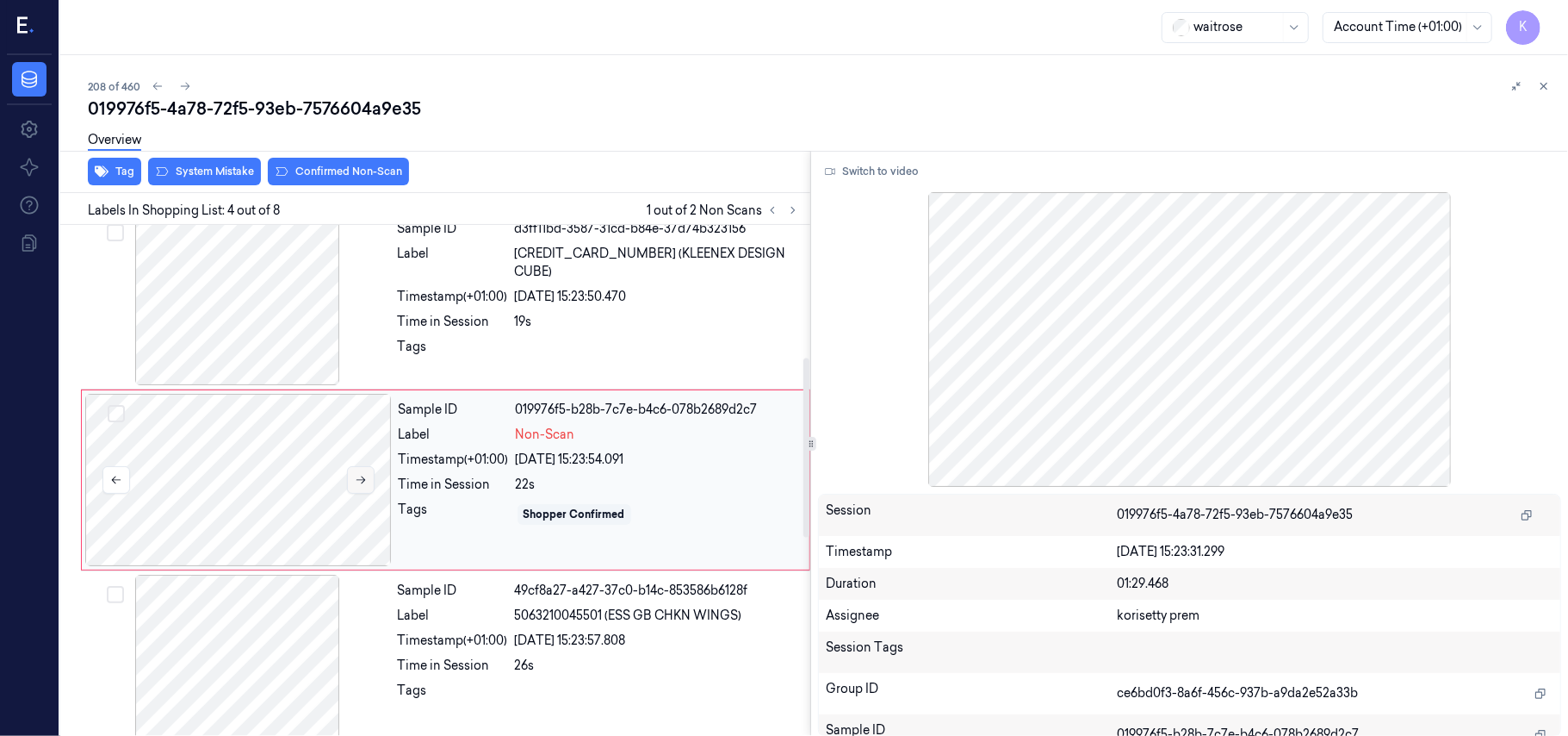
click at [366, 475] on button at bounding box center [361, 480] width 28 height 28
click at [903, 165] on button "Switch to video" at bounding box center [872, 171] width 108 height 28
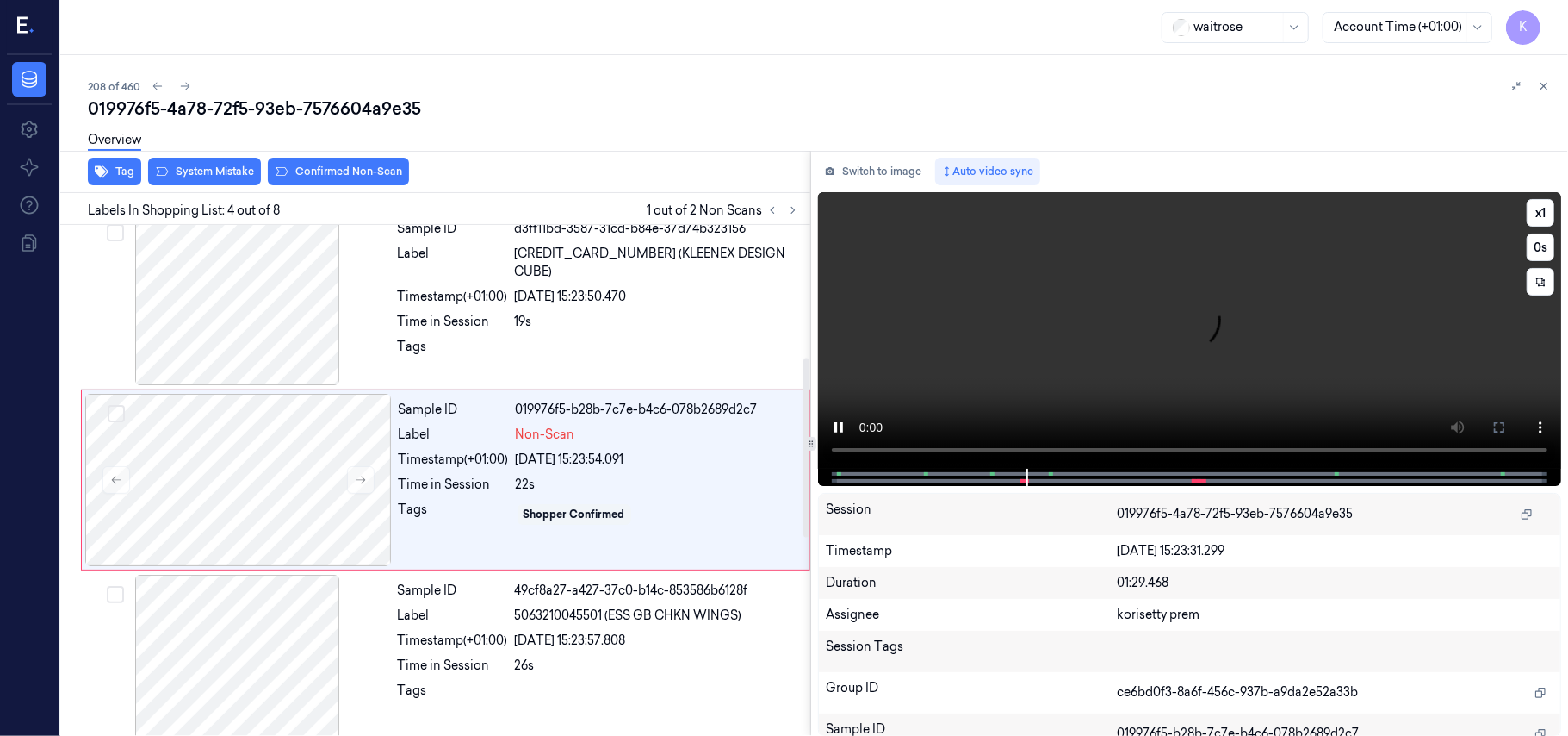
click at [1138, 301] on video at bounding box center [1190, 331] width 743 height 277
click at [366, 494] on button at bounding box center [361, 480] width 28 height 28
click at [532, 346] on div at bounding box center [657, 352] width 285 height 28
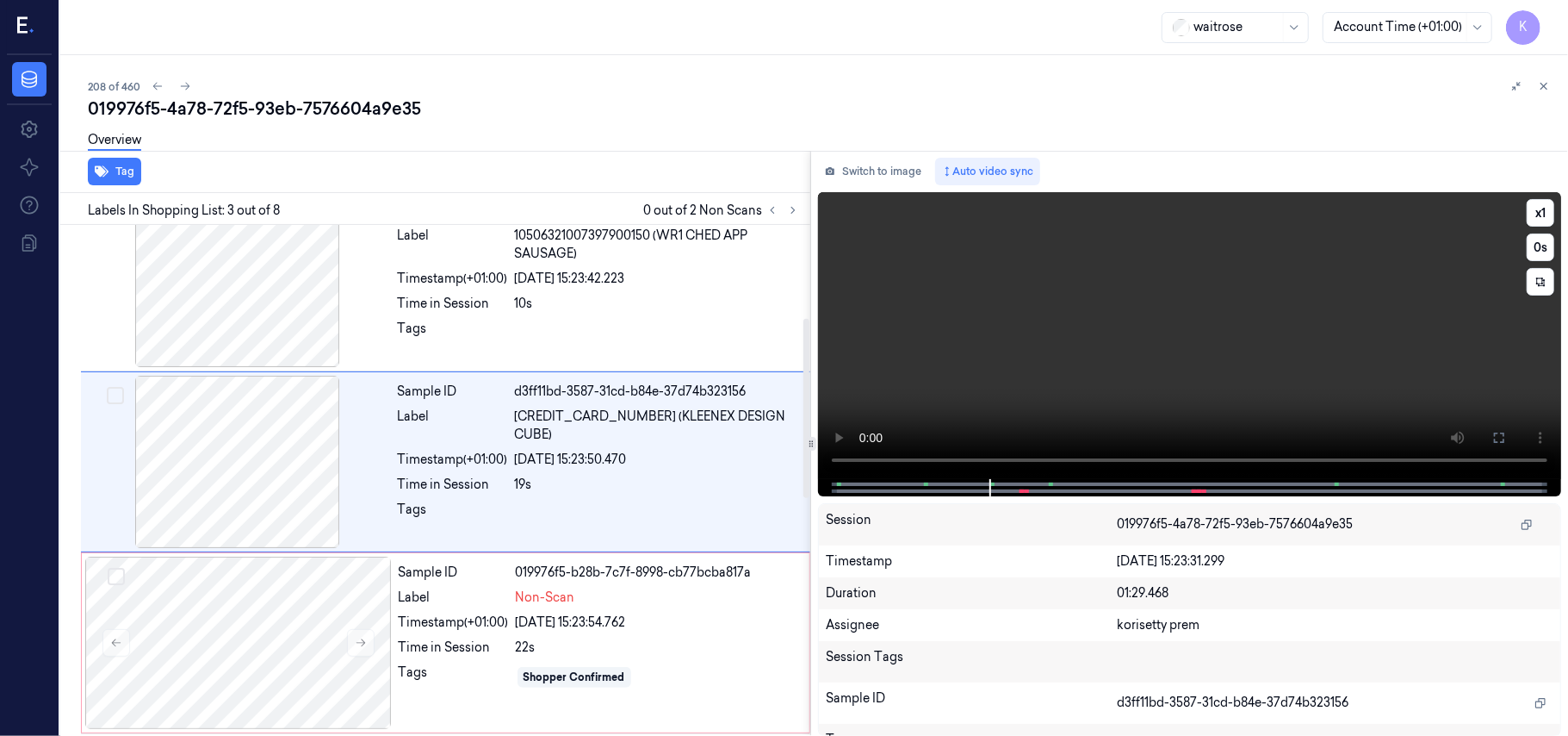
scroll to position [196, 0]
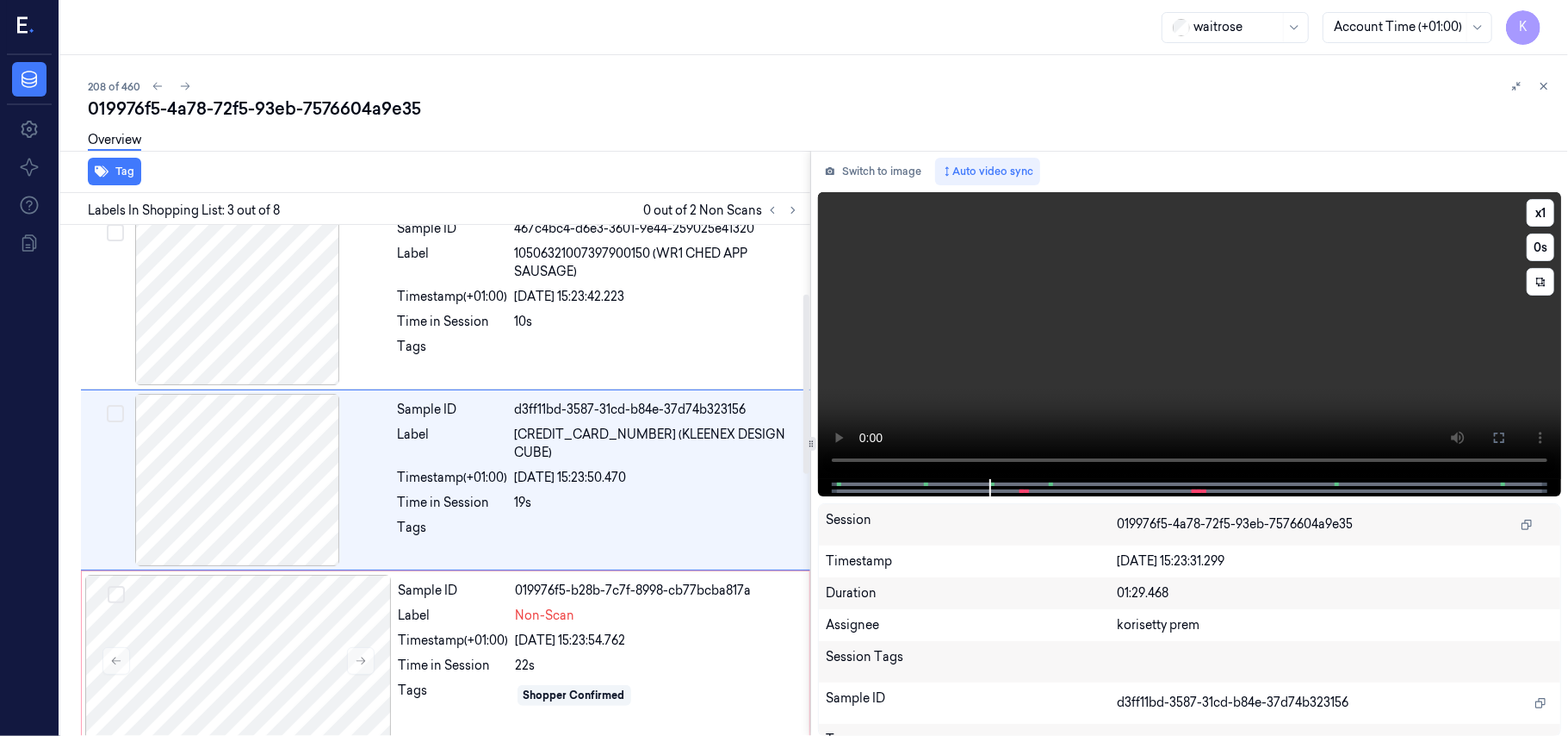
click at [1040, 353] on video at bounding box center [1190, 336] width 743 height 287
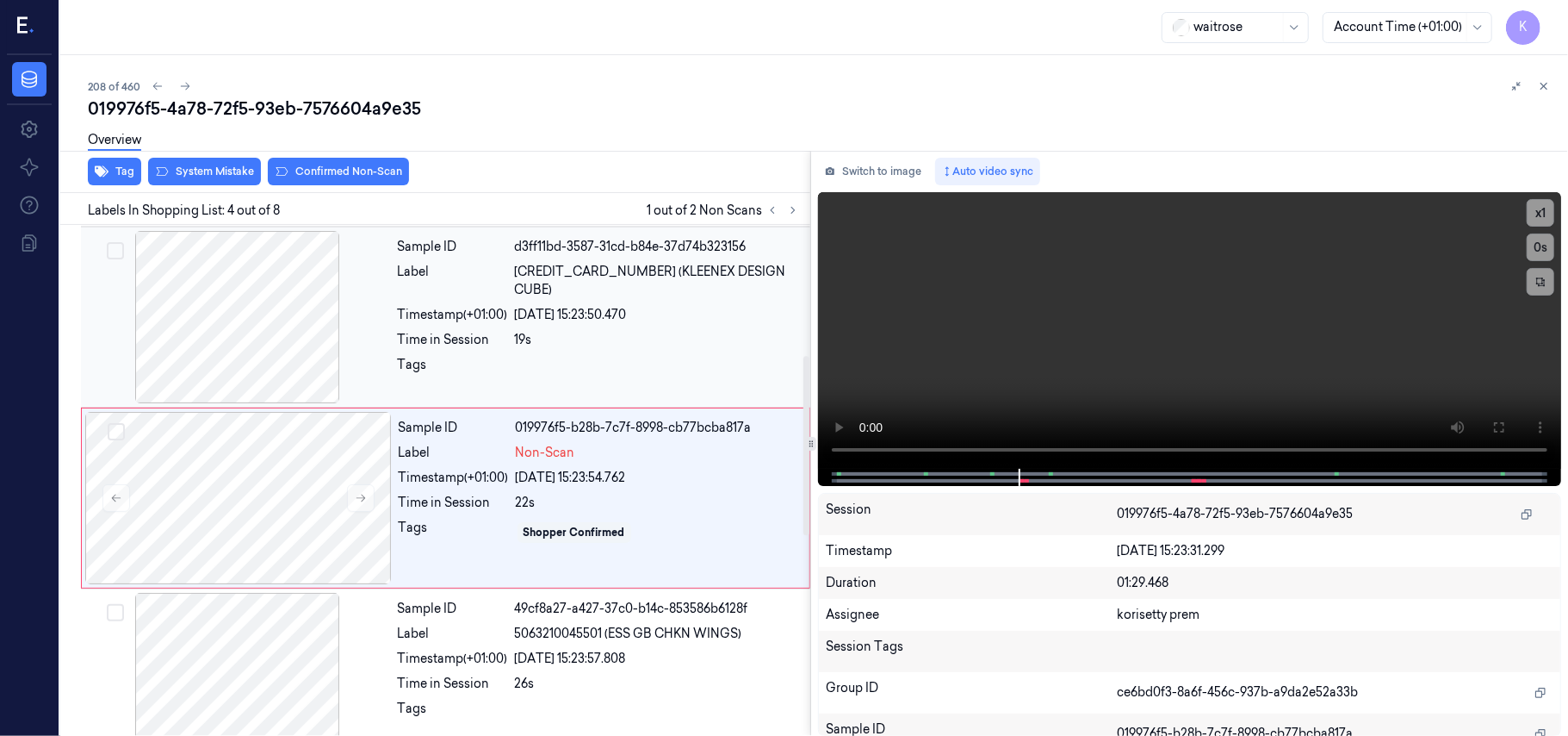
scroll to position [377, 0]
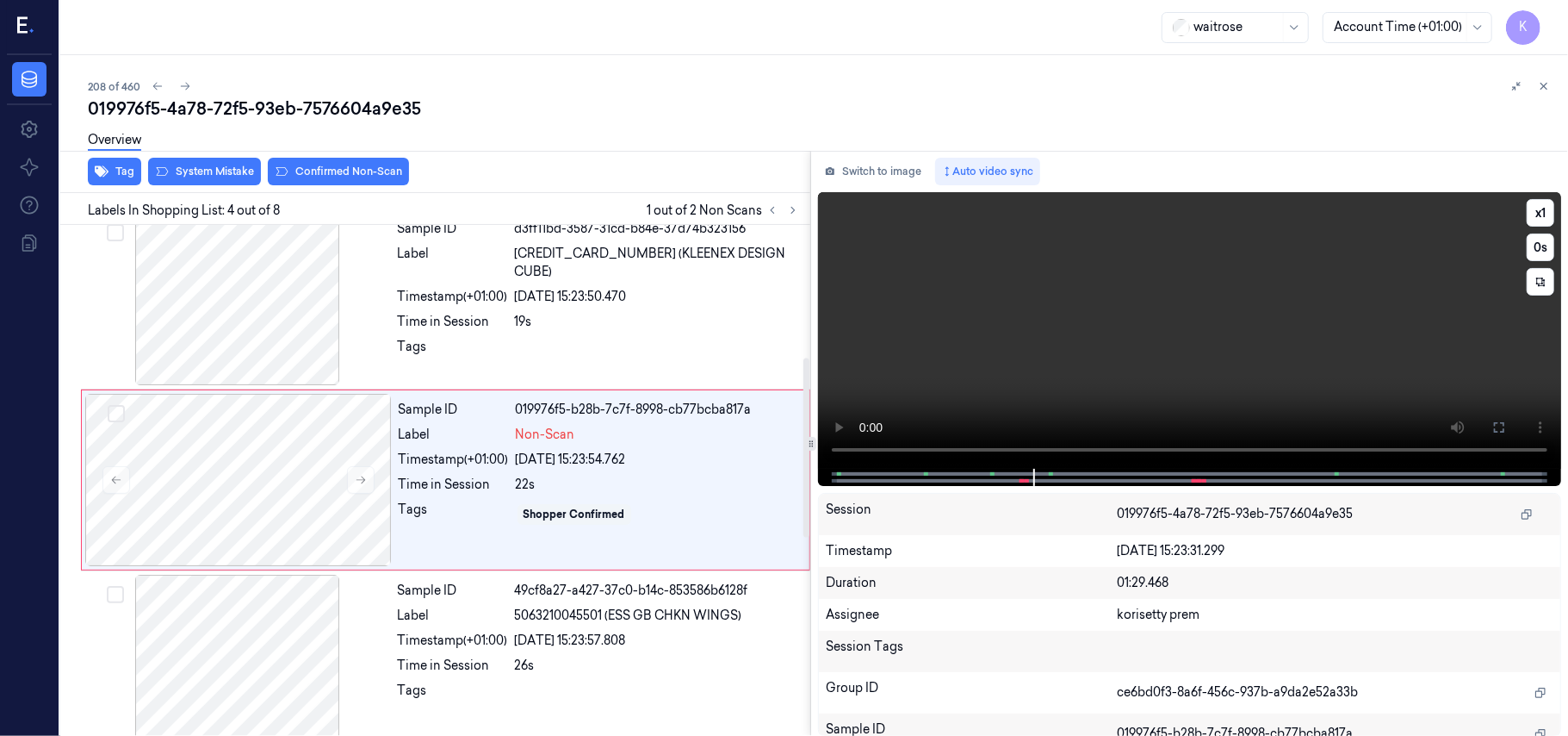
click at [1149, 359] on video at bounding box center [1190, 331] width 743 height 277
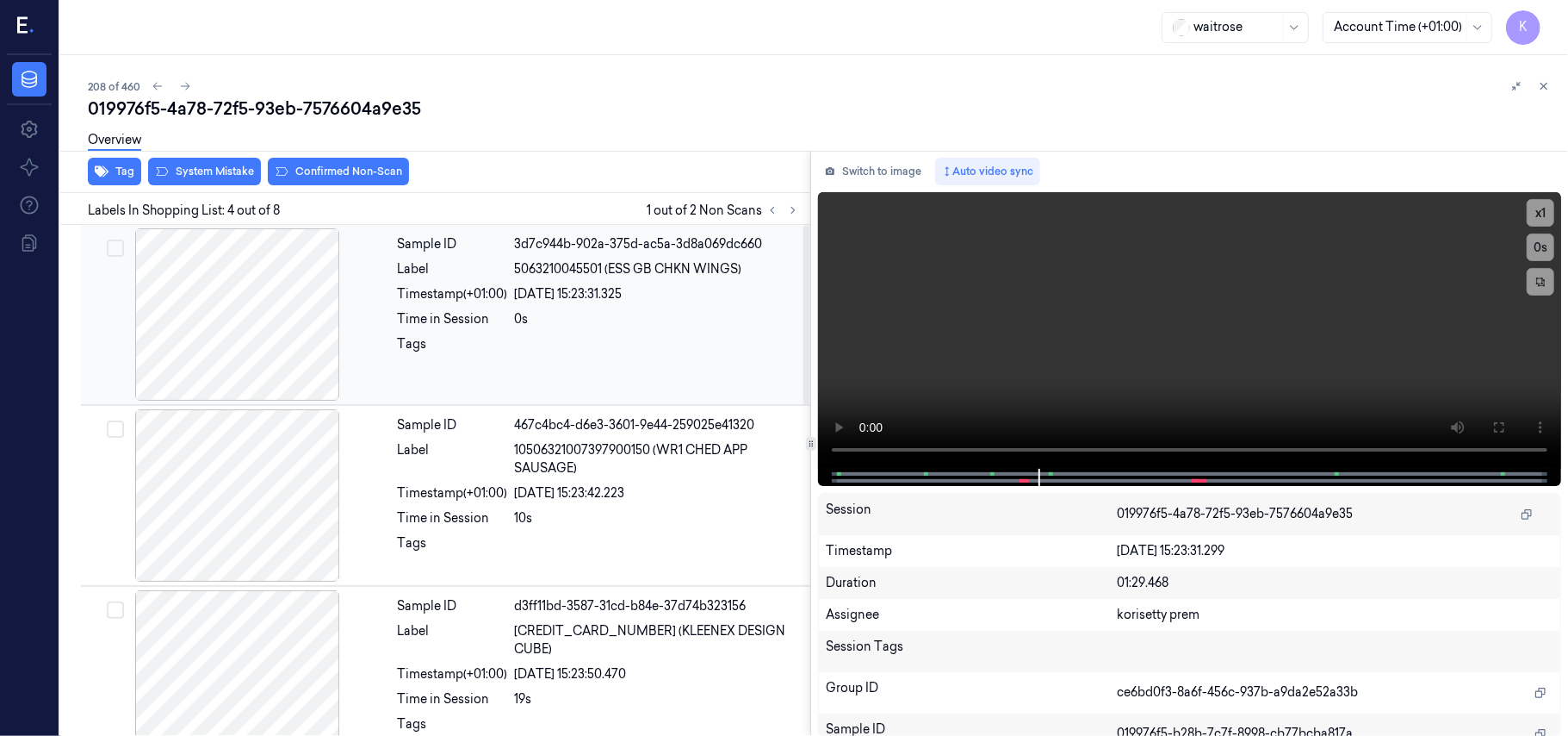
click at [241, 314] on div at bounding box center [238, 314] width 307 height 172
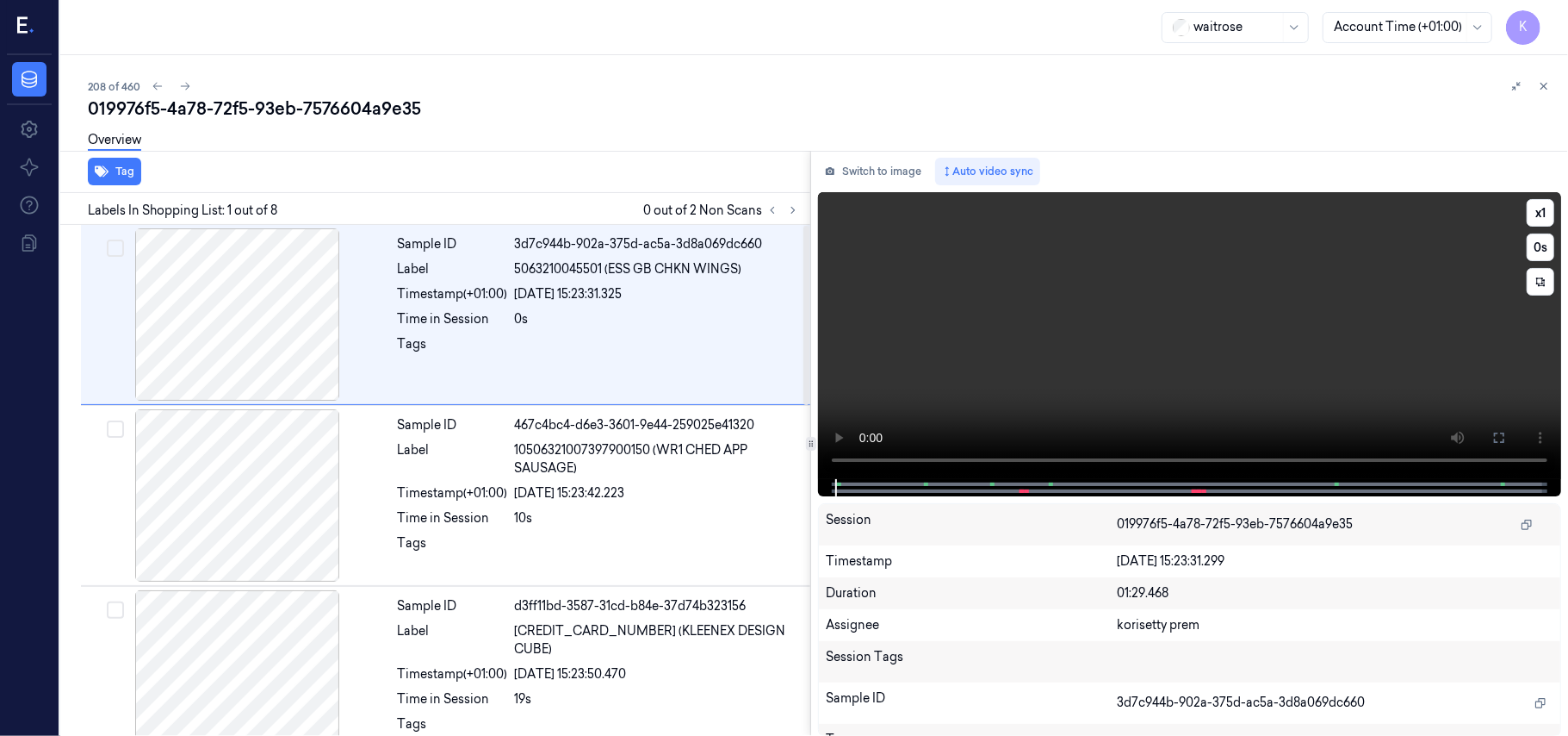
click at [1155, 311] on video at bounding box center [1190, 336] width 743 height 287
click at [641, 472] on span "10506321007397900150 (WR1 CHED APP SAUSAGE)" at bounding box center [657, 459] width 285 height 36
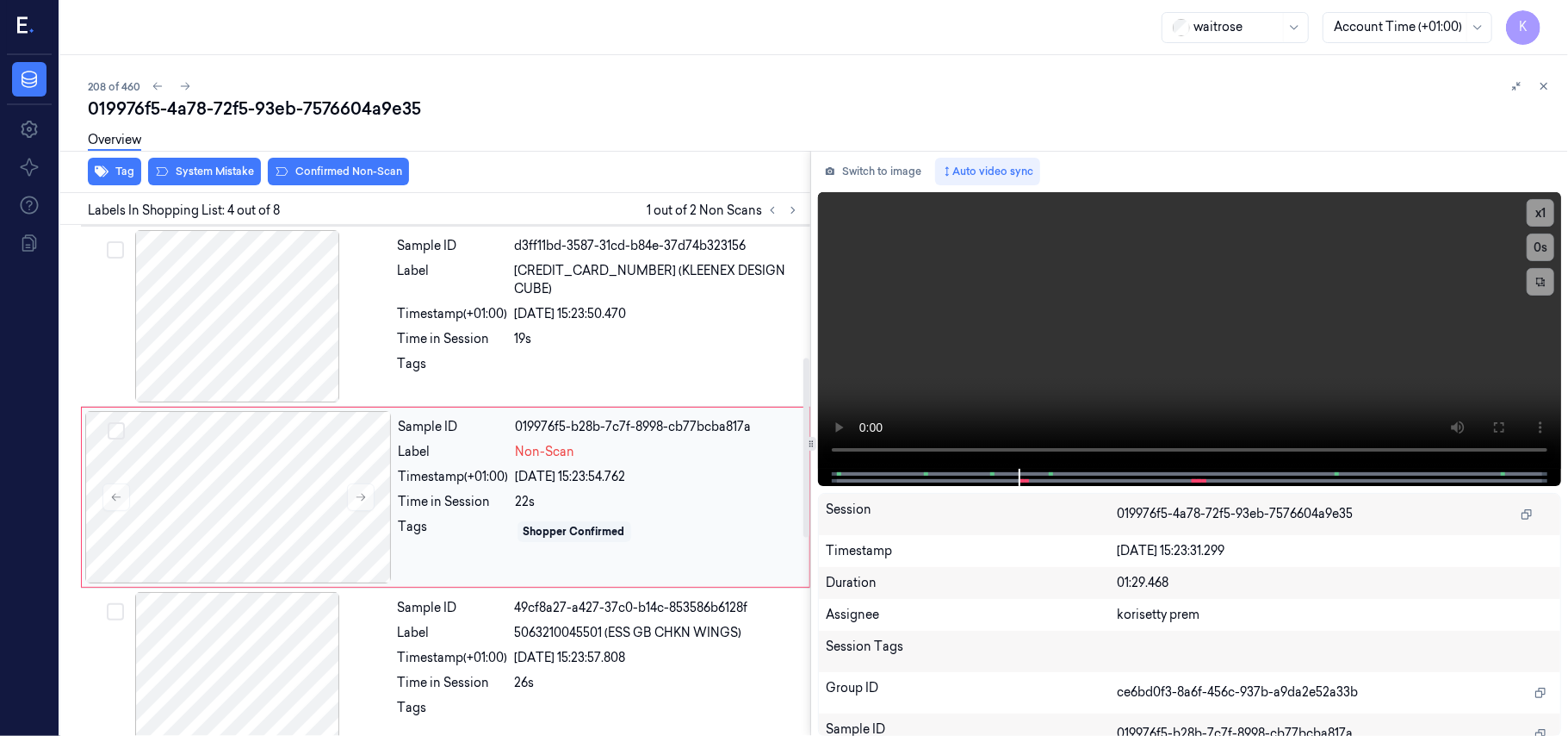
scroll to position [377, 0]
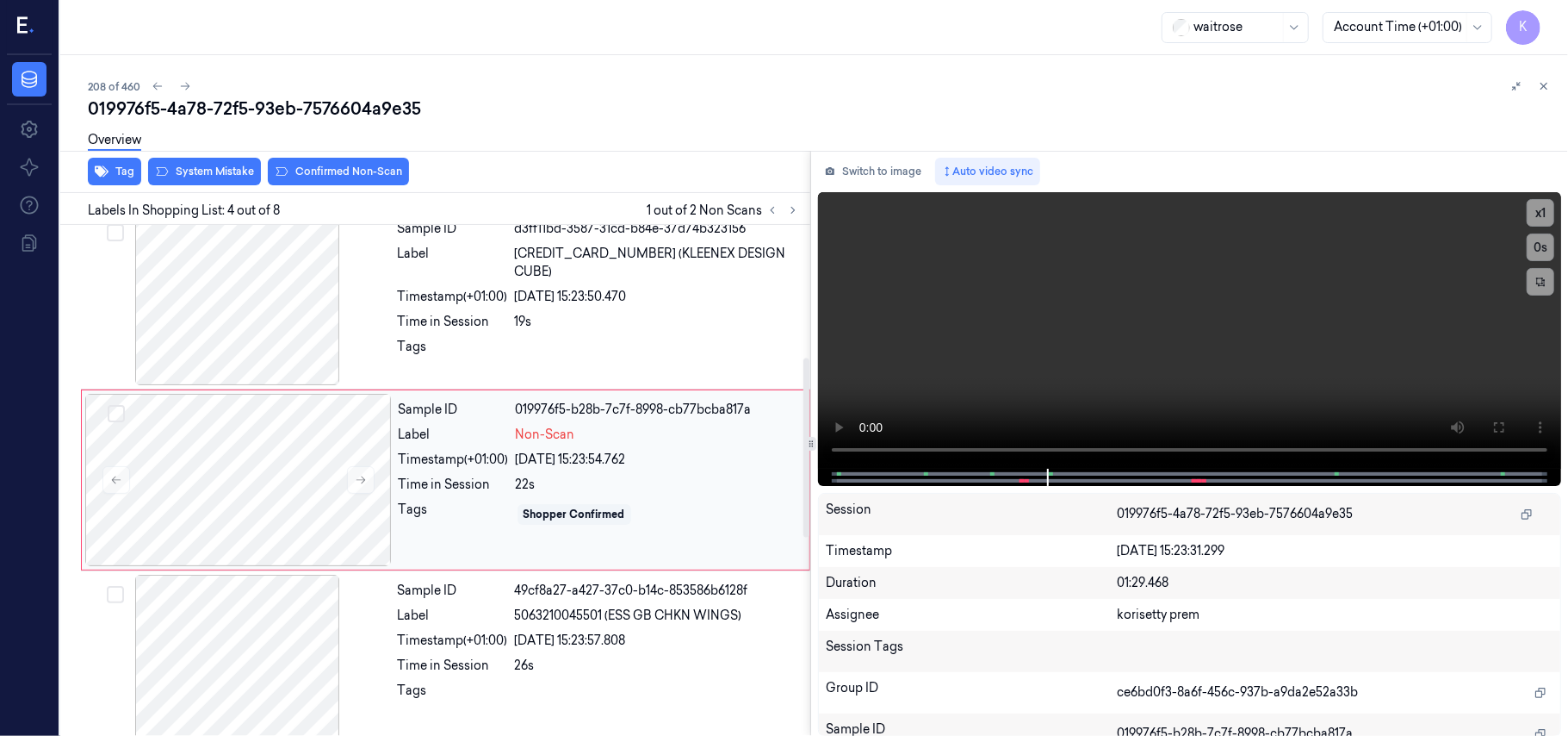
click at [694, 598] on div "Sample ID 49cf8a27-a427-37c0-b14c-853586b6128f Label 5063210045501 (ESS GB CHKN…" at bounding box center [599, 660] width 416 height 172
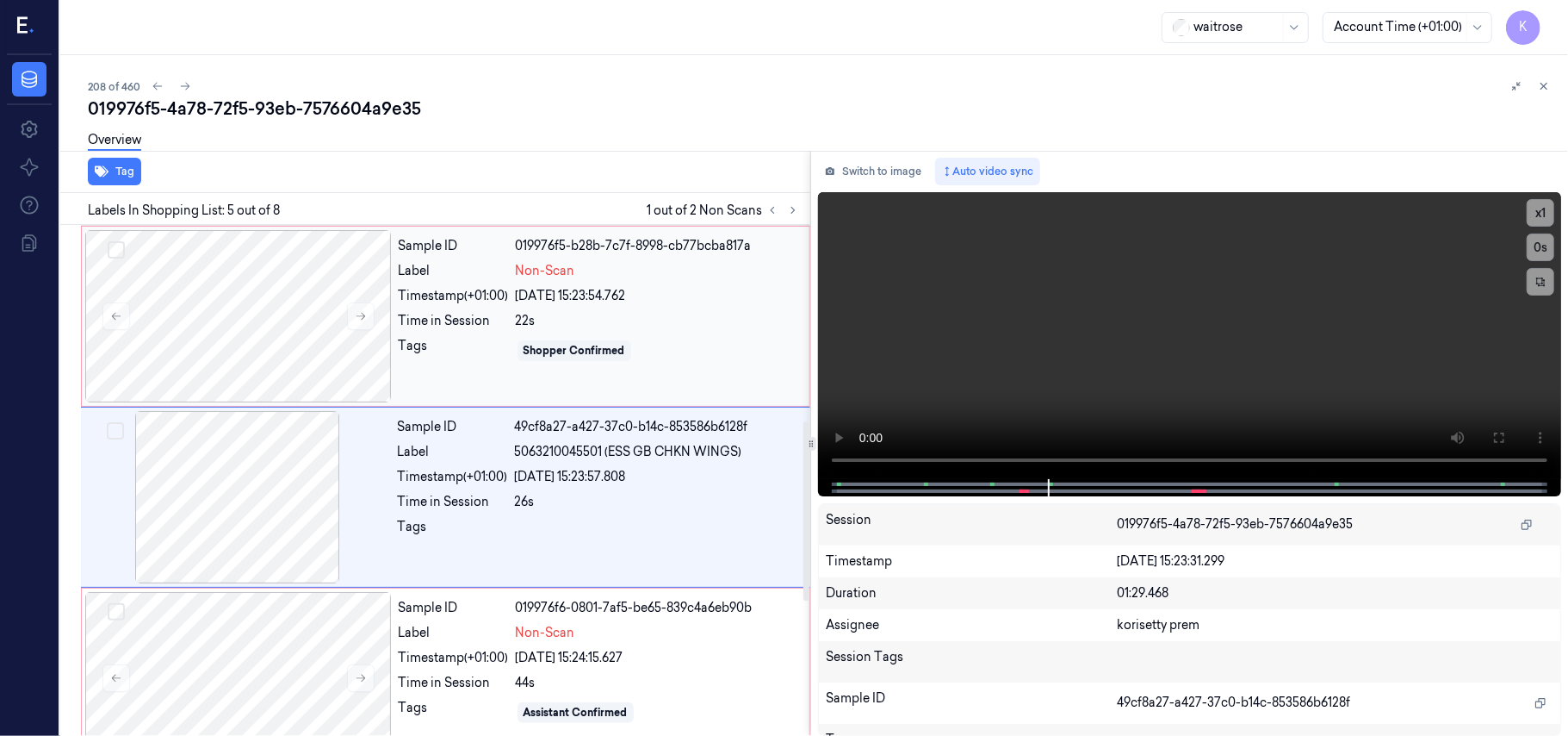
scroll to position [559, 0]
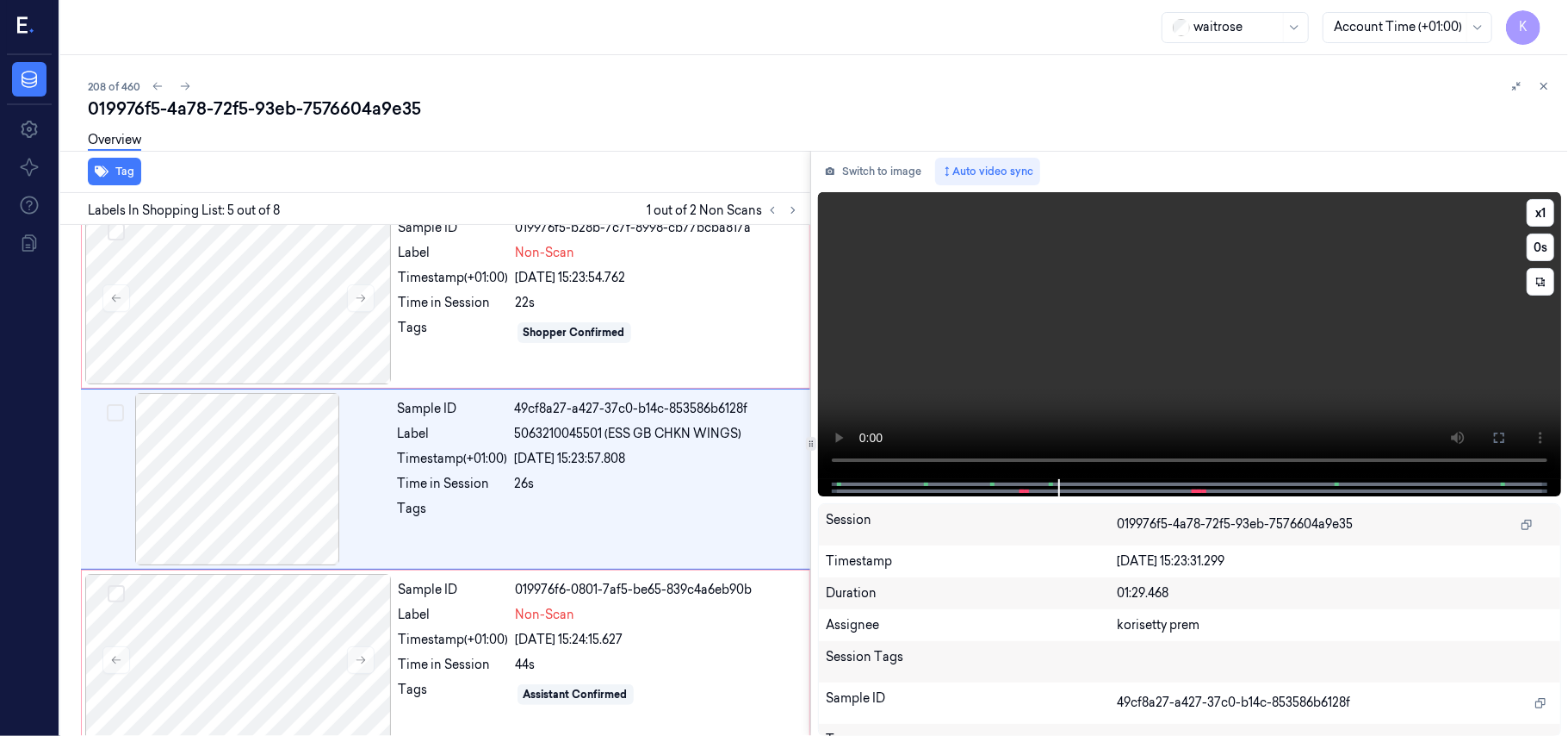
click at [1028, 375] on video at bounding box center [1190, 336] width 743 height 287
click at [274, 293] on div at bounding box center [239, 298] width 307 height 172
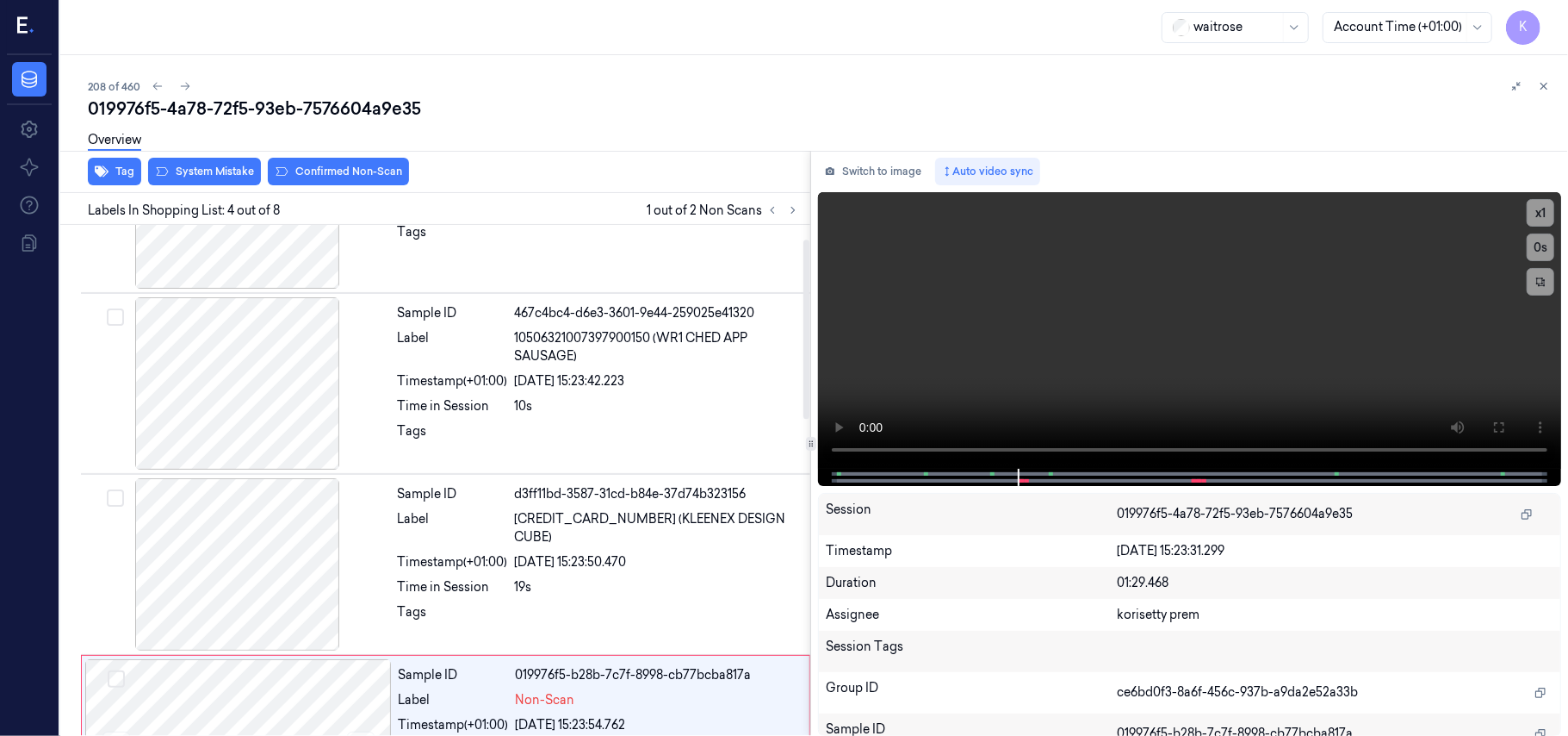
scroll to position [0, 0]
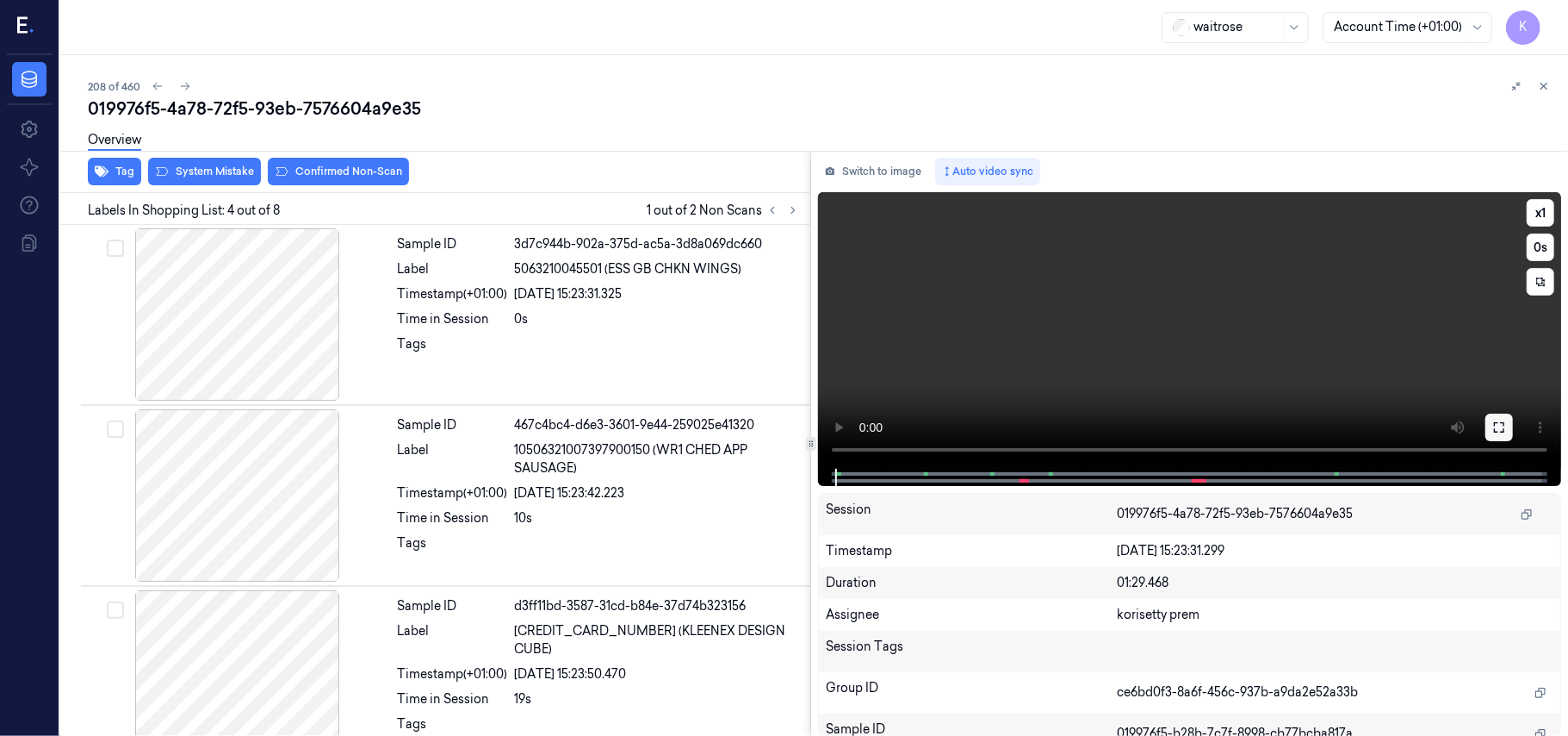
click at [1496, 414] on button at bounding box center [1499, 427] width 28 height 28
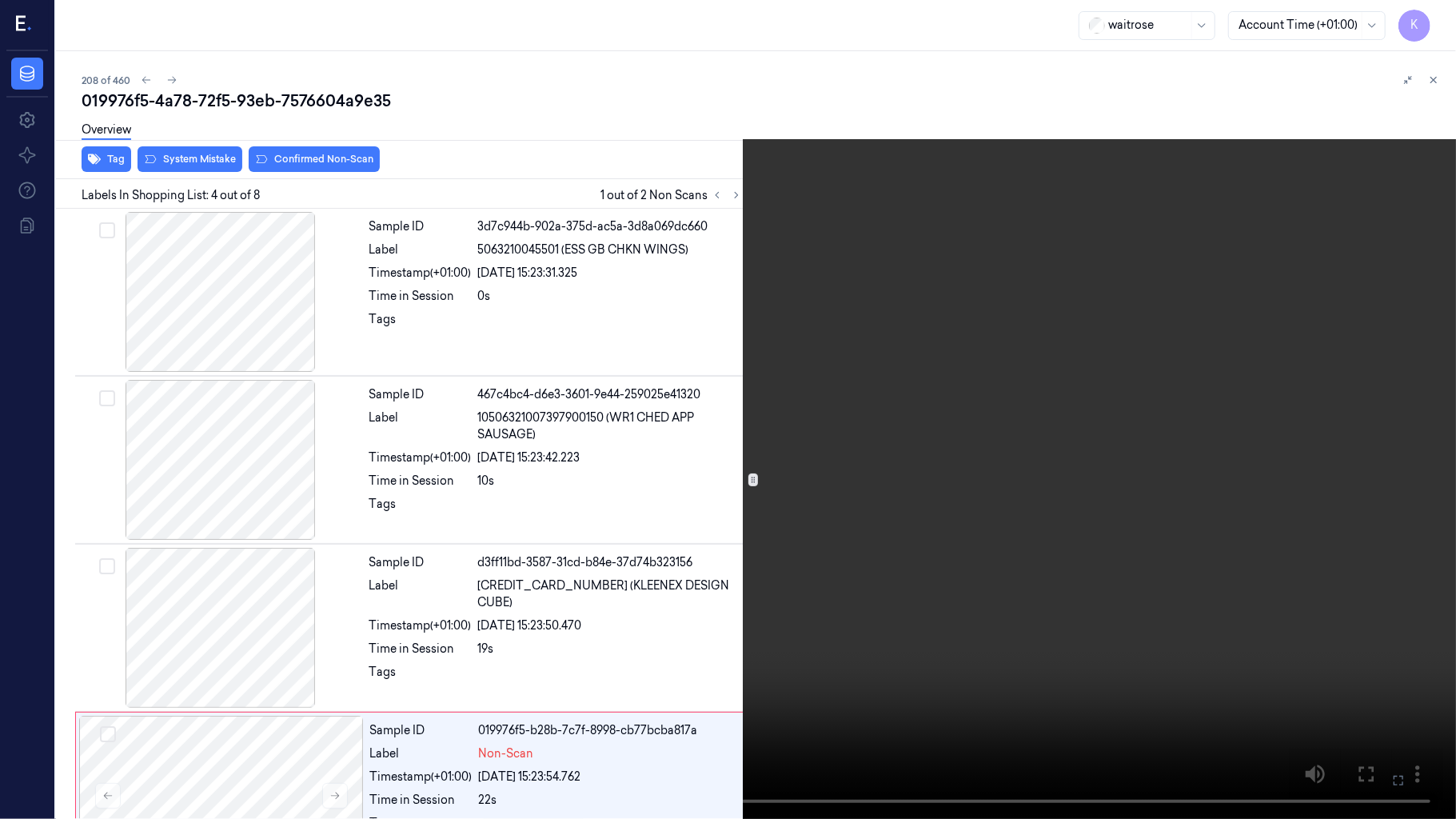
drag, startPoint x: 1404, startPoint y: 775, endPoint x: 1404, endPoint y: 682, distance: 93.0
click at [0, 0] on icon at bounding box center [0, 0] width 0 height 0
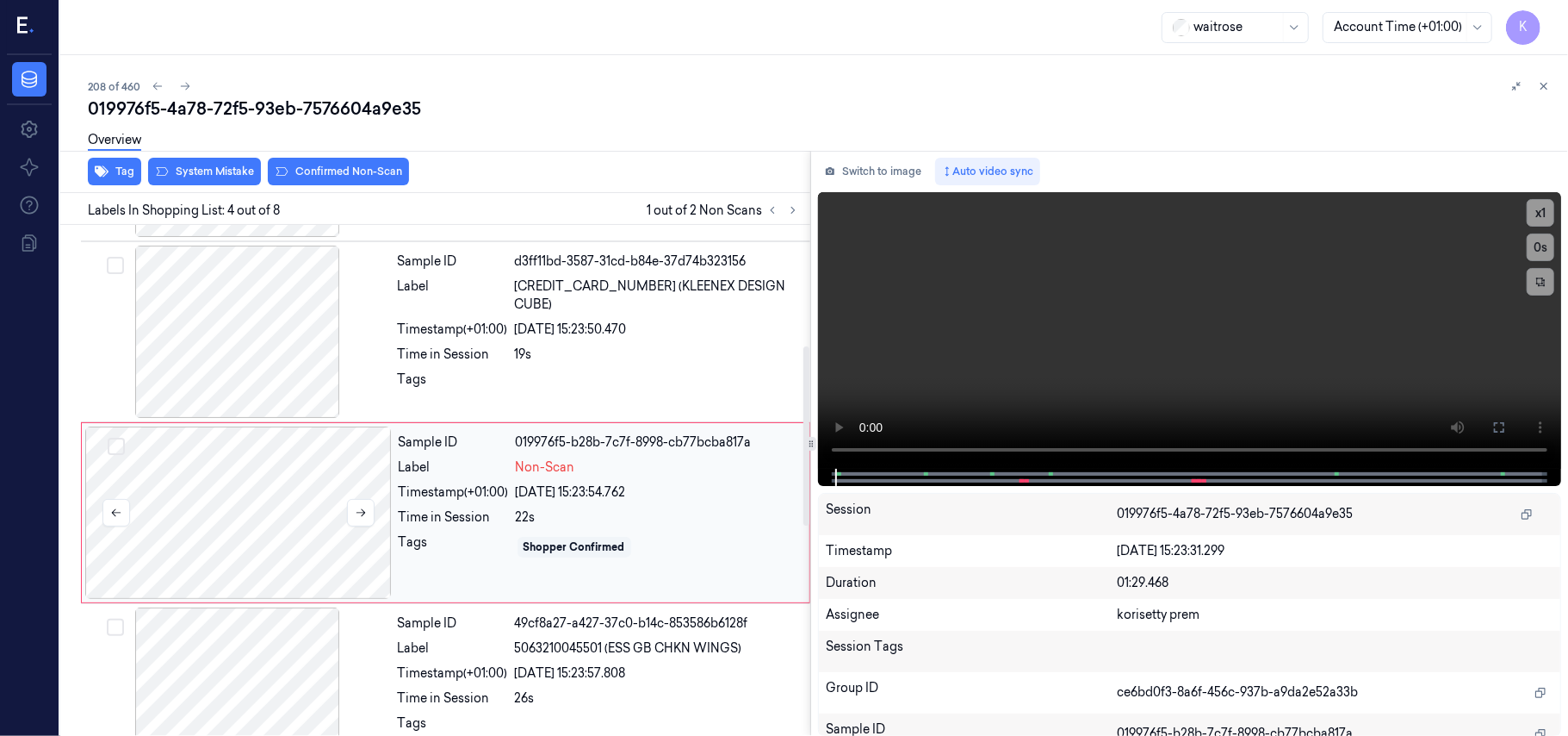
click at [214, 511] on div at bounding box center [239, 512] width 307 height 172
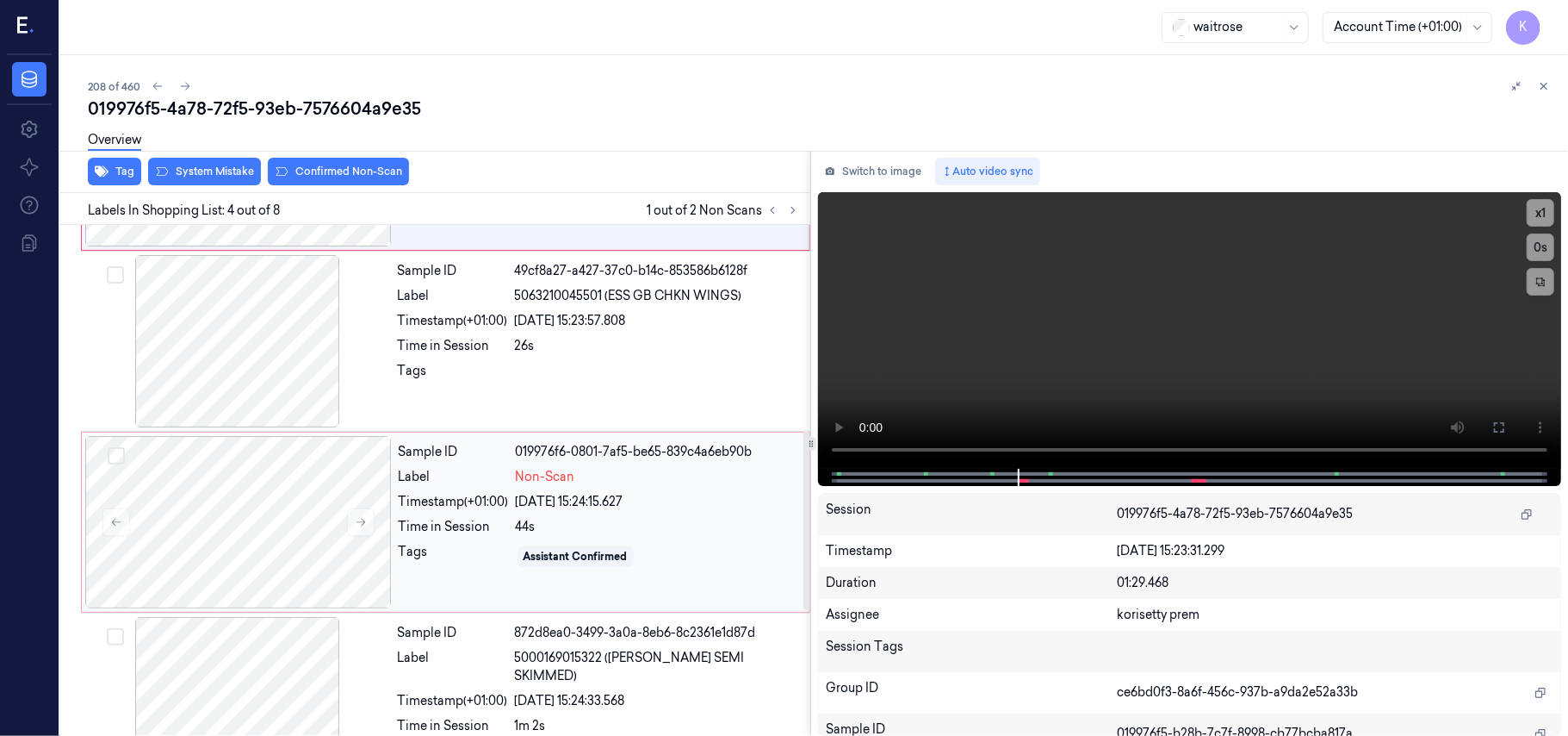
scroll to position [459, 0]
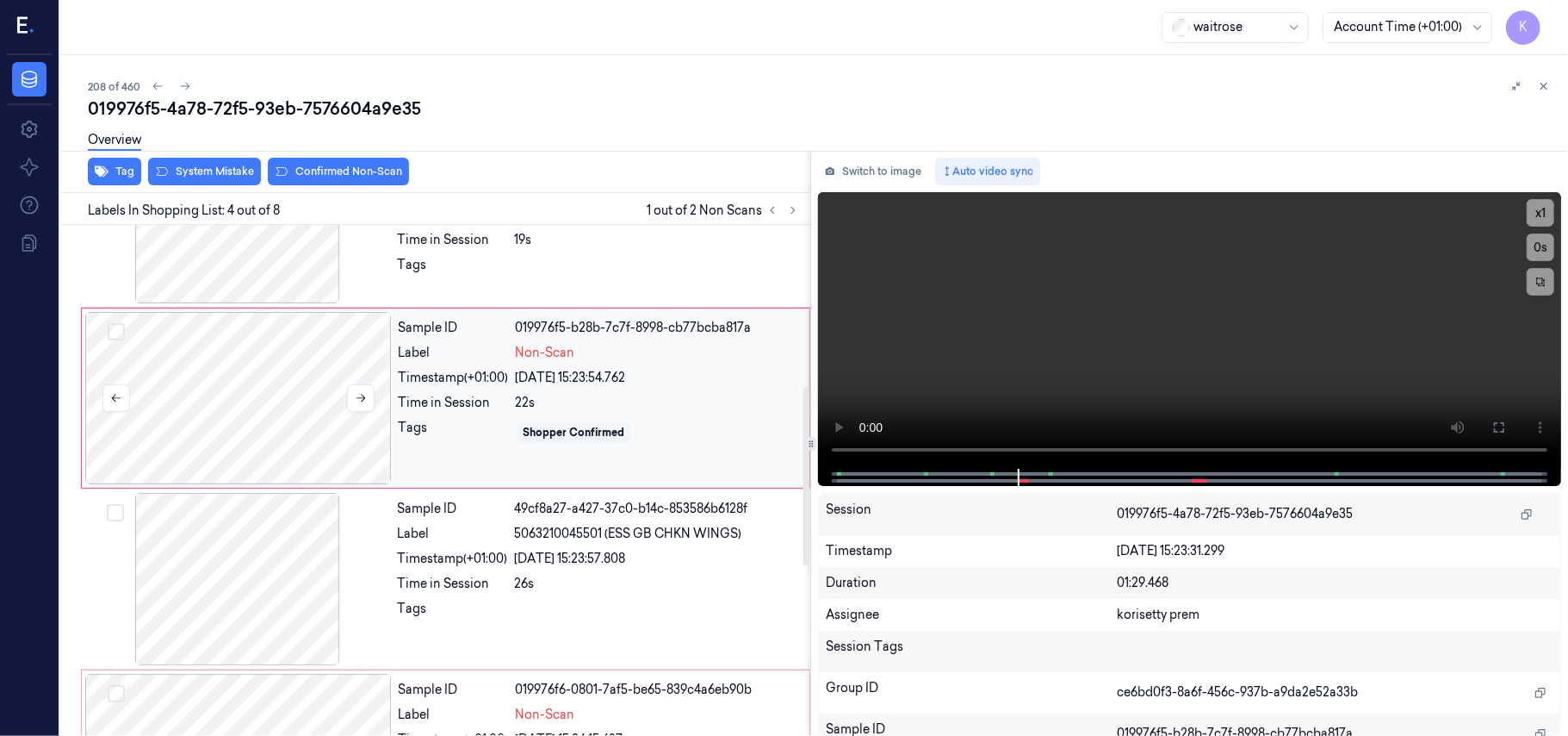
click at [257, 387] on div at bounding box center [239, 397] width 307 height 172
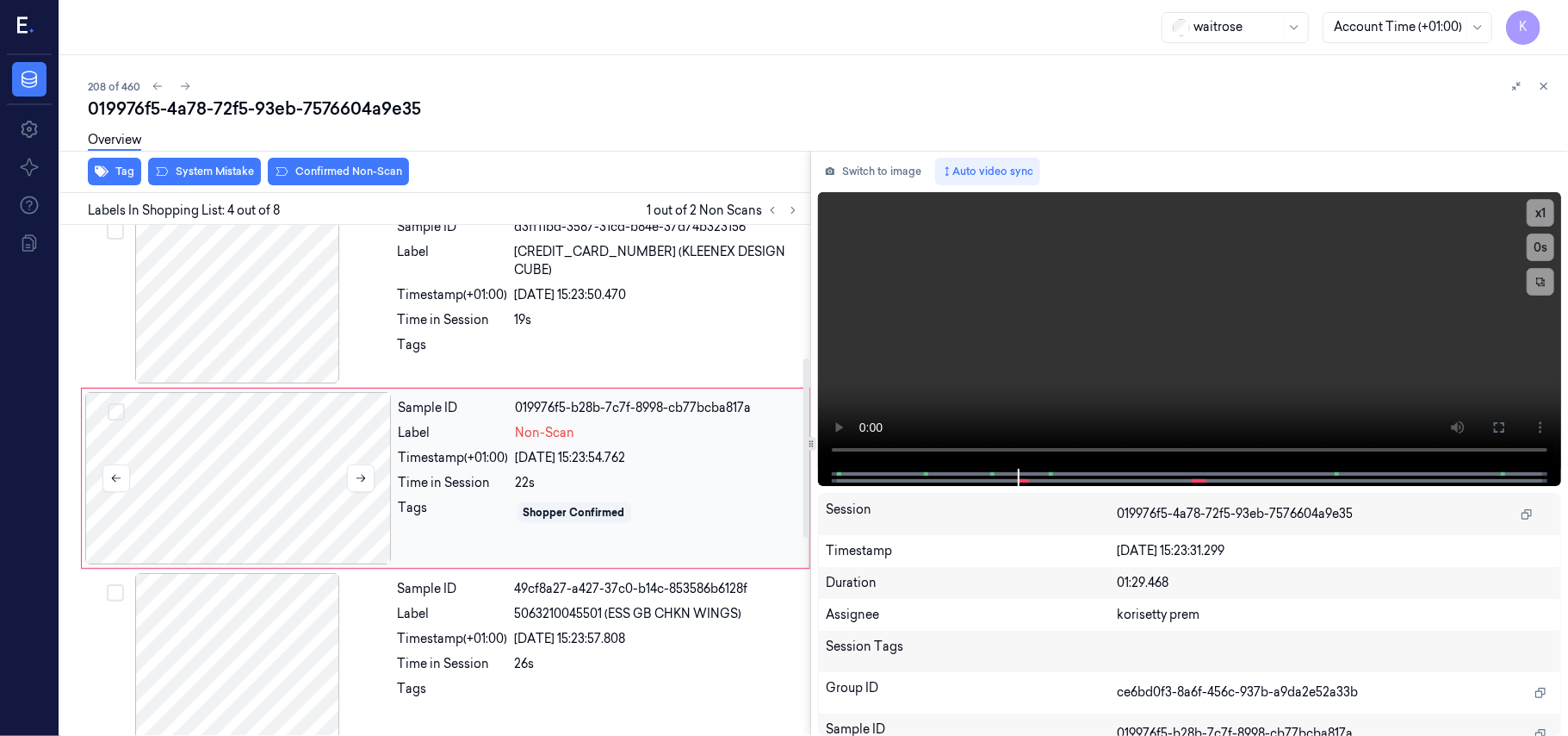
scroll to position [377, 0]
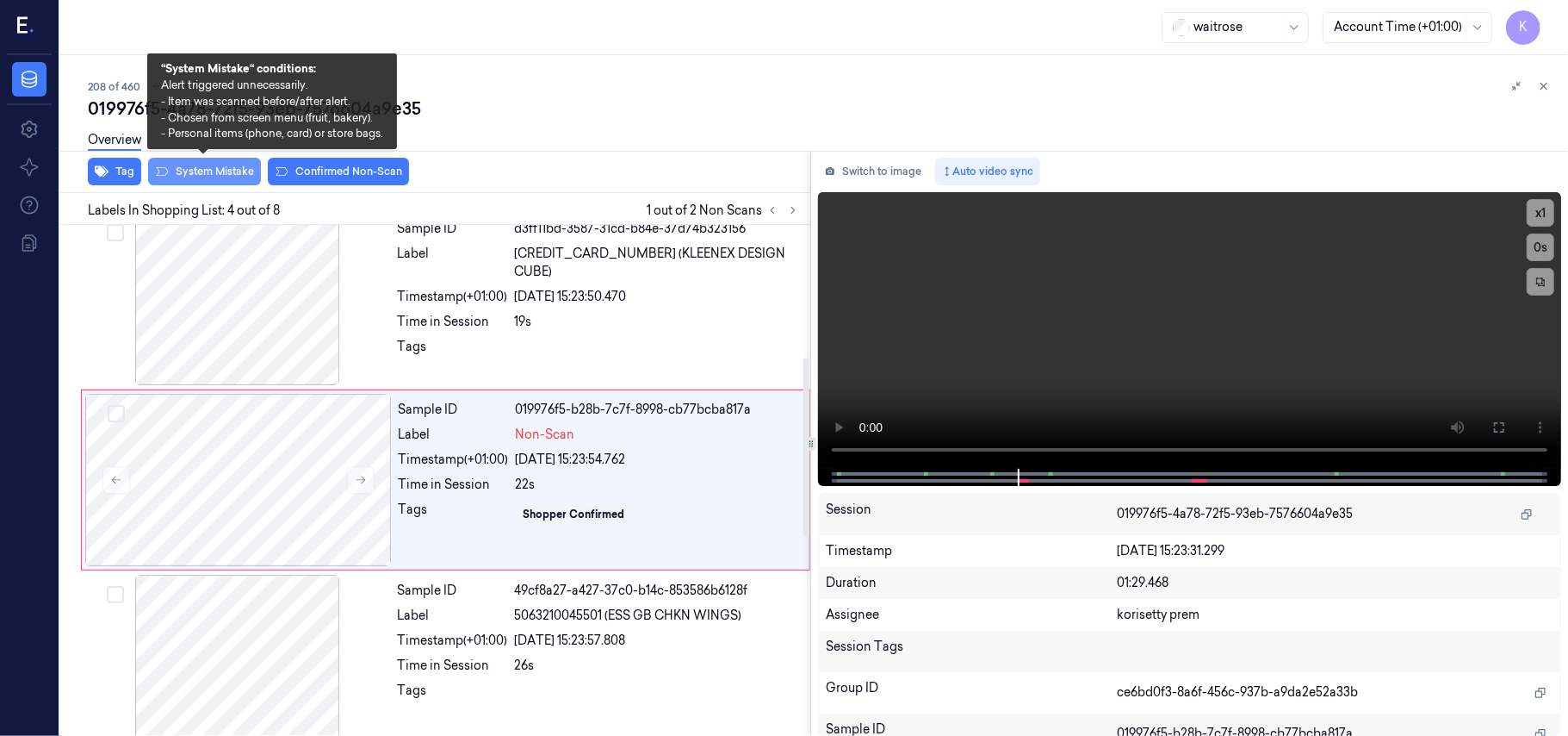
click at [207, 174] on button "System Mistake" at bounding box center [204, 171] width 112 height 28
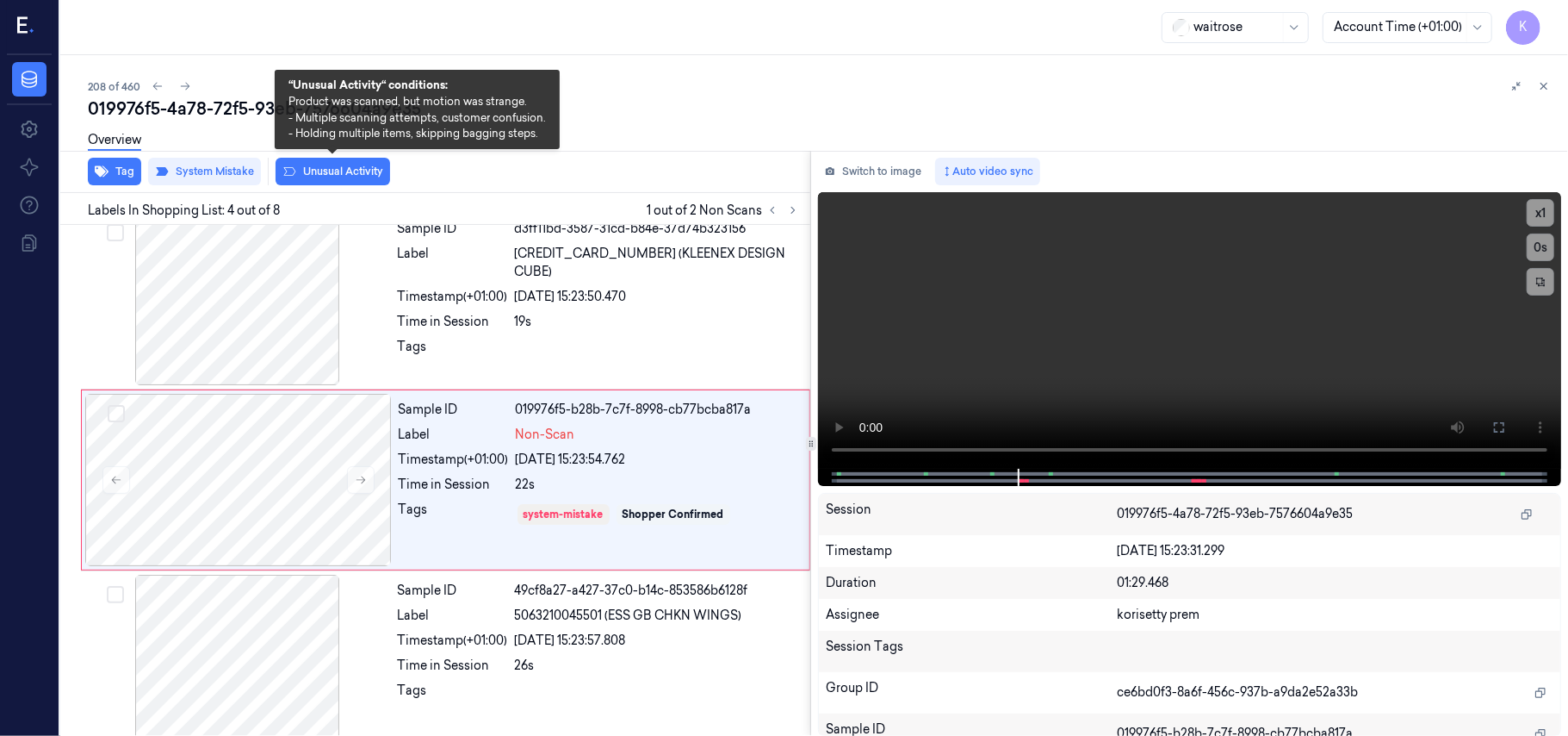
click at [341, 176] on button "Unusual Activity" at bounding box center [333, 171] width 114 height 28
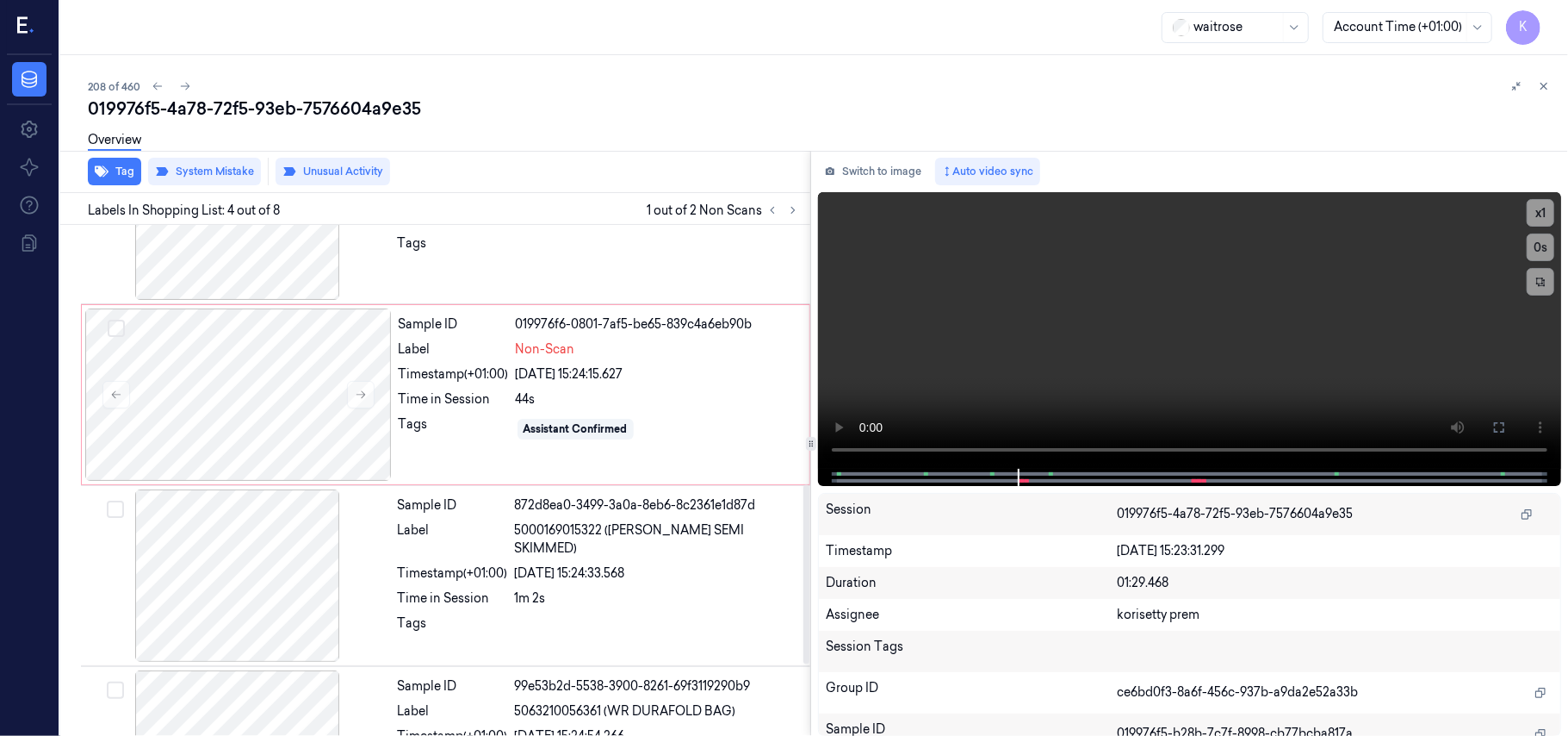
scroll to position [838, 0]
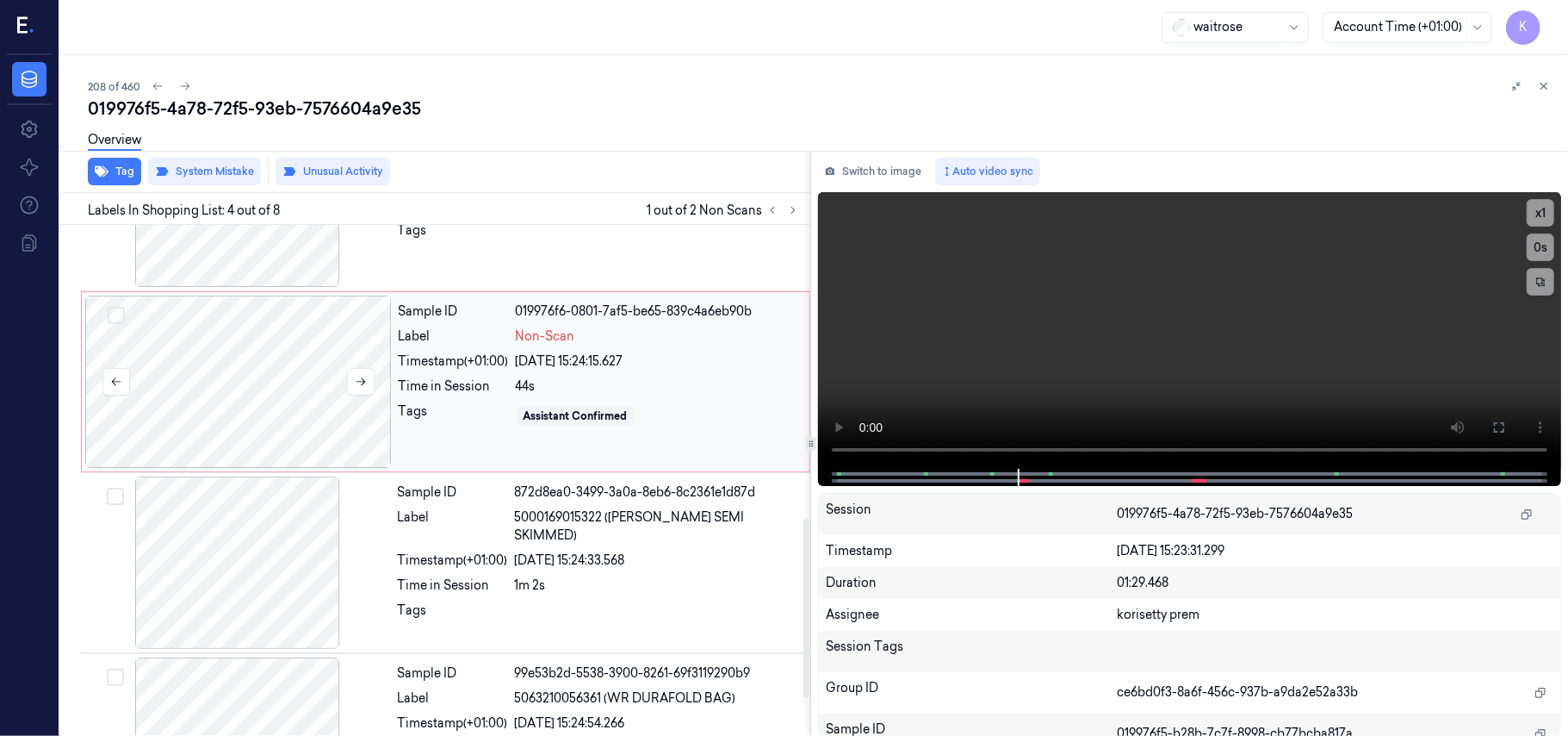
click at [186, 354] on div at bounding box center [239, 381] width 307 height 172
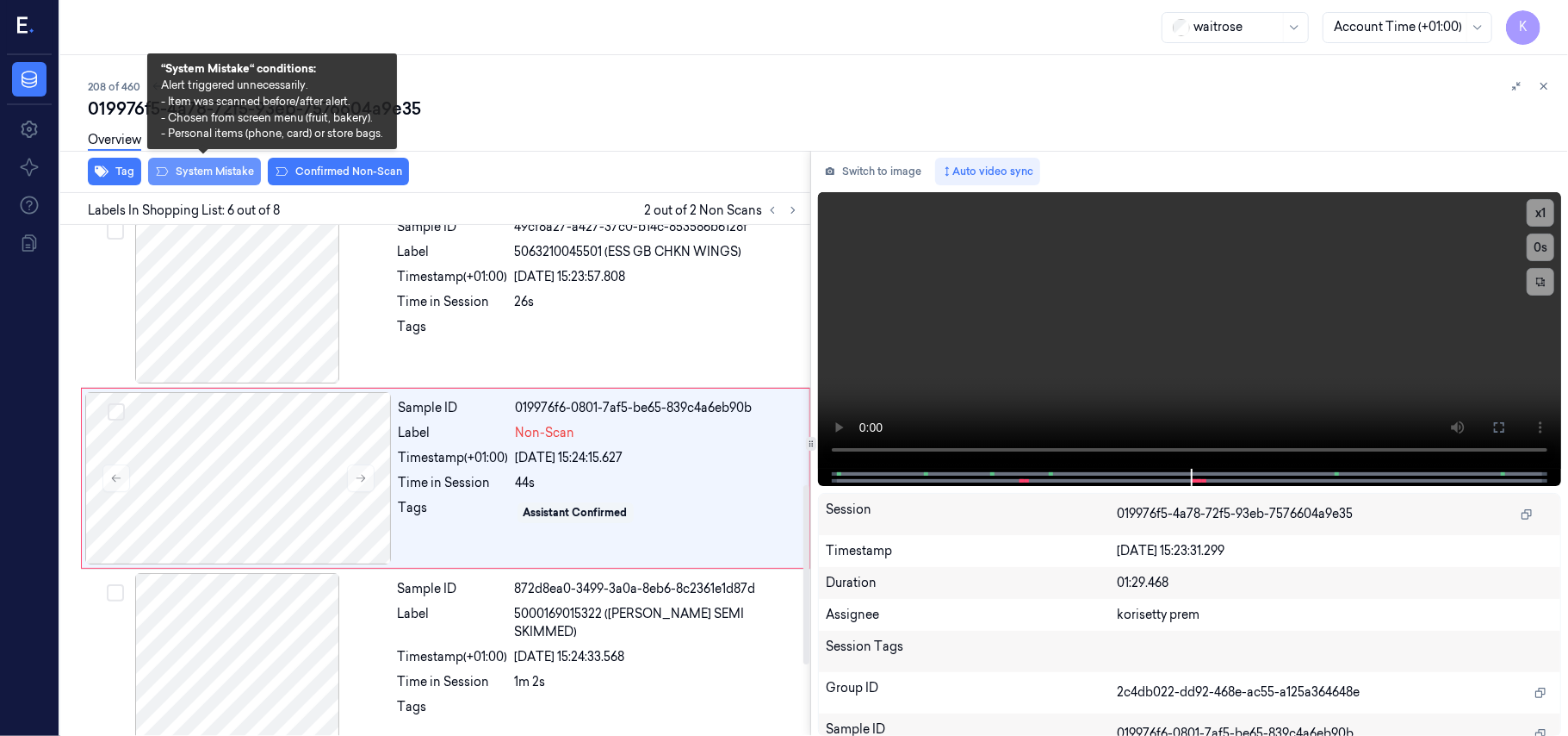
click at [203, 169] on button "System Mistake" at bounding box center [204, 171] width 112 height 28
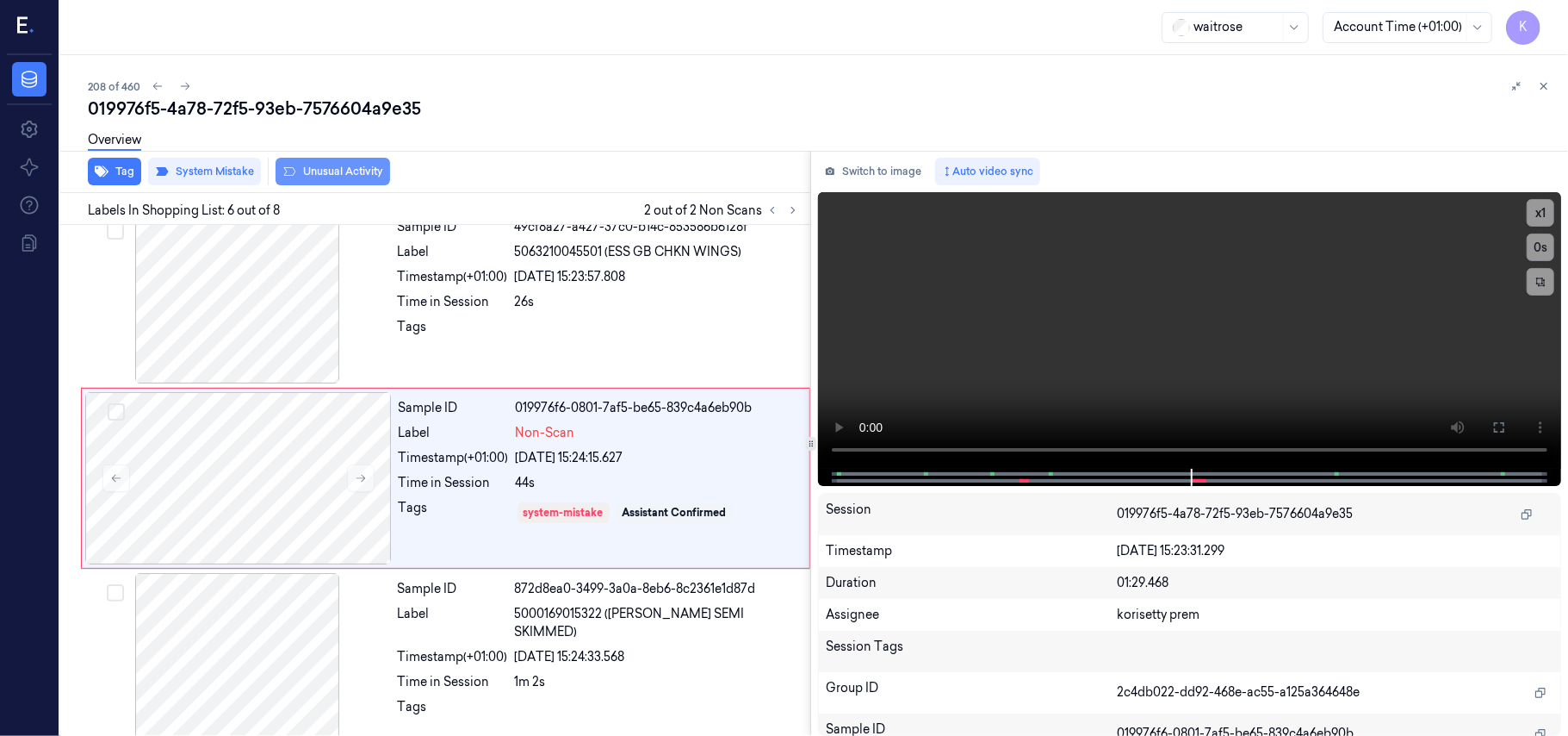
click at [329, 179] on button "Unusual Activity" at bounding box center [333, 171] width 114 height 28
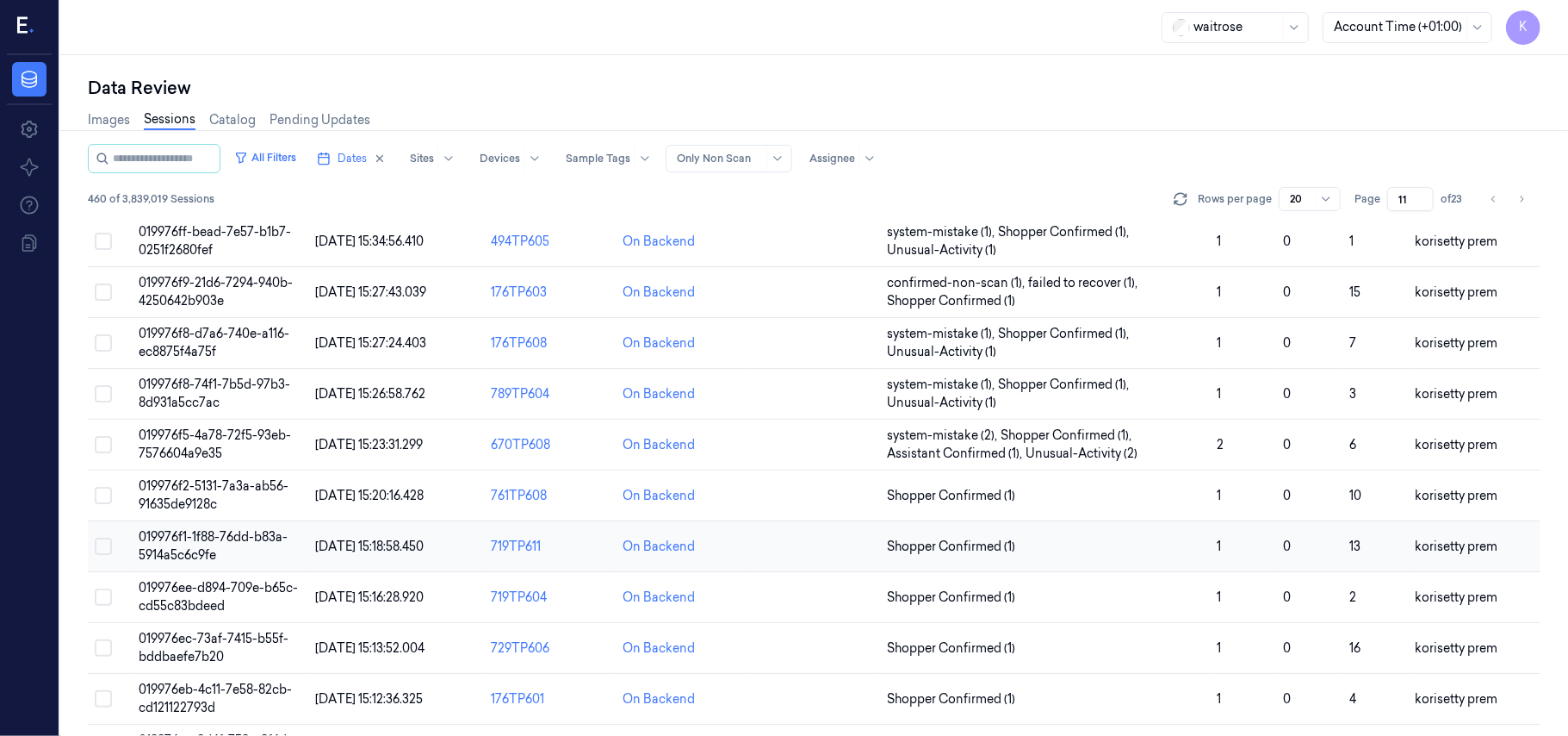
scroll to position [229, 0]
click at [226, 487] on span "019976f2-5131-7a3a-ab56-91635de9128c" at bounding box center [213, 494] width 150 height 34
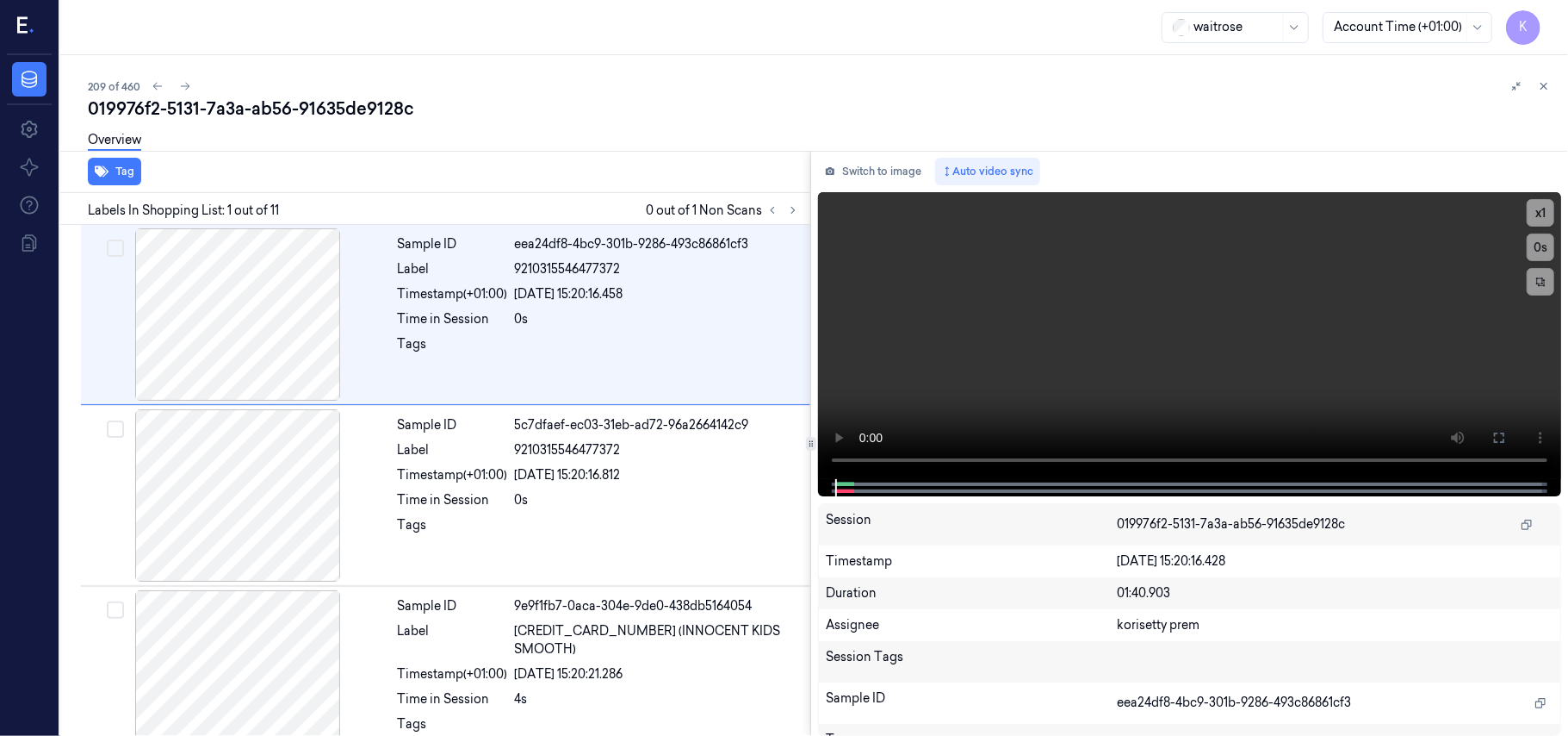
click at [628, 119] on div "019976f2-5131-7a3a-ab56-91635de9128c" at bounding box center [820, 109] width 1466 height 24
click at [795, 207] on icon at bounding box center [793, 210] width 12 height 12
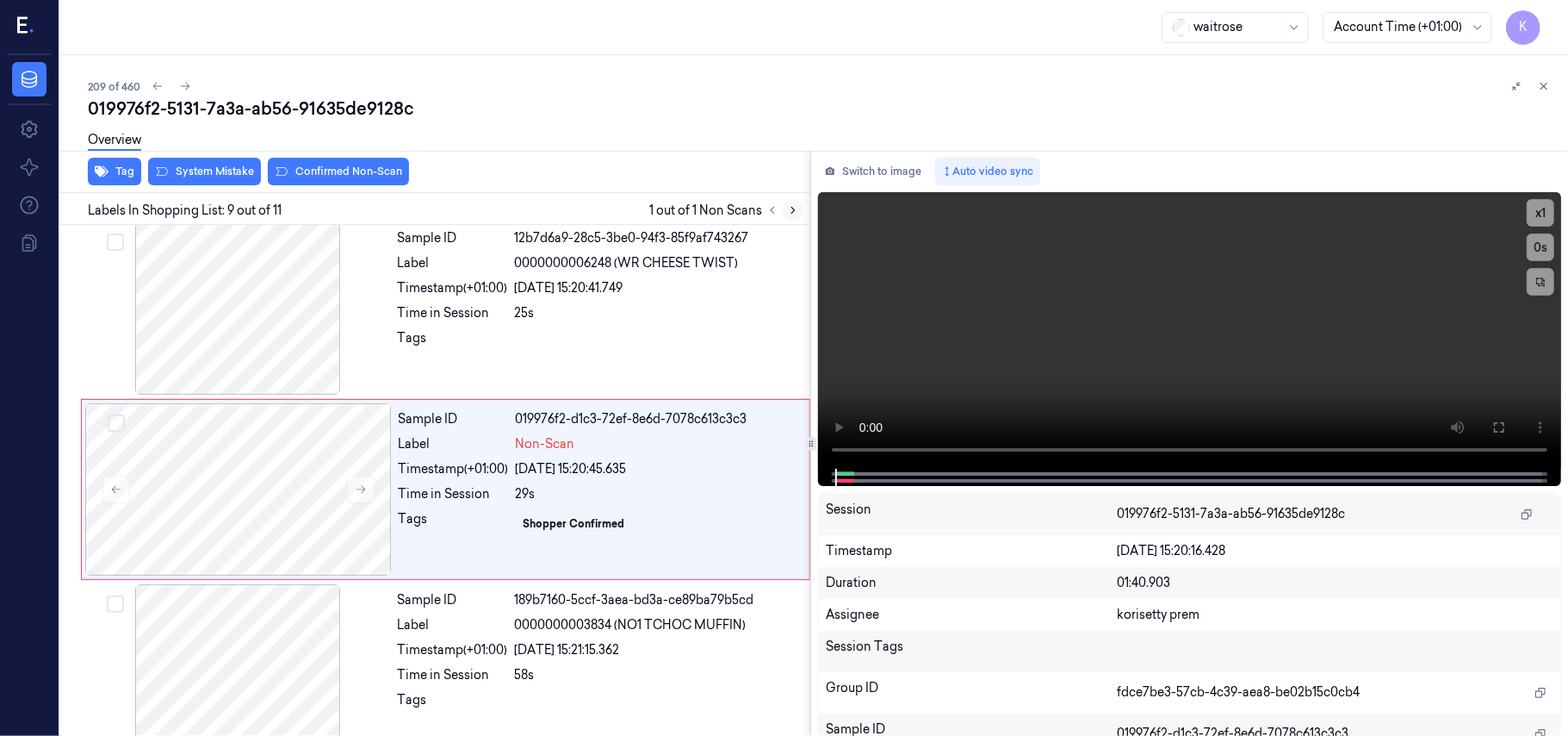
scroll to position [1286, 0]
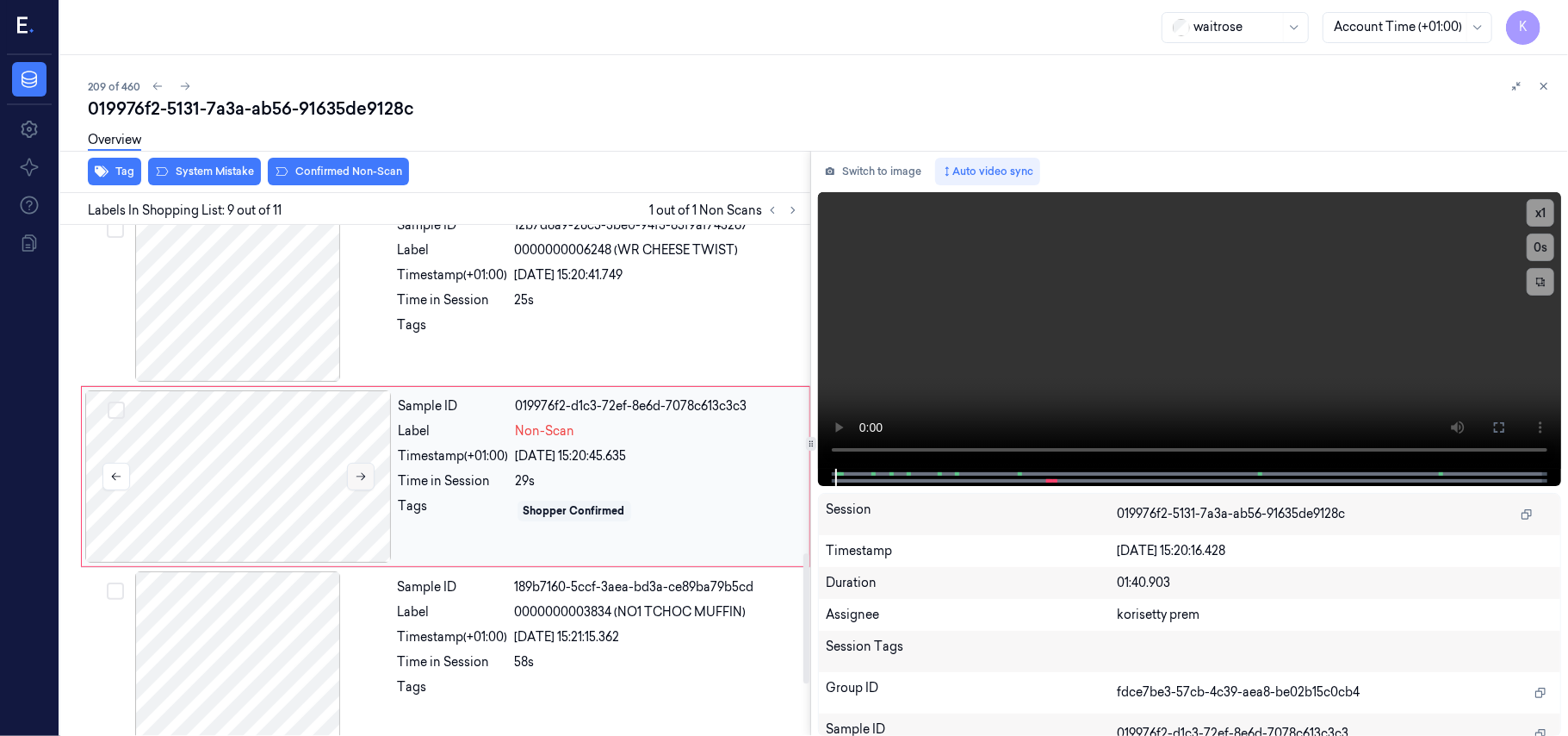
click at [361, 481] on icon at bounding box center [361, 477] width 10 height 8
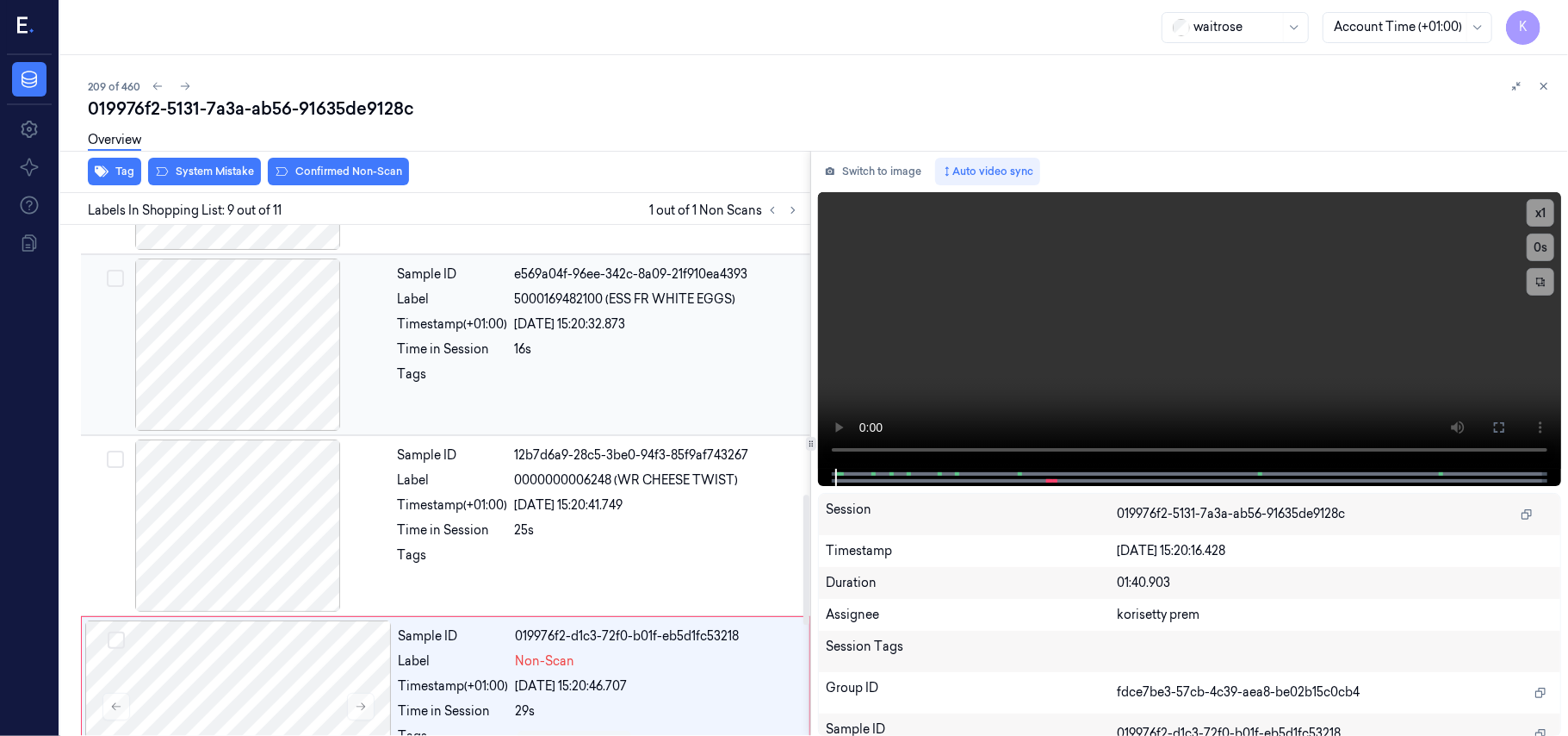
click at [503, 347] on div "Time in Session" at bounding box center [453, 350] width 111 height 18
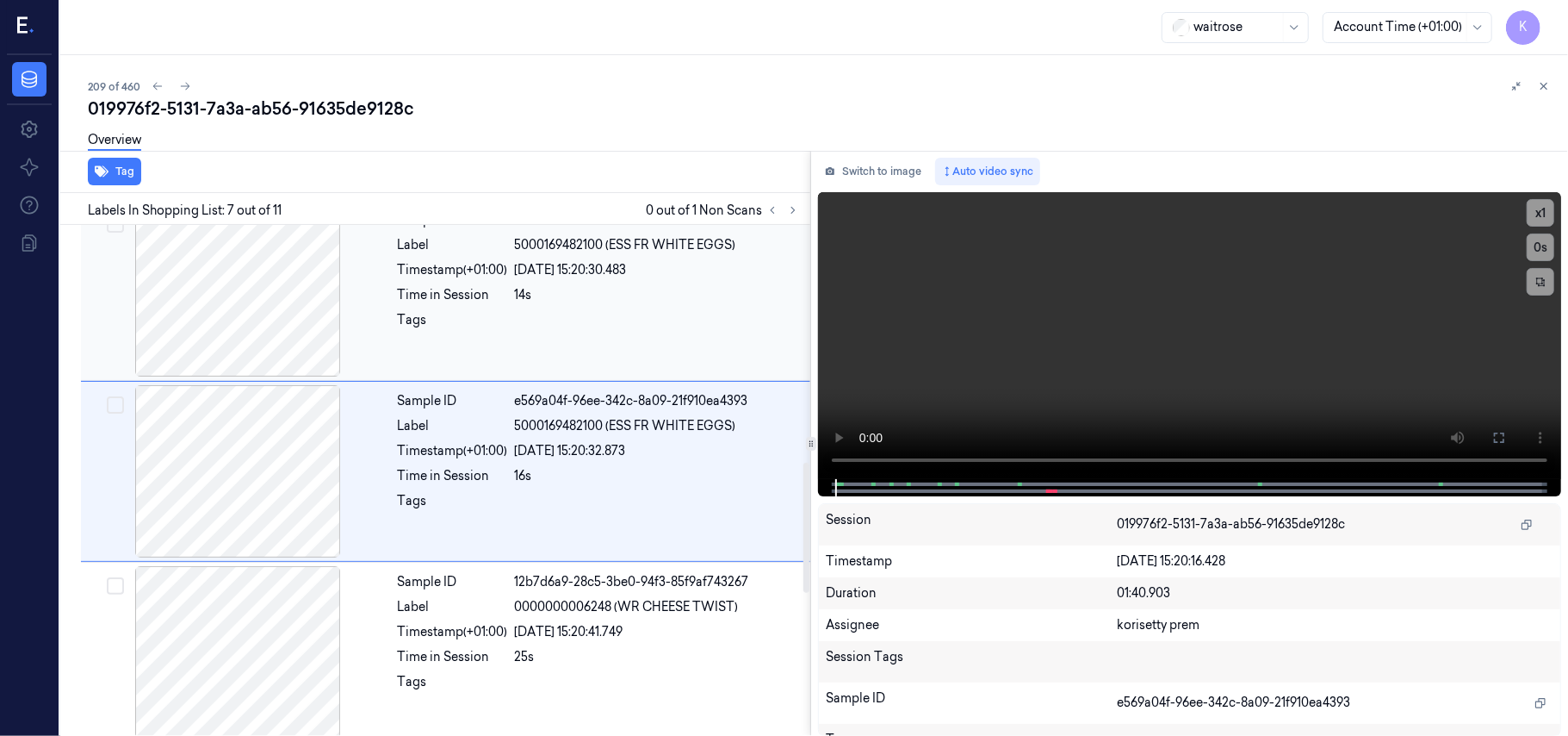
scroll to position [922, 0]
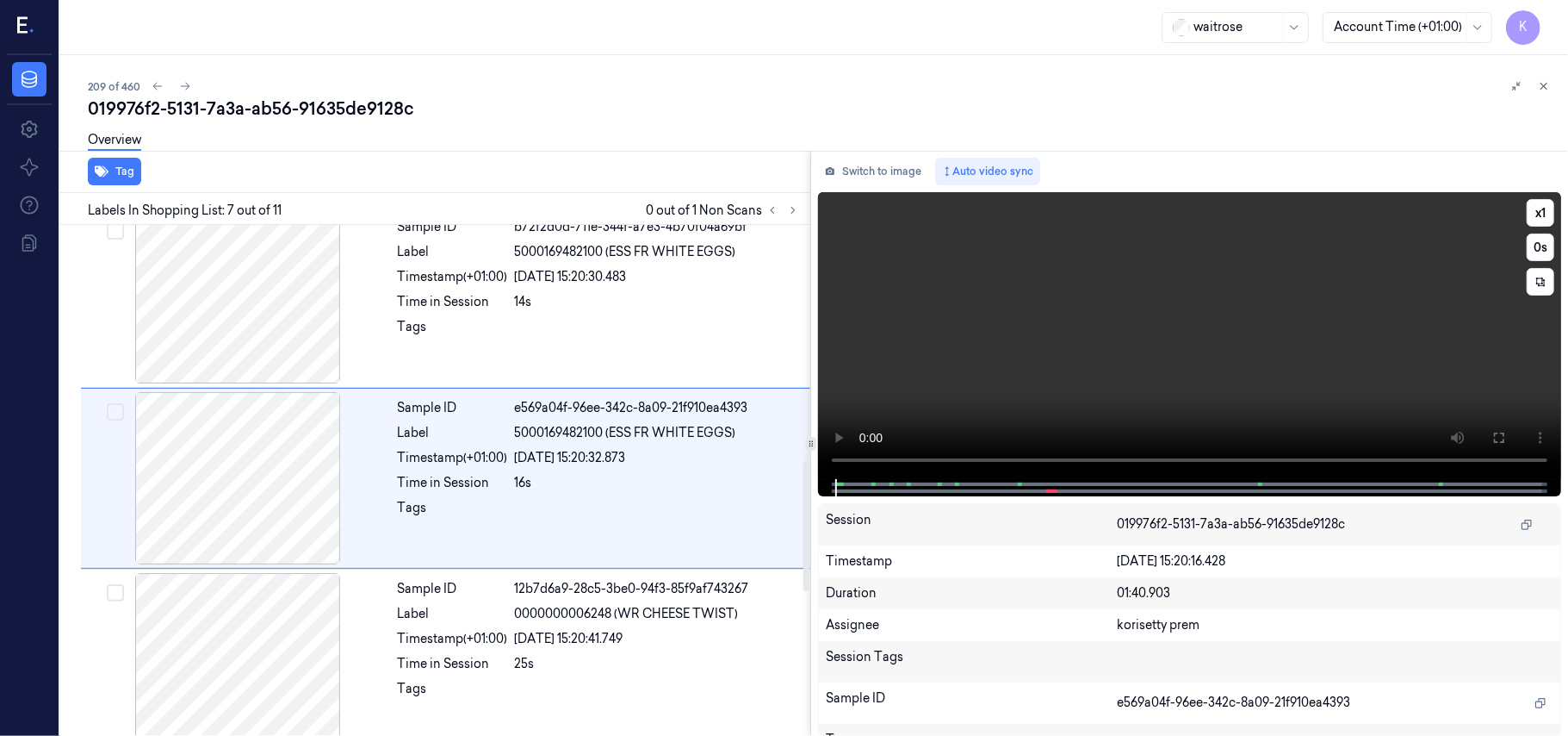
click at [1179, 361] on video at bounding box center [1190, 336] width 743 height 287
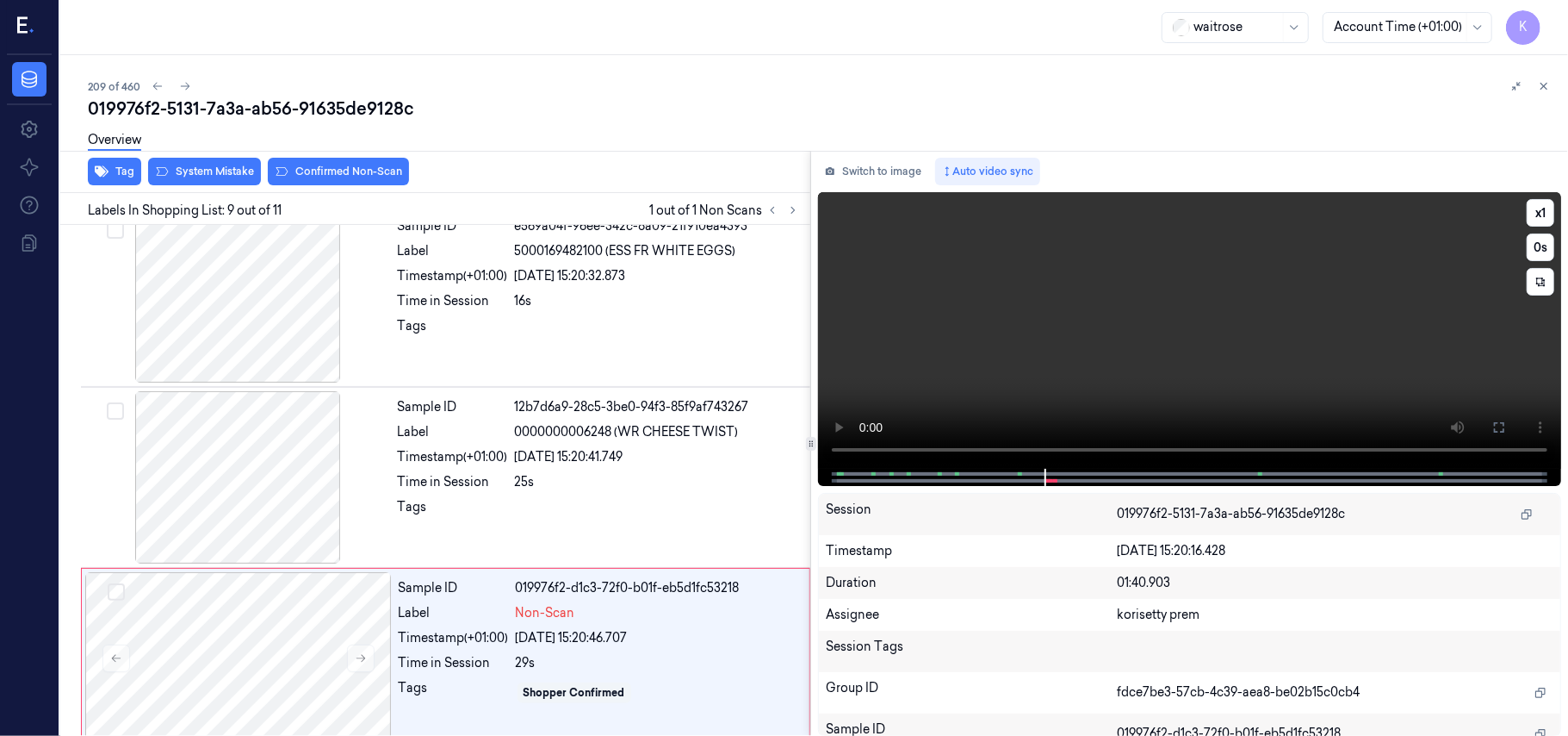
scroll to position [1286, 0]
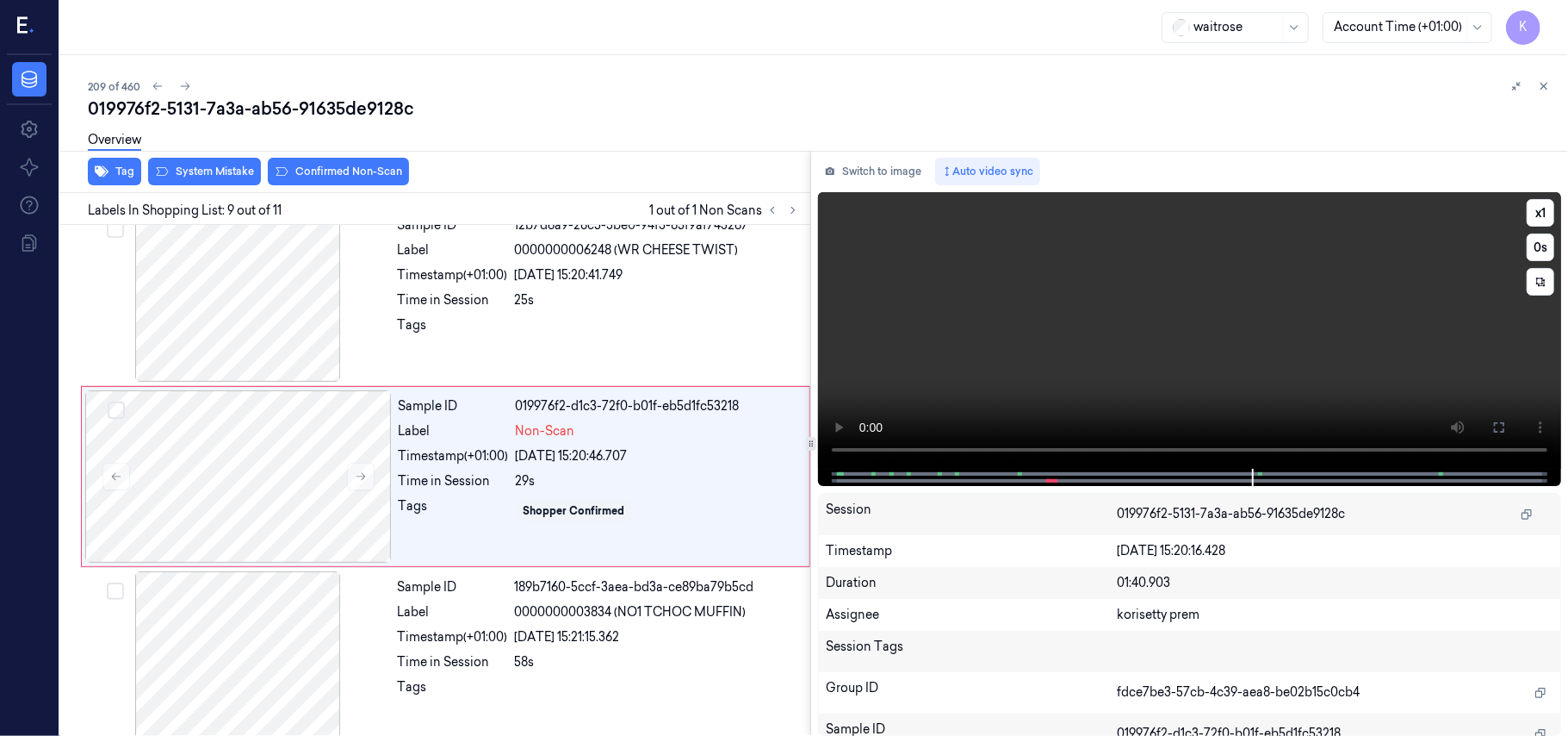
click at [1135, 359] on video at bounding box center [1190, 331] width 743 height 277
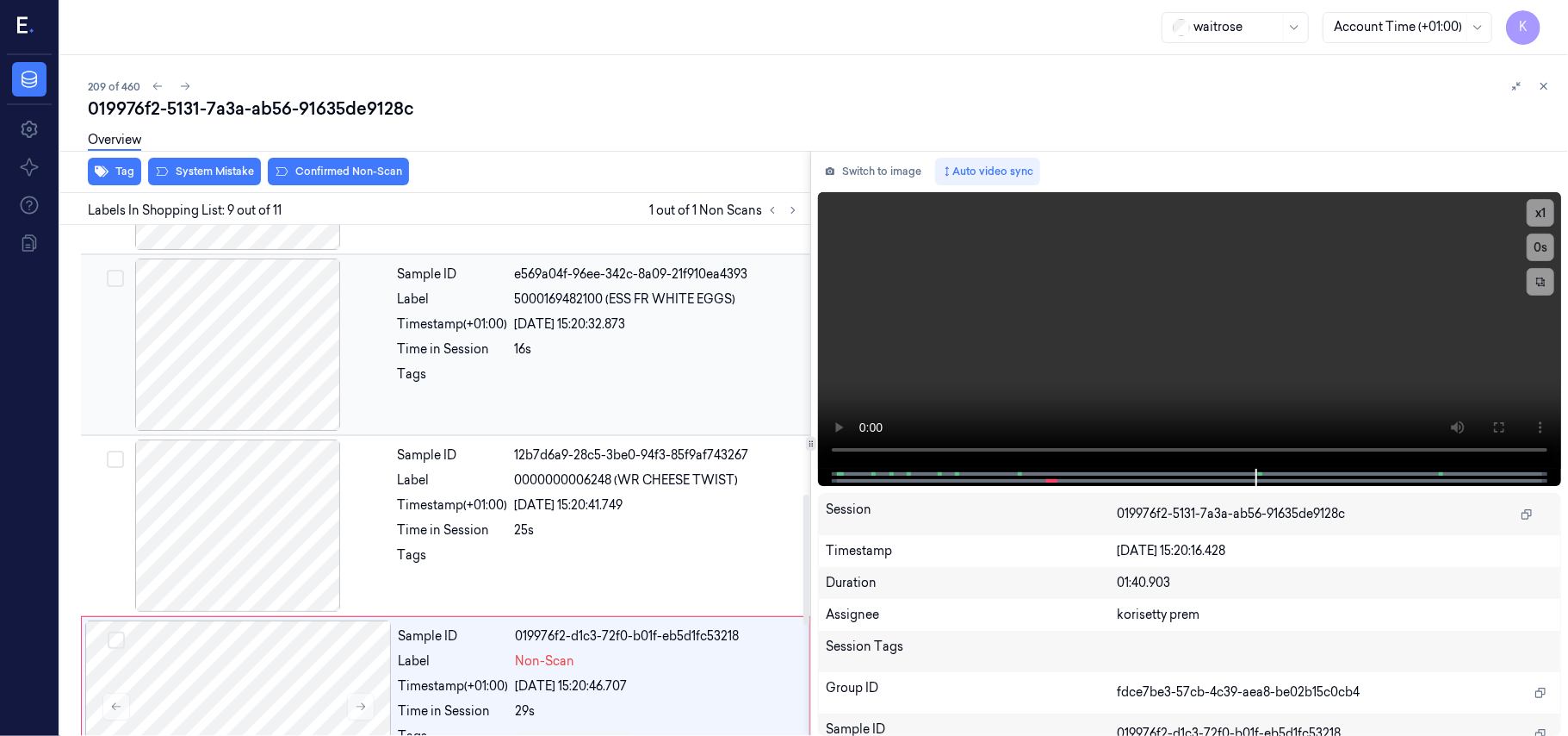
click at [572, 316] on div "Sample ID e569a04f-96ee-342c-8a09-21f910ea4393 Label 5000169482100 (ESS FR WHIT…" at bounding box center [599, 344] width 416 height 172
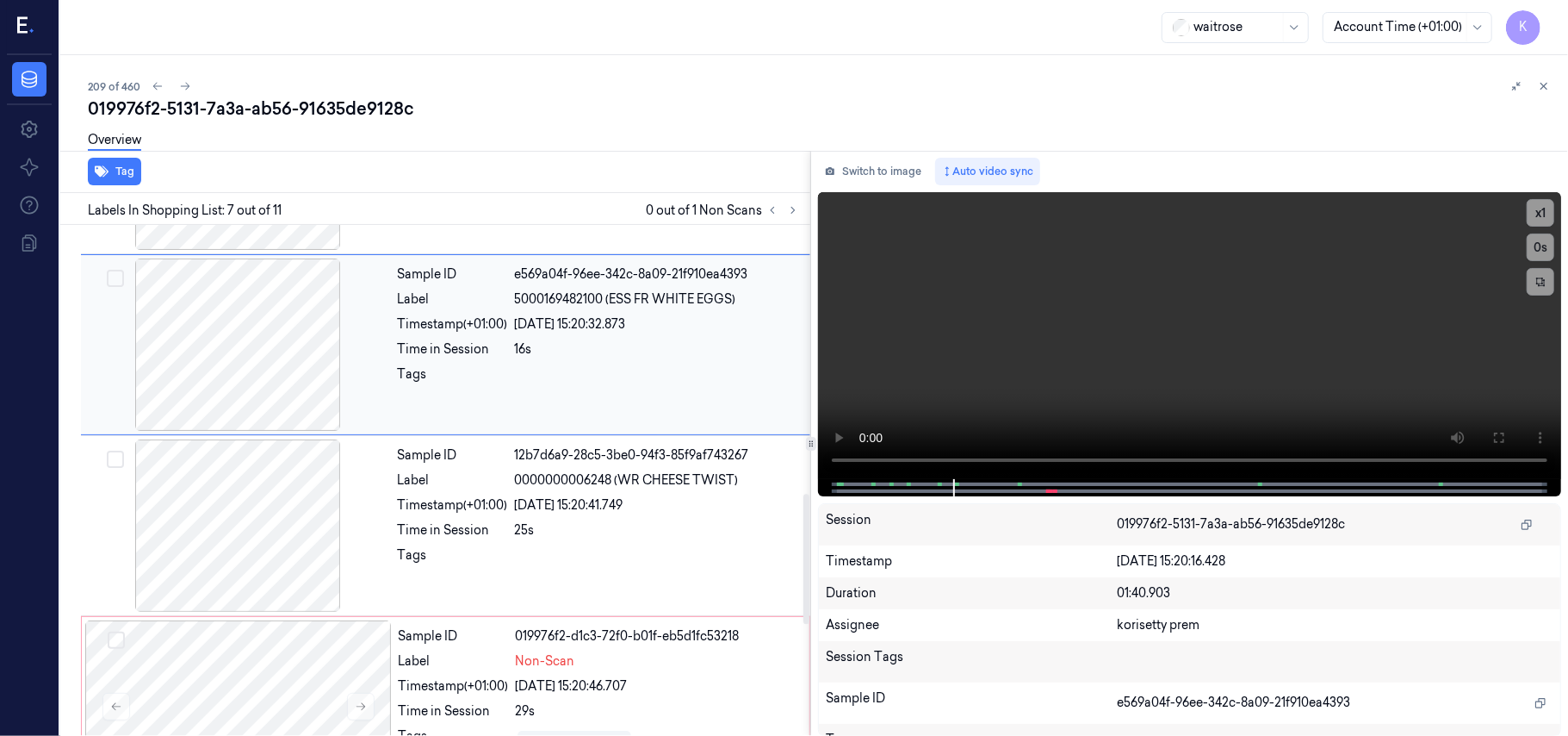
scroll to position [922, 0]
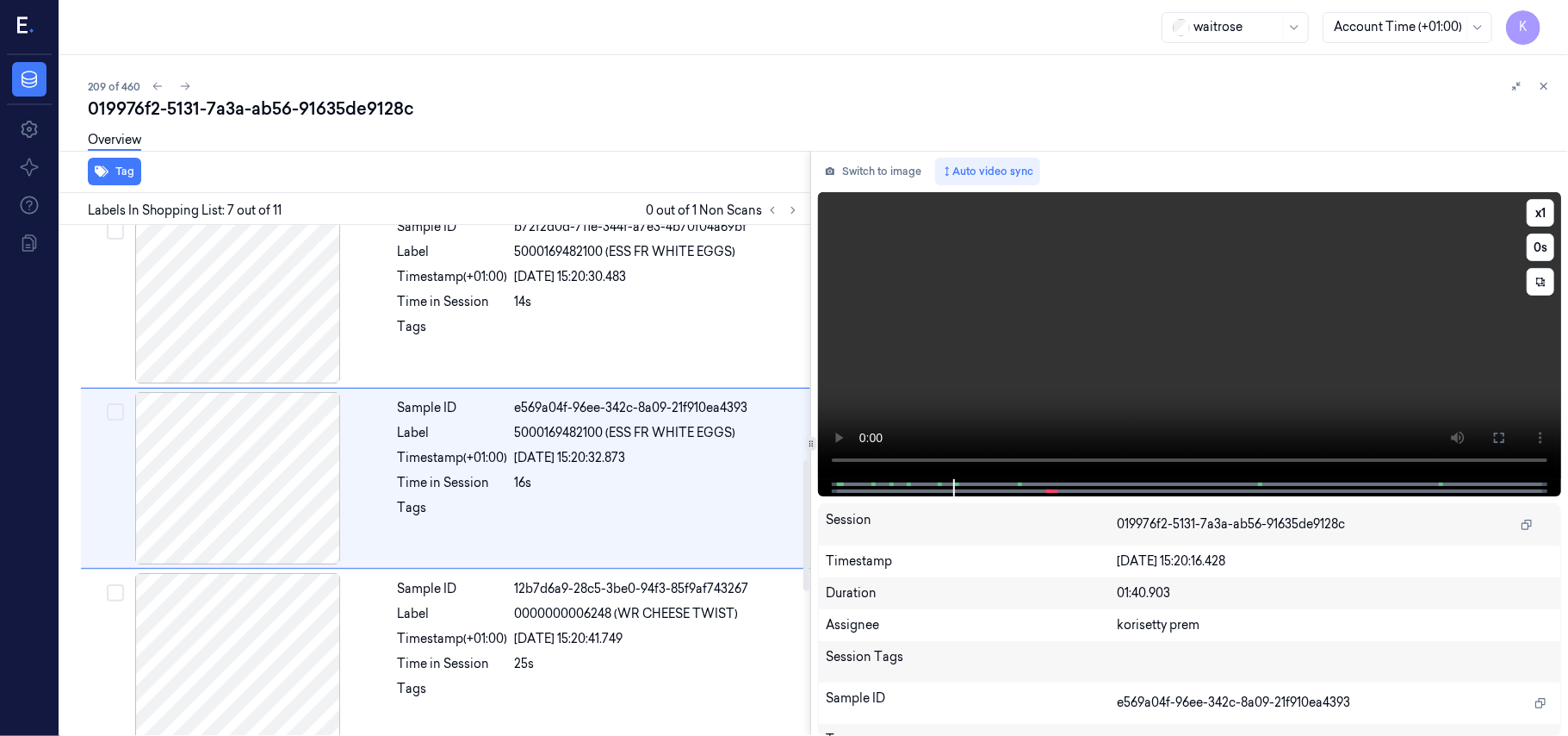
click at [1014, 332] on video at bounding box center [1190, 336] width 743 height 287
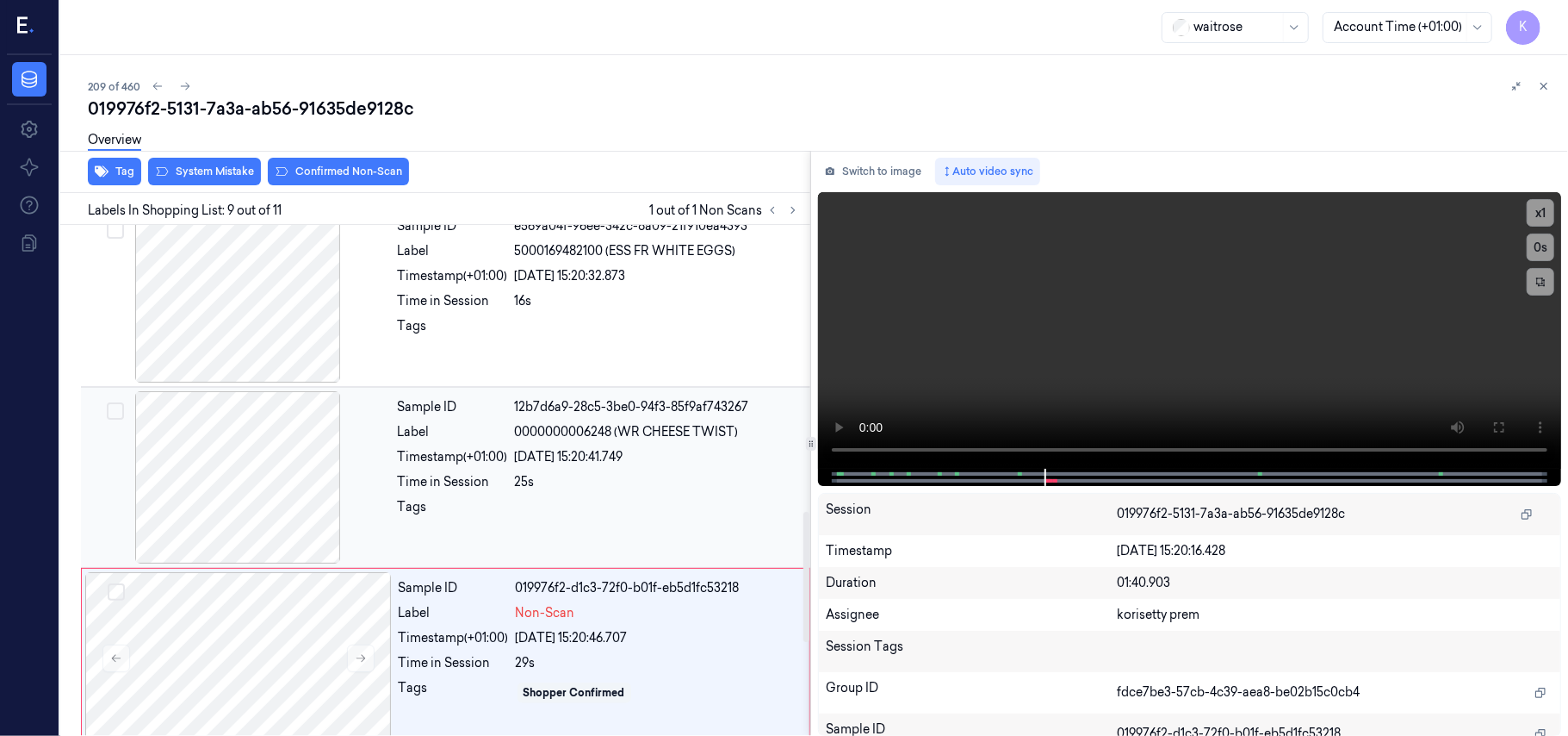
scroll to position [1286, 0]
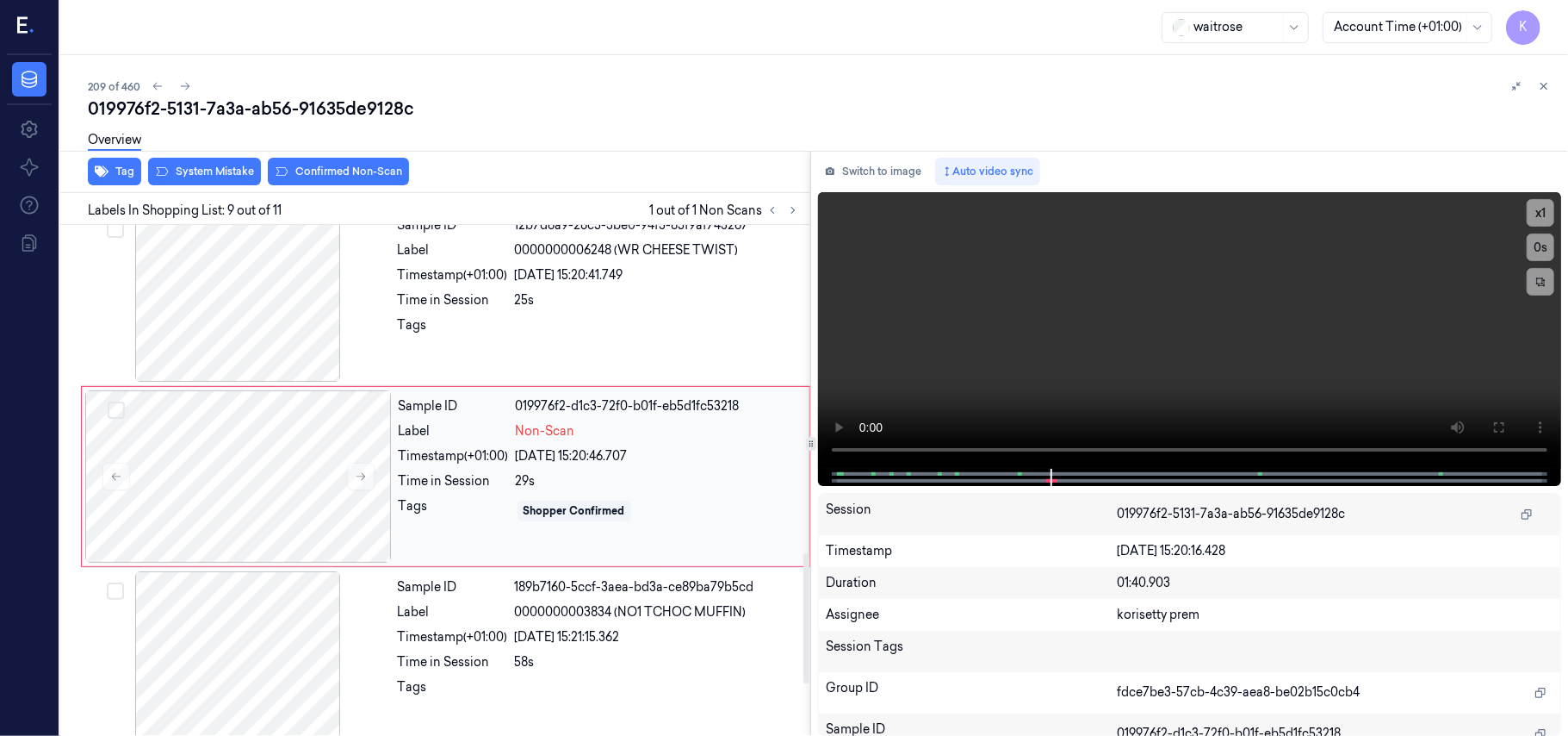
click at [563, 487] on div "29s" at bounding box center [657, 481] width 284 height 18
click at [1099, 343] on video at bounding box center [1190, 331] width 743 height 277
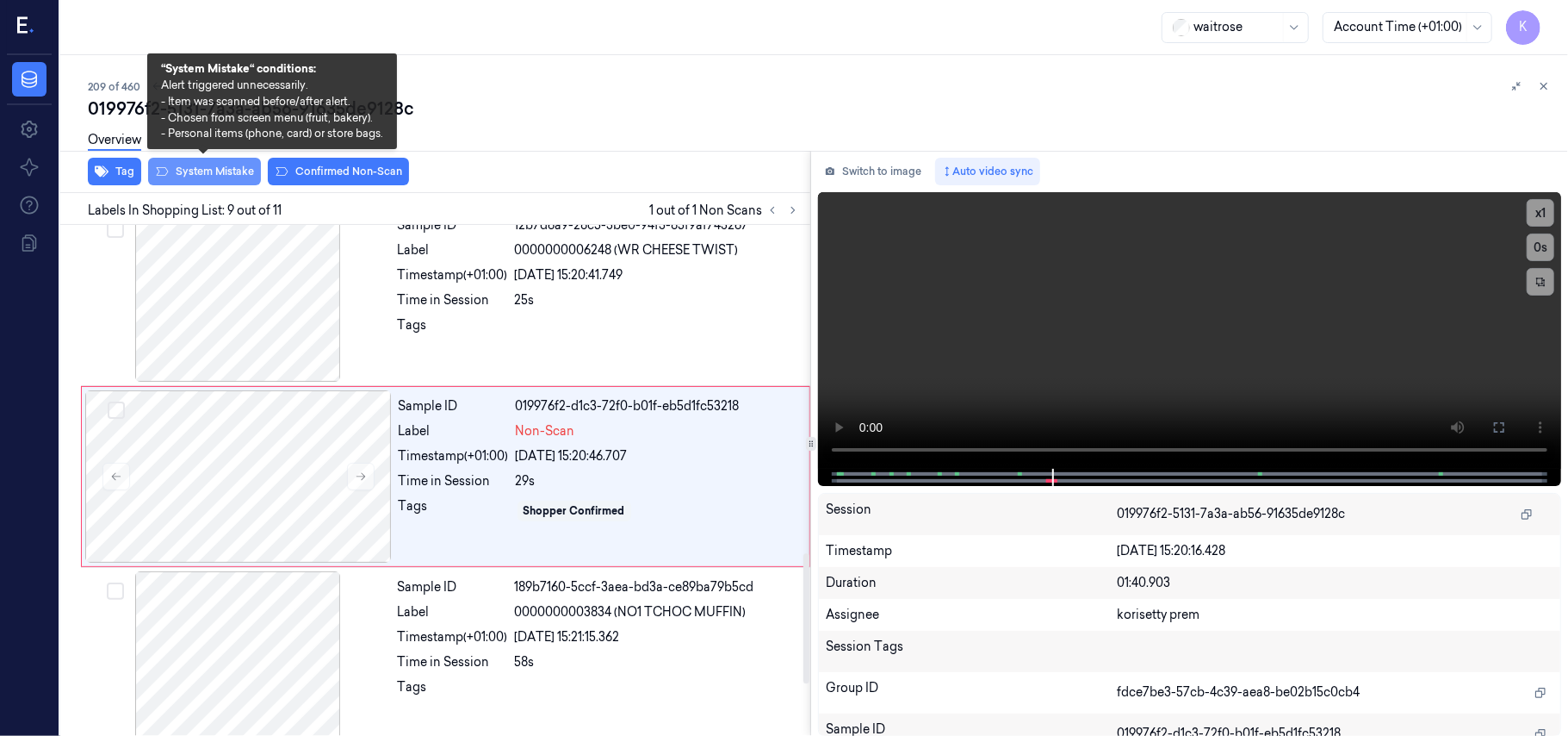
click at [234, 170] on button "System Mistake" at bounding box center [204, 171] width 112 height 28
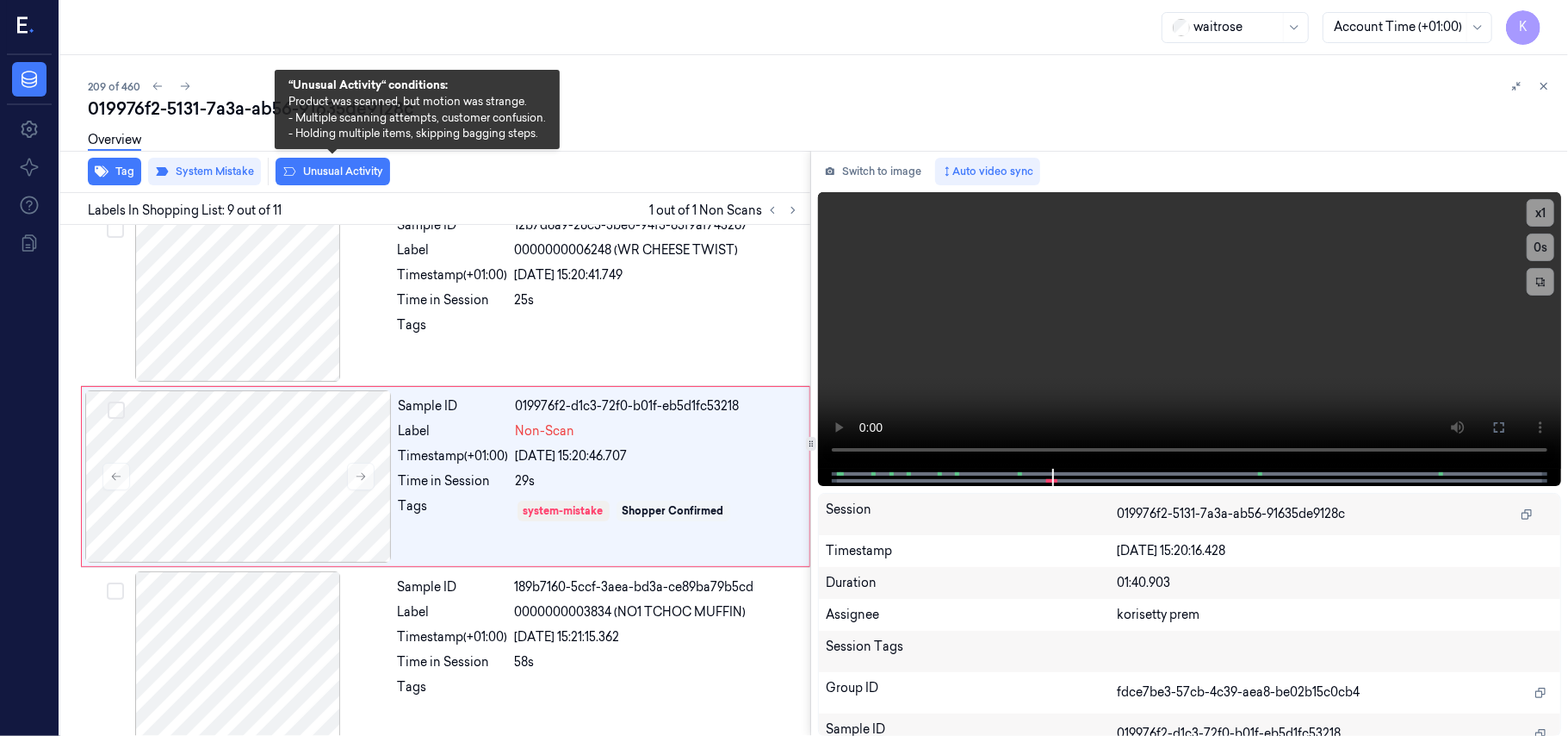
click at [317, 173] on button "Unusual Activity" at bounding box center [333, 171] width 114 height 28
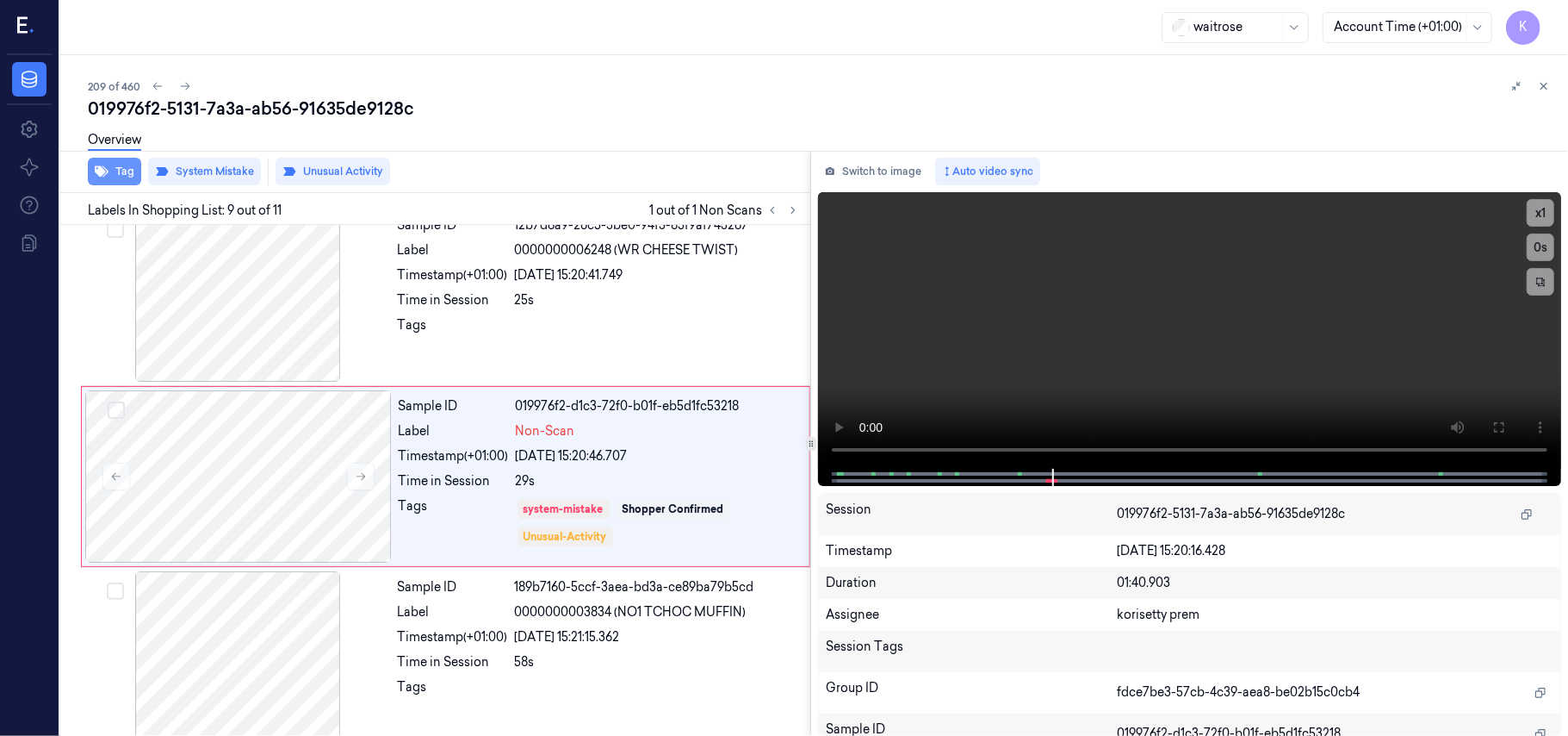
click at [113, 177] on button "Tag" at bounding box center [114, 171] width 54 height 28
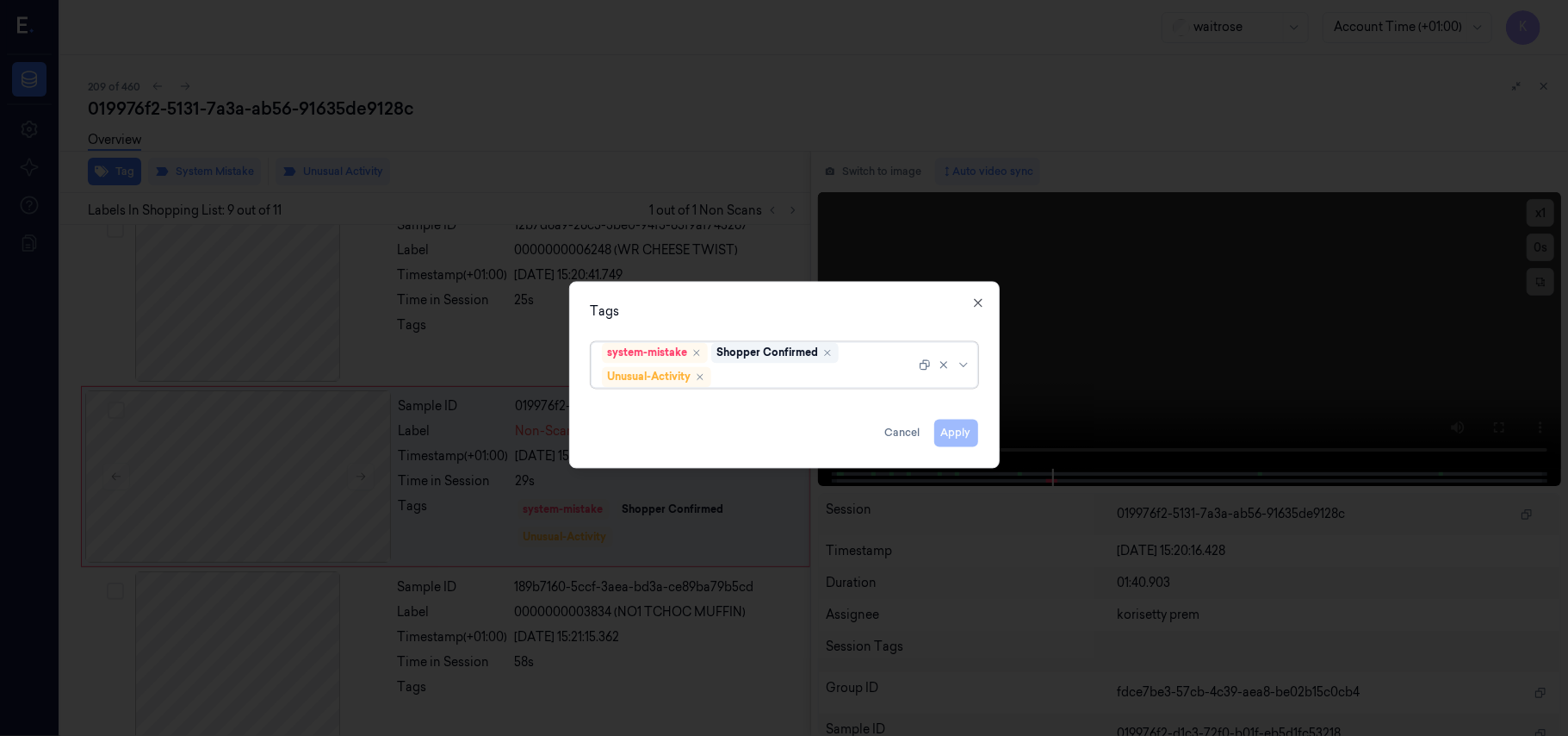
click at [760, 369] on div at bounding box center [815, 376] width 201 height 18
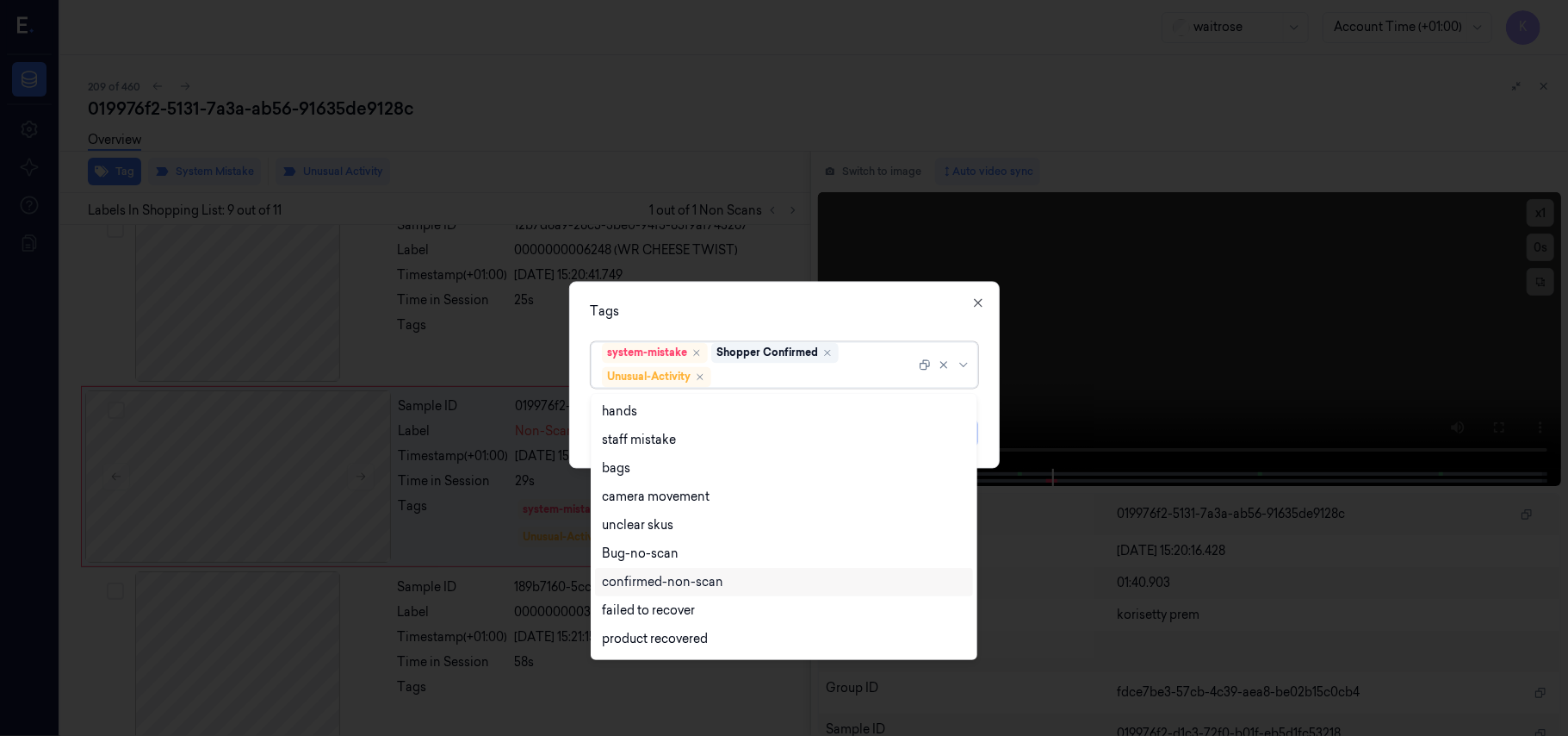
scroll to position [225, 0]
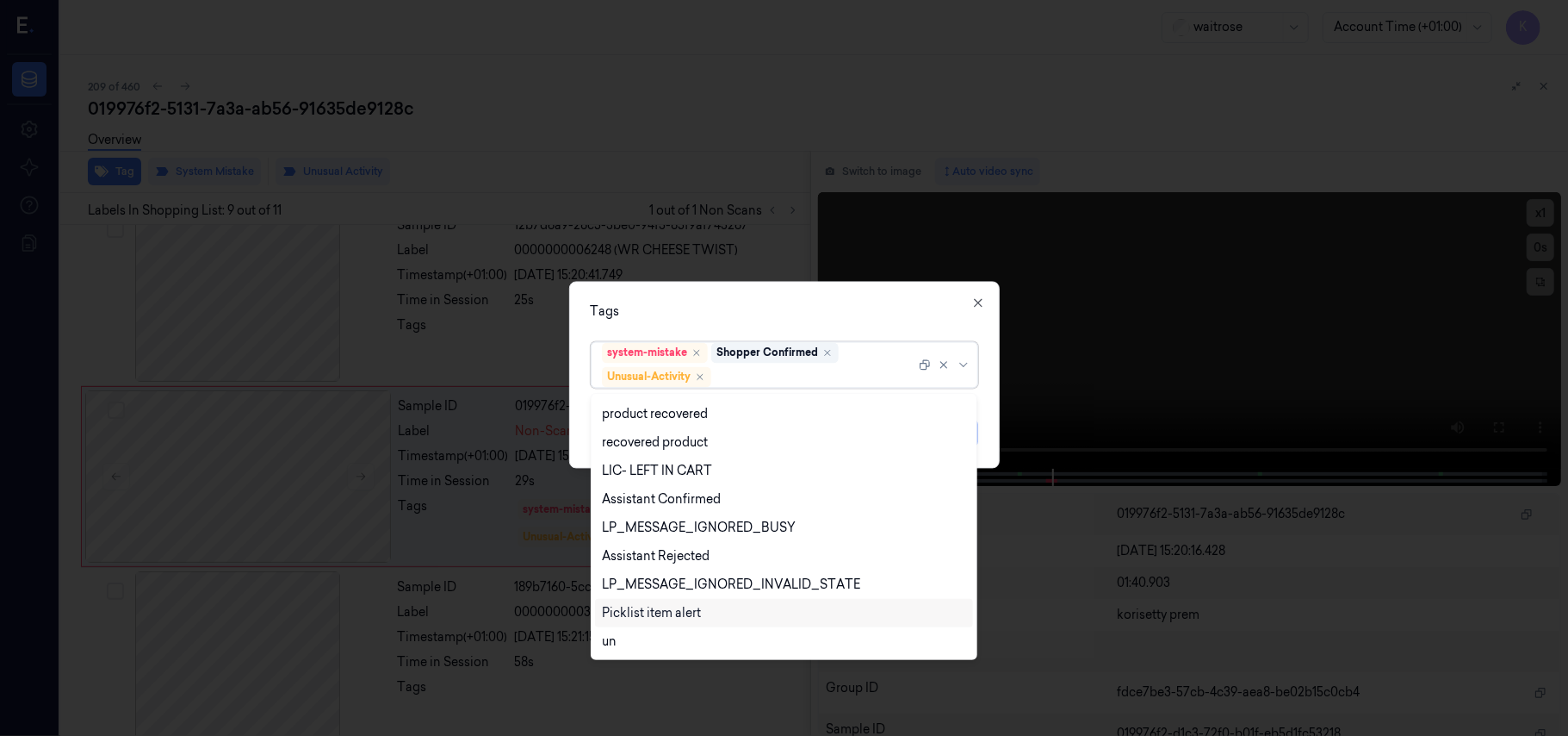
click at [670, 607] on div "Picklist item alert" at bounding box center [651, 613] width 99 height 18
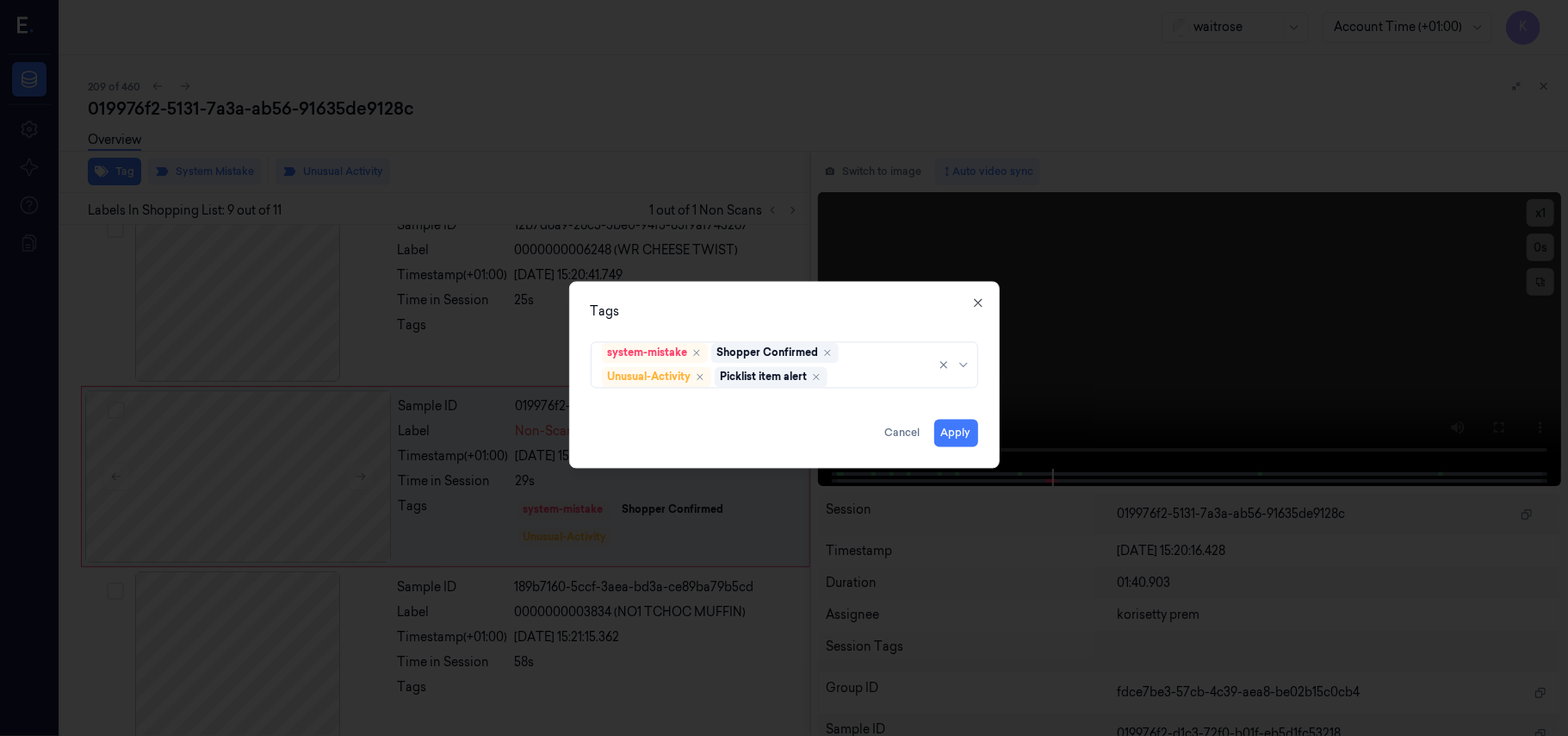
click at [811, 303] on div "Tags" at bounding box center [784, 312] width 387 height 18
click at [949, 435] on button "Apply" at bounding box center [957, 433] width 44 height 28
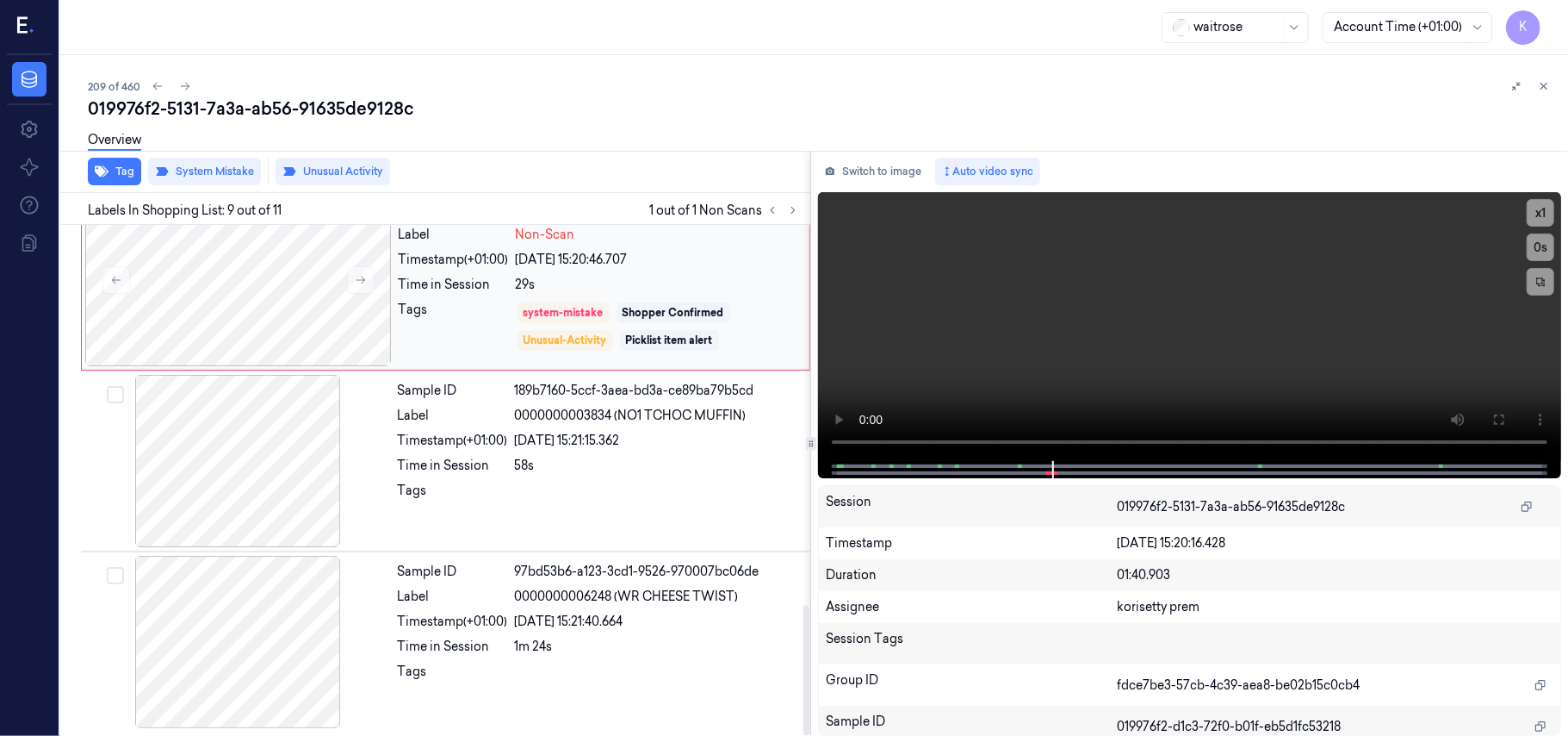
scroll to position [1490, 0]
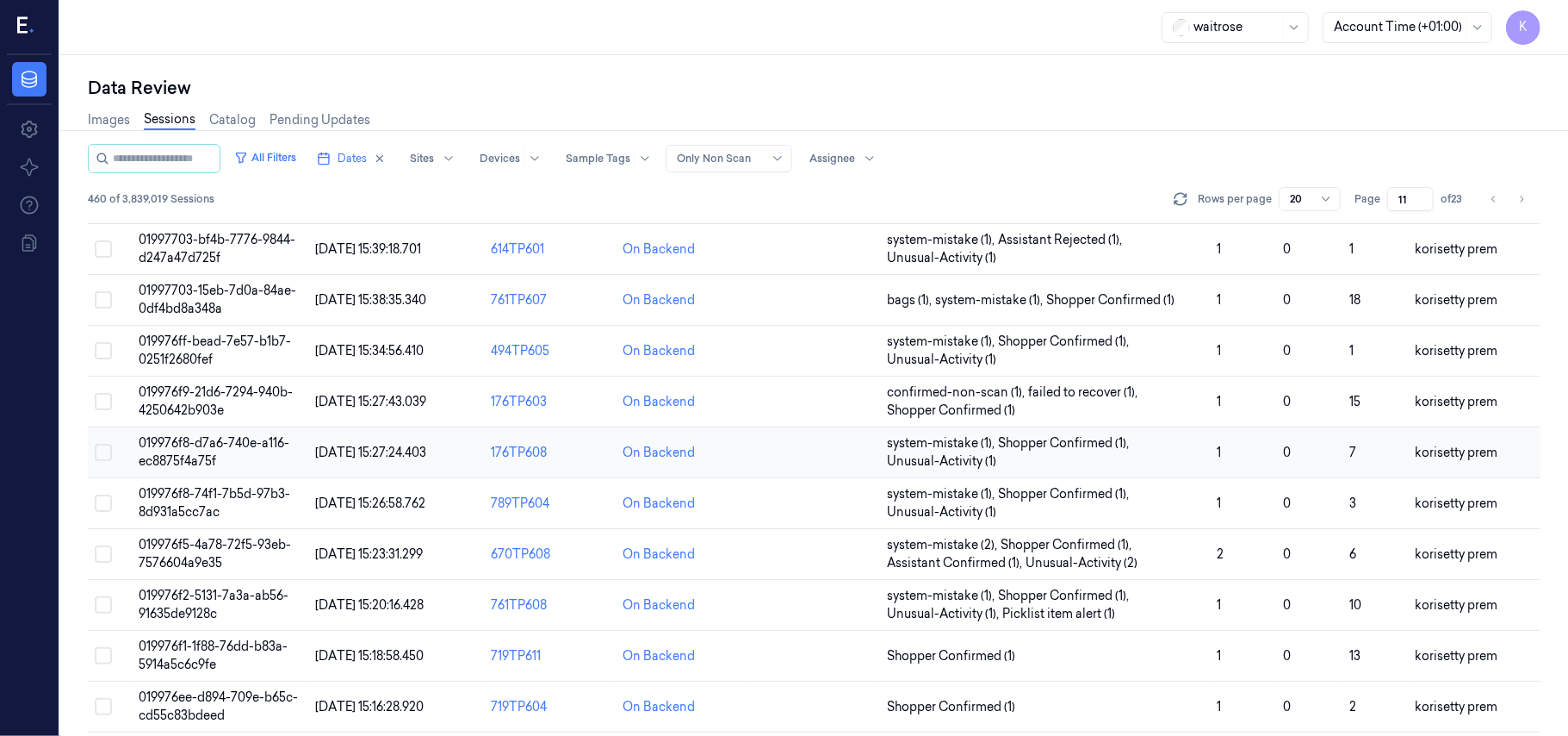
scroll to position [459, 0]
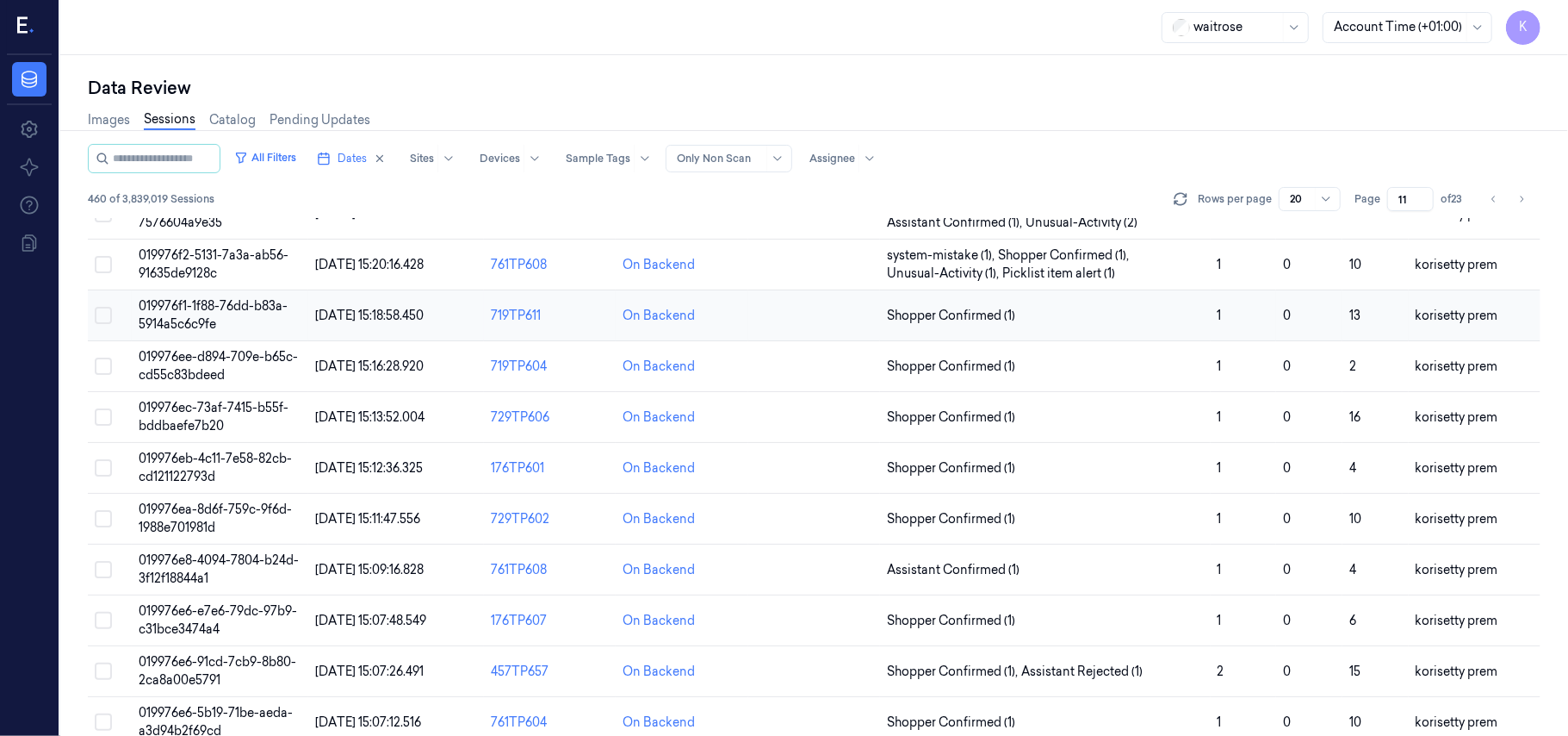
click at [180, 321] on span "019976f1-1f88-76dd-b83a-5914a5c6c9fe" at bounding box center [213, 315] width 149 height 34
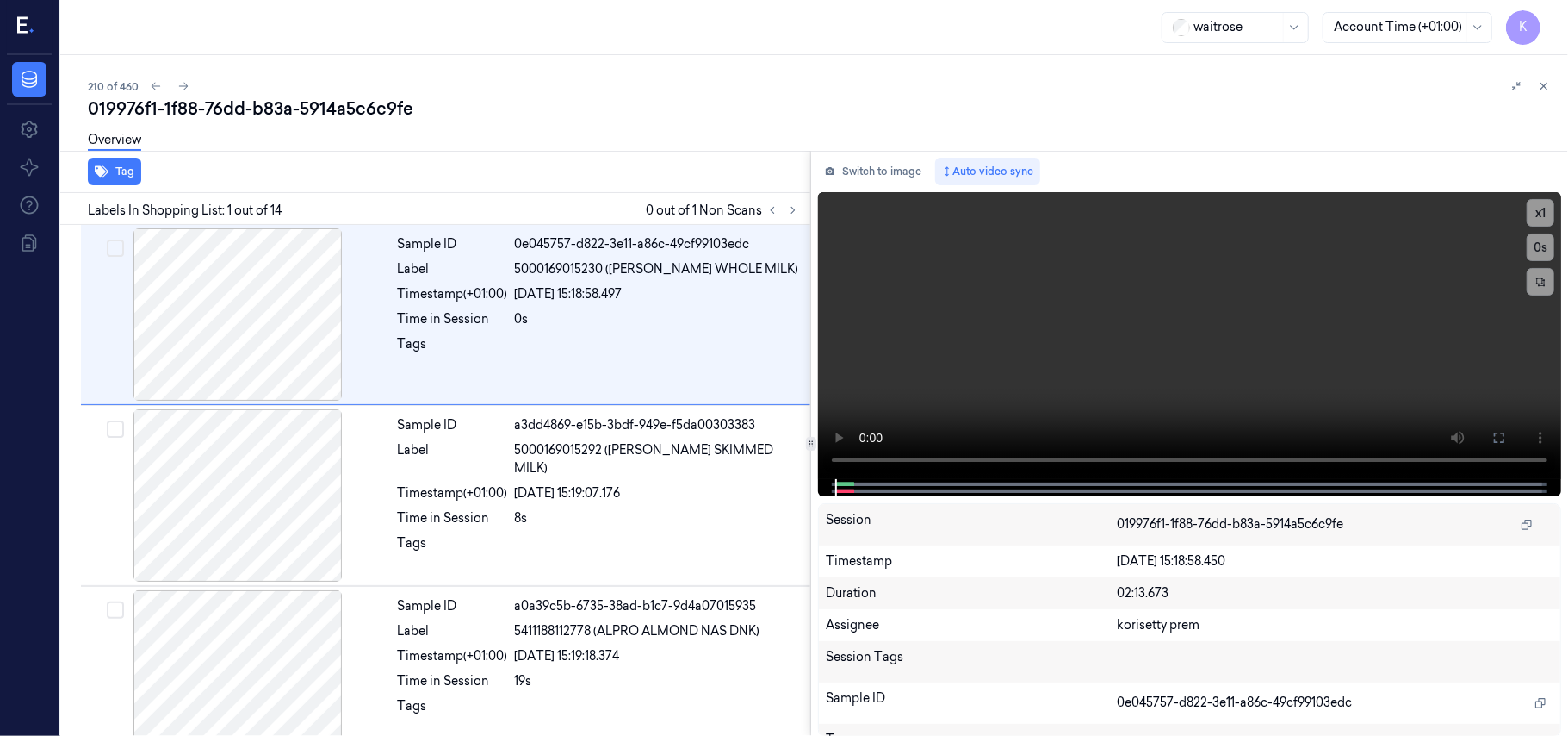
click at [559, 99] on div "019976f1-1f88-76dd-b83a-5914a5c6c9fe" at bounding box center [820, 109] width 1466 height 24
click at [794, 205] on icon at bounding box center [793, 210] width 12 height 12
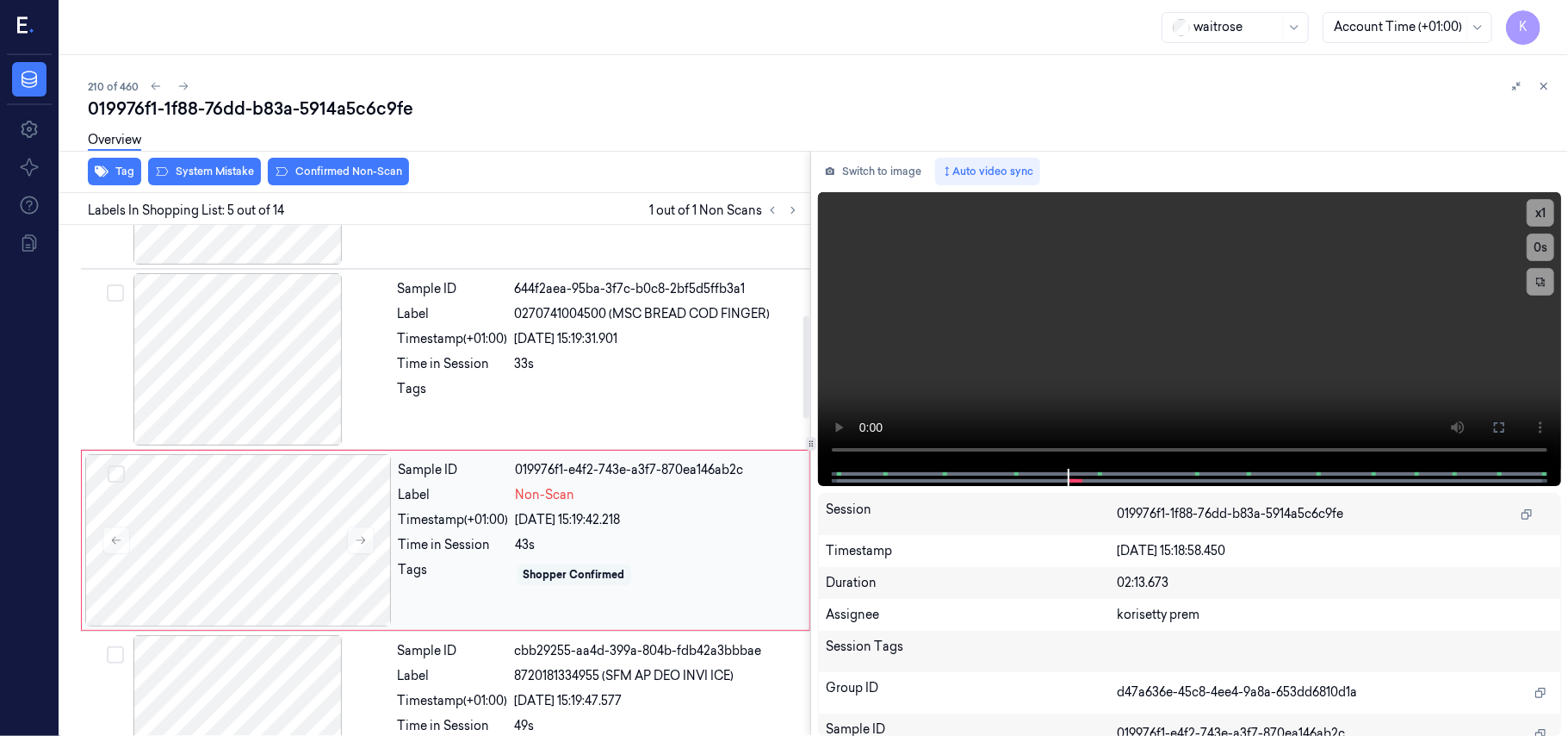
scroll to position [444, 0]
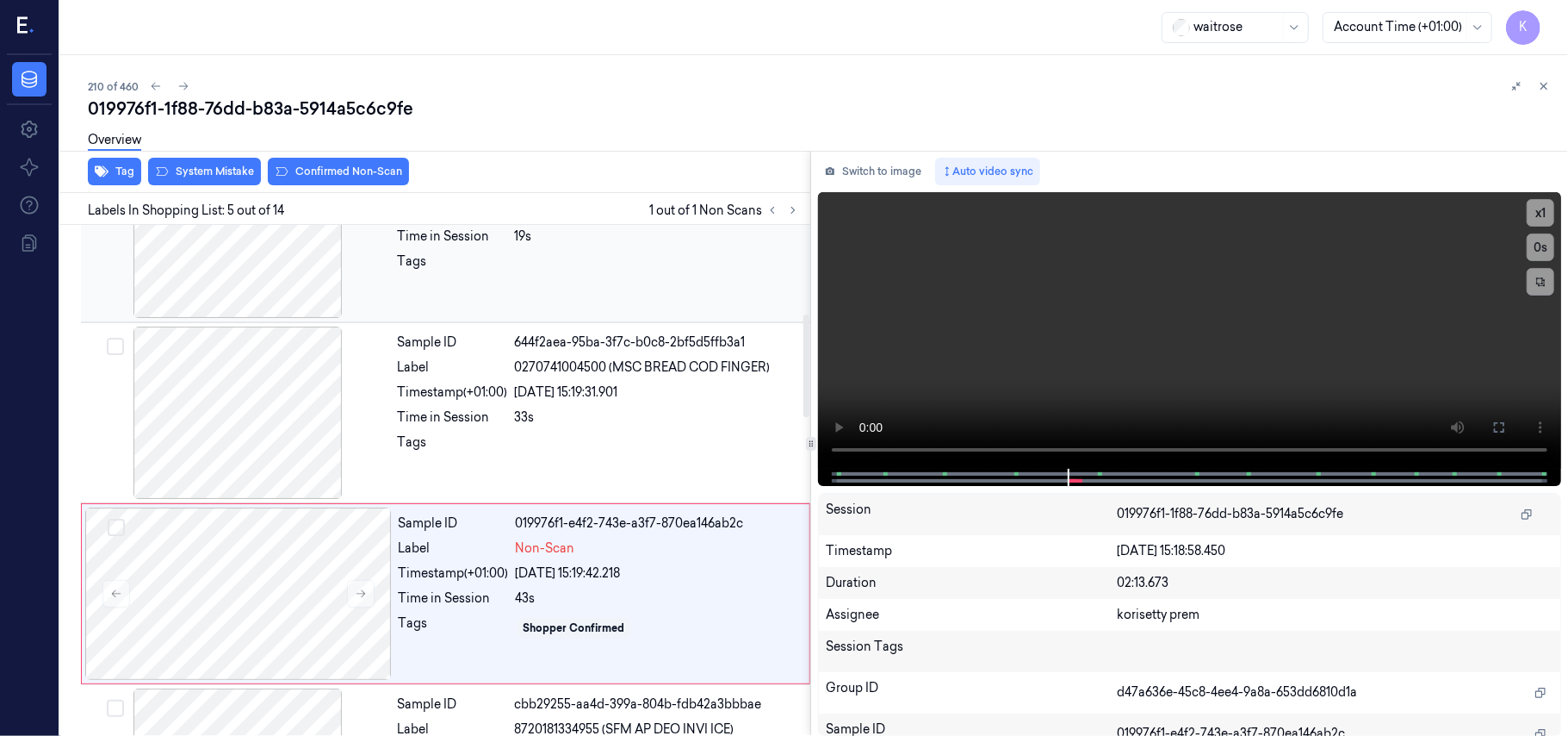
click at [522, 267] on div at bounding box center [657, 266] width 285 height 28
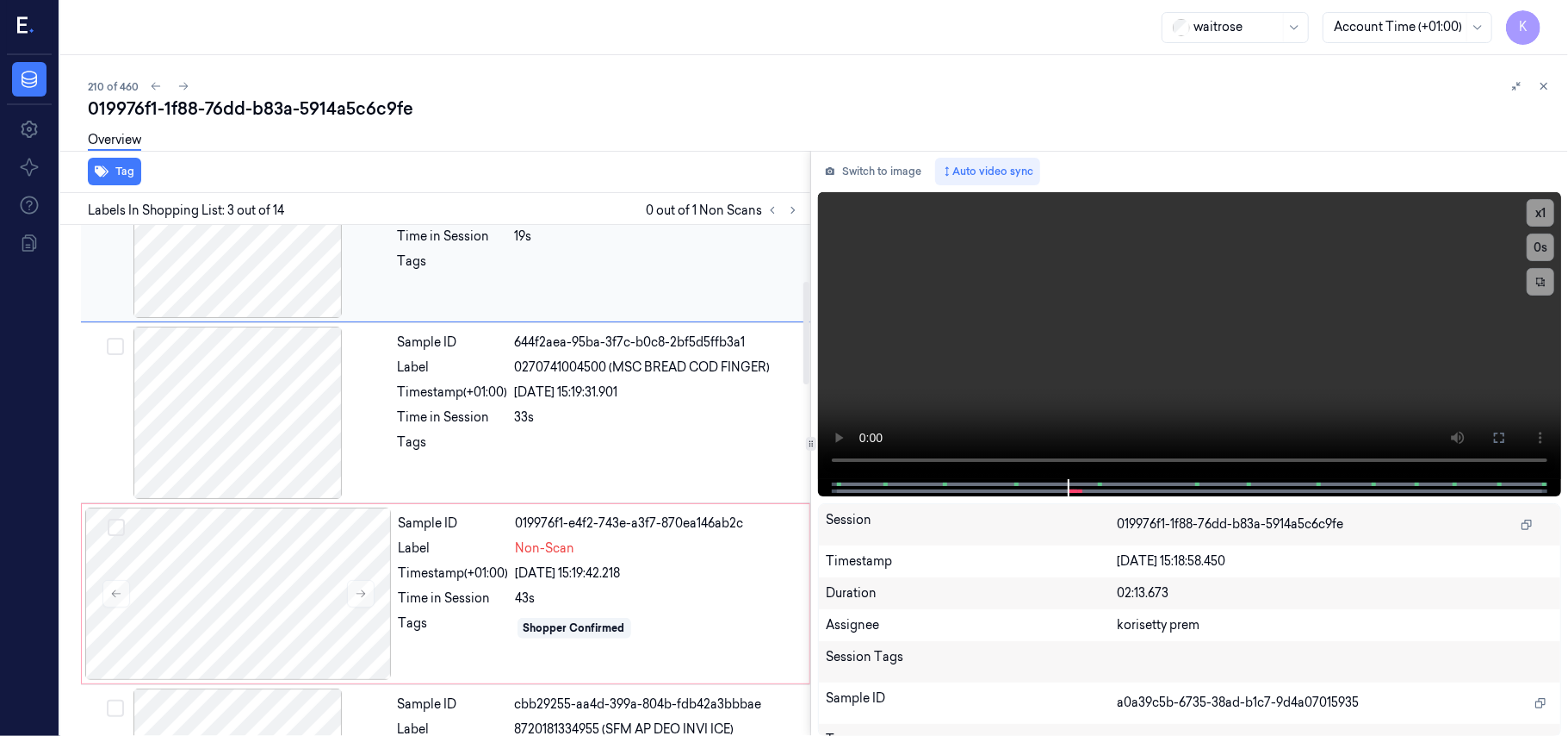
scroll to position [196, 0]
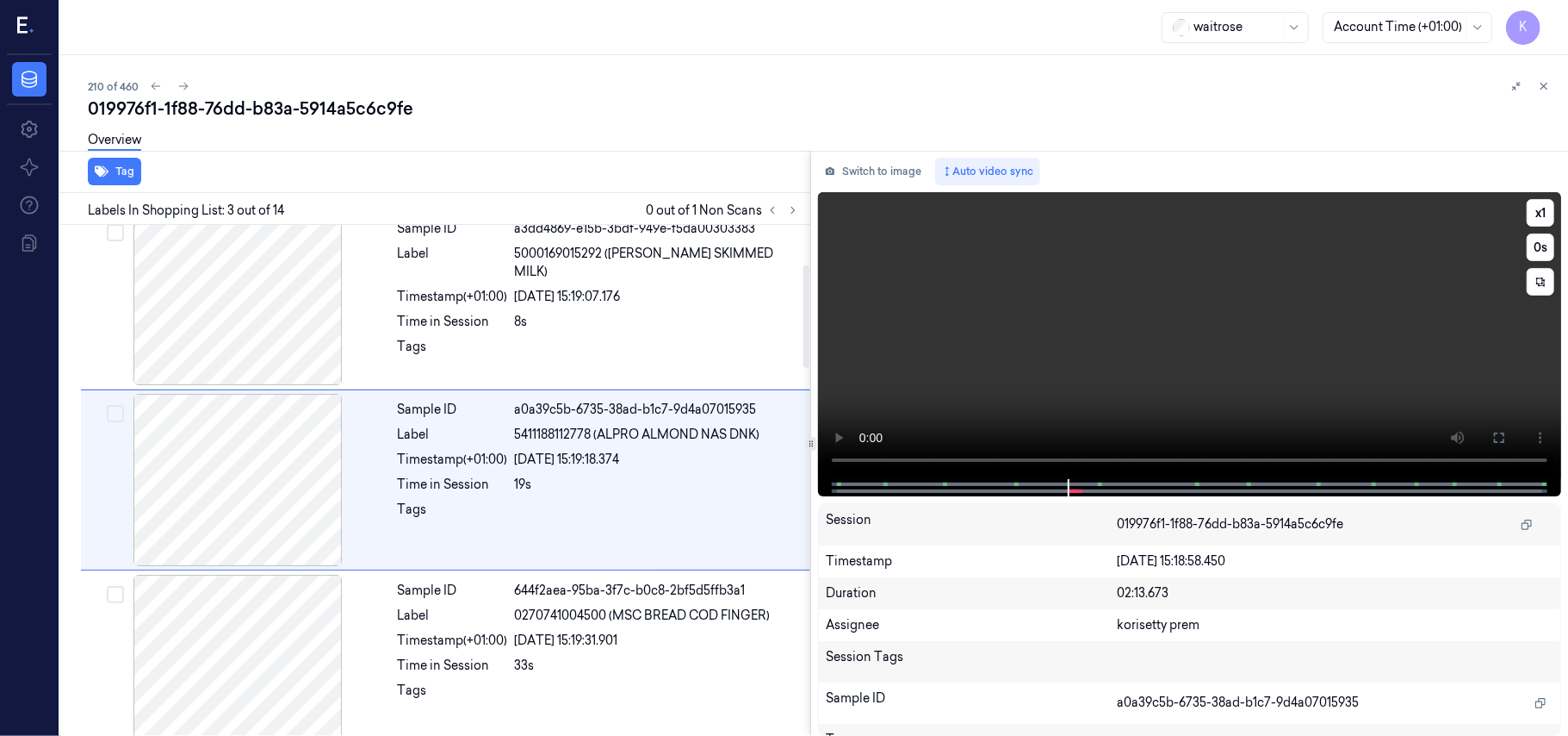
click at [1050, 347] on video at bounding box center [1190, 336] width 743 height 287
click at [1486, 431] on button at bounding box center [1499, 438] width 28 height 28
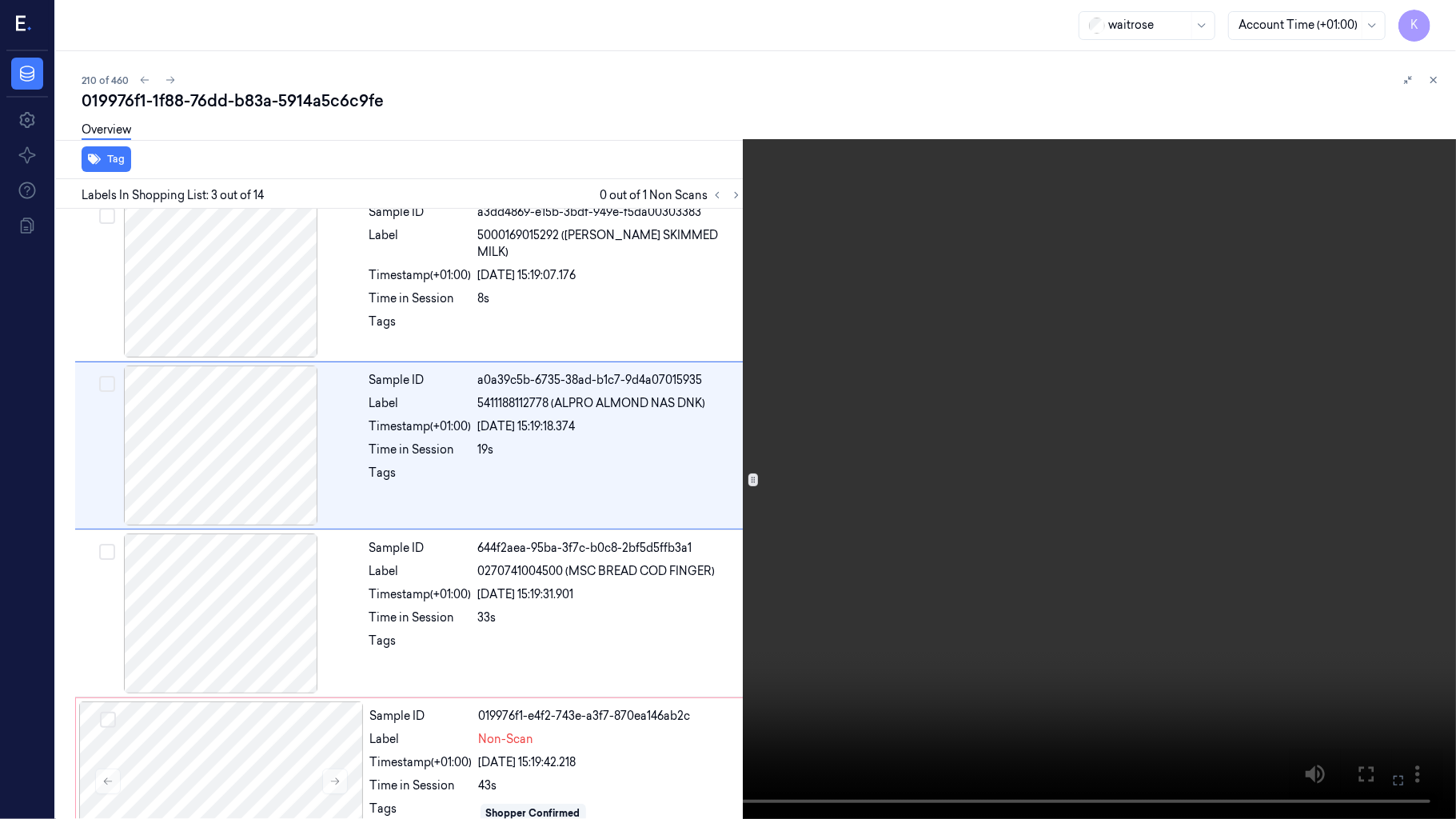
click at [0, 0] on icon at bounding box center [0, 0] width 0 height 0
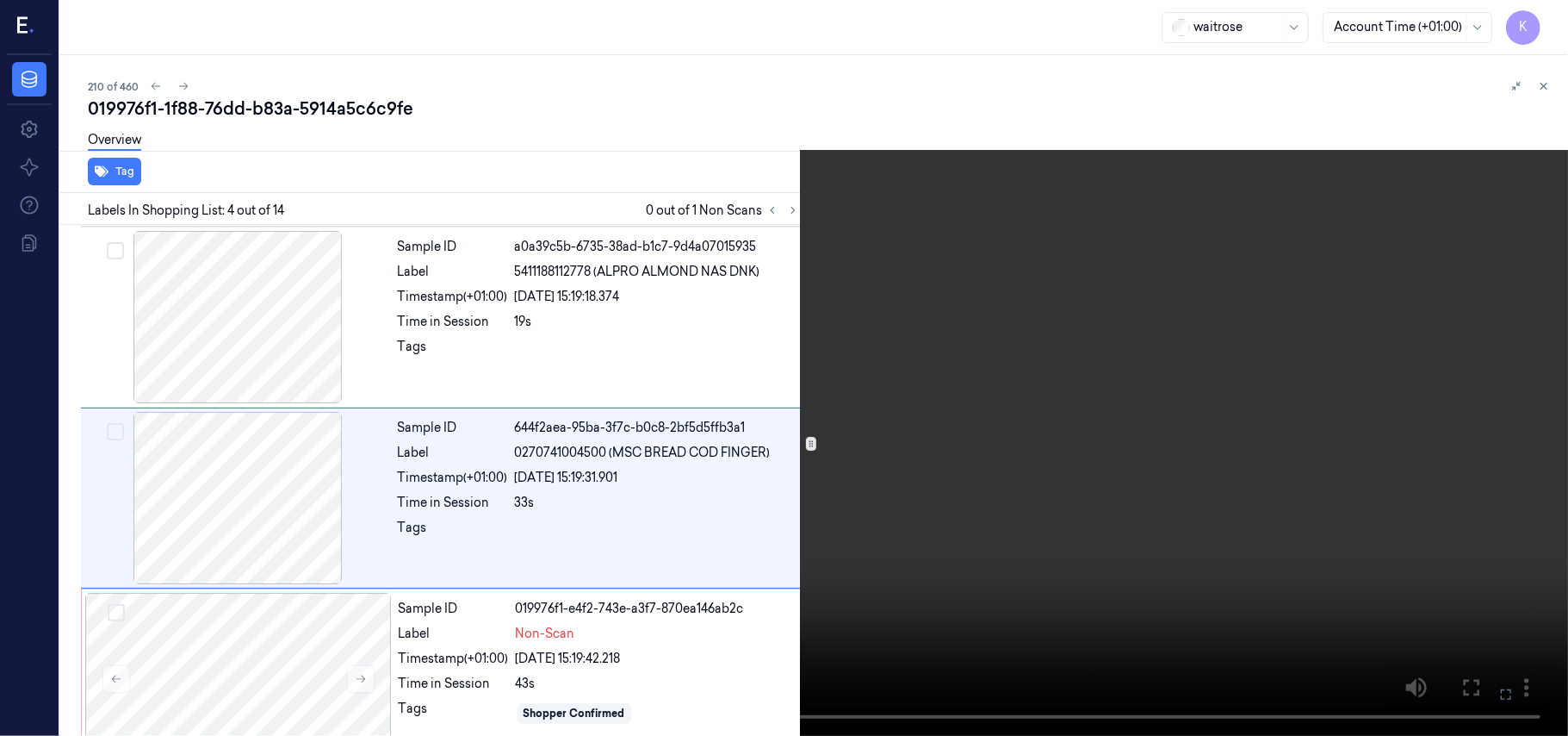
scroll to position [377, 0]
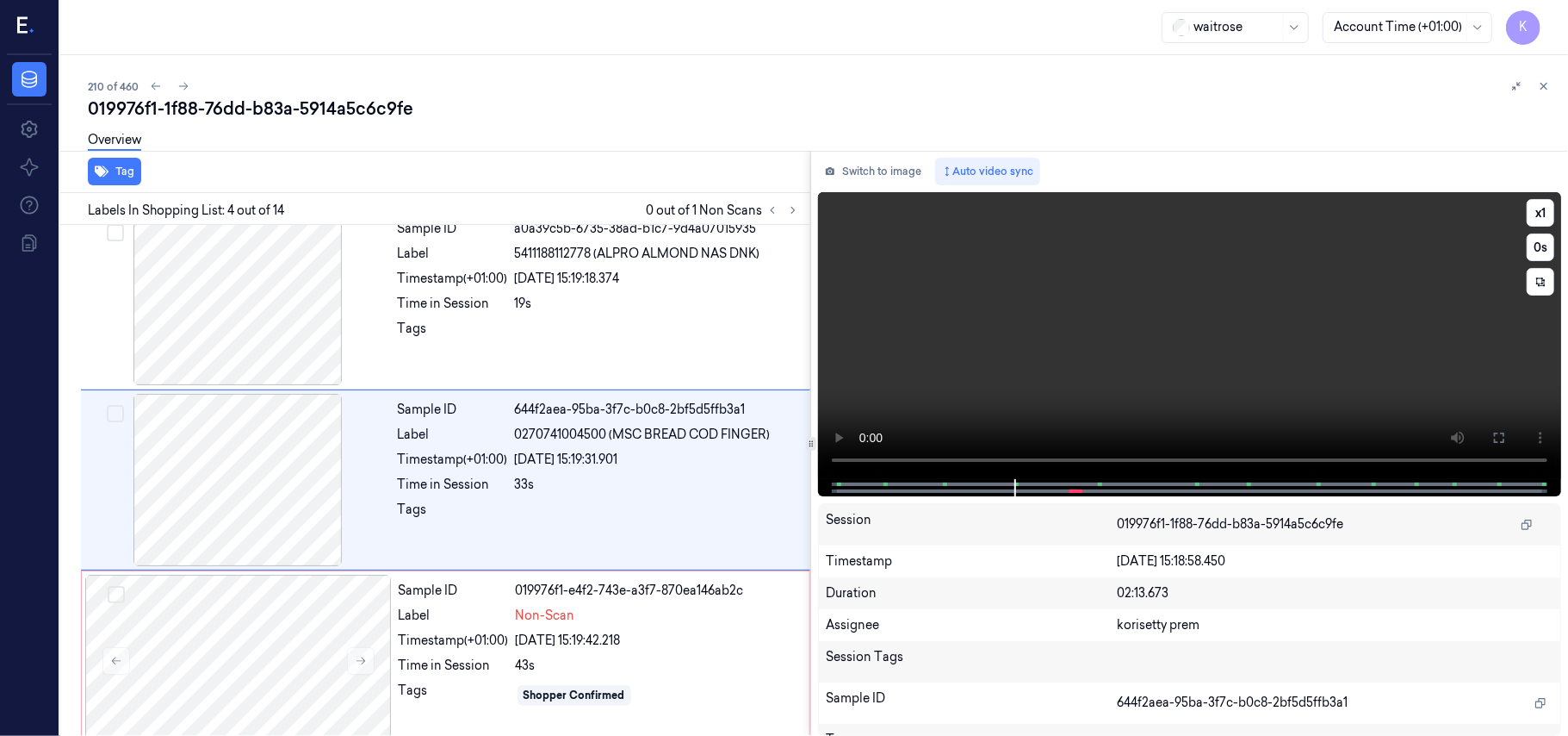
click at [1092, 339] on video at bounding box center [1190, 336] width 743 height 287
click at [1095, 339] on video at bounding box center [1190, 336] width 743 height 287
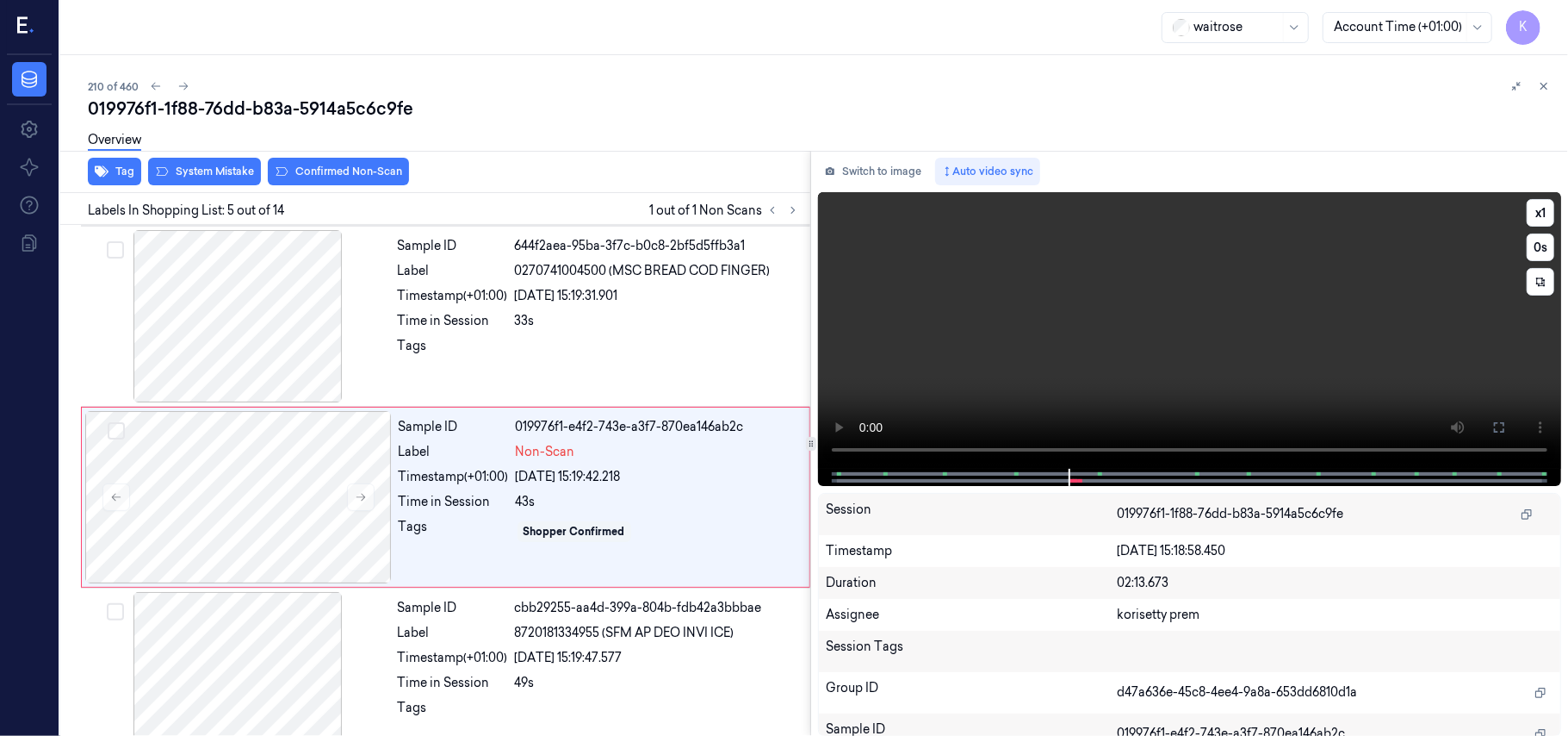
scroll to position [559, 0]
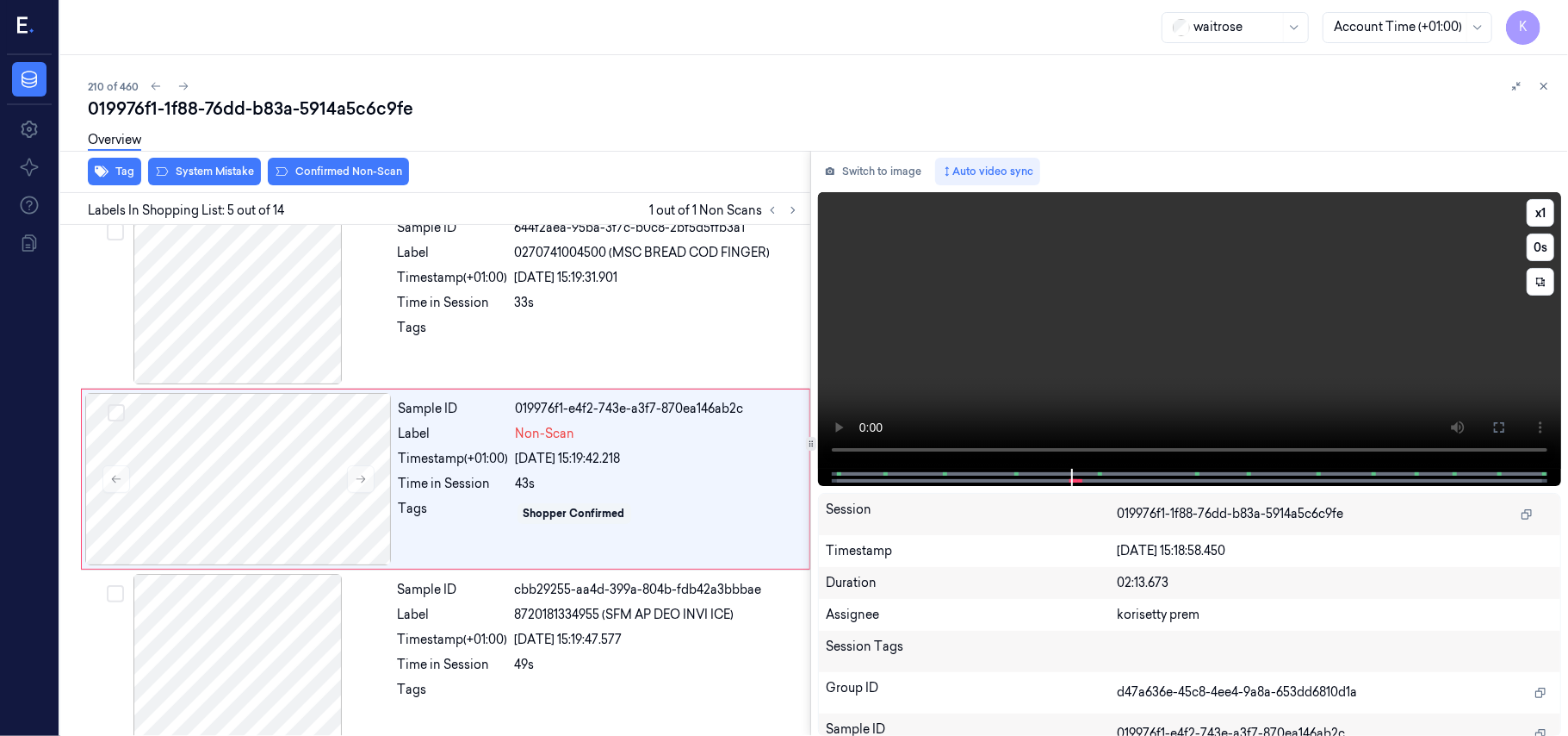
click at [1201, 335] on video at bounding box center [1190, 331] width 743 height 277
click at [623, 470] on div "Sample ID 019976f1-e4f2-743e-a3f7-870ea146ab2c Label Non-Scan Timestamp (+01:00…" at bounding box center [599, 478] width 414 height 172
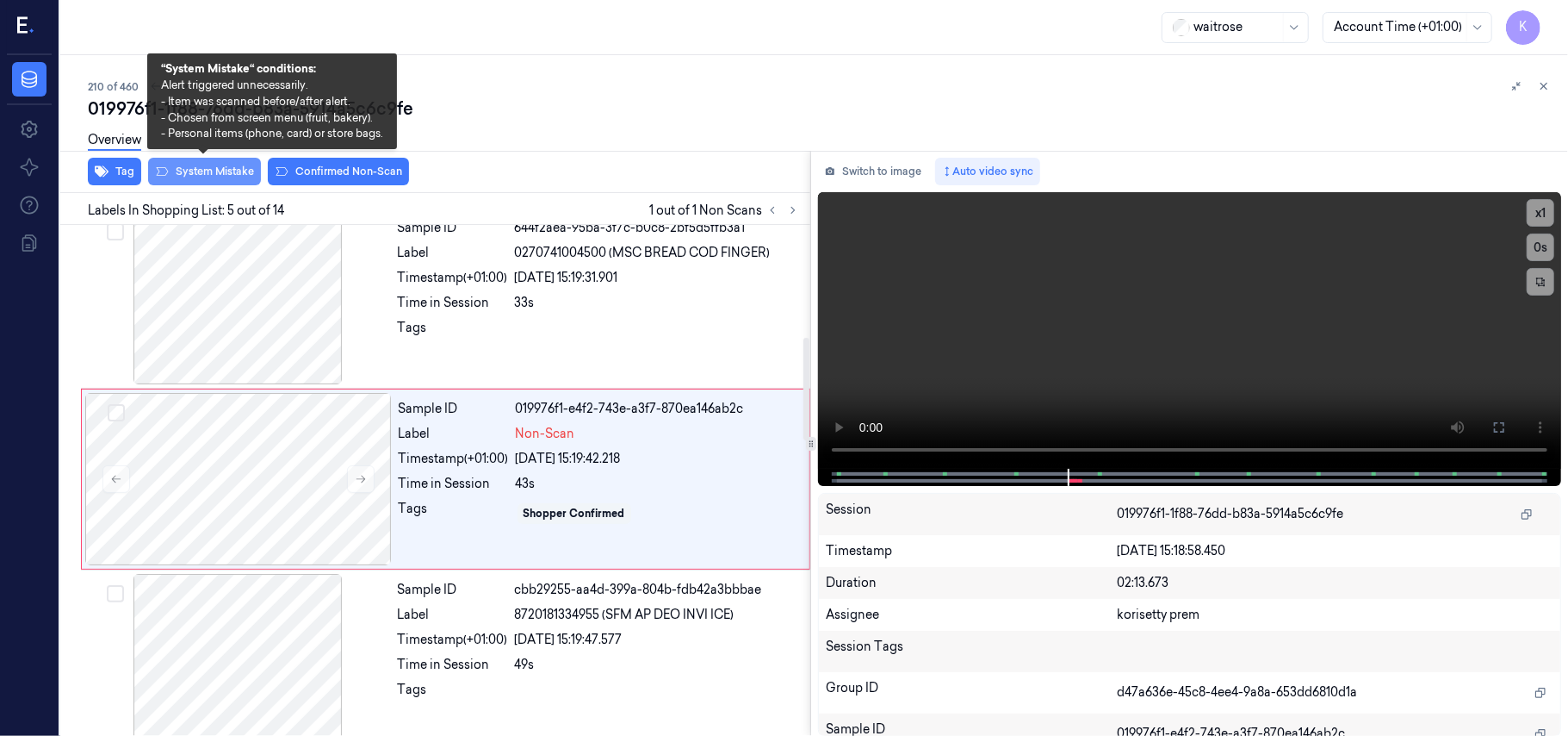
click at [203, 163] on button "System Mistake" at bounding box center [204, 171] width 112 height 28
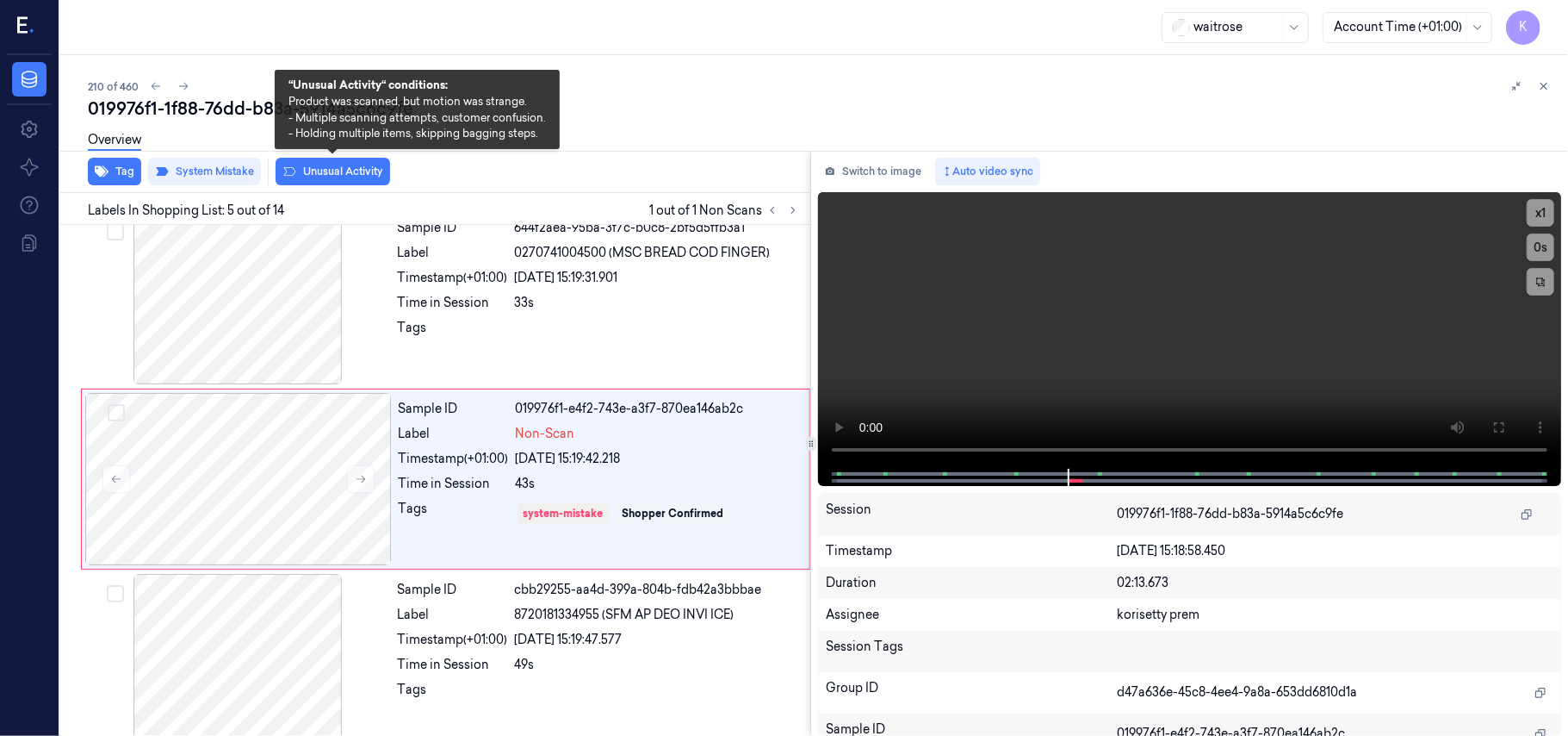
click at [337, 179] on button "Unusual Activity" at bounding box center [333, 171] width 114 height 28
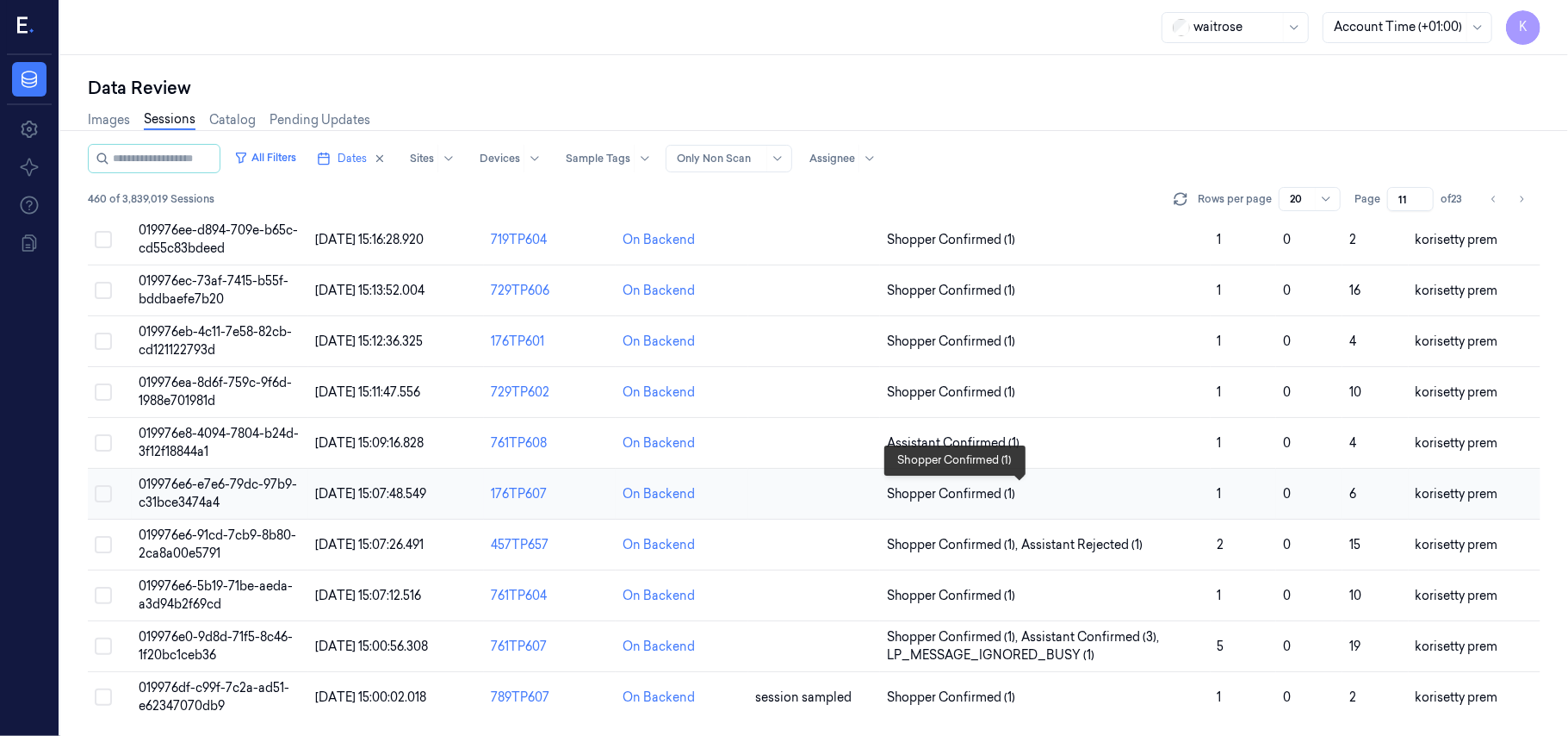
scroll to position [475, 0]
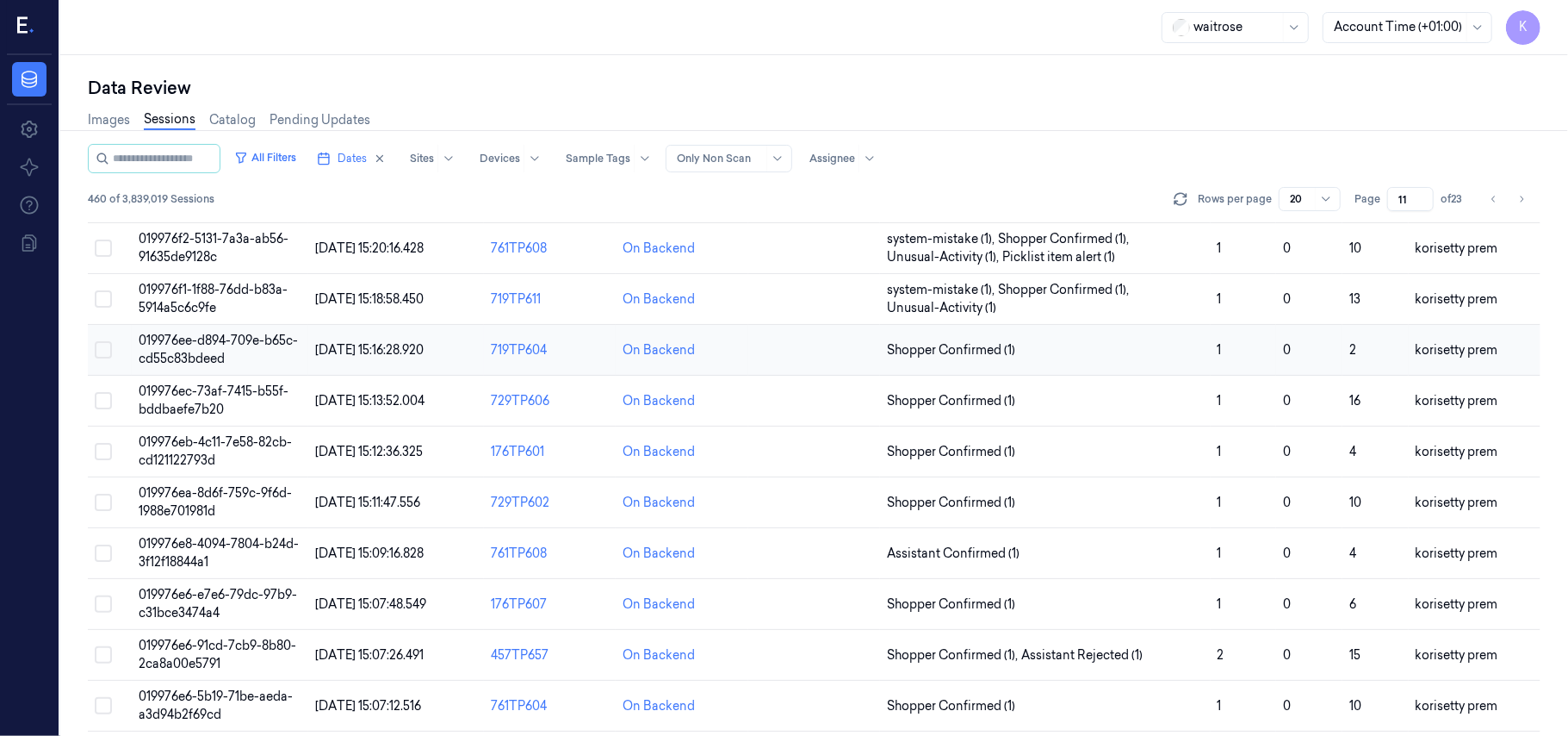
click at [177, 359] on span "019976ee-d894-709e-b65c-cd55c83bdeed" at bounding box center [218, 350] width 159 height 34
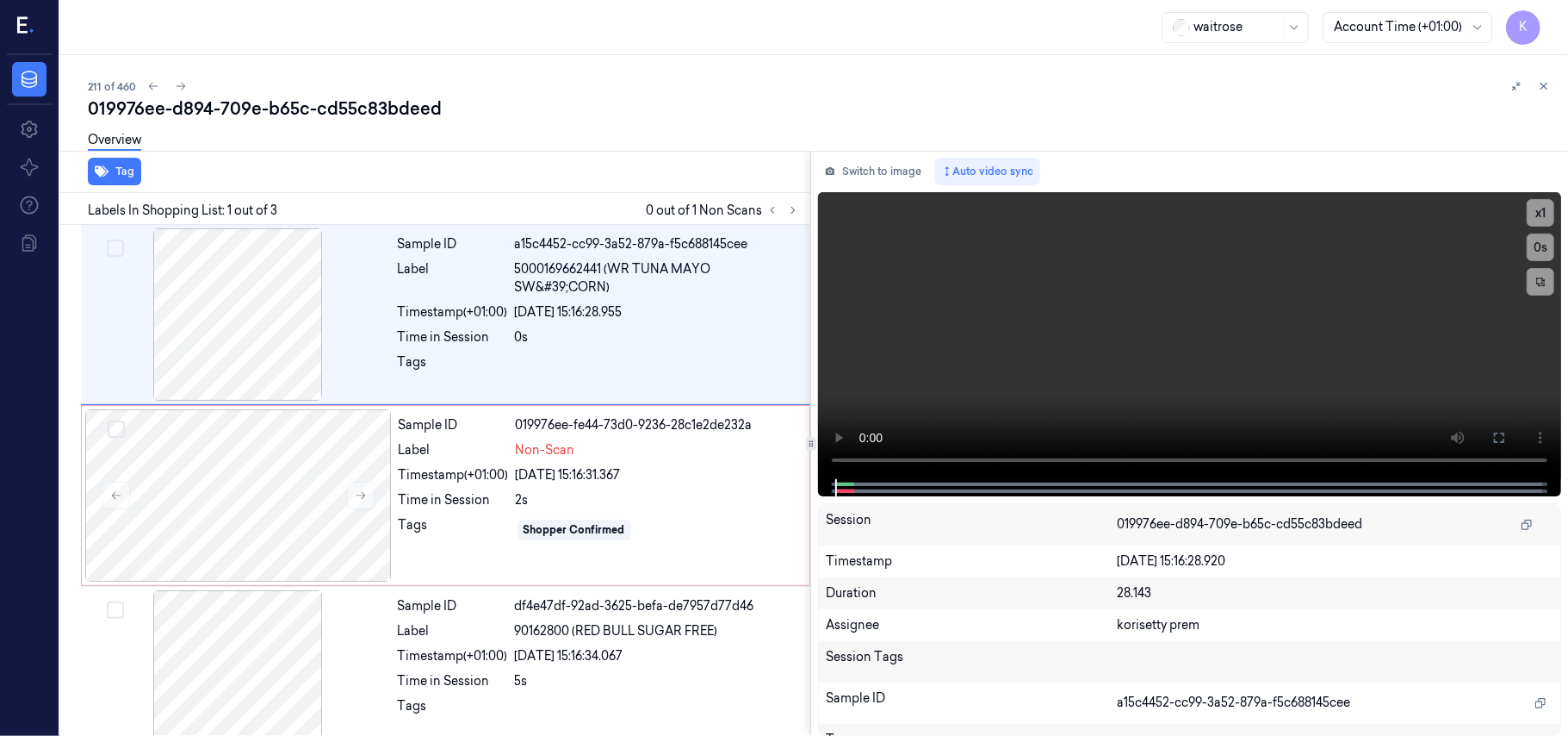
click at [669, 108] on div "019976ee-d894-709e-b65c-cd55c83bdeed" at bounding box center [820, 109] width 1466 height 24
click at [1055, 339] on video at bounding box center [1190, 336] width 743 height 287
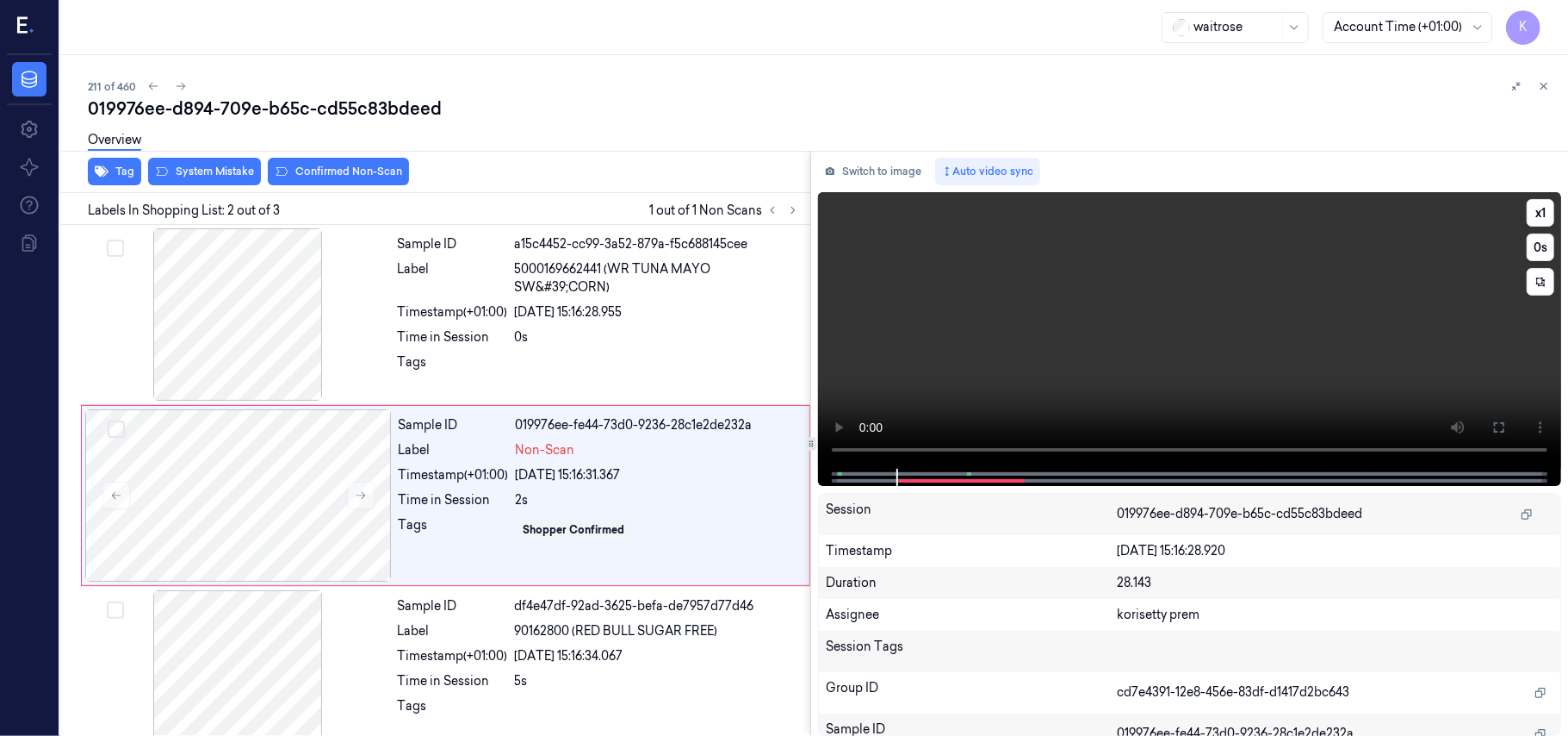
scroll to position [15, 0]
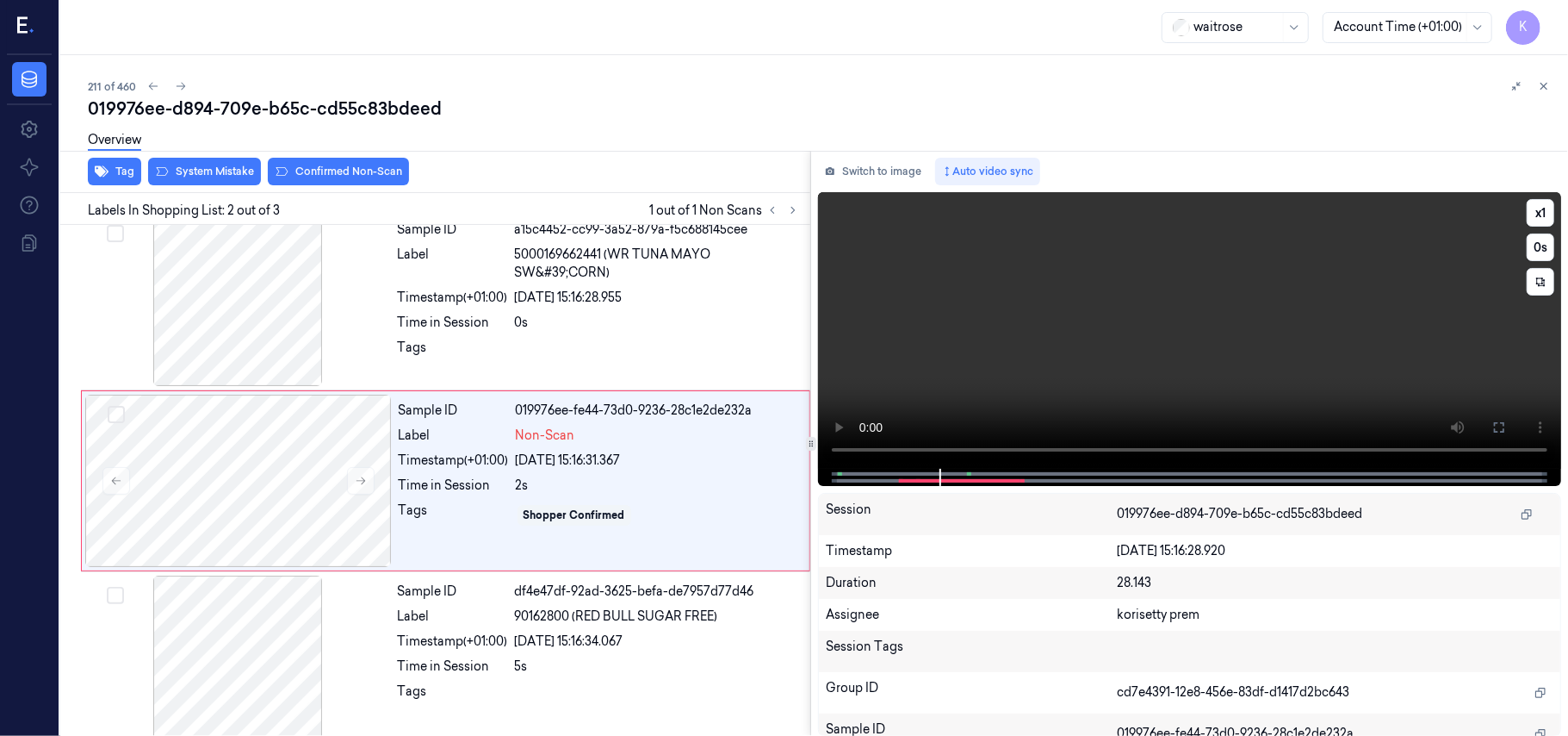
click at [1107, 317] on video at bounding box center [1190, 331] width 743 height 277
click at [408, 279] on div "Label" at bounding box center [453, 264] width 111 height 36
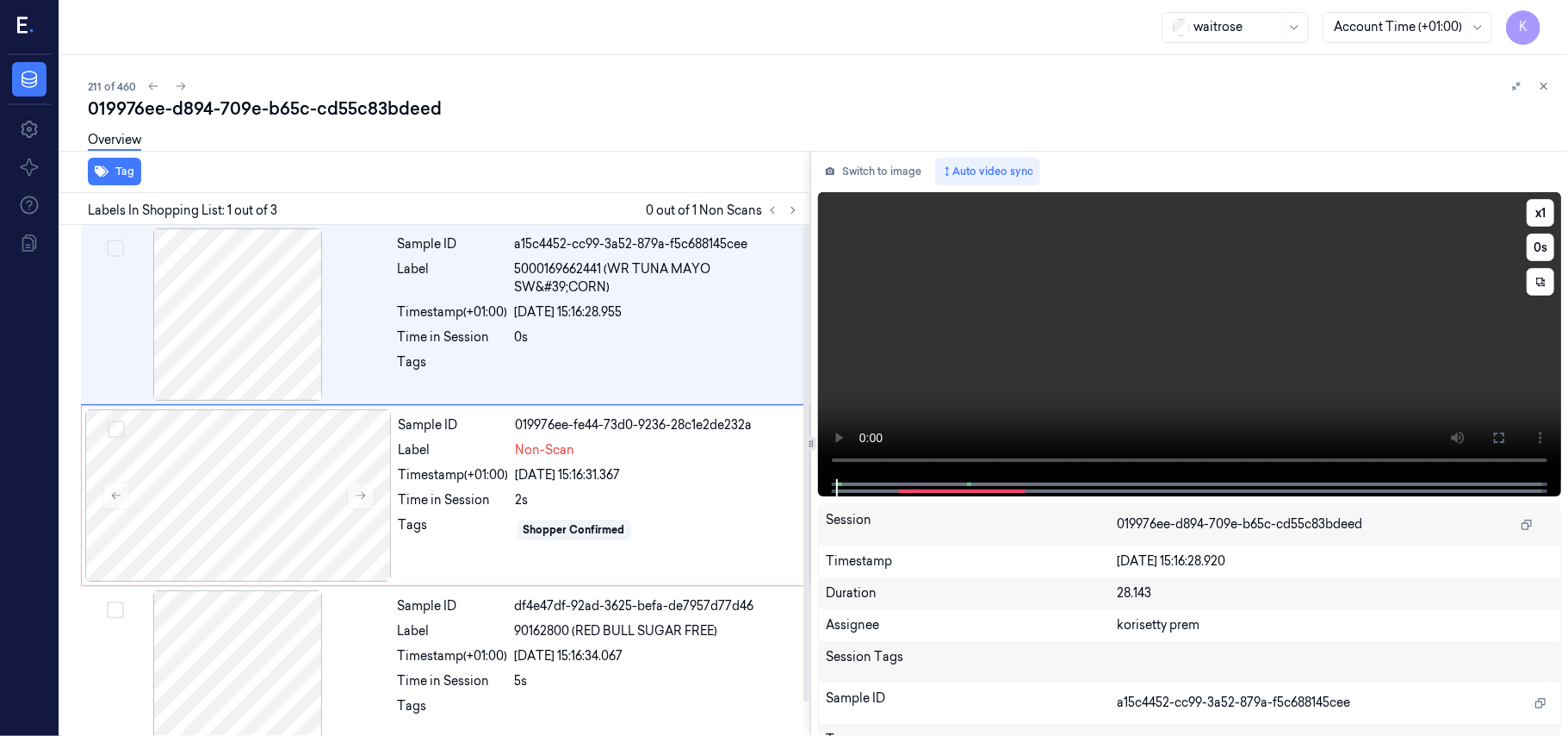
click at [1364, 302] on video at bounding box center [1190, 336] width 743 height 287
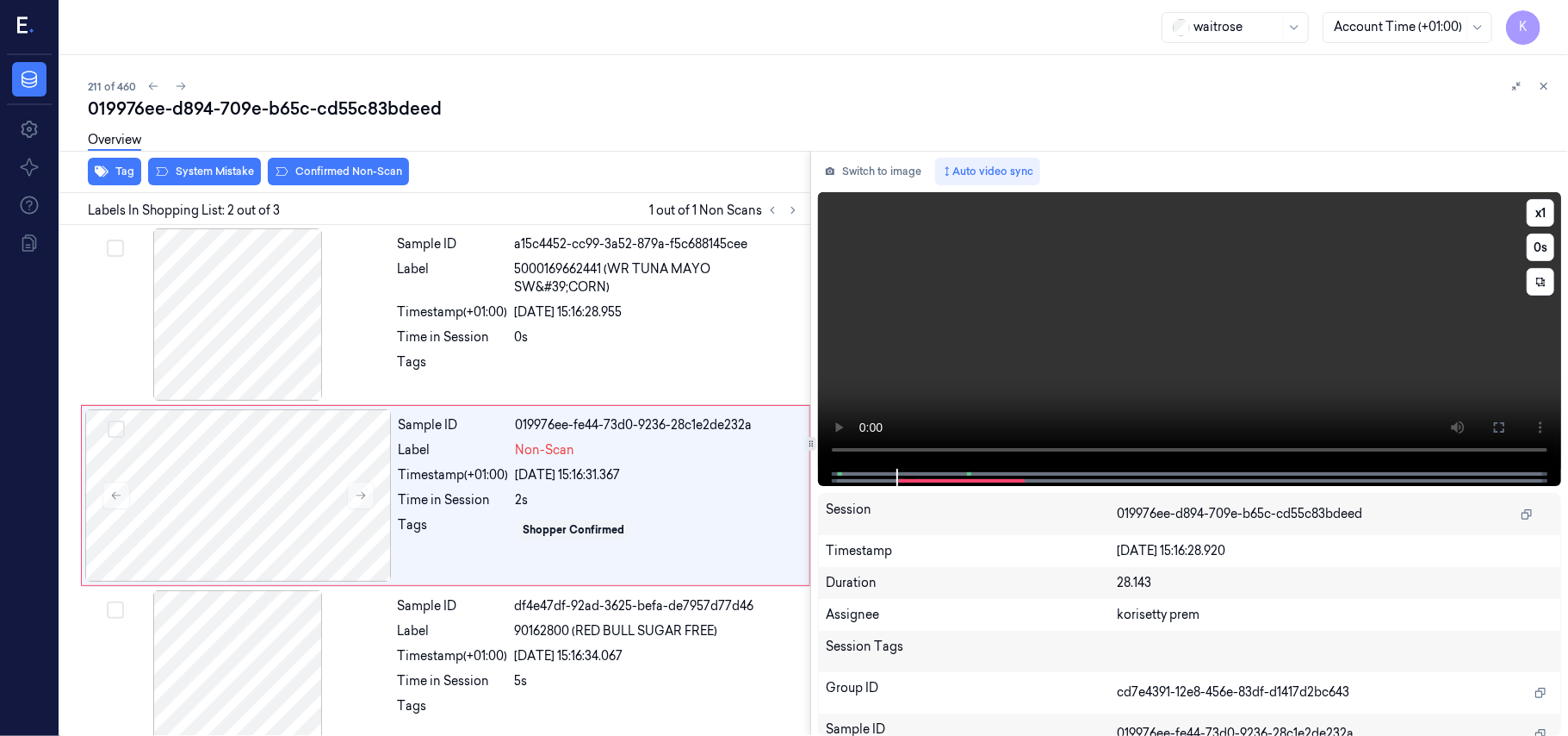
scroll to position [15, 0]
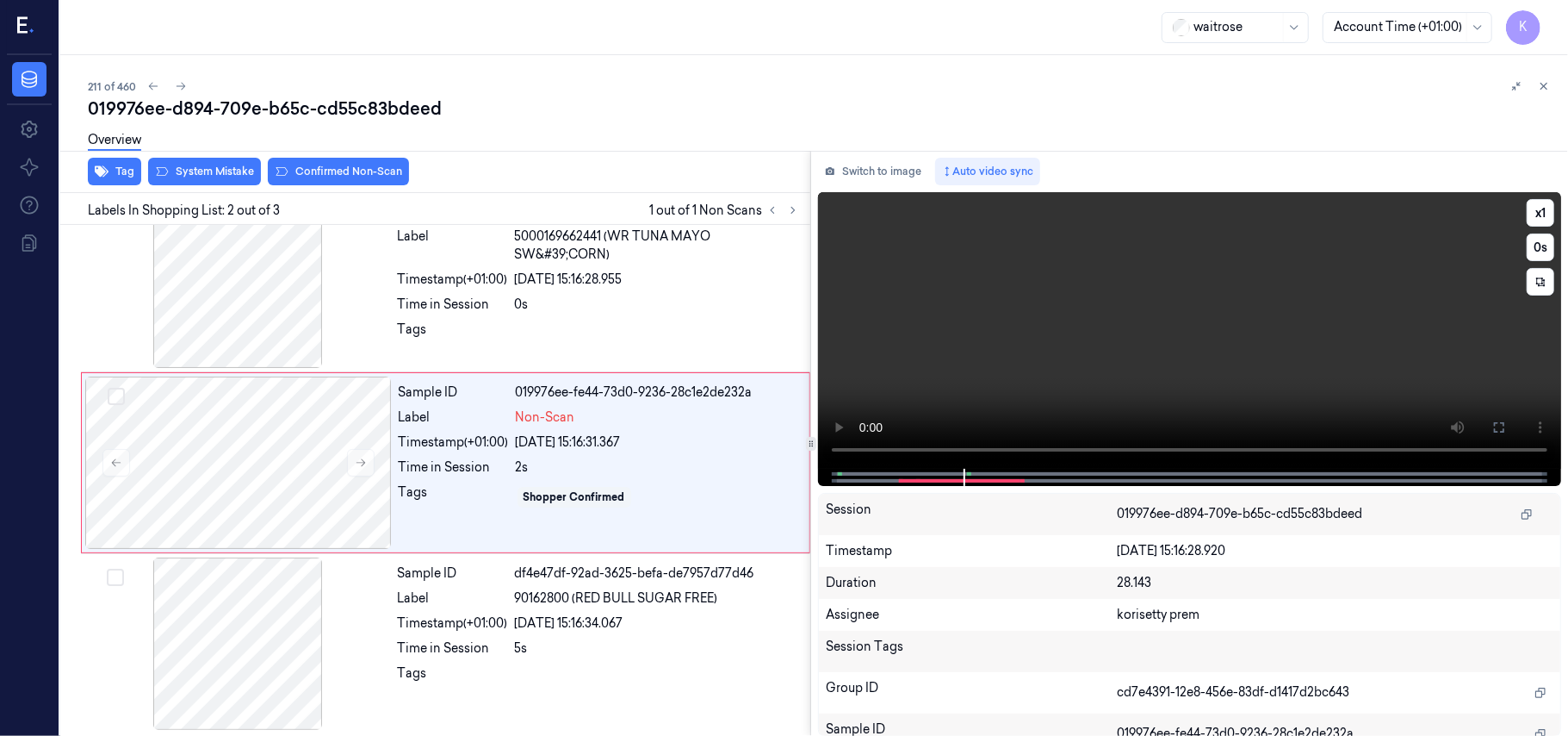
click at [1055, 329] on video at bounding box center [1190, 331] width 743 height 277
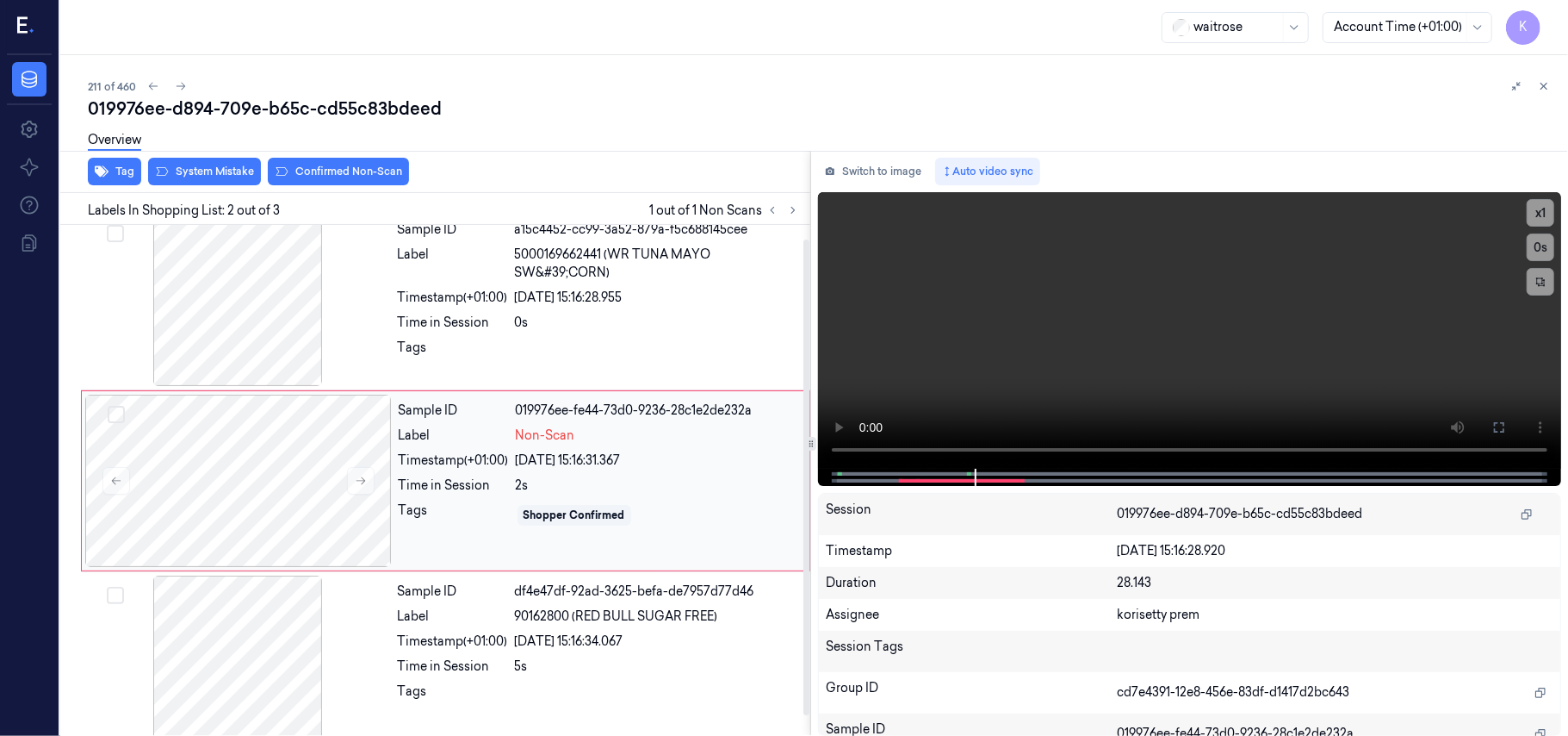
click at [442, 452] on div "Timestamp (+01:00)" at bounding box center [453, 460] width 111 height 18
click at [214, 169] on button "System Mistake" at bounding box center [204, 171] width 112 height 28
click at [348, 170] on button "Unusual Activity" at bounding box center [333, 171] width 114 height 28
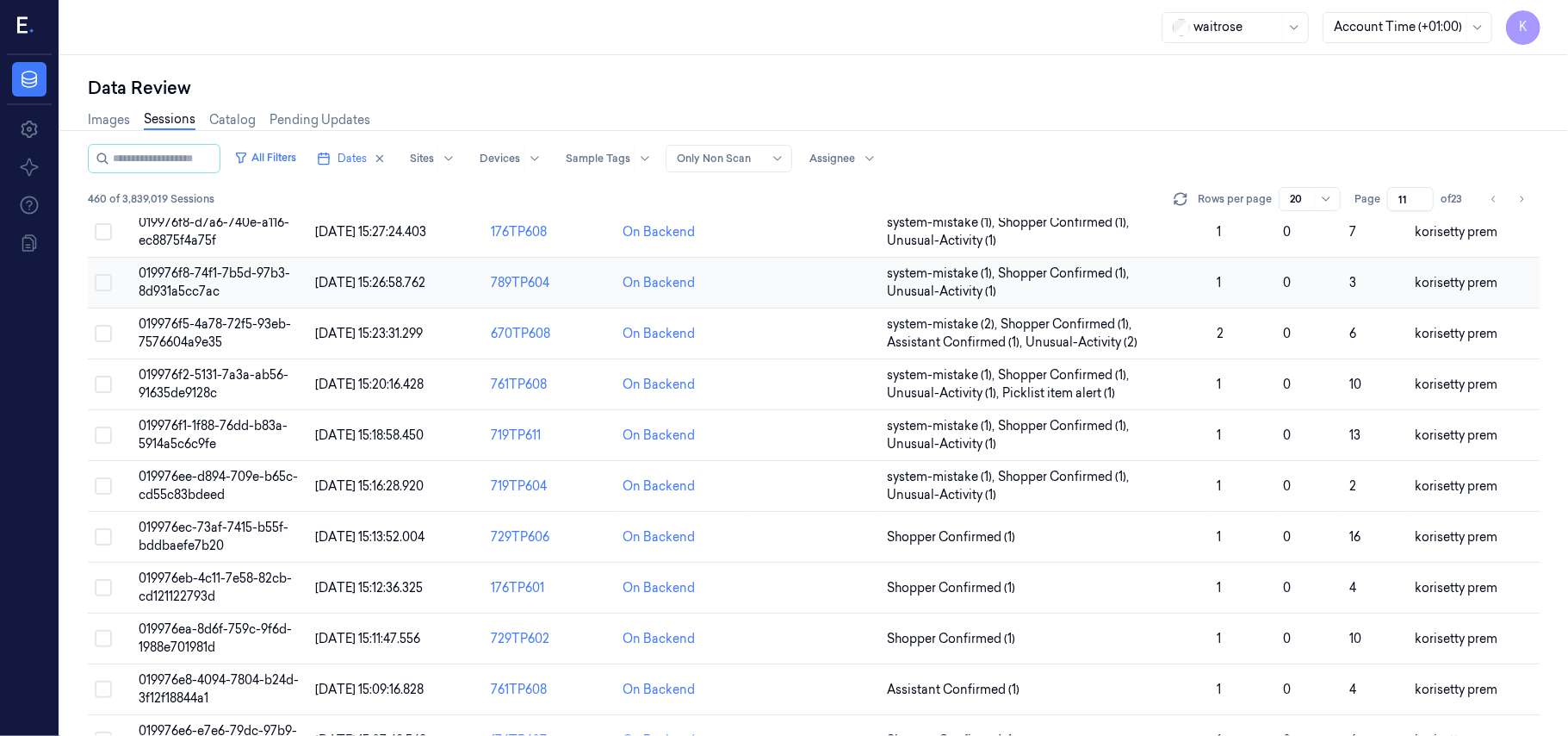
scroll to position [345, 0]
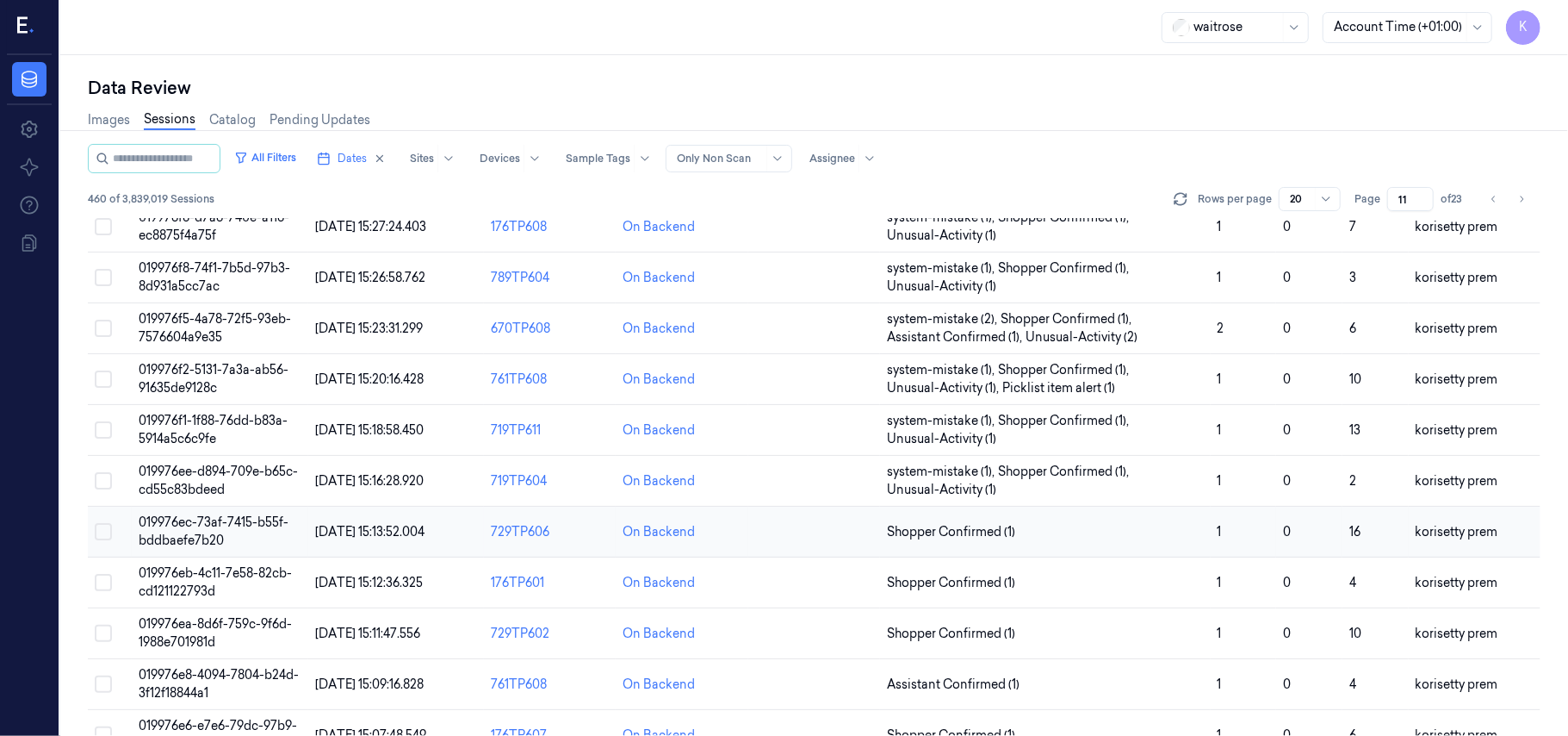
click at [246, 525] on span "019976ec-73af-7415-b55f-bddbaefe7b20" at bounding box center [213, 531] width 150 height 34
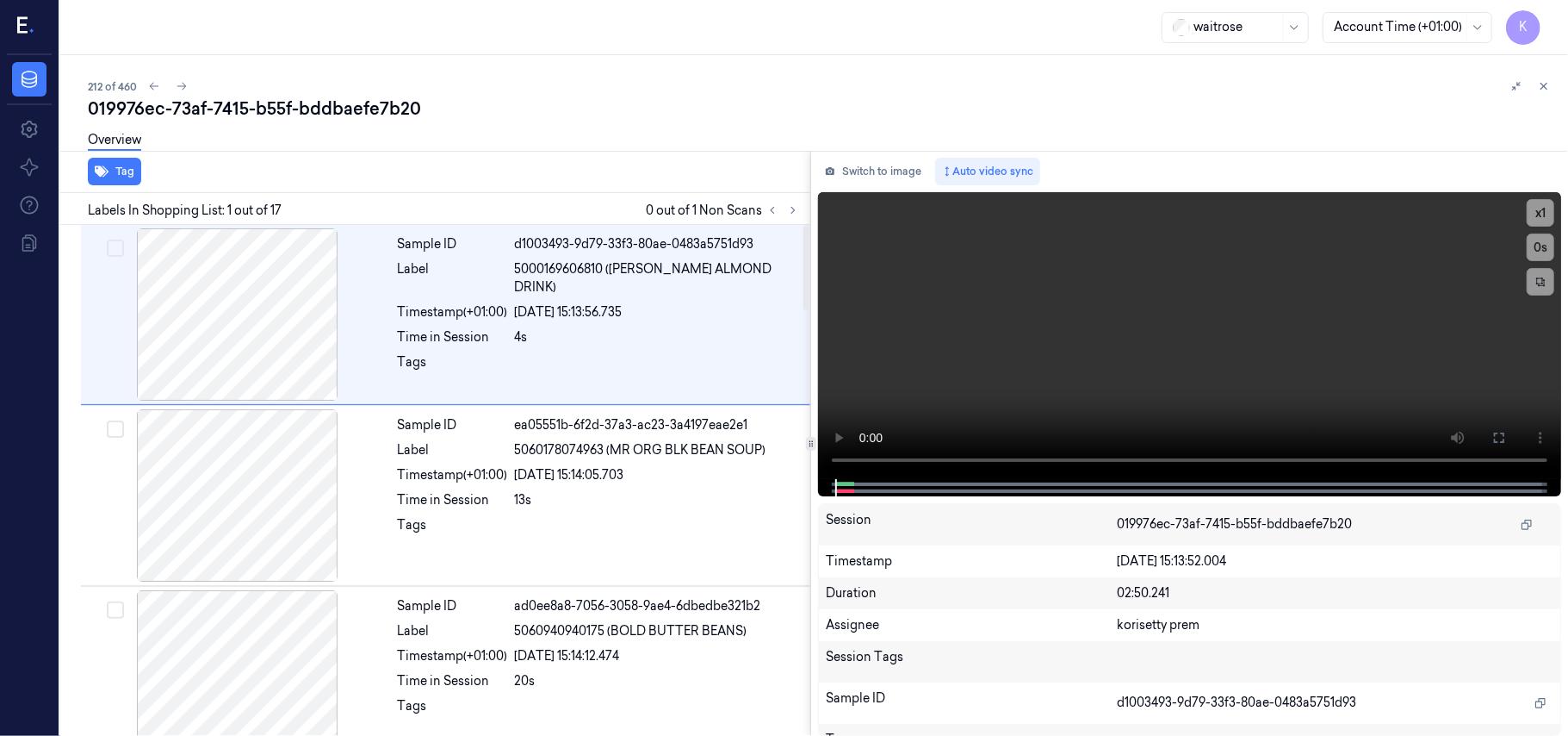
click at [663, 138] on div "Overview" at bounding box center [820, 142] width 1466 height 44
click at [784, 215] on button at bounding box center [792, 210] width 21 height 21
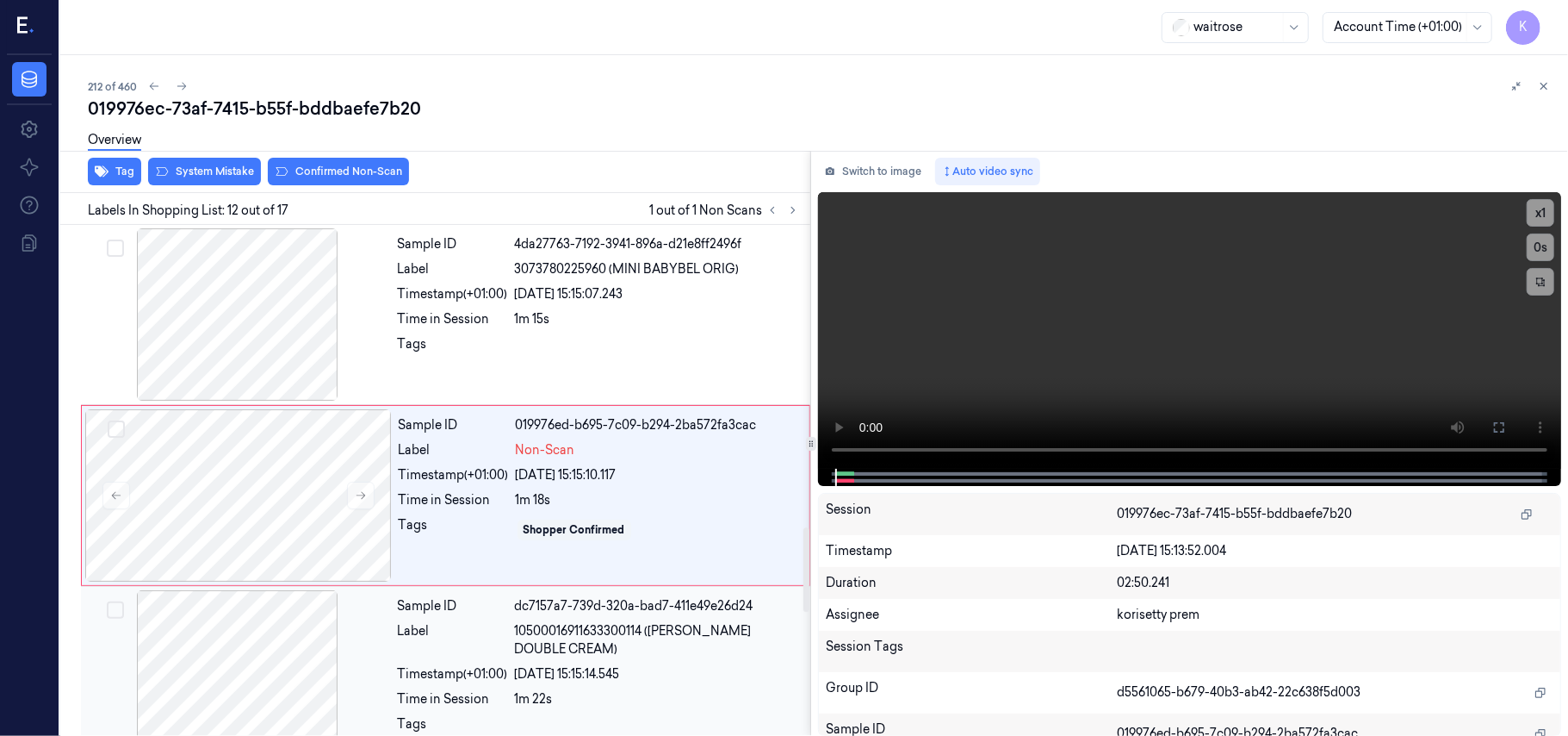
scroll to position [1830, 0]
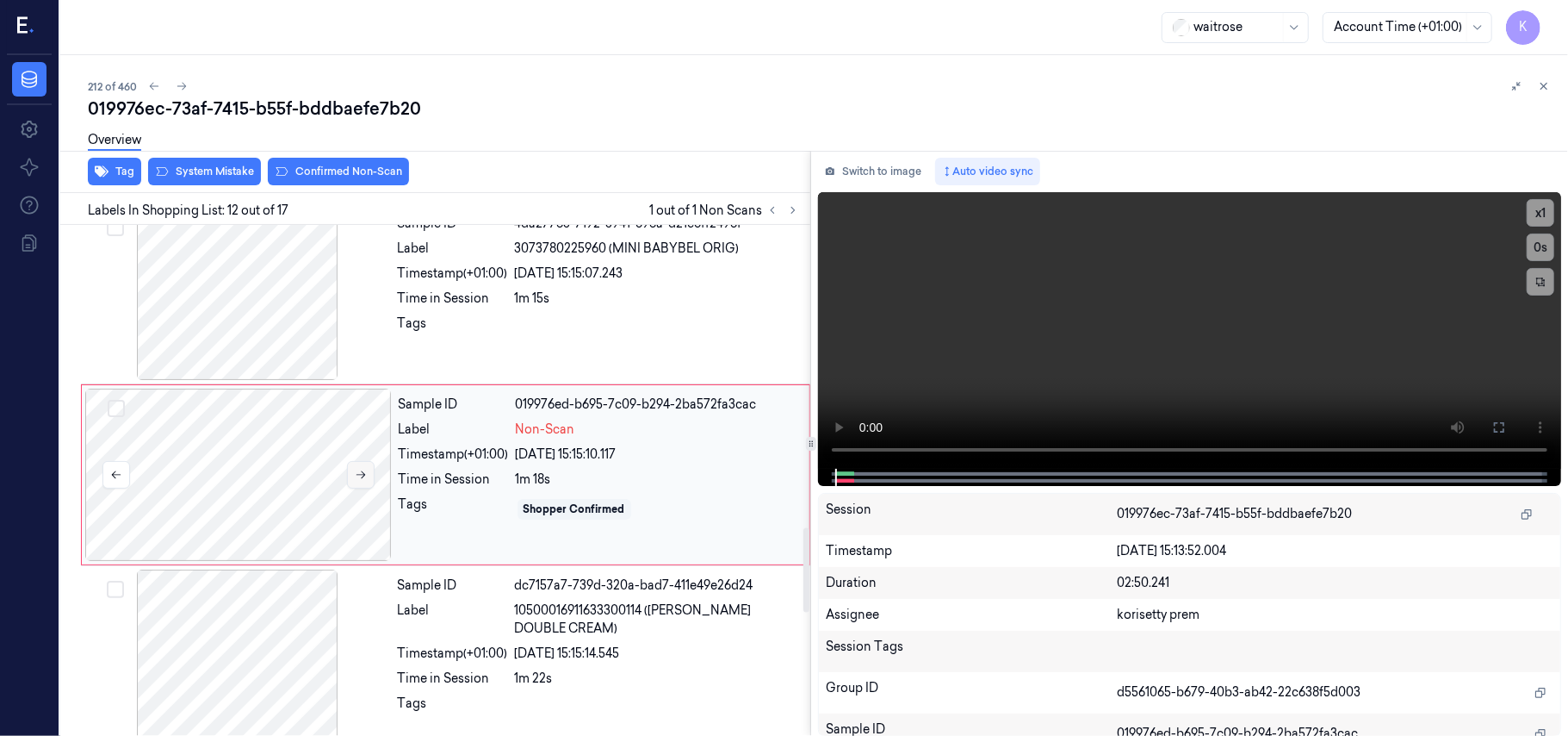
click at [365, 481] on icon at bounding box center [360, 475] width 12 height 12
click at [363, 479] on icon at bounding box center [361, 475] width 10 height 8
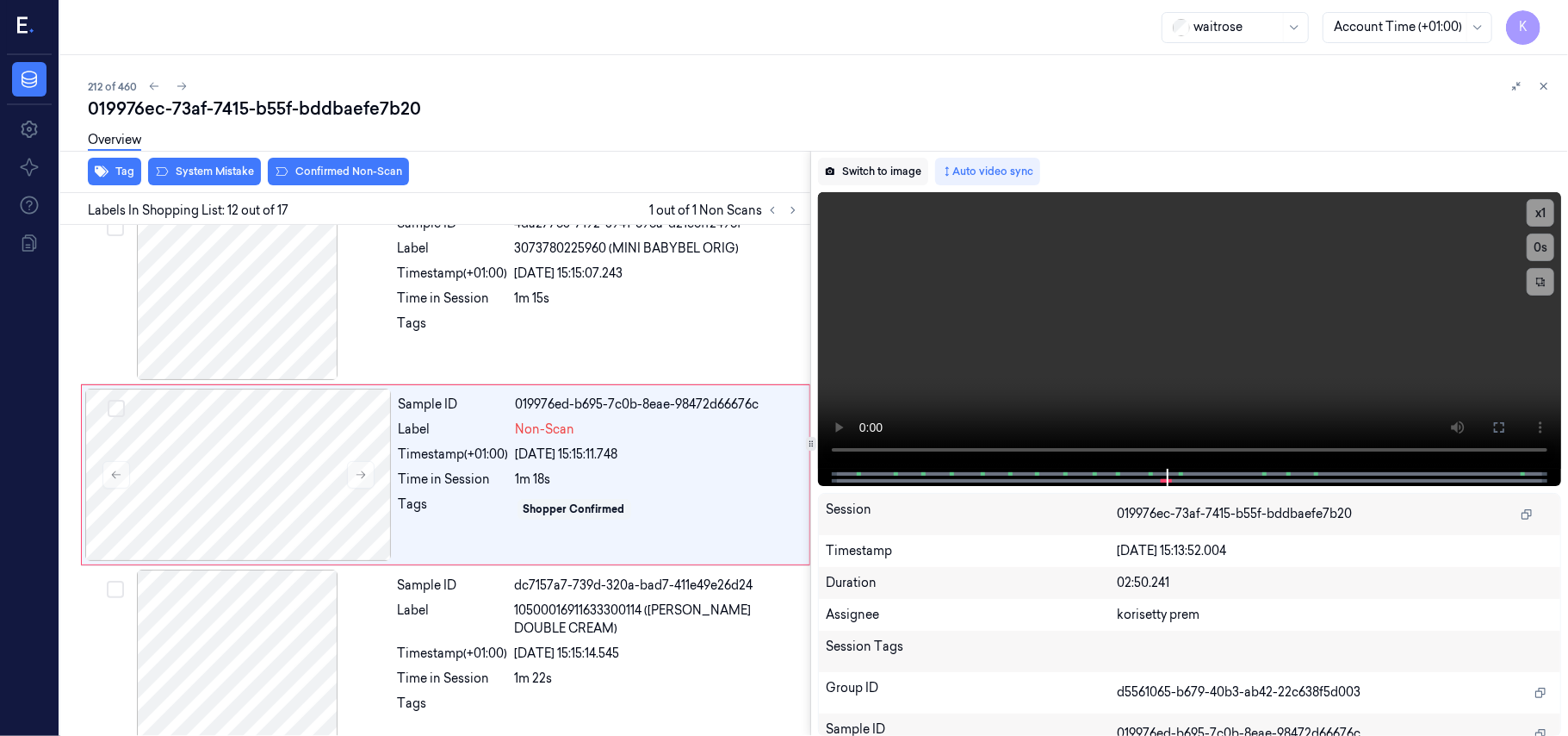
click at [864, 172] on button "Switch to image" at bounding box center [873, 171] width 111 height 28
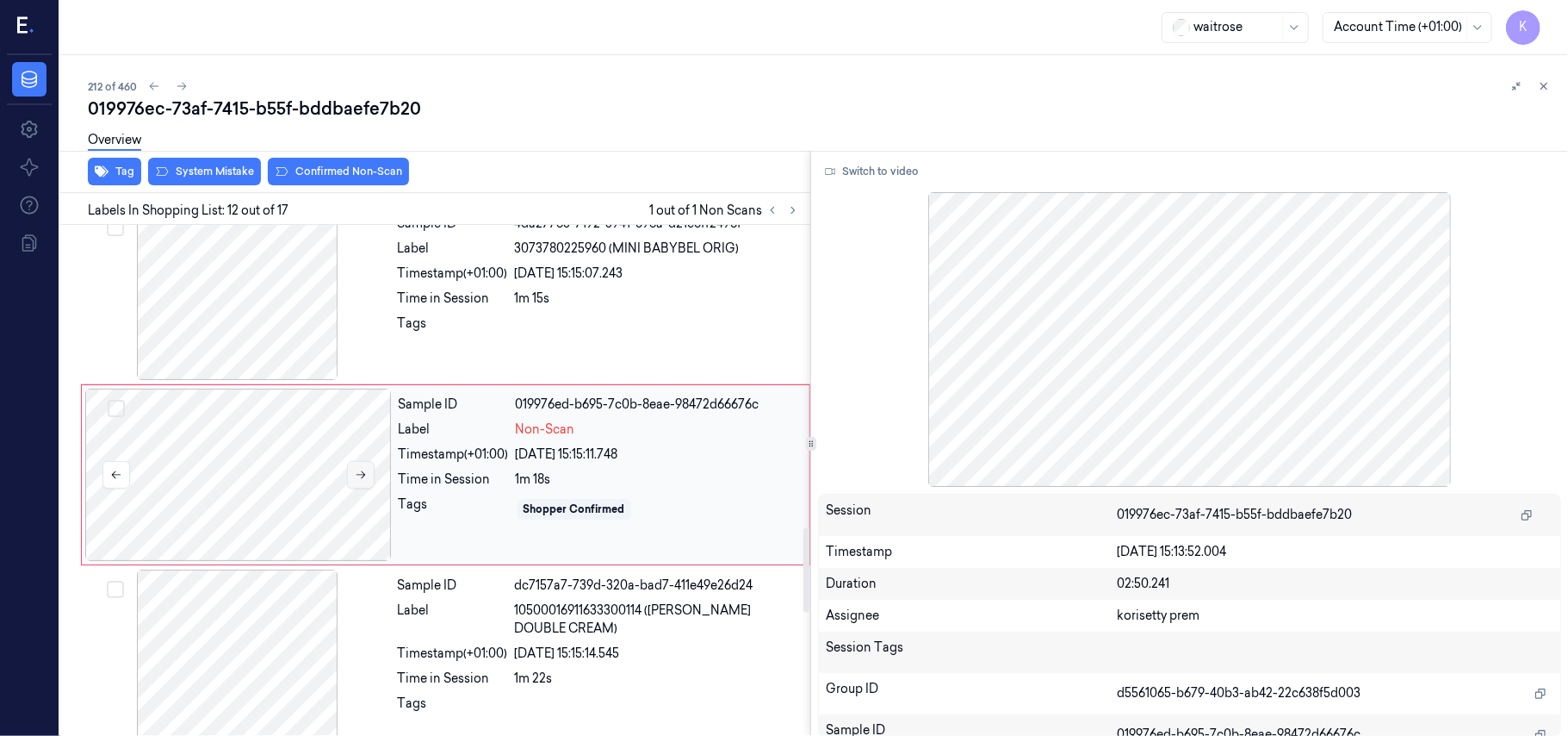
click at [358, 481] on icon at bounding box center [360, 475] width 12 height 12
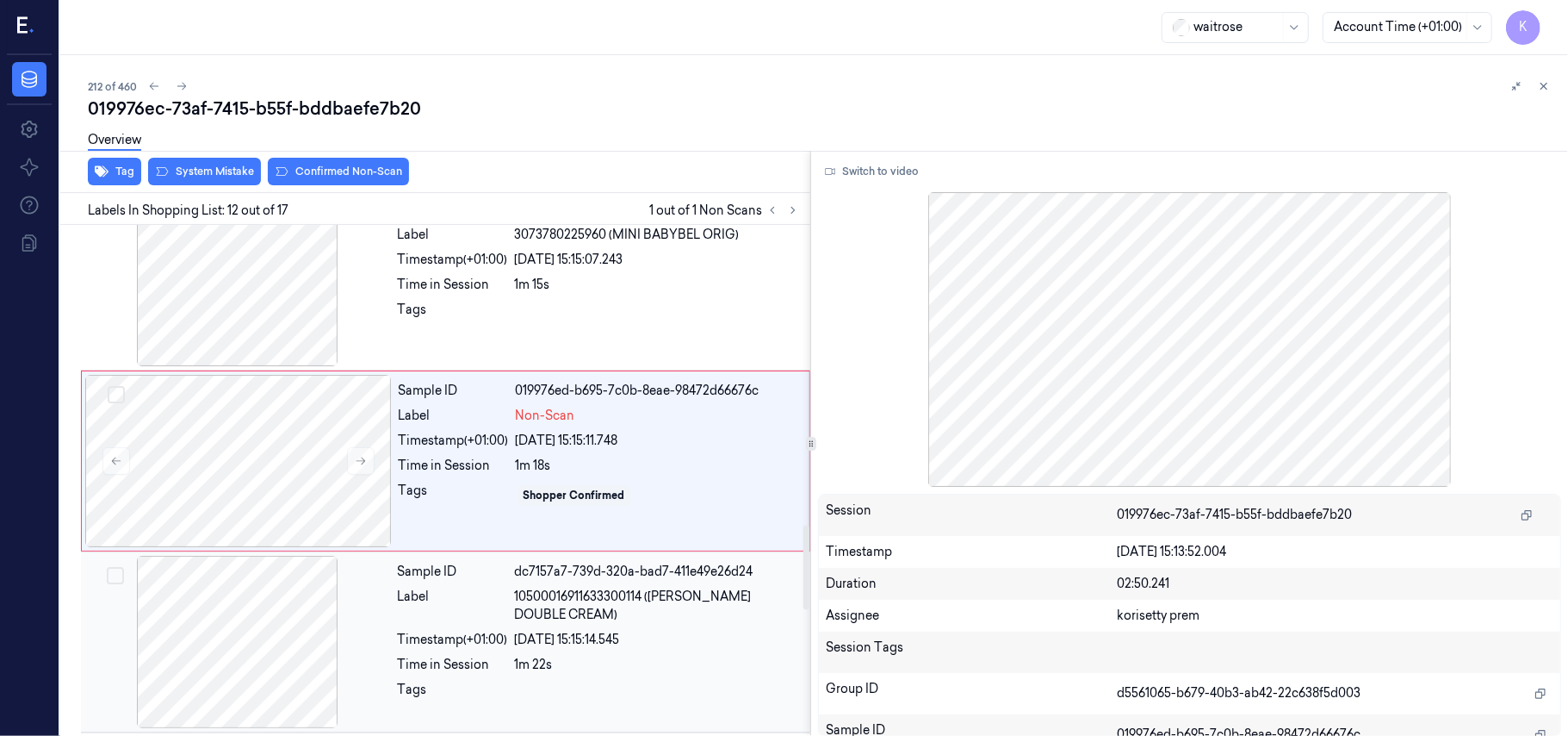
scroll to position [1714, 0]
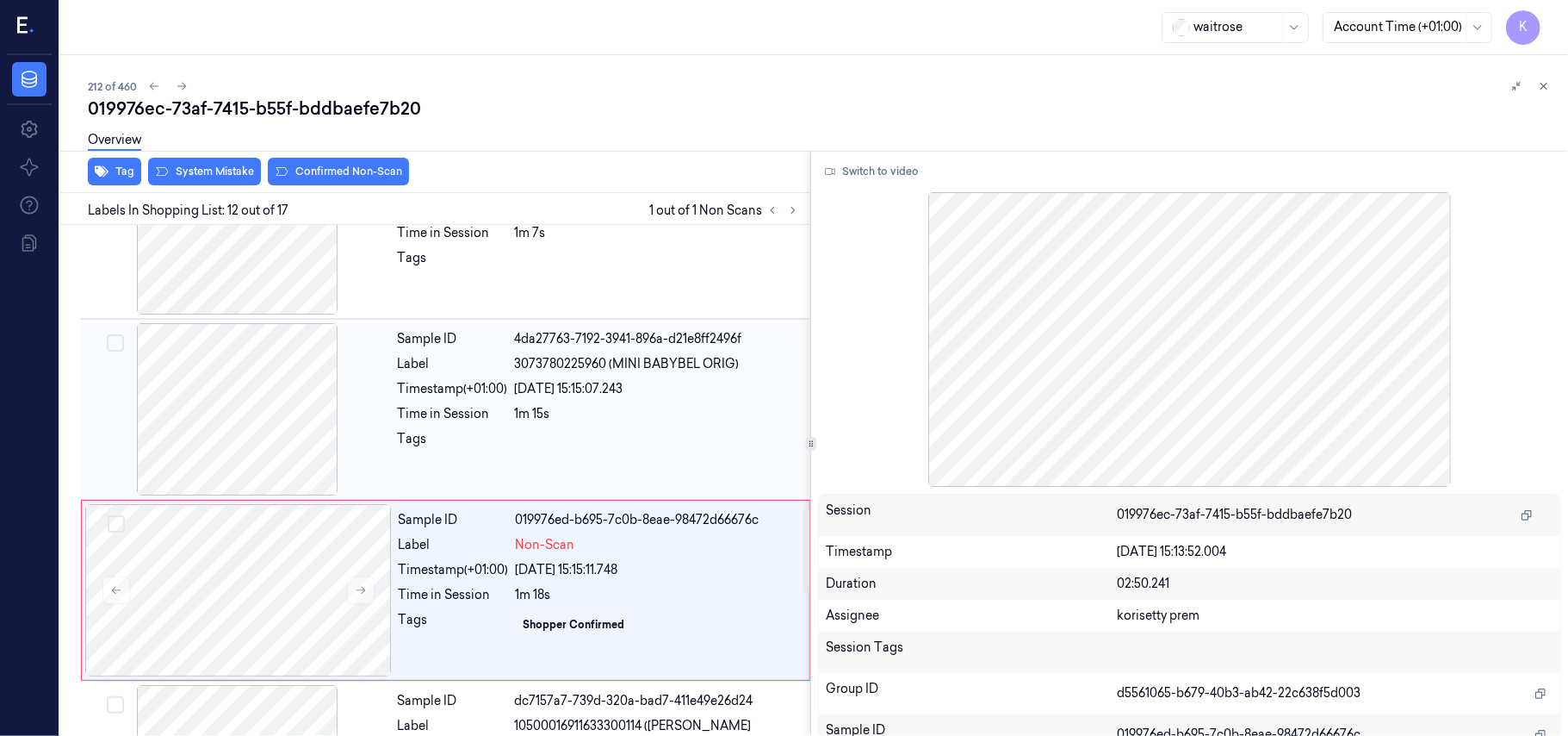
click at [324, 407] on div at bounding box center [238, 408] width 307 height 172
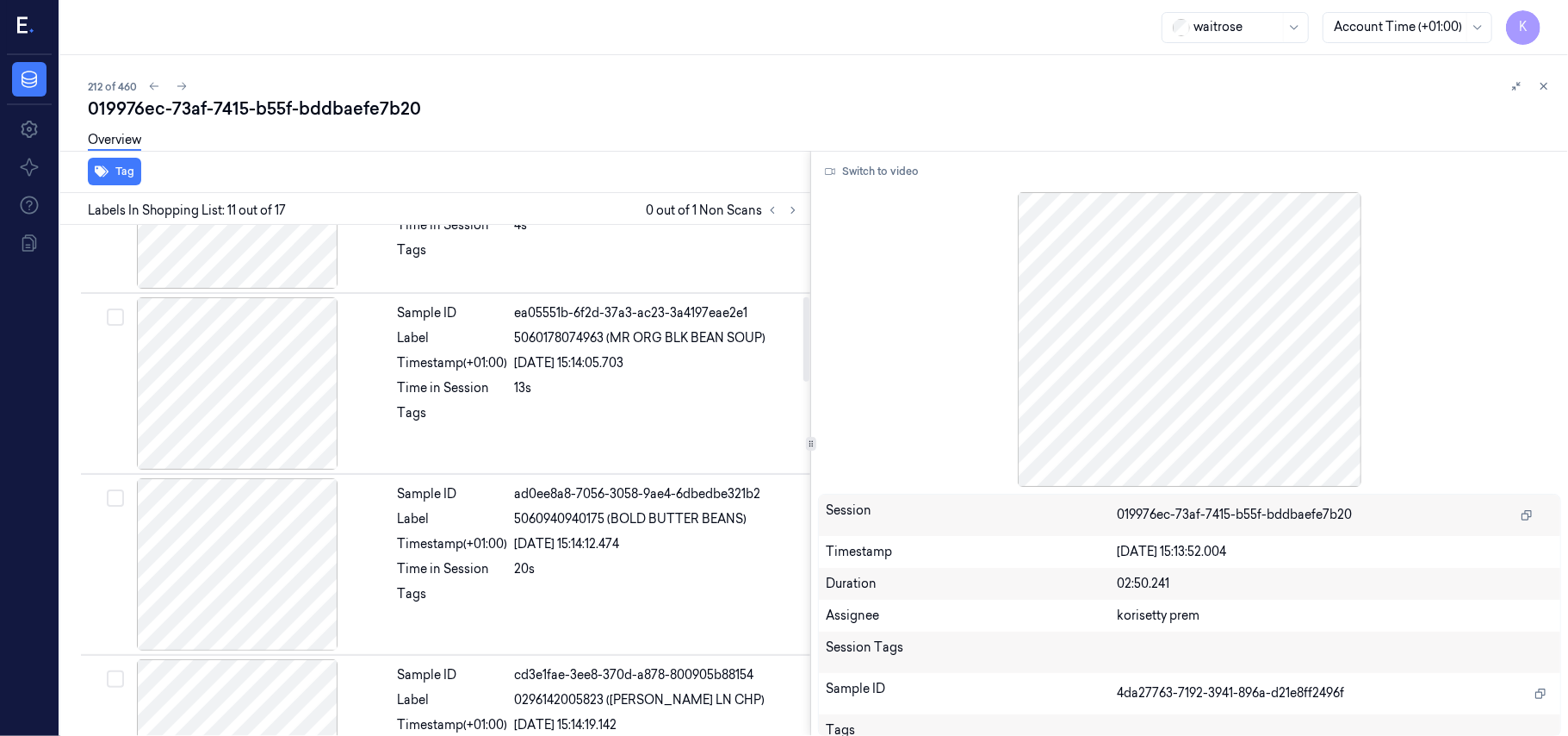
scroll to position [0, 0]
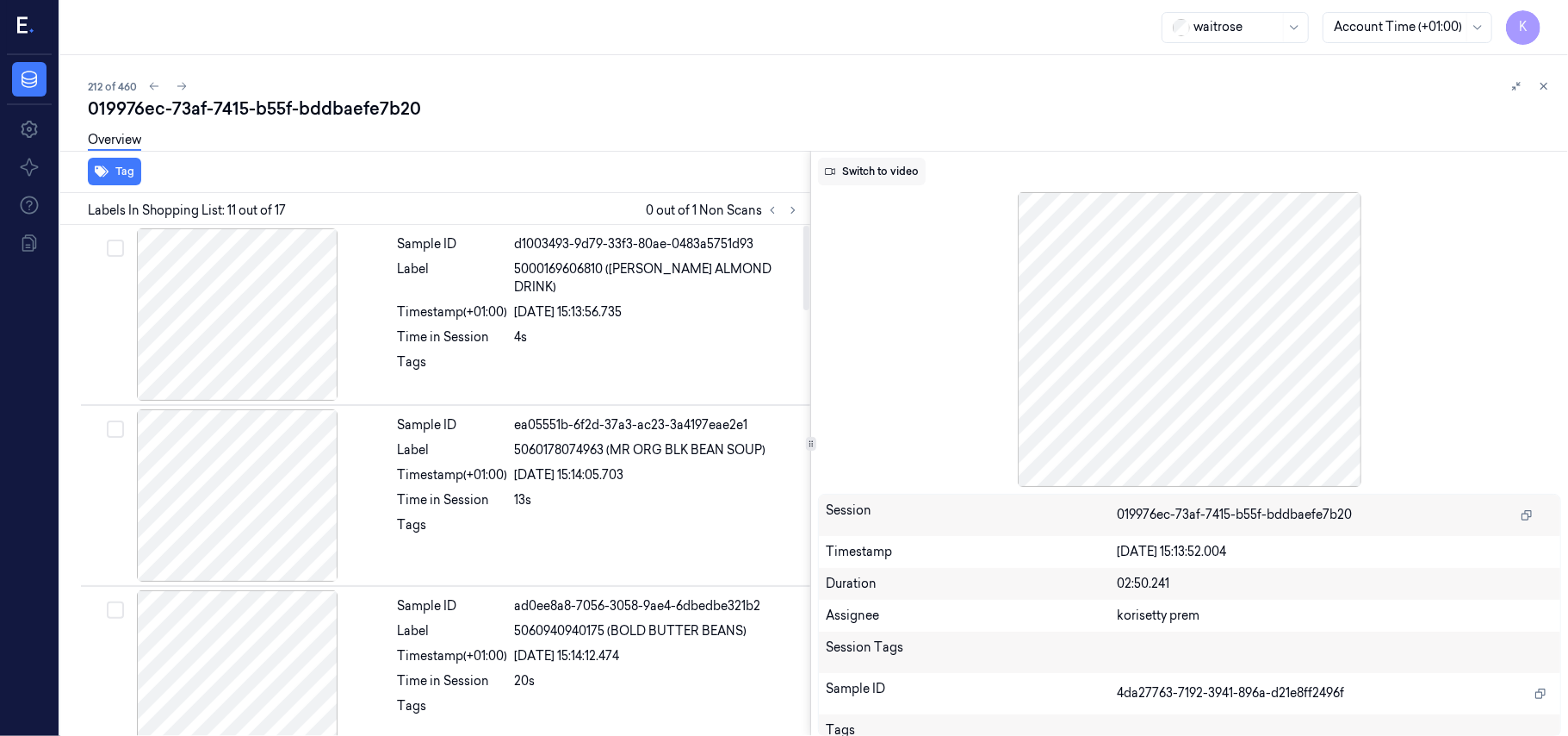
click at [886, 172] on button "Switch to video" at bounding box center [872, 171] width 108 height 28
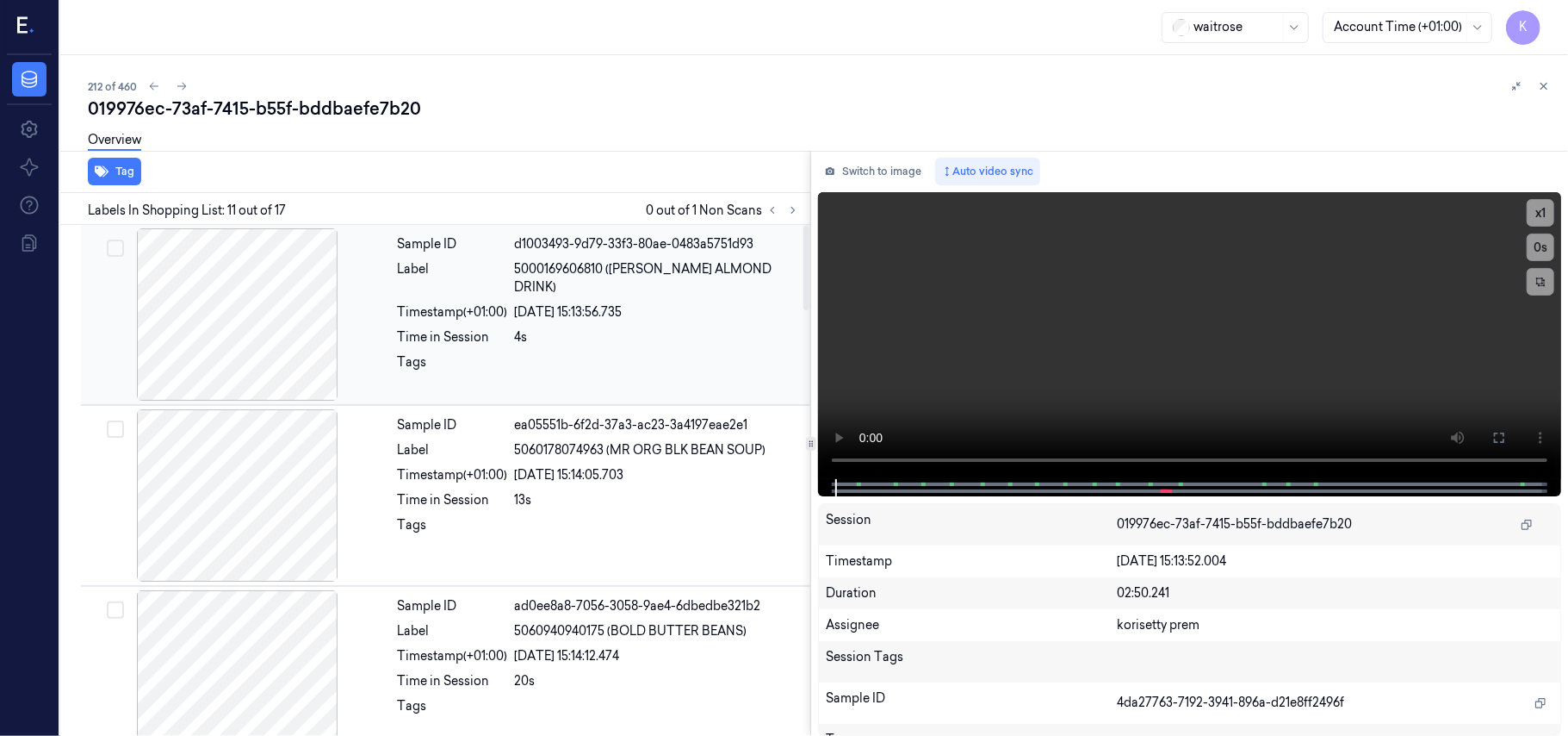
click at [183, 297] on div at bounding box center [238, 314] width 307 height 172
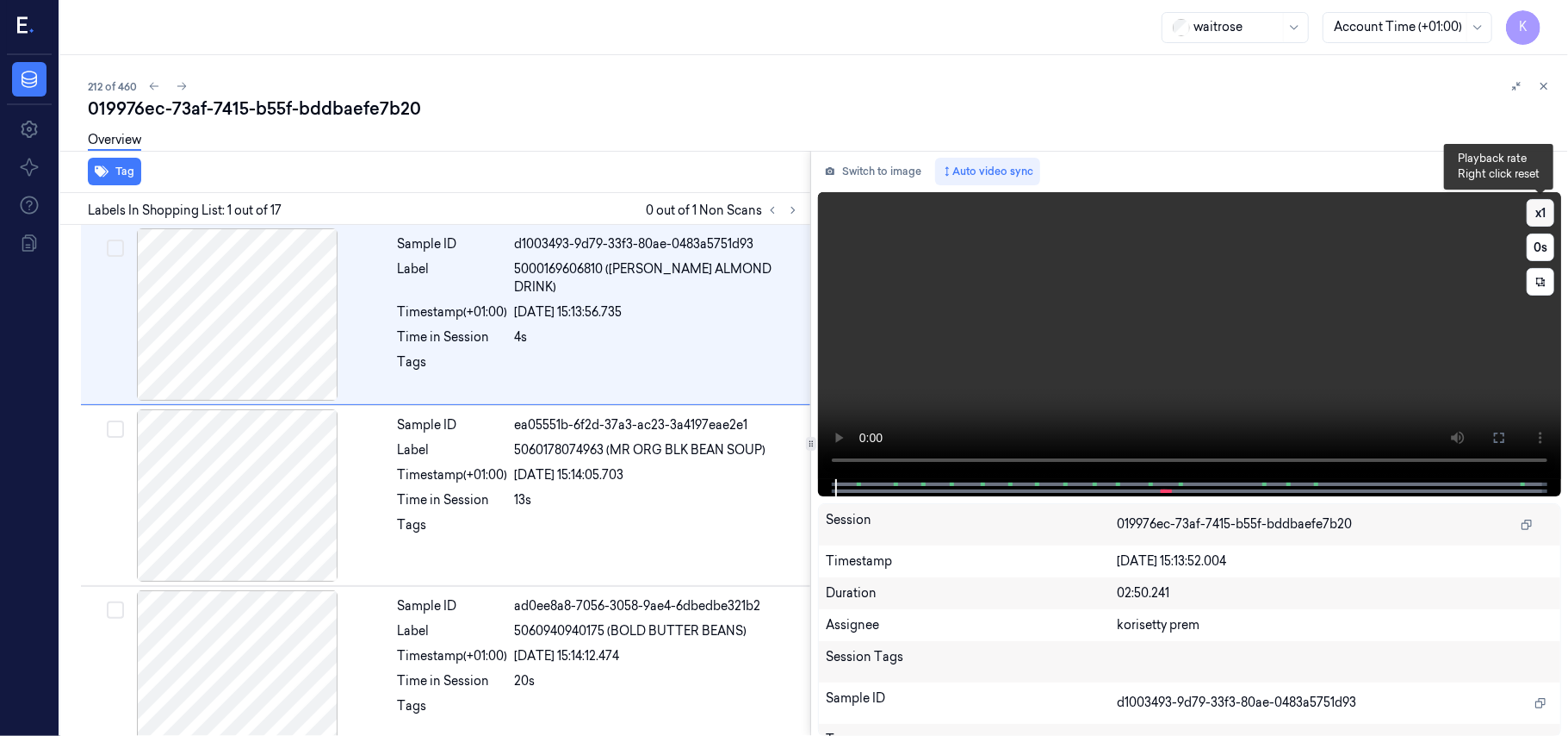
click at [1541, 215] on button "x 1" at bounding box center [1541, 213] width 28 height 28
click at [1468, 354] on video at bounding box center [1190, 336] width 743 height 287
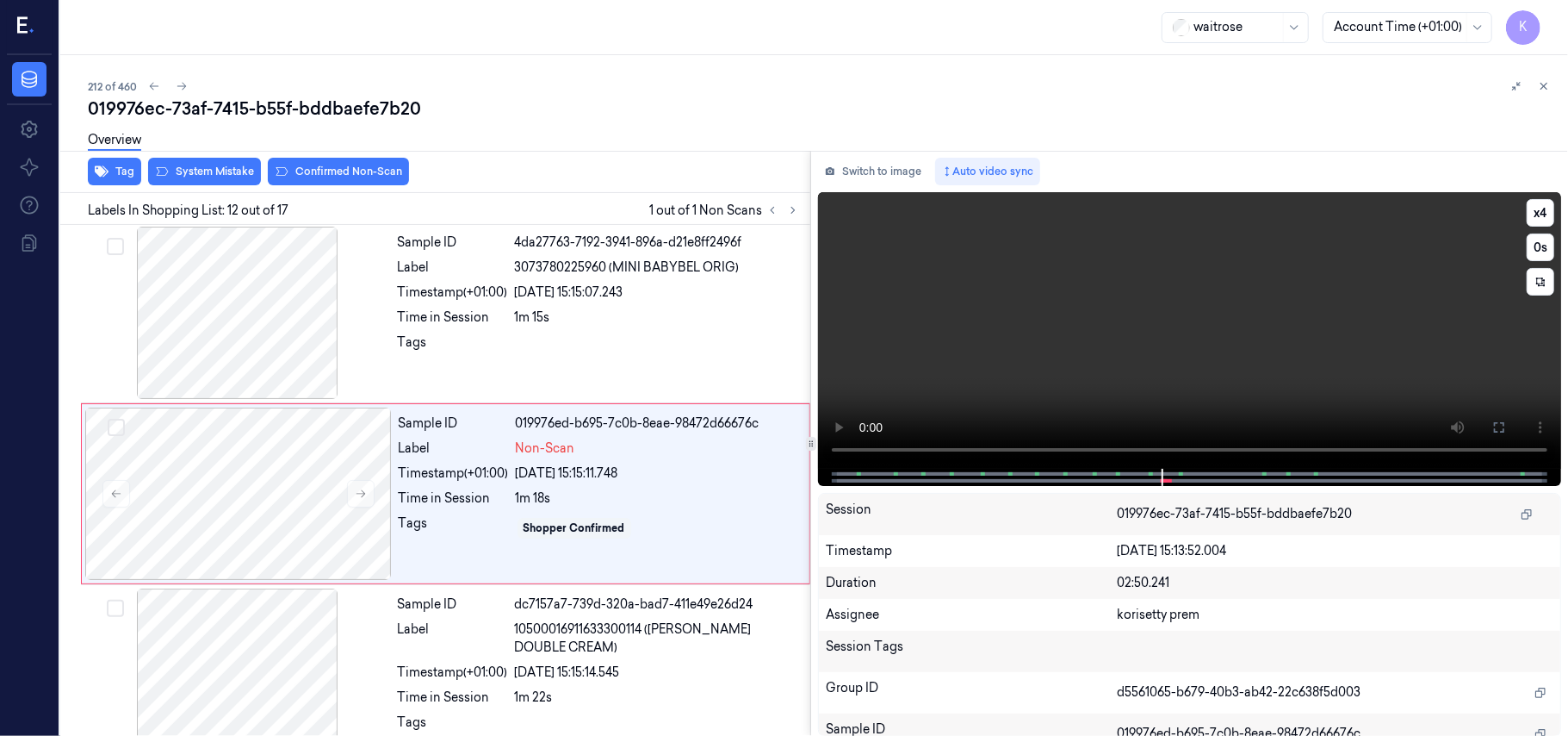
scroll to position [1830, 0]
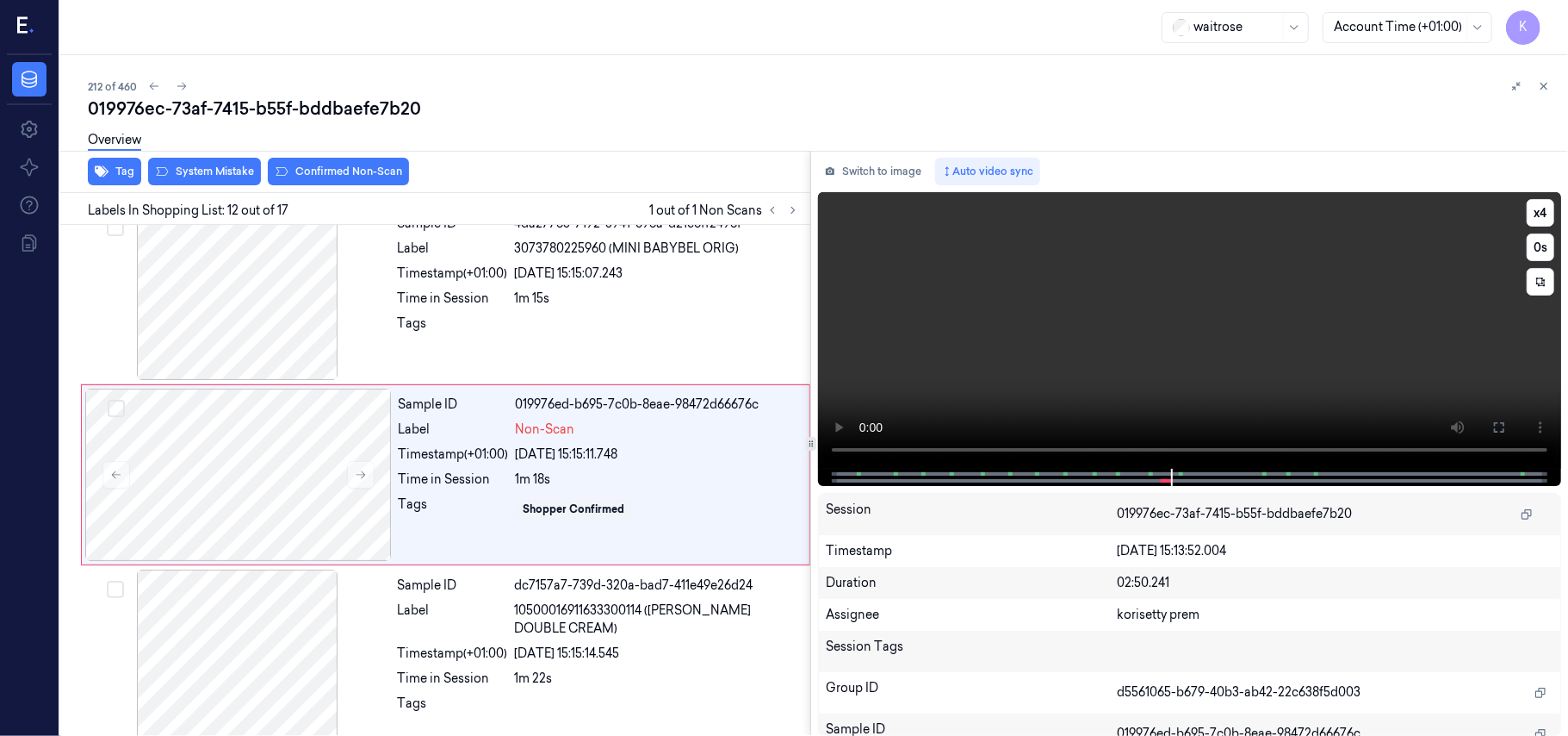
click at [1186, 353] on video at bounding box center [1190, 331] width 743 height 277
click at [539, 308] on div "1m 15s" at bounding box center [657, 299] width 285 height 18
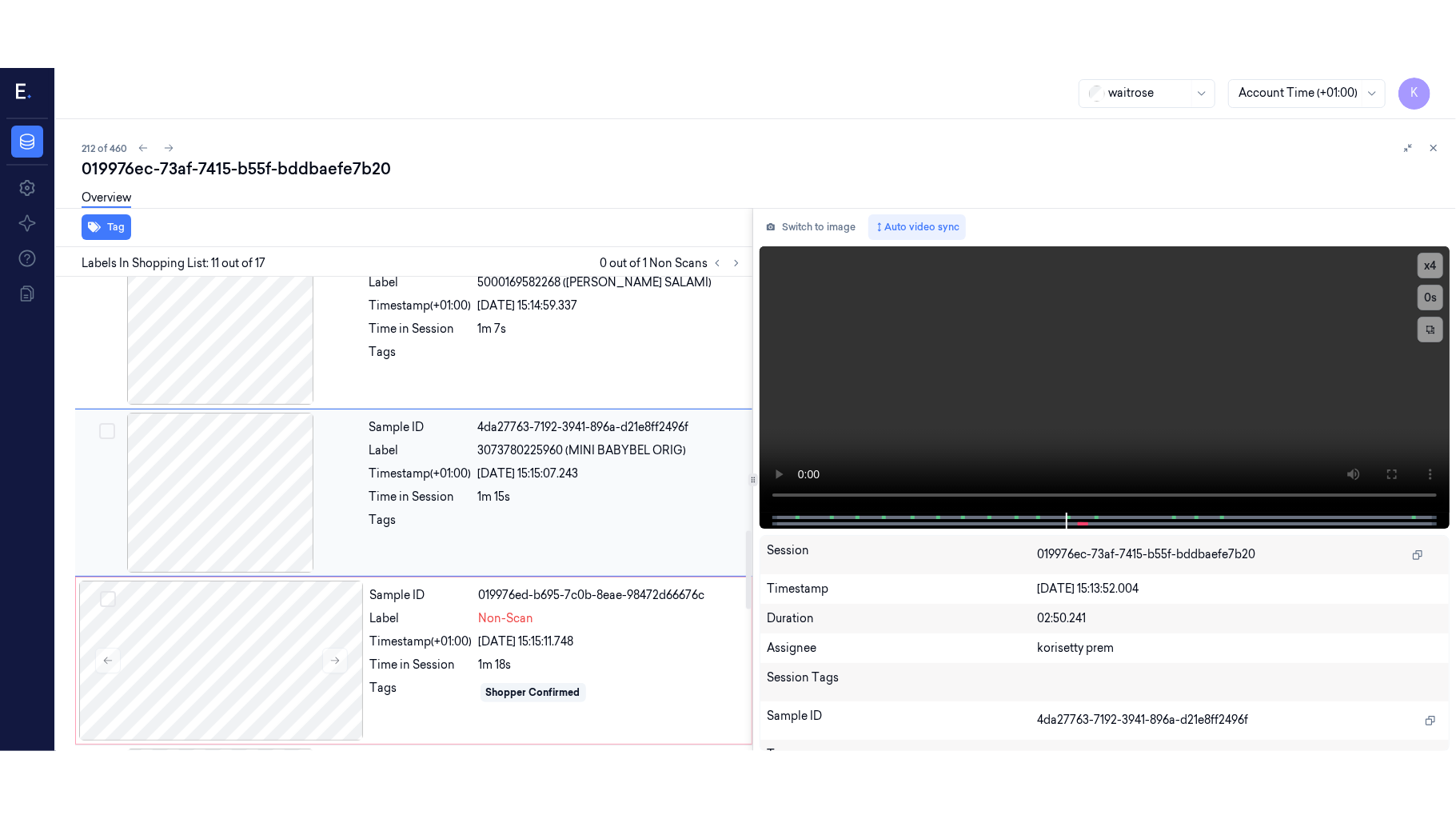
scroll to position [1530, 0]
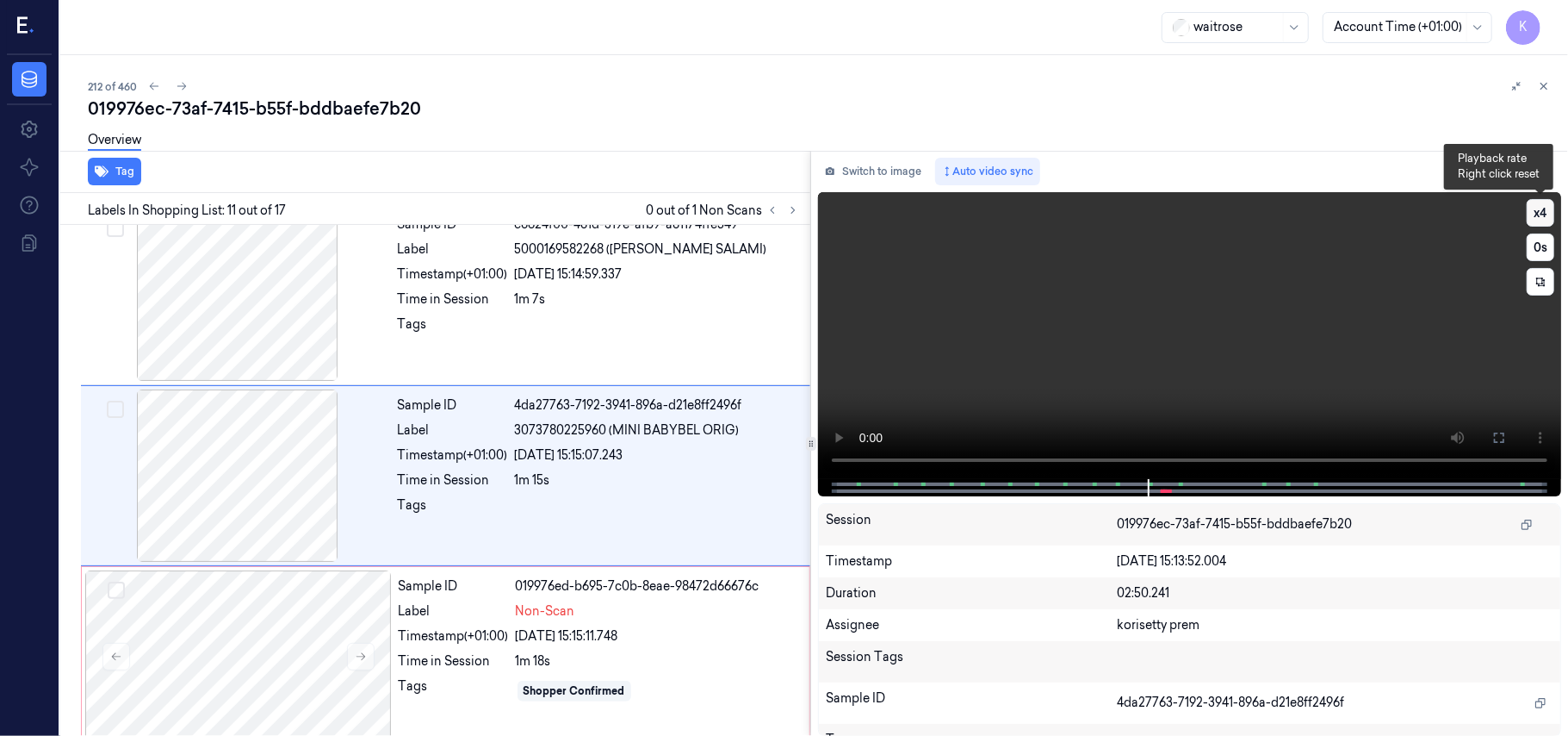
click at [1540, 210] on button "x 4" at bounding box center [1541, 213] width 28 height 28
click at [1300, 335] on video at bounding box center [1190, 336] width 743 height 287
click at [1485, 429] on button at bounding box center [1499, 438] width 28 height 28
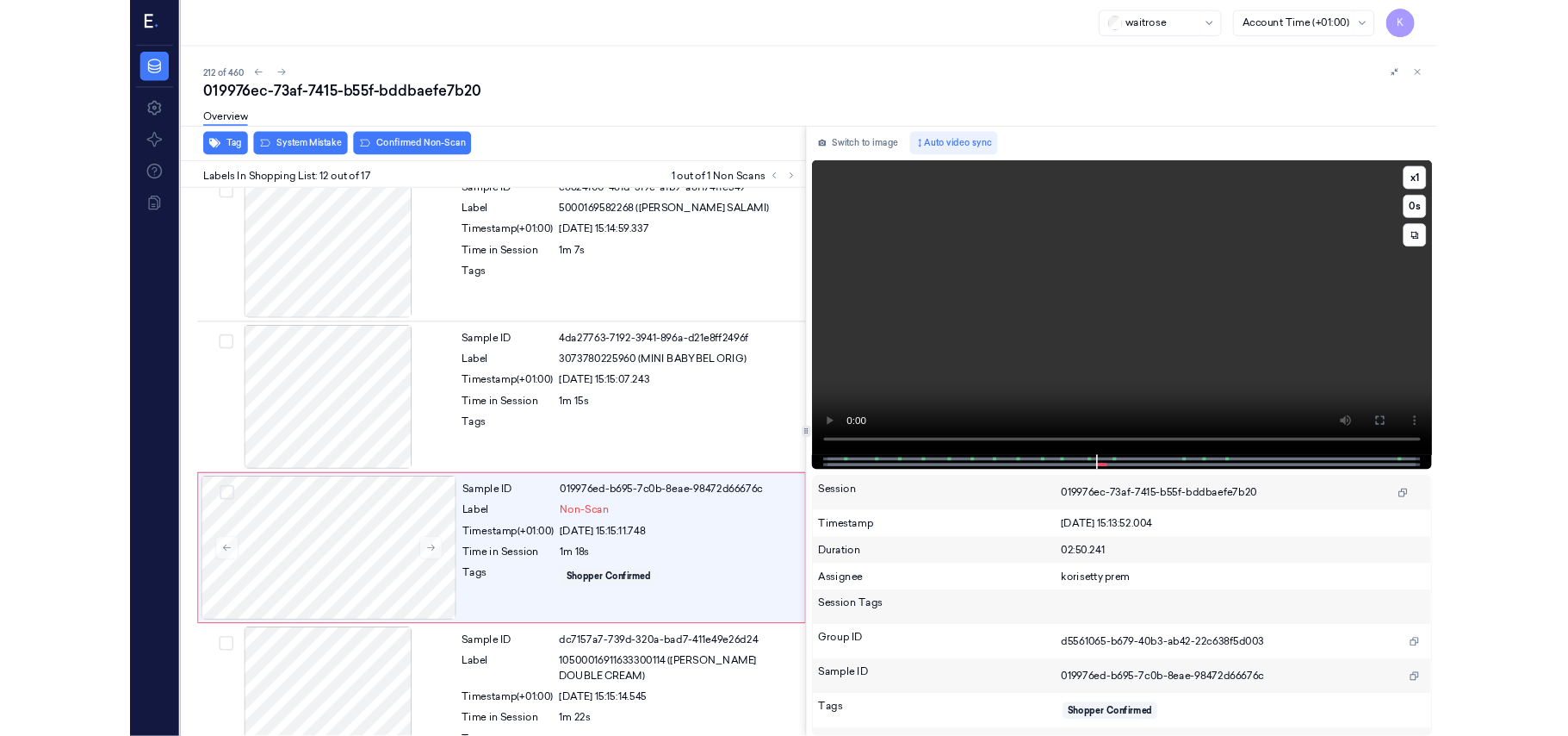
scroll to position [1758, 0]
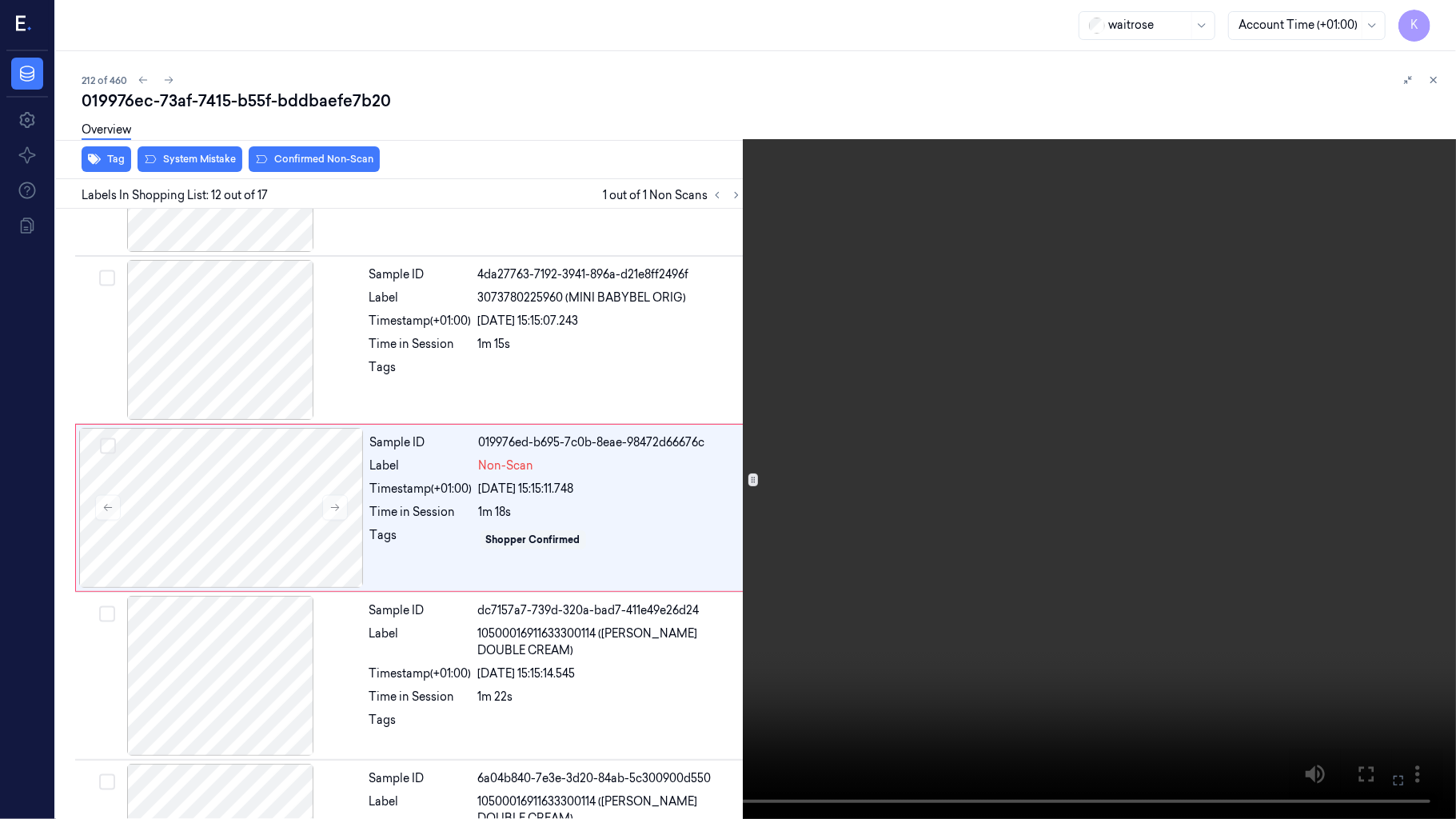
click at [0, 0] on icon at bounding box center [0, 0] width 0 height 0
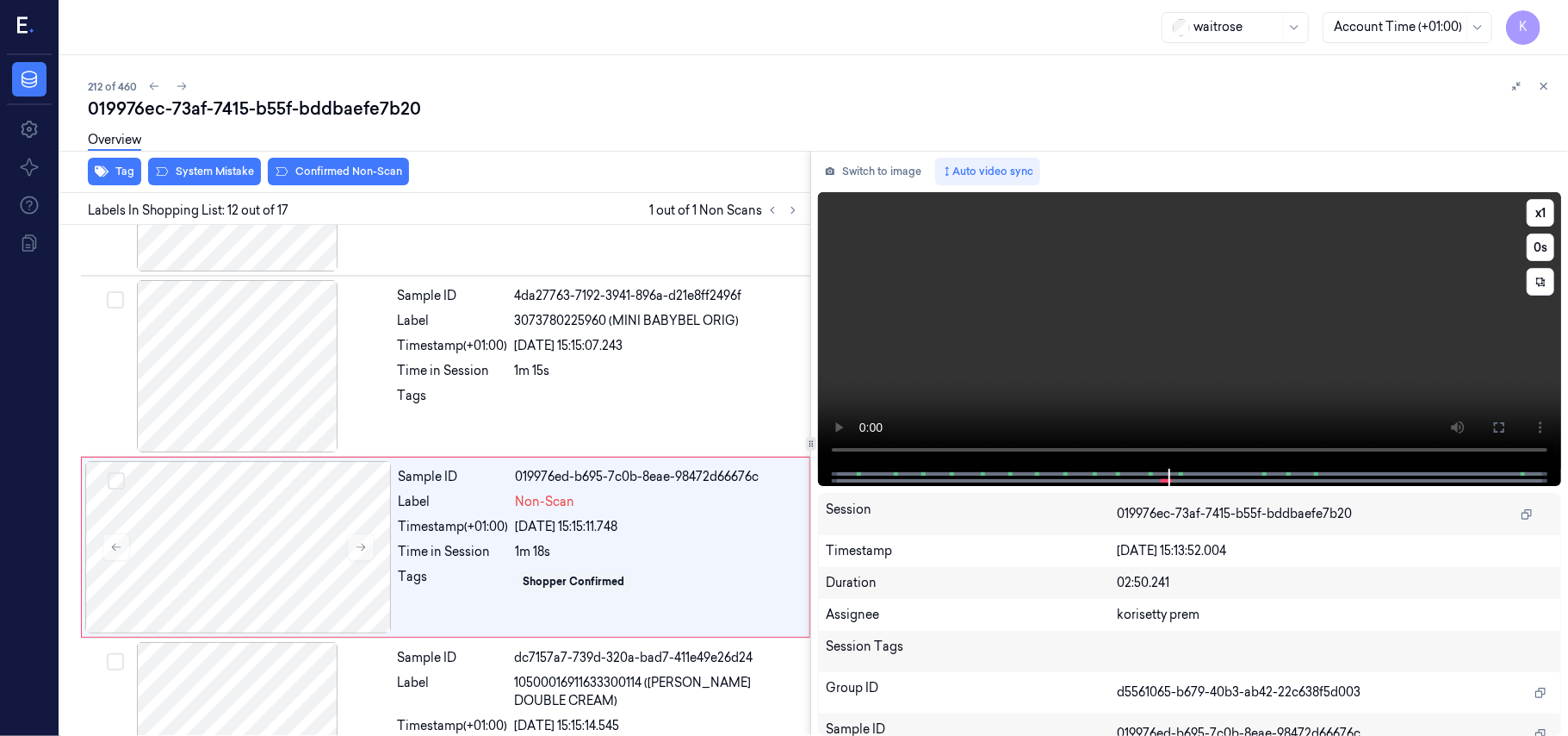
click at [1203, 329] on video at bounding box center [1190, 331] width 743 height 277
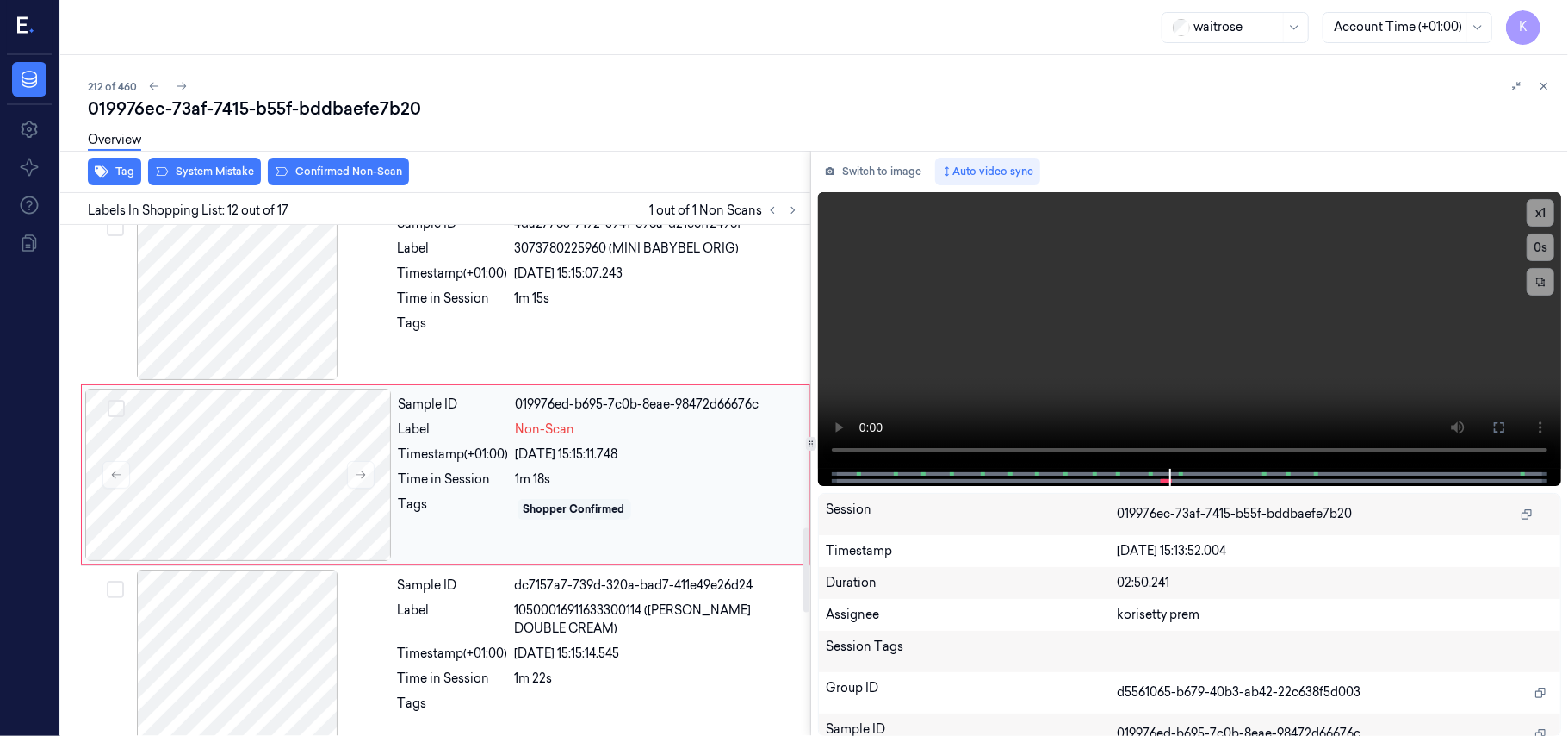
click at [620, 505] on div "Shopper Confirmed" at bounding box center [574, 509] width 113 height 21
click at [491, 308] on div "Time in Session" at bounding box center [453, 299] width 111 height 18
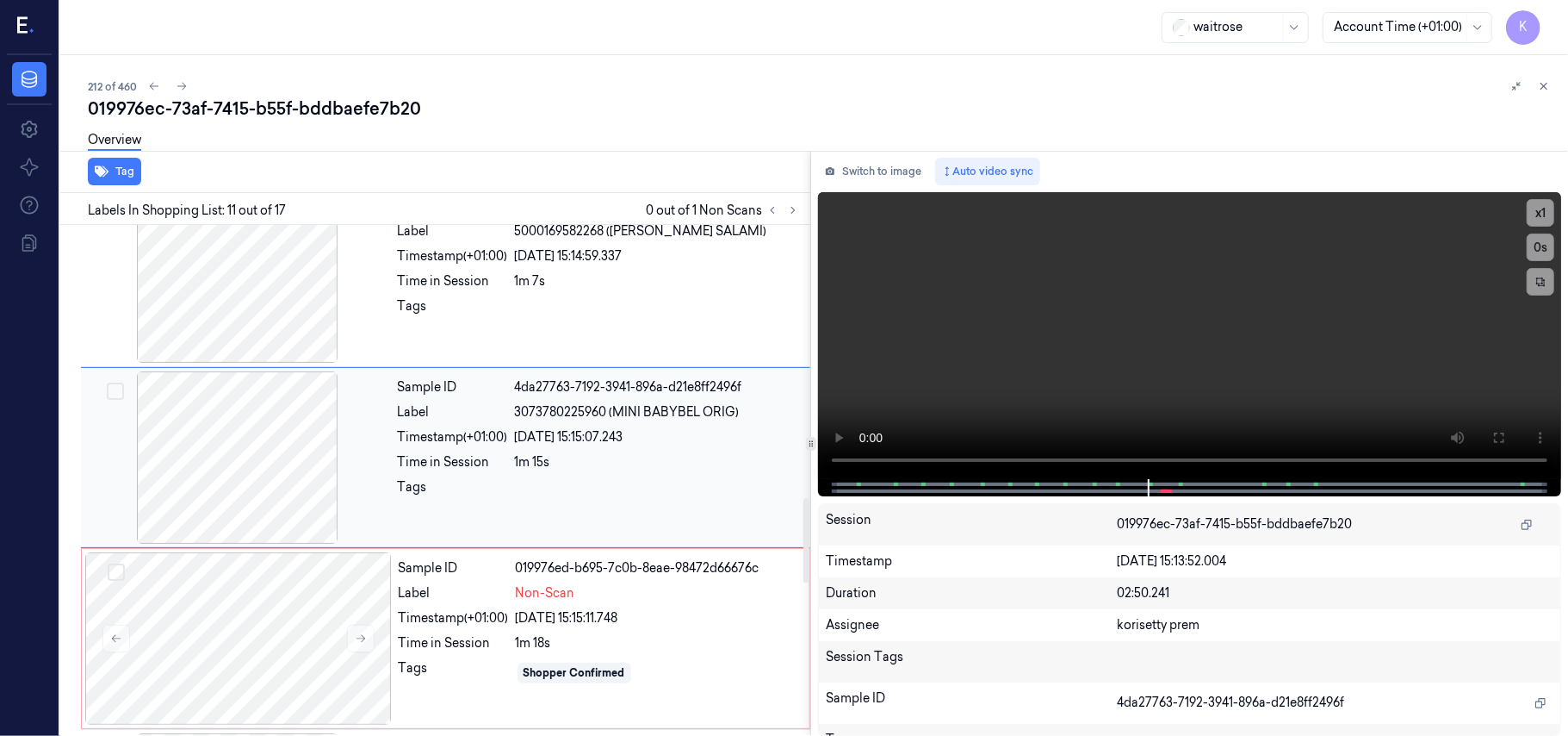
scroll to position [1648, 0]
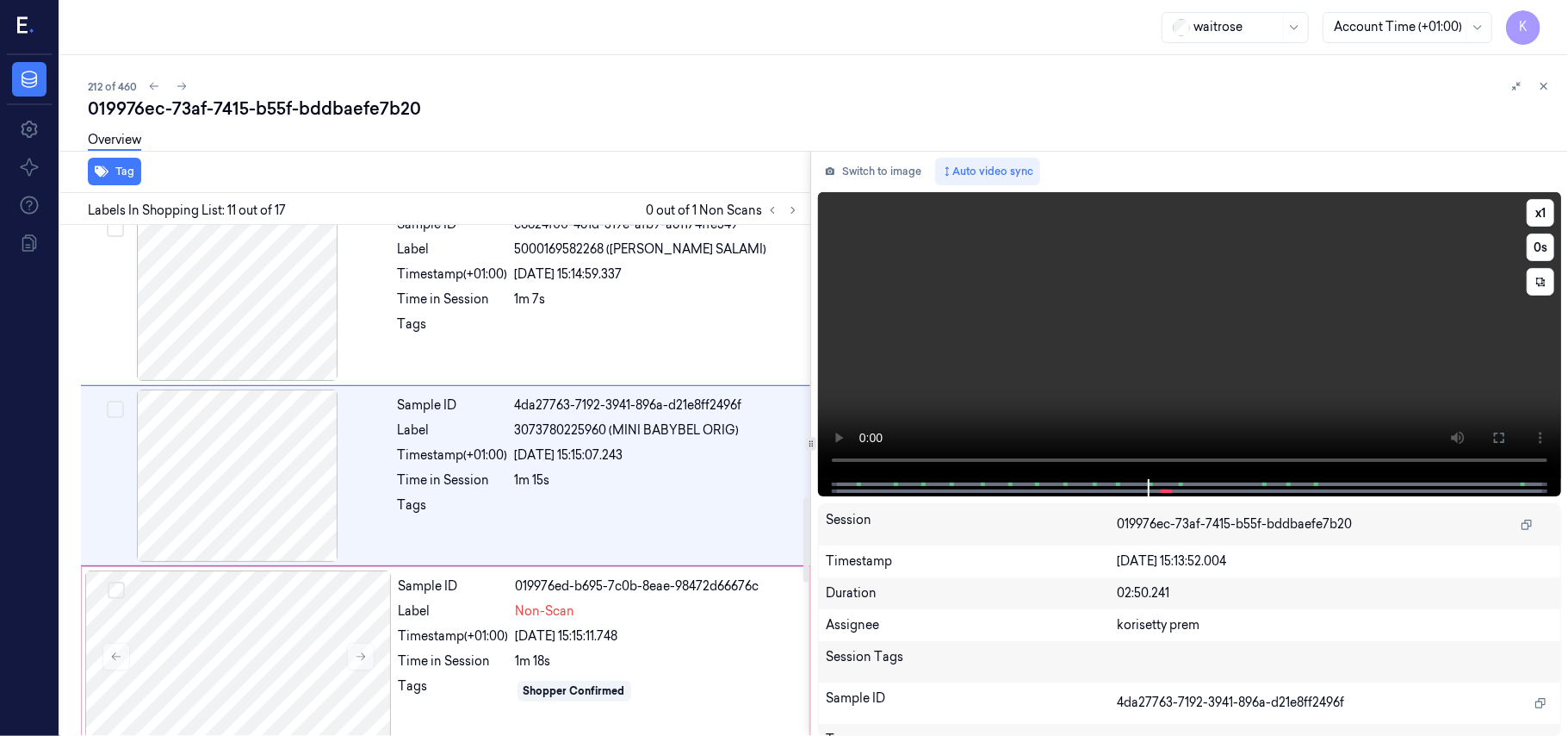
click at [1009, 322] on video at bounding box center [1190, 336] width 743 height 287
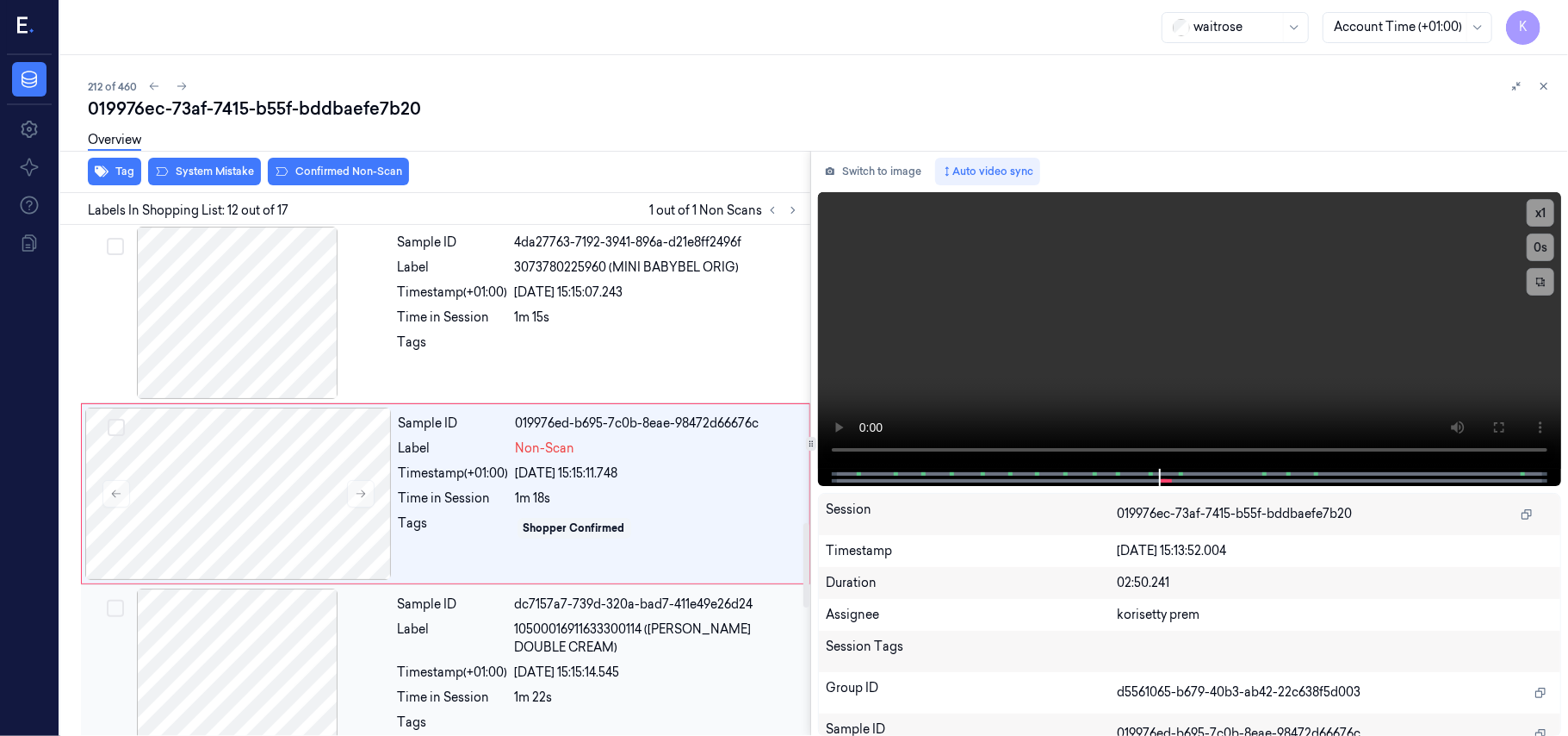
scroll to position [1830, 0]
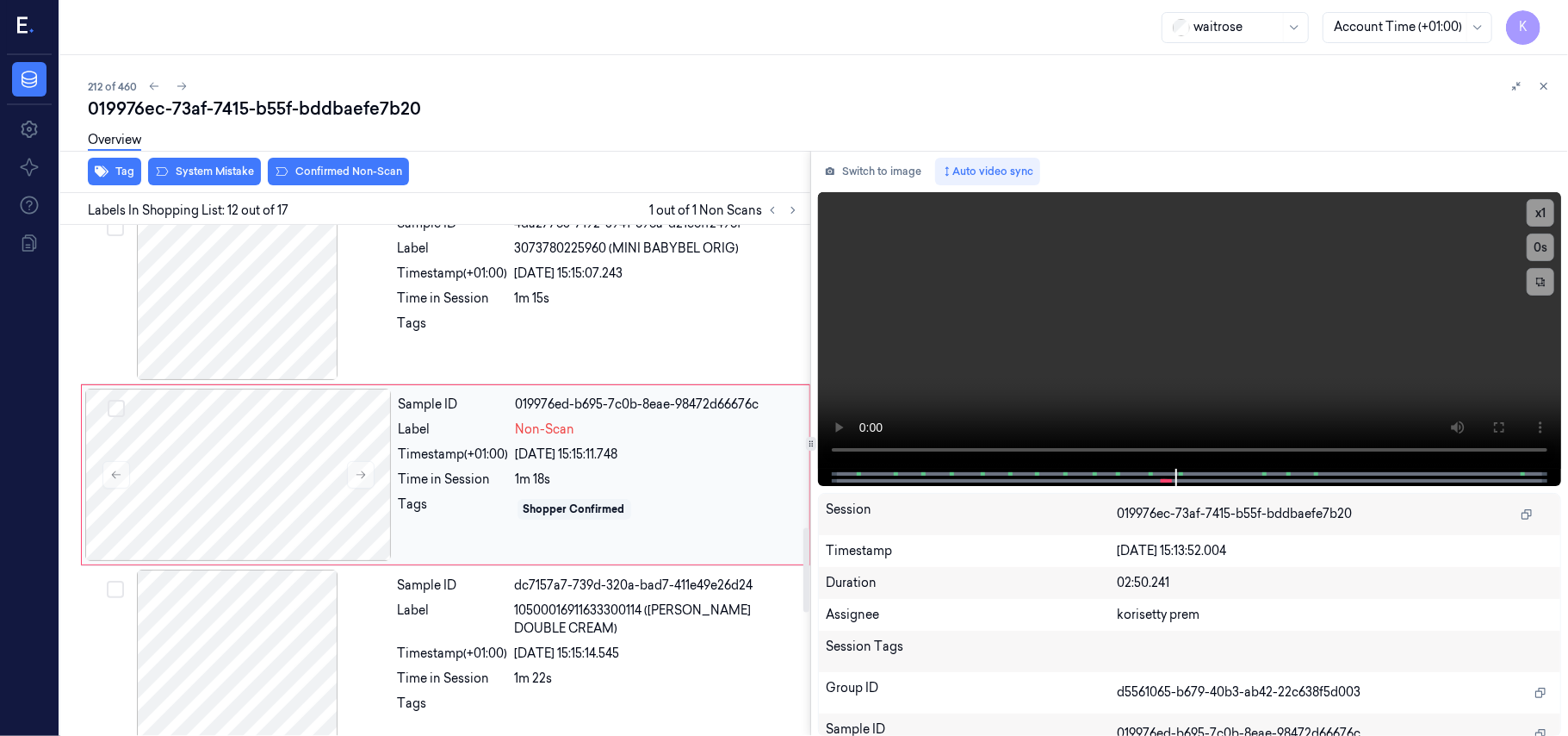
click at [560, 488] on div "1m 18s" at bounding box center [657, 479] width 284 height 18
click at [610, 603] on div "Sample ID dc7157a7-739d-320a-bad7-411e49e26d24 Label 10500016911633300114 (WR E…" at bounding box center [599, 655] width 416 height 172
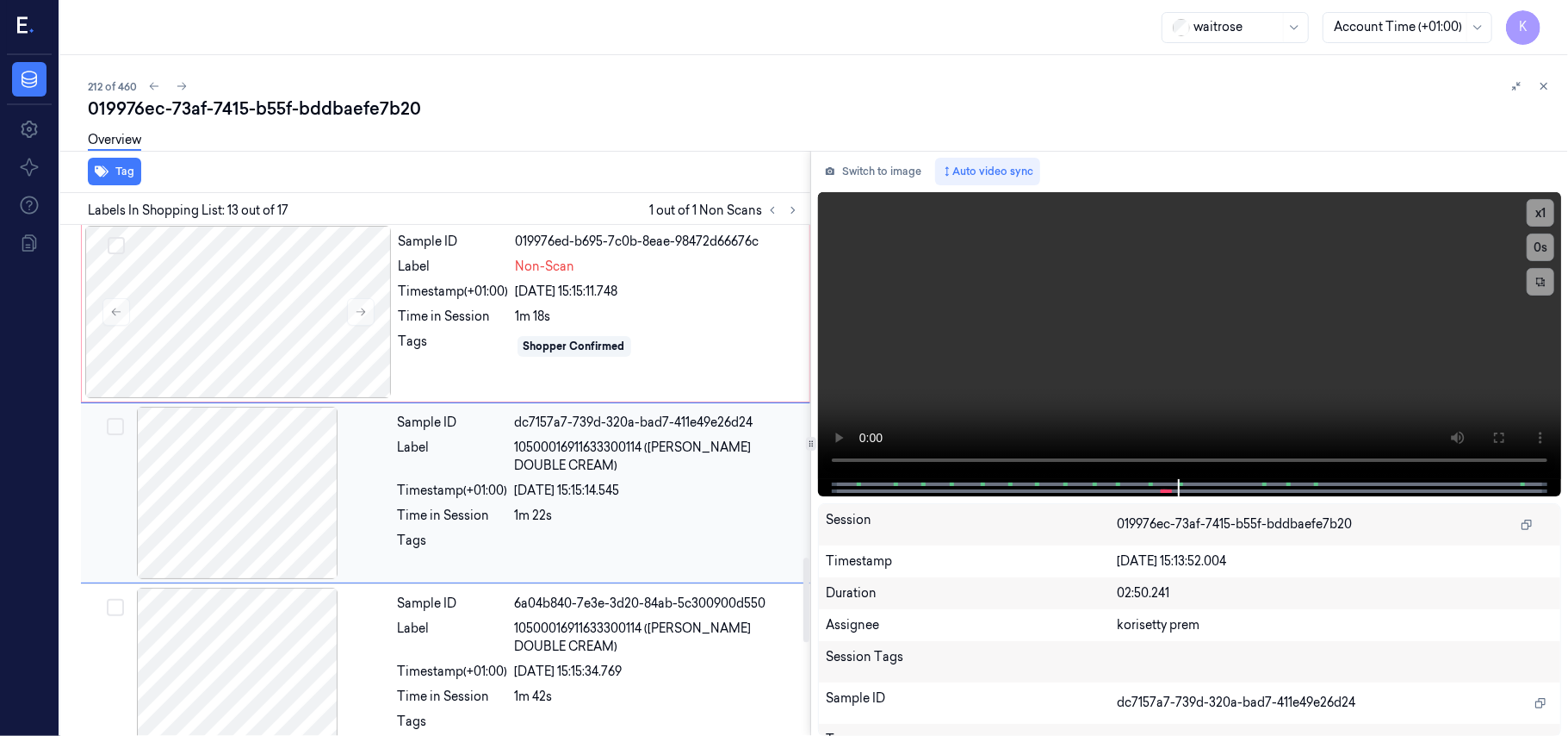
scroll to position [2011, 0]
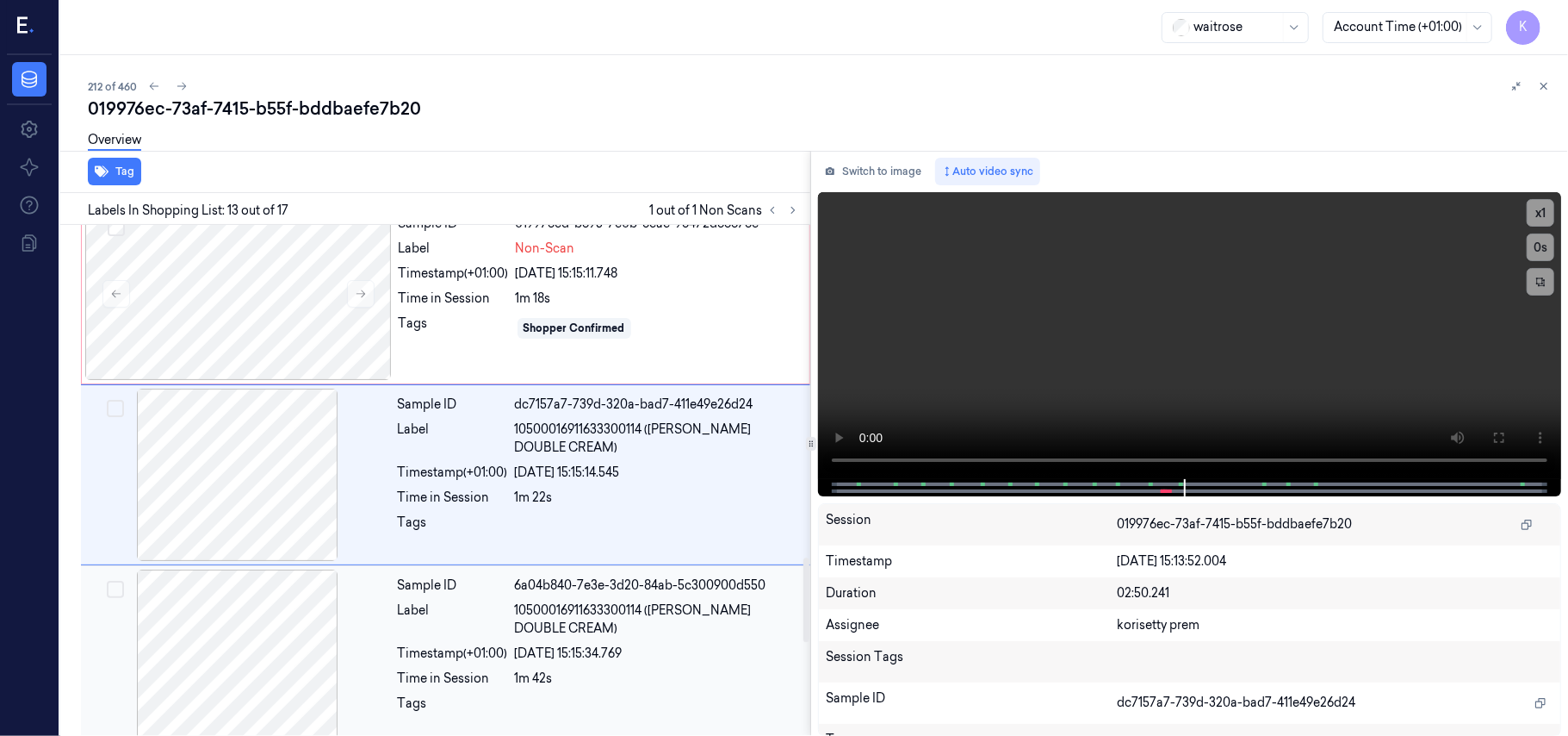
click at [627, 653] on div "23/09/2025 15:15:34.769" at bounding box center [657, 653] width 285 height 18
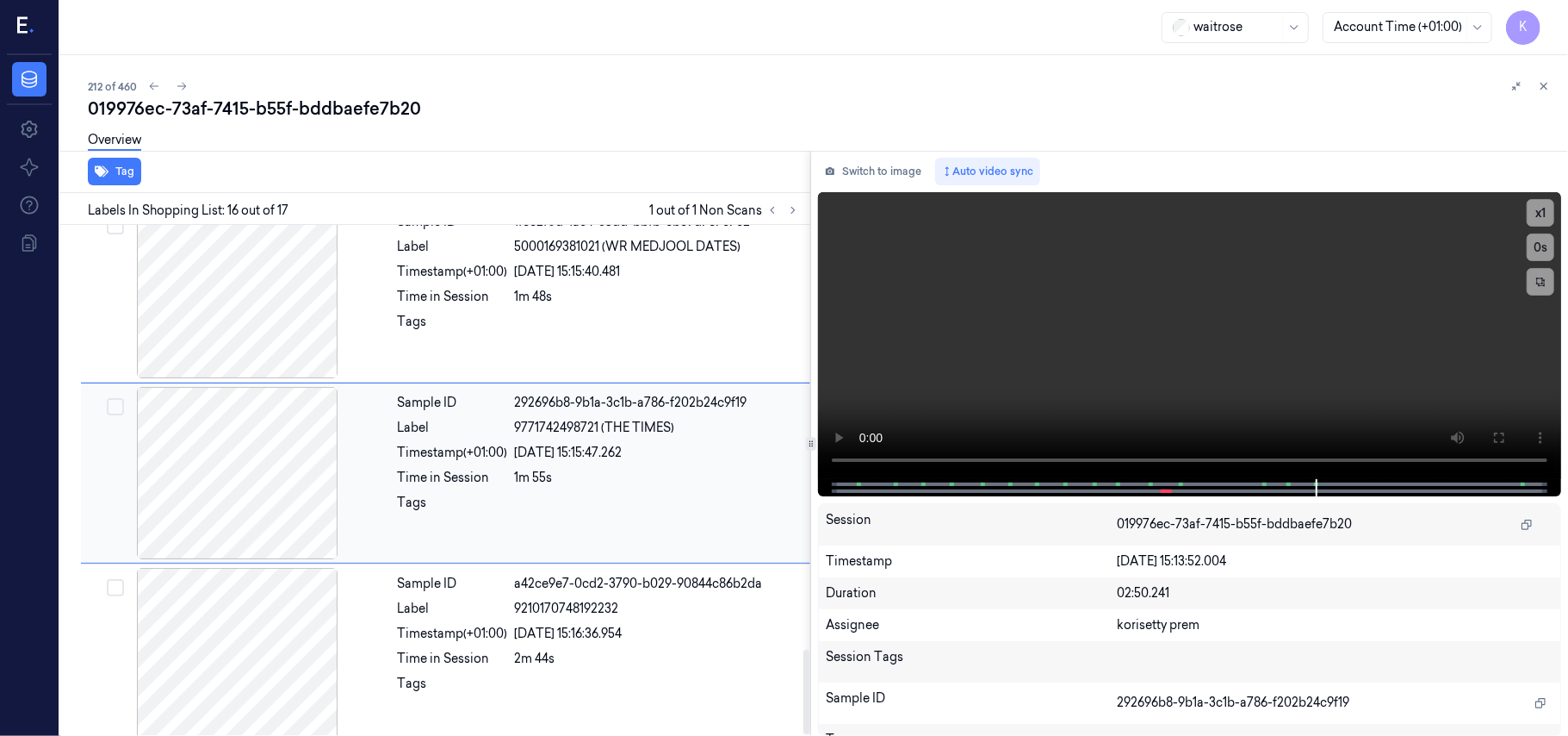
scroll to position [2578, 0]
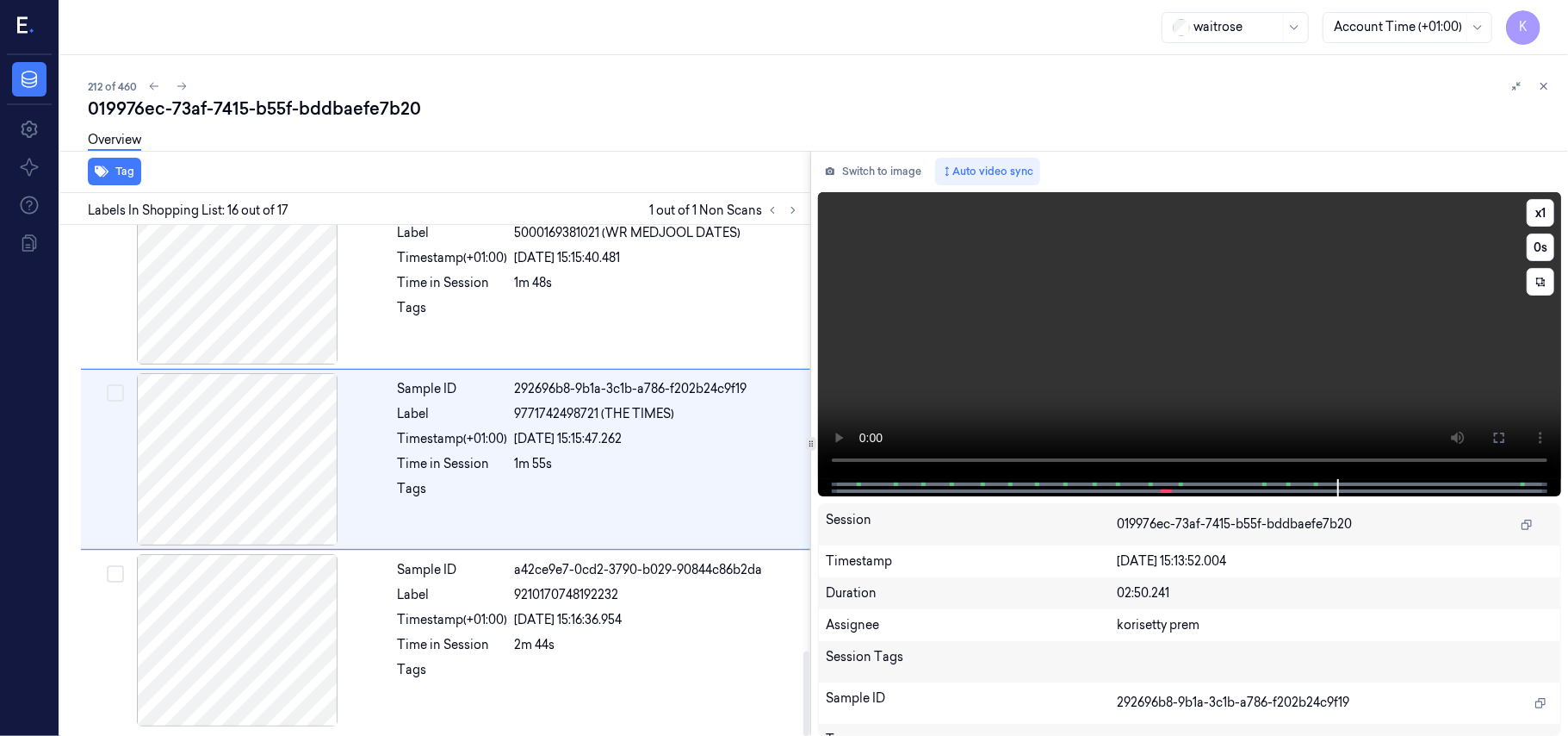
click at [1135, 362] on video at bounding box center [1190, 336] width 743 height 287
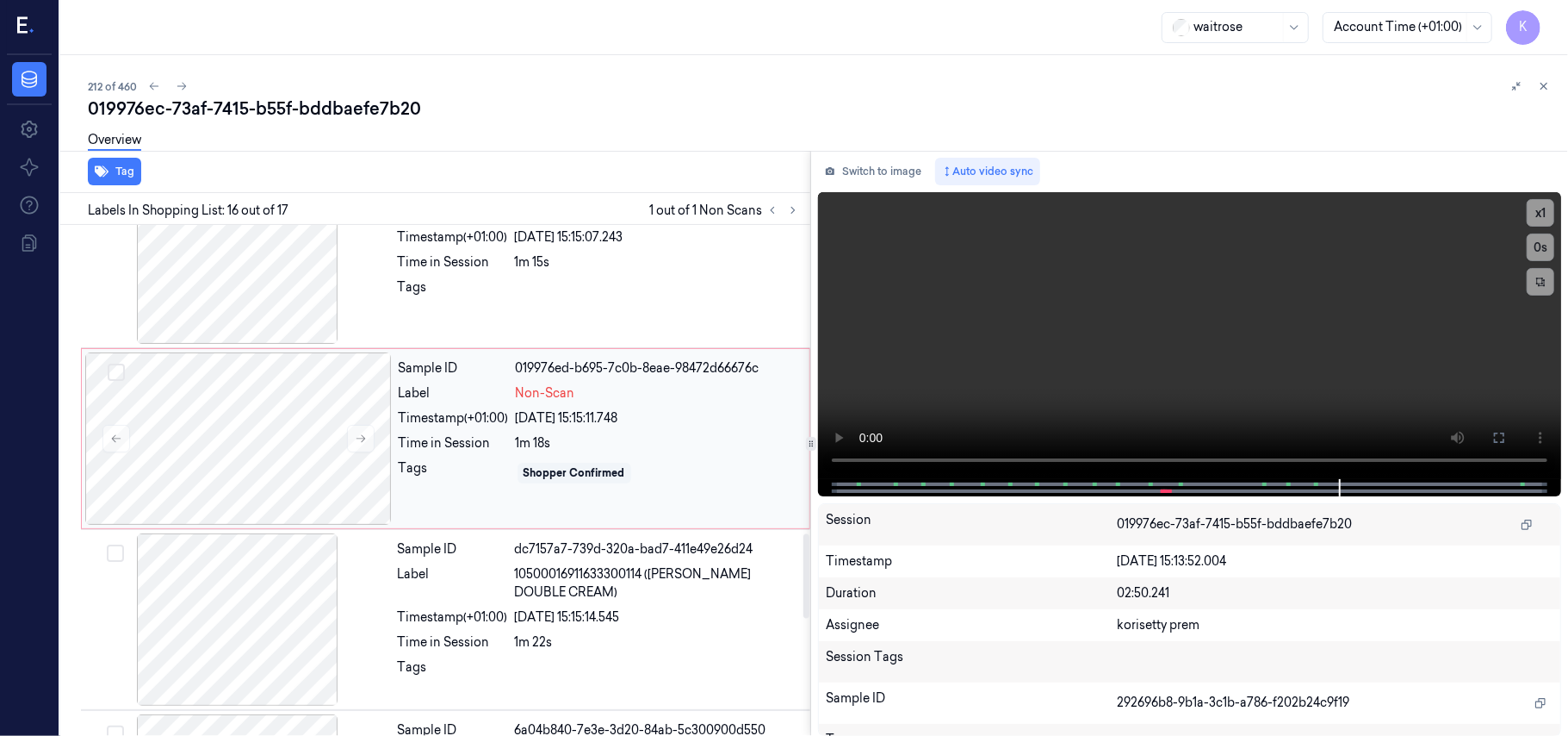
click at [435, 450] on div "Time in Session" at bounding box center [453, 443] width 111 height 18
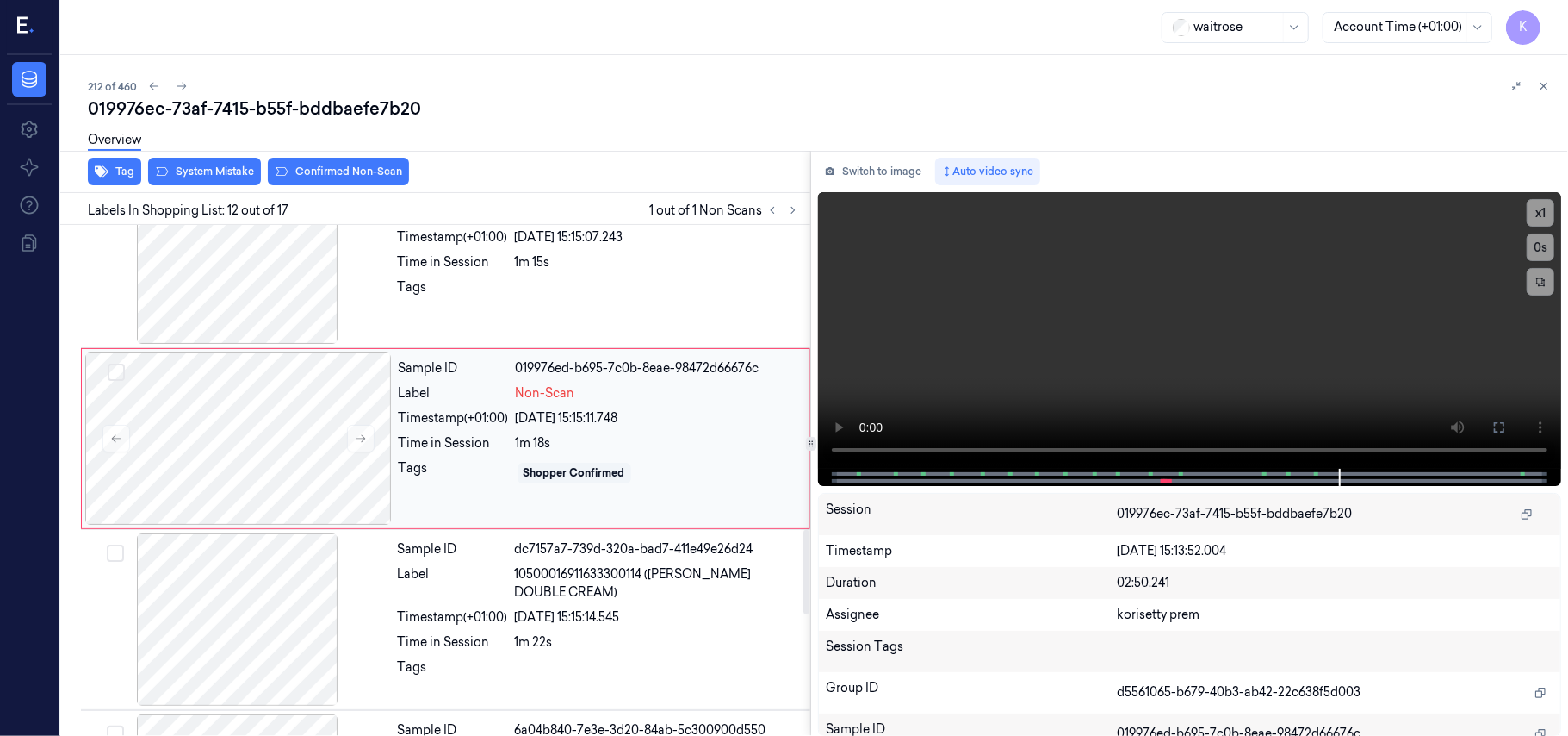
scroll to position [1830, 0]
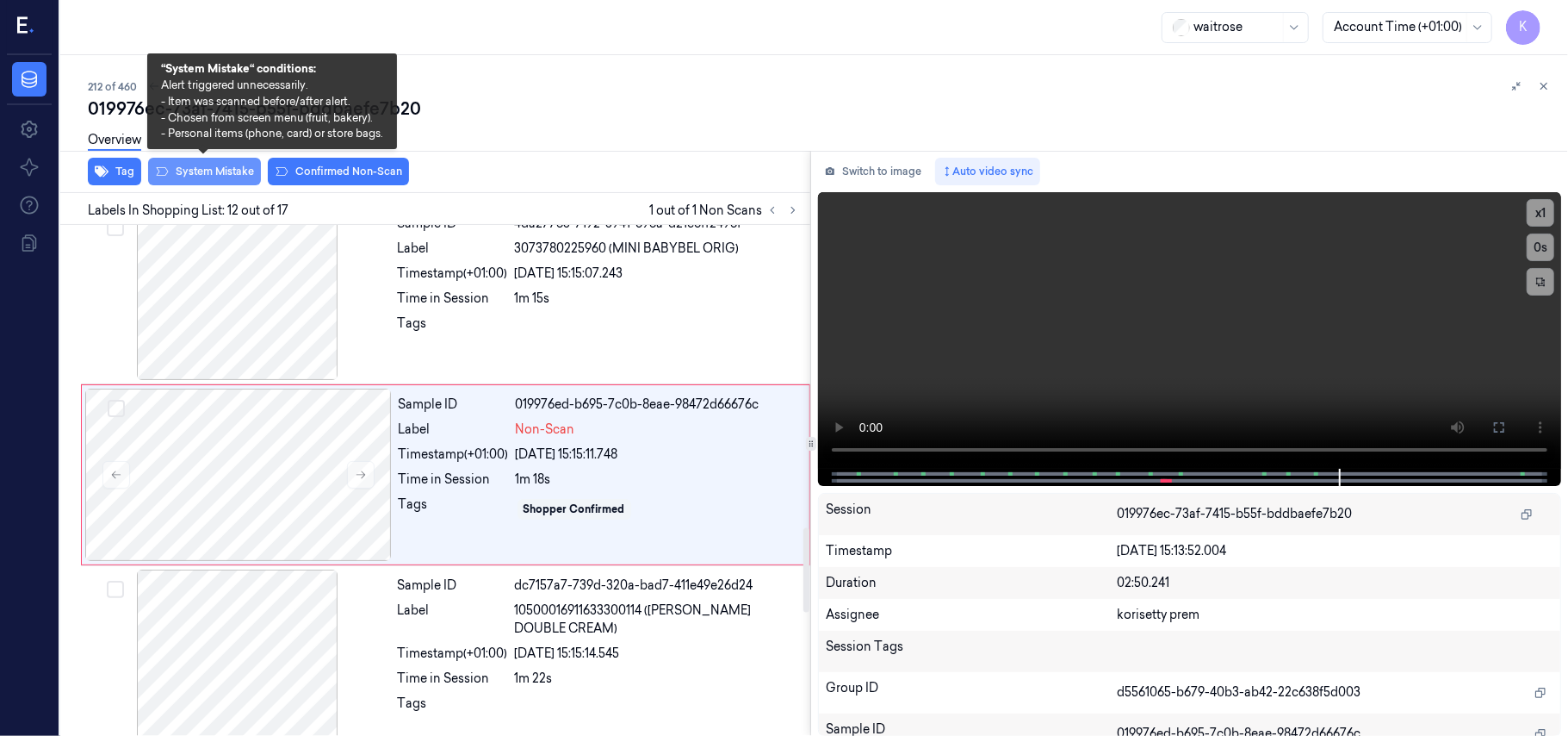
click at [194, 169] on button "System Mistake" at bounding box center [204, 171] width 112 height 28
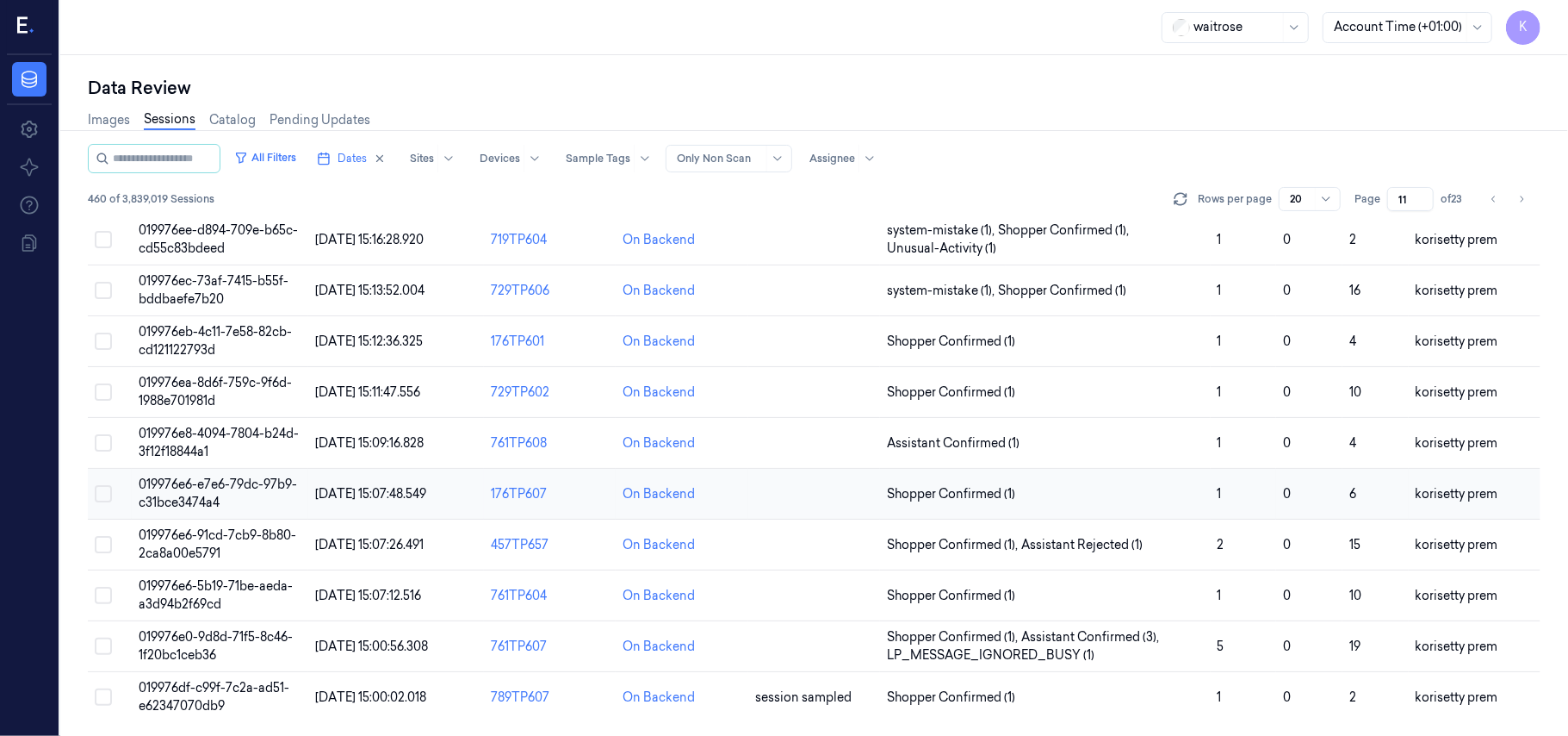
scroll to position [591, 0]
click at [224, 333] on span "019976eb-4c11-7e58-82cb-cd121122793d" at bounding box center [215, 341] width 153 height 34
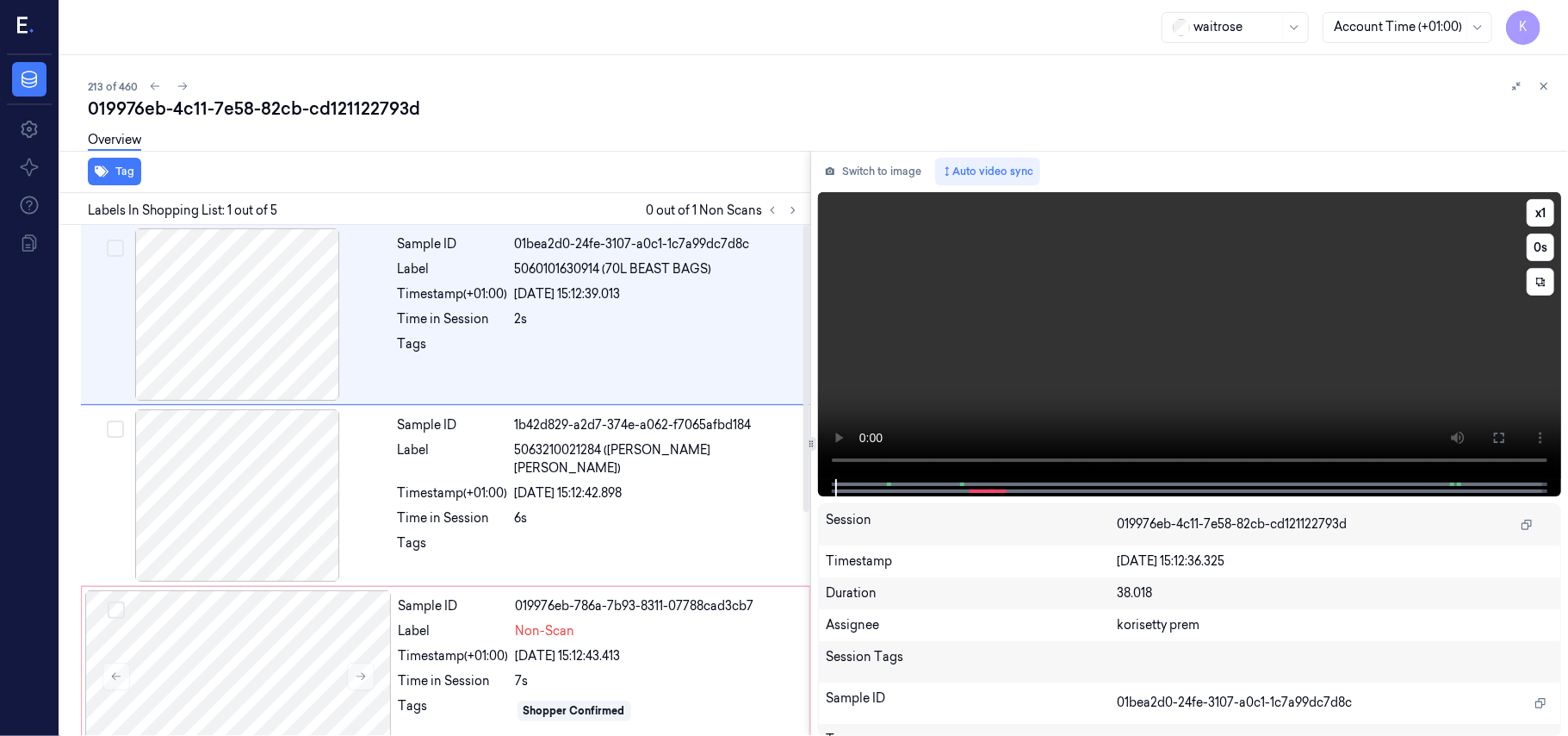
click at [1043, 346] on video at bounding box center [1190, 336] width 743 height 287
click at [858, 462] on video at bounding box center [1190, 336] width 743 height 287
click at [1030, 367] on video at bounding box center [1190, 336] width 743 height 287
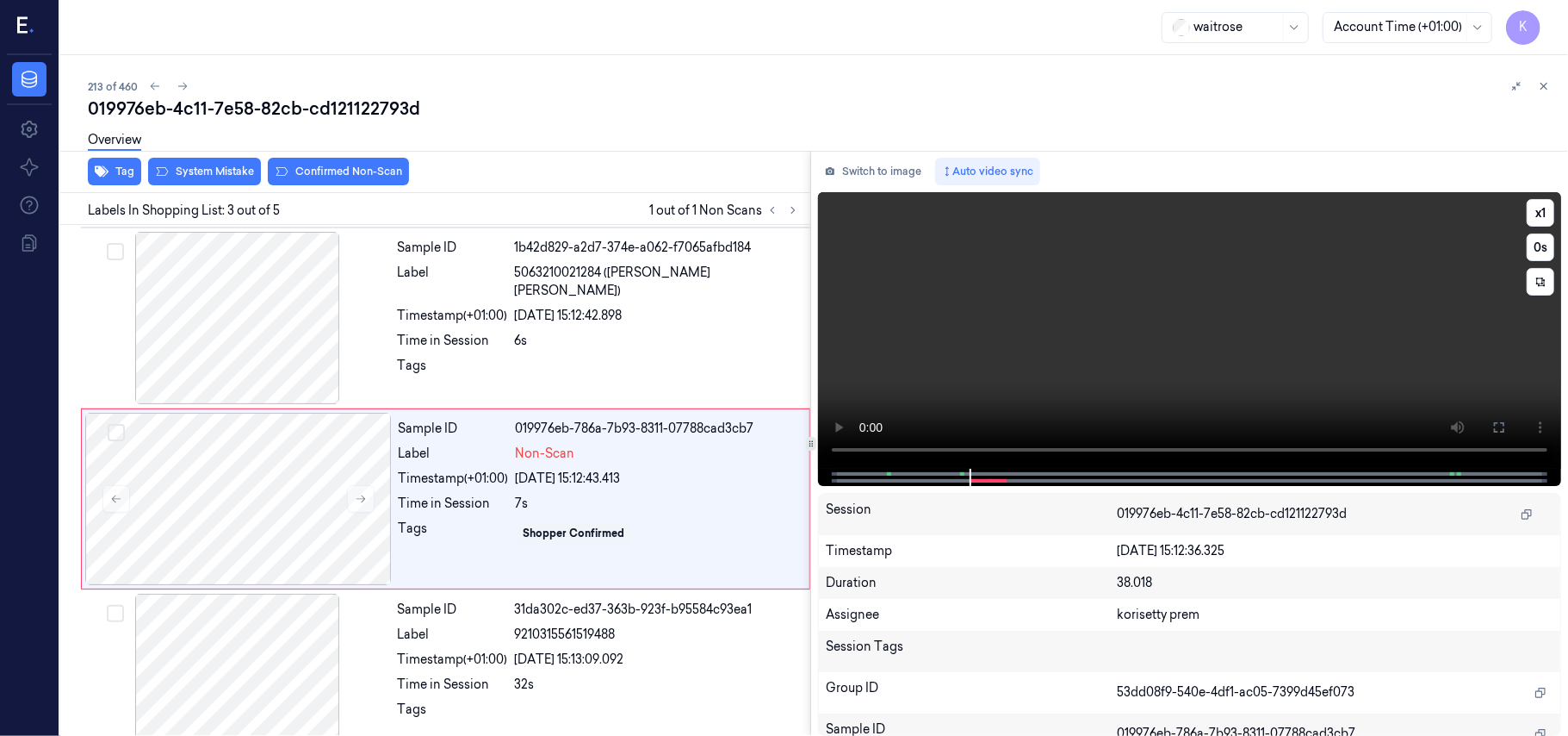
scroll to position [196, 0]
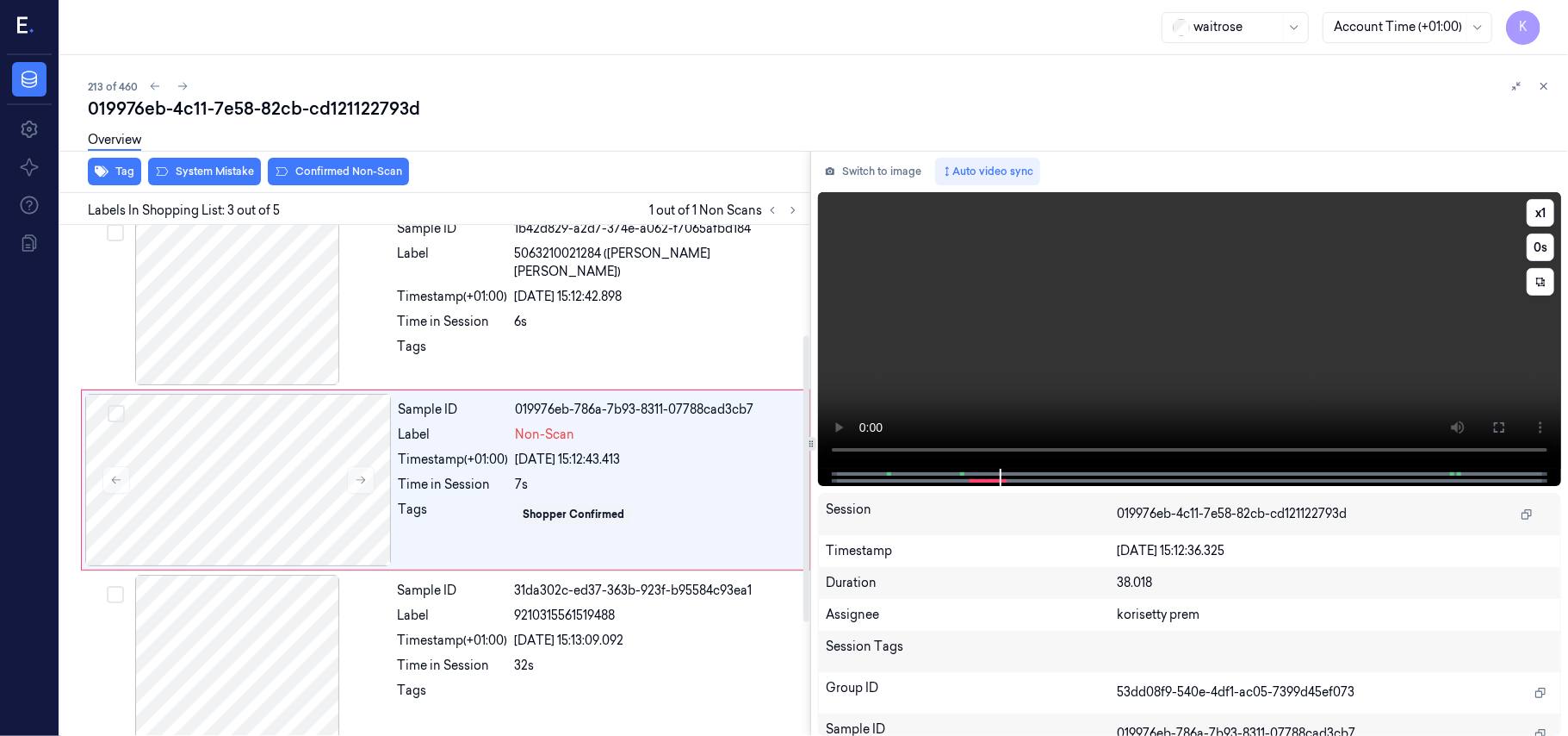
click at [1298, 347] on video at bounding box center [1190, 331] width 743 height 277
click at [476, 313] on div "Time in Session" at bounding box center [453, 322] width 111 height 18
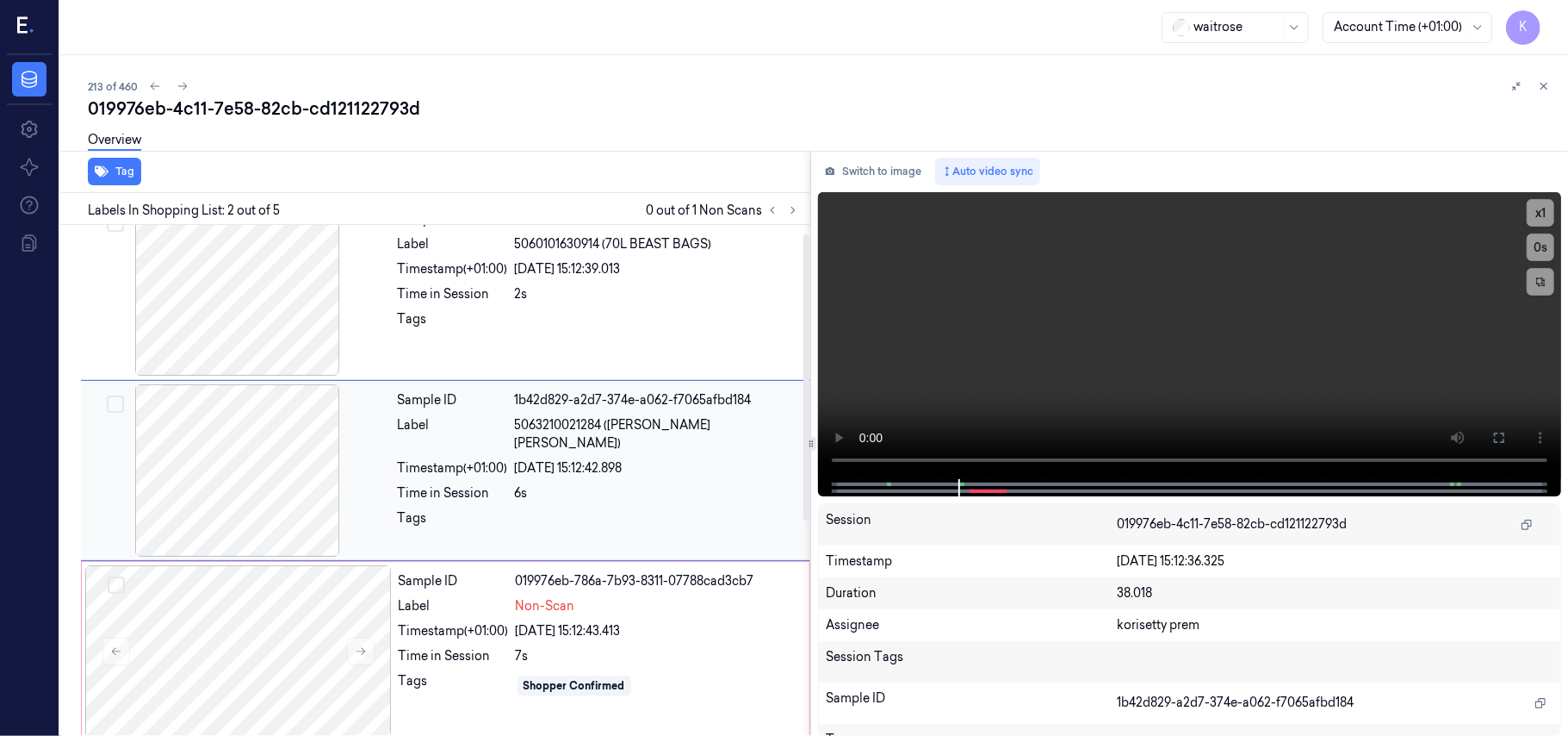
scroll to position [15, 0]
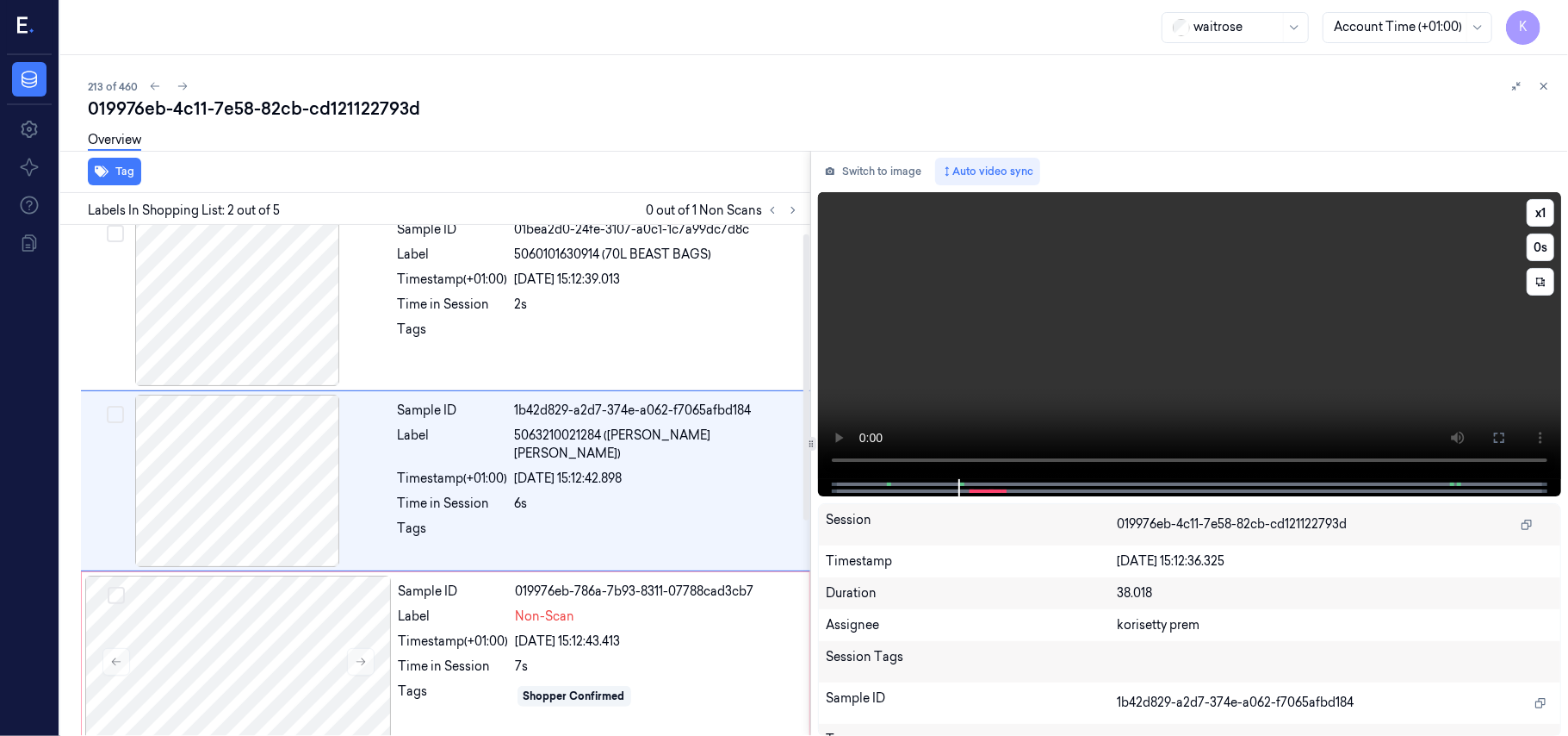
click at [1130, 297] on video at bounding box center [1190, 336] width 743 height 287
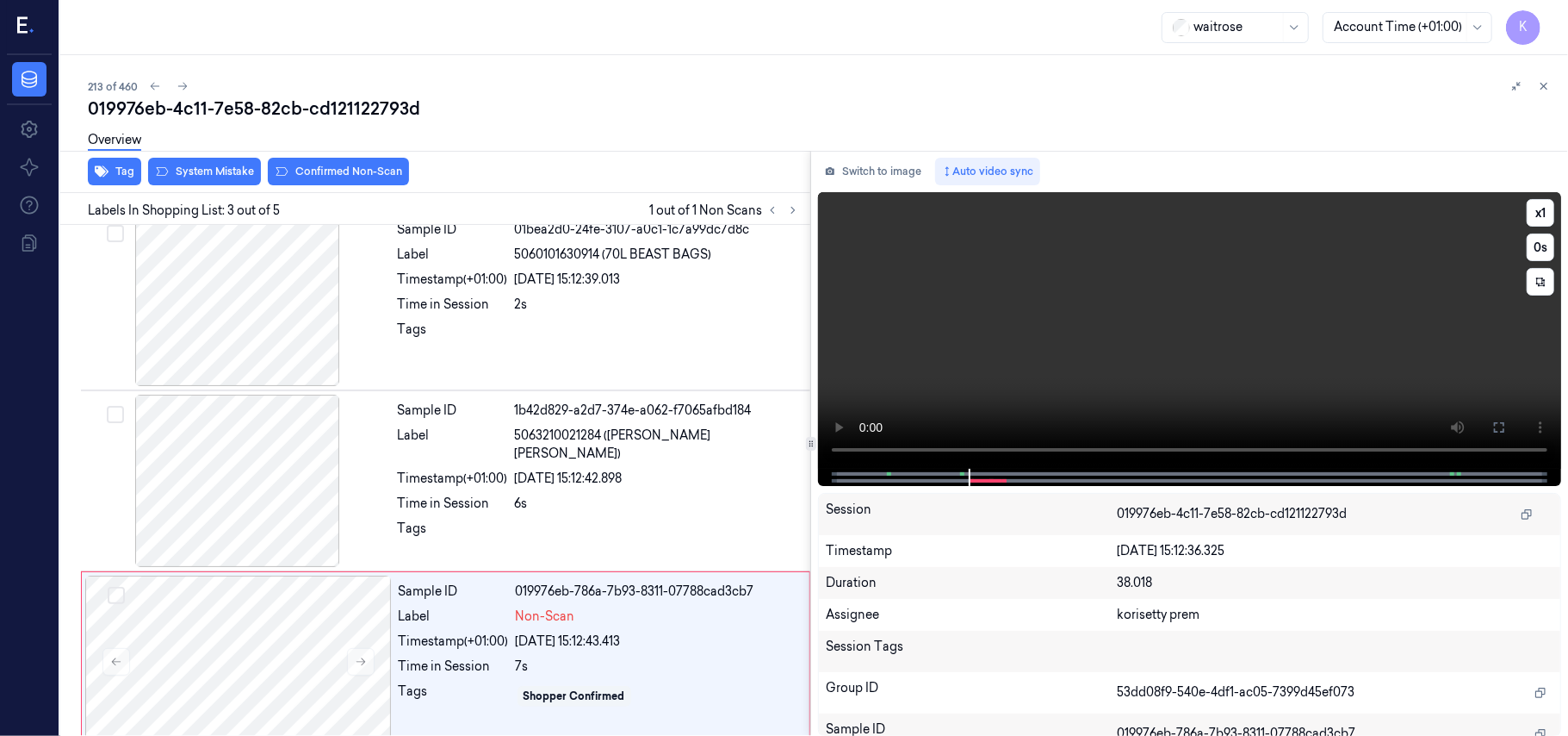
scroll to position [196, 0]
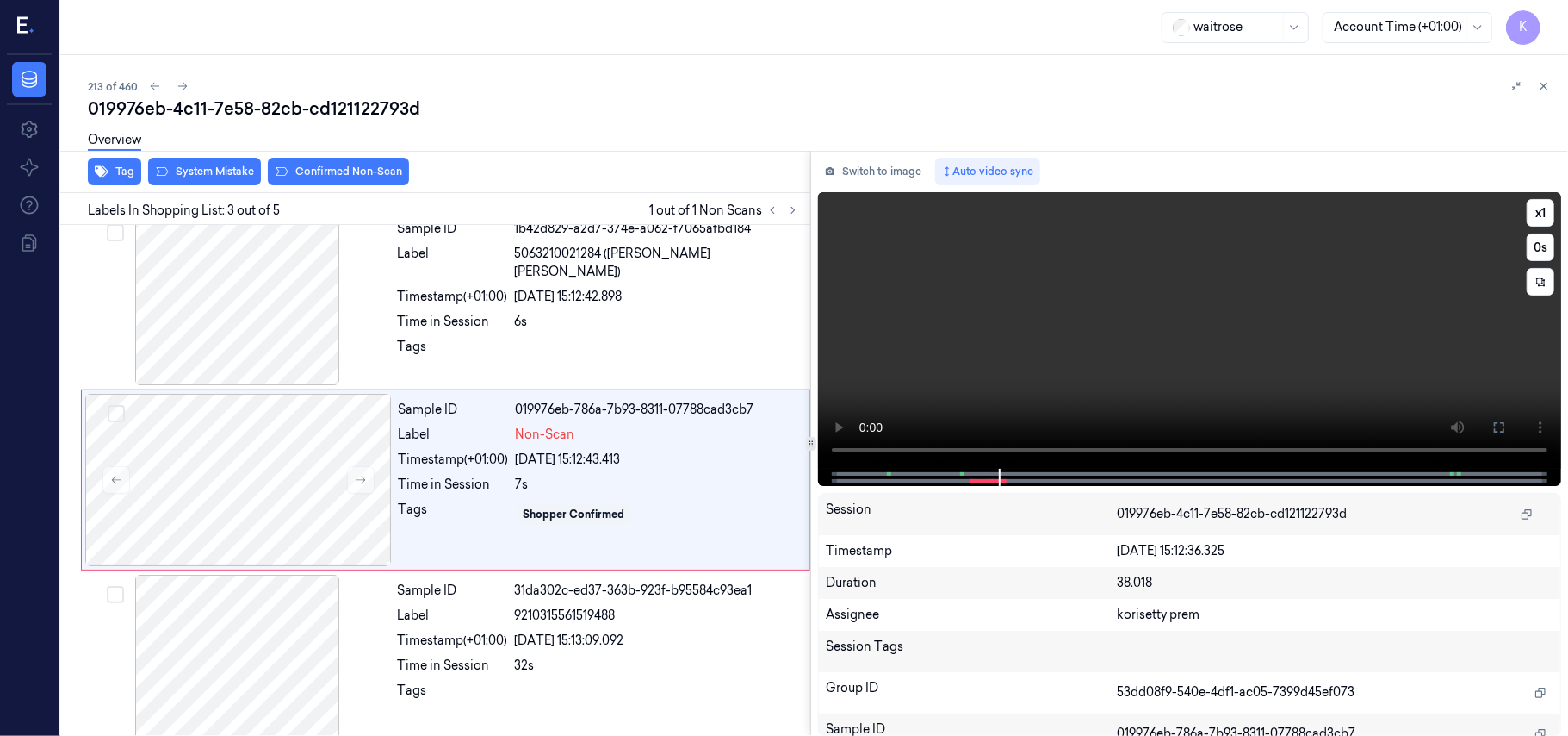
click at [1130, 297] on video at bounding box center [1190, 331] width 743 height 277
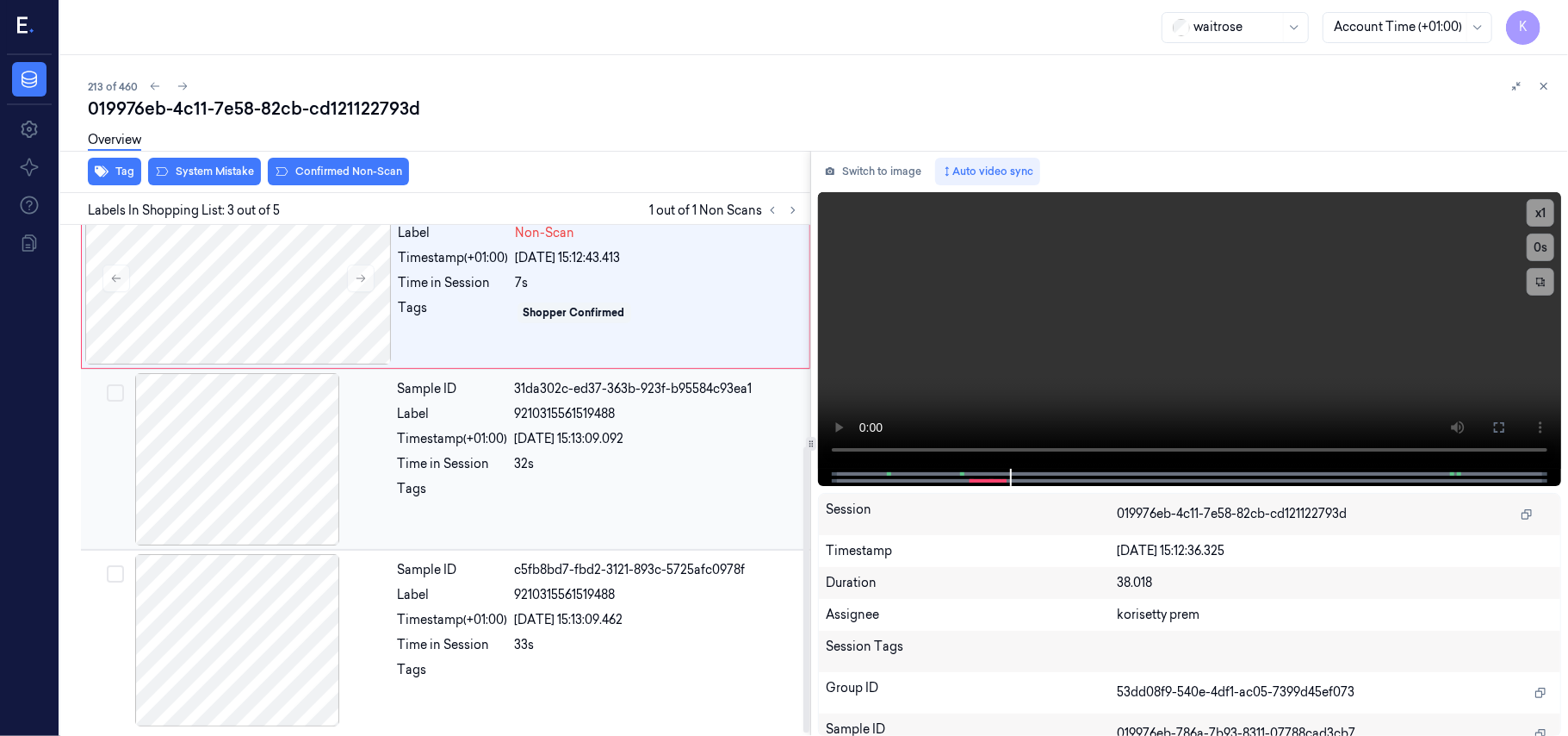
scroll to position [400, 0]
click at [647, 411] on div "9210315561519488" at bounding box center [657, 414] width 285 height 18
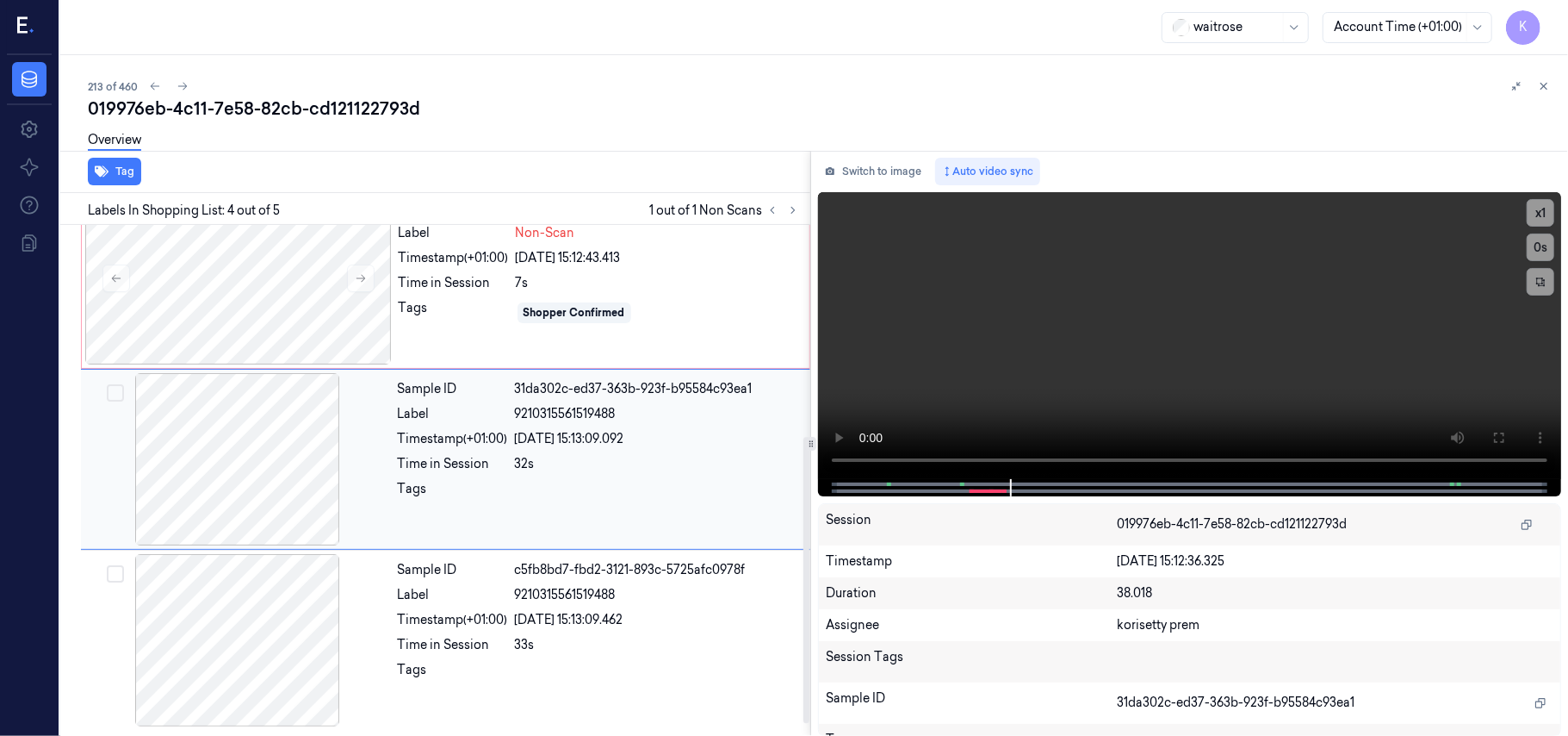
scroll to position [377, 0]
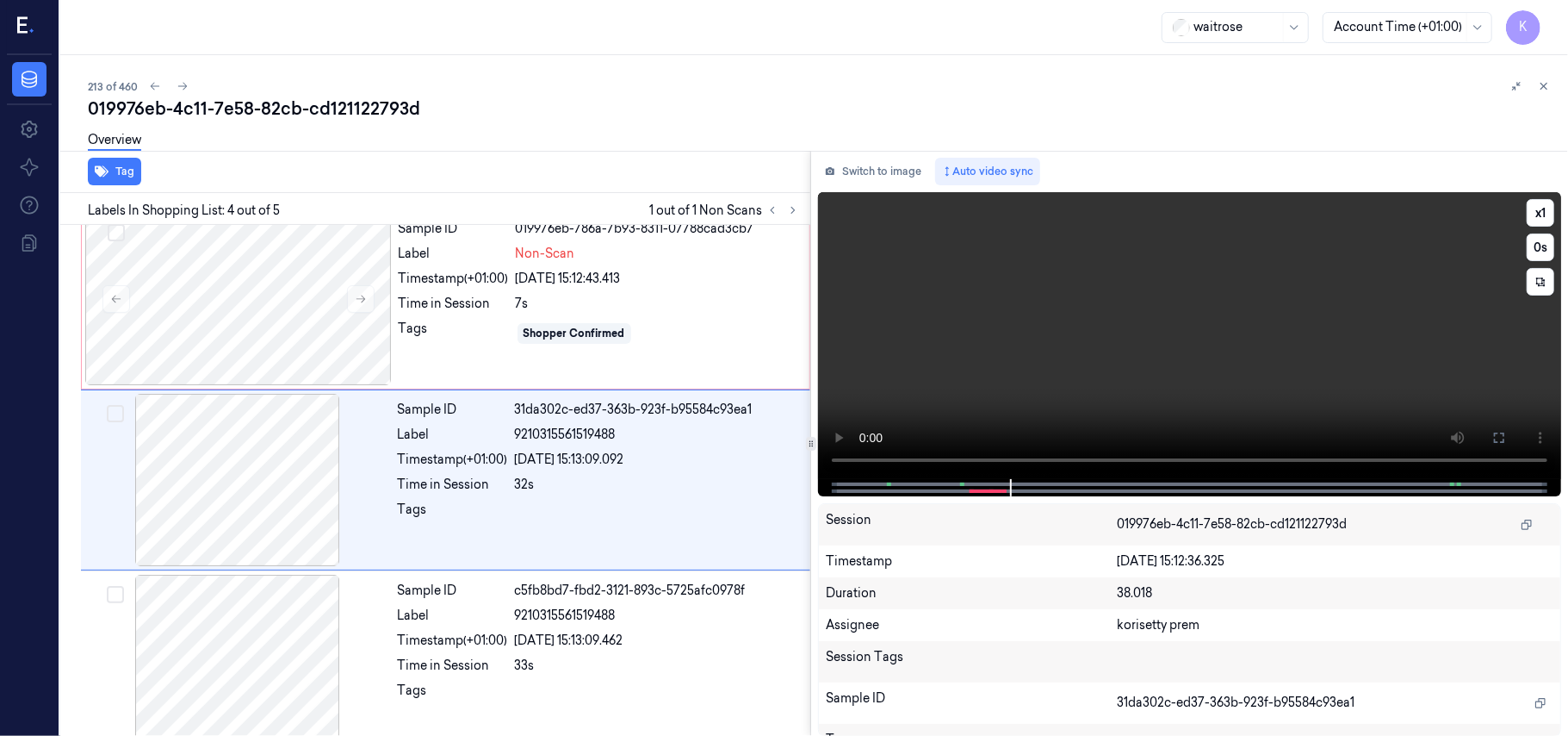
click at [1199, 295] on video at bounding box center [1190, 336] width 743 height 287
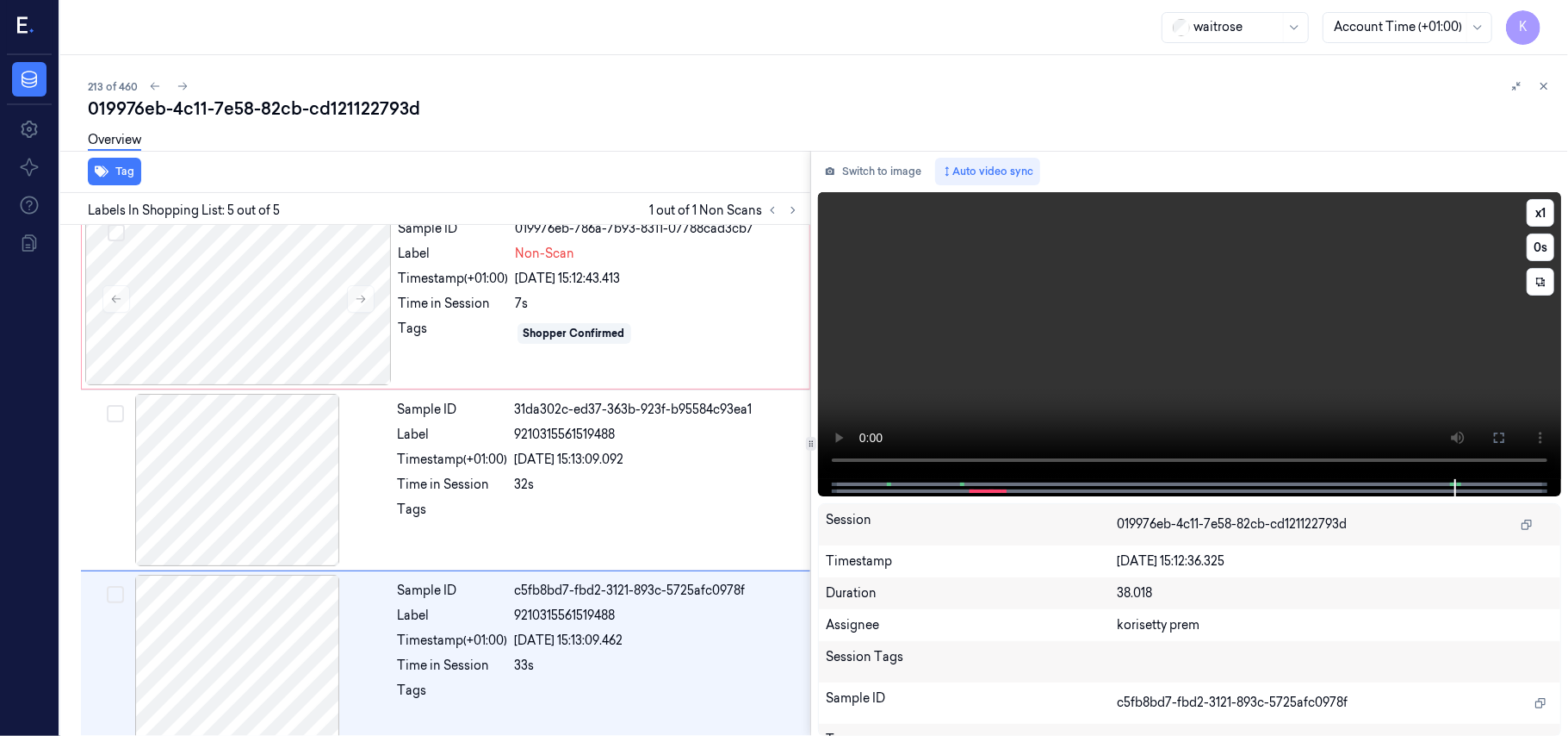
scroll to position [400, 0]
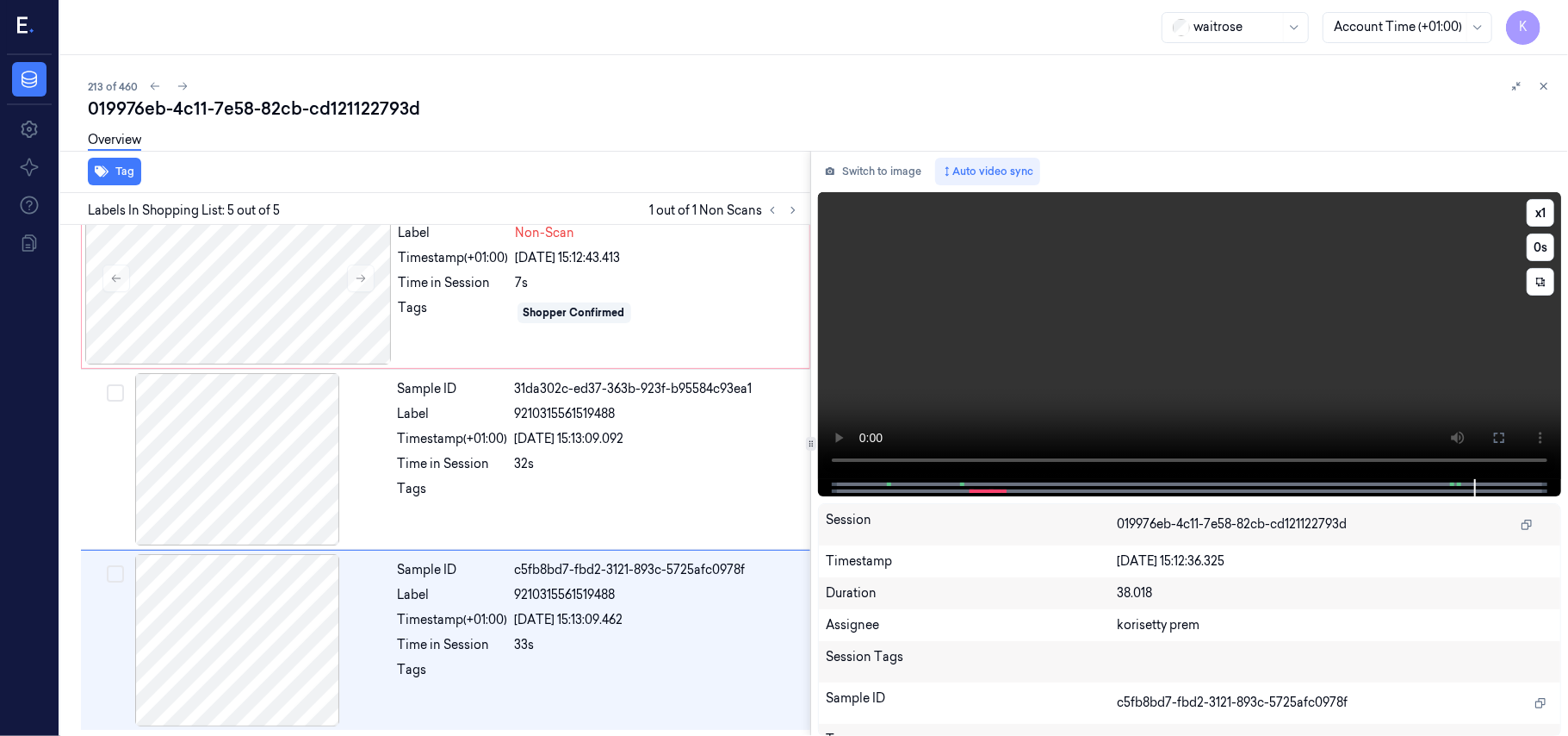
click at [1042, 353] on video at bounding box center [1190, 336] width 743 height 287
click at [604, 486] on div at bounding box center [657, 494] width 285 height 28
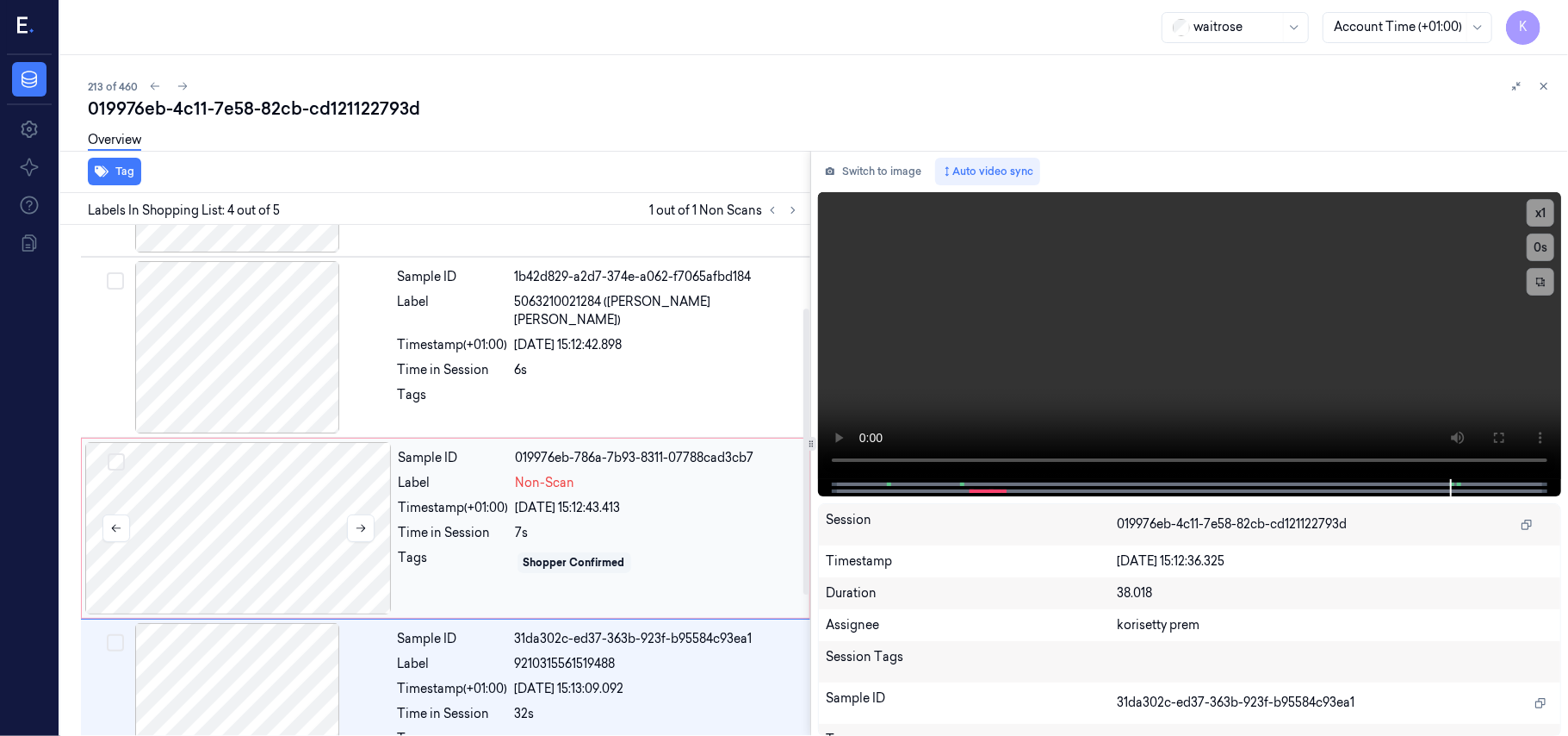
click at [267, 531] on div at bounding box center [239, 528] width 307 height 172
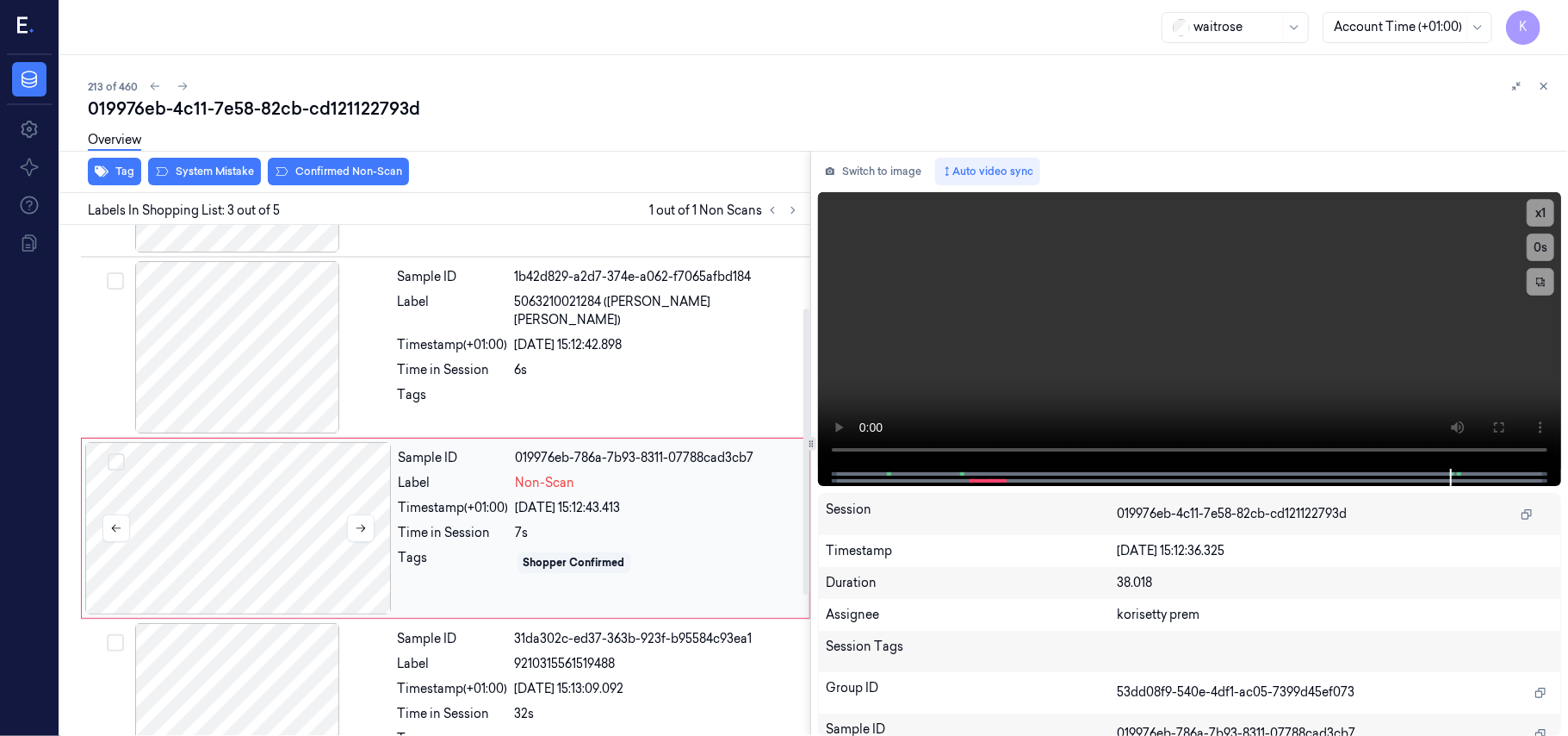
scroll to position [196, 0]
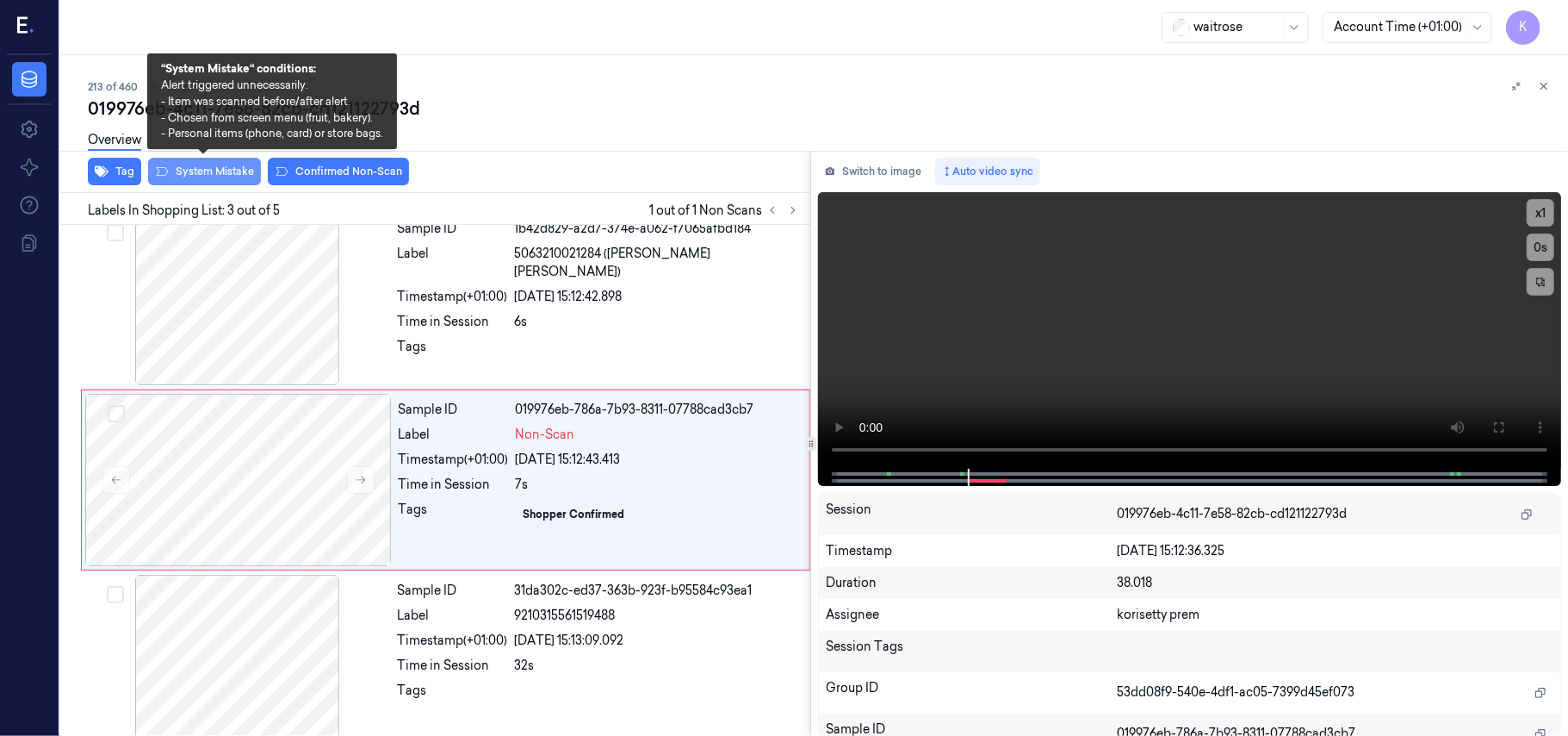
click at [189, 169] on button "System Mistake" at bounding box center [204, 171] width 112 height 28
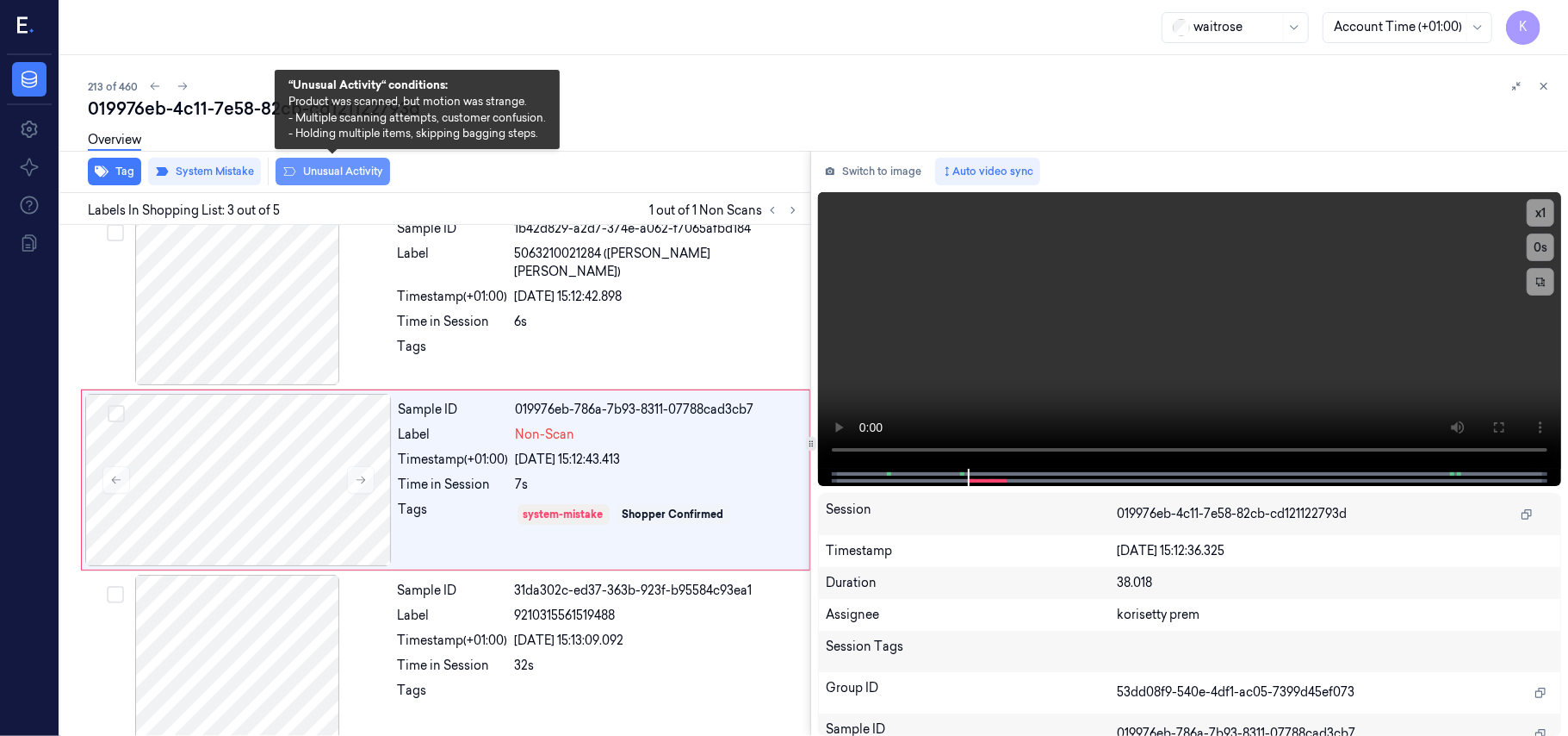
click at [284, 169] on icon at bounding box center [290, 171] width 14 height 14
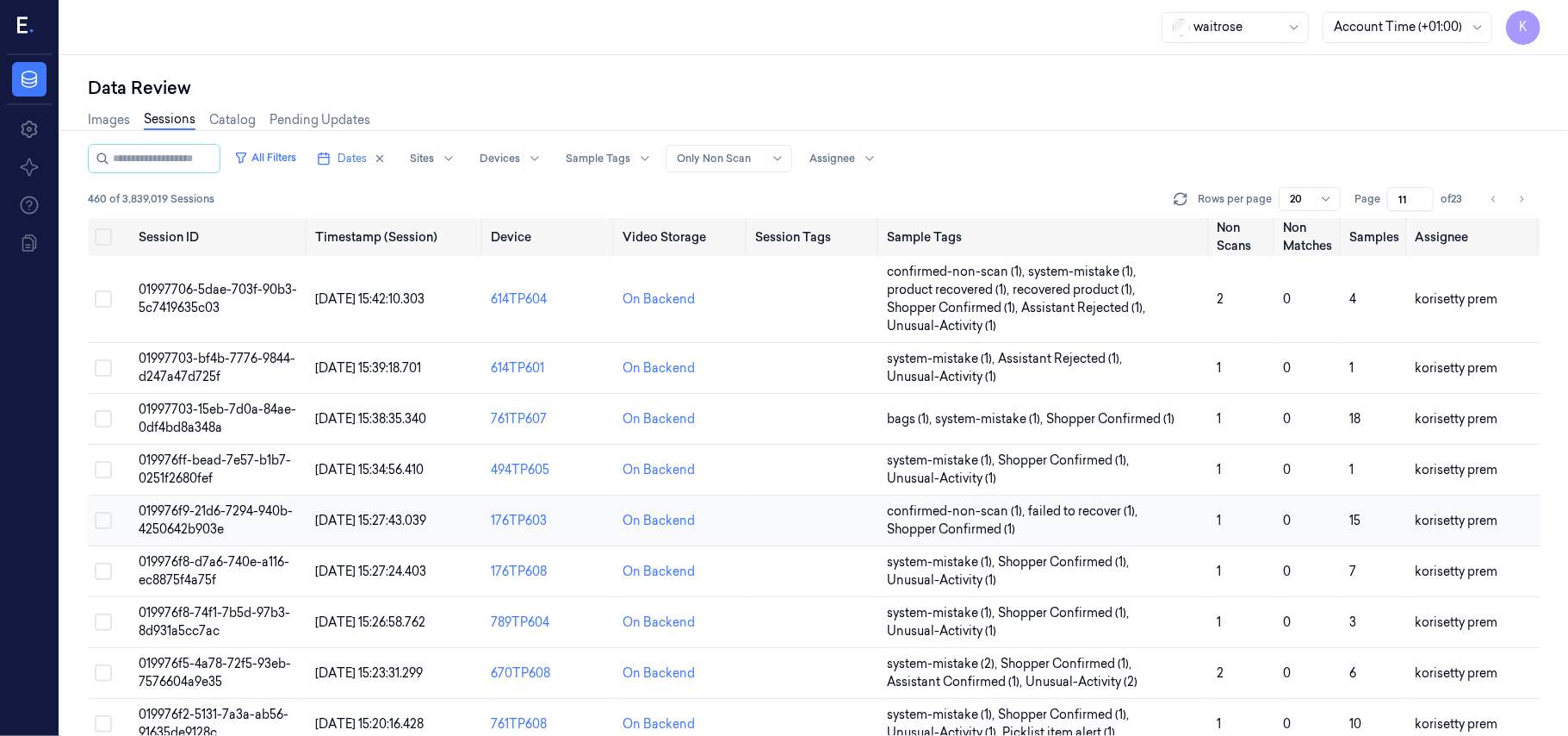
scroll to position [459, 0]
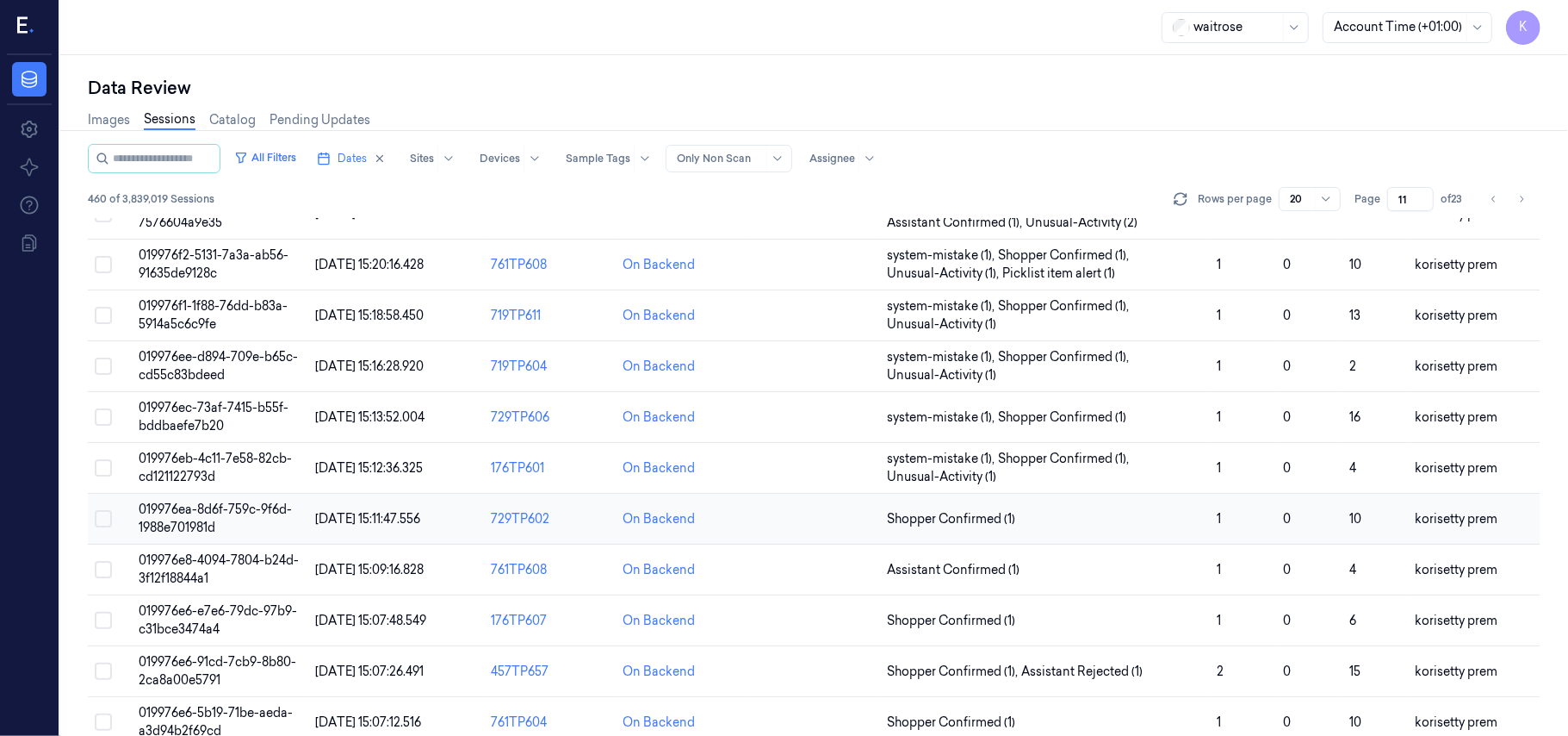
click at [190, 507] on span "019976ea-8d6f-759c-9f6d-1988e701981d" at bounding box center [215, 518] width 153 height 34
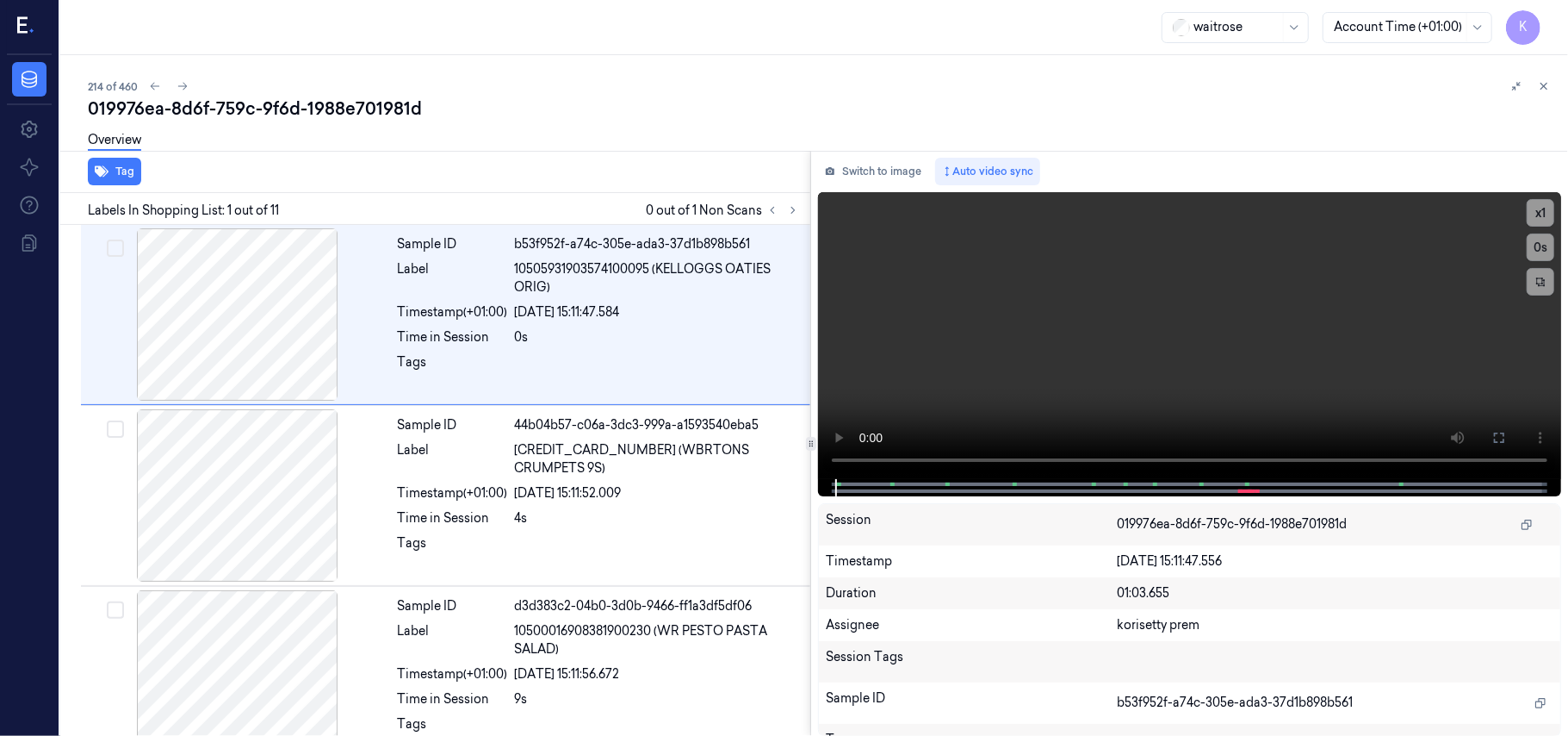
click at [776, 112] on div "019976ea-8d6f-759c-9f6d-1988e701981d" at bounding box center [820, 109] width 1466 height 24
click at [795, 211] on icon at bounding box center [793, 210] width 12 height 12
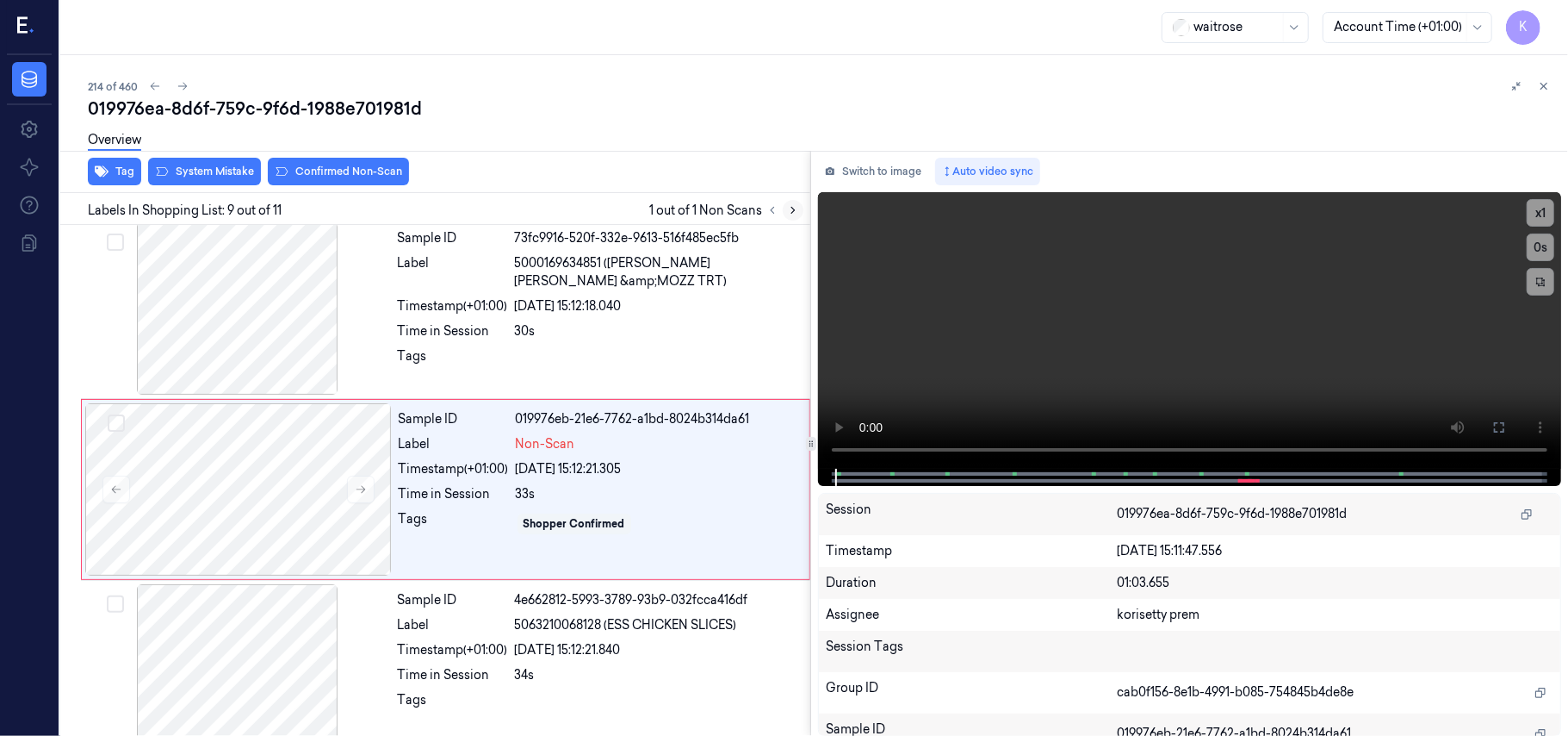
scroll to position [1286, 0]
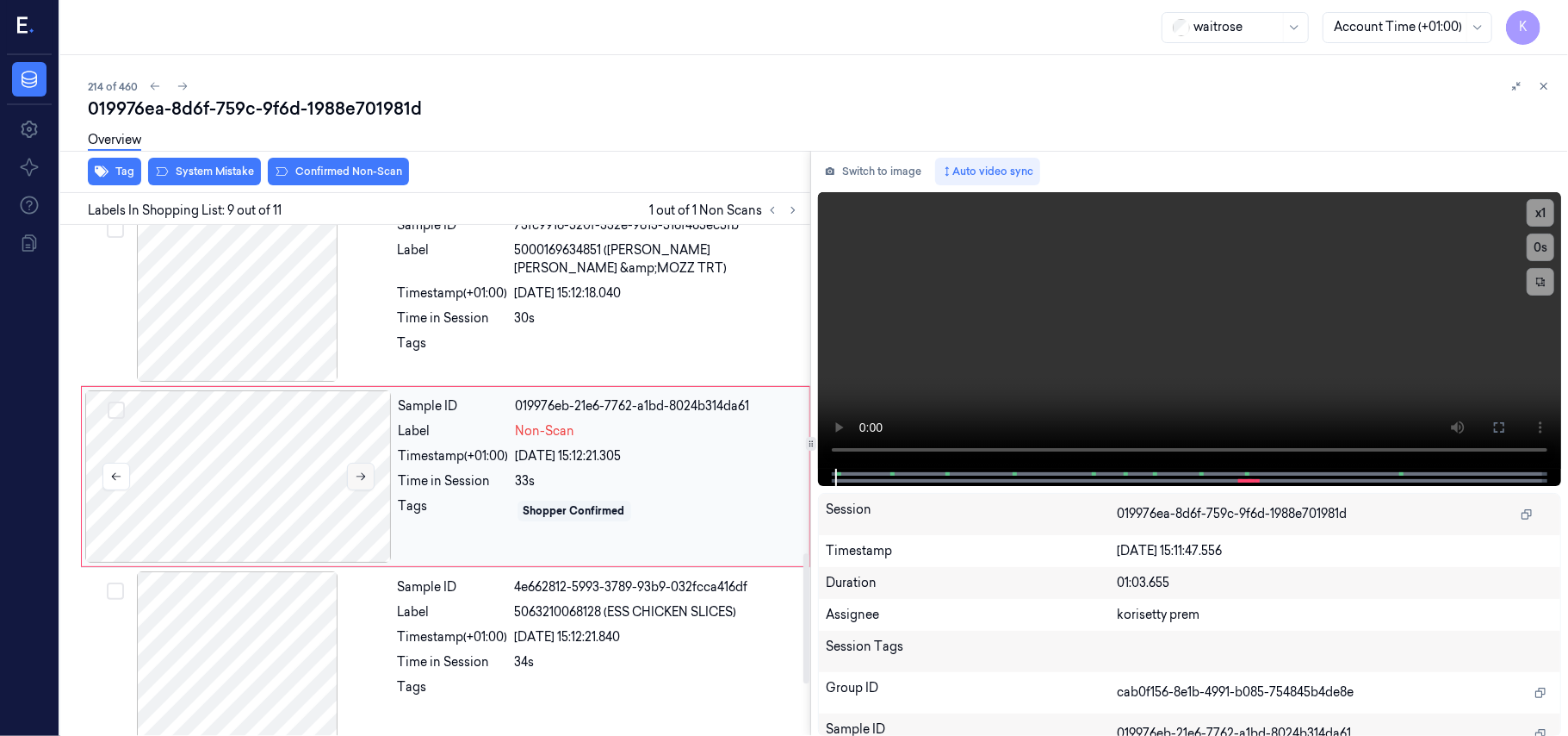
click at [362, 477] on icon at bounding box center [360, 476] width 12 height 12
click at [358, 487] on button at bounding box center [361, 476] width 28 height 28
click at [294, 304] on div at bounding box center [238, 295] width 307 height 172
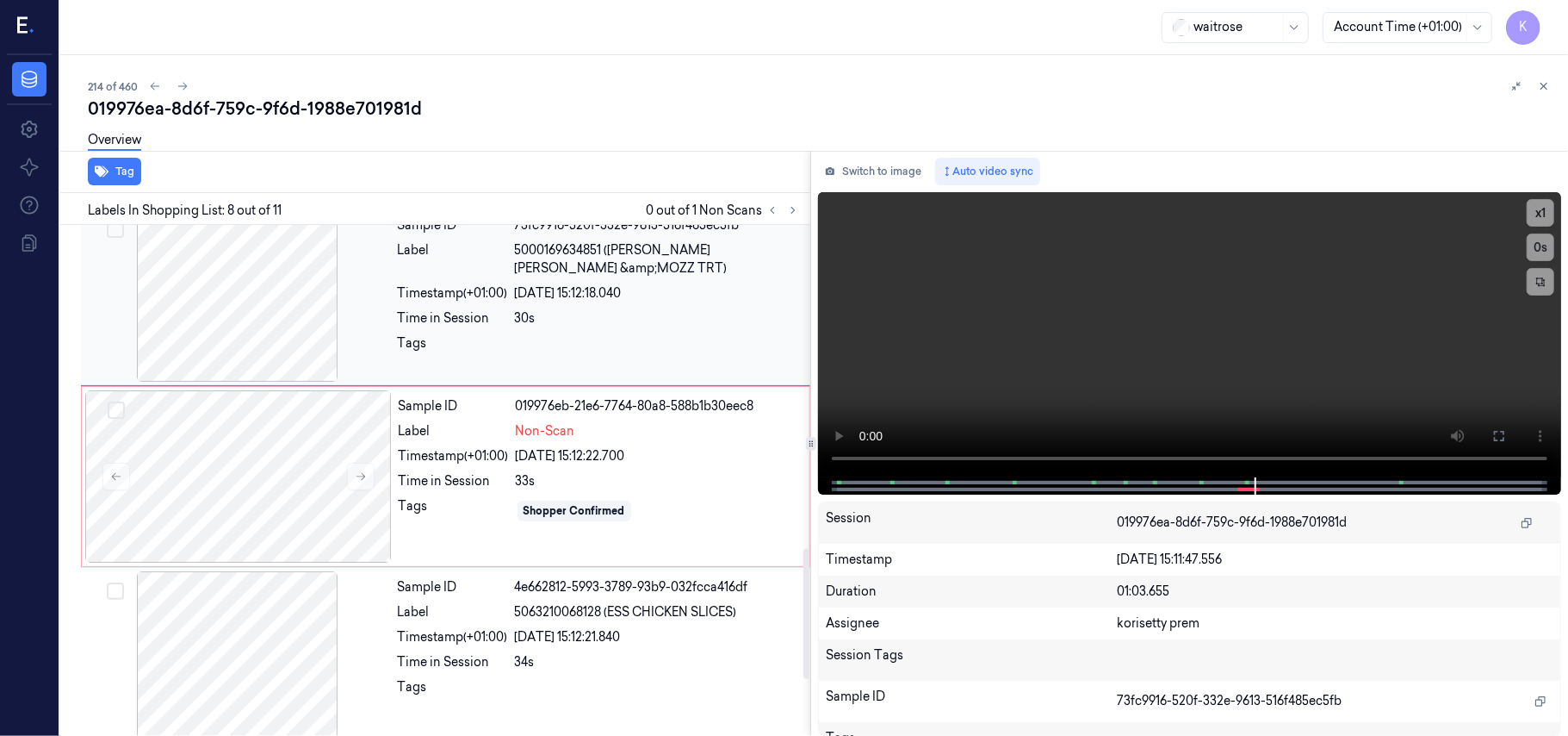
scroll to position [1104, 0]
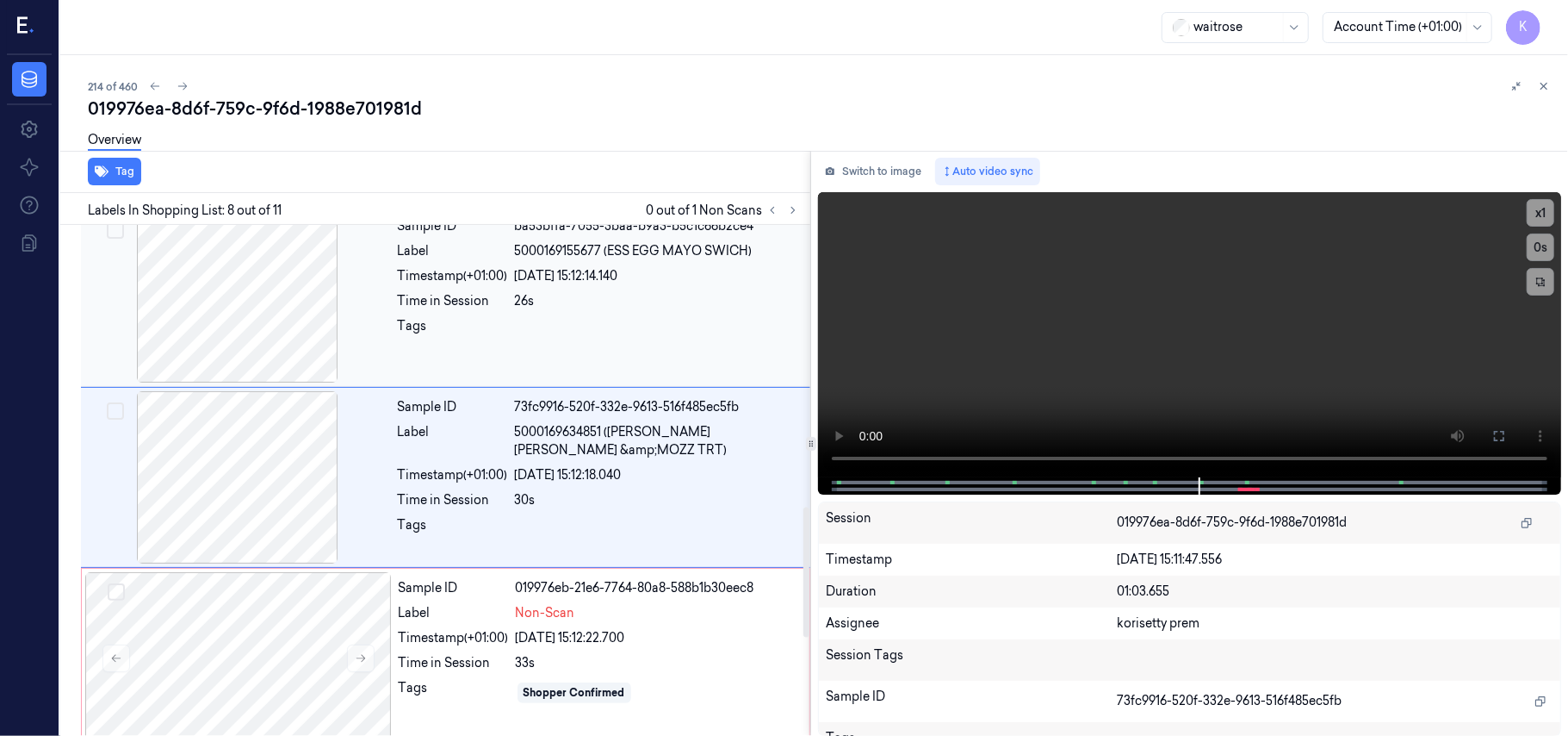
click at [686, 291] on div "Sample ID ba53bffa-7055-3baa-b9a3-b5c1c66b2ce4 Label 5000169155677 (ESS EGG MAY…" at bounding box center [599, 296] width 416 height 172
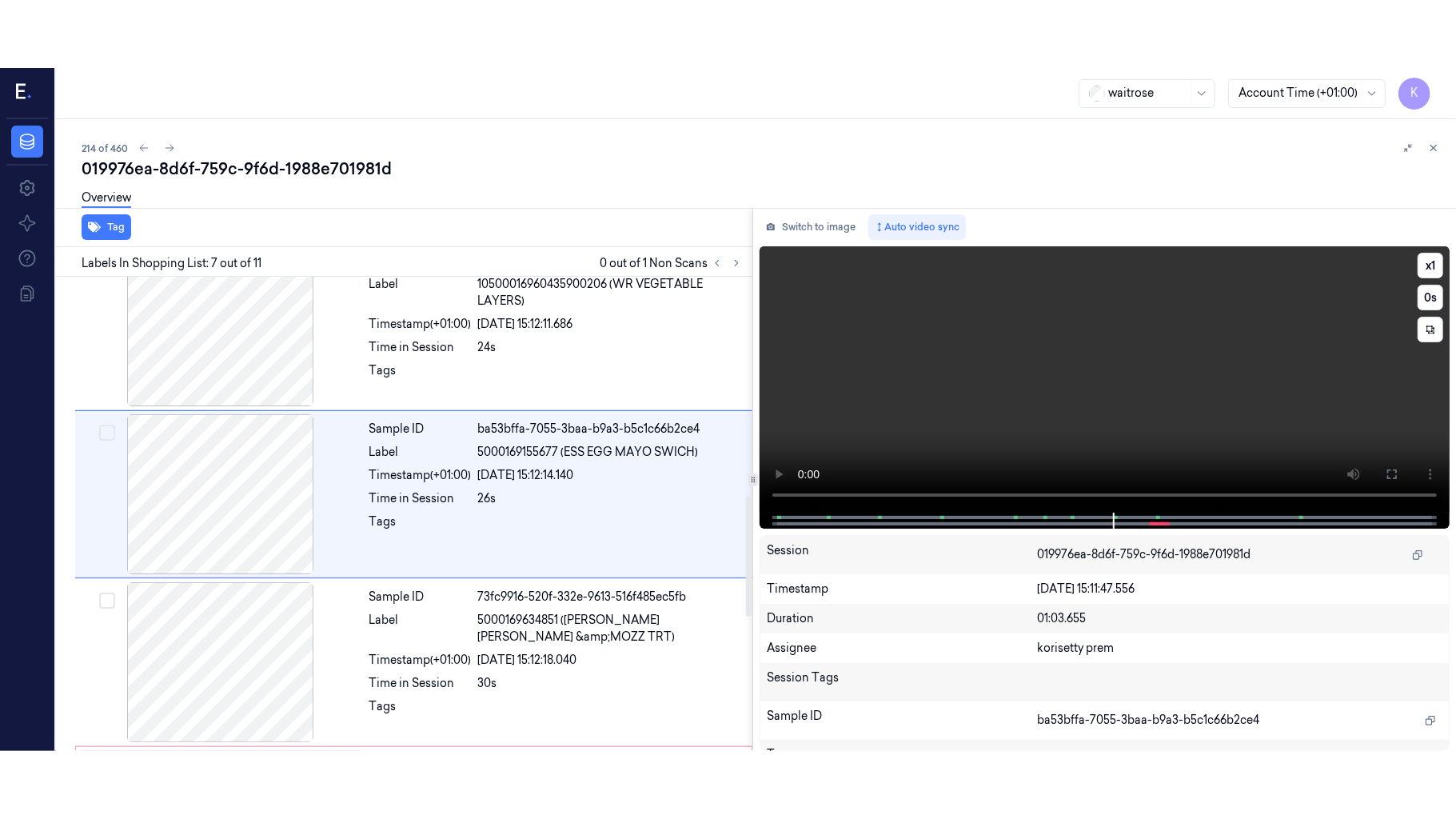
scroll to position [856, 0]
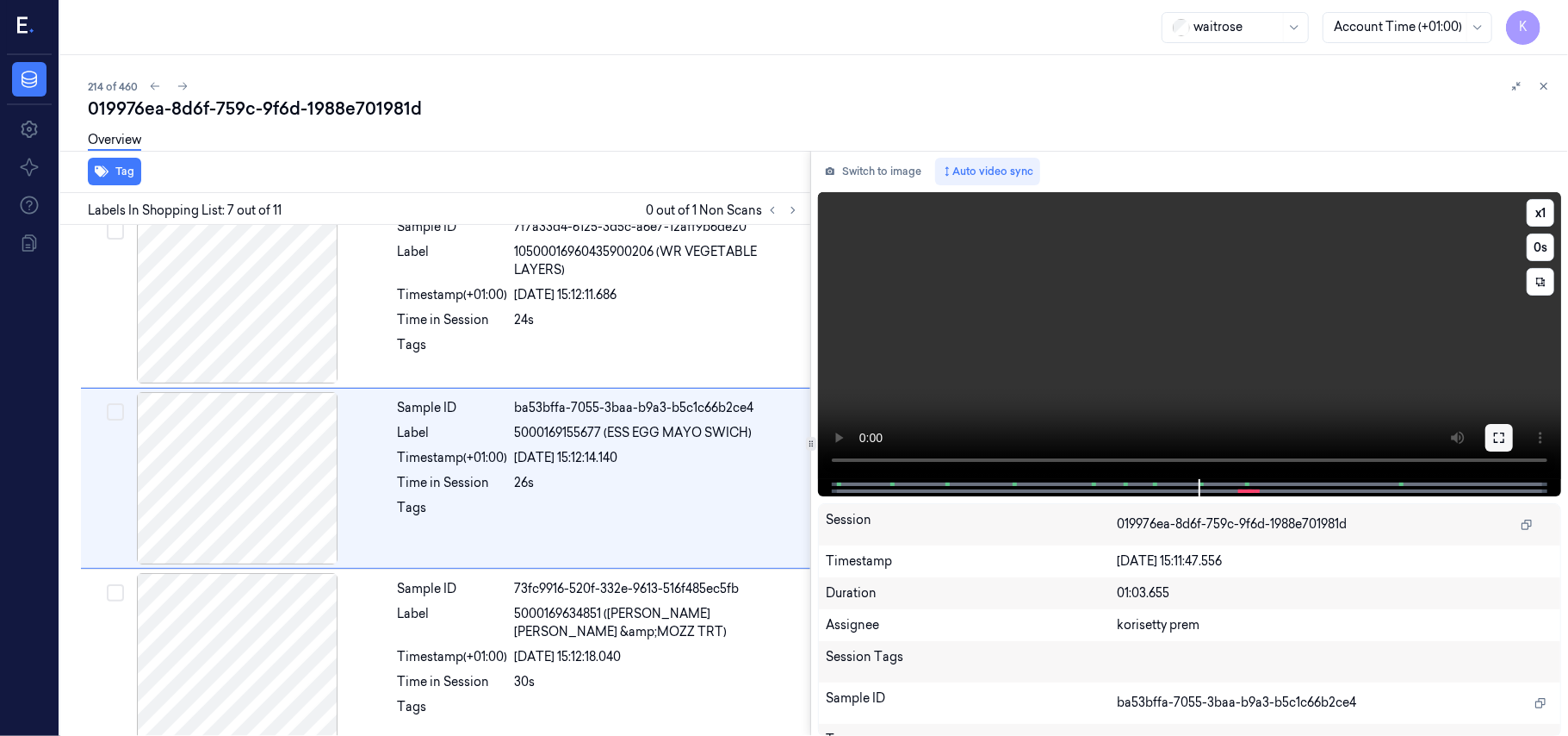
click at [1495, 428] on button at bounding box center [1499, 438] width 28 height 28
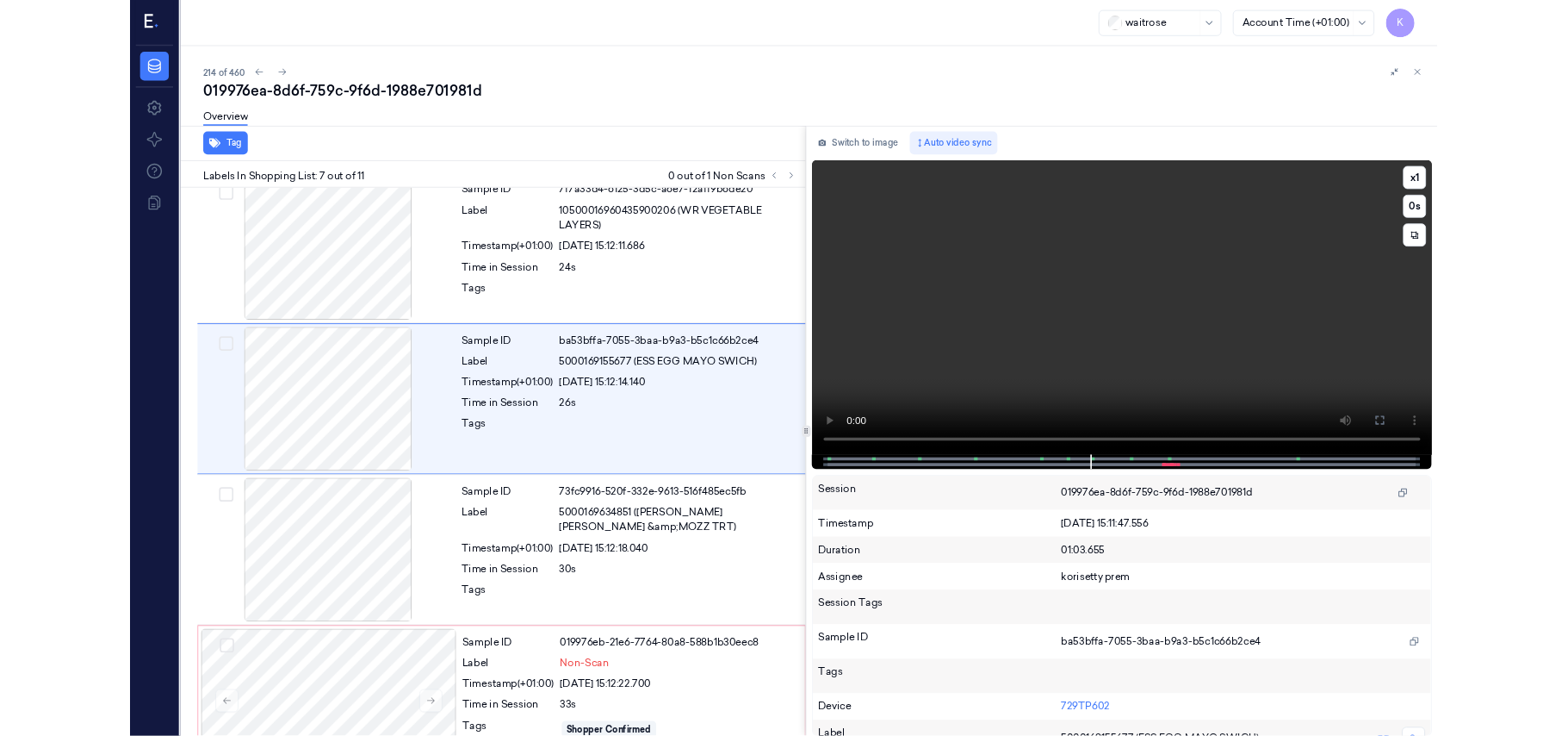
scroll to position [850, 0]
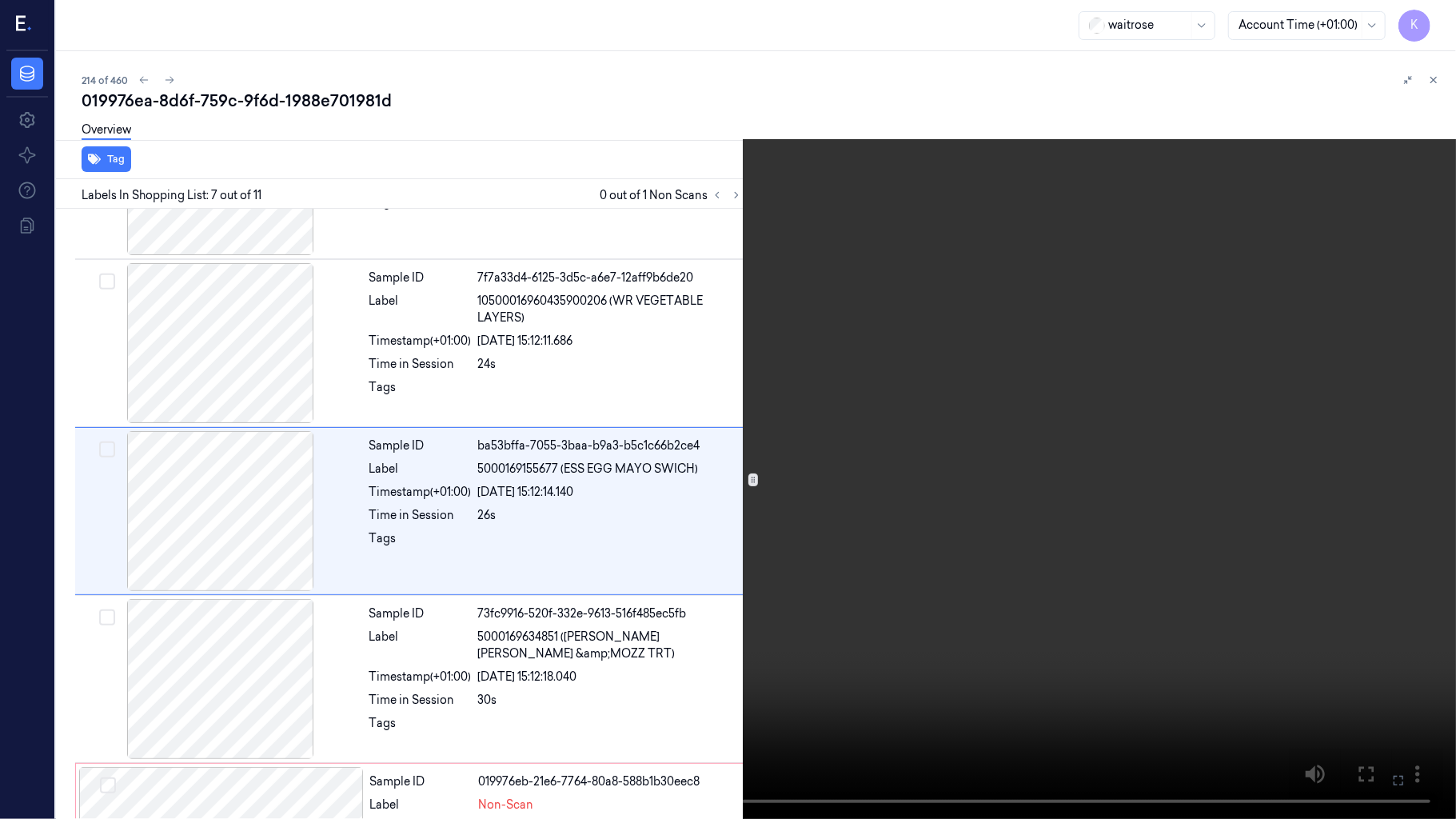
click at [752, 412] on video at bounding box center [728, 410] width 1456 height 819
click at [0, 0] on icon at bounding box center [0, 0] width 0 height 0
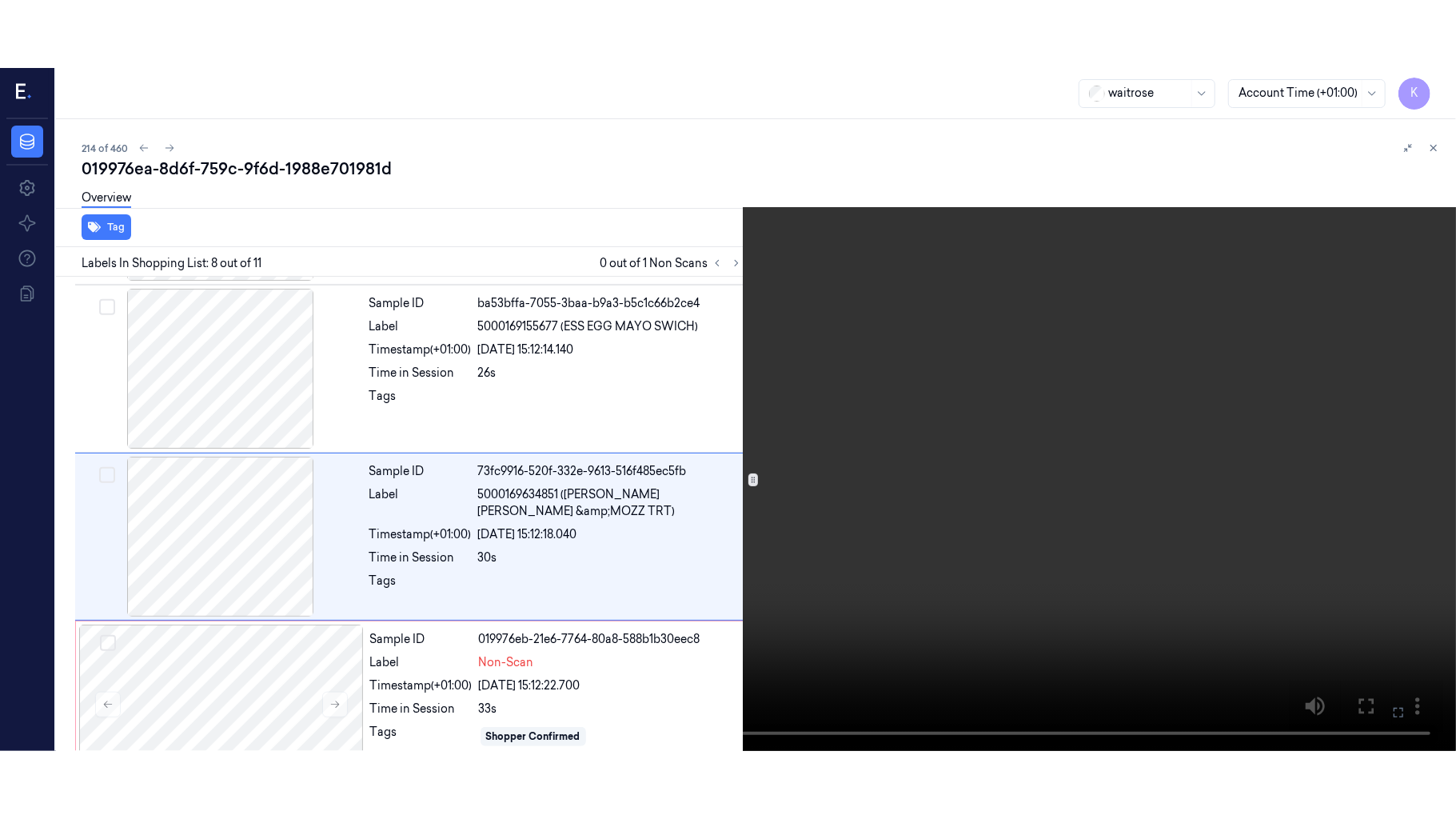
scroll to position [1024, 0]
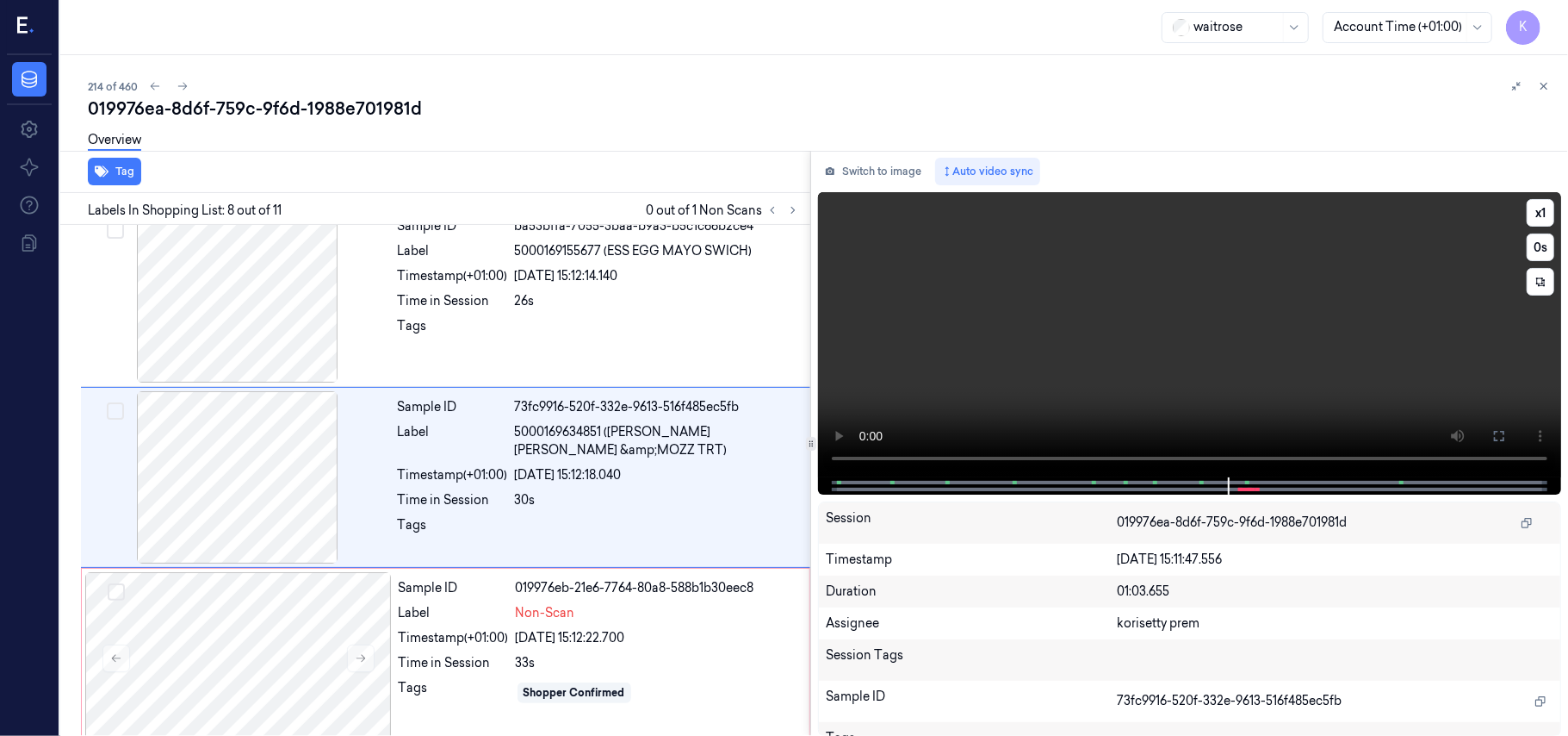
click at [1013, 355] on video at bounding box center [1190, 335] width 743 height 285
click at [1507, 428] on button at bounding box center [1499, 436] width 28 height 28
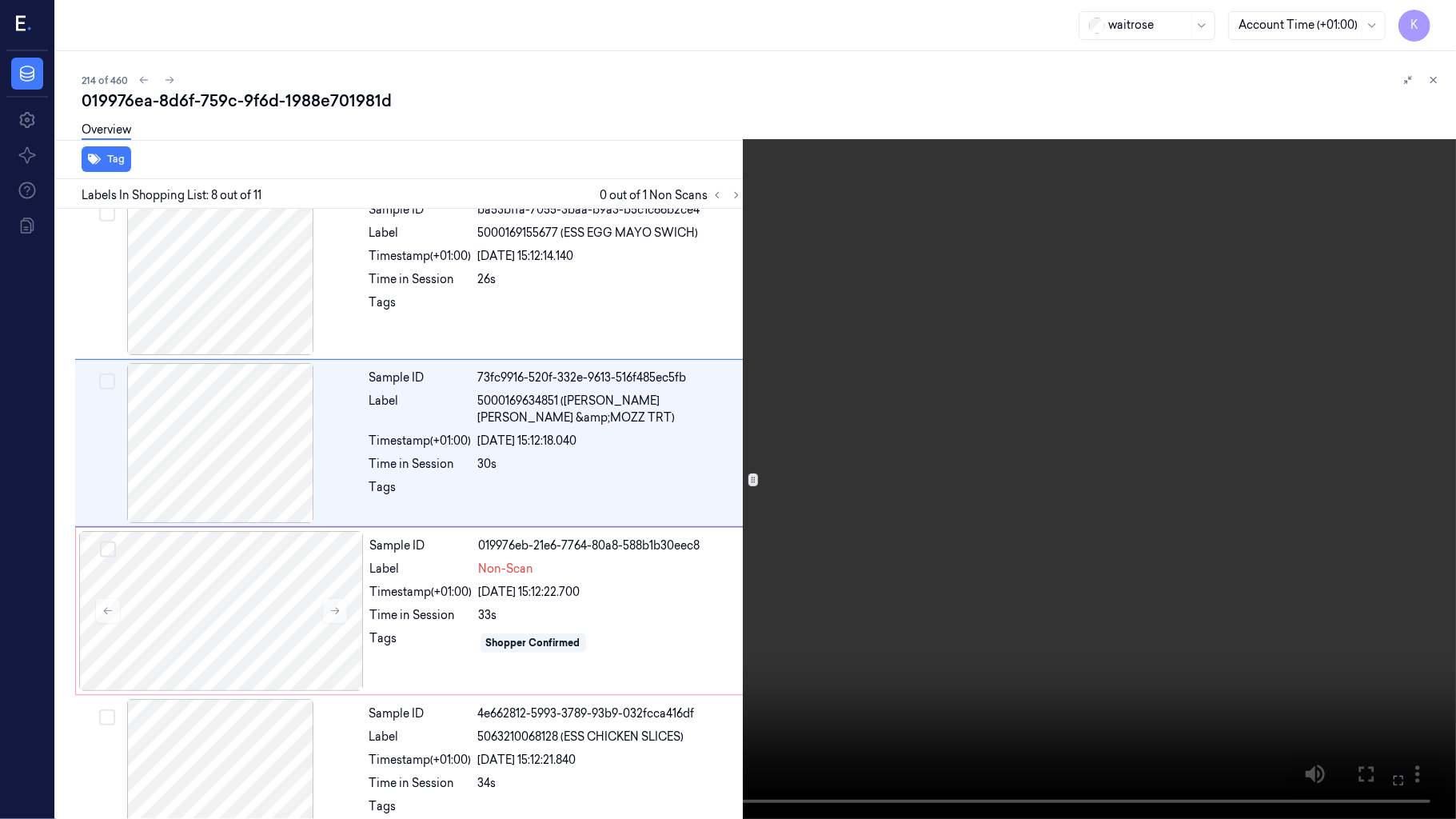
click at [874, 535] on video at bounding box center [728, 410] width 1456 height 819
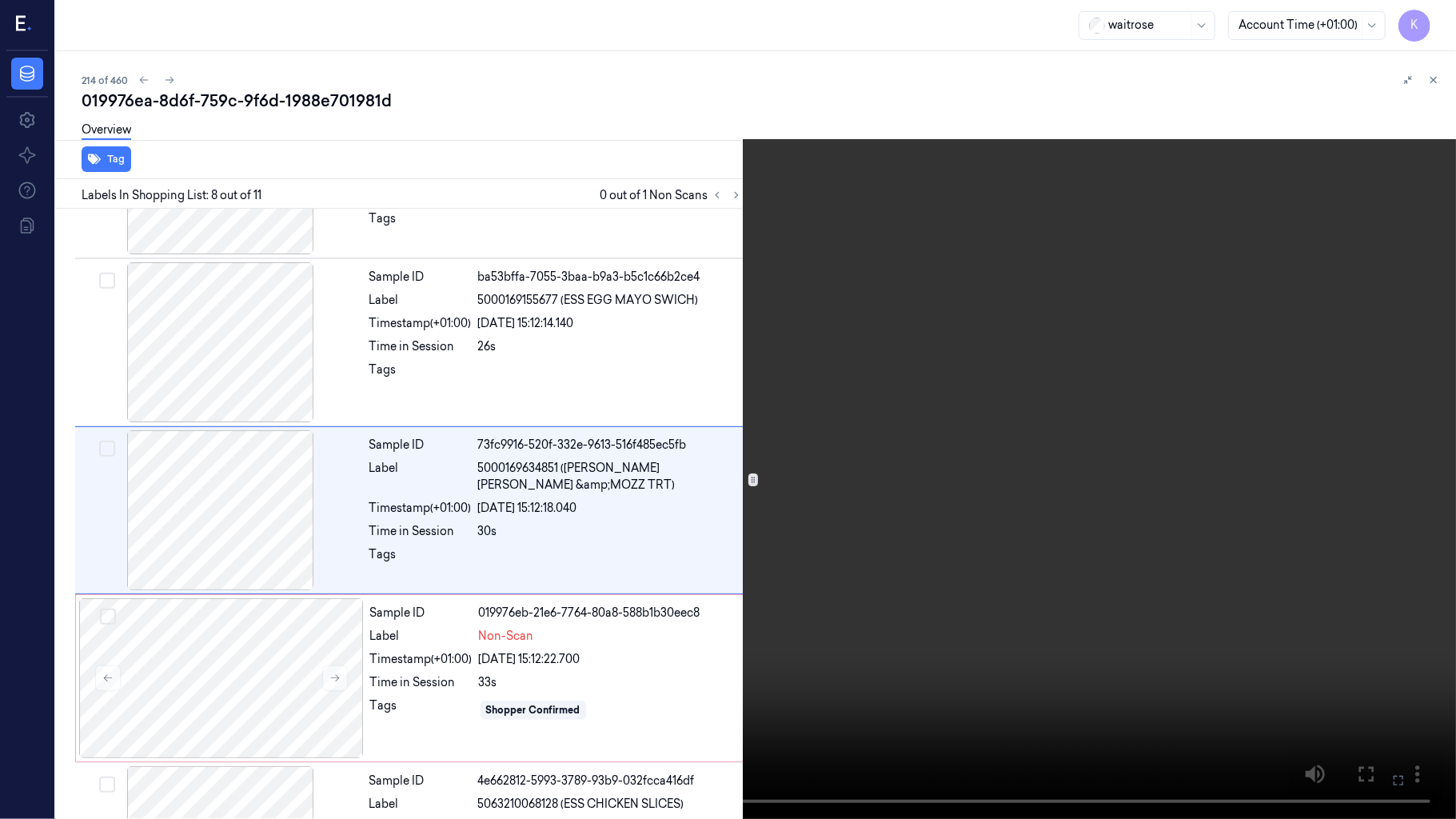
click at [885, 534] on video at bounding box center [728, 410] width 1456 height 819
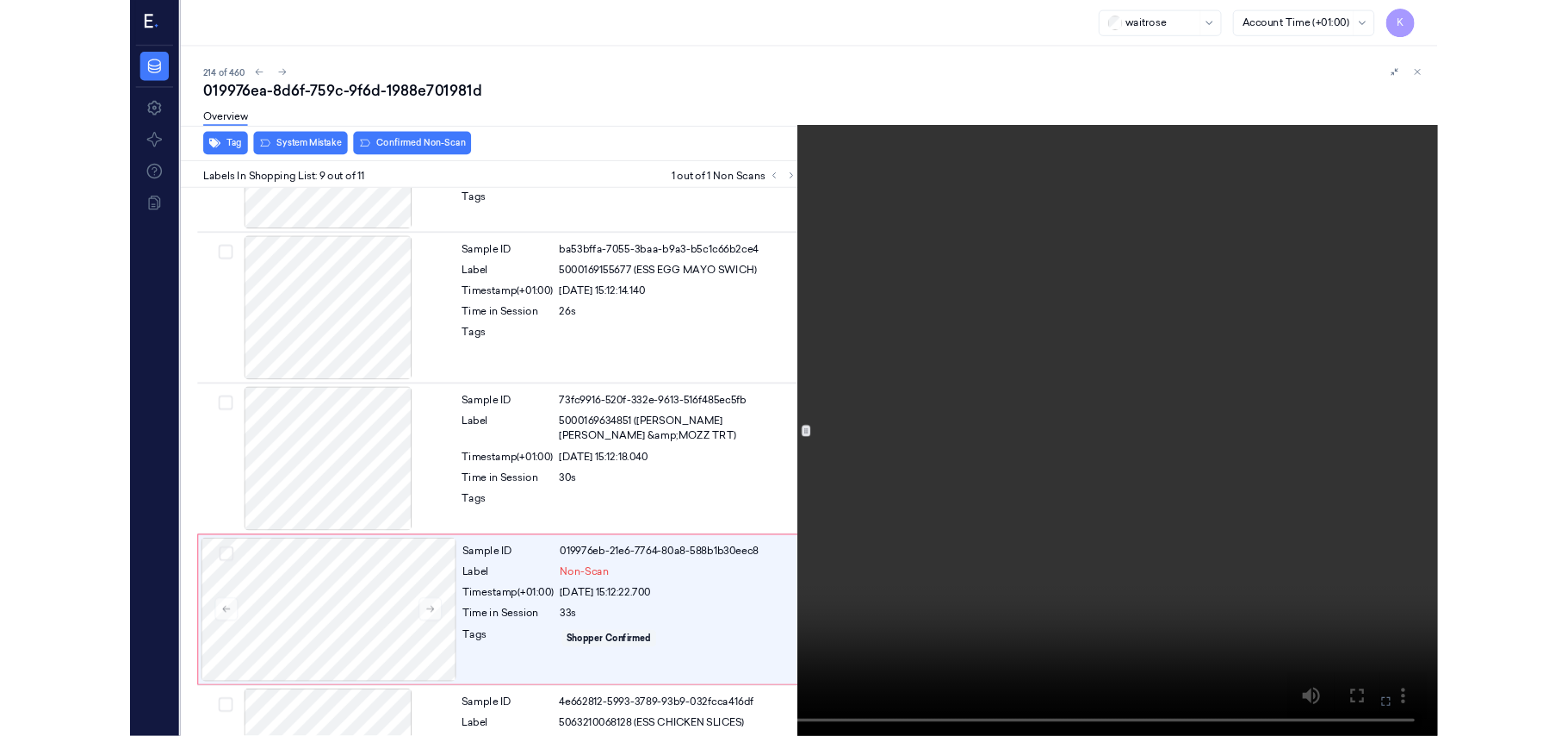
scroll to position [1213, 0]
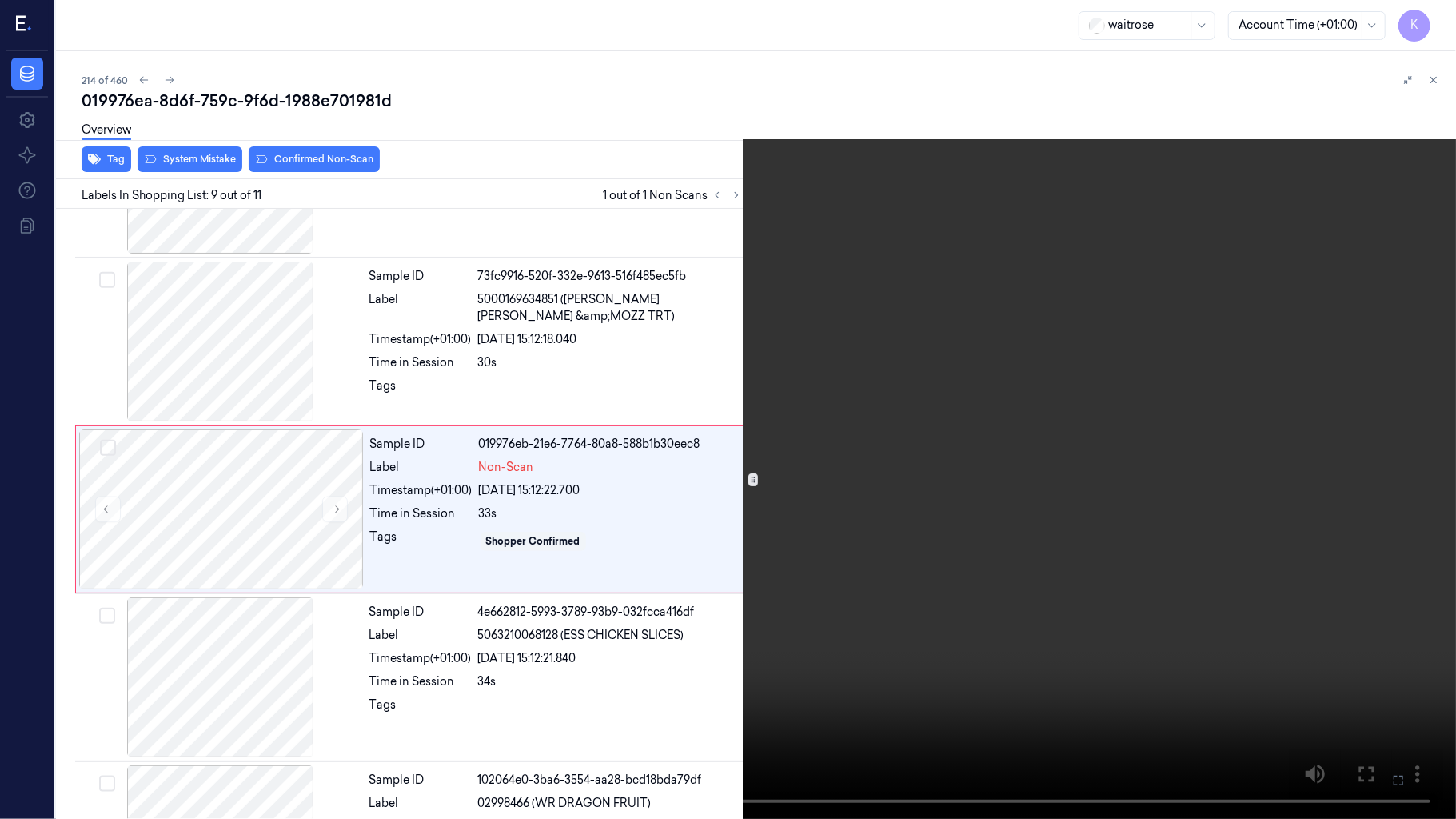
click at [1098, 625] on video at bounding box center [728, 410] width 1456 height 819
click at [1235, 451] on video at bounding box center [728, 410] width 1456 height 819
drag, startPoint x: 1396, startPoint y: 774, endPoint x: 1398, endPoint y: 682, distance: 92.0
click at [0, 0] on icon at bounding box center [0, 0] width 0 height 0
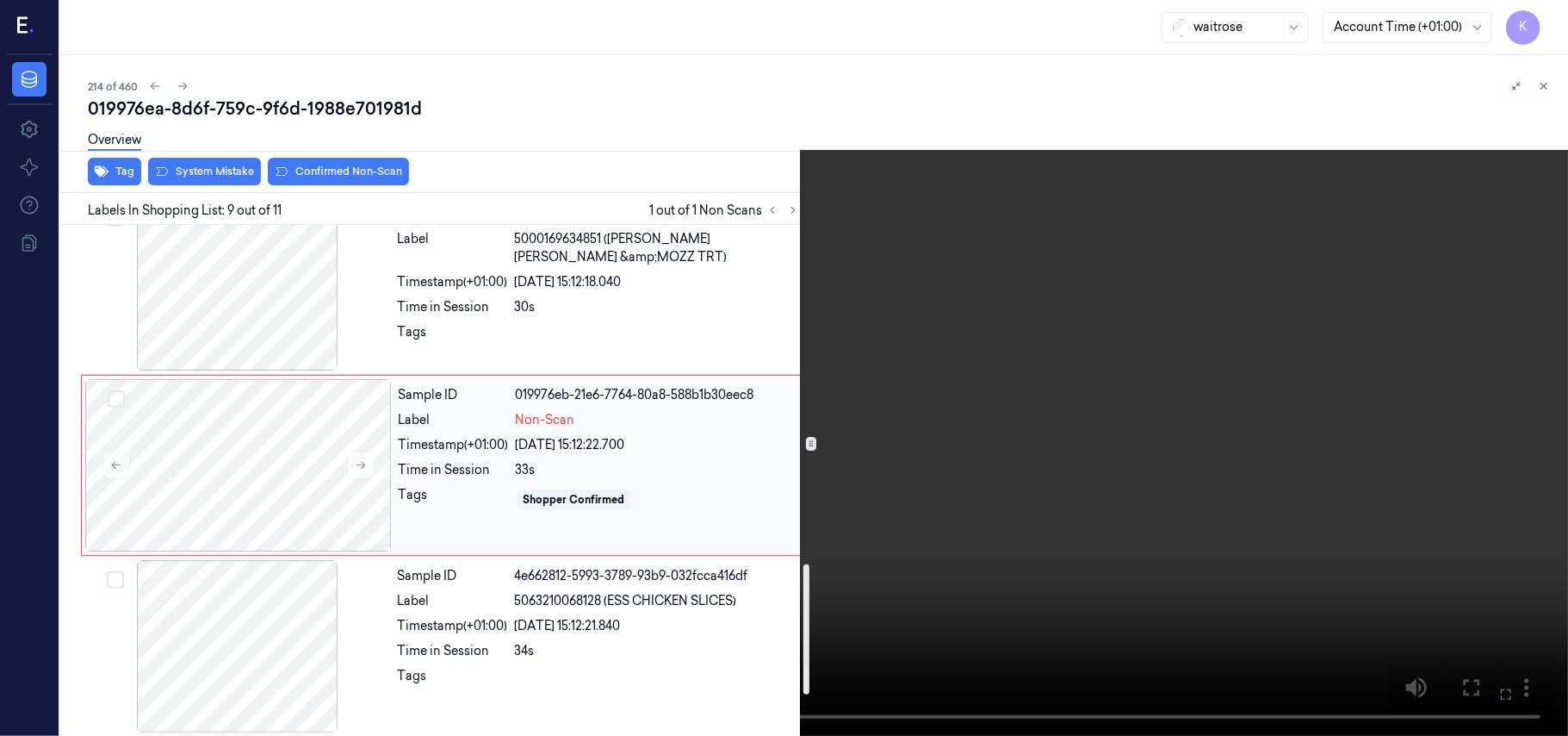
scroll to position [1328, 0]
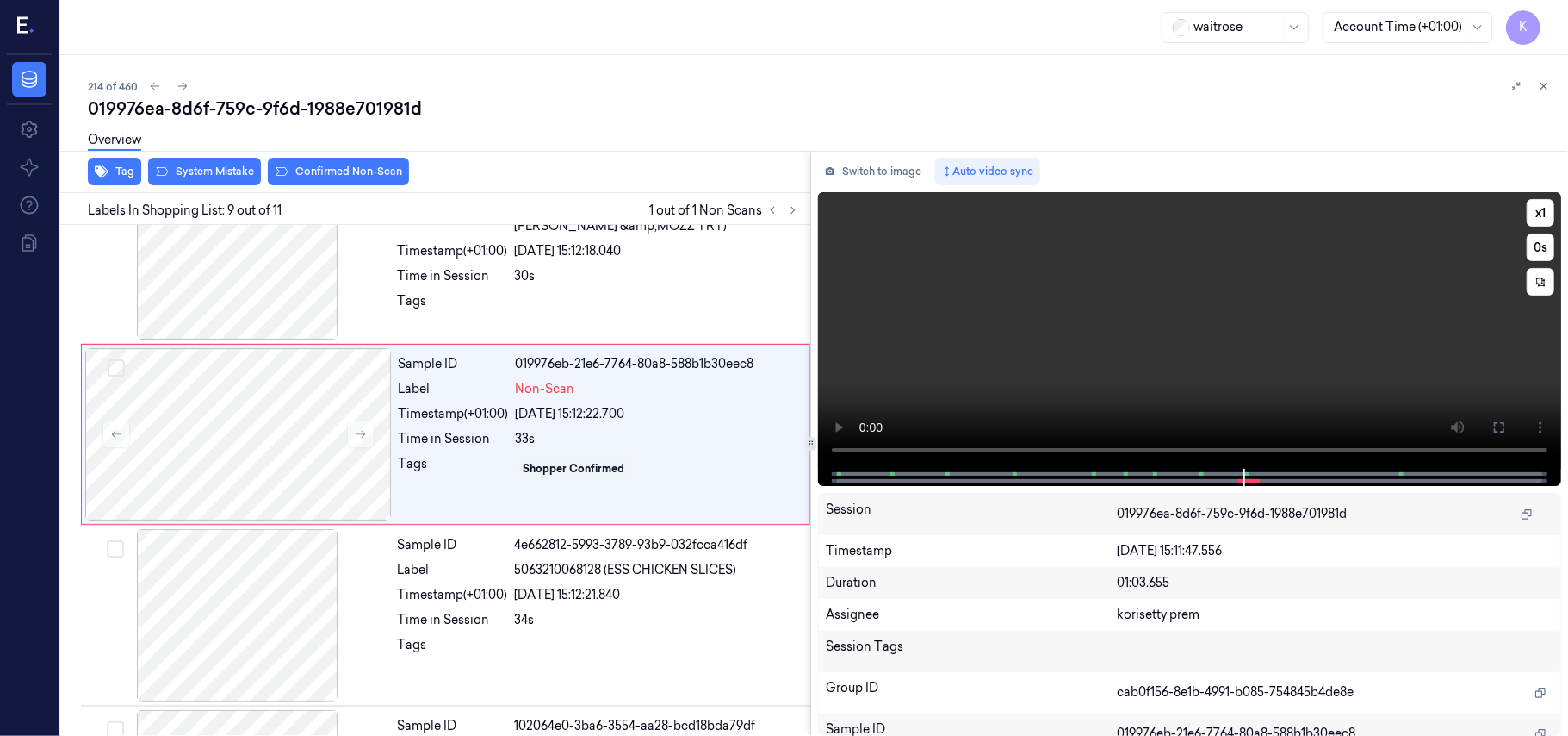
click at [1005, 346] on video at bounding box center [1190, 331] width 743 height 277
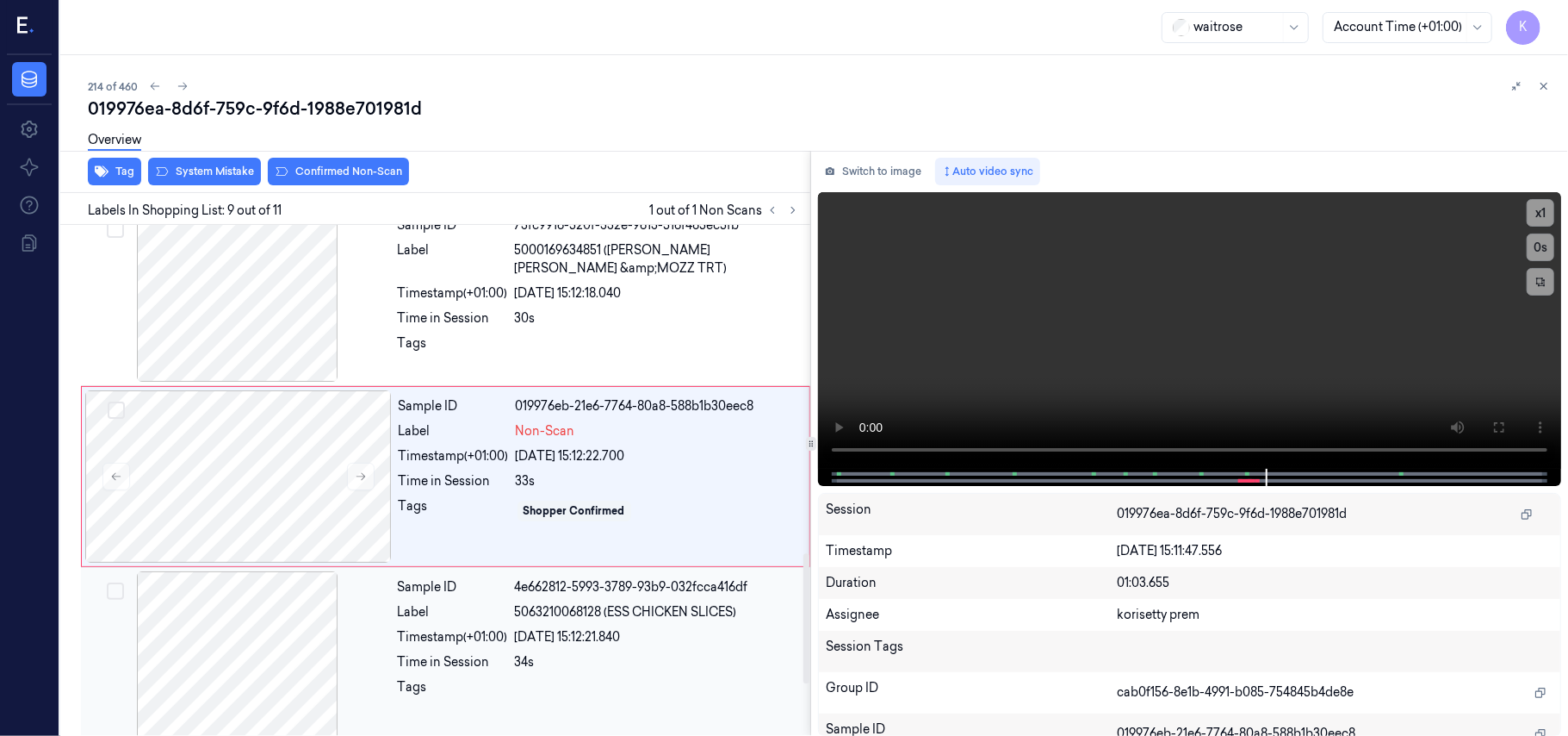
click at [694, 621] on span "5063210068128 (ESS CHICKEN SLICES)" at bounding box center [625, 612] width 222 height 18
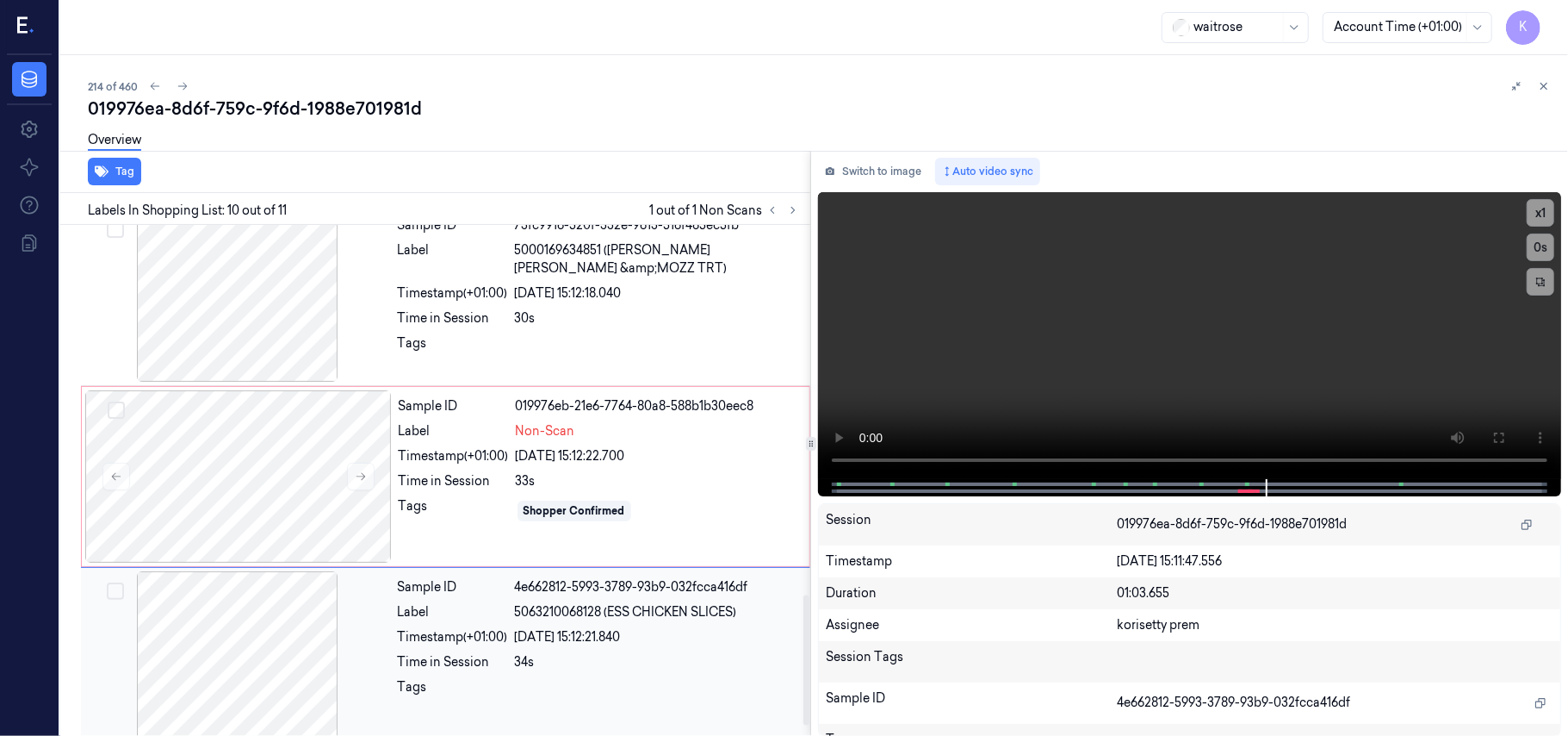
scroll to position [1466, 0]
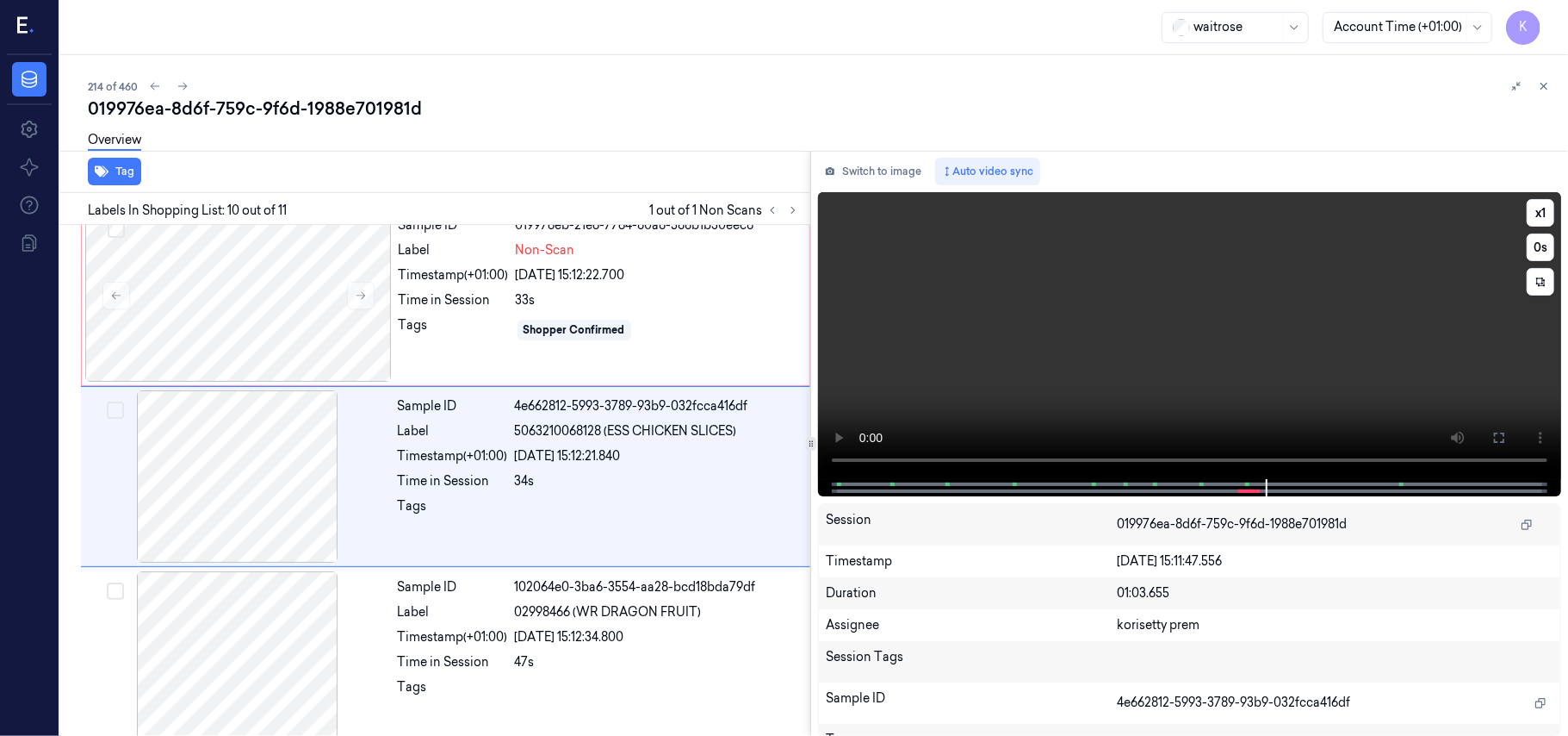
click at [1049, 290] on video at bounding box center [1190, 336] width 743 height 287
click at [1012, 297] on video at bounding box center [1190, 336] width 743 height 287
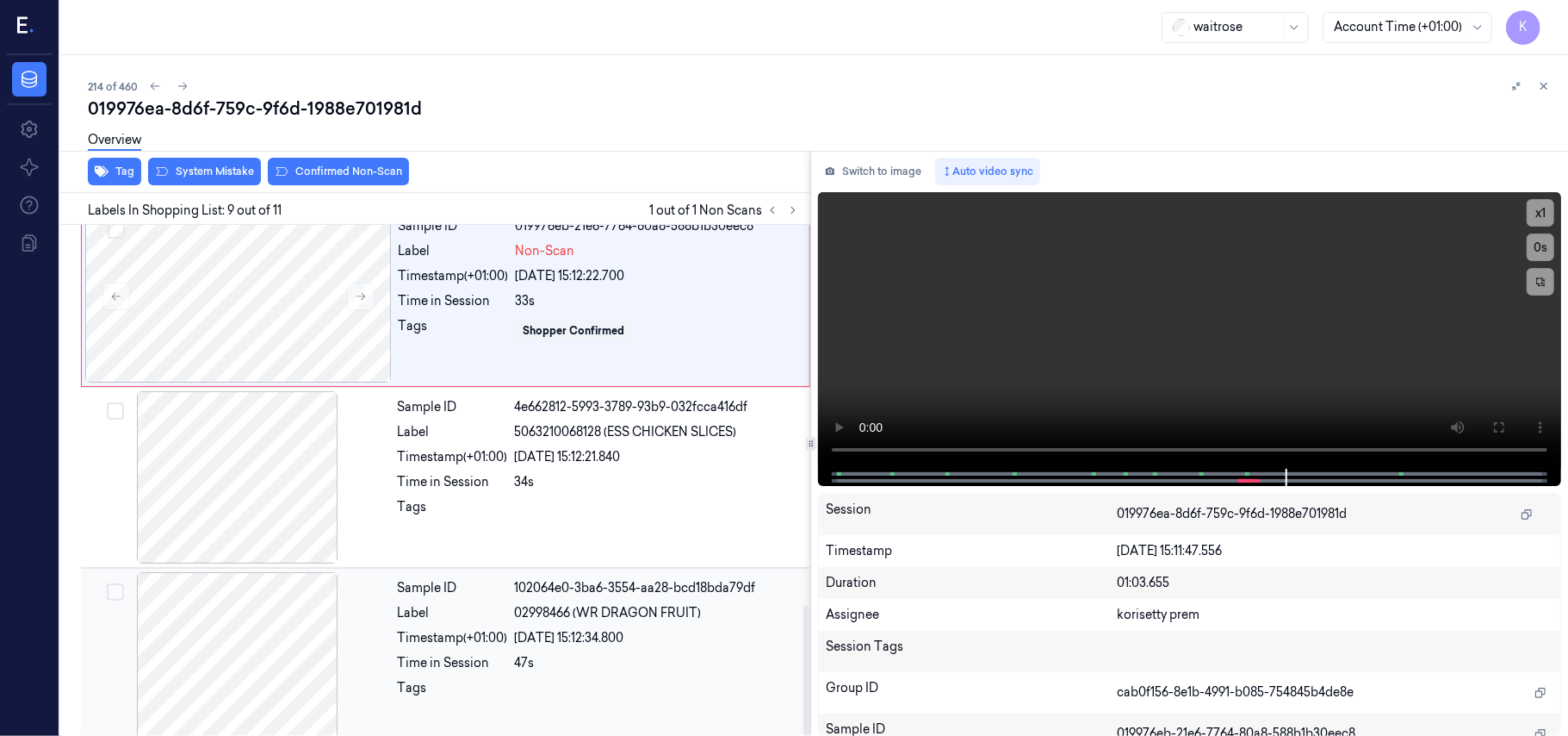
scroll to position [1490, 0]
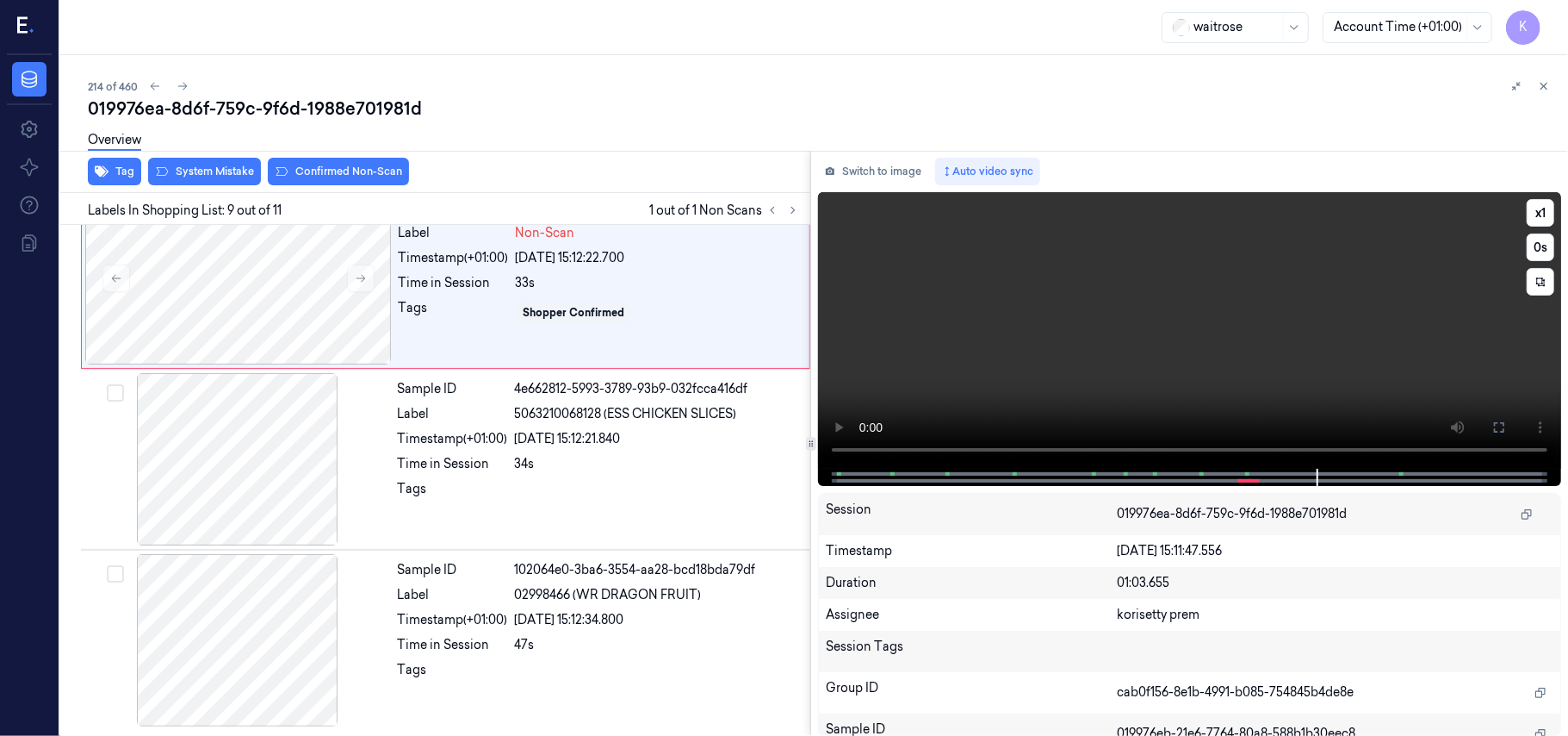
click at [1003, 386] on video at bounding box center [1190, 331] width 743 height 277
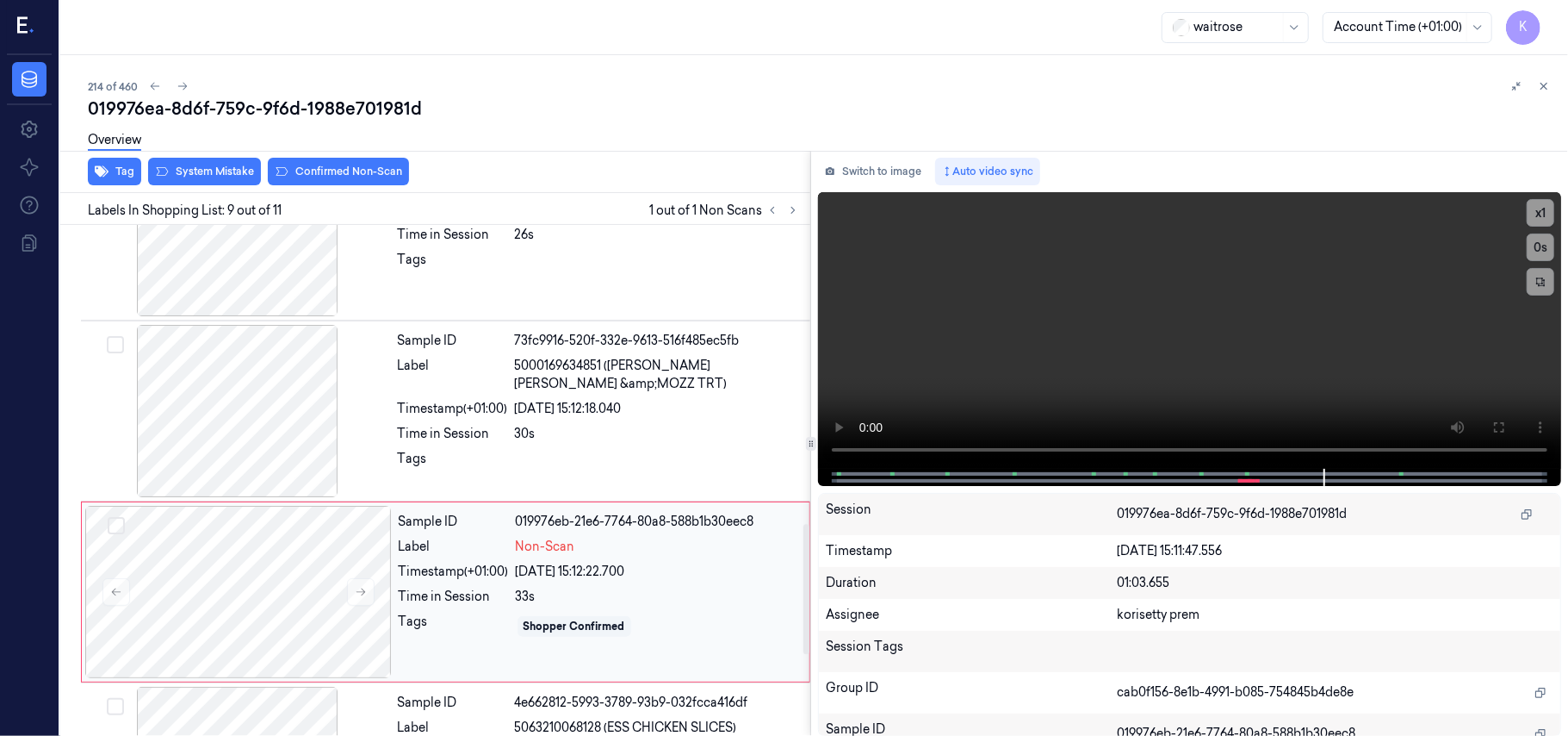
click at [508, 606] on div "Time in Session" at bounding box center [453, 597] width 111 height 18
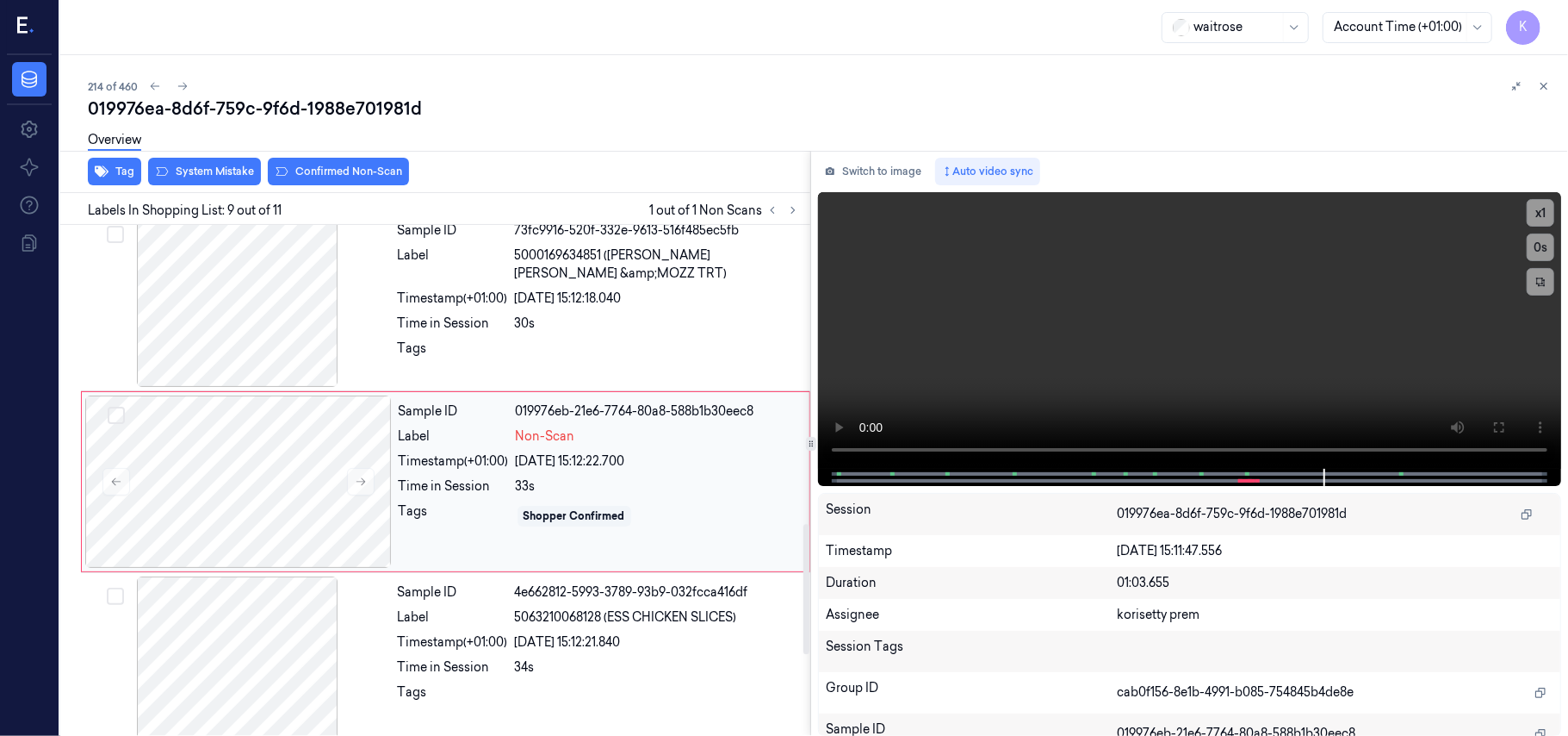
scroll to position [1286, 0]
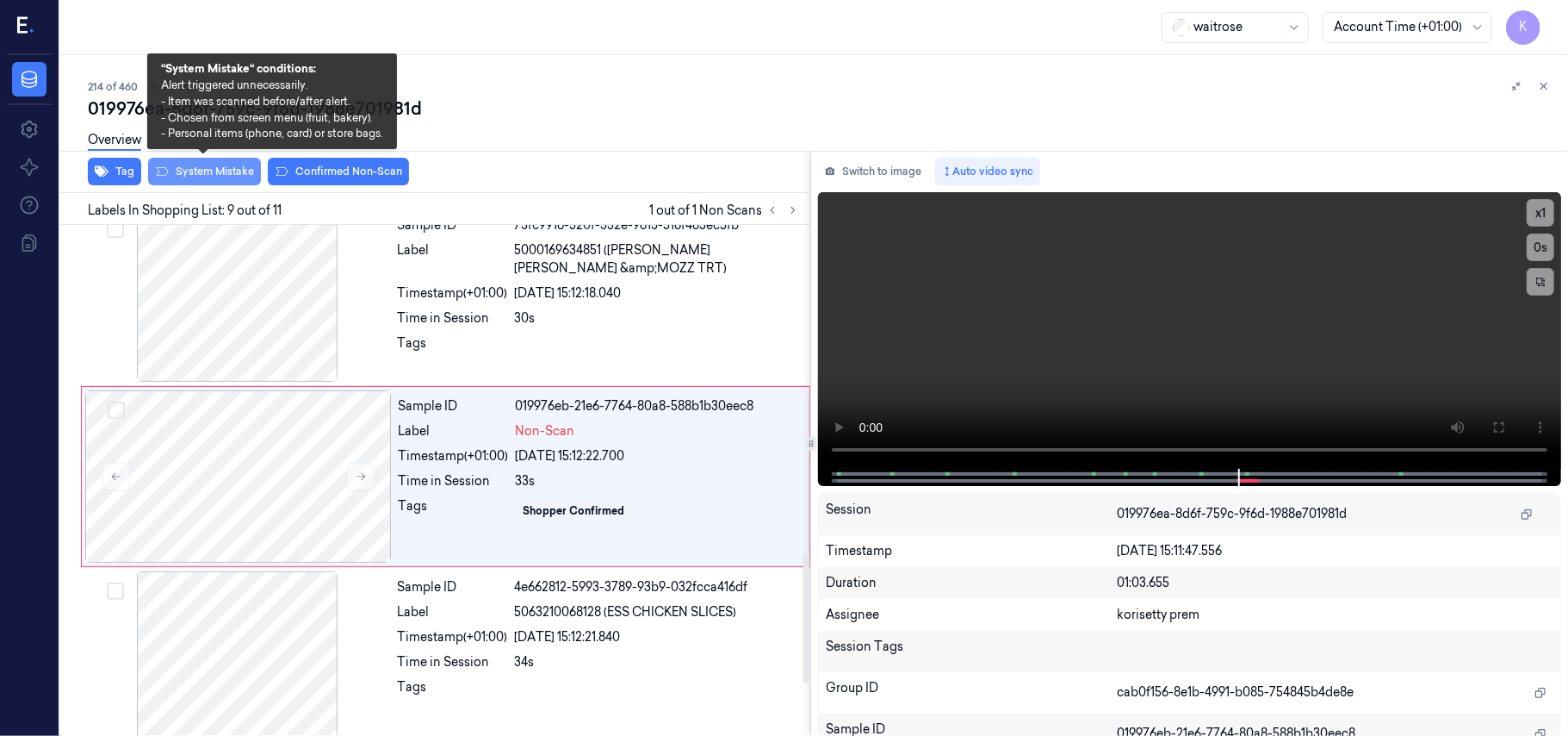
click at [234, 166] on button "System Mistake" at bounding box center [204, 171] width 112 height 28
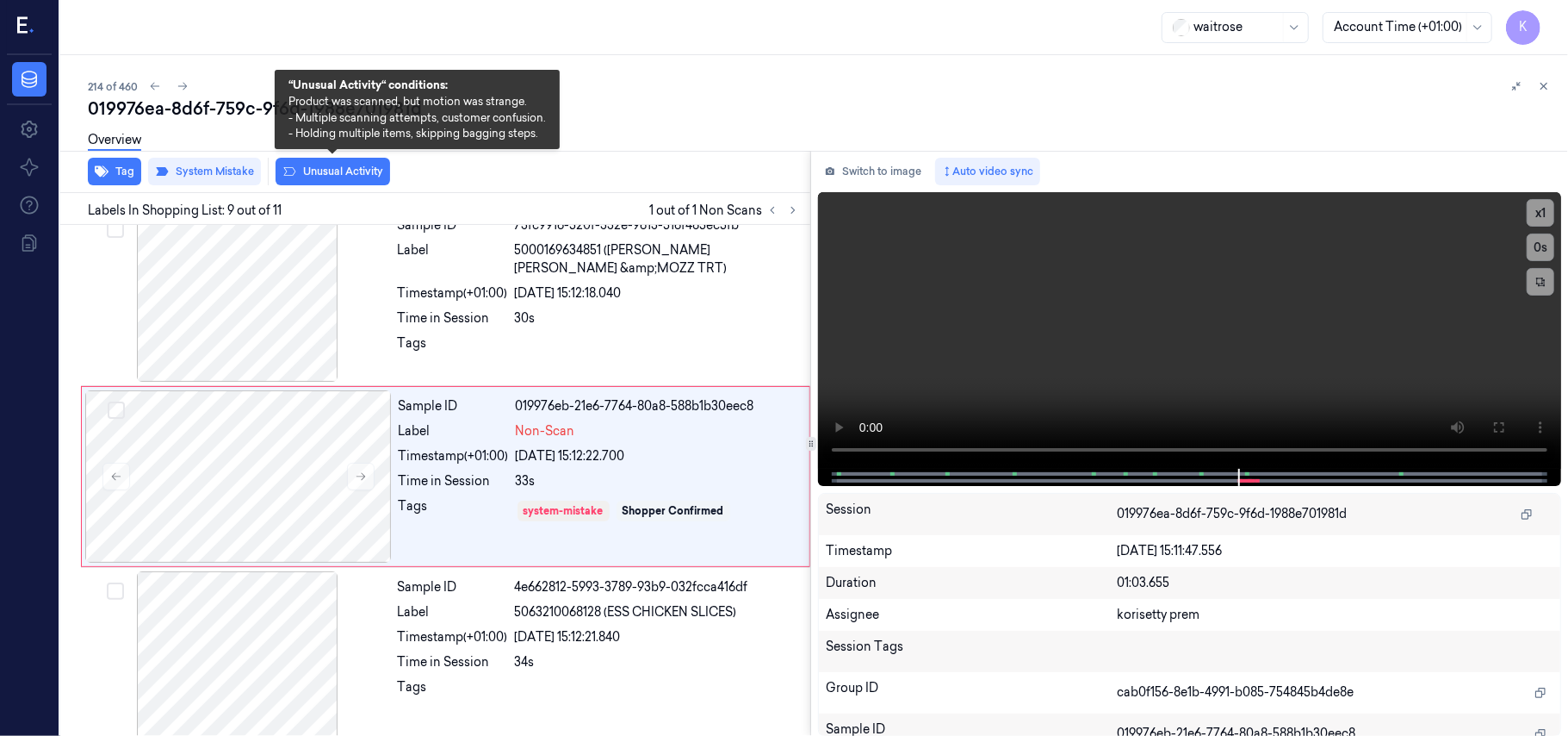
click at [335, 173] on button "Unusual Activity" at bounding box center [333, 171] width 114 height 28
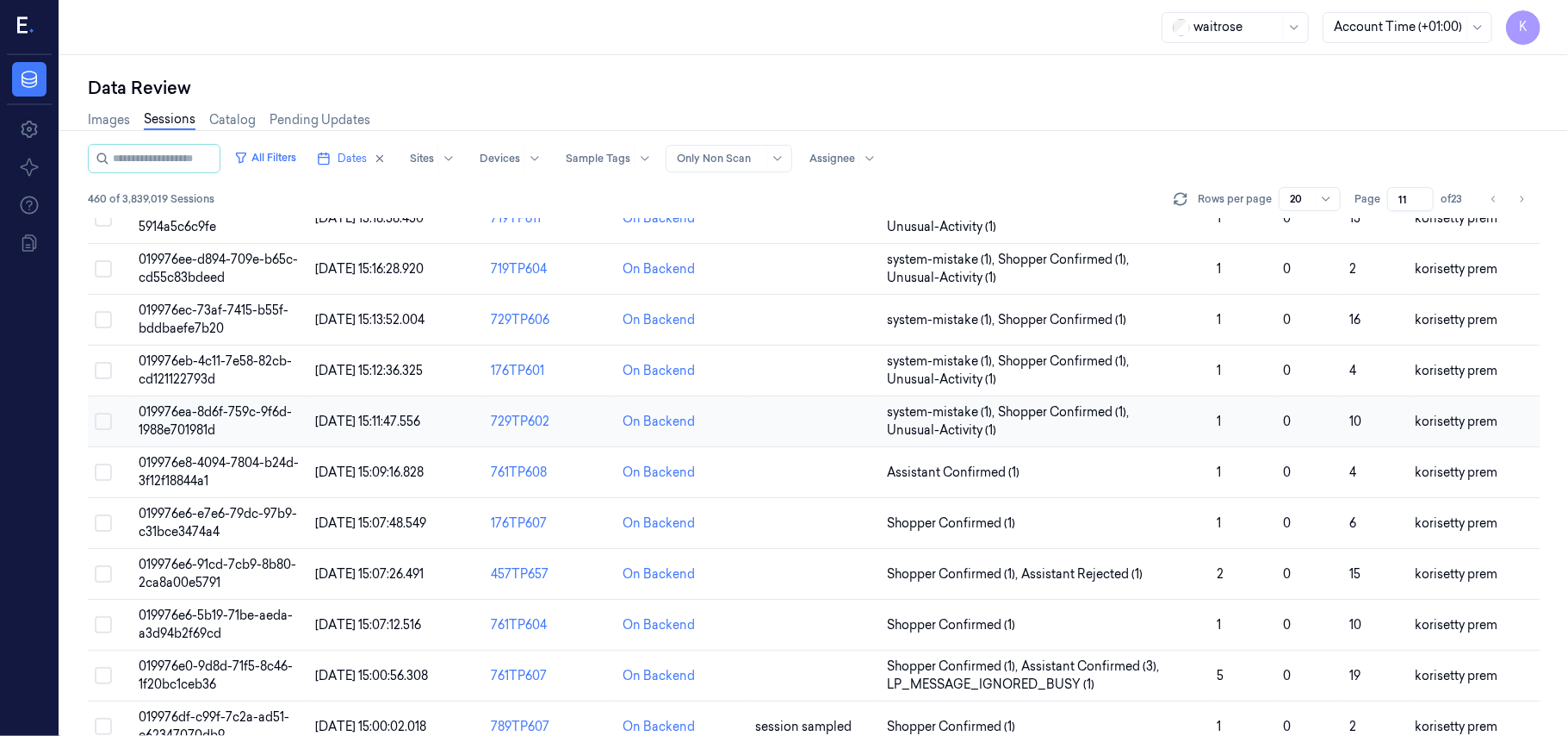
scroll to position [591, 0]
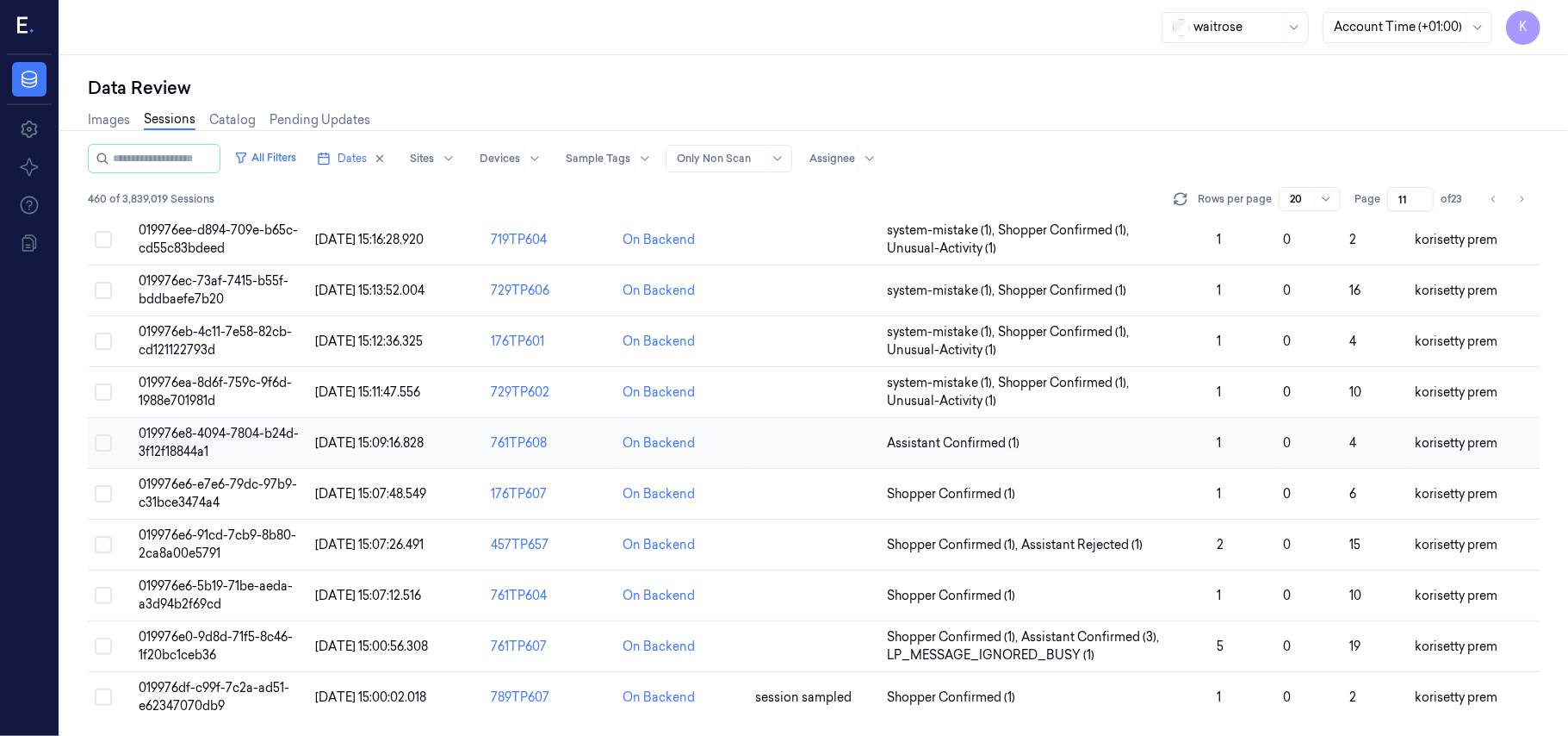
click at [194, 441] on td "019976e8-4094-7804-b24d-3f12f18844a1" at bounding box center [219, 443] width 175 height 51
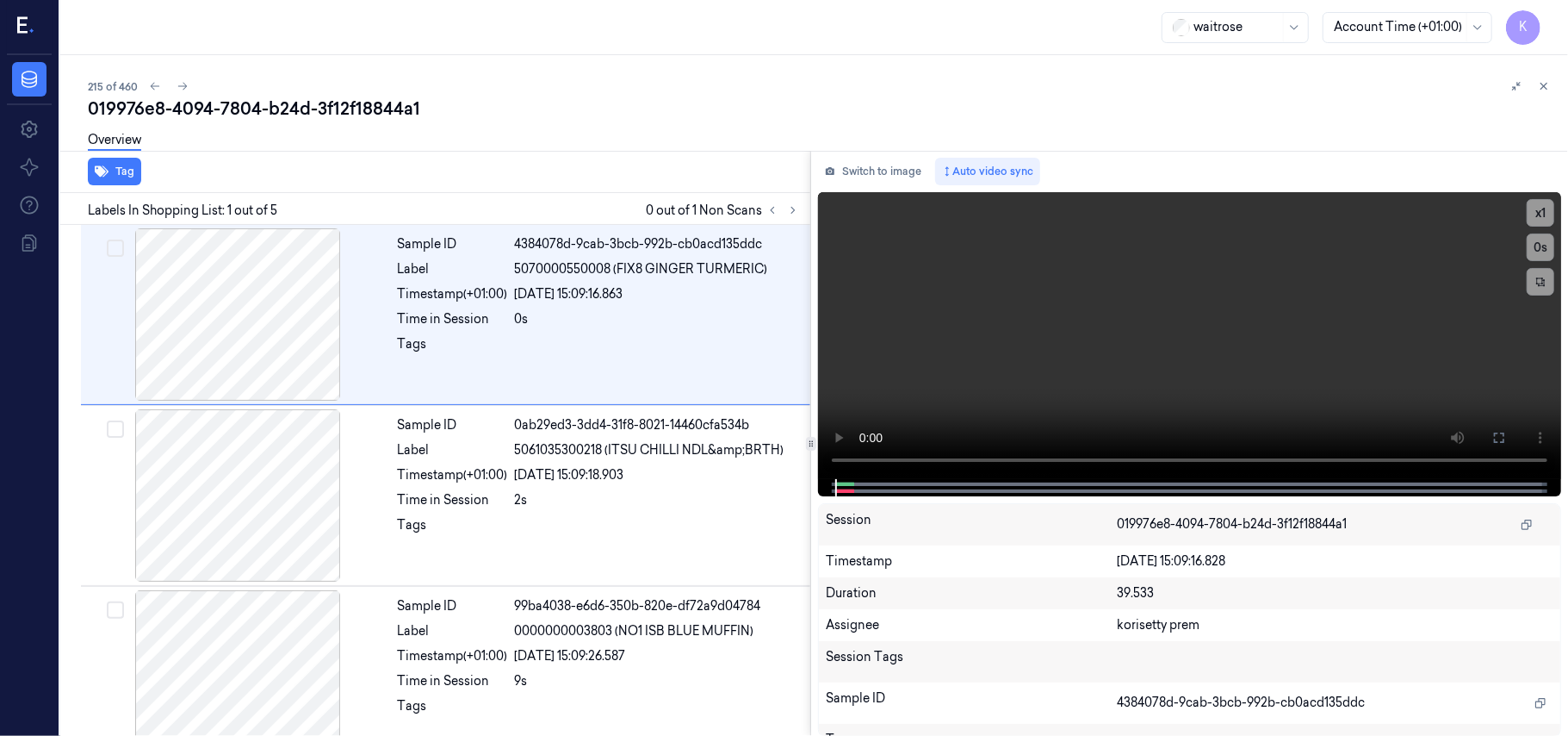
click at [679, 128] on div "Overview" at bounding box center [820, 142] width 1466 height 44
click at [800, 210] on button at bounding box center [792, 210] width 21 height 21
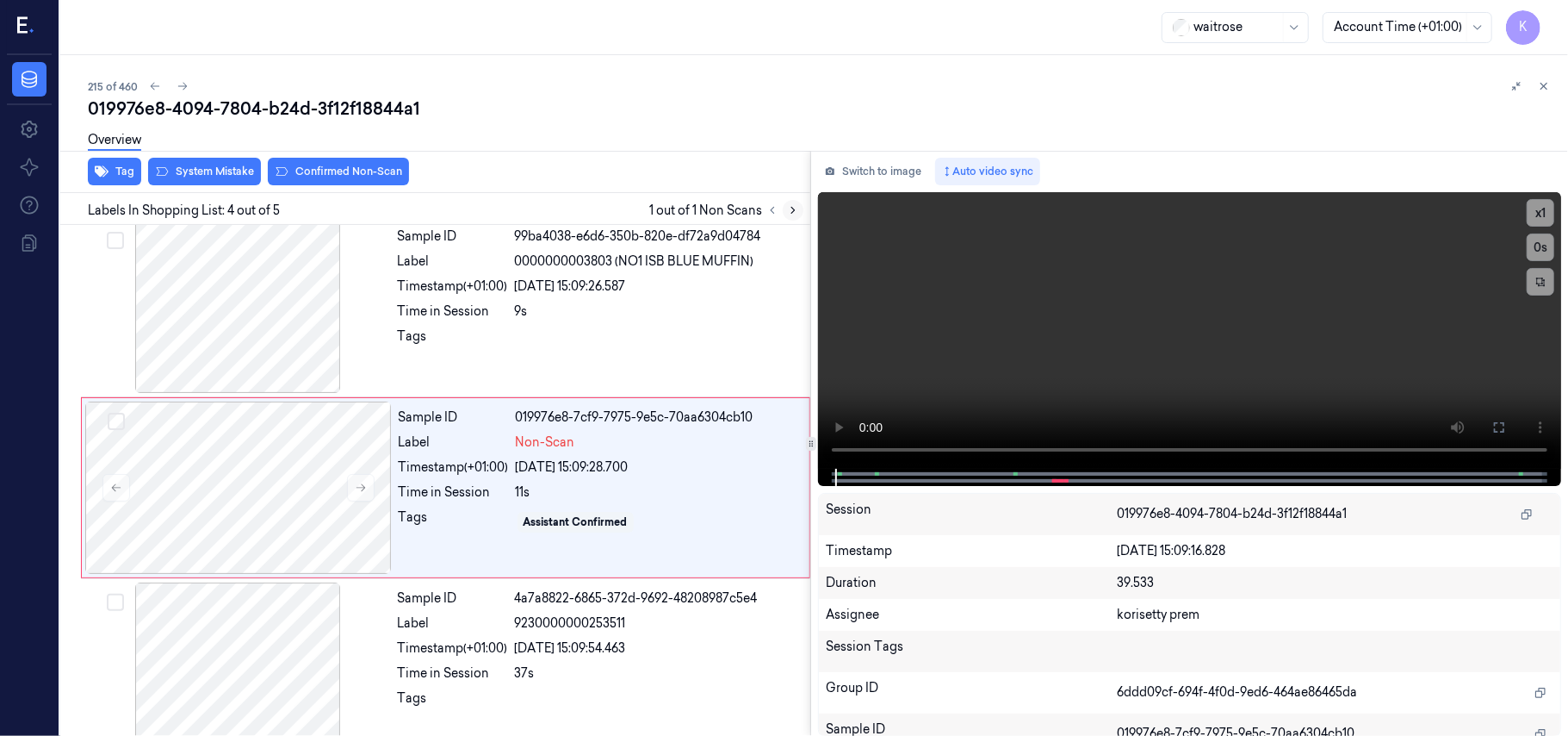
scroll to position [377, 0]
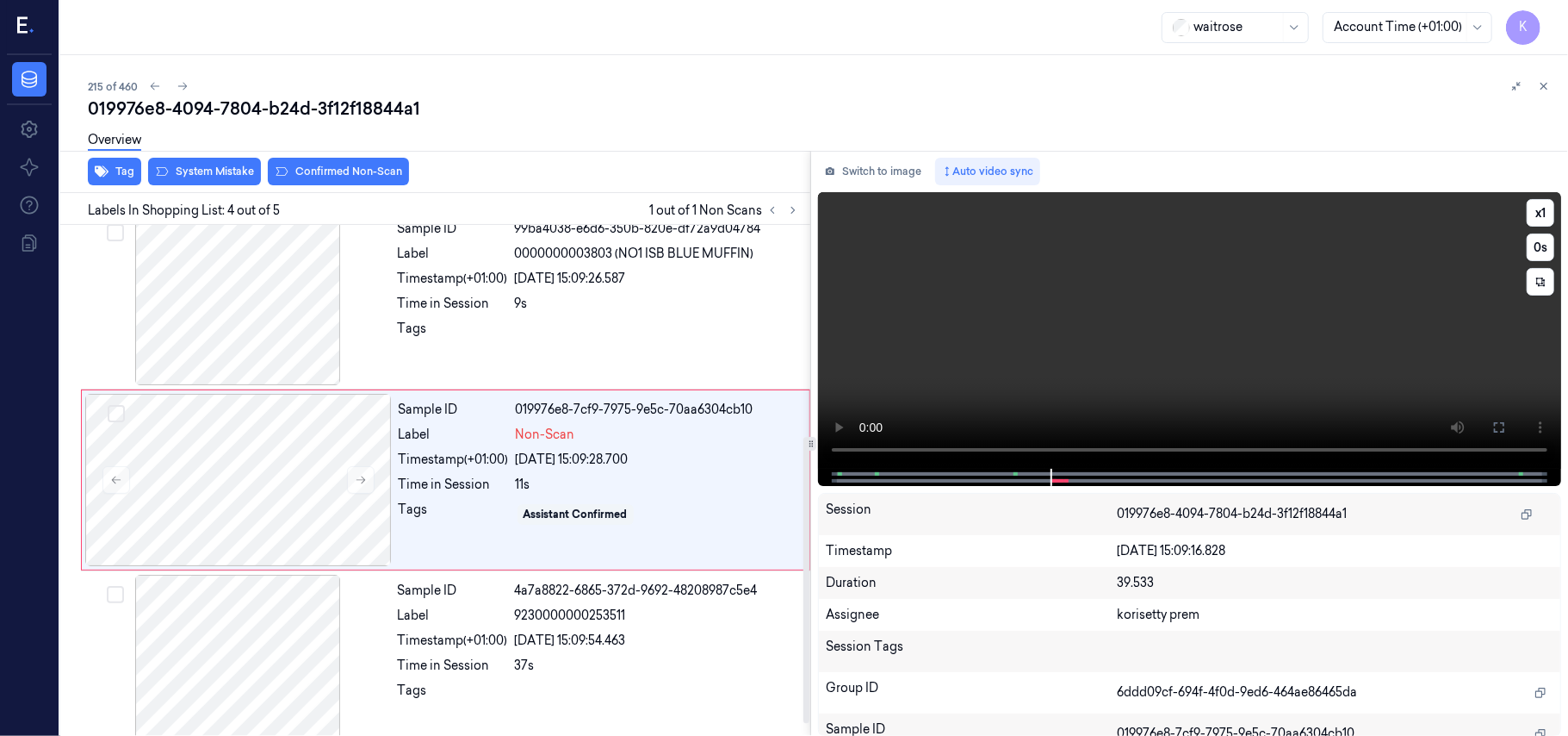
click at [927, 359] on video at bounding box center [1190, 331] width 743 height 277
click at [366, 481] on button at bounding box center [361, 480] width 28 height 28
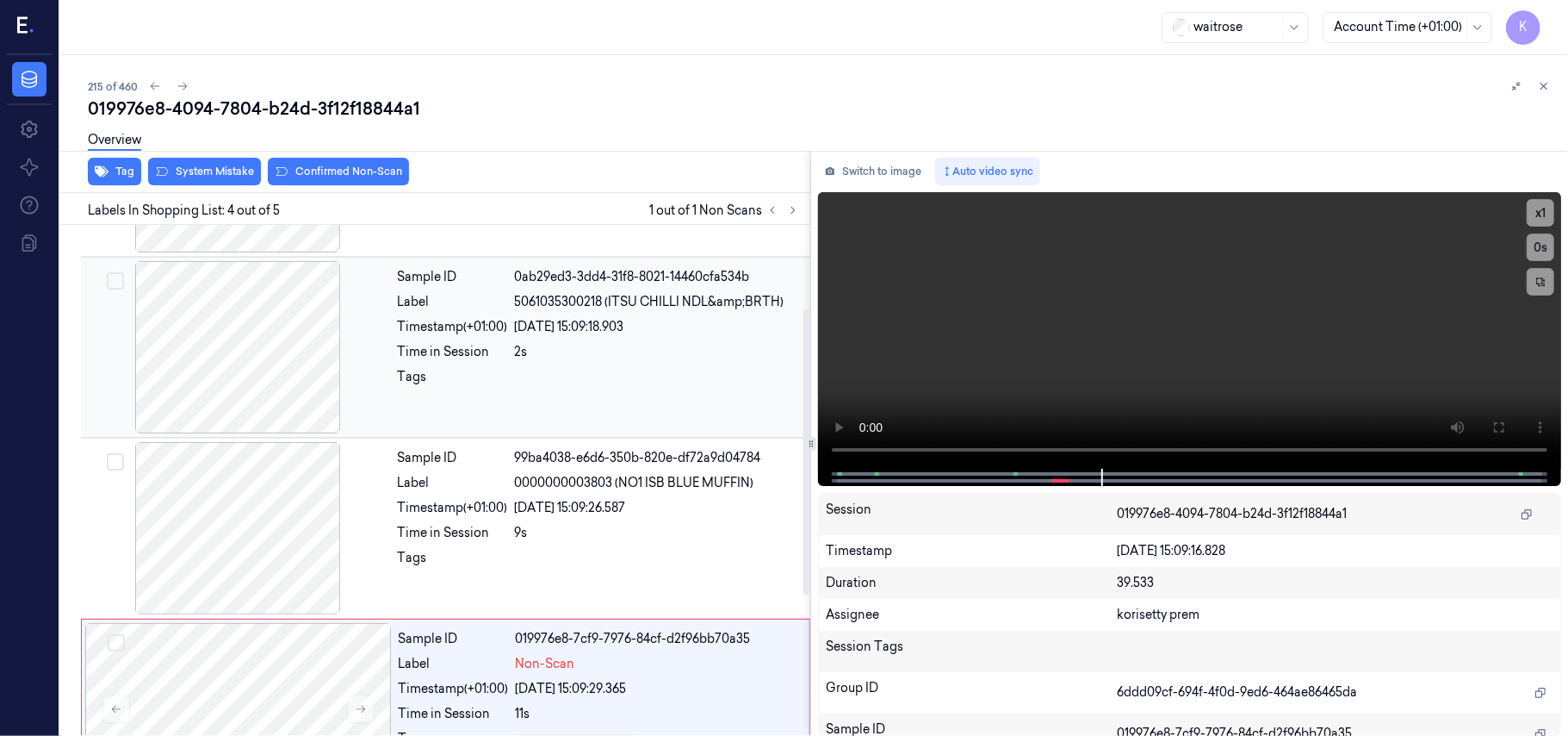
click at [517, 417] on div "Sample ID 0ab29ed3-3dd4-31f8-8021-14460cfa534b Label 5061035300218 (ITSU CHILLI…" at bounding box center [599, 347] width 416 height 172
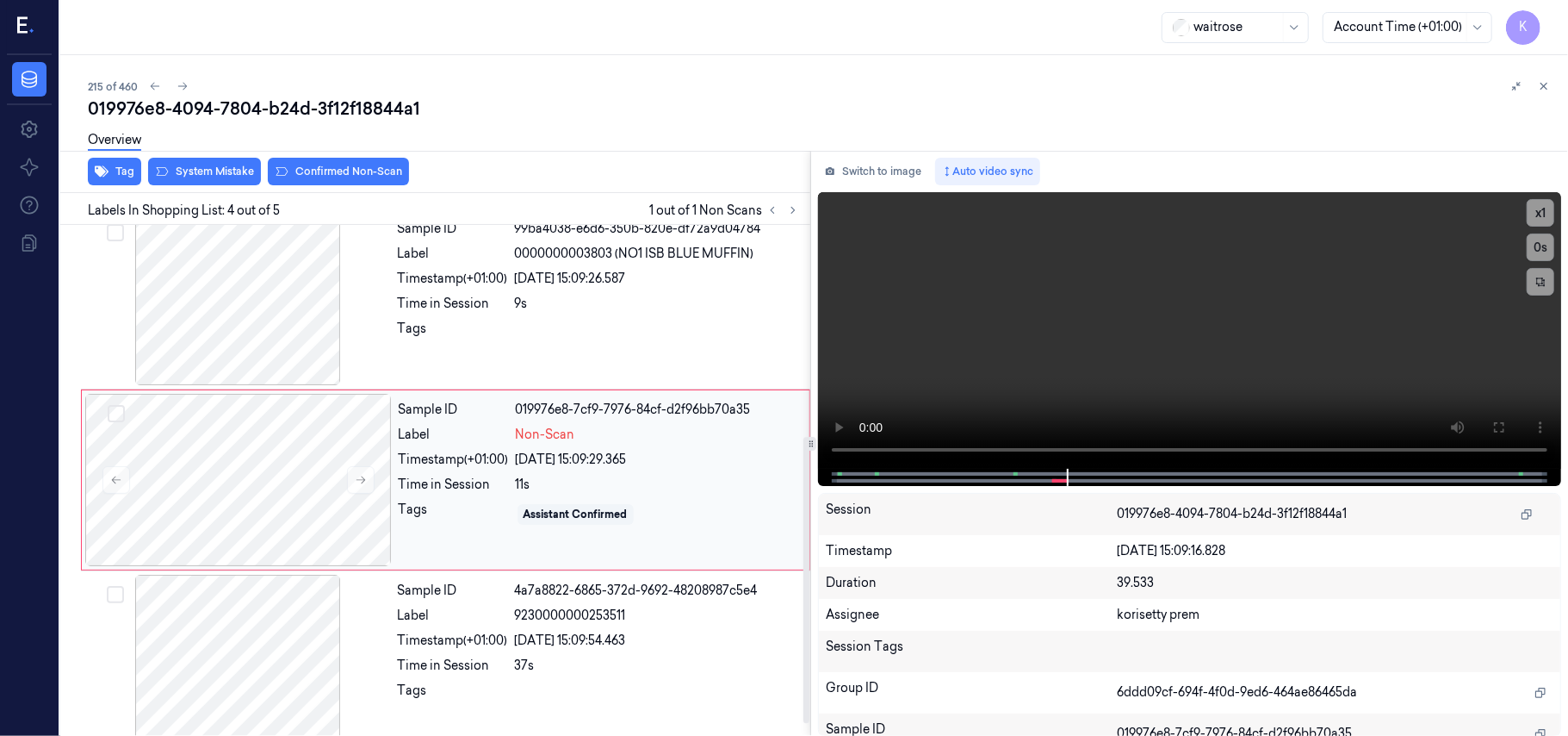
click at [470, 550] on div "Sample ID 019976e8-7cf9-7976-84cf-d2f96bb70a35 Label Non-Scan Timestamp (+01:00…" at bounding box center [599, 479] width 414 height 172
click at [1044, 328] on video at bounding box center [1190, 331] width 743 height 277
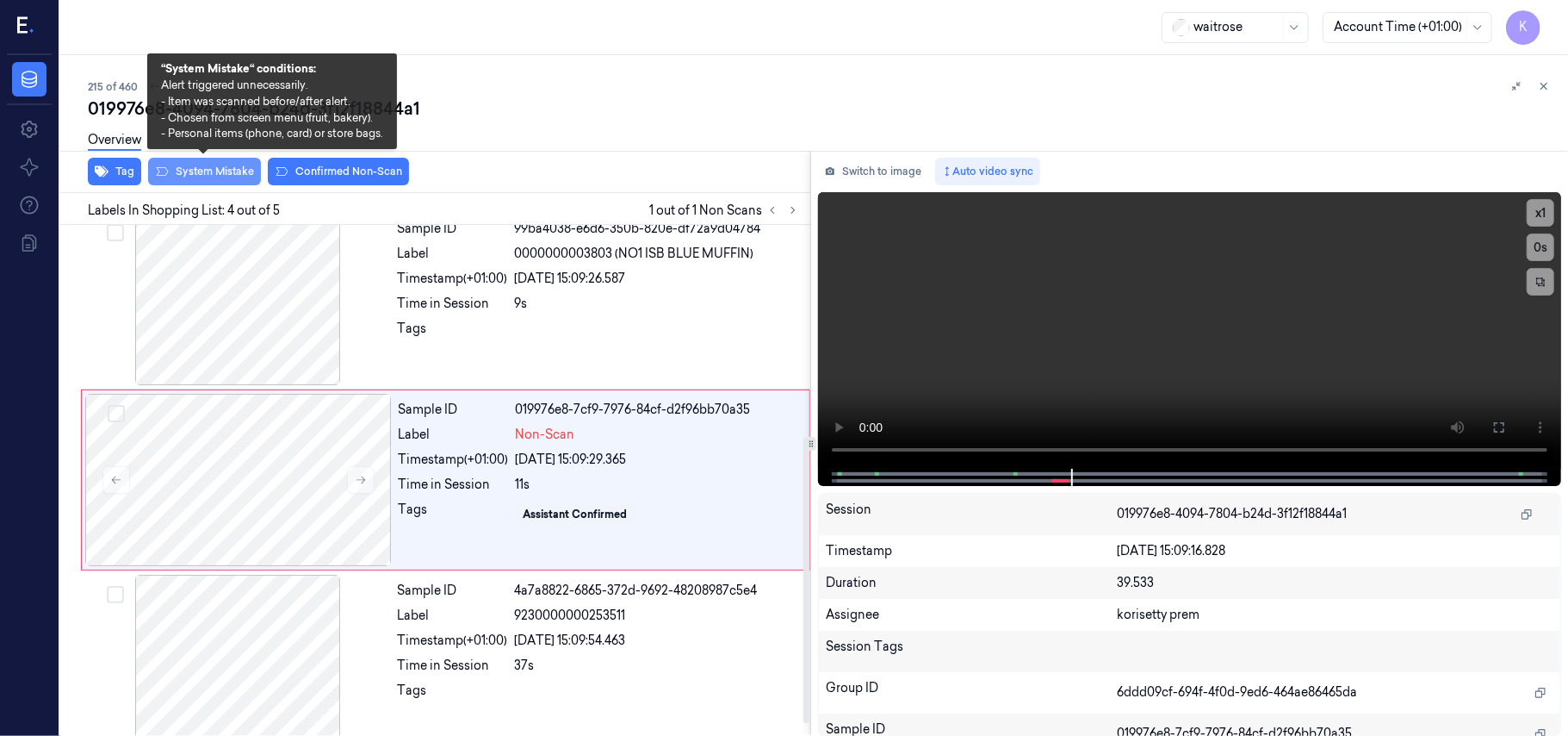
click at [191, 166] on button "System Mistake" at bounding box center [204, 171] width 112 height 28
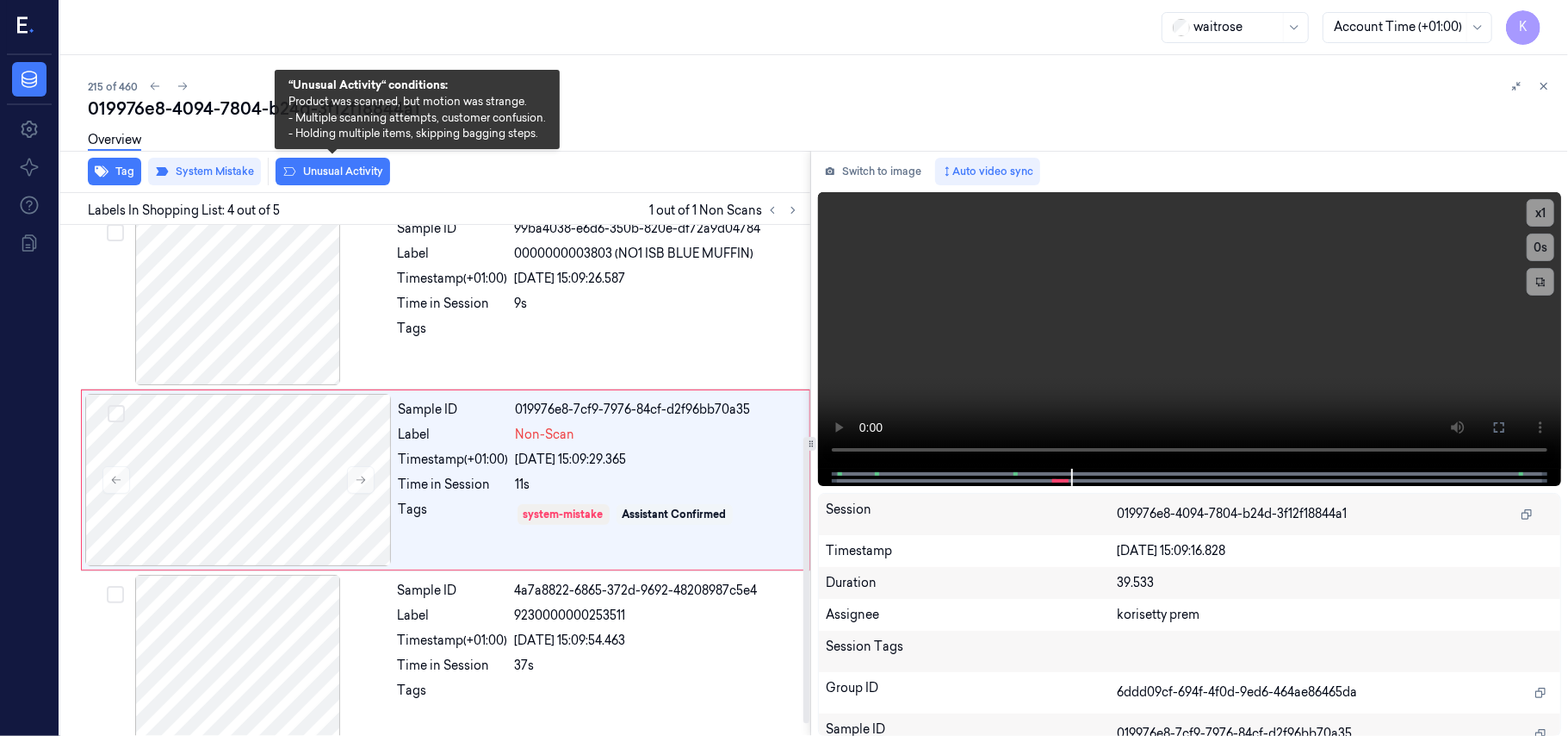
click at [323, 177] on button "Unusual Activity" at bounding box center [333, 171] width 114 height 28
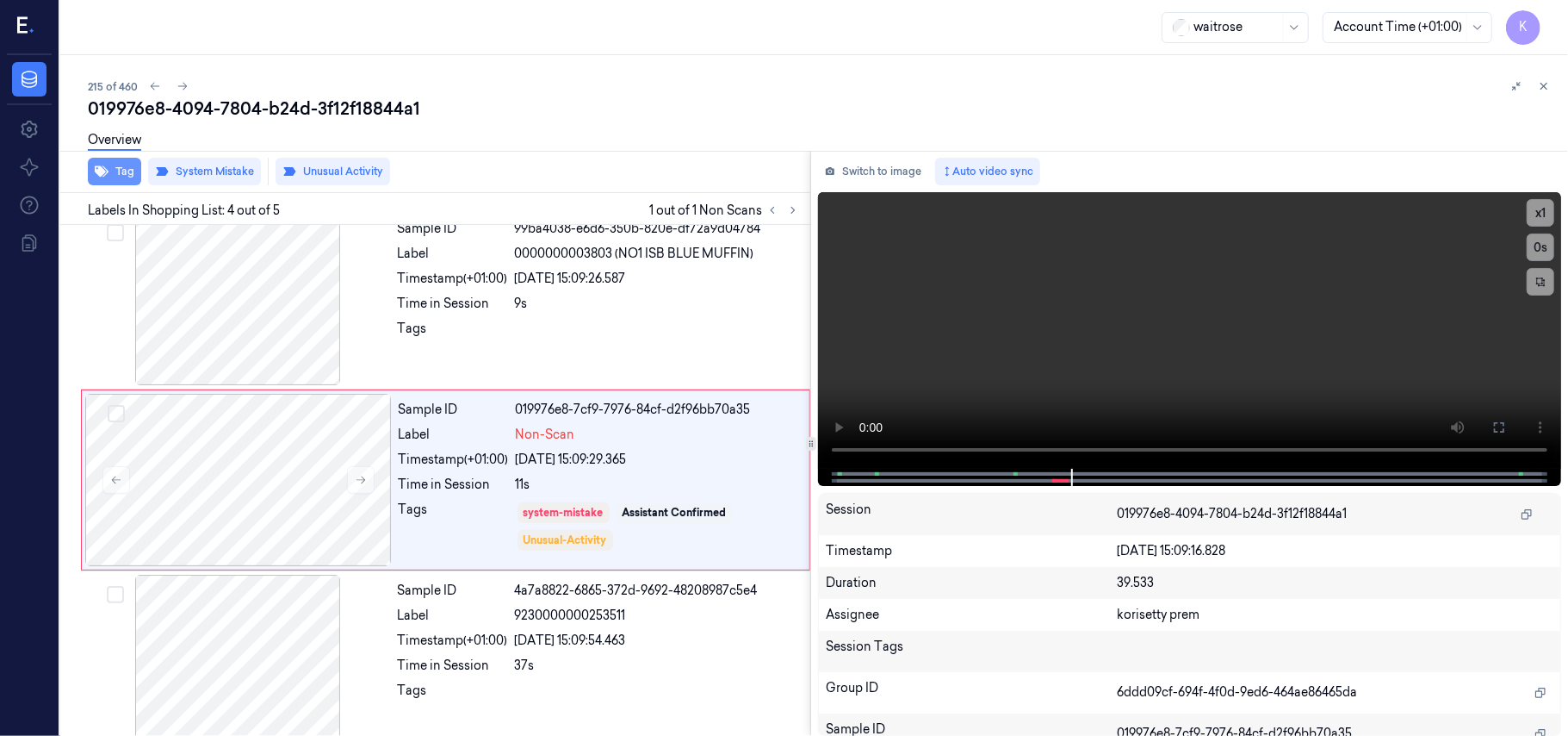
click at [113, 174] on button "Tag" at bounding box center [114, 171] width 54 height 28
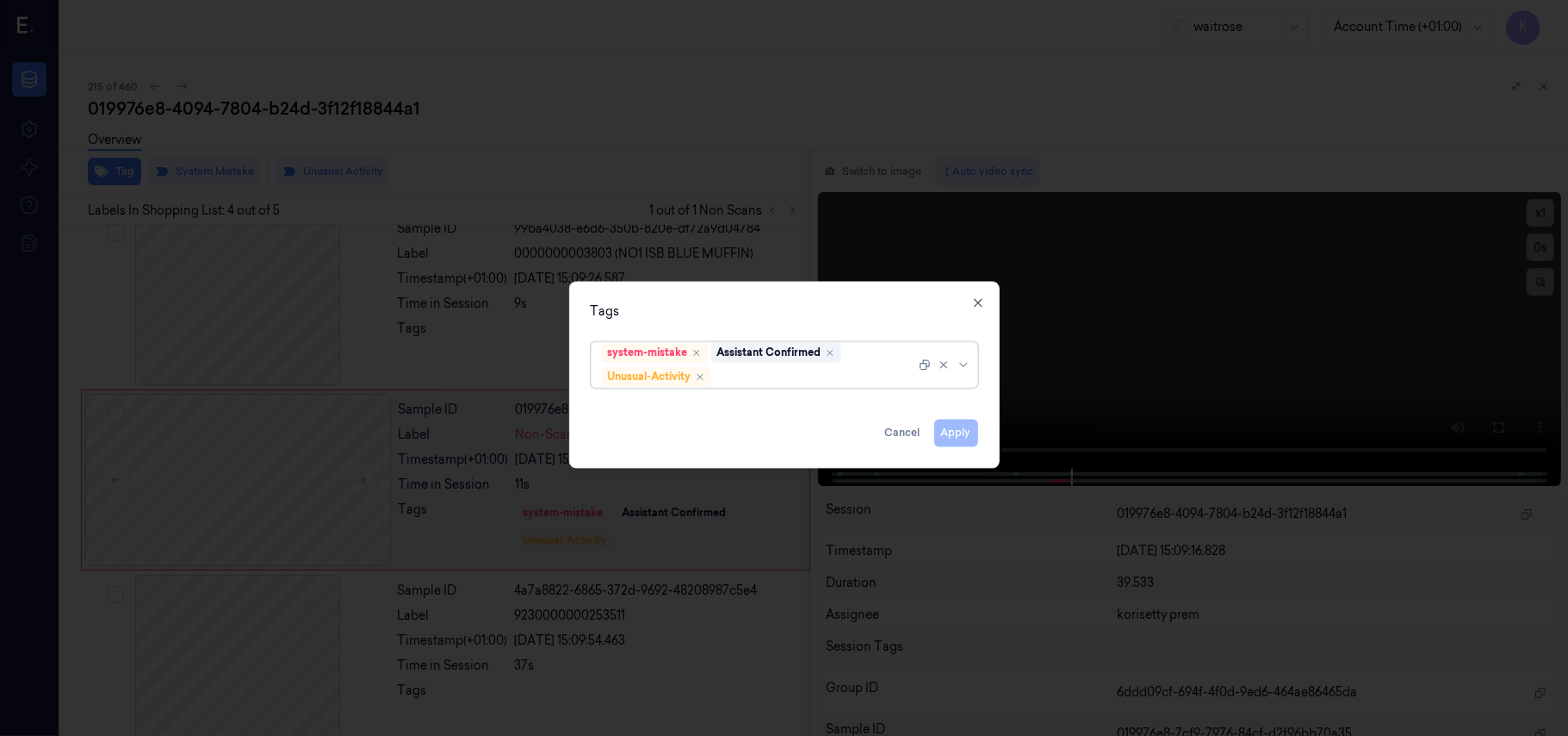
click at [800, 373] on div at bounding box center [815, 376] width 201 height 18
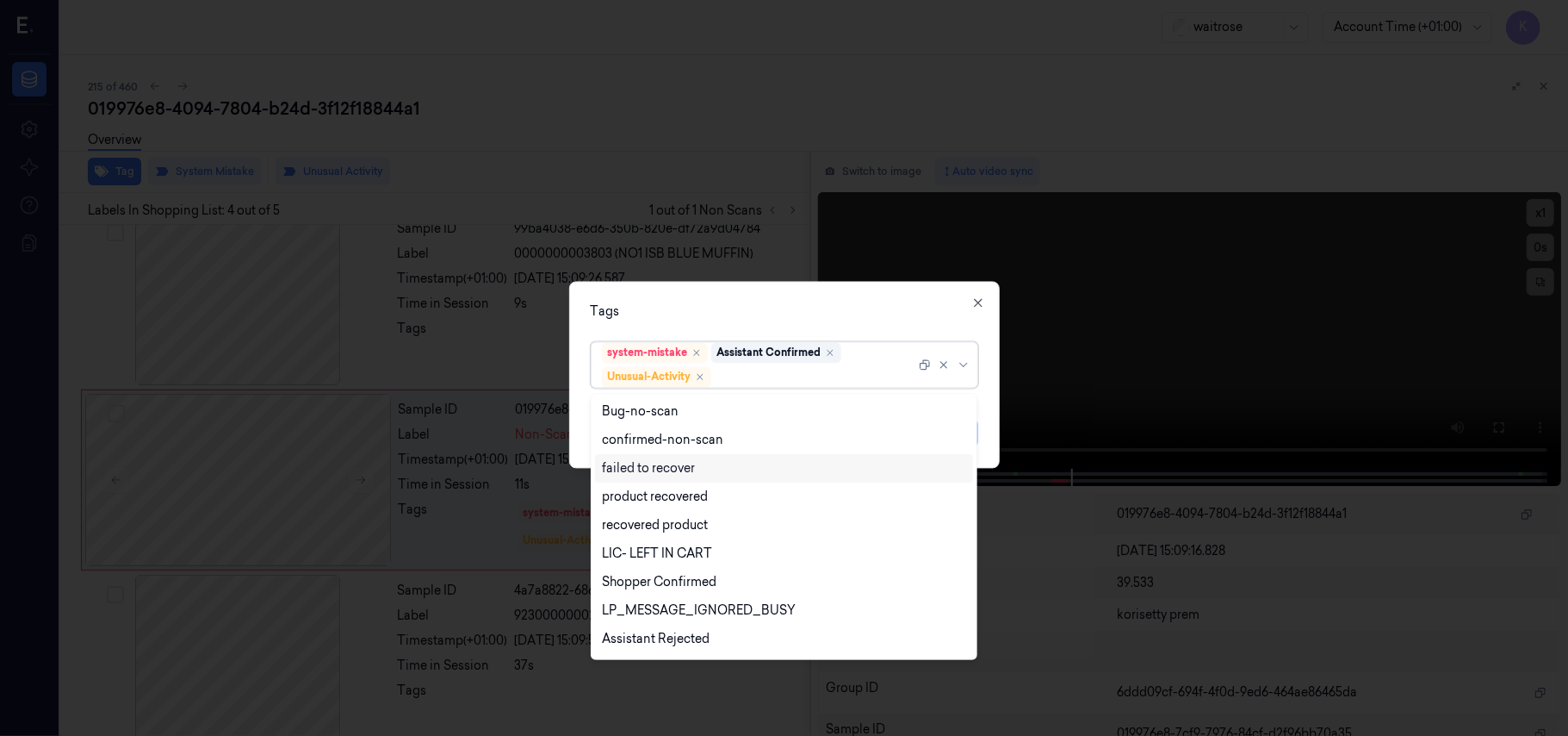
scroll to position [225, 0]
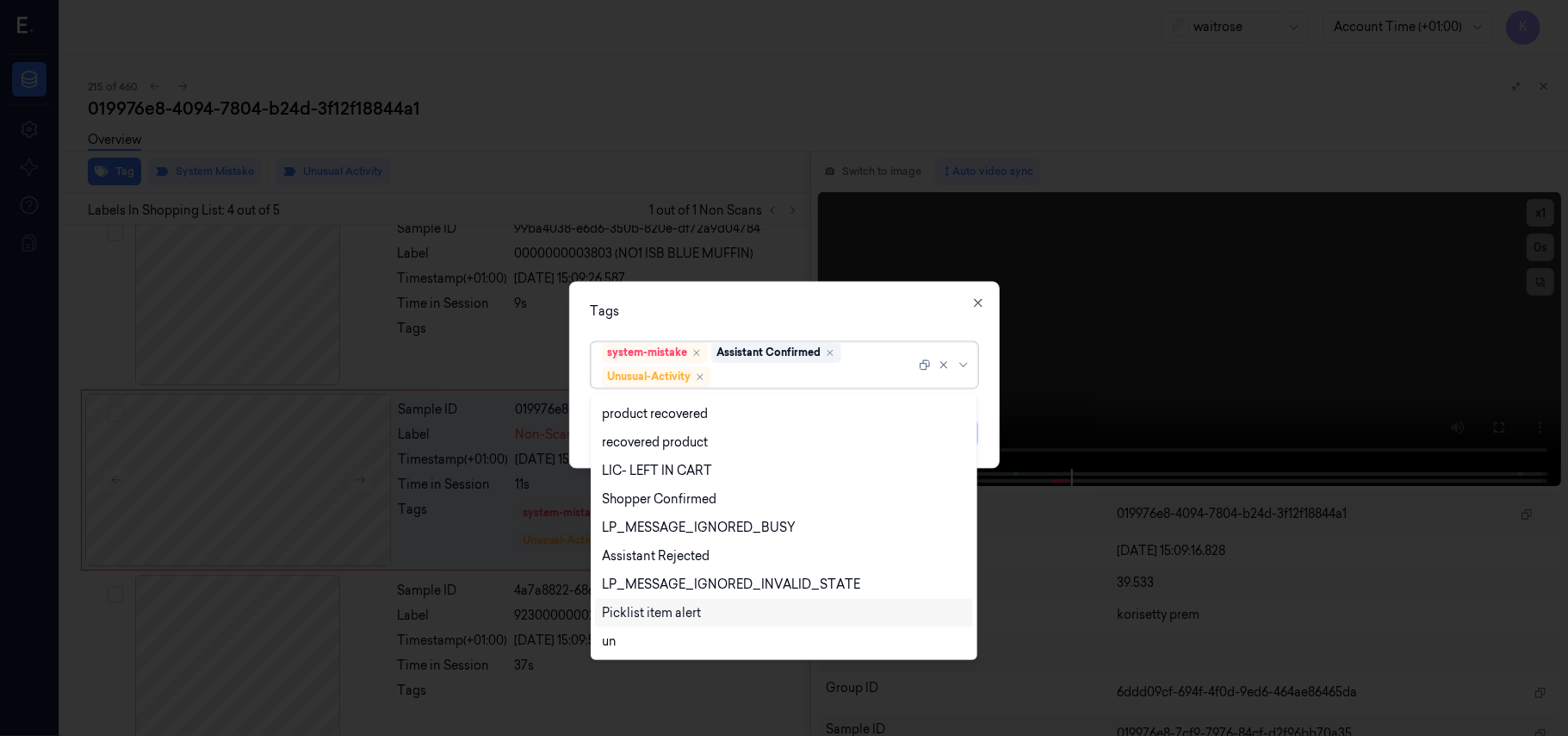
click at [666, 614] on div "Picklist item alert" at bounding box center [651, 613] width 99 height 18
click at [882, 312] on div "Tags" at bounding box center [784, 312] width 387 height 18
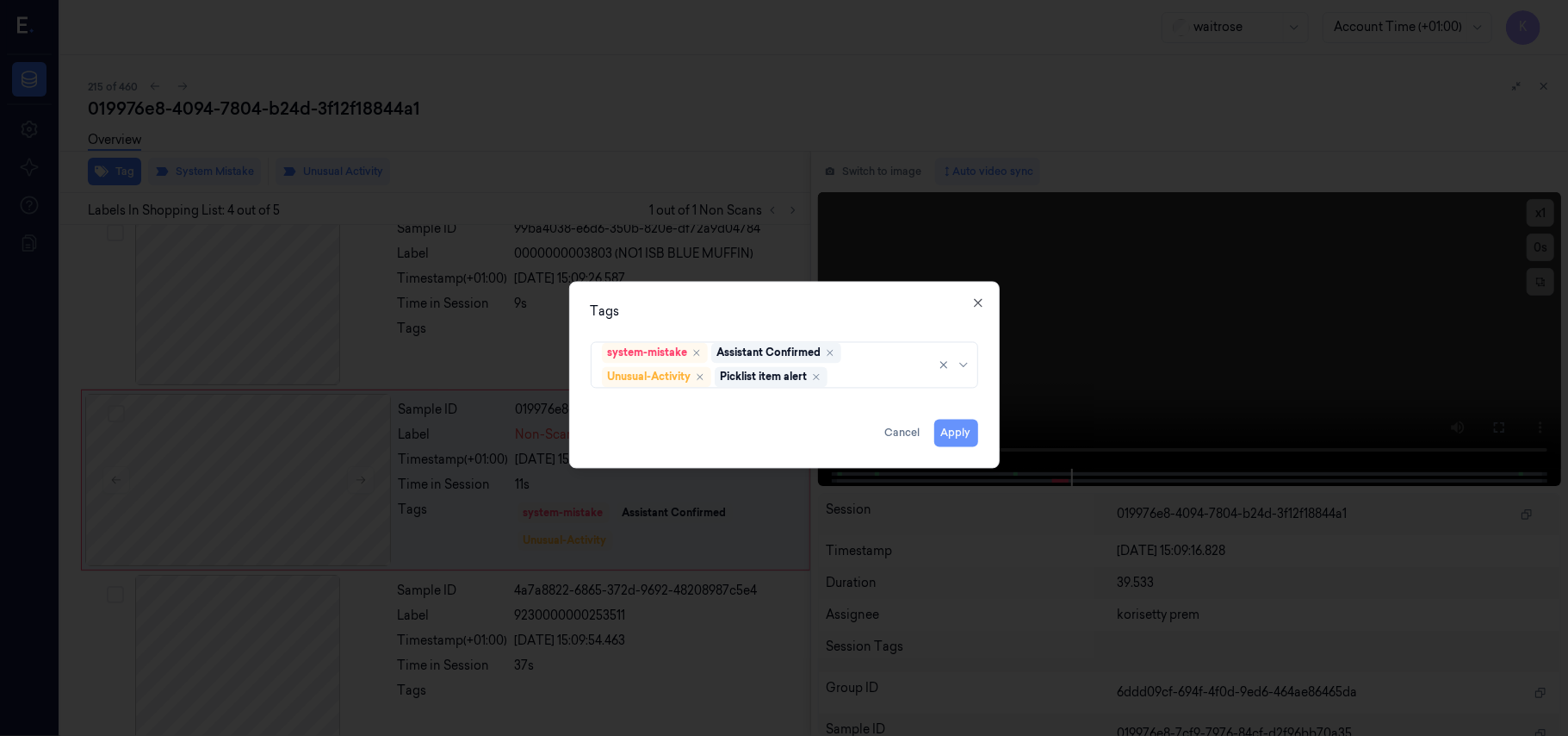
click at [953, 438] on button "Apply" at bounding box center [957, 433] width 44 height 28
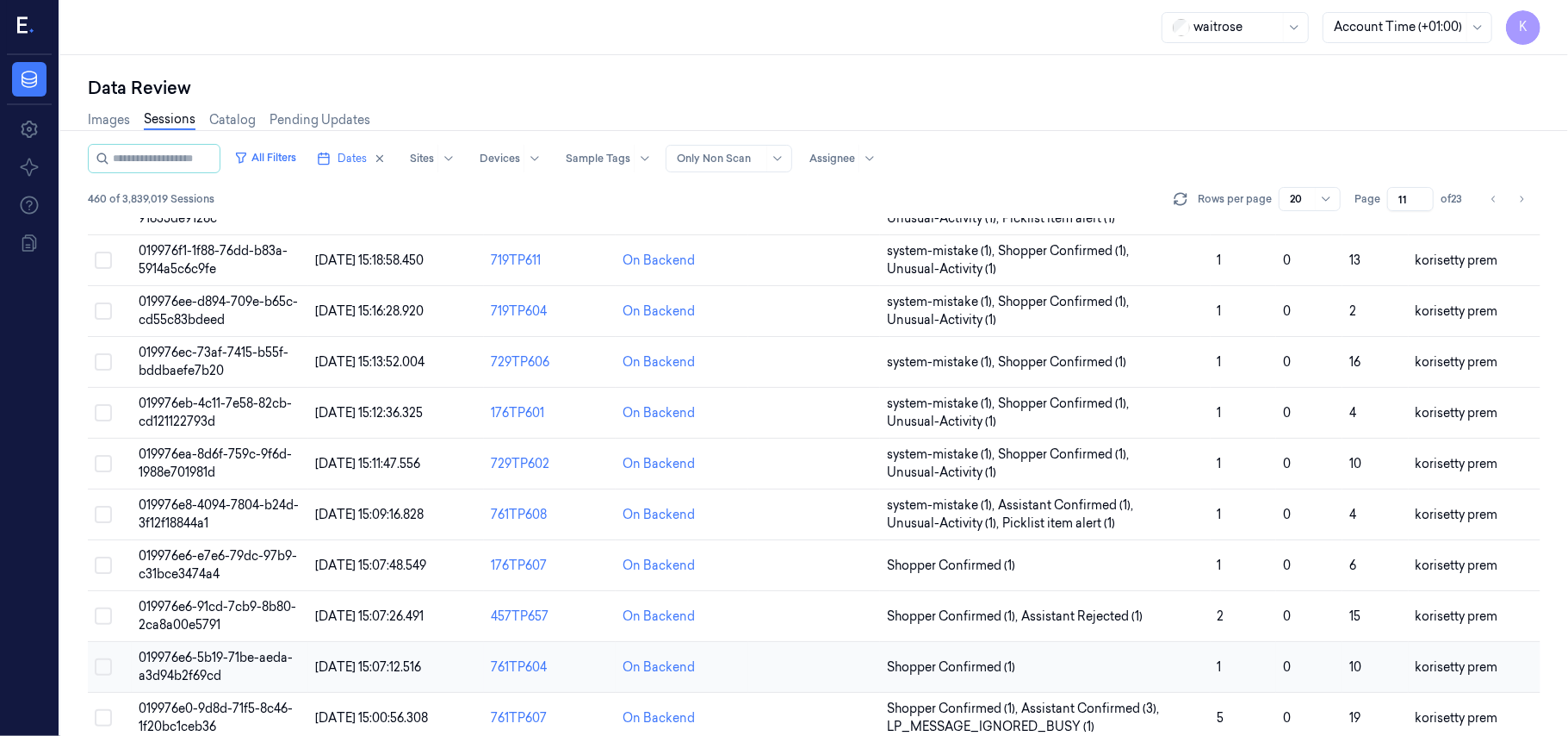
scroll to position [591, 0]
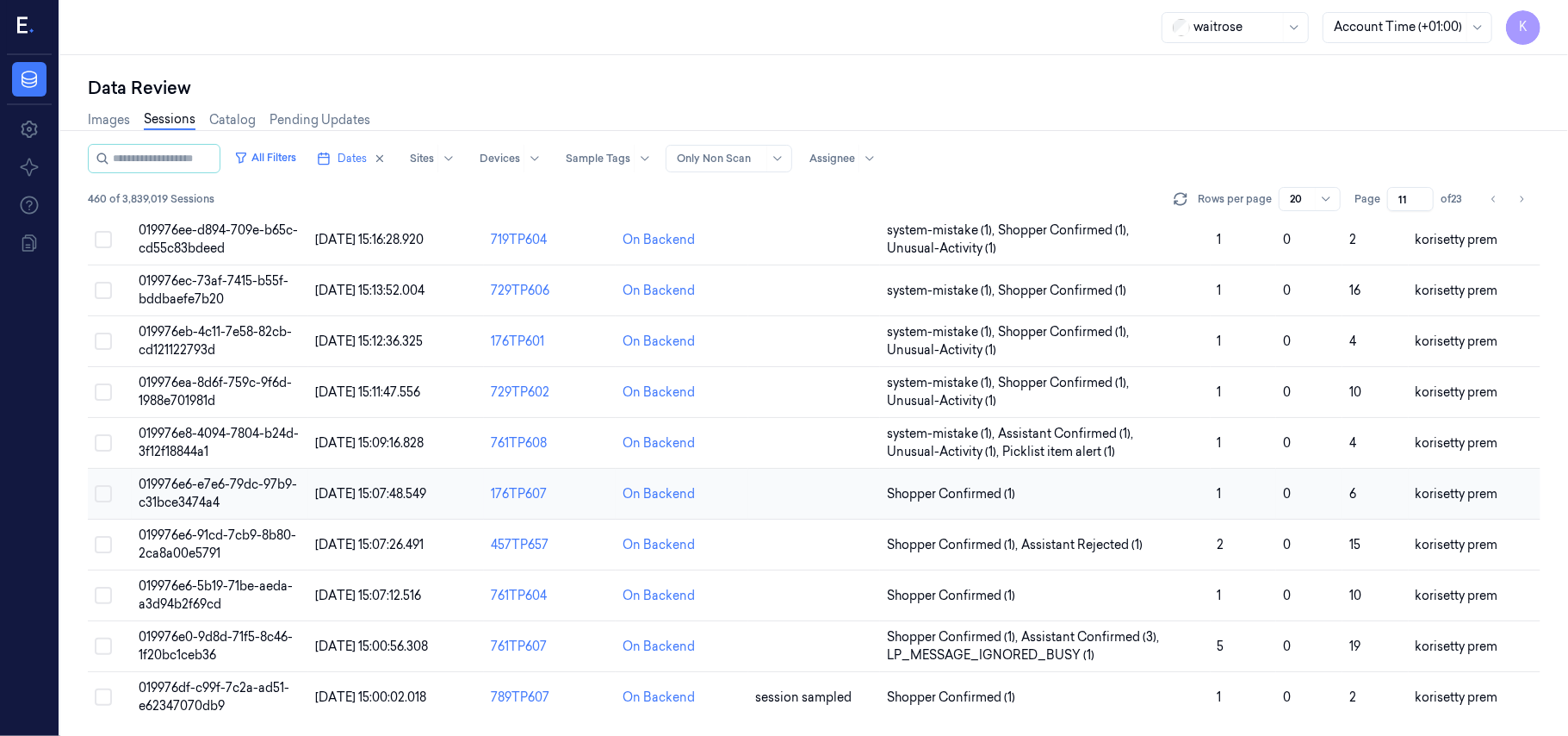
click at [264, 480] on span "019976e6-e7e6-79dc-97b9-c31bce3474a4" at bounding box center [217, 493] width 158 height 34
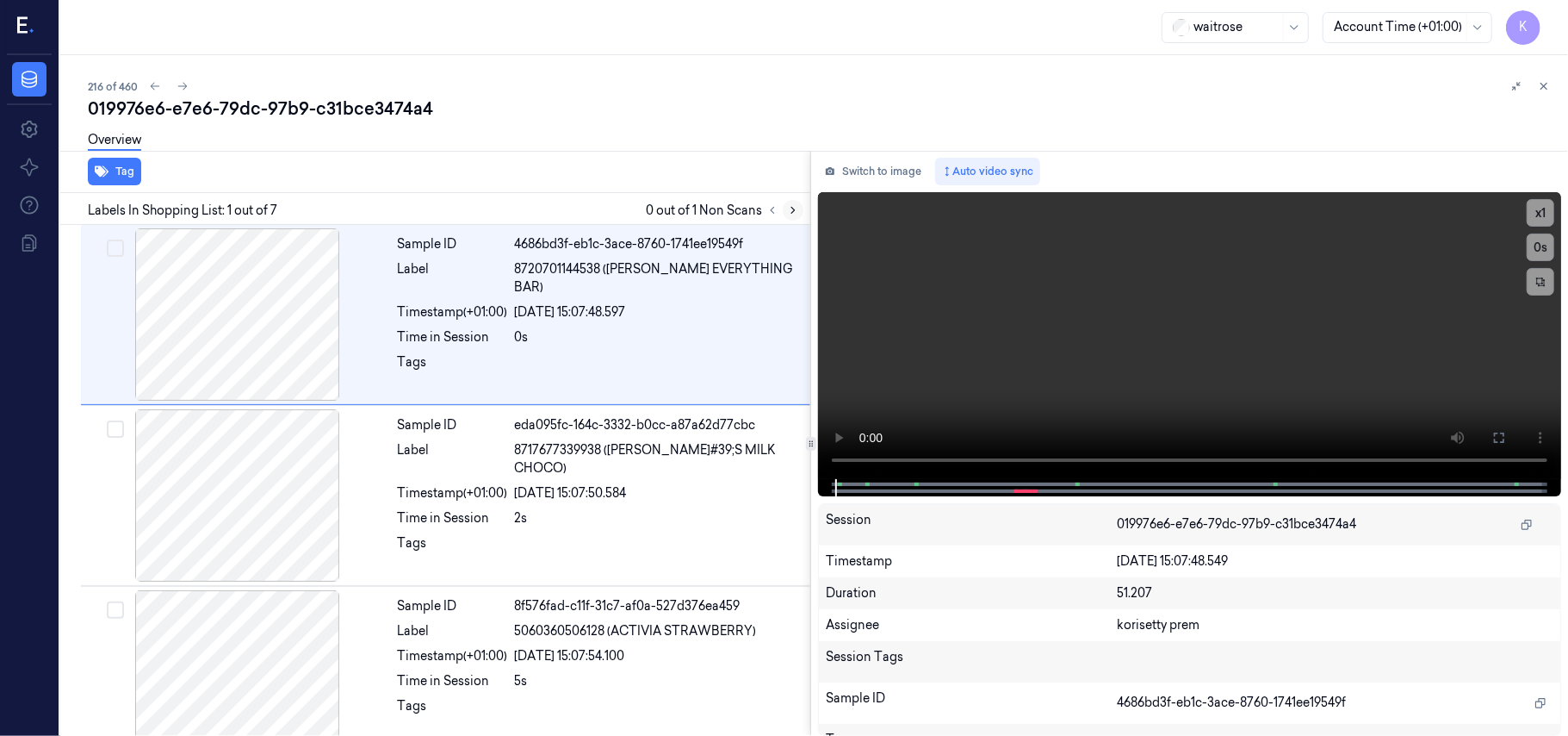
click at [790, 207] on icon at bounding box center [793, 210] width 12 height 12
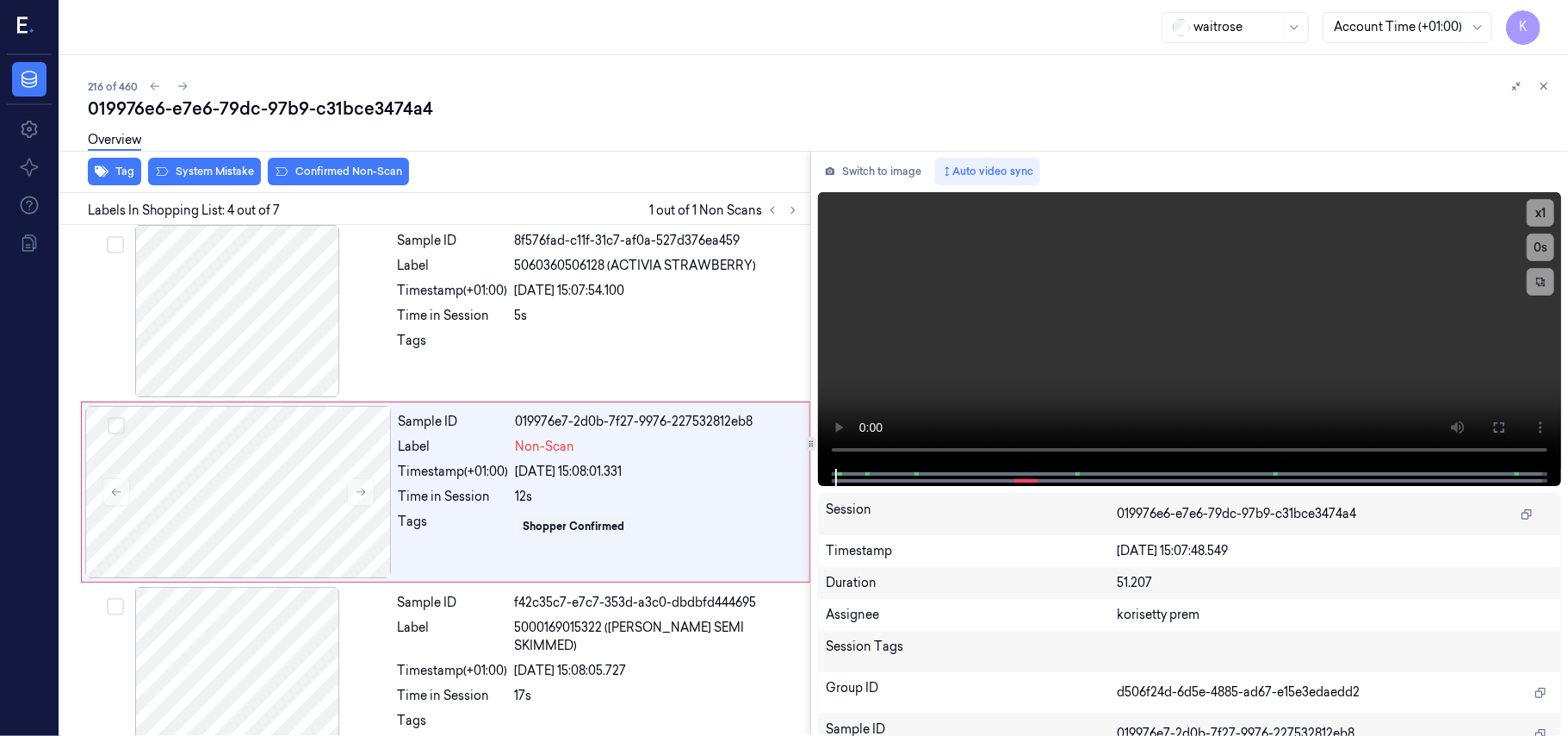
scroll to position [377, 0]
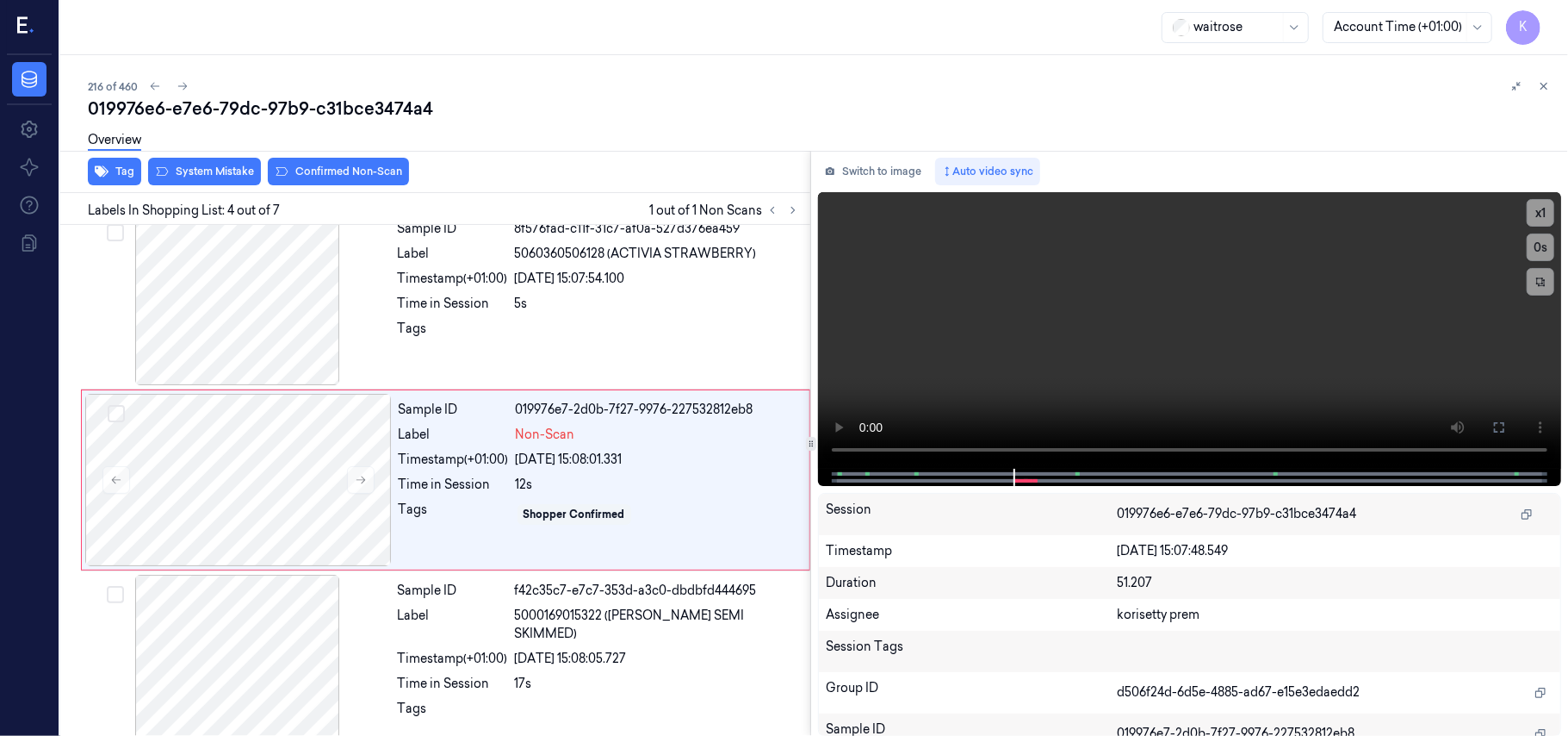
click at [601, 130] on div "Overview" at bounding box center [820, 142] width 1466 height 44
click at [1171, 286] on video at bounding box center [1190, 331] width 743 height 277
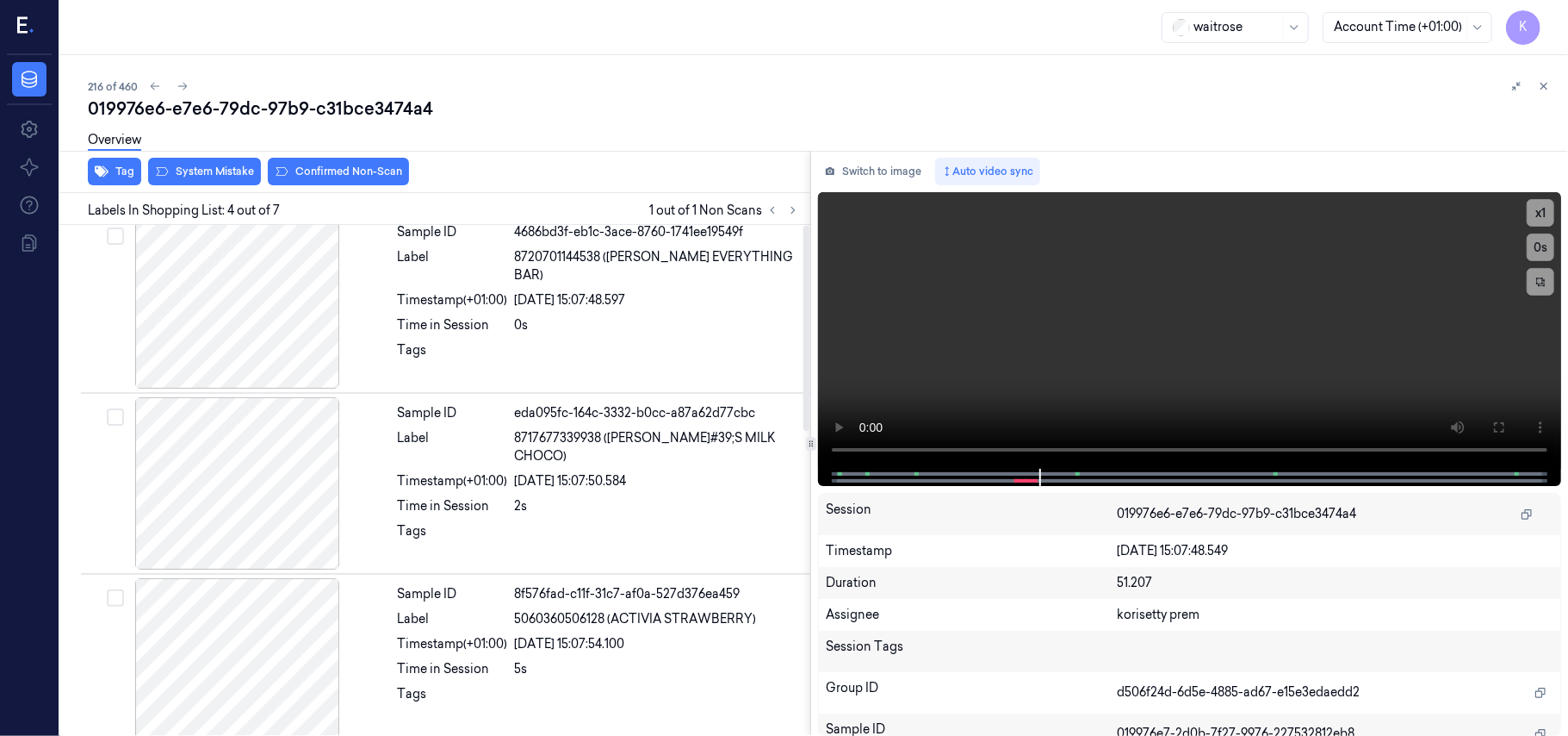
scroll to position [0, 0]
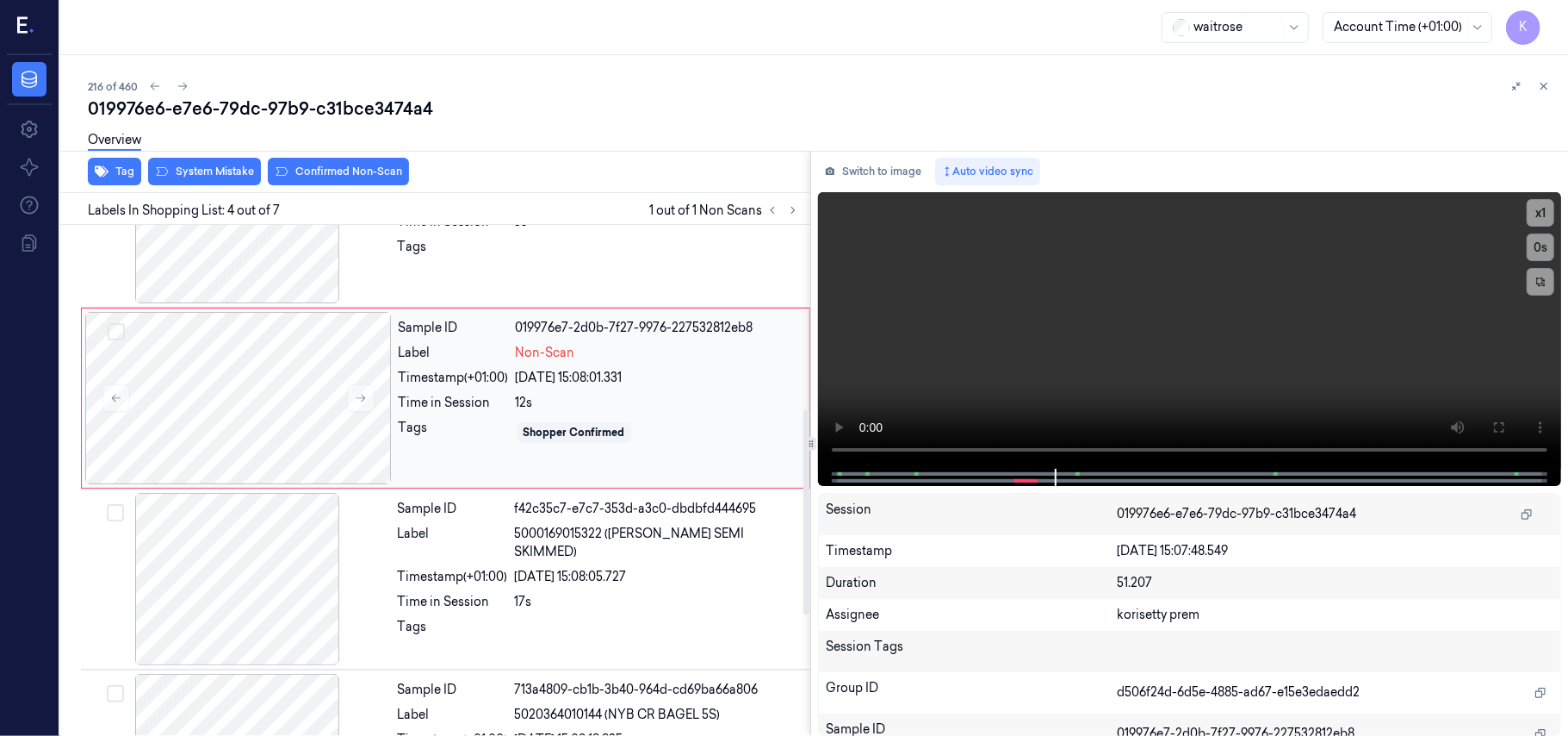
click at [556, 444] on div "Shopper Confirmed" at bounding box center [657, 432] width 284 height 28
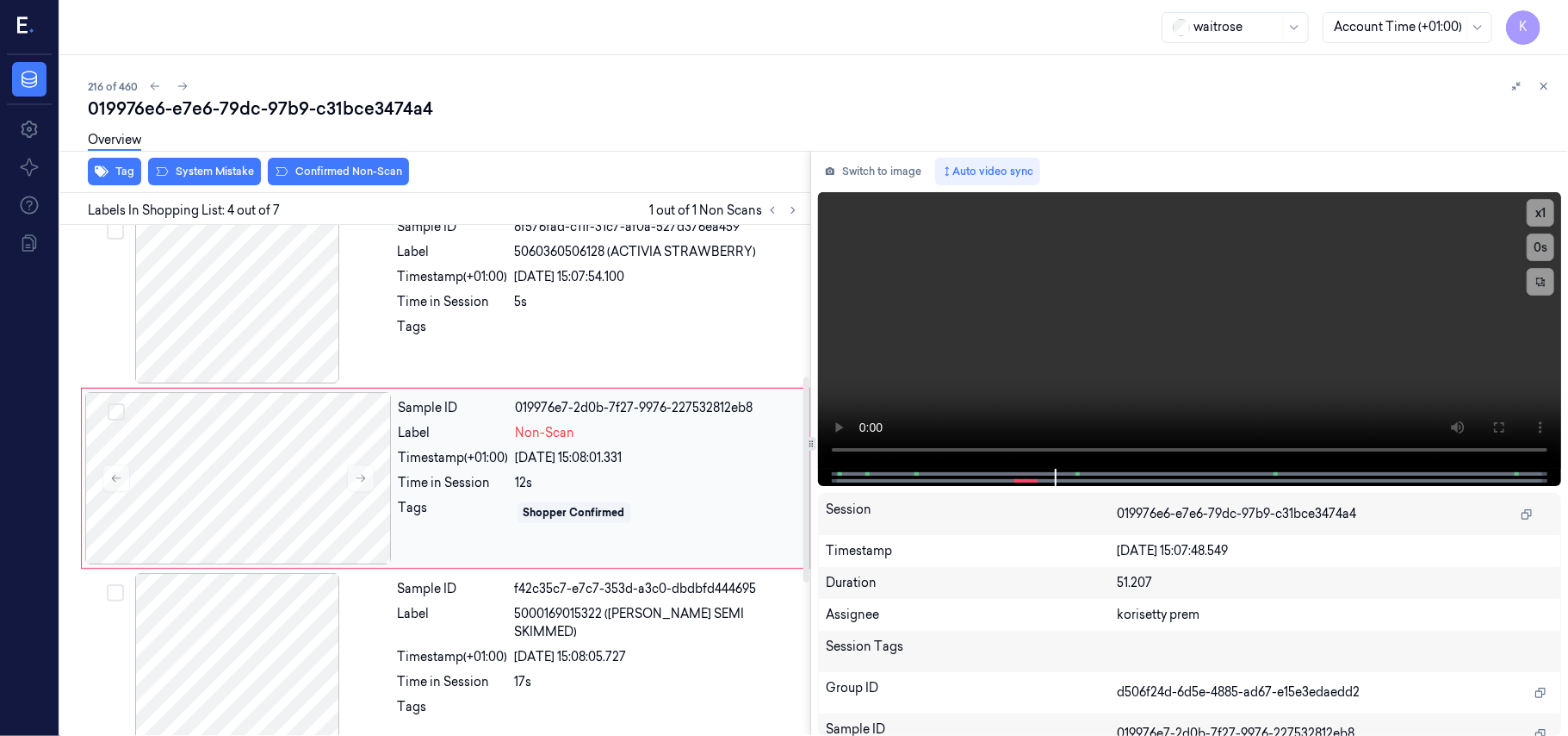
scroll to position [377, 0]
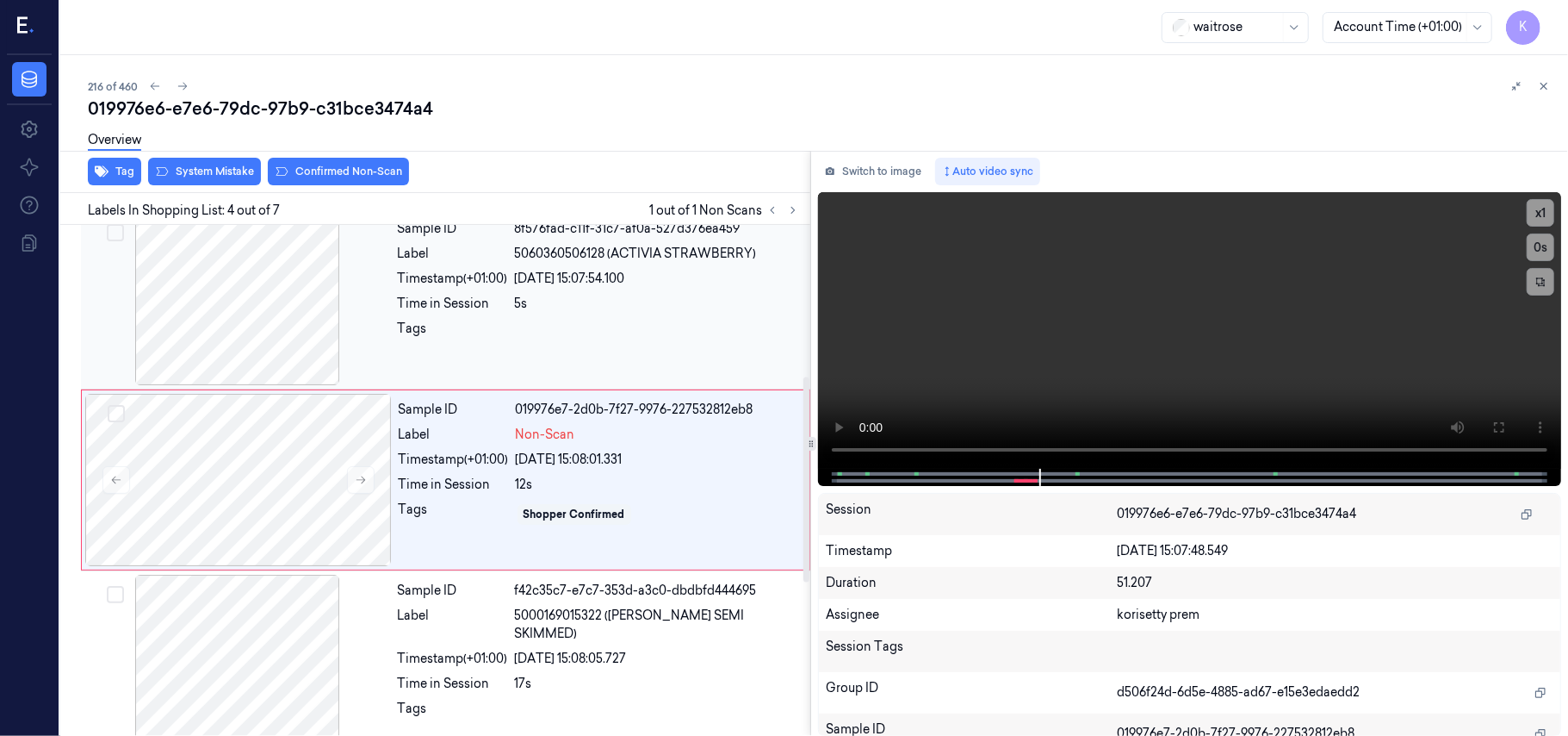
click at [507, 283] on div "Timestamp (+01:00)" at bounding box center [453, 279] width 111 height 18
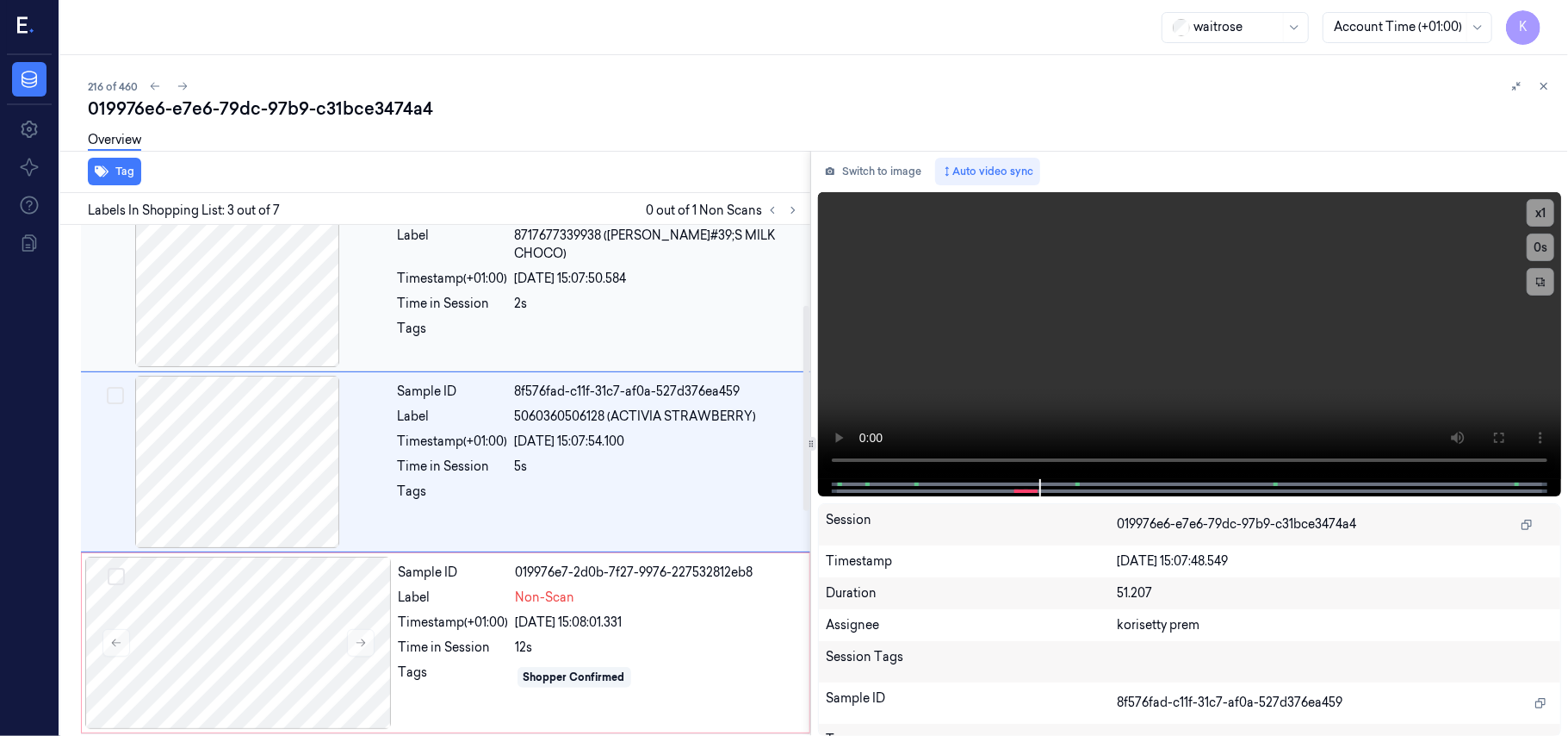
scroll to position [196, 0]
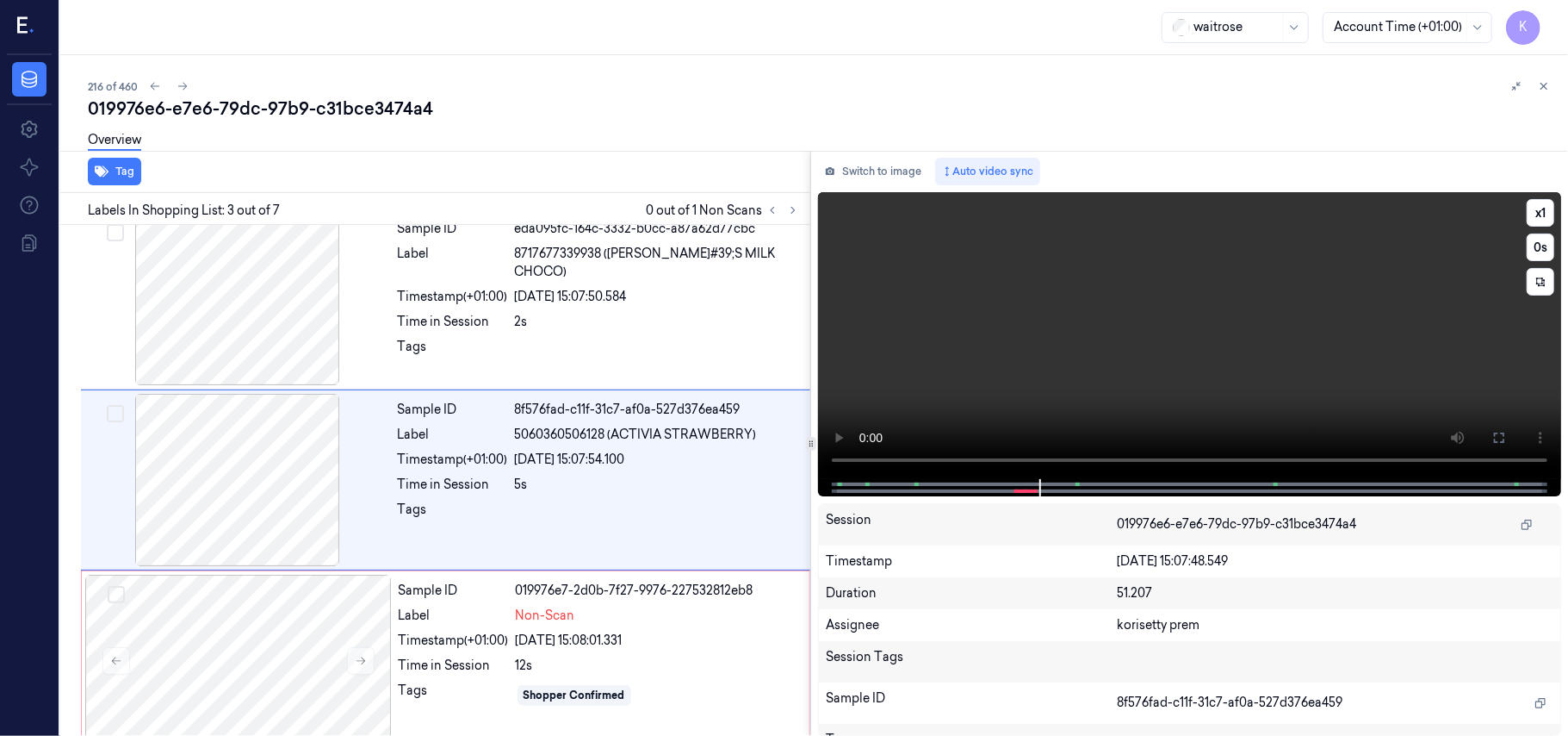
click at [1051, 294] on video at bounding box center [1190, 336] width 743 height 287
click at [1116, 310] on video at bounding box center [1190, 336] width 743 height 287
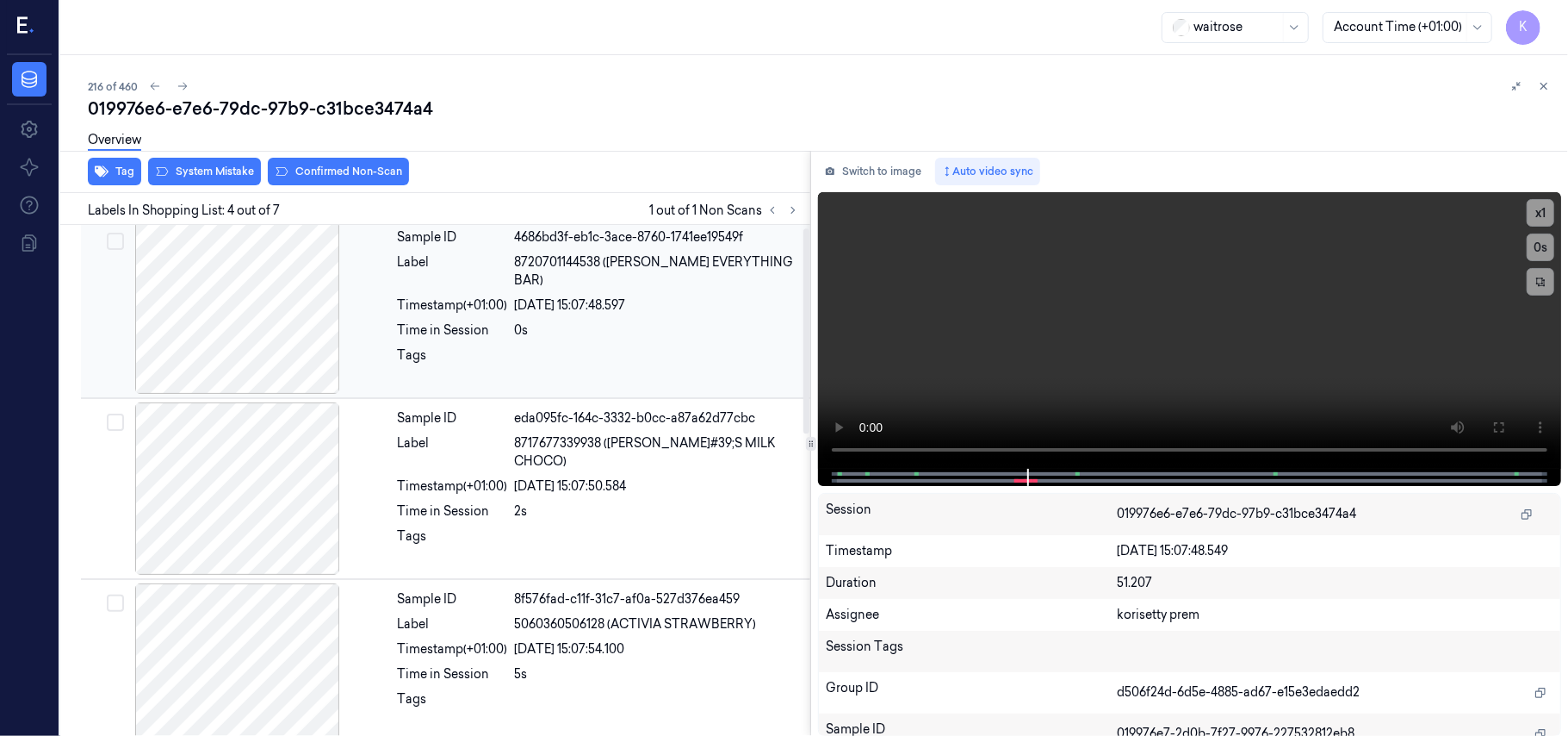
scroll to position [0, 0]
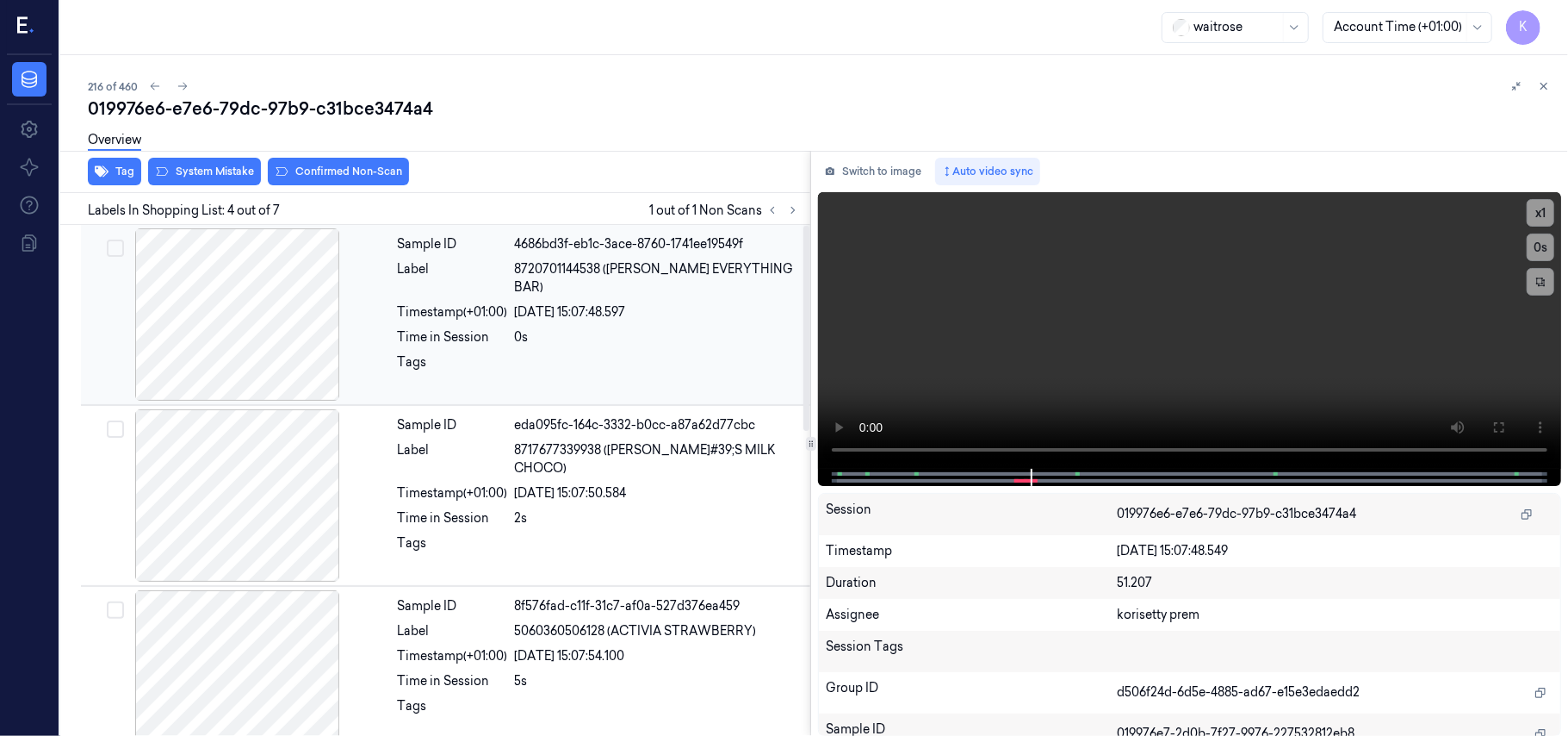
click at [563, 329] on div "0s" at bounding box center [657, 338] width 285 height 18
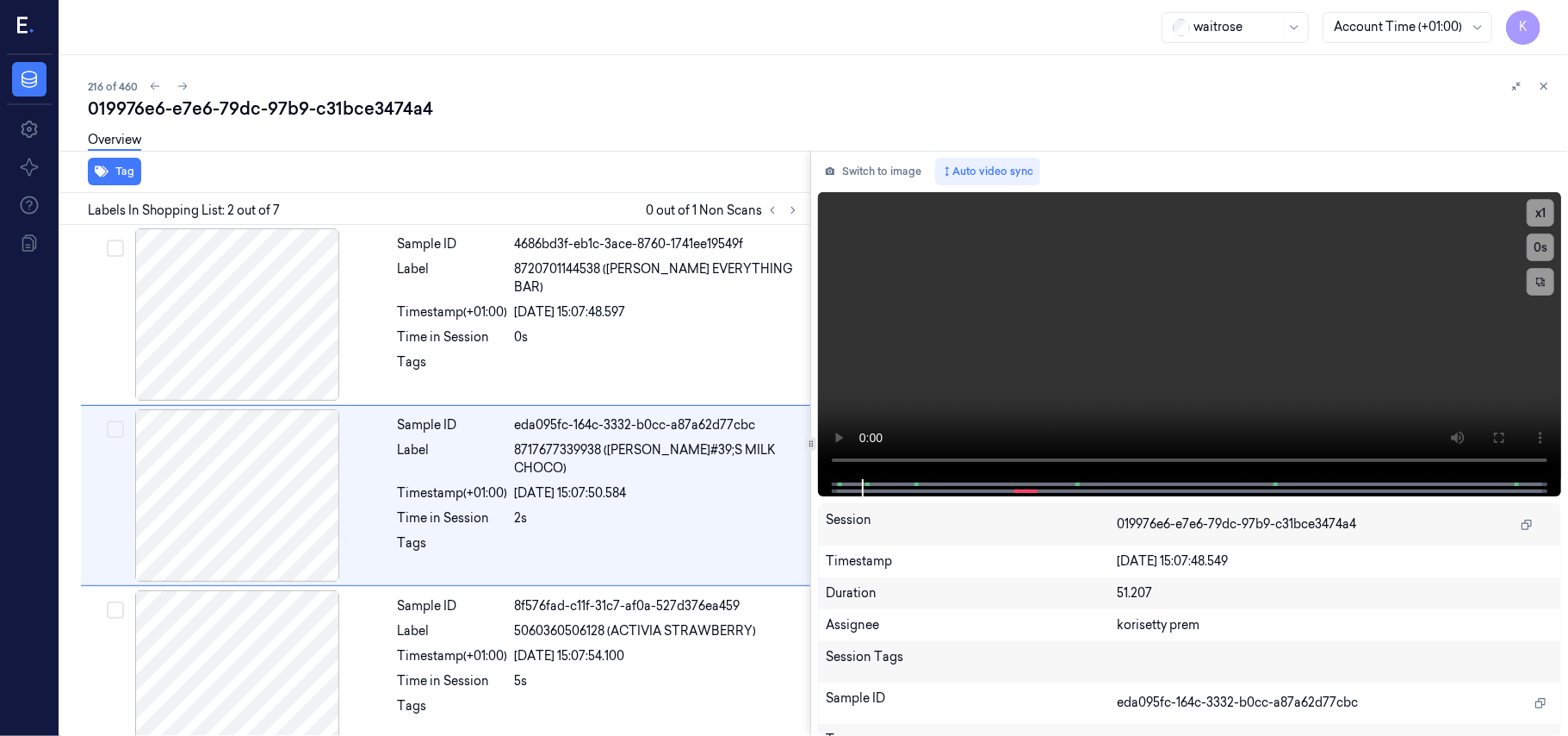
scroll to position [15, 0]
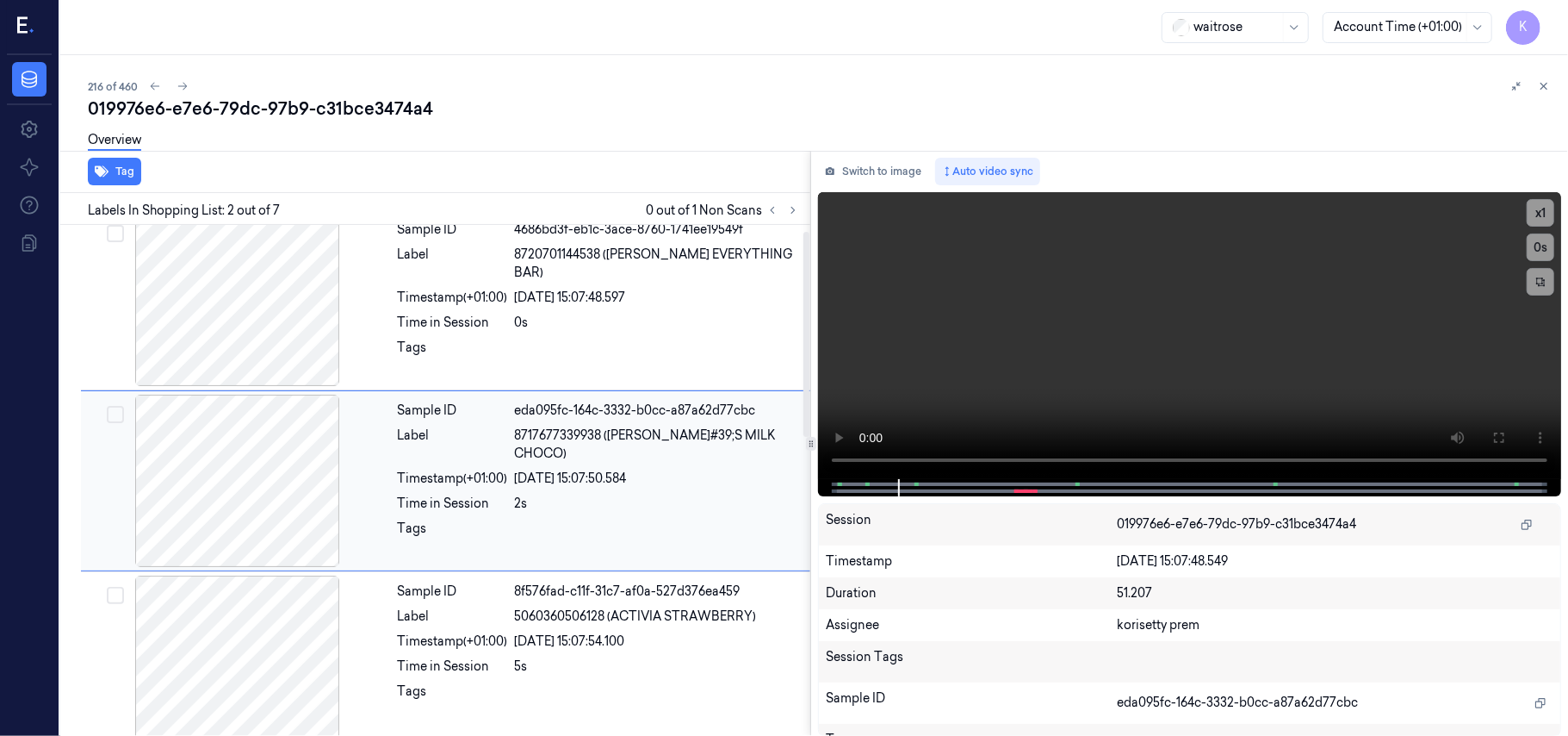
click at [548, 496] on div "Sample ID eda095fc-164c-3332-b0cc-a87a62d77cbc Label 8717677339938 (TONY&#39;S …" at bounding box center [599, 480] width 416 height 172
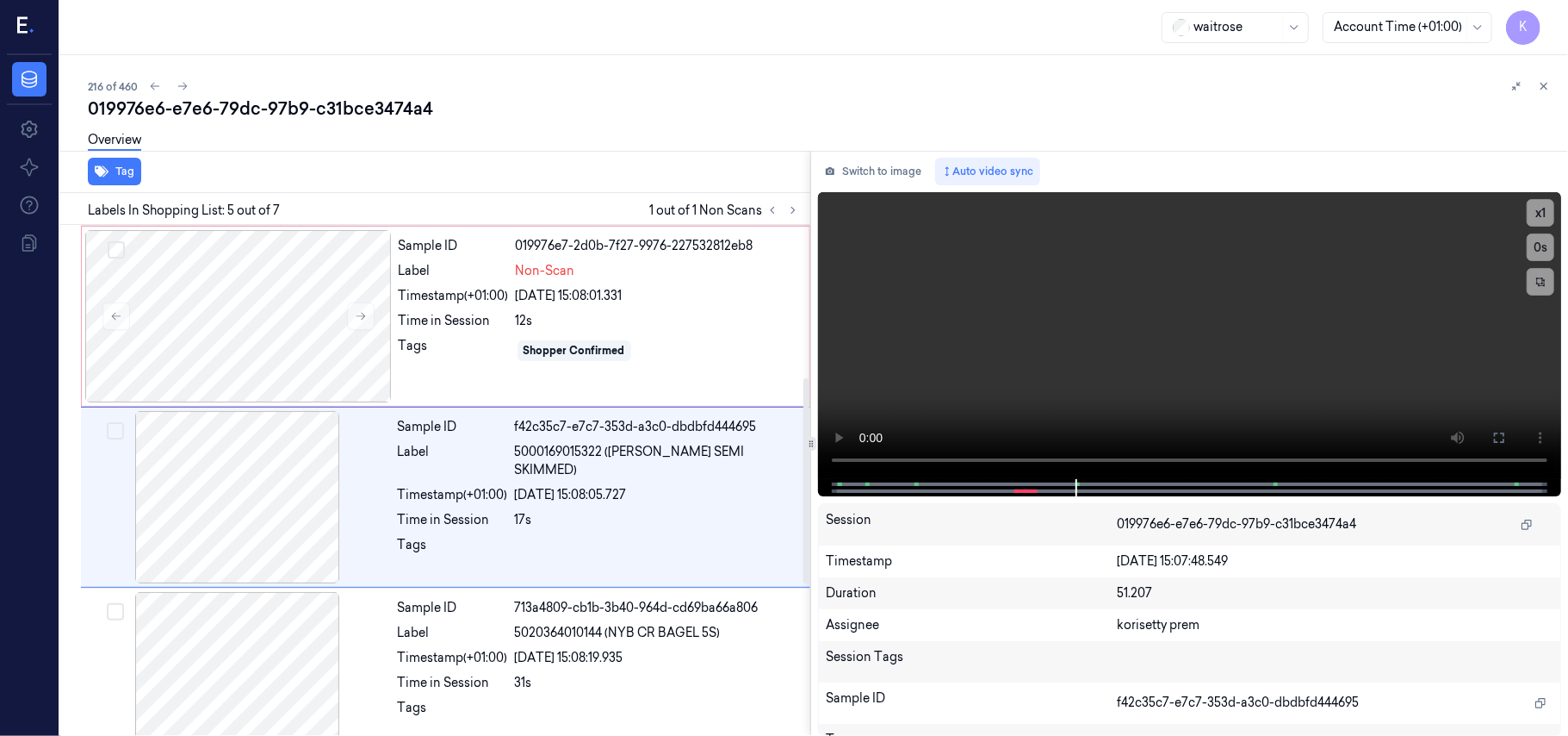
scroll to position [559, 0]
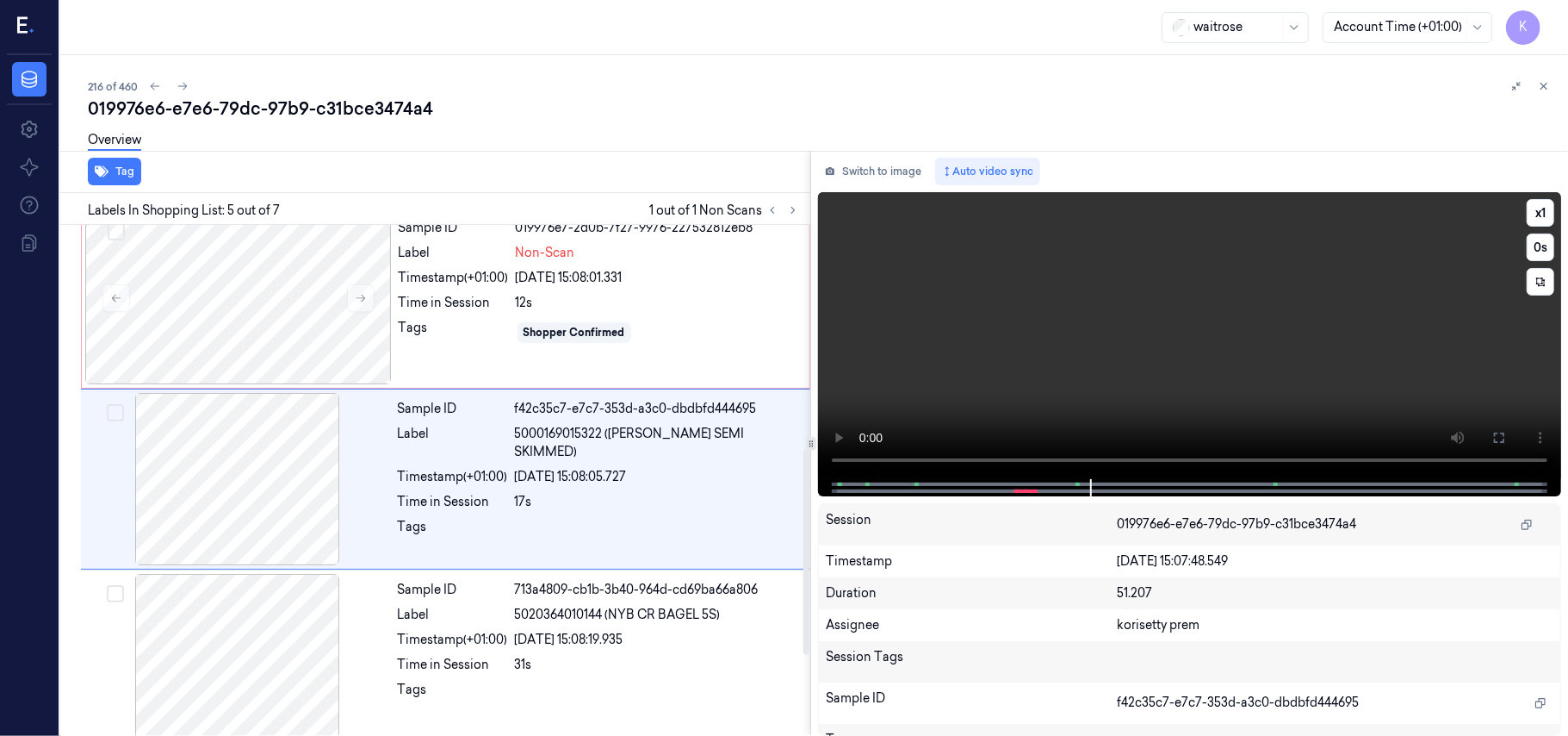
click at [969, 379] on video at bounding box center [1190, 336] width 743 height 287
click at [267, 300] on div at bounding box center [239, 298] width 307 height 172
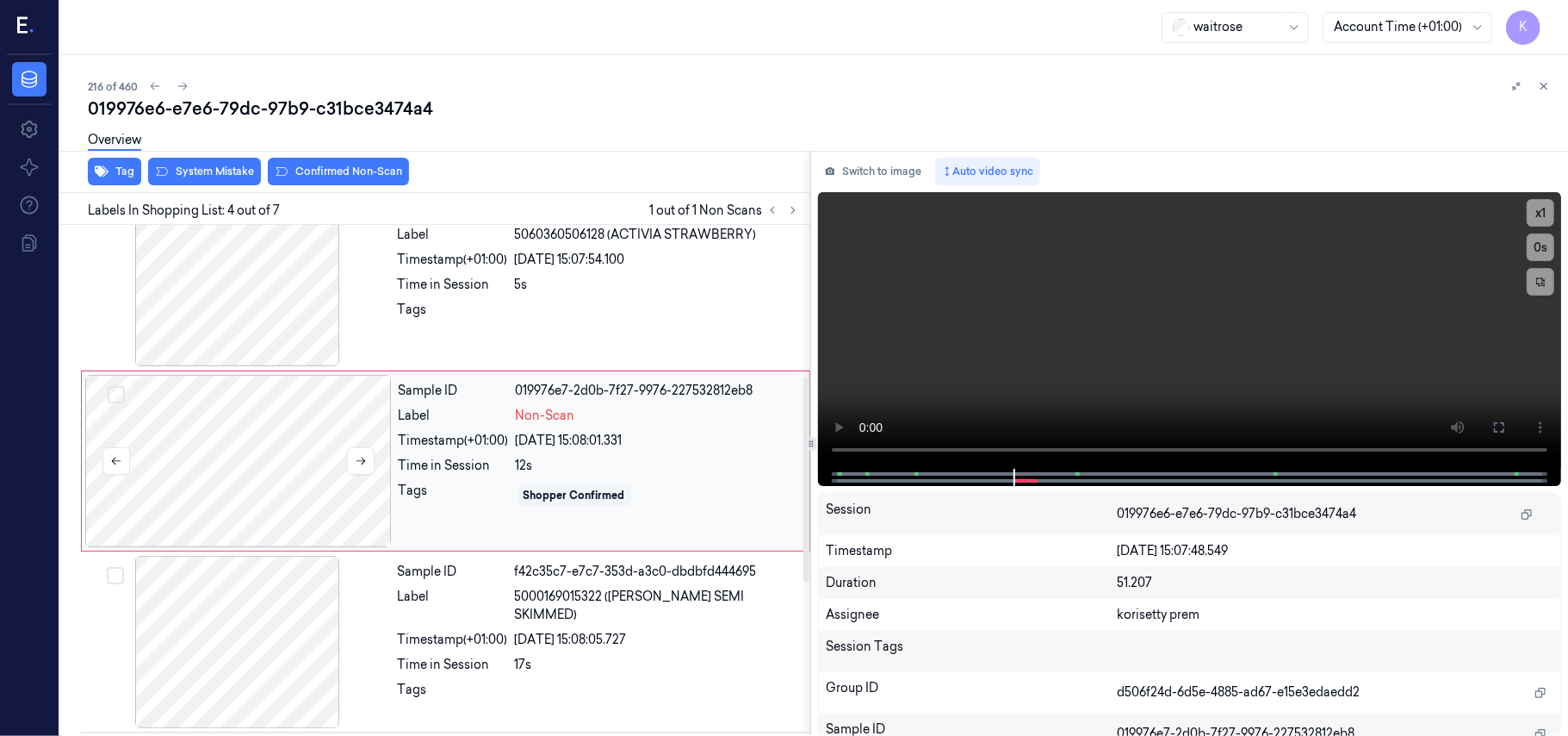
scroll to position [377, 0]
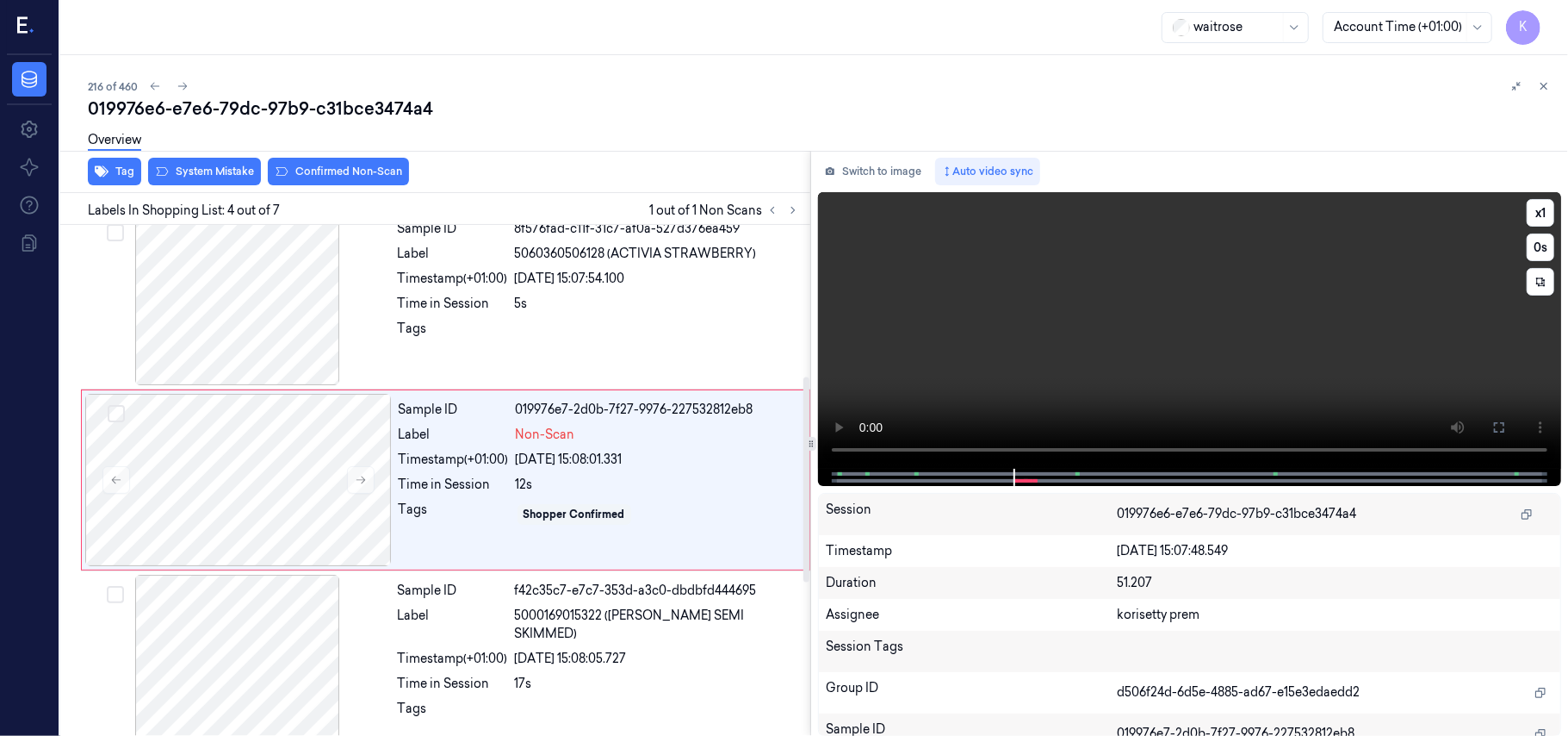
click at [1026, 269] on video at bounding box center [1190, 331] width 743 height 277
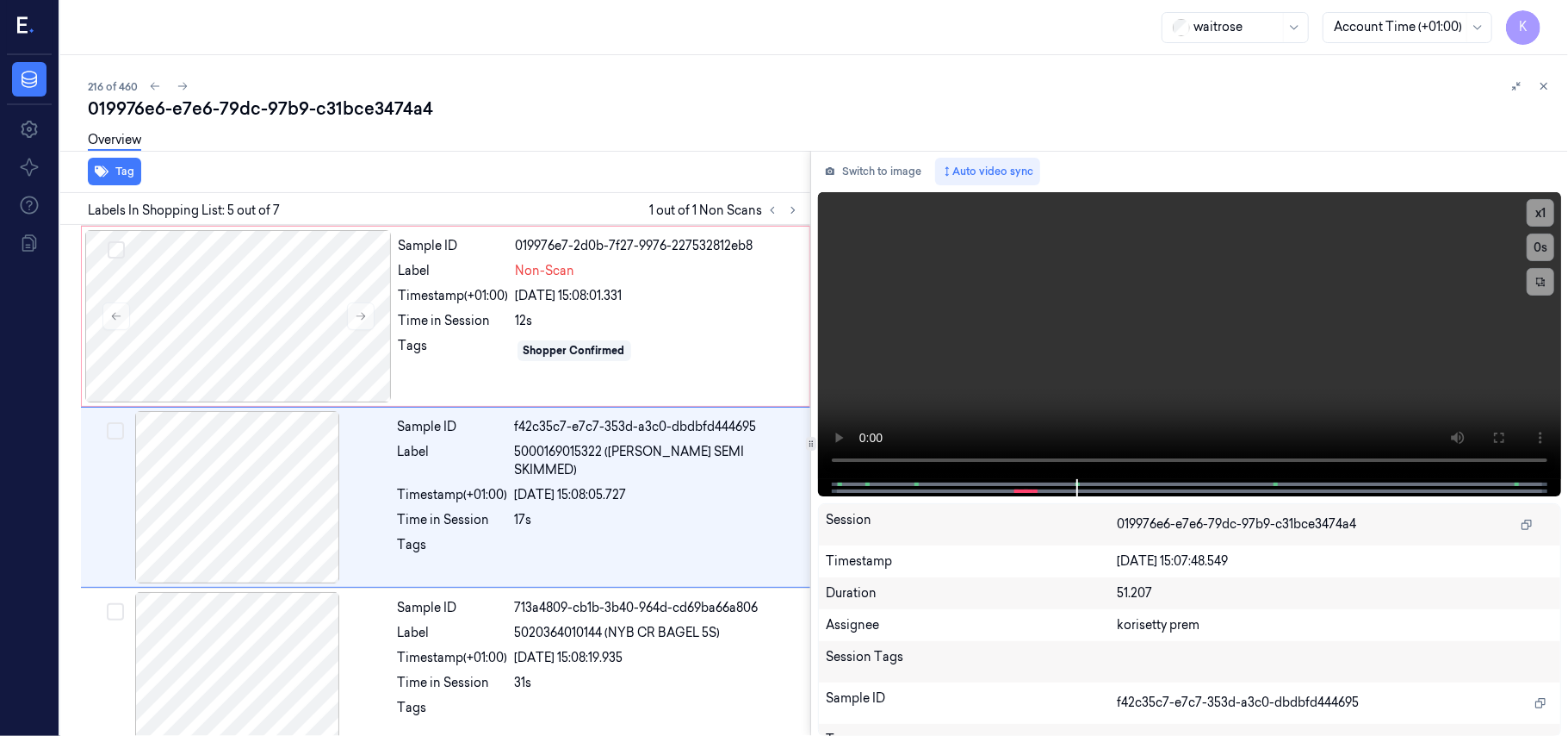
scroll to position [559, 0]
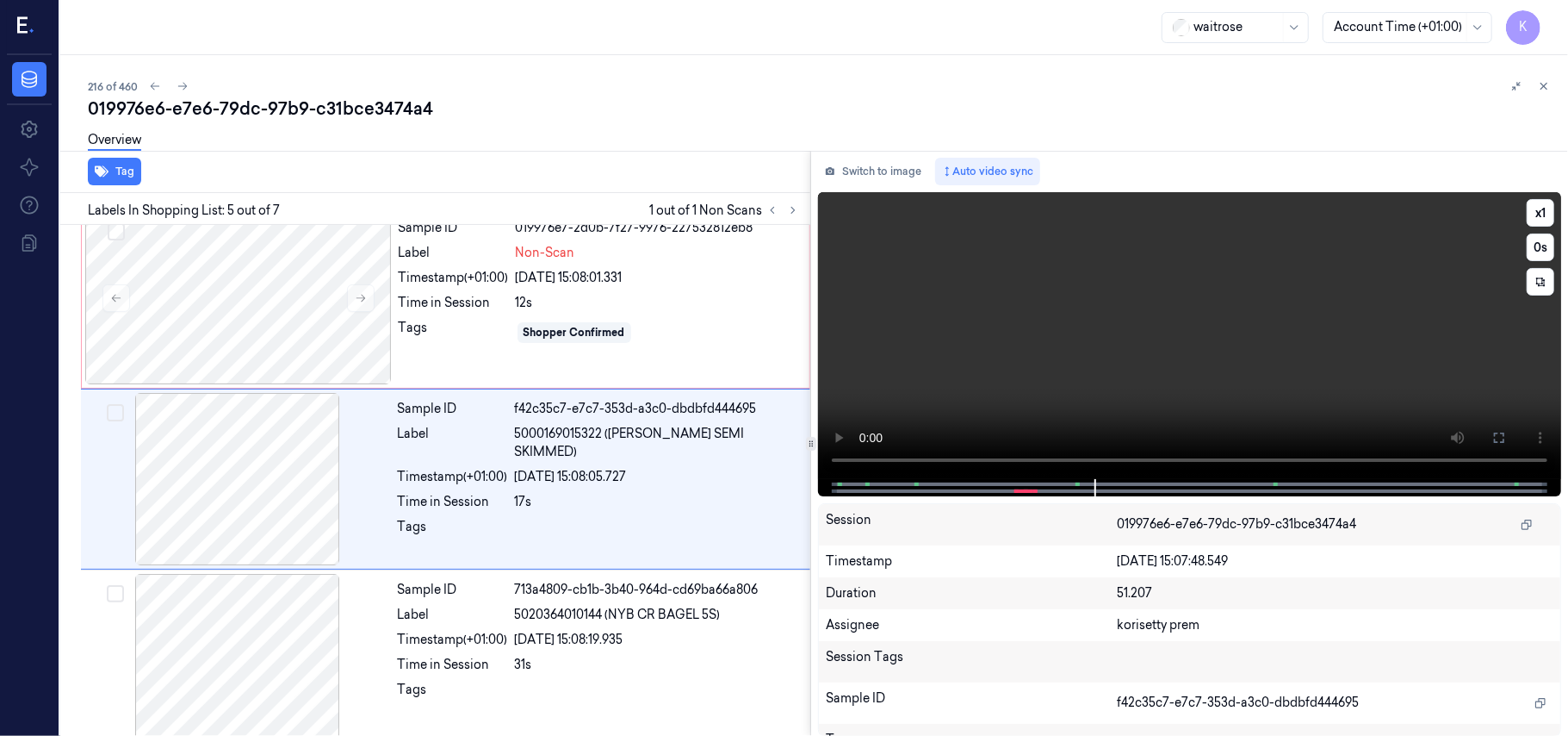
click at [1119, 342] on video at bounding box center [1190, 336] width 743 height 287
click at [448, 493] on div "Time in Session" at bounding box center [453, 502] width 111 height 18
click at [538, 335] on div "Shopper Confirmed" at bounding box center [574, 333] width 102 height 16
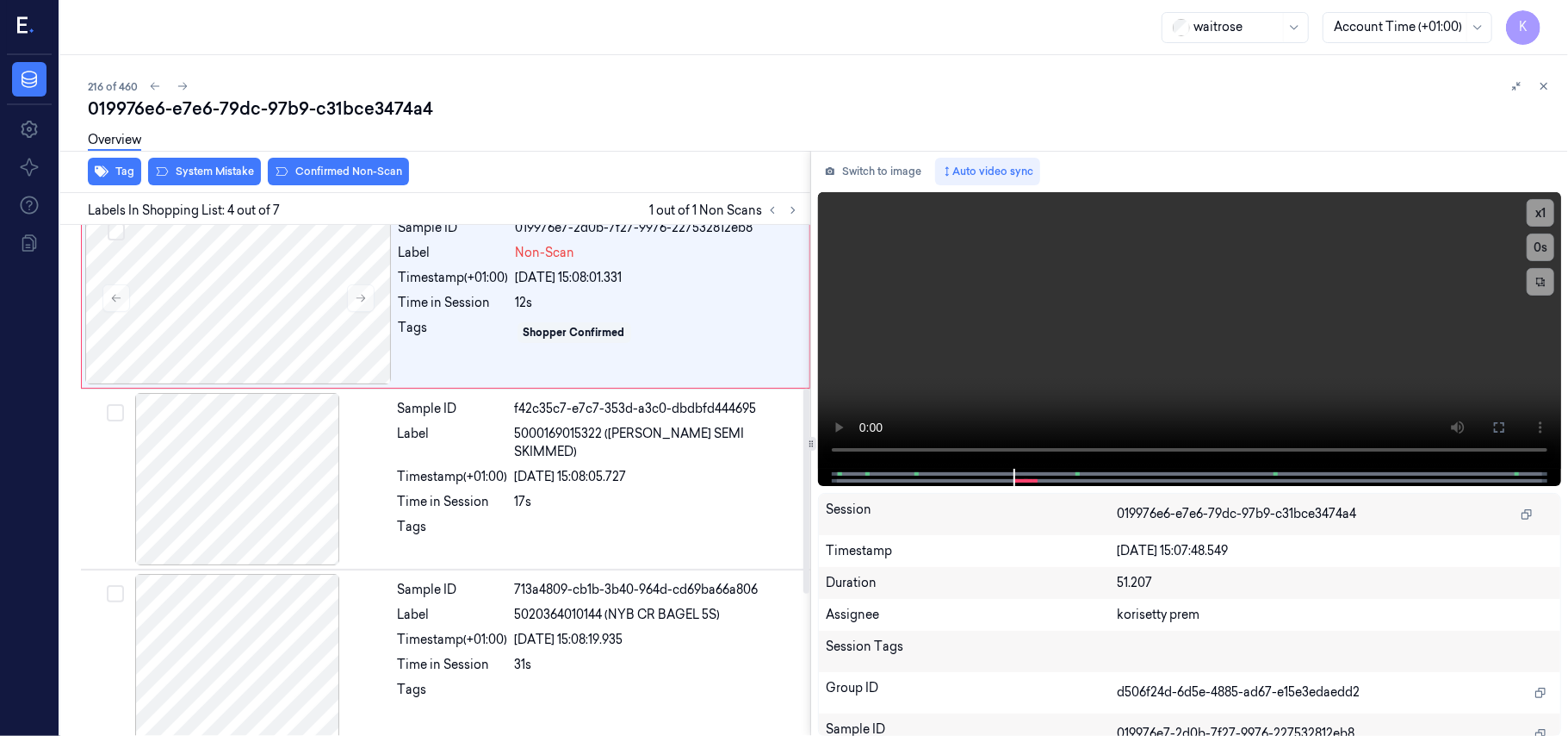
scroll to position [377, 0]
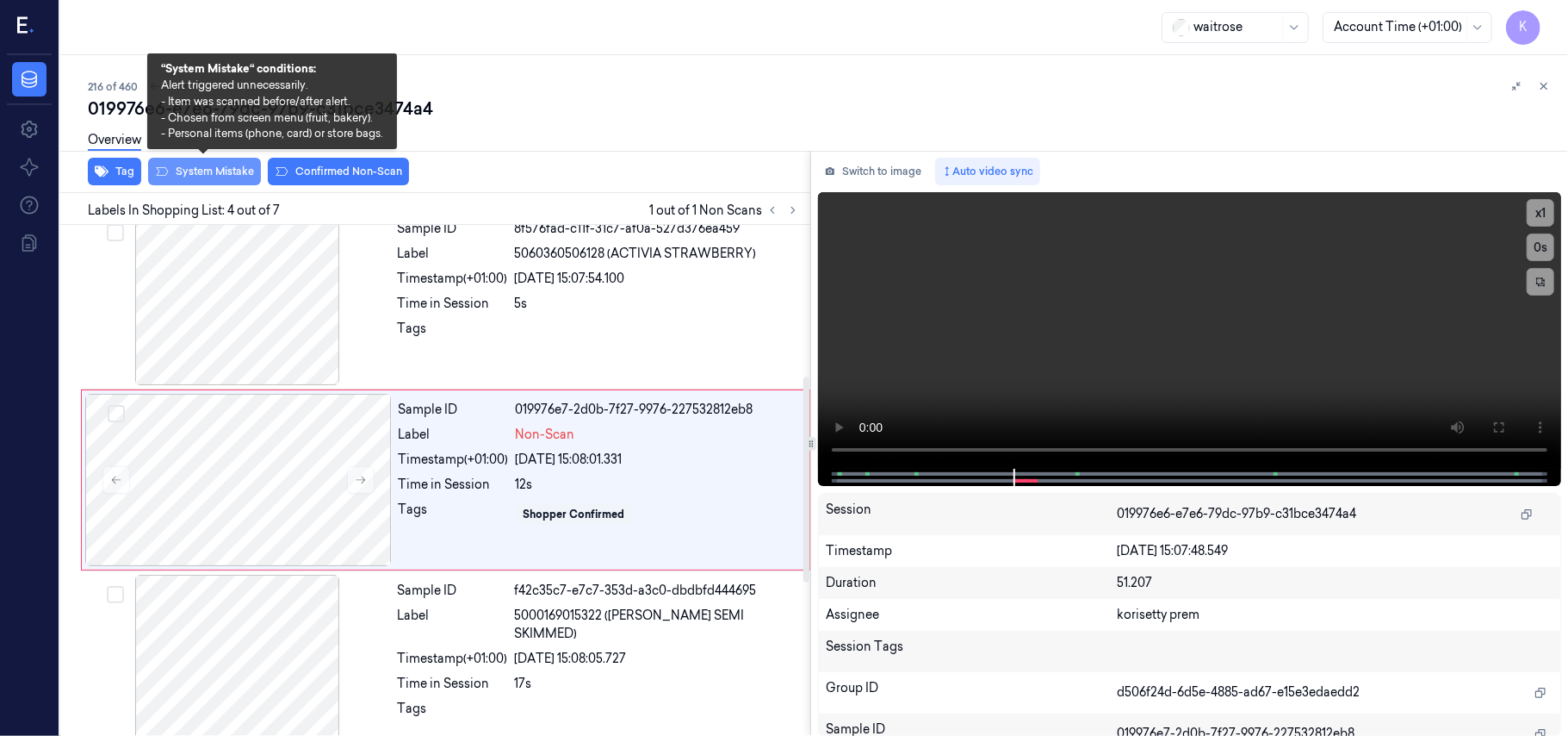
click at [194, 179] on button "System Mistake" at bounding box center [204, 171] width 112 height 28
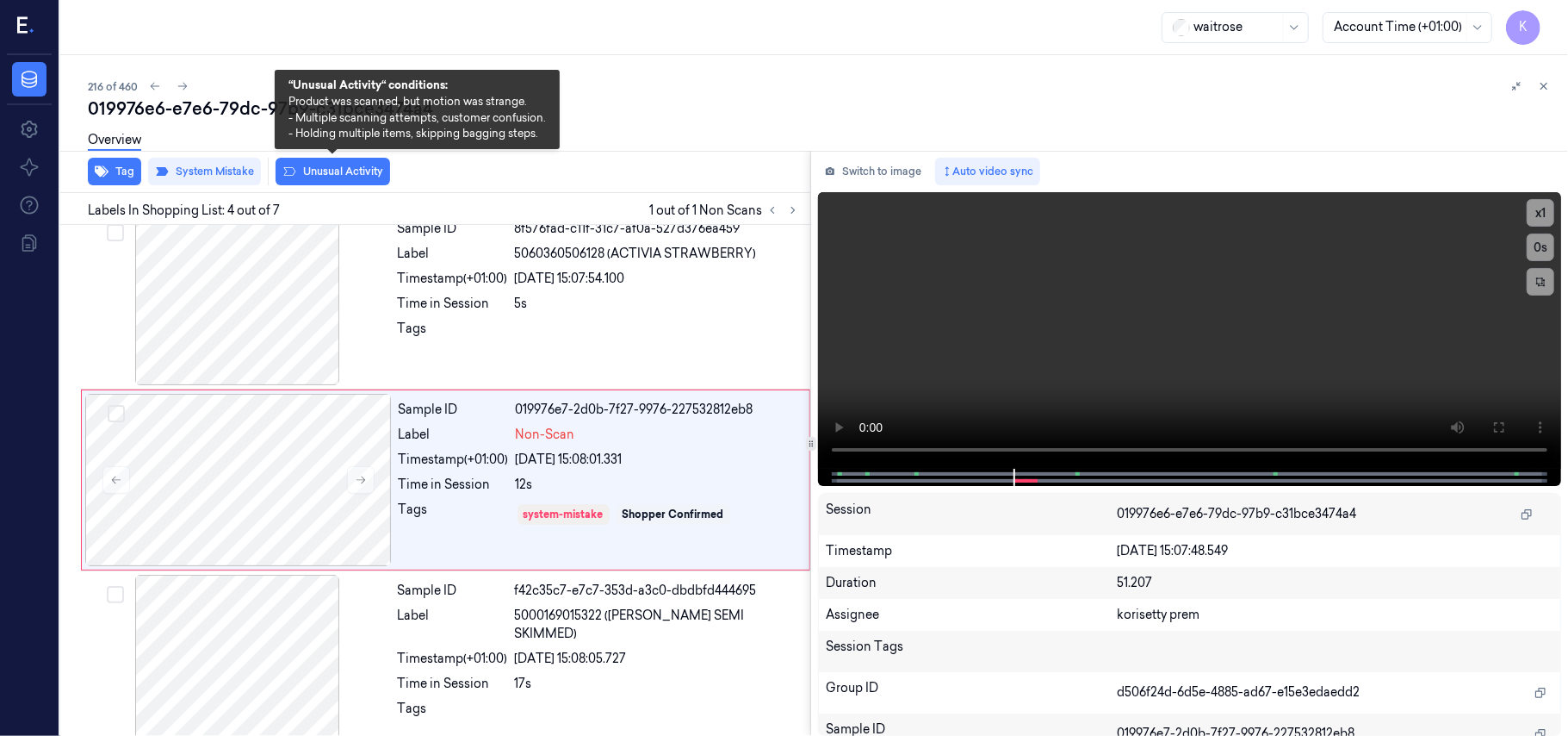
click at [329, 176] on button "Unusual Activity" at bounding box center [333, 171] width 114 height 28
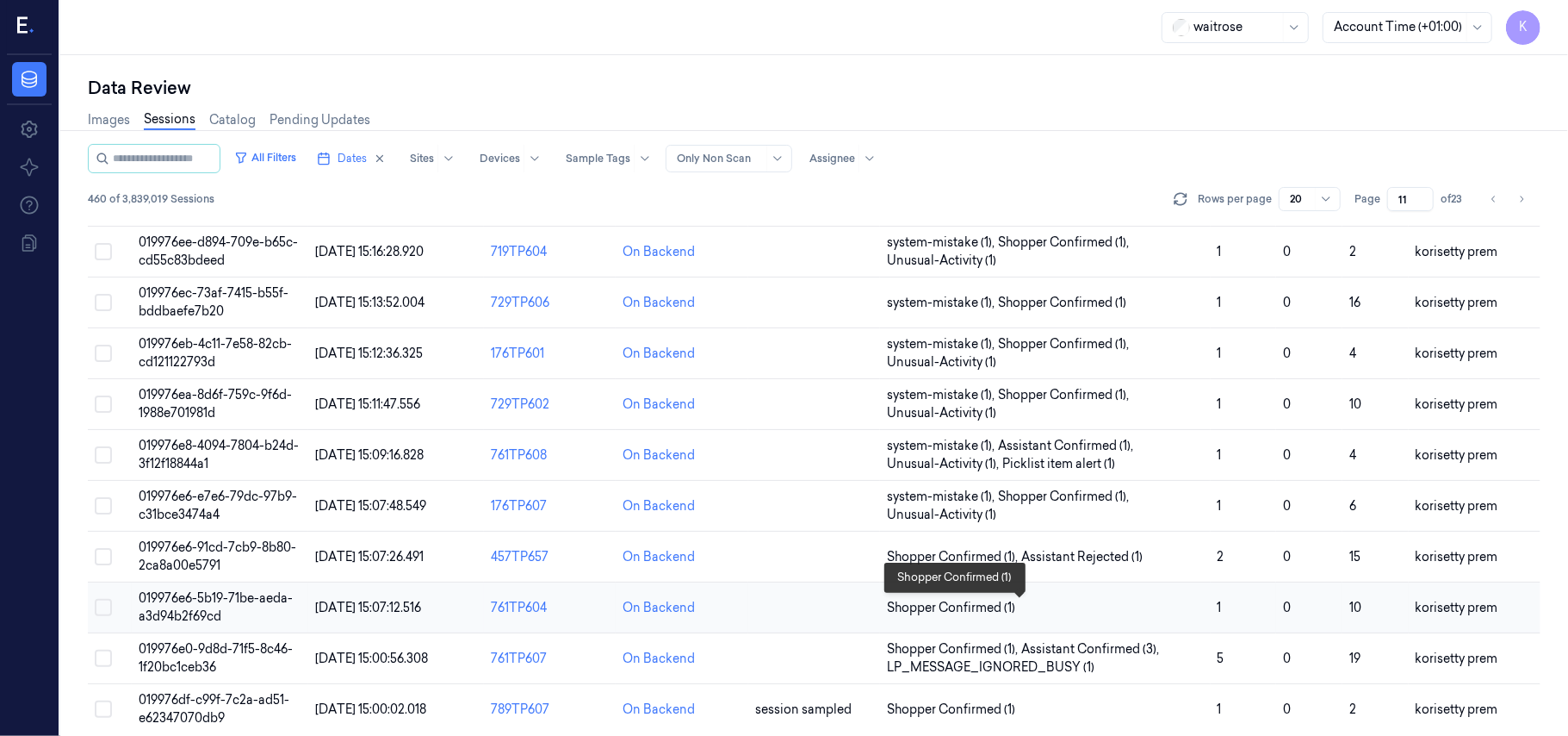
scroll to position [591, 0]
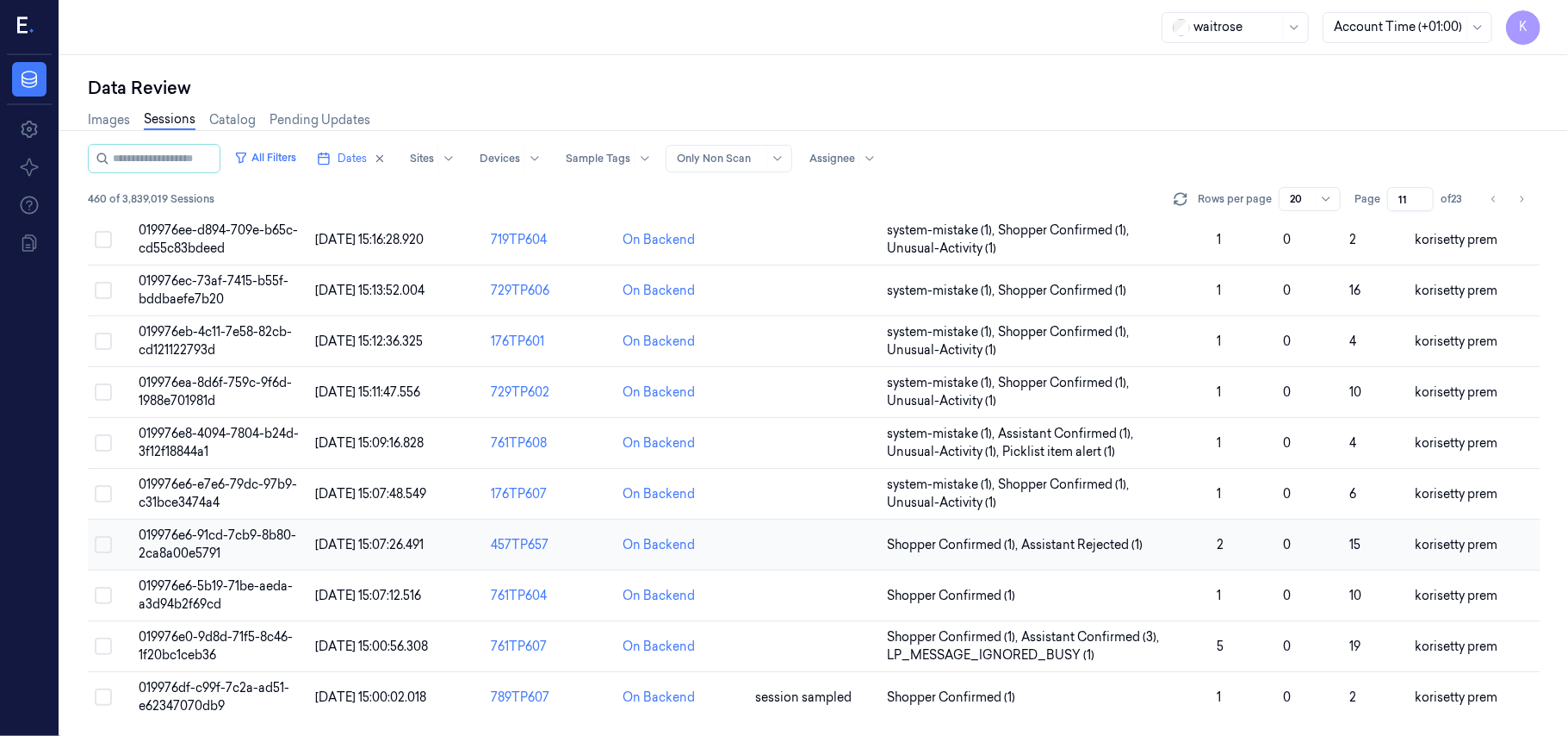
click at [214, 542] on span "019976e6-91cd-7cb9-8b80-2ca8a00e5791" at bounding box center [217, 544] width 157 height 34
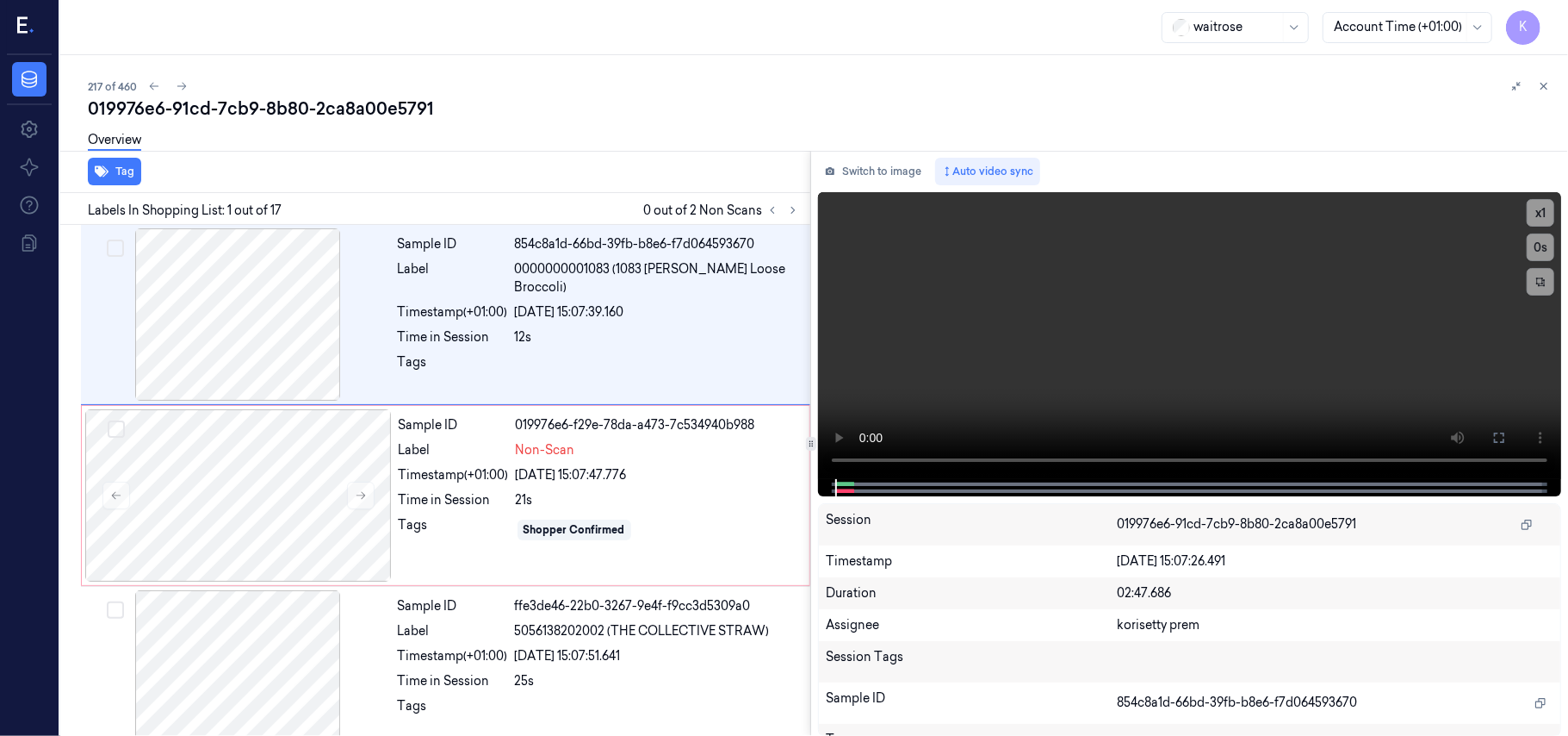
click at [713, 106] on div "019976e6-91cd-7cb9-8b80-2ca8a00e5791" at bounding box center [820, 109] width 1466 height 24
click at [1078, 375] on video at bounding box center [1190, 336] width 743 height 287
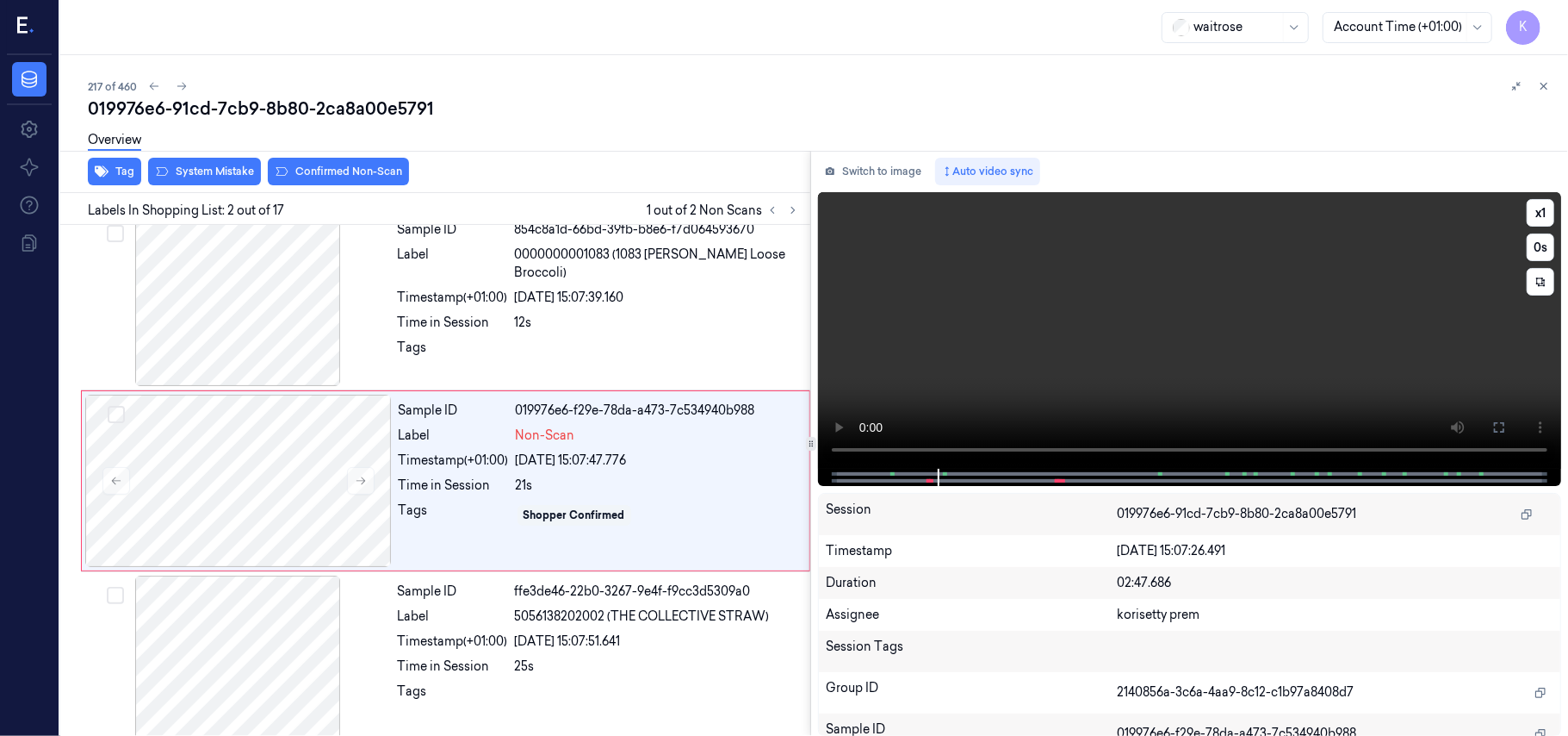
click at [1061, 317] on video at bounding box center [1190, 331] width 743 height 277
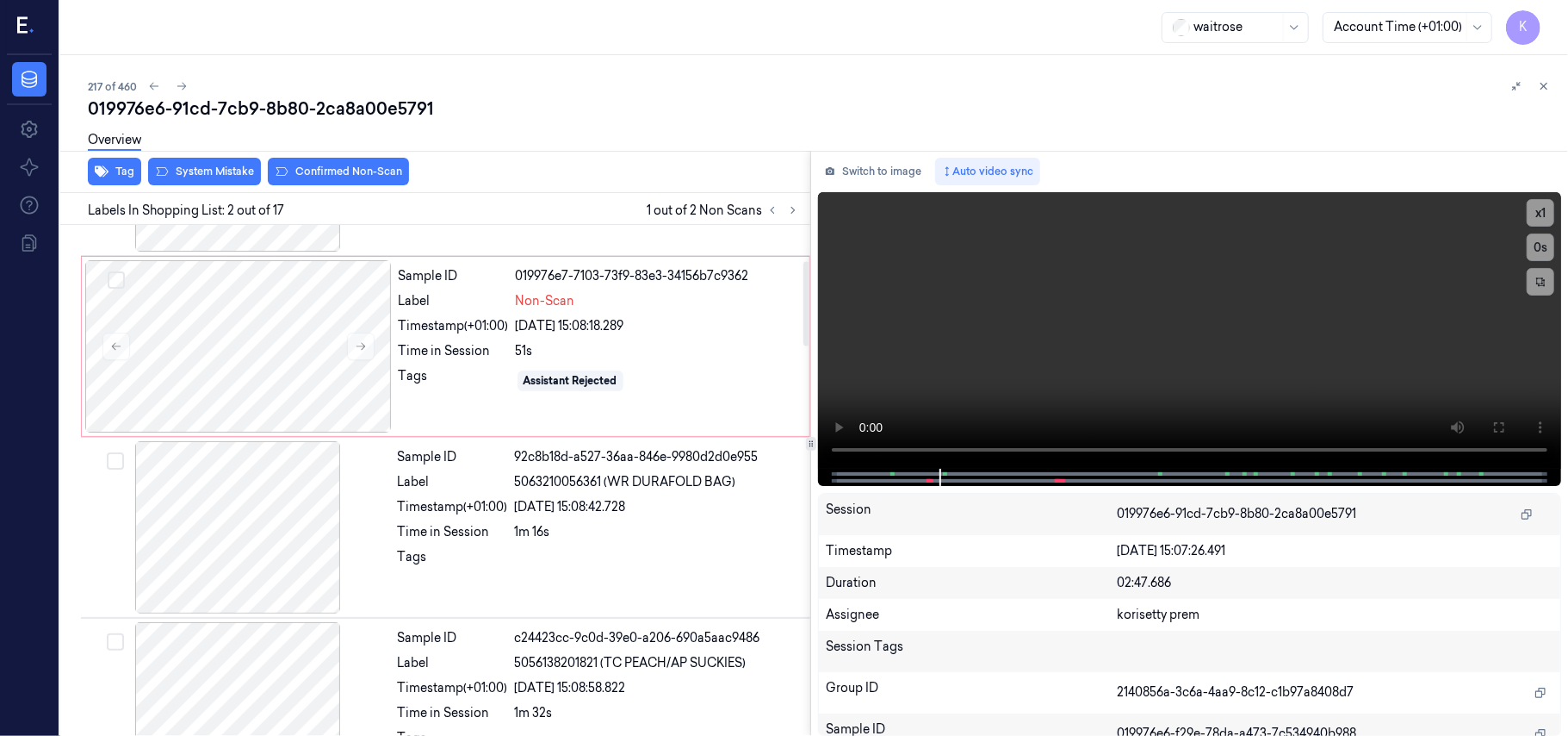
scroll to position [0, 0]
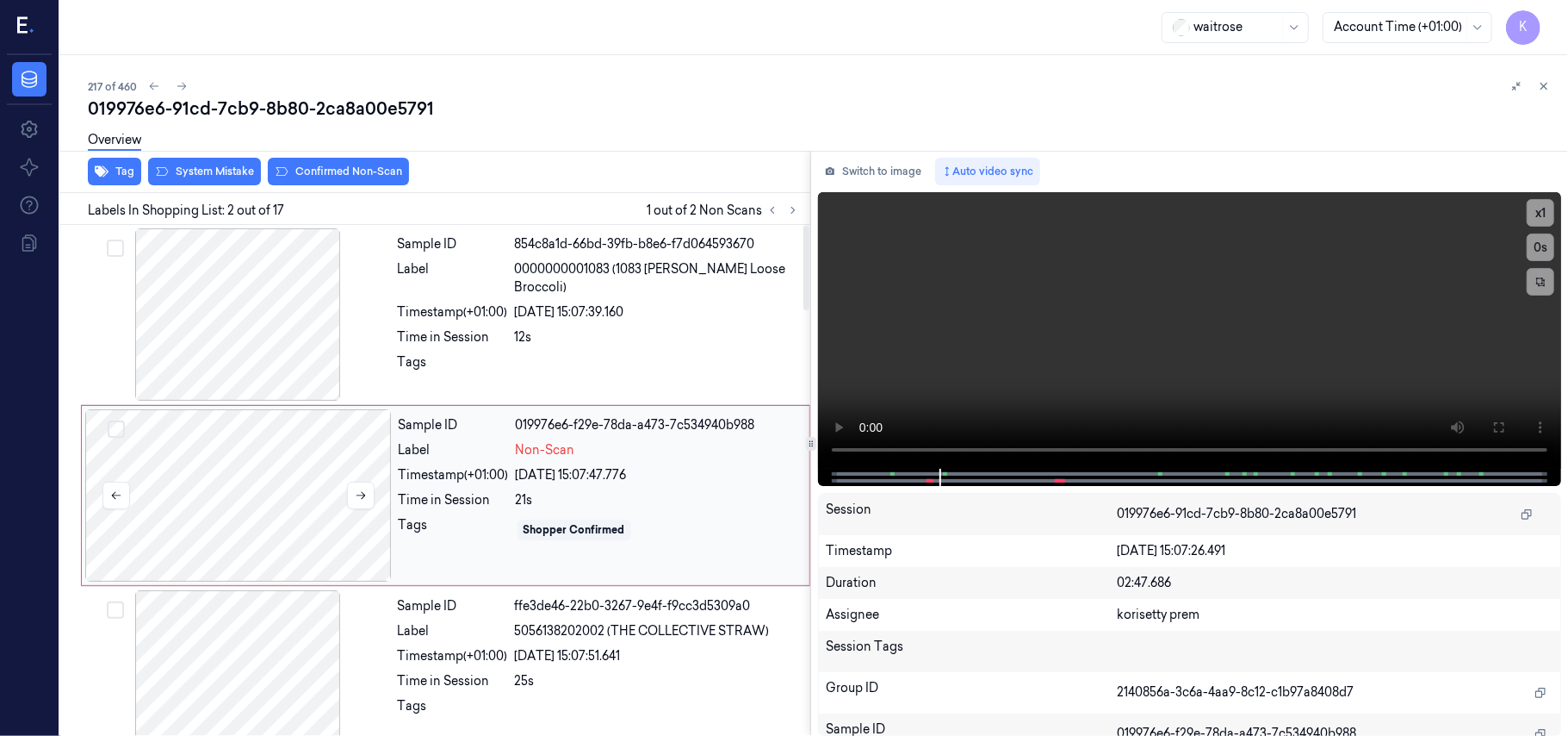
click at [211, 497] on div at bounding box center [239, 495] width 307 height 172
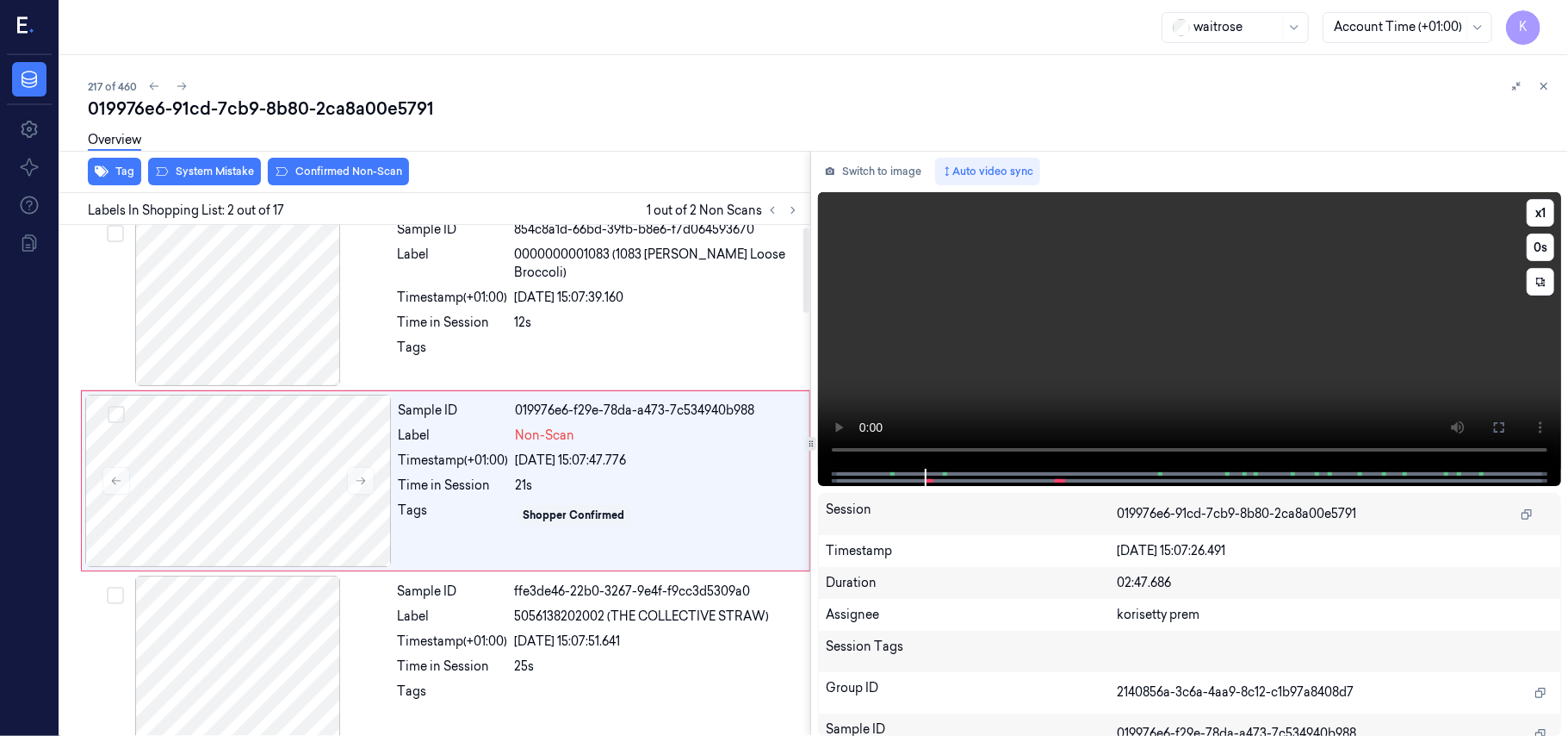
click at [1078, 291] on video at bounding box center [1190, 331] width 743 height 277
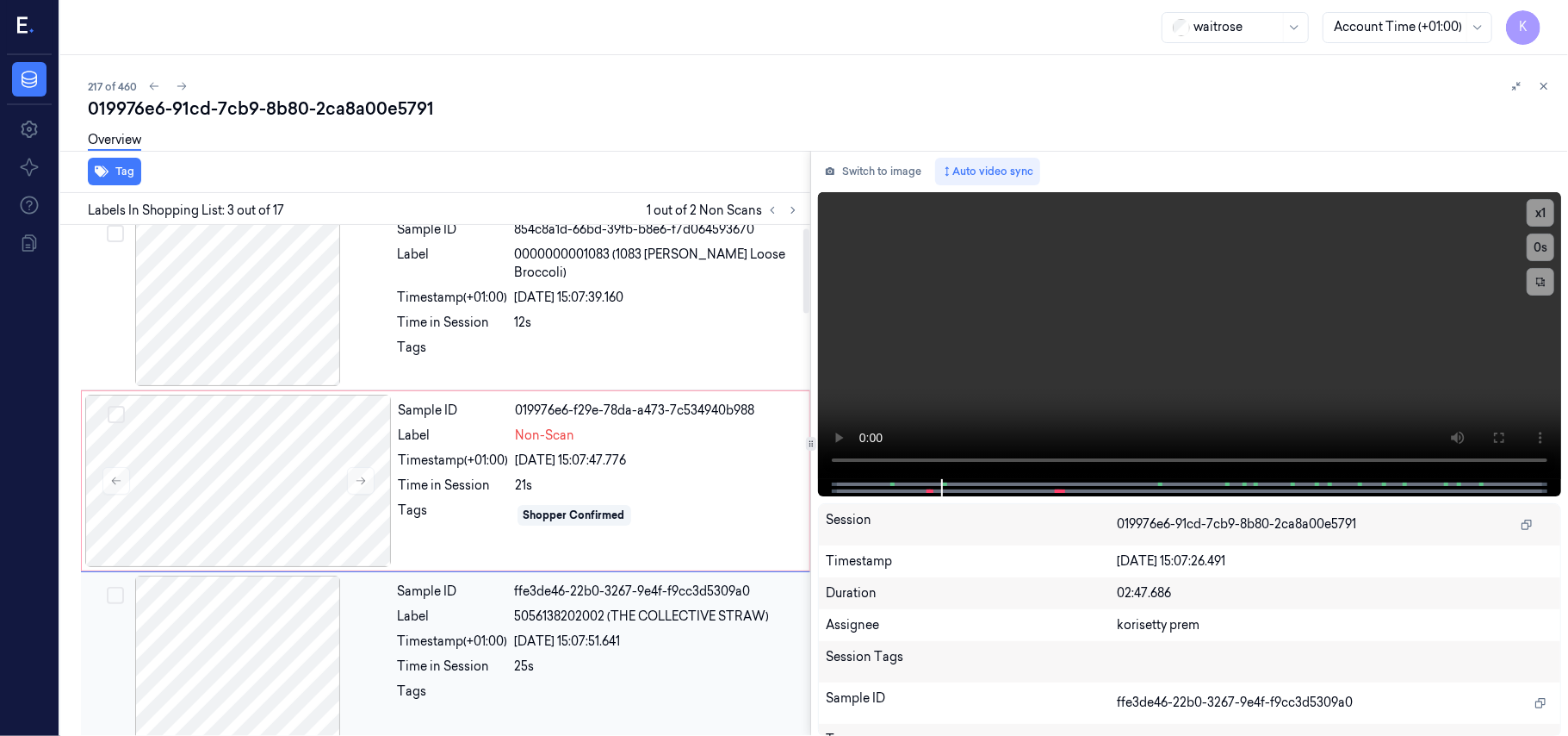
scroll to position [196, 0]
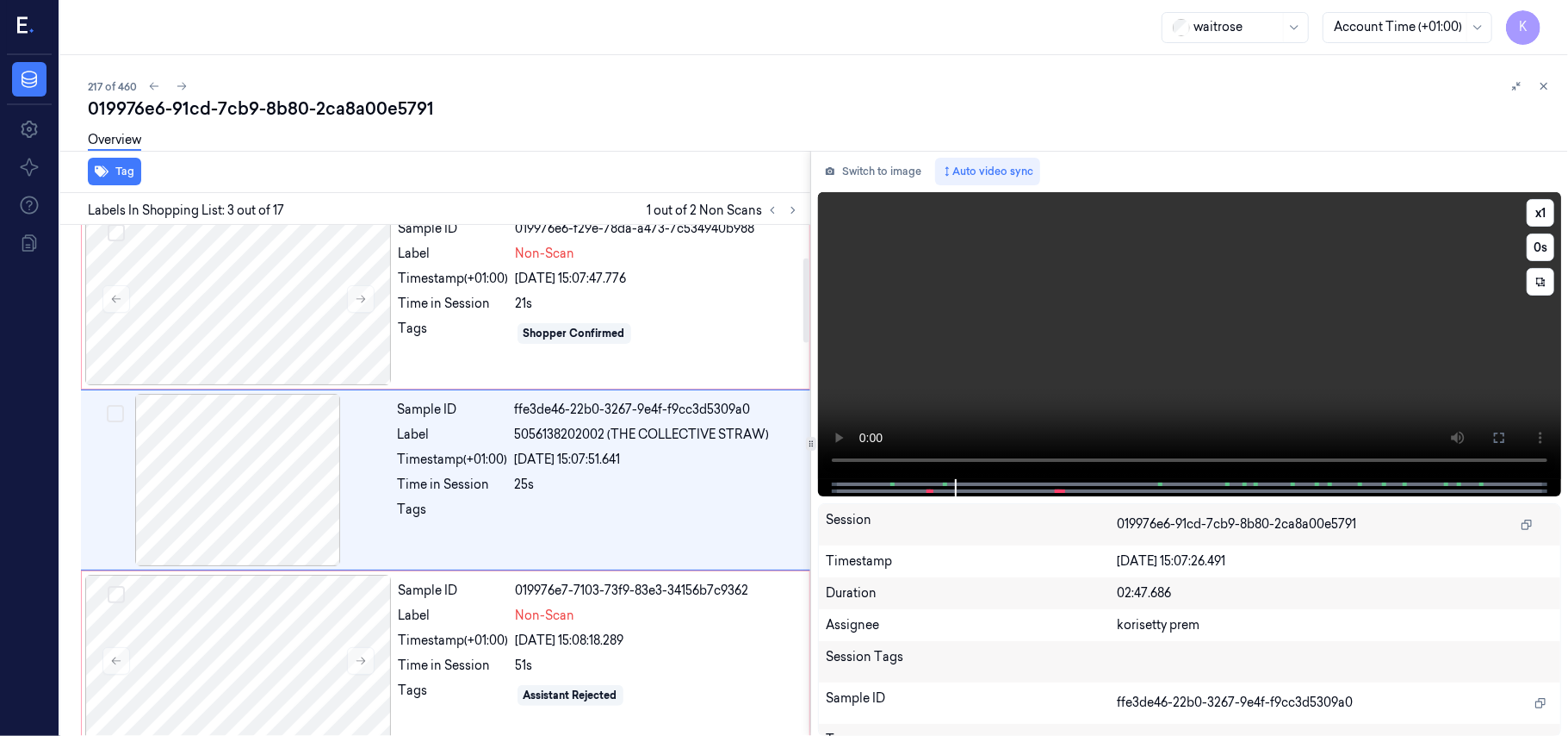
click at [1055, 319] on video at bounding box center [1190, 336] width 743 height 287
click at [543, 308] on div "21s" at bounding box center [657, 304] width 284 height 18
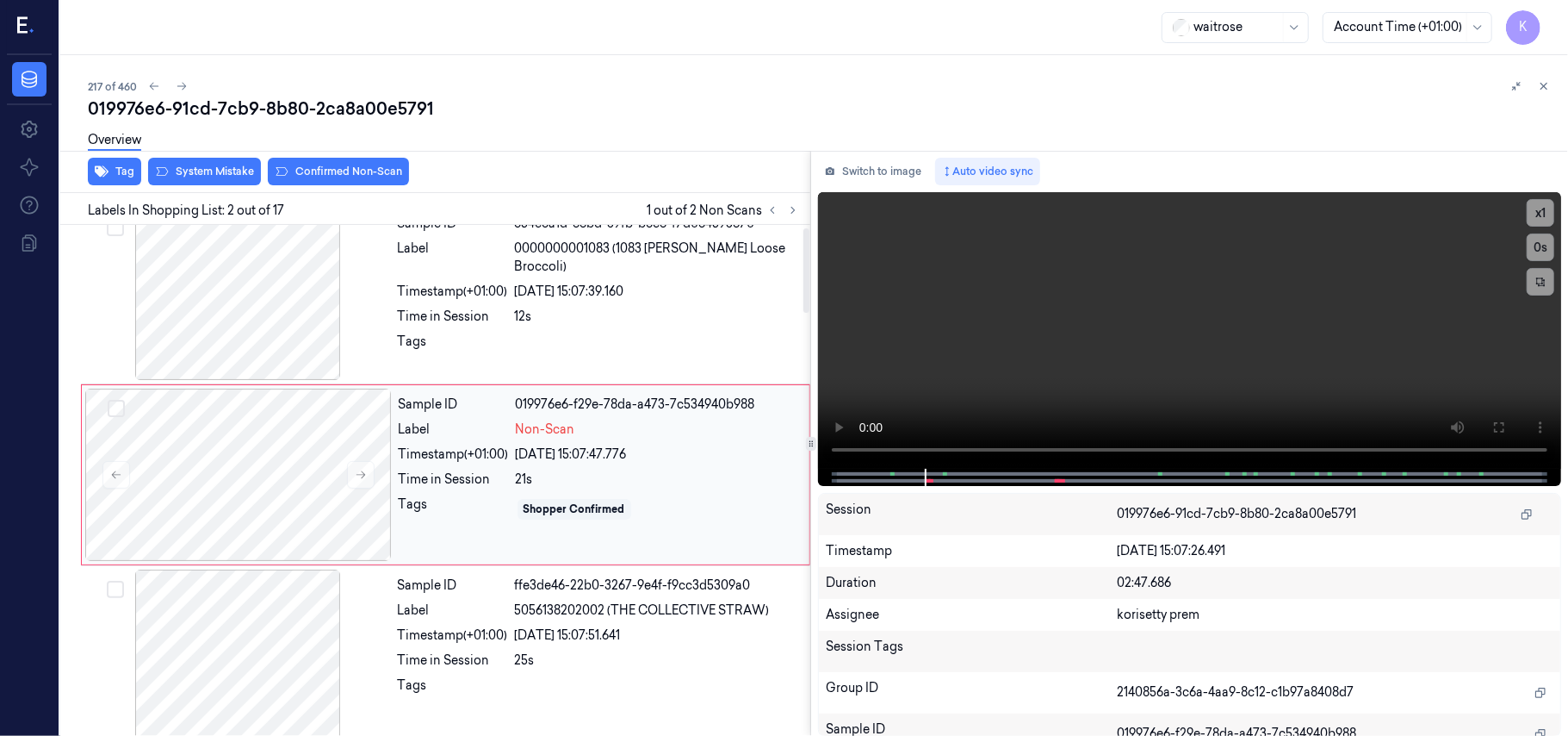
scroll to position [15, 0]
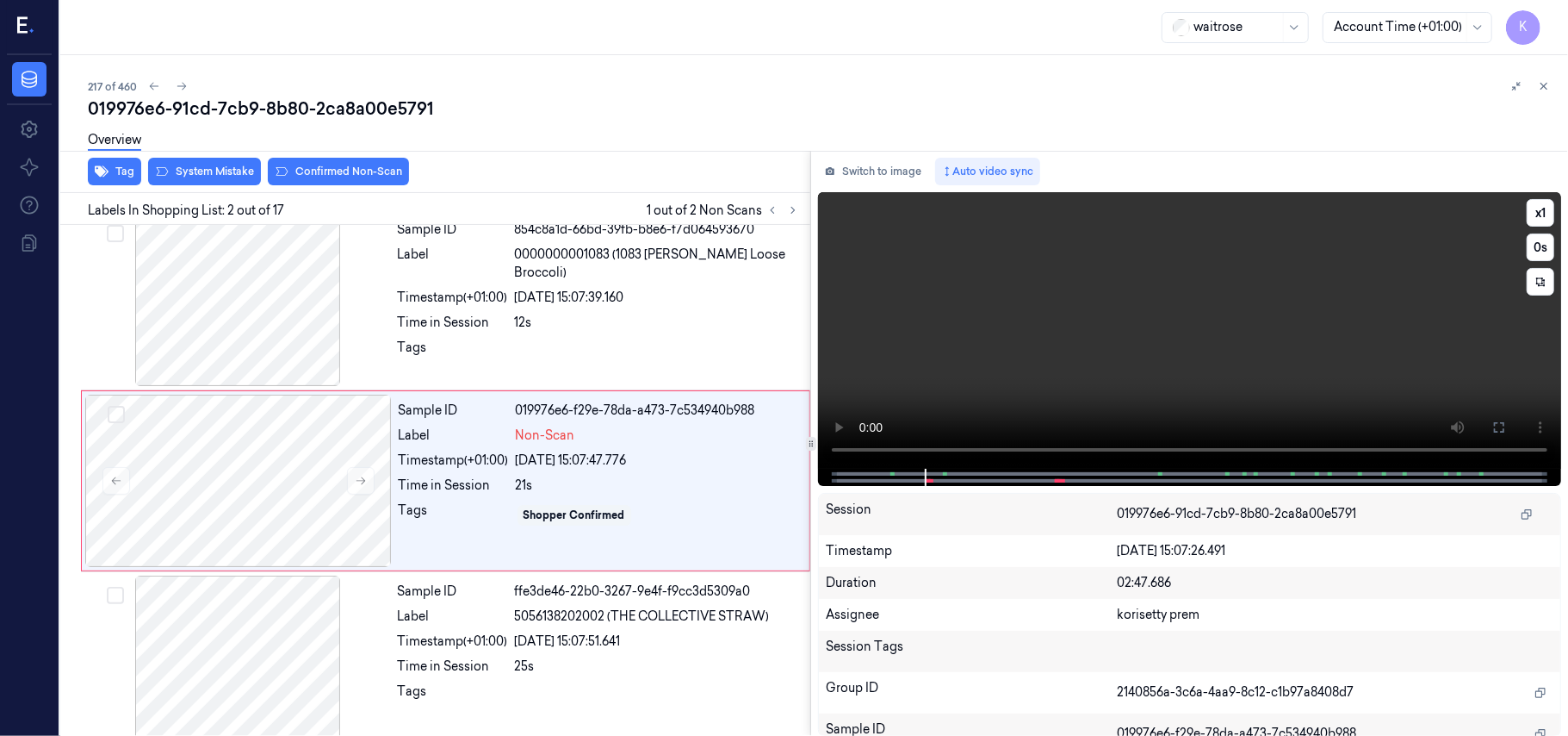
click at [1095, 315] on video at bounding box center [1190, 331] width 743 height 277
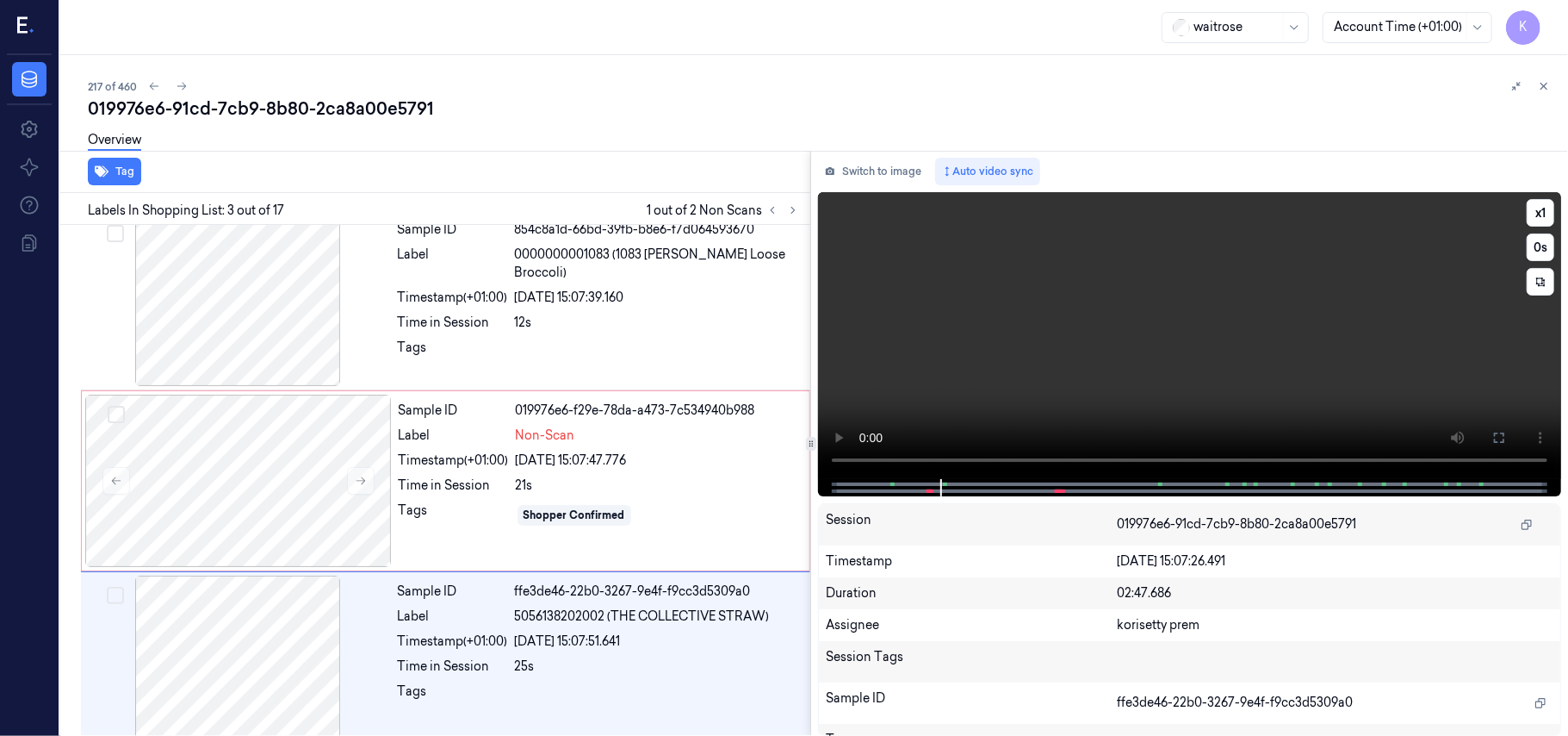
scroll to position [196, 0]
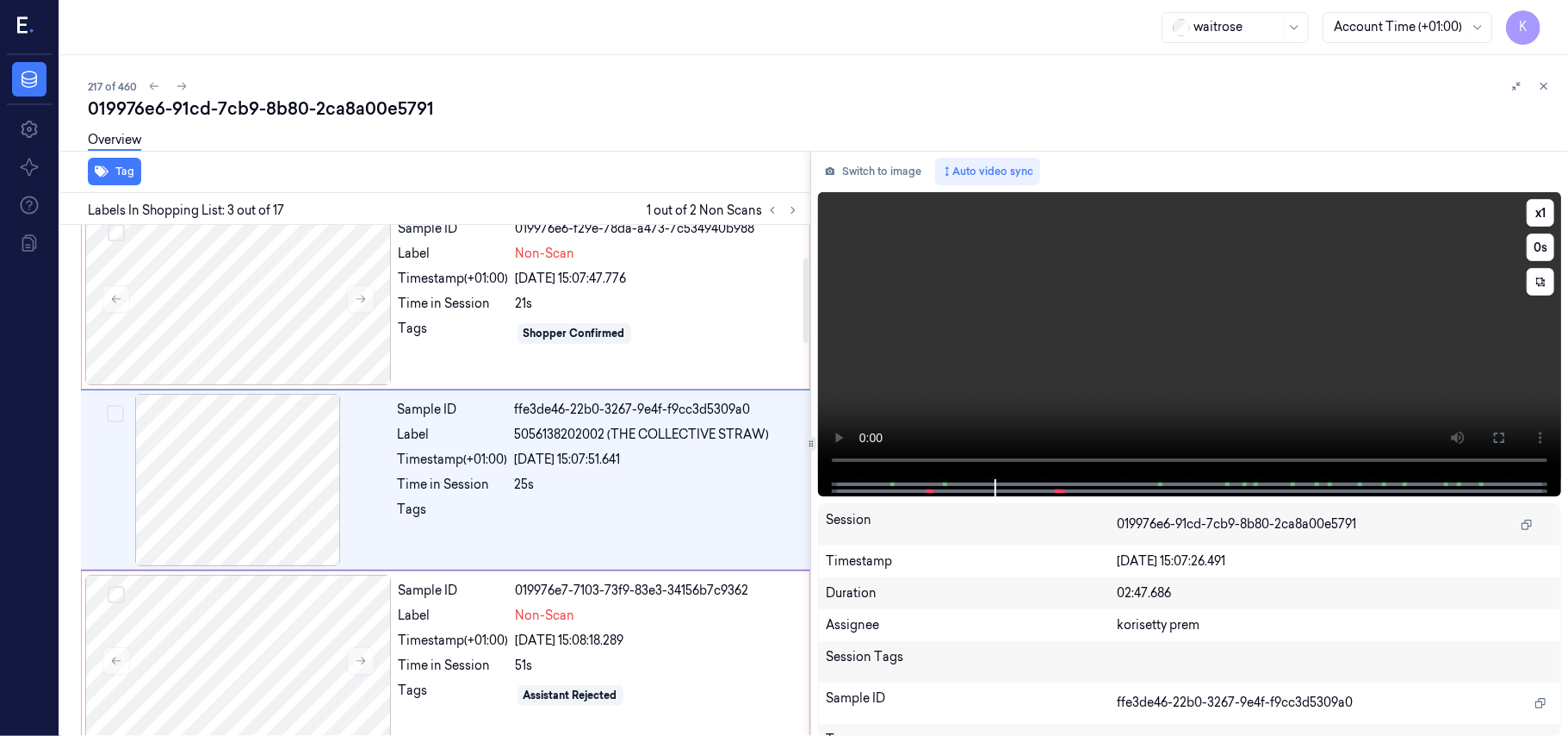
click at [993, 391] on video at bounding box center [1190, 336] width 743 height 287
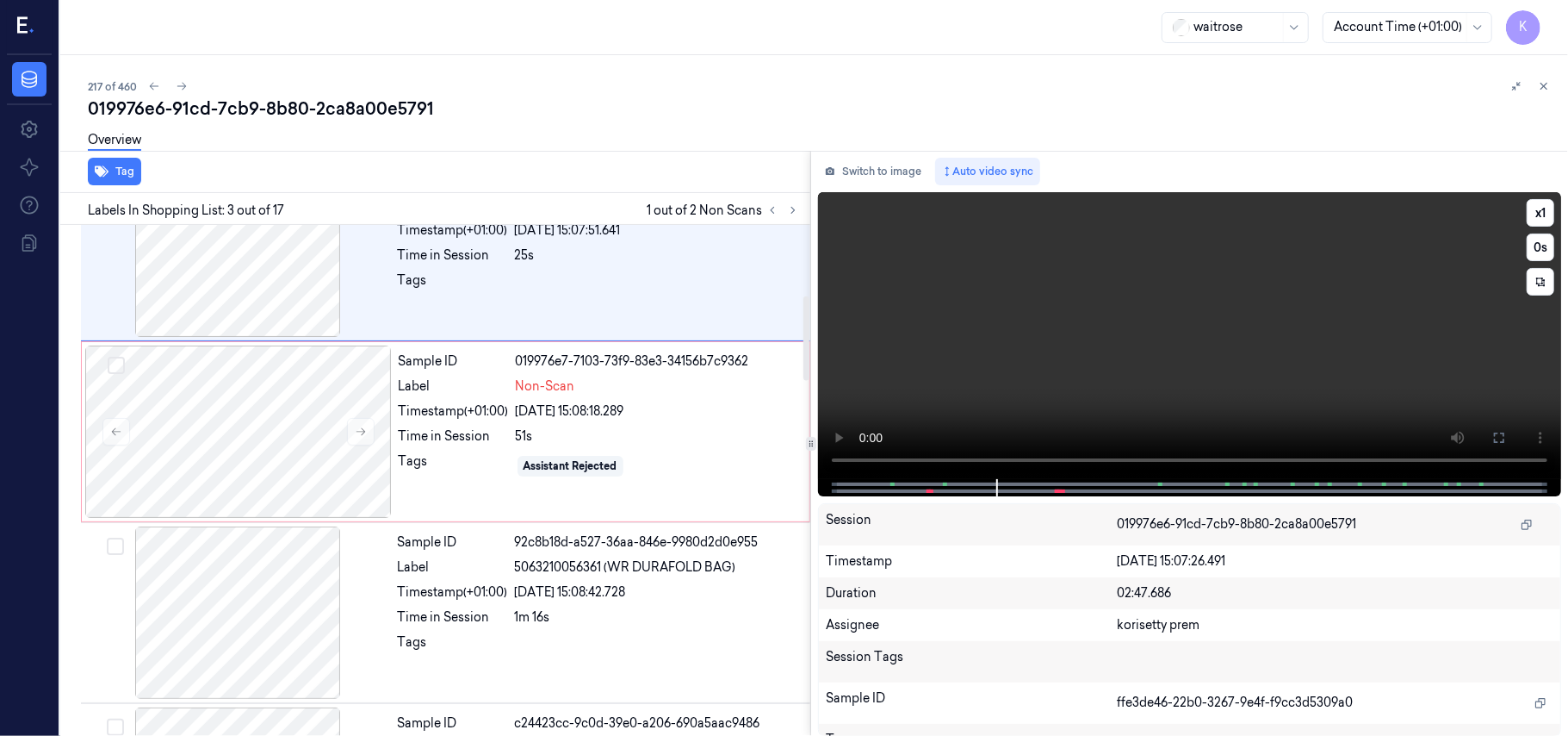
click at [1020, 336] on video at bounding box center [1190, 336] width 743 height 287
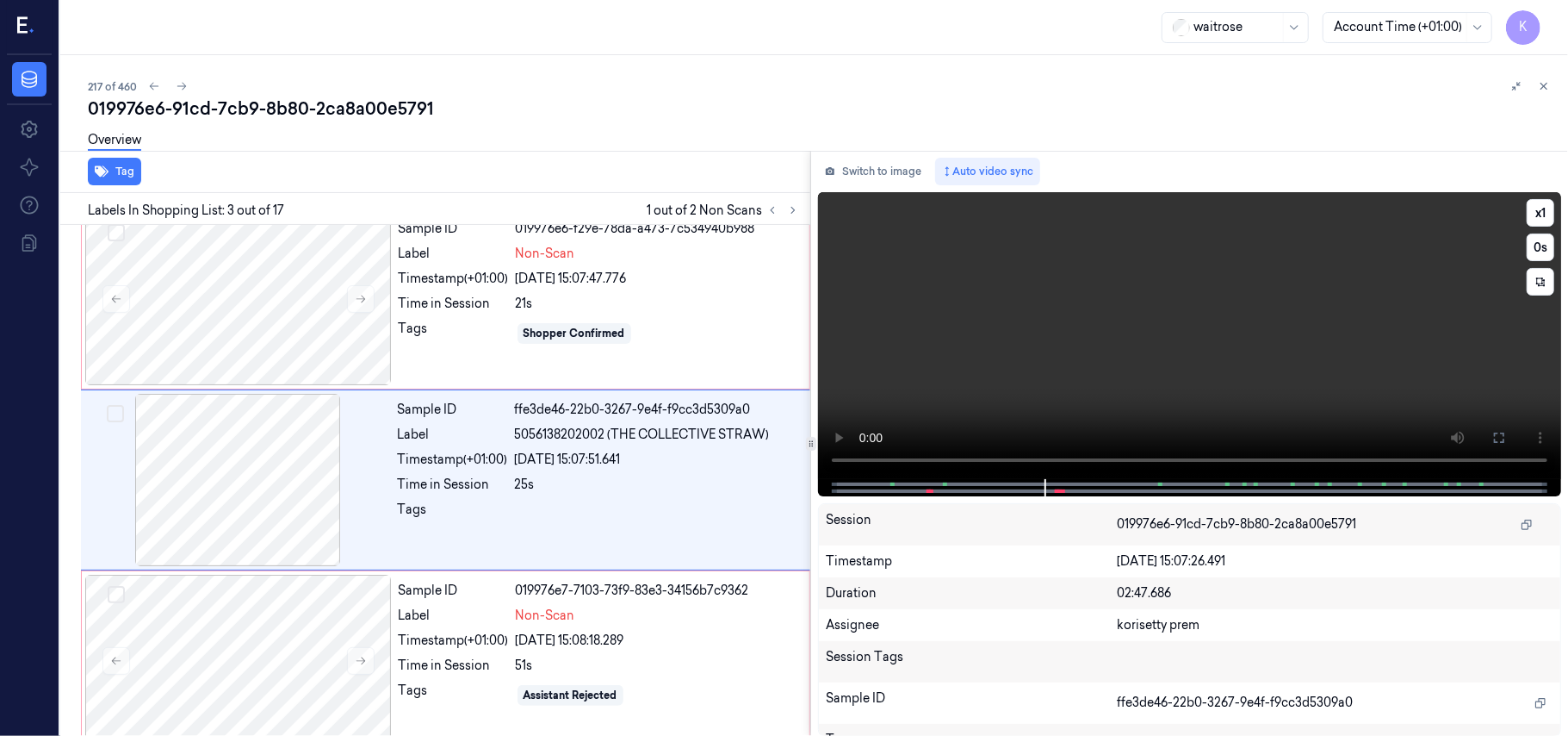
click at [955, 272] on video at bounding box center [1190, 336] width 743 height 287
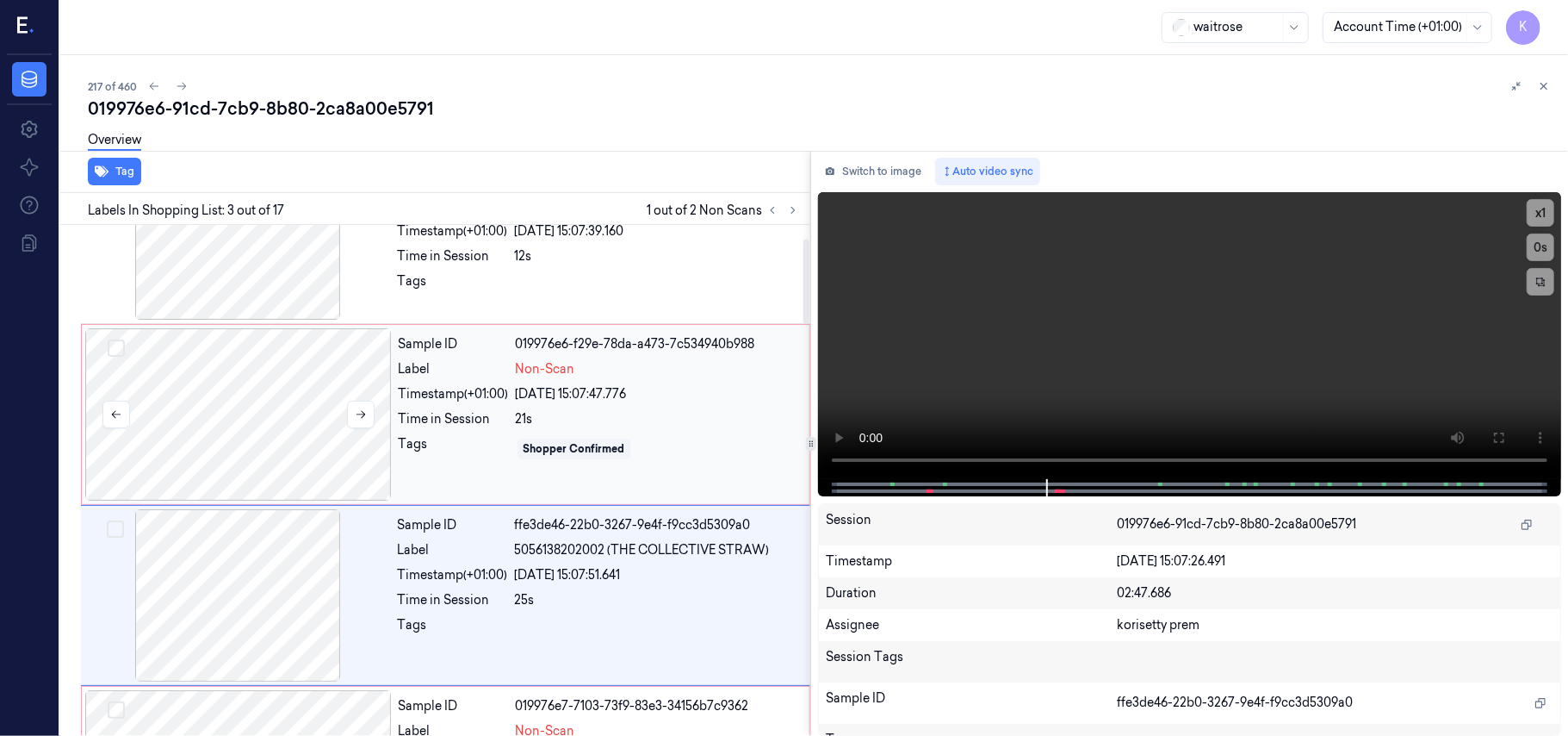
click at [163, 411] on div at bounding box center [239, 414] width 307 height 172
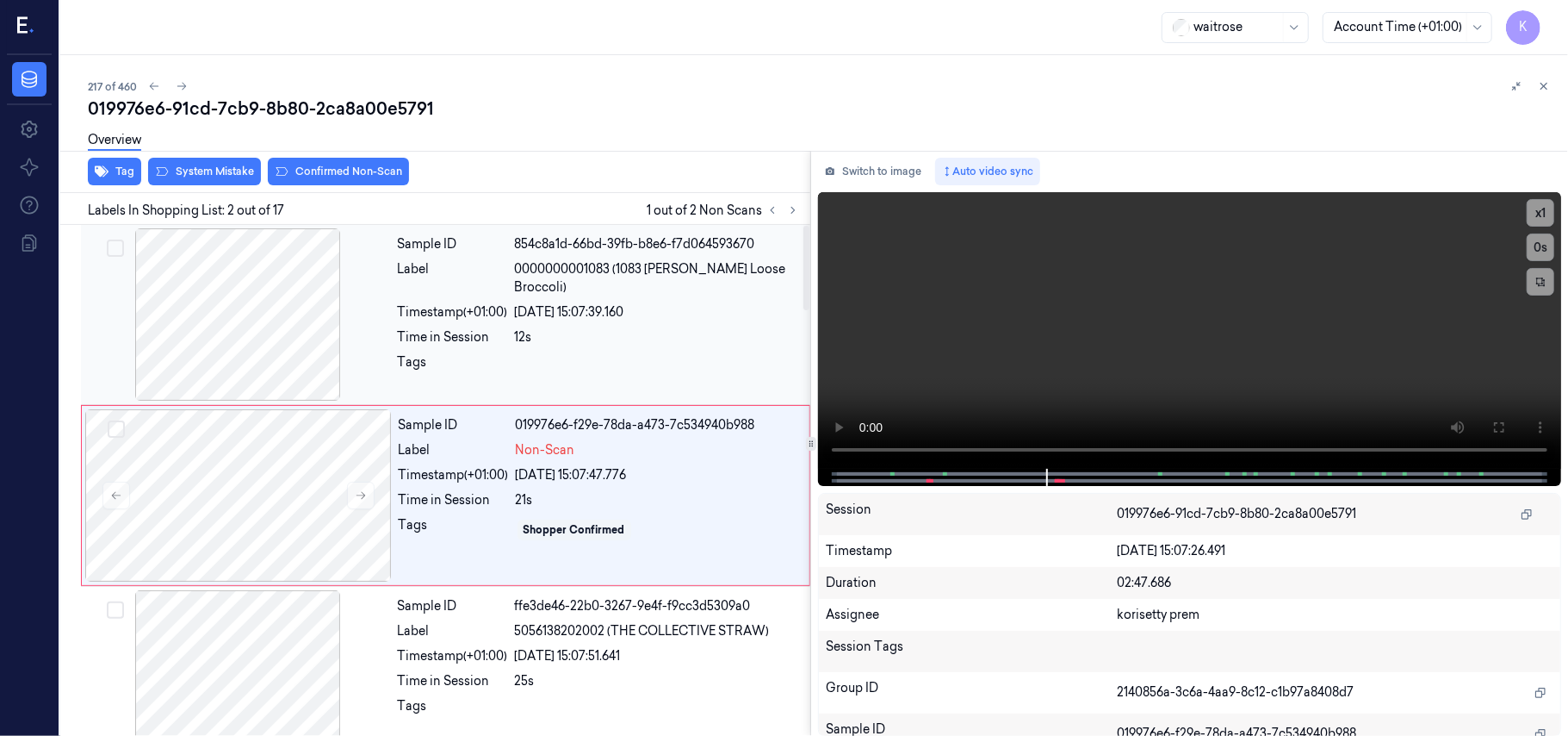
scroll to position [15, 0]
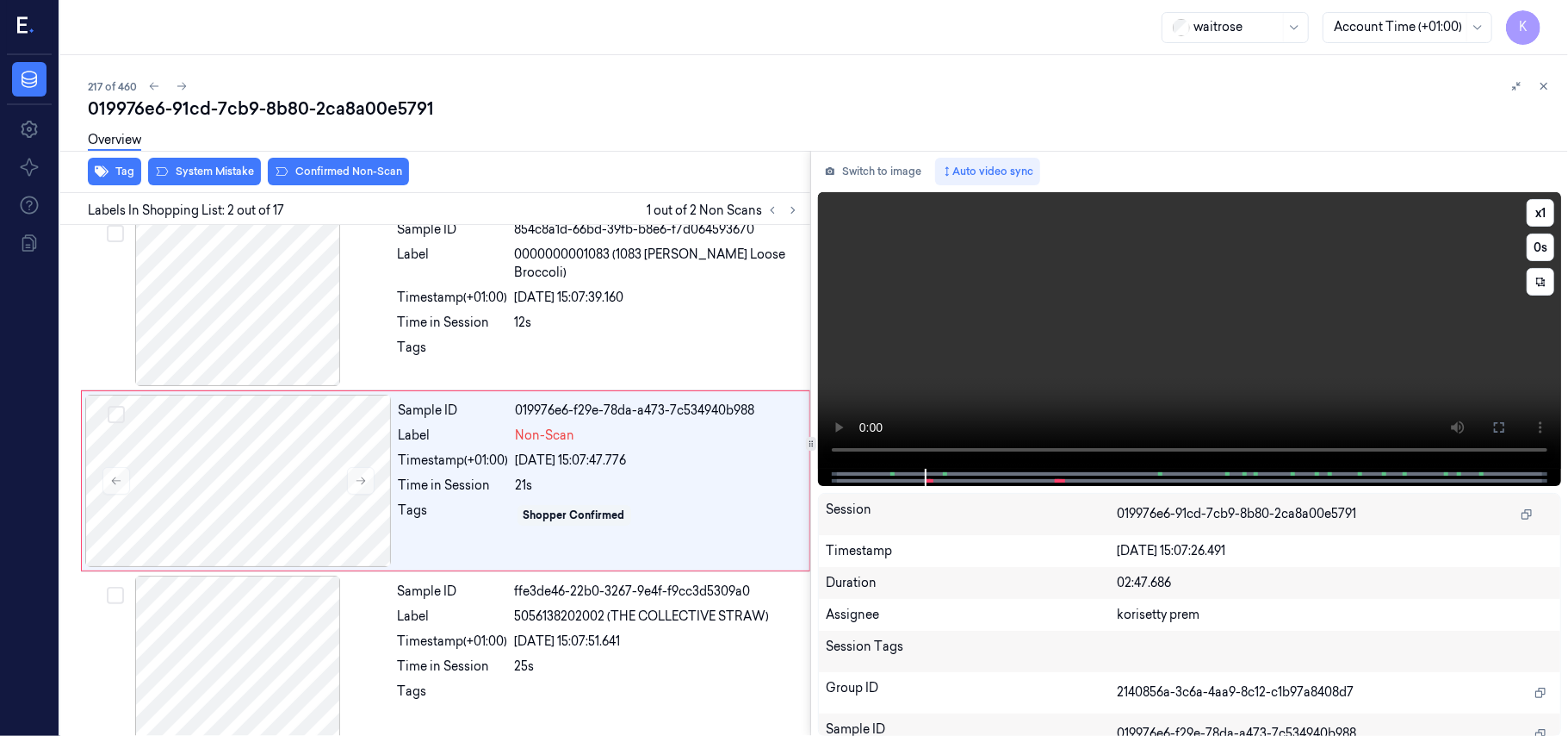
click at [1166, 340] on video at bounding box center [1190, 331] width 743 height 277
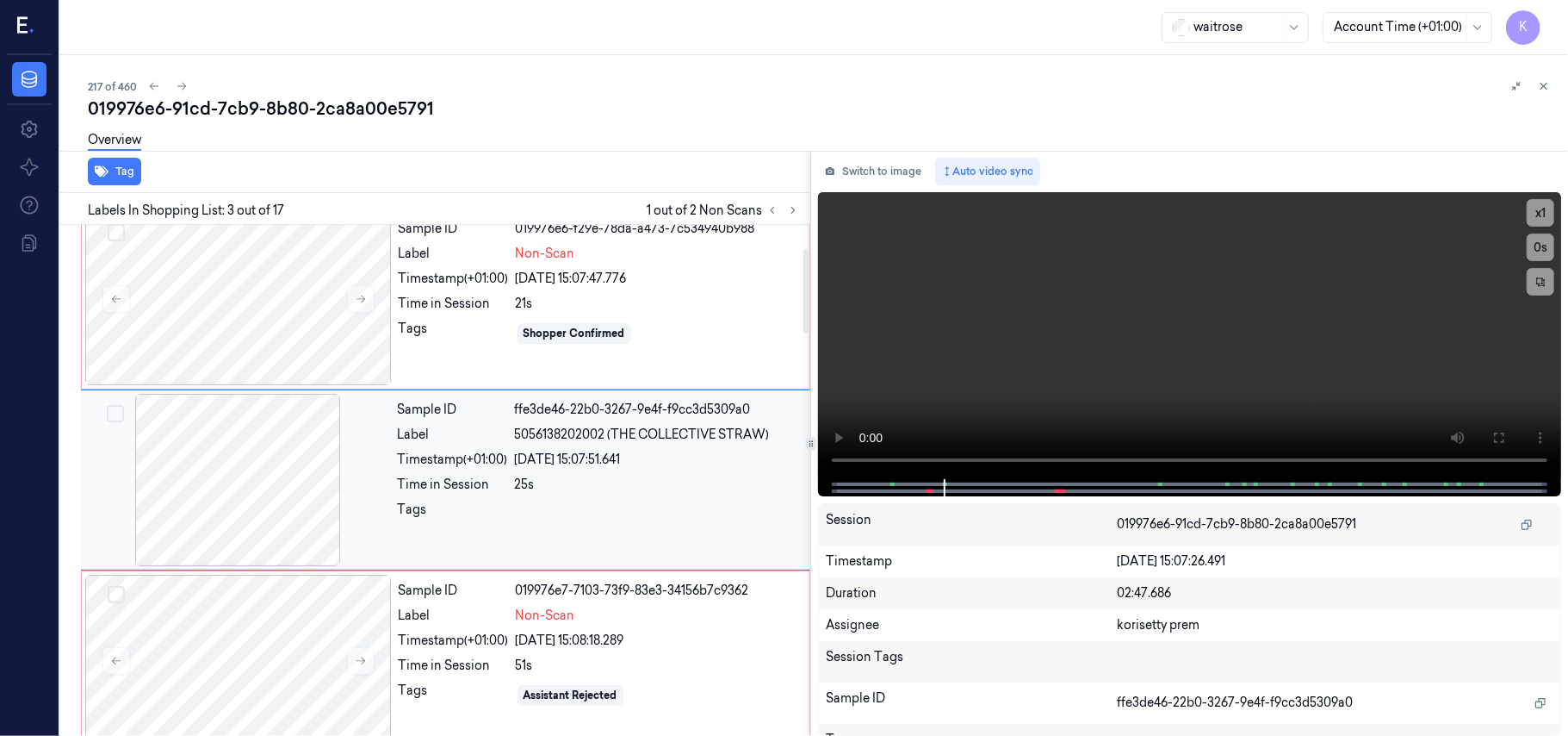
scroll to position [0, 0]
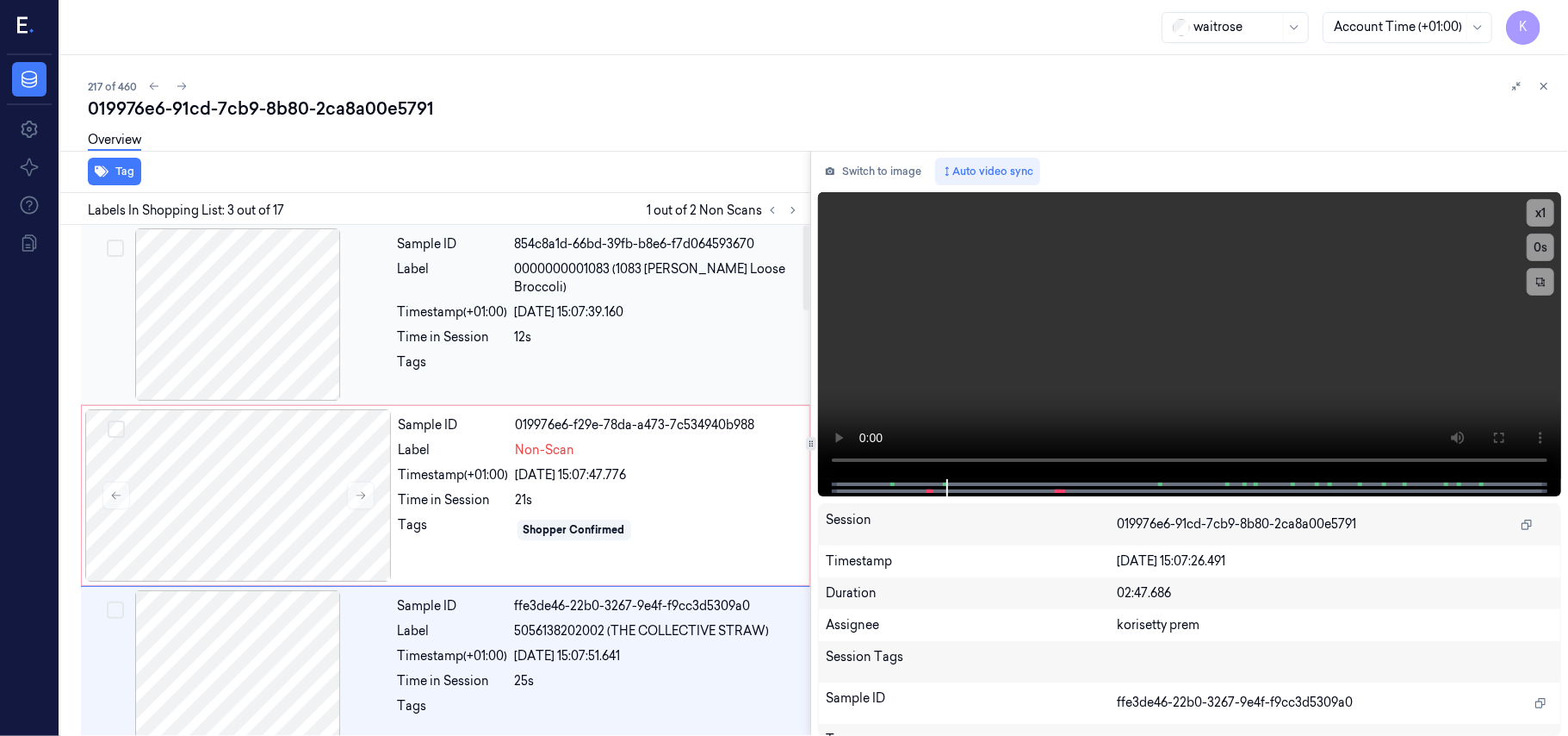
click at [559, 329] on div "12s" at bounding box center [657, 338] width 285 height 18
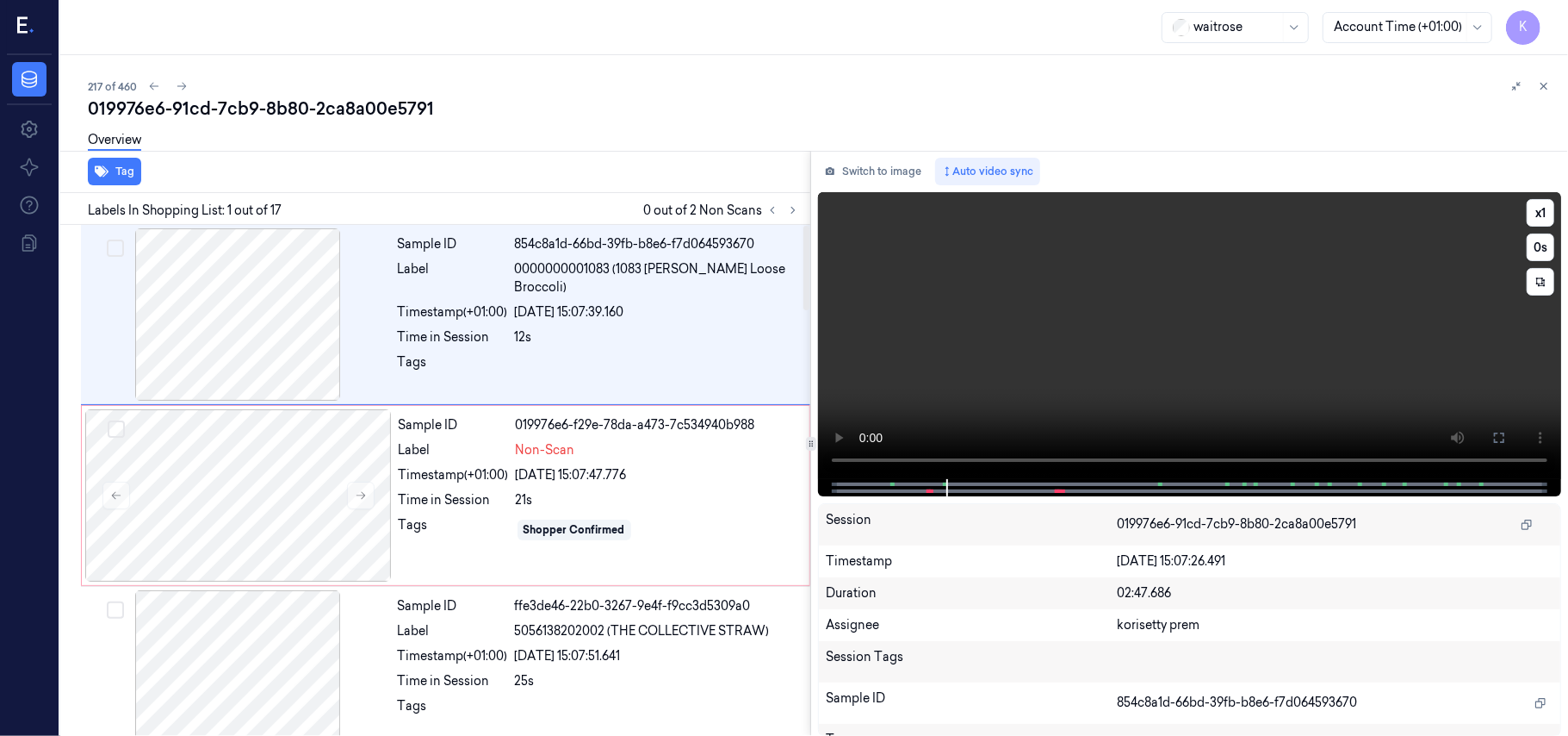
click at [1221, 328] on video at bounding box center [1190, 336] width 743 height 287
click at [1180, 335] on video at bounding box center [1190, 336] width 743 height 287
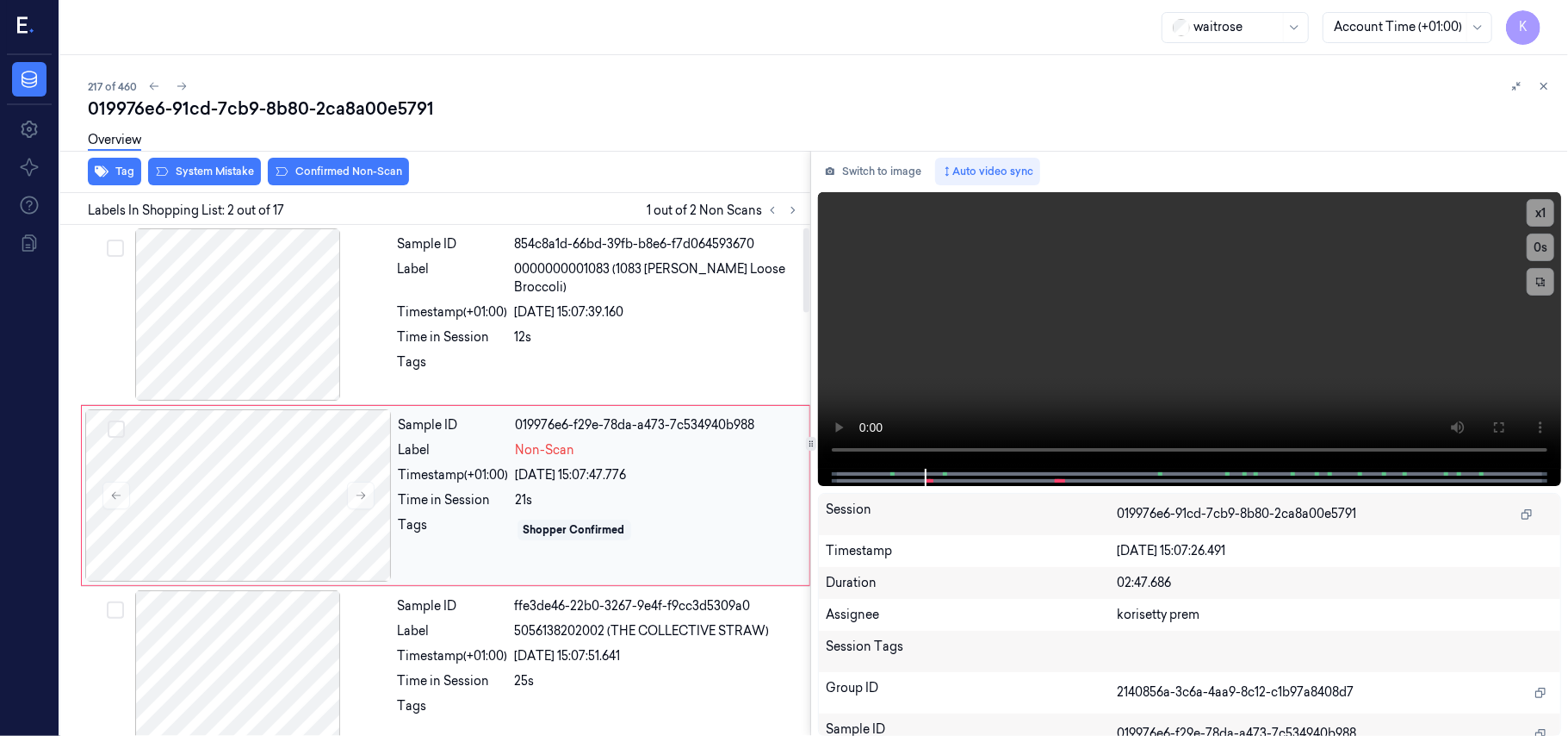
scroll to position [15, 0]
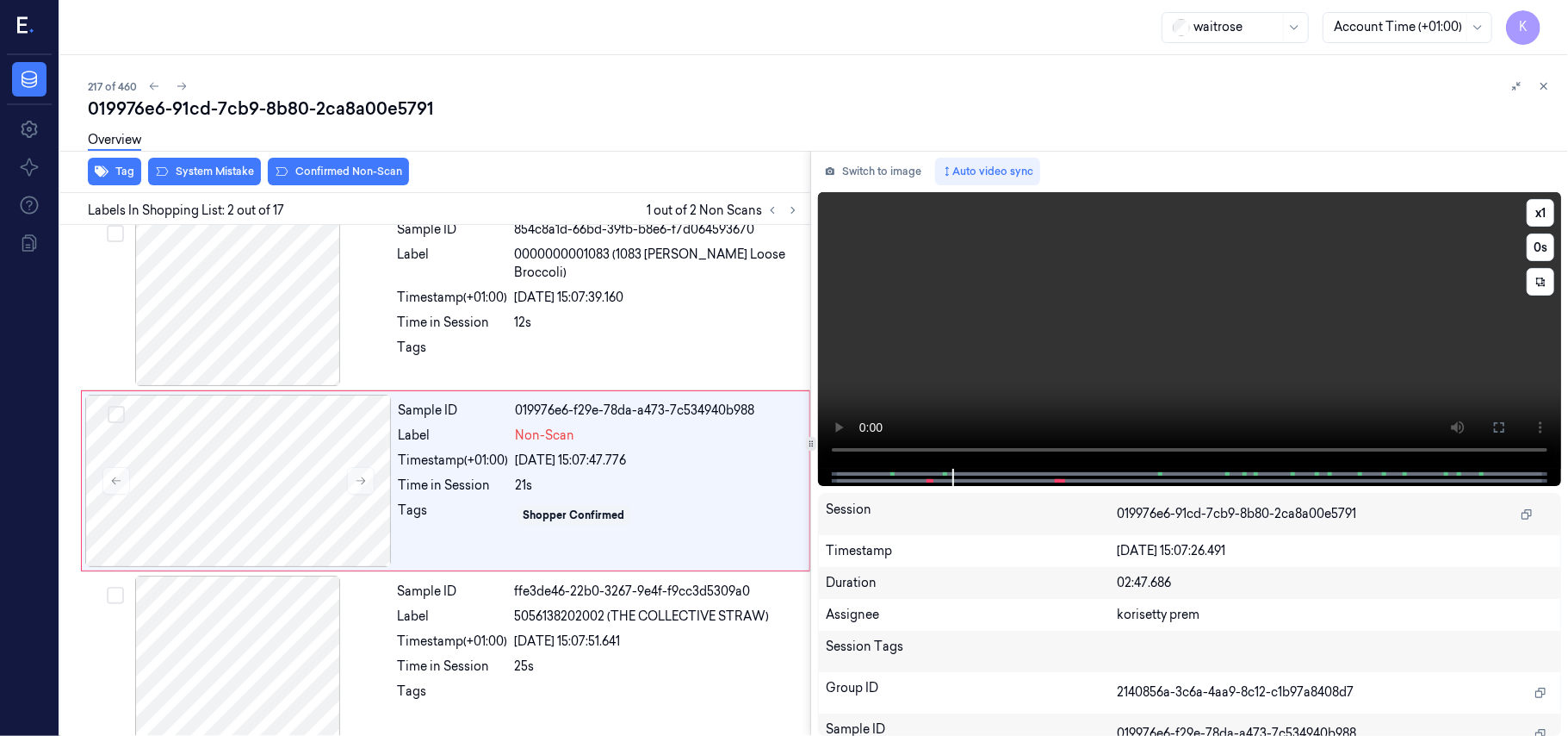
click at [1042, 342] on video at bounding box center [1190, 331] width 743 height 277
click at [651, 634] on div "23/09/2025 15:07:51.641" at bounding box center [657, 641] width 285 height 18
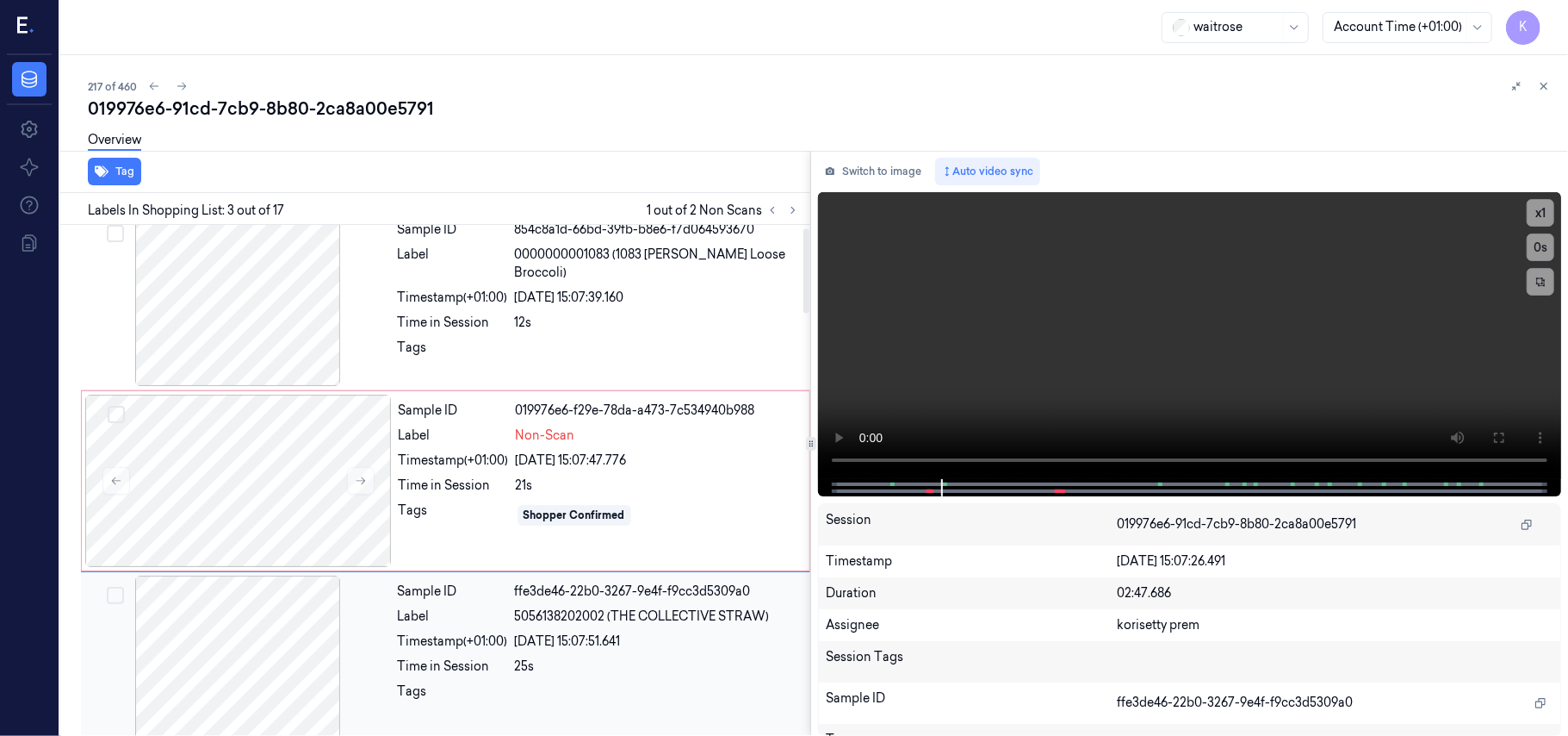
scroll to position [196, 0]
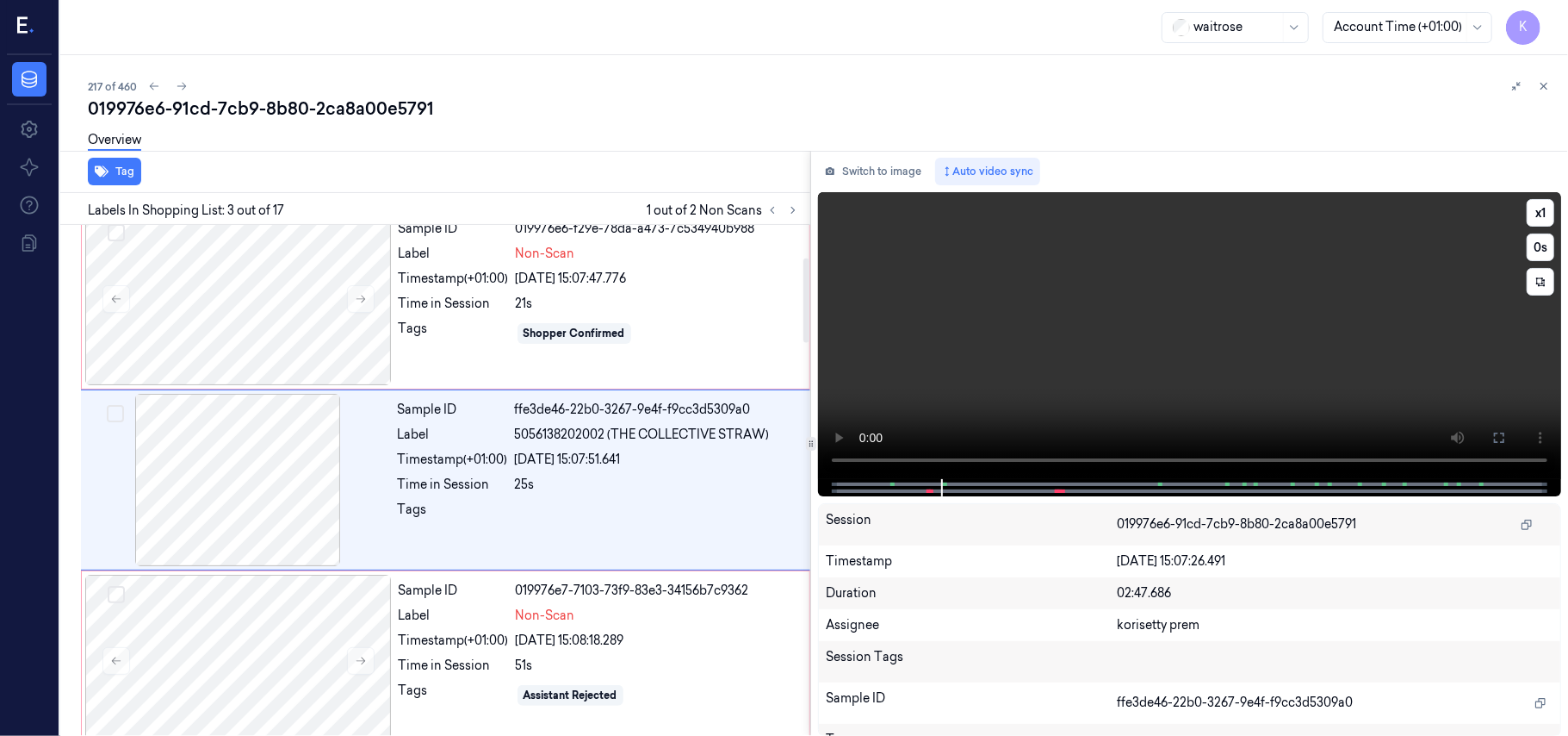
click at [996, 335] on video at bounding box center [1190, 336] width 743 height 287
click at [1241, 349] on video at bounding box center [1190, 336] width 743 height 287
click at [946, 331] on video at bounding box center [1190, 336] width 743 height 287
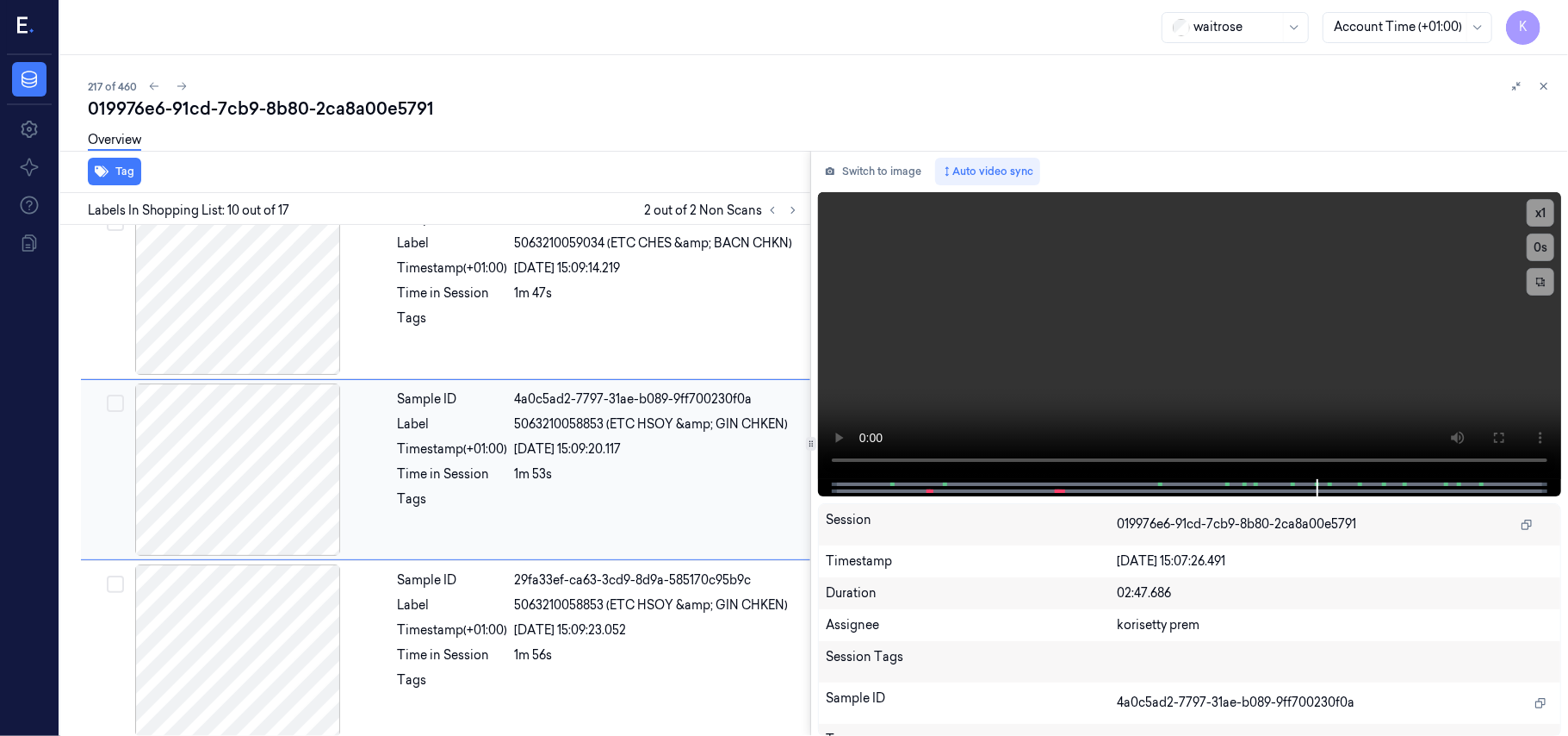
scroll to position [1466, 0]
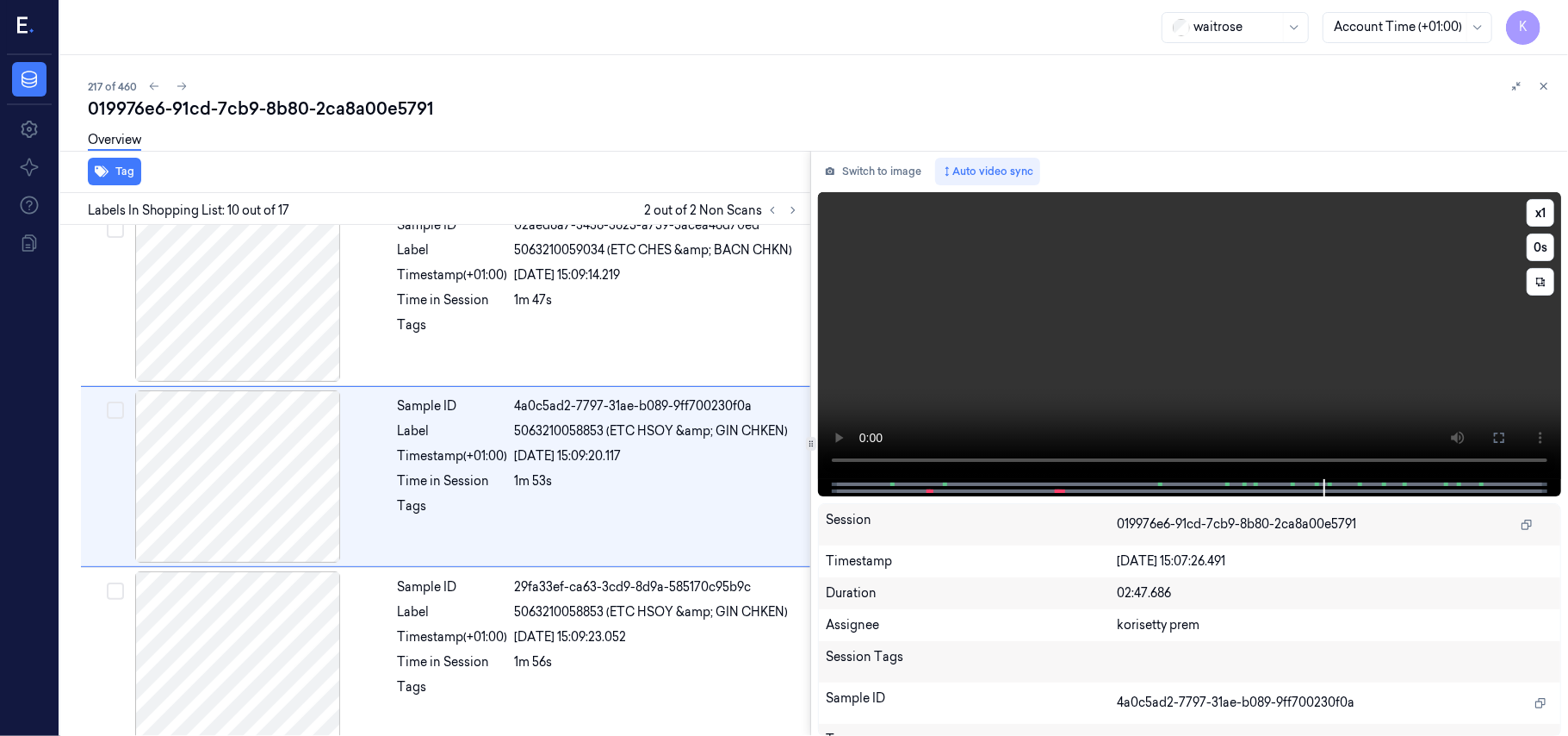
click at [1113, 310] on video at bounding box center [1190, 336] width 743 height 287
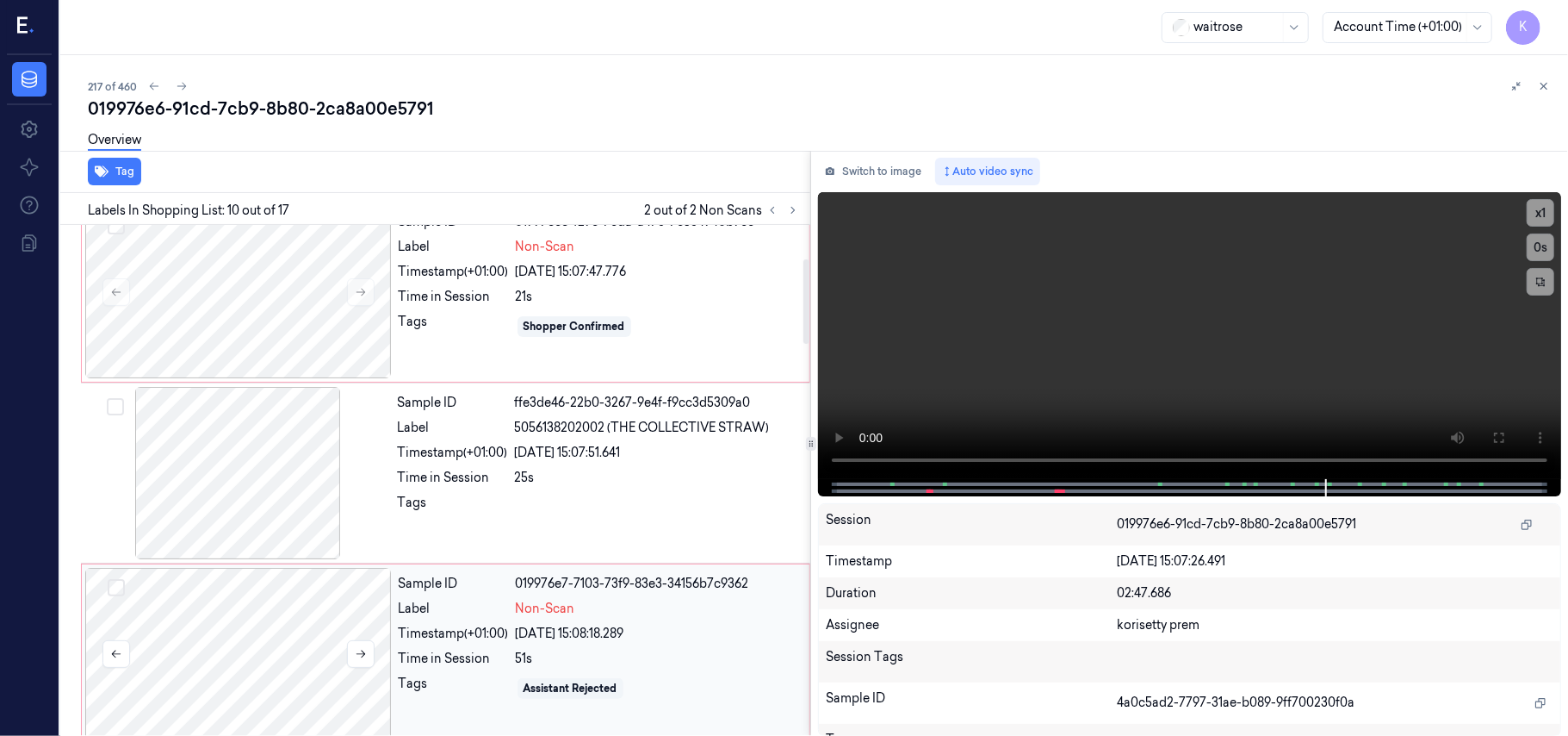
click at [255, 620] on div at bounding box center [239, 653] width 307 height 172
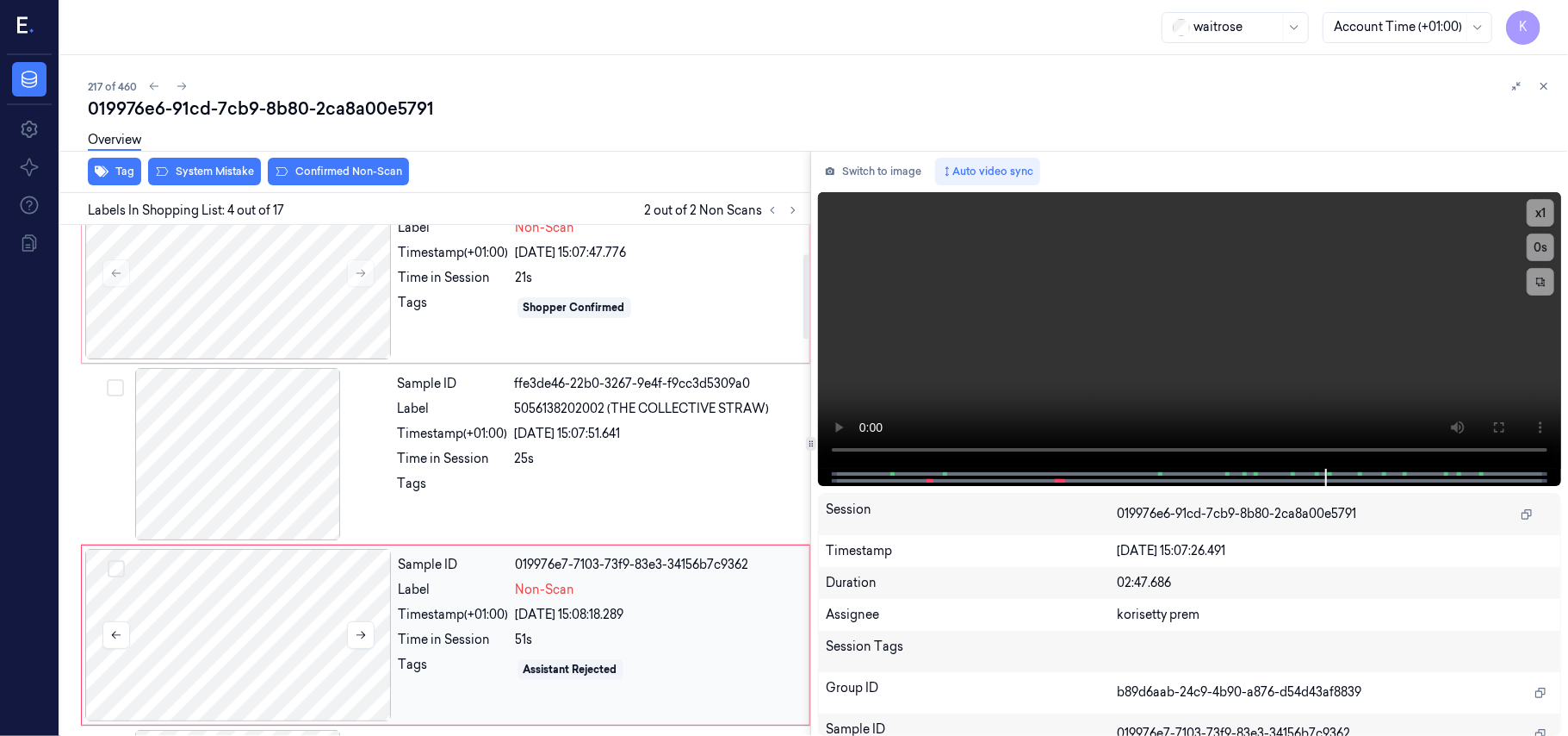
scroll to position [0, 0]
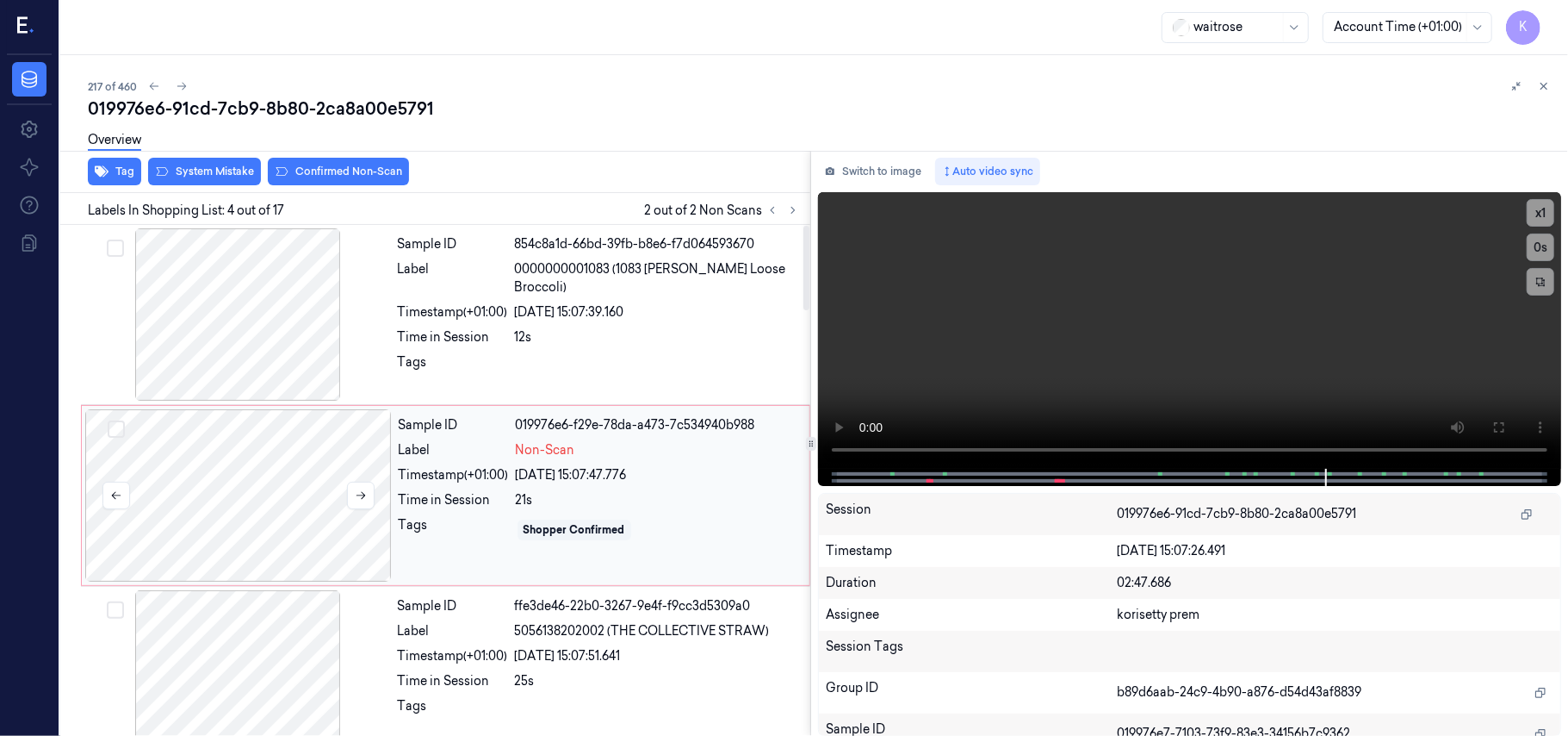
click at [258, 515] on div at bounding box center [239, 495] width 307 height 172
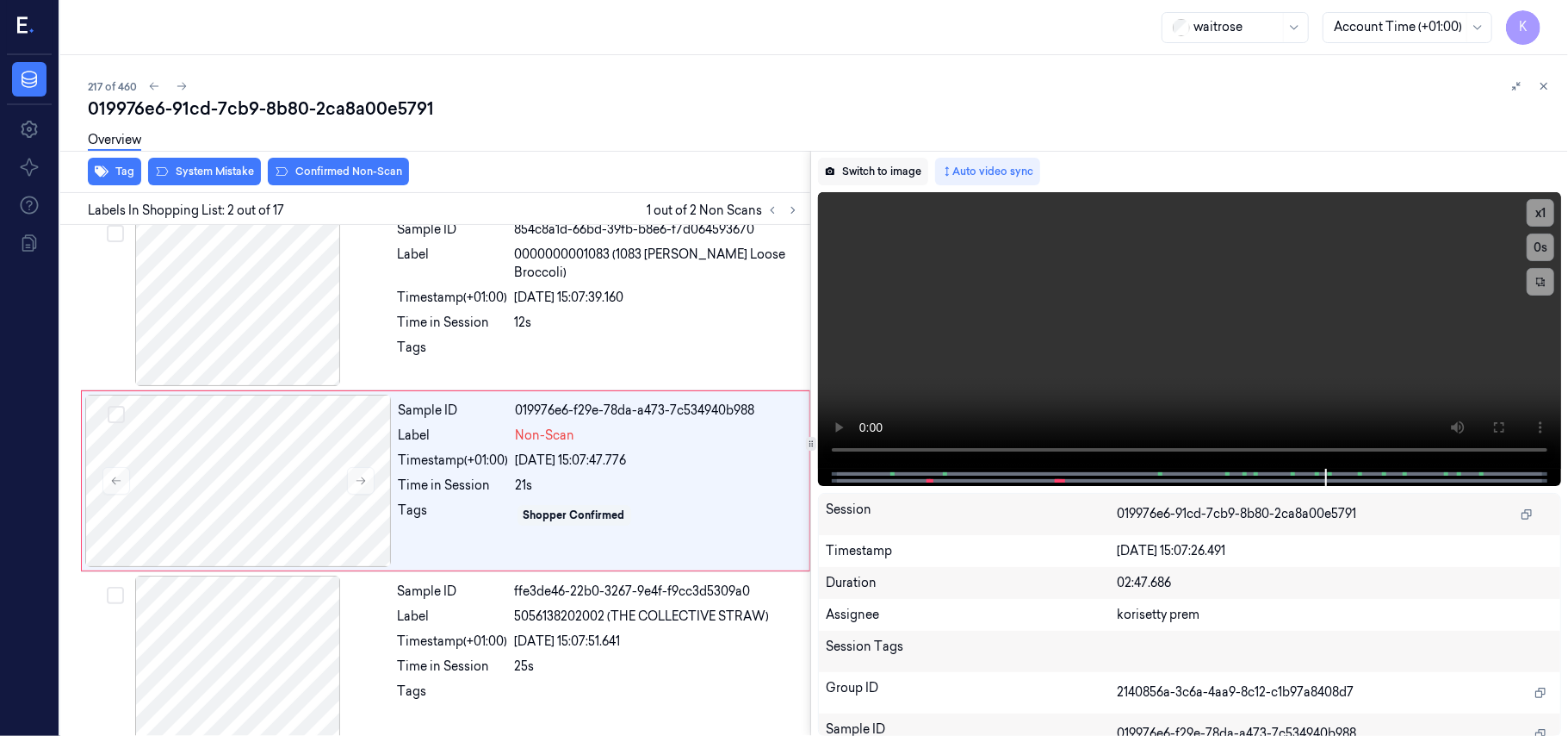
click at [876, 180] on button "Switch to image" at bounding box center [873, 171] width 111 height 28
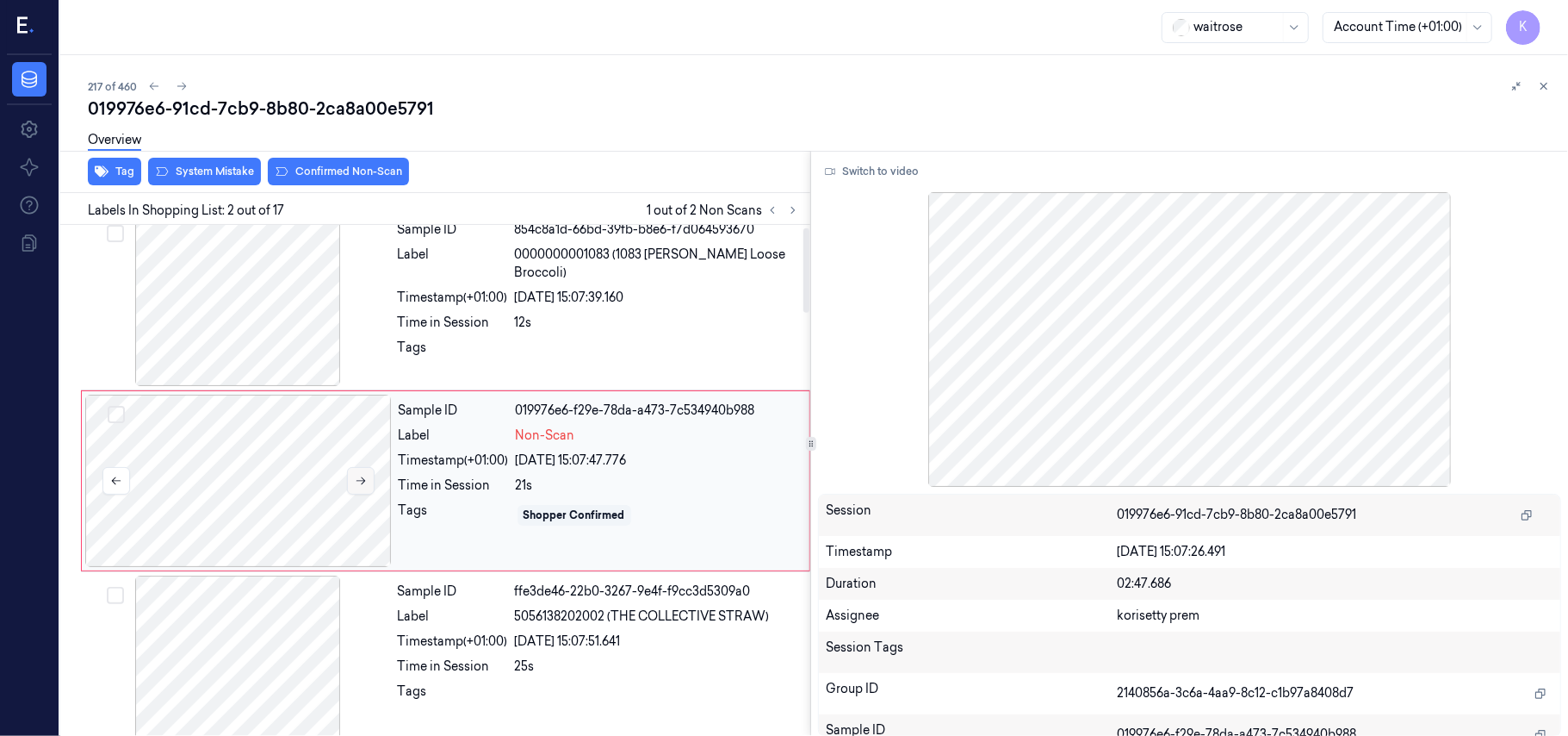
click at [356, 479] on icon at bounding box center [360, 481] width 12 height 12
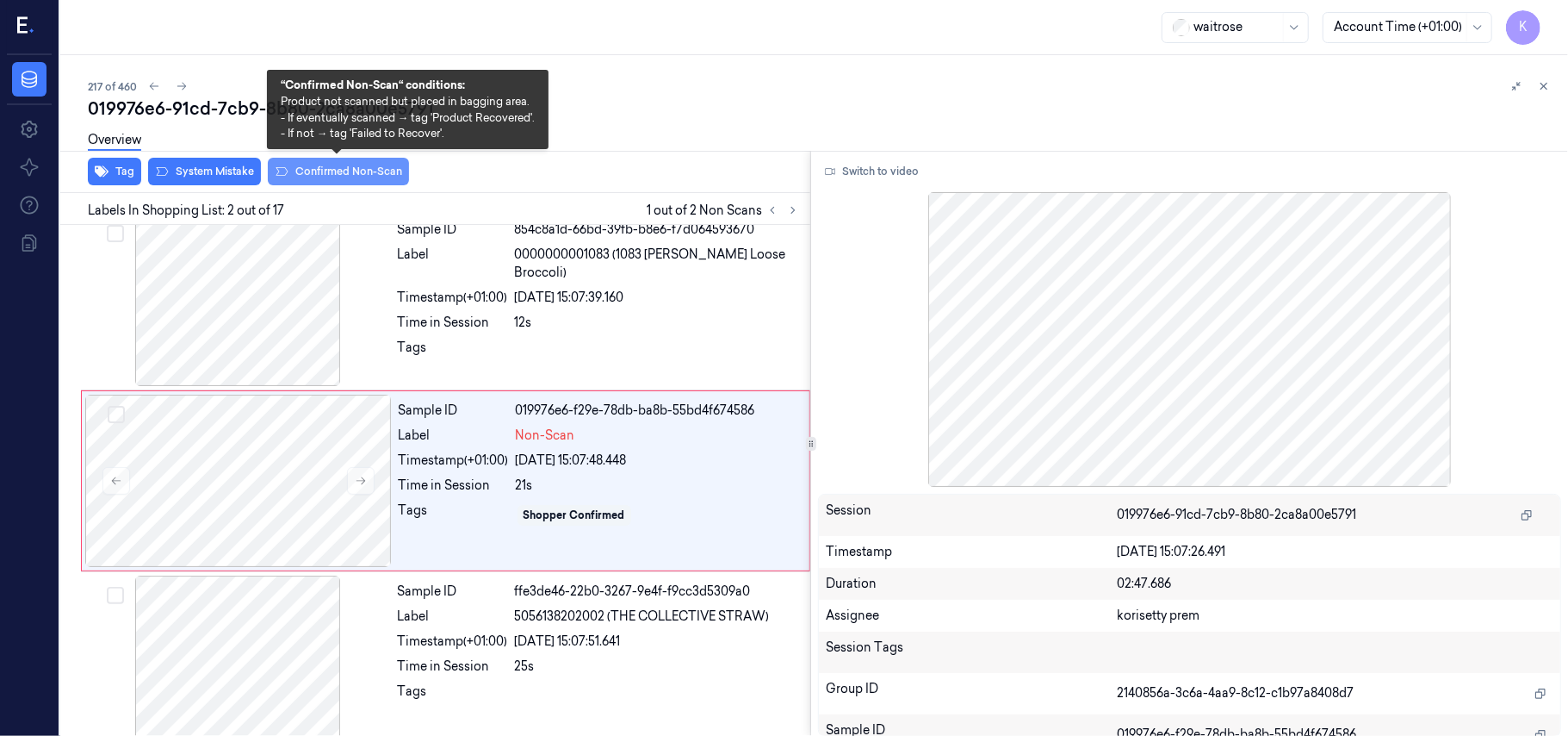
click at [309, 166] on button "Confirmed Non-Scan" at bounding box center [338, 171] width 141 height 28
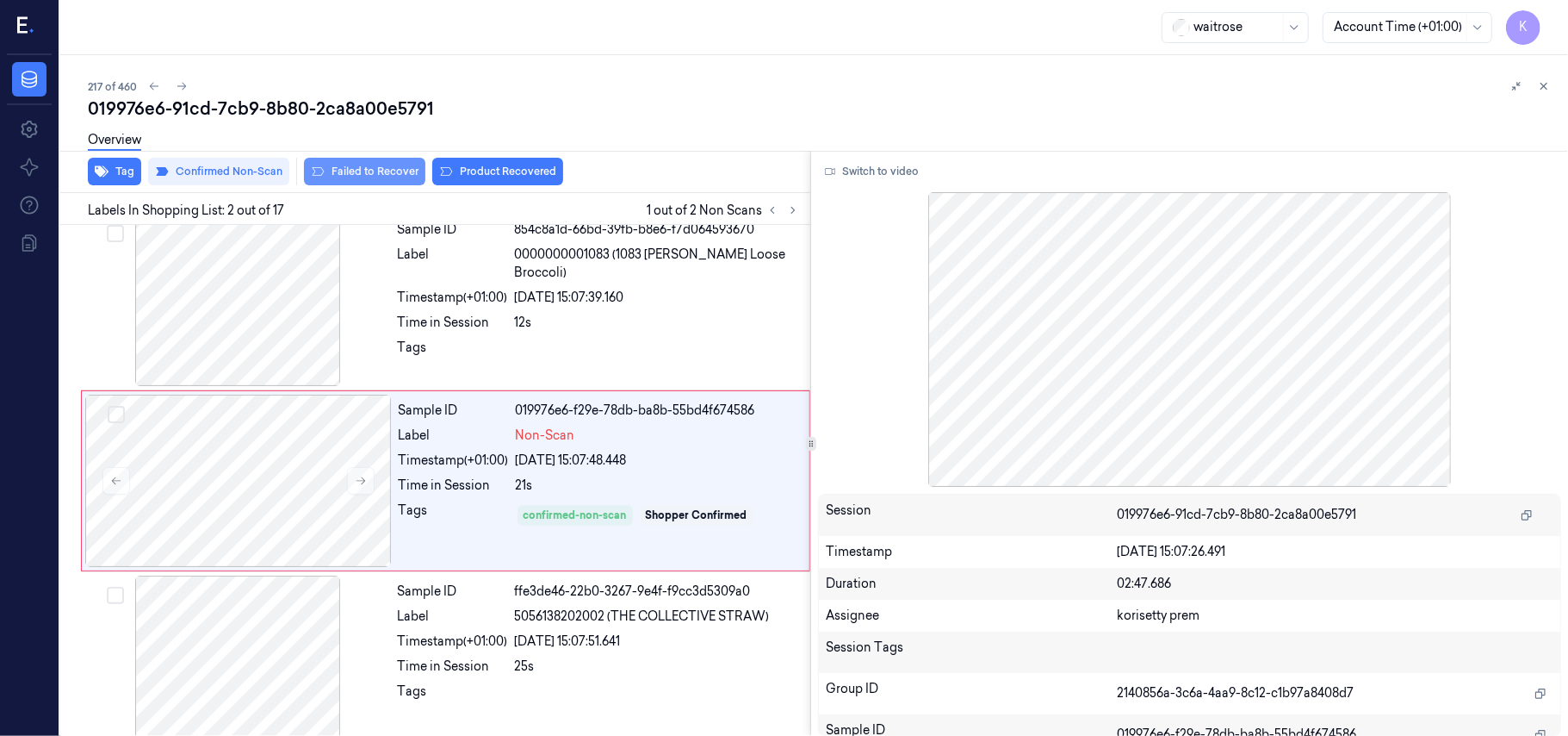
click at [348, 177] on button "Failed to Recover" at bounding box center [364, 171] width 121 height 28
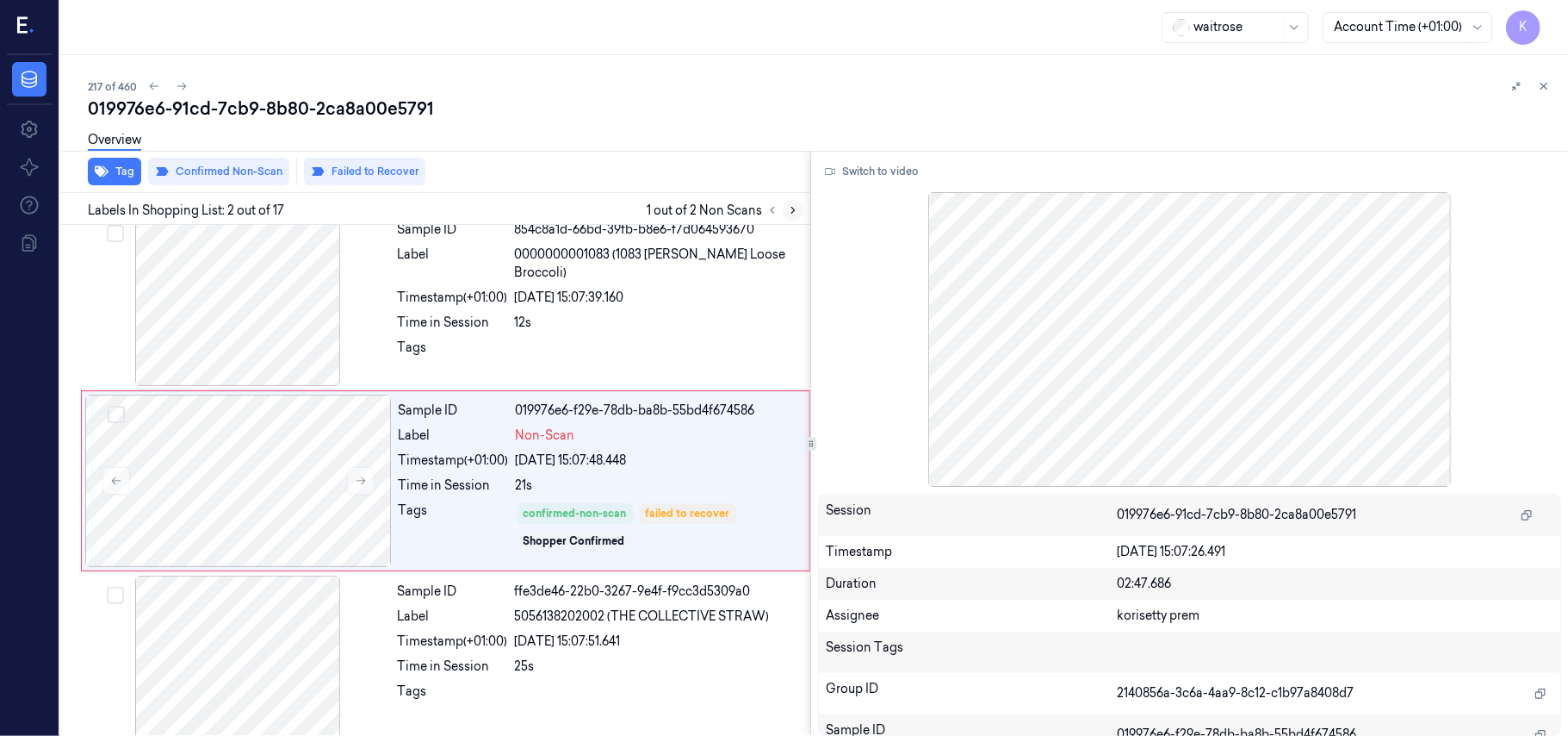
click at [792, 214] on icon at bounding box center [793, 210] width 12 height 12
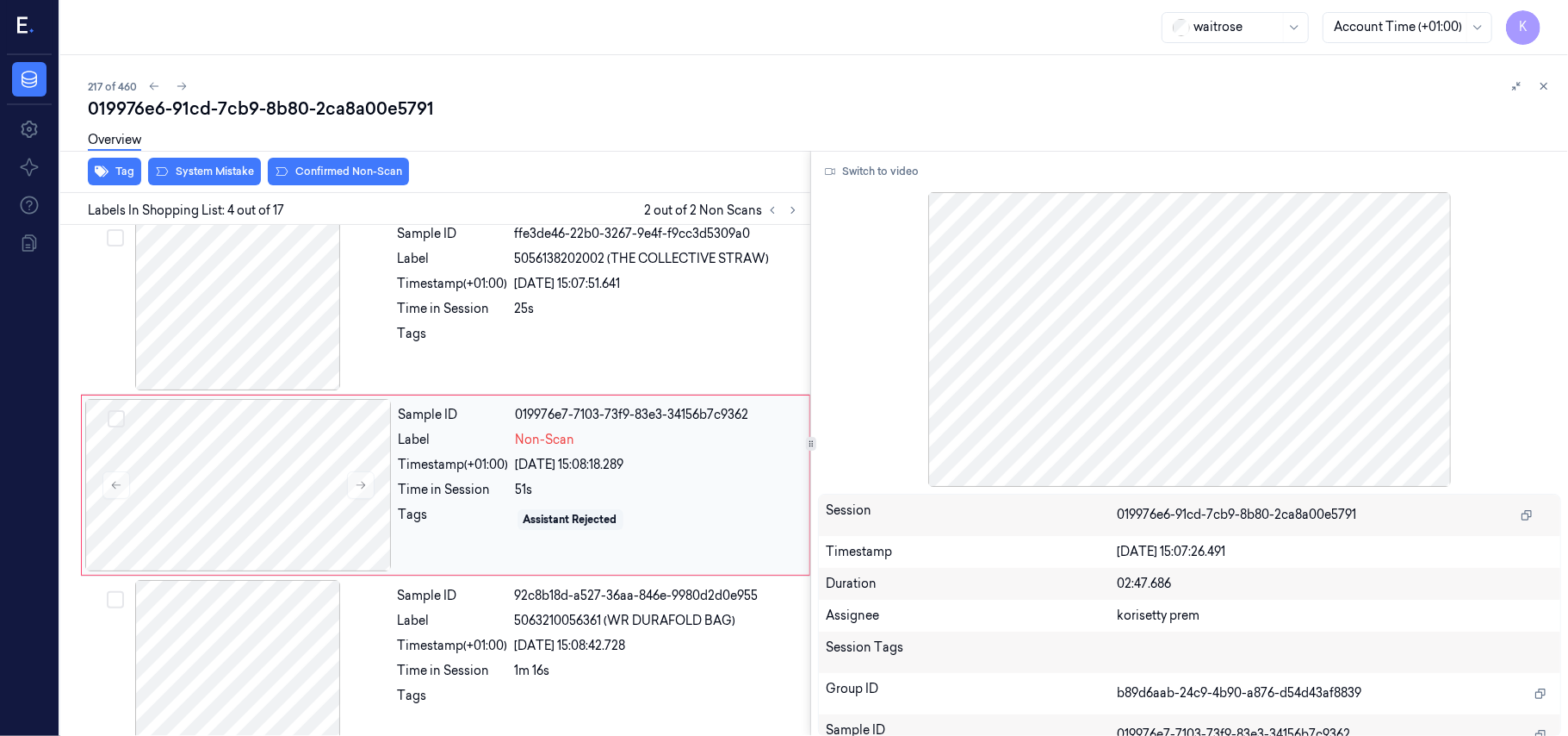
scroll to position [377, 0]
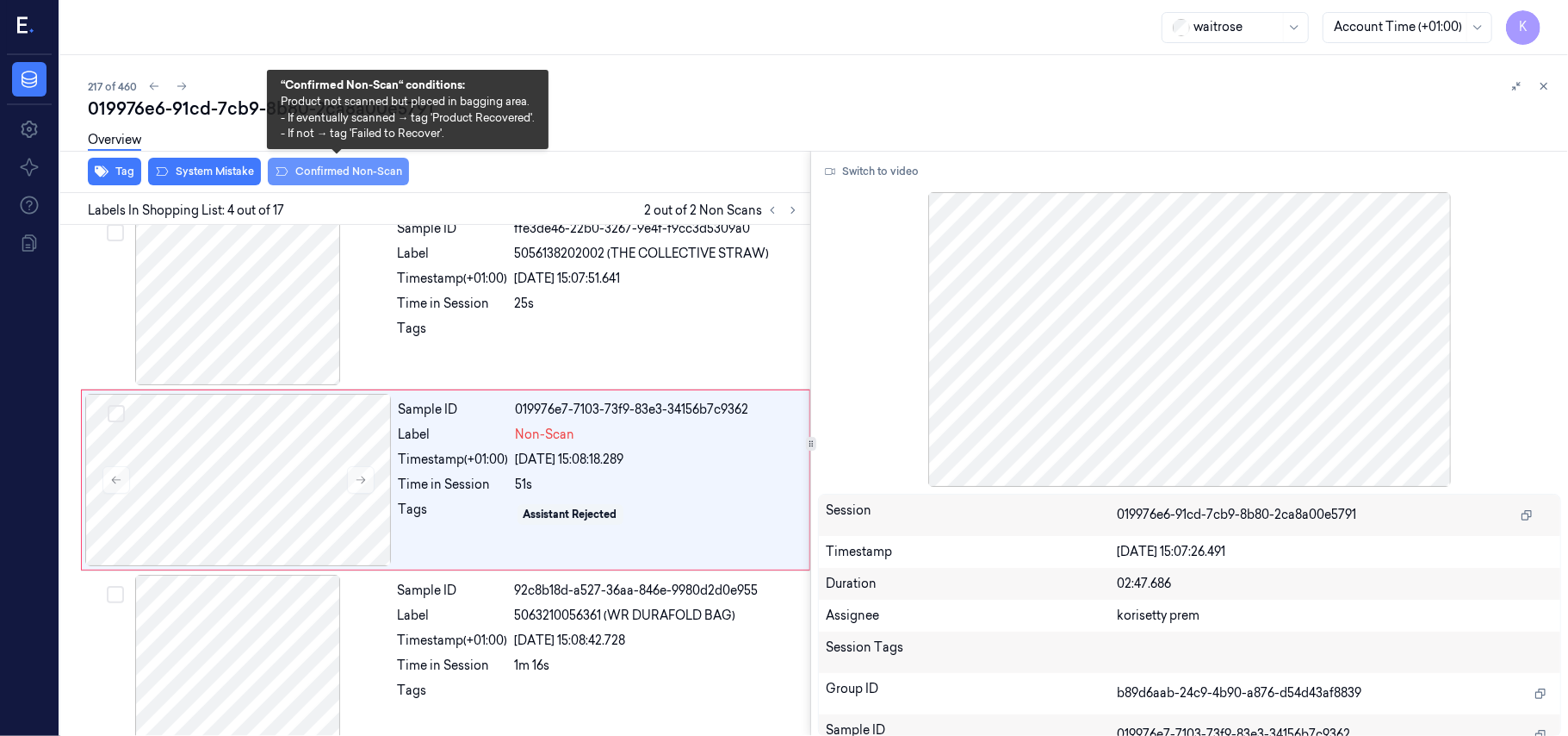
click at [324, 173] on button "Confirmed Non-Scan" at bounding box center [338, 171] width 141 height 28
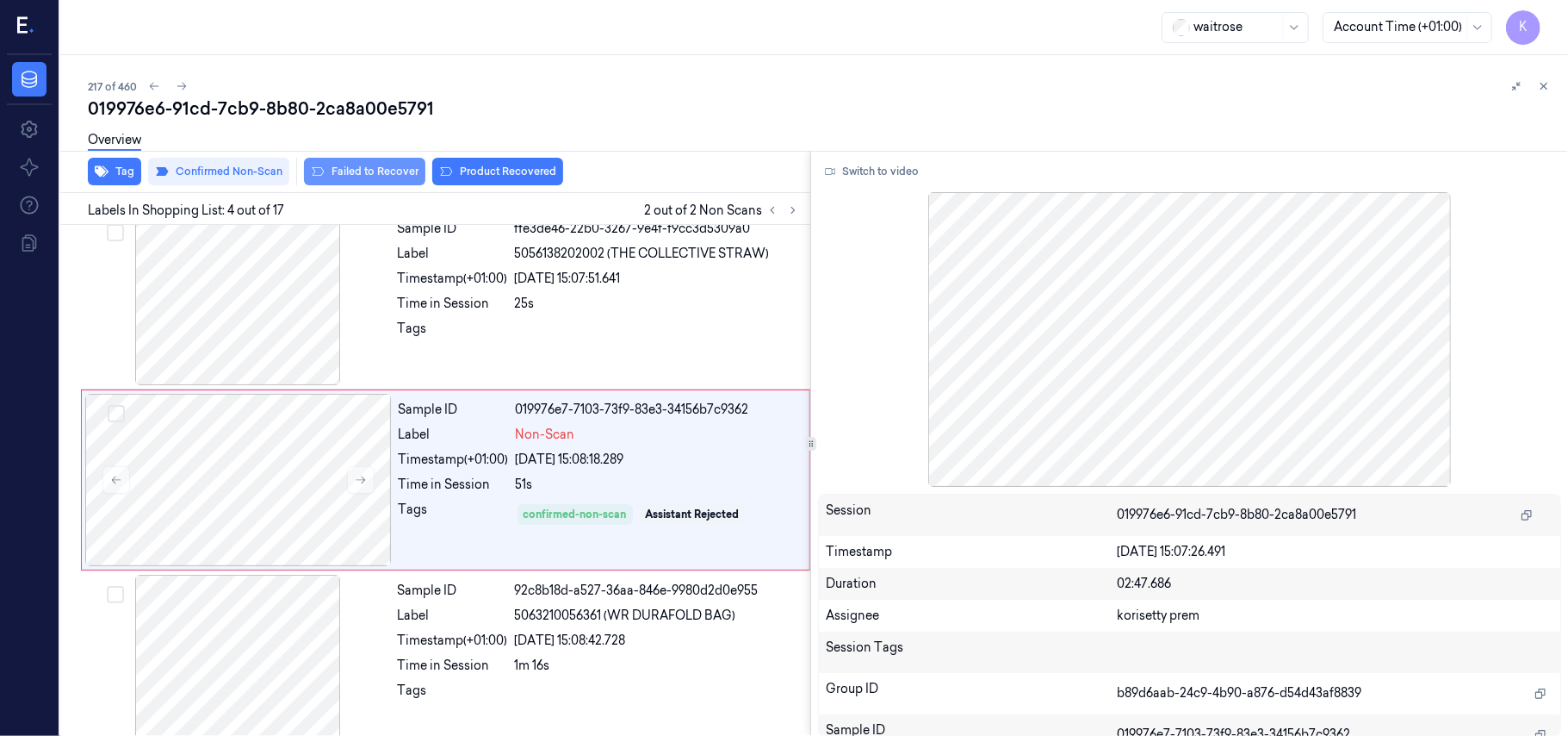
click at [396, 177] on button "Failed to Recover" at bounding box center [364, 171] width 121 height 28
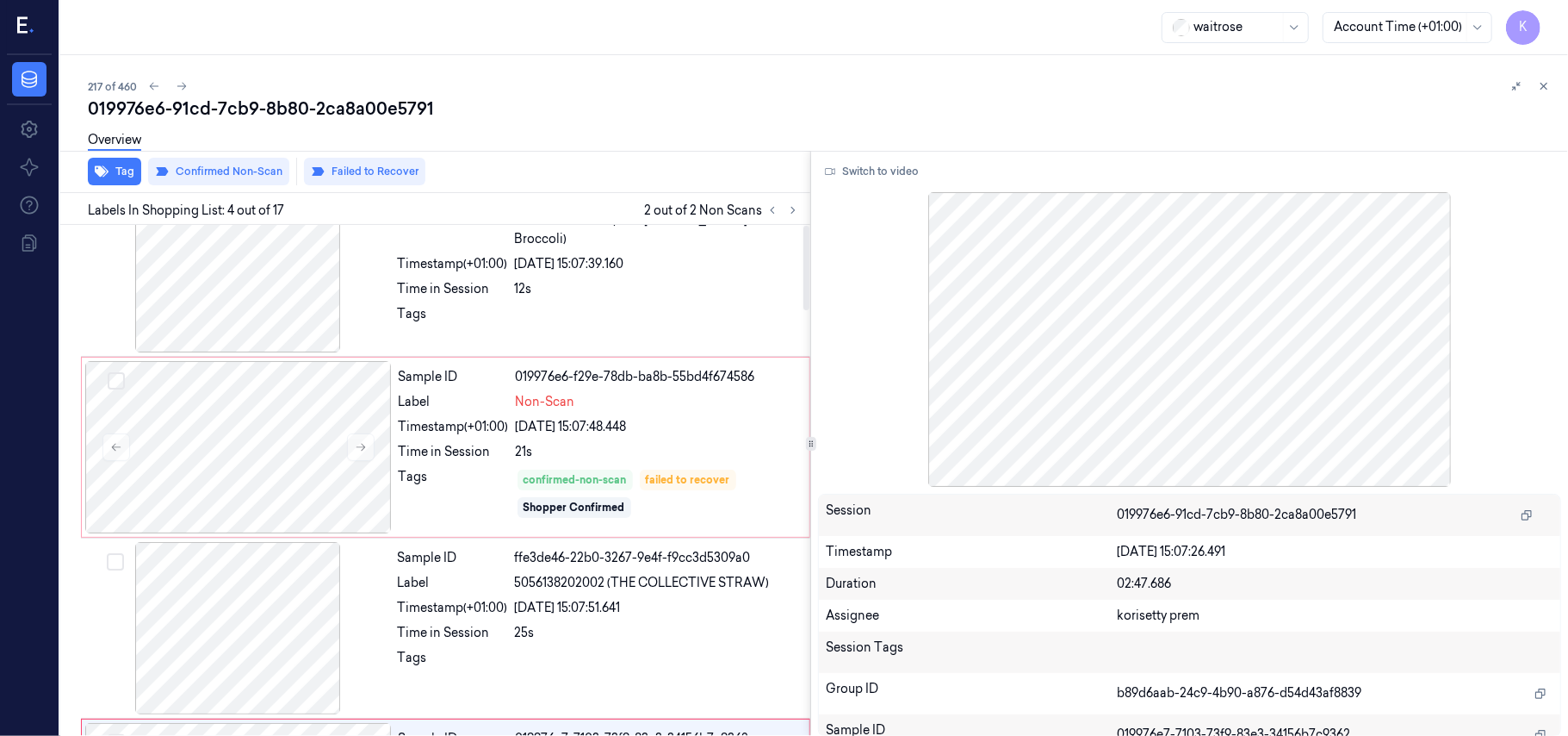
scroll to position [0, 0]
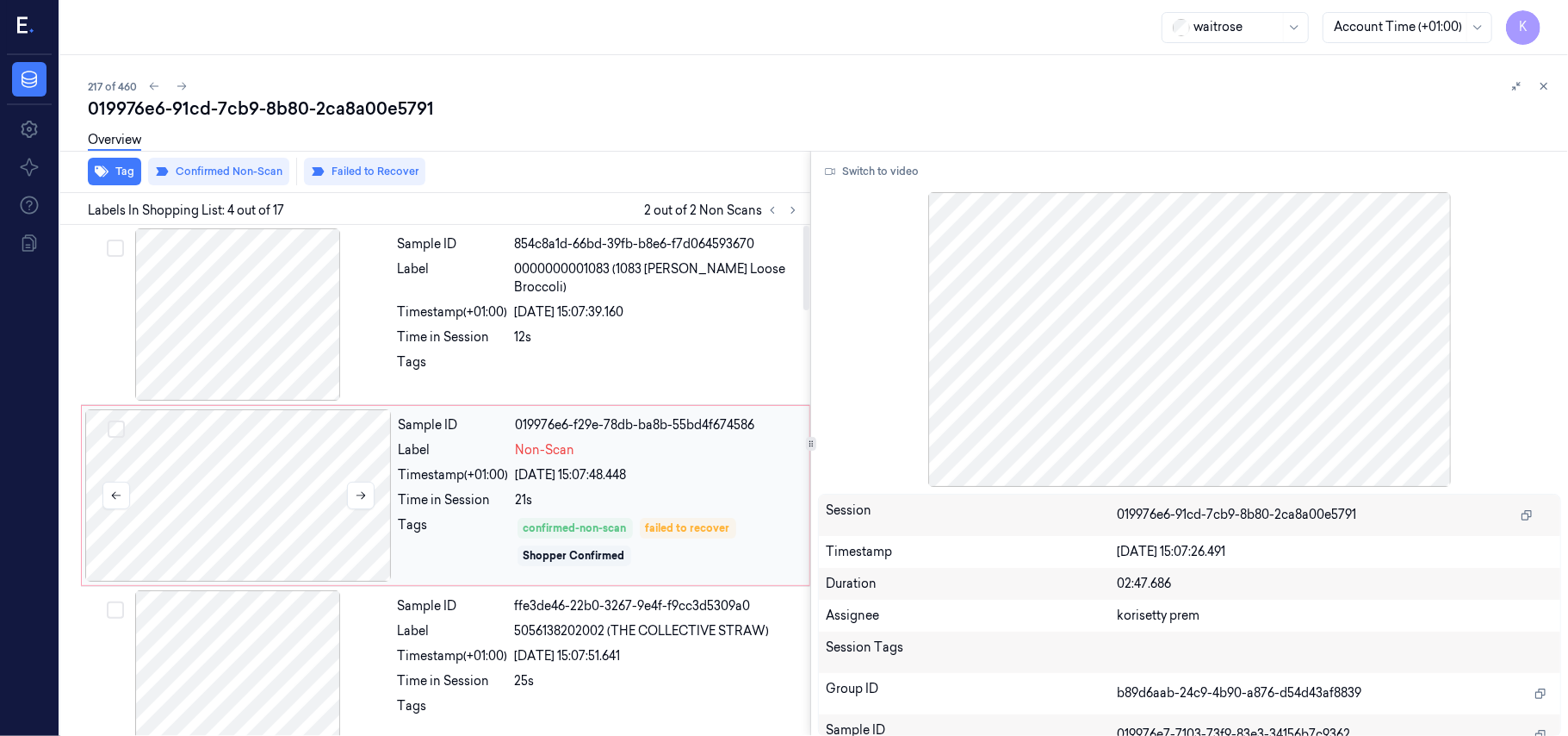
click at [252, 512] on div at bounding box center [239, 495] width 307 height 172
click at [281, 333] on div at bounding box center [238, 314] width 307 height 172
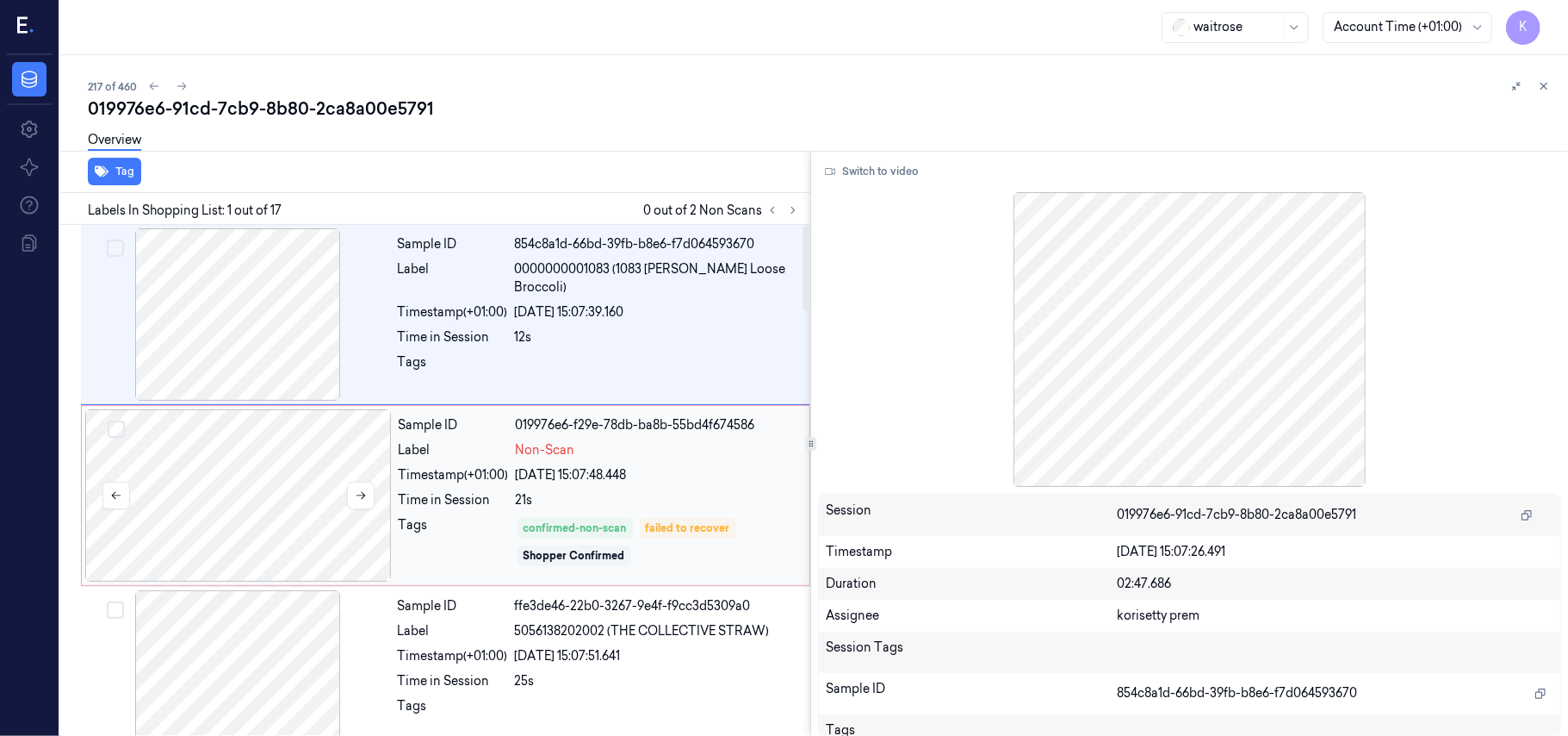
click at [281, 484] on div at bounding box center [239, 495] width 307 height 172
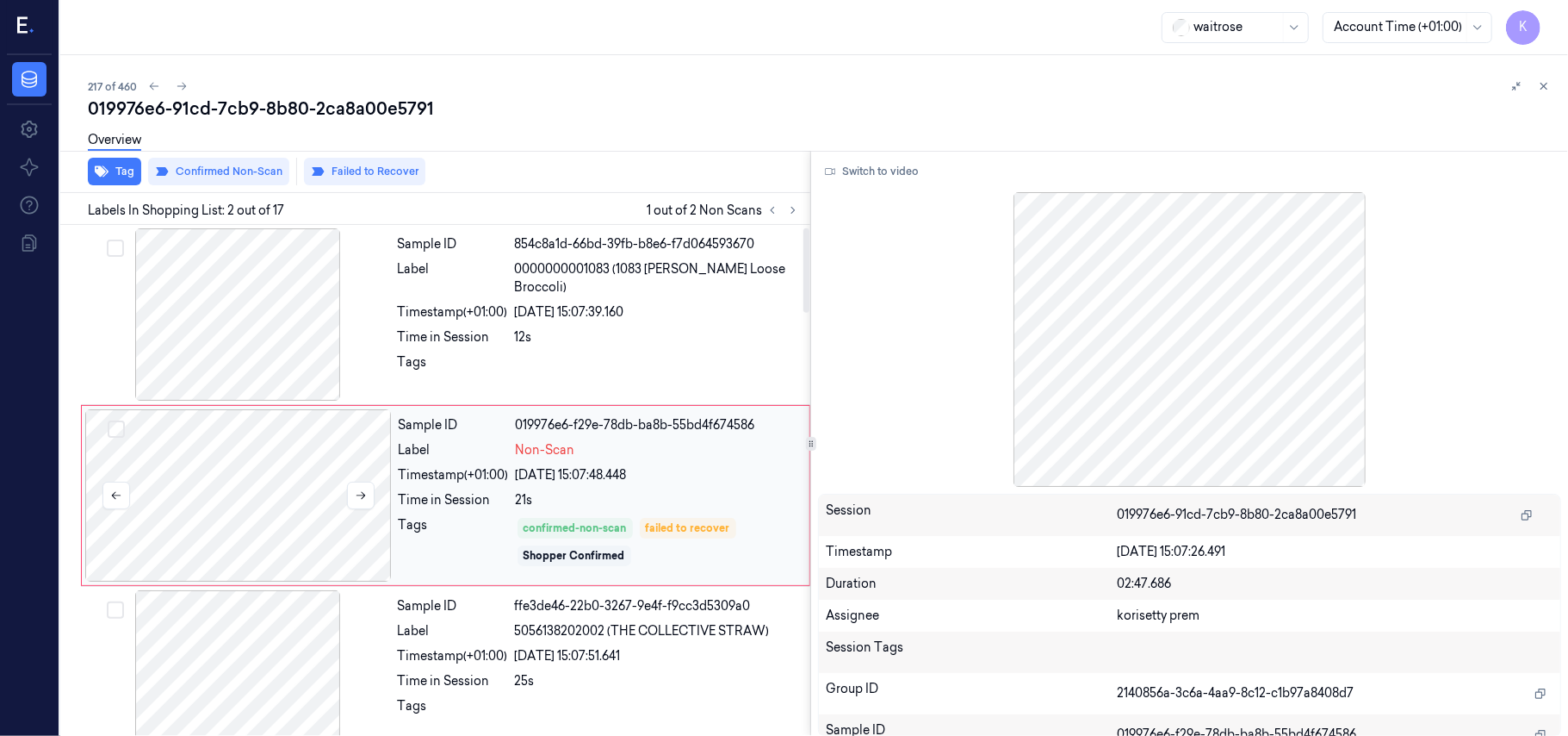
scroll to position [15, 0]
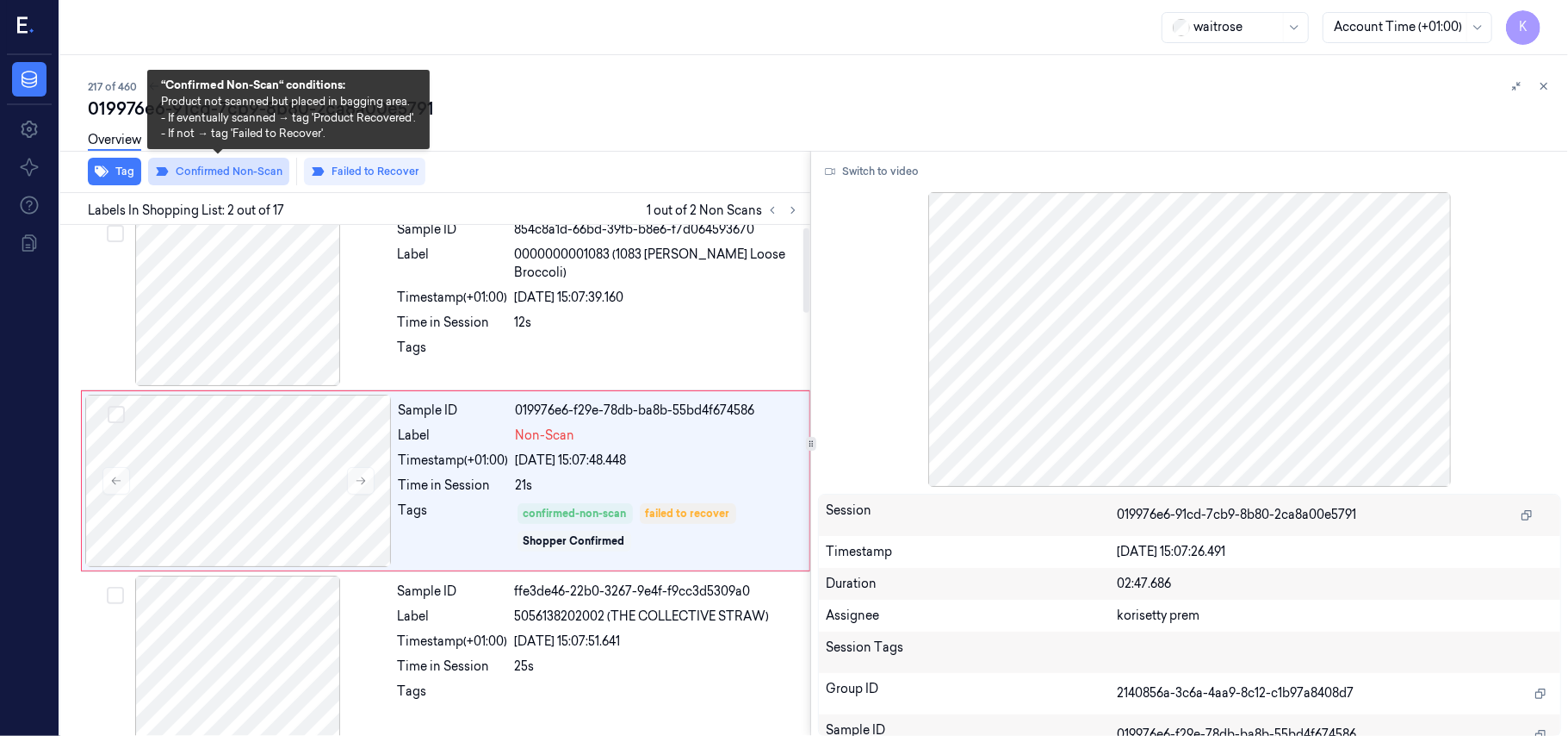
click at [243, 169] on button "Confirmed Non-Scan" at bounding box center [219, 171] width 141 height 28
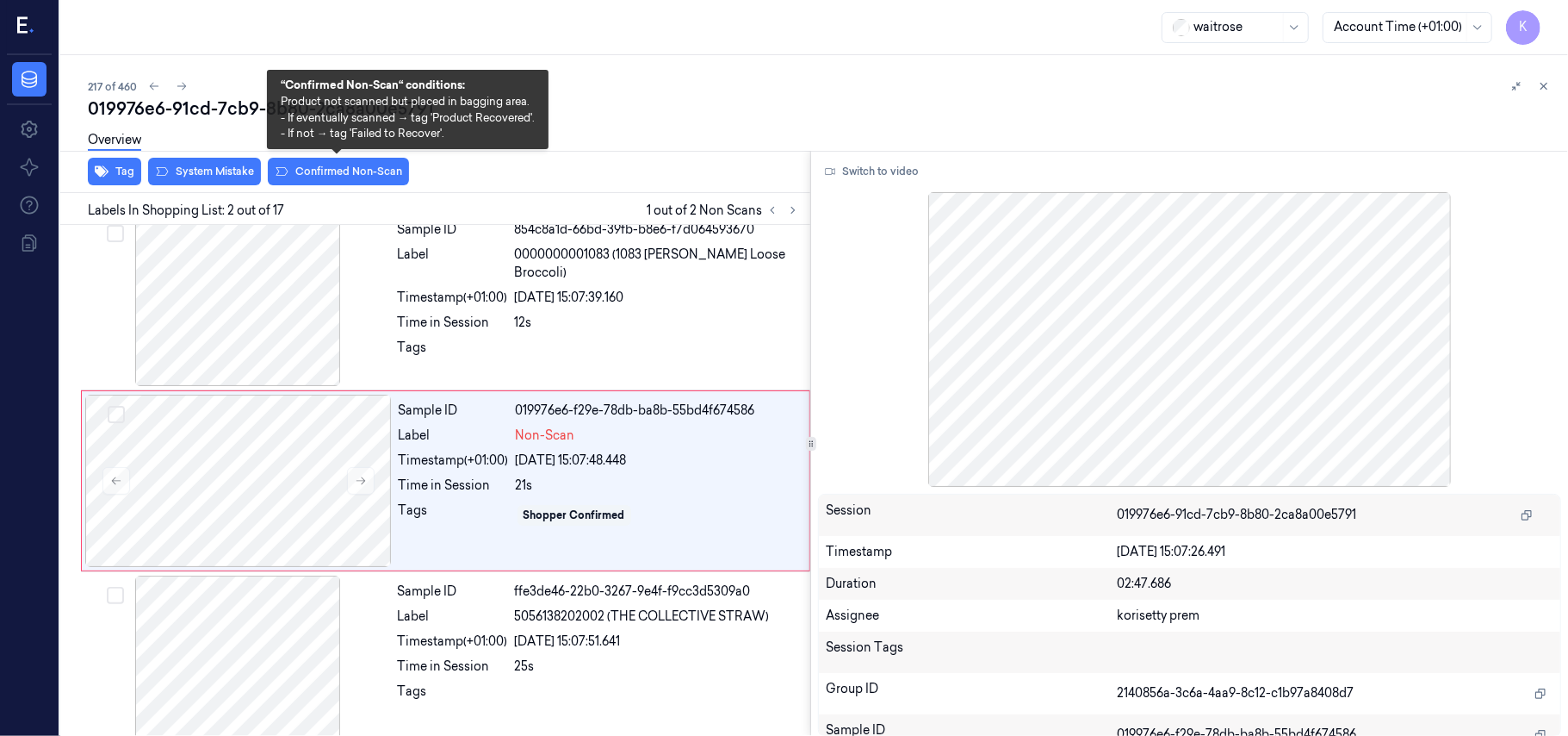
click at [346, 172] on button "Confirmed Non-Scan" at bounding box center [338, 171] width 141 height 28
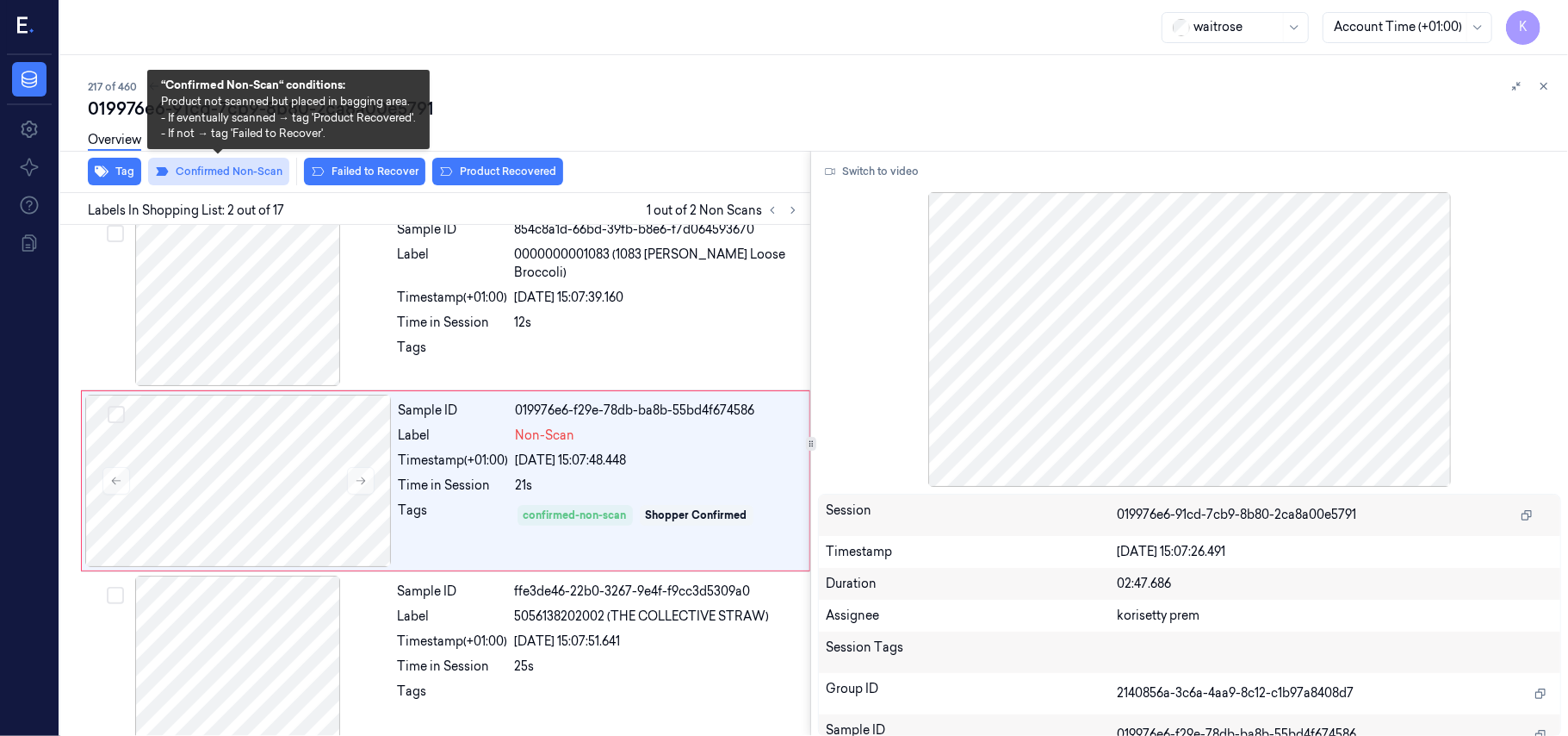
click at [248, 174] on button "Confirmed Non-Scan" at bounding box center [219, 171] width 141 height 28
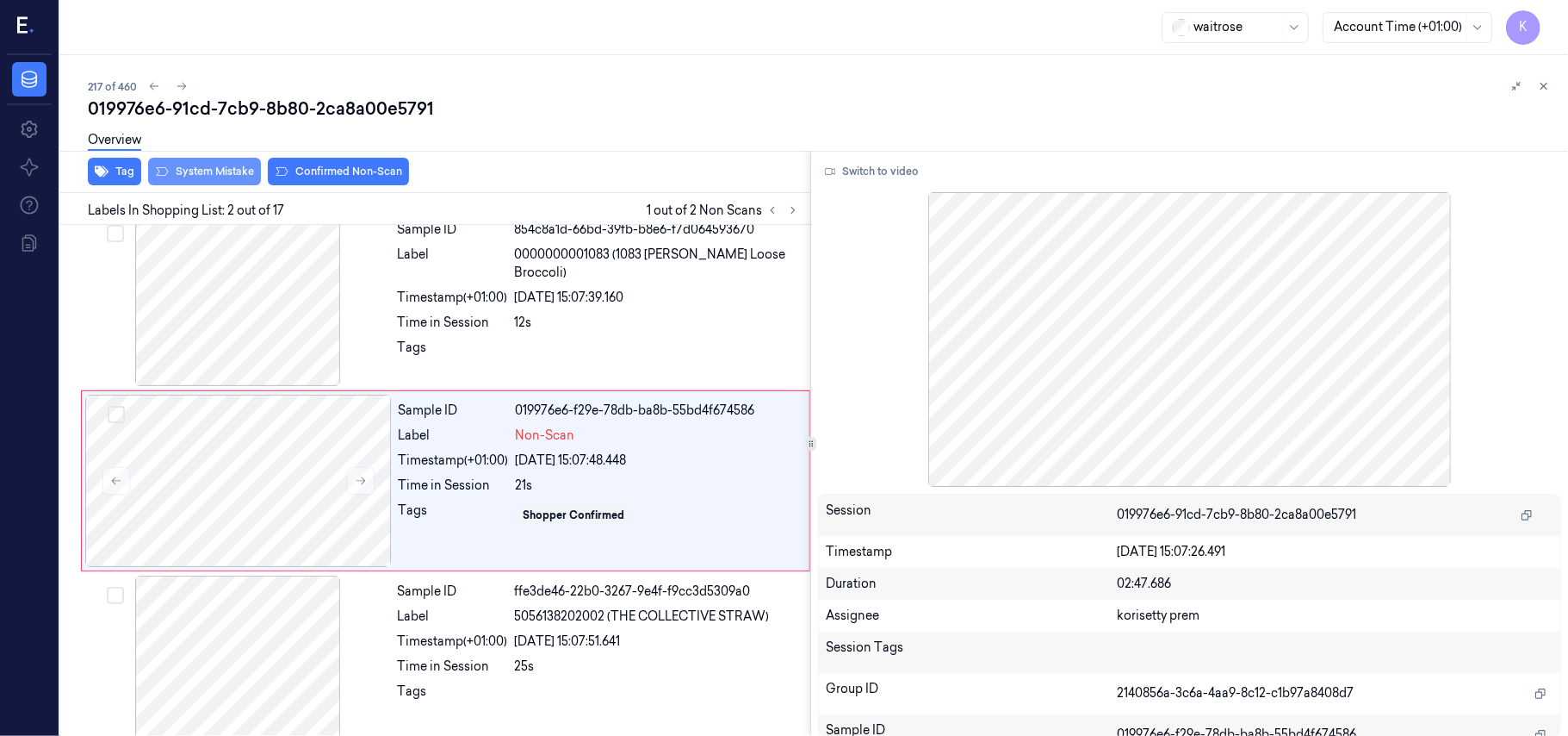
click at [246, 174] on button "System Mistake" at bounding box center [204, 171] width 112 height 28
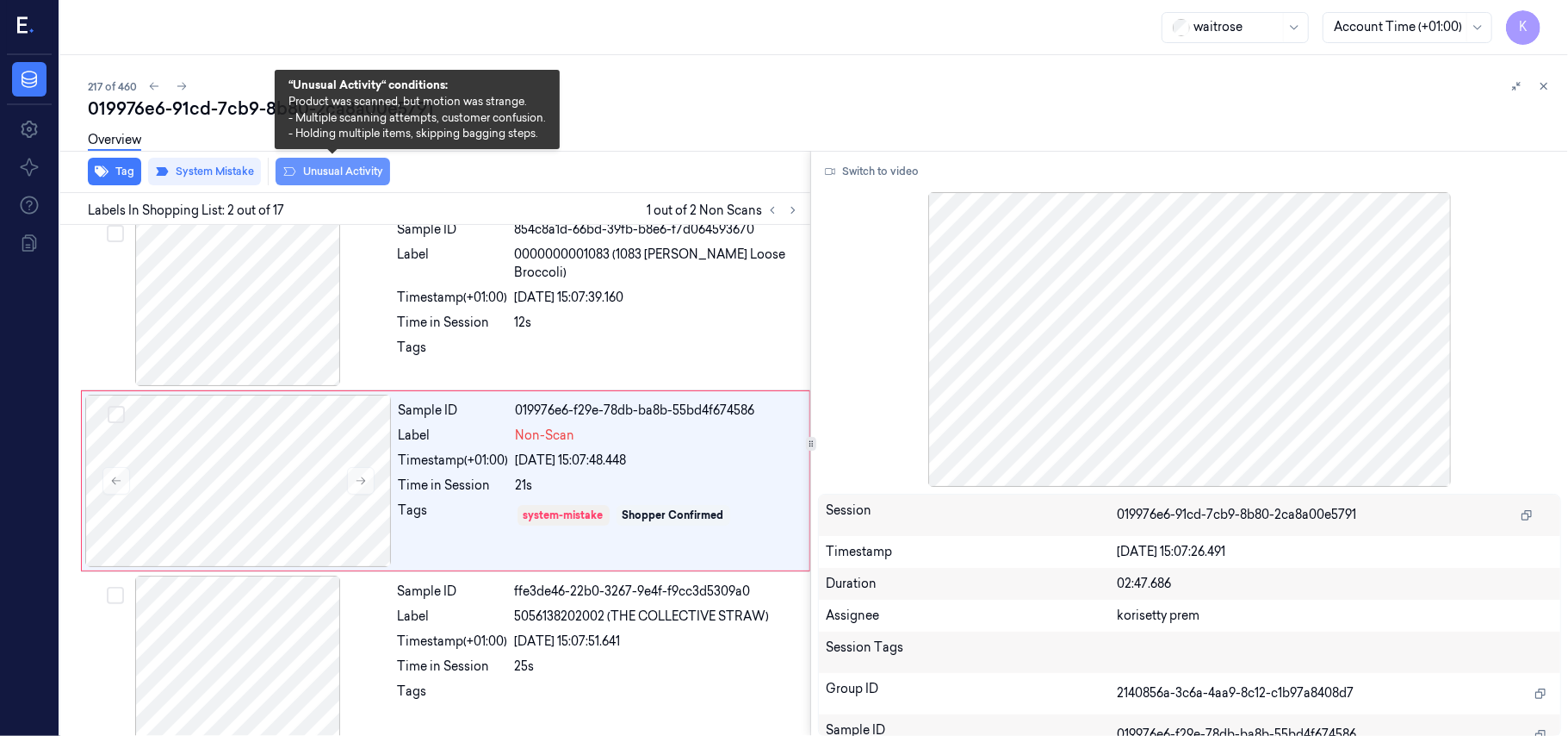
click at [297, 177] on button "Unusual Activity" at bounding box center [333, 171] width 114 height 28
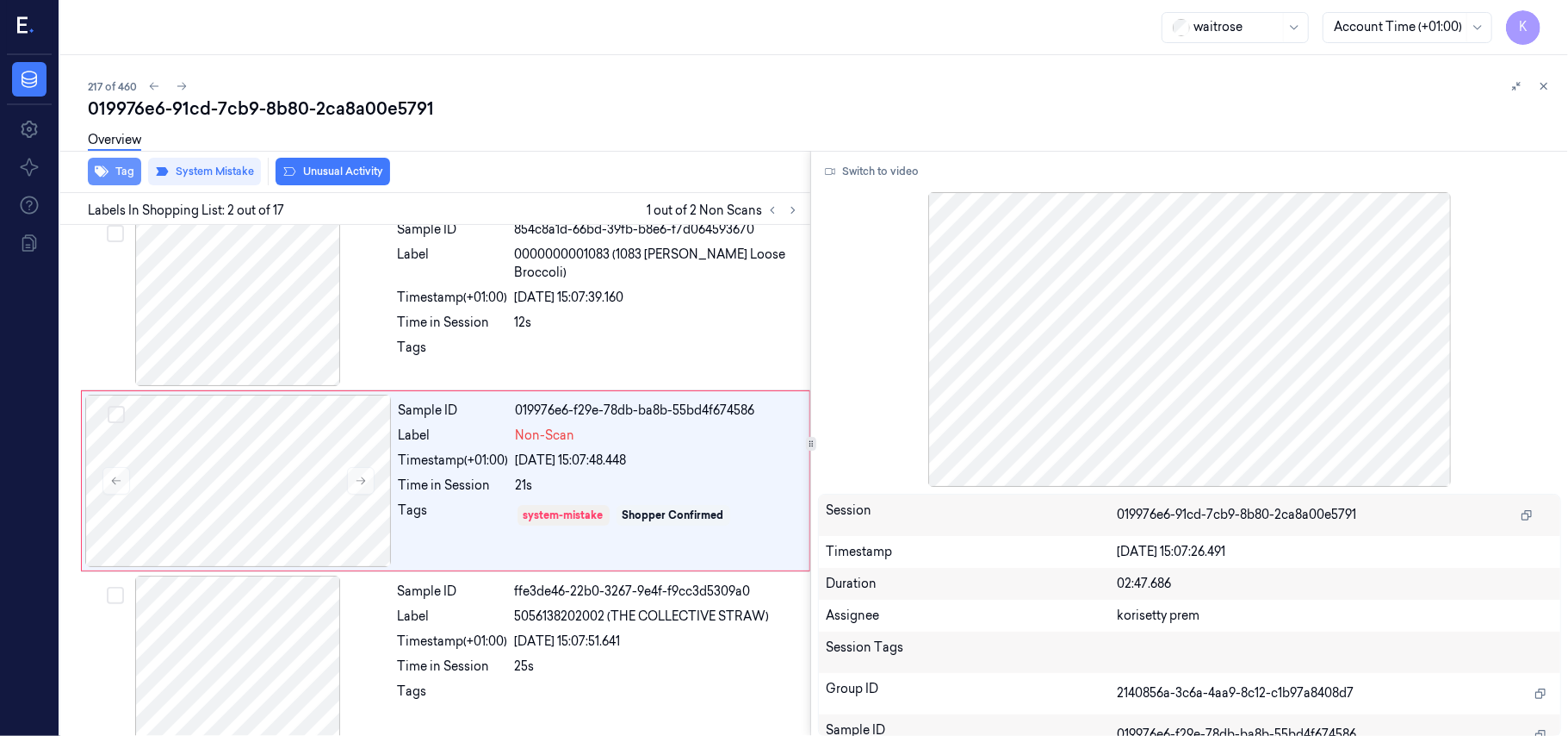
click at [112, 172] on button "Tag" at bounding box center [114, 171] width 54 height 28
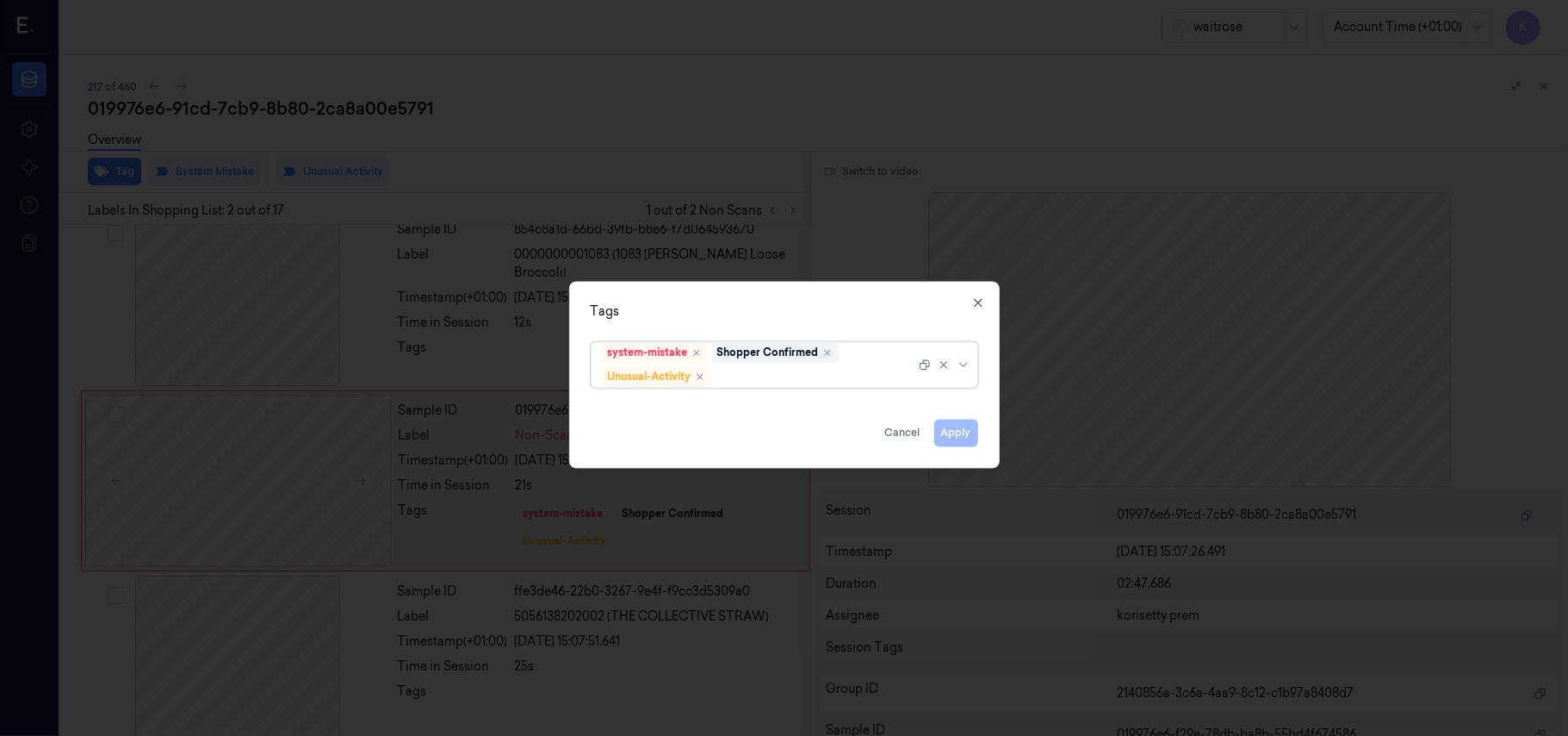
click at [797, 377] on div at bounding box center [815, 376] width 201 height 18
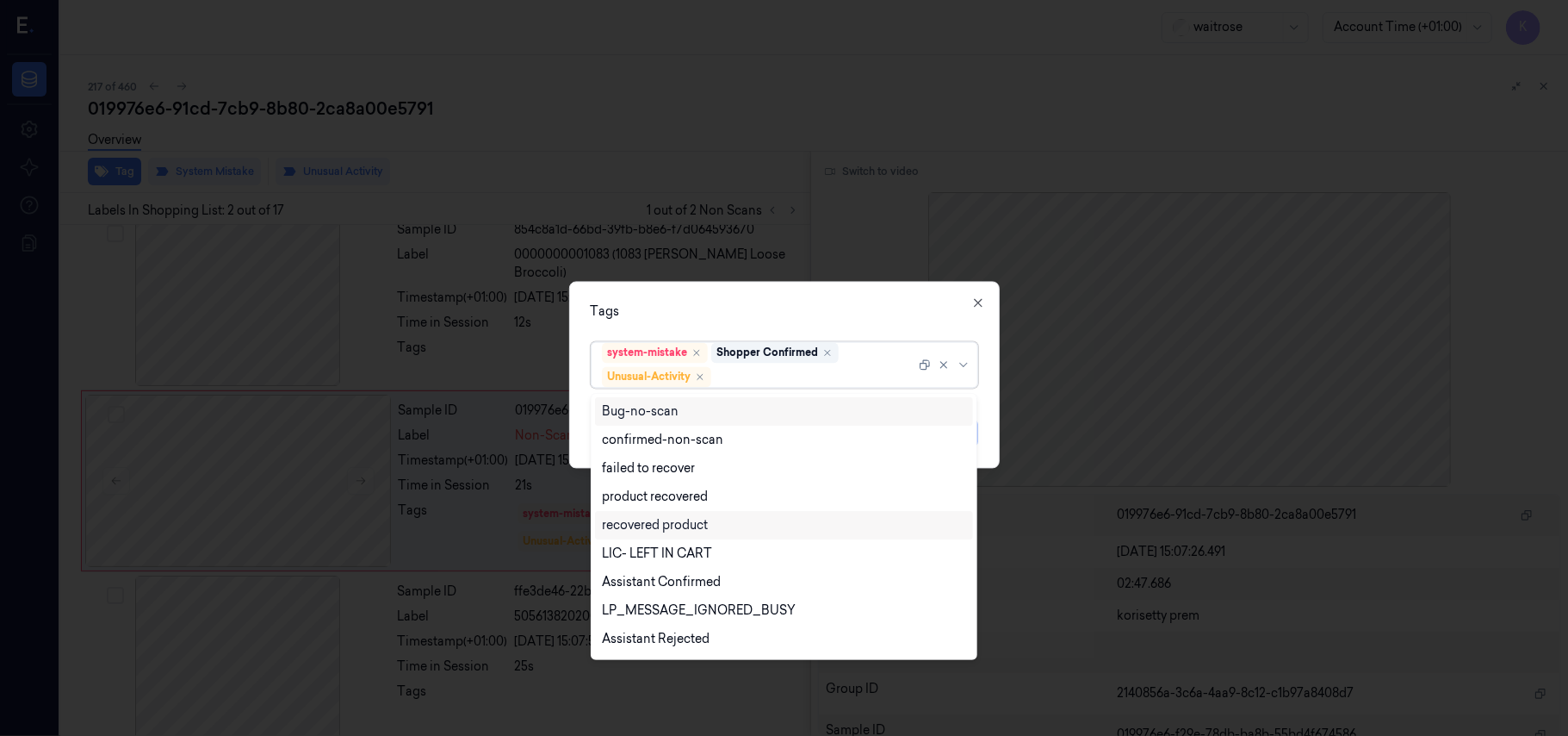
scroll to position [225, 0]
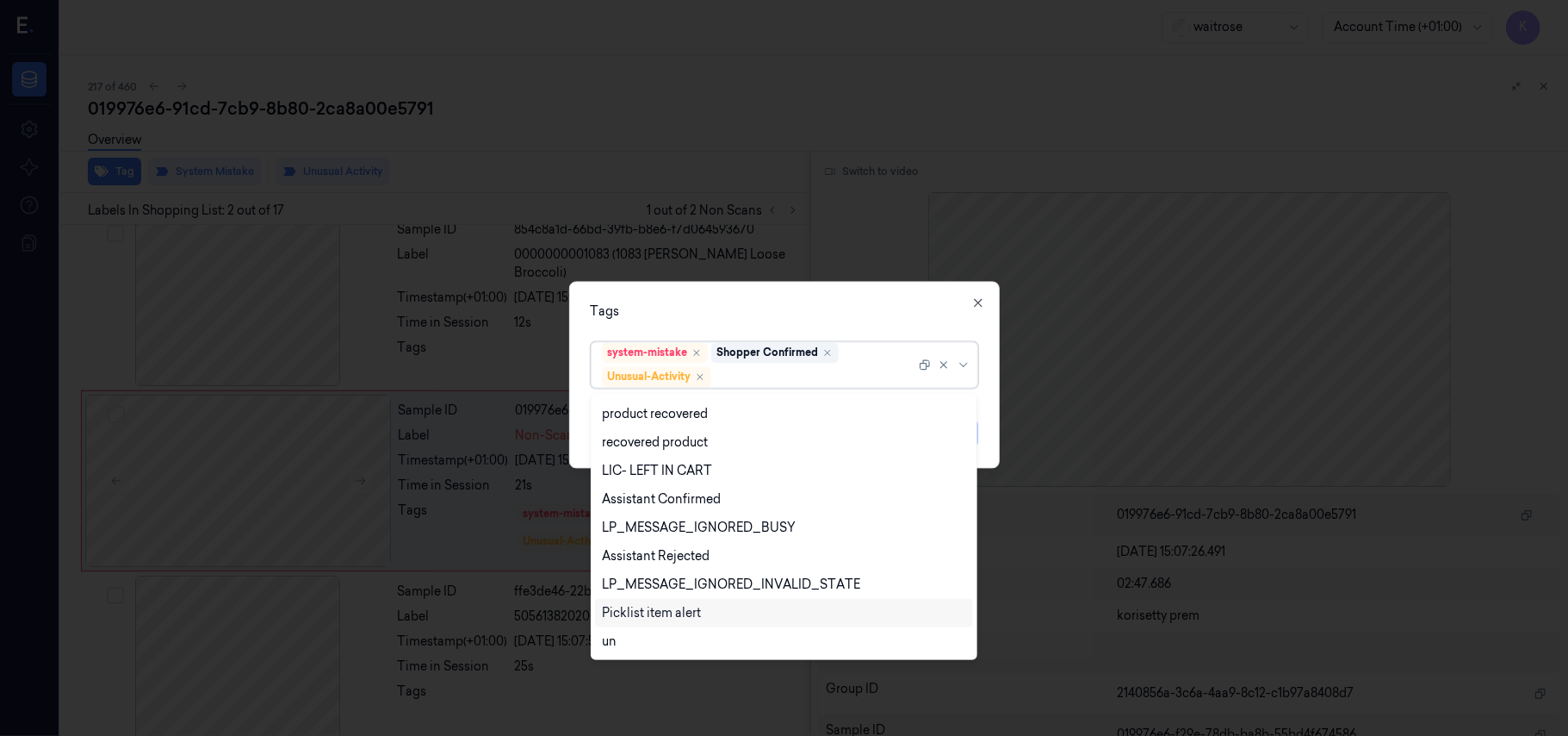
click at [662, 618] on div "Picklist item alert" at bounding box center [651, 613] width 99 height 18
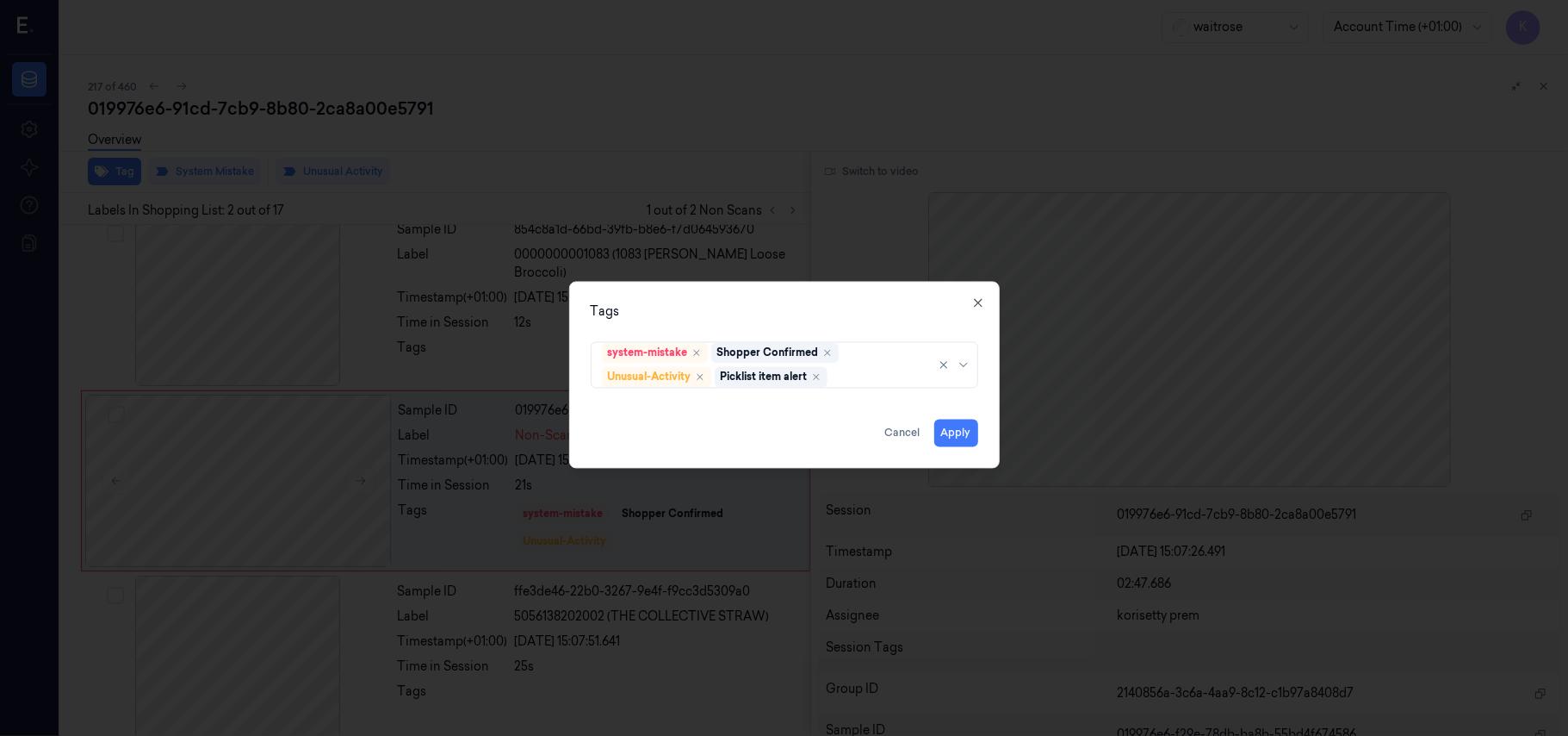
click at [840, 322] on div "Tags system-mistake Shopper Confirmed Unusual-Activity Picklist item alert Appl…" at bounding box center [784, 375] width 430 height 187
click at [952, 432] on button "Apply" at bounding box center [957, 433] width 44 height 28
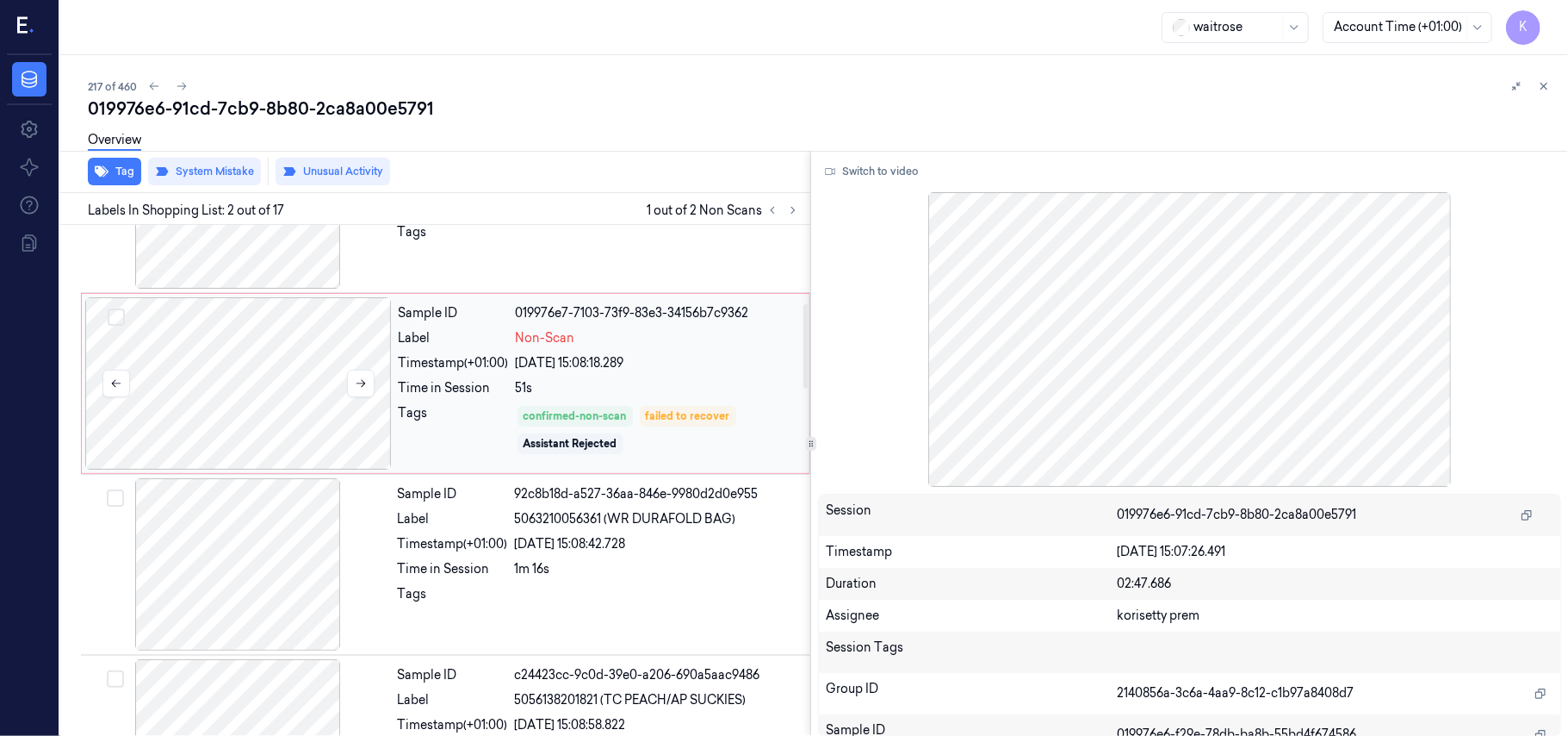
click at [295, 407] on div at bounding box center [239, 382] width 307 height 172
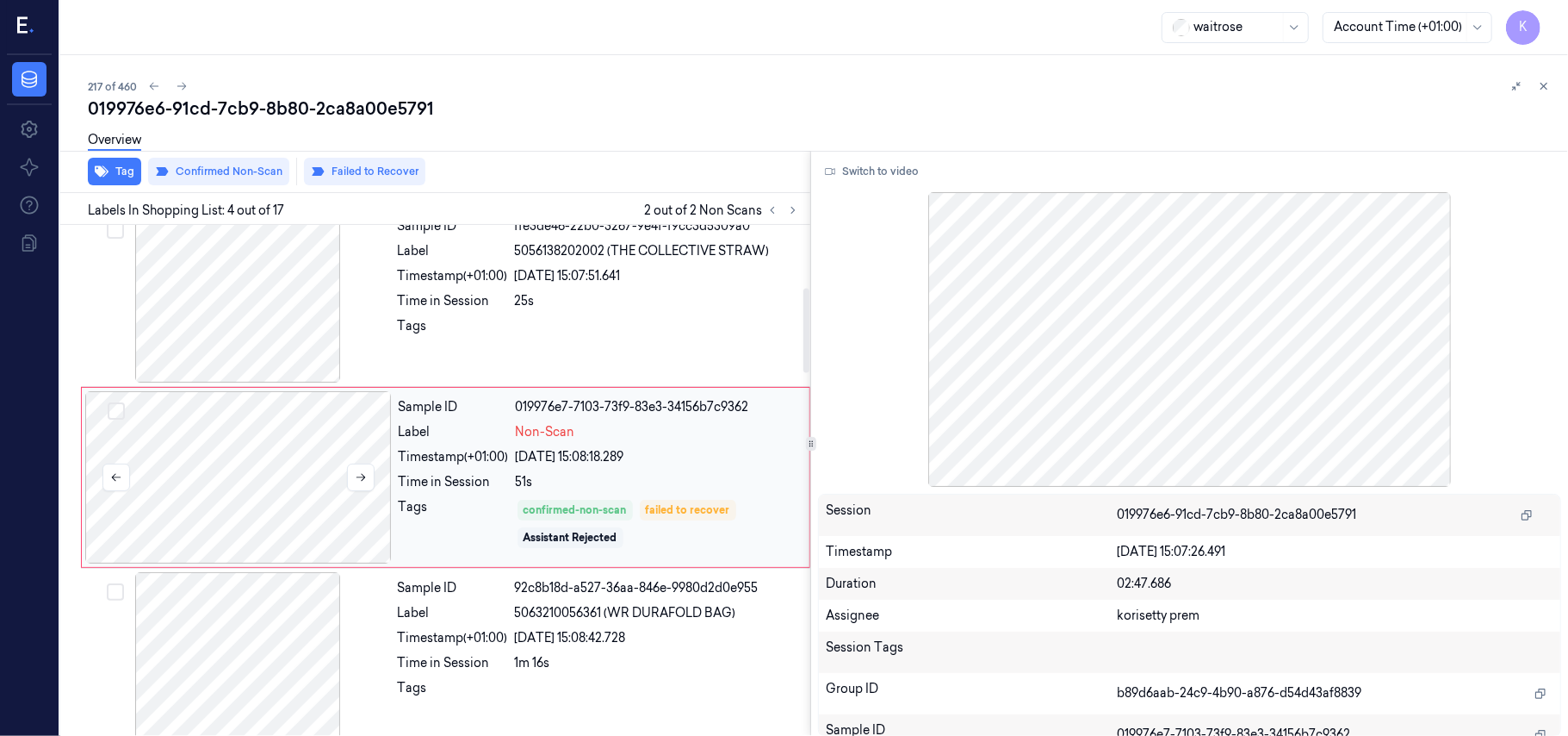
scroll to position [377, 0]
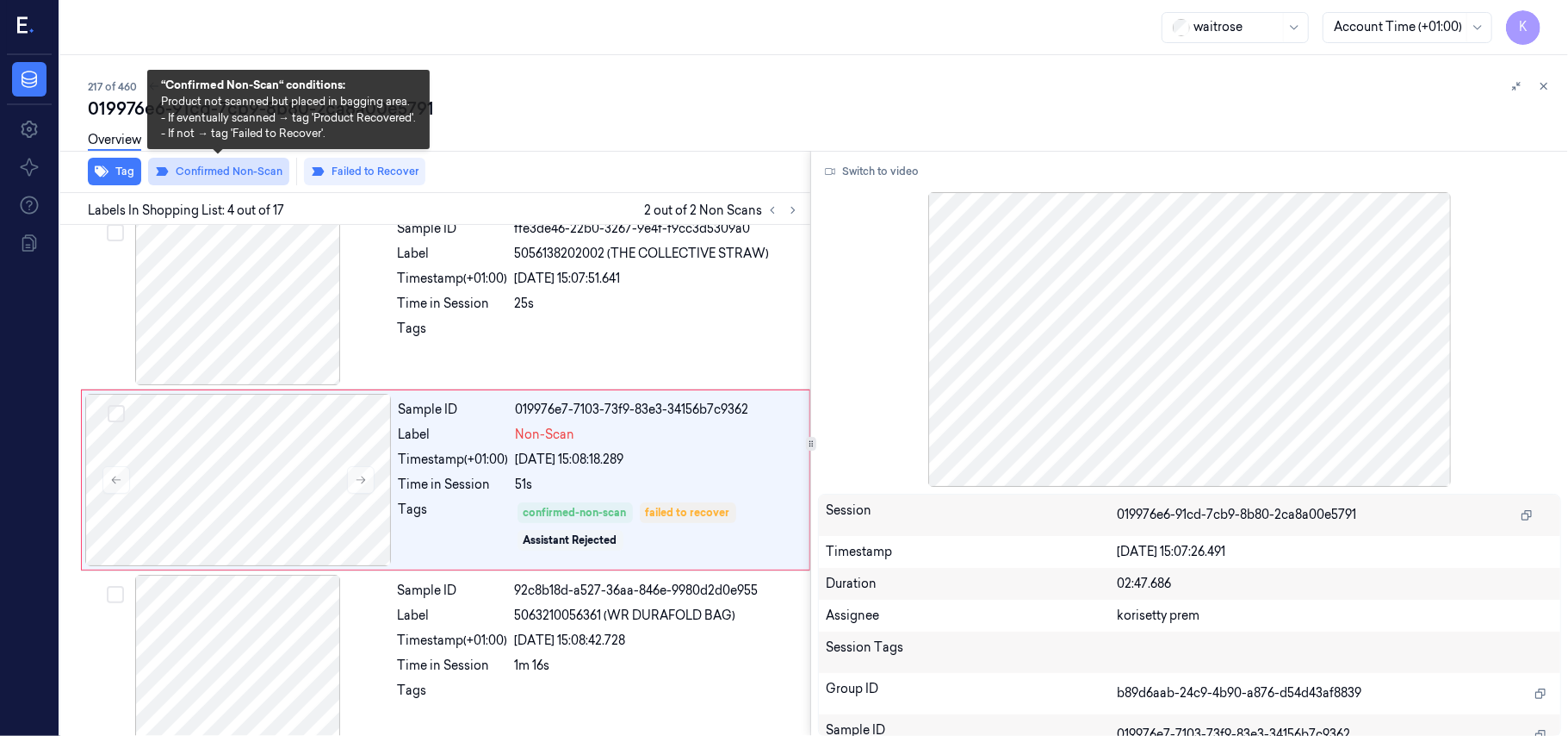
click at [246, 173] on button "Confirmed Non-Scan" at bounding box center [219, 171] width 141 height 28
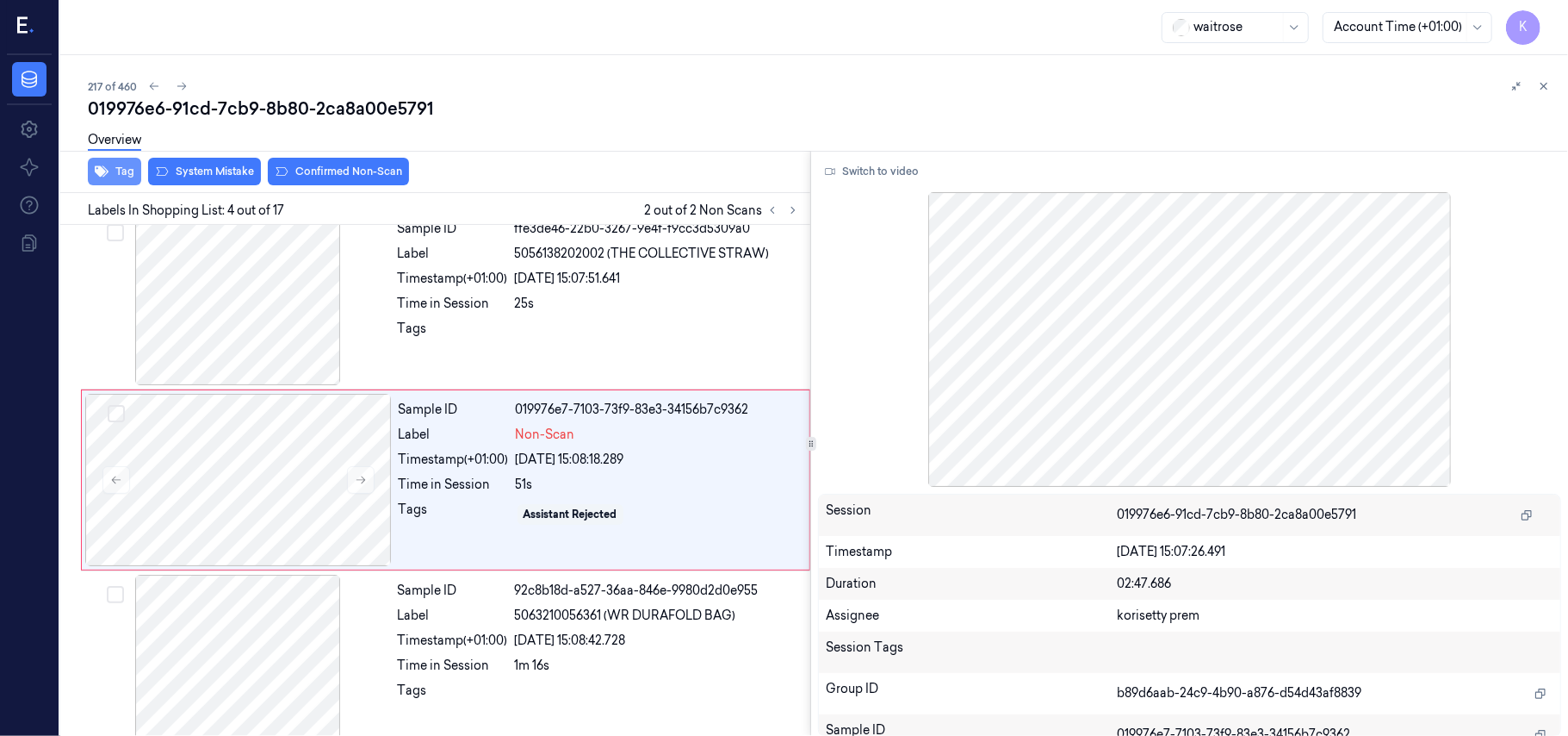
click at [112, 176] on button "Tag" at bounding box center [114, 171] width 54 height 28
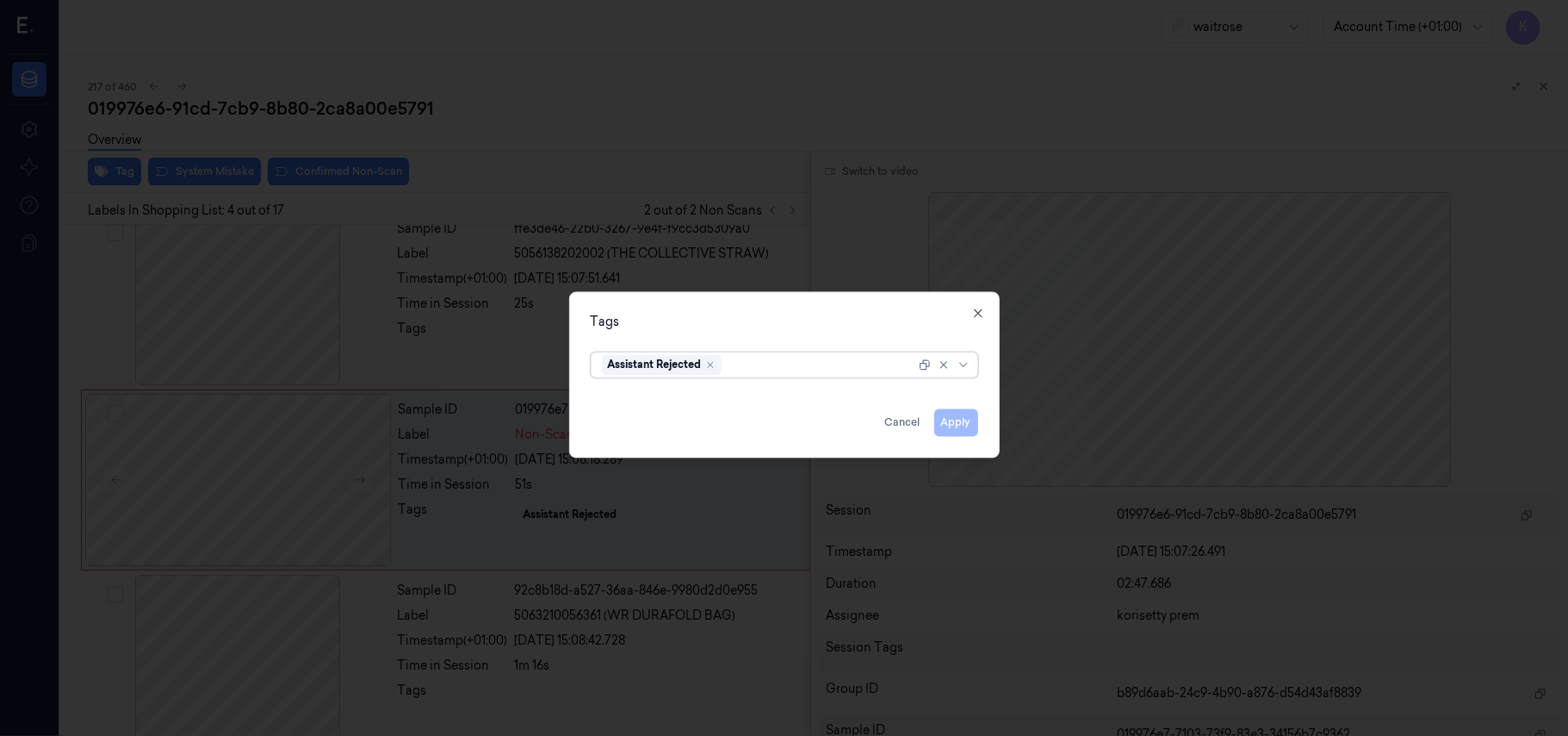
click at [770, 311] on div "Tags option Assistant Rejected, selected. Select is focused ,type to refine lis…" at bounding box center [784, 374] width 430 height 166
click at [889, 432] on button "Cancel" at bounding box center [902, 423] width 49 height 28
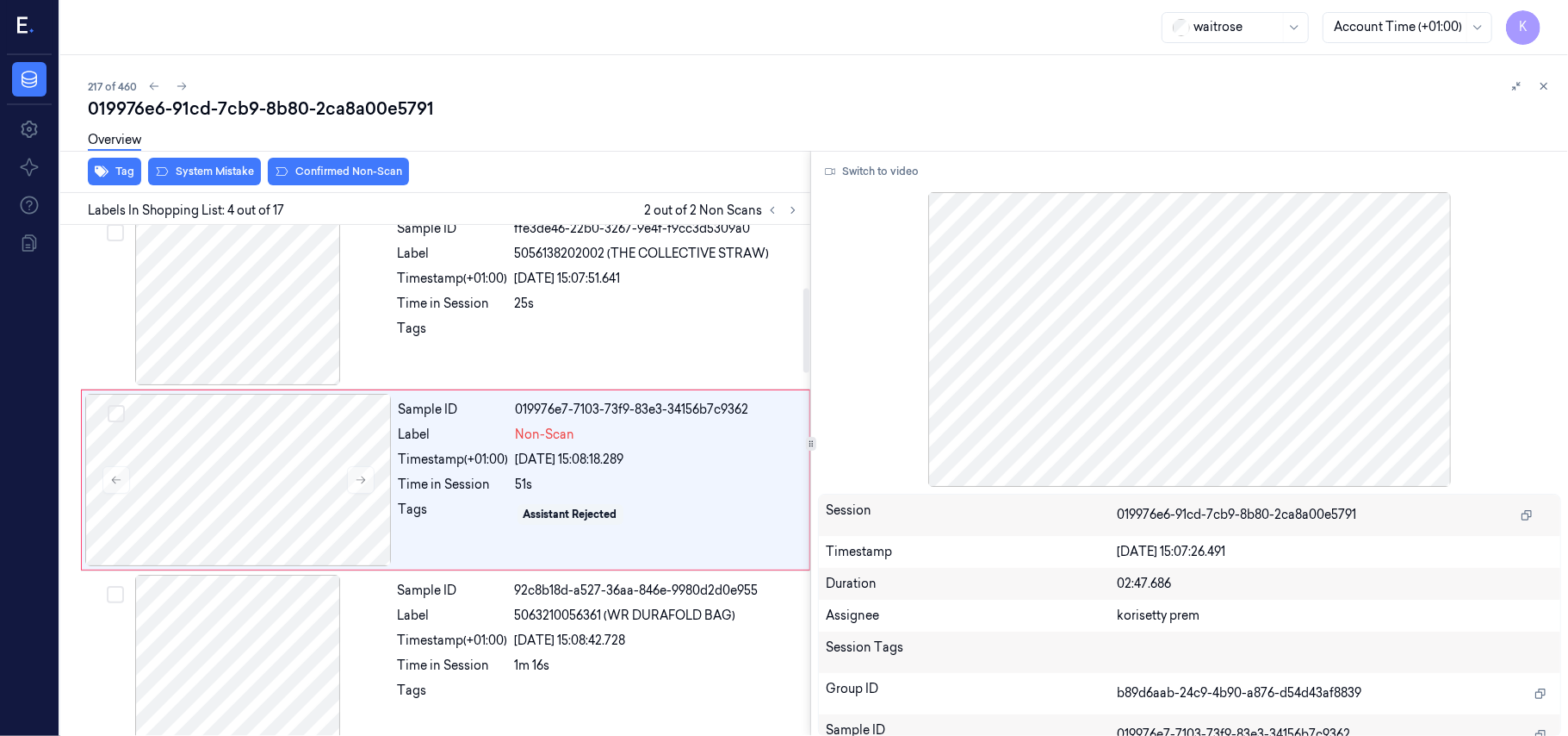
click at [210, 186] on div "Tag System Mistake Confirmed Non-Scan" at bounding box center [432, 171] width 757 height 42
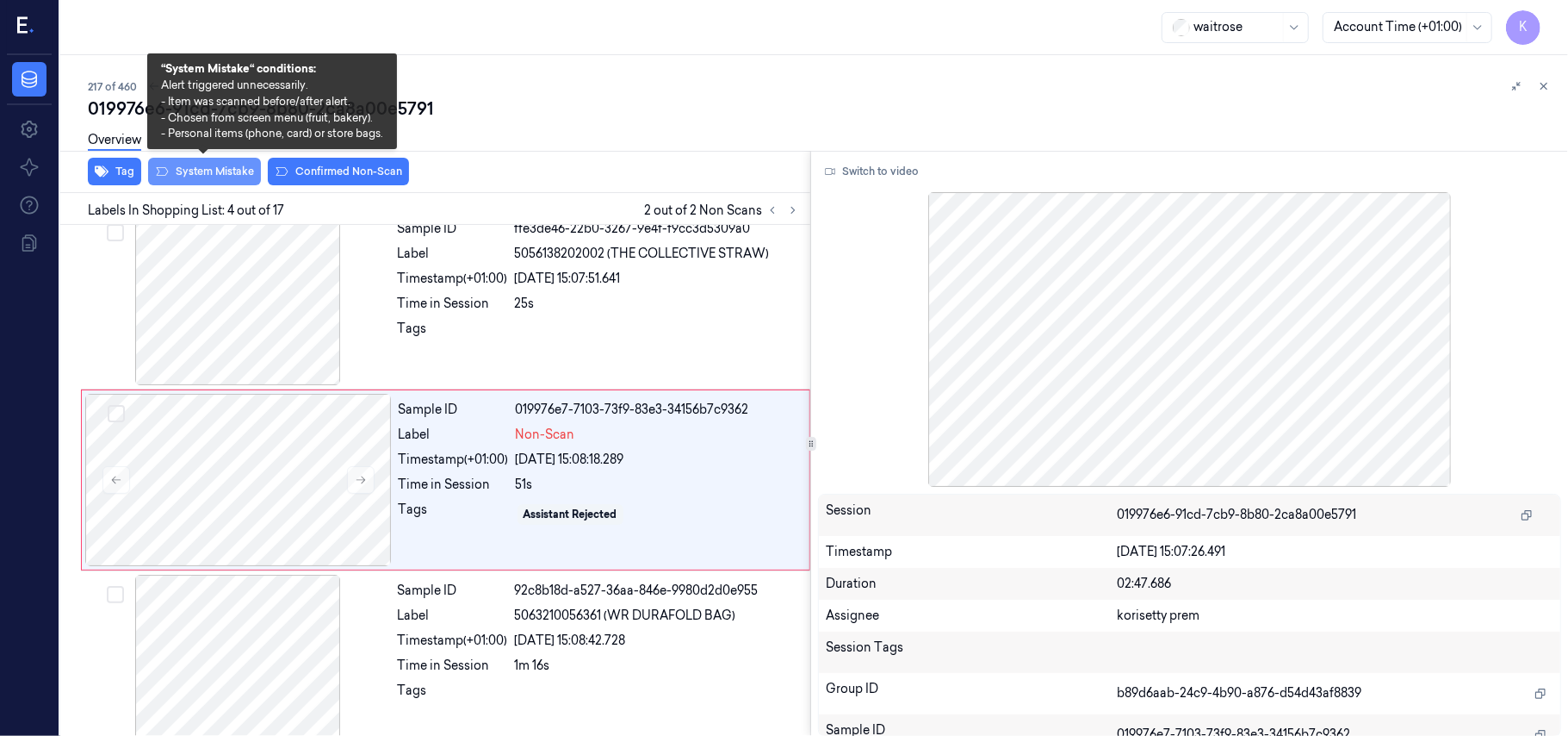
click at [212, 174] on button "System Mistake" at bounding box center [204, 171] width 112 height 28
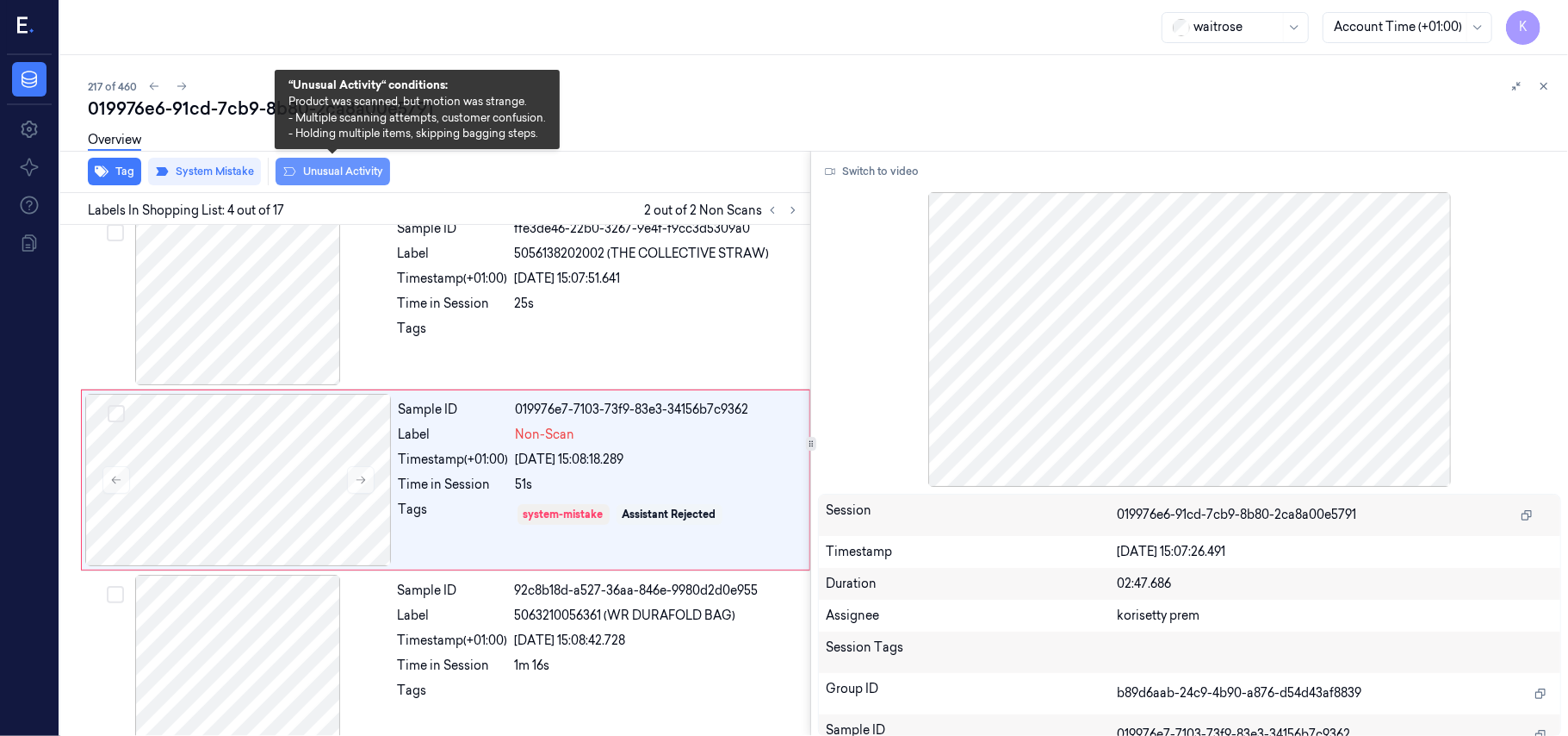
click at [310, 166] on button "Unusual Activity" at bounding box center [333, 171] width 114 height 28
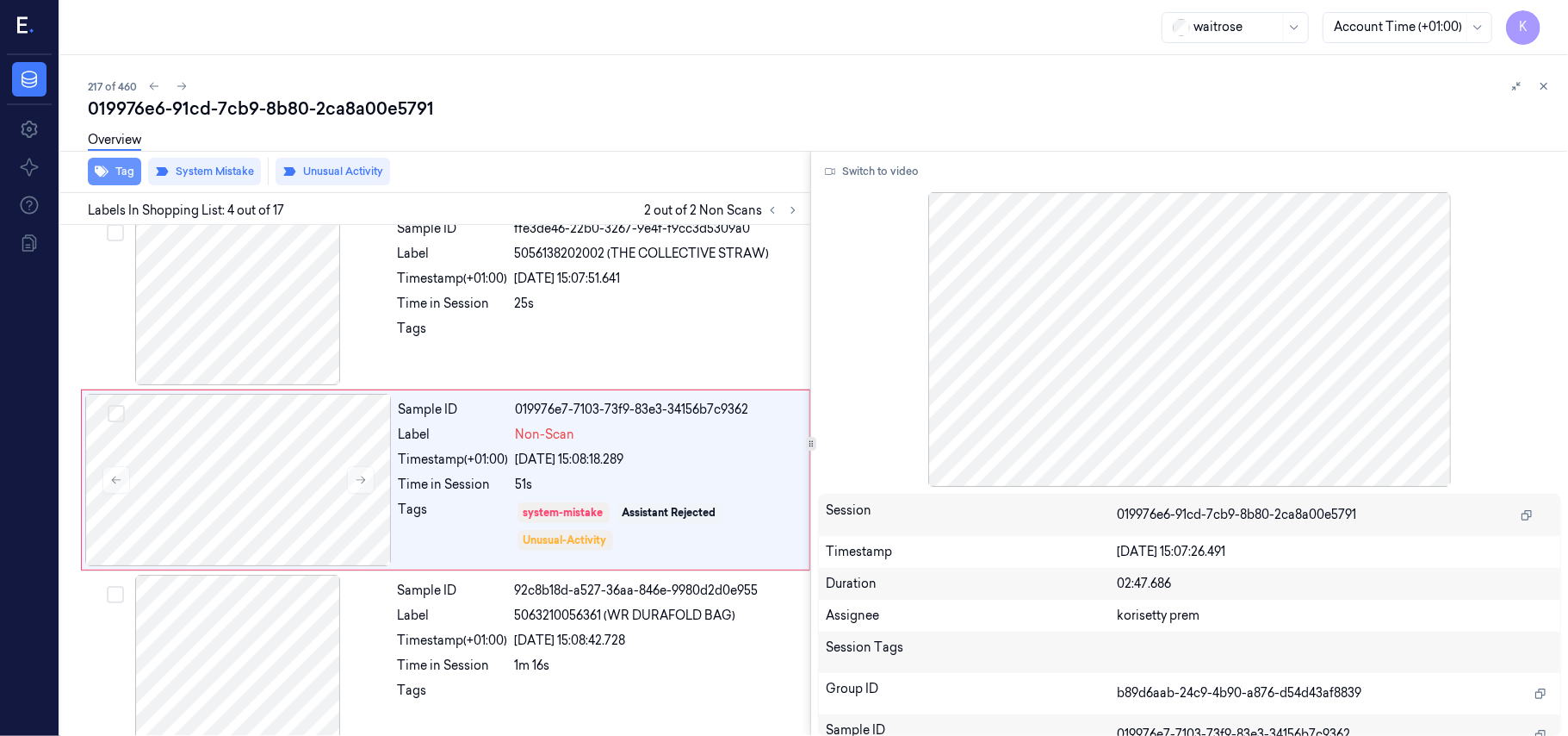
click at [124, 173] on button "Tag" at bounding box center [114, 171] width 54 height 28
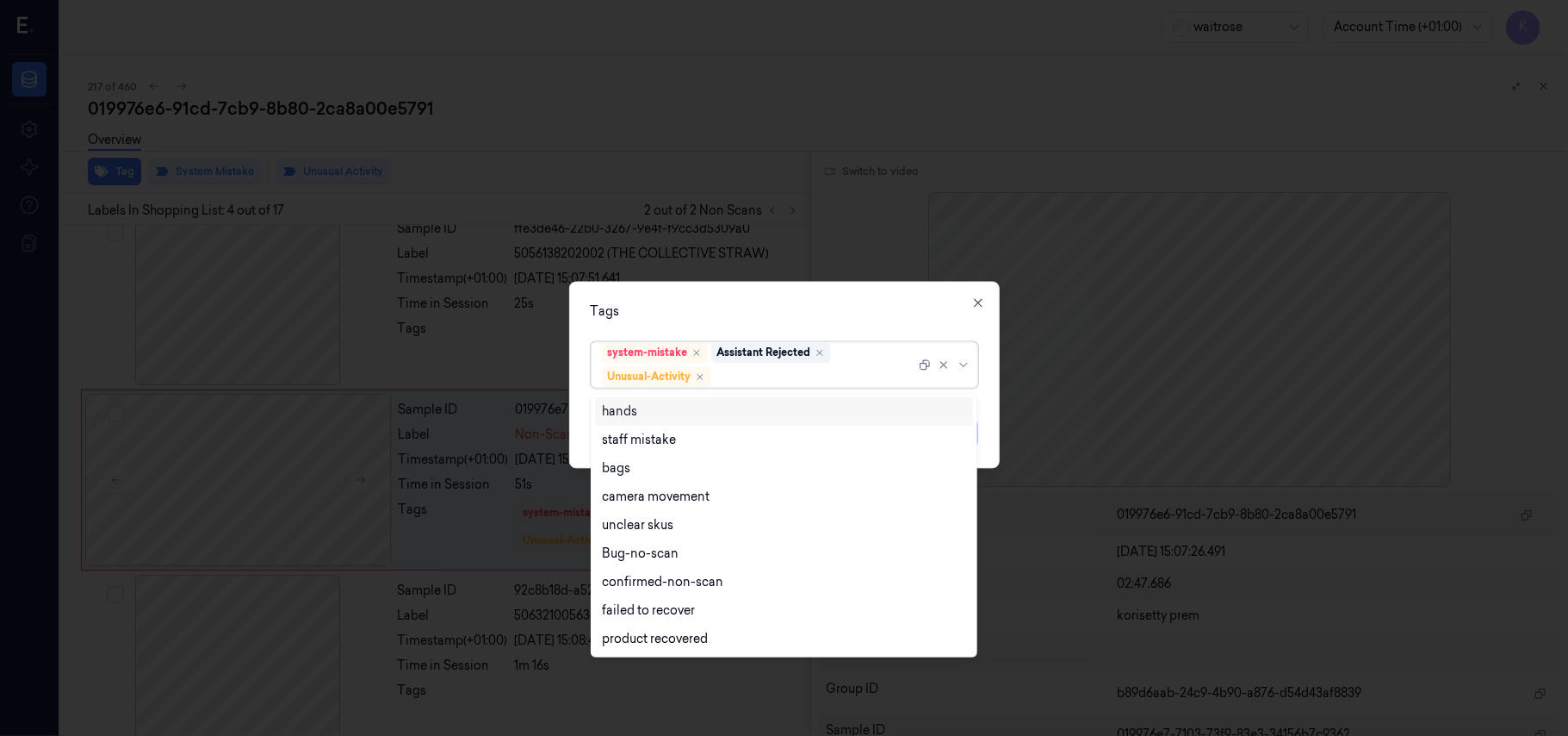
click at [838, 373] on div at bounding box center [815, 376] width 201 height 18
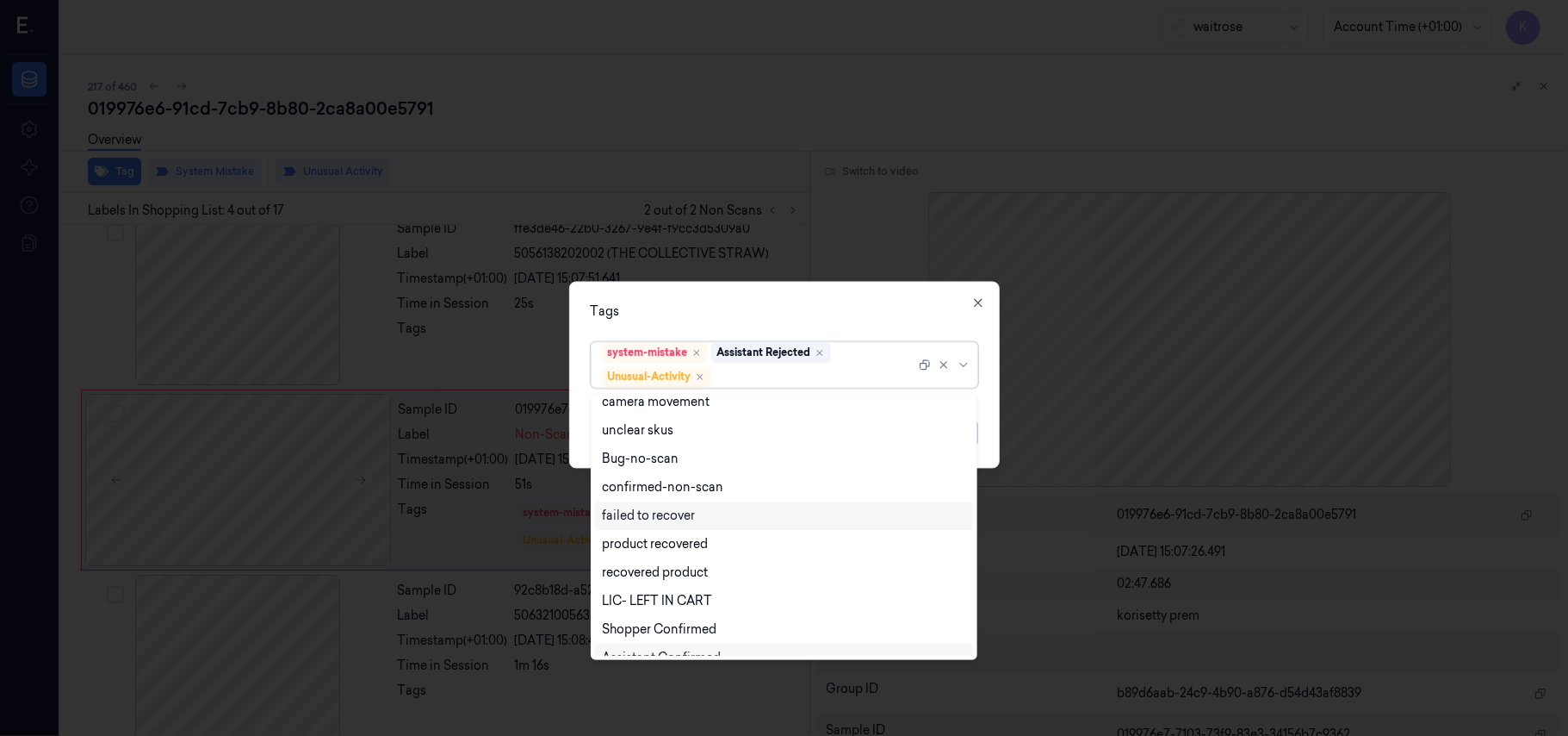
scroll to position [225, 0]
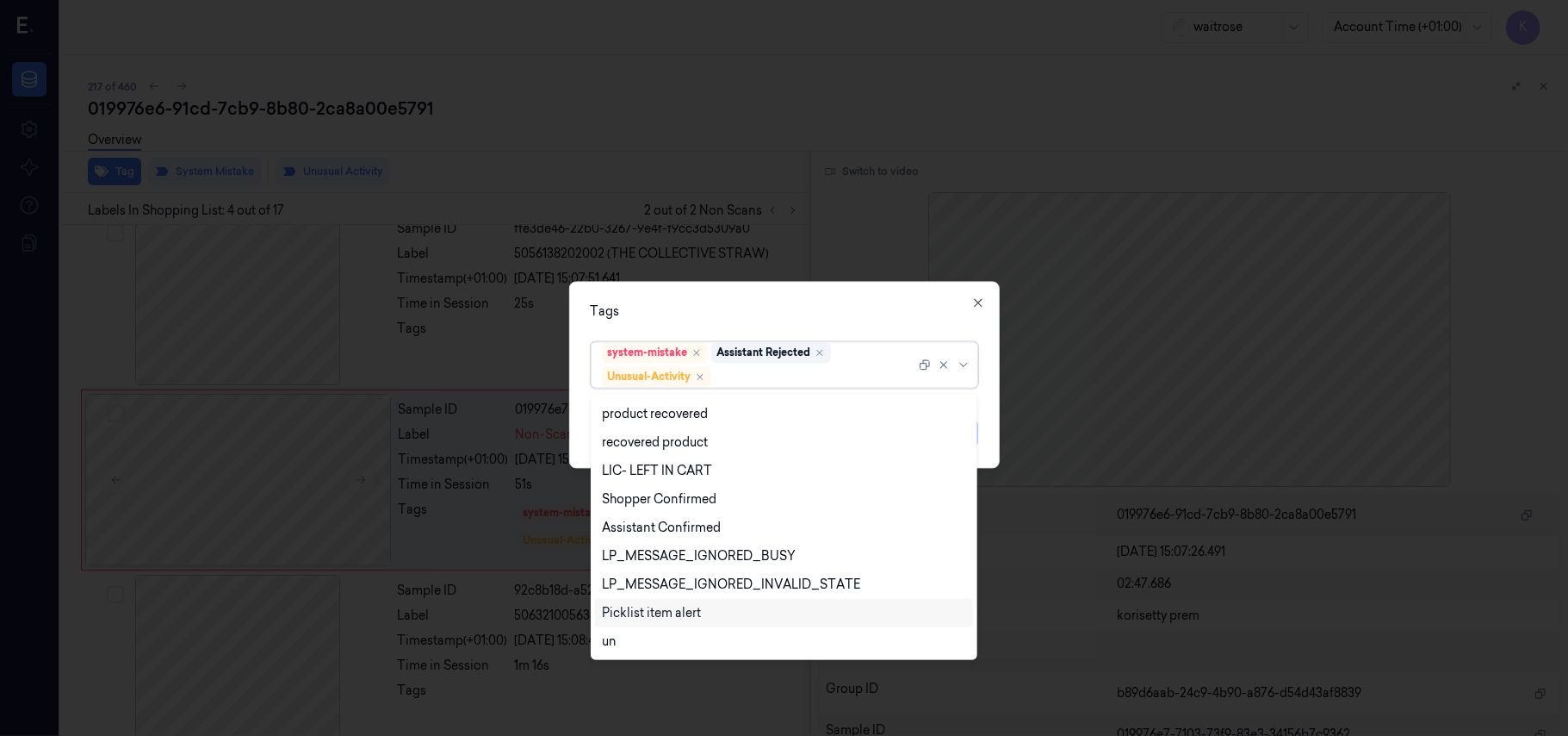
click at [675, 607] on div "Picklist item alert" at bounding box center [651, 613] width 99 height 18
click at [833, 323] on div "Tags option Picklist item alert, selected. 20 results available. Use Up and Dow…" at bounding box center [784, 375] width 430 height 187
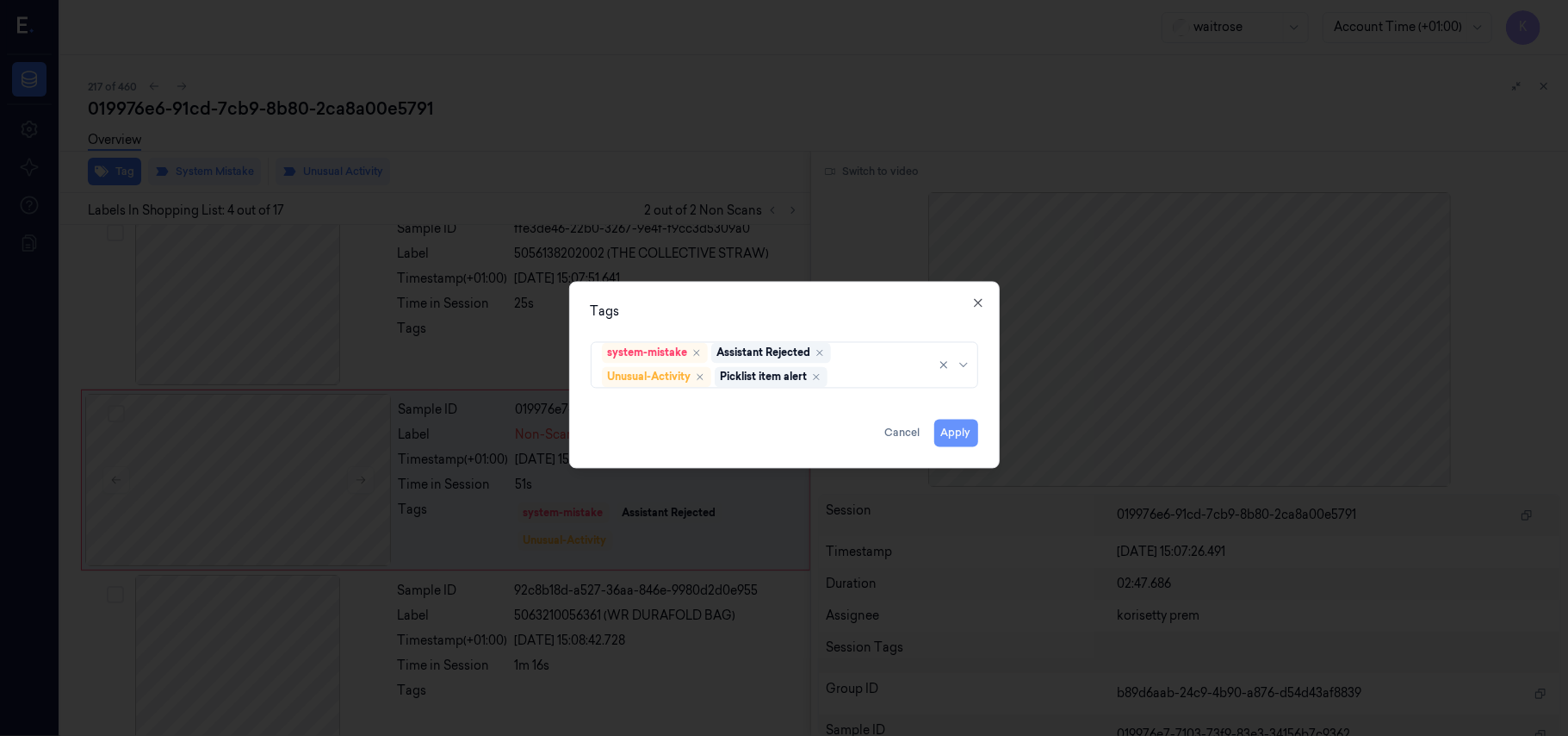
click at [949, 428] on button "Apply" at bounding box center [957, 433] width 44 height 28
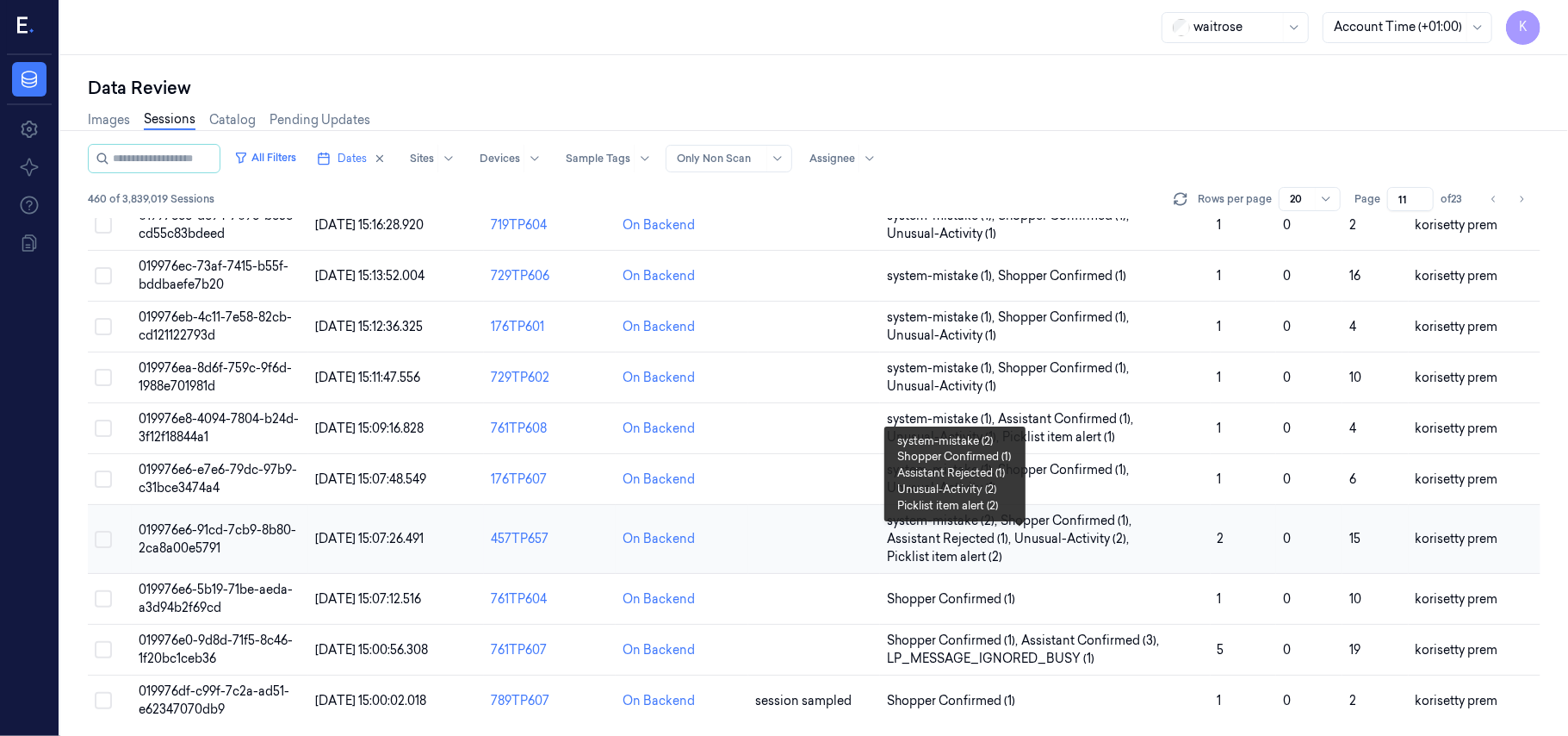
scroll to position [609, 0]
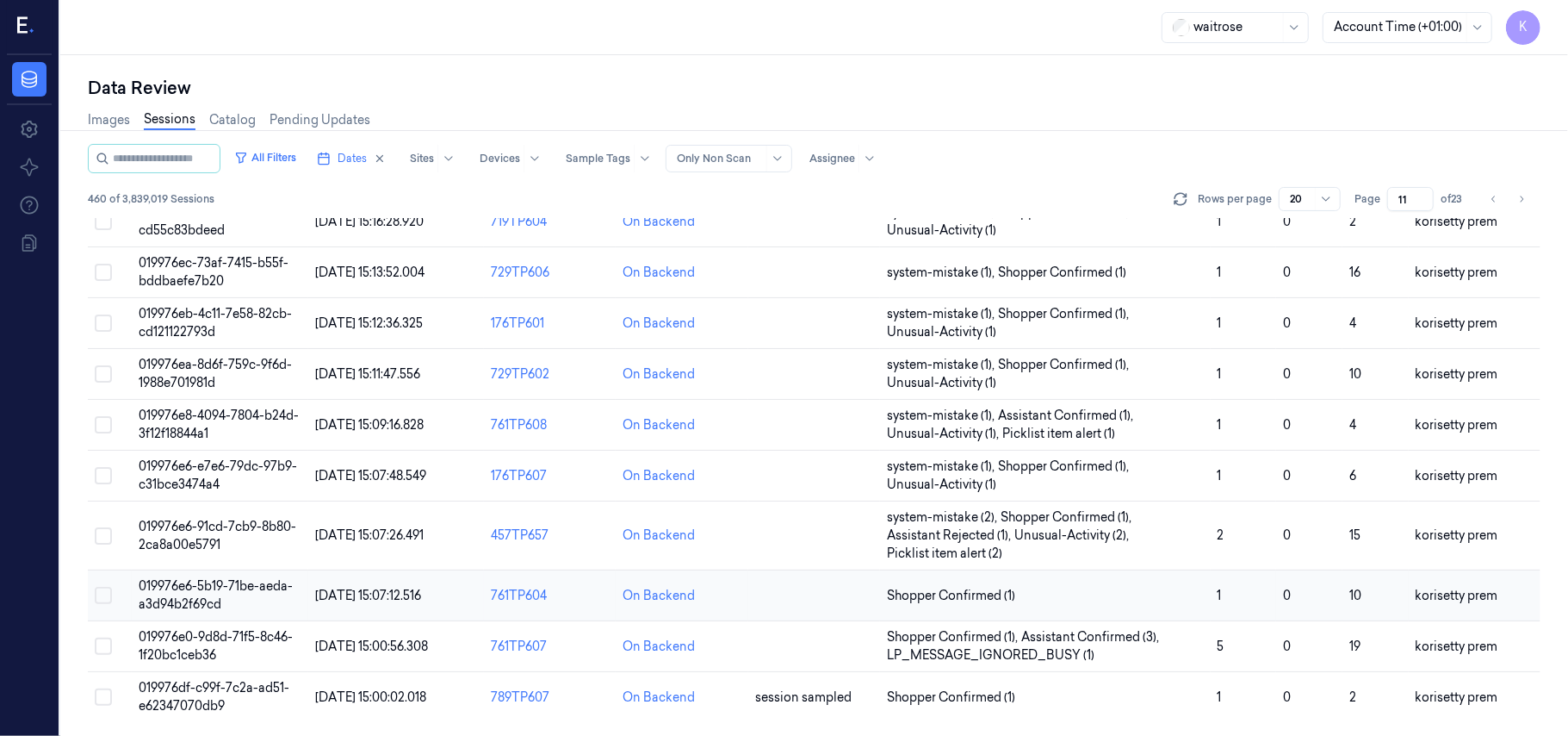
click at [224, 578] on span "019976e6-5b19-71be-aeda-a3d94b2f69cd" at bounding box center [215, 595] width 154 height 34
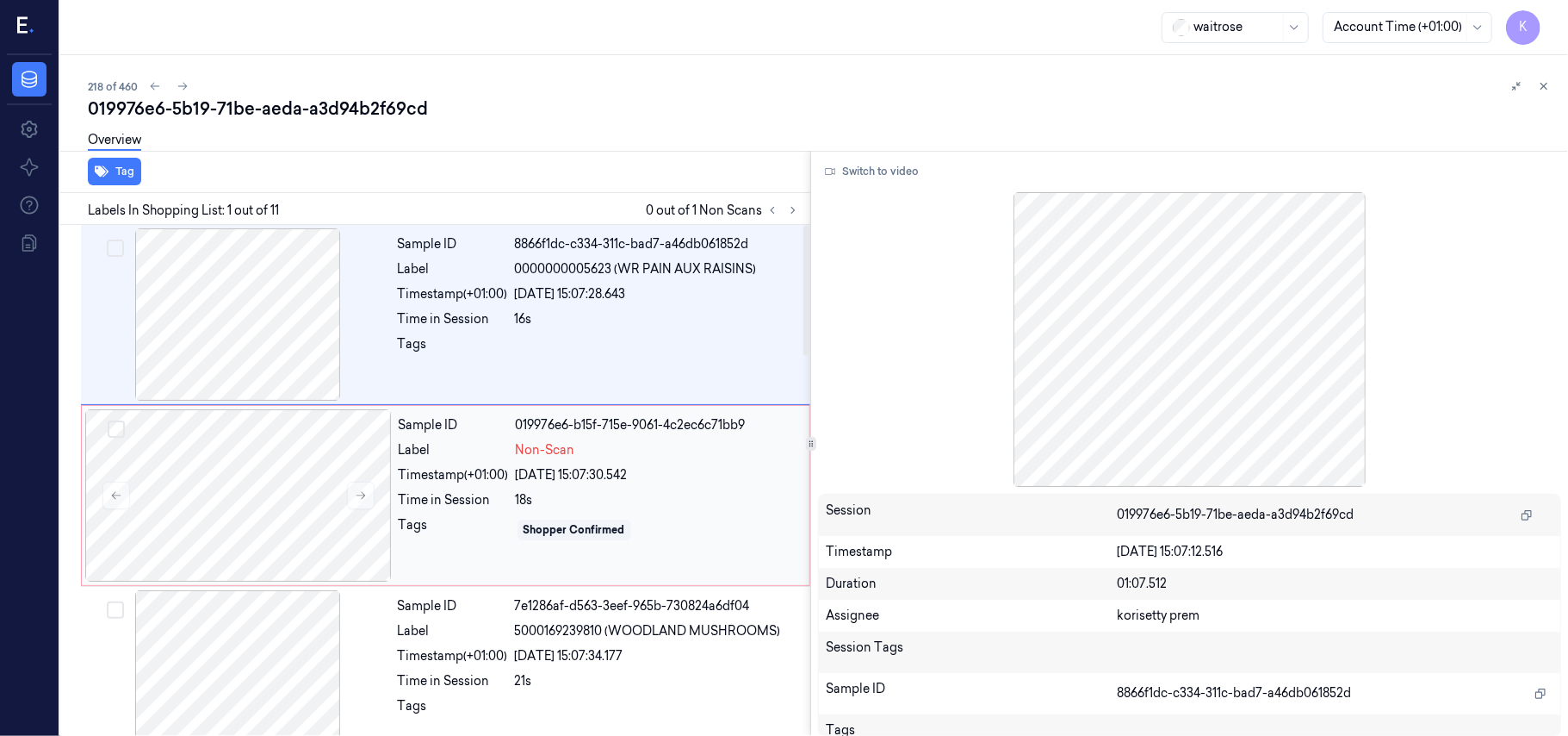
click at [603, 490] on div "Sample ID 019976e6-b15f-715e-9061-4c2ec6c71bb9 Label Non-Scan Timestamp (+01:00…" at bounding box center [599, 495] width 414 height 172
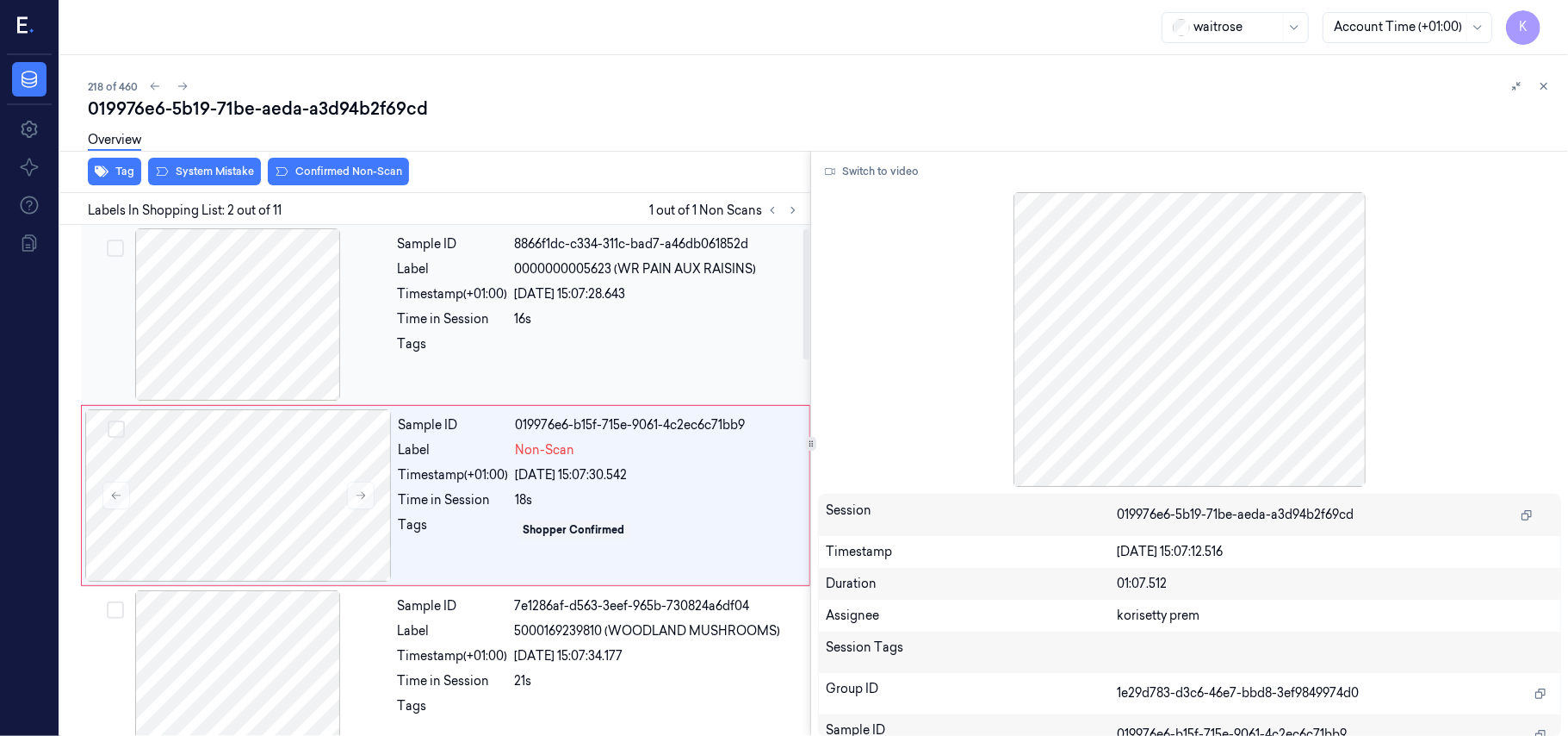
scroll to position [15, 0]
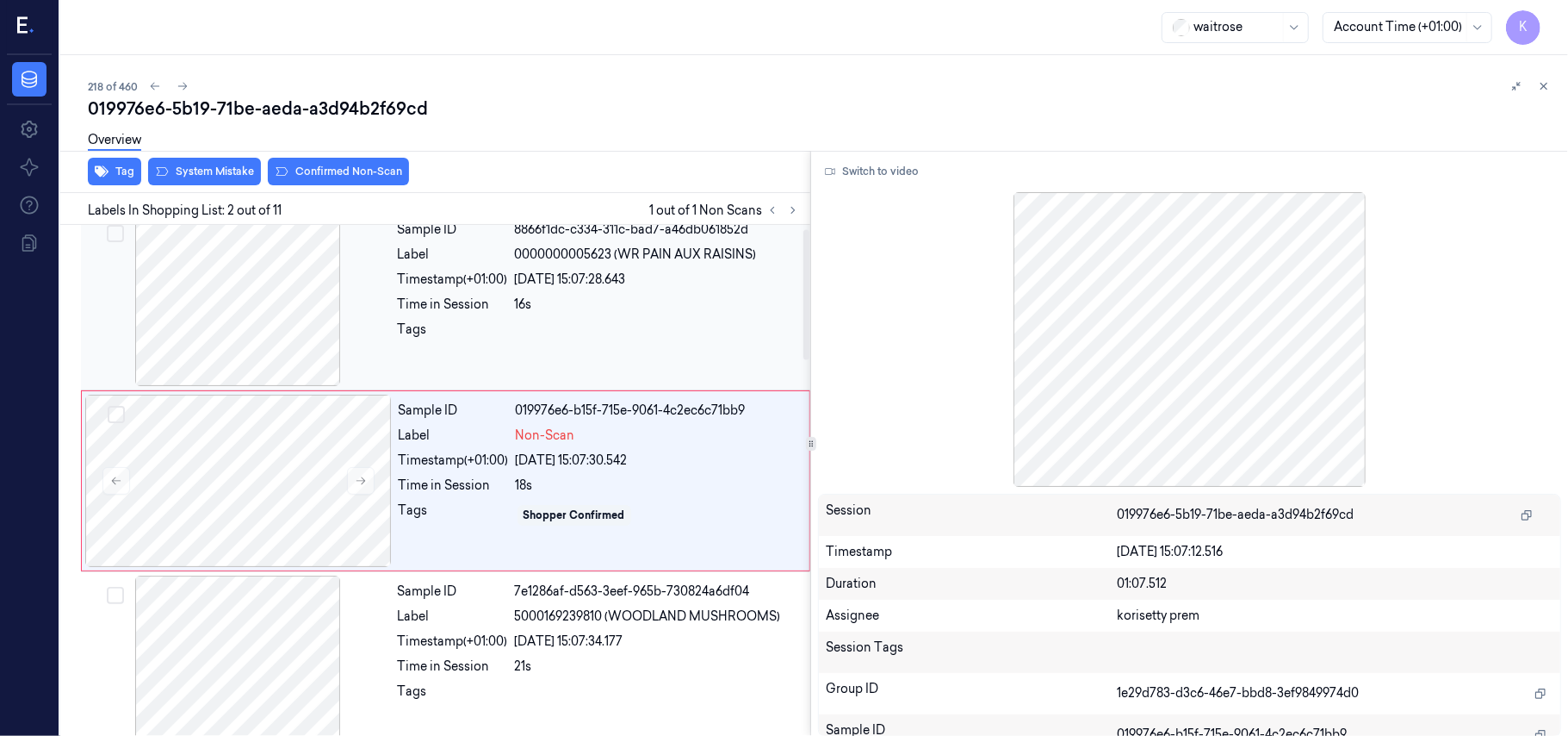
click at [628, 309] on div "16s" at bounding box center [657, 305] width 285 height 18
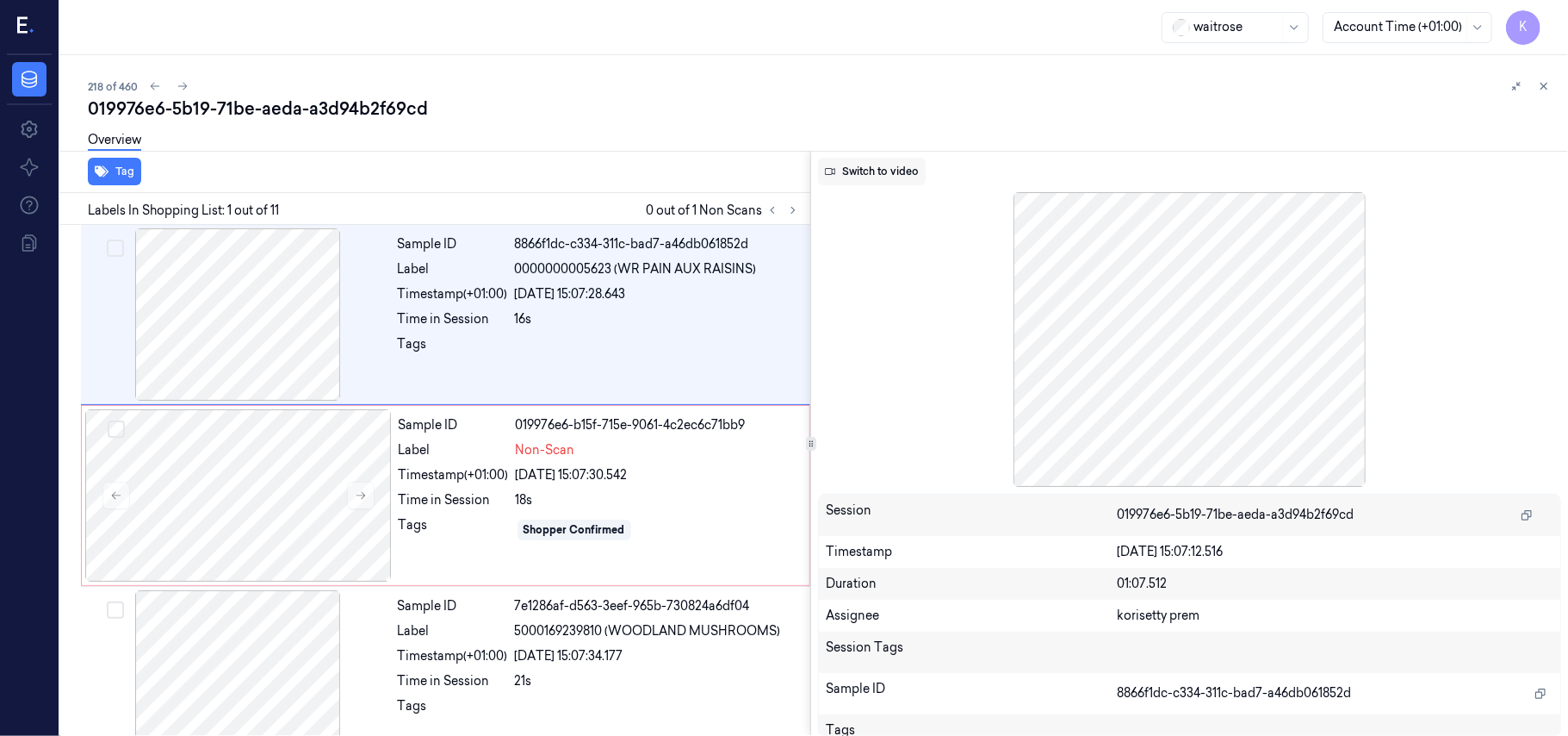
click at [876, 160] on button "Switch to video" at bounding box center [872, 171] width 108 height 28
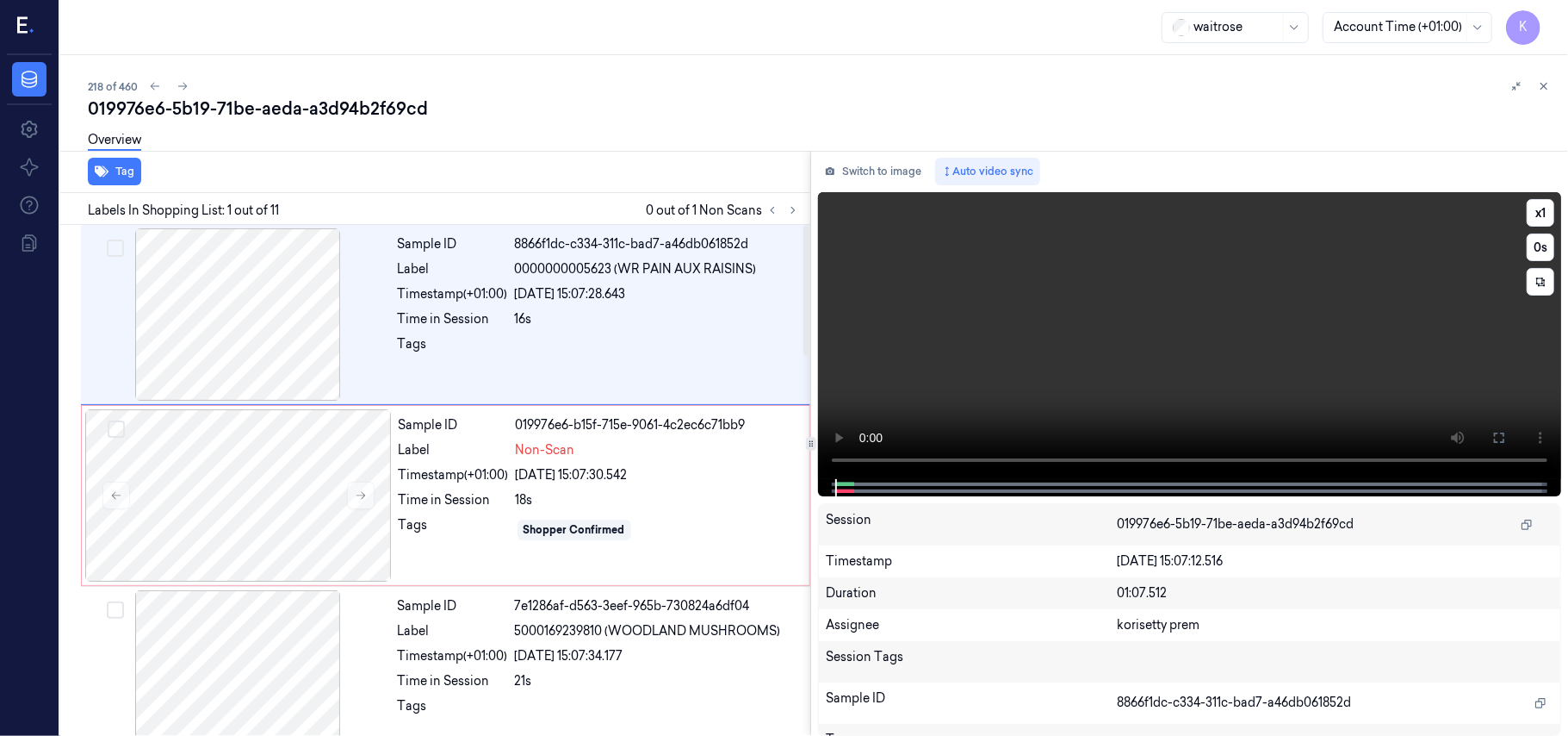
click at [946, 362] on video at bounding box center [1190, 336] width 743 height 287
click at [456, 479] on div "Timestamp (+01:00)" at bounding box center [453, 475] width 111 height 18
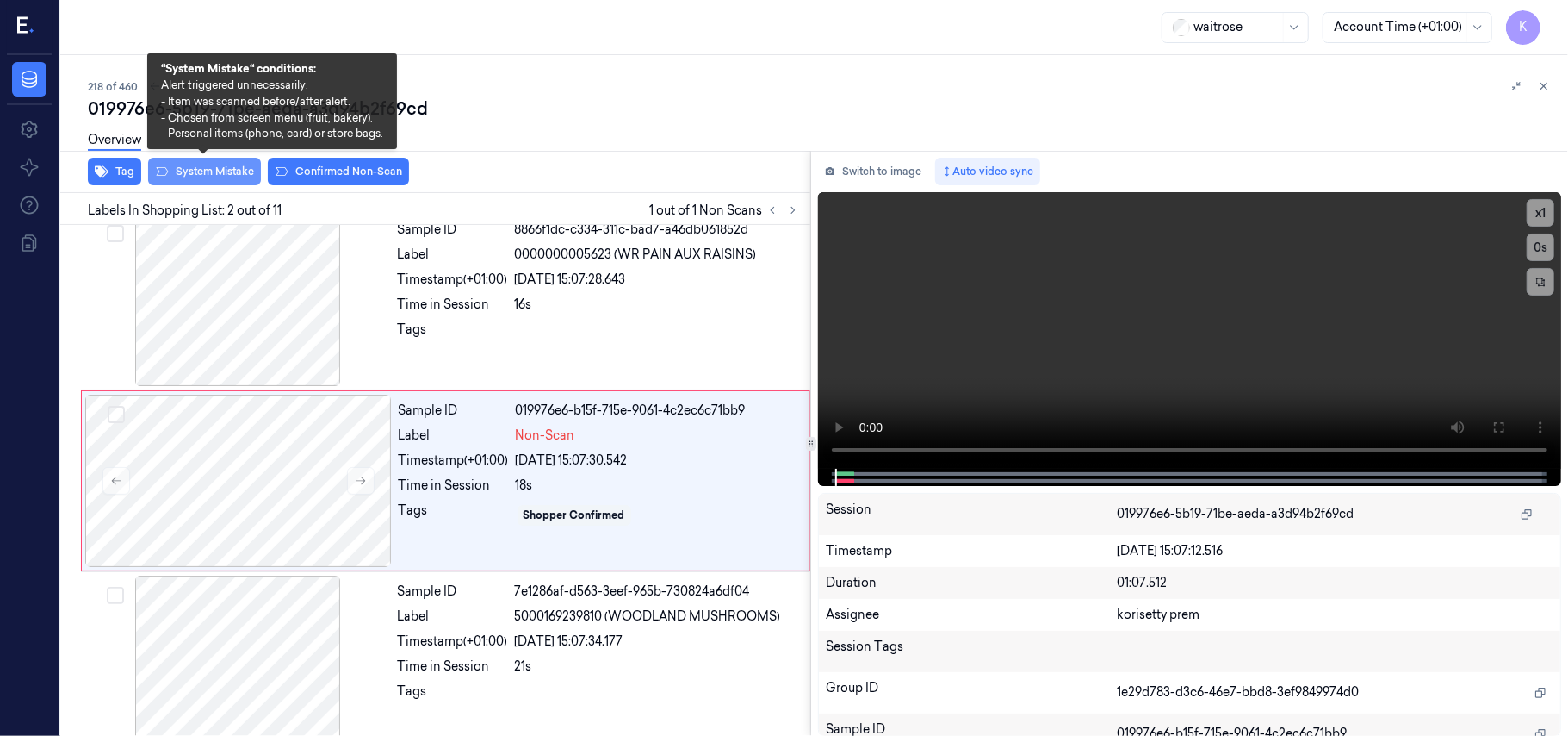
click at [215, 177] on button "System Mistake" at bounding box center [204, 171] width 112 height 28
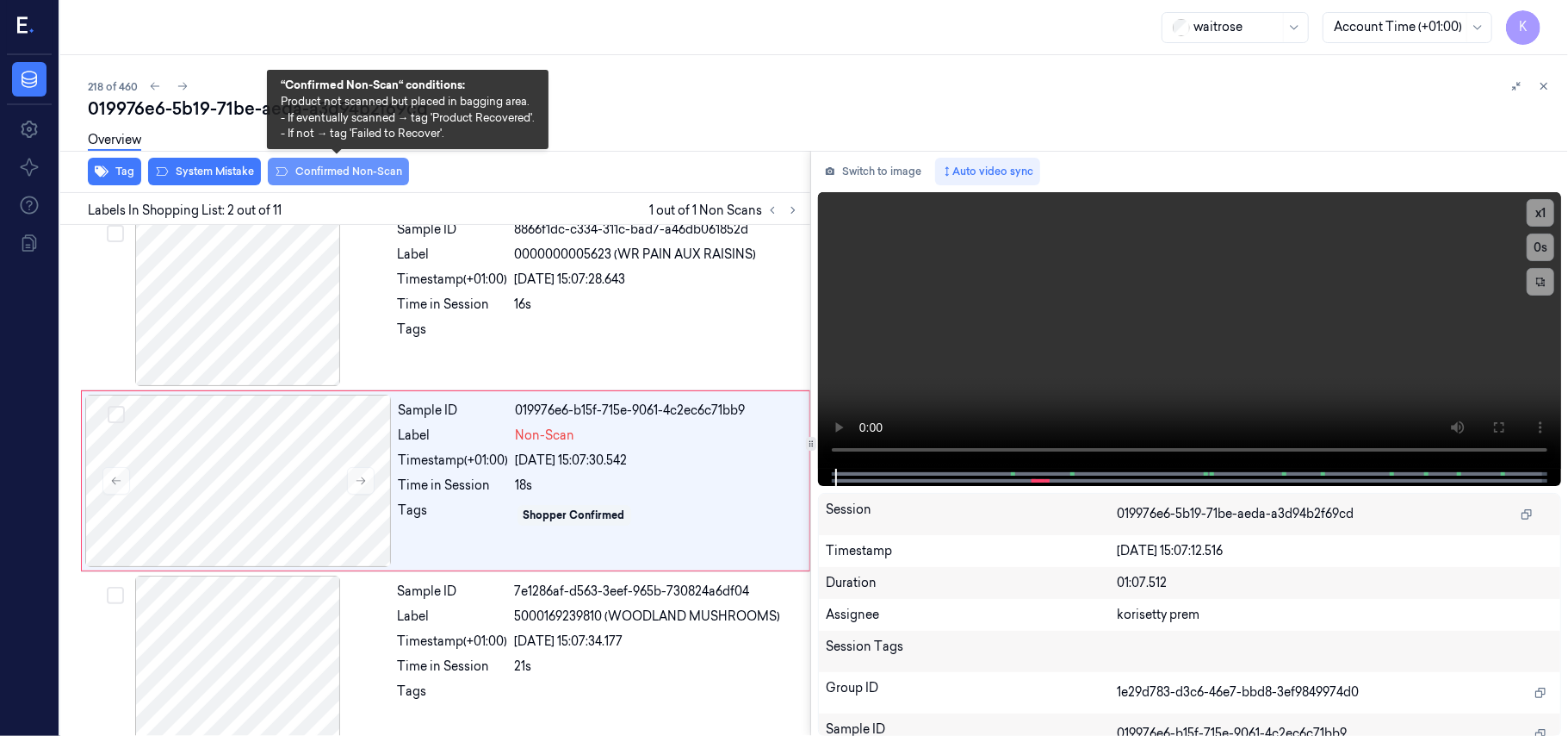
click at [341, 172] on button "Confirmed Non-Scan" at bounding box center [338, 171] width 141 height 28
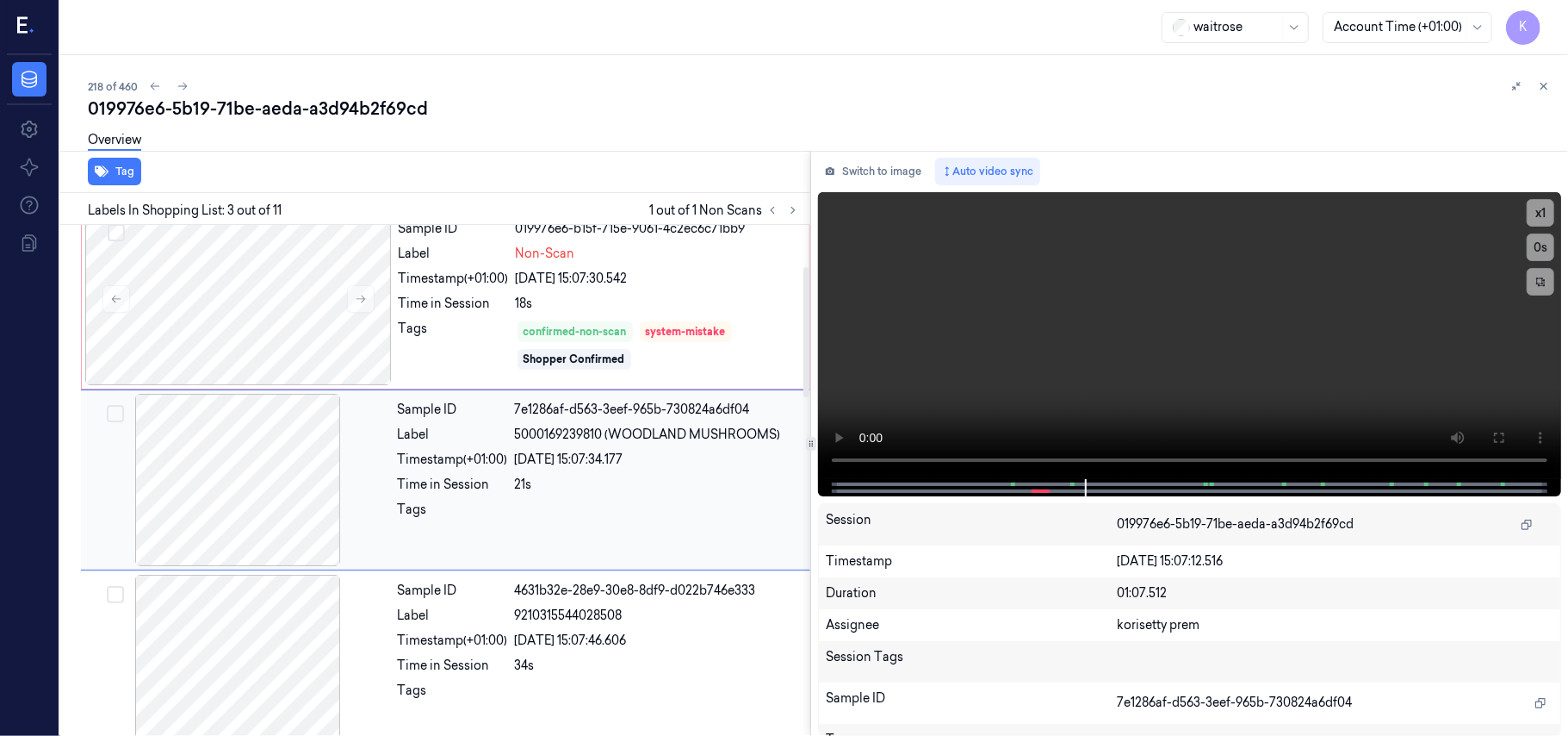
scroll to position [0, 0]
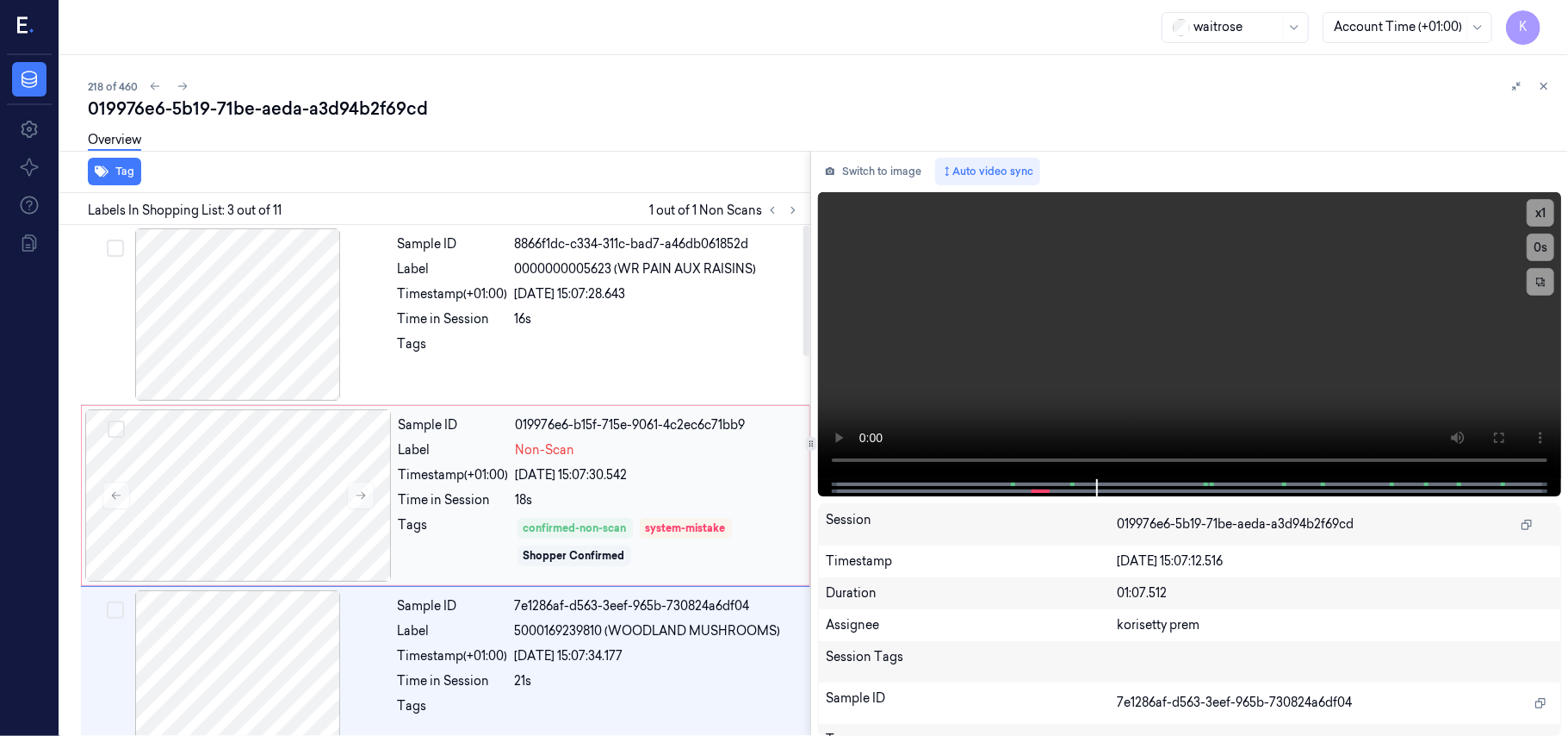
click at [408, 481] on div "Timestamp (+01:00)" at bounding box center [453, 475] width 111 height 18
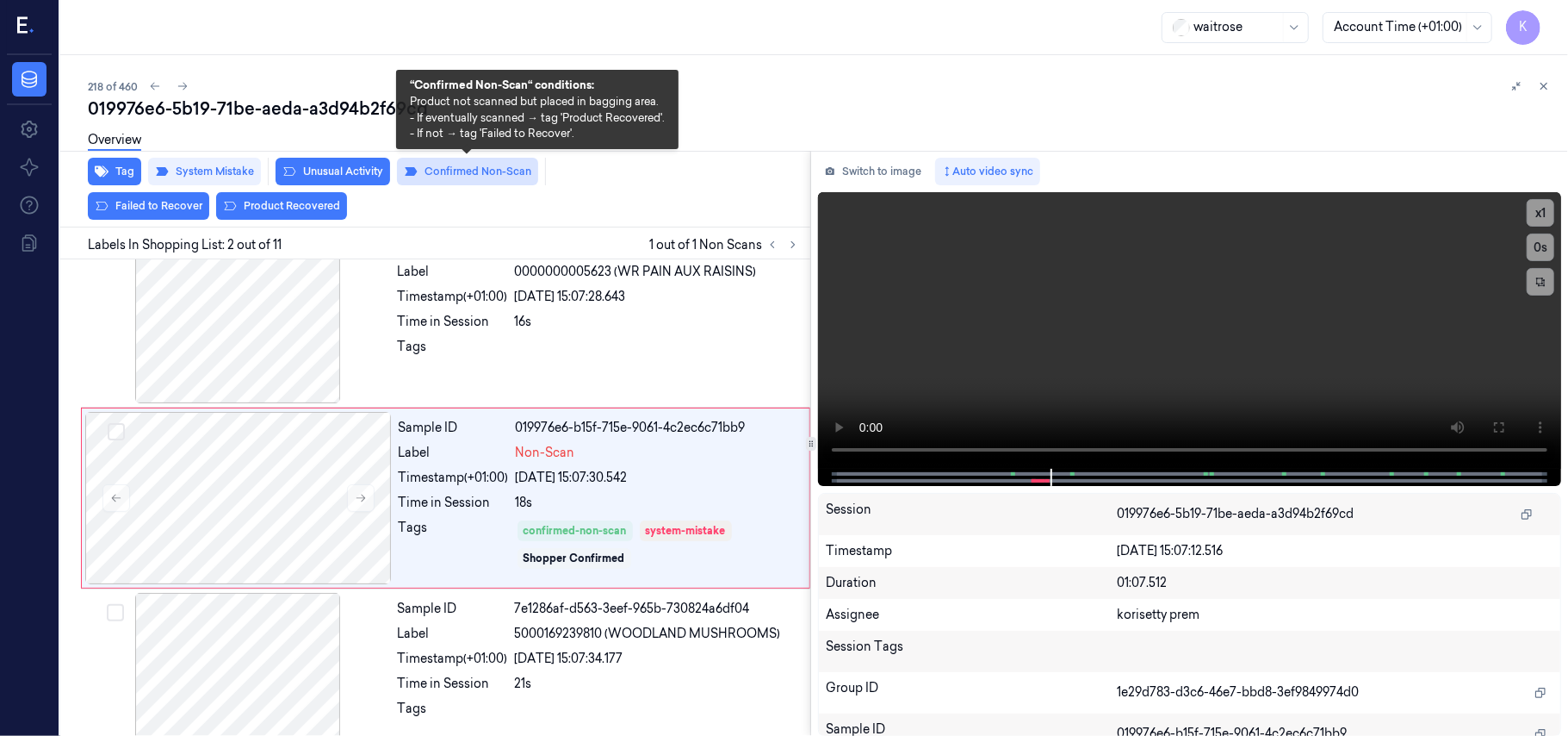
click at [455, 163] on button "Confirmed Non-Scan" at bounding box center [468, 171] width 141 height 28
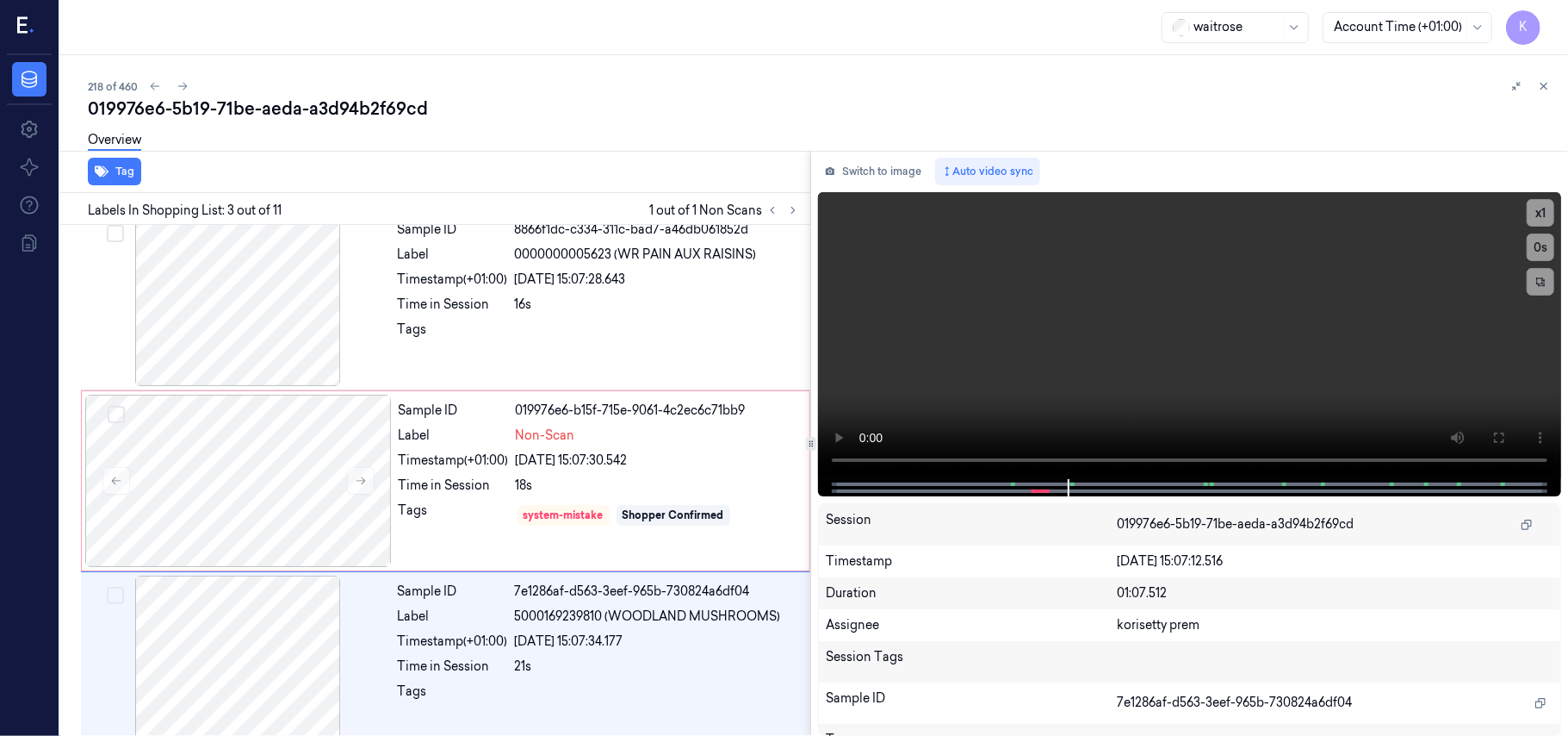
scroll to position [196, 0]
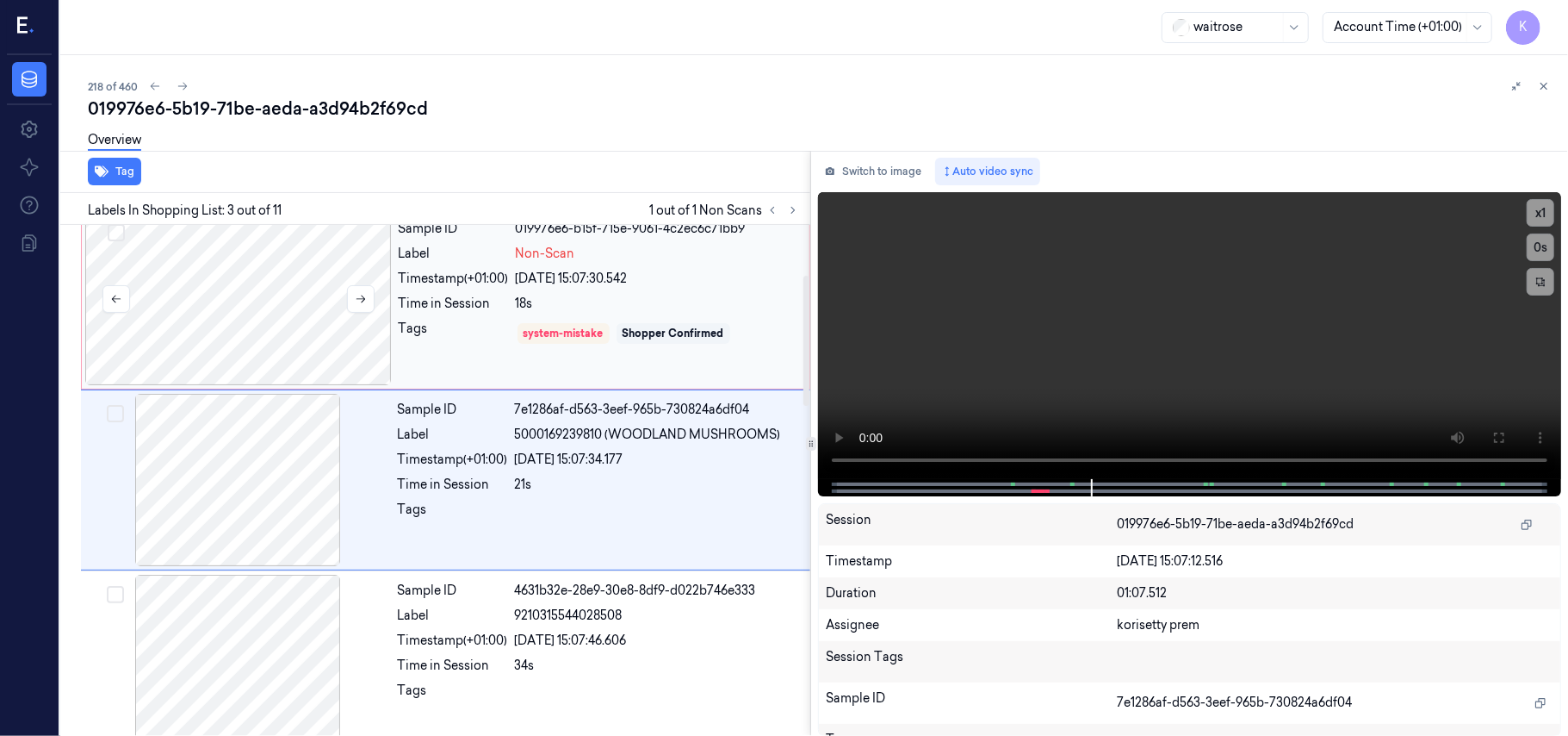
click at [312, 291] on div at bounding box center [239, 299] width 307 height 172
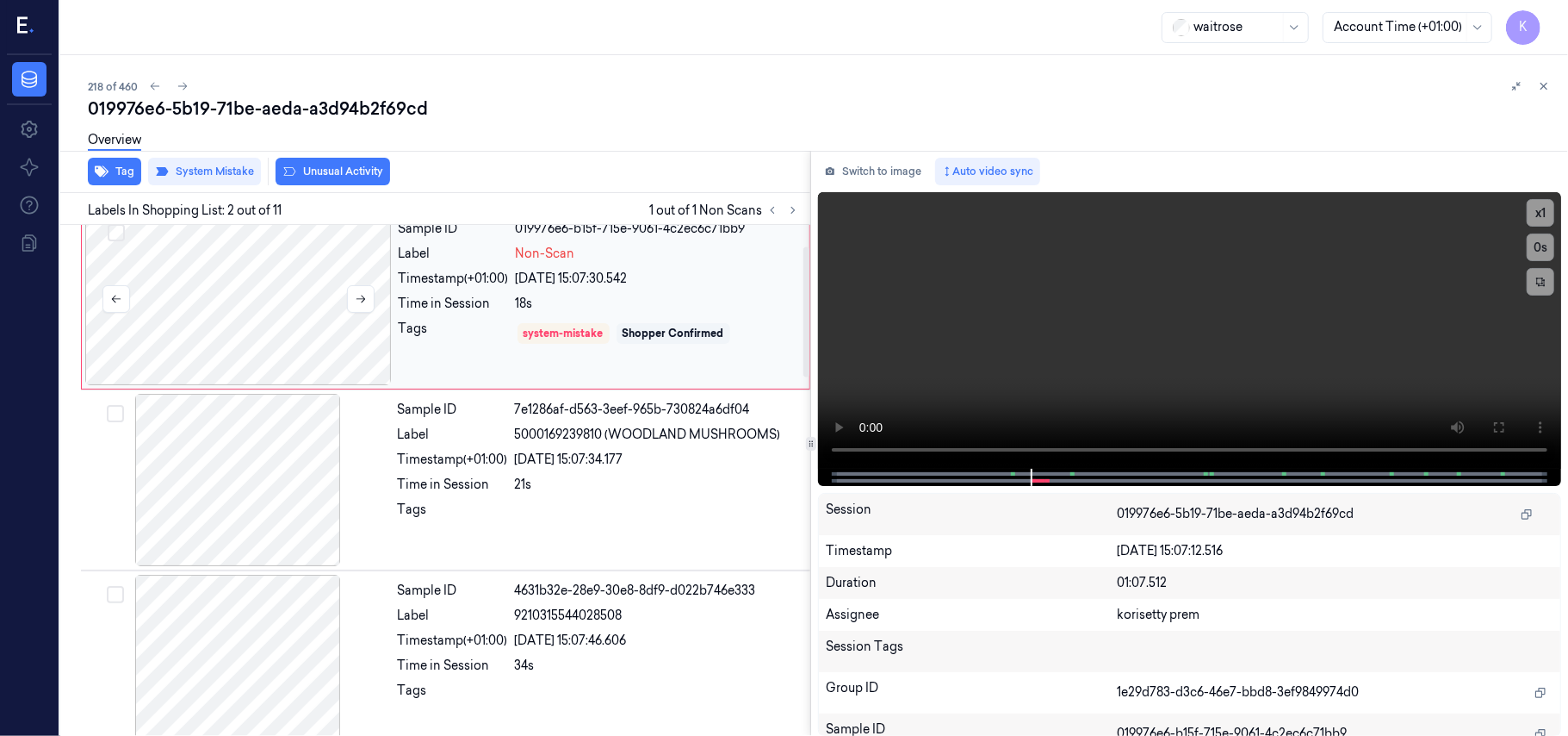
scroll to position [15, 0]
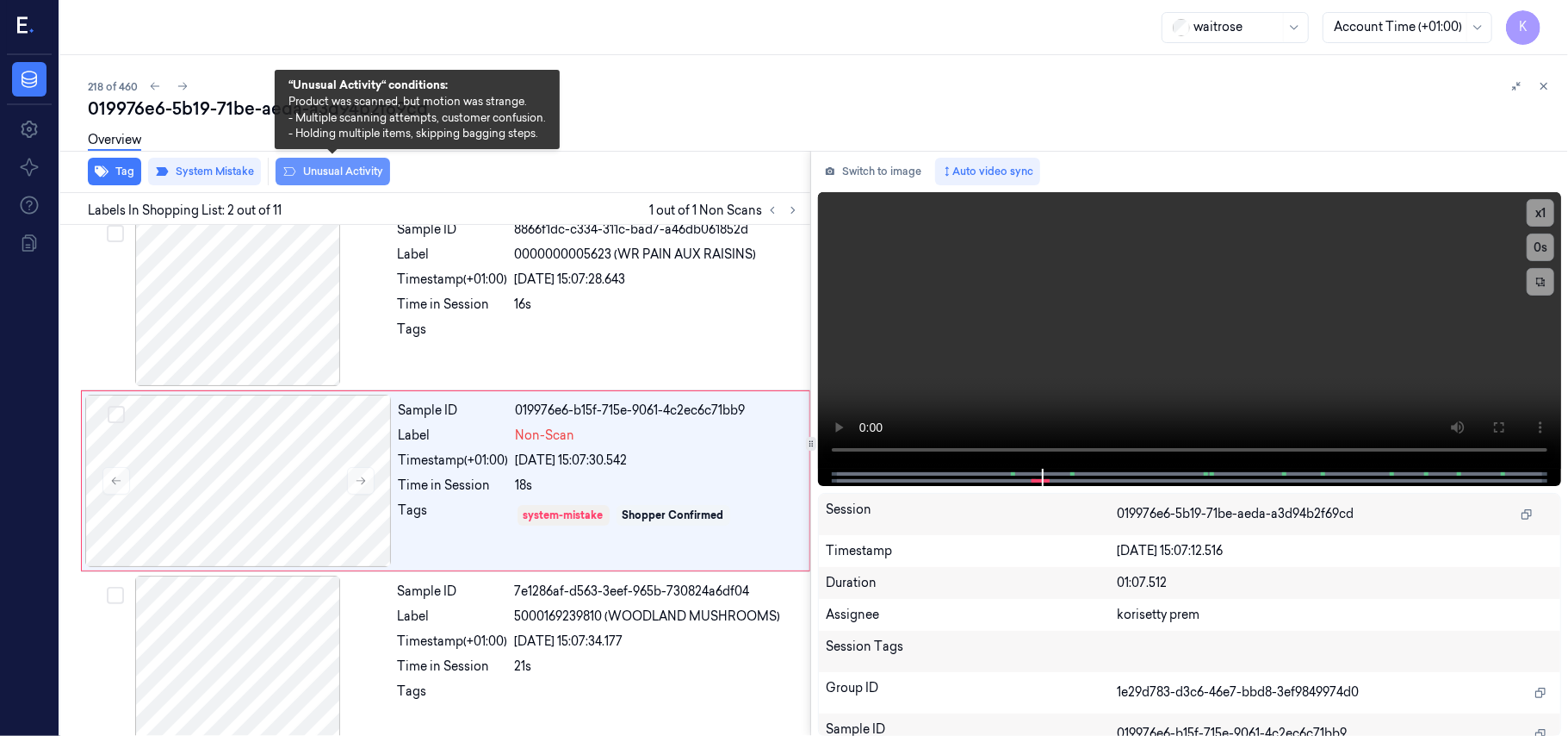
click at [354, 169] on button "Unusual Activity" at bounding box center [333, 171] width 114 height 28
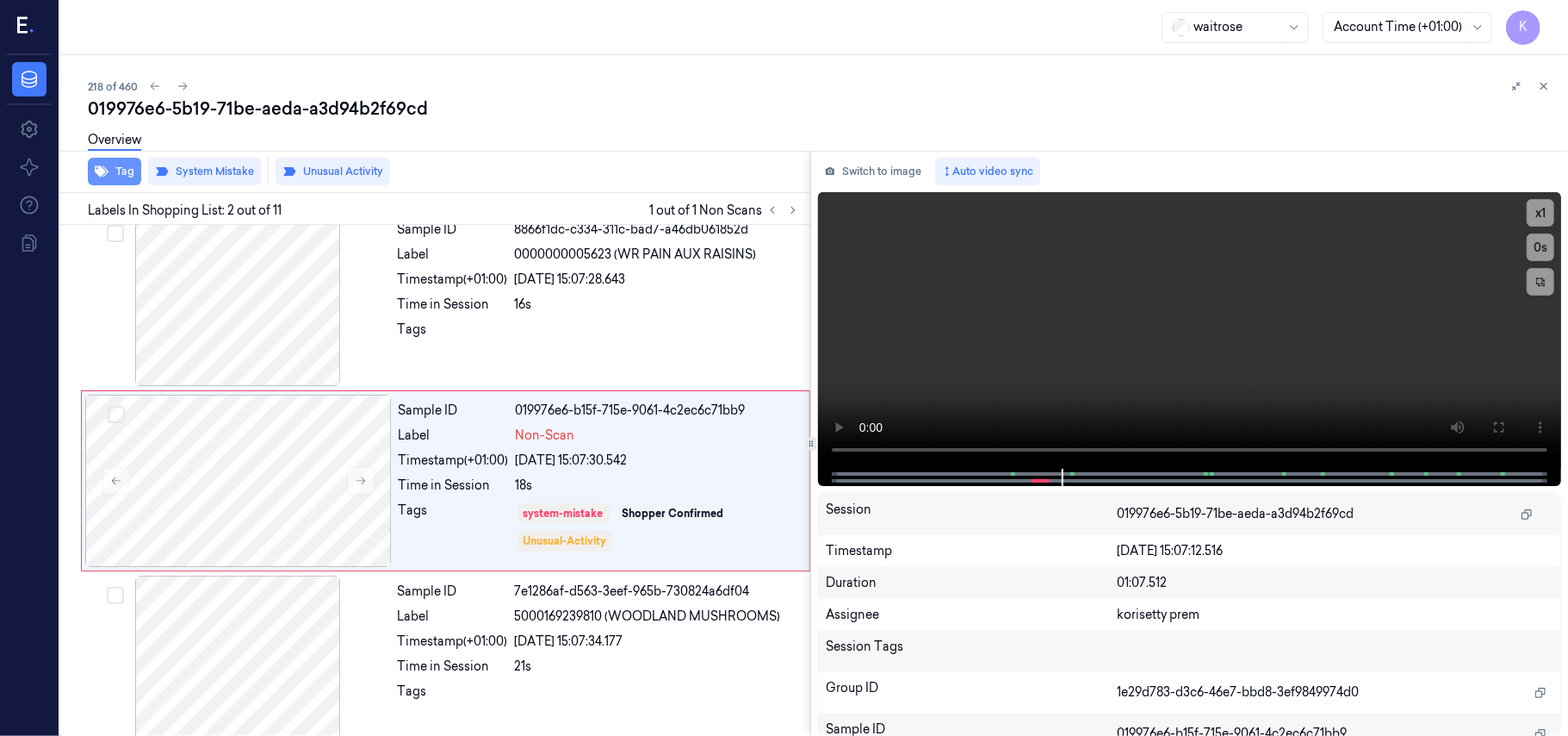
click at [112, 169] on button "Tag" at bounding box center [114, 171] width 54 height 28
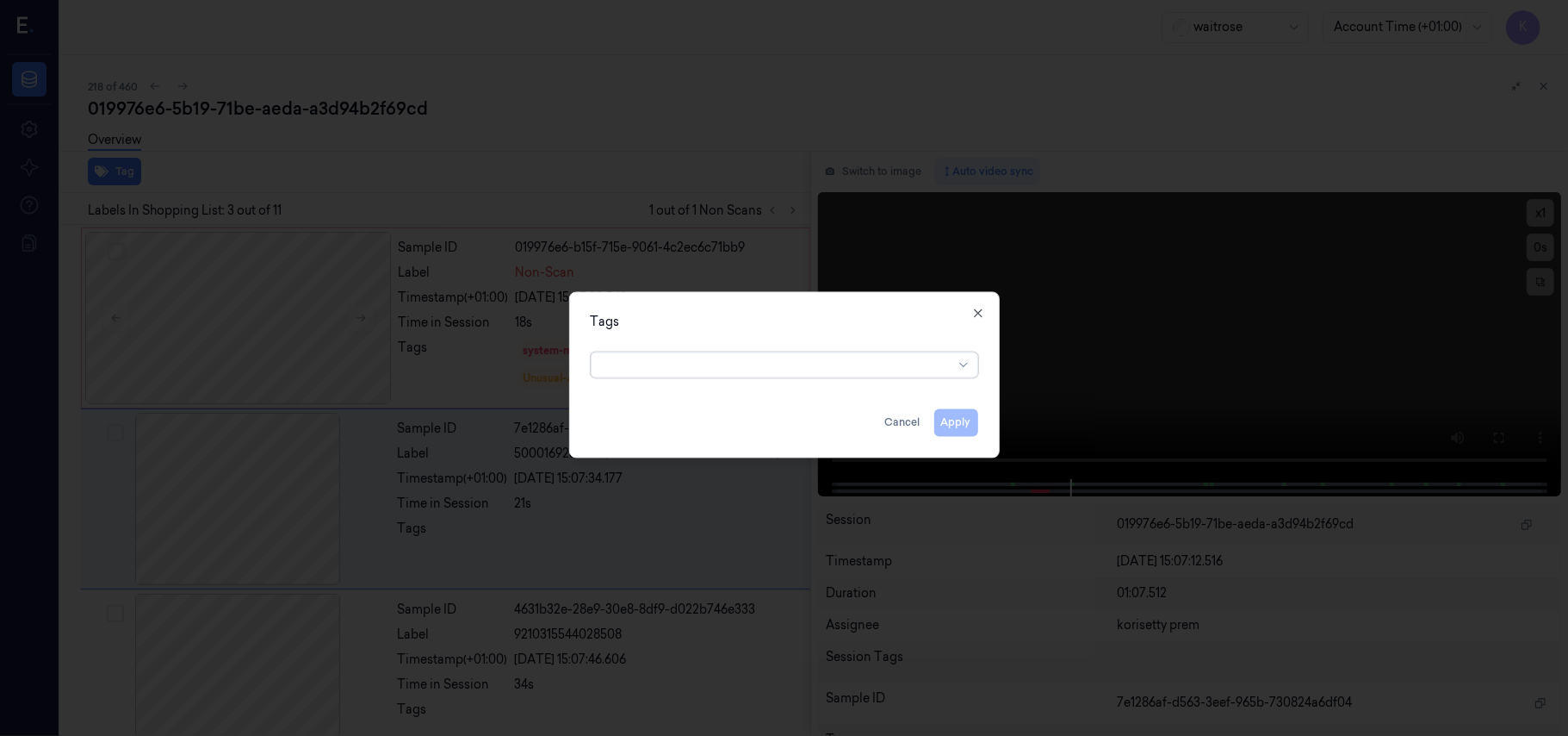
scroll to position [196, 0]
click at [861, 367] on div at bounding box center [778, 365] width 351 height 18
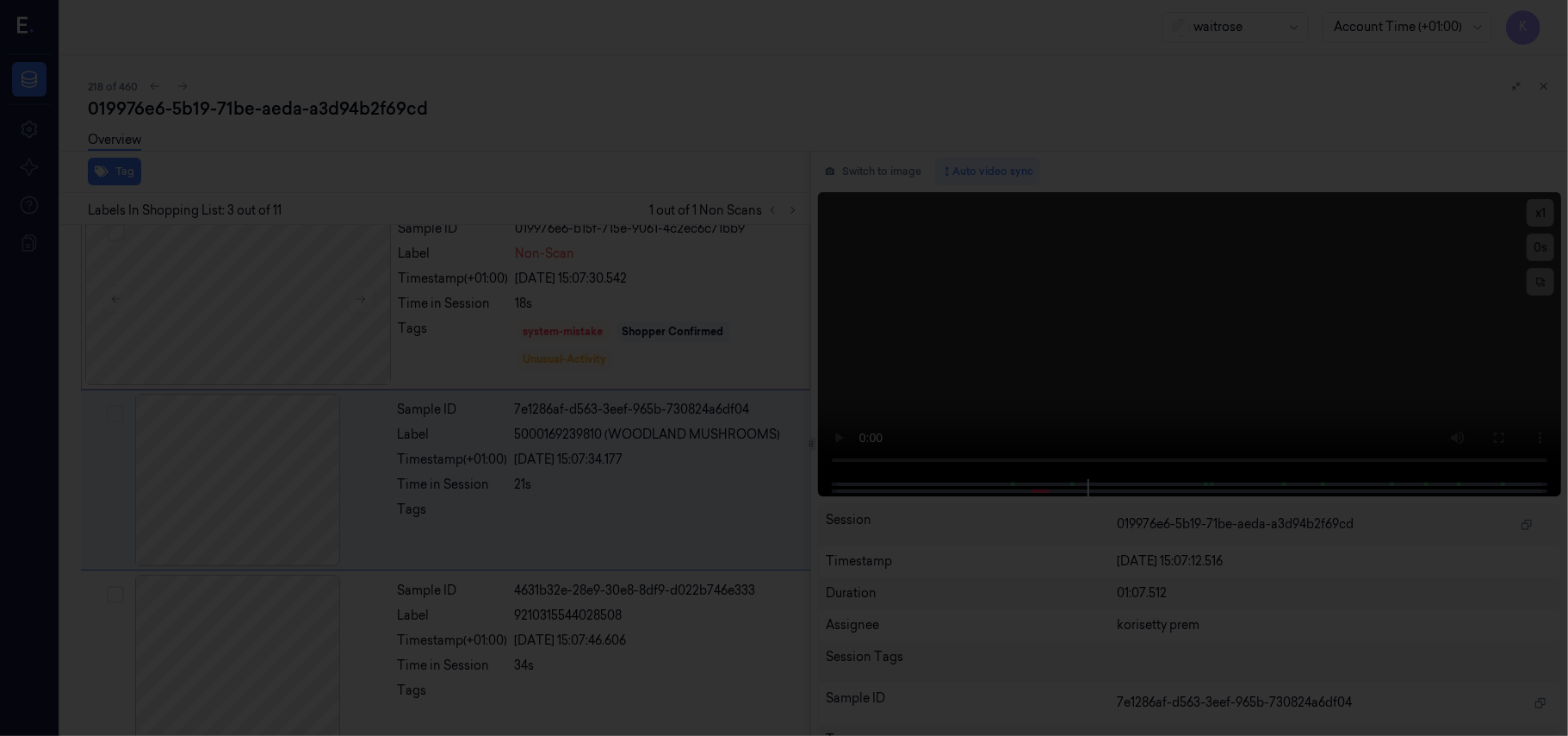
click at [720, 280] on div at bounding box center [784, 368] width 1568 height 736
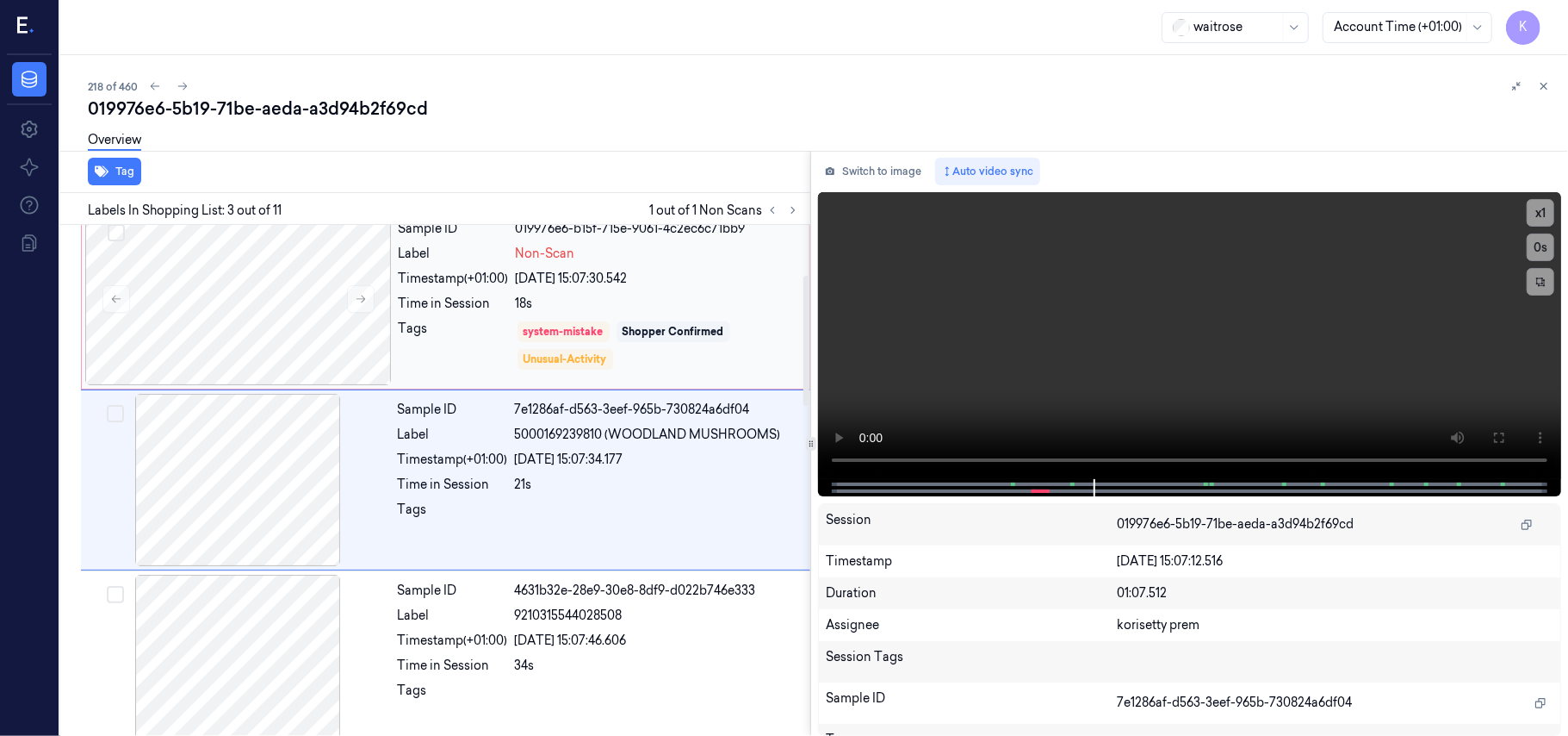
click at [421, 336] on div "Tags" at bounding box center [453, 346] width 111 height 52
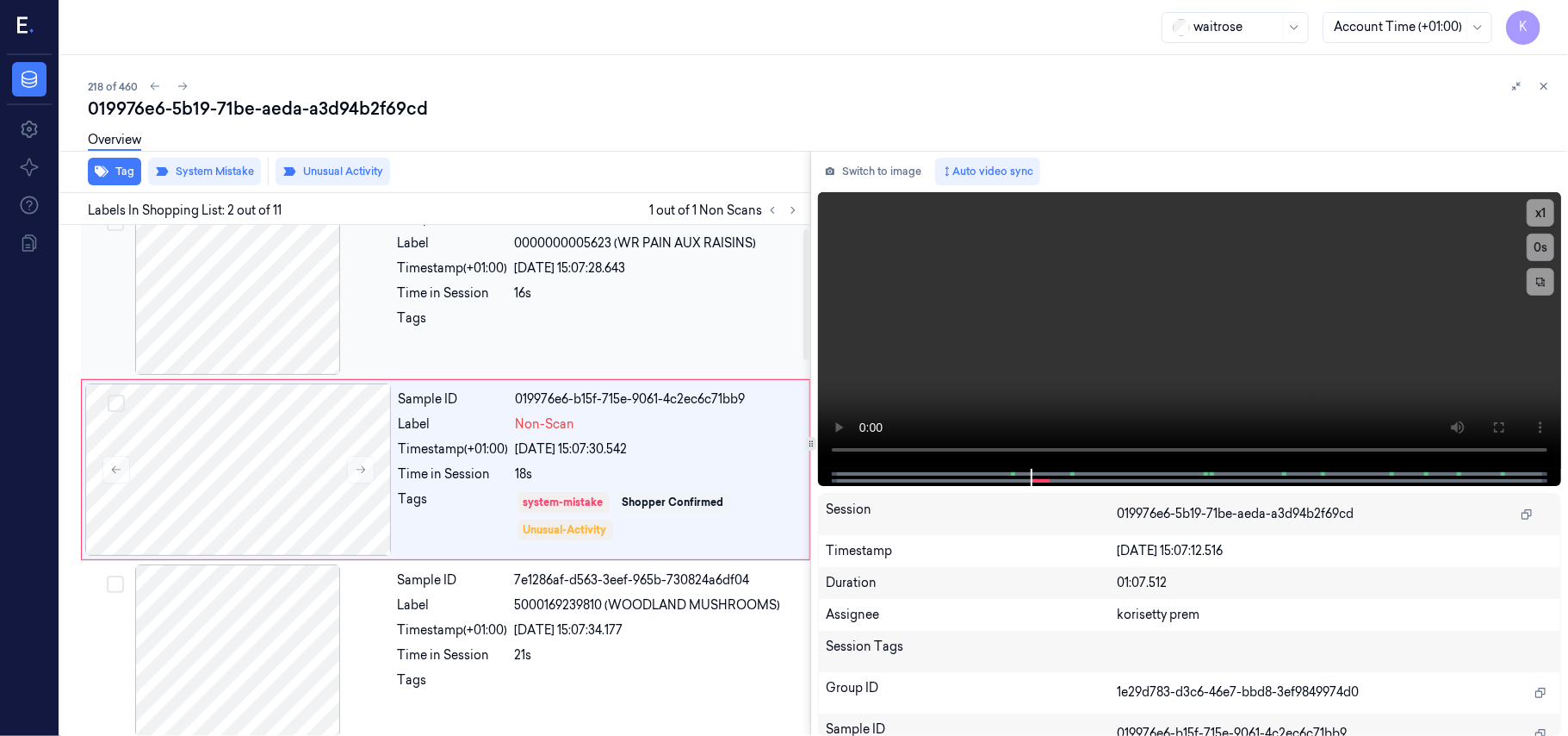
scroll to position [15, 0]
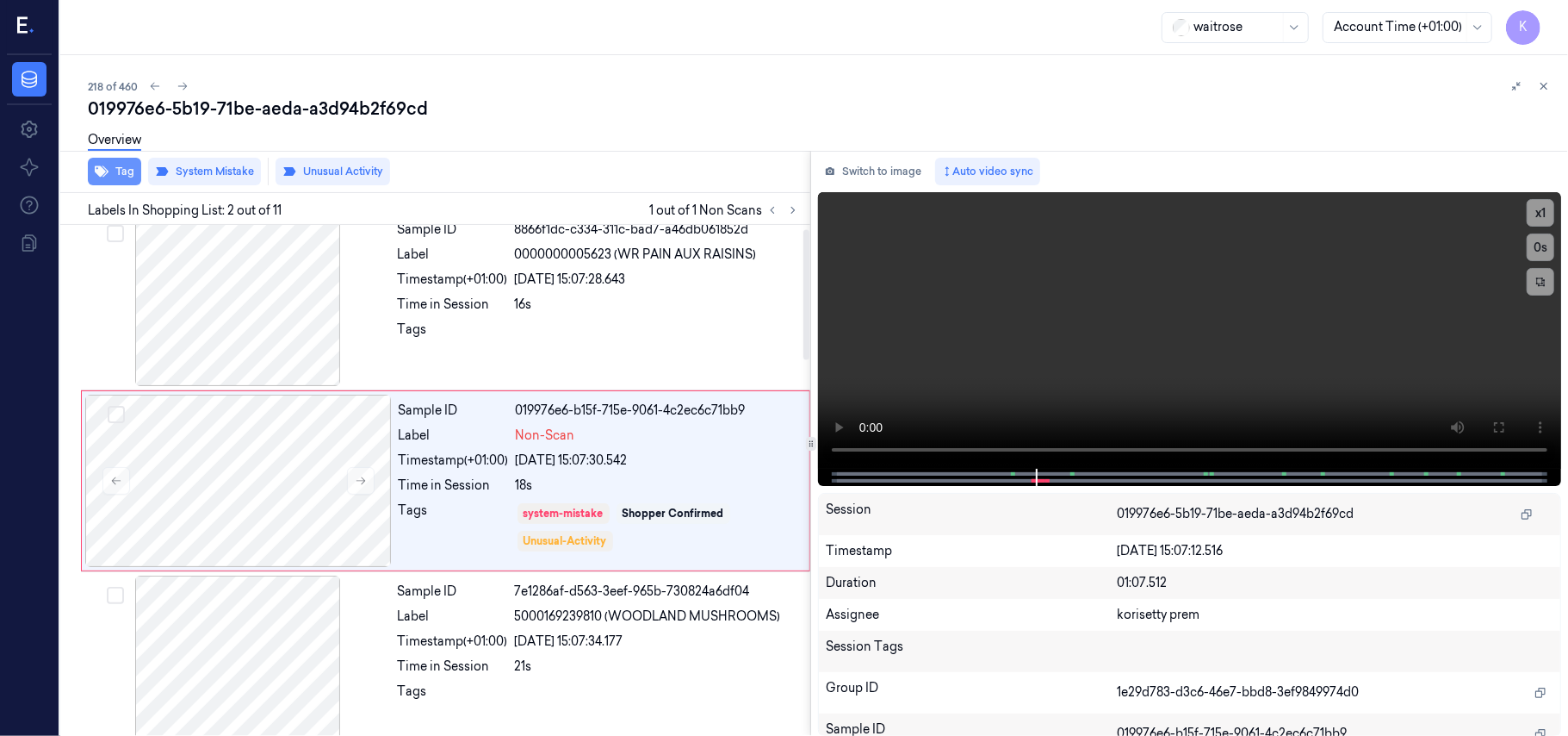
click at [118, 179] on button "Tag" at bounding box center [114, 171] width 54 height 28
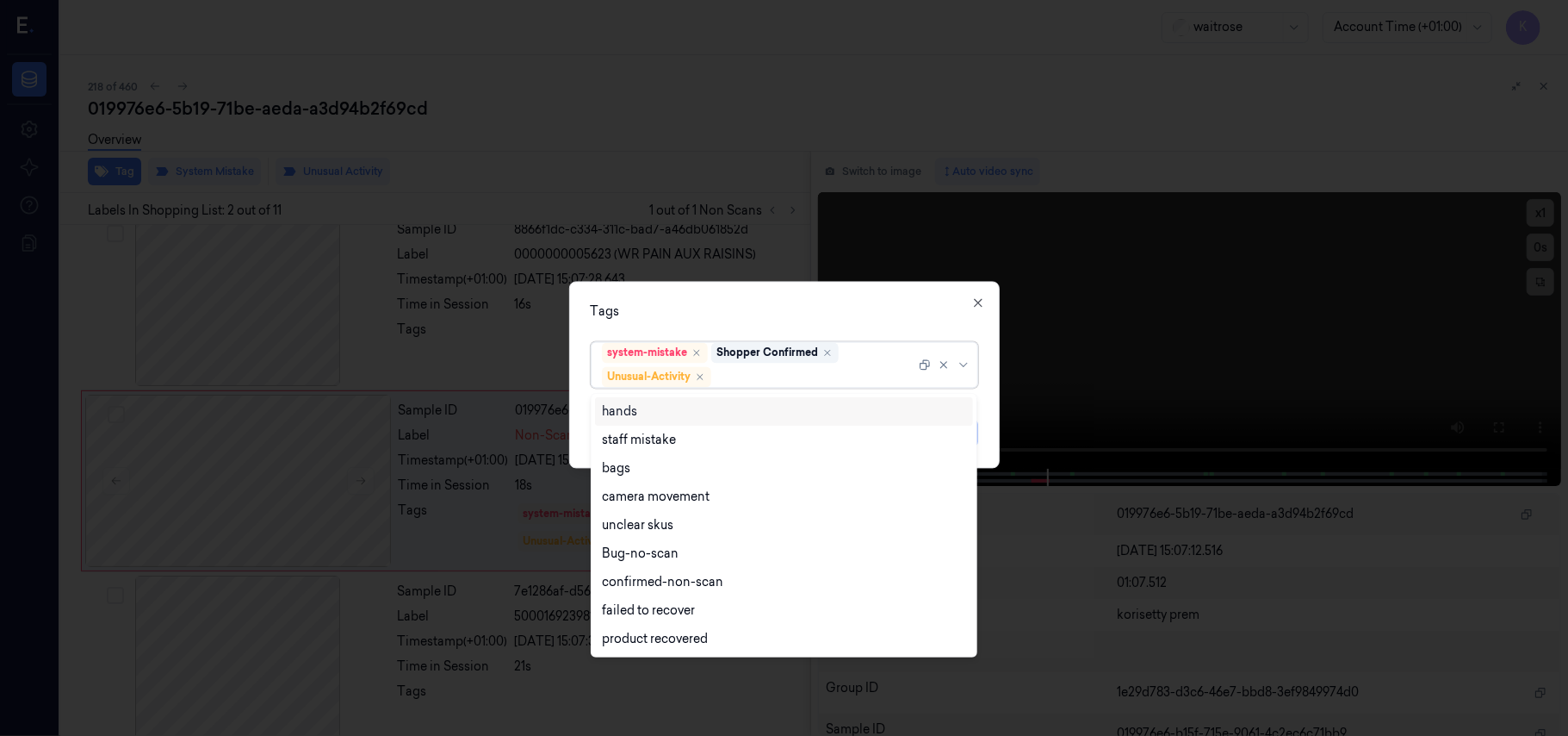
click at [734, 373] on div at bounding box center [815, 376] width 201 height 18
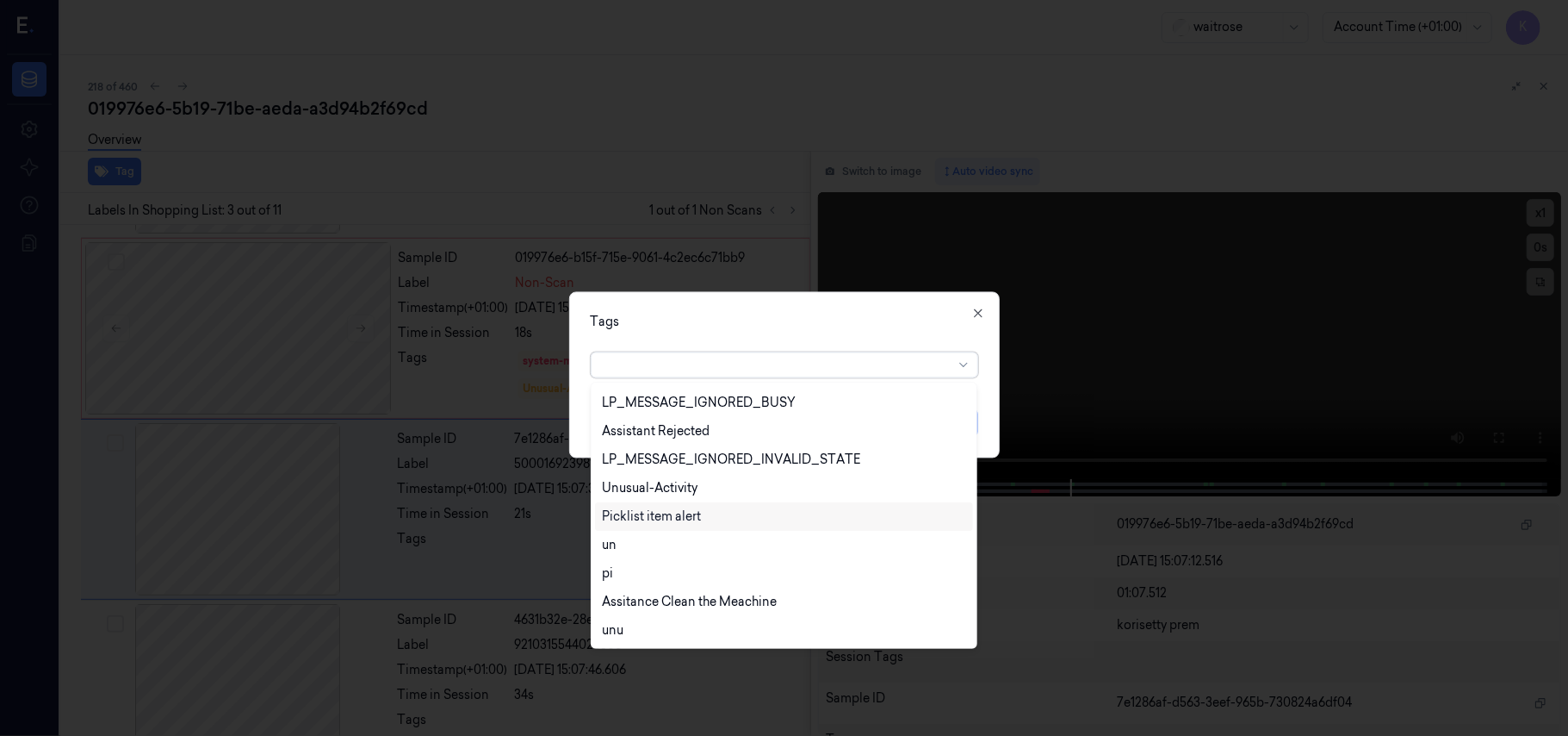
scroll to position [196, 0]
click at [654, 505] on div "Picklist item alert" at bounding box center [784, 516] width 378 height 29
click at [772, 324] on div "Tags" at bounding box center [784, 323] width 387 height 18
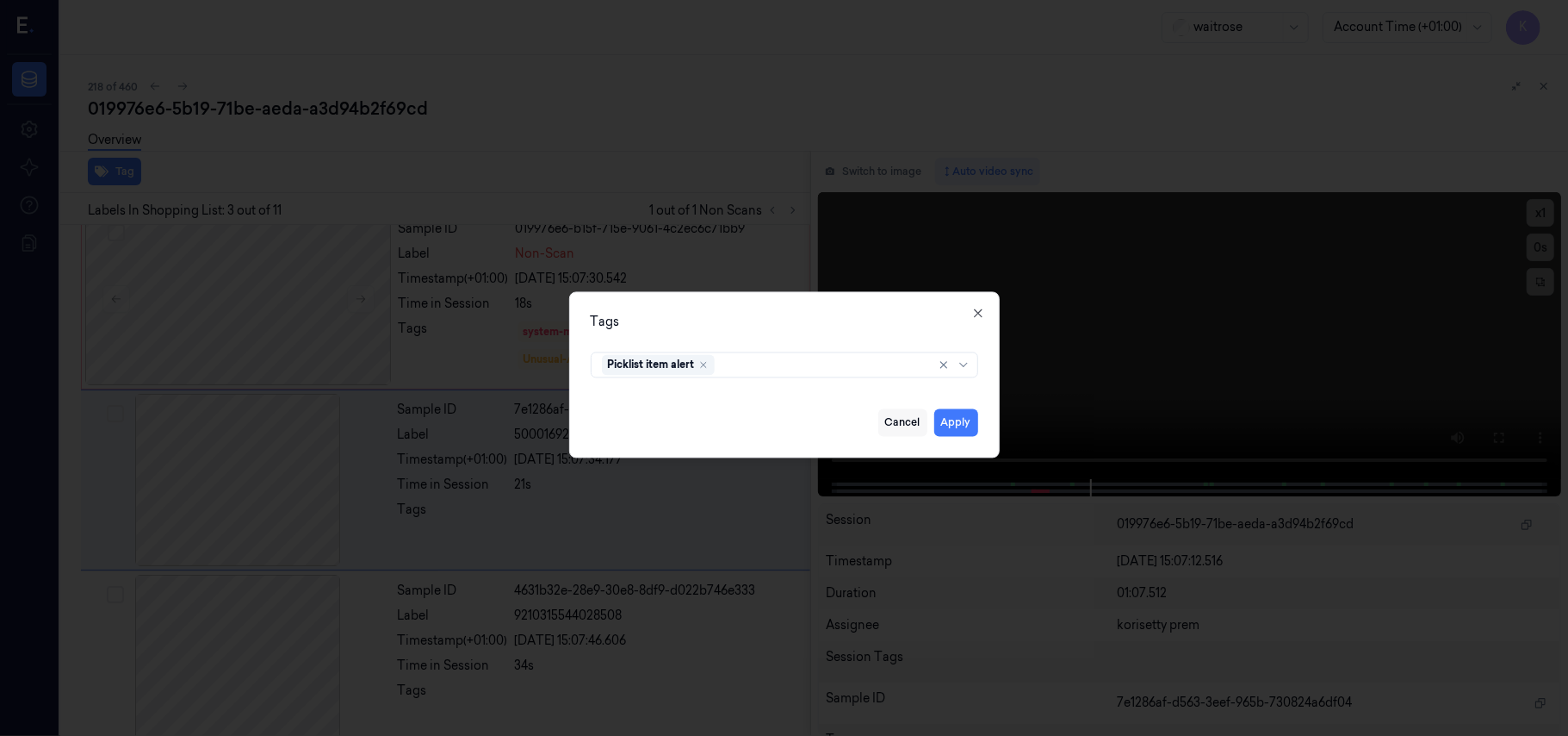
click at [886, 421] on button "Cancel" at bounding box center [902, 423] width 49 height 28
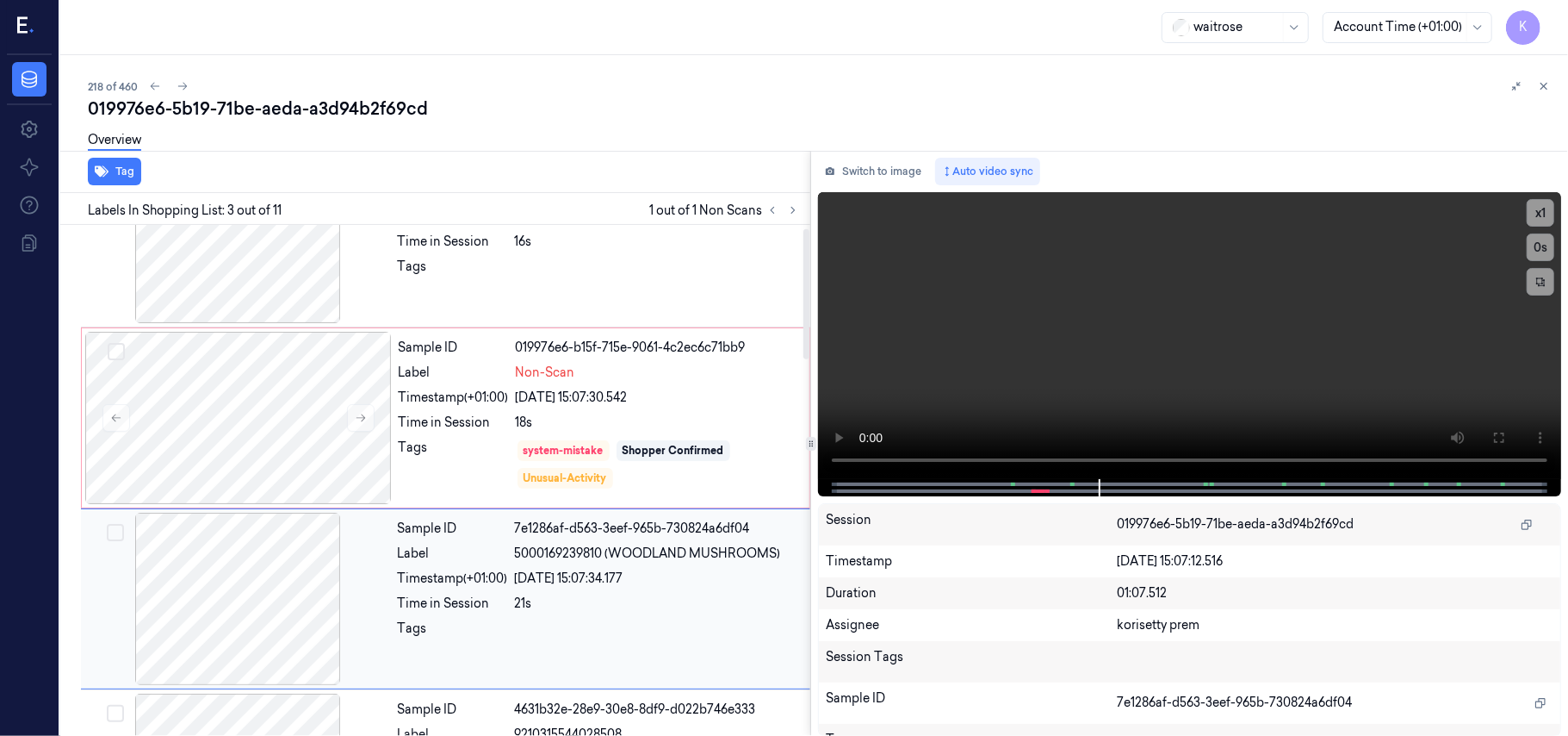
scroll to position [0, 0]
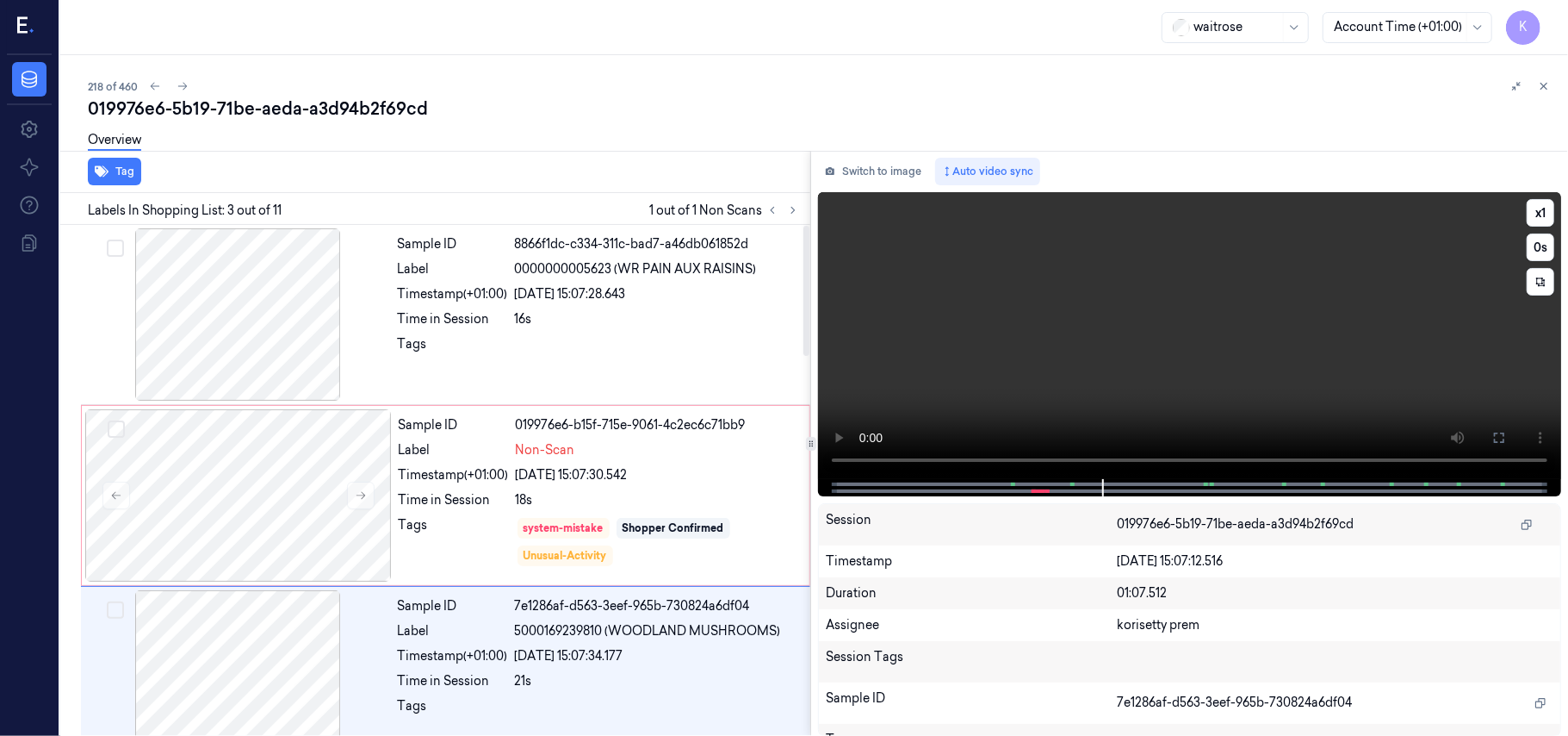
click at [1210, 326] on video at bounding box center [1190, 336] width 743 height 287
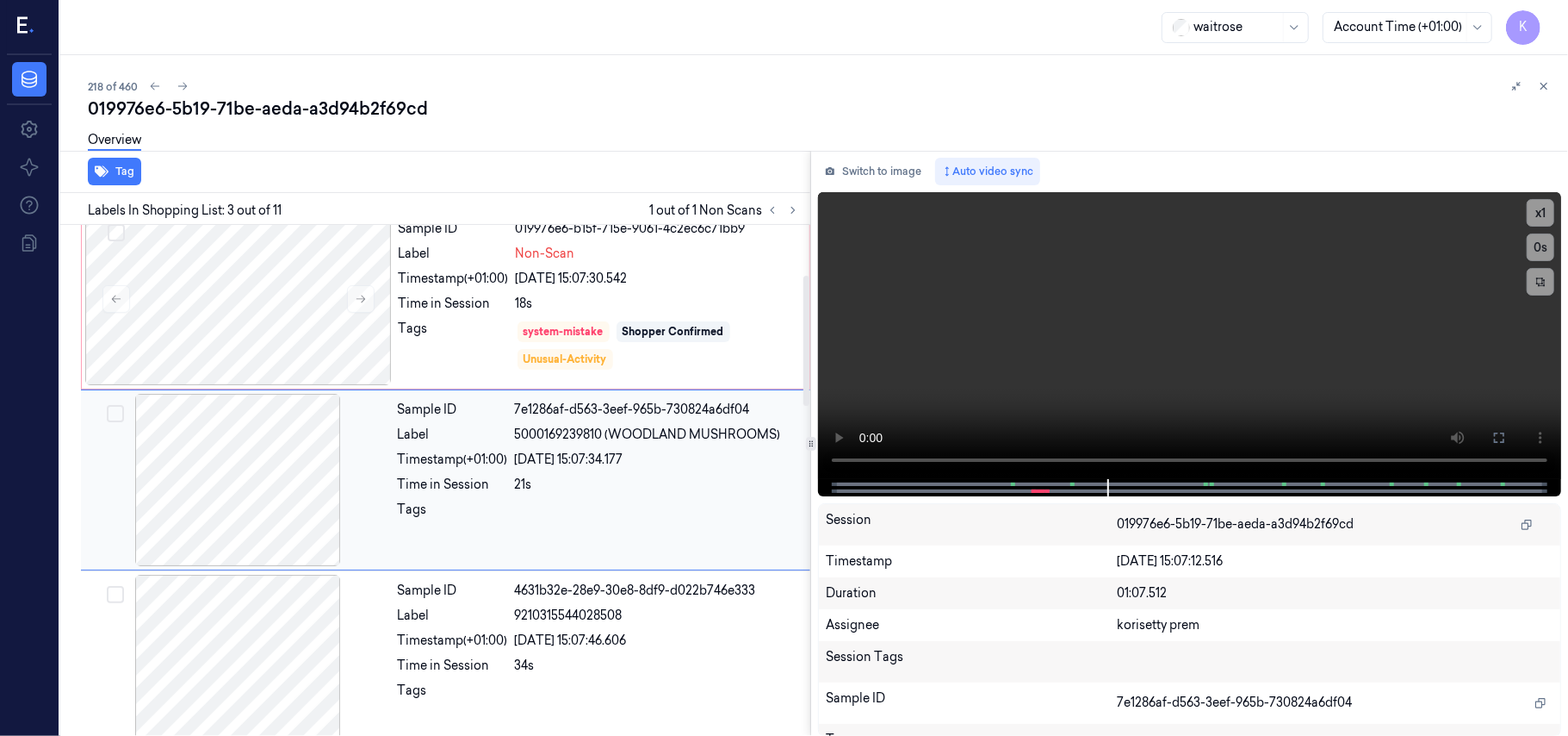
click at [706, 421] on div "Sample ID 7e1286af-d563-3eef-965b-730824a6df04 Label 5000169239810 (WOODLAND MU…" at bounding box center [599, 479] width 416 height 172
click at [652, 315] on div "Sample ID 019976e6-b15f-715e-9061-4c2ec6c71bb9 Label Non-Scan Timestamp (+01:00…" at bounding box center [599, 299] width 414 height 172
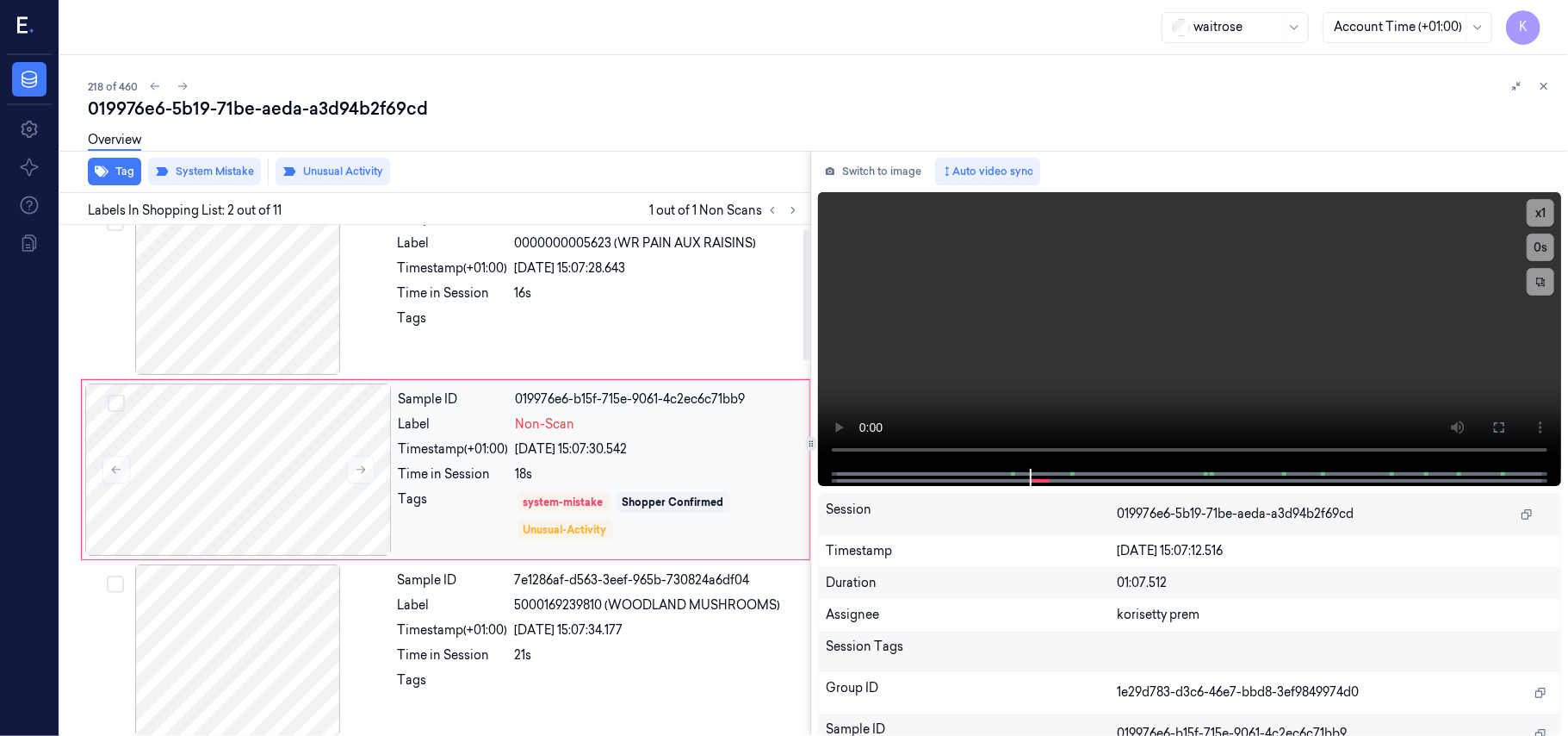
scroll to position [15, 0]
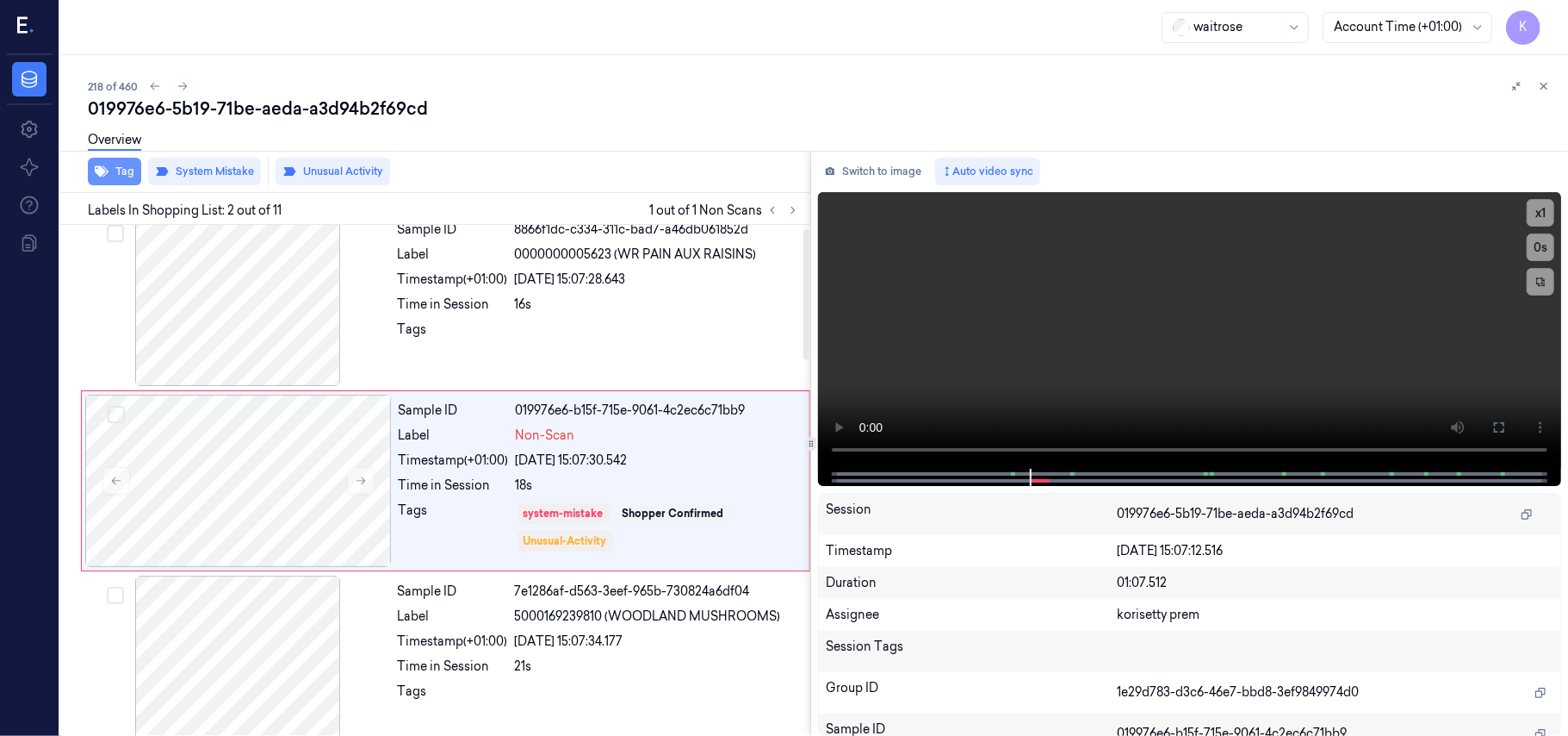
click at [114, 170] on button "Tag" at bounding box center [114, 171] width 54 height 28
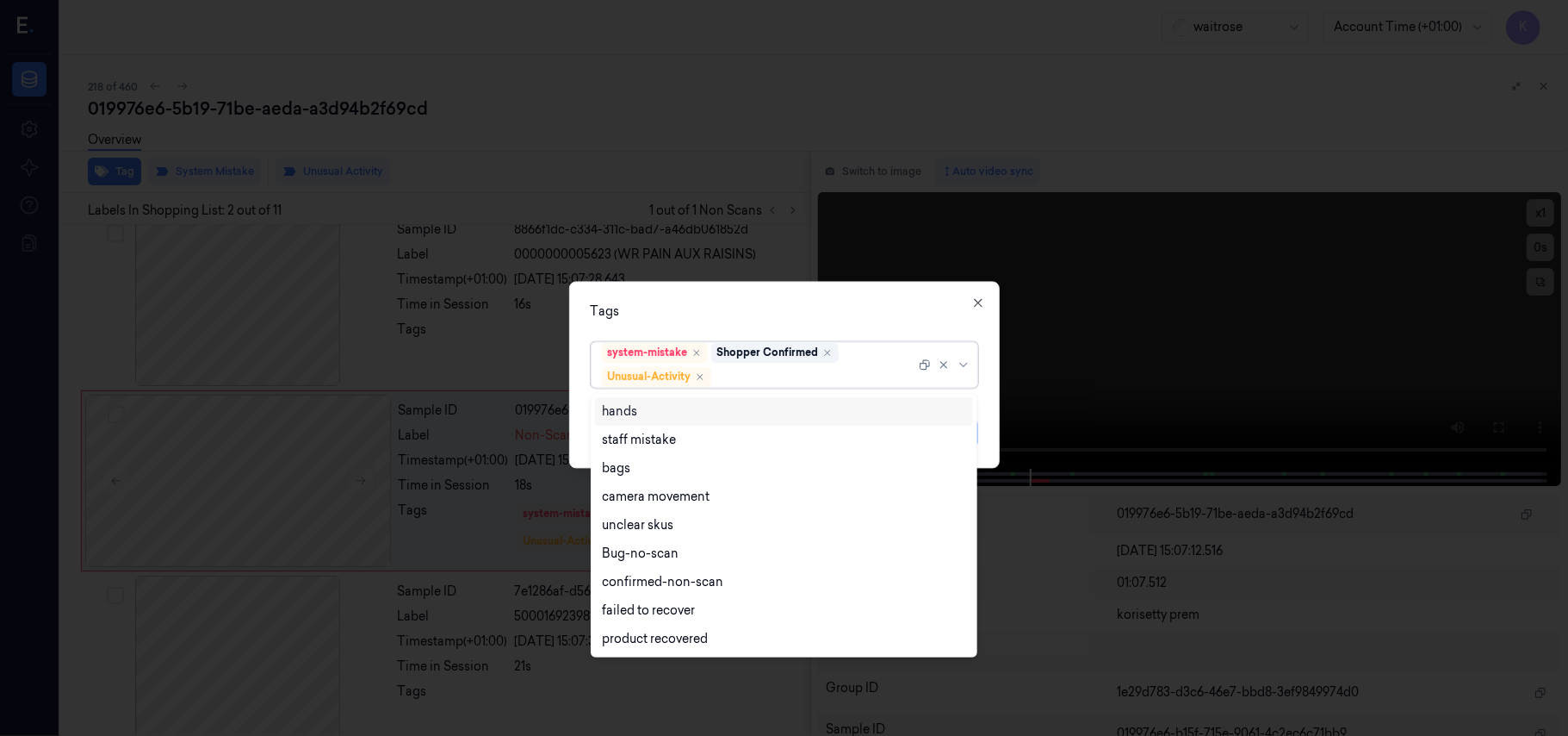
click at [804, 386] on div at bounding box center [815, 376] width 201 height 18
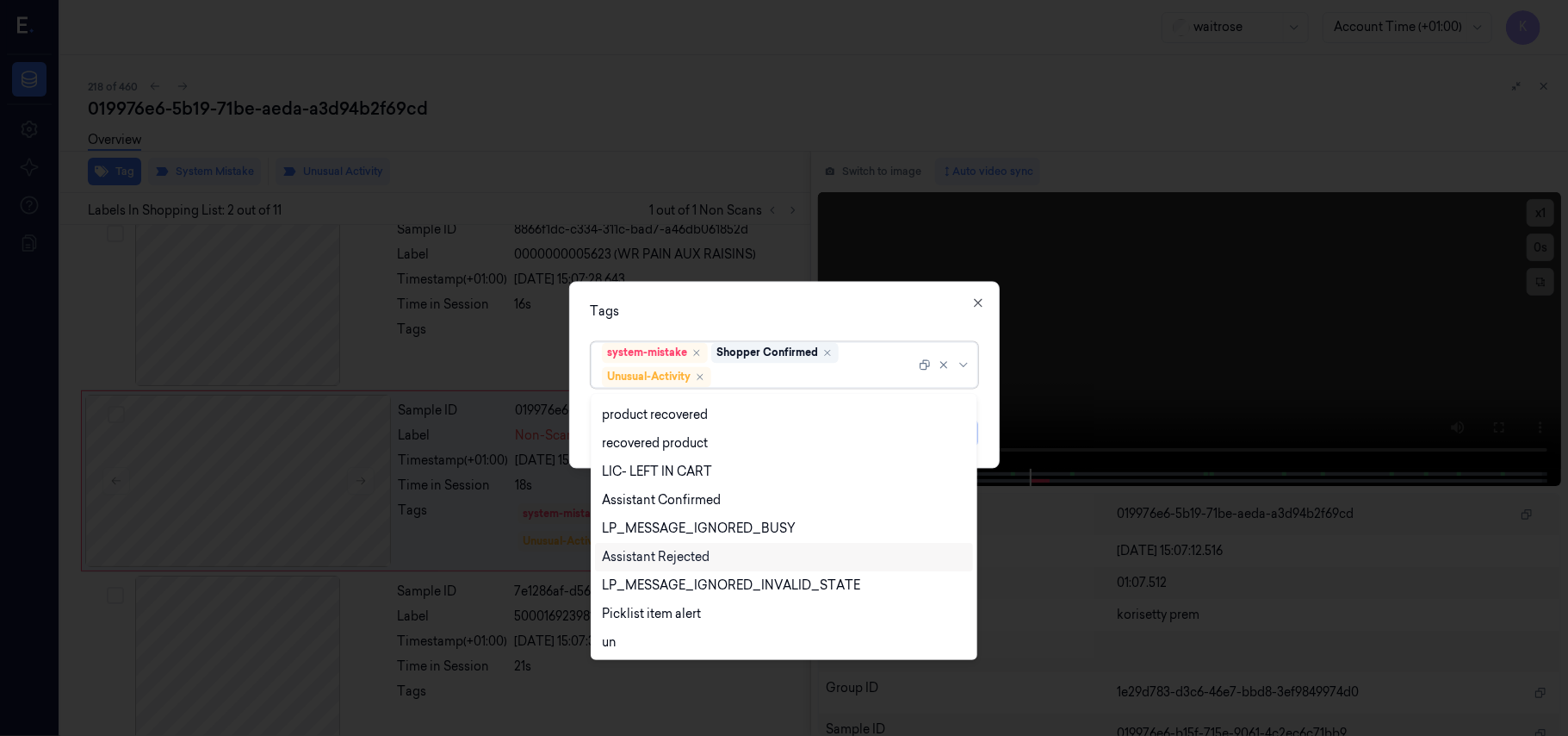
scroll to position [225, 0]
click at [652, 618] on div "Picklist item alert" at bounding box center [651, 613] width 99 height 18
click at [824, 312] on div "Tags" at bounding box center [784, 312] width 387 height 18
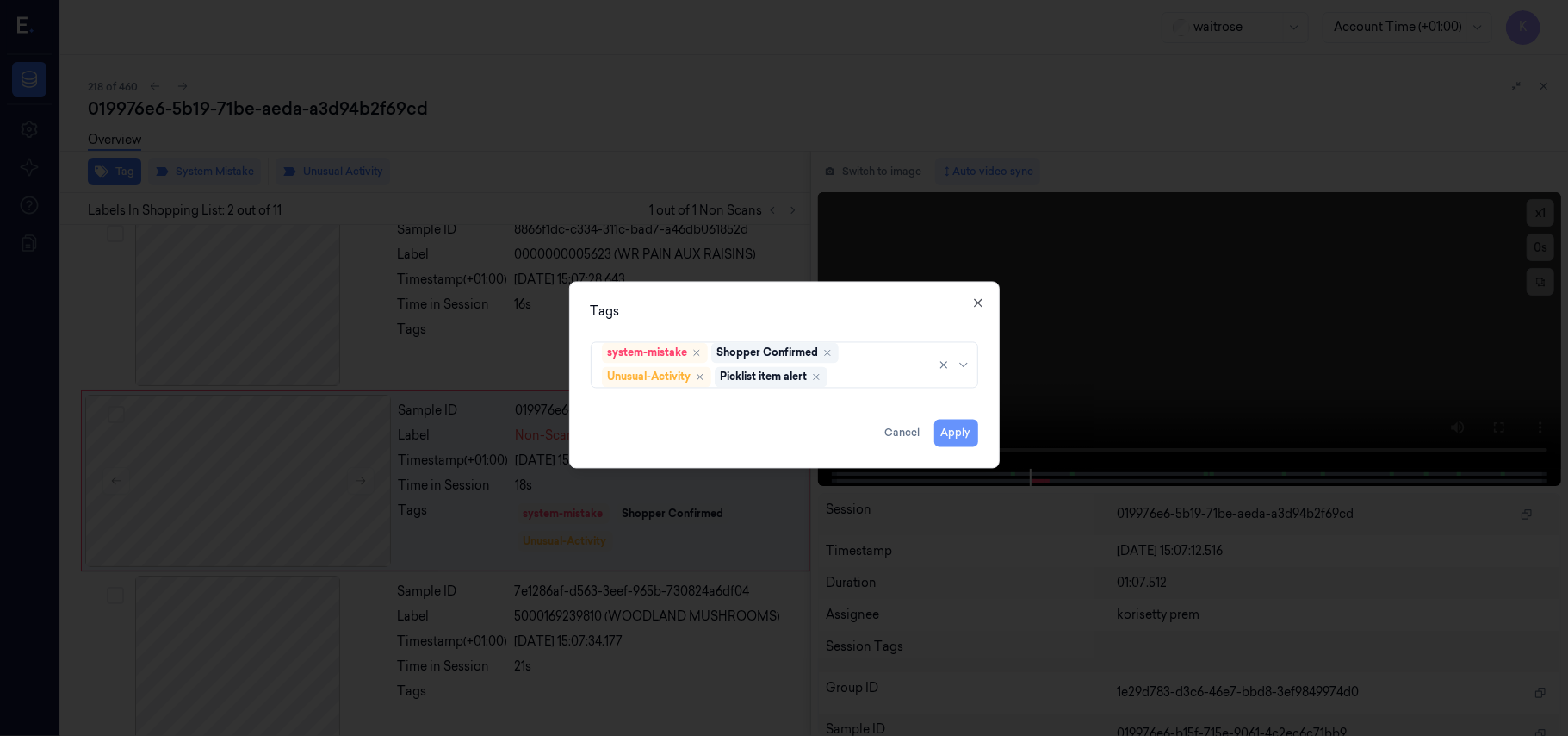
click at [963, 434] on button "Apply" at bounding box center [957, 433] width 44 height 28
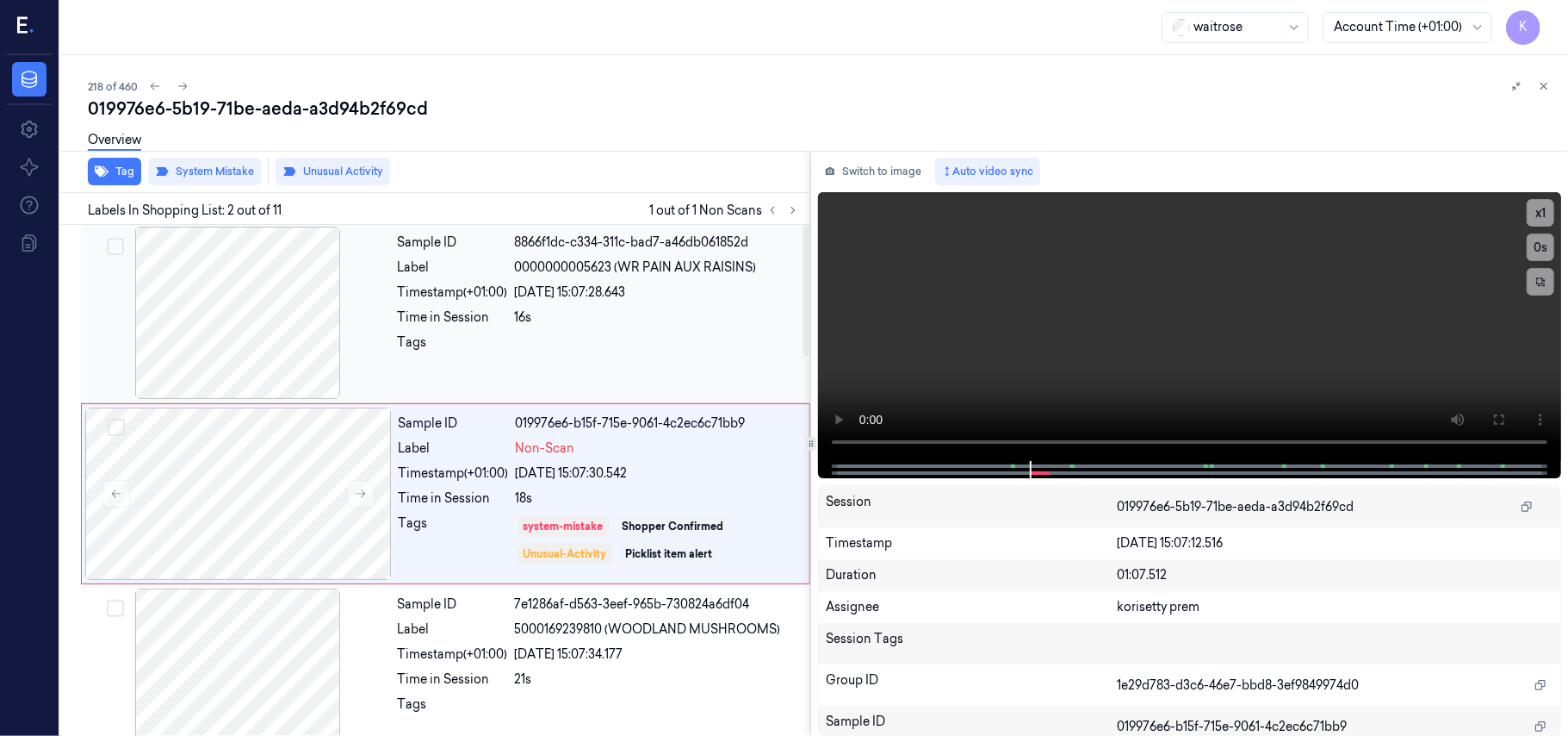
scroll to position [0, 0]
click at [552, 345] on div at bounding box center [657, 349] width 285 height 28
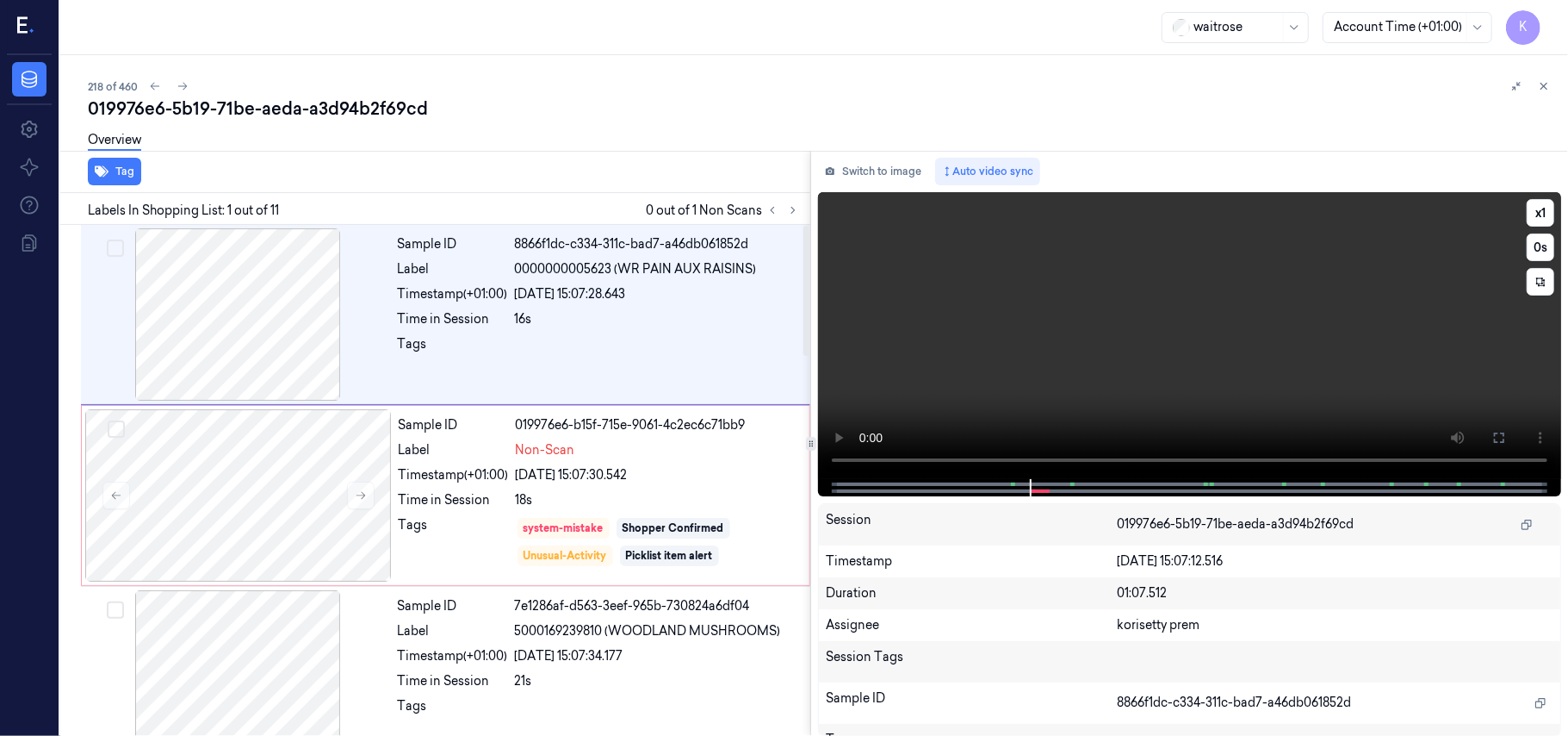
click at [979, 336] on video at bounding box center [1190, 336] width 743 height 287
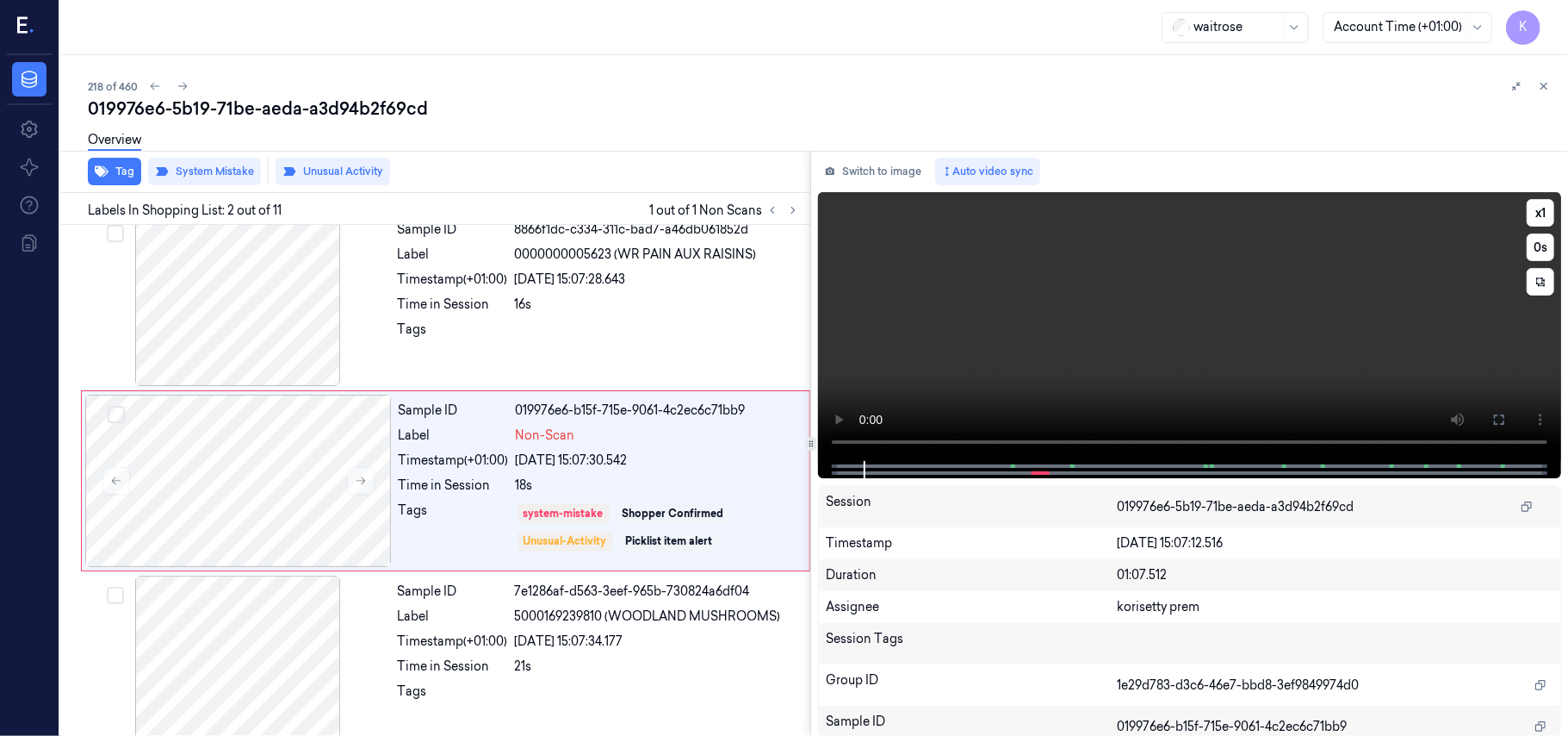
click at [1058, 294] on video at bounding box center [1190, 327] width 743 height 269
click at [973, 364] on video at bounding box center [1190, 327] width 743 height 269
click at [1119, 305] on video at bounding box center [1190, 327] width 743 height 269
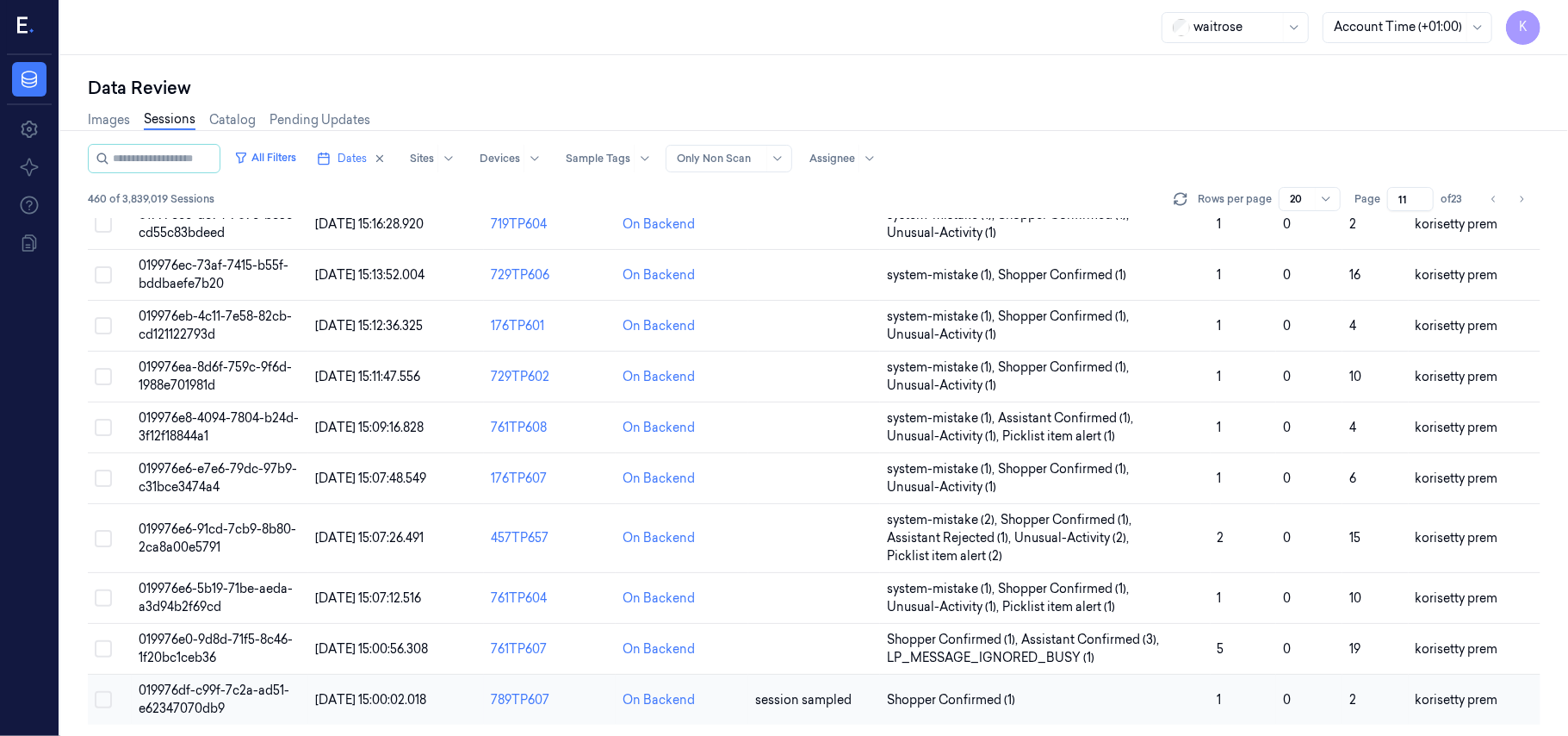
scroll to position [609, 0]
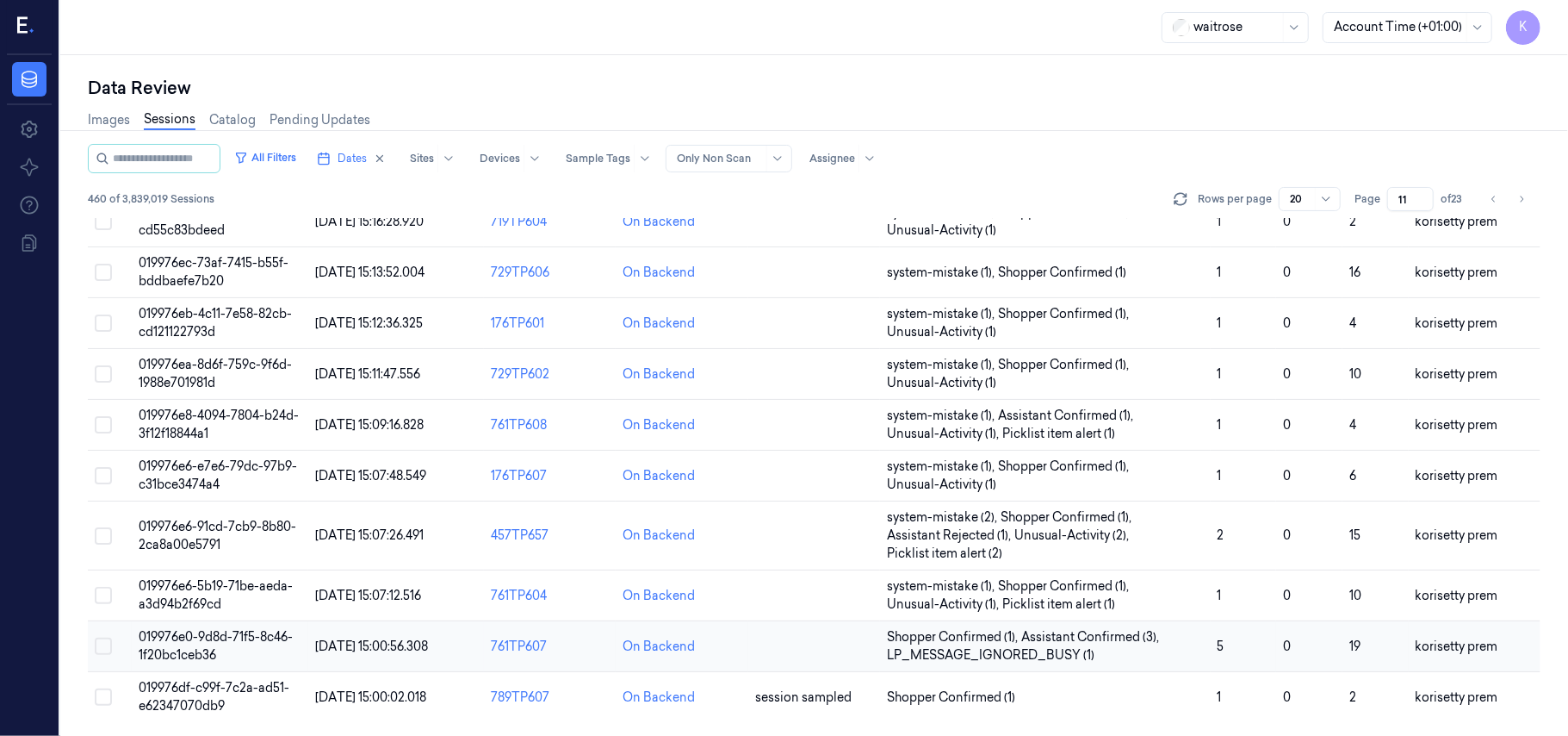
click at [279, 642] on span "019976e0-9d8d-71f5-8c46-1f20bc1ceb36" at bounding box center [215, 645] width 154 height 34
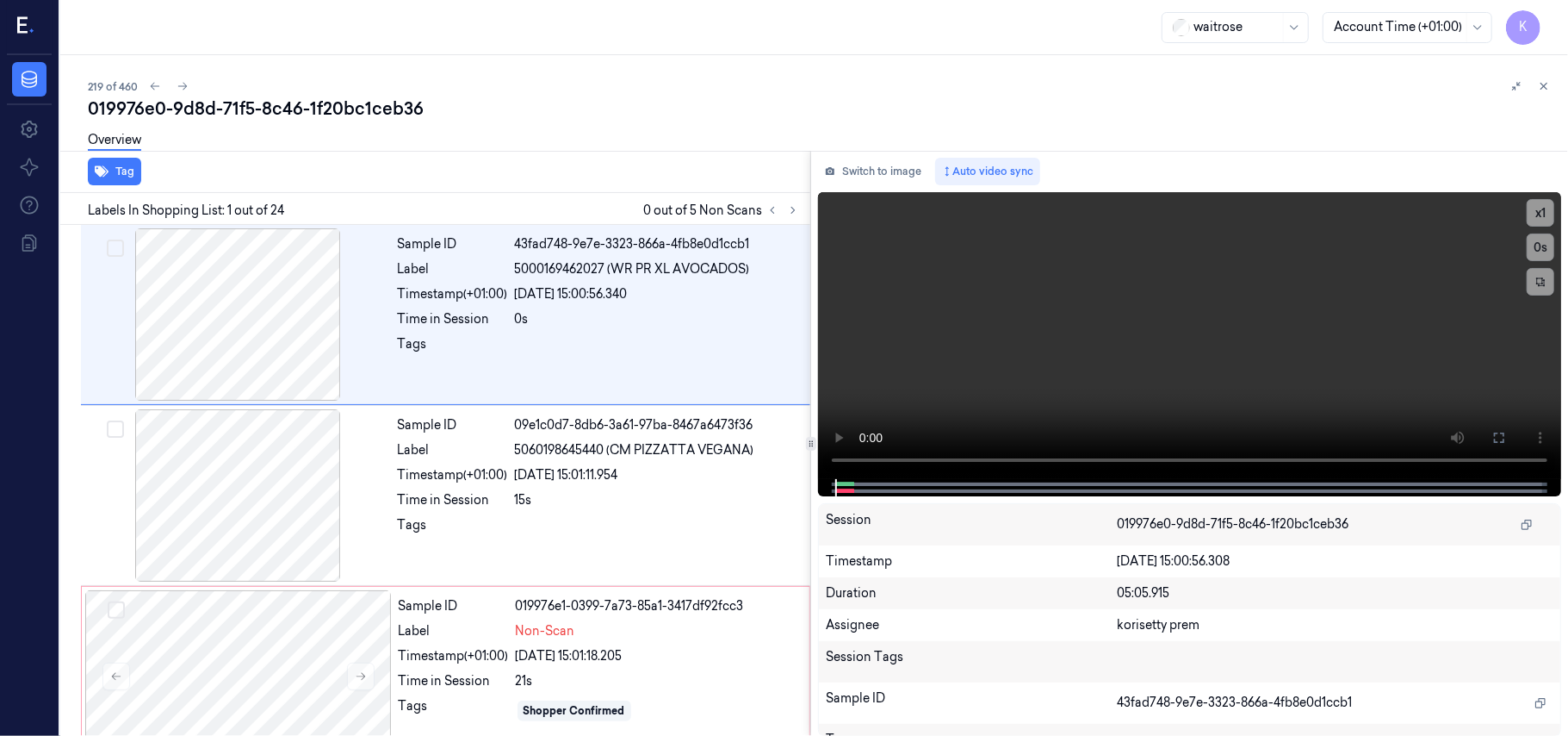
click at [686, 92] on div "219 of 460" at bounding box center [820, 86] width 1466 height 21
click at [960, 361] on video at bounding box center [1190, 336] width 743 height 287
click at [1066, 405] on video at bounding box center [1190, 336] width 743 height 287
click at [1145, 348] on video at bounding box center [1190, 336] width 743 height 287
click at [515, 470] on div "23/09/2025 15:01:11.954" at bounding box center [657, 475] width 285 height 18
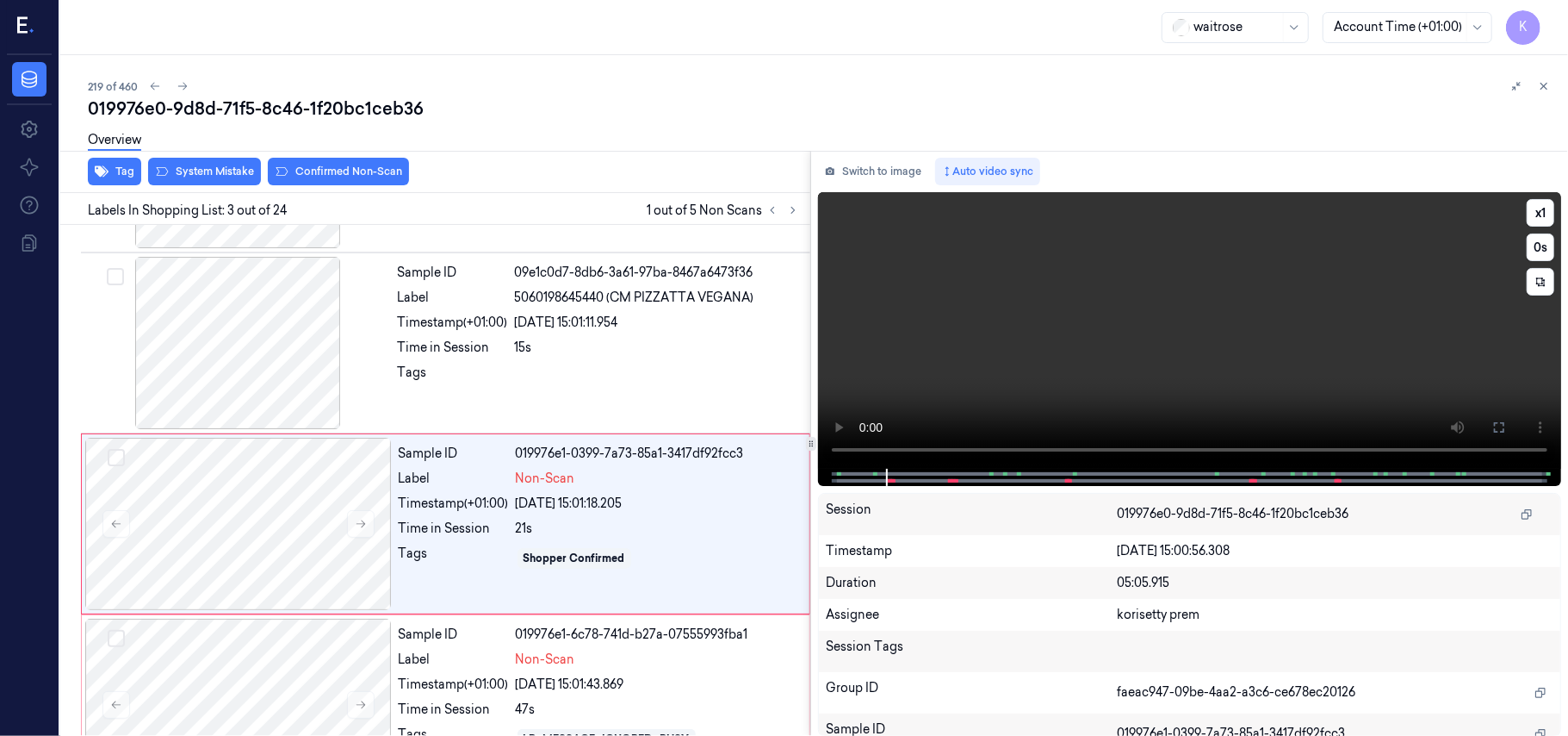
scroll to position [196, 0]
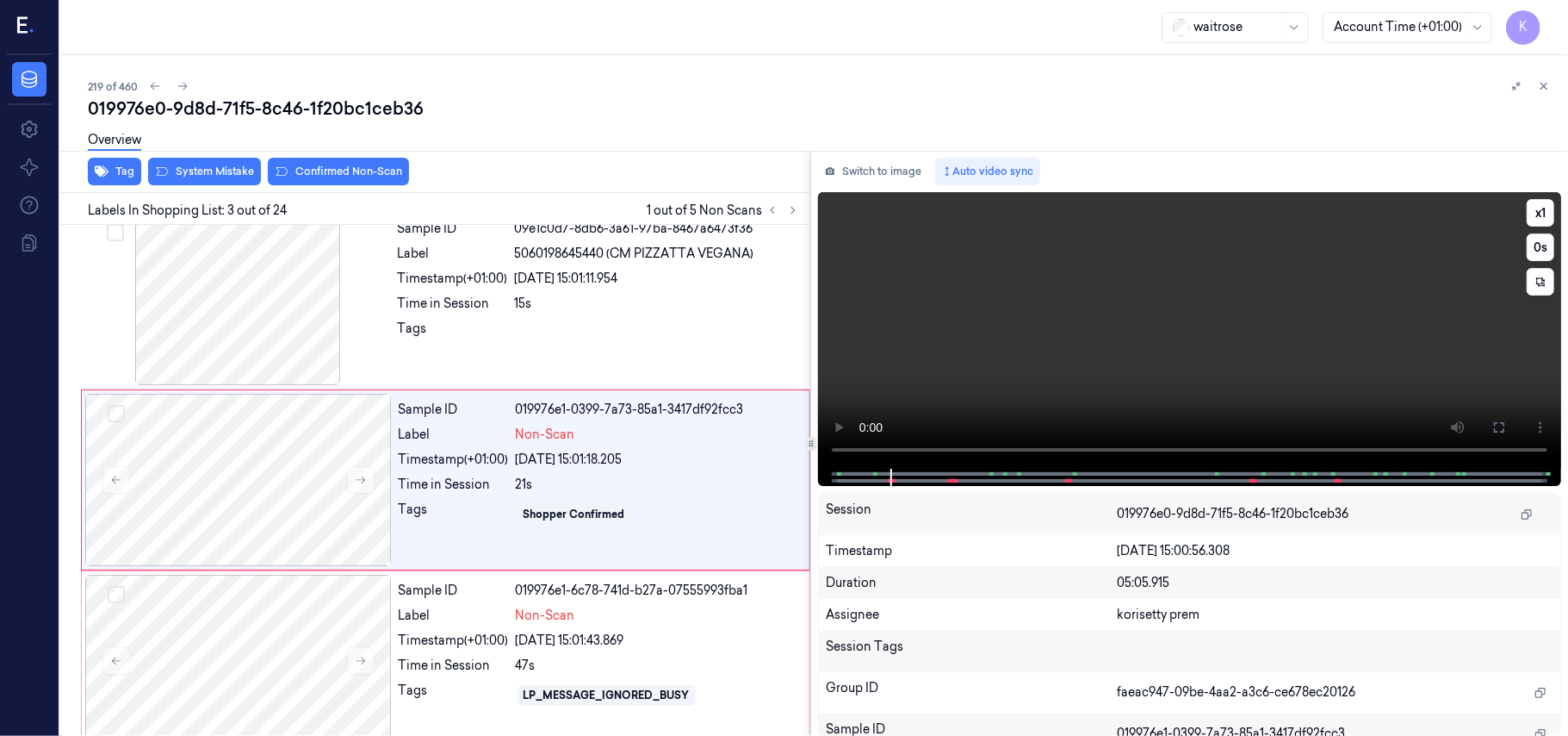
click at [1254, 367] on video at bounding box center [1190, 331] width 743 height 277
click at [1043, 350] on video at bounding box center [1190, 331] width 743 height 277
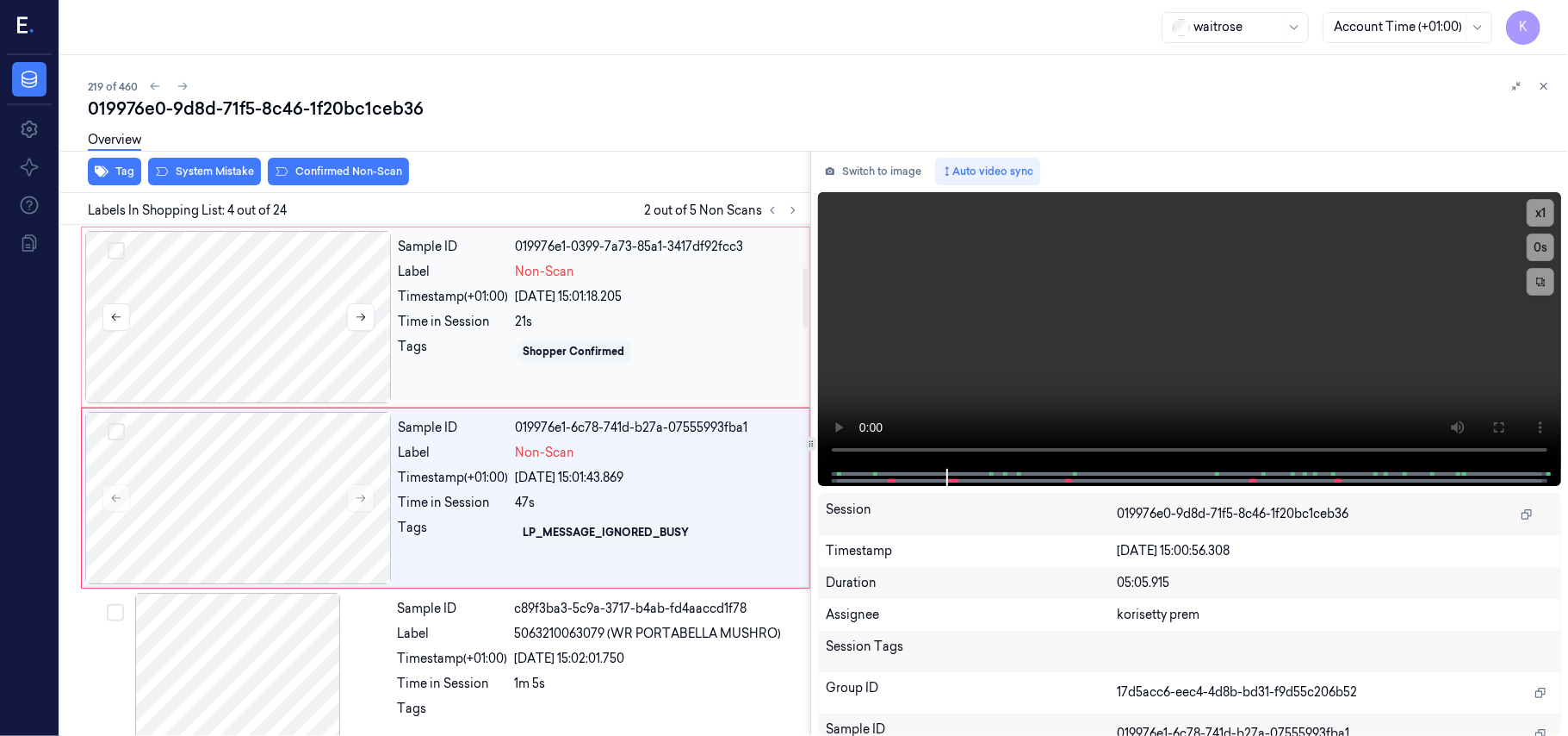
scroll to position [377, 0]
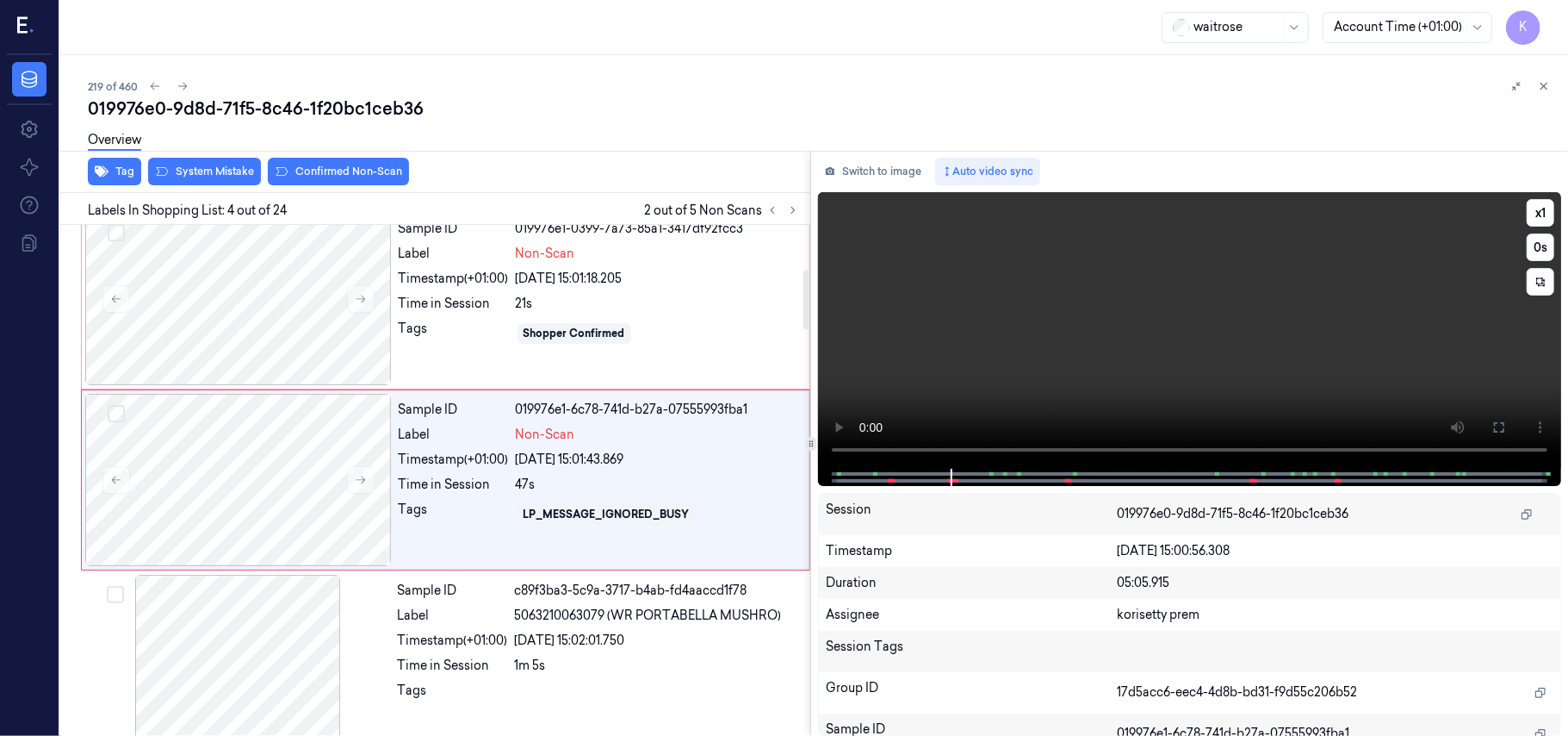
click at [1224, 369] on video at bounding box center [1190, 331] width 743 height 277
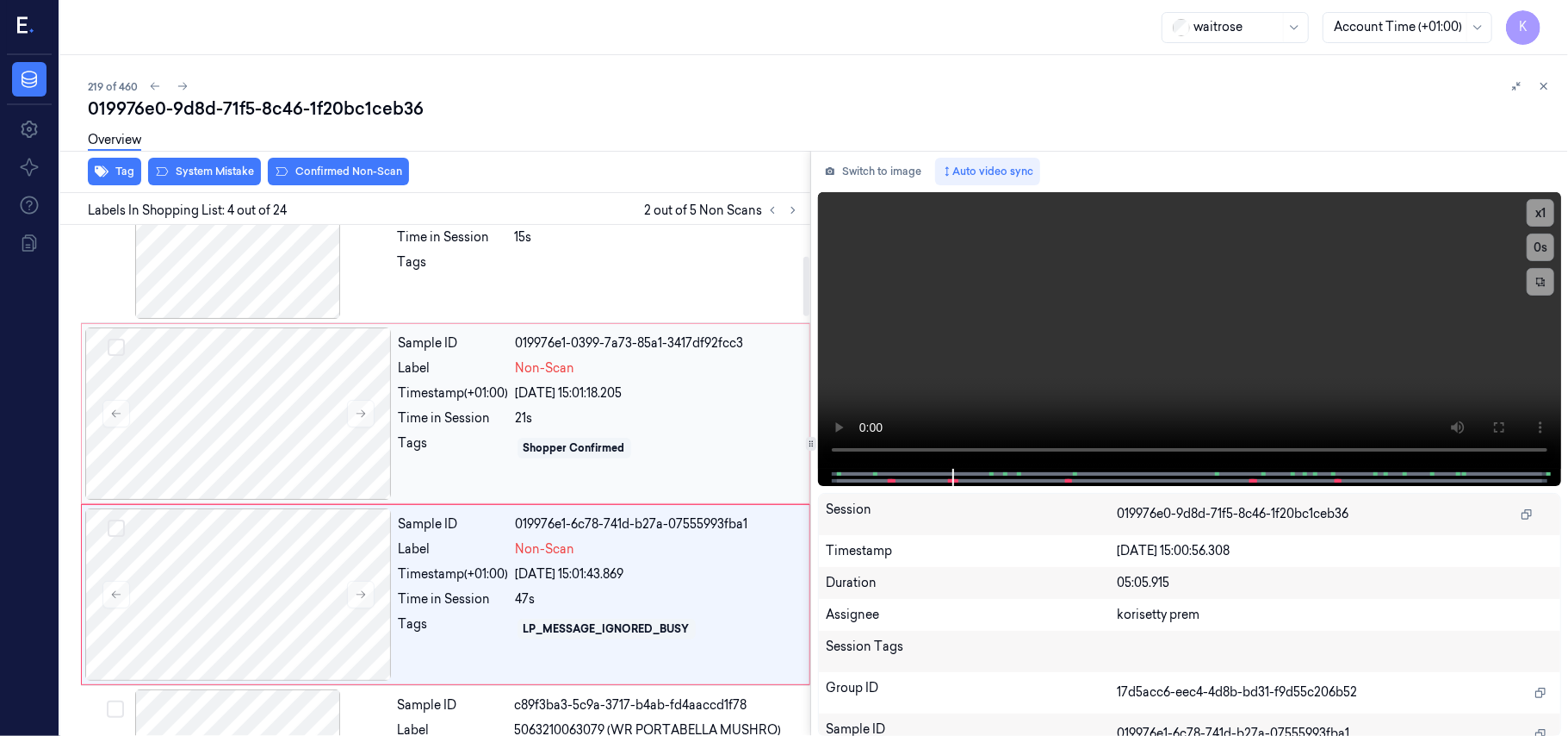
click at [486, 274] on div "Tags" at bounding box center [453, 267] width 111 height 28
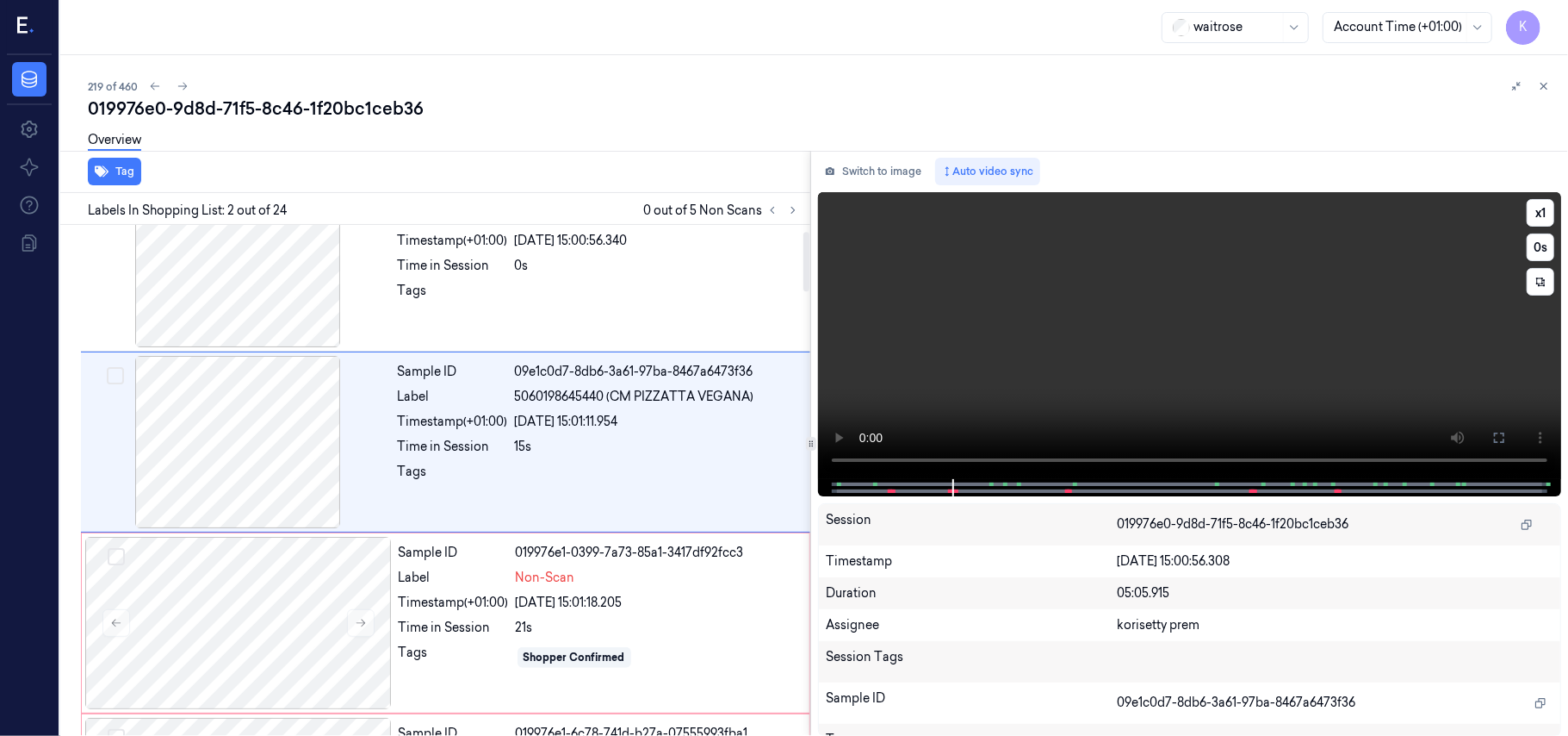
scroll to position [15, 0]
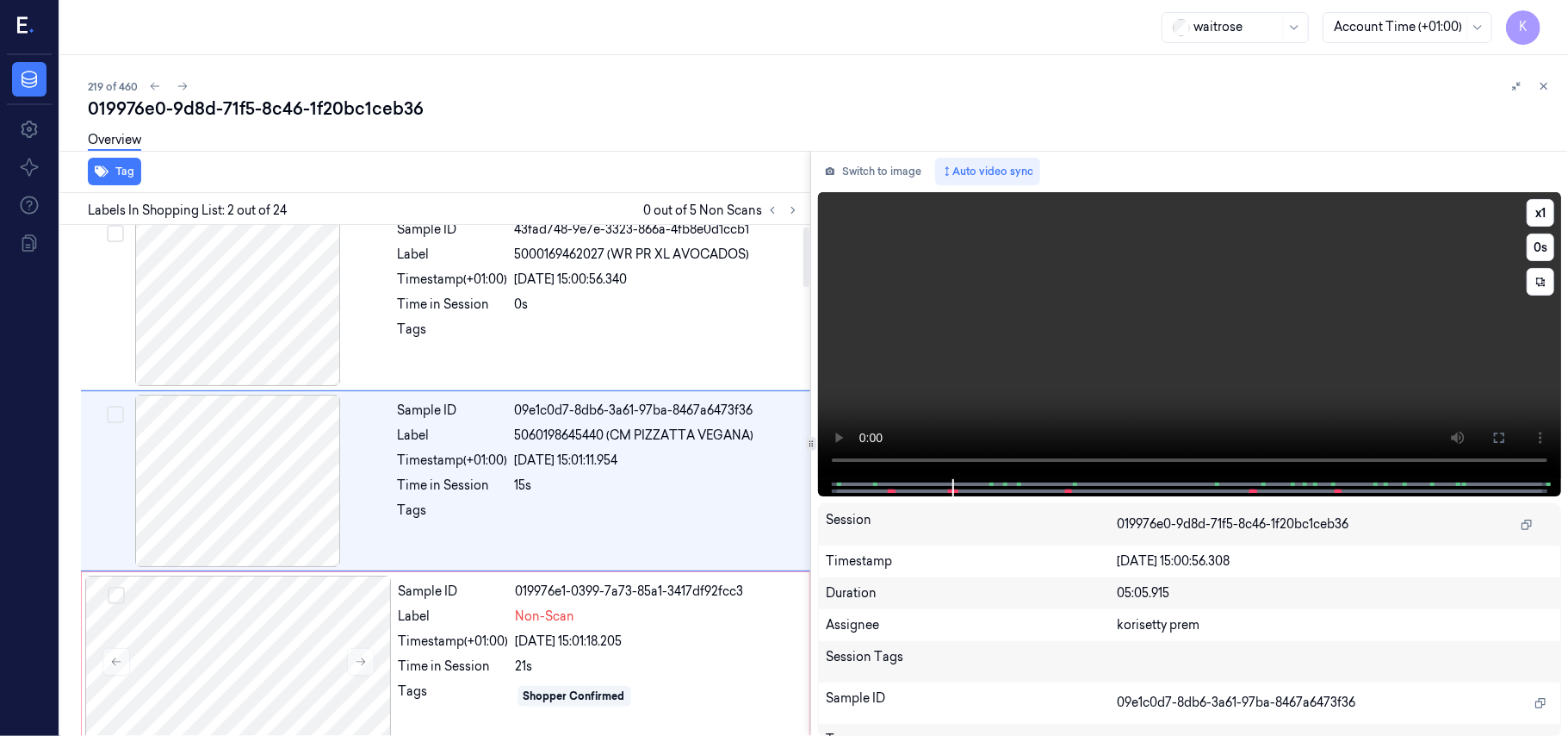
click at [1179, 392] on video at bounding box center [1190, 336] width 743 height 287
click at [1225, 317] on video at bounding box center [1190, 336] width 743 height 287
click at [1192, 383] on video at bounding box center [1190, 336] width 743 height 287
click at [1023, 329] on video at bounding box center [1190, 336] width 743 height 287
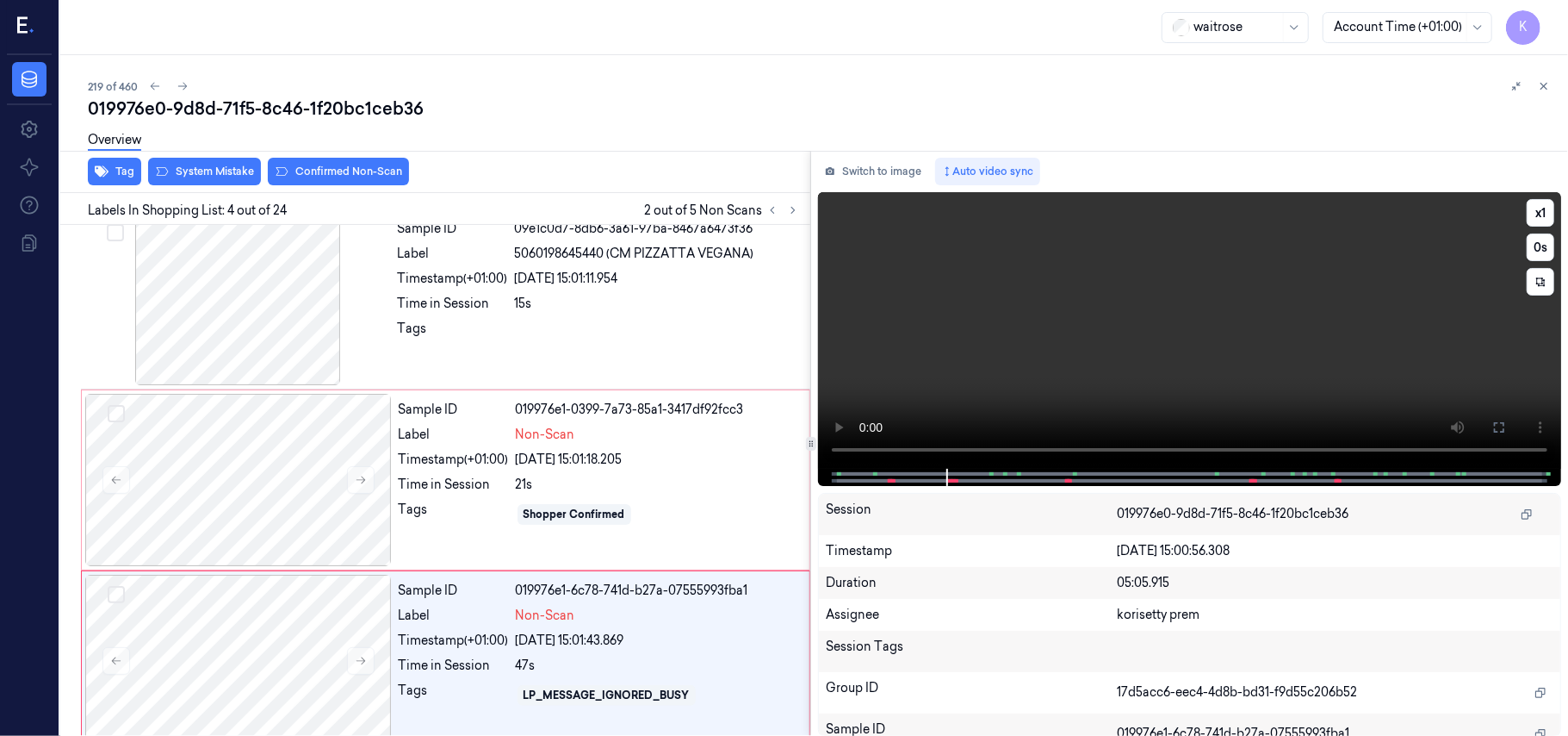
scroll to position [377, 0]
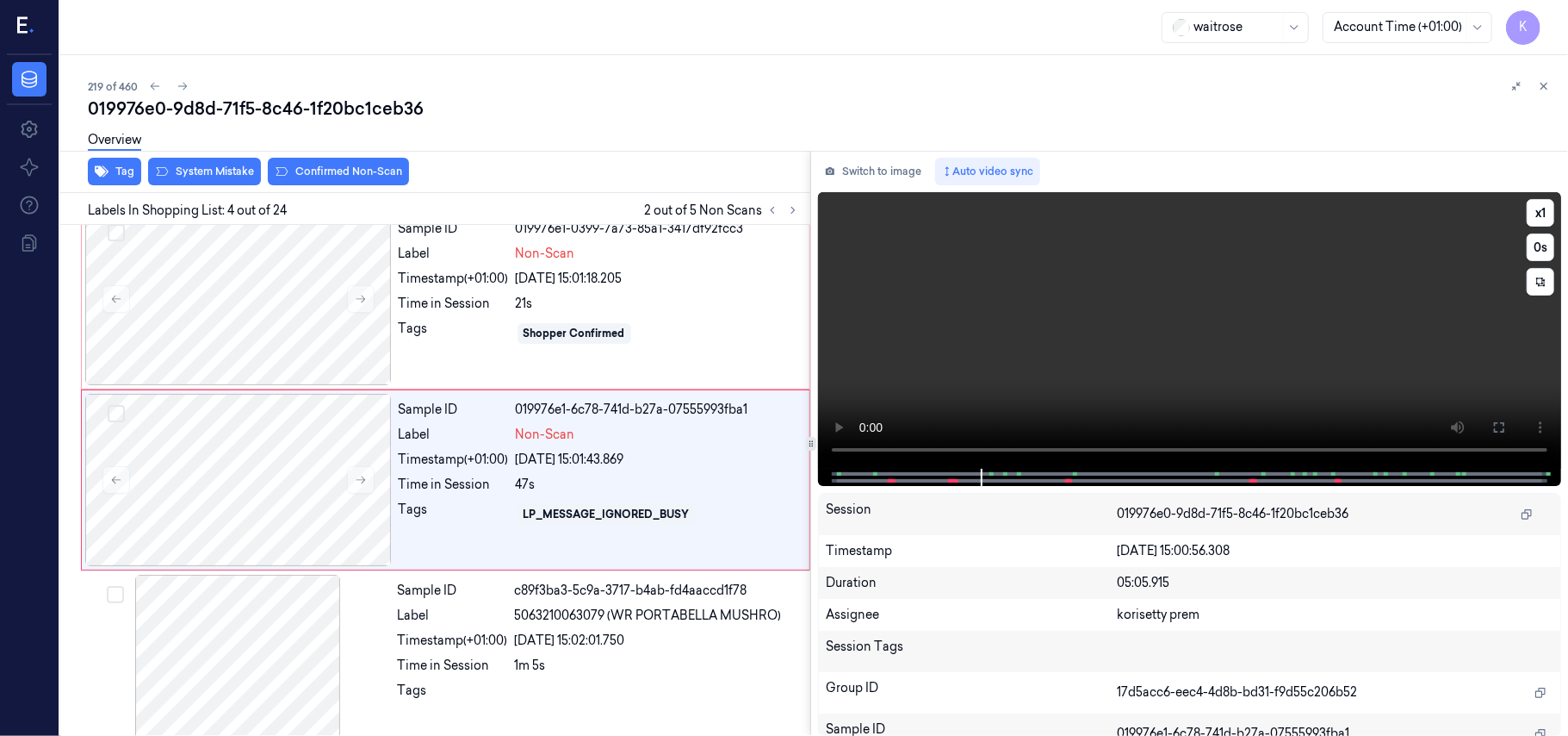
click at [1196, 380] on video at bounding box center [1190, 331] width 743 height 277
click at [996, 317] on video at bounding box center [1190, 331] width 743 height 277
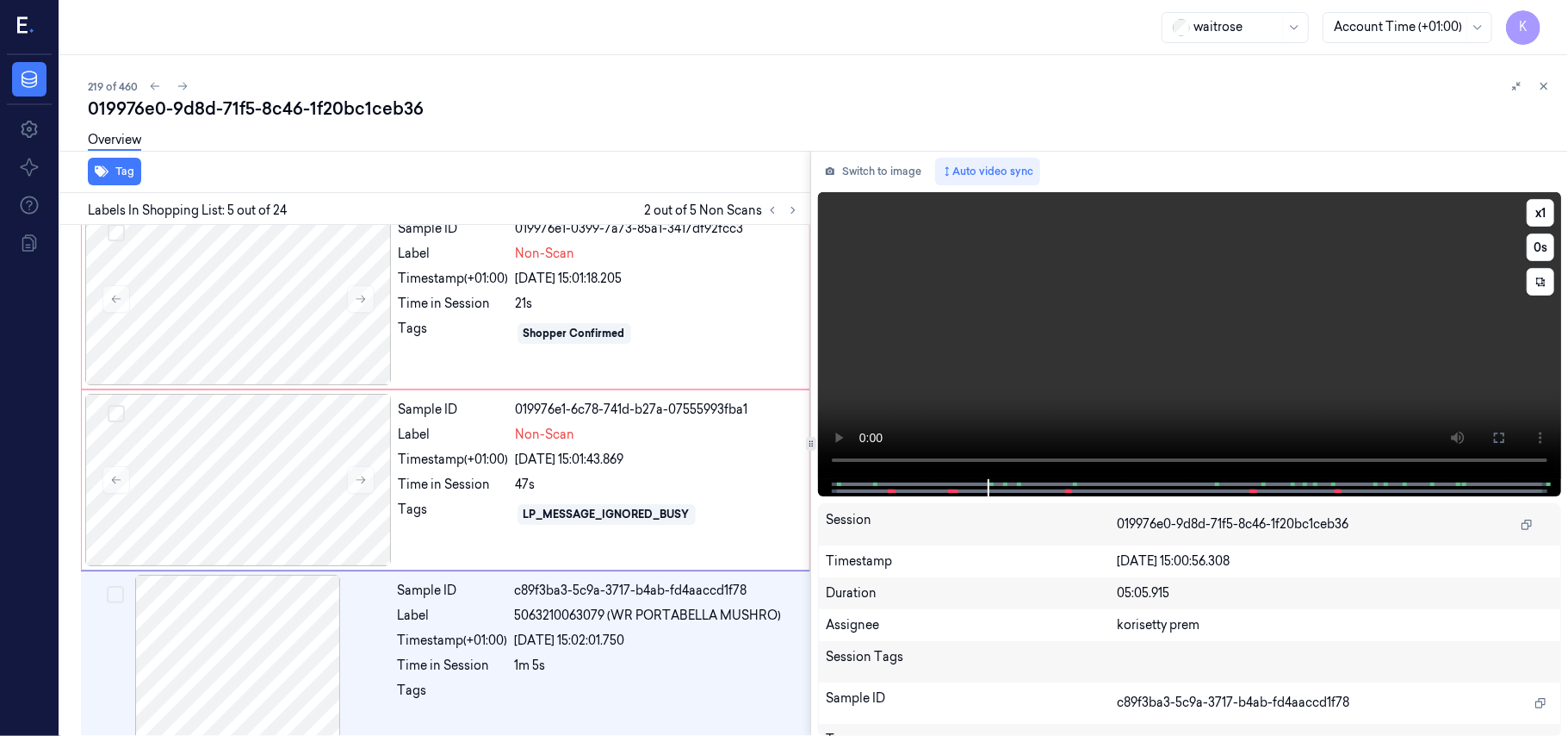
scroll to position [559, 0]
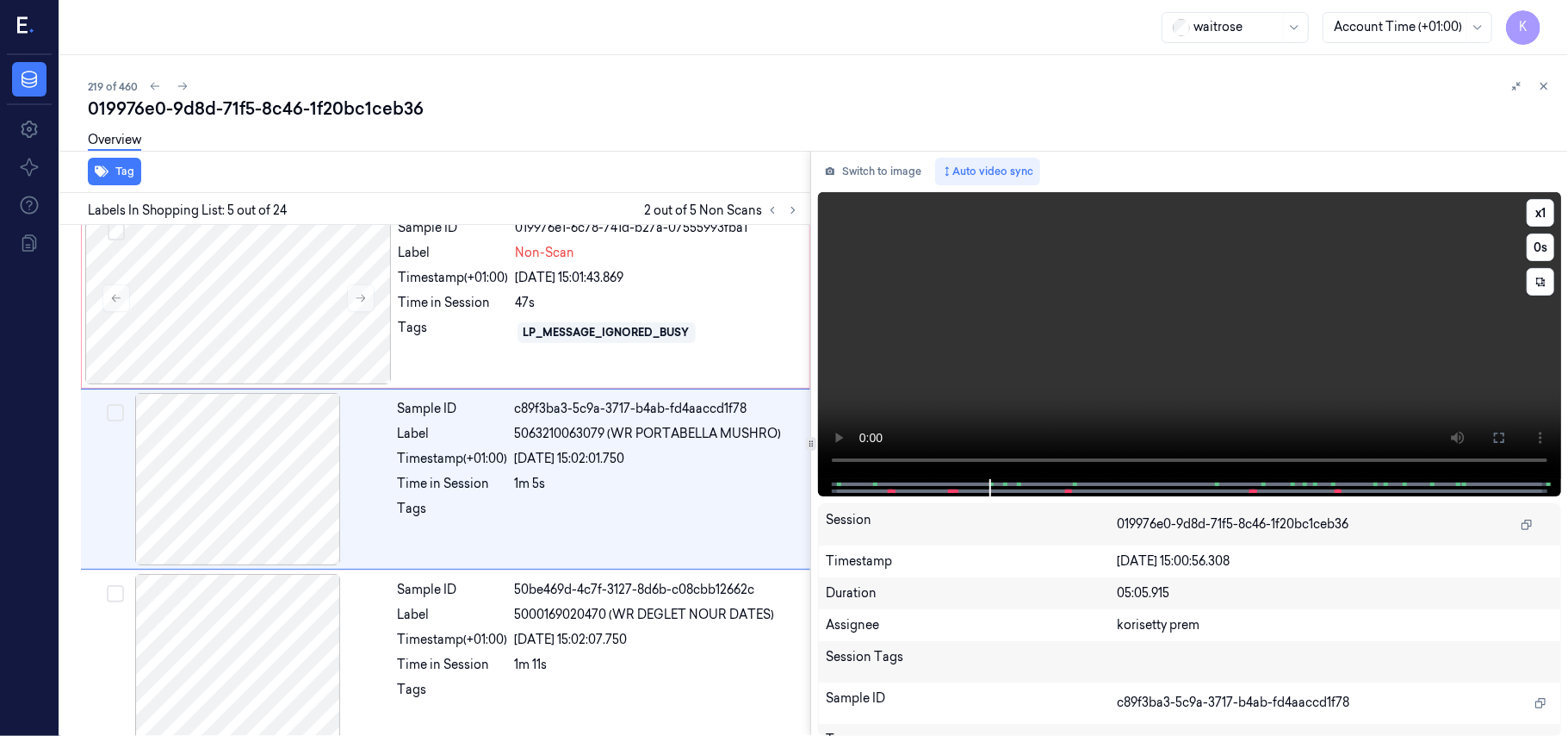
click at [1023, 315] on video at bounding box center [1190, 336] width 743 height 287
click at [224, 310] on div at bounding box center [239, 298] width 307 height 172
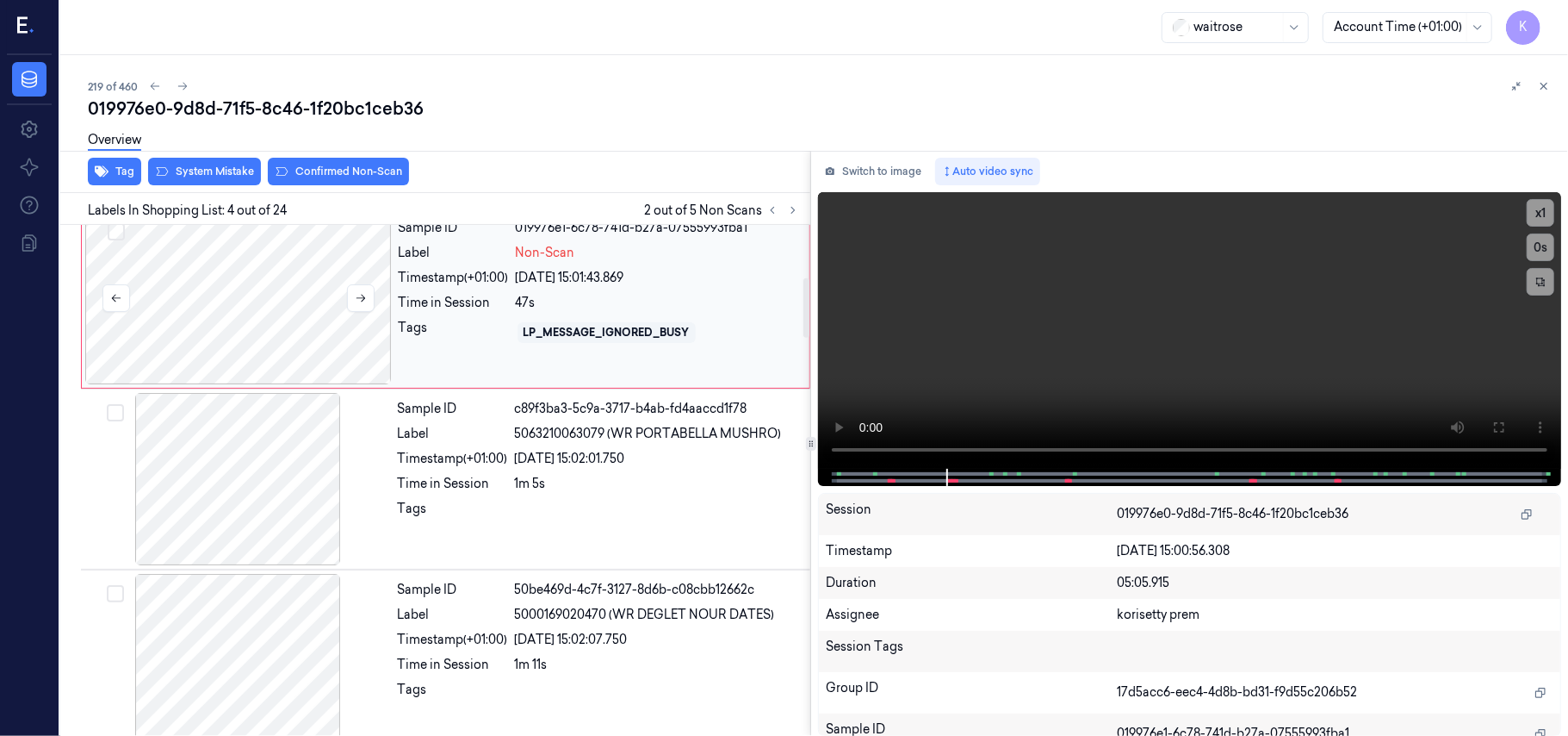
scroll to position [377, 0]
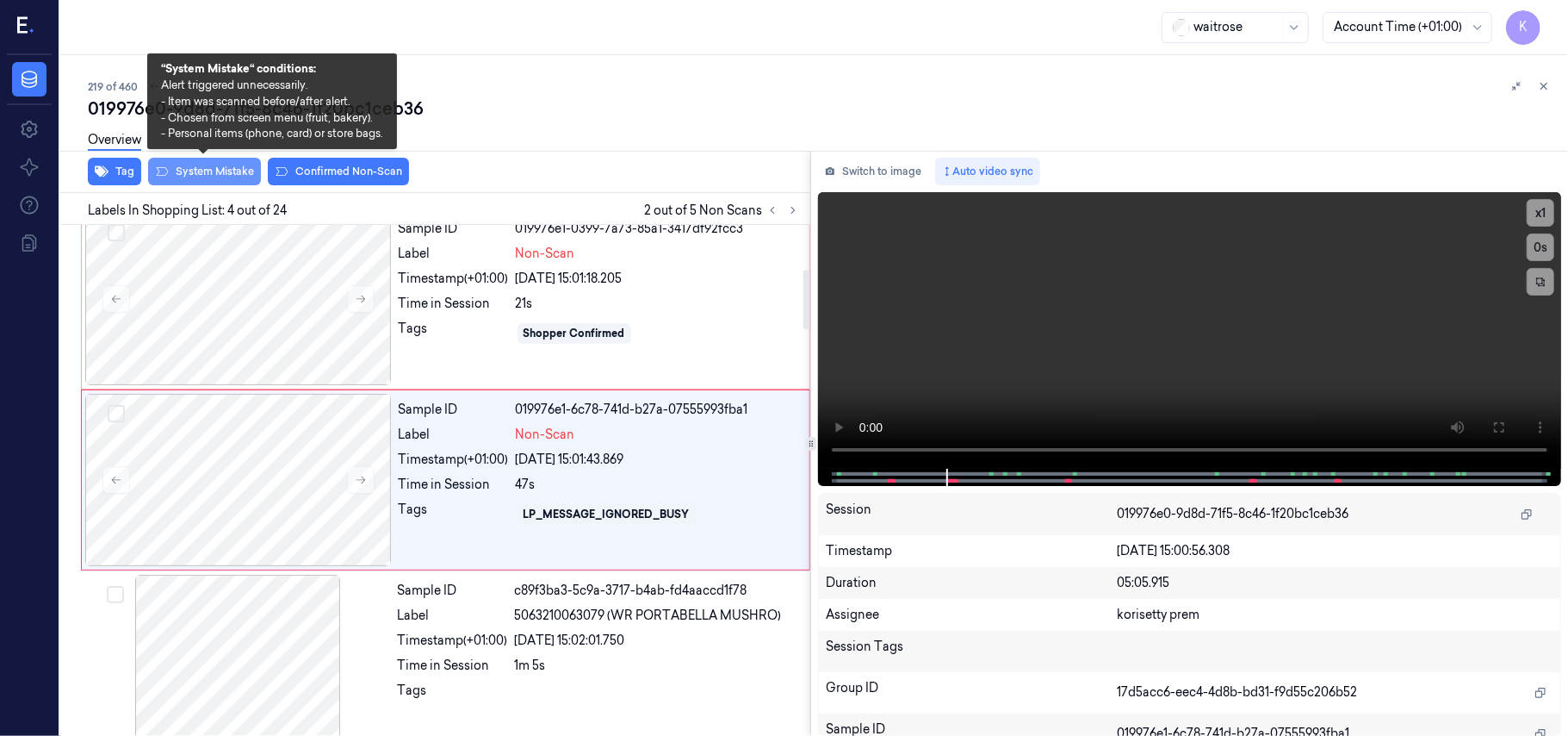
click at [236, 169] on button "System Mistake" at bounding box center [204, 171] width 112 height 28
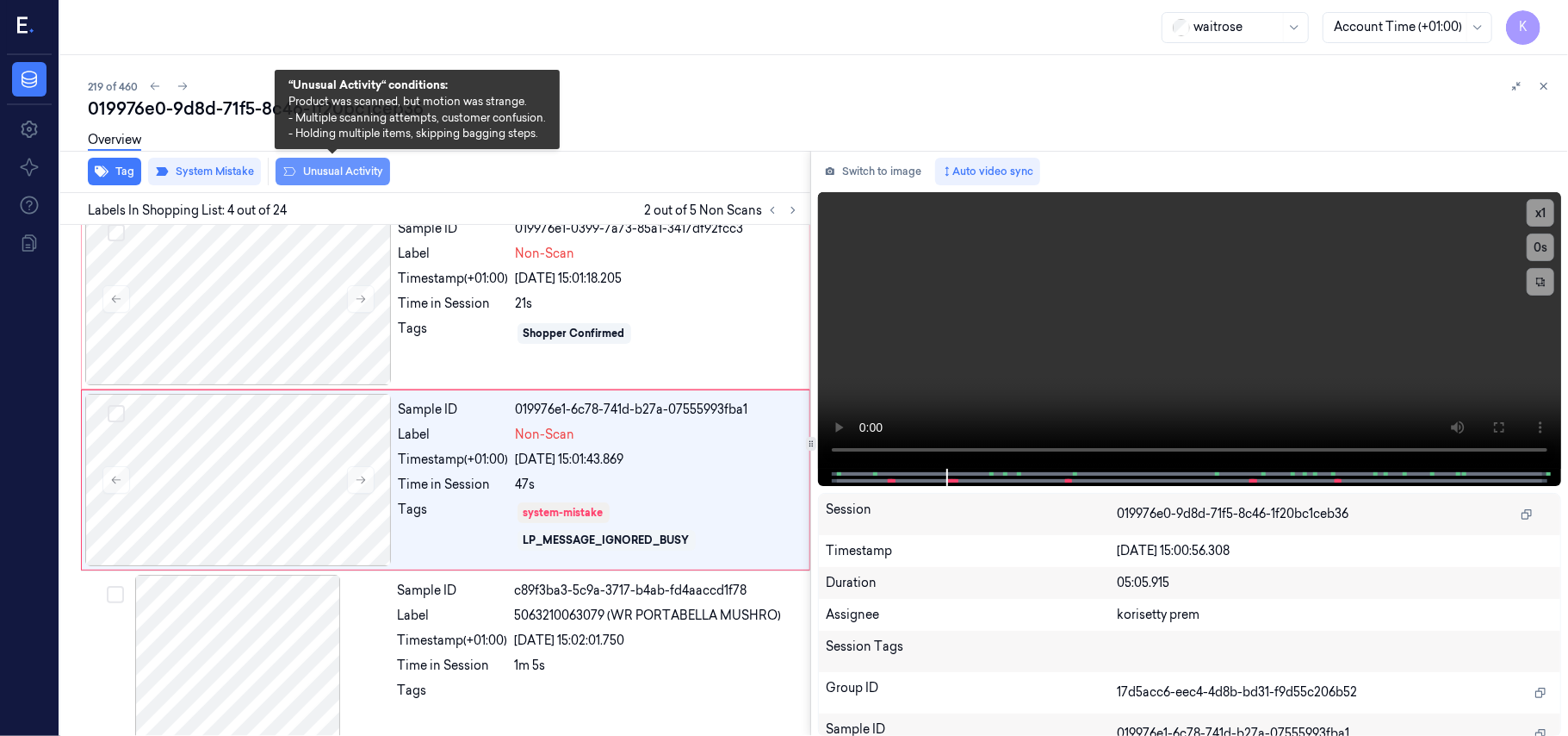
click at [312, 169] on button "Unusual Activity" at bounding box center [333, 171] width 114 height 28
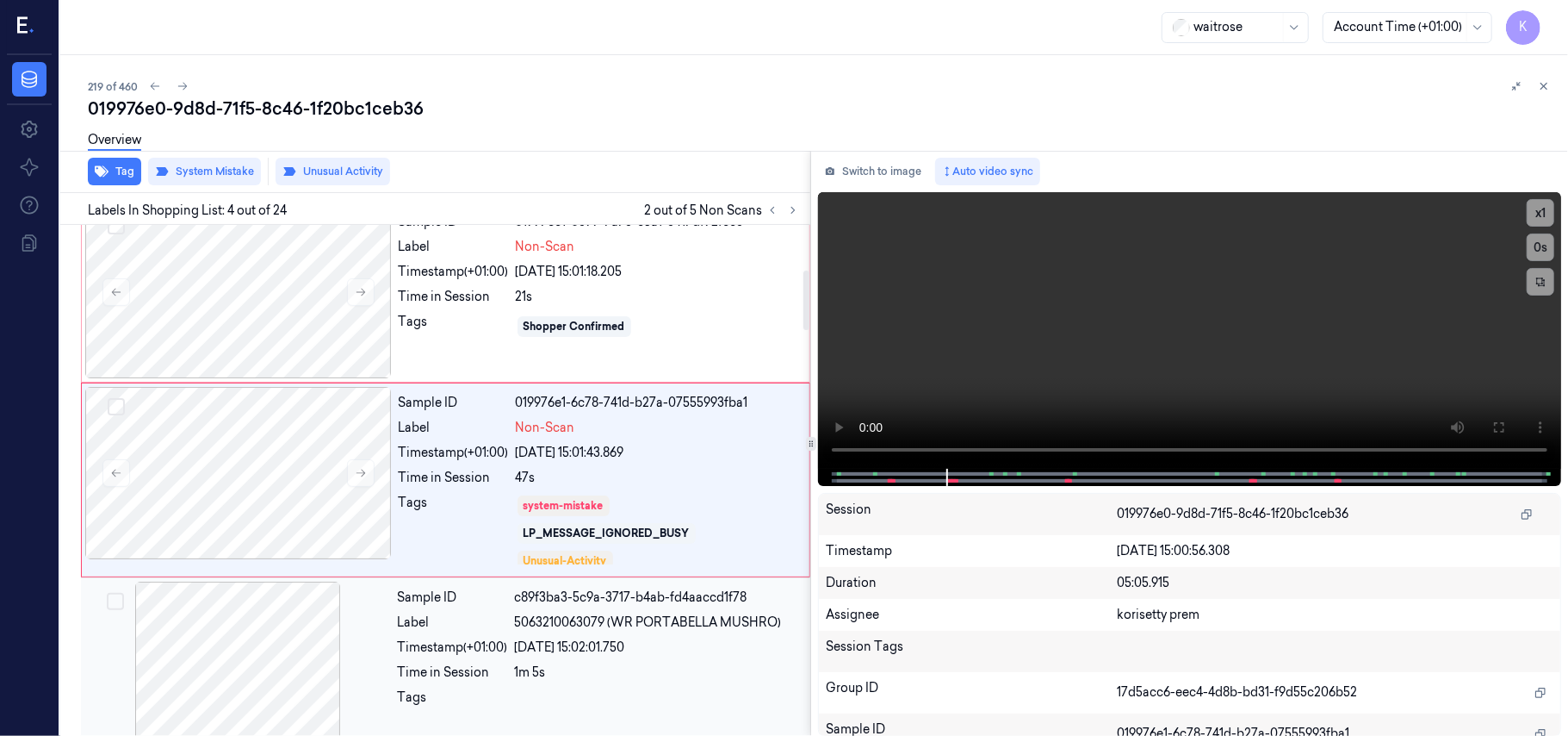
click at [321, 618] on div at bounding box center [238, 667] width 307 height 172
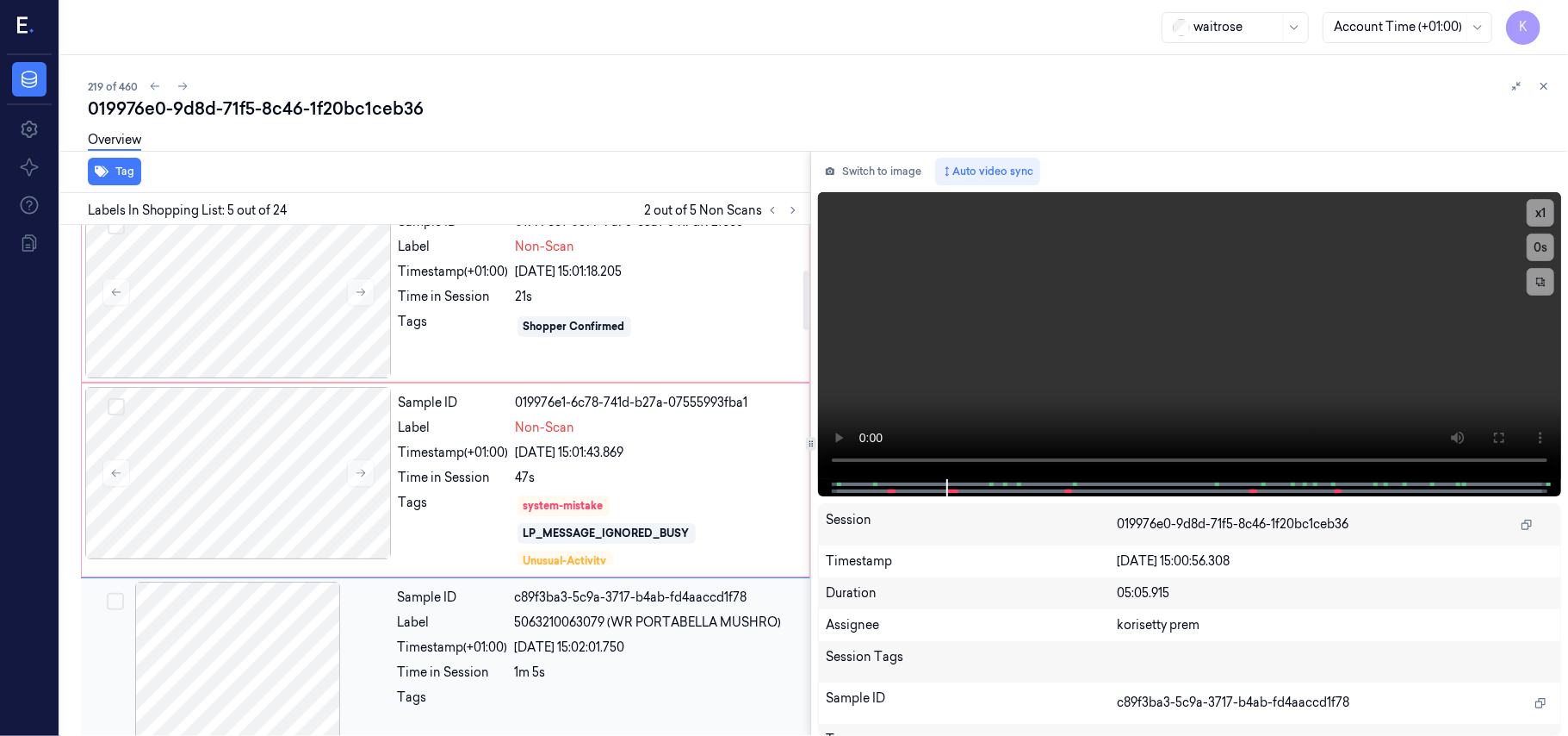
scroll to position [573, 0]
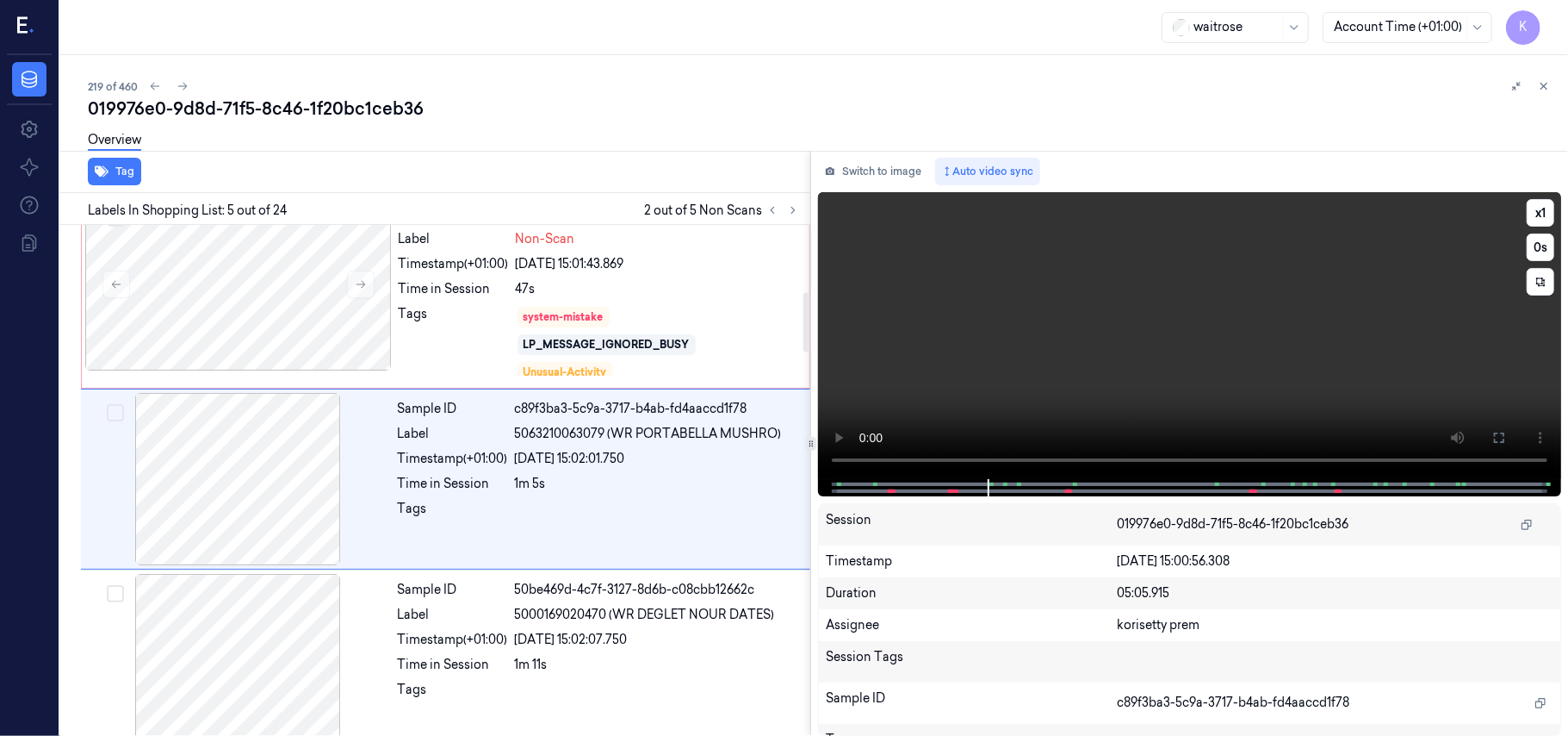
click at [1113, 316] on video at bounding box center [1190, 336] width 743 height 287
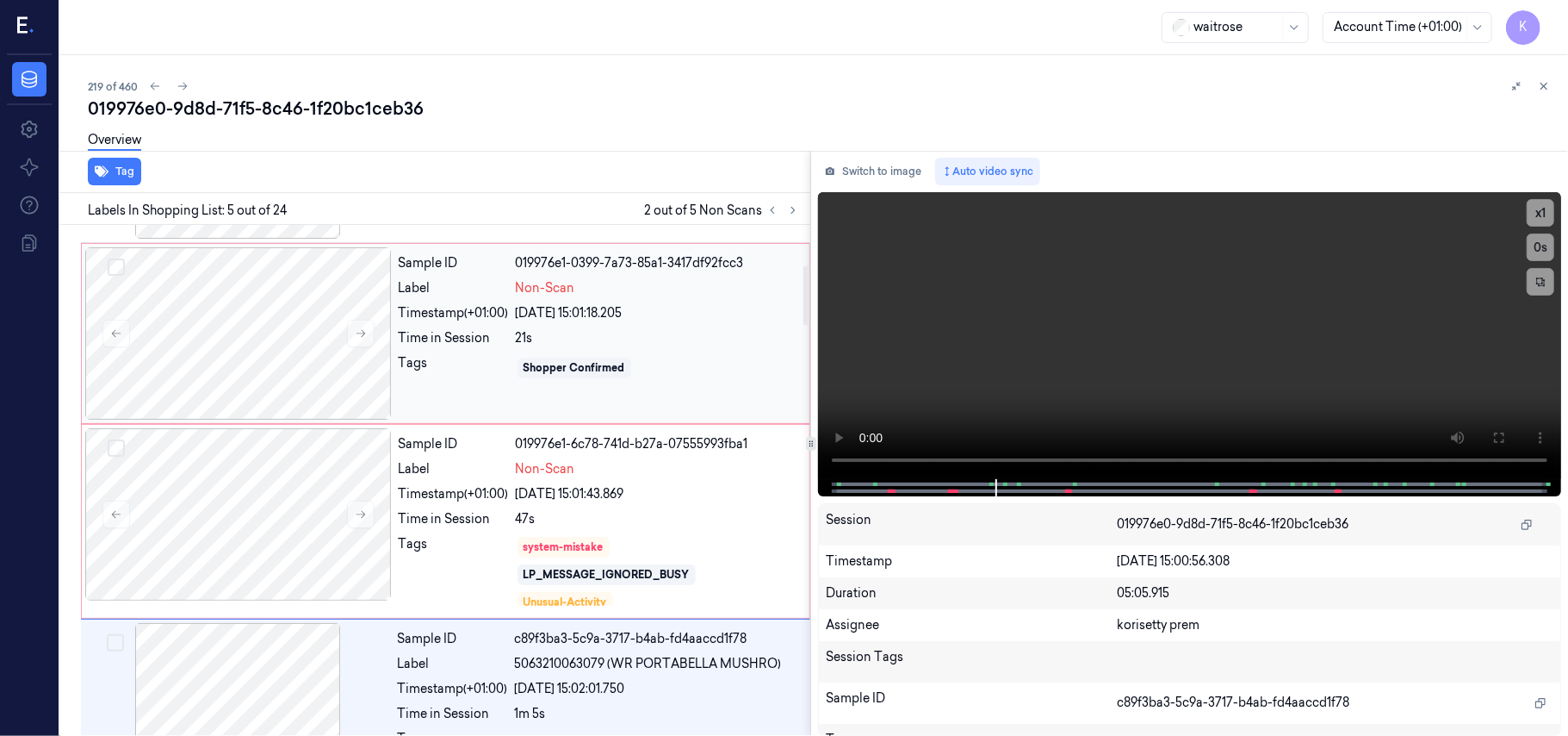
click at [536, 348] on div "Sample ID 019976e1-0399-7a73-85a1-3417df92fcc3 Label Non-Scan Timestamp (+01:00…" at bounding box center [599, 333] width 414 height 172
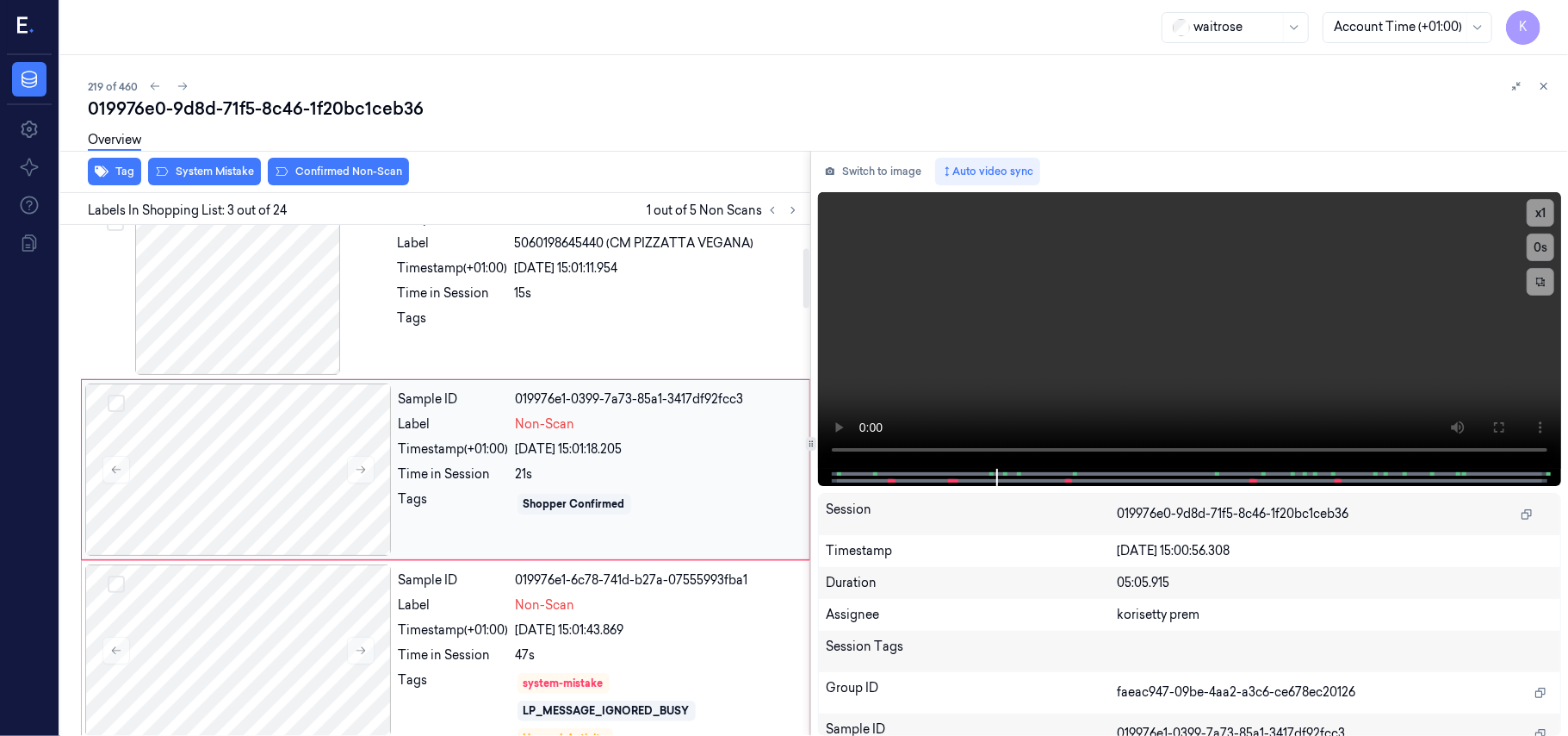
scroll to position [196, 0]
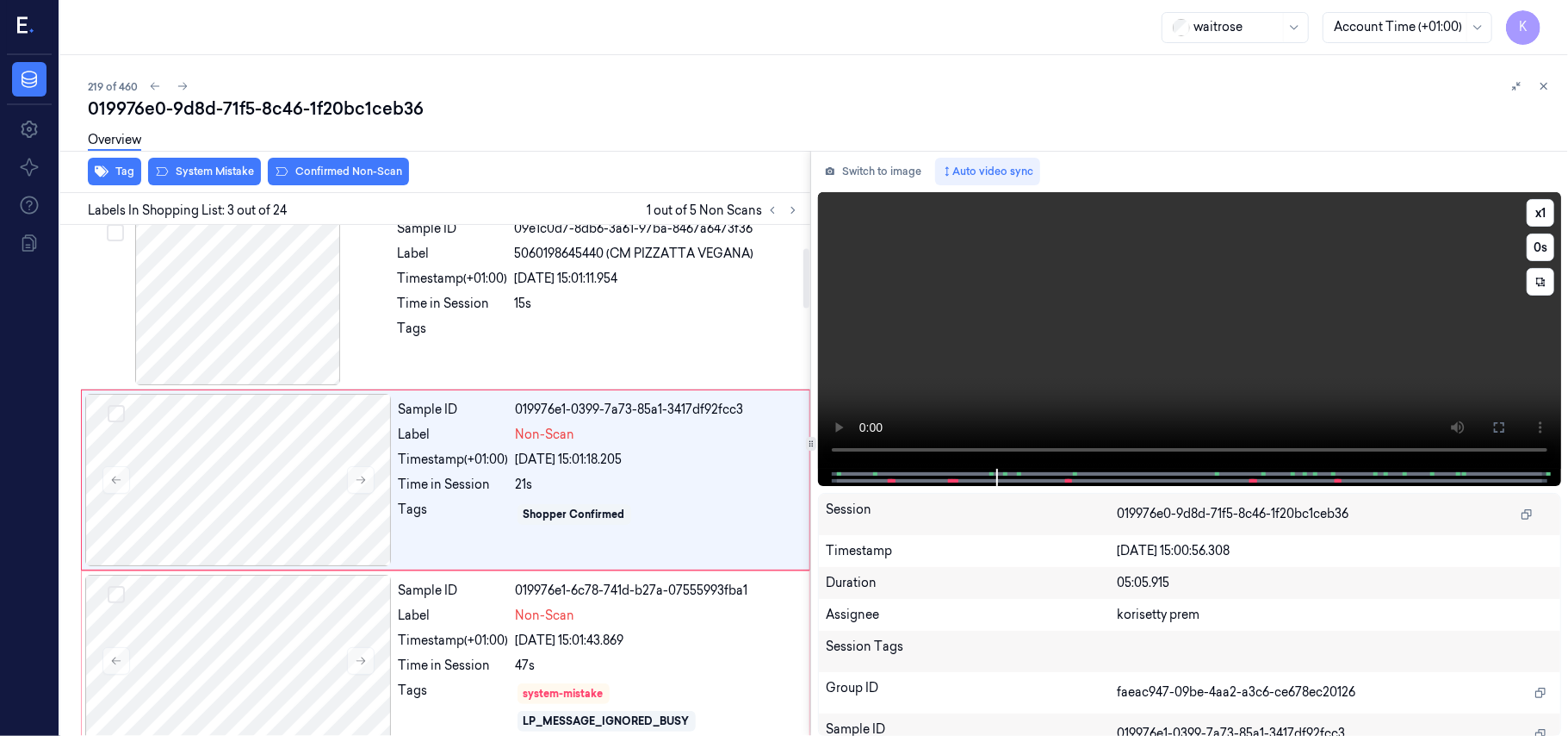
click at [1288, 359] on video at bounding box center [1190, 331] width 743 height 277
click at [1537, 204] on button "x 1" at bounding box center [1541, 213] width 28 height 28
click at [1019, 363] on video at bounding box center [1190, 331] width 743 height 277
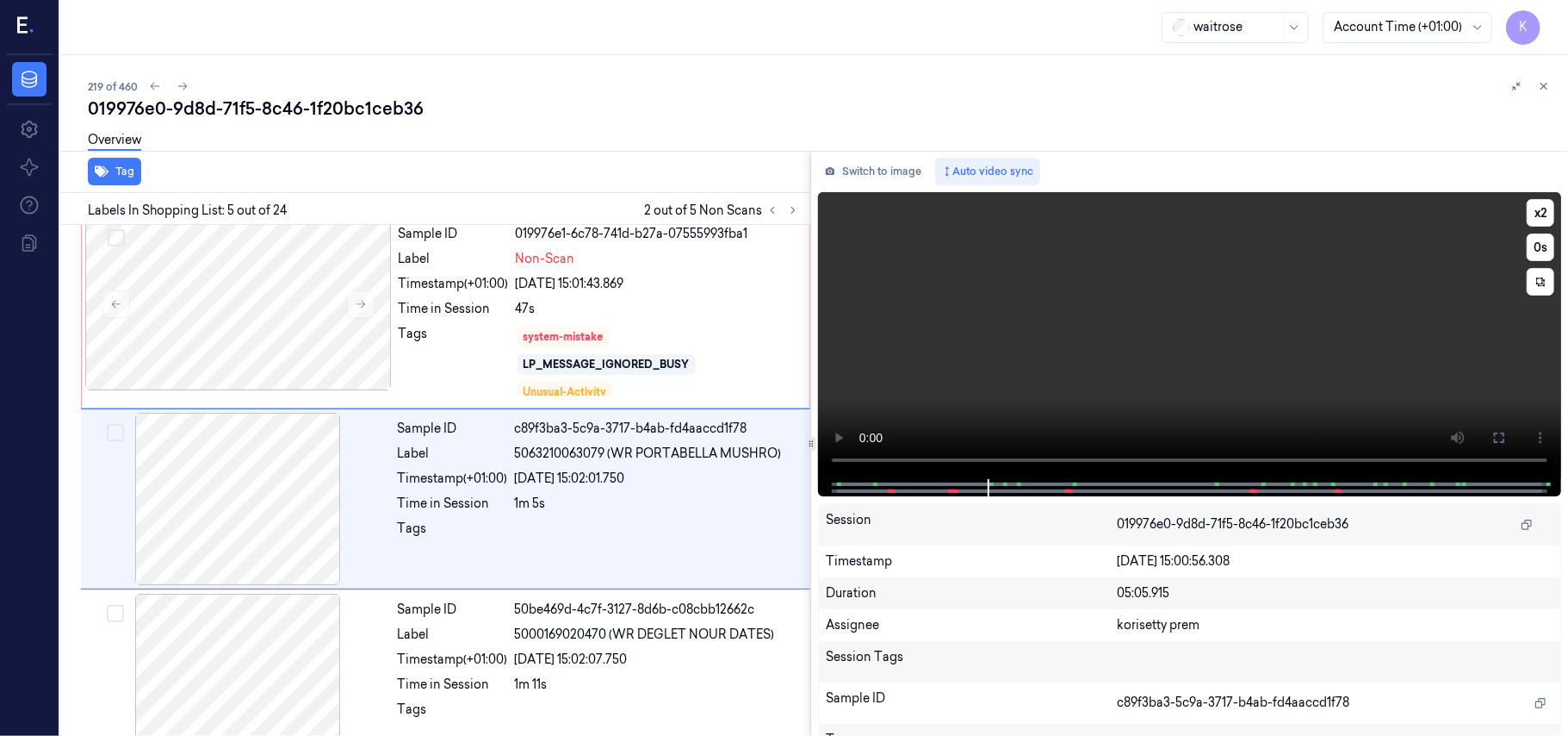
scroll to position [573, 0]
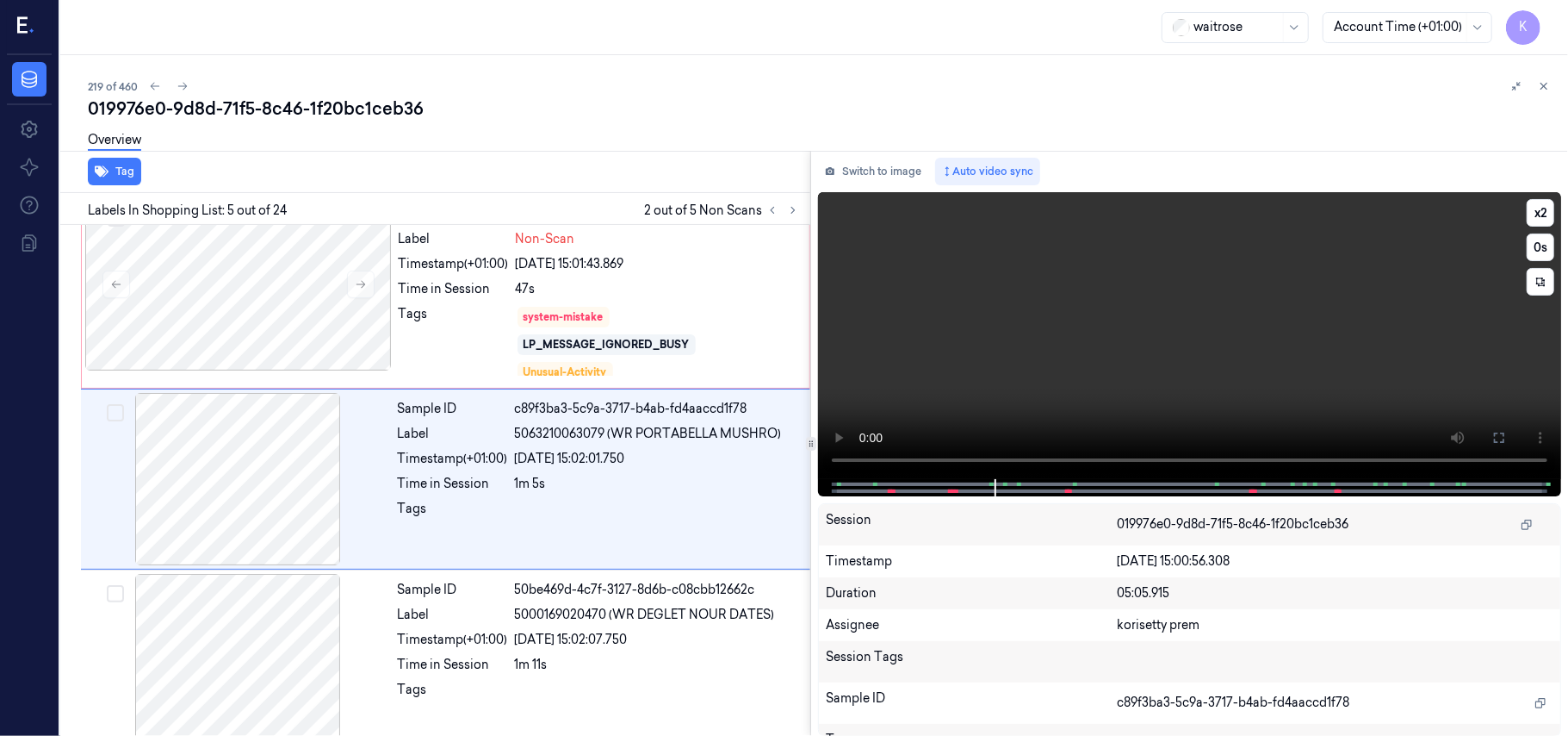
click at [1085, 354] on video at bounding box center [1190, 336] width 743 height 287
click at [1066, 368] on video at bounding box center [1190, 336] width 743 height 287
click at [1547, 204] on button "x 2" at bounding box center [1541, 213] width 28 height 28
click at [1547, 204] on button "x 4" at bounding box center [1541, 213] width 28 height 28
click at [596, 609] on span "5000169020470 (WR DEGLET NOUR DATES)" at bounding box center [644, 614] width 260 height 18
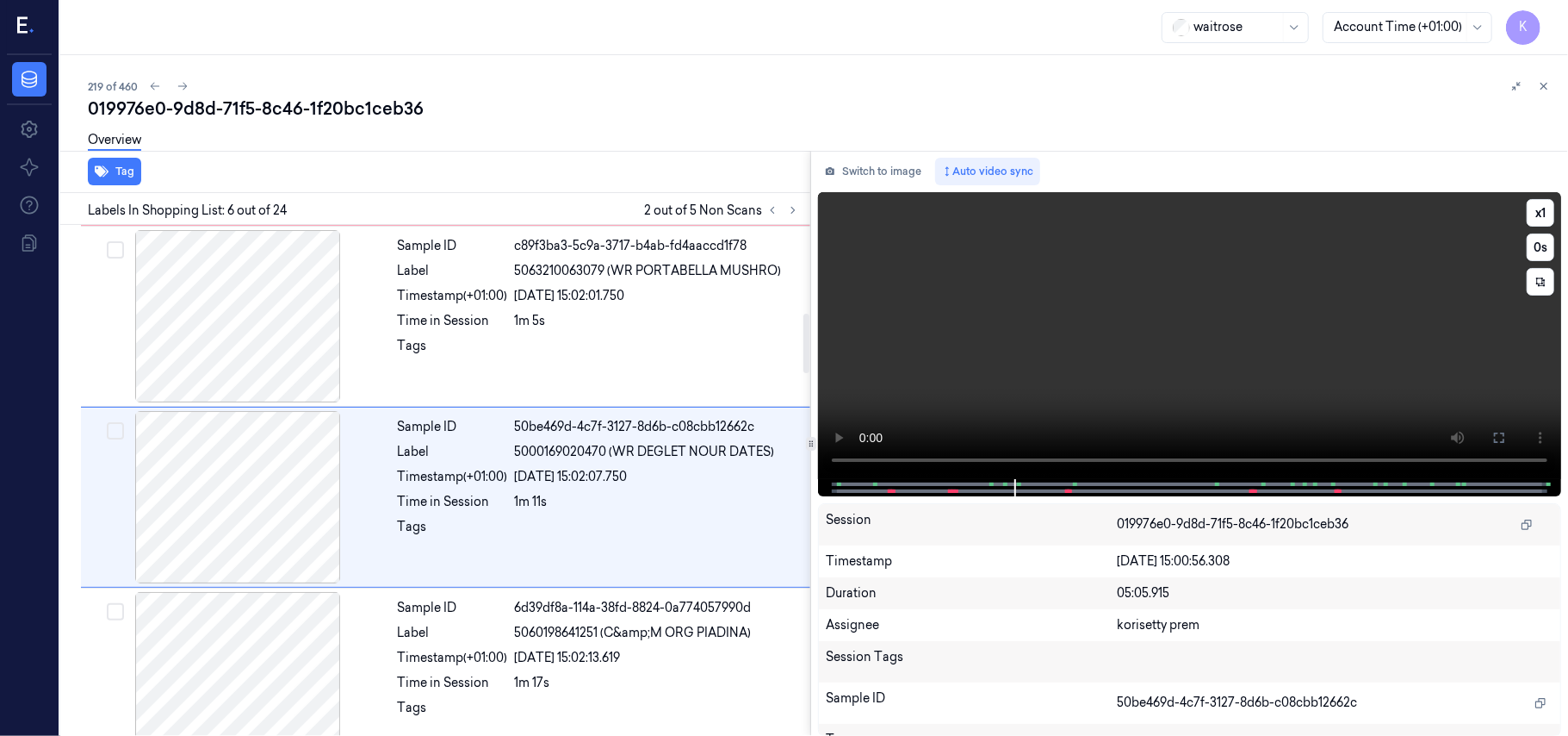
scroll to position [755, 0]
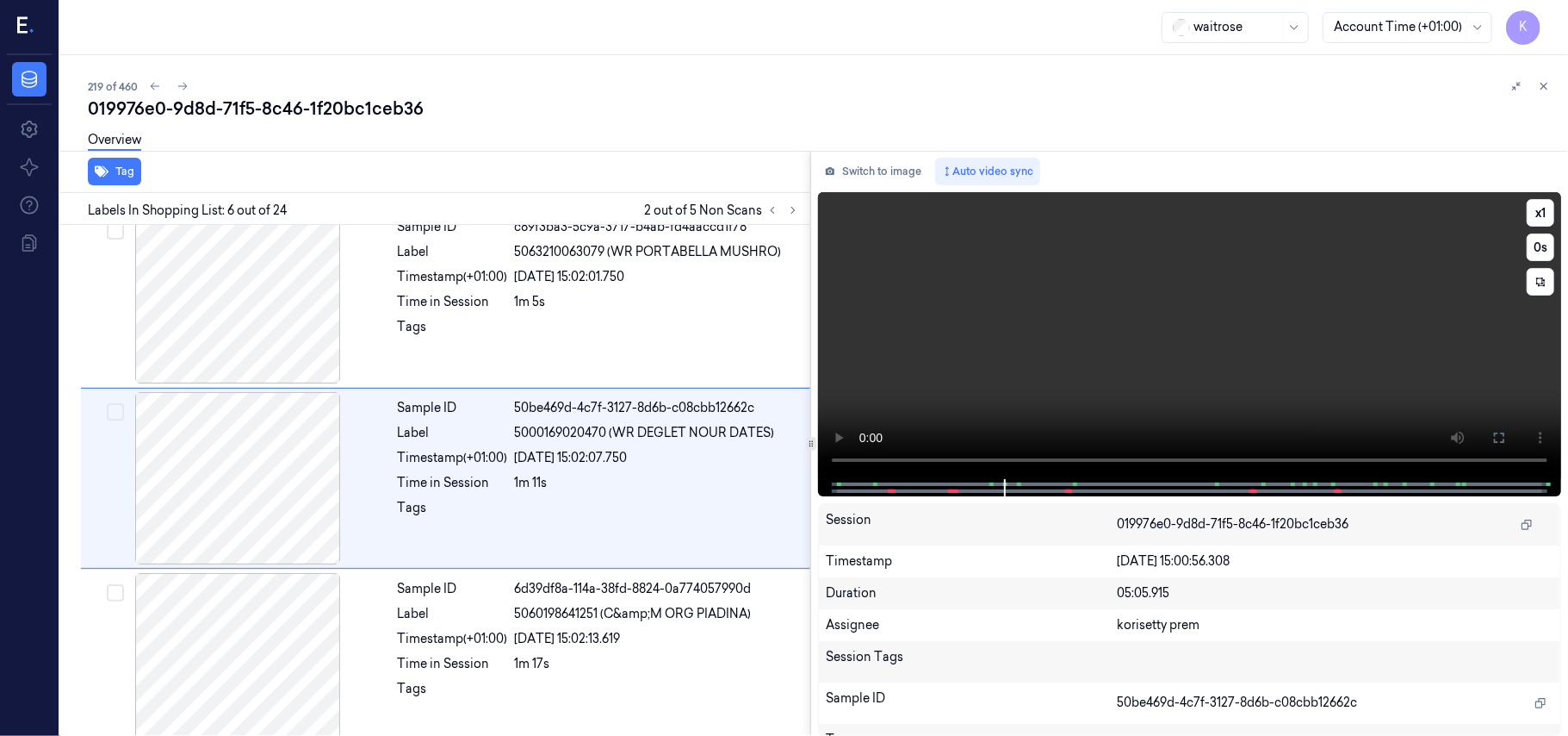
click at [1017, 350] on video at bounding box center [1190, 336] width 743 height 287
click at [704, 579] on div "Sample ID 6d39df8a-114a-38fd-8824-0a774057990d Label 5060198641251 (C&amp;M ORG…" at bounding box center [599, 658] width 416 height 172
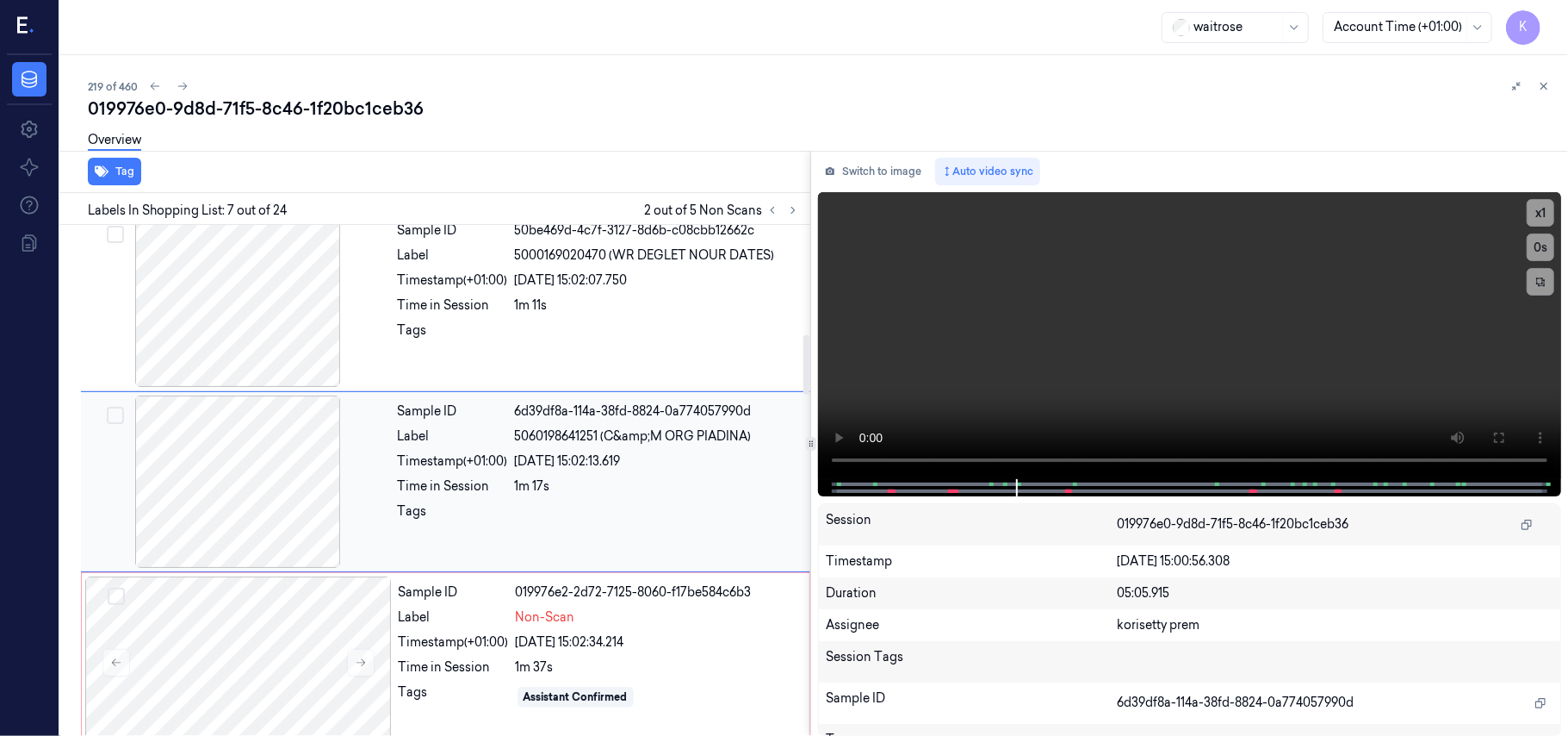
scroll to position [935, 0]
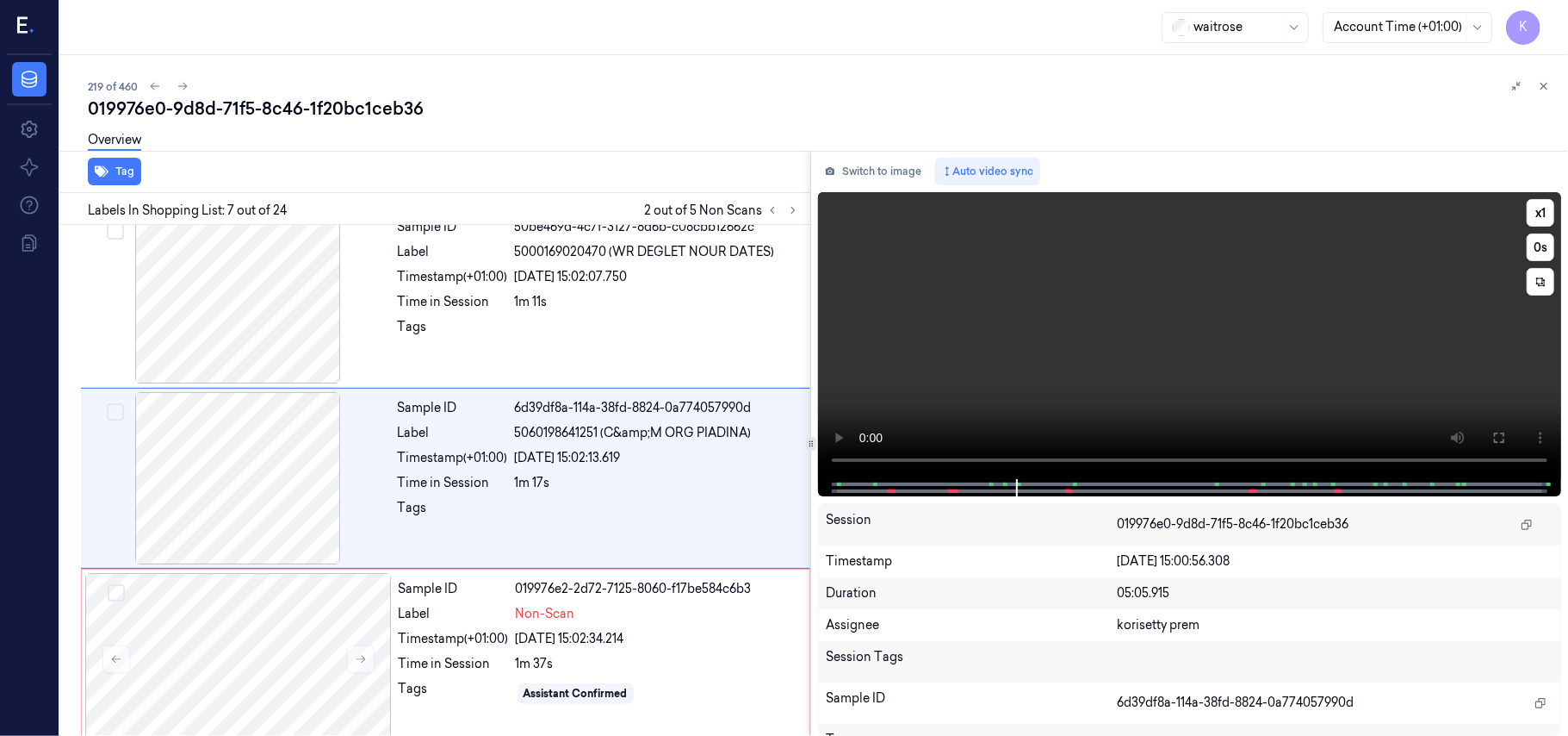
click at [1087, 401] on video at bounding box center [1190, 336] width 743 height 287
click at [1088, 284] on video at bounding box center [1190, 336] width 743 height 287
click at [1041, 345] on video at bounding box center [1190, 336] width 743 height 287
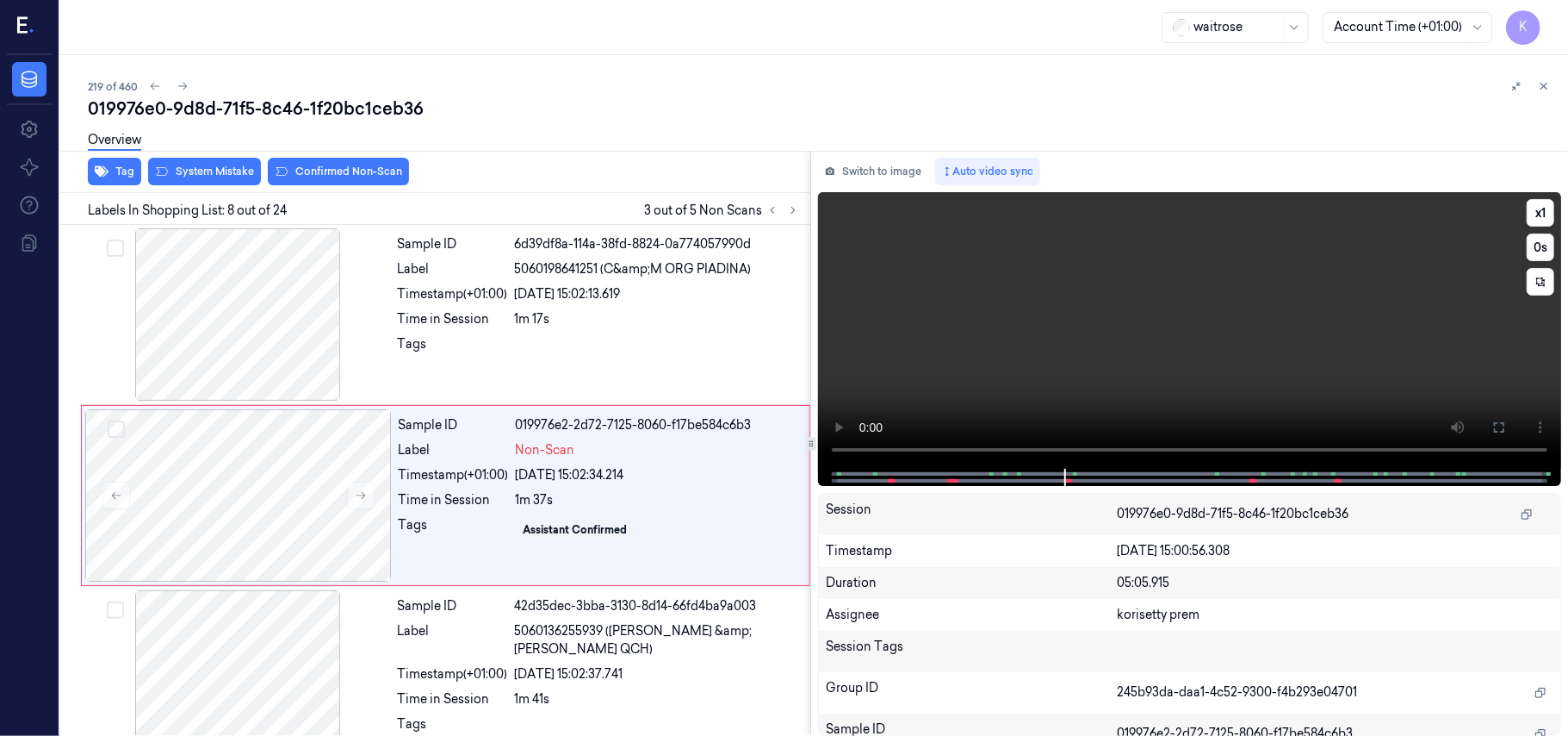
scroll to position [1117, 0]
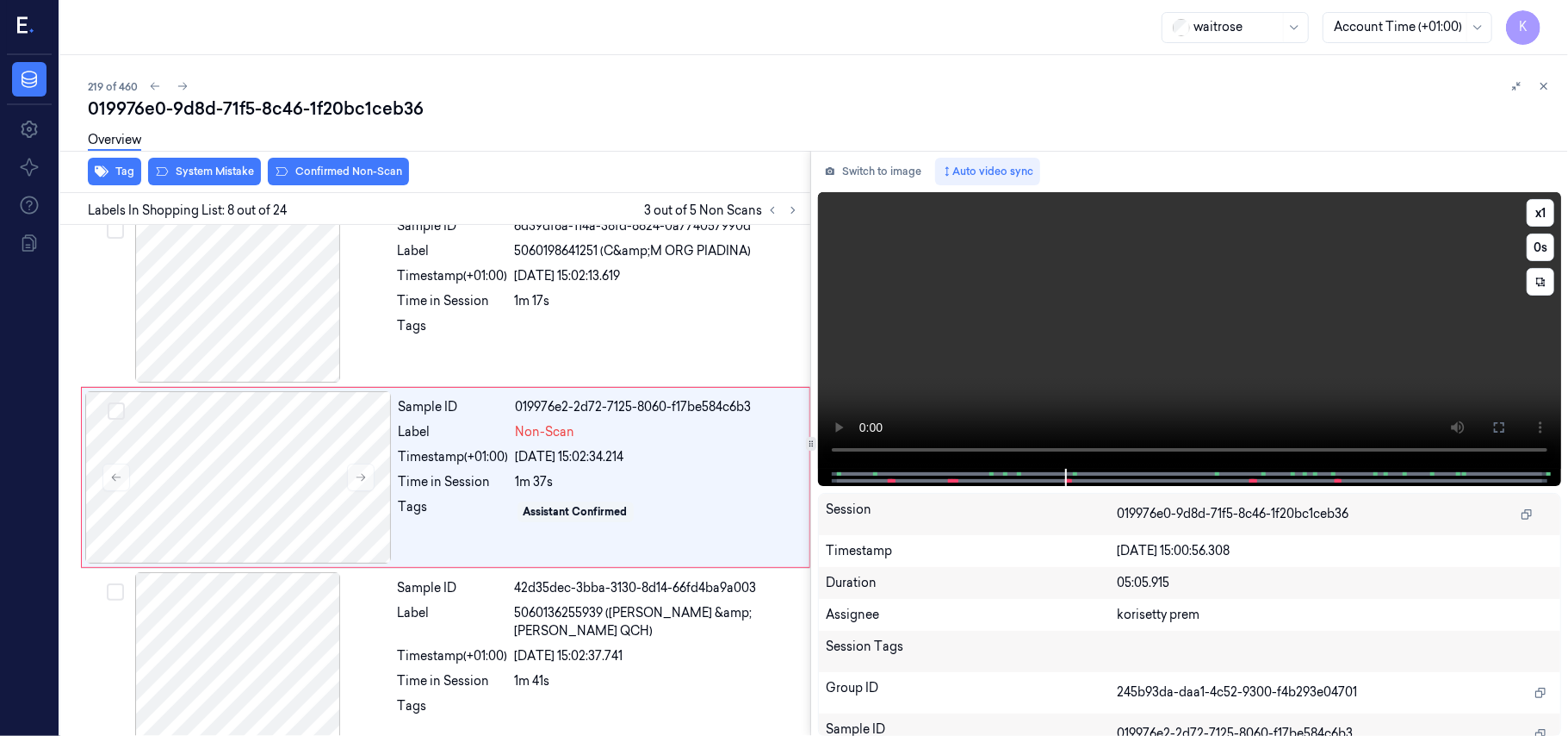
click at [1096, 342] on video at bounding box center [1190, 331] width 743 height 277
click at [1099, 377] on video at bounding box center [1190, 331] width 743 height 277
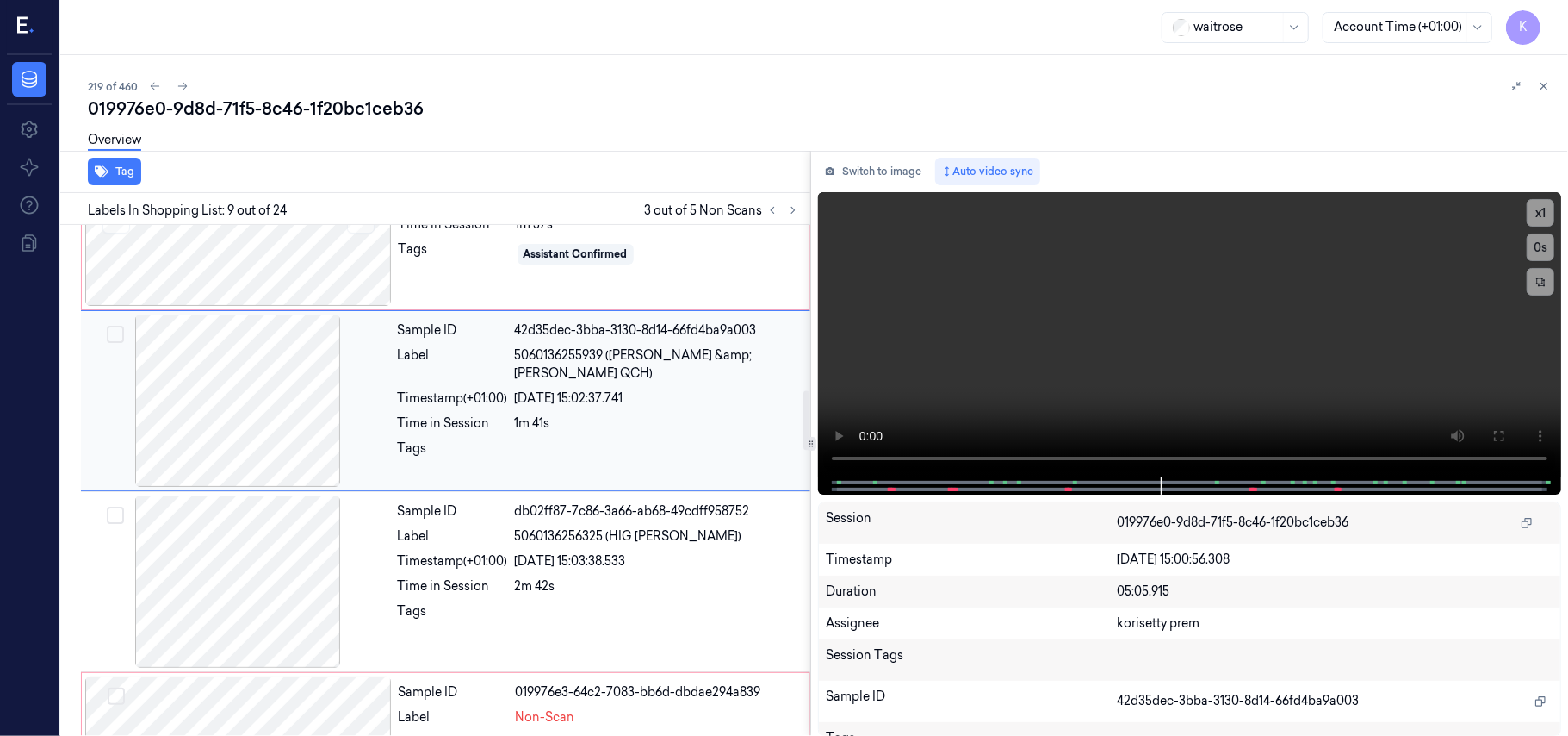
scroll to position [1413, 0]
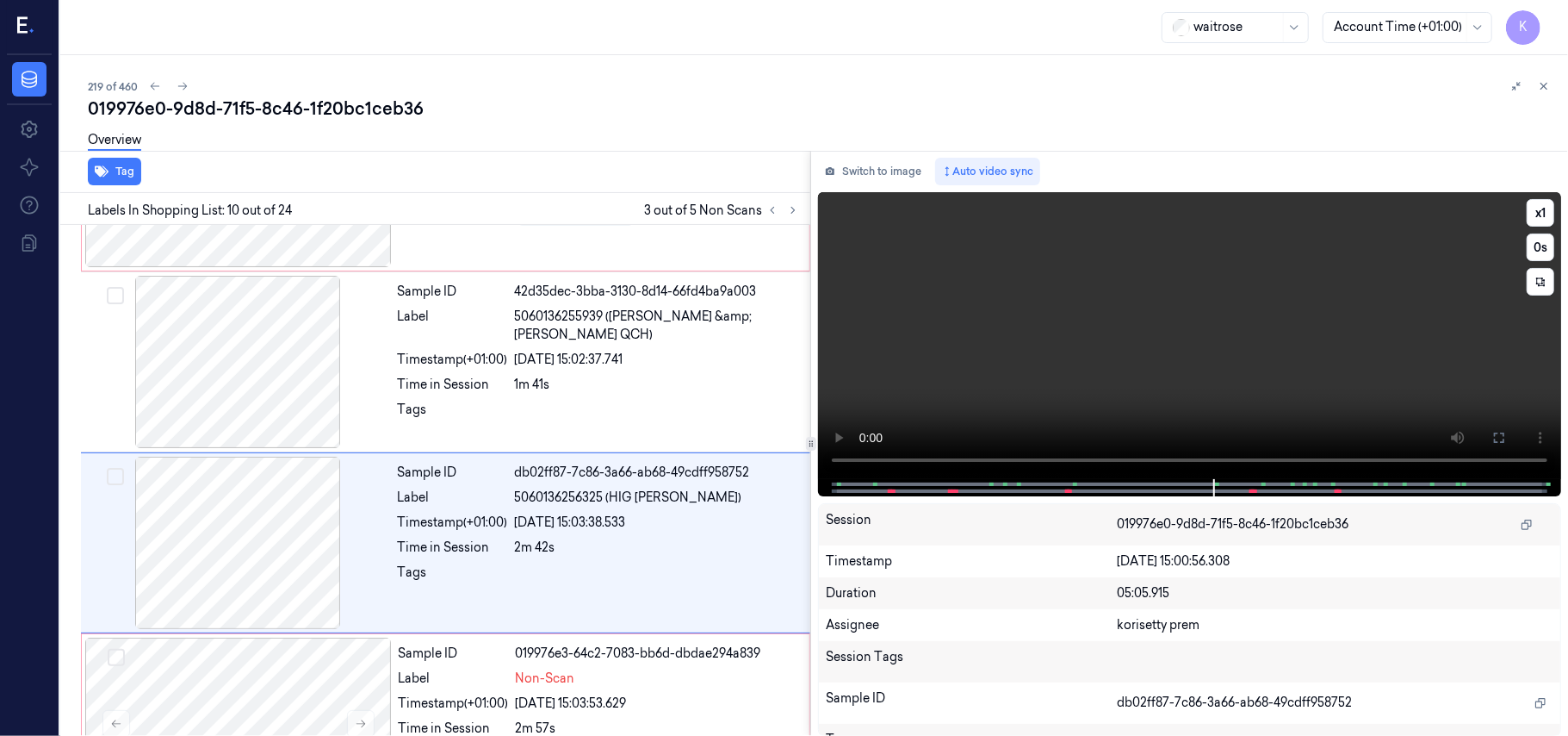
click at [1196, 342] on video at bounding box center [1190, 336] width 743 height 287
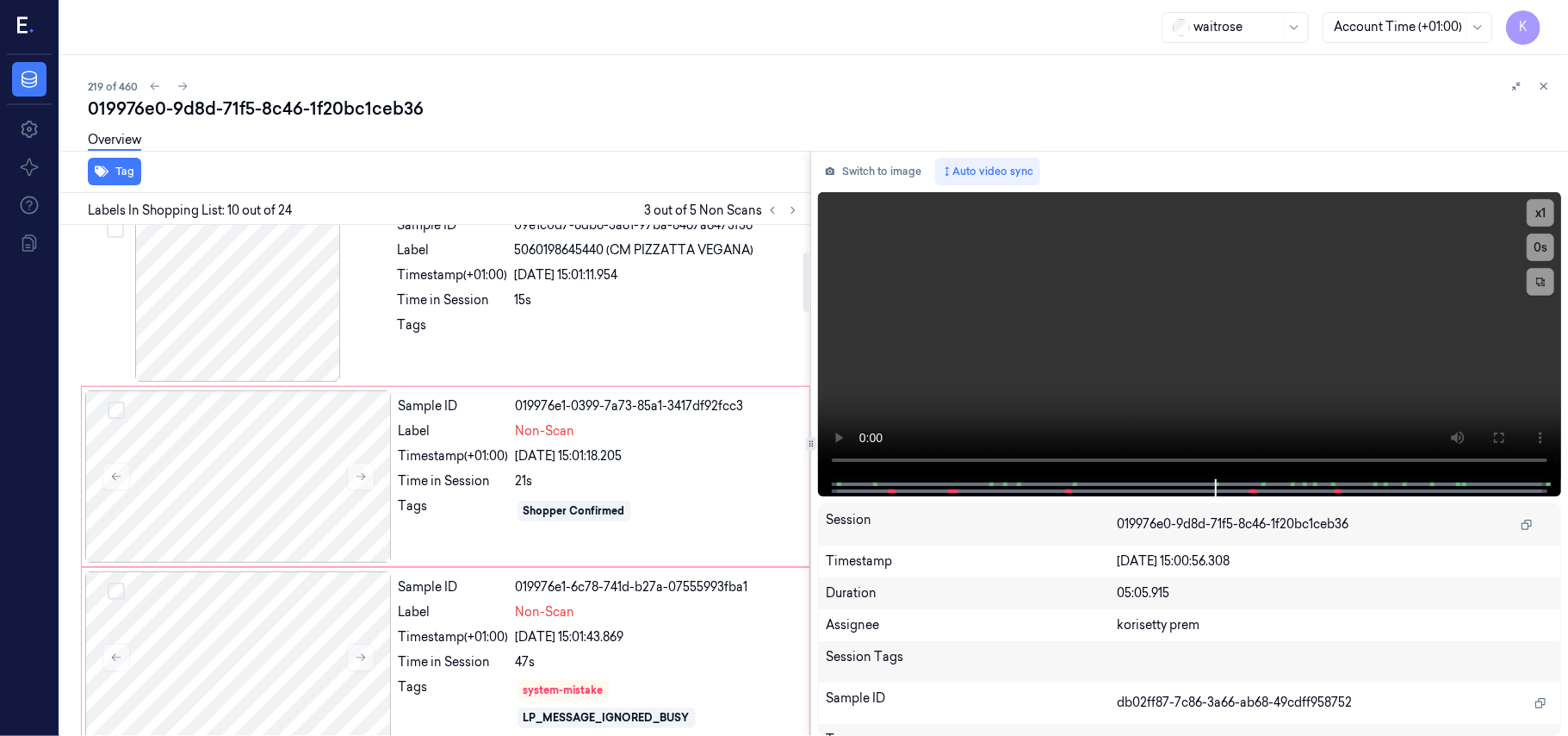
scroll to position [229, 0]
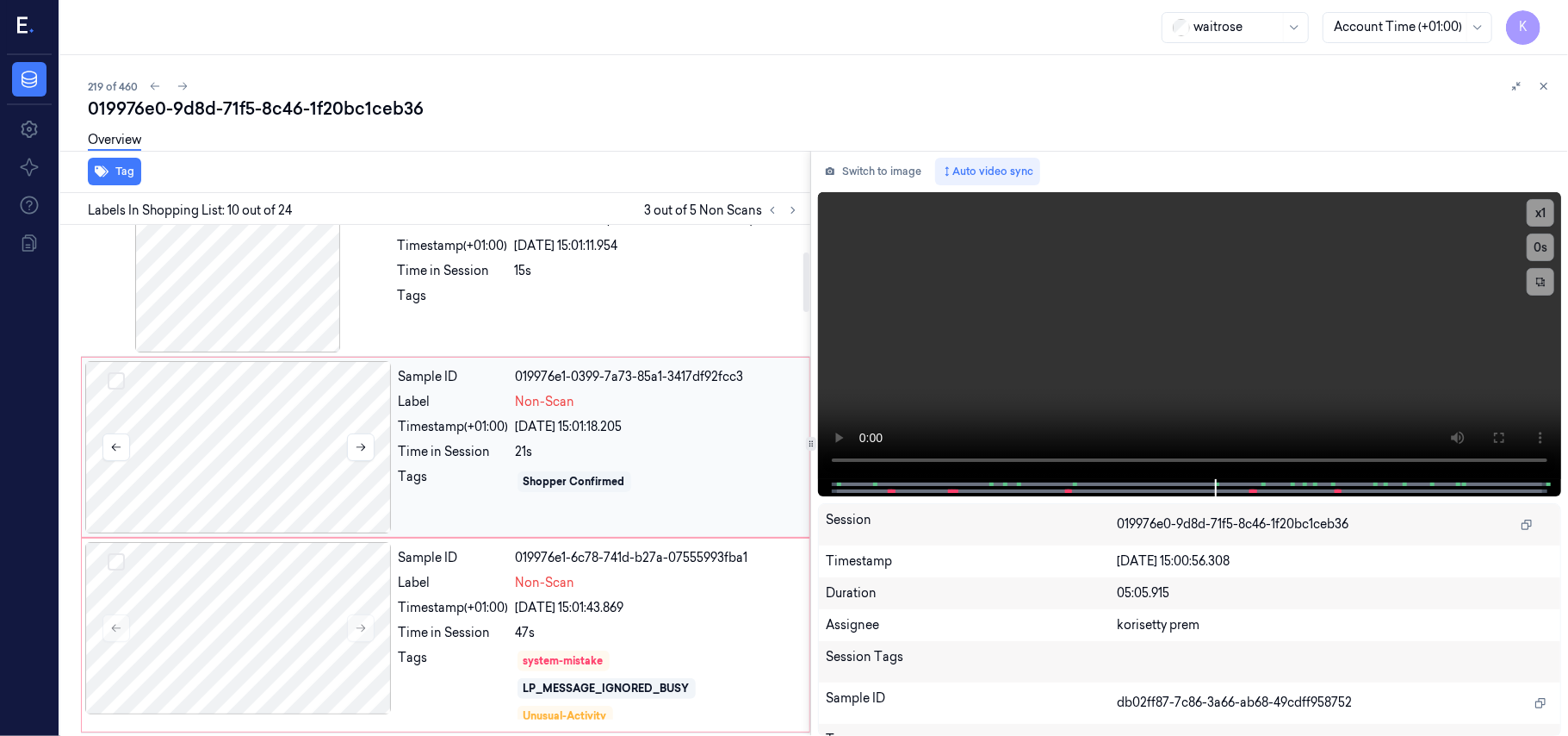
click at [224, 441] on div at bounding box center [239, 446] width 307 height 172
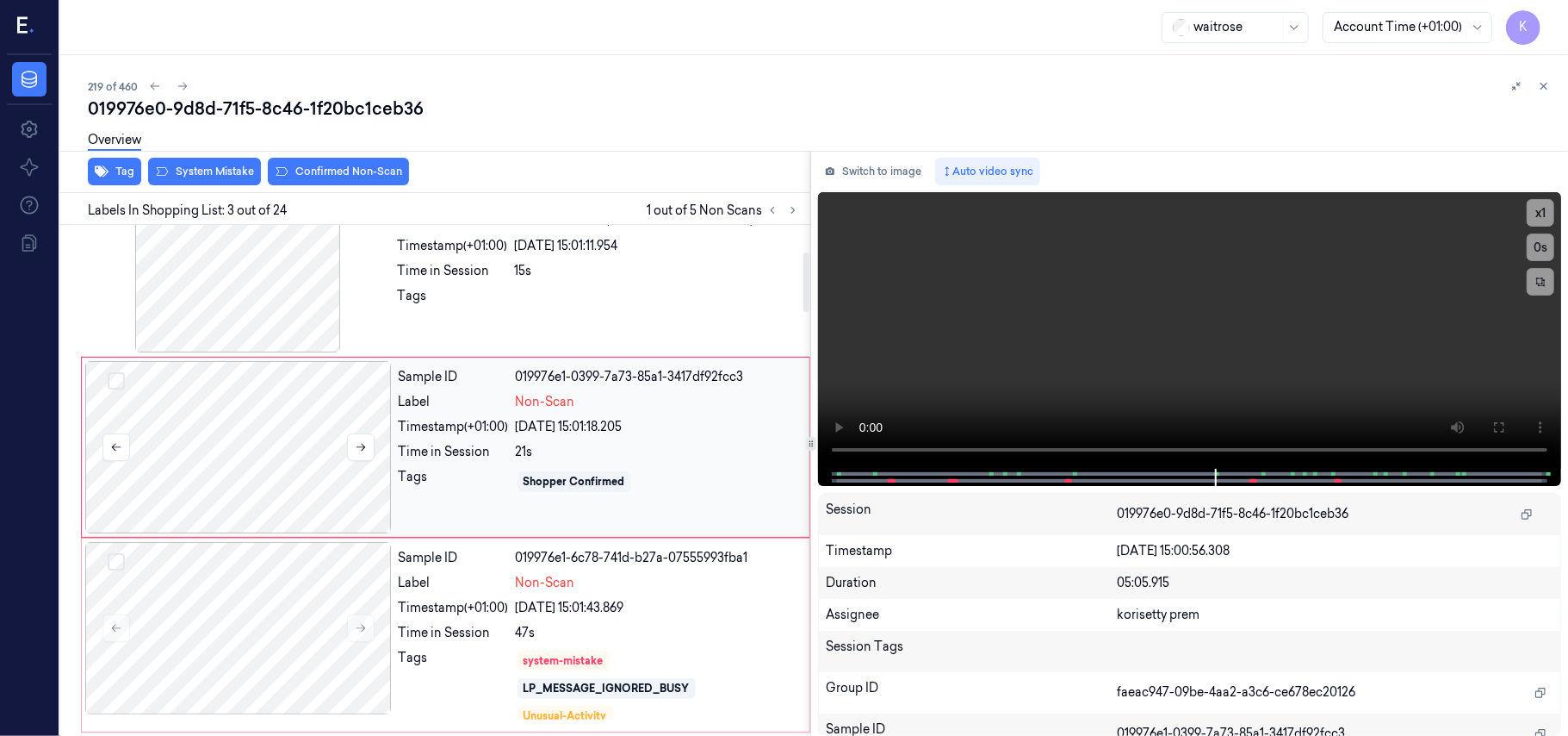
scroll to position [196, 0]
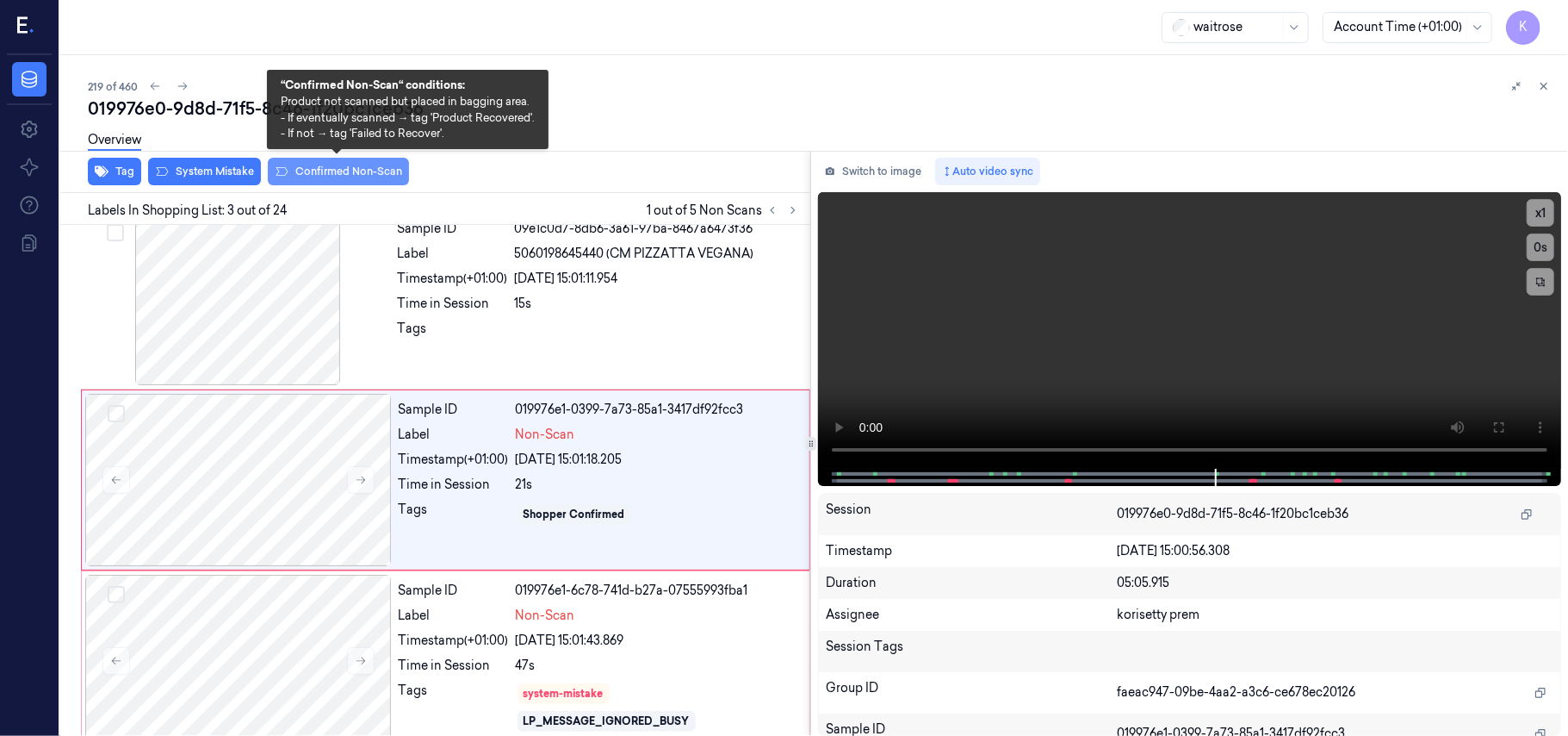
click at [305, 172] on button "Confirmed Non-Scan" at bounding box center [338, 171] width 141 height 28
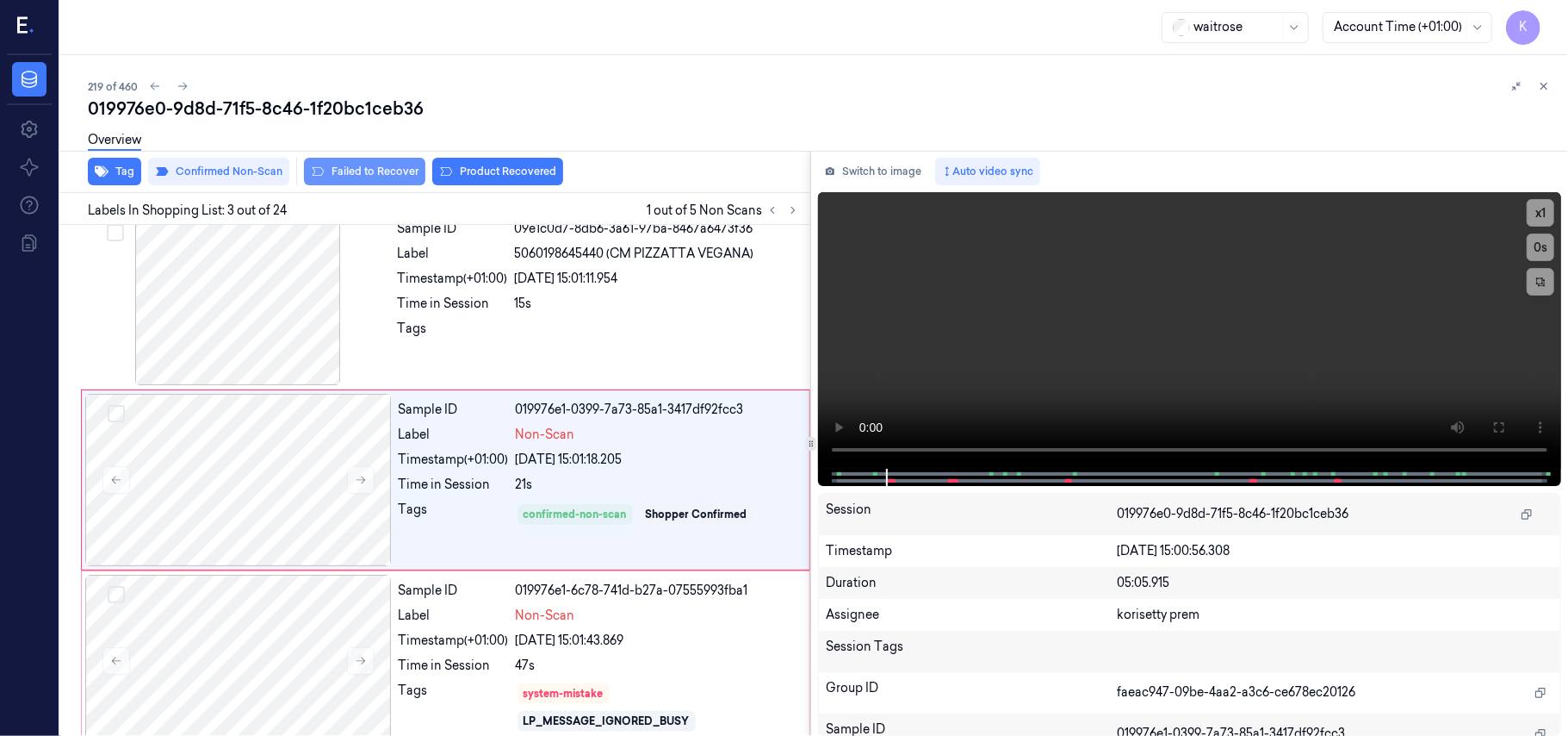
click at [376, 170] on button "Failed to Recover" at bounding box center [364, 171] width 121 height 28
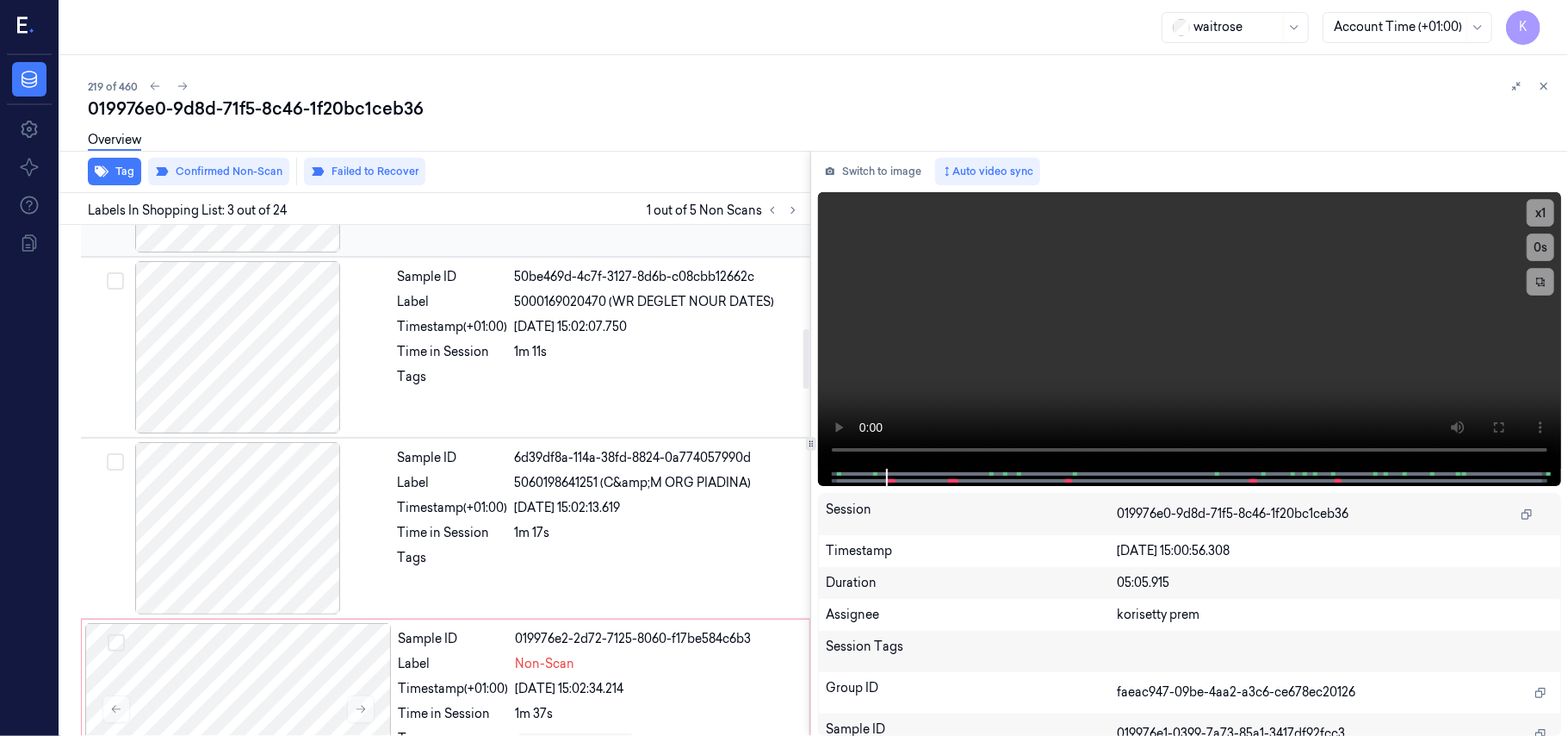
scroll to position [1114, 0]
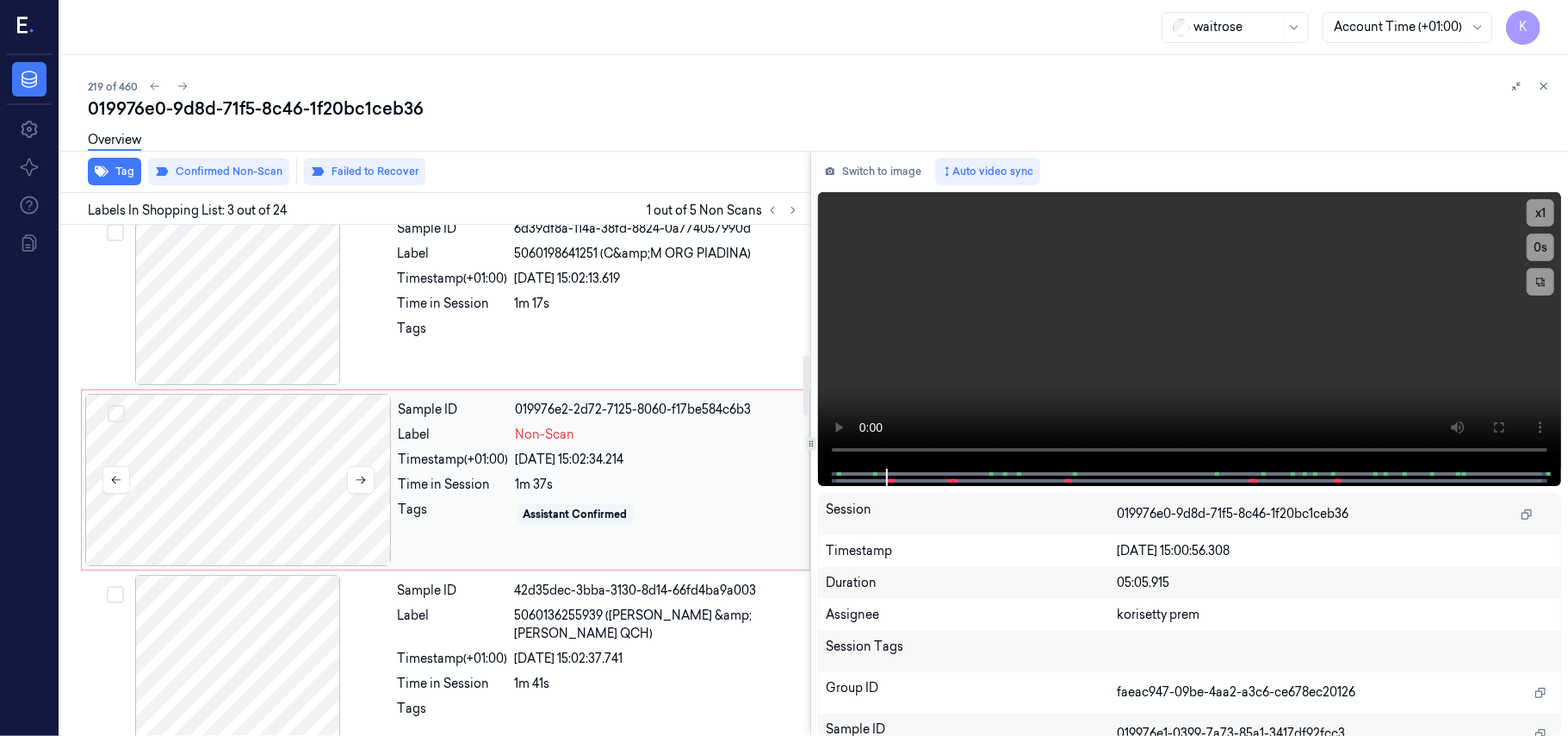
click at [281, 496] on div at bounding box center [239, 479] width 307 height 172
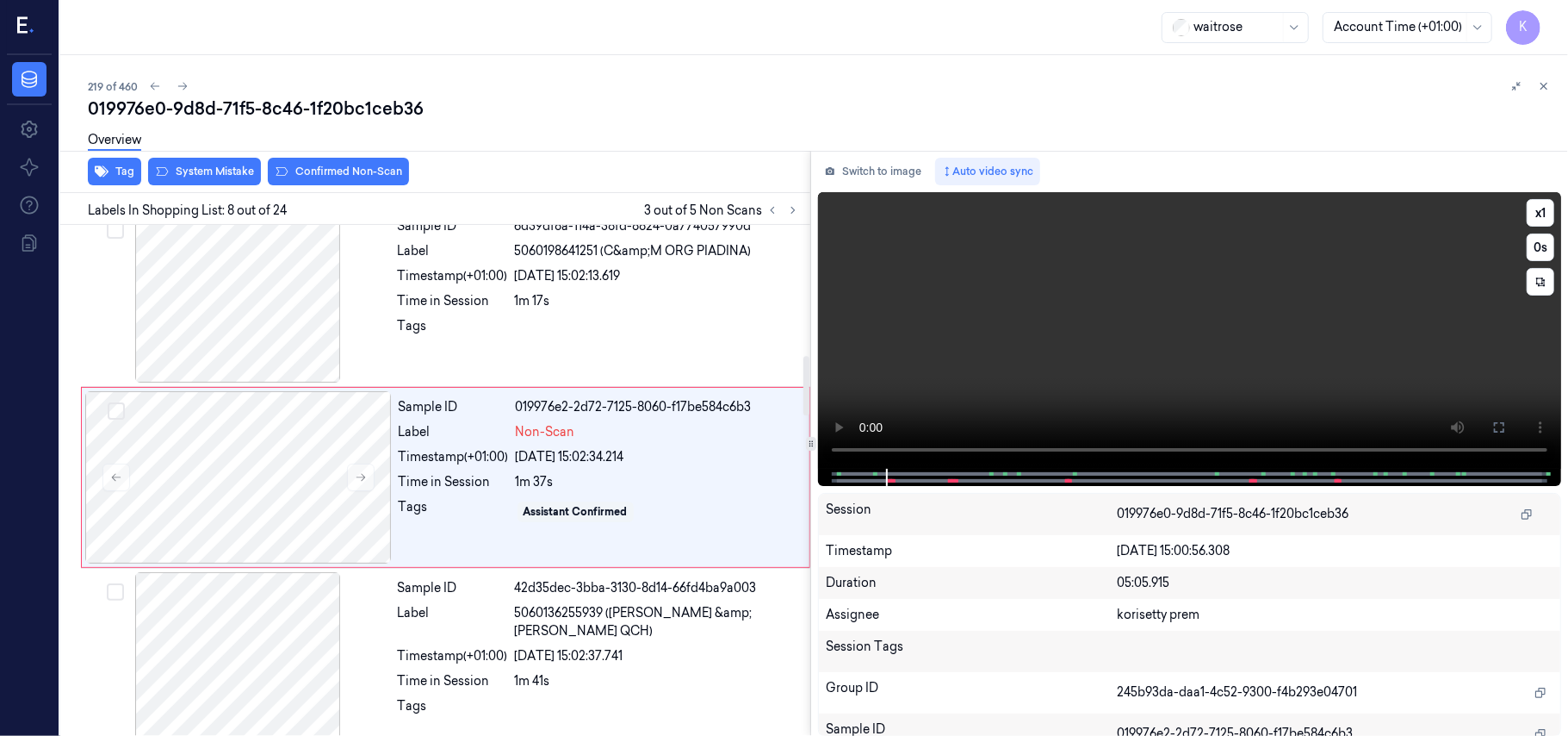
click at [1134, 323] on video at bounding box center [1190, 331] width 743 height 277
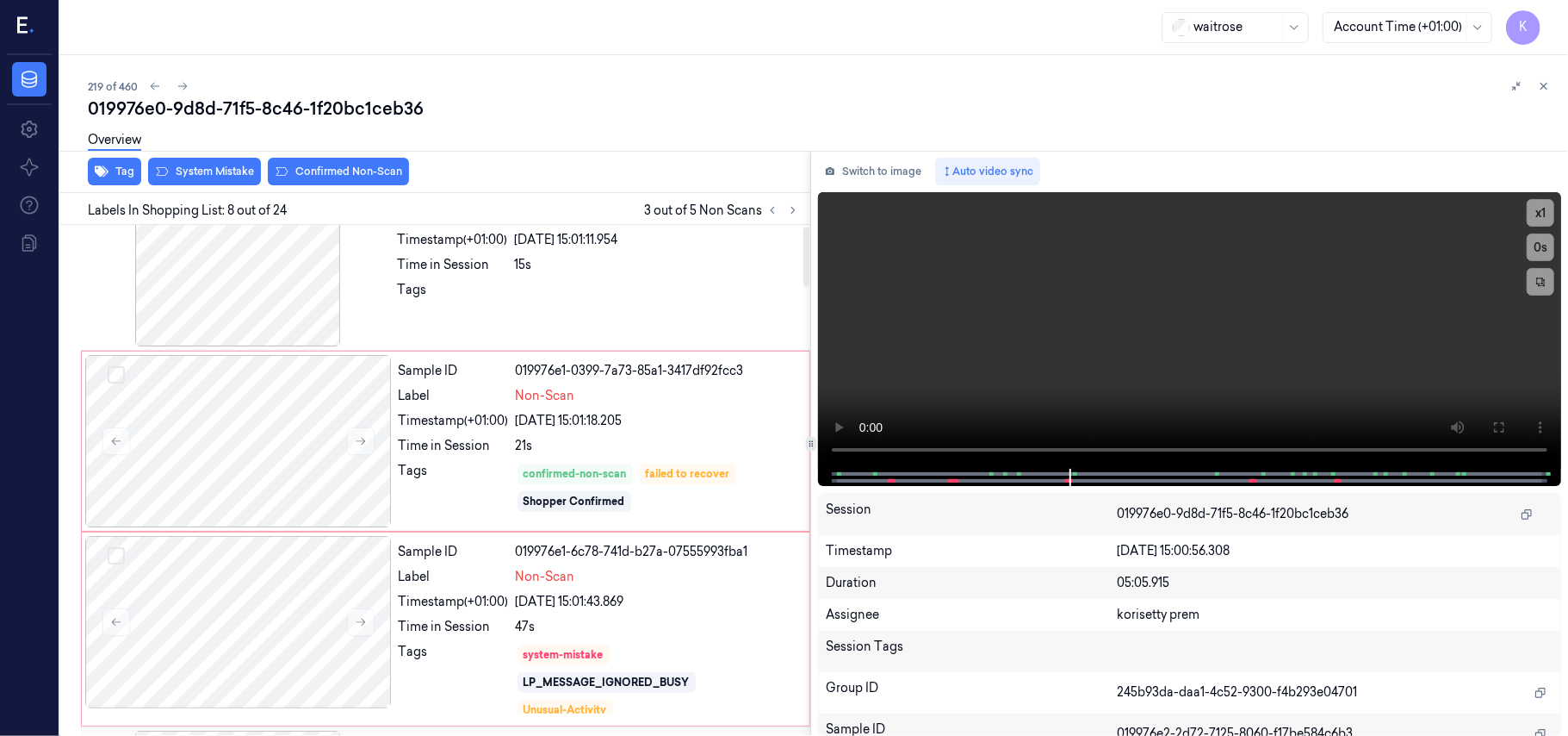
scroll to position [0, 0]
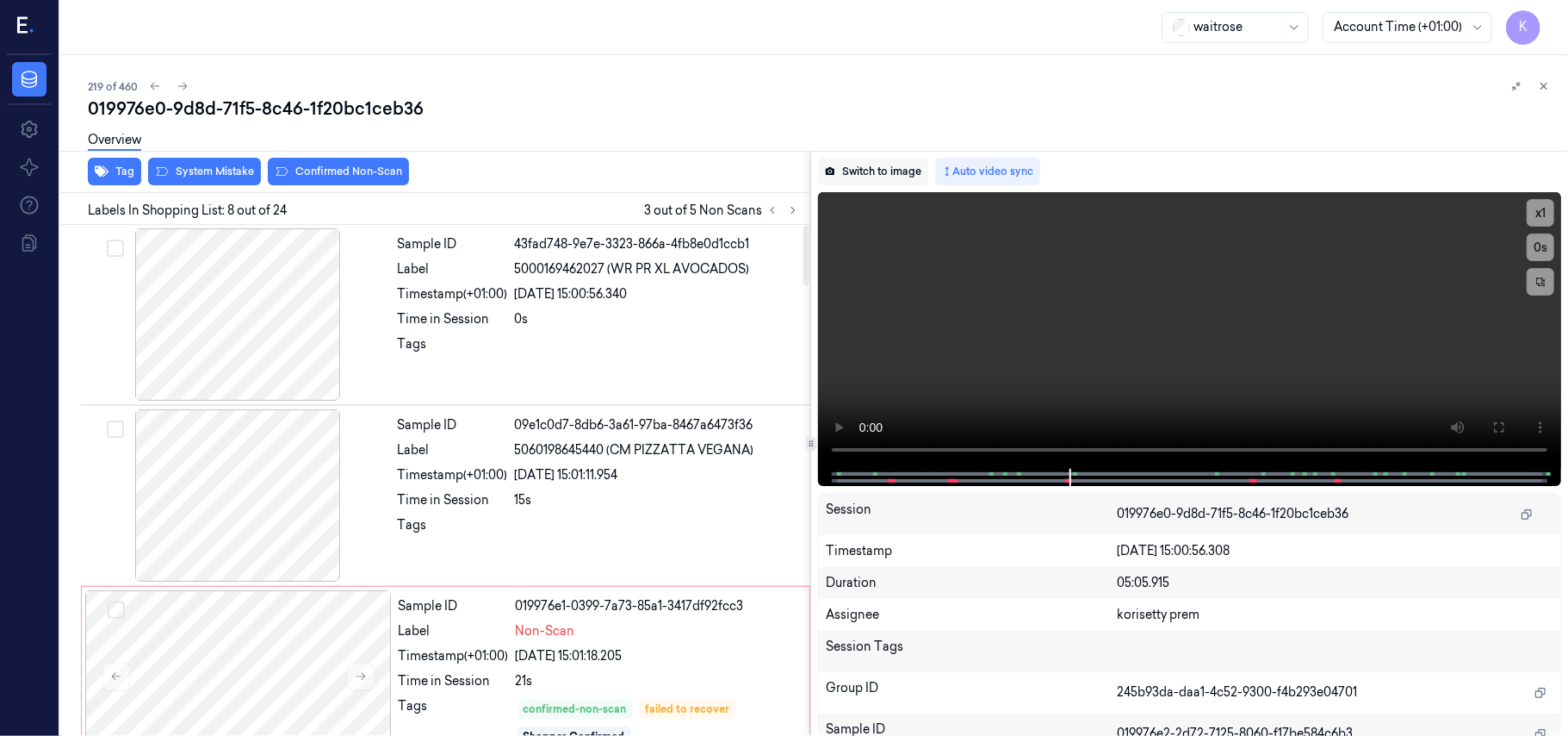
click at [877, 175] on button "Switch to image" at bounding box center [873, 171] width 111 height 28
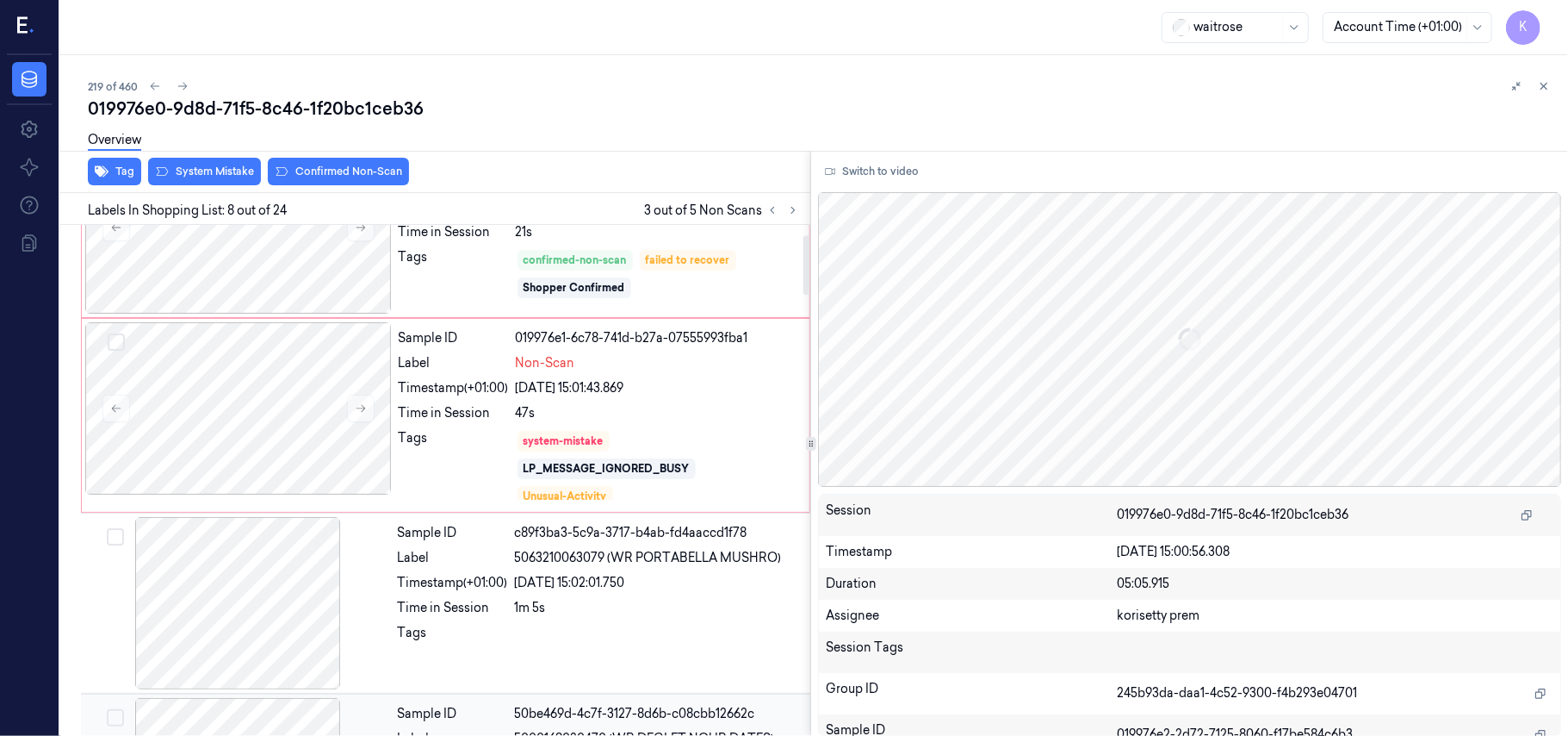
scroll to position [84, 0]
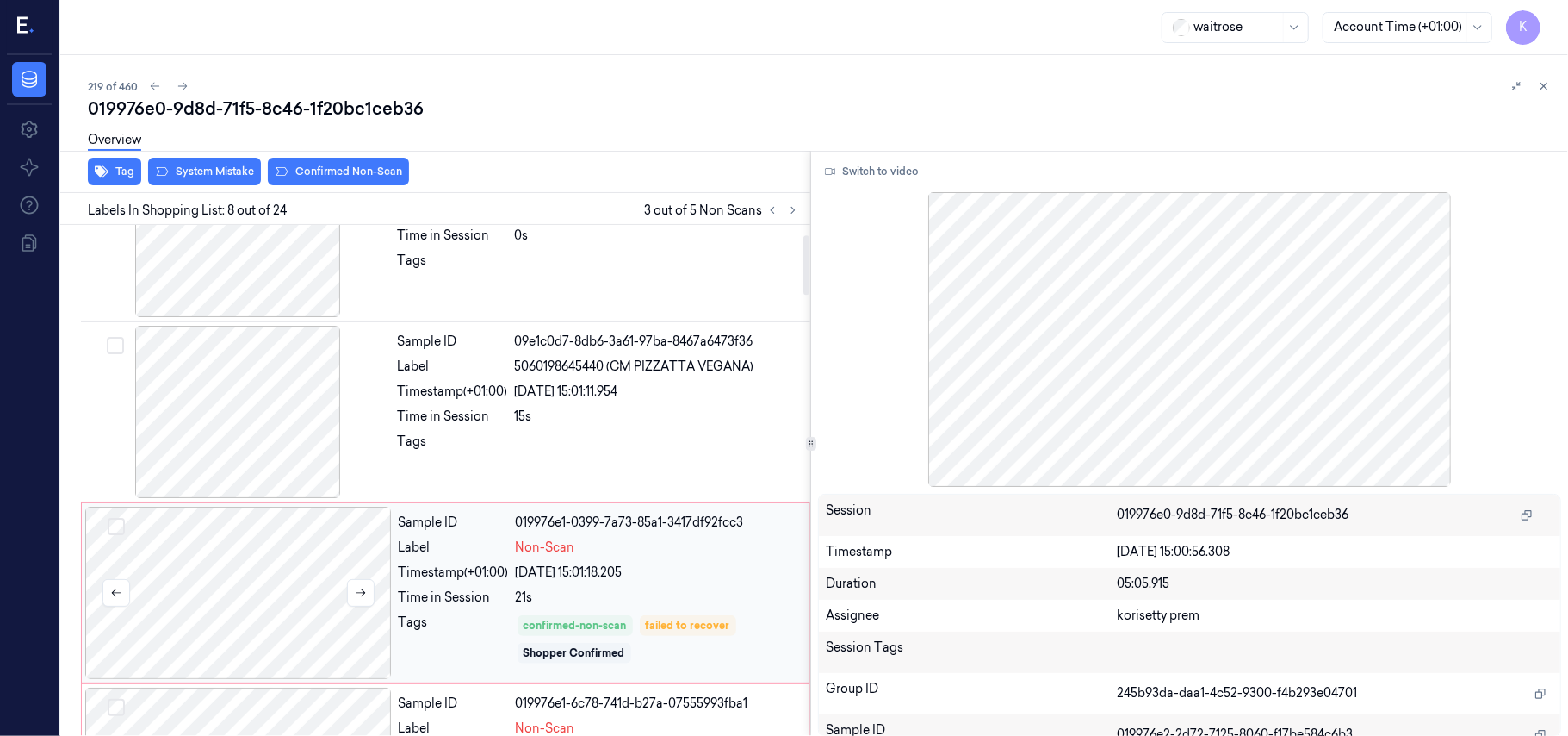
click at [198, 595] on div at bounding box center [239, 593] width 307 height 172
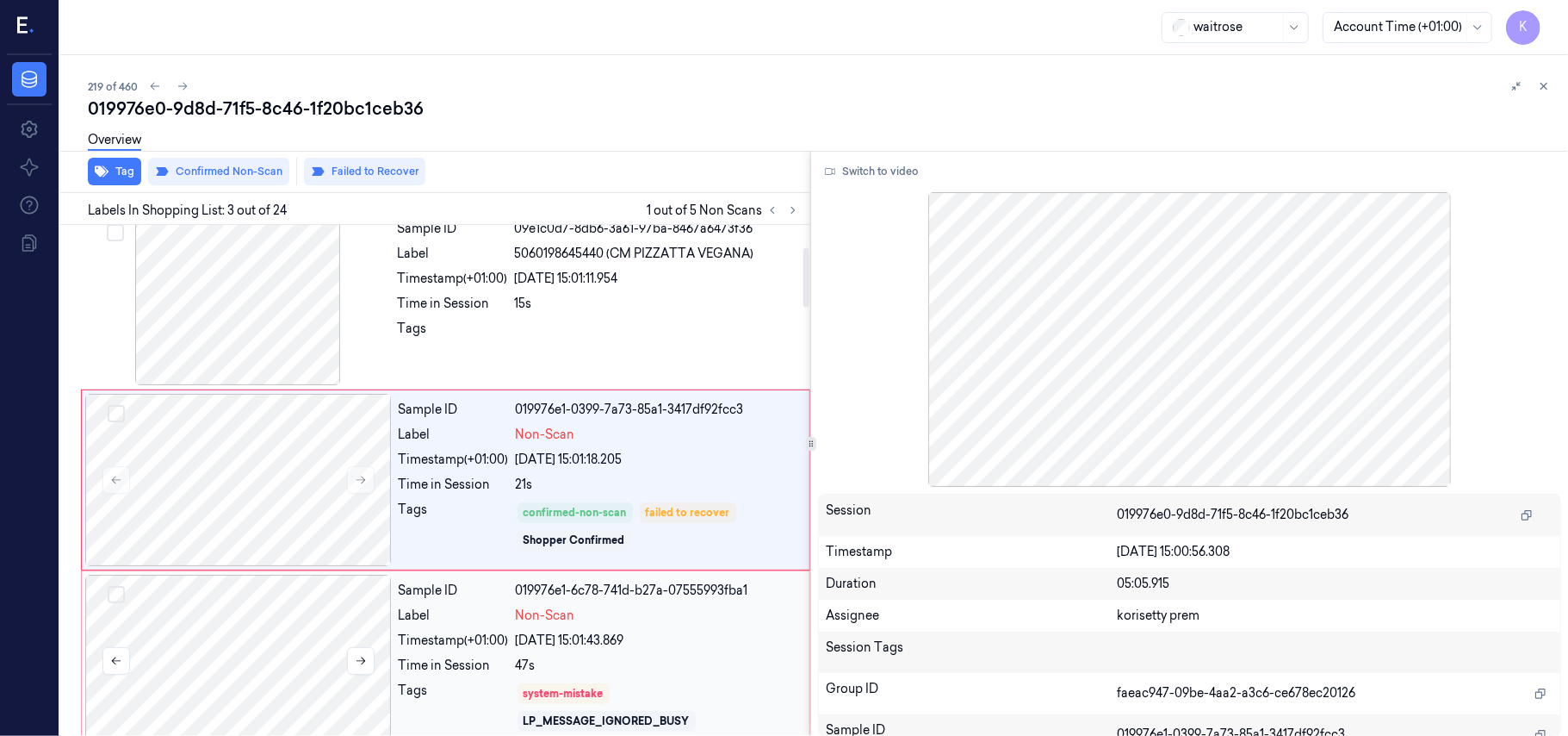
scroll to position [81, 0]
click at [297, 658] on div at bounding box center [239, 660] width 307 height 172
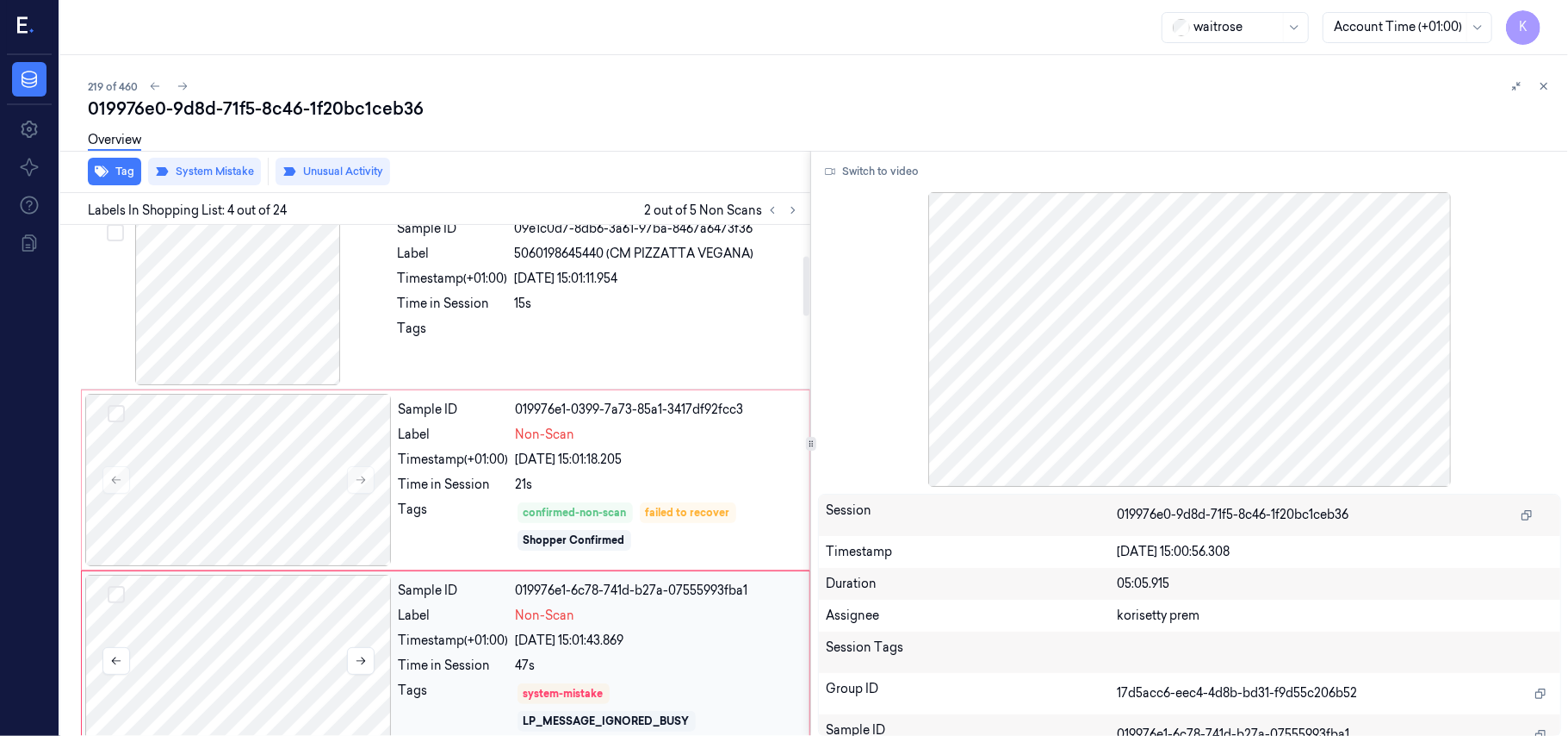
scroll to position [384, 0]
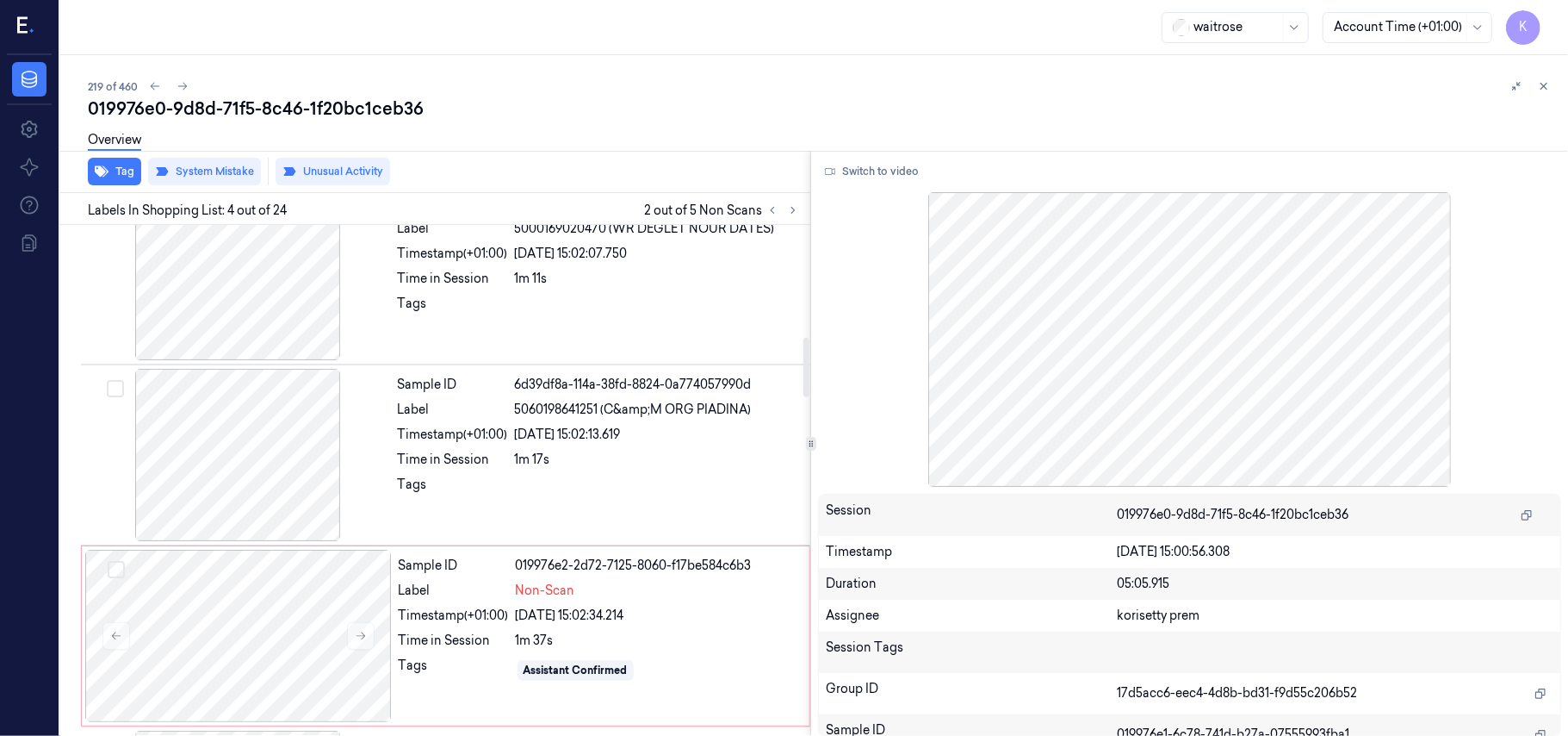
click at [297, 658] on div at bounding box center [239, 635] width 307 height 172
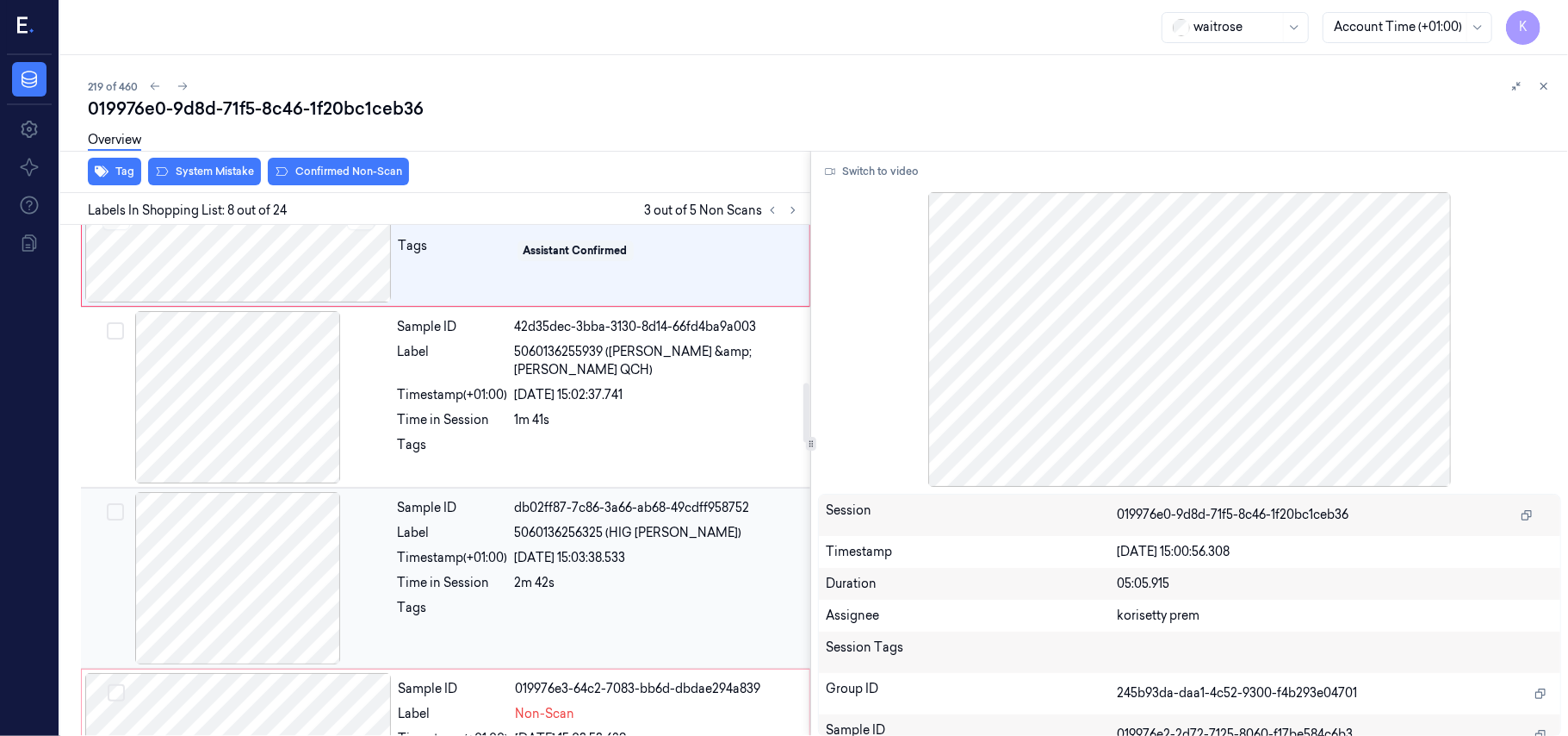
scroll to position [1348, 0]
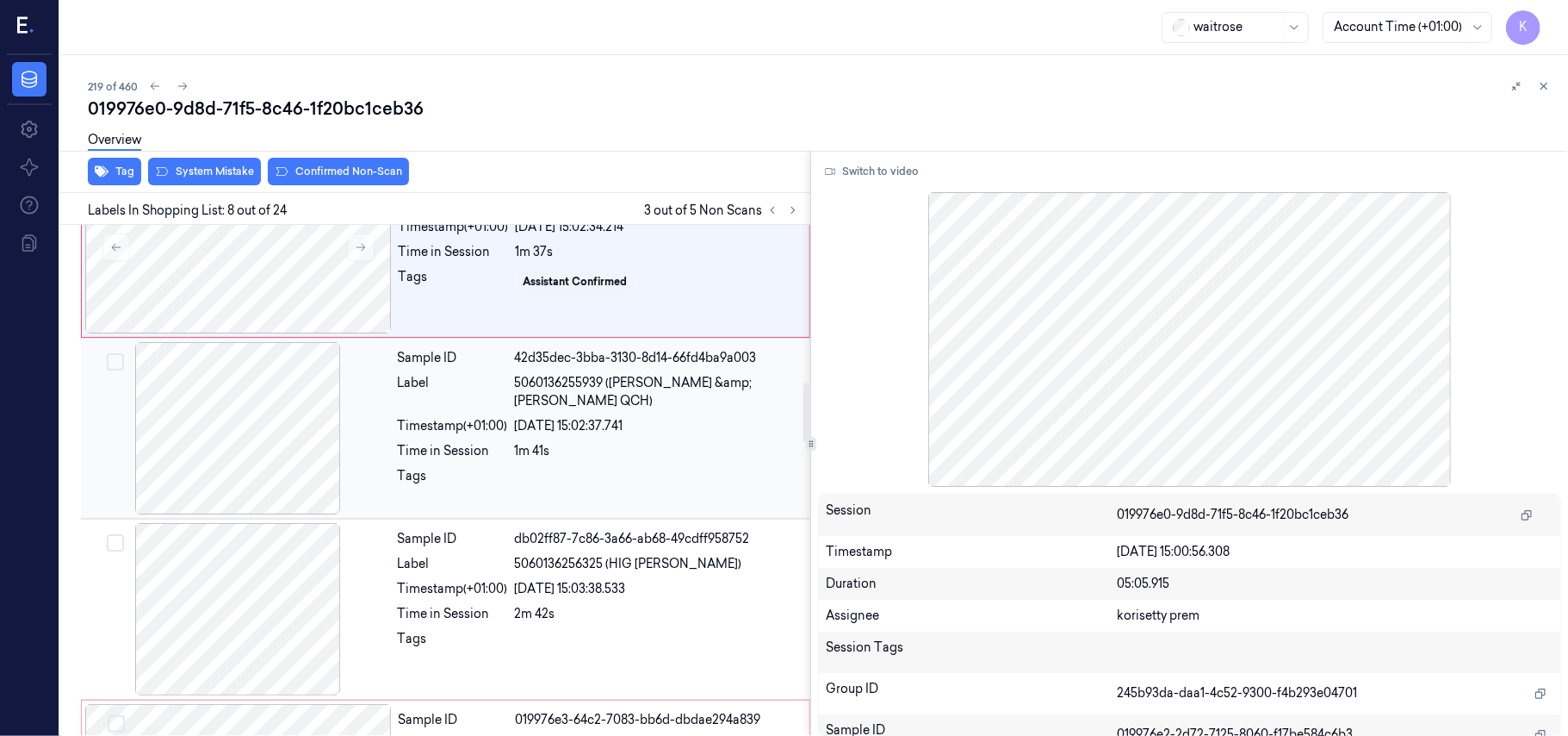
click at [572, 417] on div "23/09/2025 15:02:37.741" at bounding box center [657, 426] width 285 height 18
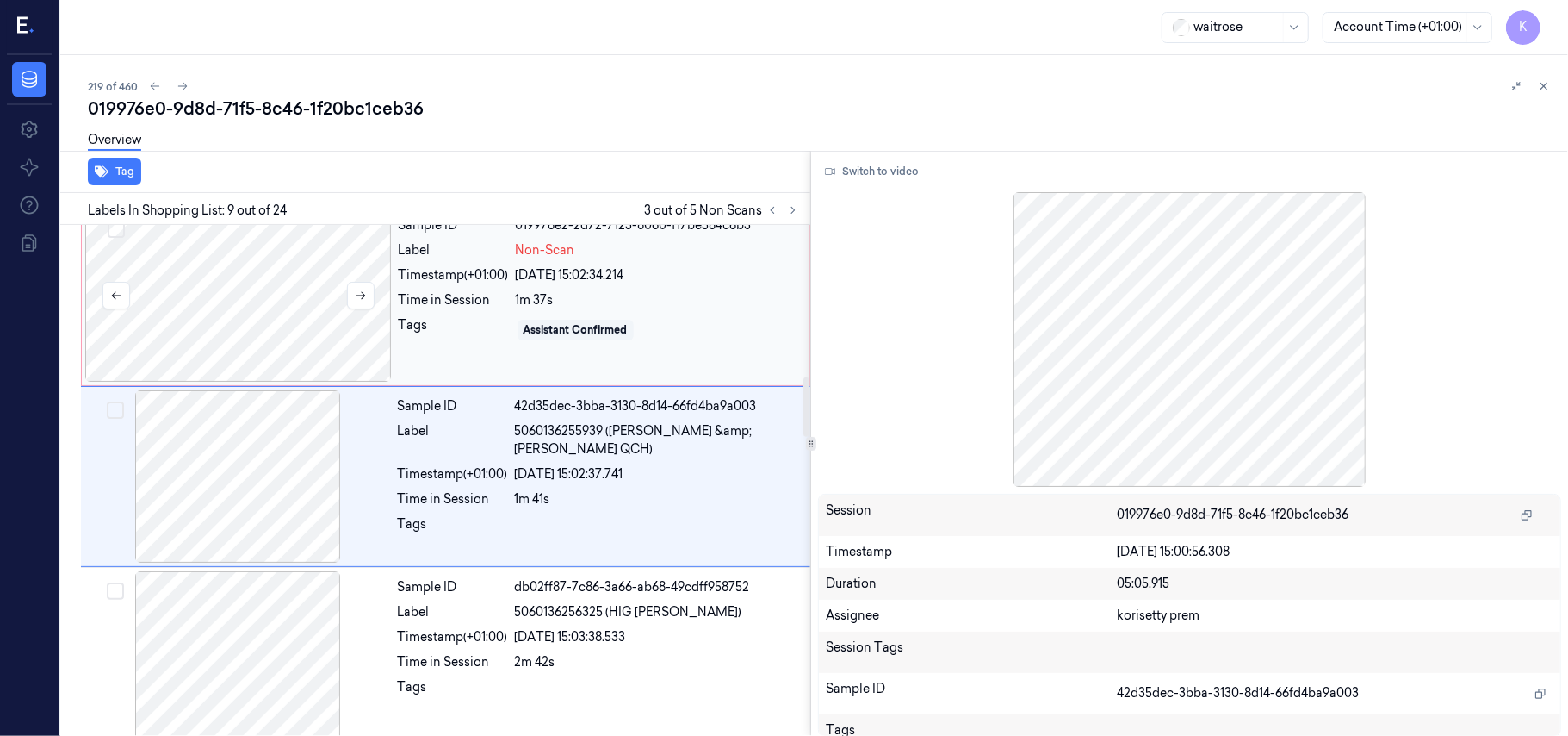
click at [257, 323] on div at bounding box center [239, 295] width 307 height 172
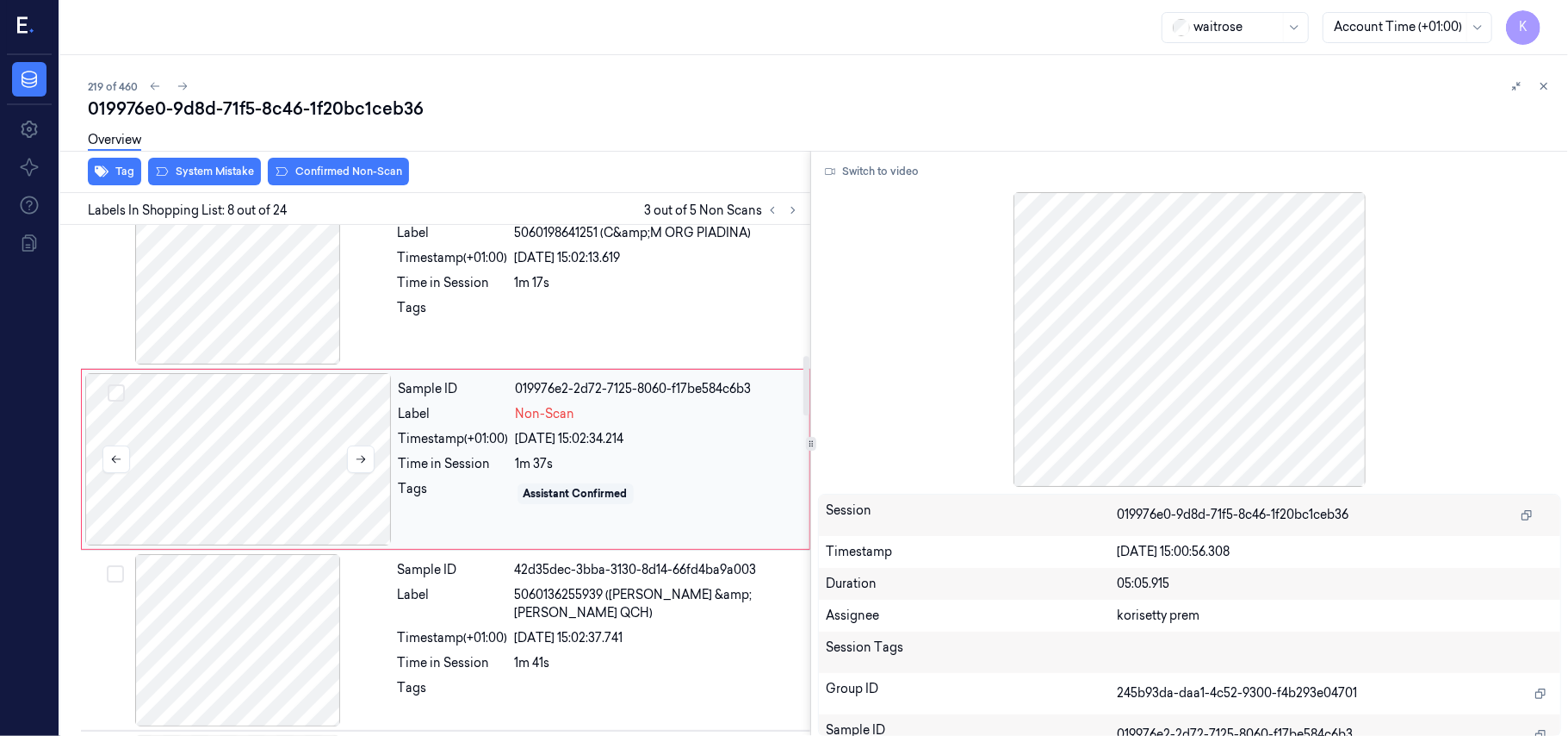
scroll to position [1117, 0]
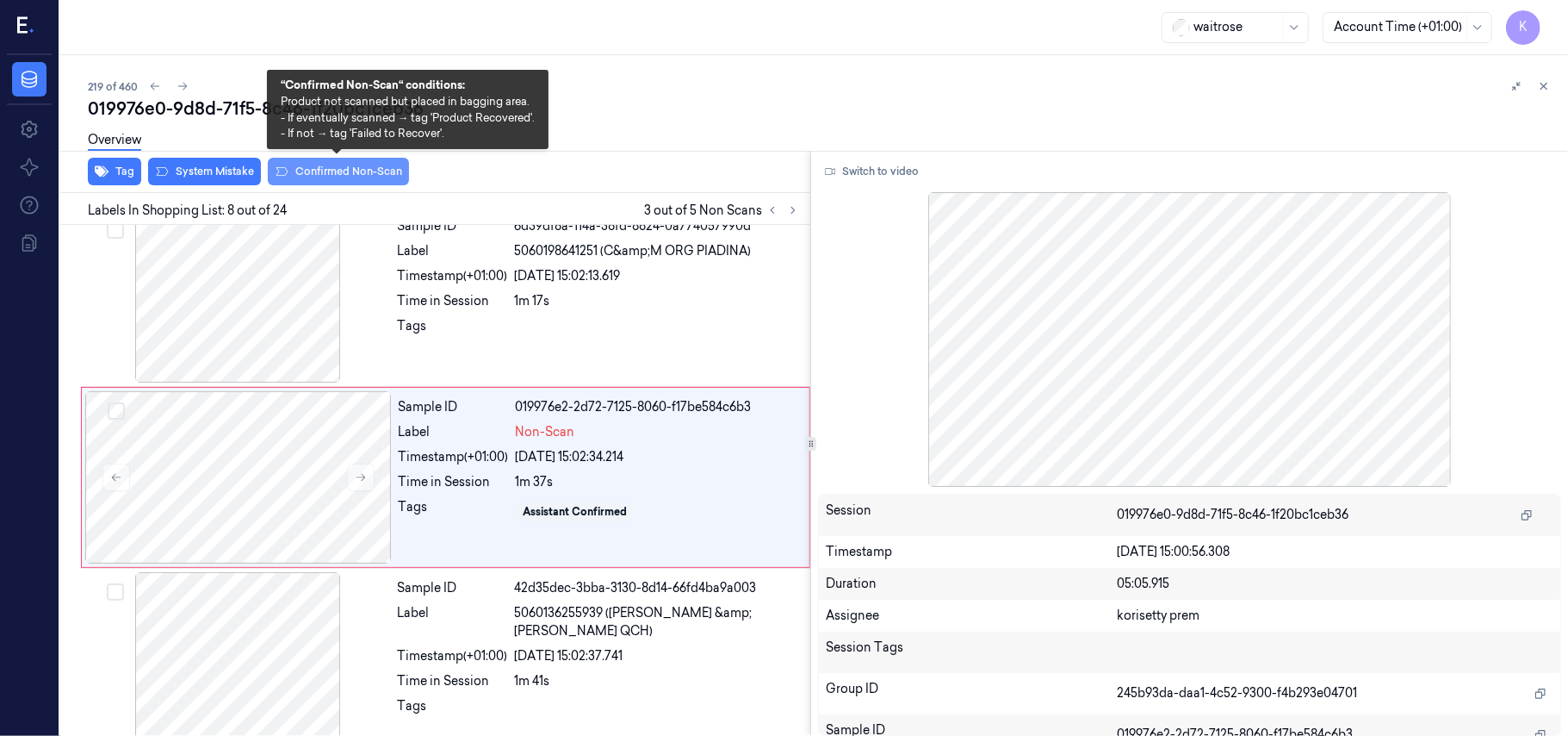
click at [297, 172] on button "Confirmed Non-Scan" at bounding box center [338, 171] width 141 height 28
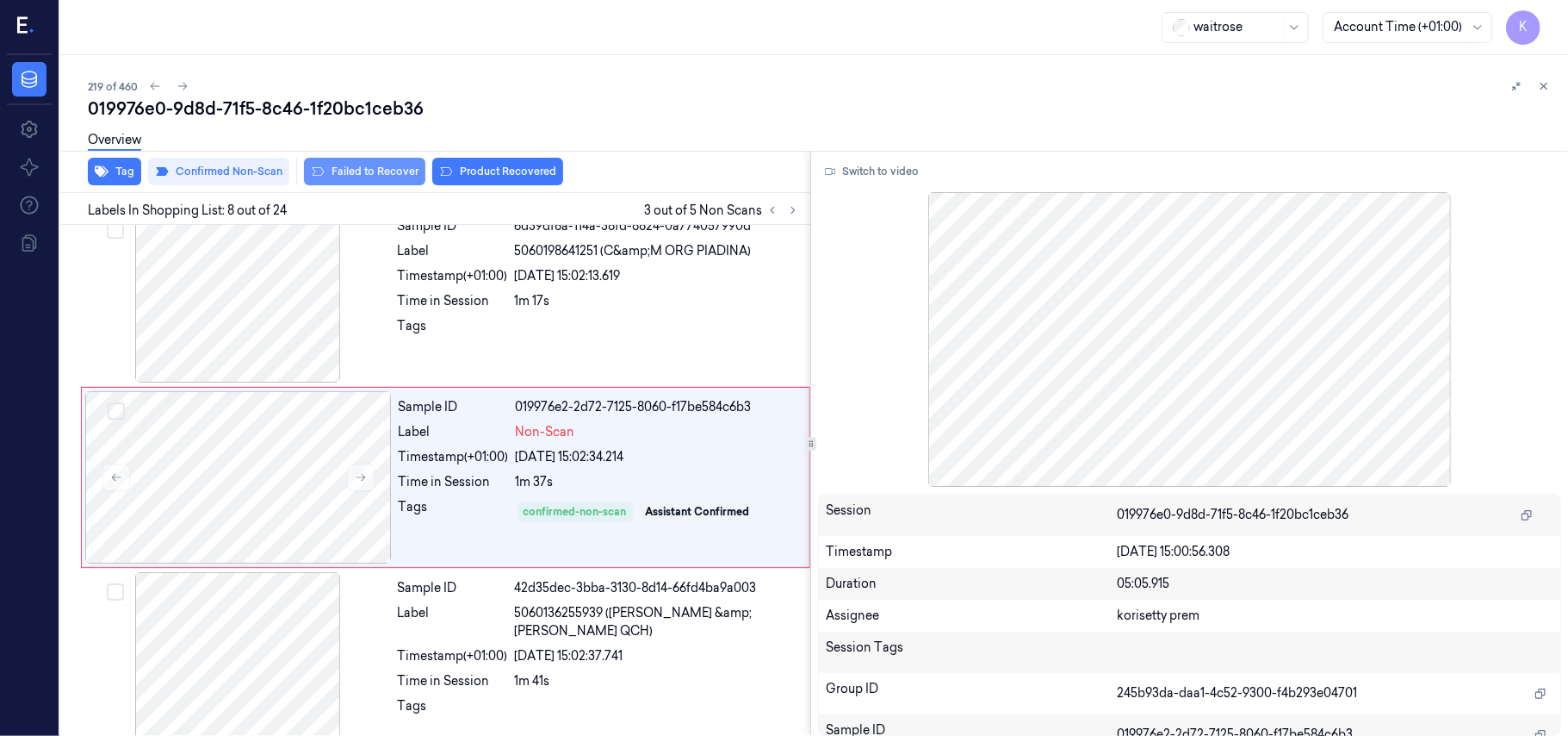
click at [377, 181] on button "Failed to Recover" at bounding box center [364, 171] width 121 height 28
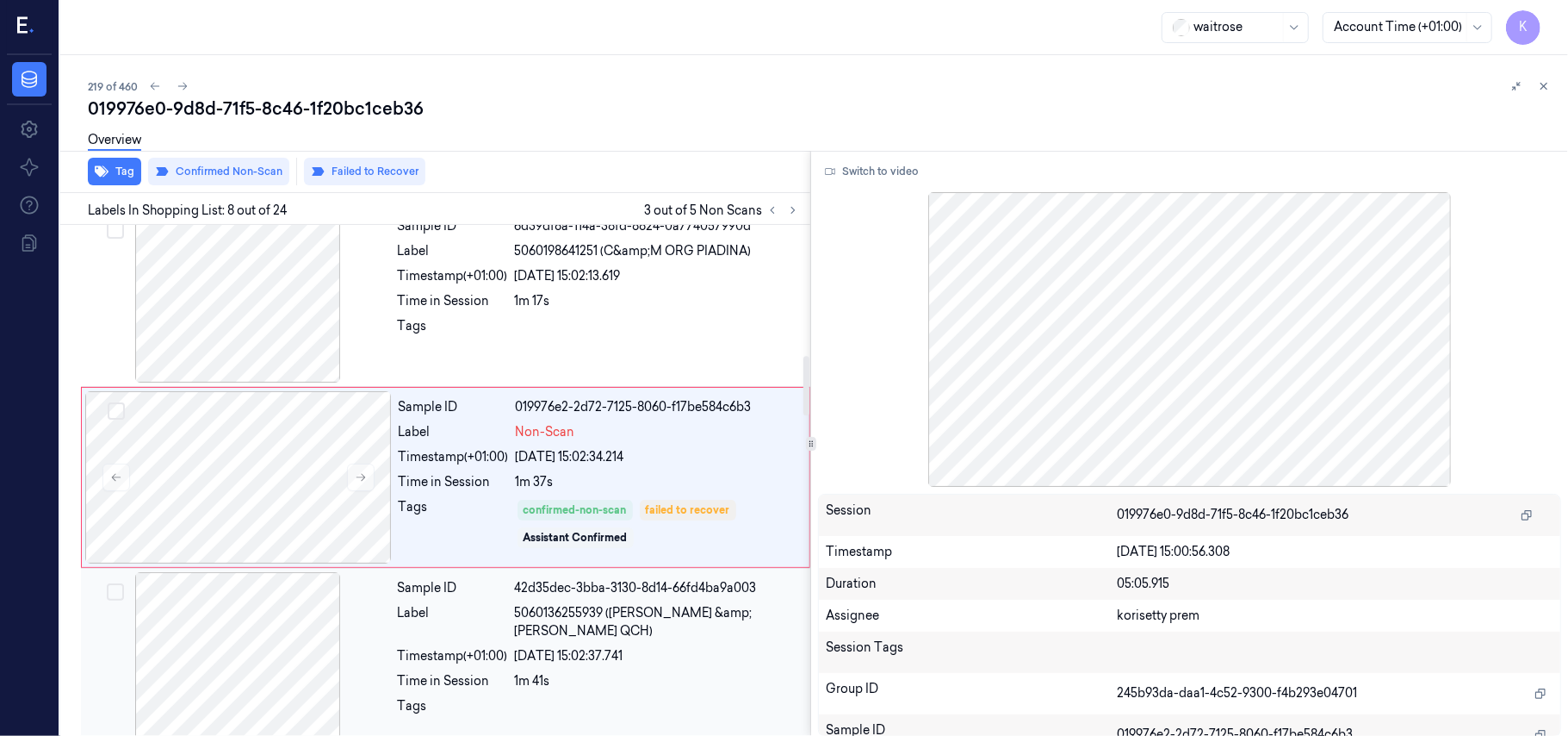
click at [596, 625] on span "5060136255939 (HIGG TOM &amp; BROC QCH)" at bounding box center [657, 621] width 285 height 36
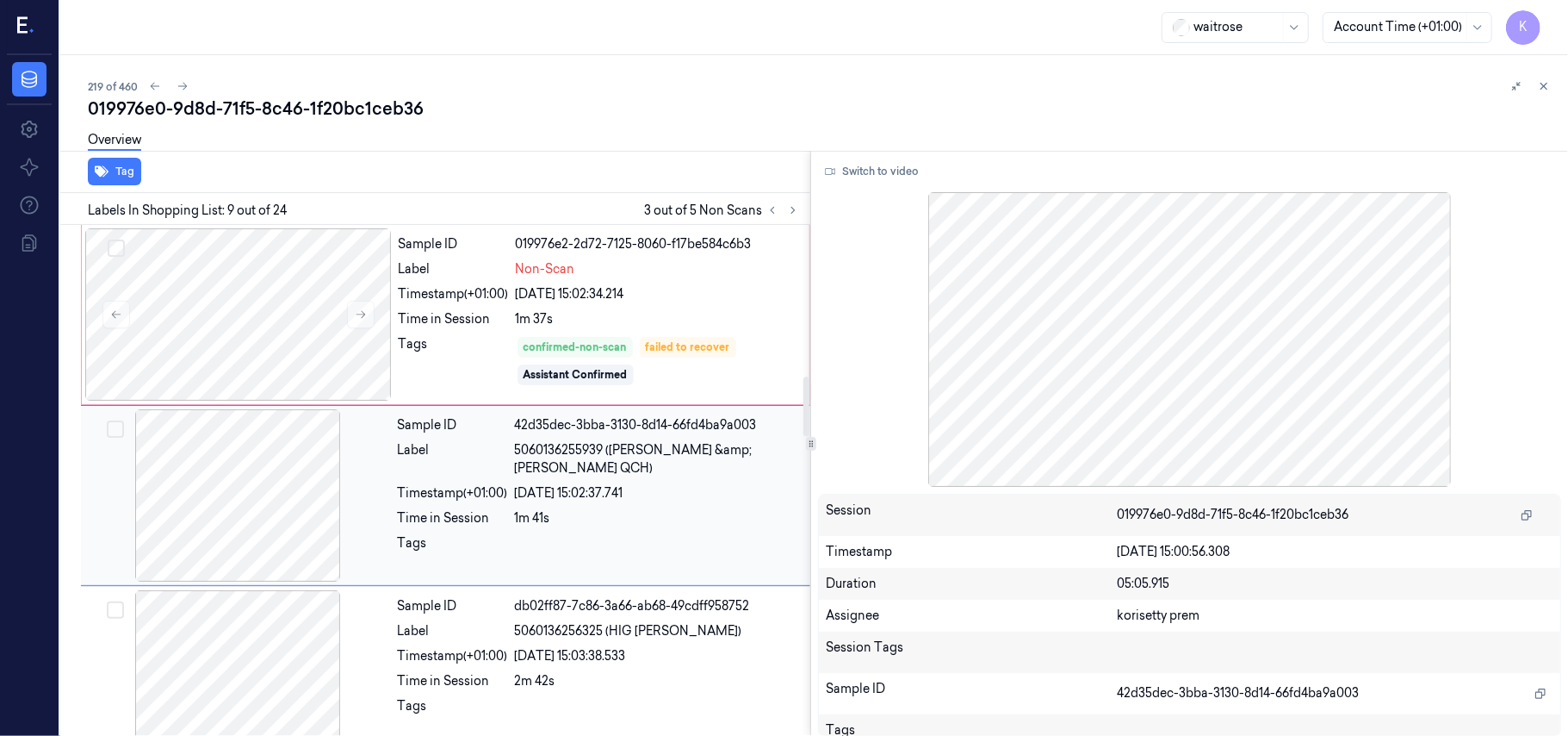
scroll to position [1299, 0]
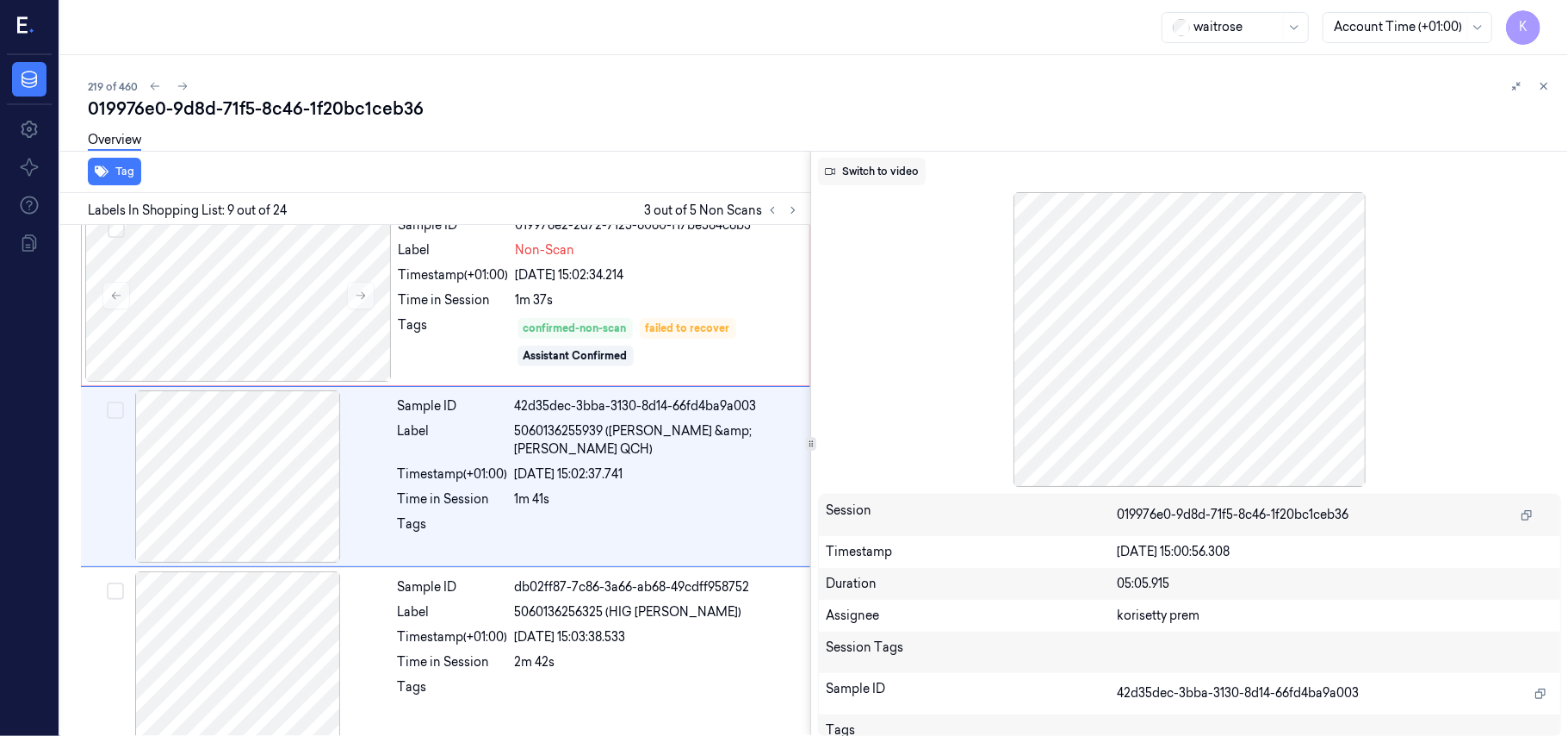
click at [883, 163] on button "Switch to video" at bounding box center [872, 171] width 108 height 28
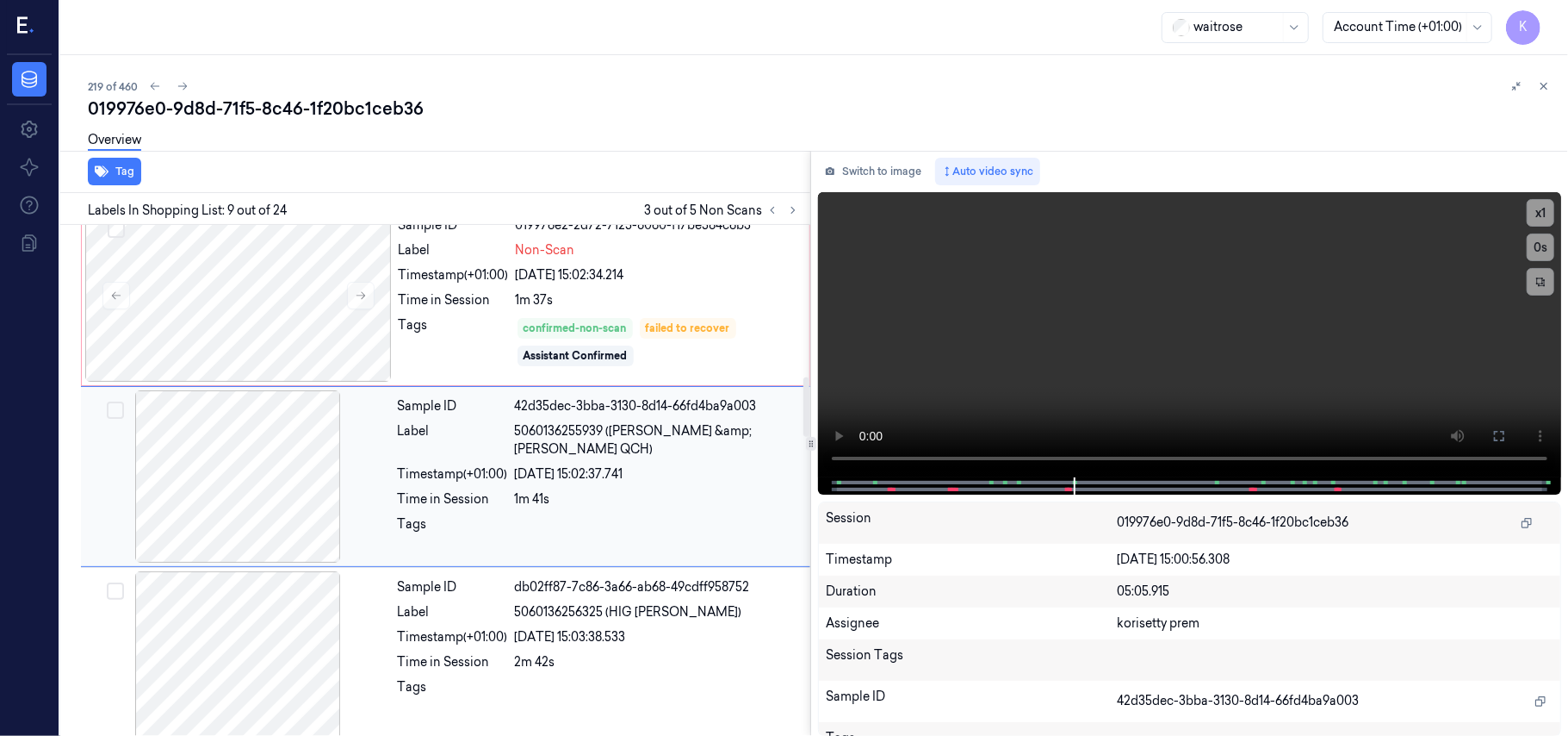
click at [553, 490] on div "1m 41s" at bounding box center [657, 499] width 285 height 18
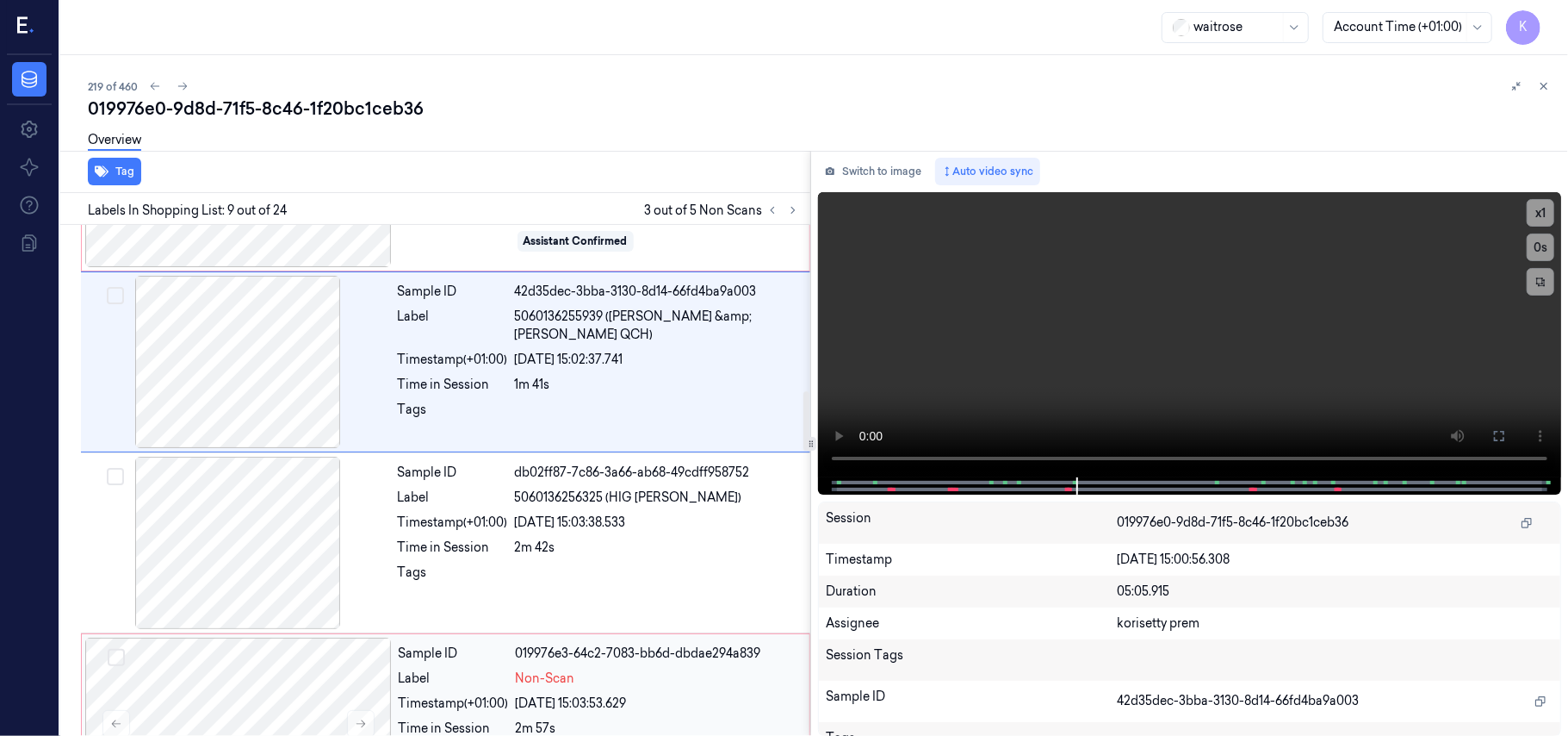
scroll to position [1528, 0]
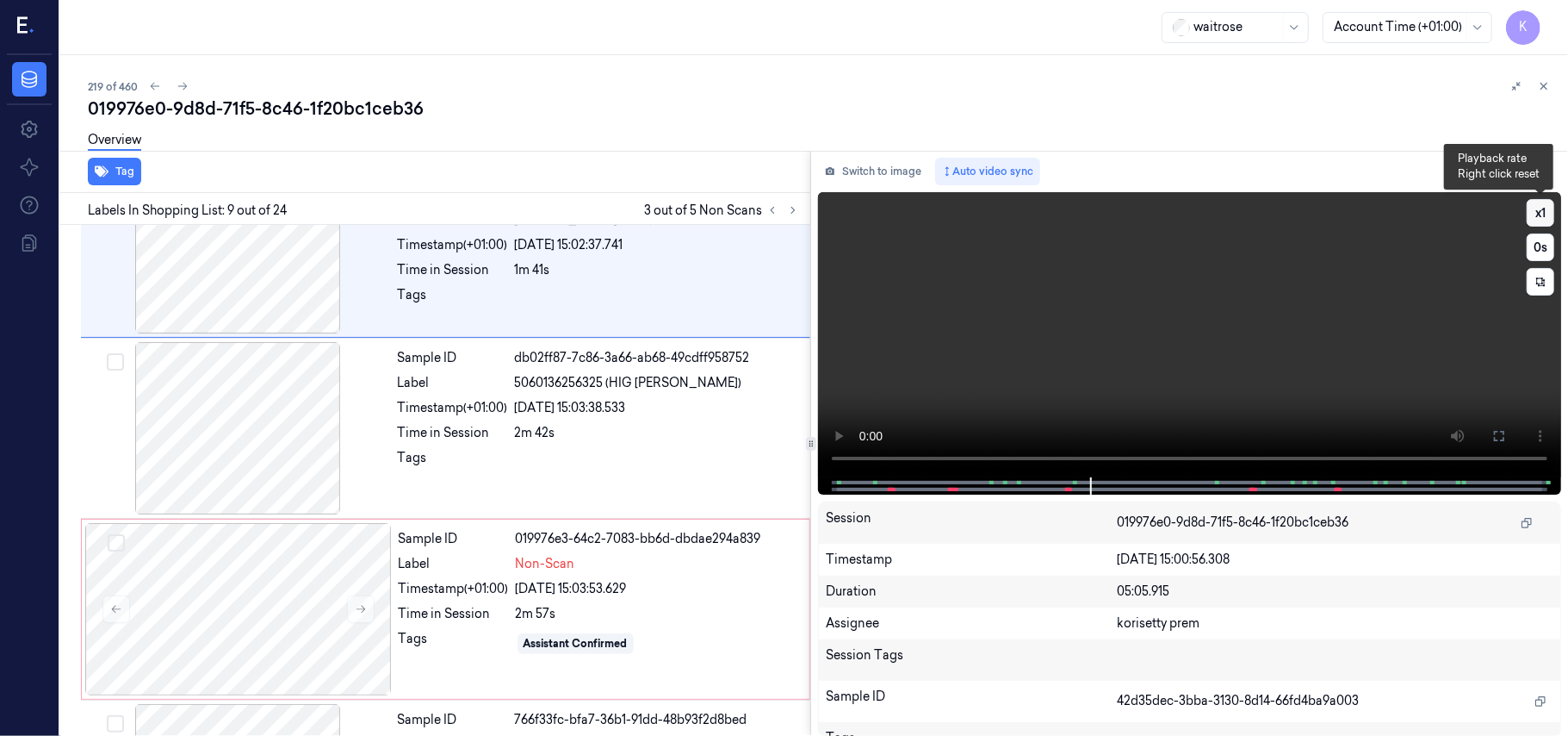
click at [1540, 214] on button "x 1" at bounding box center [1541, 213] width 28 height 28
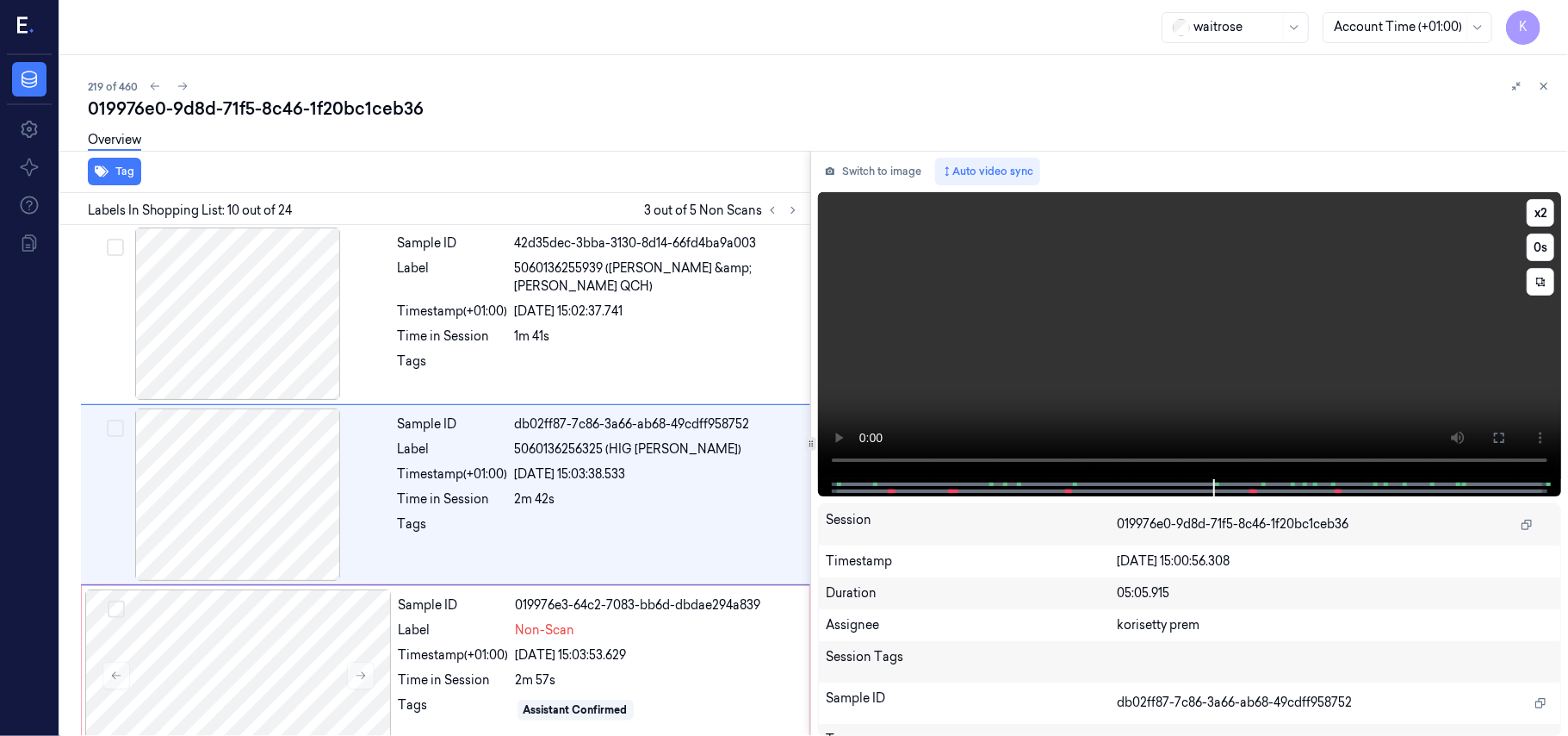
scroll to position [1480, 0]
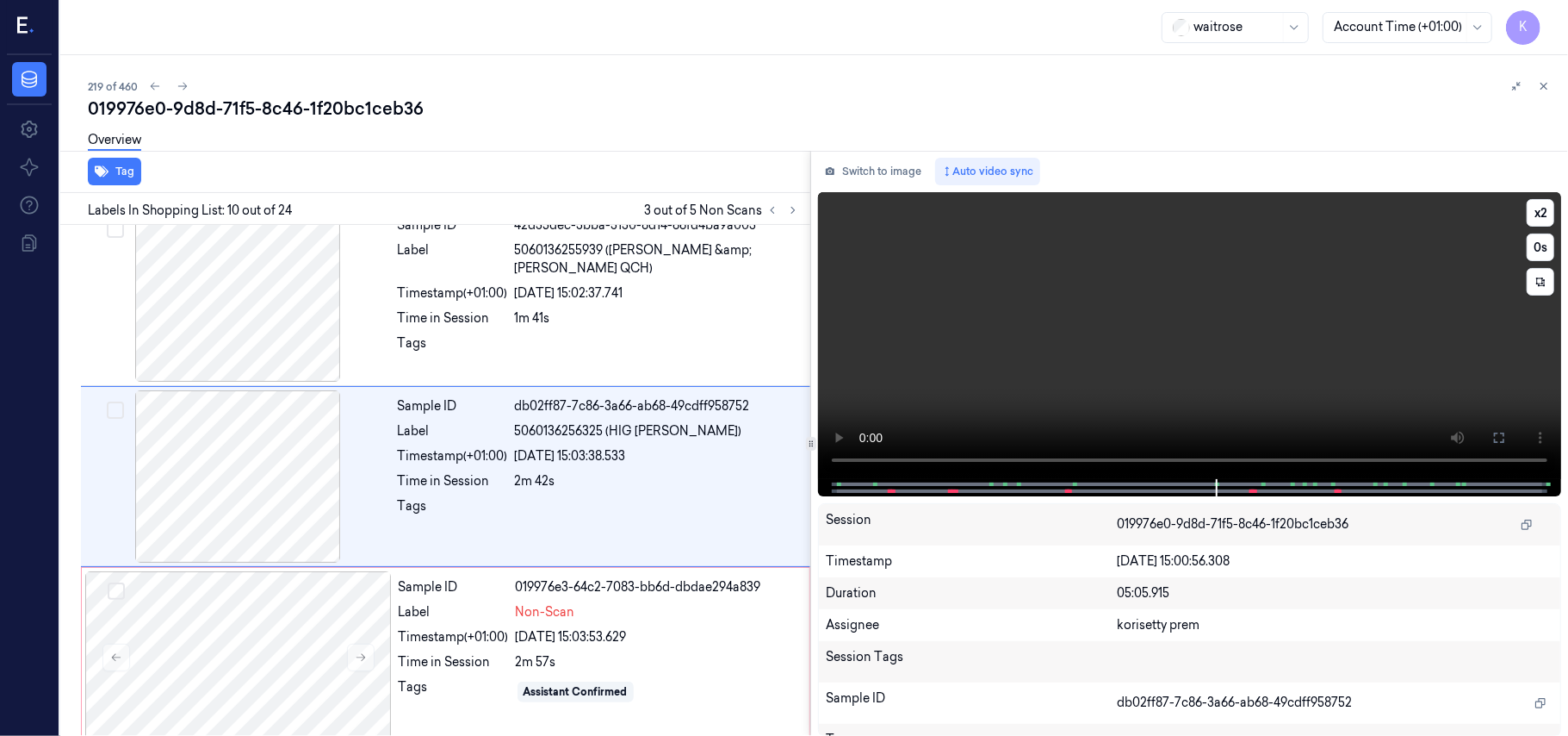
click at [1200, 339] on video at bounding box center [1190, 336] width 743 height 287
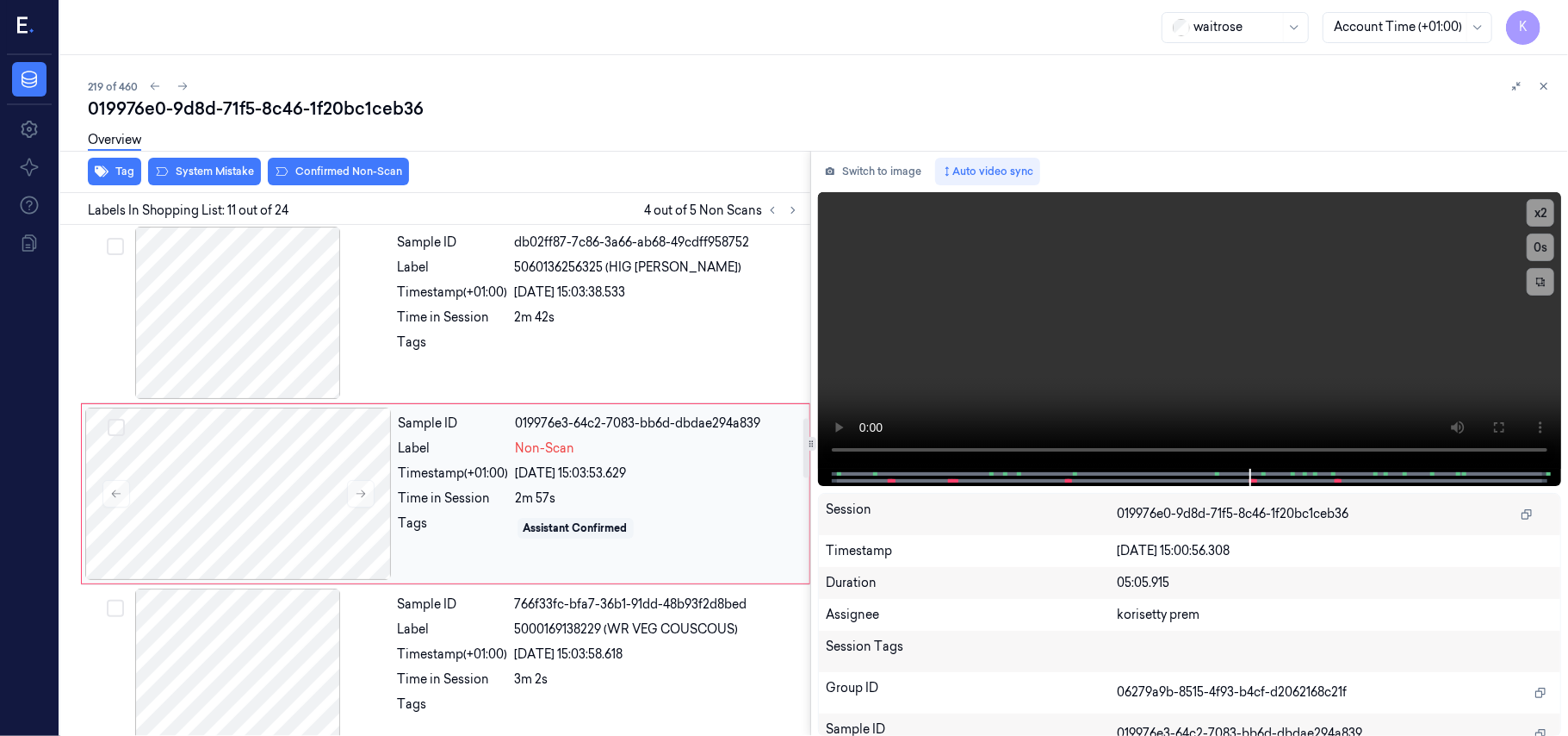
scroll to position [1662, 0]
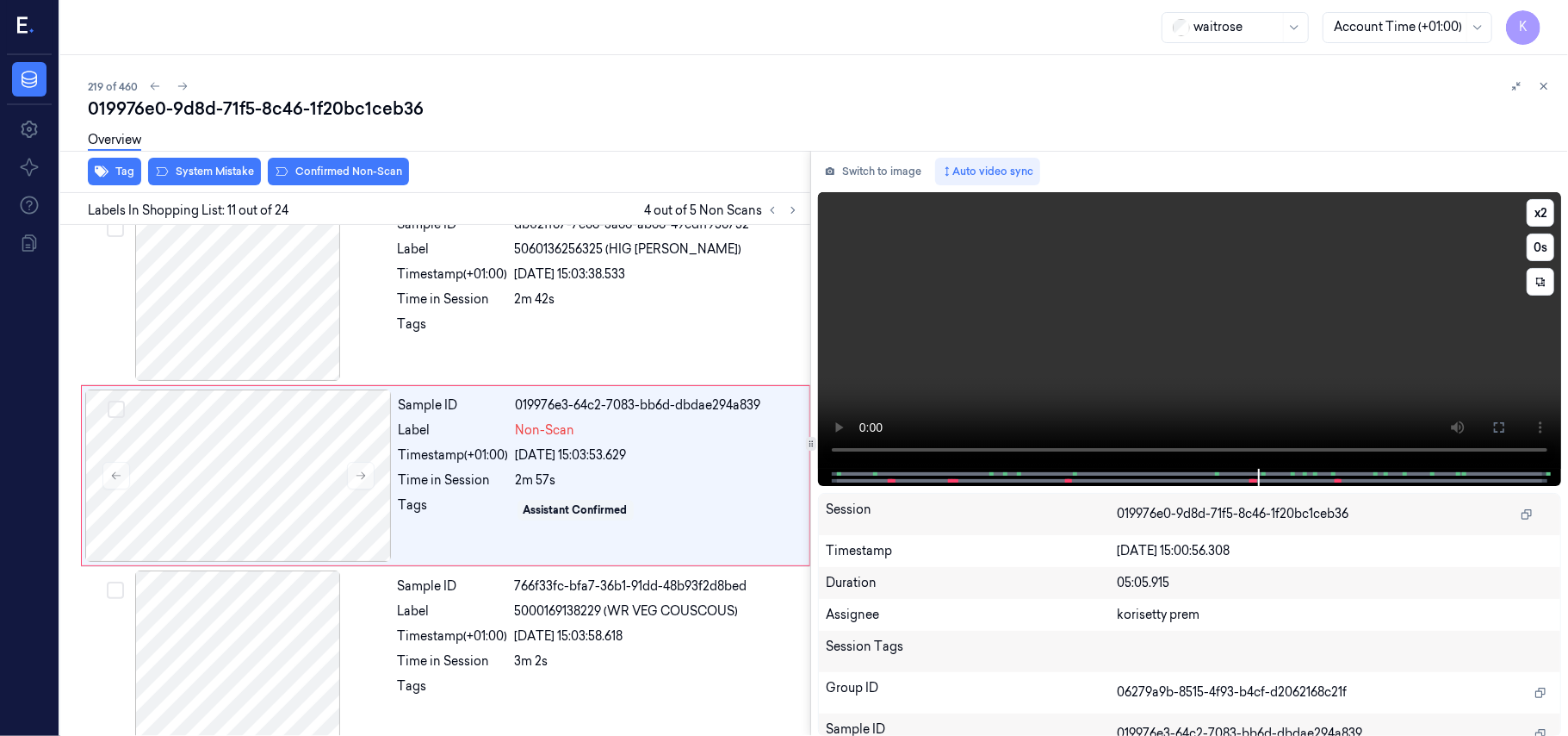
click at [928, 373] on video at bounding box center [1190, 331] width 743 height 277
click at [587, 323] on div at bounding box center [657, 330] width 285 height 28
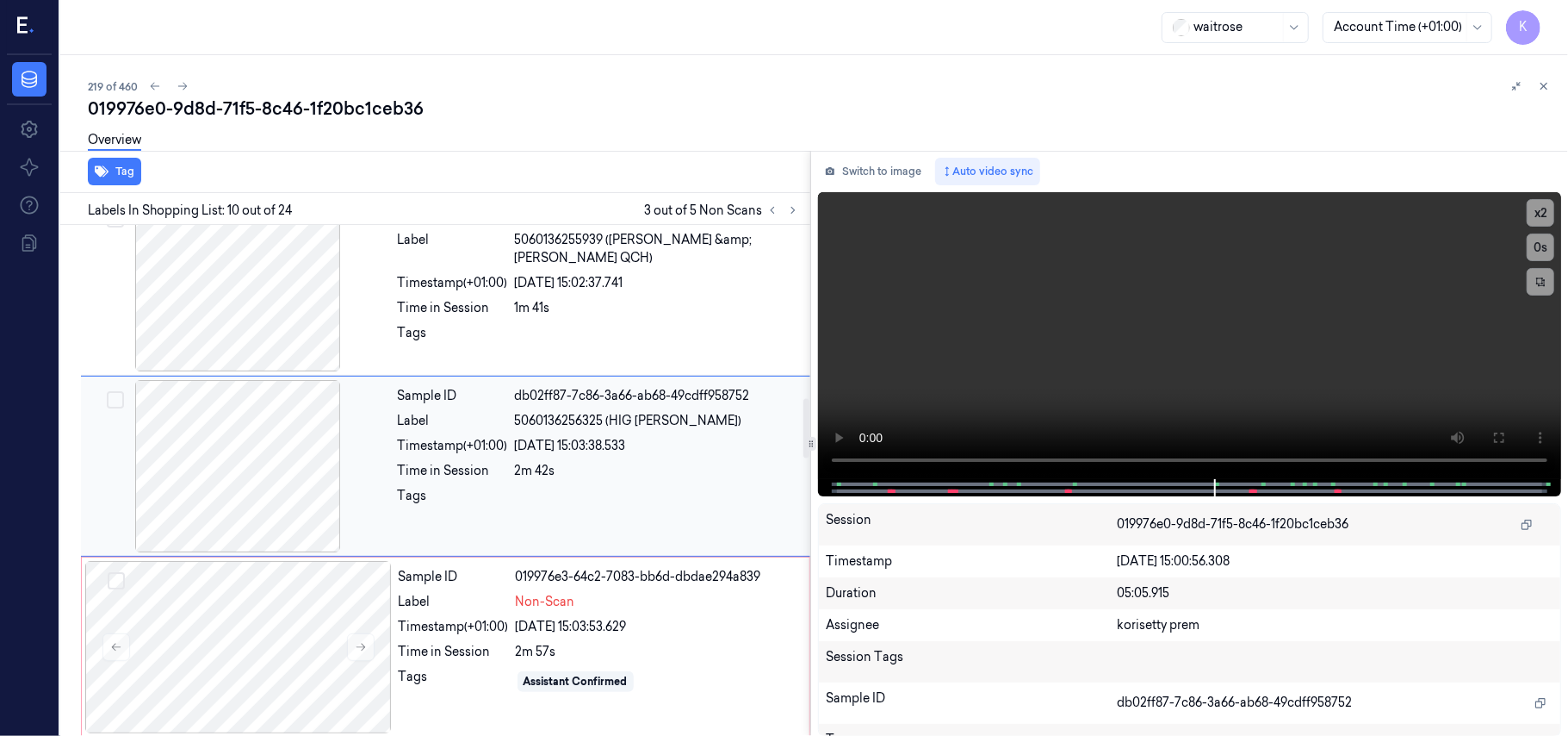
scroll to position [1480, 0]
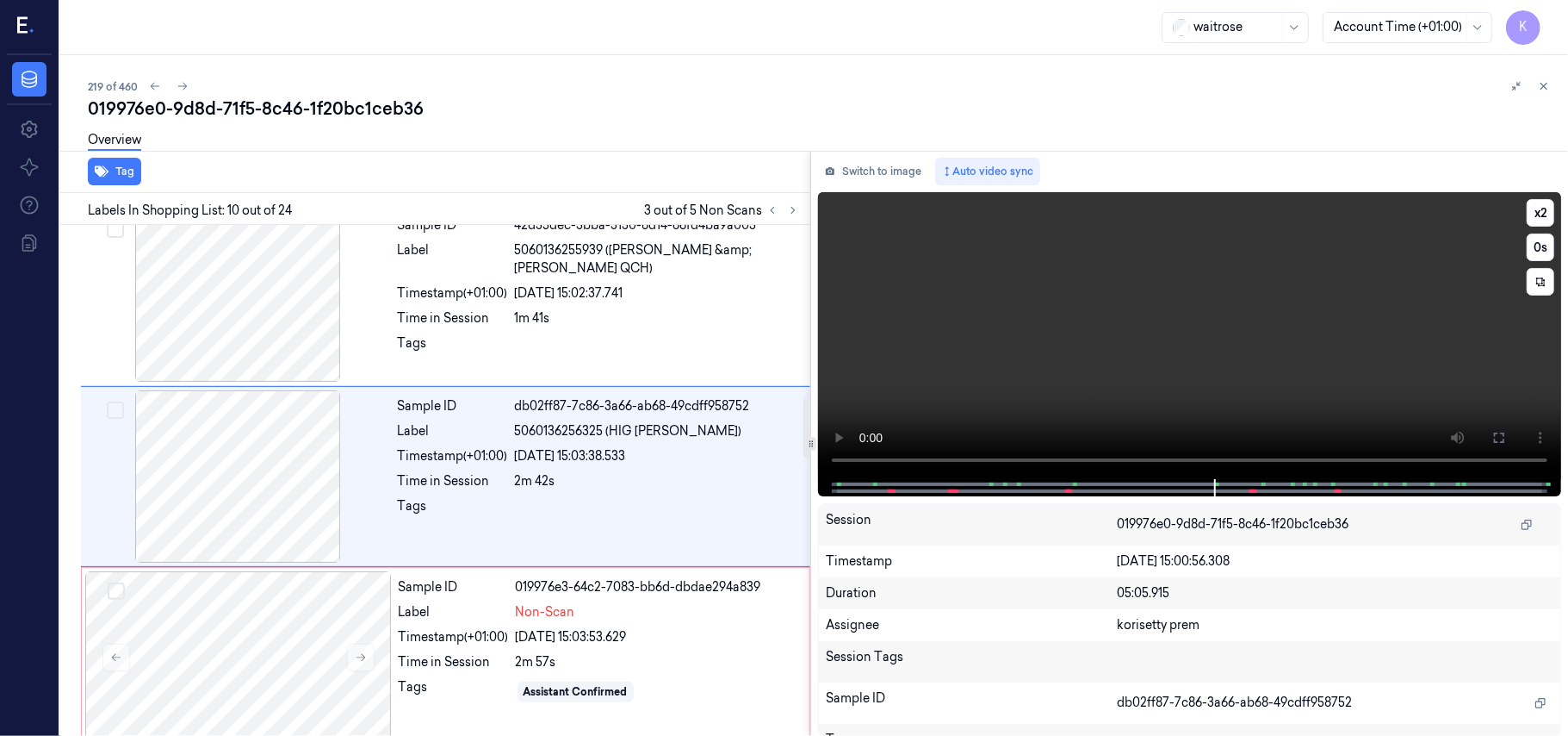
click at [1177, 380] on video at bounding box center [1190, 336] width 743 height 287
click at [1538, 214] on button "x 2" at bounding box center [1541, 213] width 28 height 28
click at [1538, 214] on button "x 4" at bounding box center [1541, 213] width 28 height 28
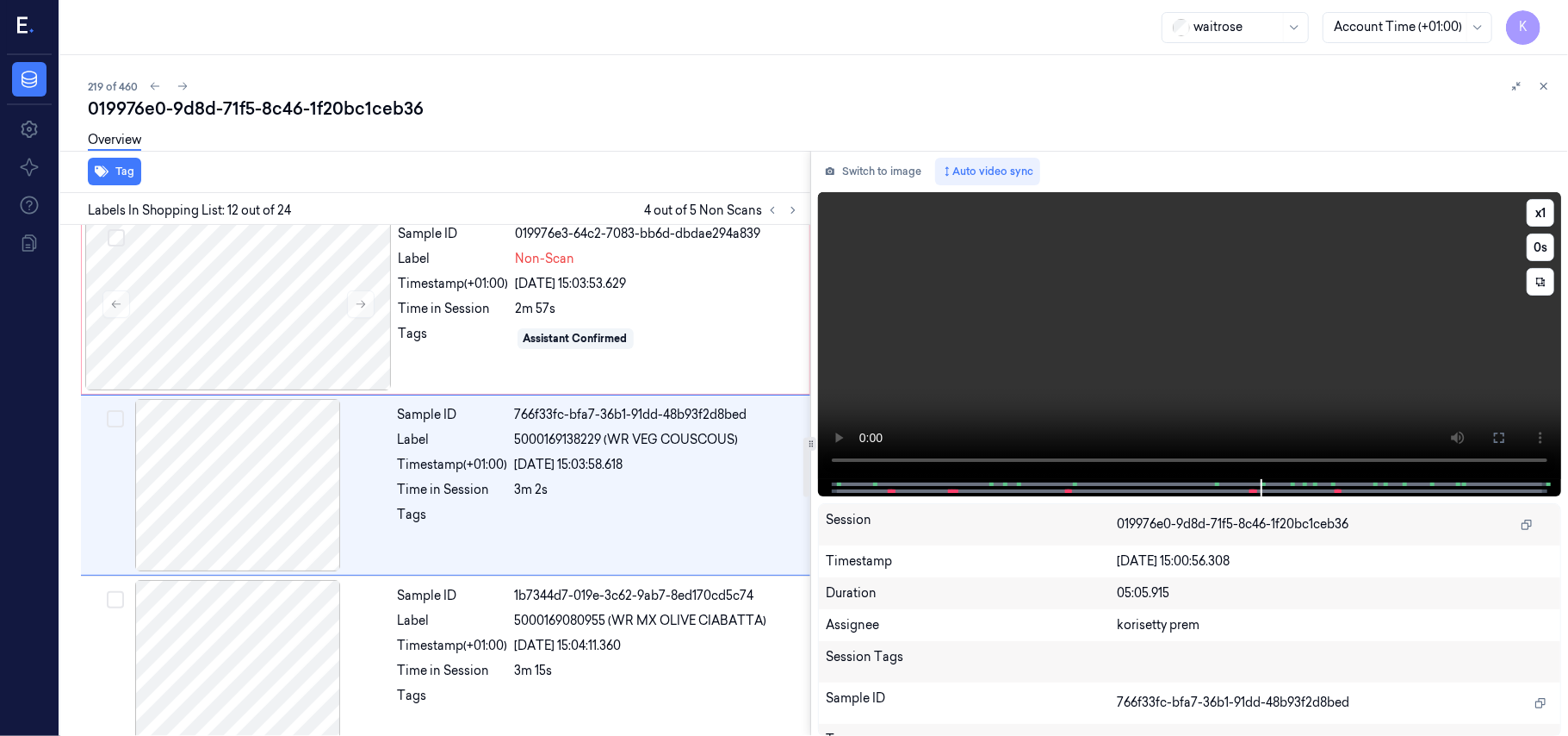
scroll to position [1843, 0]
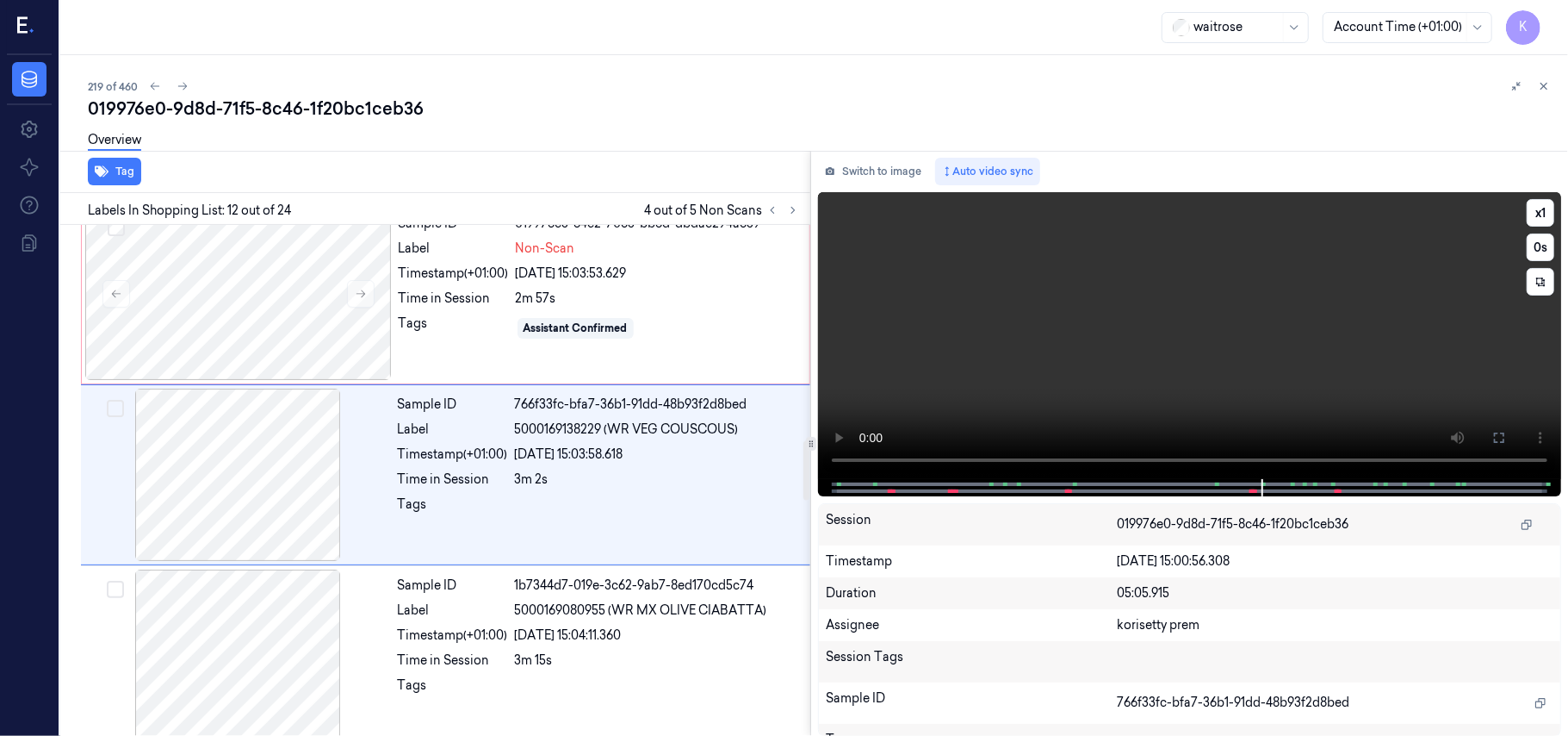
click at [1131, 290] on video at bounding box center [1190, 336] width 743 height 287
click at [490, 300] on div "Time in Session" at bounding box center [453, 299] width 111 height 18
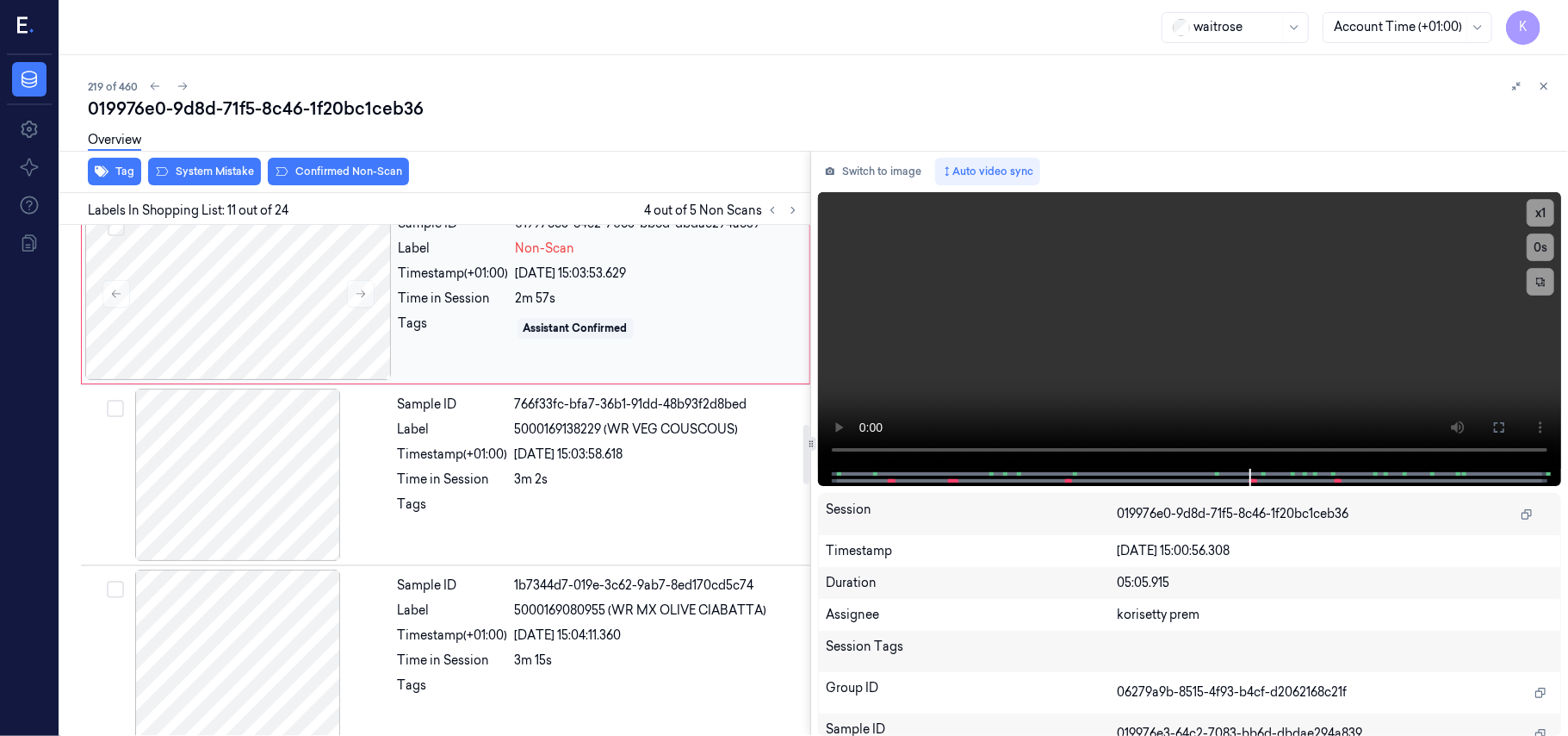
scroll to position [1662, 0]
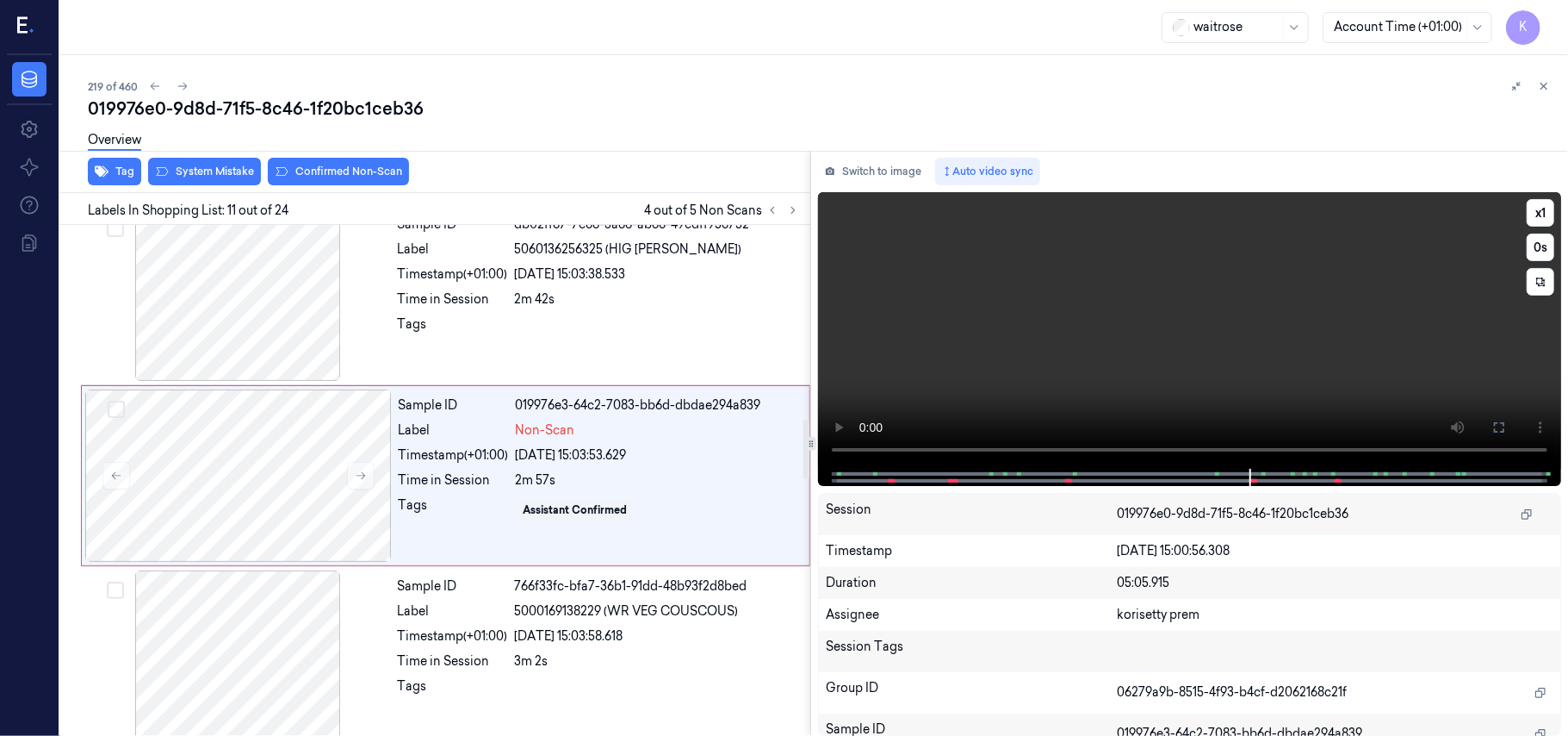
click at [1182, 321] on video at bounding box center [1190, 331] width 743 height 277
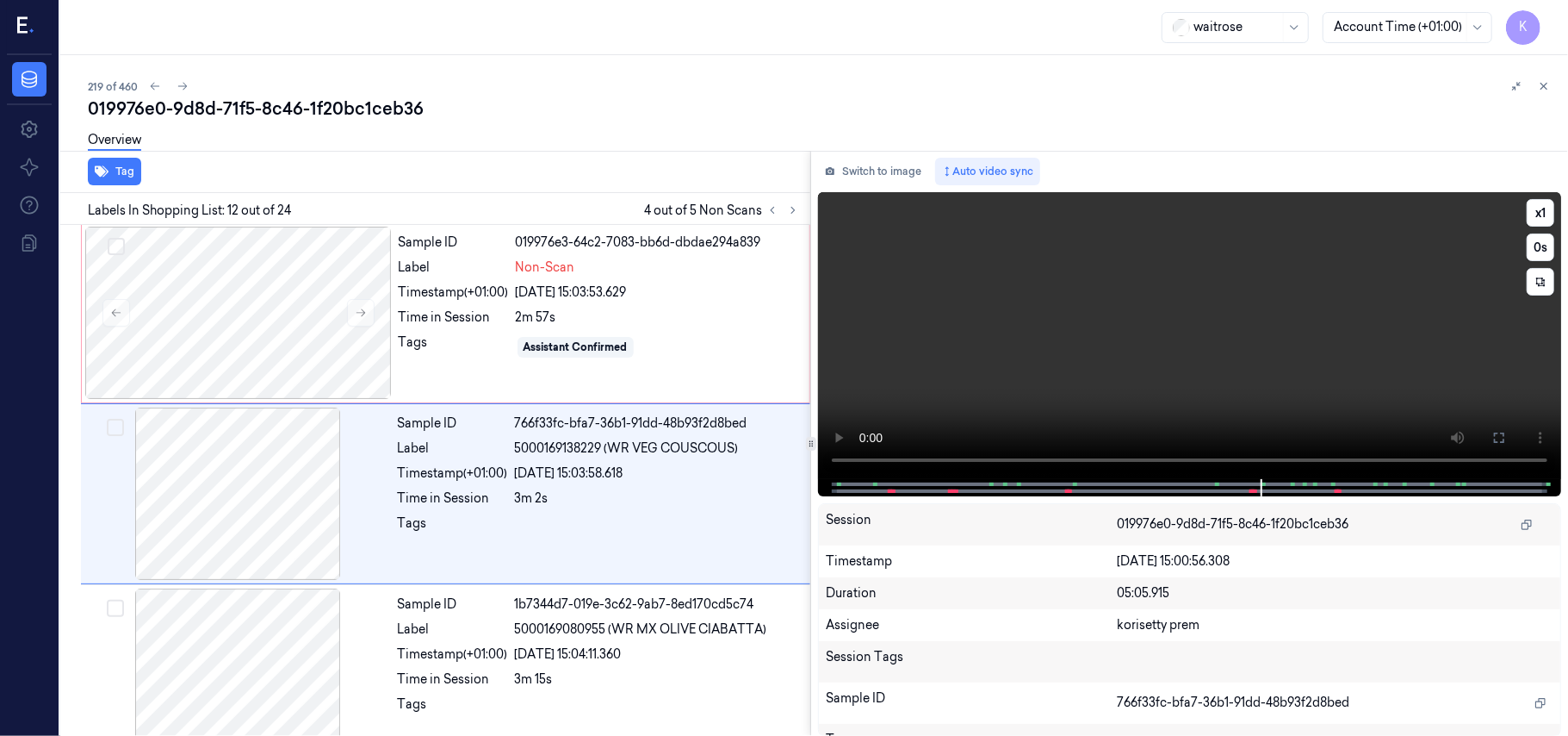
scroll to position [1843, 0]
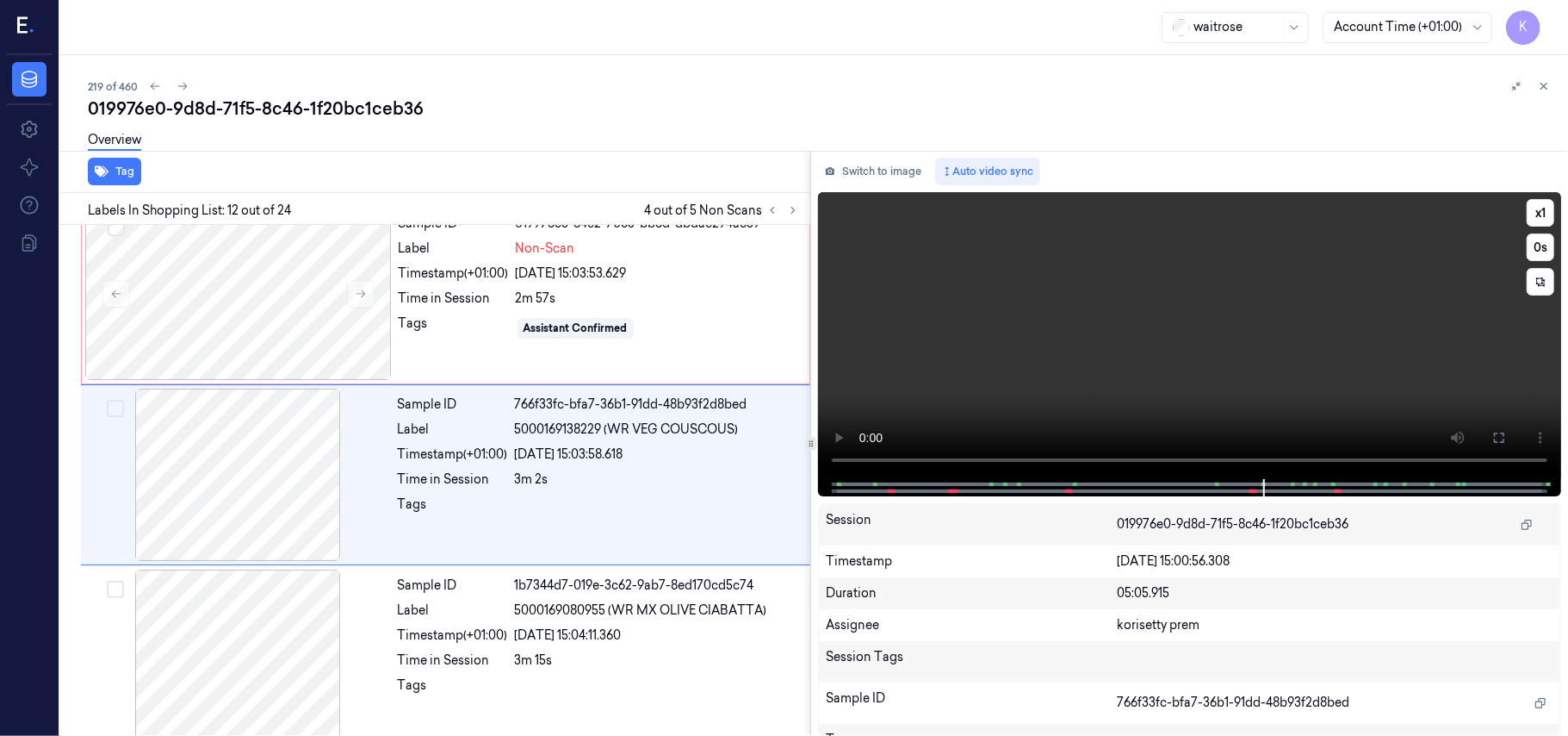
click at [1243, 372] on video at bounding box center [1190, 336] width 743 height 287
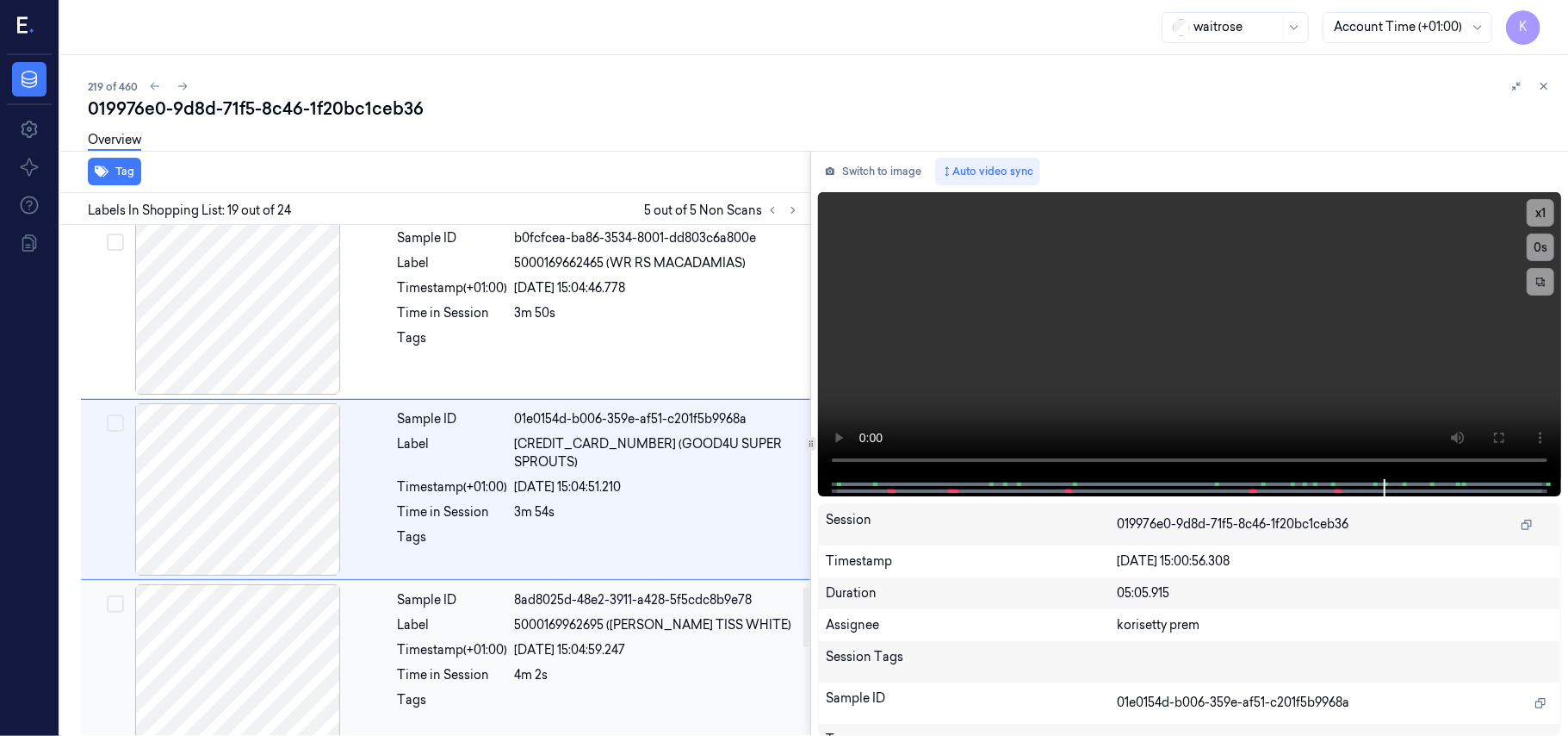
scroll to position [3113, 0]
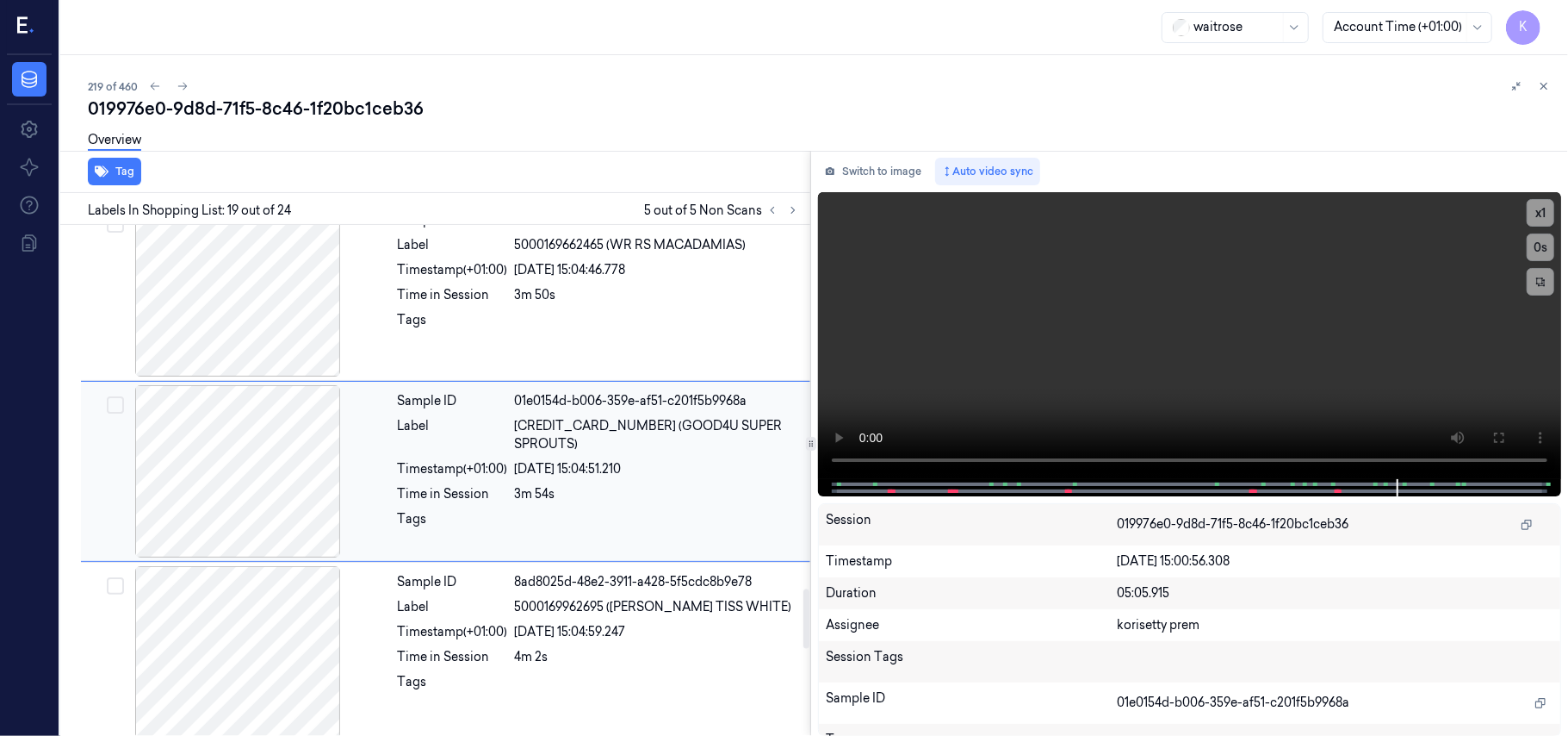
click at [689, 444] on span "5060087941448 (GOOD4U SUPER SPROUTS)" at bounding box center [657, 435] width 285 height 36
click at [538, 329] on div at bounding box center [657, 325] width 285 height 28
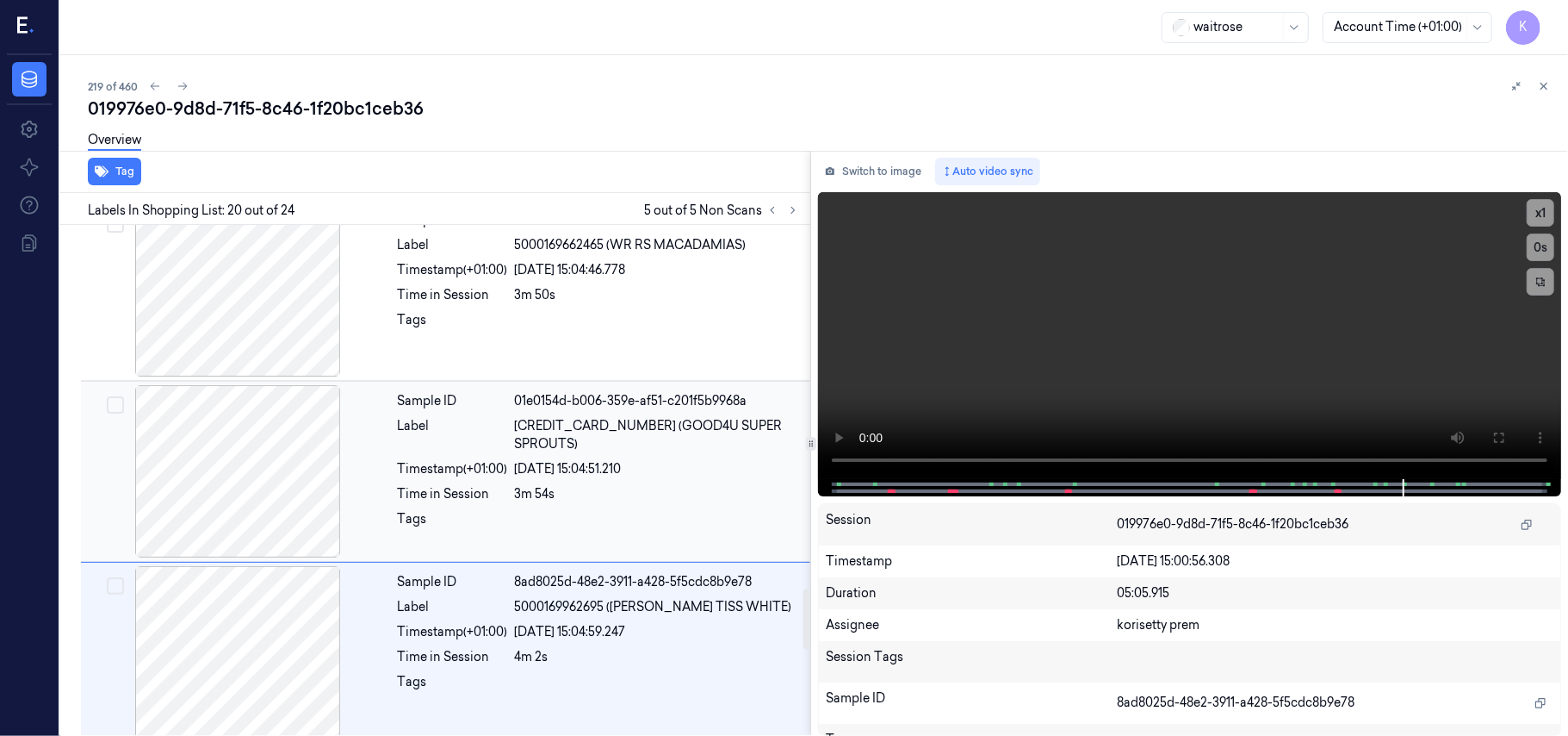
scroll to position [3296, 0]
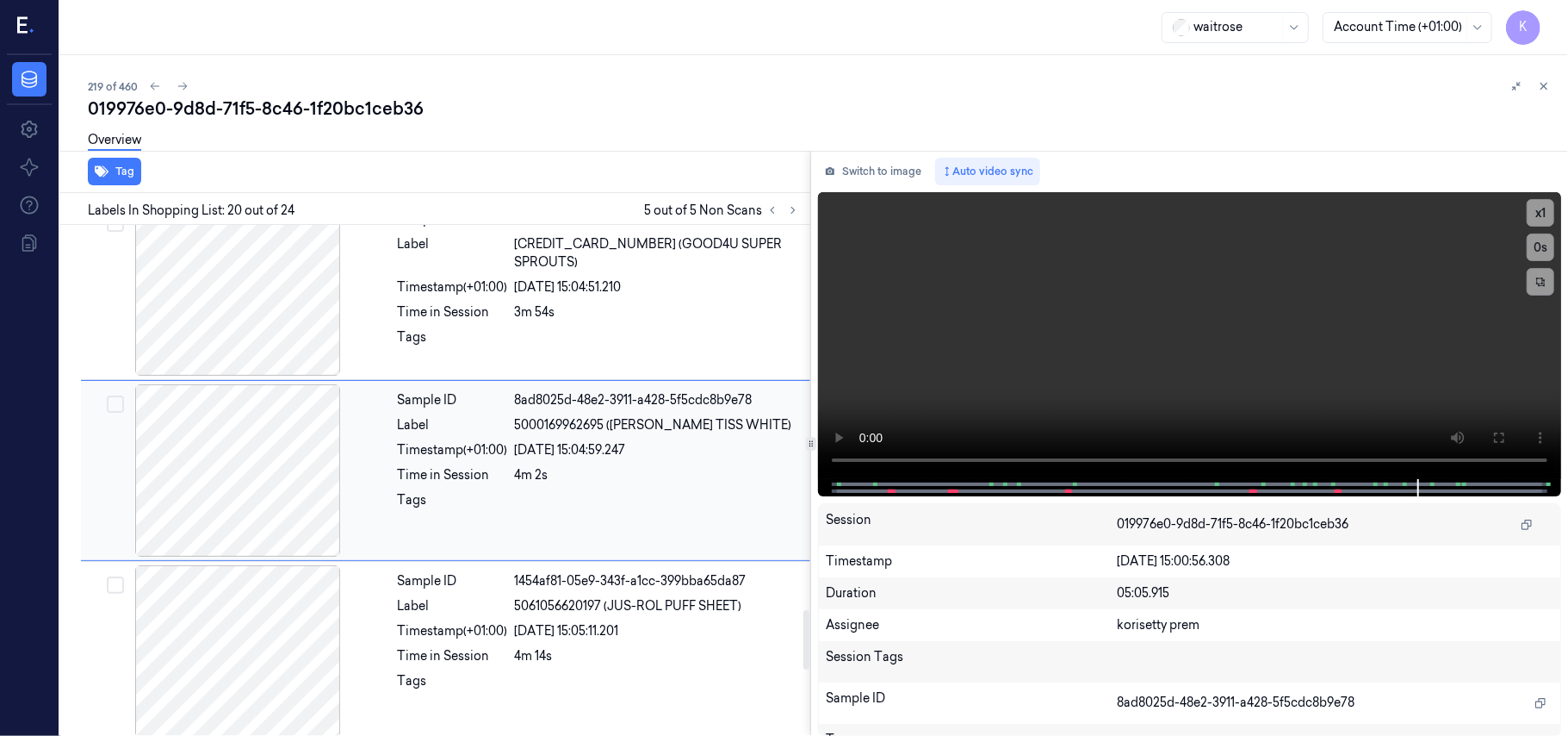
click at [571, 484] on div "4m 2s" at bounding box center [657, 475] width 285 height 18
click at [587, 345] on div at bounding box center [657, 343] width 285 height 28
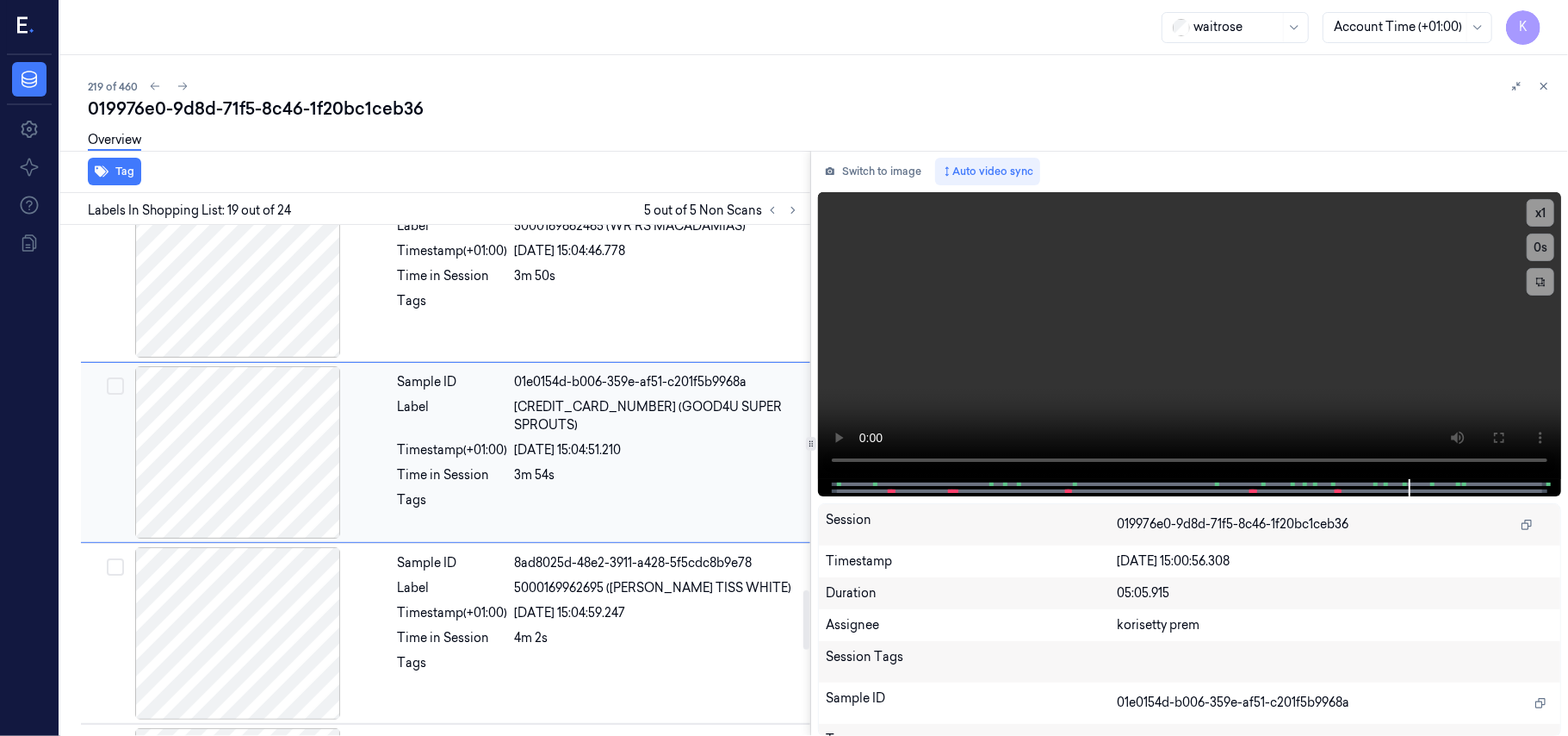
scroll to position [3113, 0]
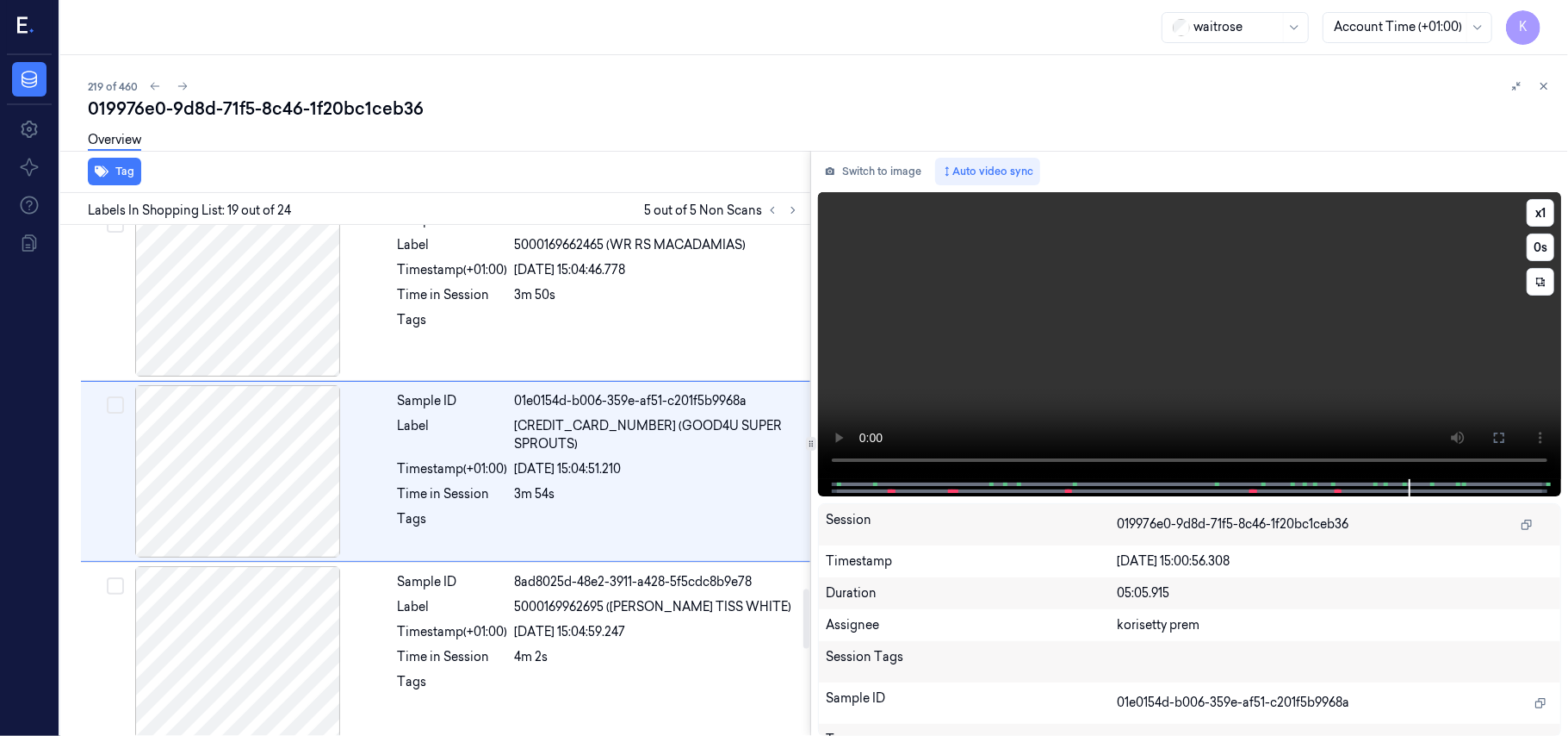
click at [1052, 401] on video at bounding box center [1190, 336] width 743 height 287
click at [1326, 393] on video at bounding box center [1190, 336] width 743 height 287
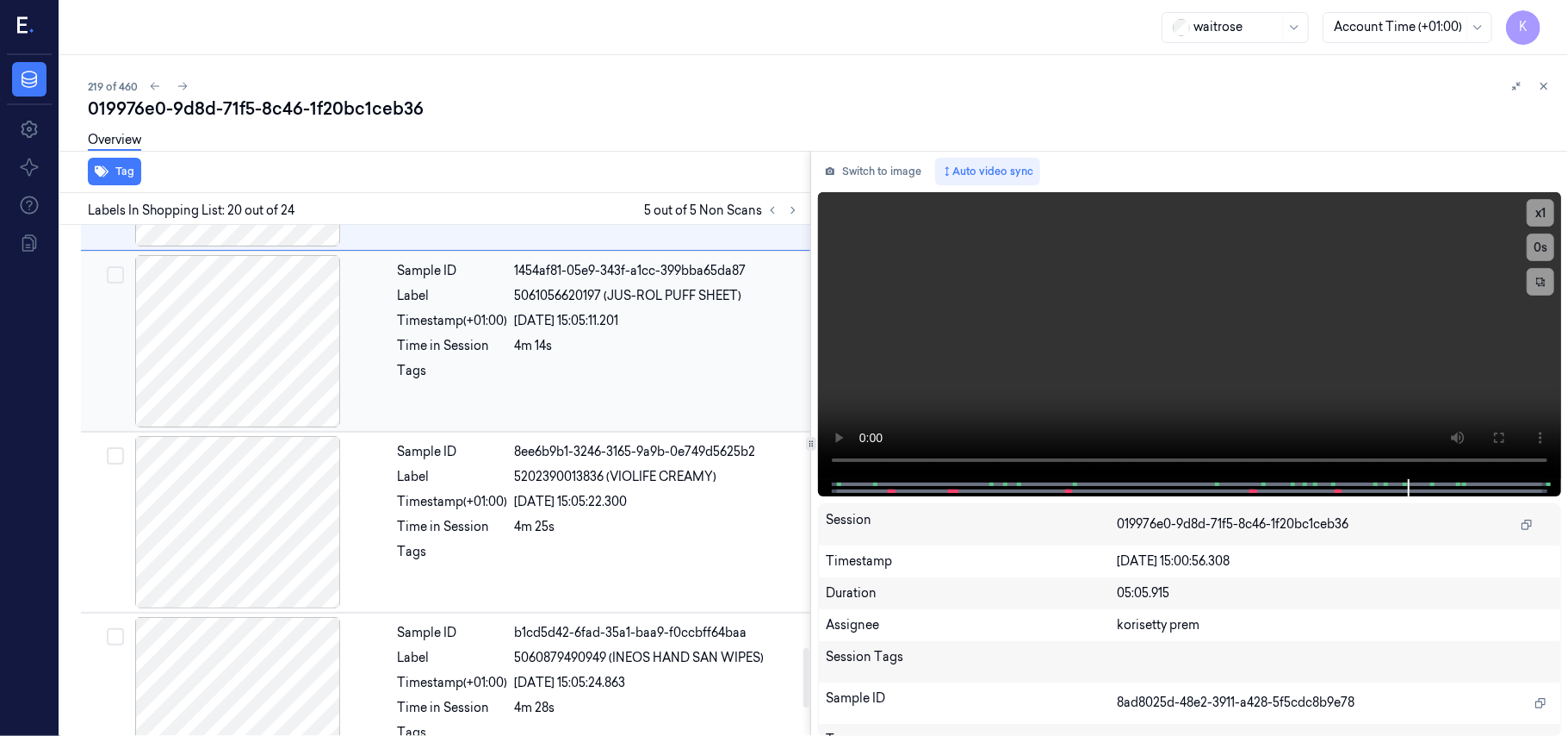
scroll to position [3640, 0]
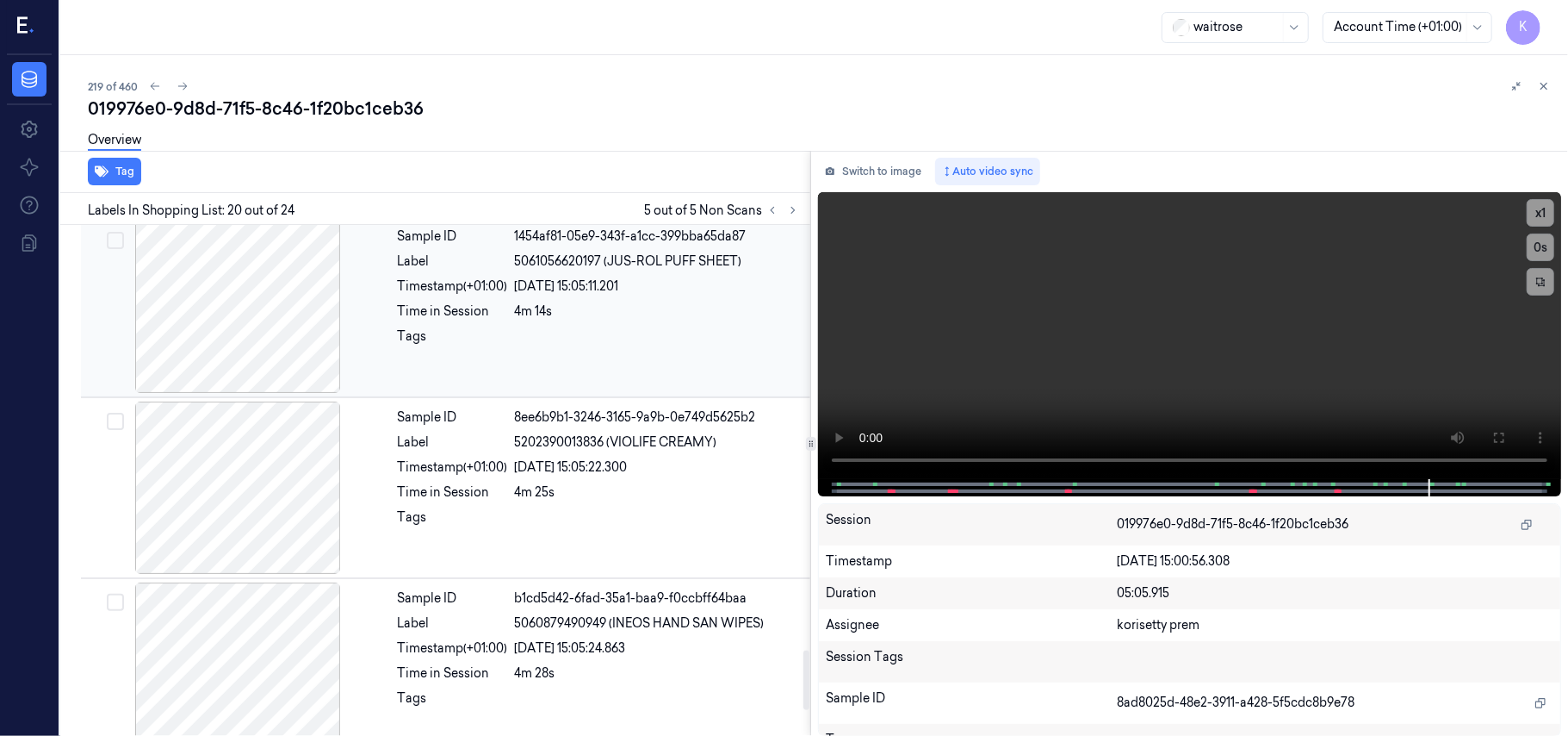
click at [585, 321] on div "4m 14s" at bounding box center [657, 312] width 285 height 18
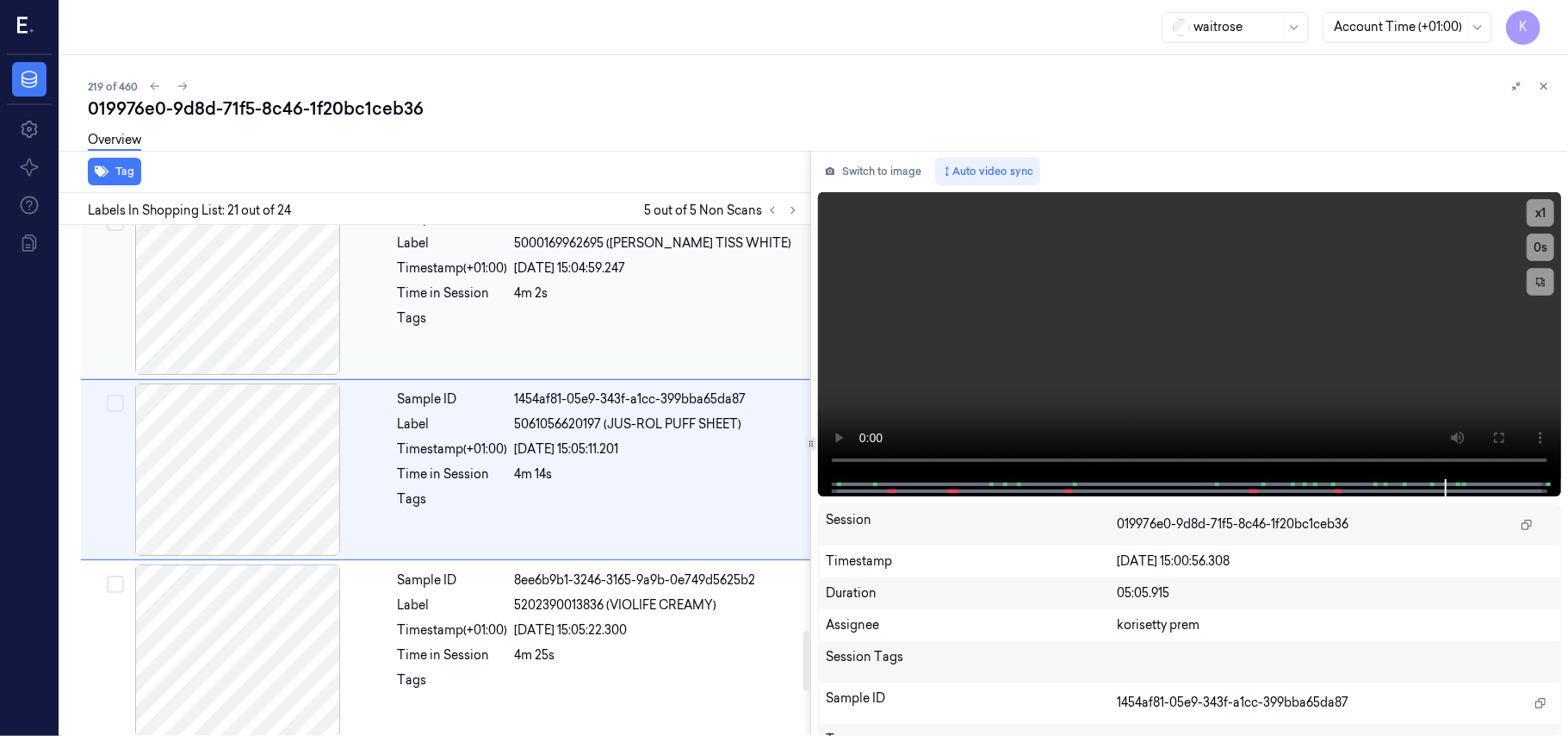
click at [571, 324] on div at bounding box center [657, 324] width 285 height 28
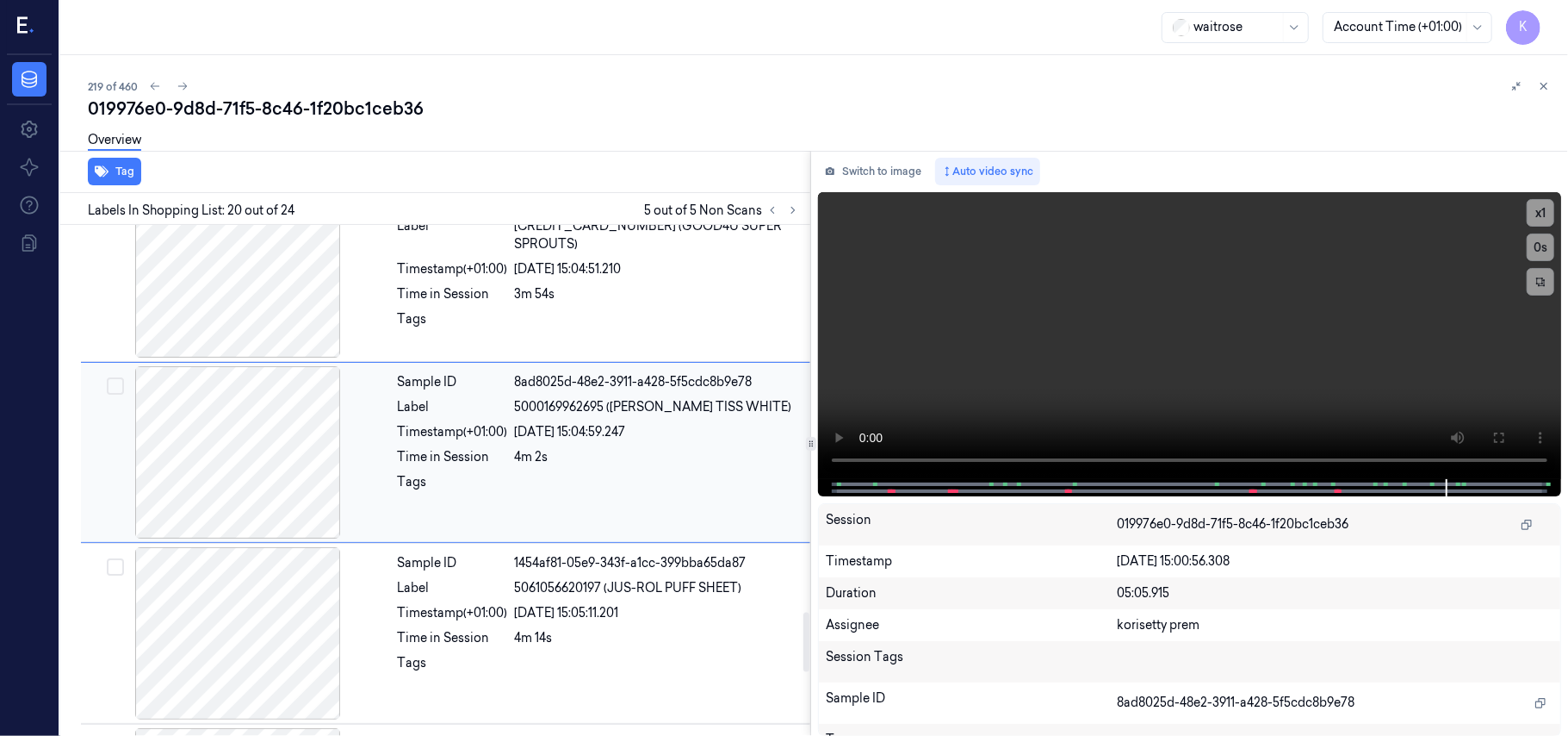
scroll to position [3296, 0]
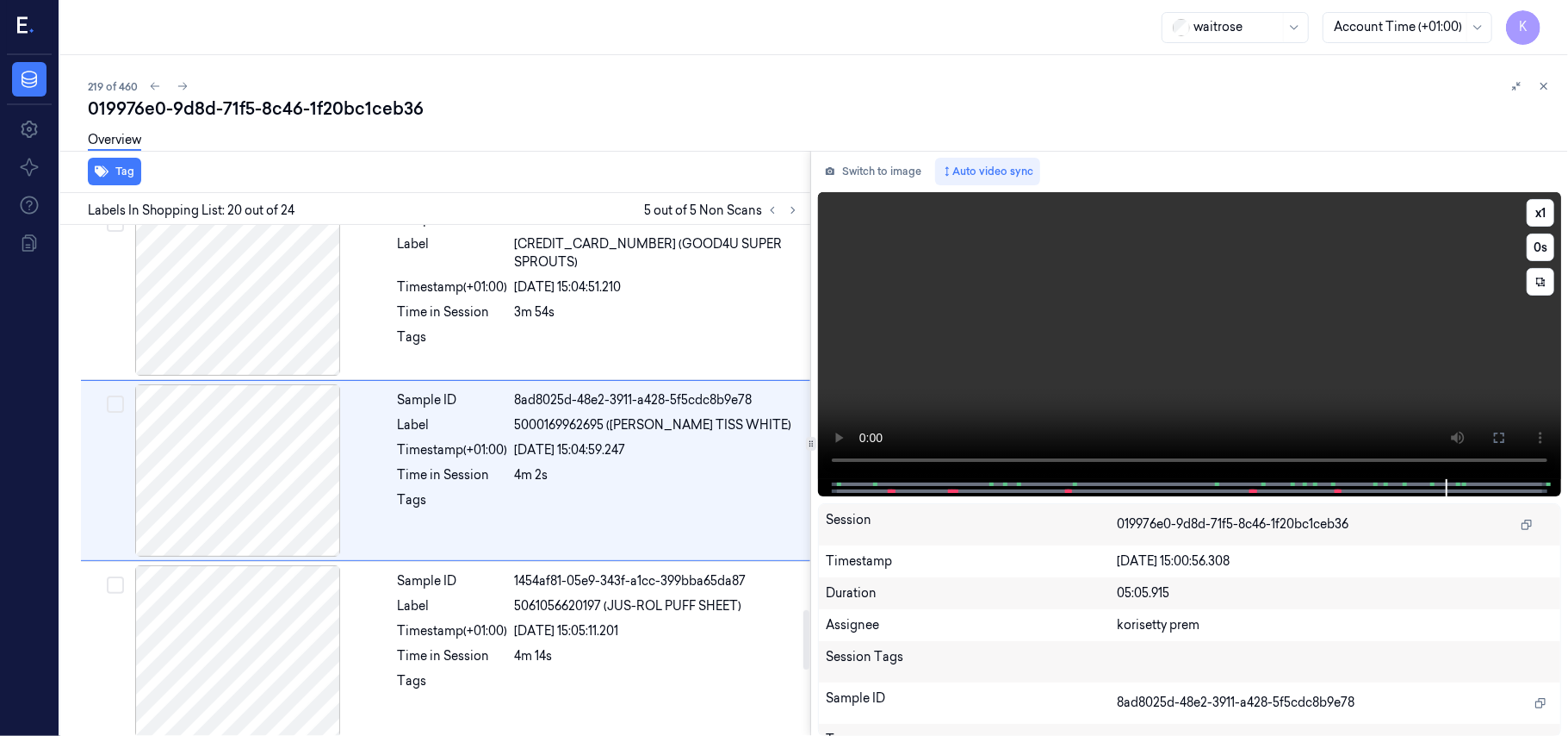
click at [1282, 367] on video at bounding box center [1190, 336] width 743 height 287
click at [1027, 413] on video at bounding box center [1190, 336] width 743 height 287
click at [1141, 297] on video at bounding box center [1190, 336] width 743 height 287
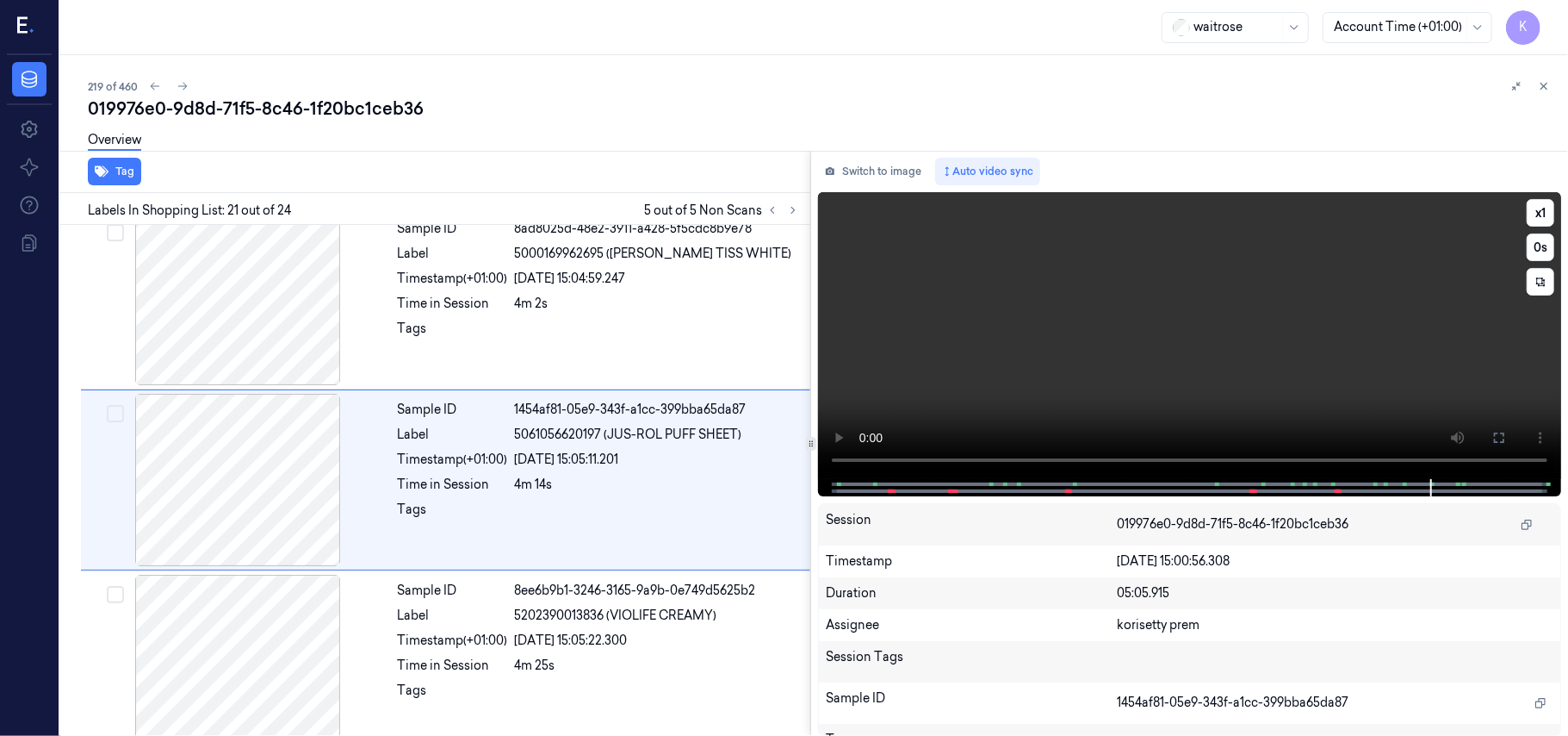
scroll to position [3477, 0]
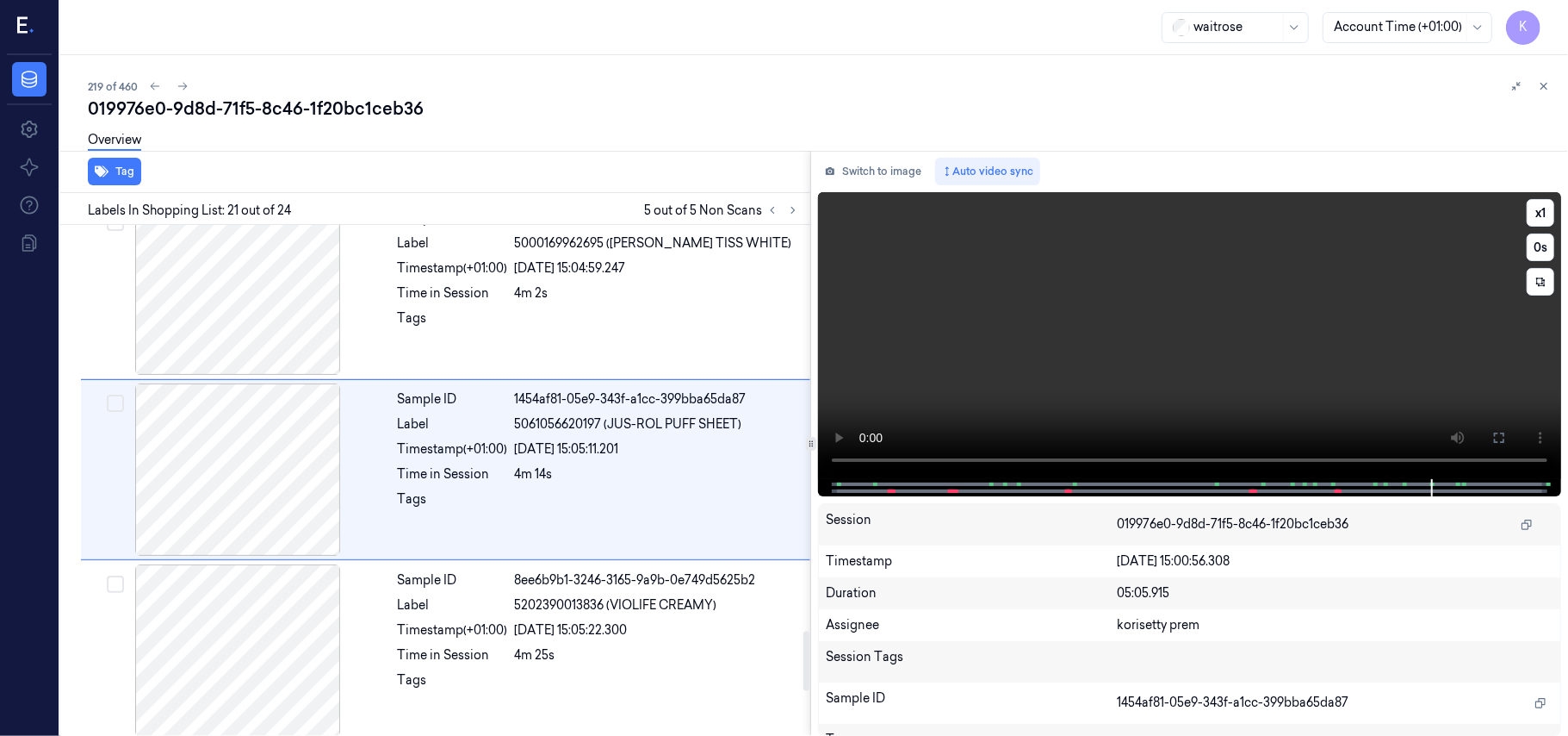
click at [1139, 359] on video at bounding box center [1190, 336] width 743 height 287
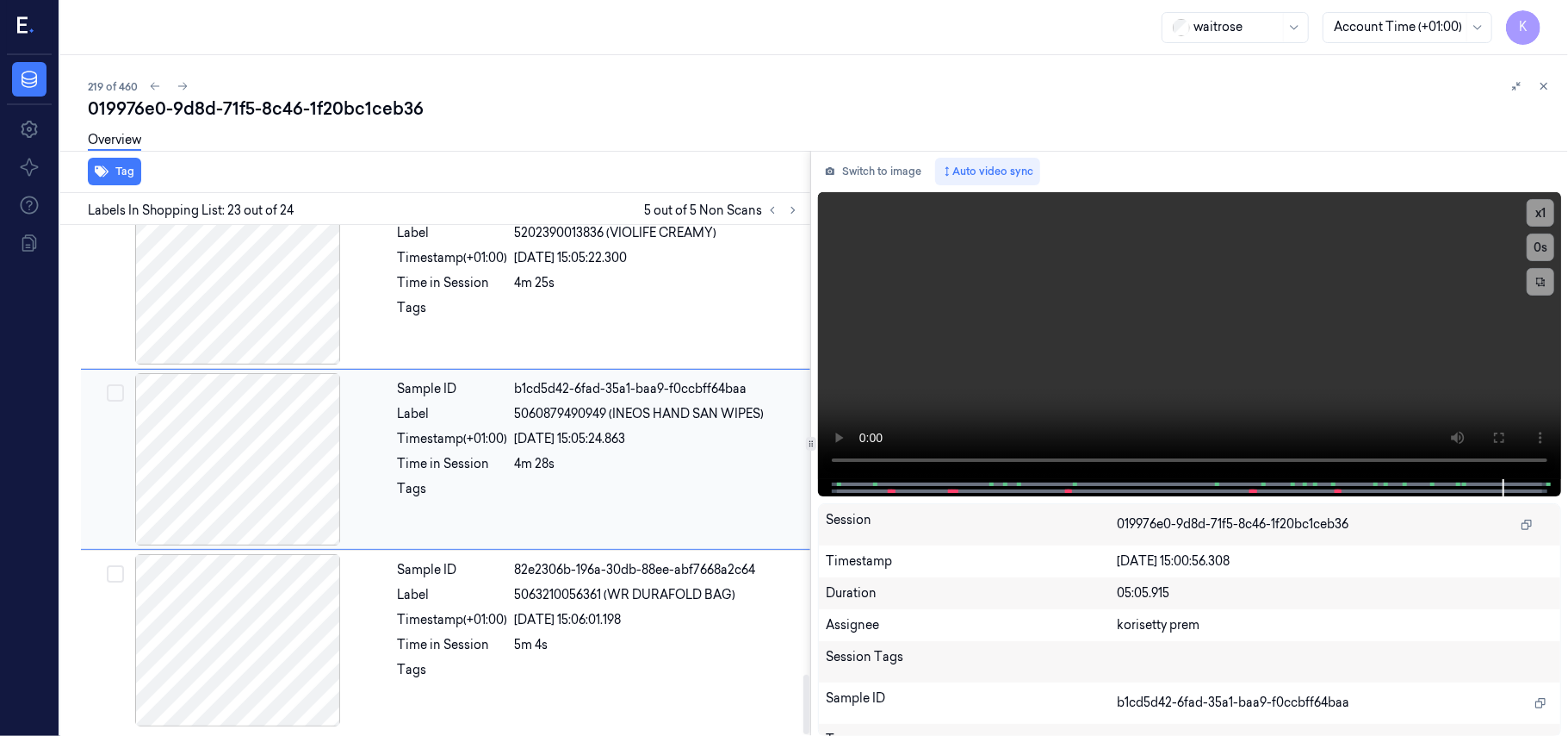
scroll to position [3863, 0]
click at [1545, 212] on button "x 1" at bounding box center [1541, 213] width 28 height 28
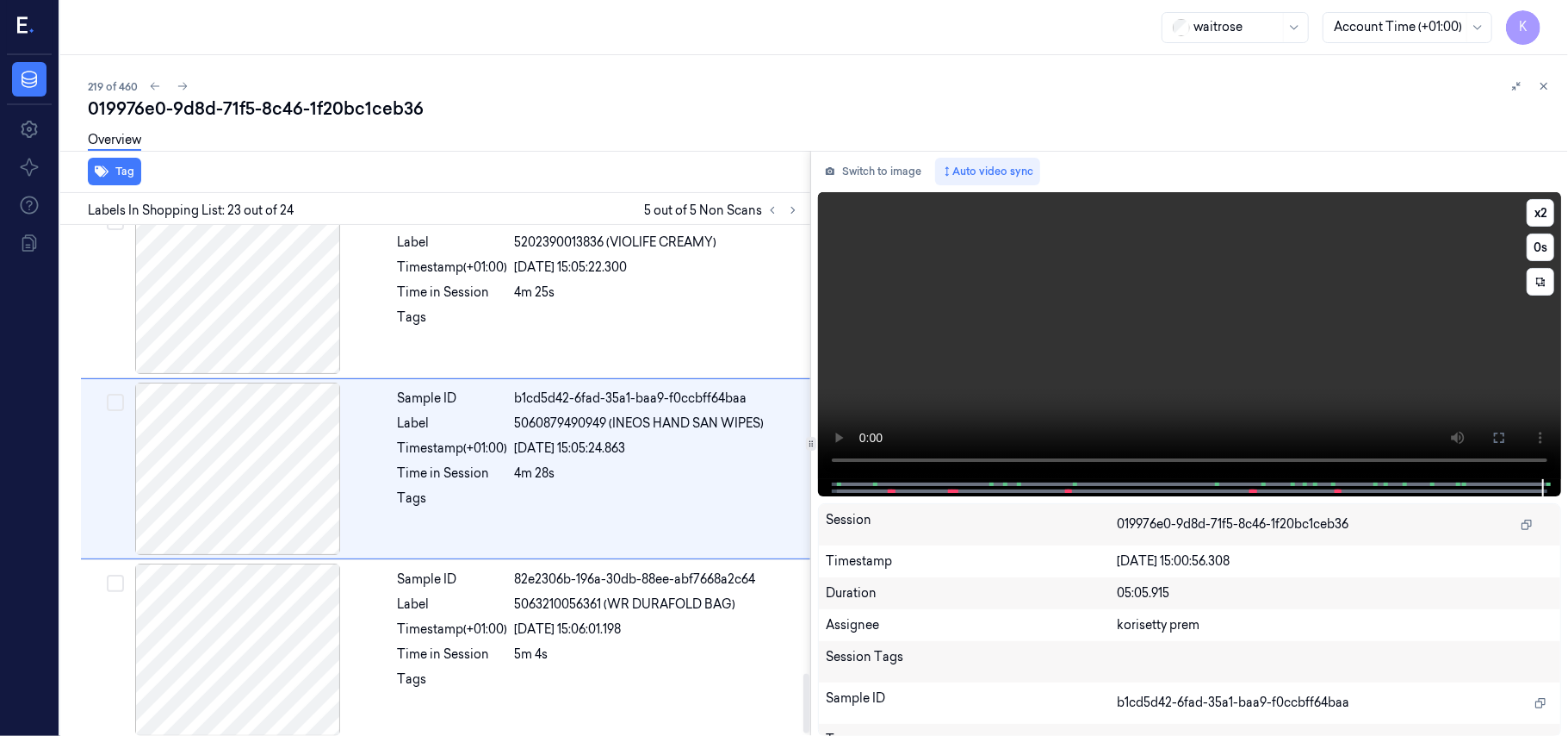
click at [1161, 311] on video at bounding box center [1190, 336] width 743 height 287
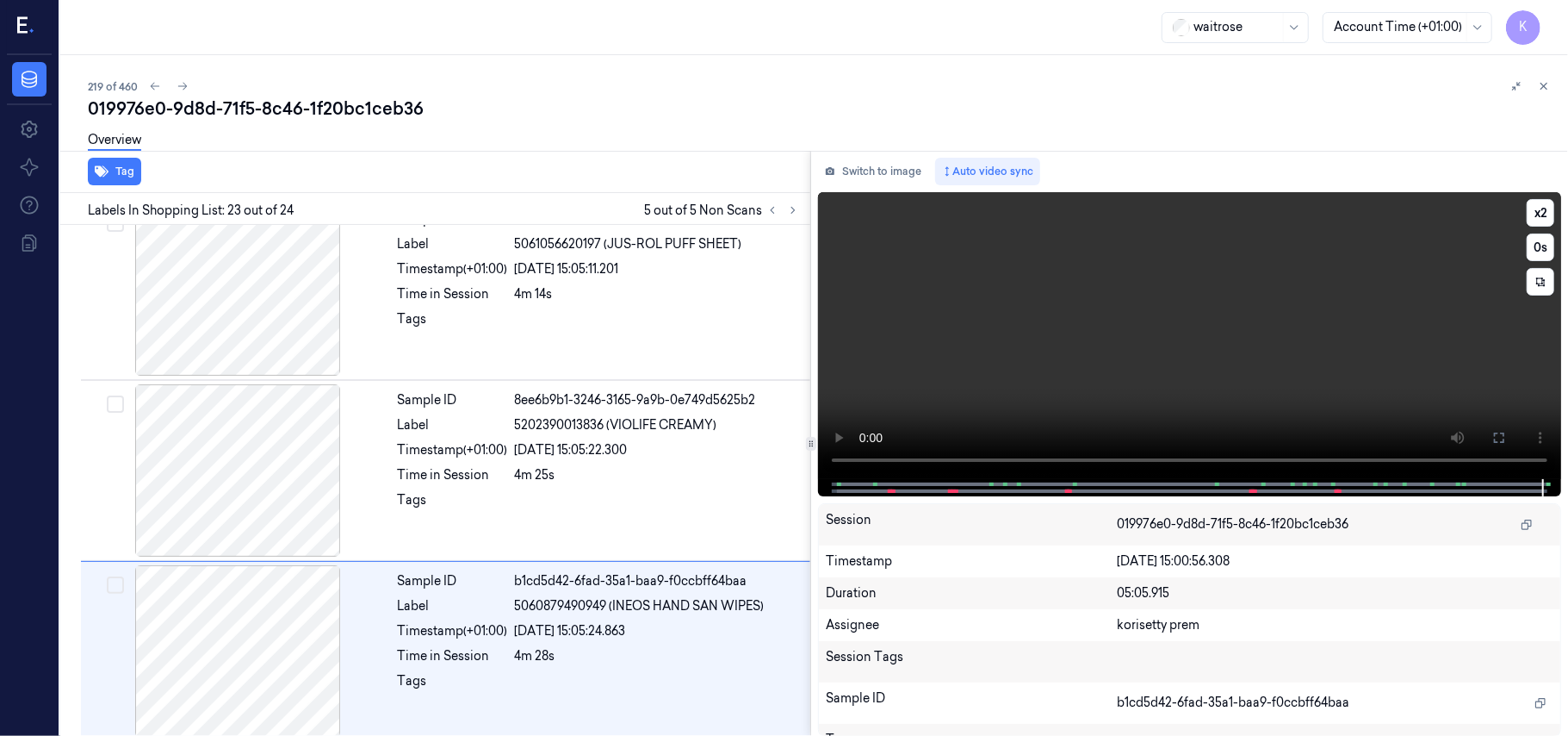
click at [1161, 311] on video at bounding box center [1190, 336] width 743 height 287
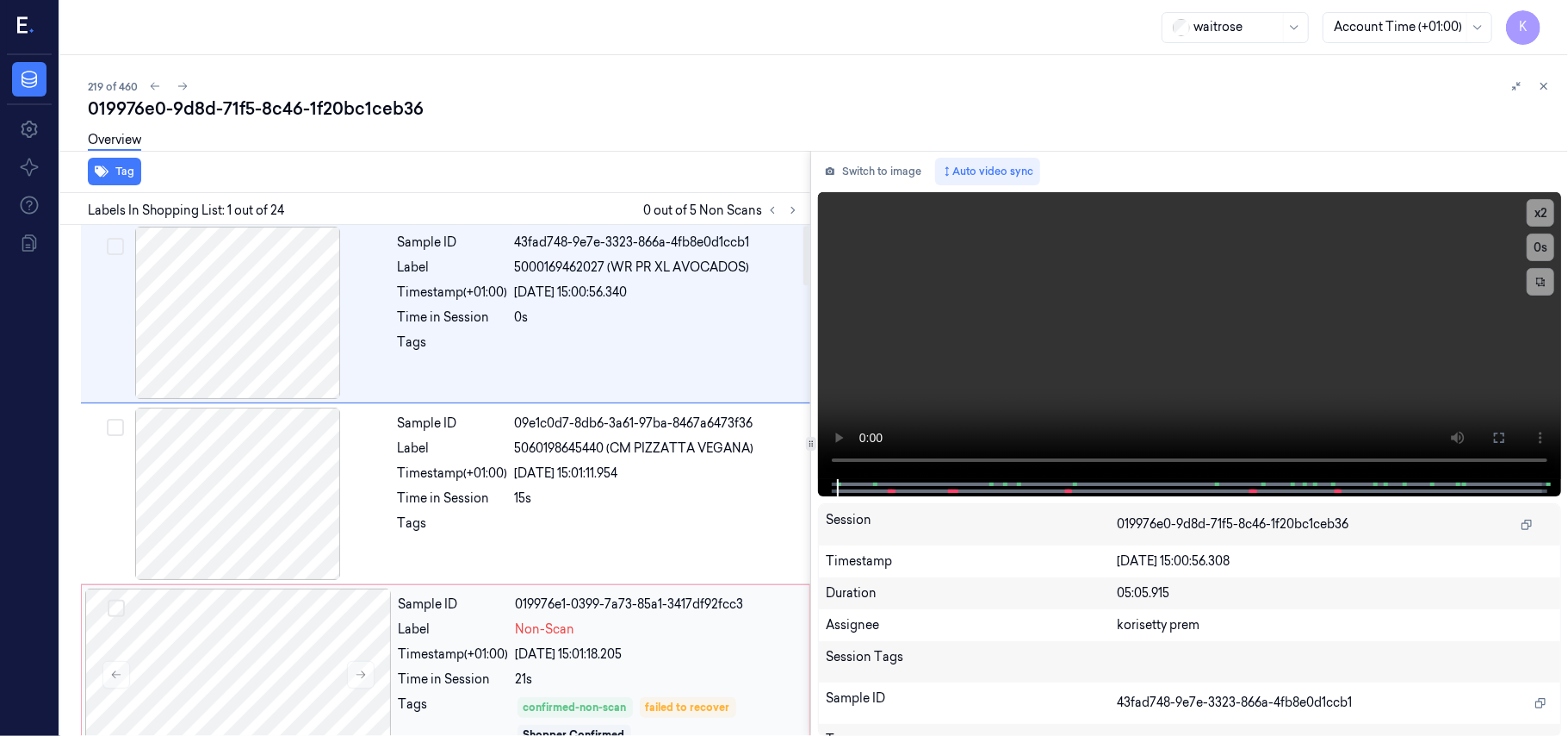
scroll to position [0, 0]
click at [793, 212] on icon at bounding box center [793, 210] width 12 height 12
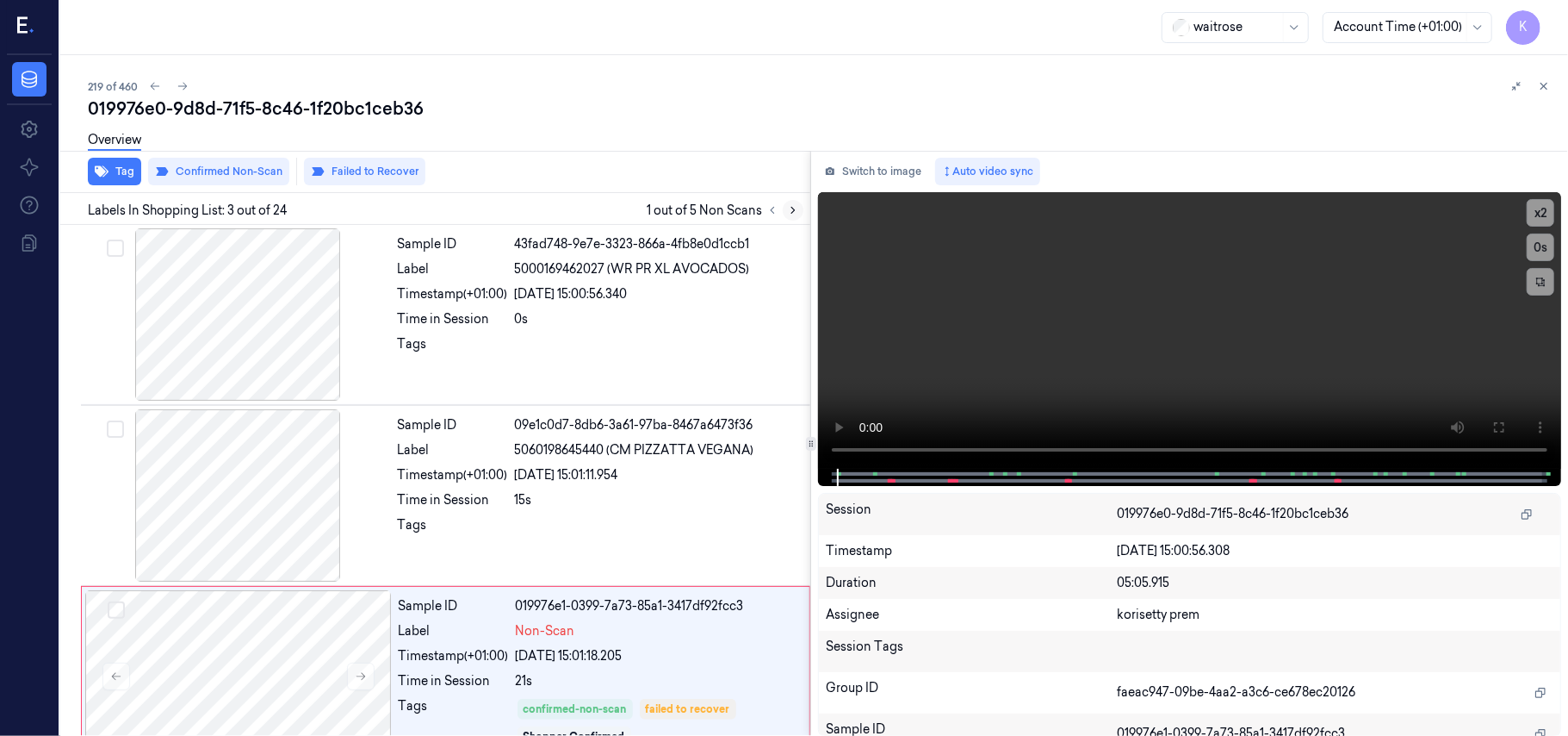
scroll to position [196, 0]
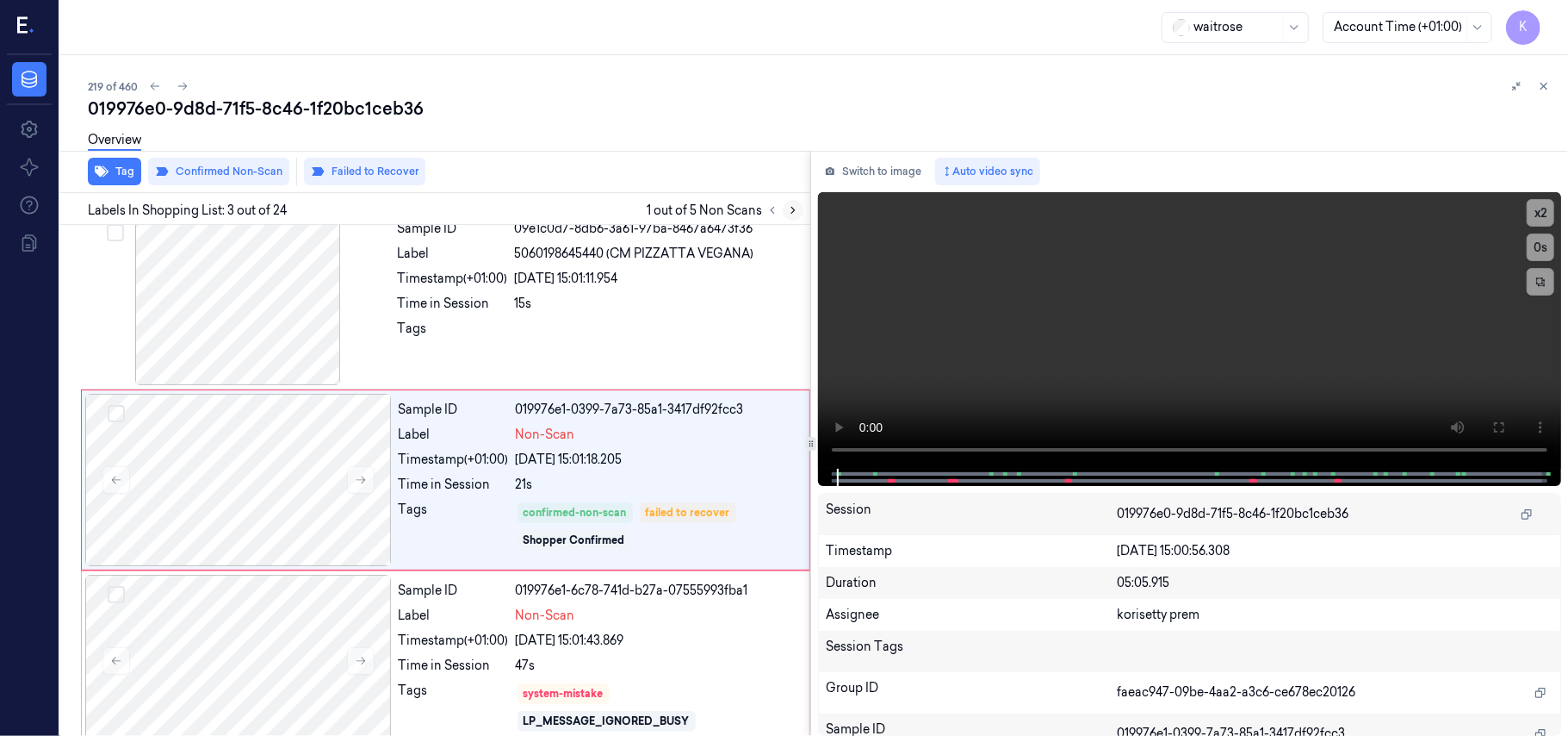
click at [793, 212] on icon at bounding box center [793, 210] width 12 height 12
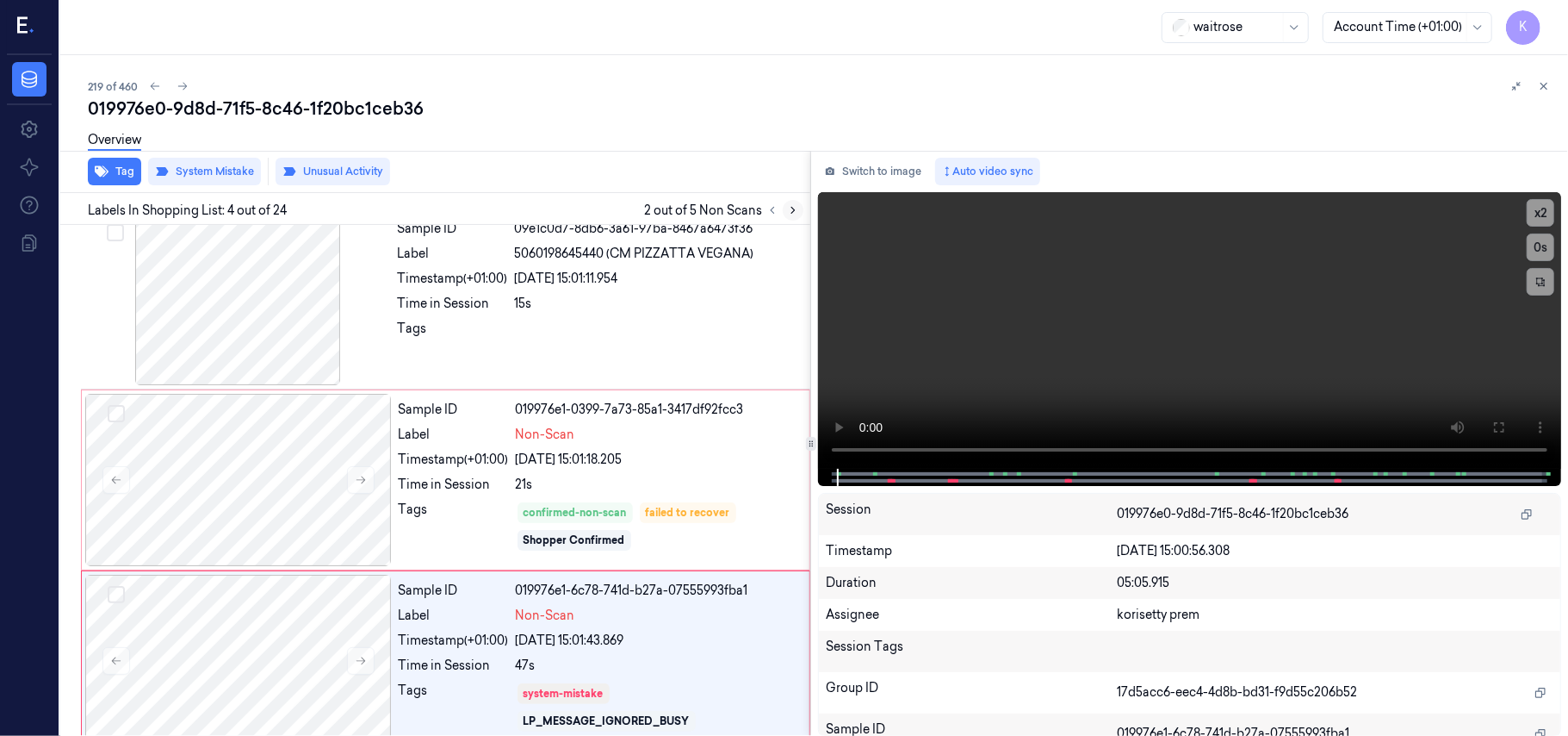
scroll to position [384, 0]
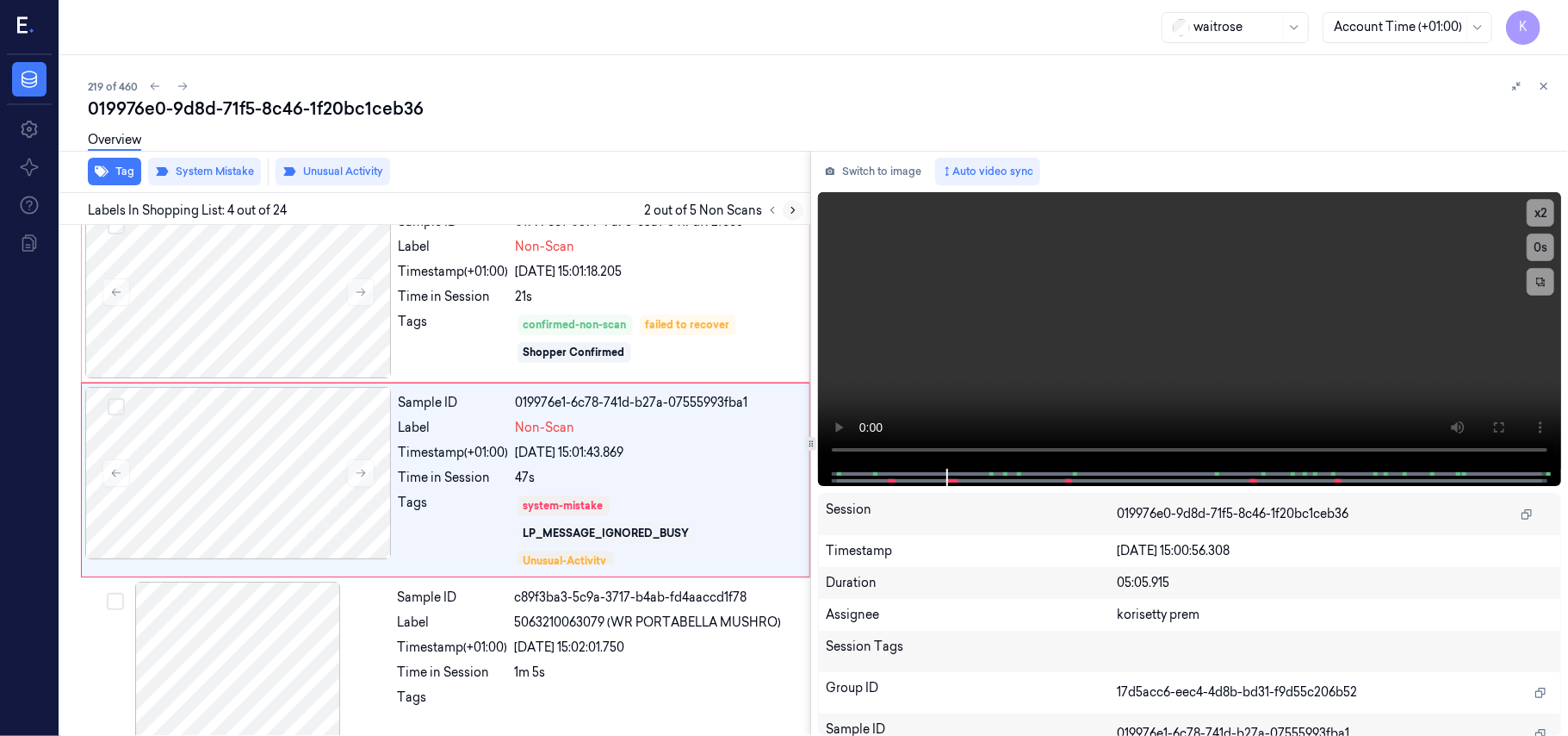
click at [793, 212] on icon at bounding box center [793, 210] width 12 height 12
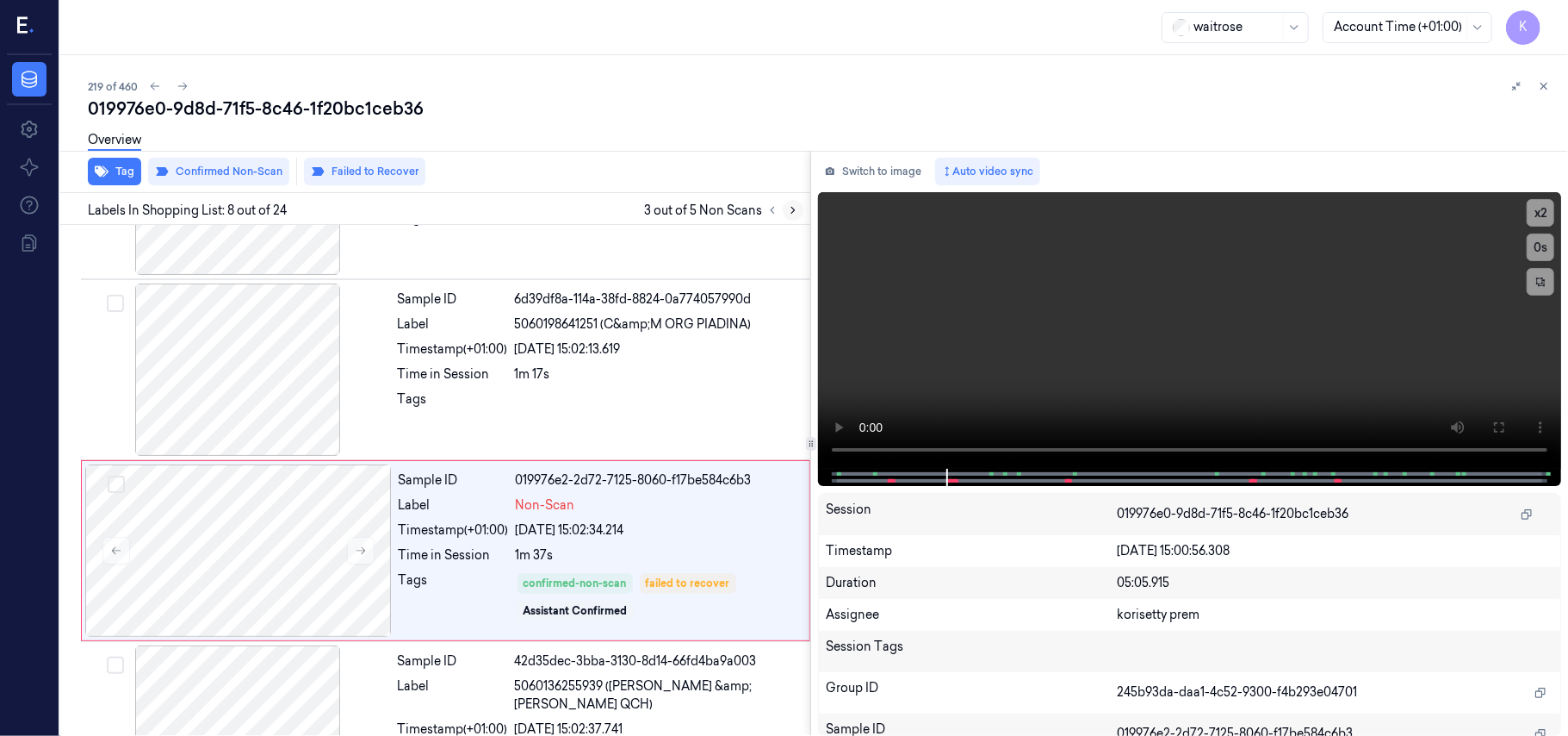
scroll to position [1117, 0]
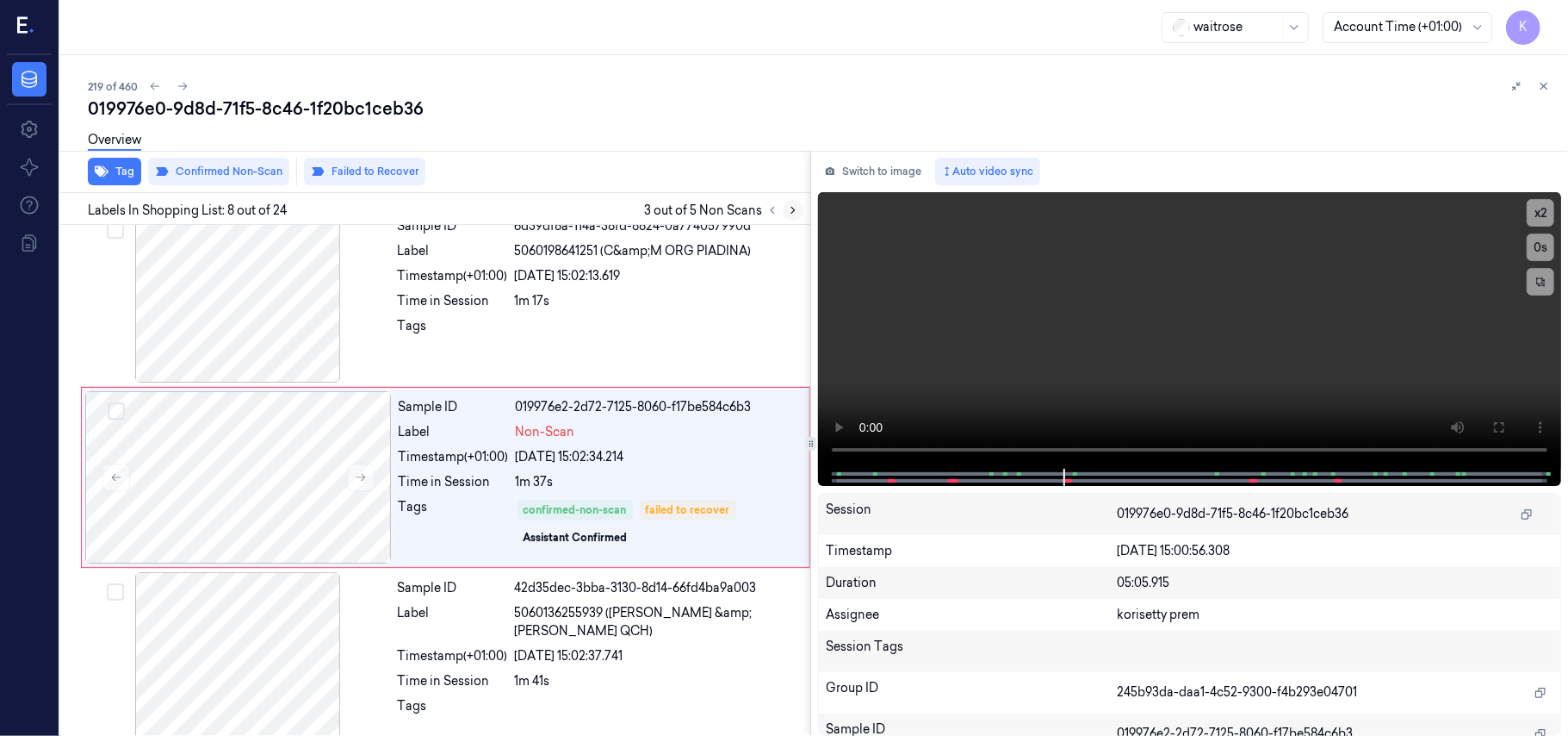
click at [793, 212] on icon at bounding box center [793, 210] width 12 height 12
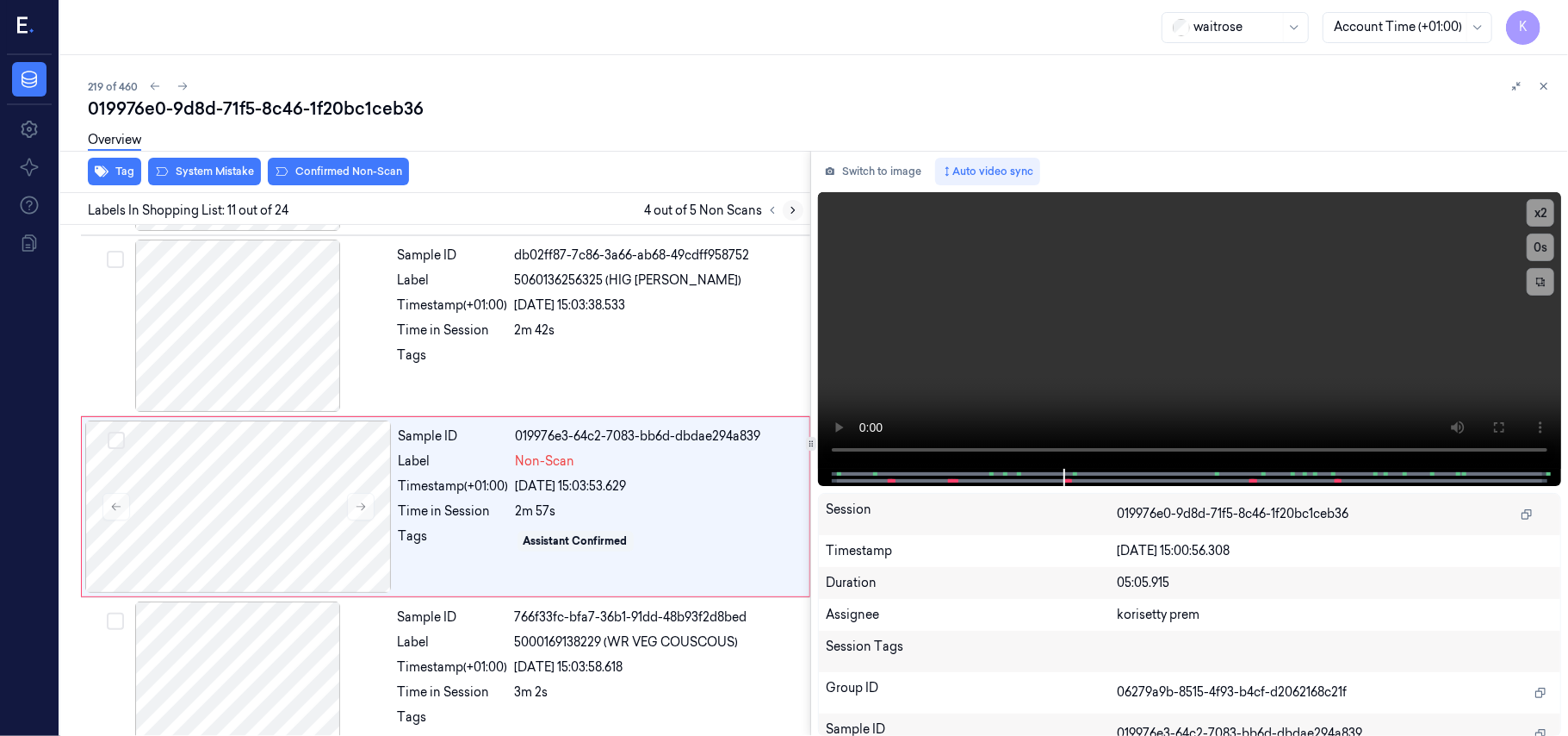
scroll to position [1662, 0]
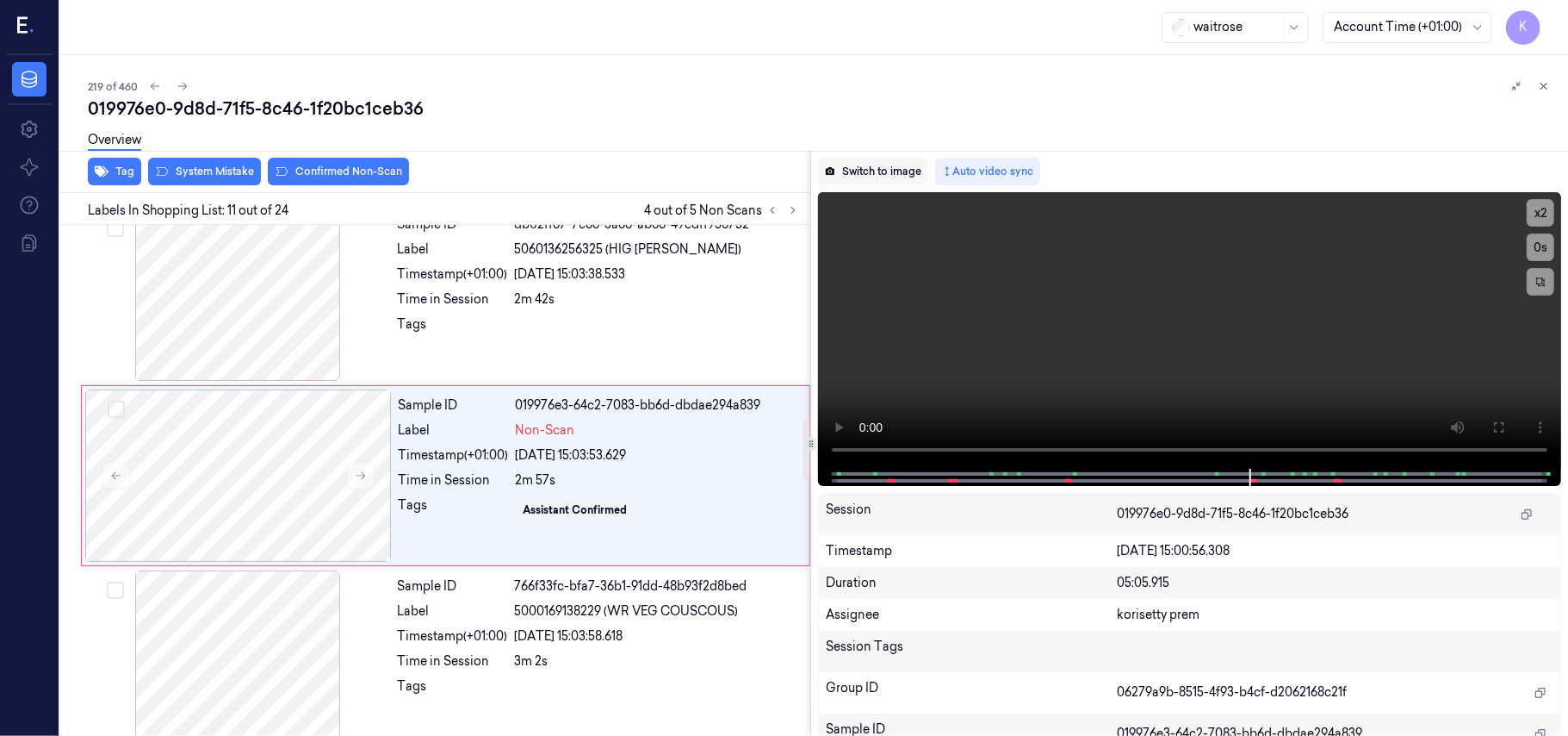
click at [878, 174] on button "Switch to image" at bounding box center [873, 171] width 111 height 28
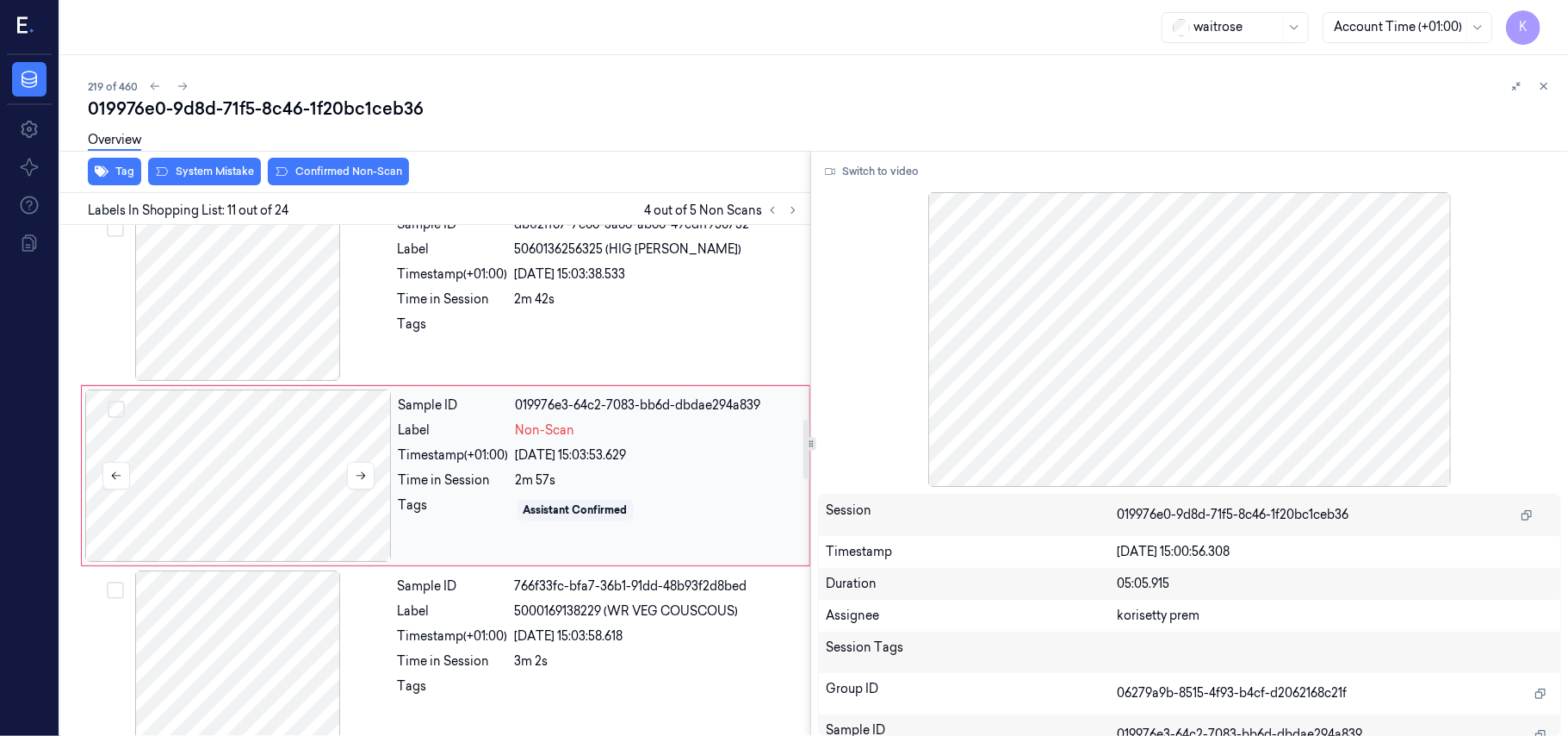
click at [309, 469] on div at bounding box center [239, 475] width 307 height 172
click at [345, 479] on div at bounding box center [239, 475] width 307 height 172
click at [360, 482] on icon at bounding box center [360, 475] width 12 height 12
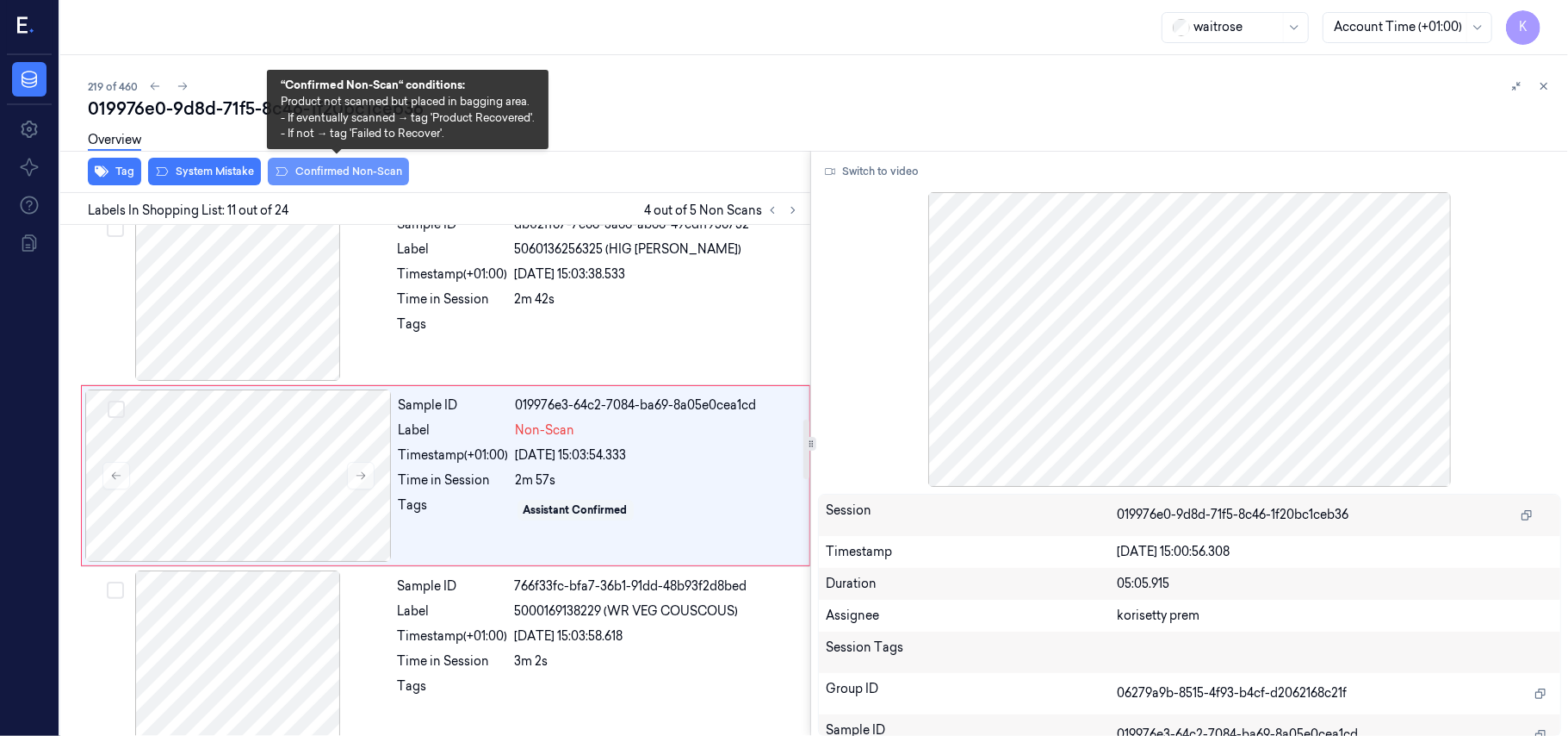
click at [373, 170] on button "Confirmed Non-Scan" at bounding box center [338, 171] width 141 height 28
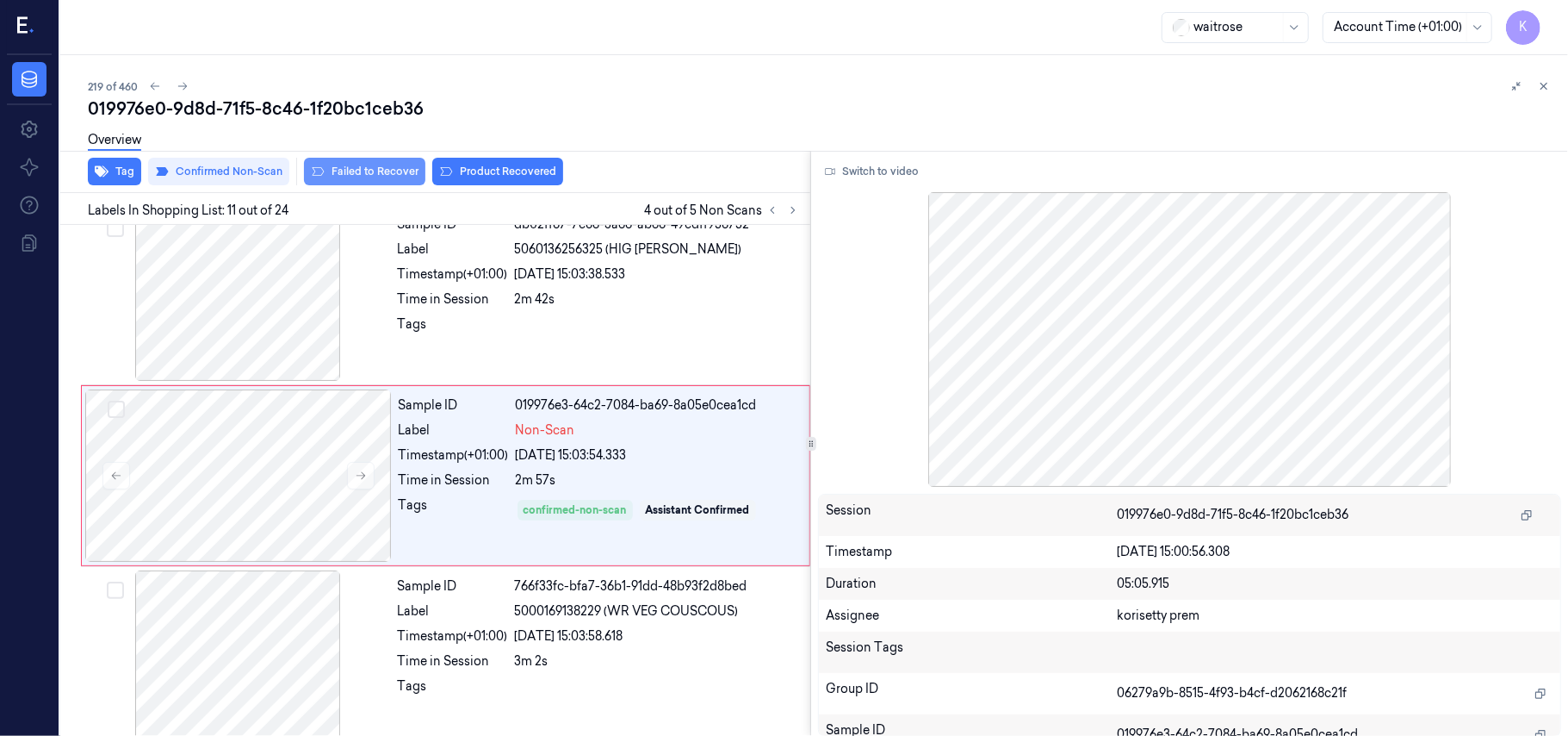
click at [345, 169] on button "Failed to Recover" at bounding box center [364, 171] width 121 height 28
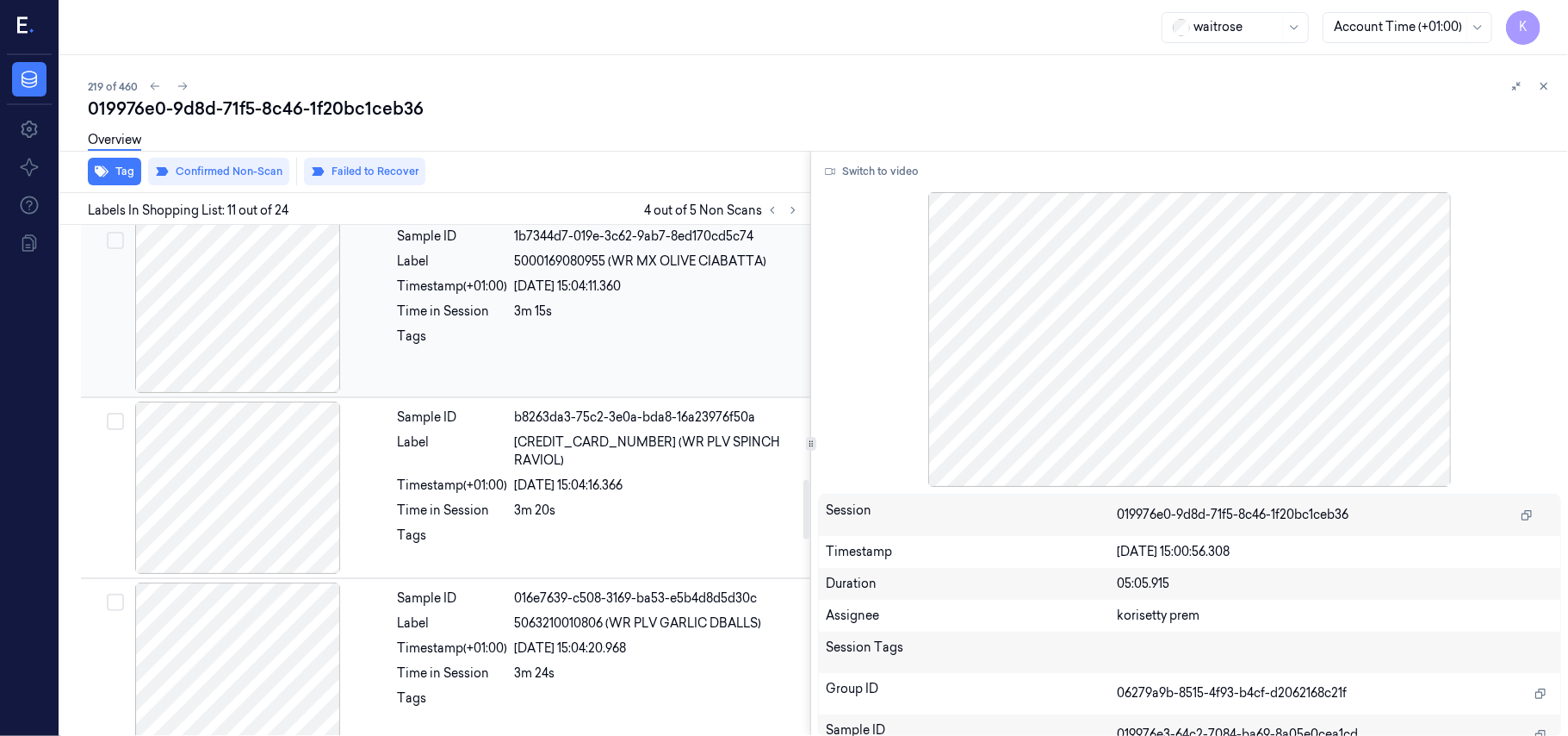
scroll to position [2237, 0]
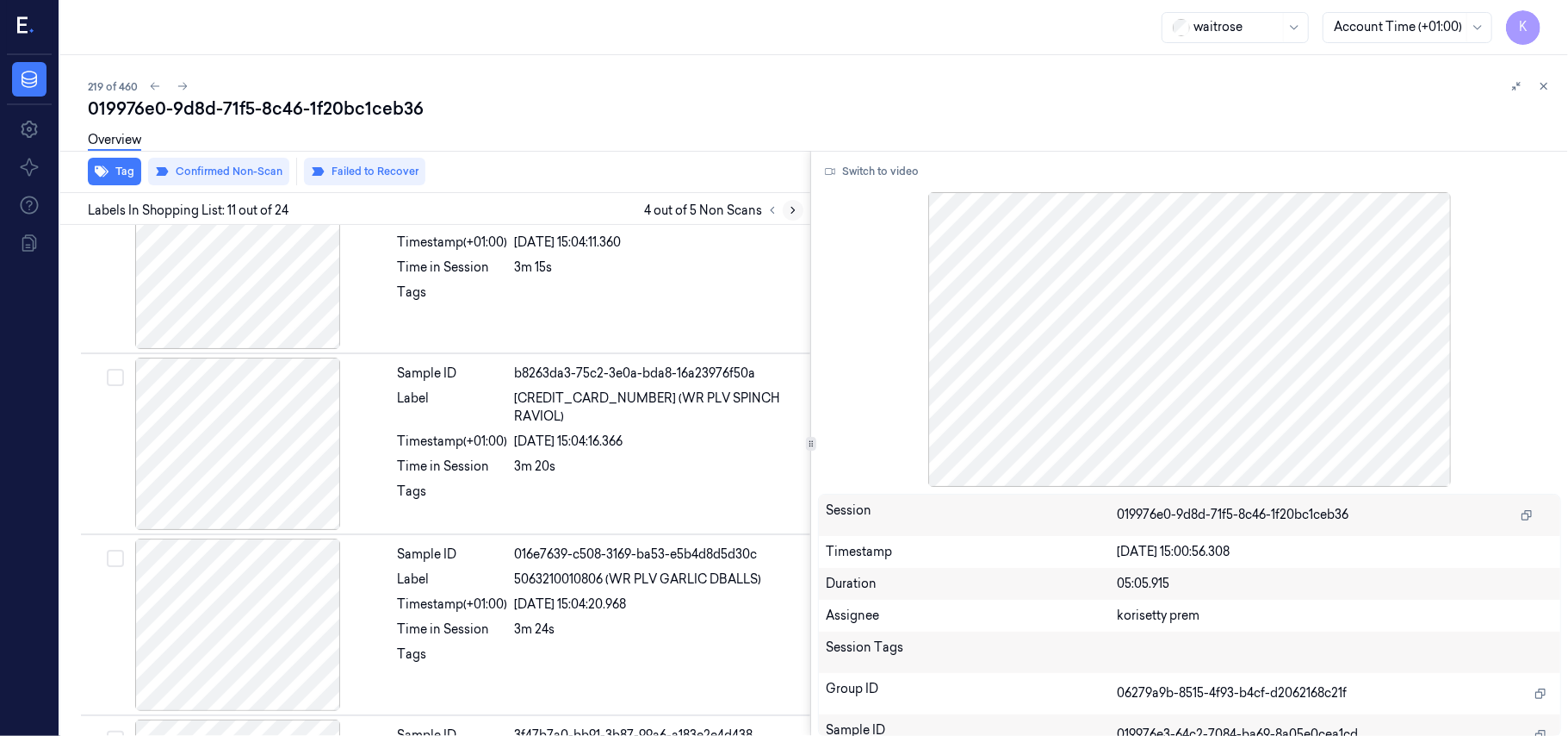
click at [794, 211] on icon at bounding box center [793, 210] width 12 height 12
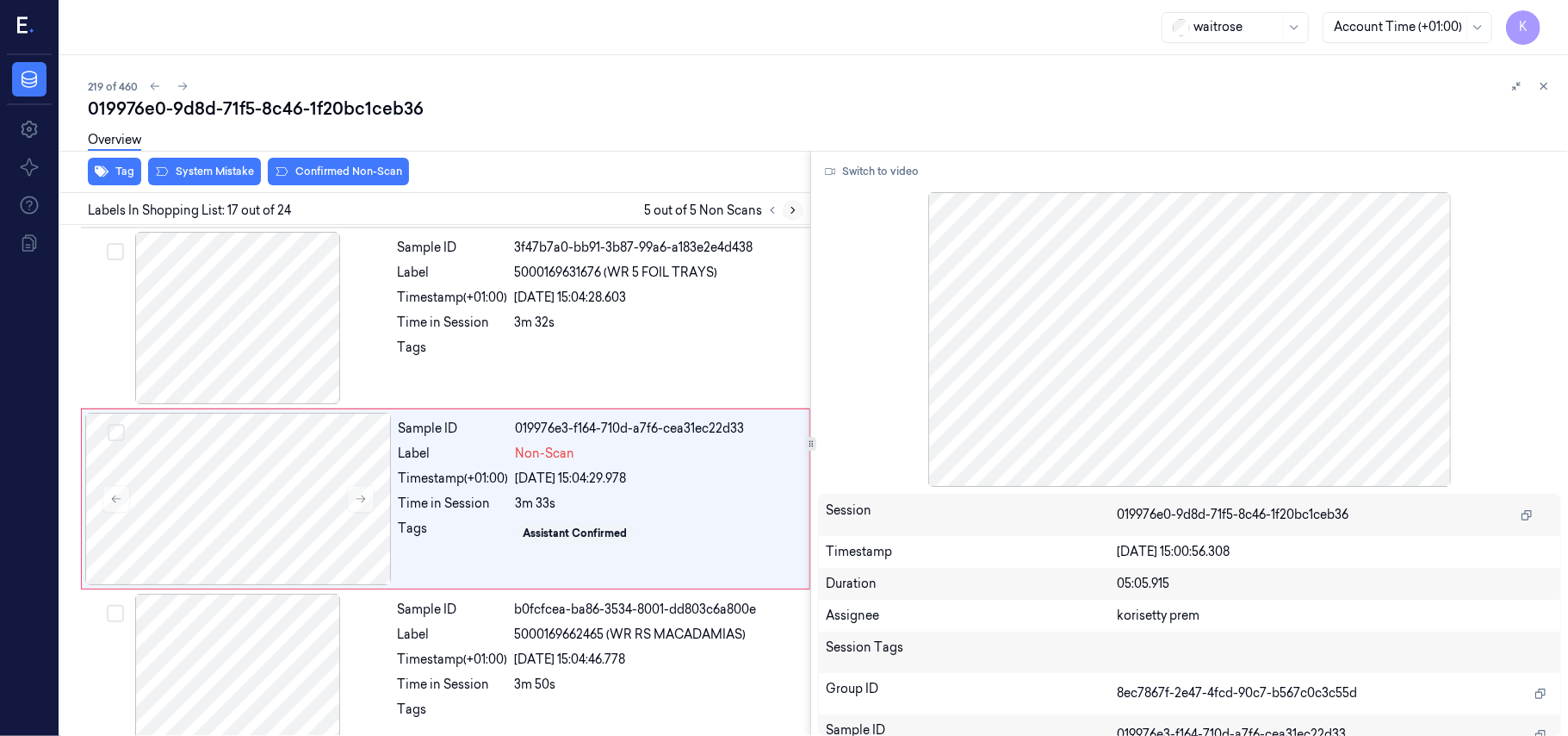
scroll to position [2751, 0]
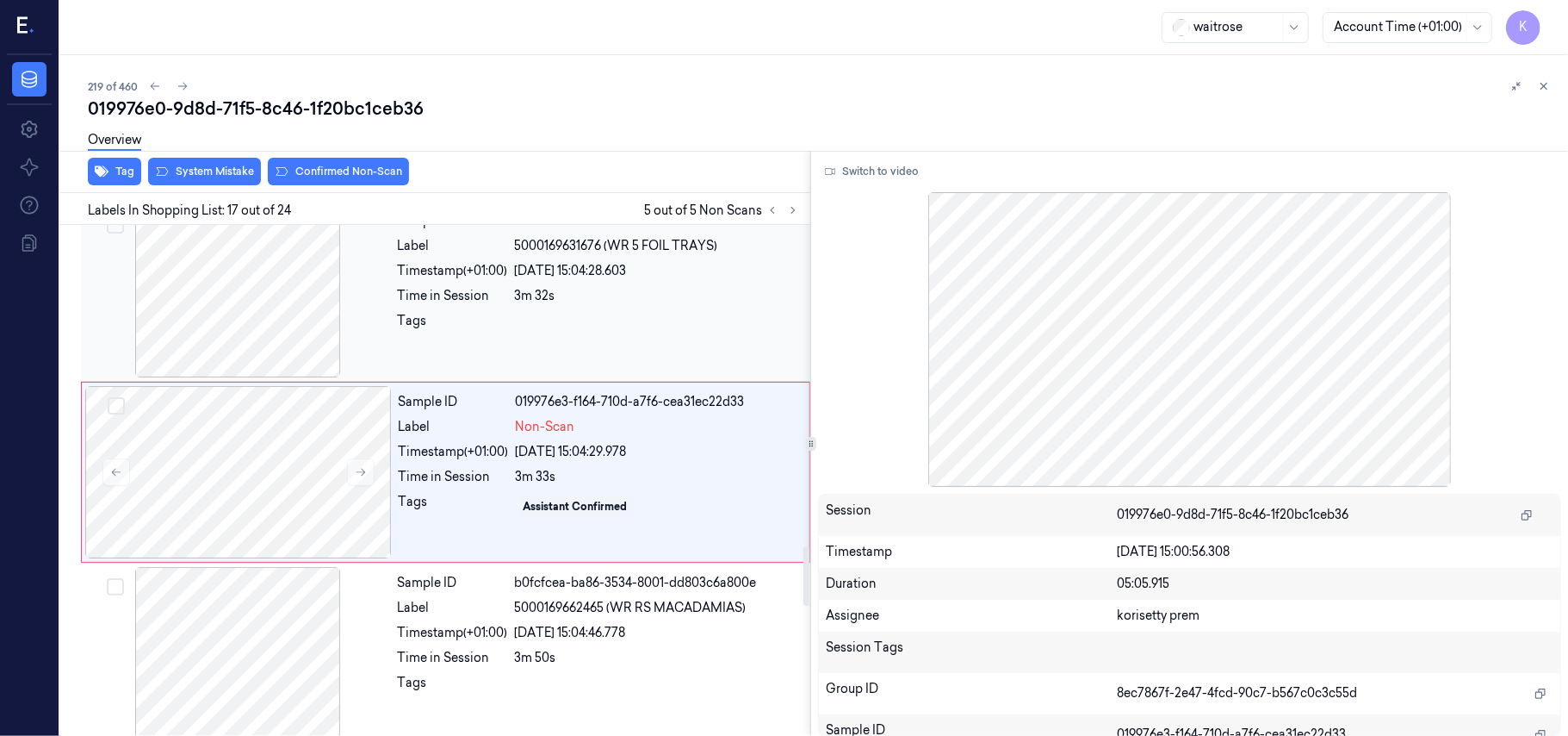
click at [284, 291] on div at bounding box center [238, 291] width 307 height 172
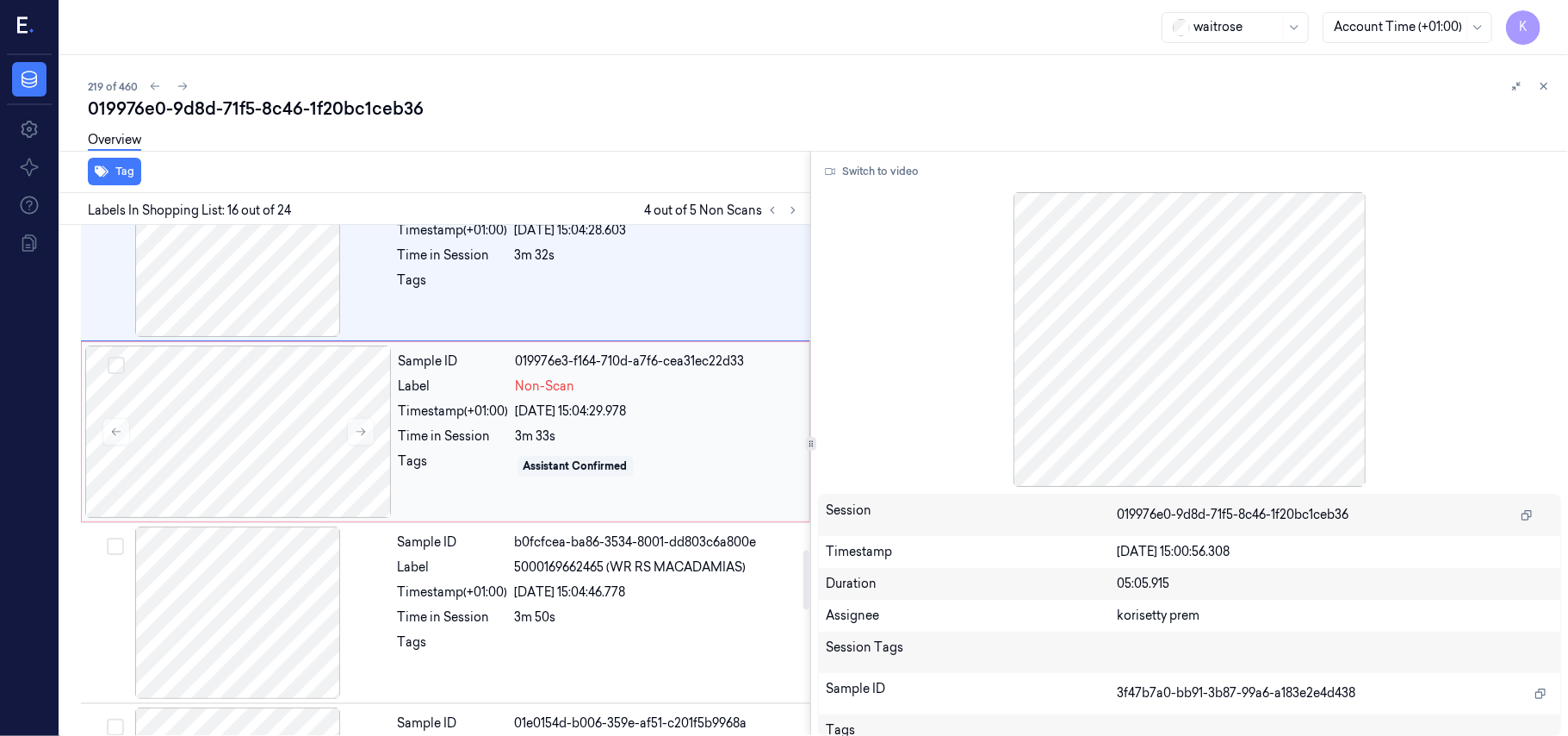
scroll to position [2799, 0]
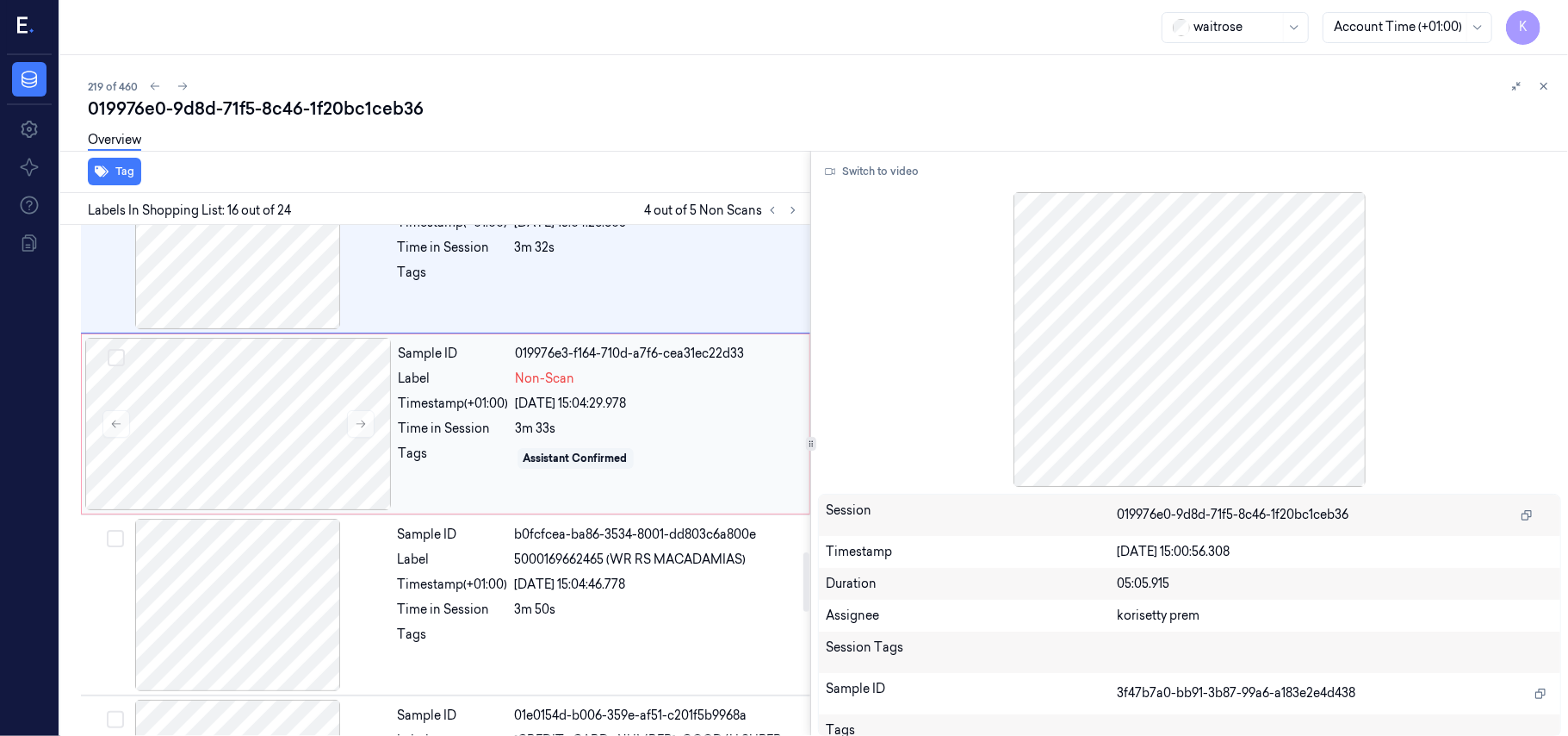
click at [514, 437] on div "Time in Session 3m 33s" at bounding box center [598, 428] width 400 height 18
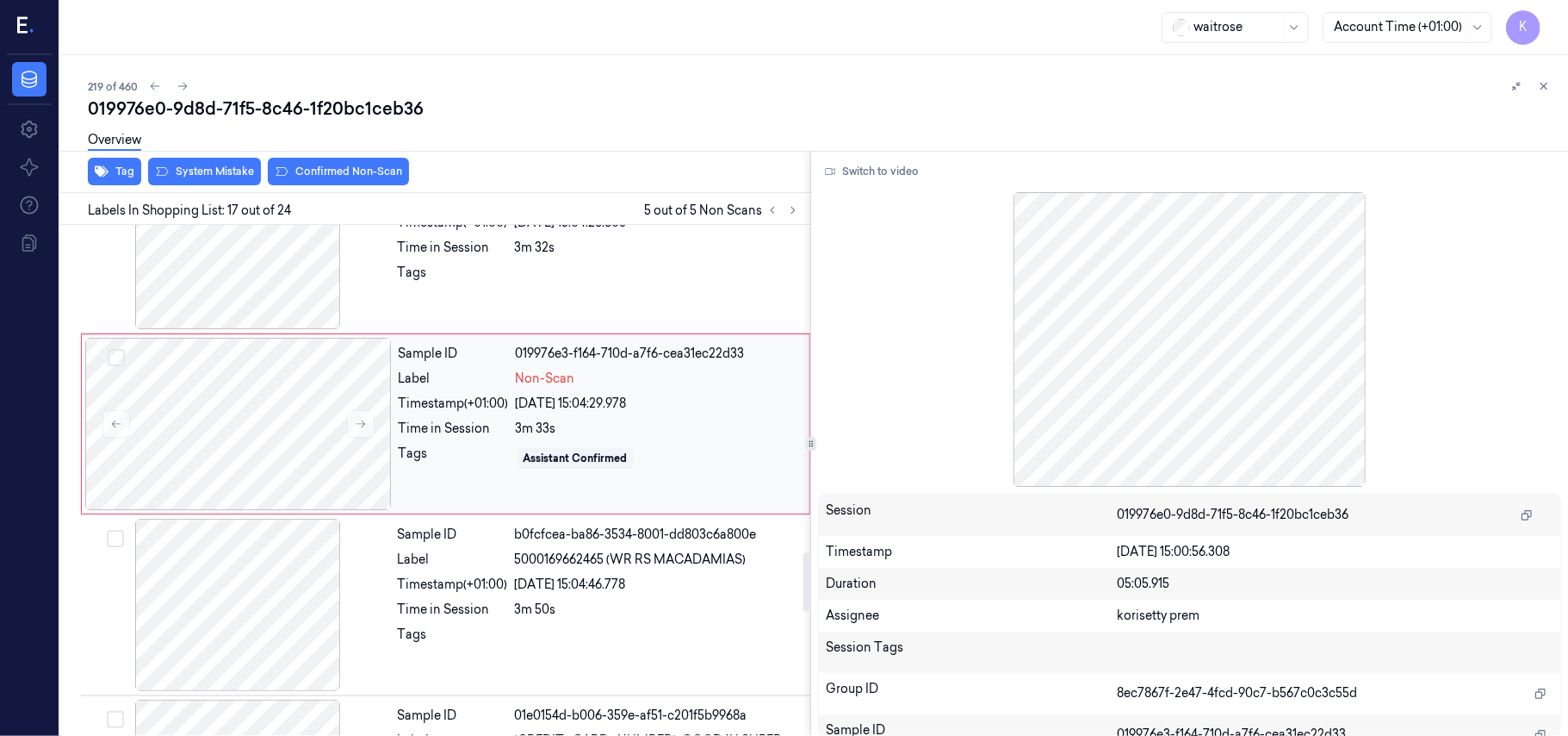
scroll to position [2751, 0]
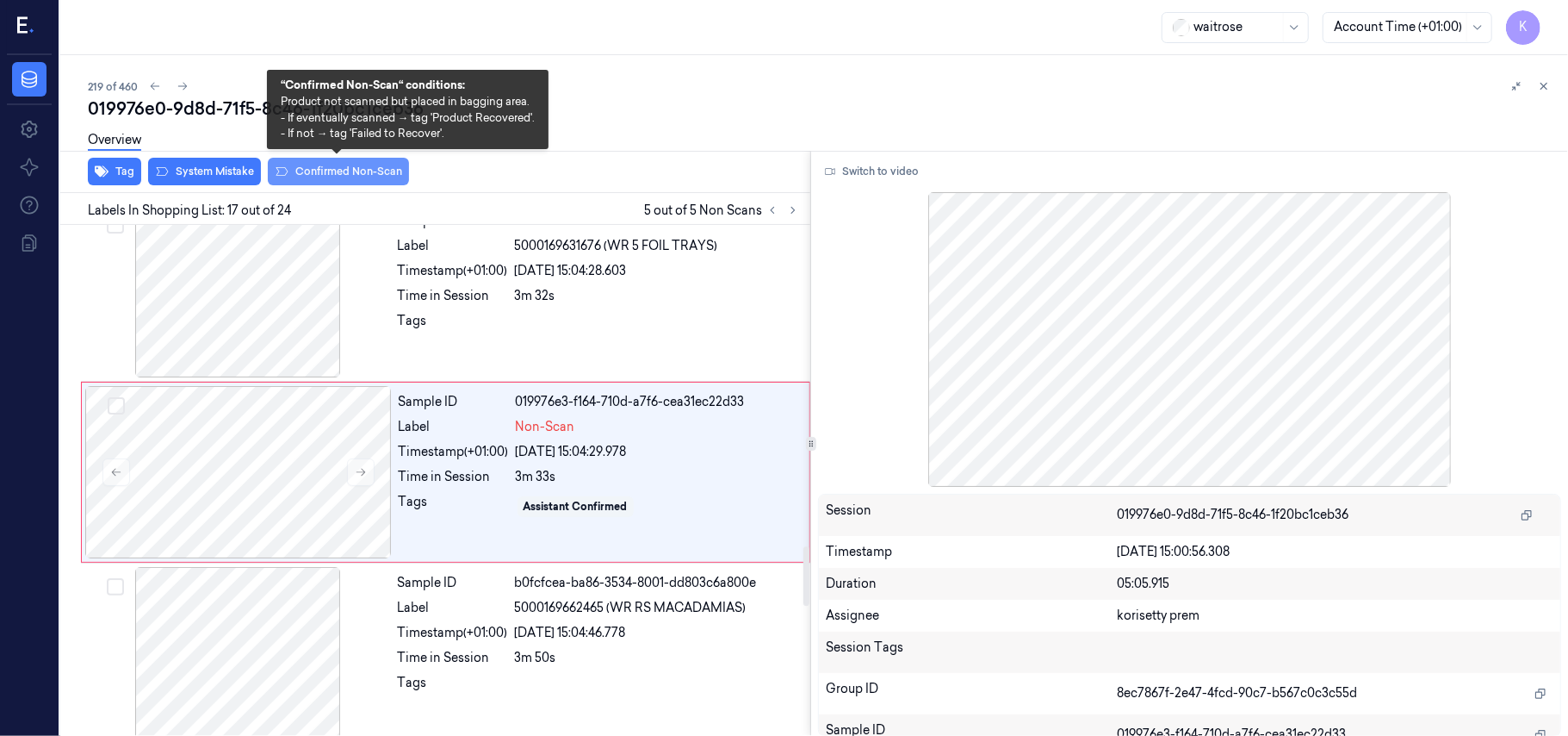
click at [341, 180] on button "Confirmed Non-Scan" at bounding box center [338, 171] width 141 height 28
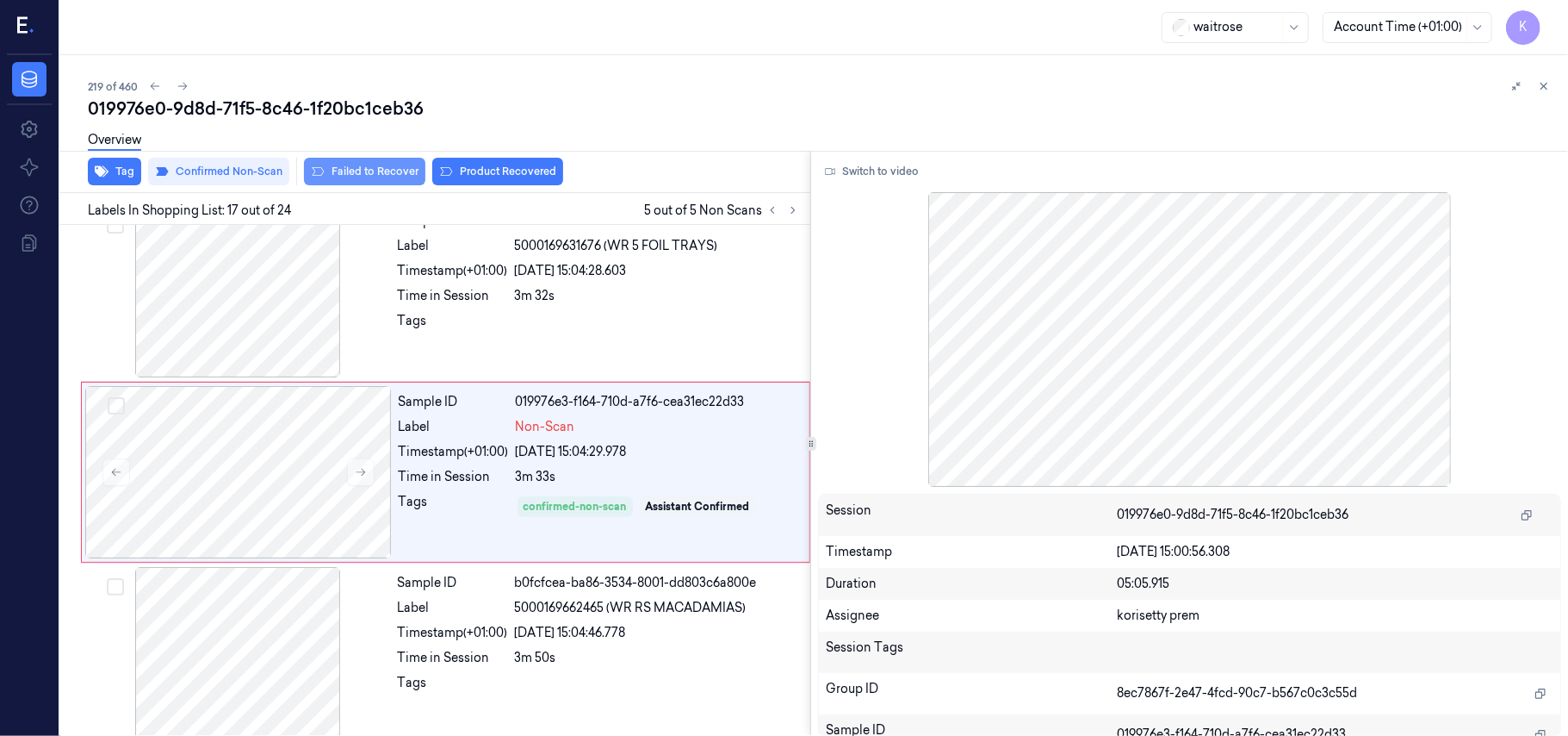
click at [370, 175] on button "Failed to Recover" at bounding box center [364, 171] width 121 height 28
click at [145, 305] on div at bounding box center [238, 291] width 307 height 172
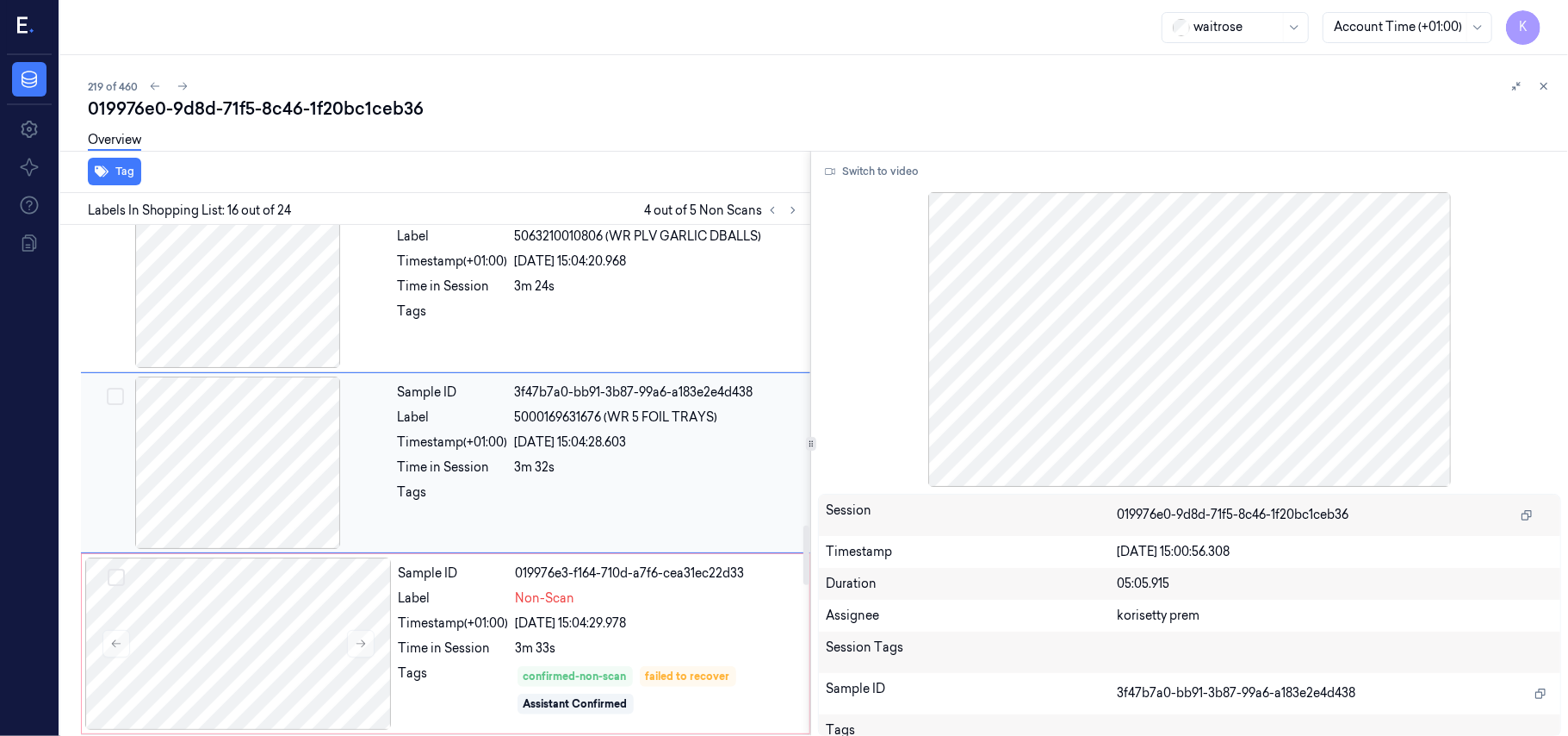
scroll to position [2569, 0]
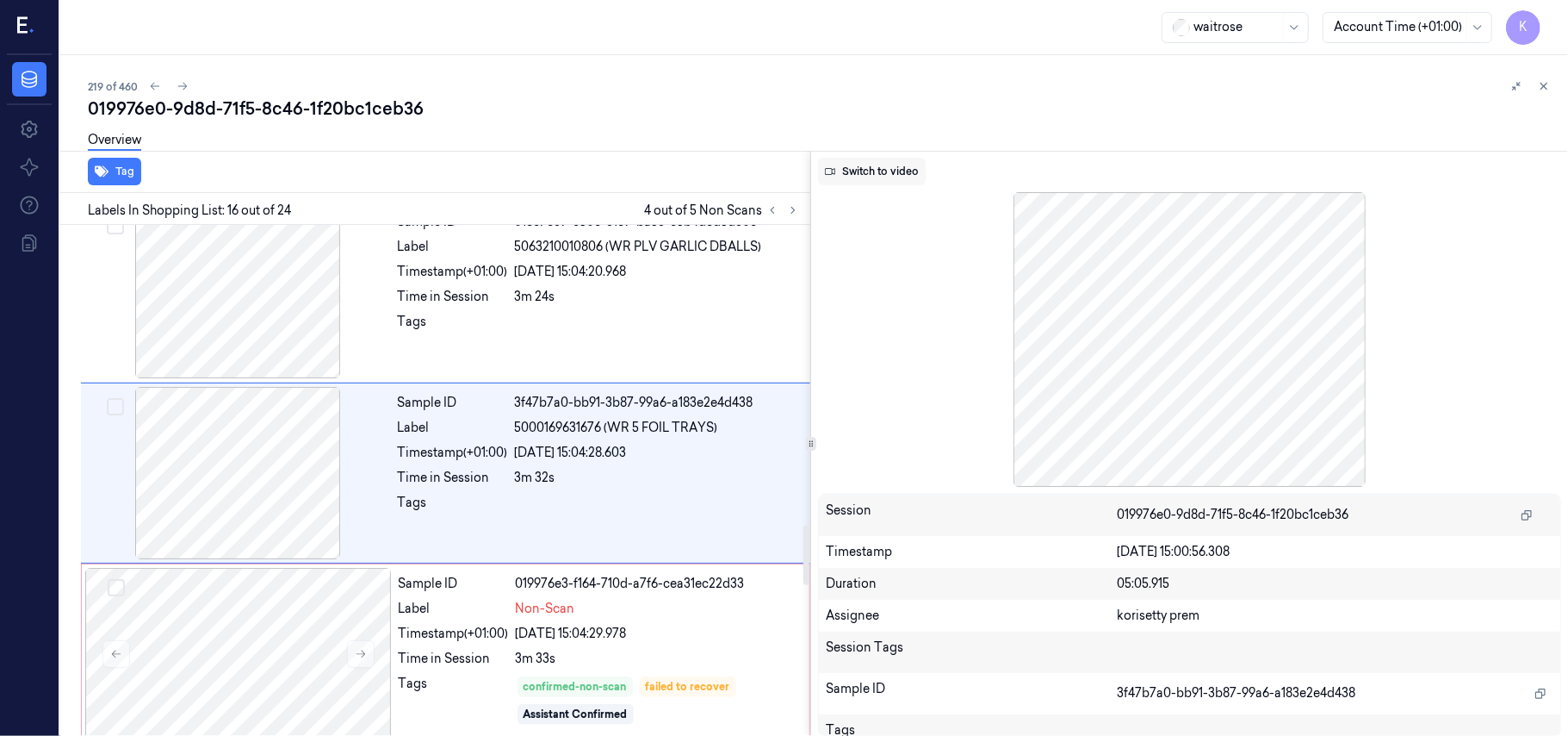
click at [882, 177] on button "Switch to video" at bounding box center [872, 171] width 108 height 28
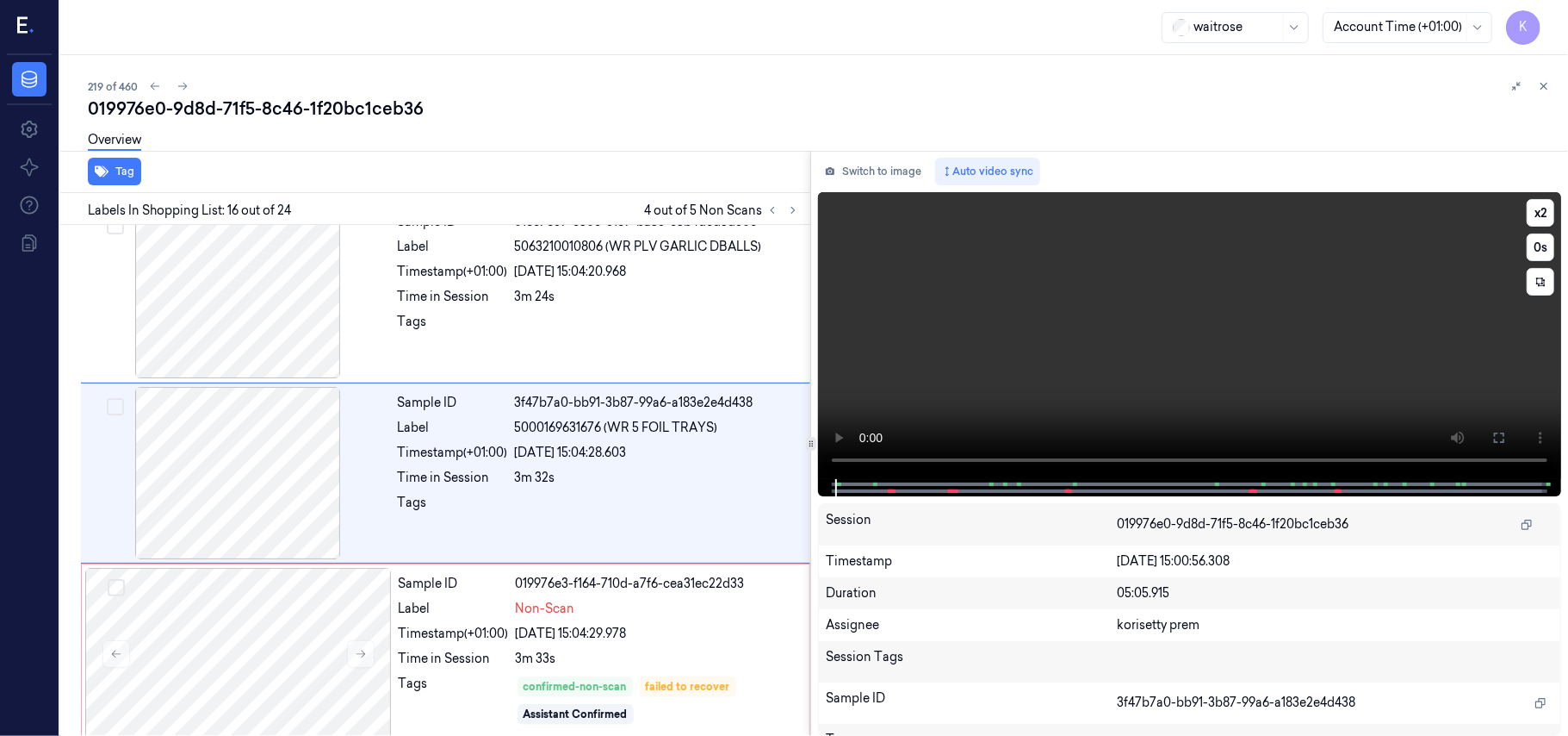
click at [1141, 317] on video at bounding box center [1190, 336] width 743 height 287
click at [1183, 352] on video at bounding box center [1190, 336] width 743 height 287
click at [1061, 368] on video at bounding box center [1190, 336] width 743 height 287
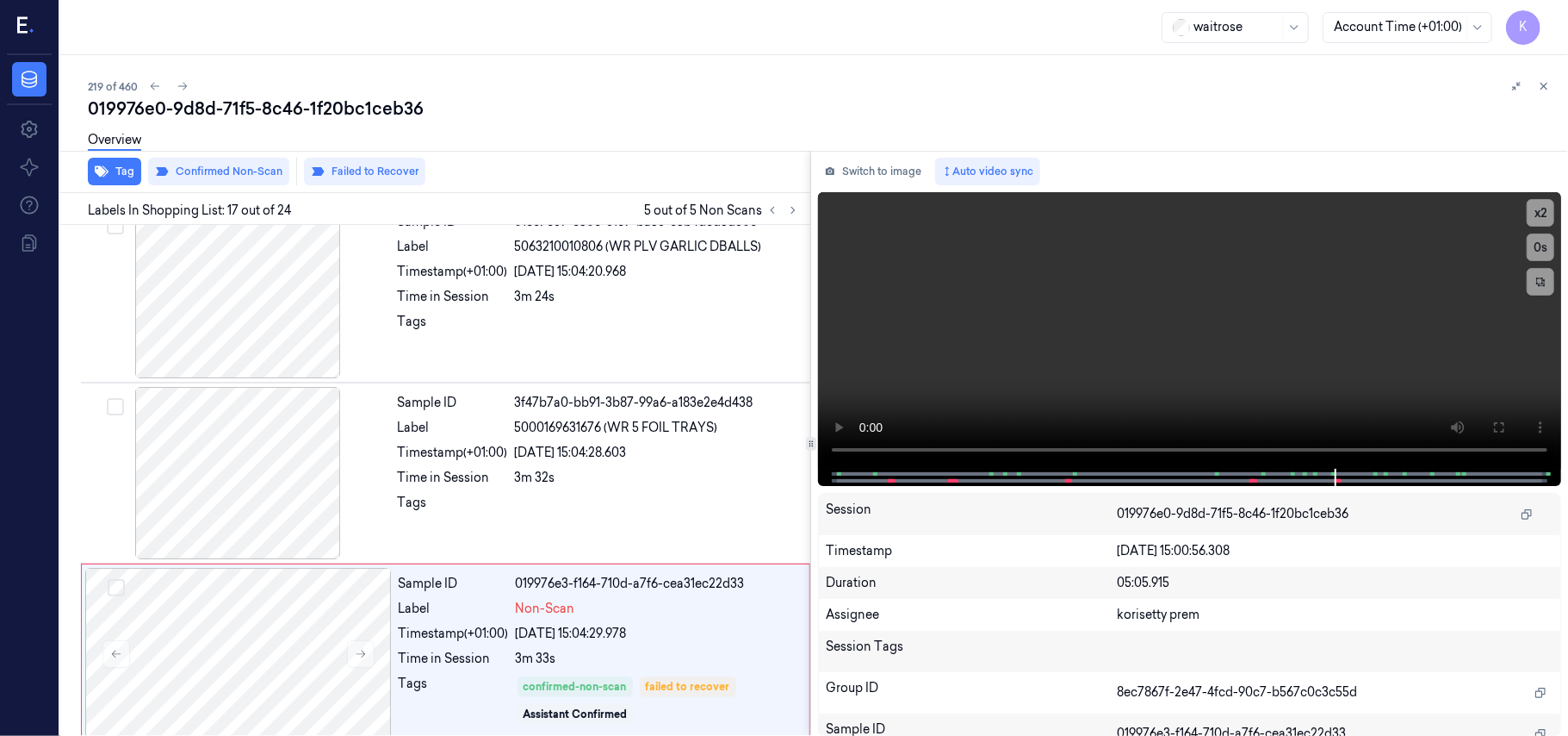
scroll to position [2751, 0]
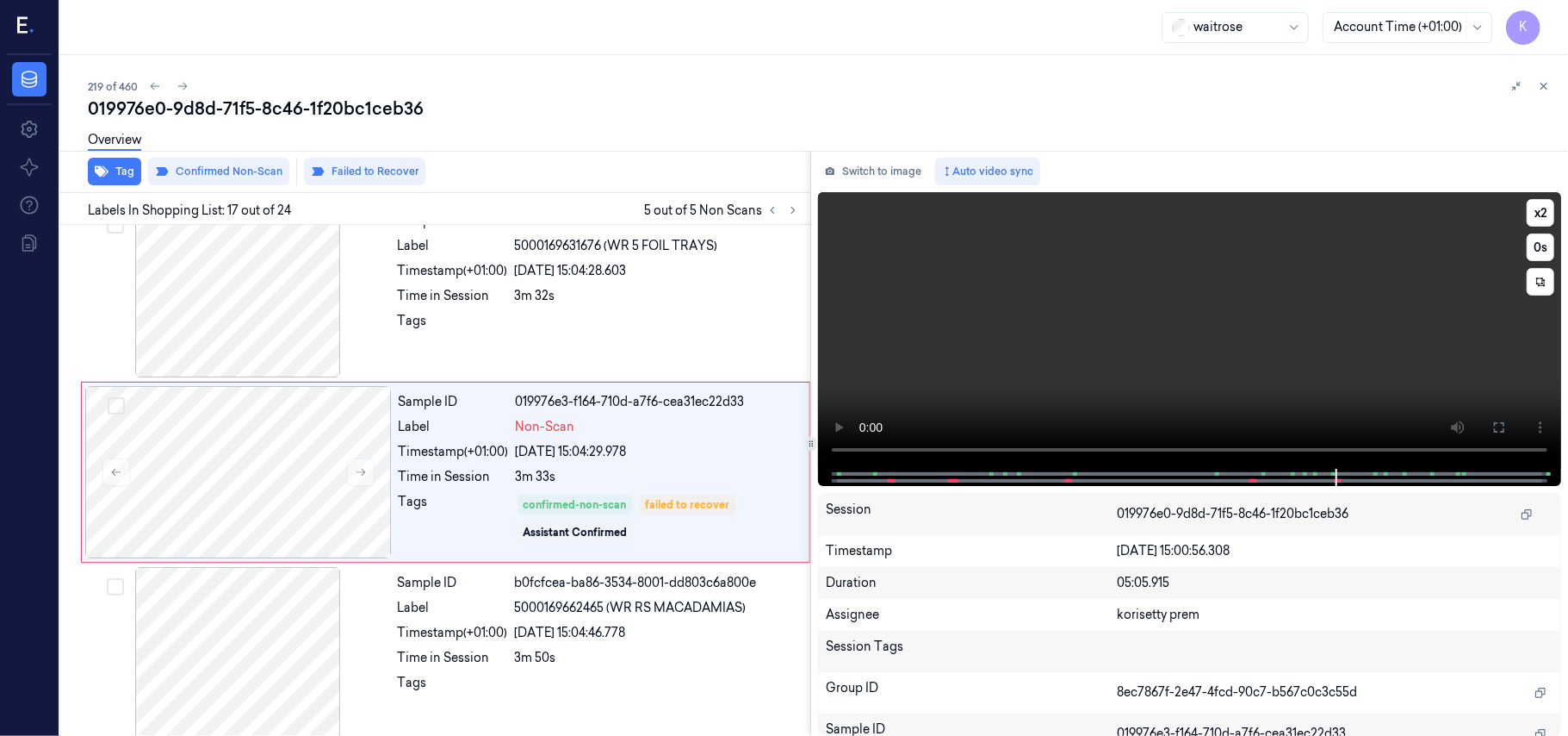
click at [1254, 345] on video at bounding box center [1190, 331] width 743 height 277
click at [1540, 211] on button "x 2" at bounding box center [1541, 213] width 28 height 28
click at [1540, 211] on button "x 4" at bounding box center [1541, 213] width 28 height 28
click at [542, 322] on div at bounding box center [657, 326] width 285 height 28
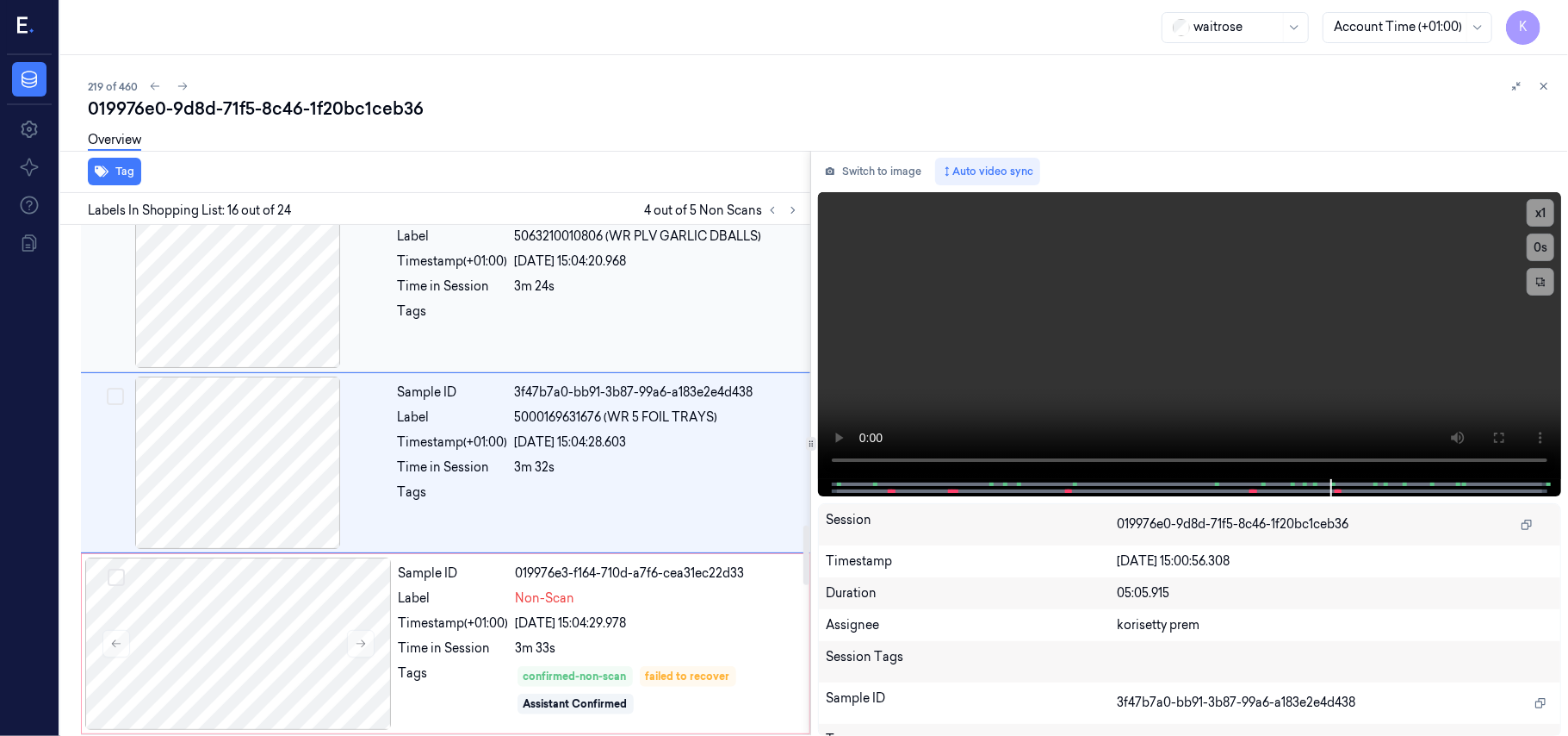
scroll to position [2569, 0]
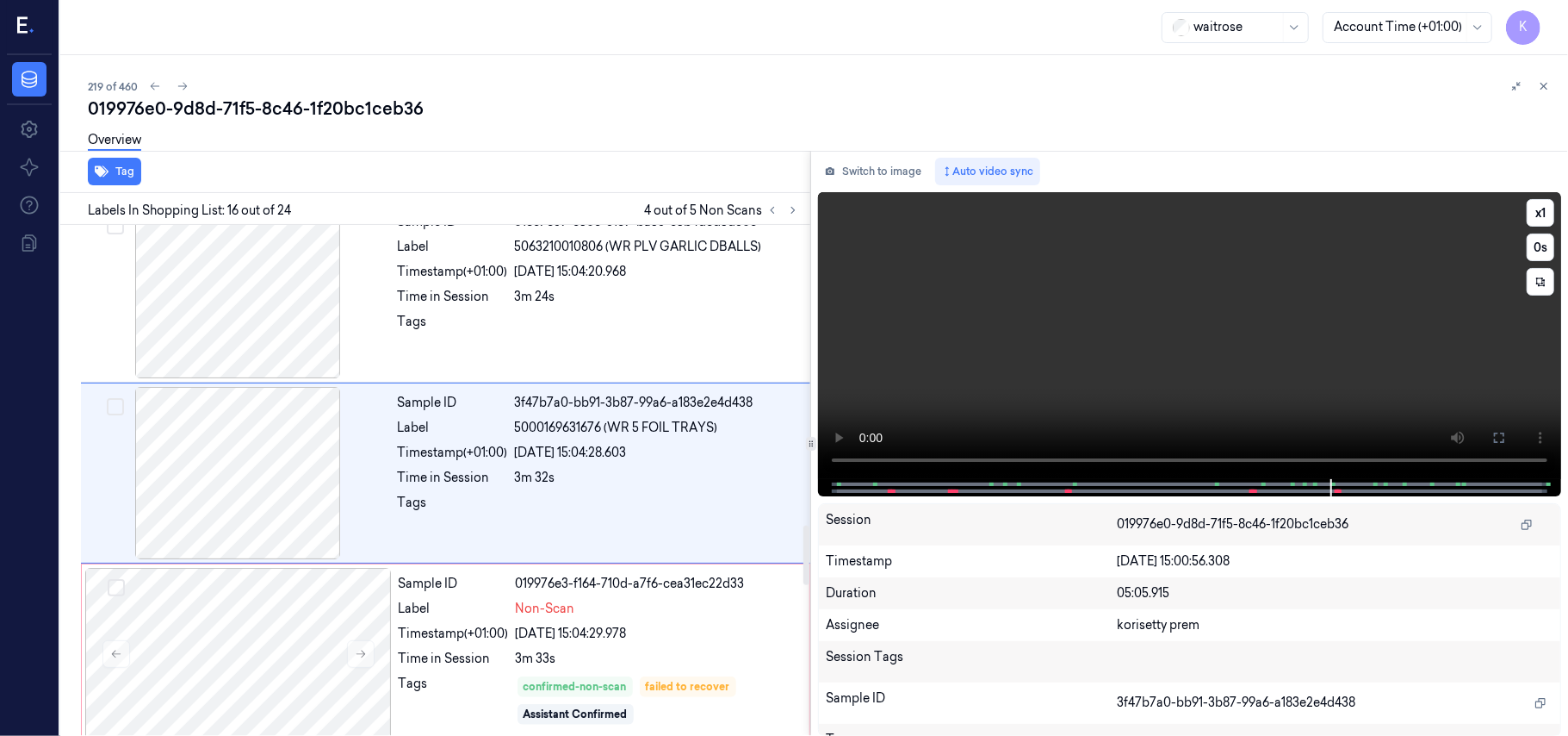
click at [1203, 342] on video at bounding box center [1190, 336] width 743 height 287
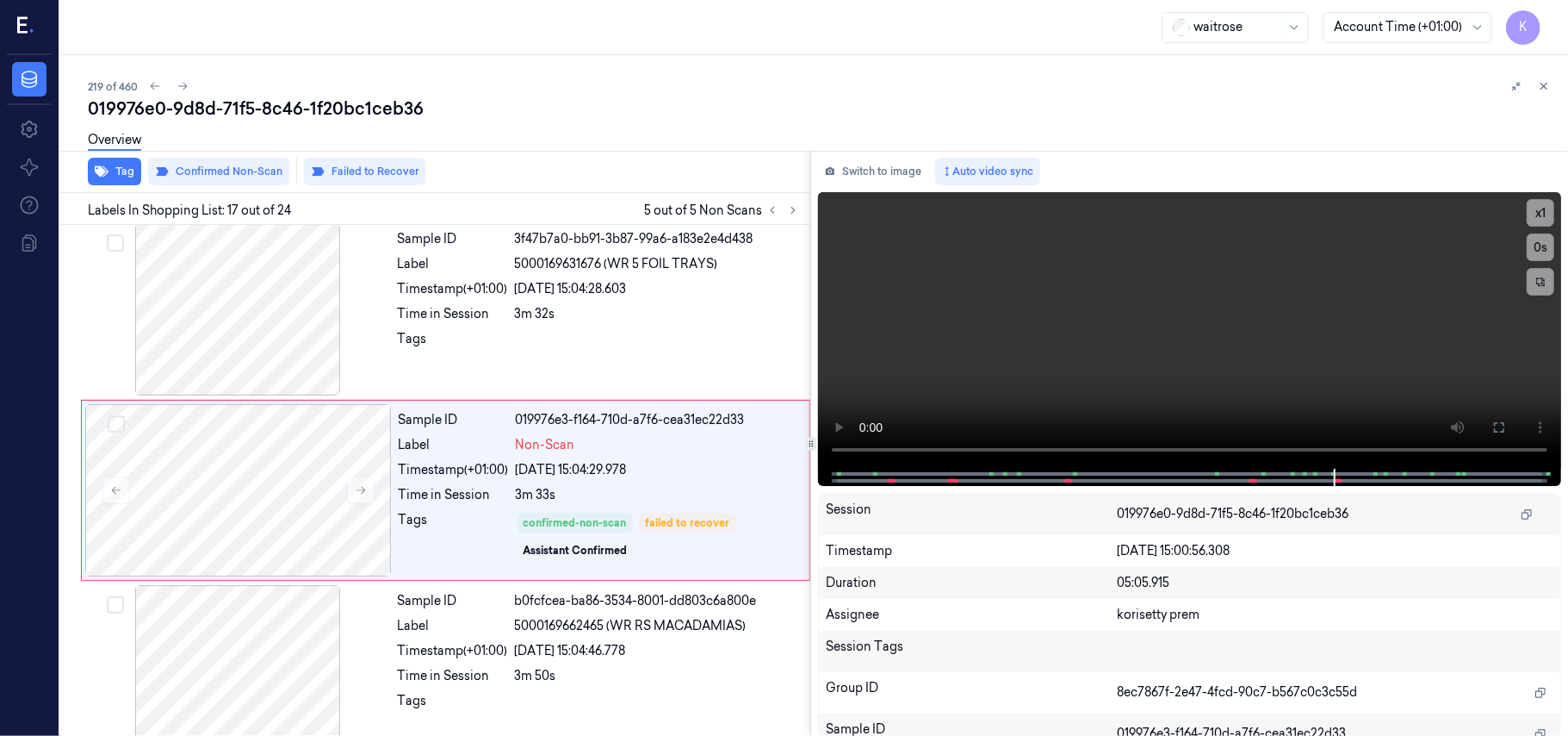
scroll to position [2751, 0]
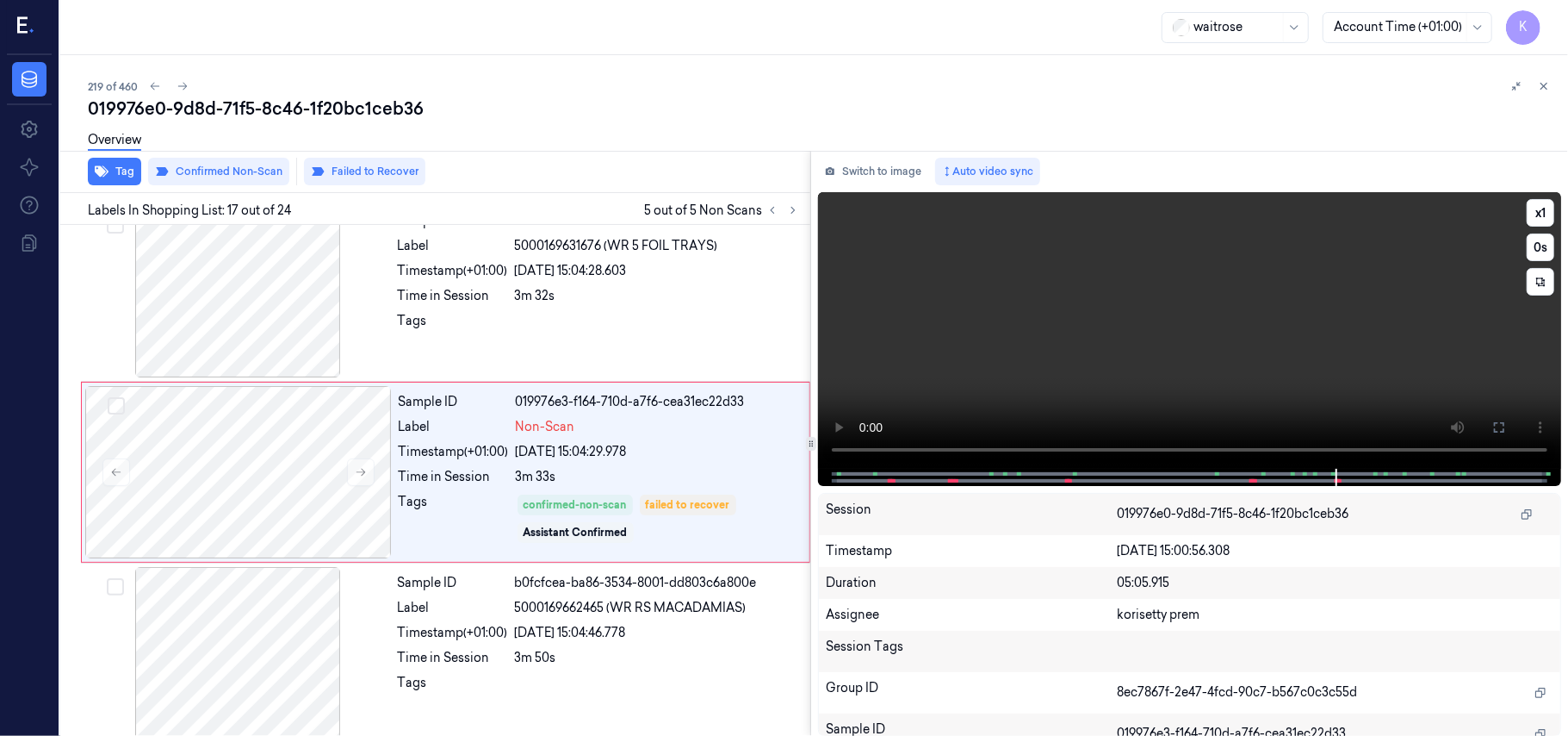
click at [1139, 267] on video at bounding box center [1190, 331] width 743 height 277
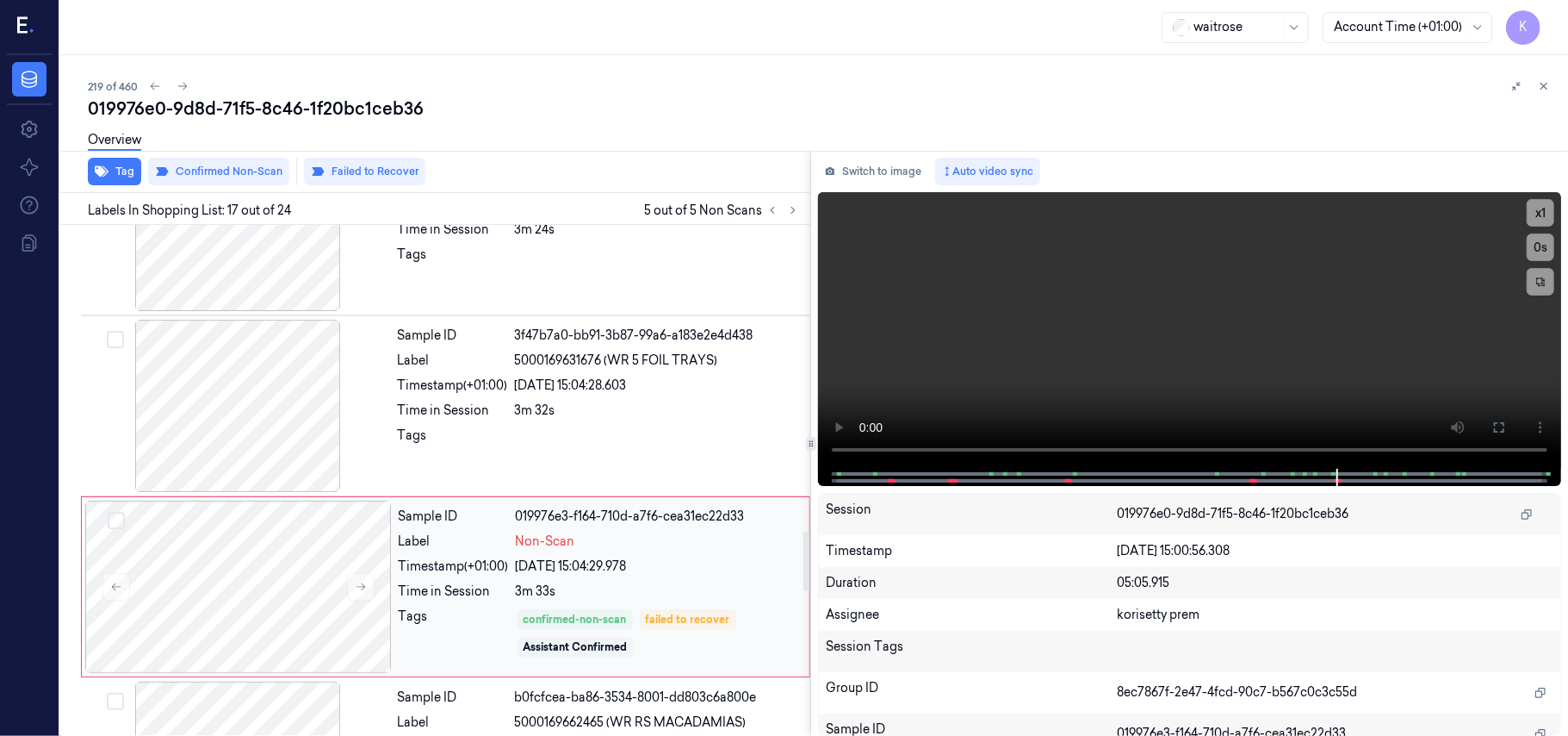
scroll to position [2521, 0]
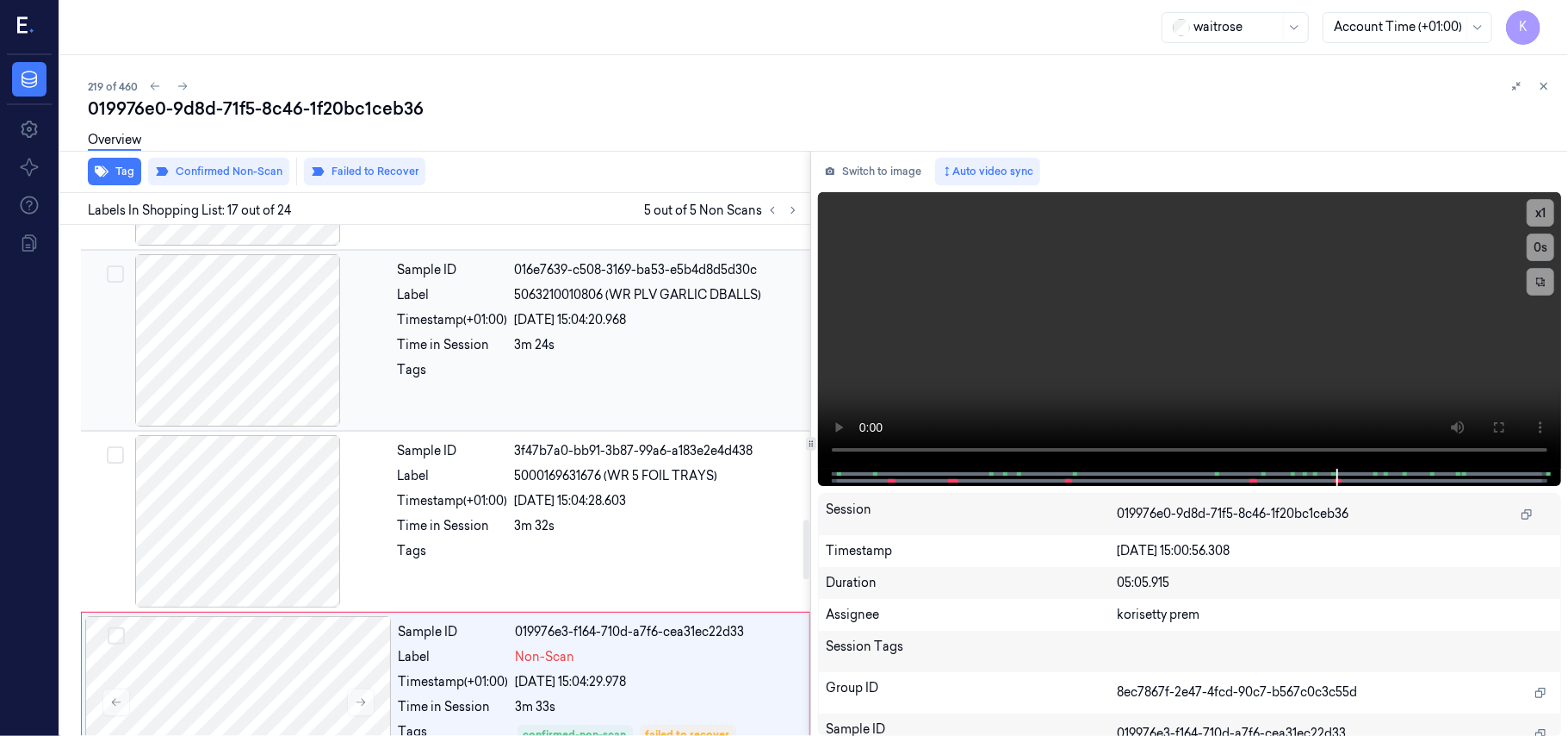
click at [443, 342] on div "Sample ID 016e7639-c508-3169-ba53-e5b4d8d5d30c Label 5063210010806 (WR PLV GARL…" at bounding box center [599, 340] width 416 height 172
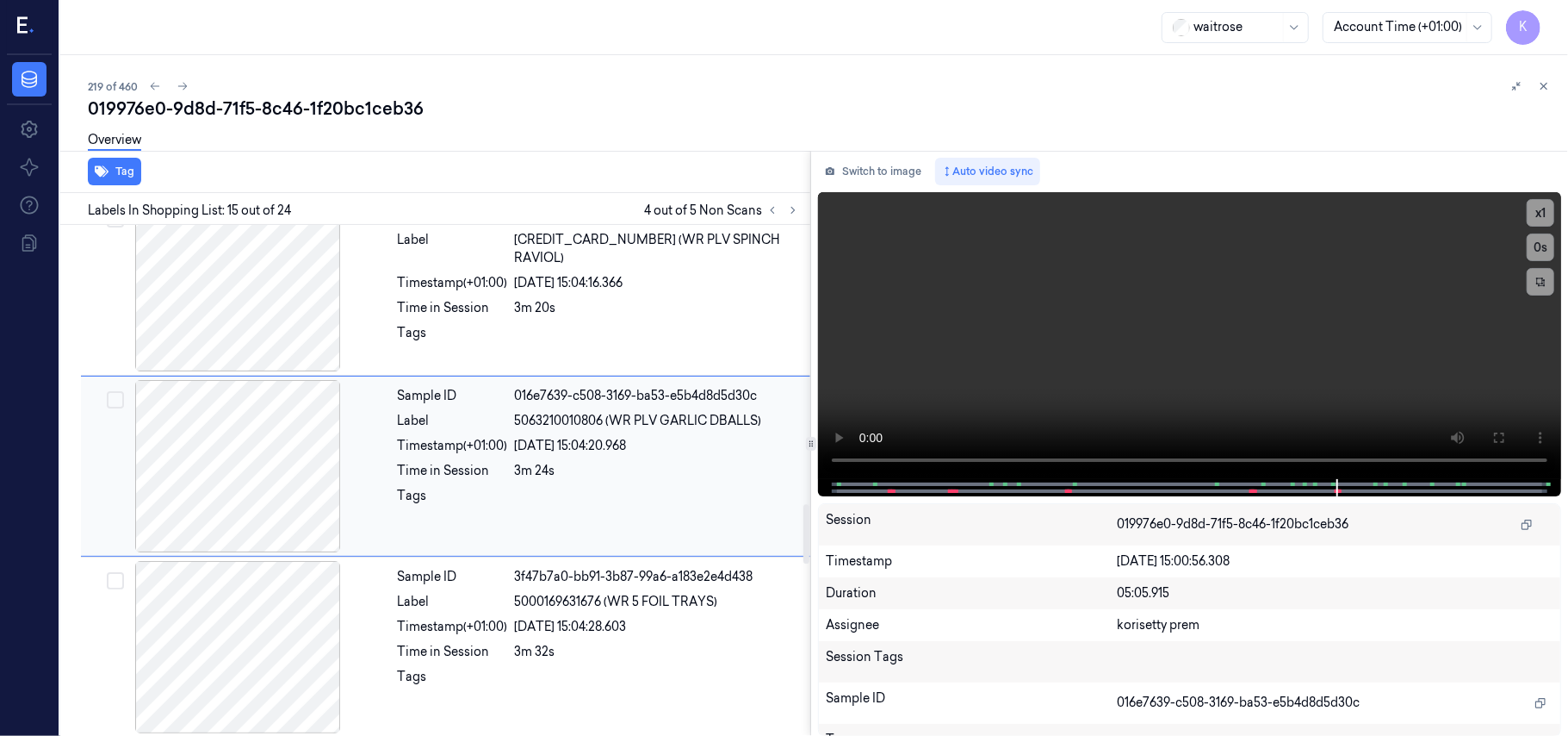
scroll to position [2388, 0]
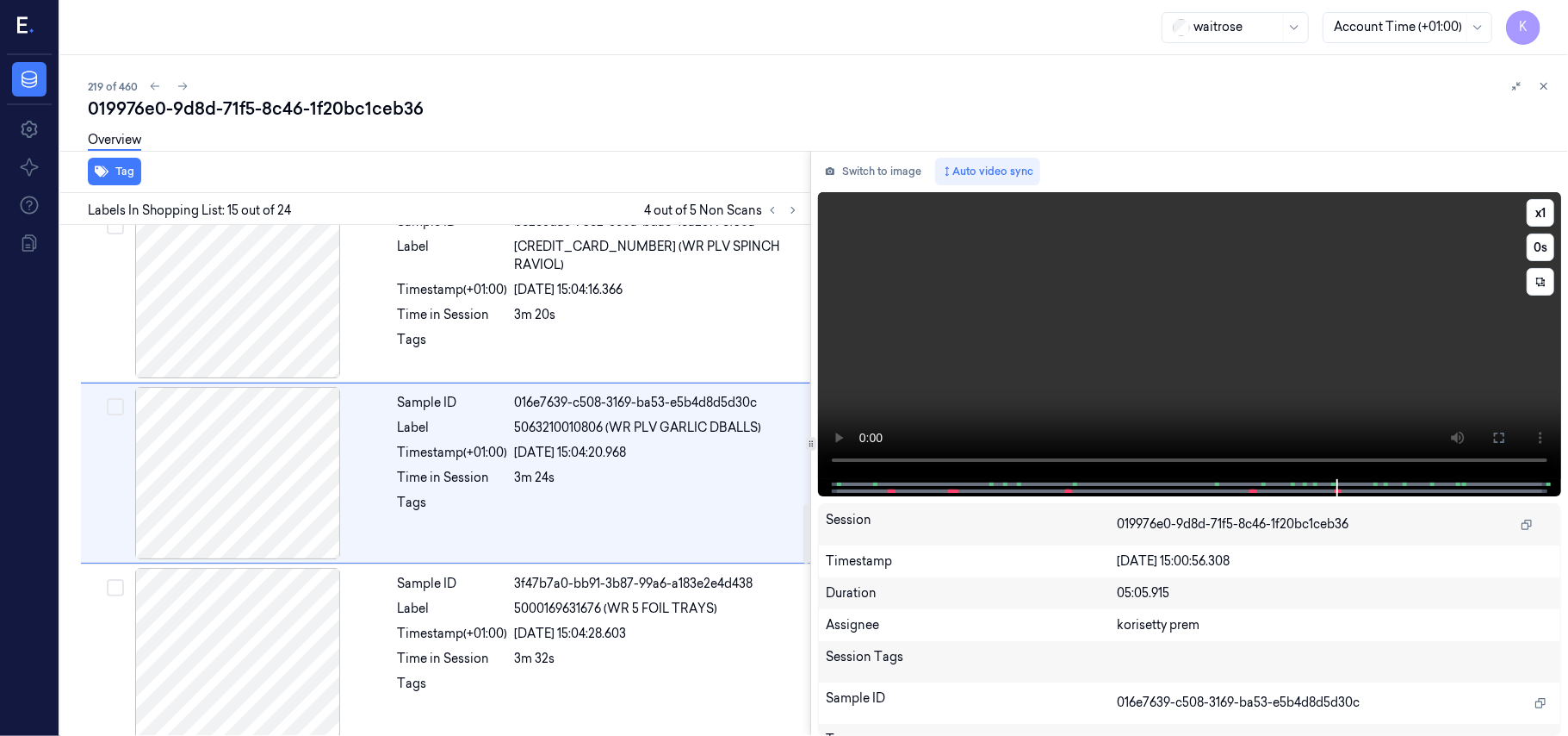
click at [1283, 316] on video at bounding box center [1190, 336] width 743 height 287
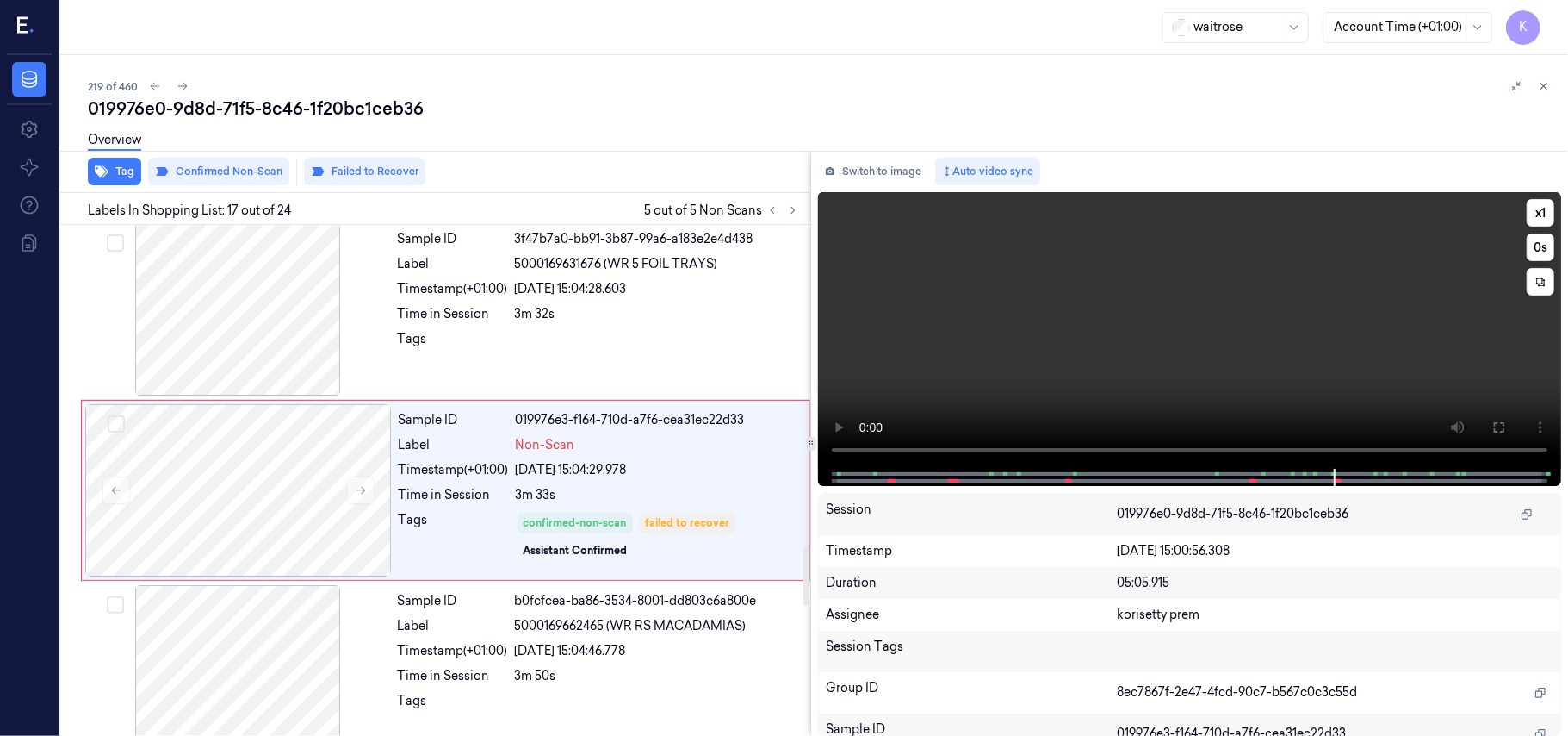
scroll to position [2751, 0]
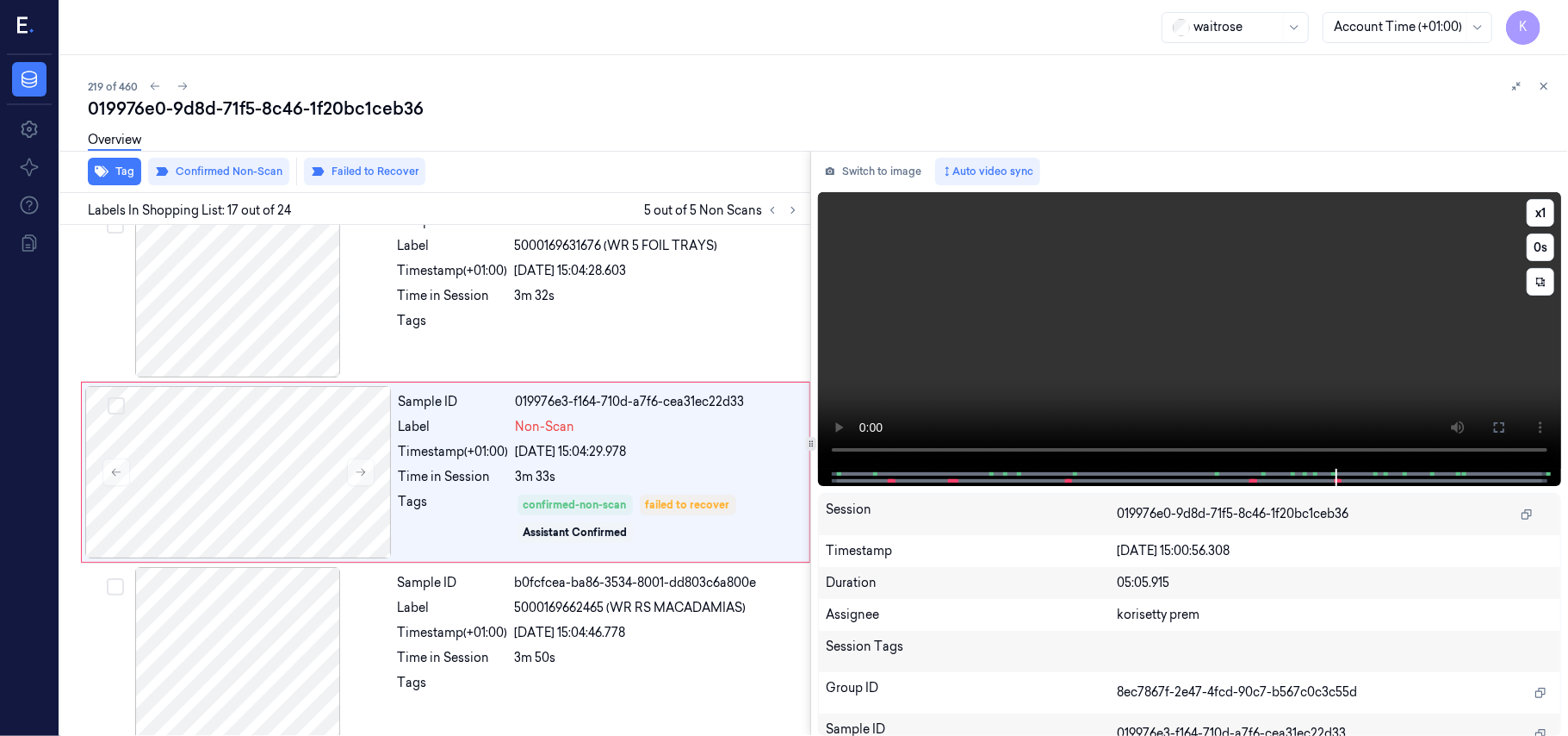
click at [1166, 316] on video at bounding box center [1190, 331] width 743 height 277
click at [361, 478] on icon at bounding box center [360, 472] width 12 height 12
click at [767, 204] on icon at bounding box center [773, 210] width 12 height 12
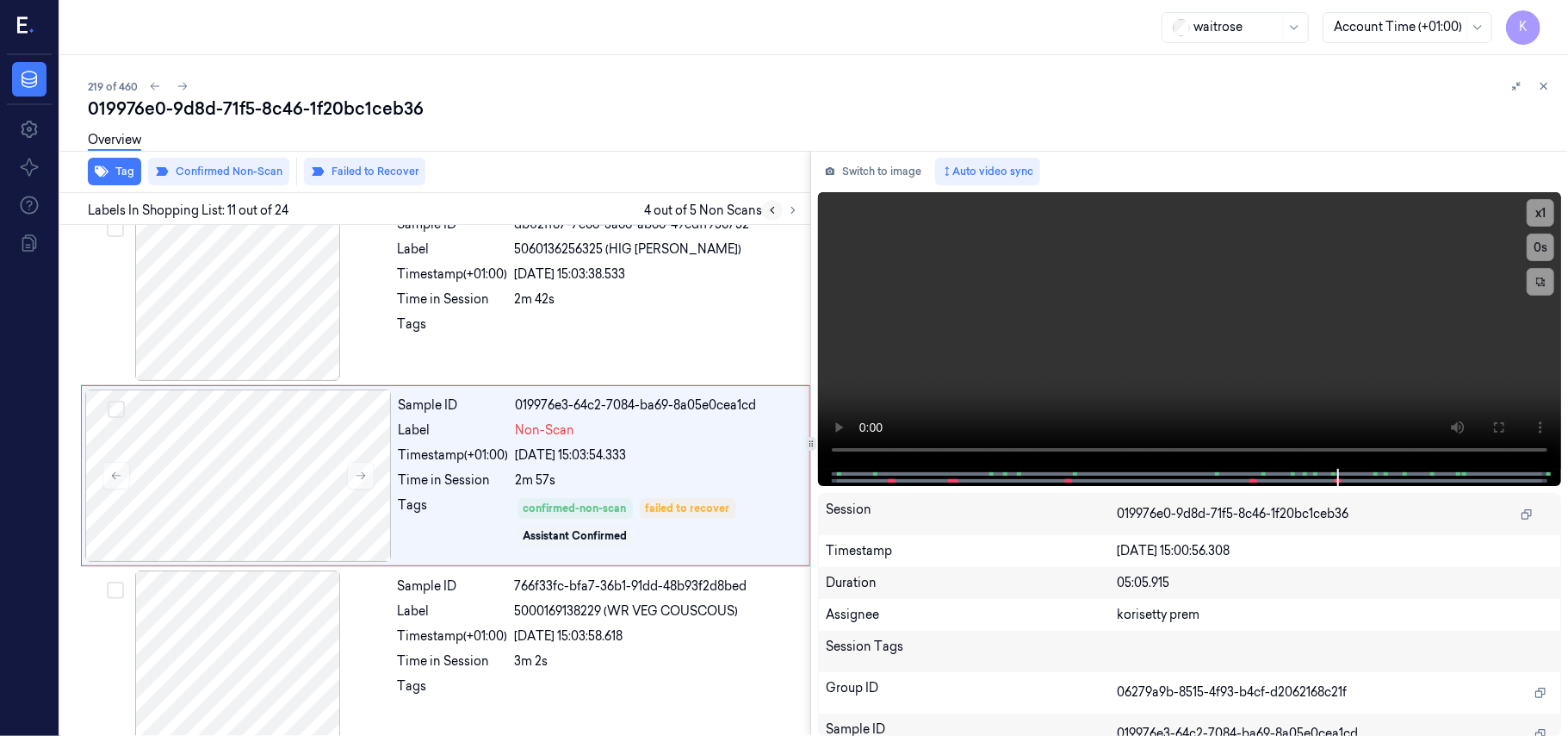
click at [767, 207] on icon at bounding box center [773, 210] width 12 height 12
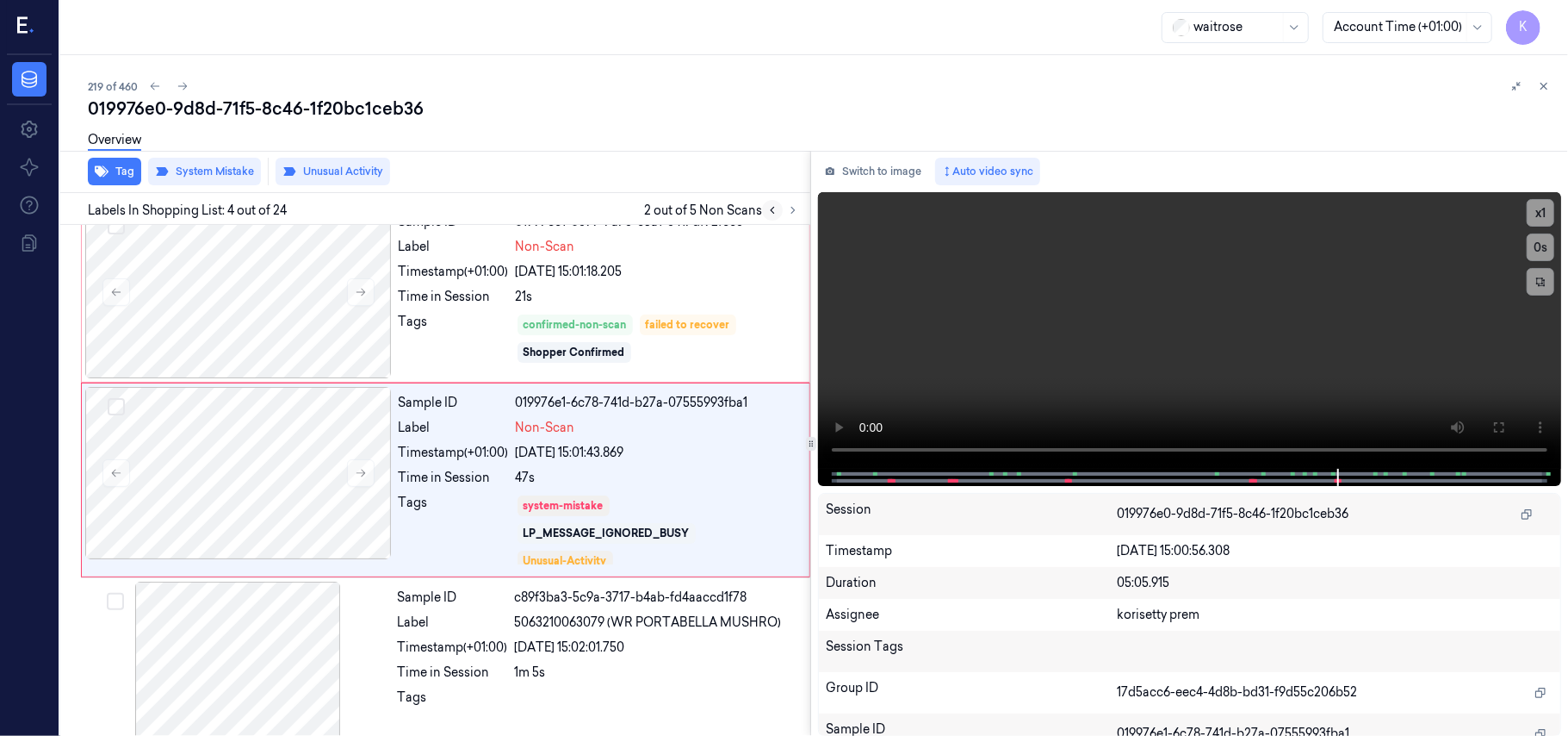
click at [767, 207] on icon at bounding box center [773, 210] width 12 height 12
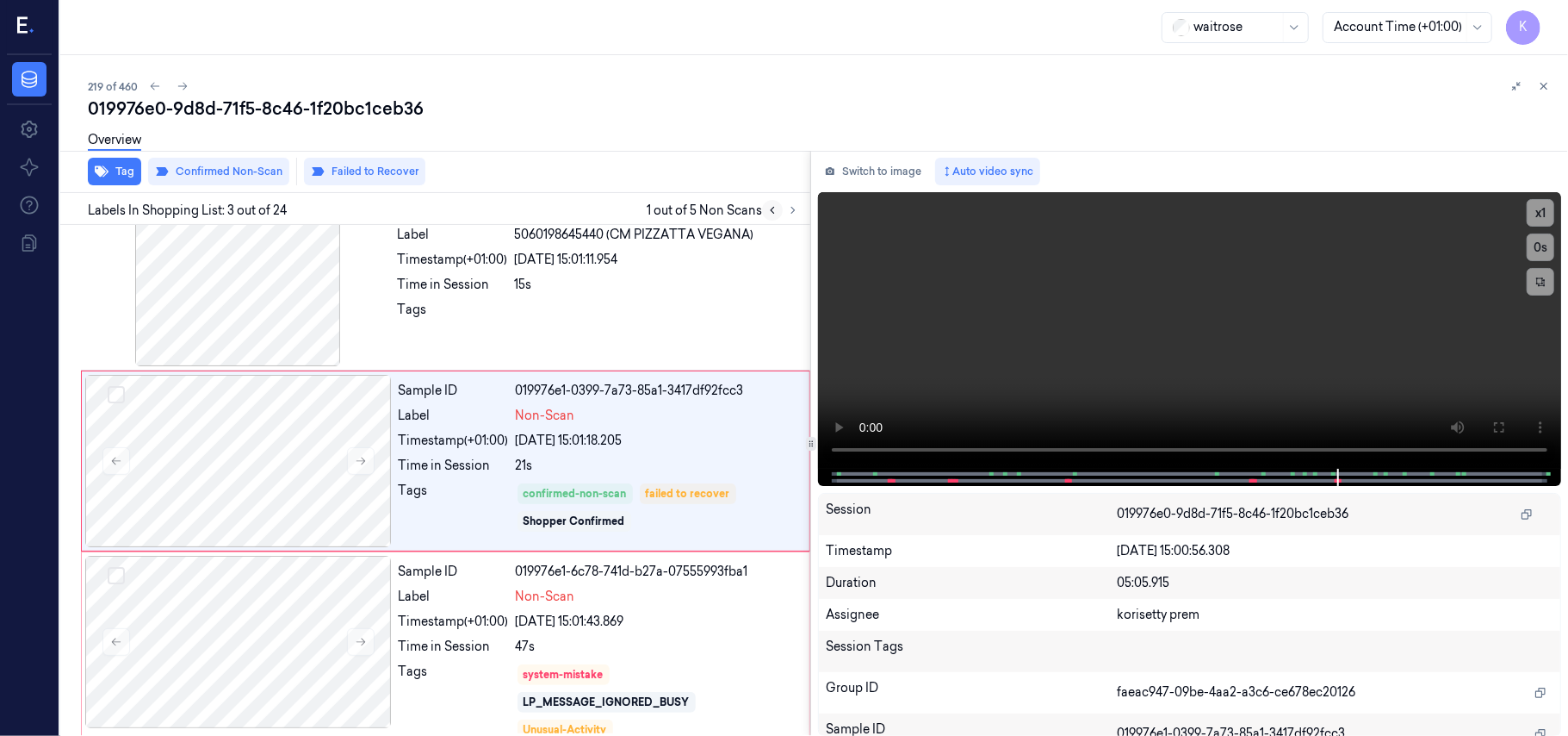
scroll to position [196, 0]
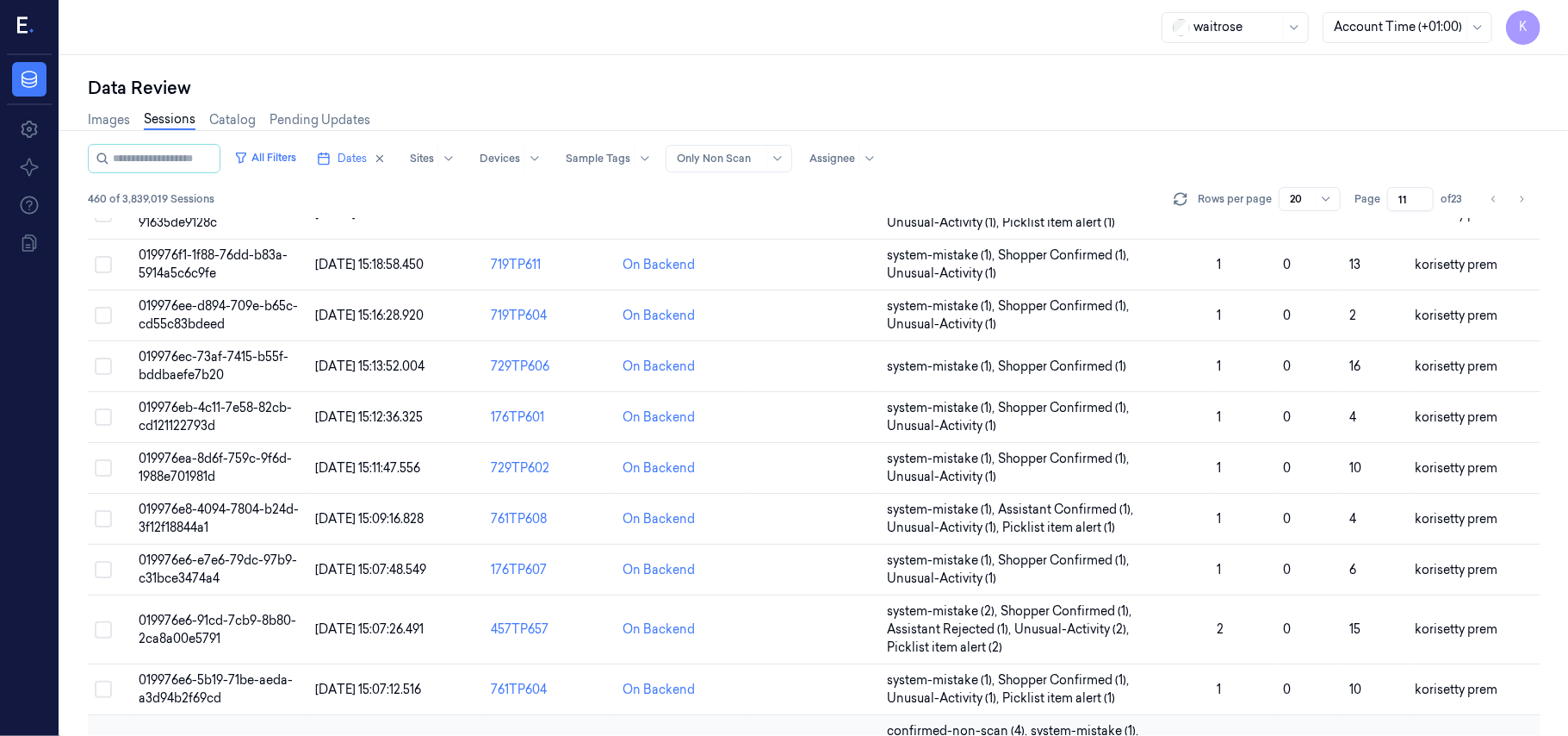
scroll to position [662, 0]
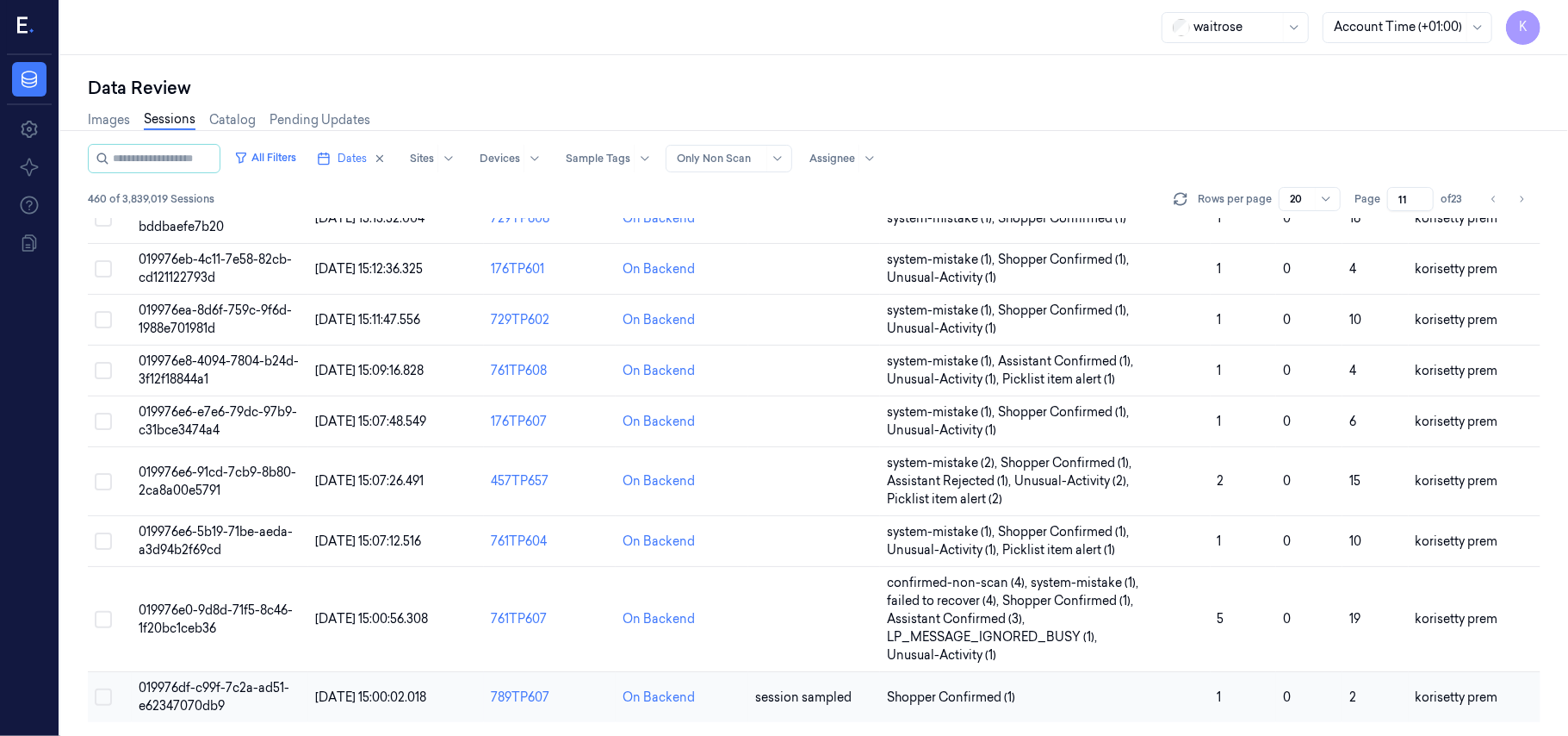
click at [208, 710] on span "019976df-c99f-7c2a-ad51-e62347070db9" at bounding box center [213, 696] width 150 height 34
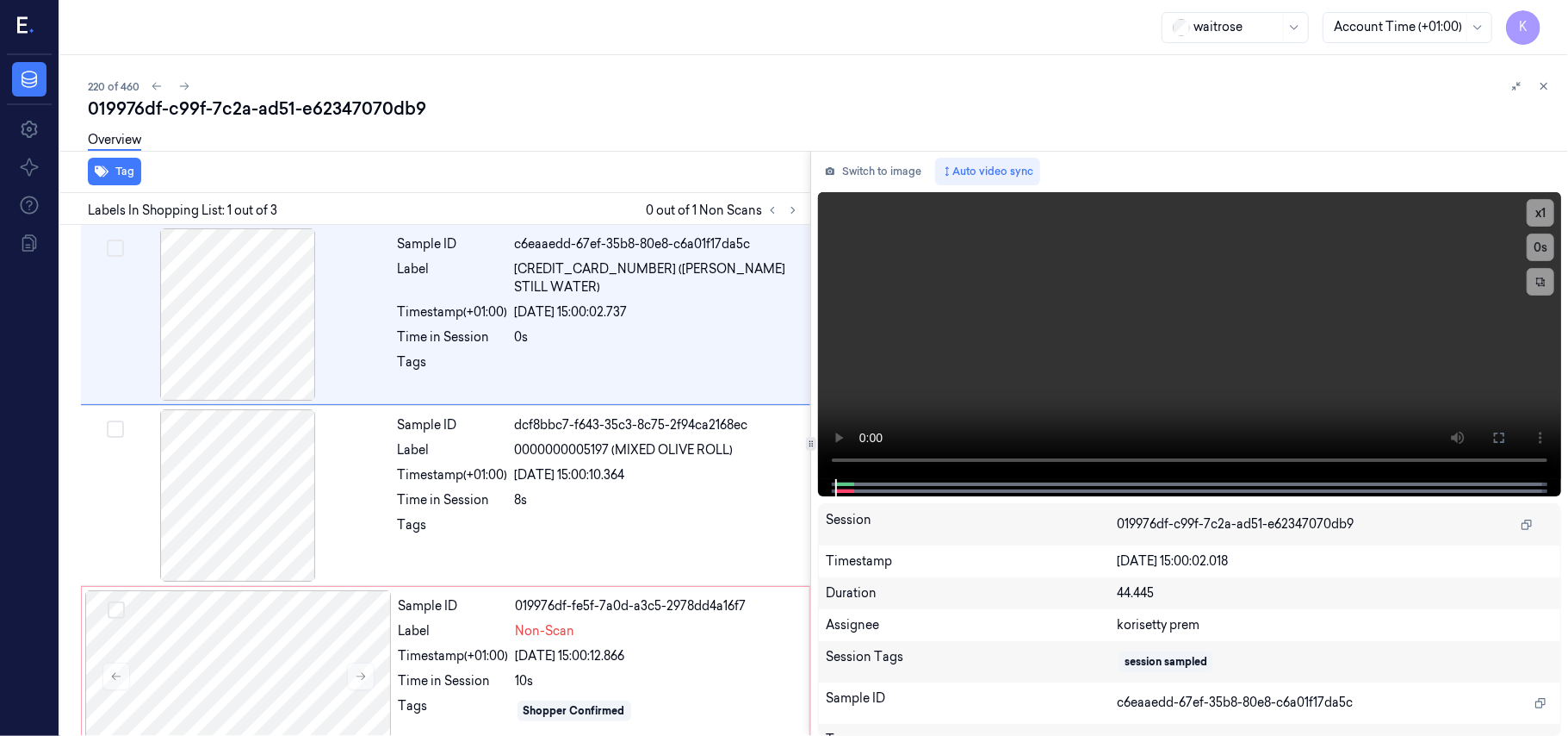
click at [735, 98] on div "019976df-c99f-7c2a-ad51-e62347070db9" at bounding box center [820, 109] width 1466 height 24
click at [794, 210] on icon at bounding box center [792, 210] width 3 height 6
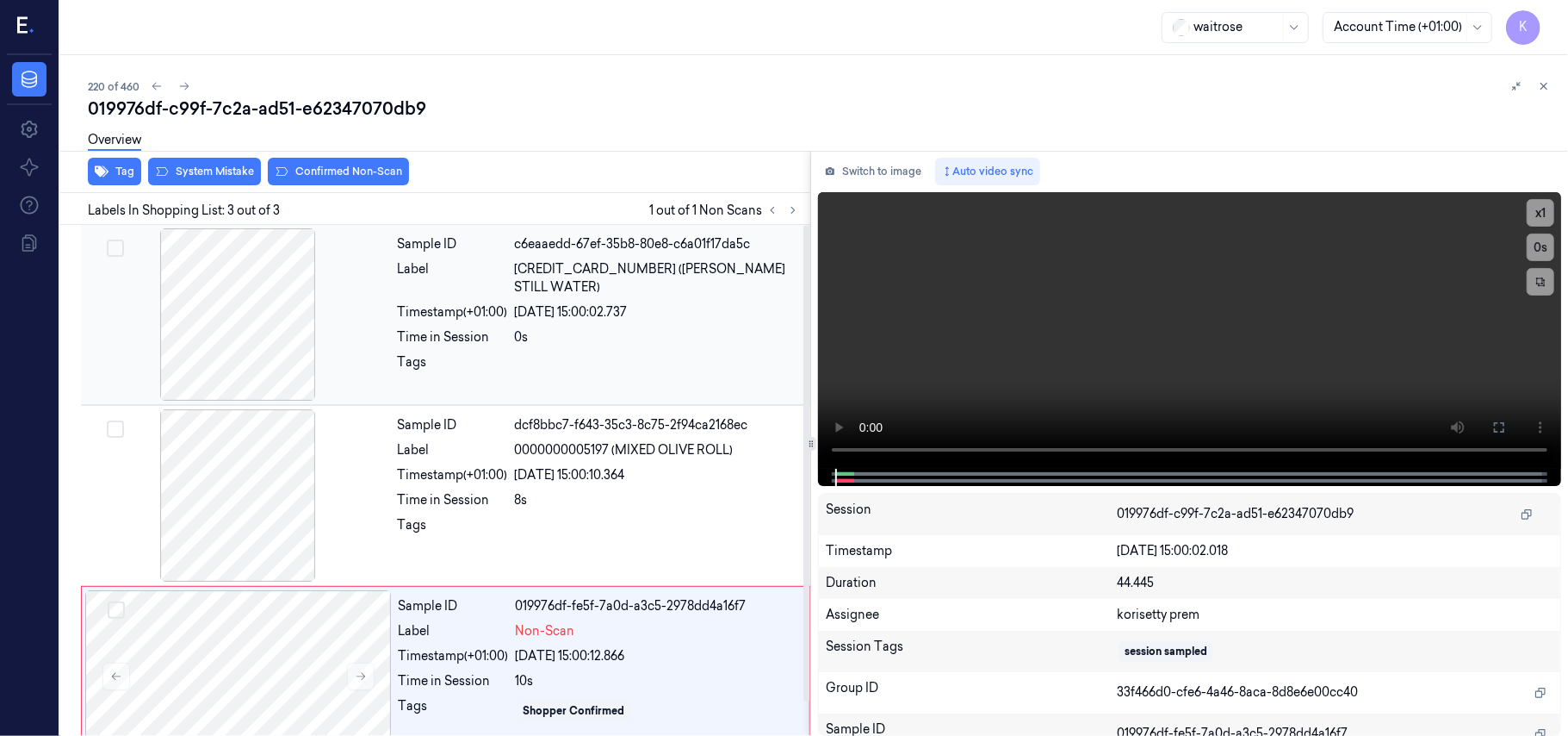
click at [452, 274] on div "Label" at bounding box center [453, 278] width 111 height 36
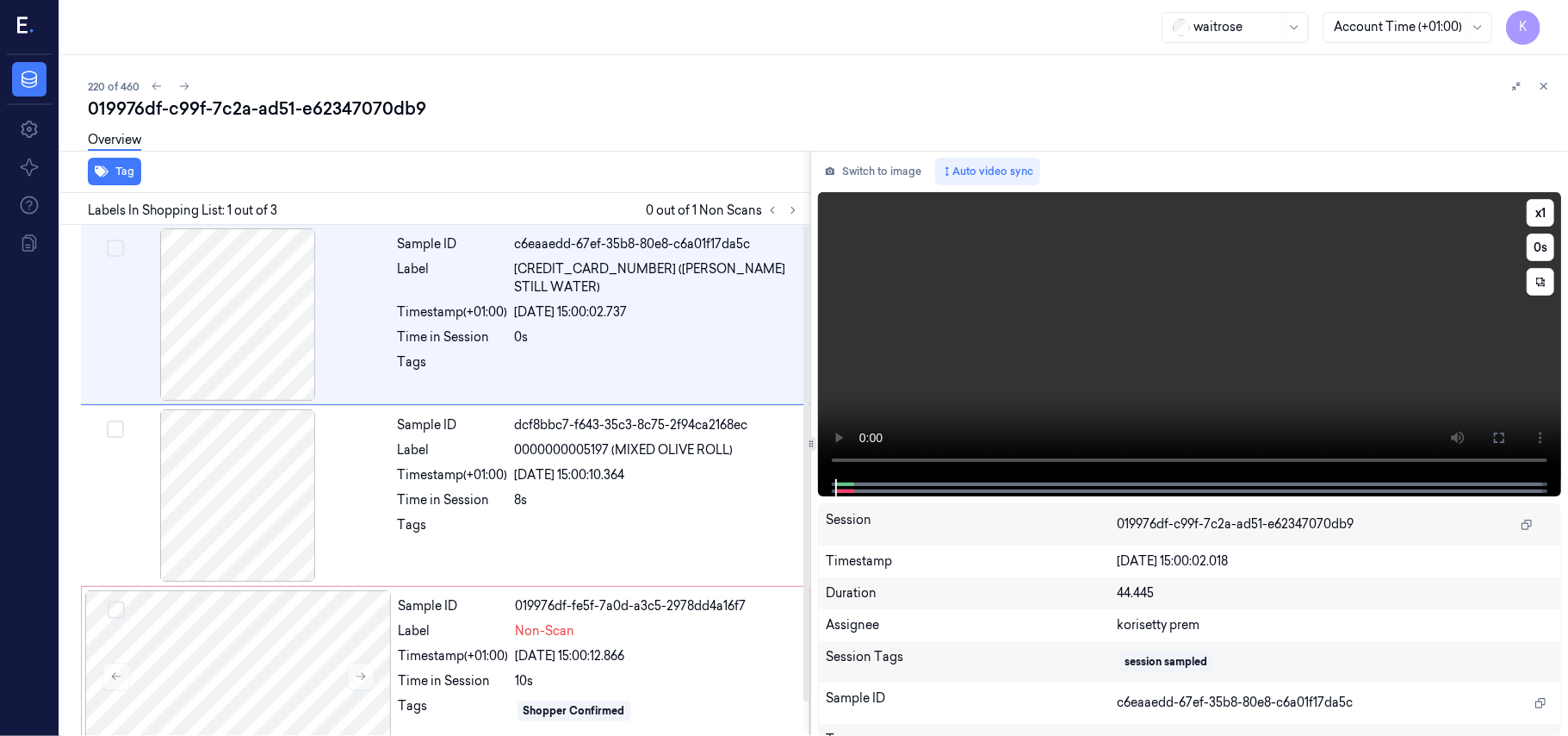
click at [1010, 322] on video at bounding box center [1190, 336] width 743 height 287
click at [1058, 345] on video at bounding box center [1190, 336] width 743 height 287
click at [610, 487] on div "Sample ID dcf8bbc7-f643-35c3-8c75-2f94ca2168ec Label 0000000005197 (MIXED OLIVE…" at bounding box center [599, 495] width 416 height 172
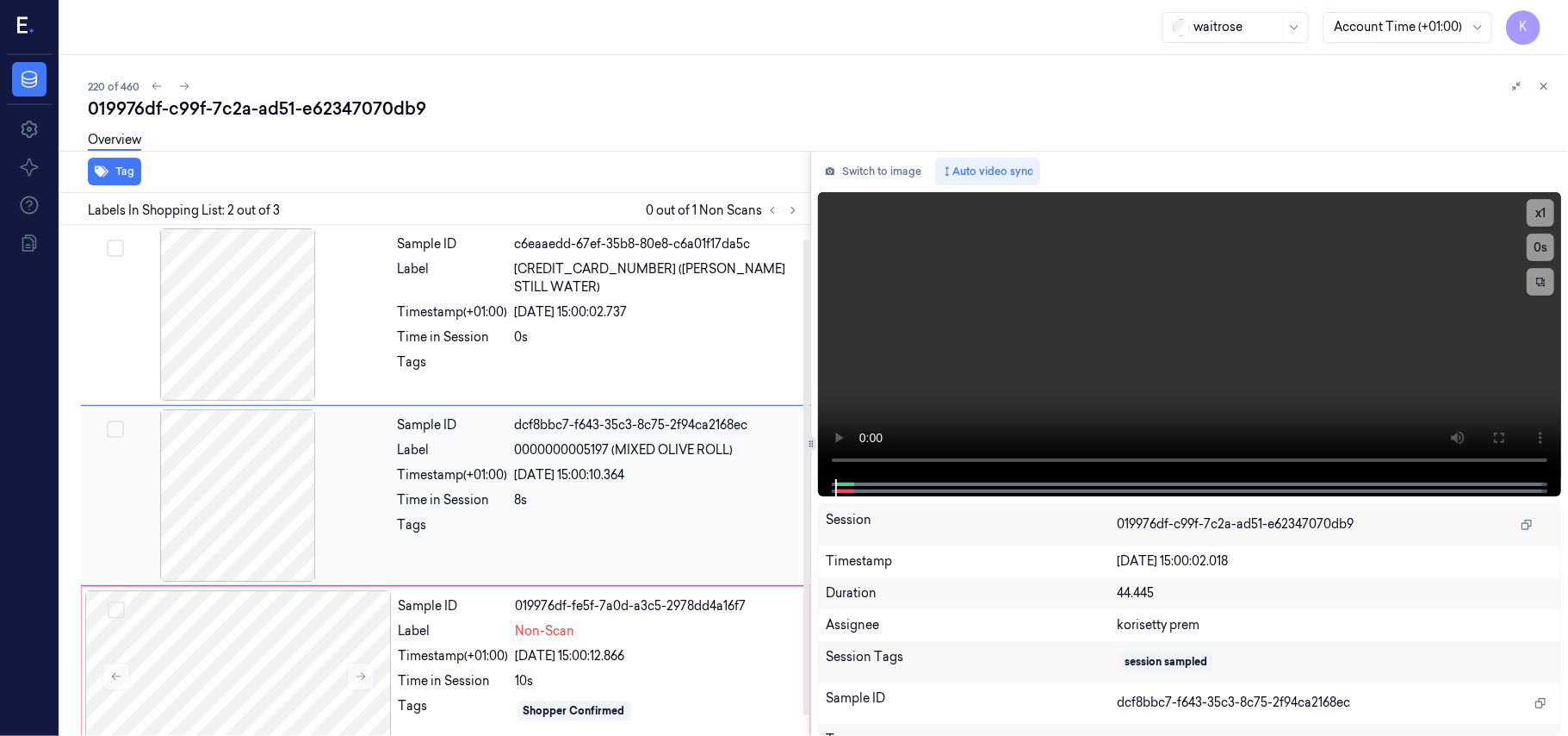
scroll to position [15, 0]
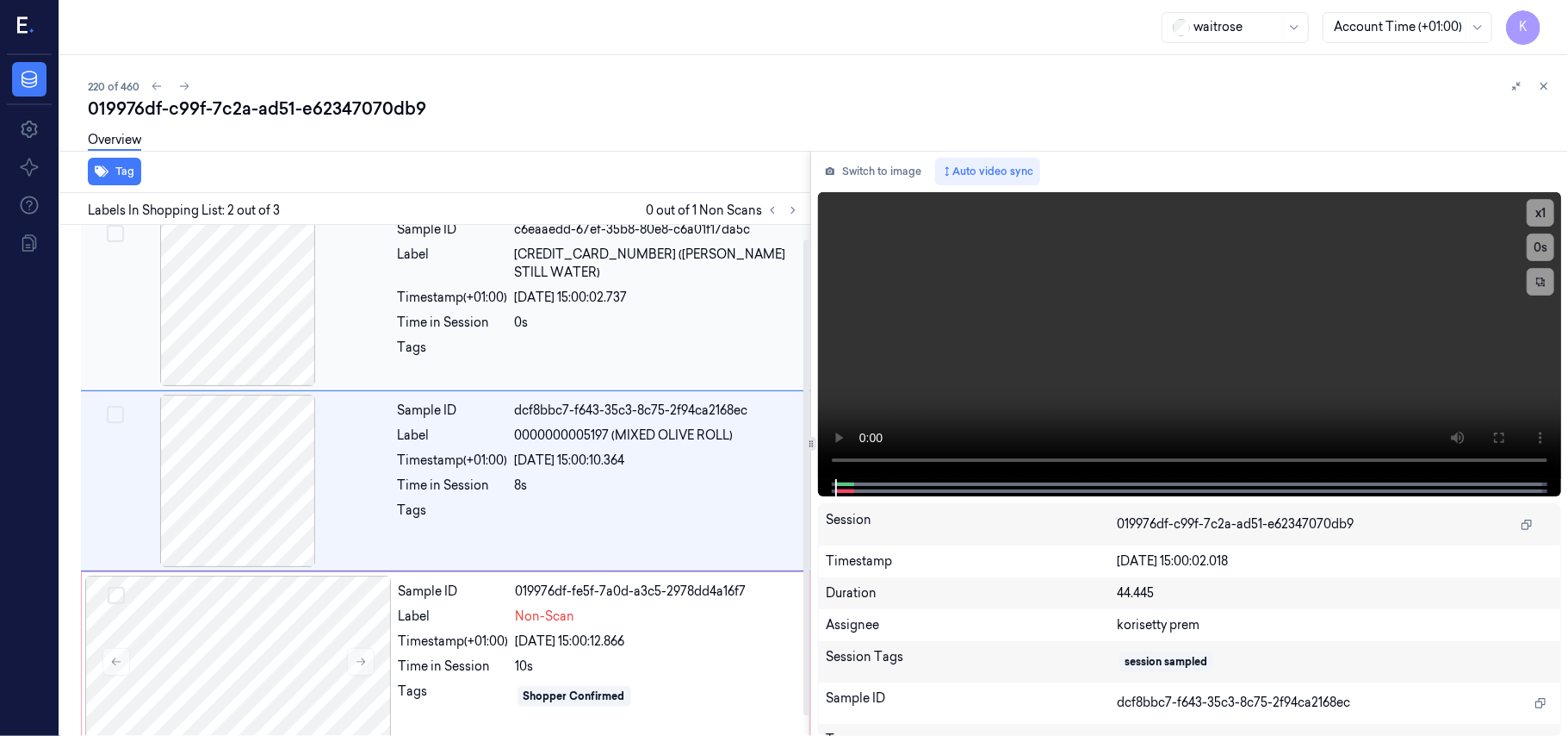
click at [559, 314] on div "0s" at bounding box center [657, 323] width 285 height 18
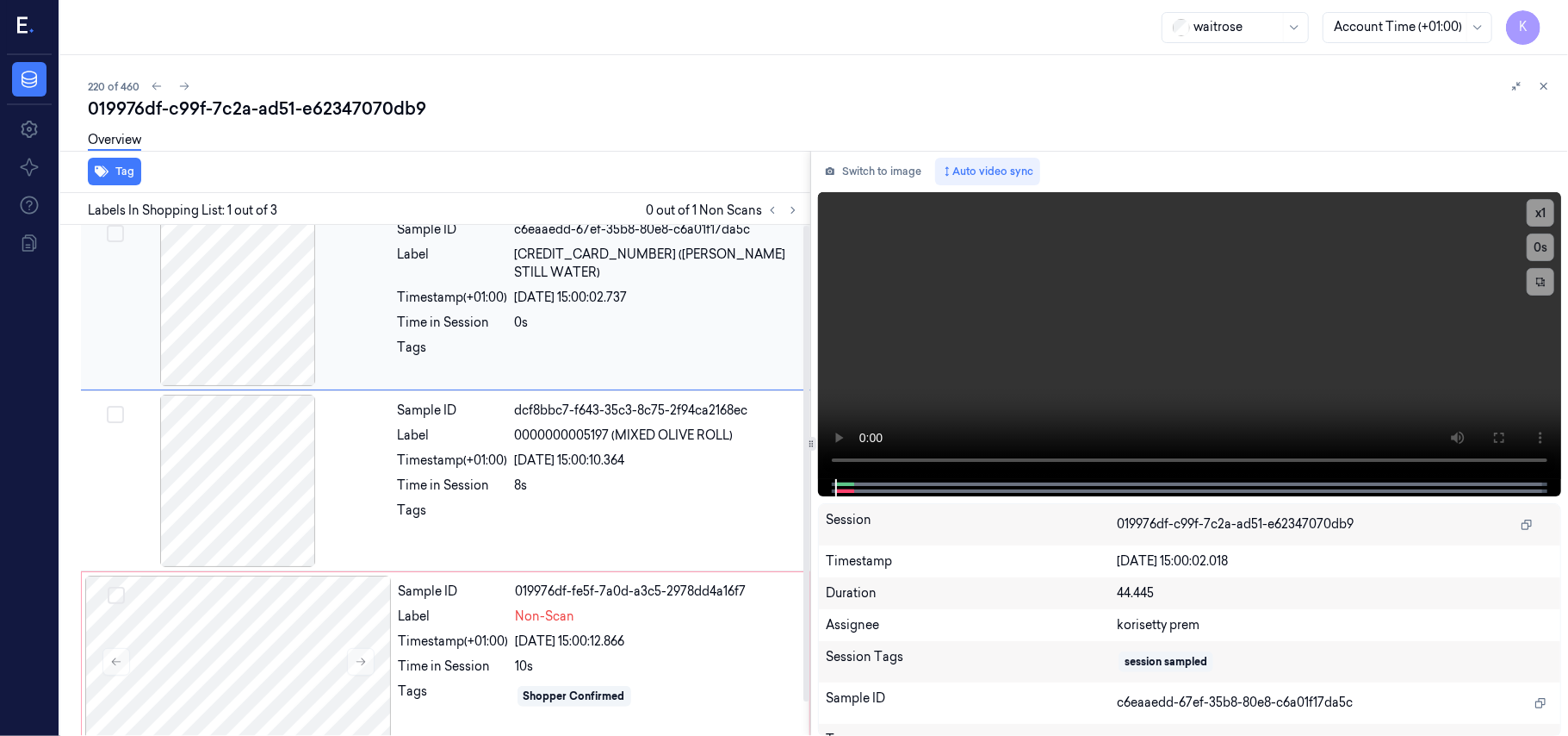
scroll to position [0, 0]
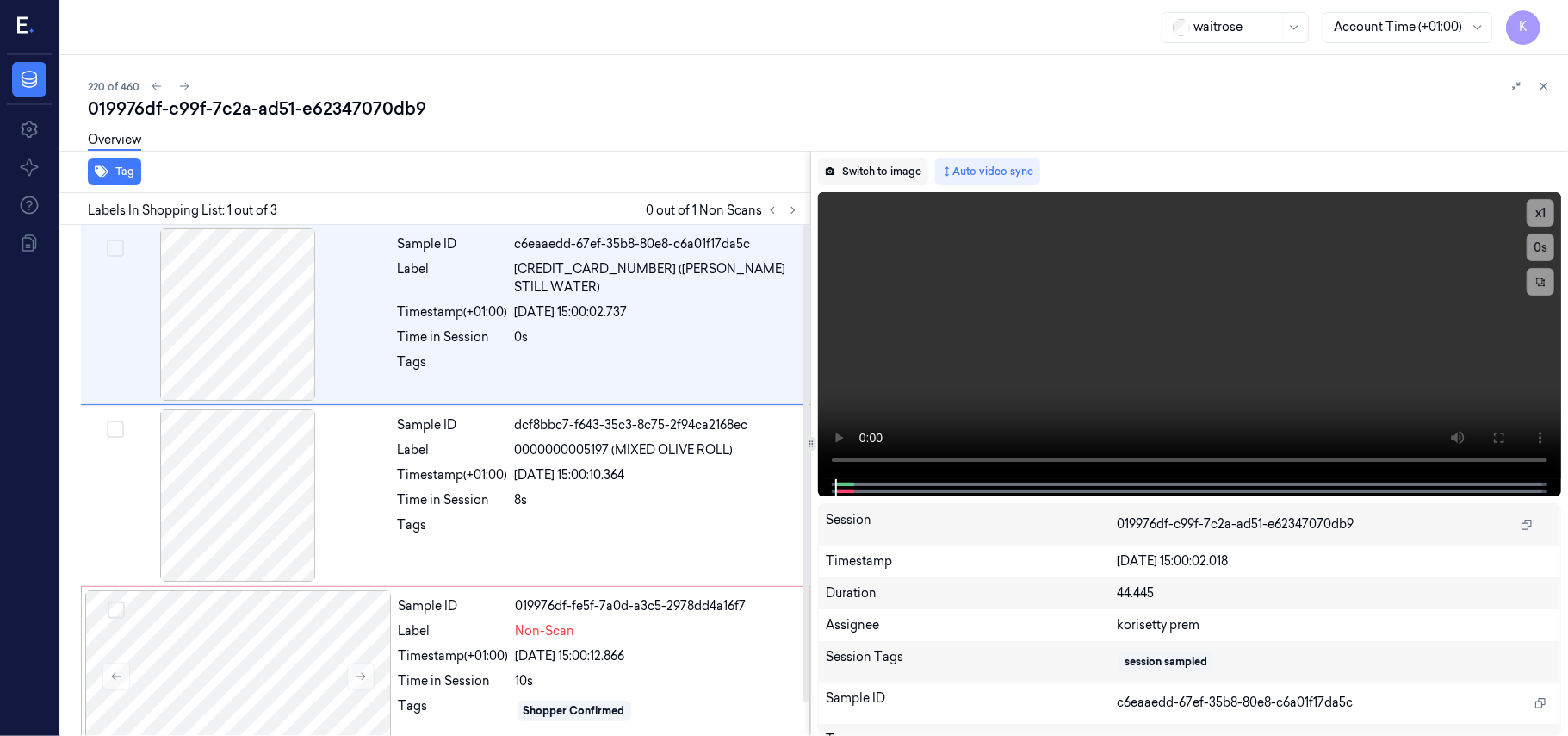
click at [880, 174] on button "Switch to image" at bounding box center [873, 171] width 111 height 28
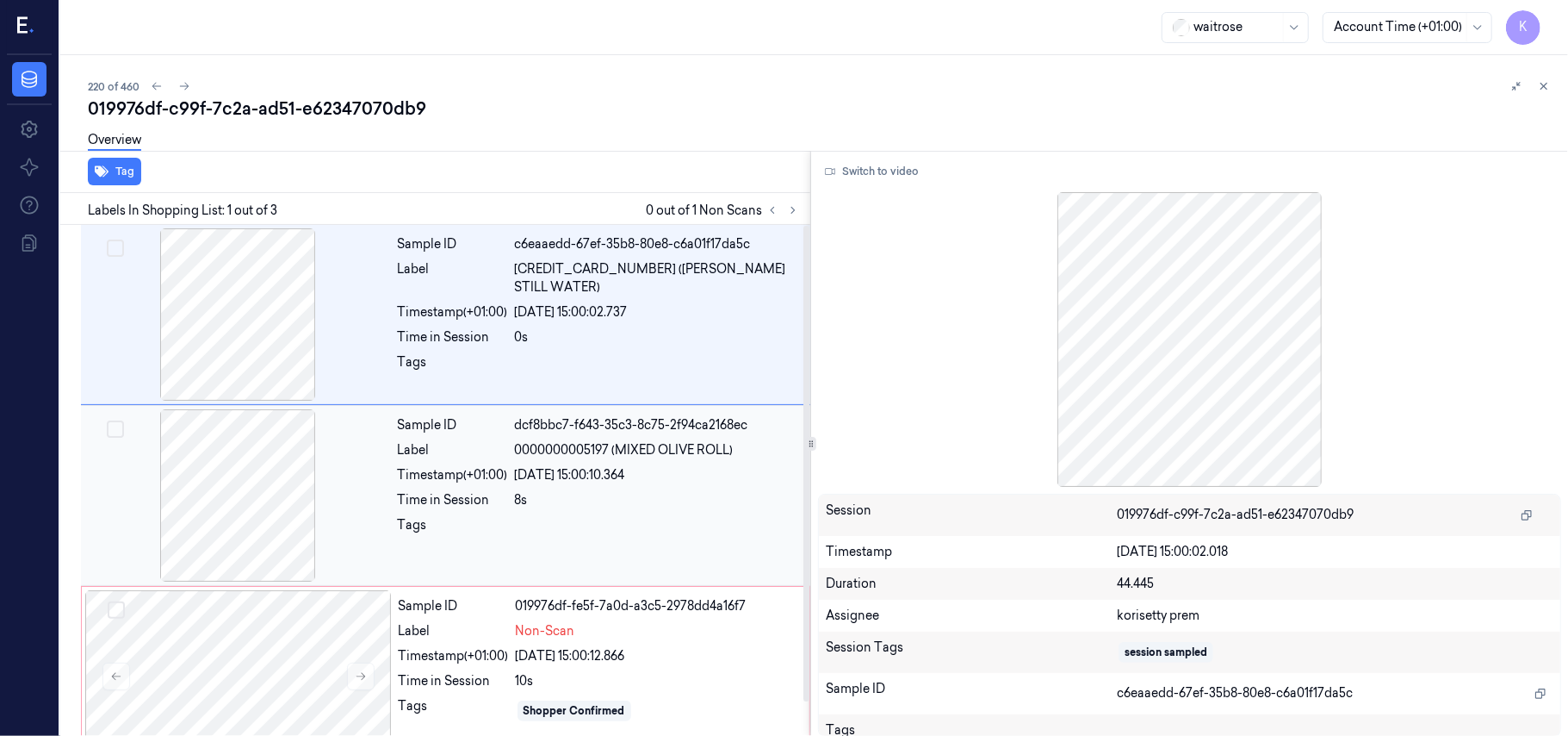
click at [522, 474] on div "[DATE] 15:00:10.364" at bounding box center [657, 475] width 285 height 18
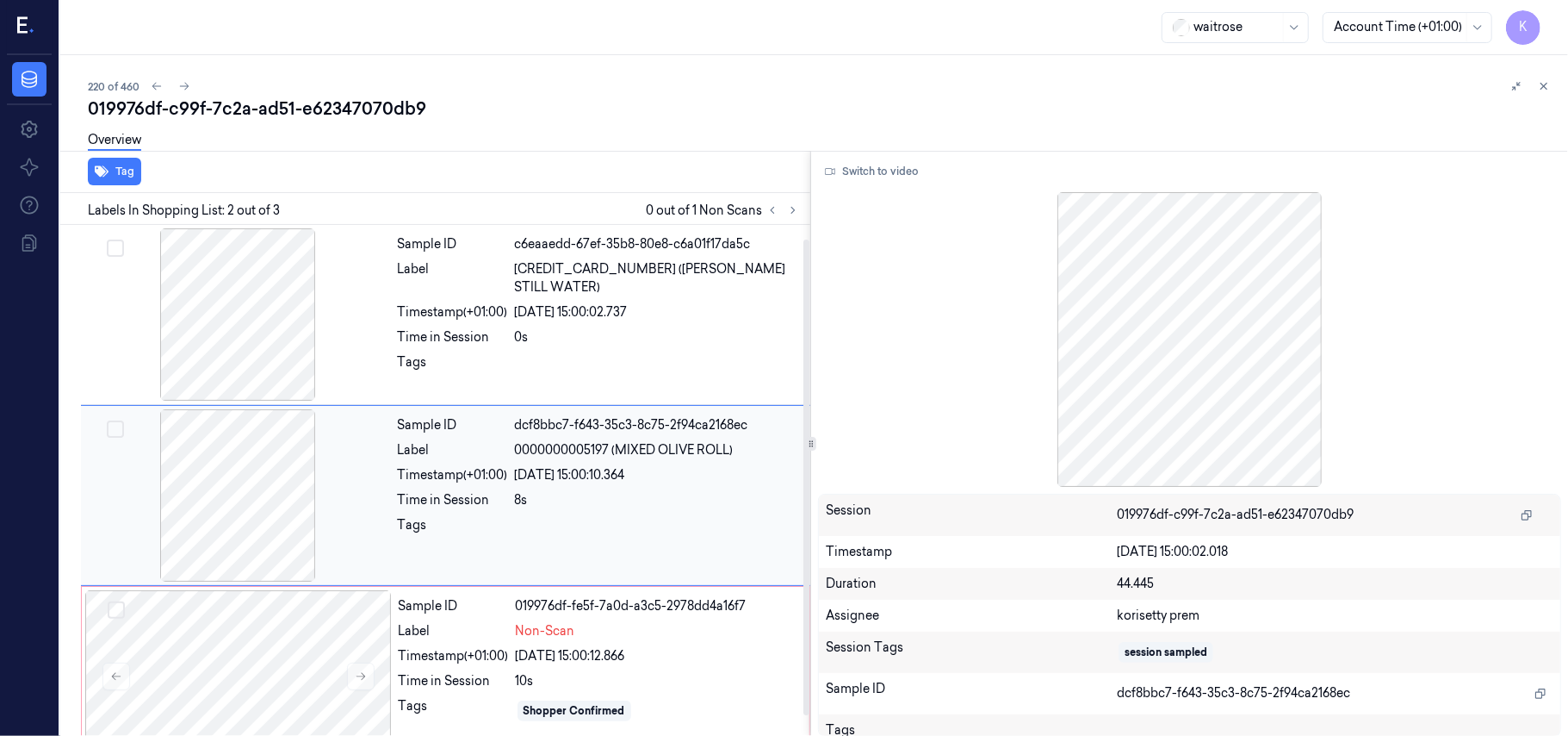
scroll to position [15, 0]
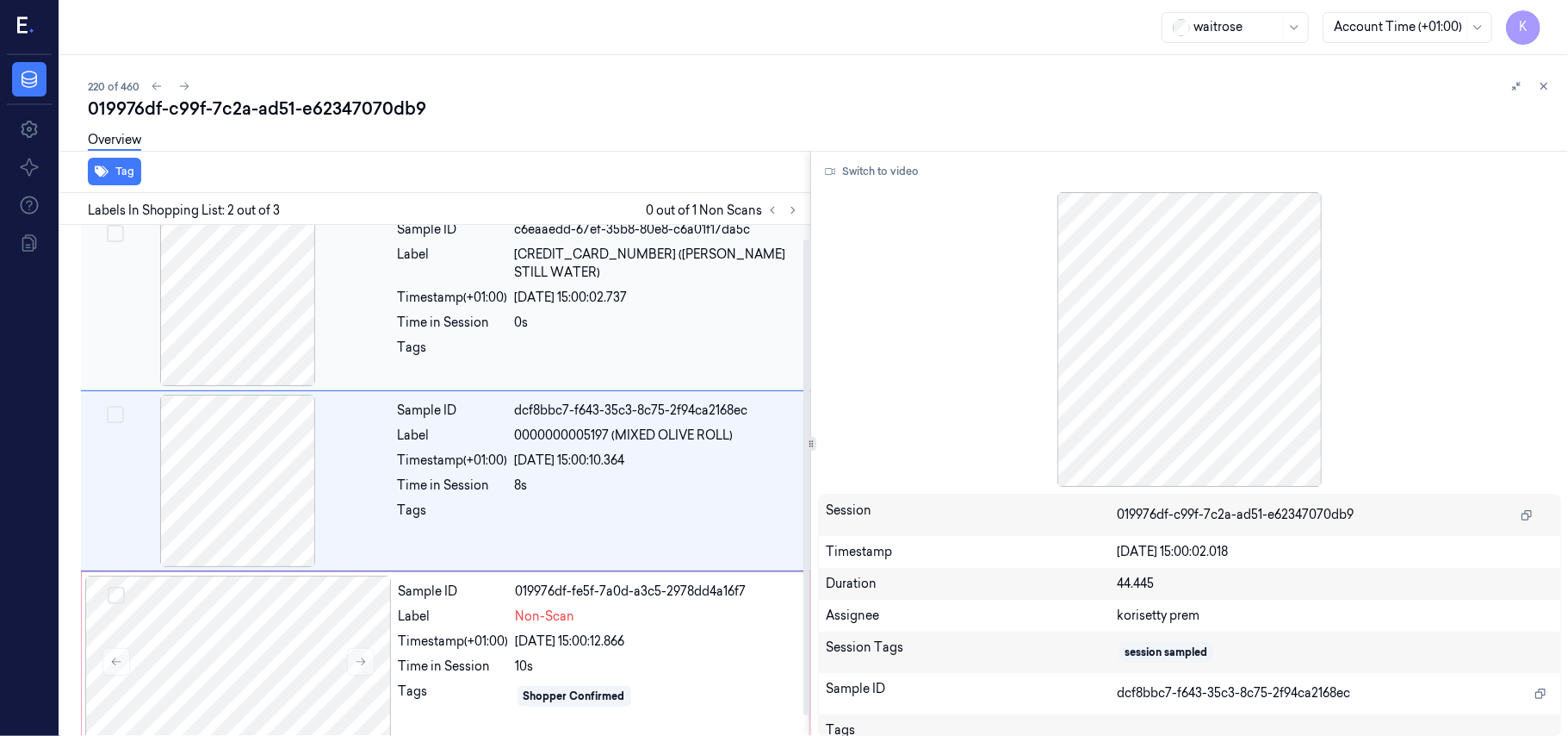
click at [566, 289] on div "[DATE] 15:00:02.737" at bounding box center [657, 298] width 285 height 18
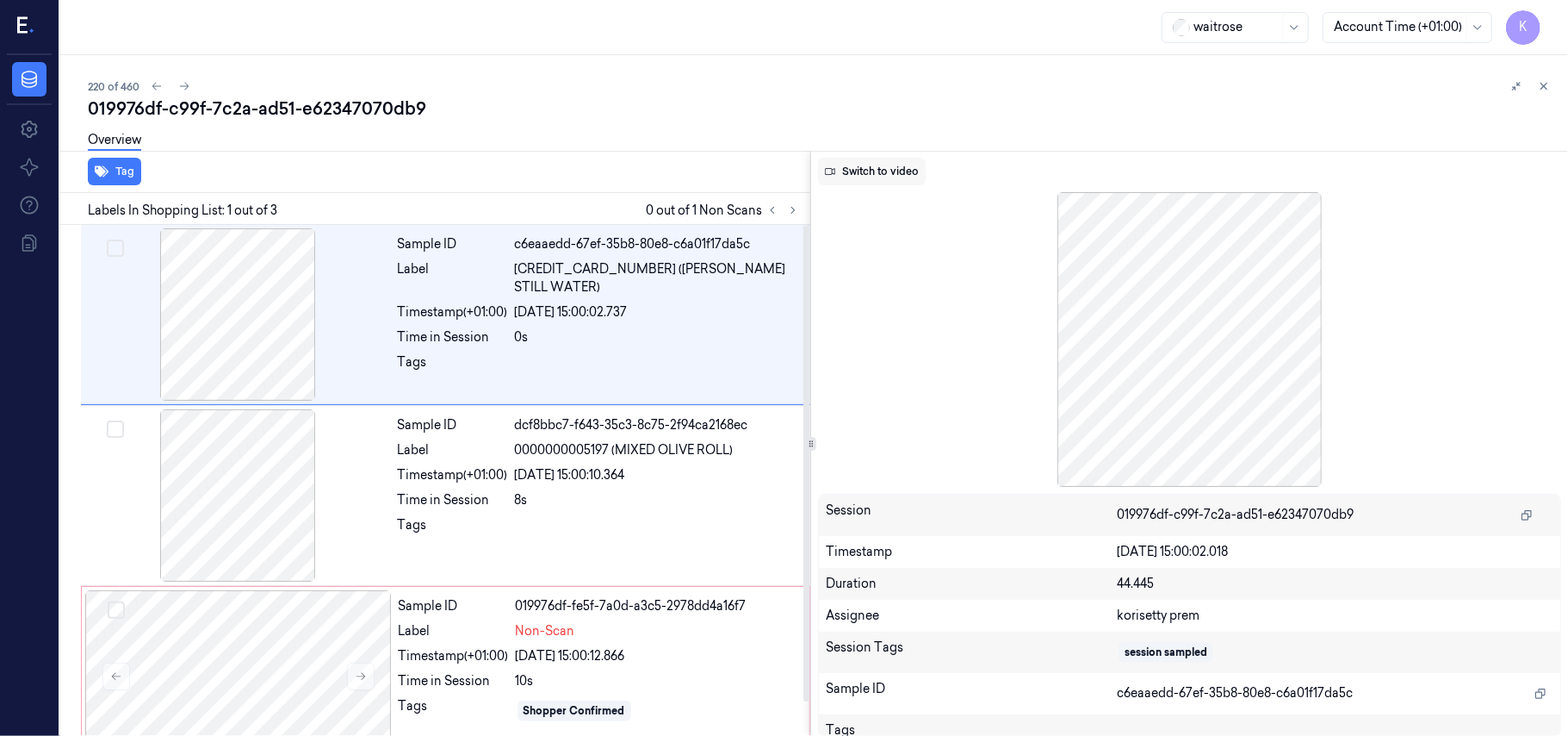
click at [868, 162] on button "Switch to video" at bounding box center [872, 171] width 108 height 28
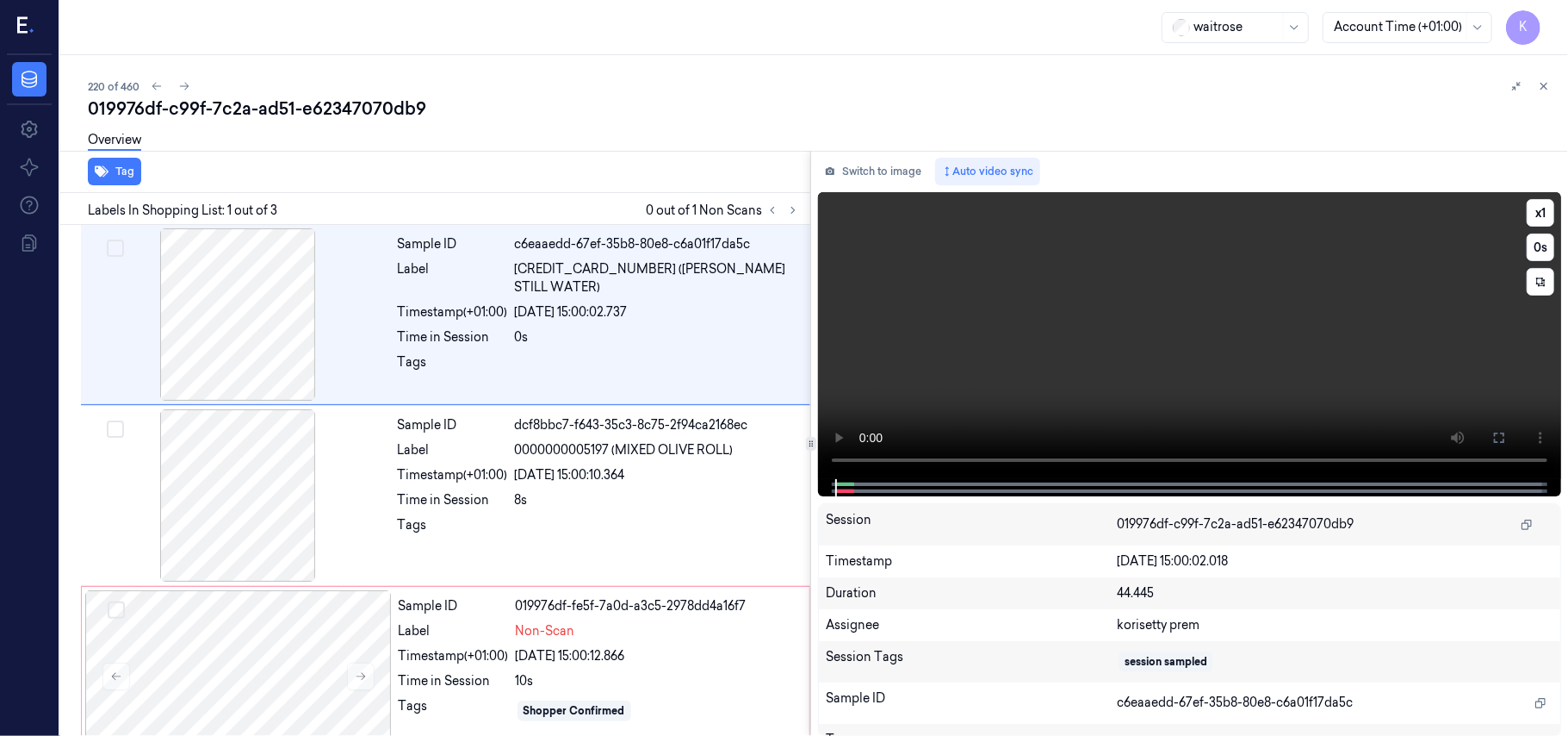
click at [955, 361] on video at bounding box center [1190, 336] width 743 height 287
click at [1034, 355] on video at bounding box center [1190, 336] width 743 height 287
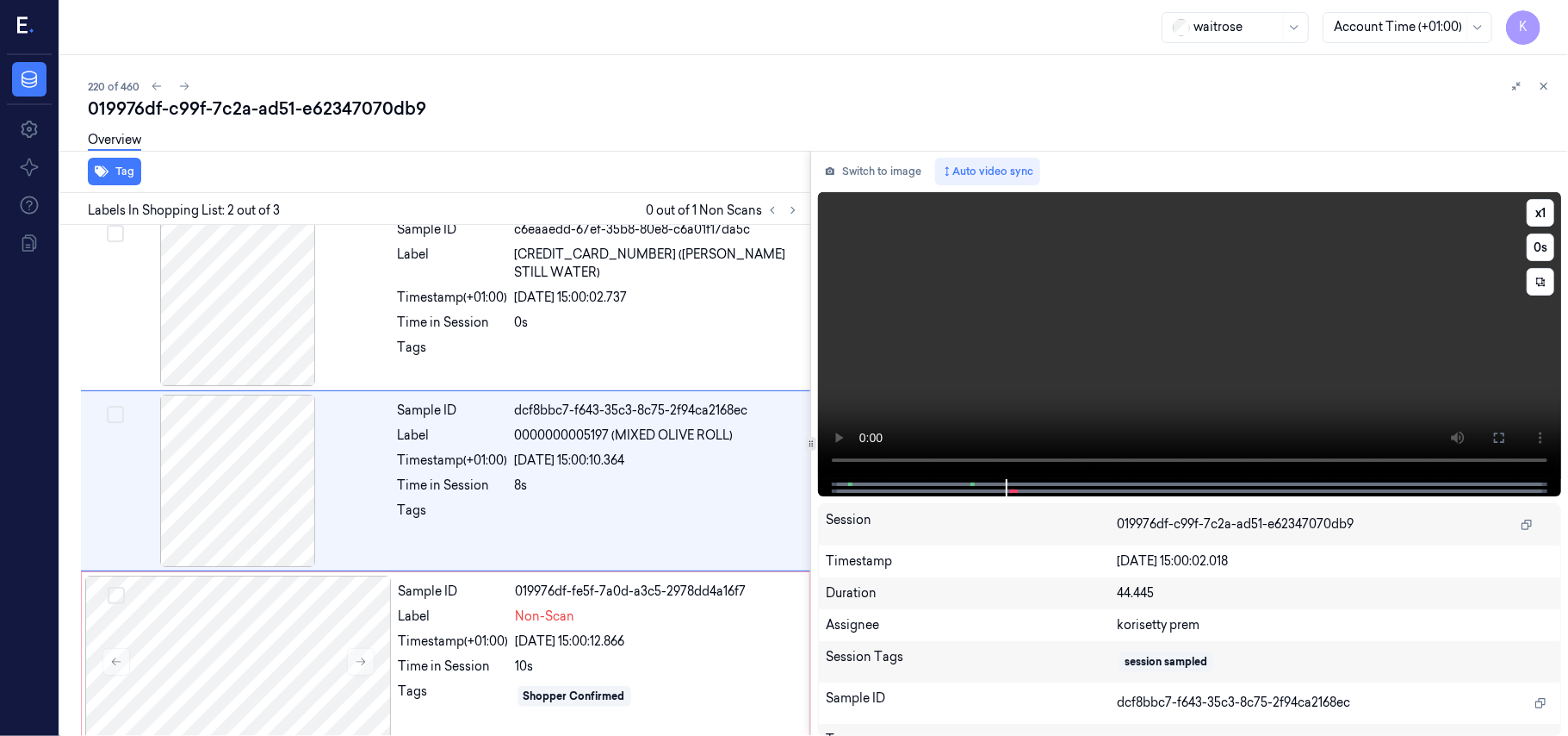
scroll to position [38, 0]
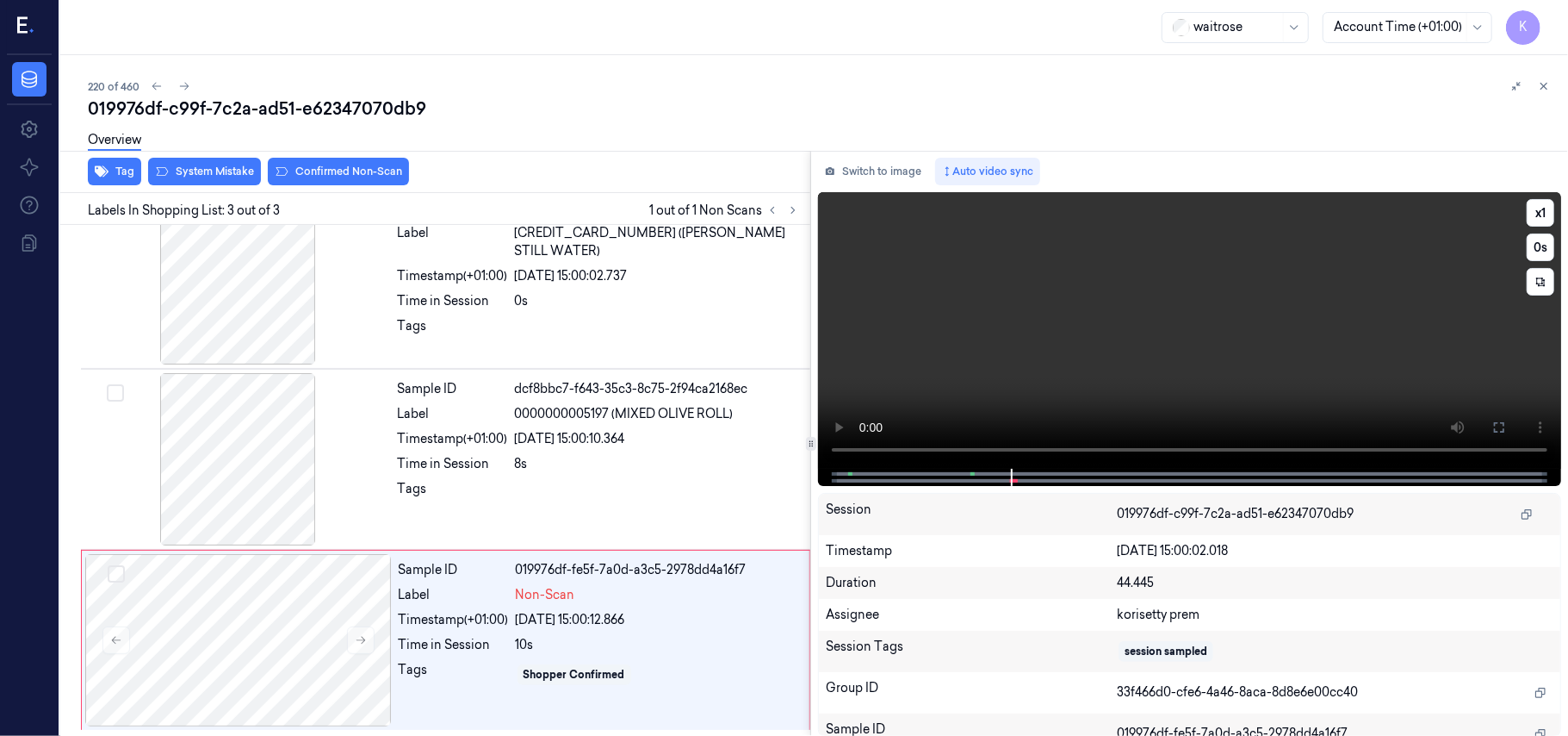
click at [1193, 346] on video at bounding box center [1190, 331] width 743 height 277
click at [1021, 363] on video at bounding box center [1190, 331] width 743 height 277
click at [575, 627] on div "[DATE] 15:00:12.866" at bounding box center [657, 619] width 284 height 18
click at [214, 176] on button "System Mistake" at bounding box center [204, 171] width 112 height 28
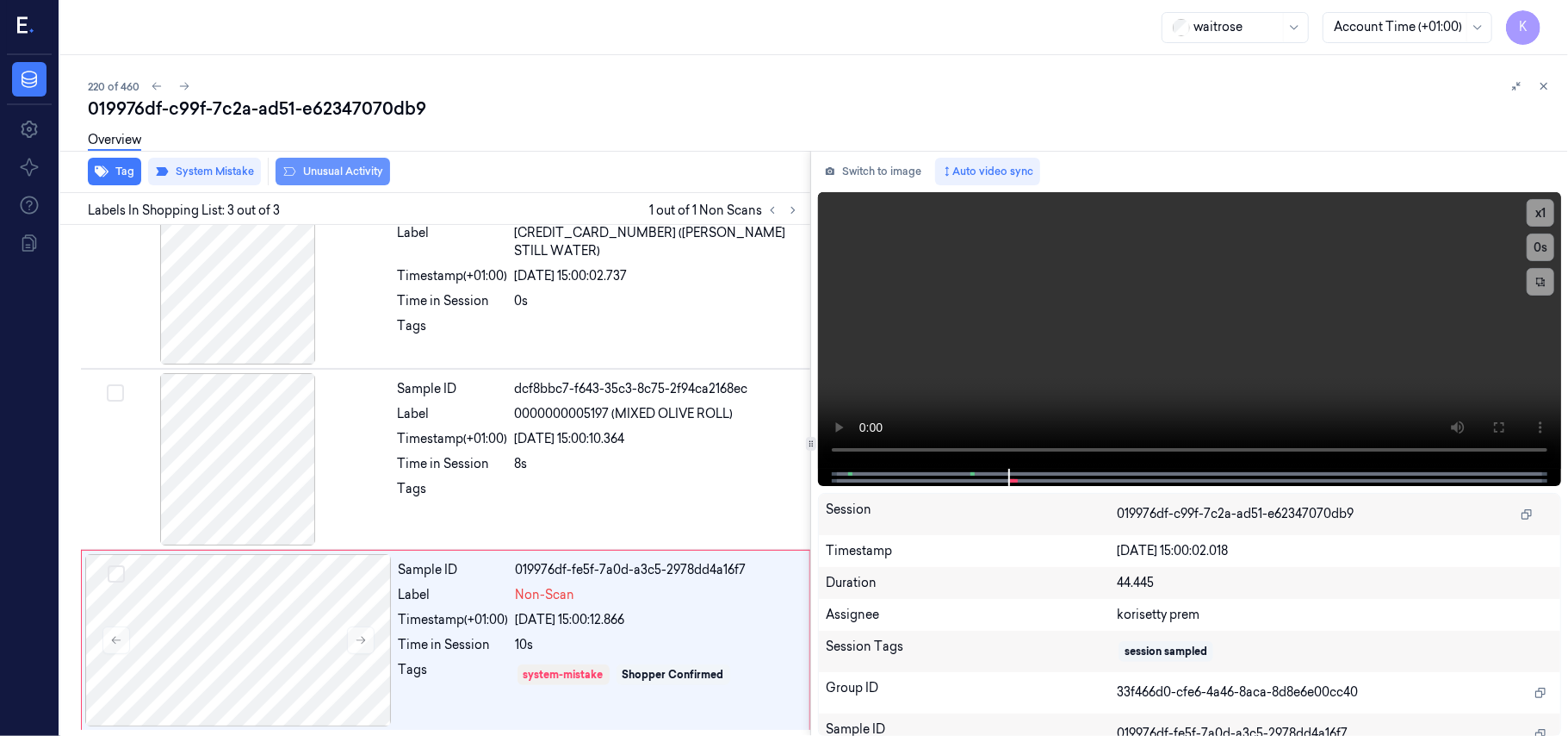
click at [322, 166] on button "Unusual Activity" at bounding box center [333, 171] width 114 height 28
click at [100, 169] on icon "button" at bounding box center [102, 171] width 14 height 11
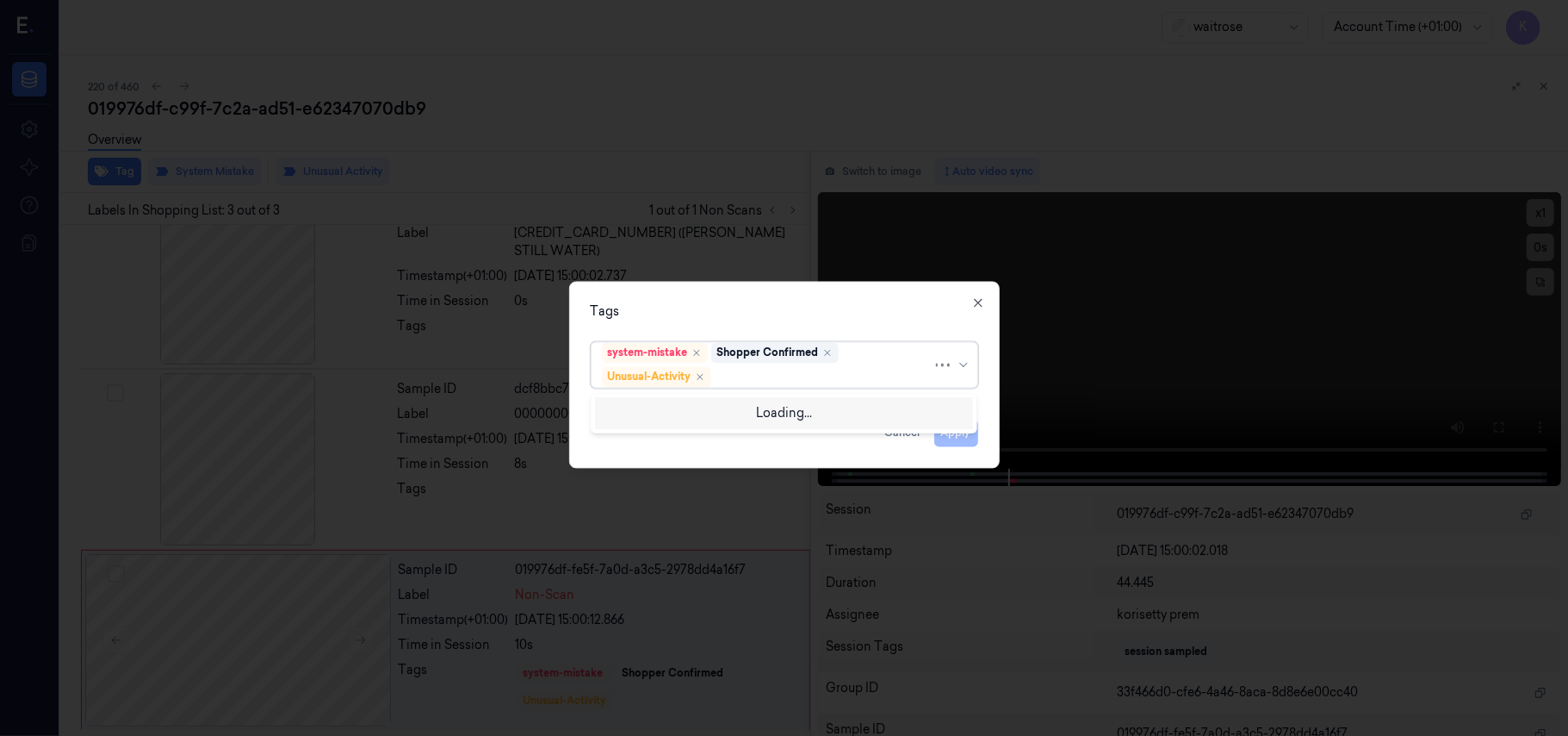
click at [744, 368] on div at bounding box center [823, 376] width 218 height 18
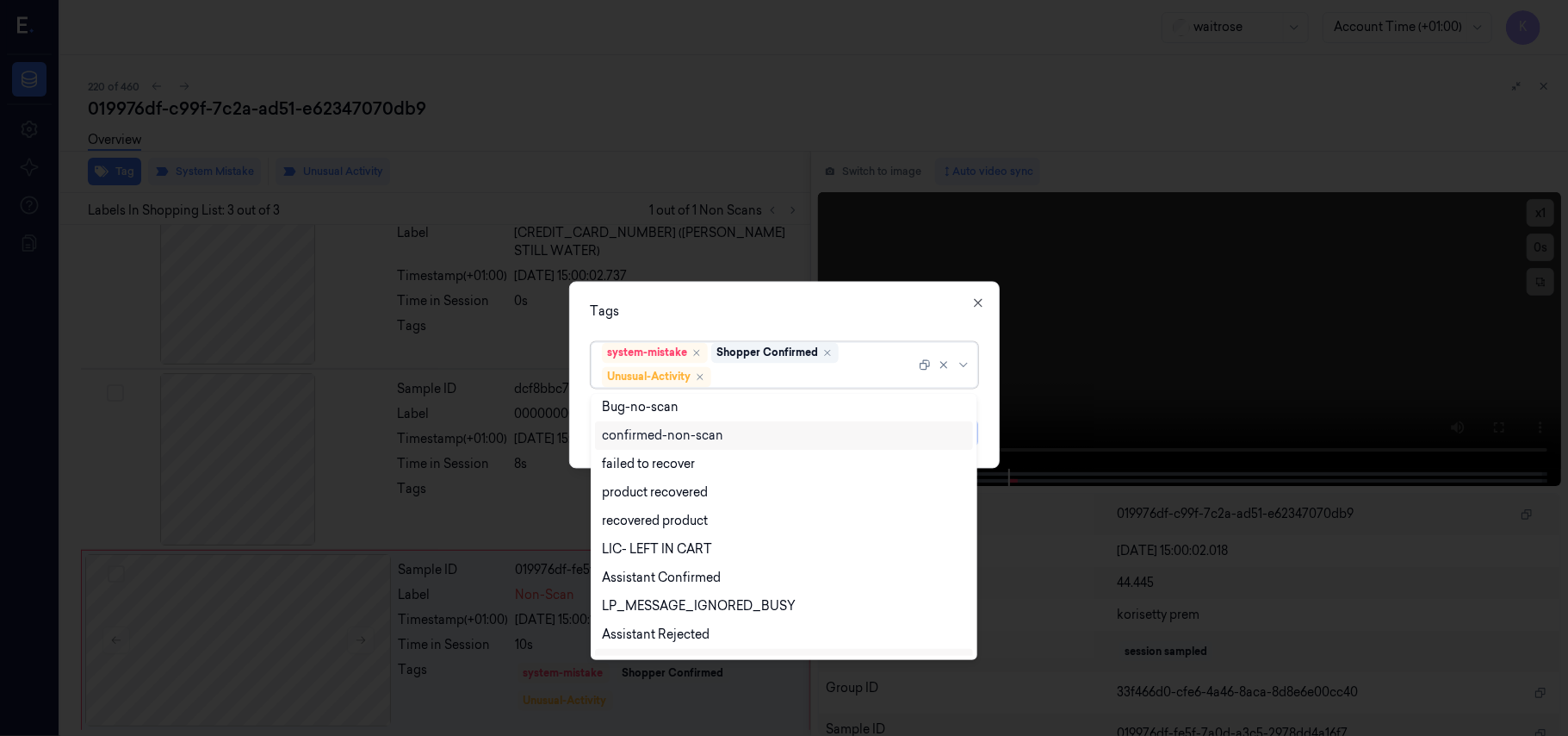
scroll to position [225, 0]
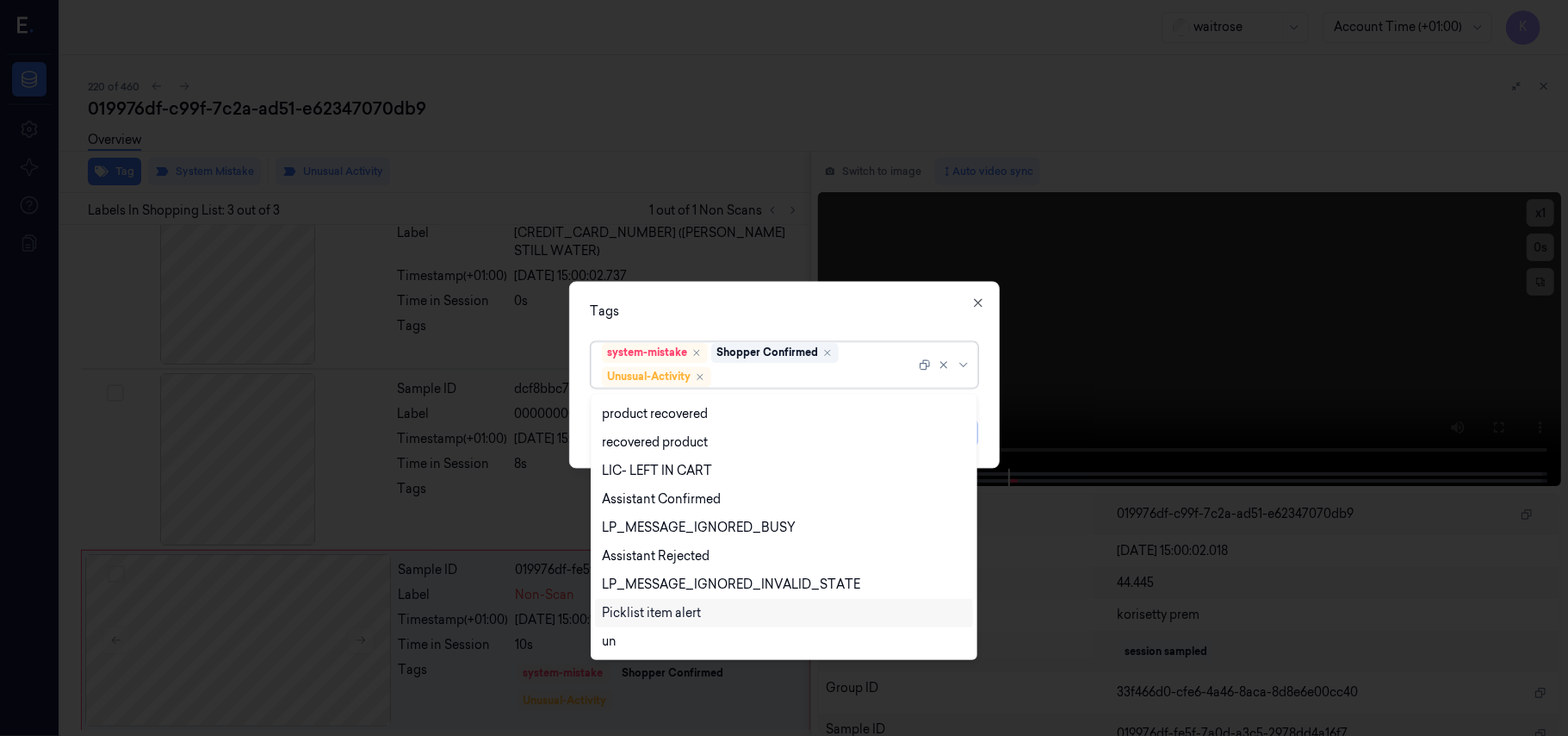
click at [652, 613] on div "Picklist item alert" at bounding box center [651, 613] width 99 height 18
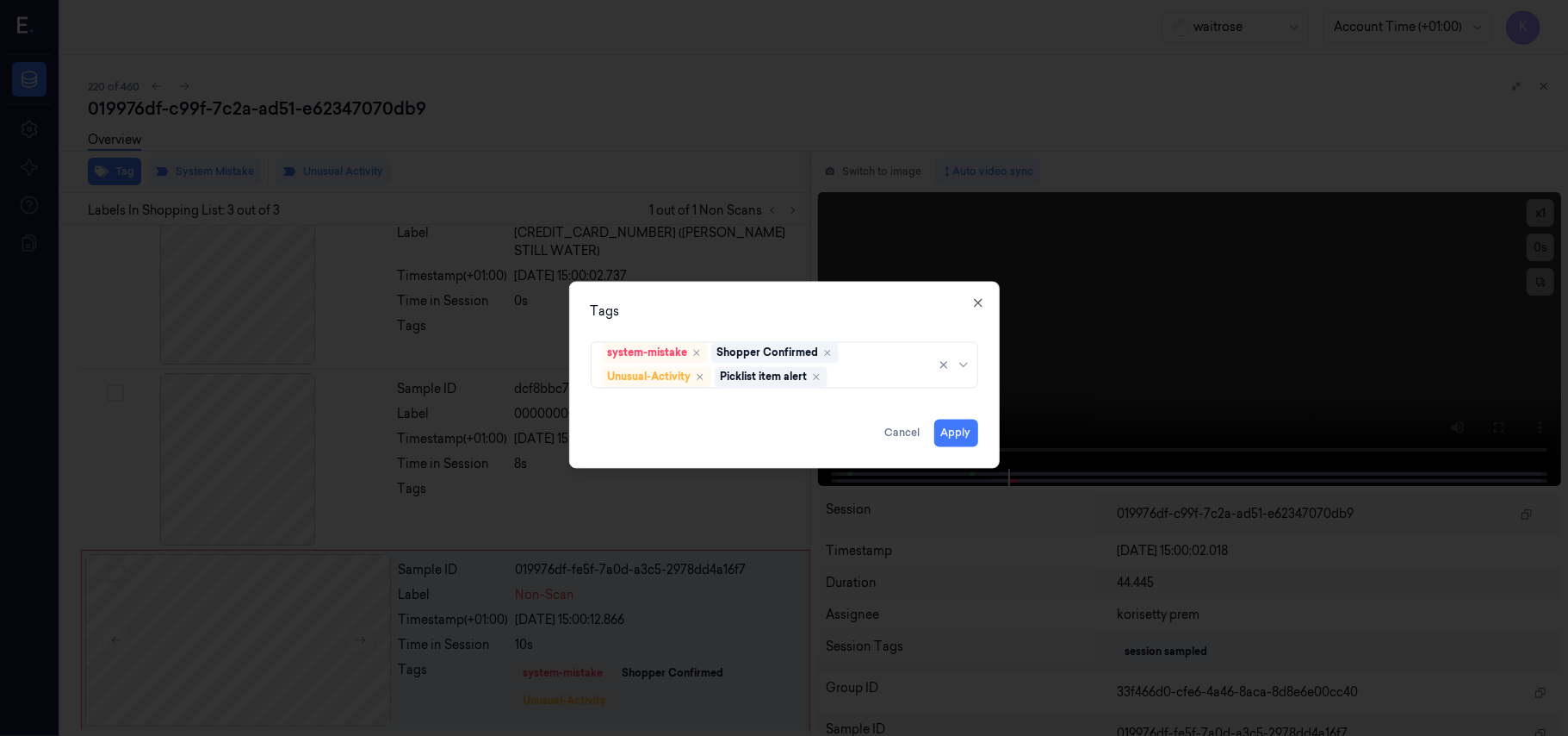
click at [837, 294] on div "Tags system-mistake Shopper Confirmed Unusual-Activity Picklist item alert Appl…" at bounding box center [784, 375] width 430 height 187
click at [963, 428] on button "Apply" at bounding box center [957, 433] width 44 height 28
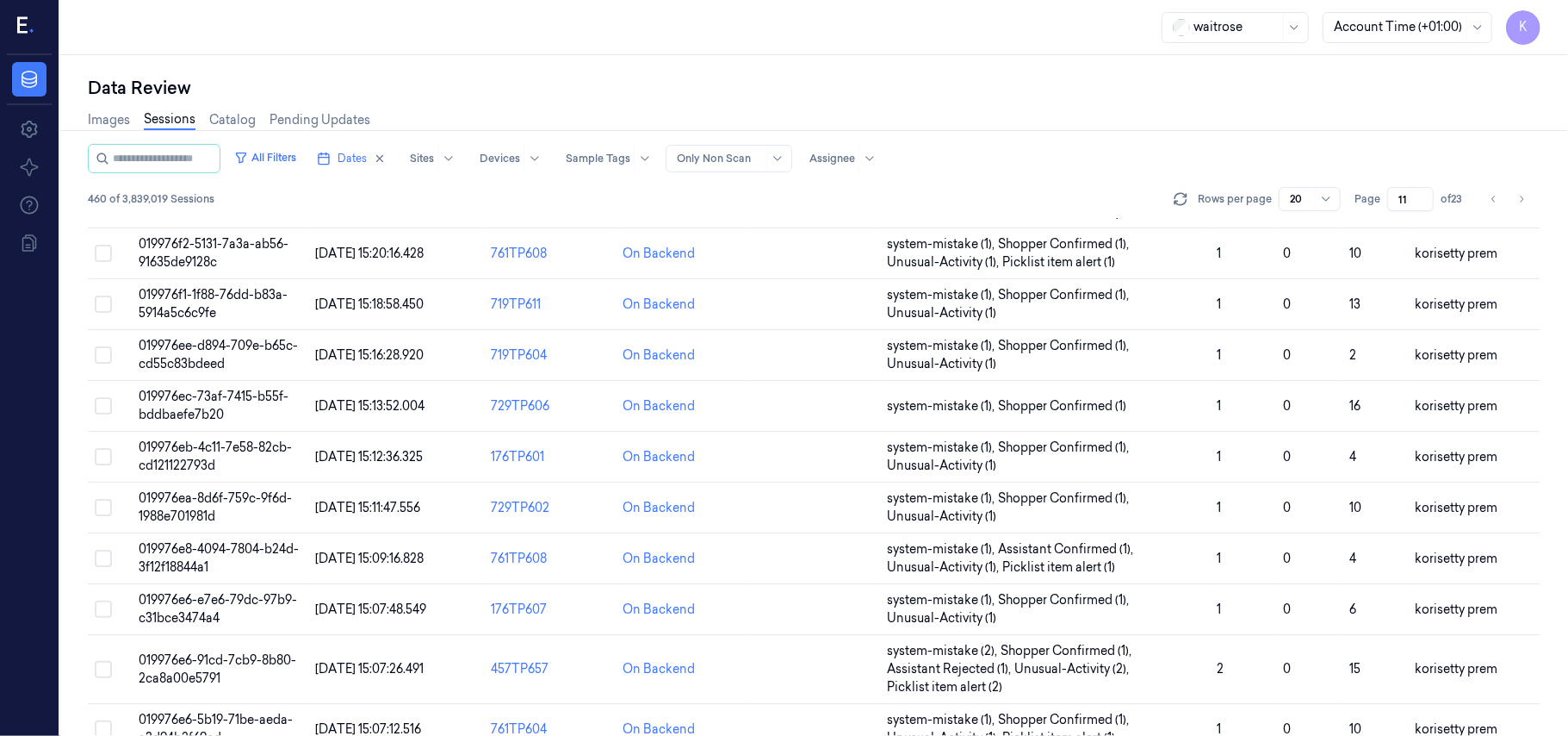
scroll to position [662, 0]
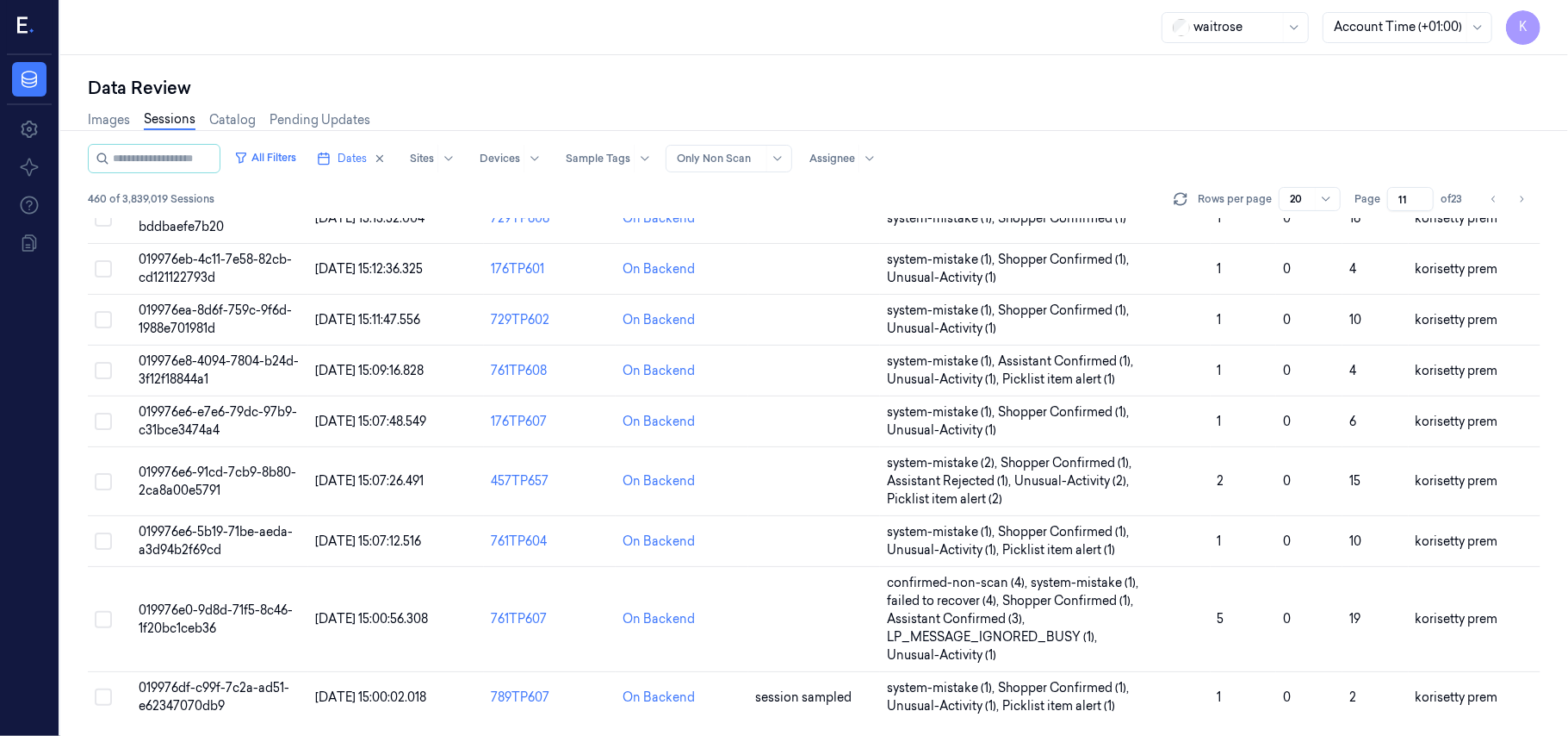
click at [1411, 200] on input "11" at bounding box center [1410, 199] width 47 height 24
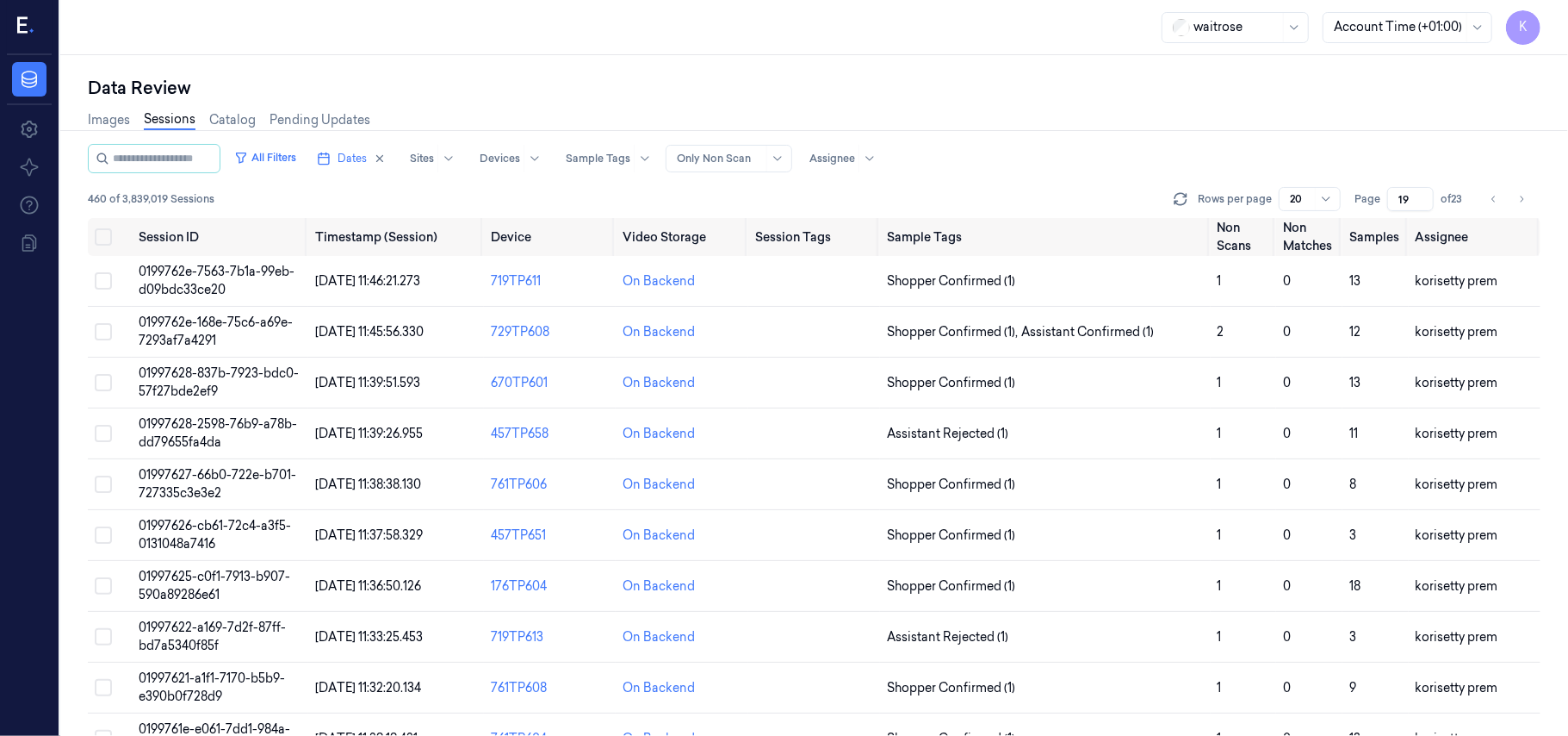
click at [1113, 135] on div "Images Sessions Catalog Pending Updates" at bounding box center [813, 122] width 1453 height 44
click at [361, 162] on span "Dates" at bounding box center [351, 158] width 29 height 16
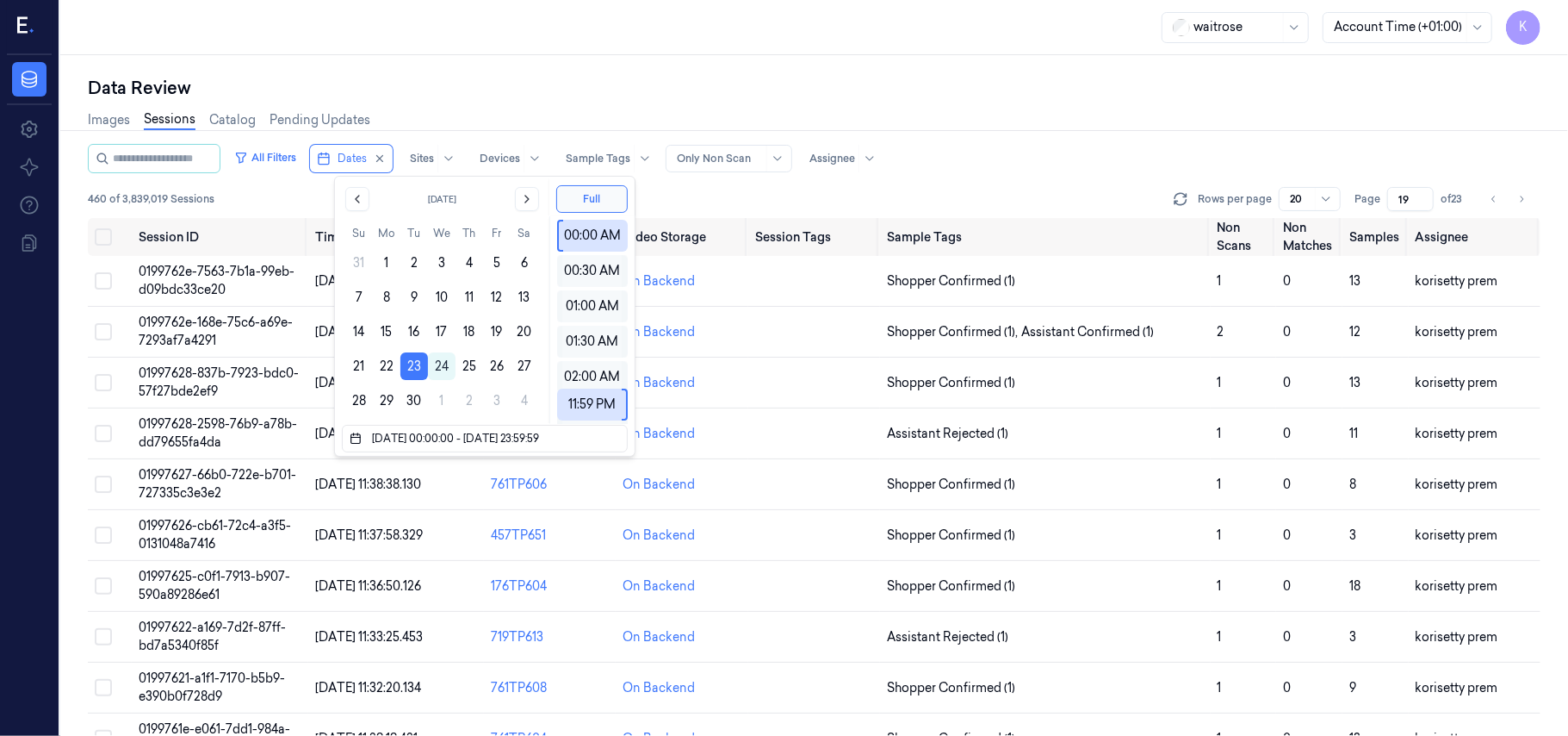
click at [1107, 137] on div "Images Sessions Catalog Pending Updates" at bounding box center [813, 122] width 1453 height 44
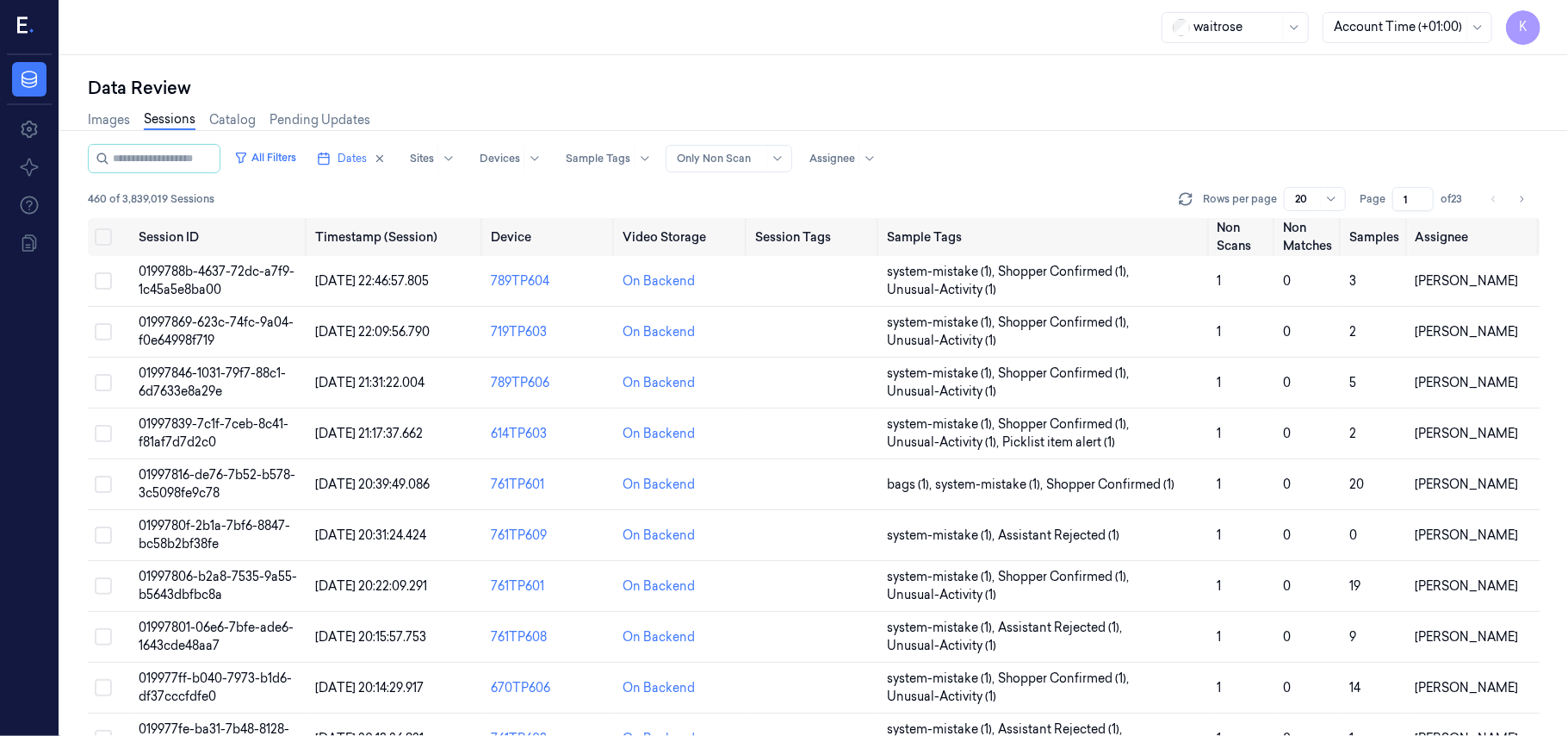
click at [1411, 200] on input "1" at bounding box center [1414, 199] width 42 height 24
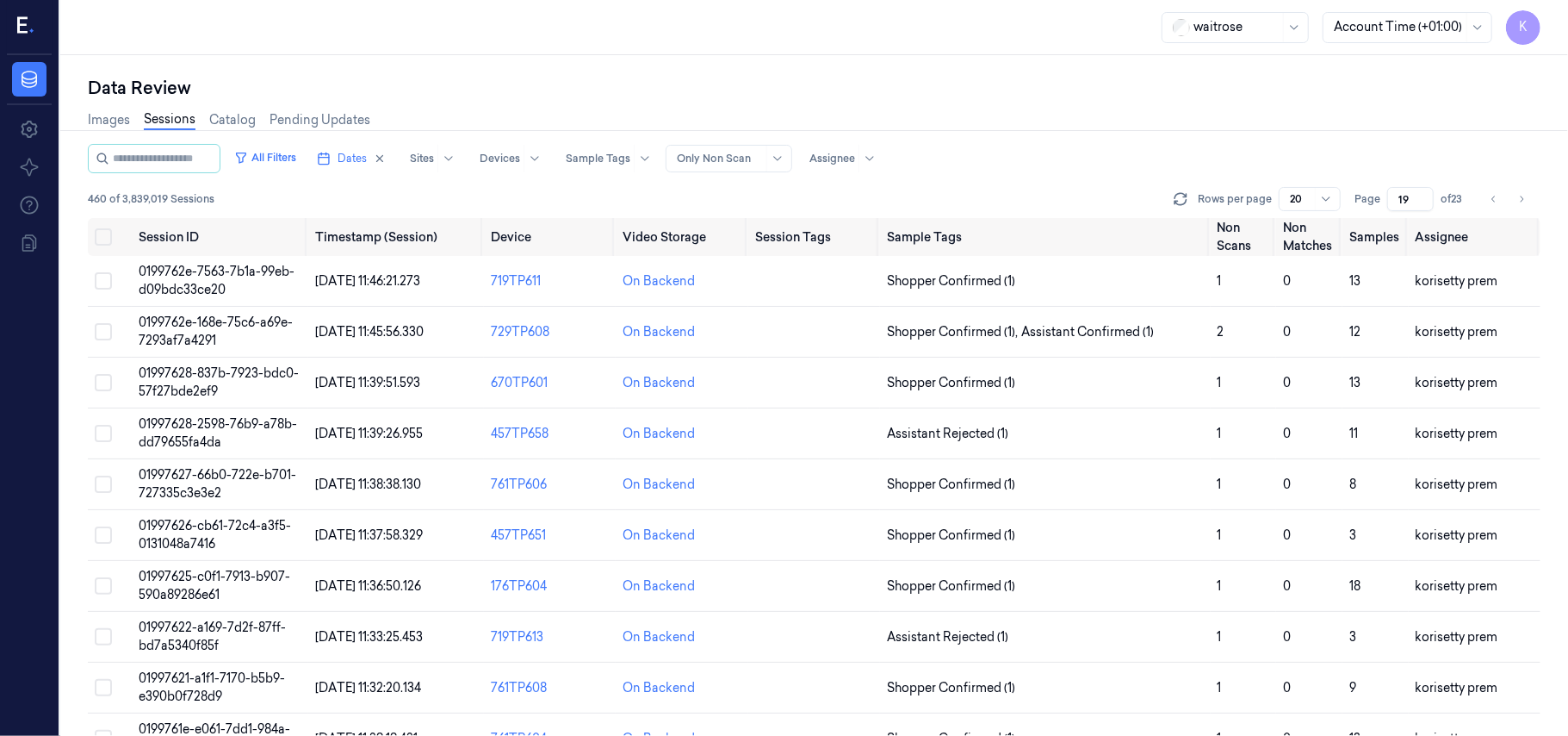
click at [1216, 134] on div "Images Sessions Catalog Pending Updates" at bounding box center [813, 122] width 1453 height 44
click at [1420, 193] on input "20" at bounding box center [1410, 199] width 47 height 24
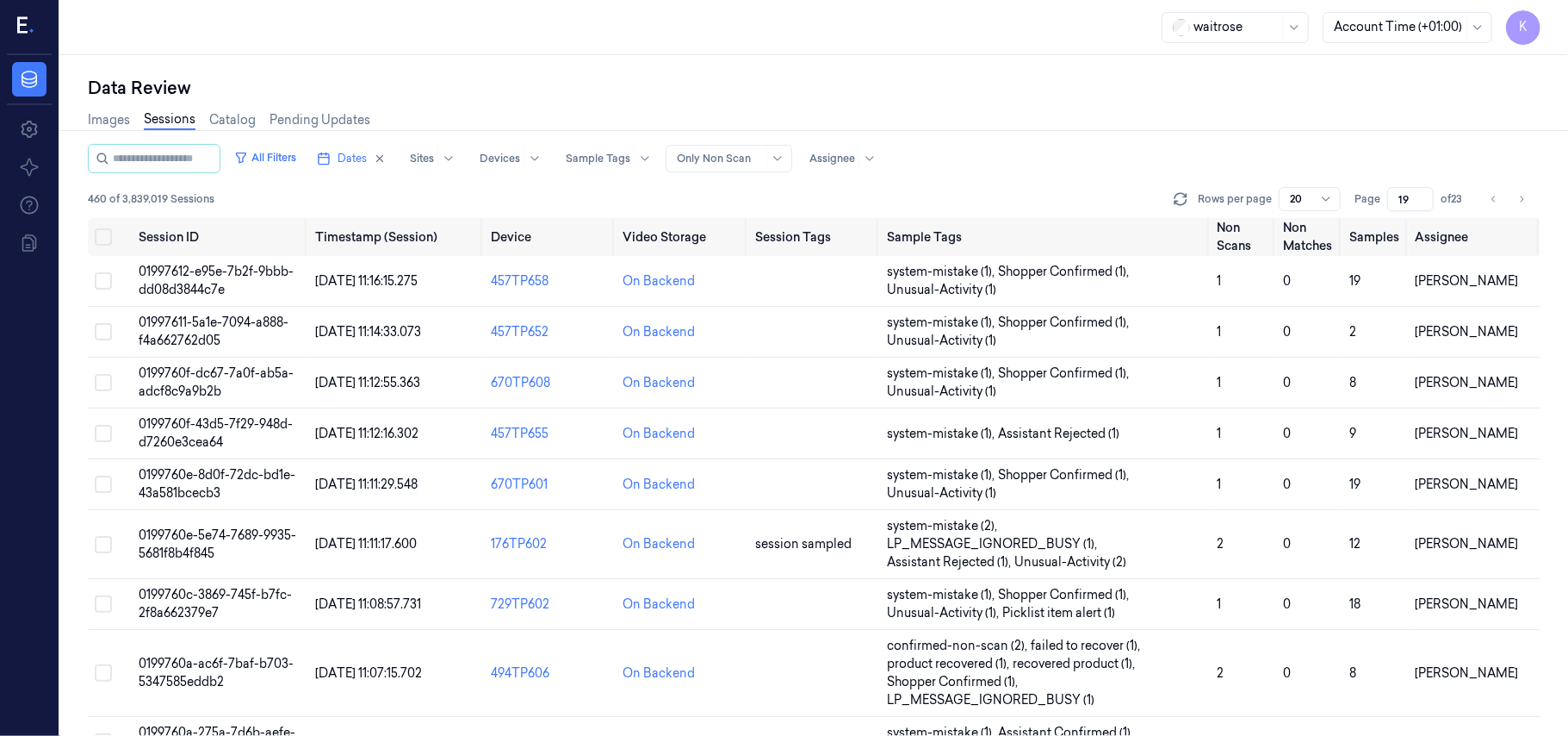
type input "19"
click at [1421, 204] on input "19" at bounding box center [1410, 199] width 47 height 24
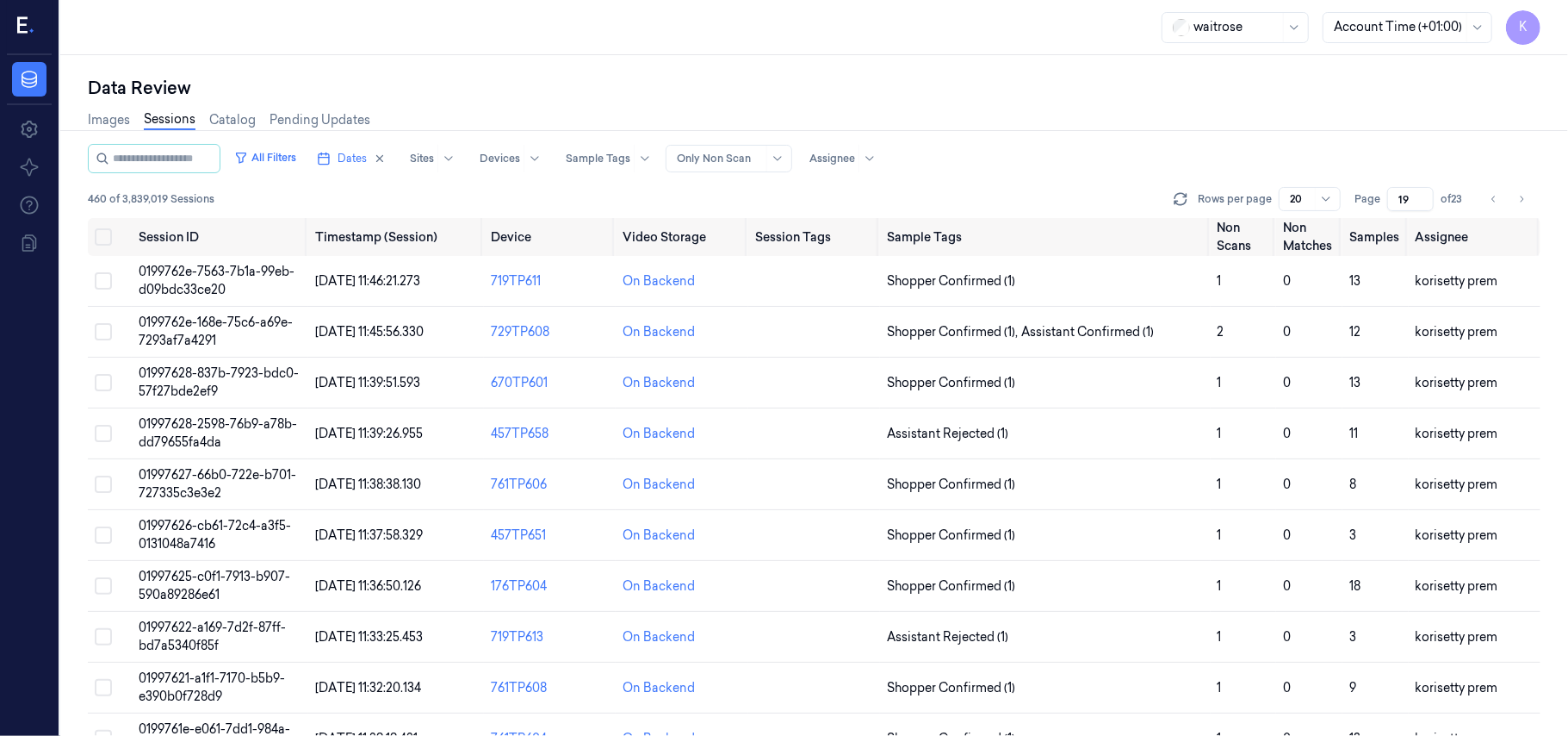
click at [1028, 130] on div at bounding box center [814, 130] width 1521 height 1
click at [1151, 146] on div "All Filters Dates Sites Devices Sample Tags Alert Type Only Non Scan Assignee" at bounding box center [813, 157] width 1453 height 29
click at [246, 284] on td "0199762e-7563-7b1a-99eb-d09bdc33ce20" at bounding box center [219, 281] width 175 height 51
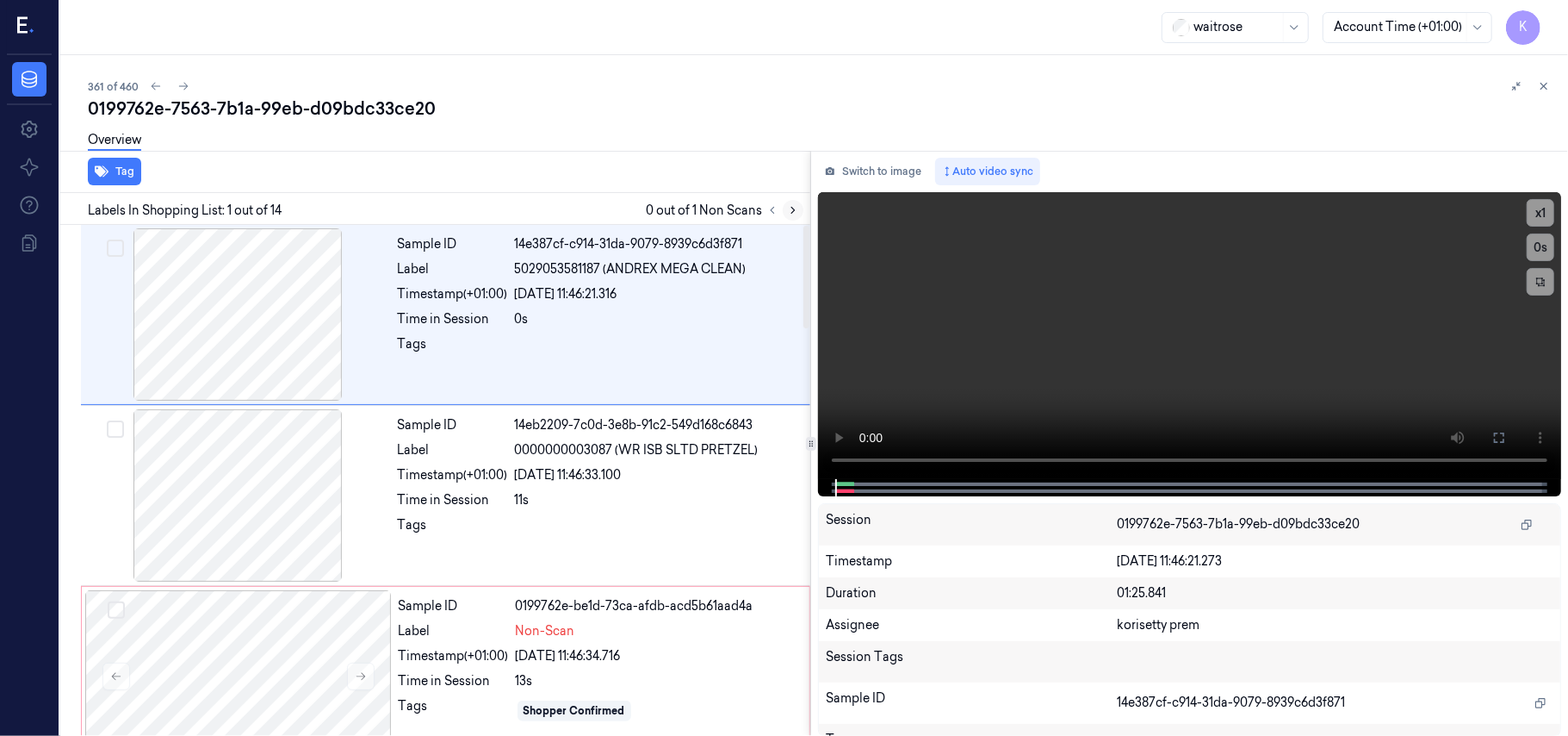
click at [800, 208] on button at bounding box center [792, 210] width 21 height 21
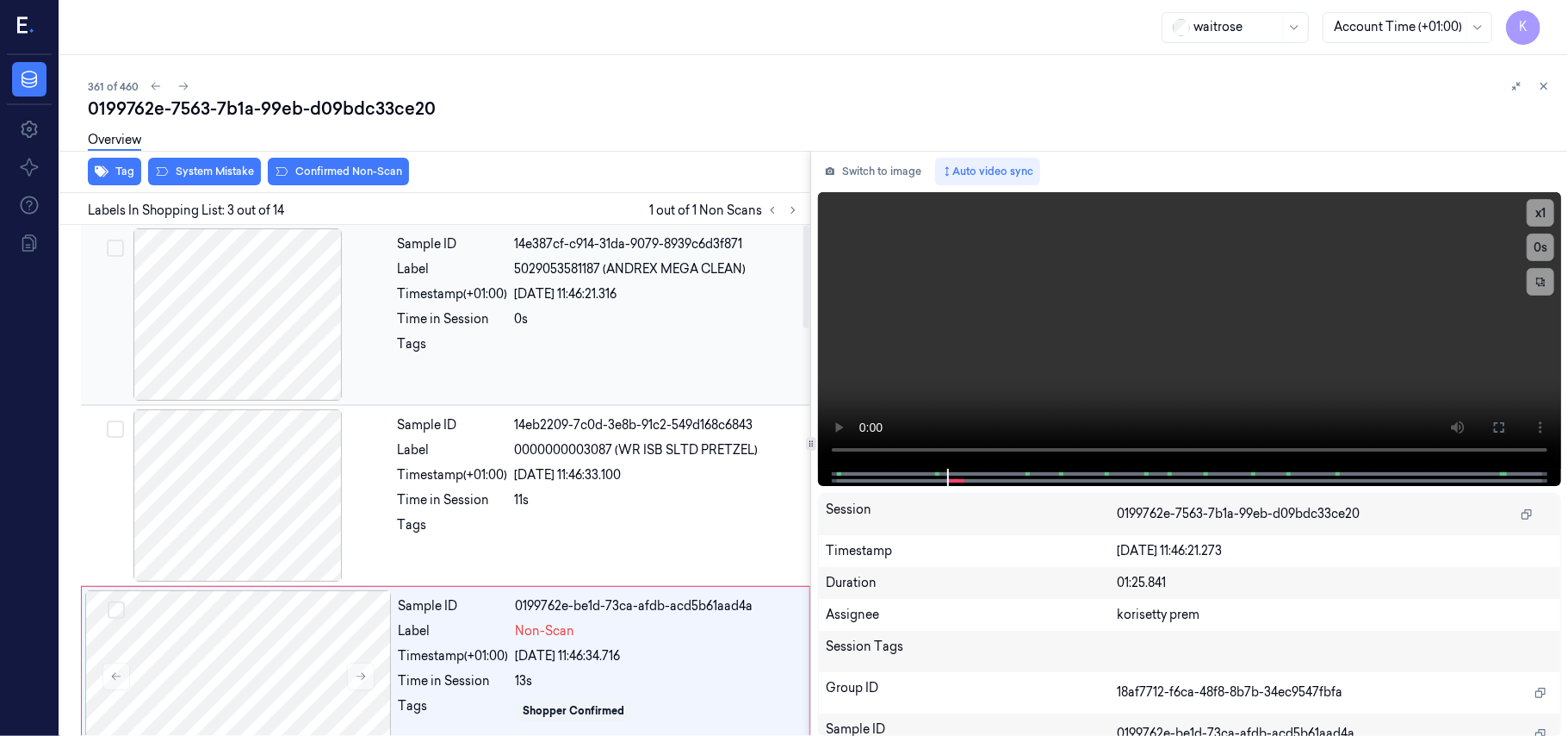
click at [576, 325] on div "0s" at bounding box center [657, 319] width 285 height 18
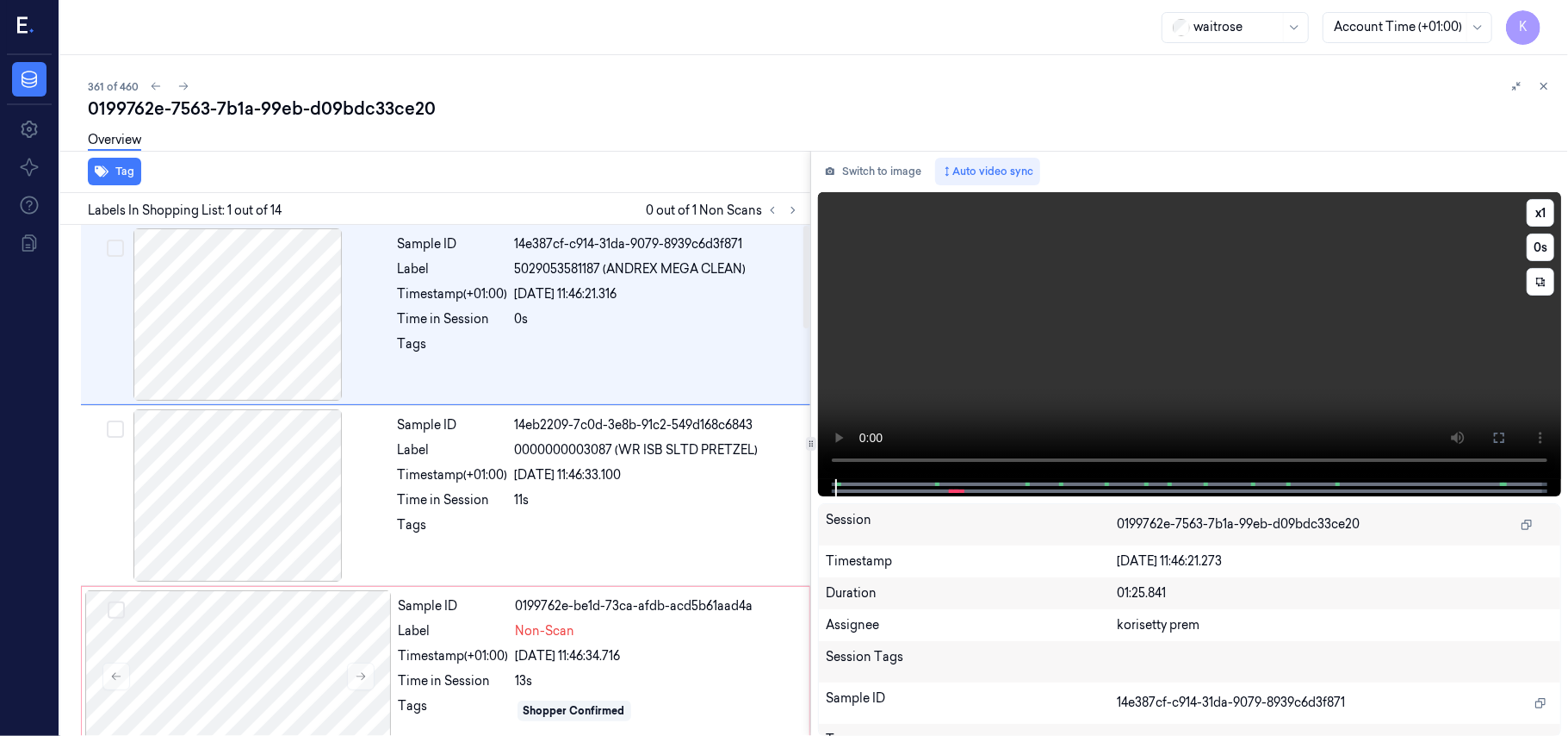
click at [1100, 312] on video at bounding box center [1190, 336] width 743 height 287
click at [1544, 218] on button "x 1" at bounding box center [1541, 213] width 28 height 28
click at [641, 466] on div "[DATE] 11:46:33.100" at bounding box center [657, 475] width 285 height 18
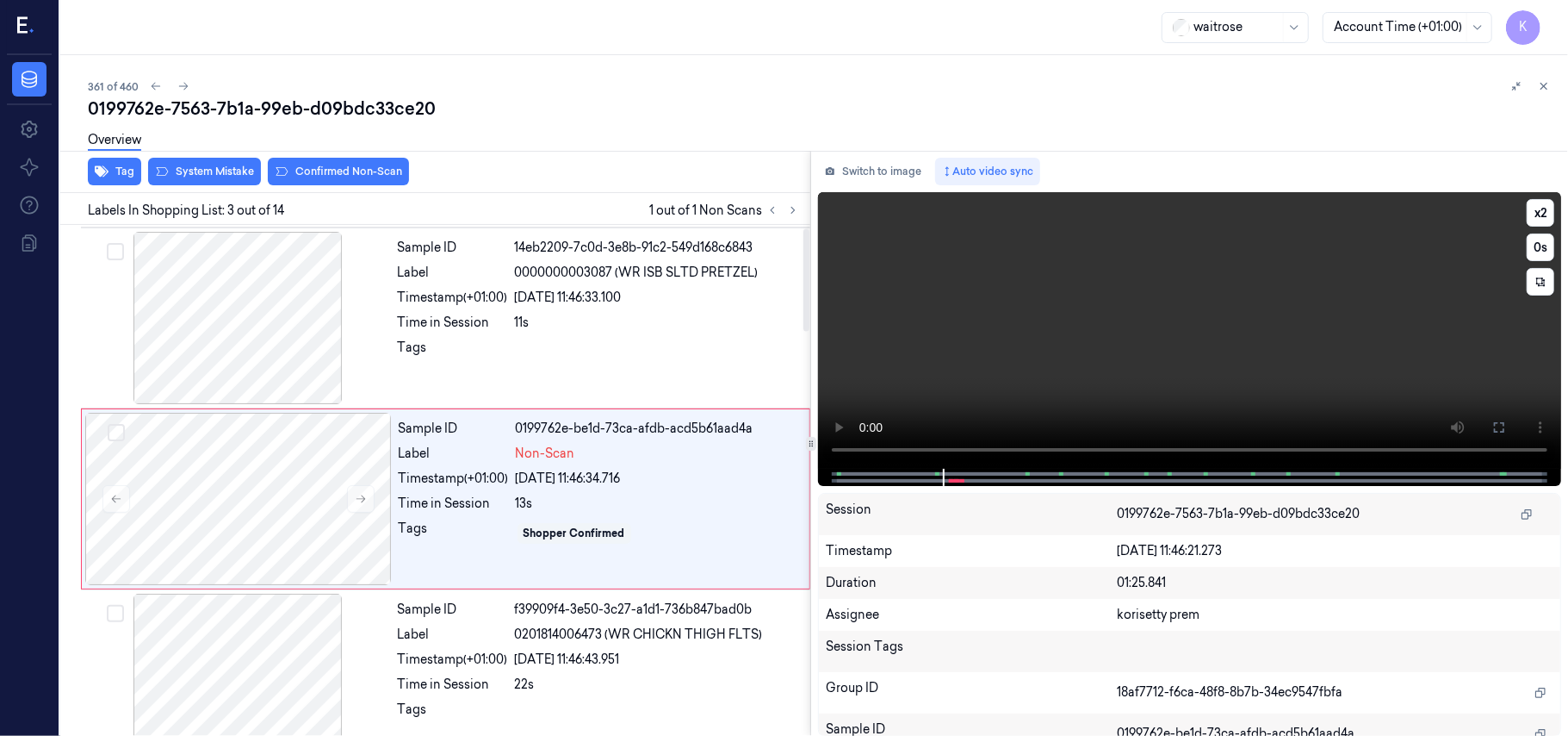
scroll to position [196, 0]
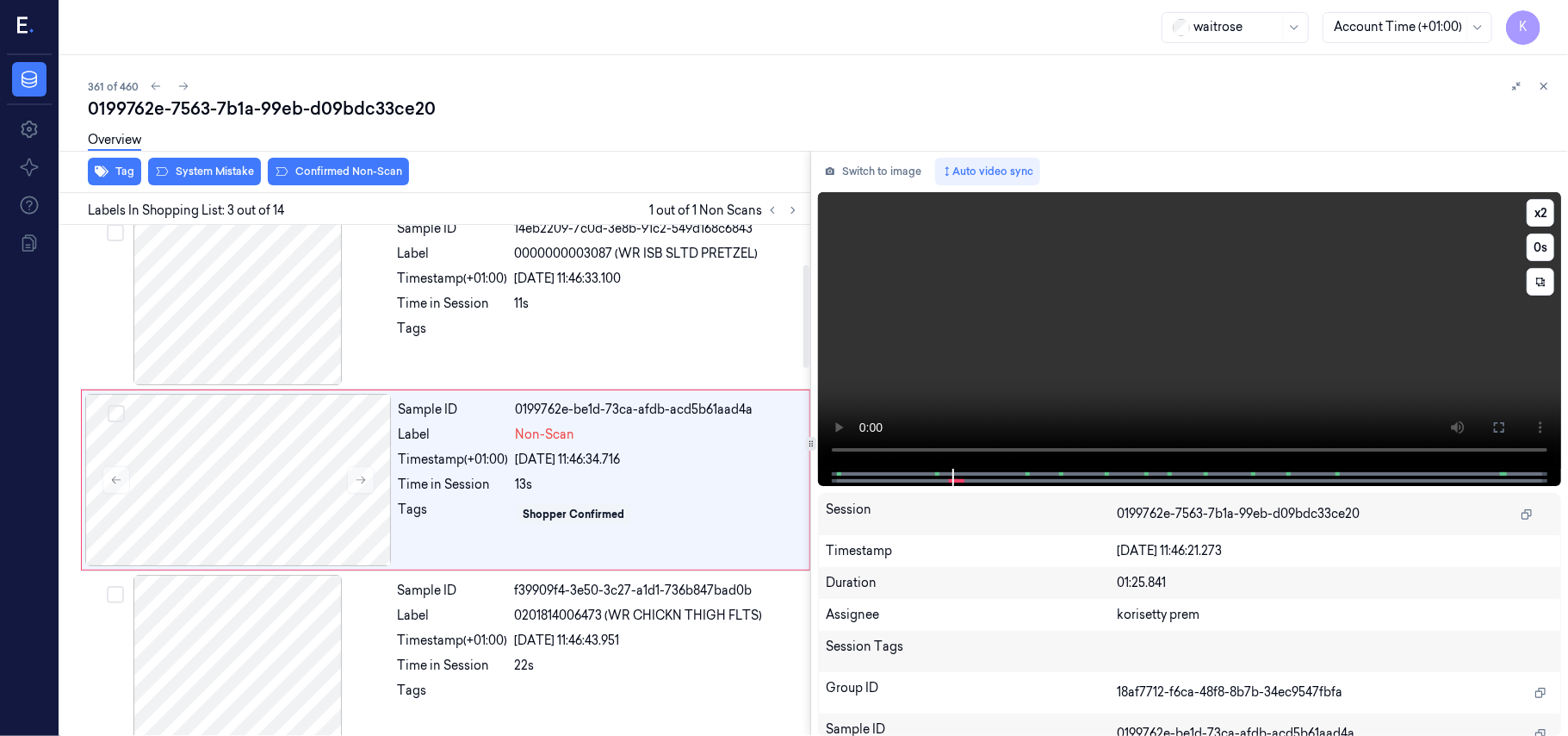
click at [960, 377] on video at bounding box center [1190, 331] width 743 height 277
click at [207, 159] on div "Overview" at bounding box center [820, 142] width 1466 height 44
click at [341, 411] on div at bounding box center [239, 479] width 307 height 172
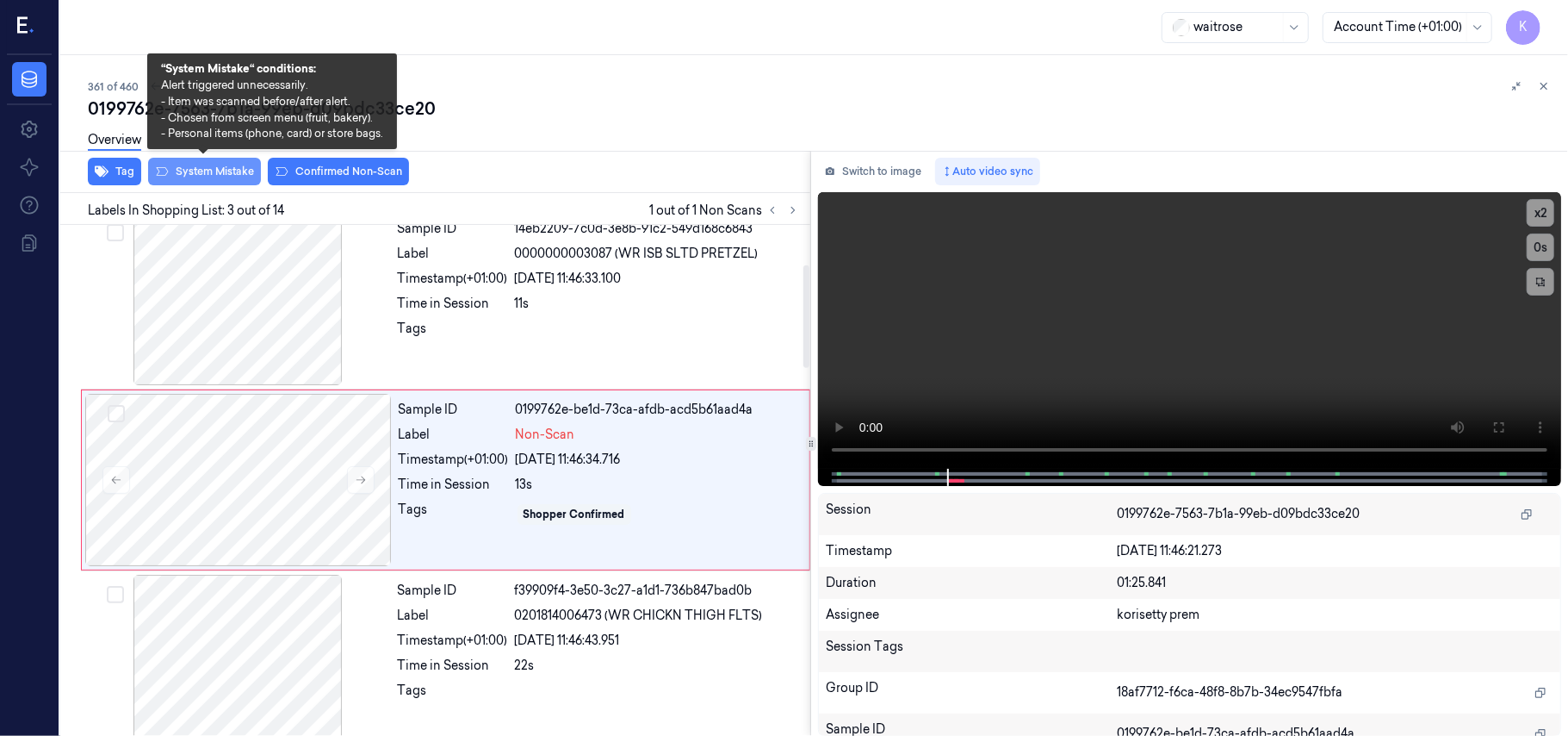
click at [214, 167] on button "System Mistake" at bounding box center [204, 171] width 112 height 28
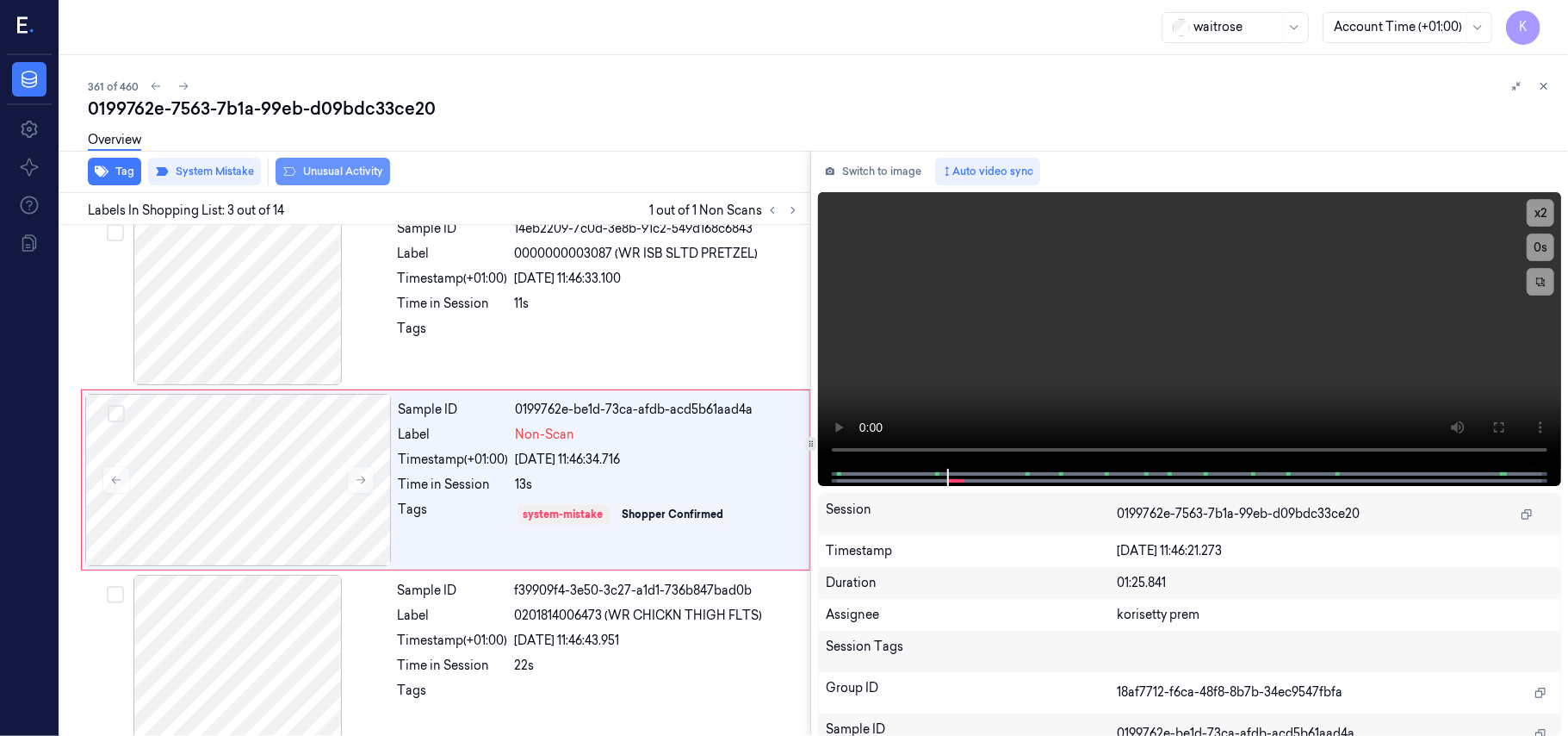
click at [323, 166] on button "Unusual Activity" at bounding box center [333, 171] width 114 height 28
click at [112, 169] on button "Tag" at bounding box center [114, 171] width 54 height 28
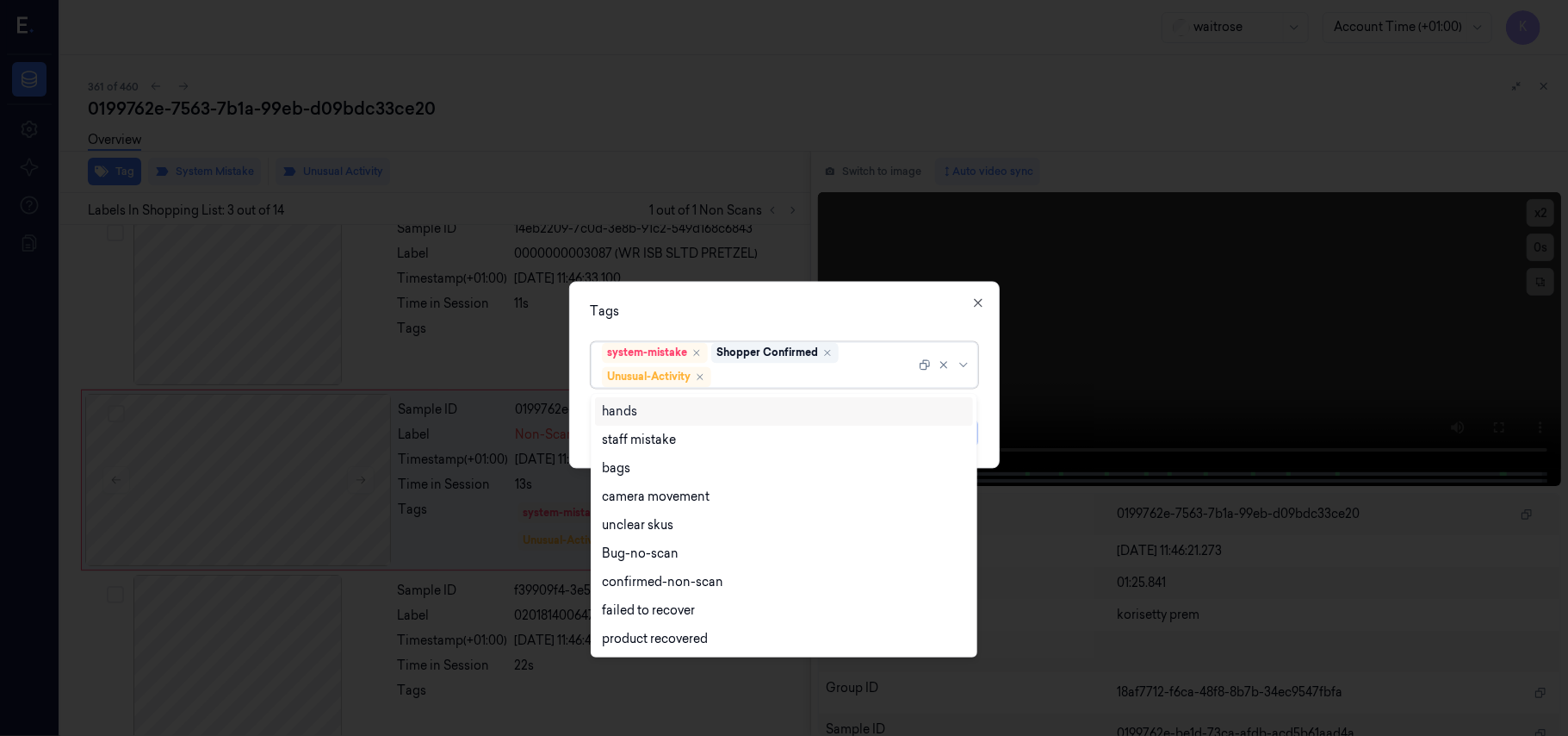
click at [883, 377] on div at bounding box center [815, 376] width 201 height 18
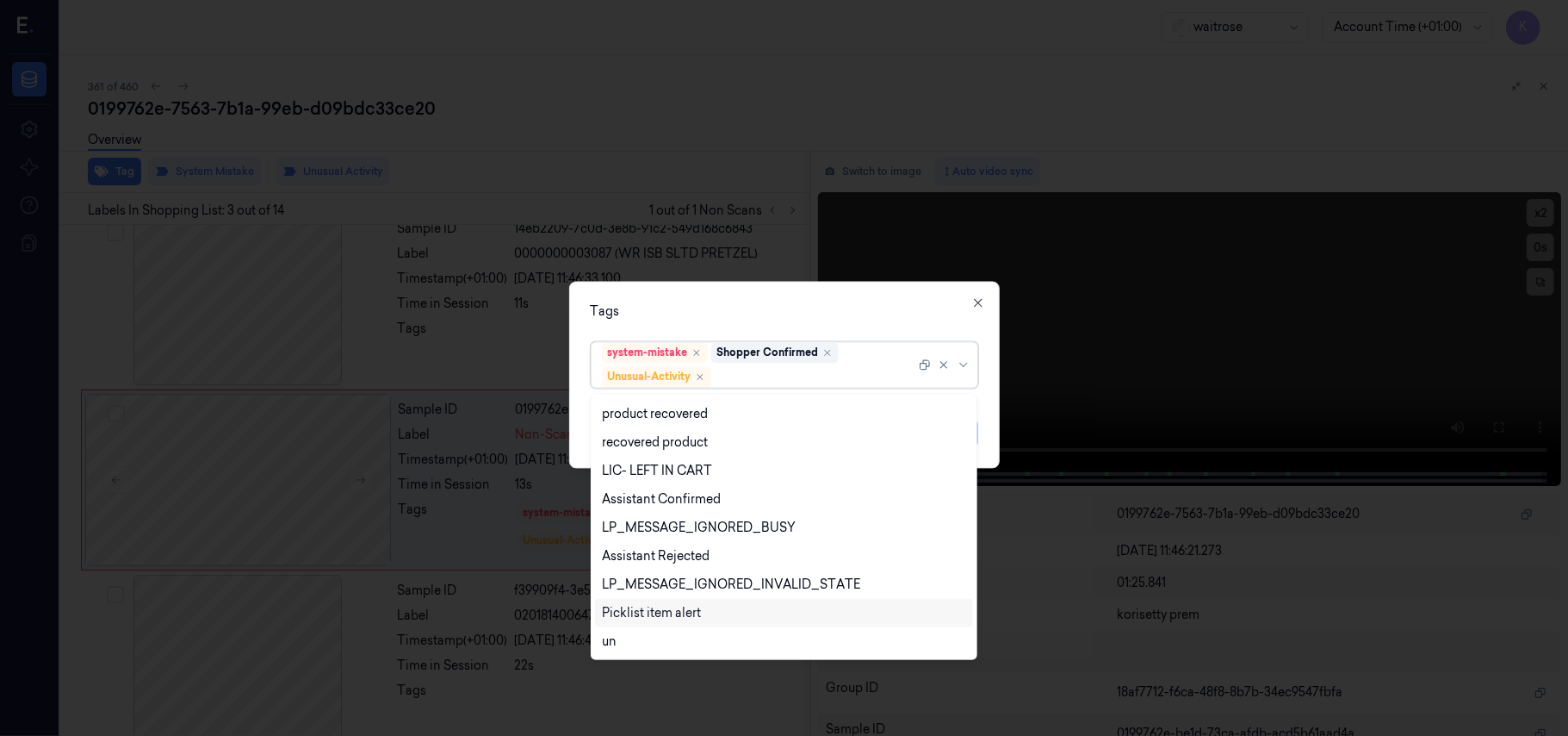
click at [665, 612] on div "Picklist item alert" at bounding box center [651, 613] width 99 height 18
click at [840, 305] on div "Tags" at bounding box center [784, 312] width 387 height 18
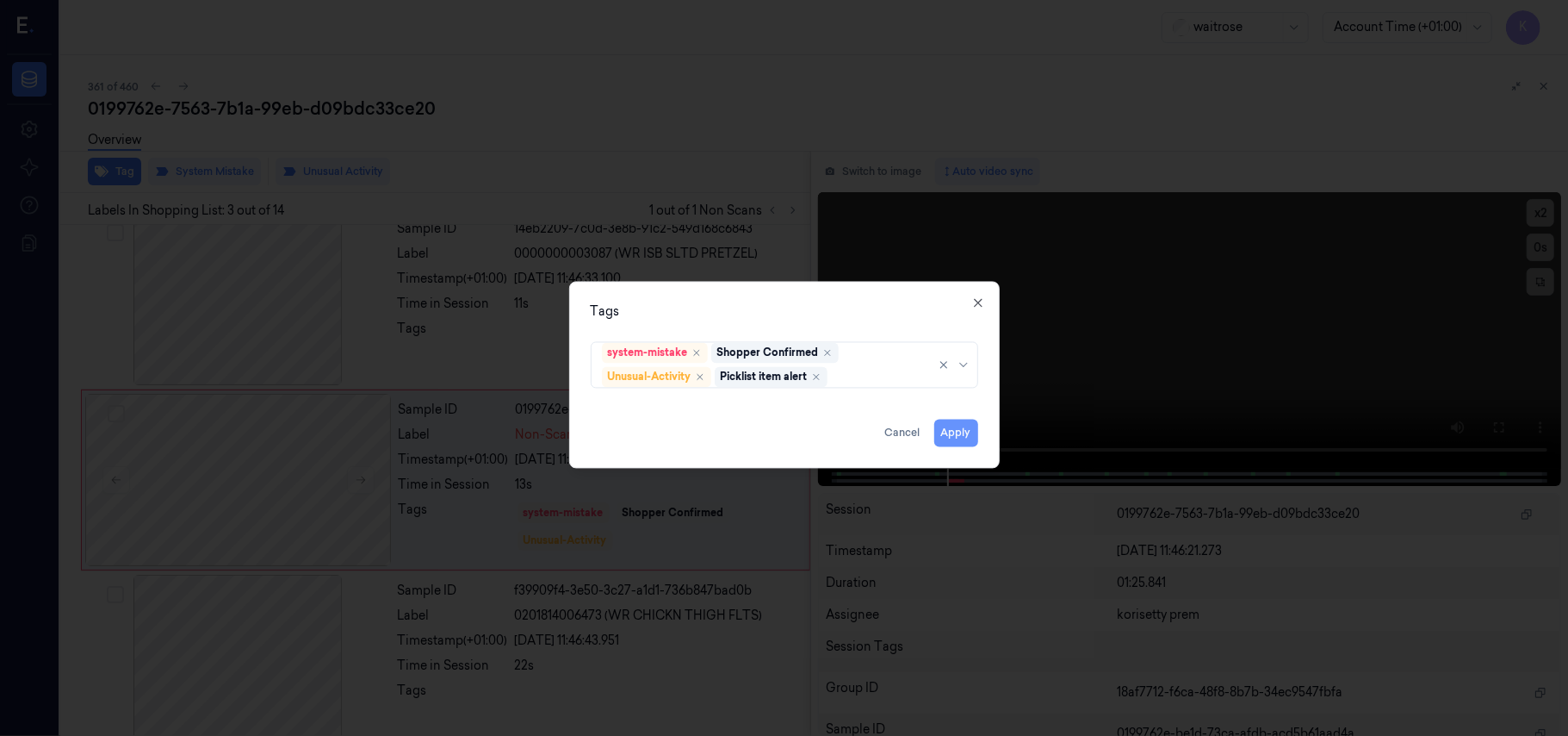
click at [962, 429] on button "Apply" at bounding box center [957, 433] width 44 height 28
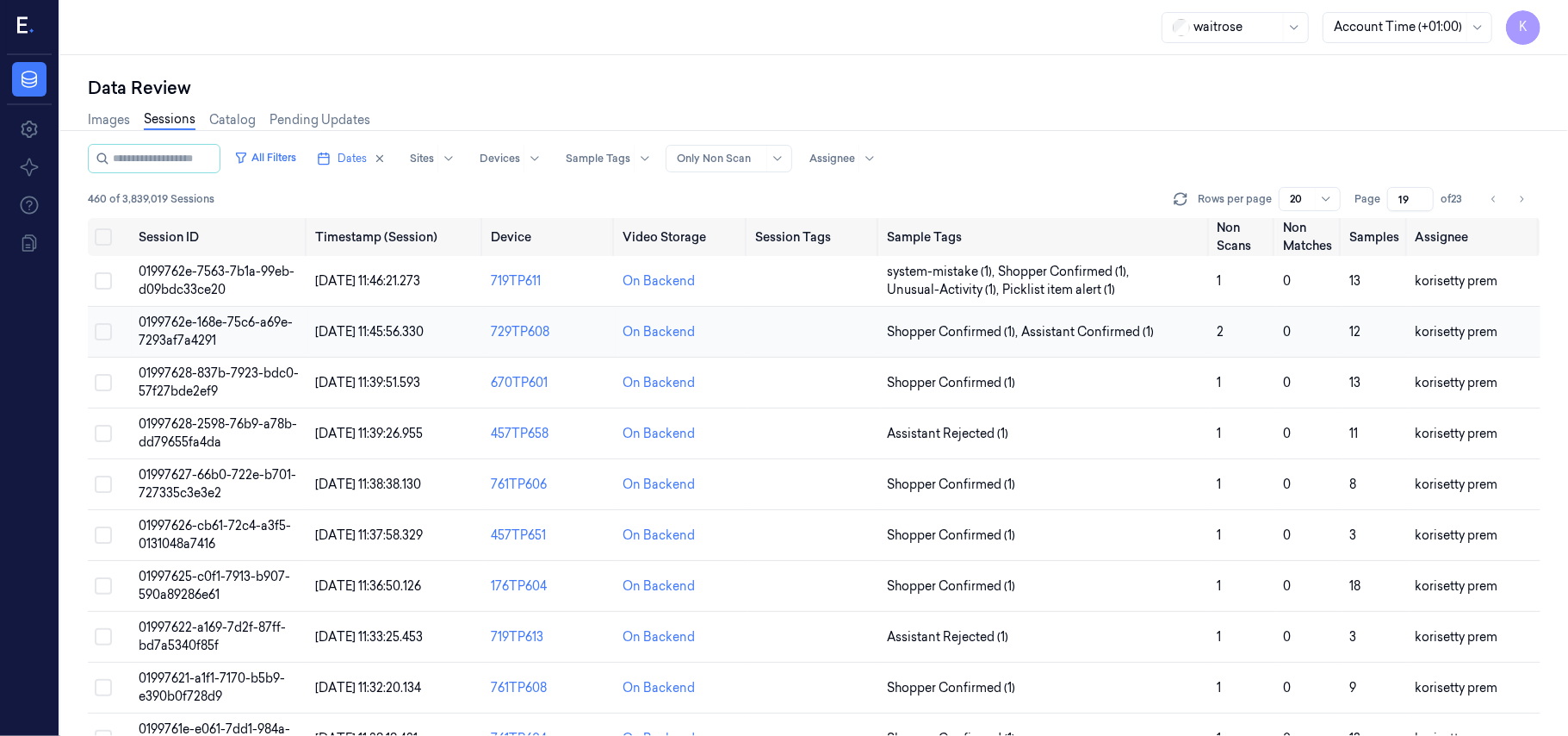
click at [225, 317] on span "0199762e-168e-75c6-a69e-7293af7a4291" at bounding box center [215, 332] width 154 height 34
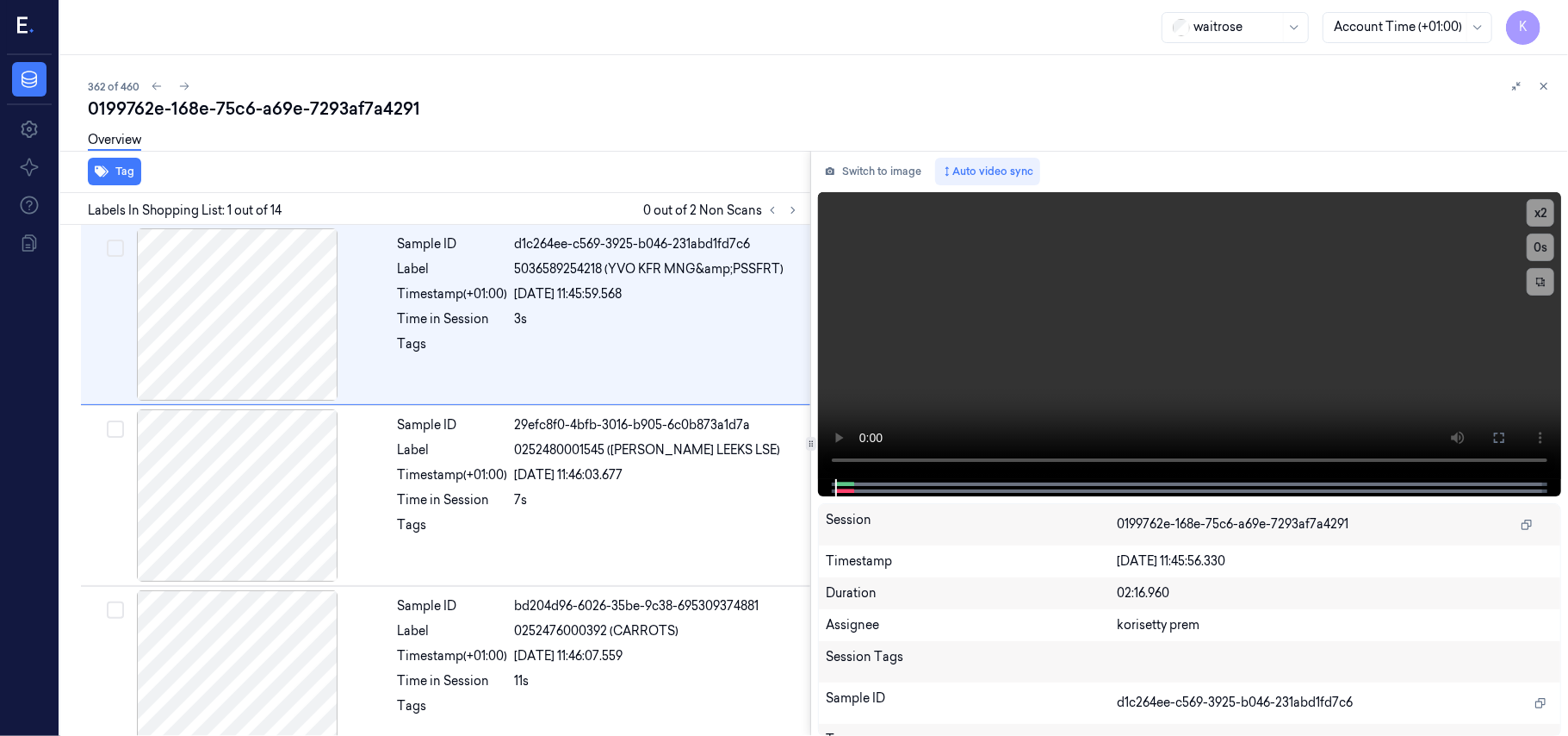
click at [536, 77] on div "362 of 460" at bounding box center [820, 86] width 1466 height 21
click at [795, 204] on icon at bounding box center [793, 210] width 12 height 12
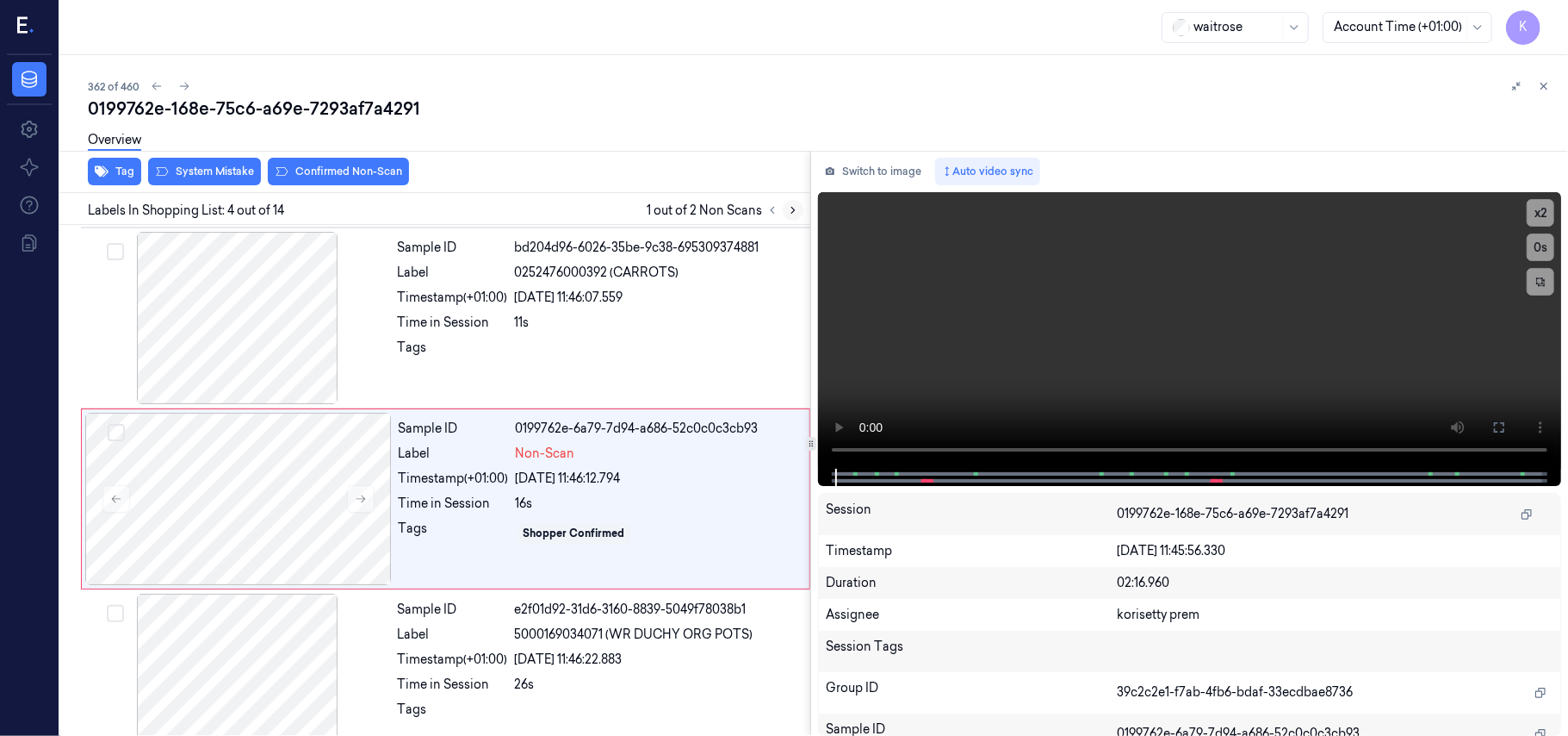
scroll to position [377, 0]
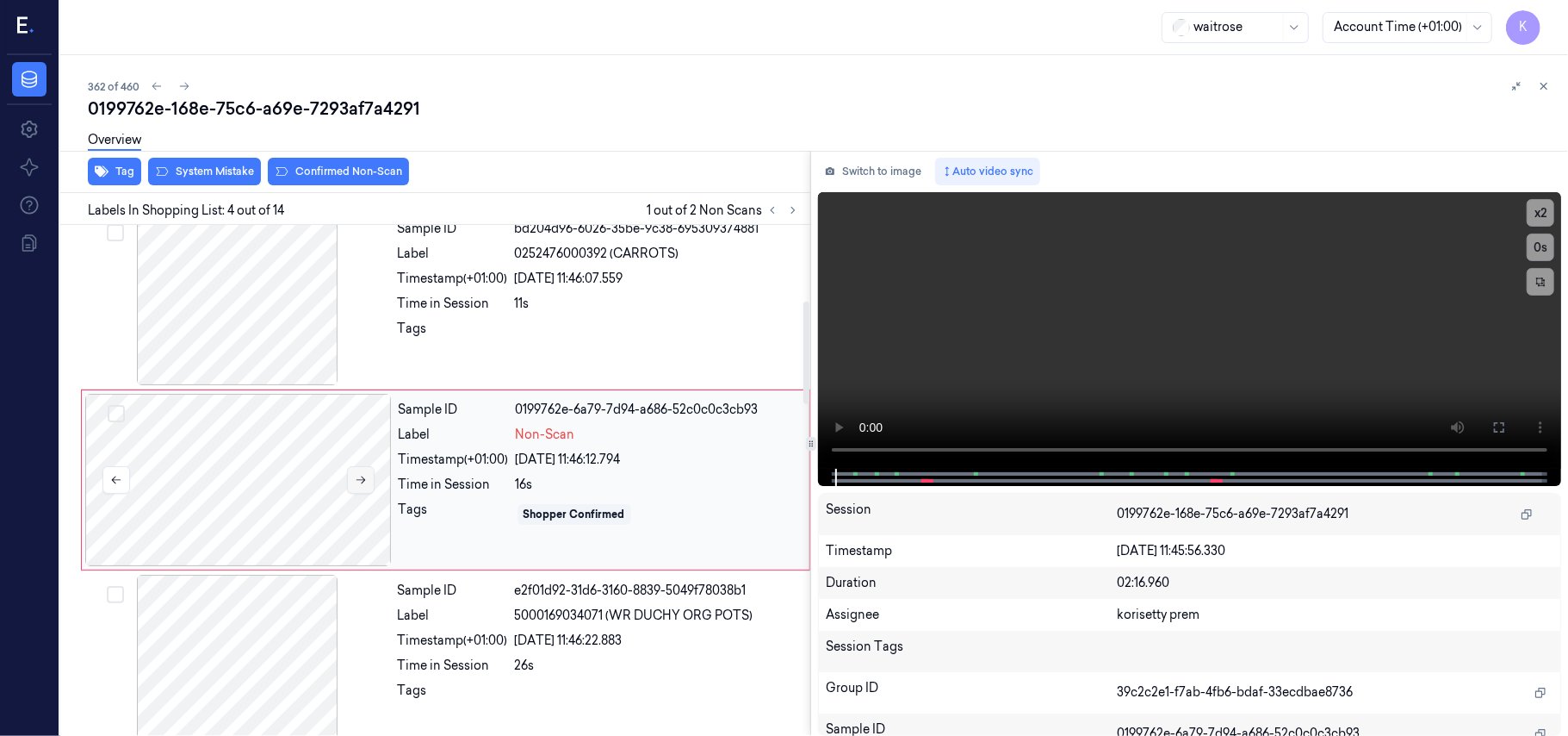
click at [359, 481] on icon at bounding box center [361, 480] width 10 height 8
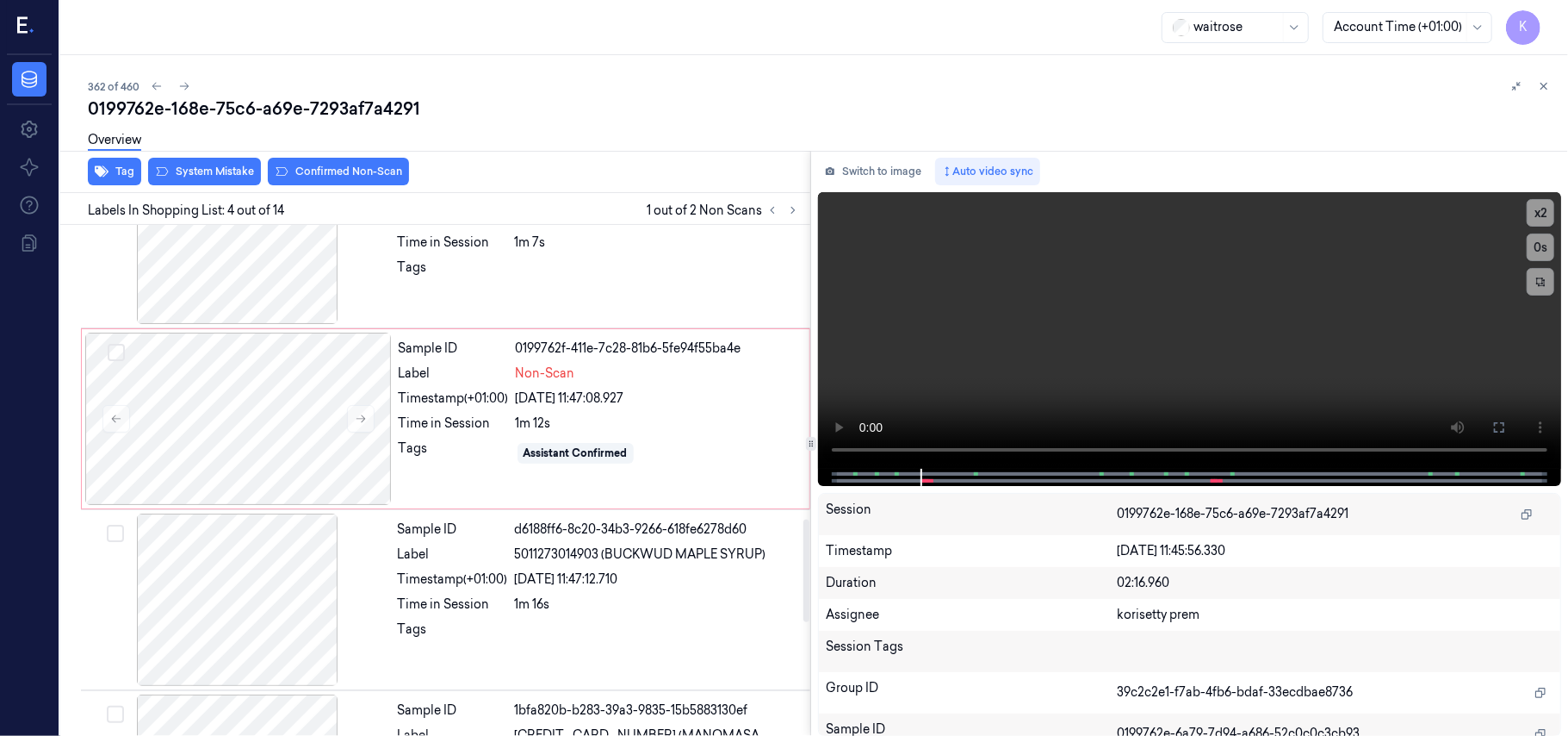
scroll to position [1527, 0]
click at [363, 420] on icon at bounding box center [361, 416] width 10 height 8
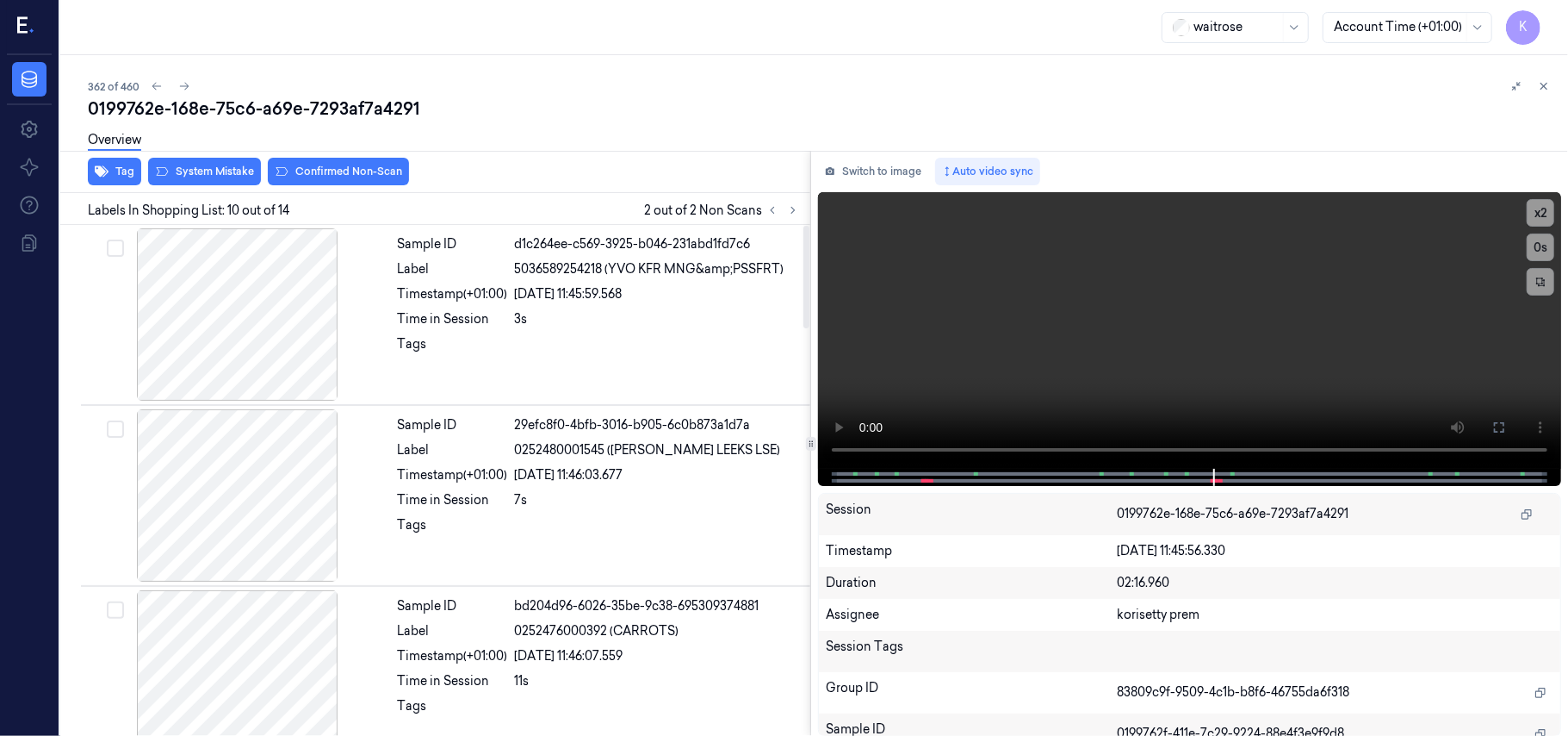
scroll to position [229, 0]
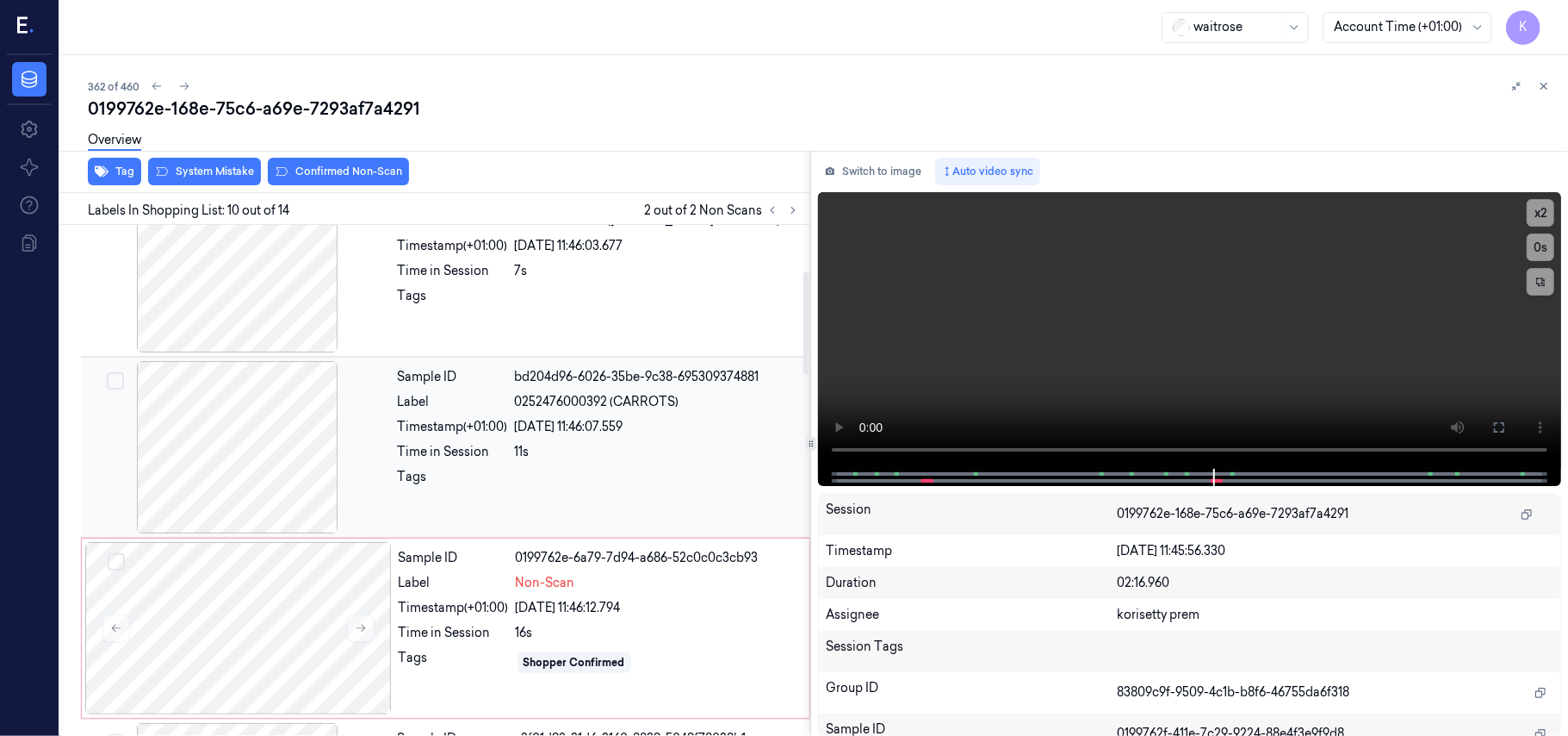
click at [579, 400] on span "0252476000392 (CARROTS)" at bounding box center [596, 401] width 164 height 18
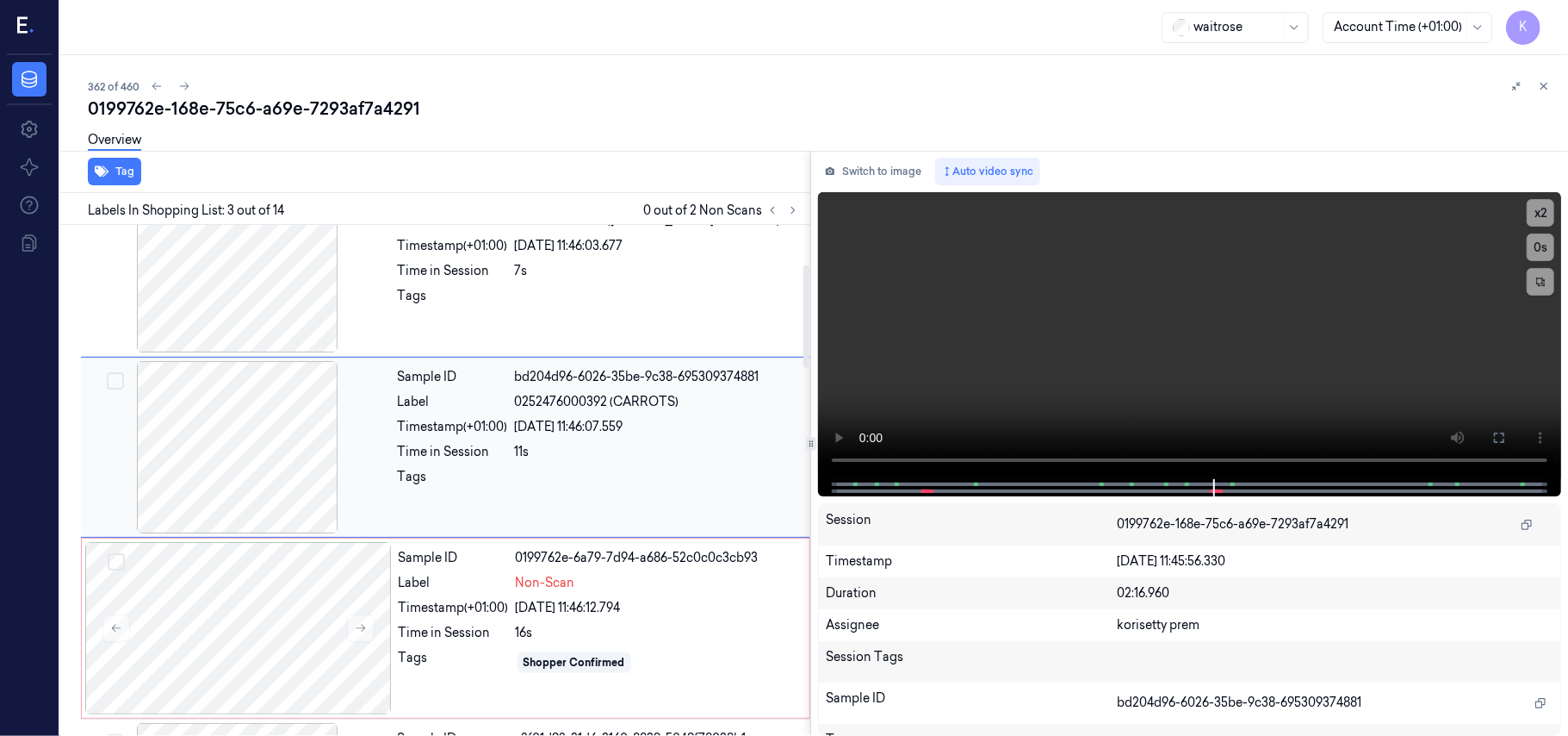
scroll to position [196, 0]
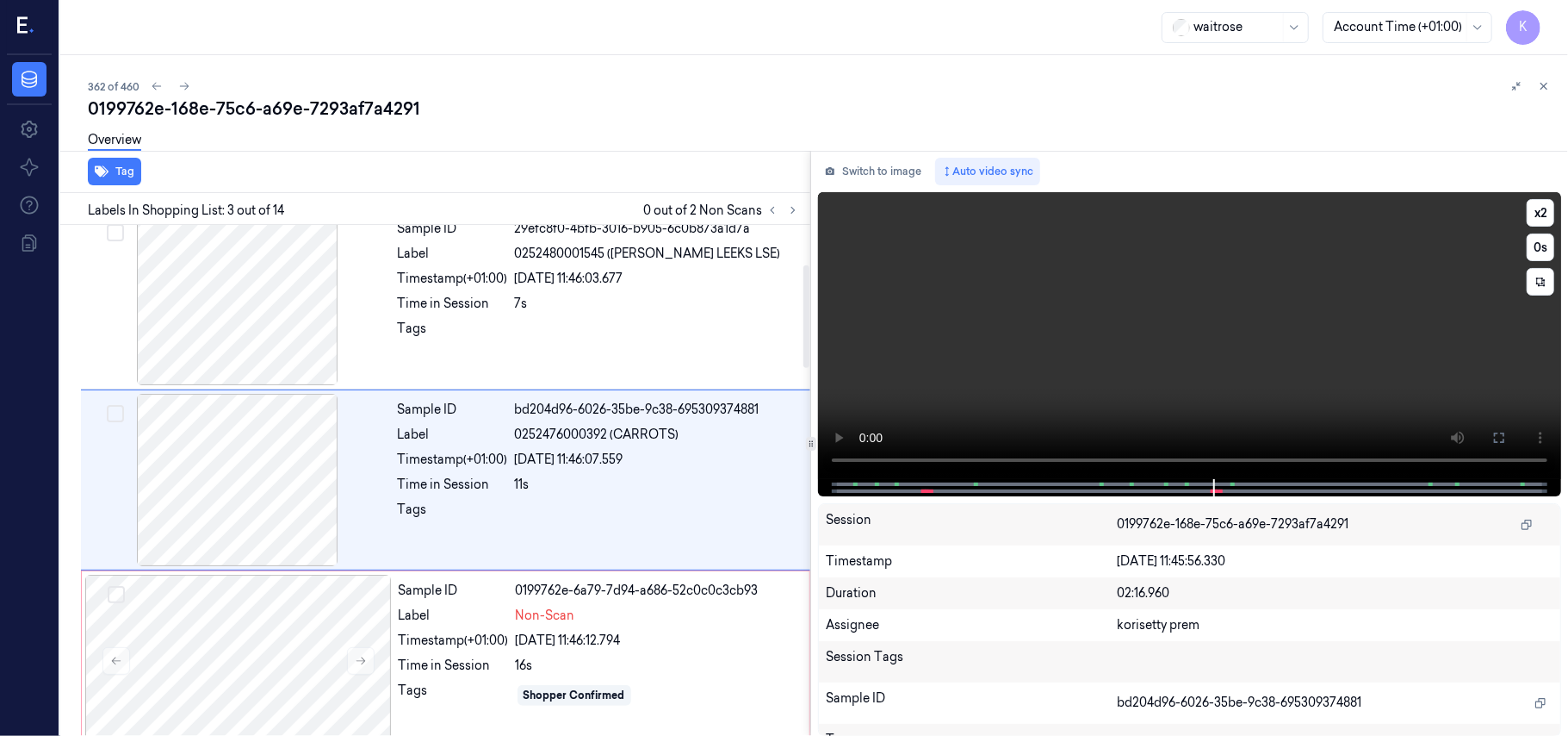
click at [1223, 329] on video at bounding box center [1190, 336] width 743 height 287
click at [1224, 310] on video at bounding box center [1190, 336] width 743 height 287
click at [1540, 208] on button "x 2" at bounding box center [1541, 213] width 28 height 28
click at [1540, 208] on button "x 4" at bounding box center [1541, 213] width 28 height 28
click at [1362, 262] on video at bounding box center [1190, 336] width 743 height 287
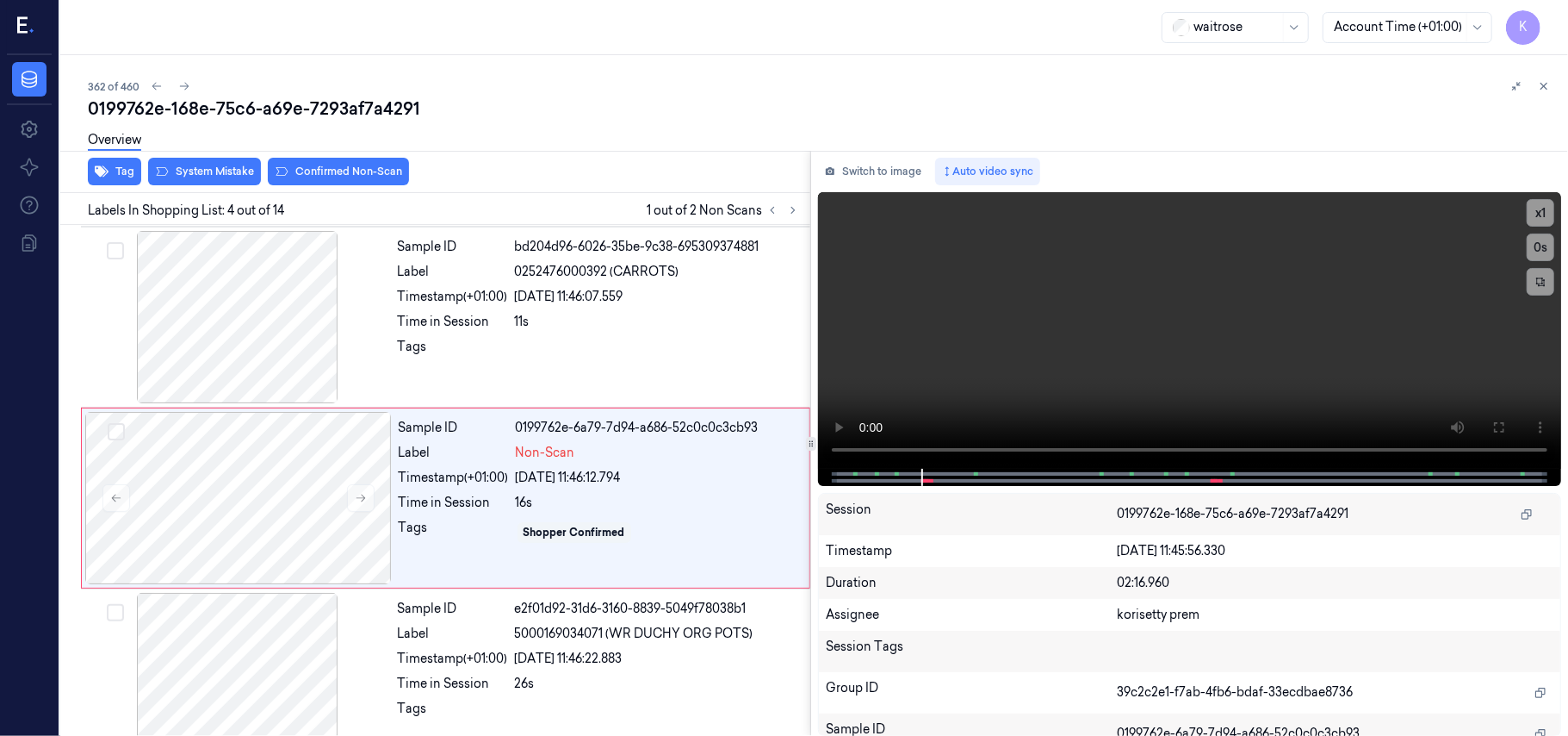
scroll to position [377, 0]
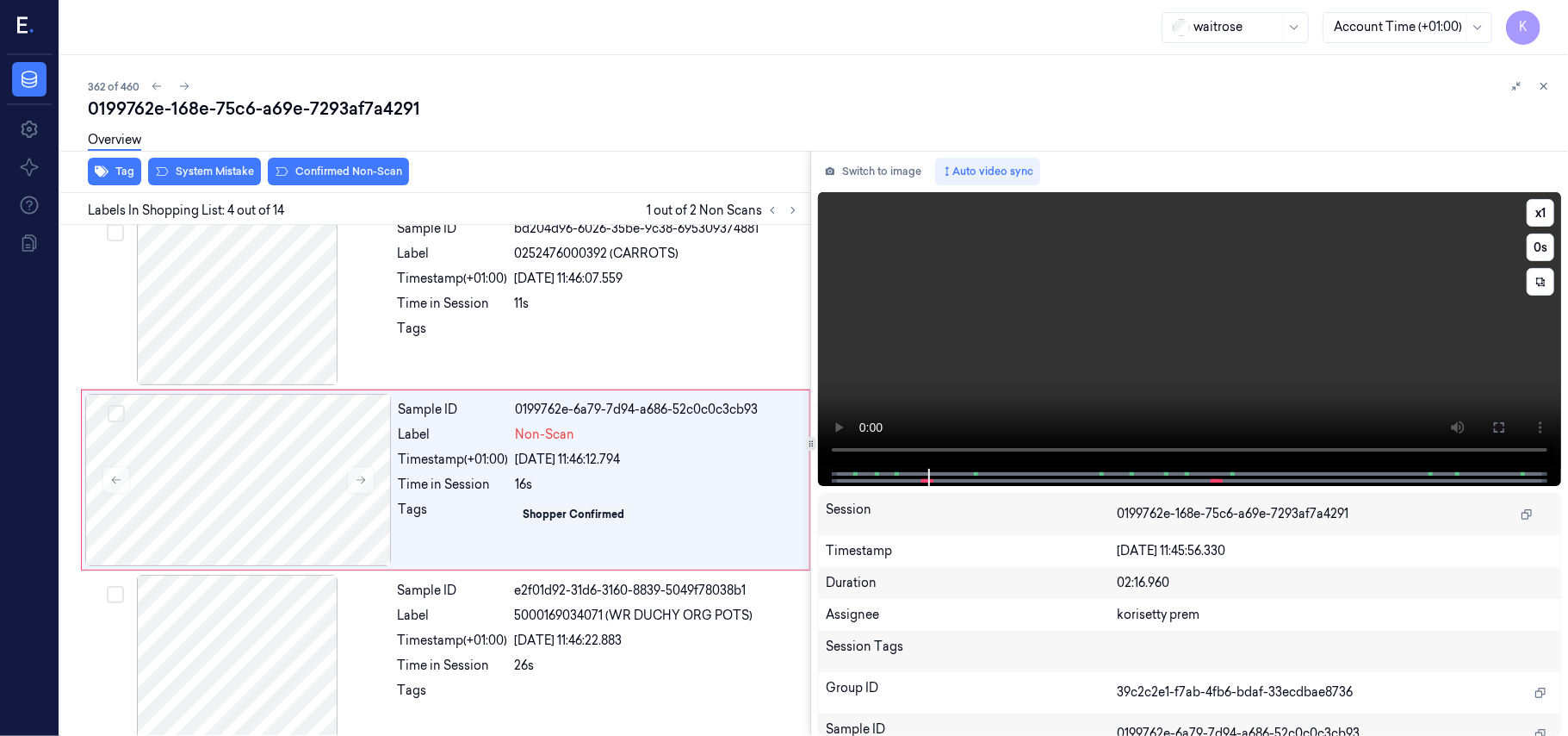
click at [1271, 338] on video at bounding box center [1190, 331] width 743 height 277
click at [1121, 345] on video at bounding box center [1190, 331] width 743 height 277
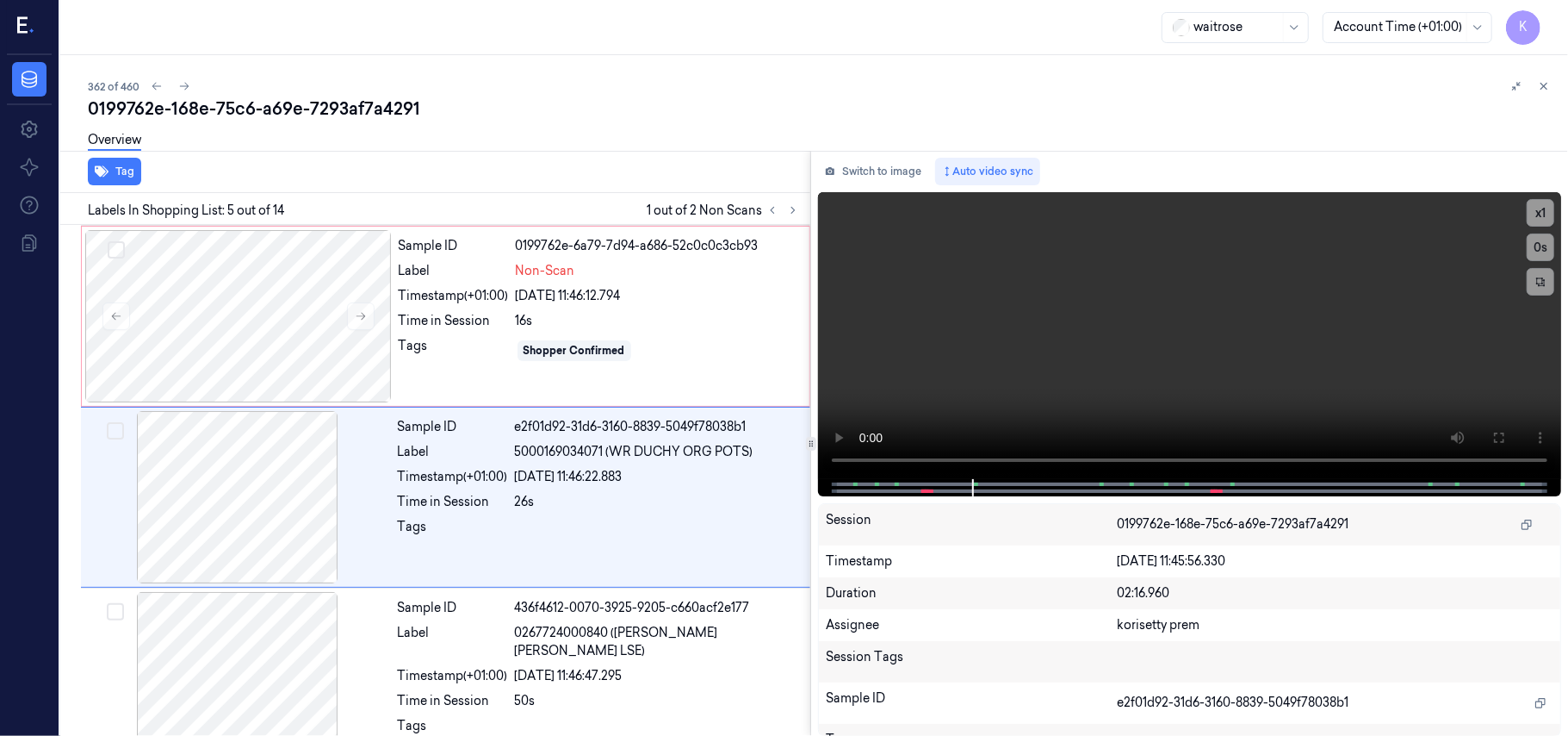
scroll to position [559, 0]
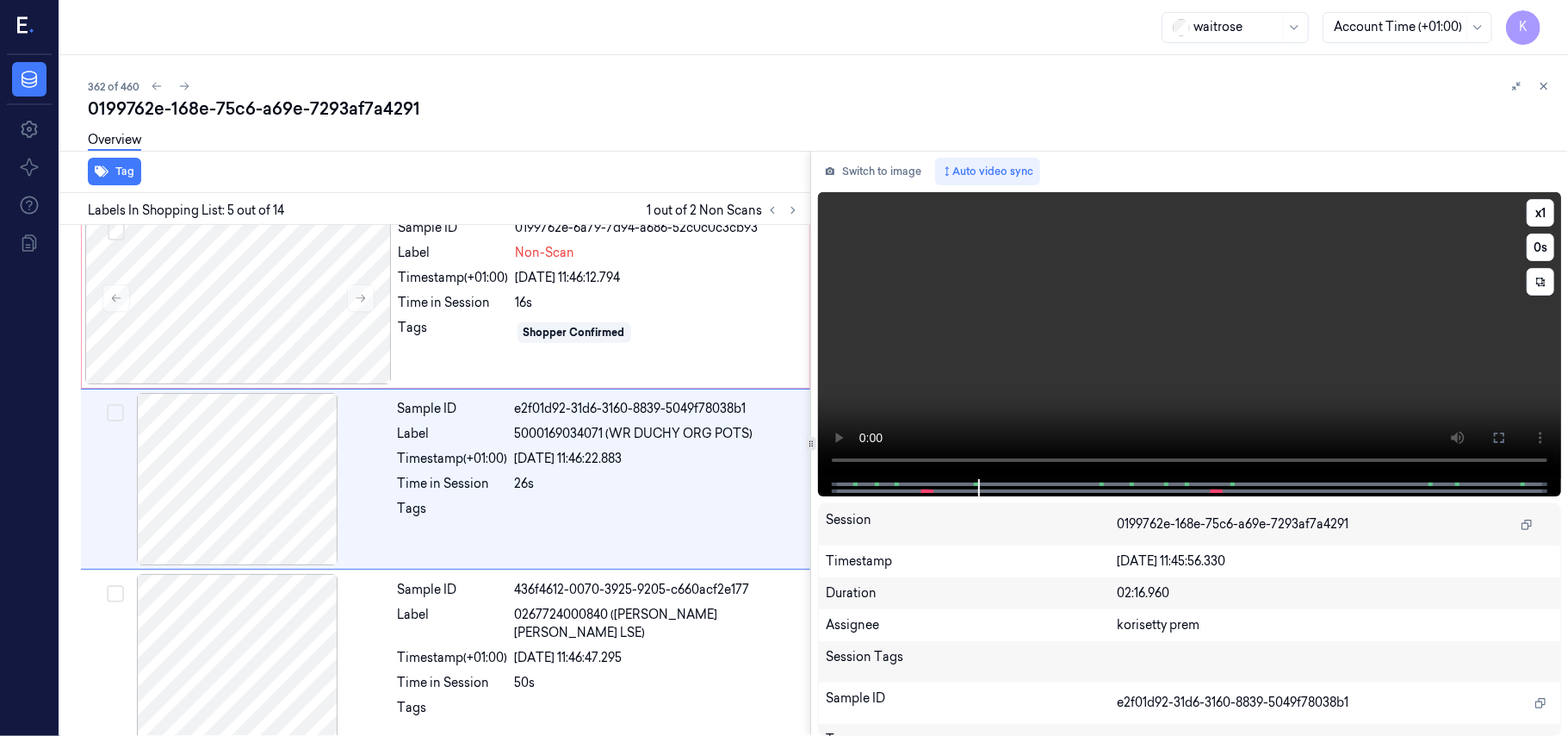
click at [1201, 338] on video at bounding box center [1190, 336] width 743 height 287
click at [393, 326] on div "Sample ID 0199762e-6a79-7d94-a686-52c0c0c3cb93 Label Non-Scan Timestamp (+01:00…" at bounding box center [599, 298] width 414 height 172
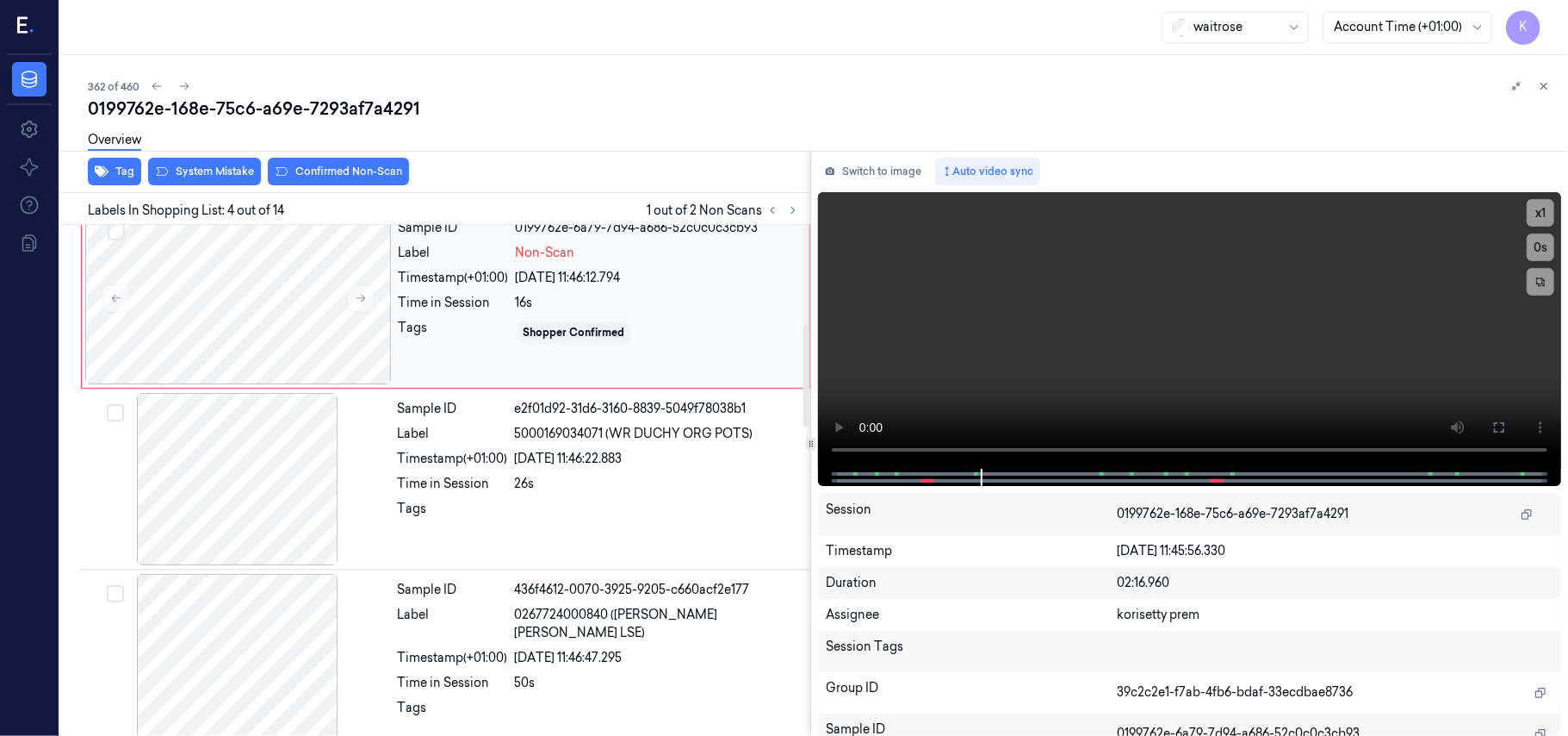
scroll to position [377, 0]
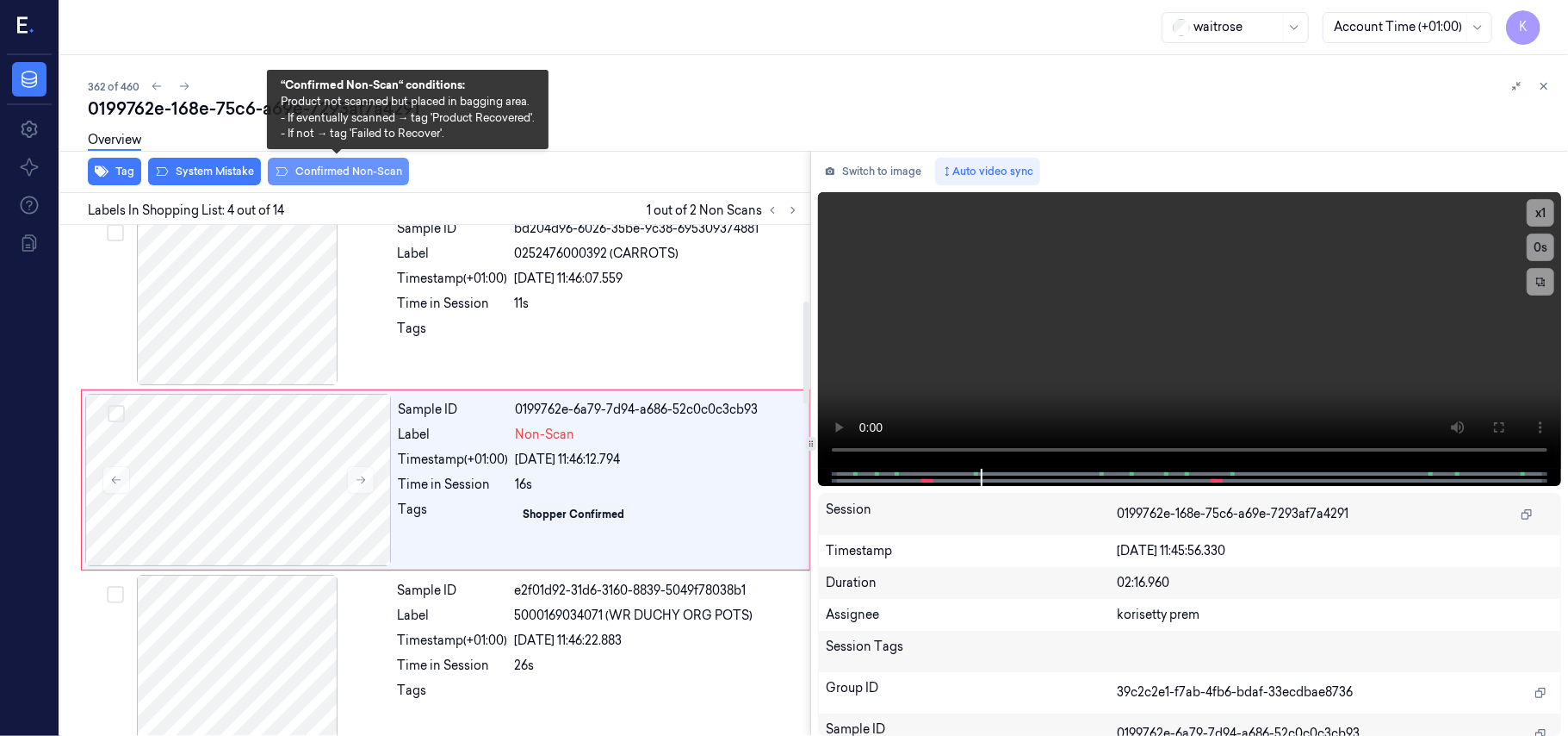
click at [324, 172] on button "Confirmed Non-Scan" at bounding box center [338, 171] width 141 height 28
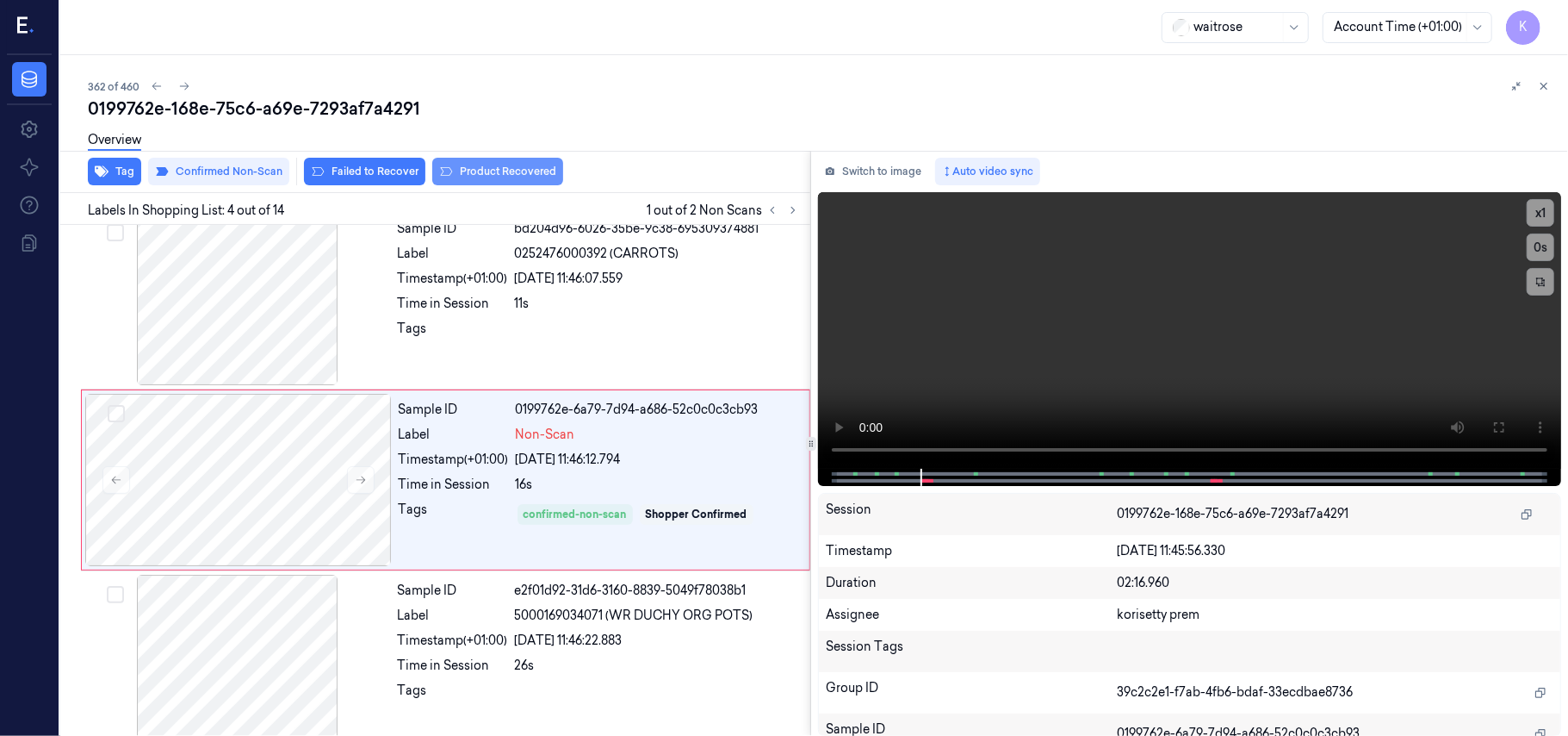
click at [495, 179] on button "Product Recovered" at bounding box center [497, 171] width 130 height 28
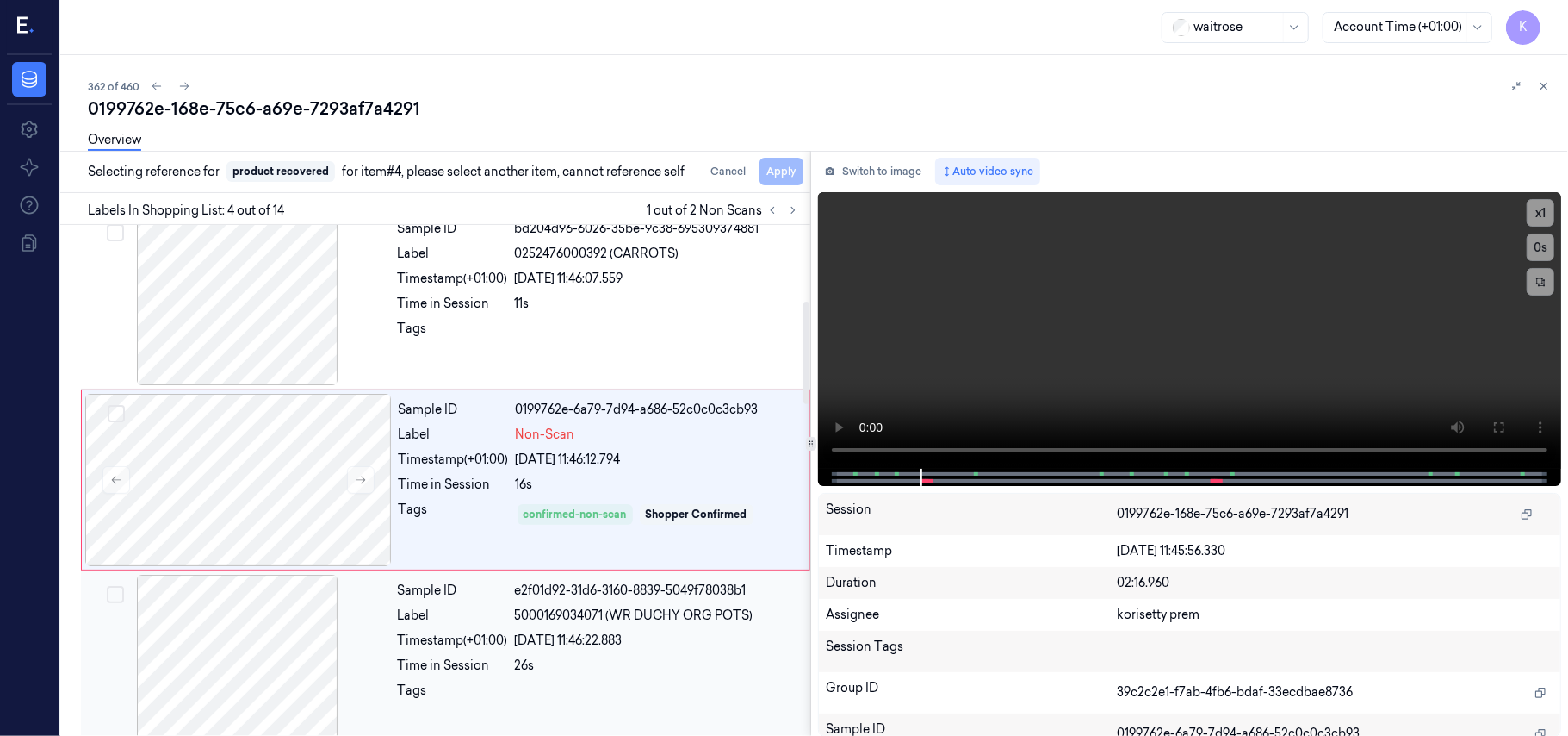
click at [477, 647] on div "Timestamp (+01:00)" at bounding box center [453, 640] width 111 height 18
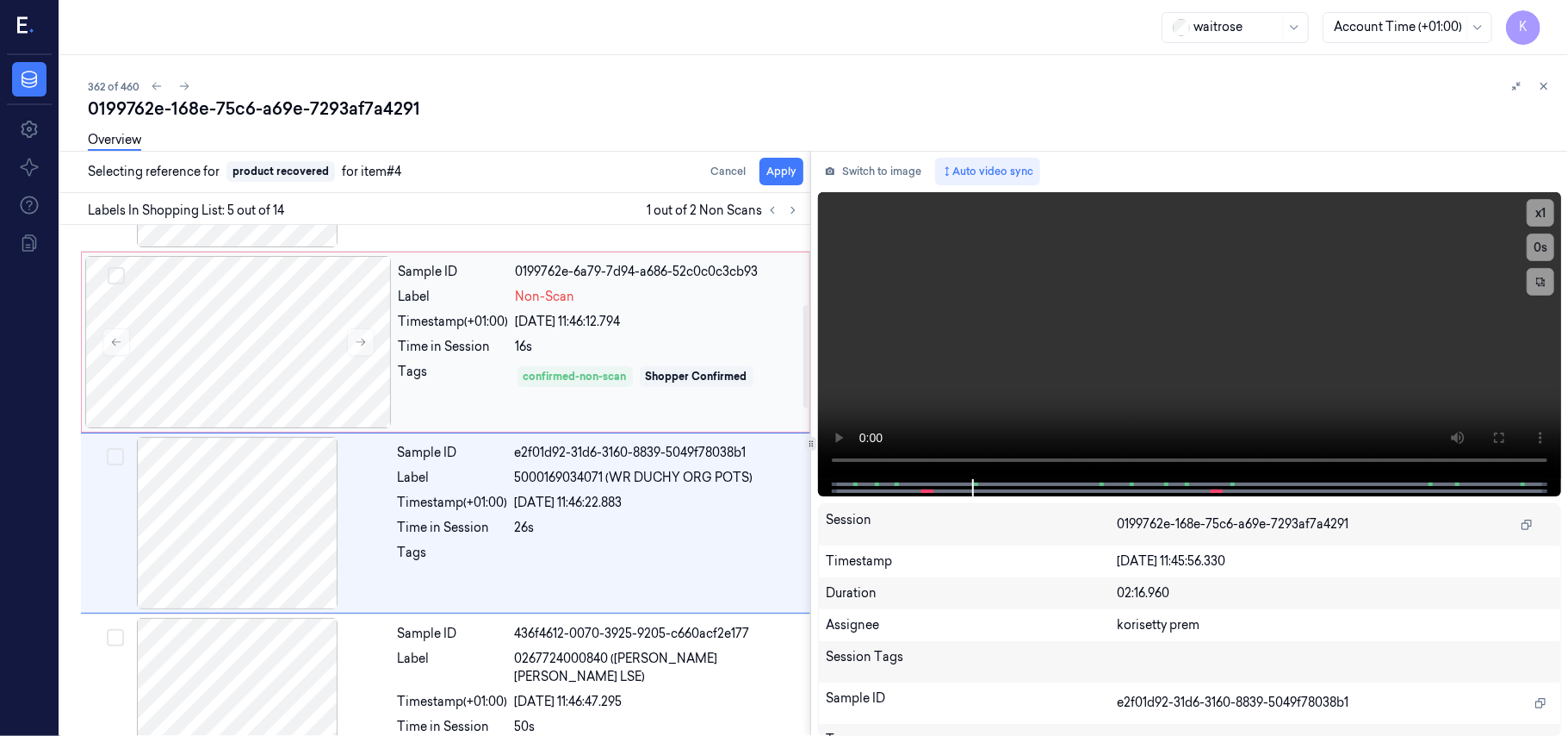
scroll to position [559, 0]
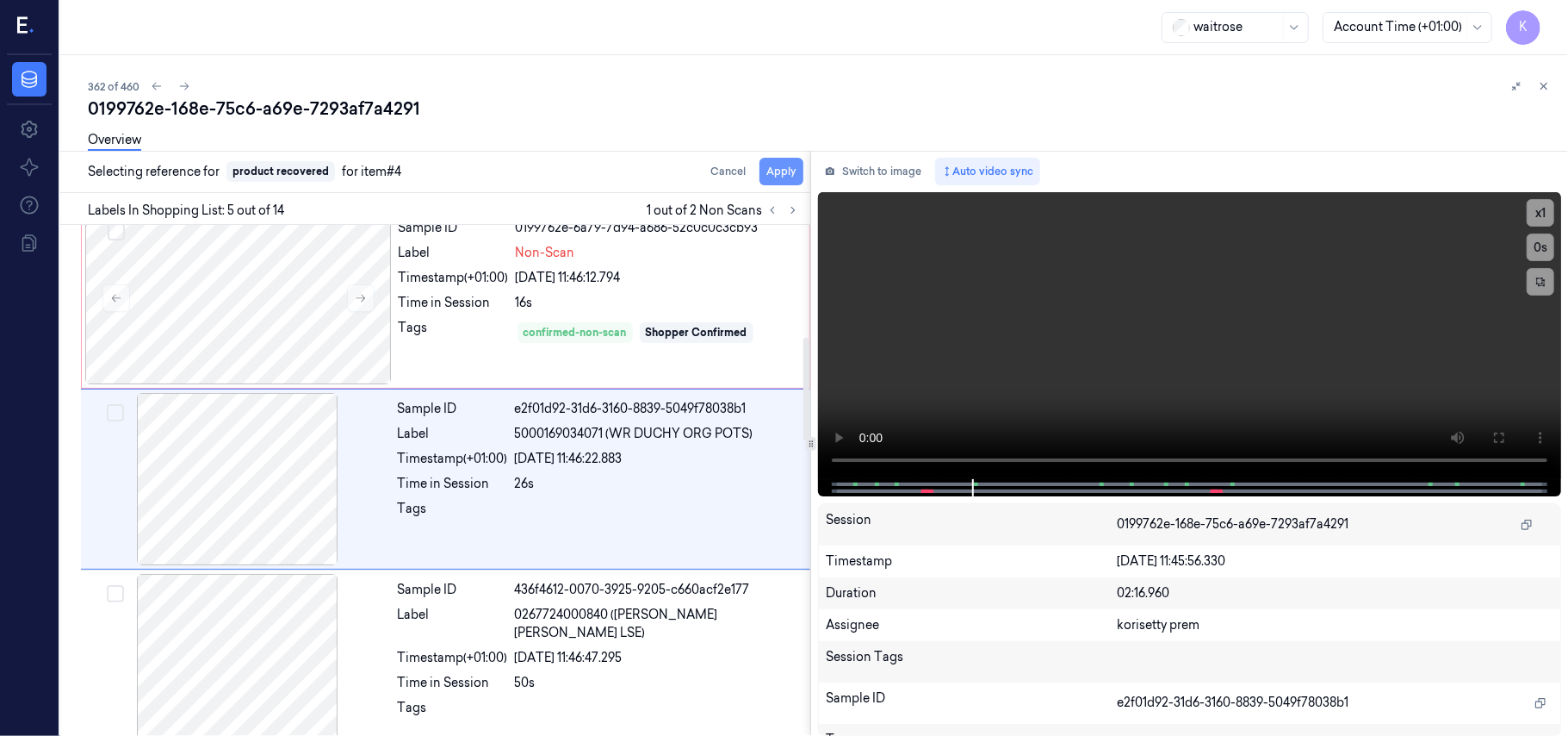
click at [781, 174] on button "Apply" at bounding box center [782, 171] width 44 height 28
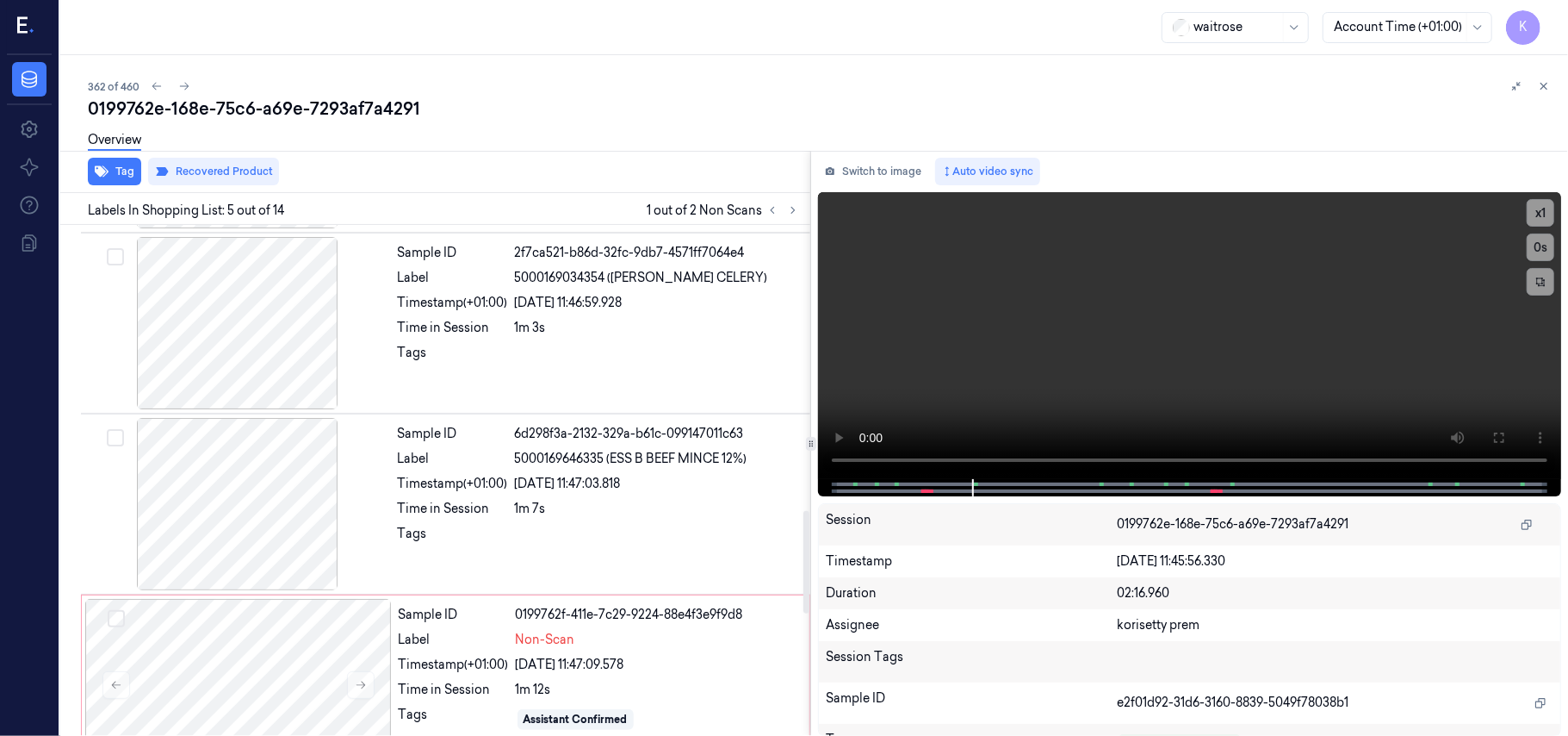
scroll to position [1248, 0]
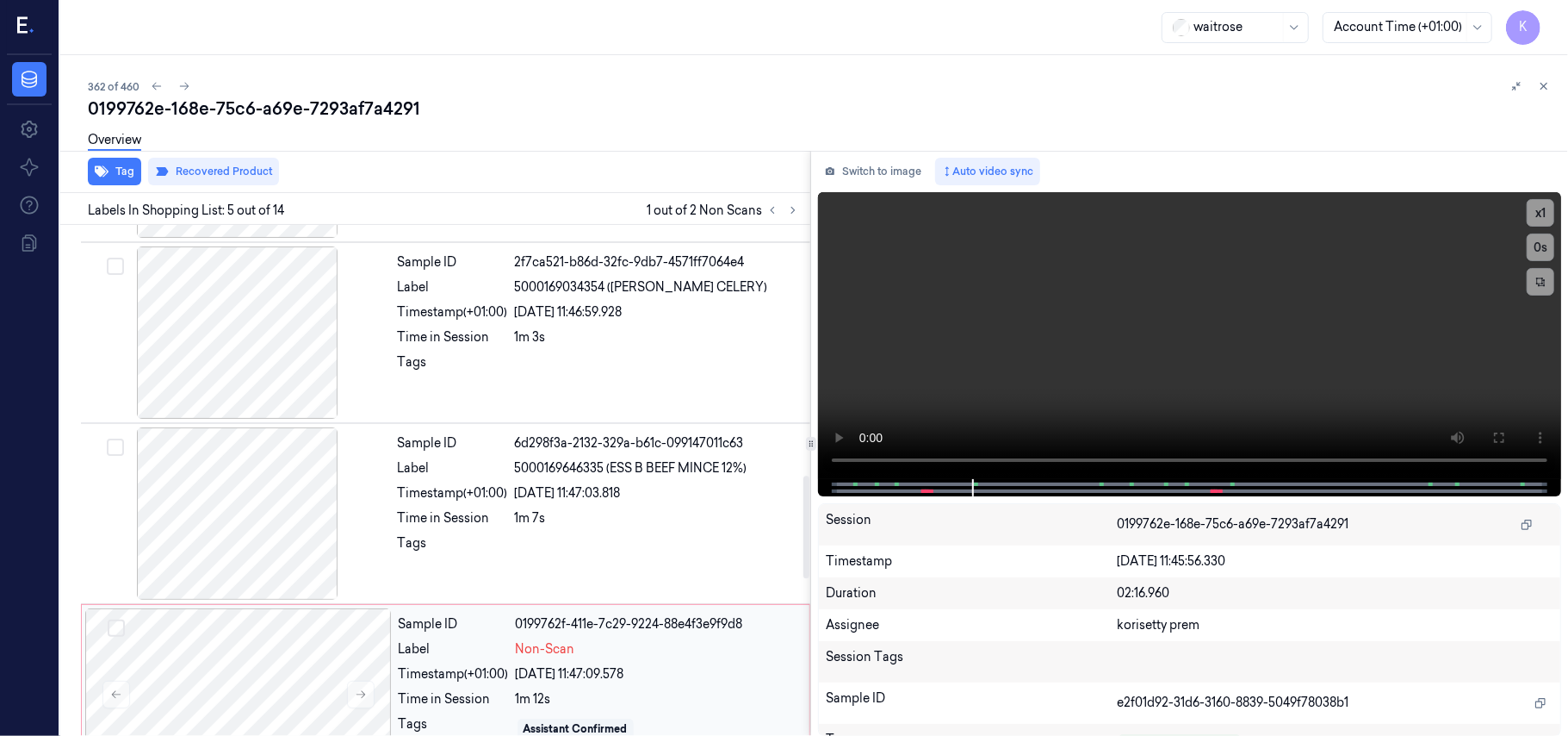
click at [559, 679] on div "[DATE] 11:47:09.578" at bounding box center [657, 674] width 284 height 18
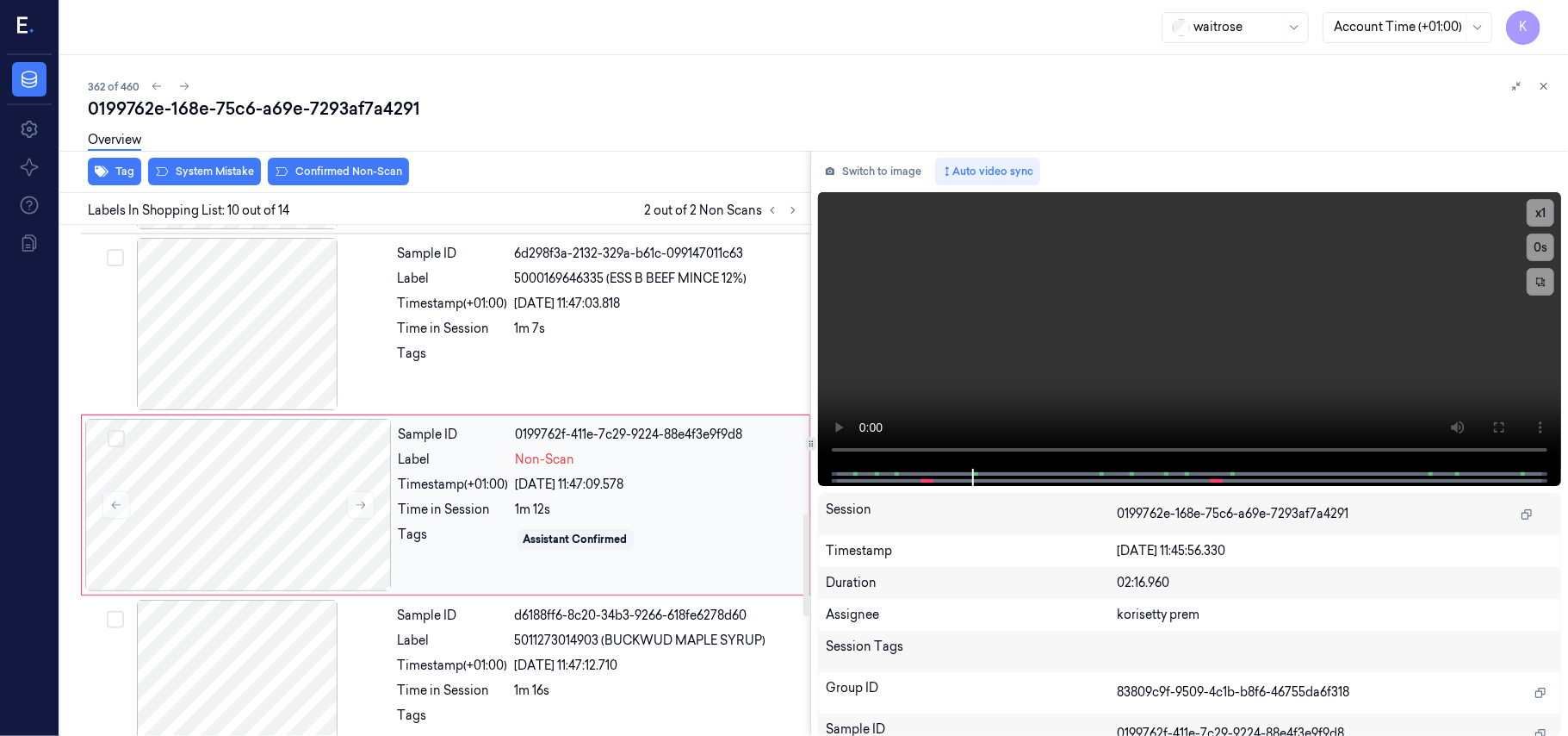
scroll to position [1466, 0]
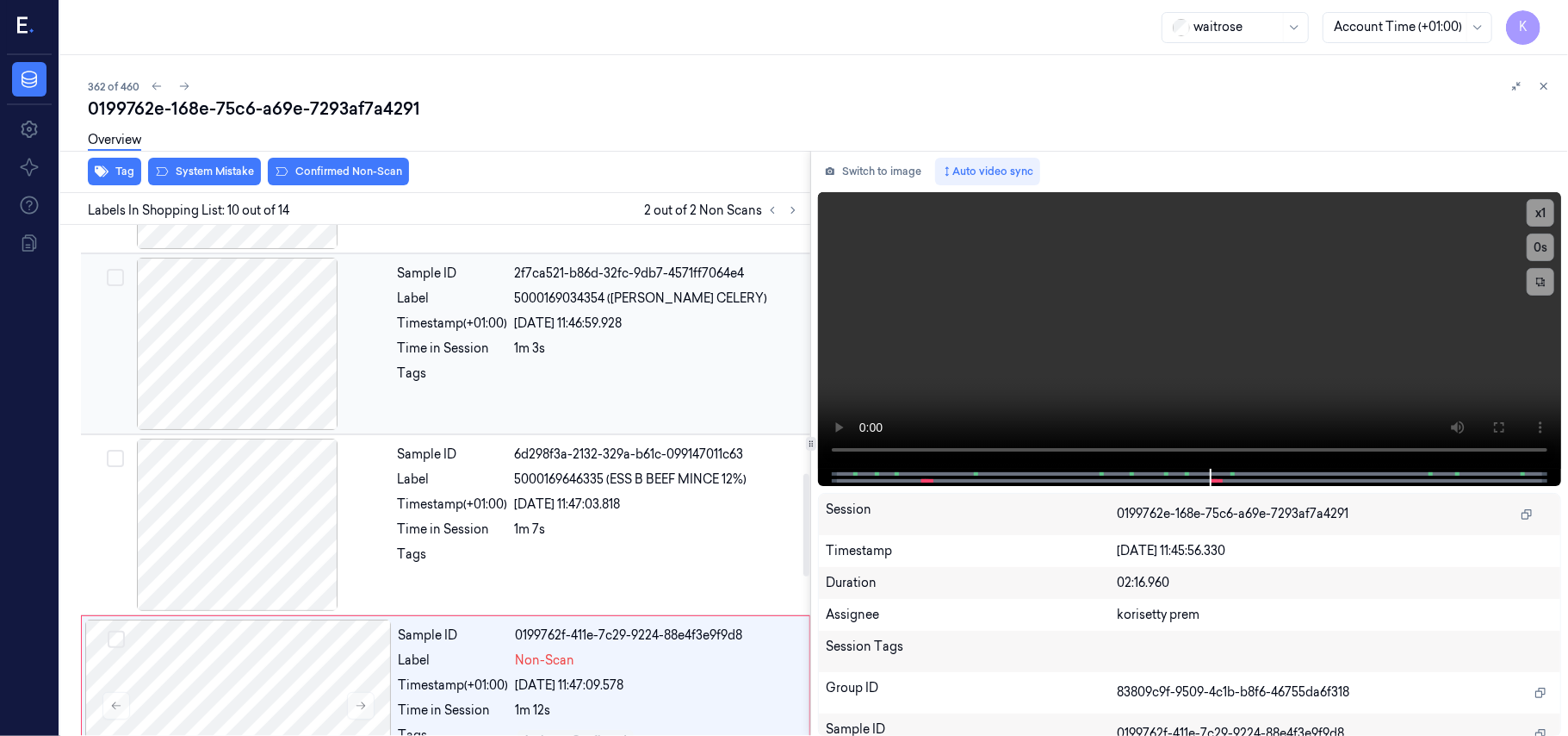
click at [589, 336] on div "Sample ID 2f7ca521-b86d-32fc-9db7-4571ff7064e4 Label 5000169034354 ([PERSON_NAM…" at bounding box center [599, 344] width 416 height 172
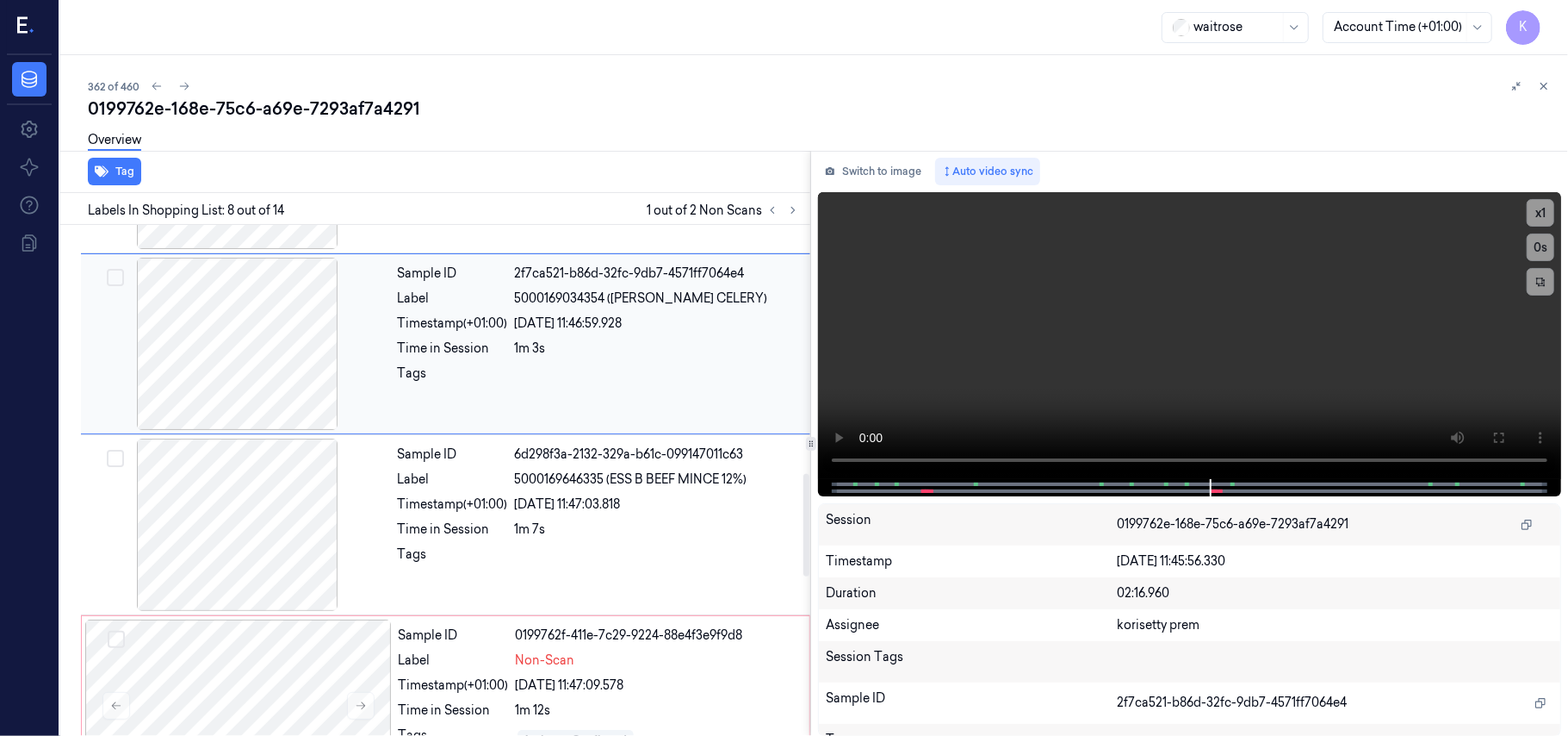
scroll to position [1104, 0]
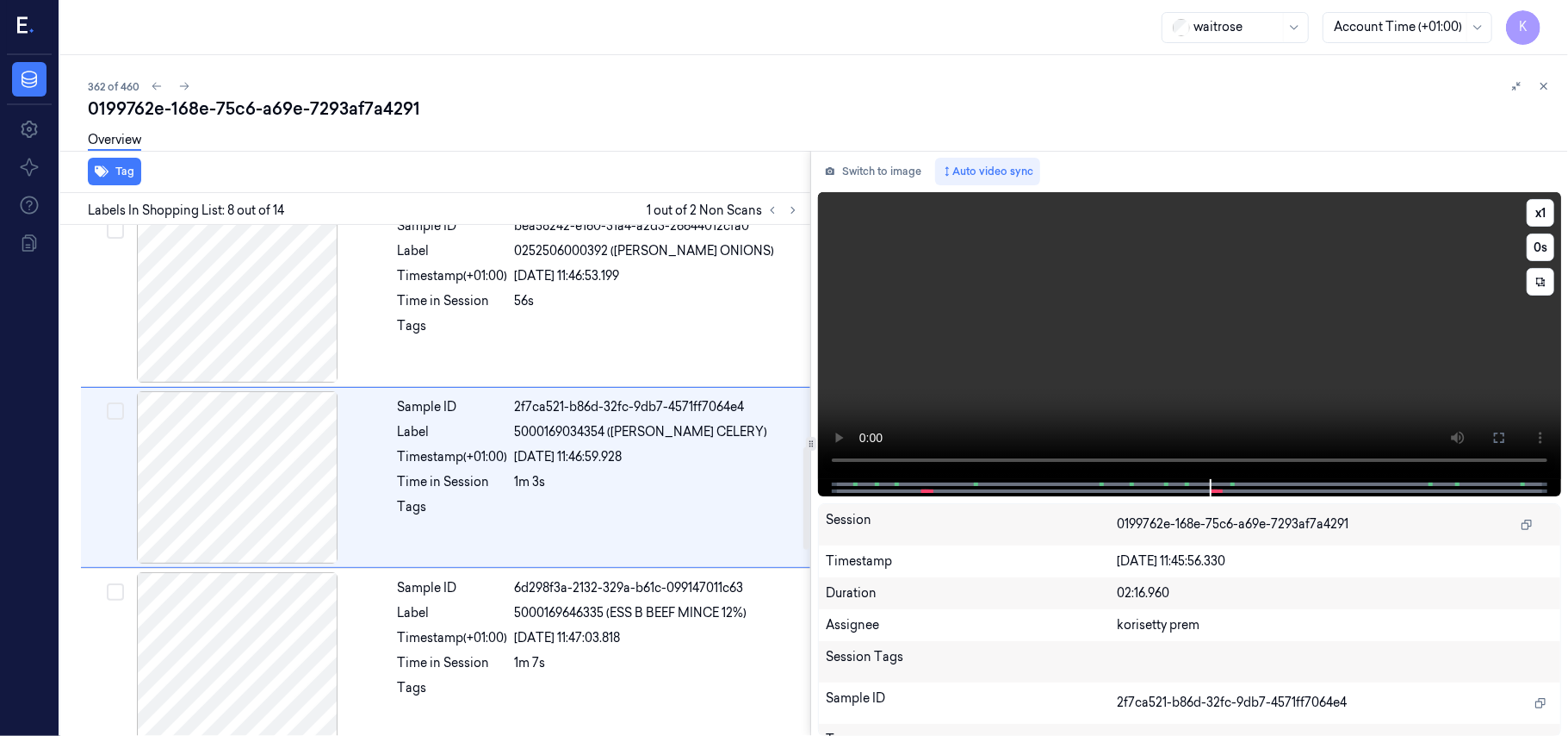
click at [1088, 295] on video at bounding box center [1190, 336] width 743 height 287
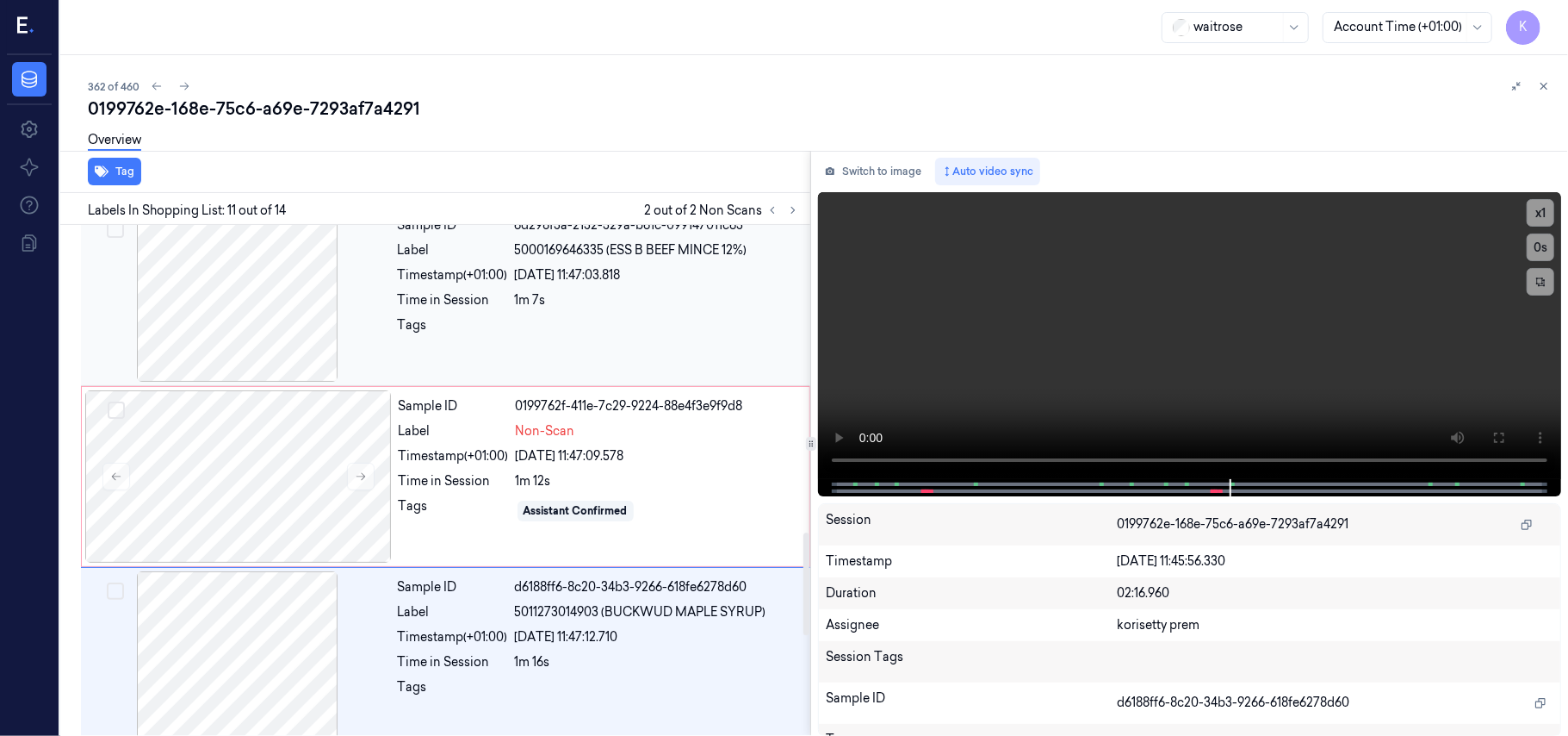
scroll to position [1648, 0]
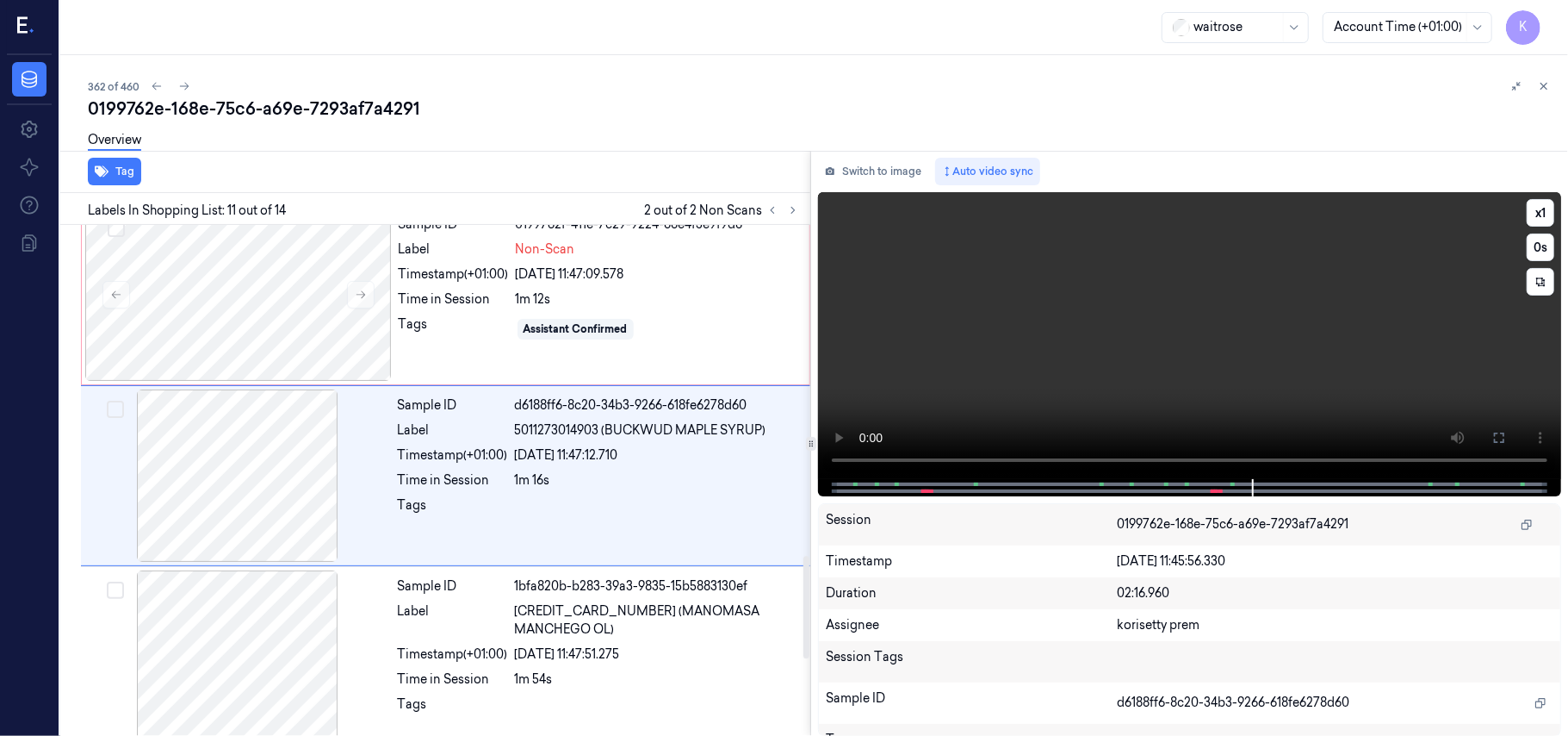
click at [1119, 236] on video at bounding box center [1190, 336] width 743 height 287
click at [1109, 298] on video at bounding box center [1190, 336] width 743 height 287
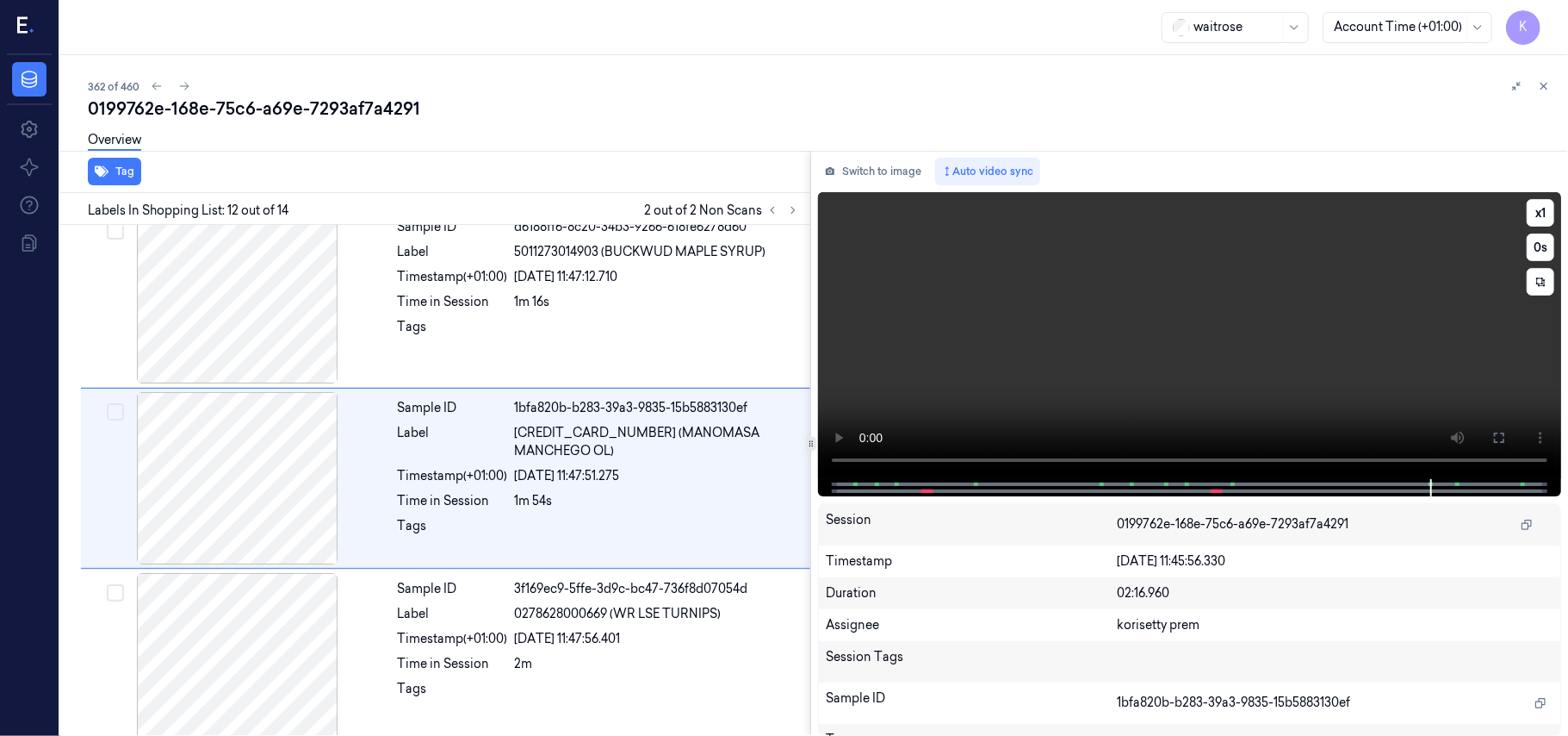
scroll to position [1830, 0]
click at [1177, 343] on video at bounding box center [1190, 336] width 743 height 287
click at [1175, 335] on video at bounding box center [1190, 336] width 743 height 287
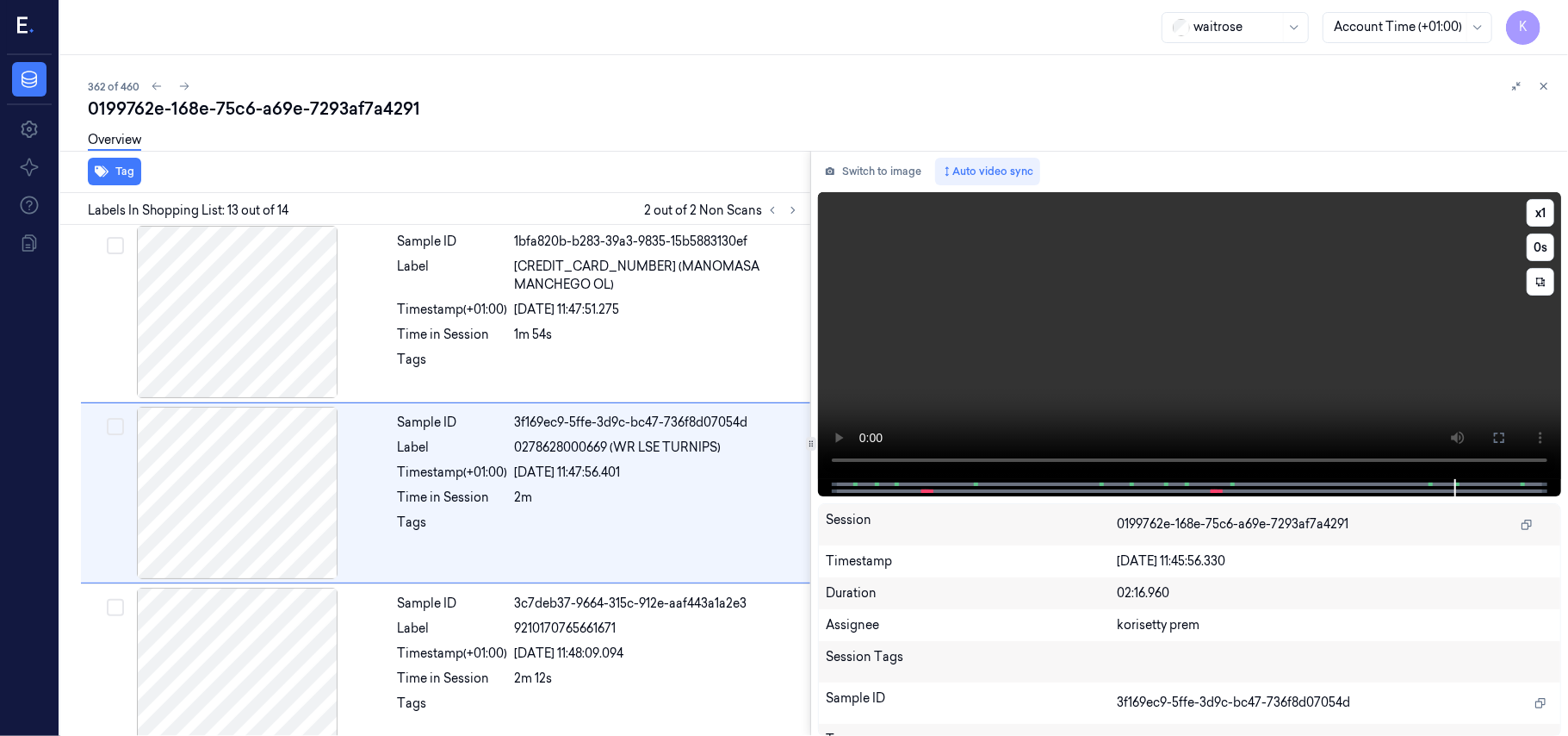
scroll to position [2011, 0]
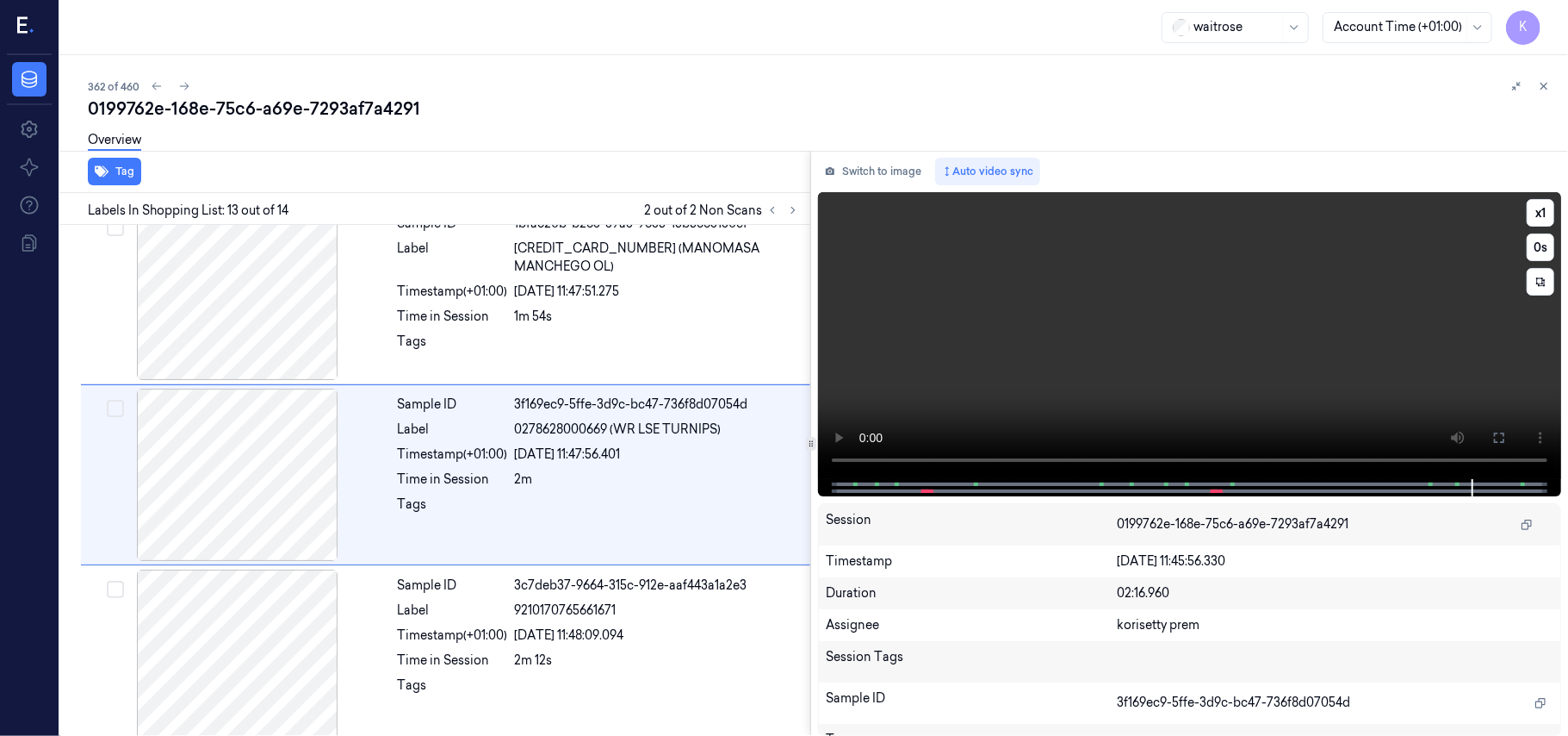
click at [1170, 333] on video at bounding box center [1190, 336] width 743 height 287
click at [1071, 335] on video at bounding box center [1190, 336] width 743 height 287
click at [1145, 325] on video at bounding box center [1190, 336] width 743 height 287
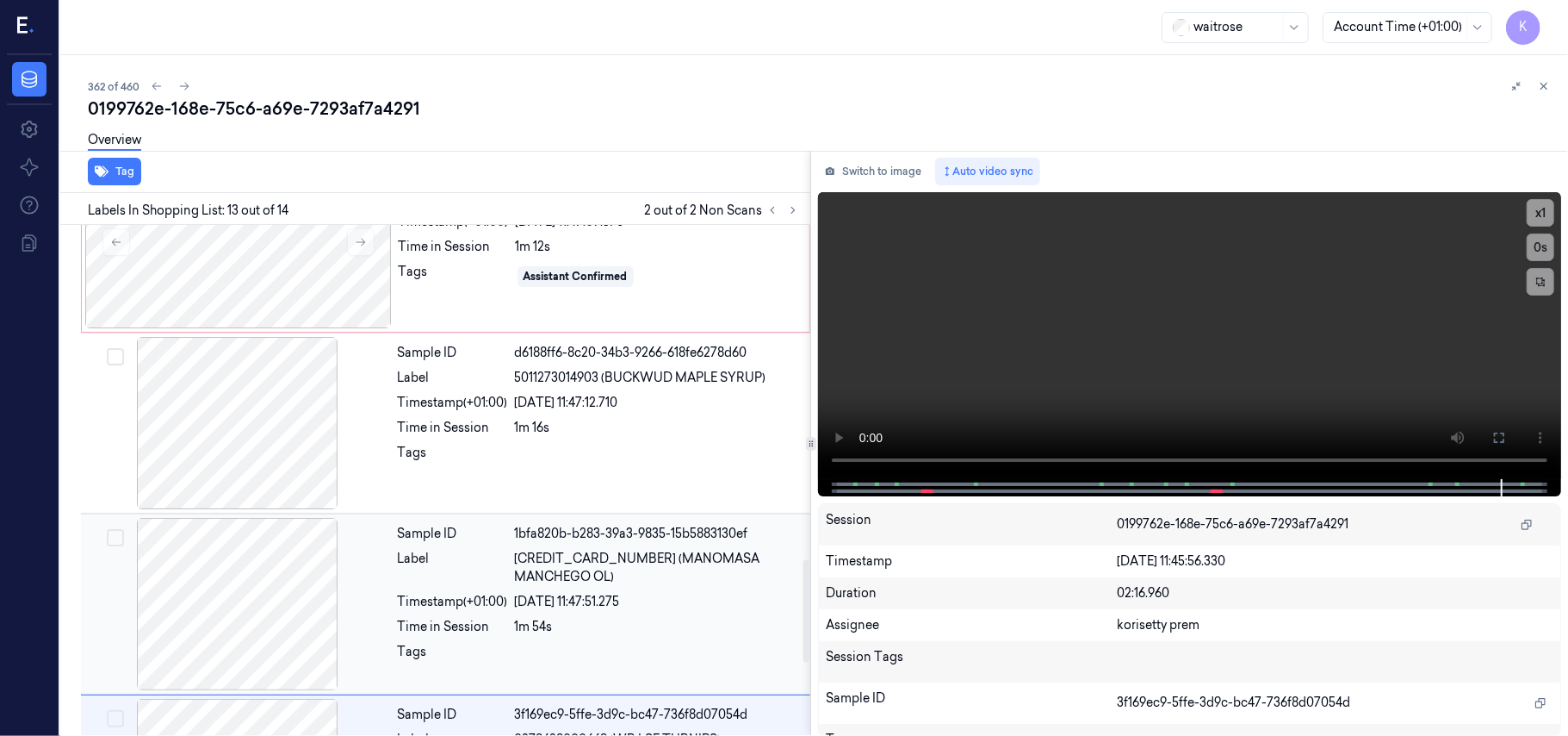
scroll to position [1666, 0]
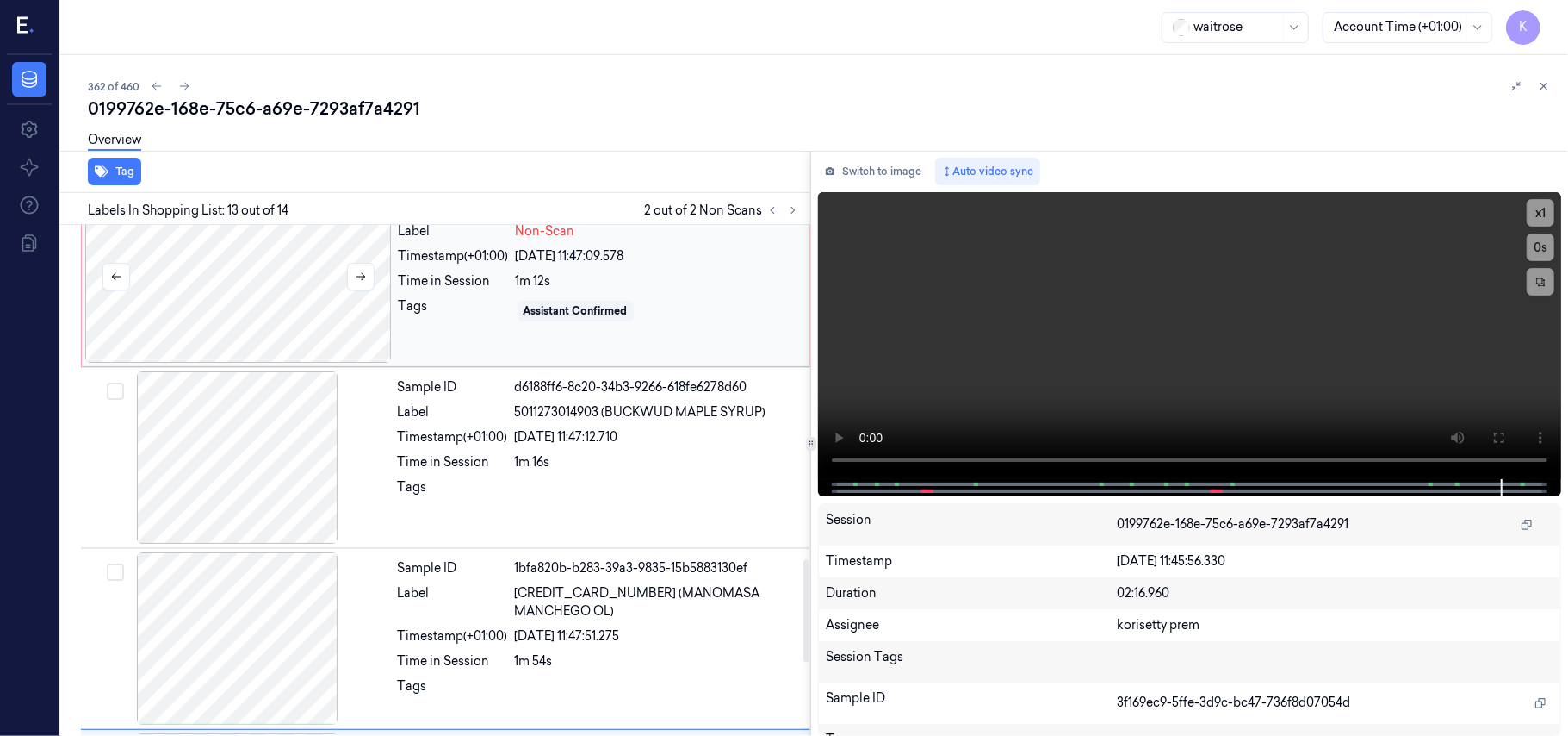
click at [316, 300] on div at bounding box center [239, 276] width 307 height 172
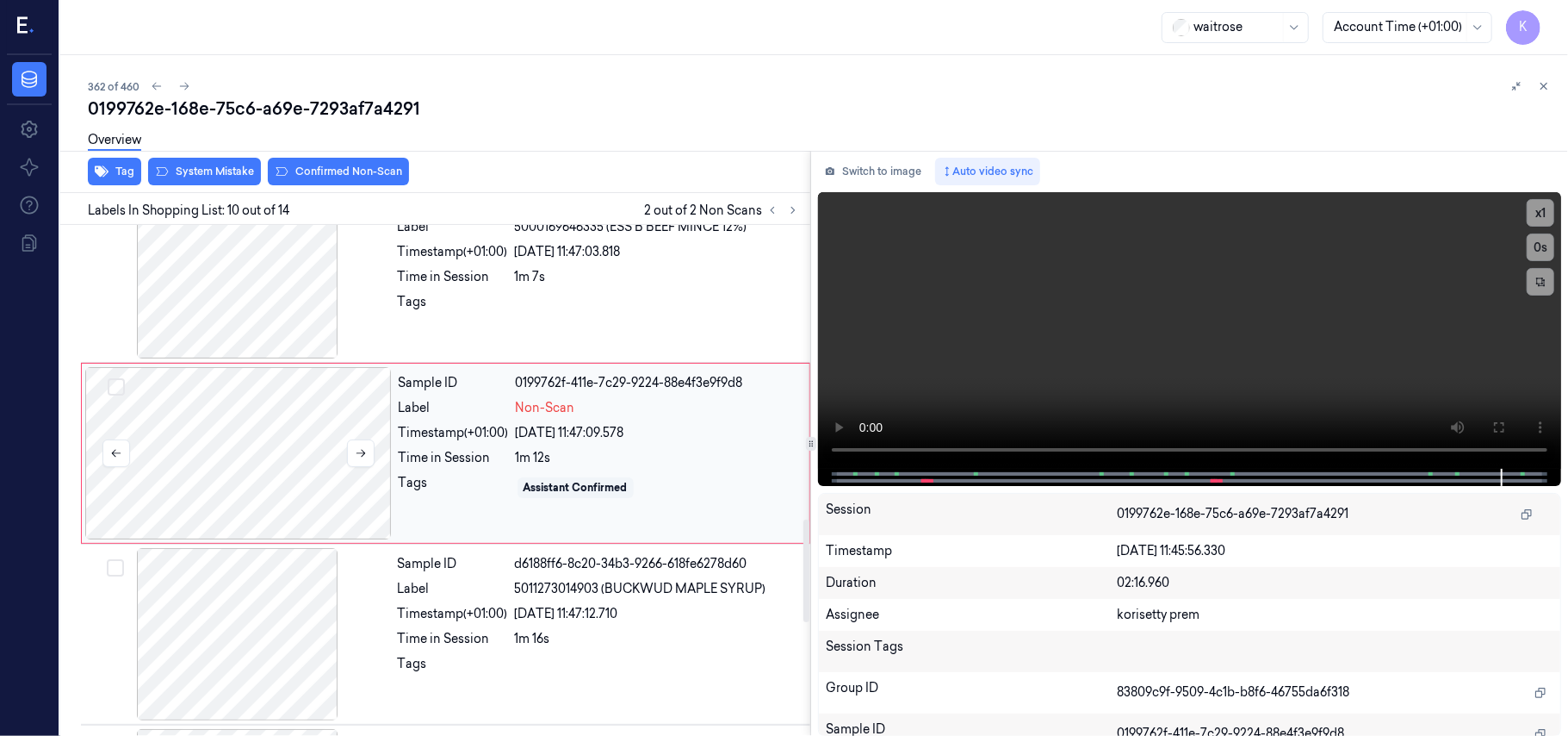
scroll to position [1466, 0]
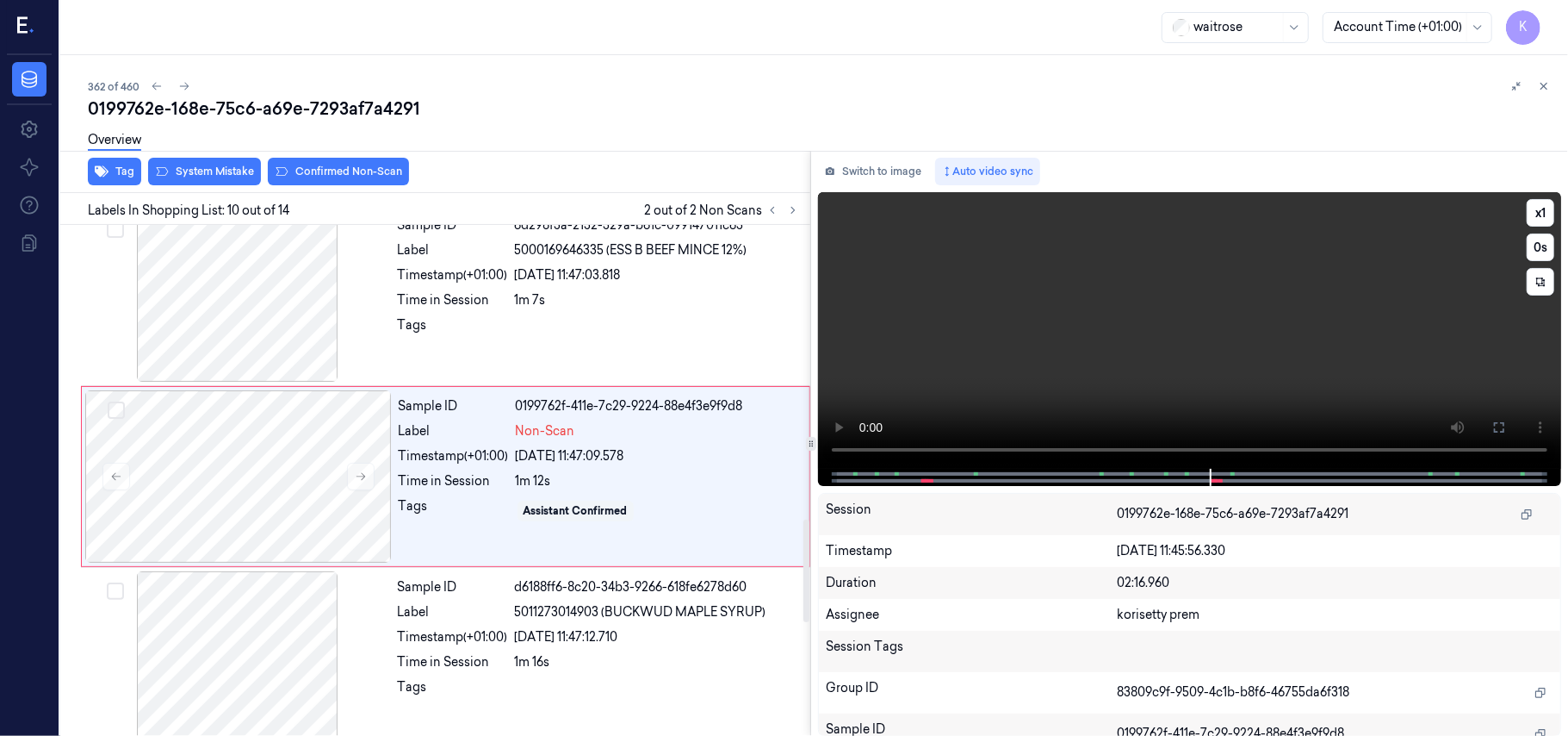
click at [1090, 309] on video at bounding box center [1190, 331] width 743 height 277
click at [333, 151] on div "Overview" at bounding box center [820, 142] width 1466 height 44
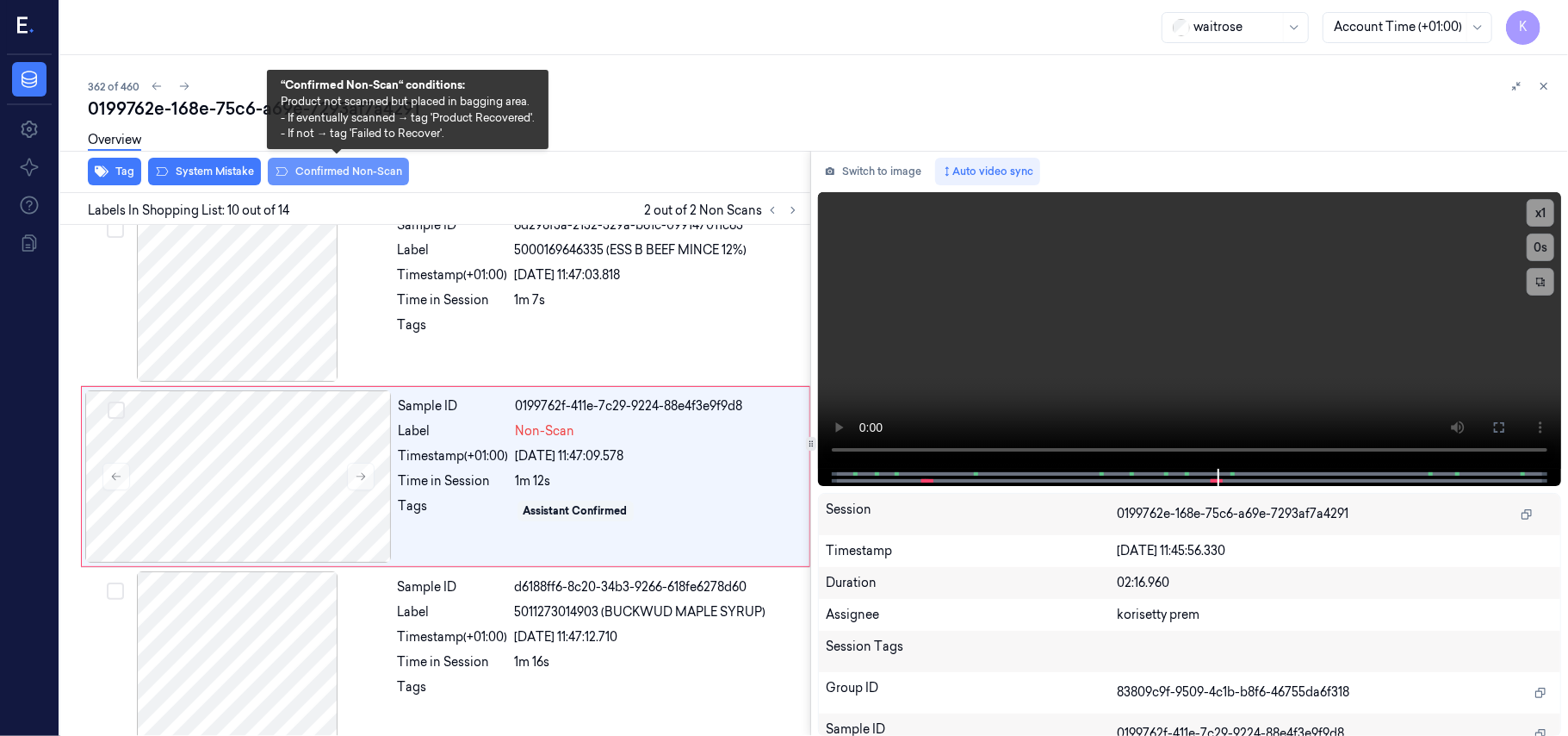
click at [333, 165] on button "Confirmed Non-Scan" at bounding box center [338, 171] width 141 height 28
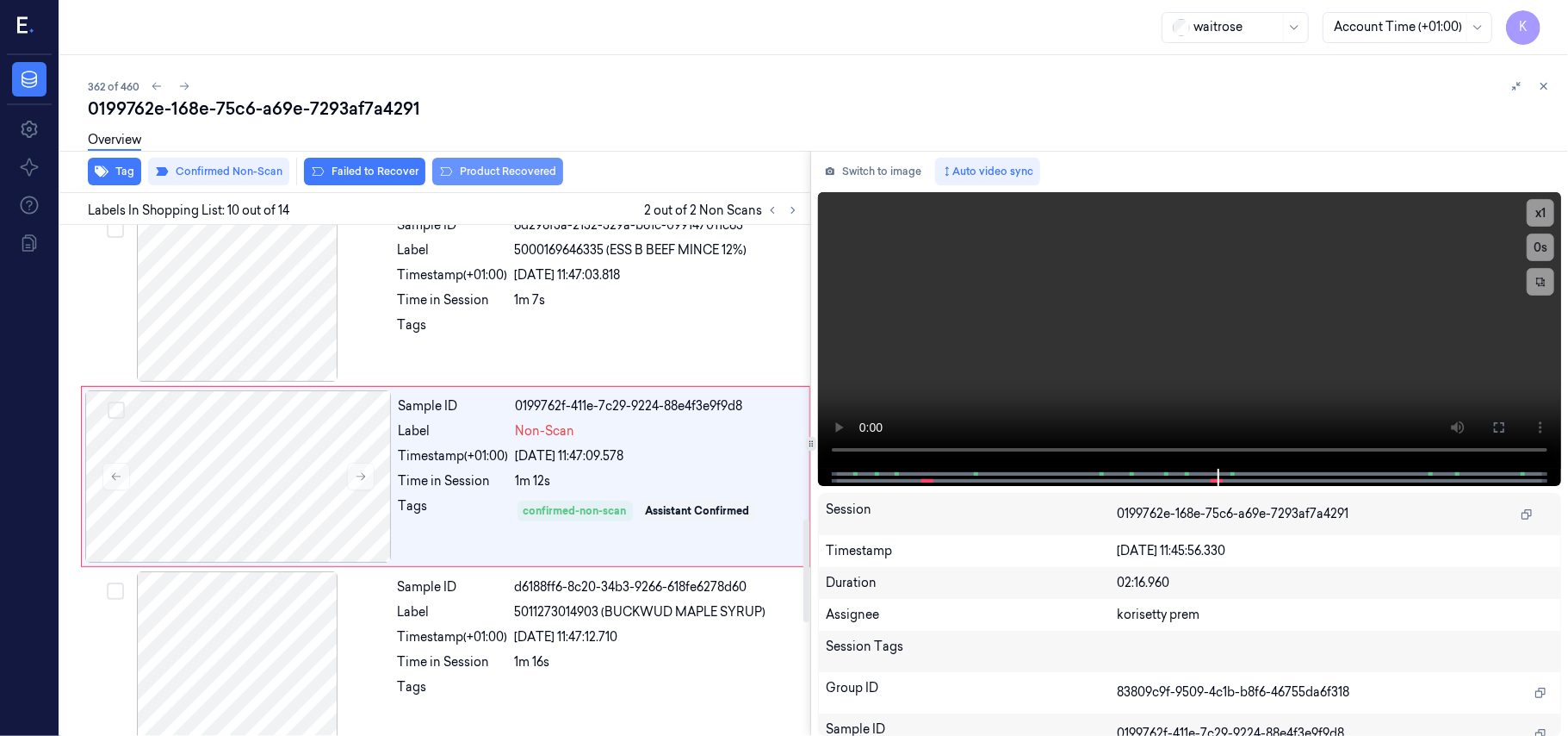
click at [546, 174] on button "Product Recovered" at bounding box center [497, 171] width 130 height 28
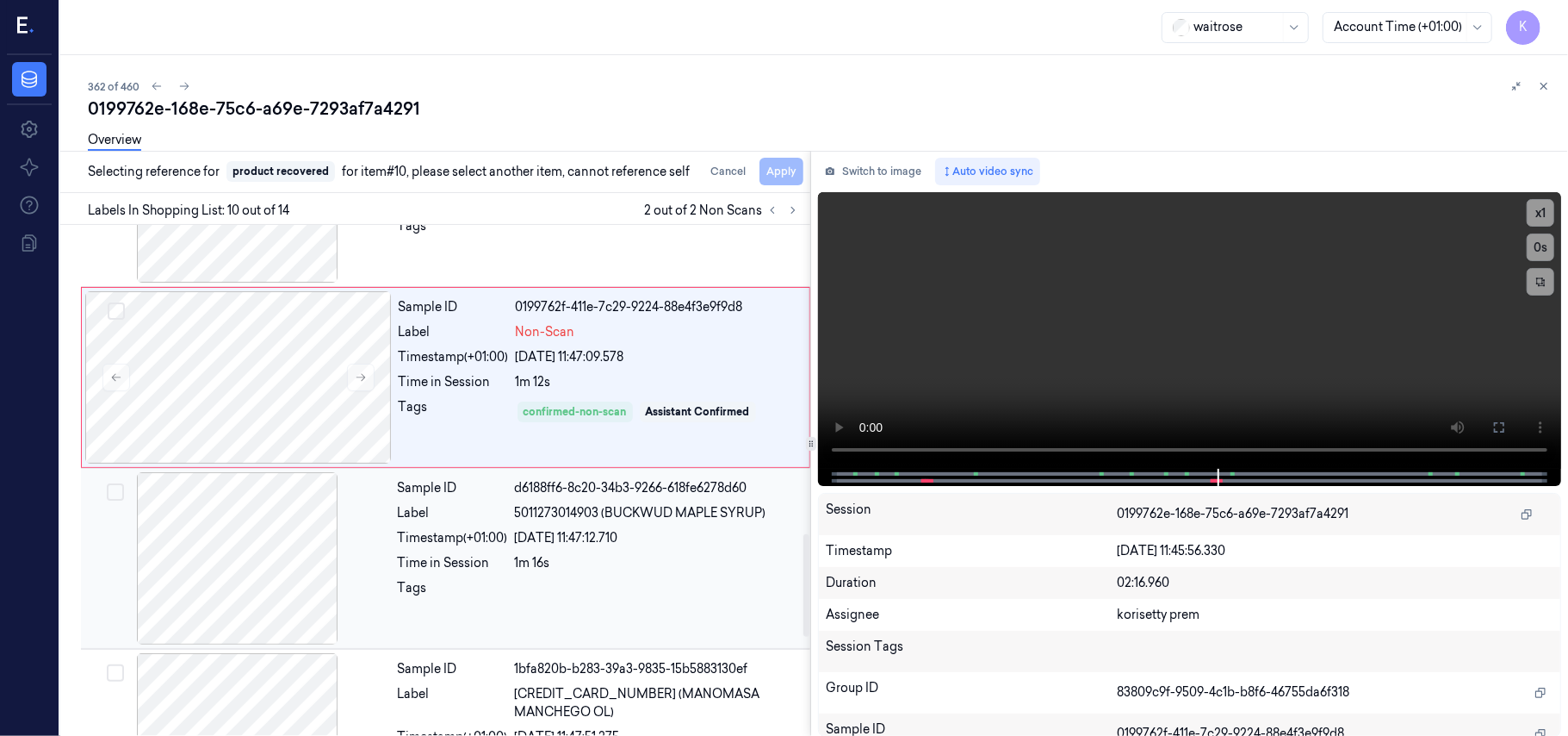
scroll to position [1696, 0]
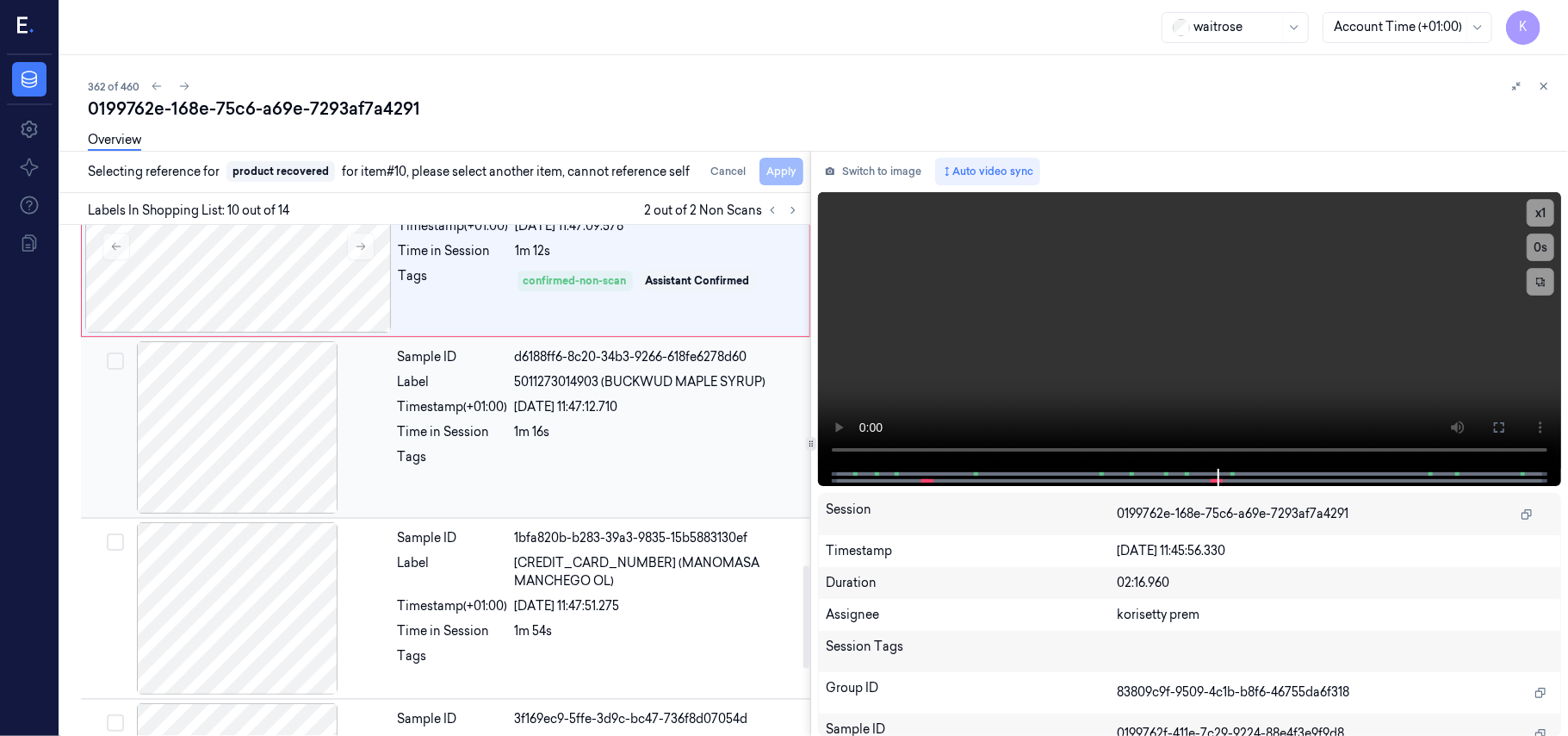
click at [616, 570] on span "[CREDIT_CARD_NUMBER] (MANOMASA MANCHEGO OL)" at bounding box center [657, 572] width 285 height 36
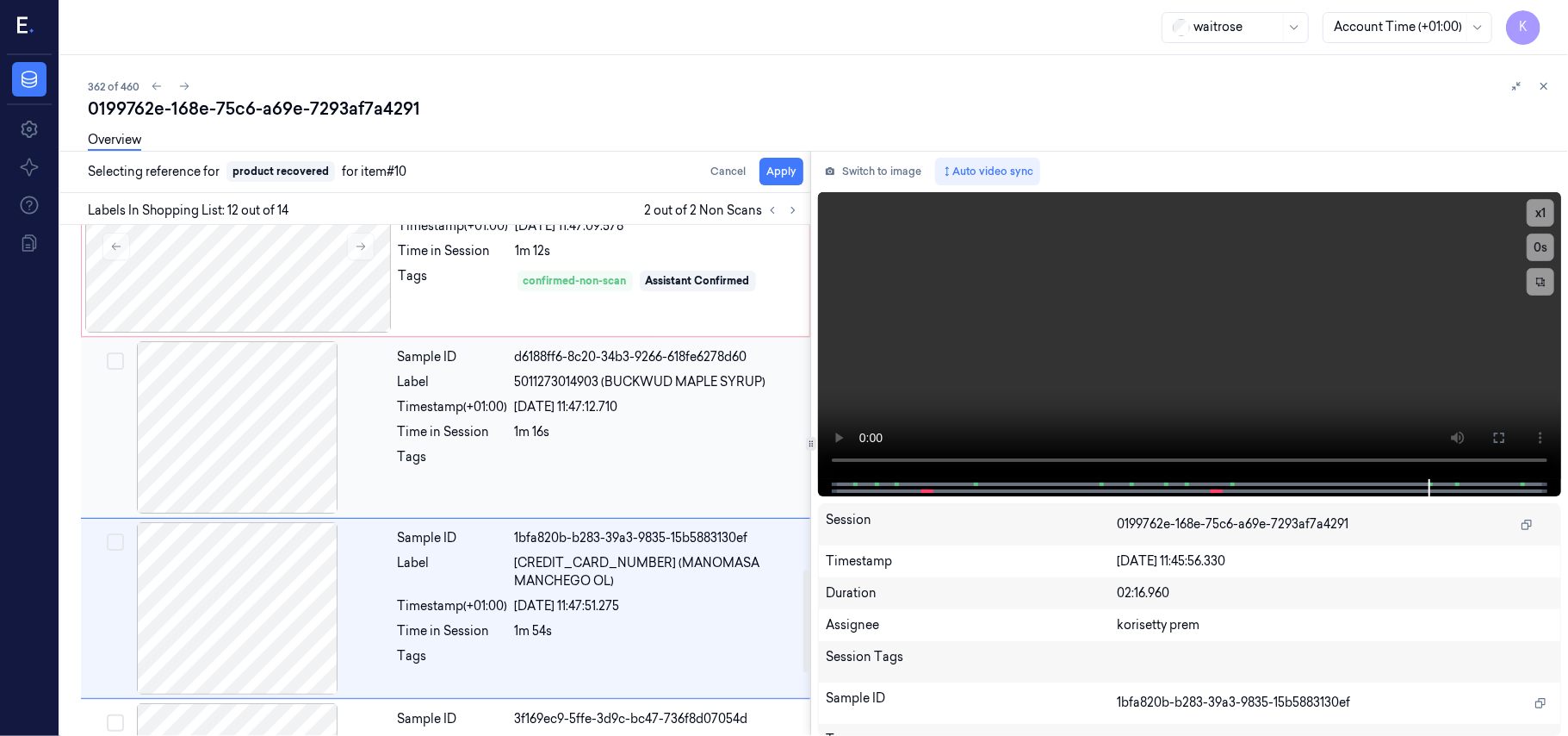
scroll to position [1830, 0]
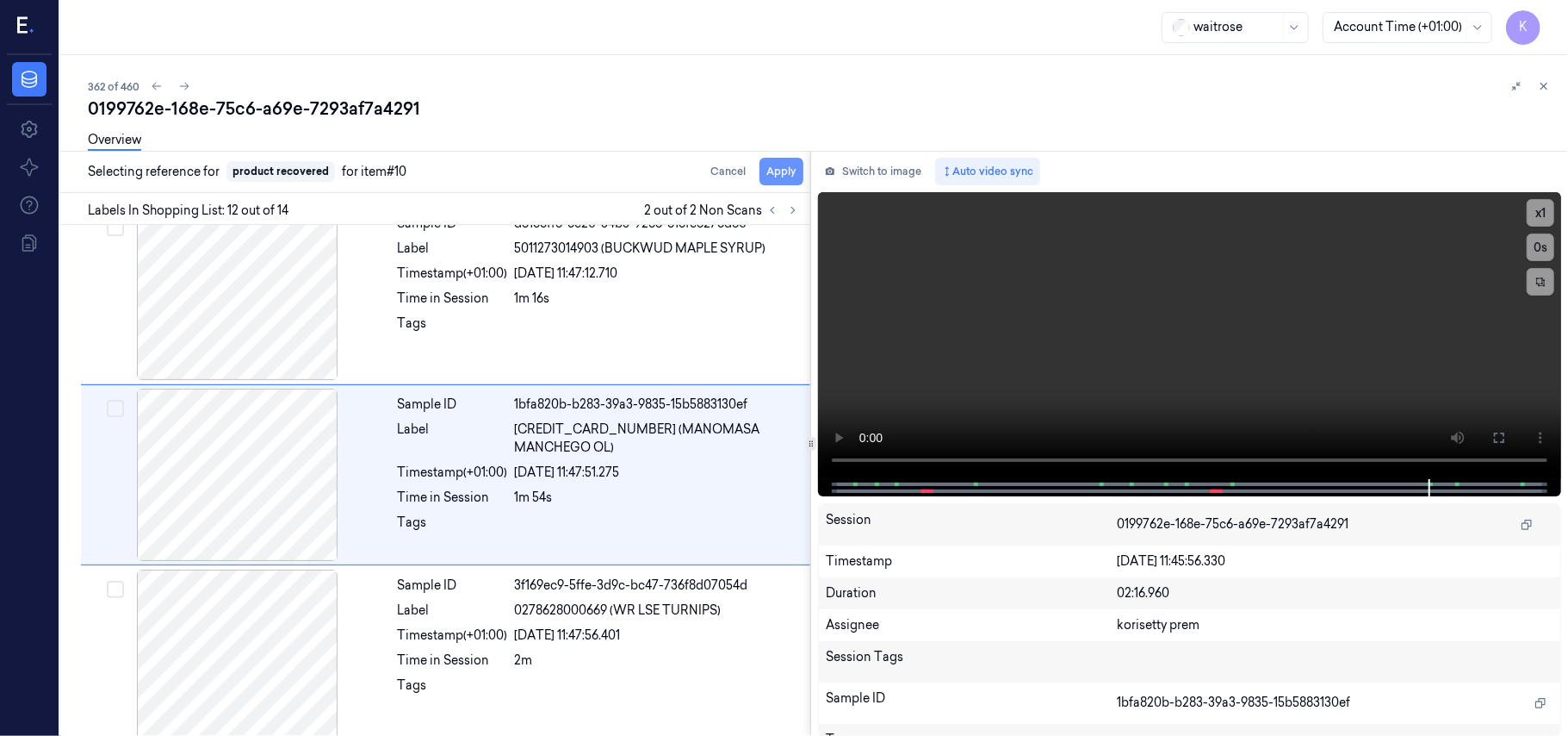
click at [783, 172] on button "Apply" at bounding box center [782, 171] width 44 height 28
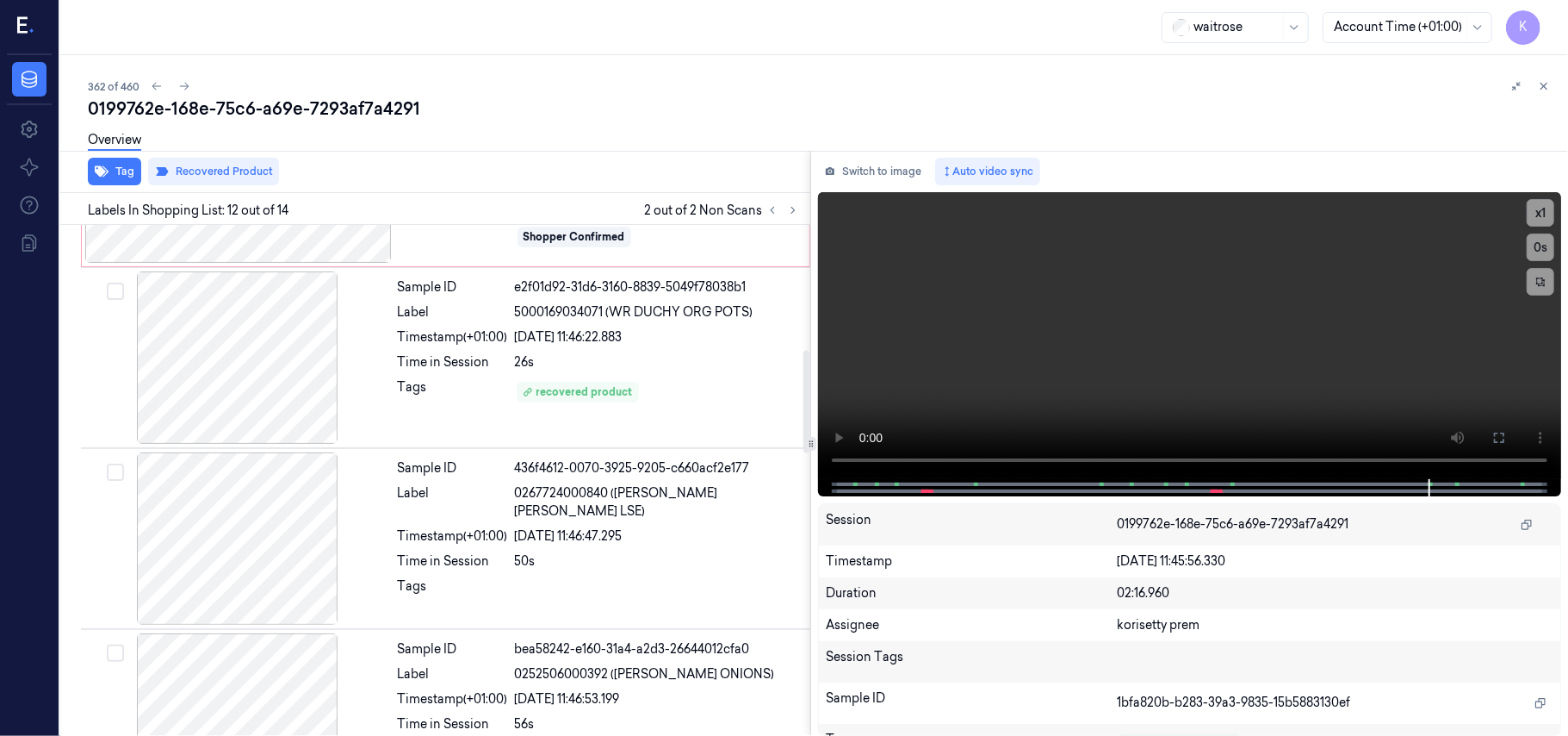
scroll to position [451, 0]
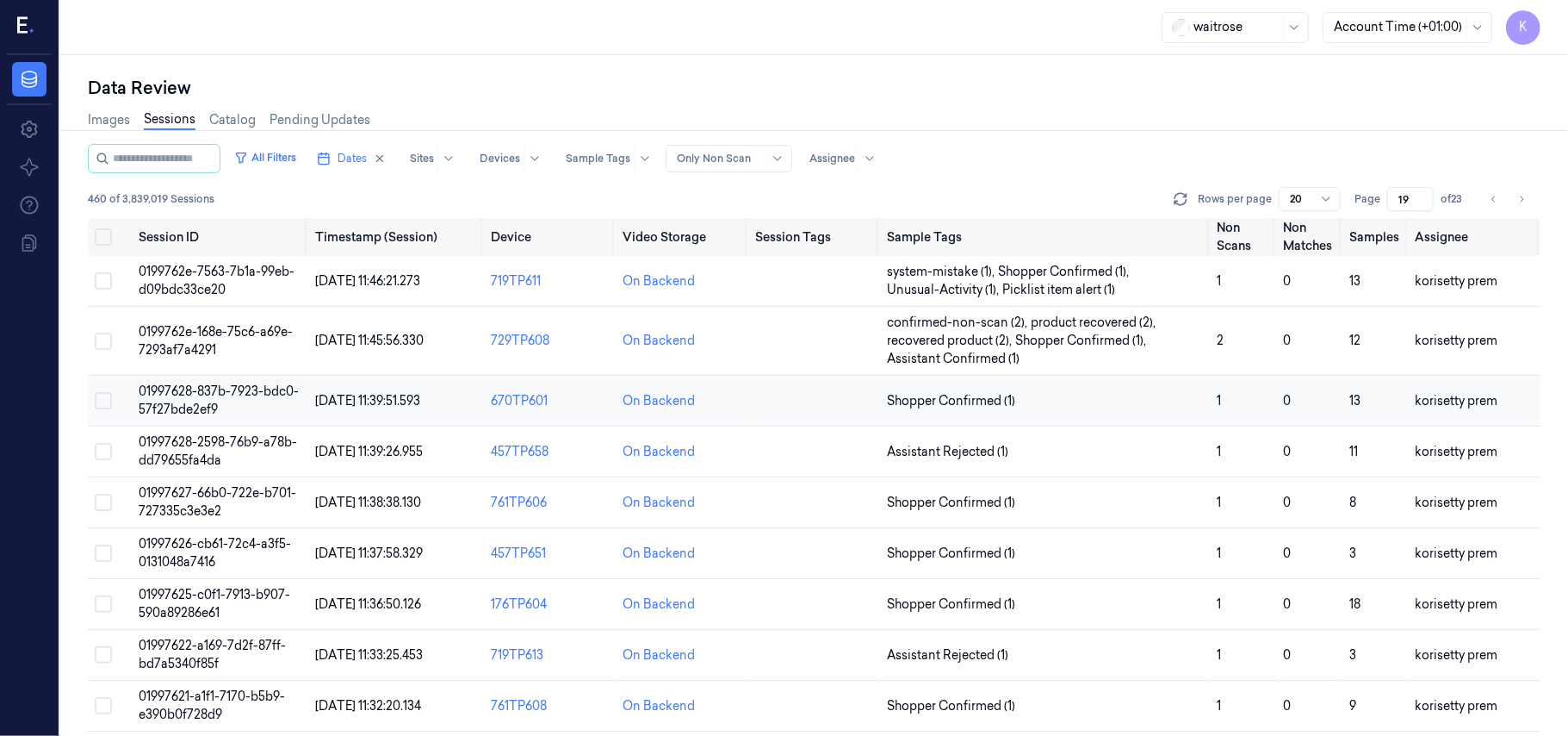
click at [208, 397] on span "01997628-837b-7923-bdc0-57f27bde2ef9" at bounding box center [218, 400] width 160 height 34
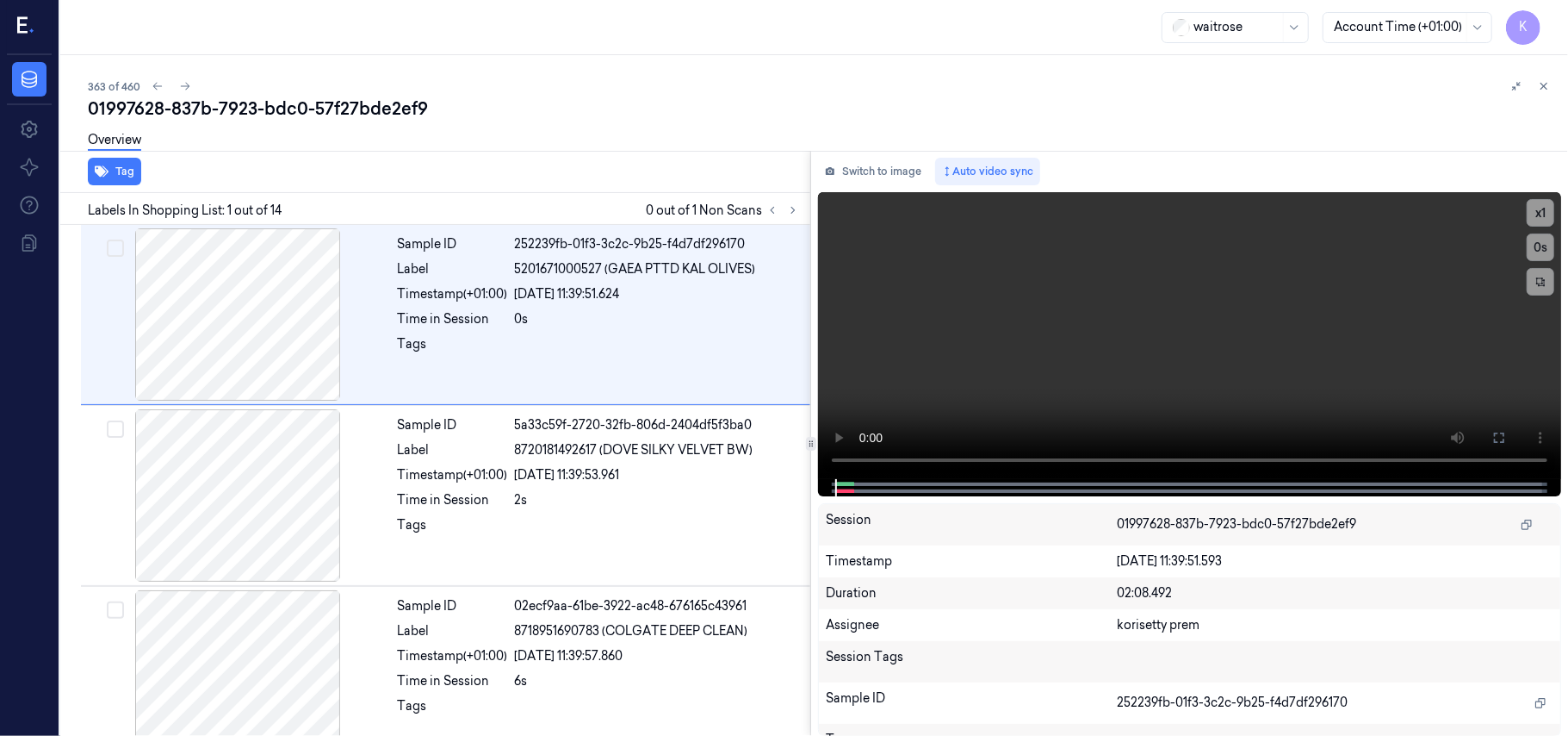
click at [687, 64] on div "363 of 460 01997628-837b-7923-bdc0-57f27bde2ef9 Overview Tag Labels In Shopping…" at bounding box center [814, 394] width 1508 height 680
click at [794, 204] on icon at bounding box center [793, 210] width 12 height 12
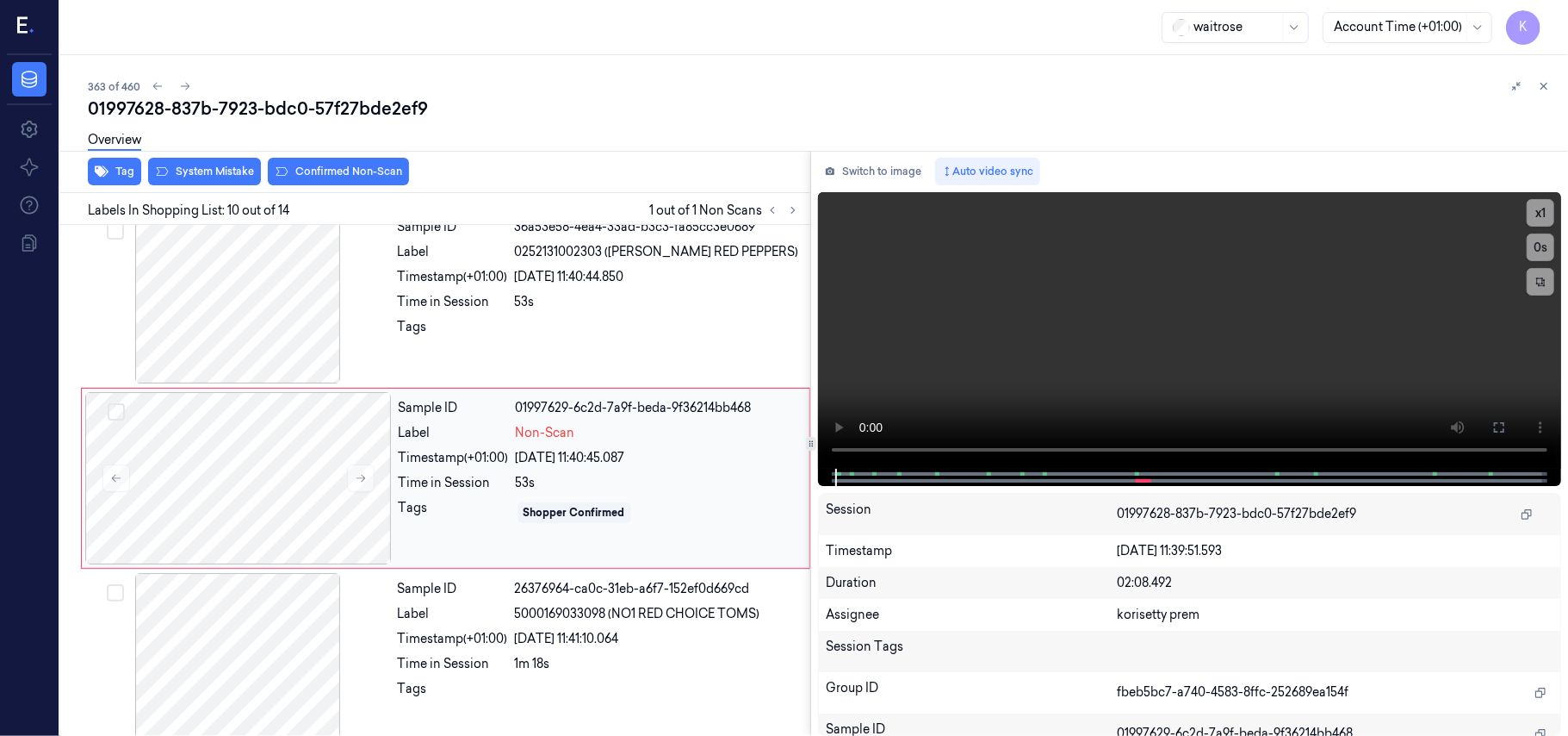
scroll to position [1466, 0]
click at [363, 470] on button at bounding box center [361, 476] width 28 height 28
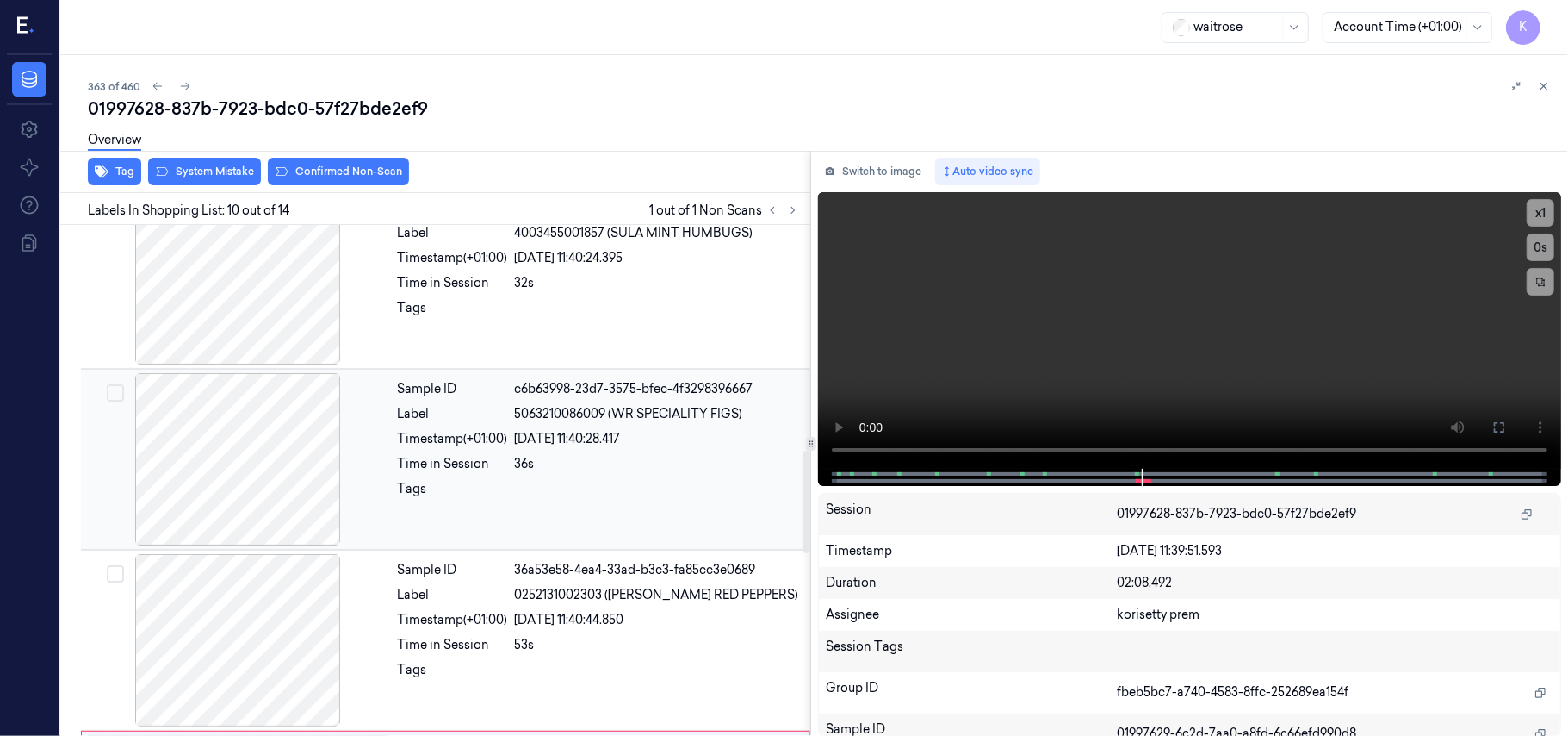
click at [534, 469] on div "36s" at bounding box center [657, 464] width 285 height 18
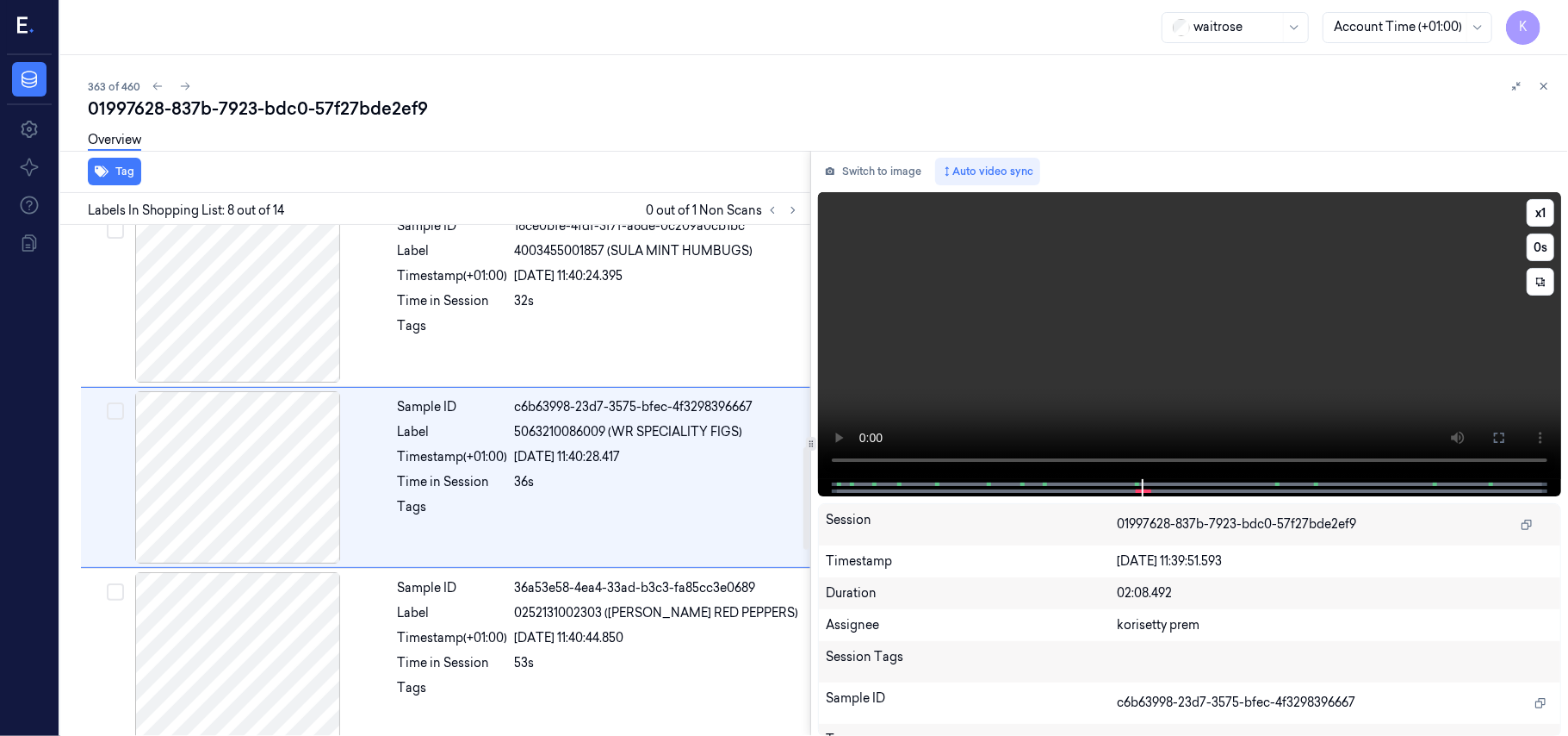
click at [1151, 354] on video at bounding box center [1190, 336] width 743 height 287
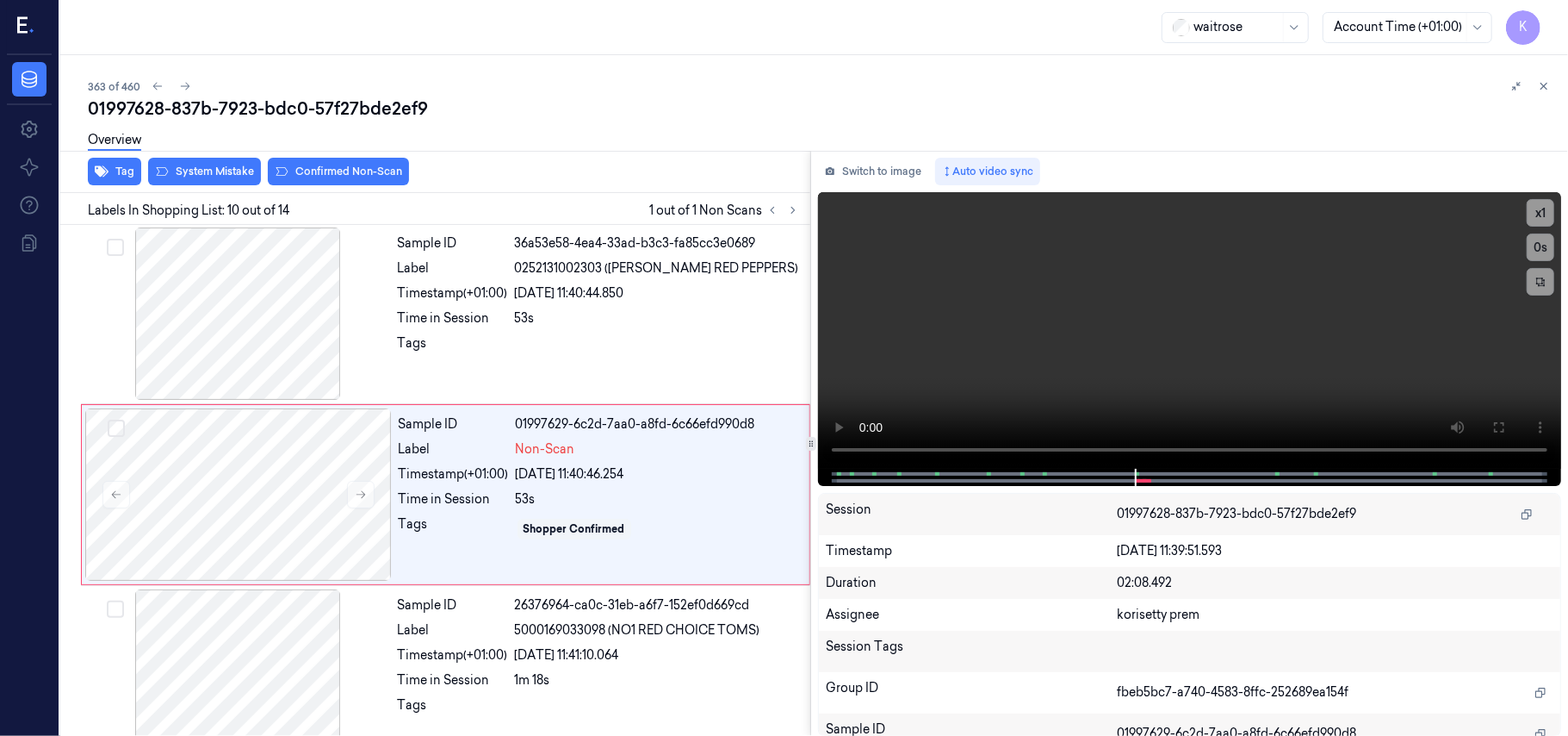
scroll to position [1466, 0]
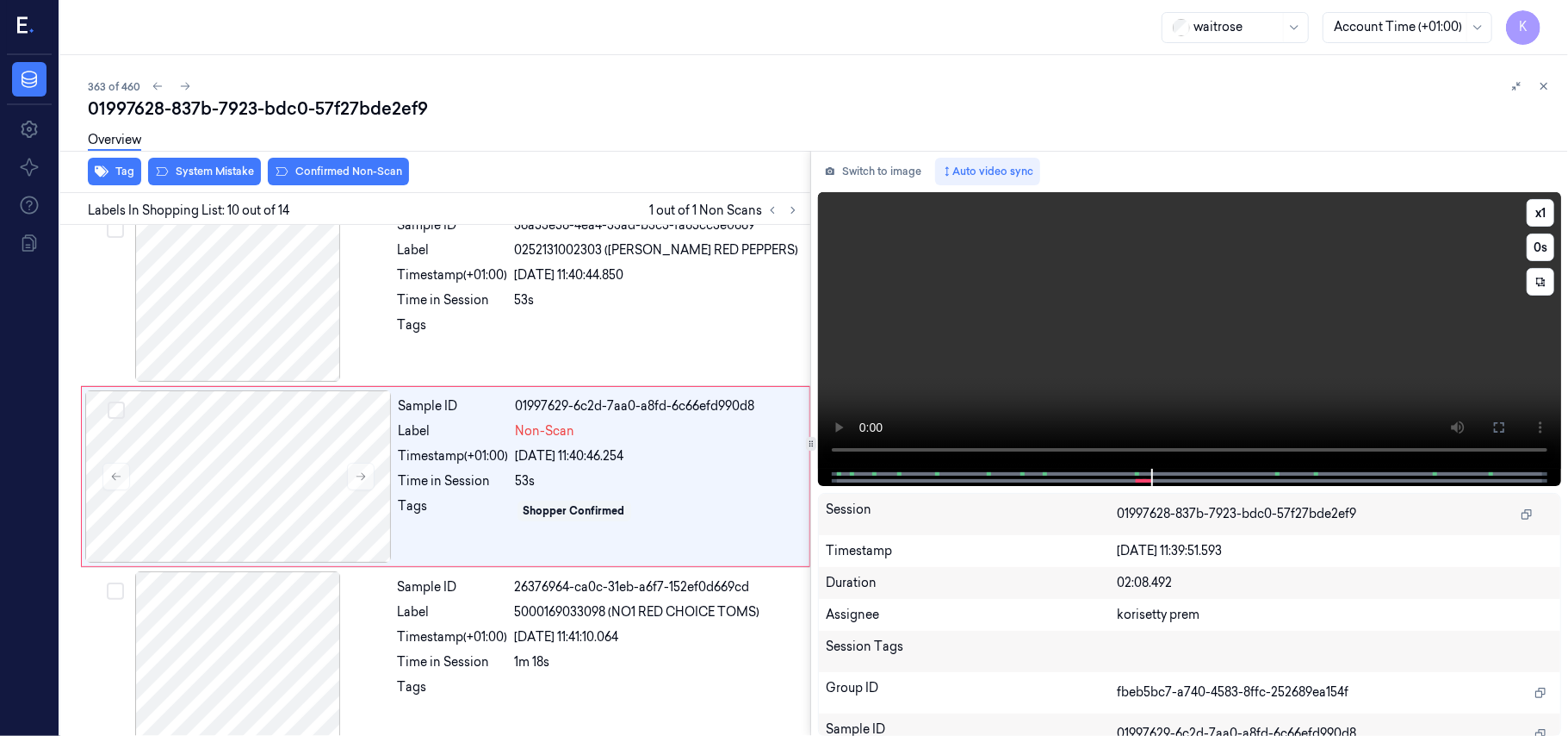
click at [1145, 324] on video at bounding box center [1190, 331] width 743 height 277
click at [245, 536] on div at bounding box center [239, 476] width 307 height 172
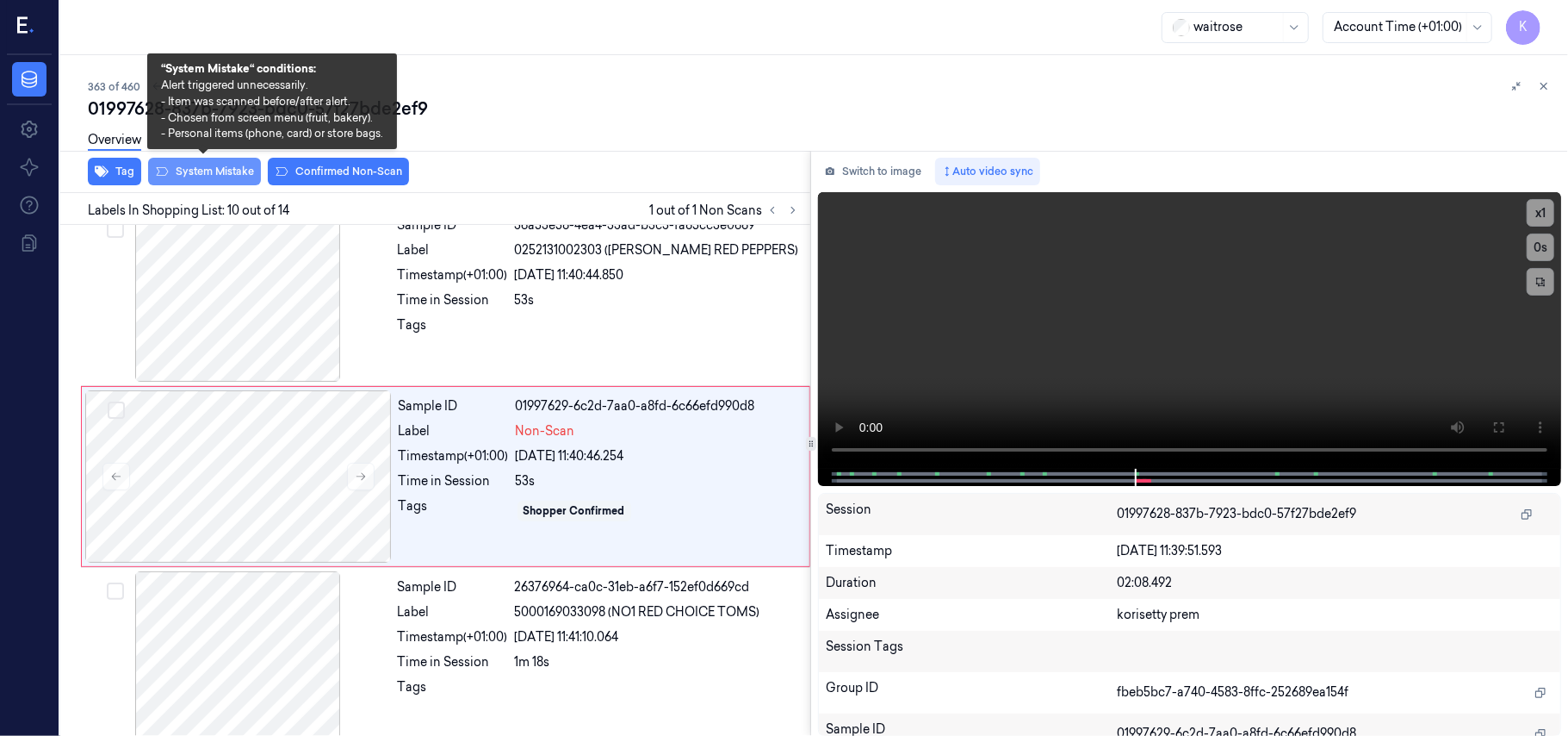
click at [200, 163] on button "System Mistake" at bounding box center [204, 171] width 112 height 28
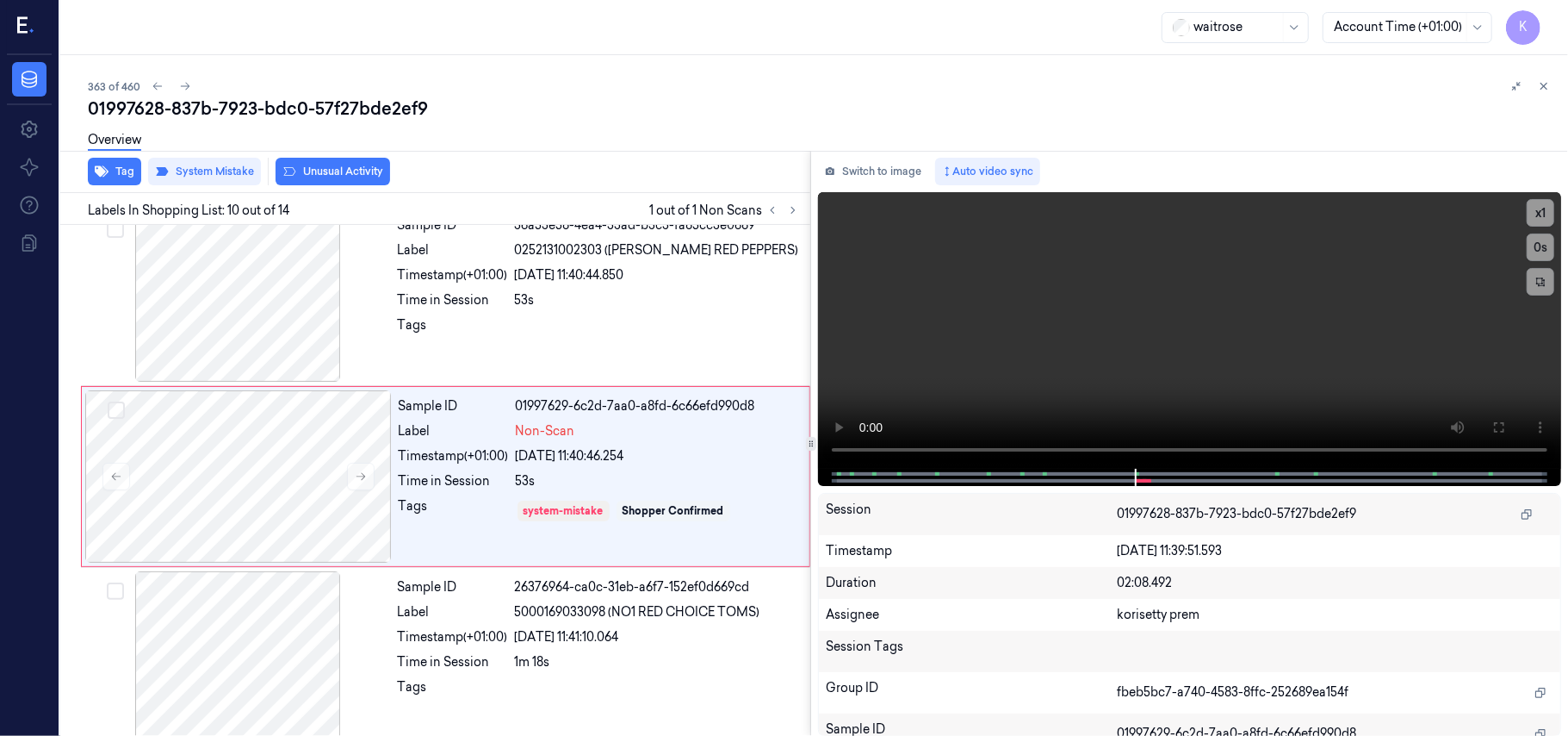
click at [332, 172] on button "Unusual Activity" at bounding box center [333, 171] width 114 height 28
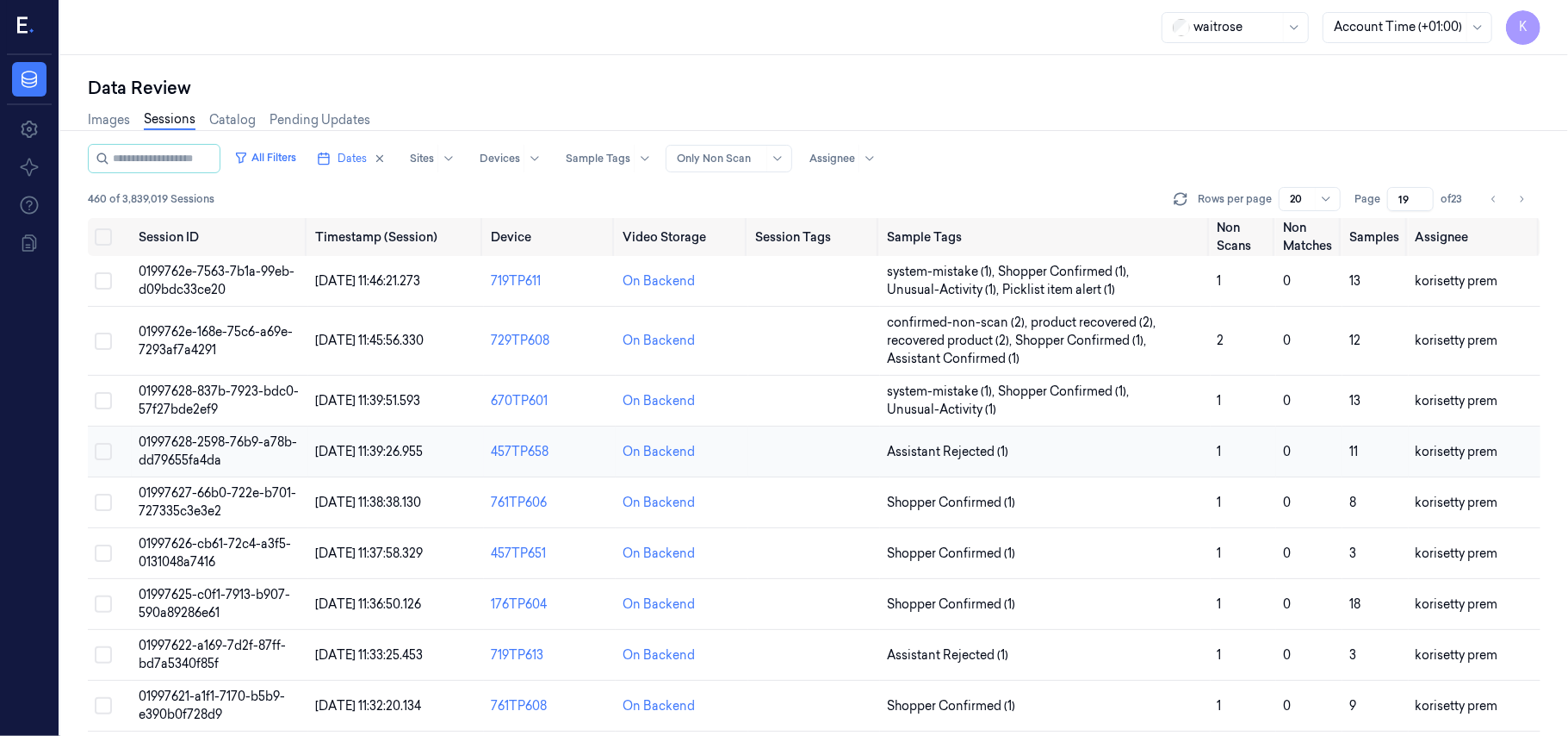
click at [221, 439] on span "01997628-2598-76b9-a78b-dd79655fa4da" at bounding box center [217, 451] width 158 height 34
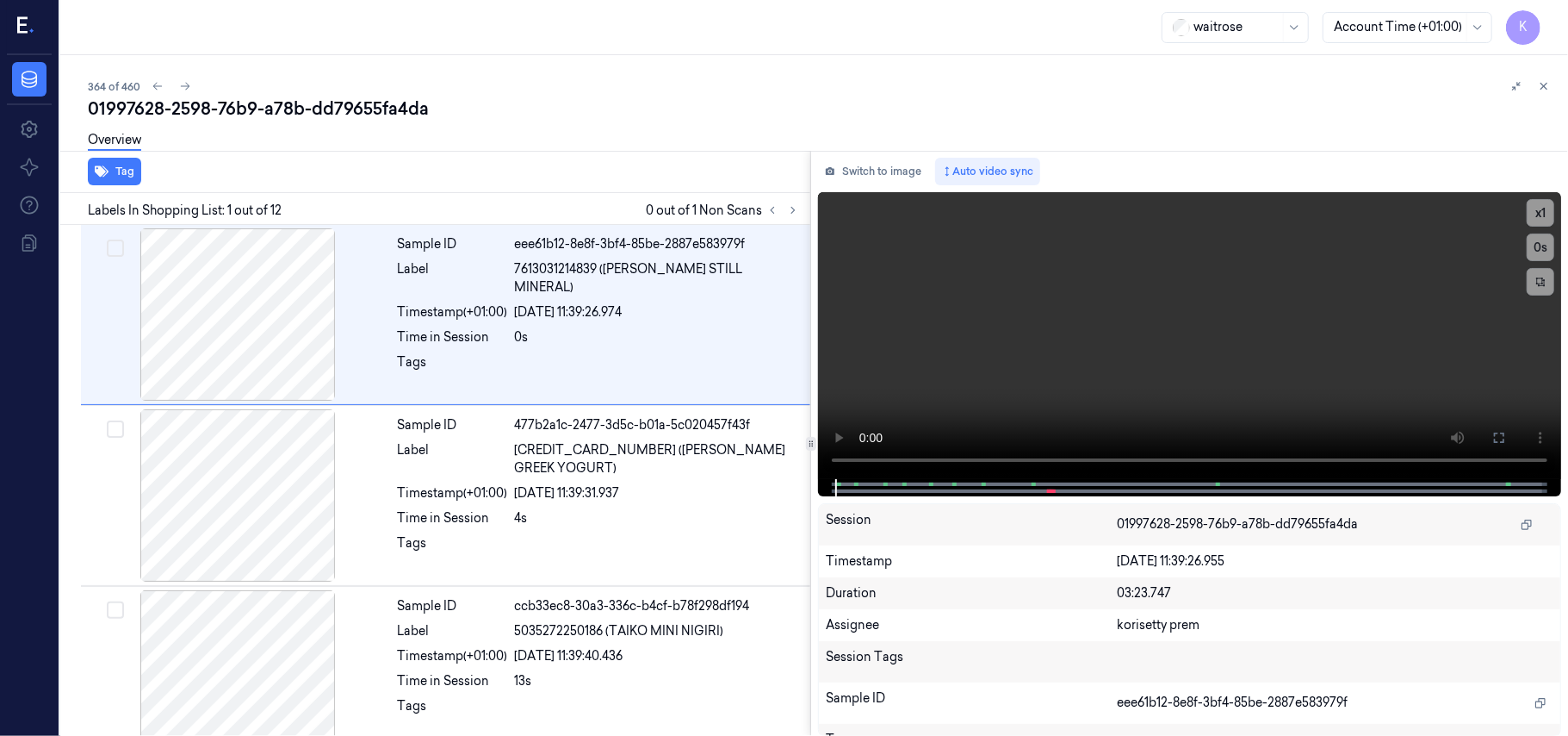
click at [631, 84] on div "364 of 460" at bounding box center [820, 86] width 1466 height 21
click at [789, 204] on icon at bounding box center [793, 210] width 12 height 12
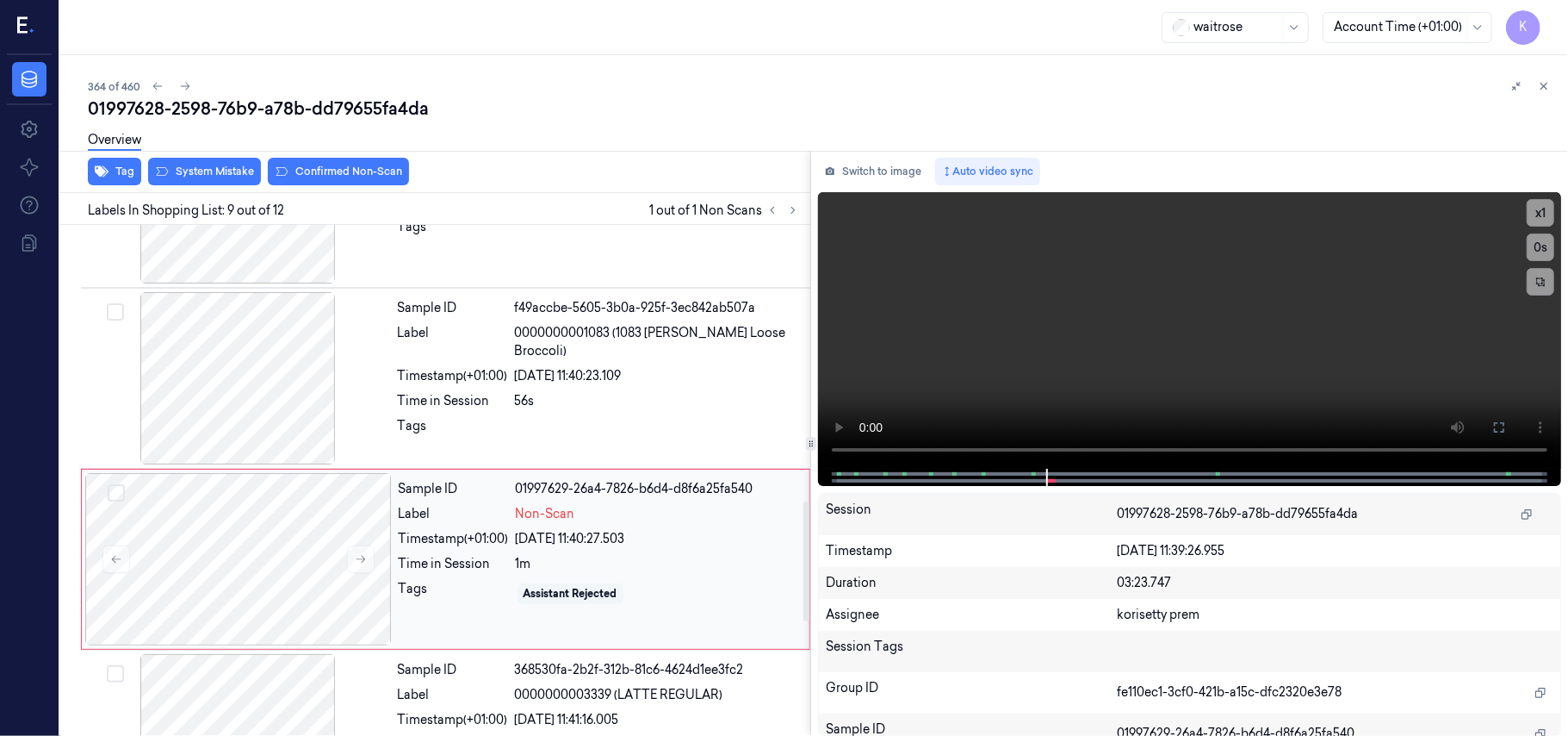
scroll to position [1170, 0]
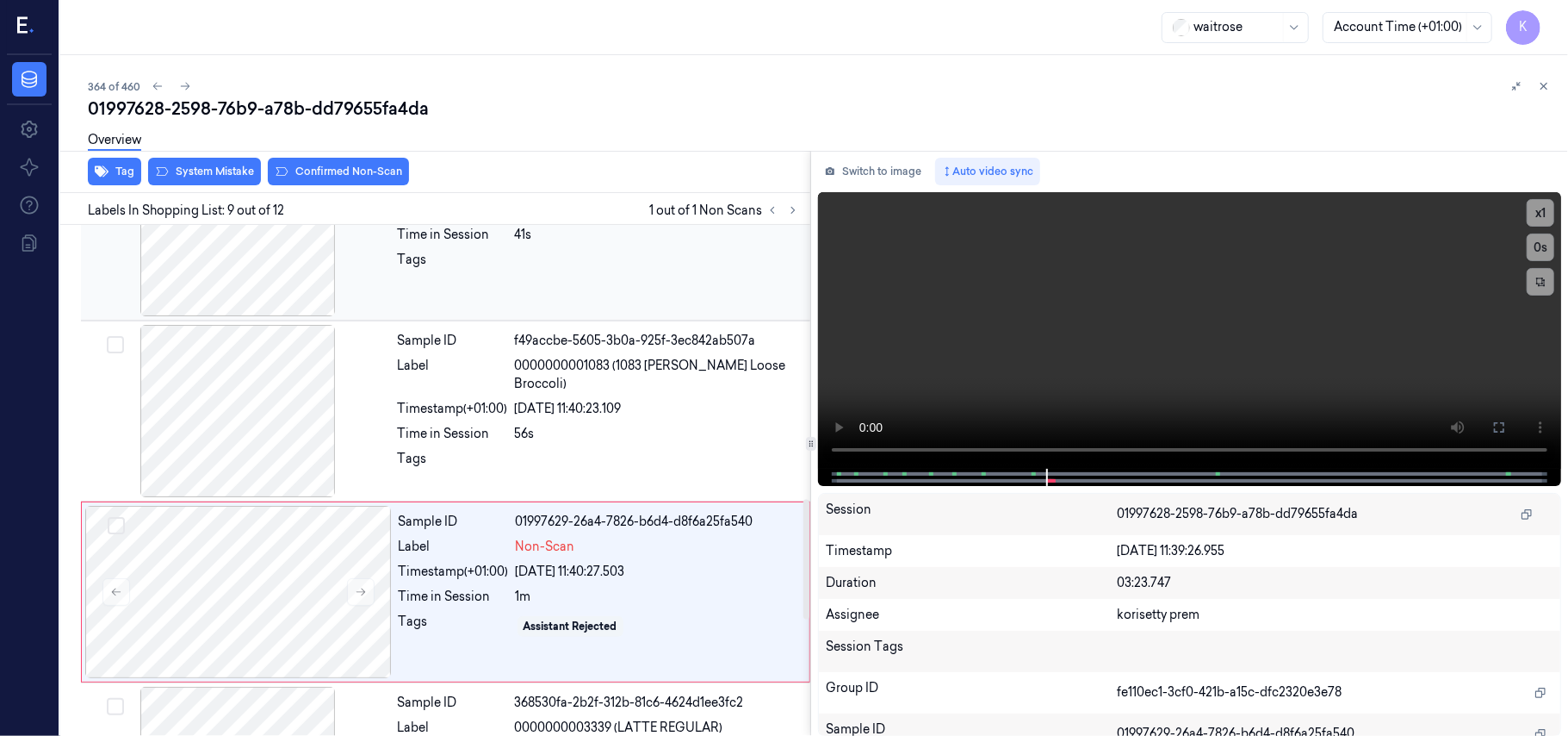
click at [590, 278] on div at bounding box center [657, 265] width 285 height 28
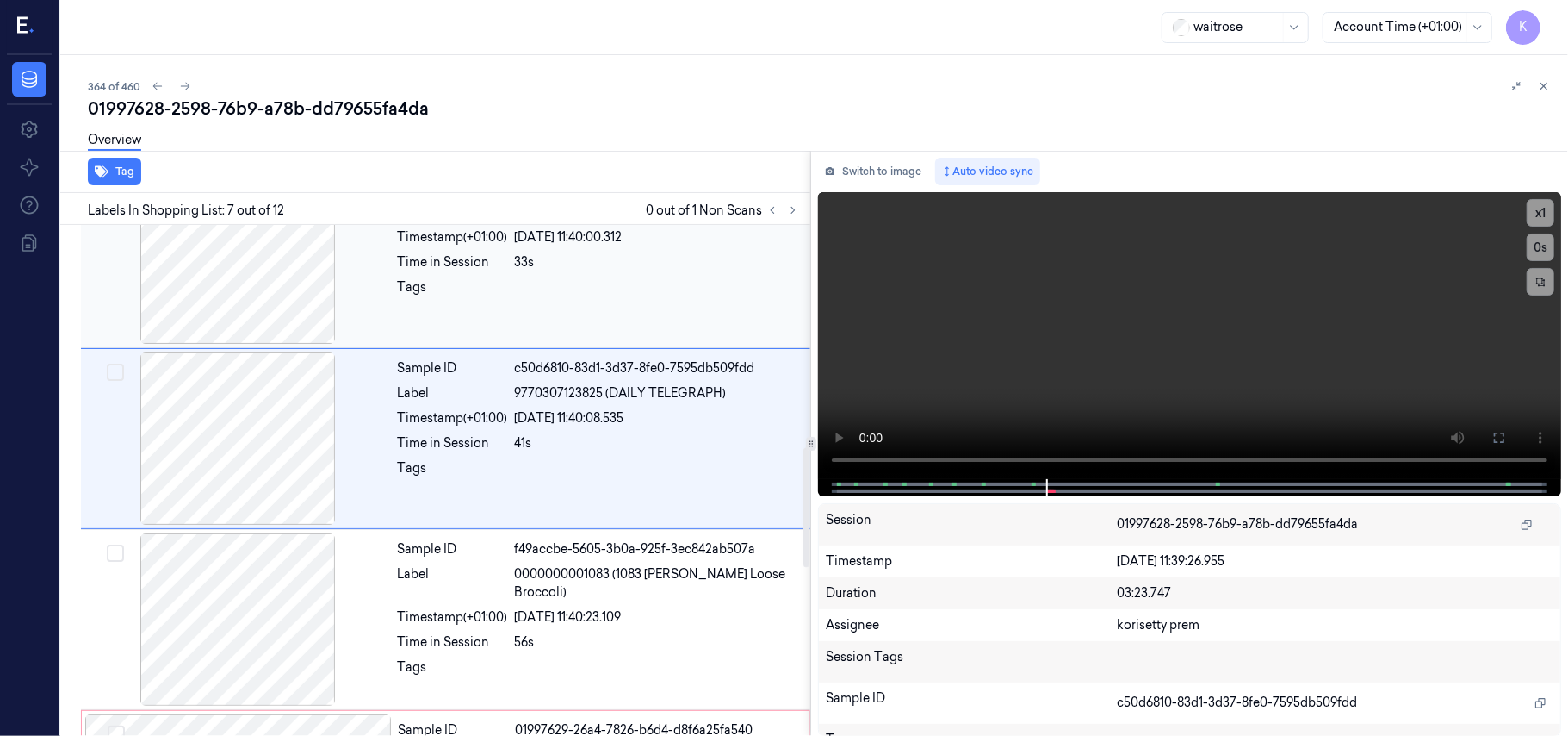
scroll to position [922, 0]
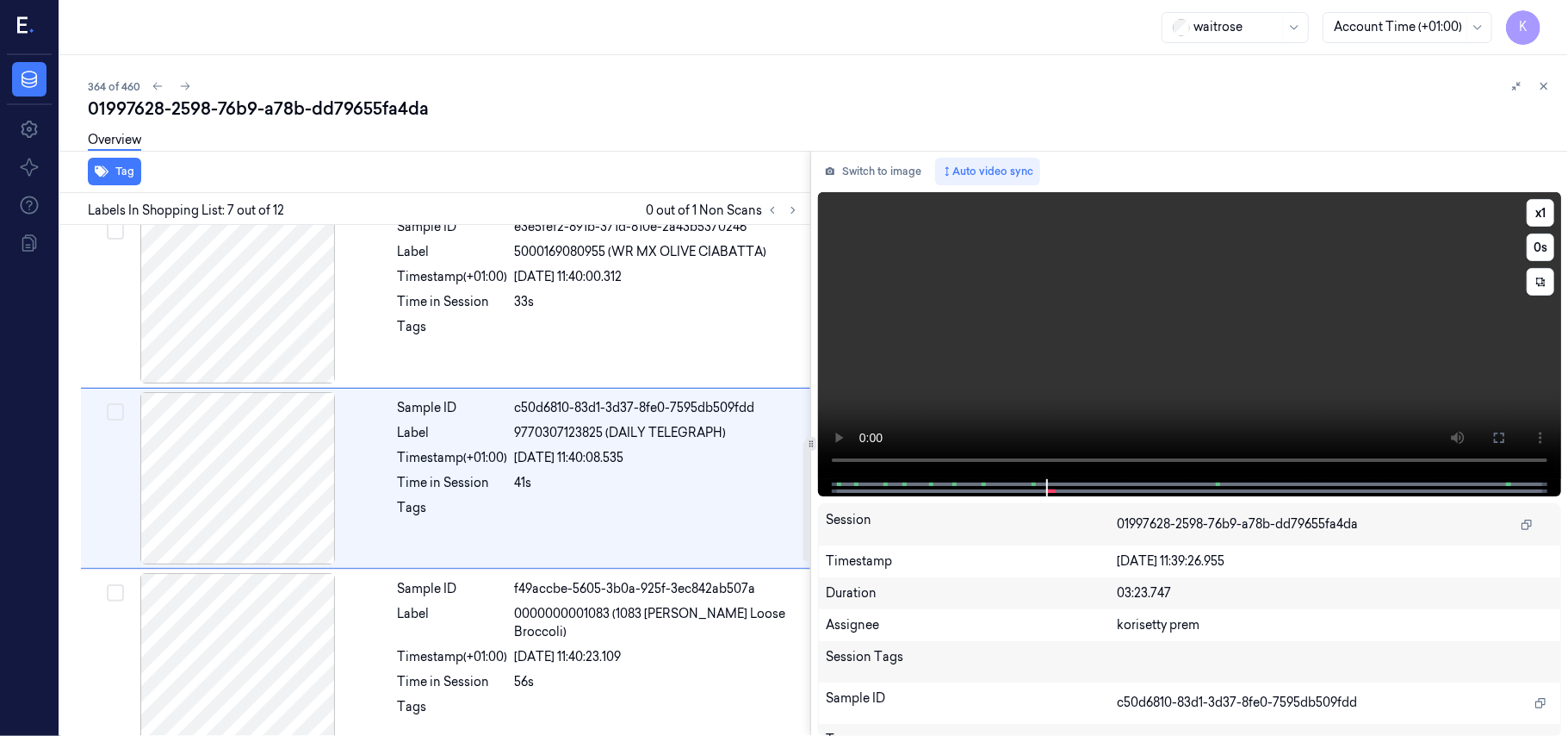
click at [1036, 325] on video at bounding box center [1190, 336] width 743 height 287
click at [1045, 393] on video at bounding box center [1190, 336] width 743 height 287
click at [548, 455] on div "[DATE] 11:40:08.535" at bounding box center [657, 458] width 285 height 18
click at [1164, 314] on video at bounding box center [1190, 336] width 743 height 287
click at [601, 622] on span "0000000001083 (1083 [PERSON_NAME] Loose Broccoli)" at bounding box center [657, 622] width 285 height 36
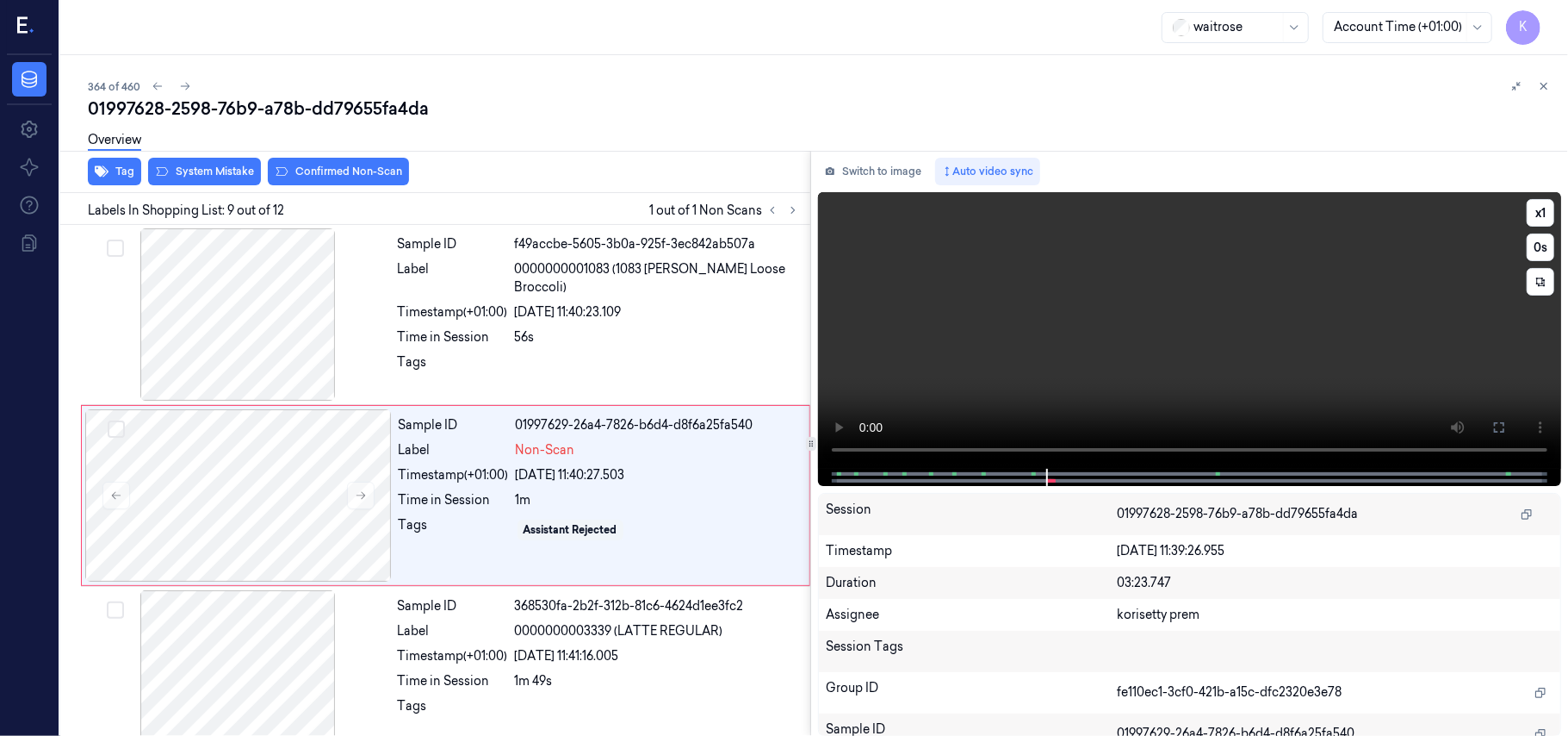
scroll to position [1286, 0]
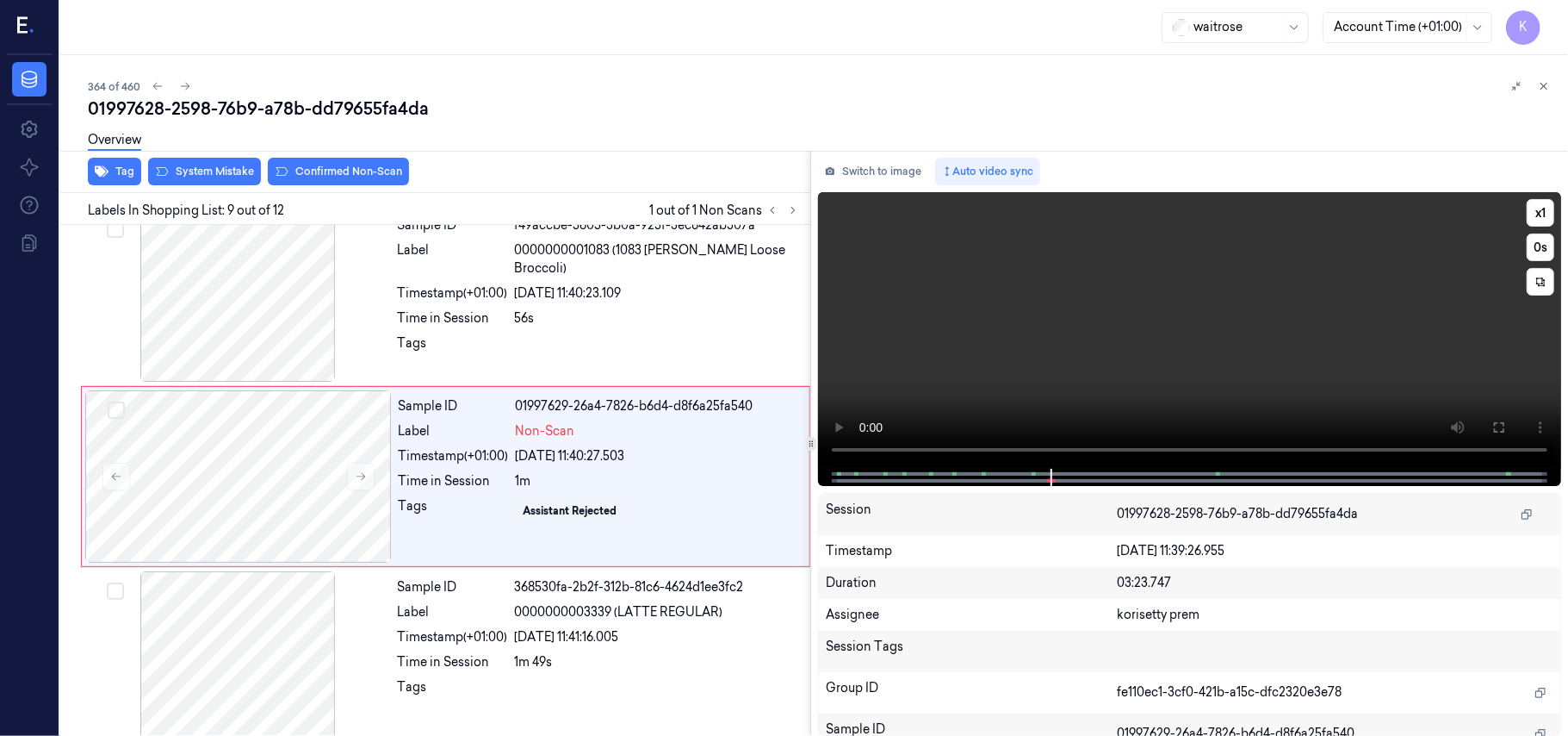
click at [1065, 321] on video at bounding box center [1190, 331] width 743 height 277
click at [442, 459] on div "Timestamp (+01:00)" at bounding box center [453, 456] width 111 height 18
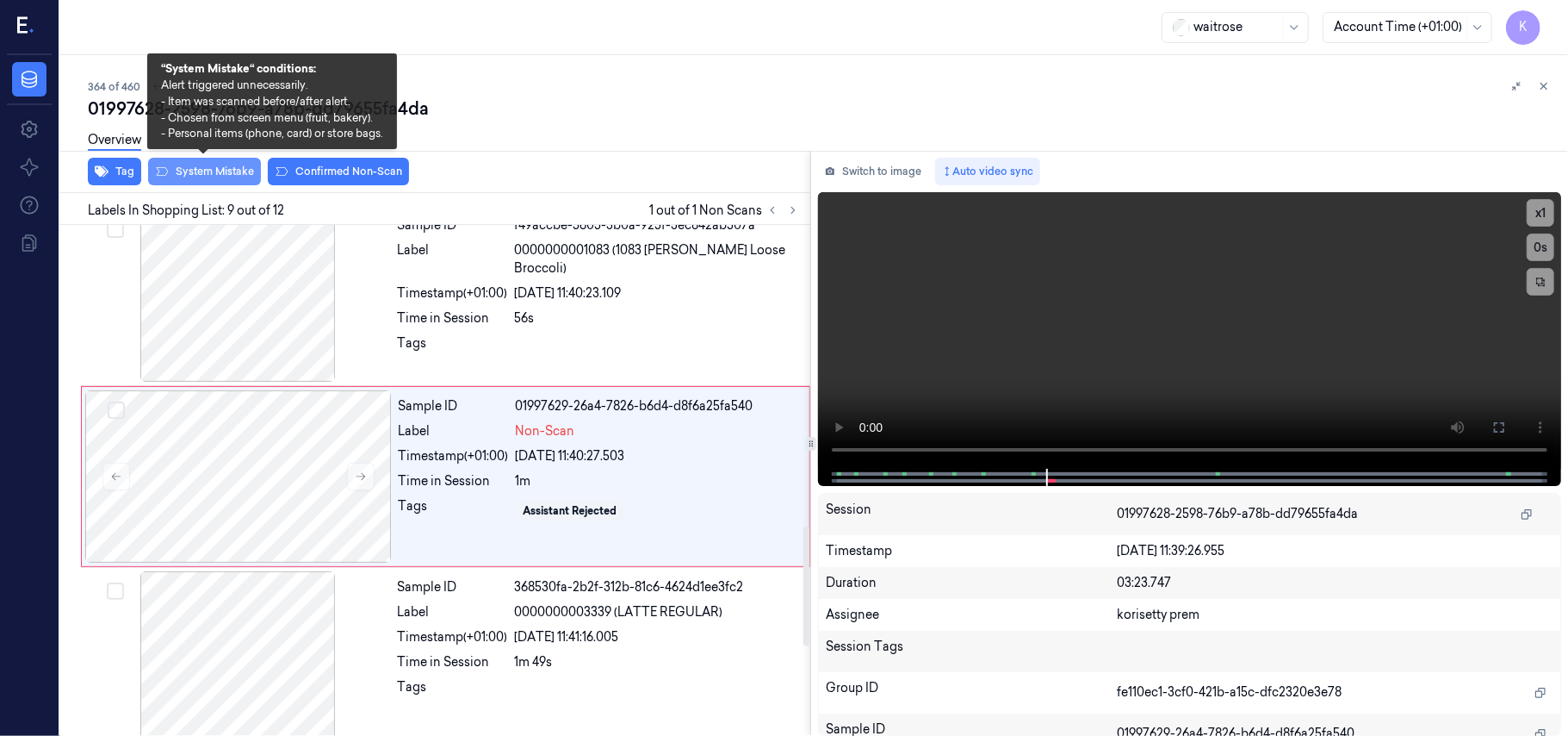
click at [221, 167] on button "System Mistake" at bounding box center [204, 171] width 112 height 28
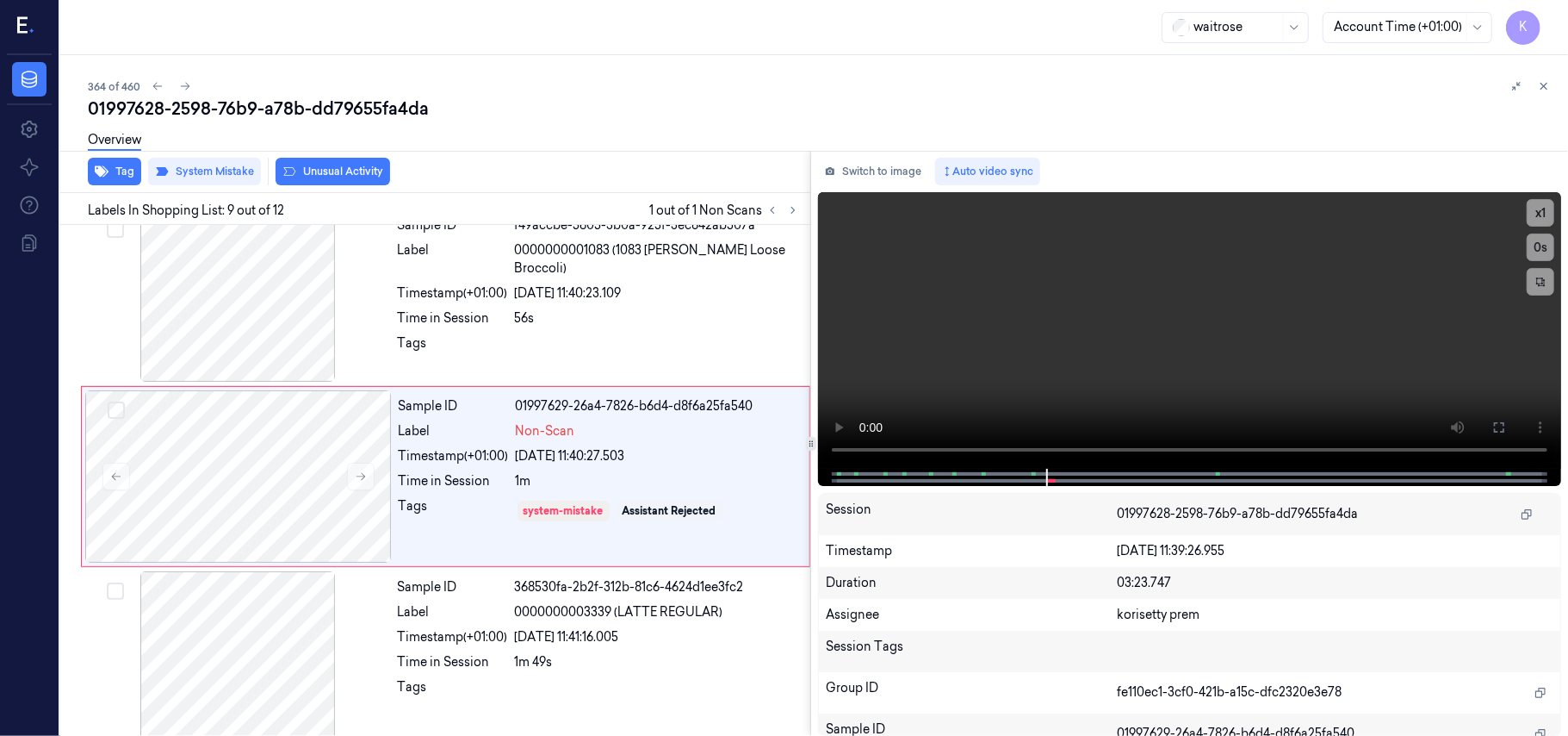
click at [323, 166] on button "Unusual Activity" at bounding box center [333, 171] width 114 height 28
click at [105, 169] on icon "button" at bounding box center [102, 171] width 14 height 14
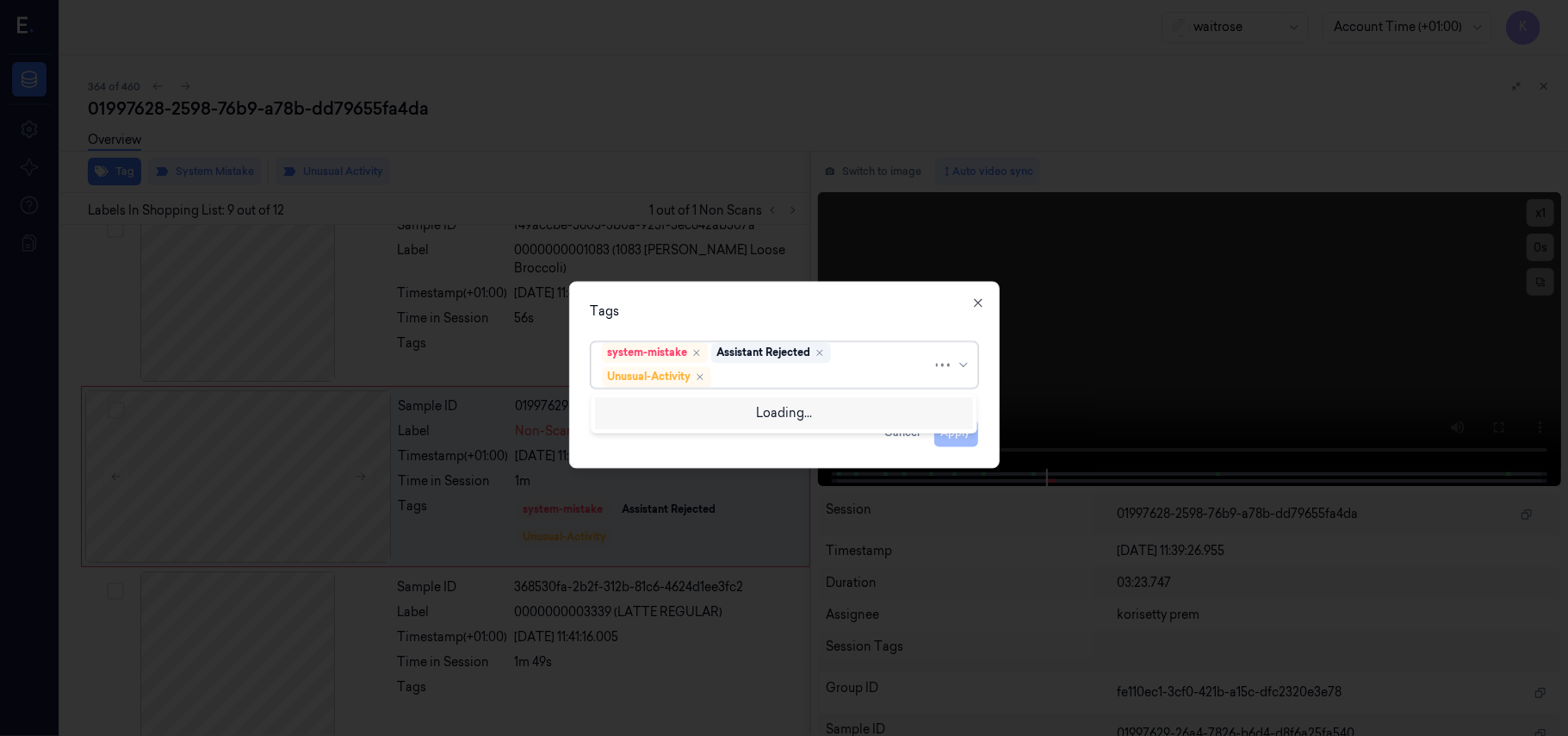
click at [787, 373] on div at bounding box center [823, 376] width 218 height 18
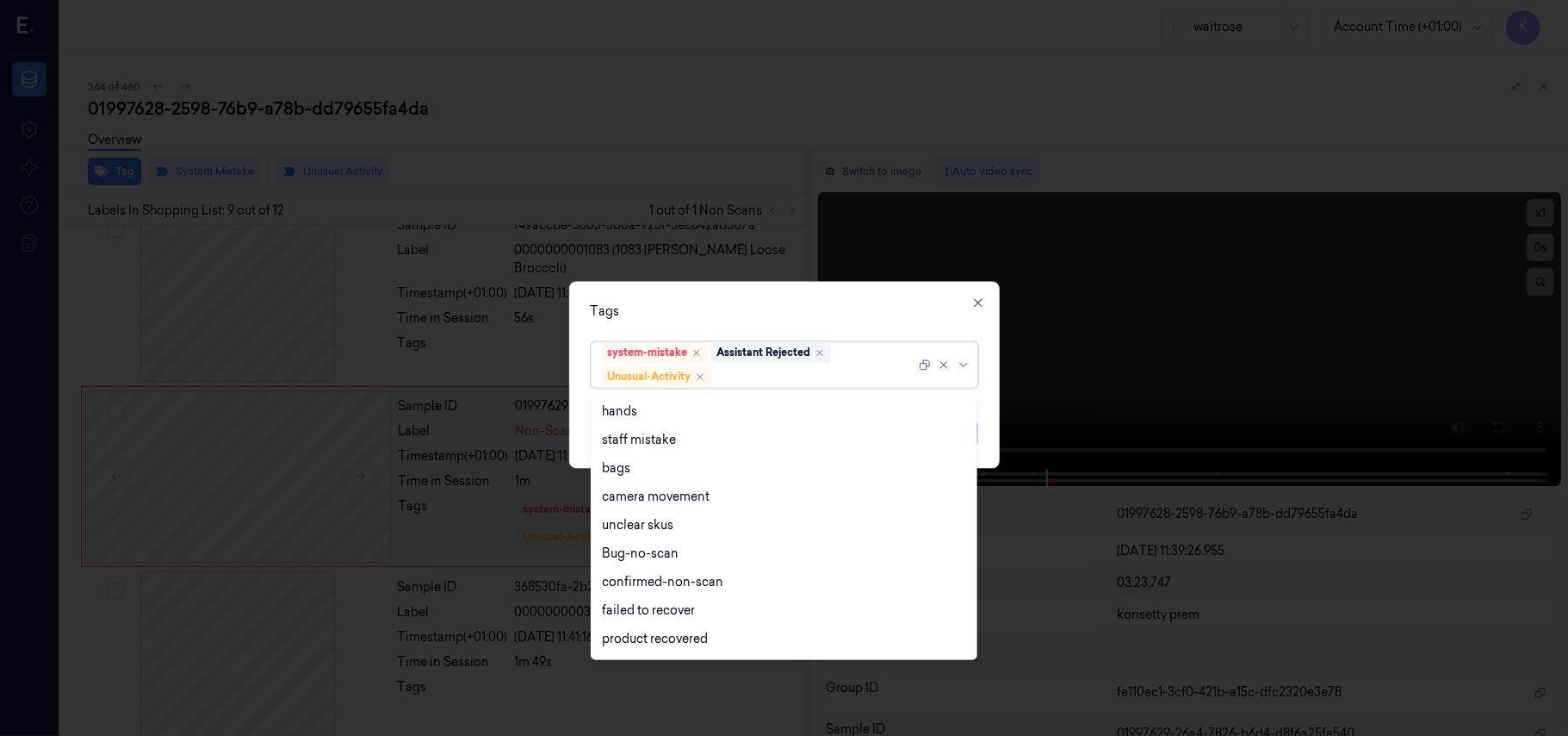
scroll to position [225, 0]
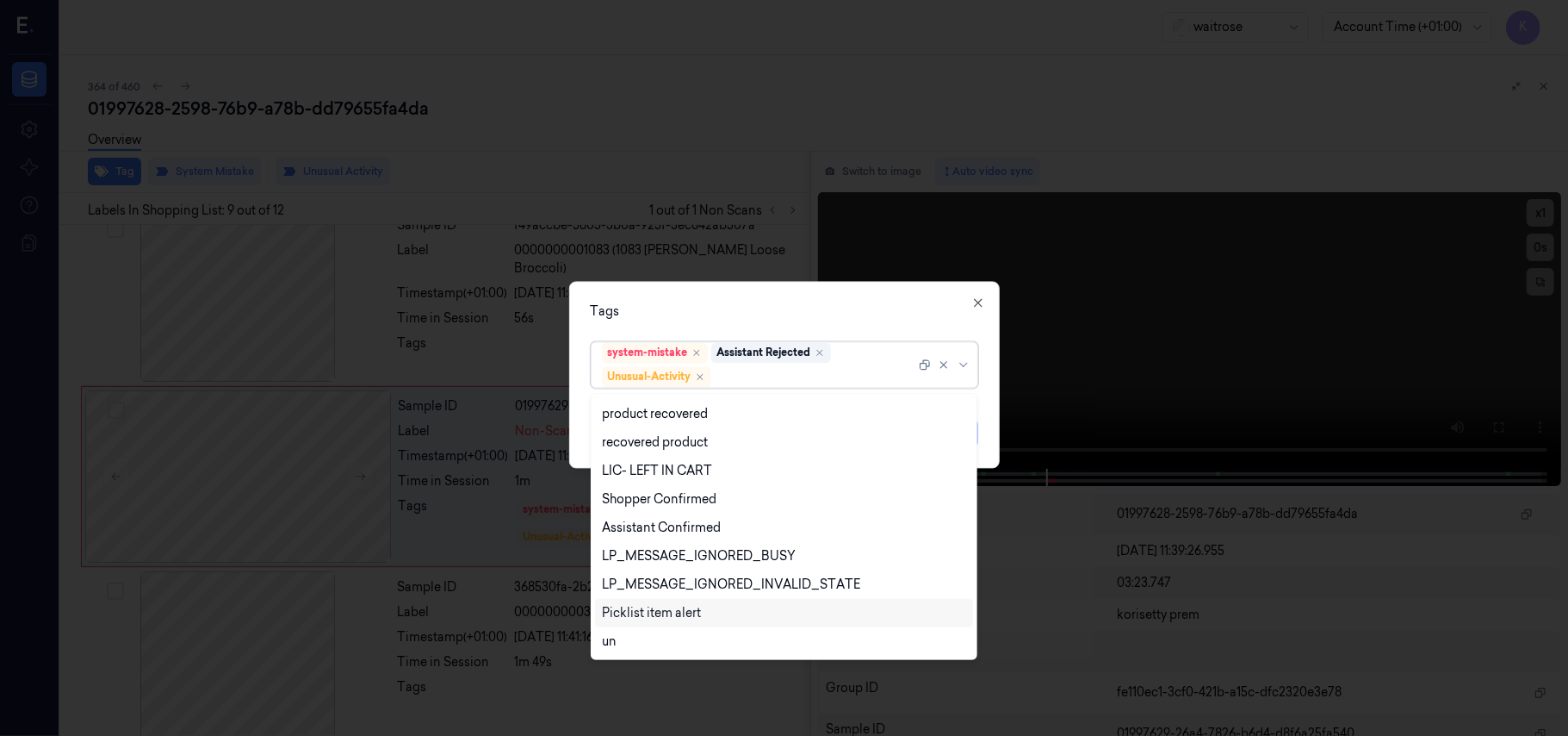
click at [662, 624] on div "Picklist item alert" at bounding box center [784, 613] width 378 height 29
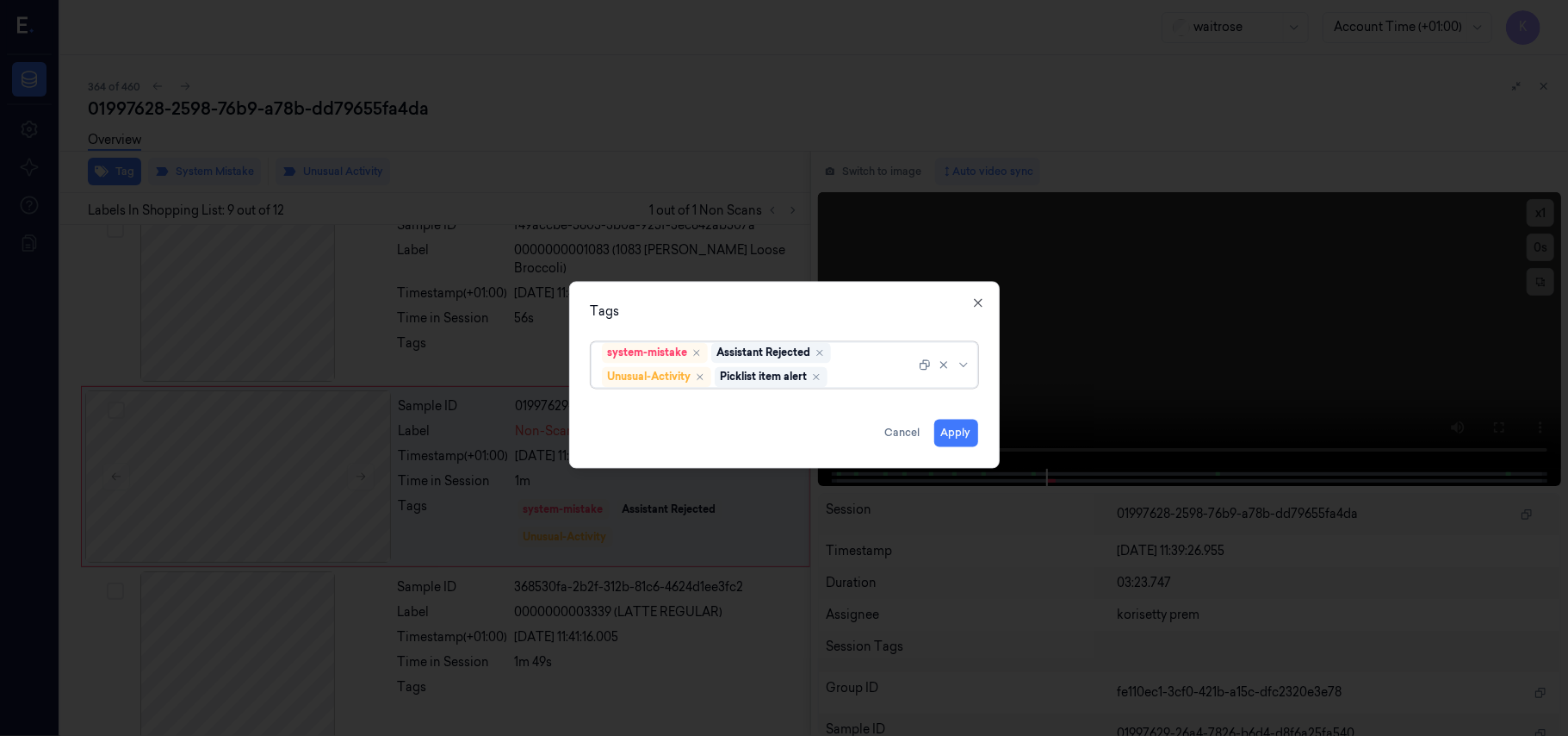
click at [855, 352] on div "system-mistake Assistant Rejected Unusual-Activity Picklist item alert" at bounding box center [759, 365] width 314 height 45
click at [948, 429] on button "Apply" at bounding box center [957, 433] width 44 height 28
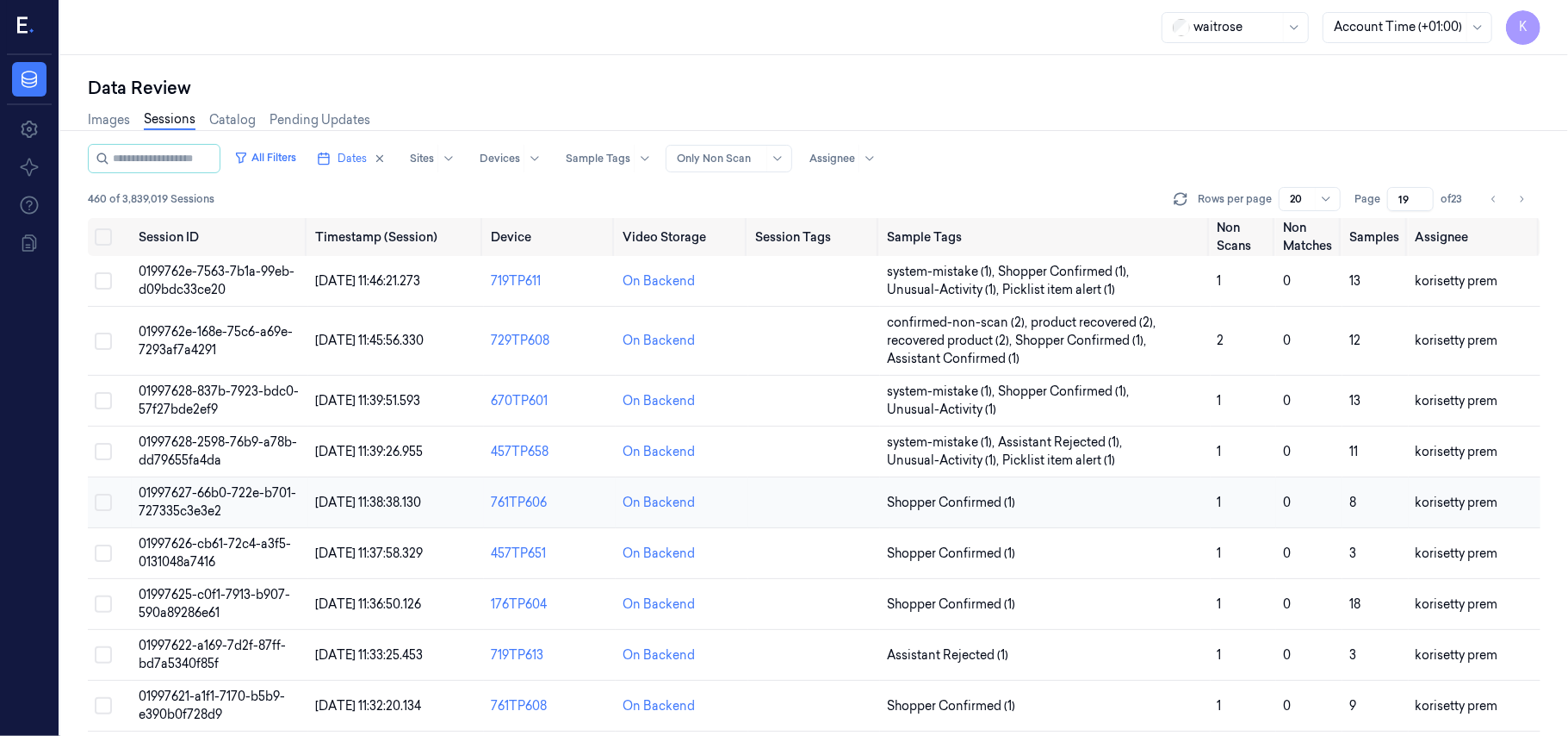
click at [214, 501] on td "01997627-66b0-722e-b701-727335c3e3e2" at bounding box center [219, 502] width 175 height 51
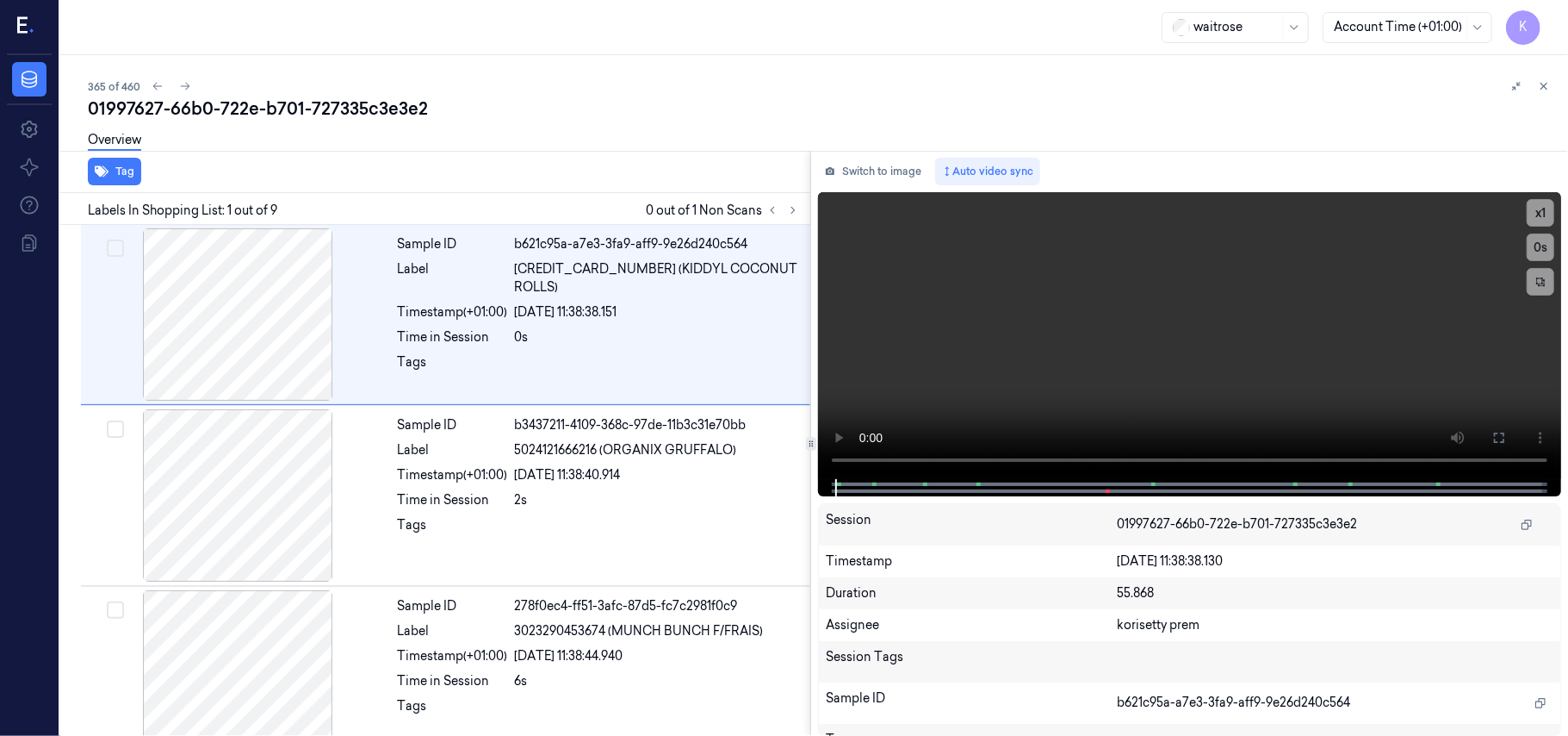
click at [604, 114] on div "01997627-66b0-722e-b701-727335c3e3e2" at bounding box center [820, 109] width 1466 height 24
click at [794, 208] on icon at bounding box center [792, 210] width 3 height 6
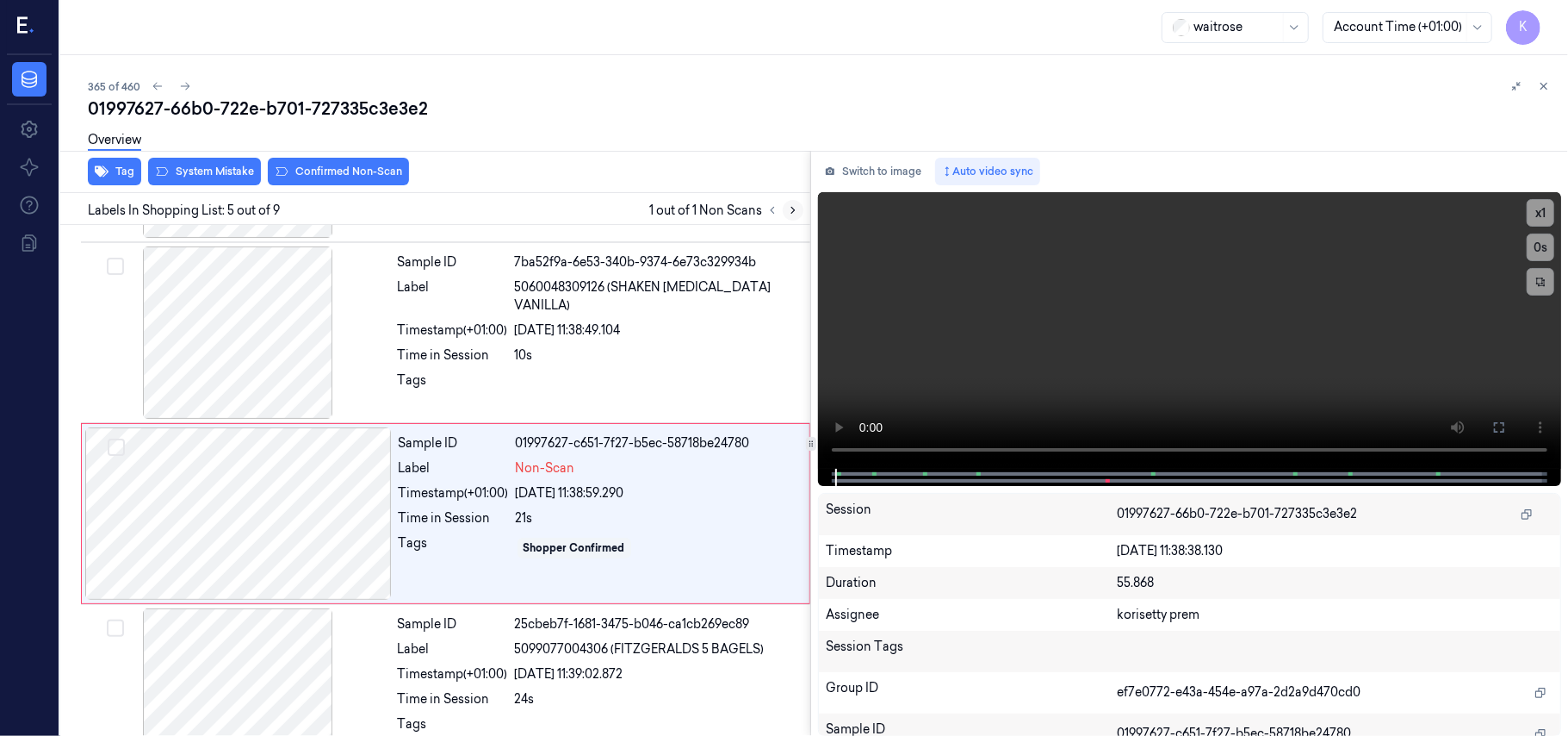
scroll to position [559, 0]
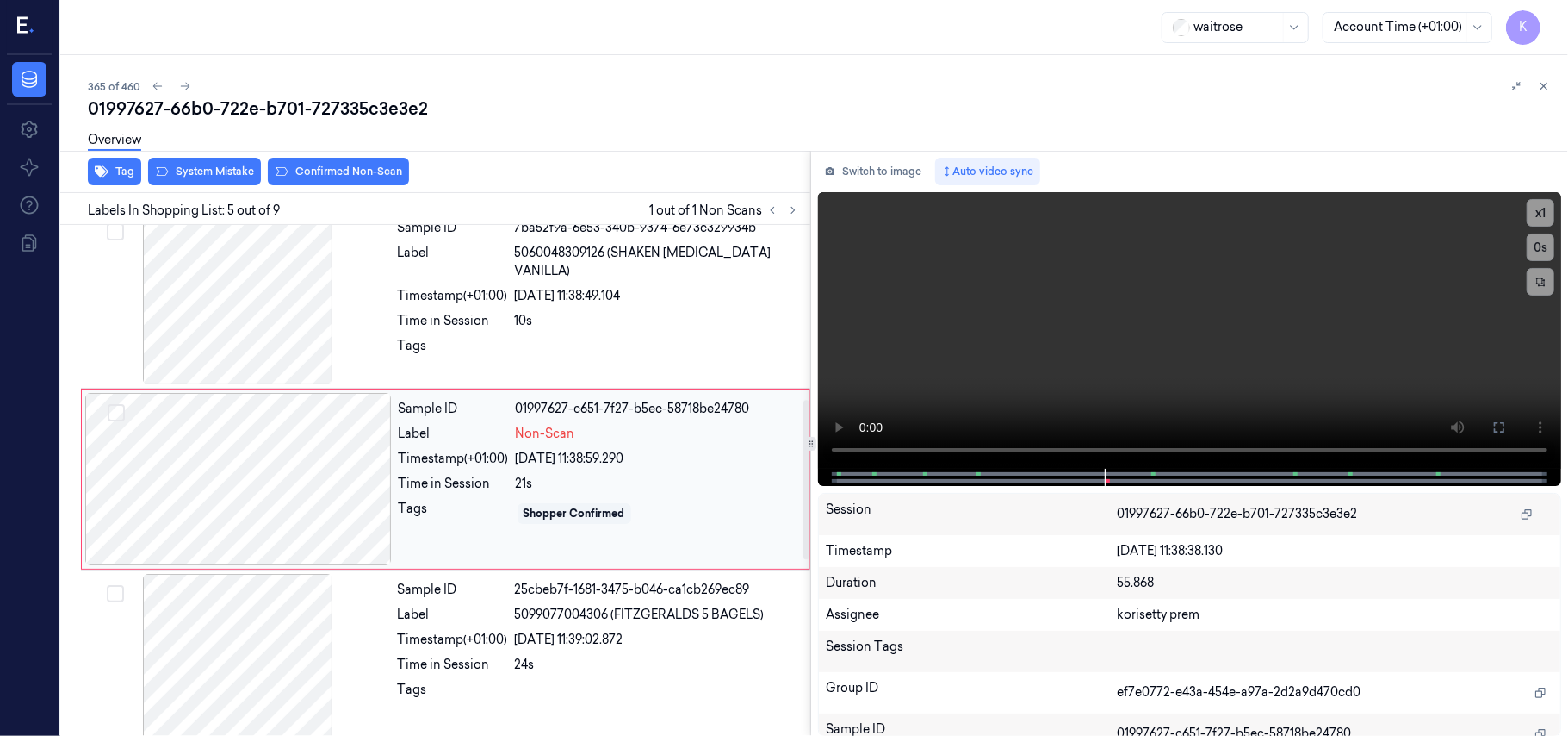
click at [421, 481] on div "Time in Session" at bounding box center [453, 484] width 111 height 18
click at [341, 274] on div at bounding box center [238, 298] width 307 height 172
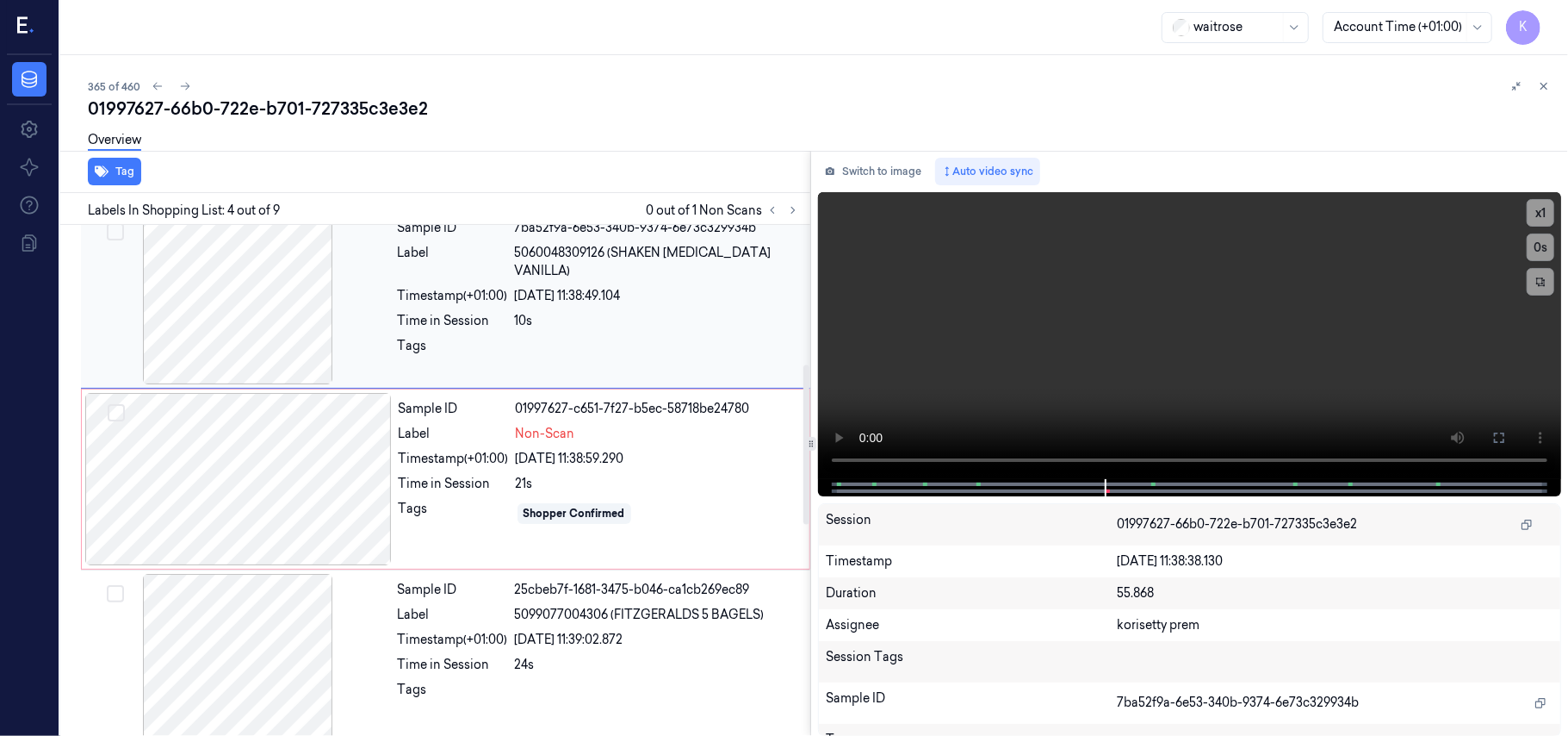
scroll to position [377, 0]
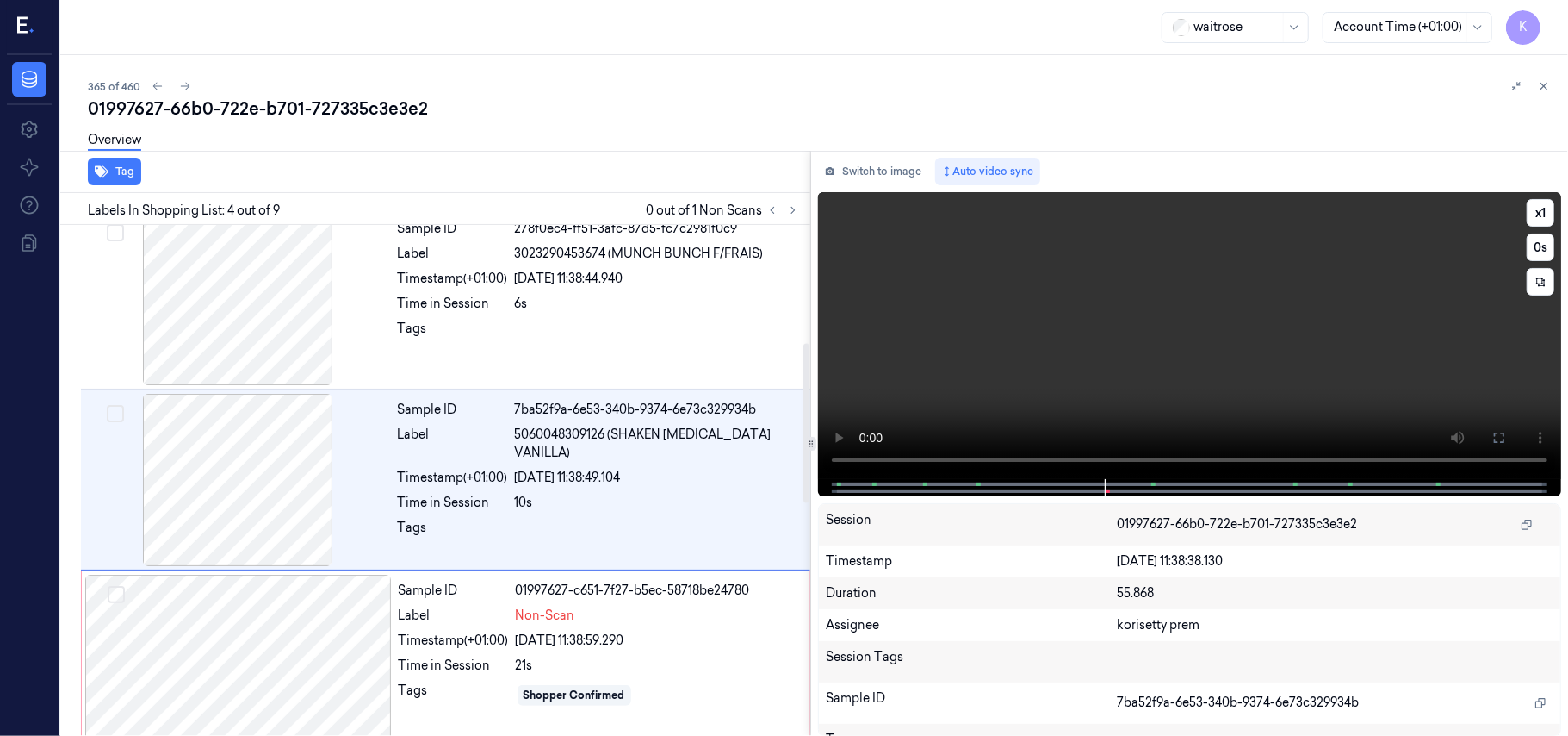
click at [1288, 298] on video at bounding box center [1190, 336] width 743 height 287
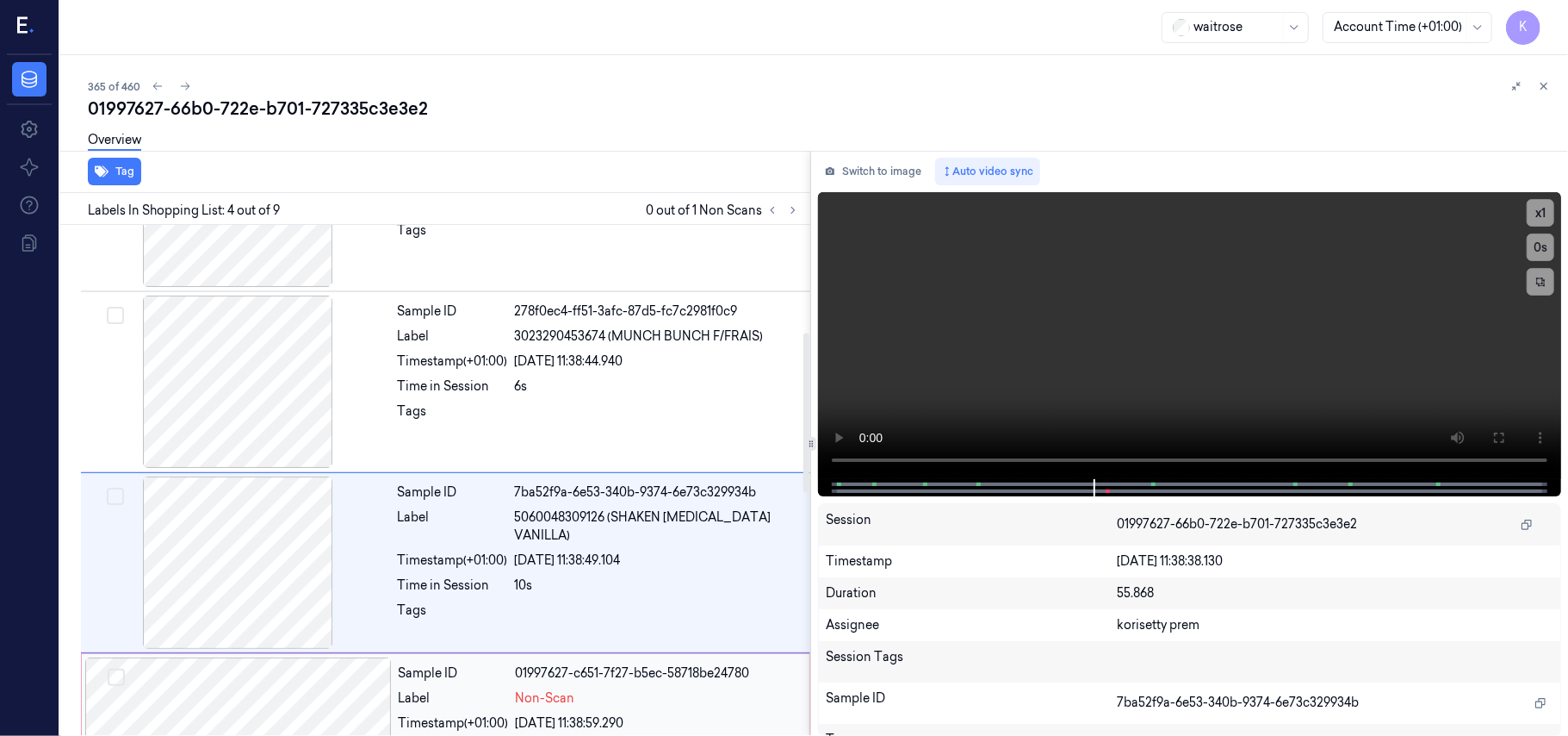
scroll to position [345, 0]
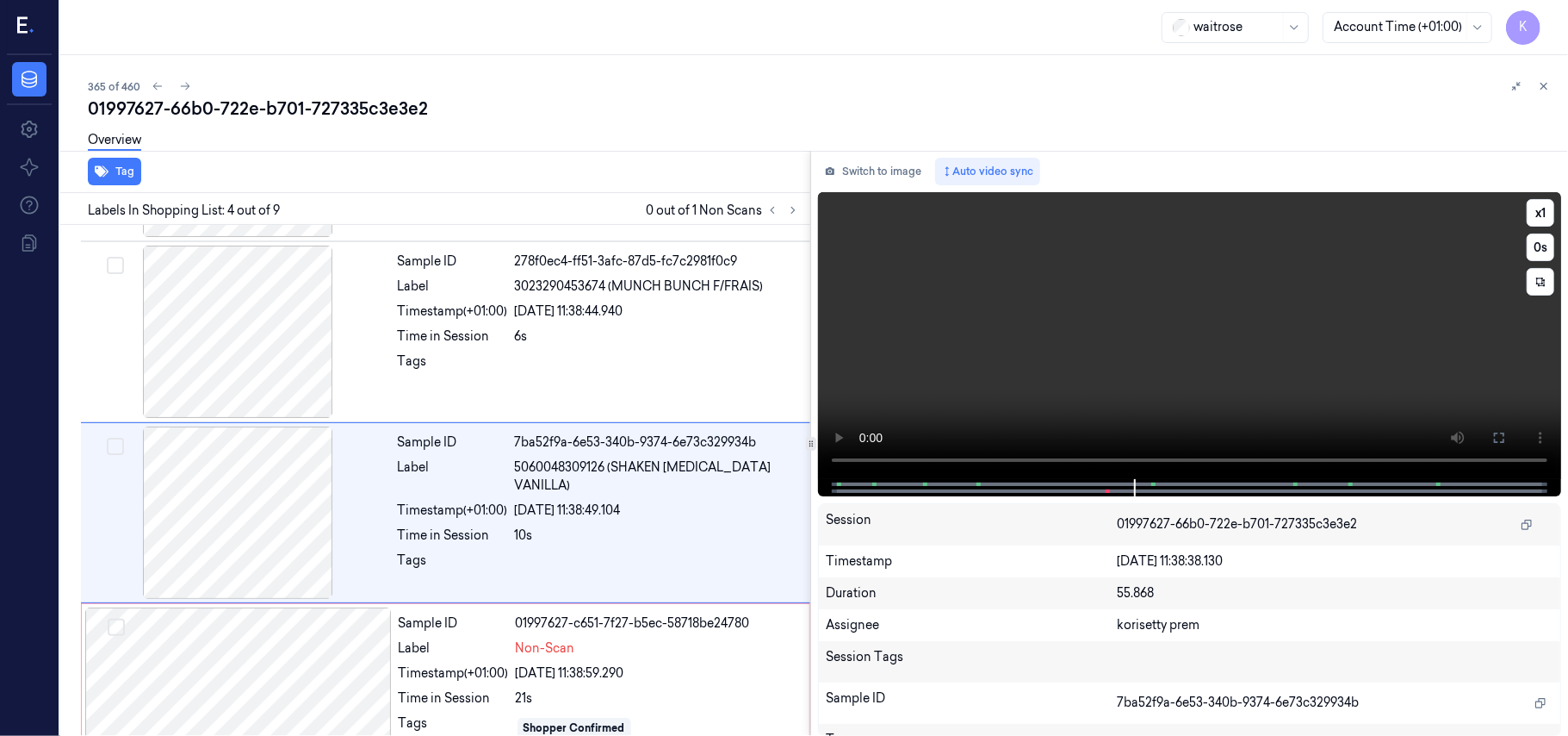
click at [1054, 336] on video at bounding box center [1190, 336] width 743 height 287
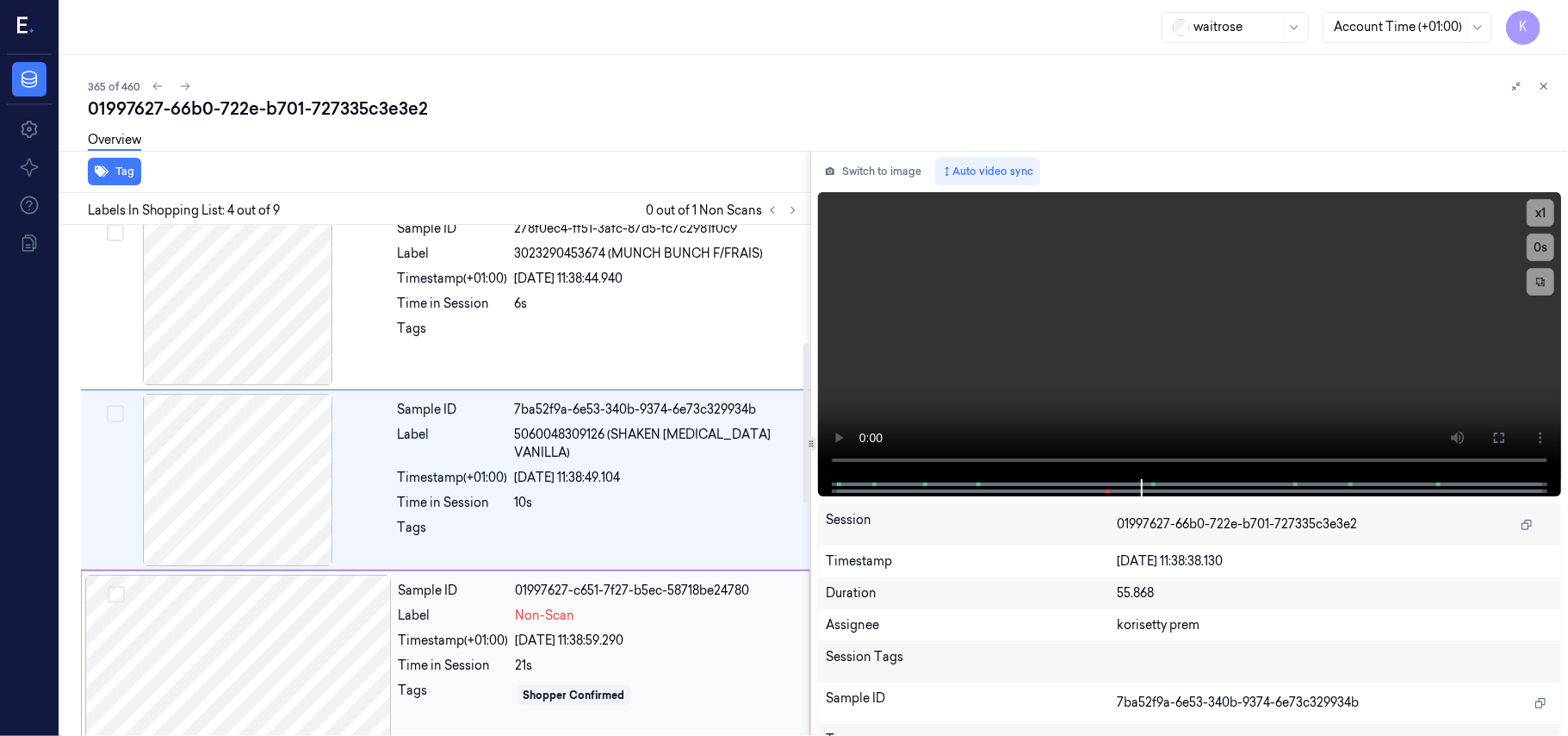
click at [622, 656] on div "Sample ID 01997627-c651-7f27-b5ec-58718be24780 Label Non-Scan Timestamp (+01:00…" at bounding box center [599, 660] width 414 height 172
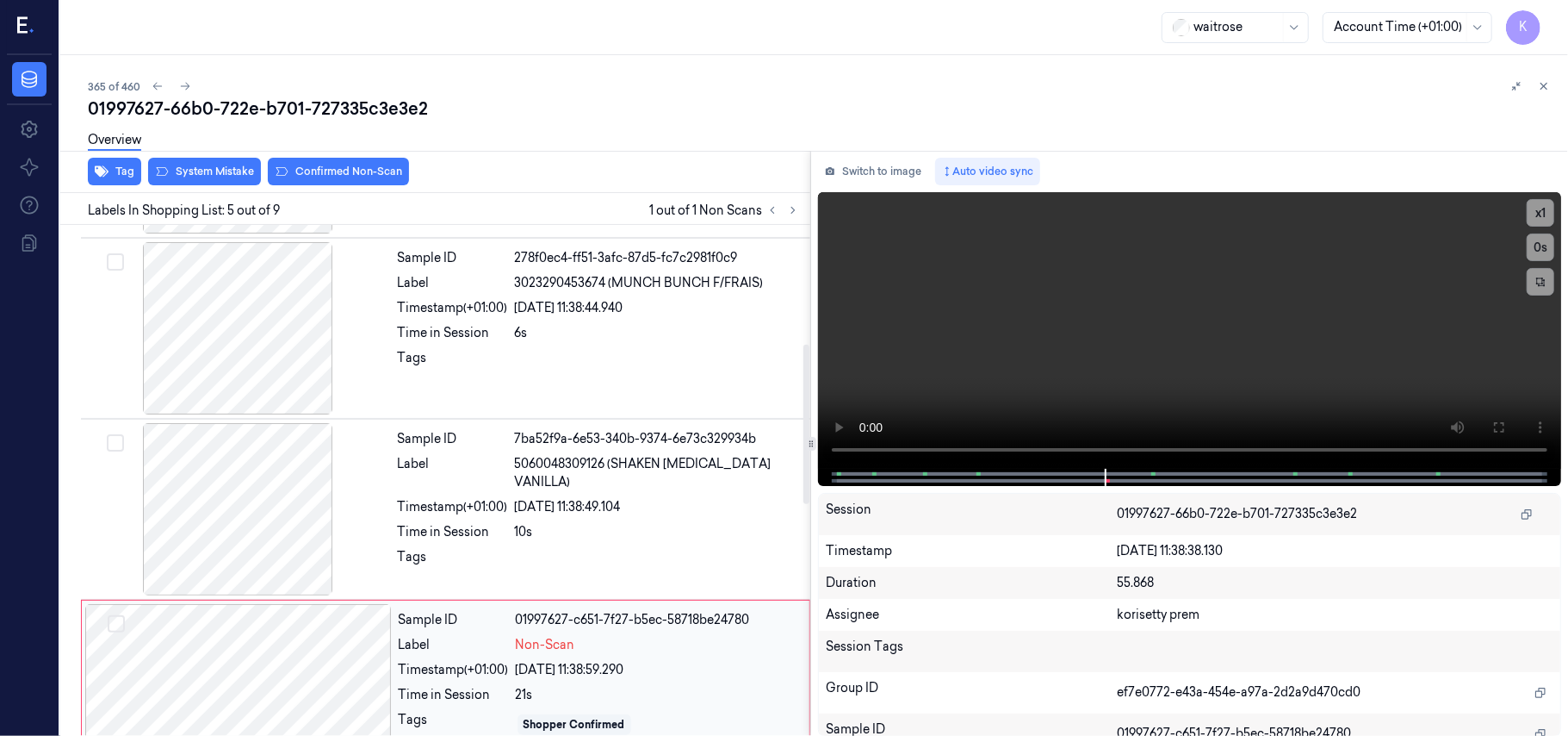
scroll to position [459, 0]
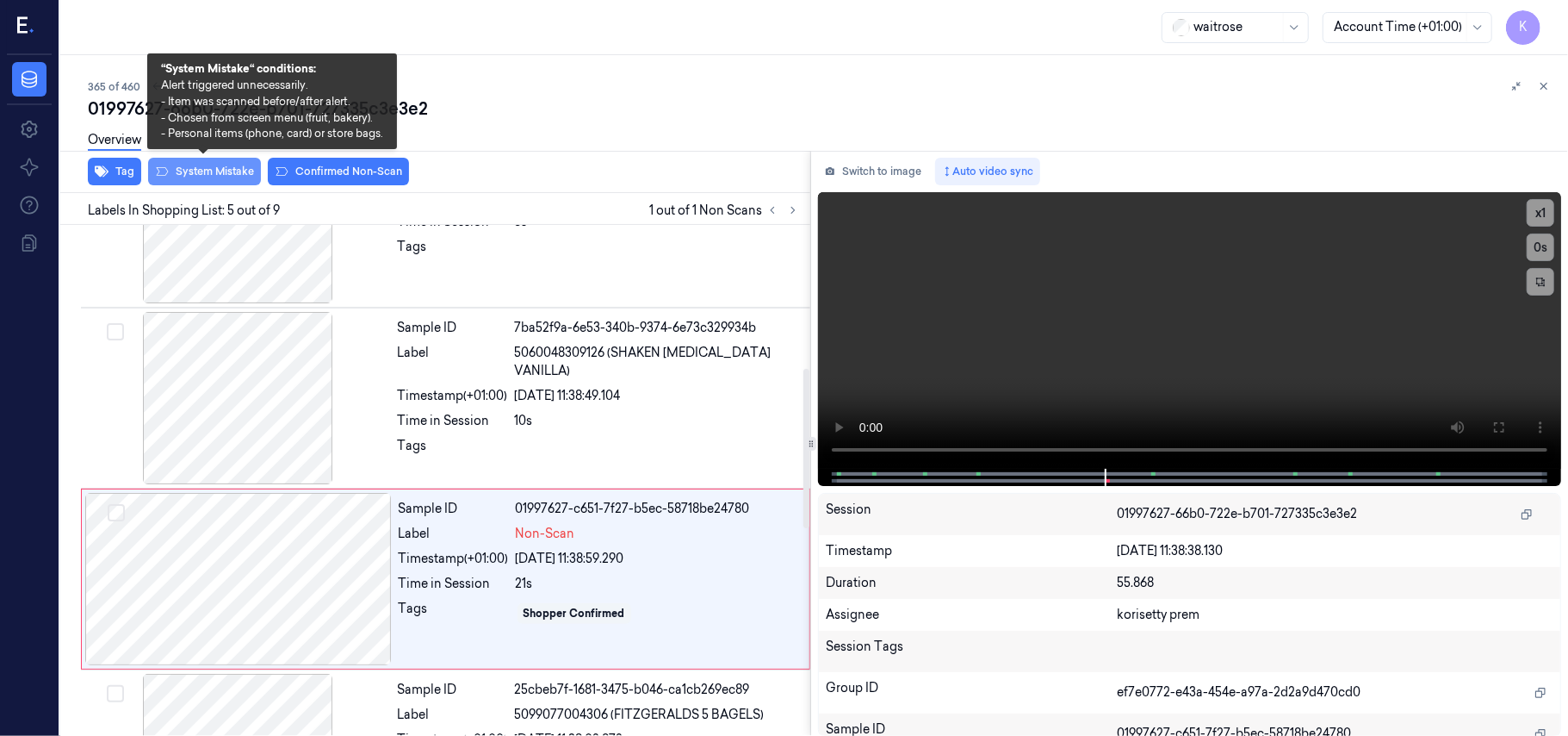
click at [211, 173] on button "System Mistake" at bounding box center [204, 171] width 112 height 28
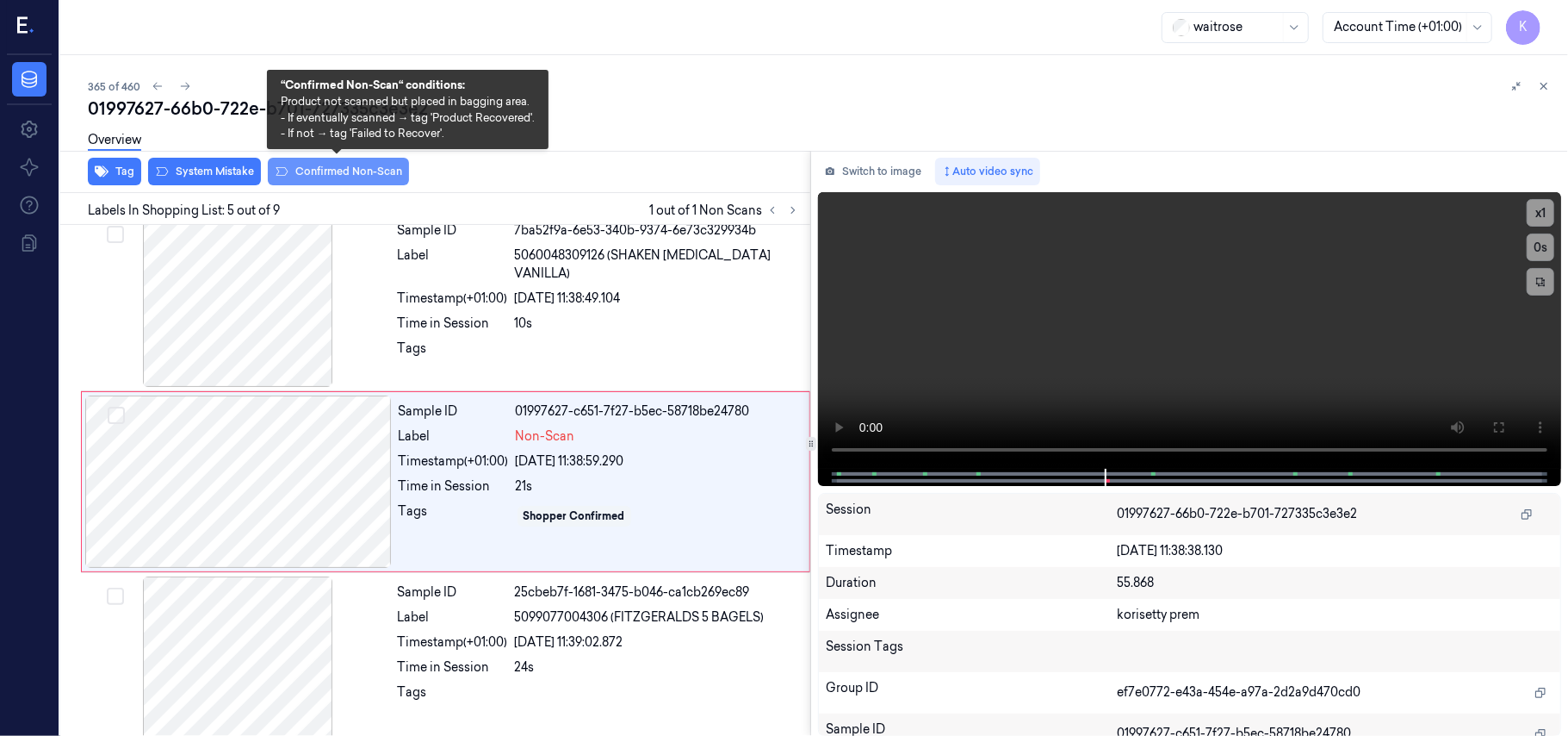
scroll to position [559, 0]
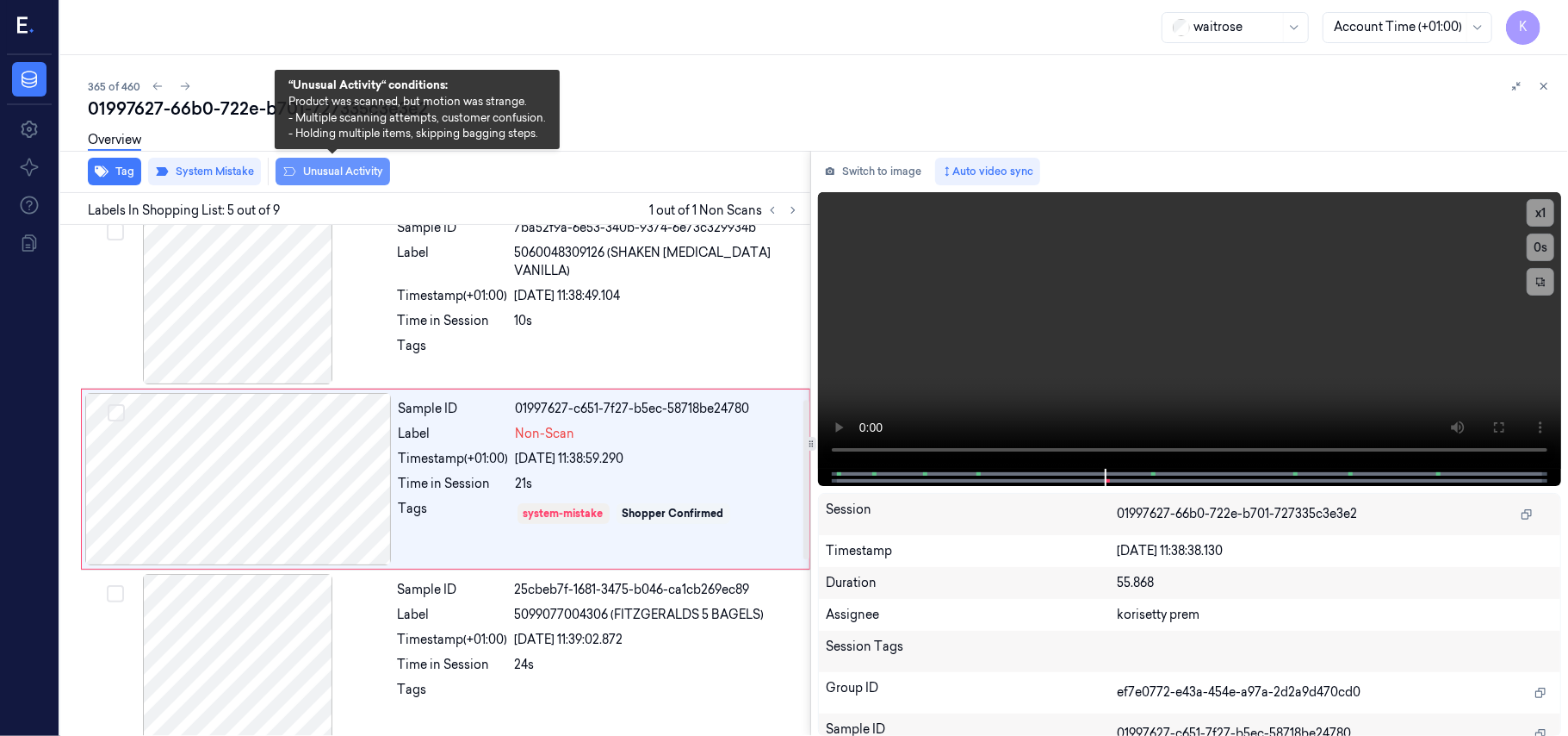
click at [328, 174] on button "Unusual Activity" at bounding box center [333, 171] width 114 height 28
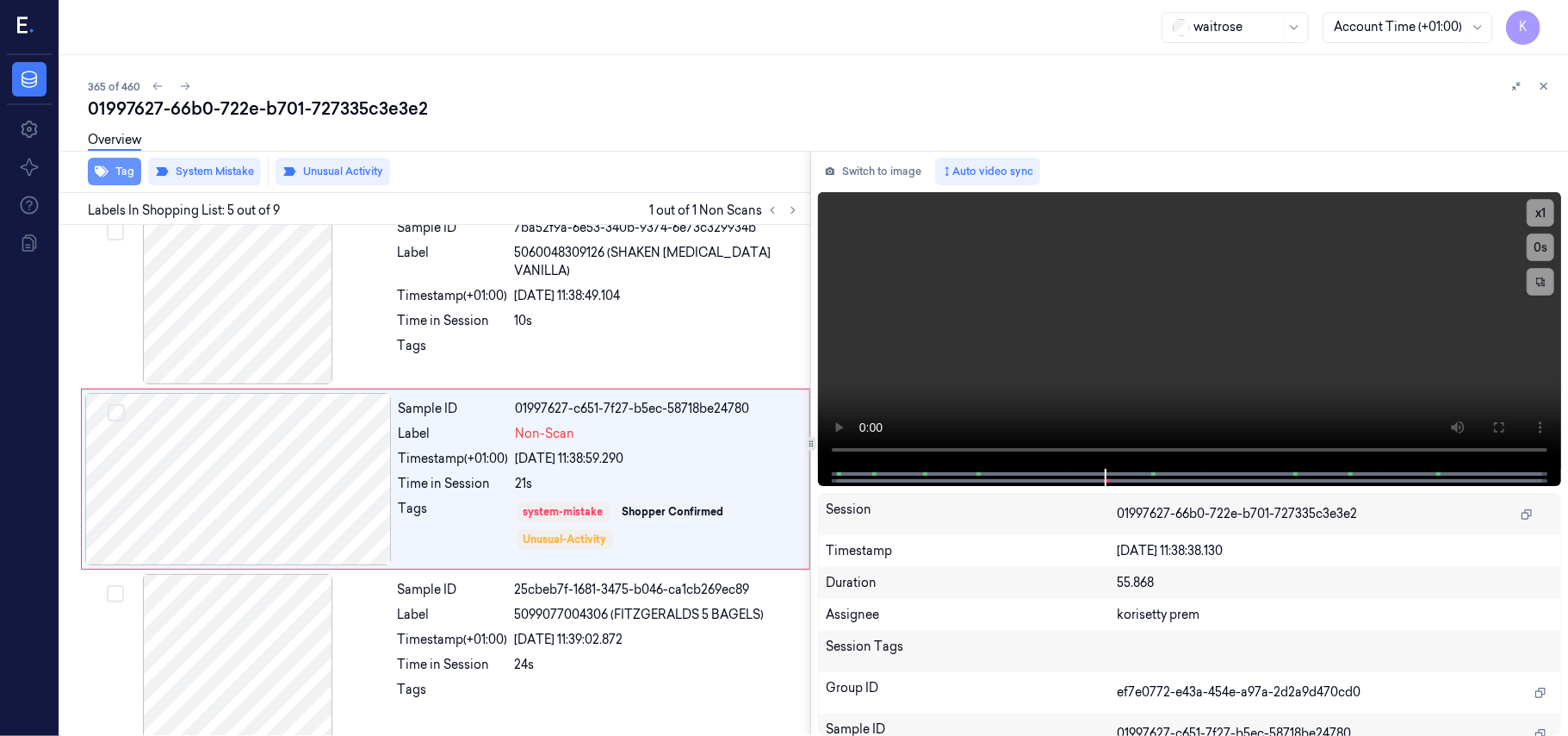
click at [100, 174] on icon "button" at bounding box center [102, 171] width 14 height 11
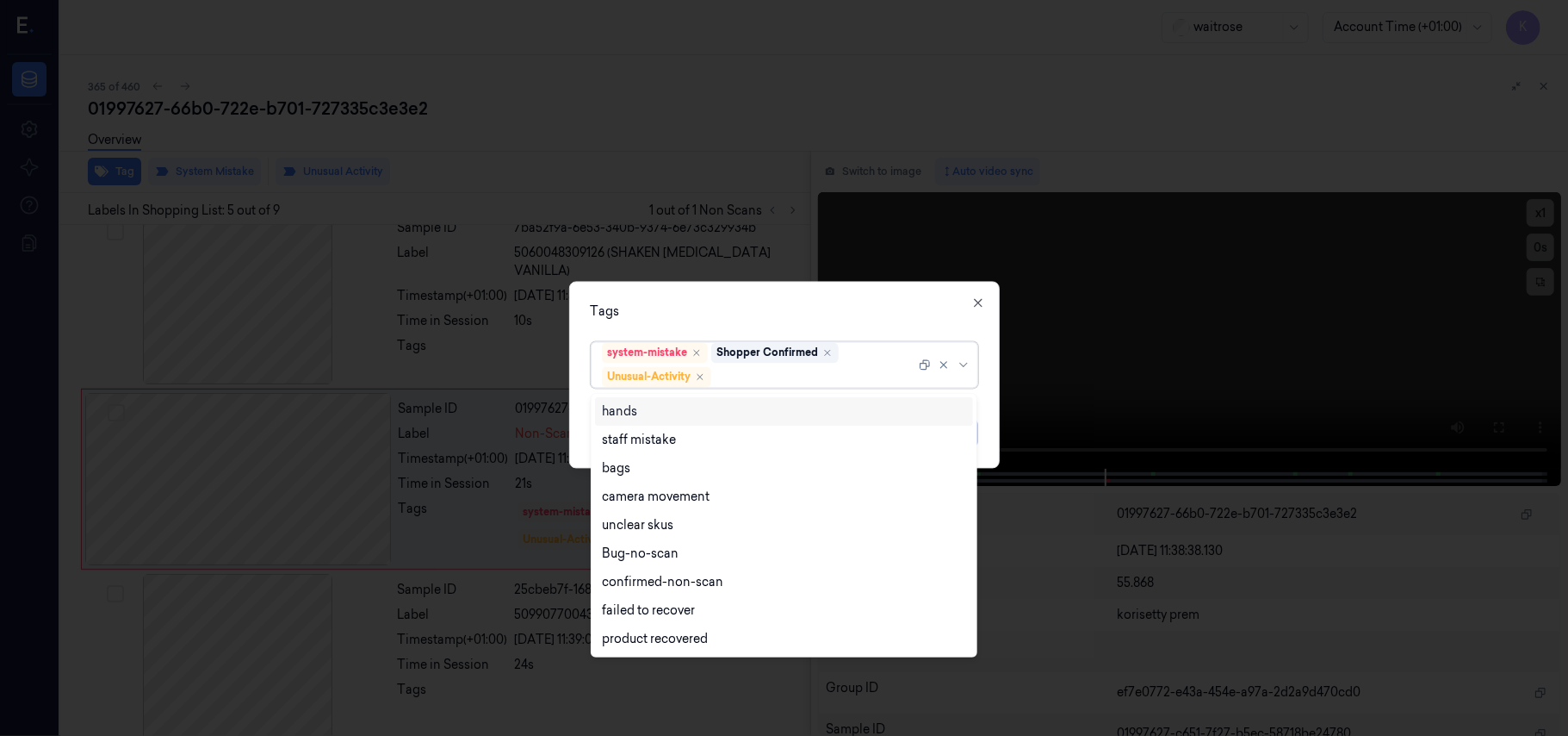
click at [772, 376] on div at bounding box center [815, 376] width 201 height 18
click at [753, 246] on div at bounding box center [784, 368] width 1568 height 736
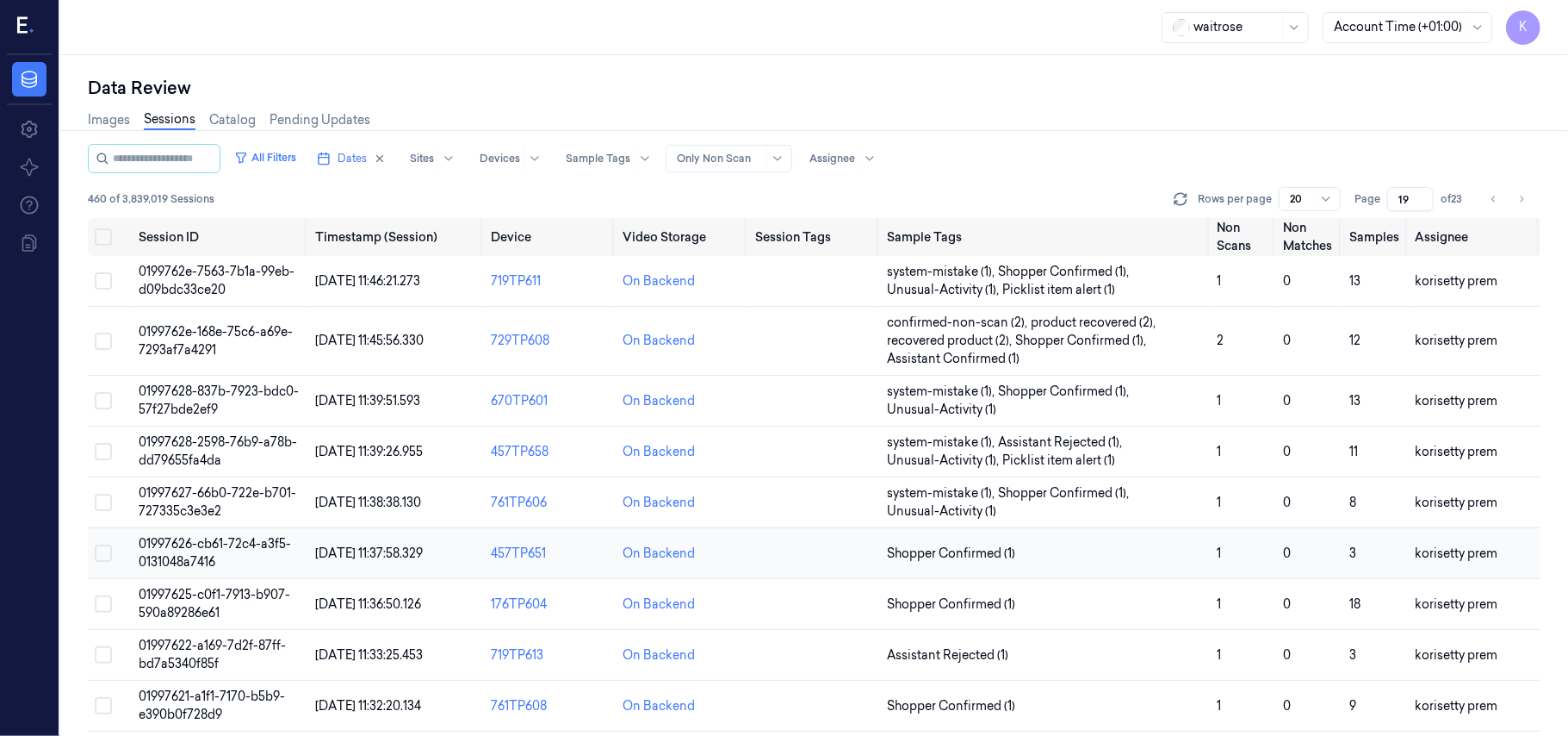
click at [208, 542] on span "01997626-cb61-72c4-a3f5-0131048a7416" at bounding box center [214, 553] width 152 height 34
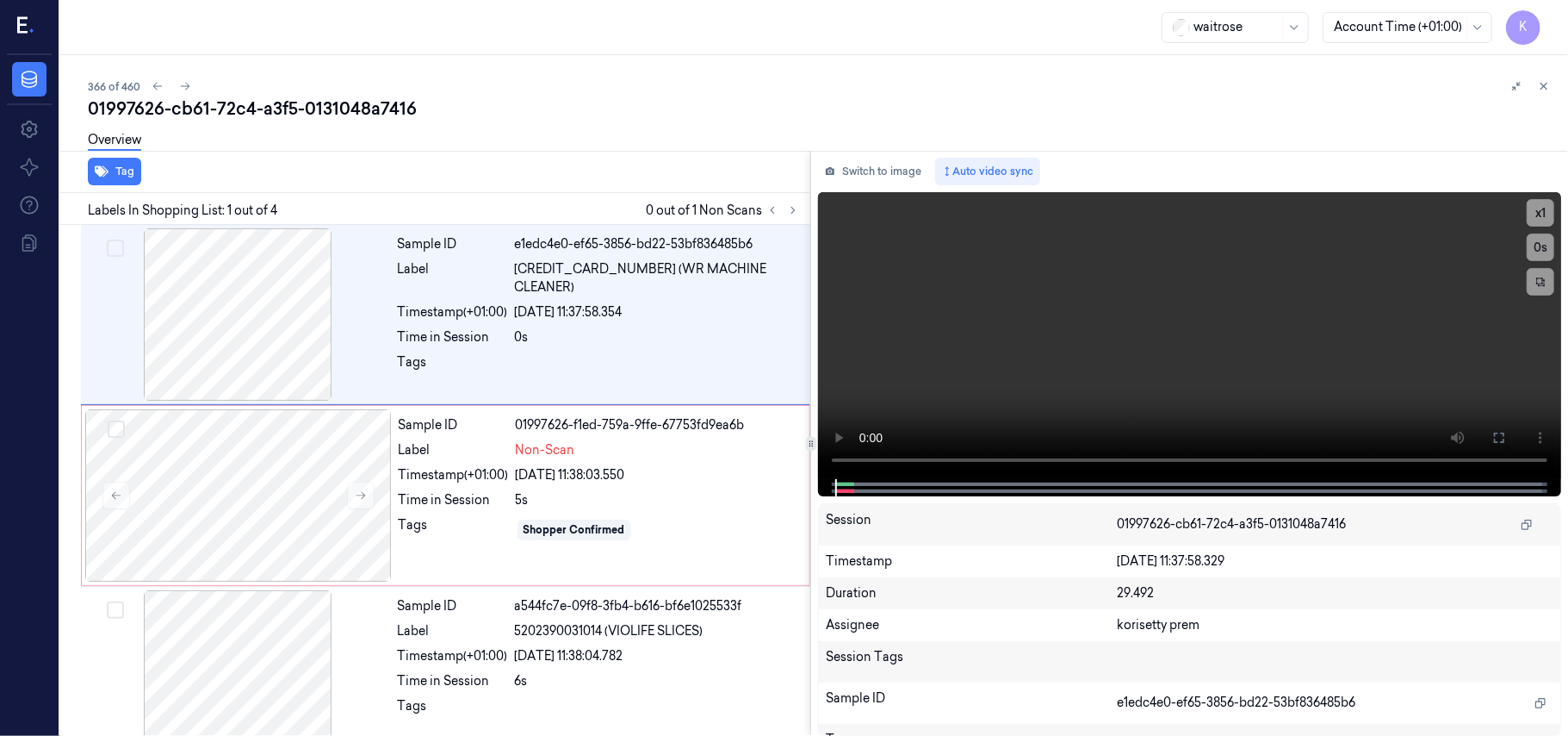
click at [601, 83] on div "366 of 460" at bounding box center [820, 86] width 1466 height 21
click at [1044, 322] on video at bounding box center [1190, 336] width 743 height 287
click at [1114, 336] on video at bounding box center [1190, 336] width 743 height 287
click at [1048, 335] on video at bounding box center [1190, 336] width 743 height 287
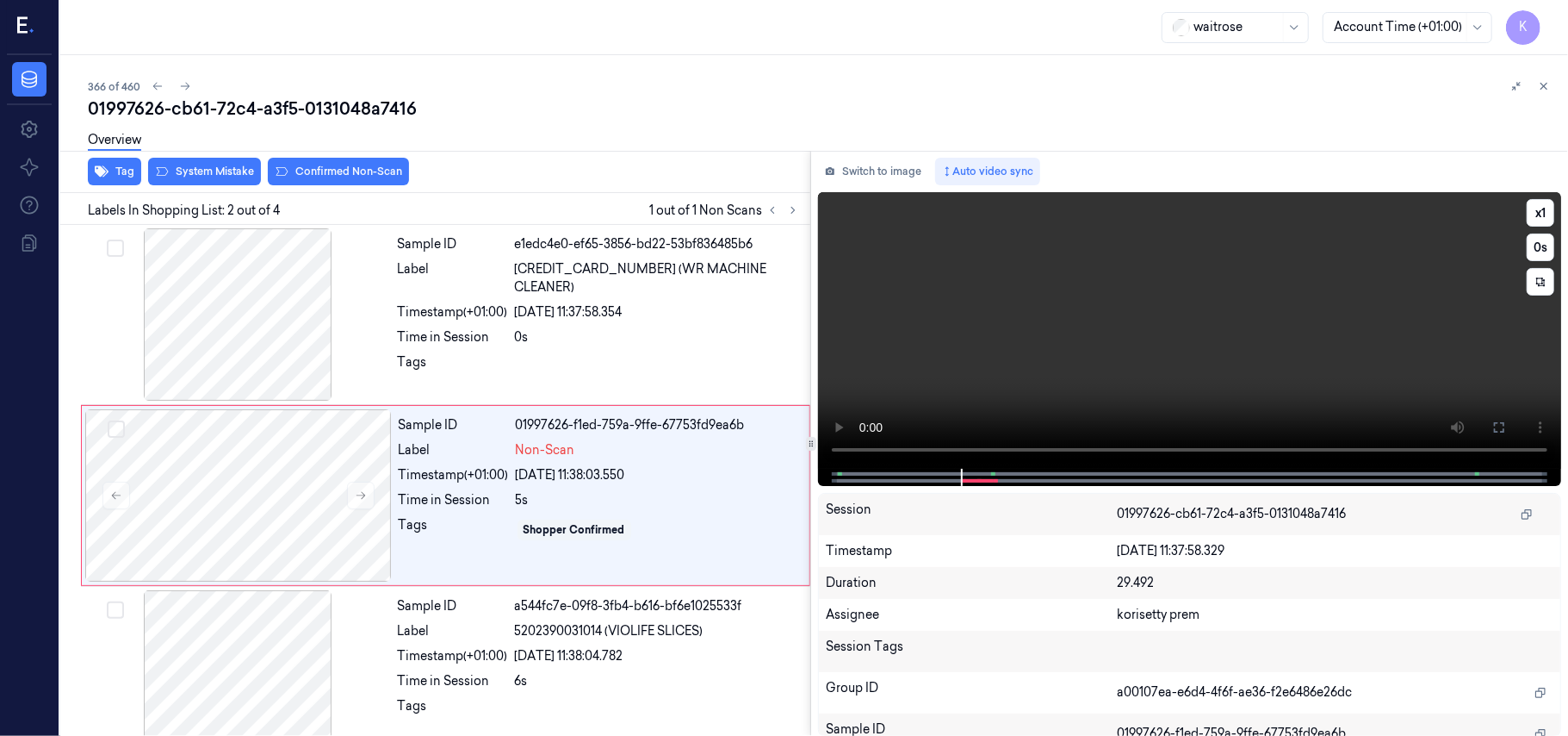
scroll to position [15, 0]
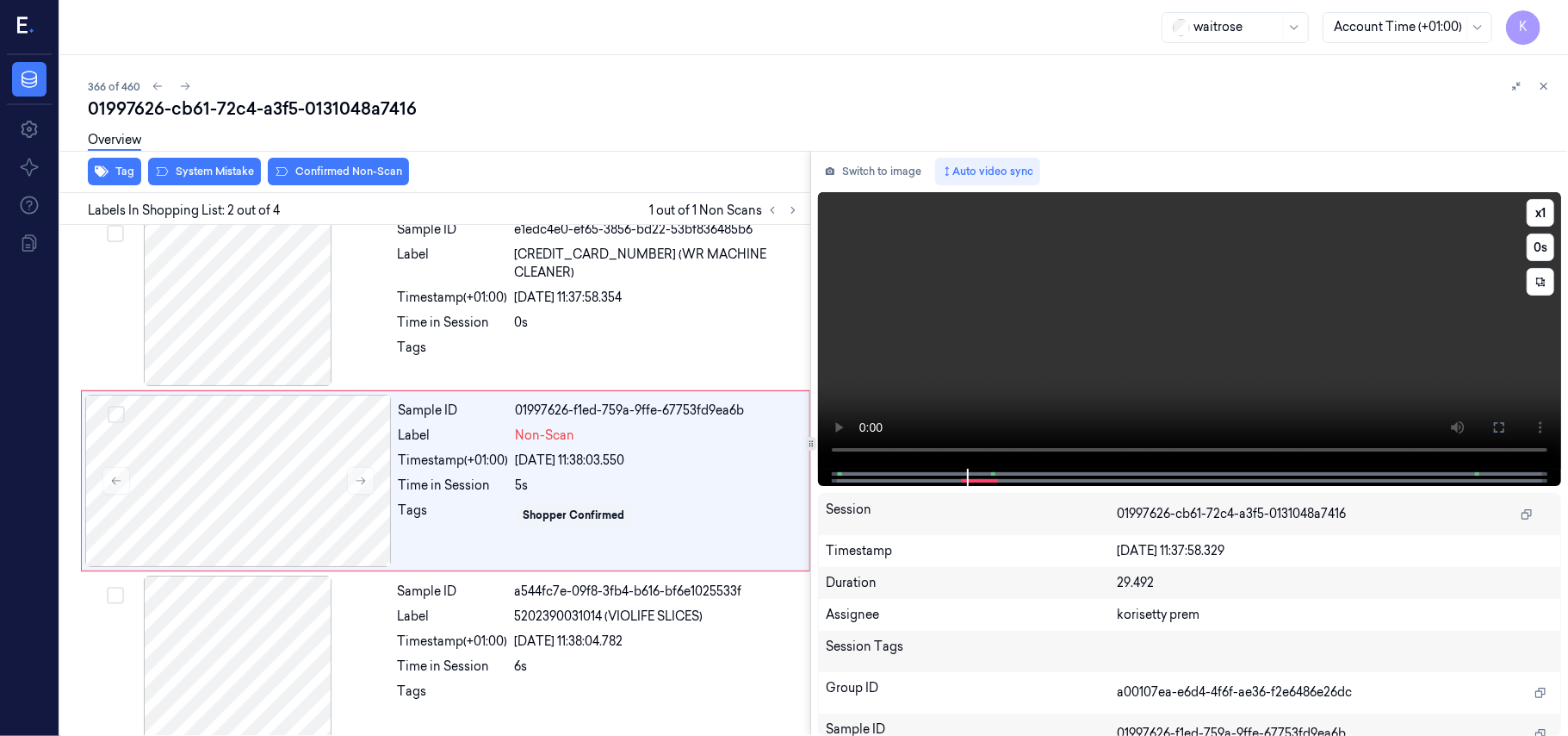
click at [1075, 280] on video at bounding box center [1190, 331] width 743 height 277
click at [549, 503] on div "Shopper Confirmed" at bounding box center [657, 515] width 284 height 28
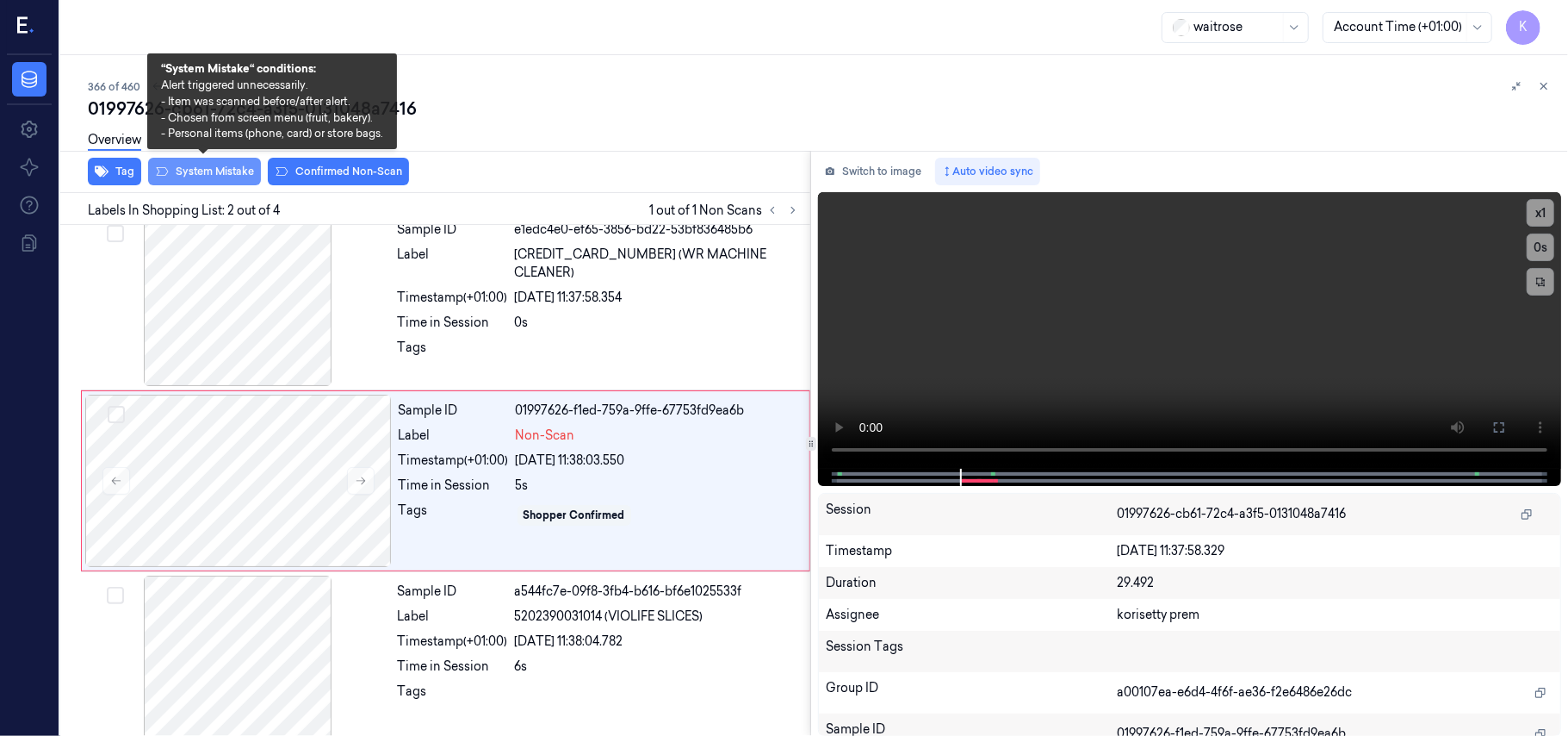
click at [214, 169] on button "System Mistake" at bounding box center [204, 171] width 112 height 28
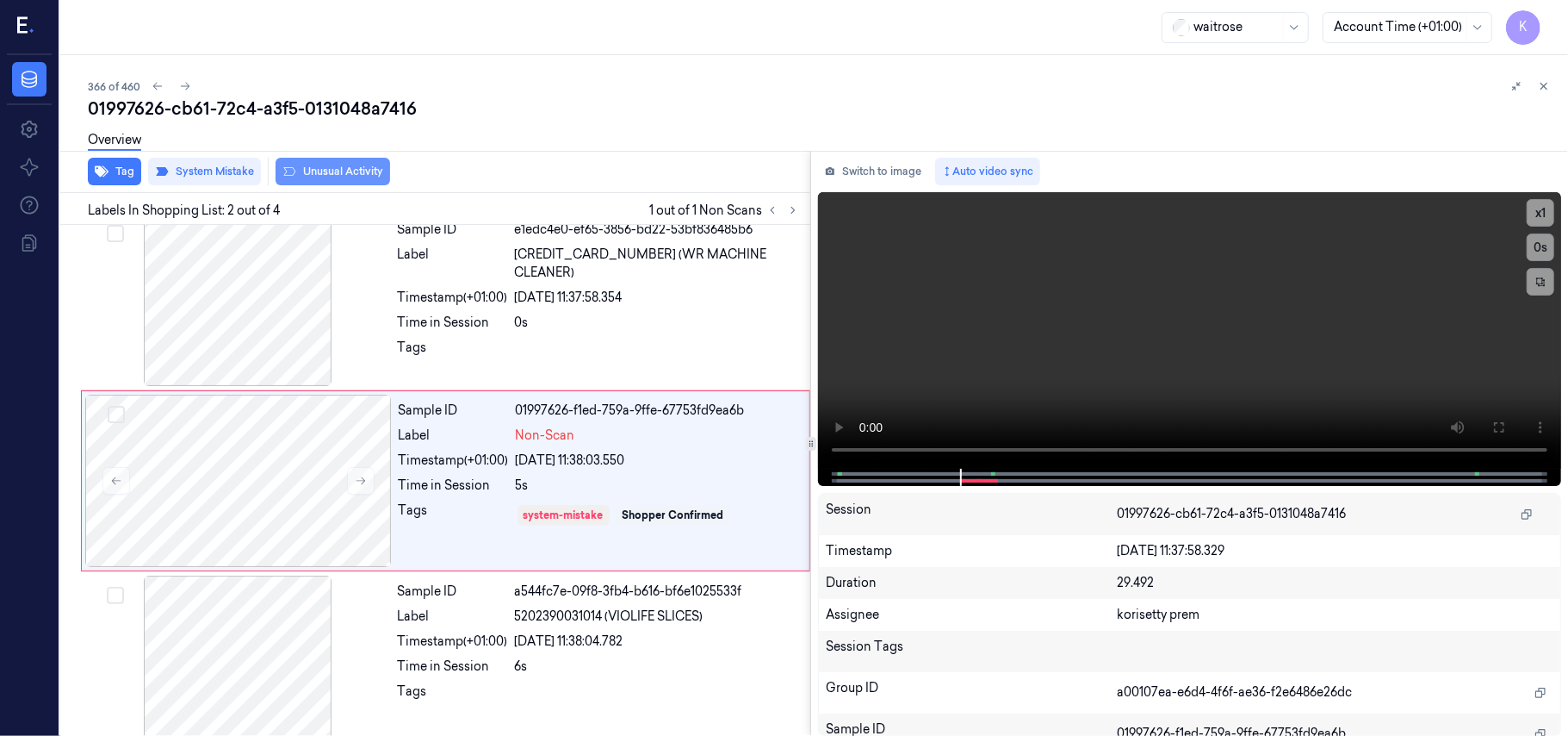
click at [335, 169] on button "Unusual Activity" at bounding box center [333, 171] width 114 height 28
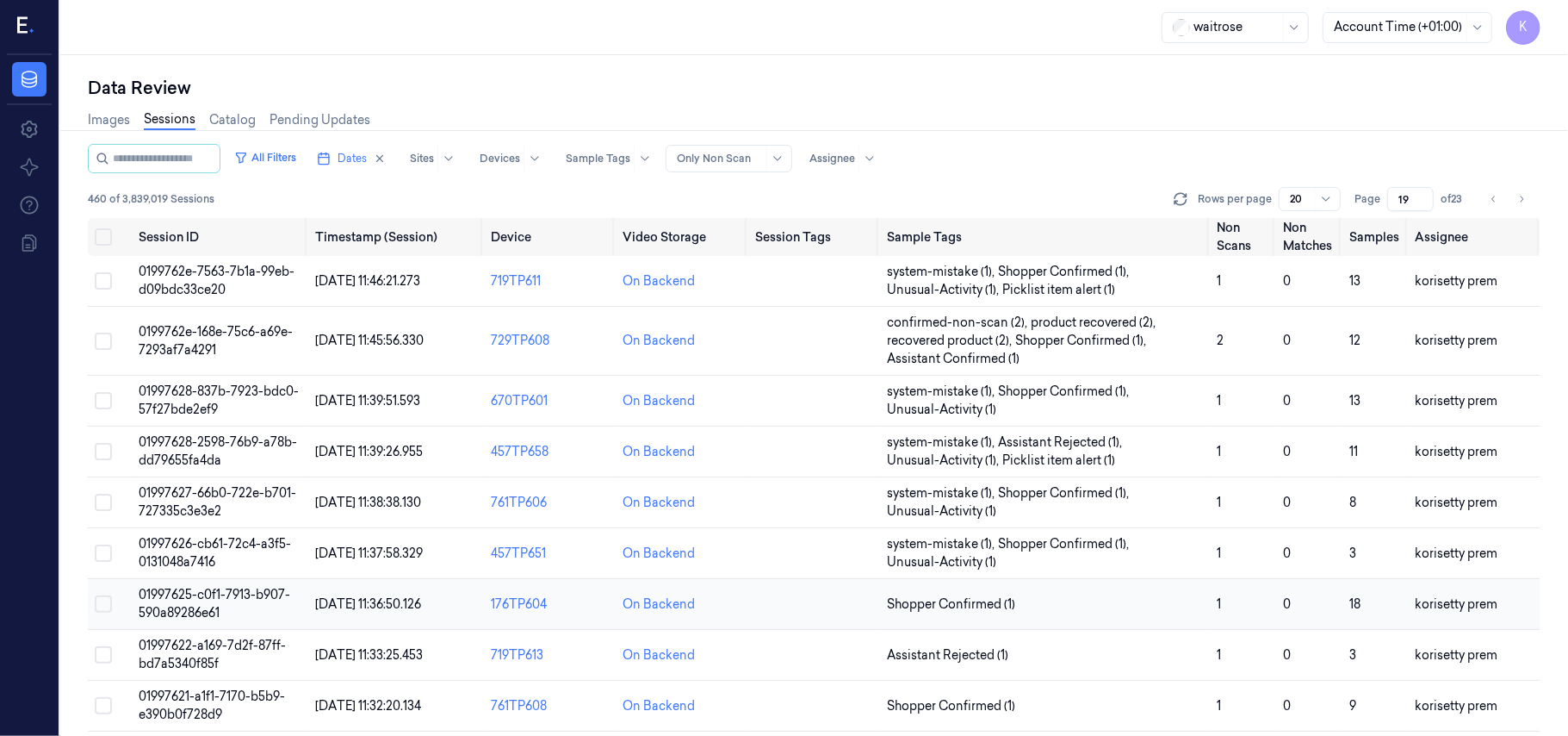
click at [221, 597] on span "01997625-c0f1-7913-b907-590a89286e61" at bounding box center [214, 604] width 151 height 34
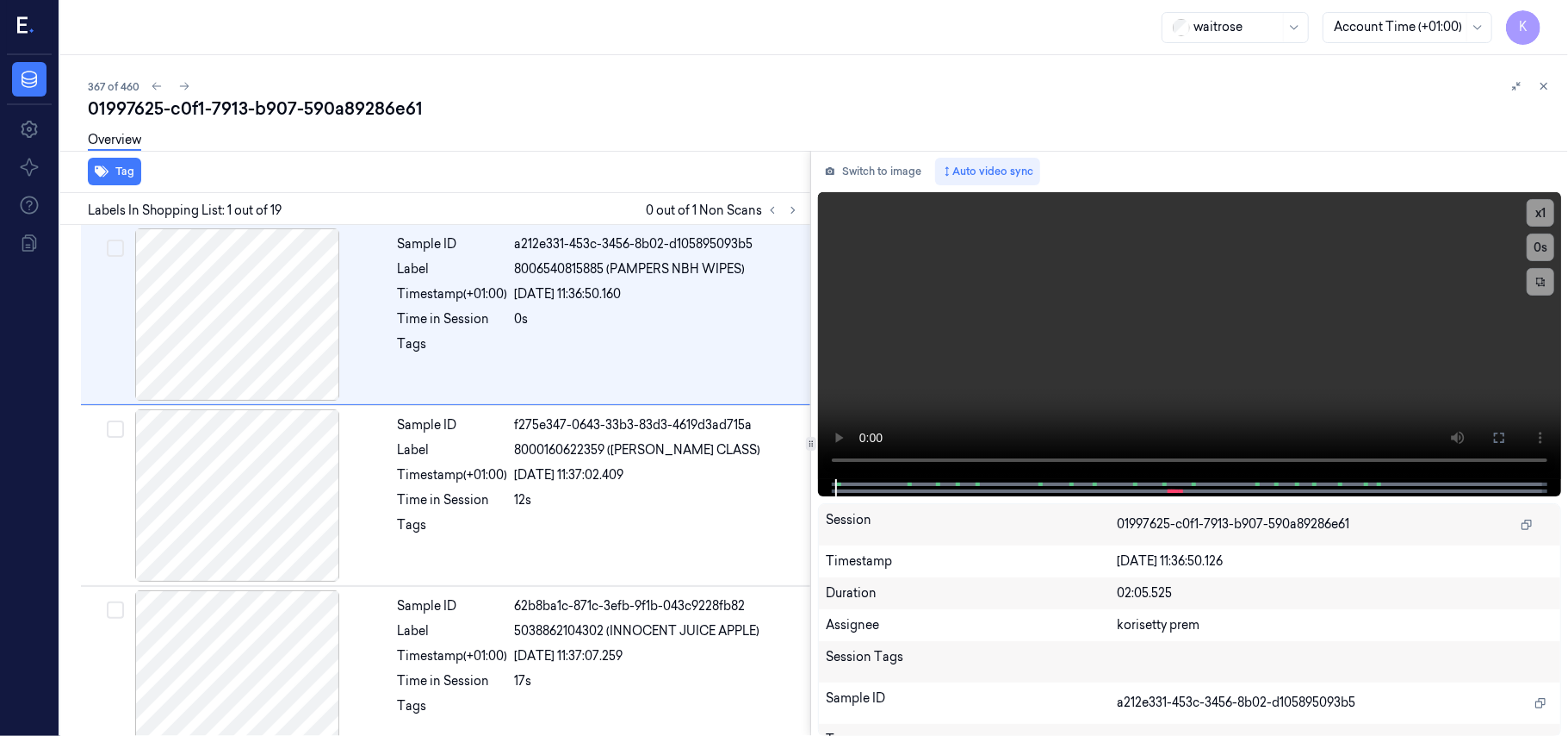
click at [637, 55] on div "367 of 460 01997625-c0f1-7913-b907-590a89286e61 Overview Tag Labels In Shopping…" at bounding box center [814, 394] width 1508 height 680
click at [797, 207] on icon at bounding box center [793, 210] width 12 height 12
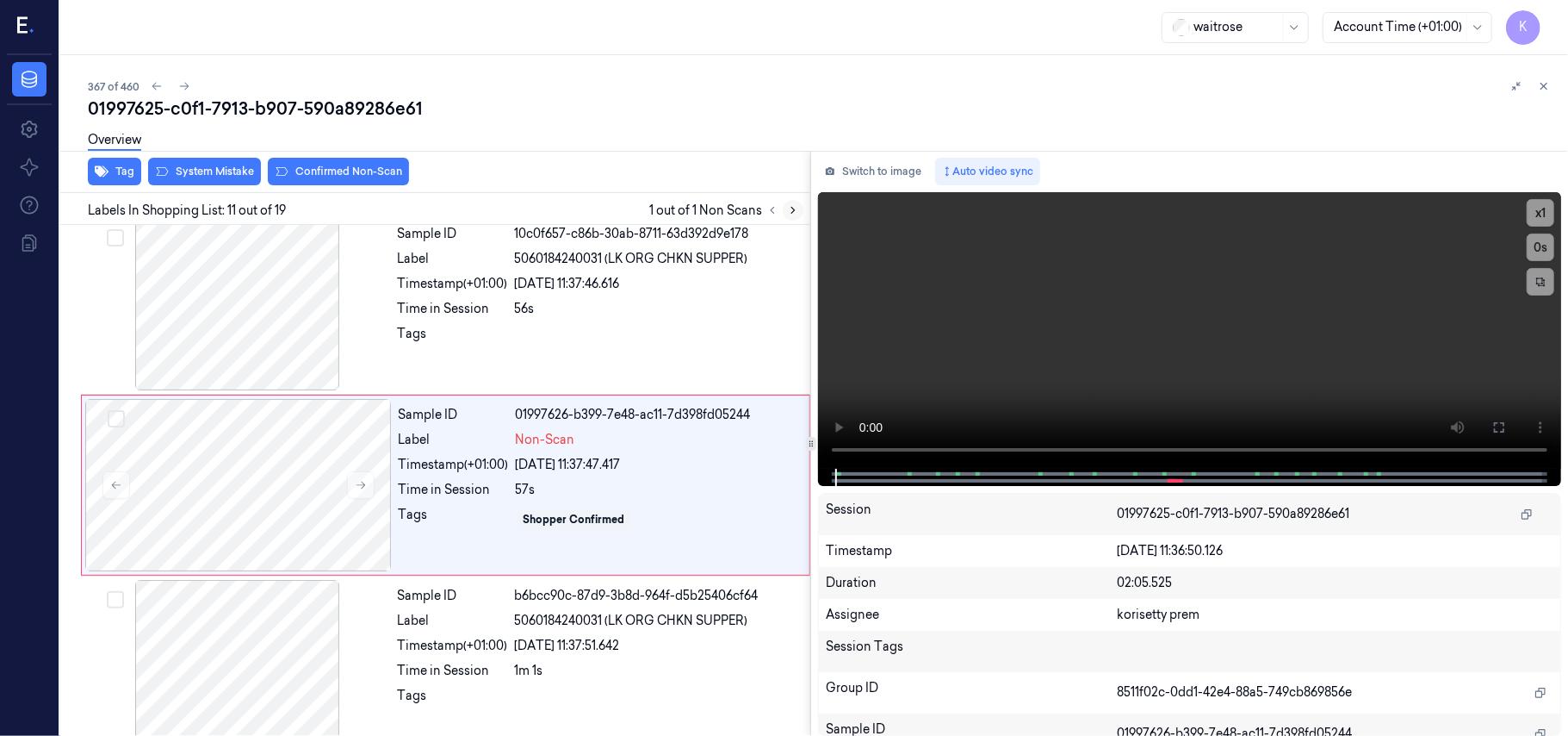
scroll to position [1648, 0]
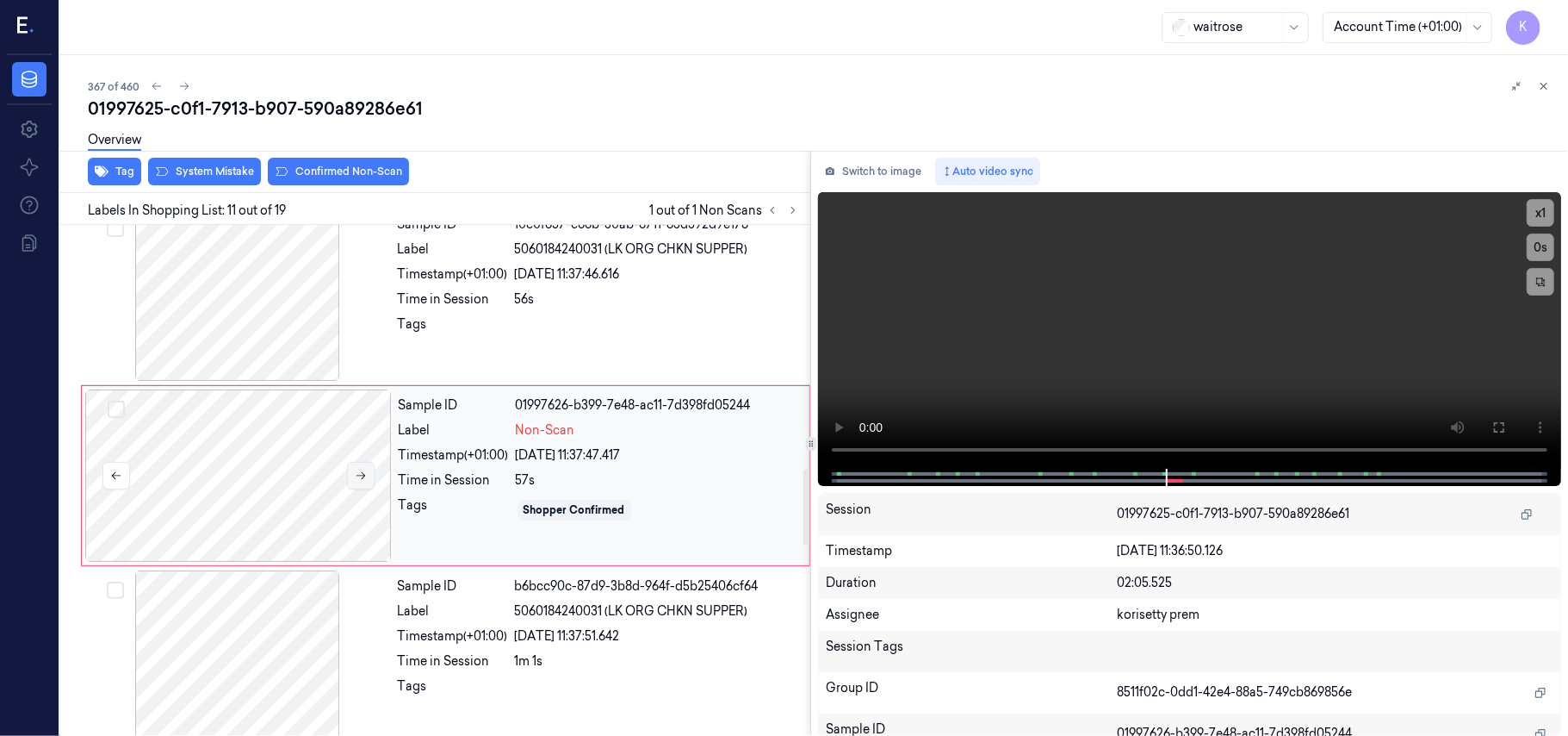
click at [363, 480] on icon at bounding box center [361, 476] width 10 height 8
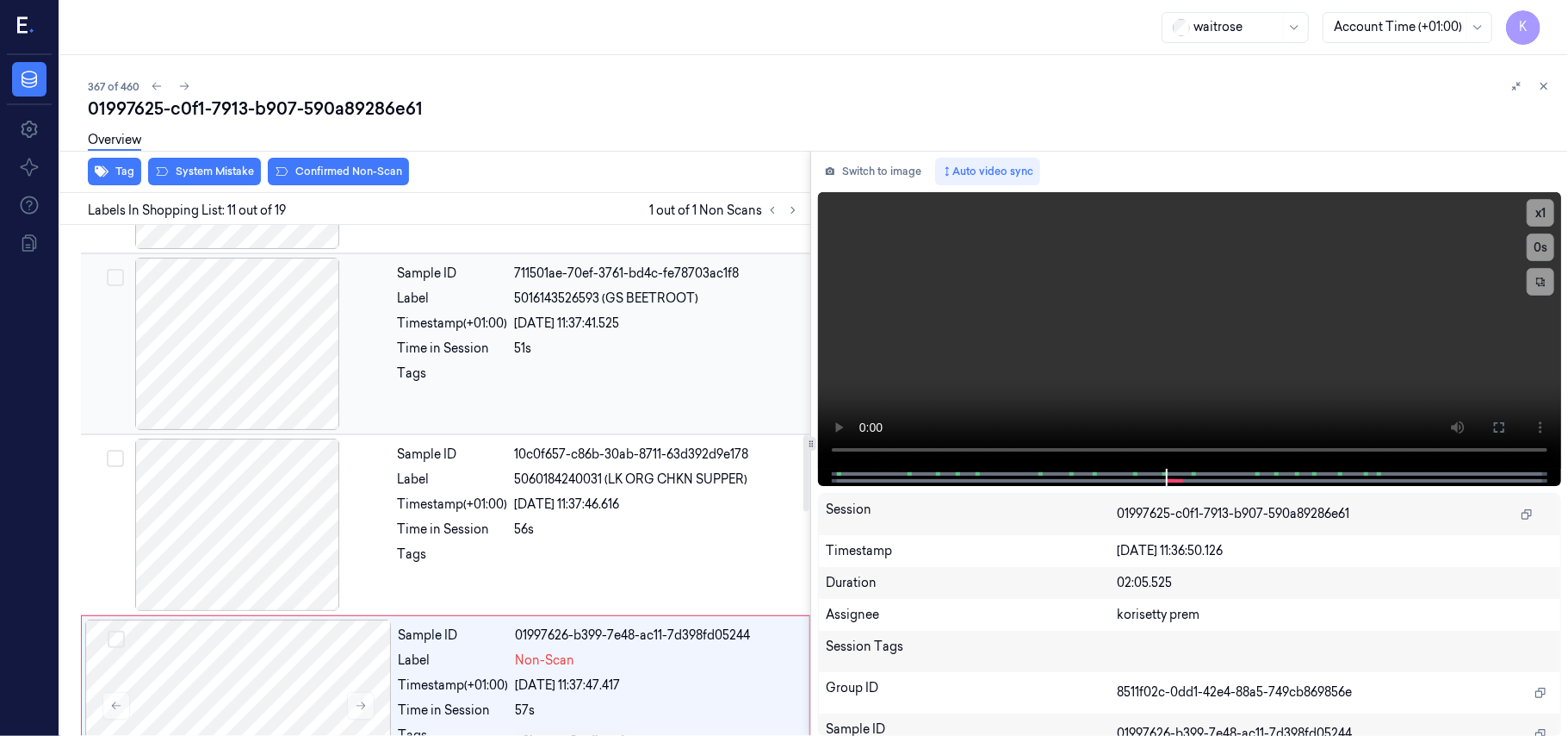
click at [560, 367] on div "Sample ID 711501ae-70ef-3761-bd4c-fe78703ac1f8 Label 5016143526593 (GS BEETROOT…" at bounding box center [599, 344] width 416 height 172
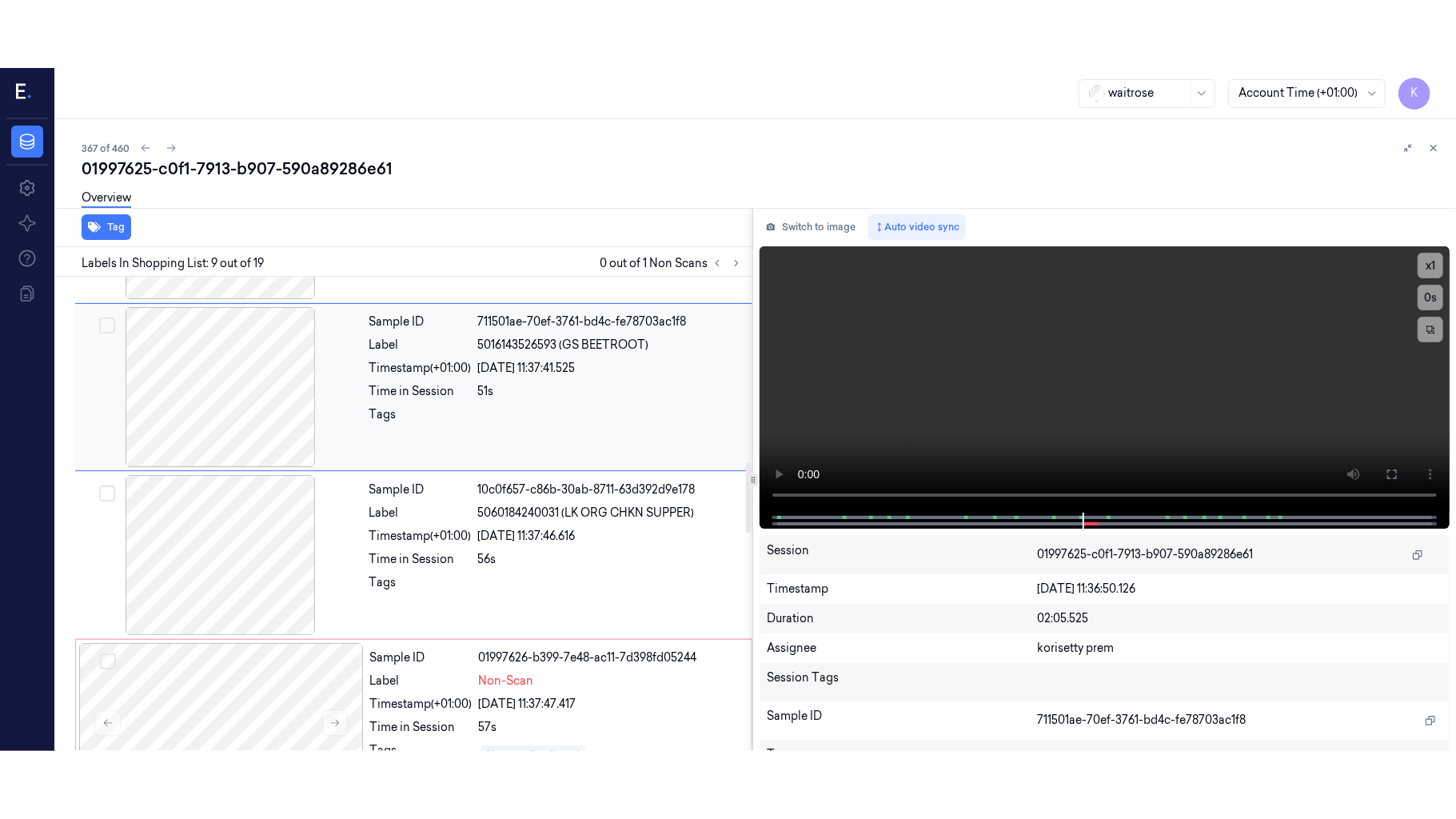
scroll to position [1193, 0]
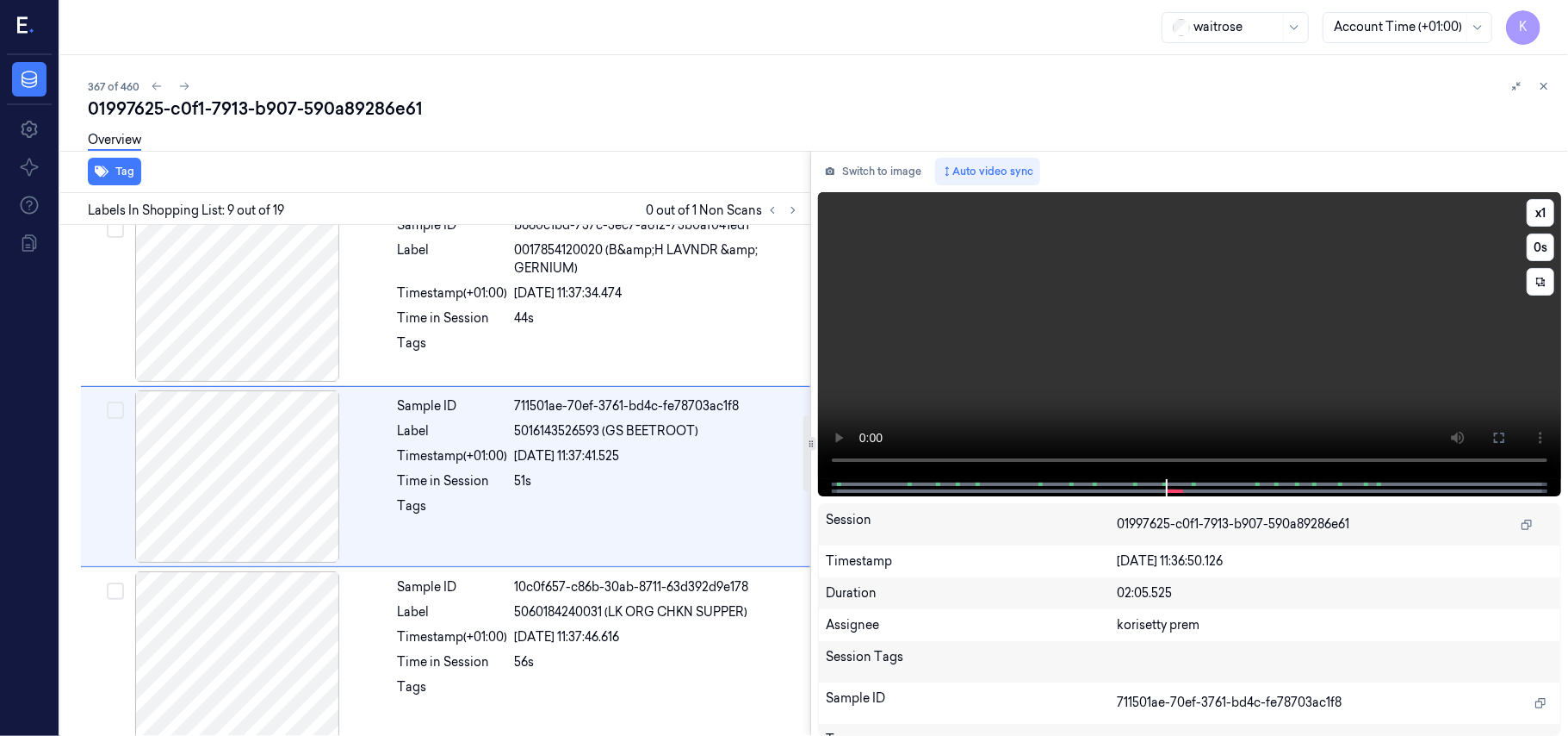
click at [1264, 304] on video at bounding box center [1190, 336] width 743 height 287
click at [1498, 425] on button at bounding box center [1499, 438] width 28 height 28
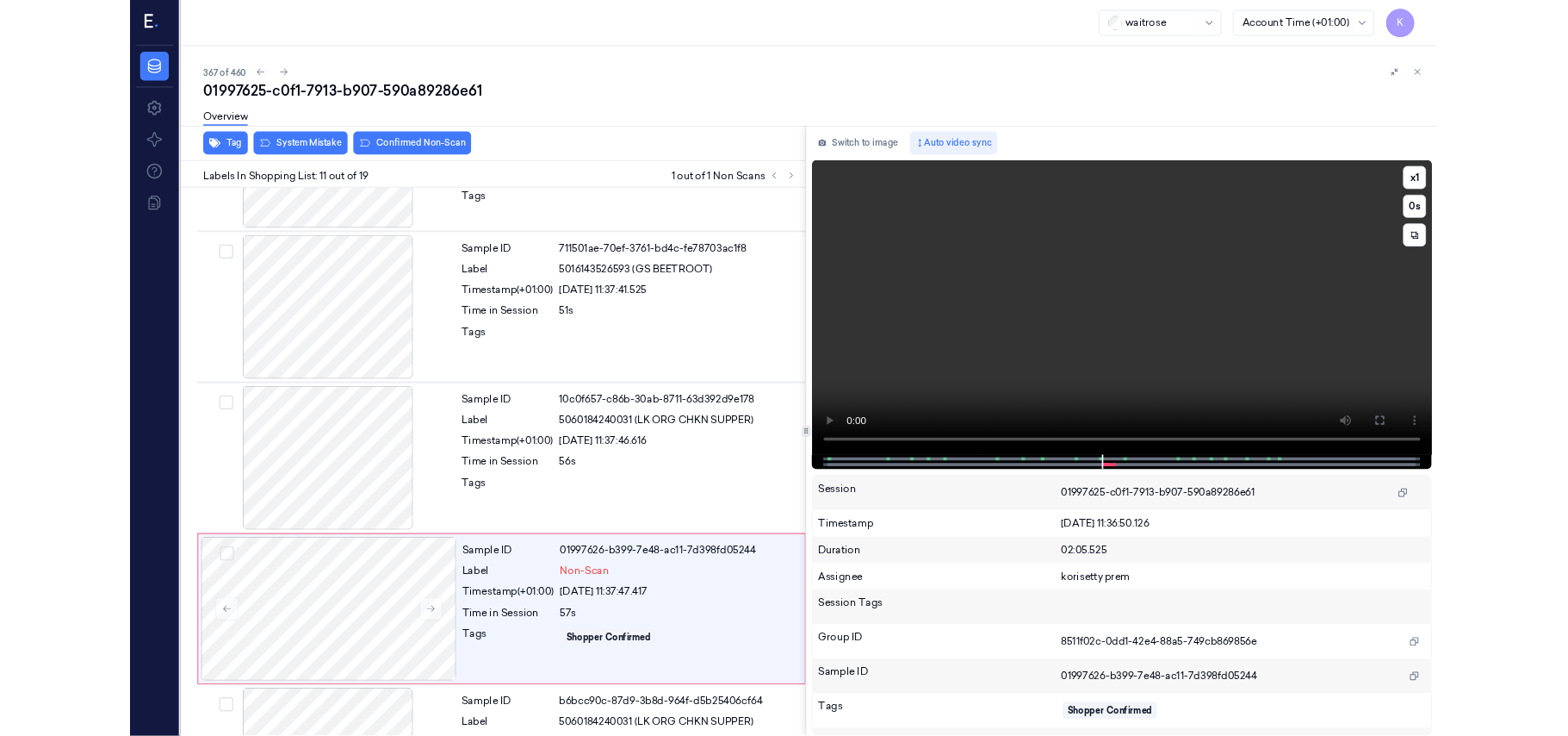
scroll to position [1576, 0]
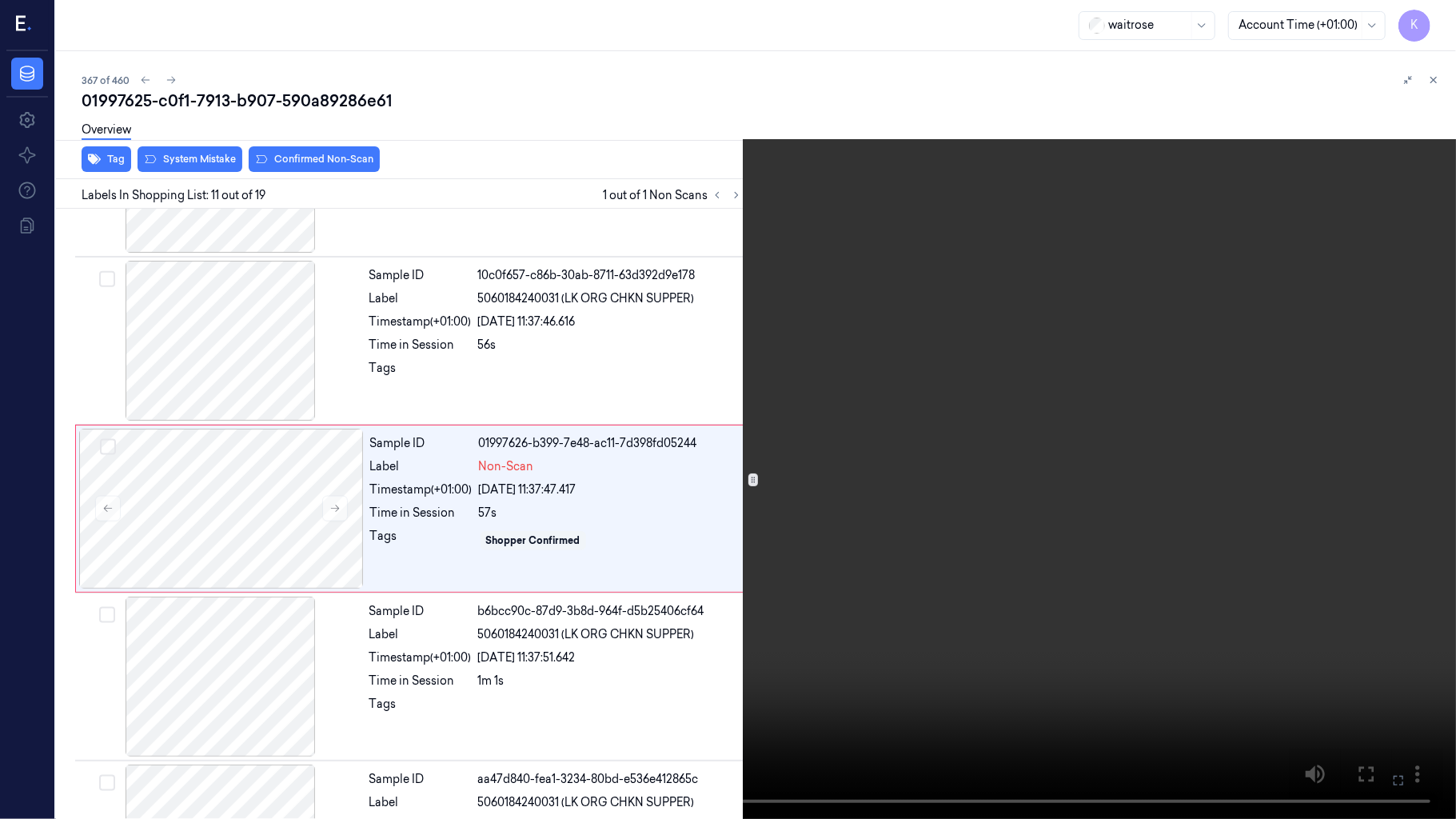
click at [889, 401] on video at bounding box center [728, 410] width 1456 height 819
click at [0, 0] on icon at bounding box center [0, 0] width 0 height 0
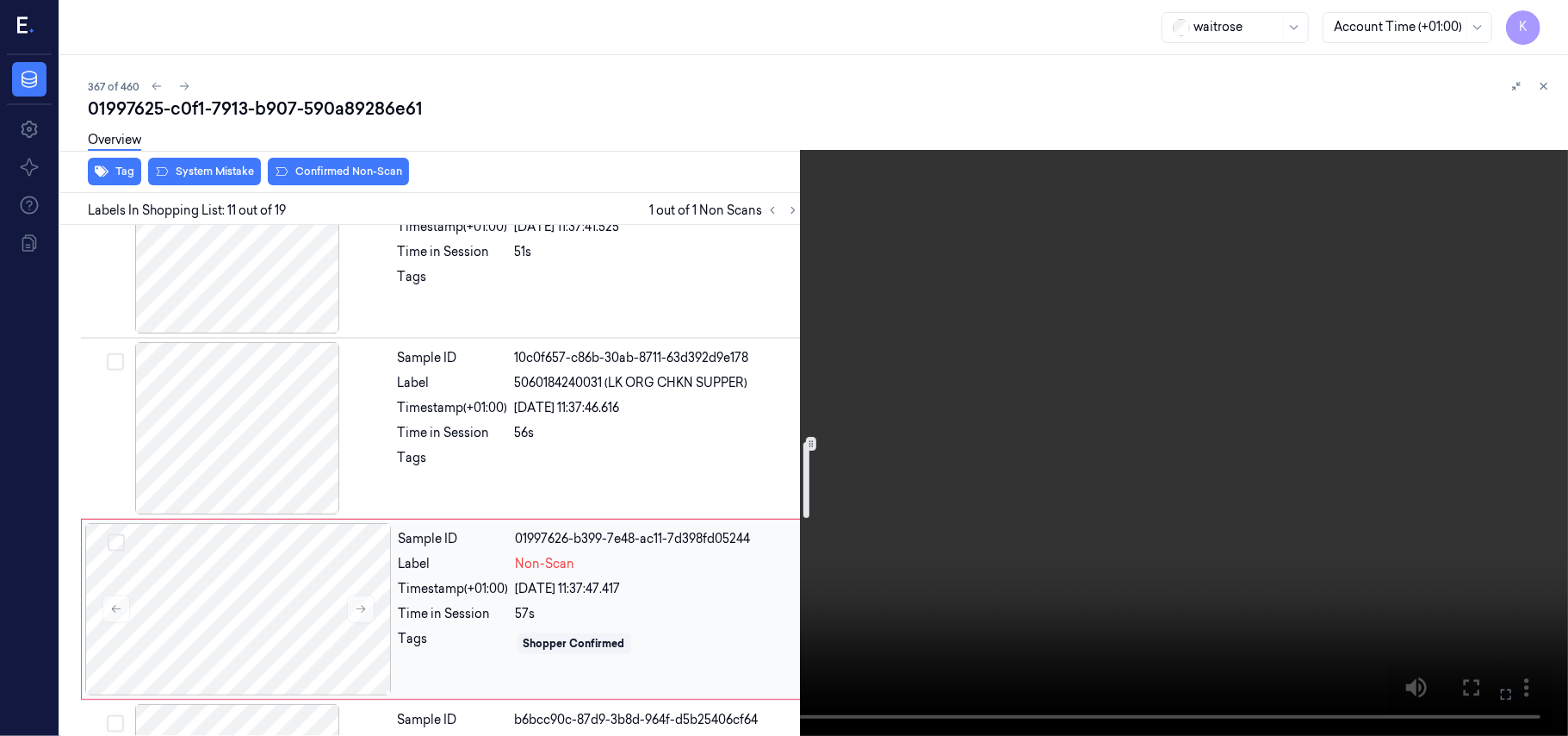
scroll to position [1461, 0]
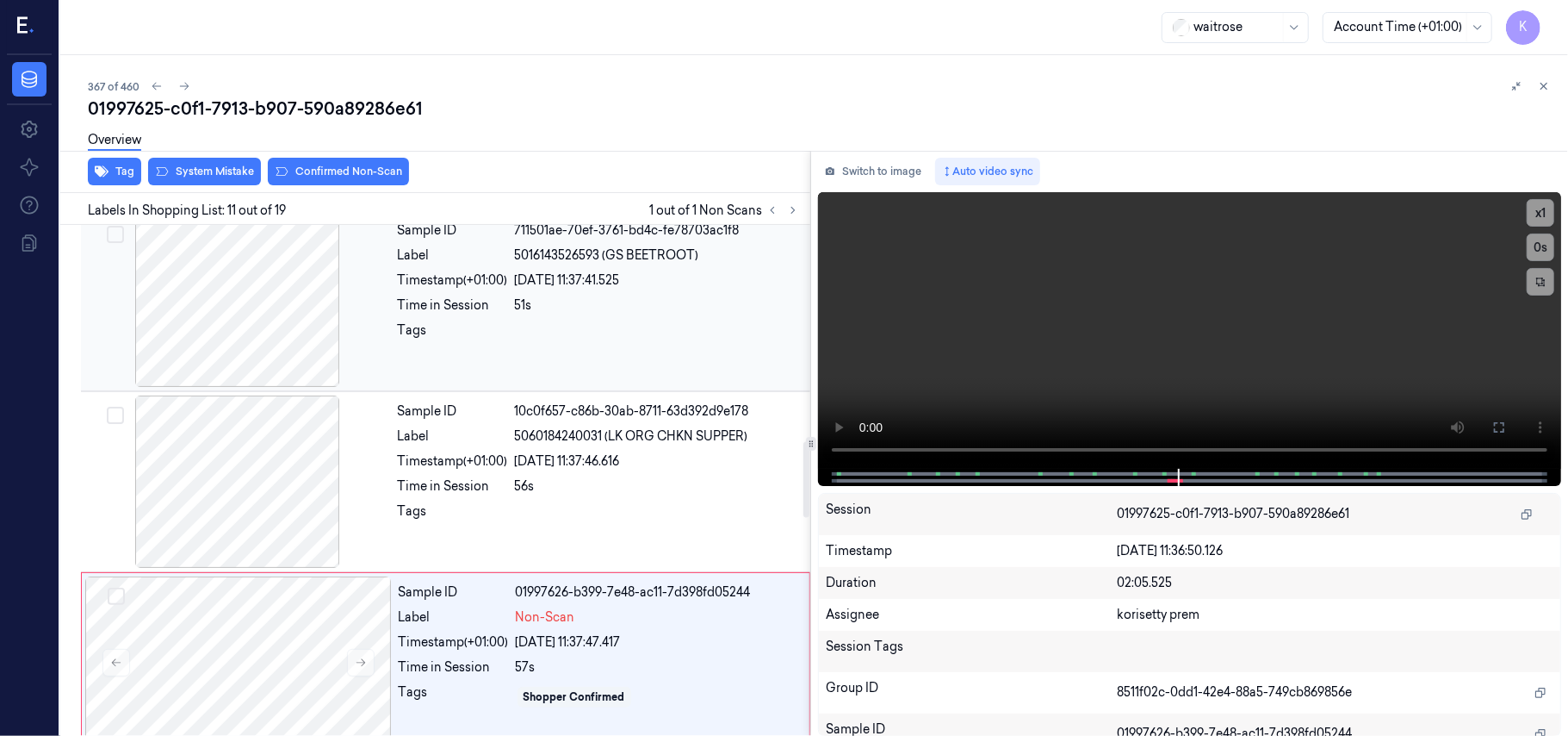
click at [628, 302] on div "51s" at bounding box center [657, 306] width 285 height 18
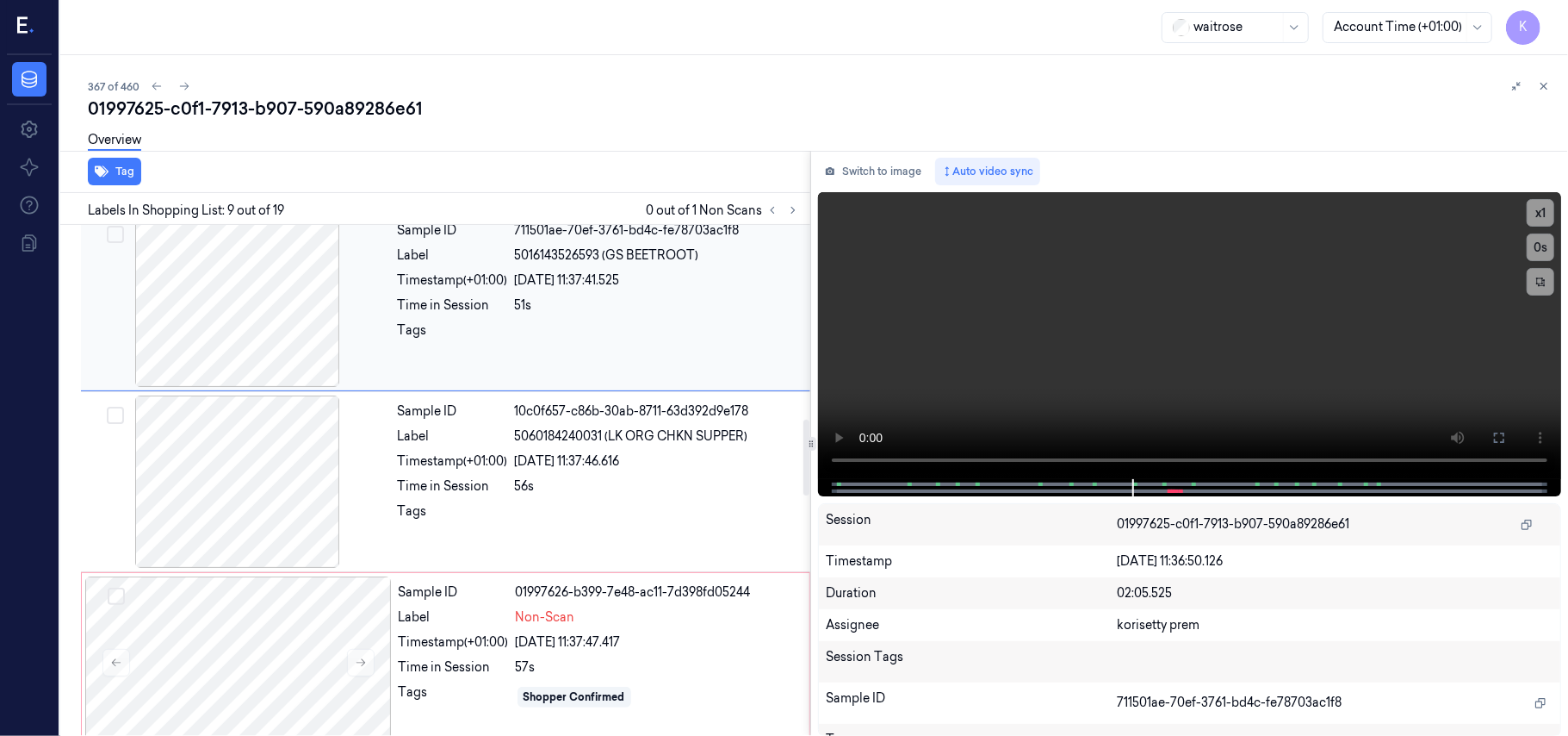
scroll to position [1286, 0]
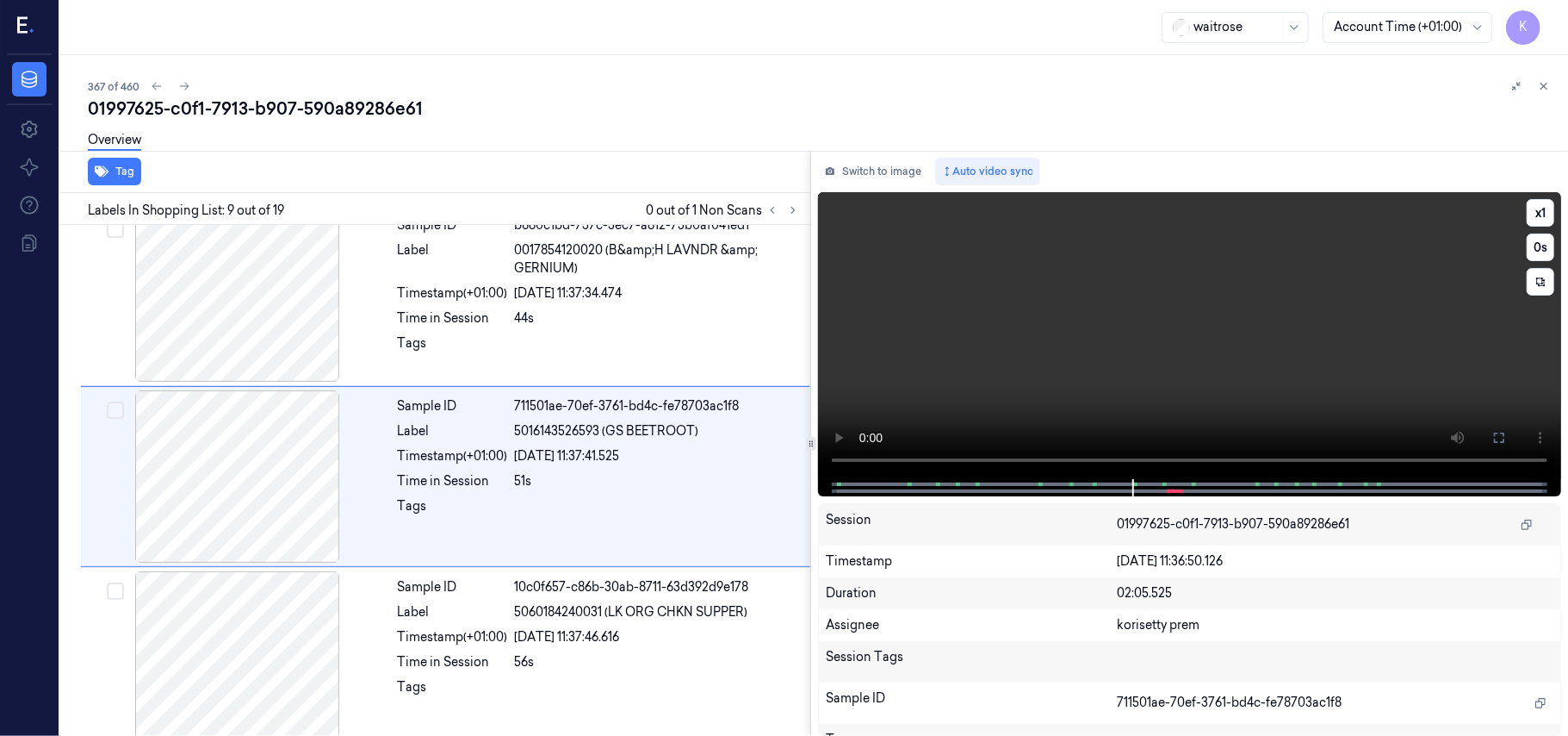
click at [1236, 297] on video at bounding box center [1190, 336] width 743 height 287
click at [1220, 293] on video at bounding box center [1190, 336] width 743 height 287
click at [1216, 293] on video at bounding box center [1190, 336] width 743 height 287
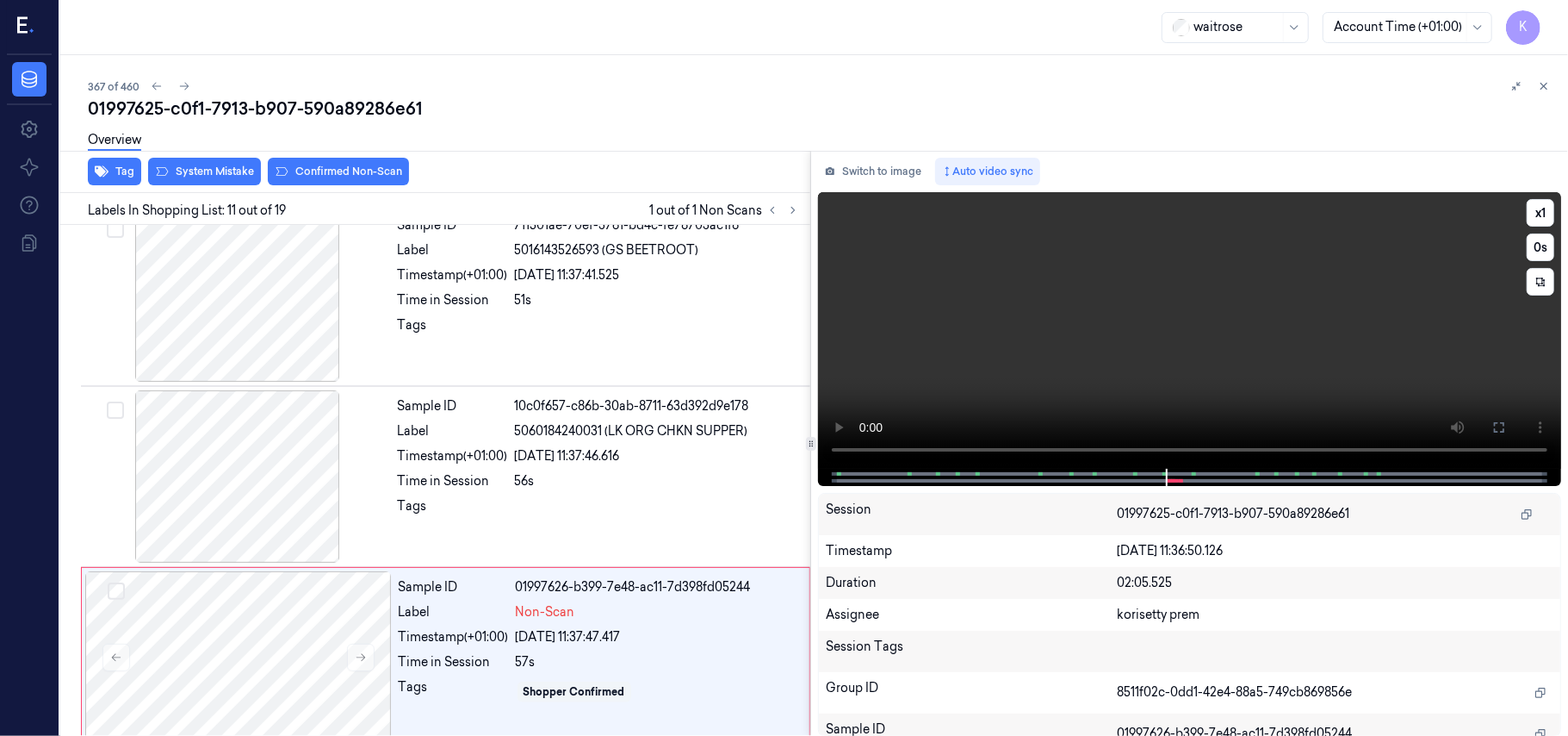
scroll to position [1648, 0]
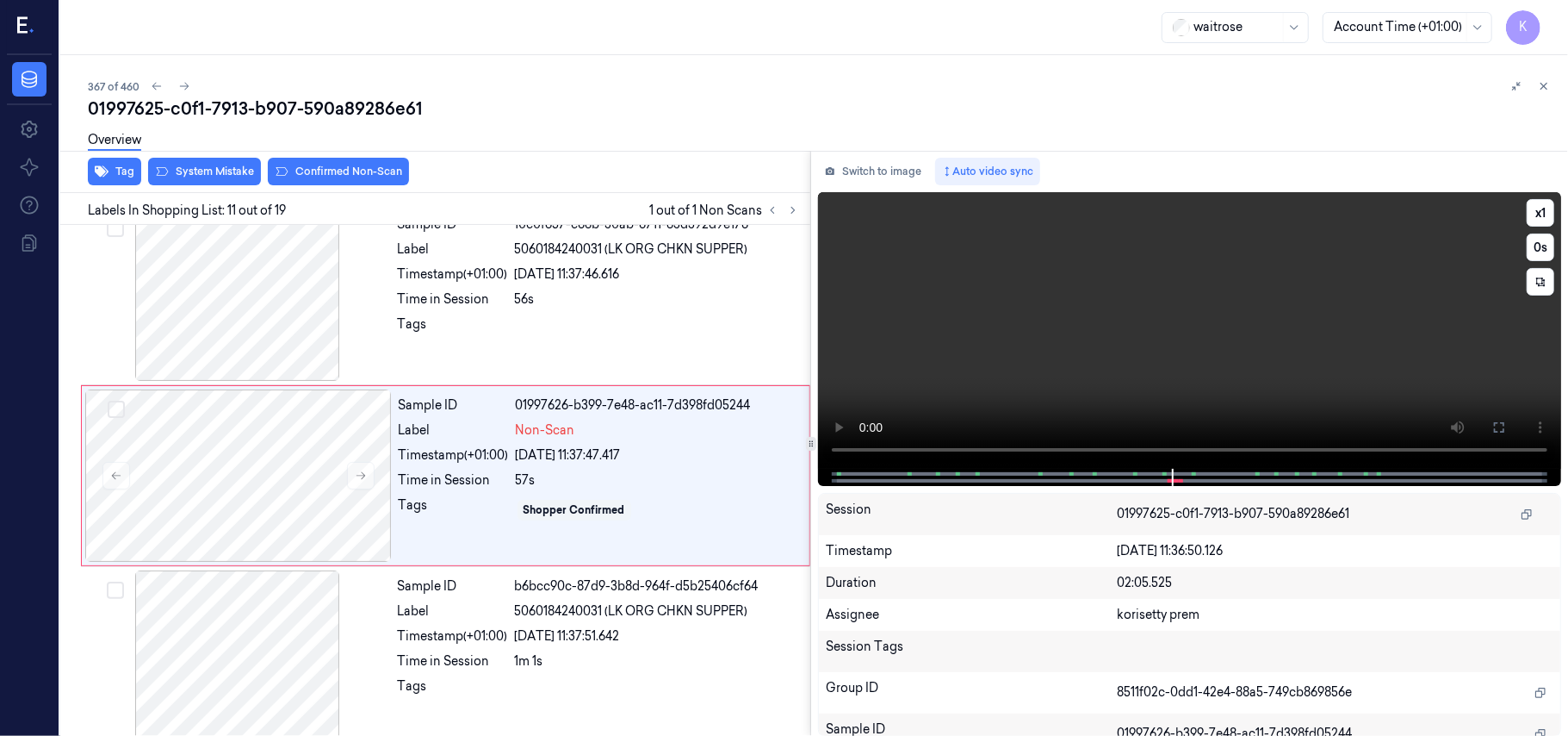
click at [1113, 326] on video at bounding box center [1190, 331] width 743 height 277
click at [529, 328] on div at bounding box center [657, 330] width 285 height 28
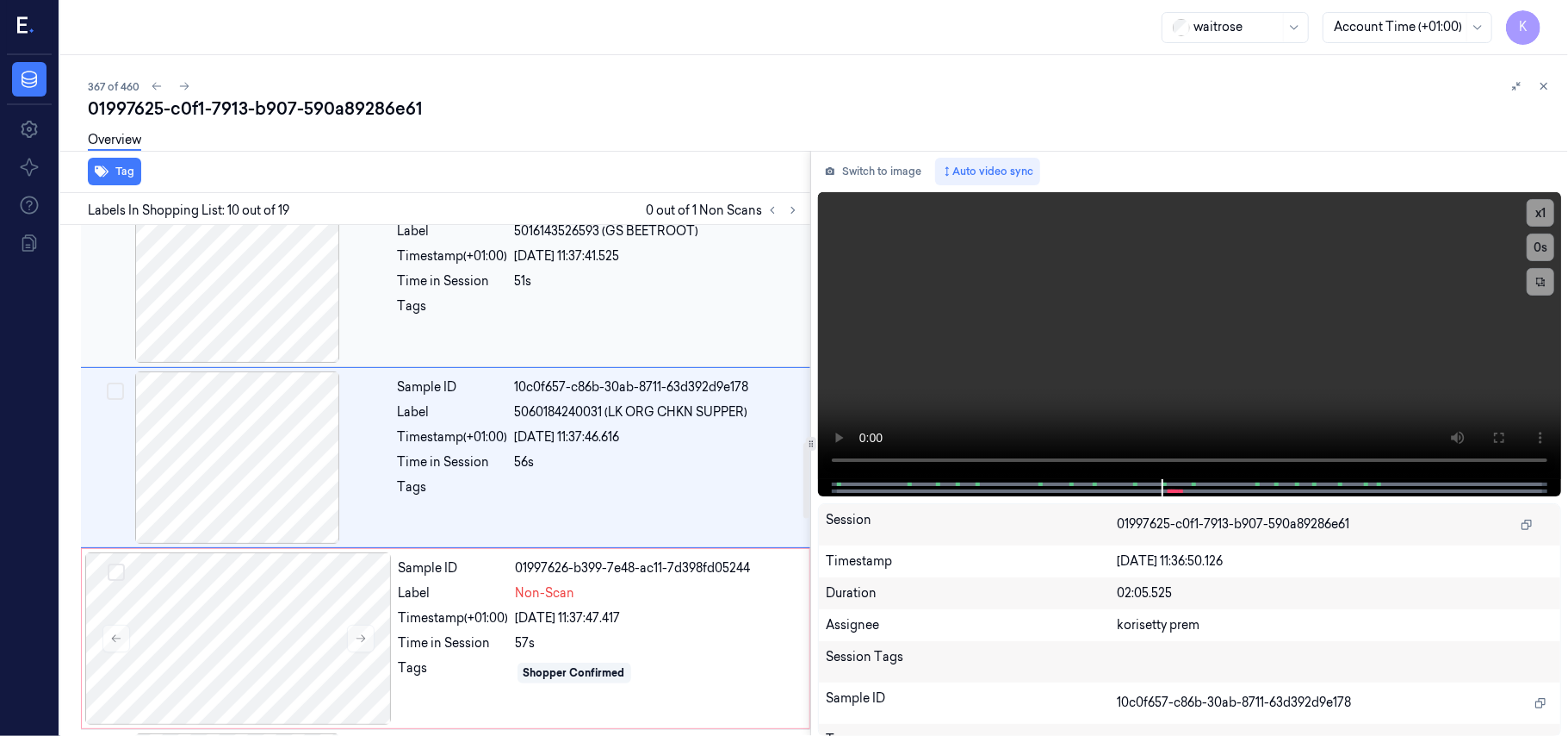
scroll to position [1466, 0]
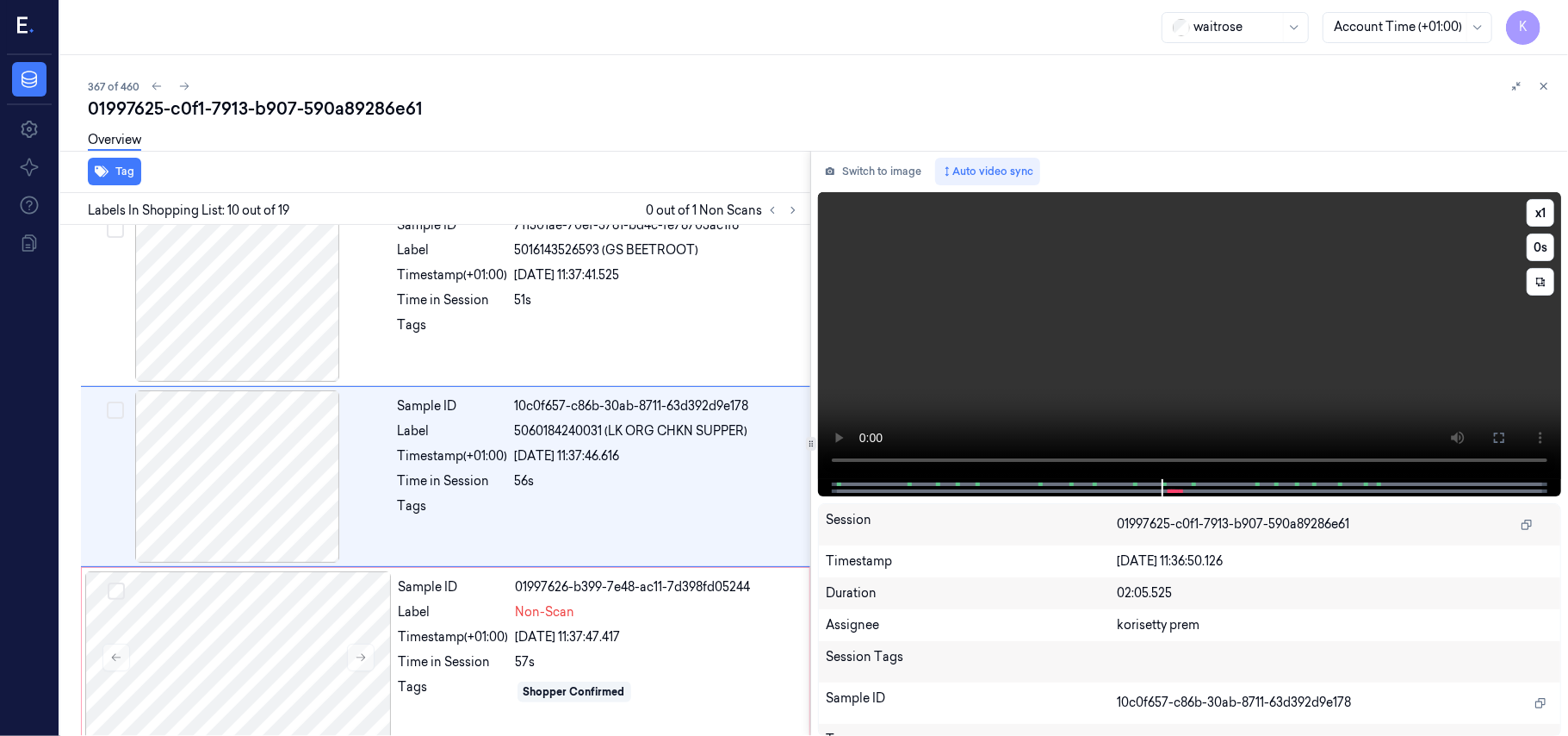
click at [1290, 373] on video at bounding box center [1190, 336] width 743 height 287
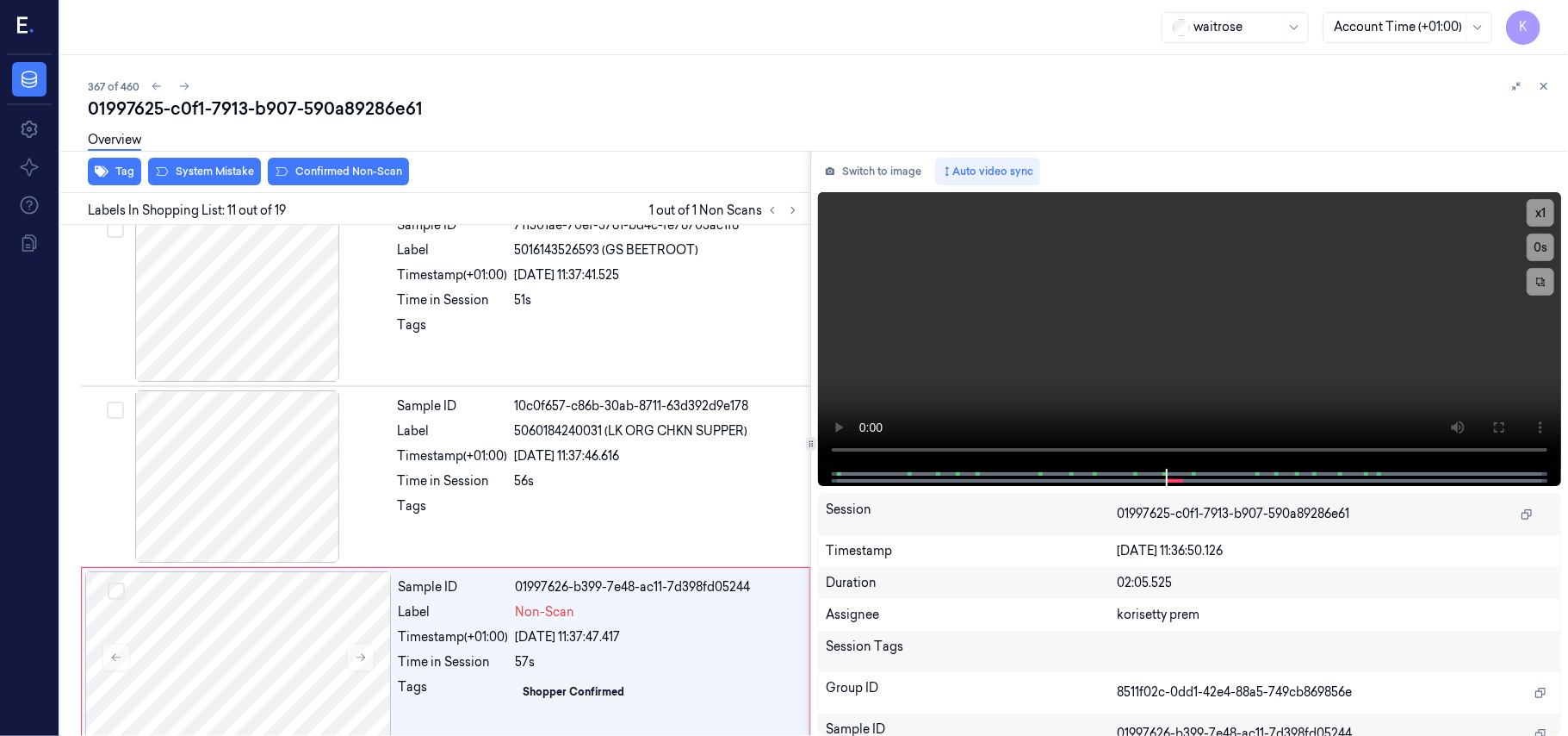
scroll to position [1648, 0]
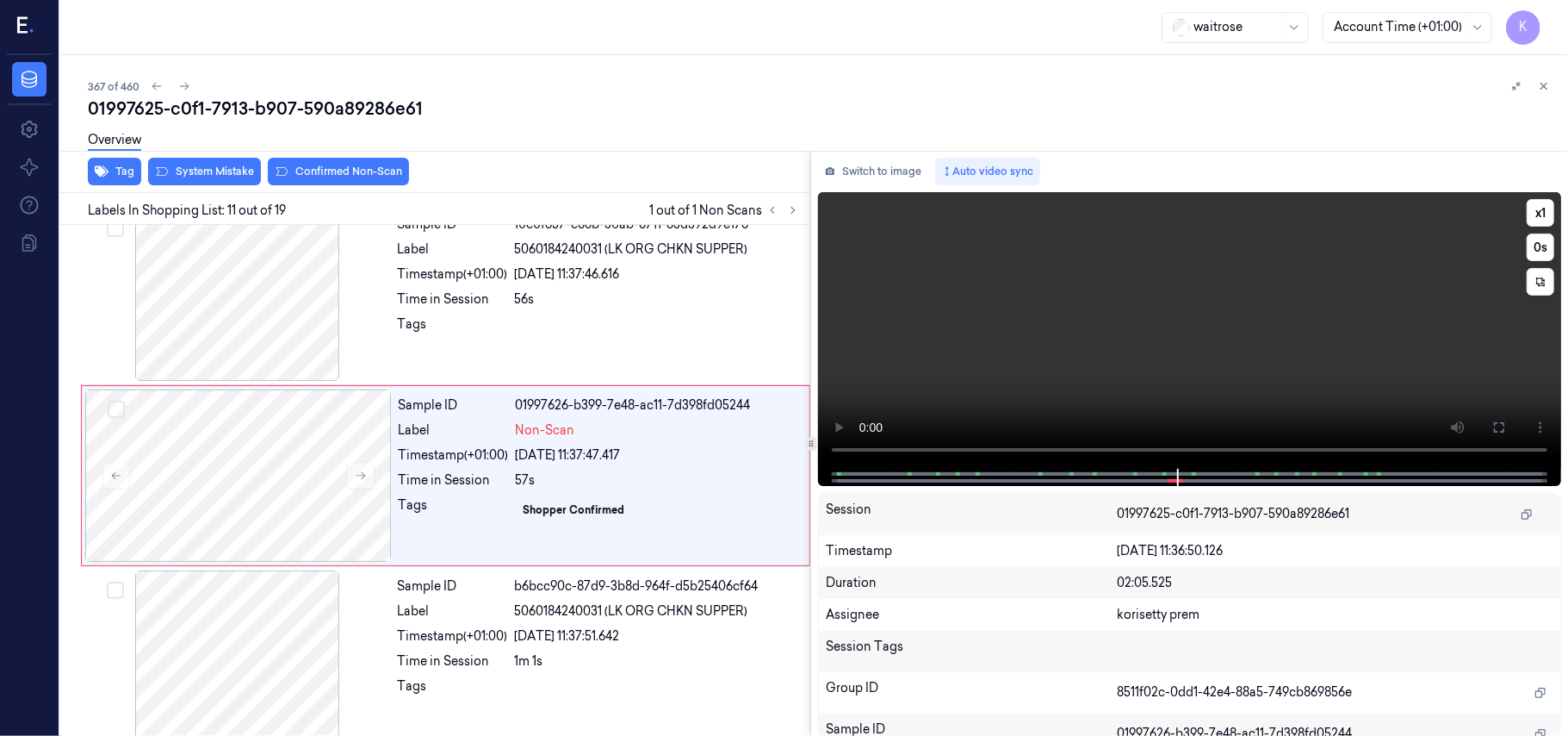
click at [1266, 323] on video at bounding box center [1190, 331] width 743 height 277
click at [479, 272] on div "Timestamp (+01:00)" at bounding box center [453, 274] width 111 height 18
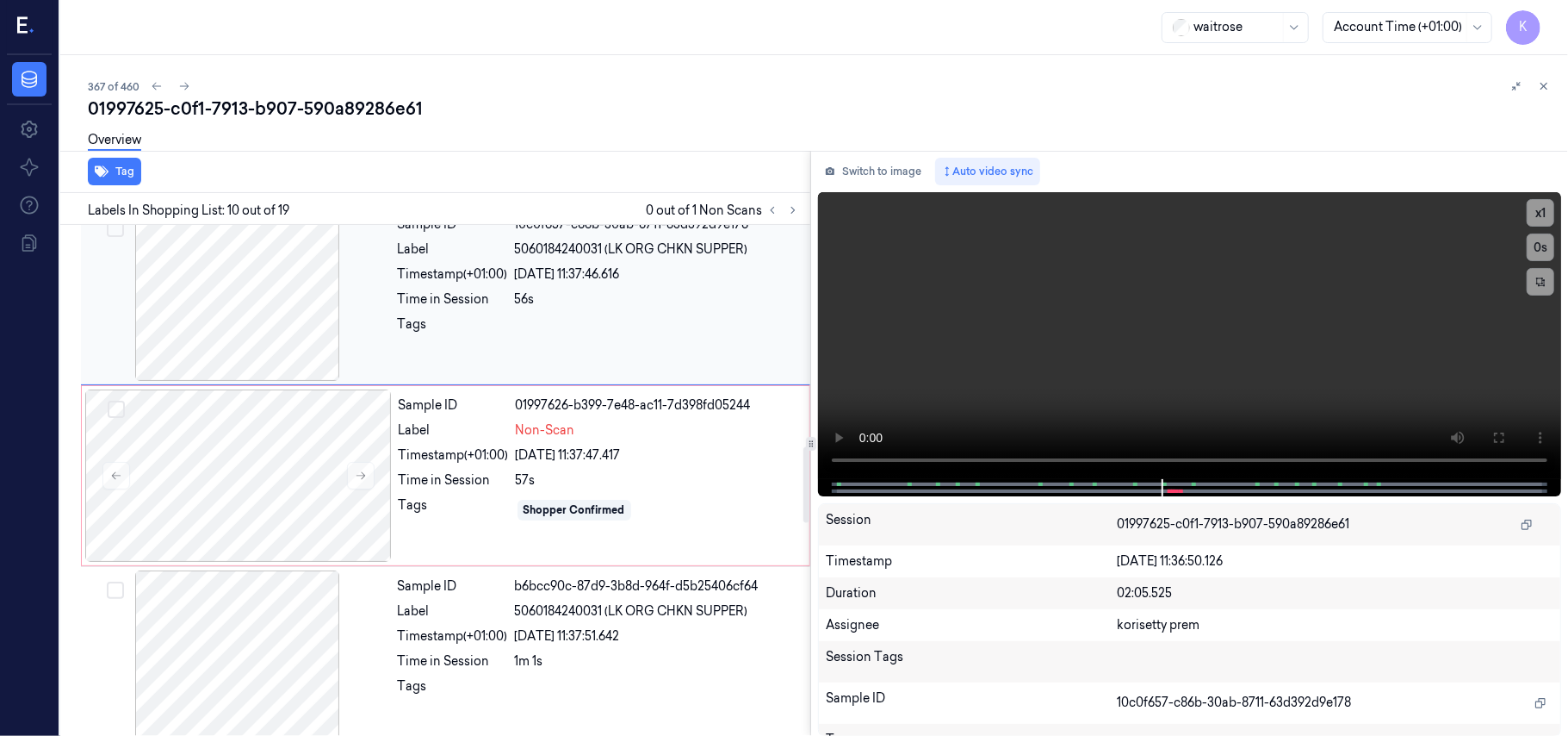
scroll to position [1466, 0]
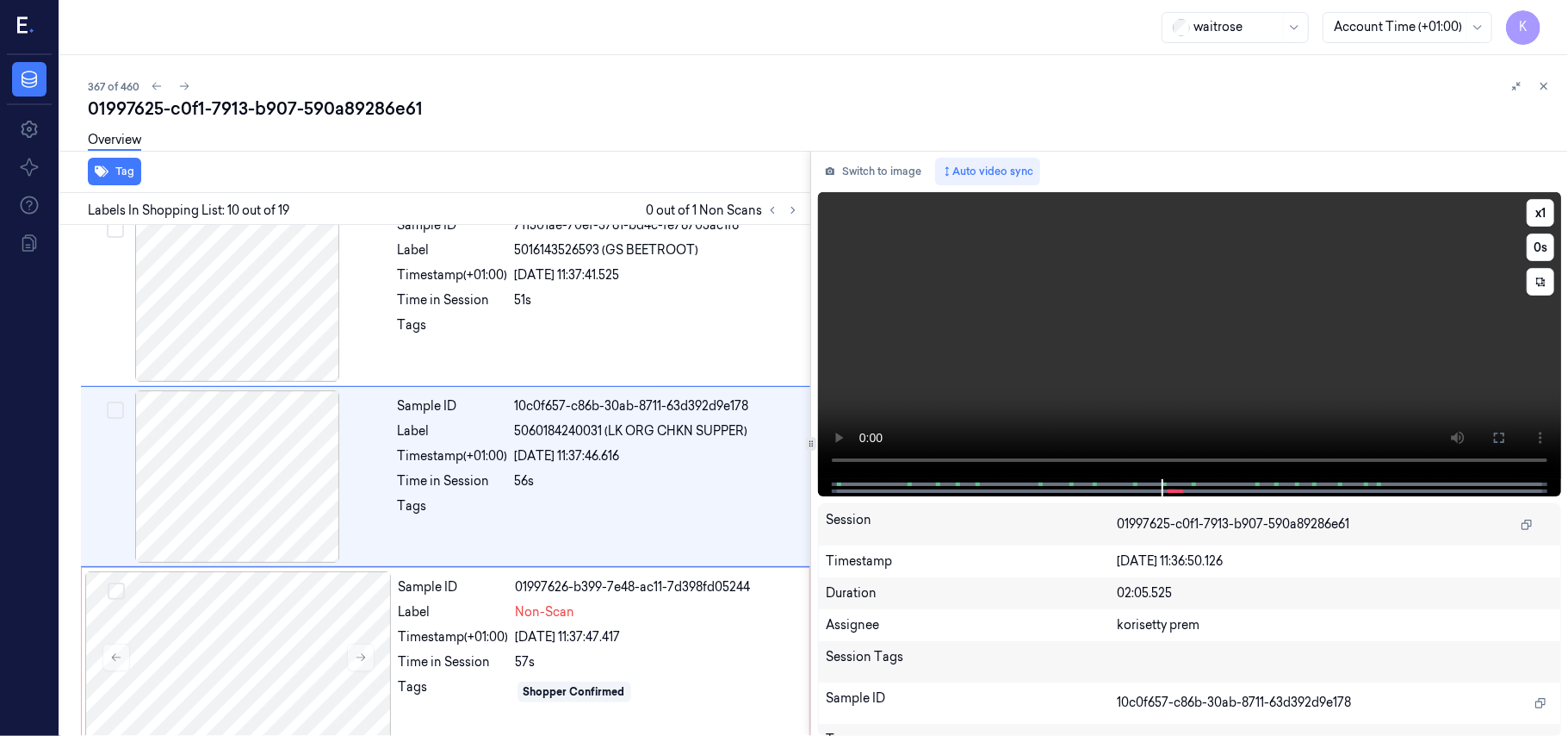
click at [1165, 329] on video at bounding box center [1190, 336] width 743 height 287
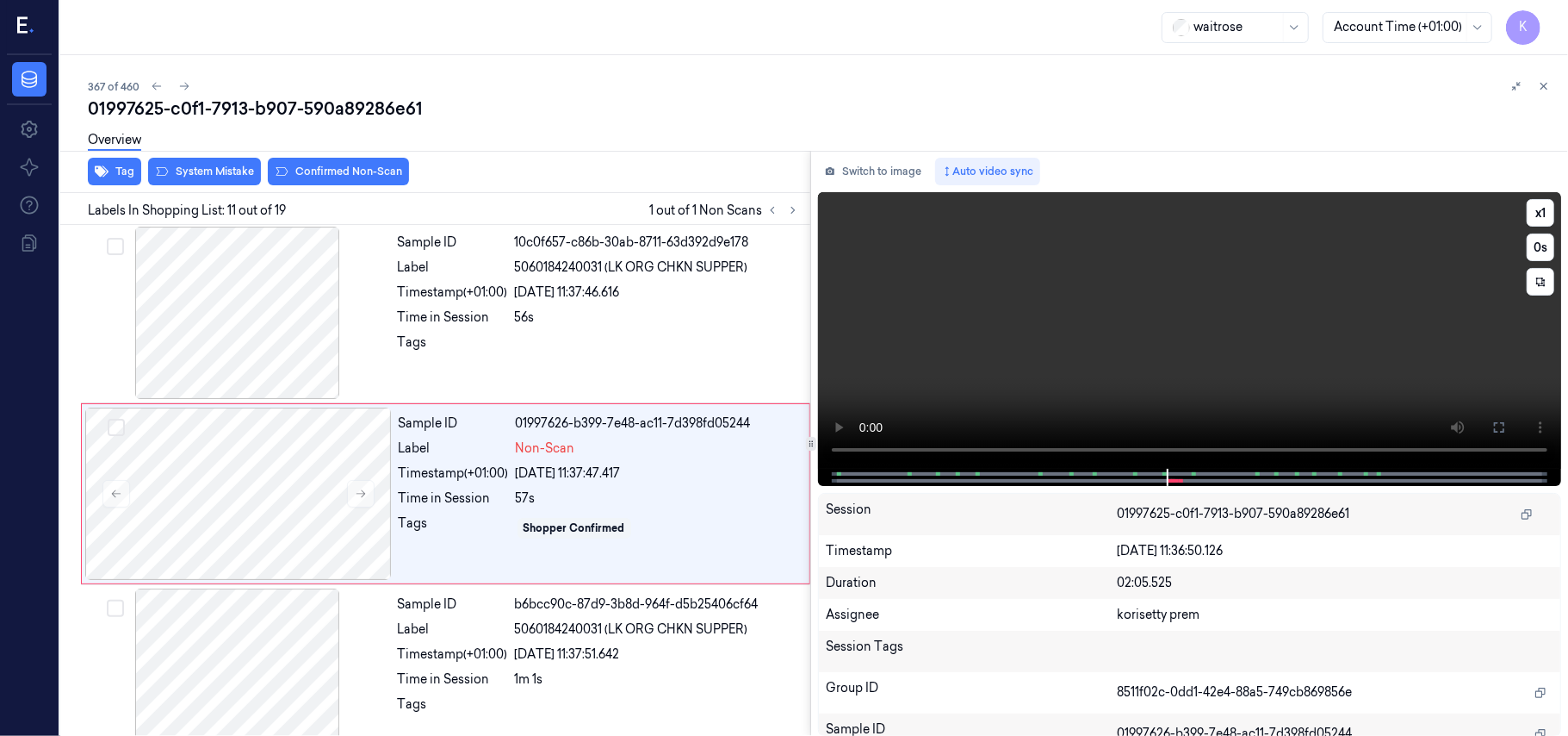
scroll to position [1648, 0]
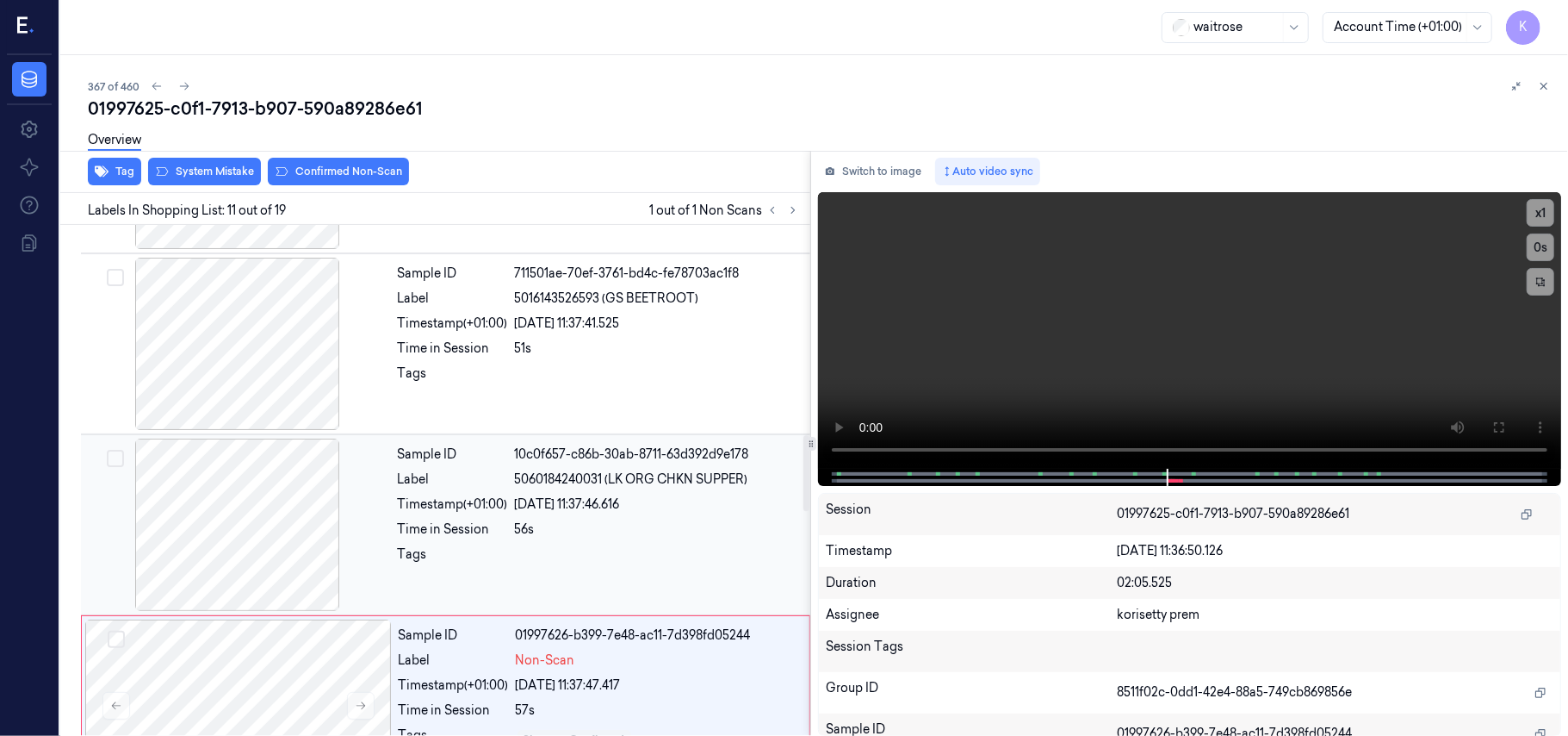
click at [565, 472] on div "Sample ID 10c0f657-c86b-30ab-8711-63d392d9e178 Label 5060184240031 (LK ORG CHKN…" at bounding box center [599, 524] width 416 height 172
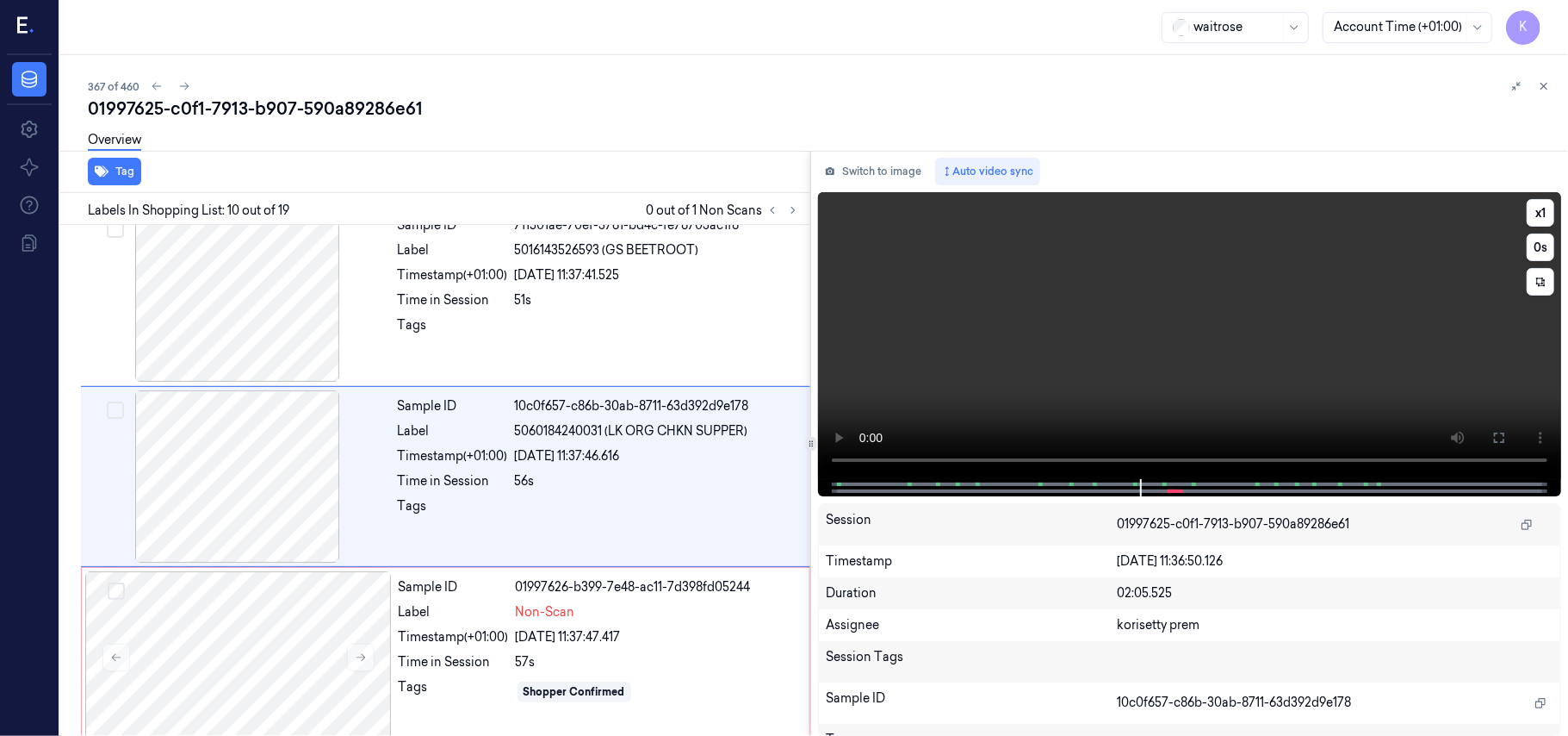
click at [1379, 326] on video at bounding box center [1190, 336] width 743 height 287
click at [1335, 322] on video at bounding box center [1190, 336] width 743 height 287
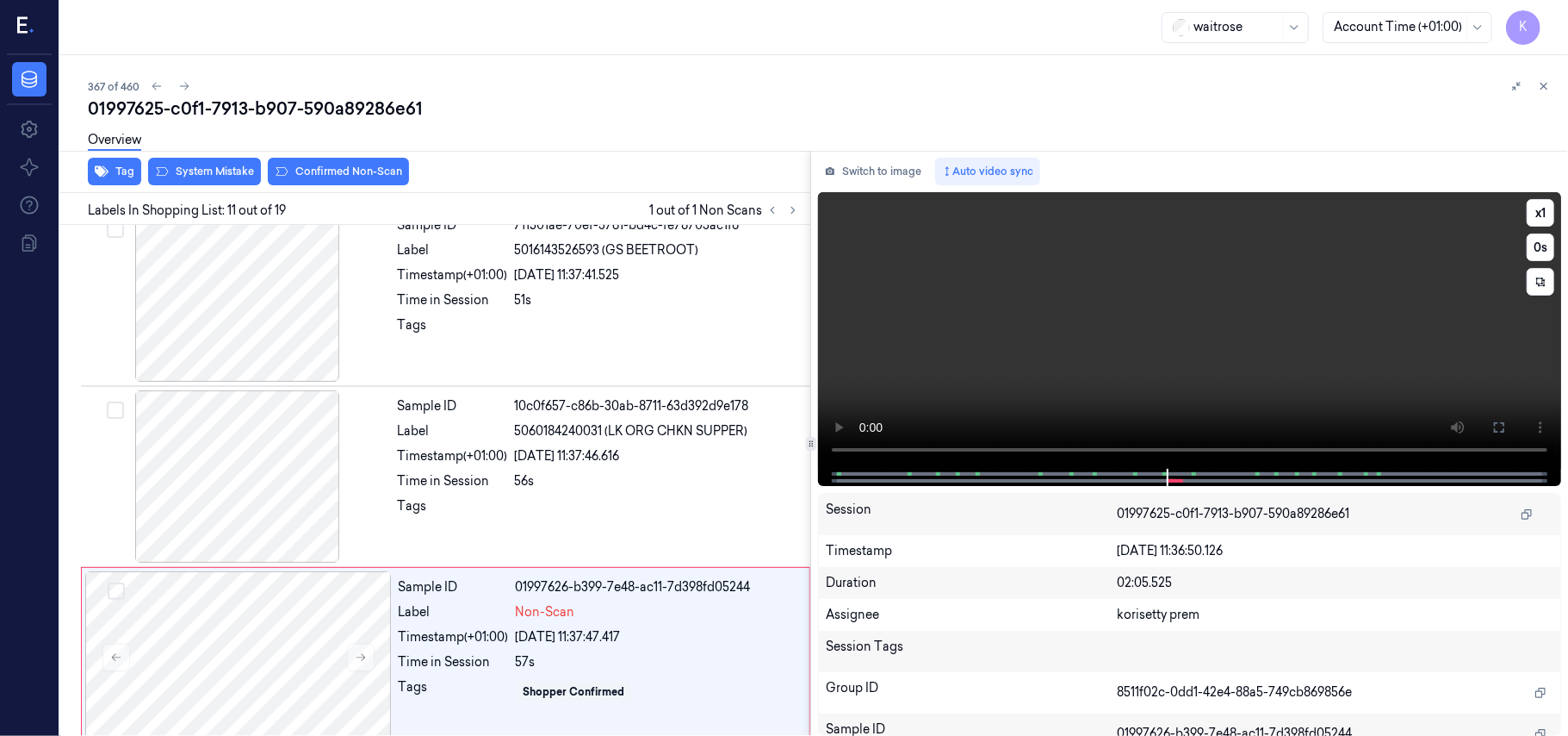
scroll to position [1648, 0]
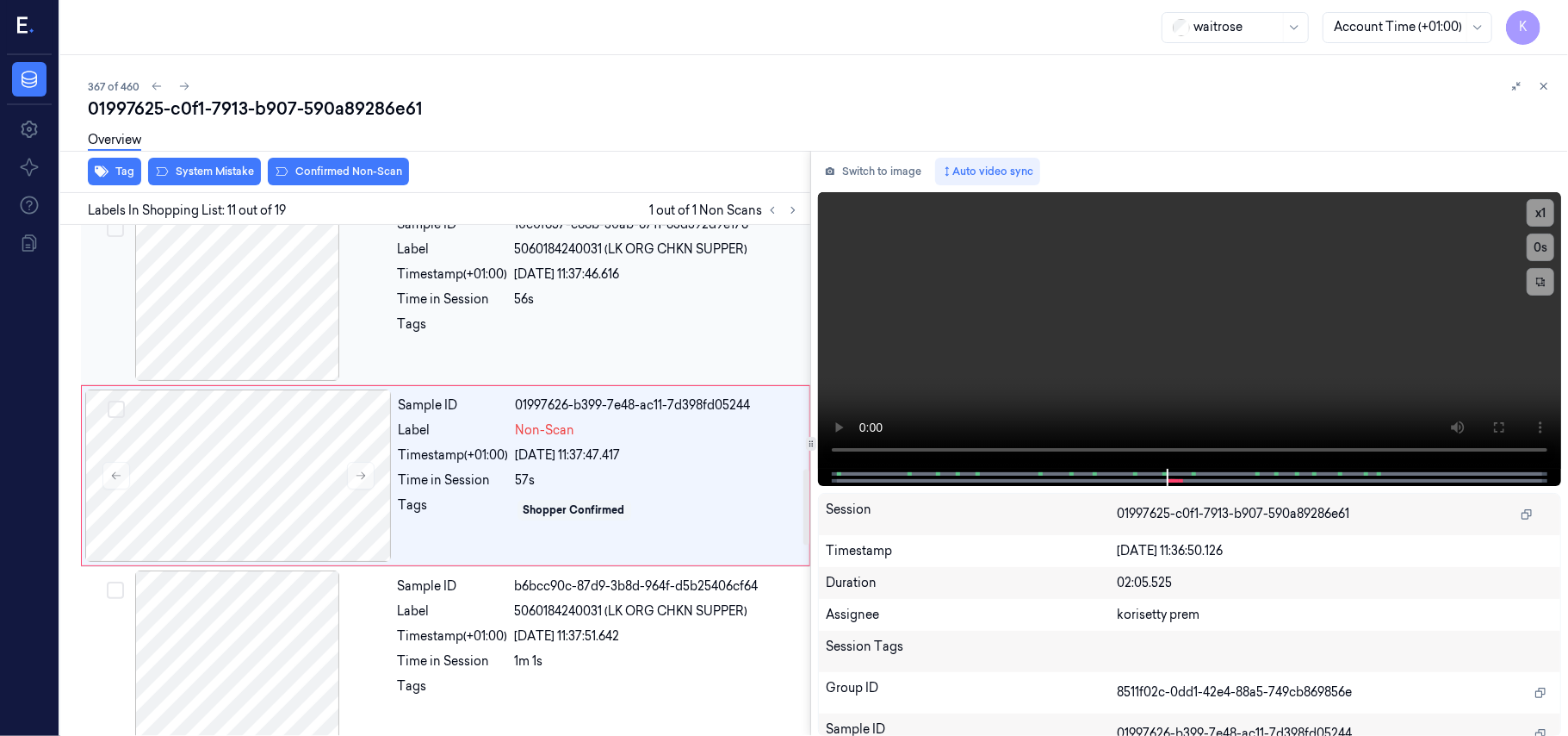
click at [507, 318] on div "Sample ID 10c0f657-c86b-30ab-8711-63d392d9e178 Label 5060184240031 (LK ORG CHKN…" at bounding box center [599, 294] width 416 height 172
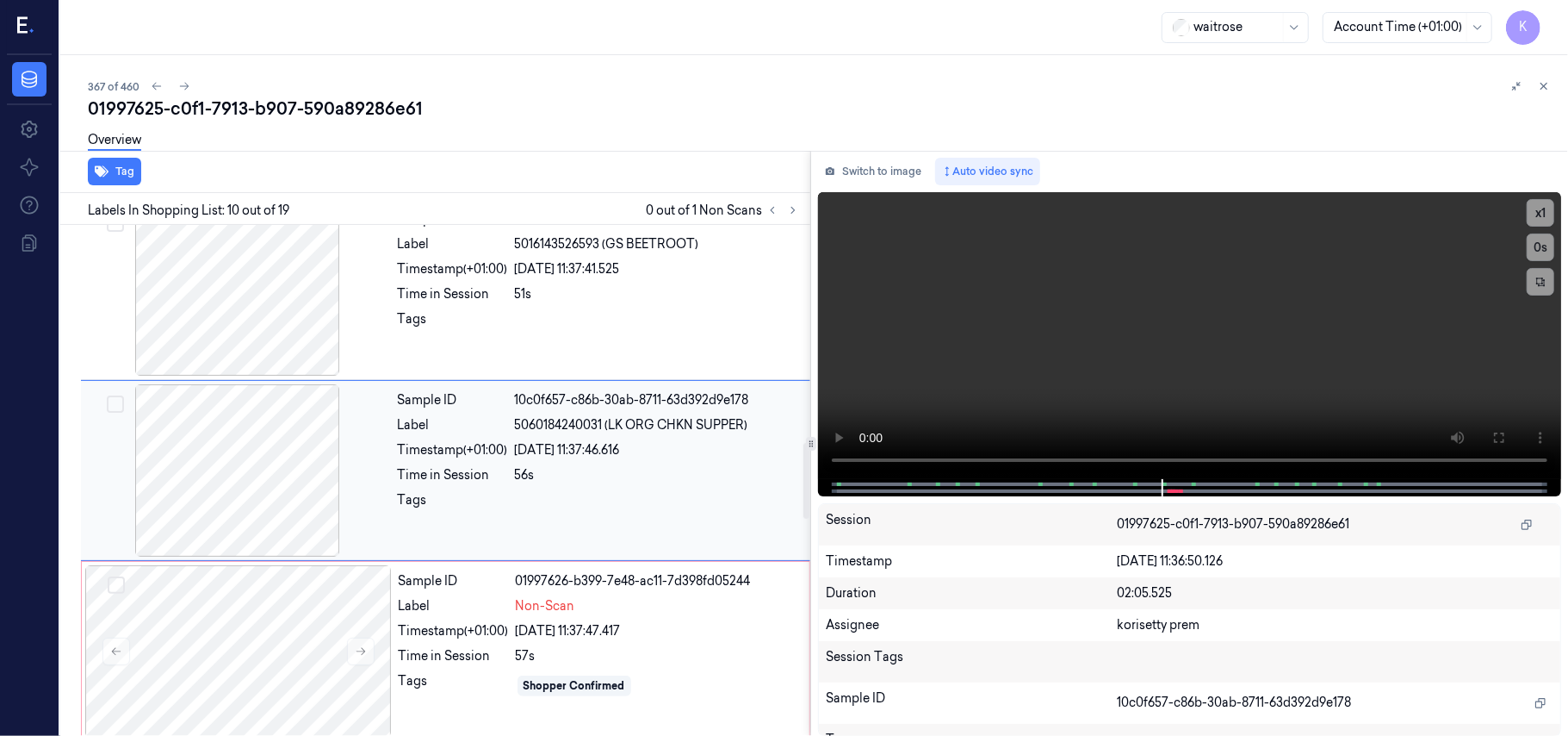
scroll to position [1466, 0]
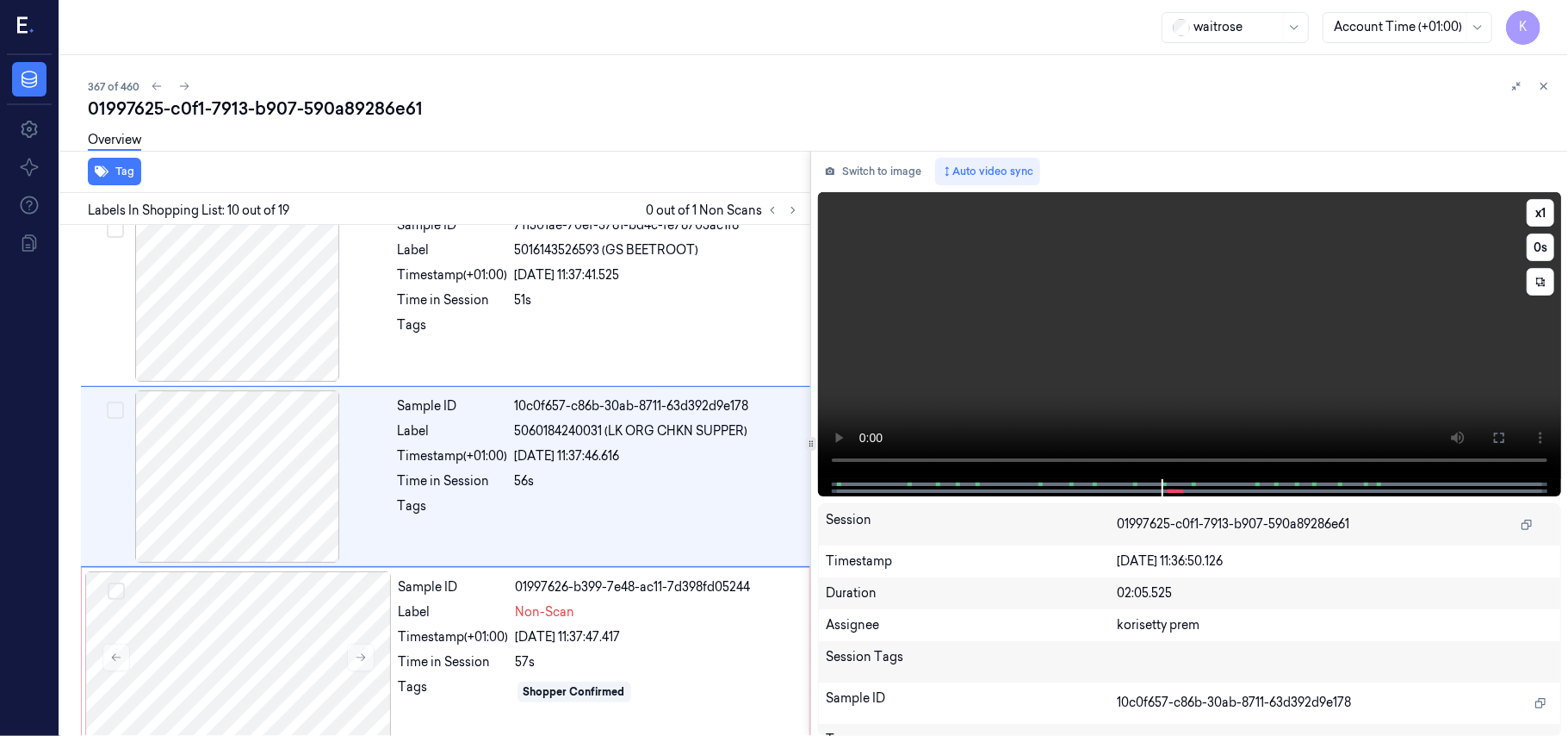
click at [1203, 325] on video at bounding box center [1190, 336] width 743 height 287
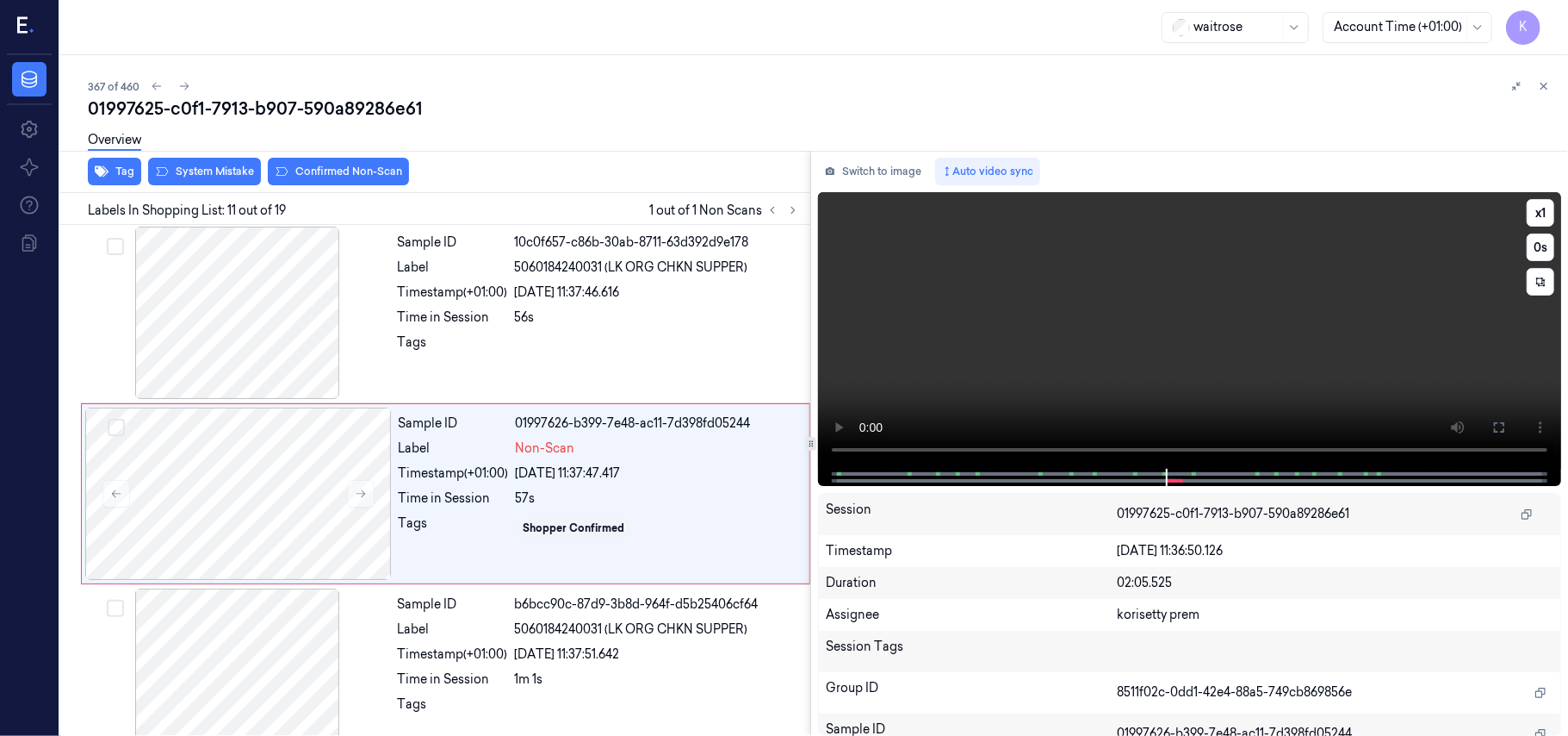
scroll to position [1648, 0]
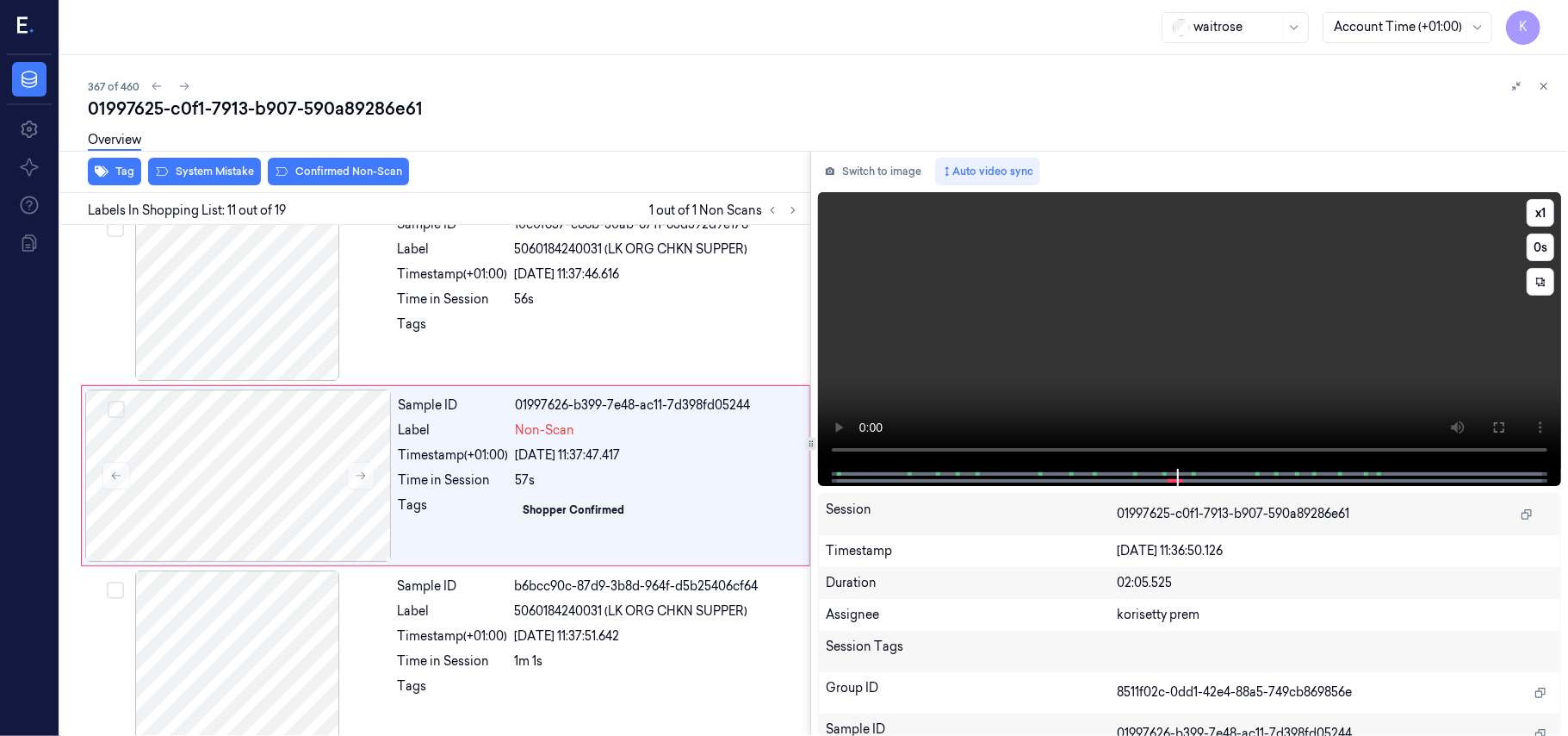
click at [1255, 321] on video at bounding box center [1190, 331] width 743 height 277
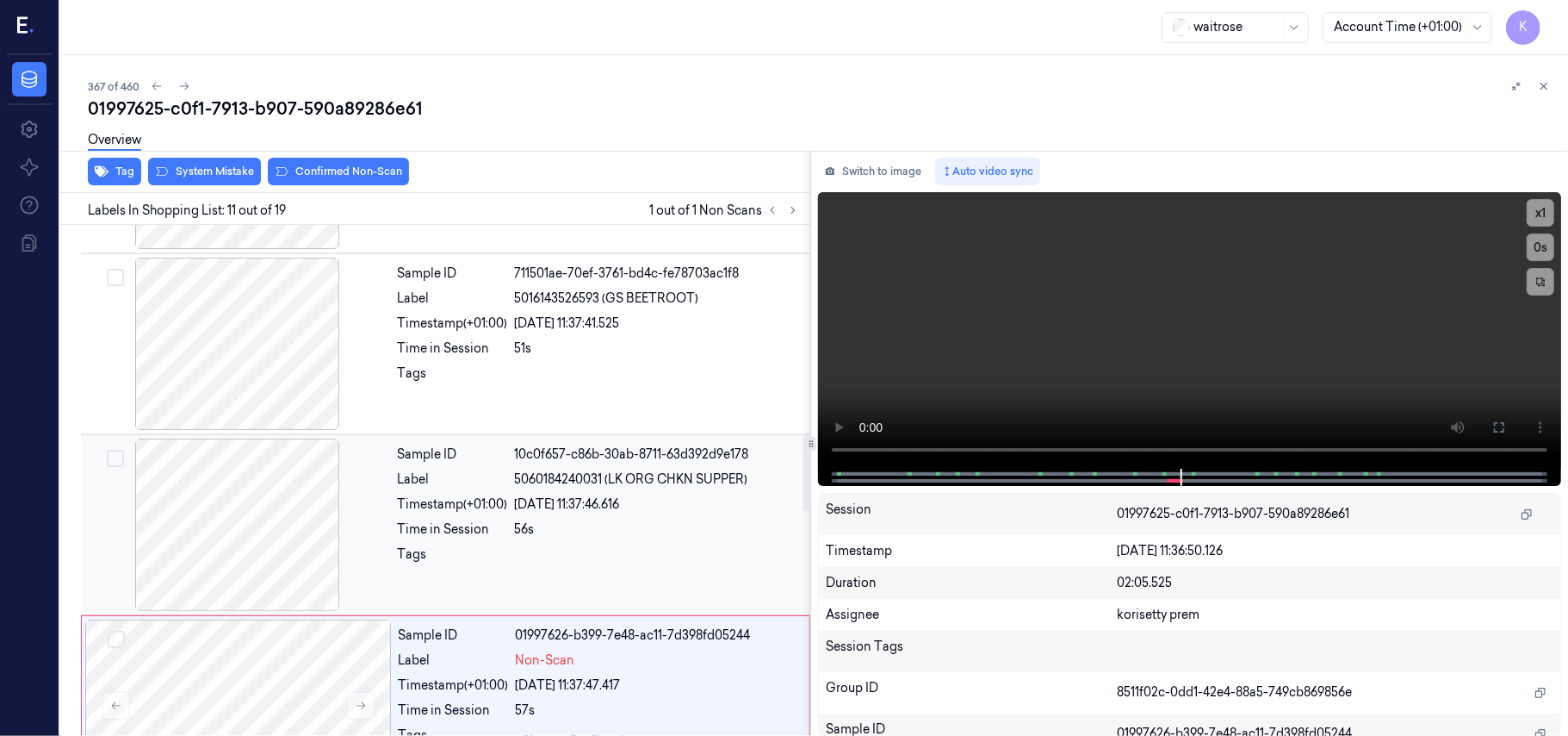
click at [556, 449] on div "10c0f657-c86b-30ab-8711-63d392d9e178" at bounding box center [657, 454] width 285 height 18
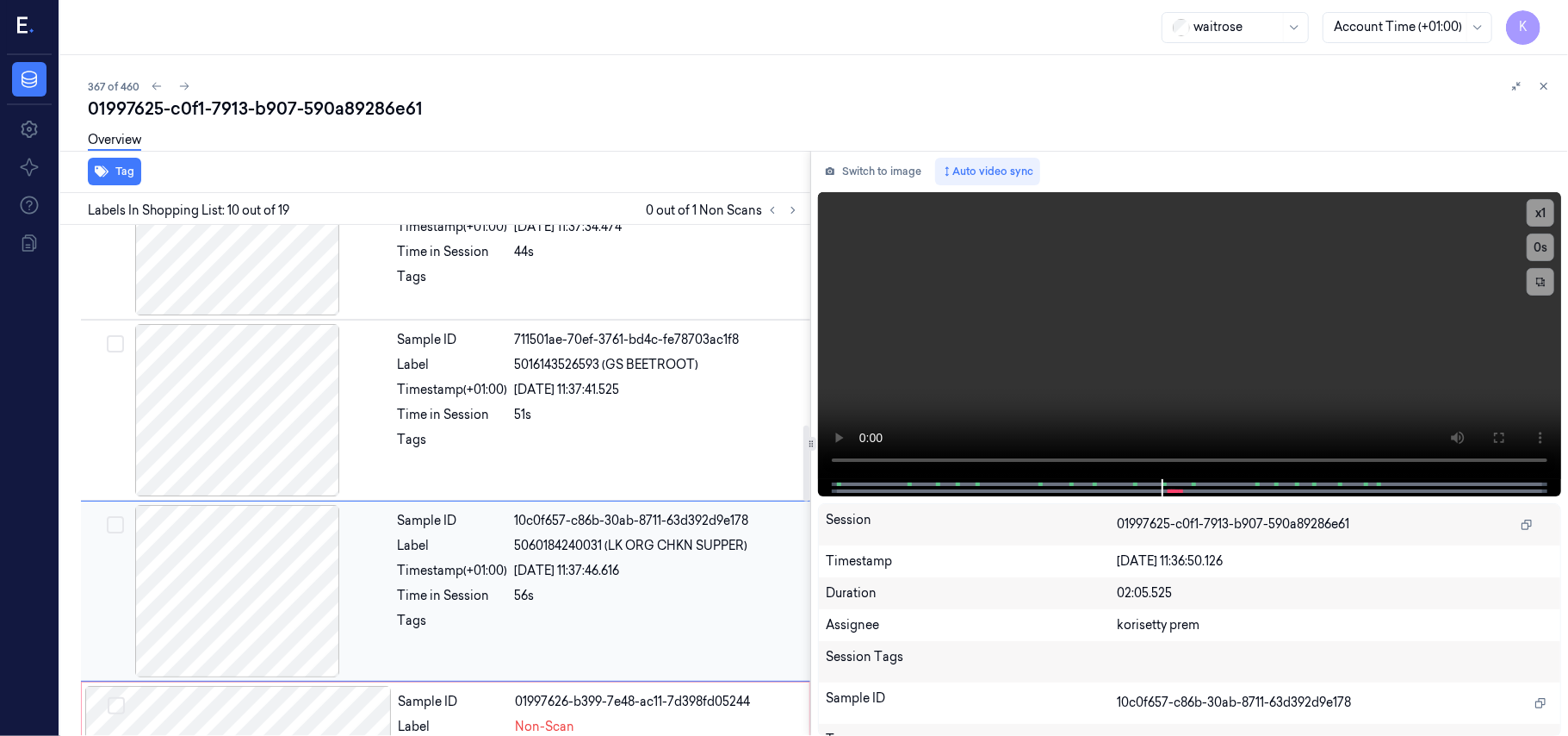
scroll to position [1582, 0]
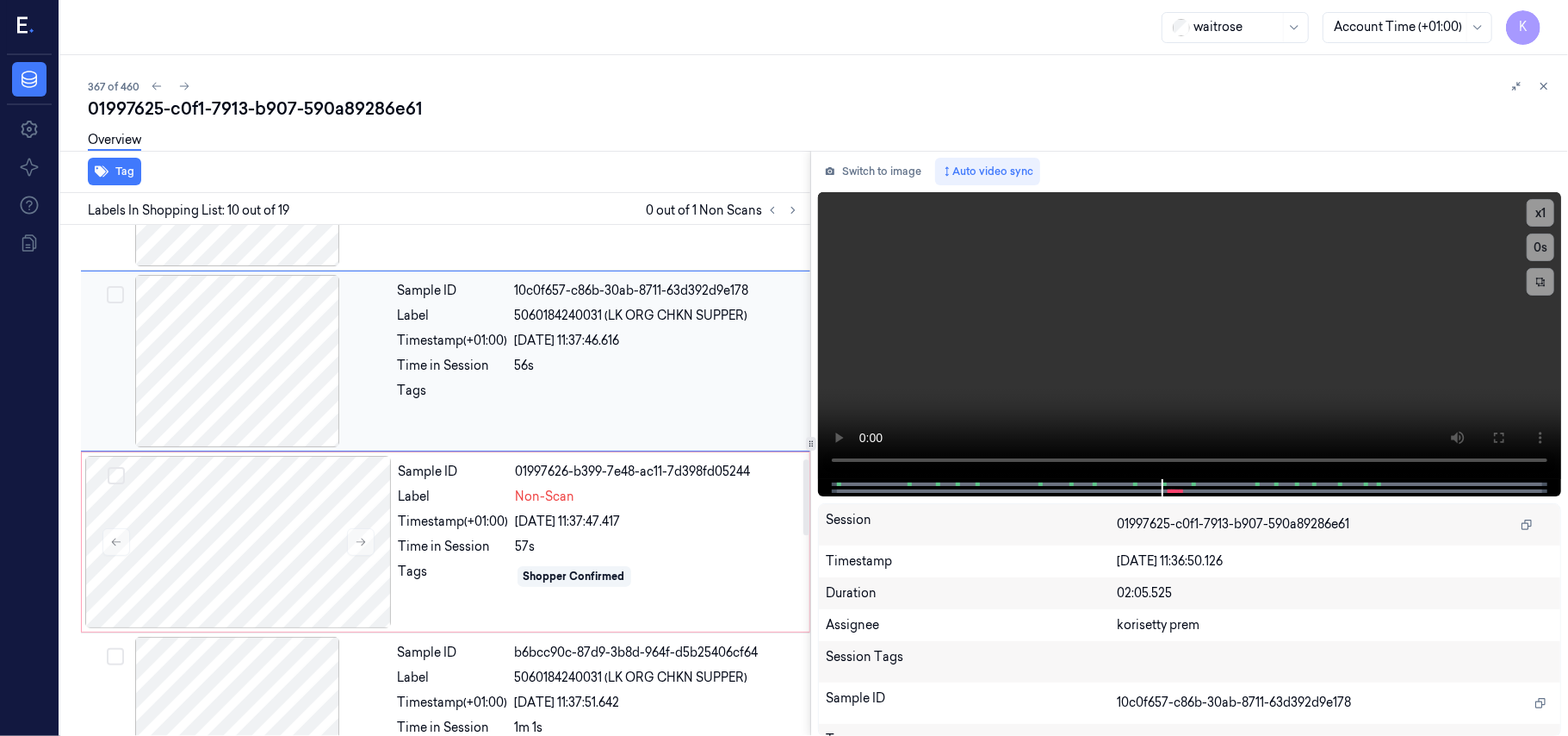
click at [539, 321] on span "5060184240031 (LK ORG CHKN SUPPER)" at bounding box center [631, 316] width 233 height 18
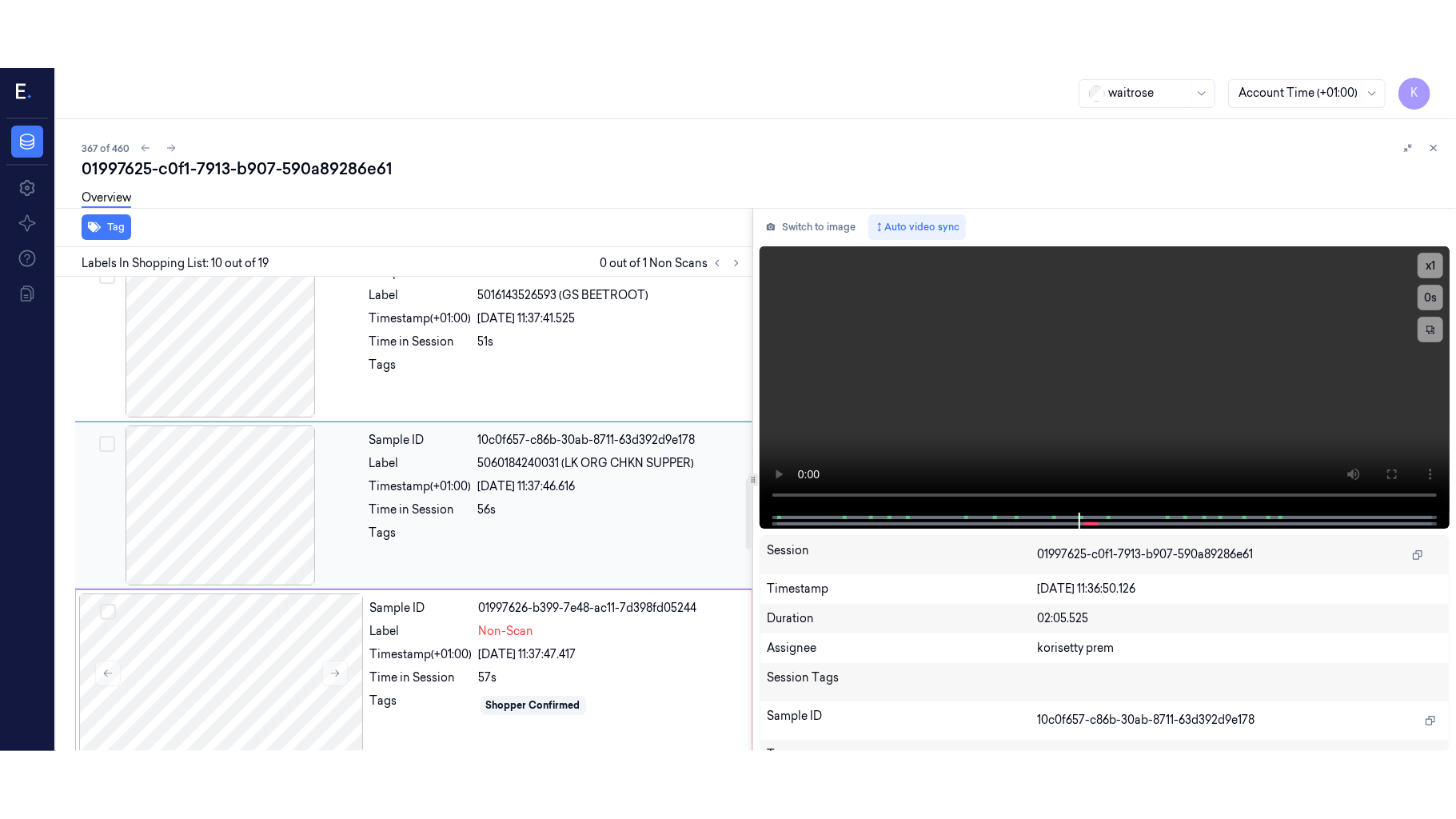
scroll to position [1361, 0]
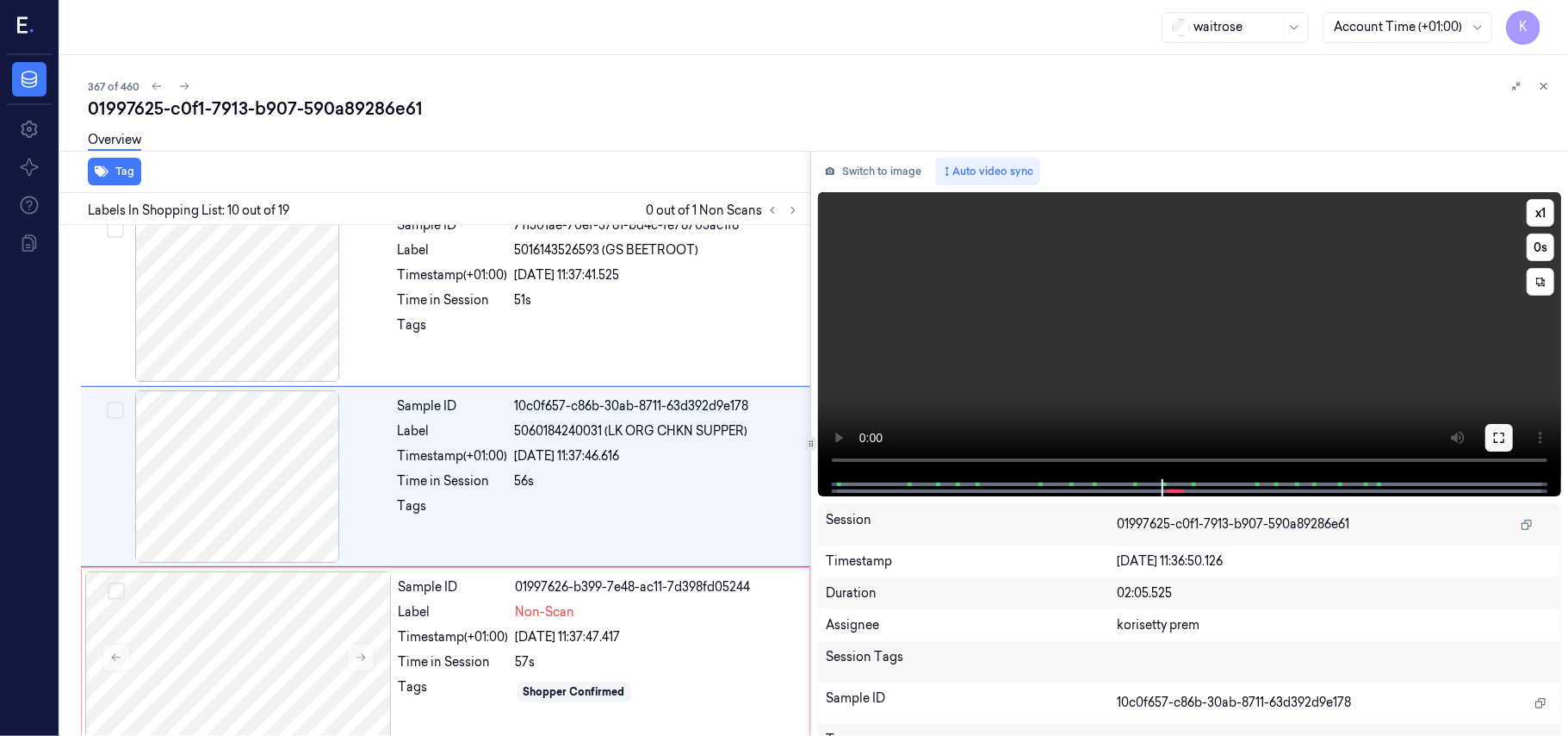
click at [1493, 439] on icon at bounding box center [1499, 437] width 14 height 14
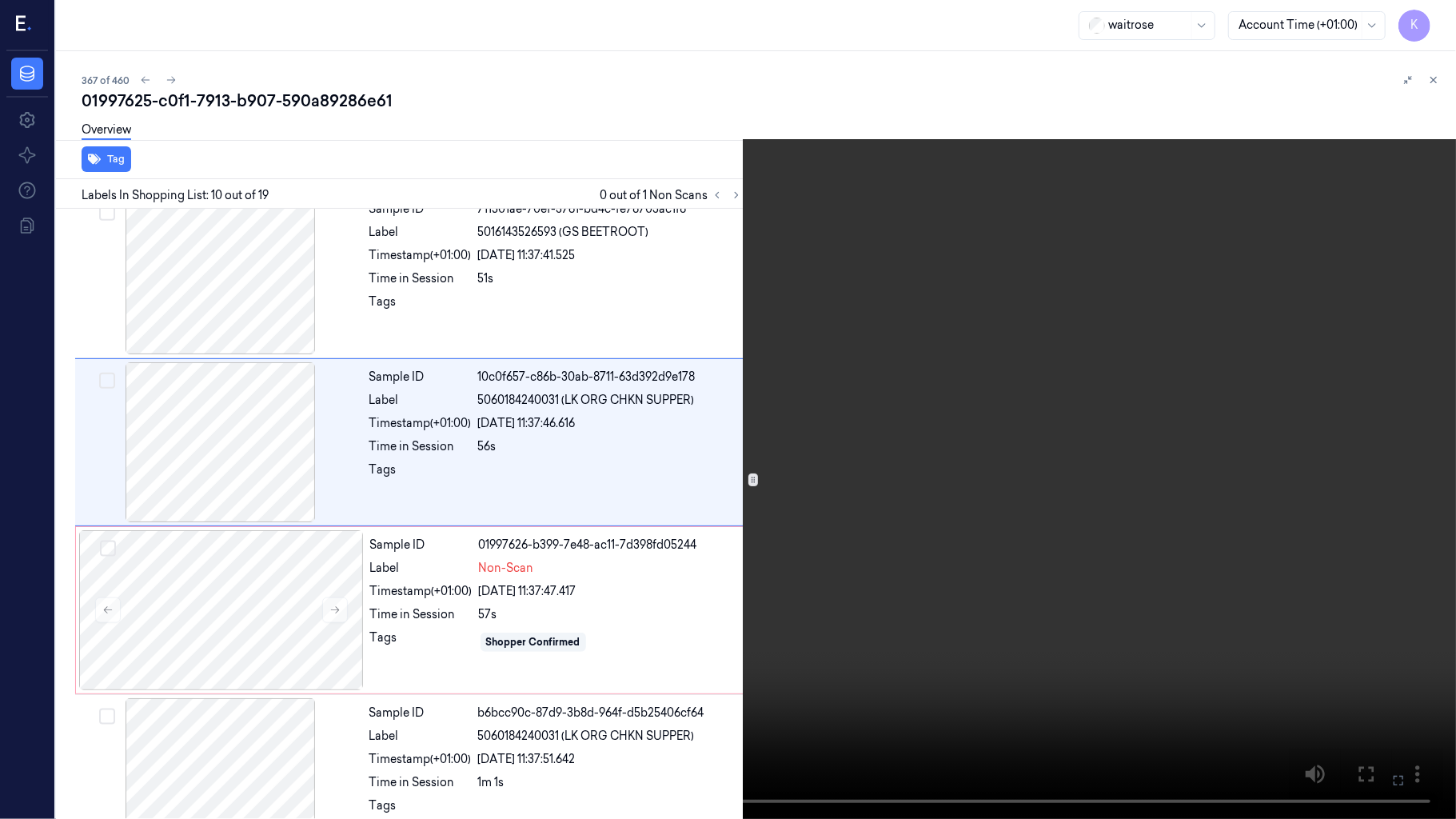
click at [828, 509] on video at bounding box center [728, 410] width 1456 height 819
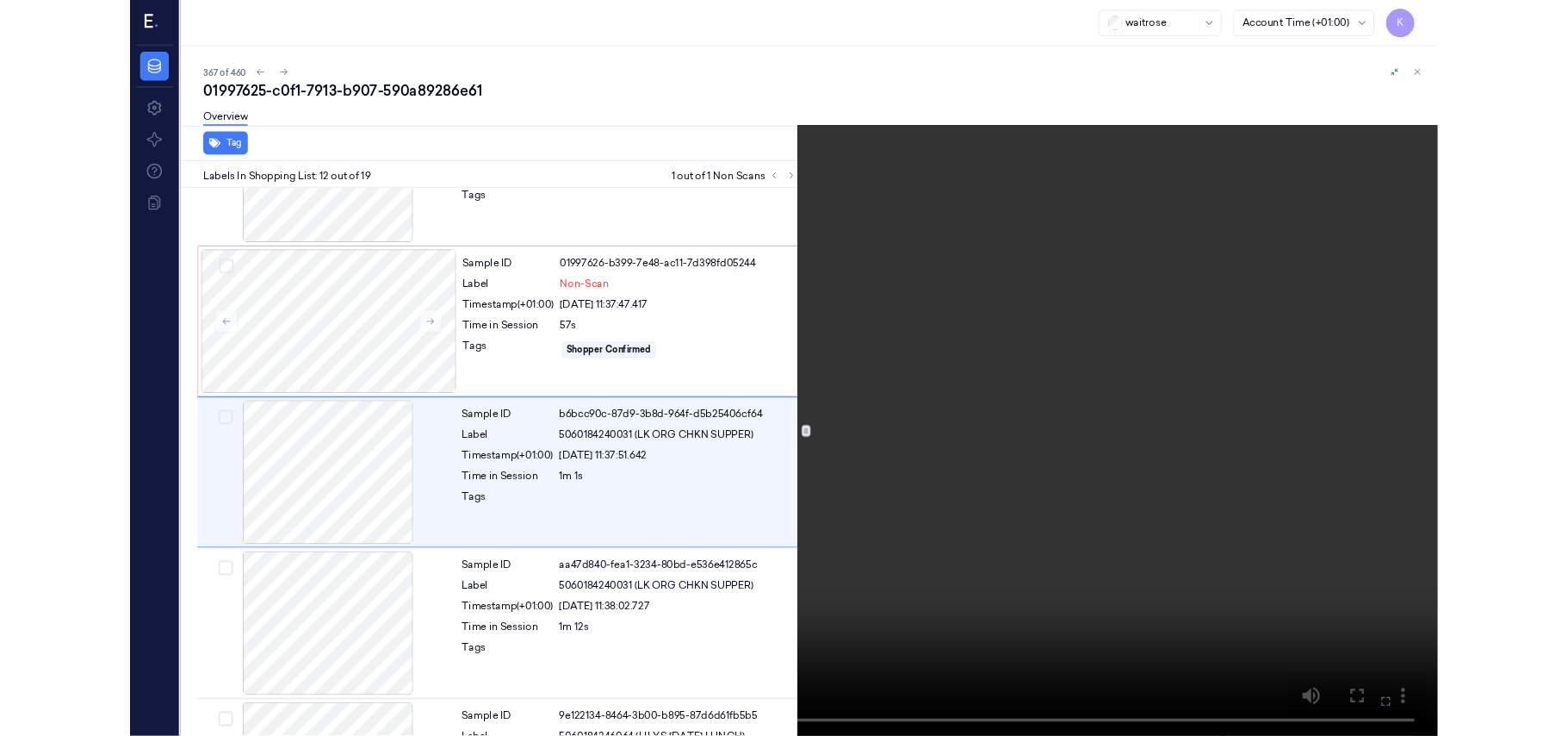
scroll to position [1758, 0]
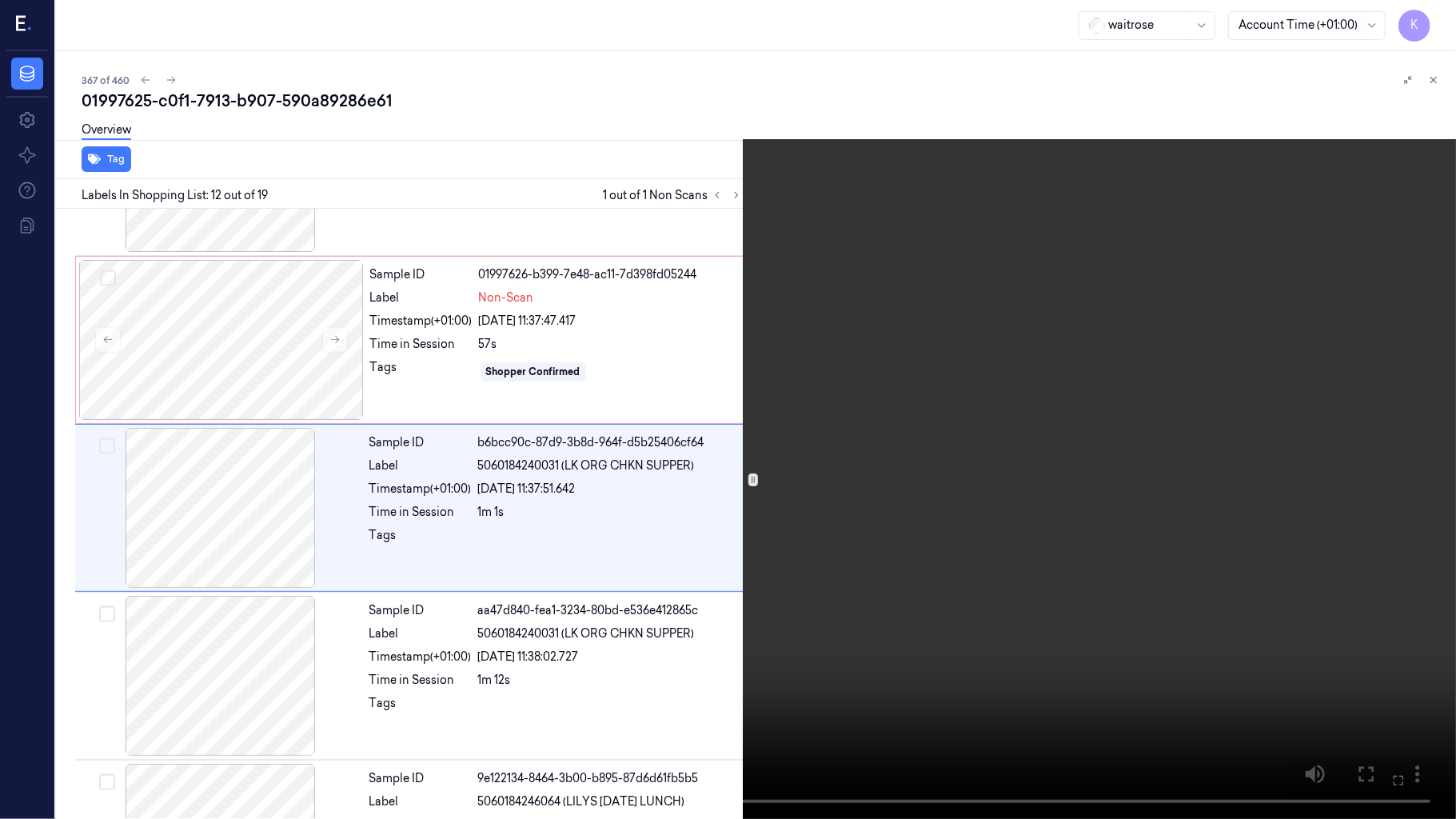
click at [0, 0] on icon at bounding box center [0, 0] width 0 height 0
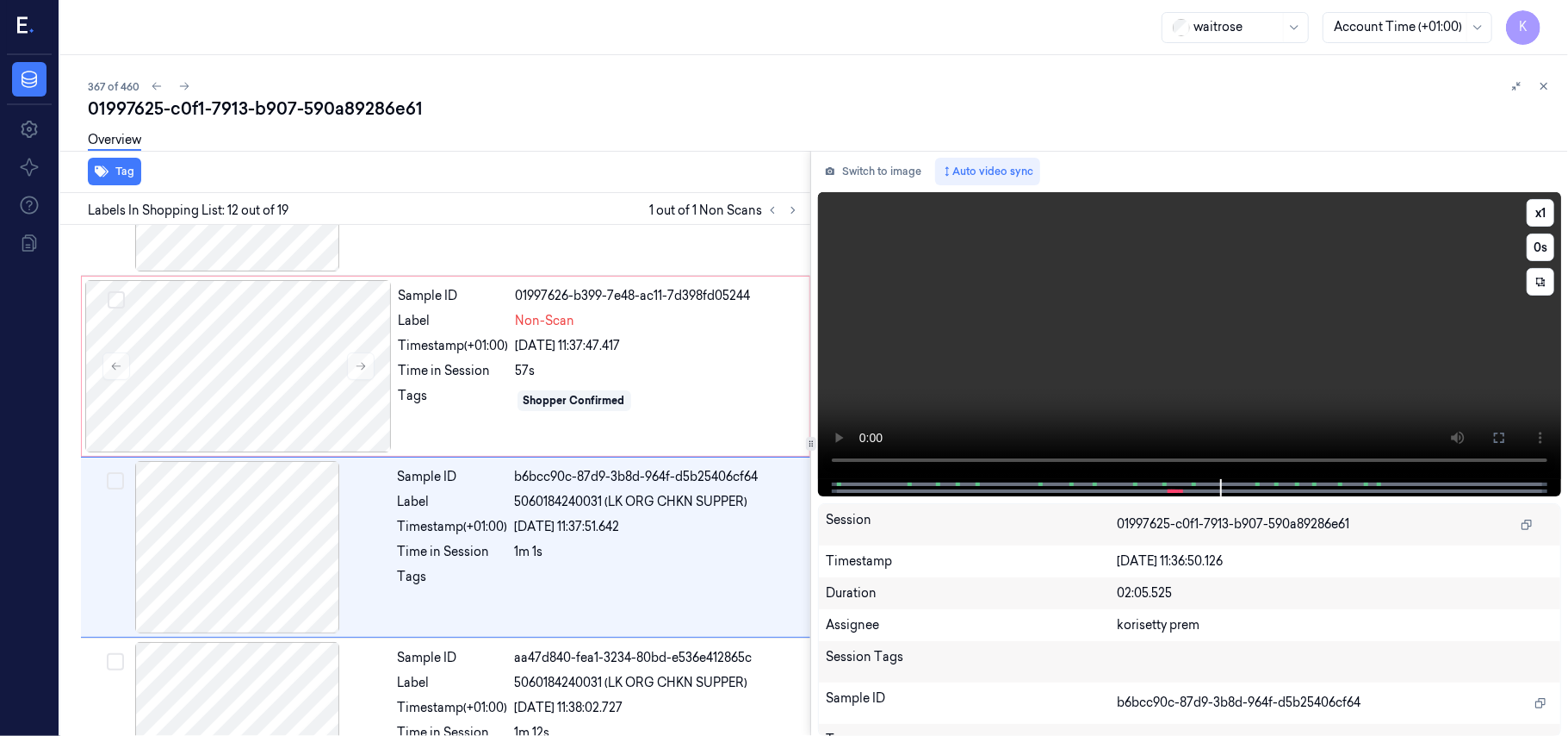
click at [1137, 333] on video at bounding box center [1190, 336] width 743 height 287
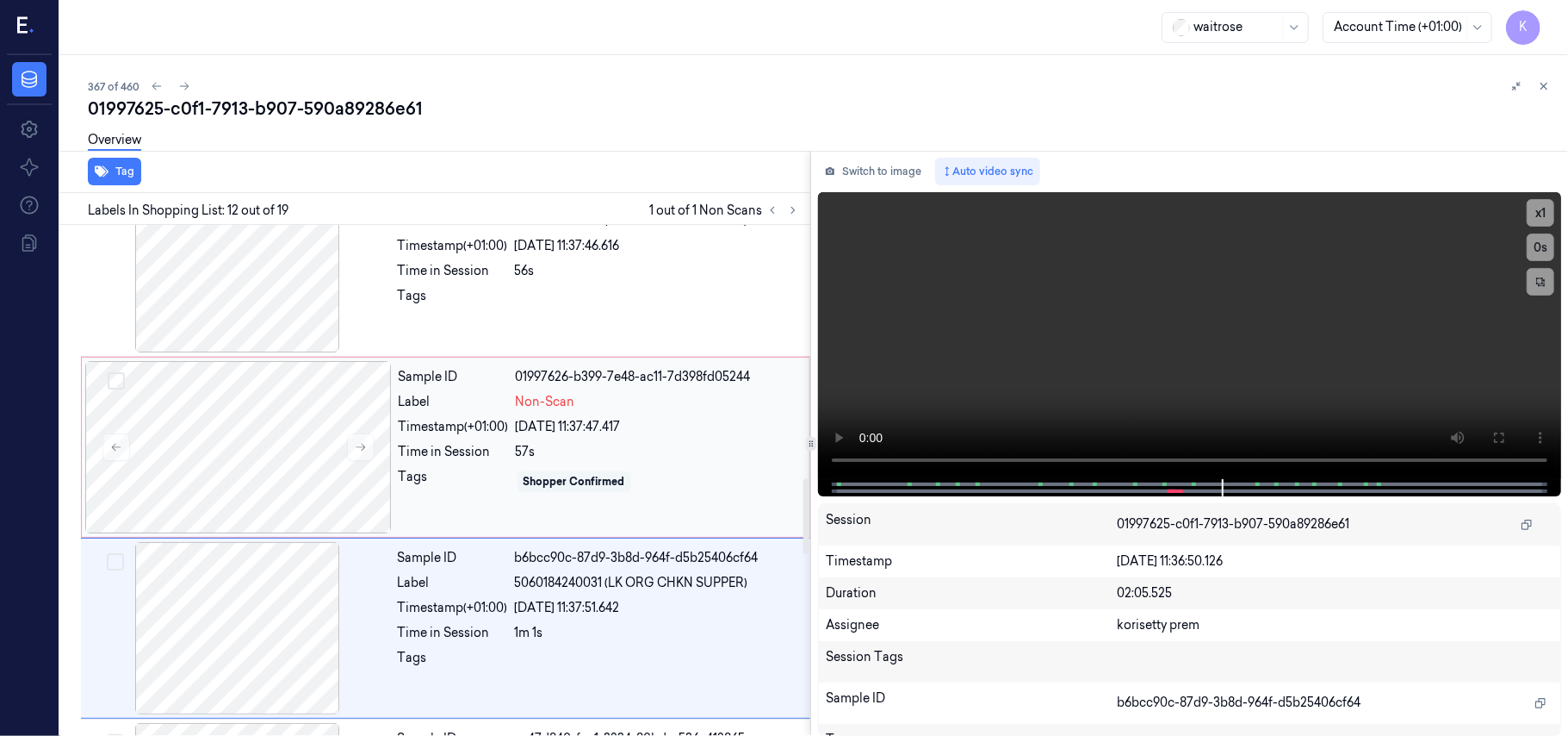
scroll to position [1714, 0]
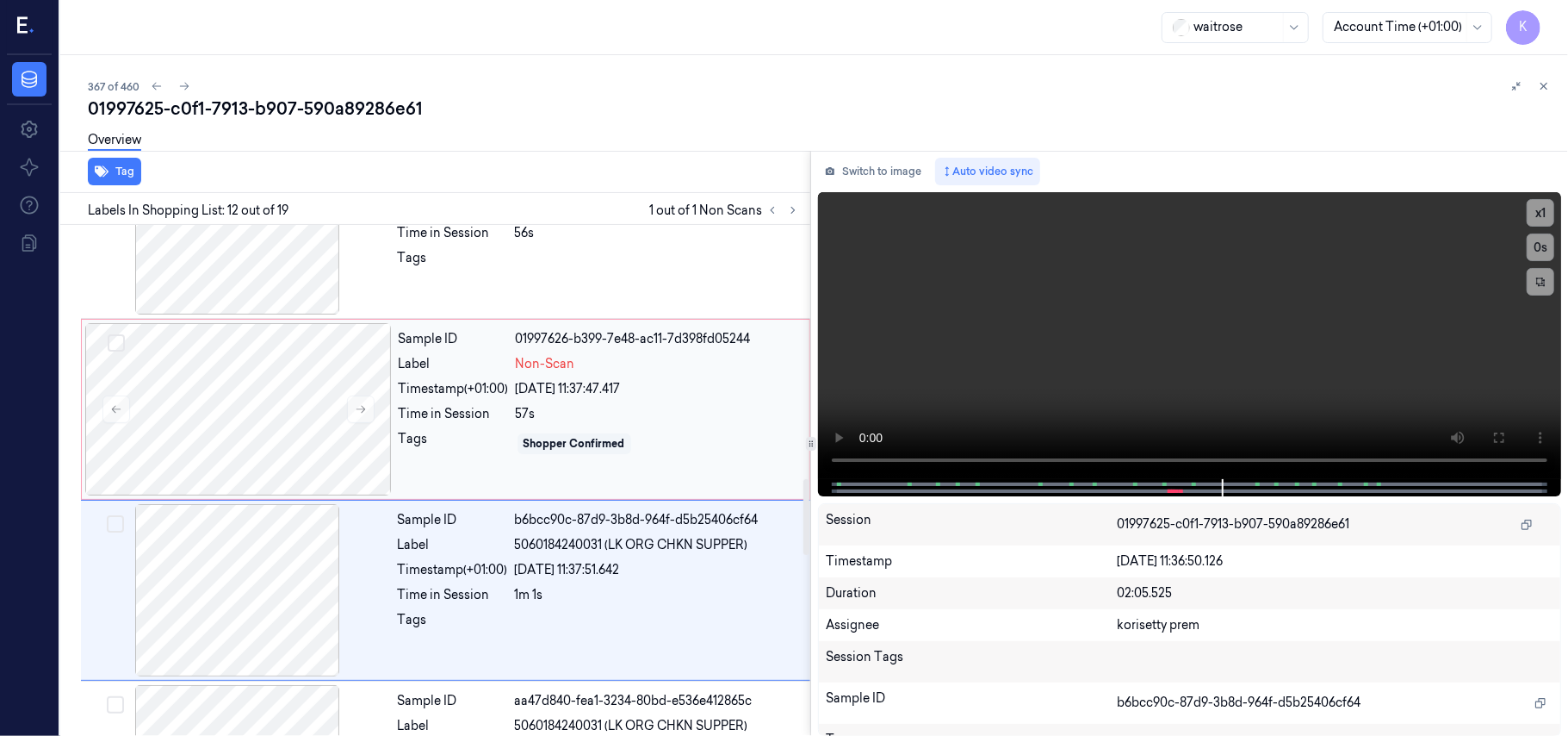
click at [548, 403] on div "Sample ID 01997626-b399-7e48-ac11-7d398fd05244 Label Non-Scan Timestamp (+01:00…" at bounding box center [599, 408] width 414 height 172
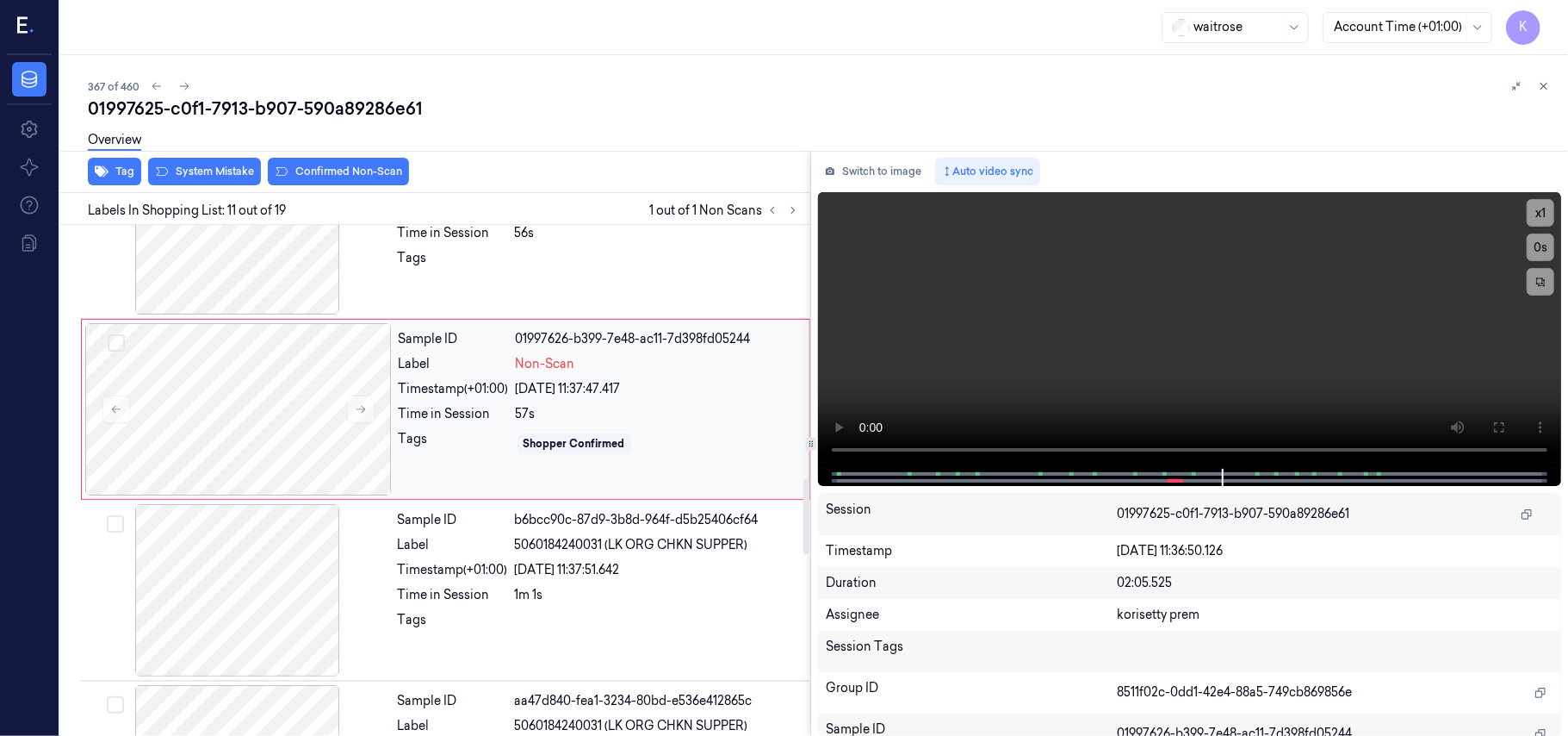
scroll to position [1648, 0]
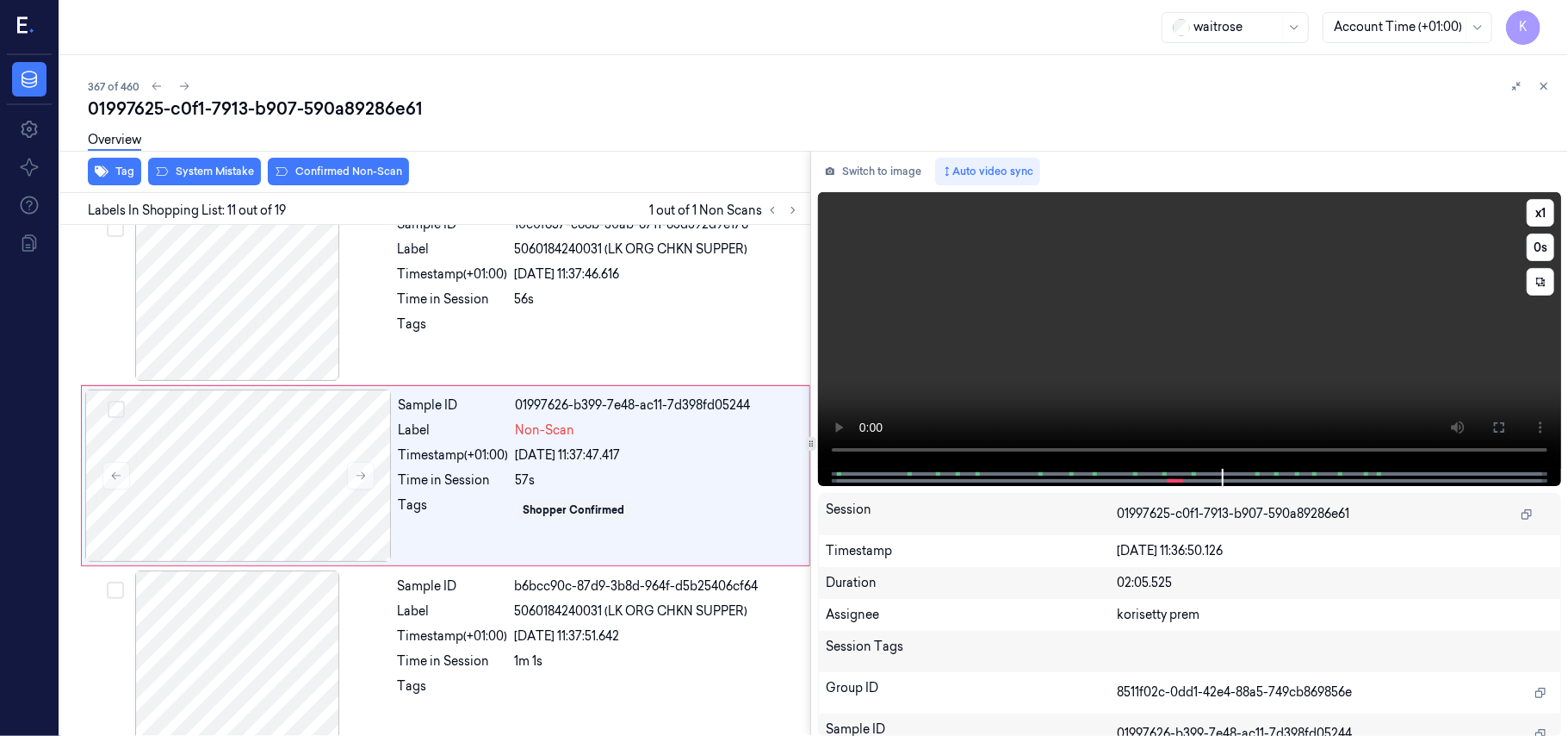
click at [1352, 314] on video at bounding box center [1190, 331] width 743 height 277
click at [1204, 362] on video at bounding box center [1190, 331] width 743 height 277
click at [1247, 352] on video at bounding box center [1190, 331] width 743 height 277
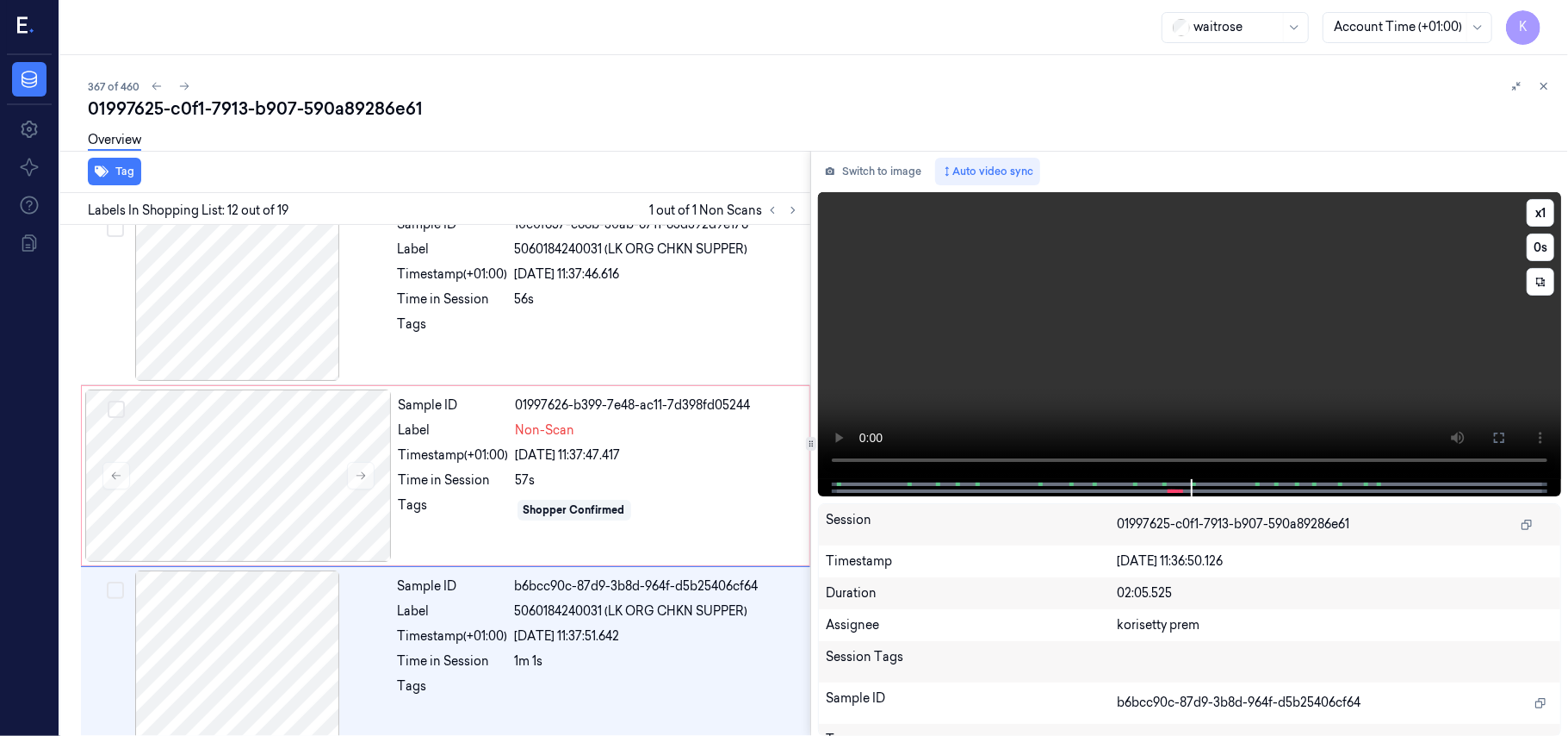
scroll to position [1830, 0]
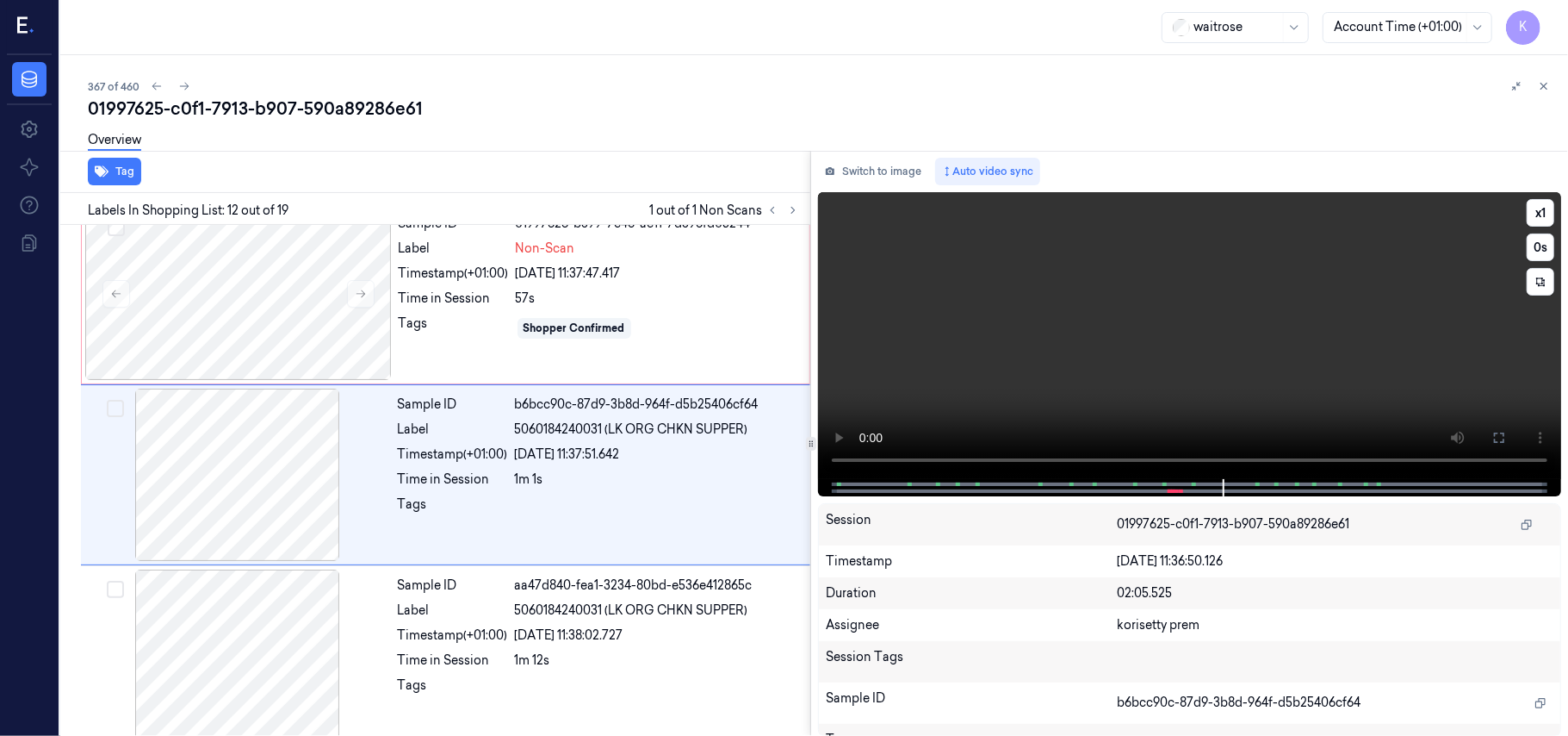
click at [1244, 349] on video at bounding box center [1190, 336] width 743 height 287
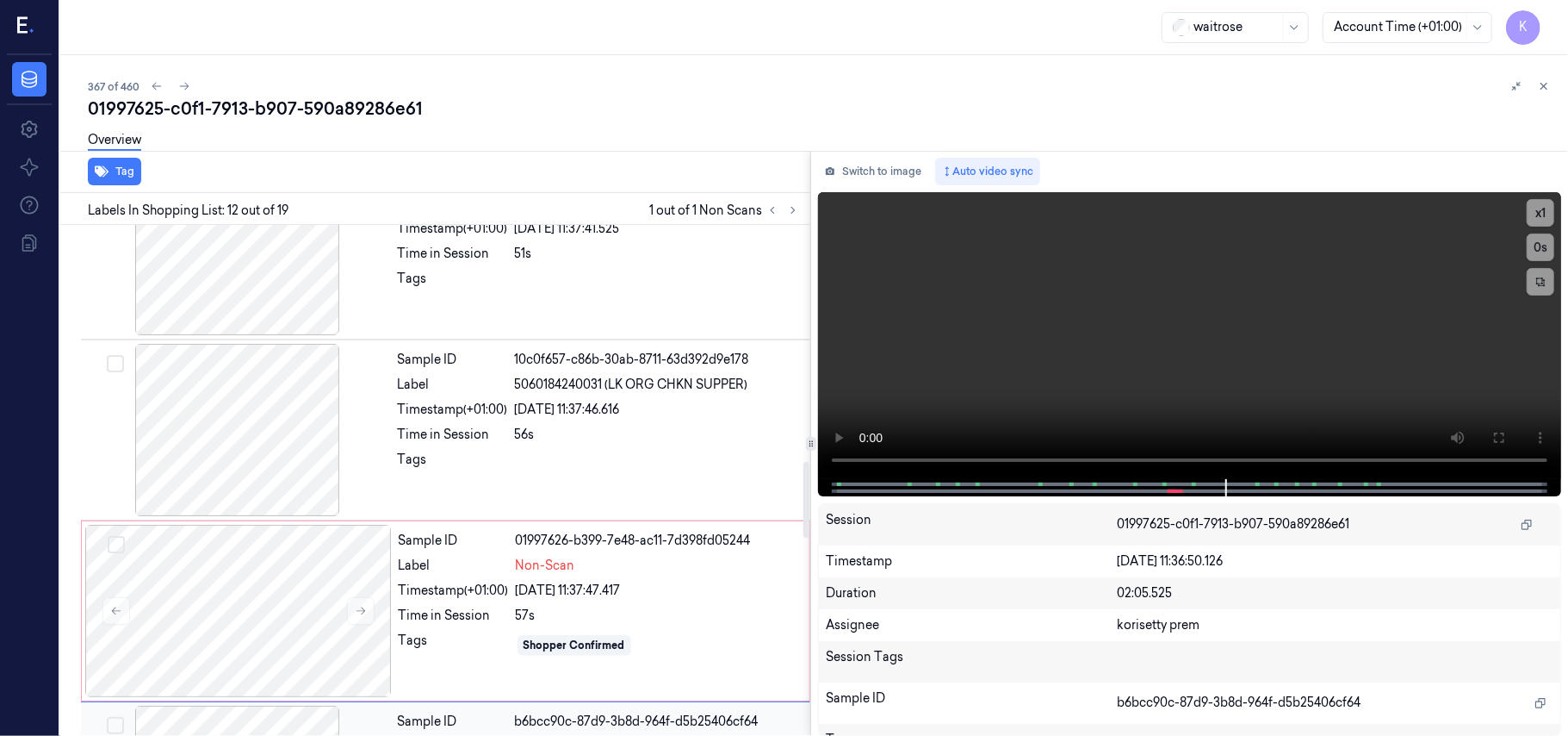
scroll to position [1485, 0]
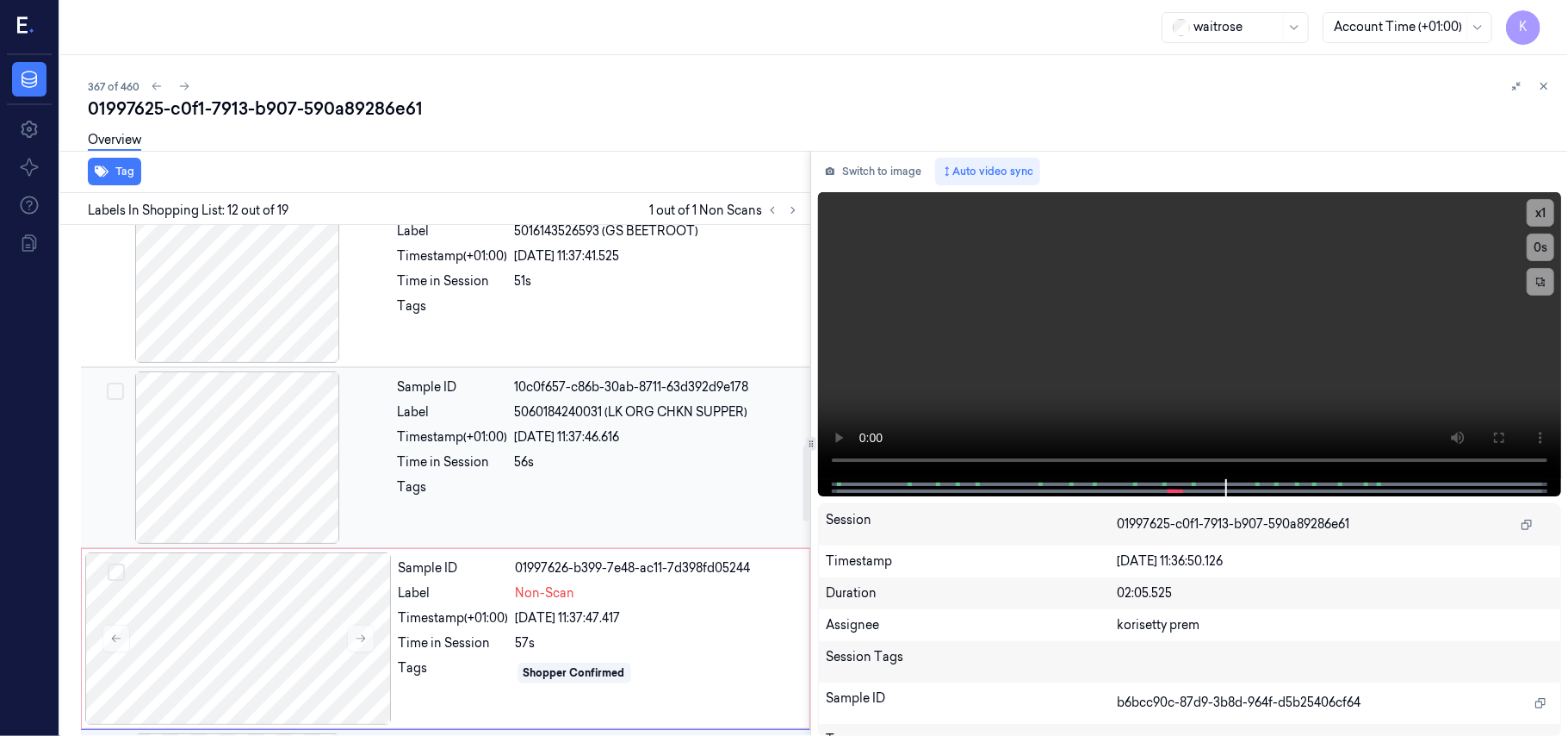
click at [256, 458] on div at bounding box center [238, 457] width 307 height 172
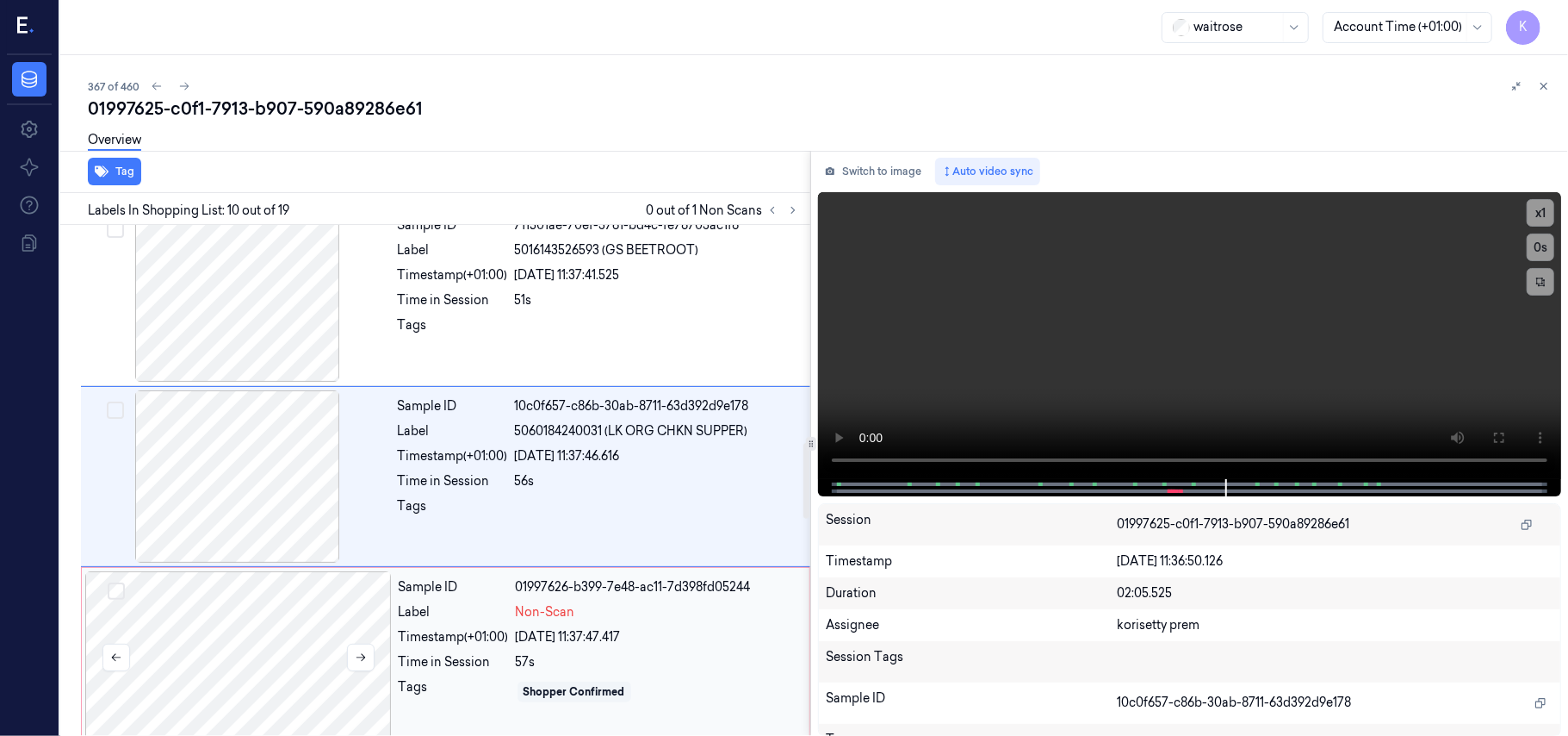
scroll to position [1582, 0]
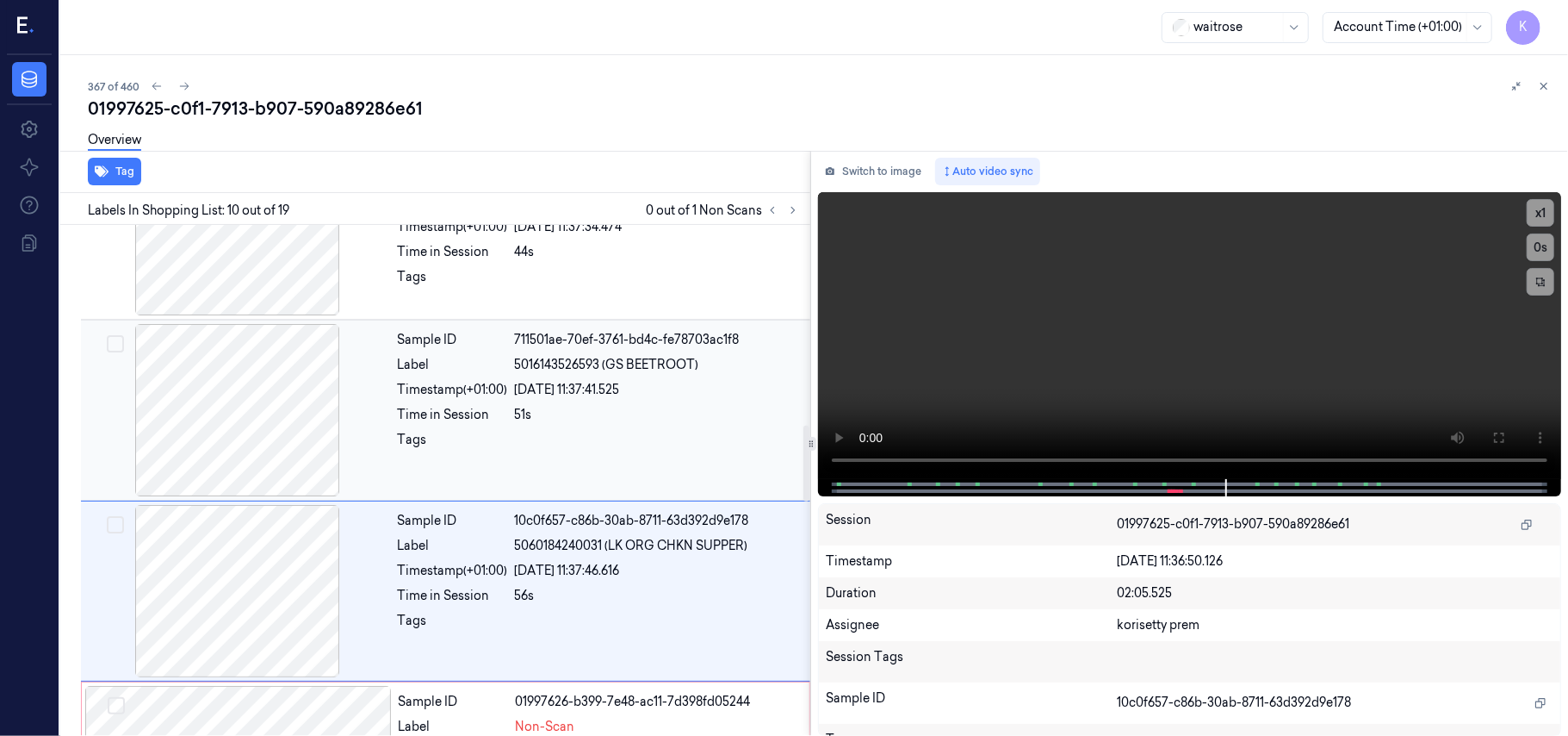
click at [274, 430] on div at bounding box center [238, 409] width 307 height 172
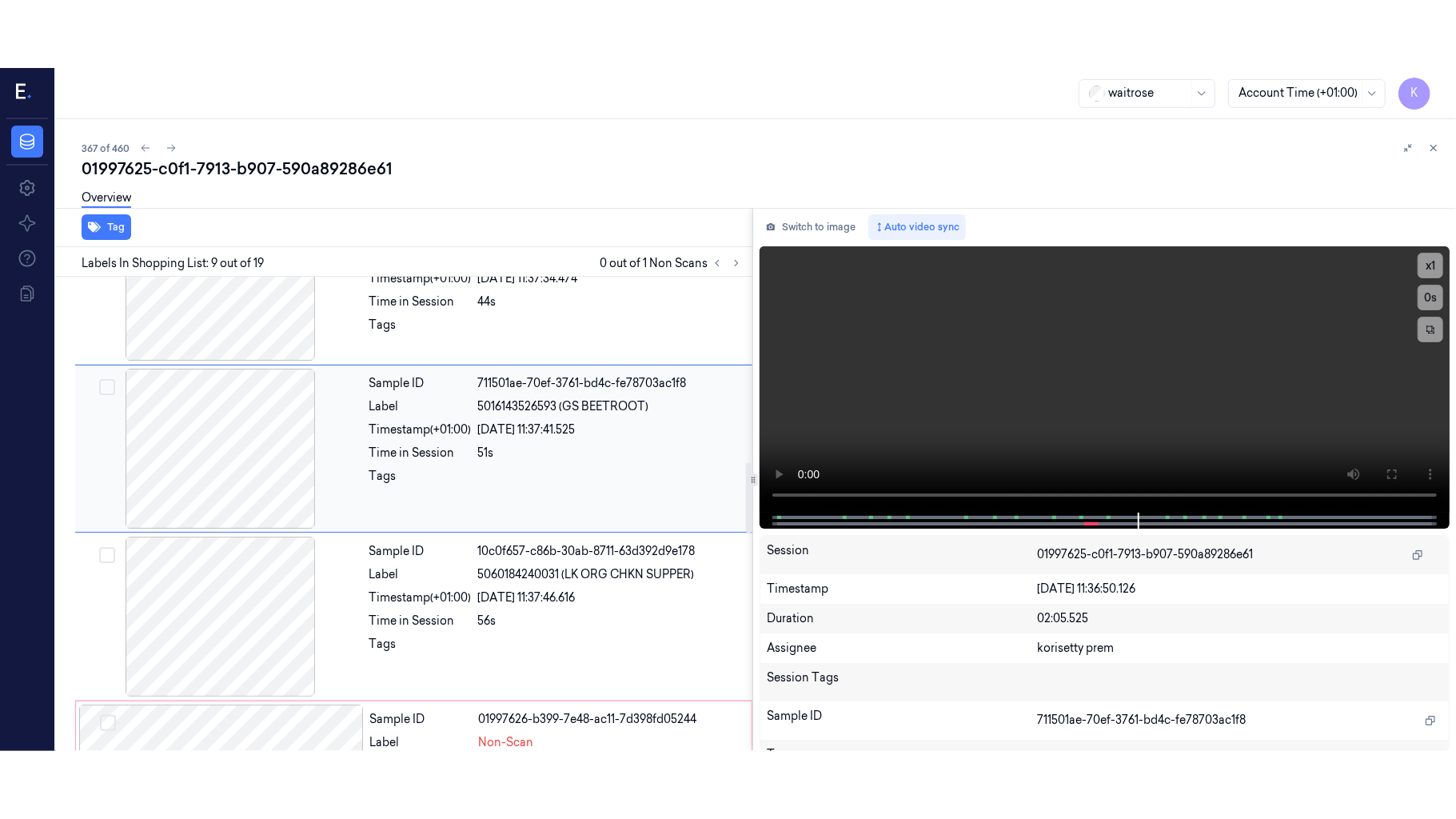
scroll to position [1193, 0]
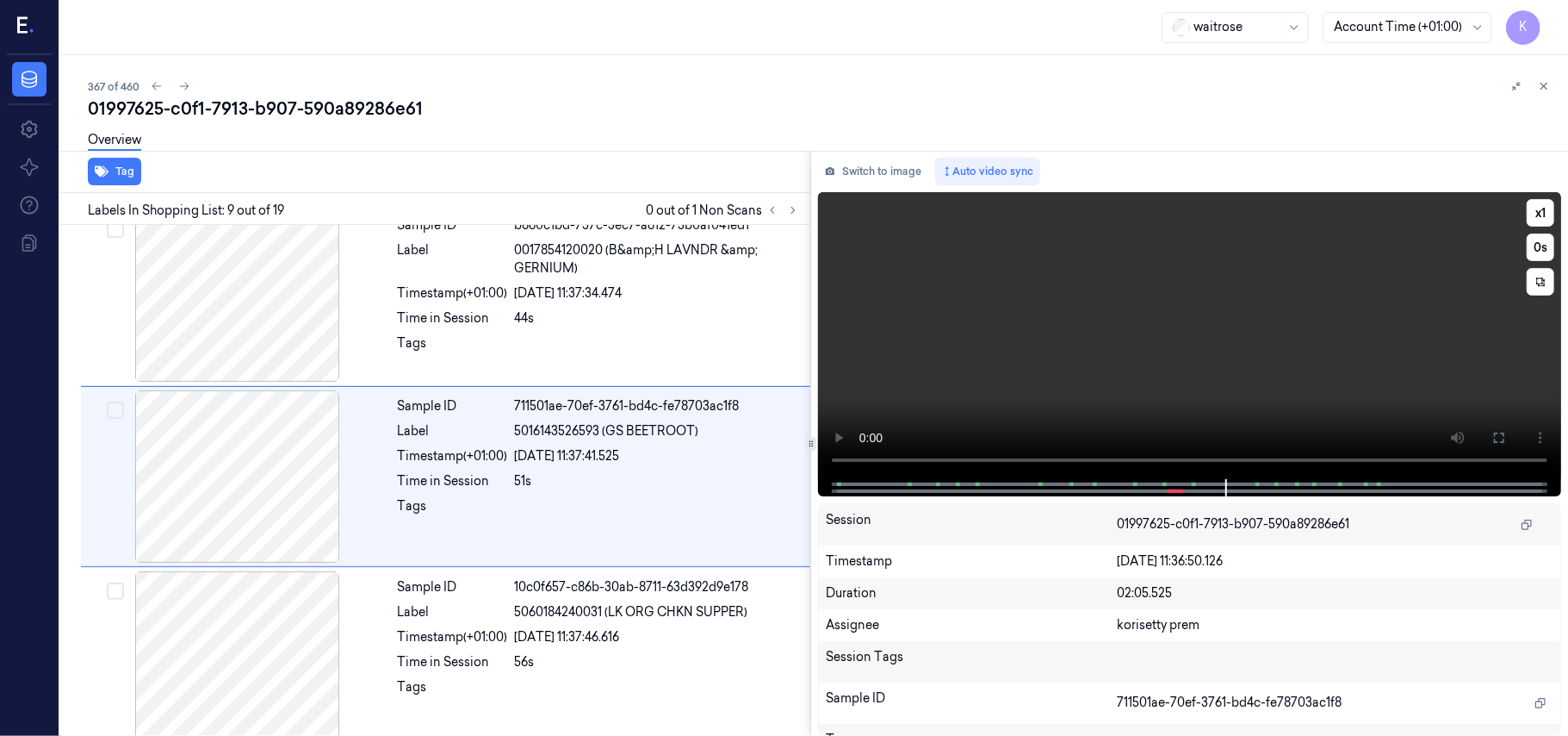
click at [1502, 434] on icon at bounding box center [1499, 437] width 14 height 14
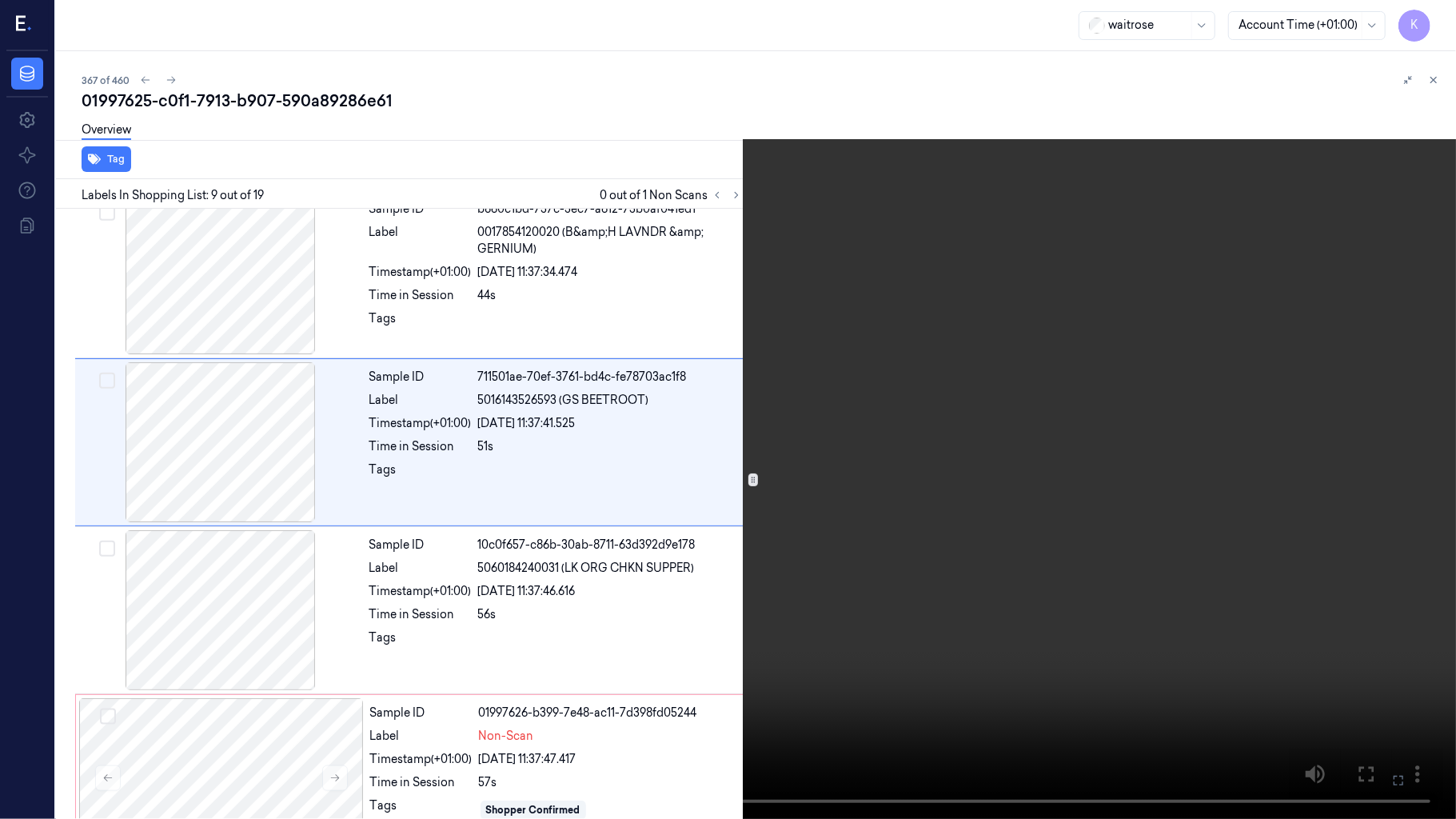
click at [740, 587] on video at bounding box center [728, 410] width 1456 height 819
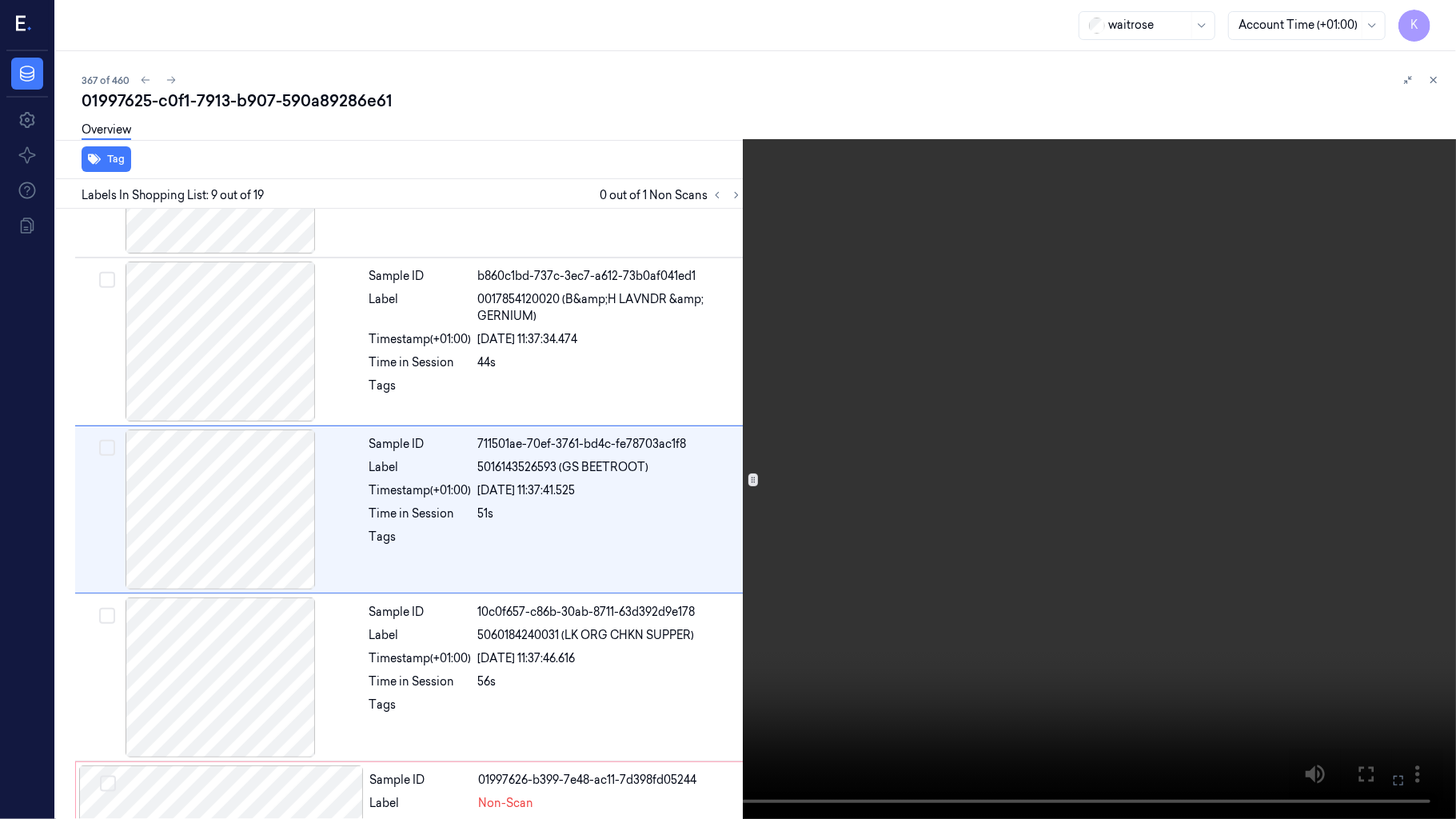
click at [992, 456] on video at bounding box center [728, 410] width 1456 height 819
click at [999, 458] on video at bounding box center [728, 410] width 1456 height 819
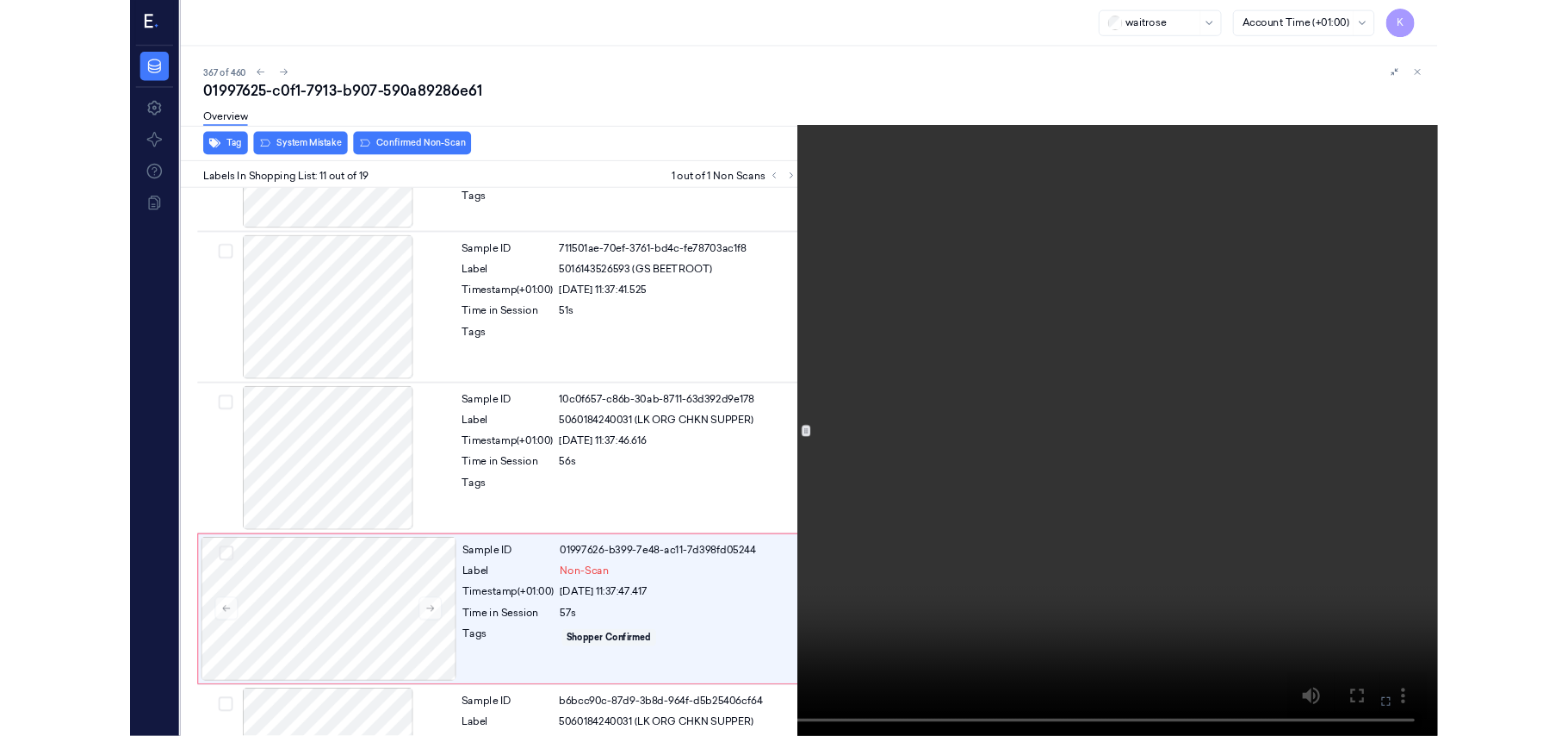
scroll to position [1576, 0]
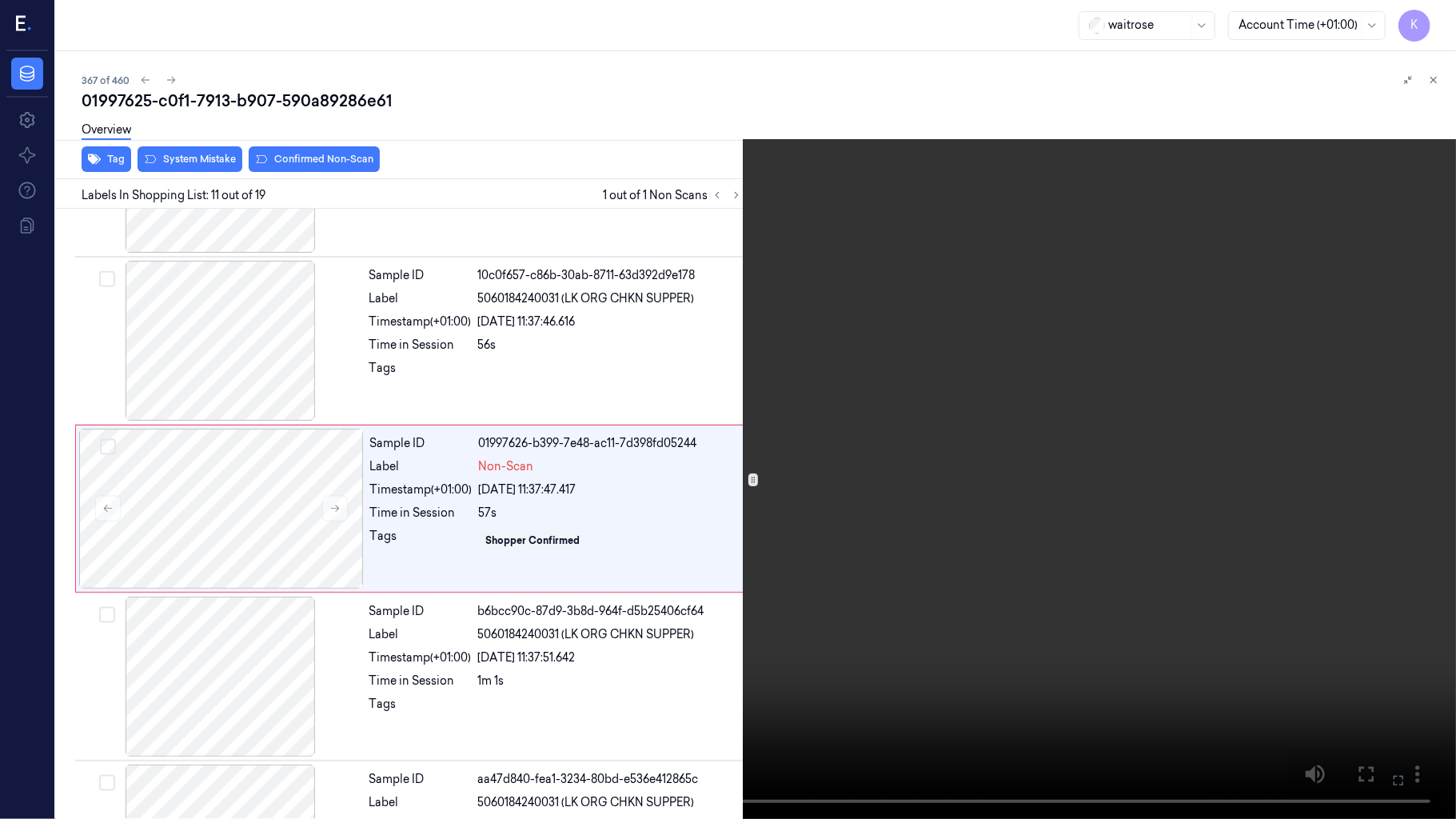
click at [836, 606] on video at bounding box center [728, 410] width 1456 height 819
click at [0, 0] on icon at bounding box center [0, 0] width 0 height 0
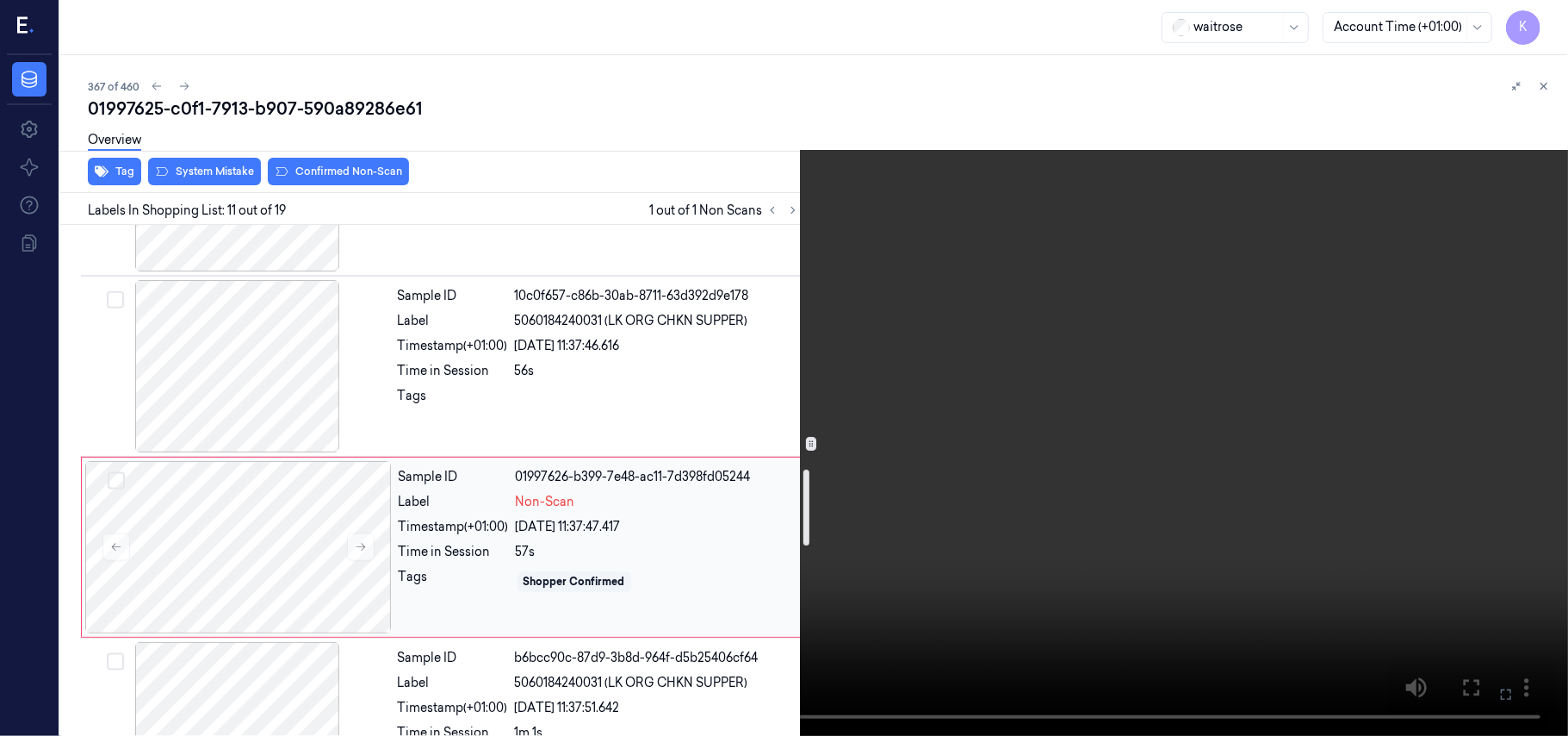
scroll to position [1690, 0]
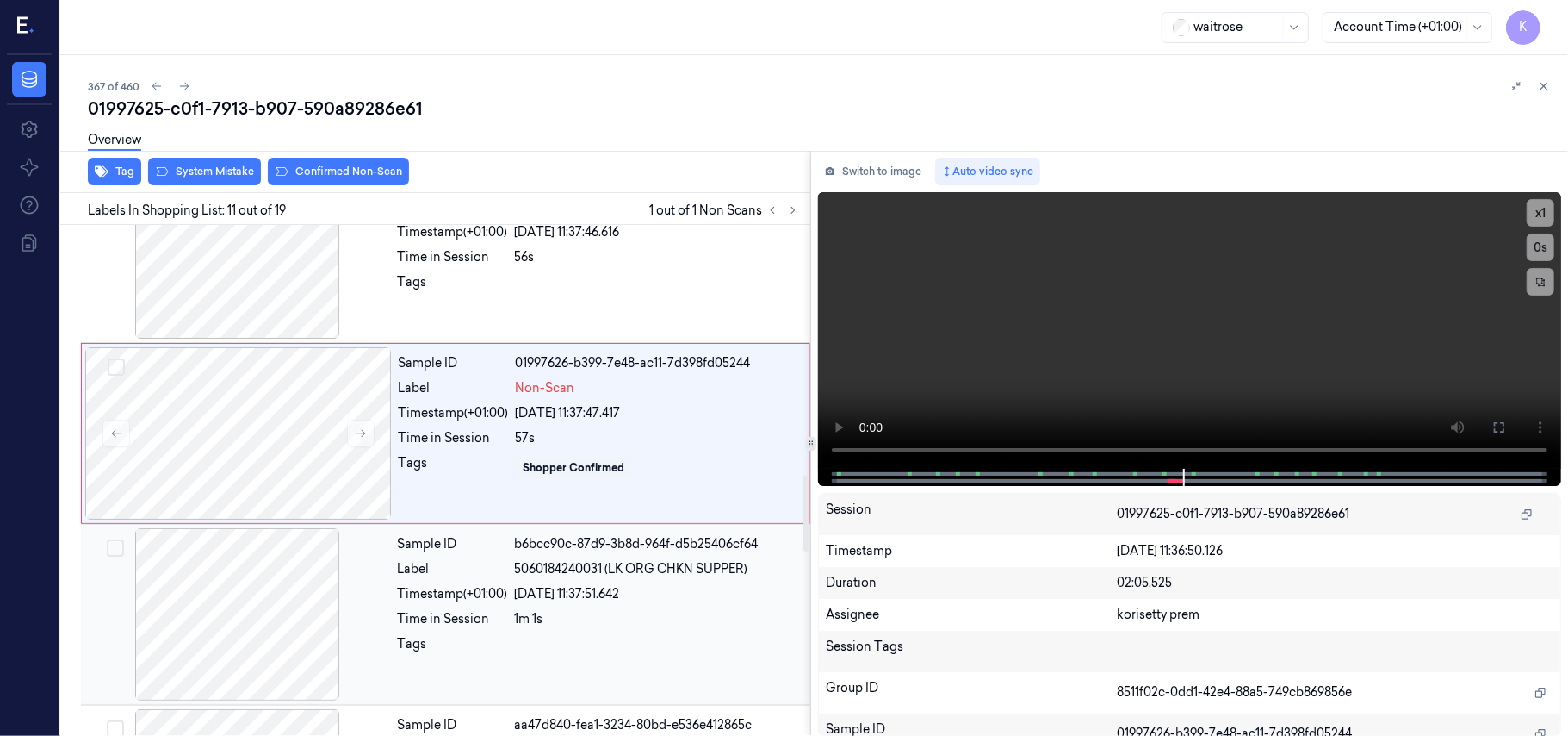
click at [589, 584] on div "Sample ID b6bcc90c-87d9-3b8d-964f-d5b25406cf64 Label 5060184240031 (LK ORG CHKN…" at bounding box center [599, 613] width 416 height 172
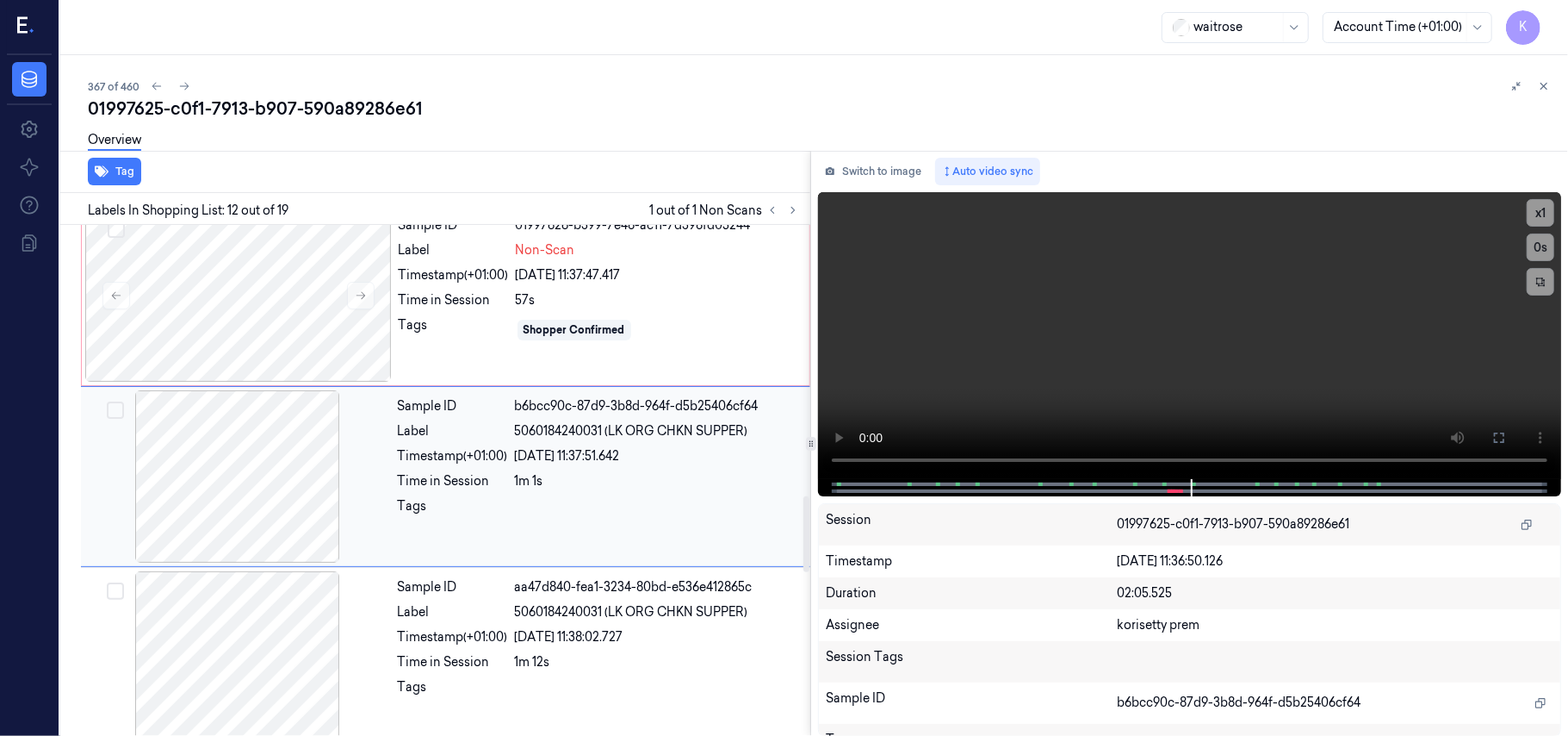
scroll to position [1830, 0]
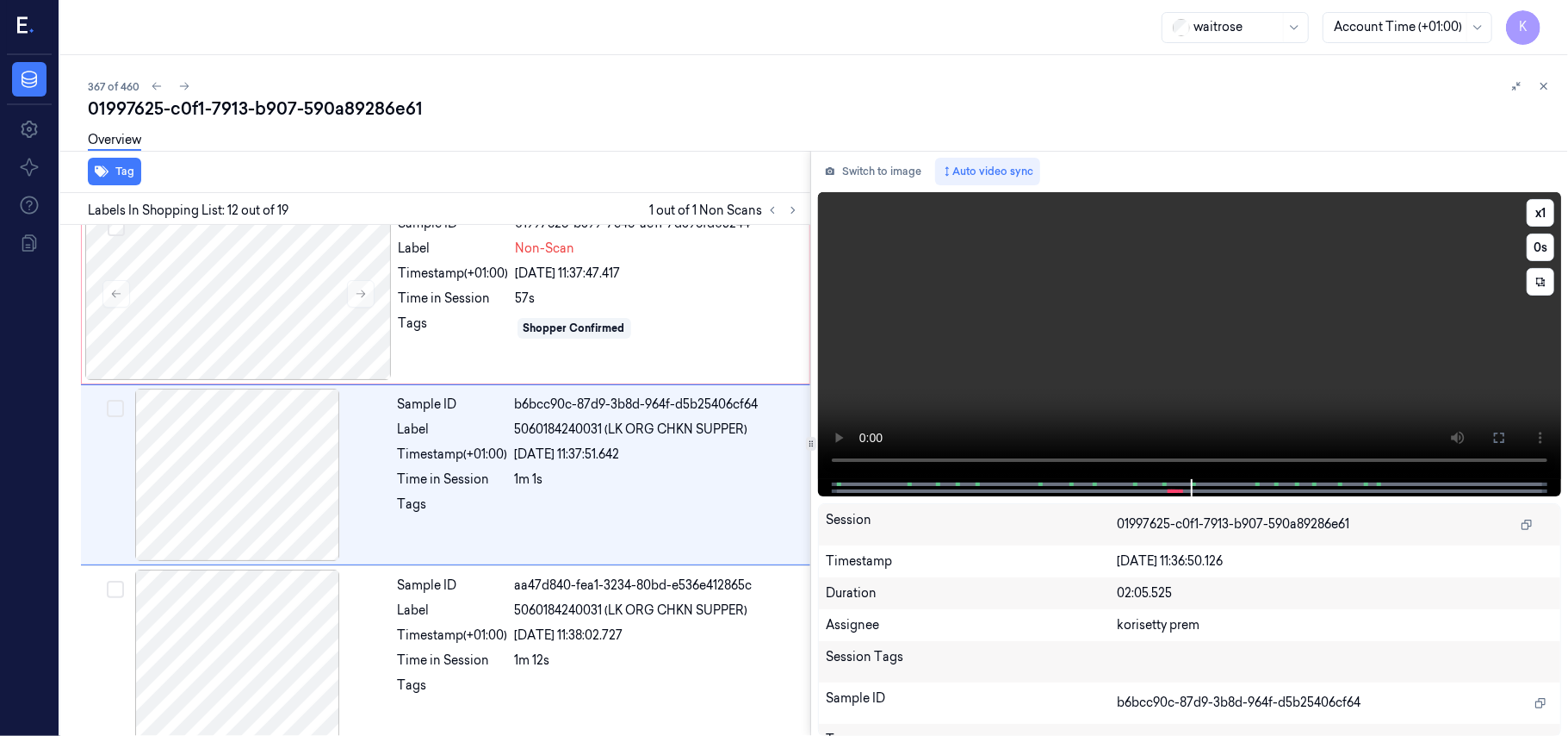
click at [1082, 373] on video at bounding box center [1190, 336] width 743 height 287
click at [600, 651] on div "Sample ID aa47d840-fea1-3234-80bd-e536e412865c Label 5060184240031 (LK ORG CHKN…" at bounding box center [599, 655] width 416 height 172
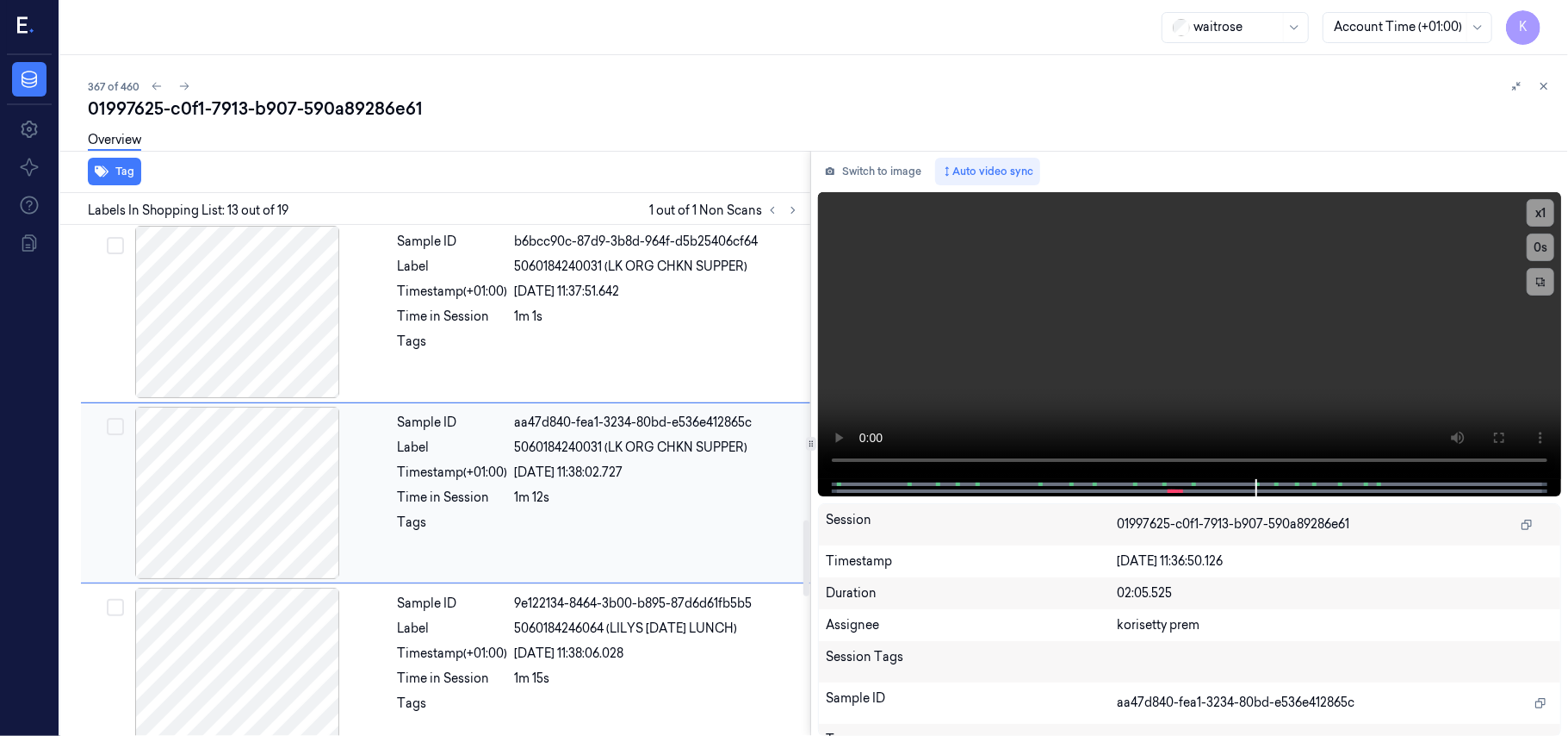
scroll to position [2011, 0]
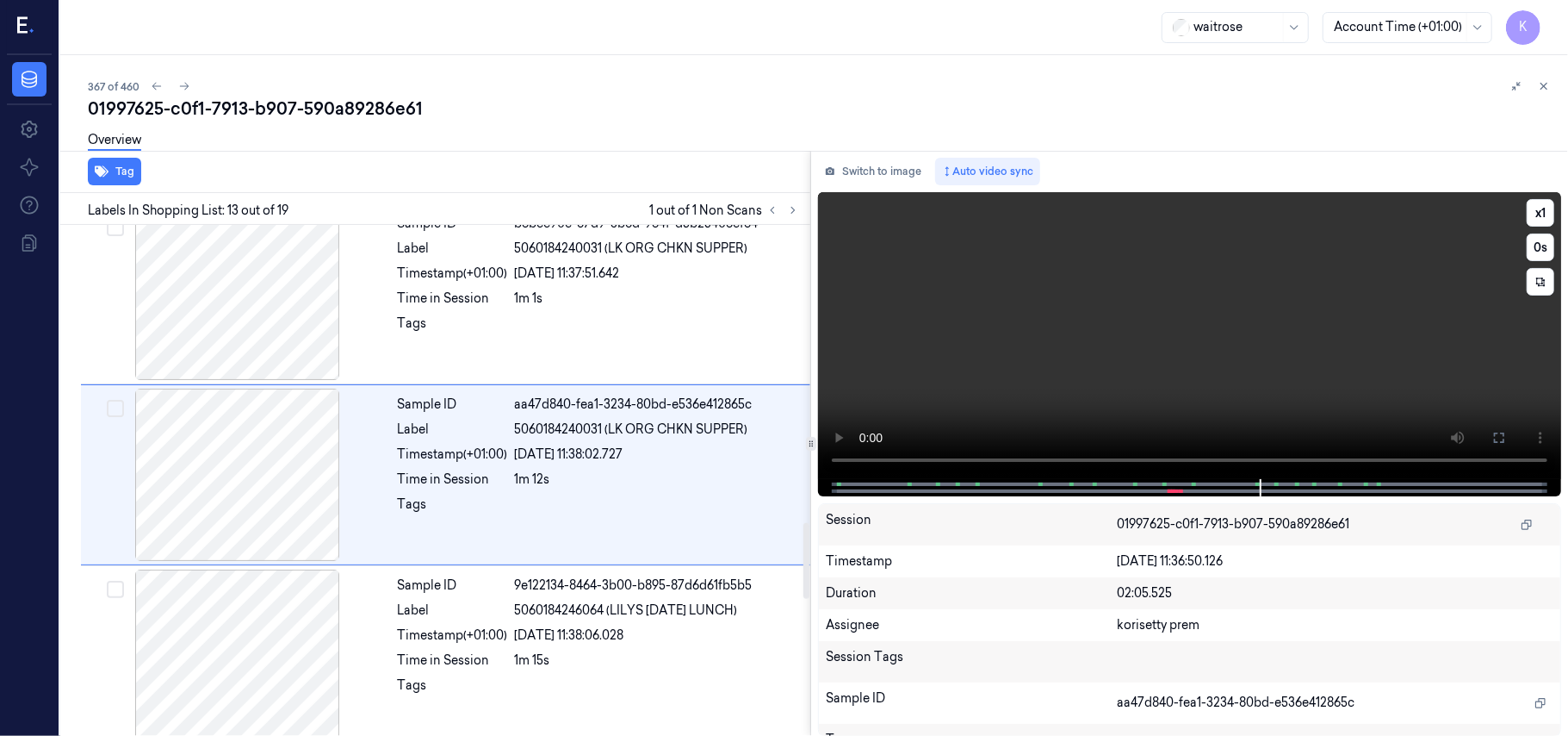
click at [987, 311] on video at bounding box center [1190, 336] width 743 height 287
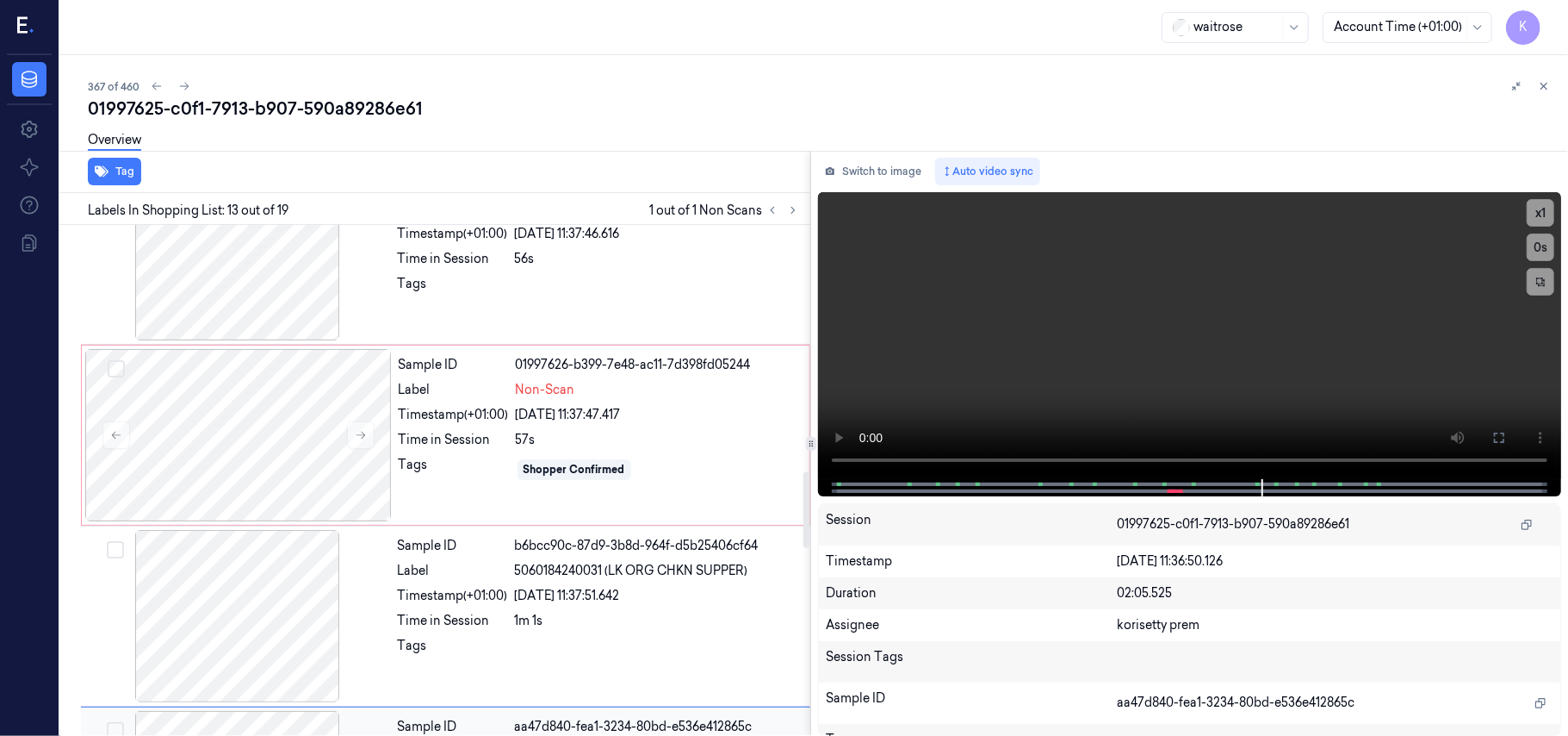
scroll to position [1666, 0]
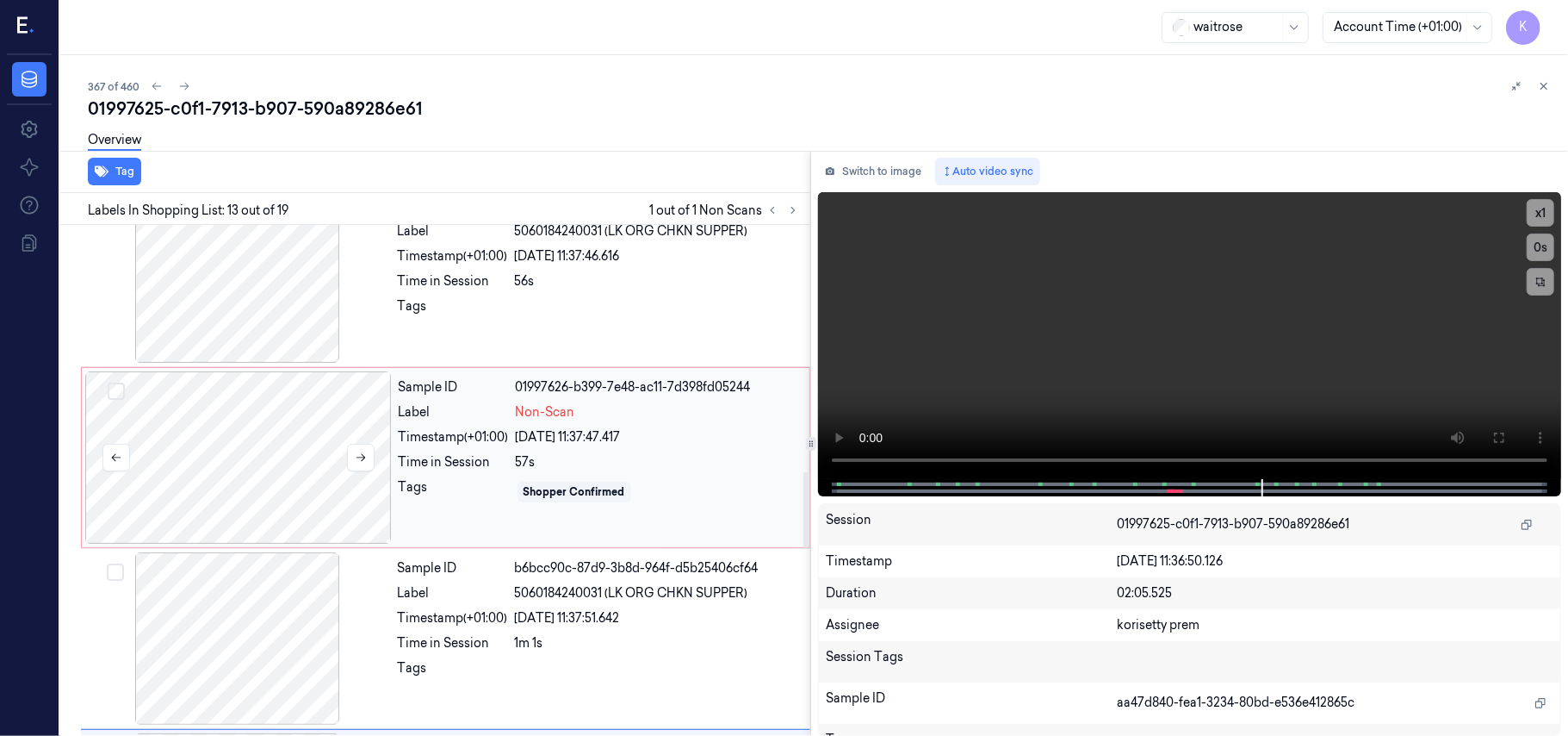
click at [303, 474] on div at bounding box center [239, 457] width 307 height 172
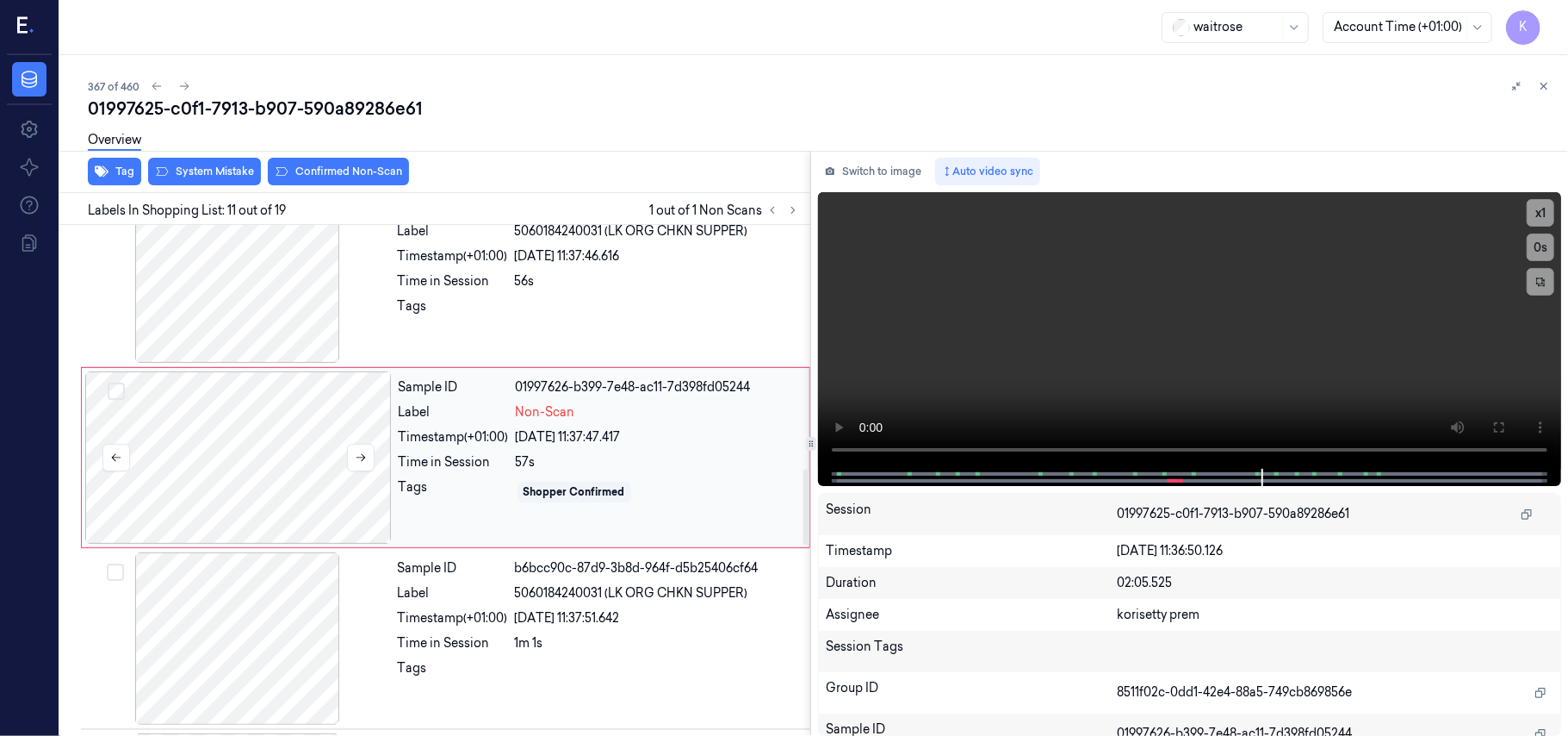
scroll to position [1648, 0]
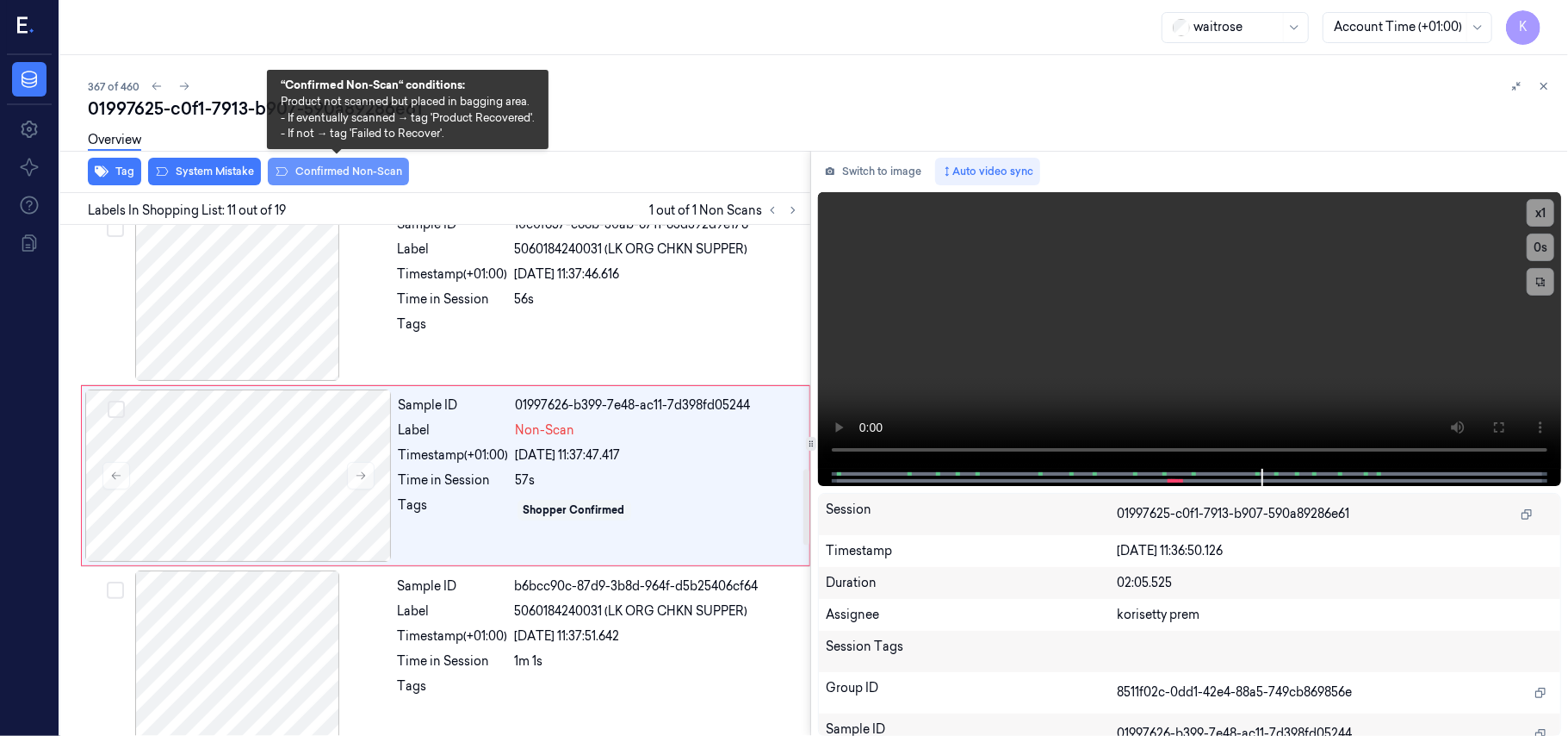
click at [352, 170] on button "Confirmed Non-Scan" at bounding box center [338, 171] width 141 height 28
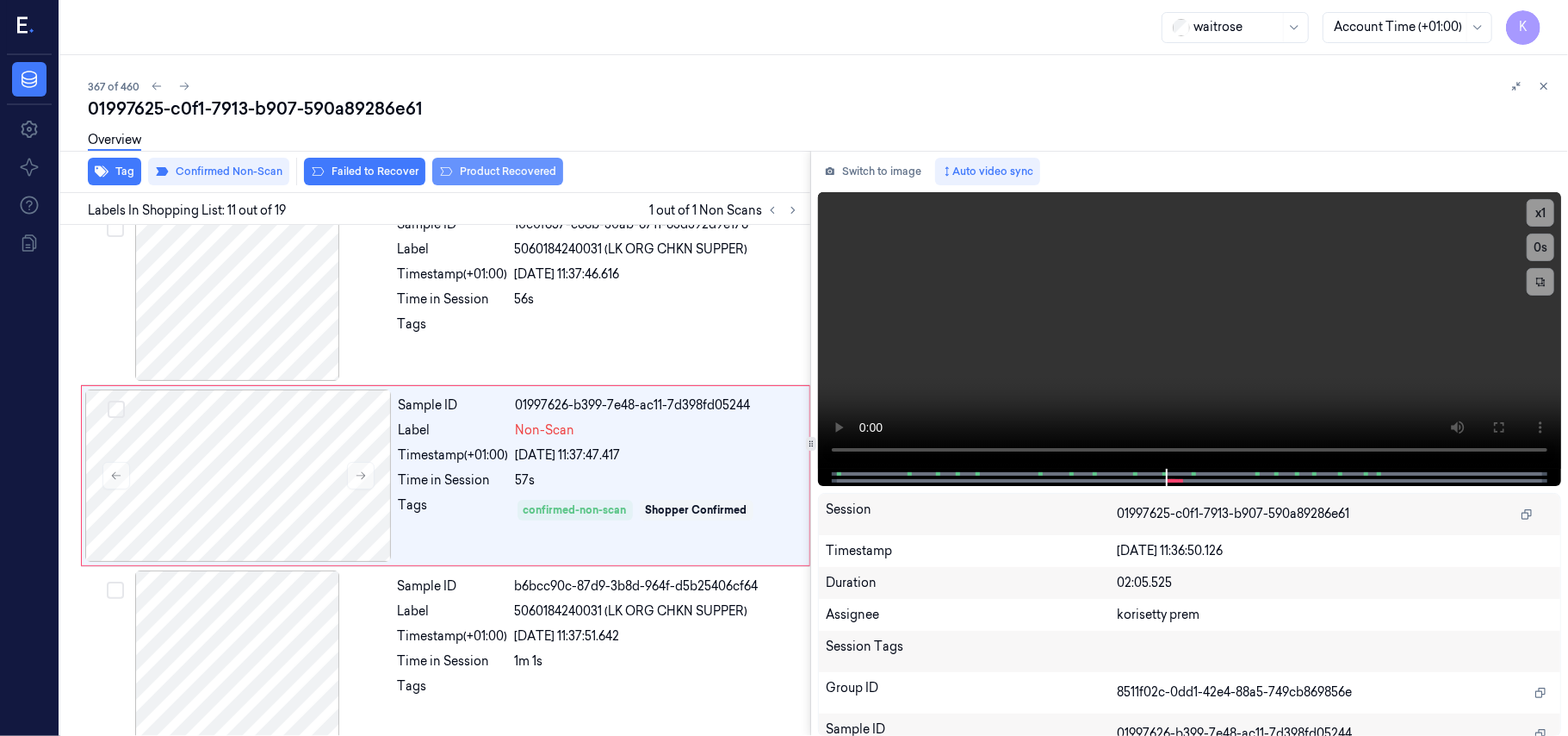
click at [460, 175] on button "Product Recovered" at bounding box center [497, 171] width 130 height 28
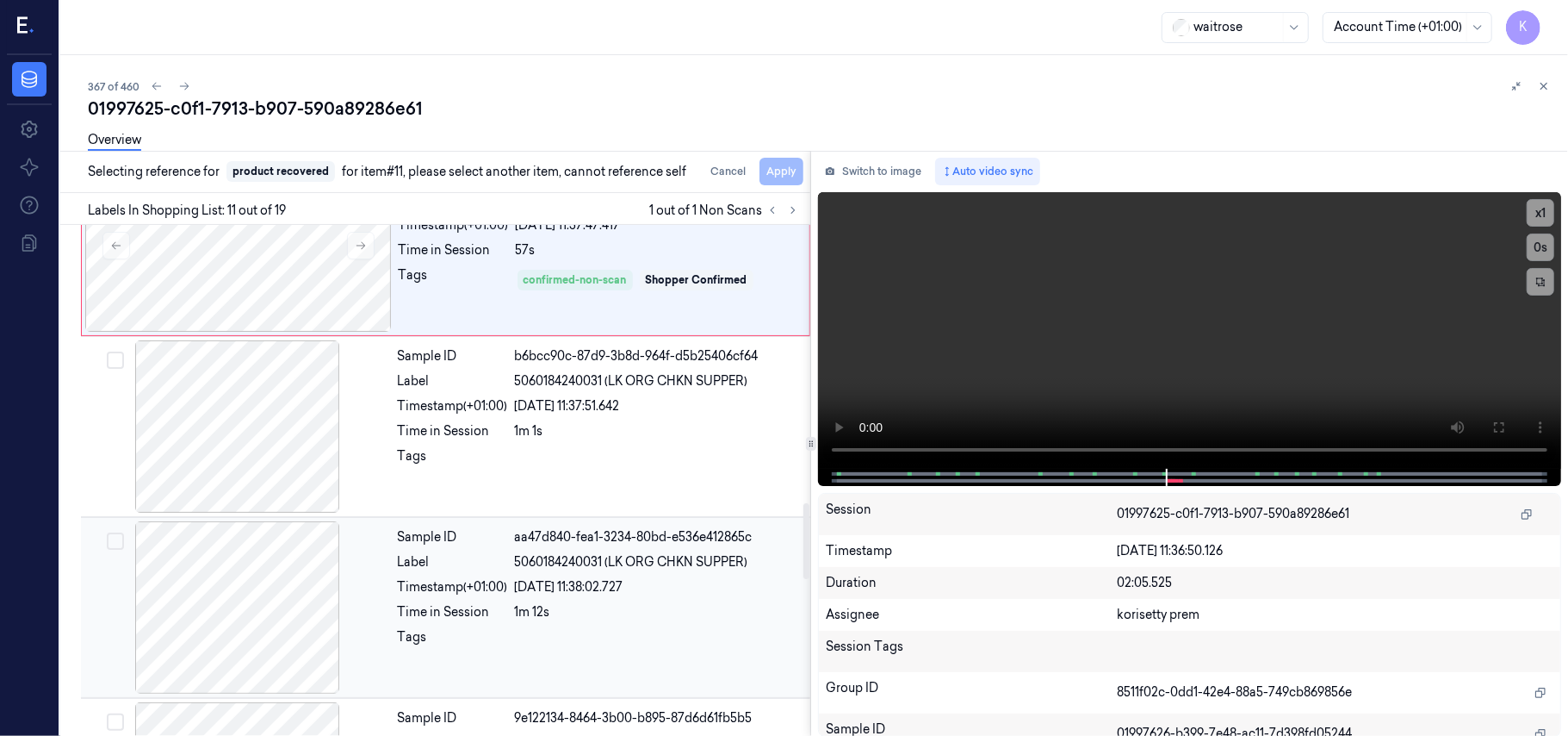
click at [635, 604] on div "Sample ID aa47d840-fea1-3234-80bd-e536e412865c Label 5060184240031 (LK ORG CHKN…" at bounding box center [599, 607] width 416 height 172
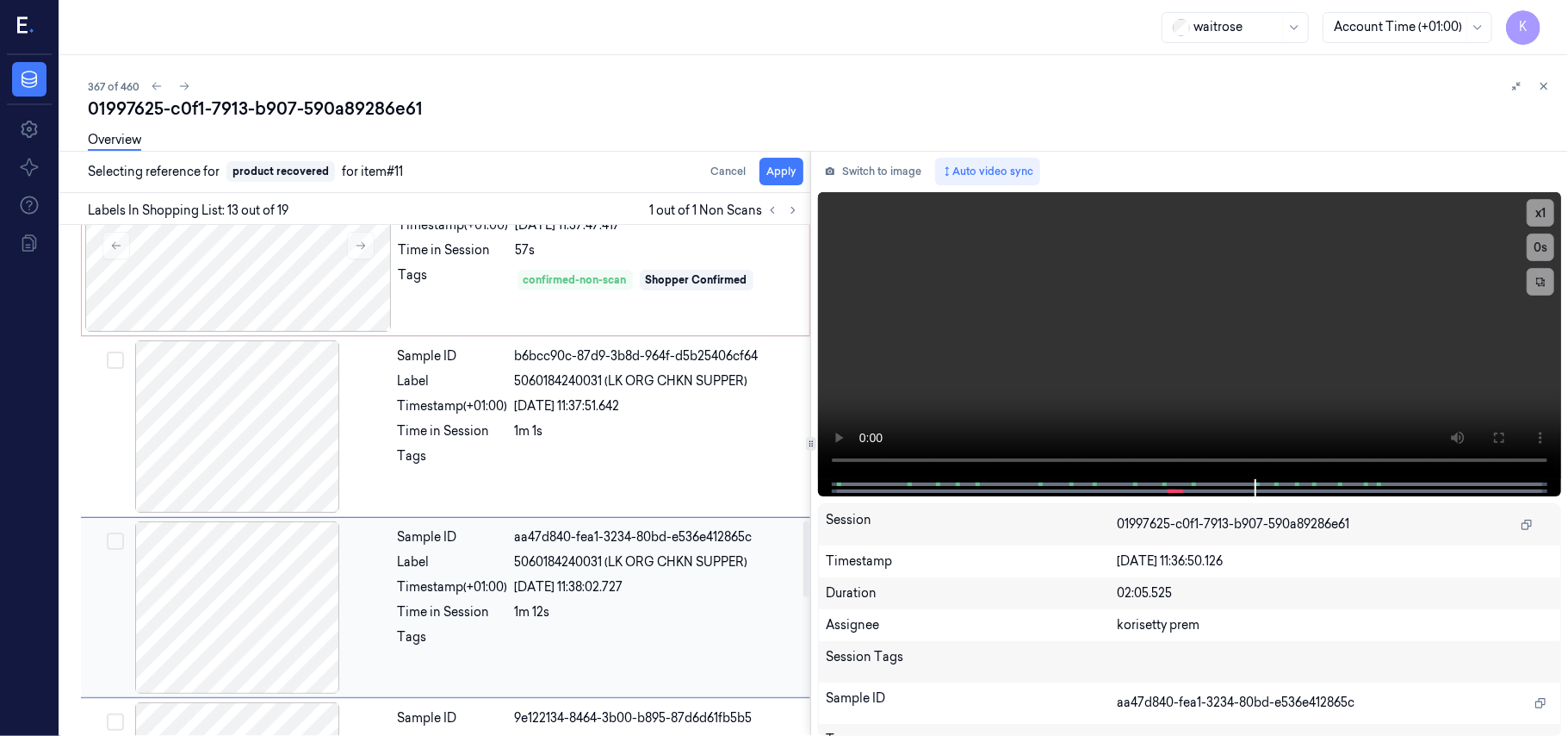
scroll to position [2011, 0]
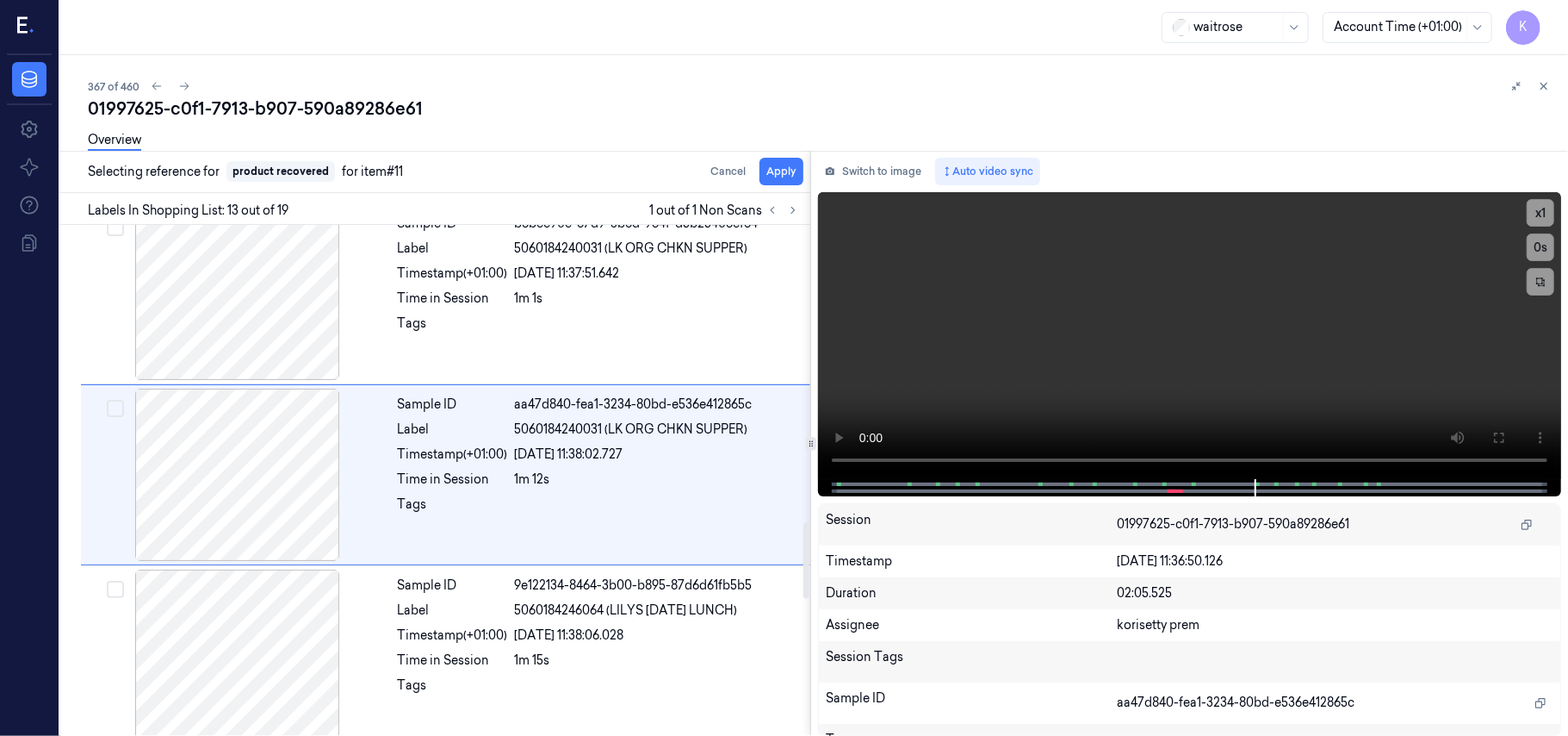
click at [790, 160] on div "Overview" at bounding box center [820, 142] width 1466 height 44
click at [784, 165] on button "Apply" at bounding box center [782, 171] width 44 height 28
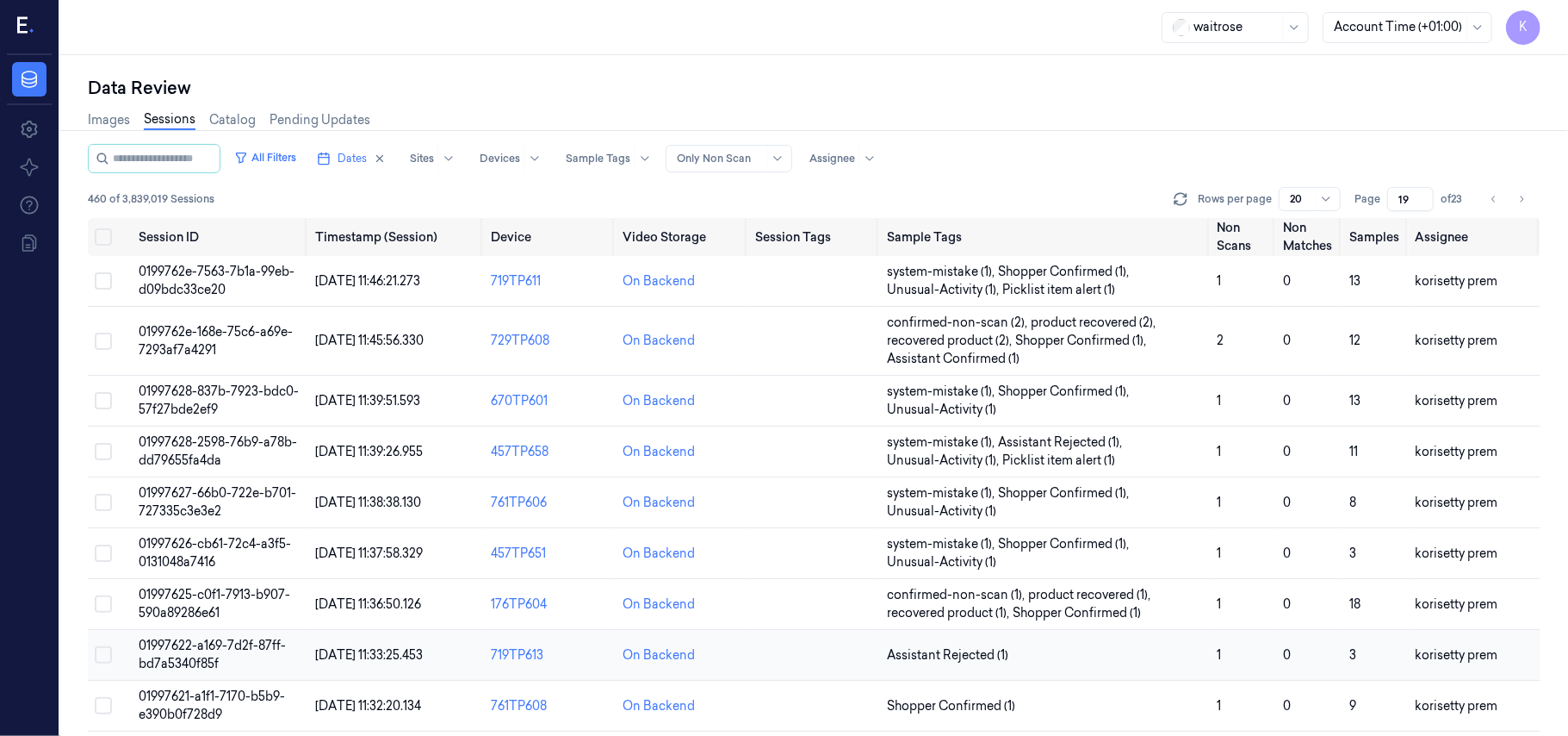
click at [184, 647] on span "01997622-a169-7d2f-87ff-bd7a5340f85f" at bounding box center [212, 654] width 147 height 34
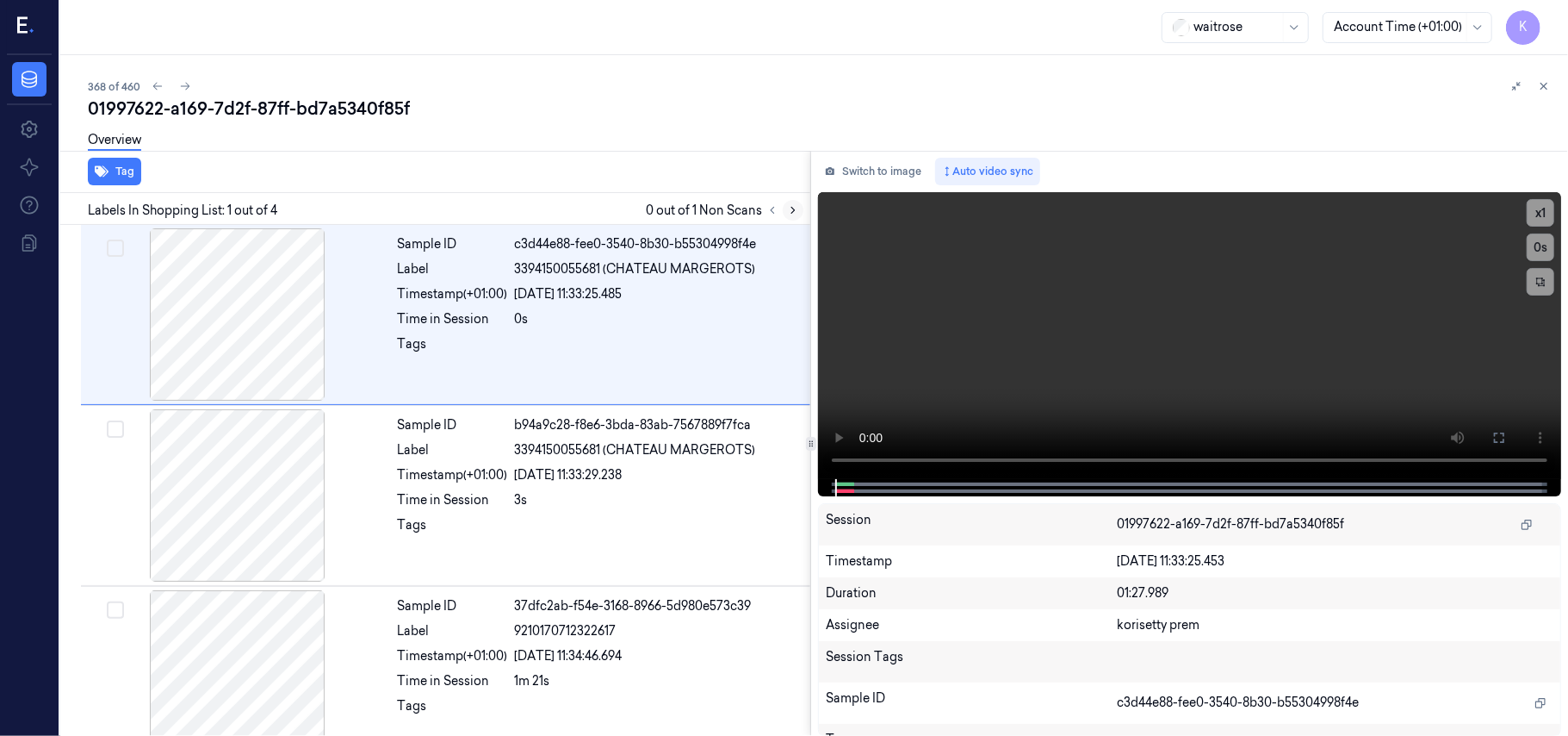
click at [788, 211] on icon at bounding box center [793, 210] width 12 height 12
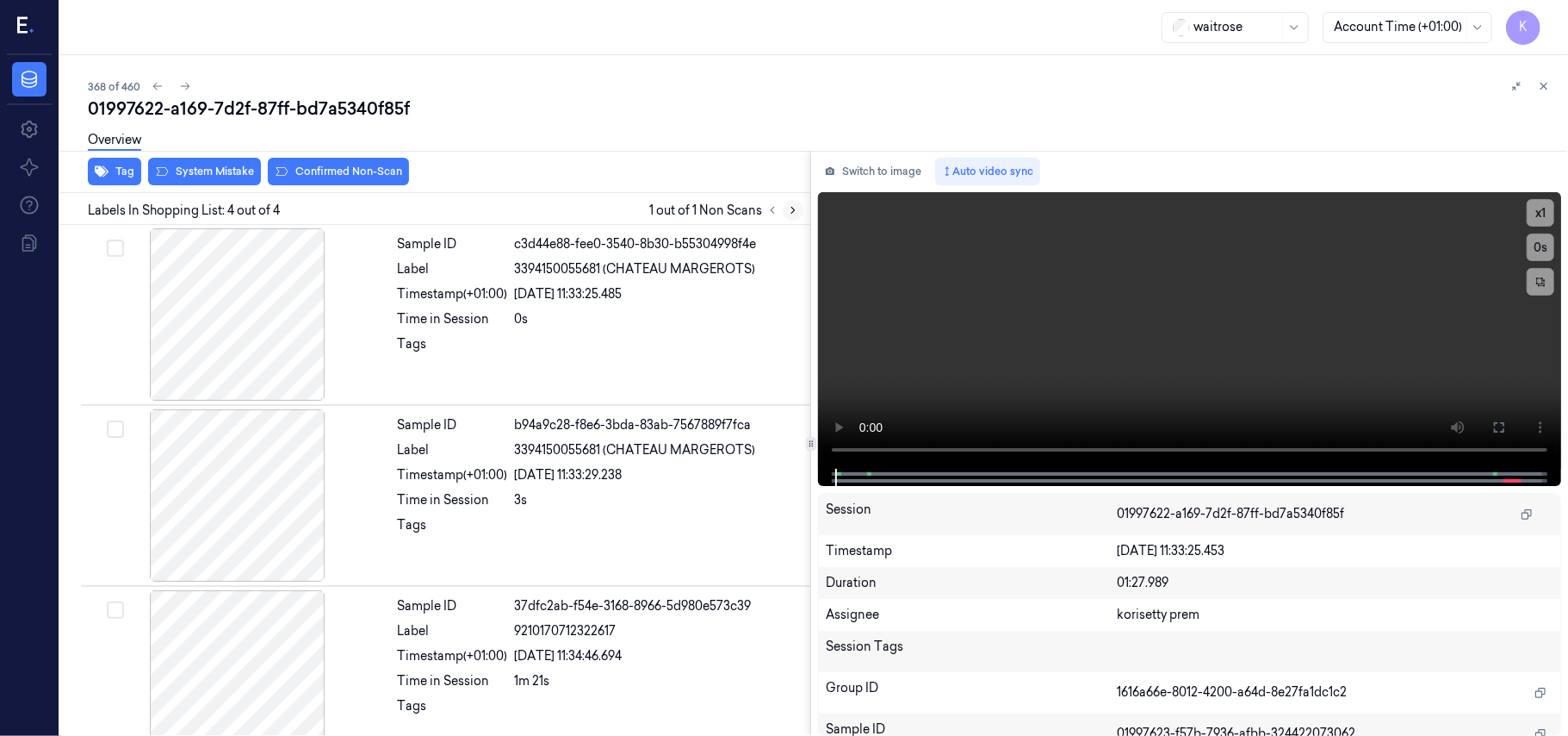
scroll to position [219, 0]
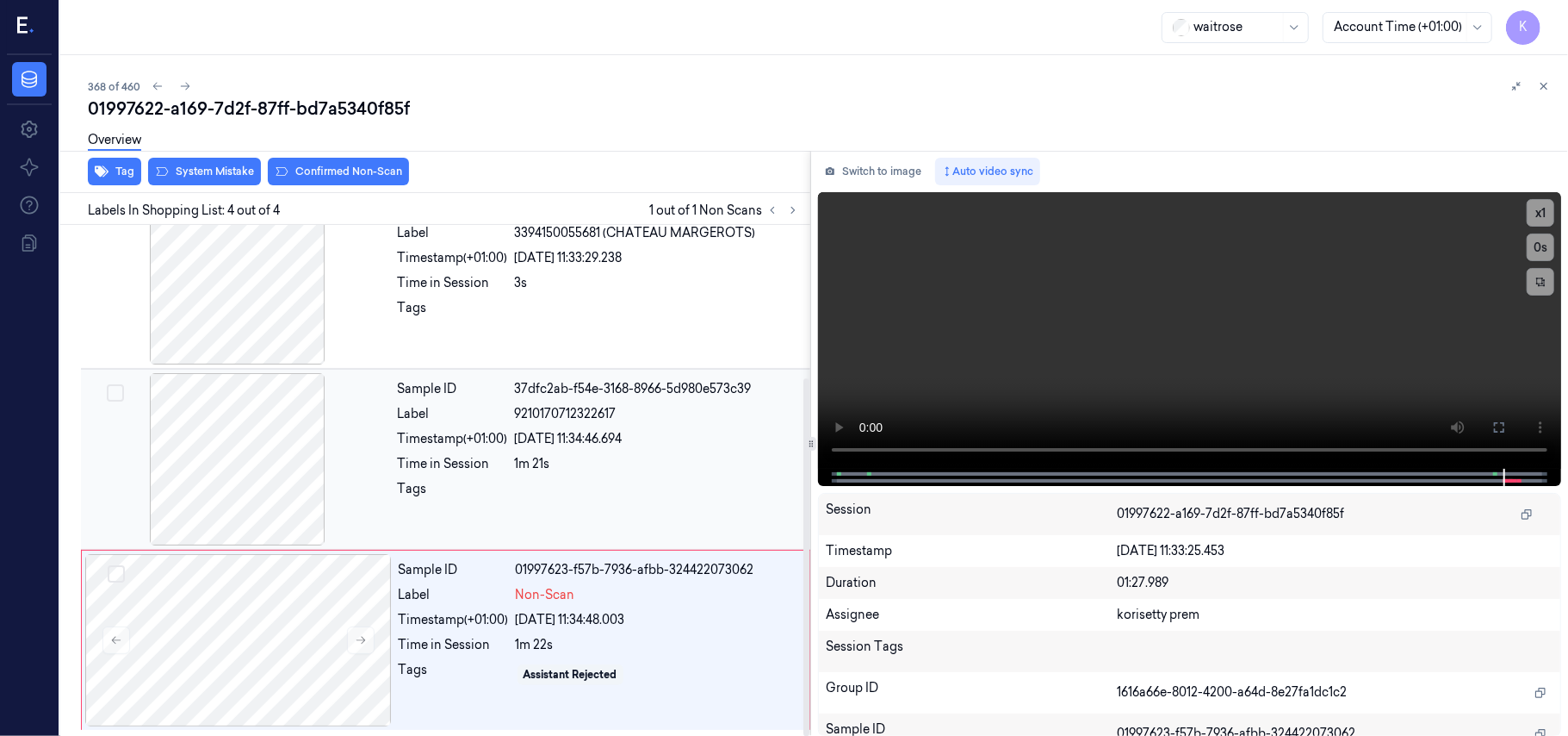
click at [549, 415] on span "9210170712322617" at bounding box center [565, 414] width 102 height 18
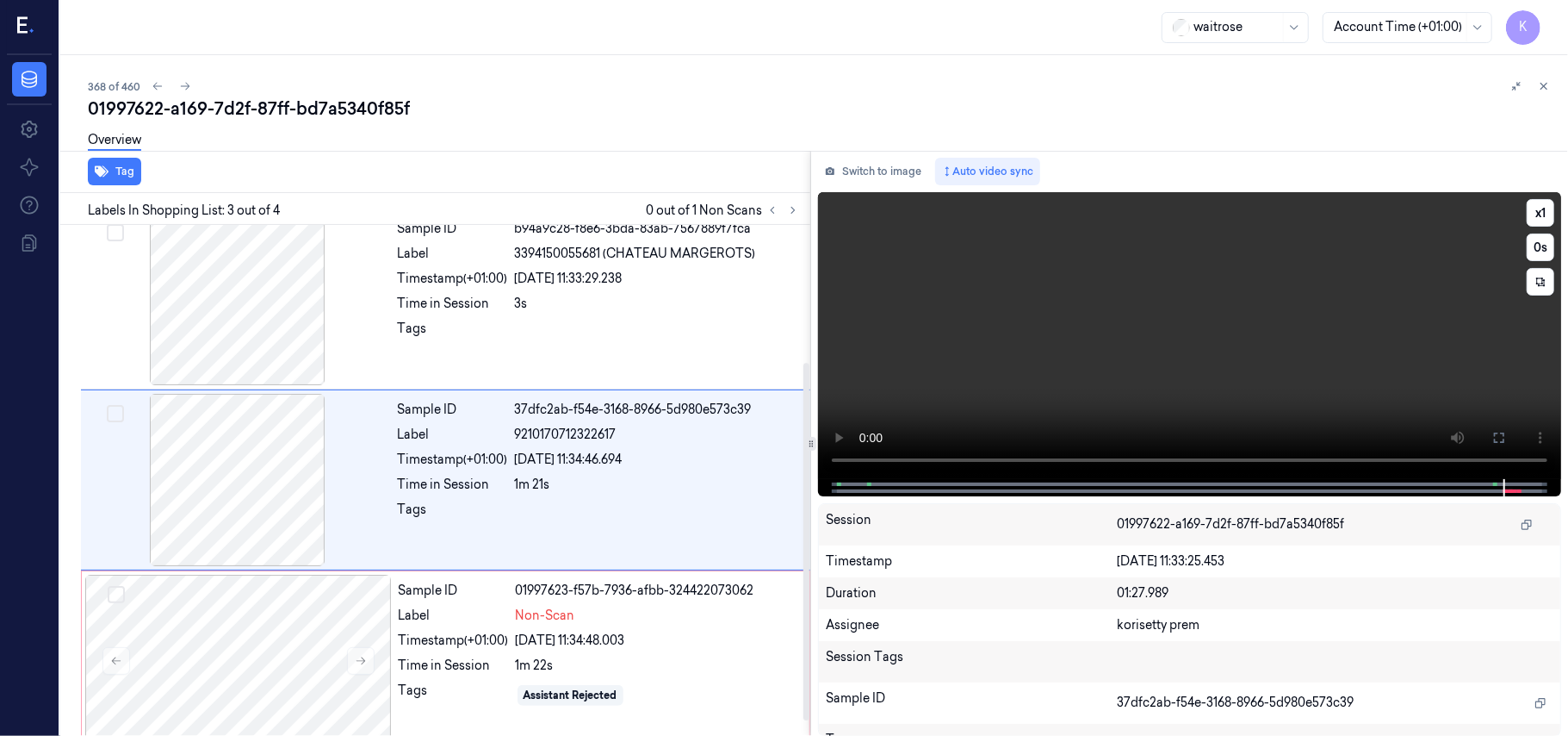
click at [910, 278] on video at bounding box center [1190, 336] width 743 height 287
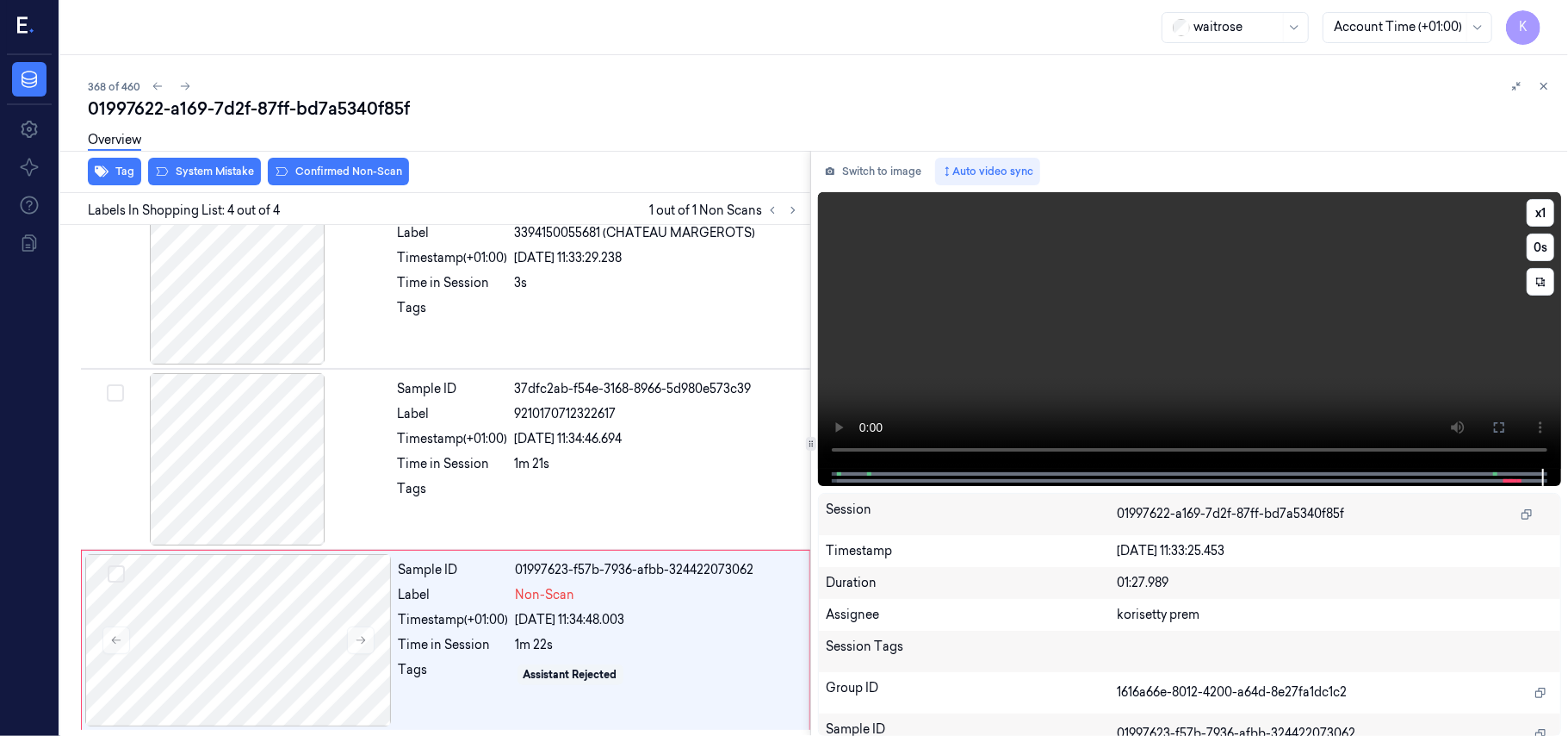
click at [1192, 340] on video at bounding box center [1190, 331] width 743 height 277
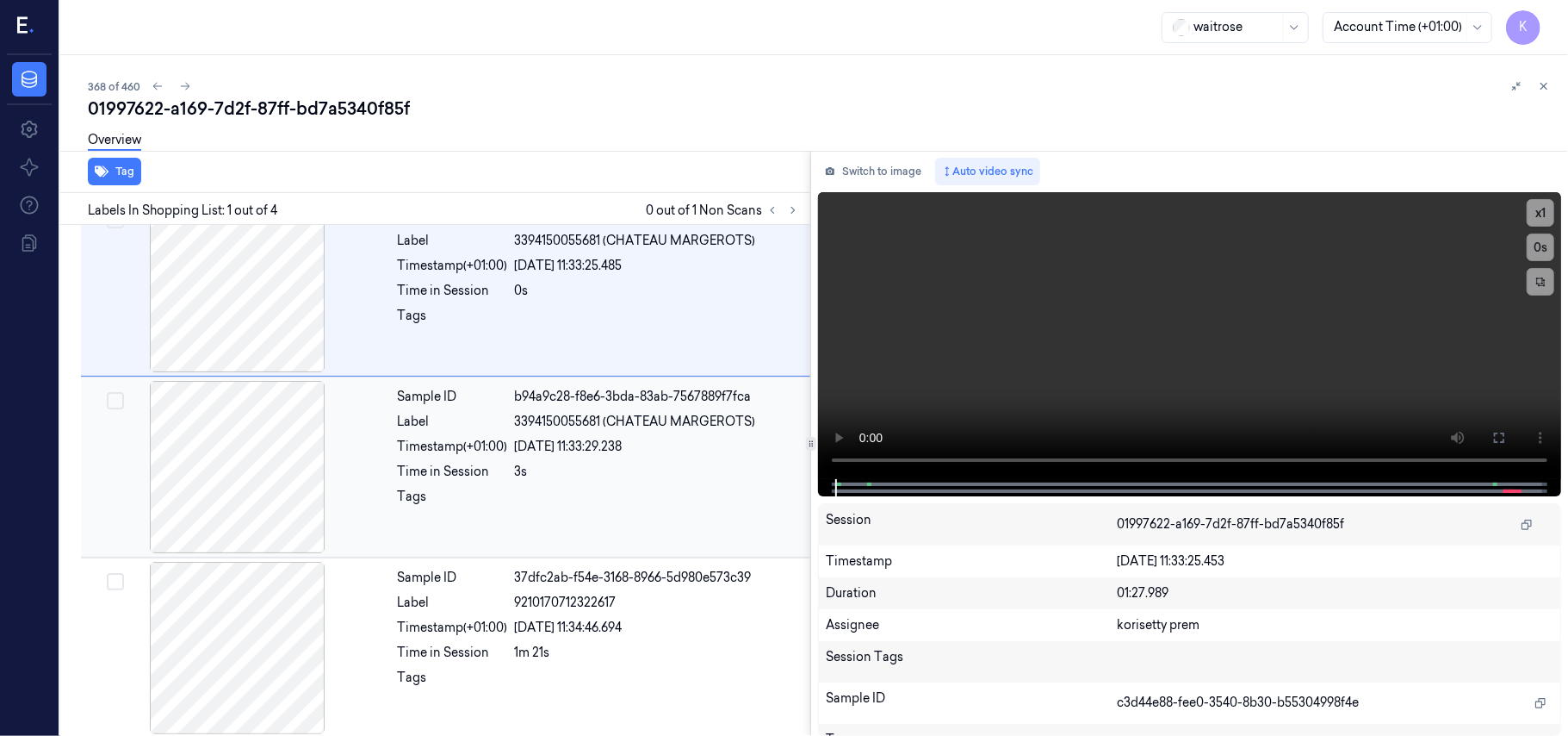
scroll to position [0, 0]
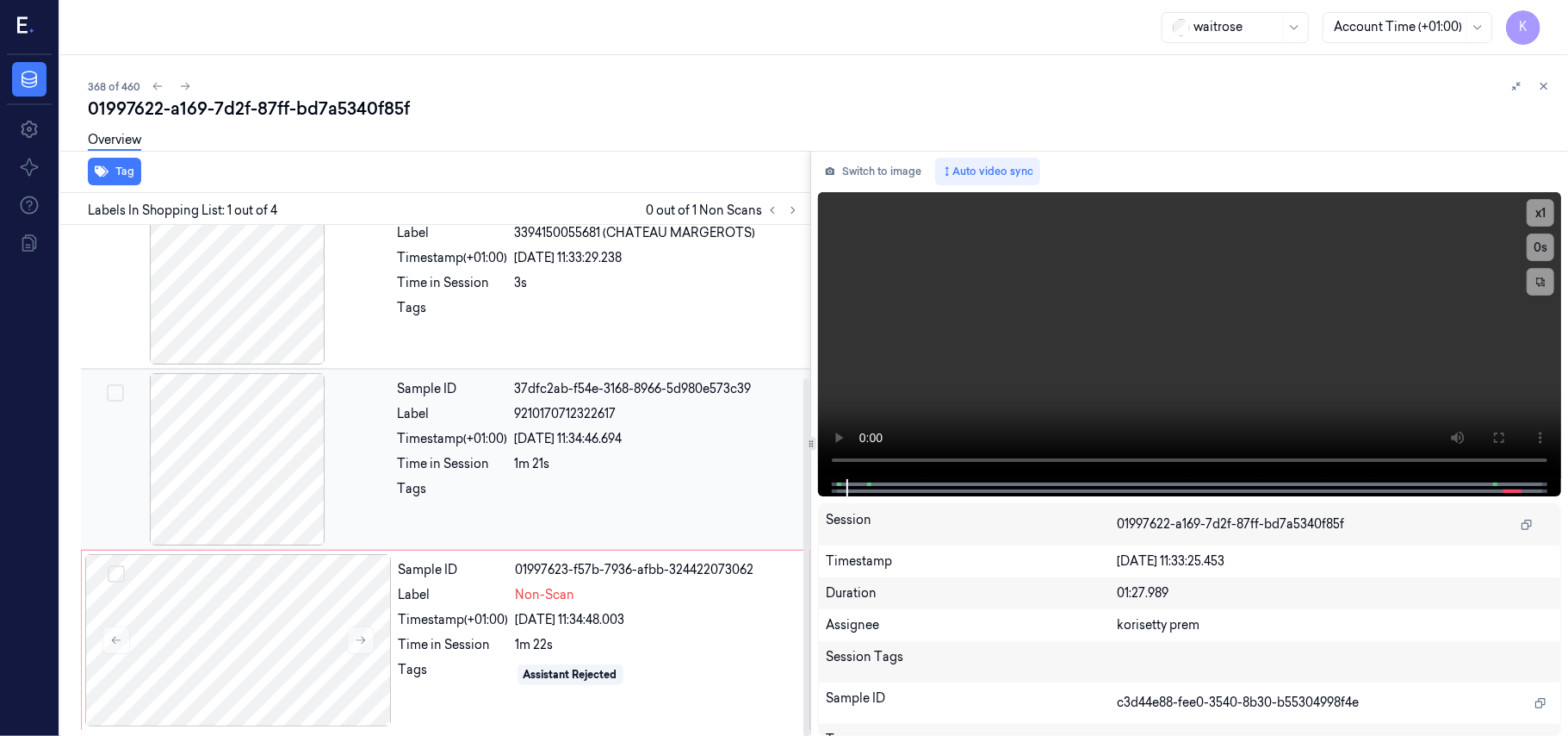
click at [609, 446] on div "Sample ID 37dfc2ab-f54e-3168-8966-5d980e573c39 Label 9210170712322617 Timestamp…" at bounding box center [599, 459] width 416 height 172
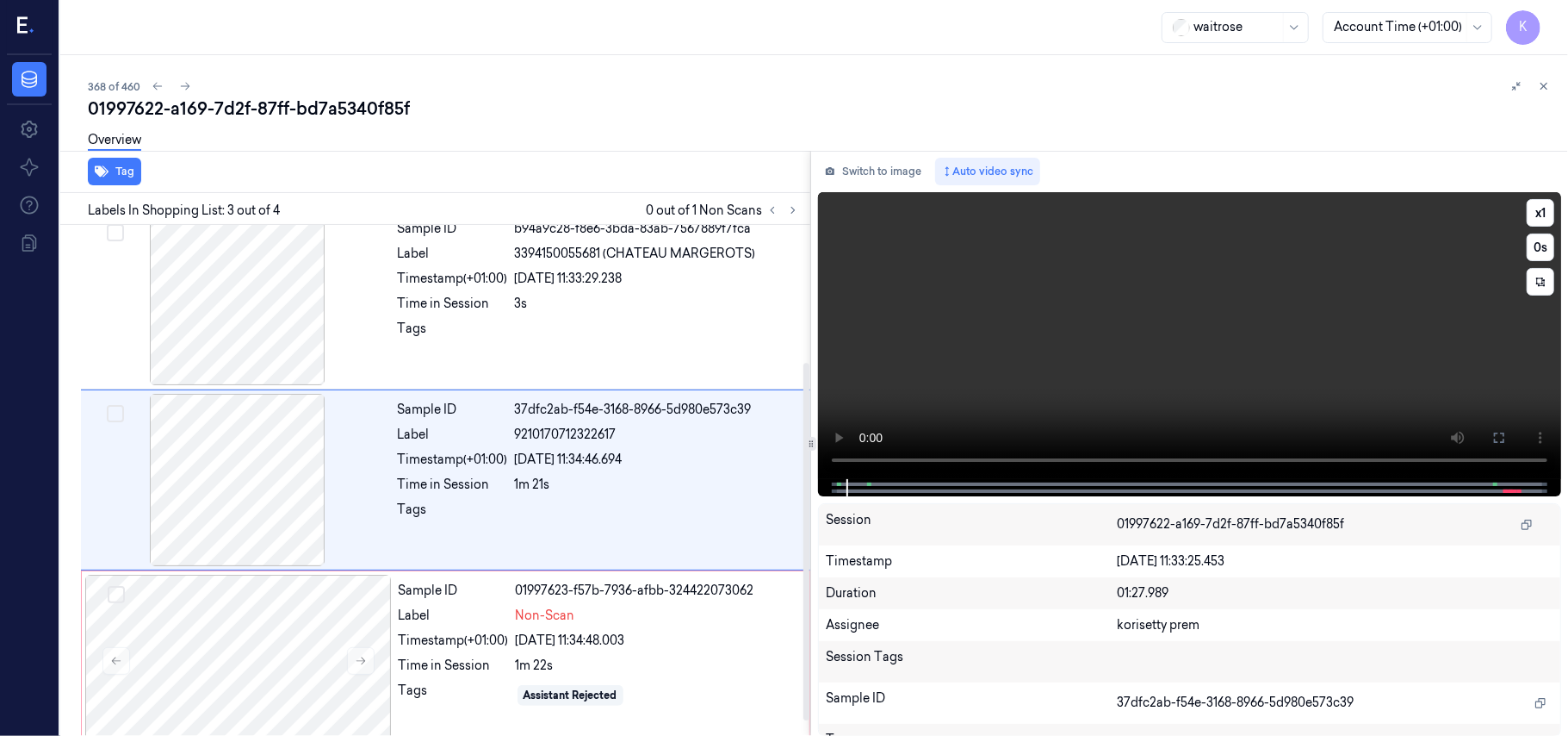
click at [1173, 307] on video at bounding box center [1190, 336] width 743 height 287
click at [1149, 339] on video at bounding box center [1190, 336] width 743 height 287
click at [1135, 348] on video at bounding box center [1190, 336] width 743 height 287
click at [533, 674] on div "1m 22s" at bounding box center [657, 665] width 284 height 18
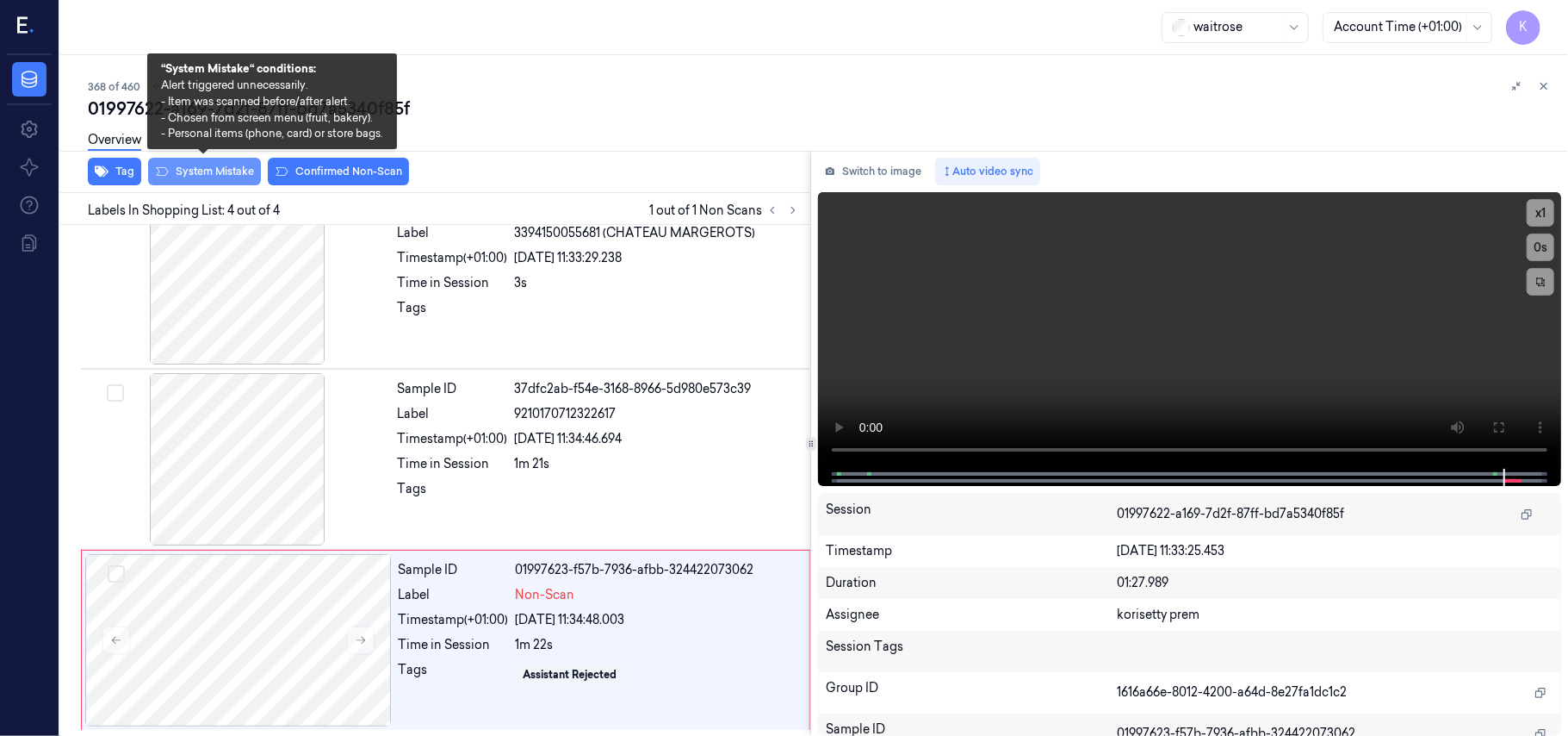
click at [189, 169] on button "System Mistake" at bounding box center [204, 171] width 112 height 28
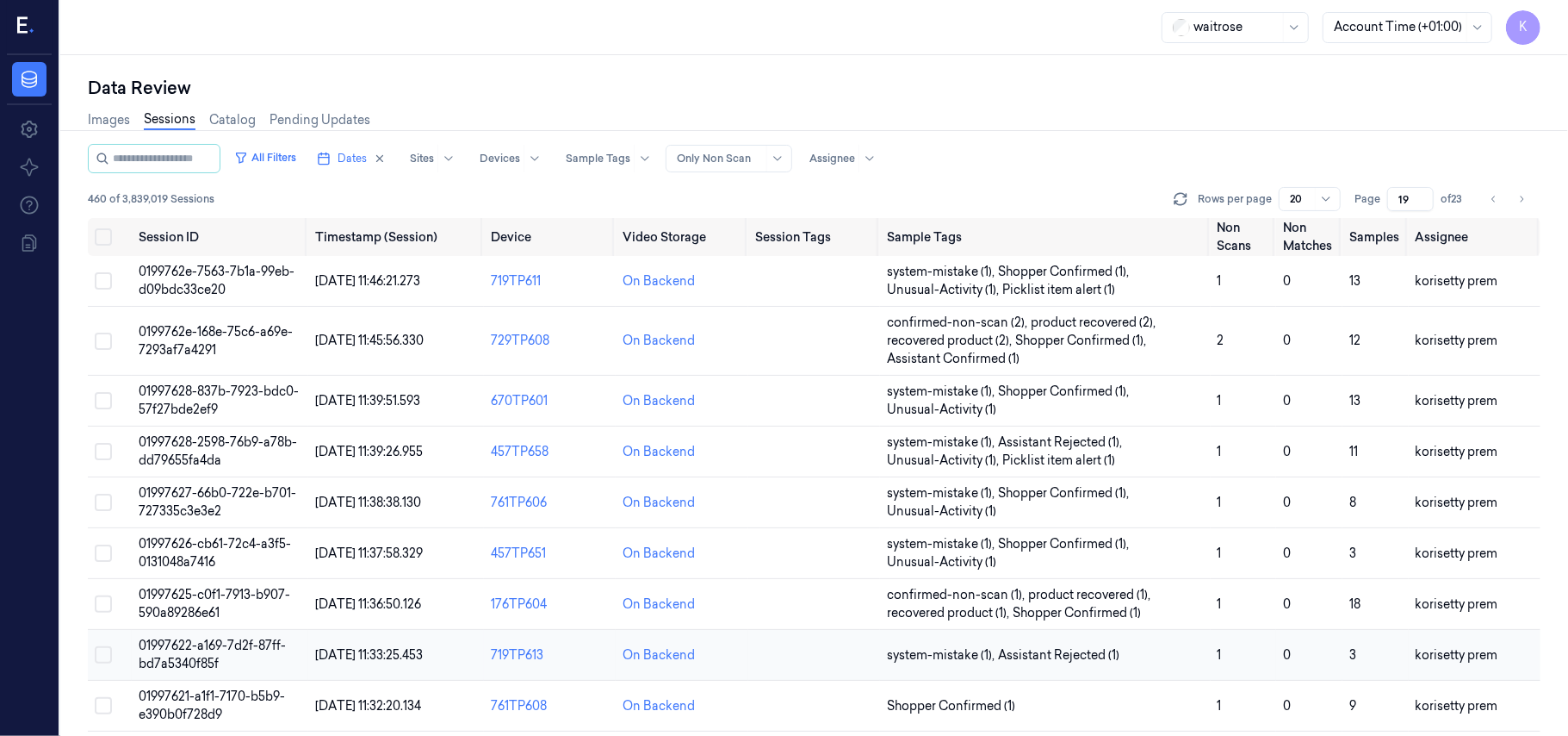
click at [242, 662] on td "01997622-a169-7d2f-87ff-bd7a5340f85f" at bounding box center [219, 654] width 175 height 51
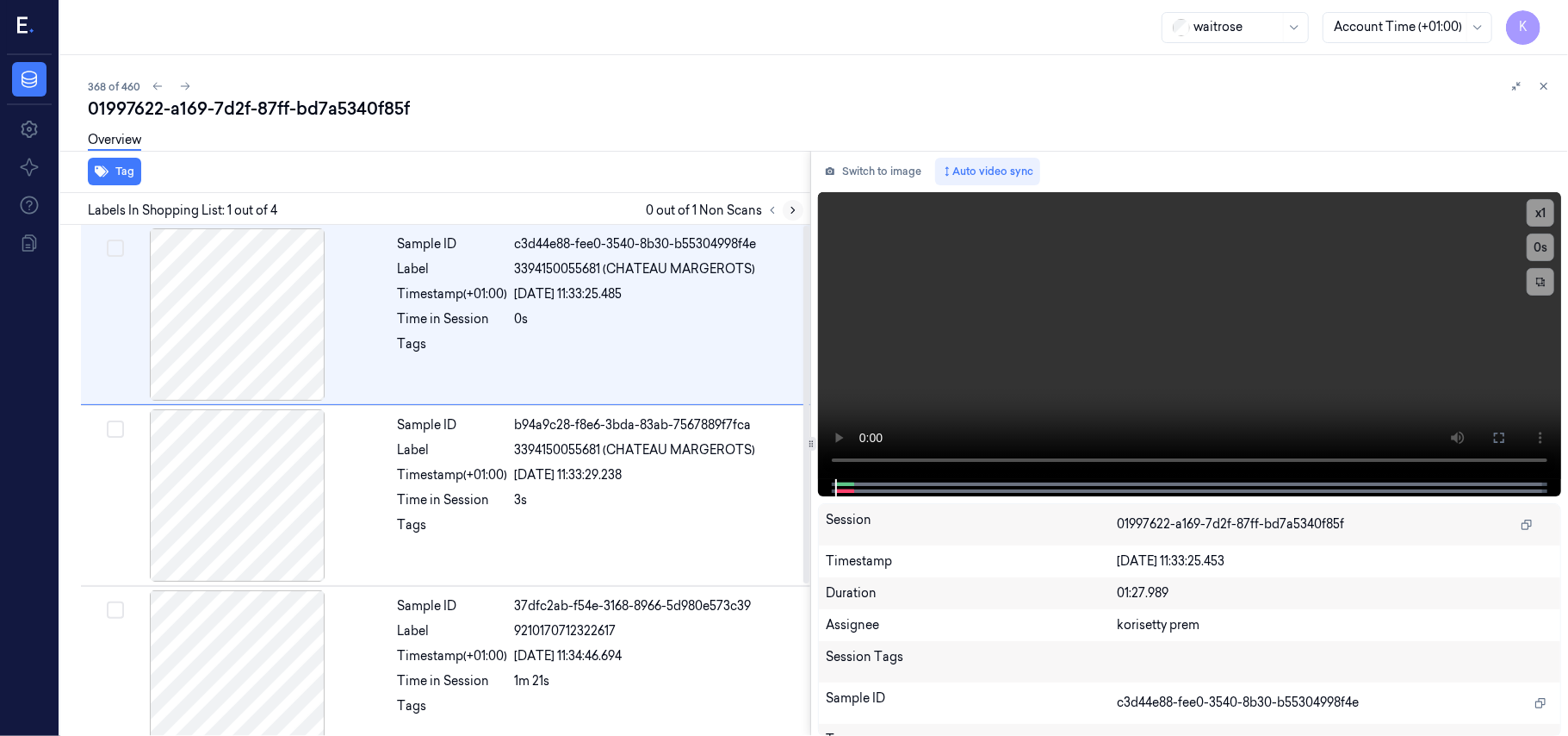
click at [800, 211] on button at bounding box center [792, 210] width 21 height 21
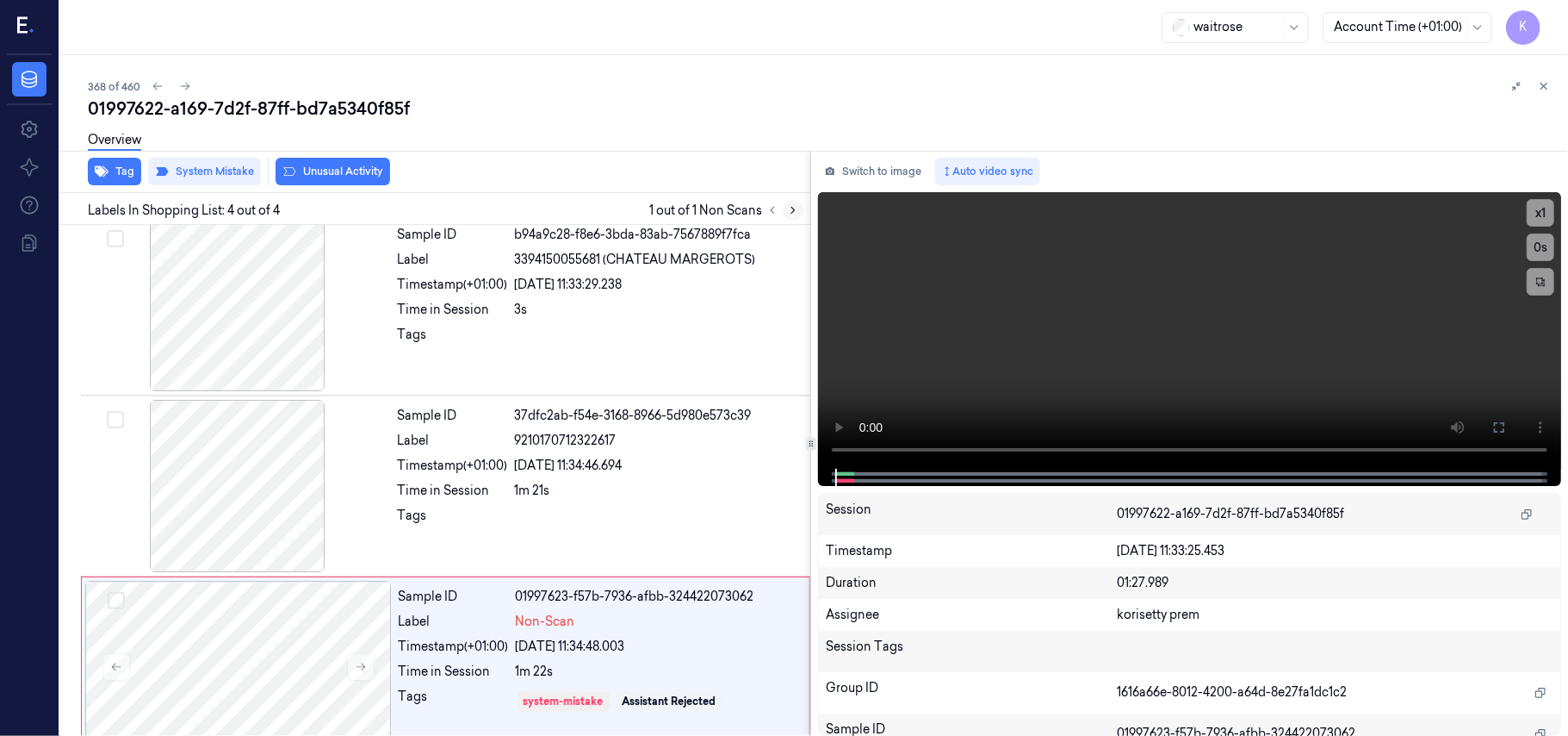
scroll to position [219, 0]
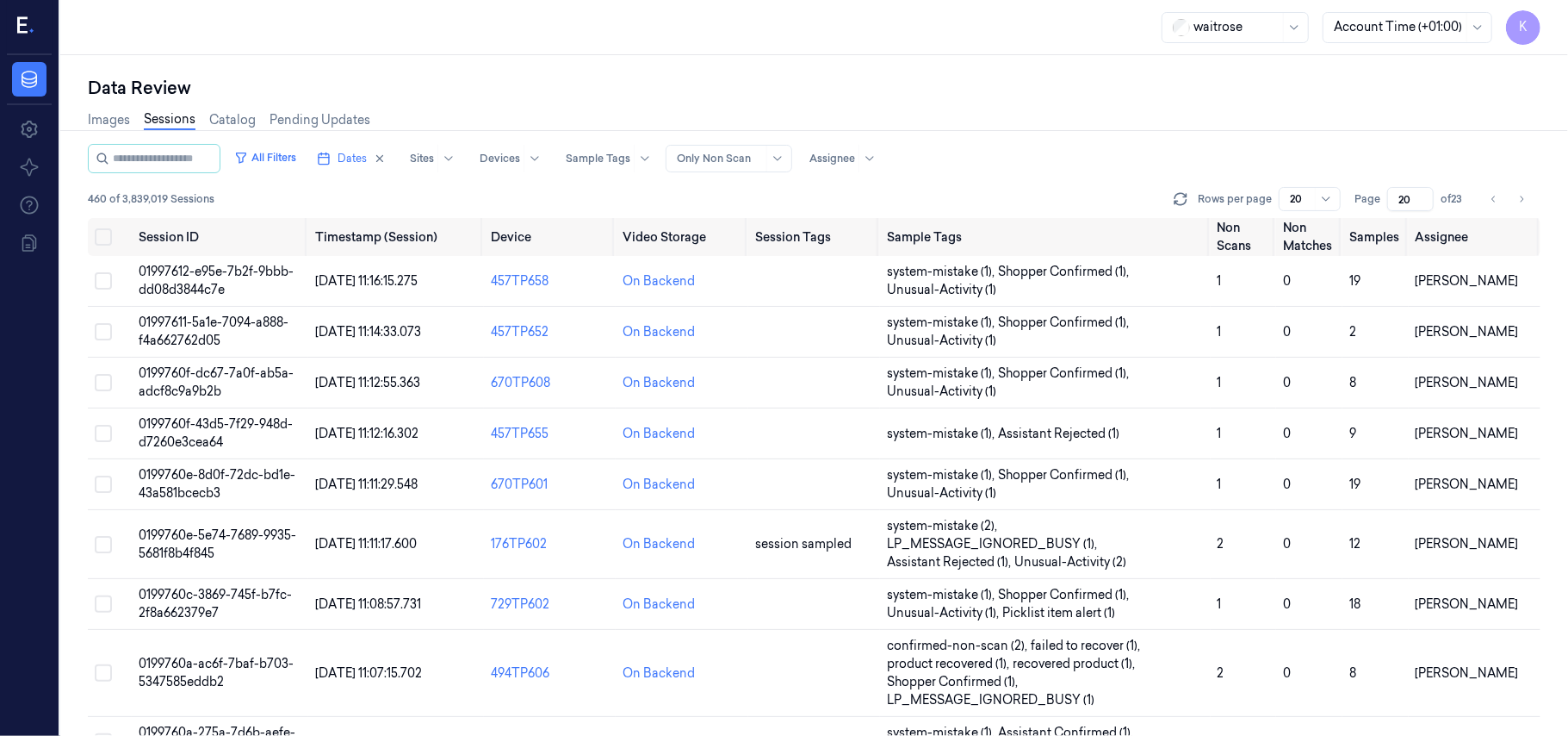
type input "19"
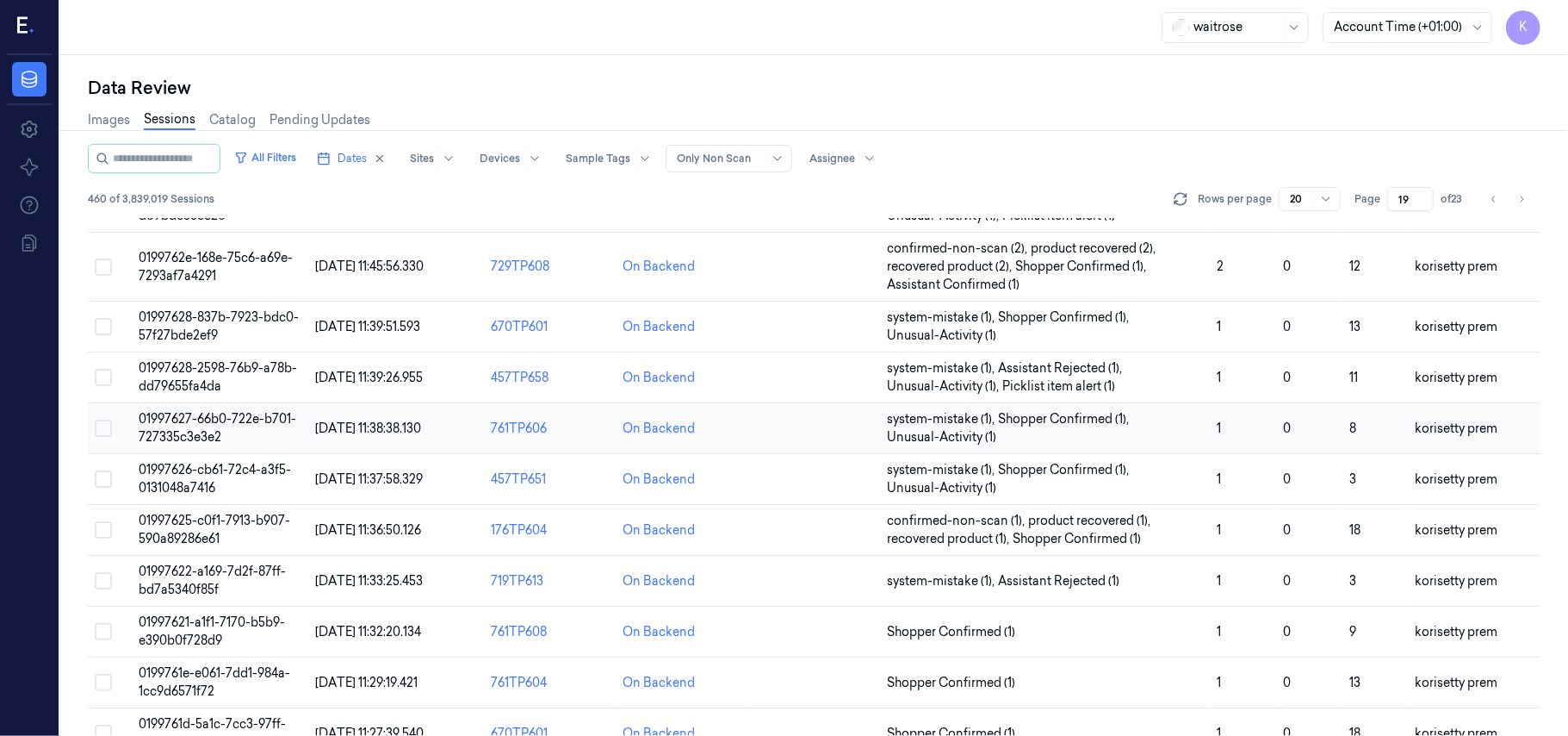
scroll to position [115, 0]
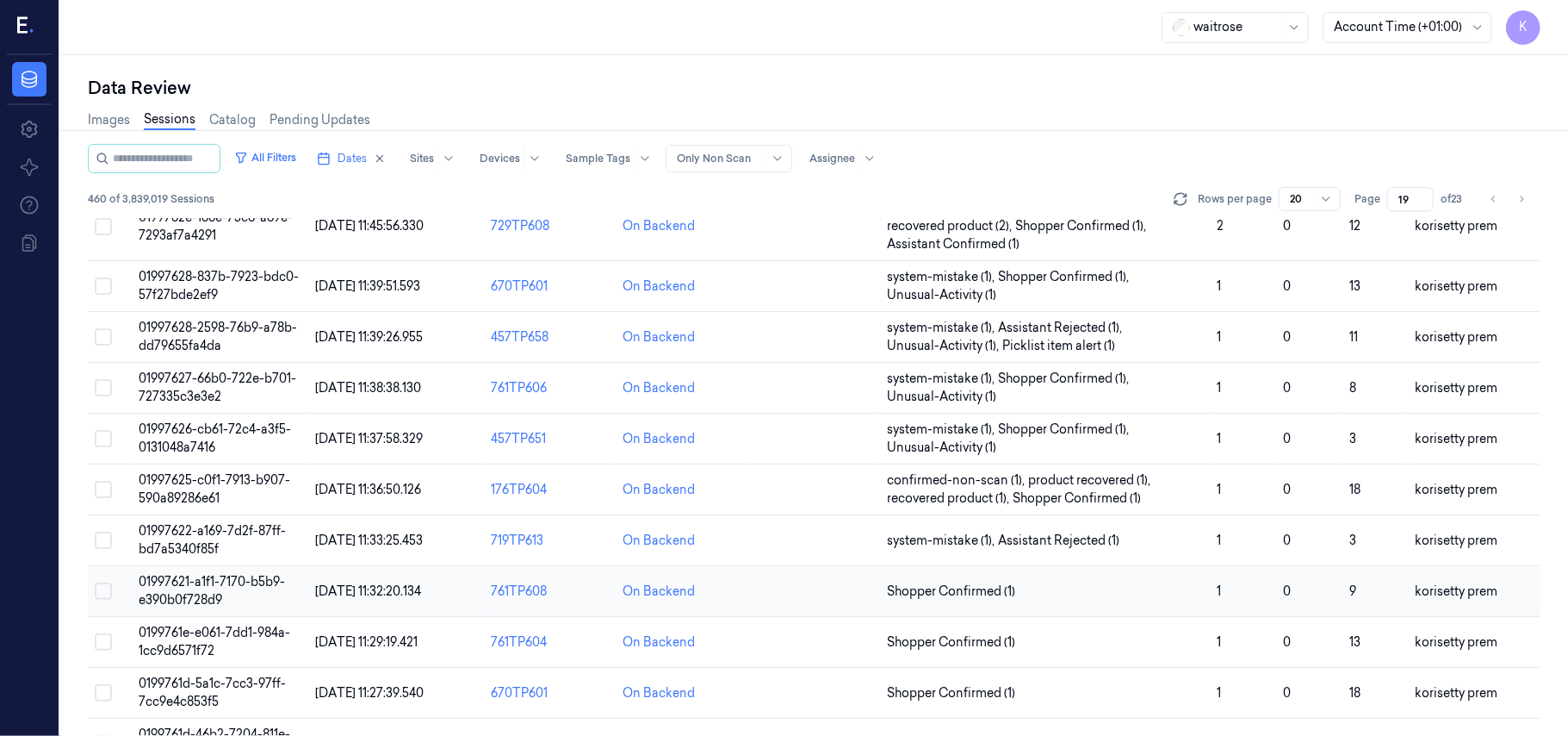
click at [234, 586] on span "01997621-a1f1-7170-b5b9-e390b0f728d9" at bounding box center [211, 591] width 146 height 34
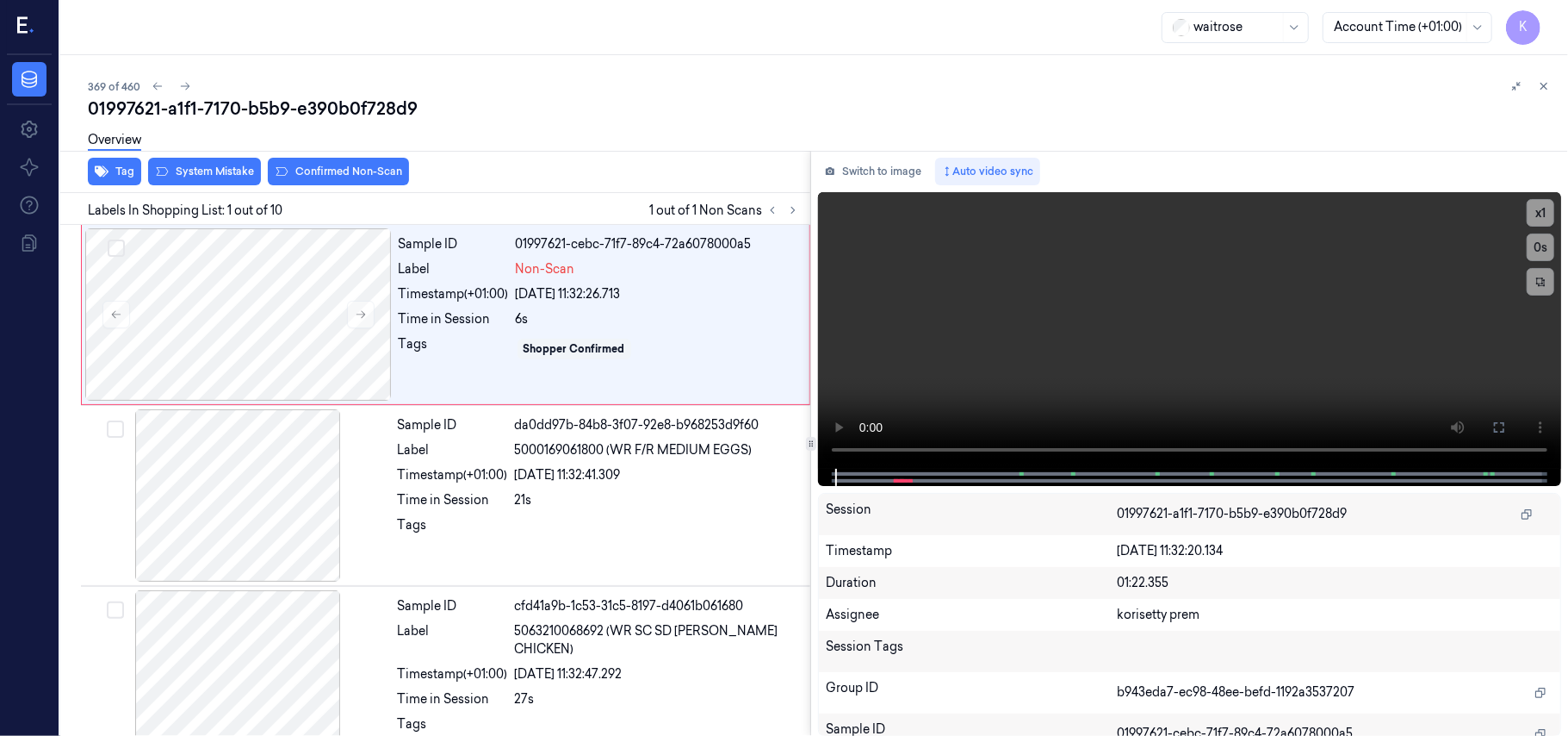
click at [600, 137] on div "Overview" at bounding box center [820, 142] width 1466 height 44
click at [1087, 298] on video at bounding box center [1190, 331] width 743 height 277
click at [1100, 335] on video at bounding box center [1190, 331] width 743 height 277
click at [225, 287] on div at bounding box center [239, 314] width 307 height 172
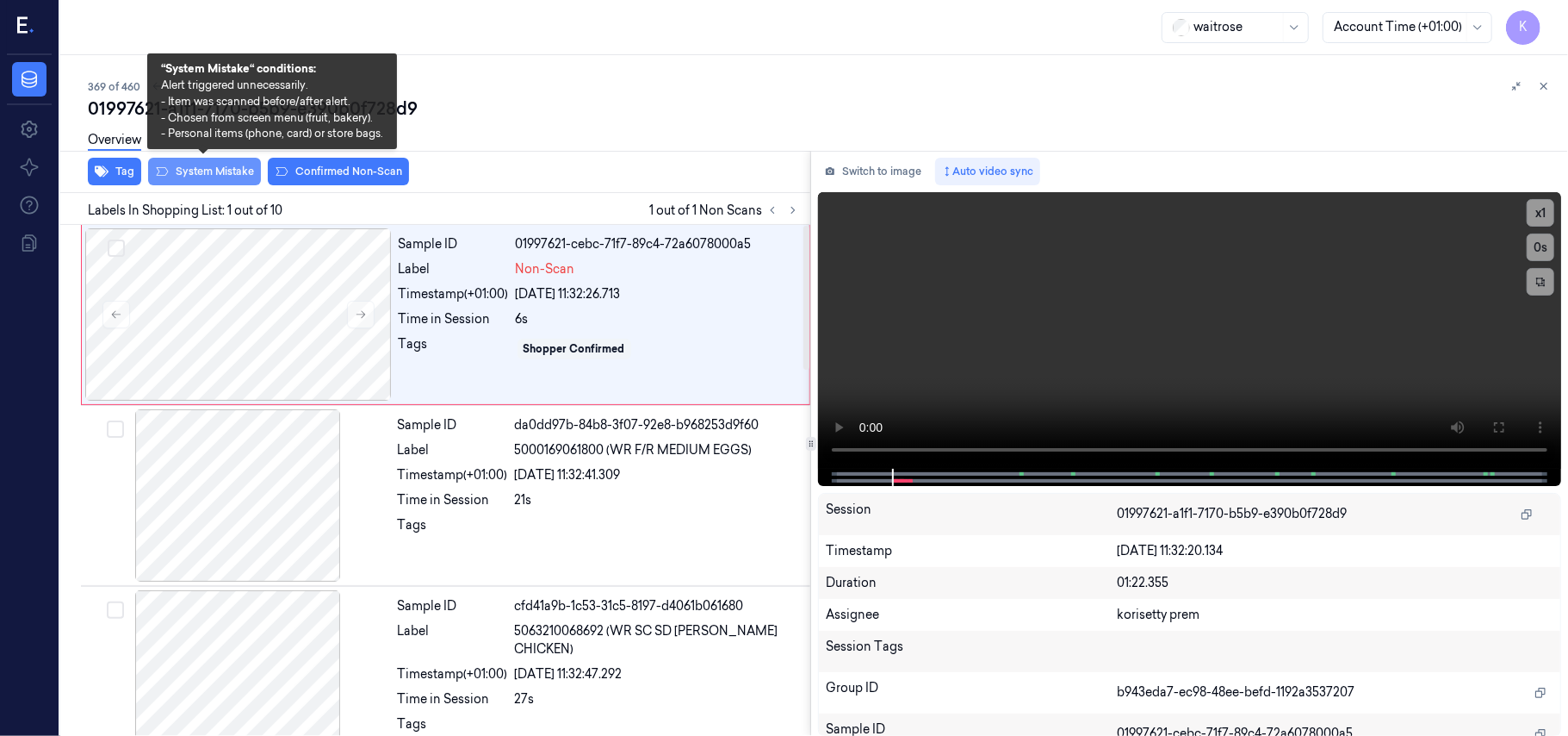
click at [222, 165] on button "System Mistake" at bounding box center [204, 171] width 112 height 28
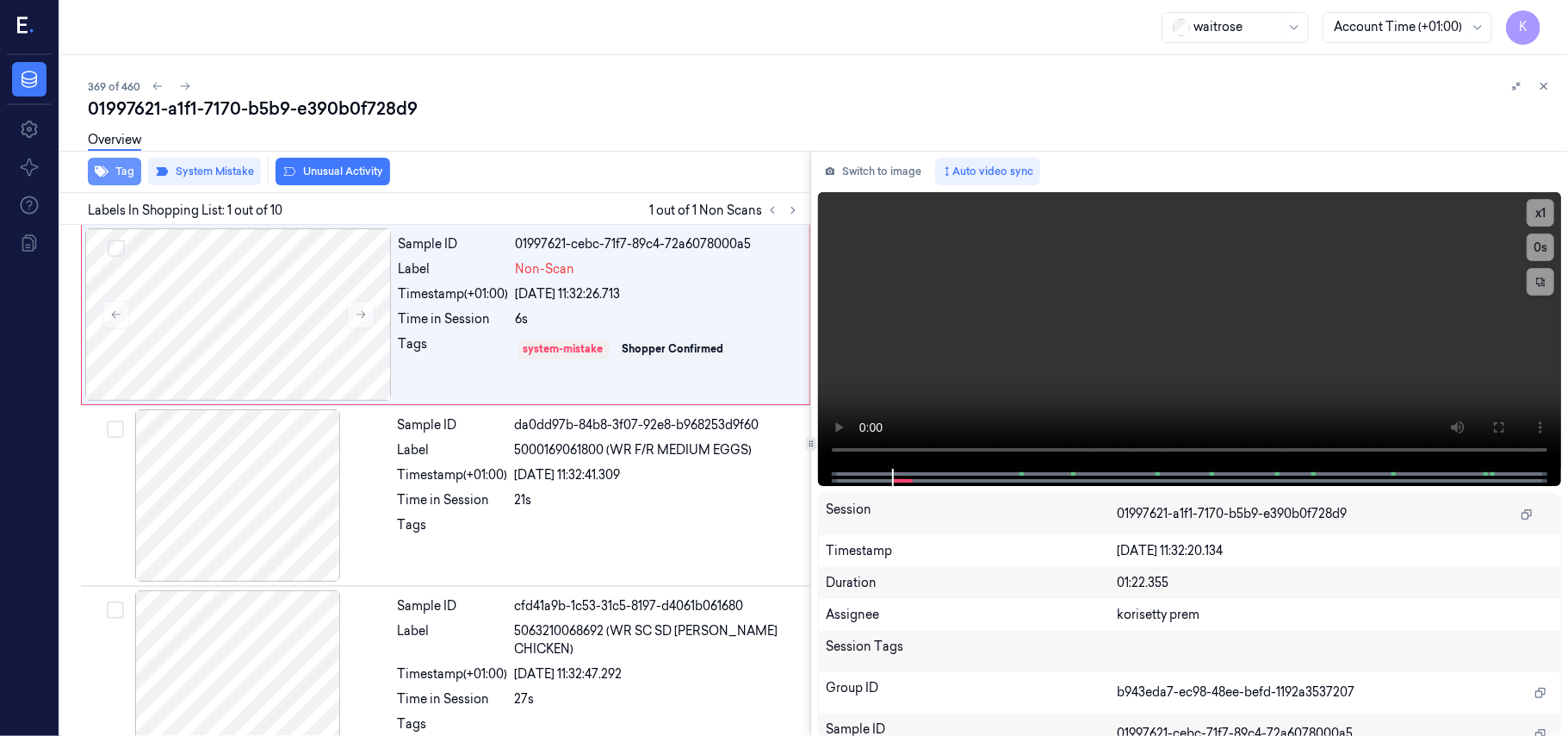
click at [99, 167] on icon "button" at bounding box center [102, 171] width 14 height 11
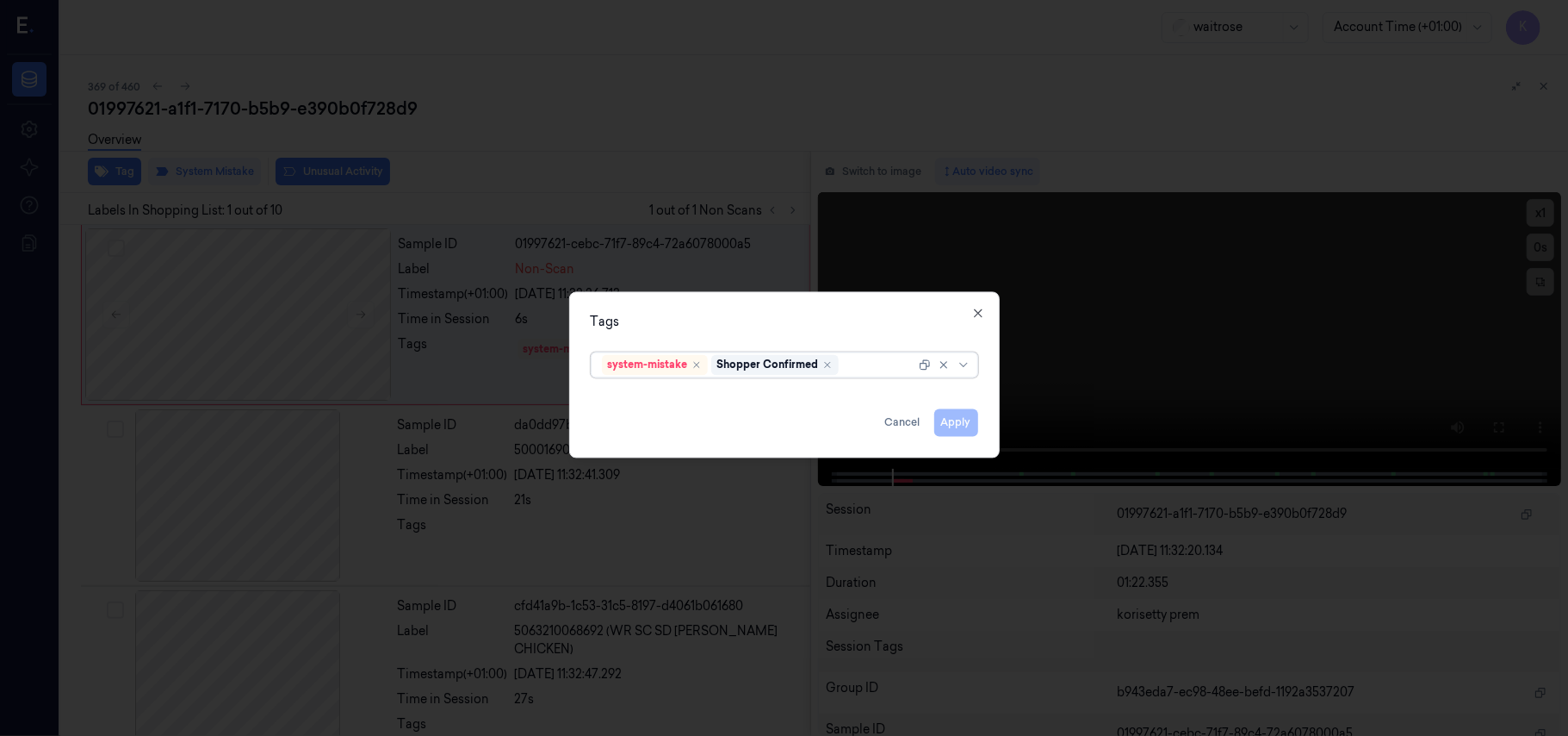
click at [887, 364] on div at bounding box center [879, 365] width 74 height 18
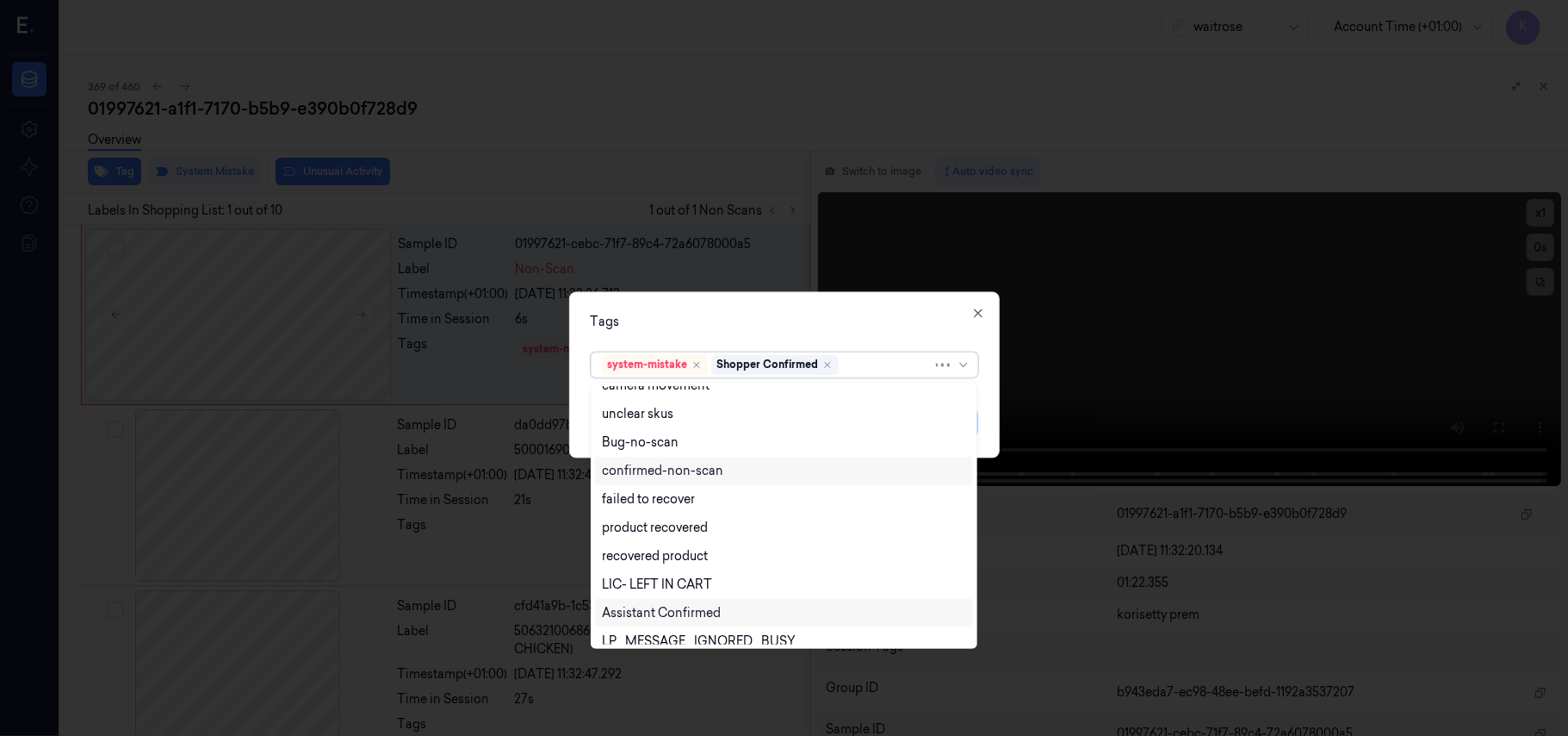
scroll to position [253, 0]
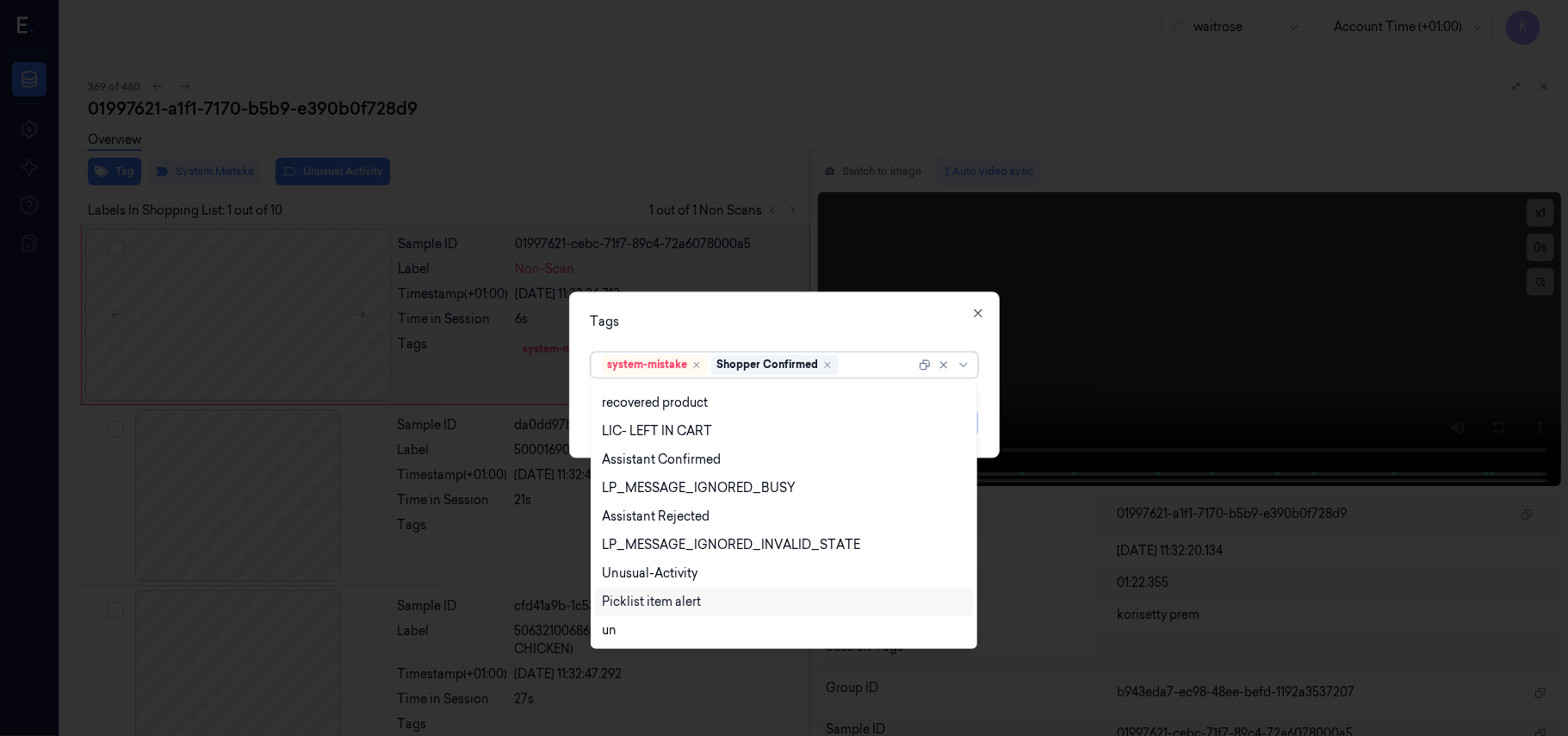
click at [654, 593] on div "Picklist item alert" at bounding box center [651, 602] width 99 height 18
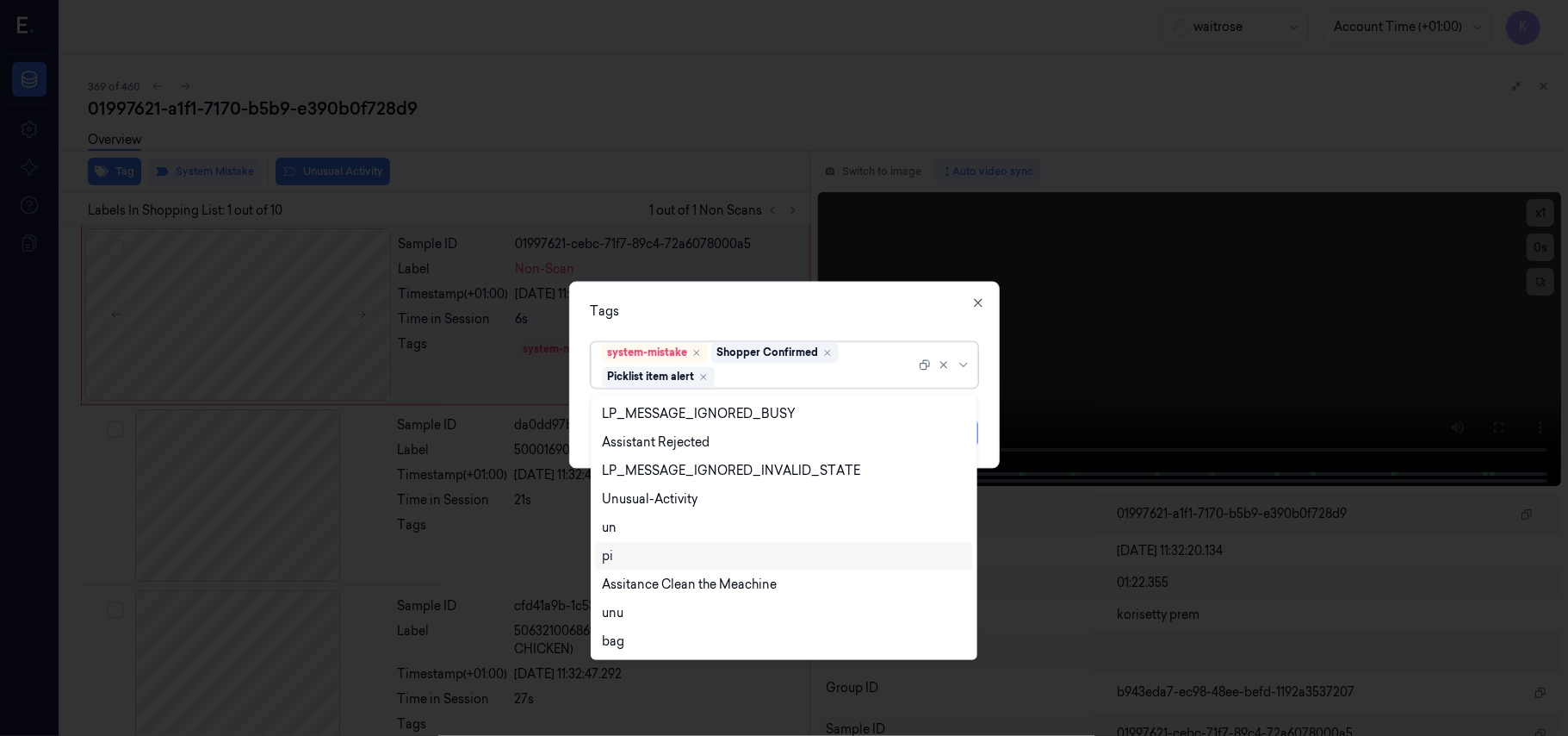
scroll to position [0, 0]
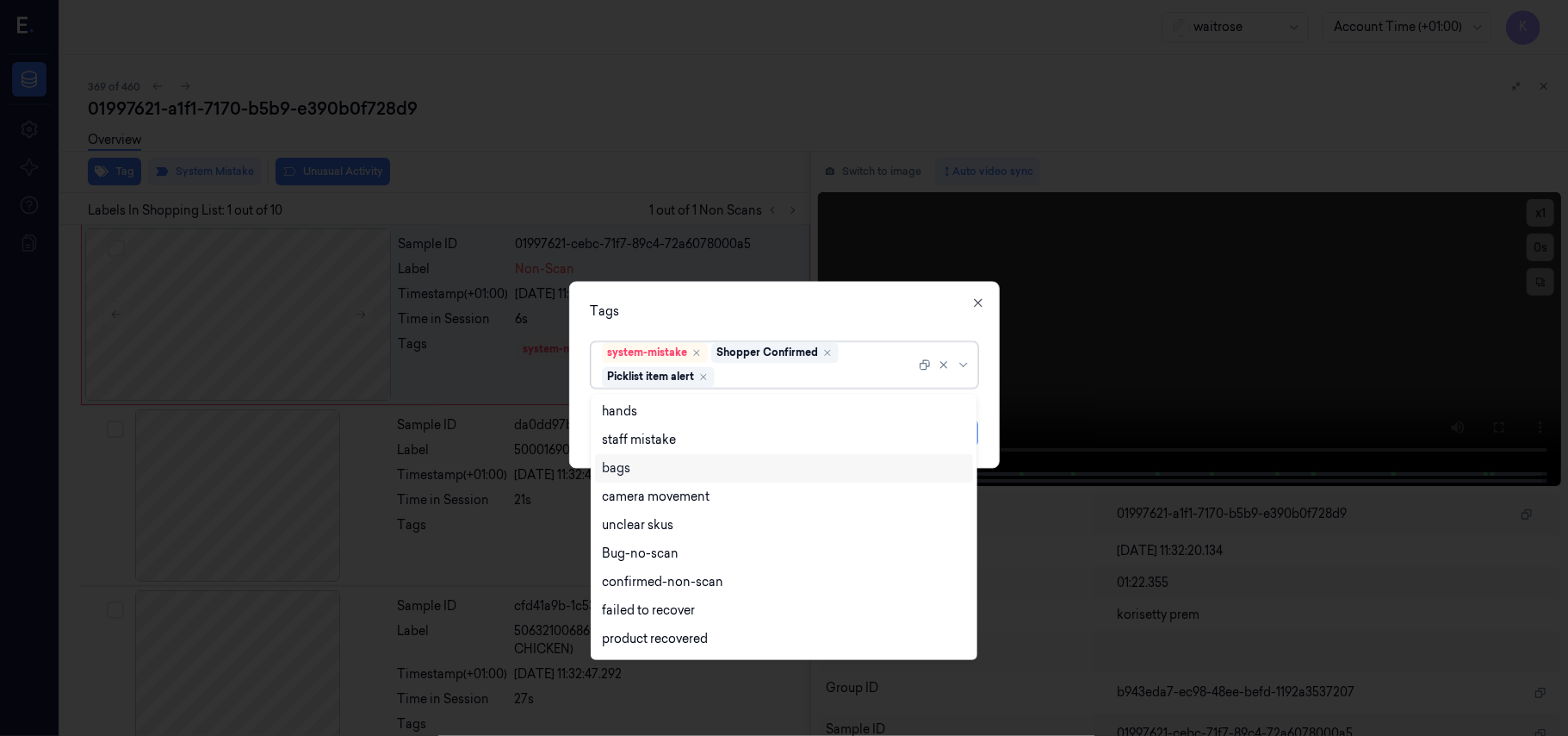
click at [634, 465] on div "bags" at bounding box center [784, 468] width 364 height 18
click at [841, 298] on div "Tags option bags, selected. 20 results available. Use Up and Down to choose opt…" at bounding box center [784, 375] width 430 height 187
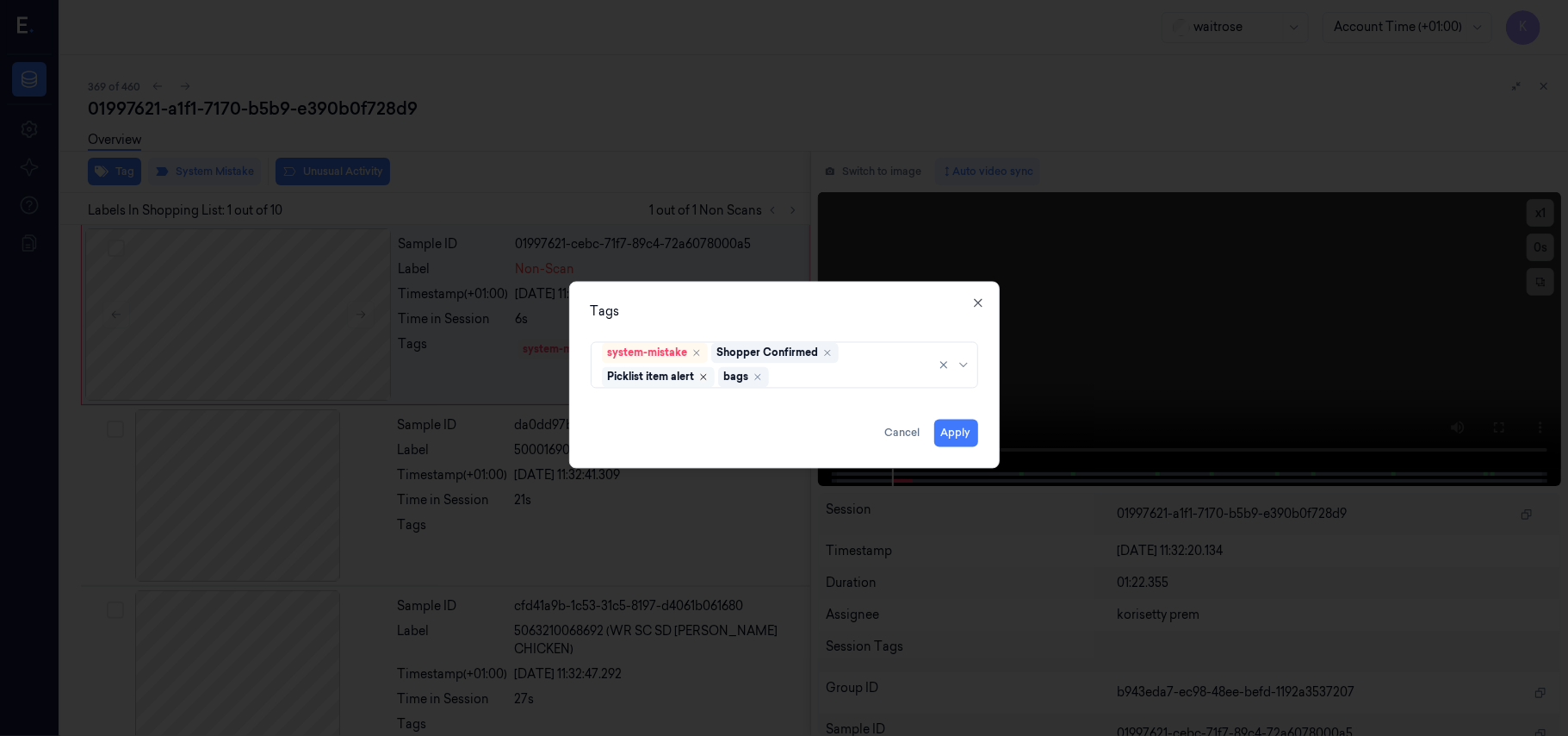
click at [704, 382] on icon "Remove ,Picklist item alert" at bounding box center [704, 377] width 10 height 10
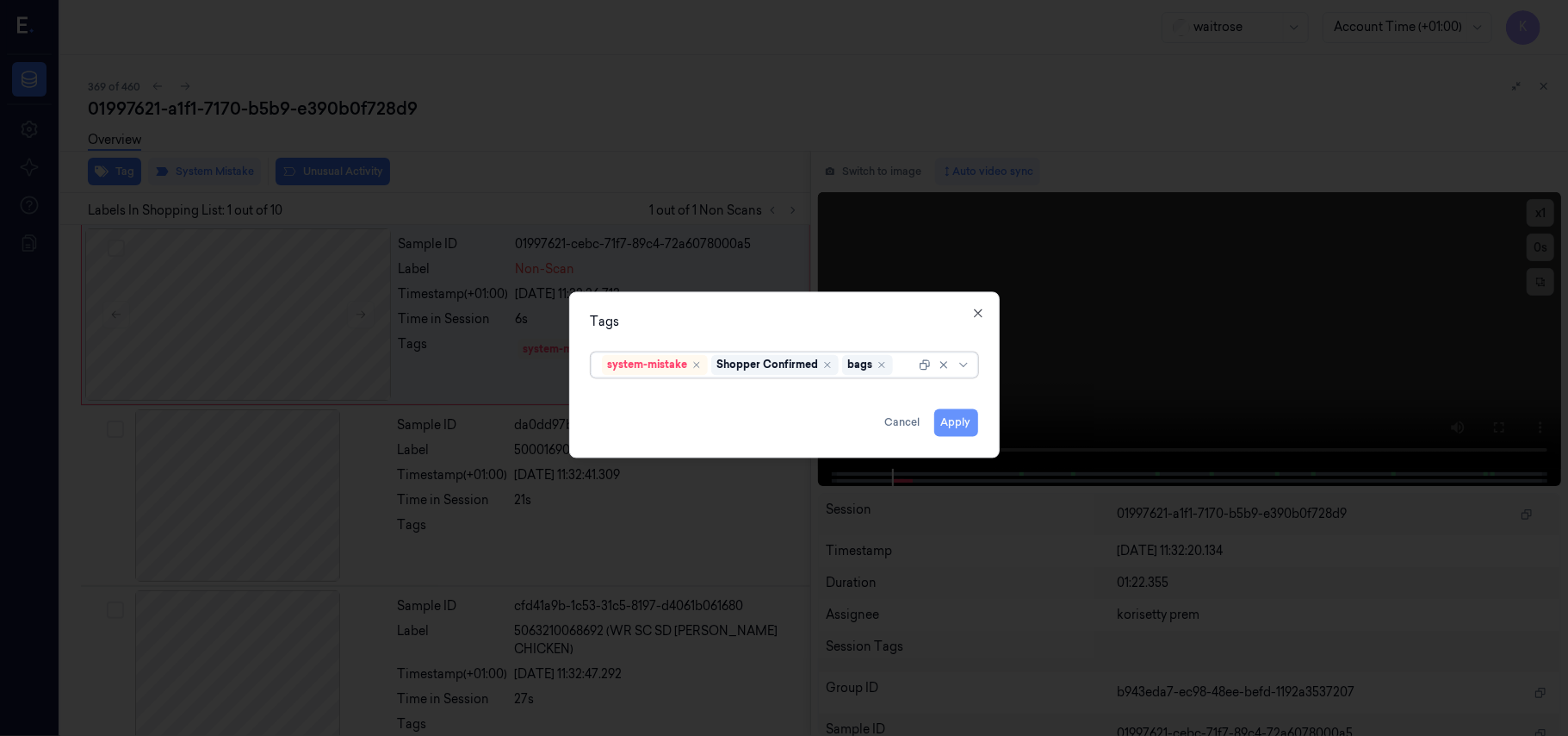
click at [966, 422] on button "Apply" at bounding box center [957, 423] width 44 height 28
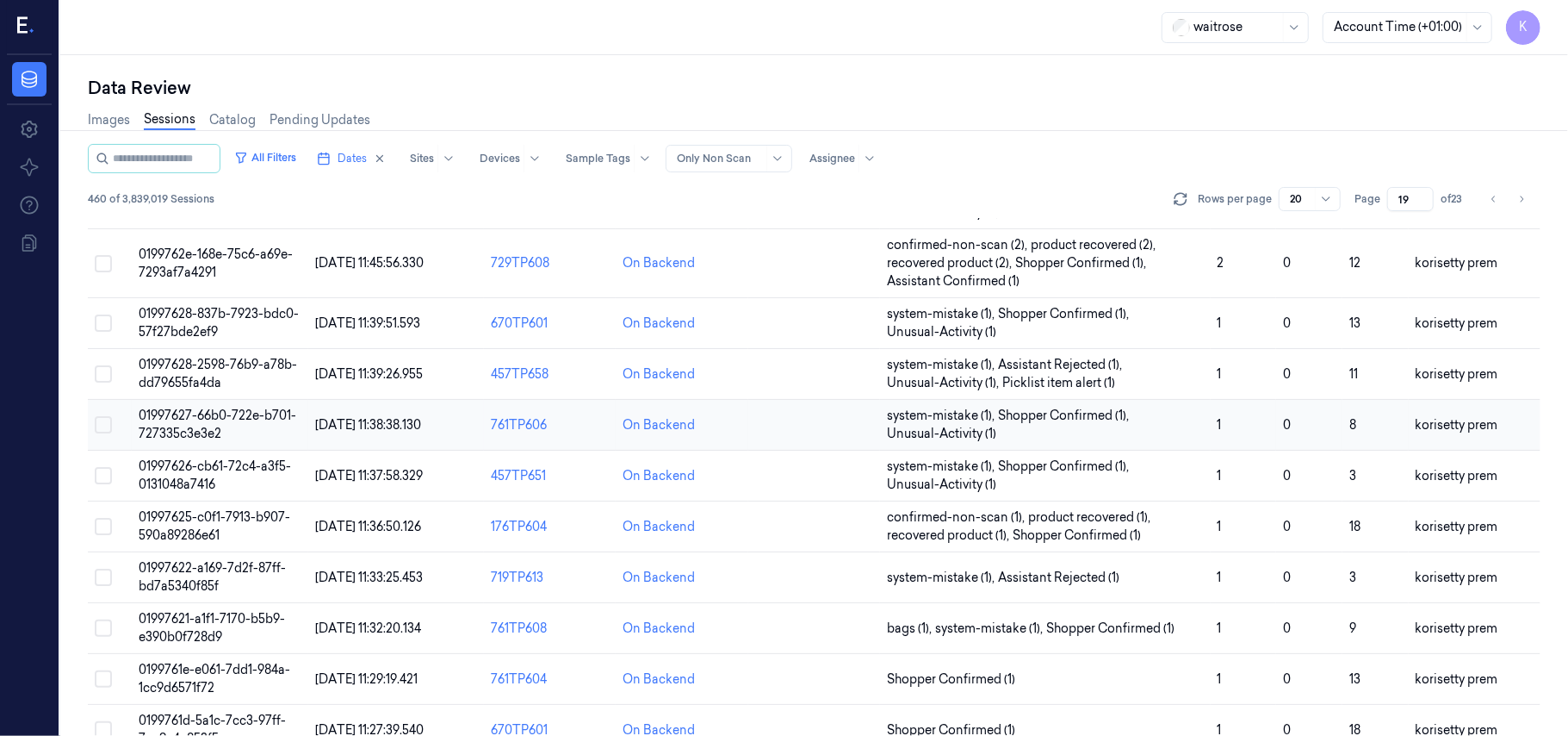
scroll to position [115, 0]
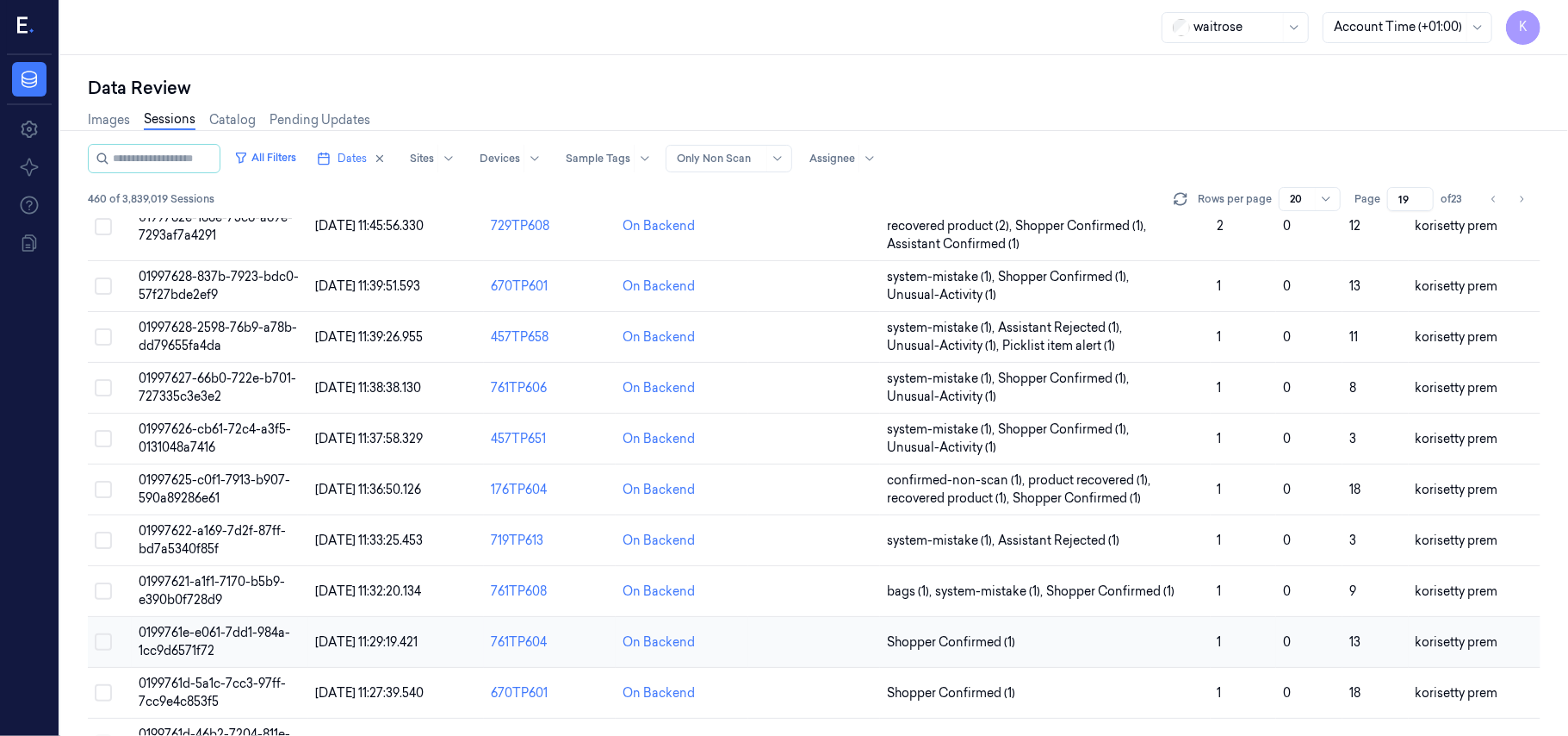
click at [200, 632] on span "0199761e-e061-7dd1-984a-1cc9d6571f72" at bounding box center [214, 641] width 151 height 34
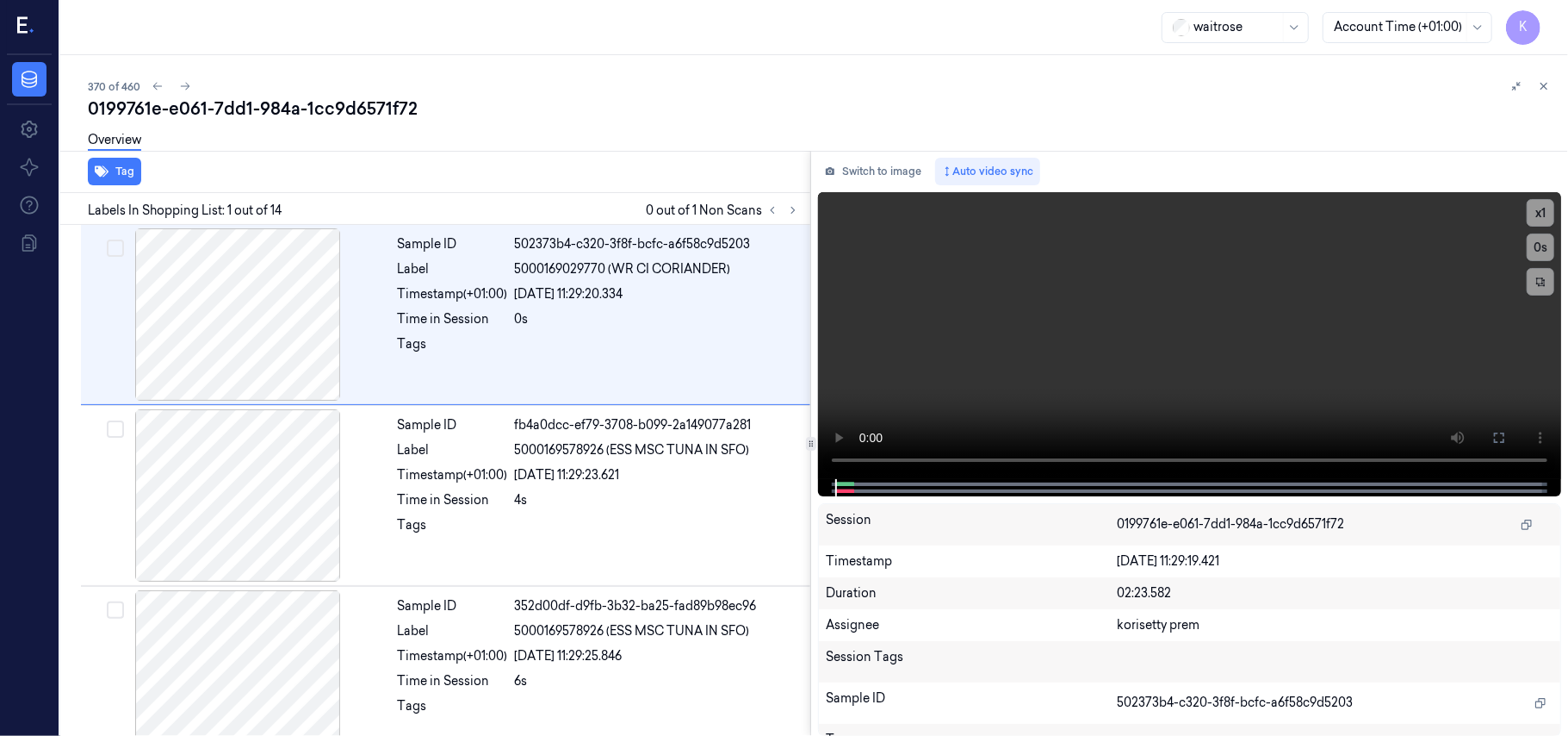
click at [658, 97] on div "0199761e-e061-7dd1-984a-1cc9d6571f72" at bounding box center [820, 109] width 1466 height 24
click at [797, 201] on button at bounding box center [792, 210] width 21 height 21
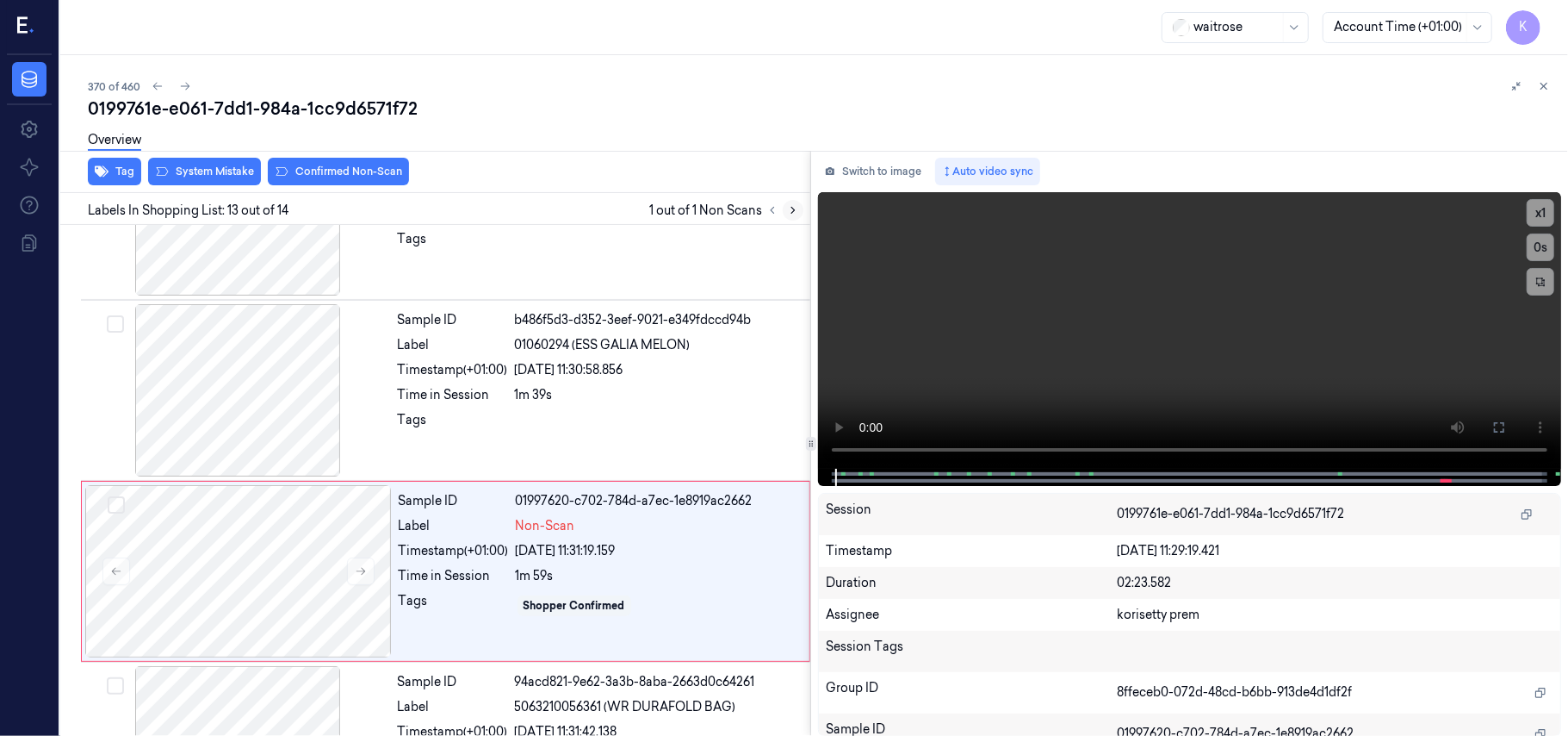
scroll to position [2011, 0]
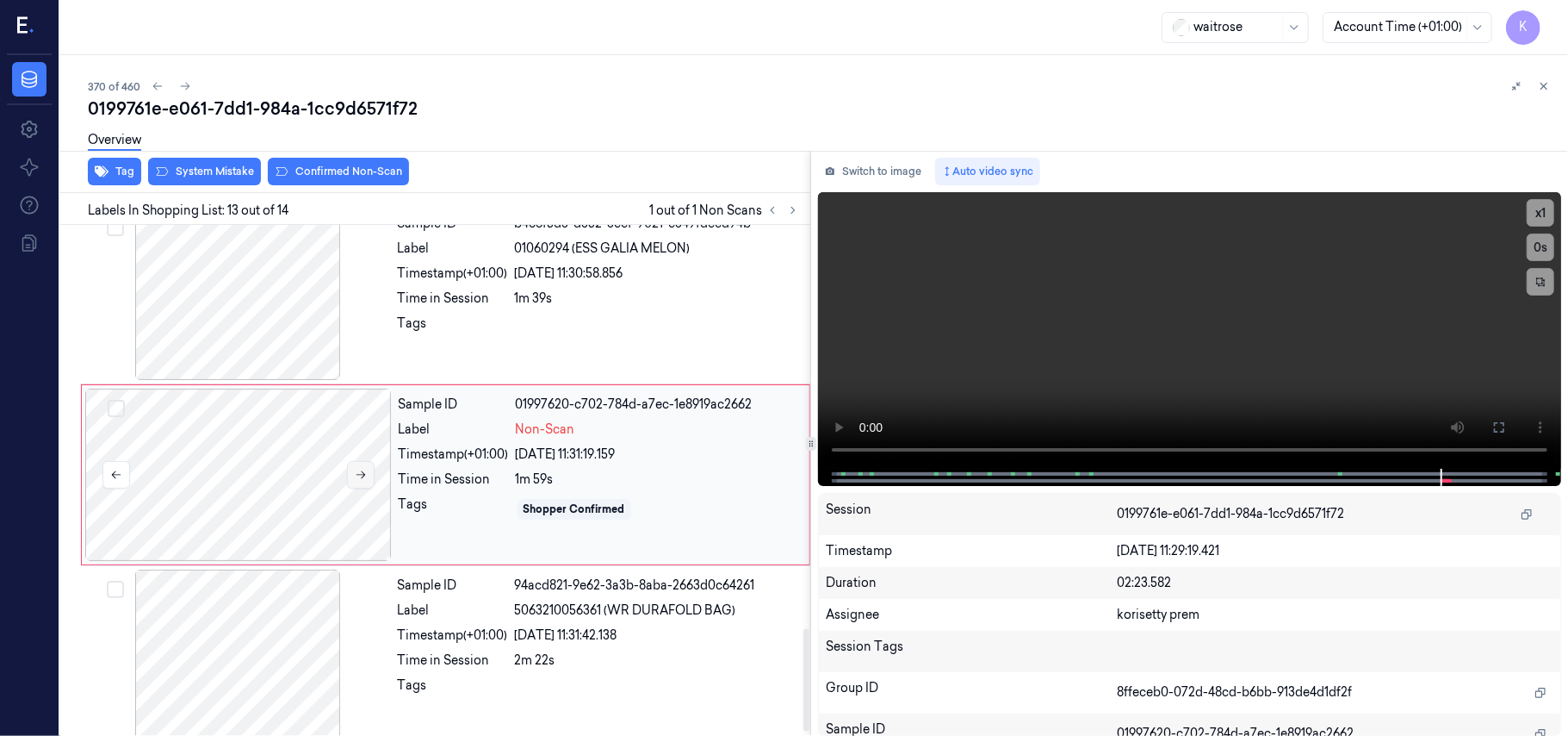
click at [361, 488] on button at bounding box center [361, 475] width 28 height 28
click at [361, 487] on button at bounding box center [361, 475] width 28 height 28
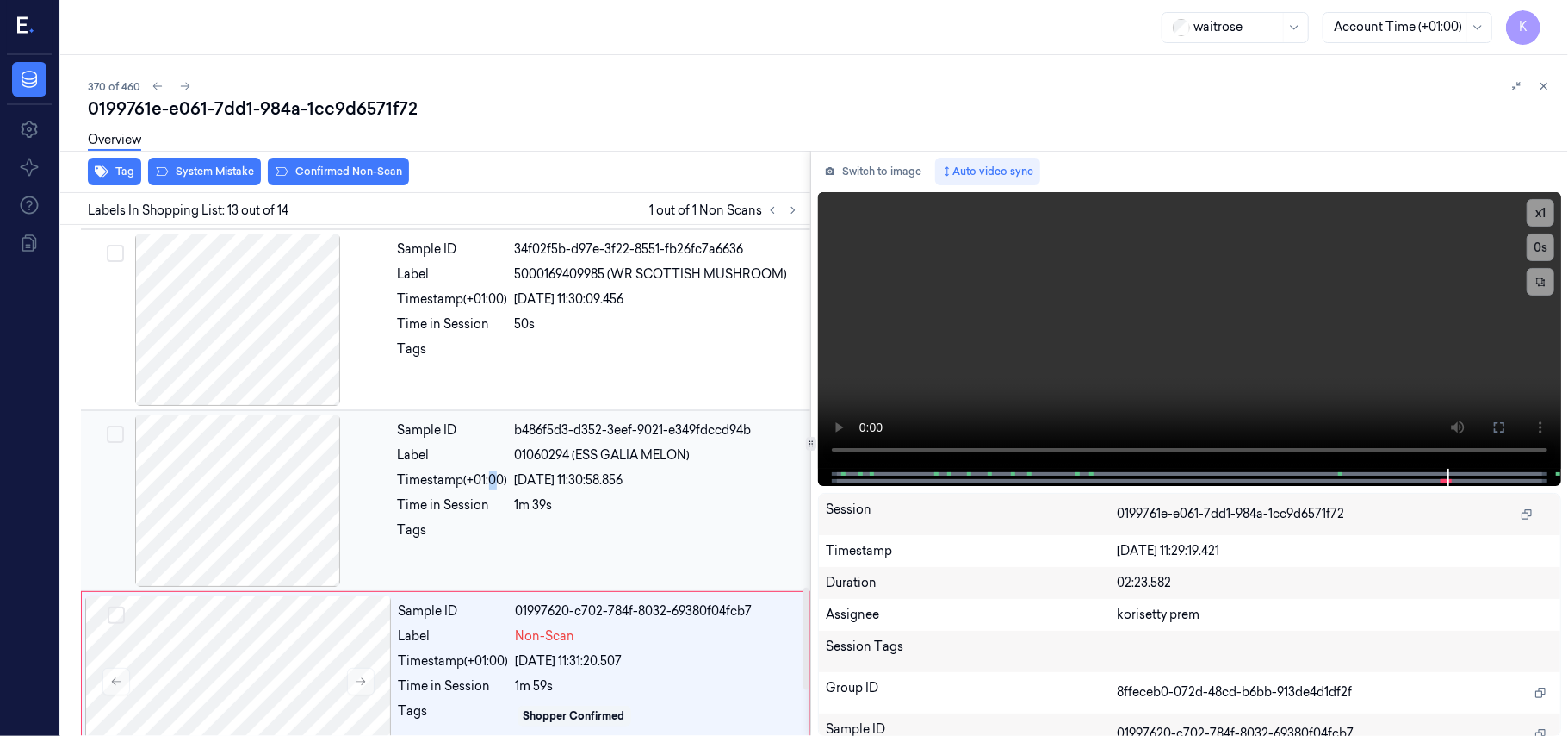
click at [491, 494] on div "Sample ID b486f5d3-d352-3eef-9021-e349fdccd94b Label 01060294 (ESS GALIA MELON)…" at bounding box center [599, 500] width 416 height 172
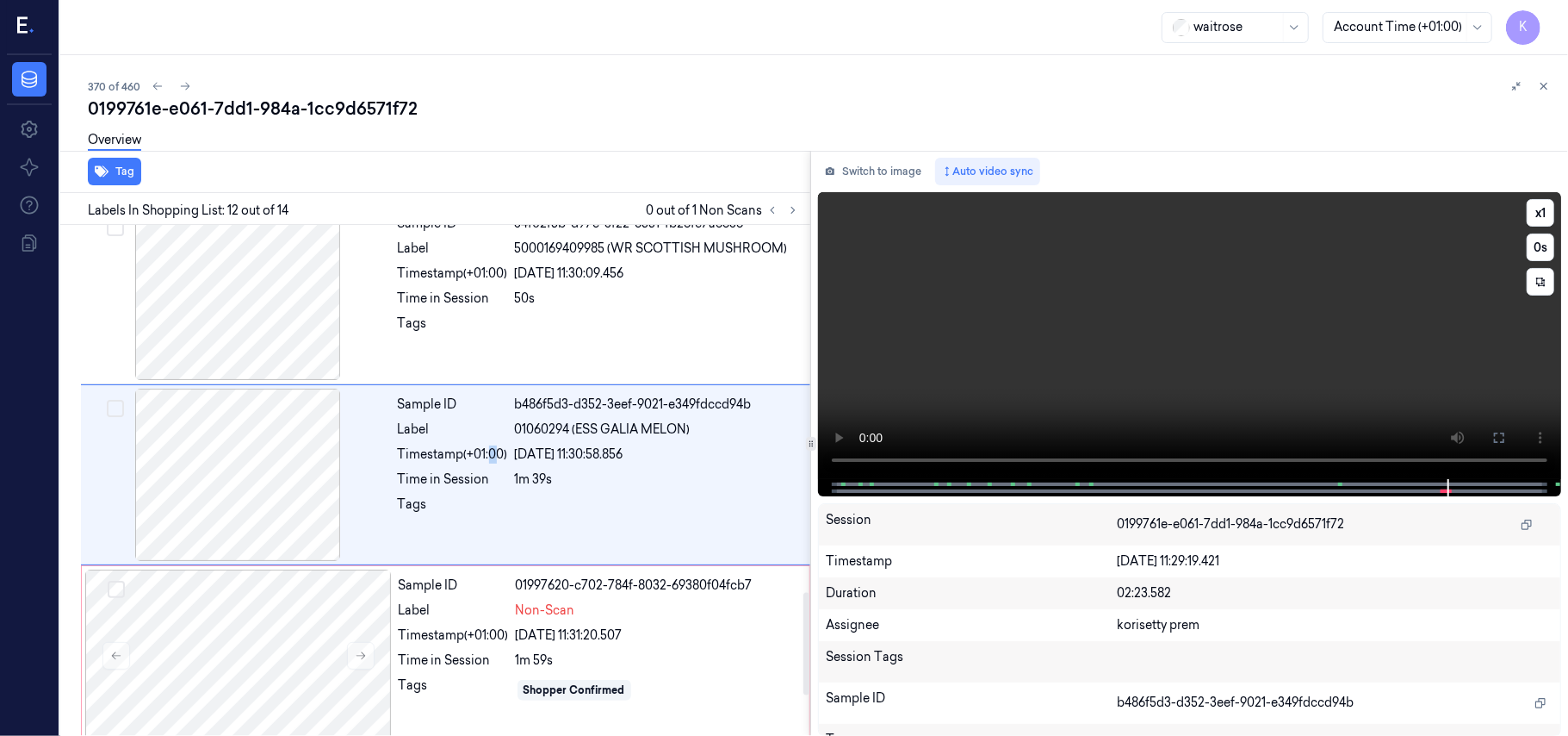
click at [1104, 309] on video at bounding box center [1190, 336] width 743 height 287
click at [1152, 298] on video at bounding box center [1190, 336] width 743 height 287
click at [1194, 297] on video at bounding box center [1190, 336] width 743 height 287
click at [465, 281] on div "Timestamp (+01:00)" at bounding box center [453, 274] width 111 height 18
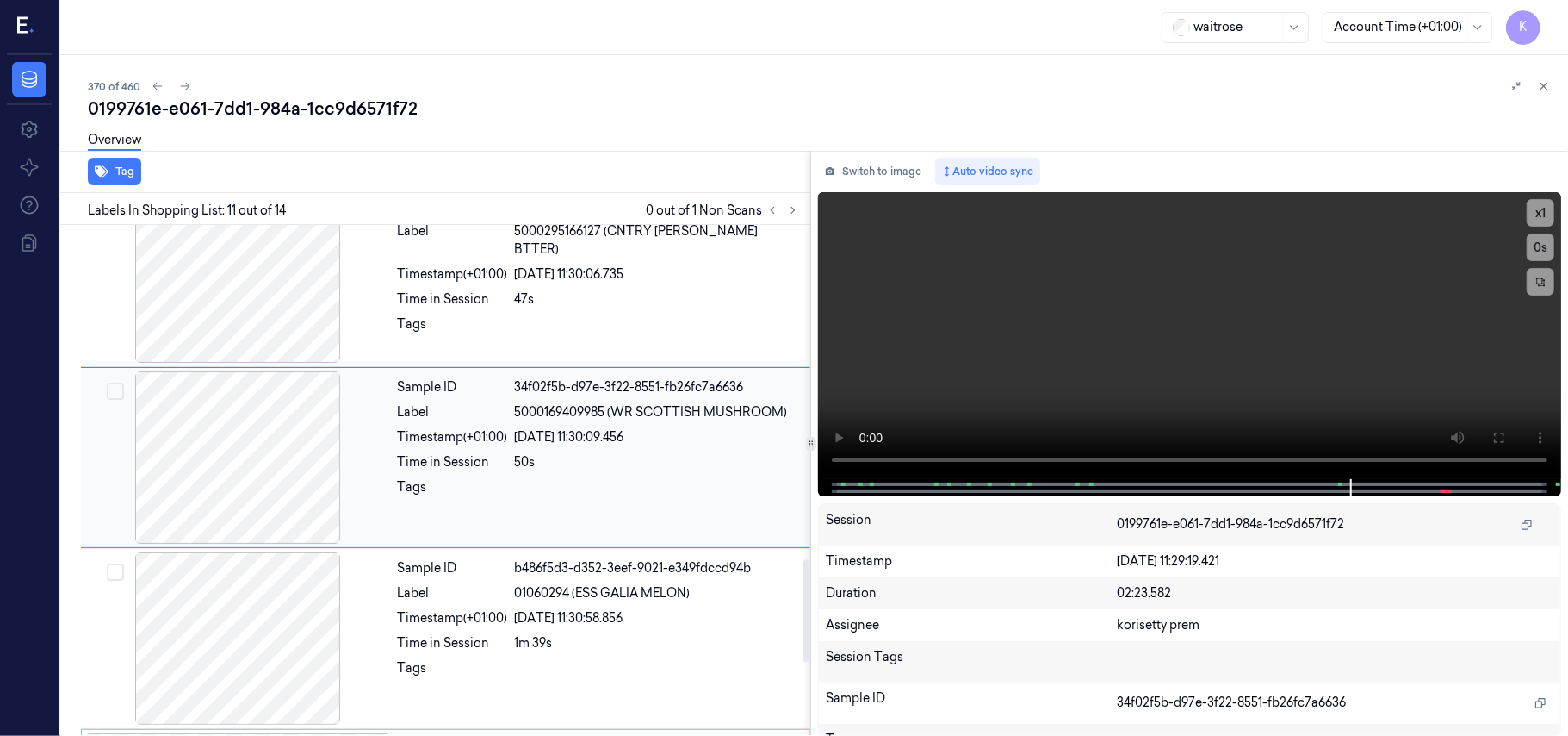
scroll to position [1648, 0]
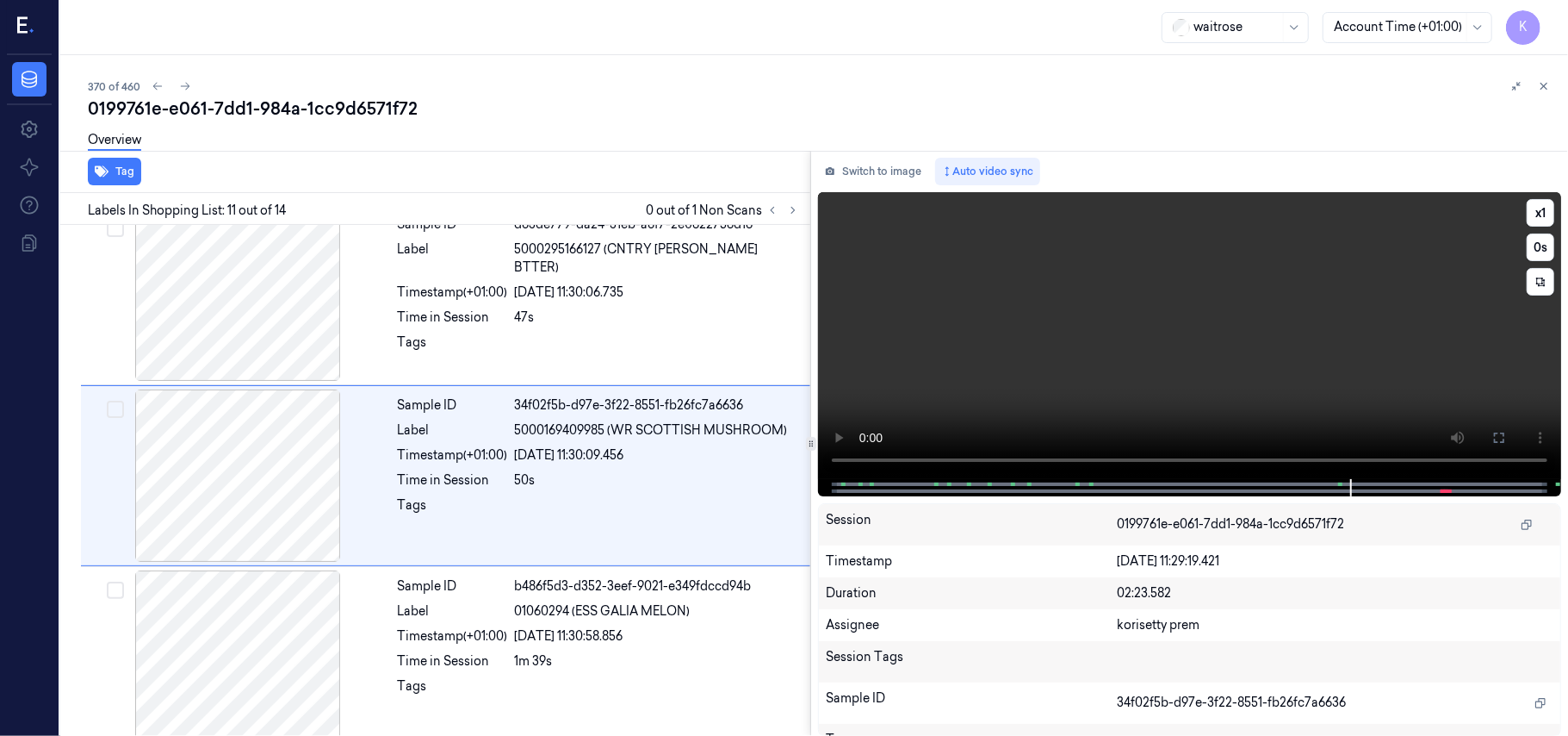
click at [1142, 329] on video at bounding box center [1190, 336] width 743 height 287
click at [1119, 311] on video at bounding box center [1190, 336] width 743 height 287
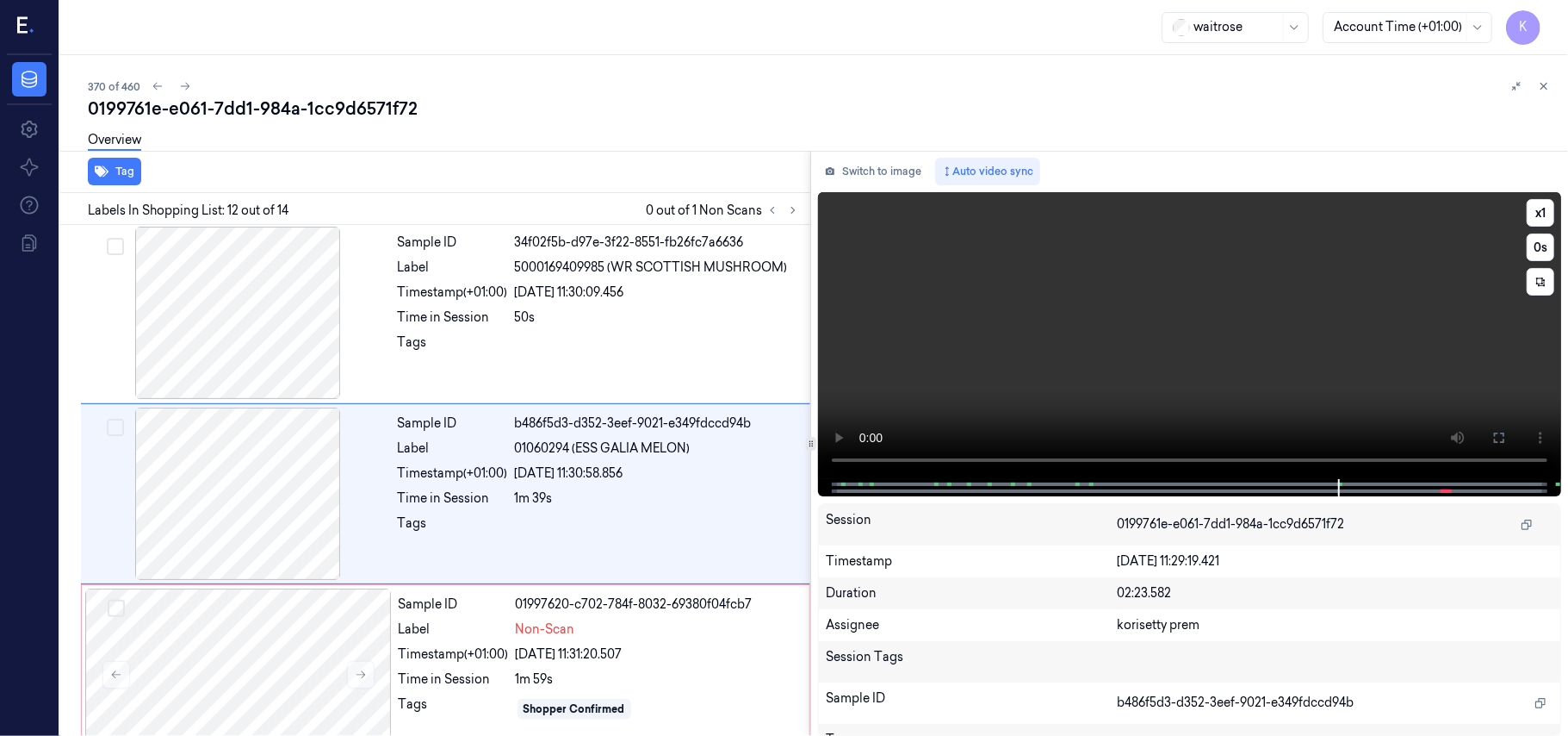
scroll to position [1830, 0]
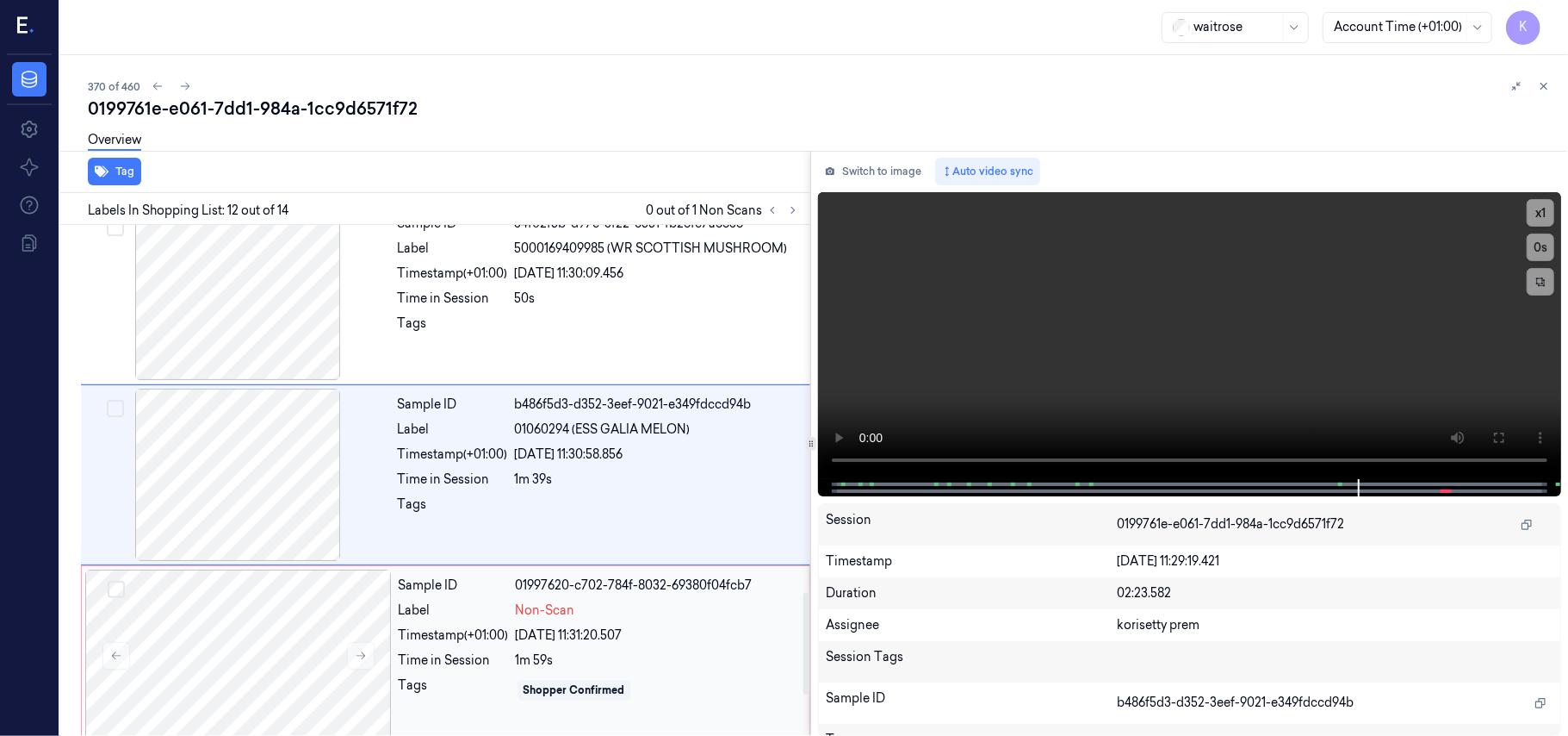
click at [620, 652] on div "Sample ID 01997620-c702-784f-8032-69380f04fcb7 Label Non-Scan Timestamp (+01:00…" at bounding box center [599, 655] width 414 height 172
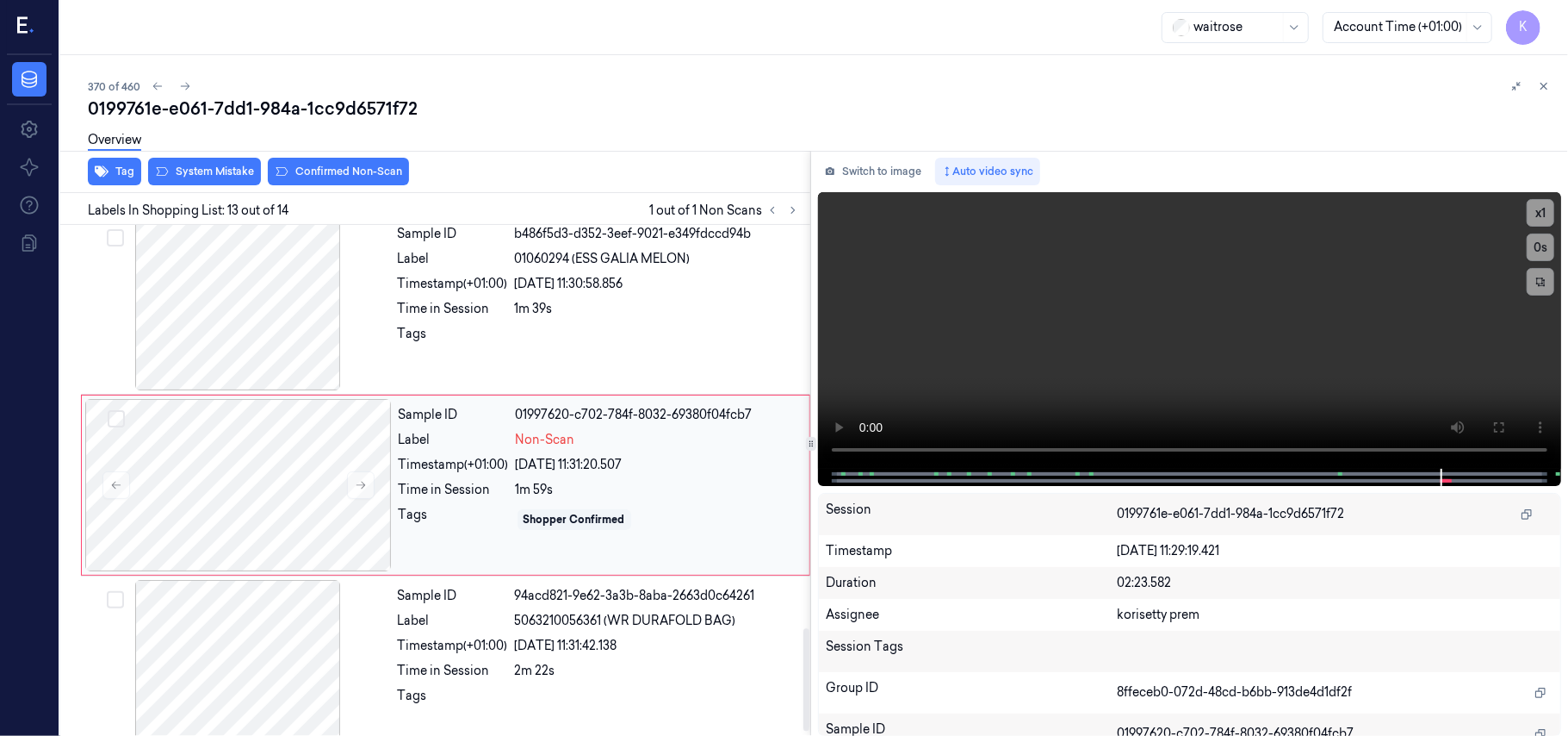
scroll to position [2011, 0]
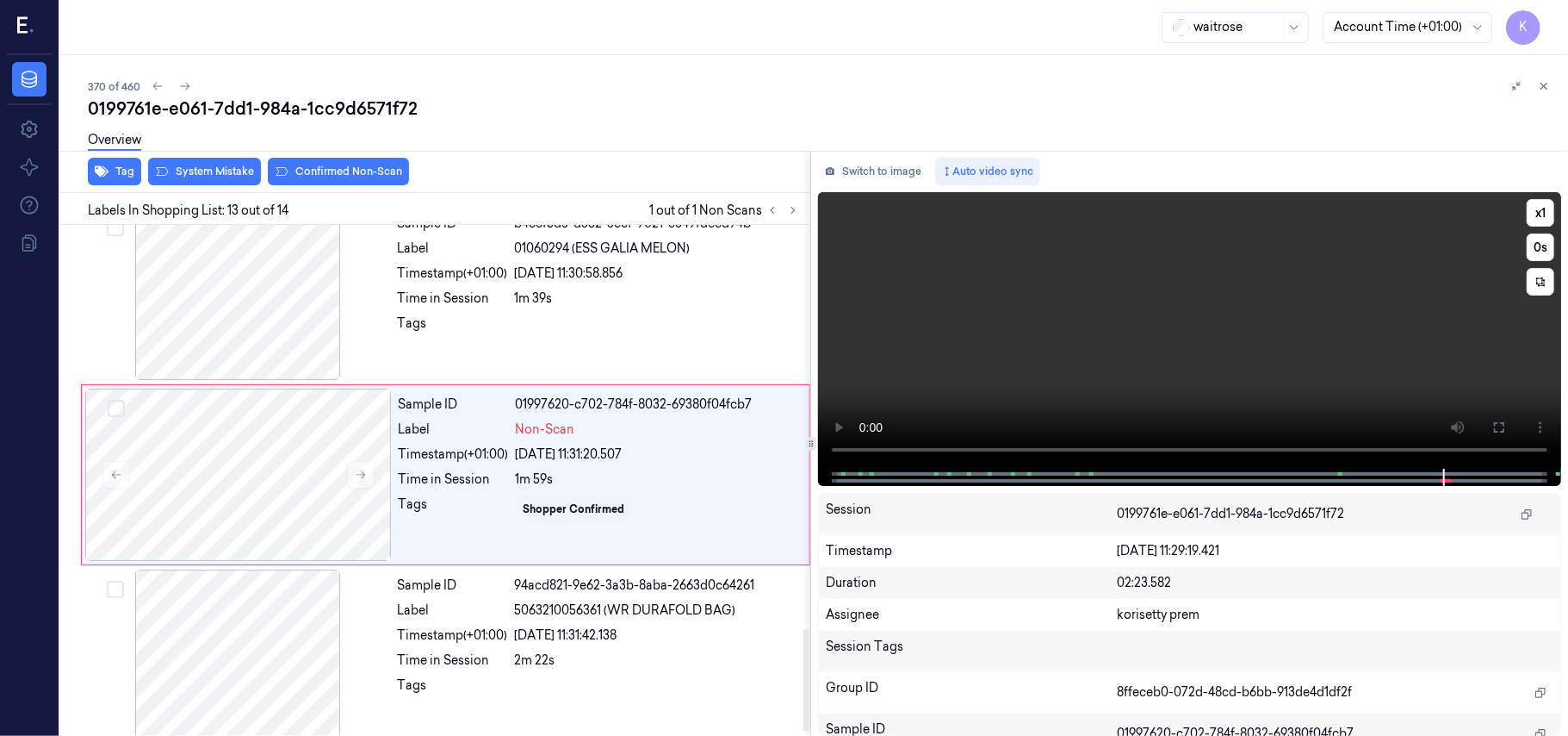
click at [979, 281] on video at bounding box center [1190, 331] width 743 height 277
click at [394, 462] on div "Sample ID 01997620-c702-784f-8032-69380f04fcb7 Label Non-Scan Timestamp (+01:00…" at bounding box center [599, 474] width 414 height 172
click at [1050, 364] on video at bounding box center [1190, 331] width 743 height 277
click at [446, 336] on div "Tags" at bounding box center [453, 329] width 111 height 28
click at [1286, 362] on video at bounding box center [1190, 331] width 743 height 277
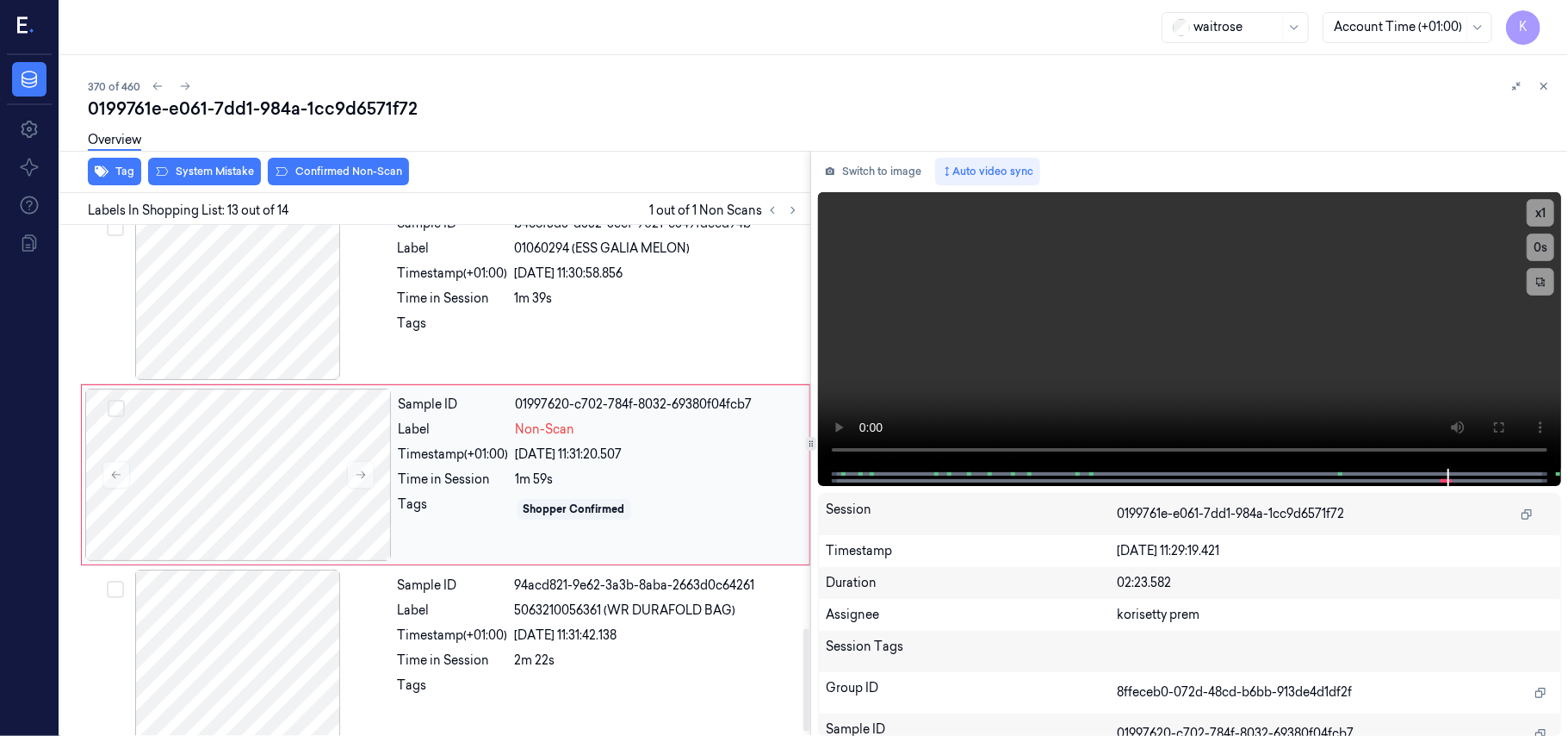
click at [482, 486] on div "Time in Session" at bounding box center [453, 479] width 111 height 18
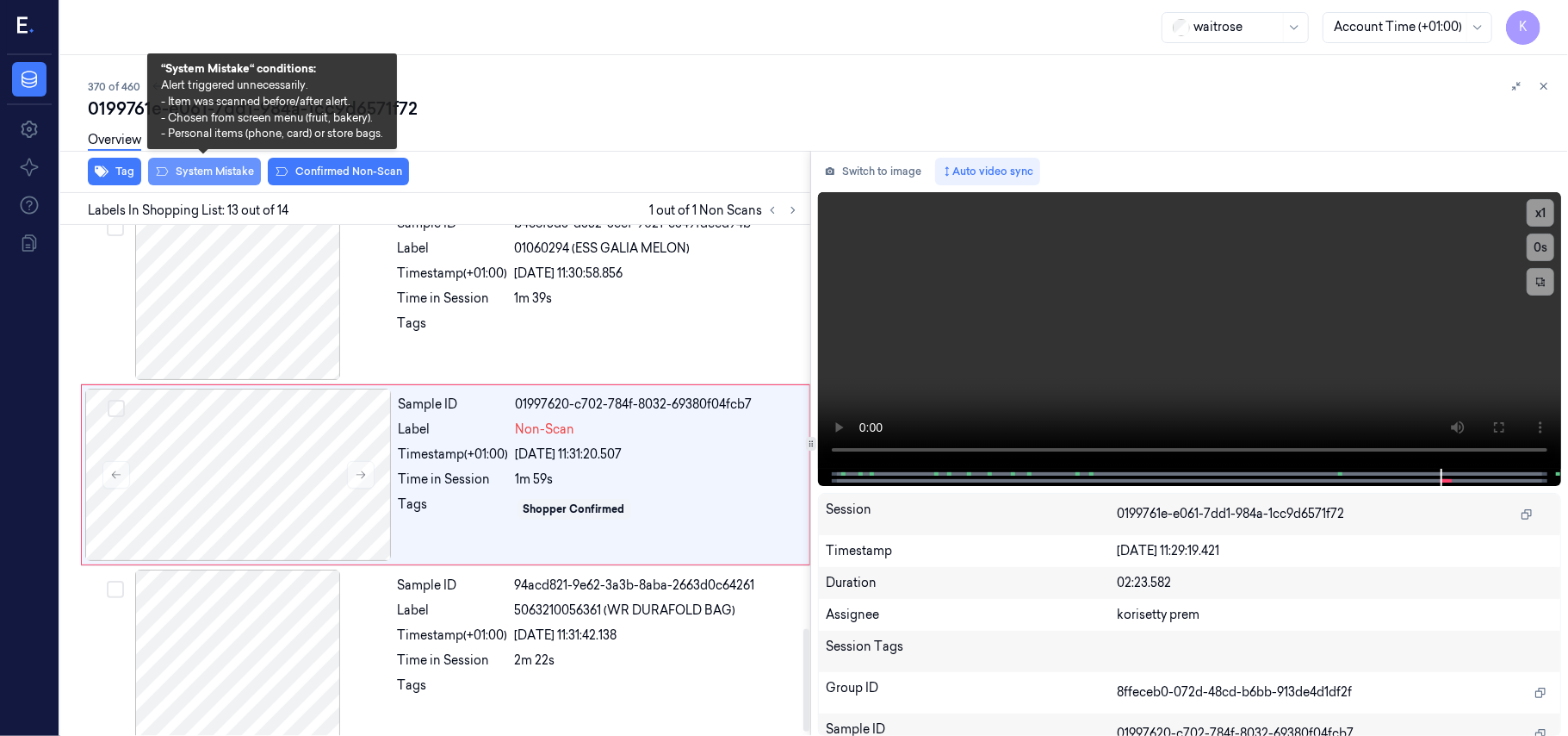
click at [232, 173] on button "System Mistake" at bounding box center [204, 171] width 112 height 28
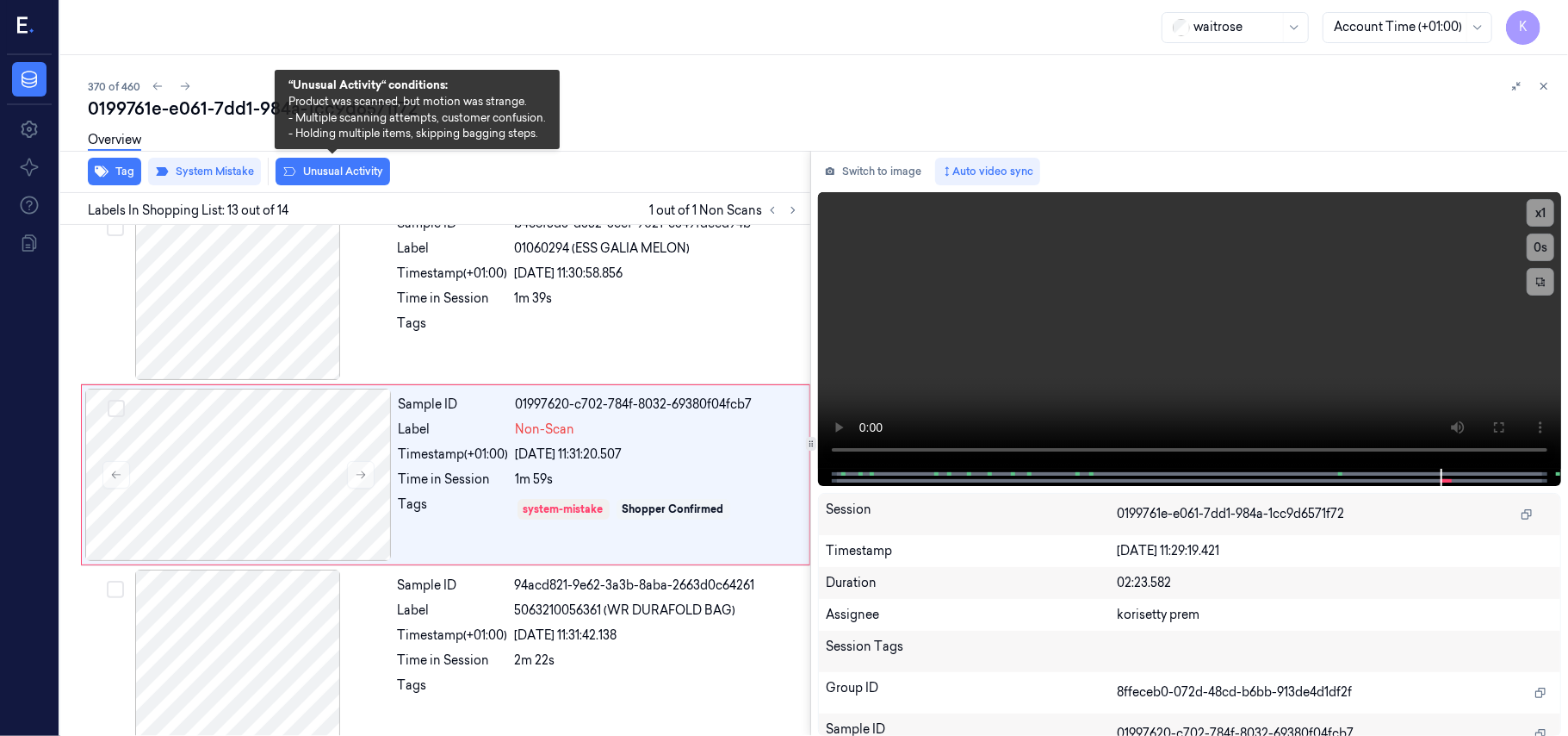
click at [303, 172] on button "Unusual Activity" at bounding box center [333, 171] width 114 height 28
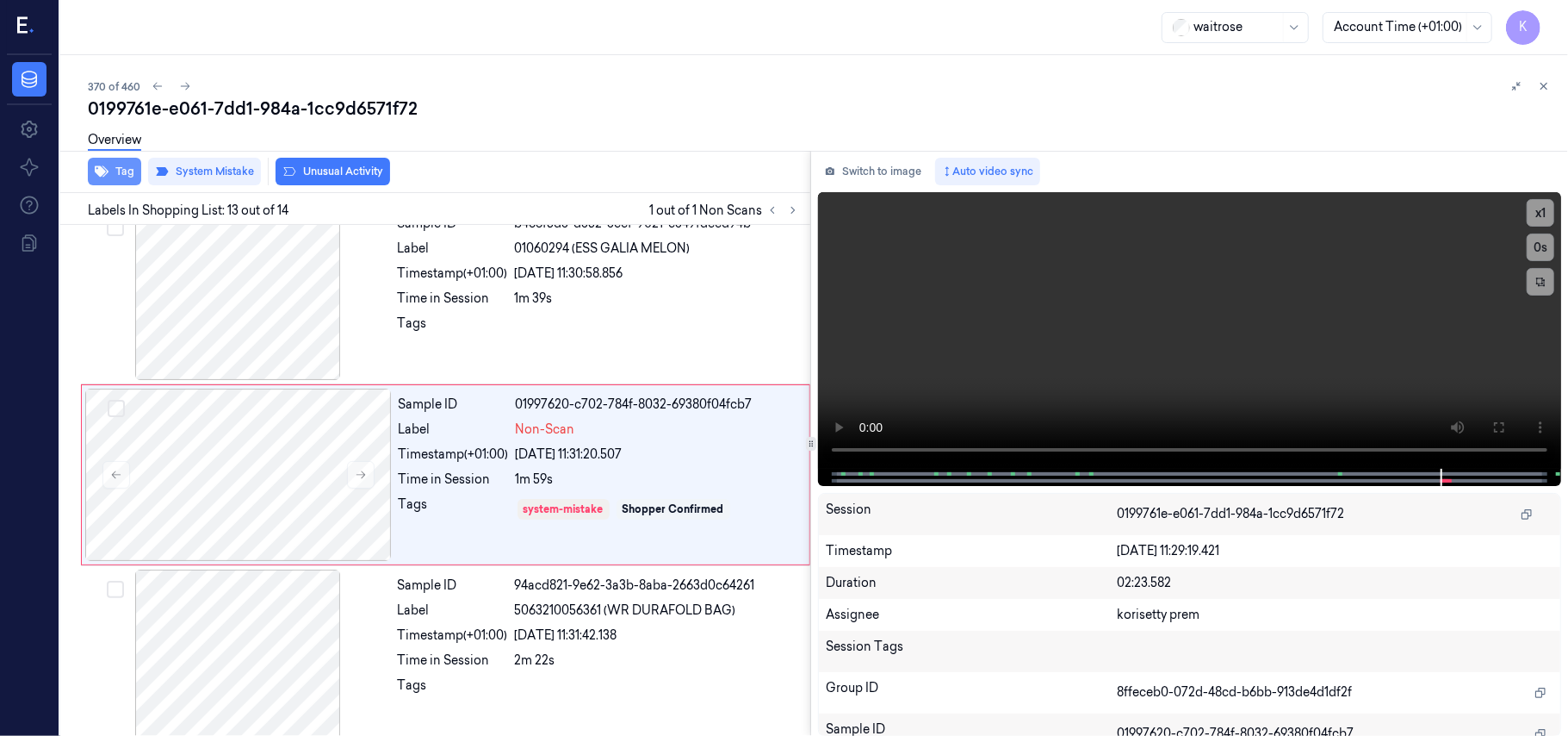
click at [125, 163] on button "Tag" at bounding box center [114, 171] width 54 height 28
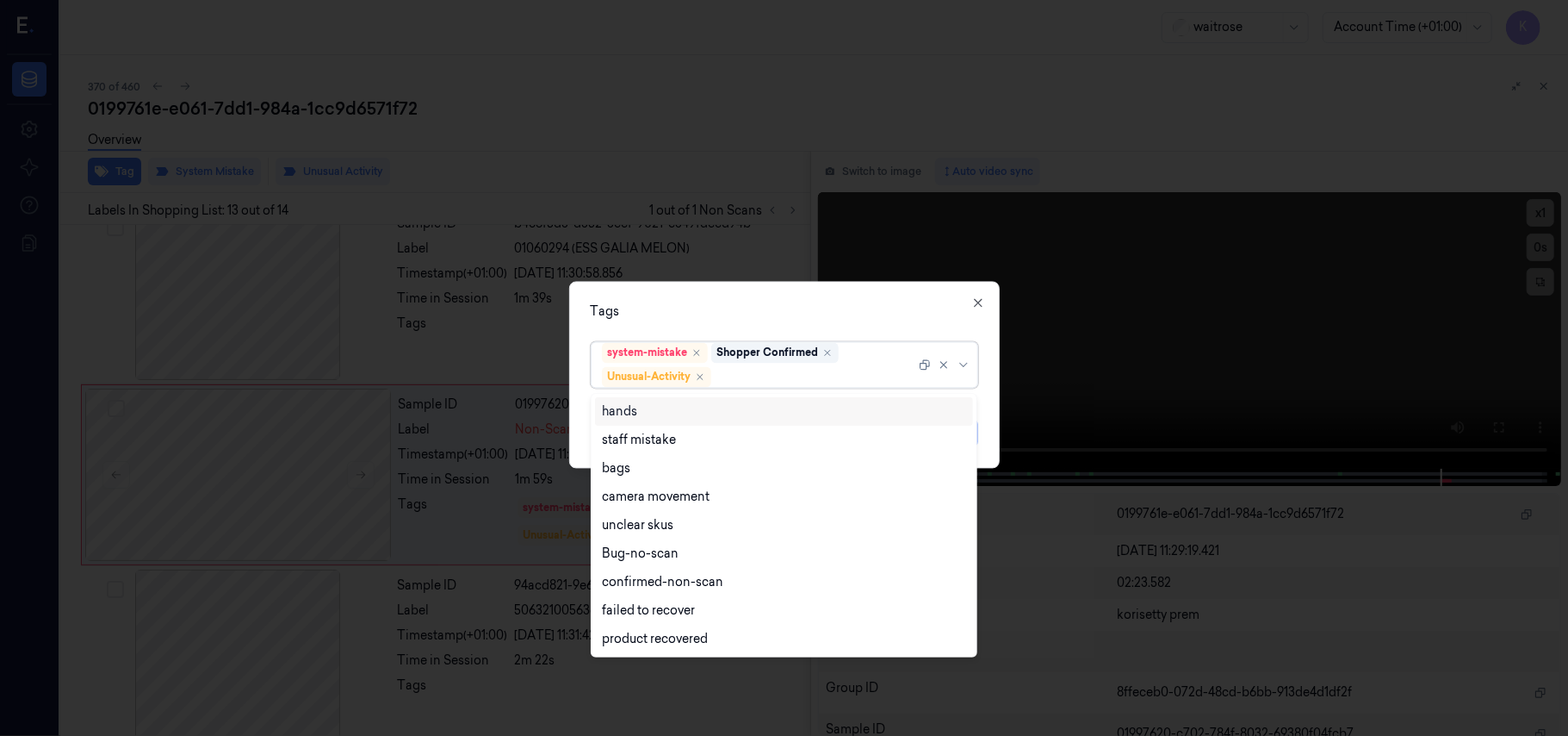
click at [773, 372] on div at bounding box center [815, 376] width 201 height 18
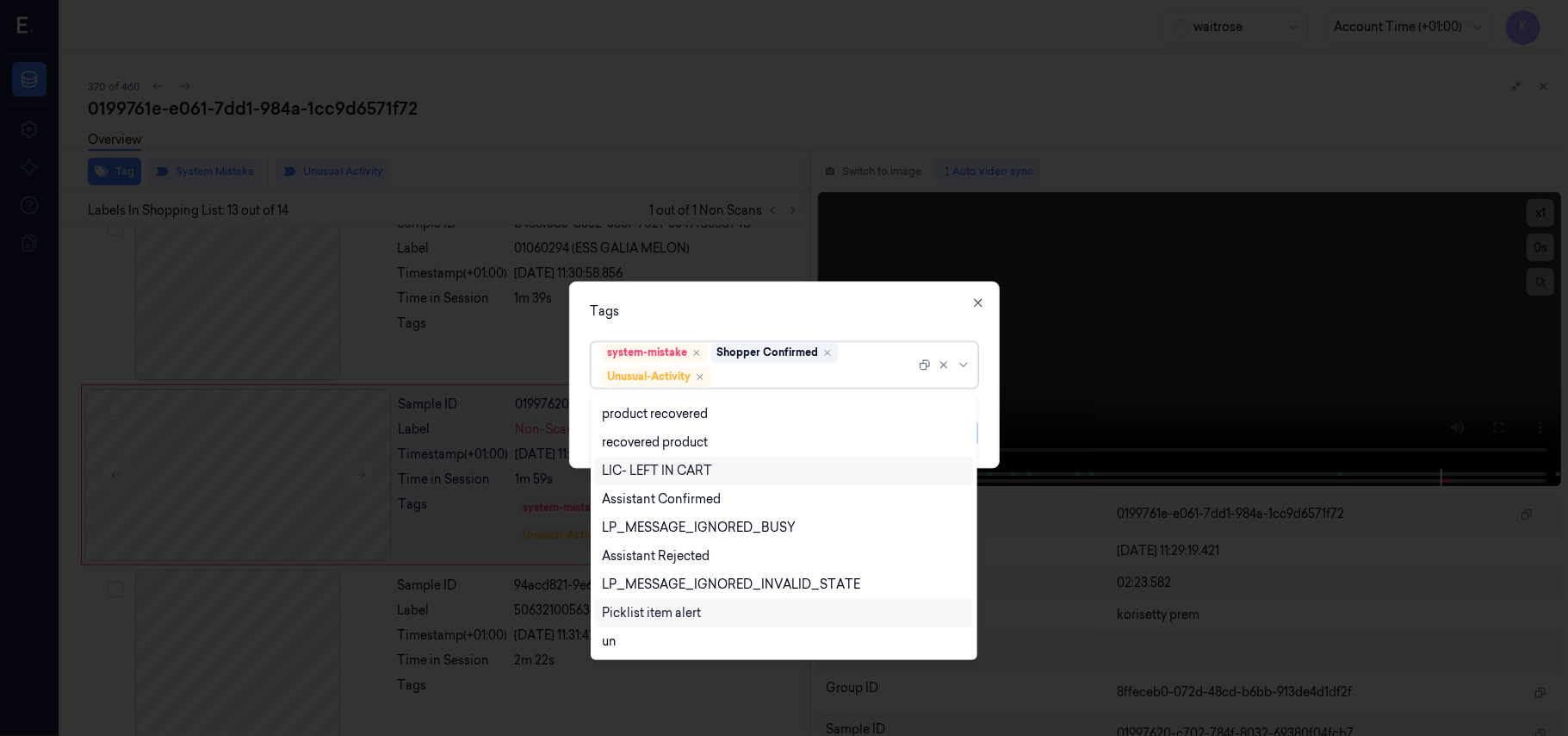
scroll to position [339, 0]
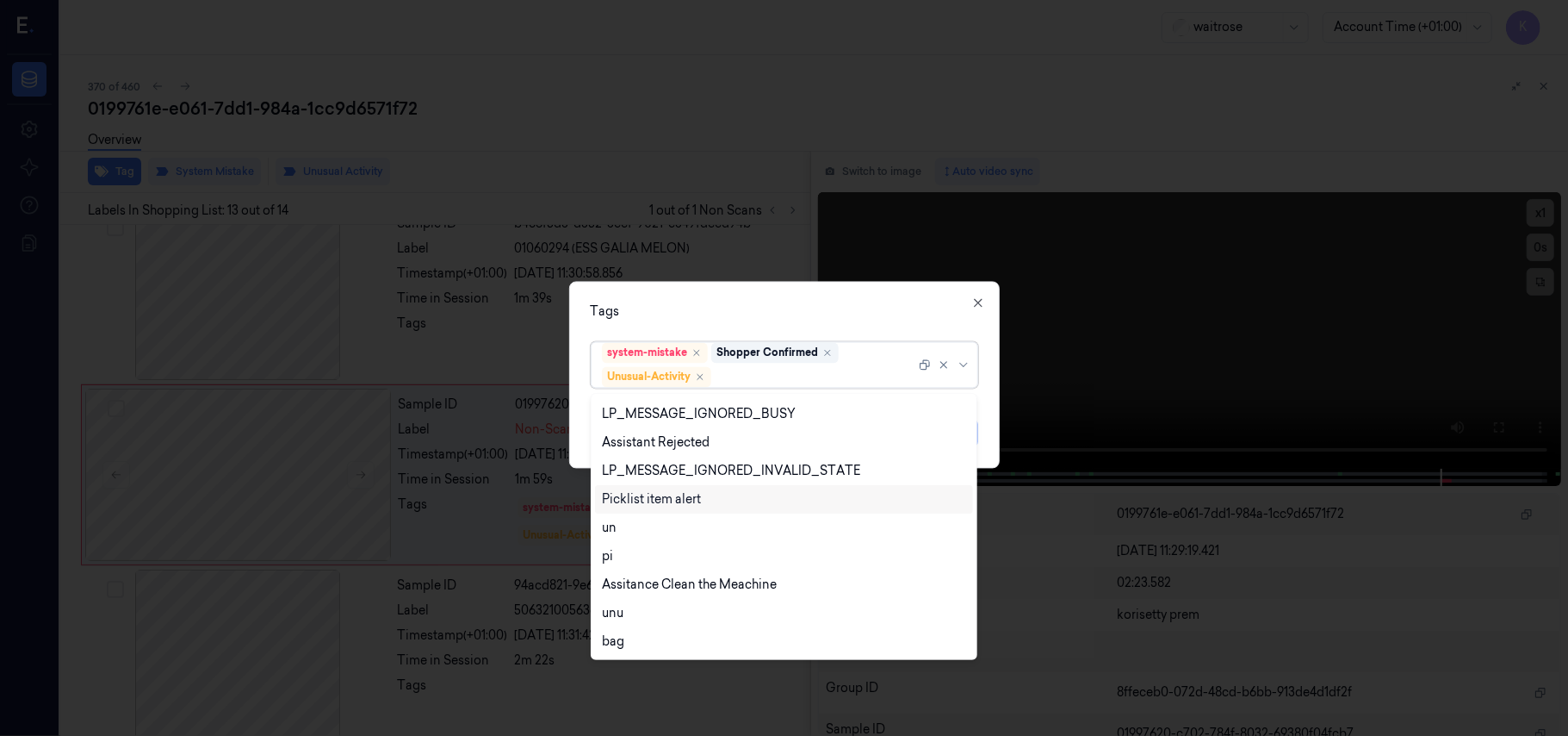
click at [654, 507] on div "Picklist item alert" at bounding box center [651, 499] width 99 height 18
click at [847, 304] on div "Tags" at bounding box center [784, 312] width 387 height 18
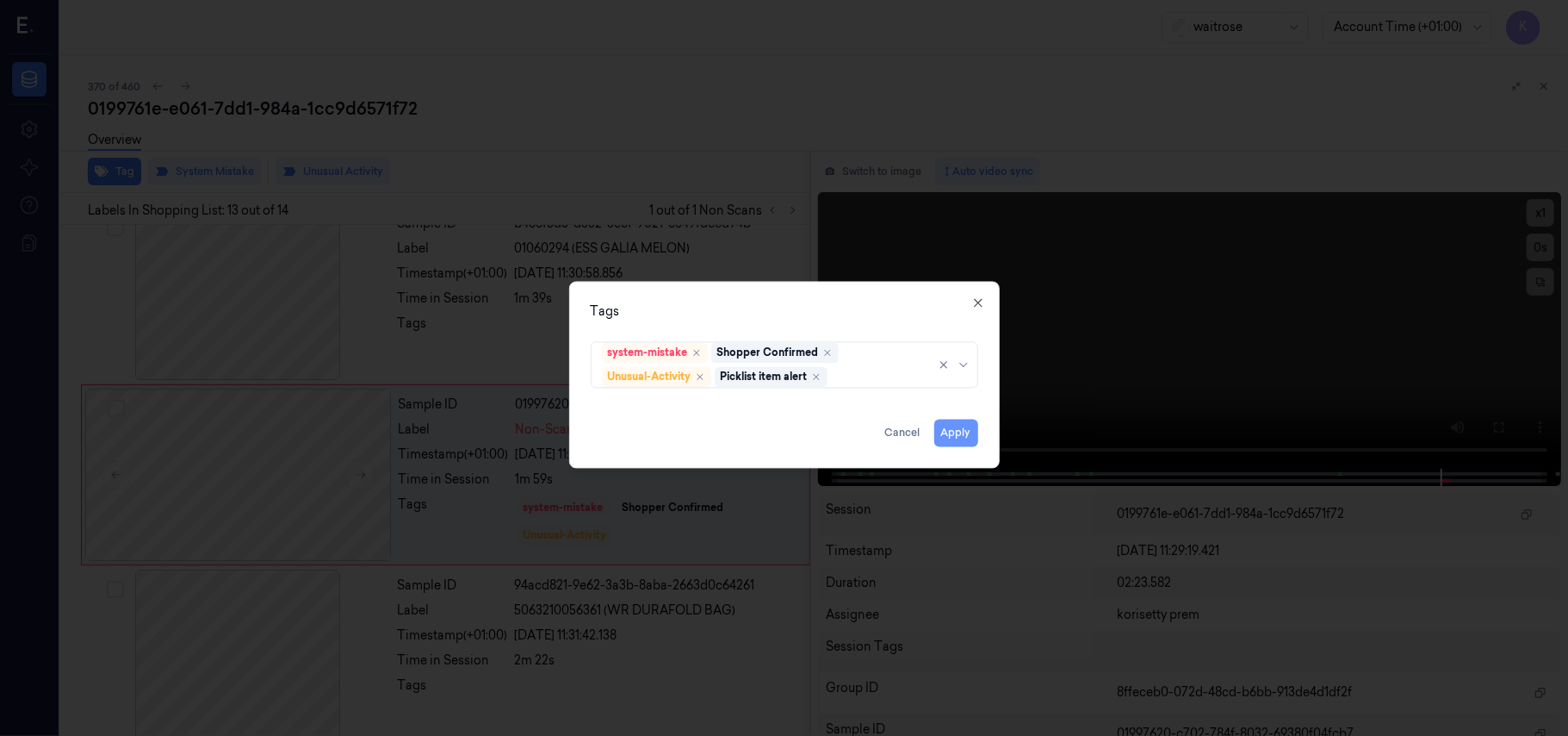
click at [951, 429] on button "Apply" at bounding box center [957, 433] width 44 height 28
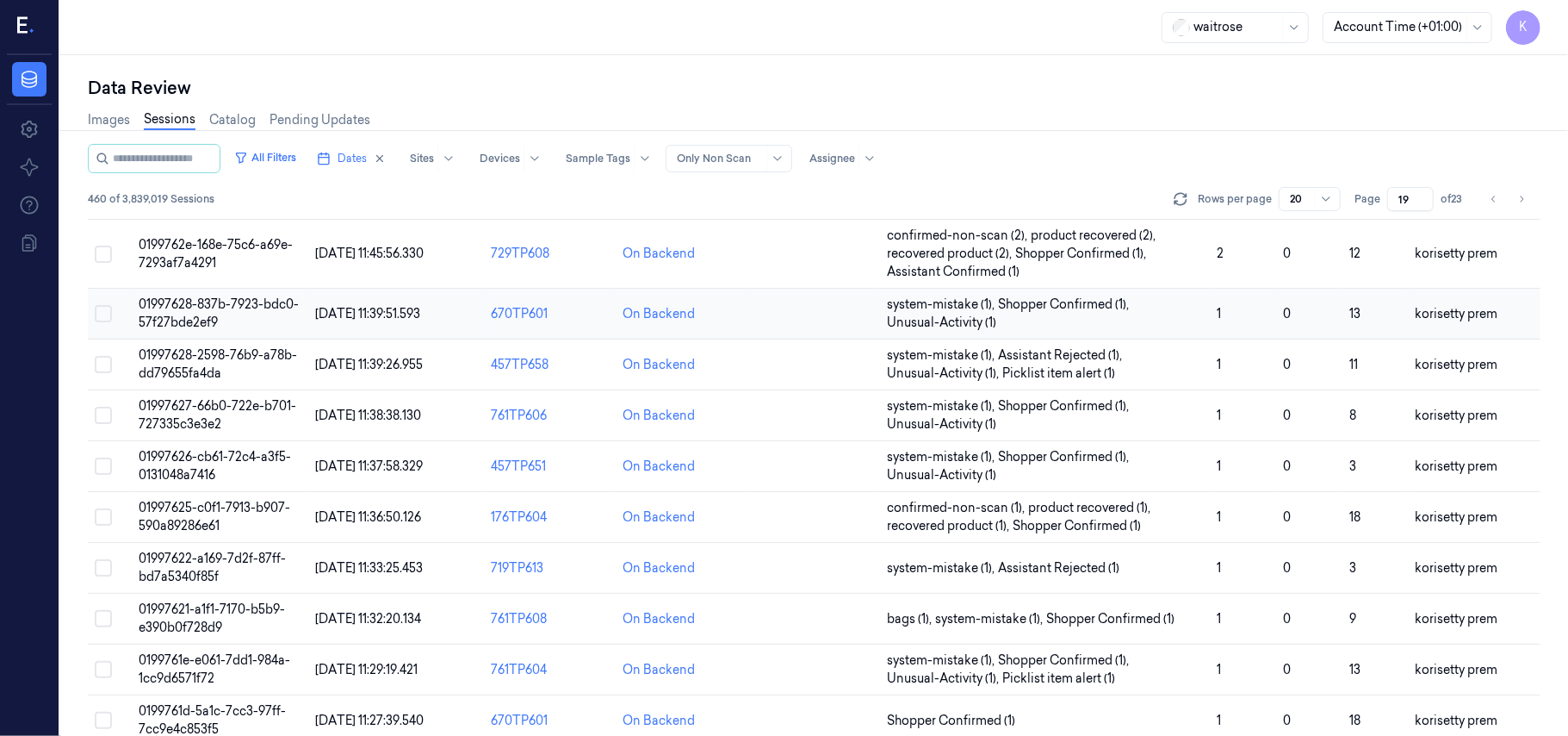
scroll to position [345, 0]
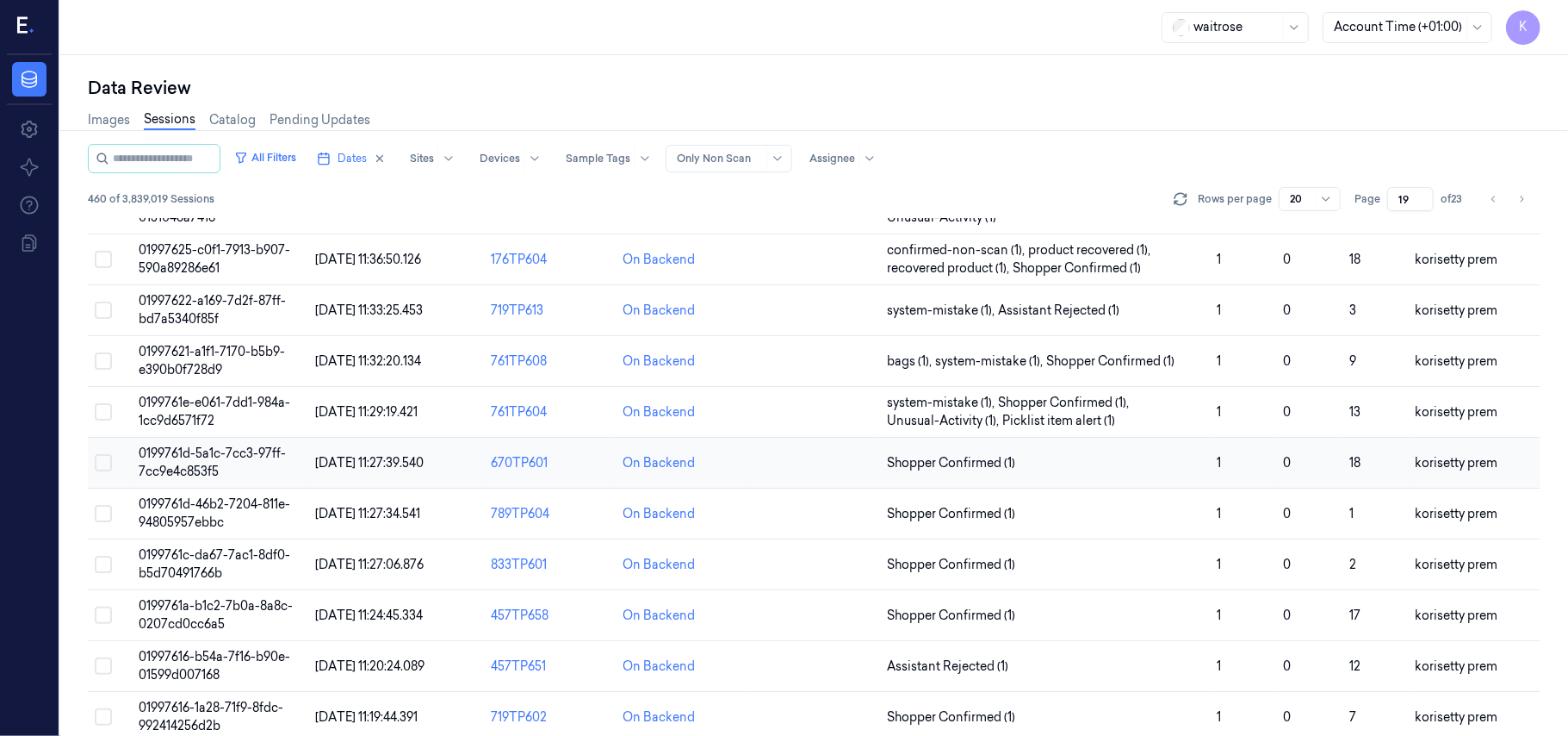
click at [219, 470] on td "0199761d-5a1c-7cc3-97ff-7cc9e4c853f5" at bounding box center [219, 462] width 175 height 51
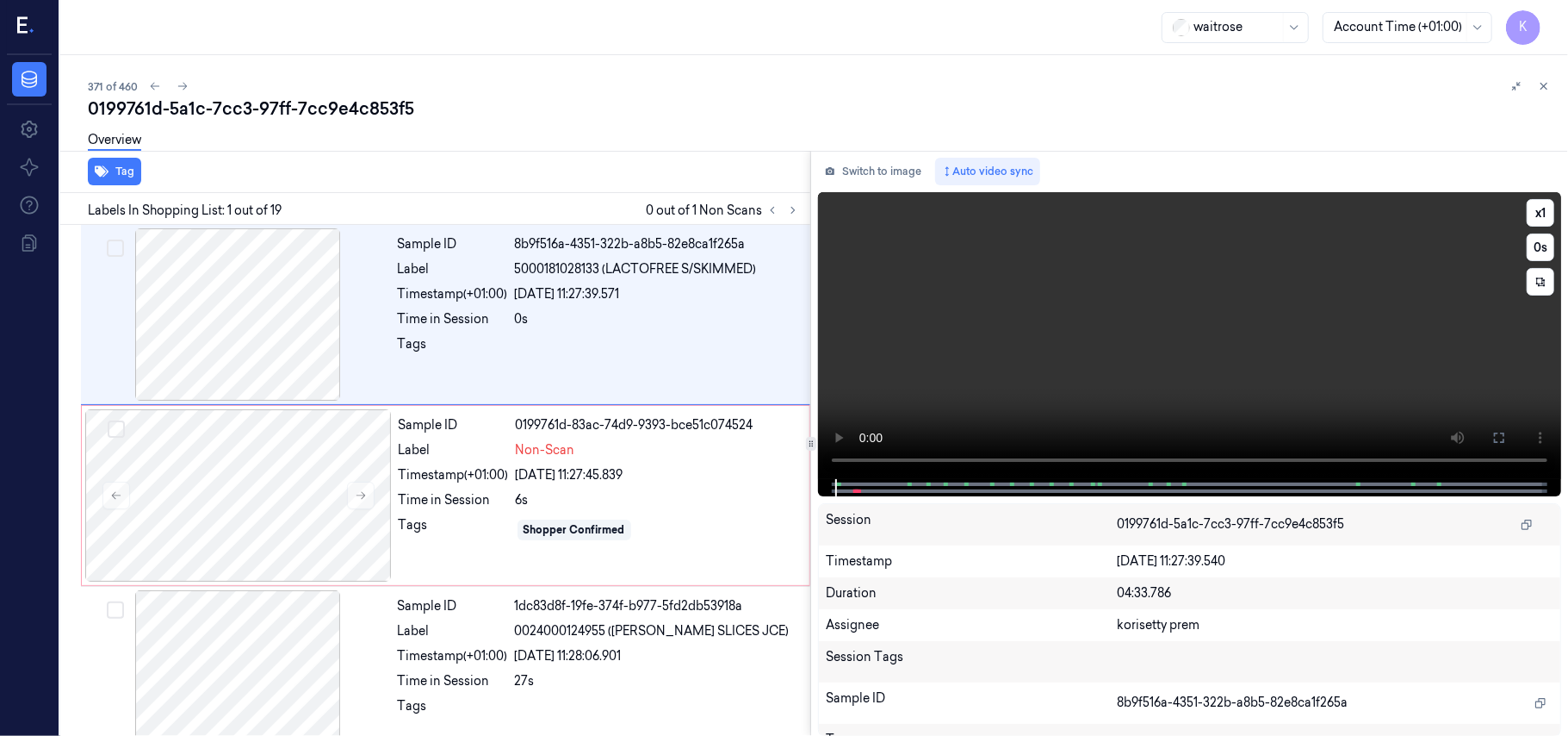
click at [970, 321] on video at bounding box center [1190, 336] width 743 height 287
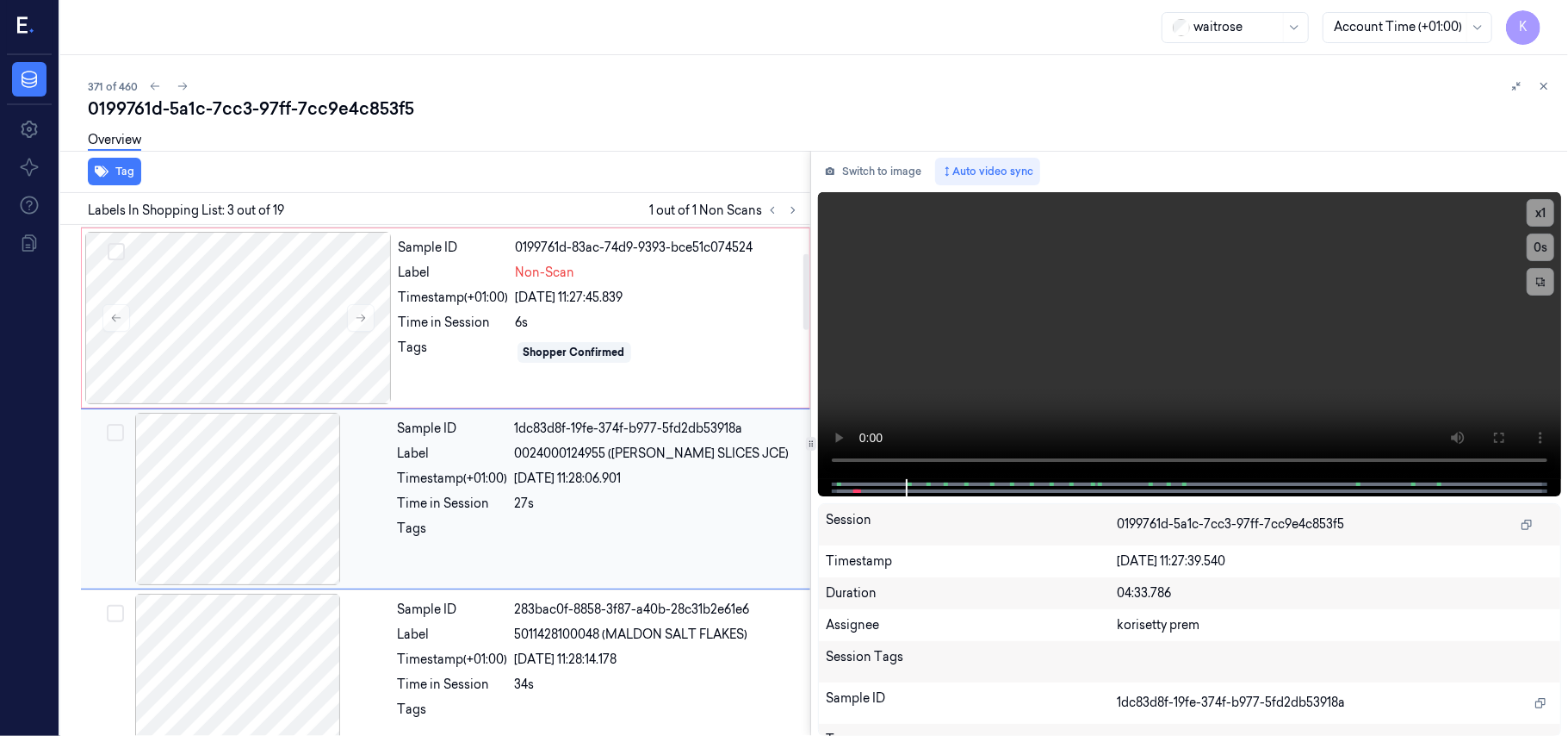
scroll to position [196, 0]
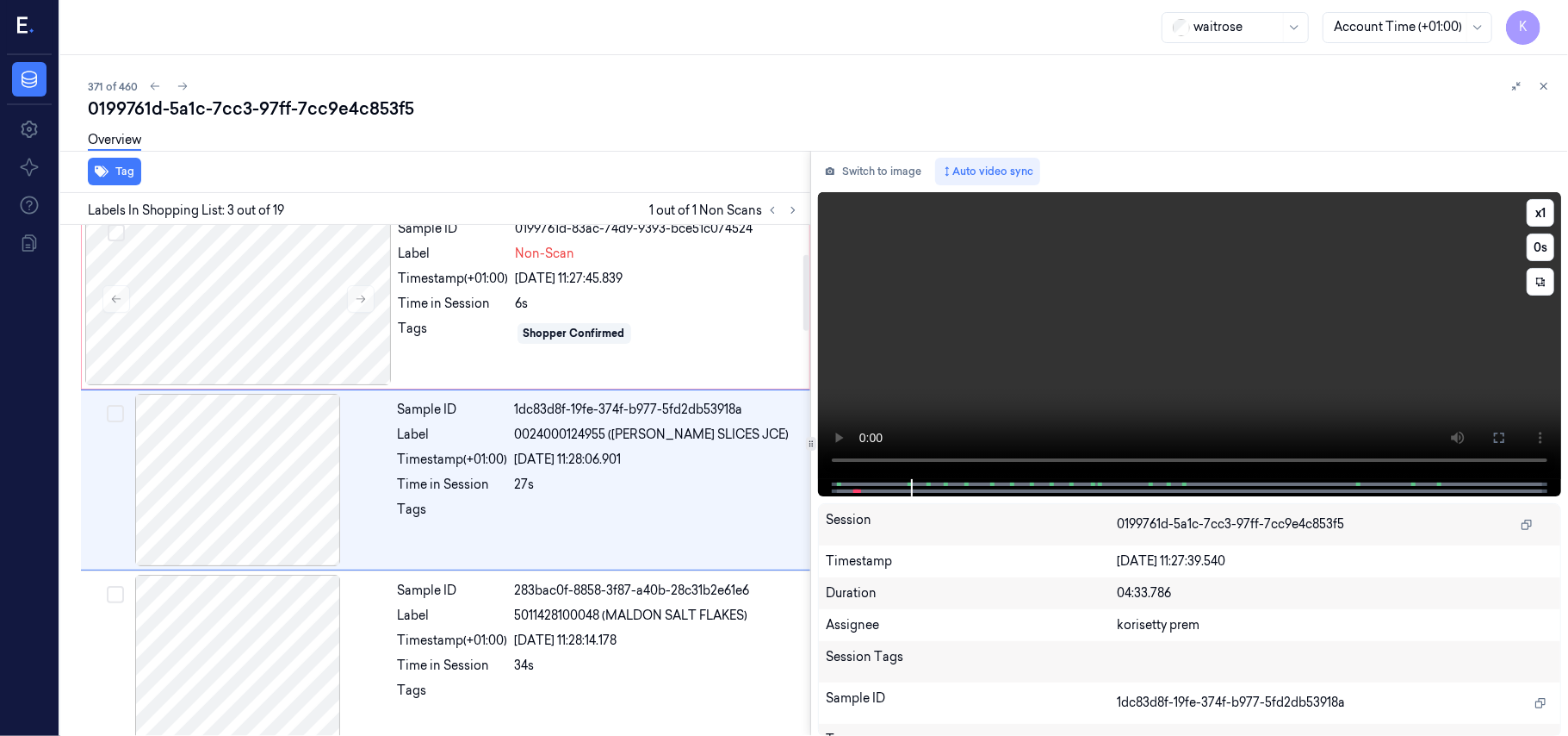
click at [1215, 293] on video at bounding box center [1190, 336] width 743 height 287
click at [481, 479] on div "Time in Session" at bounding box center [453, 484] width 111 height 18
click at [347, 297] on button at bounding box center [361, 299] width 28 height 28
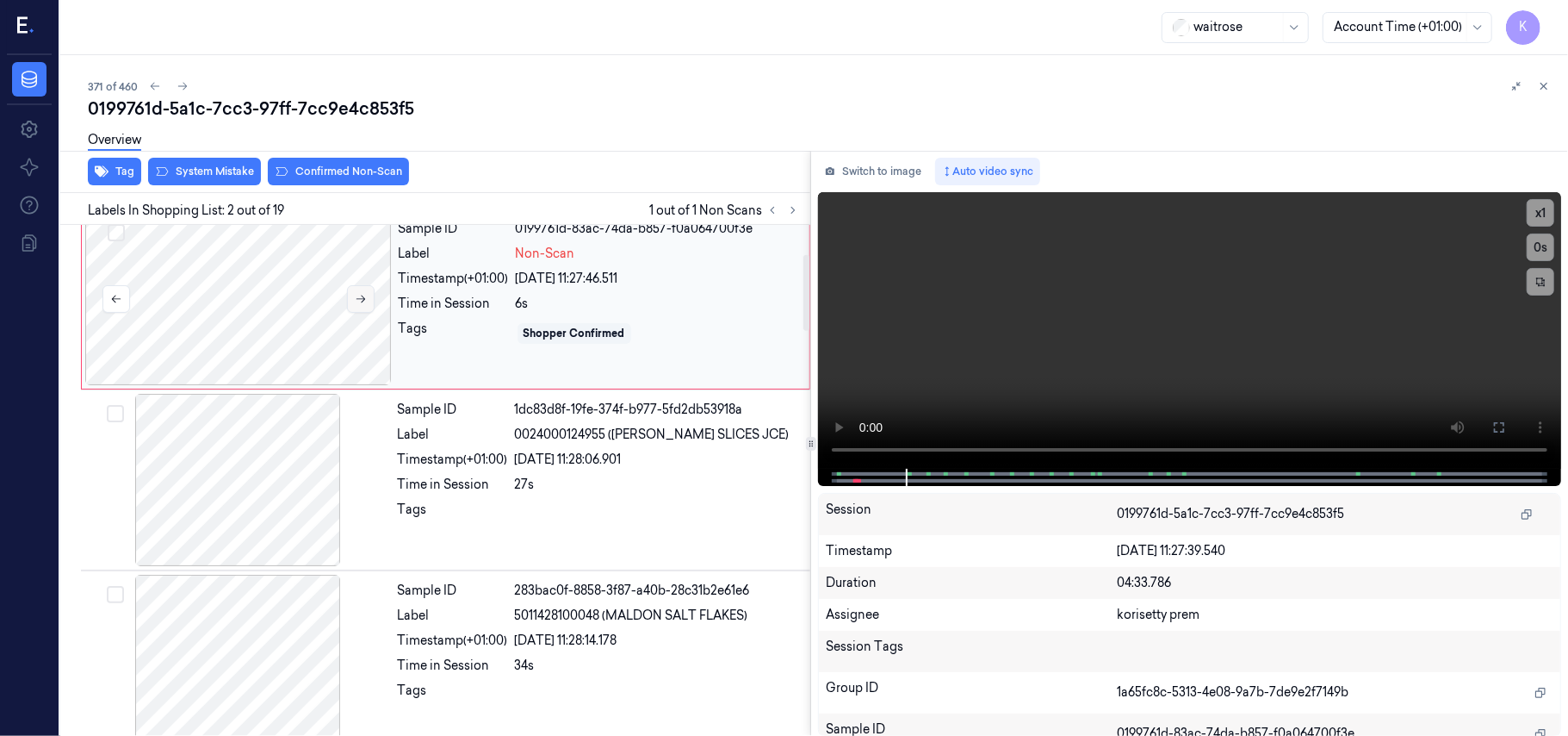
scroll to position [15, 0]
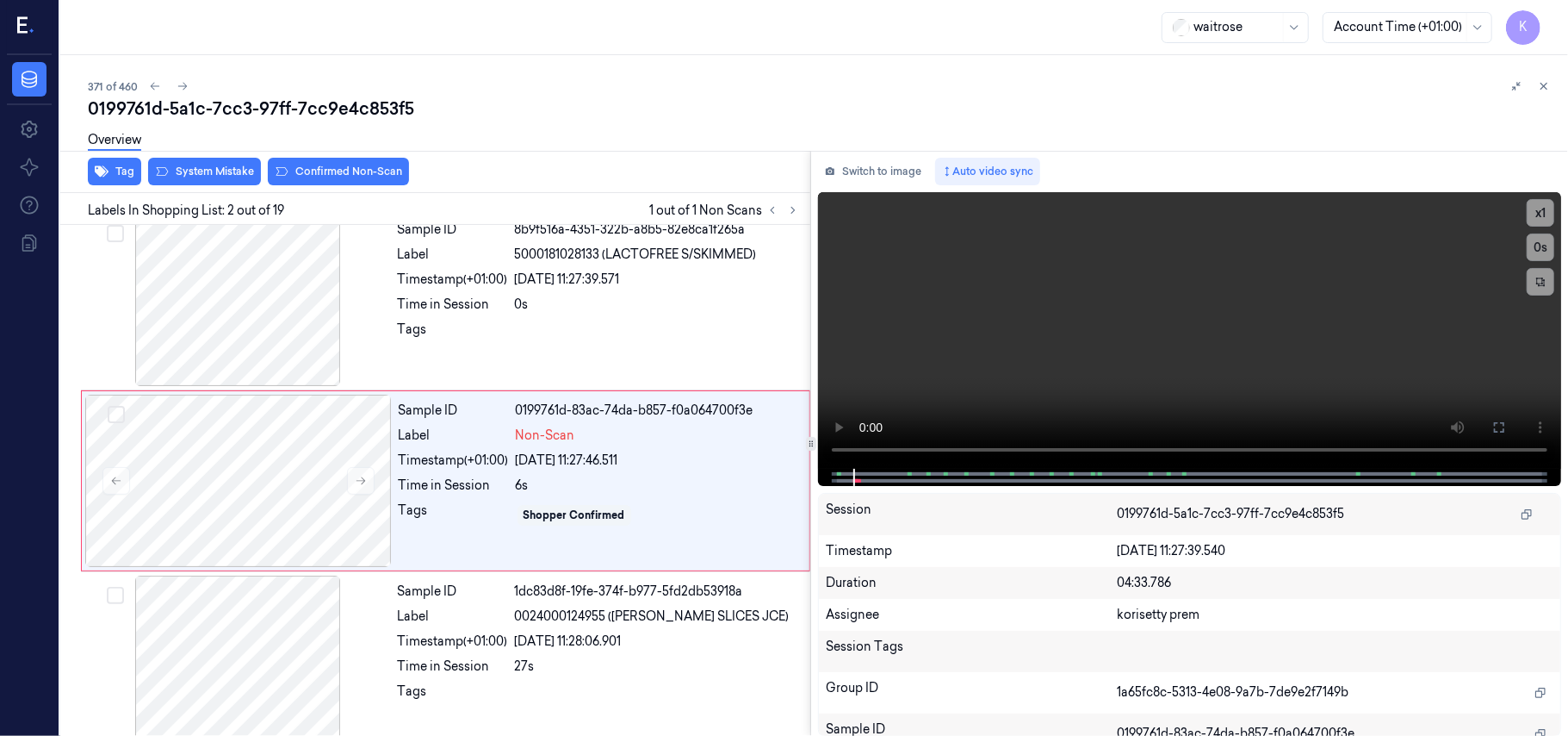
click at [336, 162] on div "Overview" at bounding box center [820, 142] width 1466 height 44
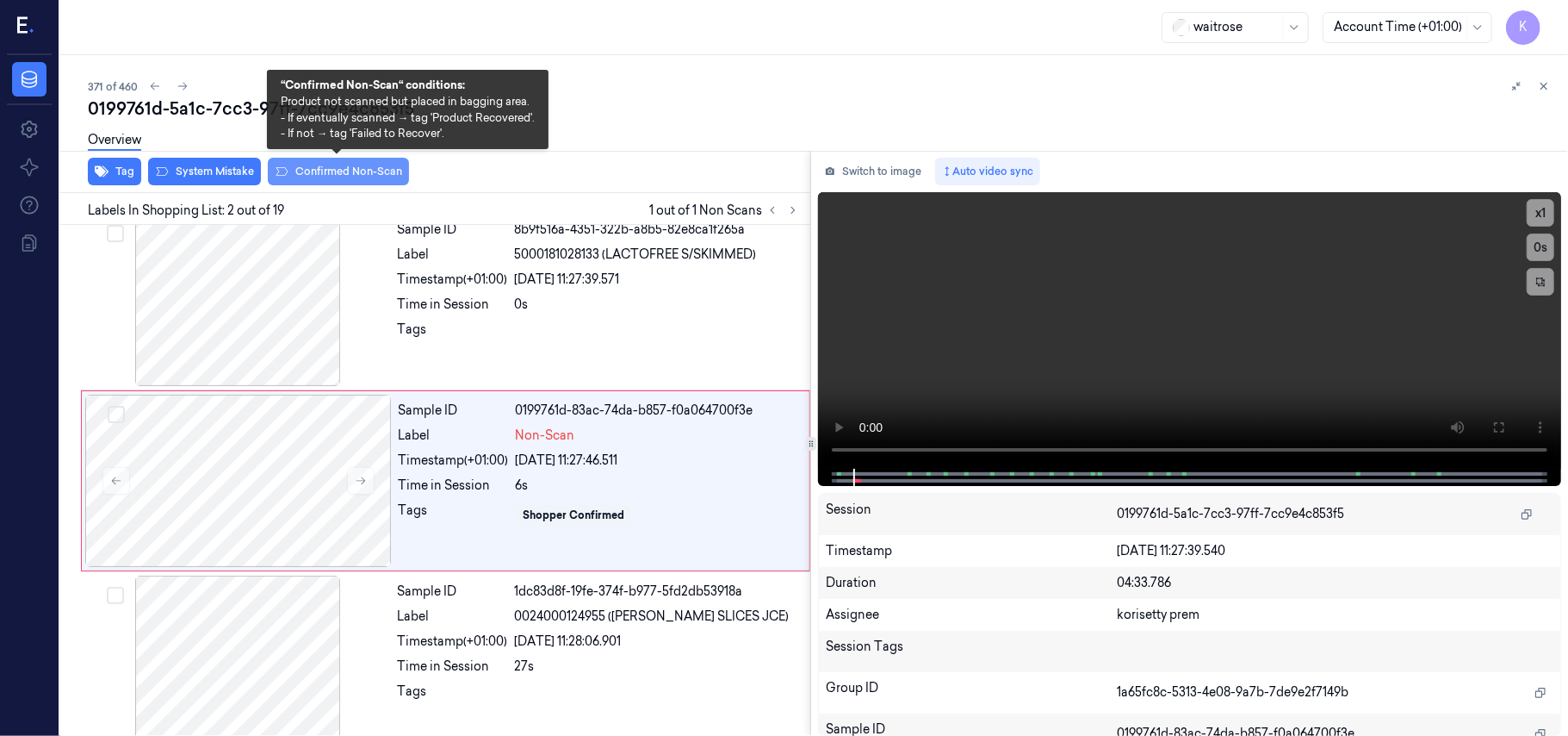
click at [333, 170] on button "Confirmed Non-Scan" at bounding box center [338, 171] width 141 height 28
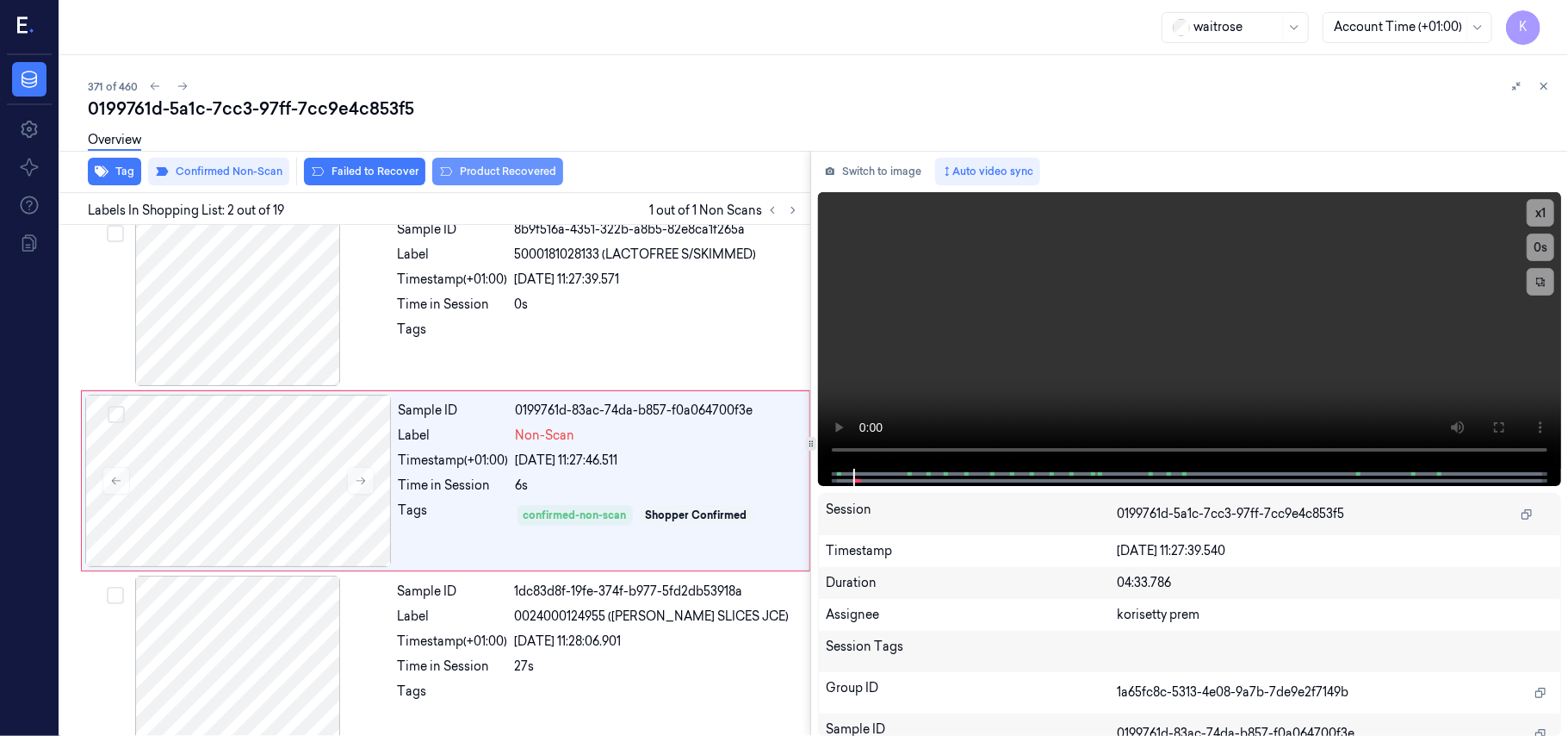
click at [501, 180] on button "Product Recovered" at bounding box center [497, 171] width 130 height 28
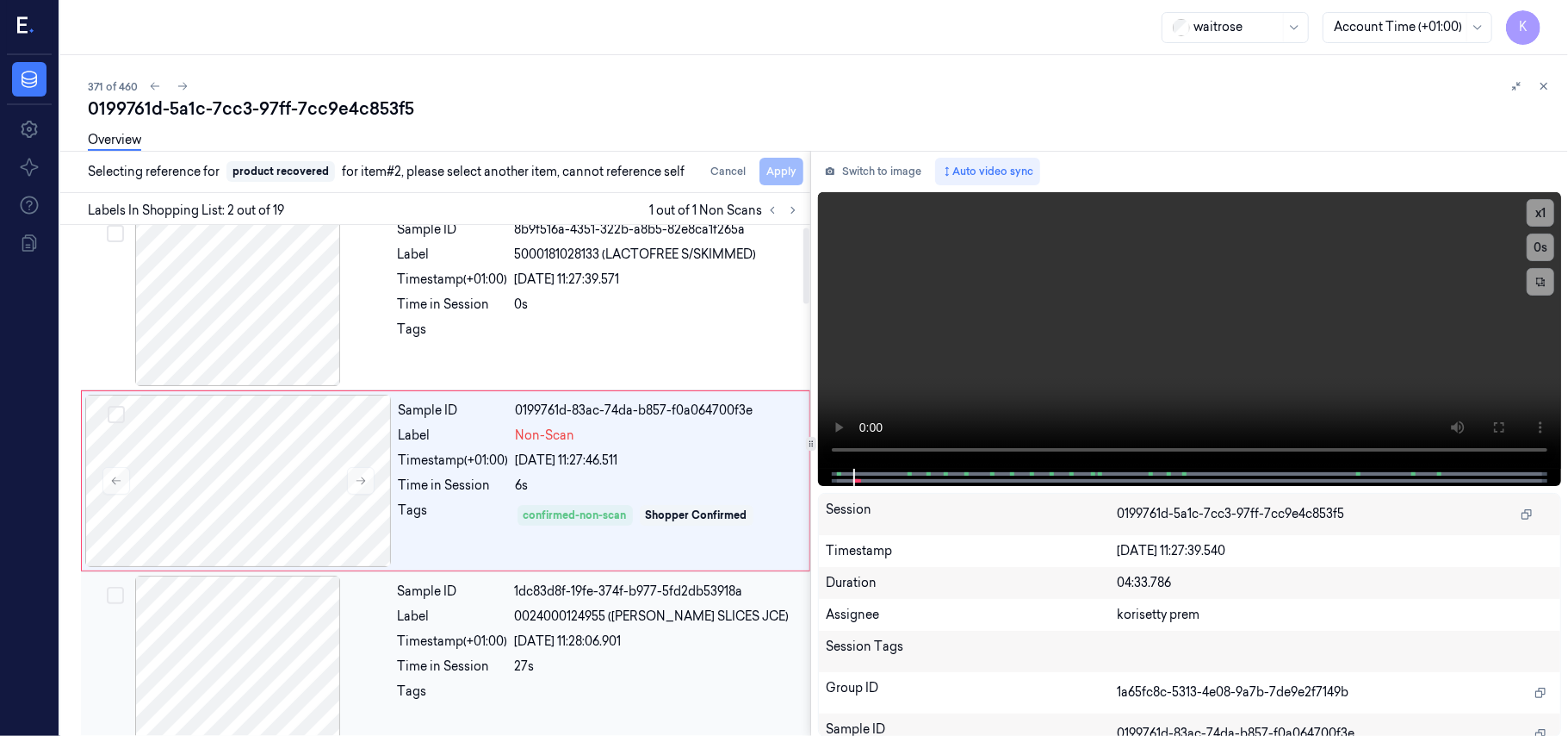
click at [642, 644] on div "[DATE] 11:28:06.901" at bounding box center [657, 641] width 285 height 18
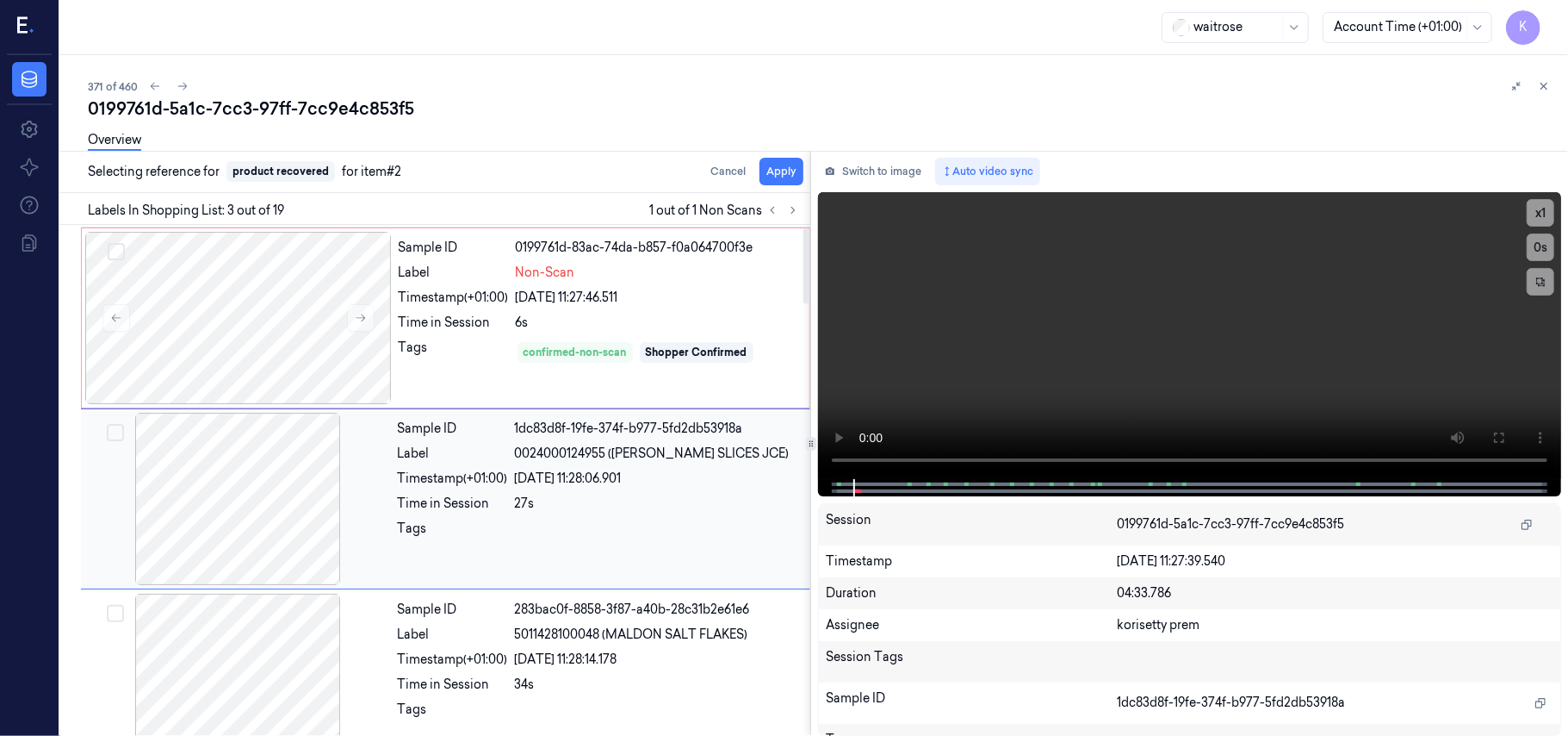
scroll to position [196, 0]
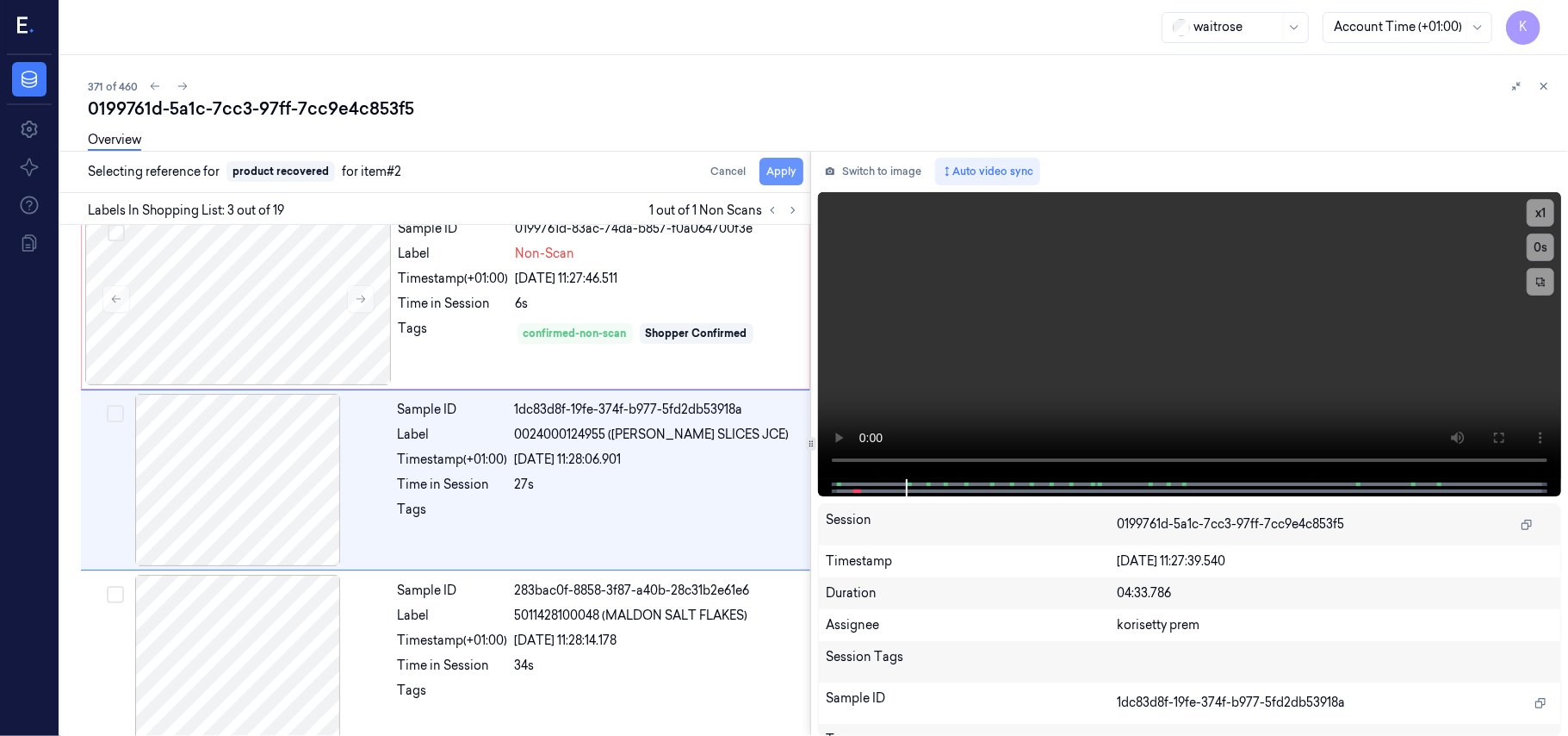
click at [780, 169] on button "Apply" at bounding box center [782, 171] width 44 height 28
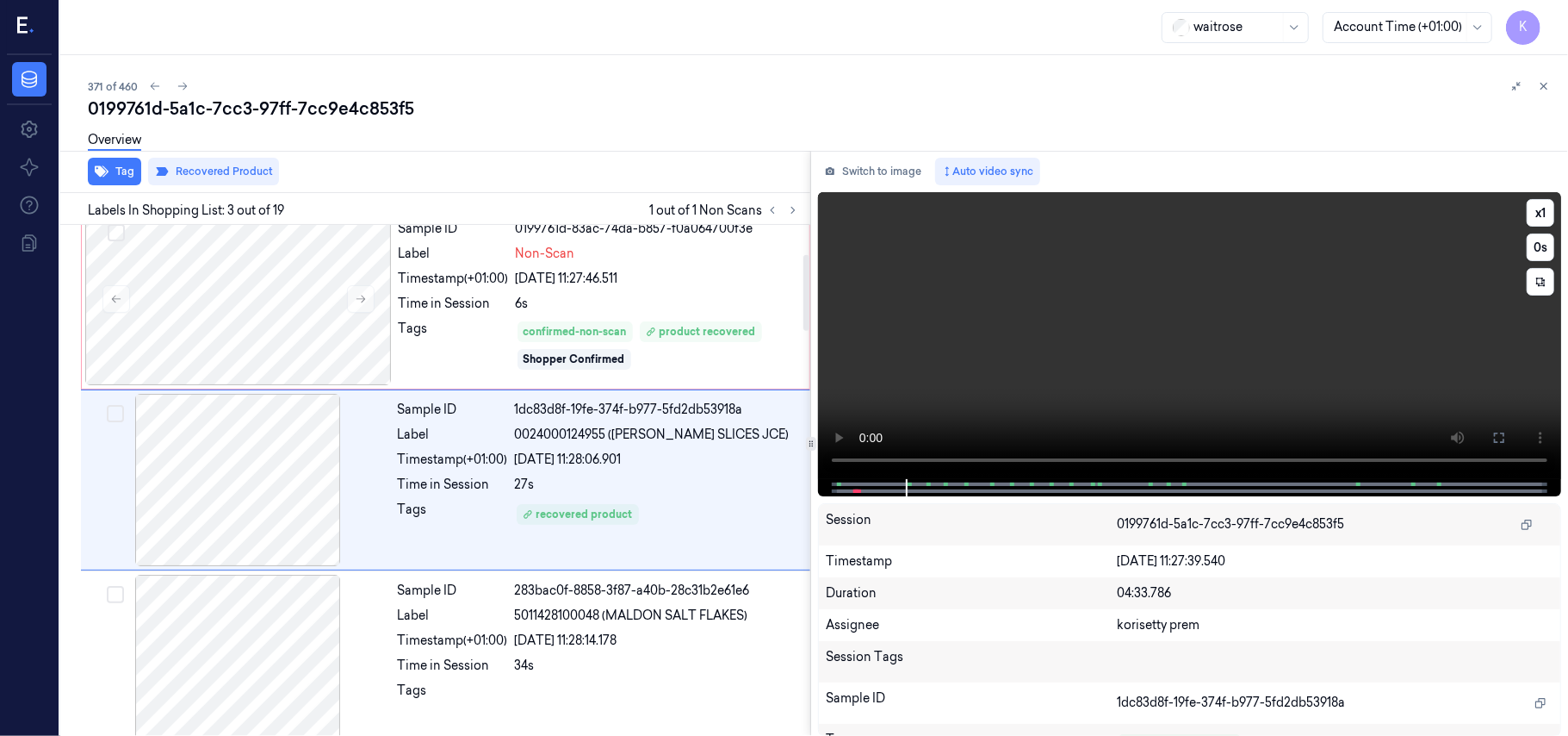
click at [1240, 326] on video at bounding box center [1190, 336] width 743 height 287
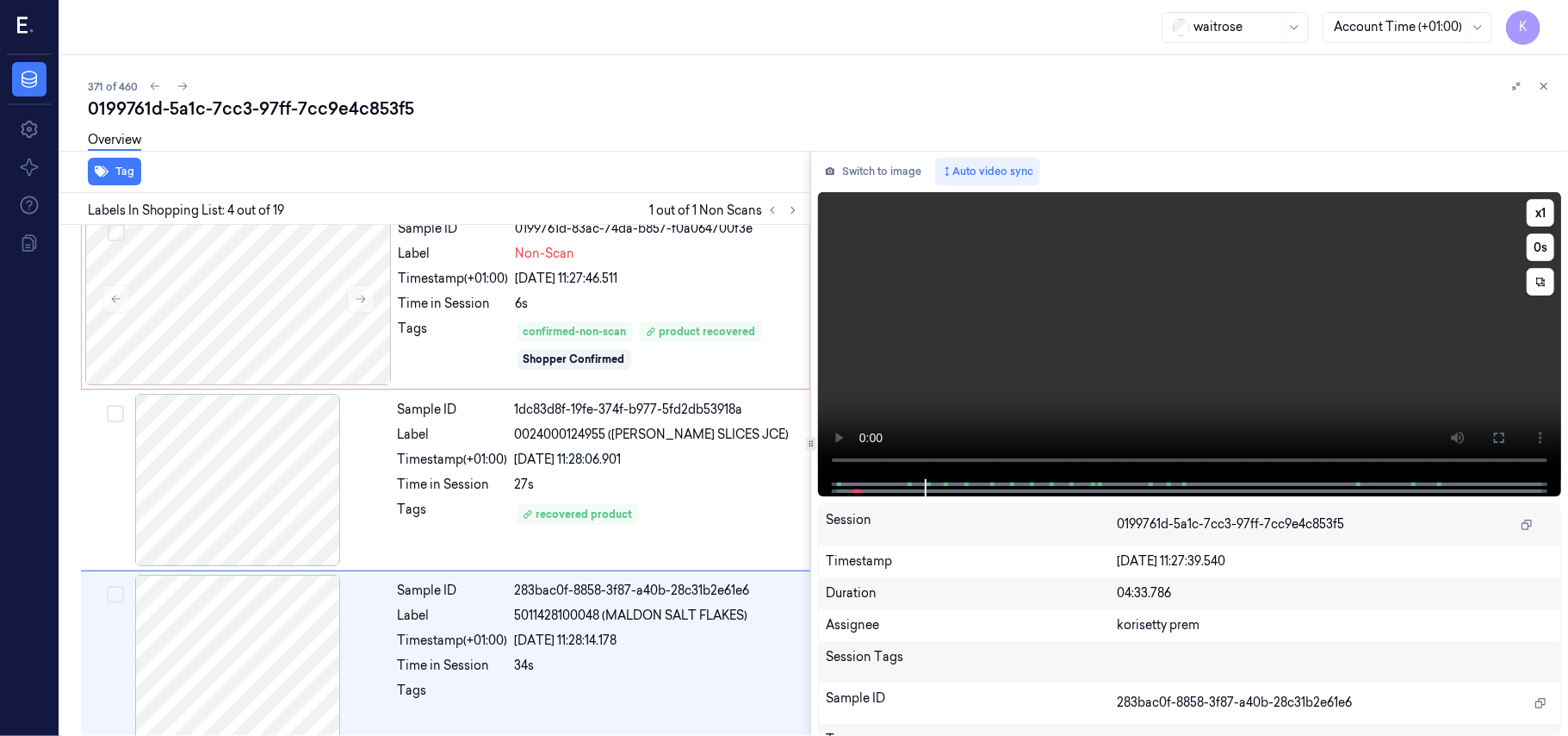
scroll to position [377, 0]
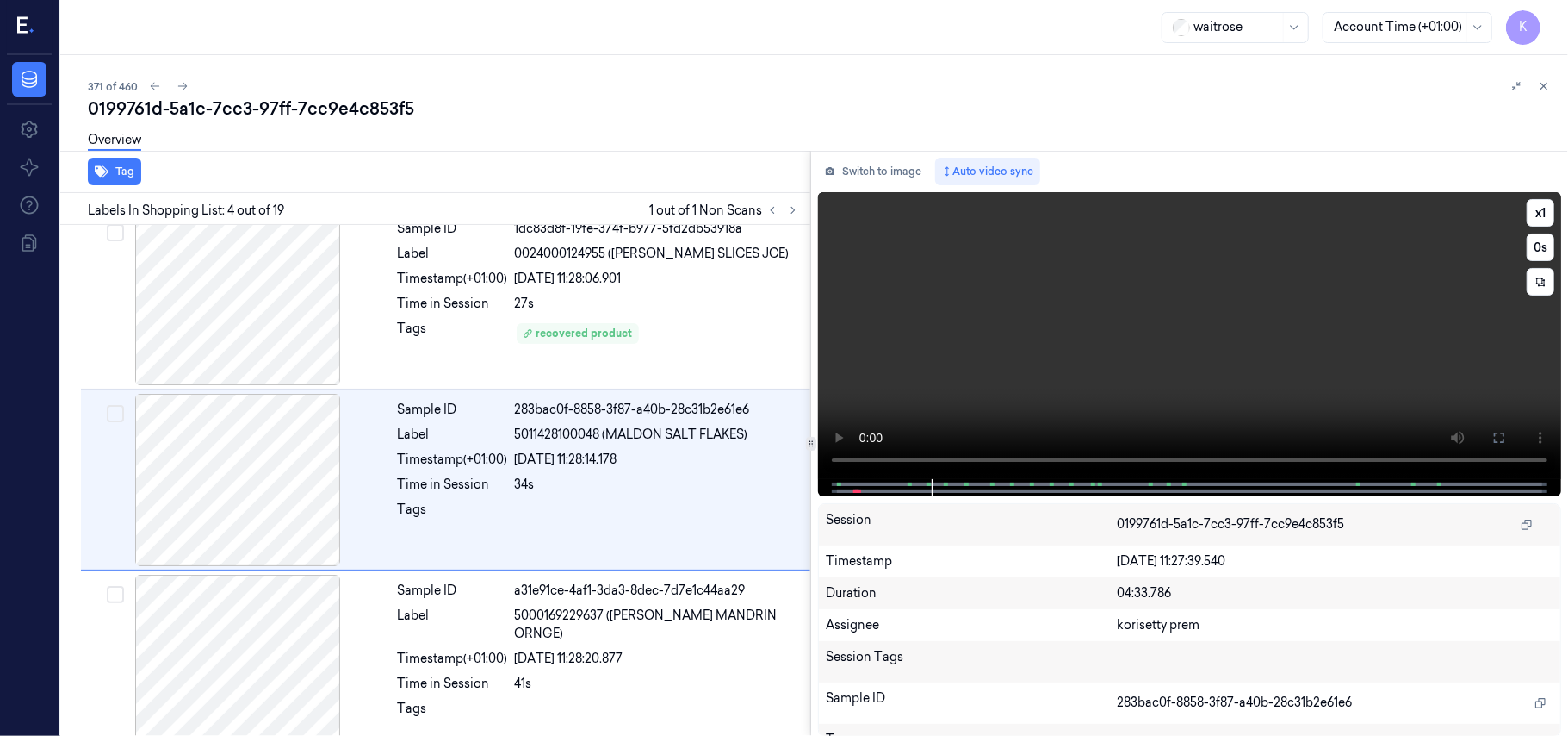
click at [1203, 342] on video at bounding box center [1190, 336] width 743 height 287
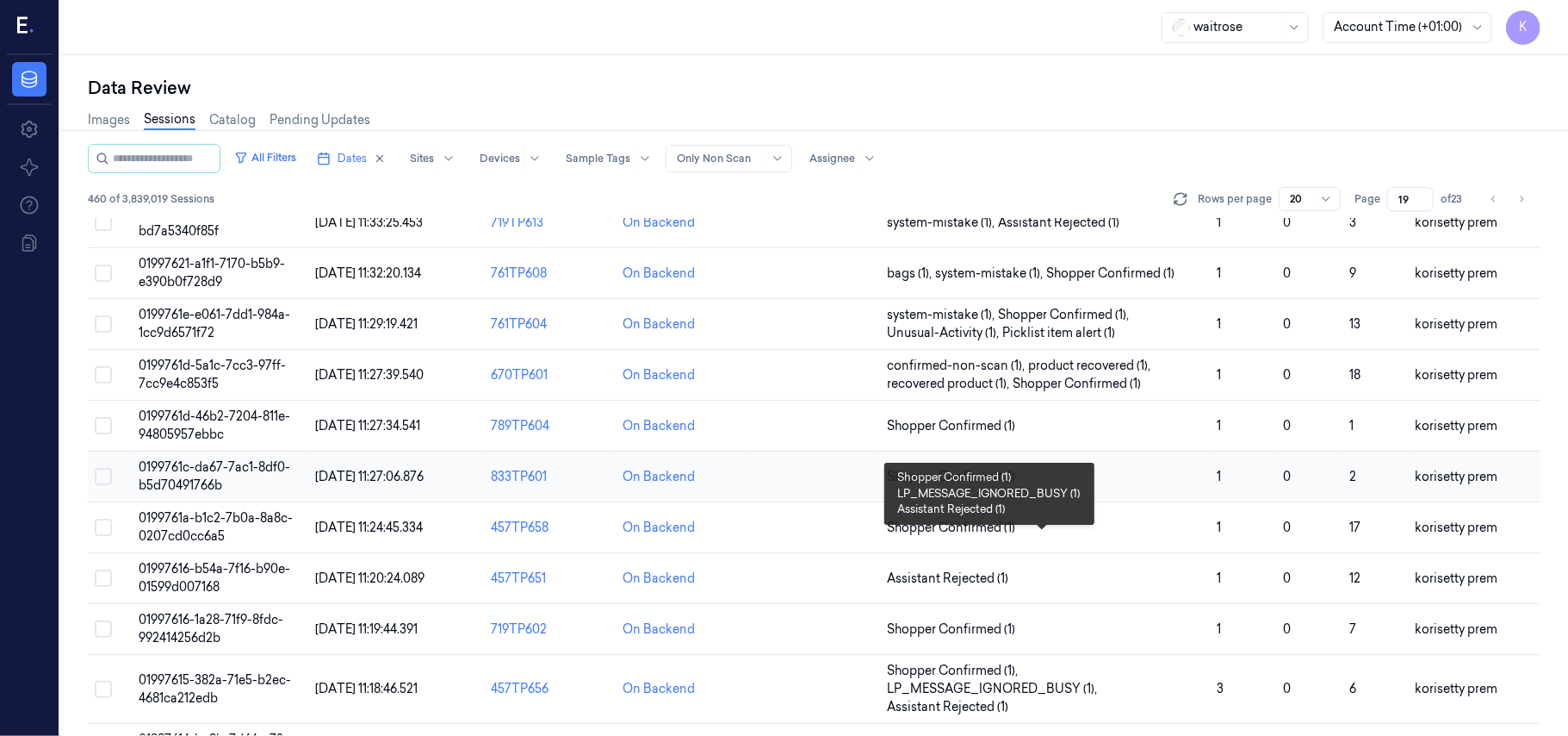
scroll to position [574, 0]
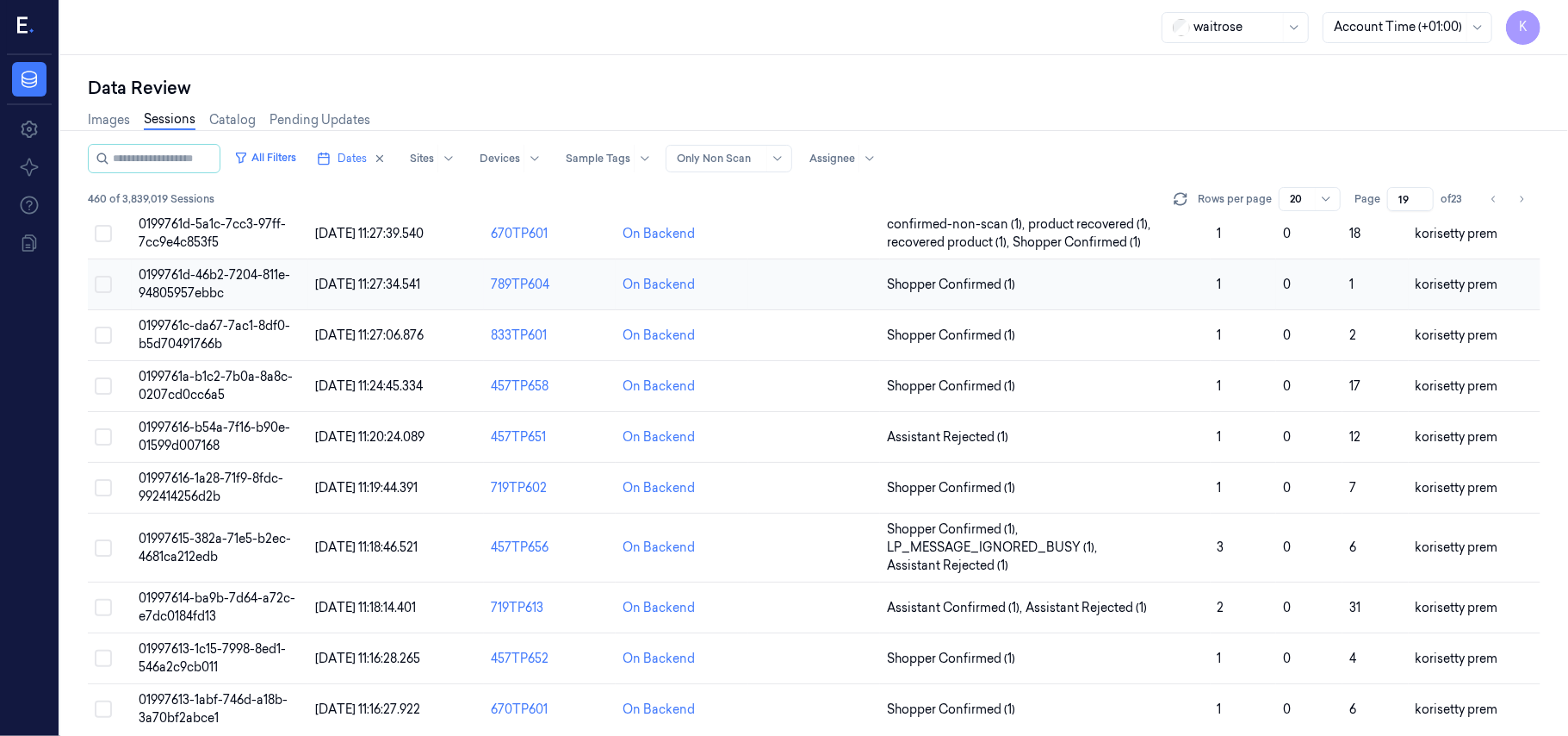
click at [193, 291] on span "0199761d-46b2-7204-811e-94805957ebbc" at bounding box center [214, 284] width 151 height 34
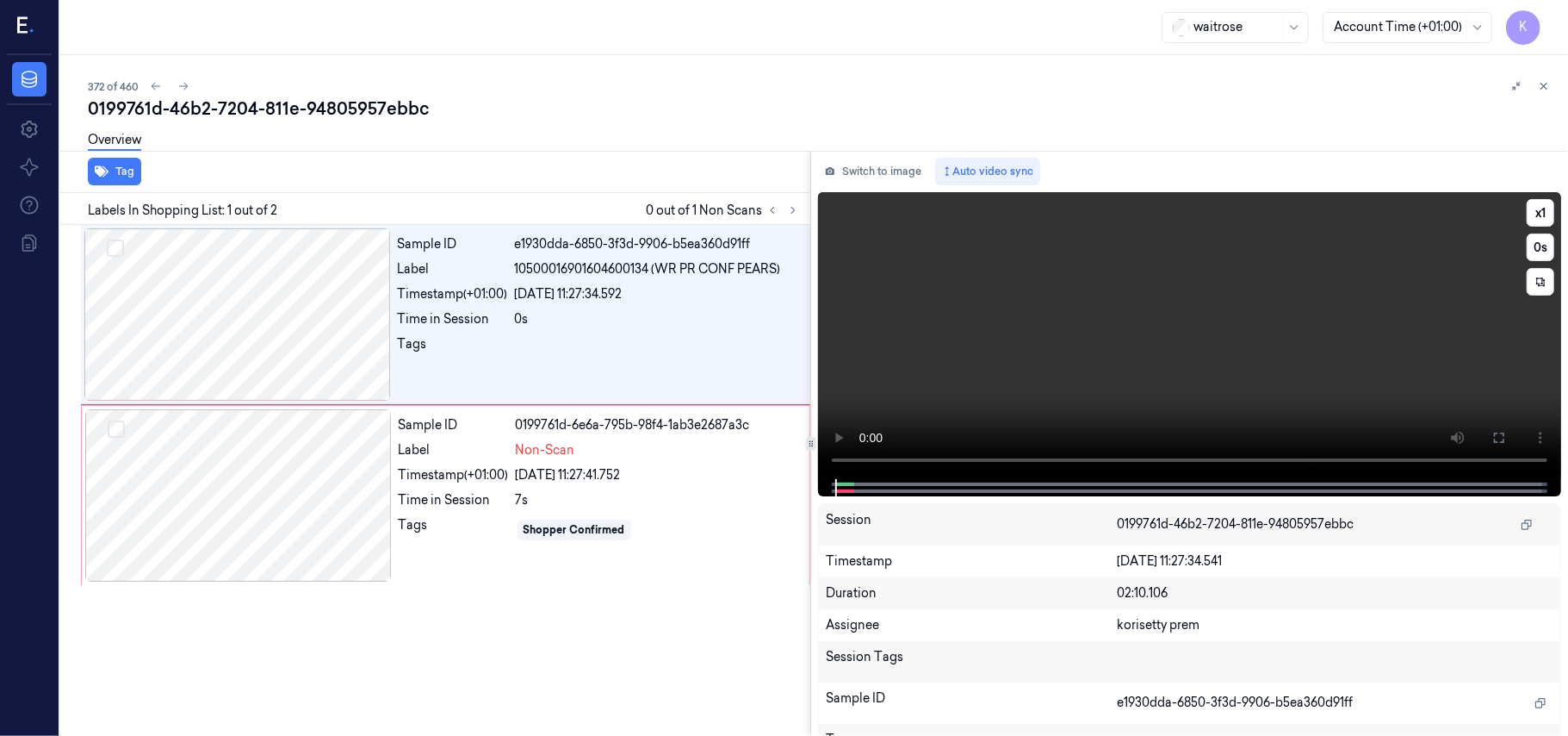
click at [1088, 277] on video at bounding box center [1190, 336] width 743 height 287
click at [991, 266] on video at bounding box center [1190, 336] width 743 height 287
click at [469, 444] on div "Label" at bounding box center [453, 450] width 111 height 18
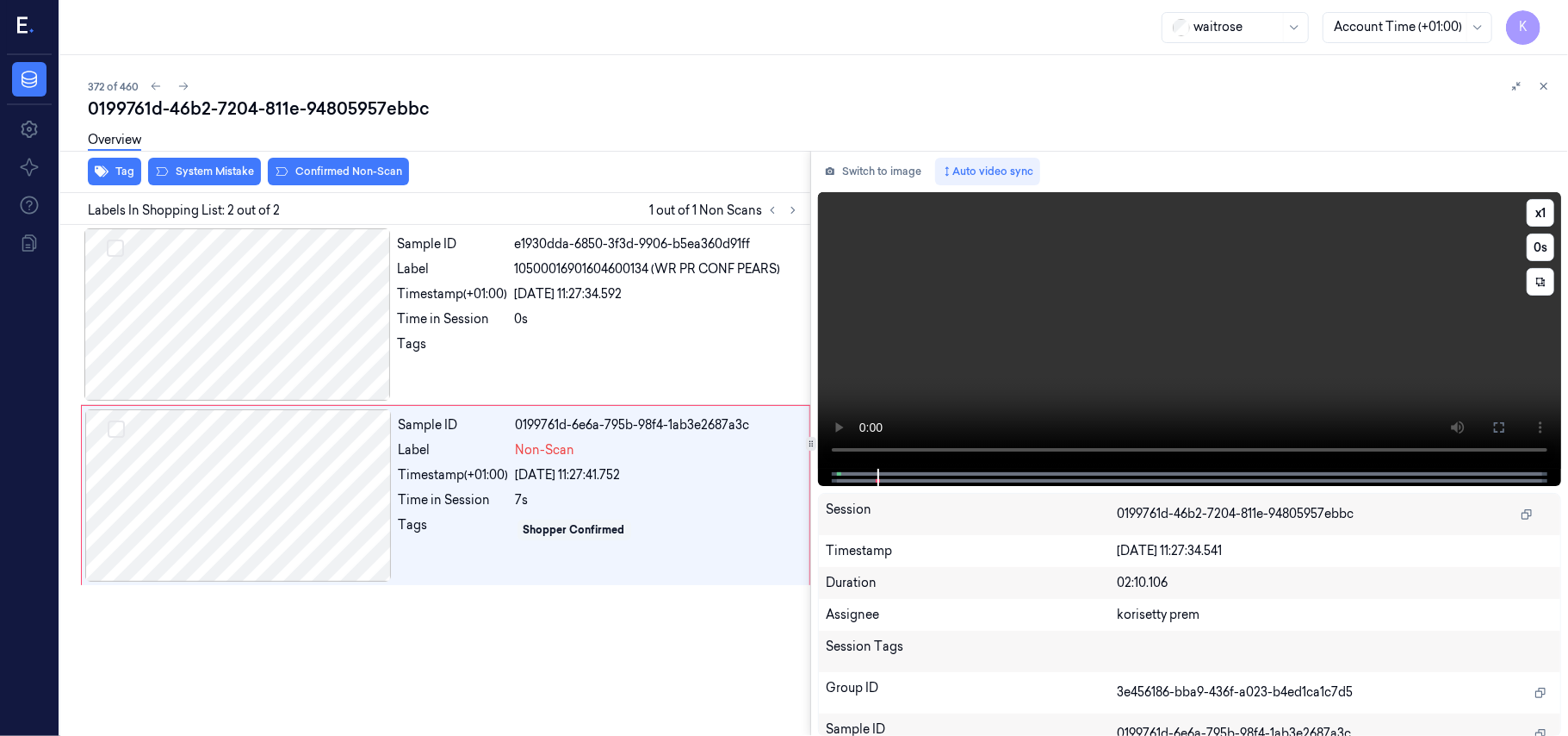
click at [963, 348] on video at bounding box center [1190, 331] width 743 height 277
click at [198, 162] on div "Overview" at bounding box center [820, 142] width 1466 height 44
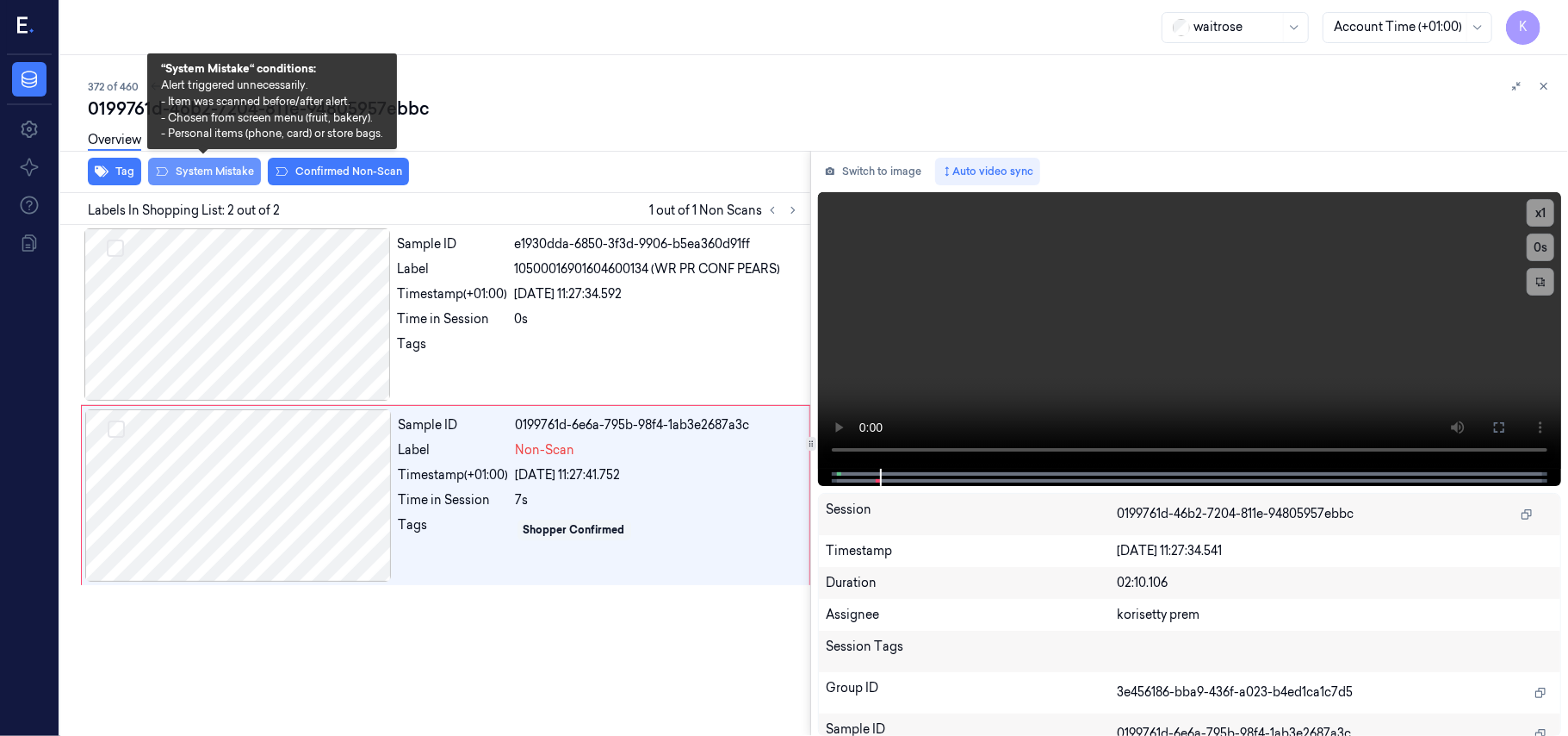
click at [198, 173] on button "System Mistake" at bounding box center [204, 171] width 112 height 28
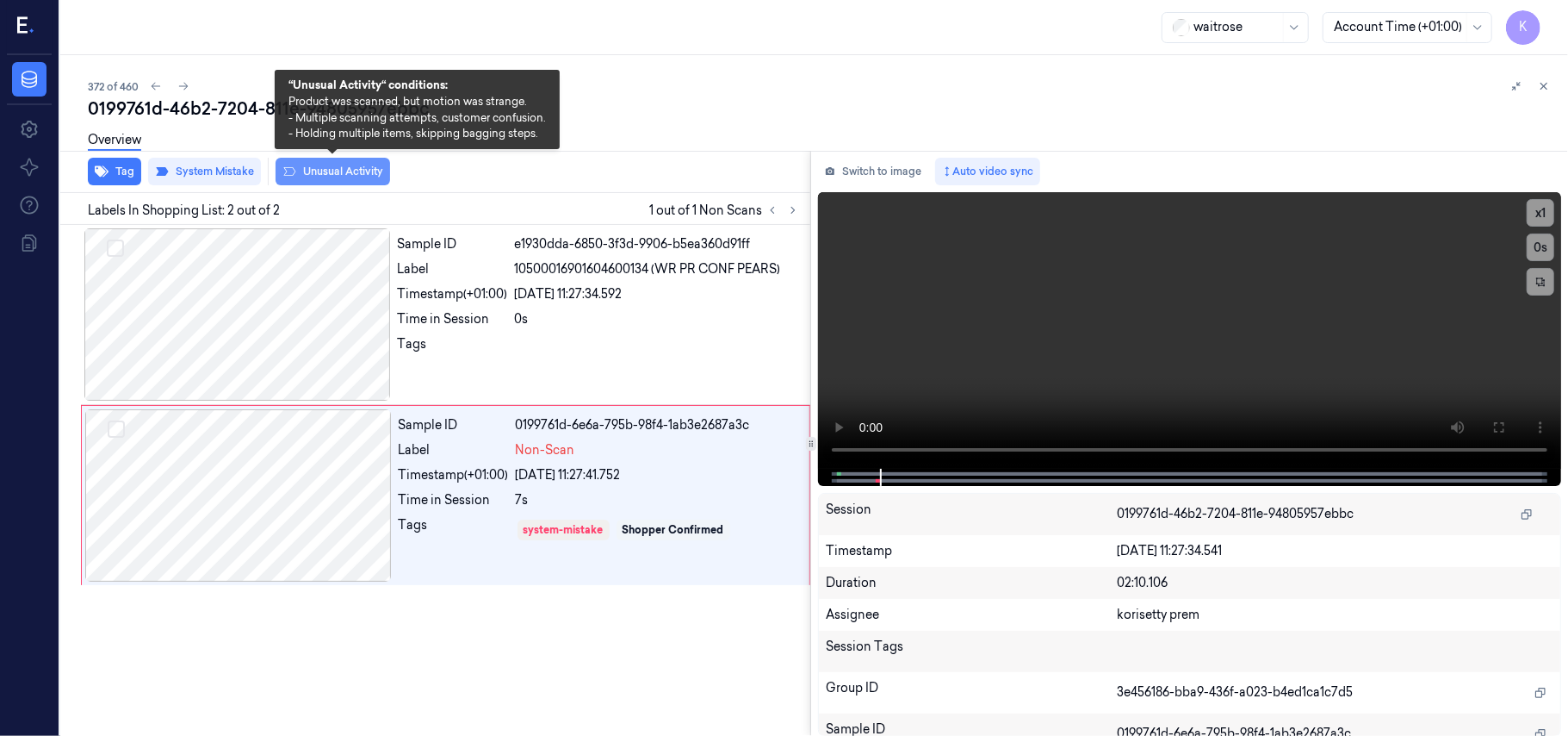
click at [348, 180] on button "Unusual Activity" at bounding box center [333, 171] width 114 height 28
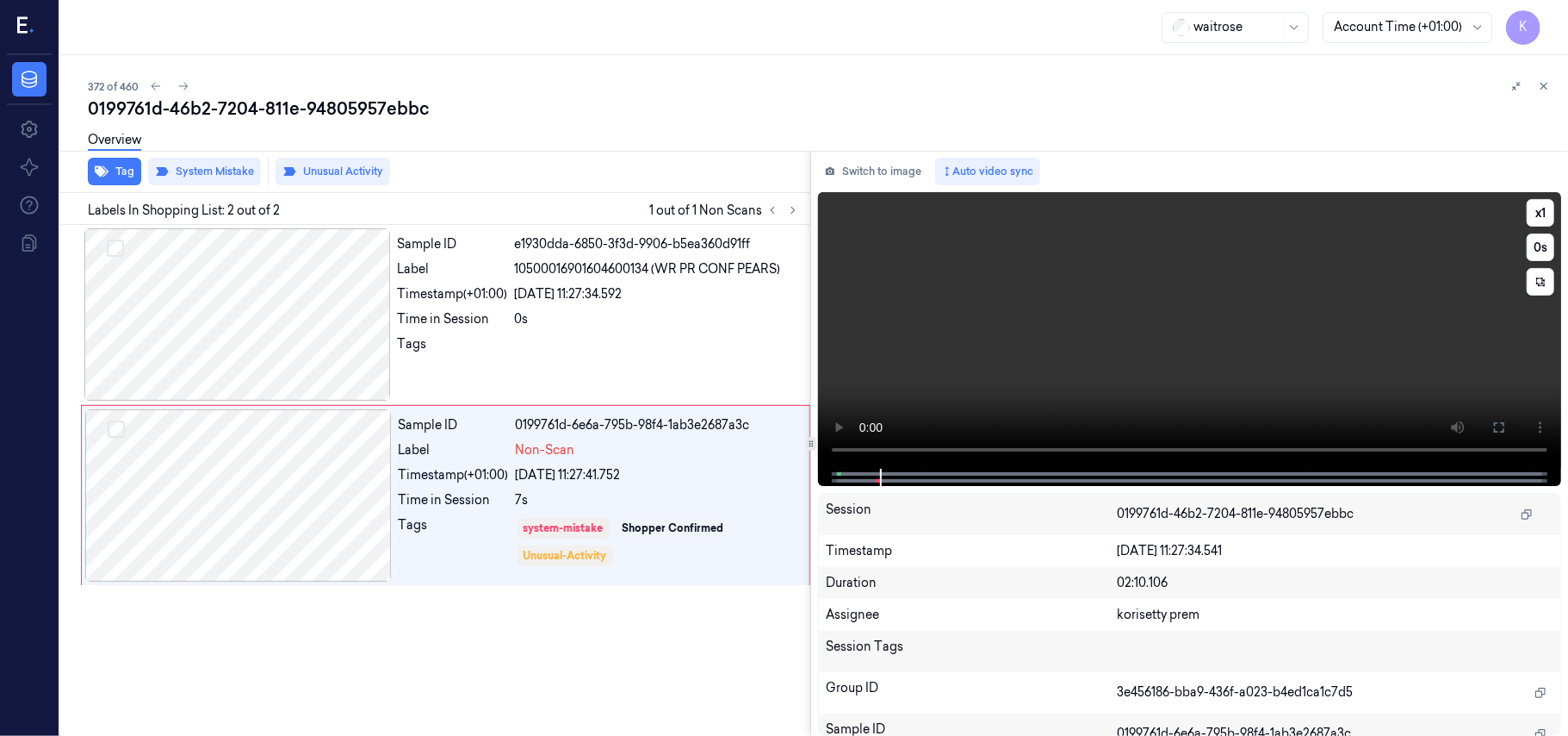
click at [1038, 328] on video at bounding box center [1190, 331] width 743 height 277
click at [1180, 335] on video at bounding box center [1190, 331] width 743 height 277
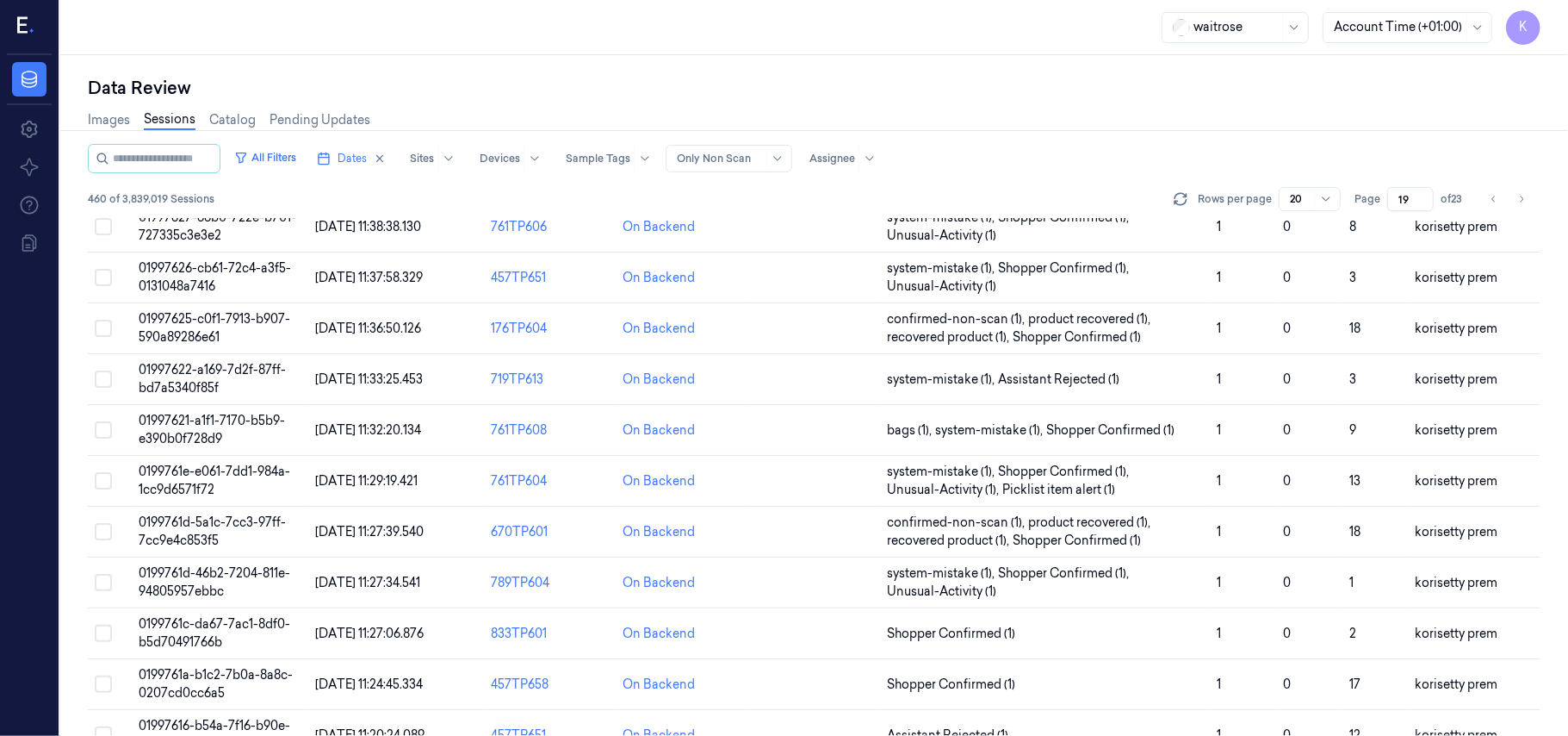
scroll to position [591, 0]
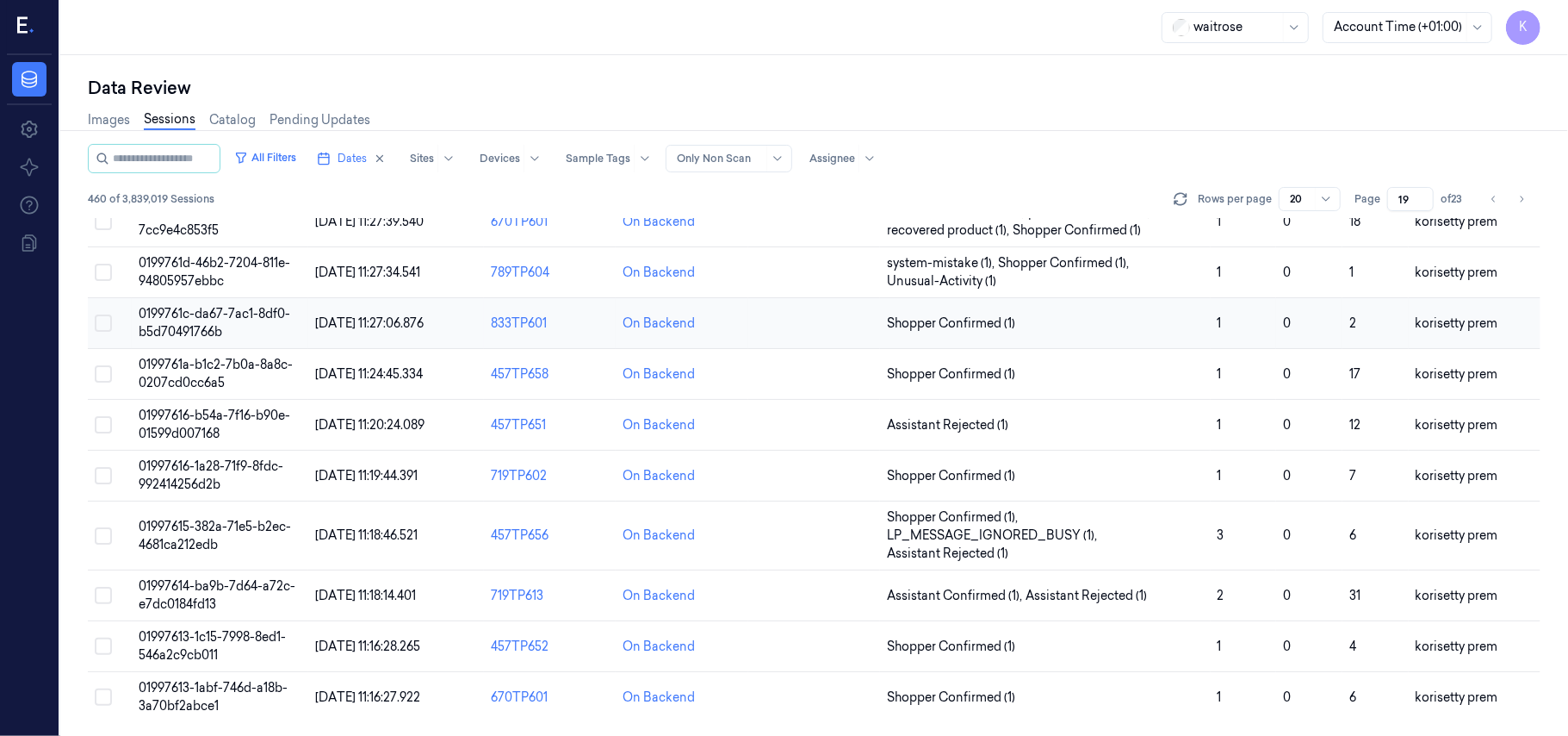
click at [166, 329] on span "0199761c-da67-7ac1-8df0-b5d70491766b" at bounding box center [214, 323] width 151 height 34
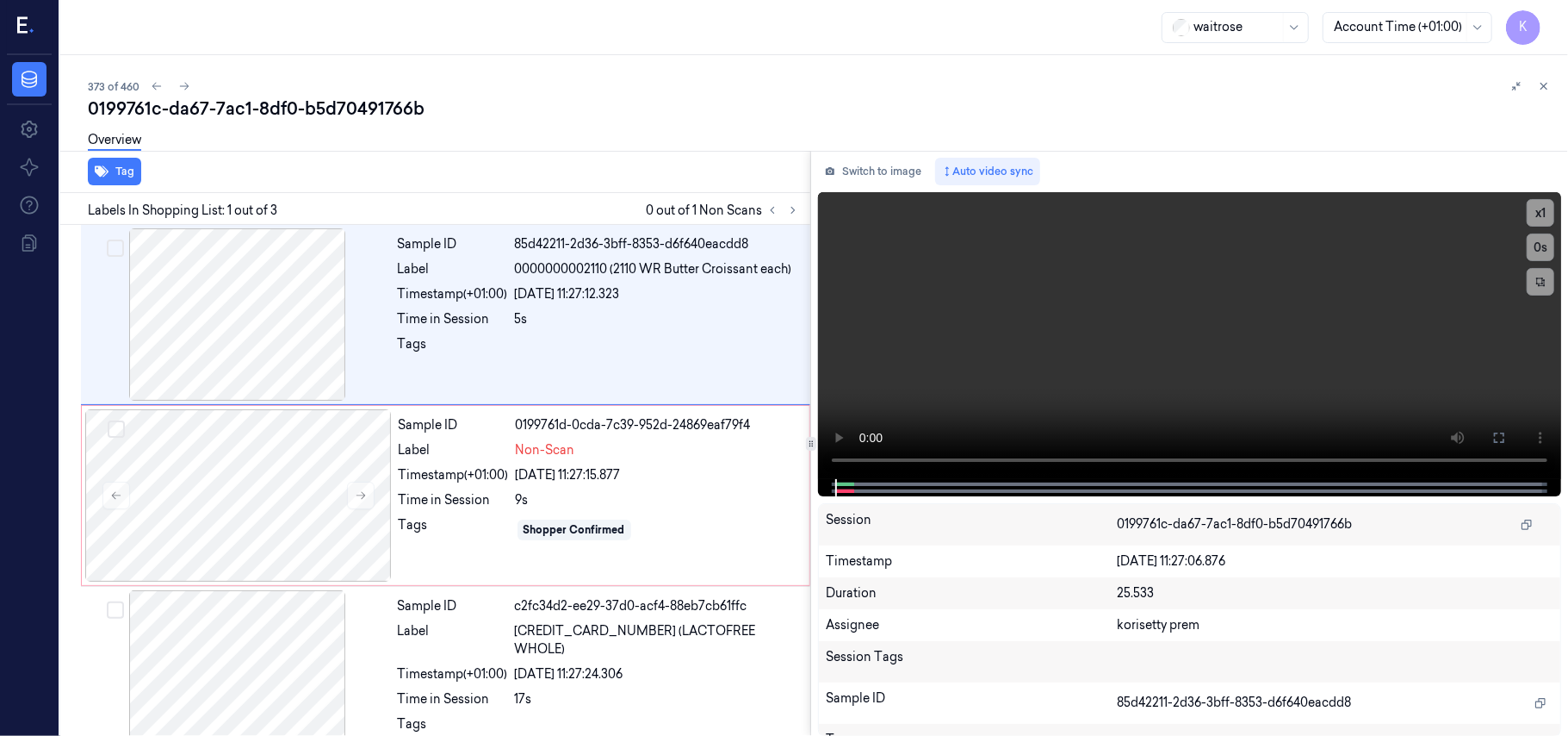
click at [672, 99] on div "0199761c-da67-7ac1-8df0-b5d70491766b" at bounding box center [820, 109] width 1466 height 24
click at [541, 115] on div "0199761c-da67-7ac1-8df0-b5d70491766b" at bounding box center [820, 109] width 1466 height 24
click at [941, 347] on video at bounding box center [1190, 336] width 743 height 287
click at [525, 285] on div "[DATE] 11:27:12.323" at bounding box center [657, 294] width 285 height 18
click at [944, 353] on video at bounding box center [1190, 336] width 743 height 287
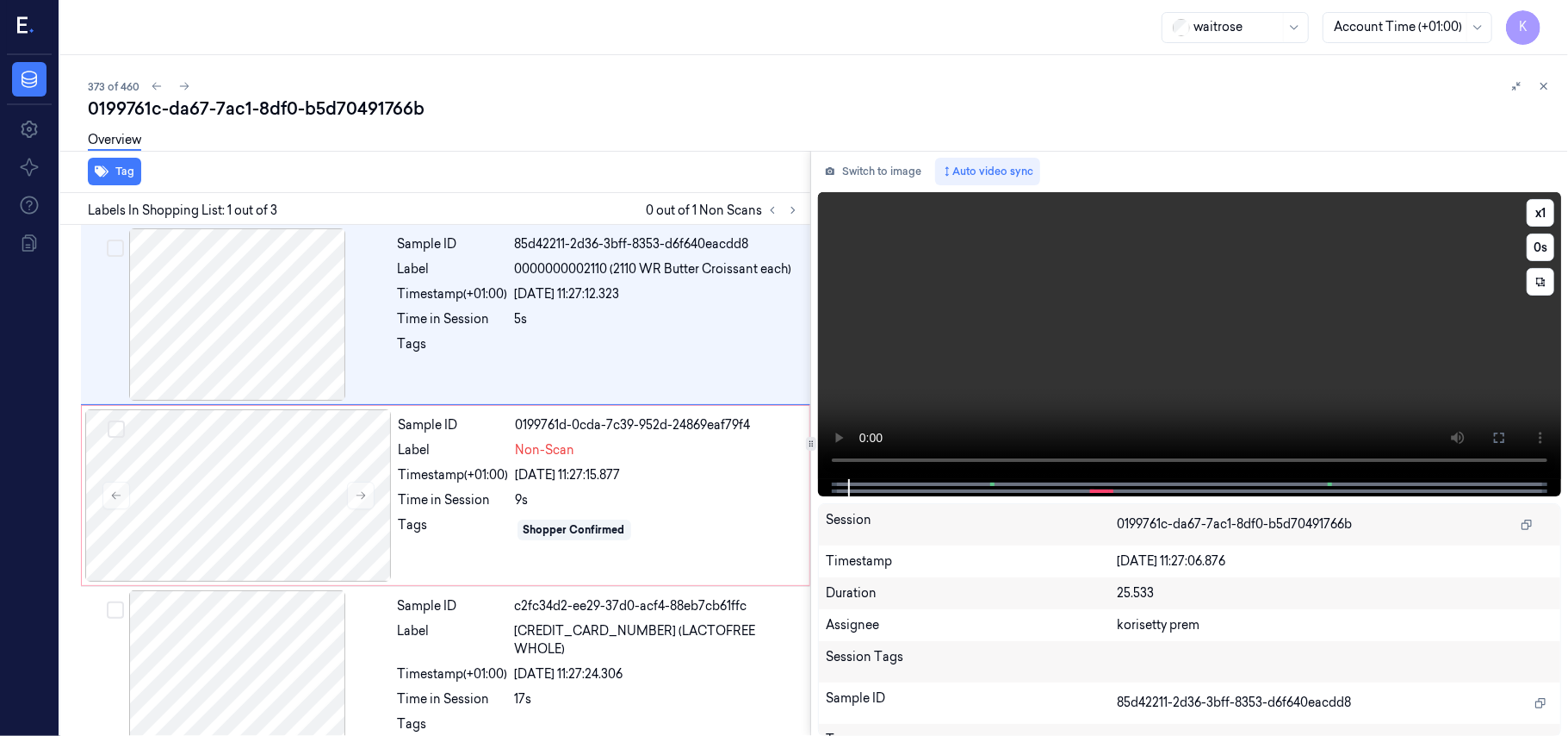
click at [1059, 298] on video at bounding box center [1190, 336] width 743 height 287
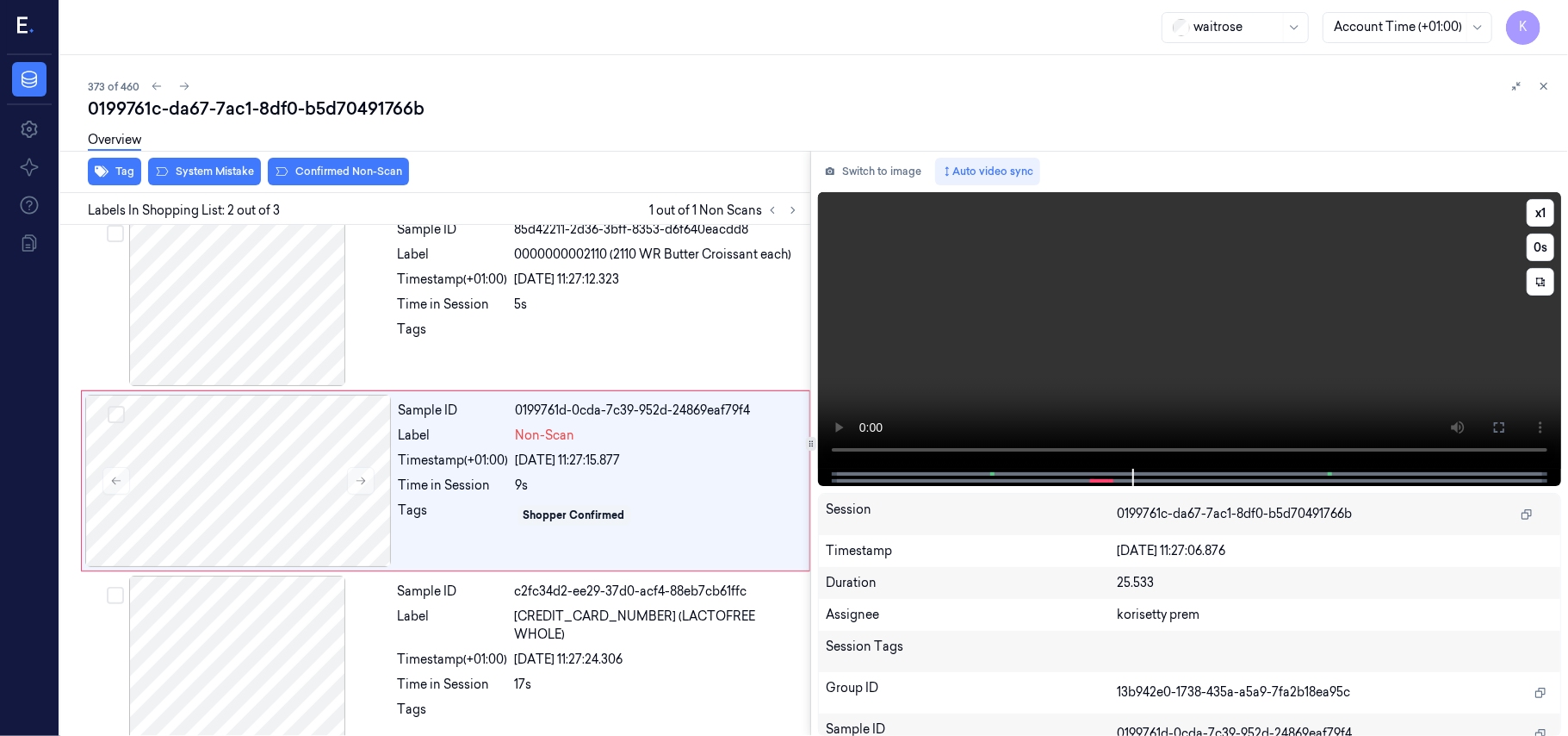
click at [1068, 350] on video at bounding box center [1190, 331] width 743 height 277
click at [354, 493] on button at bounding box center [361, 481] width 28 height 28
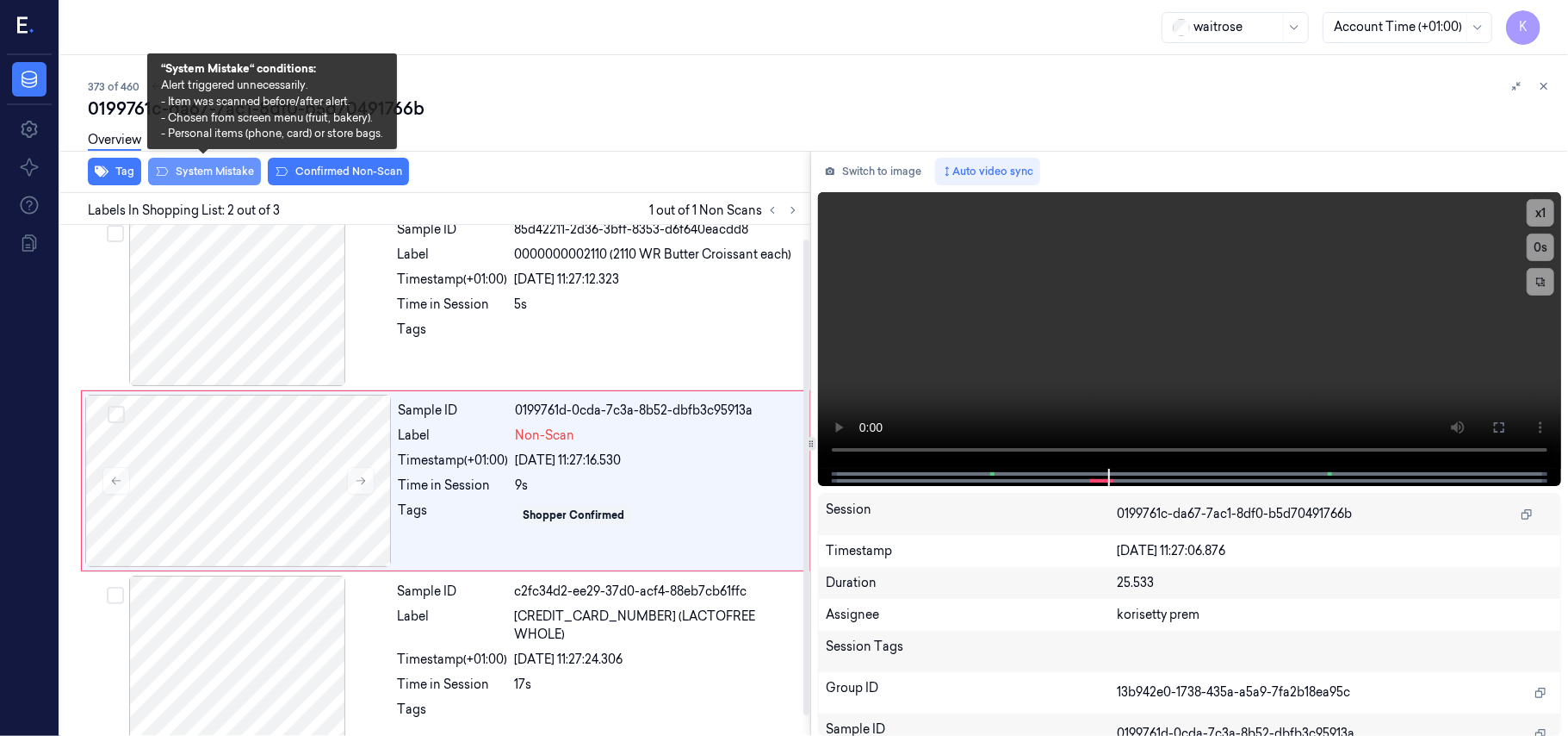
click at [194, 172] on button "System Mistake" at bounding box center [204, 171] width 112 height 28
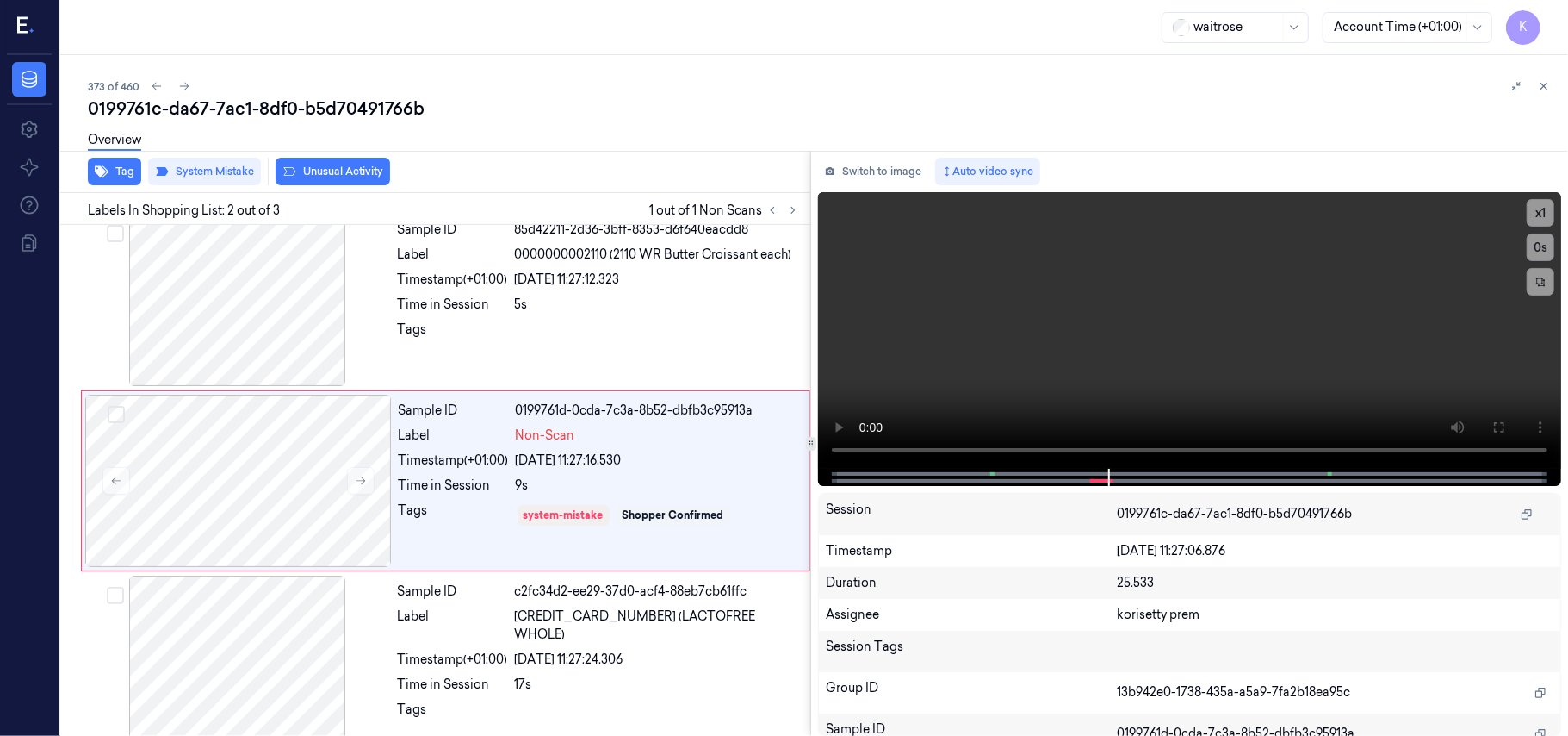
click at [309, 170] on button "Unusual Activity" at bounding box center [333, 171] width 114 height 28
click at [108, 164] on icon "button" at bounding box center [102, 171] width 14 height 14
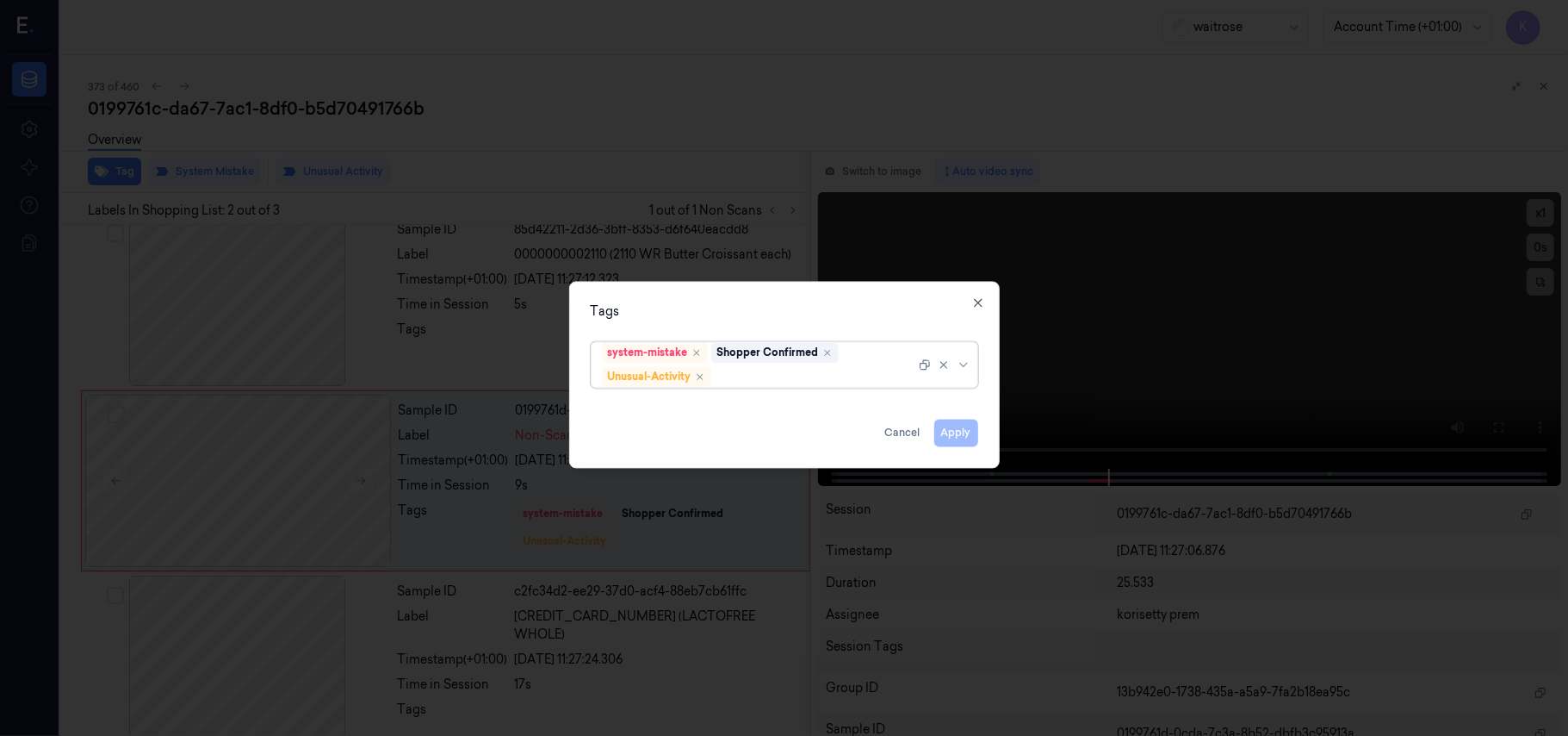
click at [752, 383] on div at bounding box center [815, 376] width 201 height 18
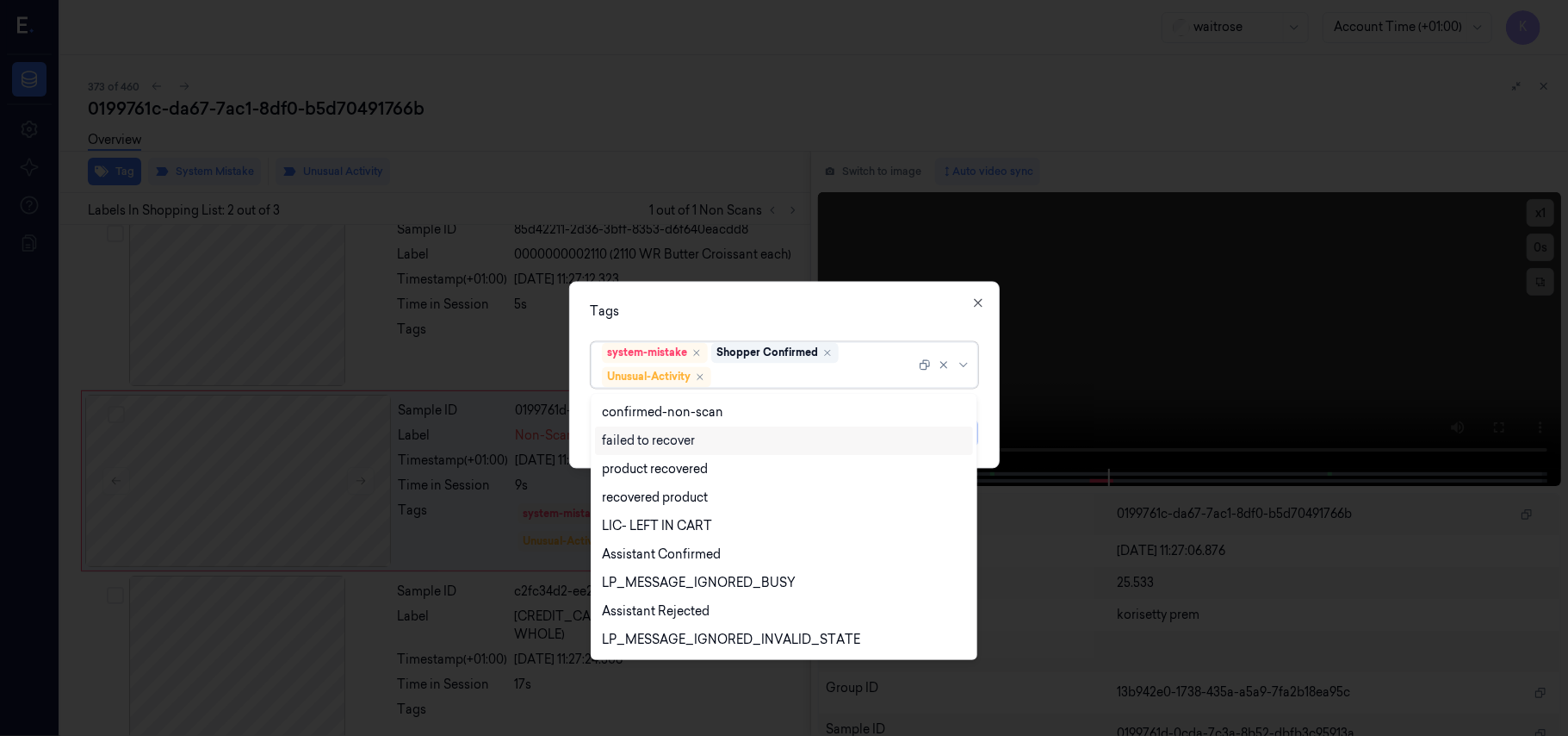
scroll to position [225, 0]
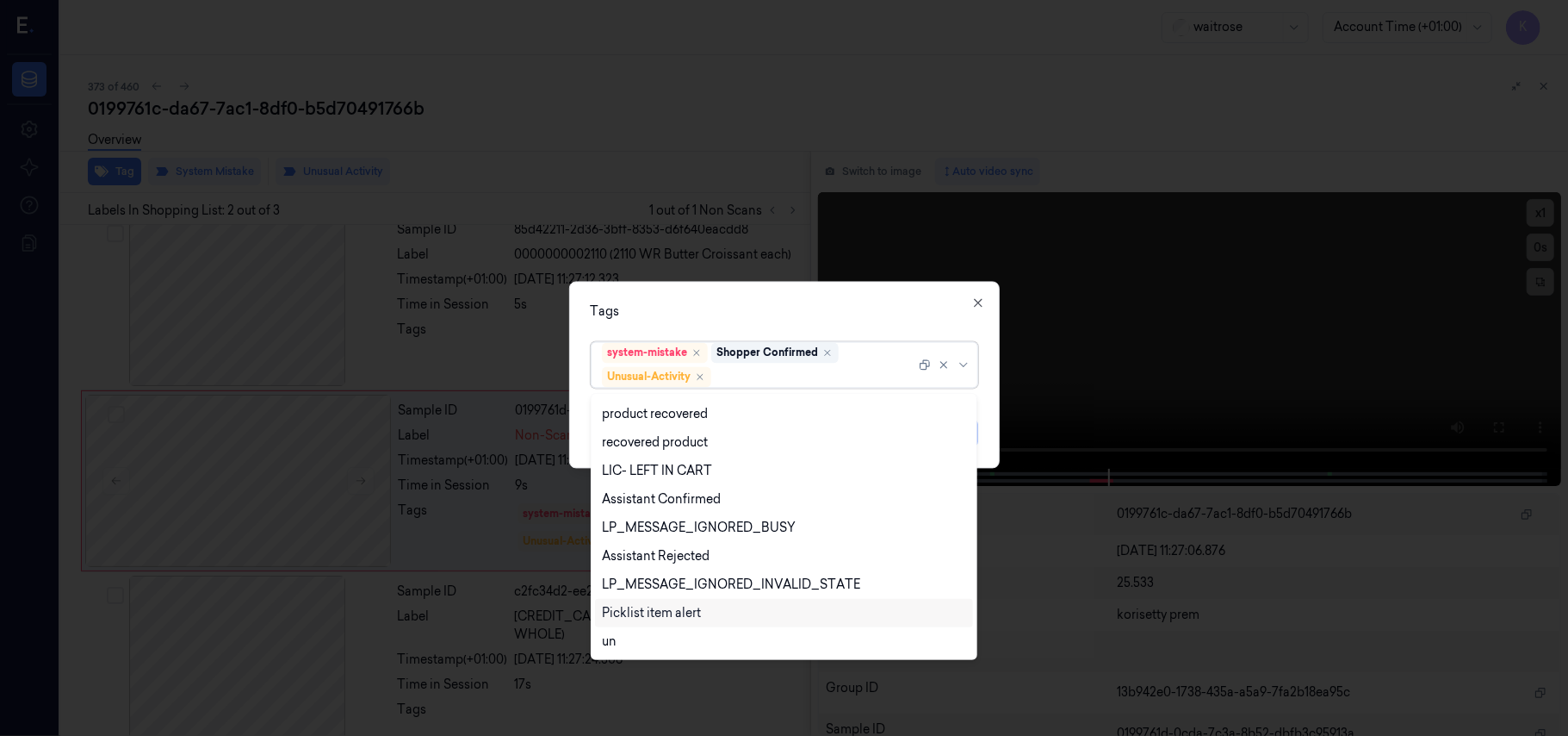
click at [666, 611] on div "Picklist item alert" at bounding box center [651, 613] width 99 height 18
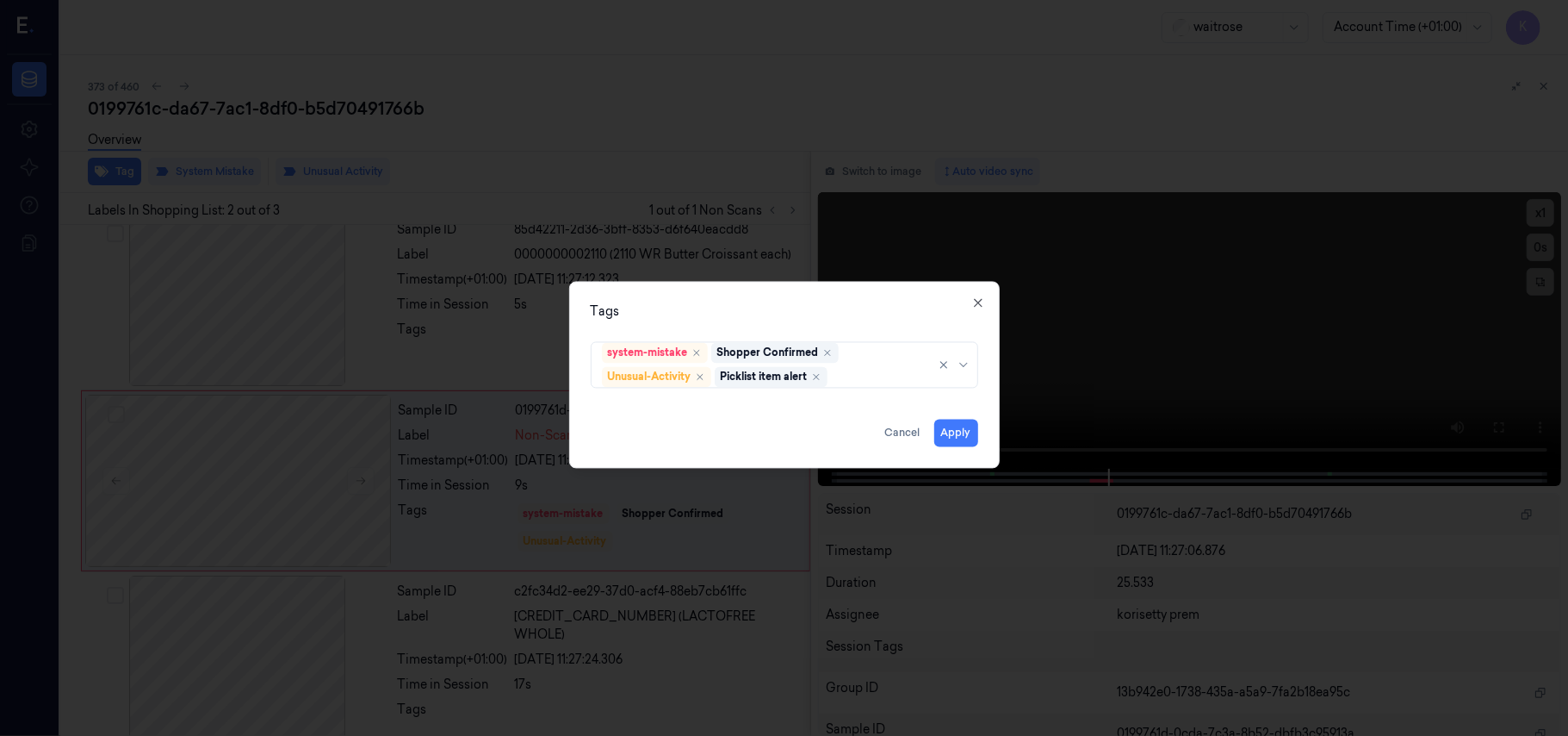
click at [777, 297] on div "Tags system-mistake Shopper Confirmed Unusual-Activity Picklist item alert Appl…" at bounding box center [784, 375] width 430 height 187
click at [955, 425] on button "Apply" at bounding box center [957, 433] width 44 height 28
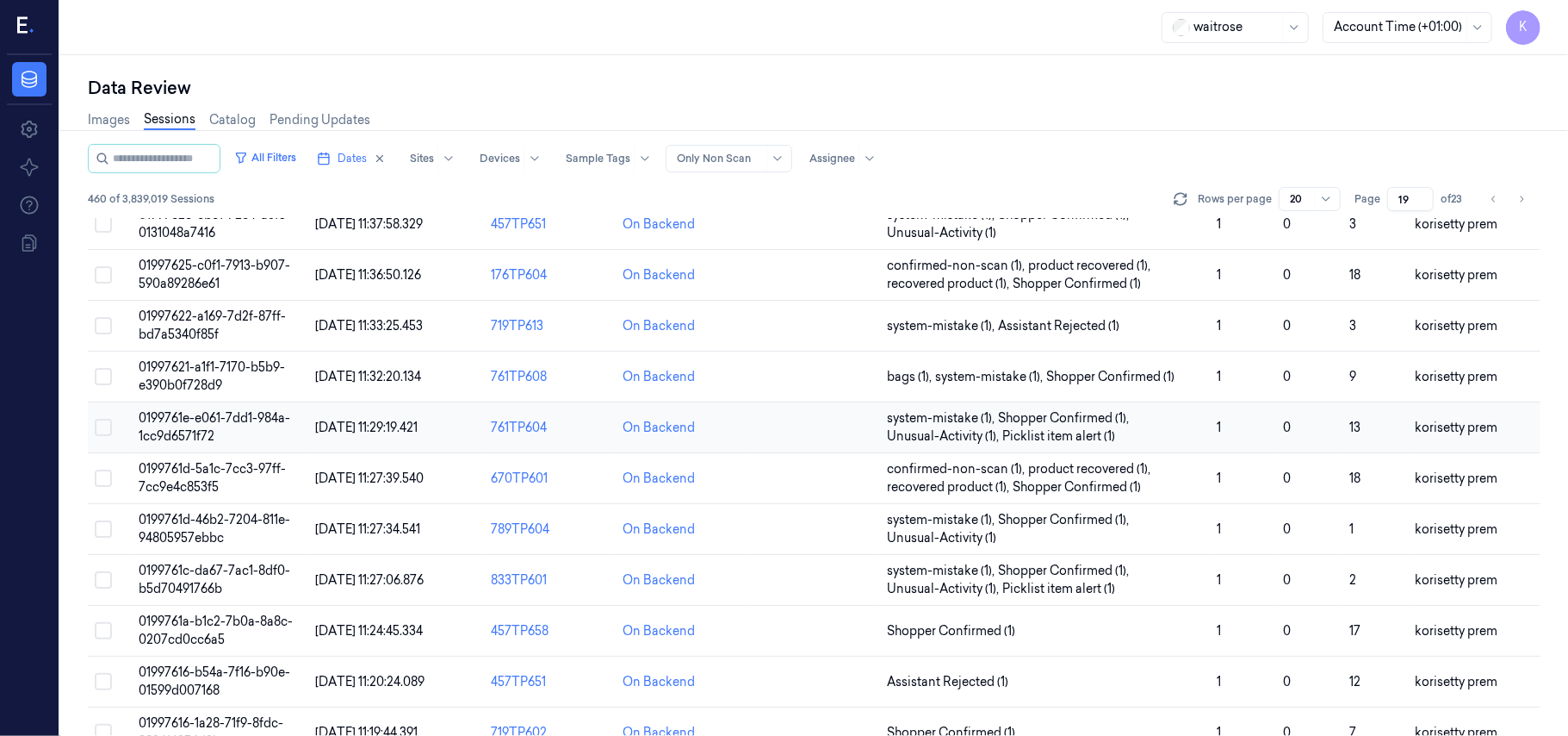
scroll to position [574, 0]
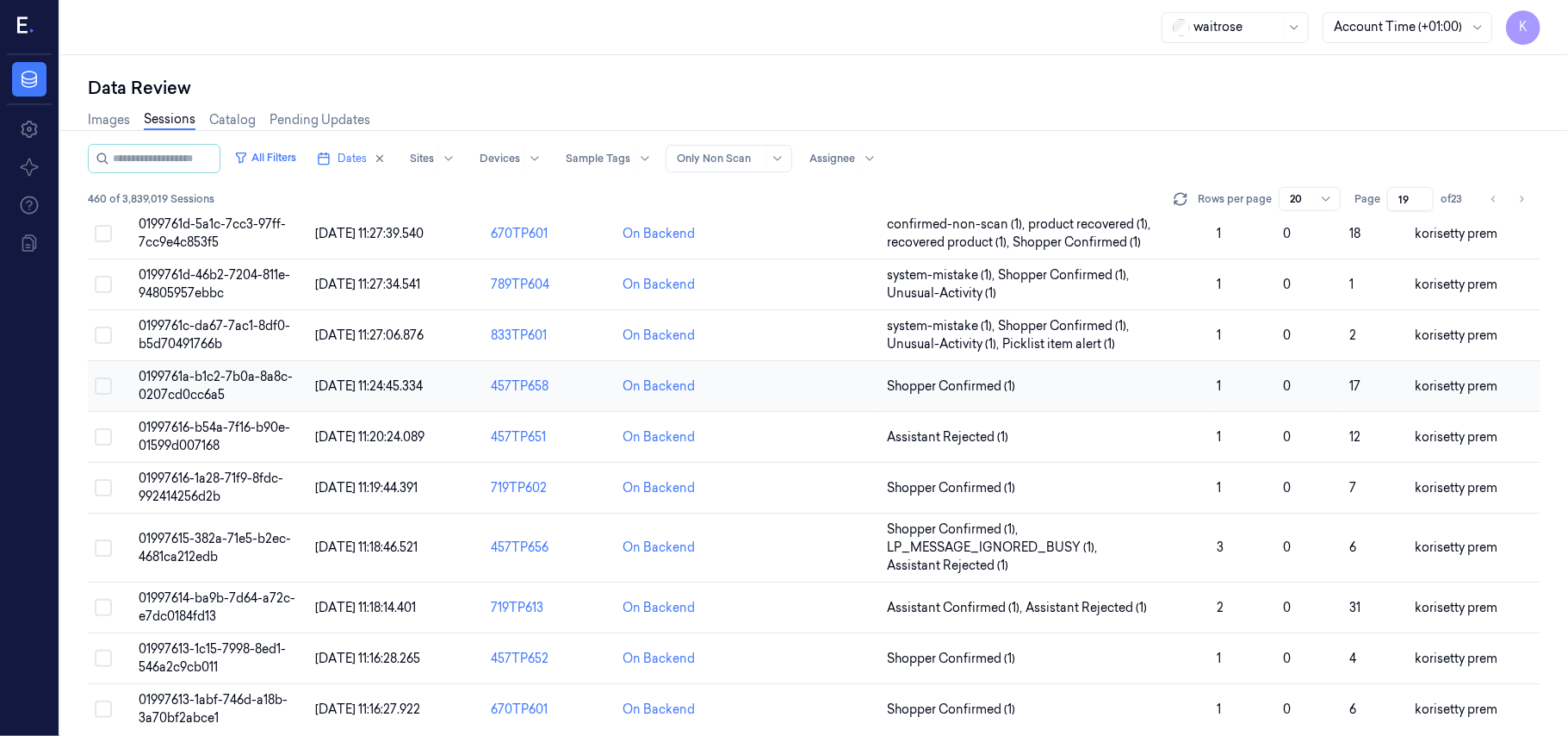
click at [243, 389] on td "0199761a-b1c2-7b0a-8a8c-0207cd0cc6a5" at bounding box center [219, 385] width 175 height 51
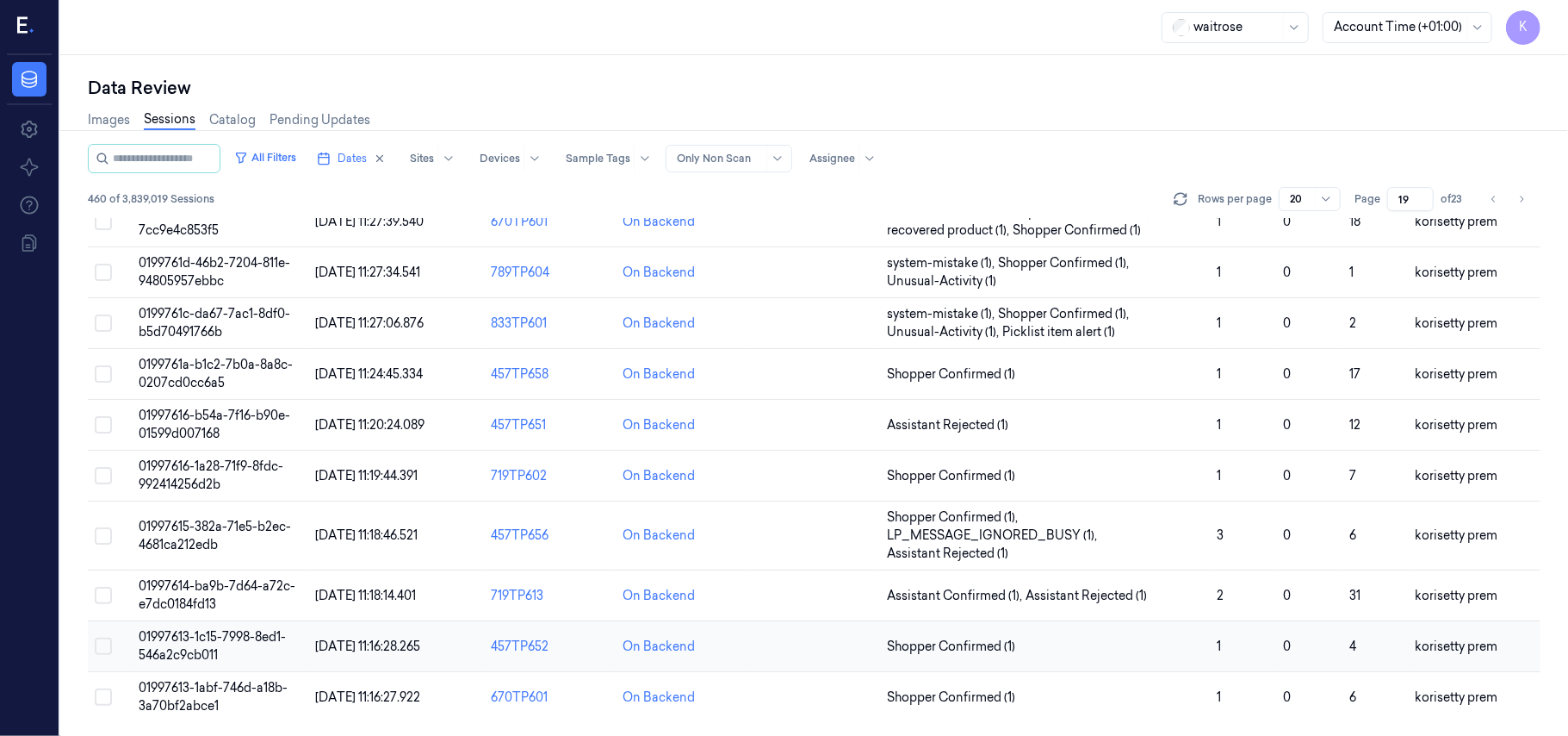
scroll to position [591, 0]
click at [203, 373] on span "0199761a-b1c2-7b0a-8a8c-0207cd0cc6a5" at bounding box center [215, 373] width 154 height 34
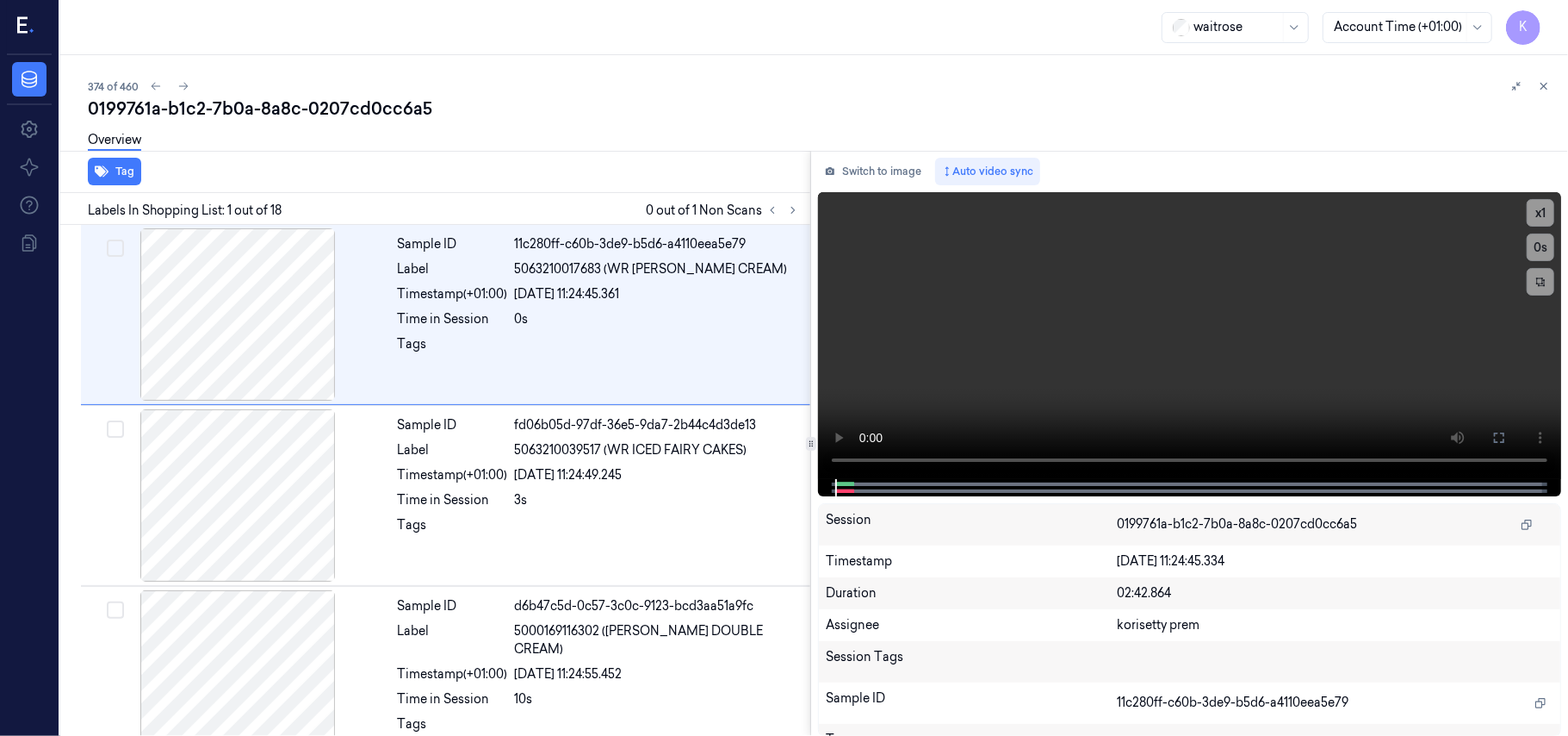
click at [646, 108] on div "0199761a-b1c2-7b0a-8a8c-0207cd0cc6a5" at bounding box center [820, 109] width 1466 height 24
click at [789, 200] on button at bounding box center [792, 210] width 21 height 21
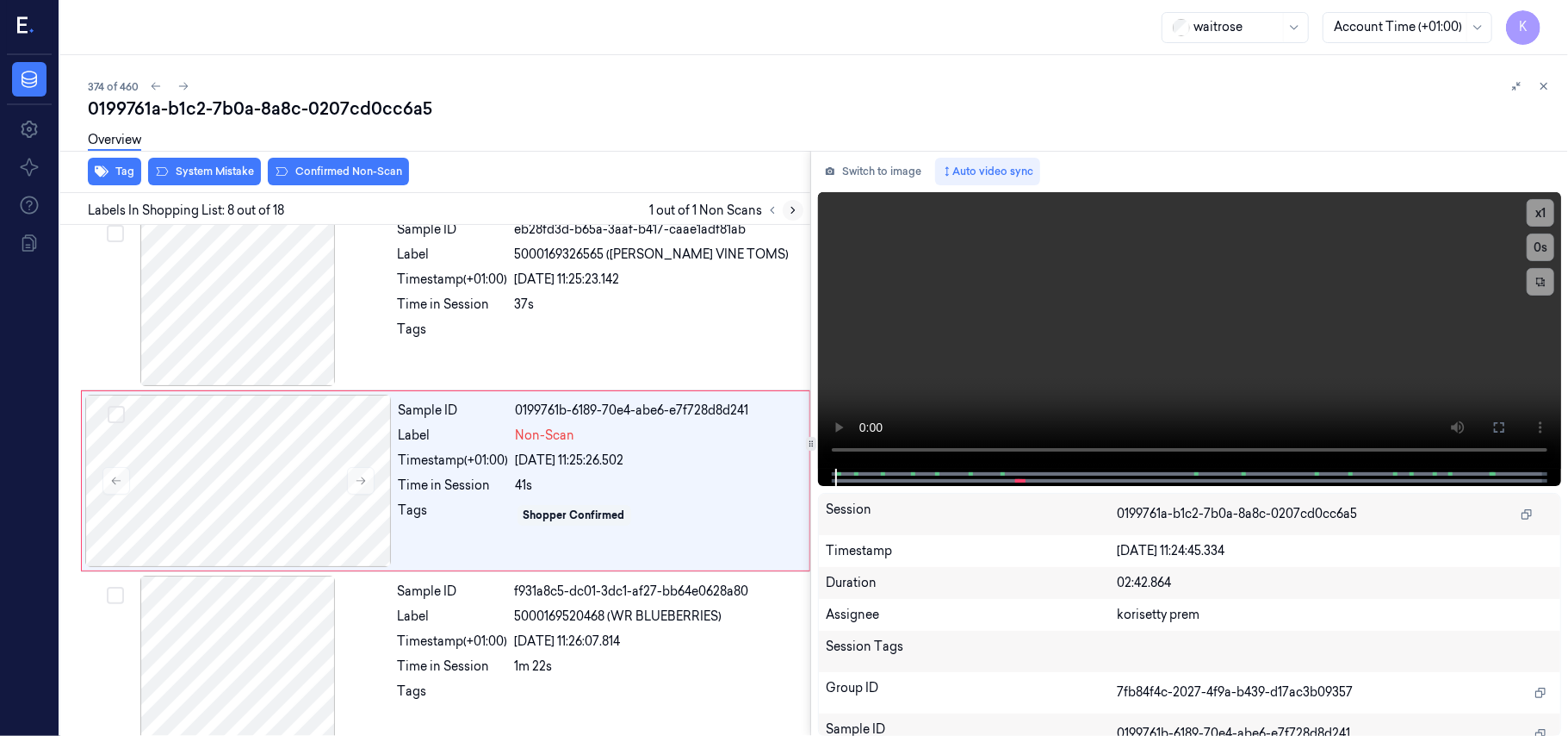
scroll to position [1104, 0]
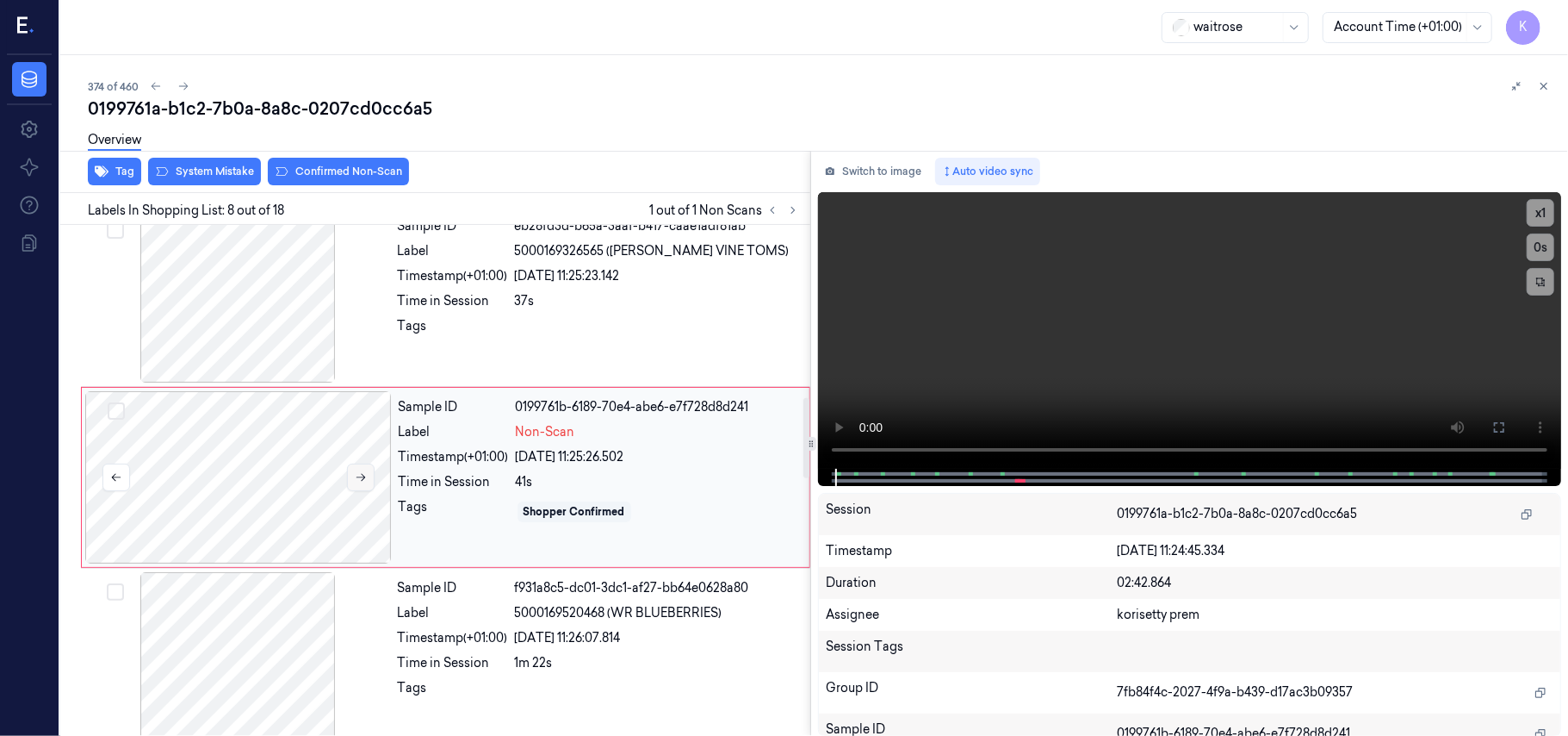
click at [362, 480] on icon at bounding box center [360, 477] width 12 height 12
click at [361, 474] on icon at bounding box center [360, 477] width 12 height 12
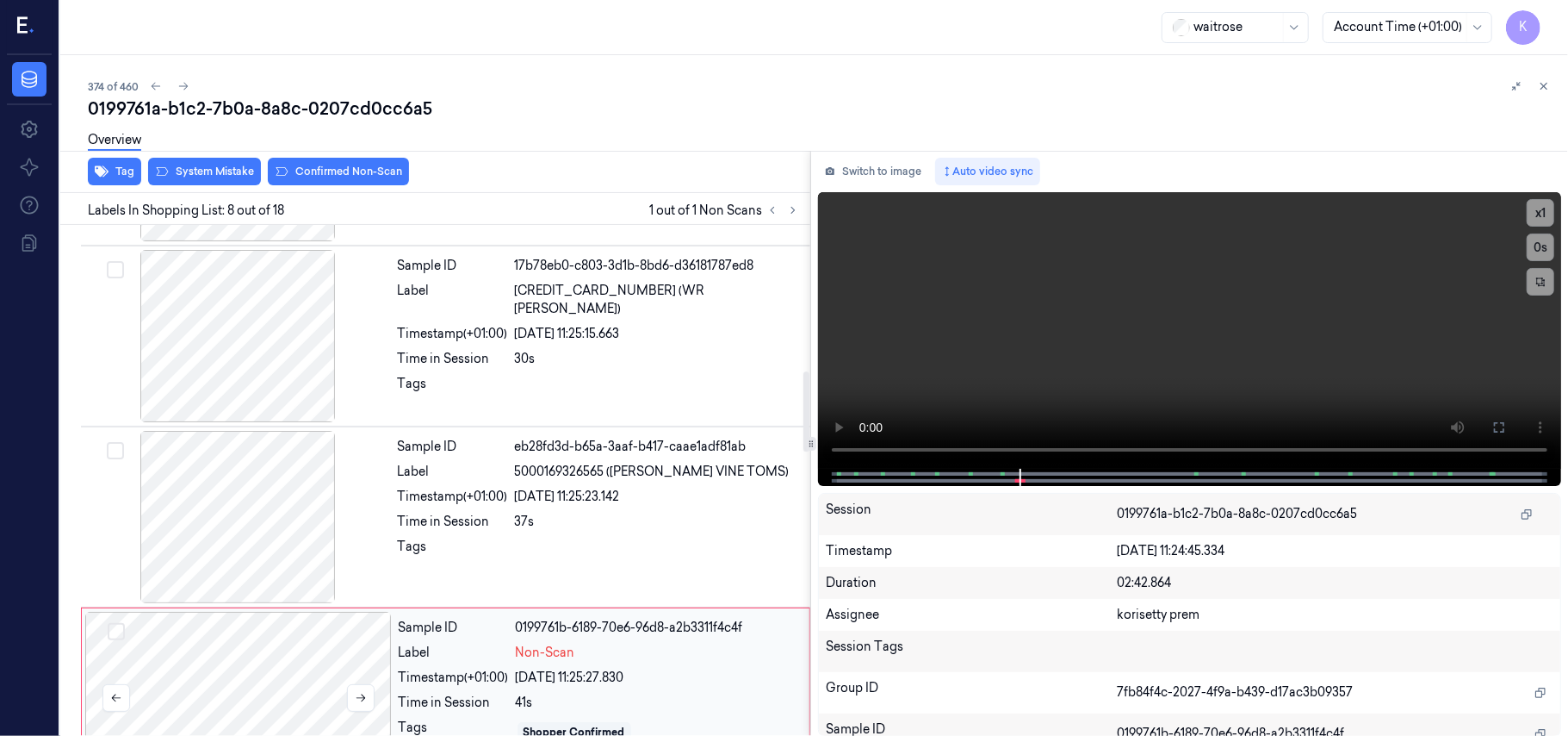
scroll to position [873, 0]
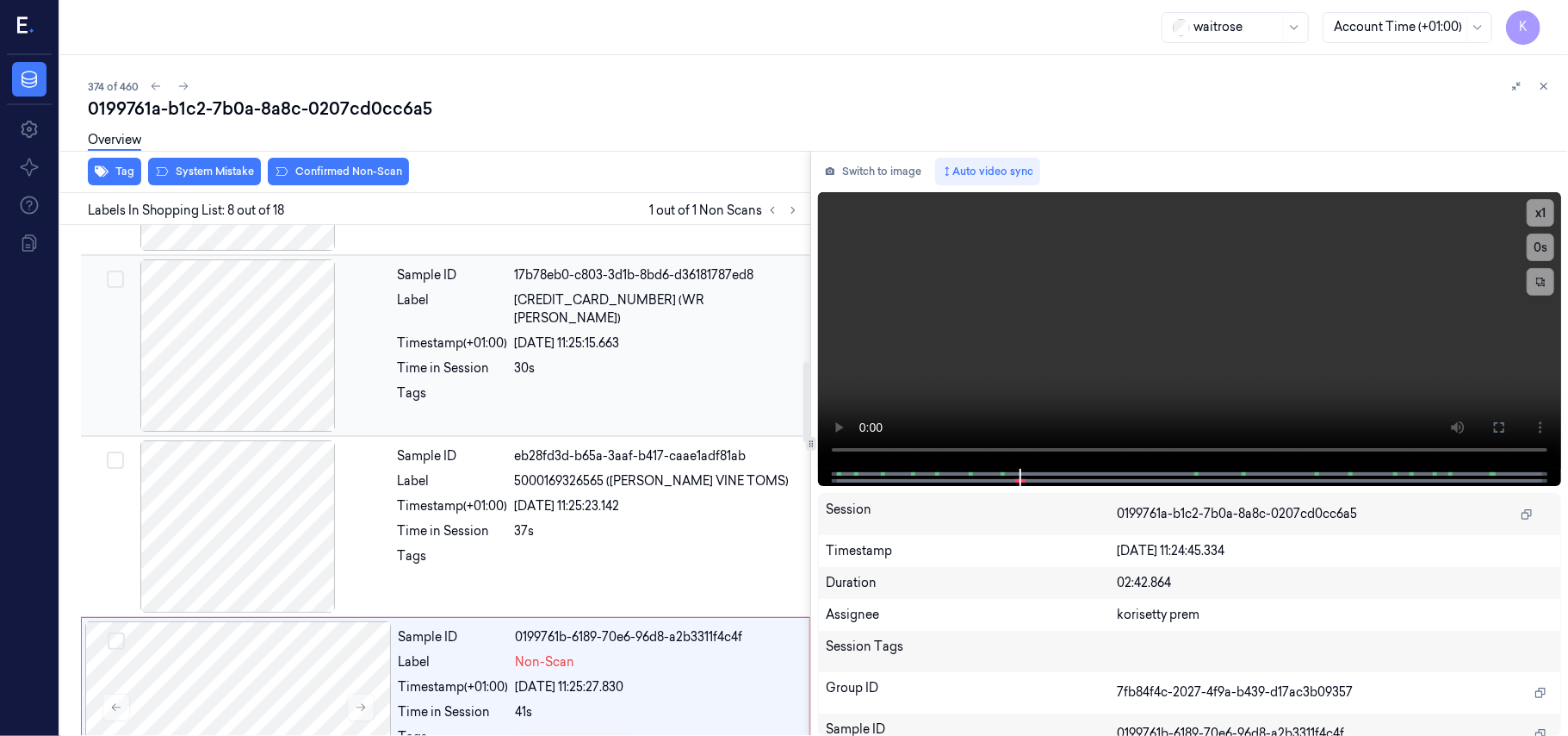
click at [610, 335] on div "[DATE] 11:25:15.663" at bounding box center [657, 344] width 285 height 18
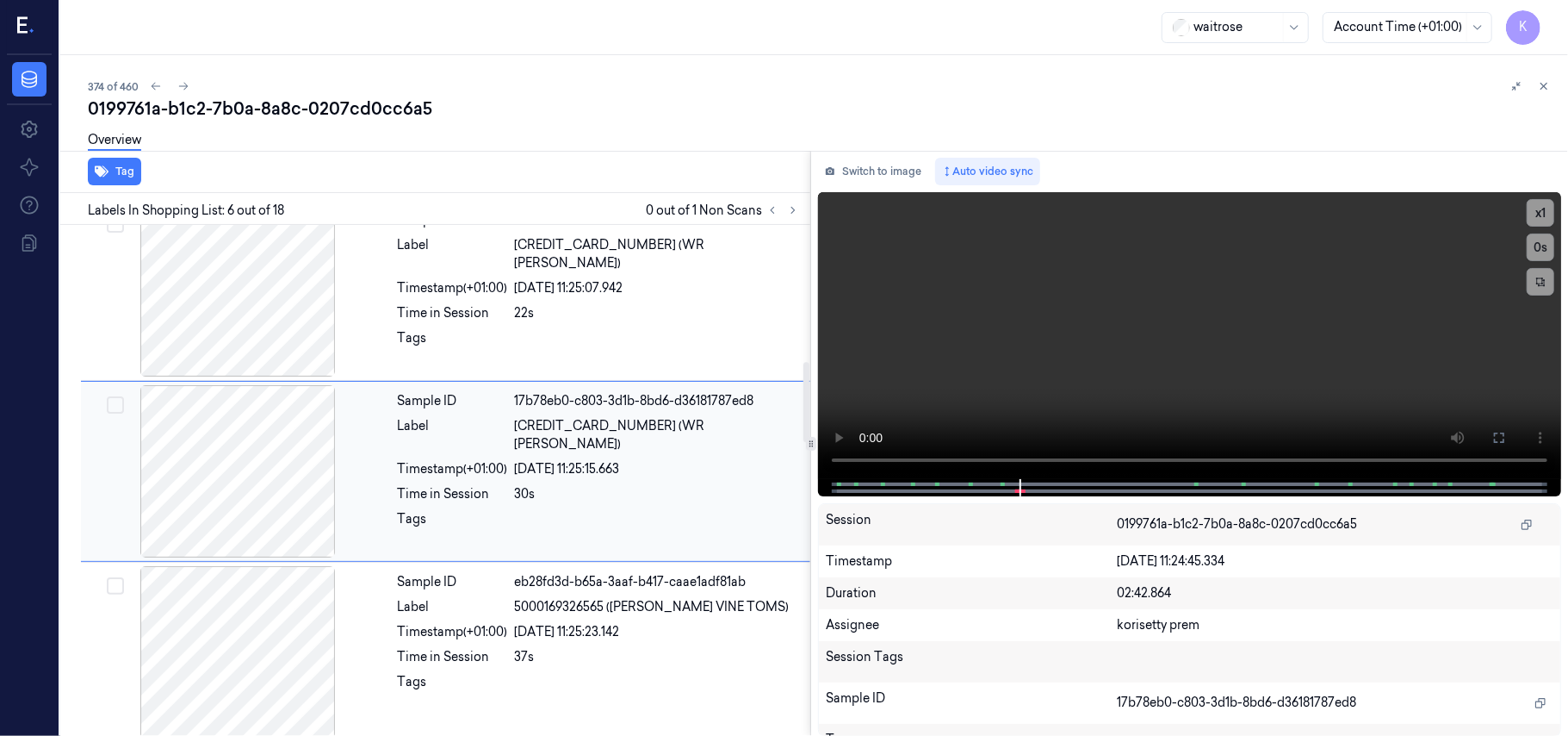
scroll to position [741, 0]
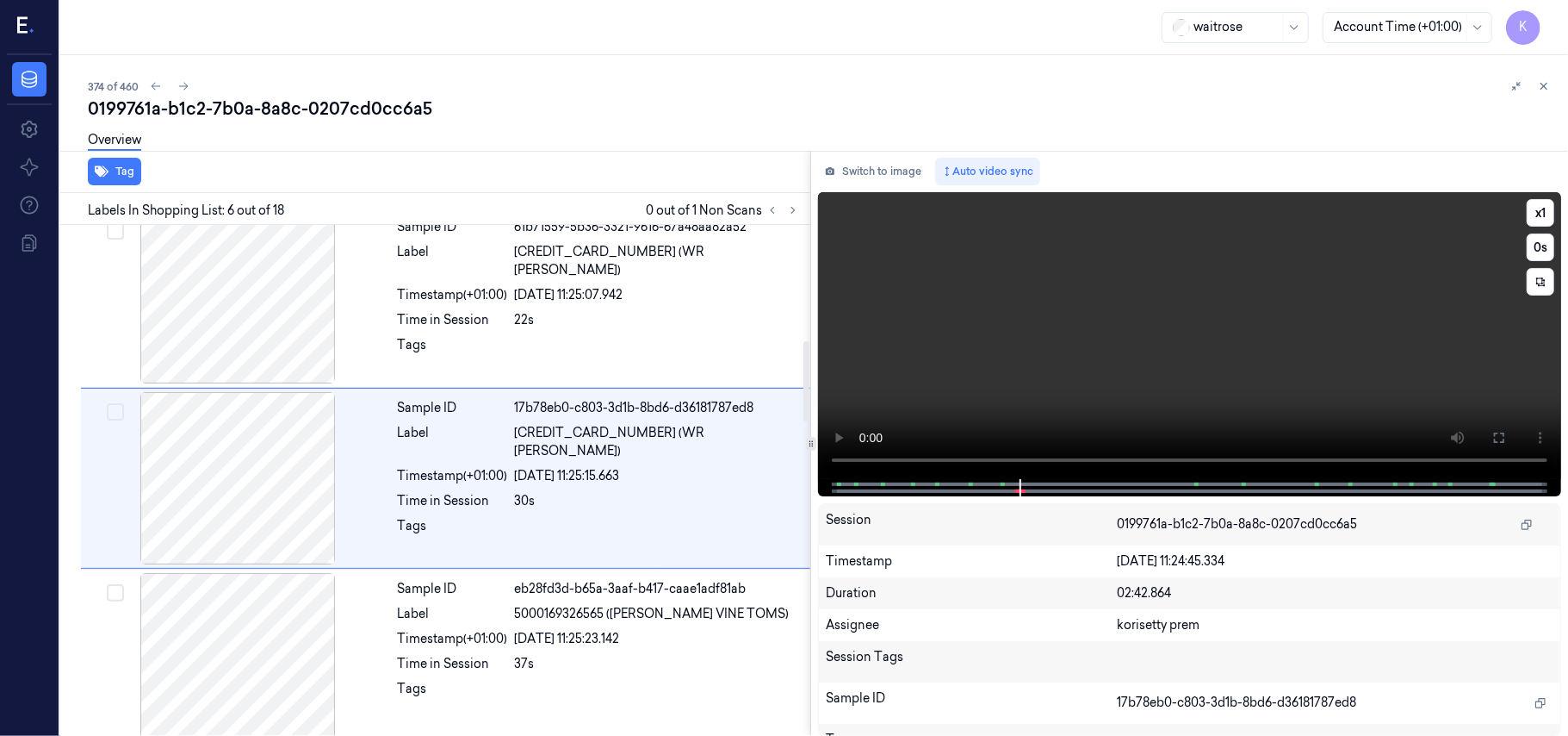
click at [1267, 317] on video at bounding box center [1190, 336] width 743 height 287
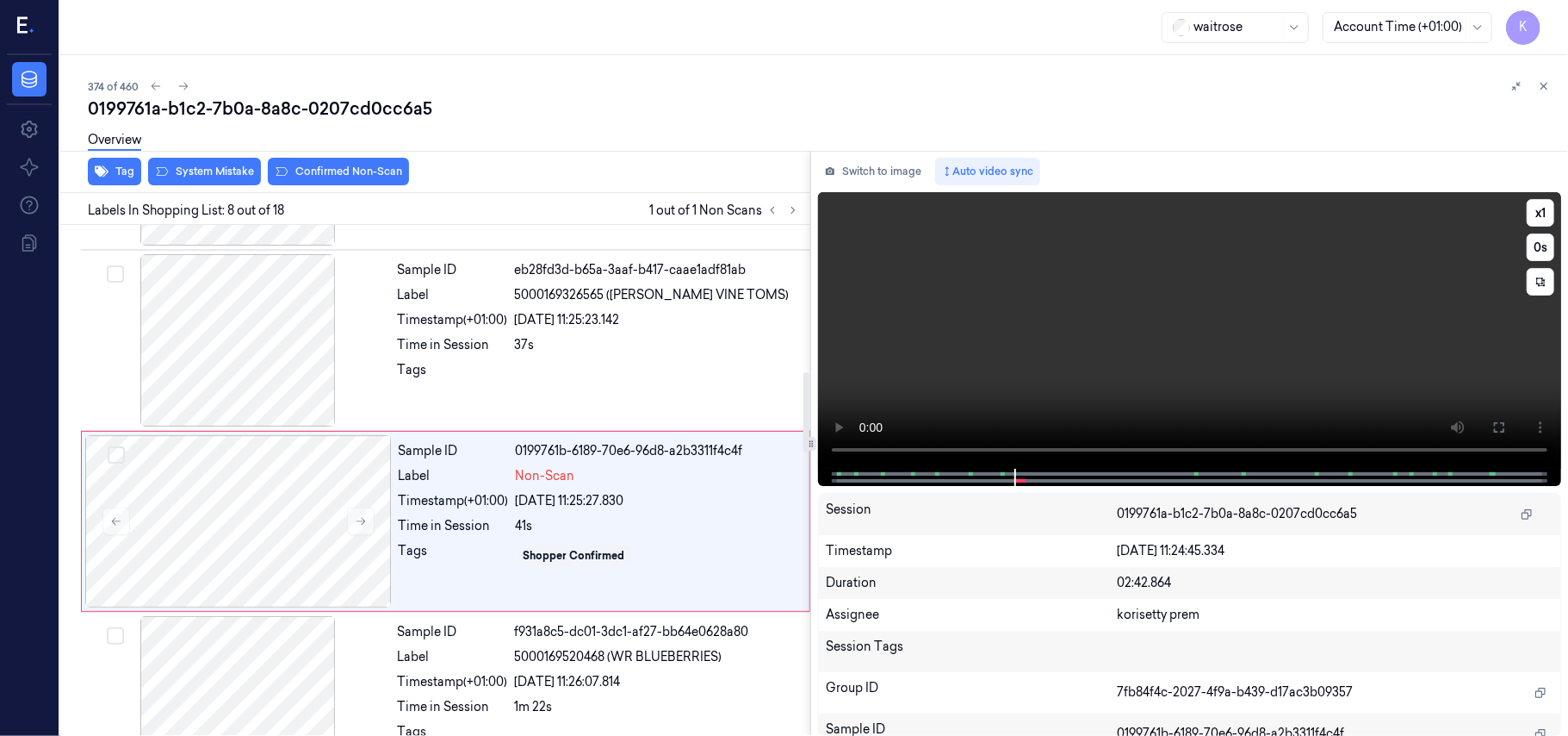
scroll to position [1104, 0]
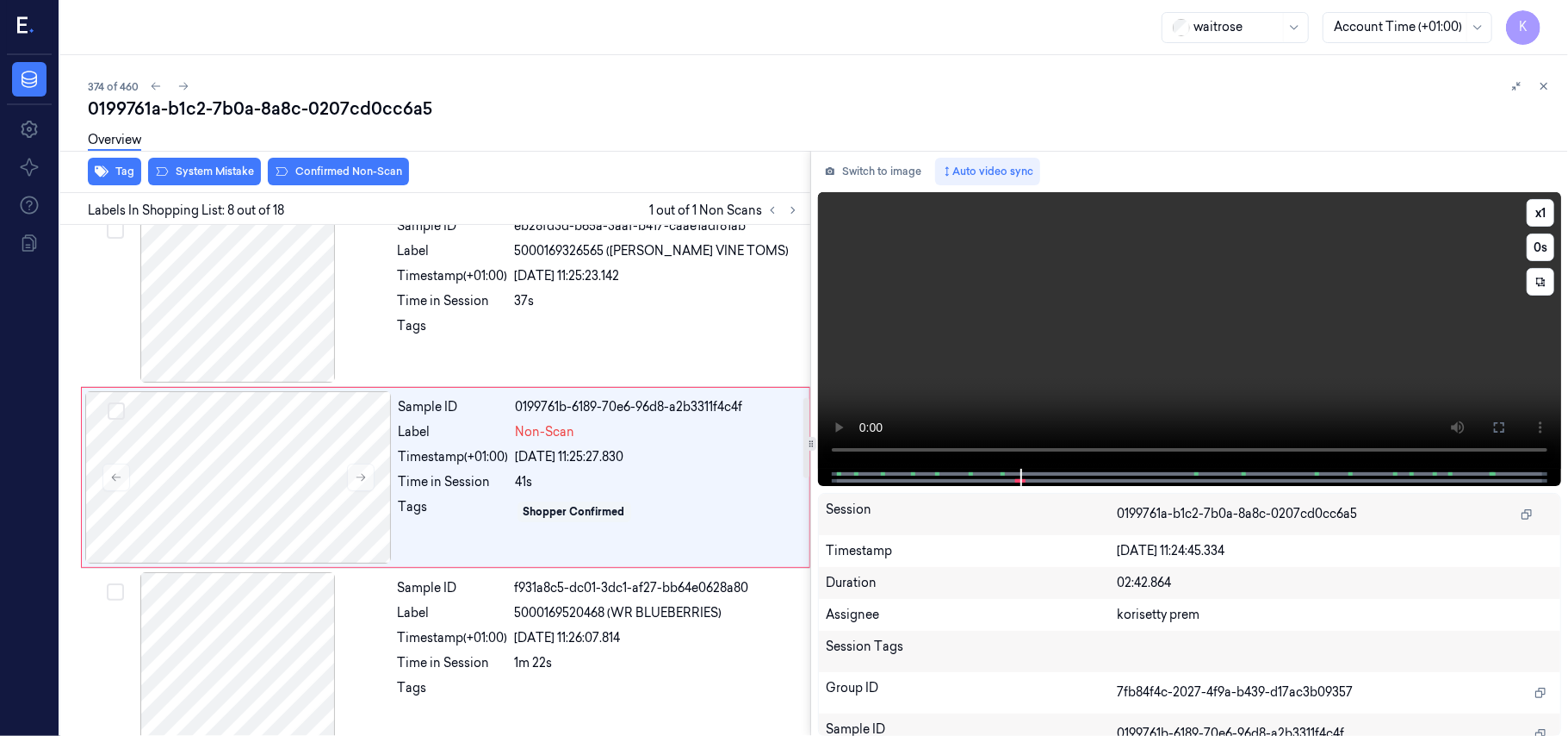
click at [1152, 312] on video at bounding box center [1190, 331] width 743 height 277
click at [319, 482] on div at bounding box center [239, 477] width 307 height 172
click at [227, 174] on button "System Mistake" at bounding box center [204, 171] width 112 height 28
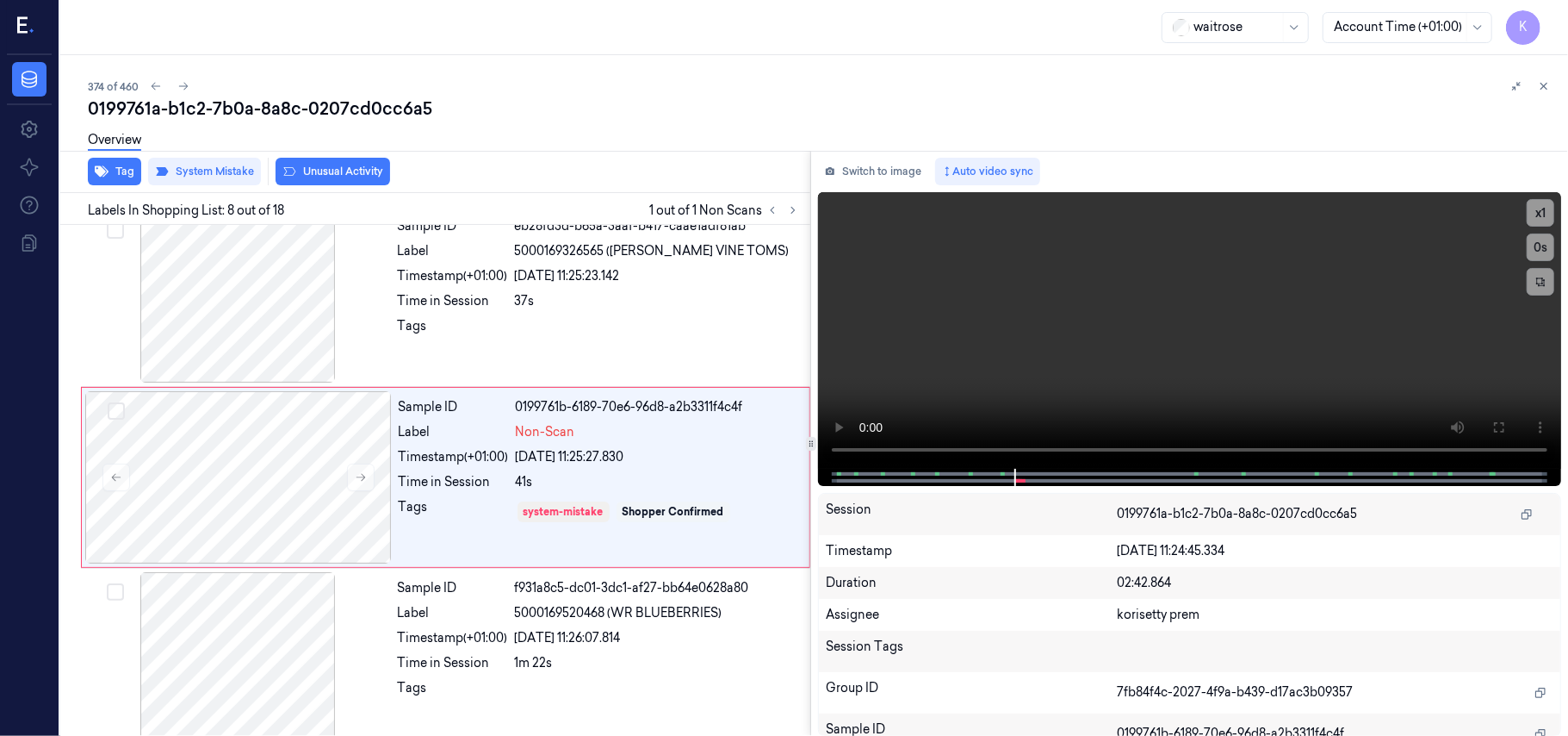
click at [321, 173] on button "Unusual Activity" at bounding box center [333, 171] width 114 height 28
click at [106, 174] on icon "button" at bounding box center [102, 171] width 14 height 14
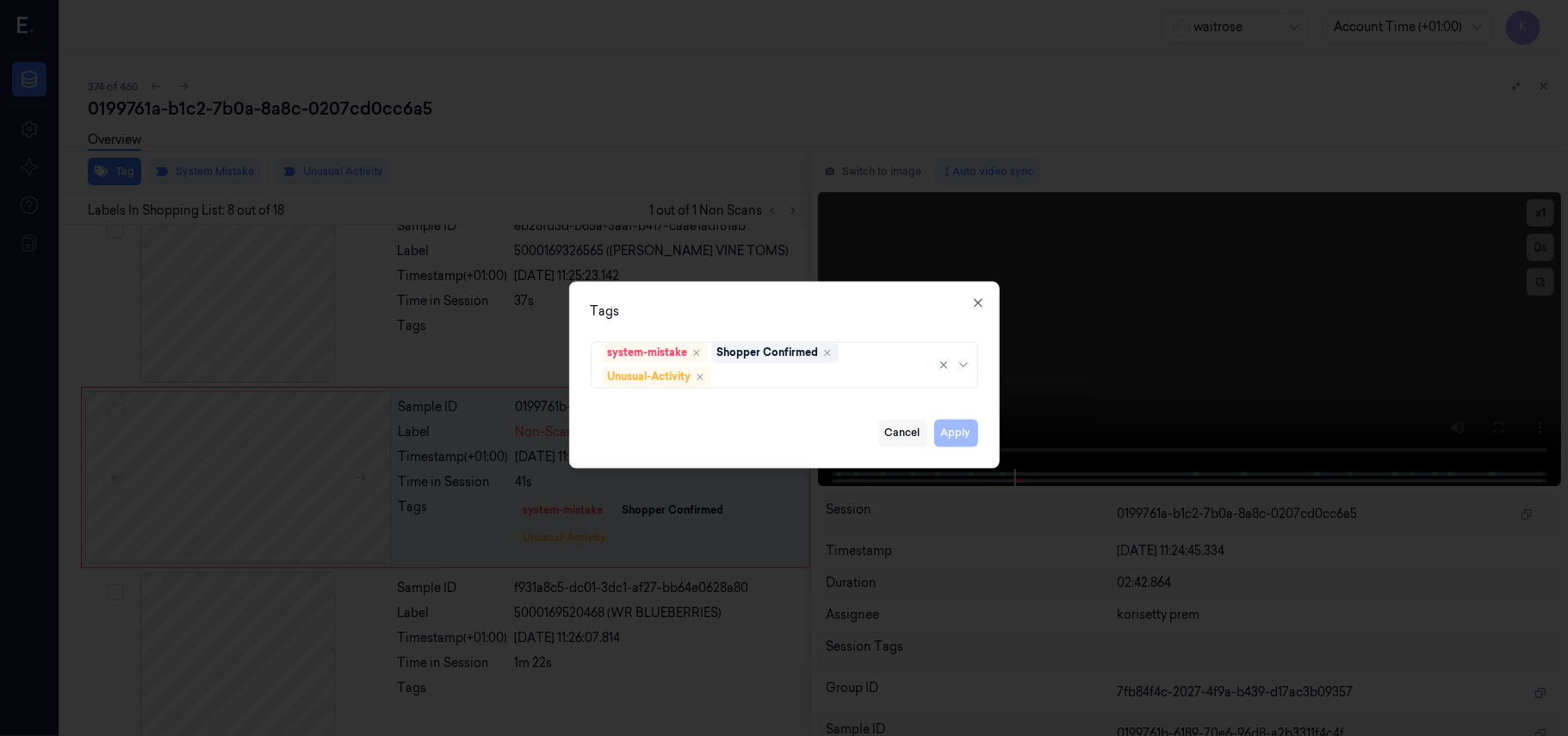
click at [903, 439] on button "Cancel" at bounding box center [902, 433] width 49 height 28
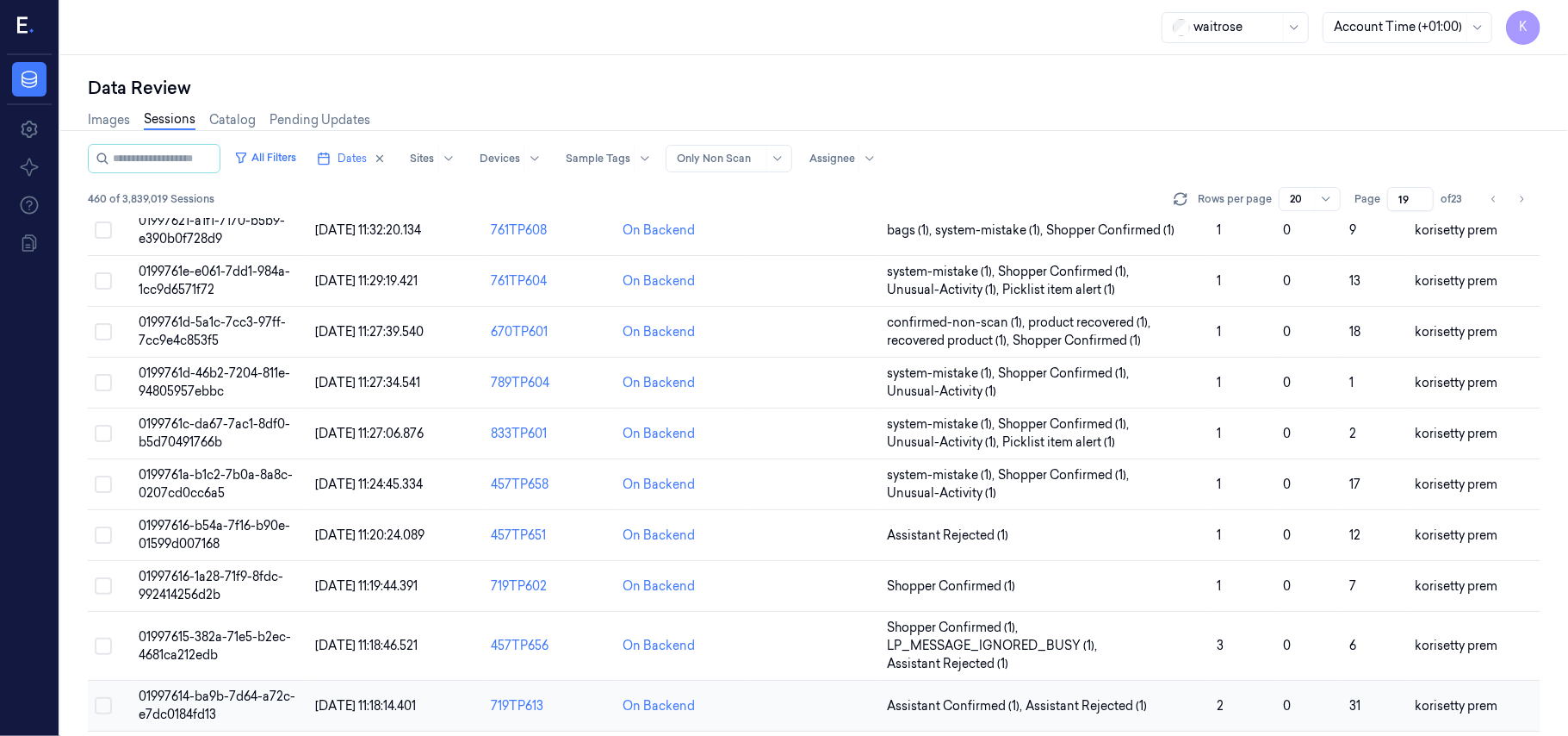
scroll to position [361, 0]
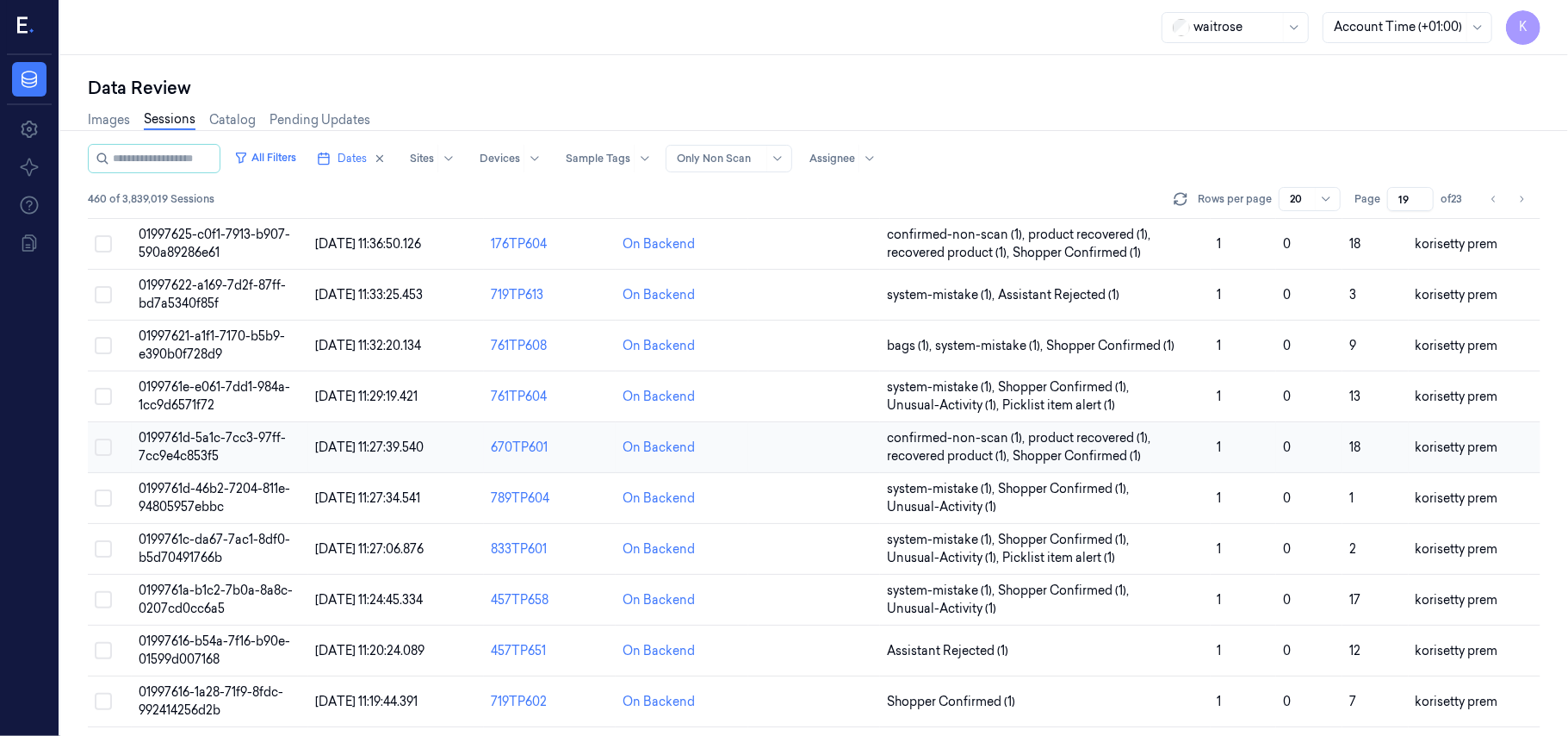
click at [205, 448] on td "0199761d-5a1c-7cc3-97ff-7cc9e4c853f5" at bounding box center [219, 447] width 175 height 51
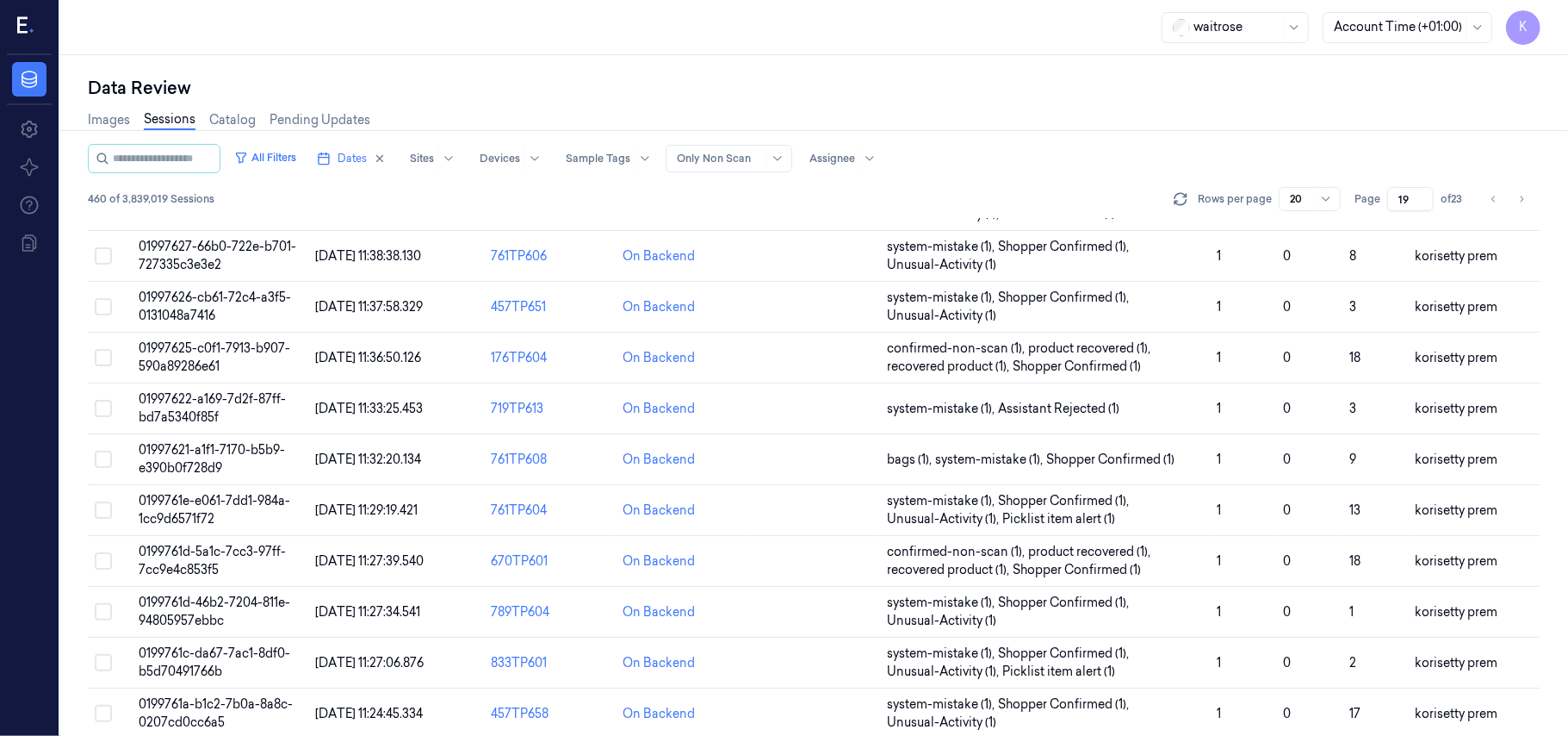
scroll to position [246, 0]
drag, startPoint x: 222, startPoint y: 373, endPoint x: 125, endPoint y: 367, distance: 97.2
click at [125, 367] on tr "01997625-c0f1-7913-b907-590a89286e61 [DATE] 11:36:50.126 176TP604 On Backend co…" at bounding box center [813, 359] width 1453 height 51
copy tr "01997625-c0f1-7913-b907-590a89286e61"
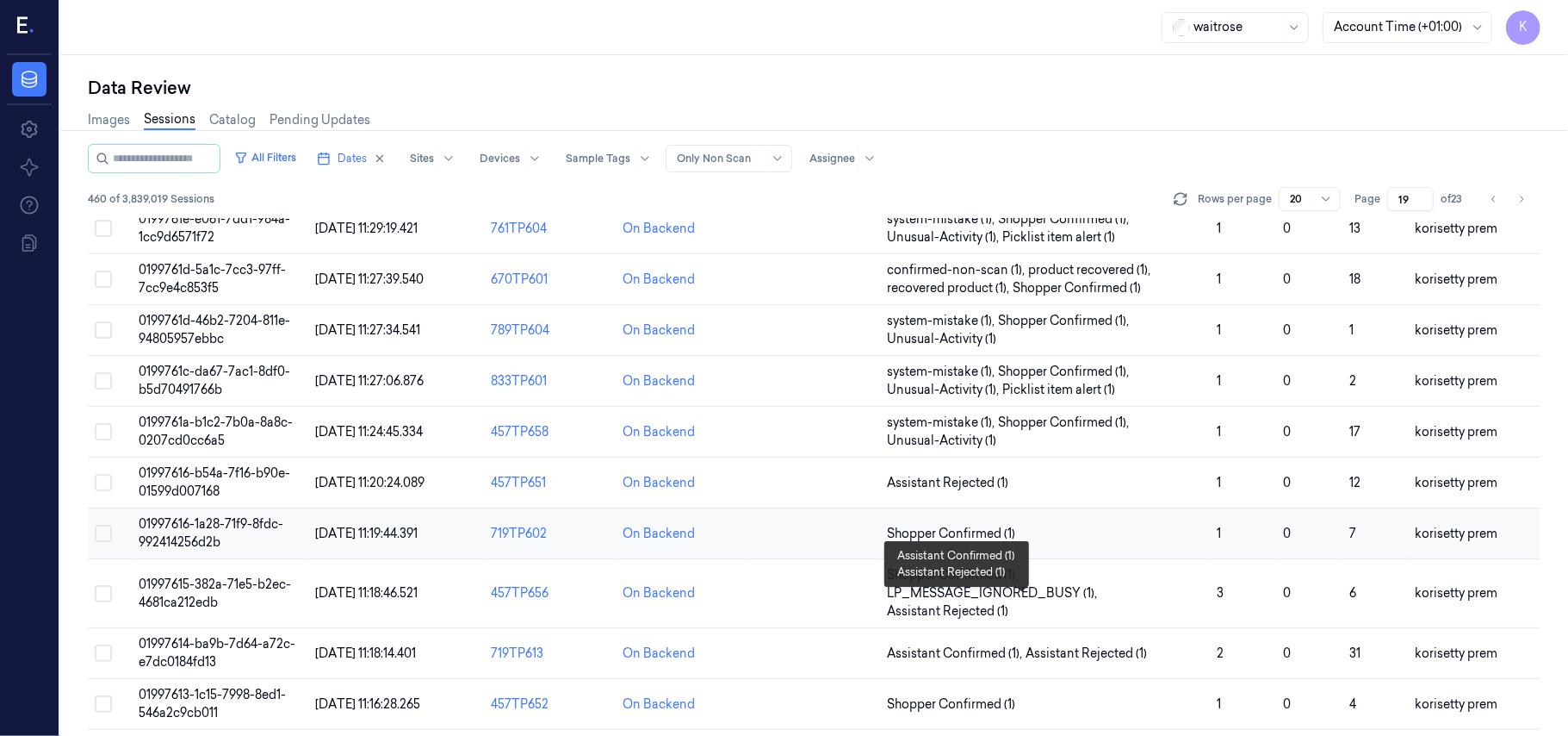
scroll to position [591, 0]
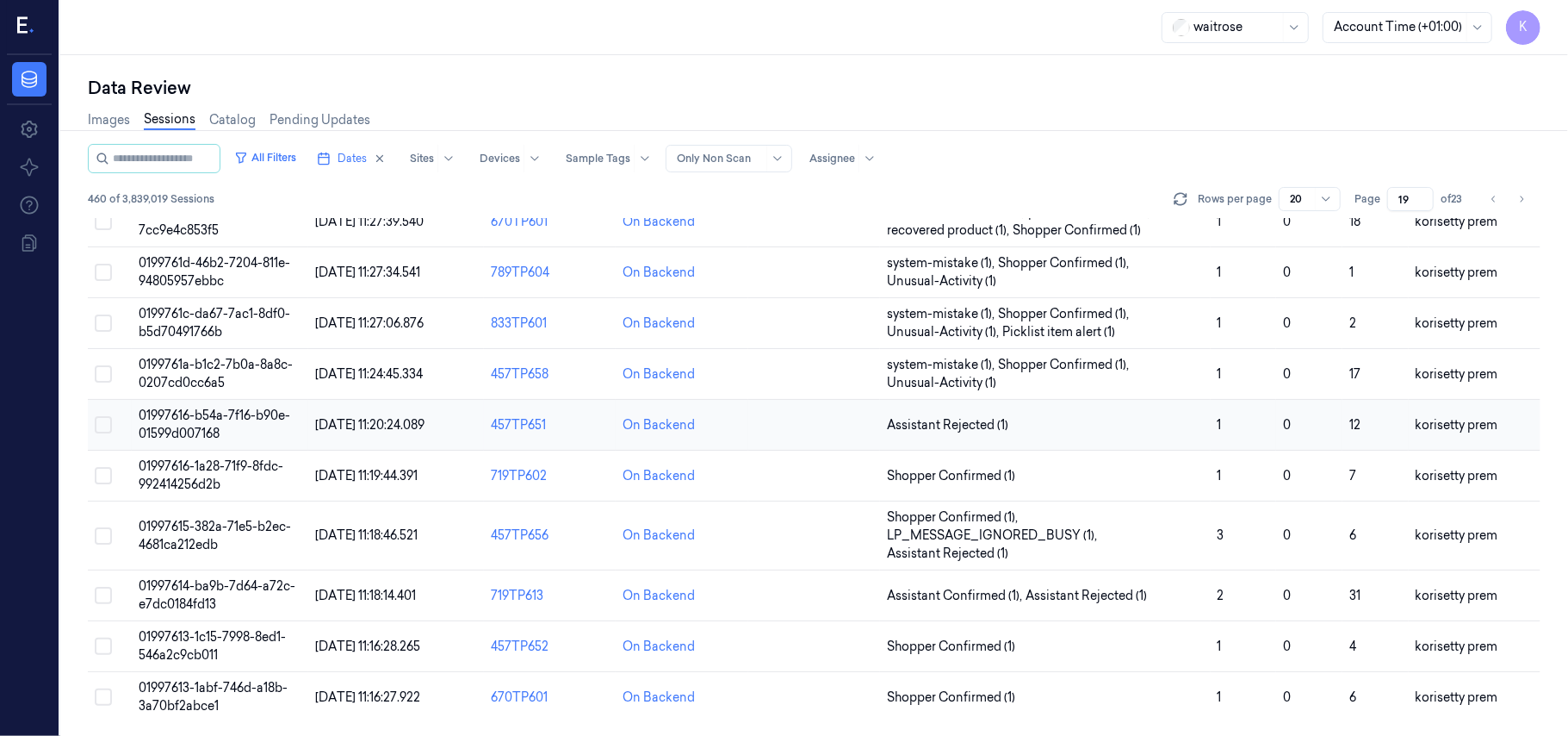
click at [194, 418] on span "01997616-b54a-7f16-b90e-01599d007168" at bounding box center [214, 424] width 151 height 34
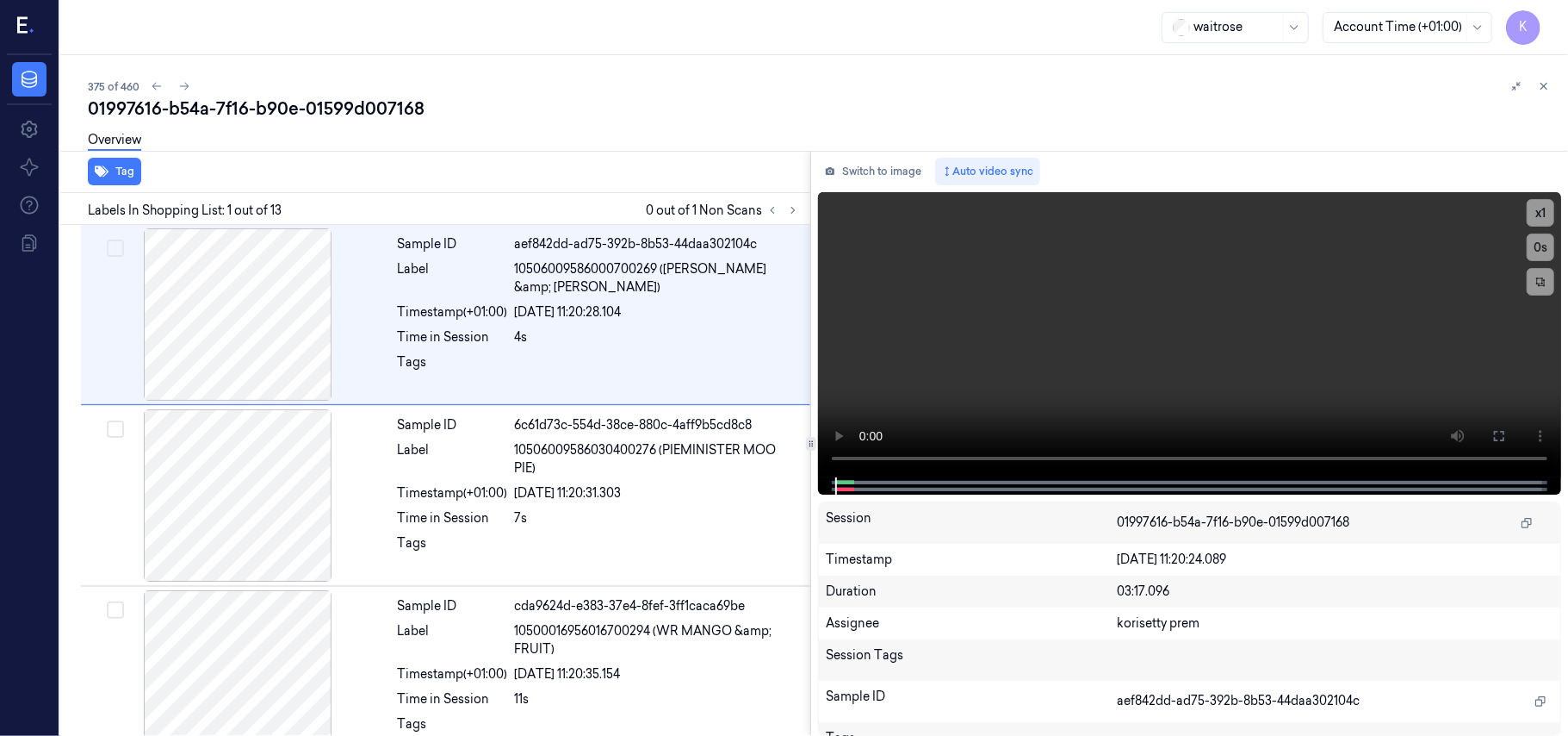
click at [673, 67] on div "375 of 460 01997616-b54a-7f16-b90e-01599d007168 Overview Tag Labels In Shopping…" at bounding box center [814, 394] width 1508 height 680
click at [792, 204] on icon at bounding box center [793, 210] width 12 height 12
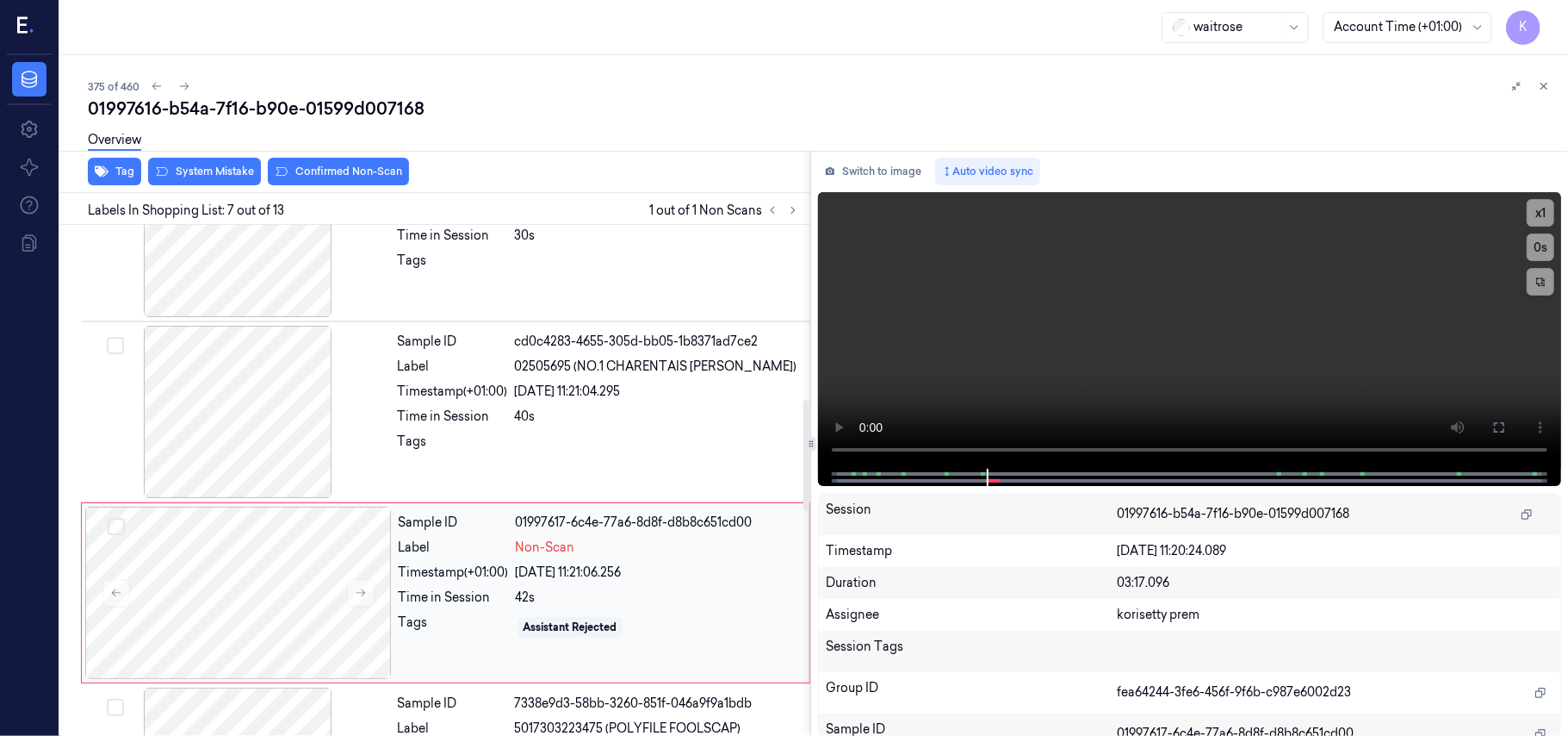
scroll to position [692, 0]
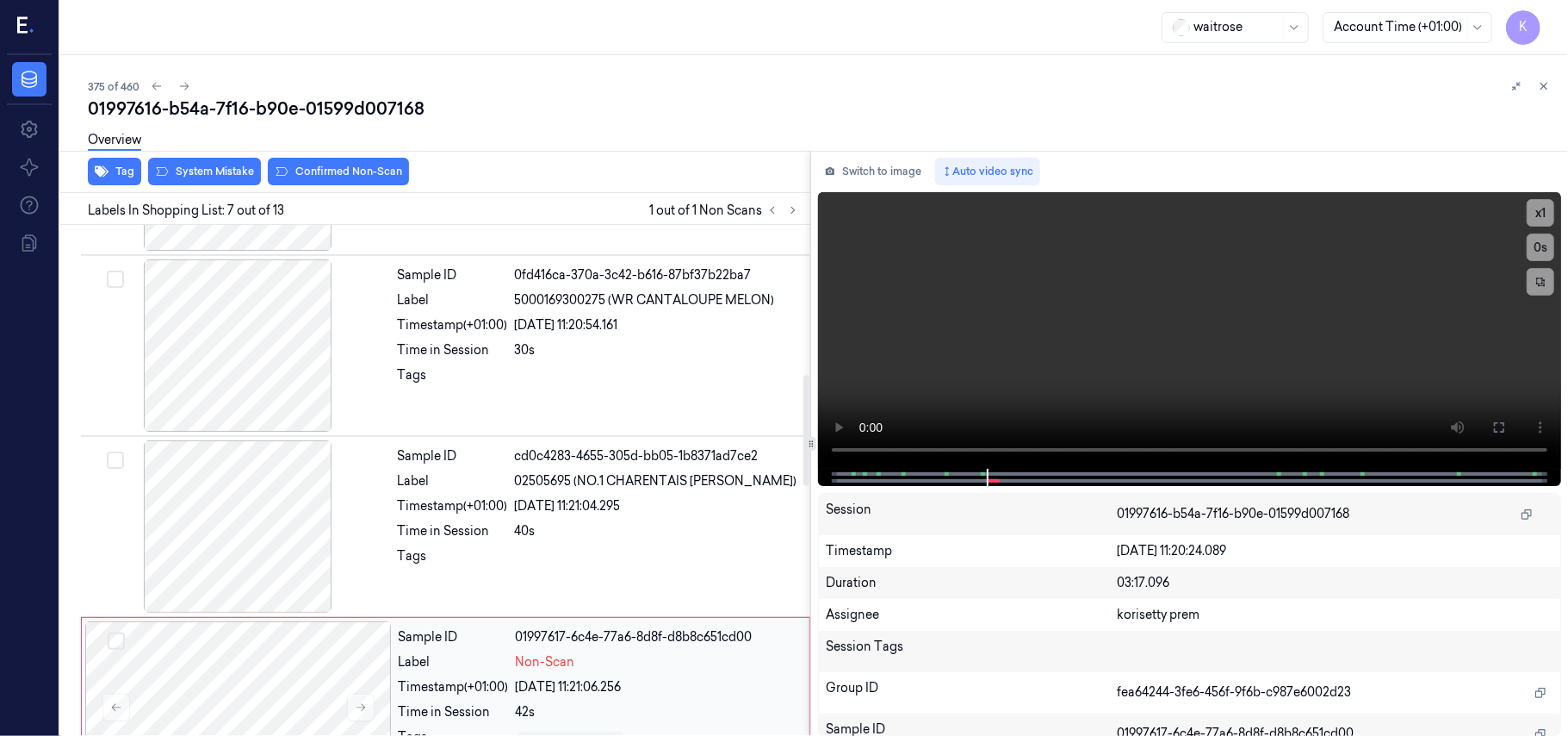
click at [474, 684] on div "Timestamp (+01:00)" at bounding box center [453, 687] width 111 height 18
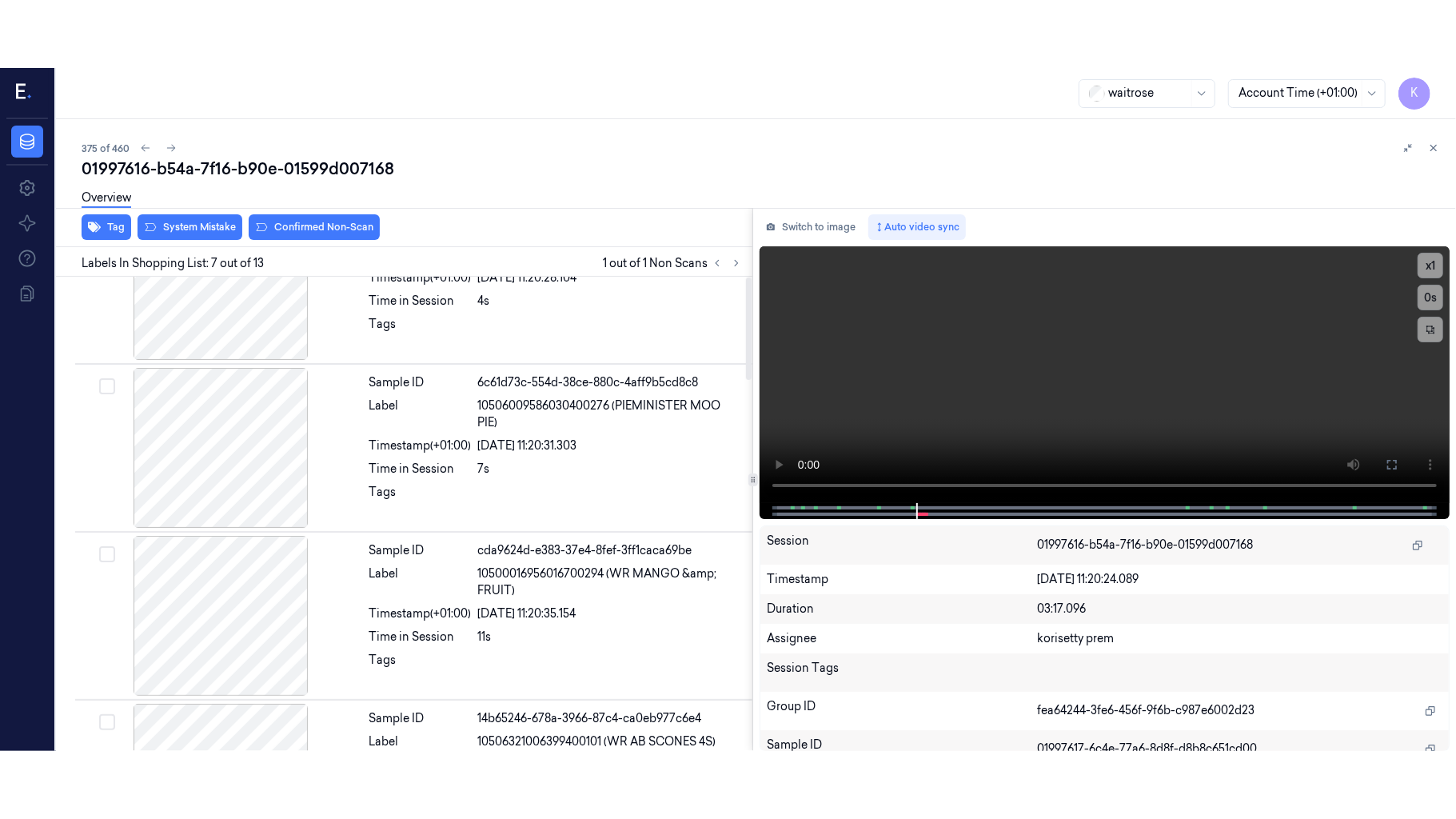
scroll to position [0, 0]
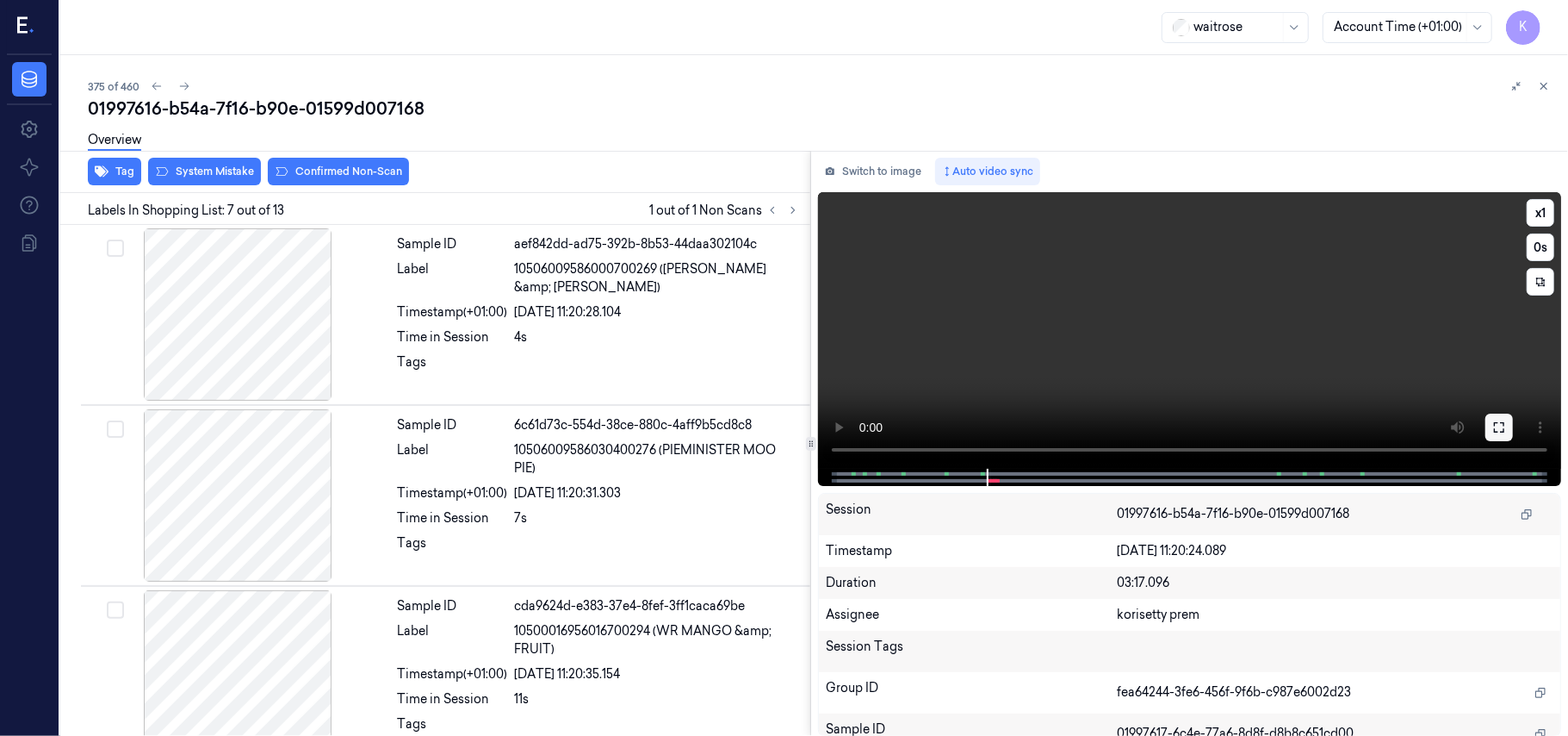
click at [1492, 417] on button at bounding box center [1499, 427] width 28 height 28
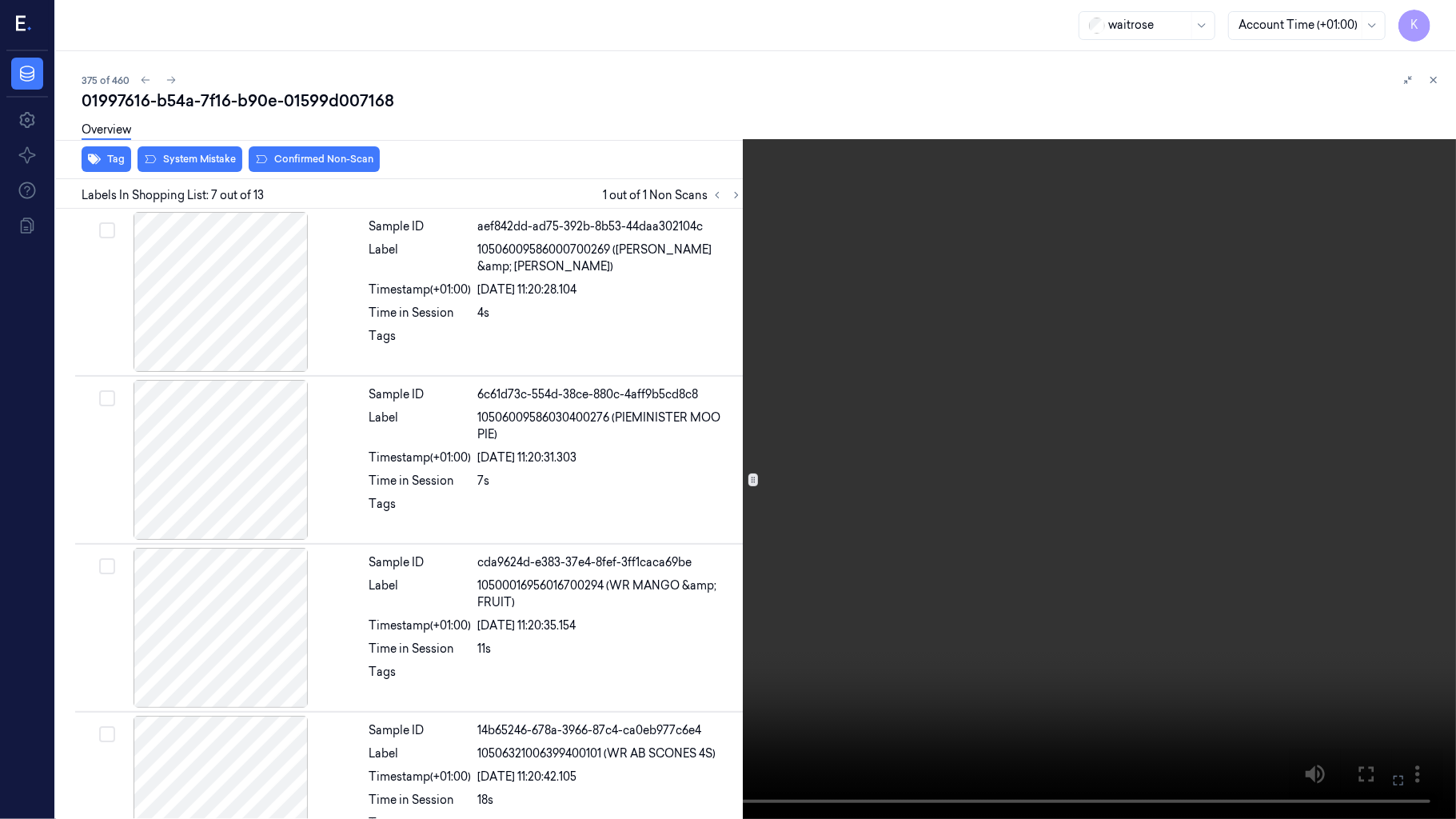
click at [1098, 302] on video at bounding box center [728, 410] width 1456 height 819
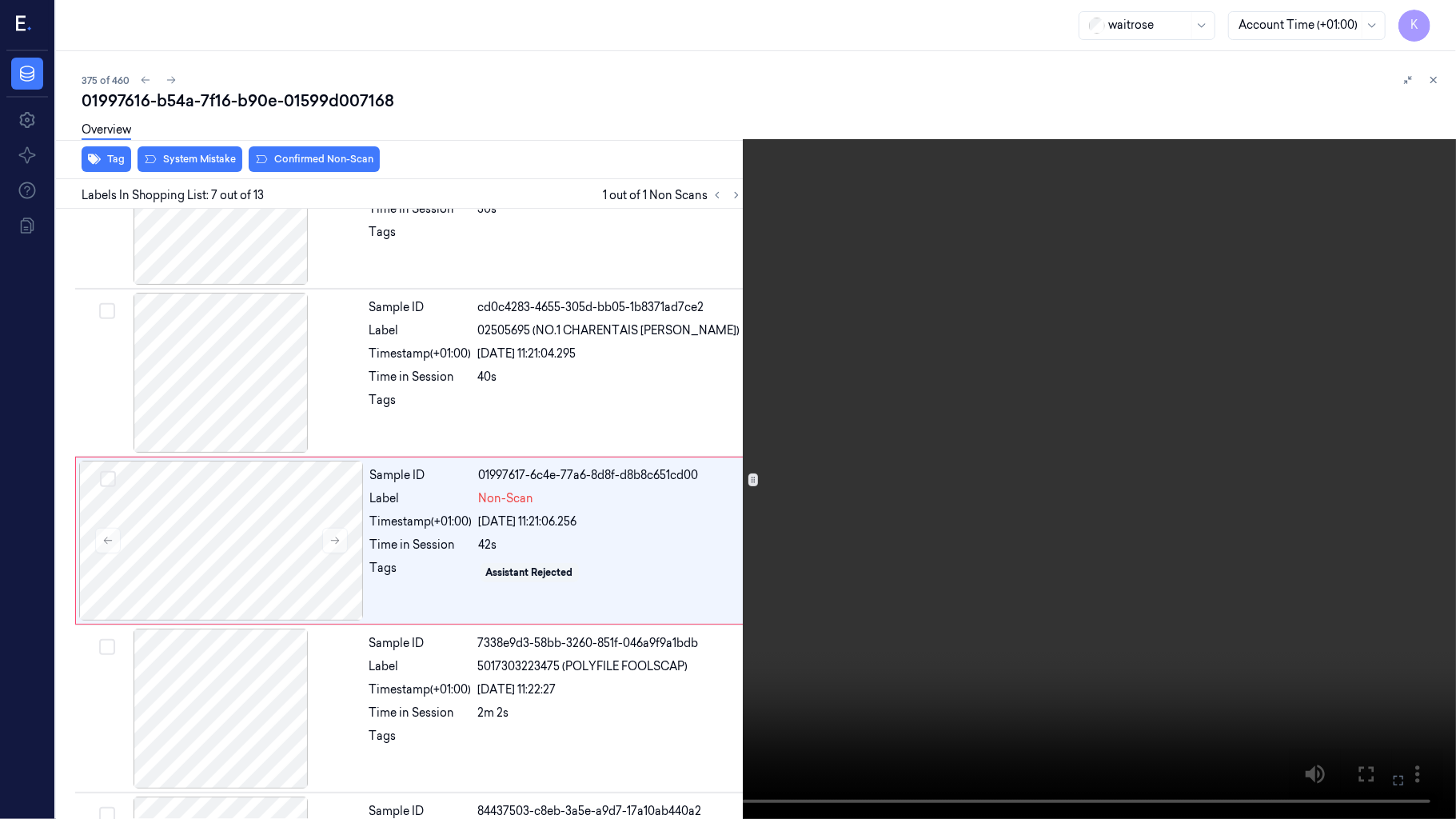
scroll to position [788, 0]
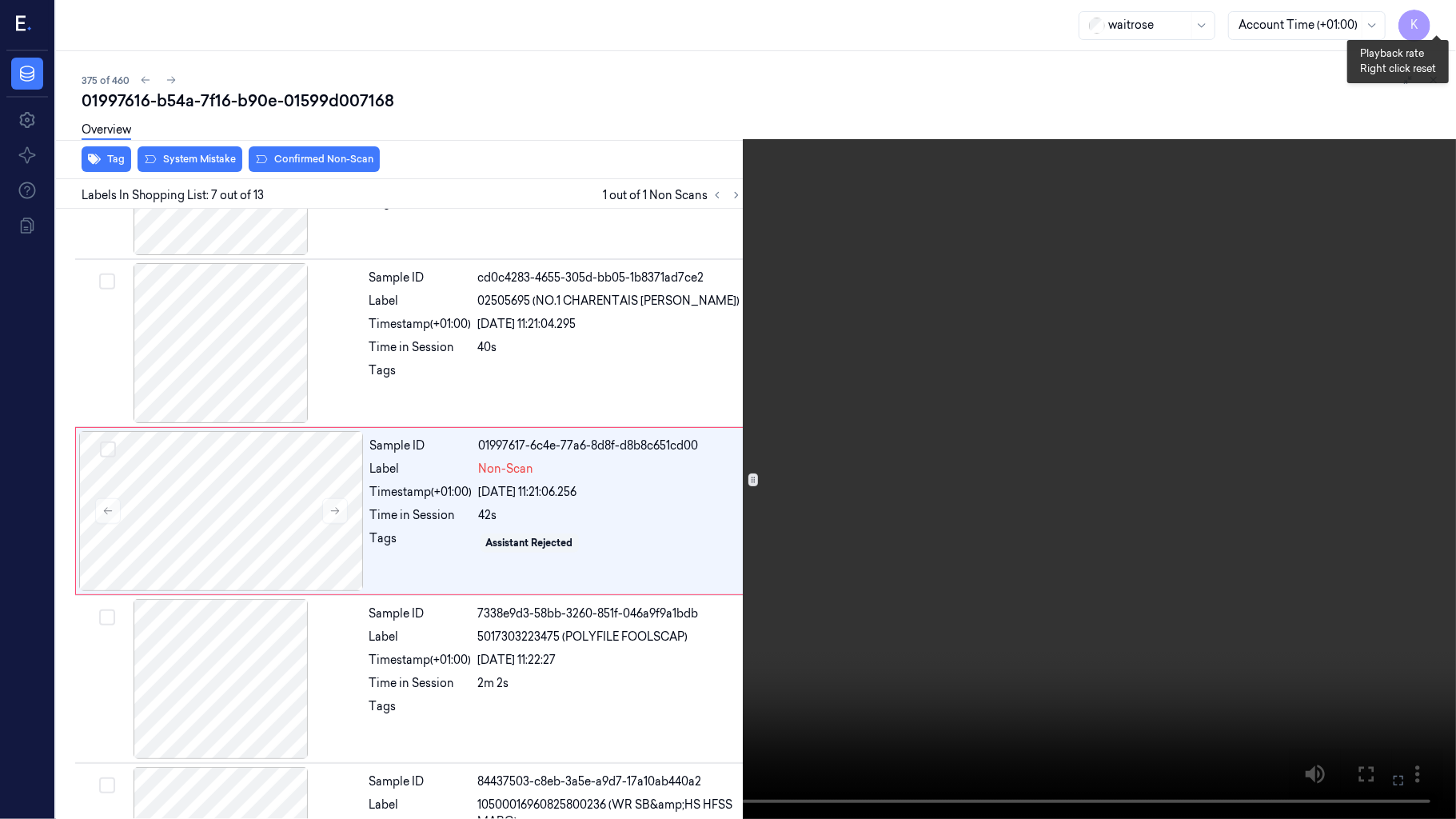
click at [1437, 17] on button "x 1" at bounding box center [1438, 19] width 26 height 26
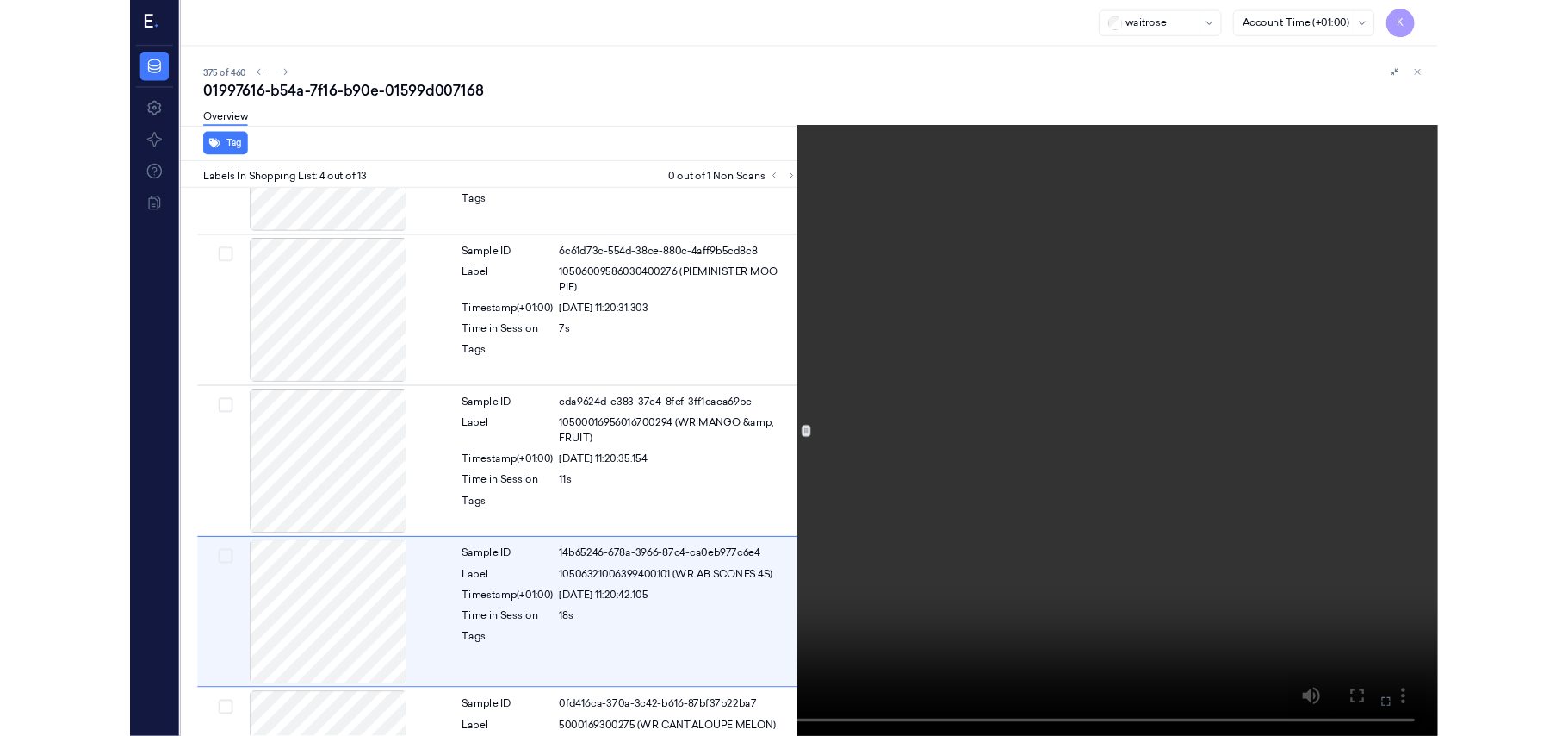
scroll to position [305, 0]
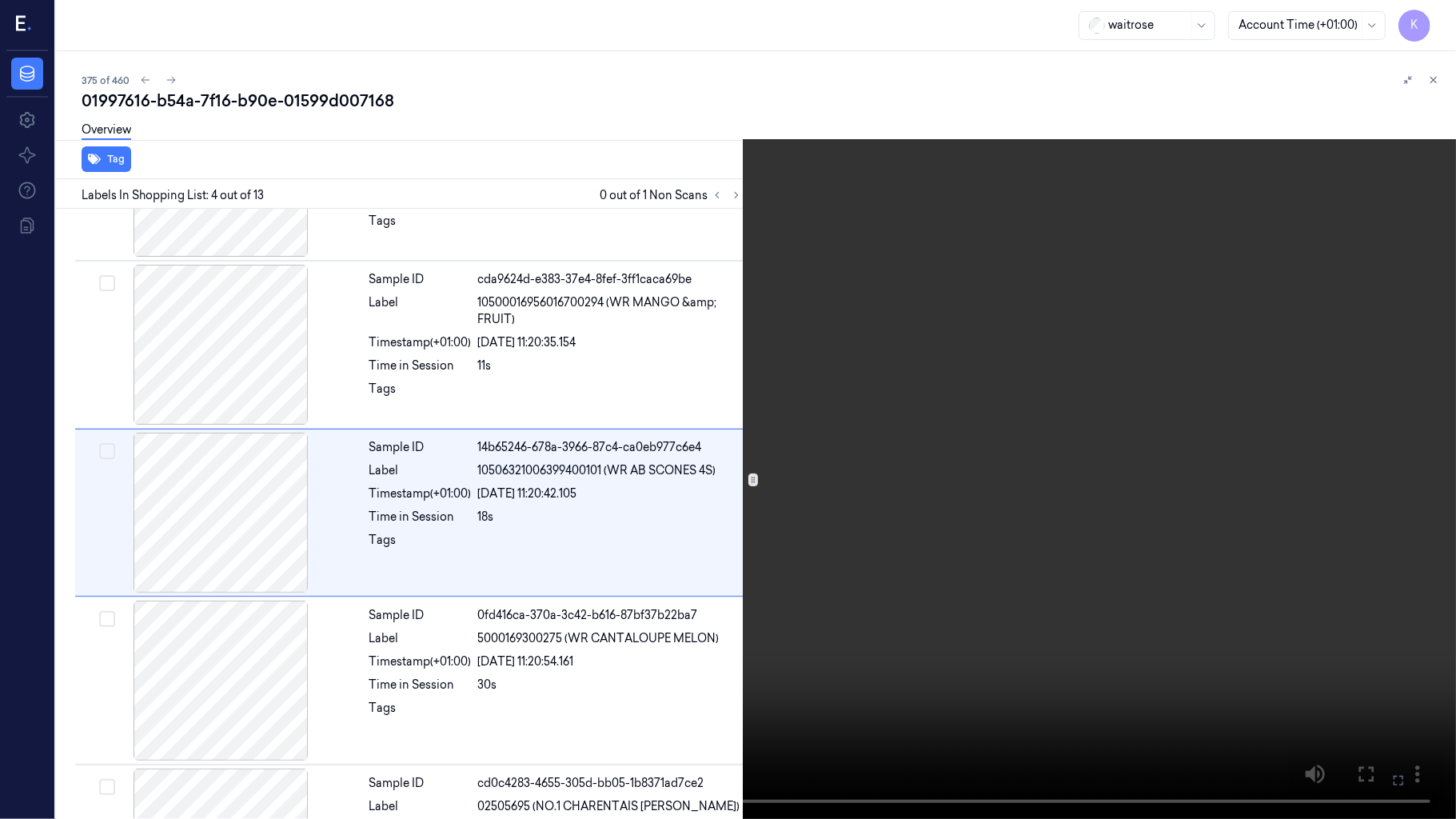
click at [1425, 6] on button "x 2" at bounding box center [1438, 19] width 26 height 26
click at [1425, 6] on button "x 4" at bounding box center [1438, 19] width 26 height 26
click at [646, 678] on video at bounding box center [728, 410] width 1456 height 819
click at [0, 0] on icon at bounding box center [0, 0] width 0 height 0
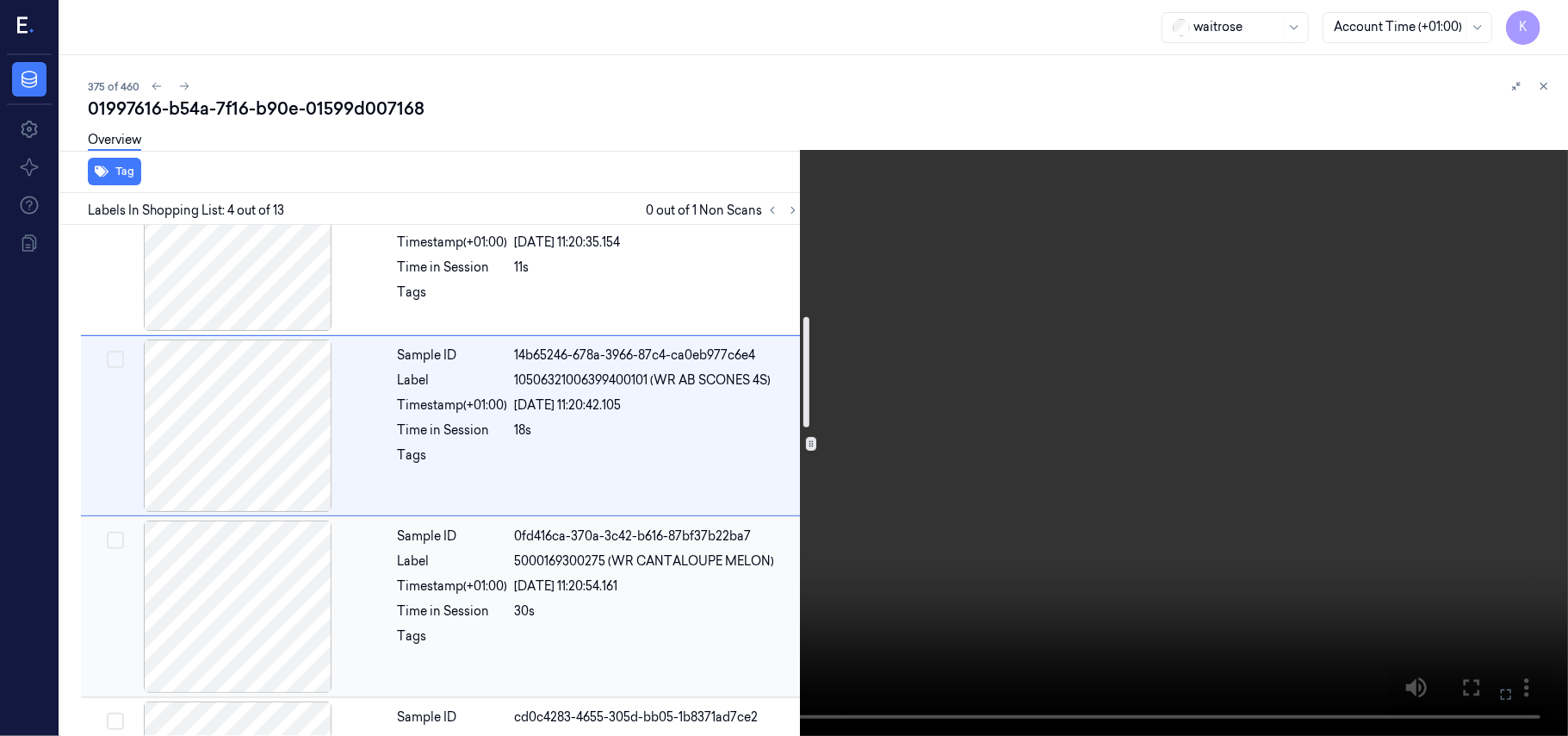
scroll to position [420, 0]
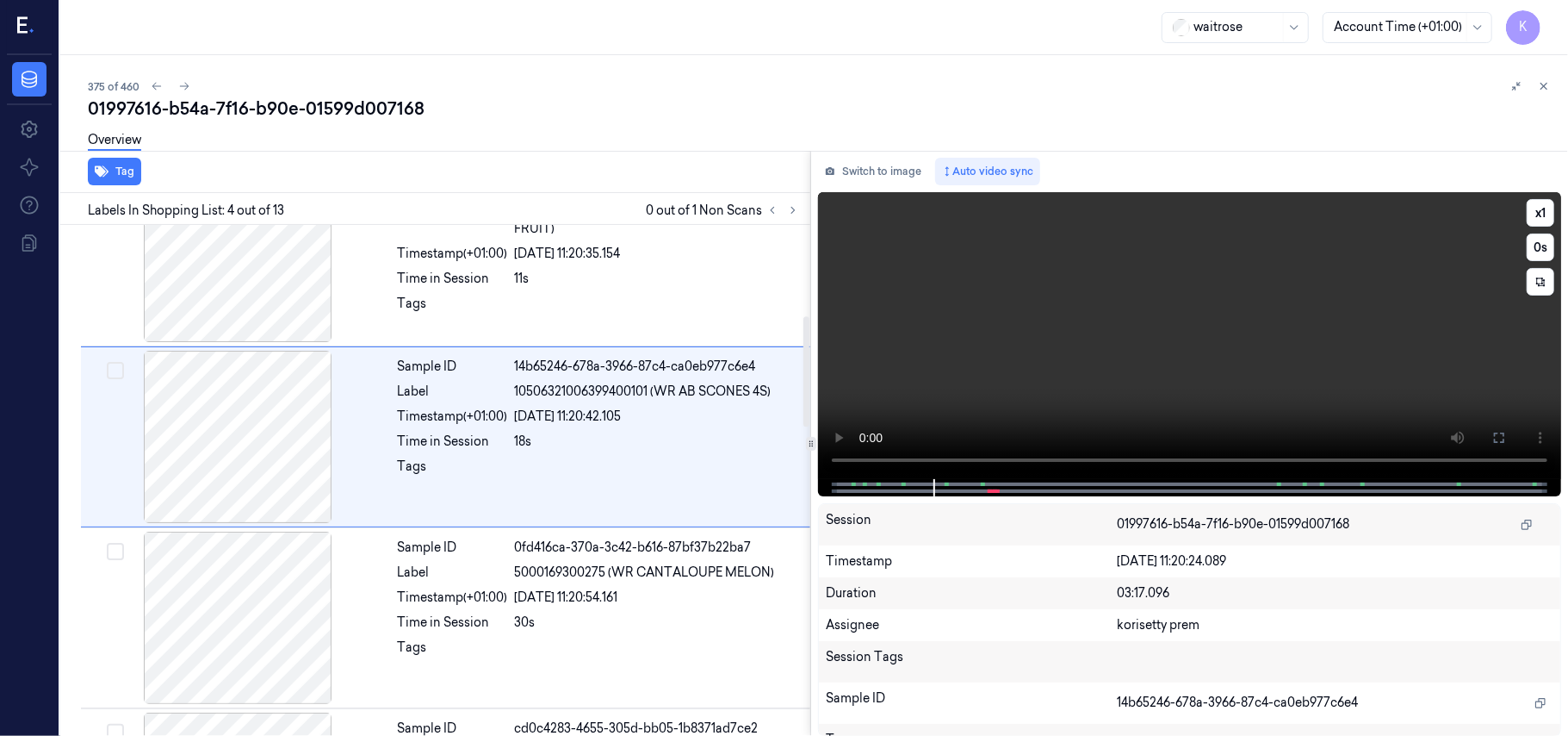
click at [1040, 332] on video at bounding box center [1190, 336] width 743 height 287
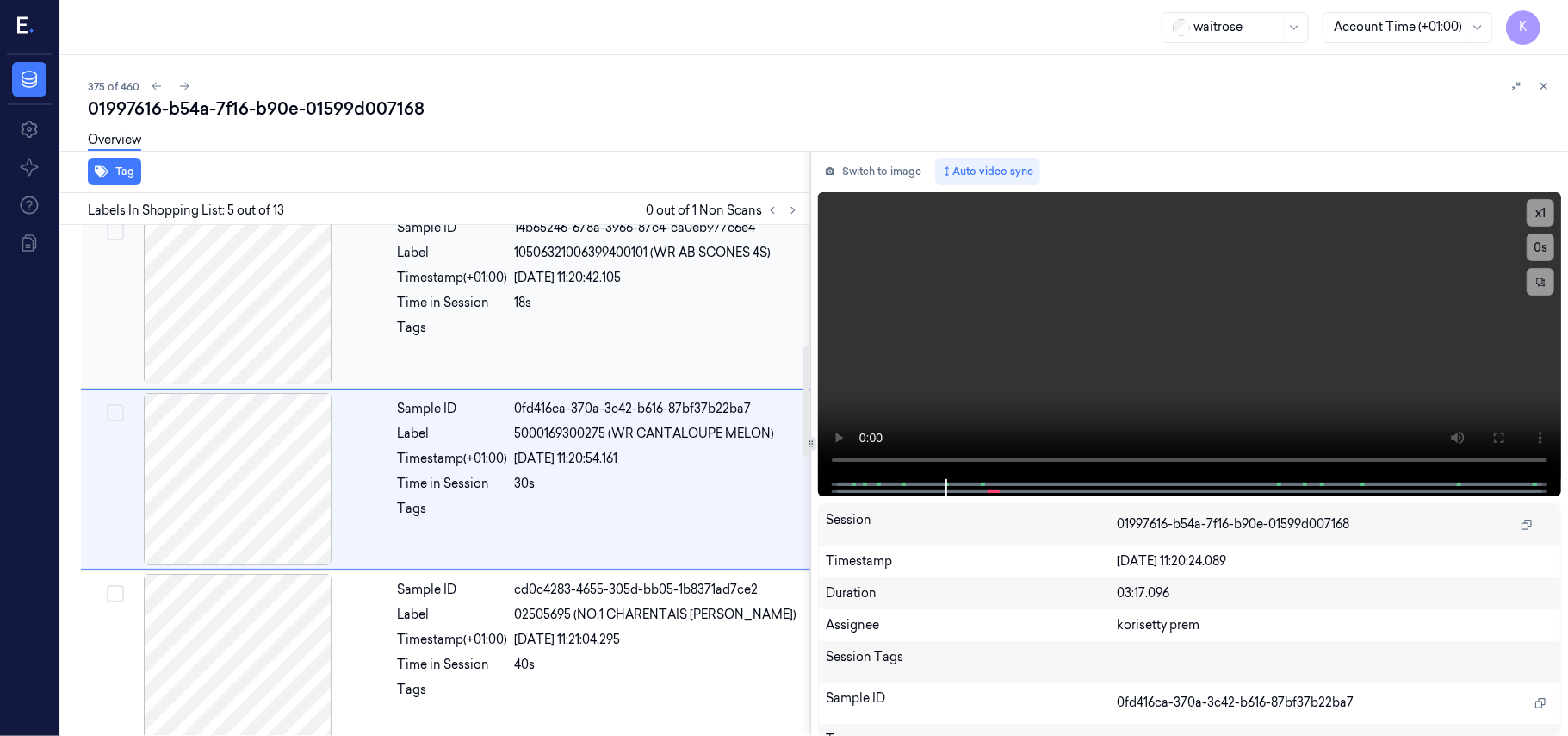
click at [573, 281] on div "[DATE] 11:20:42.105" at bounding box center [657, 278] width 285 height 18
click at [610, 637] on div "Sample ID cd0c4283-4655-305d-bb05-1b8371ad7ce2 Label 02505695 (NO.1 CHARENTAIS …" at bounding box center [599, 659] width 416 height 172
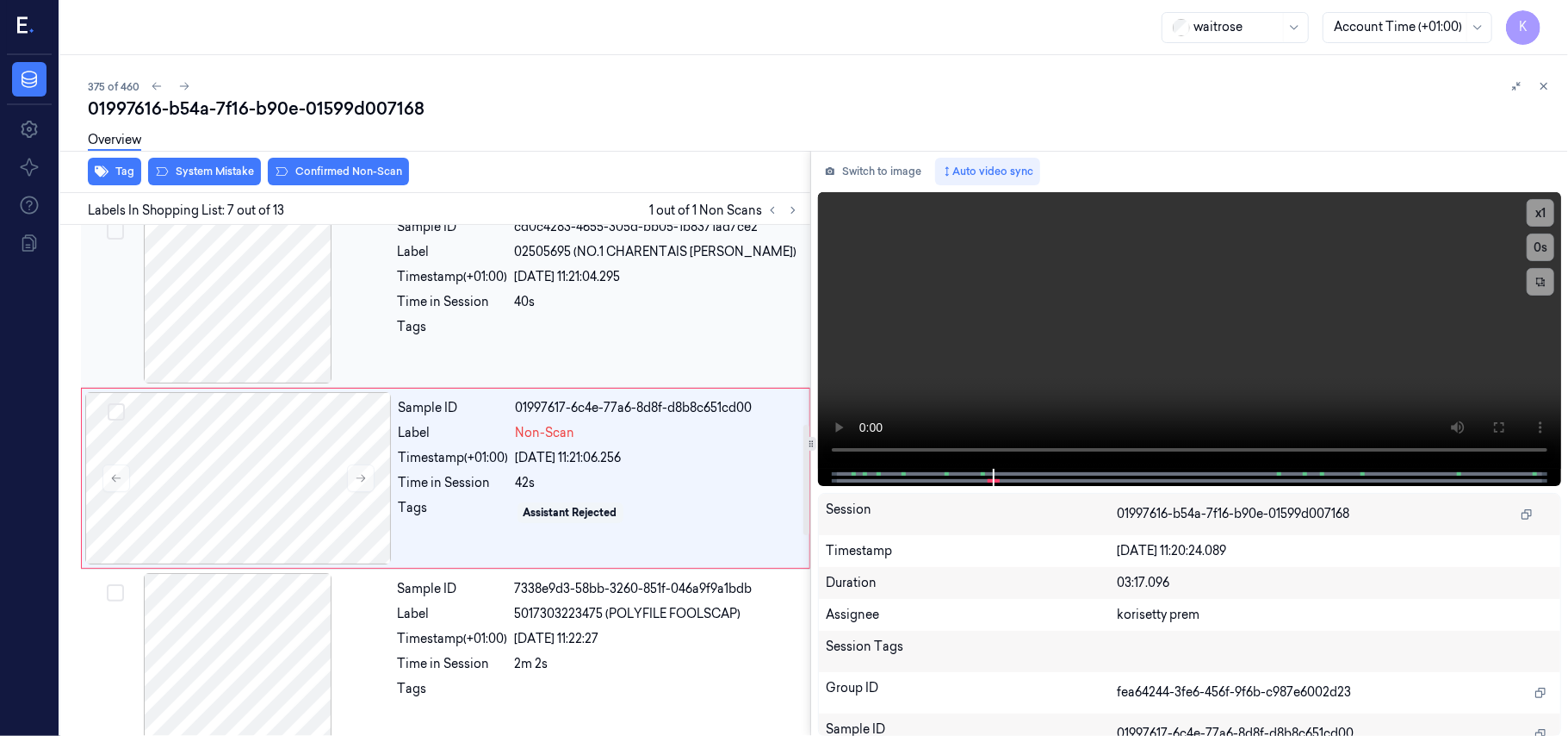
scroll to position [807, 0]
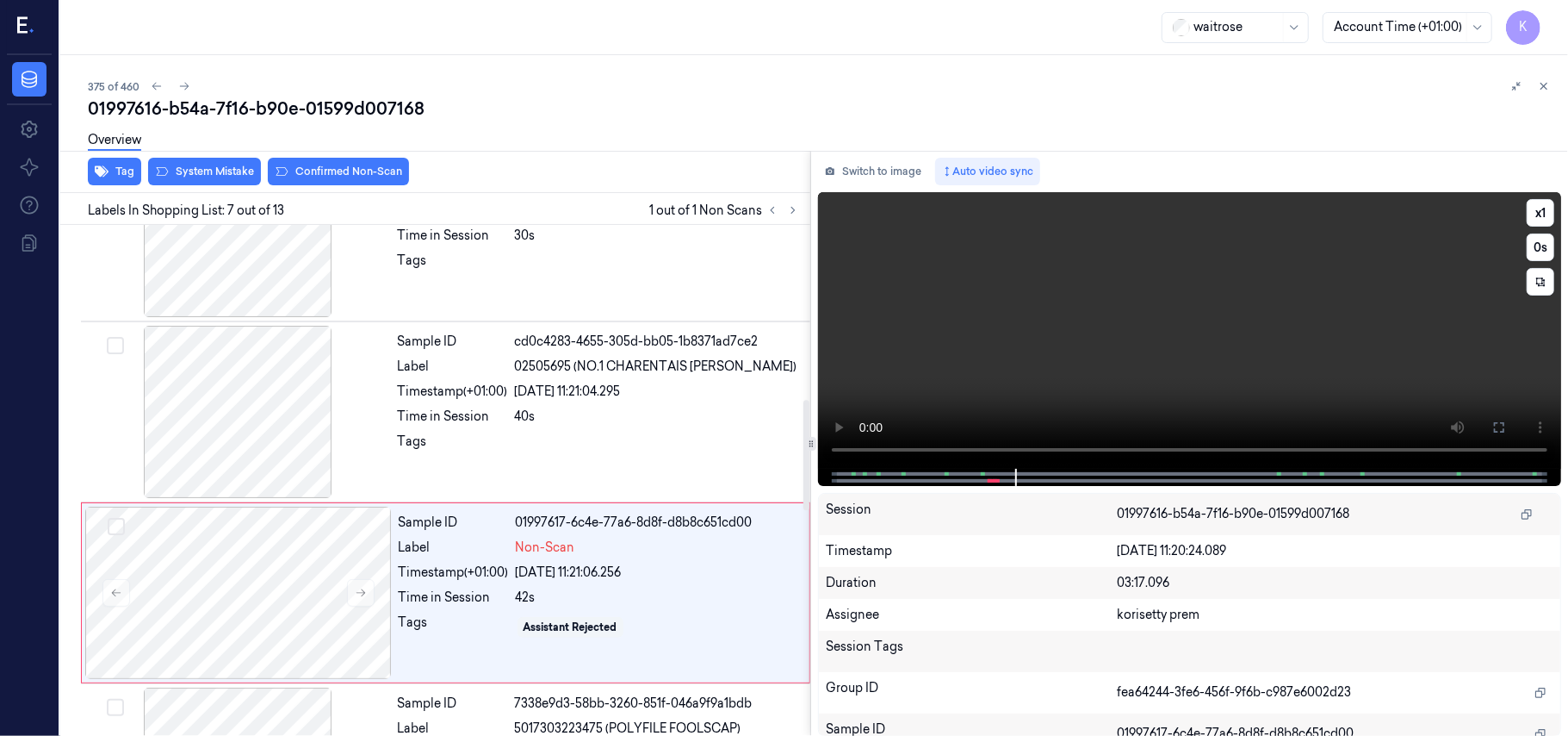
click at [1163, 308] on video at bounding box center [1190, 331] width 743 height 277
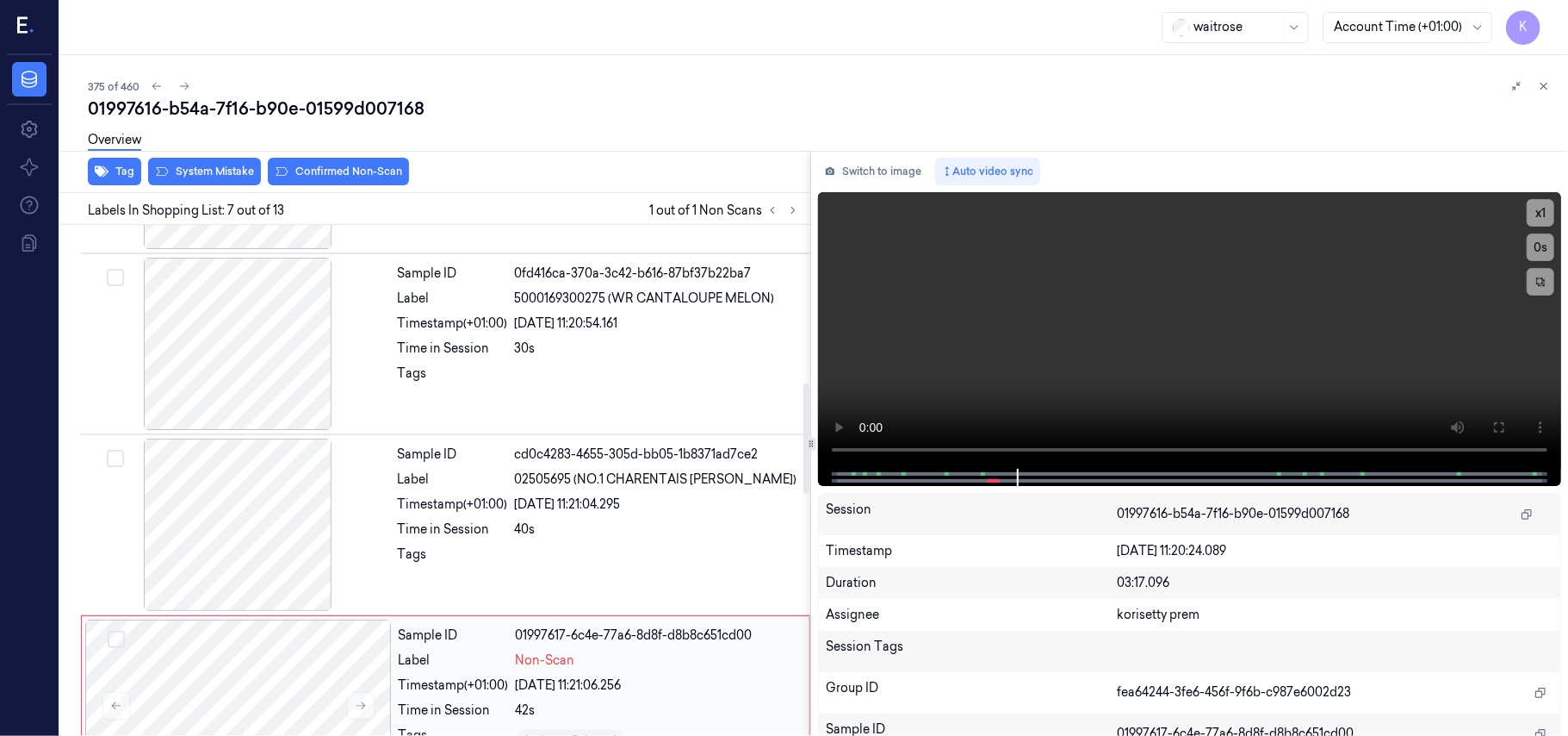
scroll to position [692, 0]
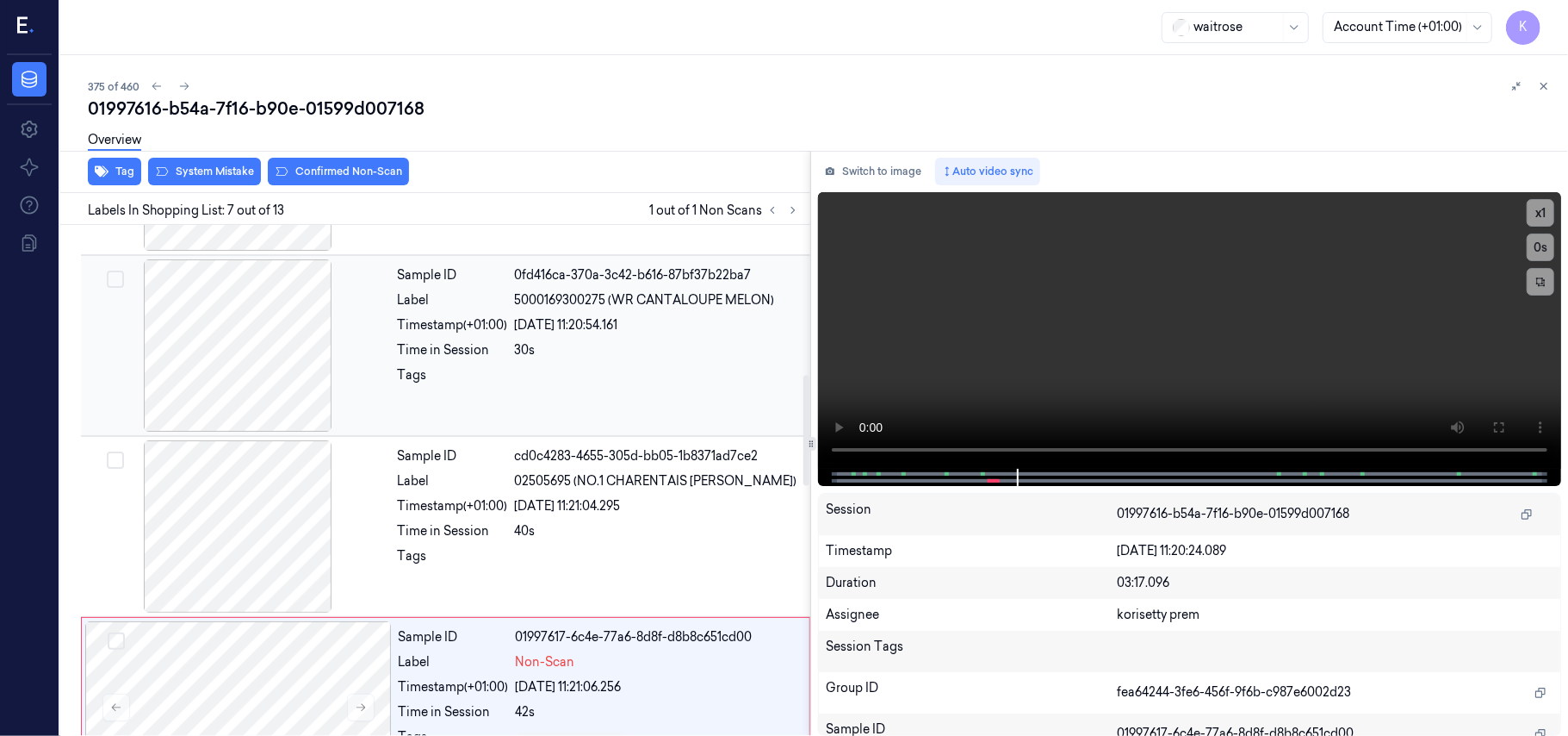
click at [562, 347] on div "30s" at bounding box center [657, 351] width 285 height 18
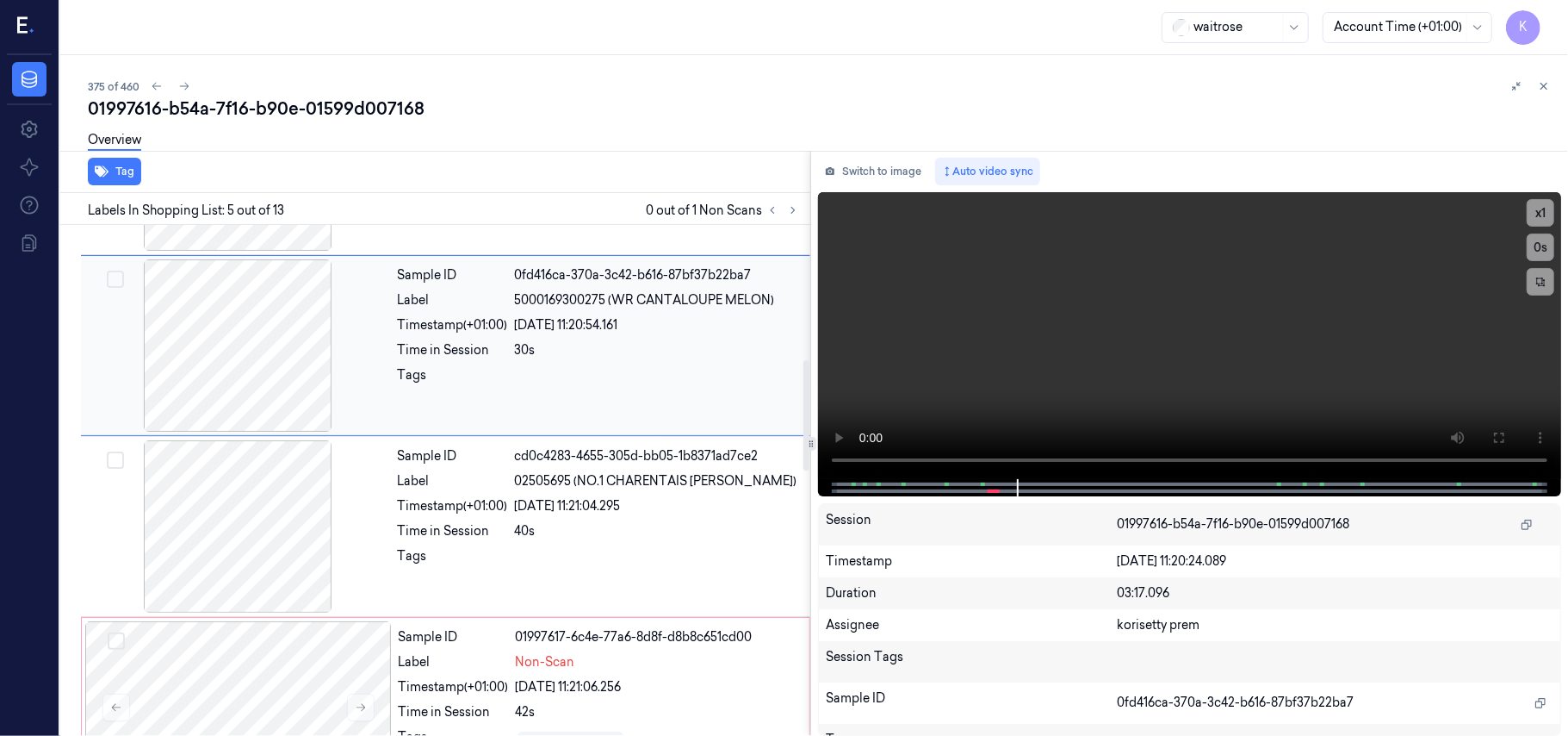
scroll to position [559, 0]
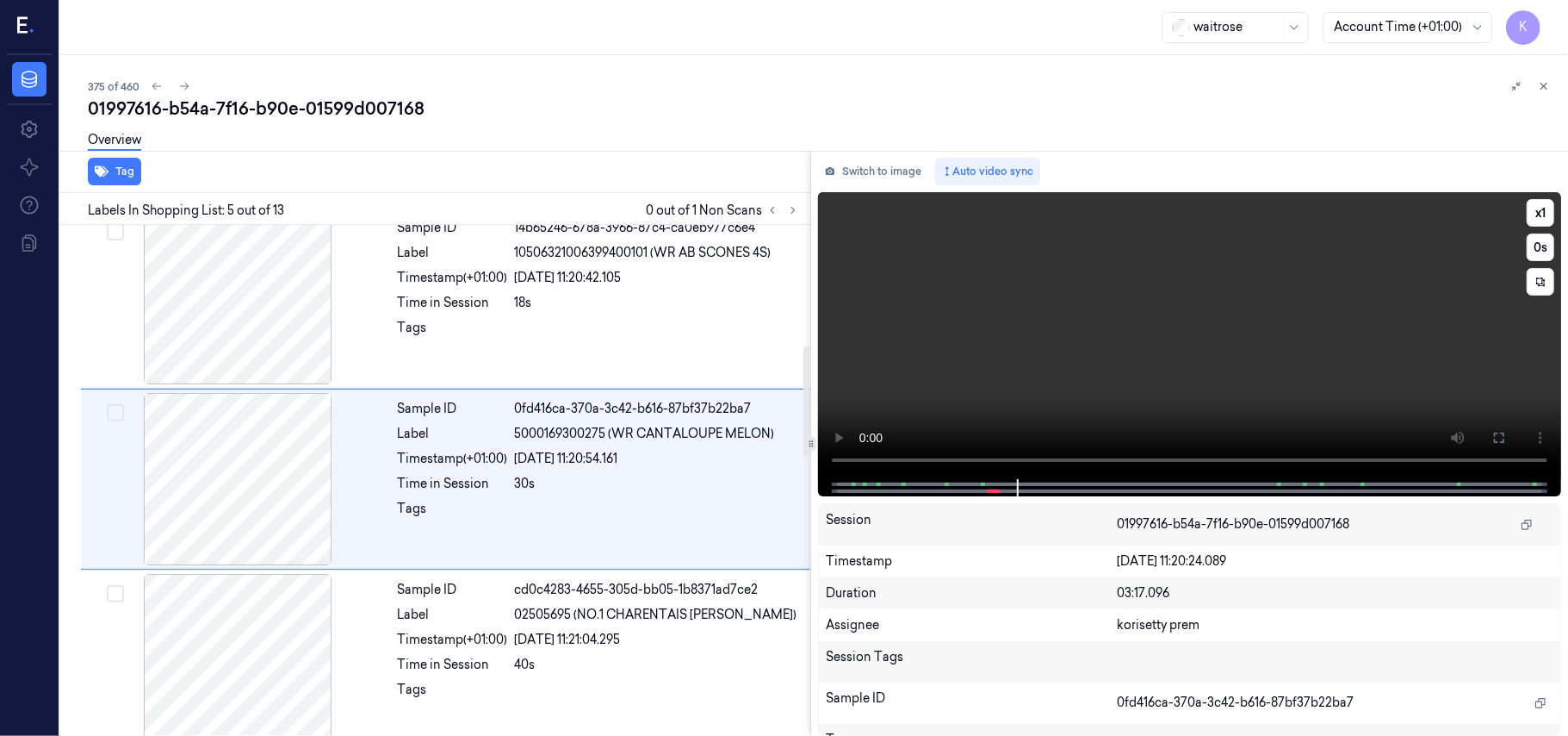
click at [1209, 356] on video at bounding box center [1190, 336] width 743 height 287
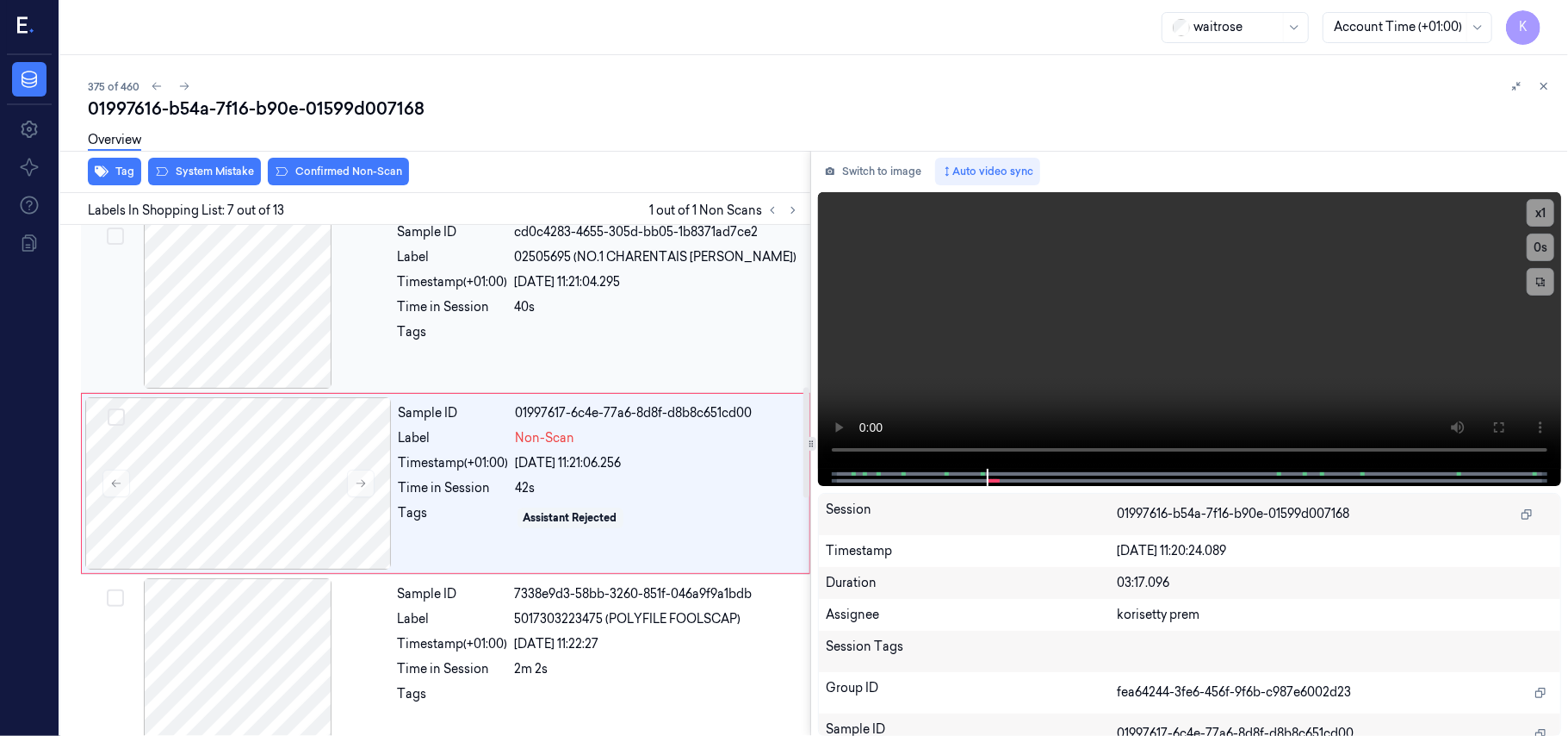
click at [611, 612] on div "Sample ID aef842dd-ad75-392b-8b53-44daa302104c Label 10506009586000700269 ([PER…" at bounding box center [432, 486] width 757 height 2357
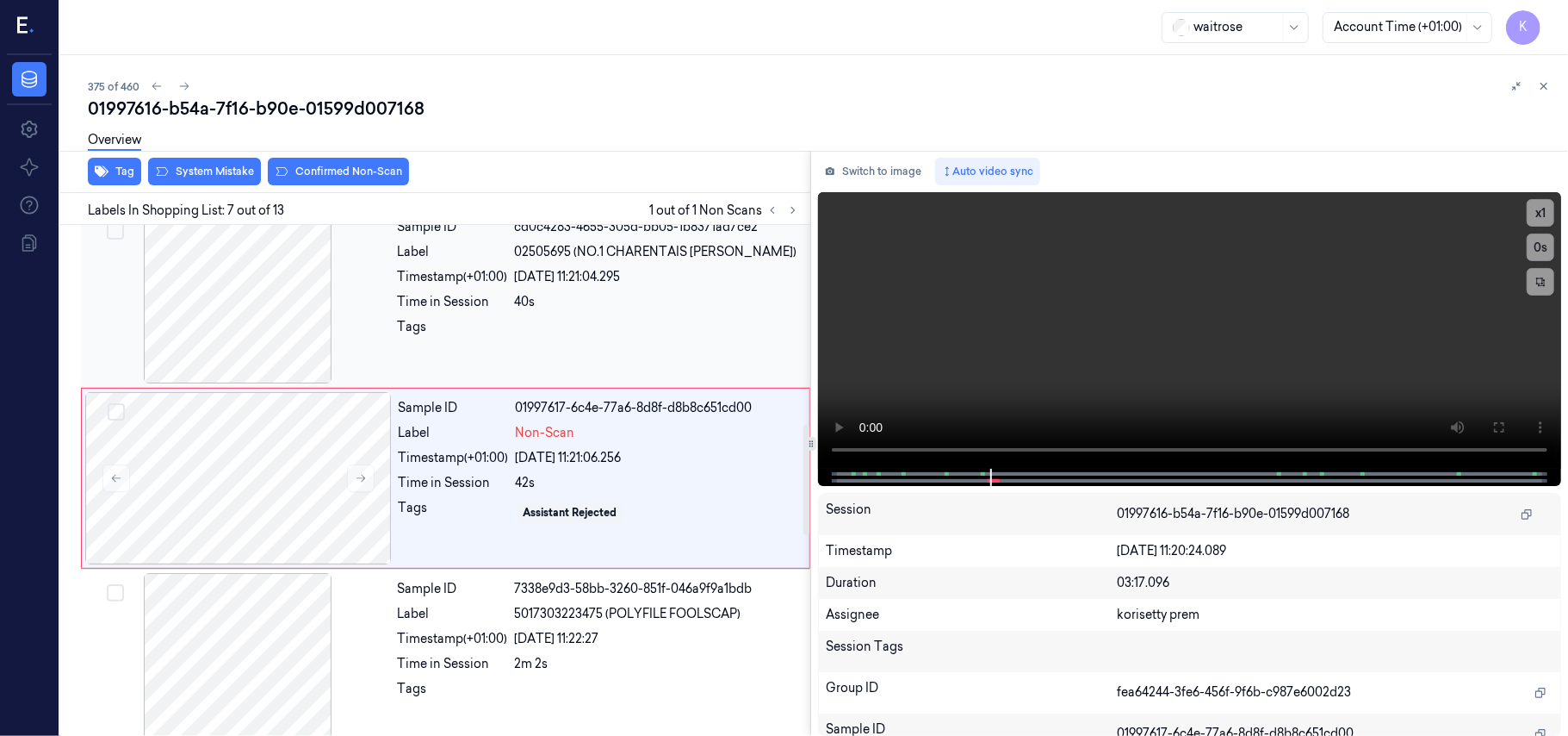
click at [572, 267] on div "Sample ID cd0c4283-4655-305d-bb05-1b8371ad7ce2 Label 02505695 (NO.1 CHARENTAIS …" at bounding box center [599, 297] width 416 height 172
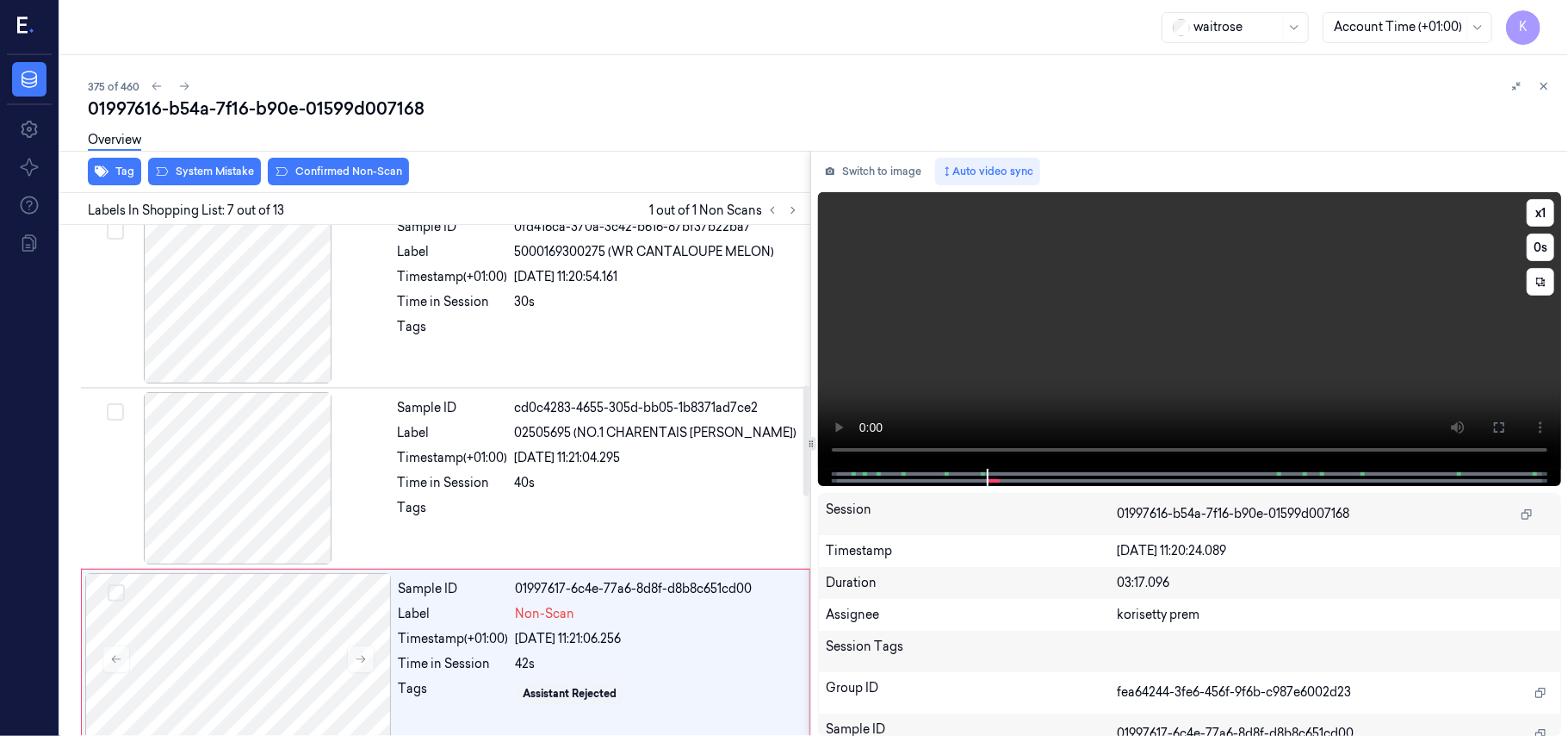
scroll to position [922, 0]
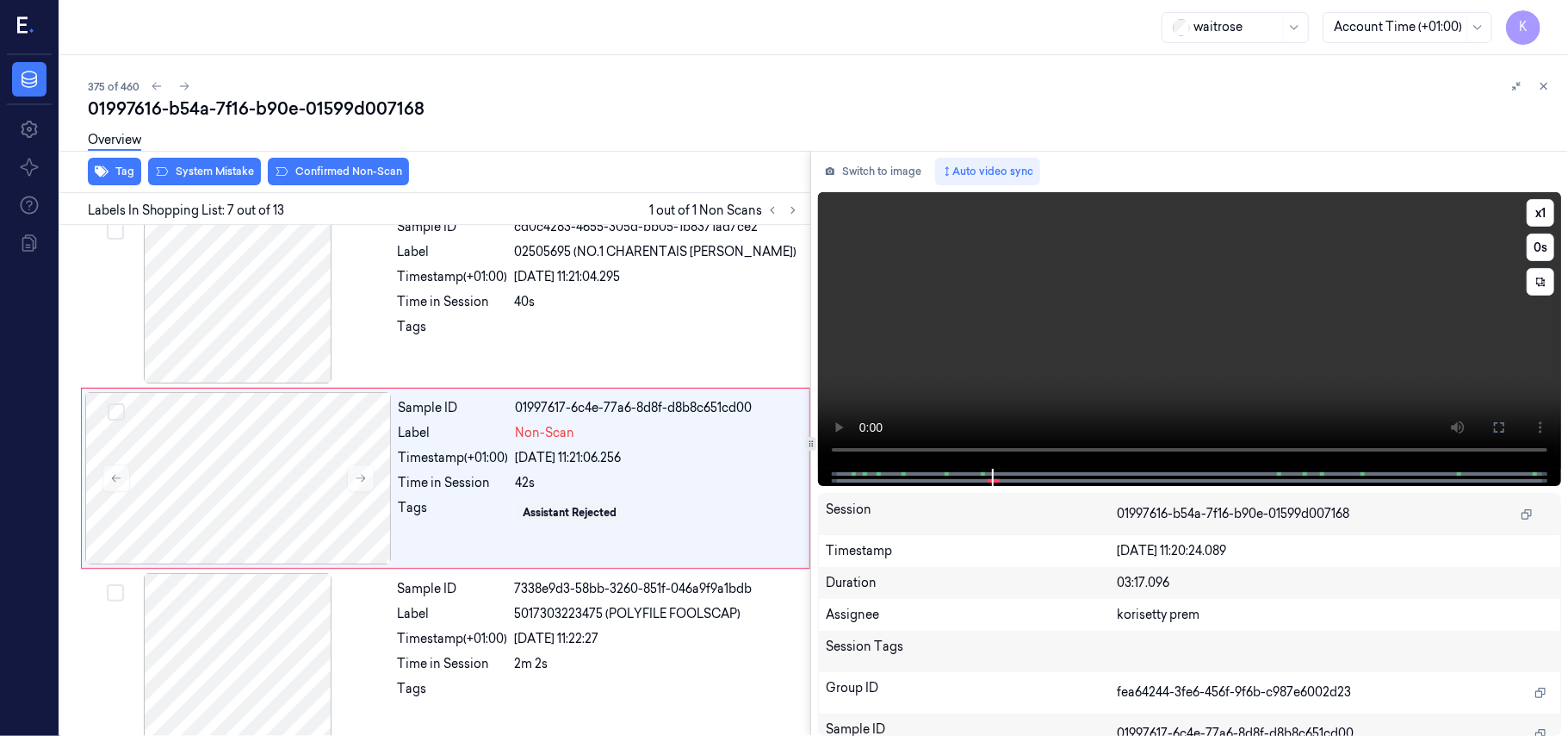
click at [1111, 280] on video at bounding box center [1190, 331] width 743 height 277
click at [496, 431] on div "Label" at bounding box center [453, 433] width 111 height 18
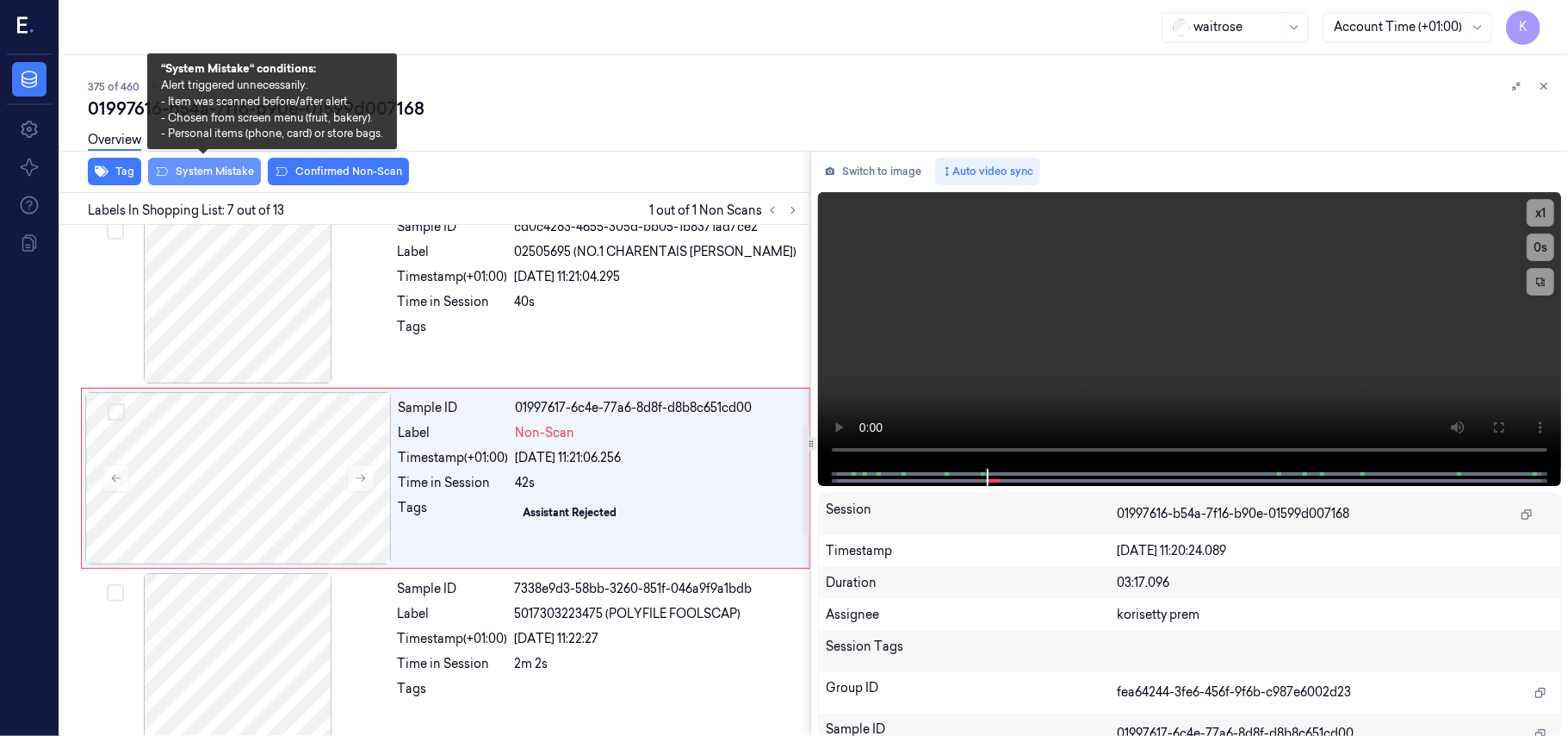
click at [214, 169] on button "System Mistake" at bounding box center [204, 171] width 112 height 28
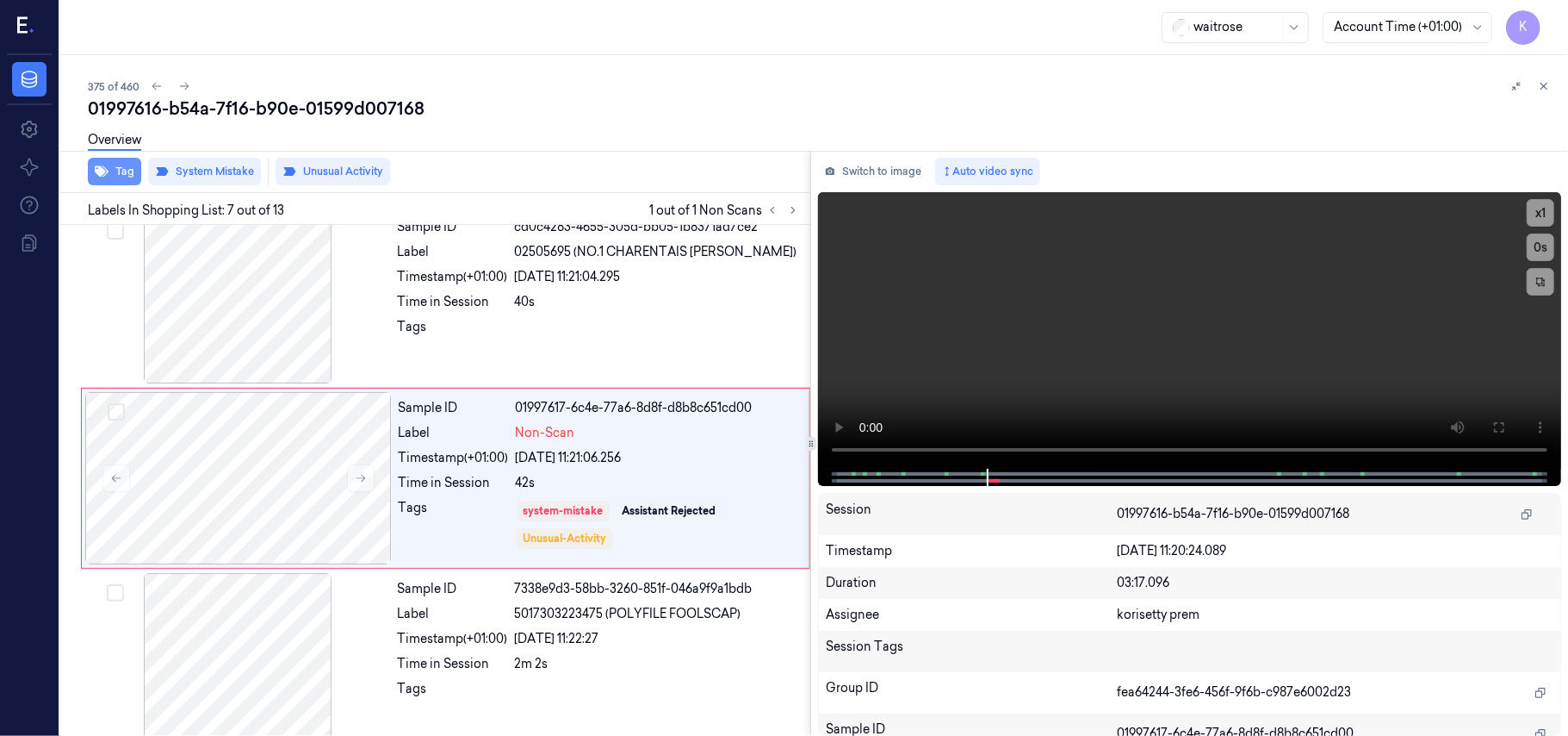
click at [122, 172] on button "Tag" at bounding box center [114, 171] width 54 height 28
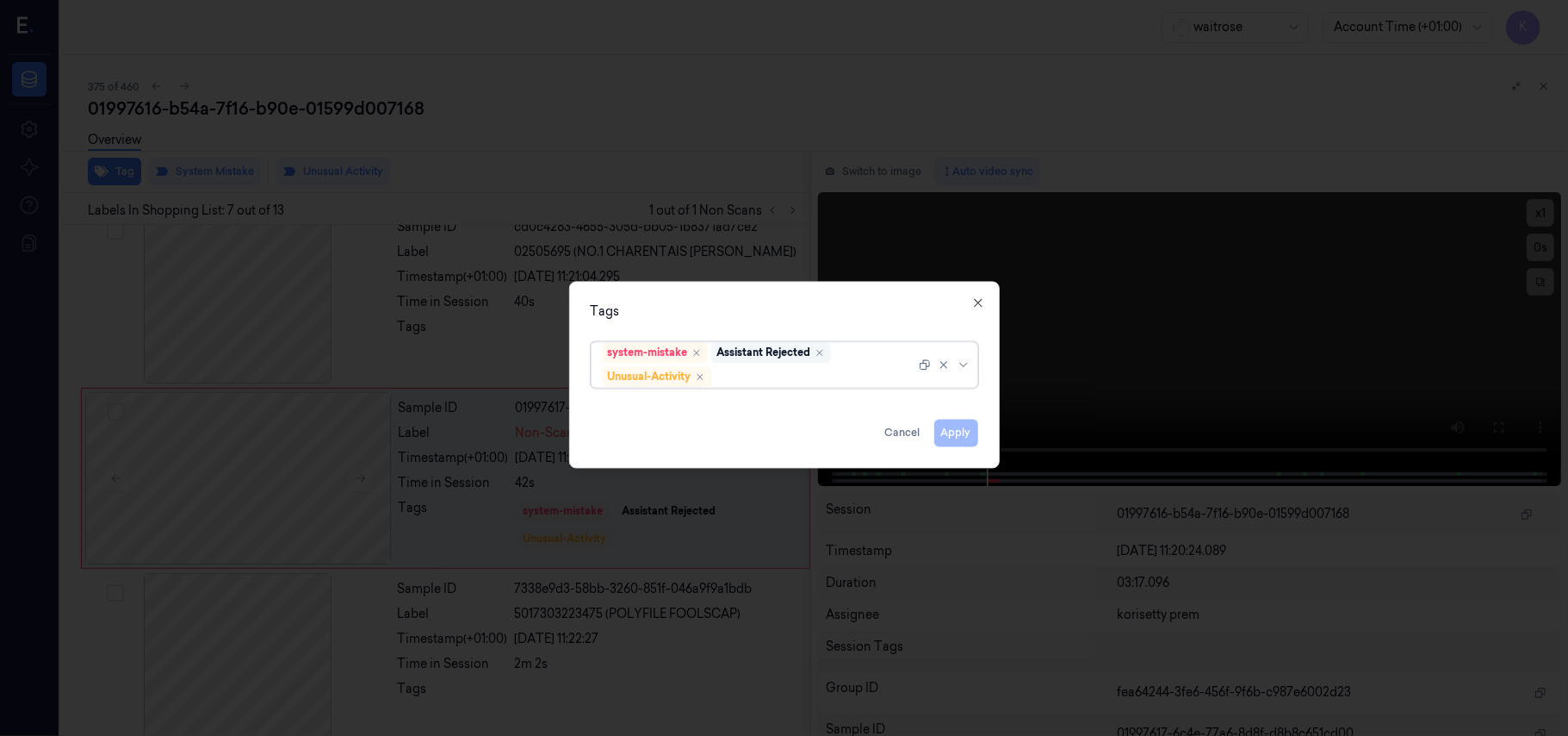
click at [760, 362] on div "Assistant Rejected" at bounding box center [771, 353] width 119 height 21
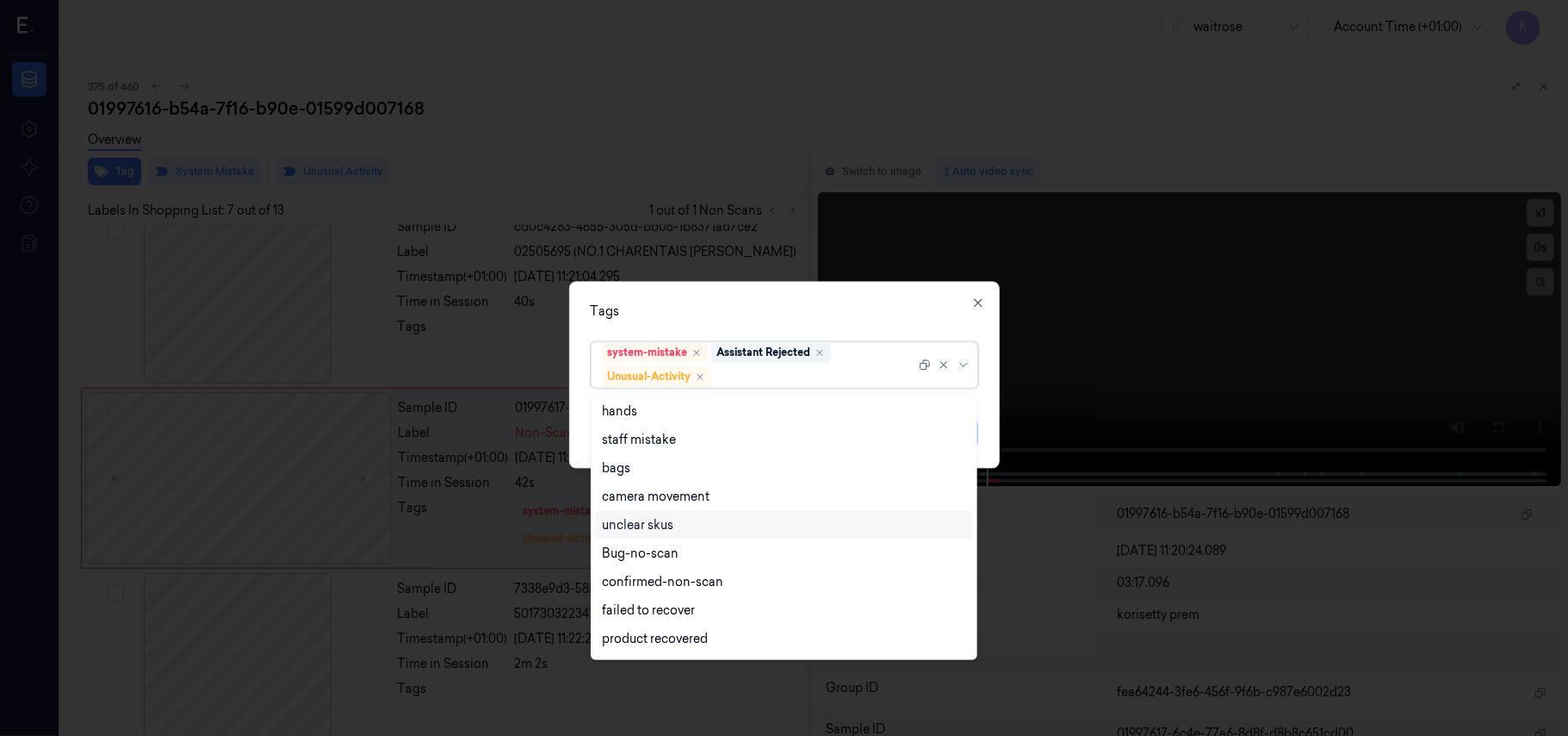
scroll to position [225, 0]
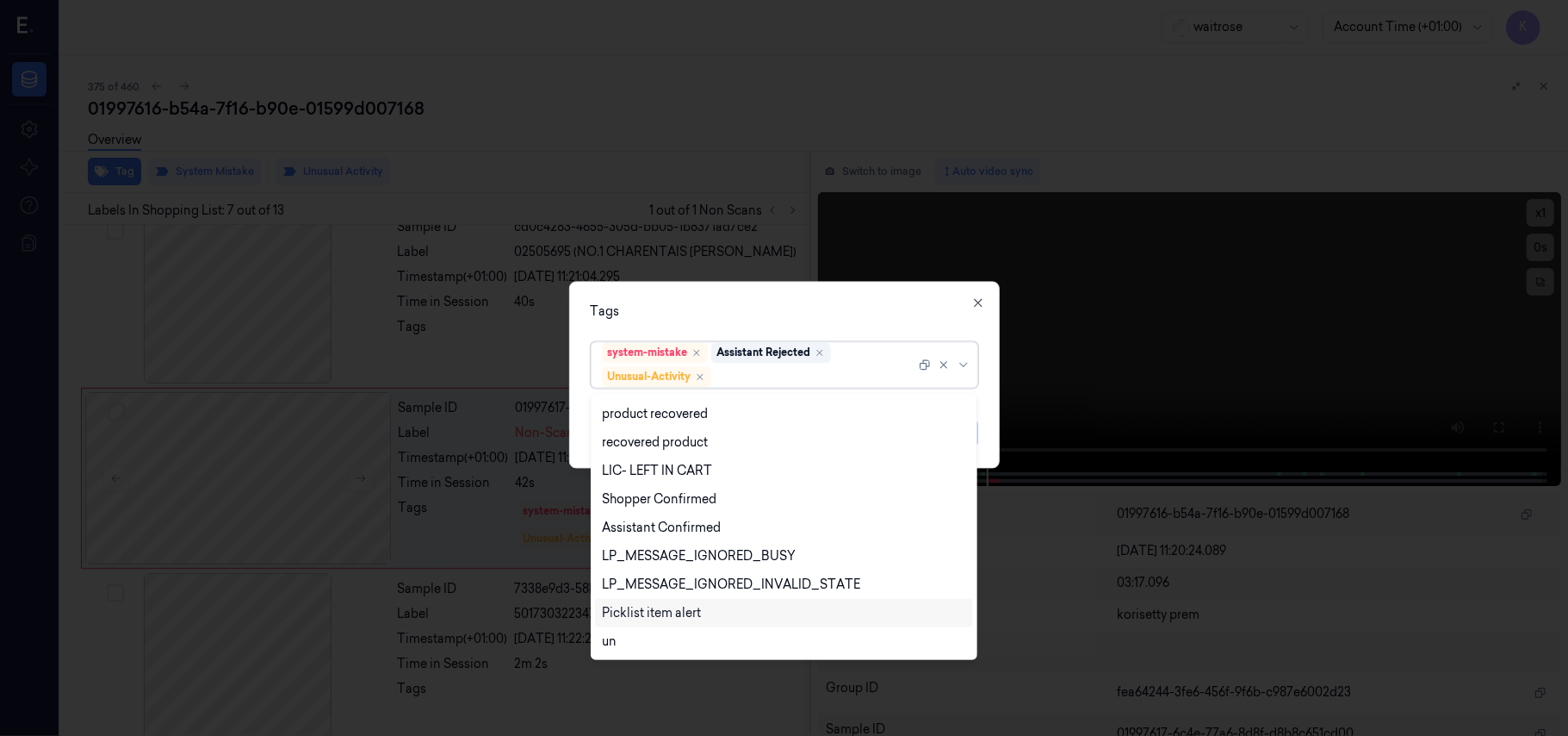
click at [675, 617] on div "Picklist item alert" at bounding box center [651, 613] width 99 height 18
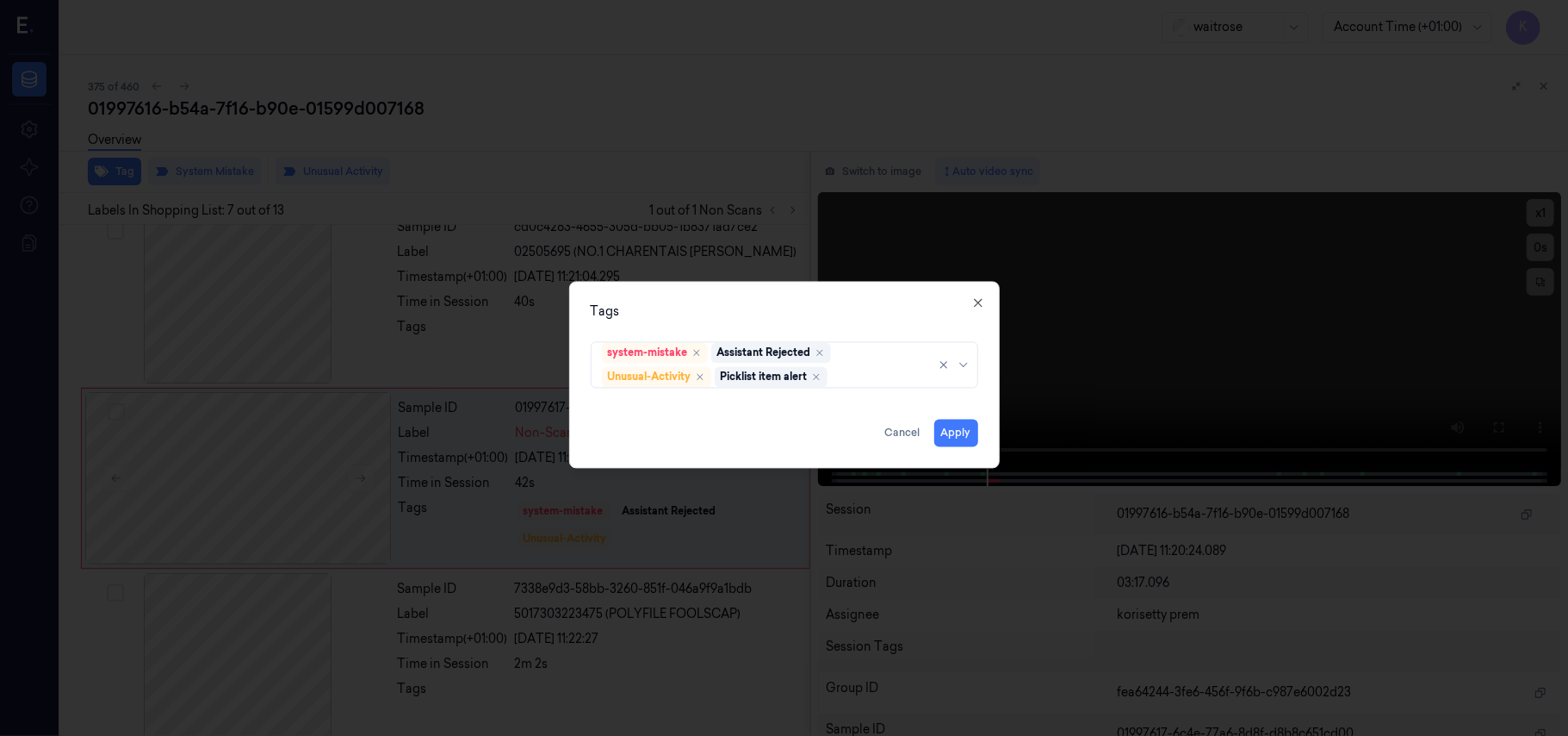
click at [837, 326] on div "Tags system-mistake Assistant Rejected Unusual-Activity Picklist item alert App…" at bounding box center [784, 375] width 430 height 187
click at [962, 445] on button "Apply" at bounding box center [957, 433] width 44 height 28
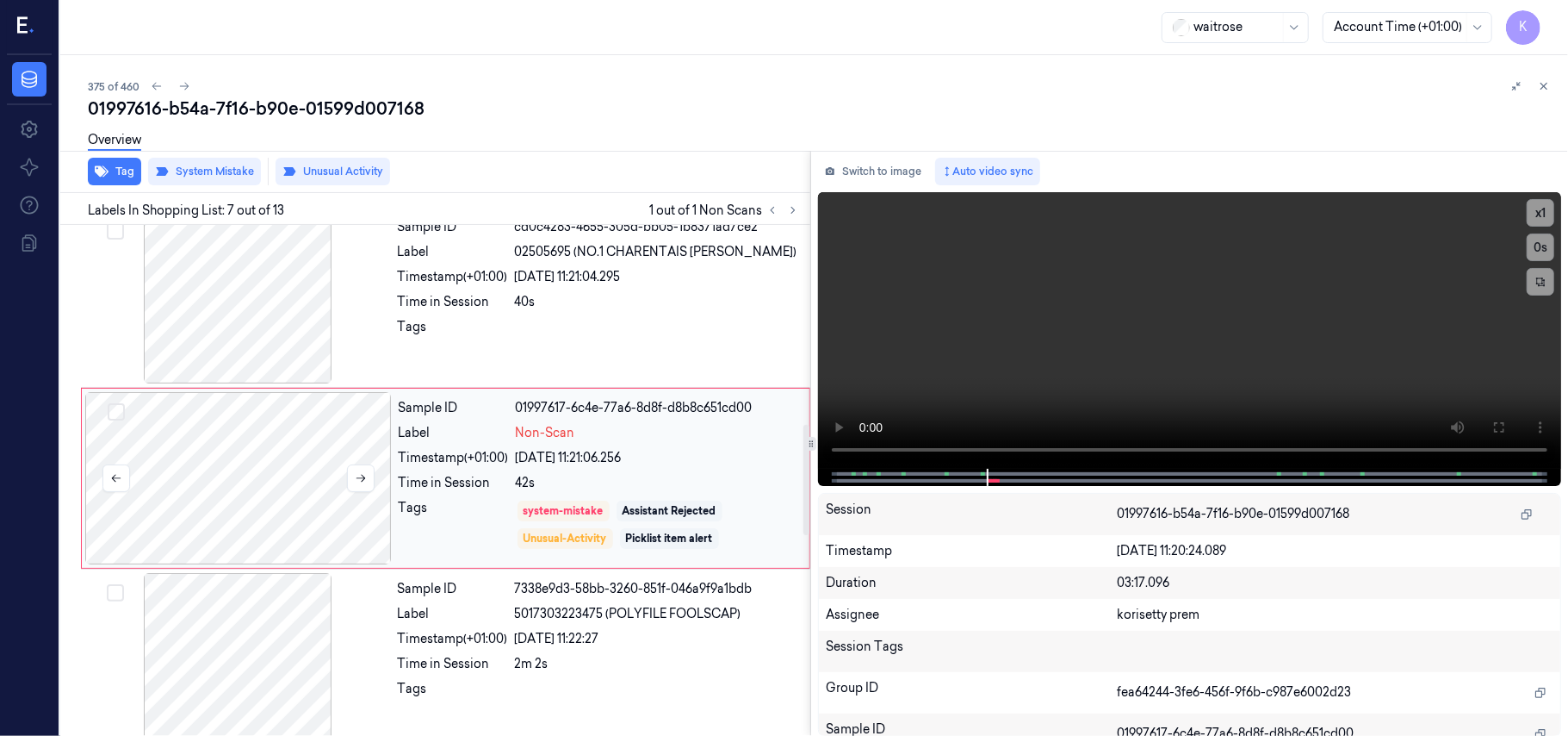
click at [224, 497] on div at bounding box center [239, 478] width 307 height 172
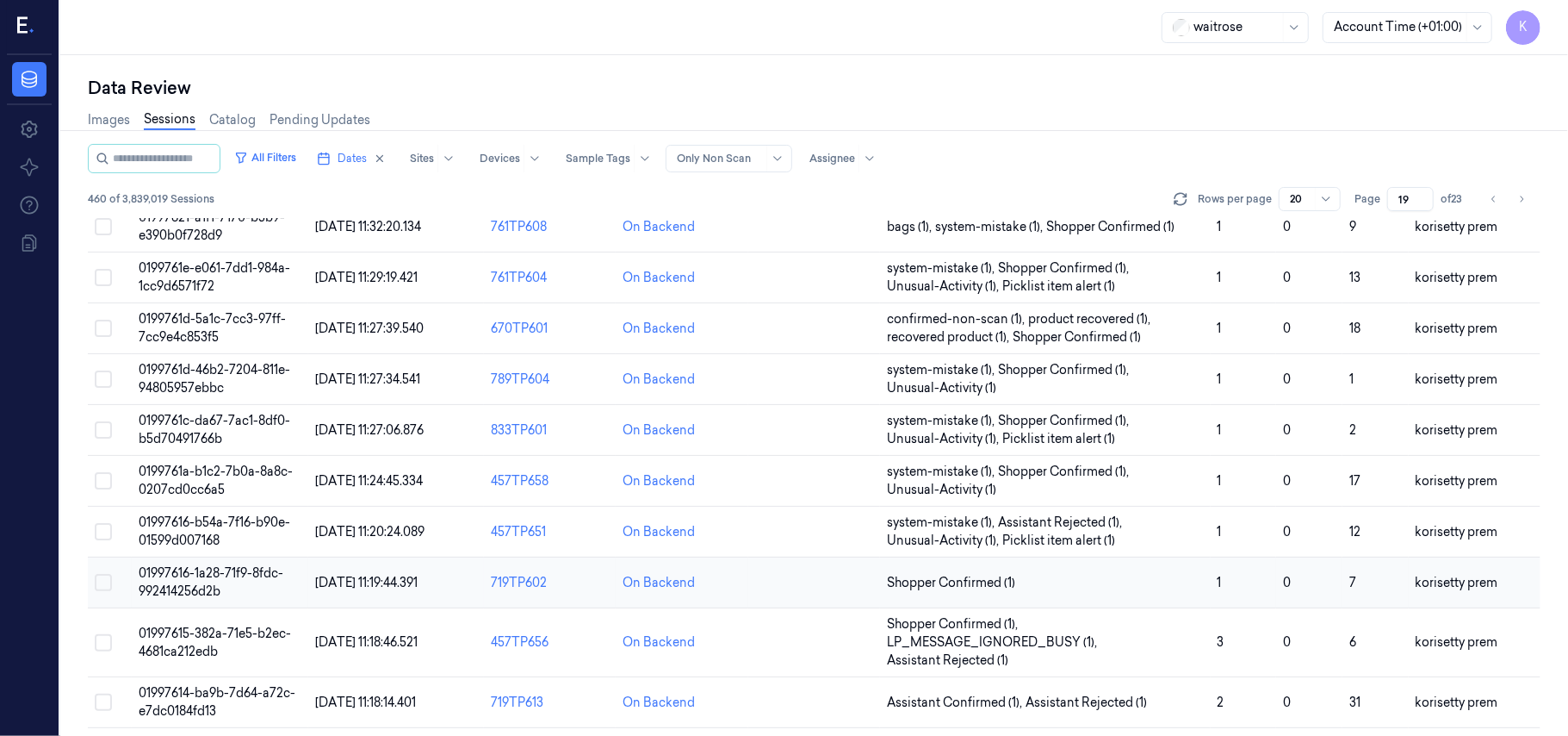
scroll to position [591, 0]
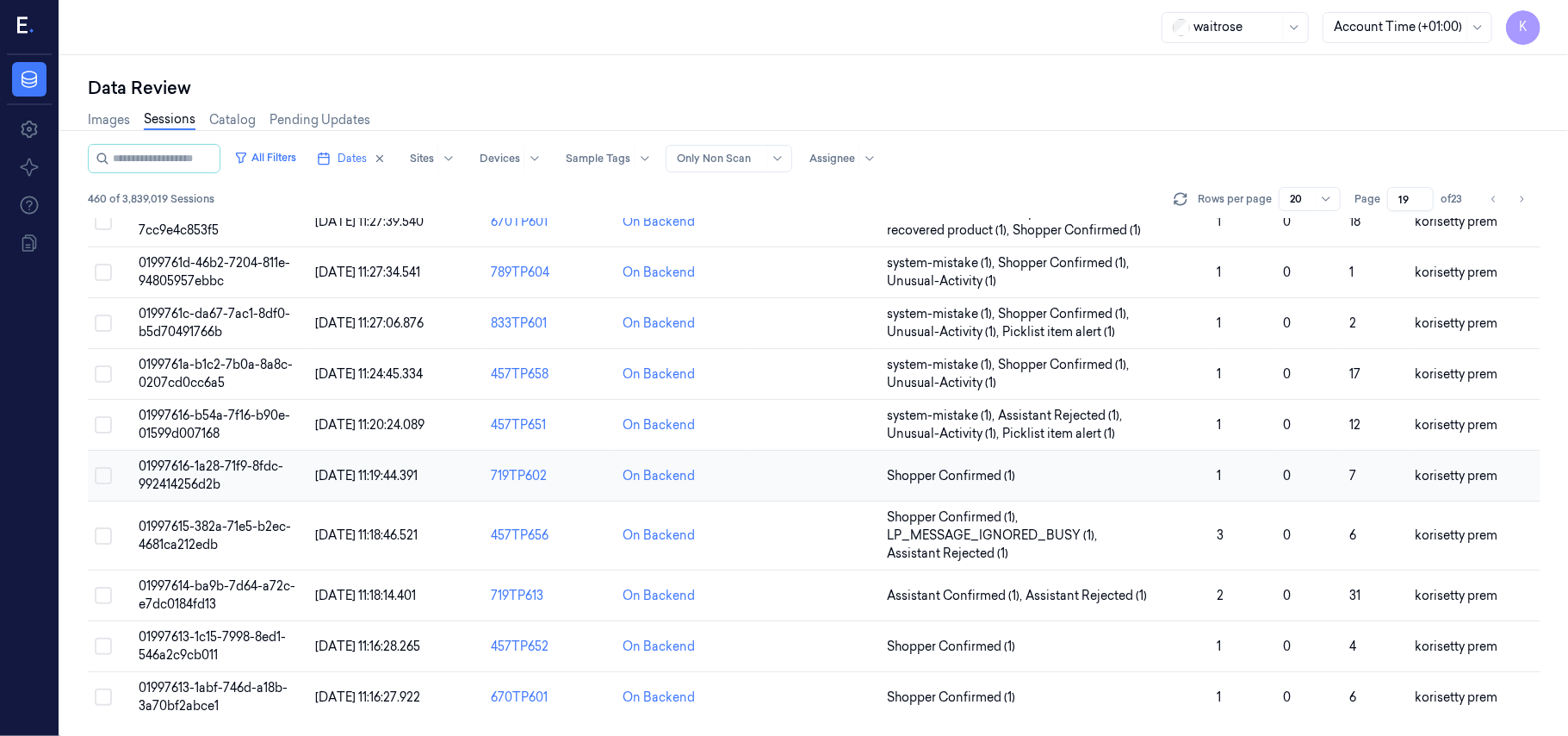
click at [196, 470] on span "01997616-1a28-71f9-8fdc-992414256d2b" at bounding box center [210, 475] width 144 height 34
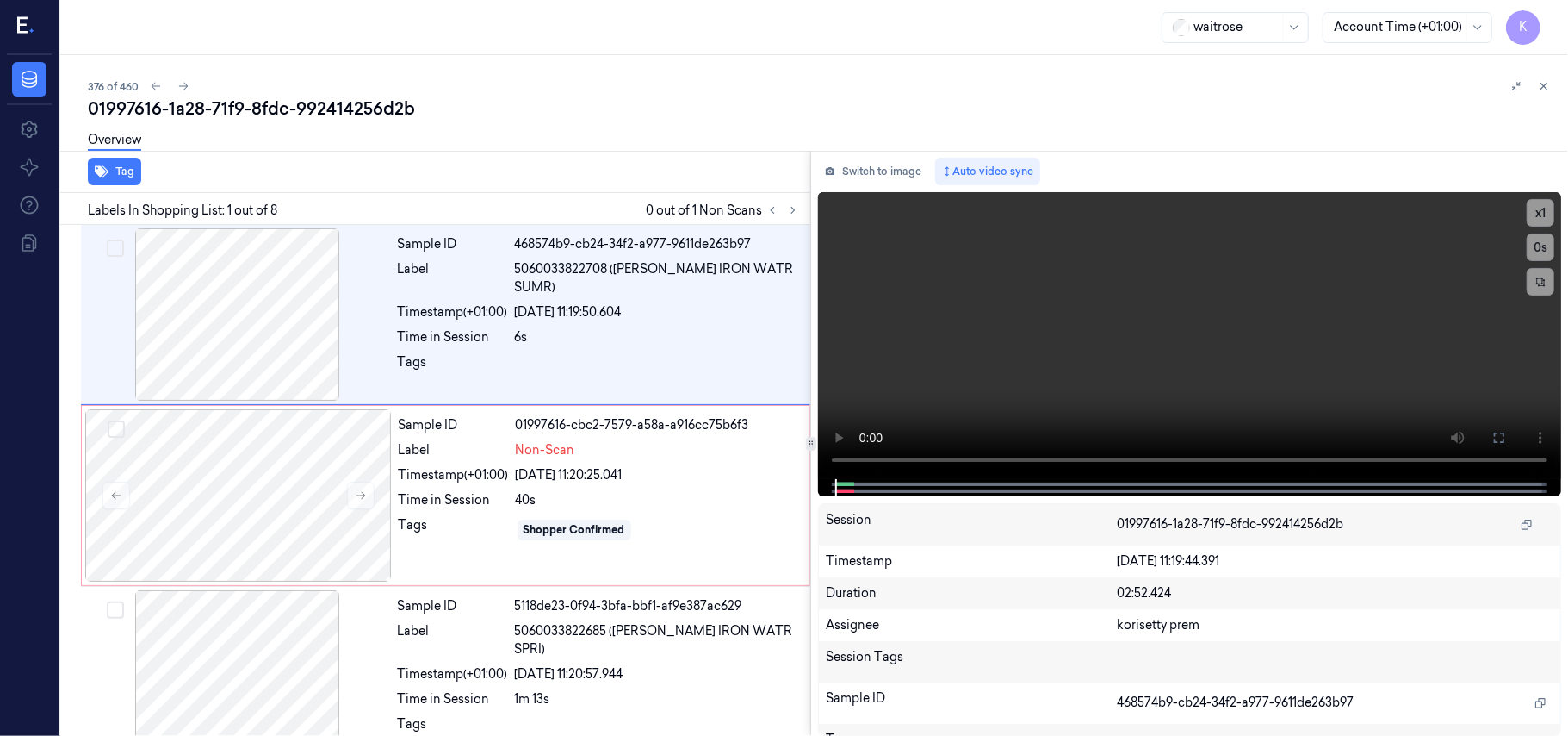
click at [556, 107] on div "01997616-1a28-71f9-8fdc-992414256d2b" at bounding box center [820, 109] width 1466 height 24
click at [1061, 329] on video at bounding box center [1190, 336] width 743 height 287
click at [1087, 357] on video at bounding box center [1190, 336] width 743 height 287
click at [398, 308] on div "Sample ID 468574b9-cb24-34f2-a977-9611de263b97 Label 5060033822708 ([PERSON_NAM…" at bounding box center [599, 314] width 416 height 172
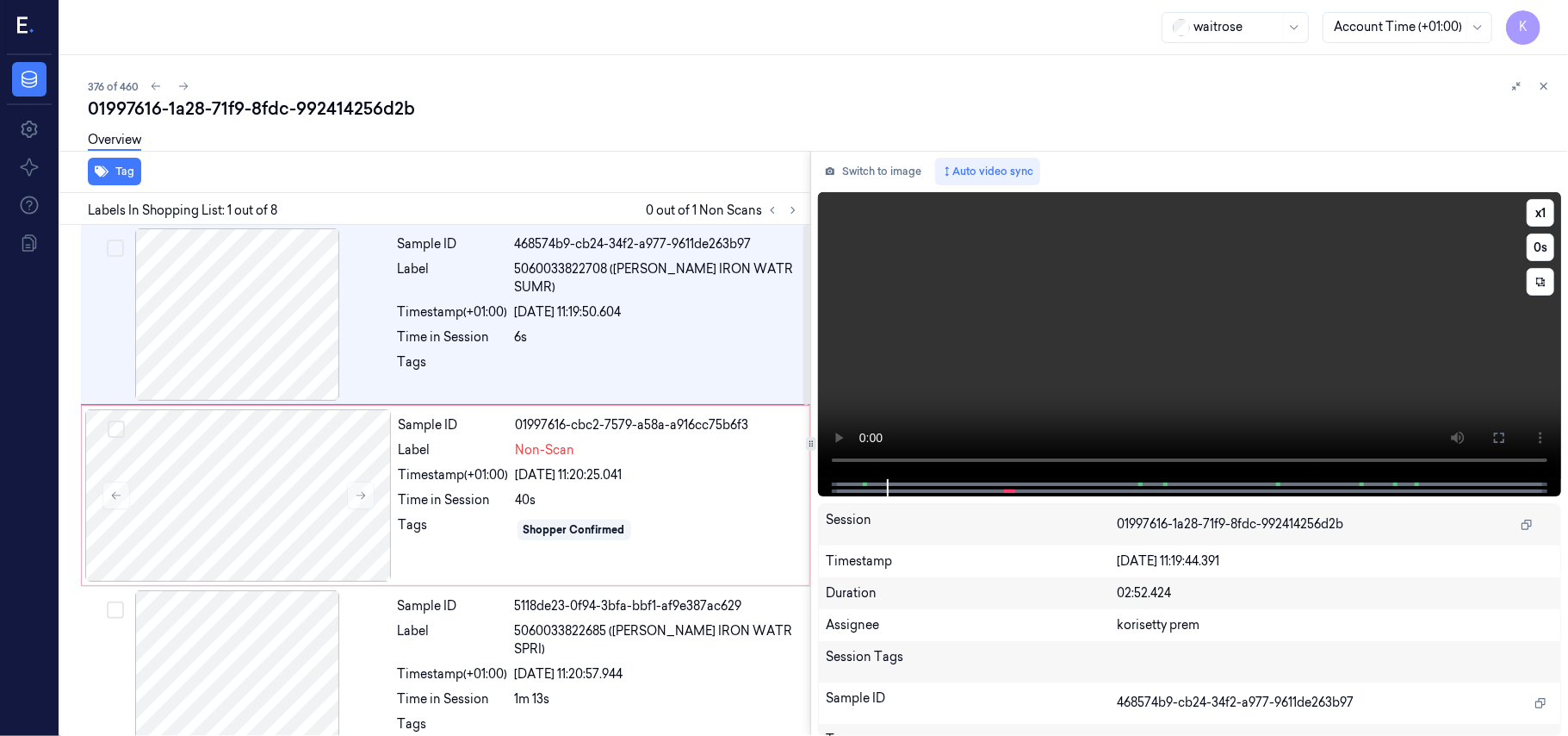
click at [1040, 377] on video at bounding box center [1190, 336] width 743 height 287
click at [1068, 382] on video at bounding box center [1190, 336] width 743 height 287
click at [435, 329] on div "Time in Session" at bounding box center [453, 338] width 111 height 18
click at [315, 512] on div at bounding box center [239, 495] width 307 height 172
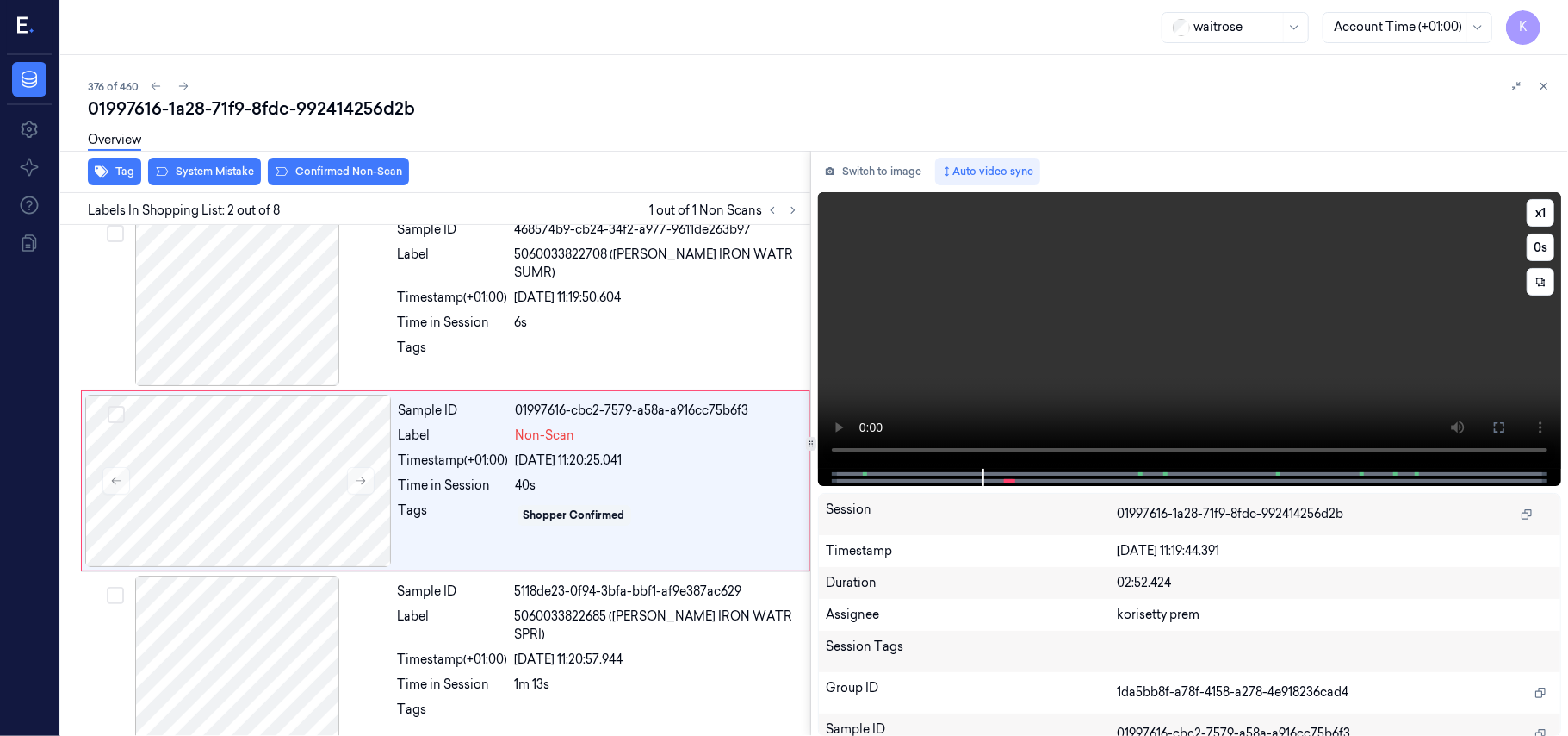
click at [1158, 362] on video at bounding box center [1190, 331] width 743 height 277
click at [1186, 350] on video at bounding box center [1190, 331] width 743 height 277
click at [1130, 325] on video at bounding box center [1190, 331] width 743 height 277
click at [278, 312] on div at bounding box center [238, 300] width 307 height 172
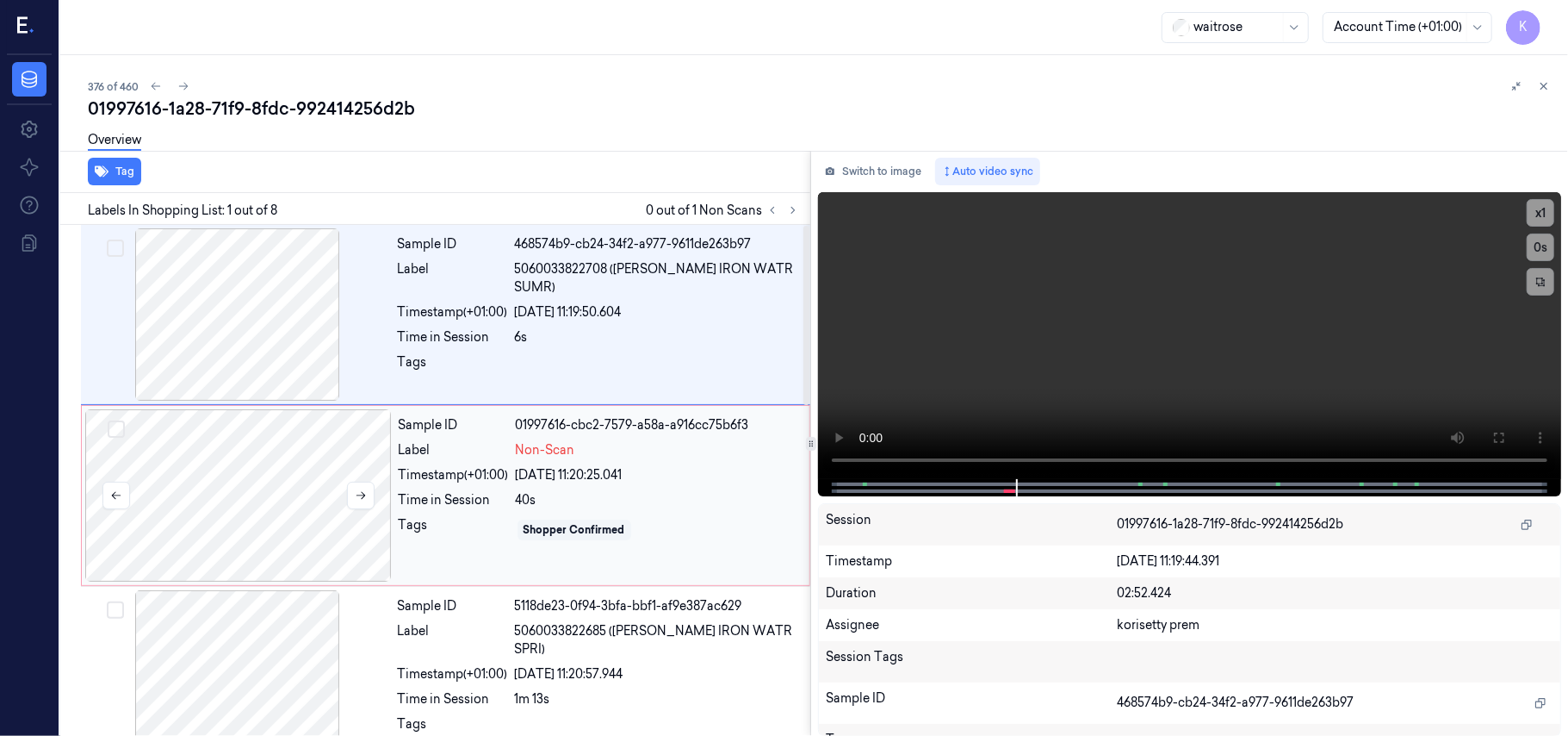
click at [297, 524] on div at bounding box center [239, 495] width 307 height 172
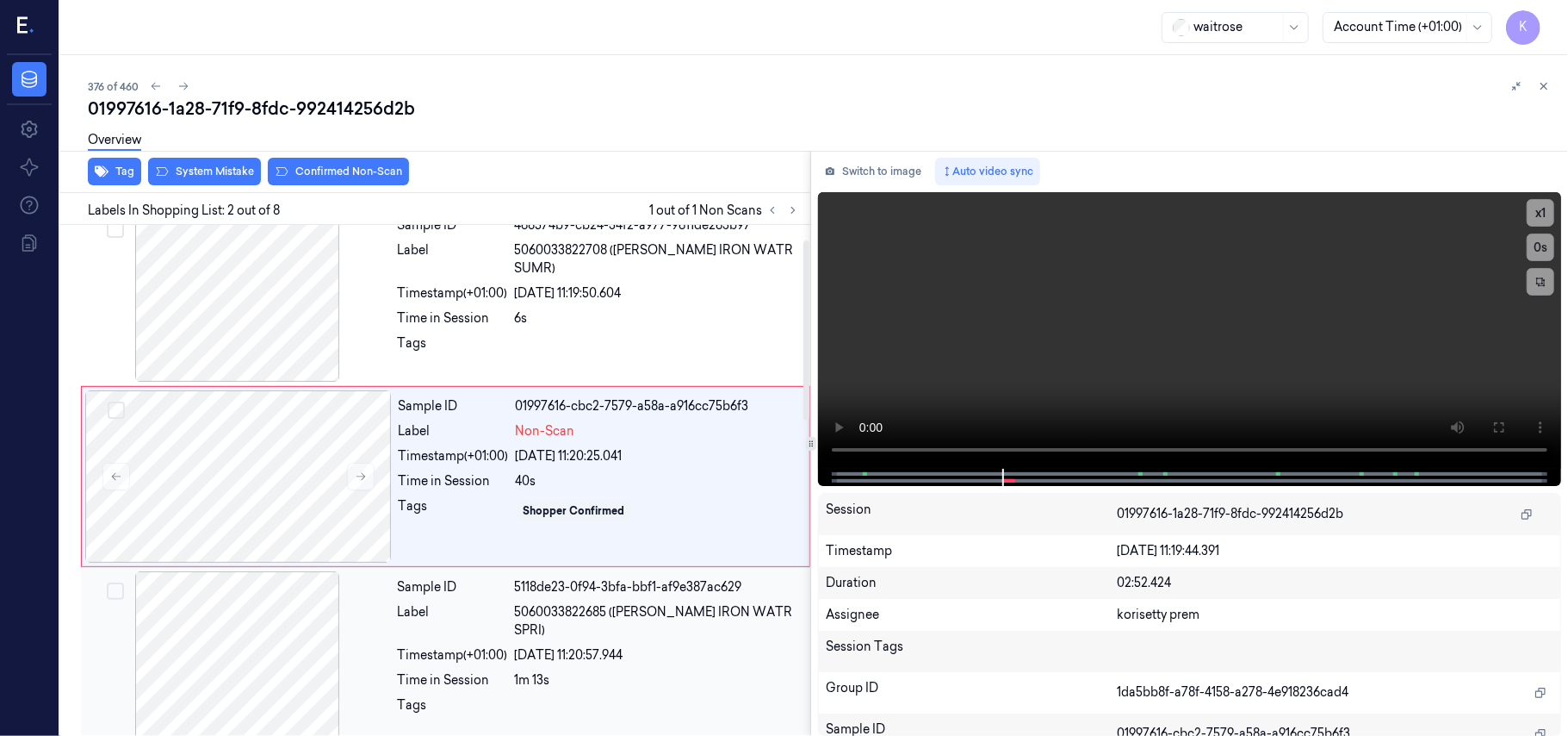
scroll to position [15, 0]
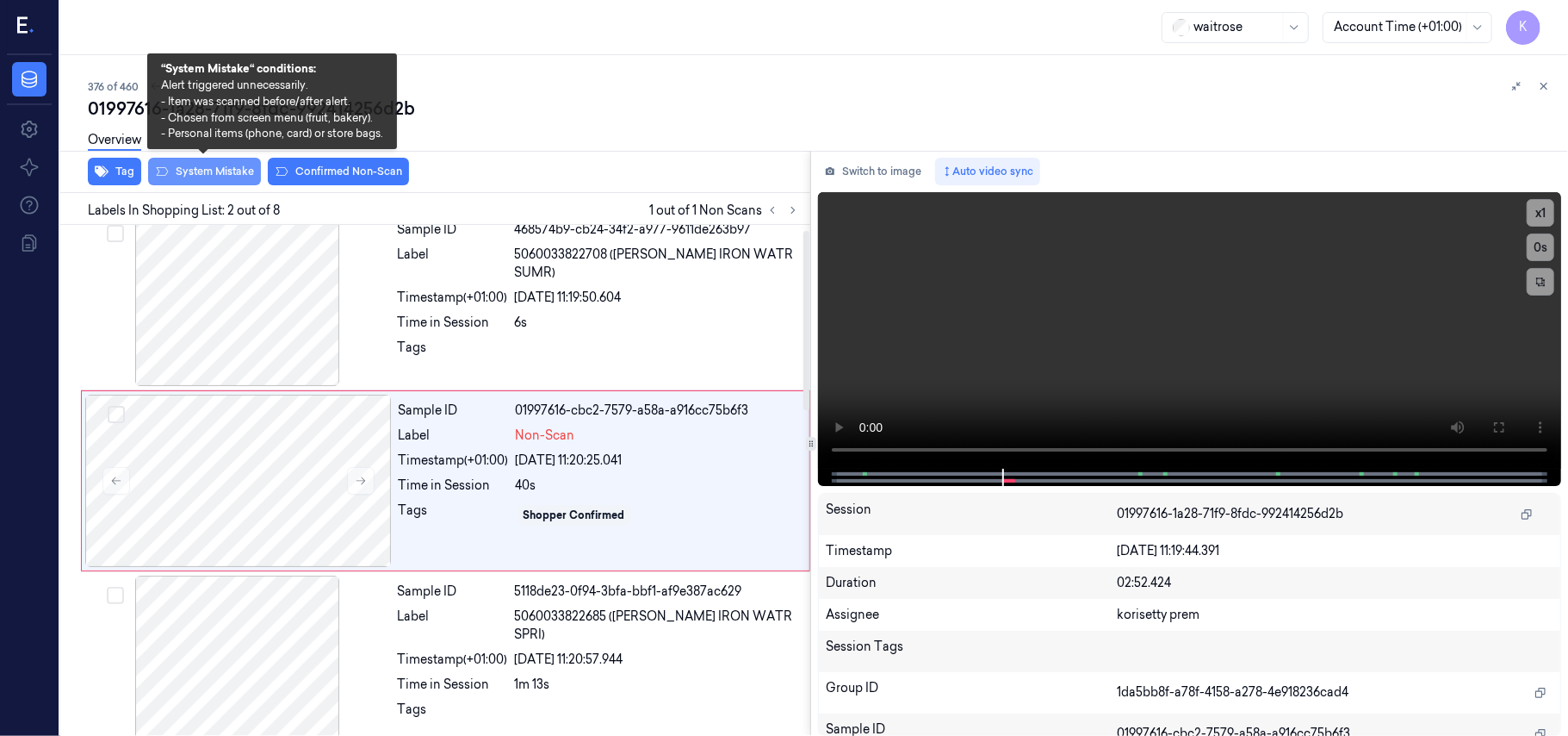
click at [224, 175] on button "System Mistake" at bounding box center [204, 171] width 112 height 28
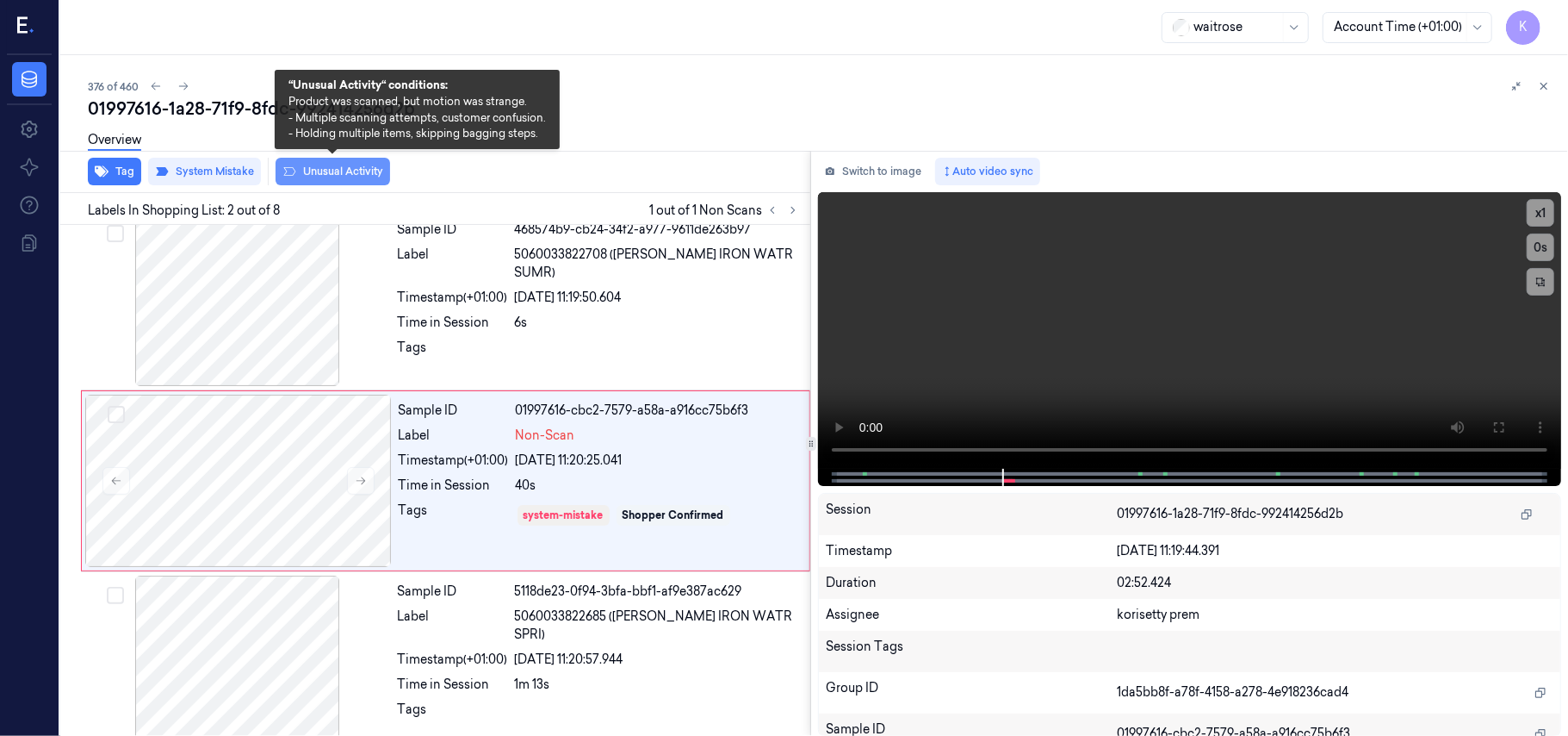
click at [301, 166] on button "Unusual Activity" at bounding box center [333, 171] width 114 height 28
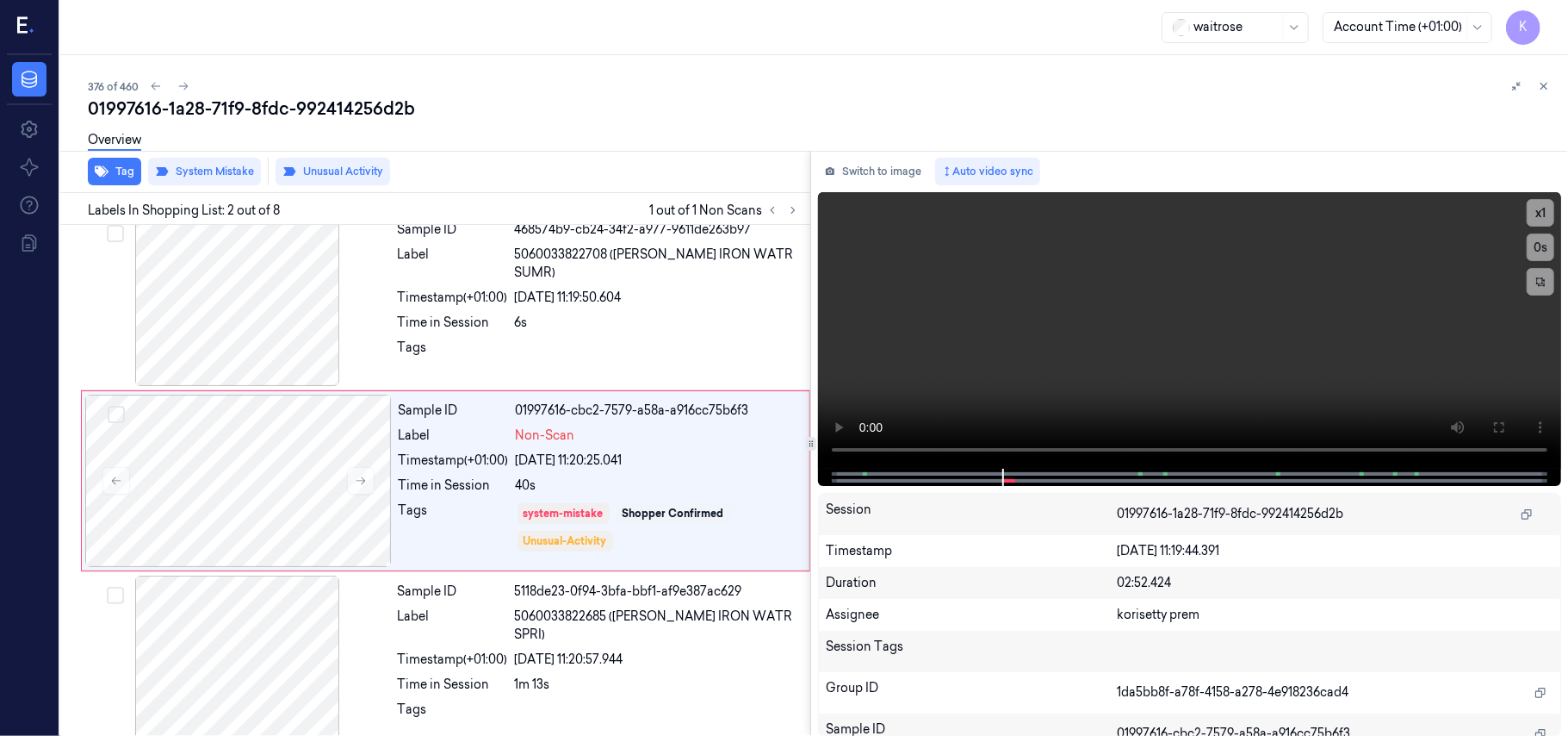
click at [127, 162] on div "Overview" at bounding box center [114, 142] width 54 height 44
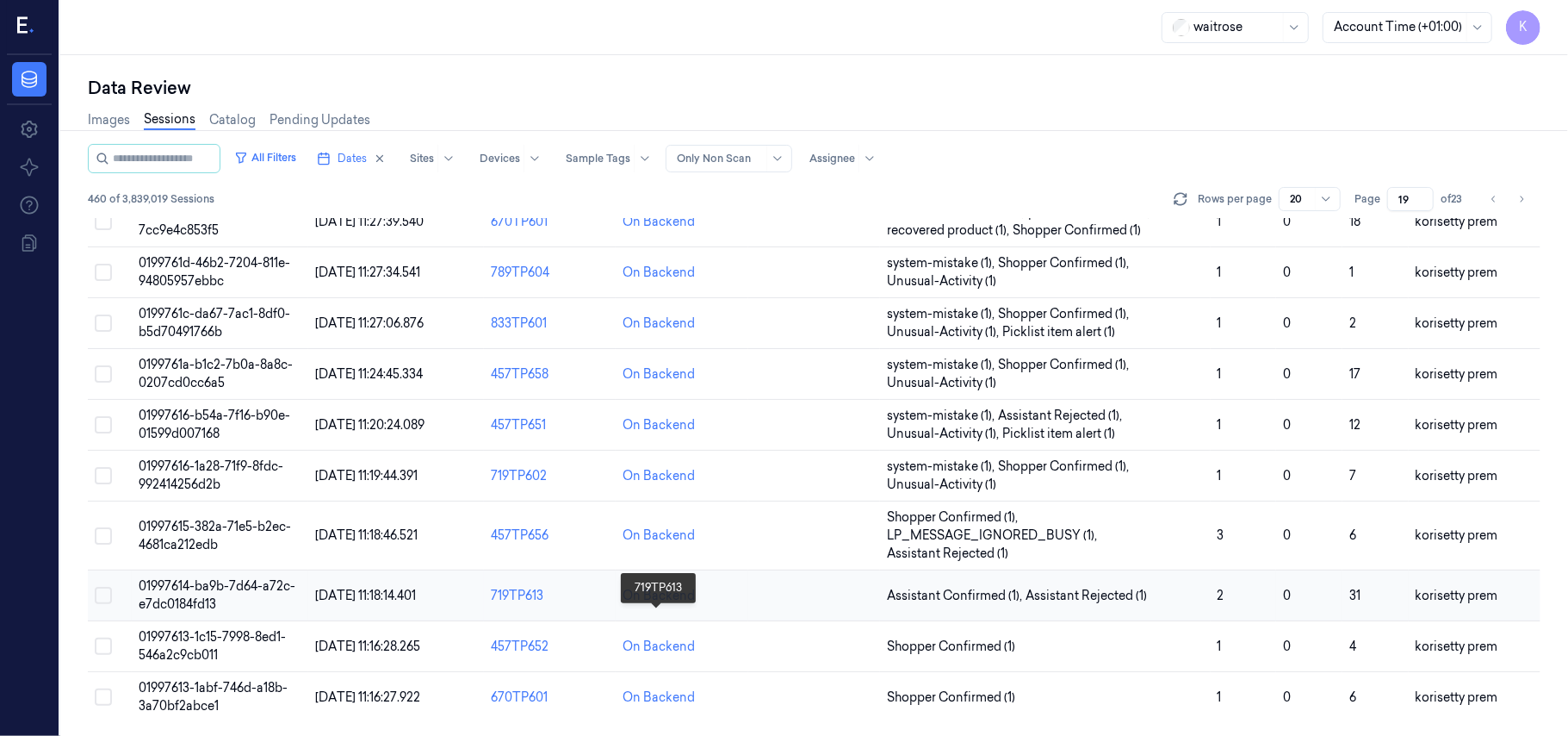
scroll to position [591, 0]
click at [241, 517] on td "01997615-382a-71e5-b2ec-4681ca212edb" at bounding box center [219, 535] width 175 height 69
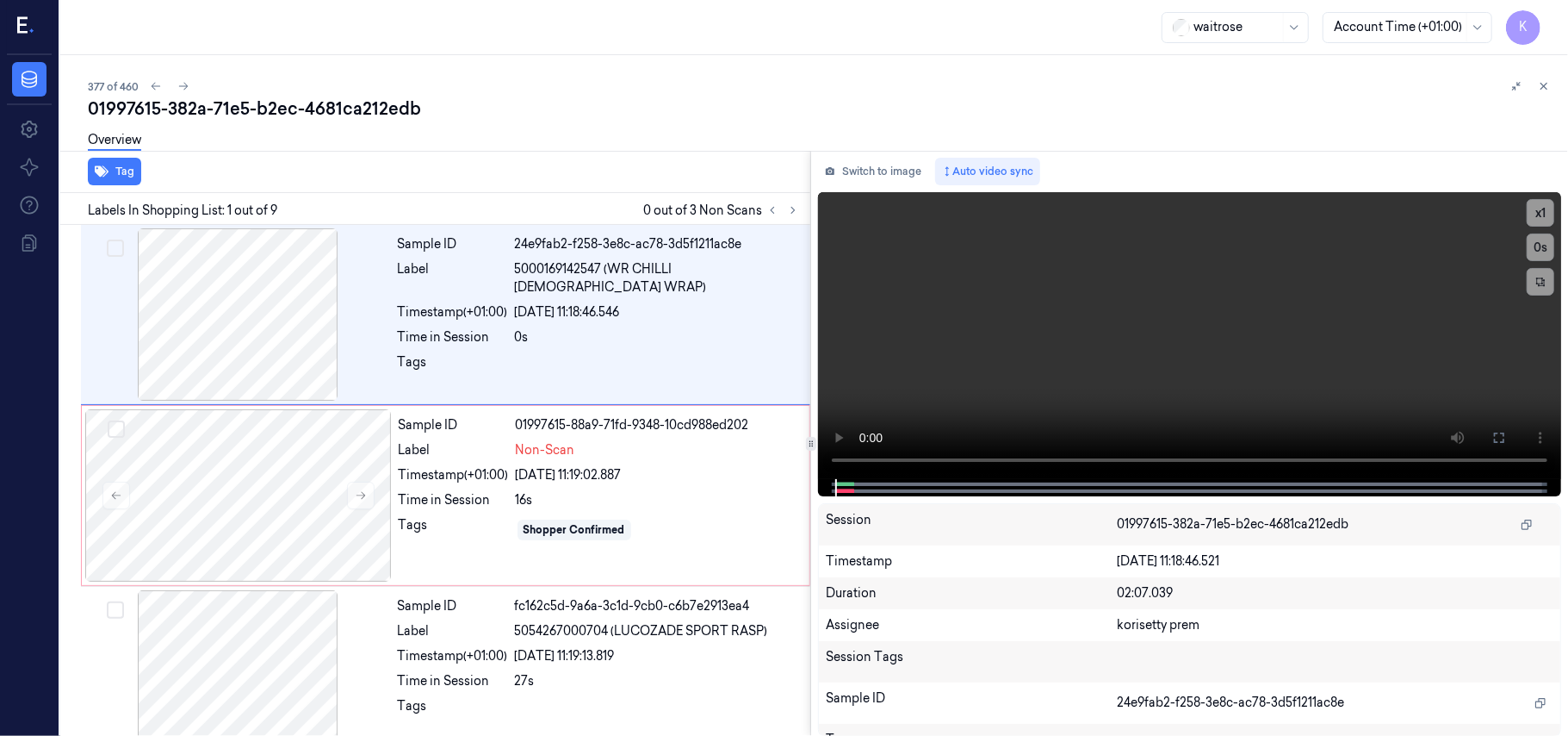
click at [614, 87] on div "377 of 460" at bounding box center [820, 86] width 1466 height 21
click at [1040, 293] on video at bounding box center [1190, 336] width 743 height 287
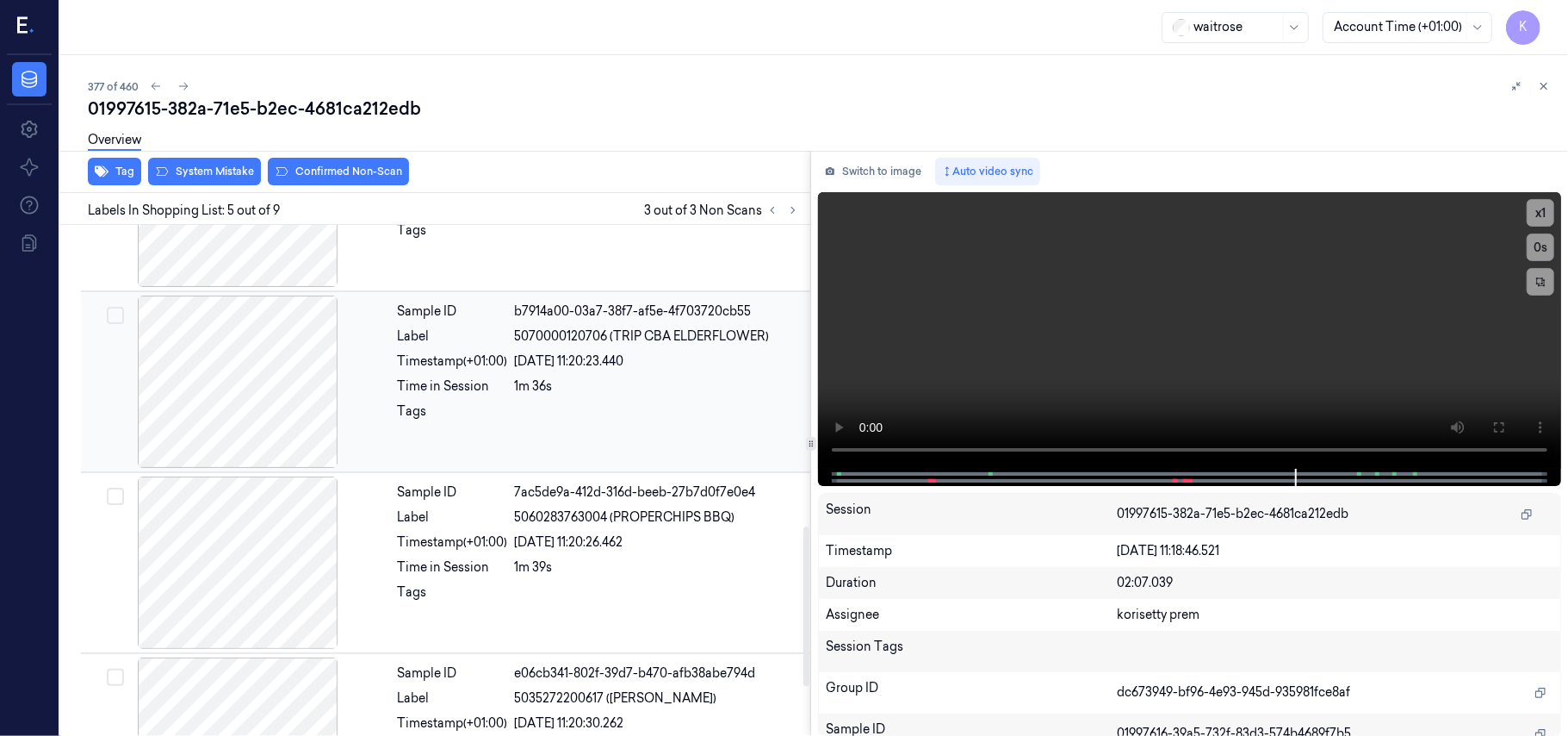
scroll to position [789, 0]
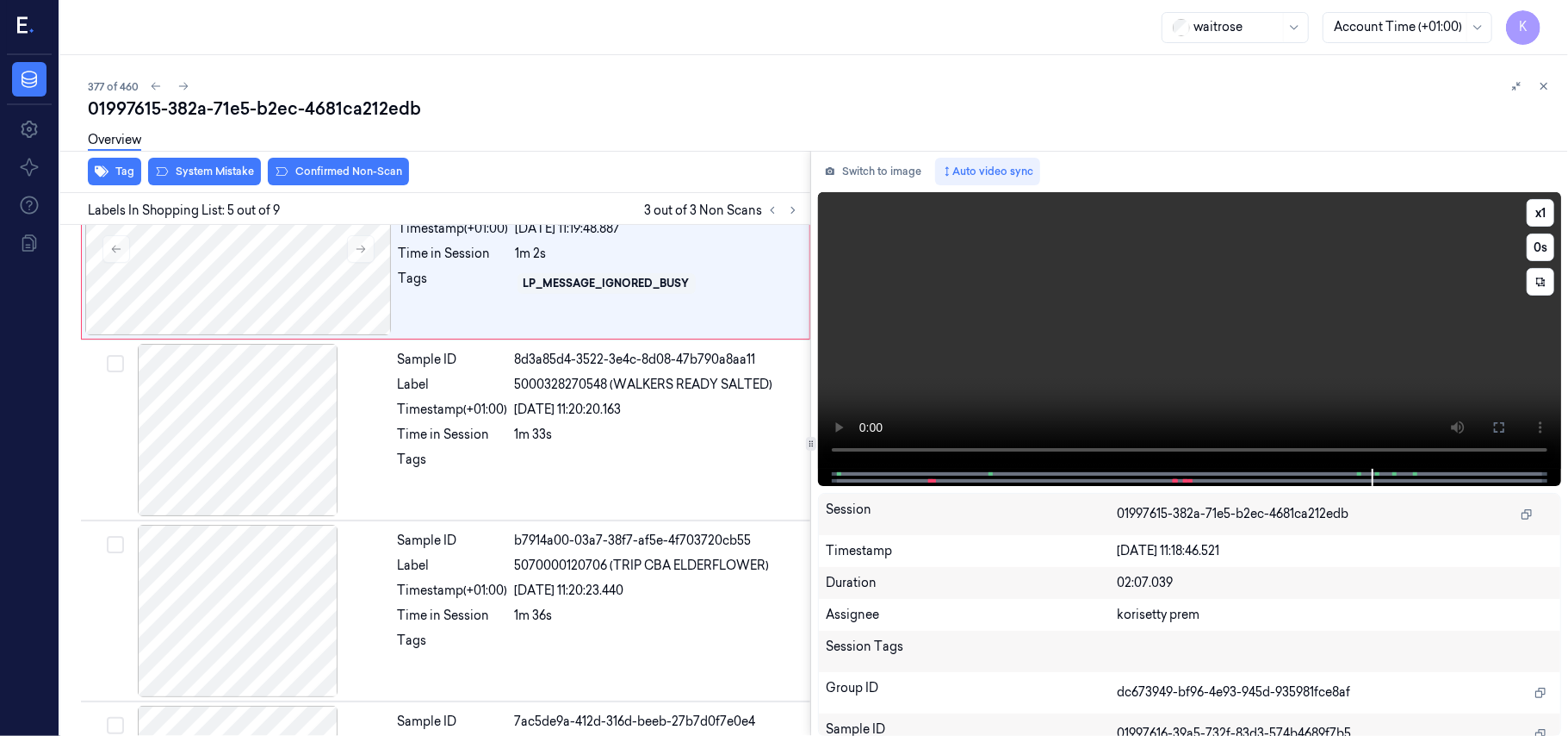
click at [887, 350] on video at bounding box center [1190, 331] width 743 height 277
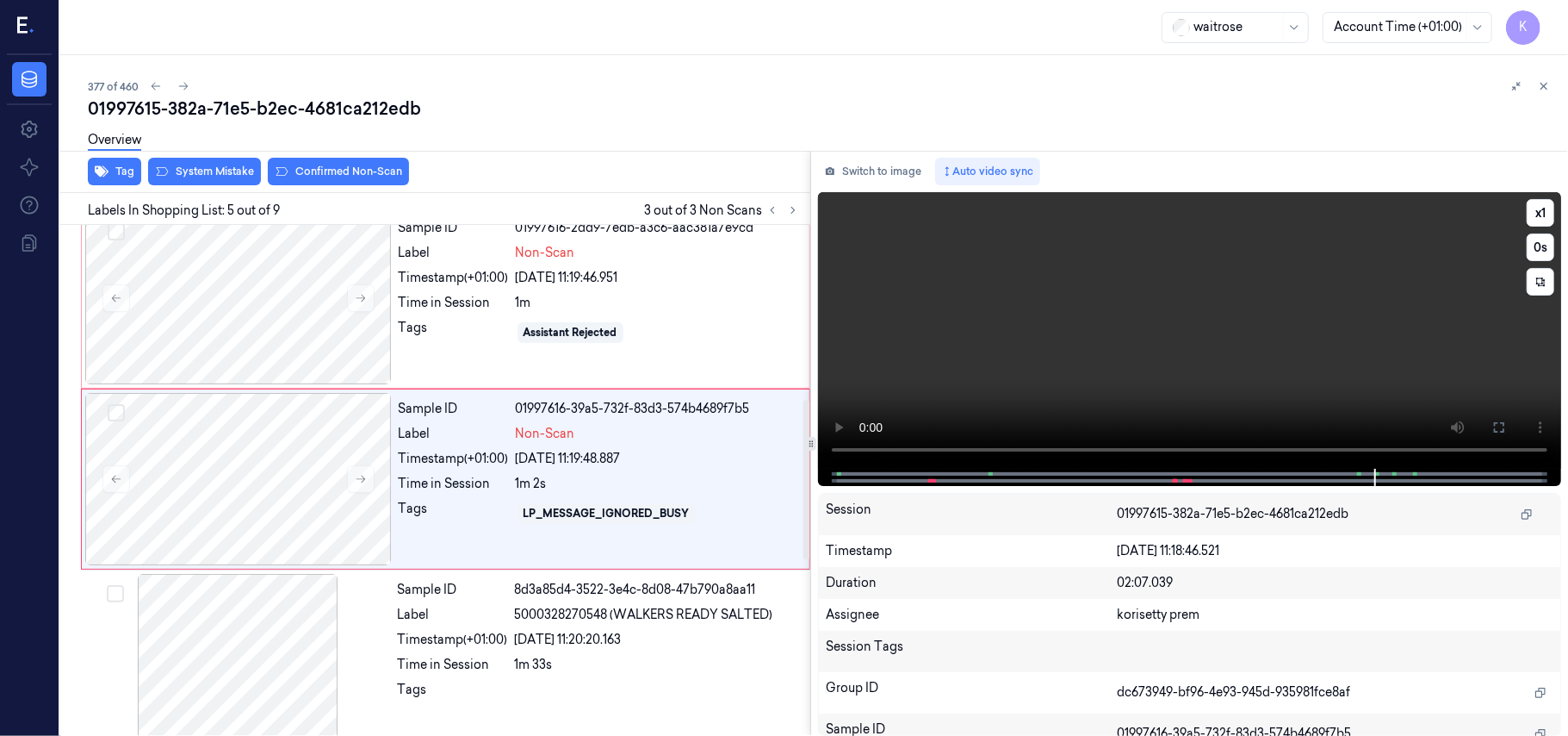
click at [1072, 308] on video at bounding box center [1190, 331] width 743 height 277
click at [684, 608] on span "5000328270548 (WALKERS READY SALTED)" at bounding box center [643, 614] width 258 height 18
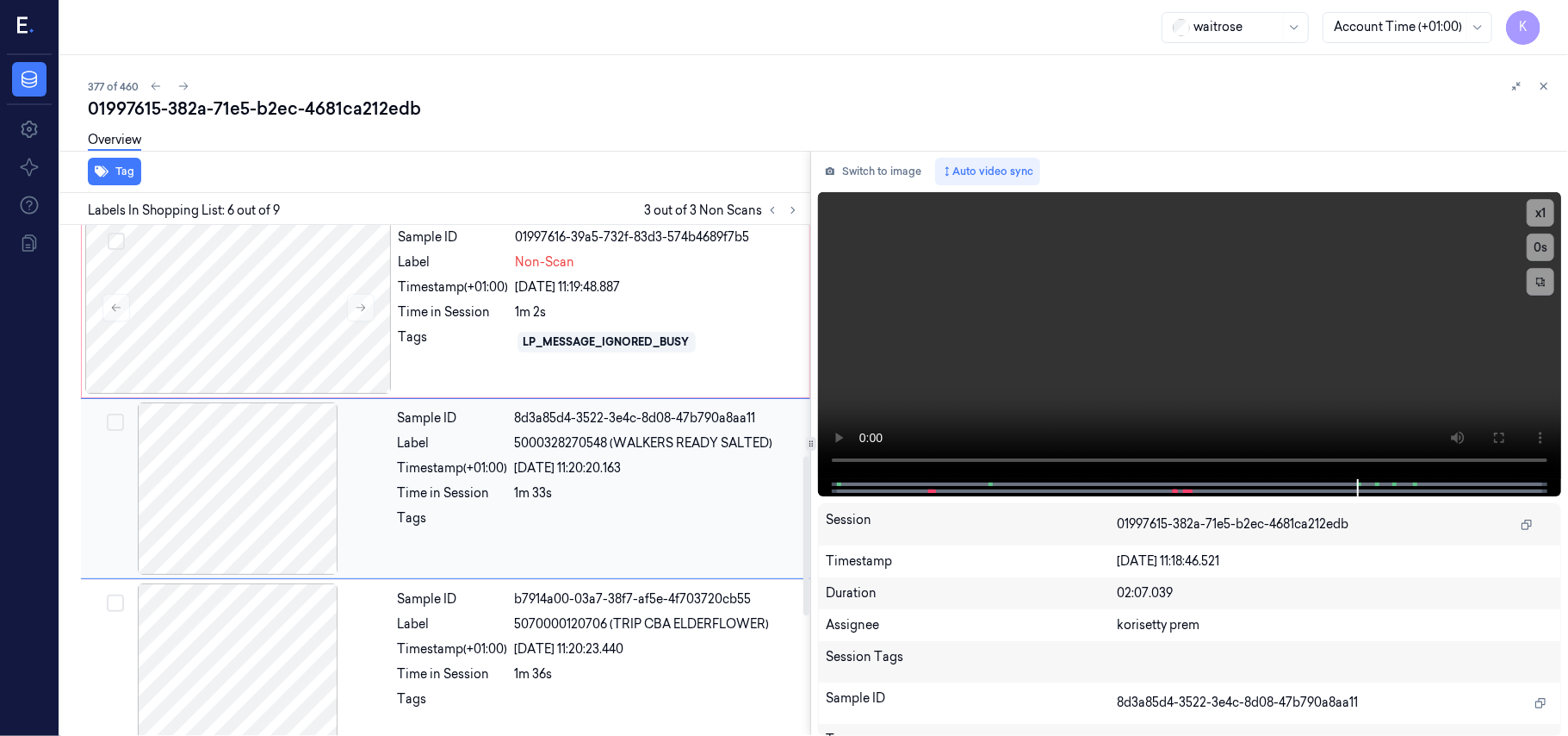
scroll to position [741, 0]
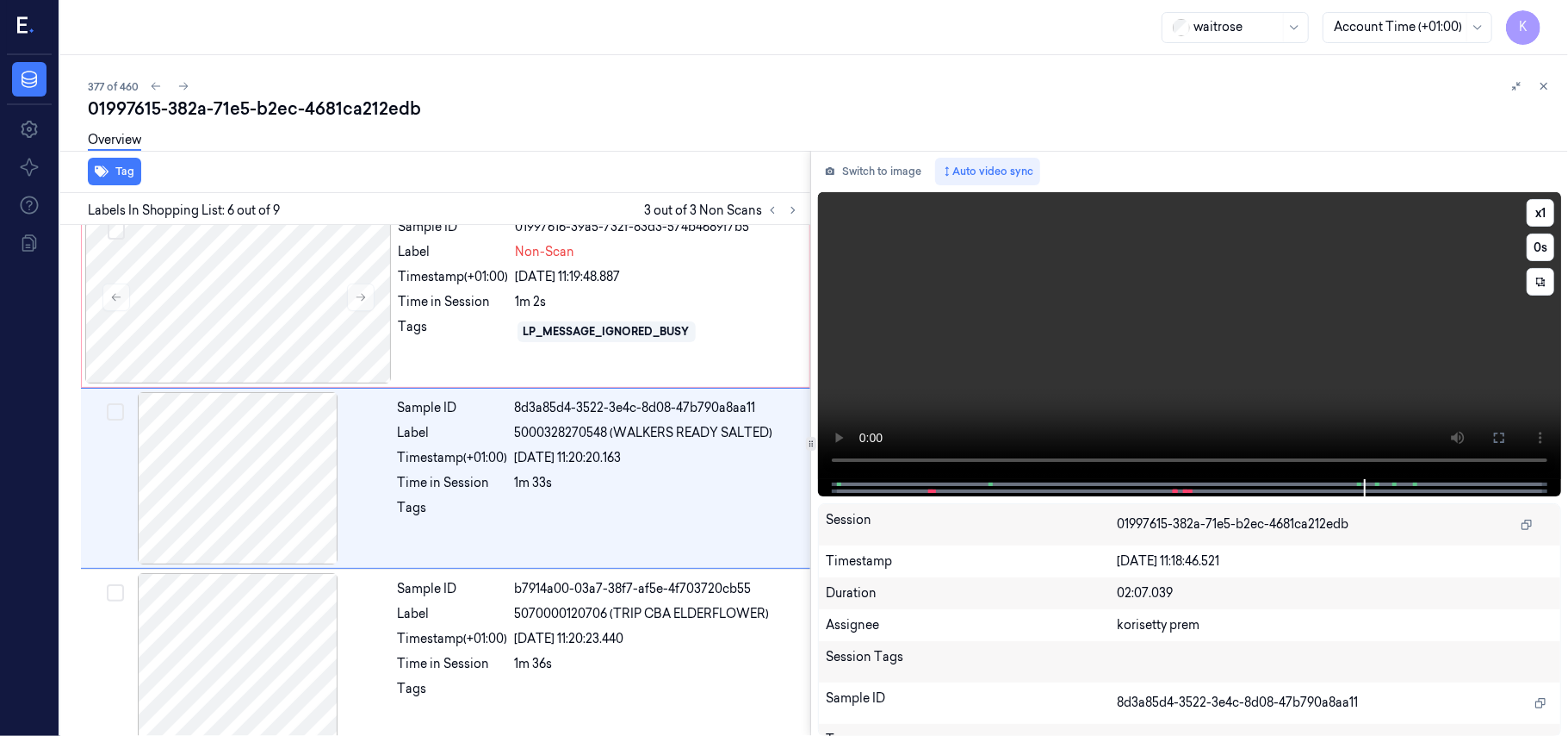
click at [1230, 329] on video at bounding box center [1190, 336] width 743 height 287
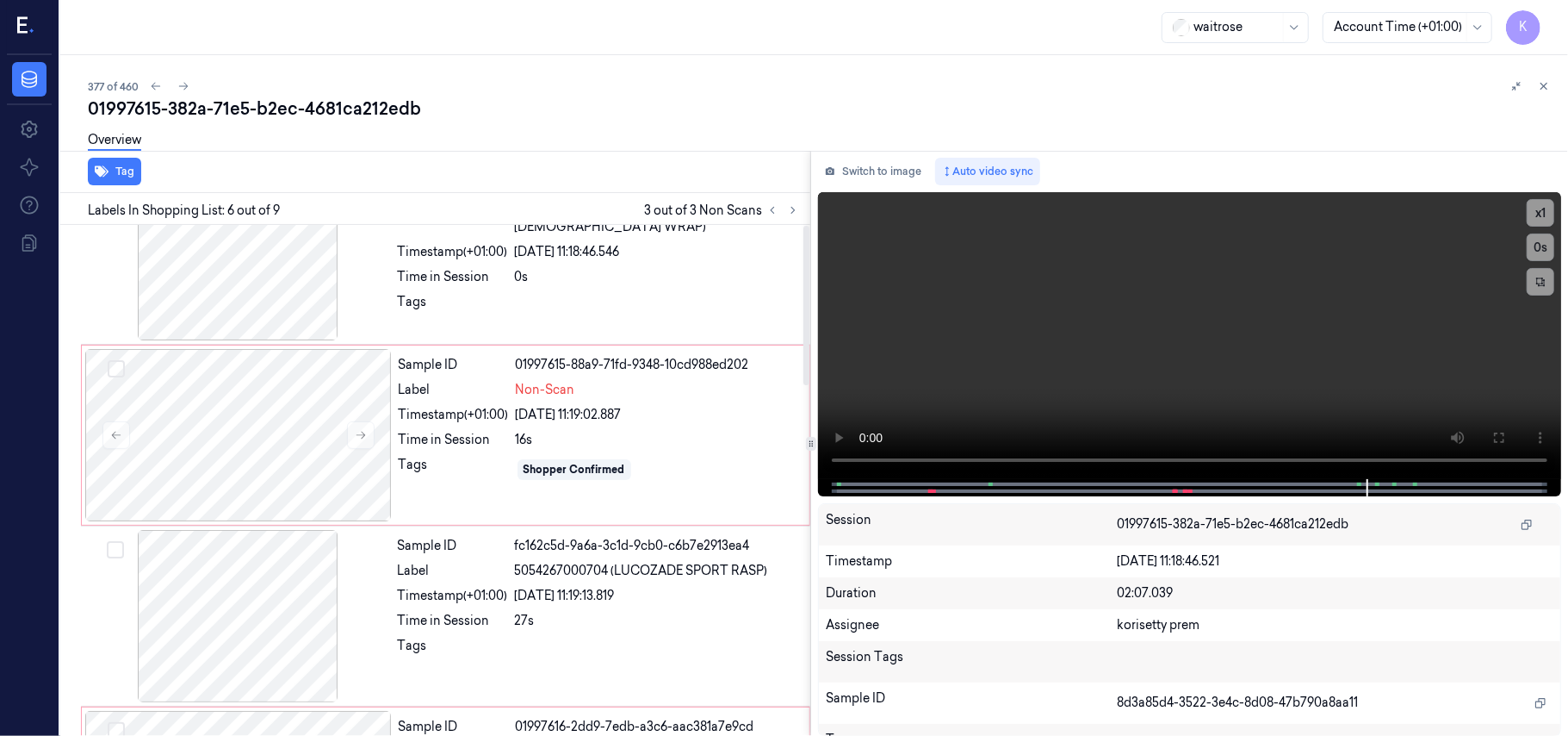
scroll to position [0, 0]
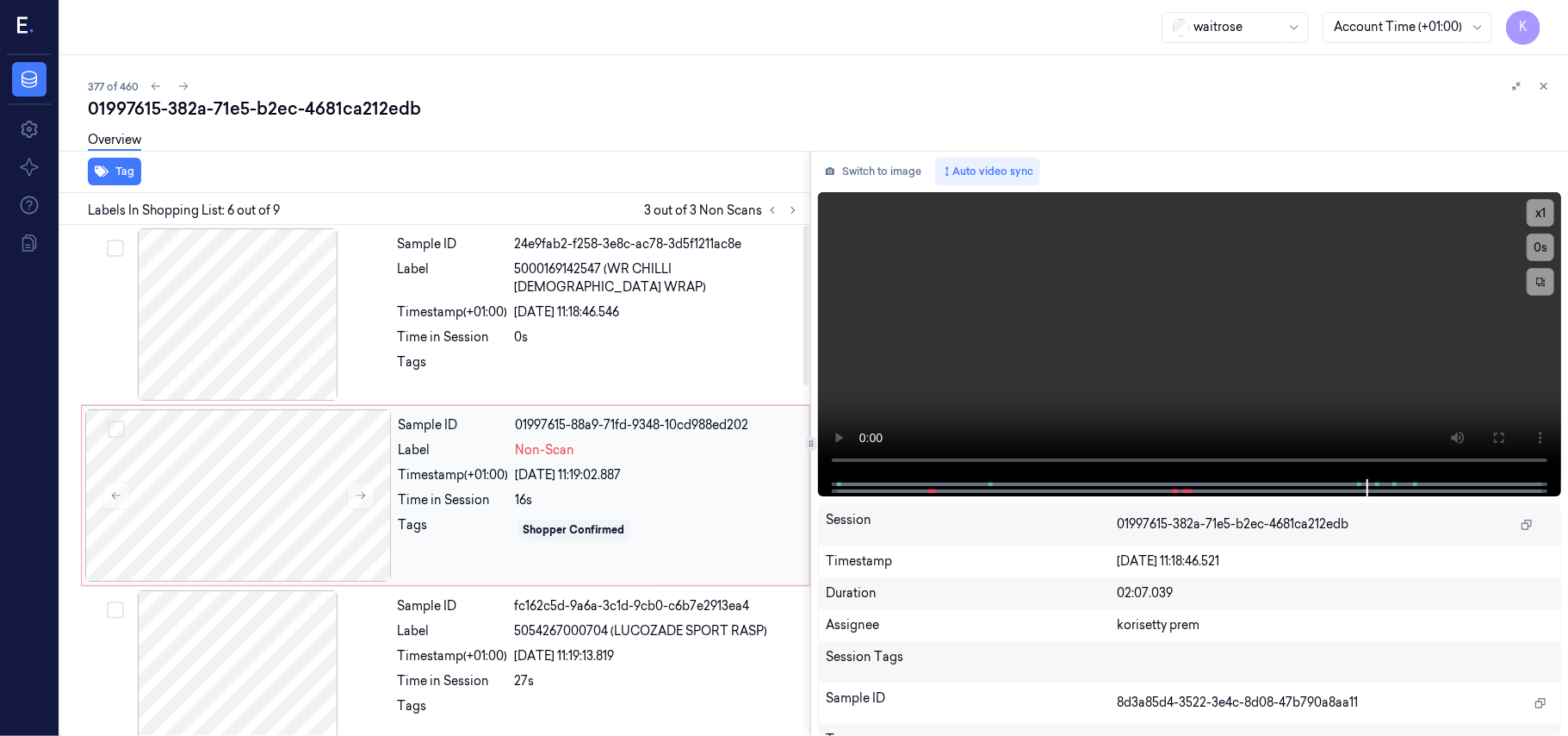
click at [572, 484] on div "Sample ID 01997615-88a9-71fd-9348-10cd988ed202 Label Non-Scan Timestamp (+01:00…" at bounding box center [599, 495] width 414 height 172
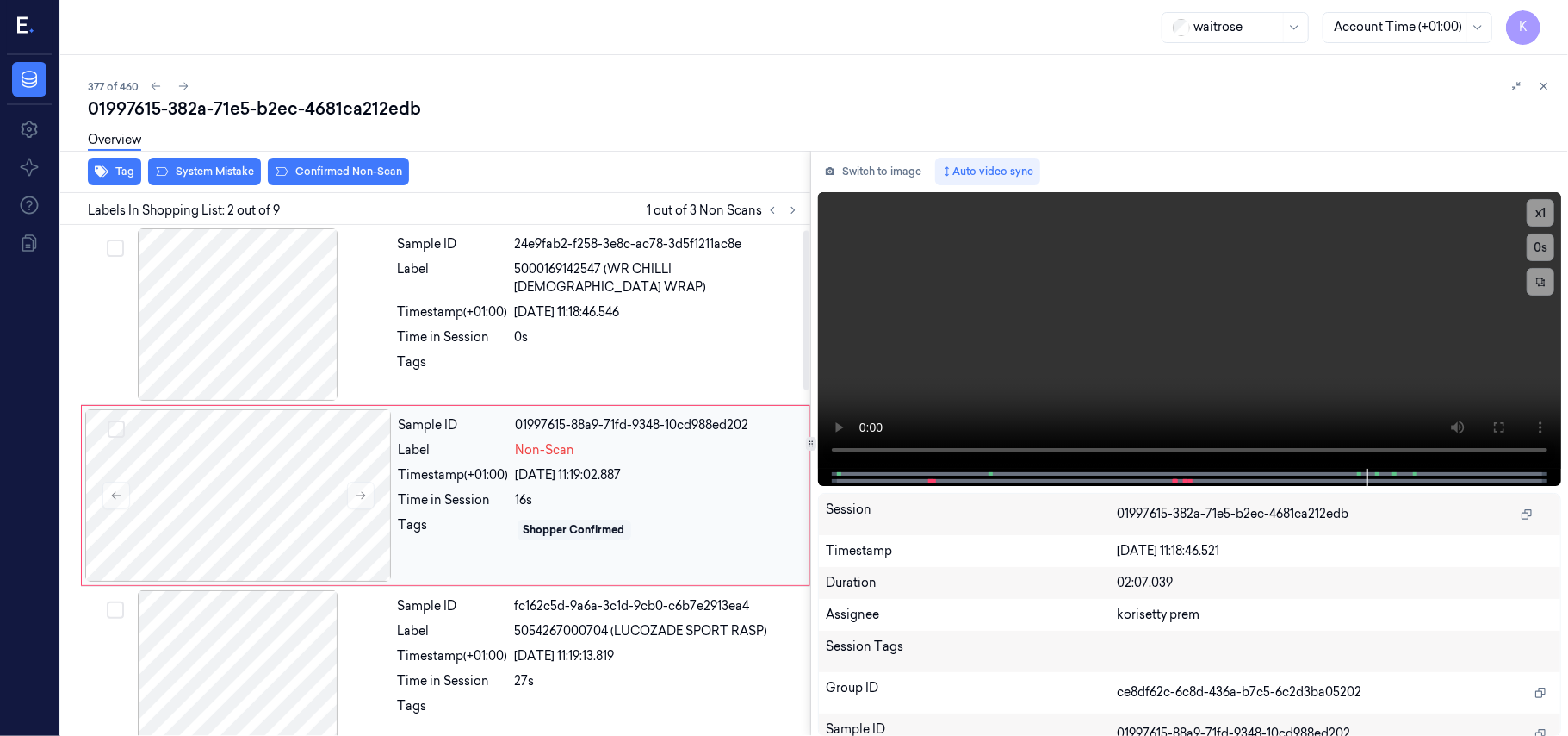
scroll to position [15, 0]
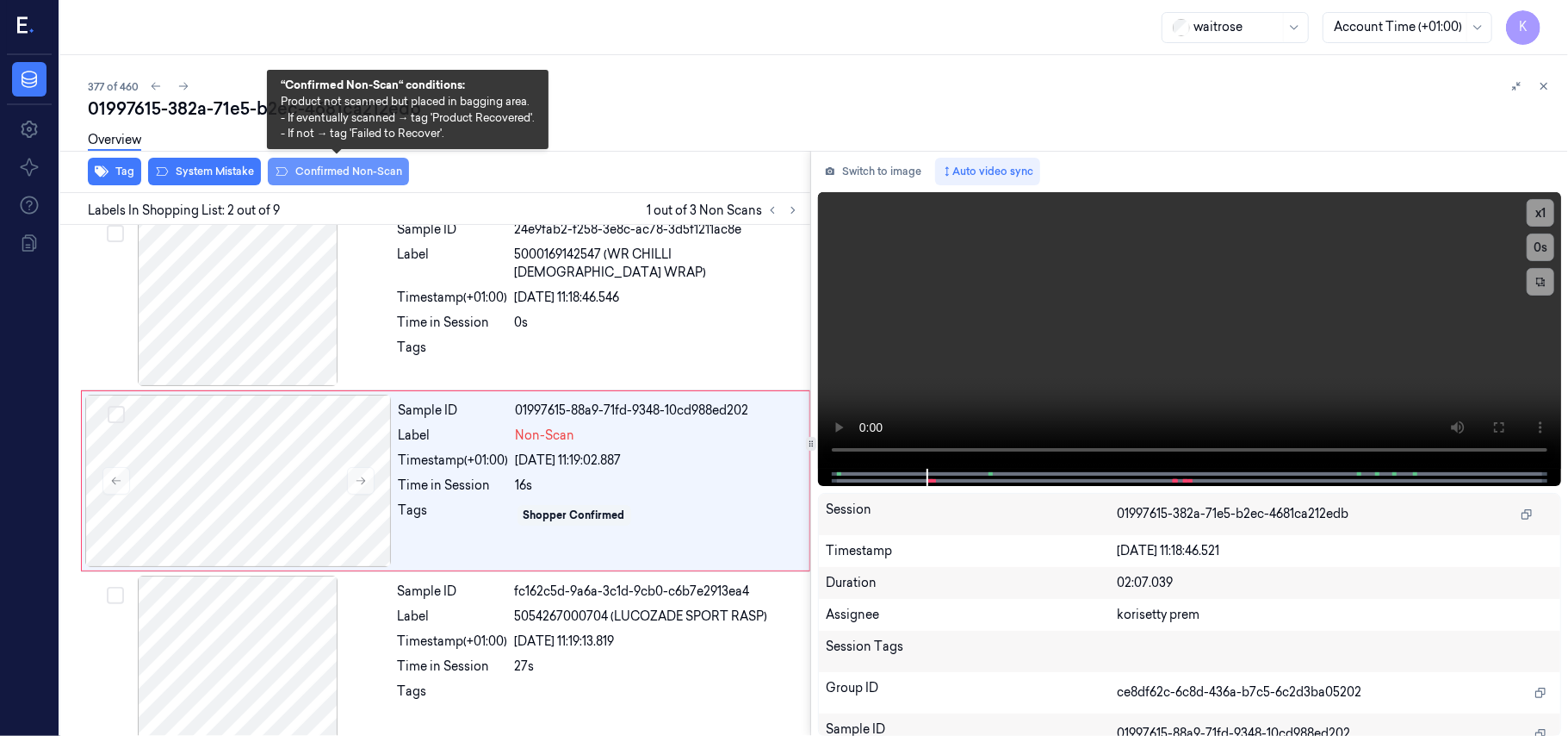
click at [329, 170] on button "Confirmed Non-Scan" at bounding box center [338, 171] width 141 height 28
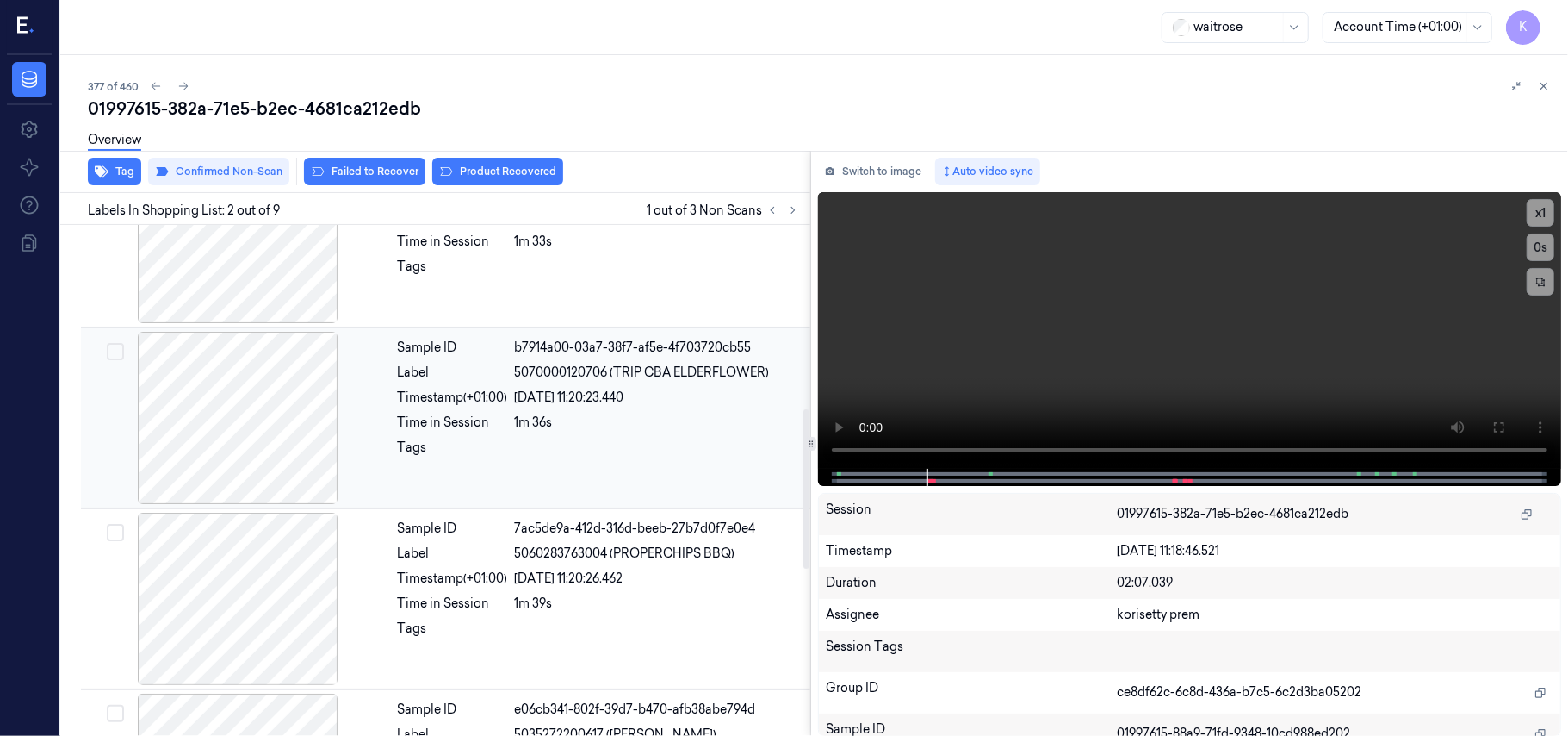
scroll to position [1126, 0]
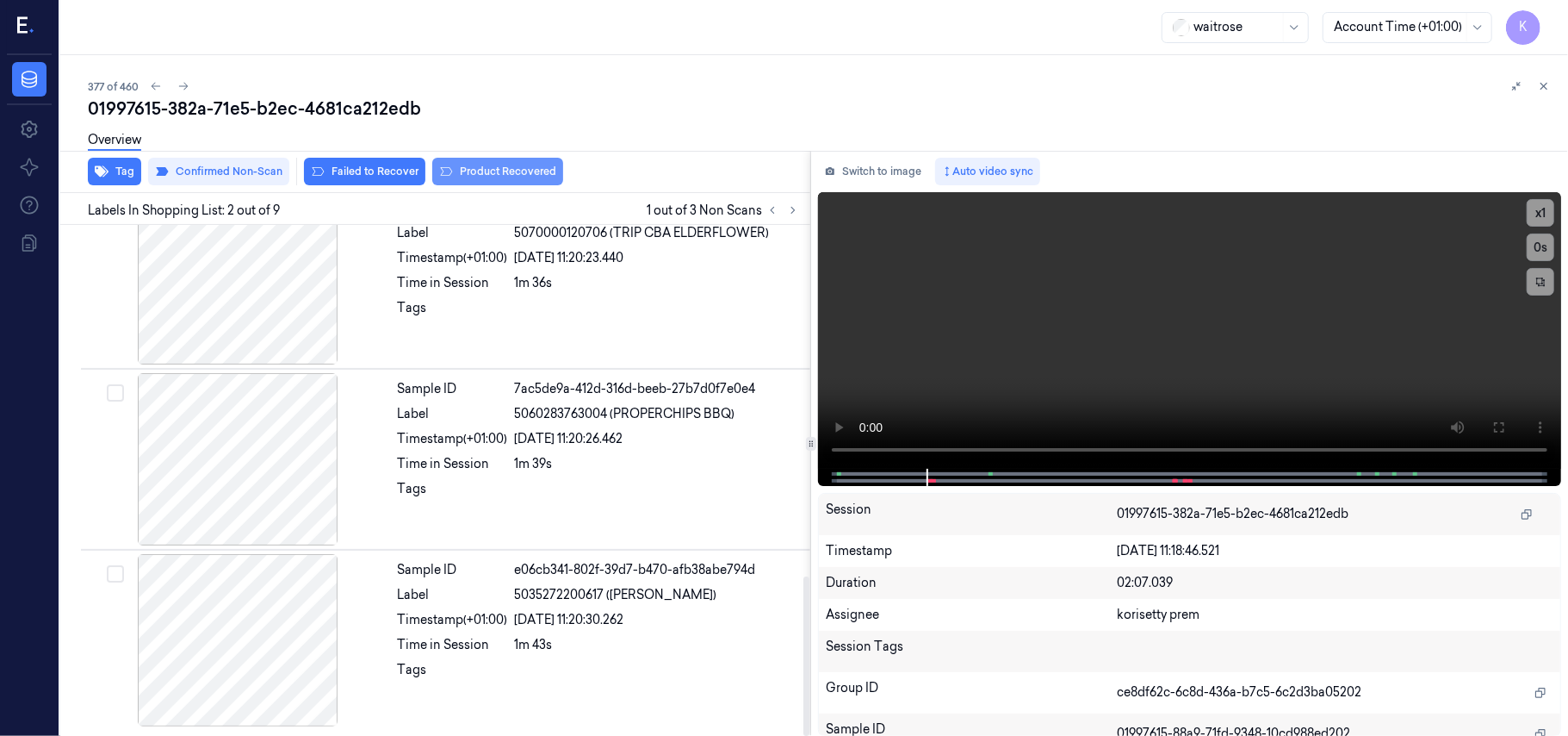
click at [518, 169] on button "Product Recovered" at bounding box center [497, 171] width 130 height 28
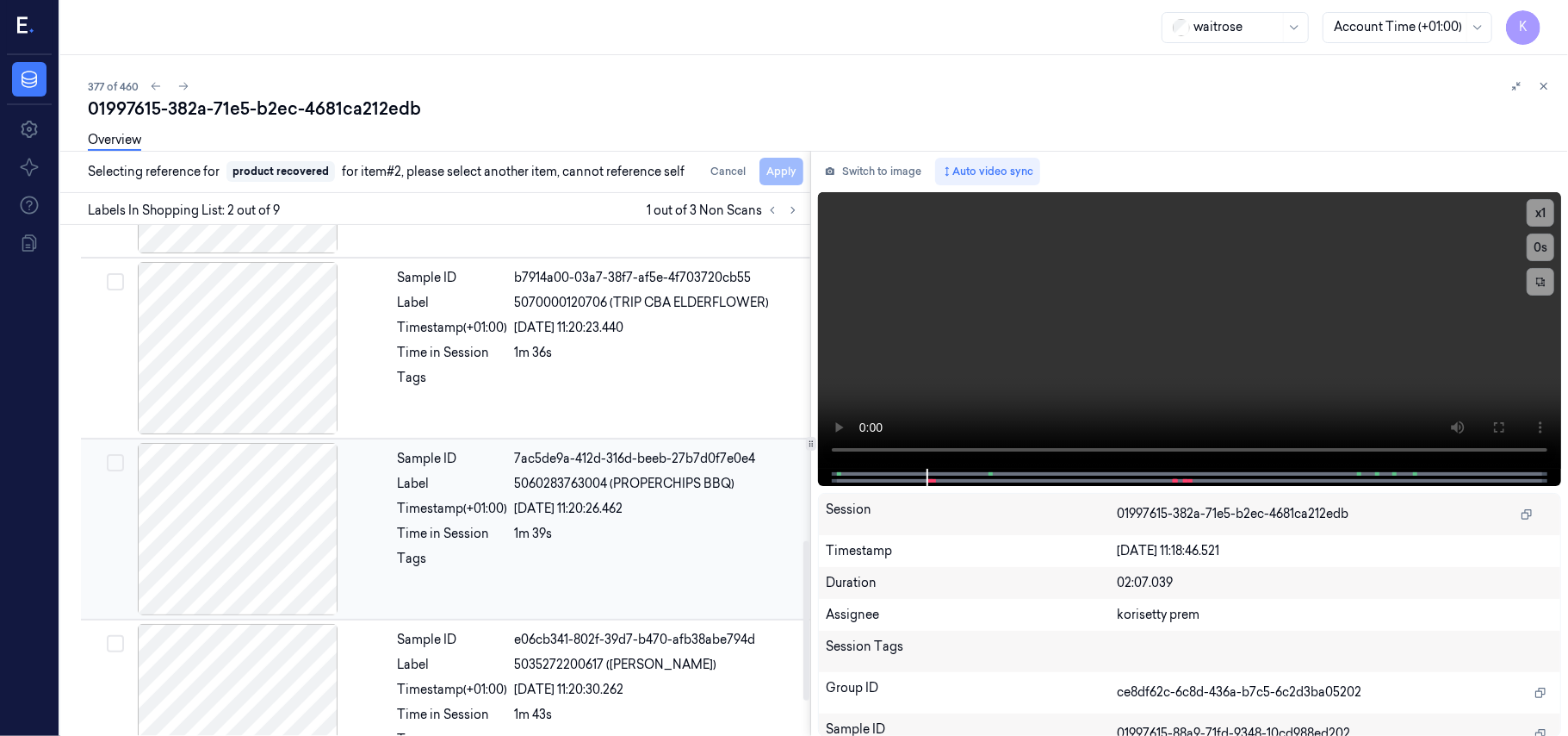
scroll to position [1011, 0]
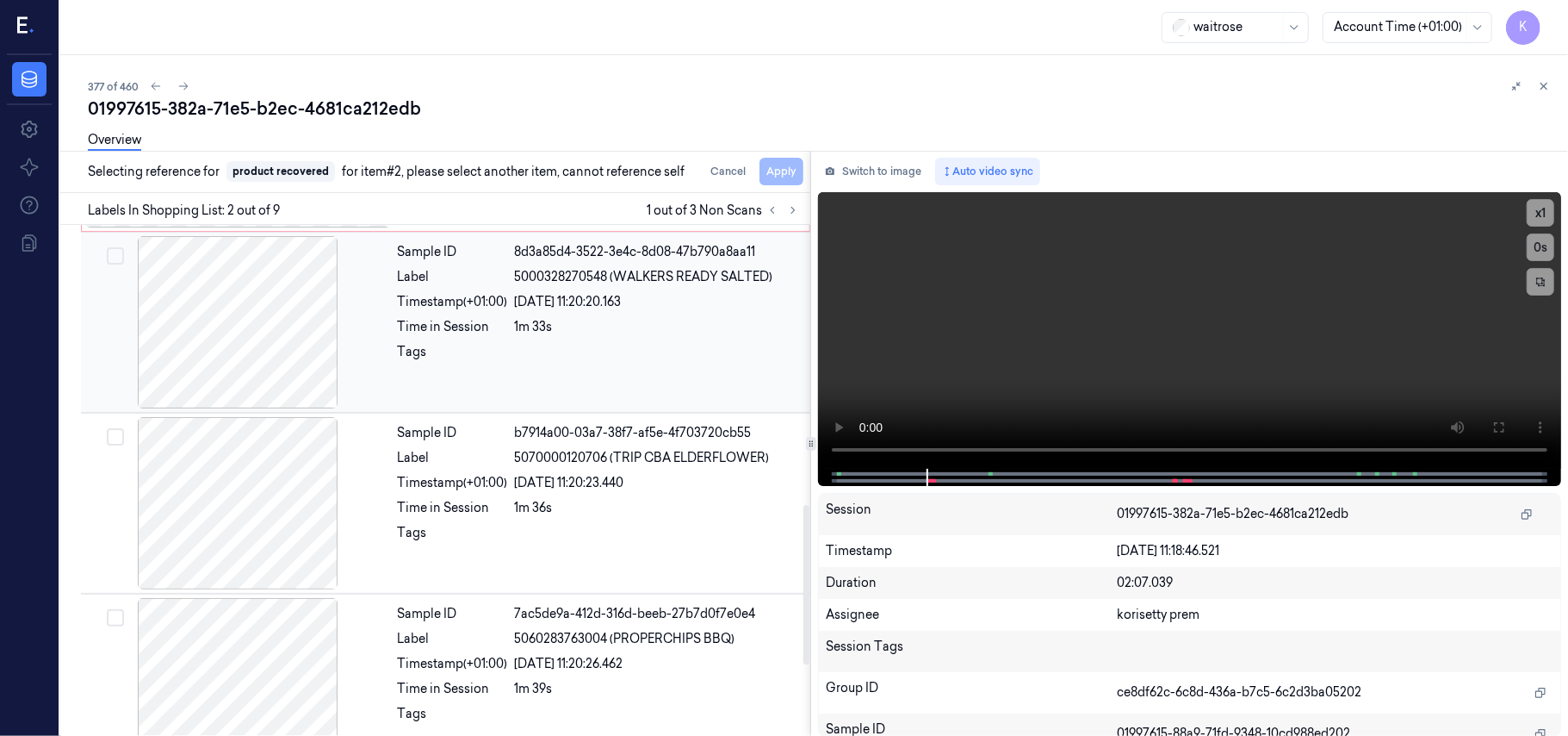
click at [608, 297] on div "[DATE] 11:20:20.163" at bounding box center [657, 302] width 285 height 18
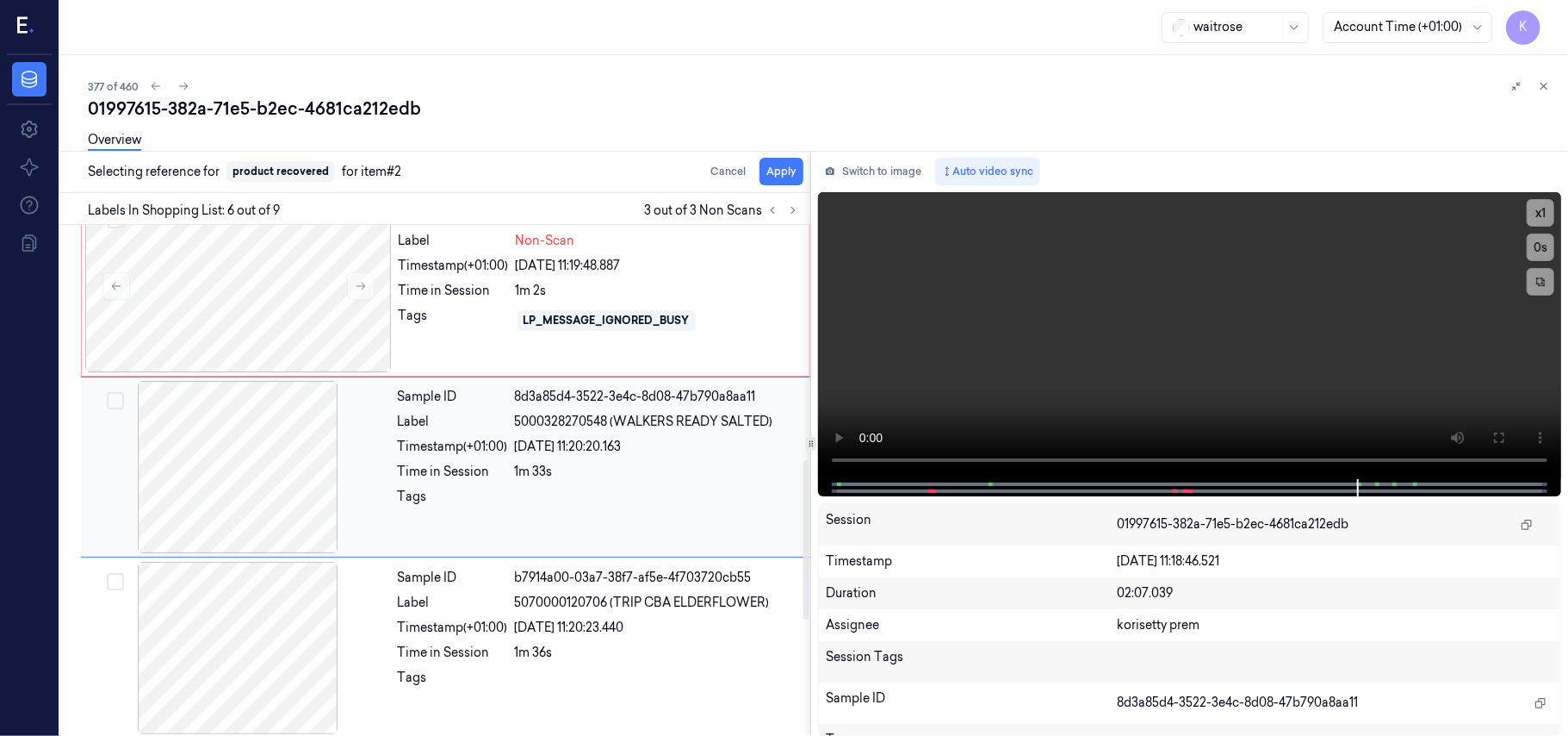
scroll to position [741, 0]
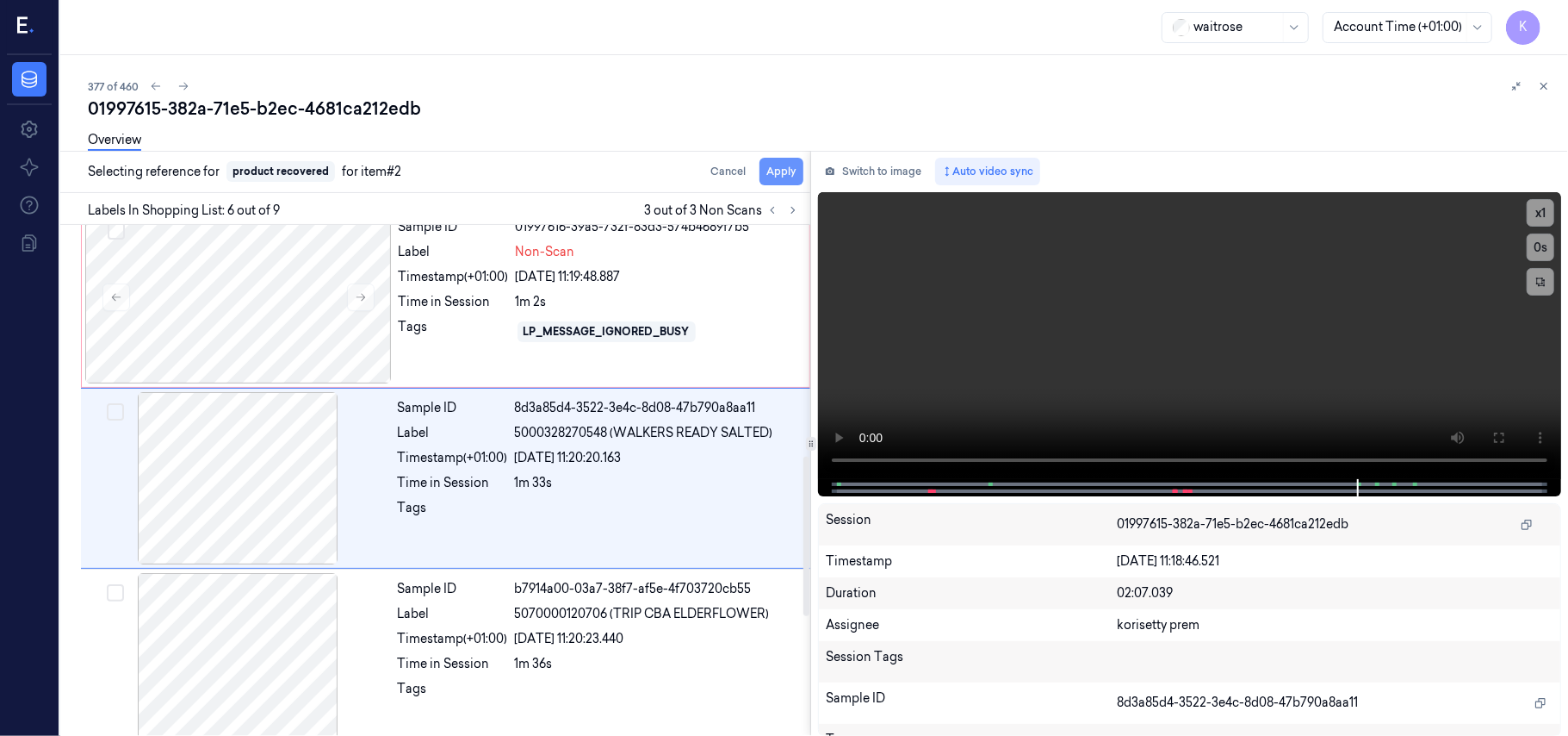
click at [779, 179] on button "Apply" at bounding box center [782, 171] width 44 height 28
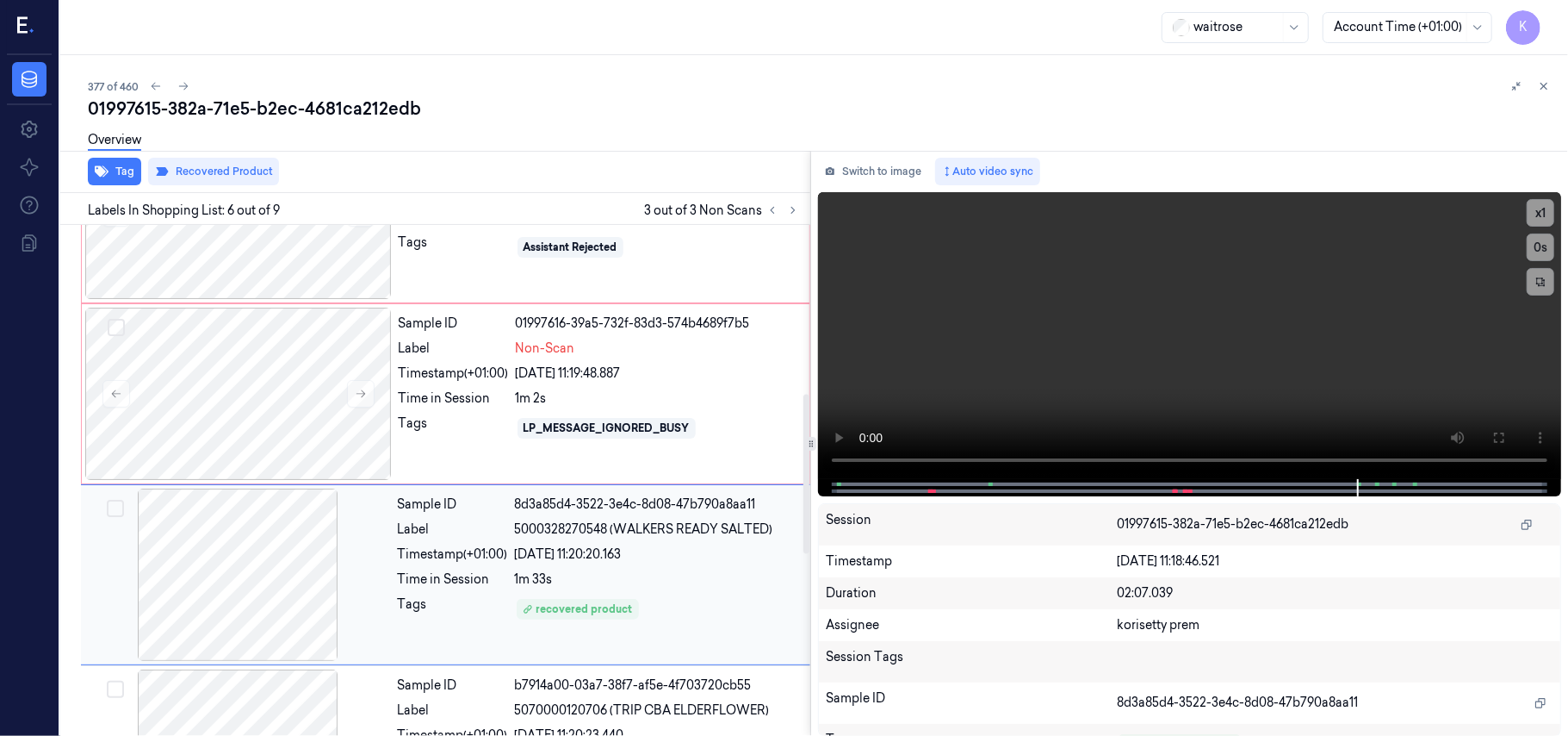
scroll to position [511, 0]
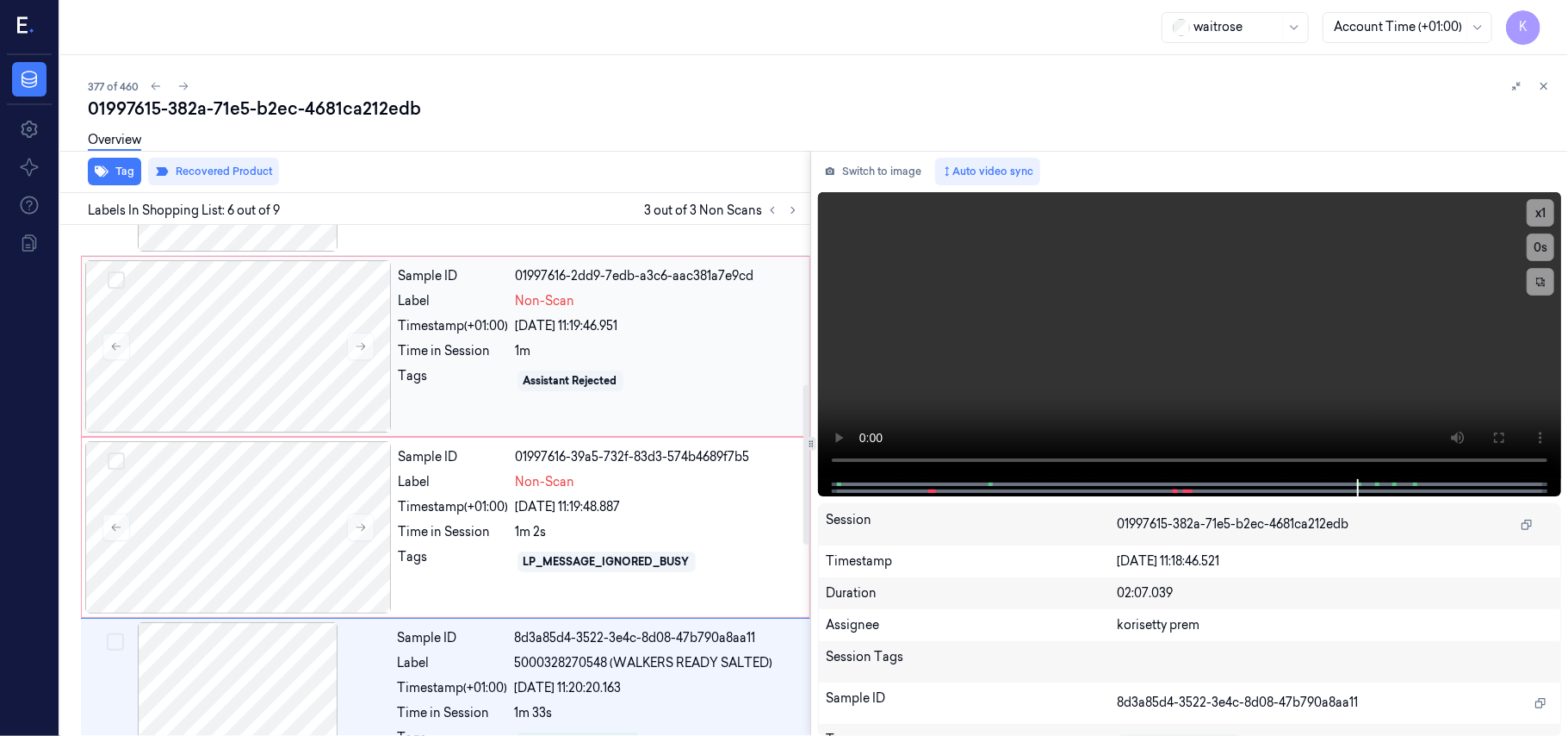
click at [658, 317] on div "Sample ID 01997616-2dd9-7edb-a3c6-aac381a7e9cd Label Non-Scan Timestamp (+01:00…" at bounding box center [599, 346] width 414 height 172
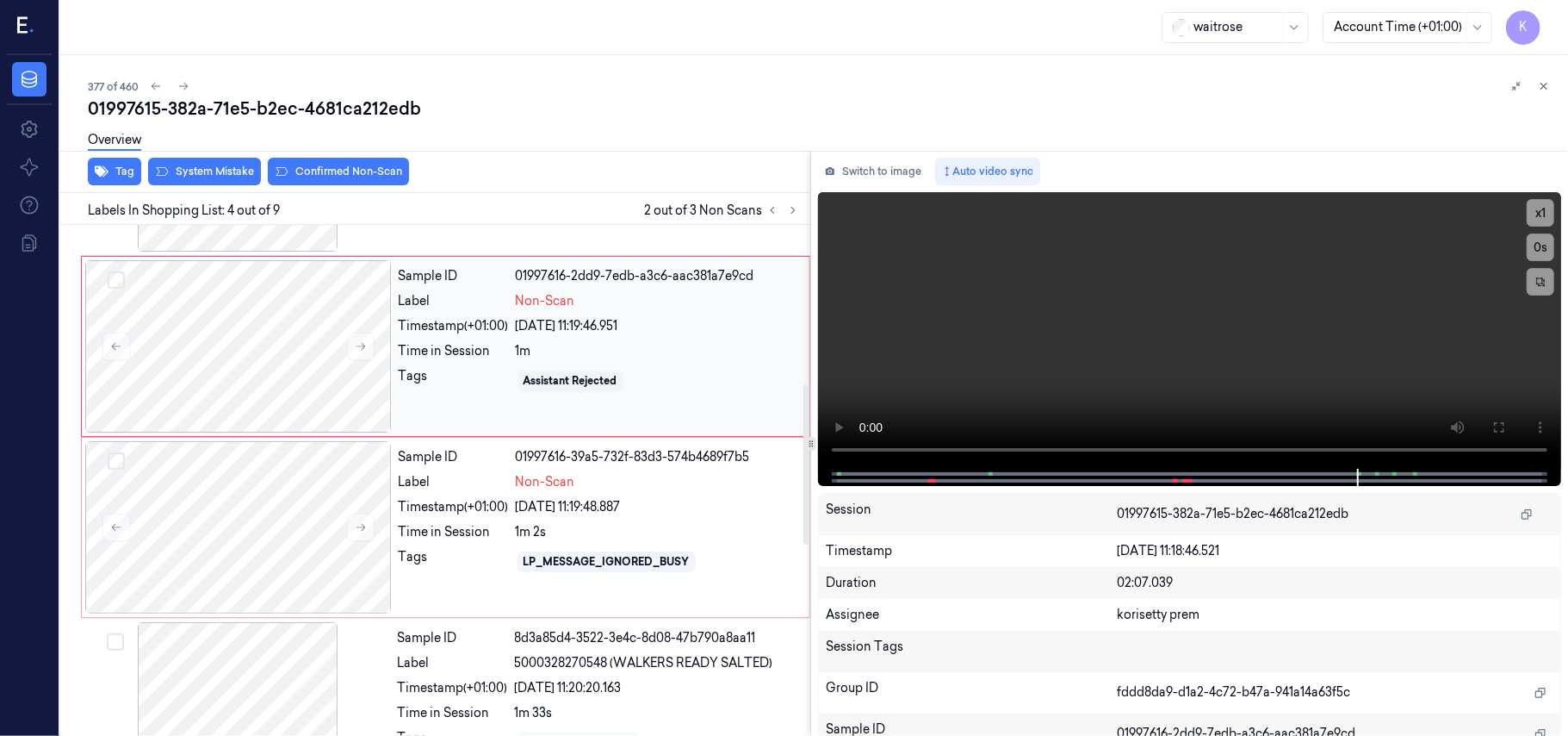
scroll to position [377, 0]
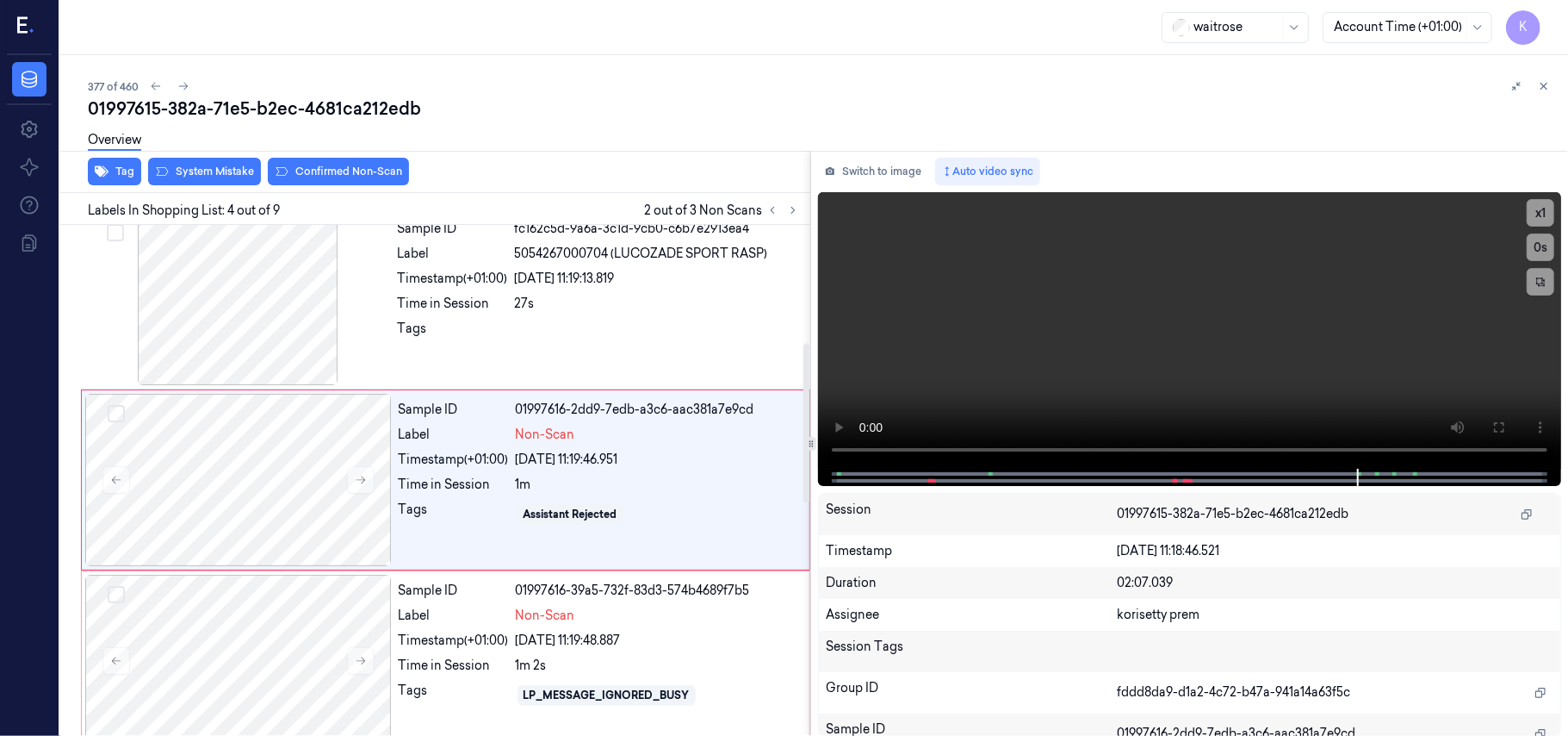
click at [234, 160] on div "Overview" at bounding box center [820, 142] width 1466 height 44
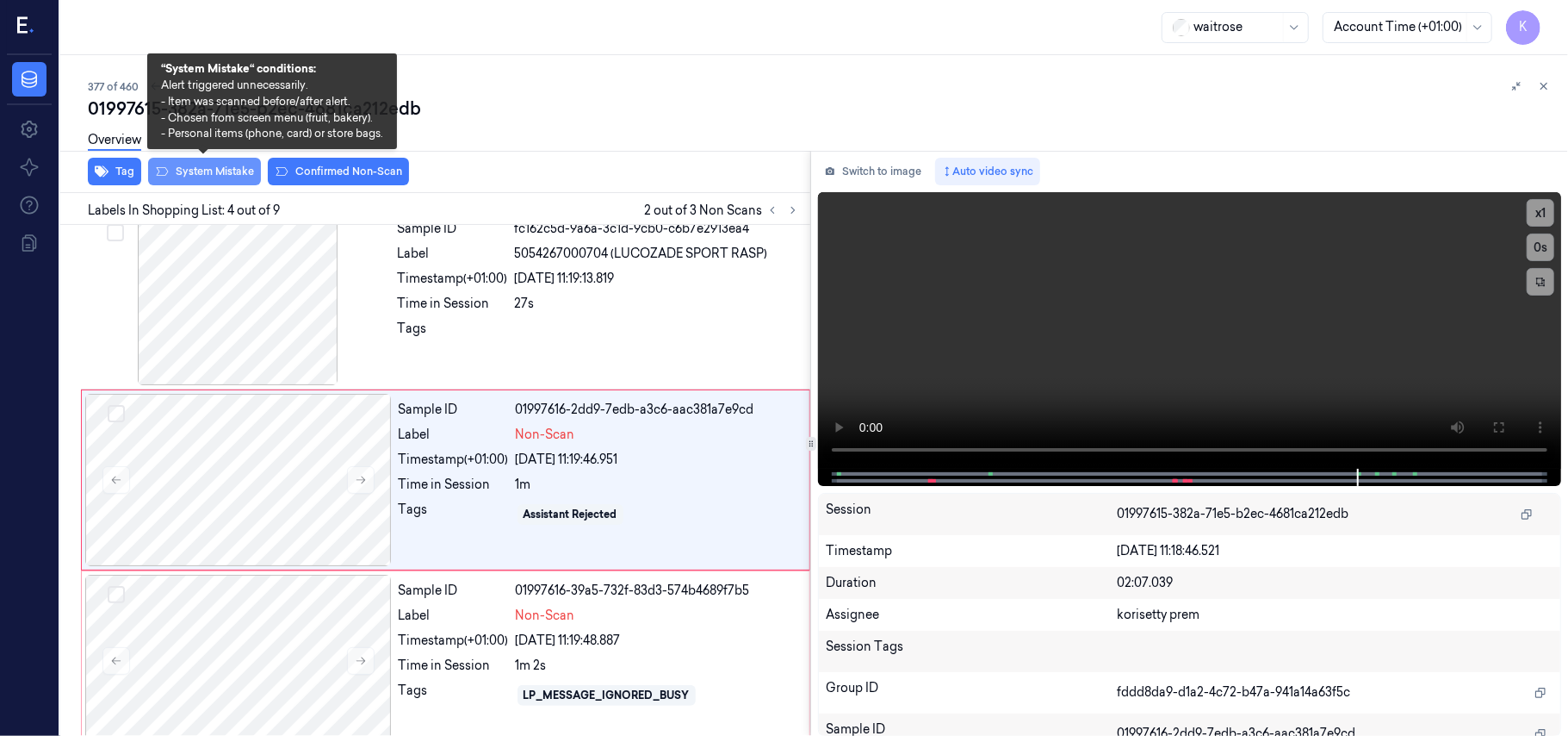
click at [233, 169] on button "System Mistake" at bounding box center [204, 171] width 112 height 28
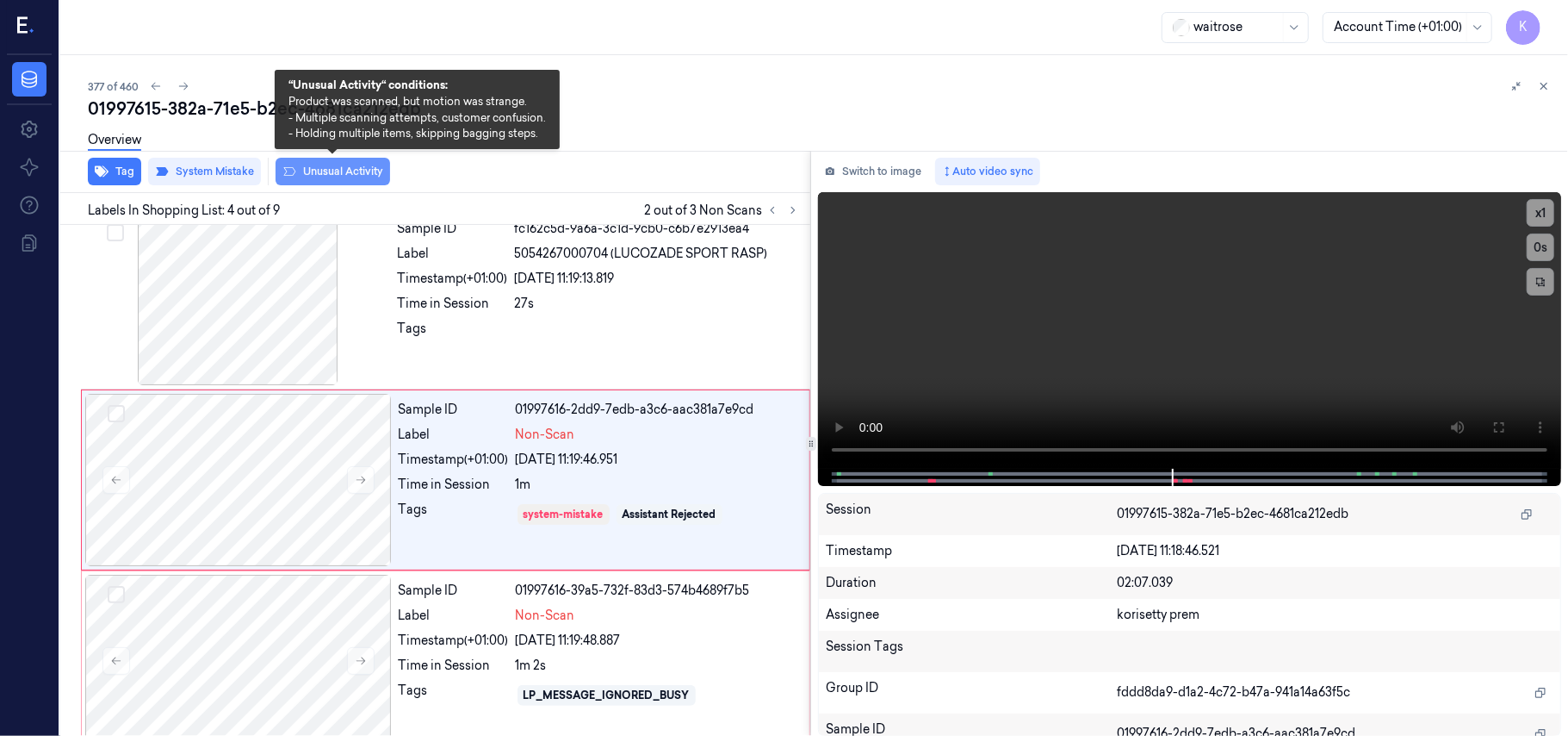
click at [302, 169] on button "Unusual Activity" at bounding box center [333, 171] width 114 height 28
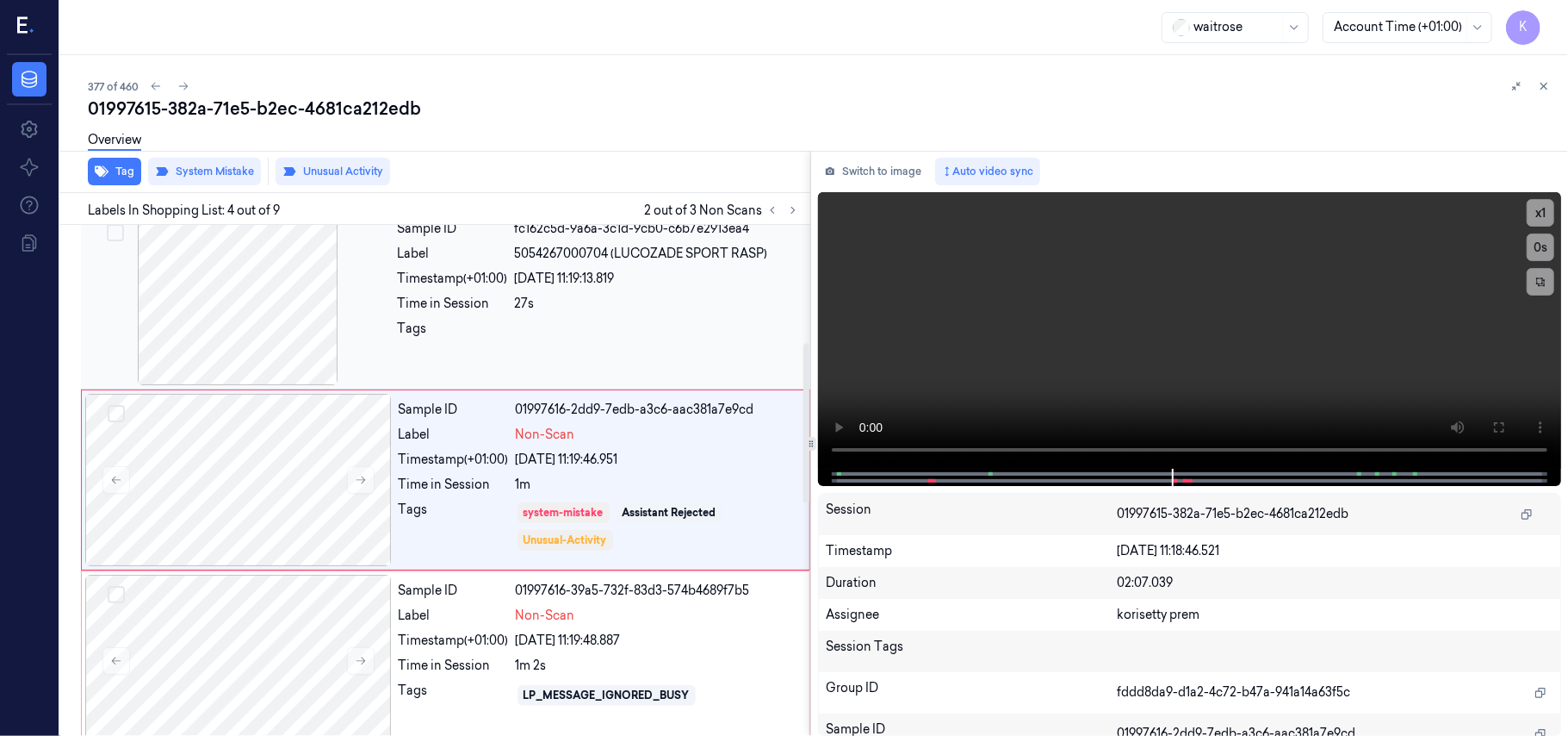
click at [339, 307] on div at bounding box center [238, 299] width 307 height 172
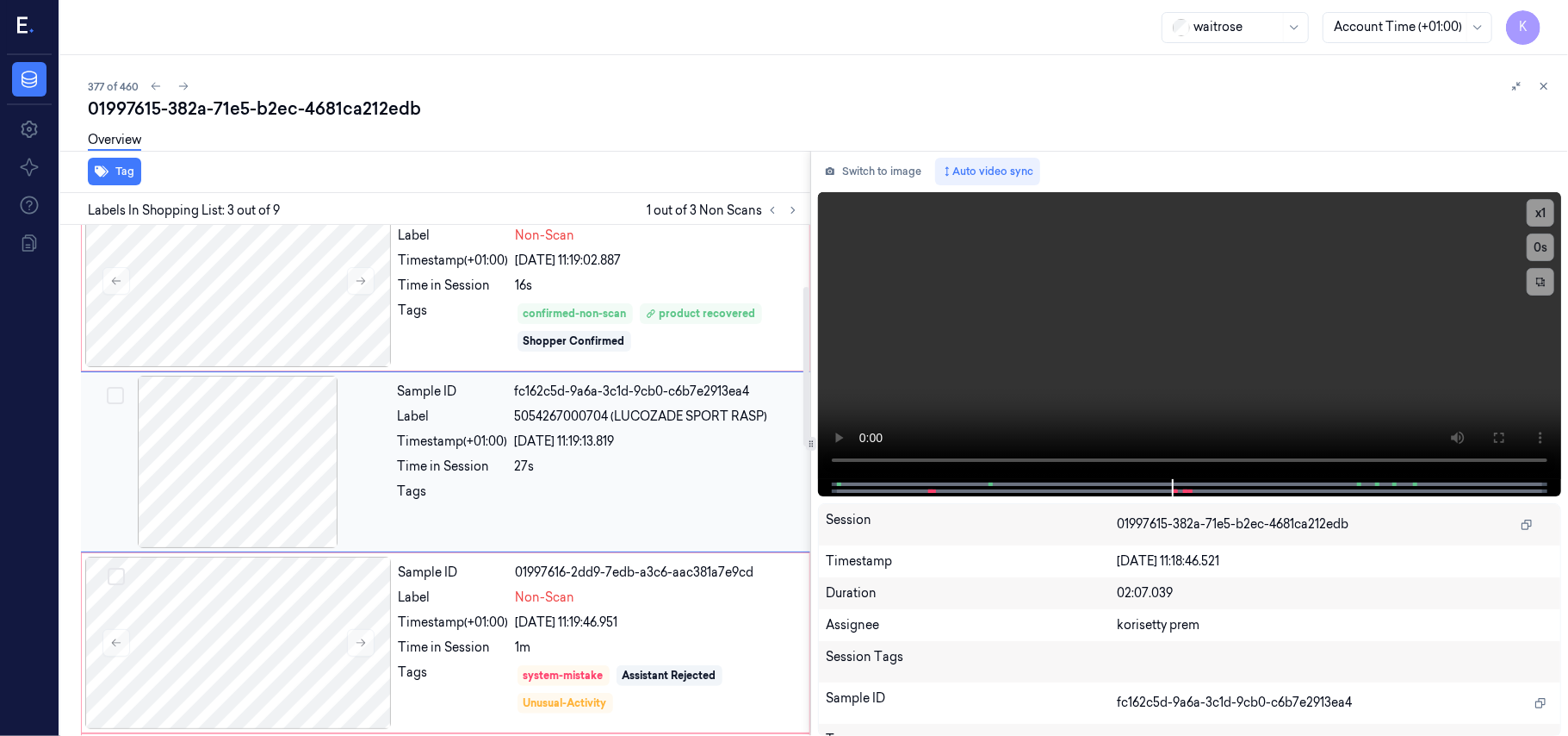
scroll to position [196, 0]
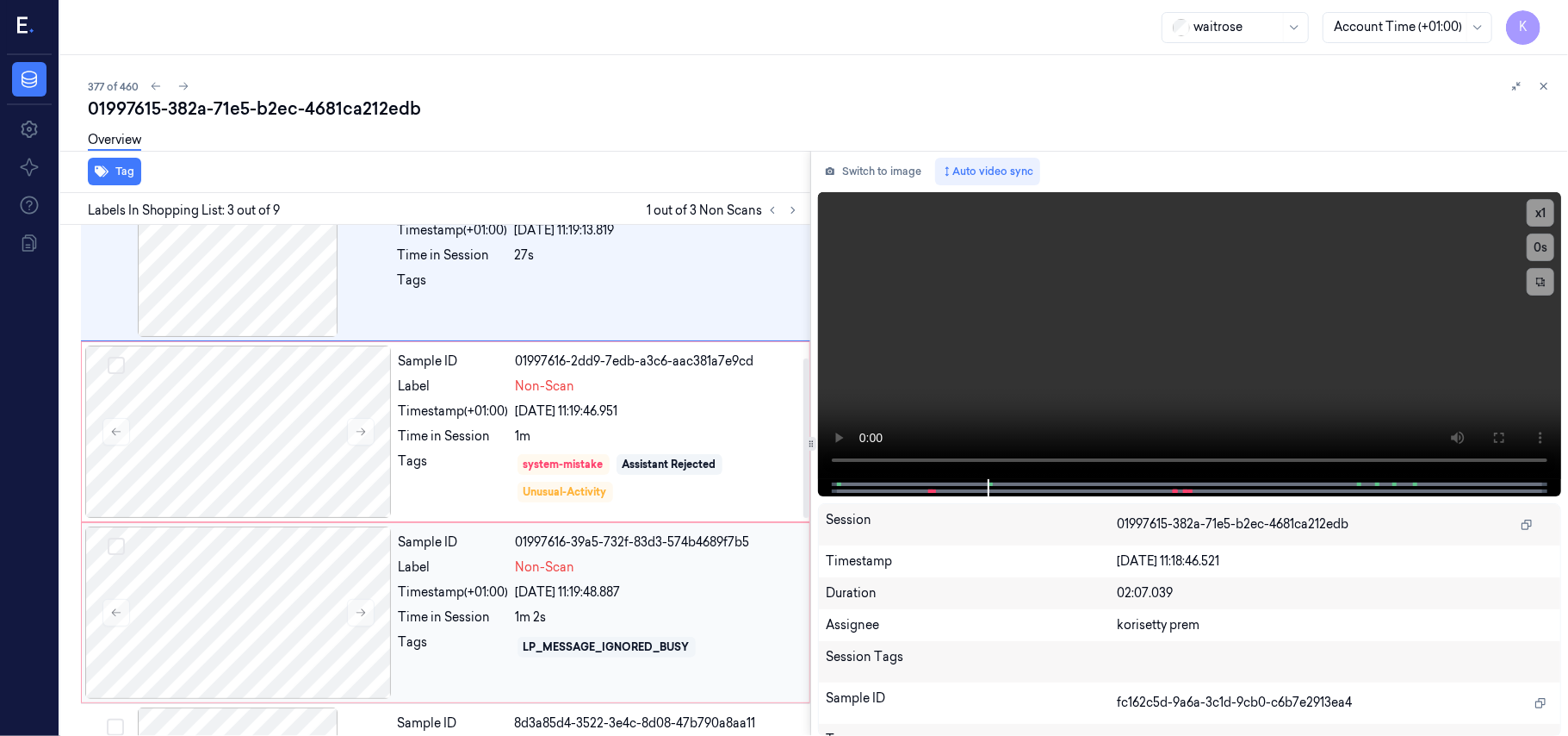
click at [536, 600] on div "[DATE] 11:19:48.887" at bounding box center [657, 593] width 284 height 18
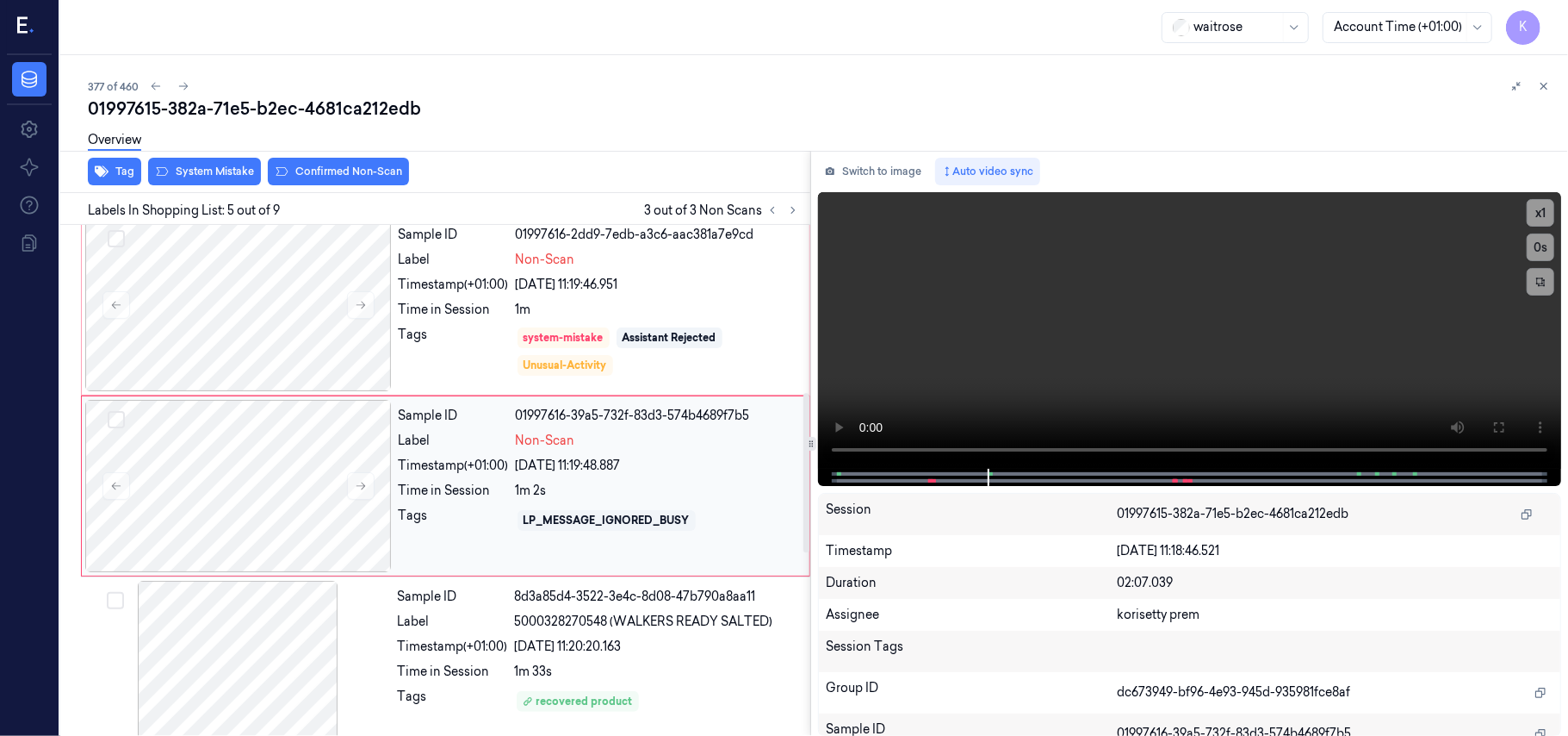
scroll to position [559, 0]
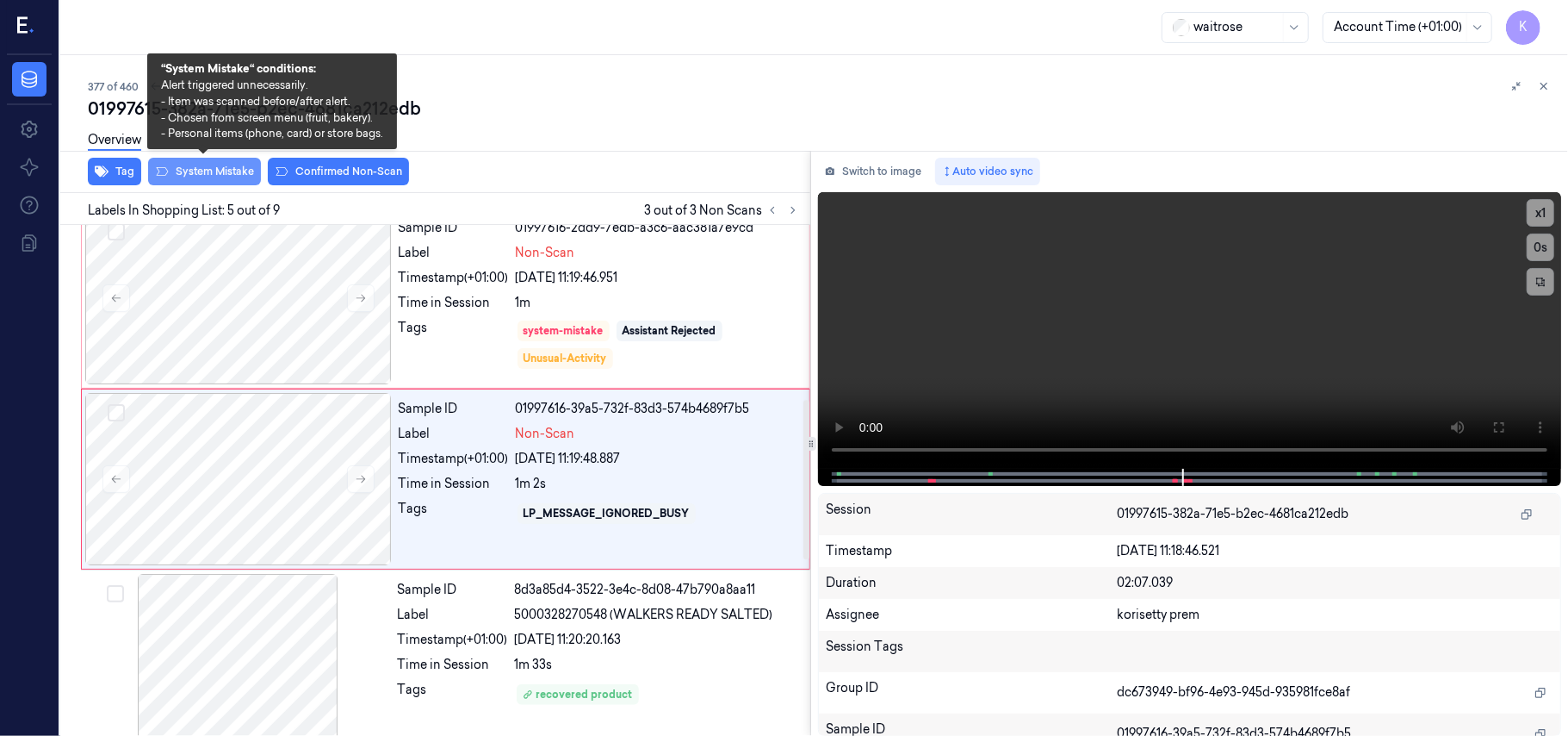
click at [228, 180] on button "System Mistake" at bounding box center [204, 171] width 112 height 28
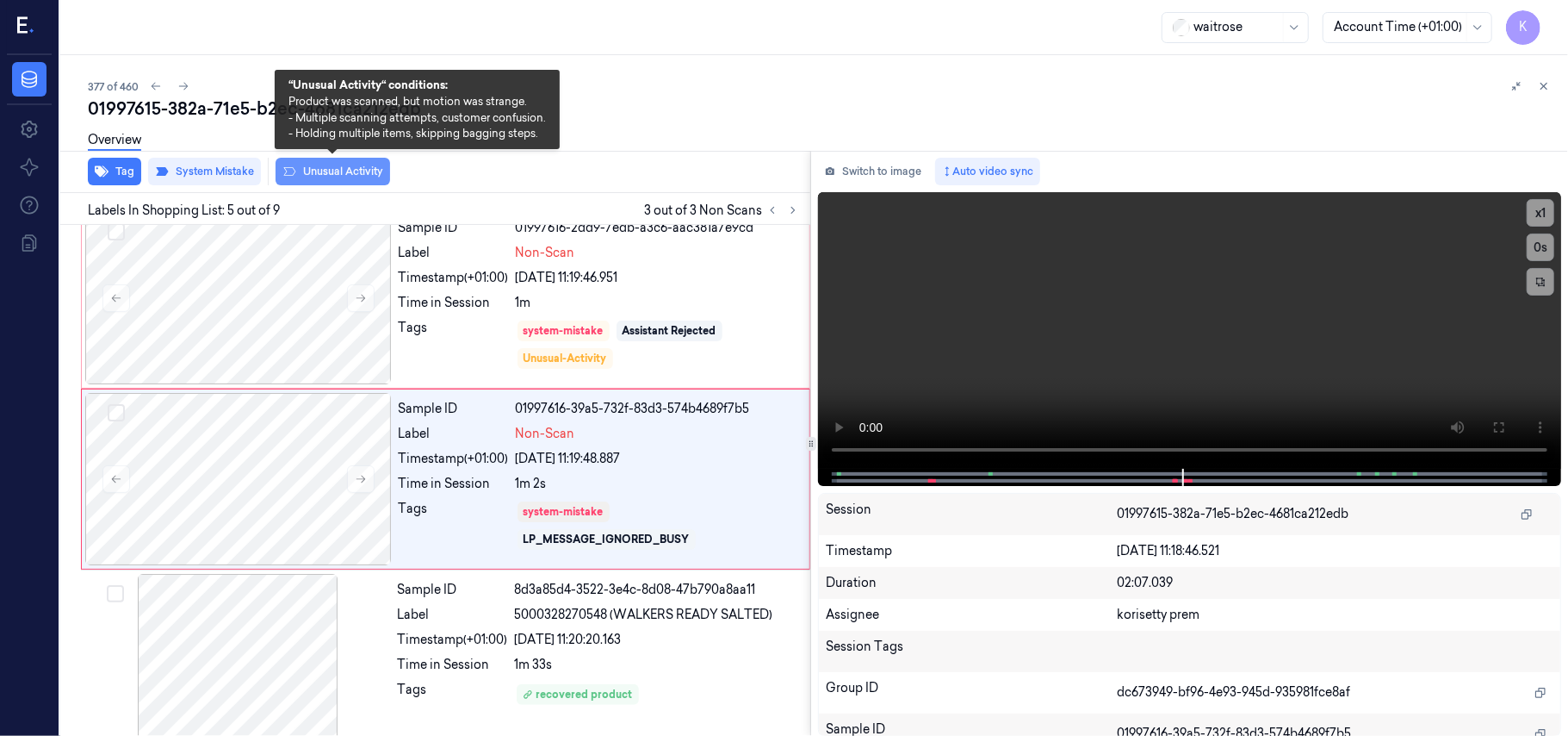
click at [312, 166] on button "Unusual Activity" at bounding box center [333, 171] width 114 height 28
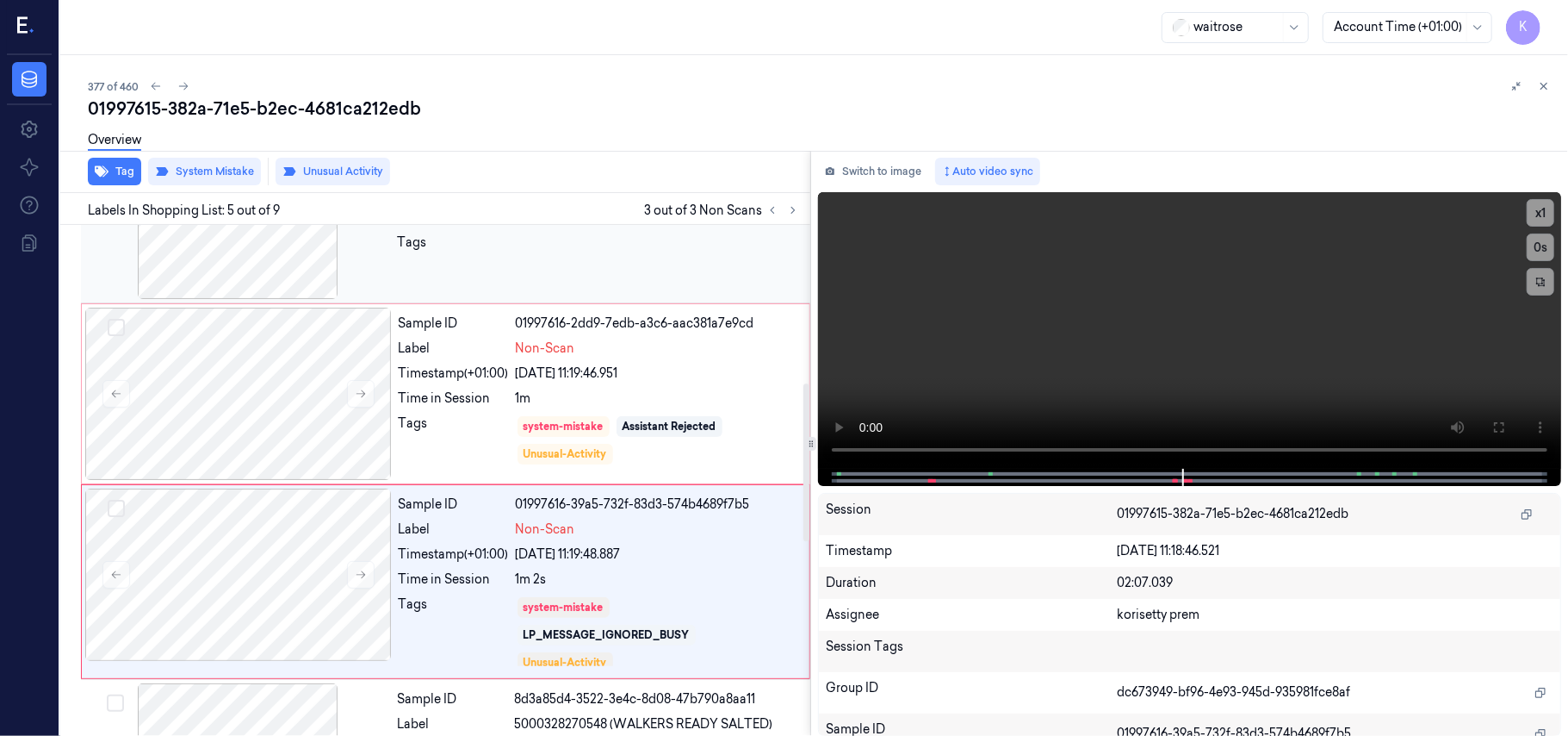
scroll to position [451, 0]
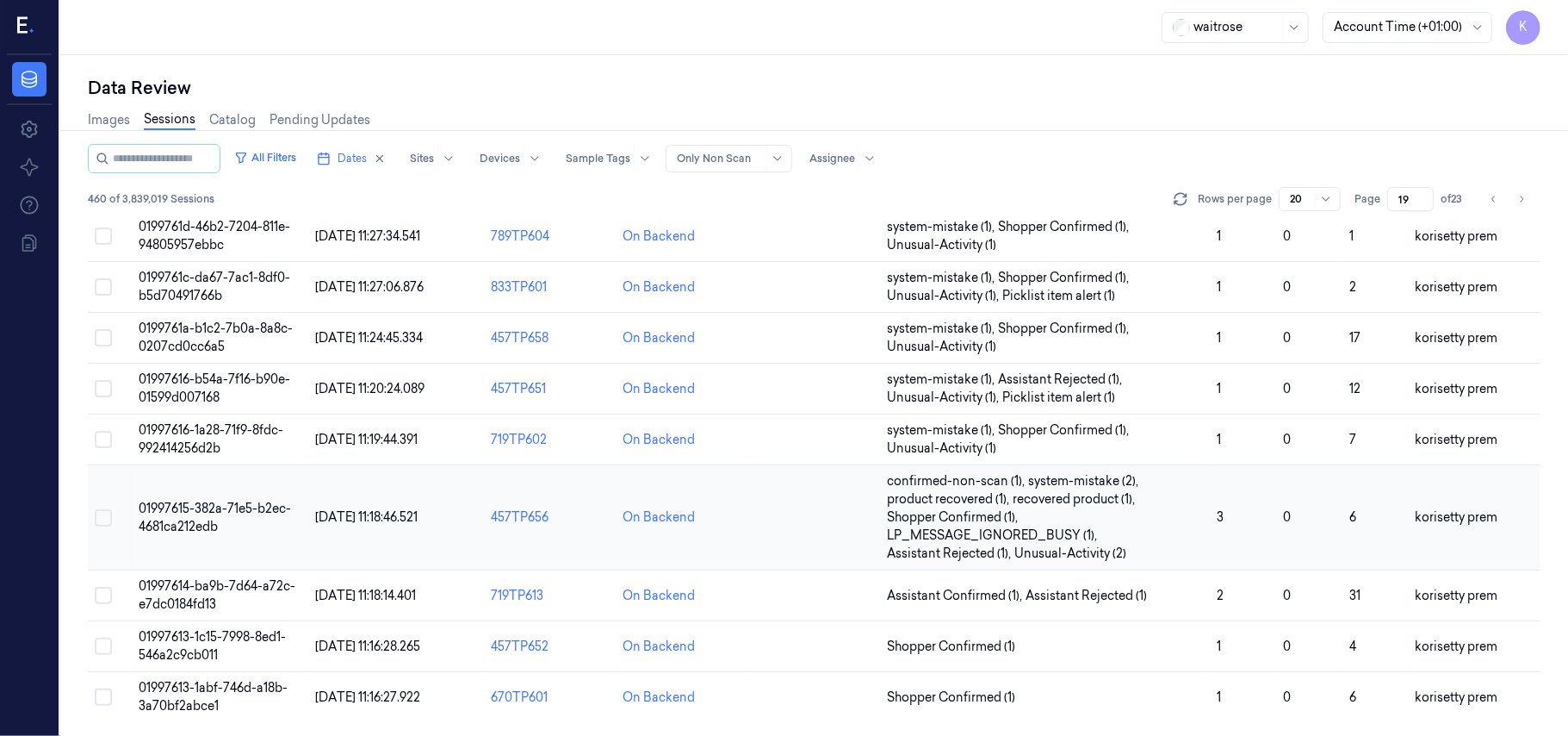
scroll to position [627, 0]
click at [167, 587] on span "01997614-ba9b-7d64-a72c-e7dc0184fd13" at bounding box center [216, 595] width 156 height 34
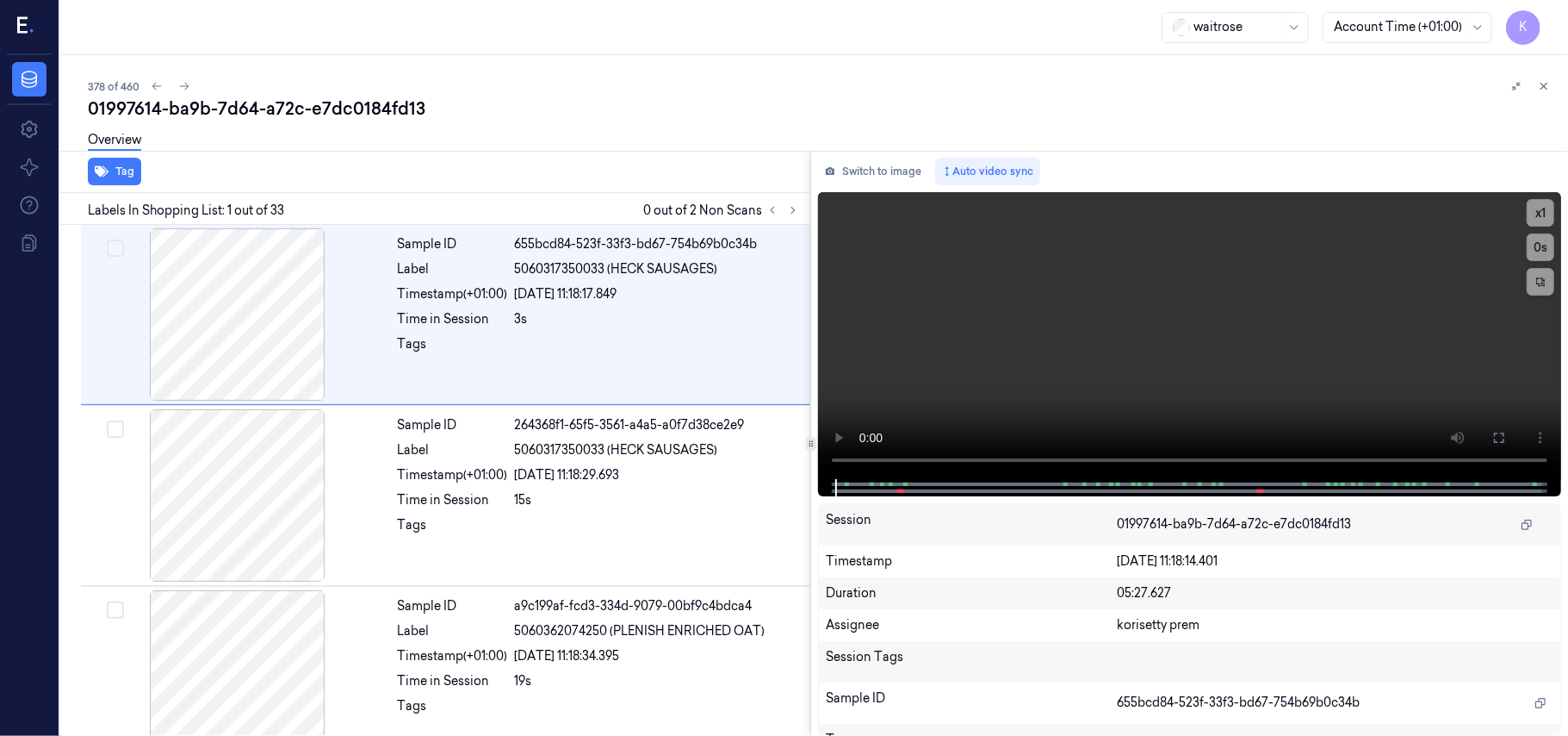
click at [781, 125] on div "Overview" at bounding box center [820, 142] width 1466 height 44
click at [795, 205] on icon at bounding box center [793, 210] width 12 height 12
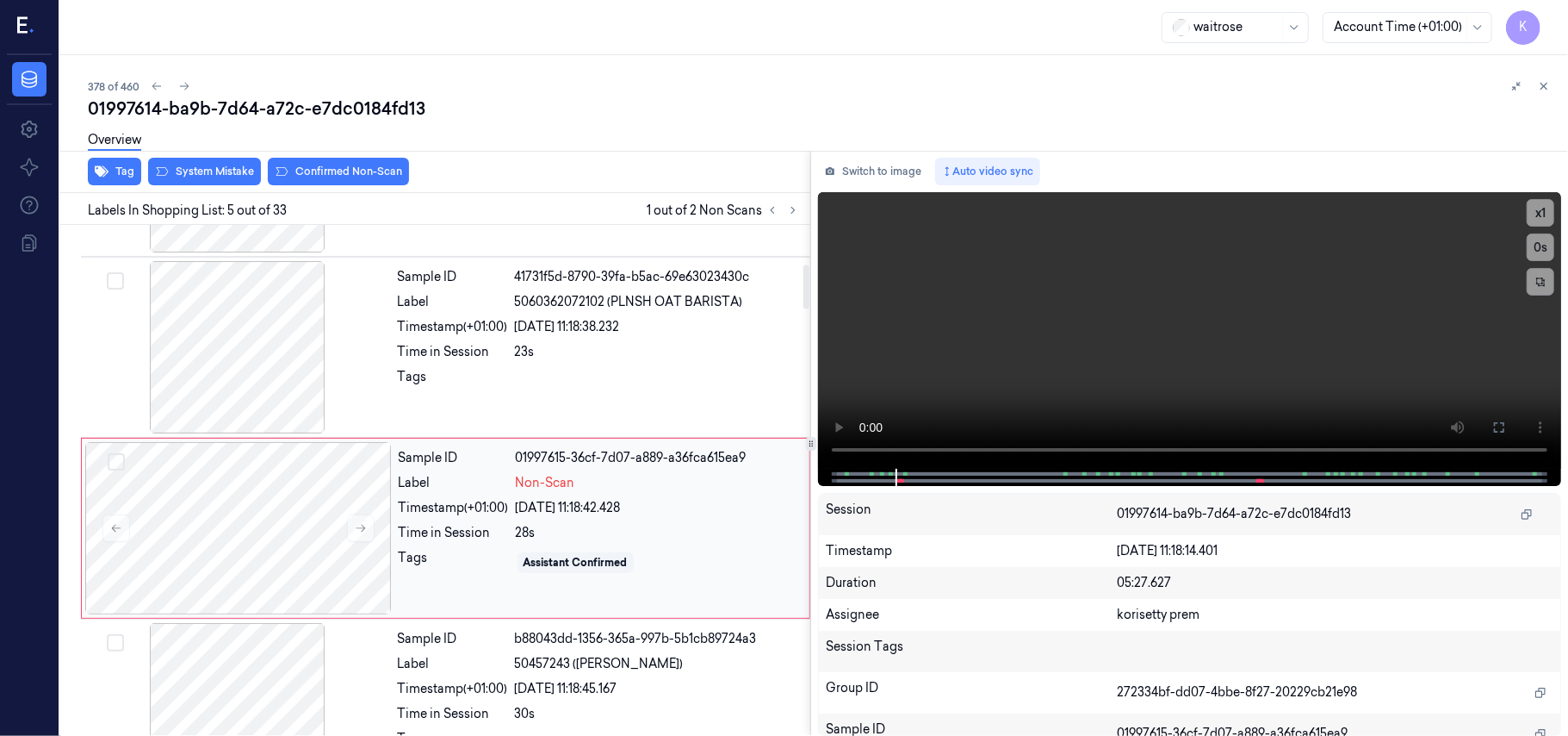
scroll to position [559, 0]
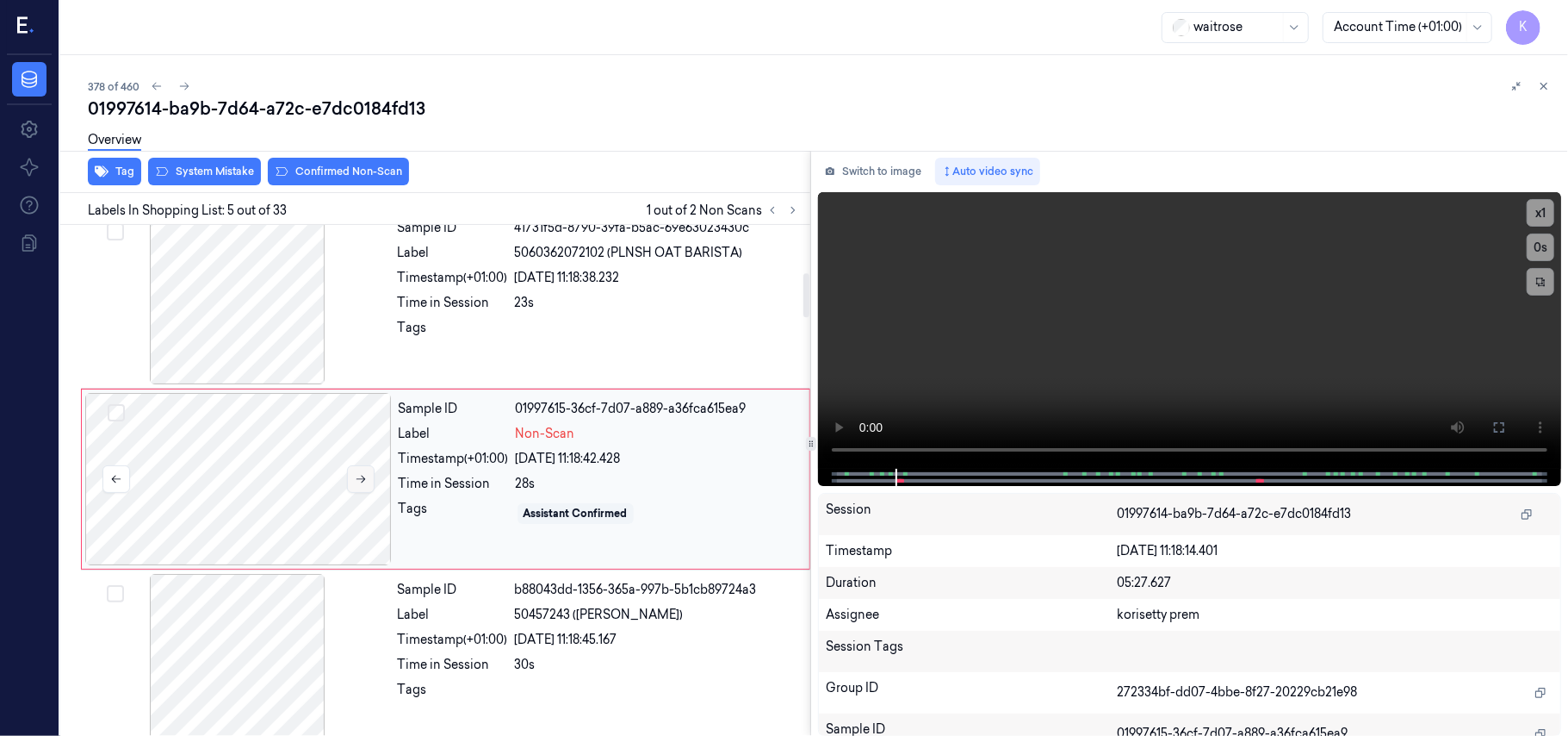
click at [368, 482] on button at bounding box center [361, 479] width 28 height 28
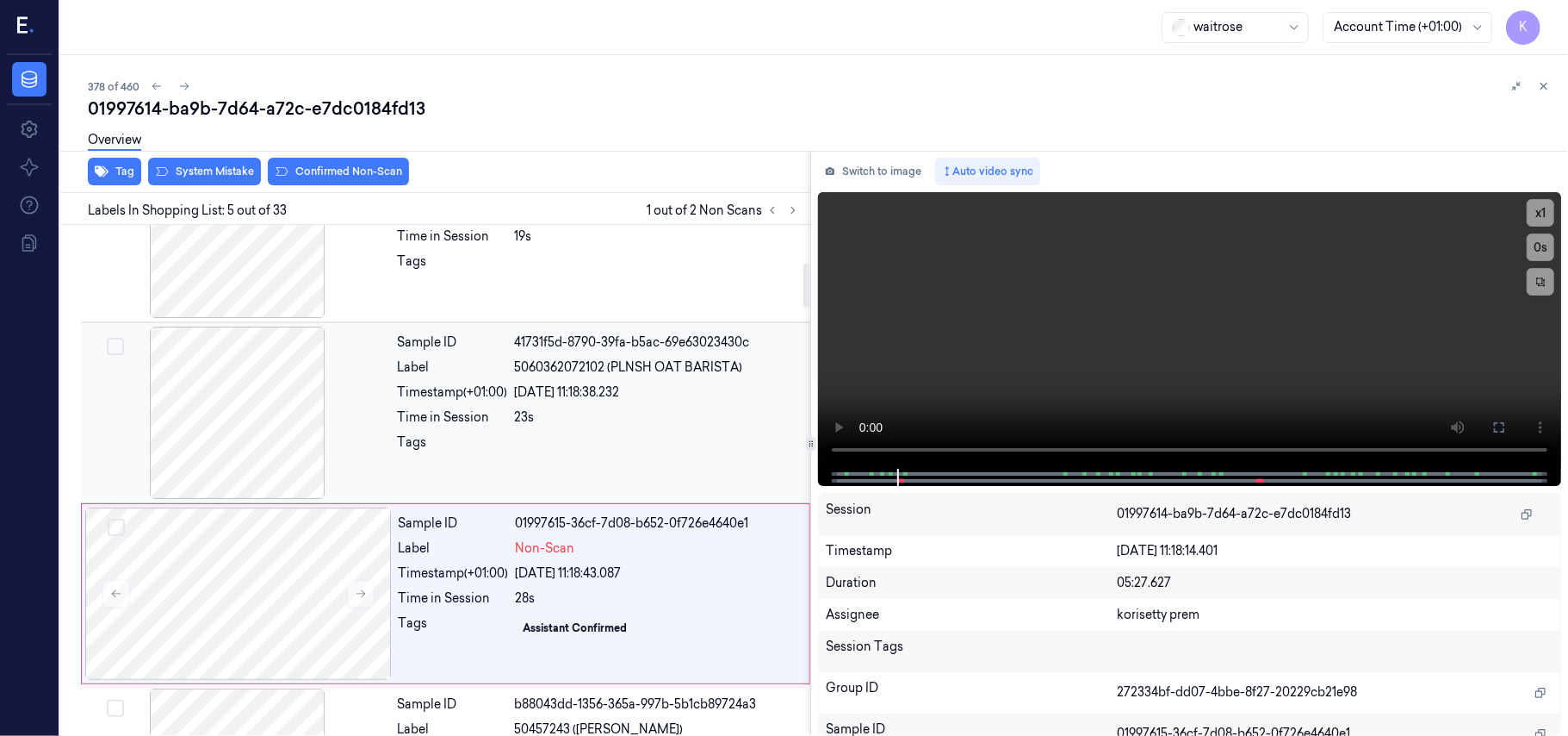
click at [520, 405] on div "Sample ID 41731f5d-8790-39fa-b5ac-69e63023430c Label 5060362072102 (PLNSH OAT B…" at bounding box center [599, 412] width 416 height 172
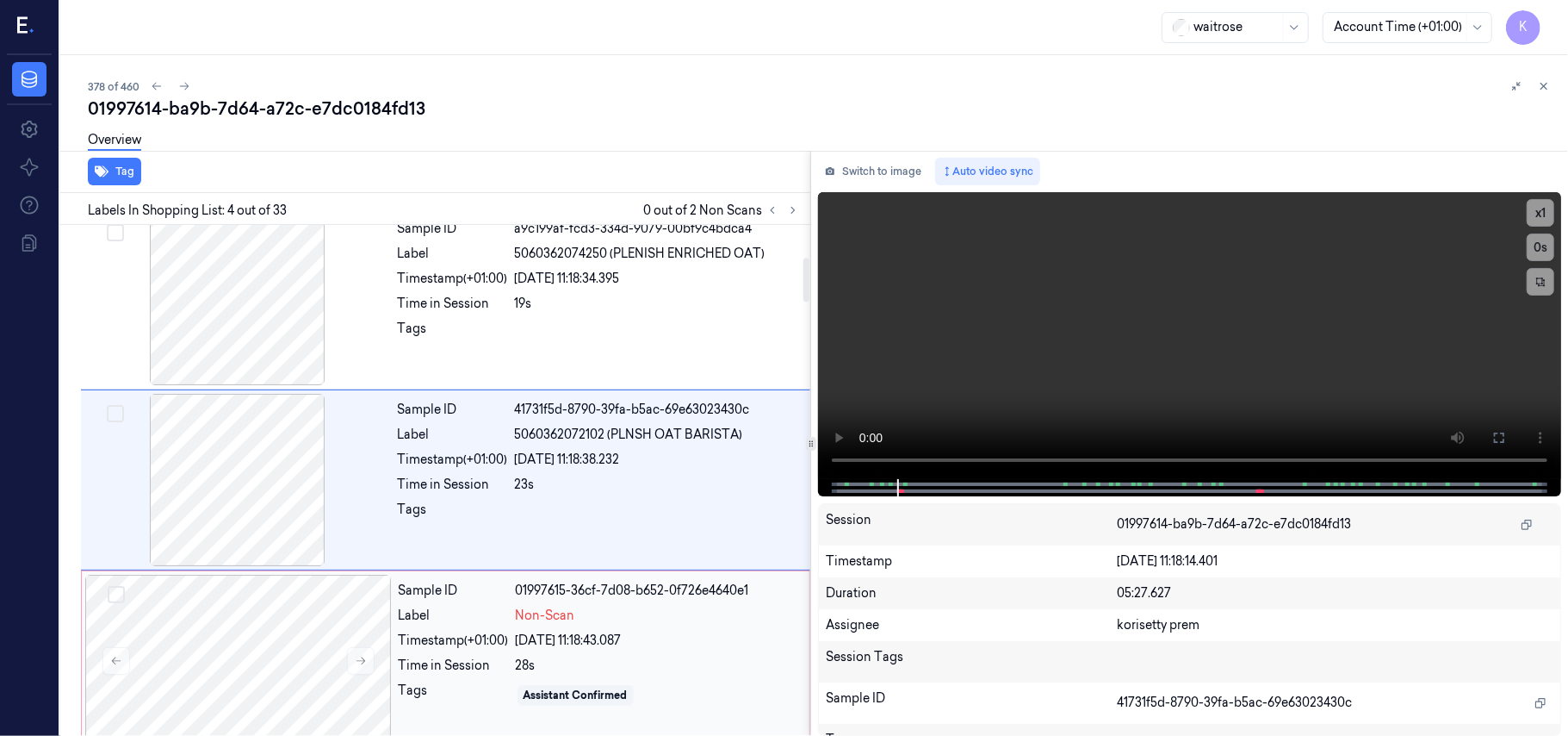
click at [578, 656] on div "Sample ID 01997615-36cf-7d08-b652-0f726e4640e1 Label Non-Scan Timestamp (+01:00…" at bounding box center [599, 660] width 414 height 172
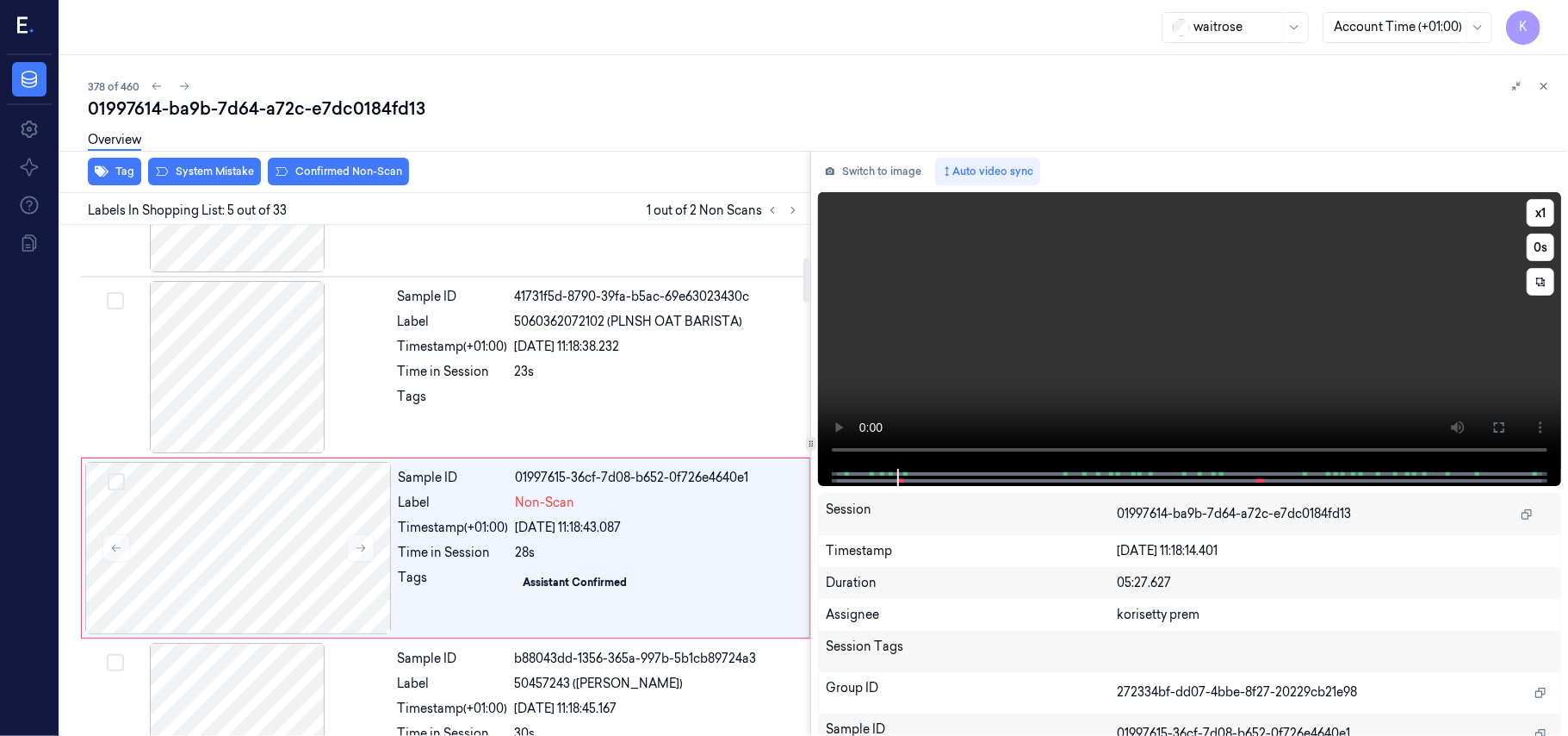
scroll to position [559, 0]
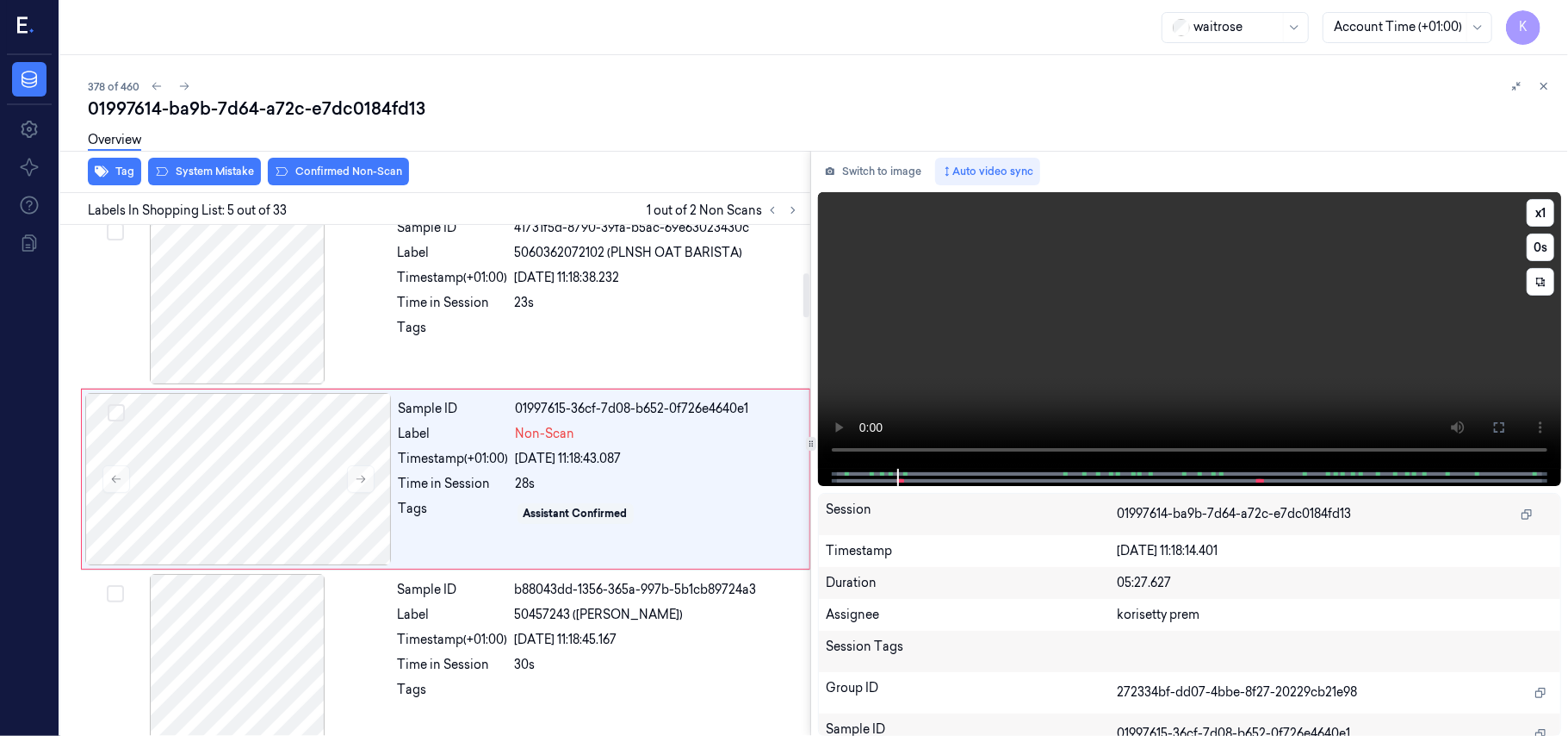
click at [1221, 305] on video at bounding box center [1190, 331] width 743 height 277
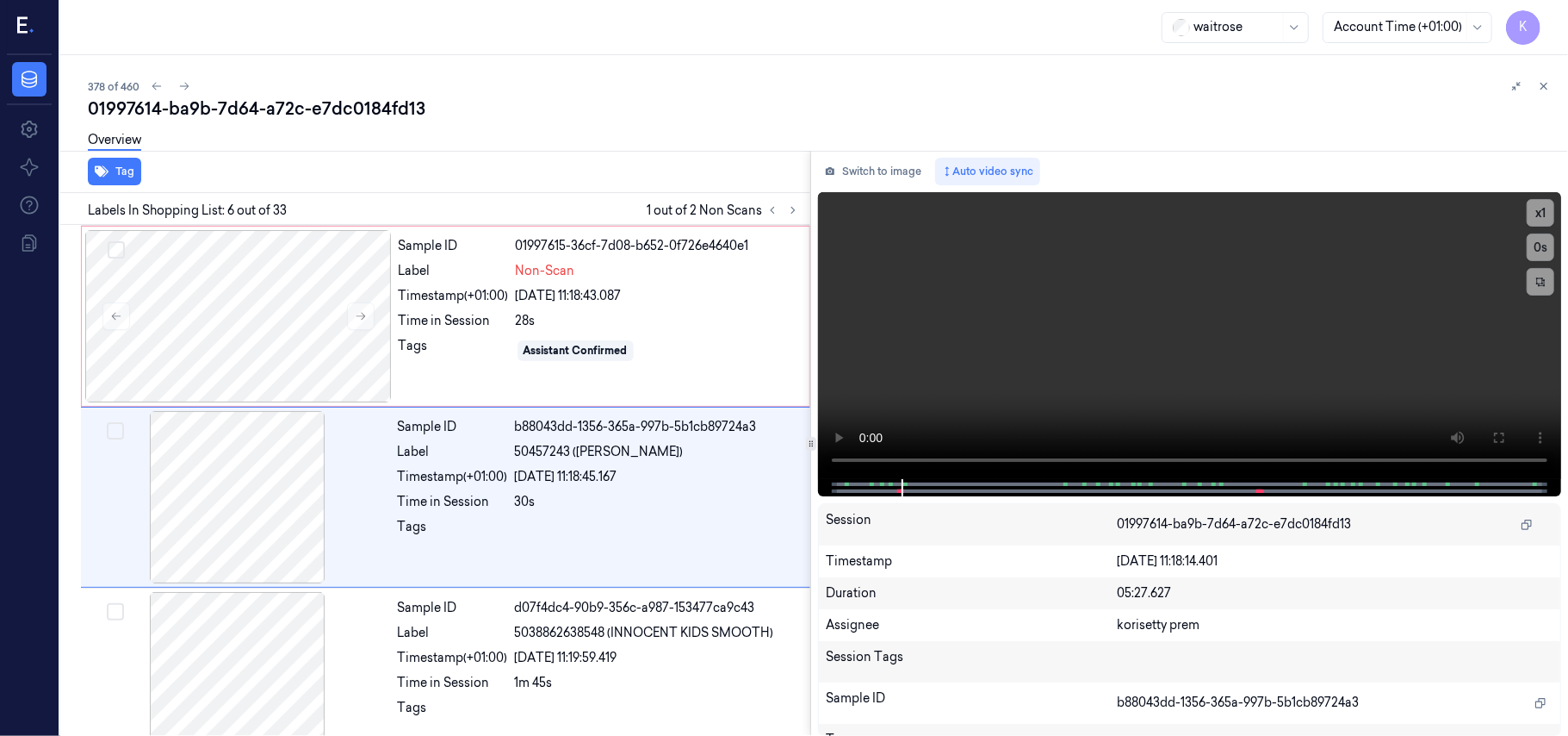
scroll to position [741, 0]
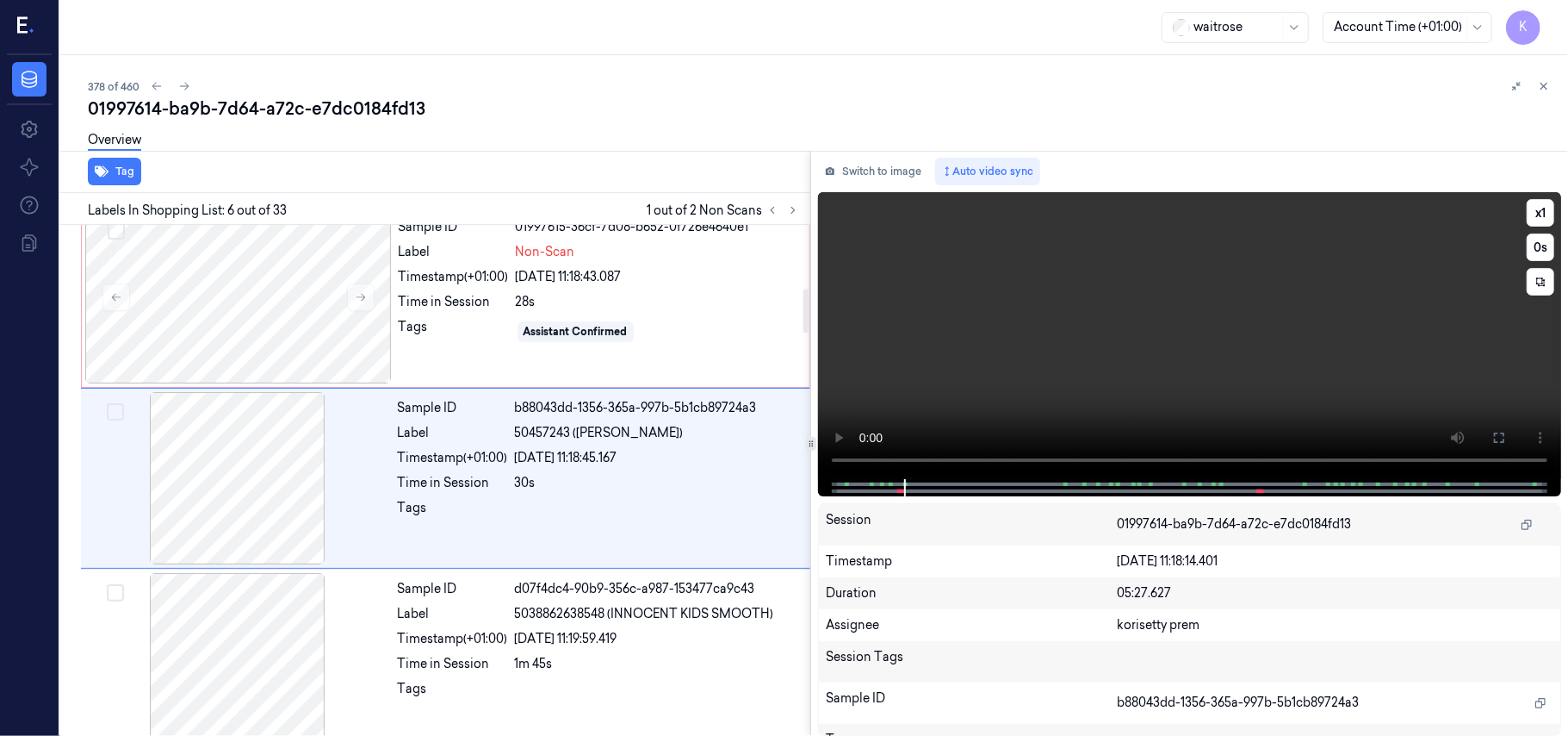
click at [1222, 359] on video at bounding box center [1190, 336] width 743 height 287
click at [531, 294] on div "Sample ID 01997615-36cf-7d08-b652-0f726e4640e1 Label Non-Scan Timestamp (+01:00…" at bounding box center [599, 297] width 414 height 172
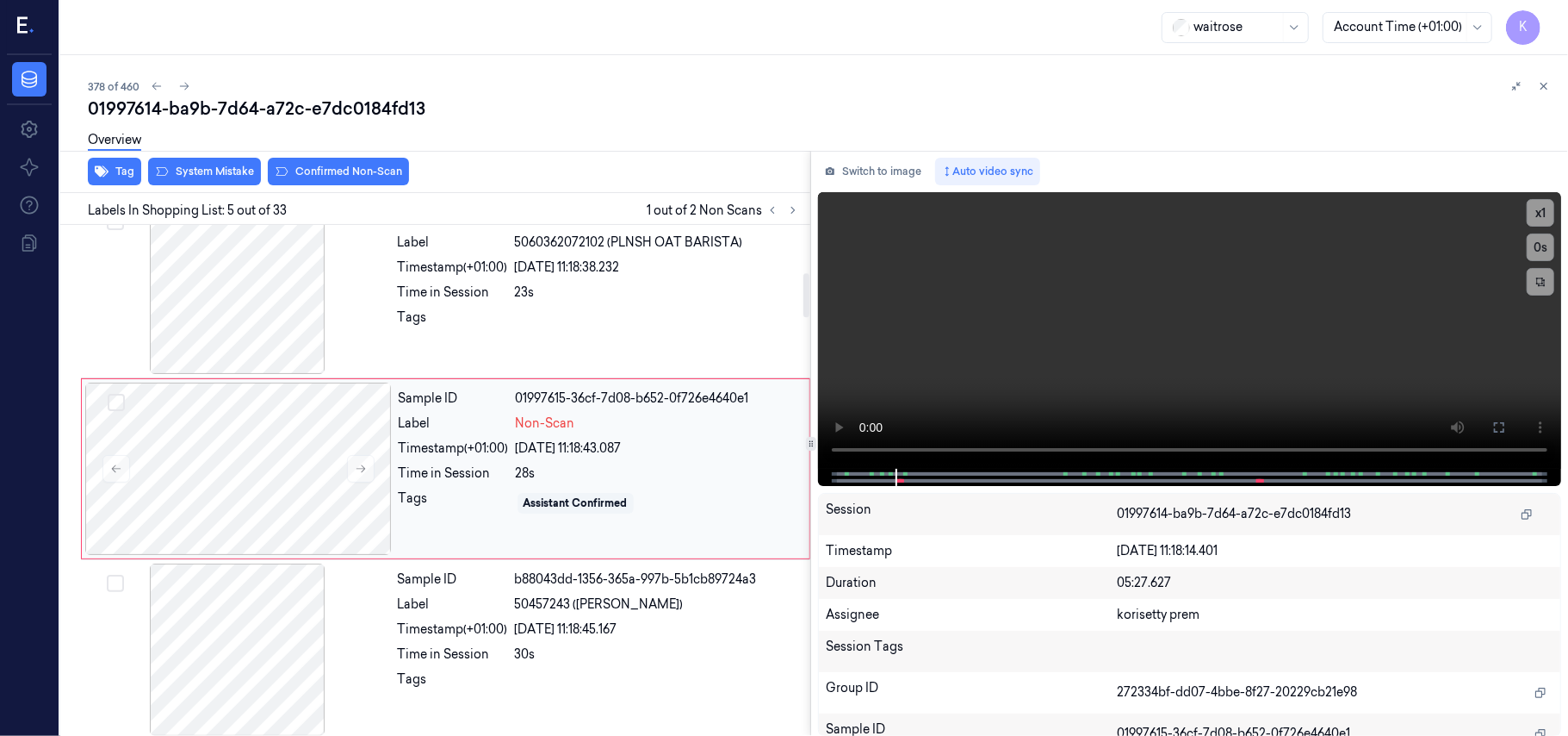
scroll to position [559, 0]
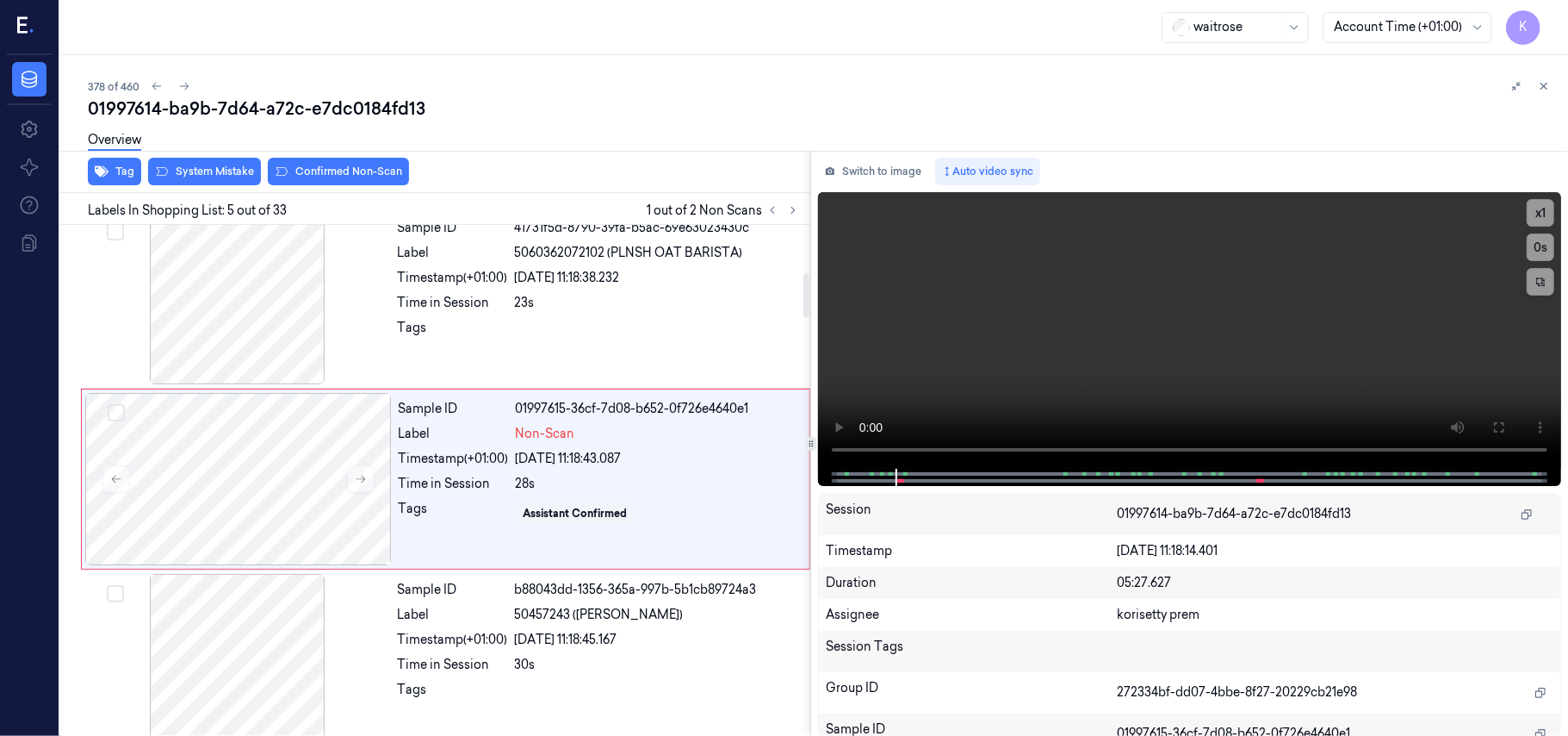
click at [210, 162] on div "Overview" at bounding box center [820, 142] width 1466 height 44
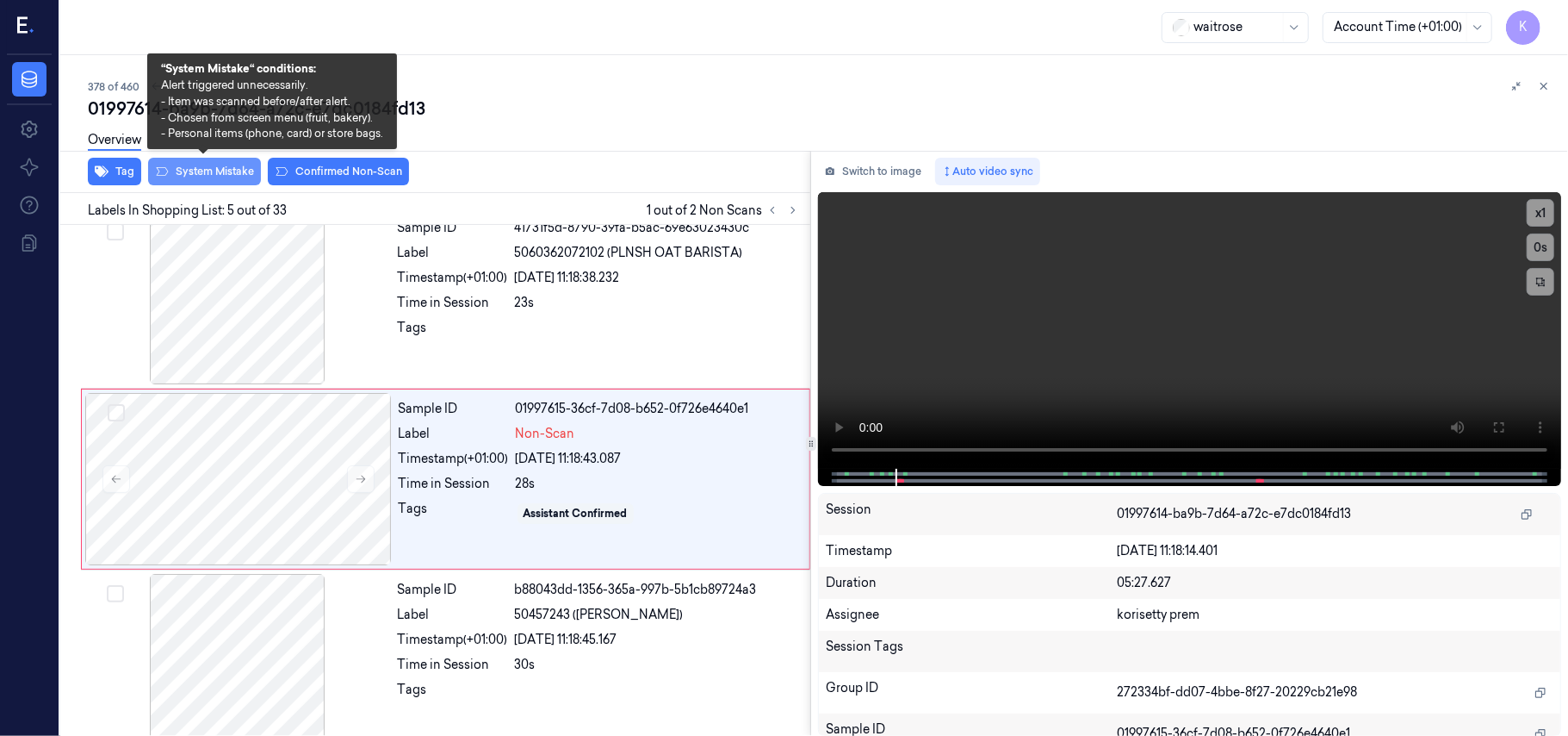
click at [198, 166] on button "System Mistake" at bounding box center [204, 171] width 112 height 28
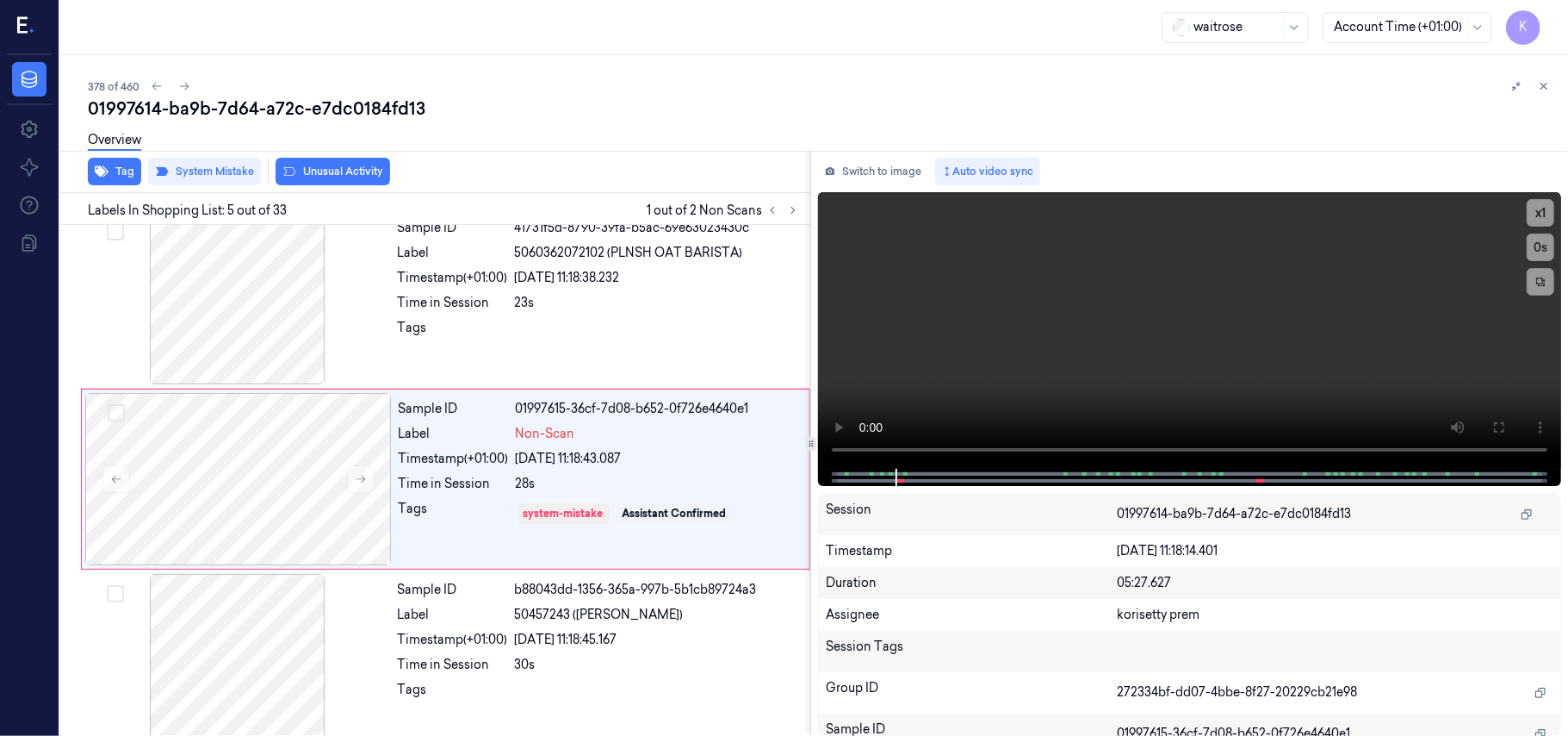
click at [358, 169] on button "Unusual Activity" at bounding box center [333, 171] width 114 height 28
click at [790, 211] on icon at bounding box center [793, 210] width 12 height 12
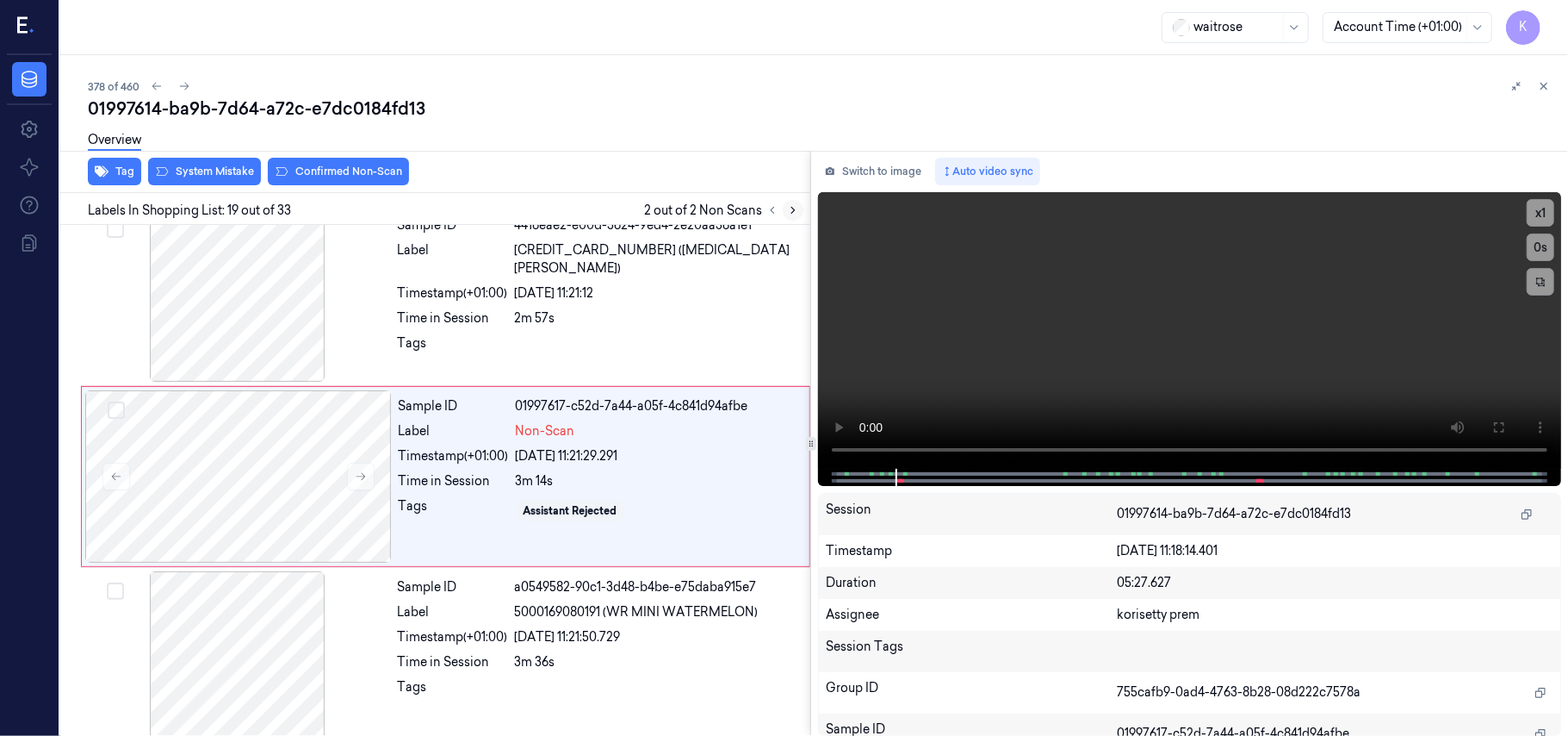
scroll to position [3099, 0]
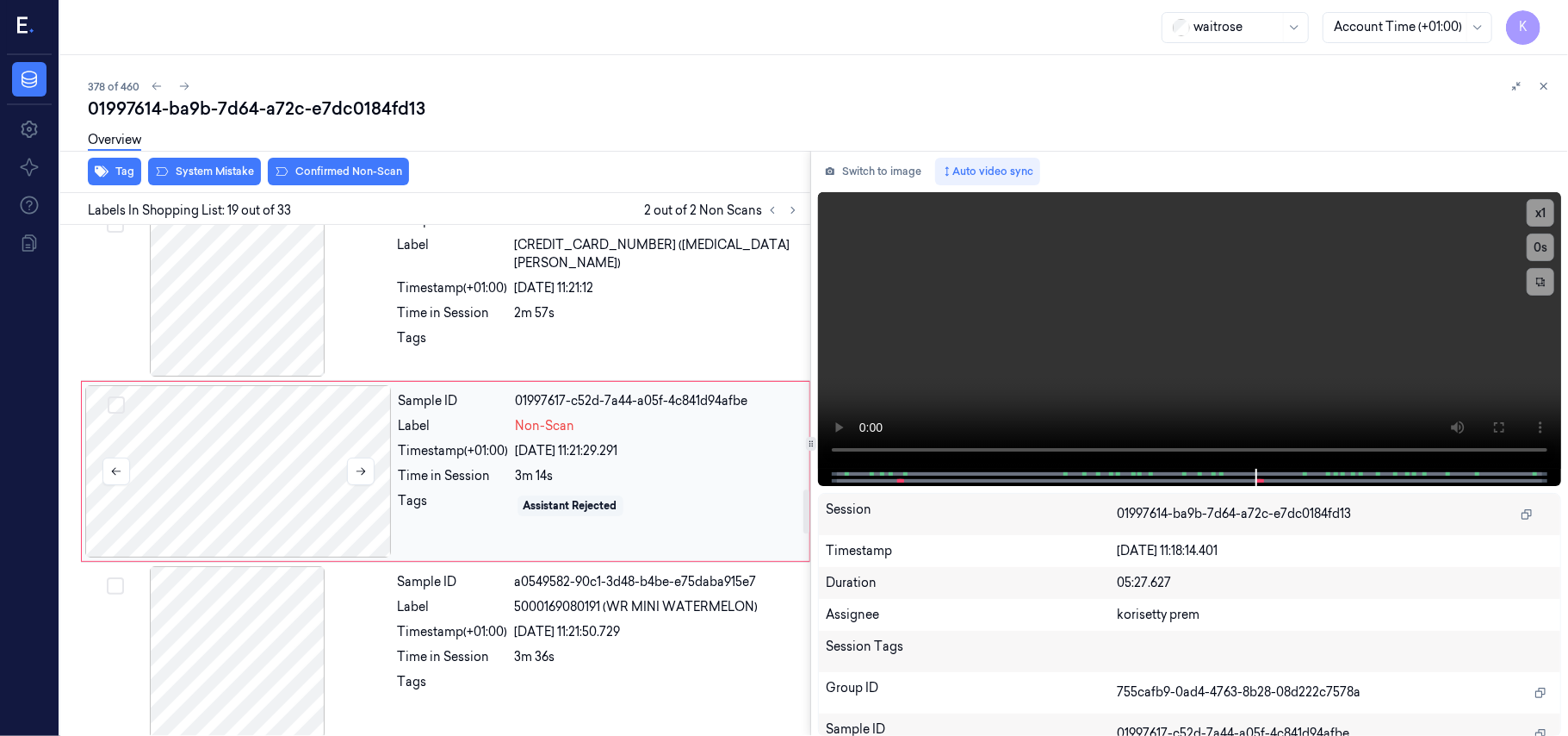
click at [273, 467] on div at bounding box center [239, 471] width 307 height 172
click at [1133, 293] on video at bounding box center [1190, 331] width 743 height 277
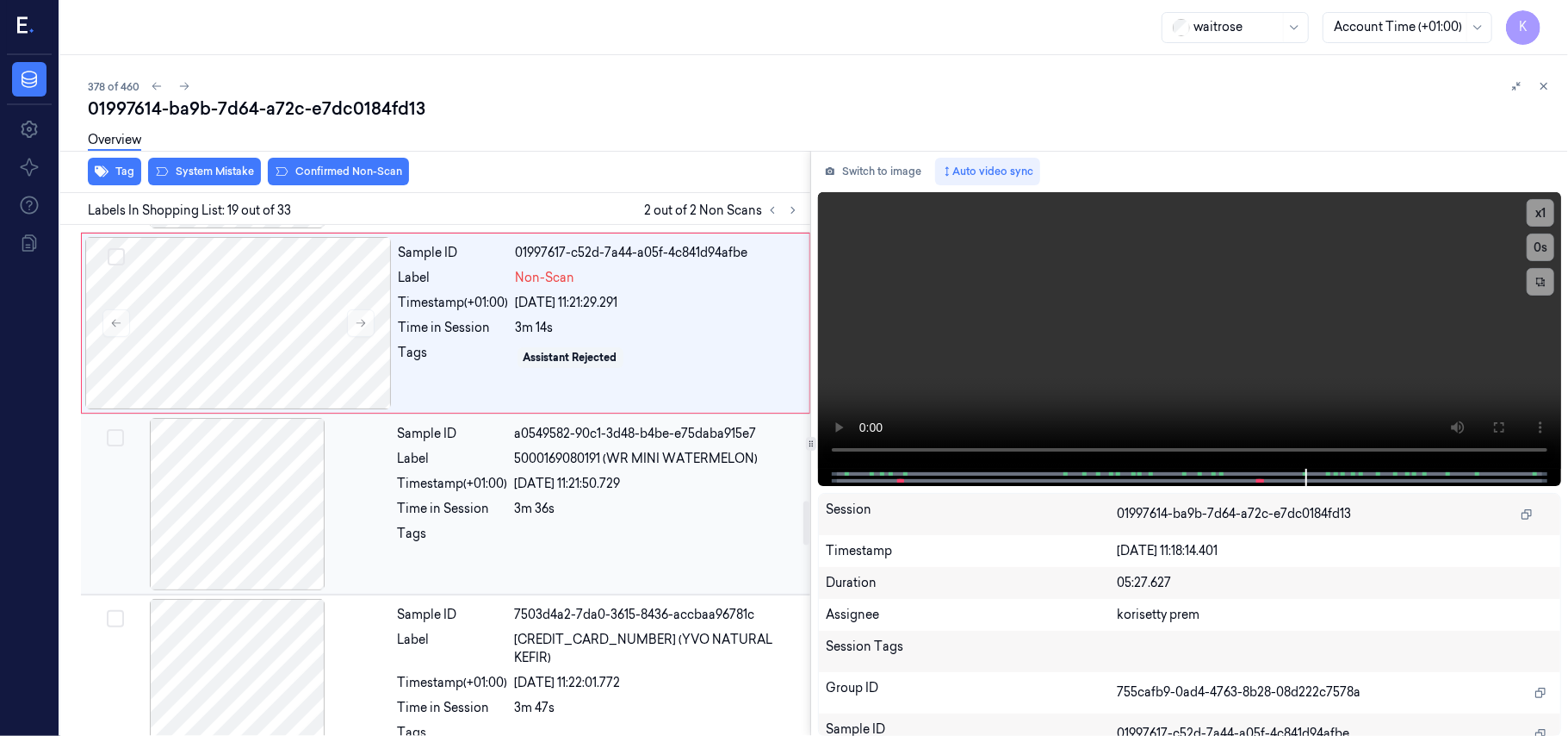
scroll to position [3215, 0]
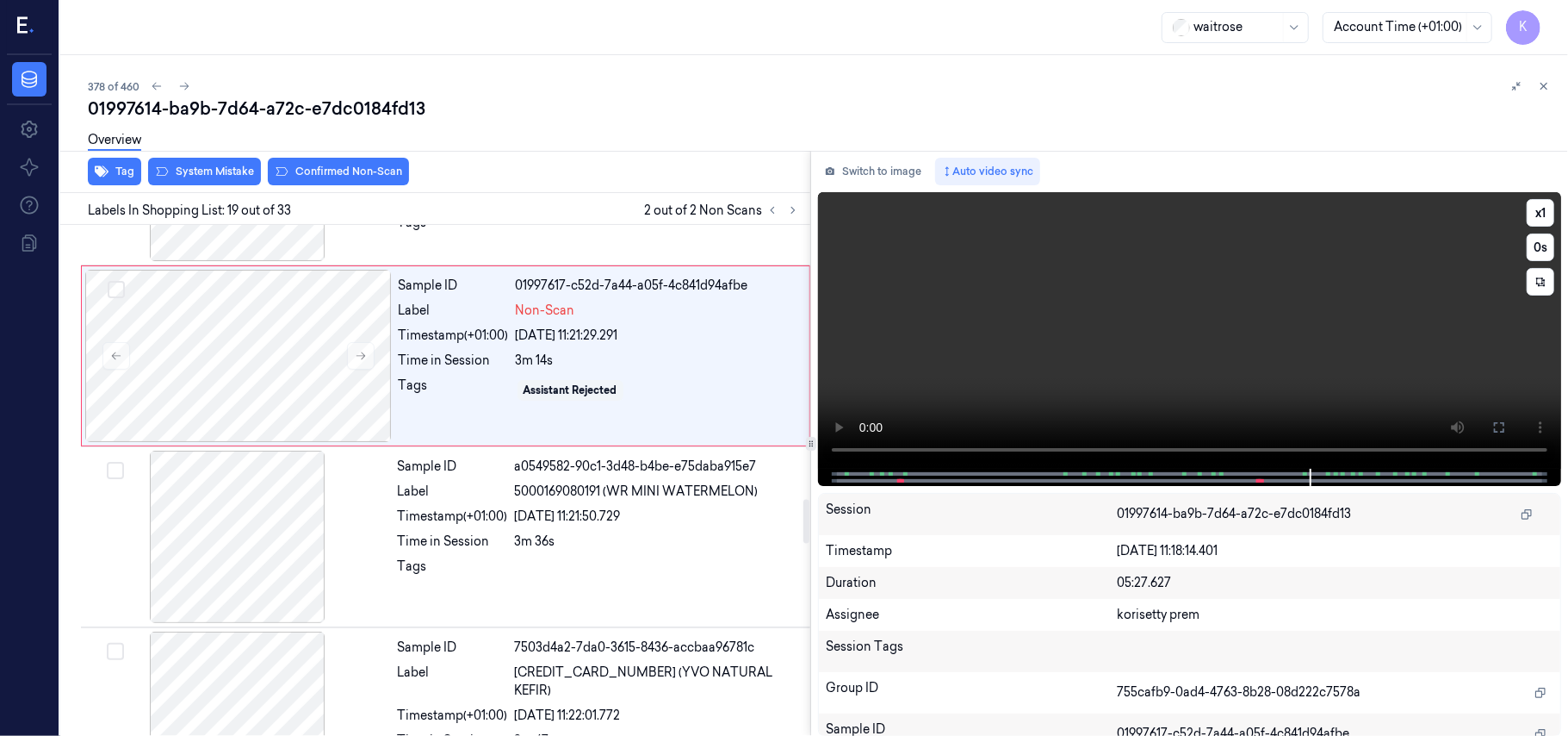
click at [1054, 316] on video at bounding box center [1190, 331] width 743 height 277
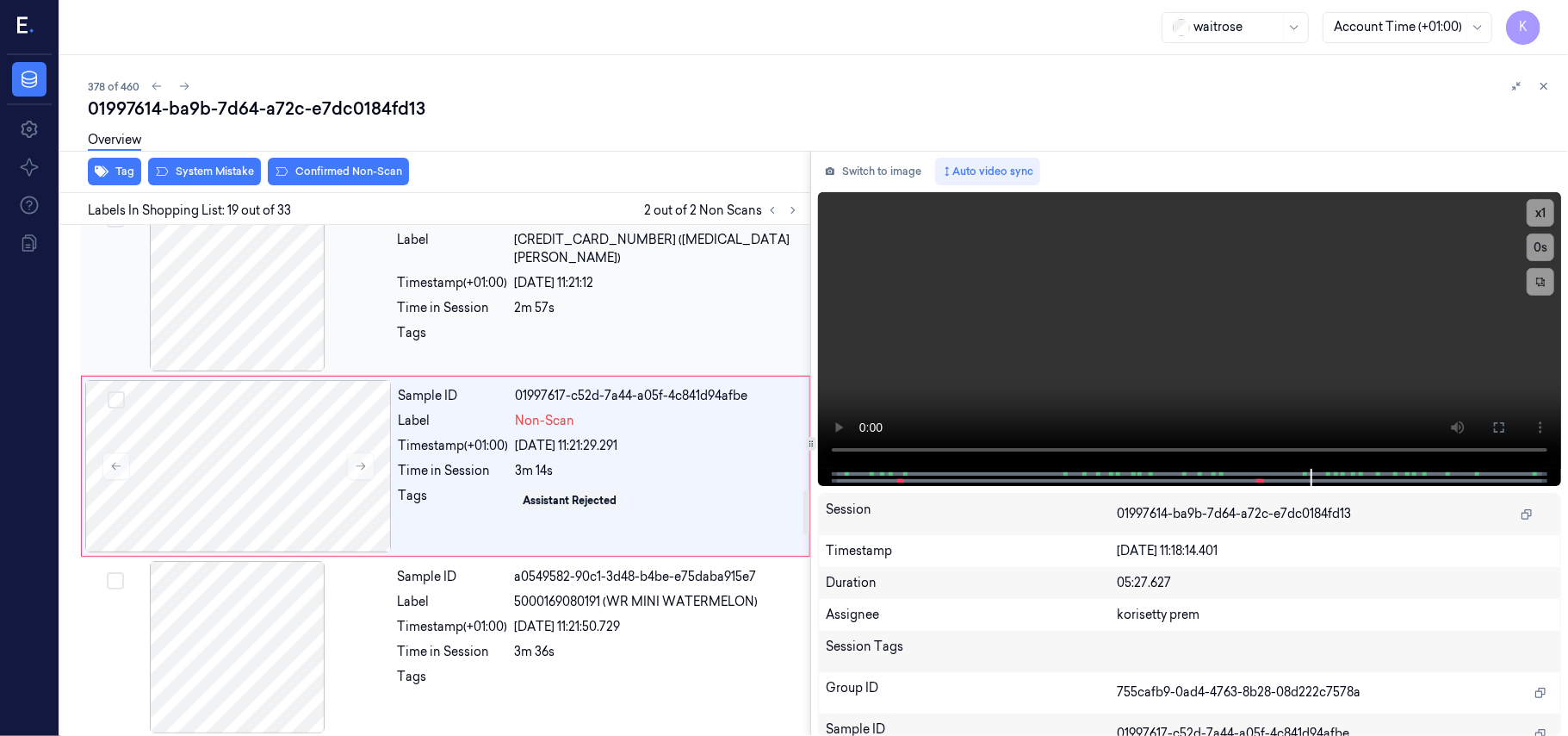
scroll to position [3099, 0]
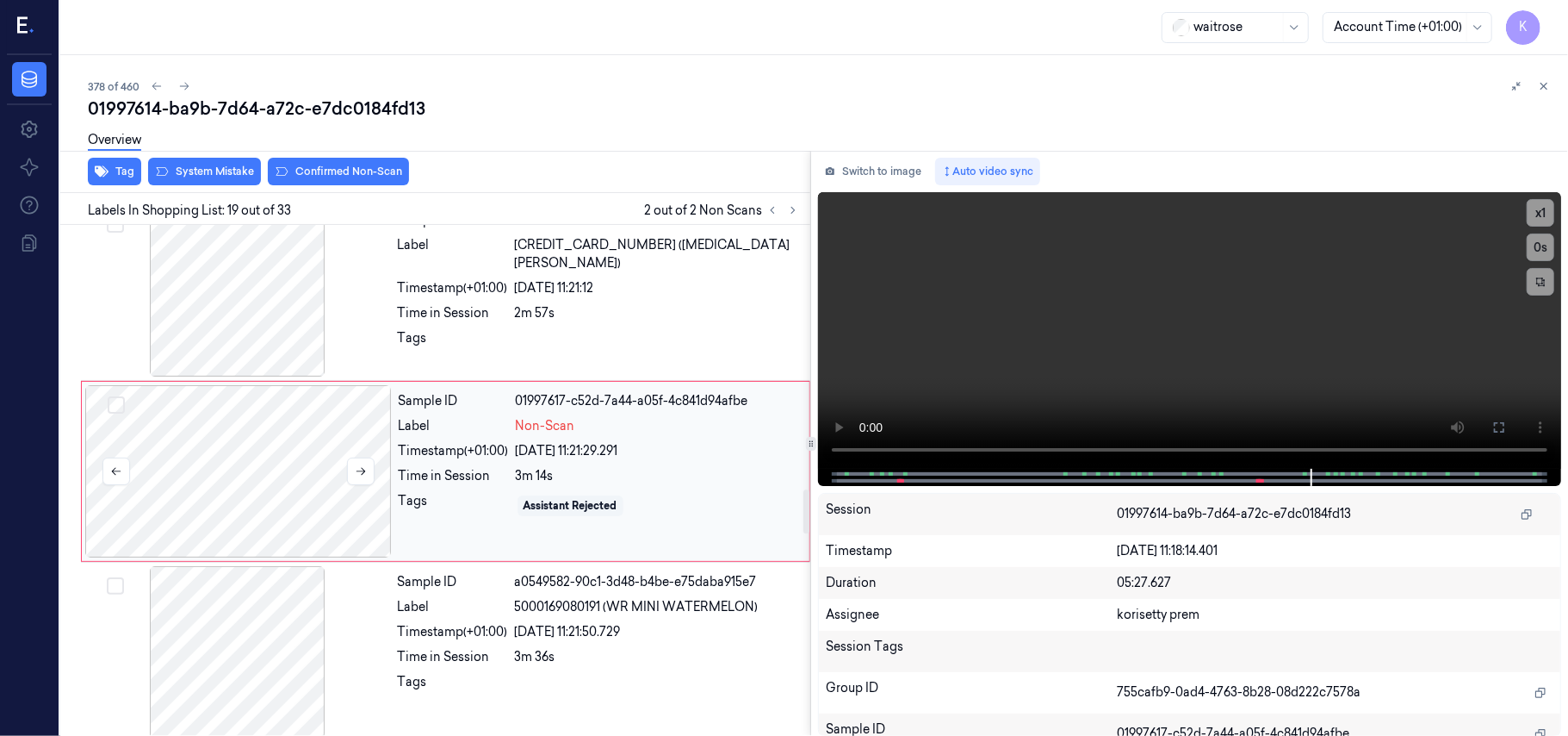
click at [309, 472] on div at bounding box center [239, 471] width 307 height 172
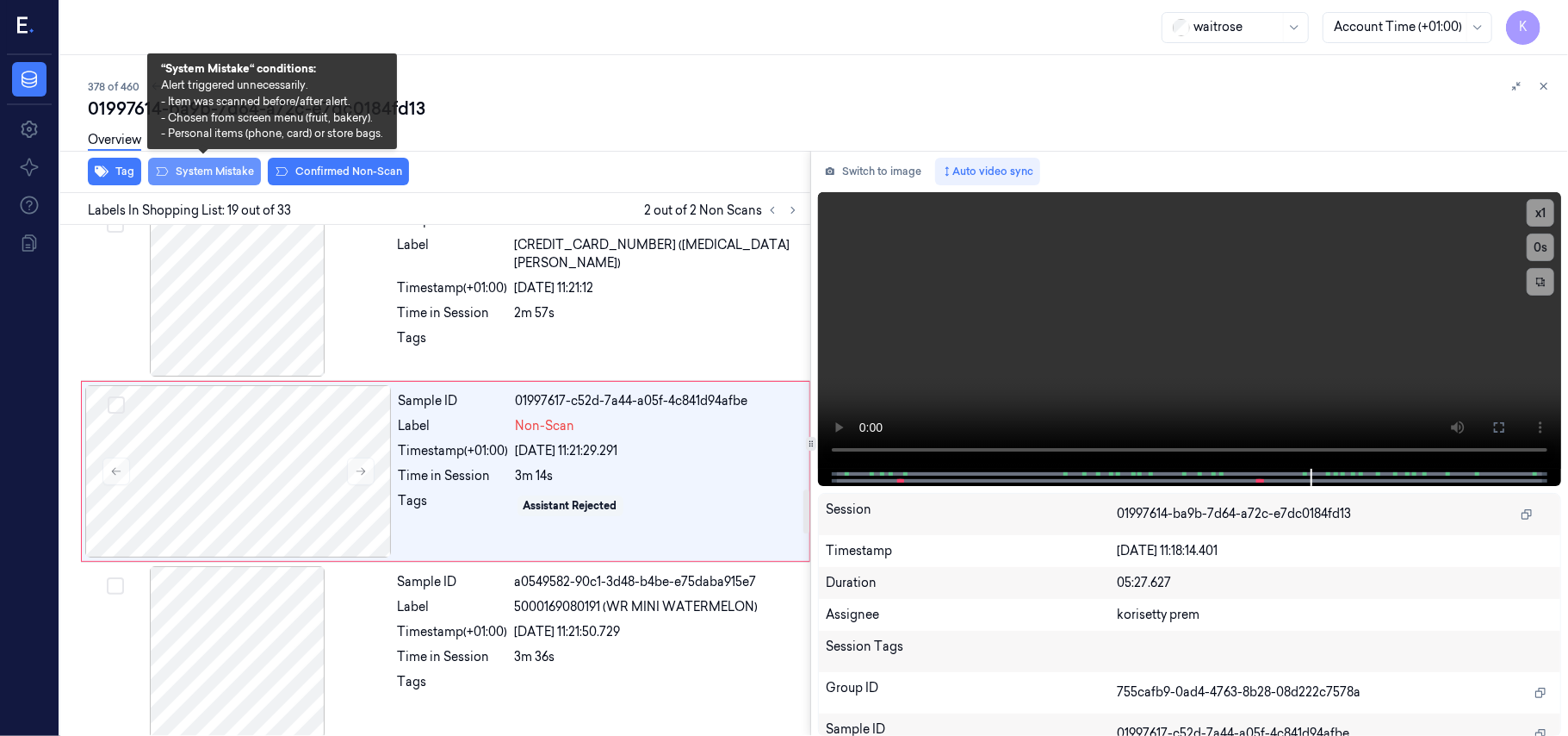
click at [194, 174] on button "System Mistake" at bounding box center [204, 171] width 112 height 28
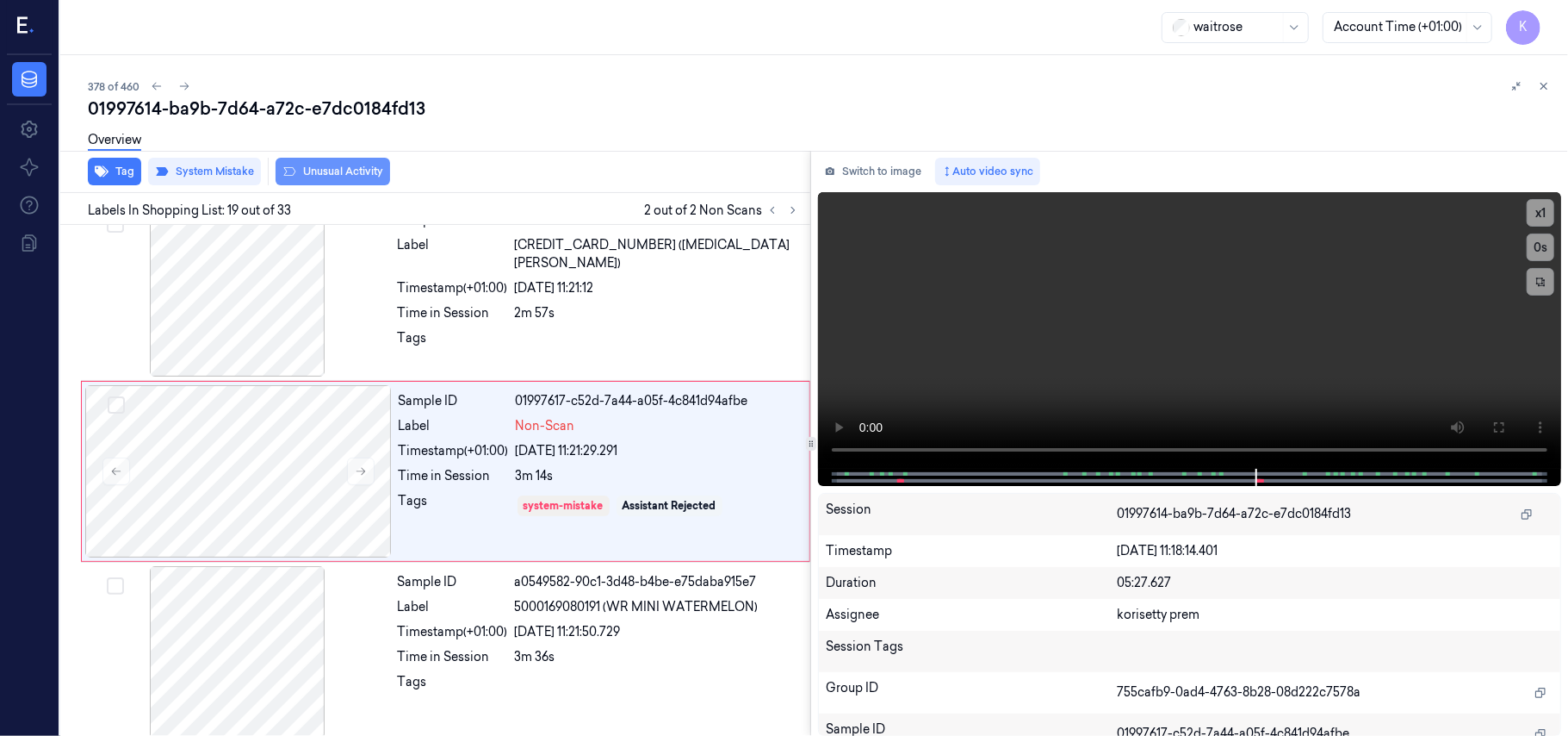
click at [342, 172] on button "Unusual Activity" at bounding box center [333, 171] width 114 height 28
click at [322, 162] on div "Overview" at bounding box center [820, 142] width 1466 height 44
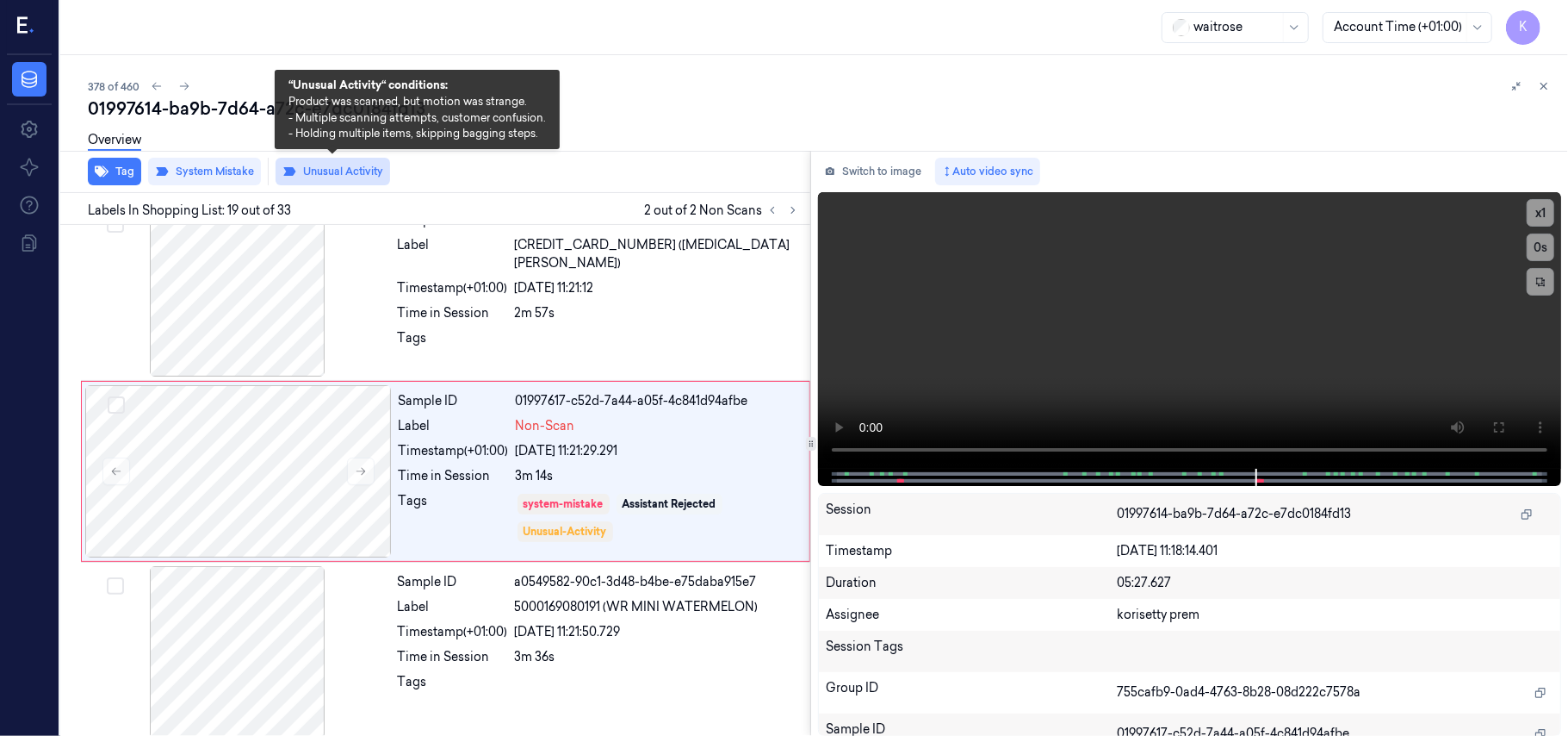
click at [322, 167] on button "Unusual Activity" at bounding box center [333, 171] width 114 height 28
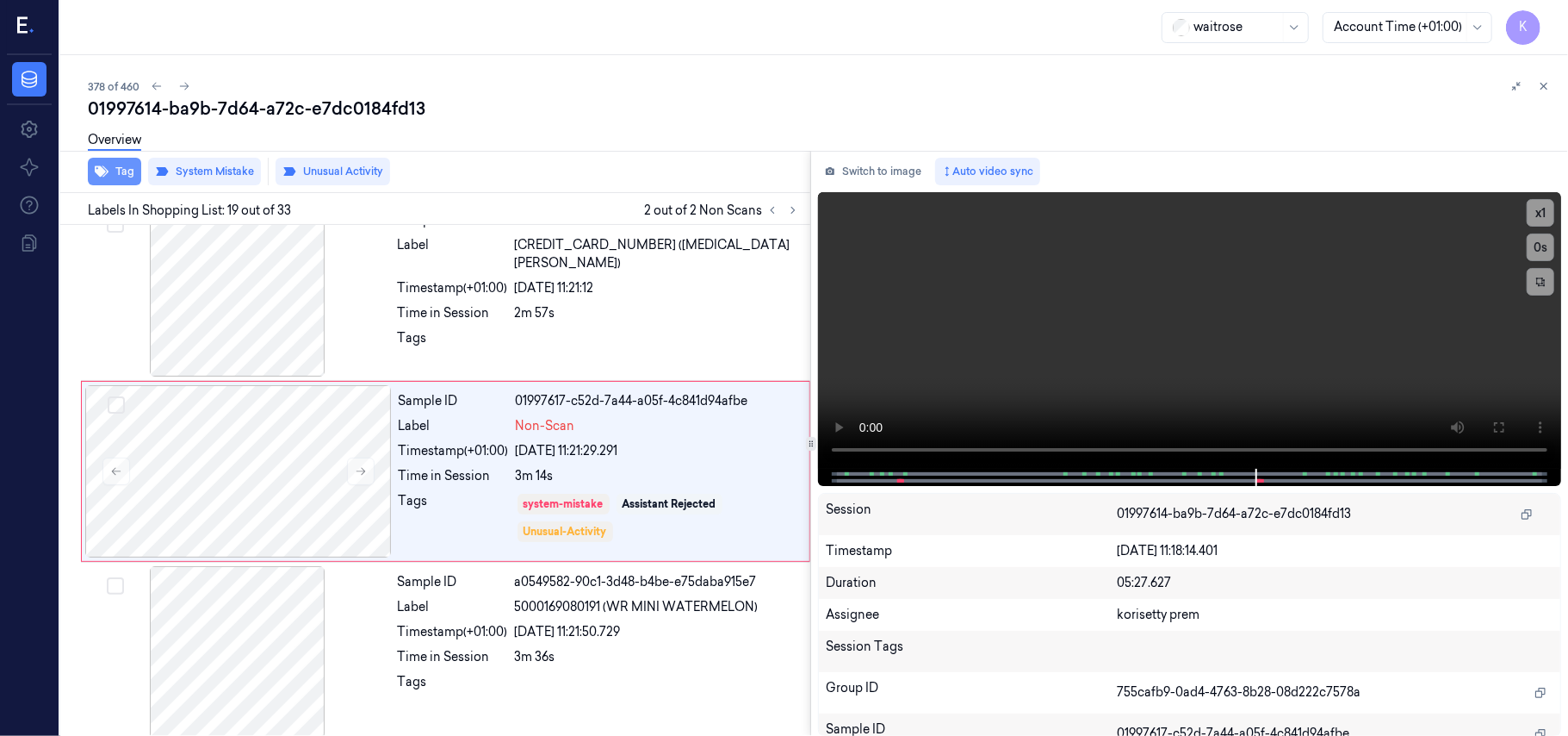
click at [124, 173] on button "Tag" at bounding box center [114, 171] width 54 height 28
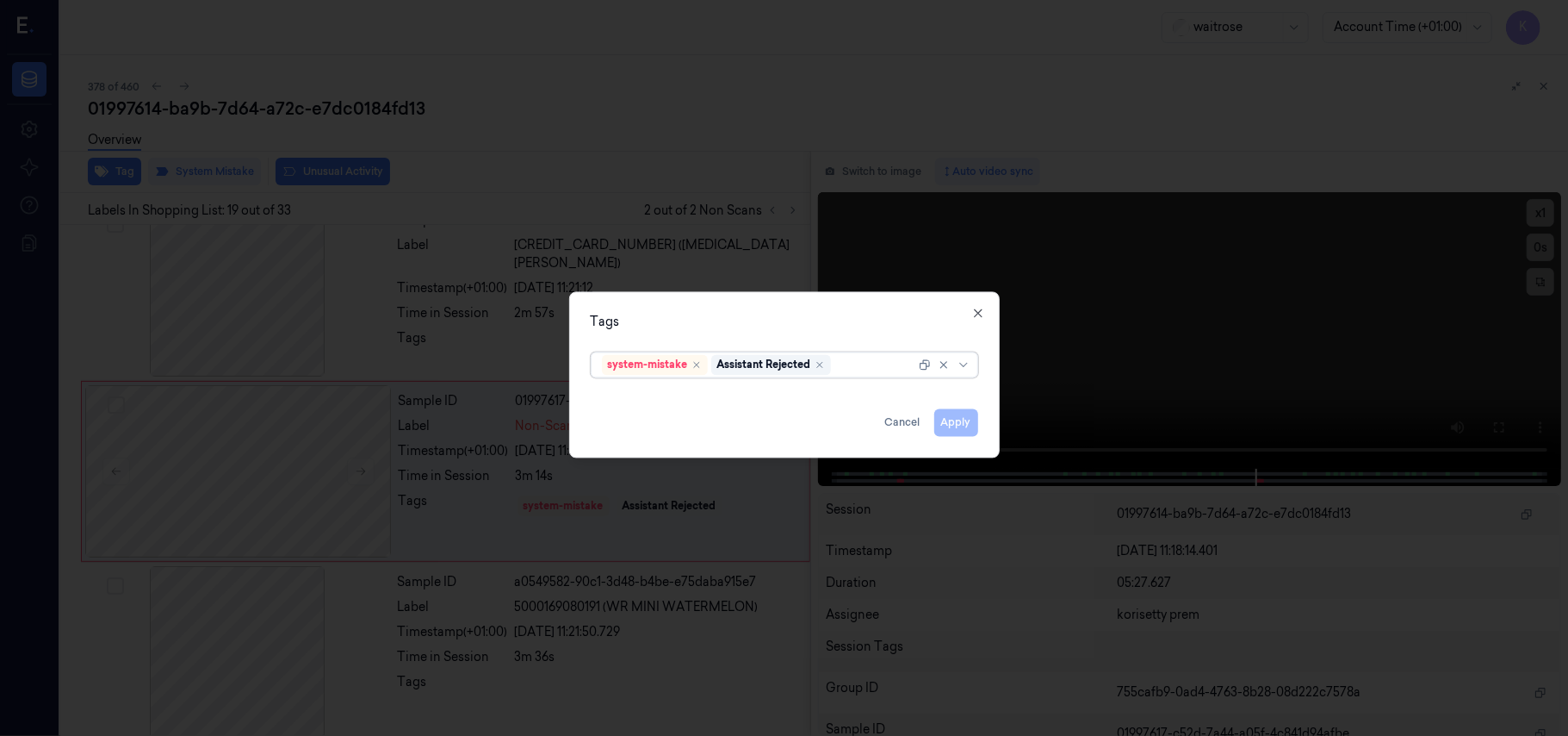
click at [863, 372] on div at bounding box center [874, 365] width 81 height 18
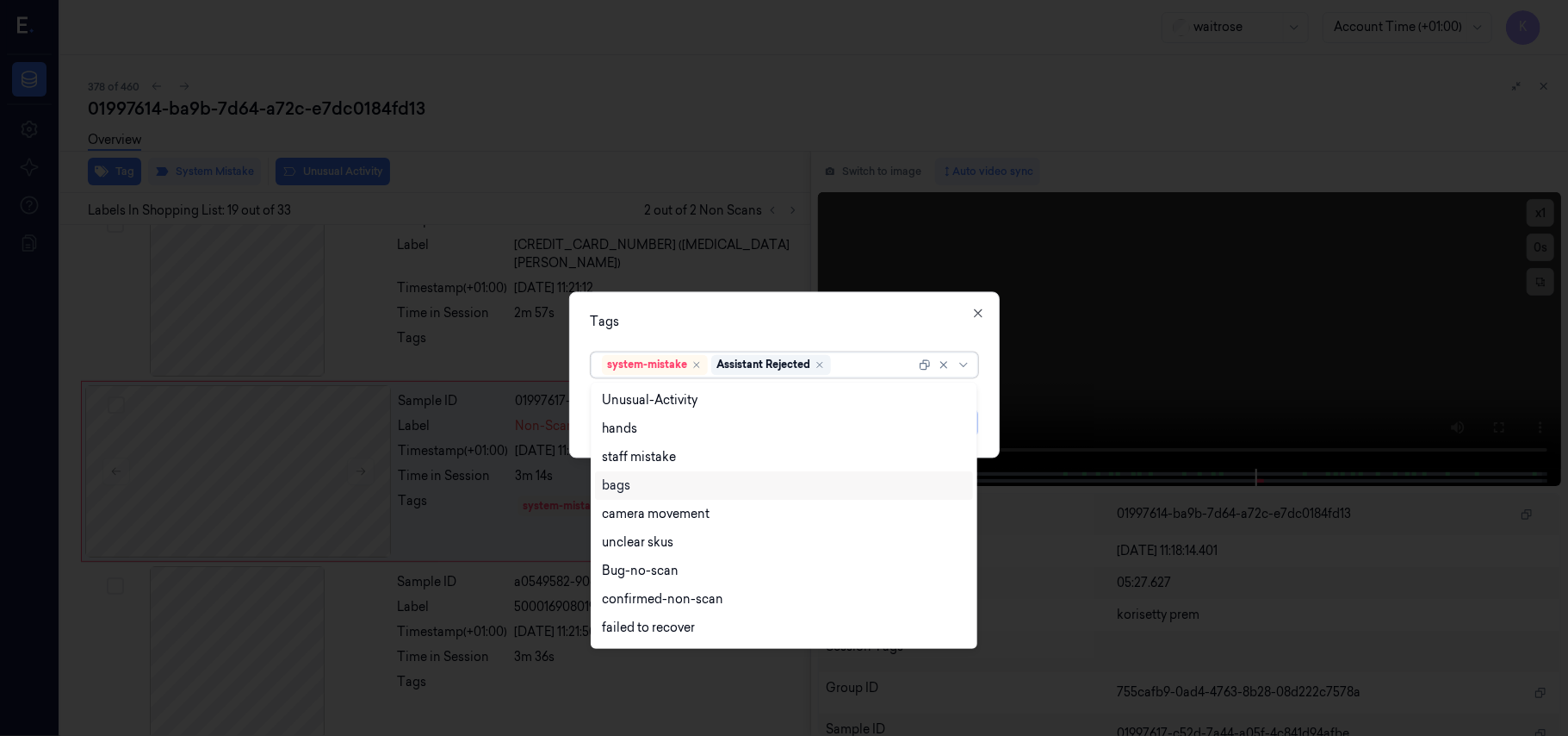
click at [648, 483] on div "bags" at bounding box center [784, 485] width 364 height 18
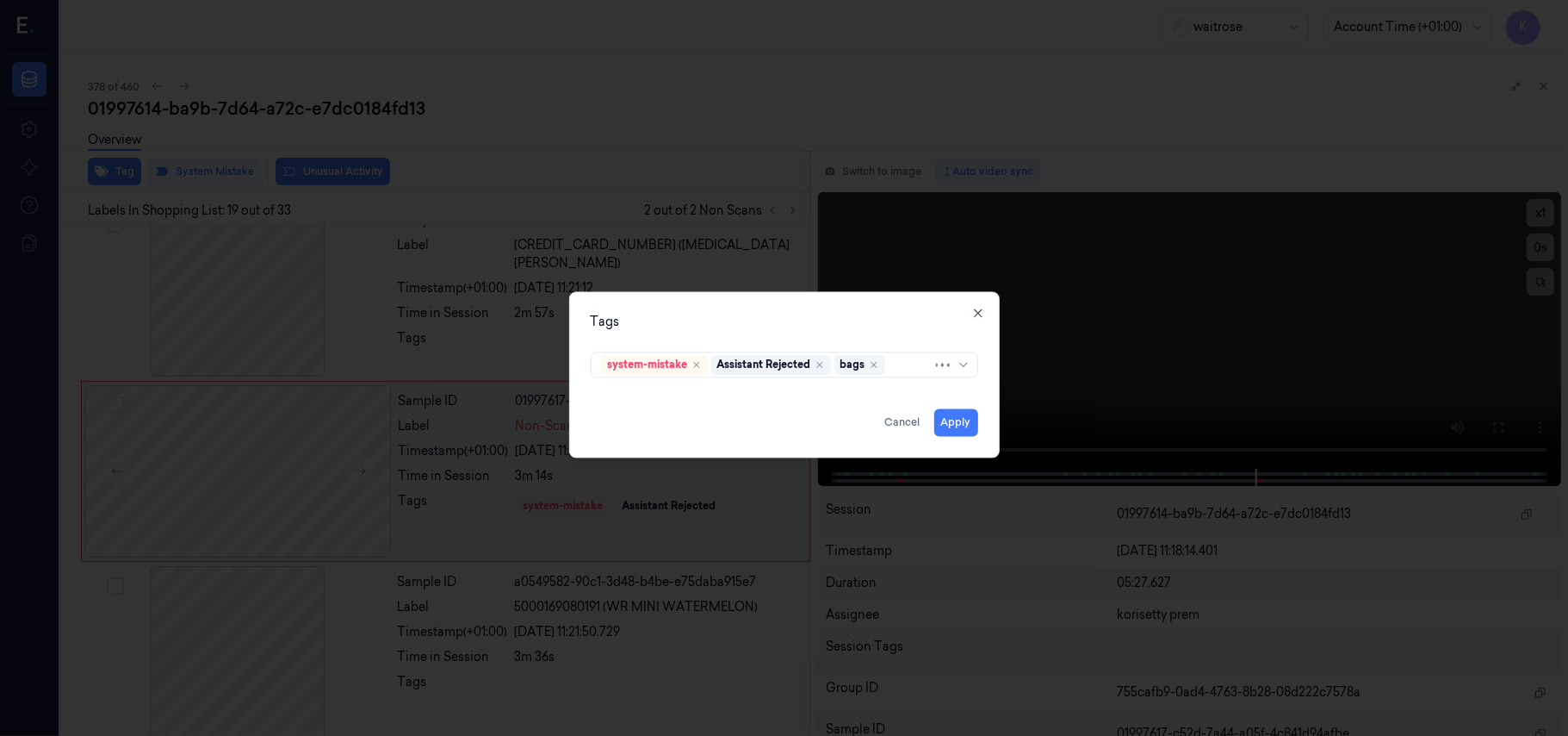
click at [845, 329] on div "Tags" at bounding box center [784, 323] width 387 height 18
click at [947, 418] on button "Apply" at bounding box center [957, 423] width 44 height 28
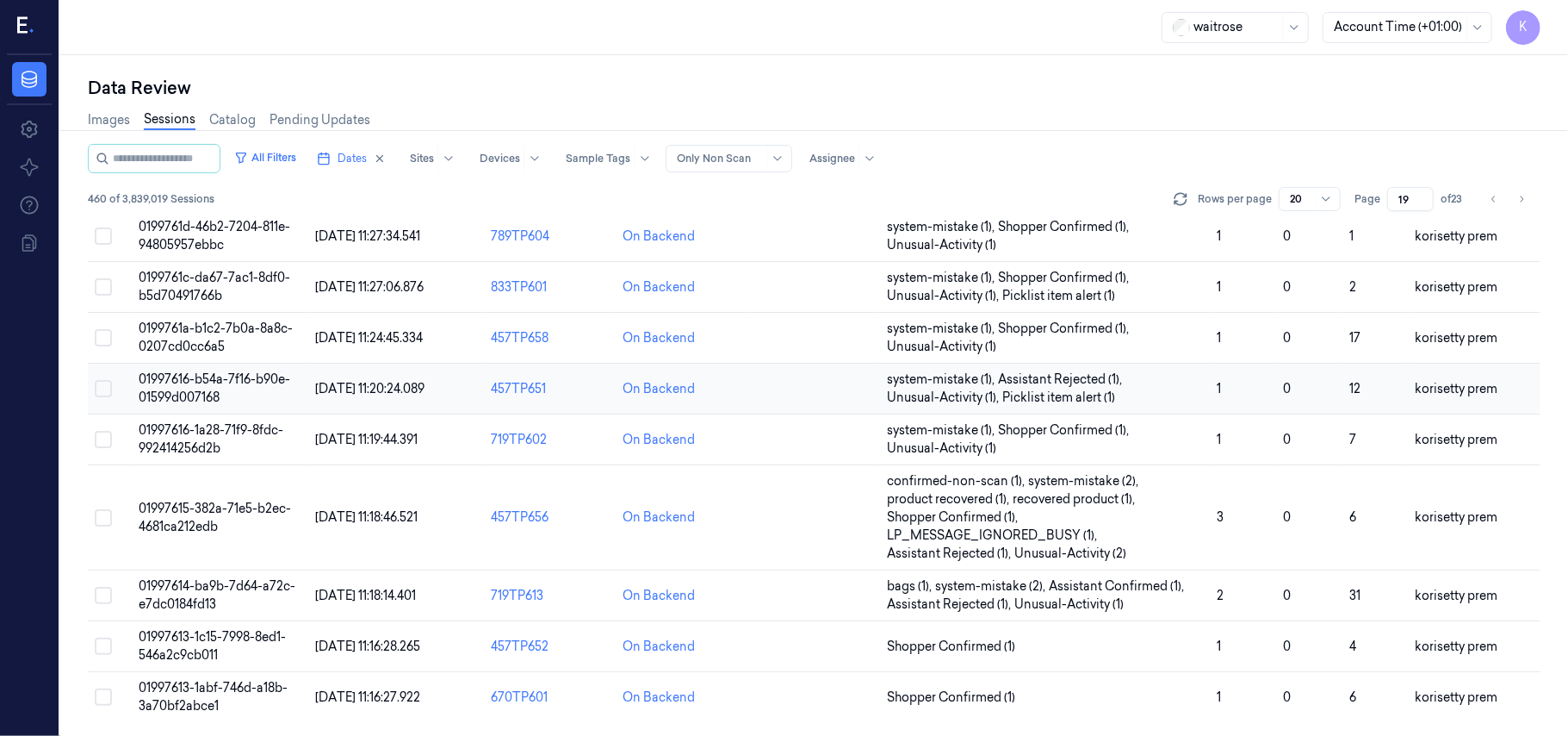
scroll to position [627, 0]
click at [194, 638] on span "01997613-1c15-7998-8ed1-546a2c9cb011" at bounding box center [212, 645] width 147 height 34
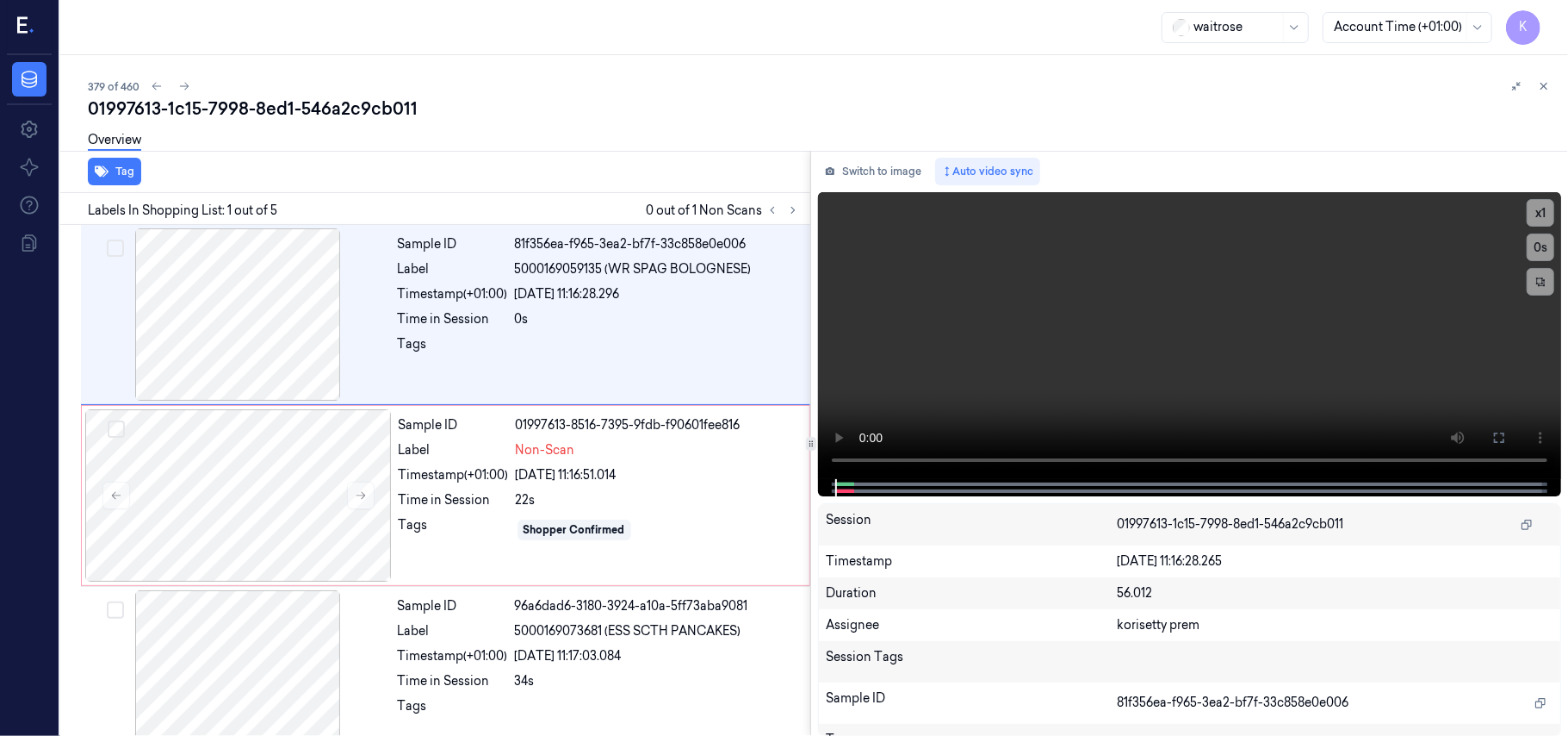
click at [690, 118] on div "01997613-1c15-7998-8ed1-546a2c9cb011" at bounding box center [820, 109] width 1466 height 24
click at [1044, 350] on video at bounding box center [1190, 336] width 743 height 287
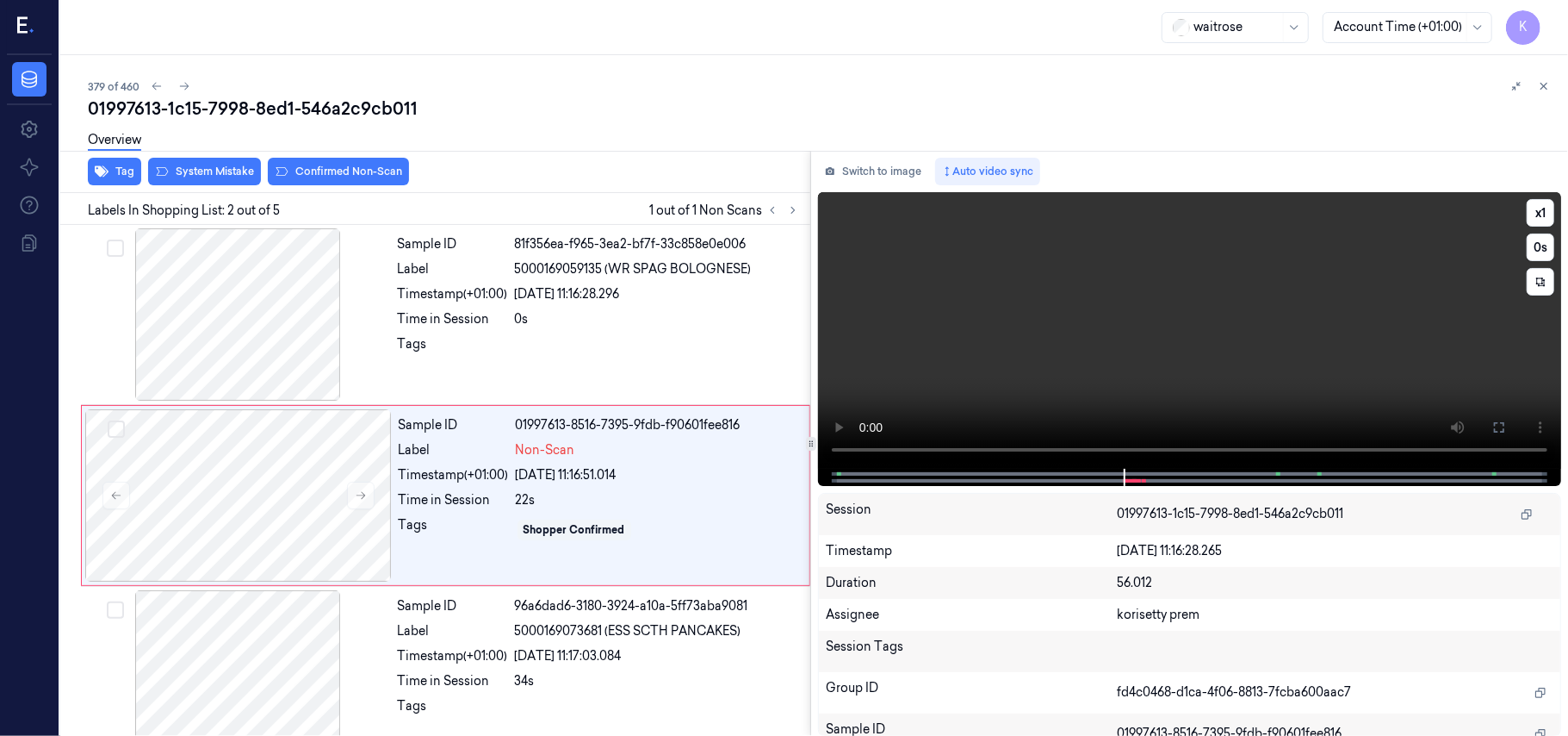
scroll to position [15, 0]
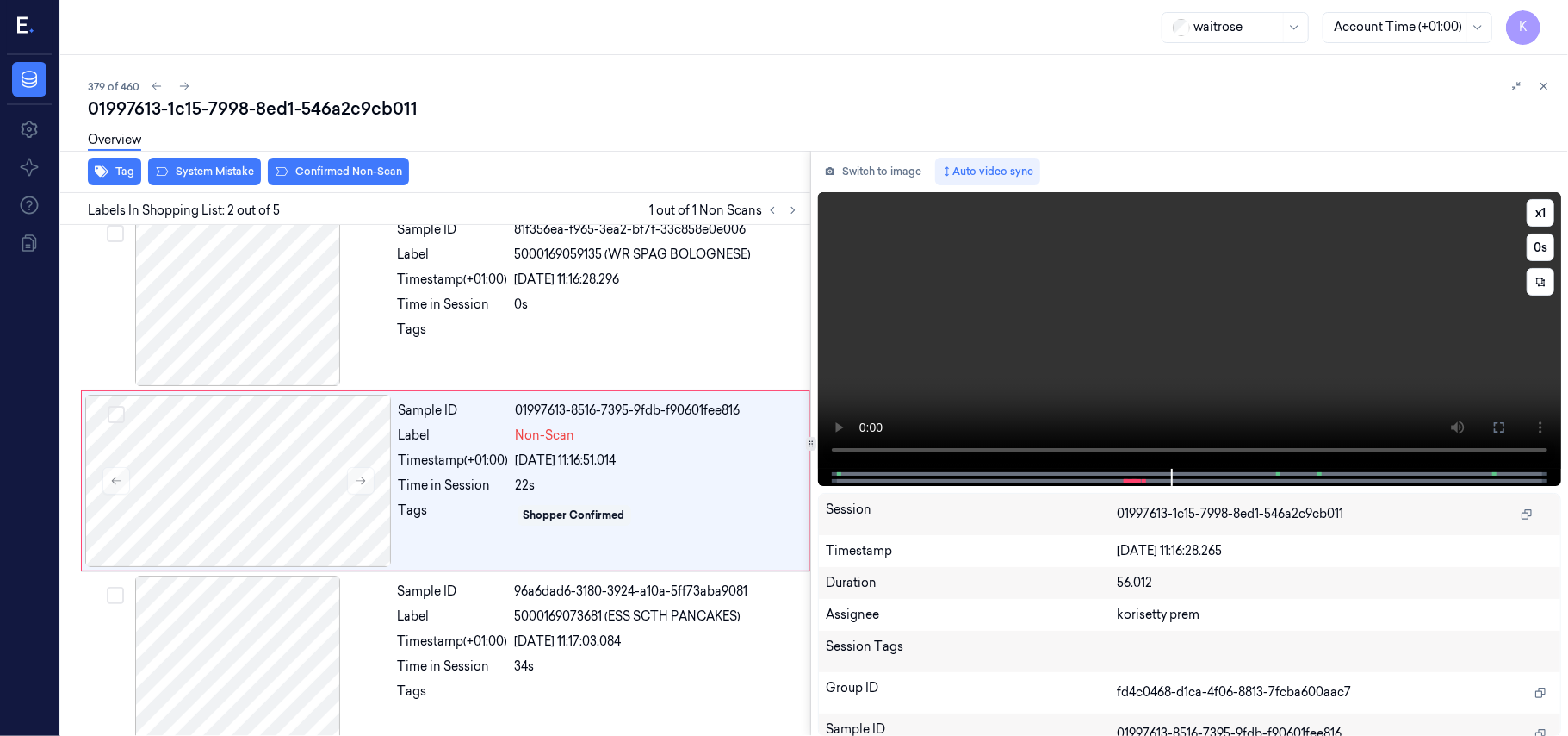
click at [1116, 350] on video at bounding box center [1190, 331] width 743 height 277
click at [505, 448] on div "Sample ID 01997613-8516-7395-9fdb-f90601fee816 Label Non-Scan Timestamp (+01:00…" at bounding box center [599, 480] width 414 height 172
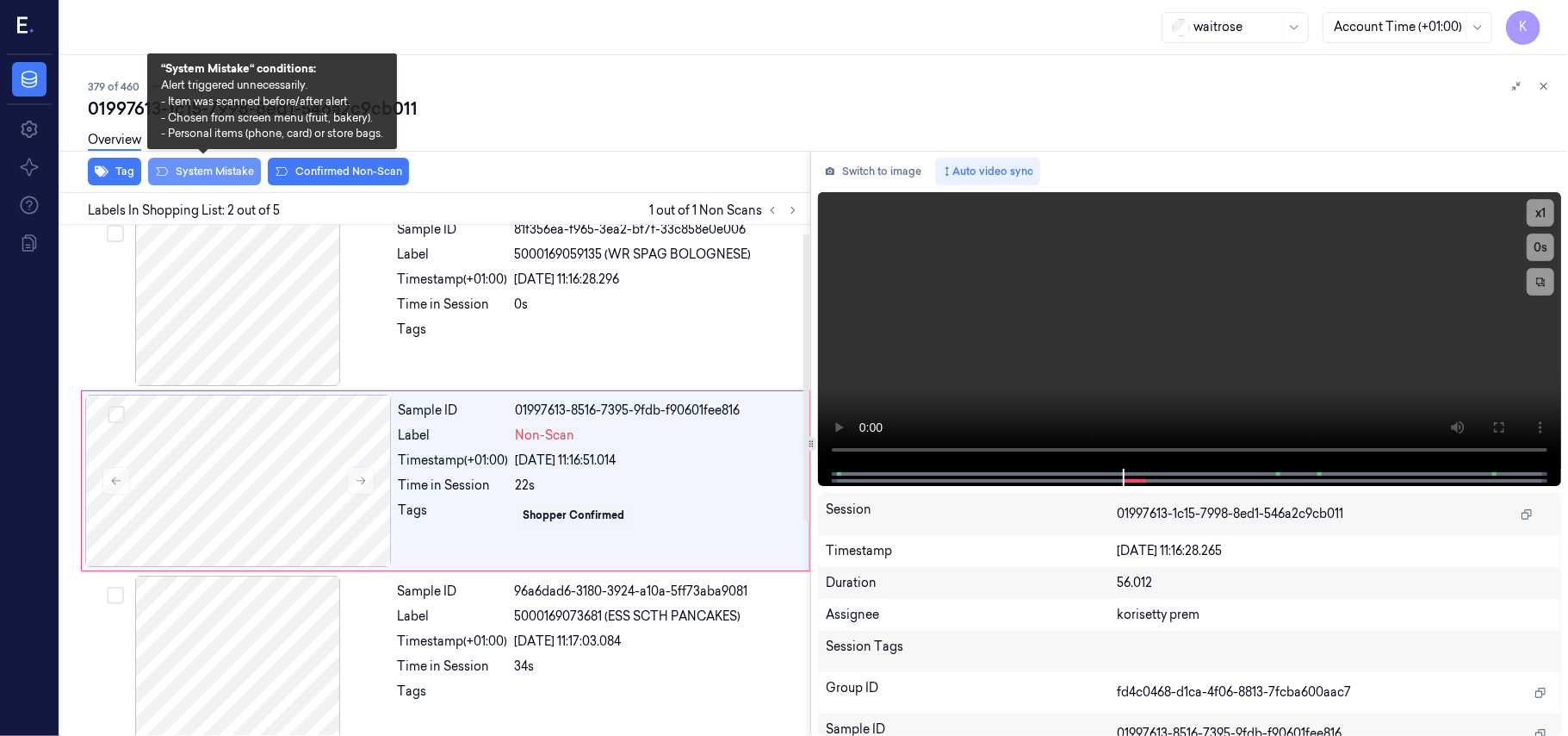
click at [225, 175] on button "System Mistake" at bounding box center [204, 171] width 112 height 28
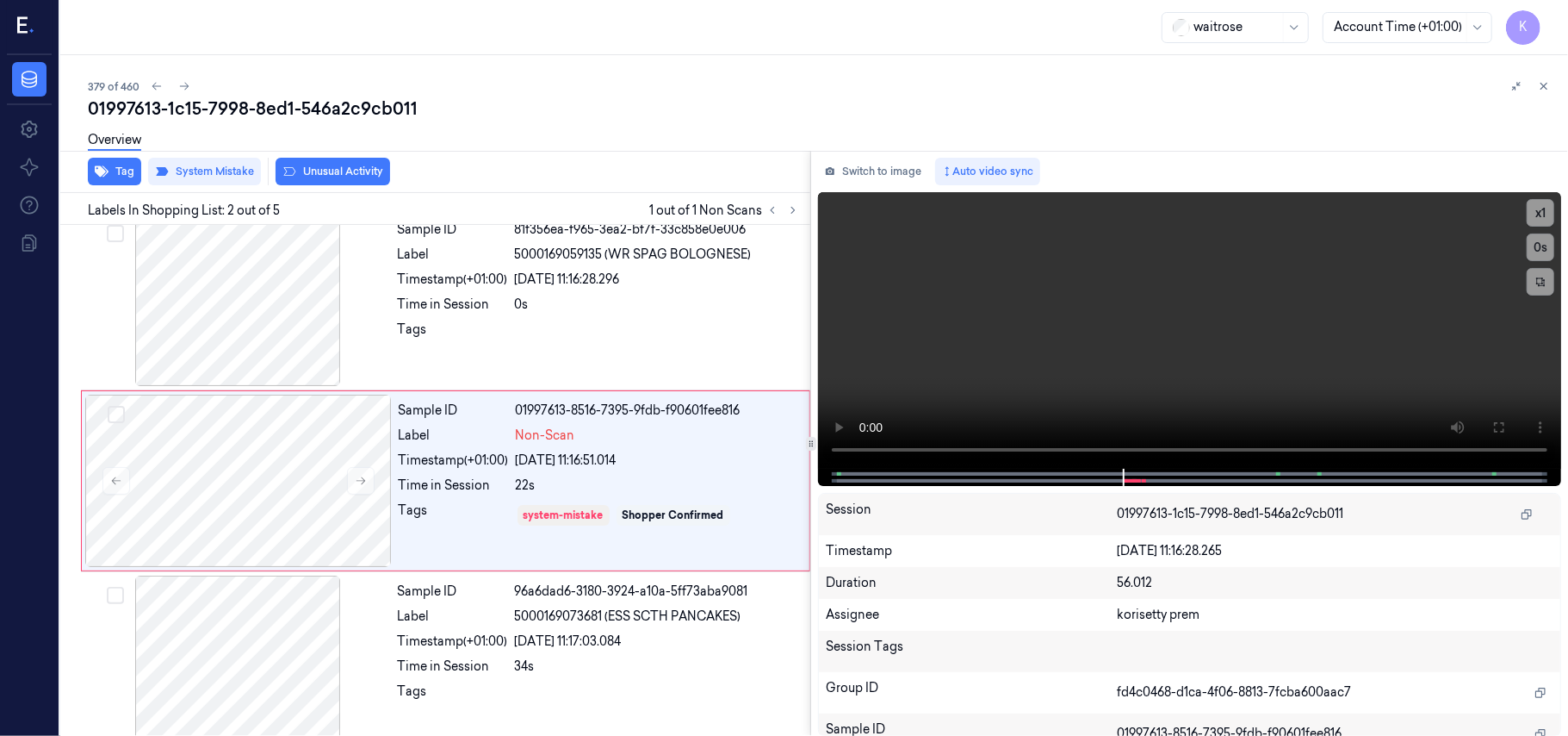
click at [302, 173] on button "Unusual Activity" at bounding box center [333, 171] width 114 height 28
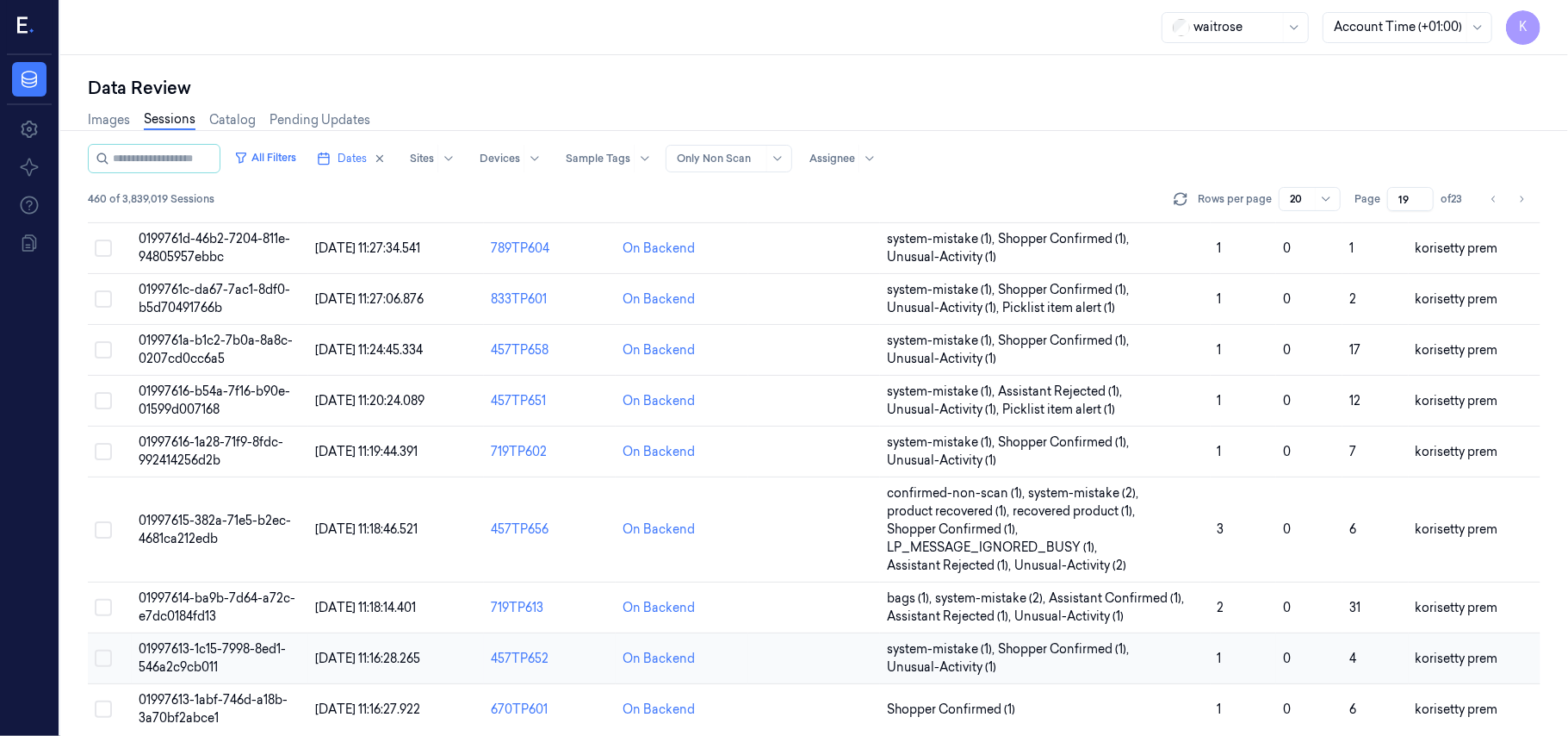
scroll to position [627, 0]
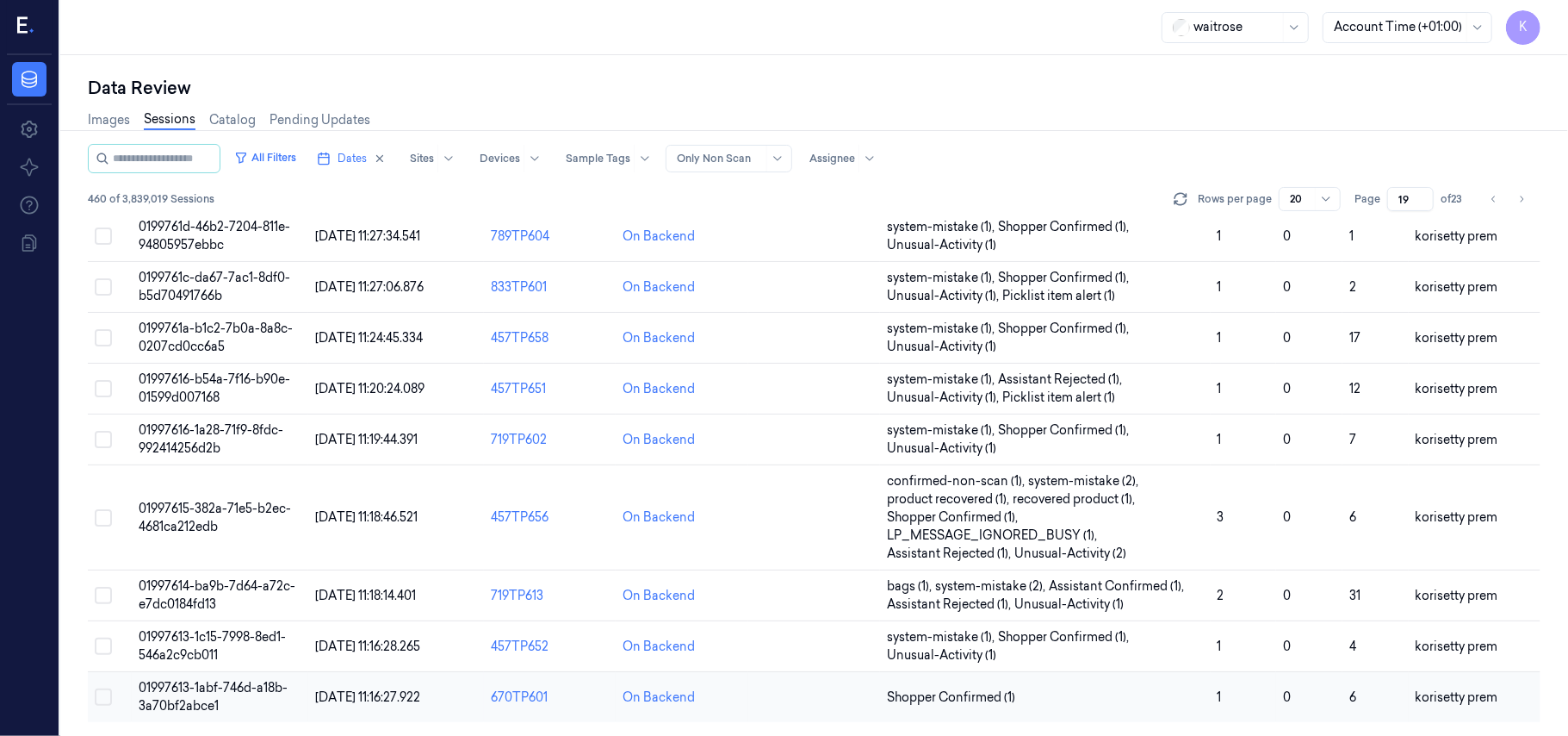
click at [229, 692] on span "01997613-1abf-746d-a18b-3a70bf2abce1" at bounding box center [213, 696] width 149 height 34
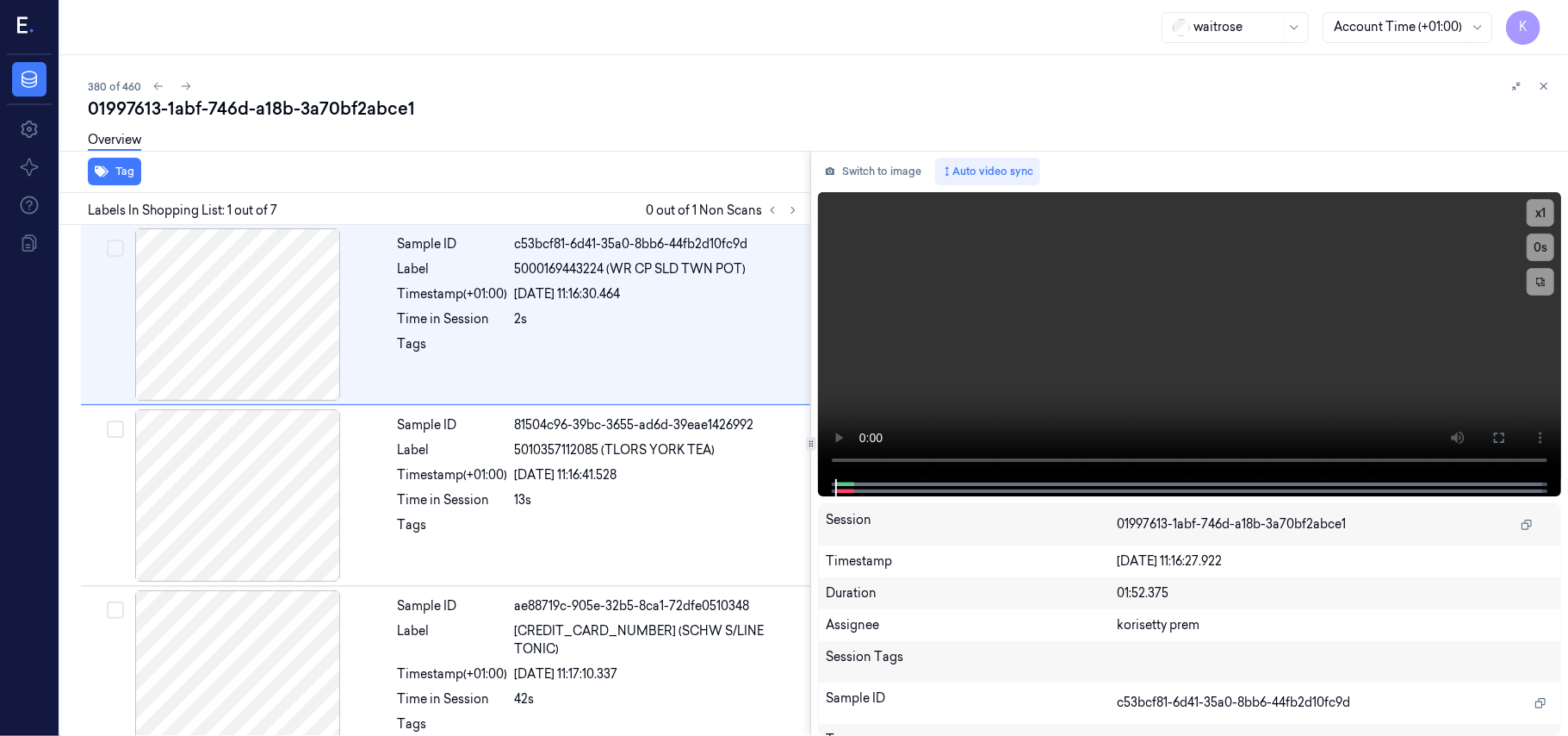
click at [639, 135] on div "Overview" at bounding box center [820, 142] width 1466 height 44
click at [787, 205] on icon at bounding box center [793, 210] width 12 height 12
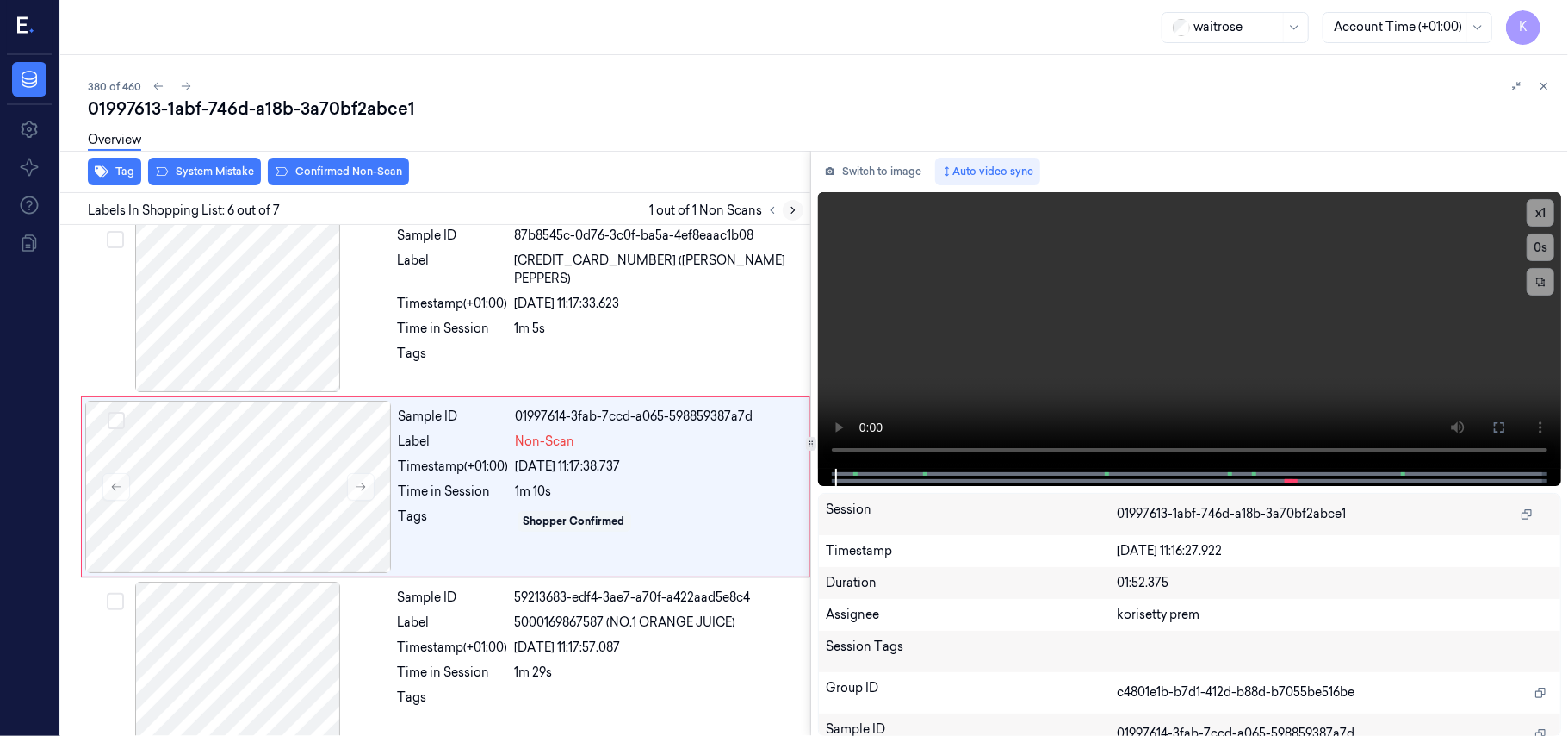
scroll to position [741, 0]
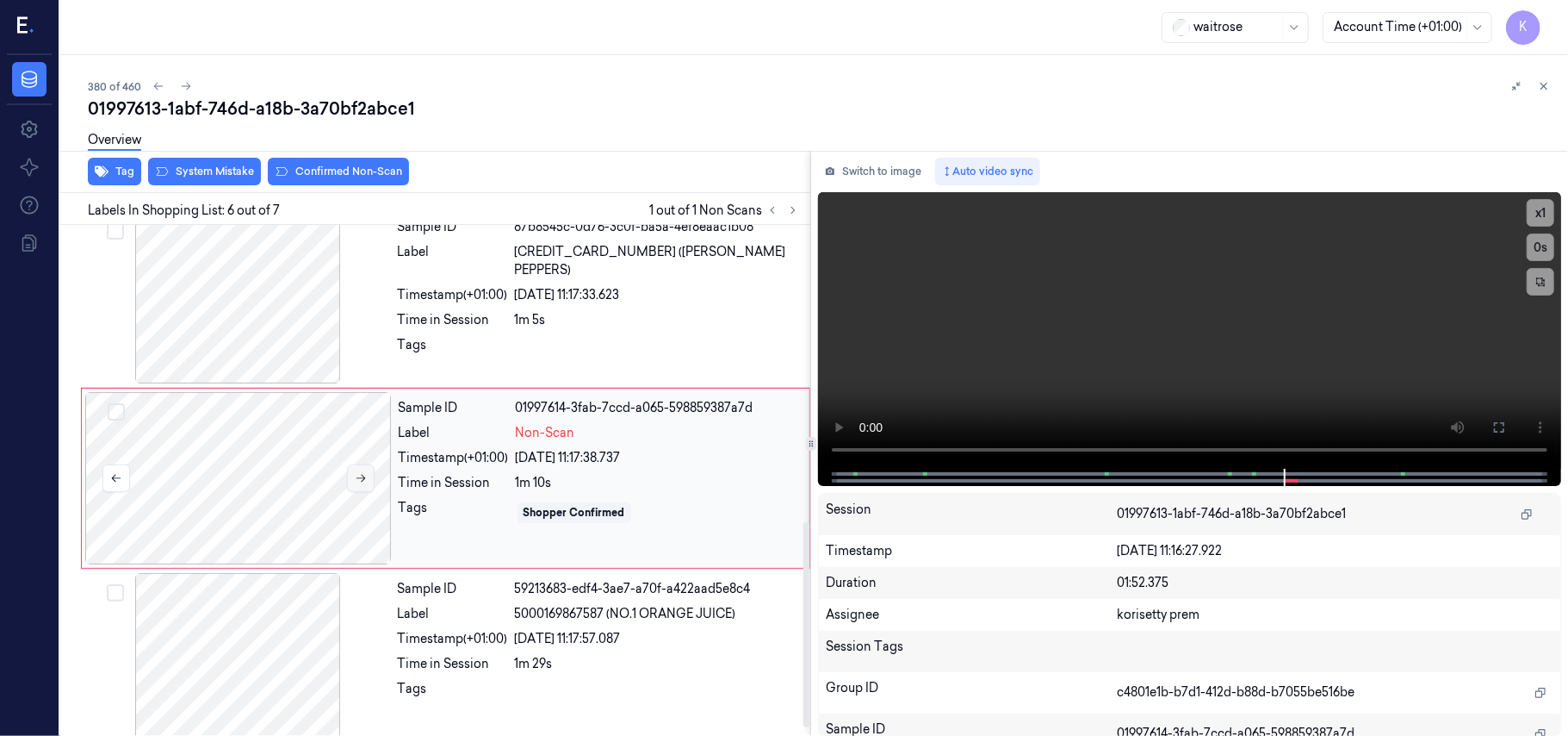
click at [354, 475] on icon at bounding box center [360, 478] width 12 height 12
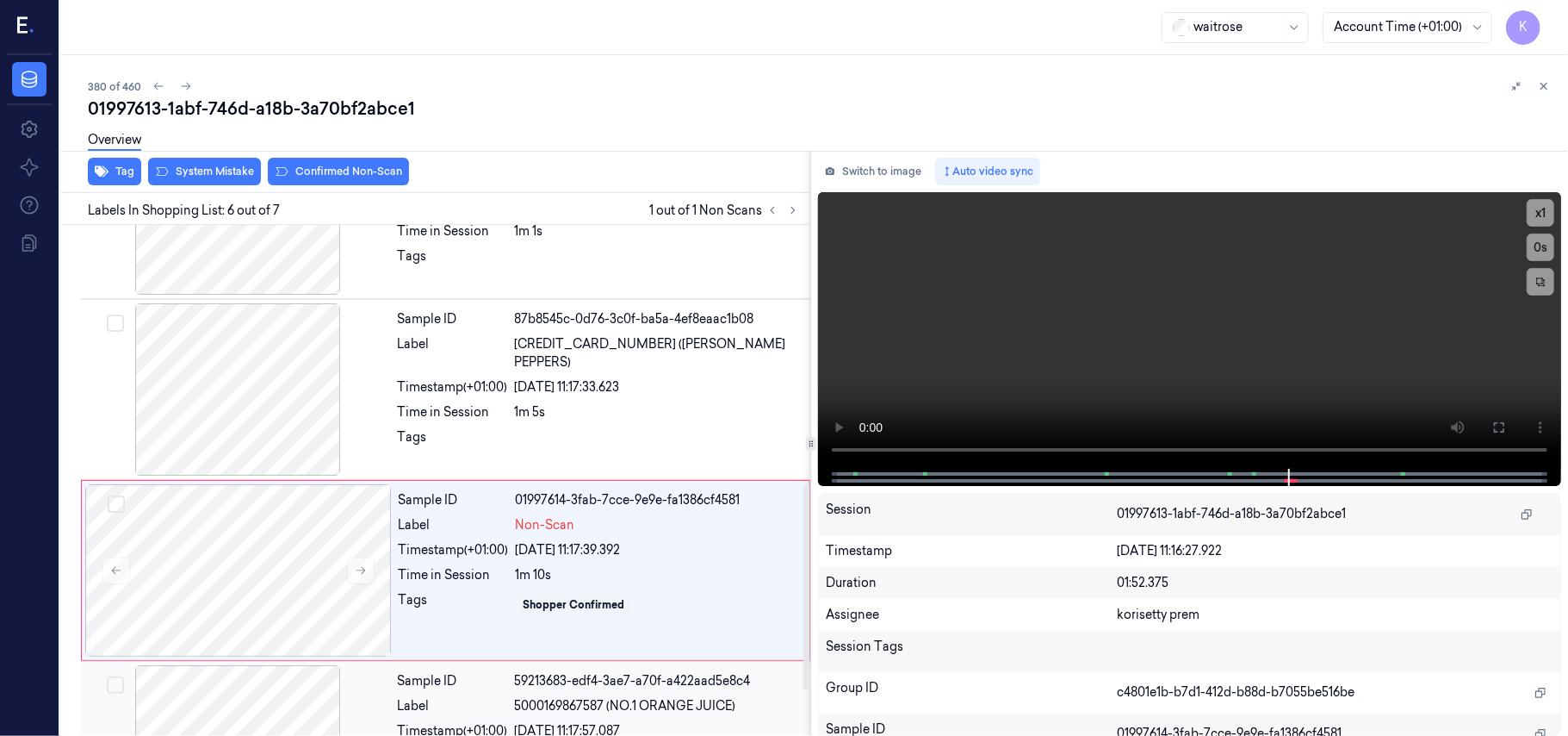
scroll to position [534, 0]
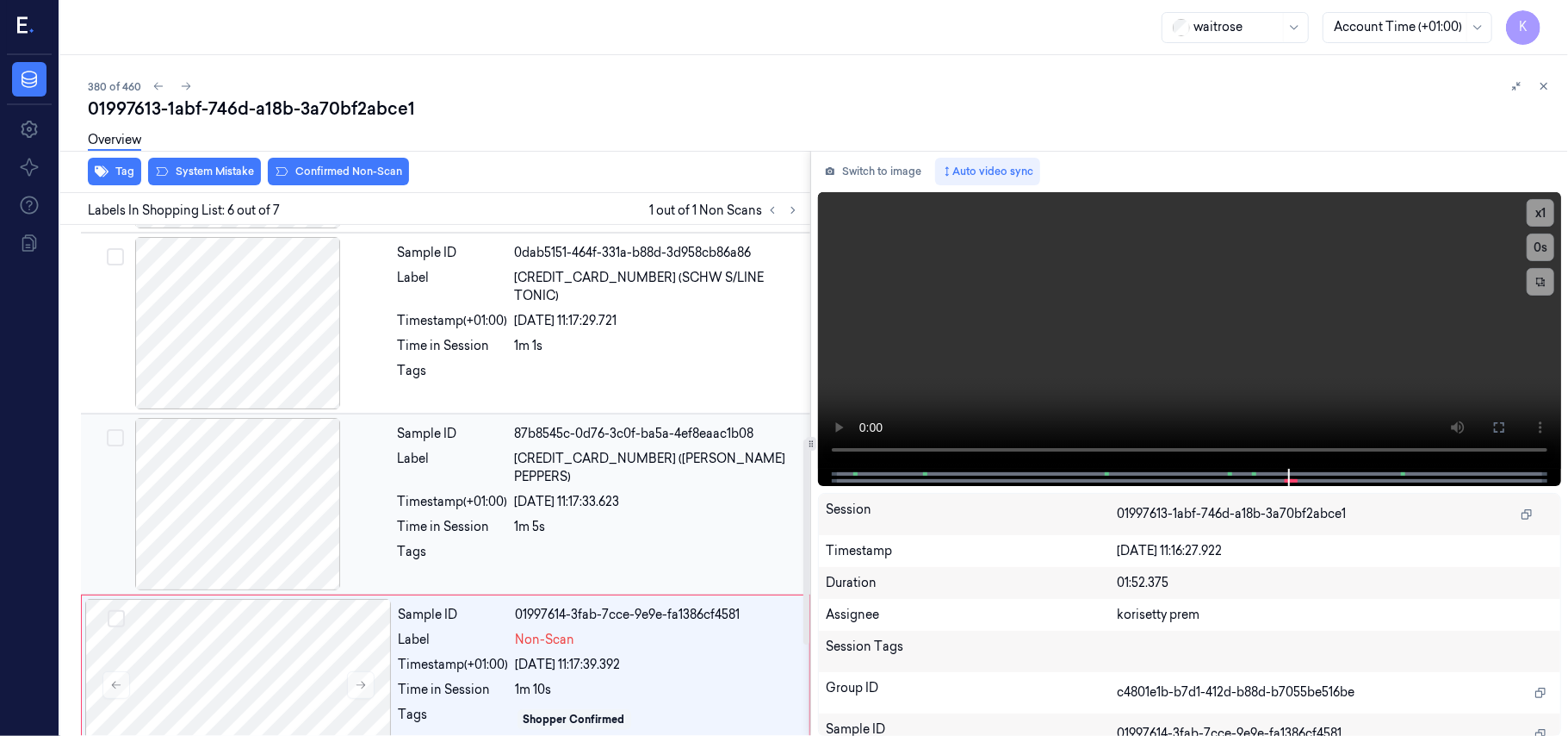
click at [245, 495] on div at bounding box center [238, 504] width 307 height 172
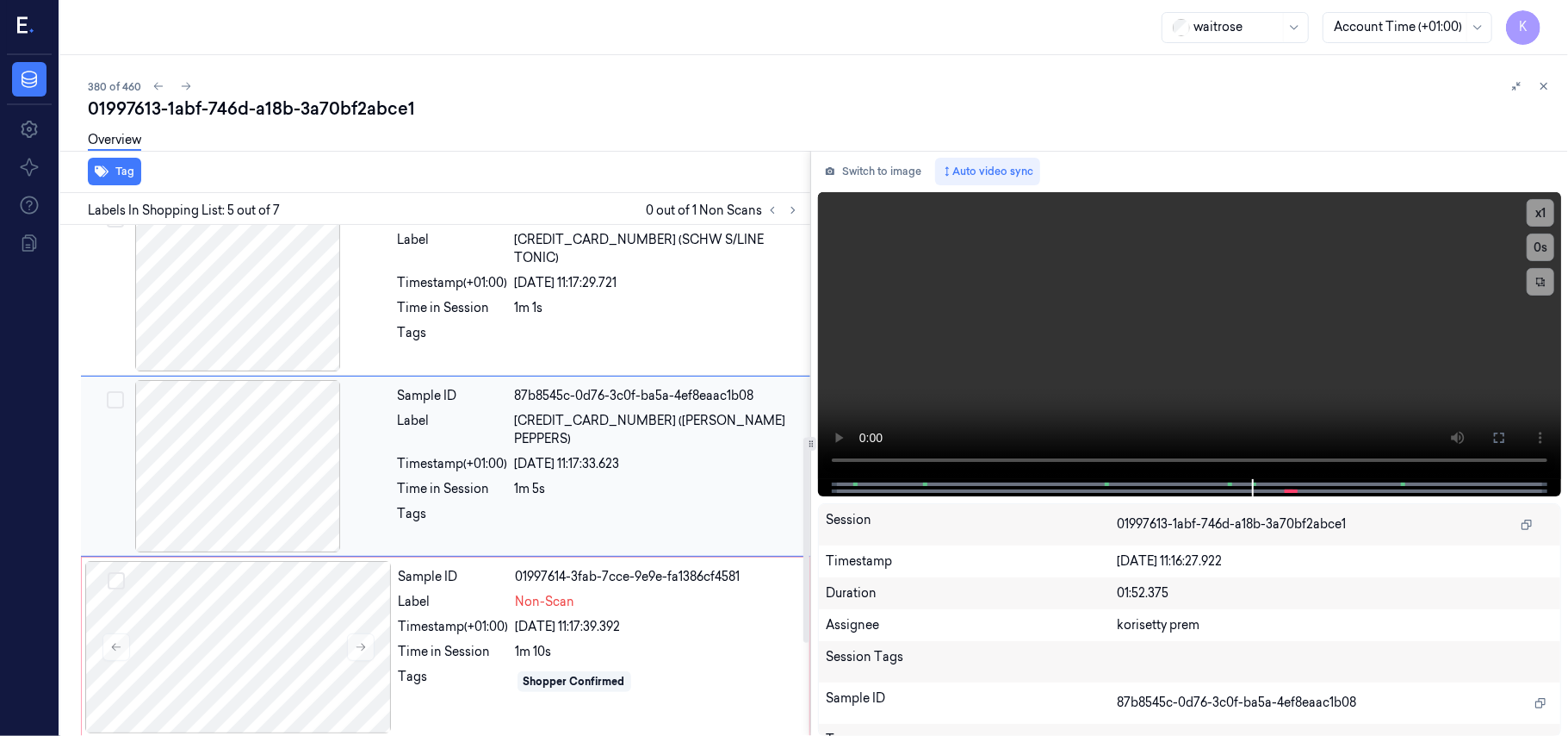
scroll to position [574, 0]
click at [263, 429] on div at bounding box center [238, 464] width 307 height 172
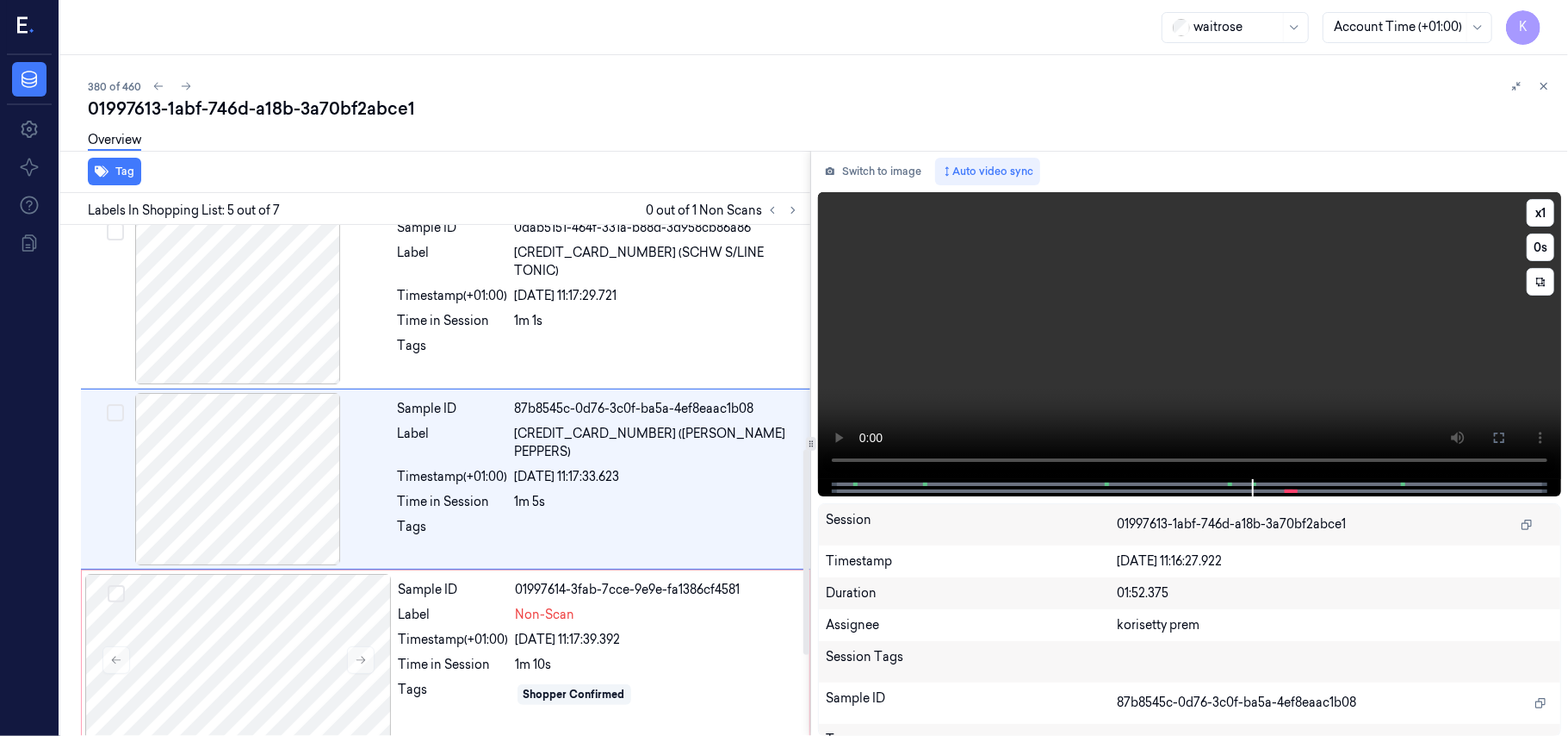
click at [1383, 280] on video at bounding box center [1190, 336] width 743 height 287
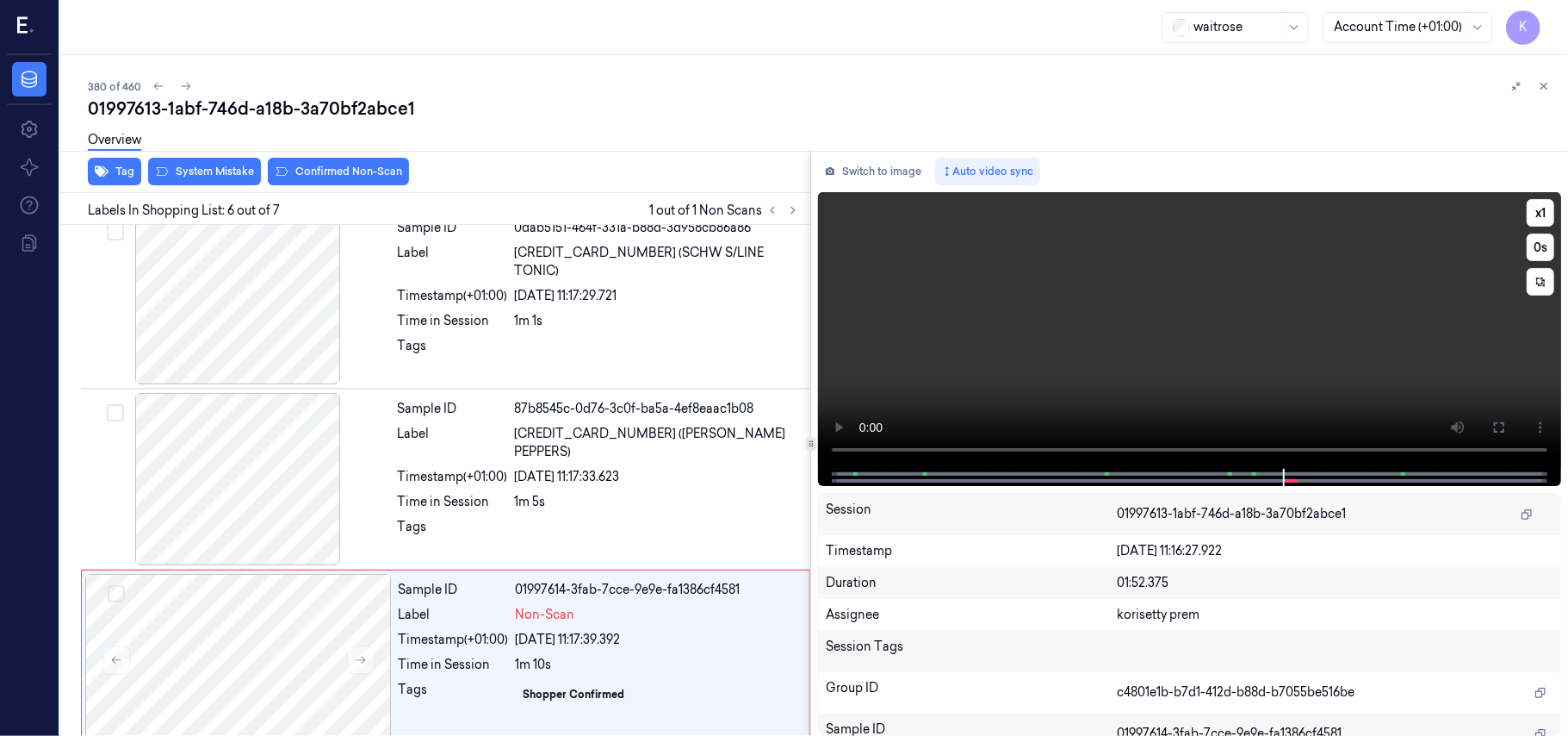
scroll to position [741, 0]
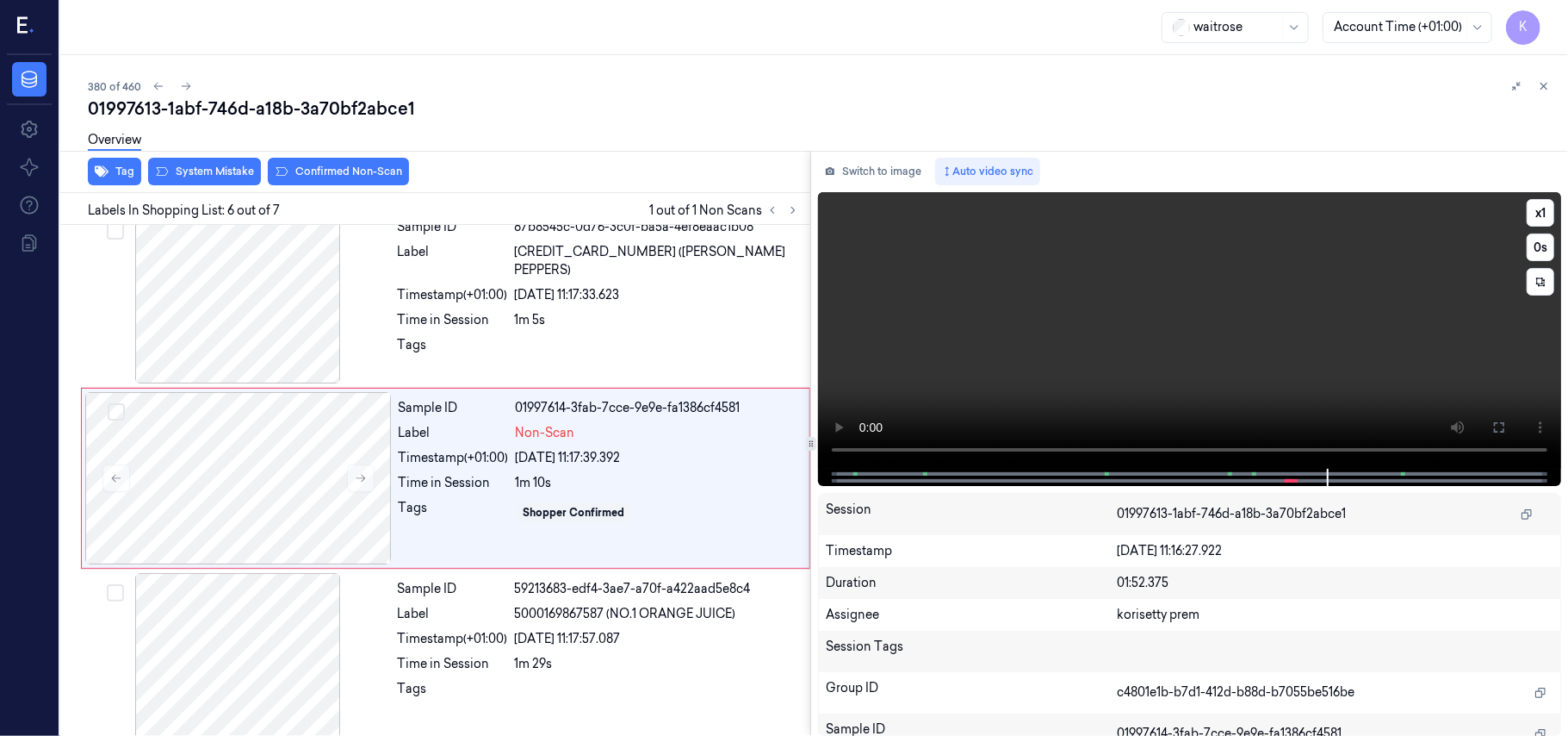
click at [1208, 297] on video at bounding box center [1190, 331] width 743 height 277
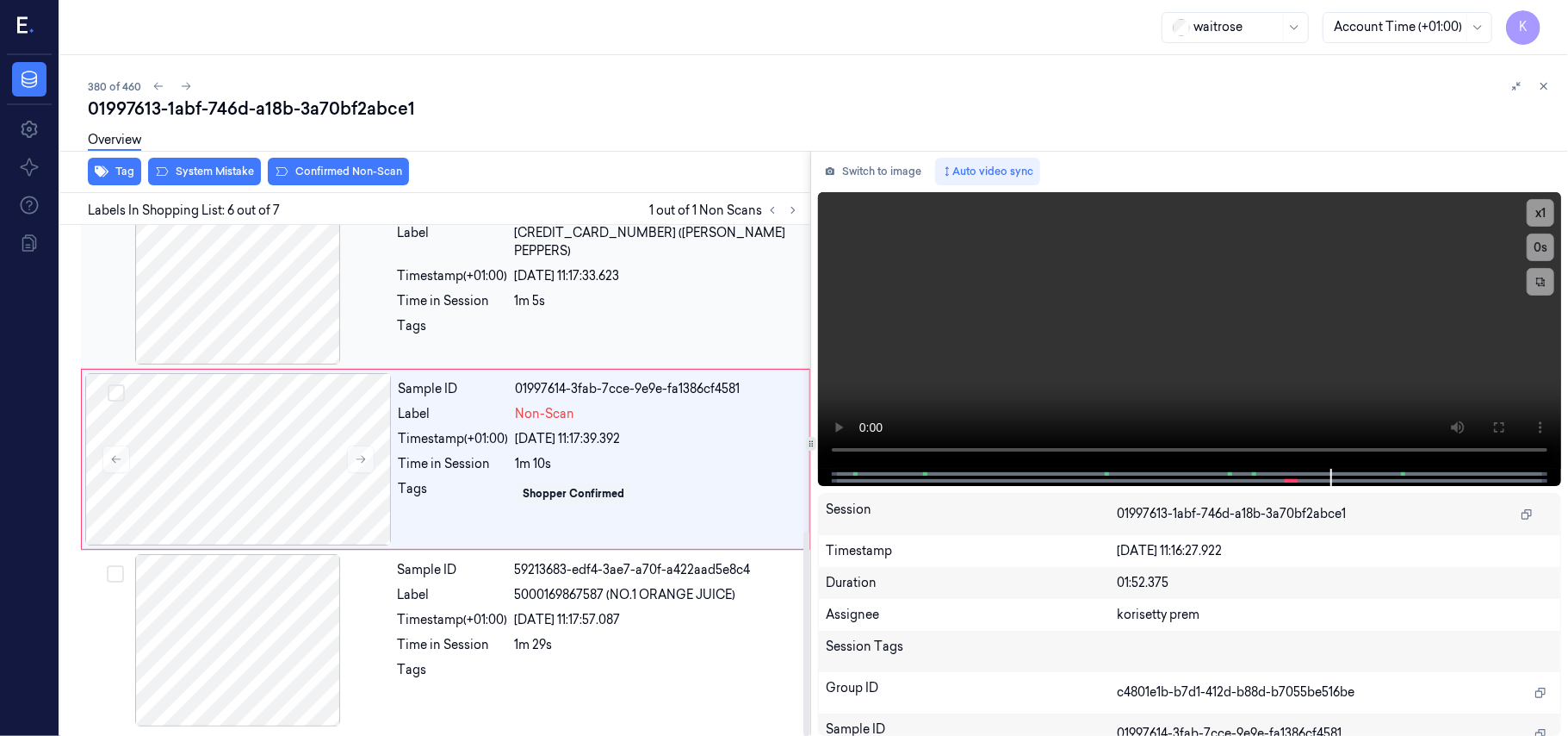
click at [276, 266] on div at bounding box center [238, 278] width 307 height 172
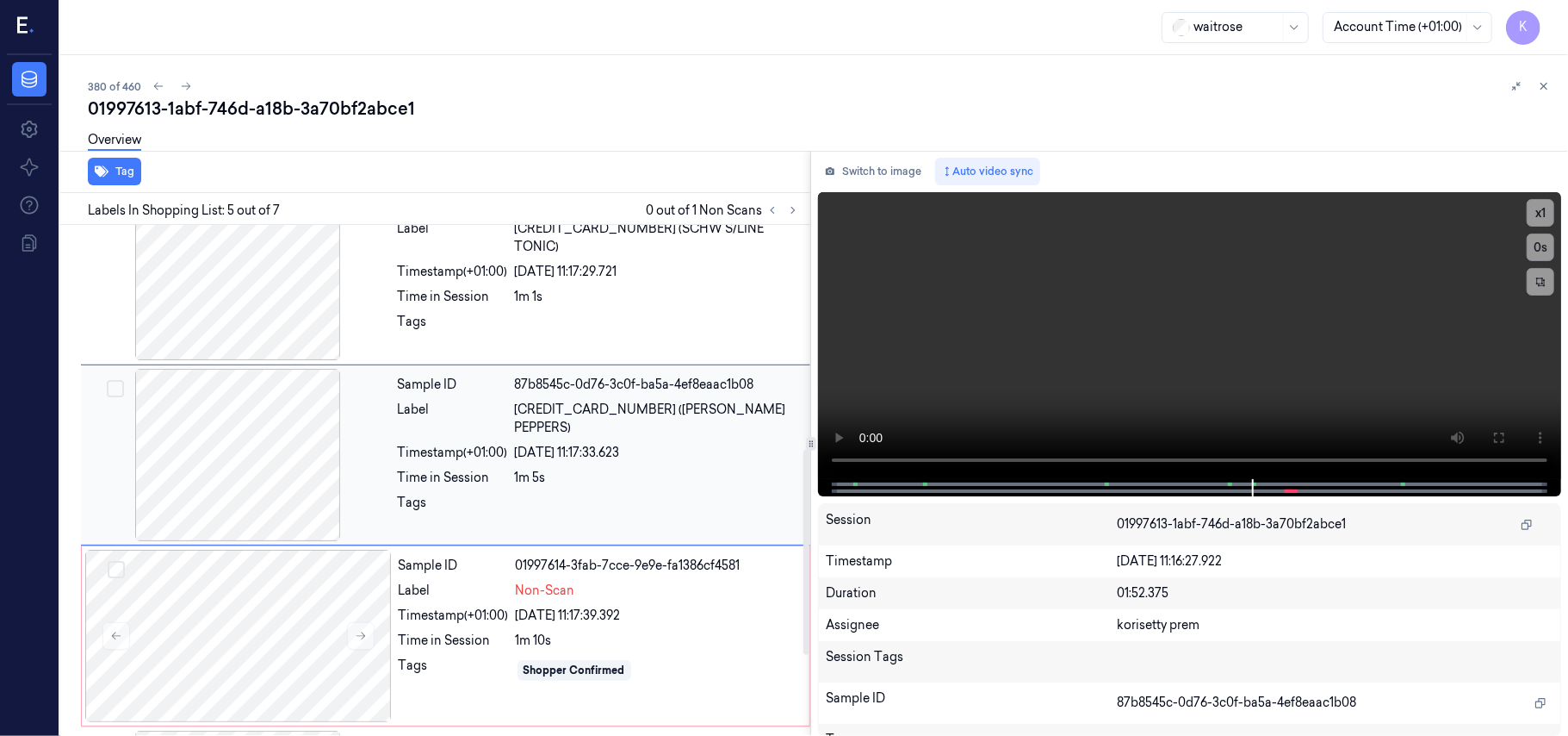
scroll to position [559, 0]
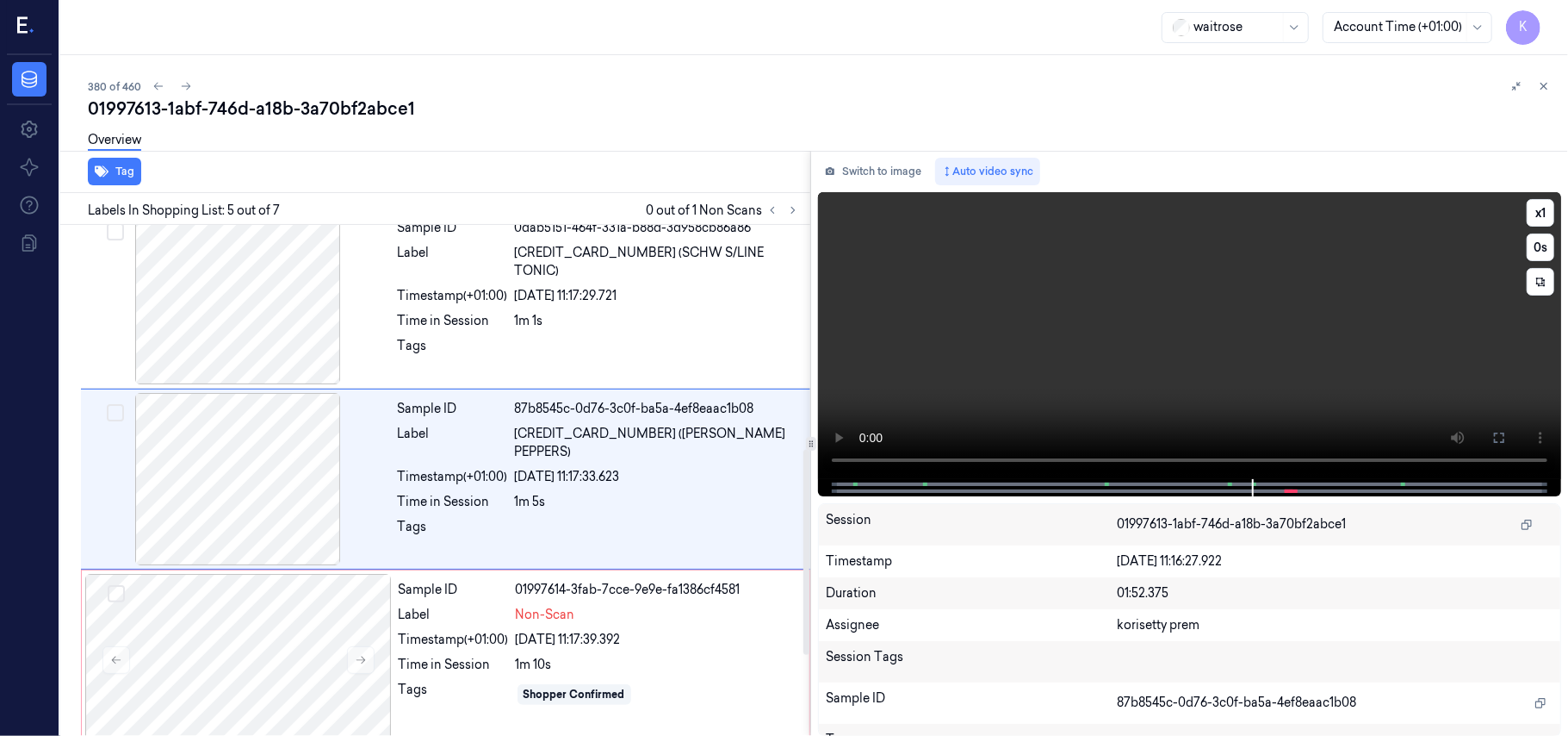
click at [1206, 307] on video at bounding box center [1190, 336] width 743 height 287
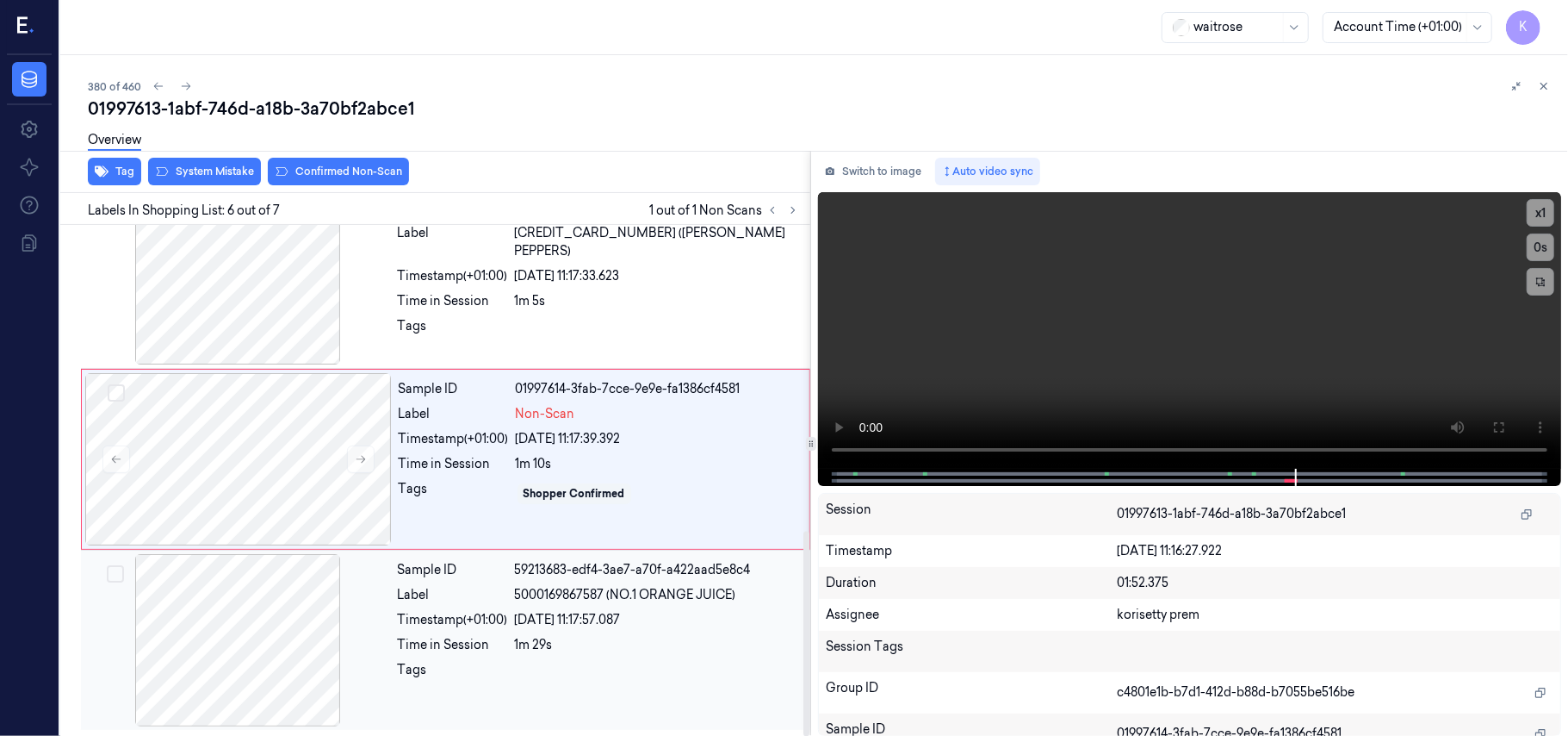
scroll to position [763, 0]
click at [596, 625] on div "[DATE] 11:17:57.087" at bounding box center [657, 619] width 285 height 18
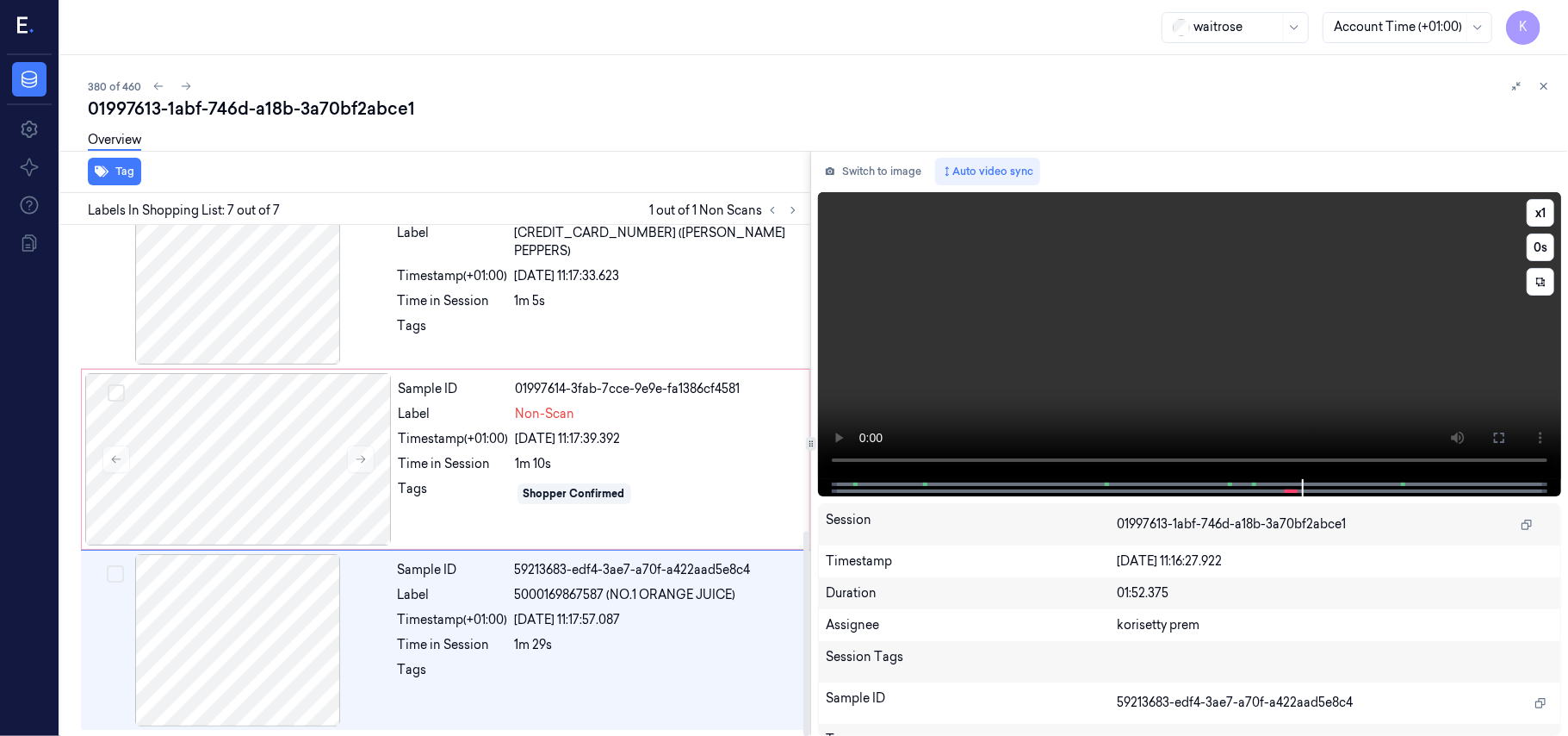
click at [1213, 366] on video at bounding box center [1190, 336] width 743 height 287
click at [1038, 353] on video at bounding box center [1190, 336] width 743 height 287
click at [546, 620] on div "[DATE] 11:17:57.087" at bounding box center [657, 619] width 285 height 18
click at [265, 459] on div at bounding box center [239, 459] width 307 height 172
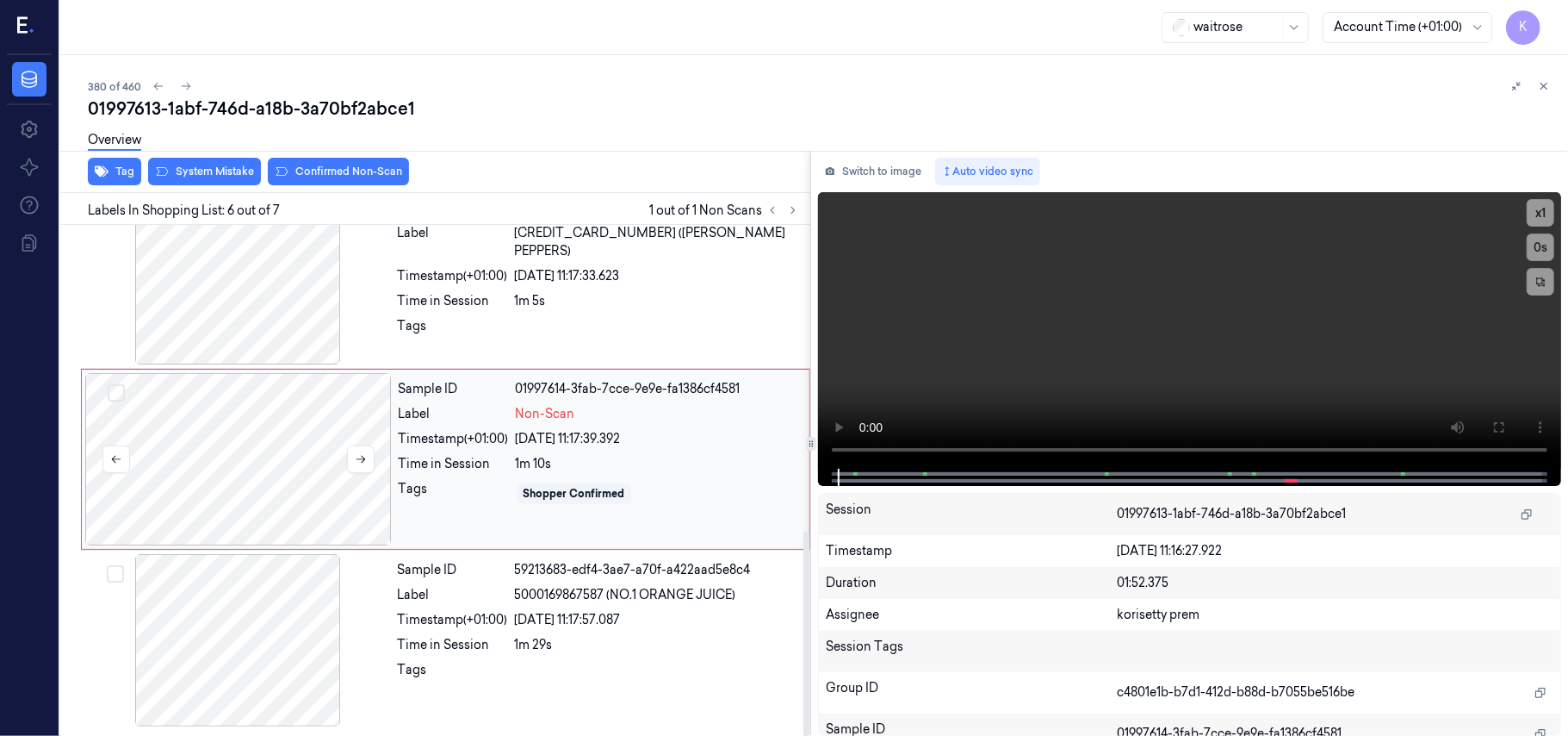
scroll to position [741, 0]
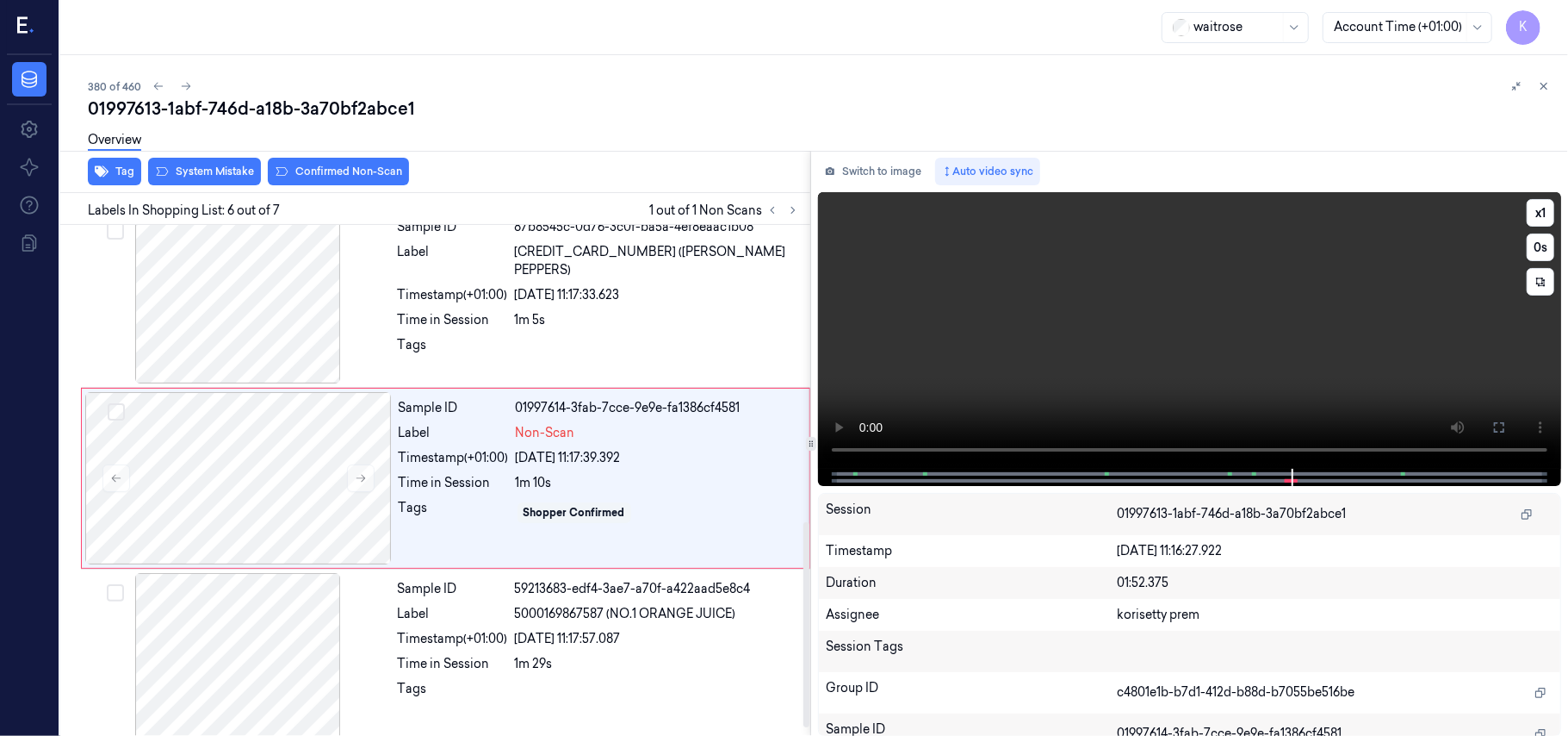
click at [953, 319] on video at bounding box center [1190, 331] width 743 height 277
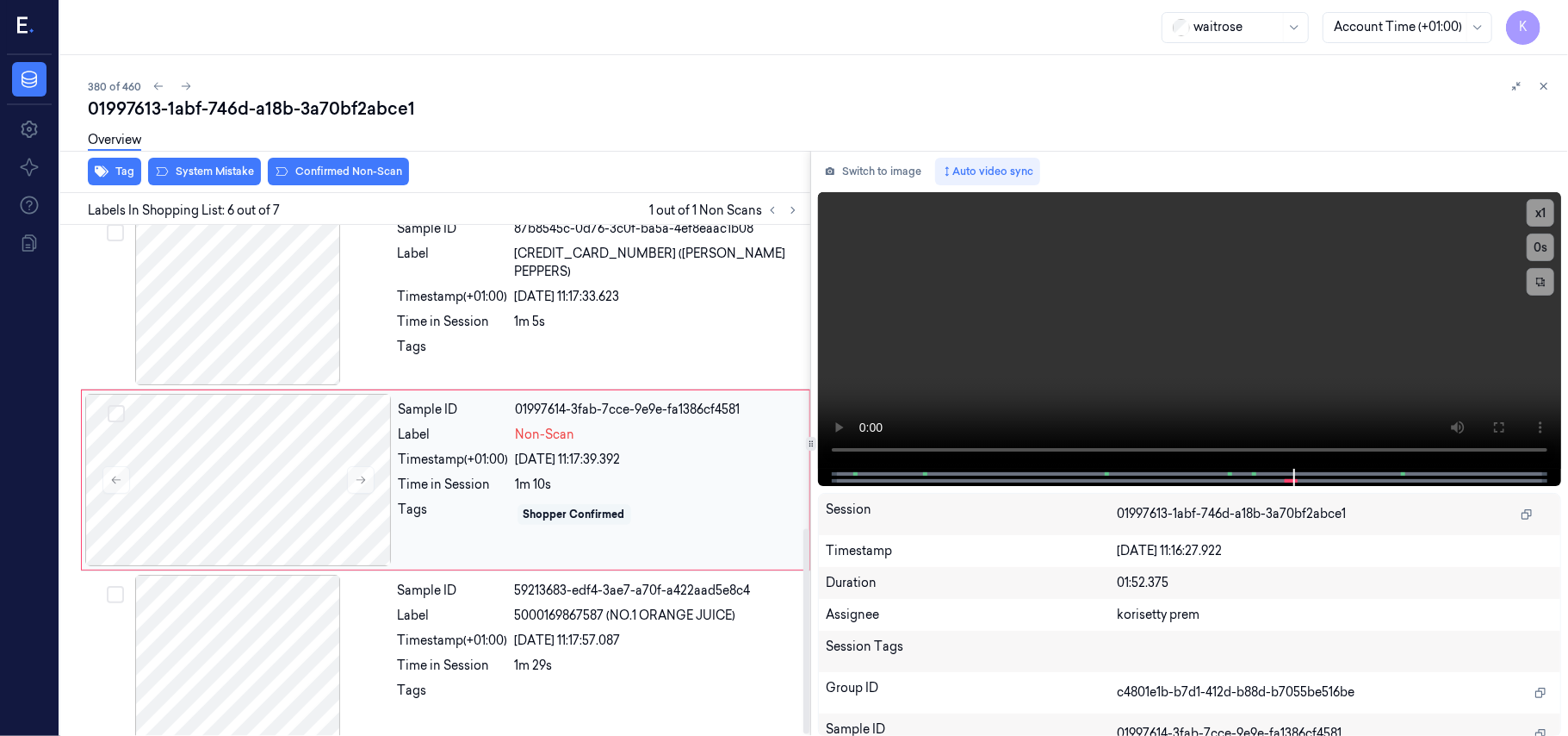
scroll to position [763, 0]
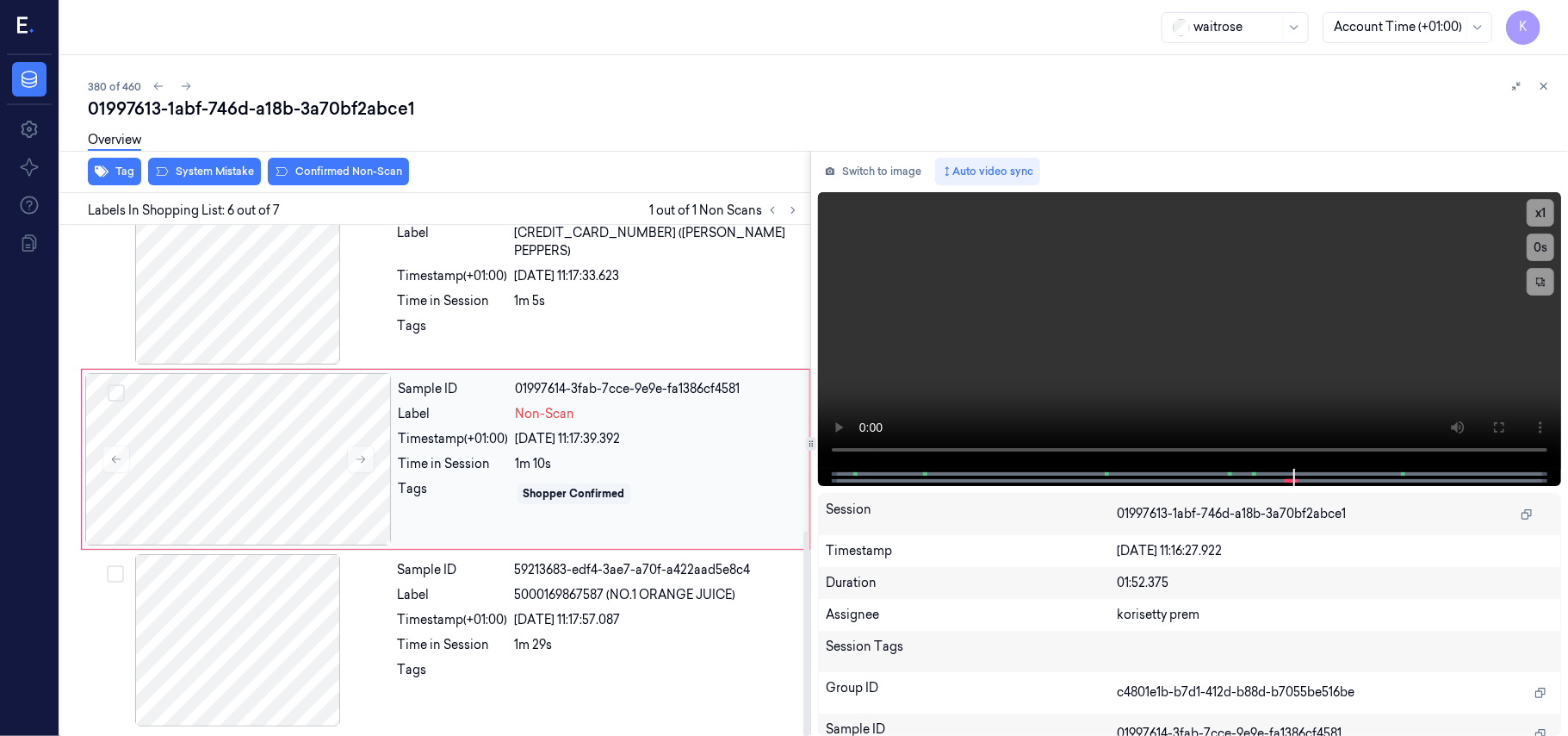
click at [427, 438] on div "Timestamp (+01:00)" at bounding box center [453, 439] width 111 height 18
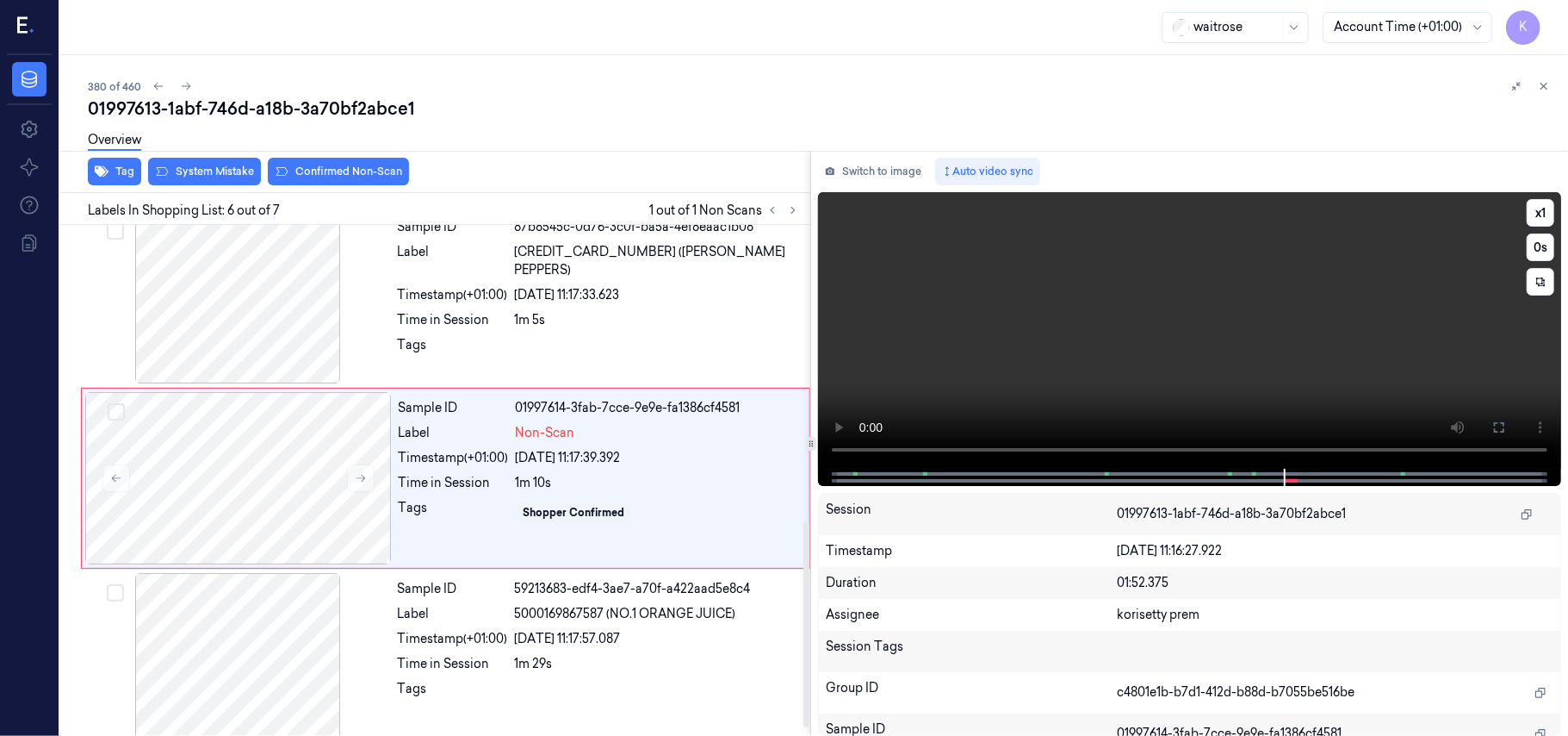
click at [1027, 356] on video at bounding box center [1190, 331] width 743 height 277
click at [410, 369] on div "Sample ID 87b8545c-0d76-3c0f-ba5a-4ef8eaac1b08 Label [CREDIT_CARD_NUMBER] ([PER…" at bounding box center [599, 297] width 416 height 172
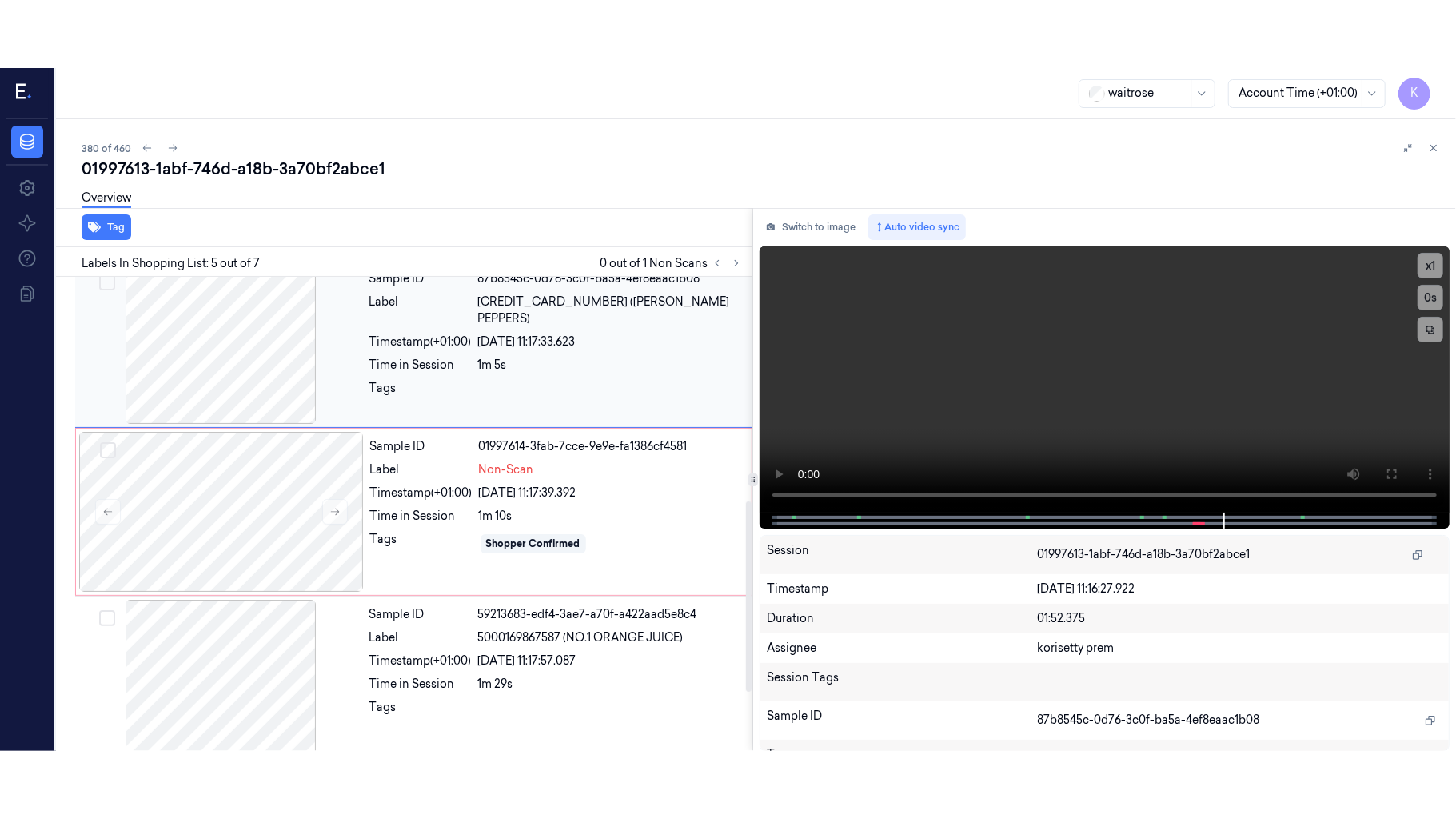
scroll to position [519, 0]
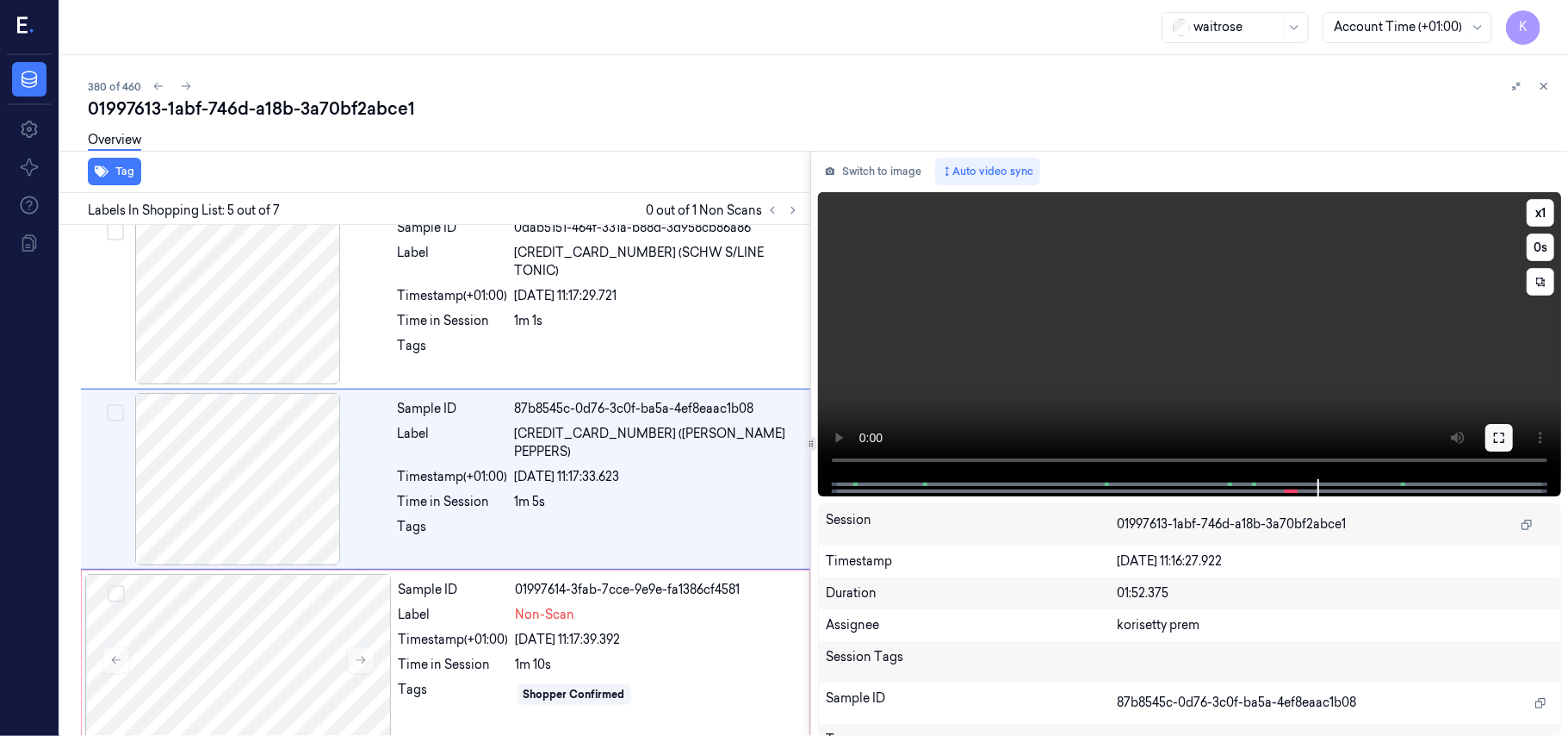
click at [1508, 435] on button at bounding box center [1499, 438] width 28 height 28
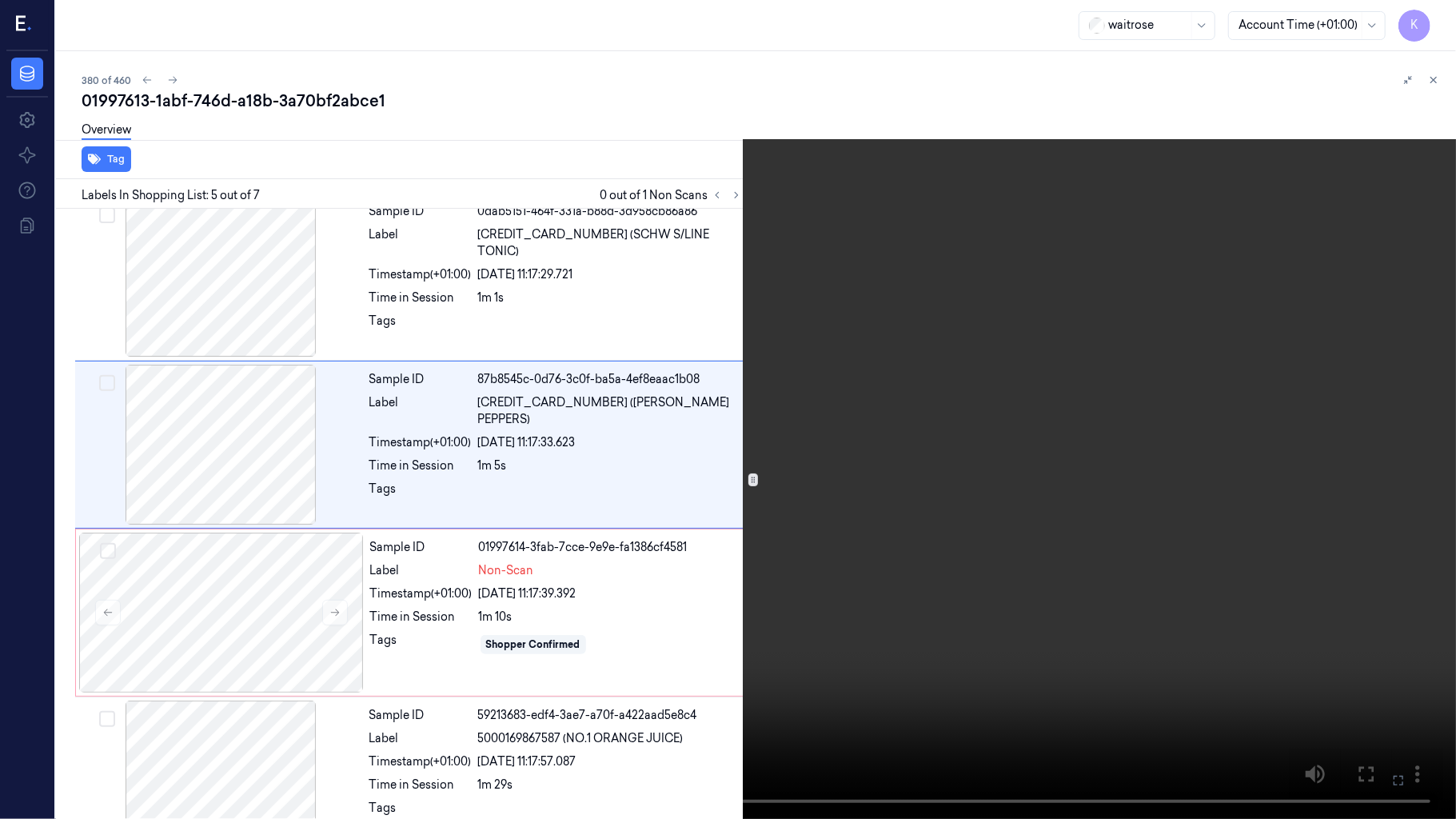
click at [862, 589] on video at bounding box center [728, 410] width 1456 height 819
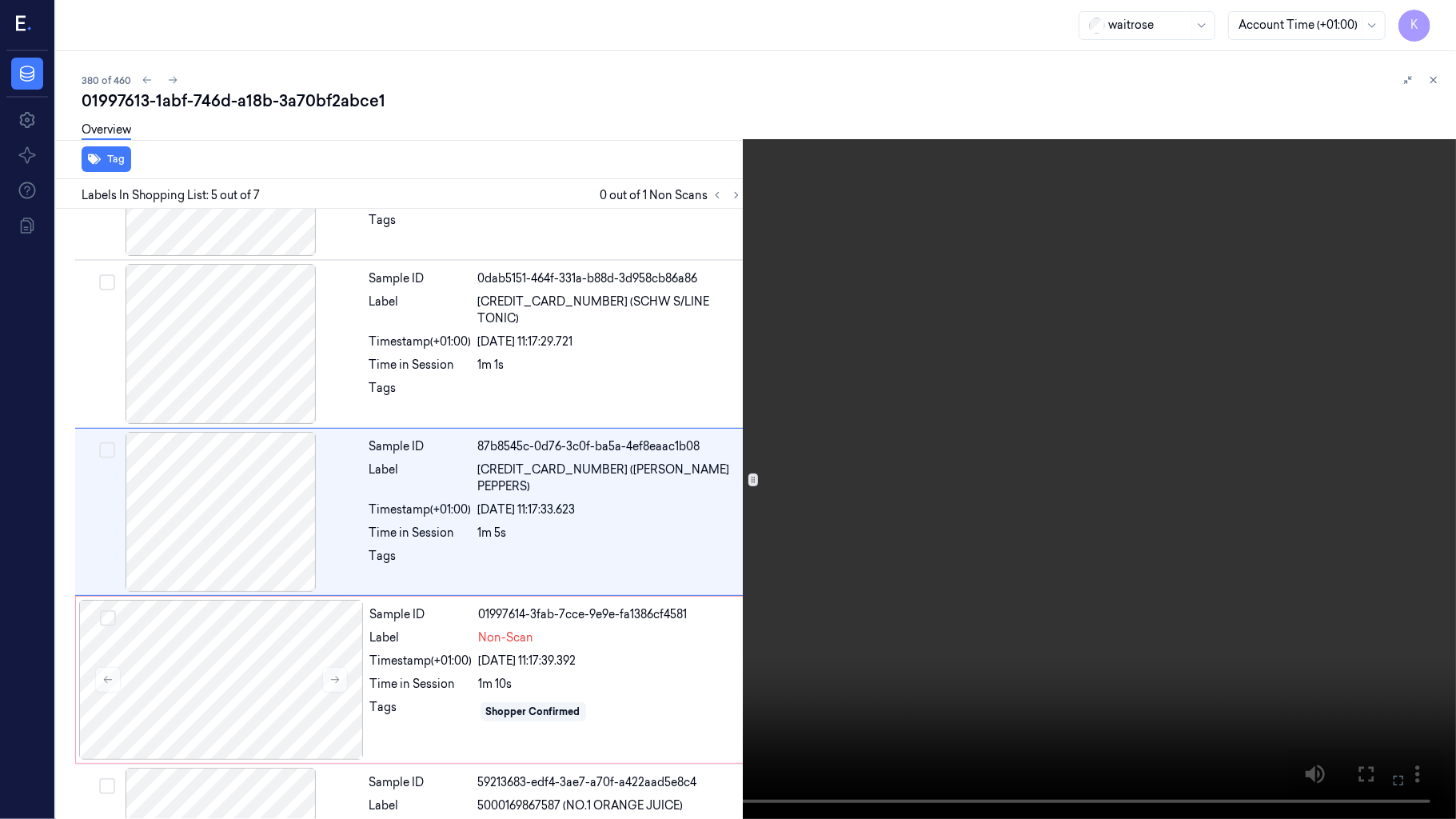
click at [1028, 454] on video at bounding box center [728, 410] width 1456 height 819
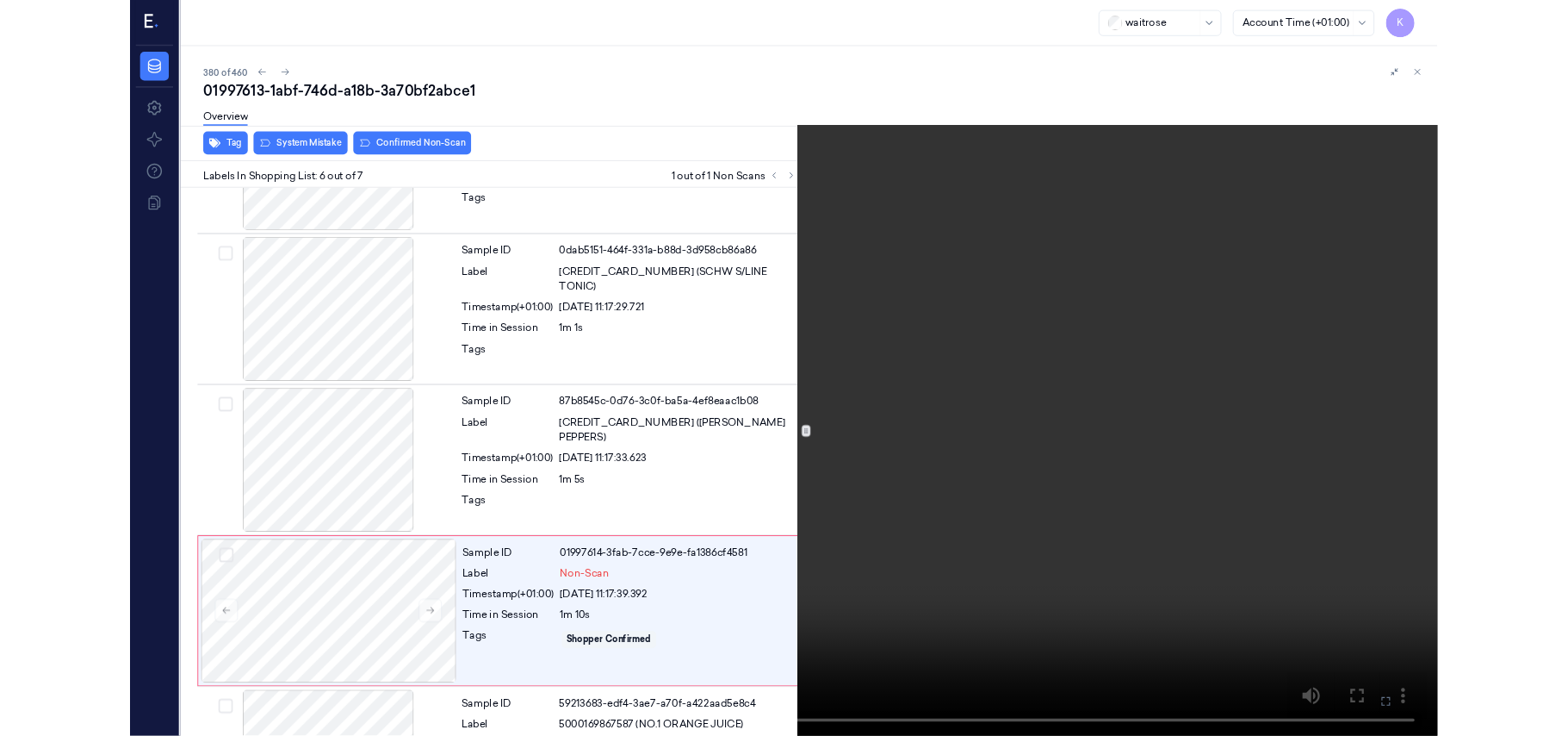
scroll to position [617, 0]
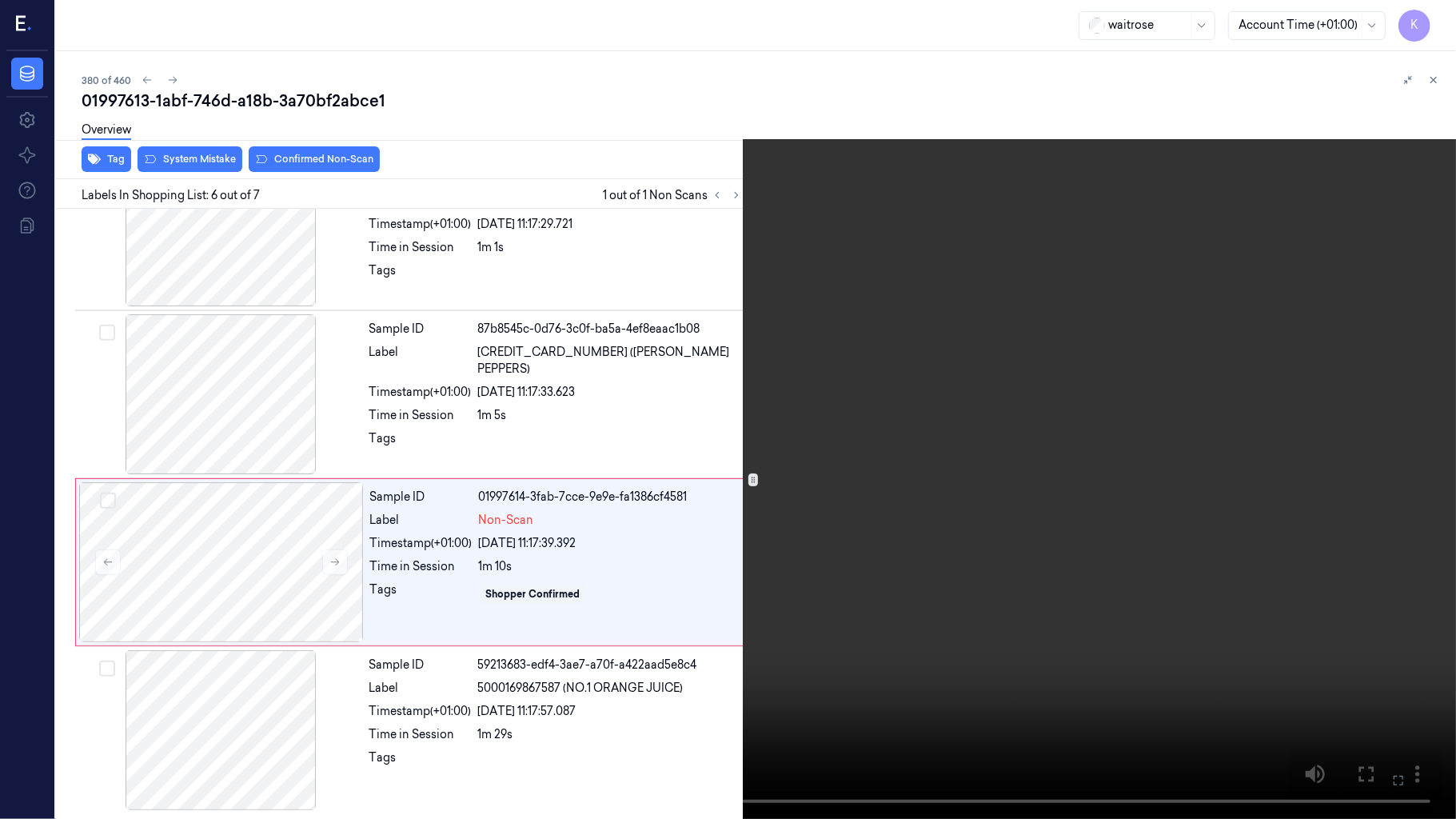
click at [0, 0] on icon at bounding box center [0, 0] width 0 height 0
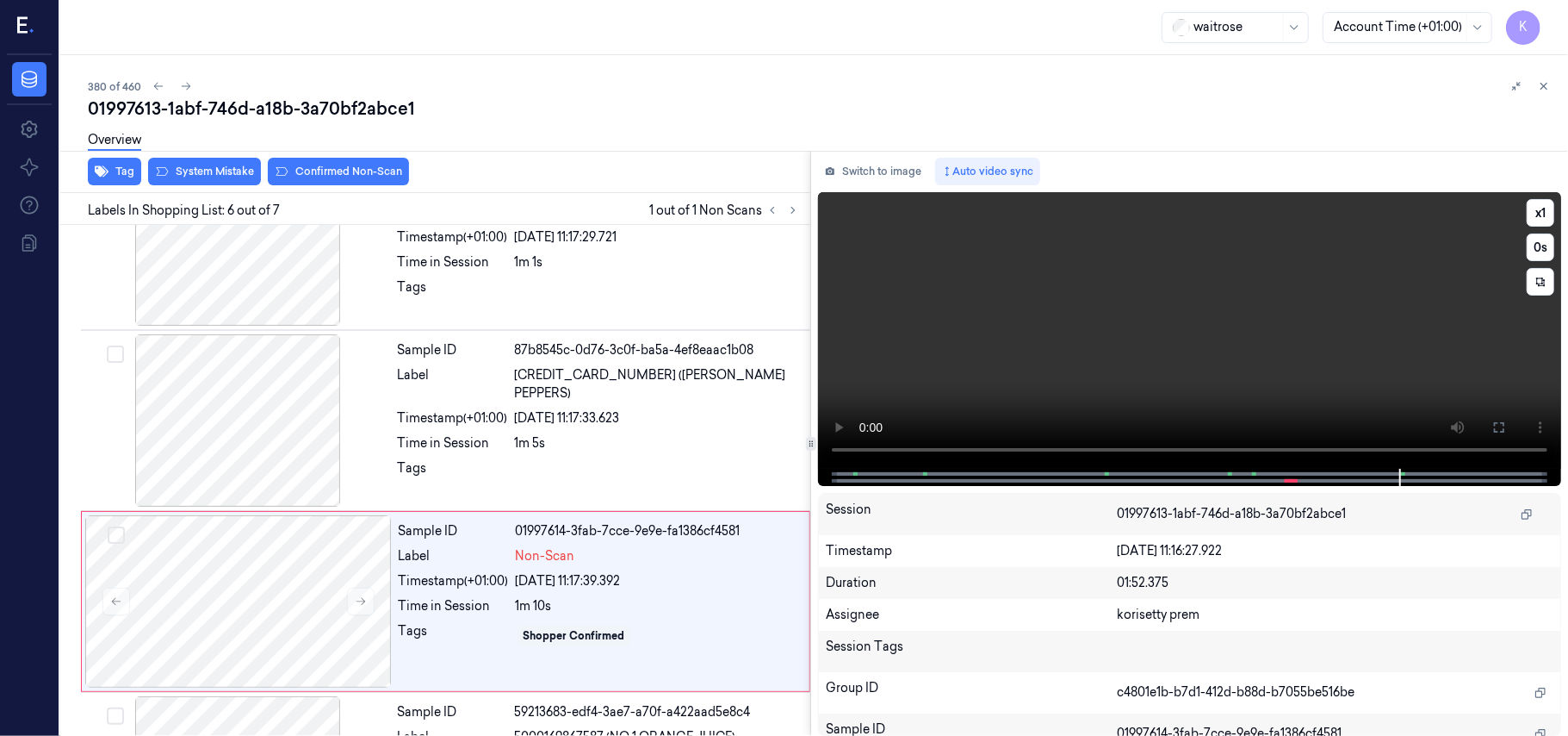
click at [1247, 304] on video at bounding box center [1190, 331] width 743 height 277
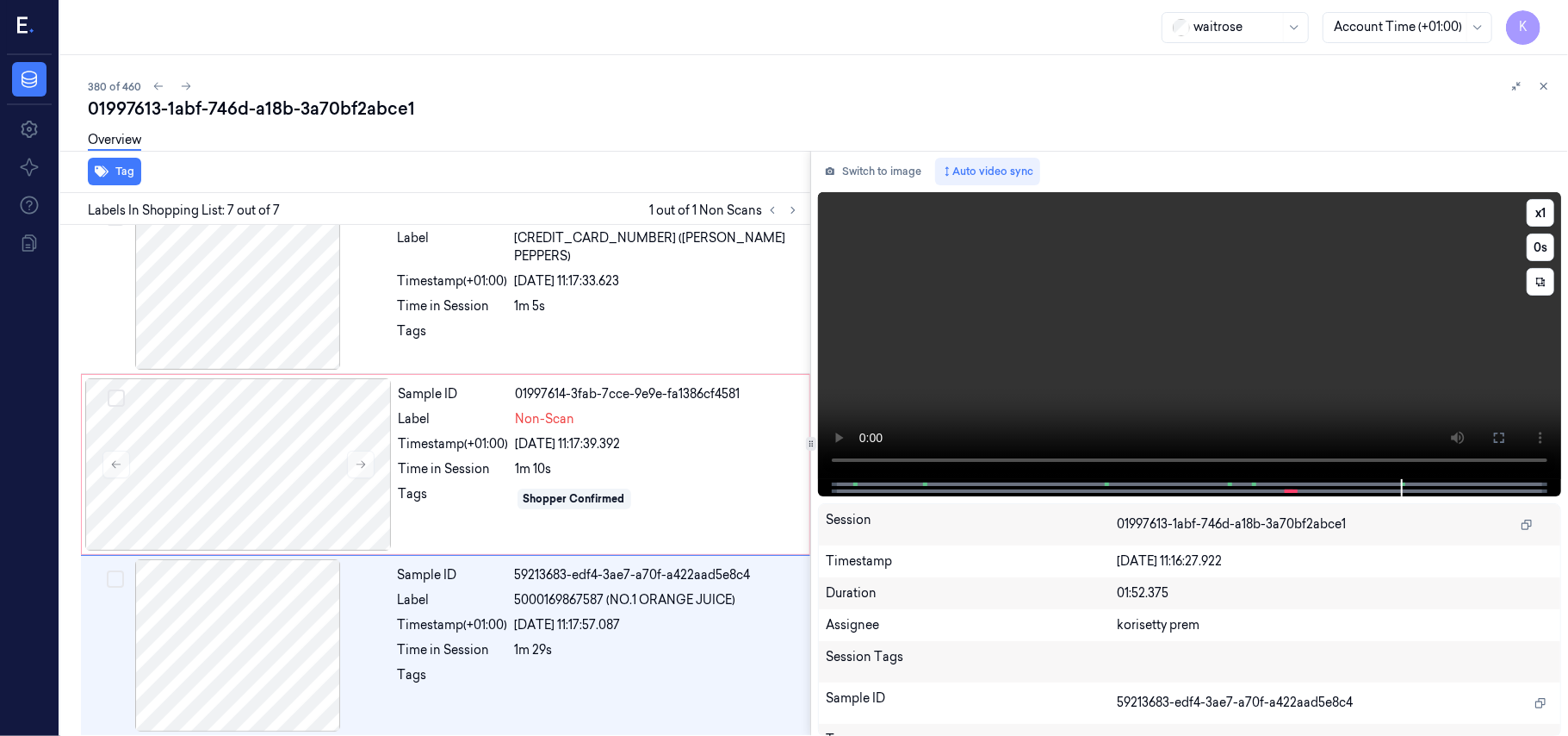
scroll to position [763, 0]
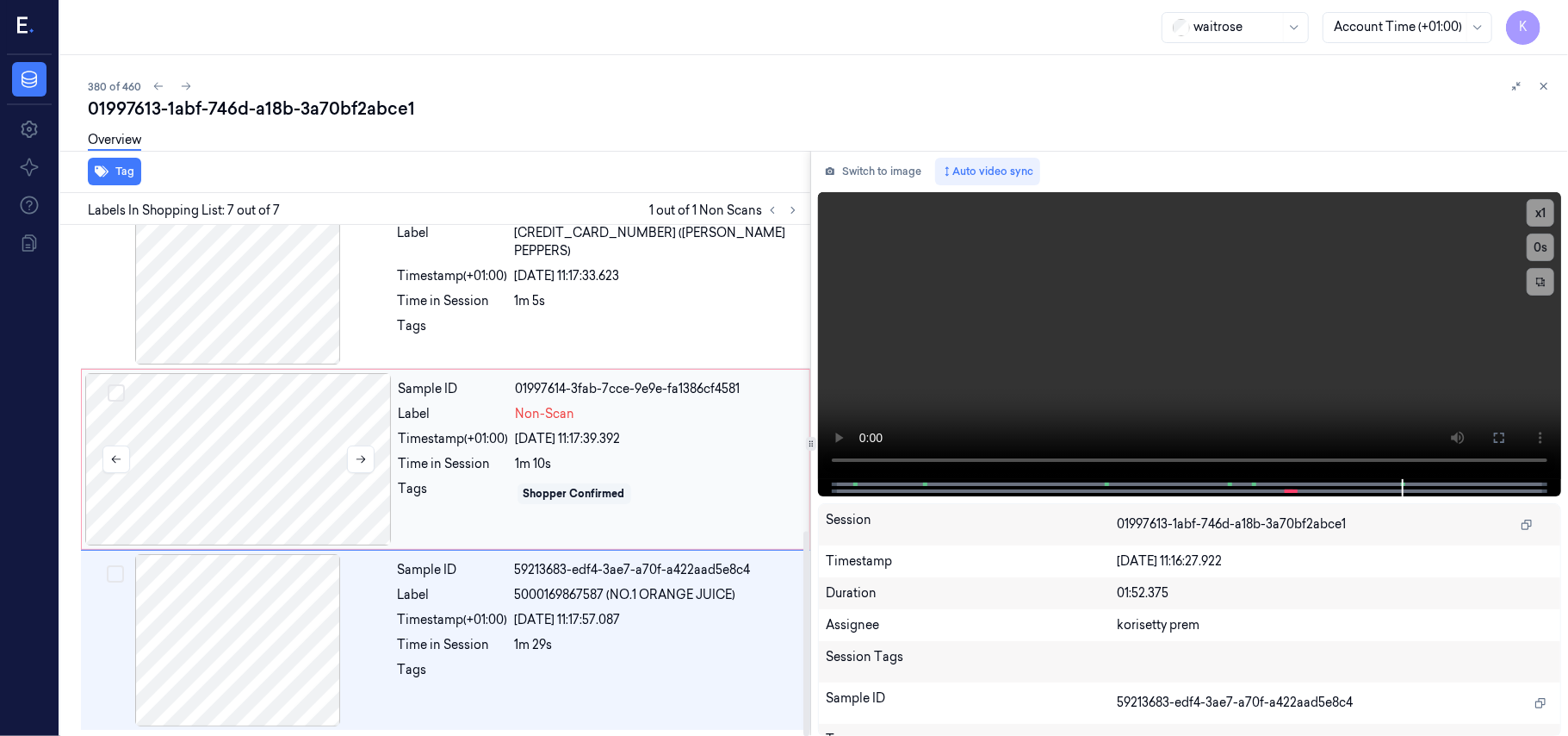
click at [310, 491] on div at bounding box center [239, 459] width 307 height 172
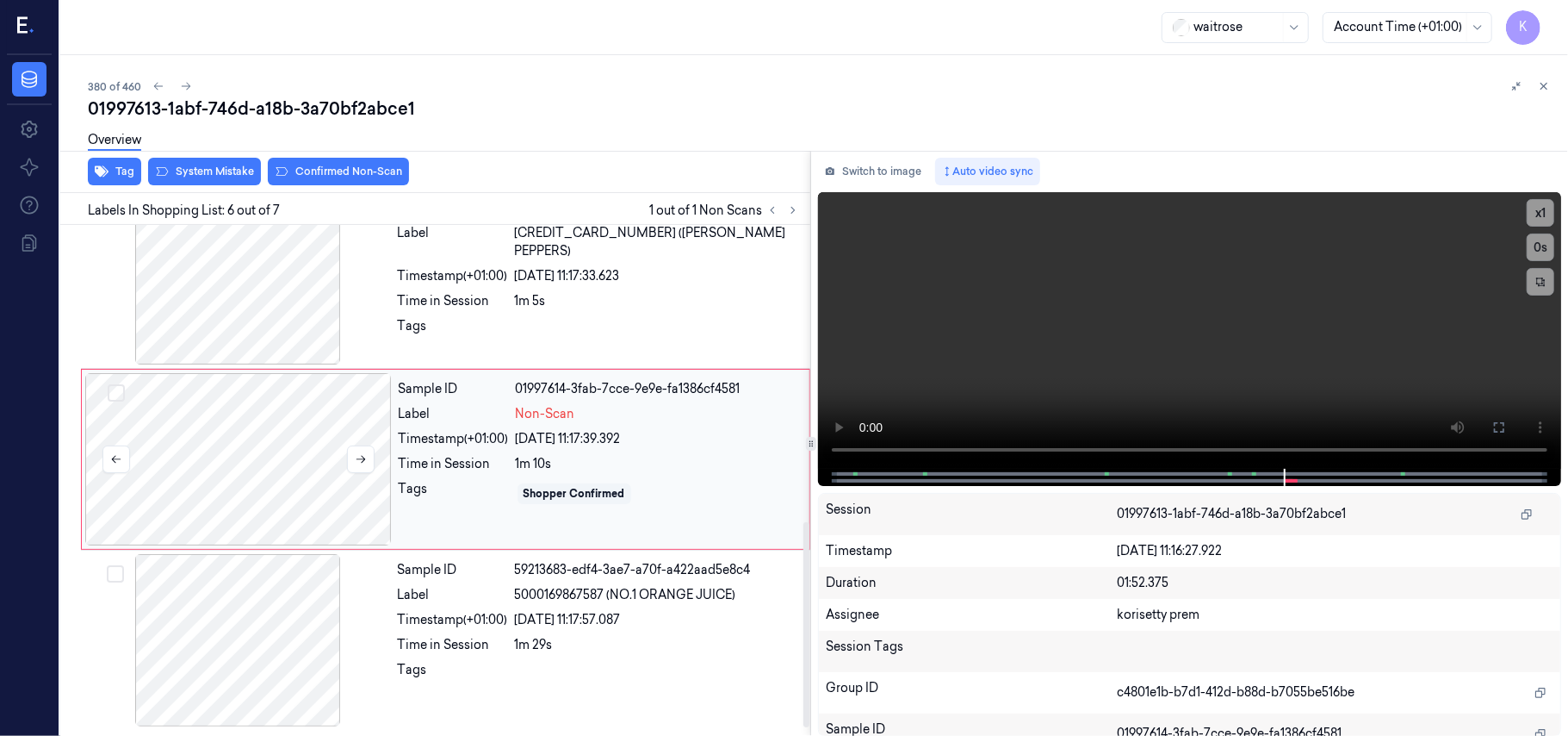
scroll to position [741, 0]
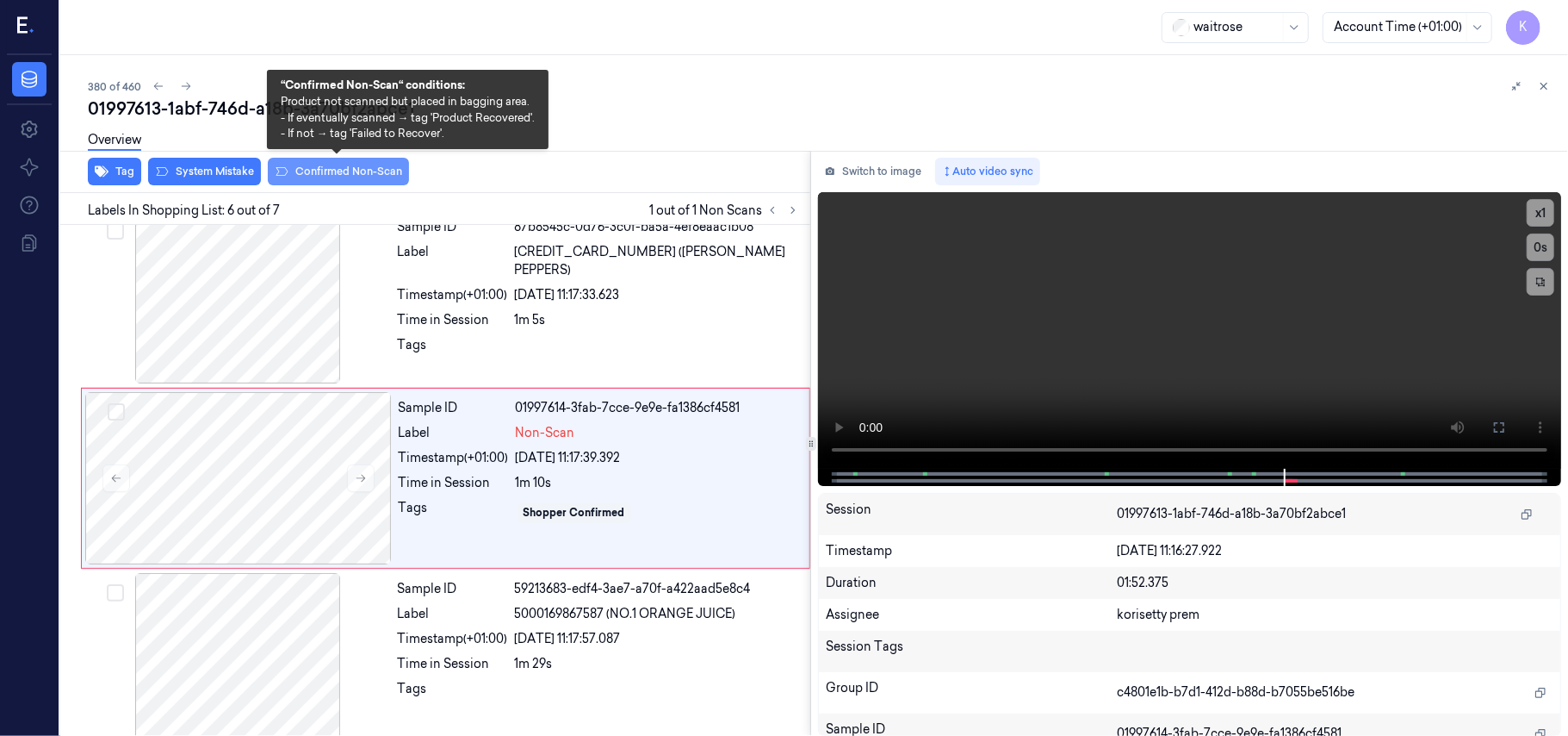
click at [336, 165] on button "Confirmed Non-Scan" at bounding box center [338, 171] width 141 height 28
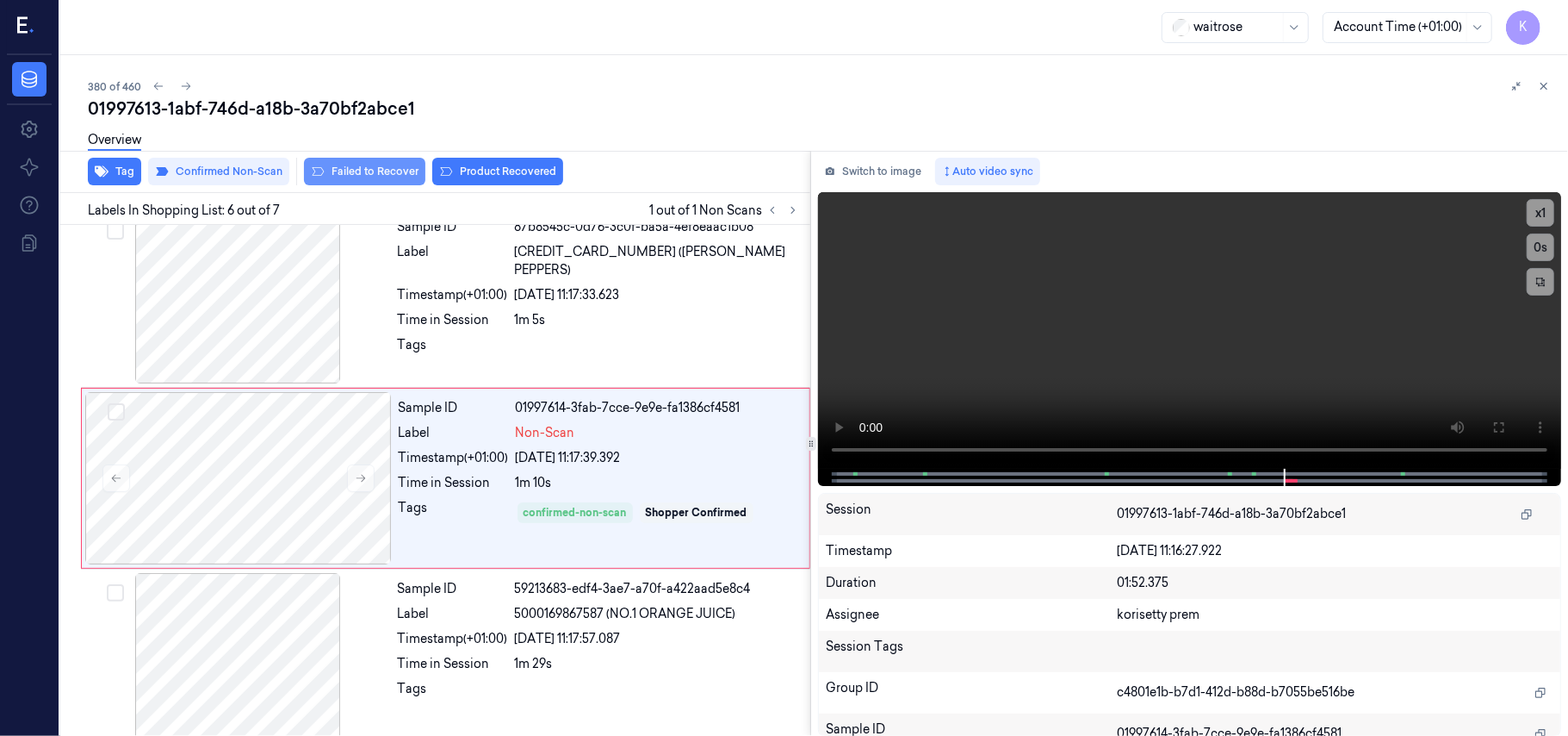
click at [345, 166] on button "Failed to Recover" at bounding box center [364, 171] width 121 height 28
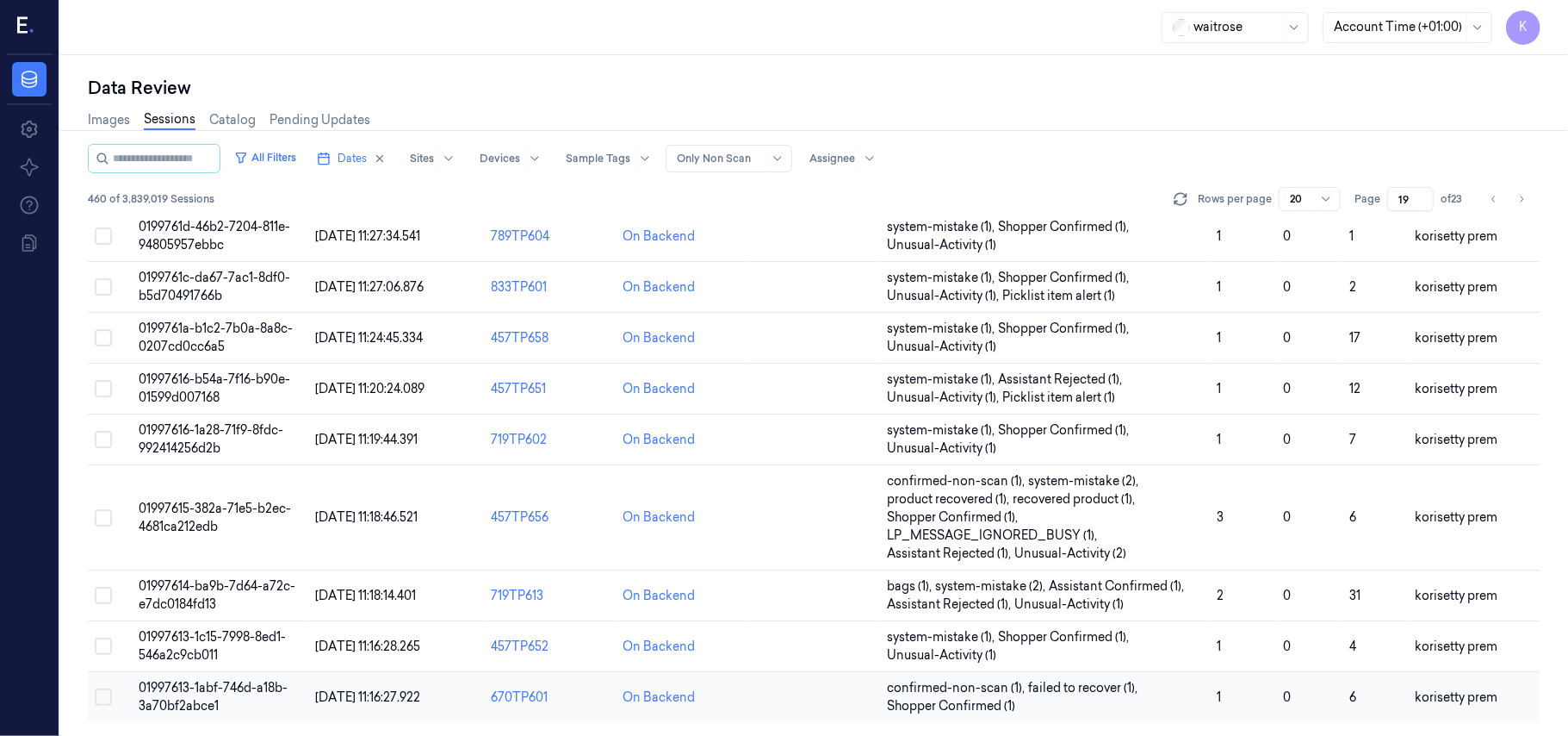
scroll to position [627, 0]
click at [968, 508] on span "Shopper Confirmed (1) ," at bounding box center [954, 517] width 134 height 18
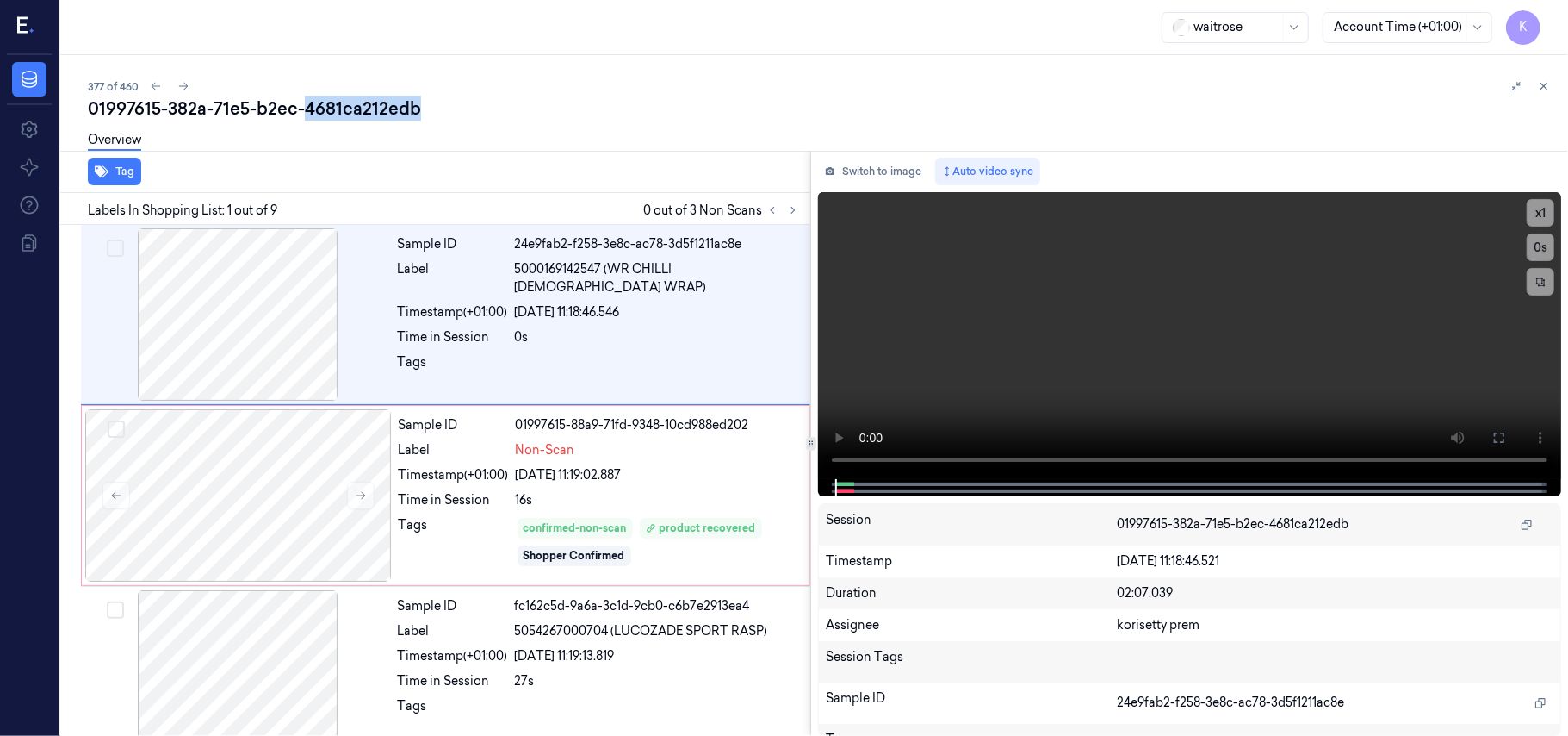
drag, startPoint x: 302, startPoint y: 115, endPoint x: 444, endPoint y: 106, distance: 142.3
click at [444, 106] on div "01997615-382a-71e5-b2ec-4681ca212edb" at bounding box center [820, 109] width 1466 height 24
copy div "4681ca212edb"
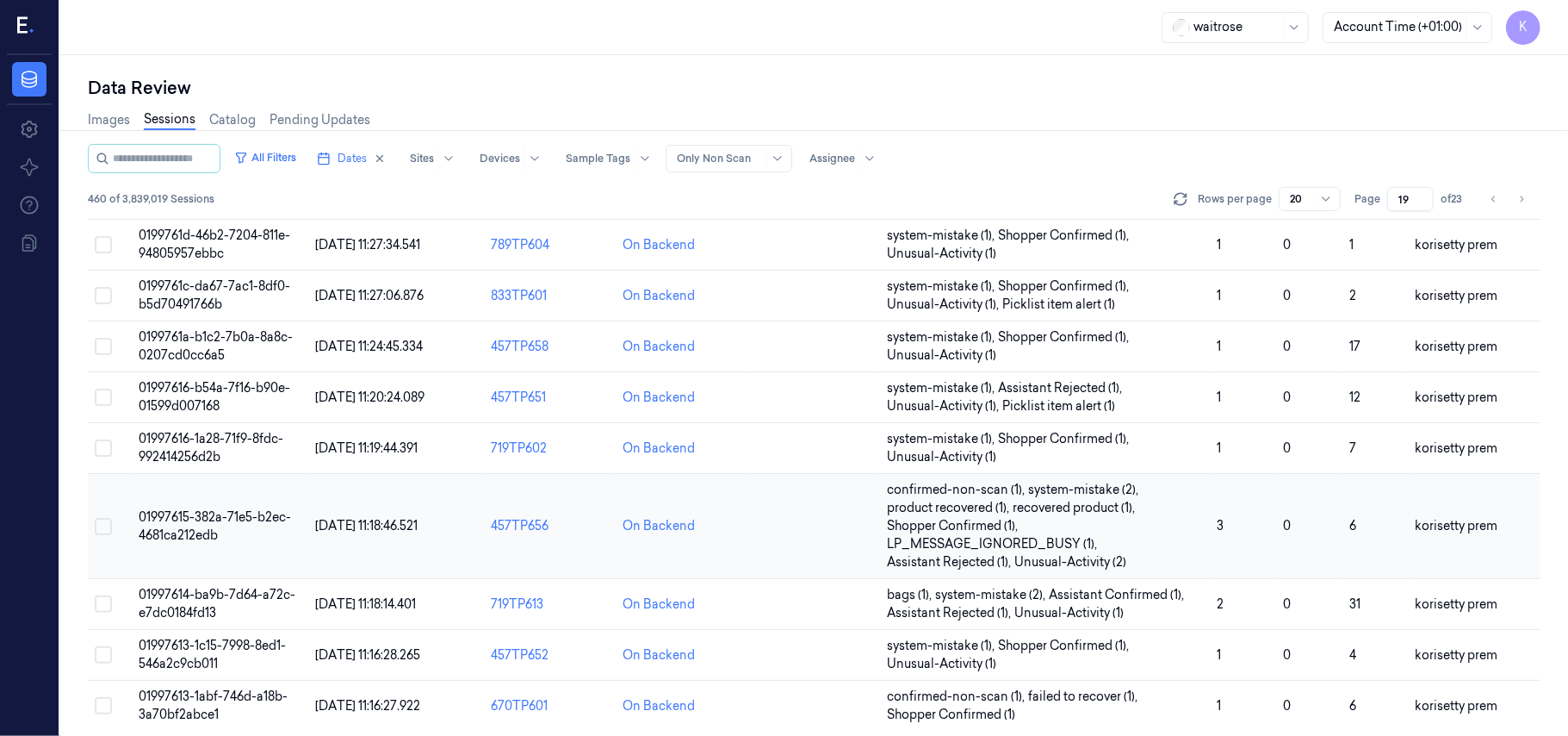
scroll to position [627, 0]
